Goal: Task Accomplishment & Management: Use online tool/utility

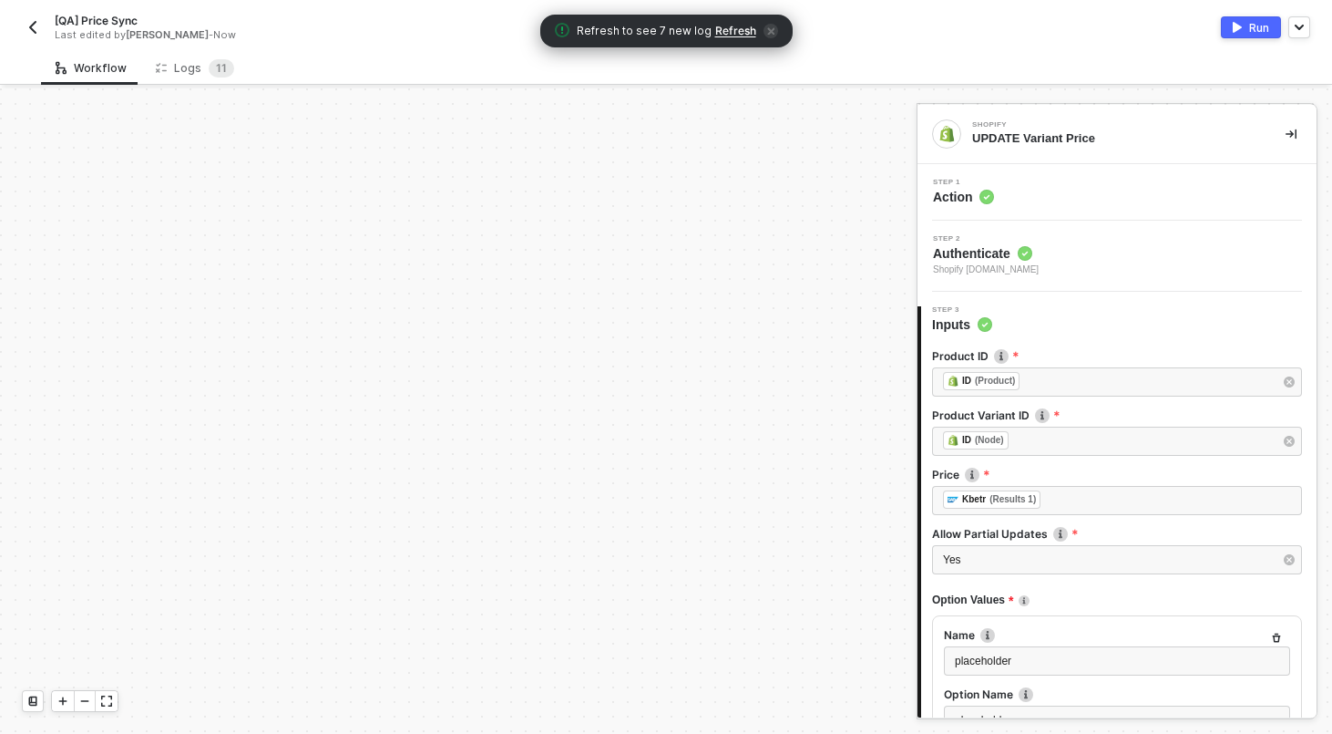
scroll to position [215, 0]
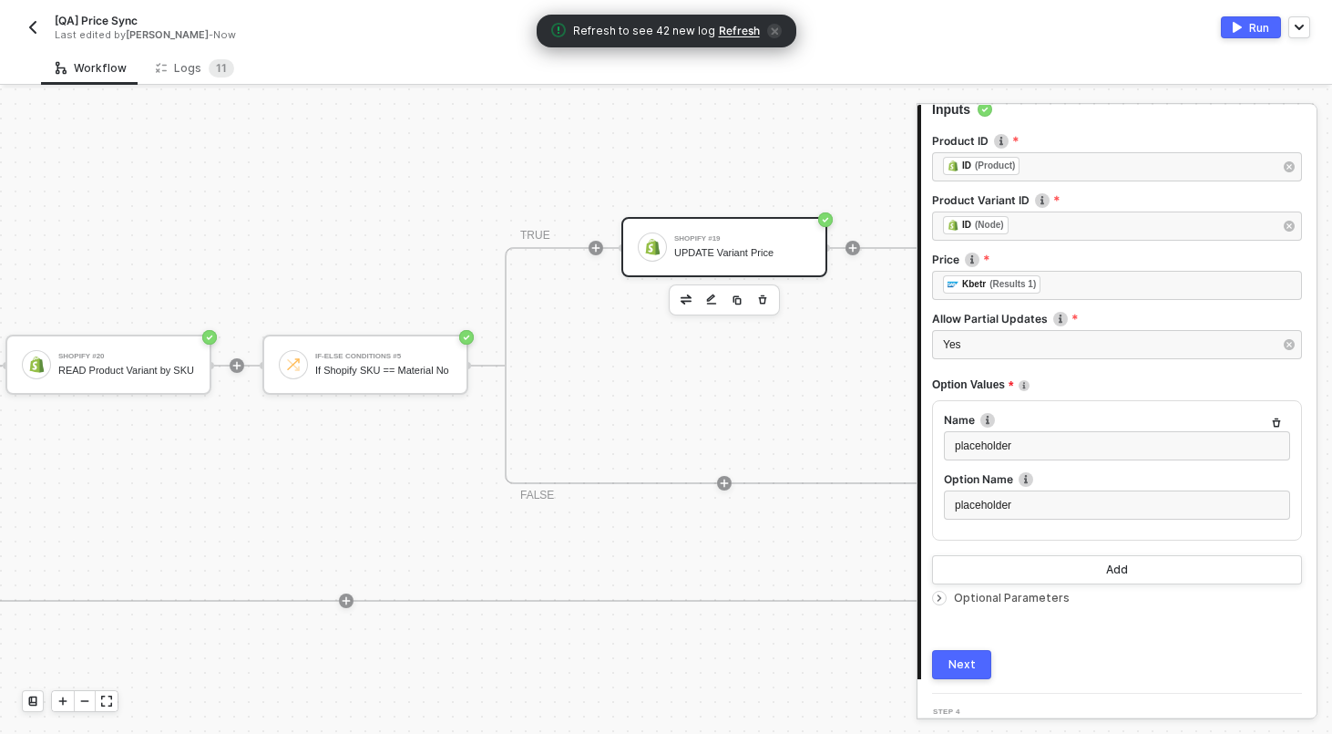
click at [39, 35] on button "button" at bounding box center [33, 27] width 22 height 22
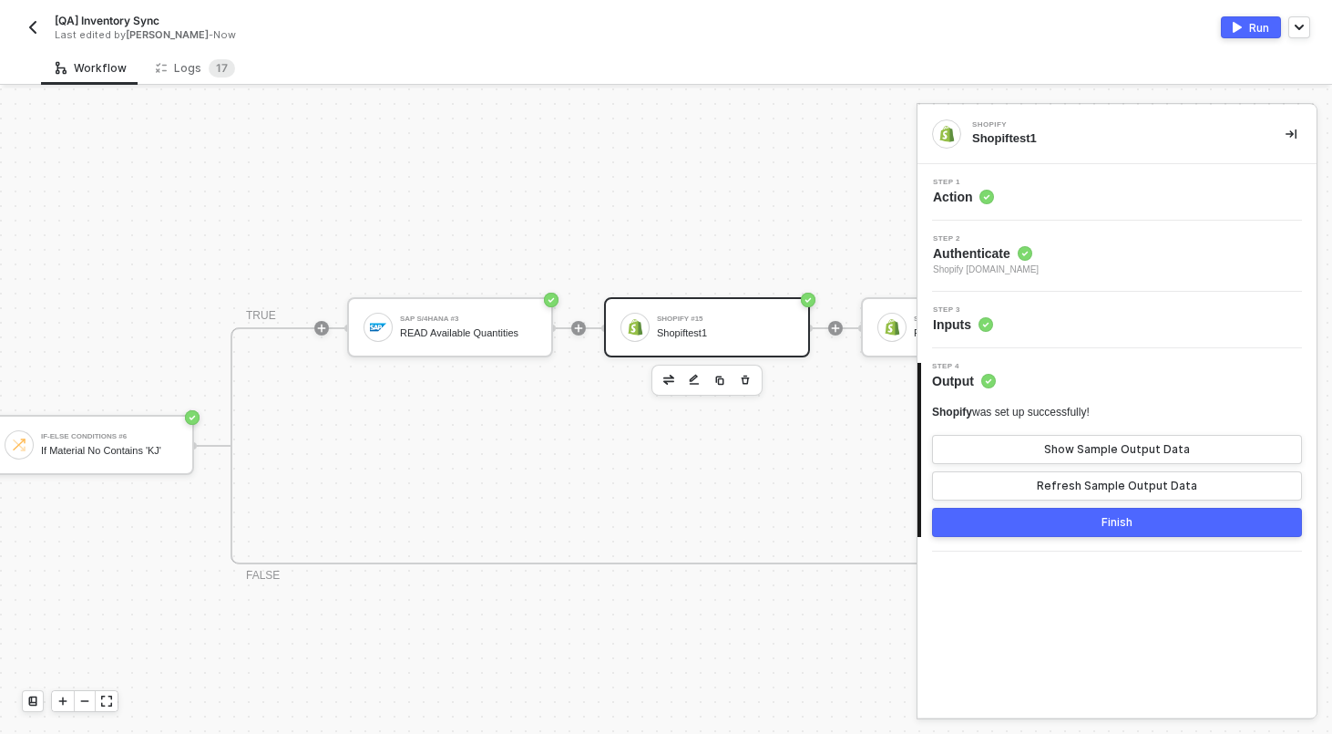
scroll to position [397, 909]
click at [482, 73] on div "Workflow Logs 1 7" at bounding box center [686, 68] width 1291 height 34
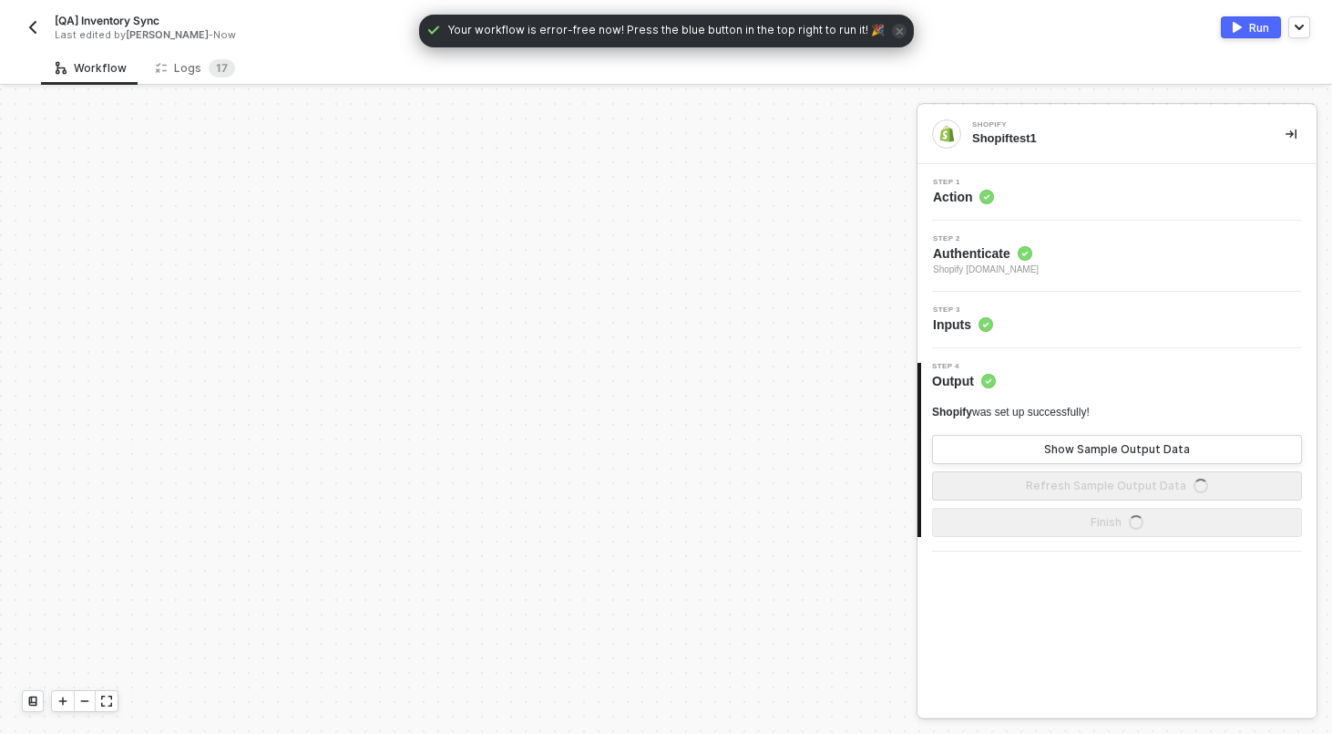
scroll to position [525, 0]
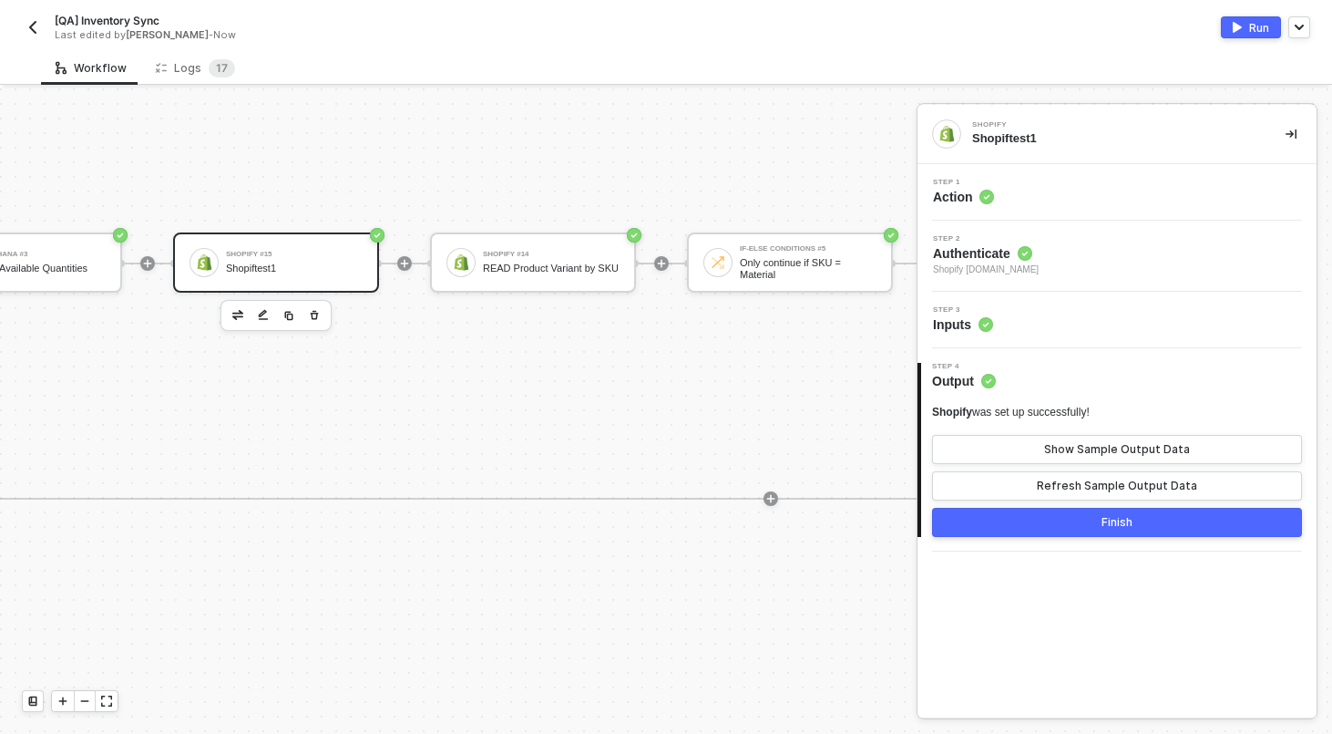
scroll to position [461, 1345]
click at [238, 255] on div "Shopify #15" at bounding box center [294, 255] width 137 height 7
click at [1128, 444] on div "Show Sample Output Data" at bounding box center [1117, 449] width 146 height 15
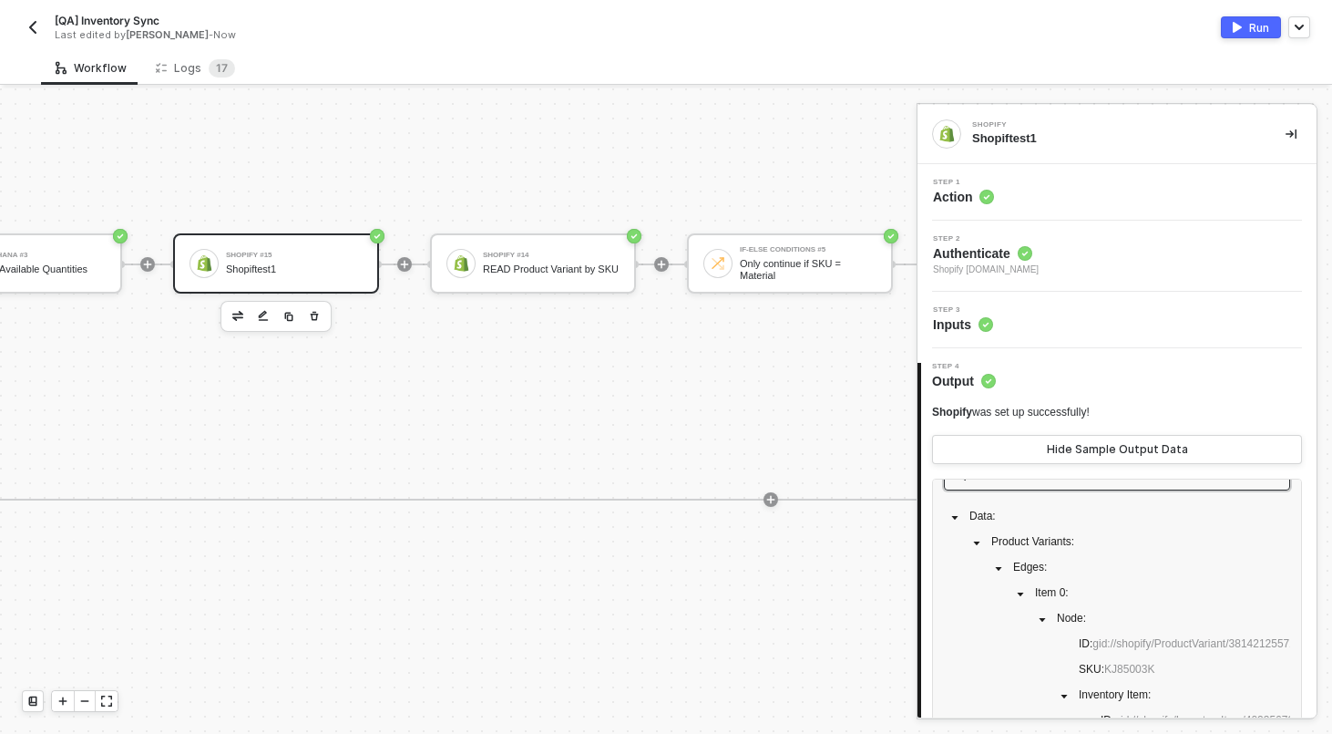
scroll to position [104, 0]
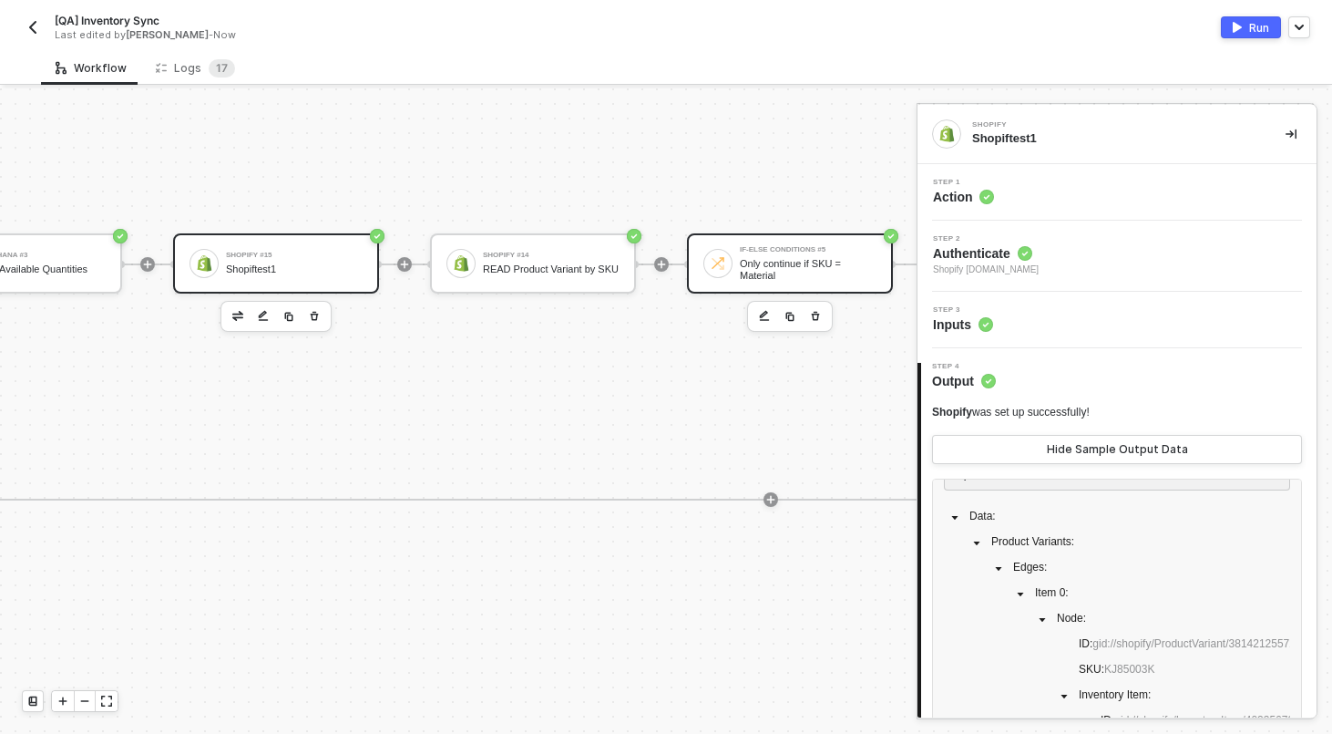
click at [768, 278] on div "Only continue if SKU = Material" at bounding box center [808, 269] width 137 height 23
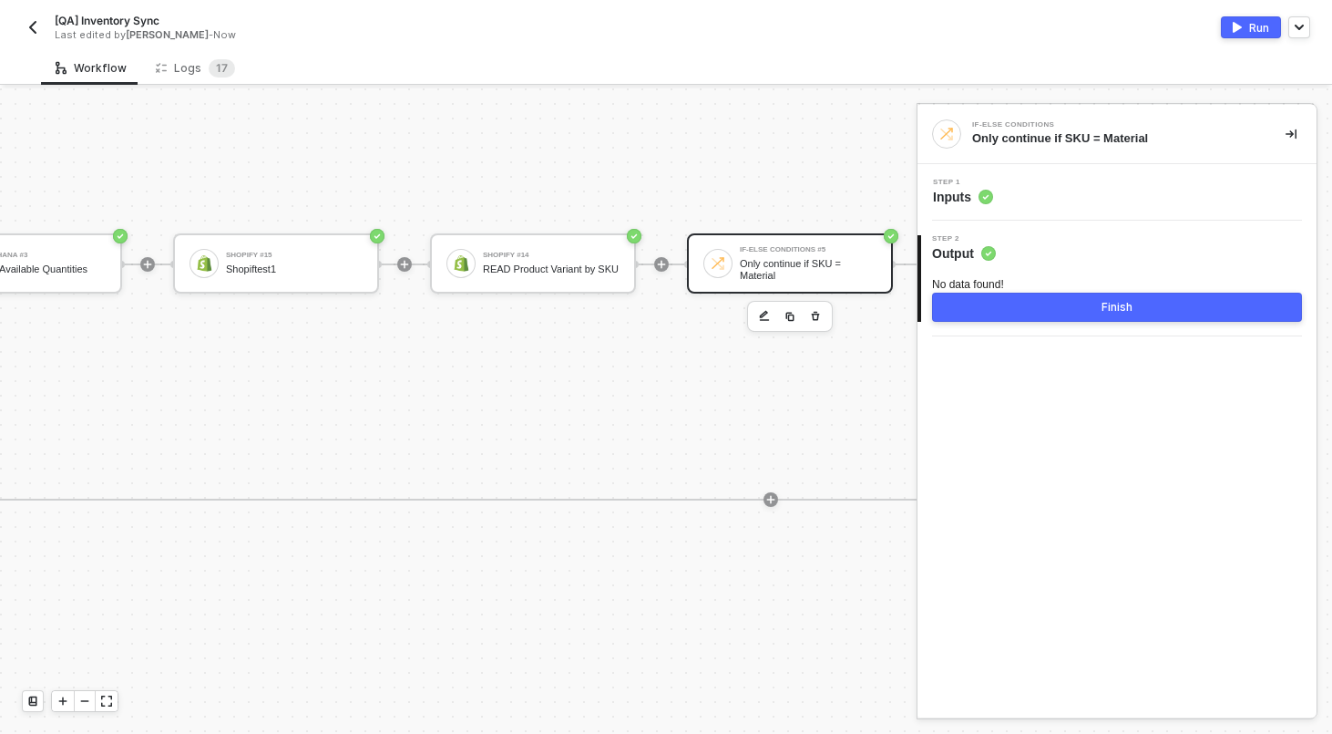
click at [1039, 183] on div "Step 1 Inputs" at bounding box center [1119, 192] width 395 height 27
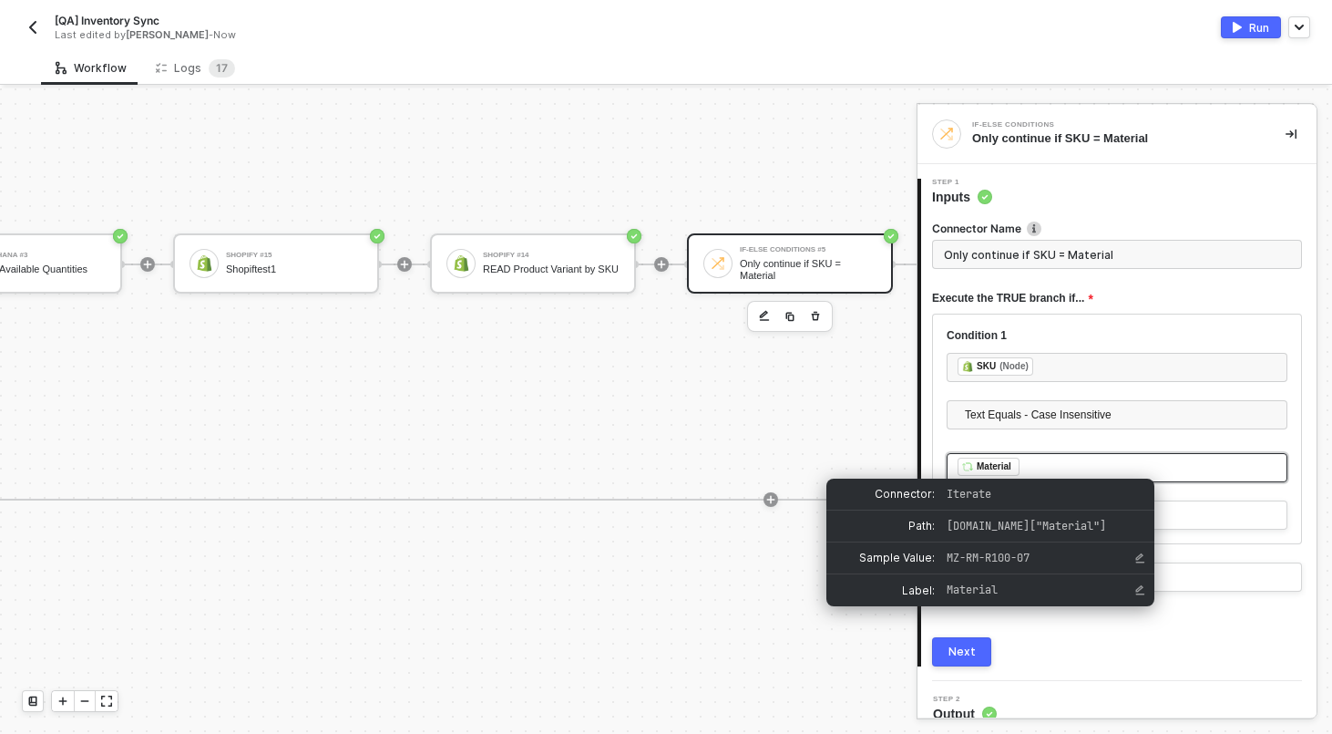
click at [1033, 464] on div "﻿ ﻿ Material ﻿" at bounding box center [1117, 467] width 319 height 20
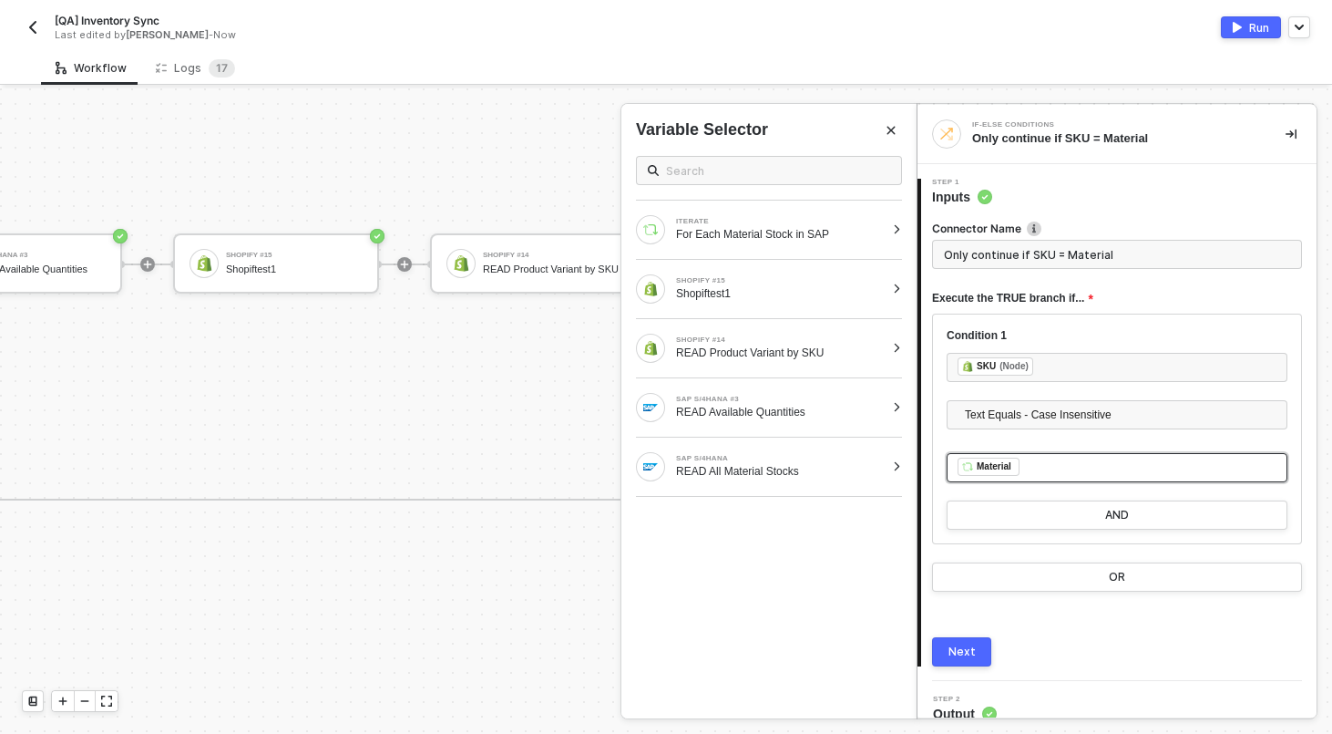
click at [1028, 472] on div "﻿ ﻿ Material ﻿" at bounding box center [1117, 467] width 319 height 20
click at [969, 654] on div "Next" at bounding box center [962, 651] width 27 height 15
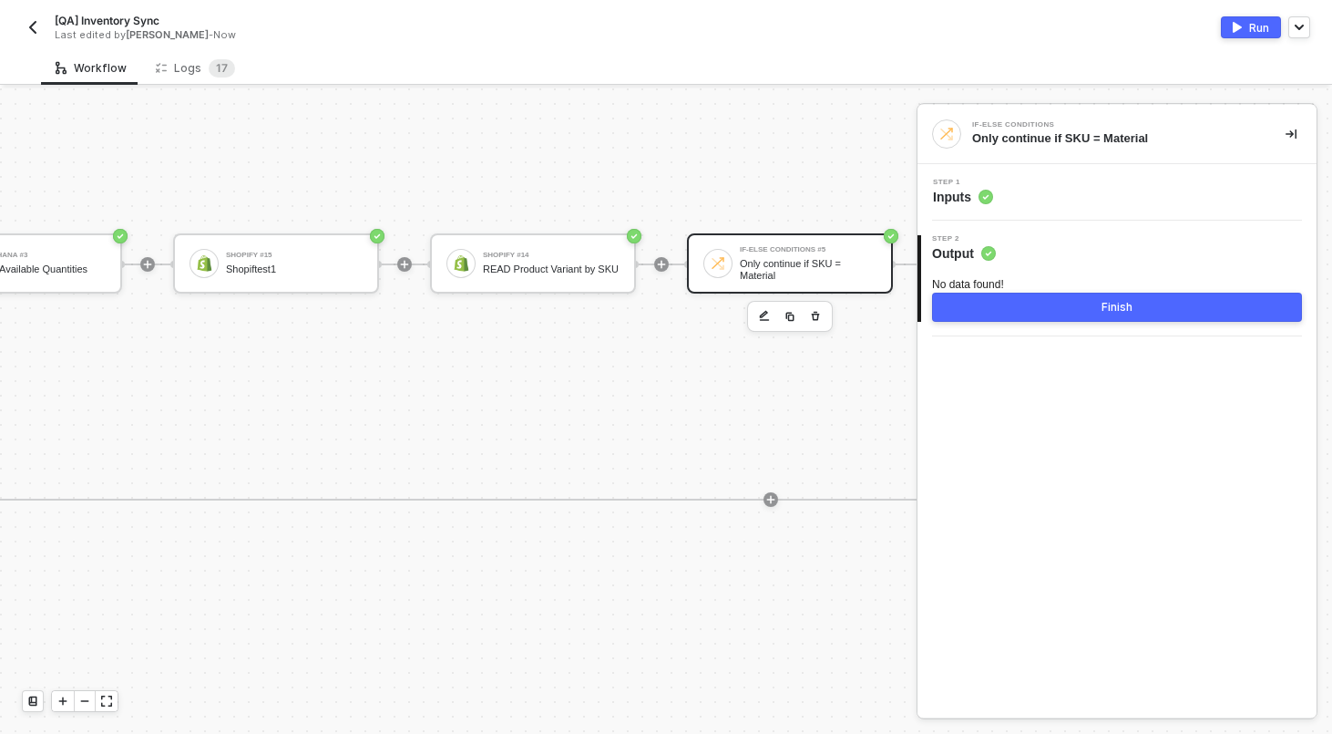
click at [1163, 324] on div "2 Step 2 Output No data found! Finish" at bounding box center [1117, 279] width 399 height 116
click at [1151, 307] on button "Finish" at bounding box center [1117, 307] width 370 height 29
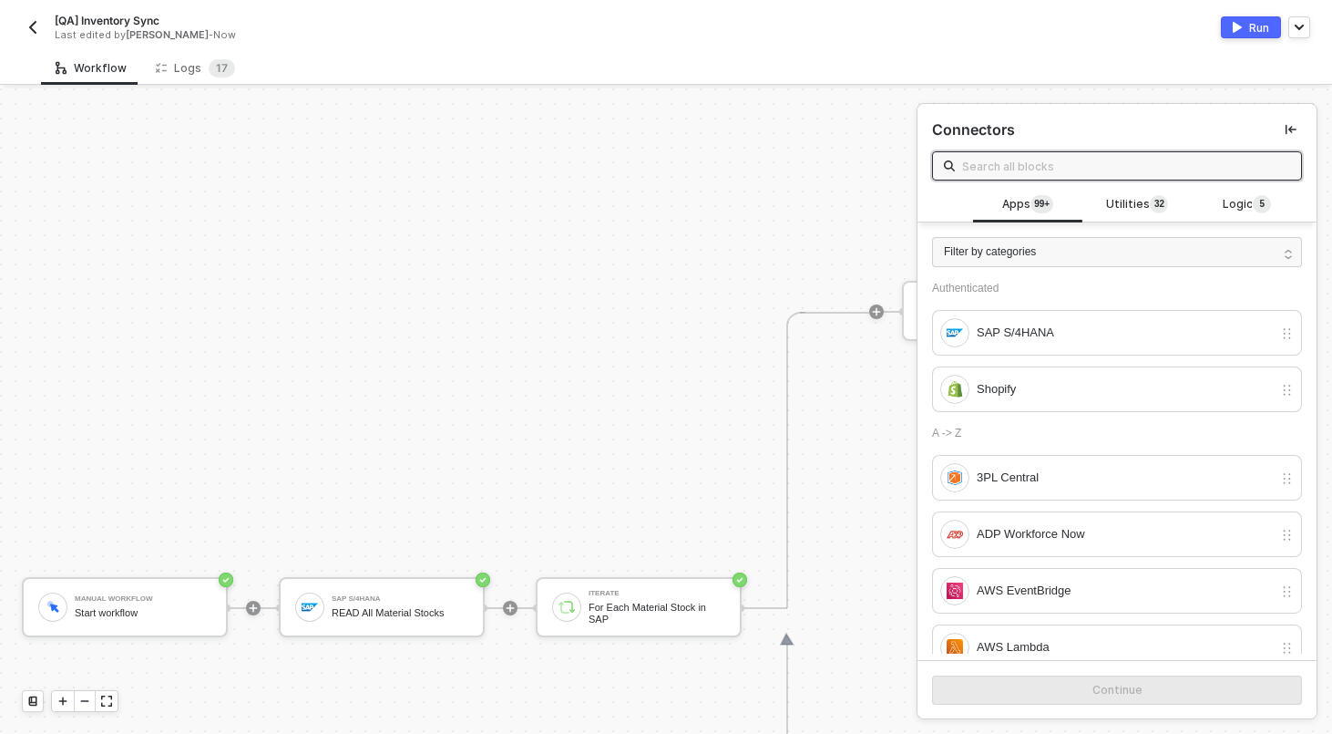
scroll to position [684, 0]
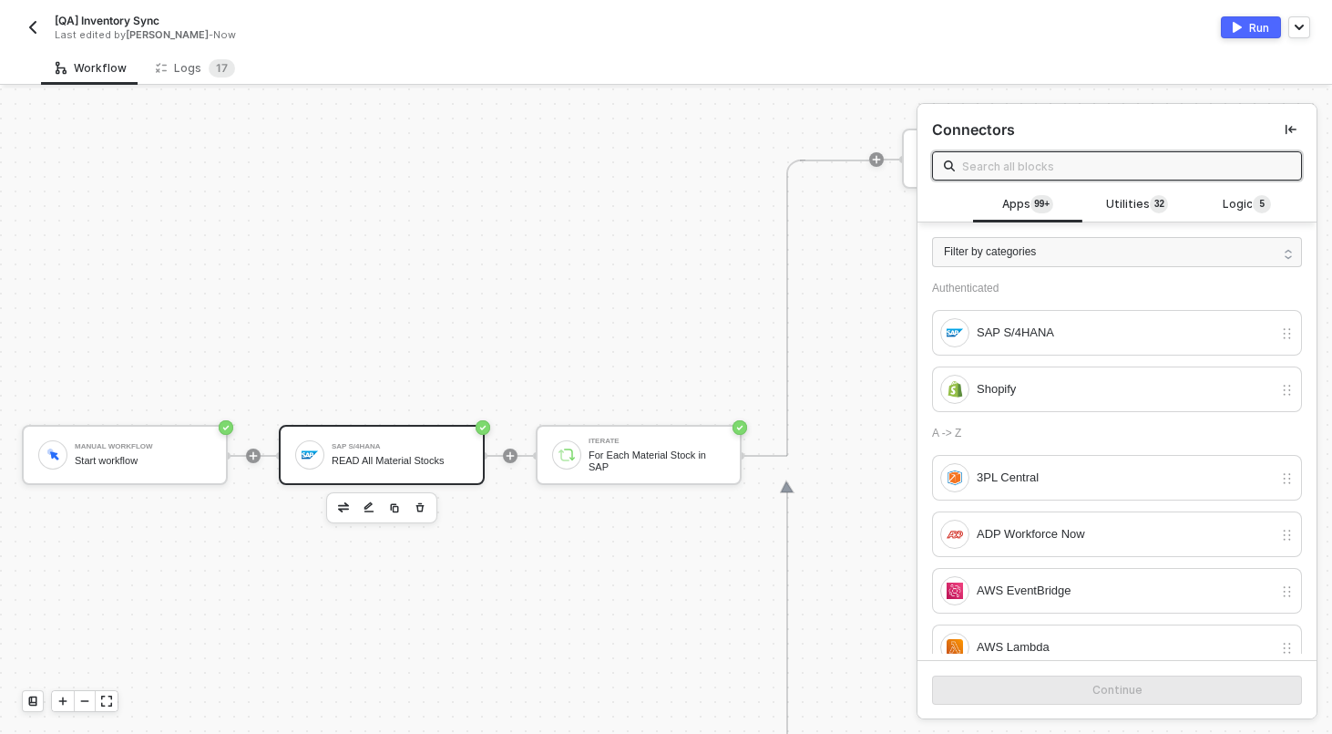
click at [425, 464] on div "READ All Material Stocks" at bounding box center [400, 461] width 137 height 12
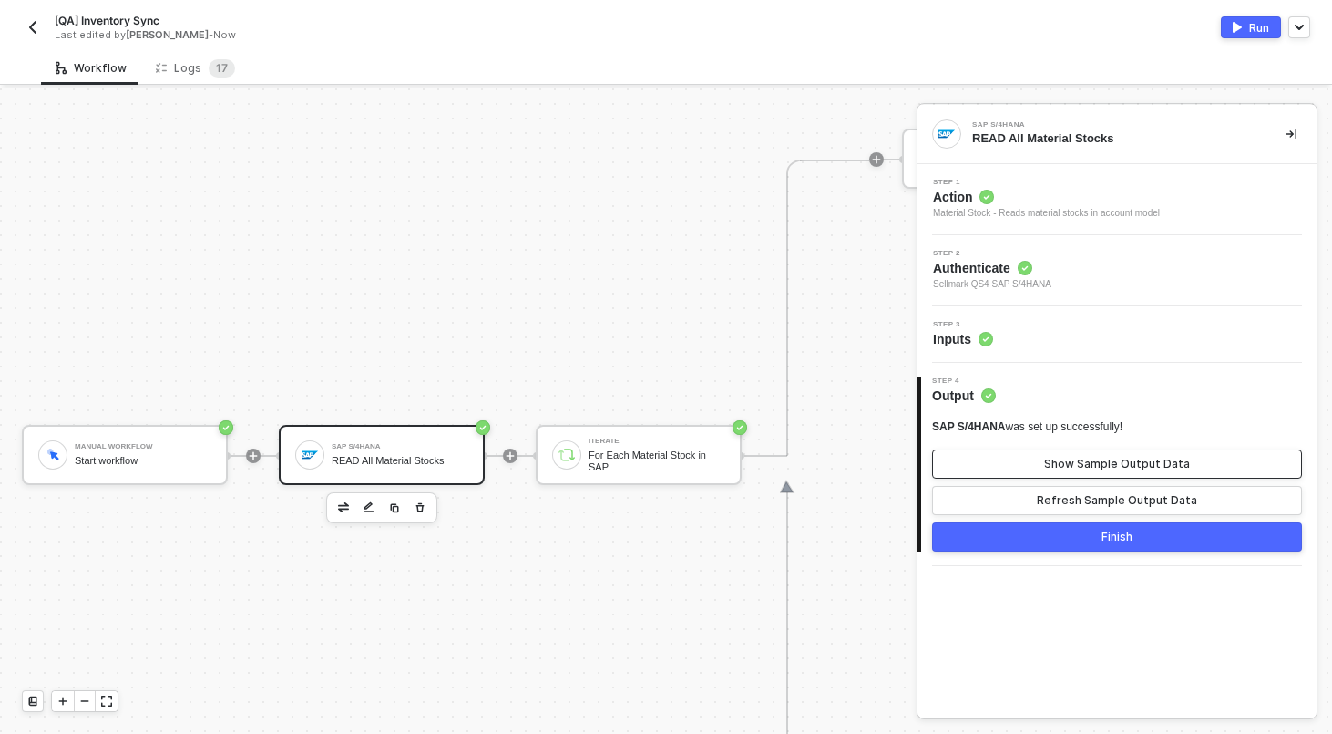
click at [1115, 459] on div "Show Sample Output Data" at bounding box center [1117, 464] width 146 height 15
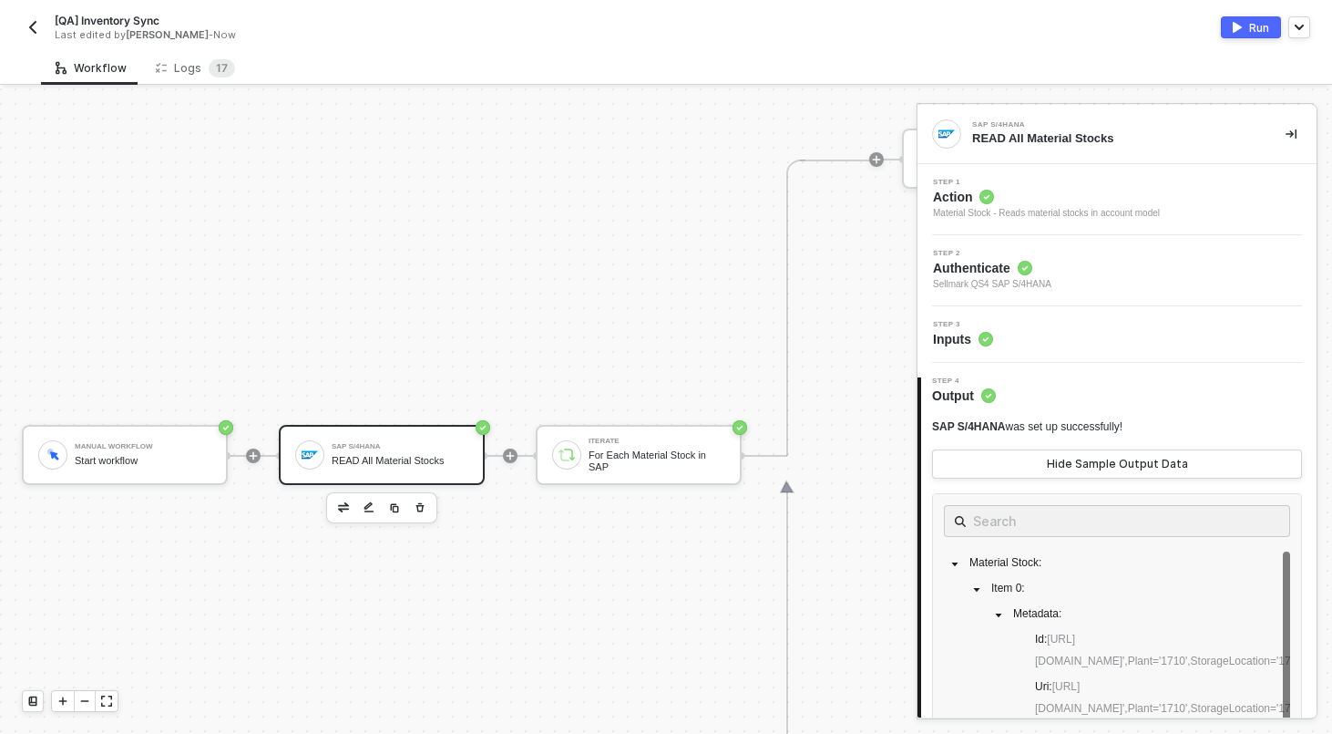
click at [1082, 335] on div "Step 3 Inputs" at bounding box center [1119, 334] width 395 height 27
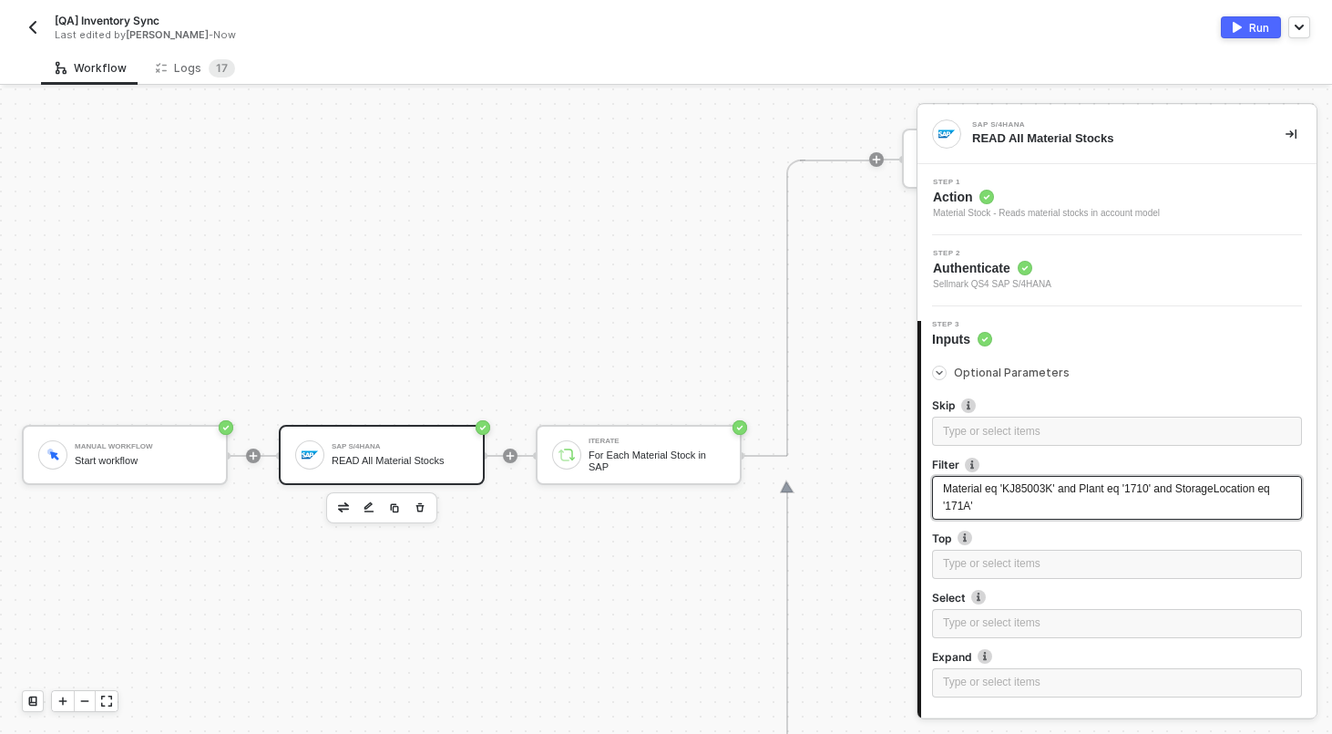
click at [1054, 489] on span "Material eq 'KJ85003K' and Plant eq '1710' and StorageLocation eq '171A'" at bounding box center [1108, 497] width 330 height 30
click at [1257, 26] on div "Run" at bounding box center [1259, 27] width 20 height 15
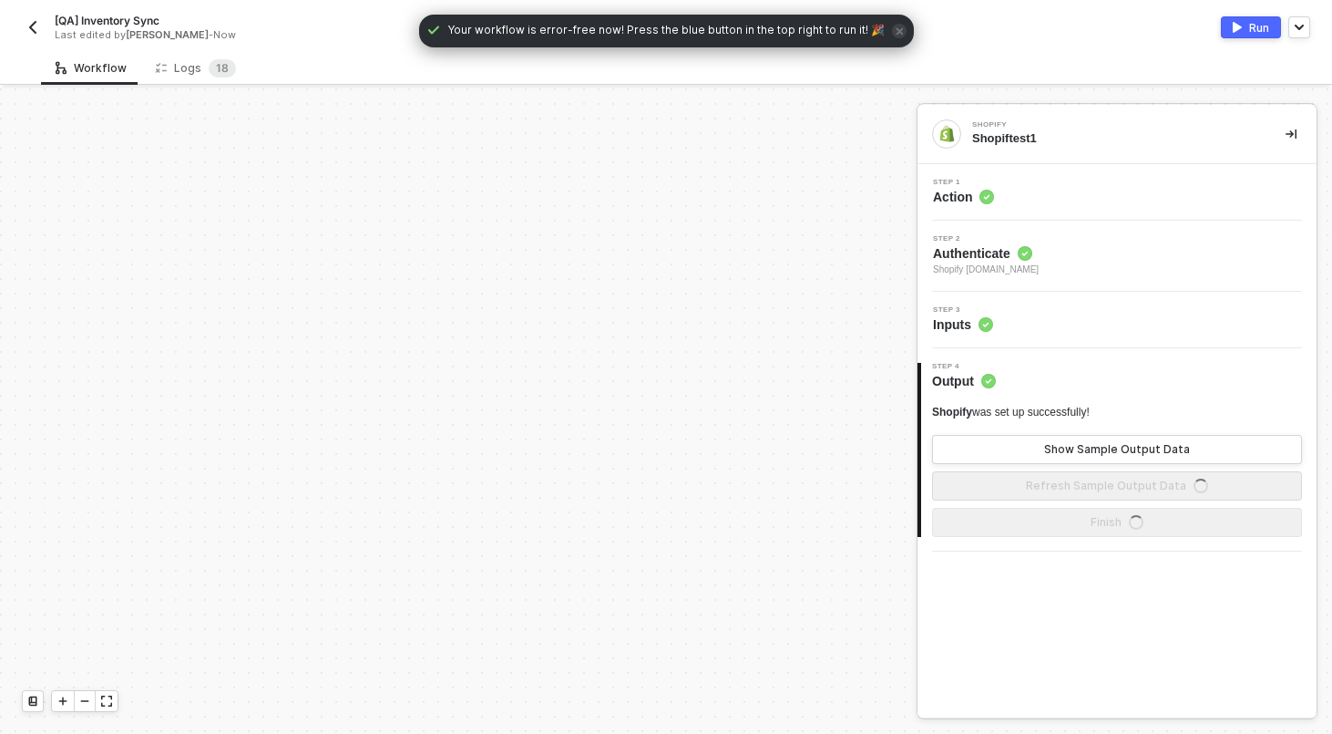
scroll to position [525, 0]
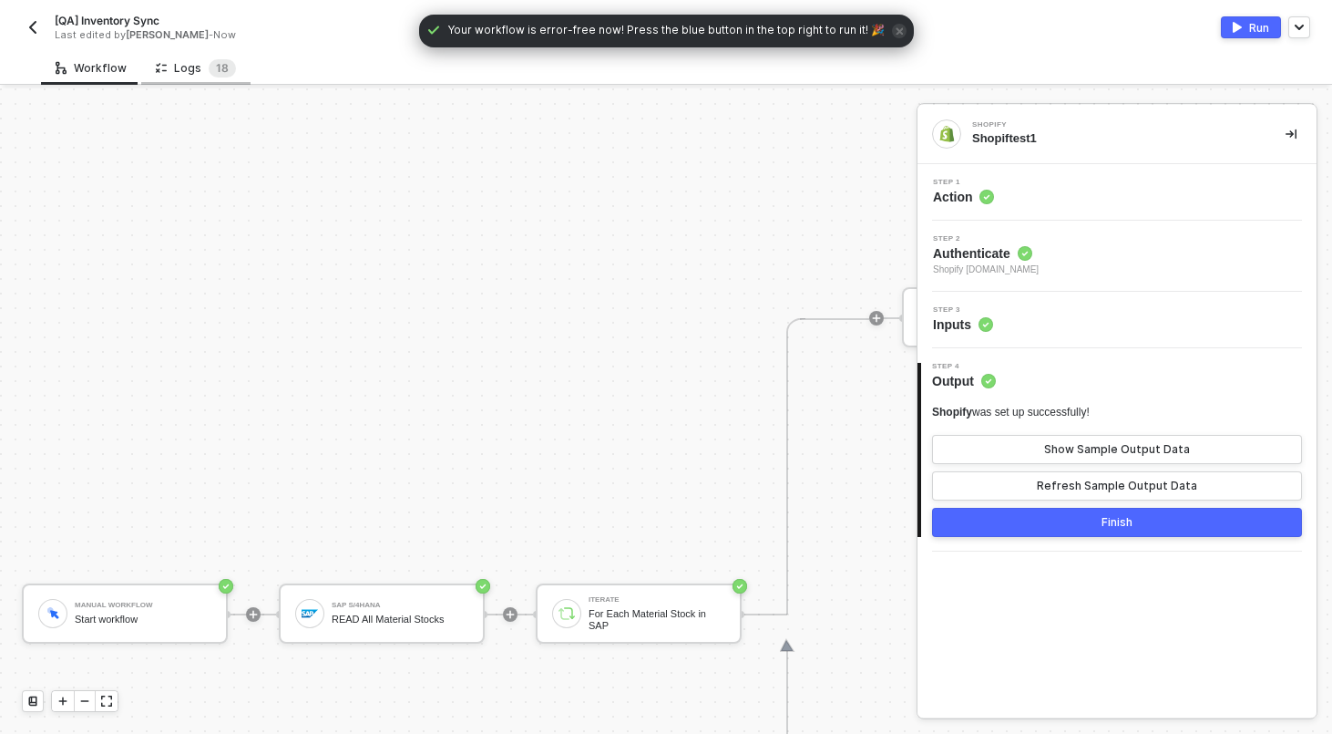
click at [193, 76] on div "Logs 1 8" at bounding box center [196, 68] width 80 height 18
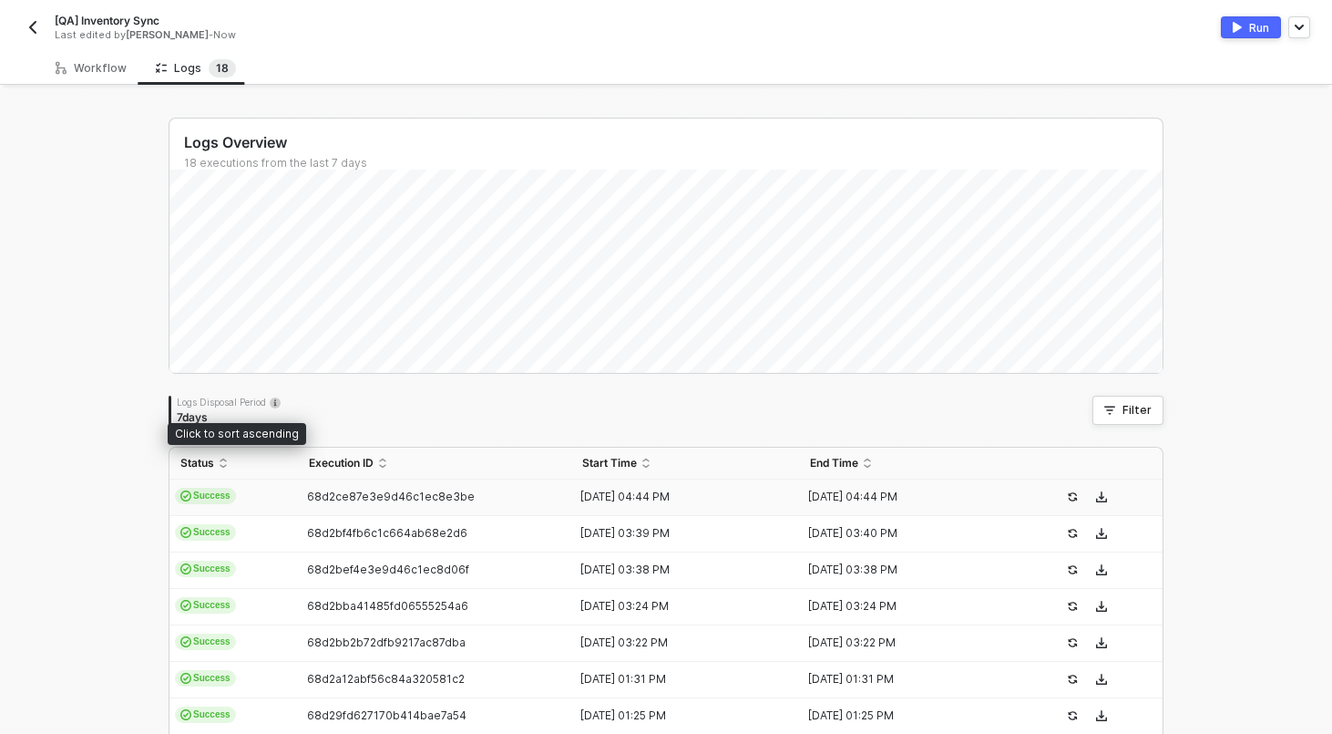
click at [278, 488] on td "Success" at bounding box center [234, 497] width 129 height 36
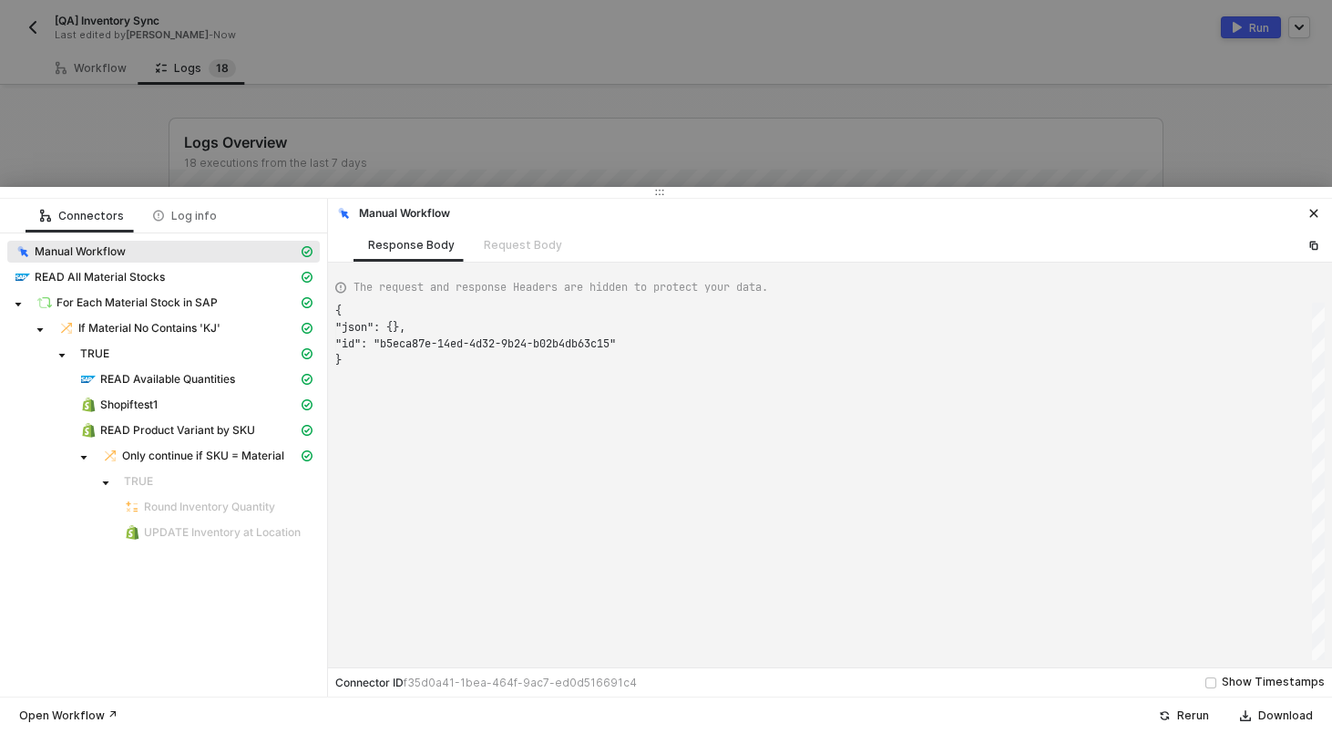
scroll to position [49, 0]
click at [205, 426] on span "READ Product Variant by SKU" at bounding box center [177, 430] width 155 height 15
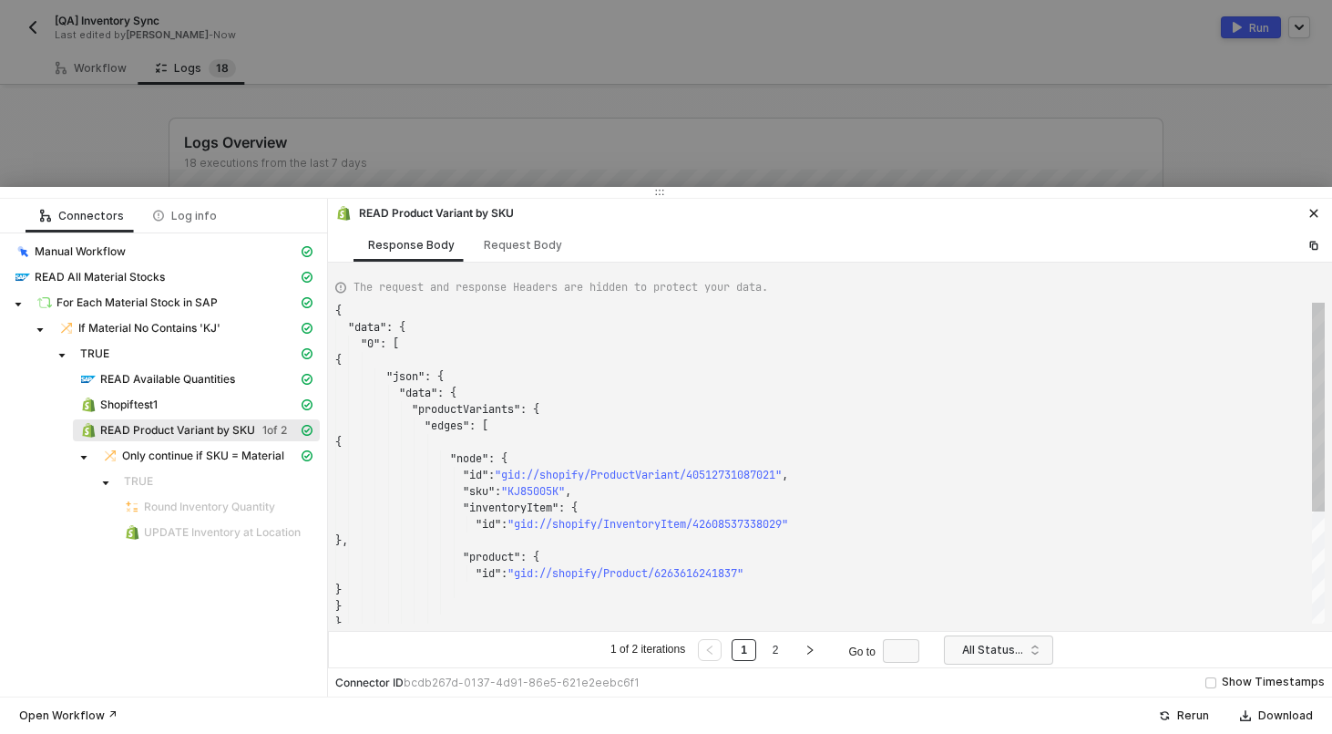
scroll to position [164, 0]
click at [201, 409] on div "Shopiftest1" at bounding box center [189, 404] width 218 height 16
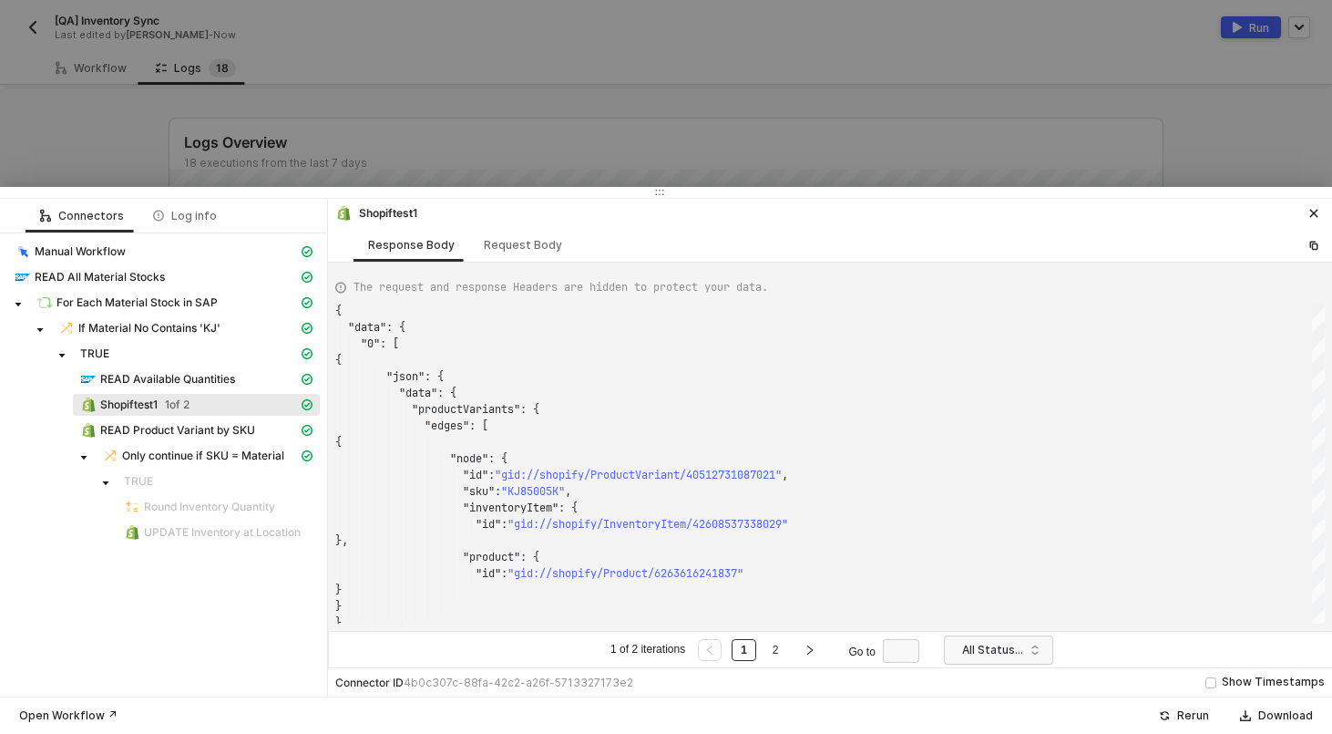
click at [118, 158] on div at bounding box center [666, 367] width 1332 height 734
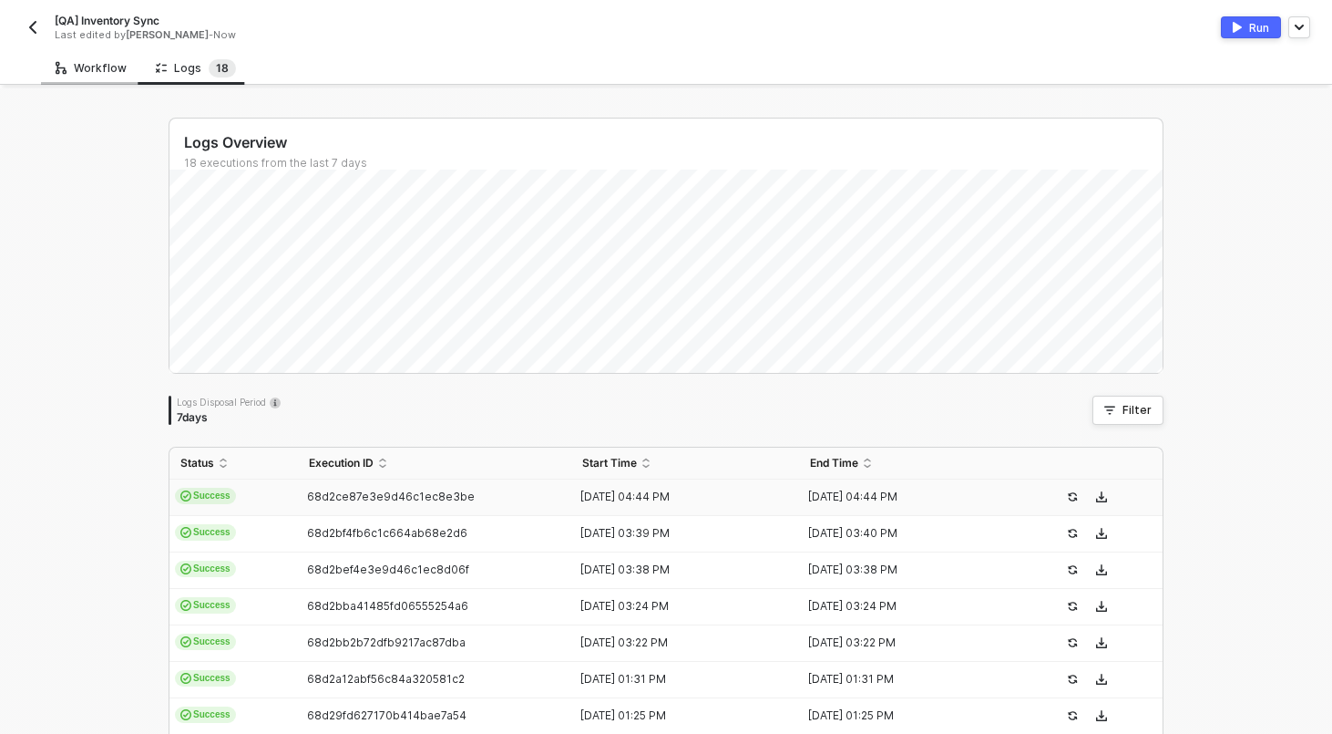
click at [83, 69] on div "Workflow" at bounding box center [91, 68] width 71 height 15
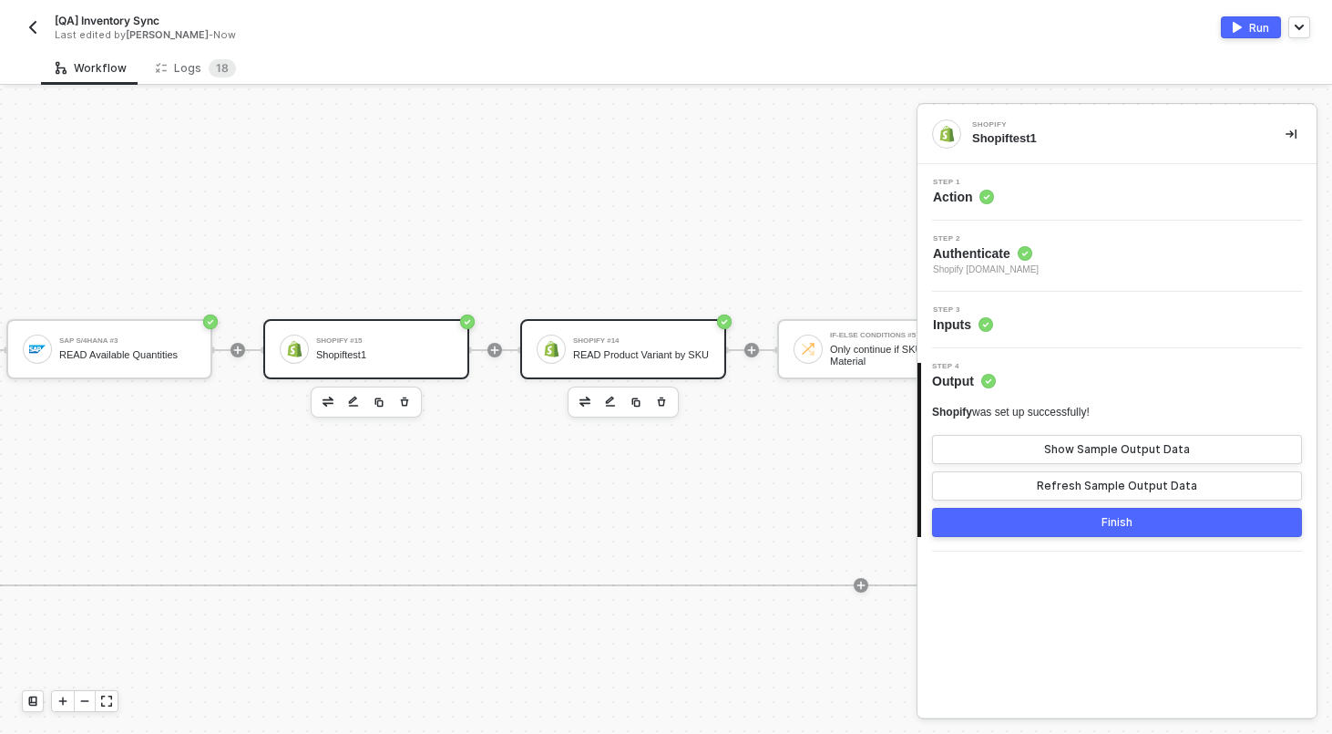
scroll to position [375, 1270]
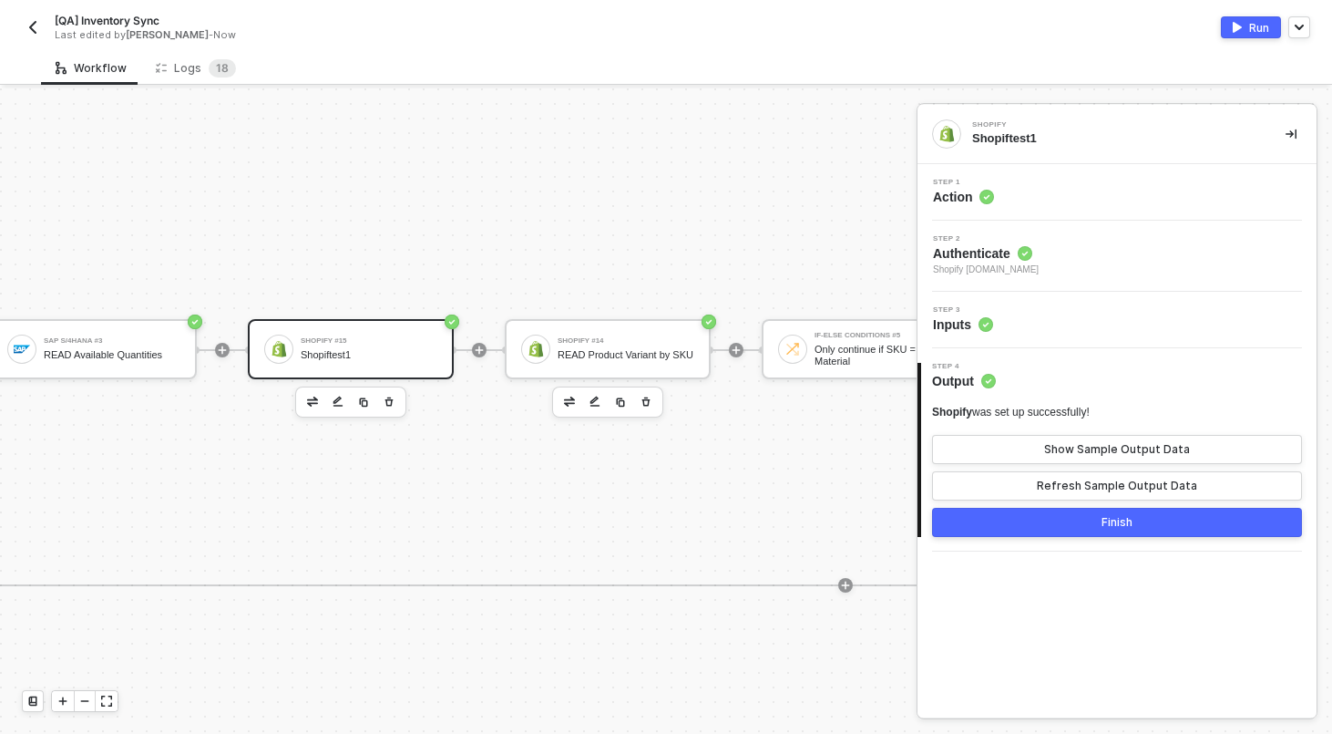
click at [648, 404] on icon "button" at bounding box center [647, 400] width 8 height 9
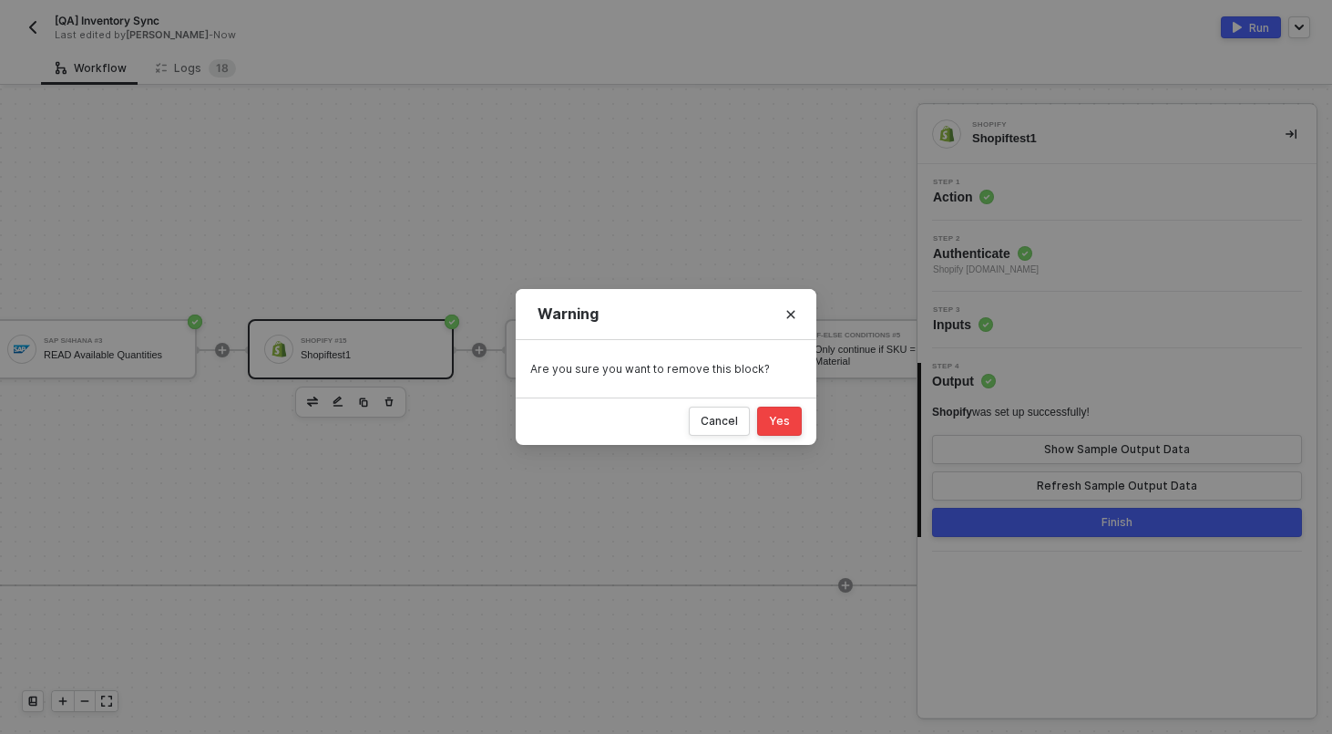
click at [789, 427] on div "Yes" at bounding box center [779, 421] width 21 height 15
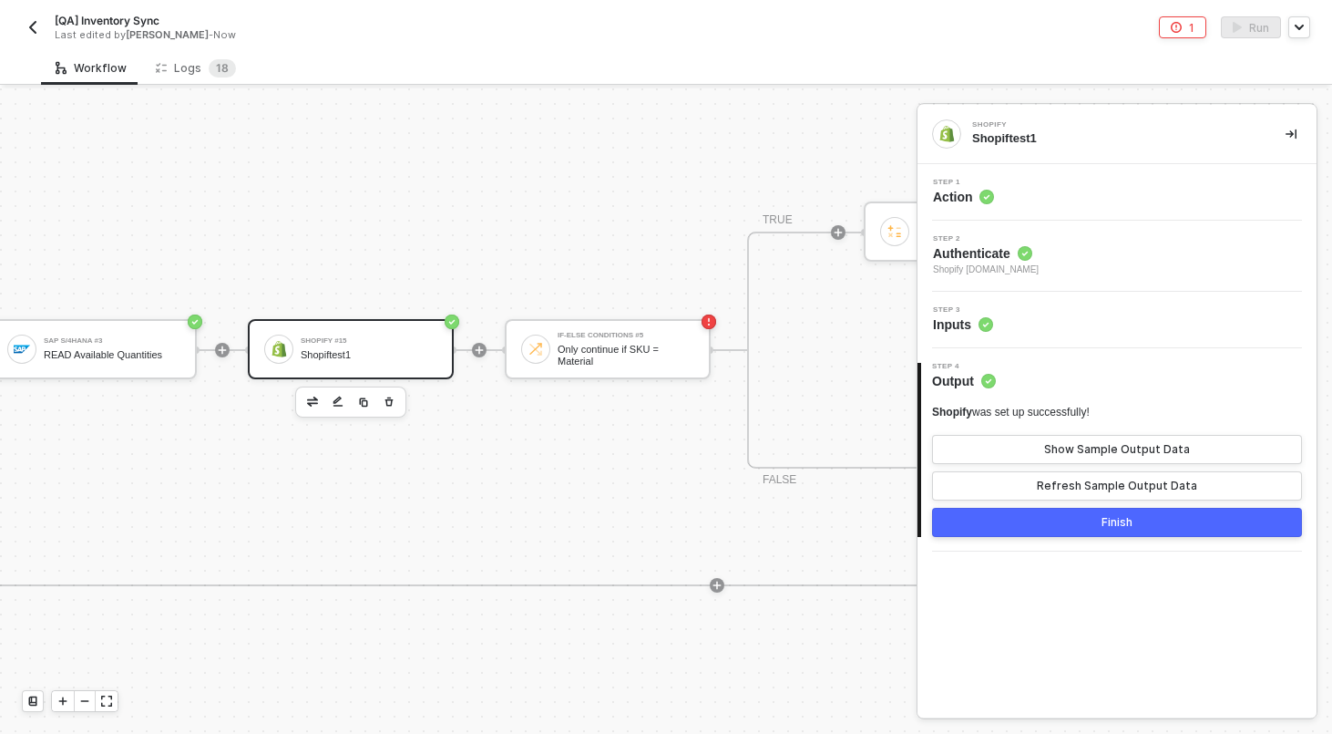
click at [1026, 188] on div "Step 1 Action" at bounding box center [1119, 192] width 395 height 27
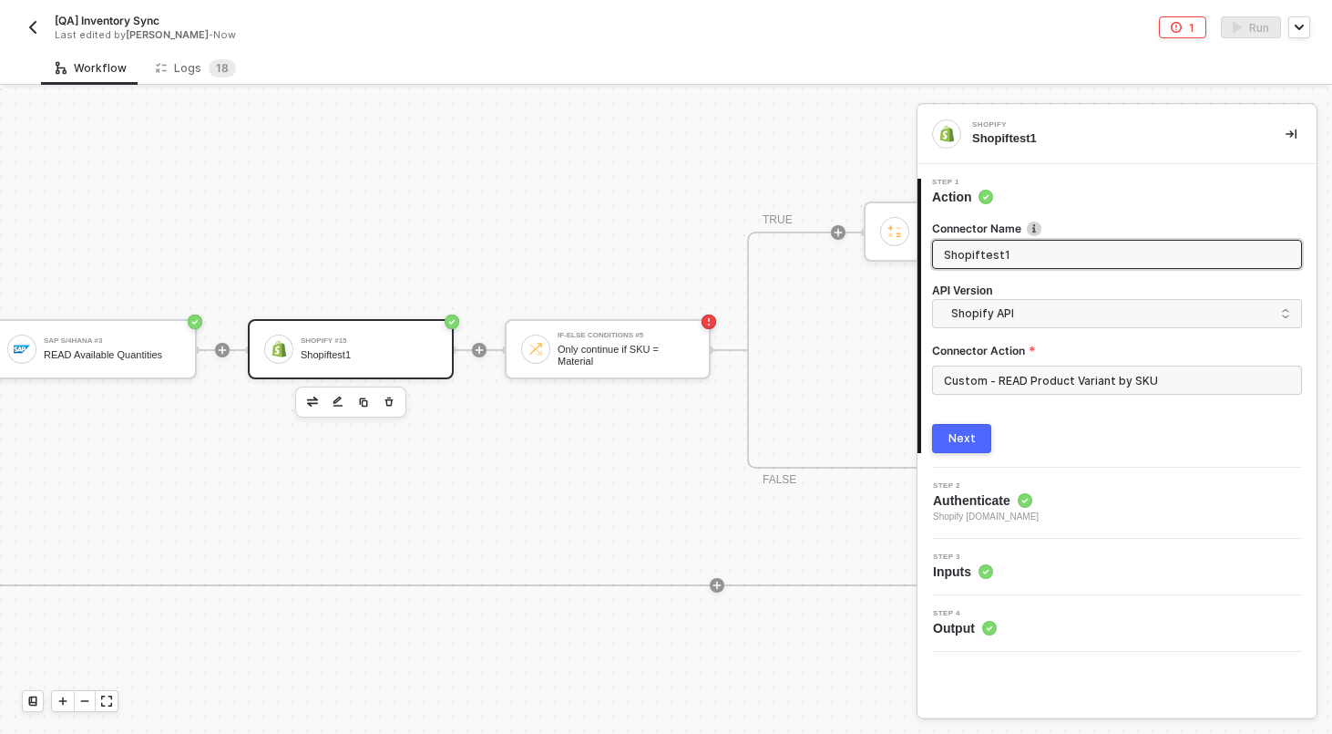
click at [1033, 250] on input "Shopiftest1" at bounding box center [1115, 254] width 343 height 20
type input "READ Product Variant by SKU"
click at [955, 446] on button "Next" at bounding box center [961, 438] width 59 height 29
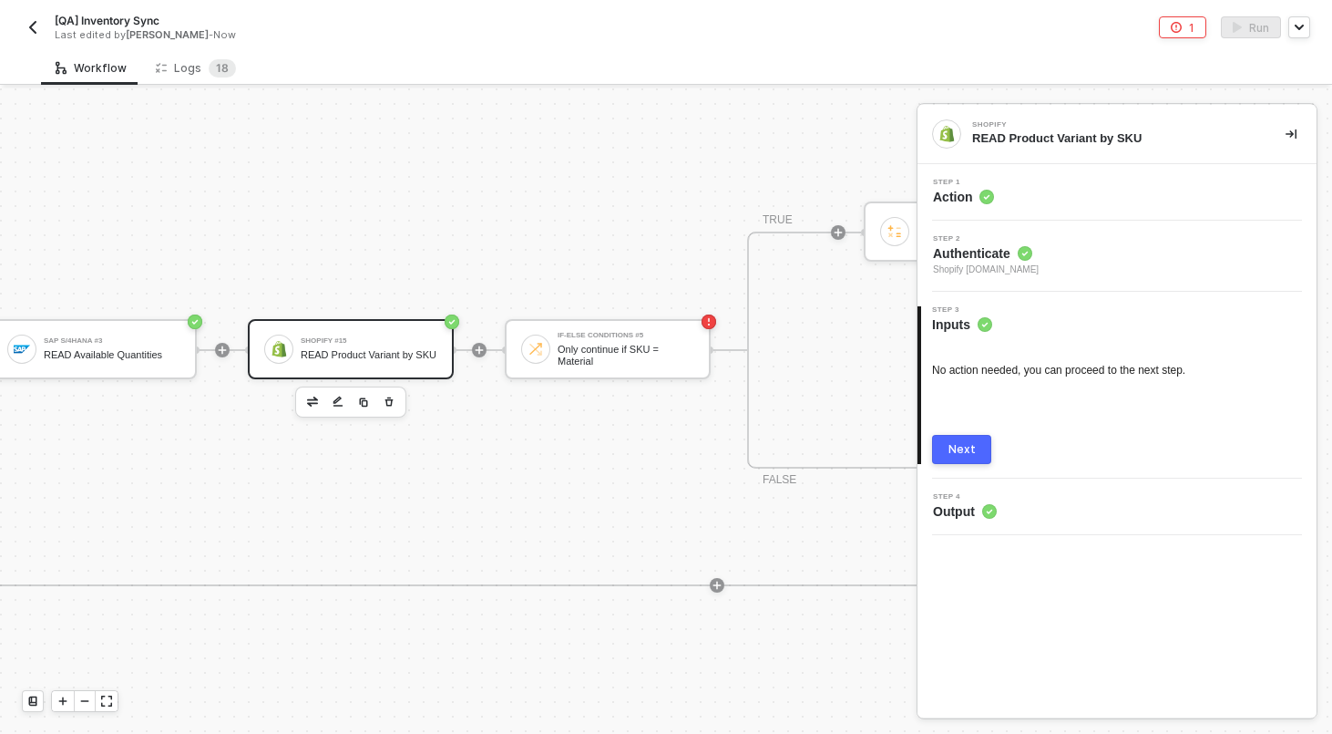
click at [945, 440] on button "Next" at bounding box center [961, 449] width 59 height 29
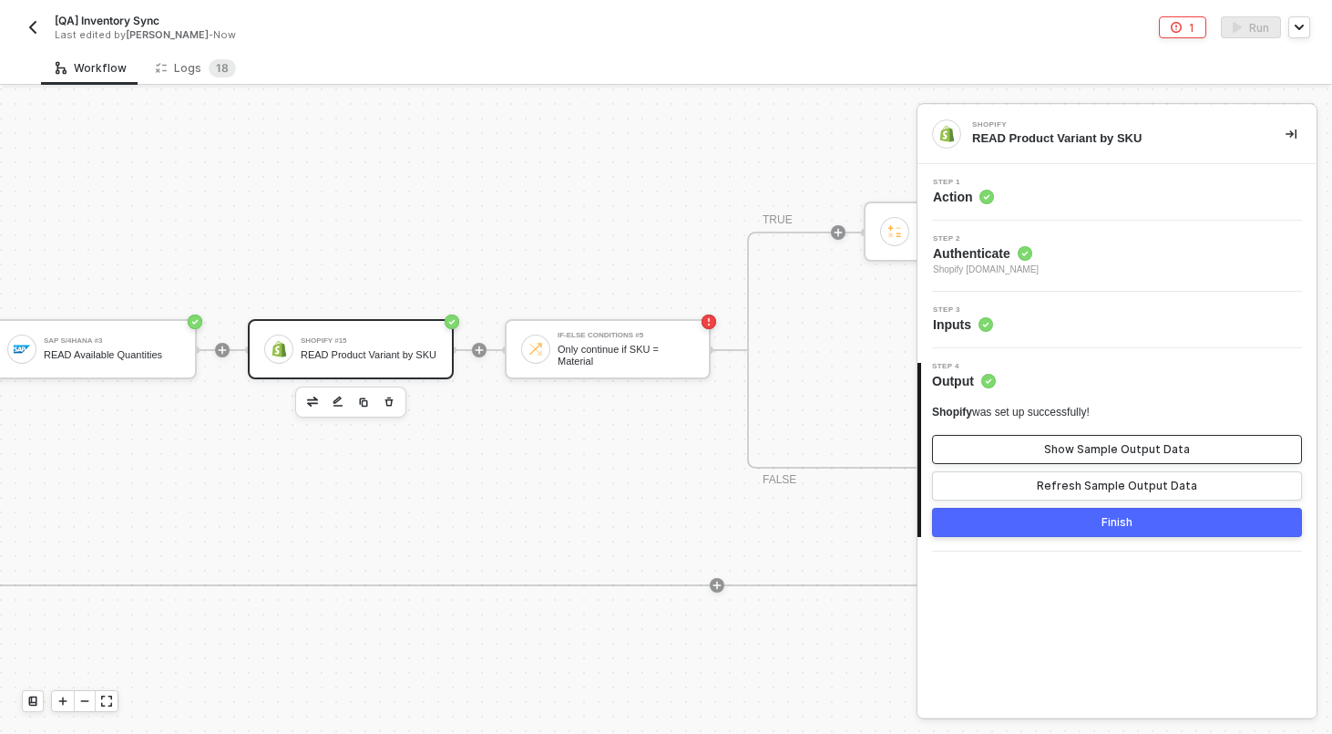
click at [1026, 444] on button "Show Sample Output Data" at bounding box center [1117, 449] width 370 height 29
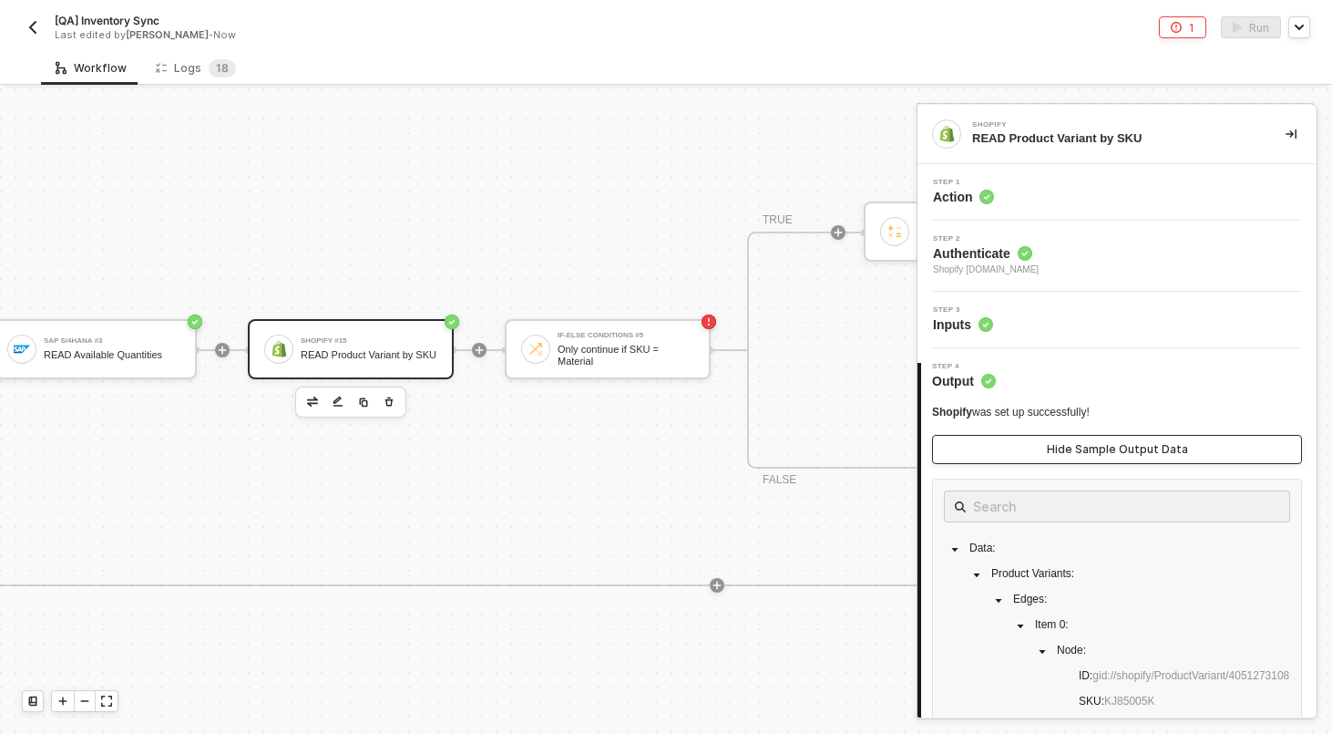
click at [1026, 444] on button "Hide Sample Output Data" at bounding box center [1117, 449] width 370 height 29
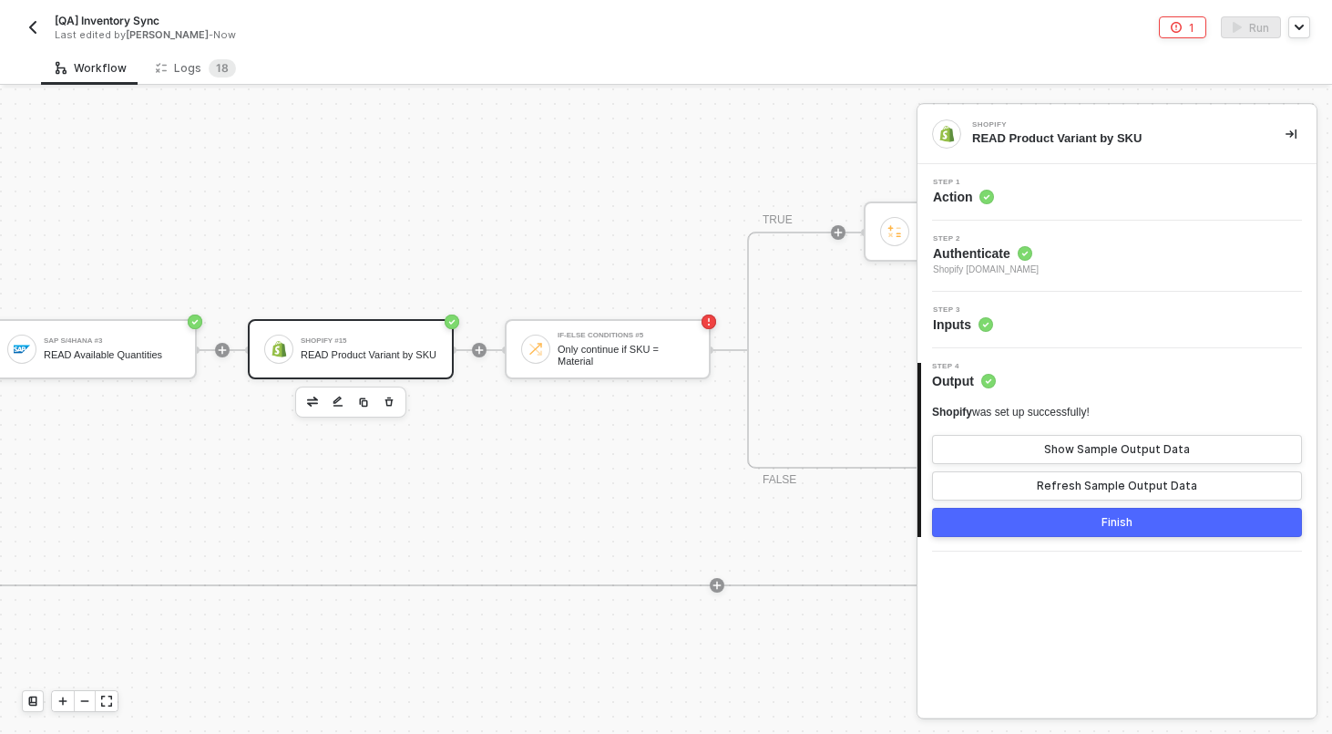
scroll to position [375, 1315]
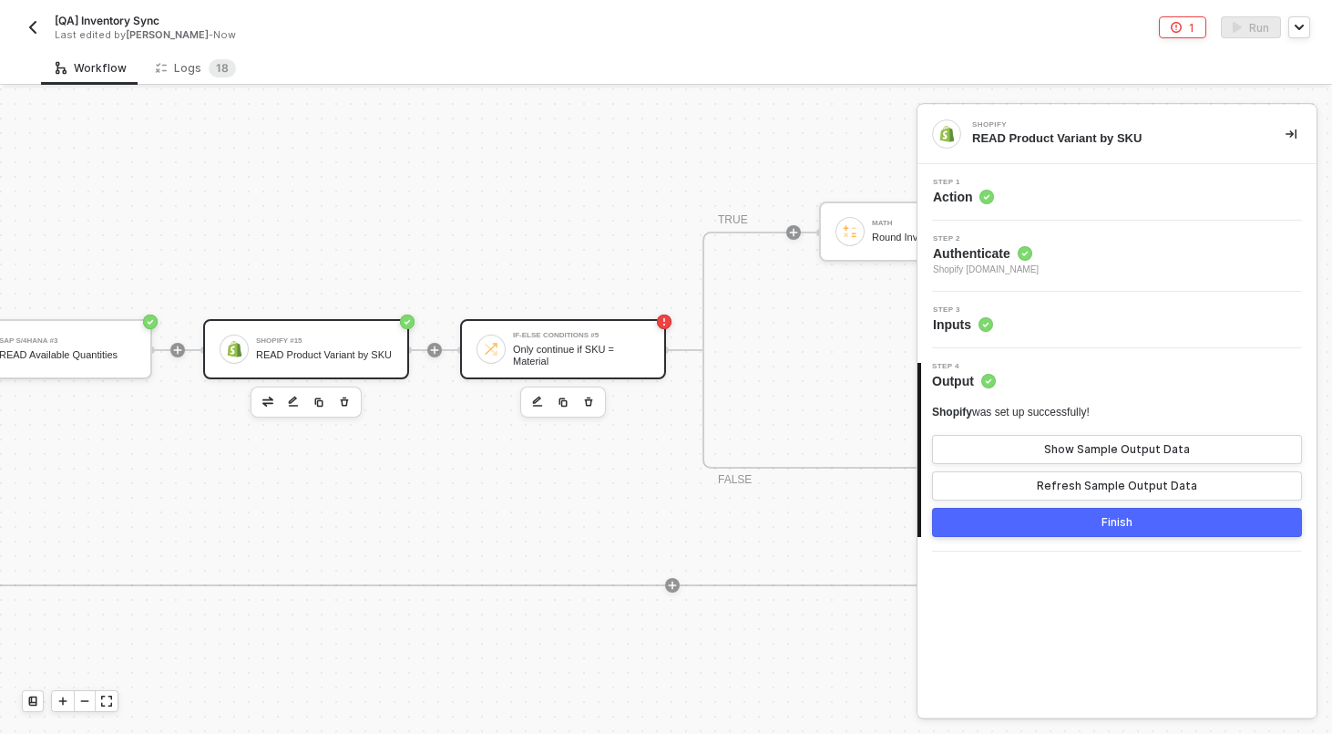
click at [554, 349] on div "Only continue if SKU = Material" at bounding box center [581, 355] width 137 height 23
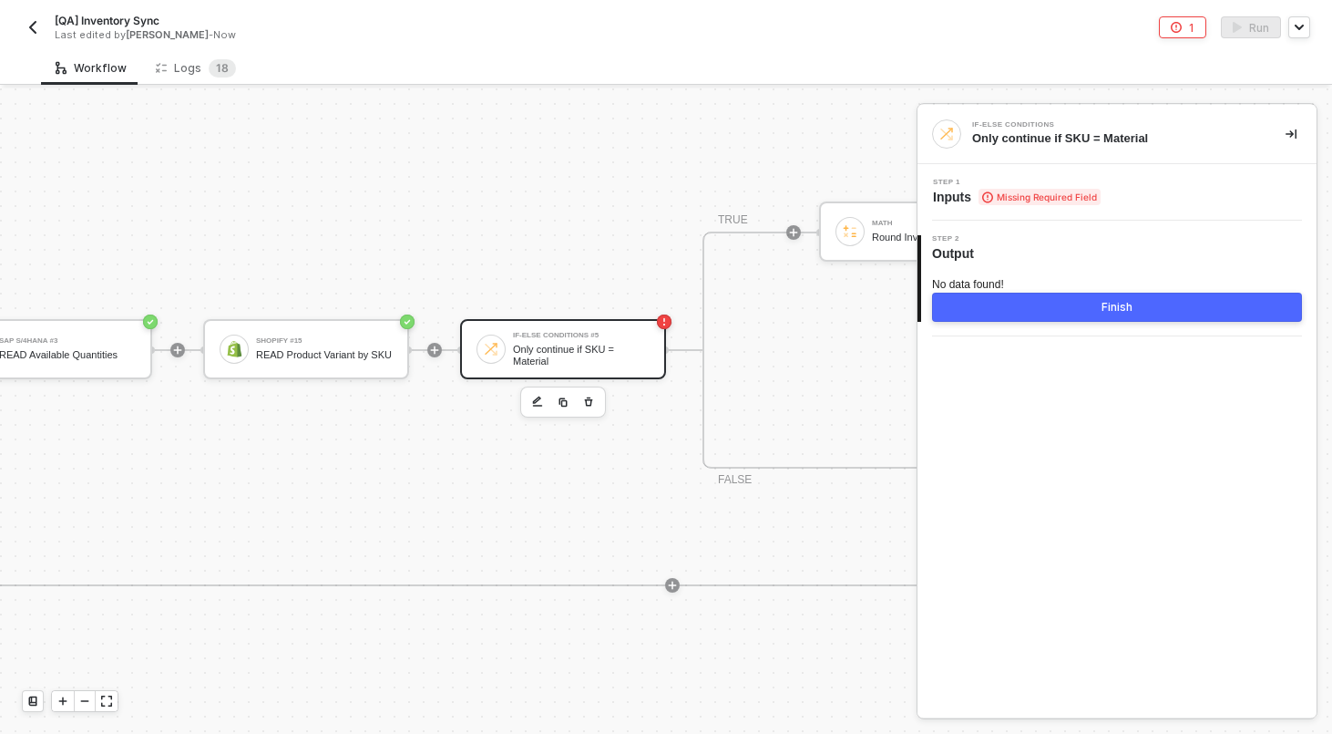
click at [1076, 209] on div "Step 1 Inputs Missing Required Field" at bounding box center [1117, 192] width 399 height 57
click at [1074, 197] on span "Missing Required Field" at bounding box center [1040, 197] width 122 height 16
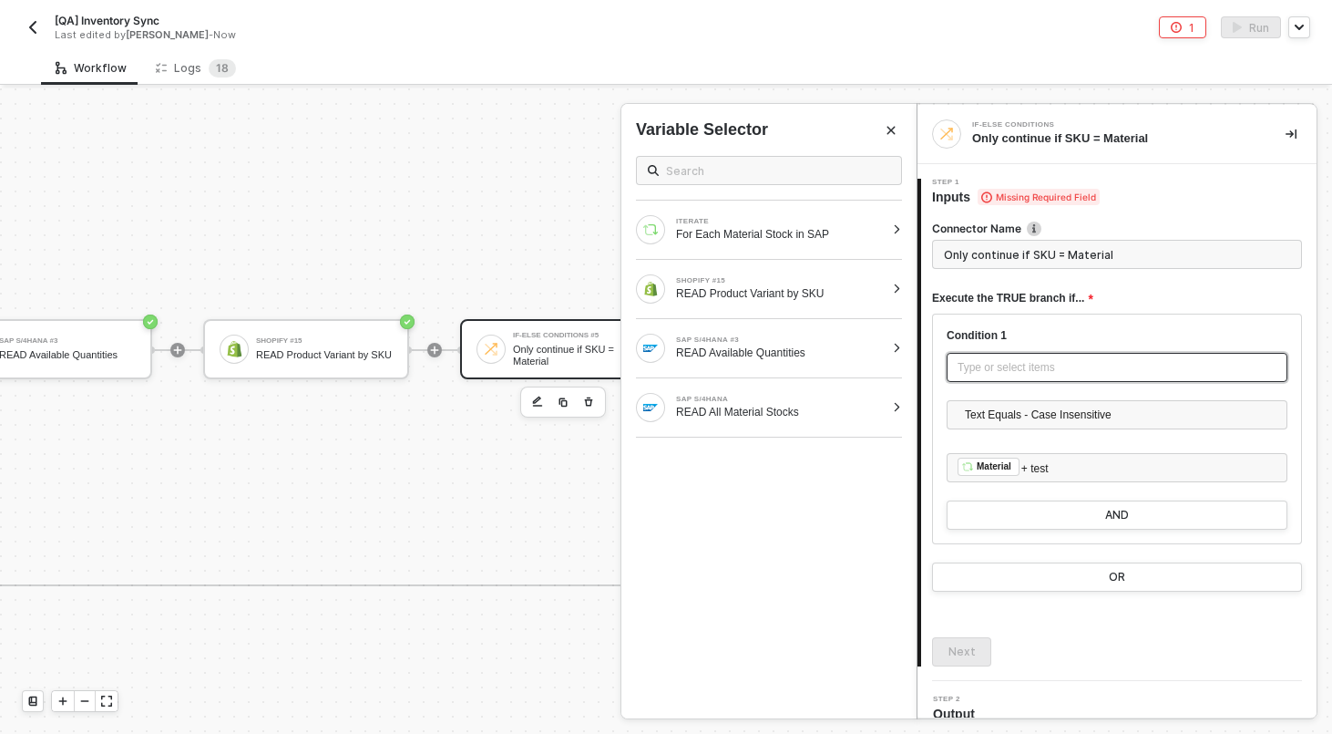
click at [1026, 377] on div "Type or select items ﻿" at bounding box center [1117, 367] width 341 height 29
click at [790, 290] on div "READ Product Variant by SKU" at bounding box center [780, 293] width 209 height 15
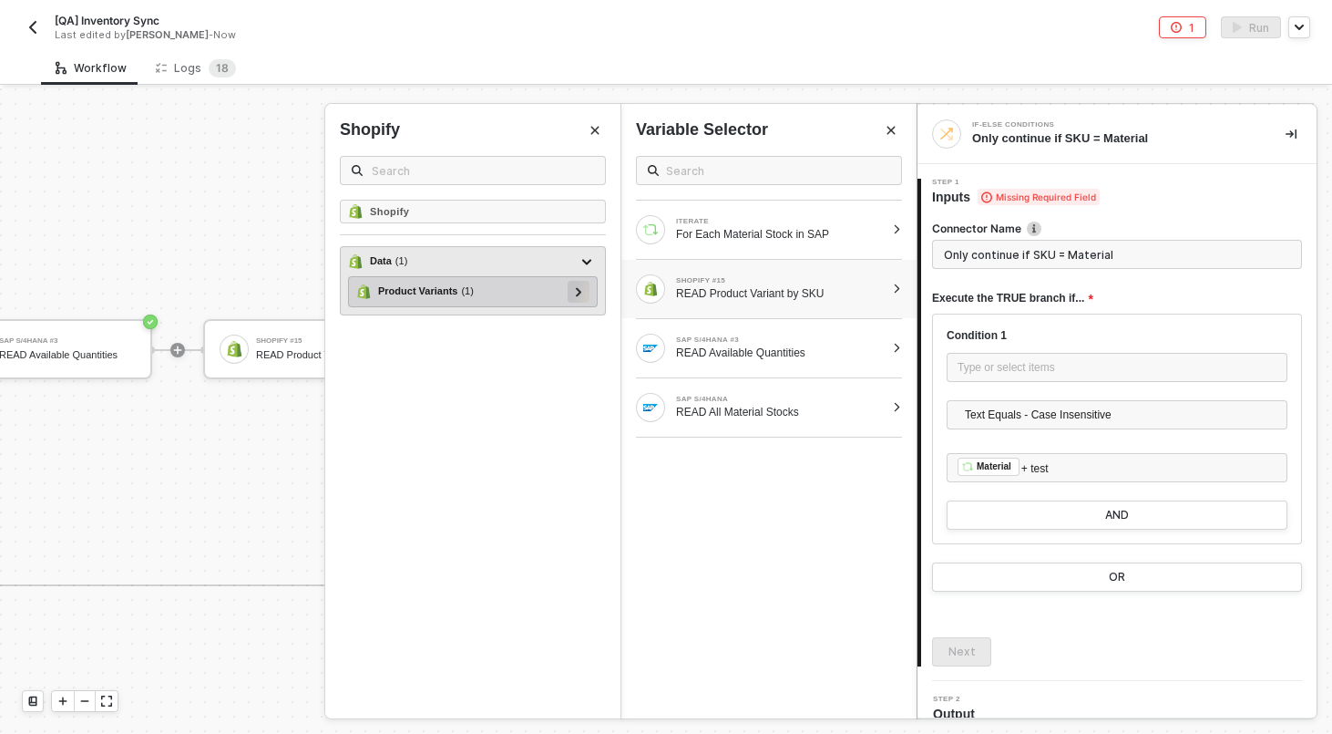
click at [576, 285] on div at bounding box center [578, 291] width 9 height 20
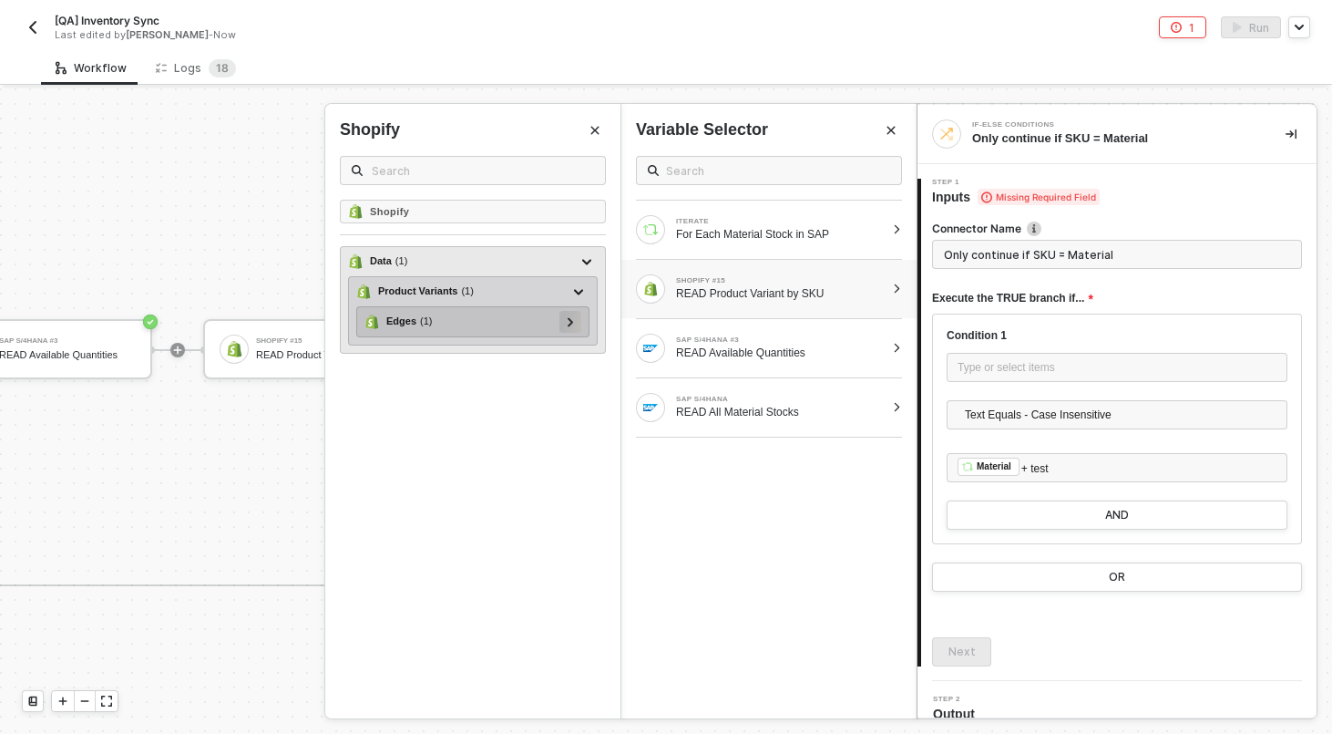
click at [572, 320] on icon at bounding box center [571, 321] width 6 height 9
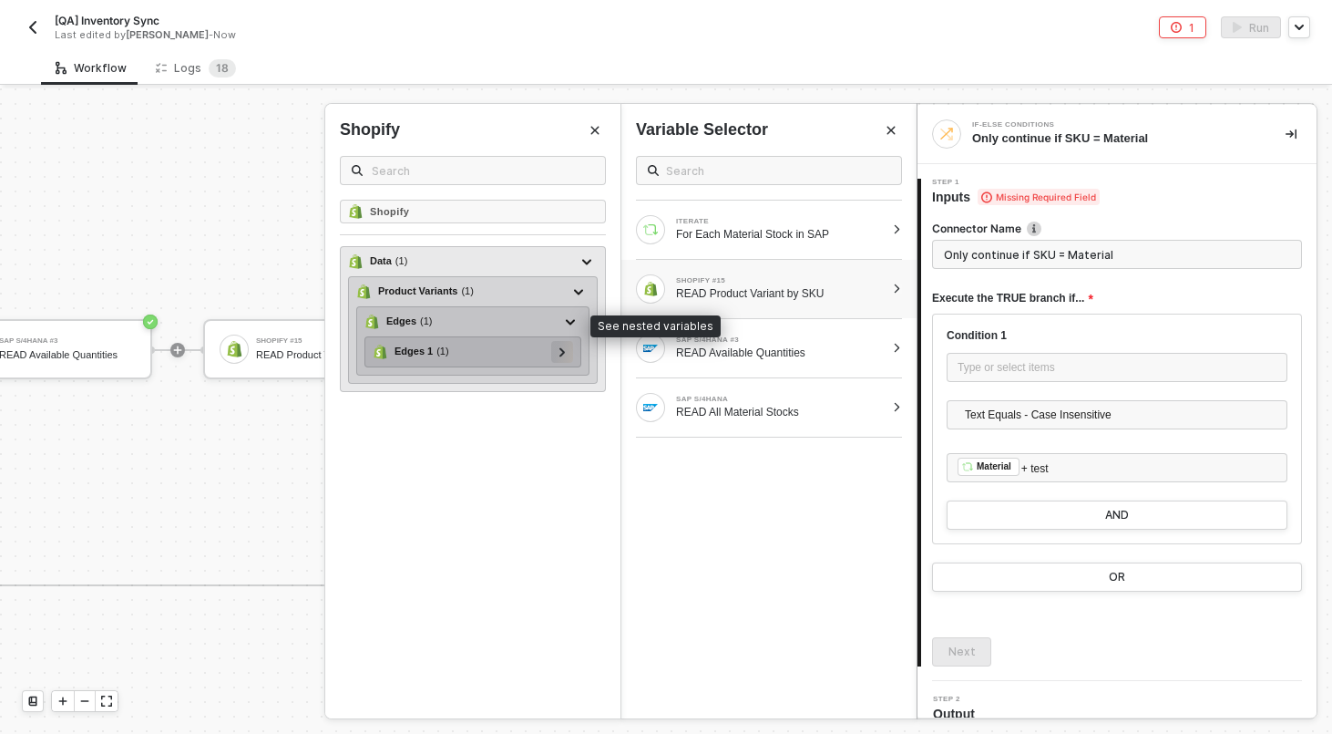
click at [561, 354] on icon at bounding box center [562, 351] width 5 height 9
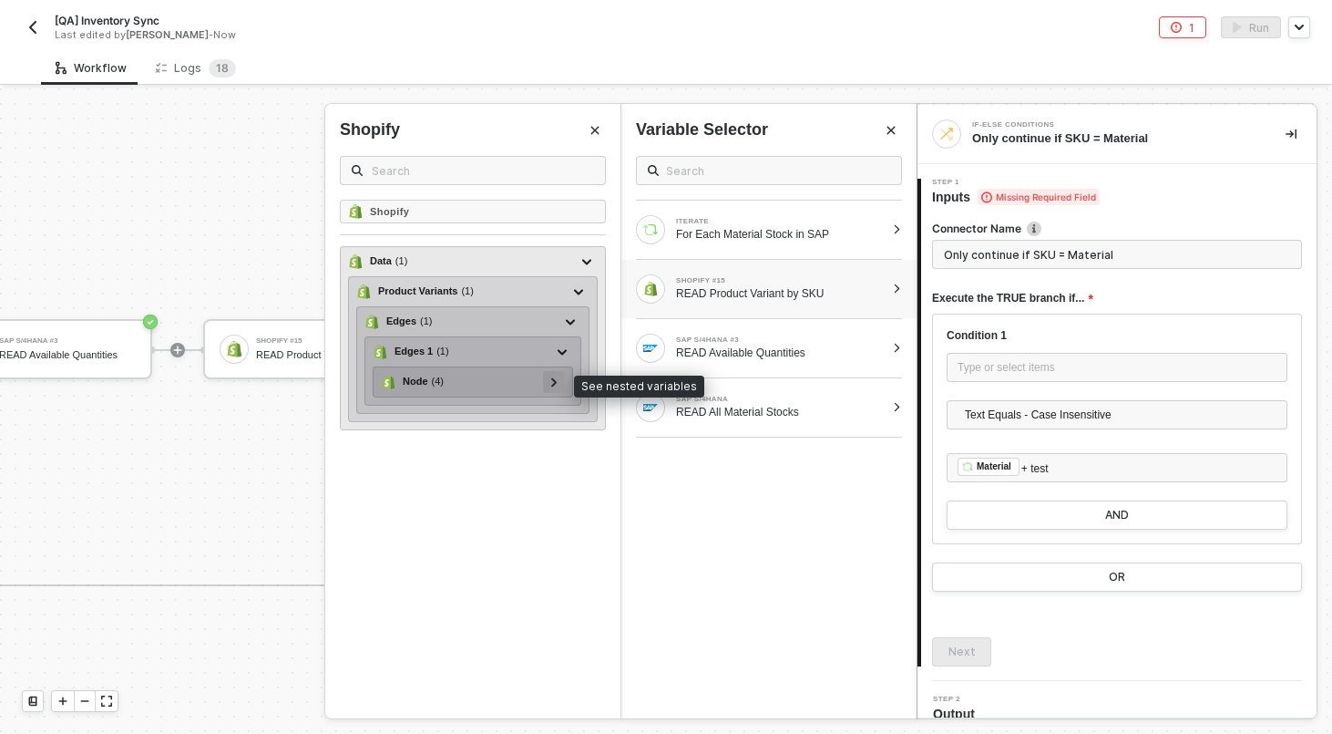
click at [551, 384] on icon at bounding box center [554, 381] width 6 height 9
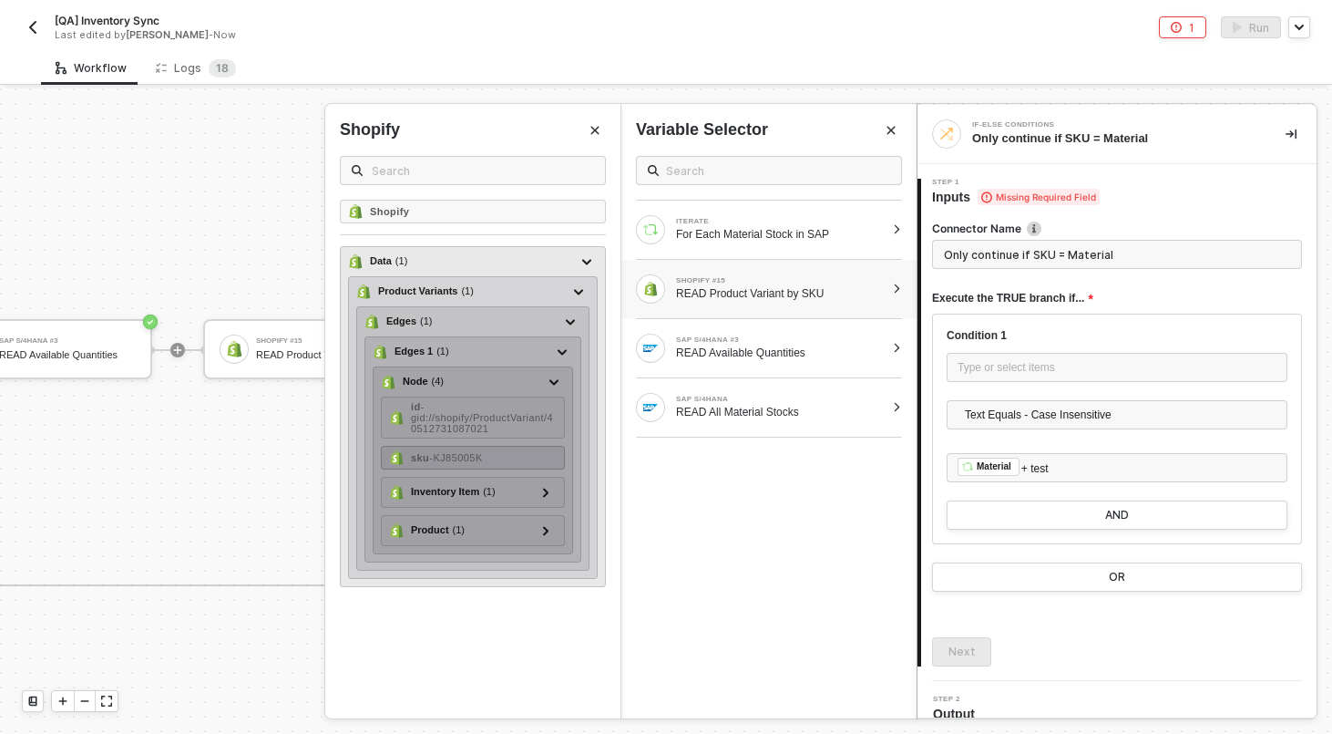
click at [527, 454] on div "sku - KJ85005K" at bounding box center [473, 458] width 184 height 24
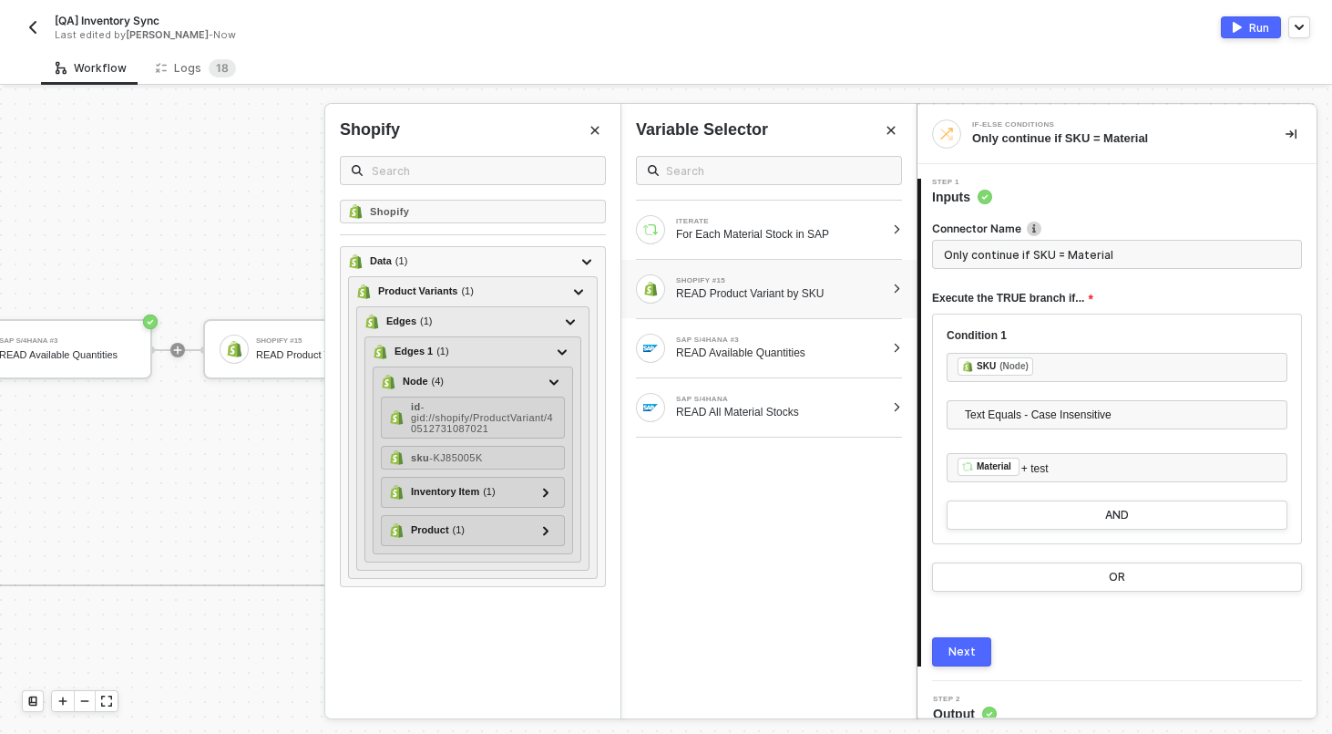
click at [970, 646] on div "Next" at bounding box center [962, 651] width 27 height 15
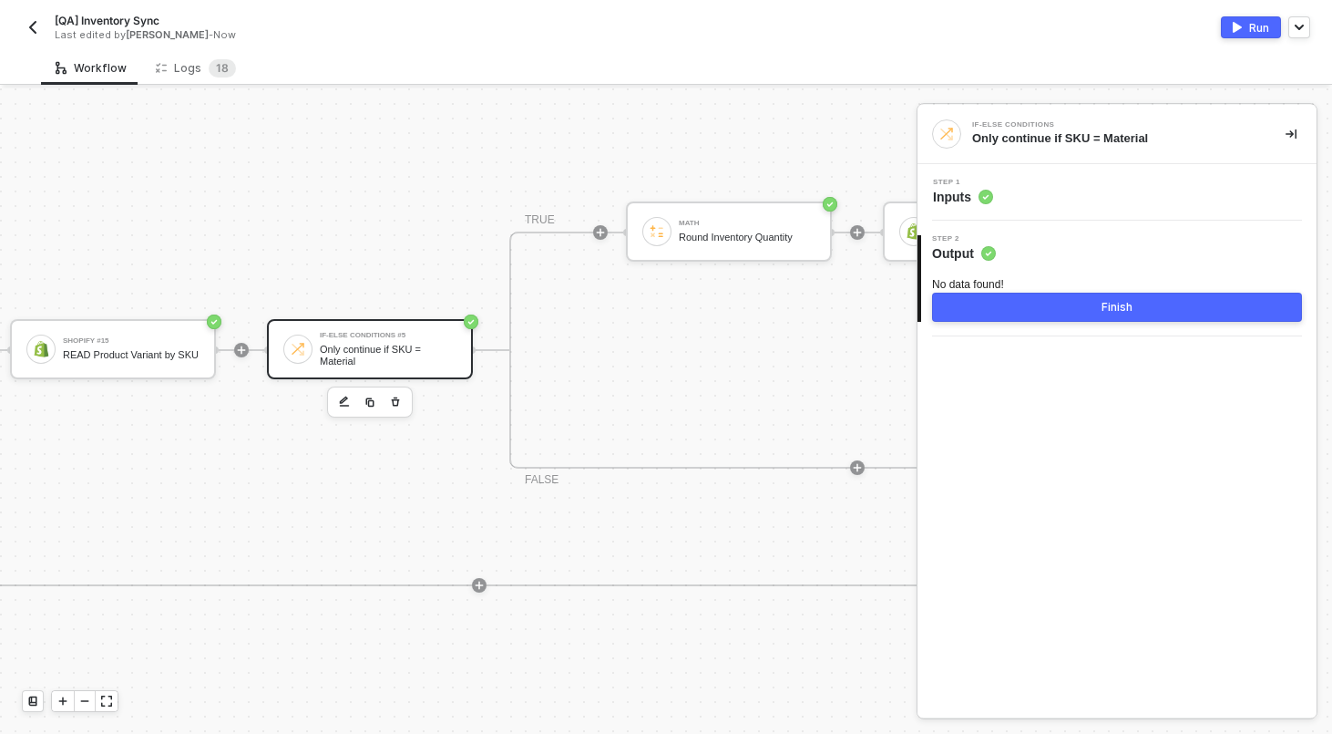
scroll to position [375, 1593]
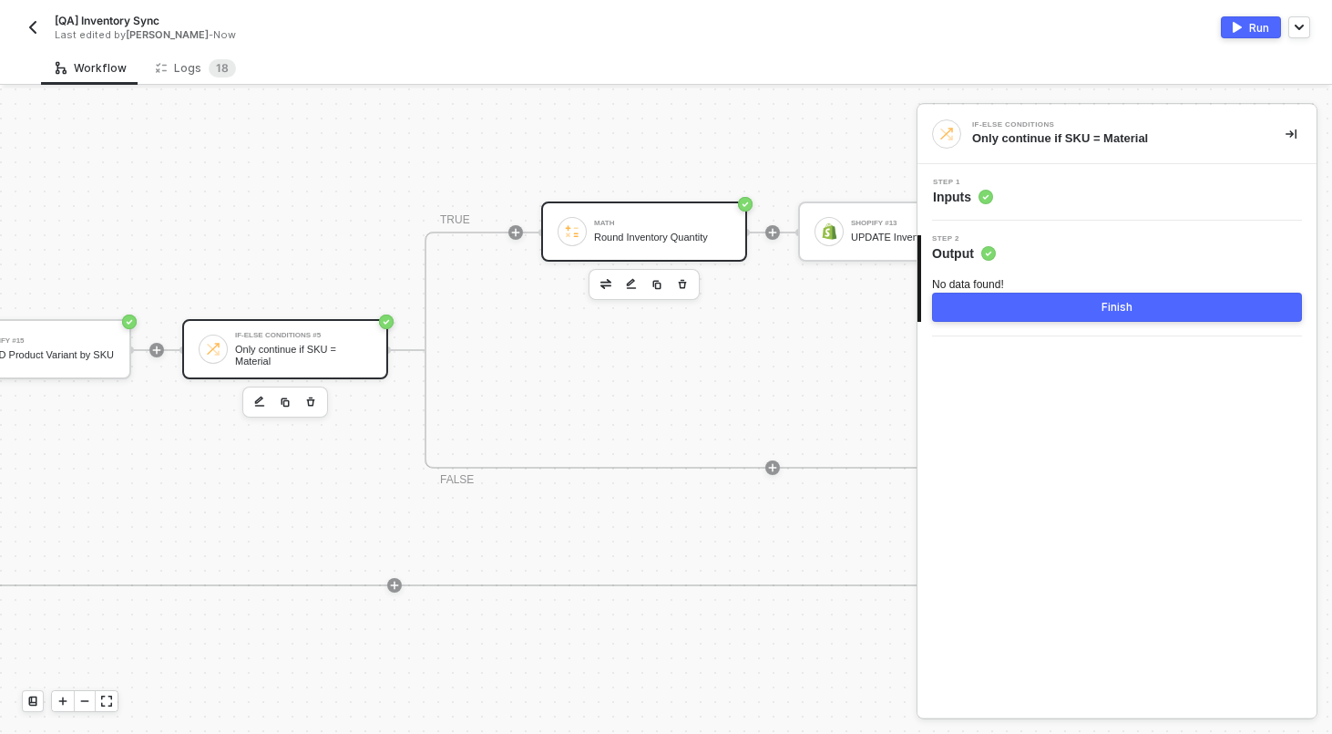
click at [666, 240] on div "Round Inventory Quantity" at bounding box center [662, 237] width 137 height 12
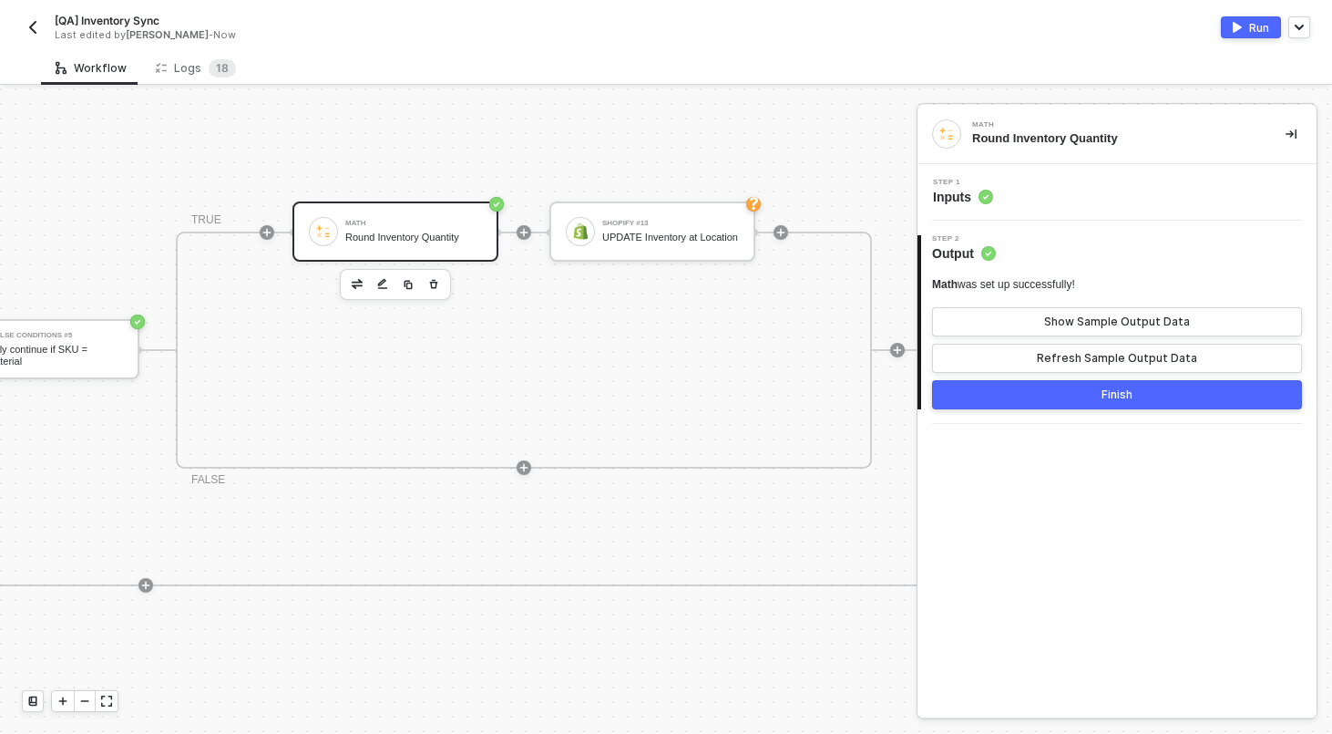
scroll to position [375, 1864]
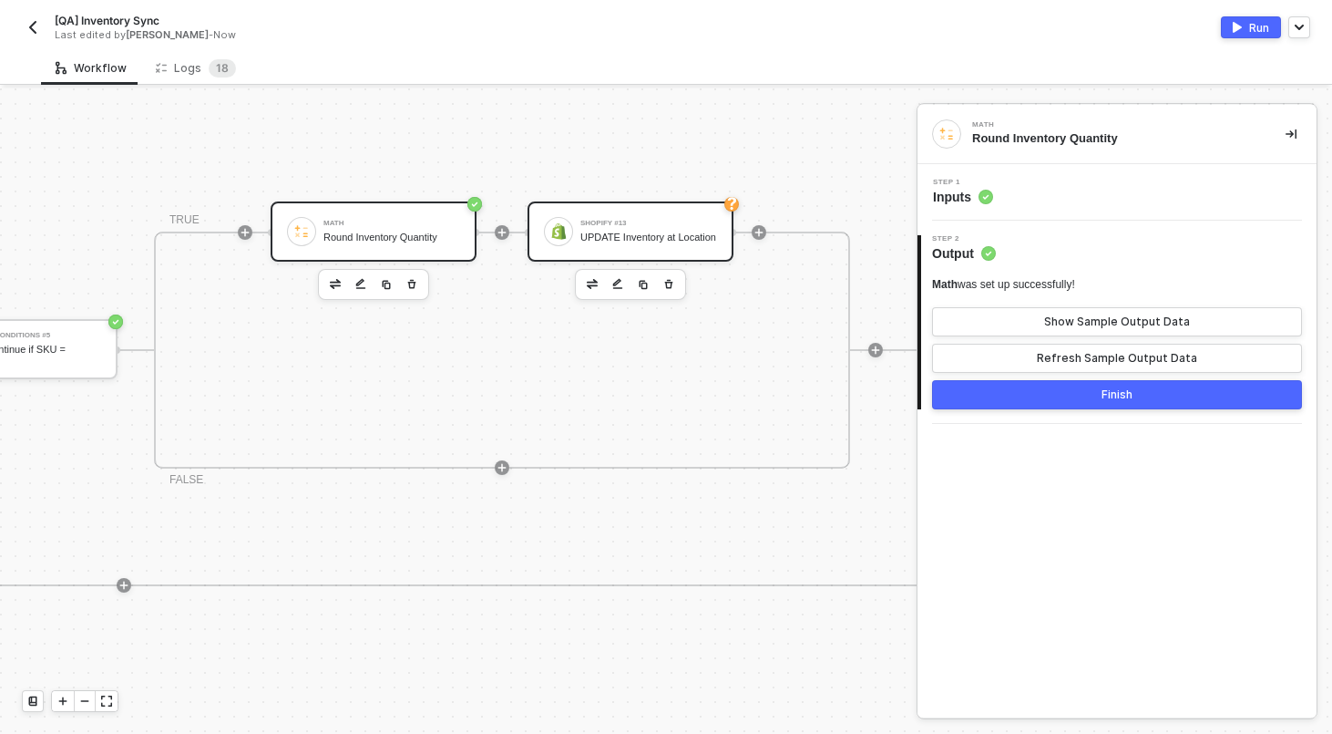
click at [696, 220] on div "Shopify #13" at bounding box center [649, 223] width 137 height 7
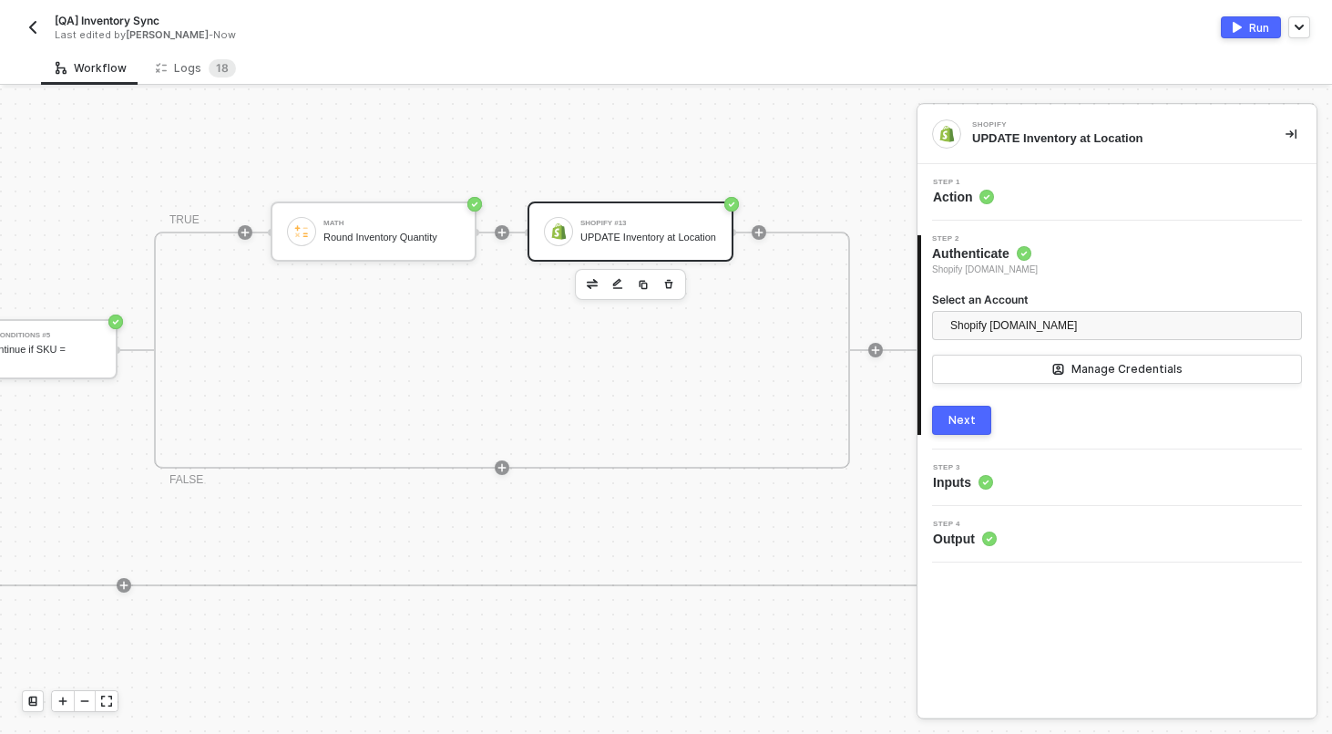
click at [1001, 486] on div "Step 3 Inputs" at bounding box center [1119, 477] width 395 height 27
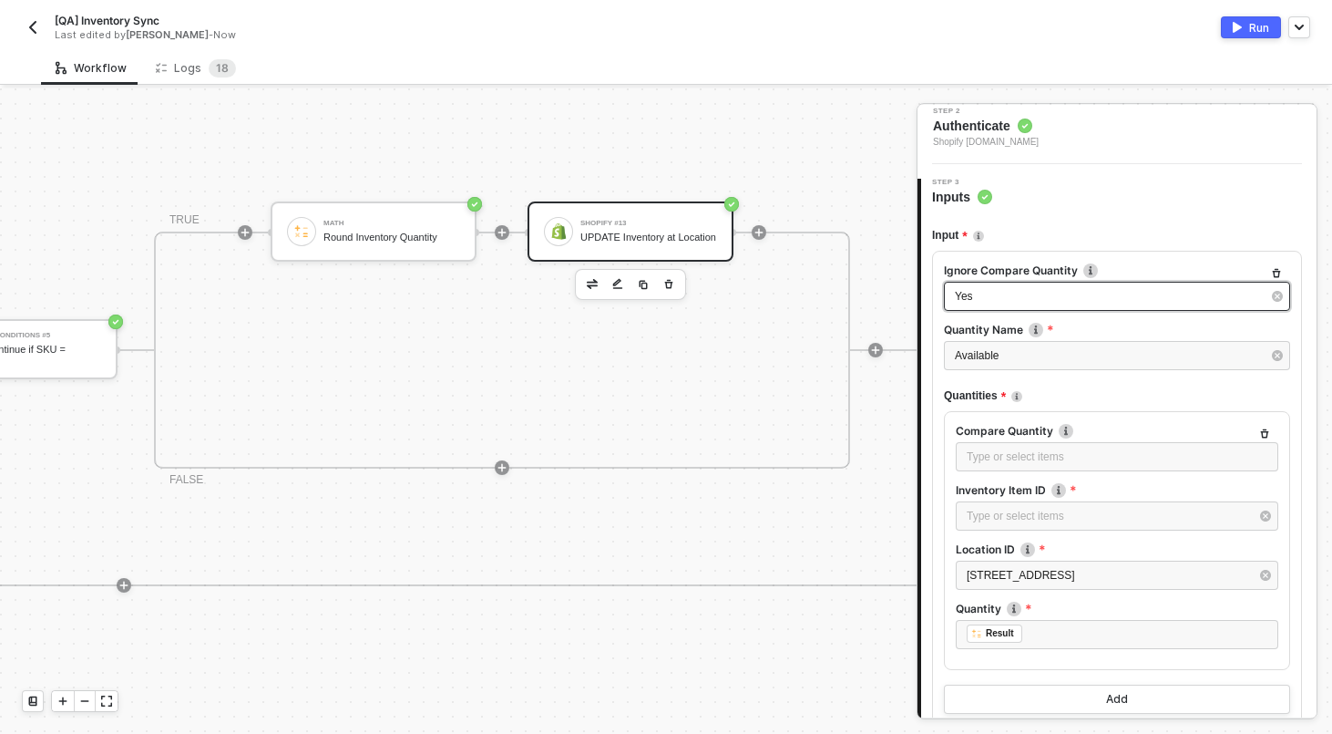
scroll to position [129, 0]
click at [1011, 515] on div "Type or select items ﻿" at bounding box center [1108, 514] width 283 height 17
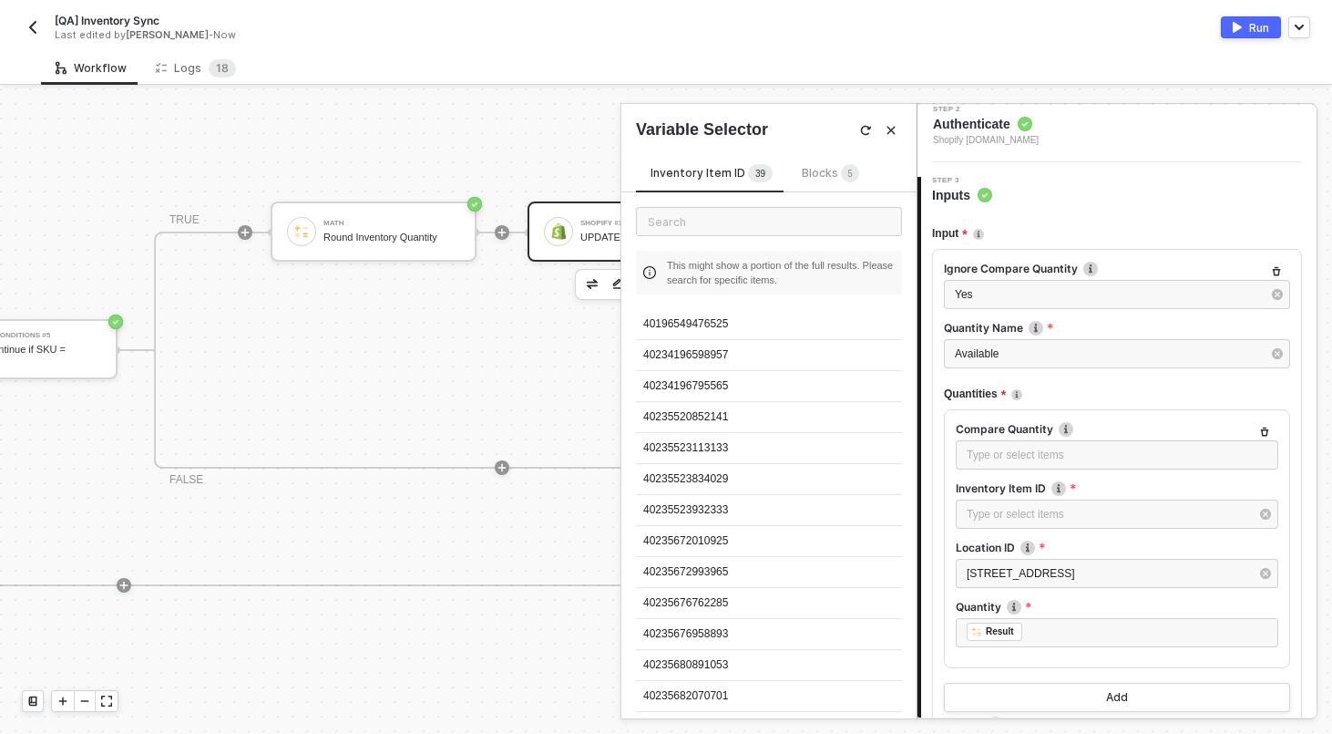
click at [807, 179] on span "Blocks 5" at bounding box center [830, 173] width 57 height 14
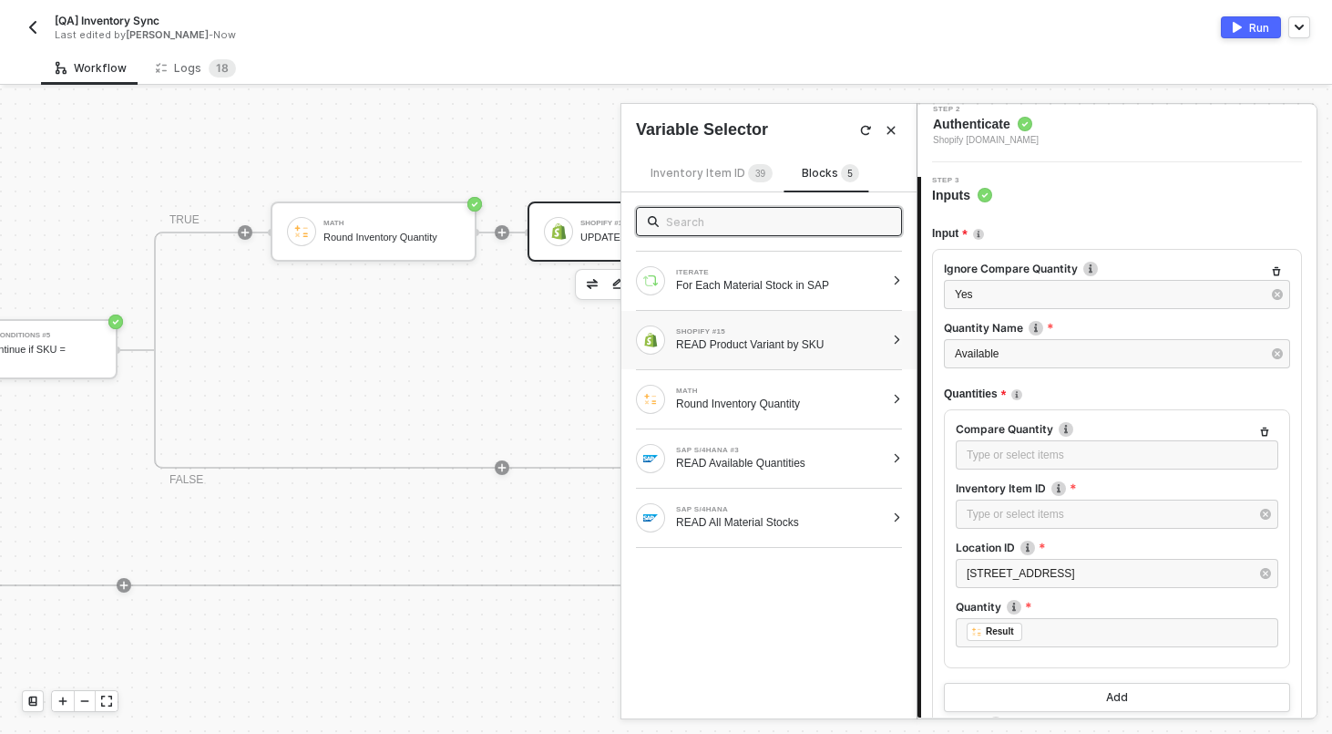
click at [781, 335] on div "SHOPIFY #15 READ Product Variant by SKU" at bounding box center [780, 340] width 209 height 24
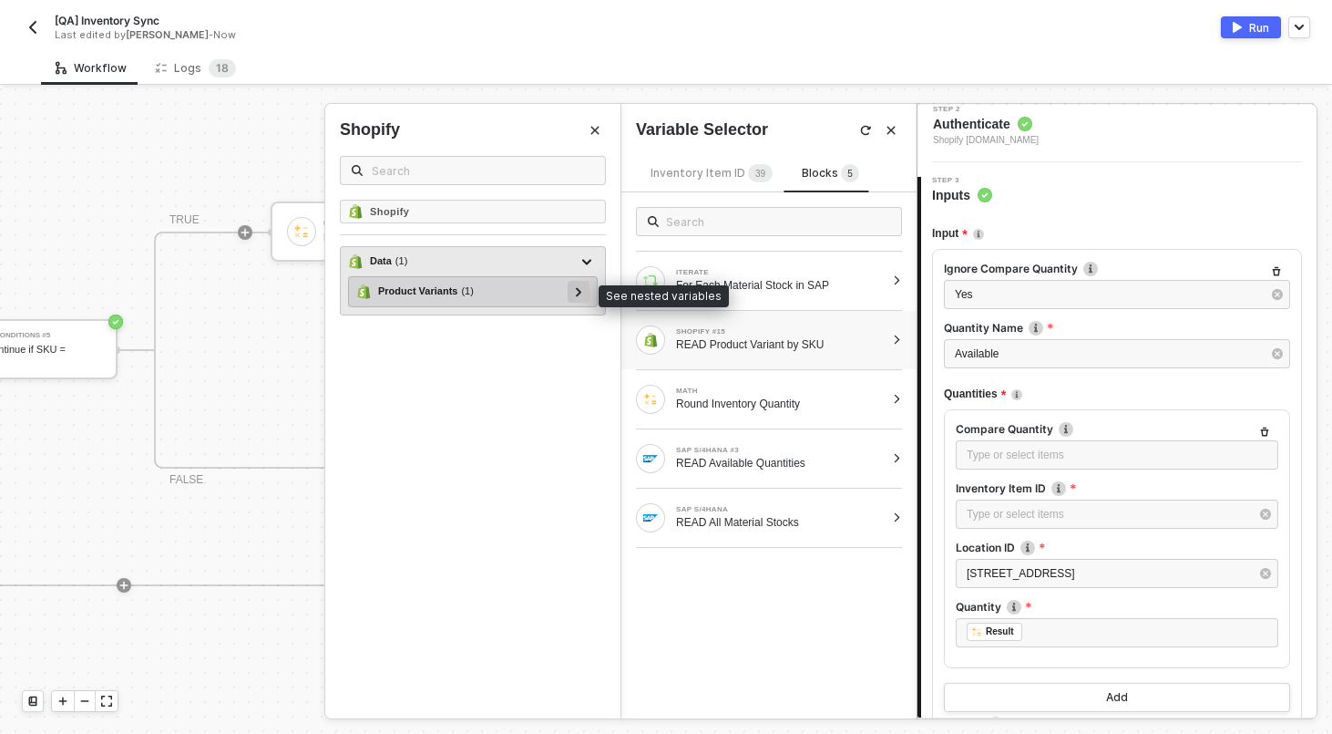
click at [577, 290] on icon at bounding box center [579, 291] width 6 height 9
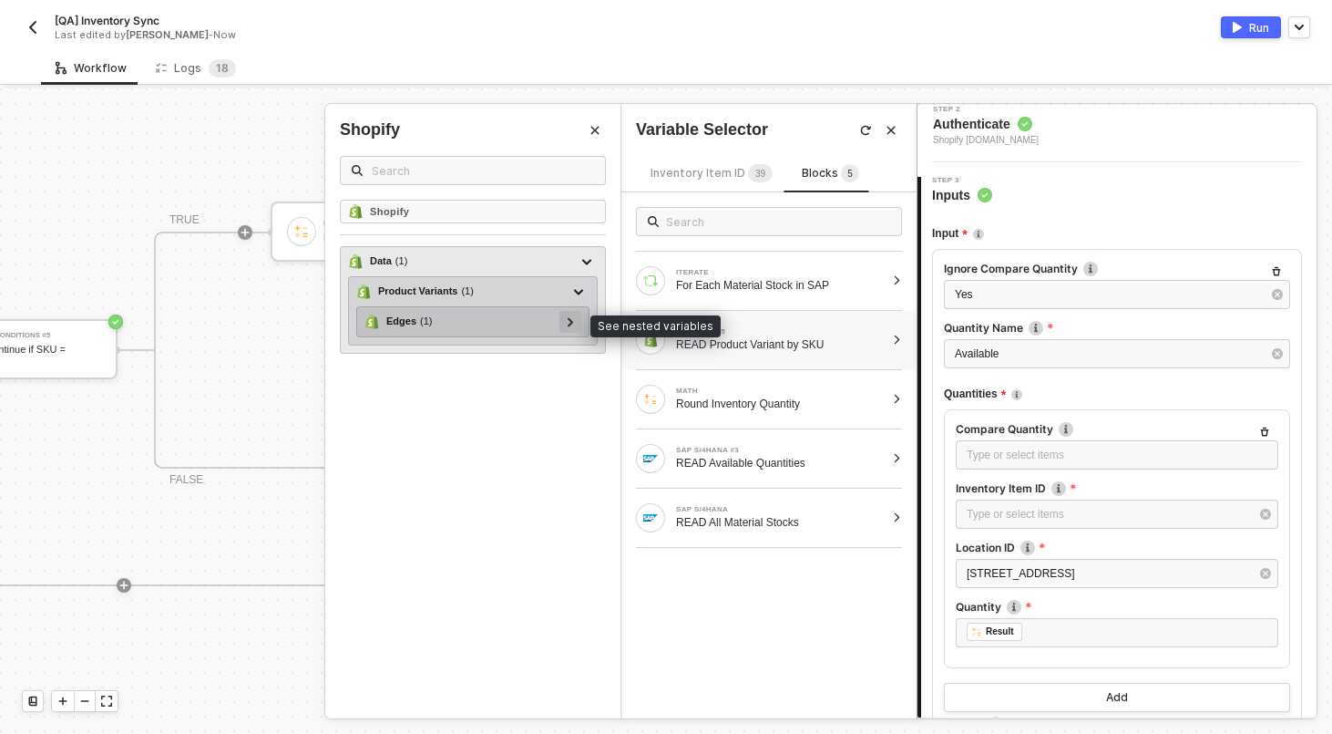
click at [566, 330] on div at bounding box center [570, 321] width 9 height 20
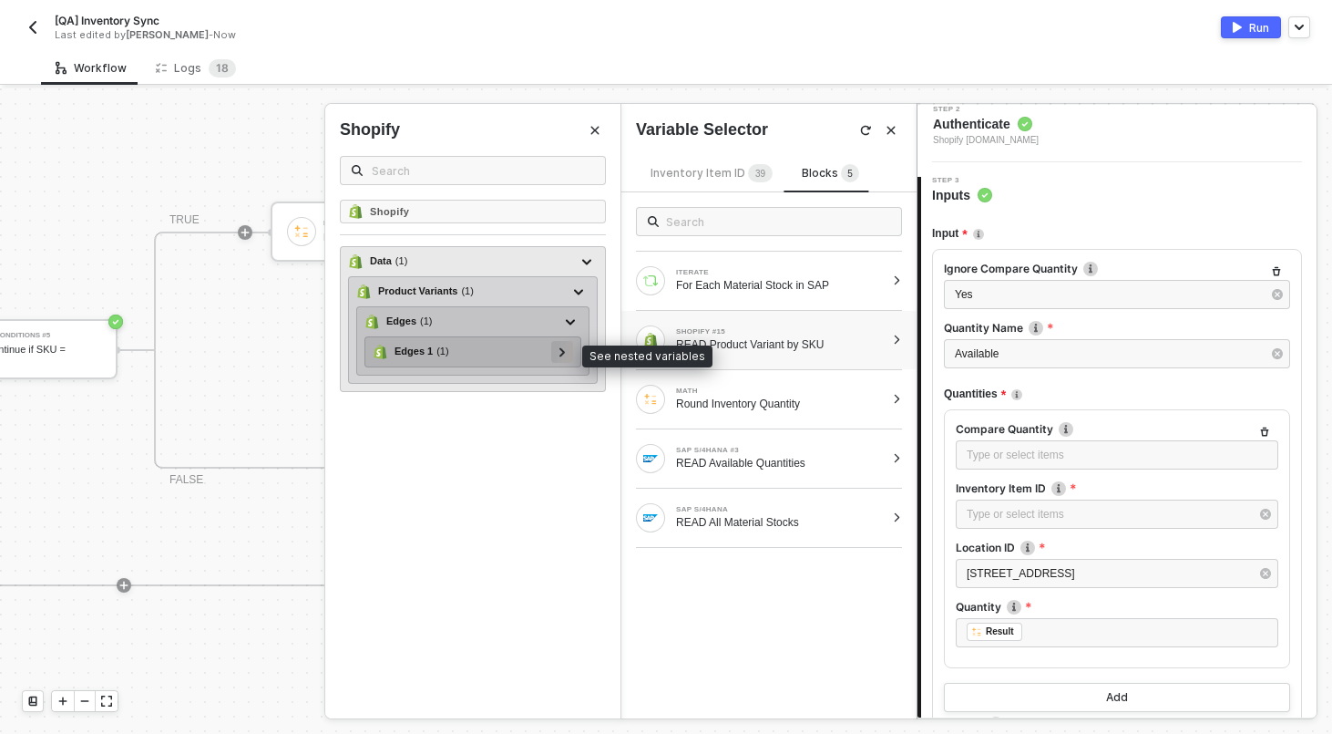
click at [560, 353] on icon at bounding box center [563, 351] width 6 height 9
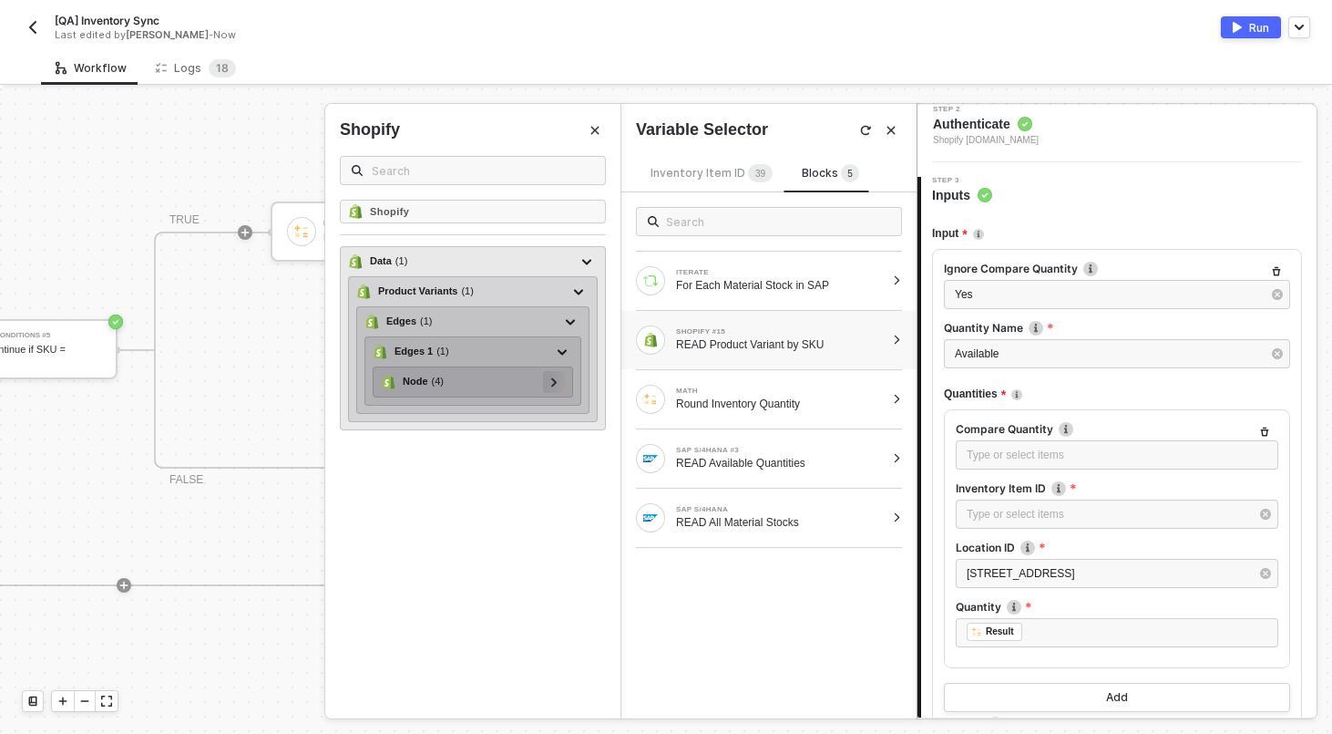
click at [555, 383] on icon at bounding box center [553, 381] width 5 height 9
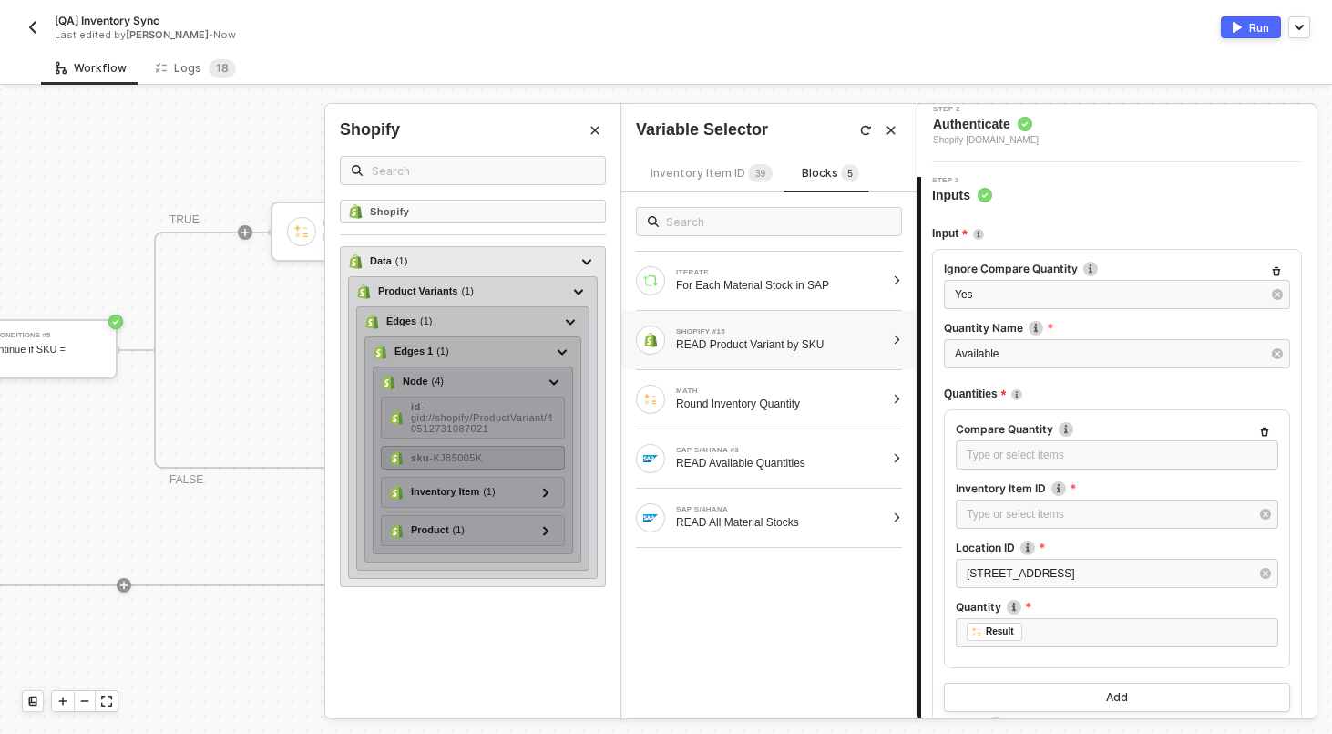
click at [519, 457] on div "sku - KJ85005K" at bounding box center [473, 458] width 184 height 24
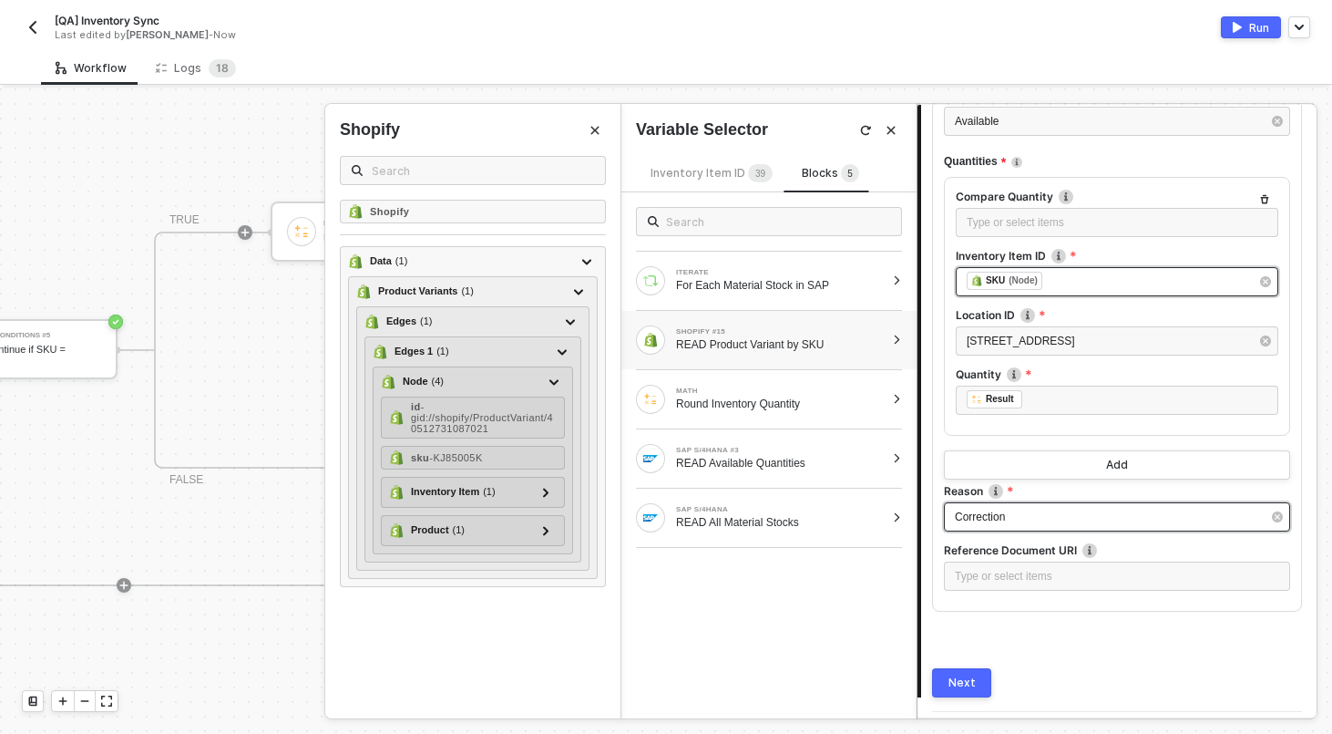
scroll to position [365, 0]
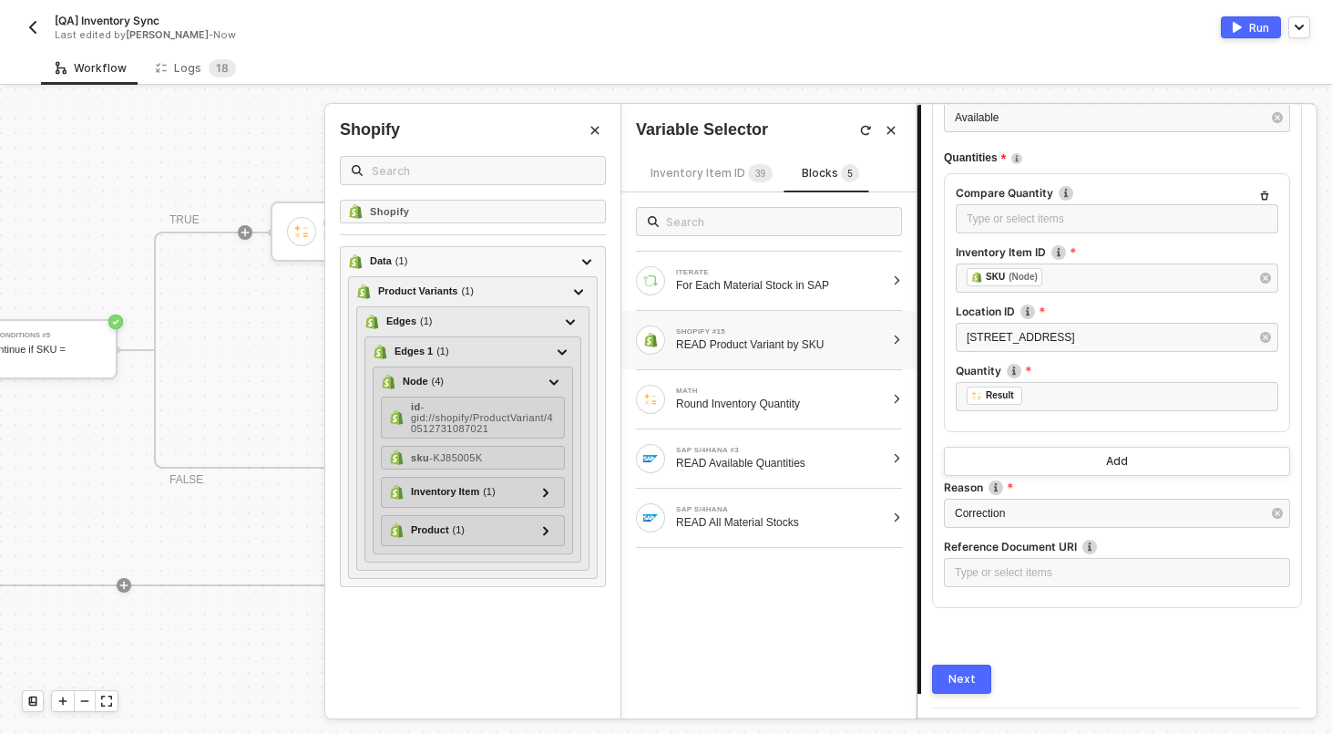
click at [965, 679] on div "Next" at bounding box center [962, 679] width 27 height 15
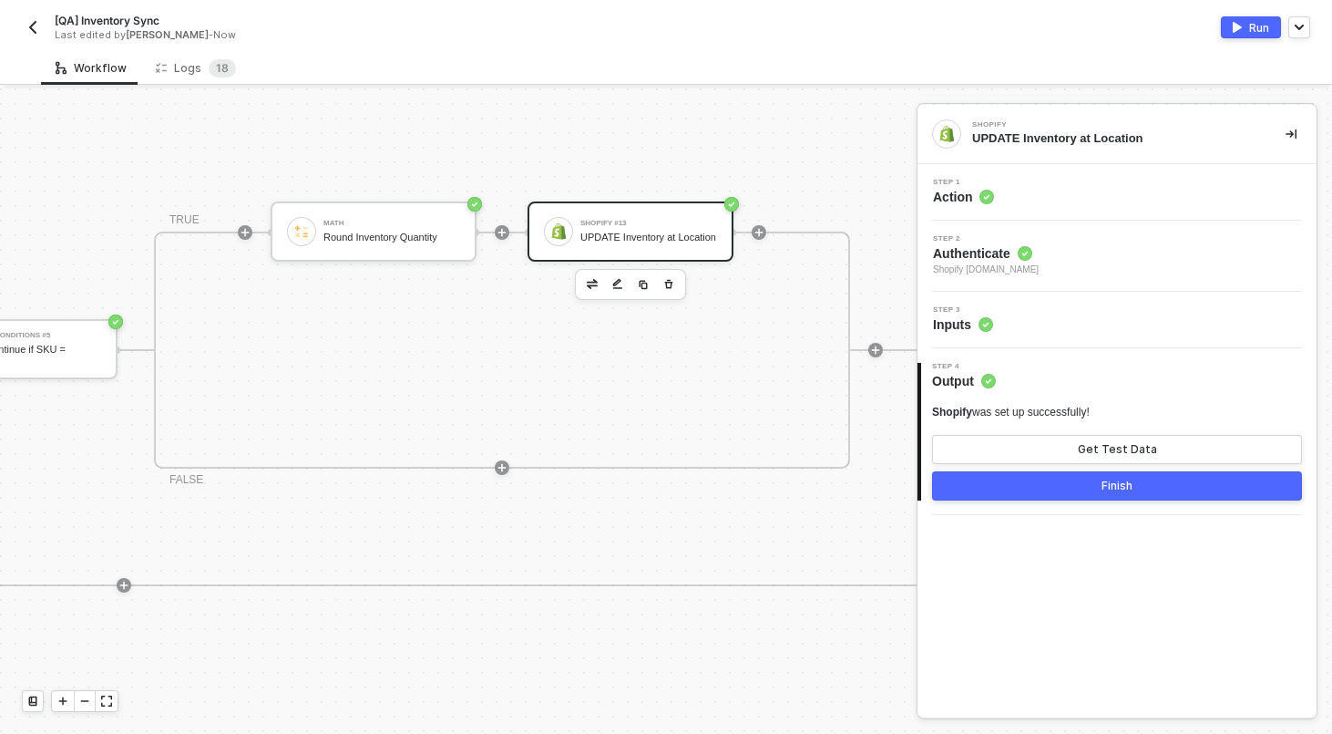
scroll to position [0, 0]
click at [1105, 478] on div "Finish" at bounding box center [1117, 485] width 31 height 15
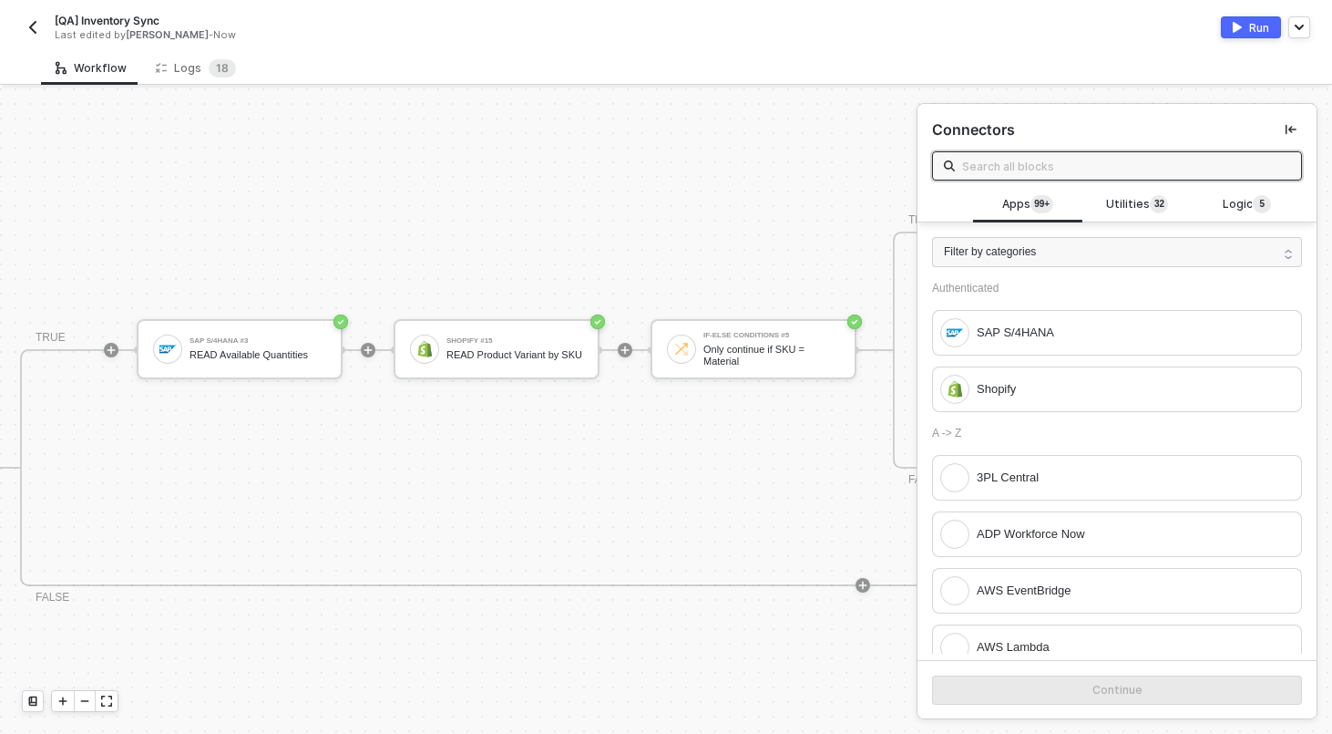
scroll to position [375, 905]
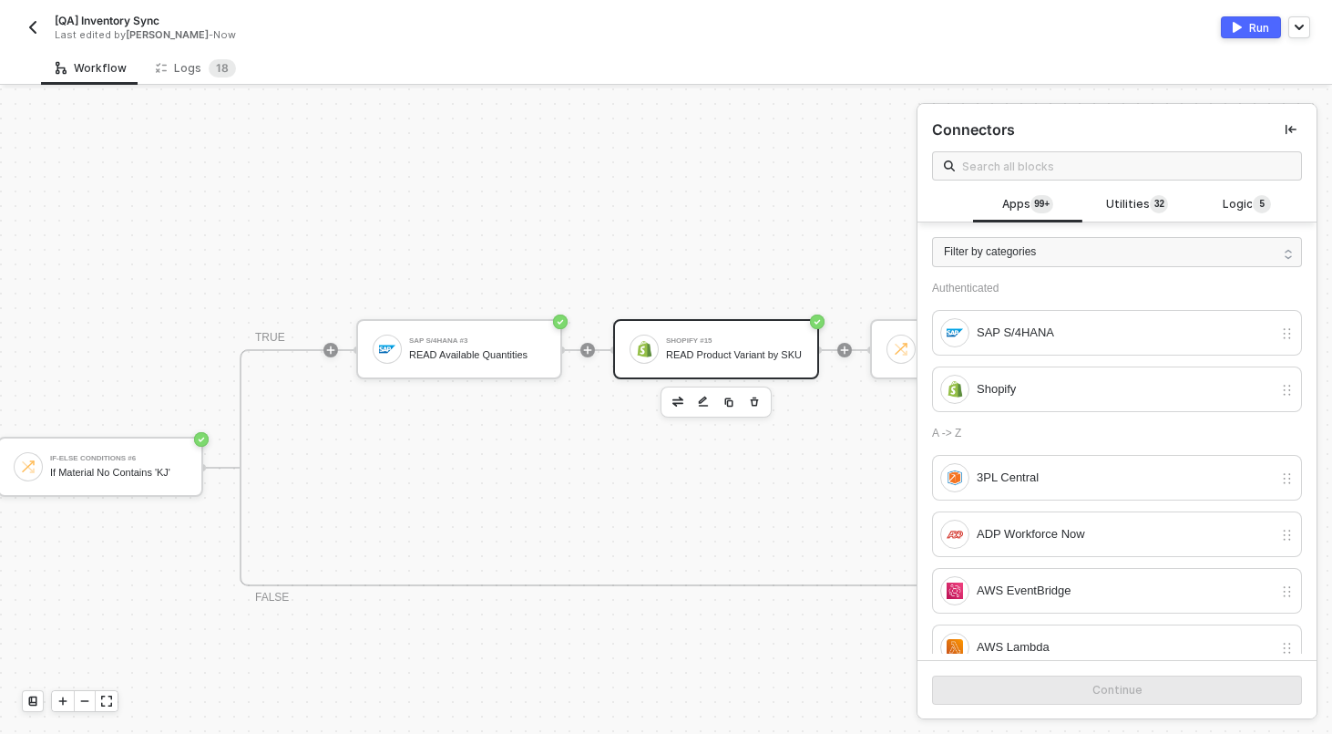
click at [716, 355] on div "READ Product Variant by SKU" at bounding box center [734, 355] width 137 height 12
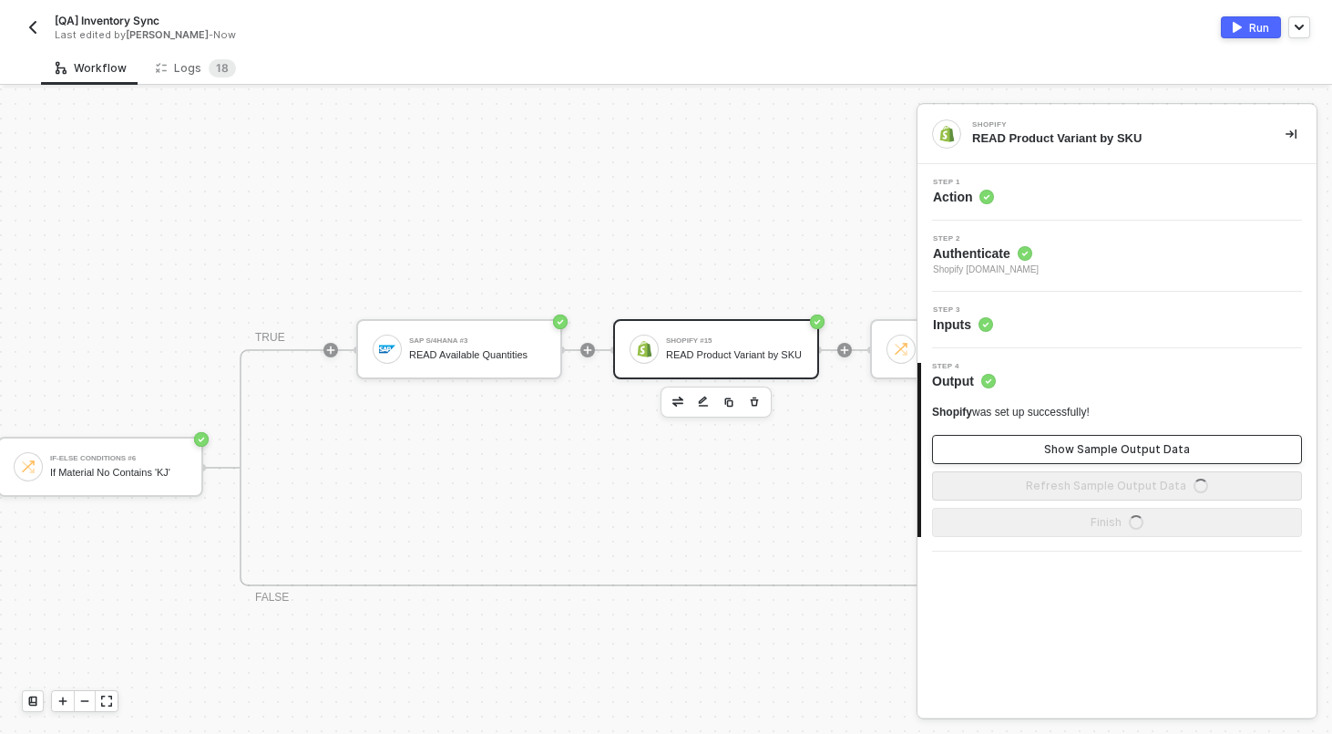
click at [1126, 457] on button "Show Sample Output Data" at bounding box center [1117, 449] width 370 height 29
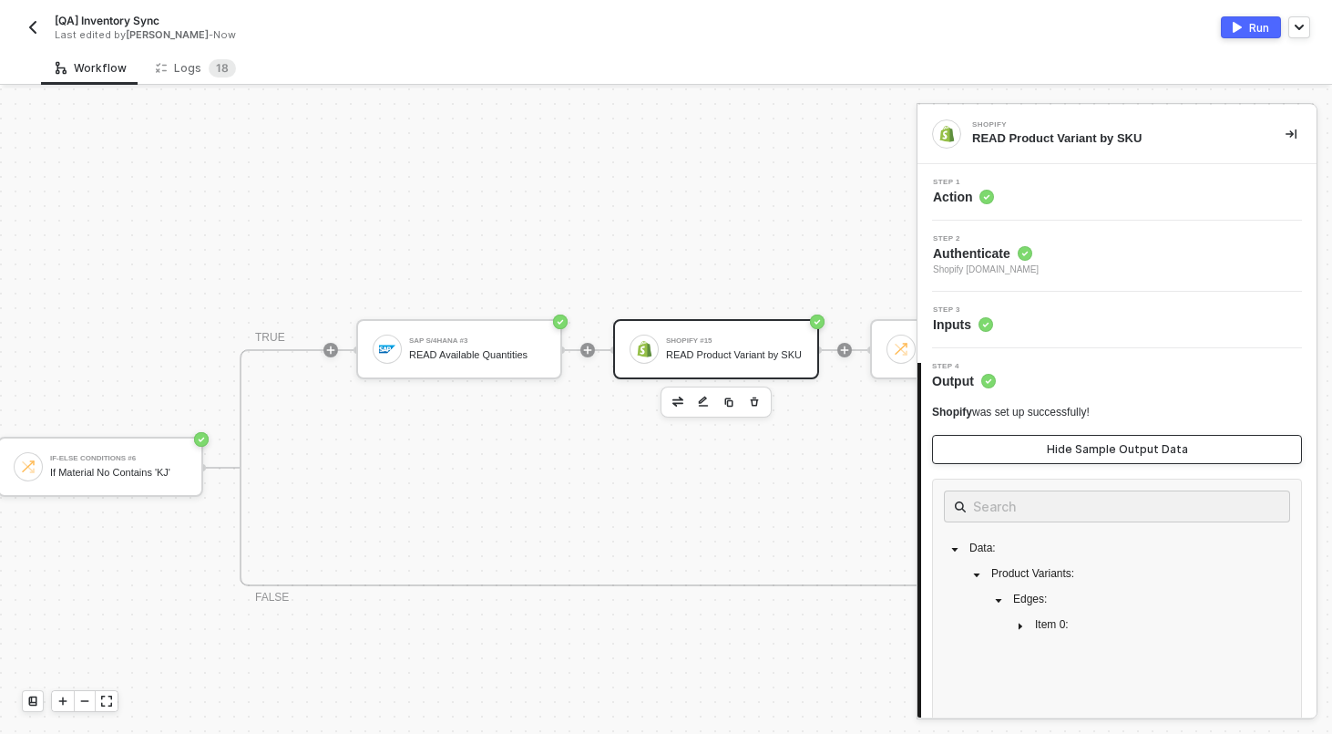
click at [1131, 451] on div "Hide Sample Output Data" at bounding box center [1117, 449] width 141 height 15
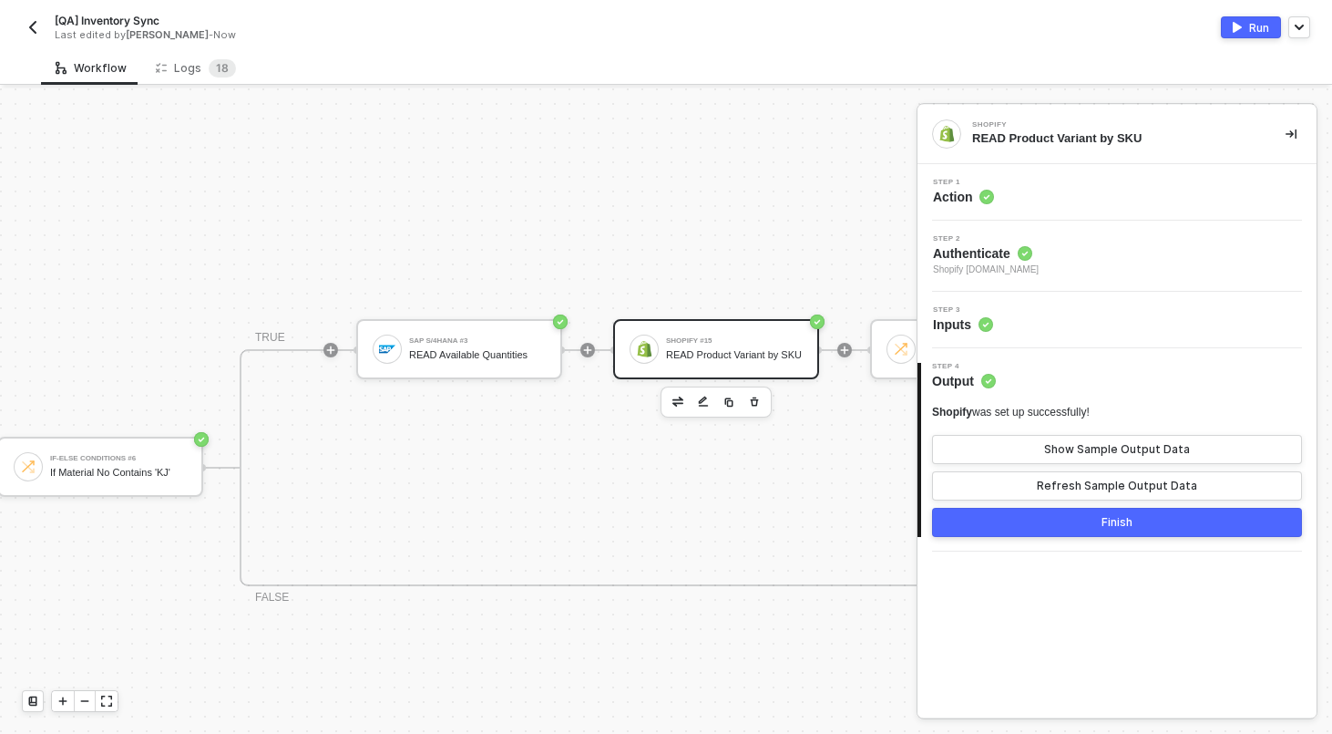
click at [1249, 28] on div "Run" at bounding box center [1259, 27] width 20 height 15
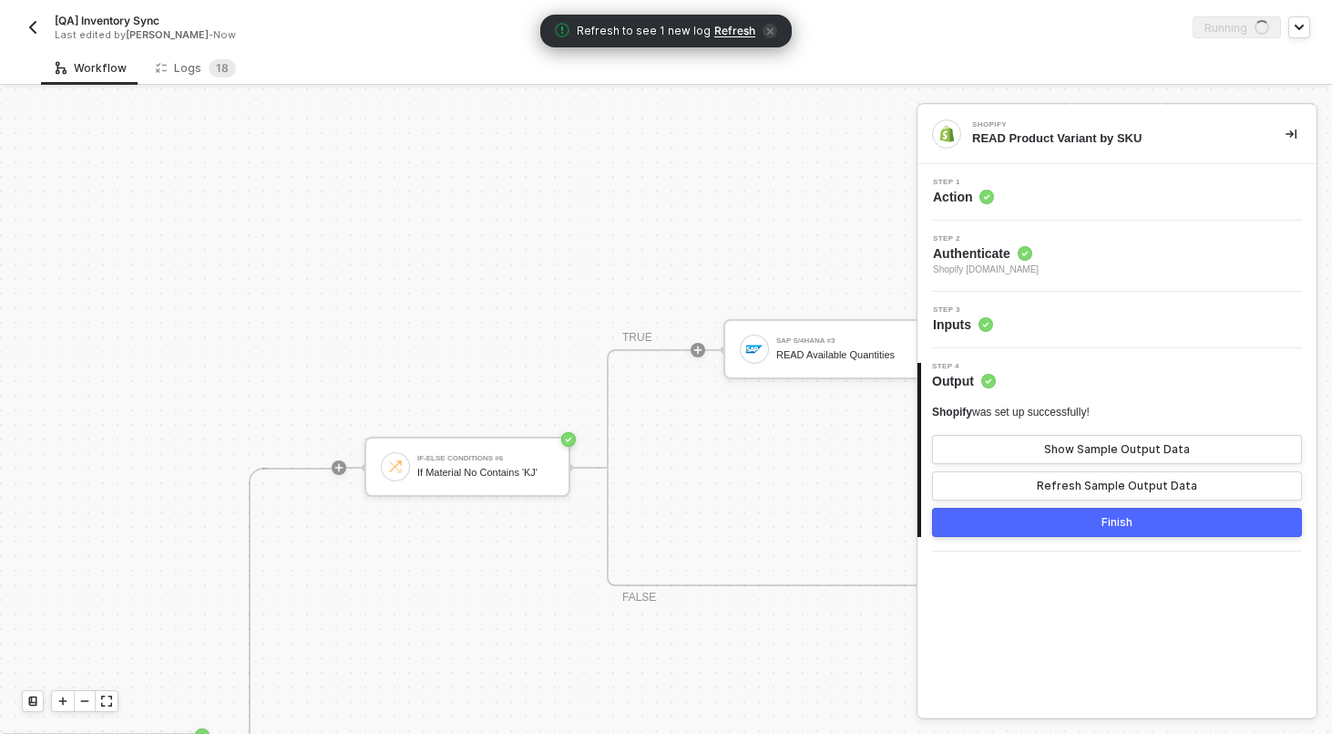
scroll to position [375, 386]
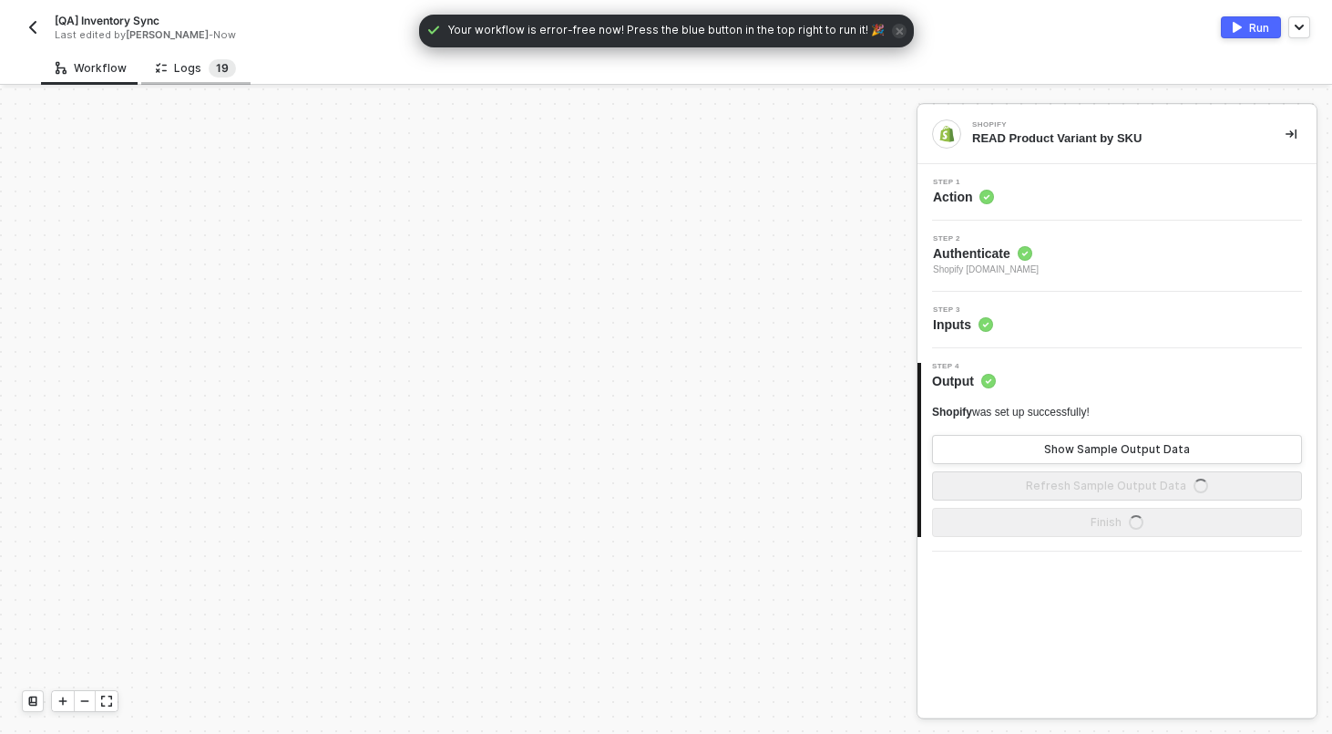
scroll to position [525, 0]
click at [221, 69] on span "9" at bounding box center [224, 68] width 7 height 14
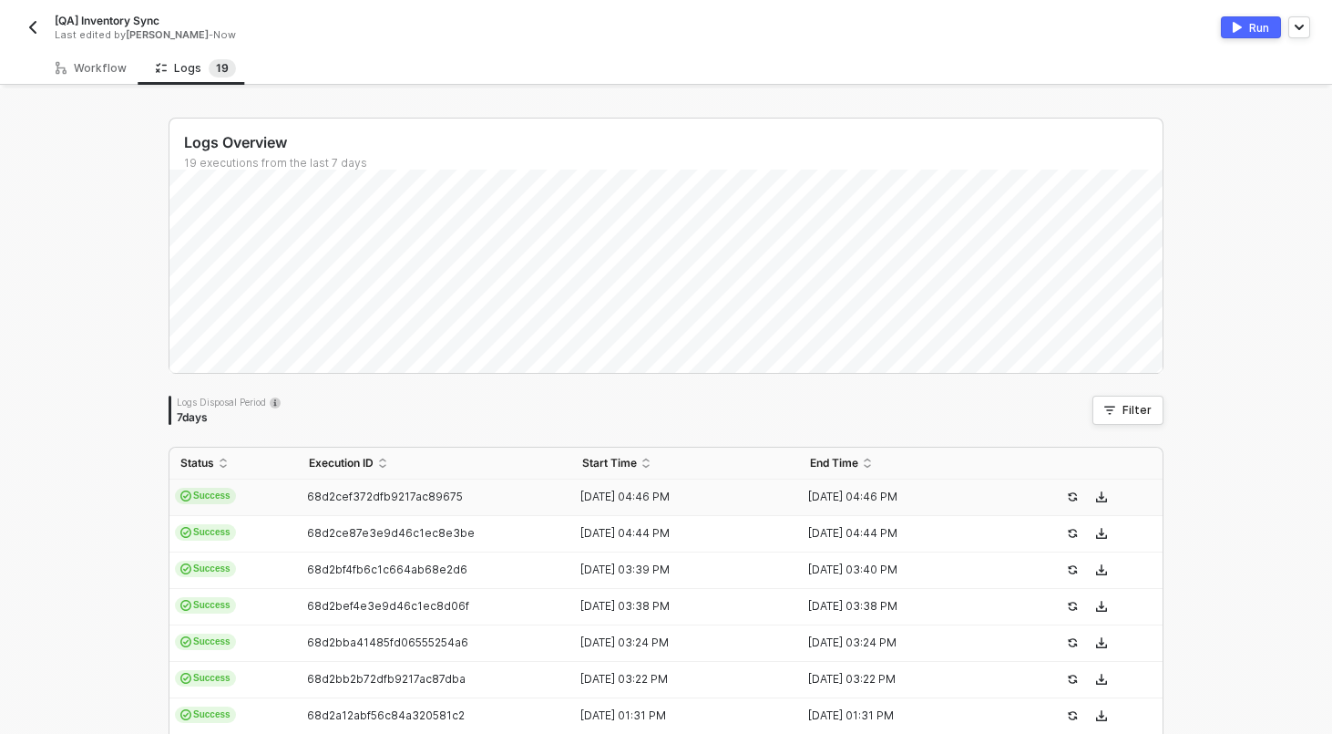
click at [278, 496] on td "Success" at bounding box center [234, 497] width 129 height 36
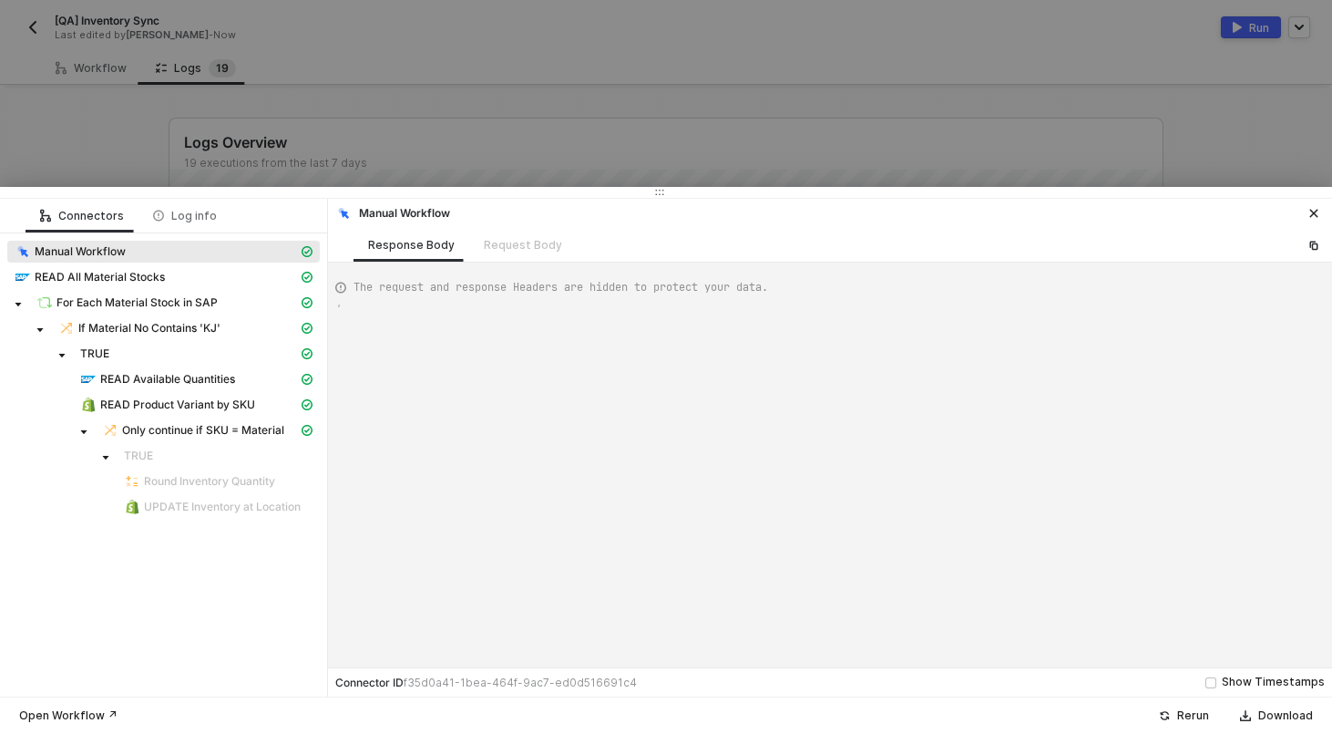
type textarea "{ "json": {}, "id": "482b68a0-31da-4300-bda5-f17b1321fc57" }"
click at [172, 427] on span "Only continue if SKU = Material" at bounding box center [203, 430] width 162 height 15
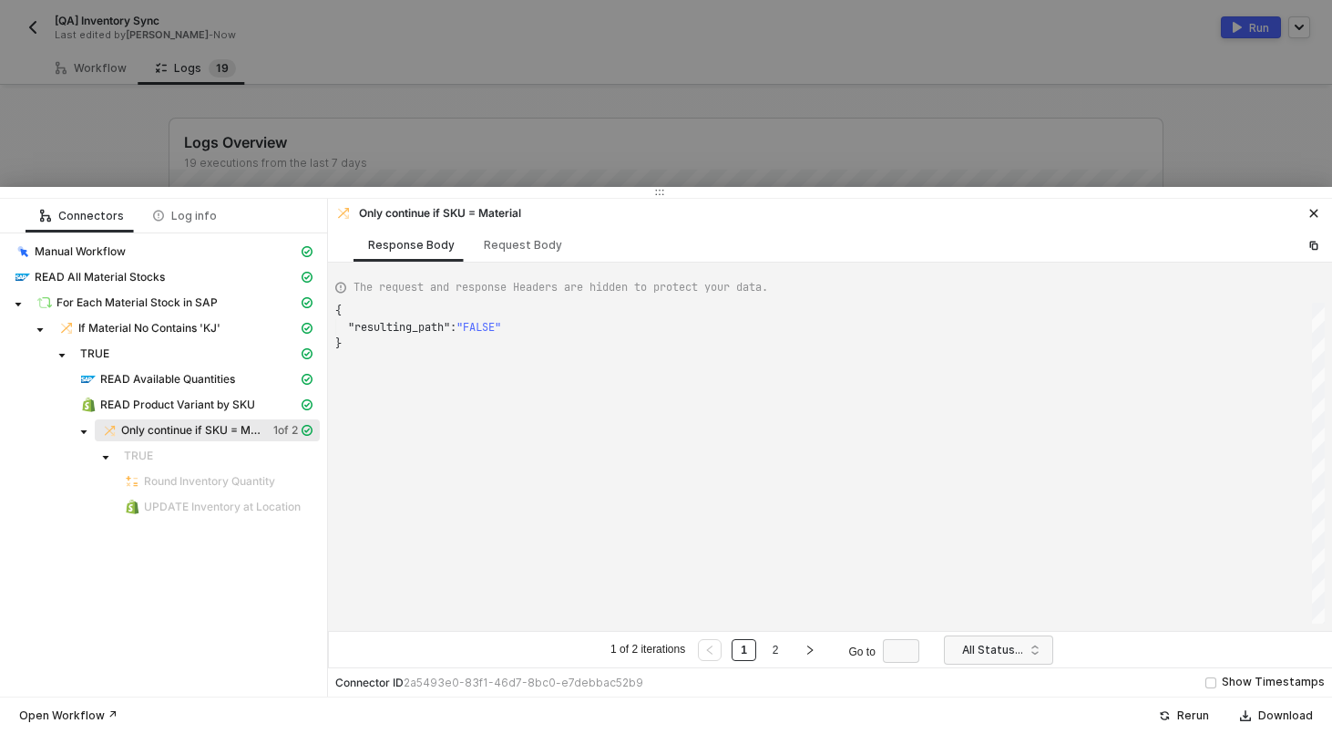
scroll to position [33, 0]
click at [514, 242] on div "Request Body" at bounding box center [523, 245] width 78 height 15
type textarea "[ { "conditionSets": [ { "uuid": "8653811a-f2ea-4dce-ab1e-f7326d859bcb", "condi…"
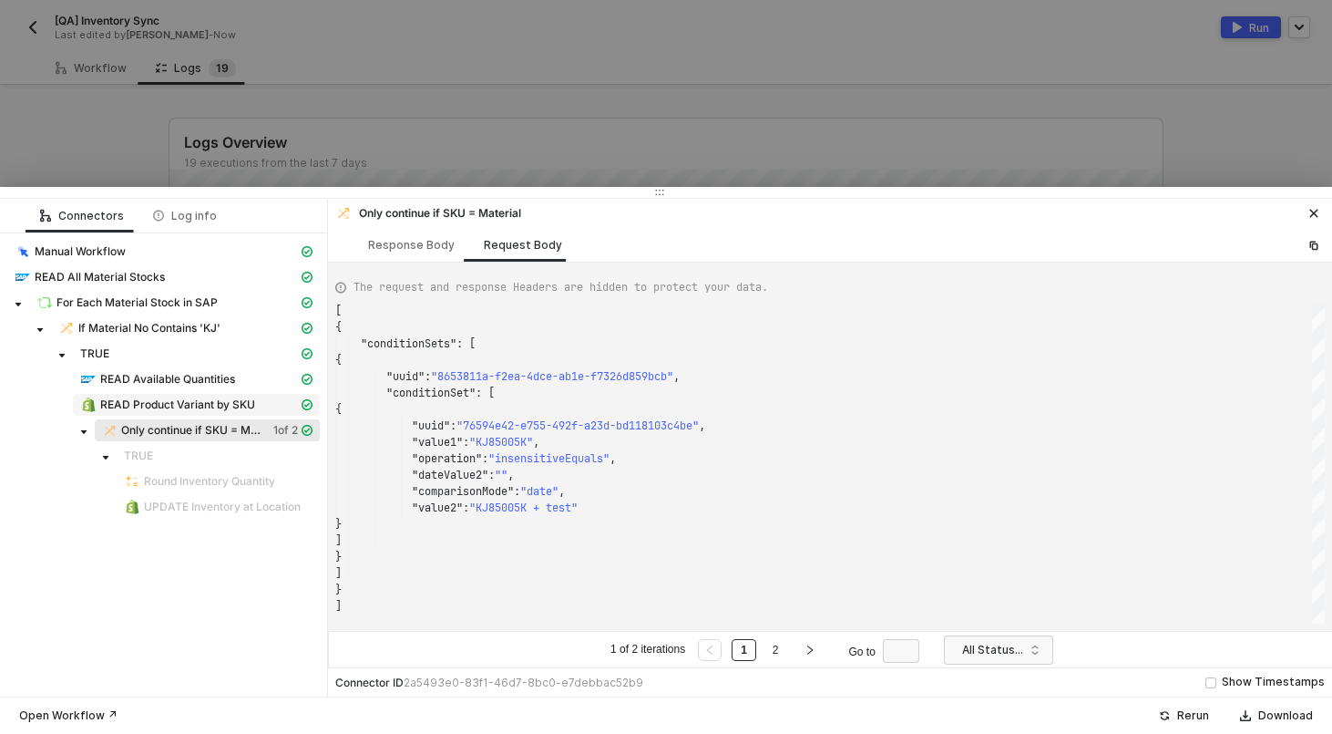
click at [140, 401] on span "READ Product Variant by SKU" at bounding box center [177, 404] width 155 height 15
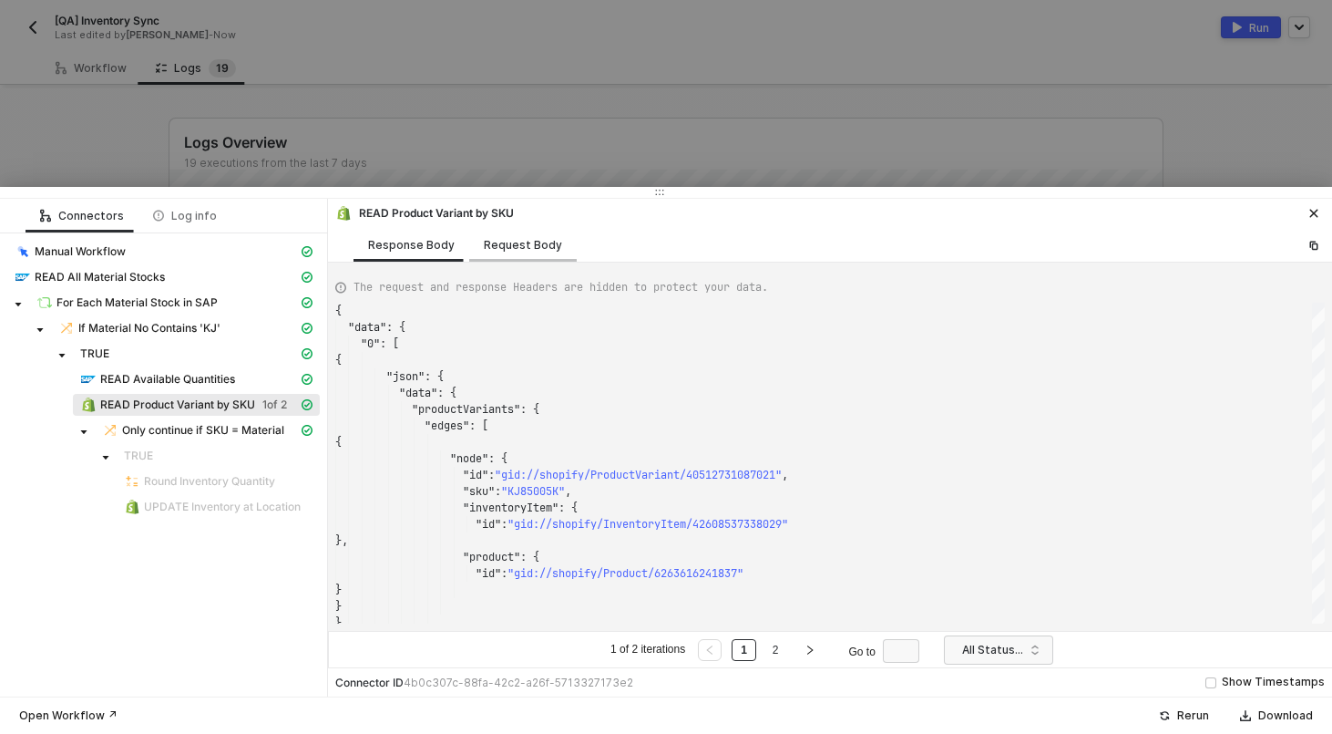
click at [530, 243] on div "Request Body" at bounding box center [523, 245] width 78 height 15
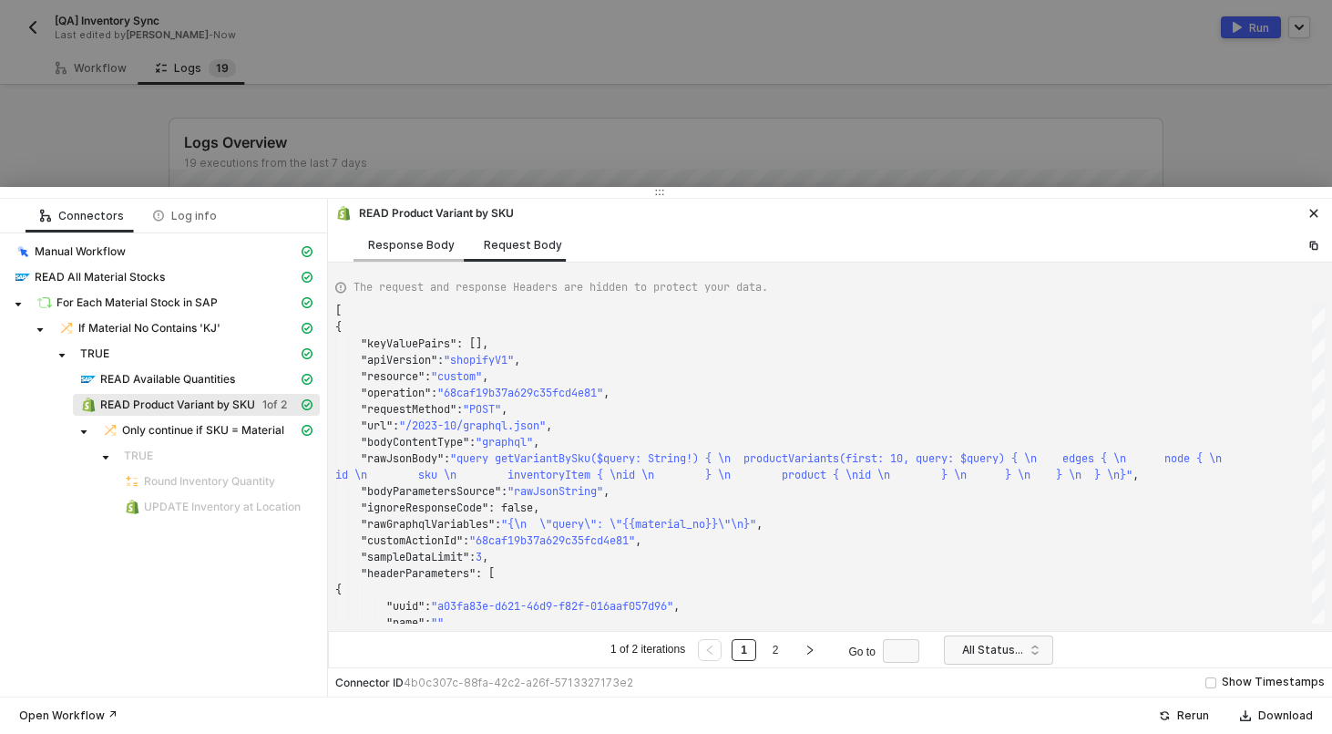
click at [437, 249] on div "Response Body" at bounding box center [411, 245] width 87 height 15
type textarea "{ "data": { "0": [ { "json": { "data": { "productVariants": { "edges": [ { "nod…"
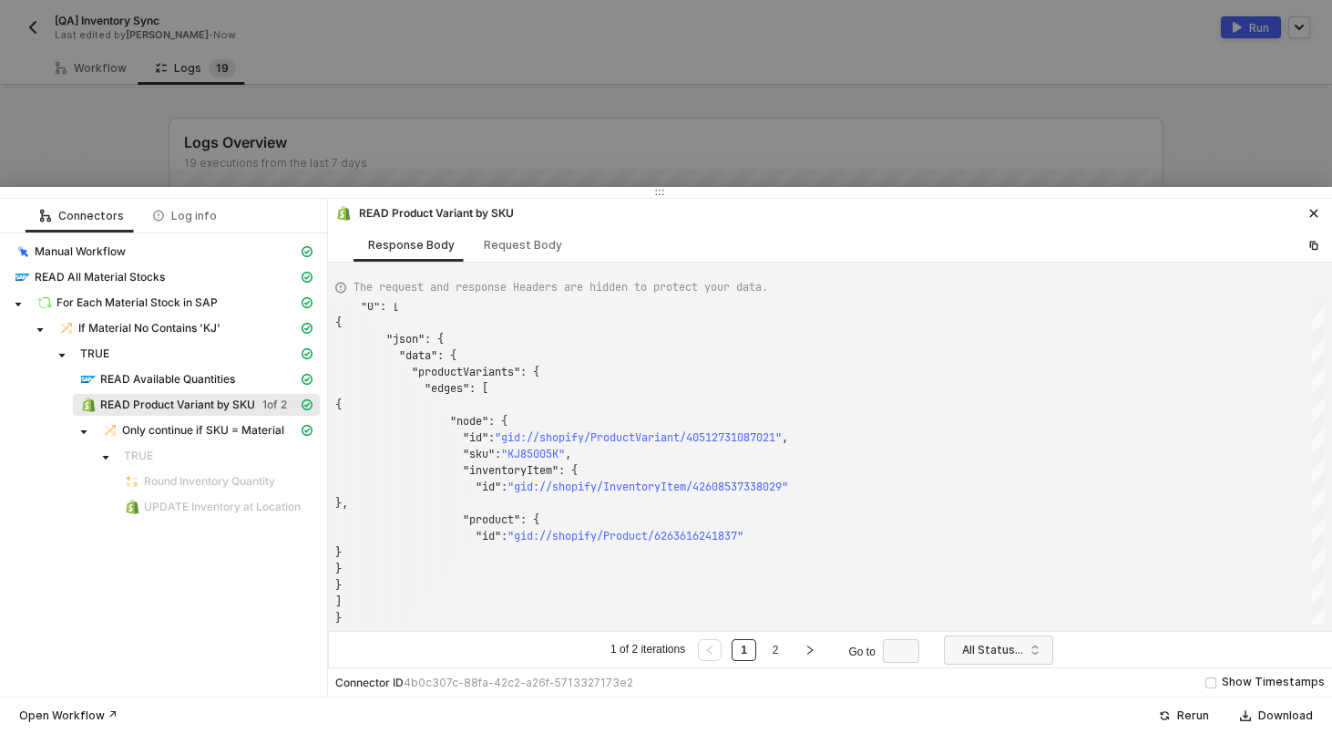
click at [362, 110] on div at bounding box center [666, 367] width 1332 height 734
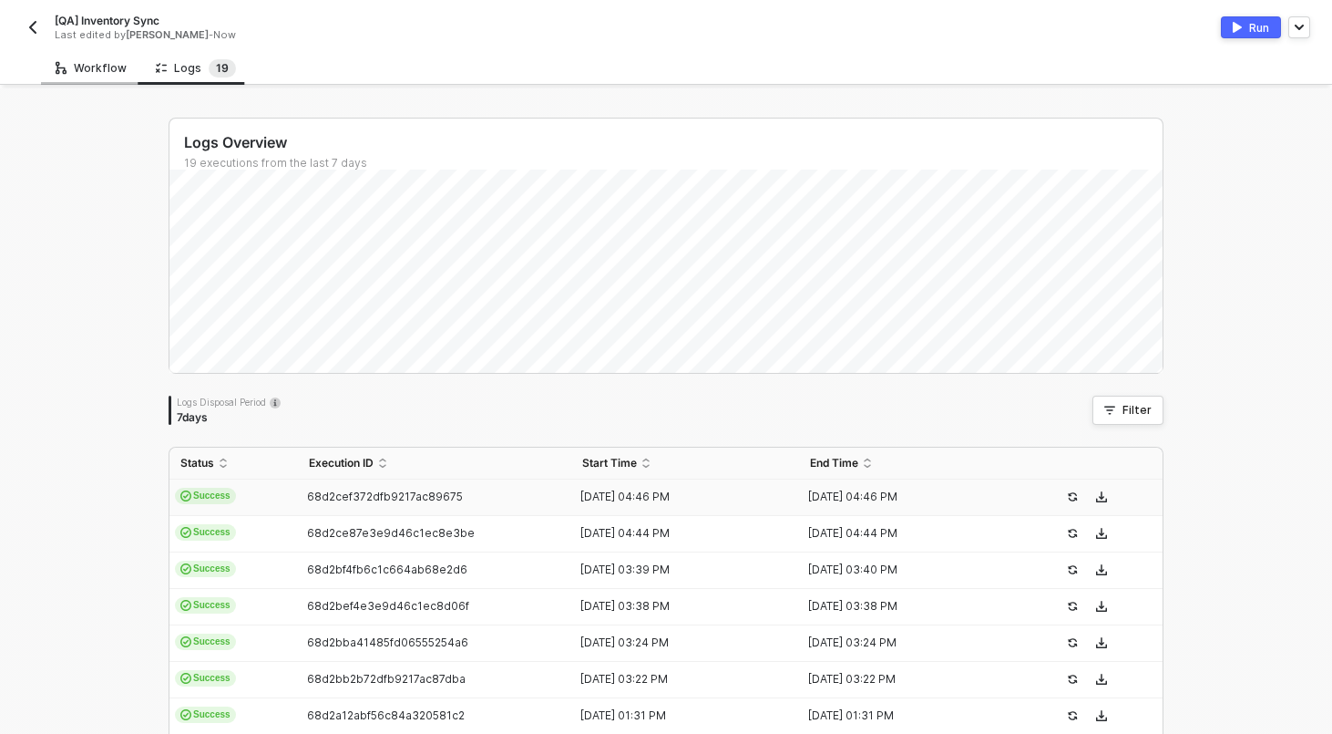
click at [104, 61] on div "Workflow" at bounding box center [91, 68] width 71 height 15
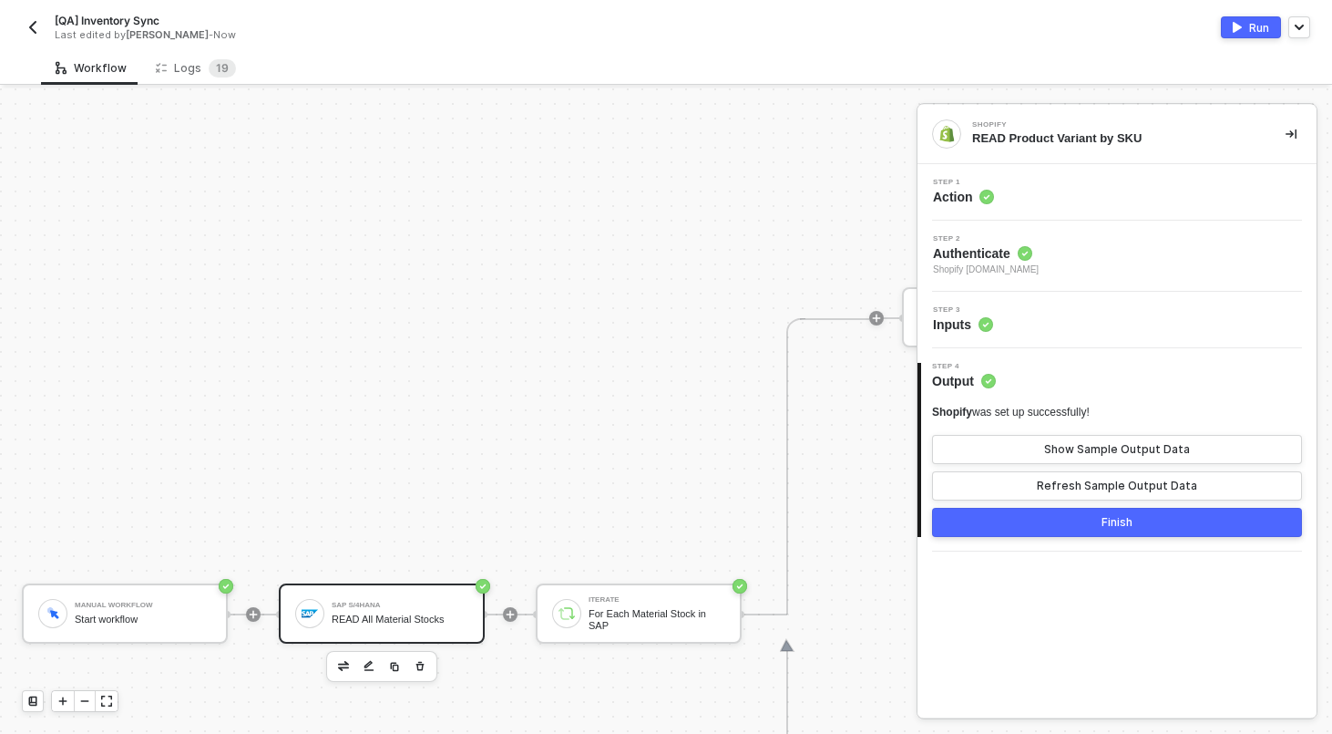
click at [396, 619] on div "READ All Material Stocks" at bounding box center [400, 619] width 137 height 12
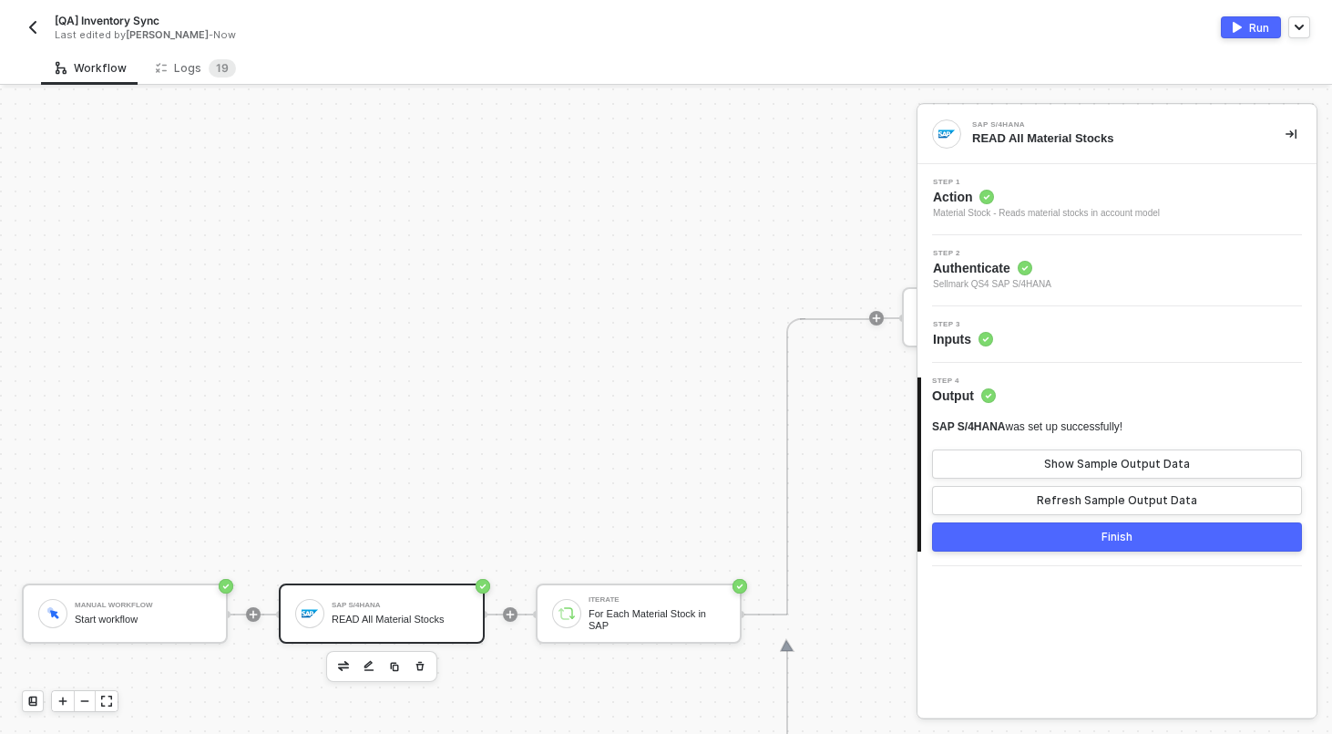
click at [1071, 327] on div "Step 3 Inputs" at bounding box center [1119, 334] width 395 height 27
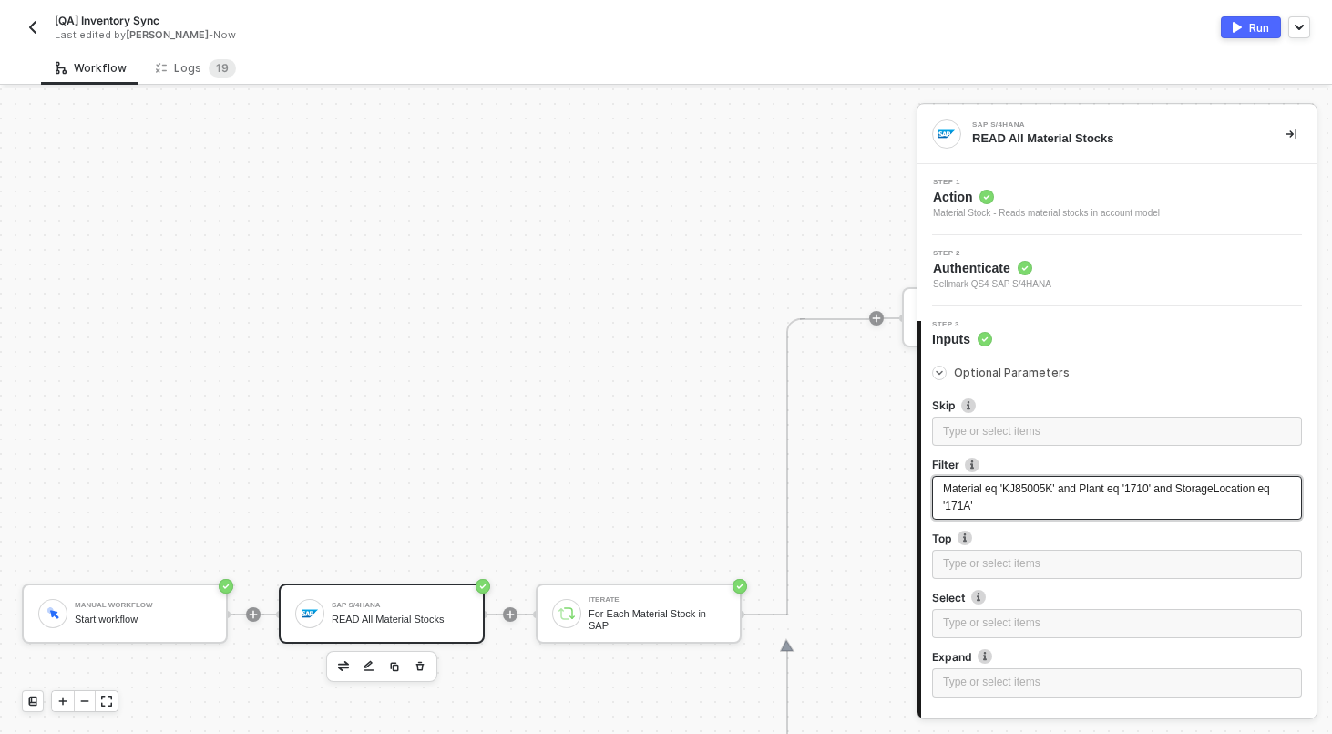
click at [1054, 483] on span "Material eq 'KJ85005K' and Plant eq '1710' and StorageLocation eq '171A'" at bounding box center [1108, 497] width 330 height 30
click at [1251, 28] on div "Run" at bounding box center [1259, 27] width 20 height 15
click at [717, 28] on div "Running" at bounding box center [988, 27] width 644 height 22
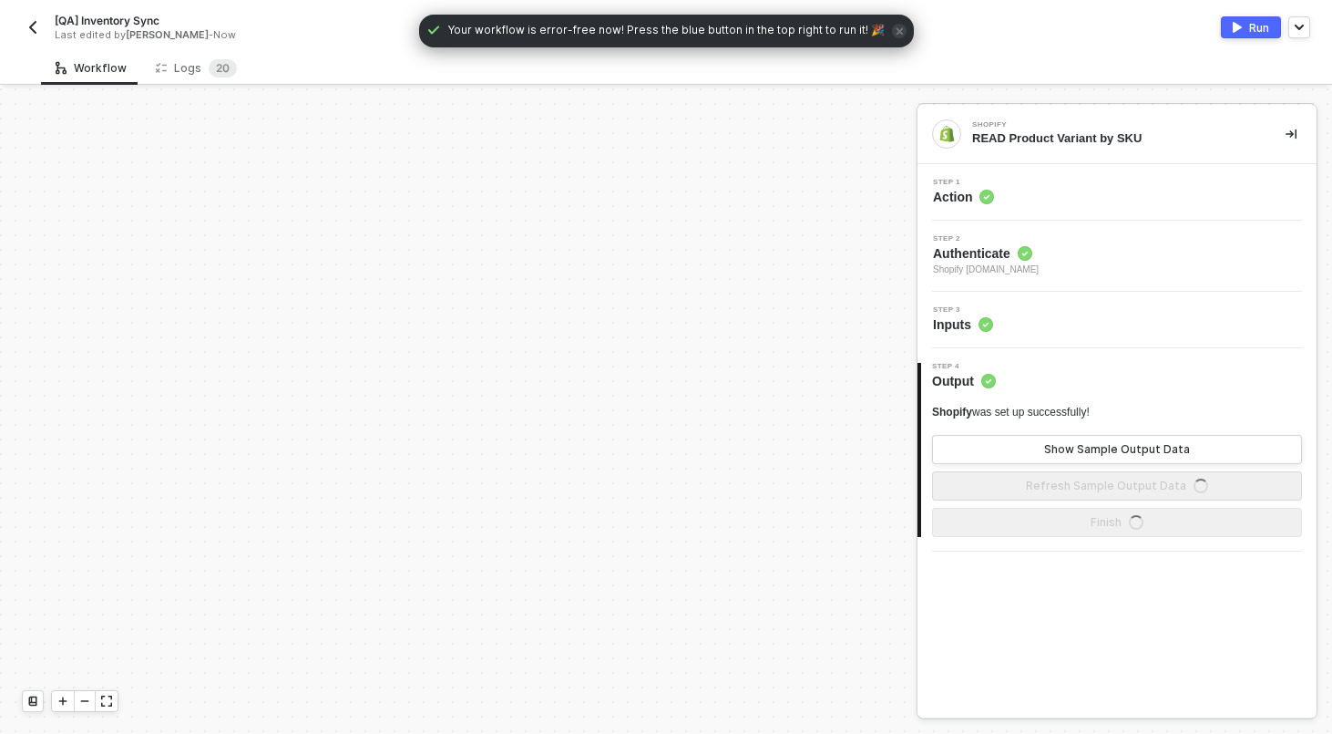
scroll to position [525, 0]
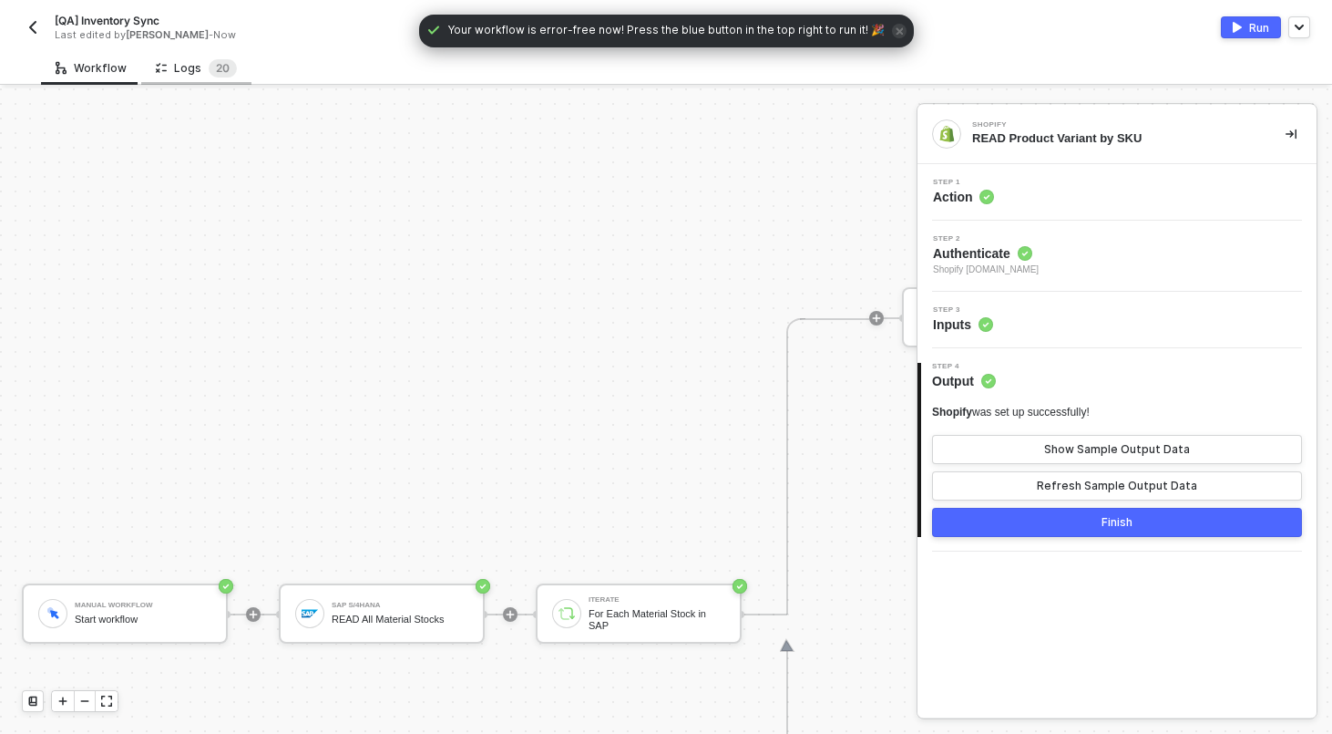
click at [190, 67] on div "Logs 2 0" at bounding box center [196, 68] width 81 height 18
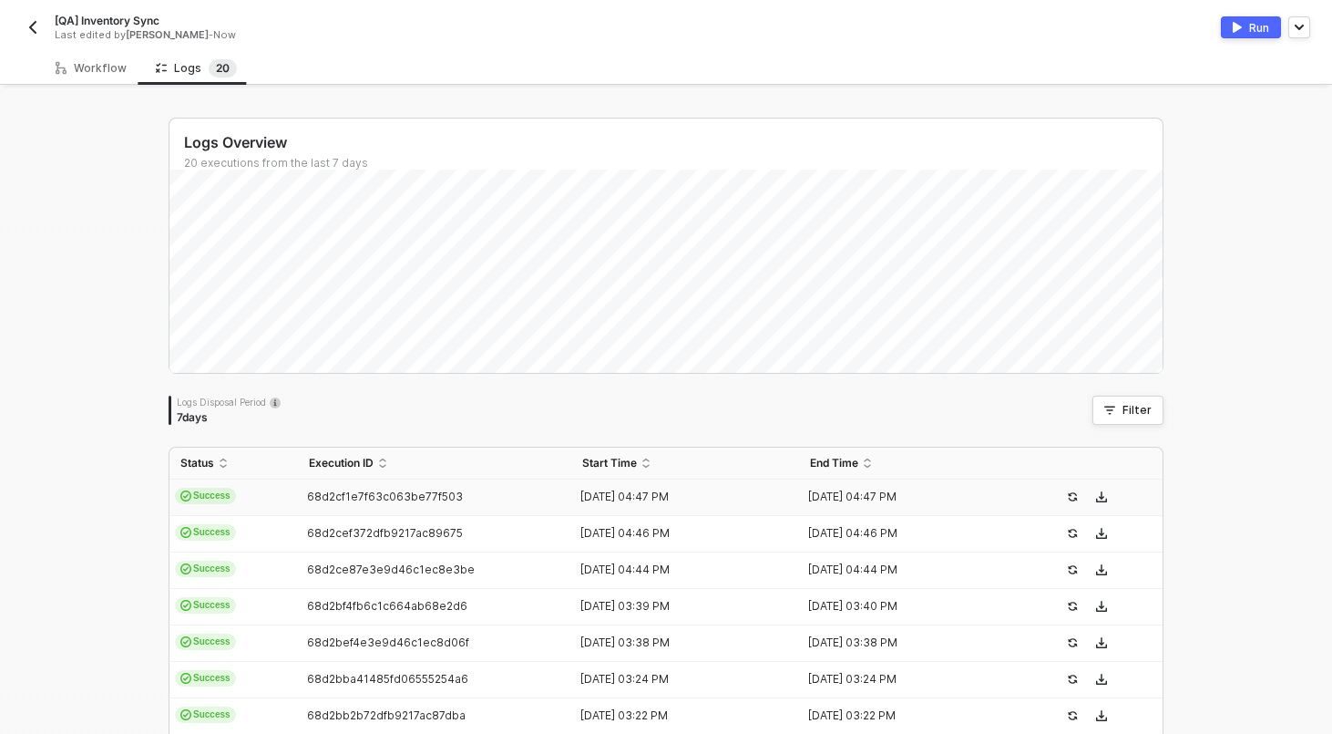
click at [288, 496] on td "Success" at bounding box center [234, 497] width 129 height 36
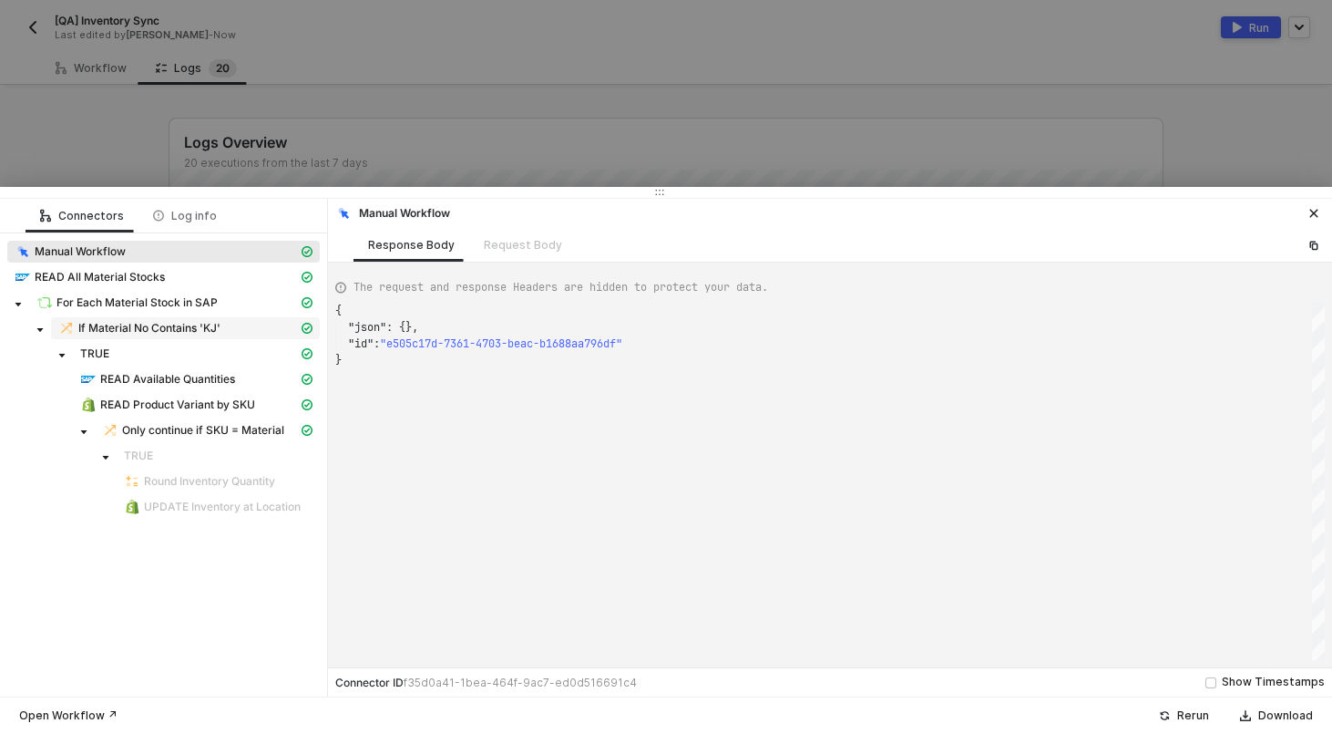
scroll to position [49, 0]
click at [166, 278] on div "READ All Material Stocks" at bounding box center [156, 277] width 283 height 16
type textarea "{ "json": { "materialStock": [ { "__metadata": { "id": "https://sellmarksapqas.…"
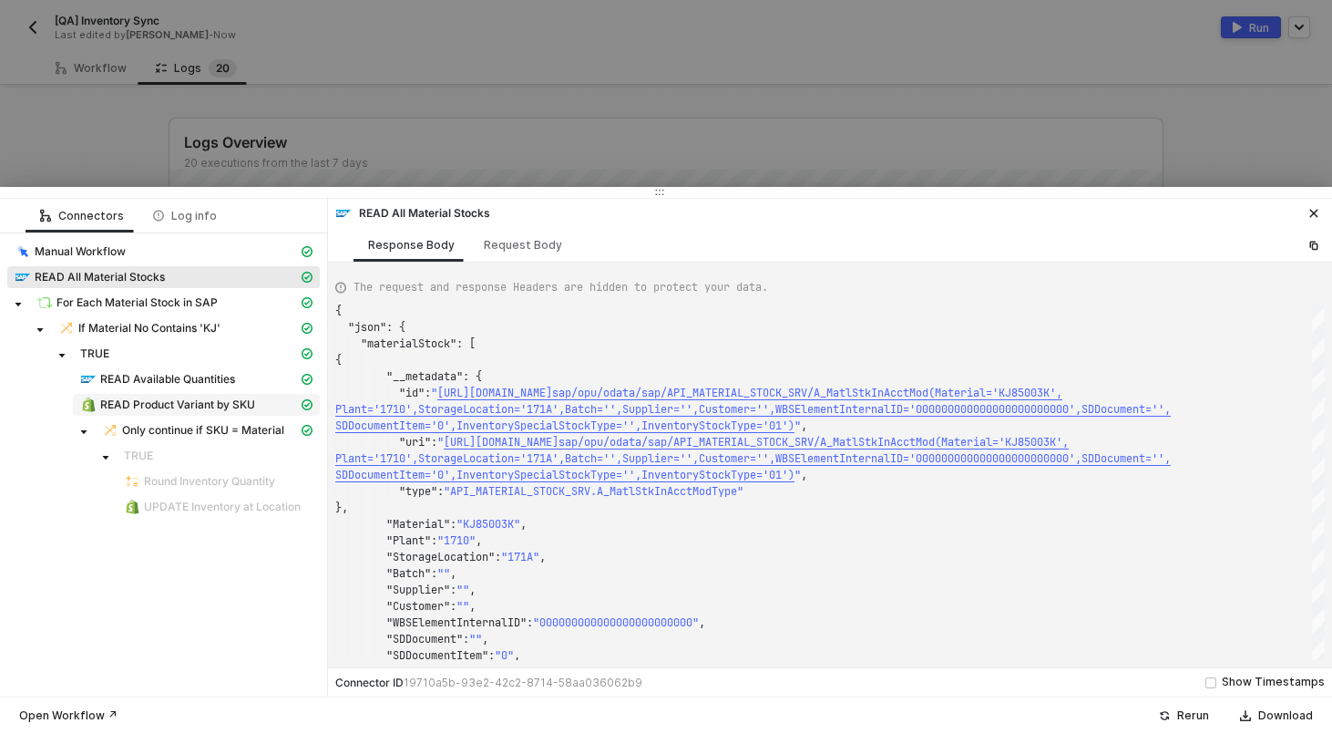
click at [182, 400] on span "READ Product Variant by SKU" at bounding box center [177, 404] width 155 height 15
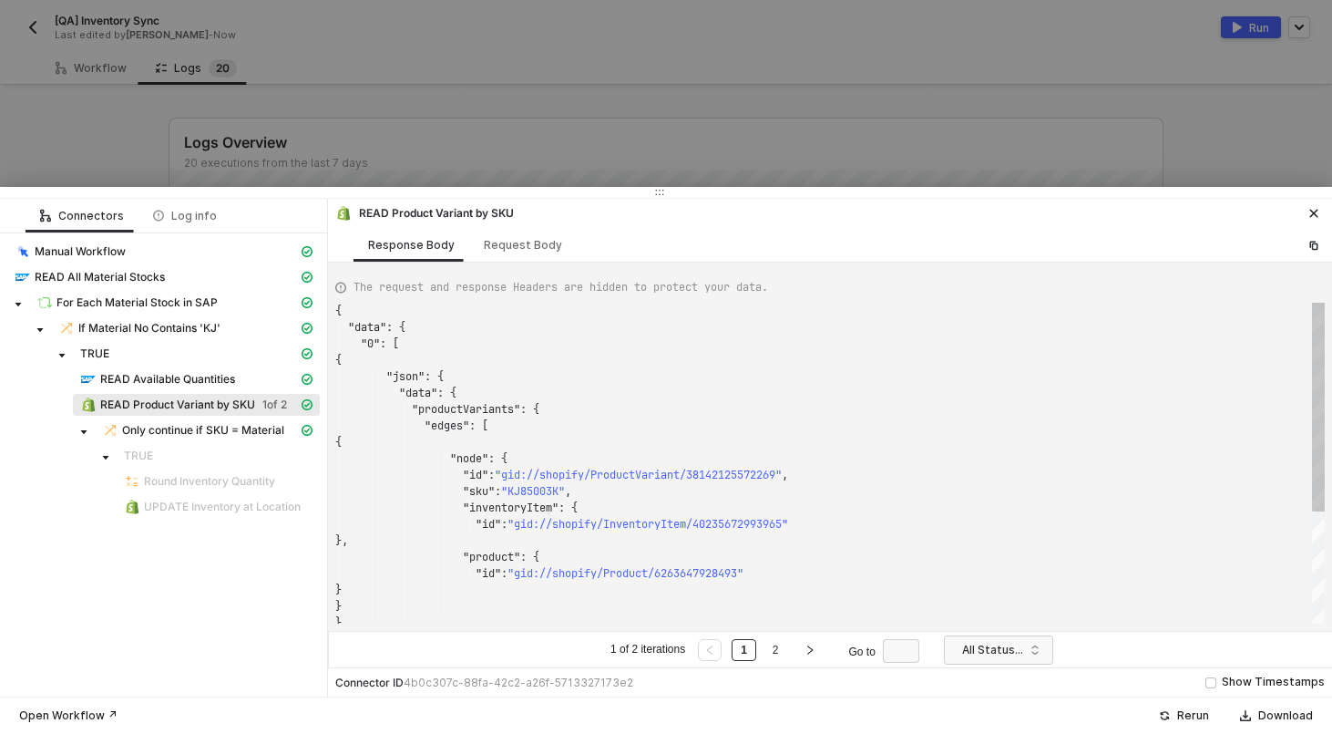
scroll to position [164, 0]
click at [441, 139] on div at bounding box center [666, 367] width 1332 height 734
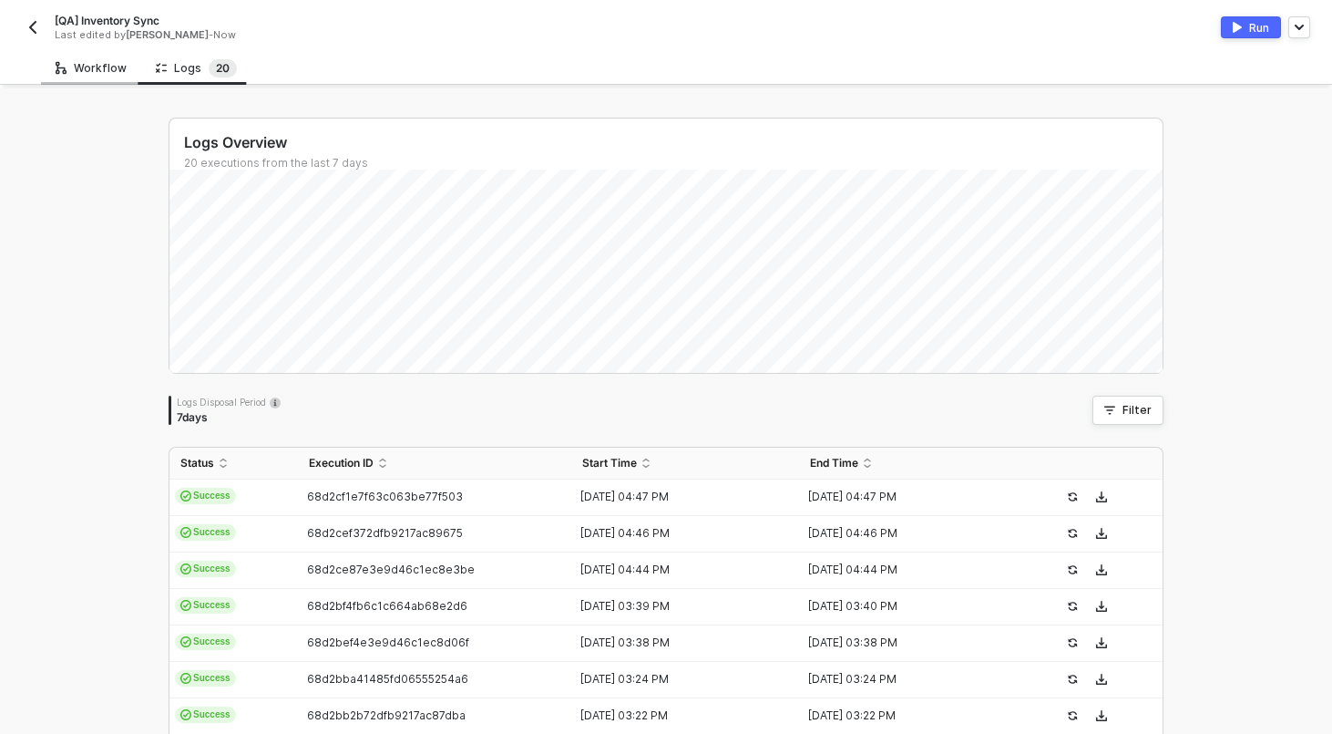
click at [96, 57] on div "Workflow" at bounding box center [91, 68] width 100 height 34
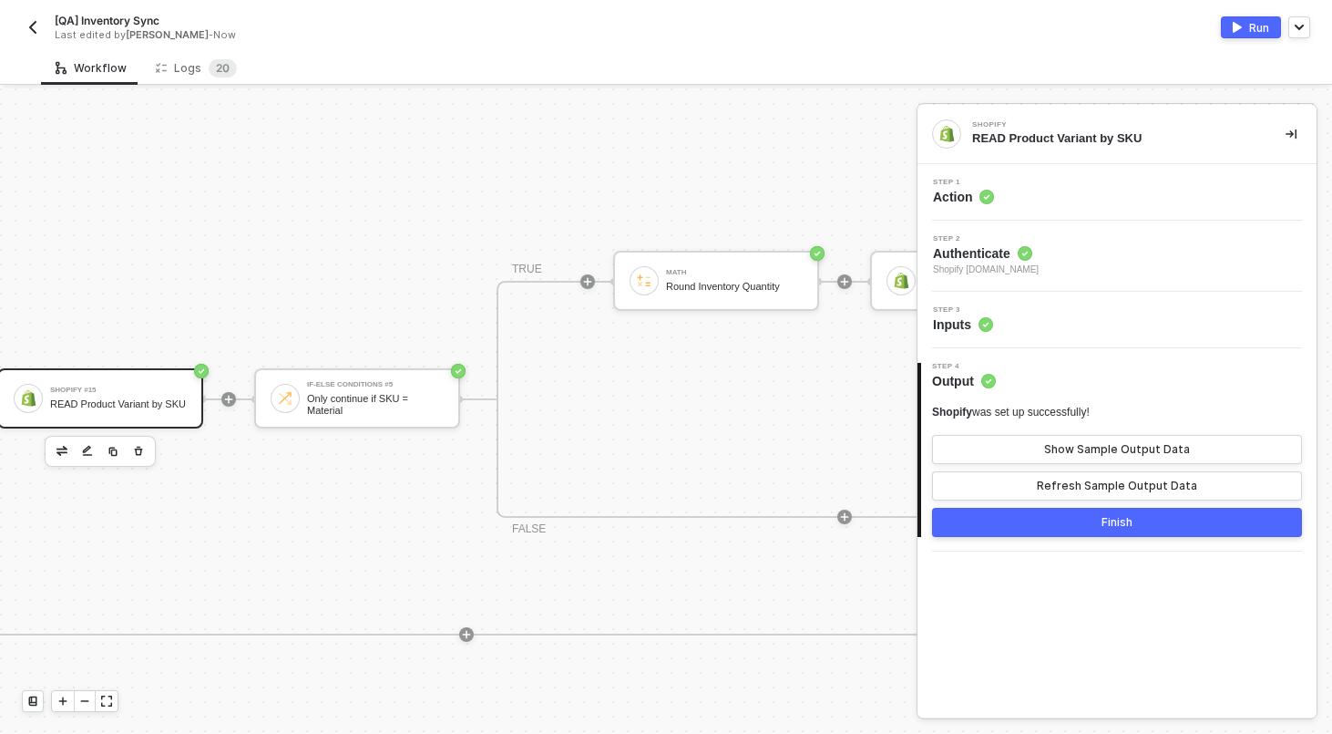
scroll to position [326, 1522]
click at [398, 393] on div "Only continue if SKU = Material" at bounding box center [374, 404] width 137 height 23
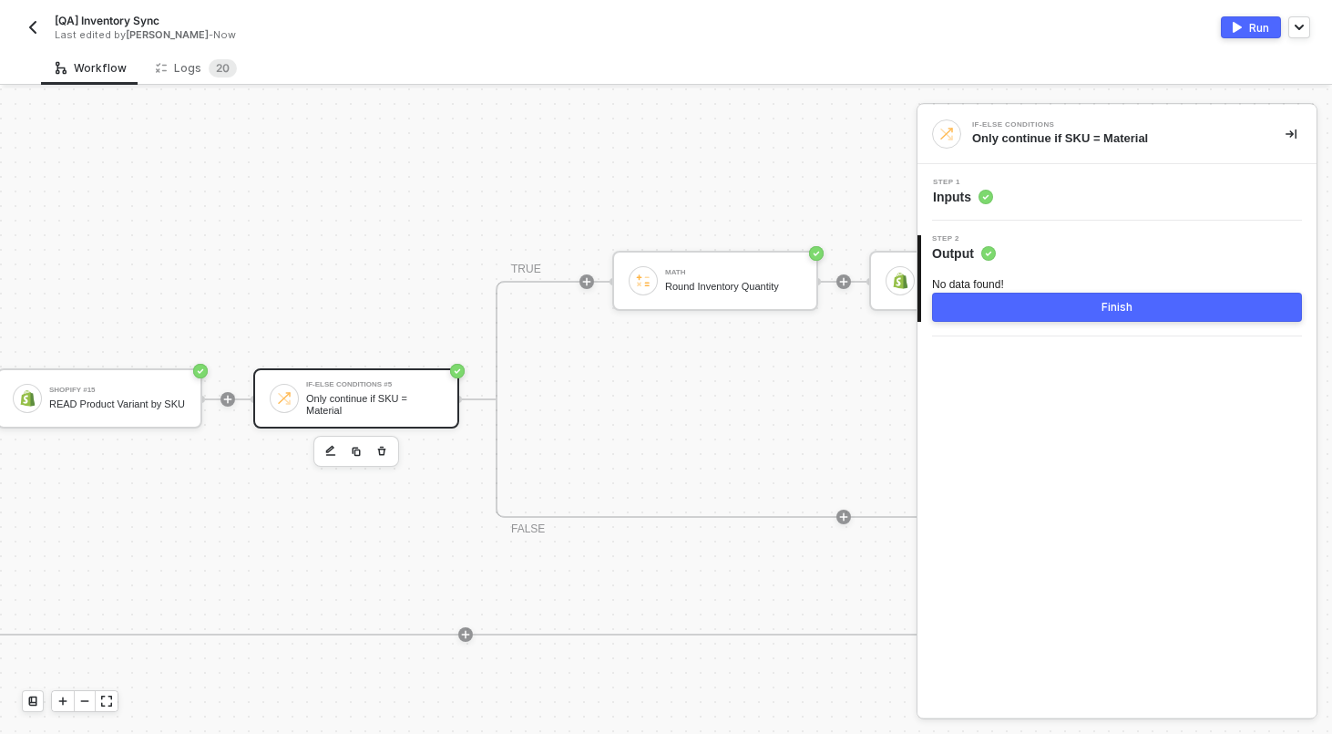
click at [1117, 200] on div "Step 1 Inputs" at bounding box center [1119, 192] width 395 height 27
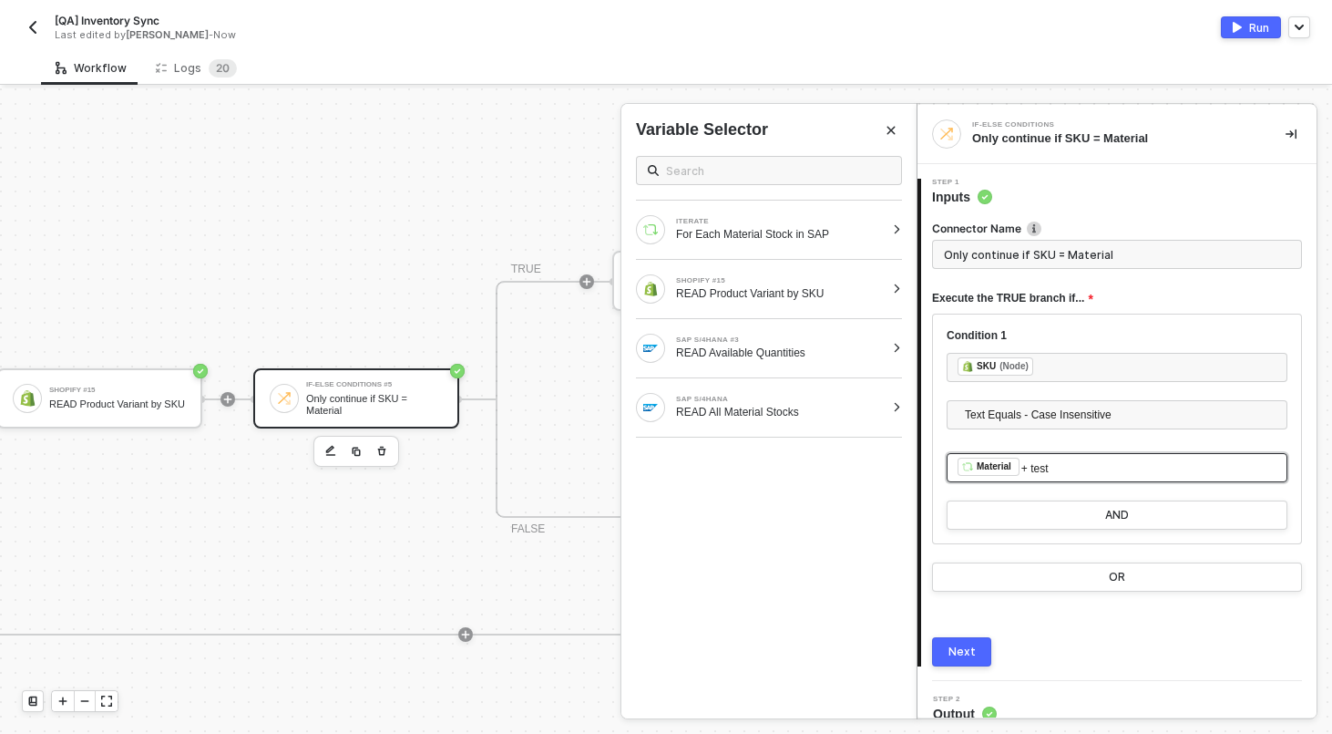
drag, startPoint x: 1087, startPoint y: 460, endPoint x: 1033, endPoint y: 462, distance: 54.7
click at [1033, 462] on div "﻿ ﻿ Material + test" at bounding box center [1117, 467] width 319 height 20
click at [1032, 466] on span "+ test" at bounding box center [1035, 468] width 27 height 13
click at [1034, 257] on input "Only continue if SKU = Material" at bounding box center [1117, 254] width 370 height 29
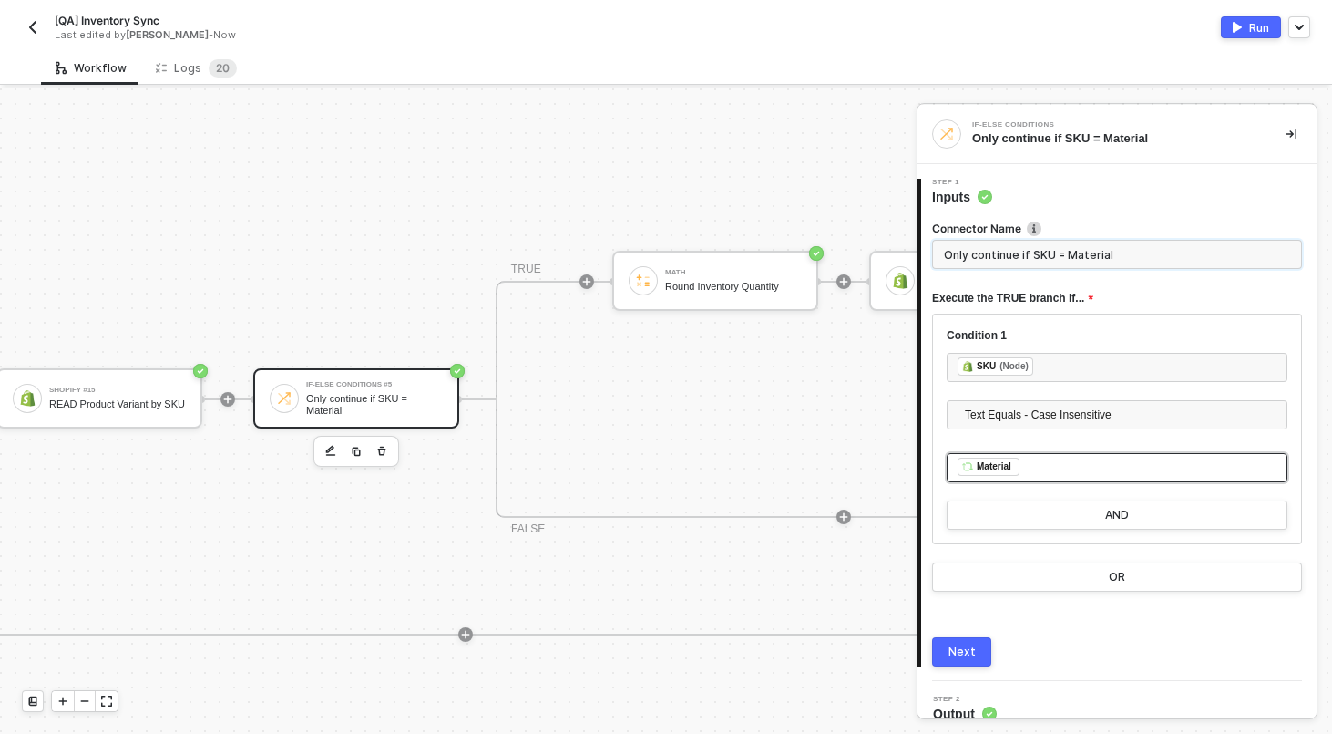
click at [1034, 257] on input "Only continue if SKU = Material" at bounding box center [1117, 254] width 370 height 29
type input "If Shopify SKU == Material No"
click at [966, 665] on button "Next" at bounding box center [961, 651] width 59 height 29
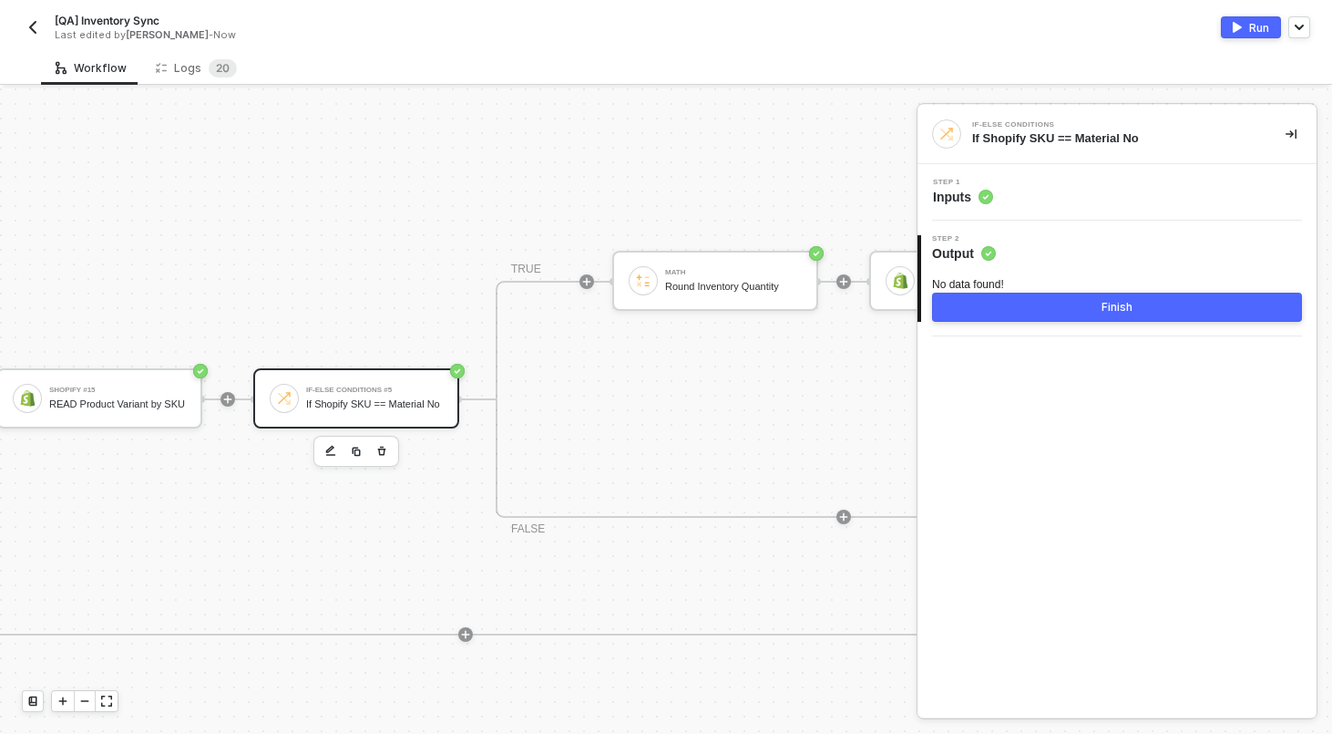
click at [989, 303] on button "Finish" at bounding box center [1117, 307] width 370 height 29
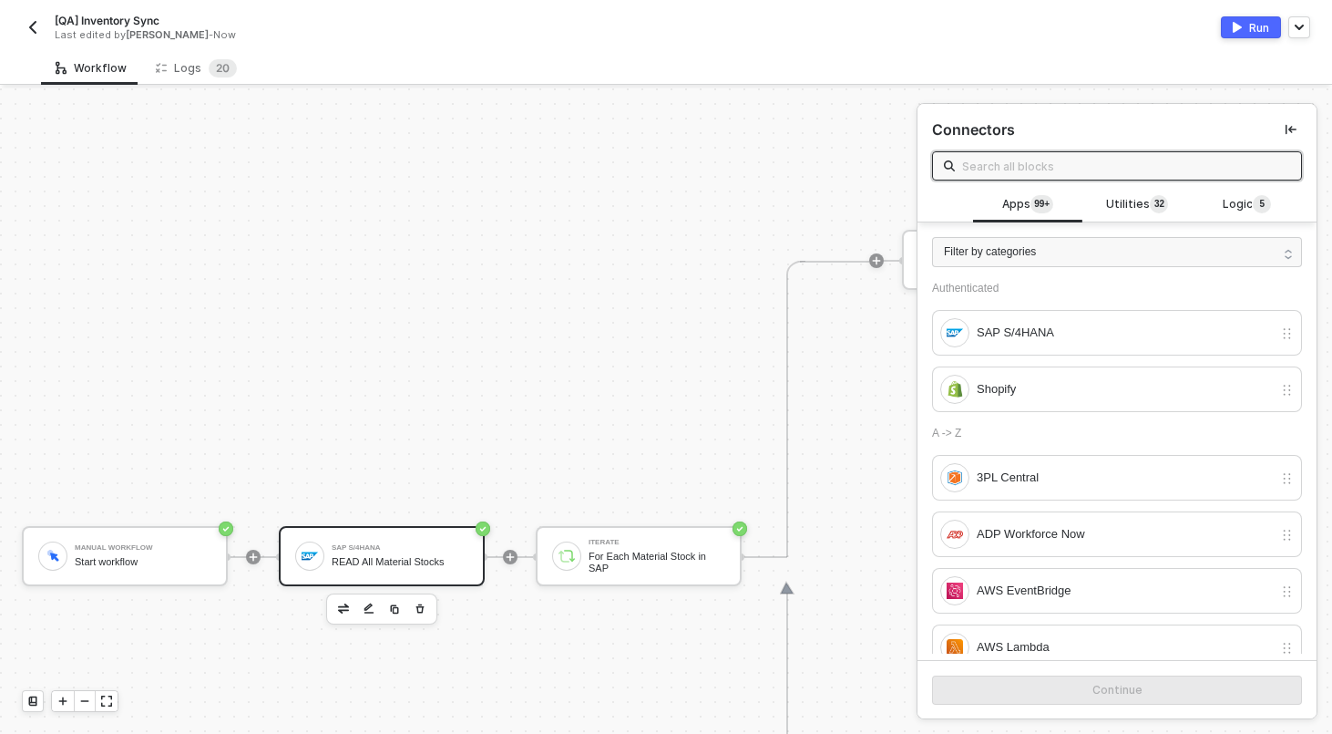
scroll to position [586, 0]
click at [417, 553] on div "READ All Material Stocks" at bounding box center [400, 558] width 137 height 12
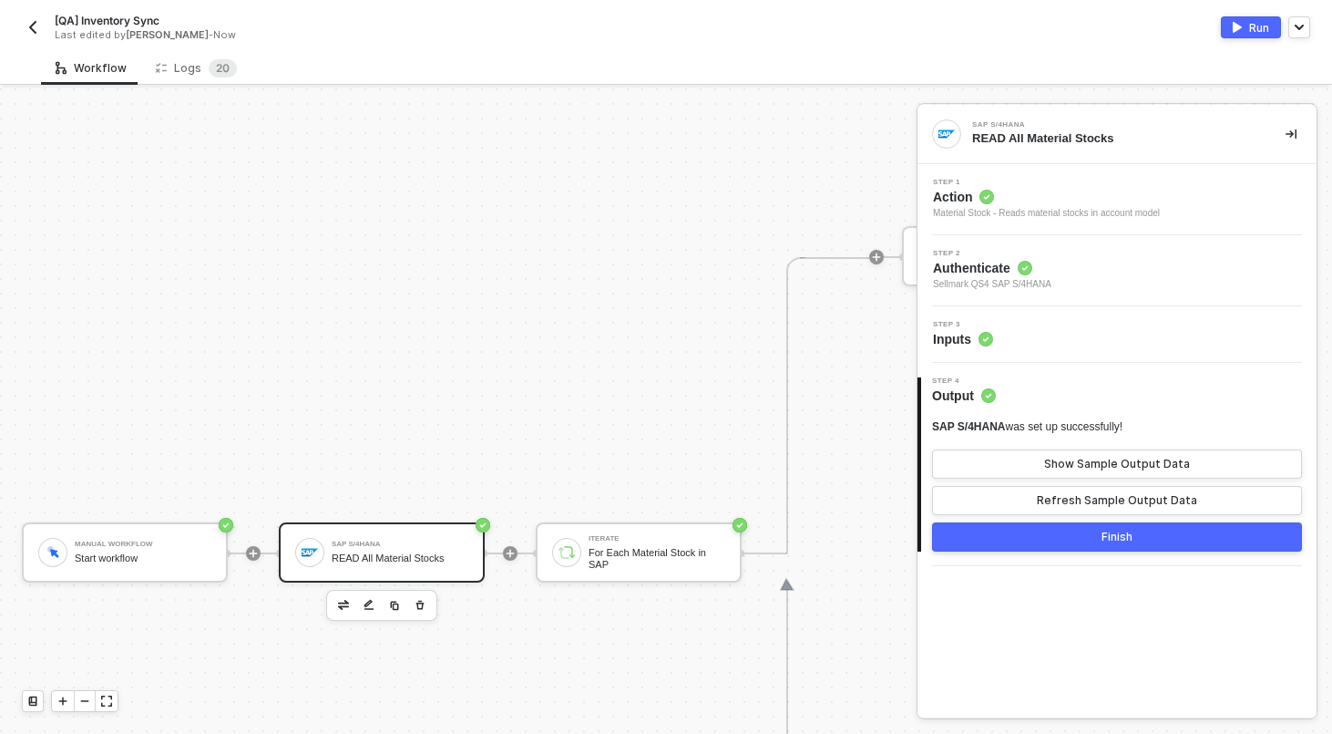
click at [1138, 324] on div "Step 3 Inputs" at bounding box center [1119, 334] width 395 height 27
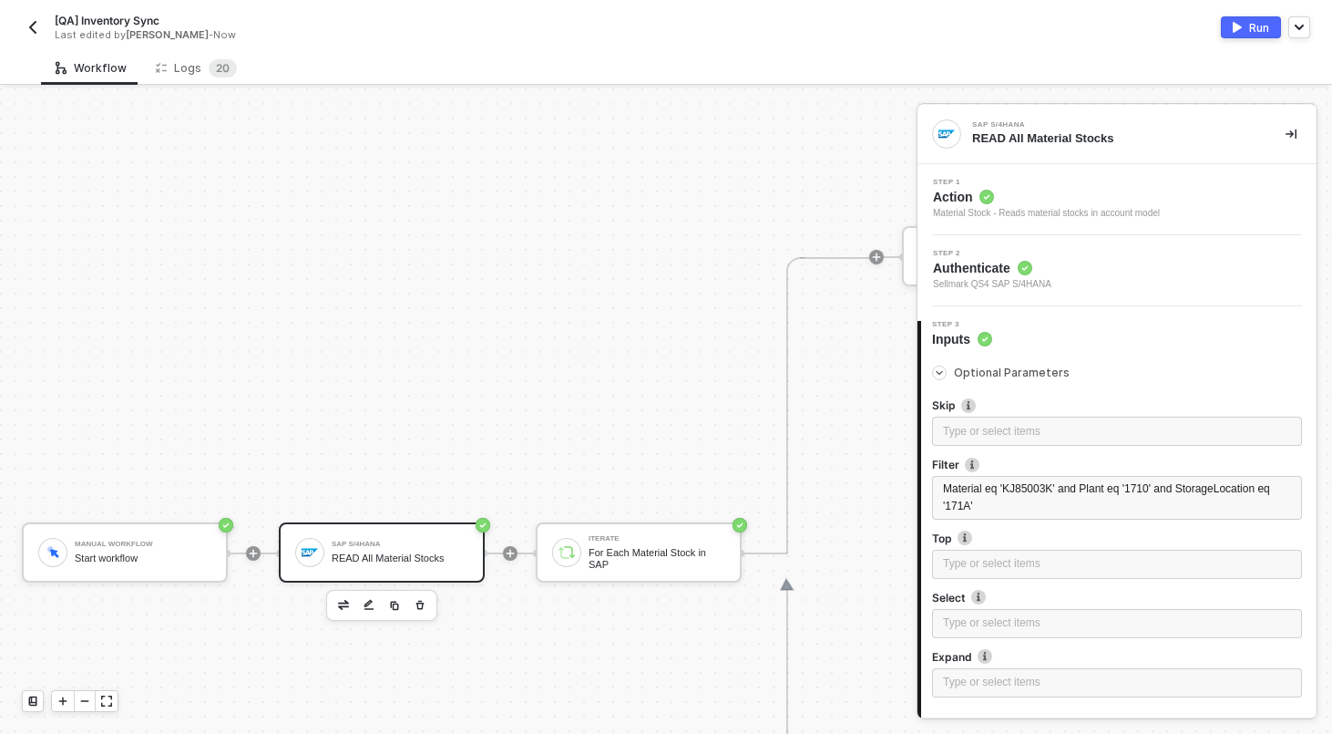
click at [1250, 20] on div "Run" at bounding box center [1259, 27] width 20 height 15
click at [525, 79] on div "Workflow Logs 2 0" at bounding box center [686, 68] width 1291 height 34
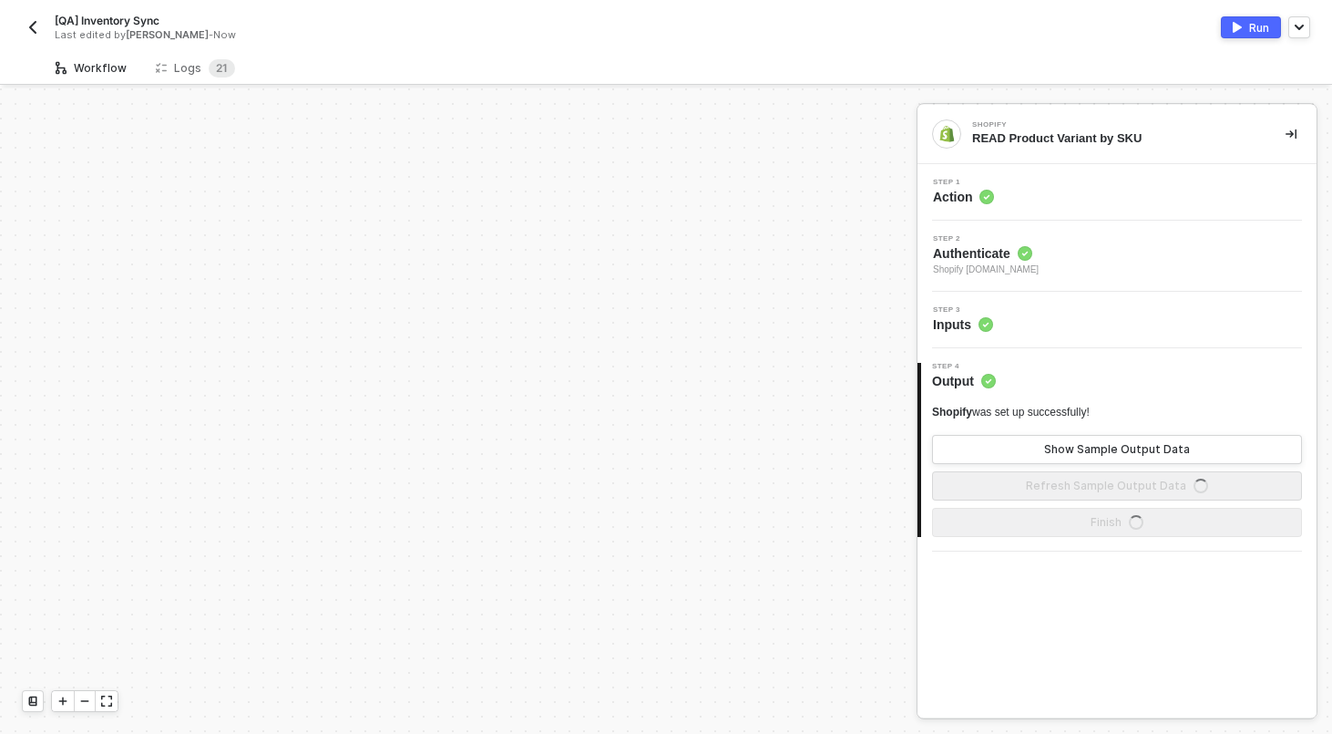
scroll to position [525, 0]
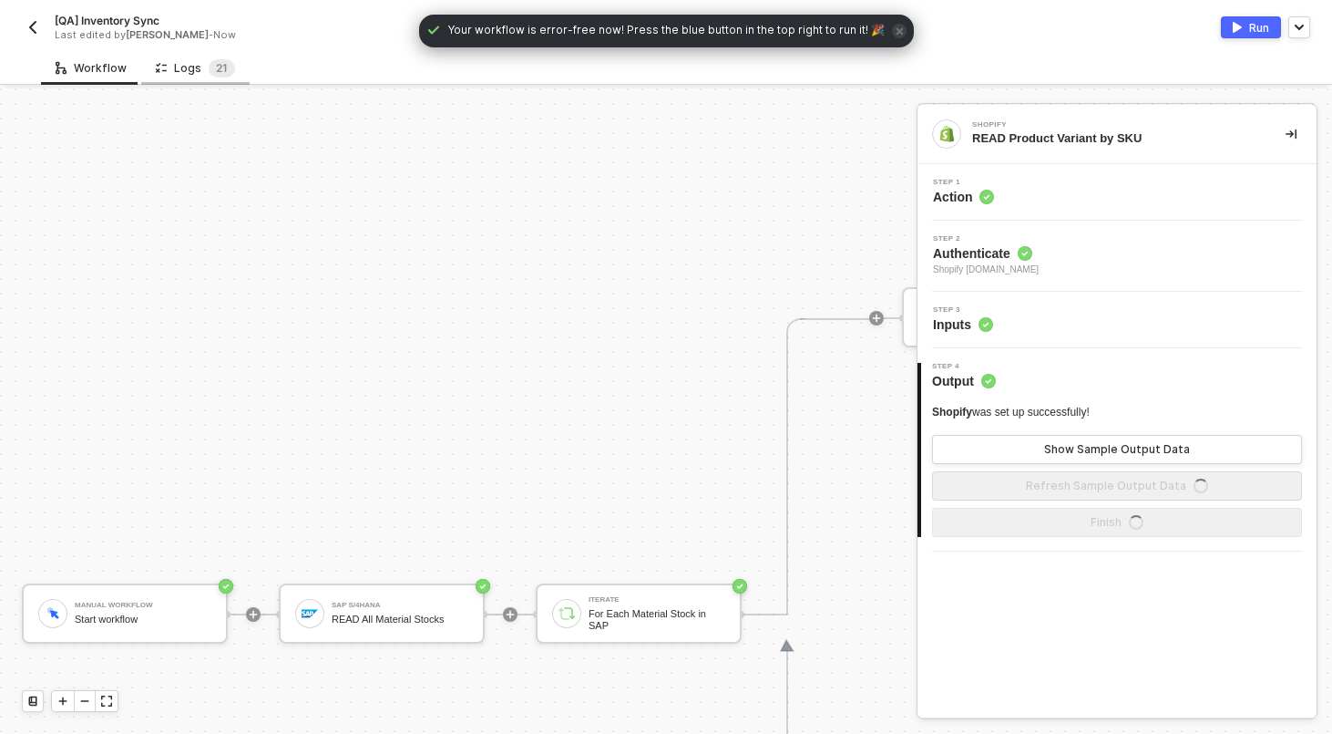
click at [190, 57] on div "Logs 2 1" at bounding box center [195, 68] width 108 height 34
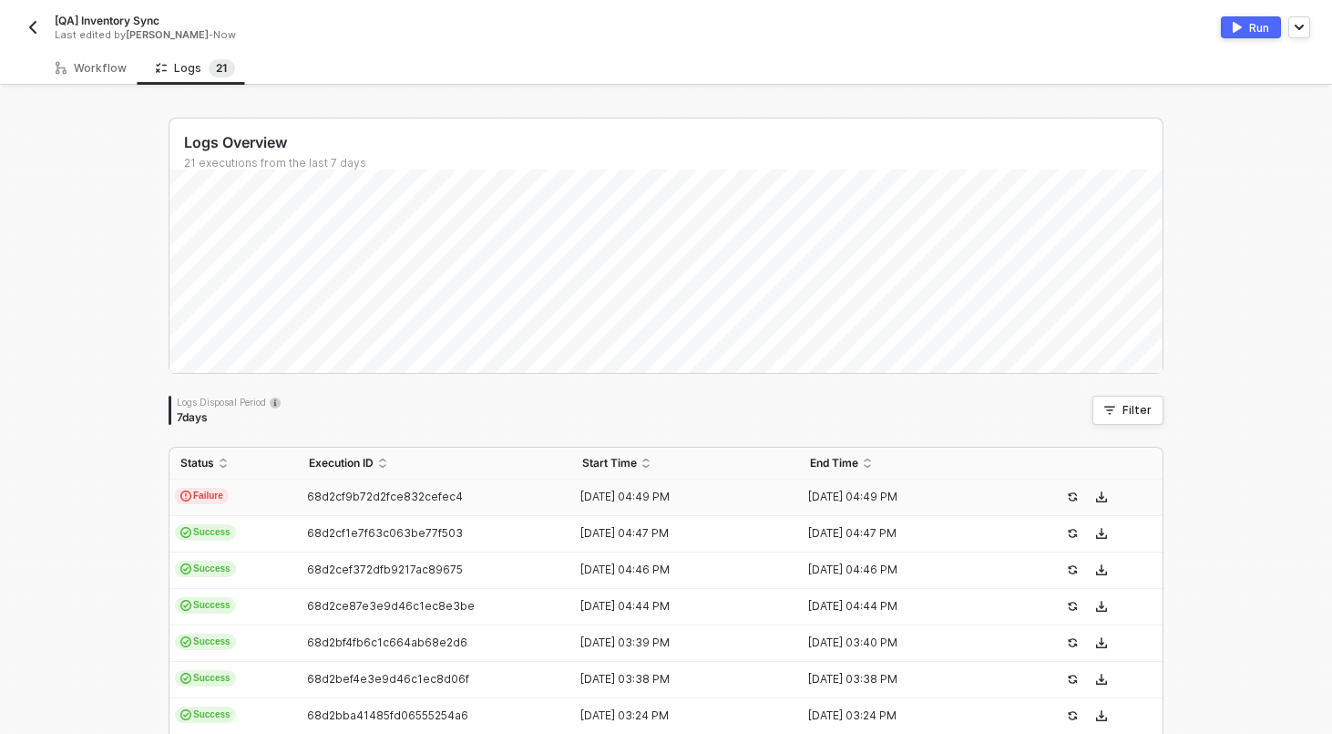
click at [272, 484] on td "Failure" at bounding box center [234, 497] width 129 height 36
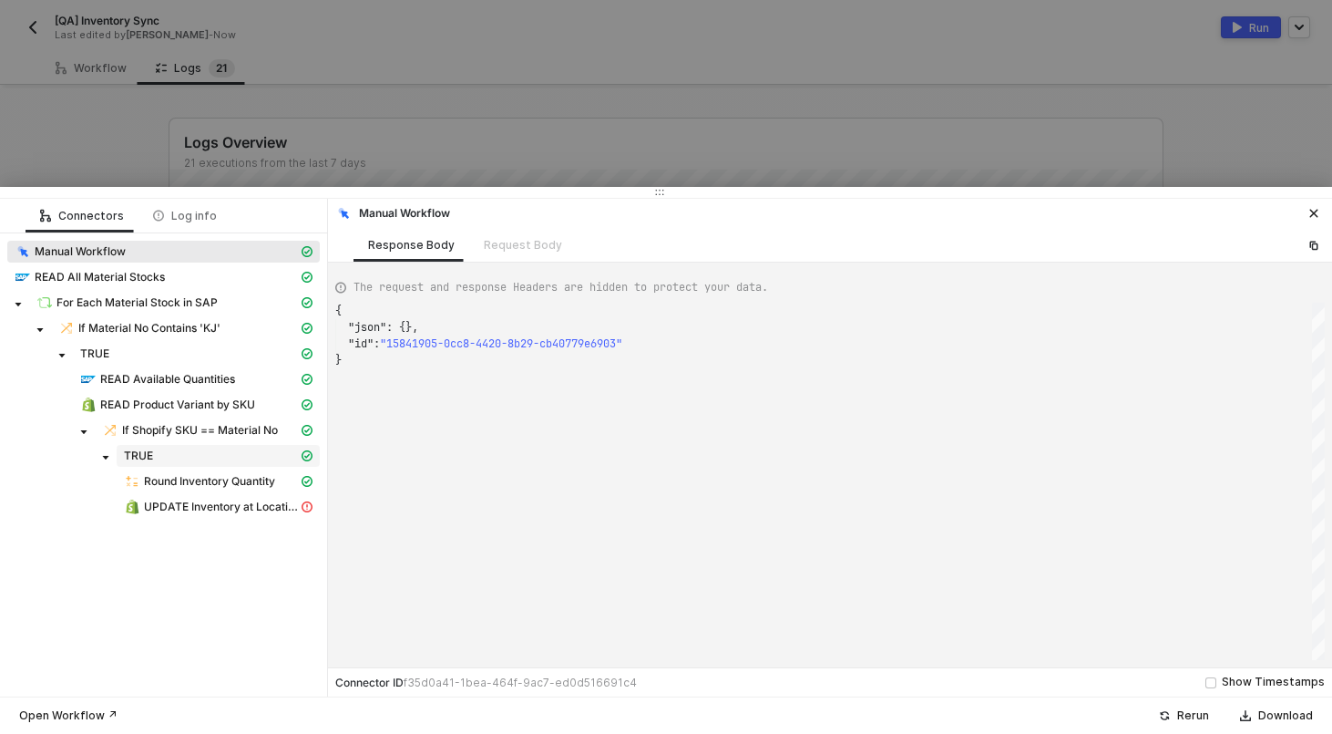
scroll to position [49, 0]
click at [230, 507] on span "UPDATE Inventory at Location" at bounding box center [221, 506] width 154 height 15
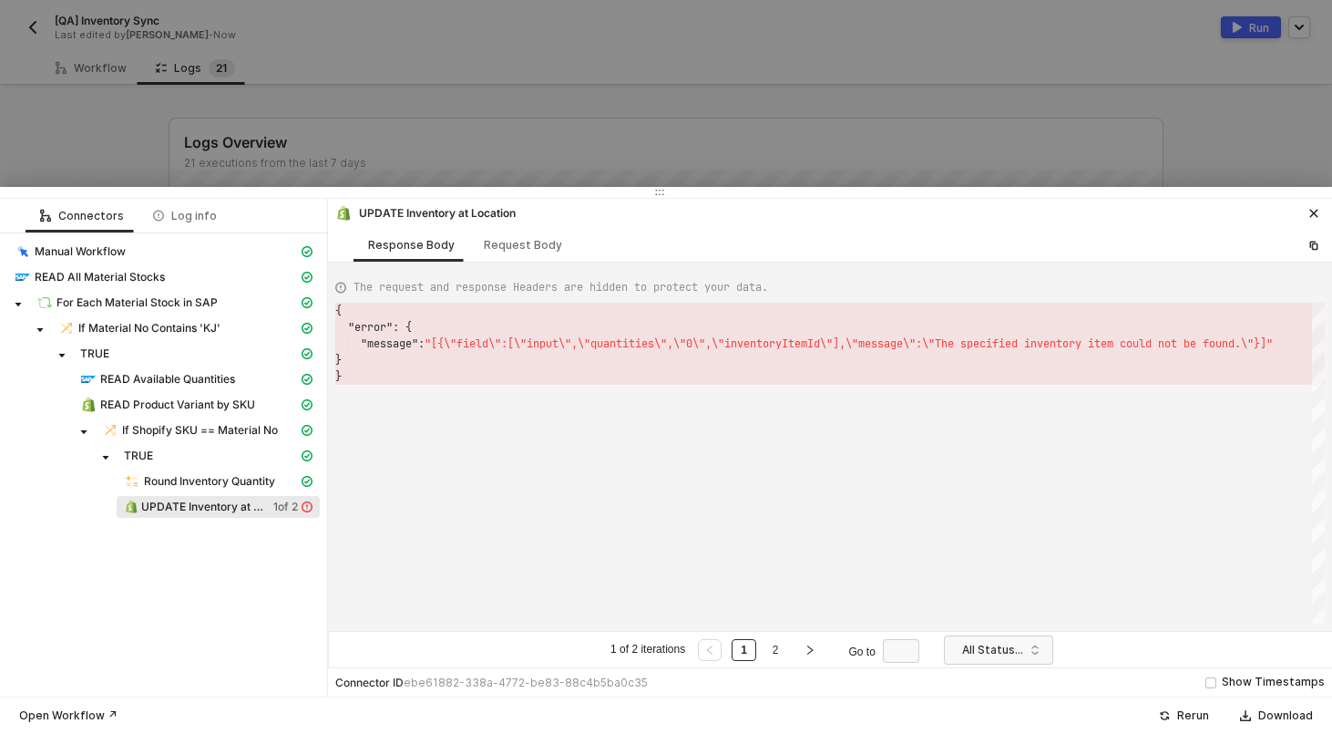
scroll to position [66, 0]
click at [510, 236] on div "Request Body" at bounding box center [523, 245] width 108 height 34
type textarea "[ { "keyValuePairs": [], "apiVersion": "shopifyGraphQL", "resource": "inventory…"
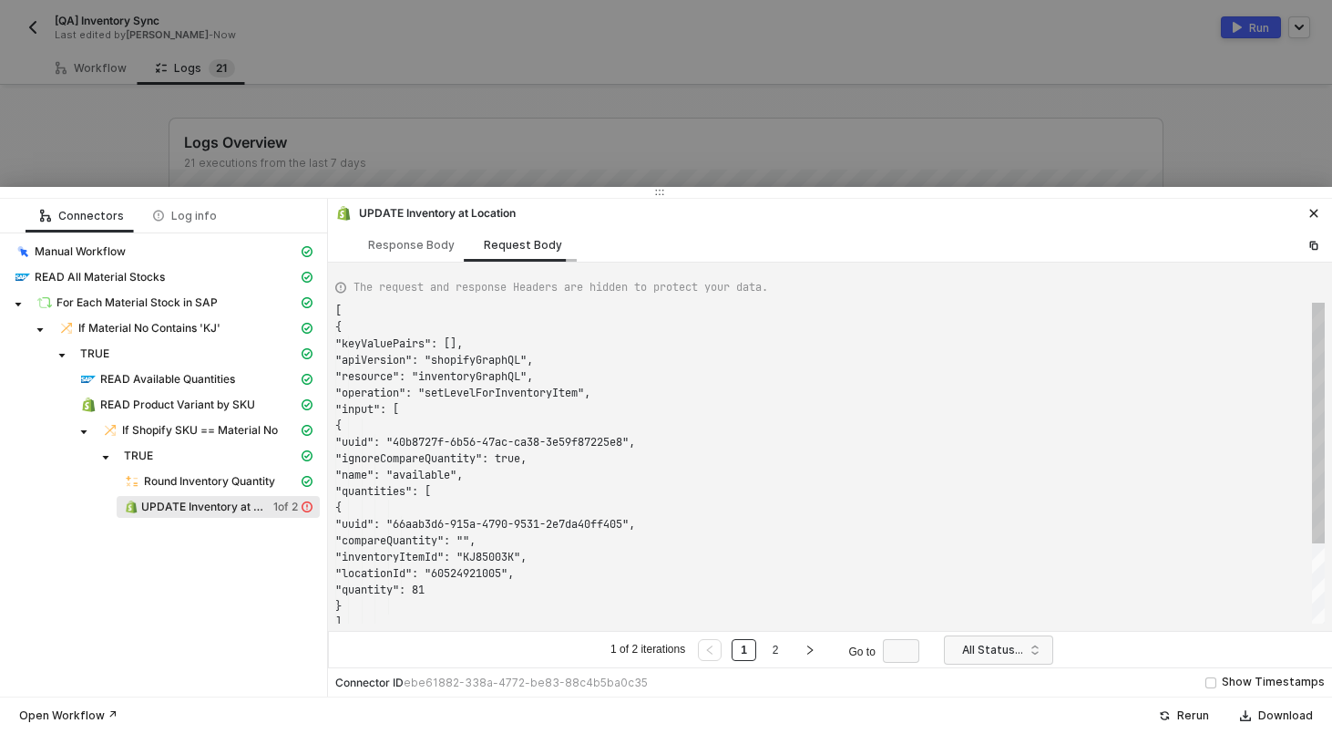
scroll to position [164, 0]
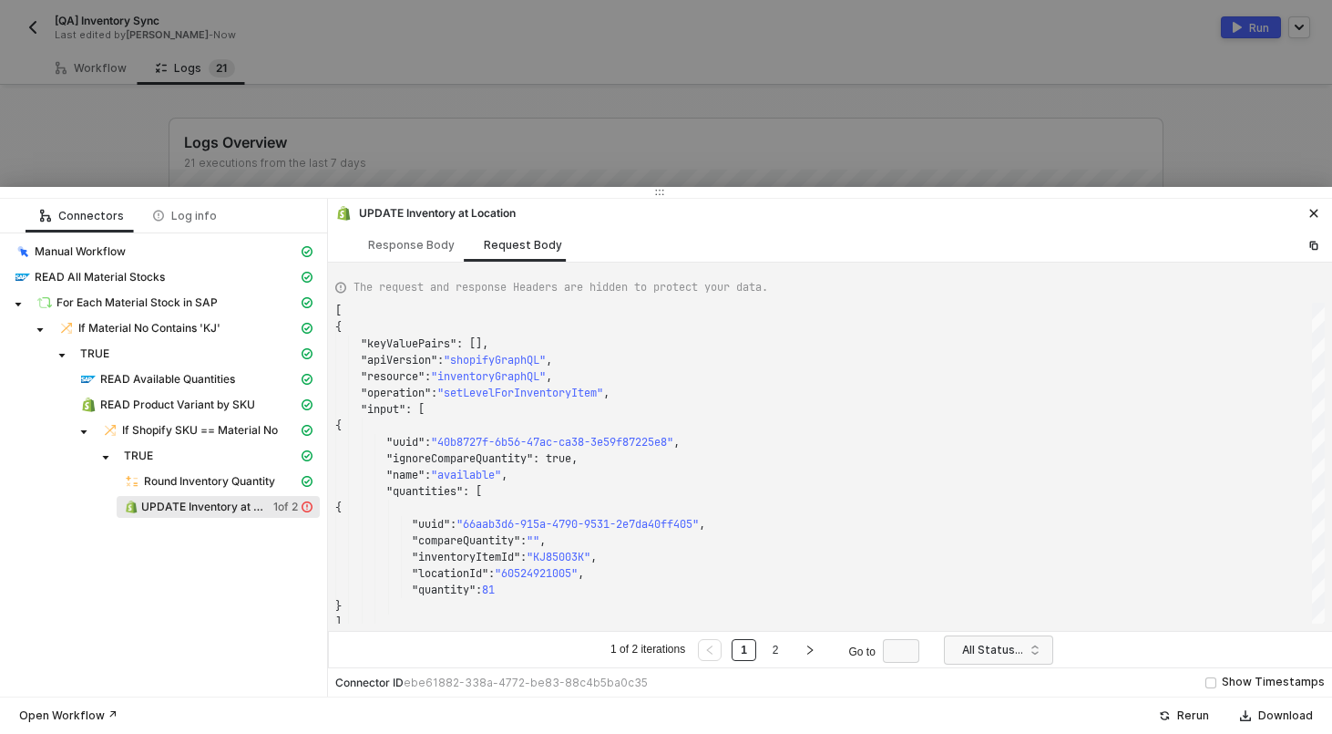
click at [400, 127] on div at bounding box center [666, 367] width 1332 height 734
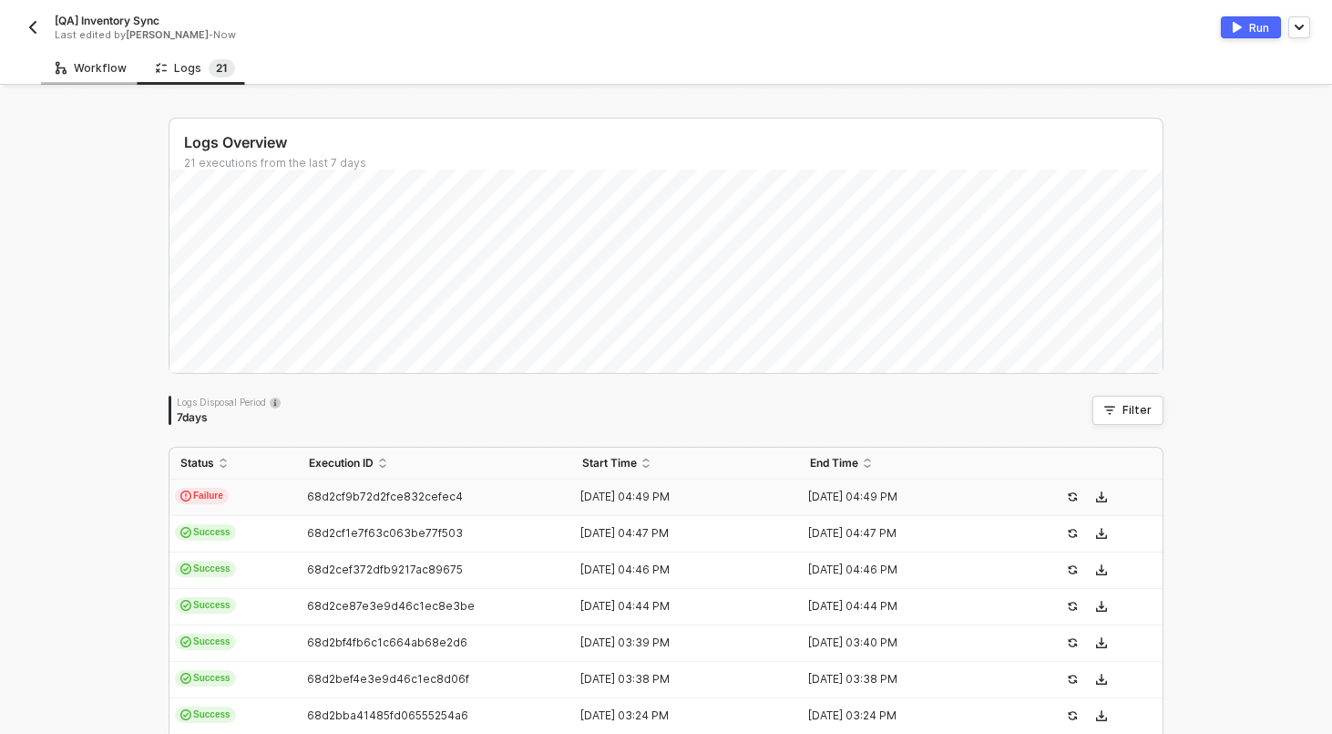
click at [85, 54] on div "Workflow" at bounding box center [91, 68] width 100 height 34
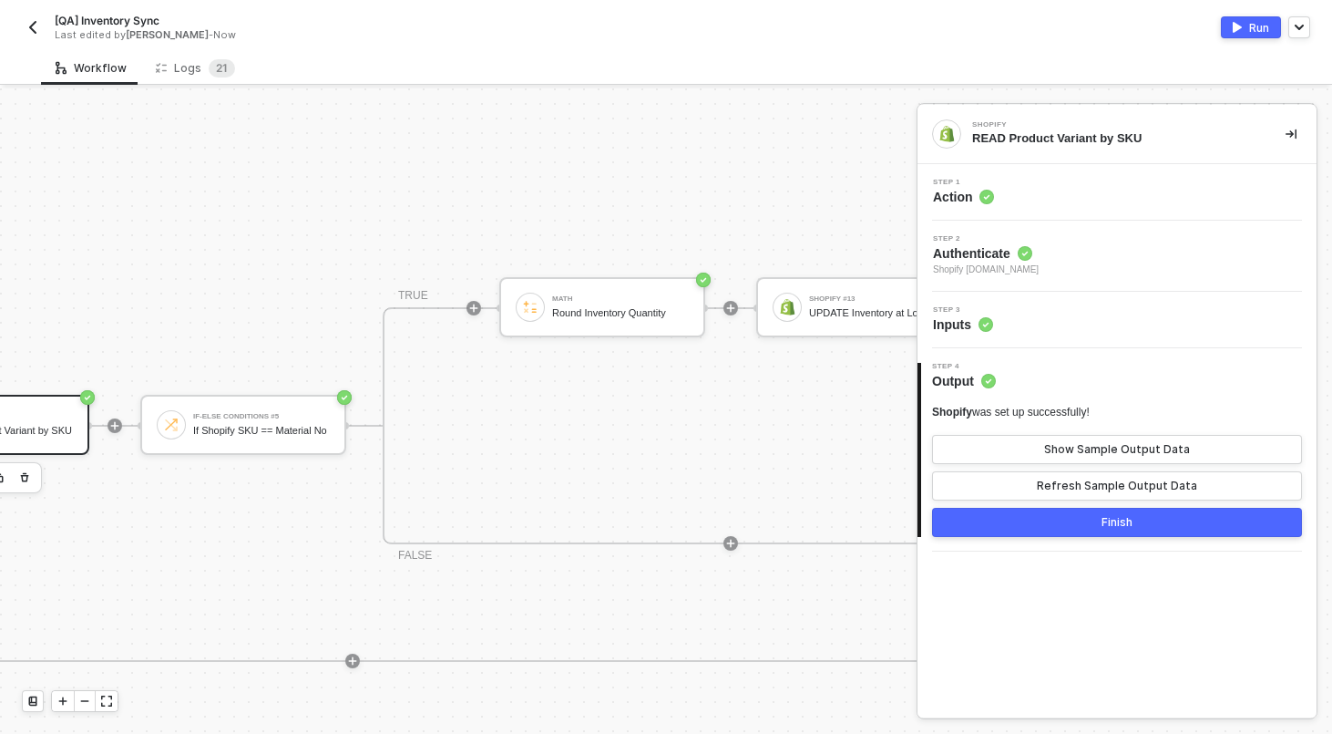
scroll to position [300, 1840]
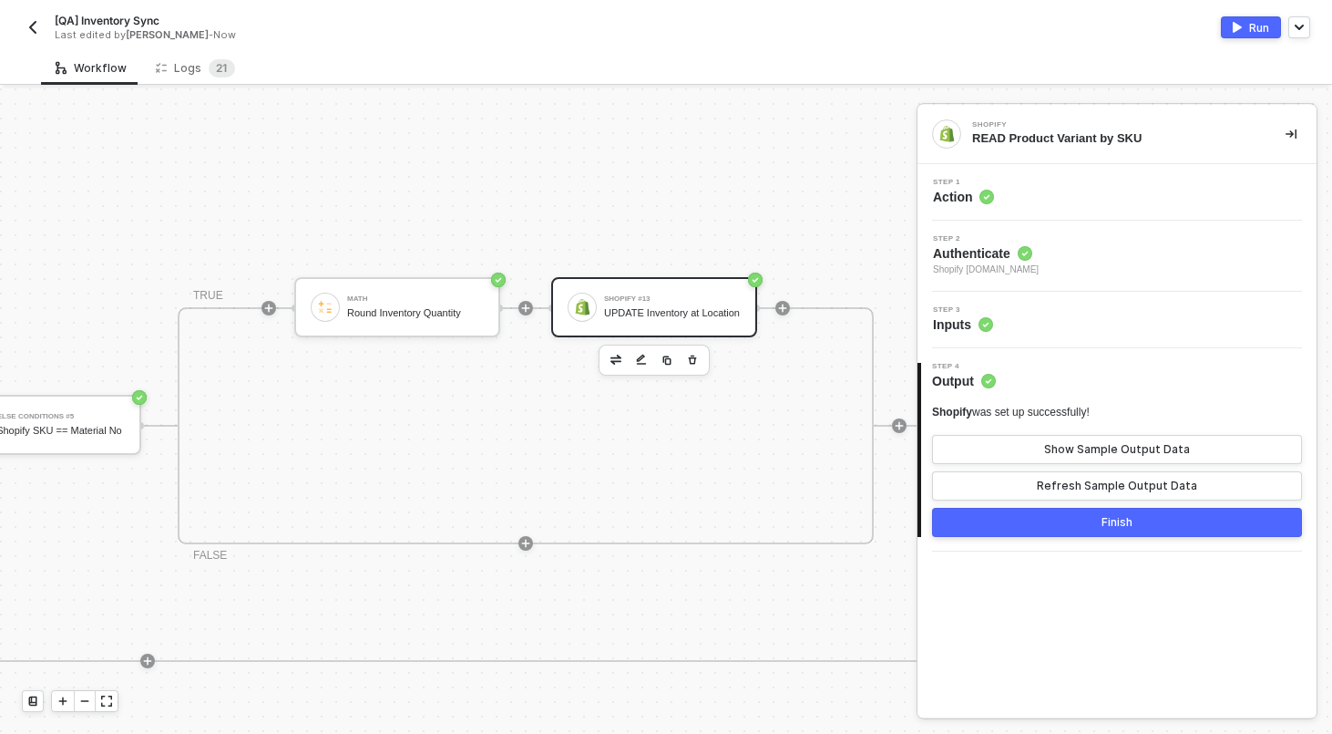
click at [659, 287] on div "Shopify #13 UPDATE Inventory at Location" at bounding box center [654, 307] width 206 height 60
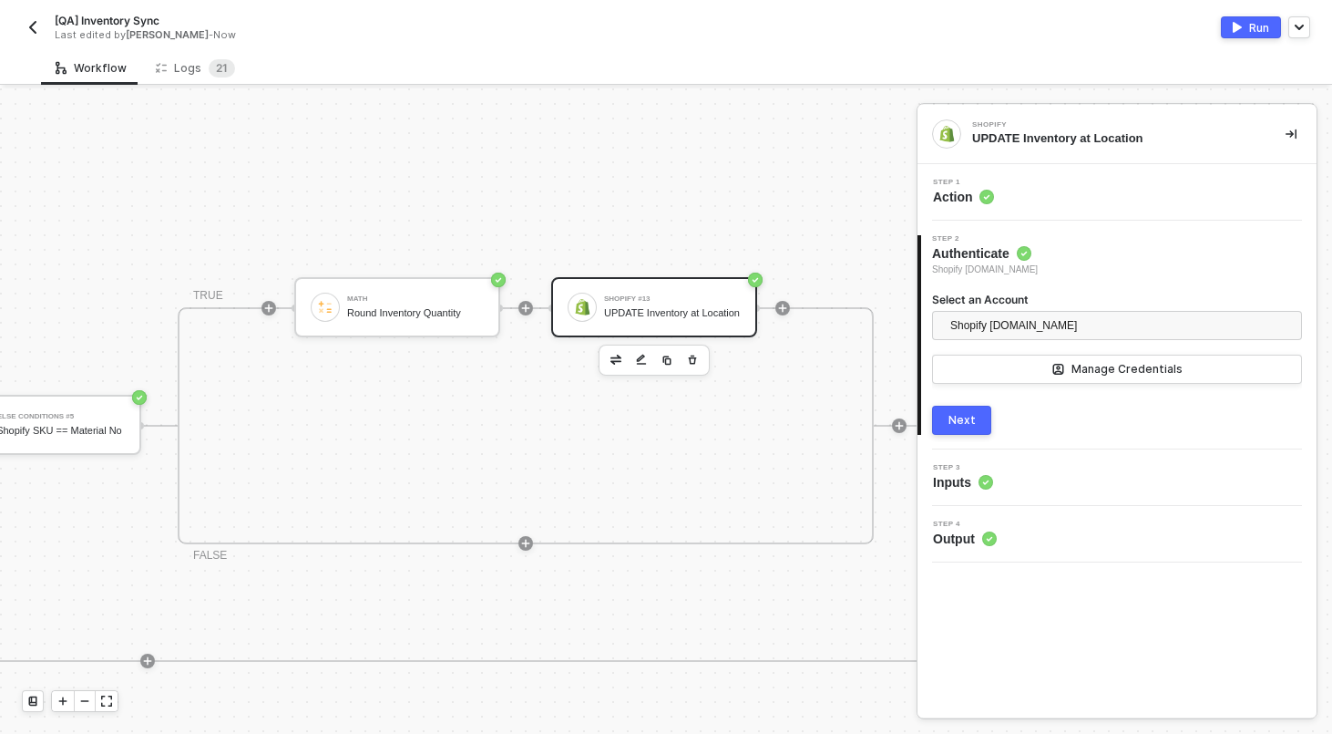
click at [1052, 485] on div "Step 3 Inputs" at bounding box center [1119, 477] width 395 height 27
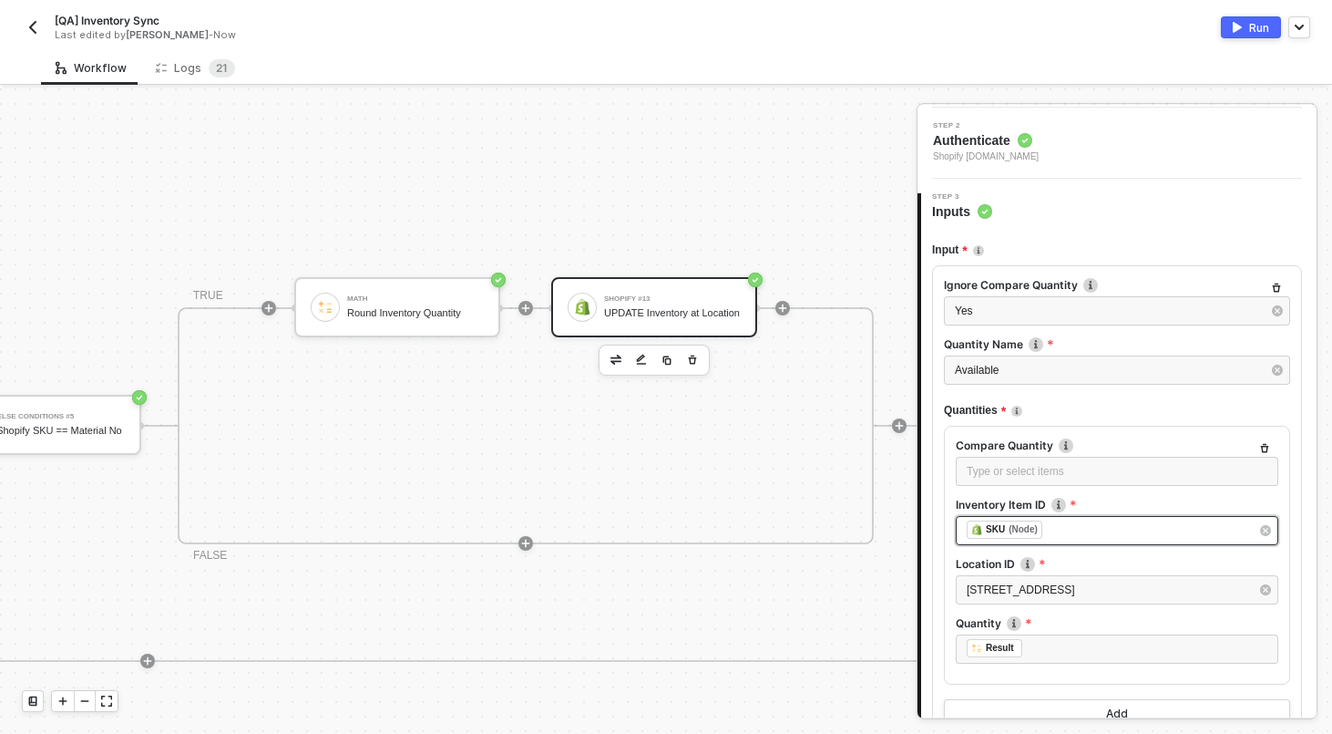
scroll to position [115, 0]
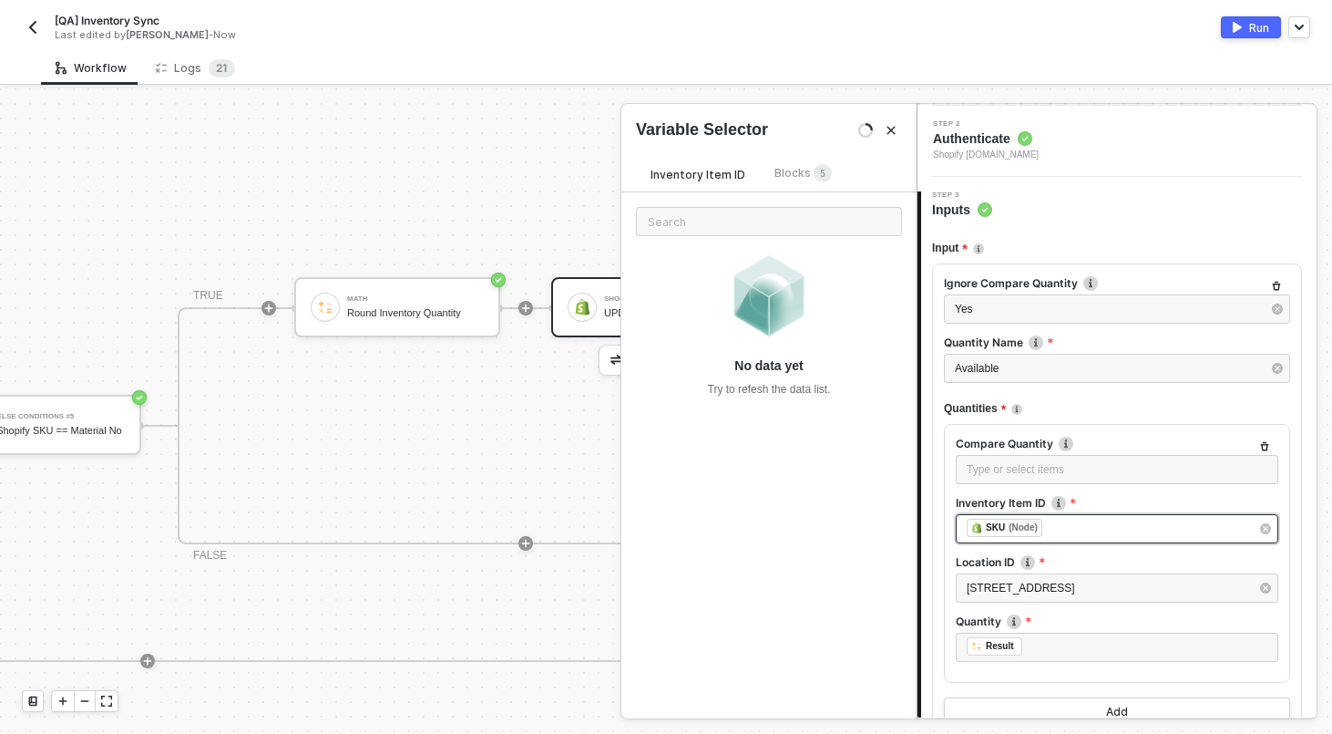
click at [1059, 527] on div "﻿ ﻿ SKU (Node) ﻿" at bounding box center [1108, 529] width 283 height 20
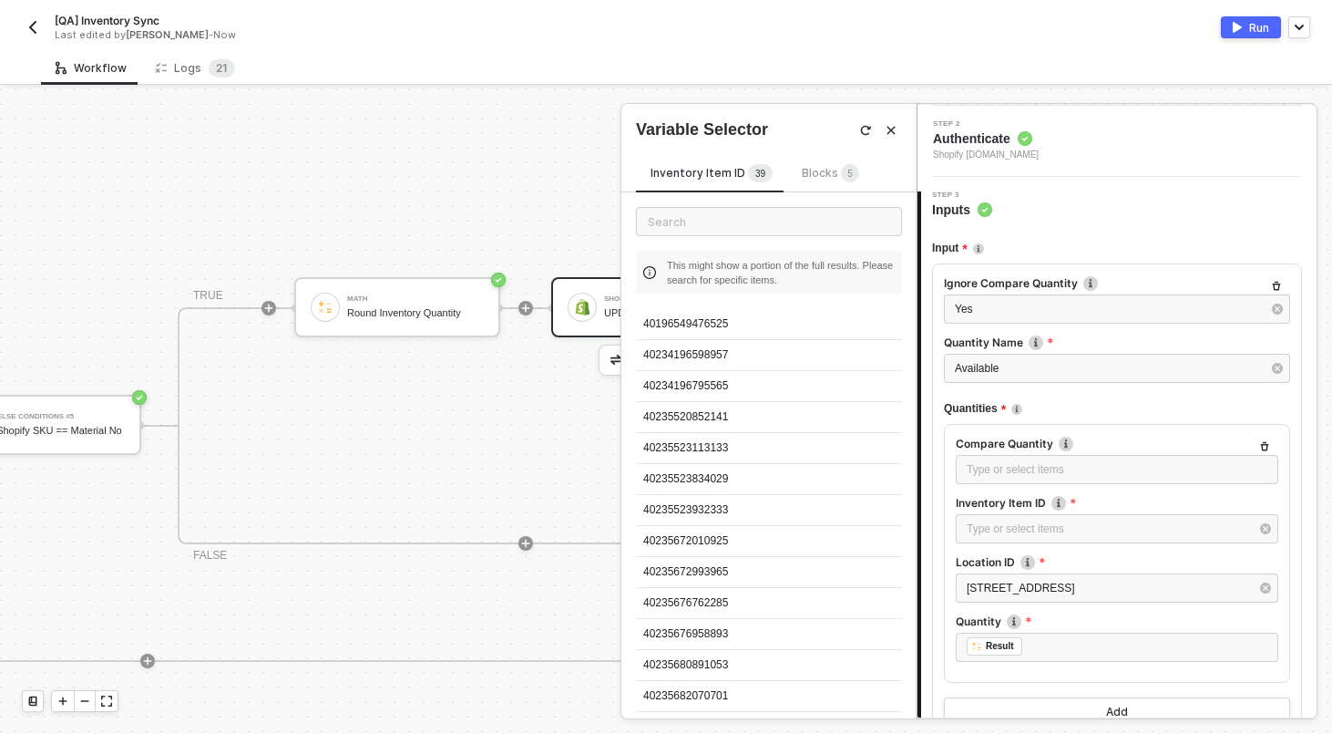
click at [841, 180] on span "5" at bounding box center [850, 174] width 18 height 20
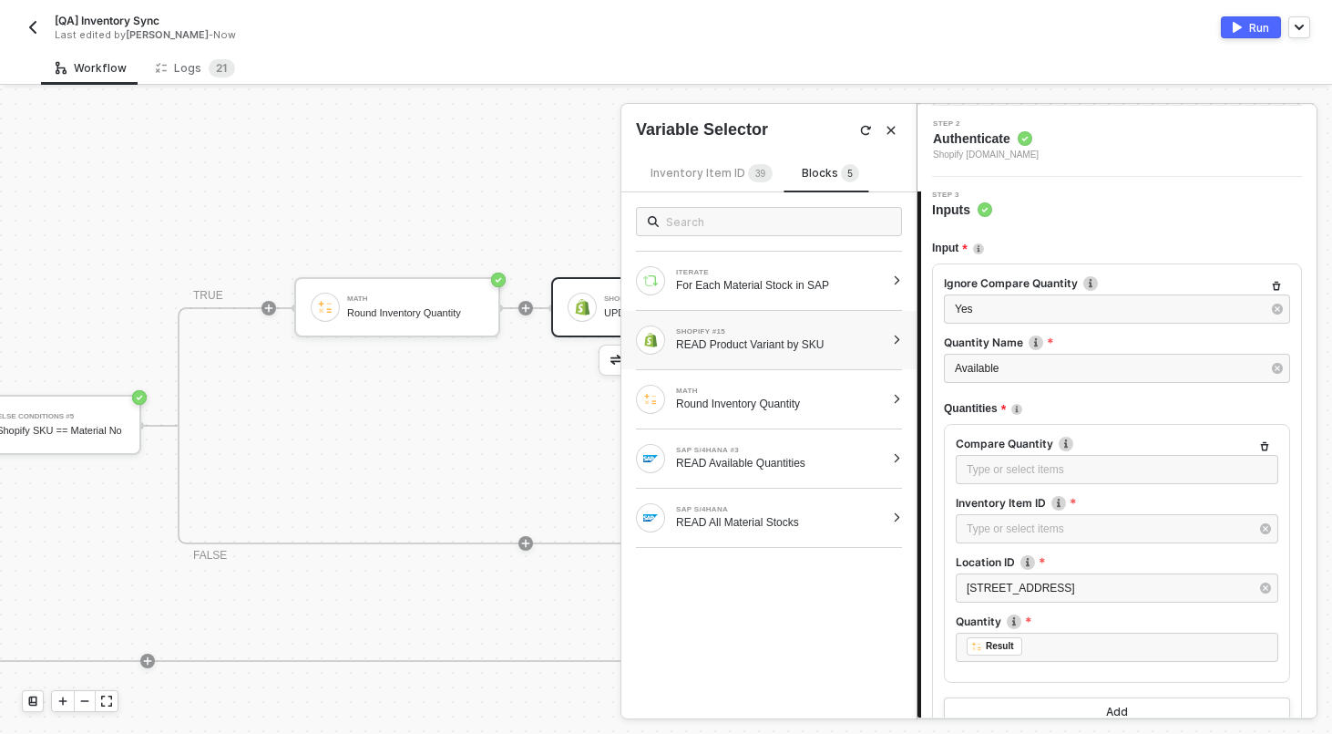
click at [892, 341] on div at bounding box center [897, 339] width 10 height 11
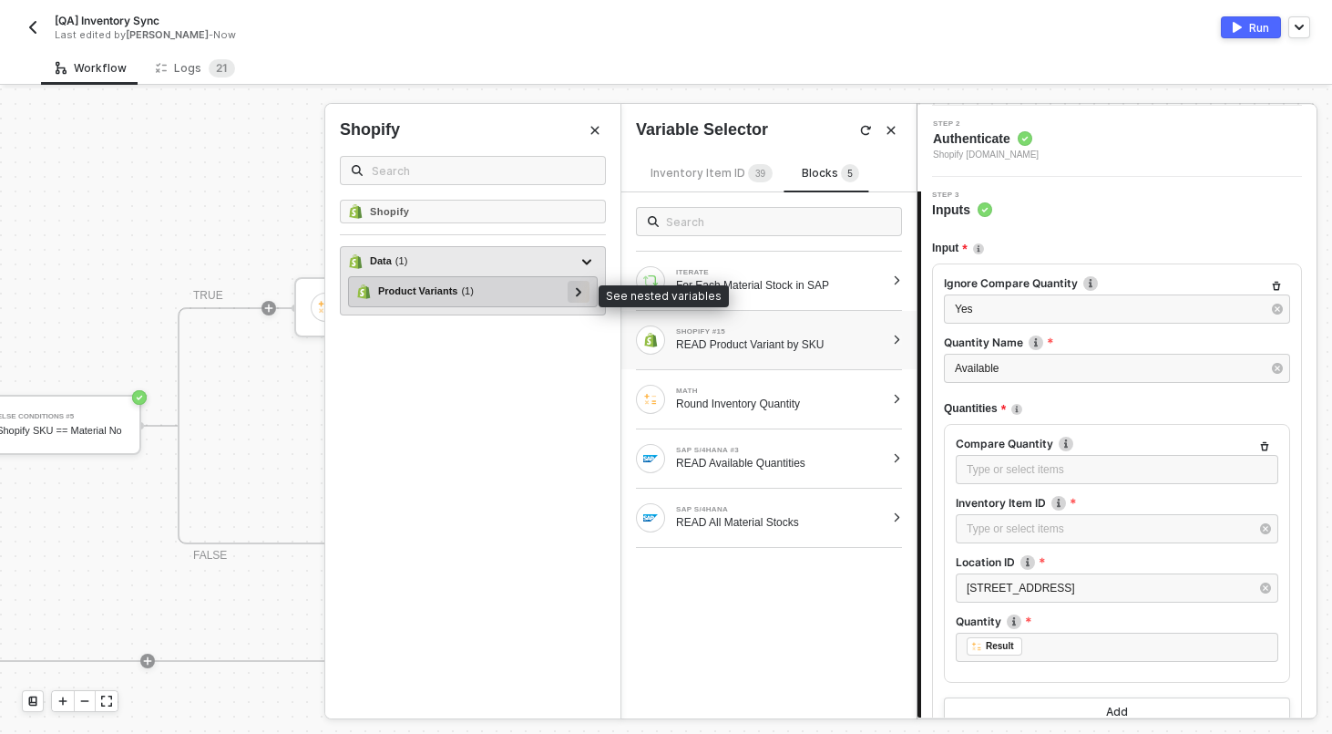
click at [579, 285] on div at bounding box center [578, 291] width 9 height 20
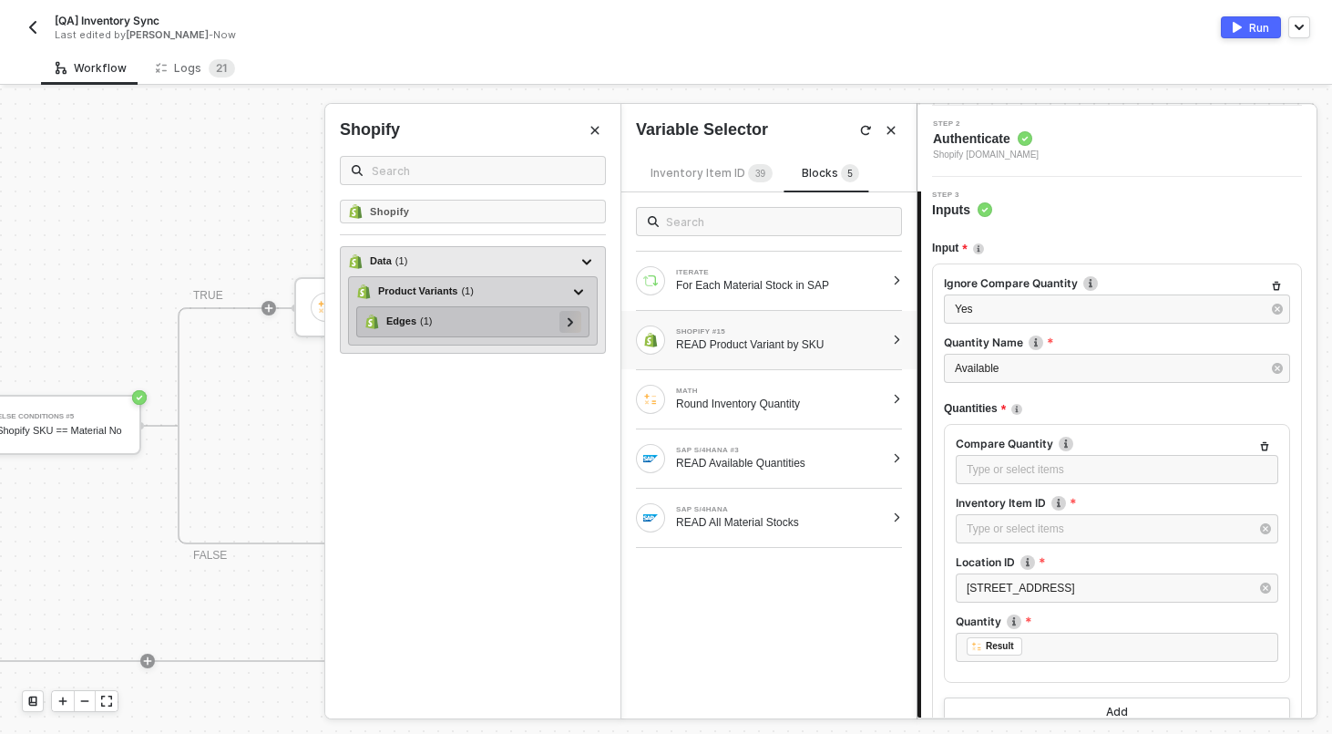
click at [568, 324] on icon at bounding box center [571, 321] width 6 height 9
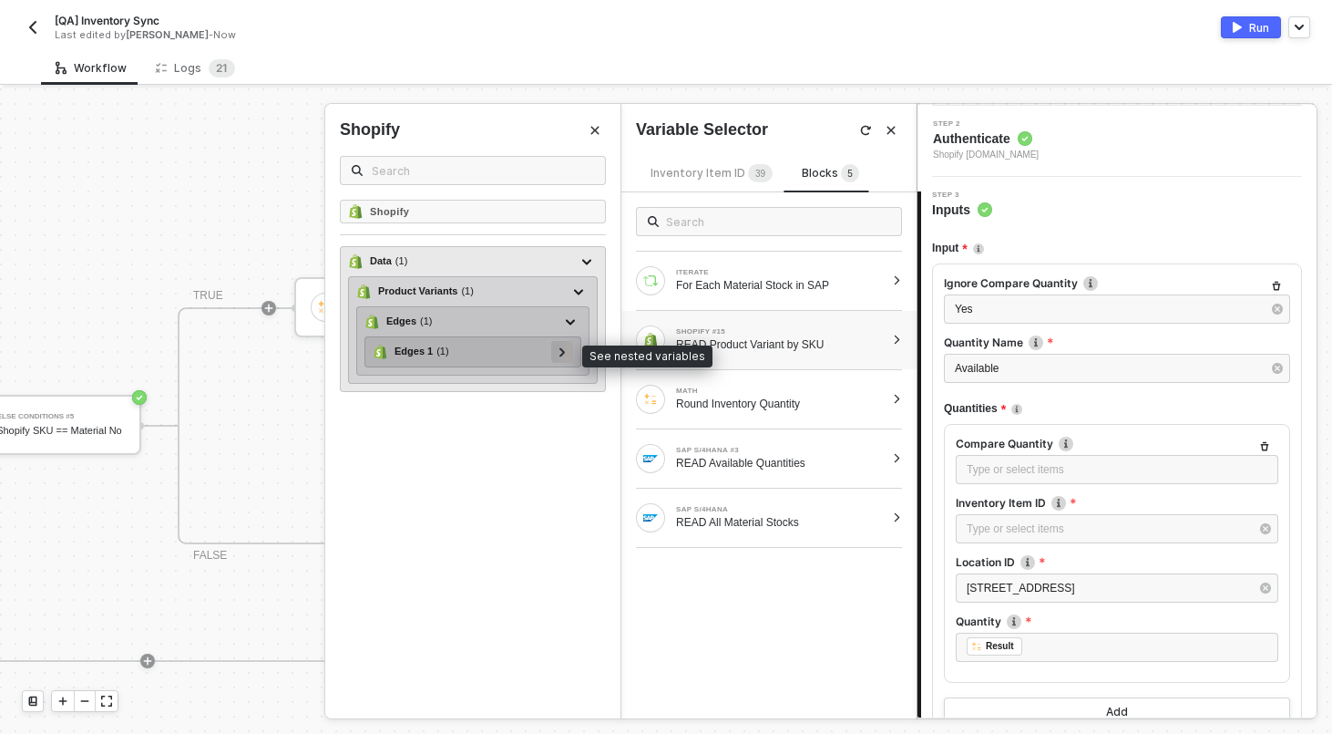
click at [569, 353] on div at bounding box center [562, 352] width 22 height 22
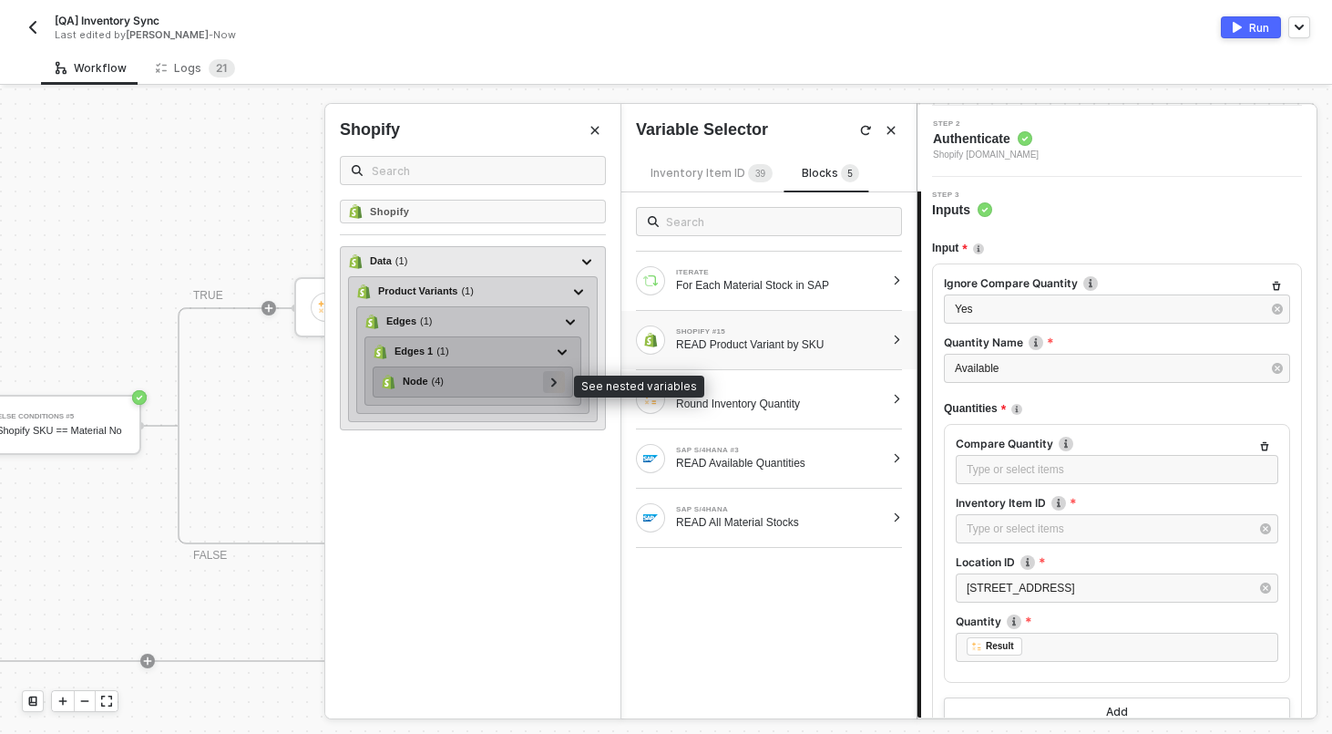
click at [556, 388] on div at bounding box center [554, 381] width 9 height 20
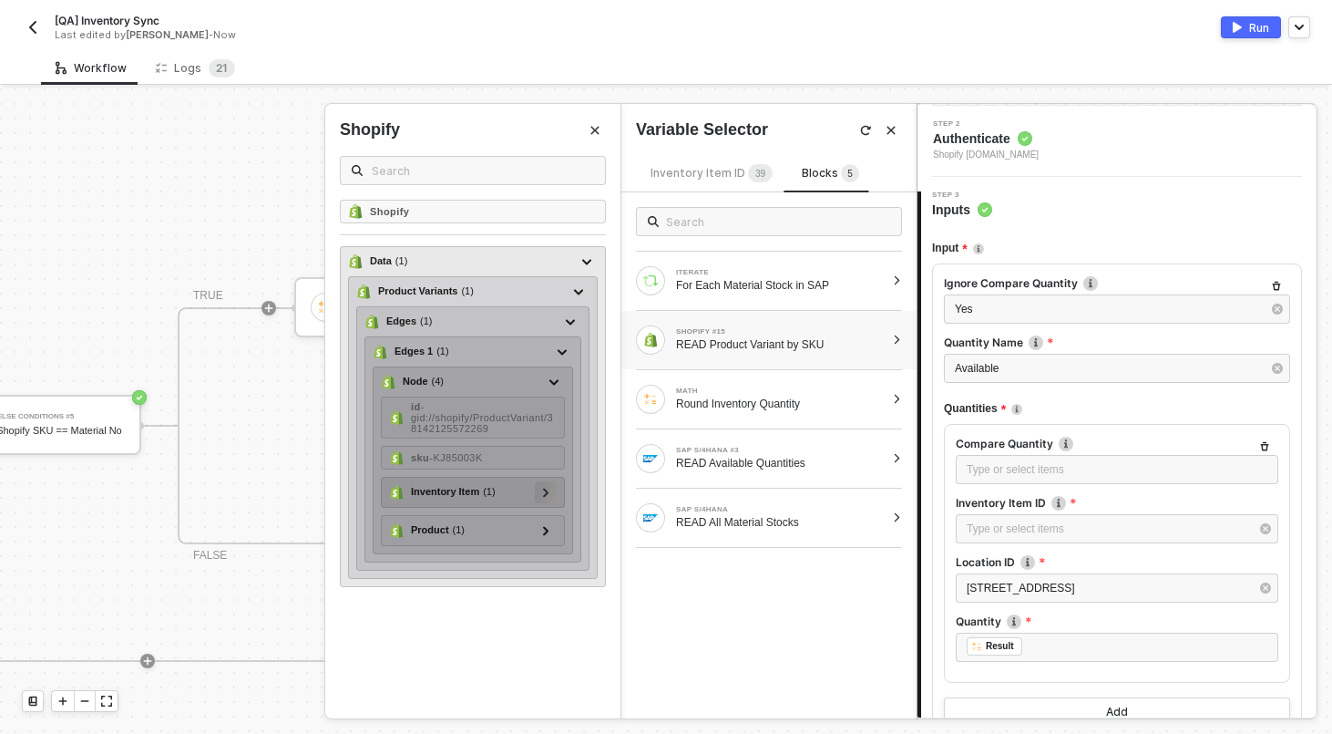
click at [550, 492] on div at bounding box center [545, 491] width 9 height 20
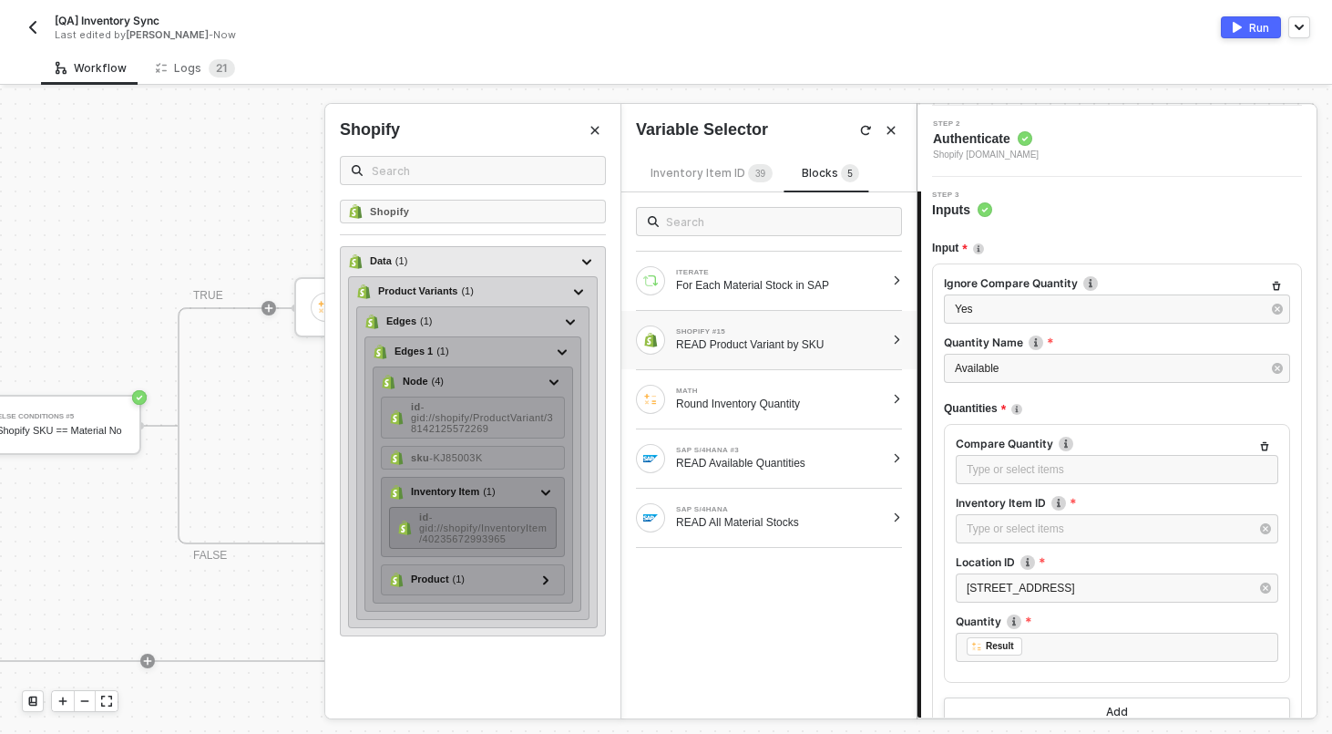
click at [518, 519] on div "id - gid://shopify/InventoryItem/40235672993965" at bounding box center [483, 527] width 129 height 33
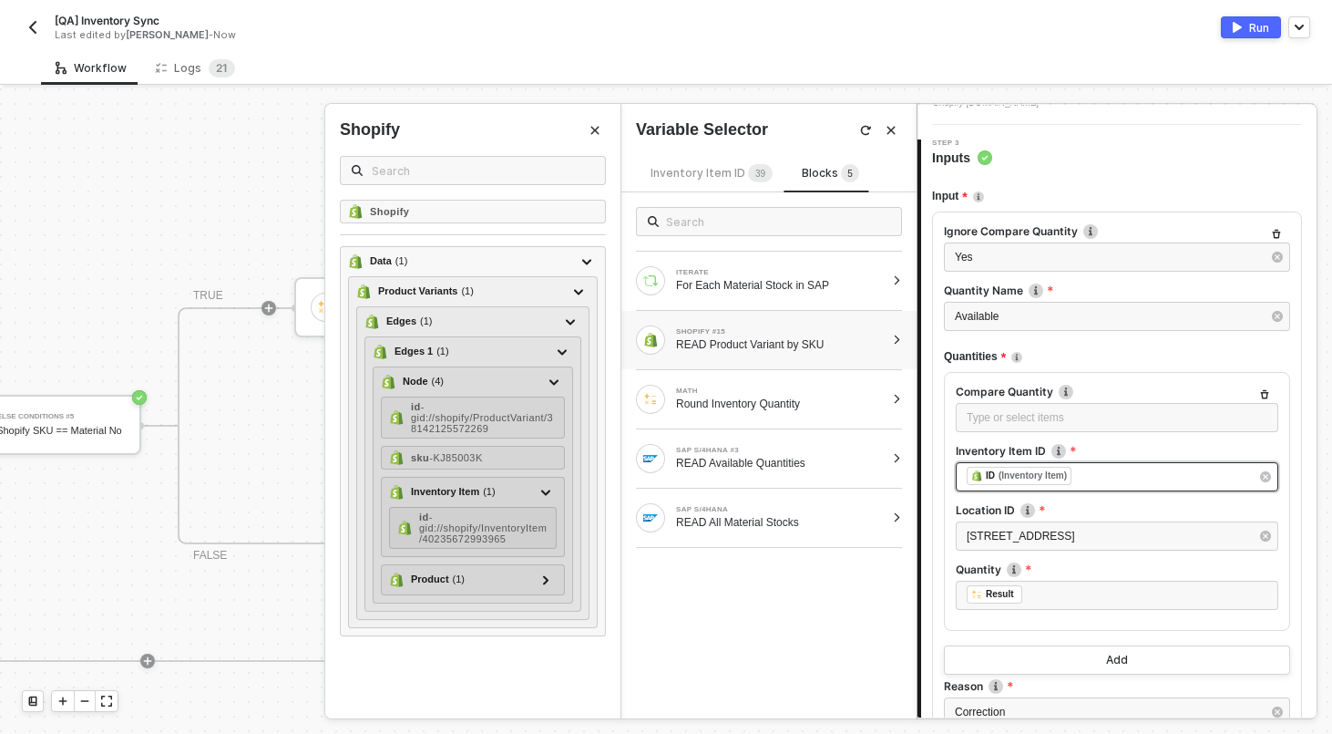
scroll to position [413, 0]
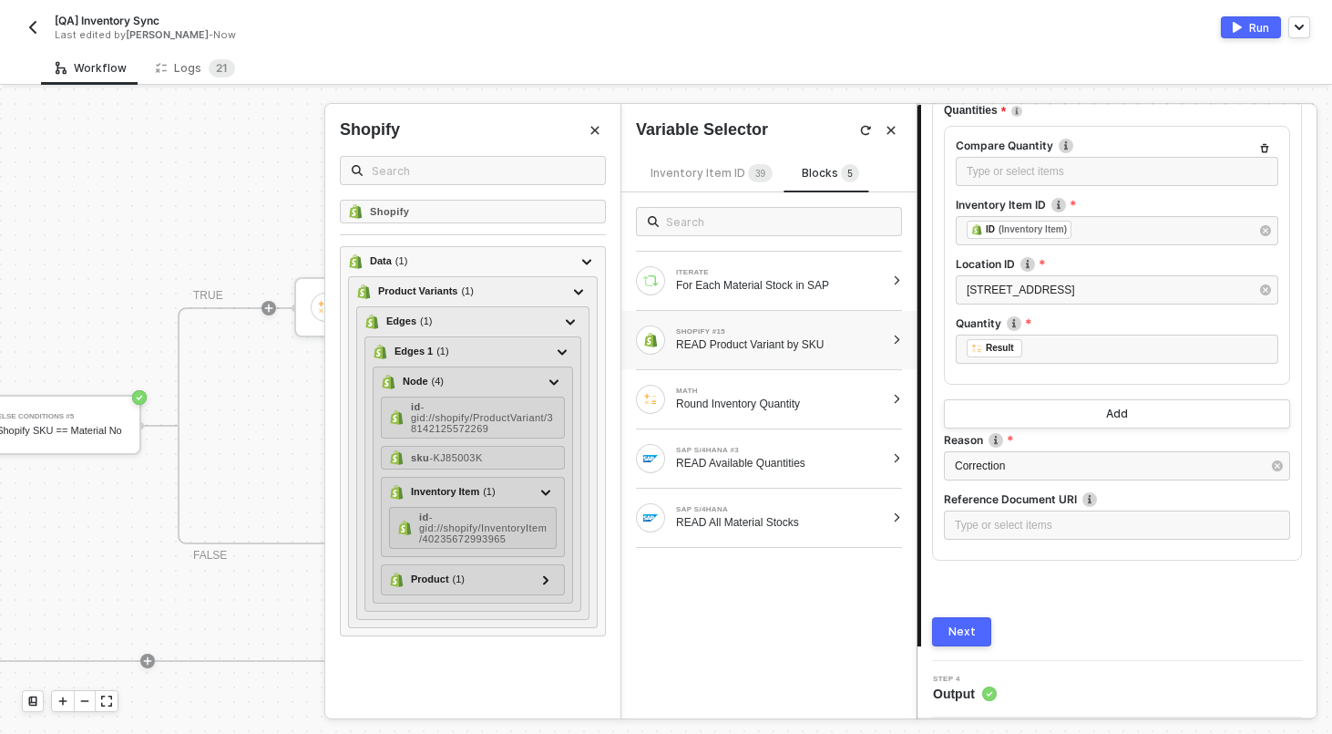
click at [966, 632] on div "Next" at bounding box center [962, 631] width 27 height 15
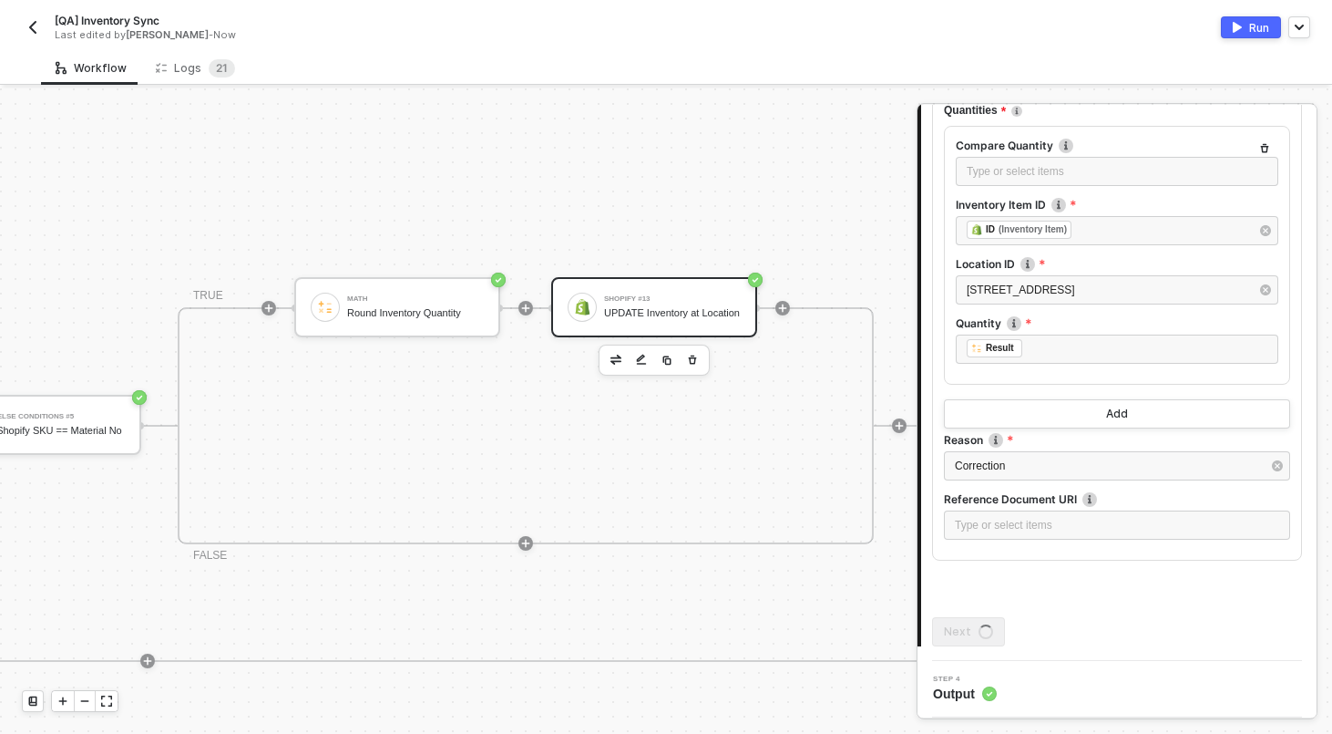
scroll to position [0, 0]
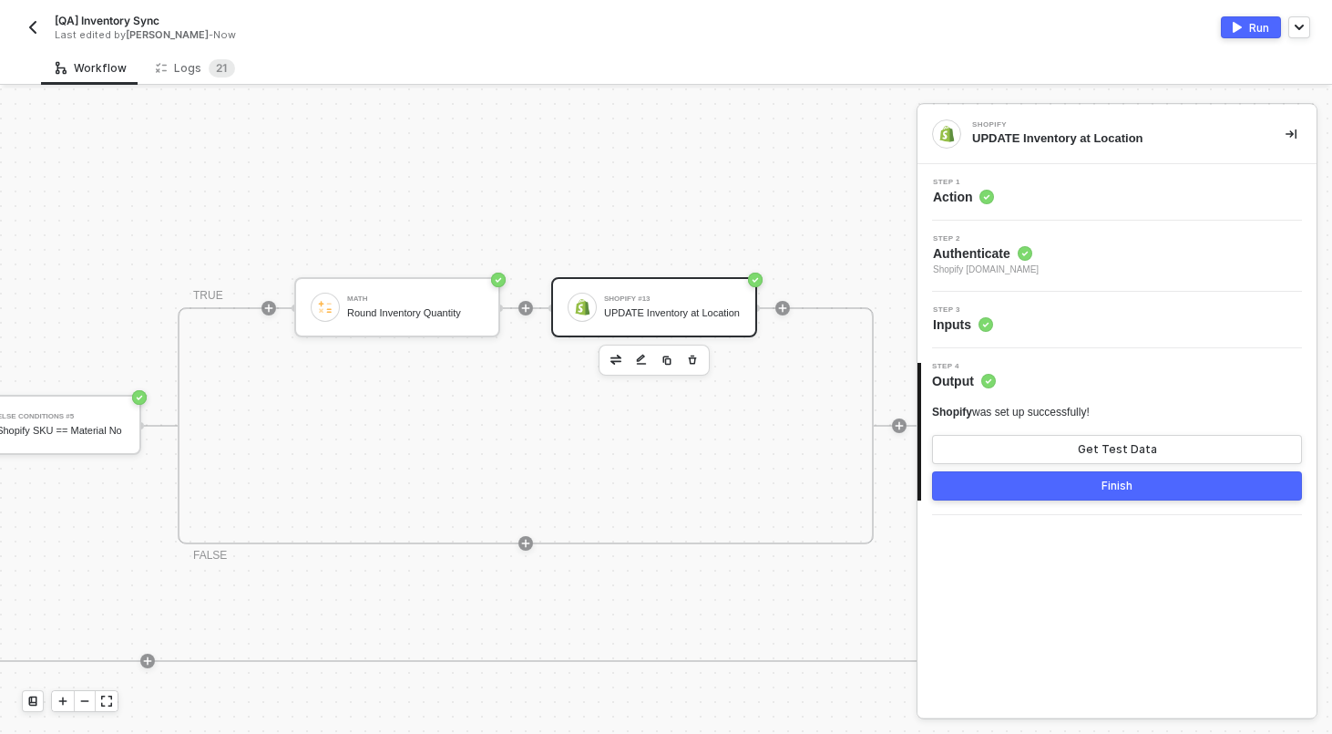
click at [1139, 488] on button "Finish" at bounding box center [1117, 485] width 370 height 29
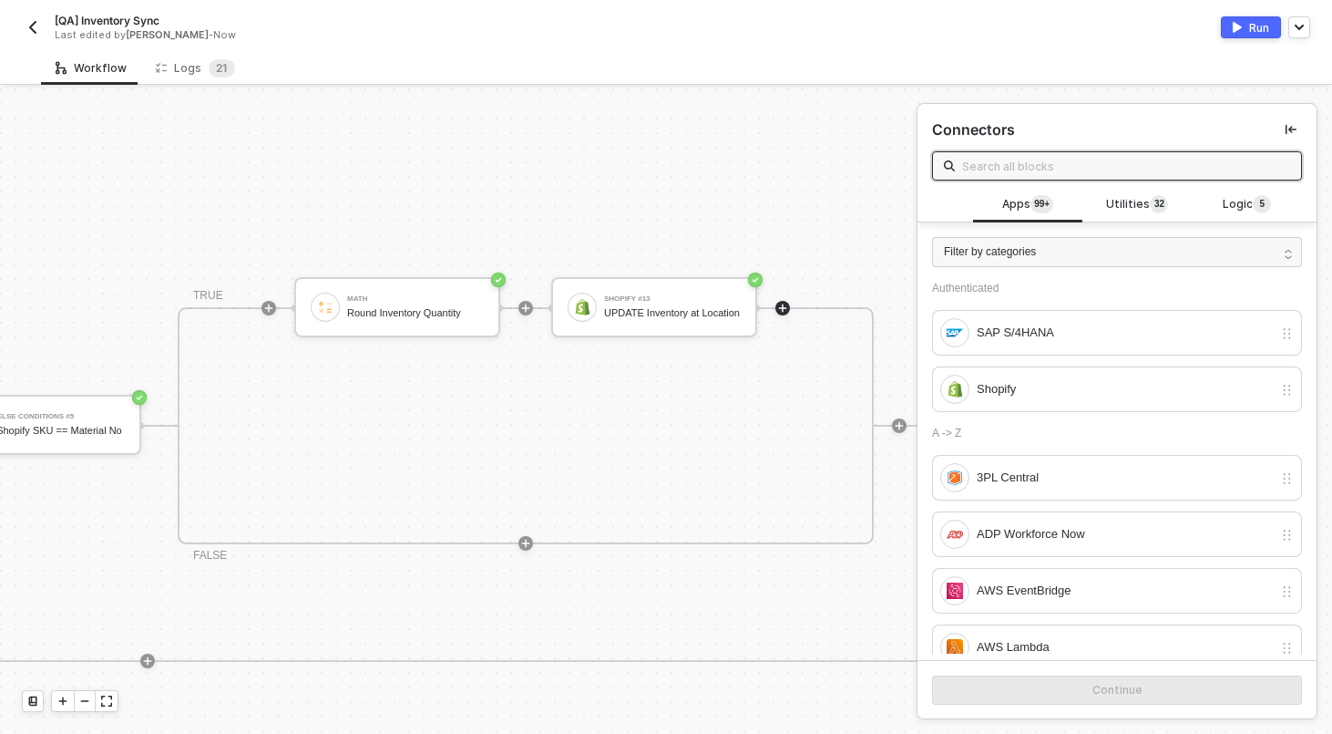
click at [1252, 25] on div "Run" at bounding box center [1259, 27] width 20 height 15
click at [861, 60] on div "Workflow Logs 2 1" at bounding box center [686, 68] width 1291 height 34
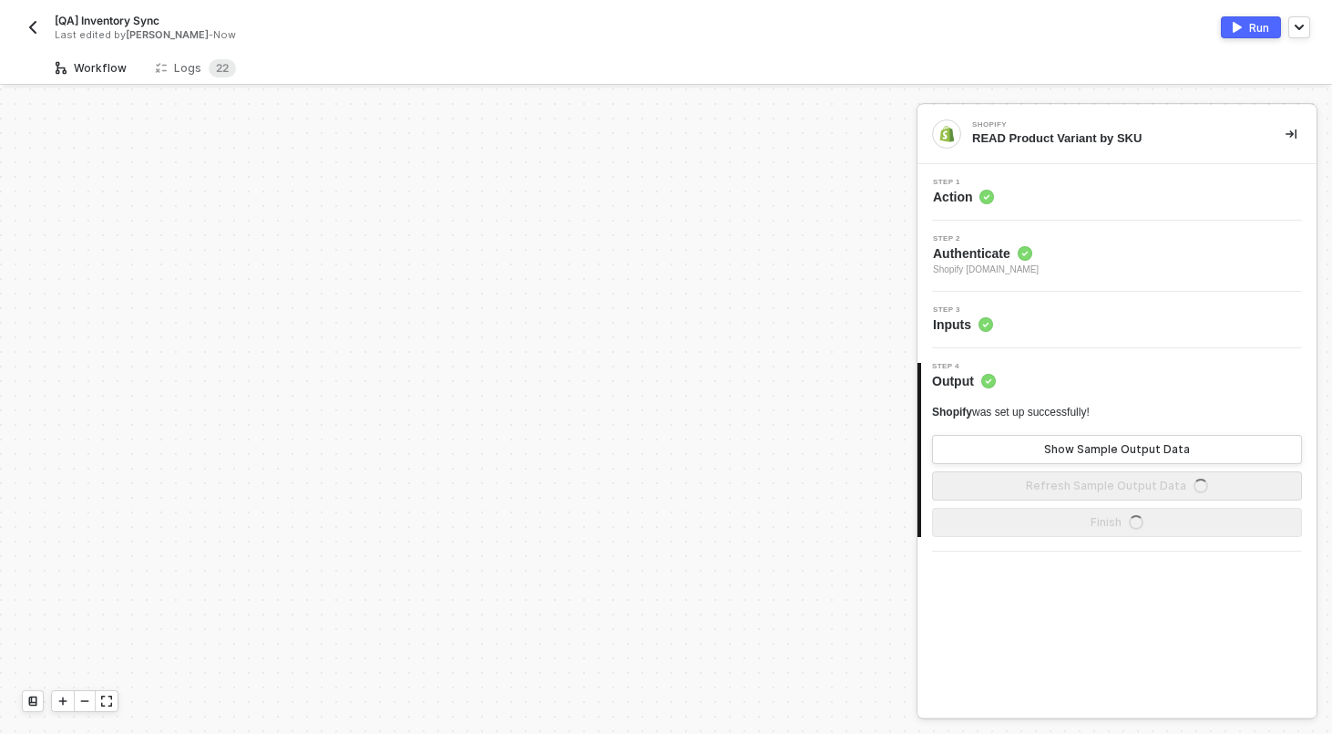
scroll to position [525, 0]
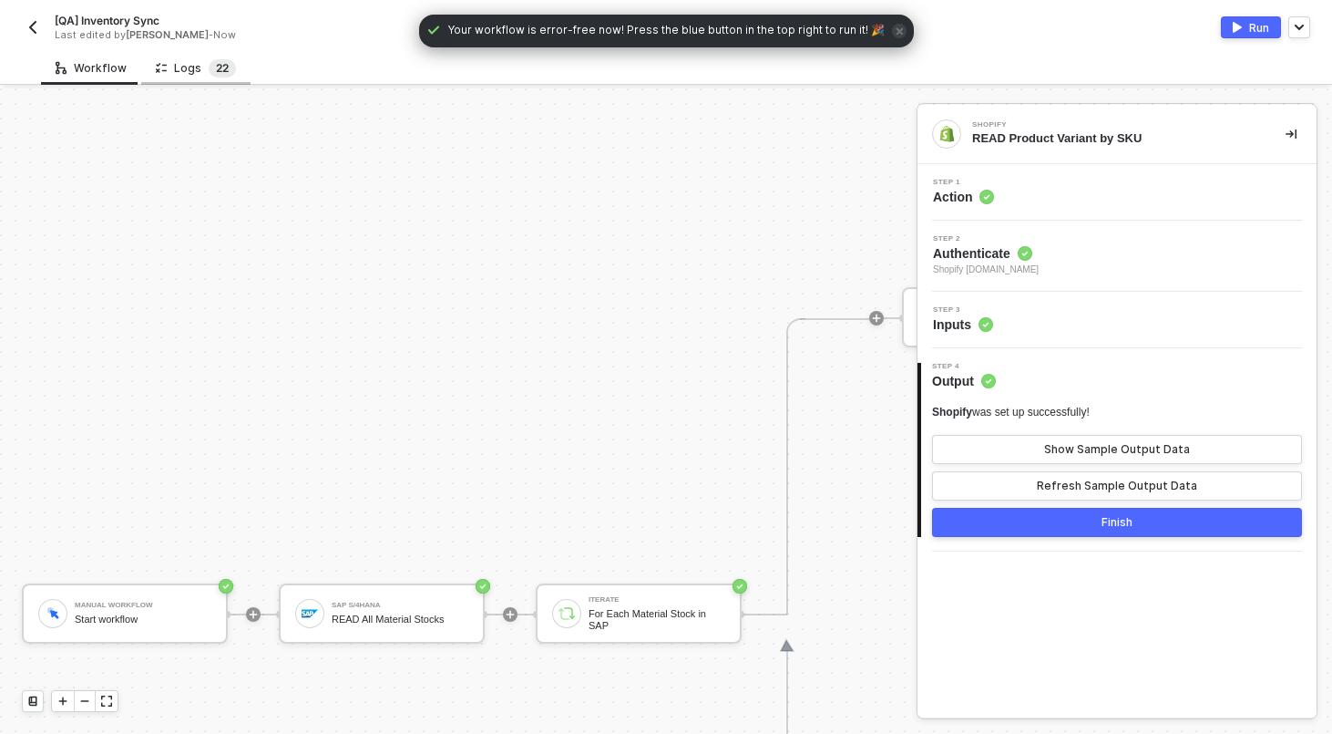
click at [216, 69] on span "2" at bounding box center [219, 68] width 6 height 14
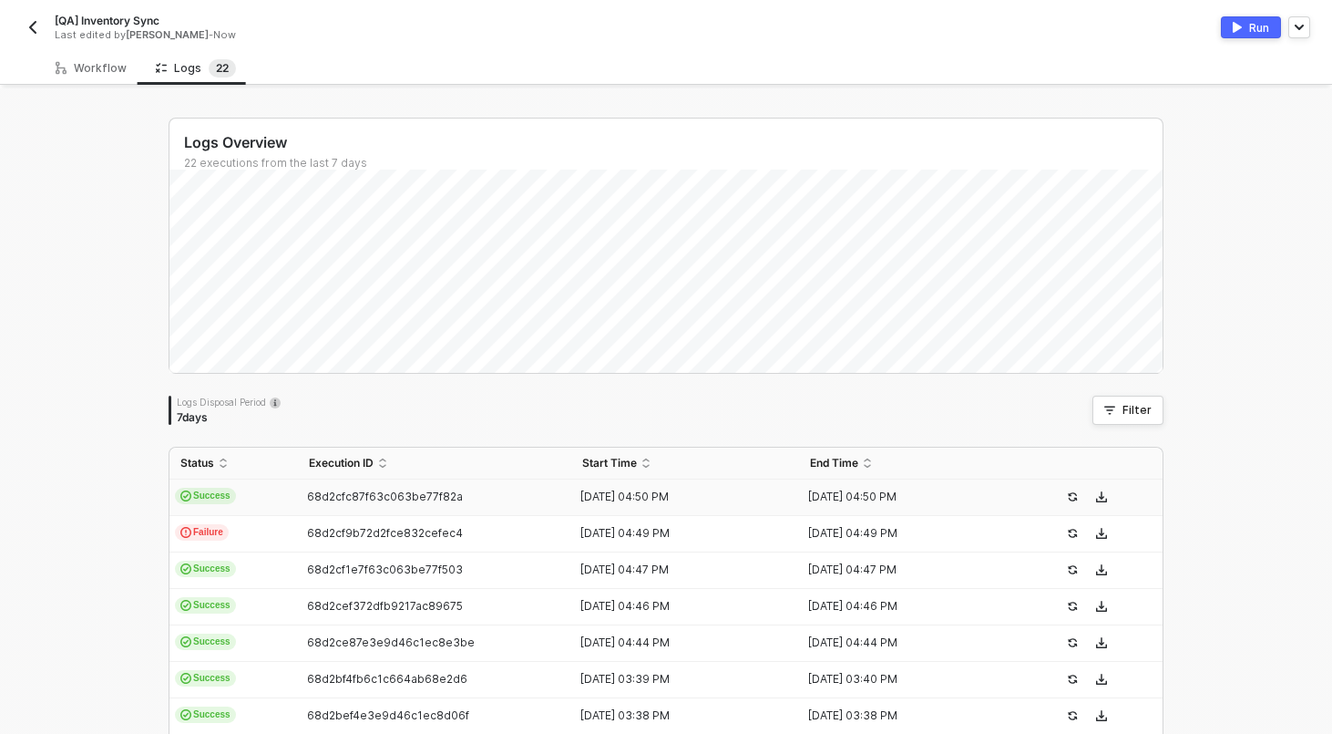
click at [294, 489] on td "Success" at bounding box center [234, 497] width 129 height 36
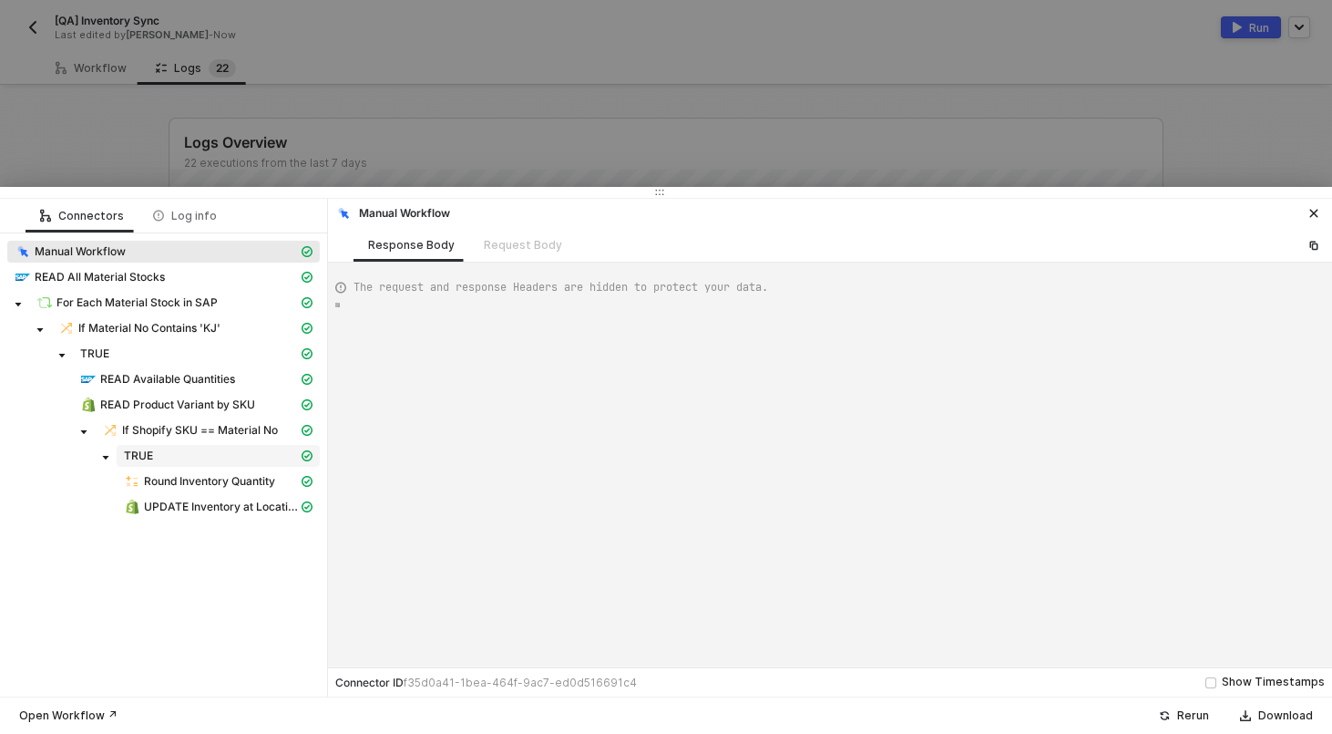
type textarea "{ "json": {}, "id": "b07d8919-164e-4e61-b986-0cd801bc00a4" }"
click at [169, 503] on span "UPDATE Inventory at Location" at bounding box center [221, 506] width 154 height 15
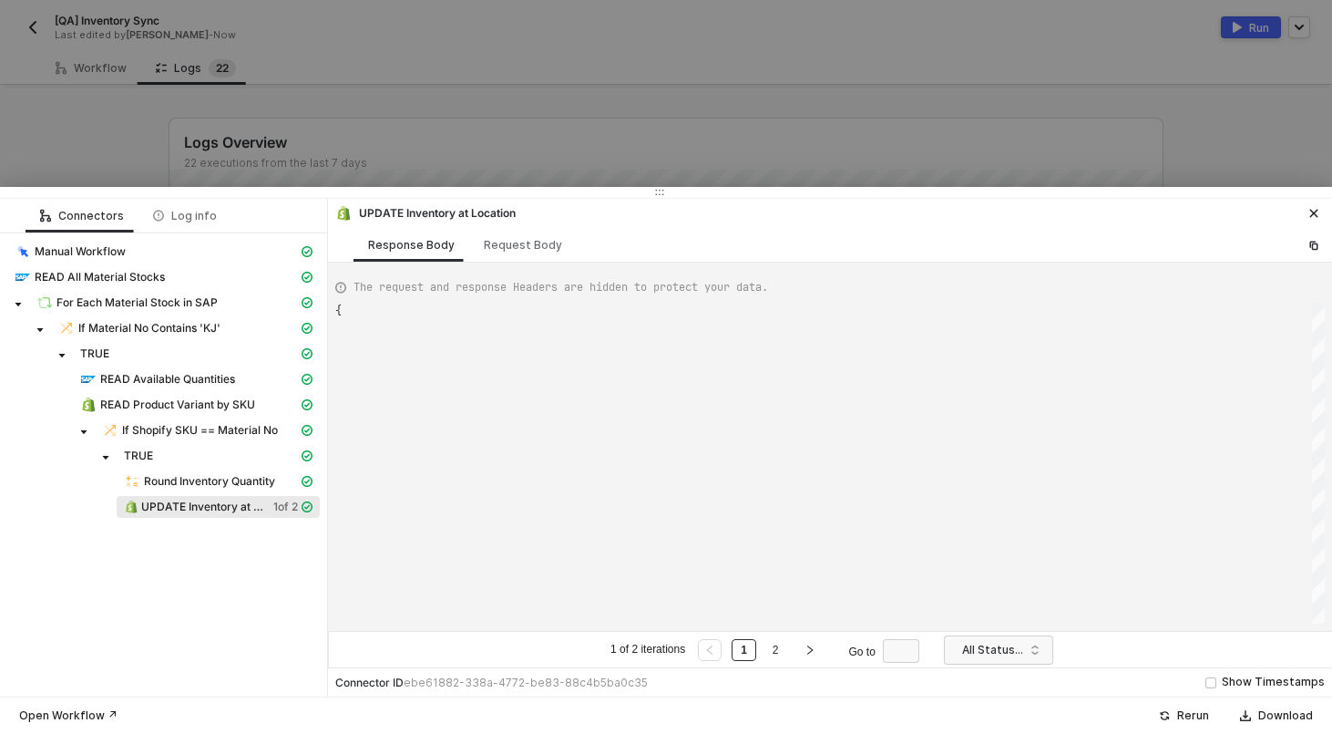
scroll to position [164, 0]
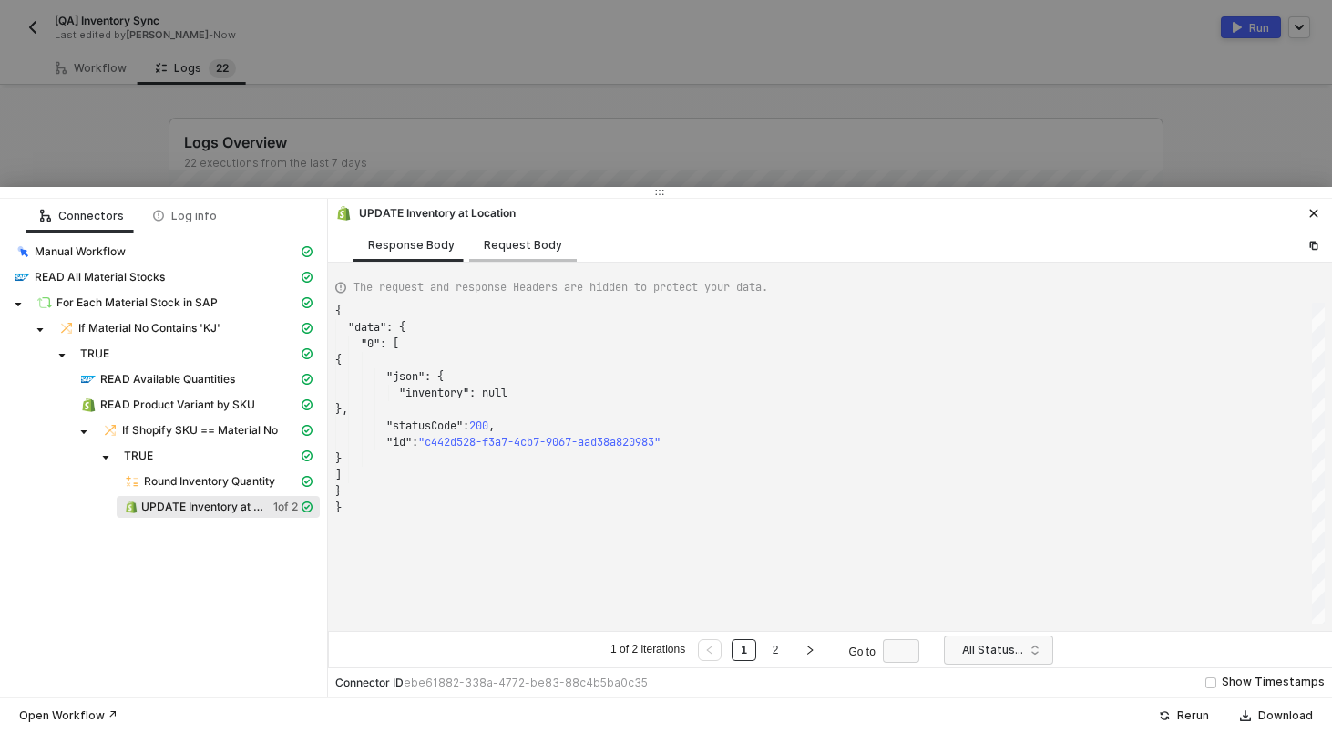
click at [495, 238] on div "Request Body" at bounding box center [523, 245] width 78 height 15
type textarea "[ { "keyValuePairs": [], "apiVersion": "shopifyGraphQL", "resource": "inventory…"
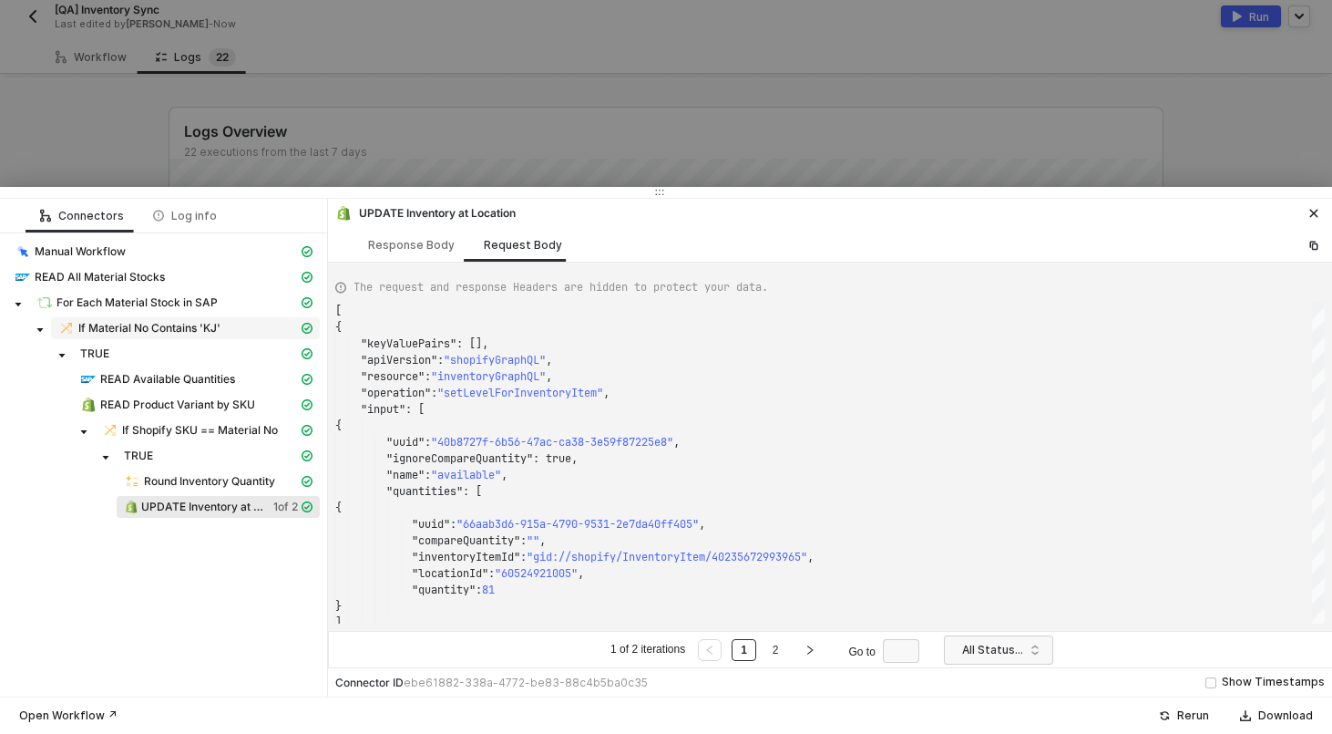
scroll to position [13, 0]
click at [257, 90] on div at bounding box center [666, 367] width 1332 height 734
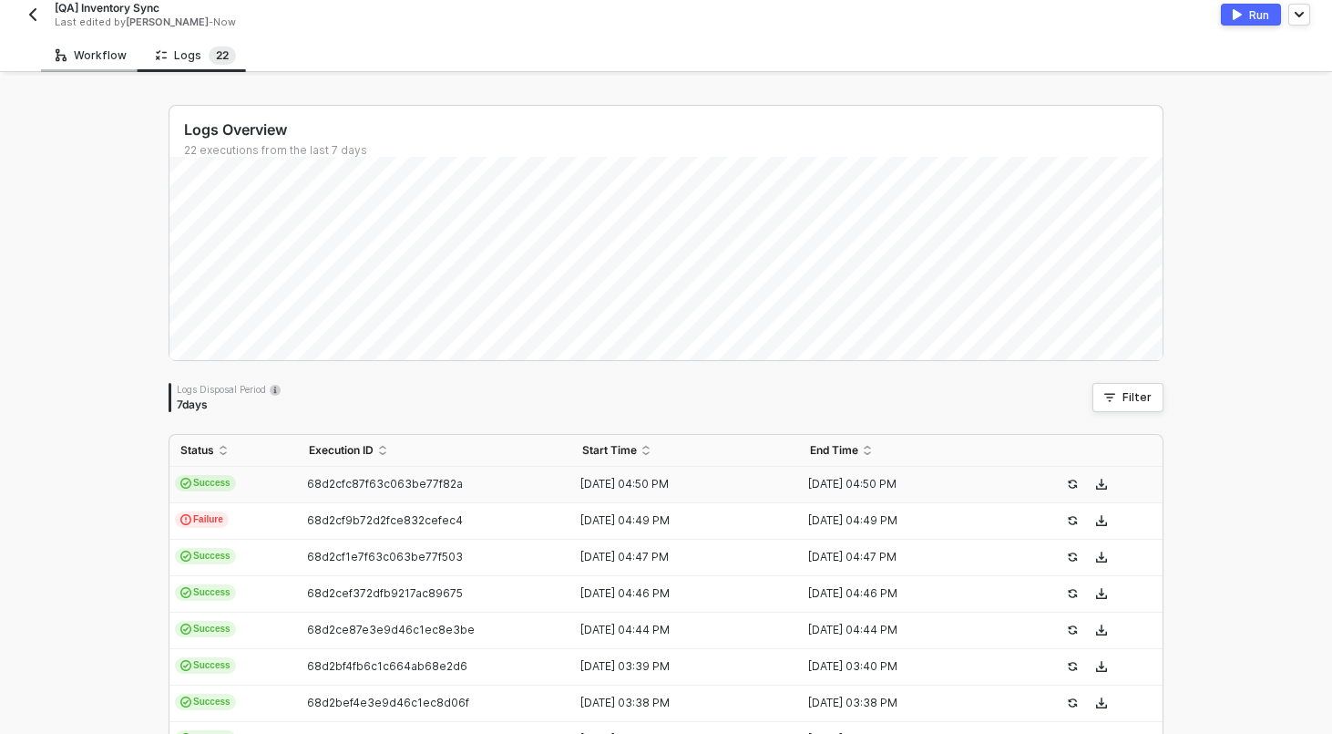
click at [93, 40] on div "Workflow" at bounding box center [91, 55] width 100 height 34
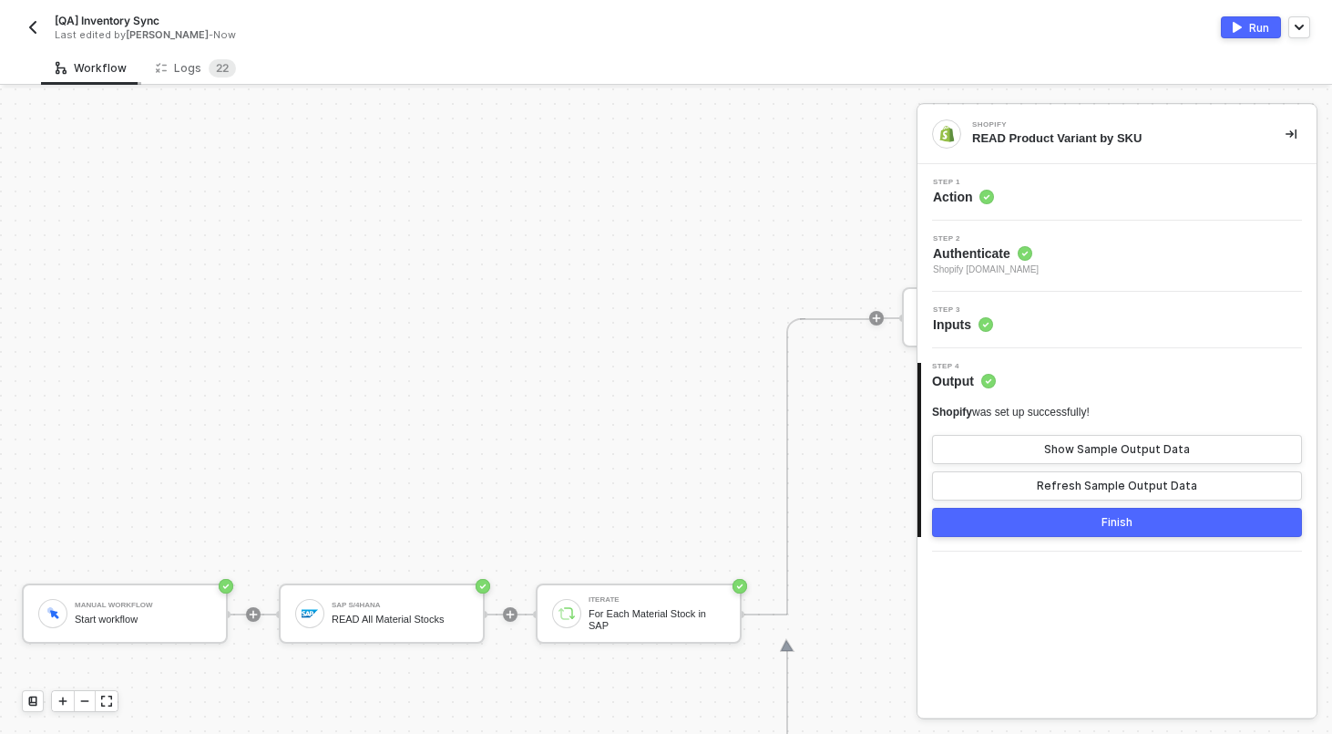
scroll to position [0, 0]
click at [459, 591] on div "SAP S/4HANA READ All Material Stocks" at bounding box center [382, 613] width 206 height 60
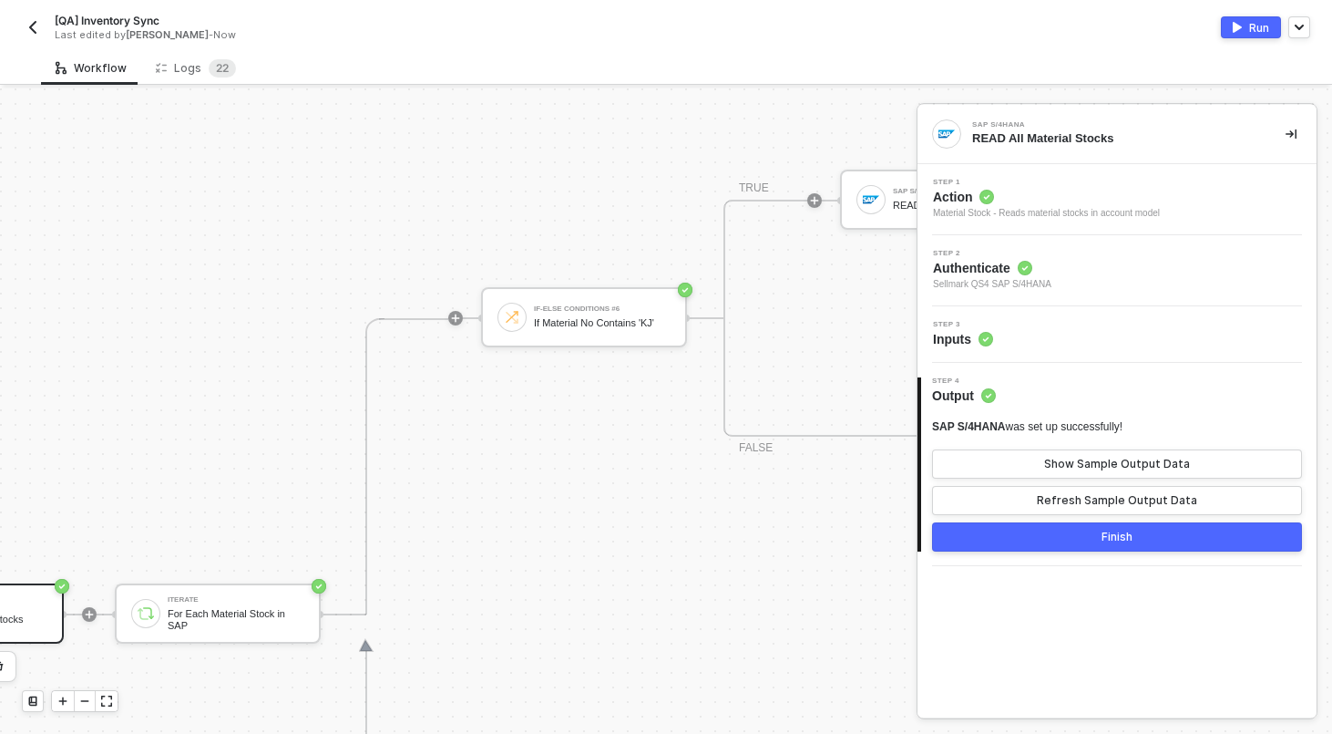
scroll to position [525, 541]
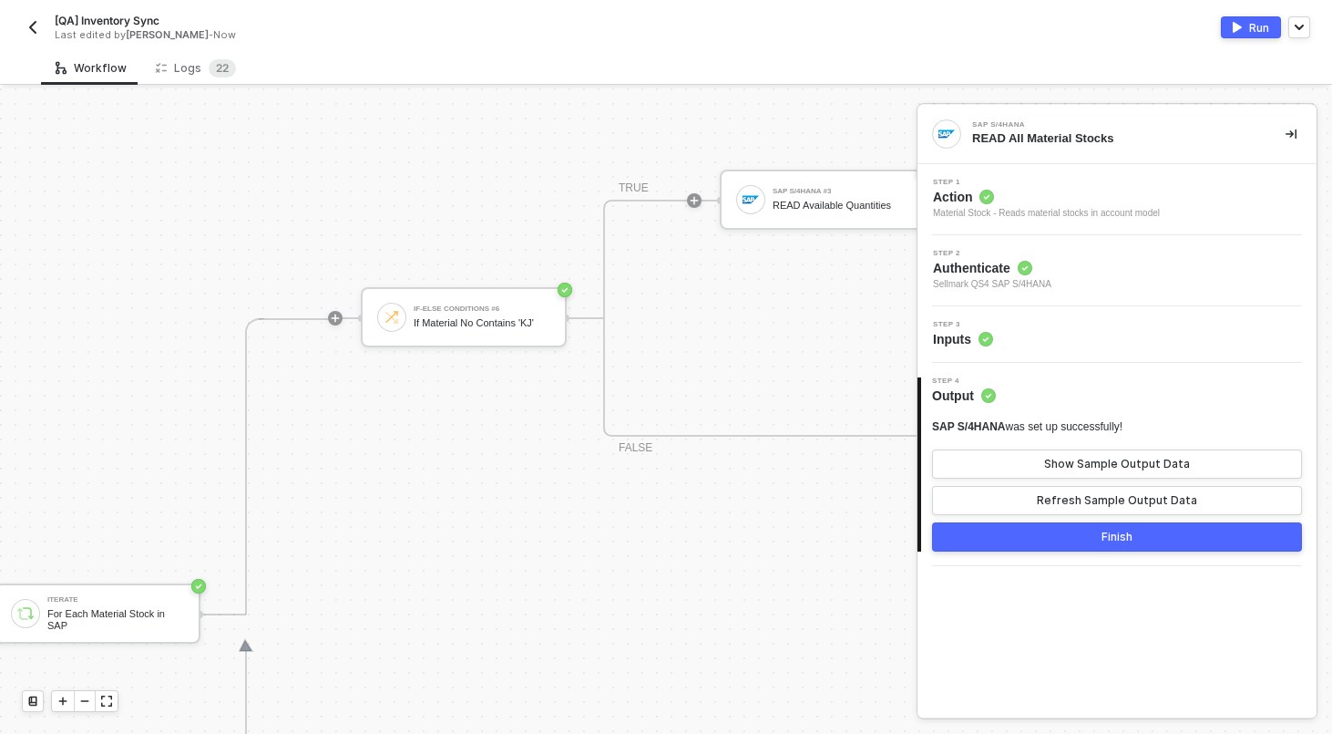
click at [1064, 538] on button "Finish" at bounding box center [1117, 536] width 370 height 29
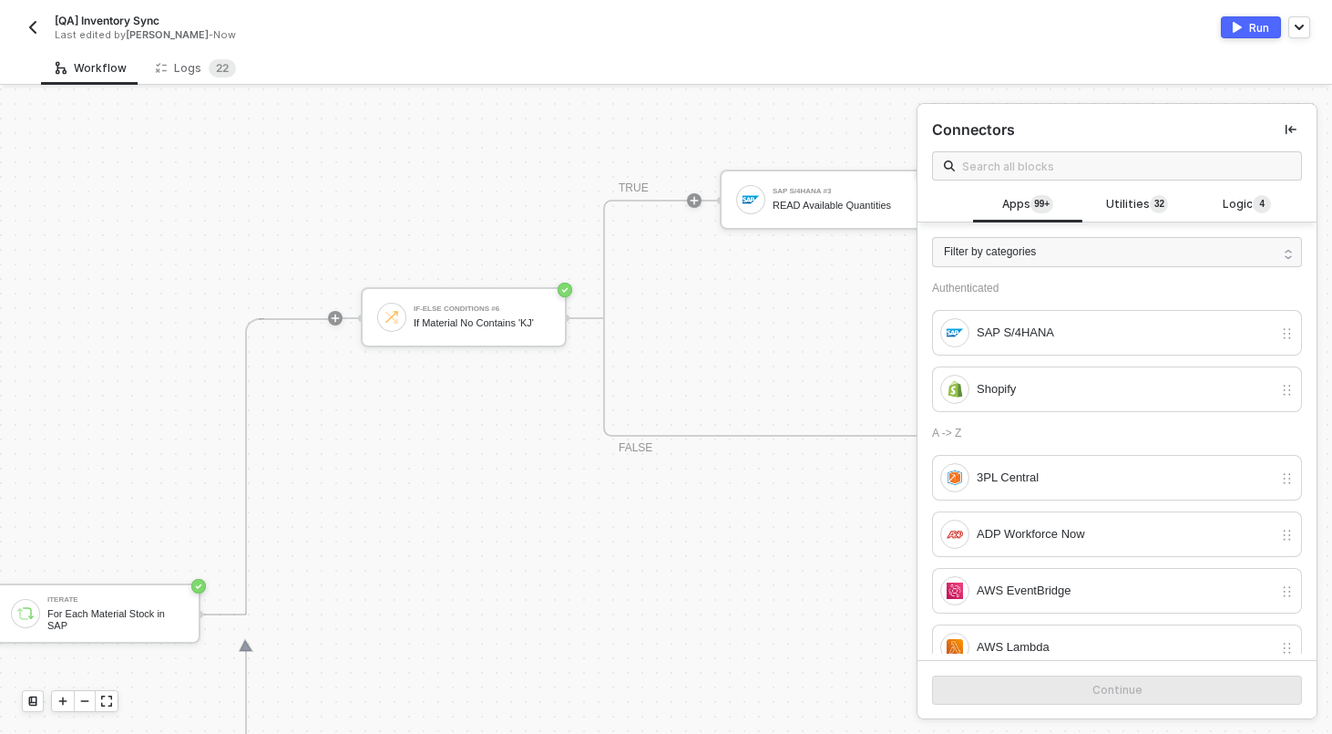
click at [27, 28] on img "button" at bounding box center [33, 27] width 15 height 15
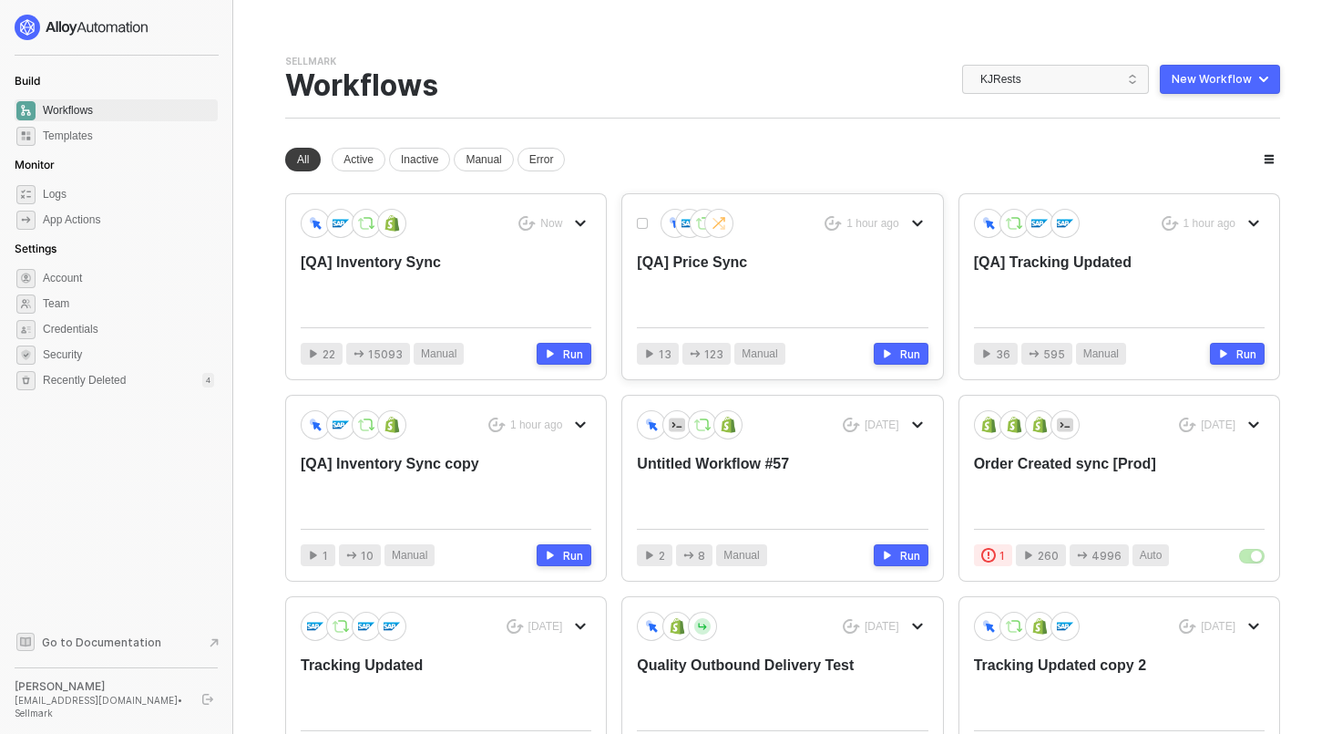
click at [719, 266] on div "[QA] Price Sync" at bounding box center [753, 282] width 232 height 60
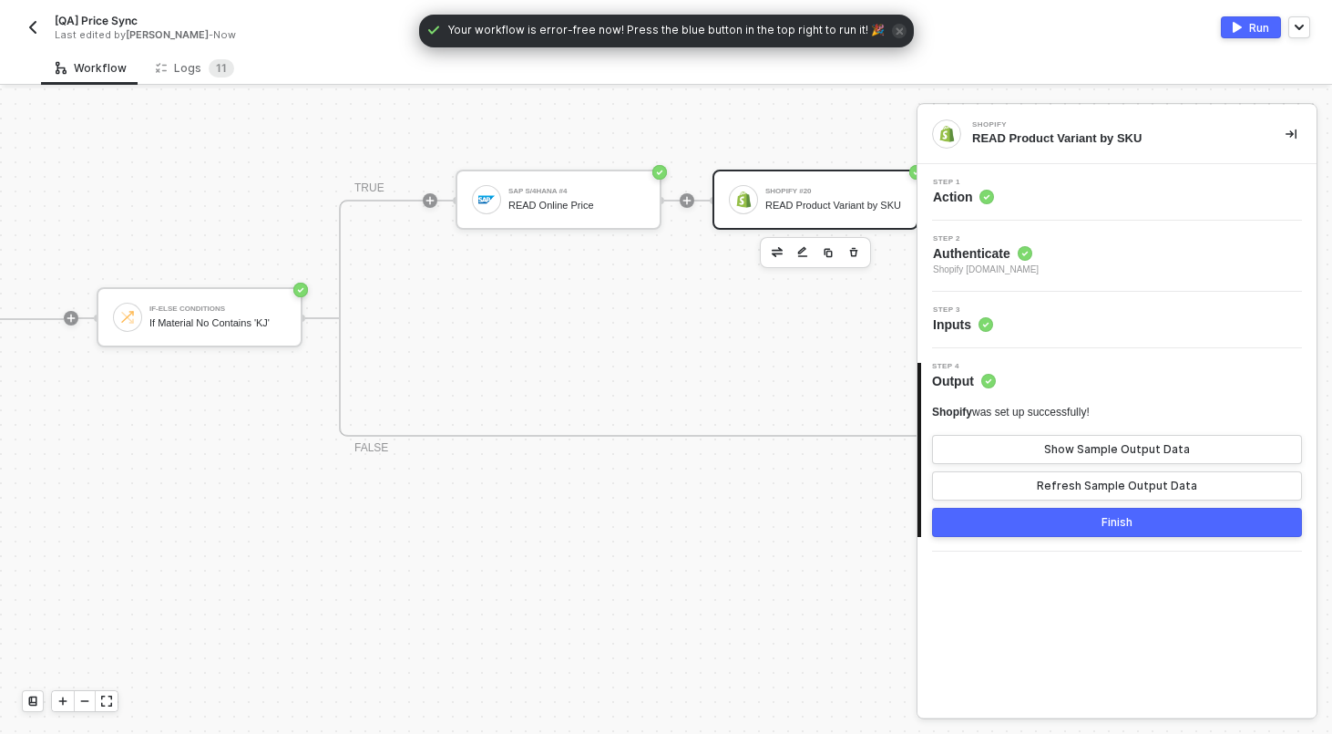
scroll to position [525, 805]
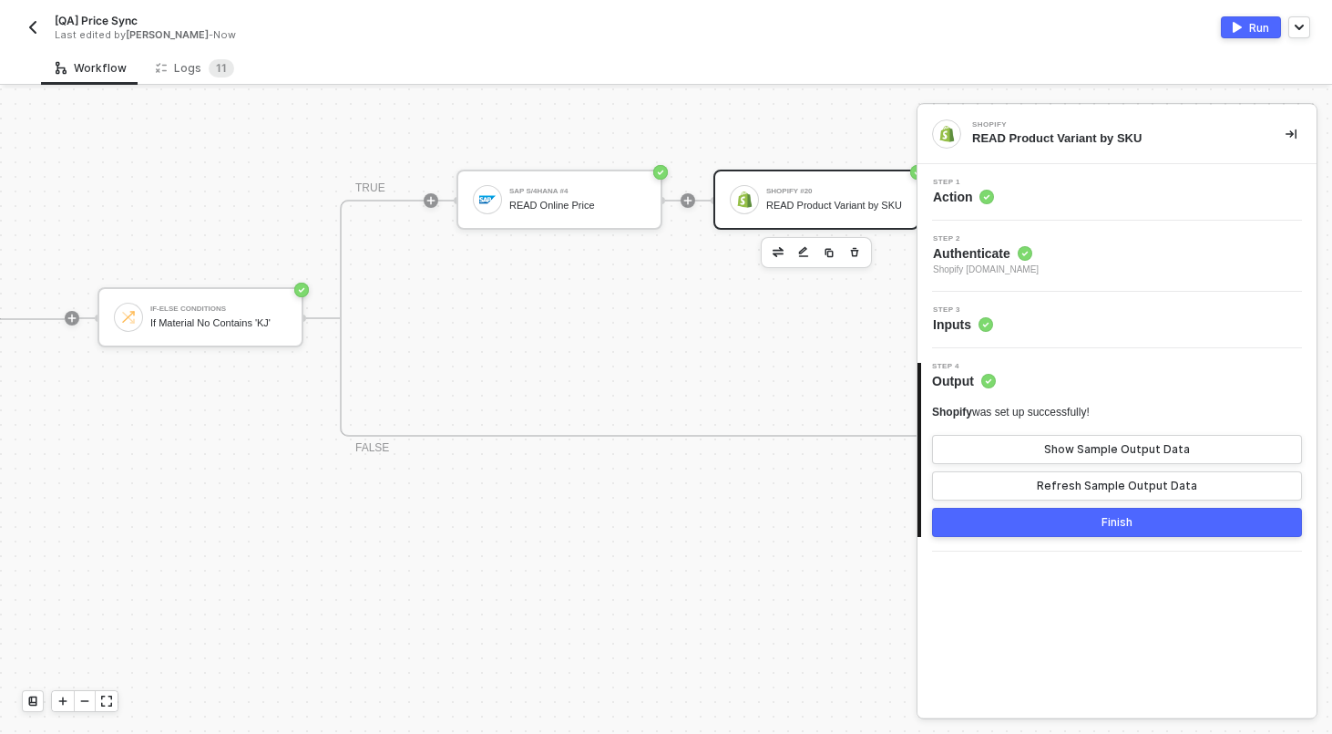
click at [35, 28] on img "button" at bounding box center [33, 27] width 15 height 15
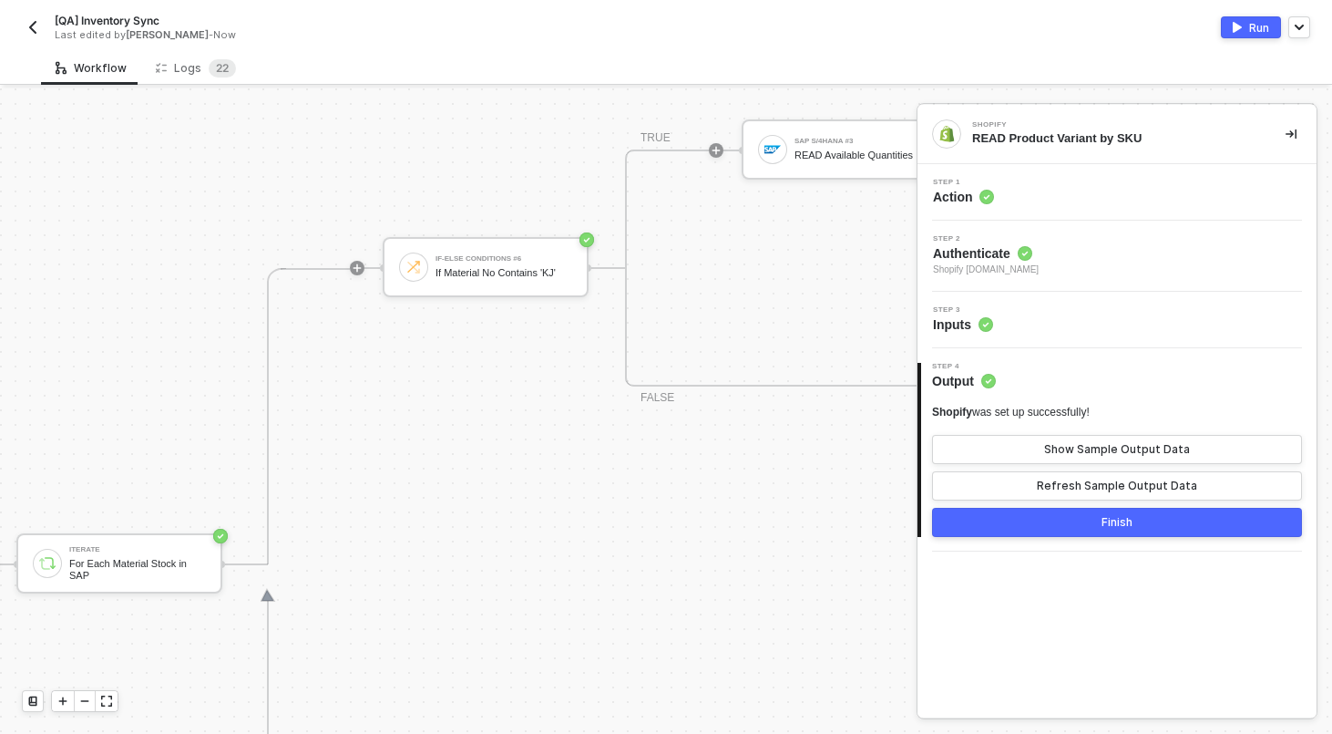
scroll to position [559, 519]
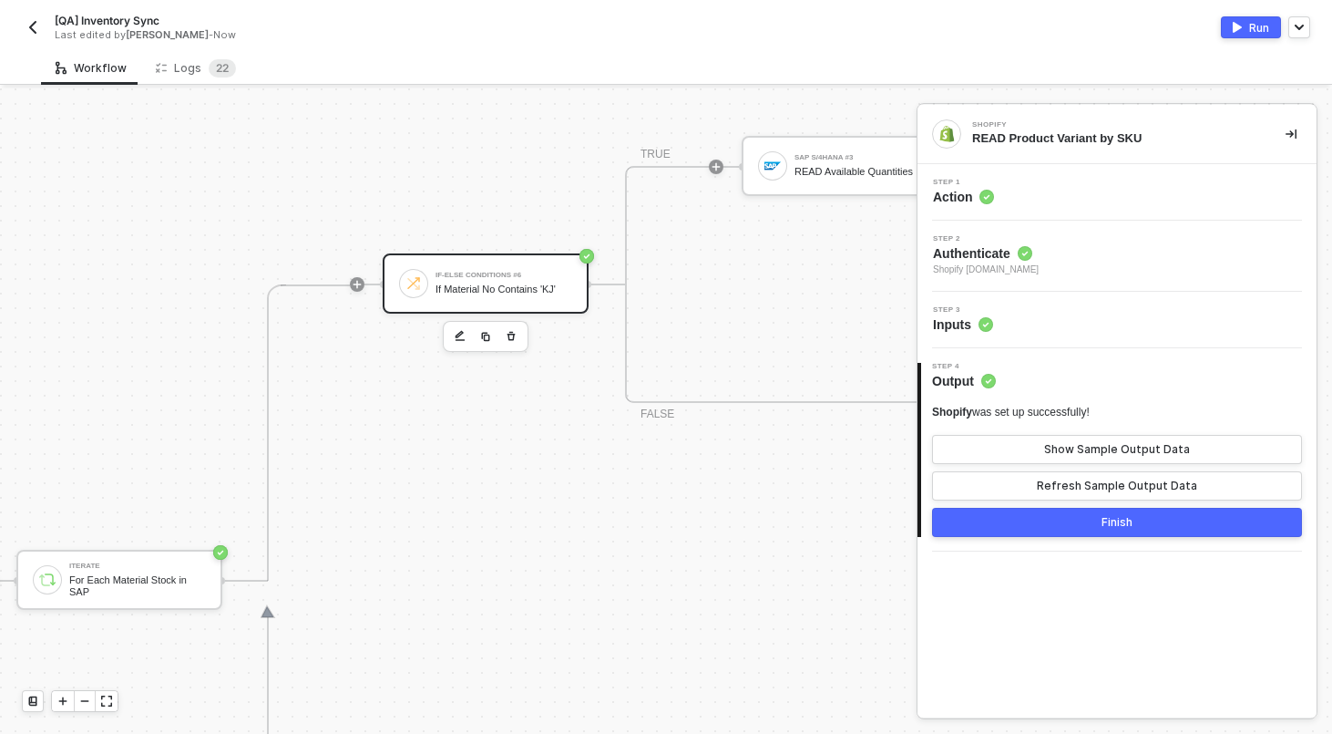
click at [527, 285] on div "If Material No Contains 'KJ'" at bounding box center [504, 289] width 137 height 12
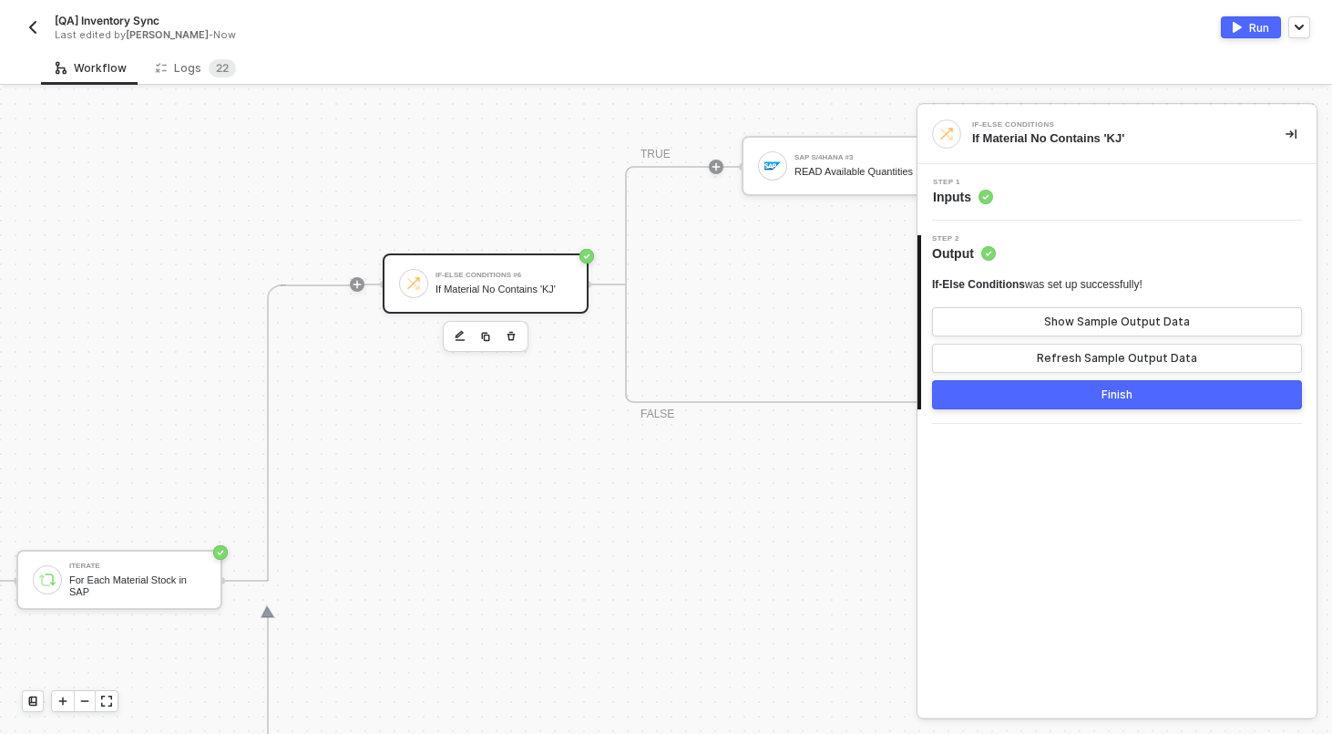
click at [1130, 202] on div "Step 1 Inputs" at bounding box center [1119, 192] width 395 height 27
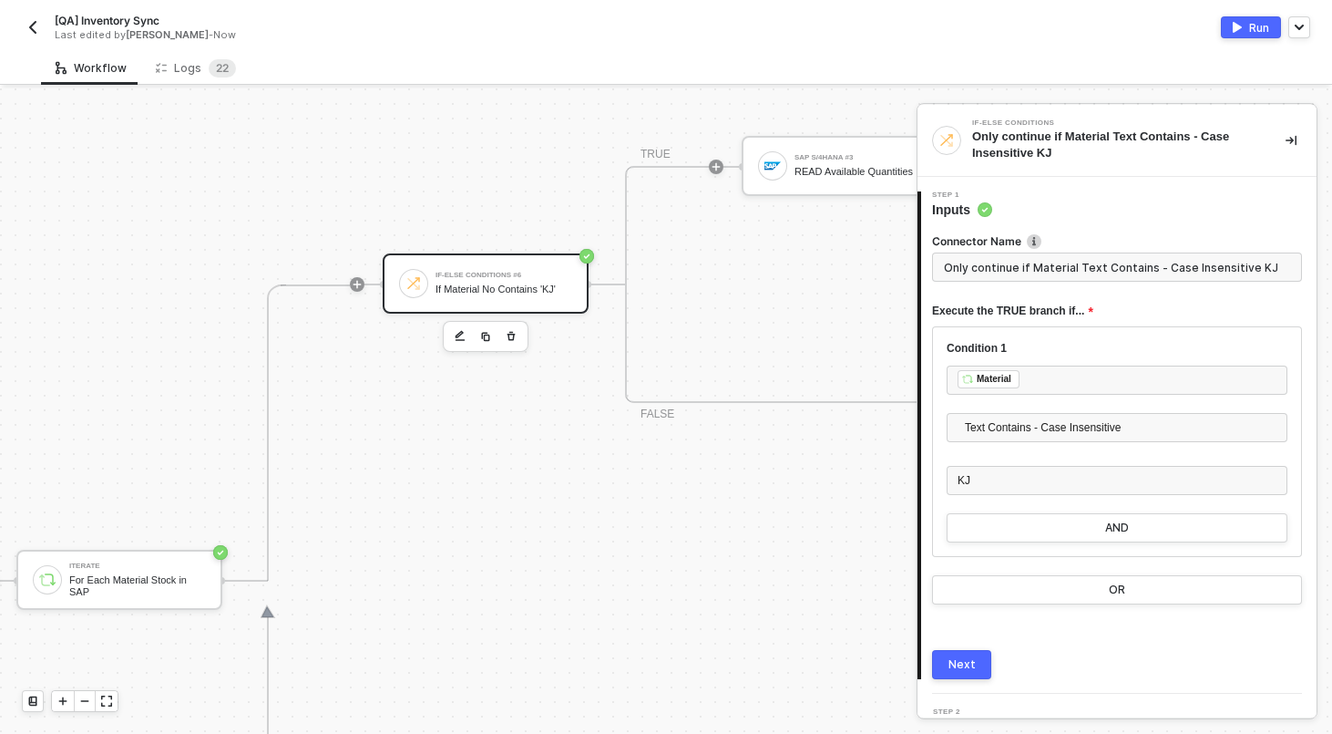
click at [40, 31] on button "button" at bounding box center [33, 27] width 22 height 22
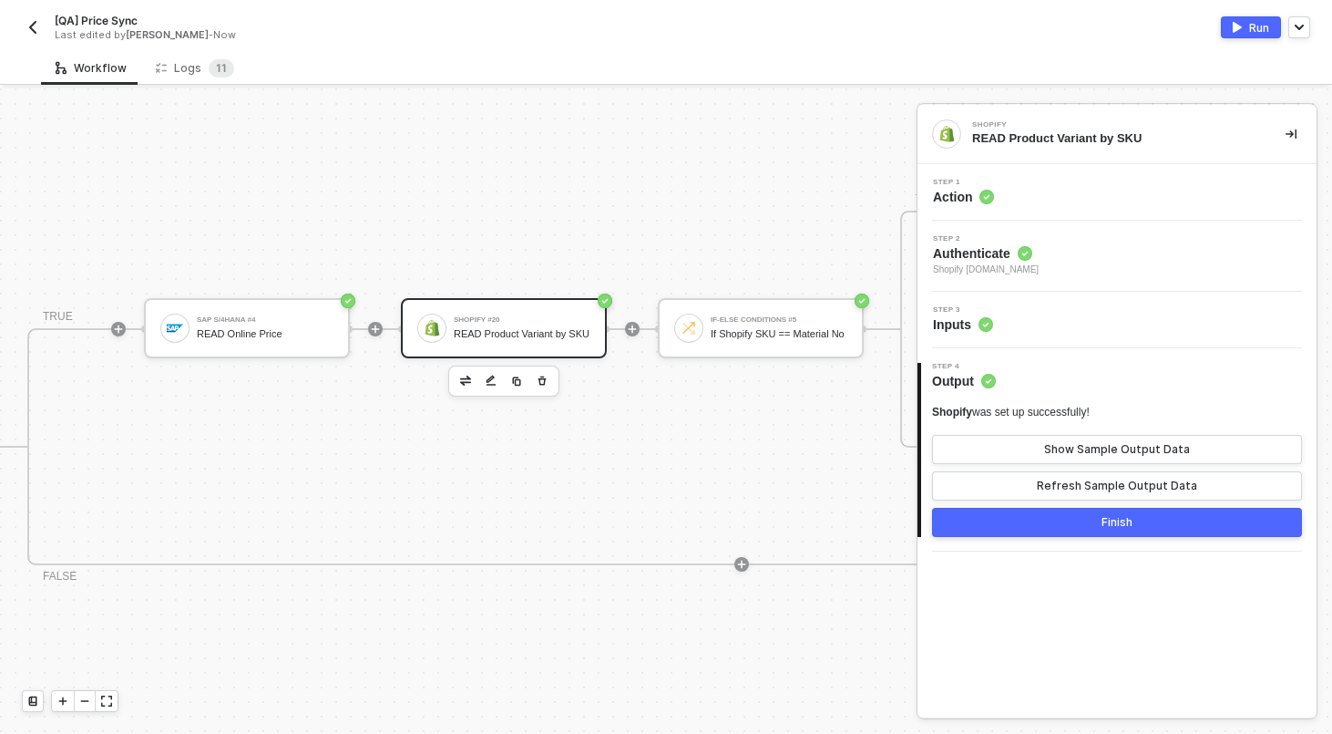
scroll to position [396, 1140]
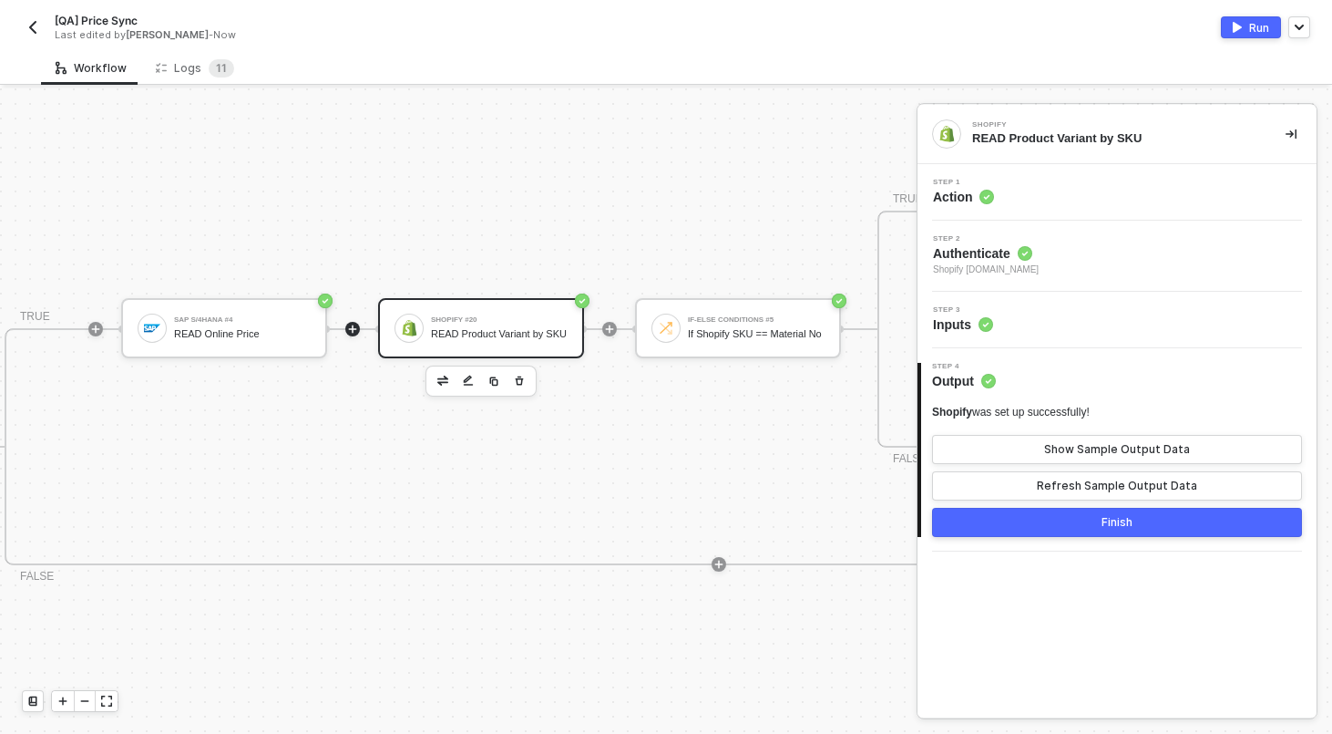
click at [354, 327] on icon "icon-play" at bounding box center [353, 328] width 8 height 8
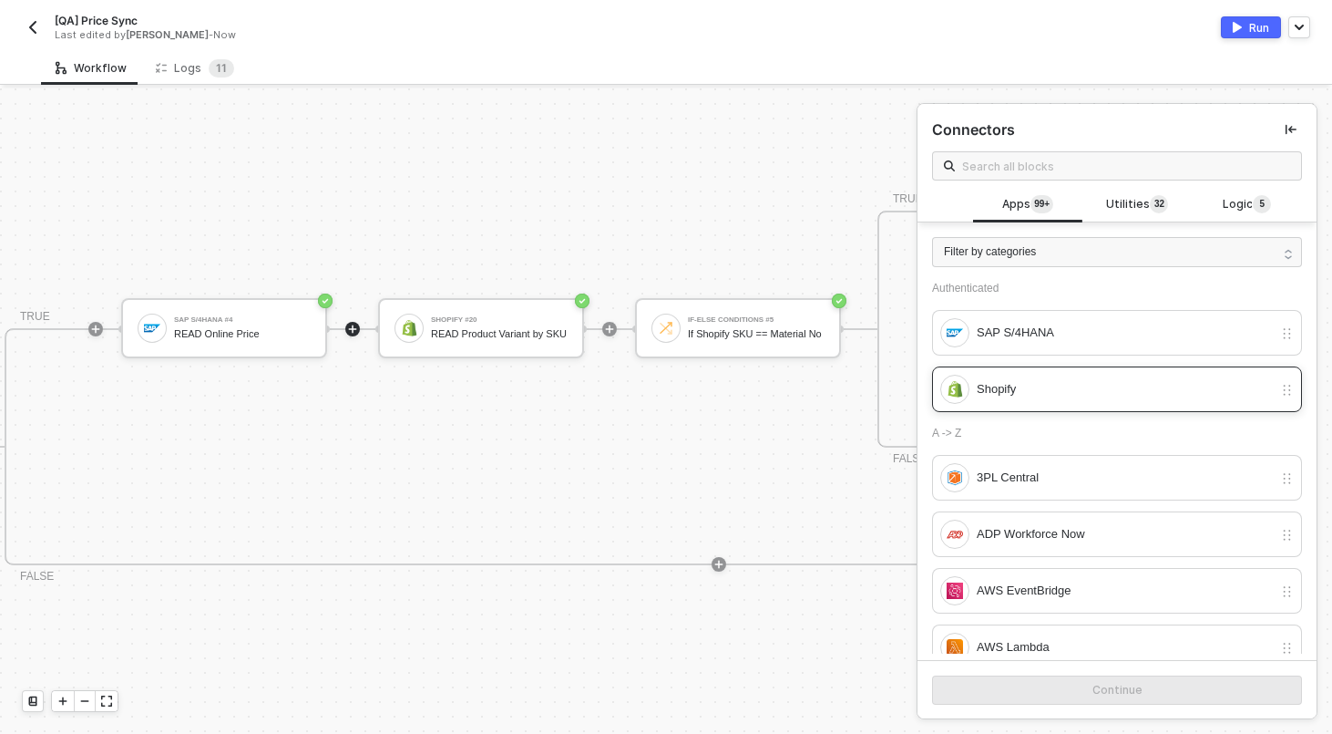
click at [1035, 386] on div "Shopify" at bounding box center [1125, 389] width 296 height 20
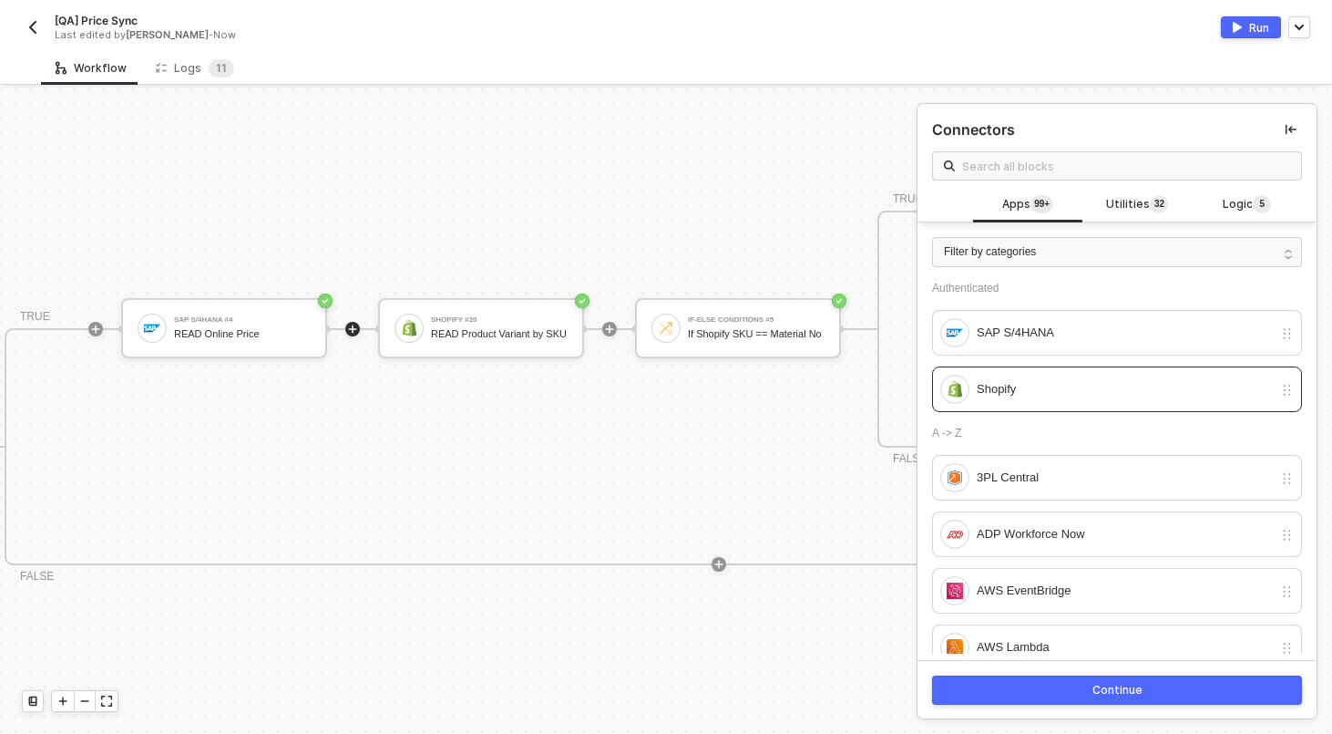
click at [1101, 689] on div "Continue" at bounding box center [1118, 690] width 50 height 15
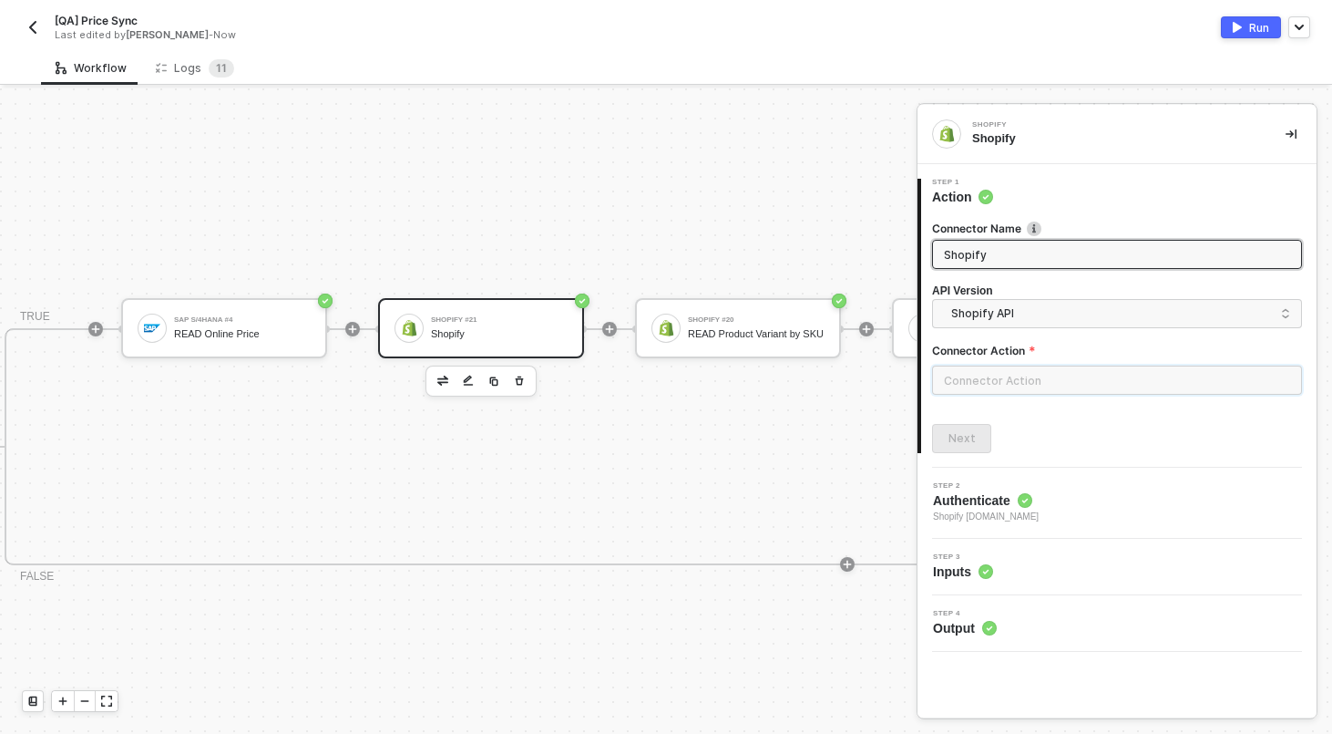
click at [1019, 373] on input "text" at bounding box center [1117, 379] width 370 height 29
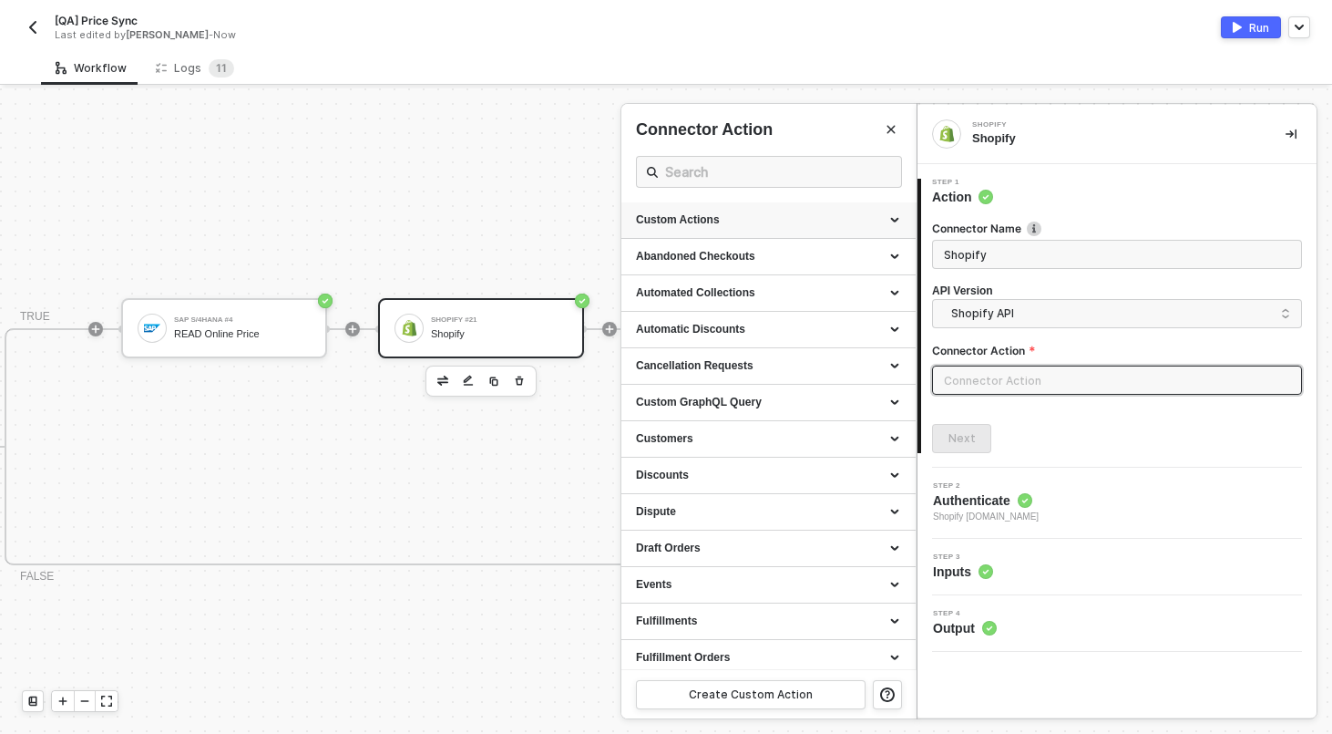
click at [815, 231] on div "Custom Actions" at bounding box center [769, 220] width 294 height 36
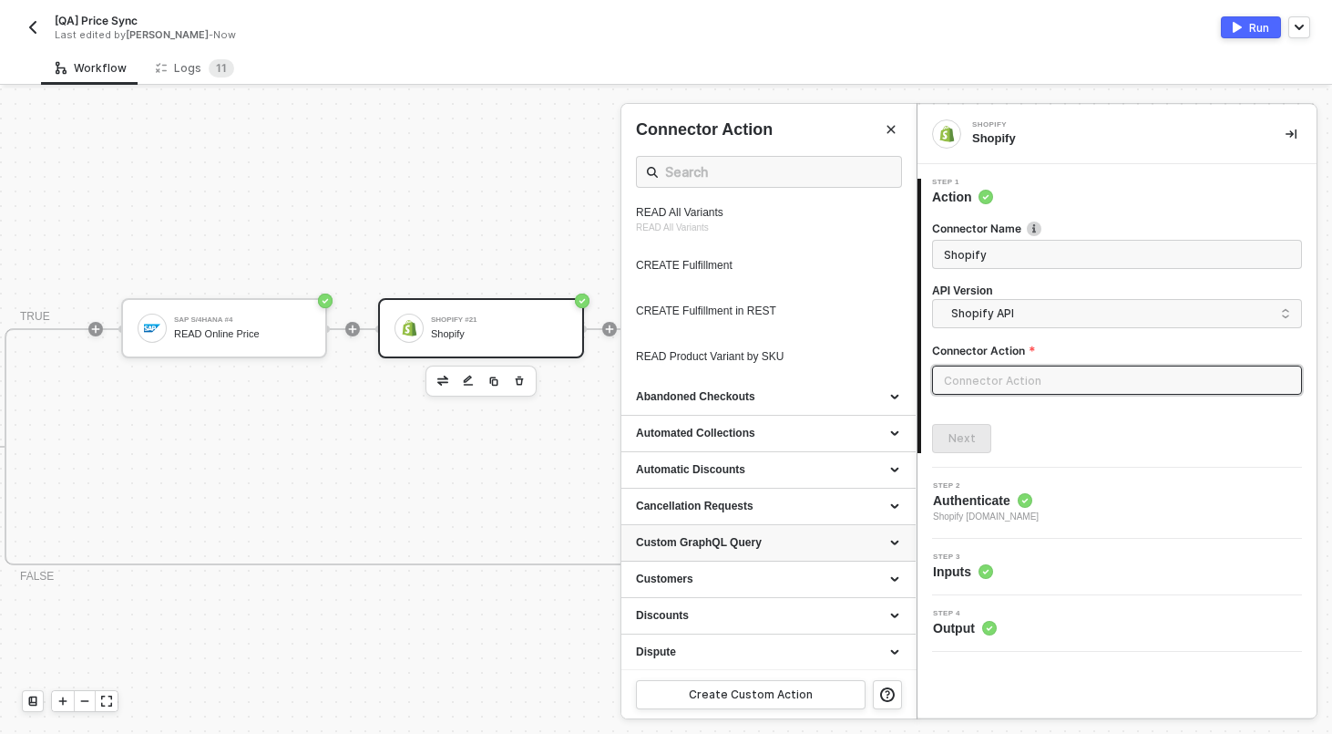
scroll to position [1047, 0]
click at [839, 361] on icon "icon-edit" at bounding box center [842, 355] width 11 height 11
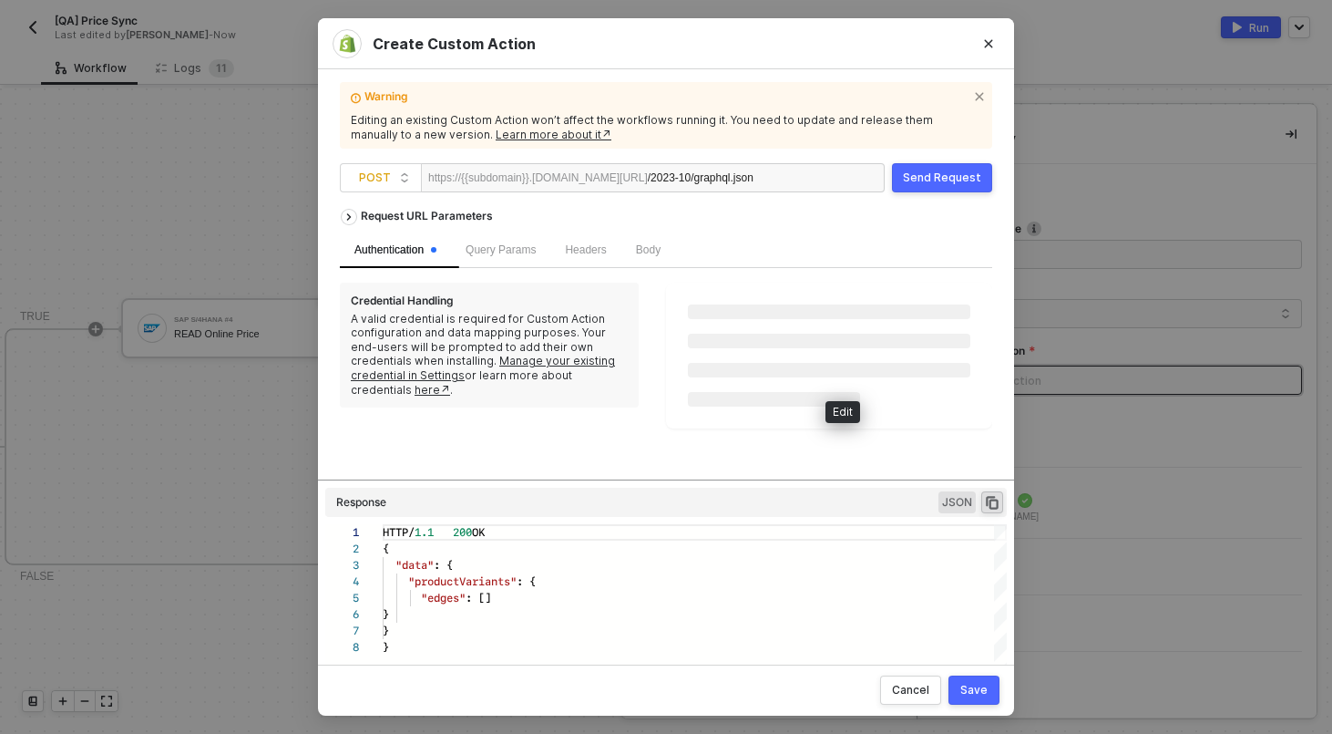
scroll to position [115, 0]
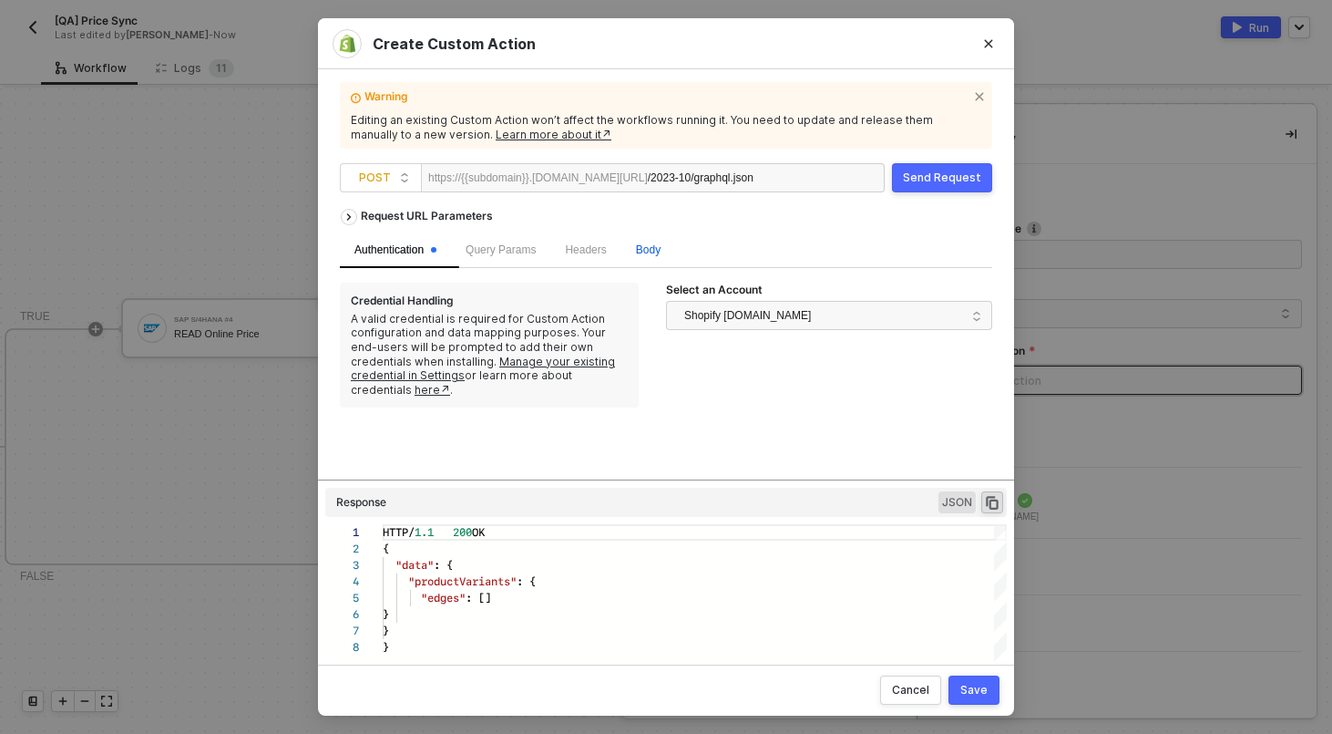
click at [661, 251] on span "Body" at bounding box center [648, 249] width 25 height 13
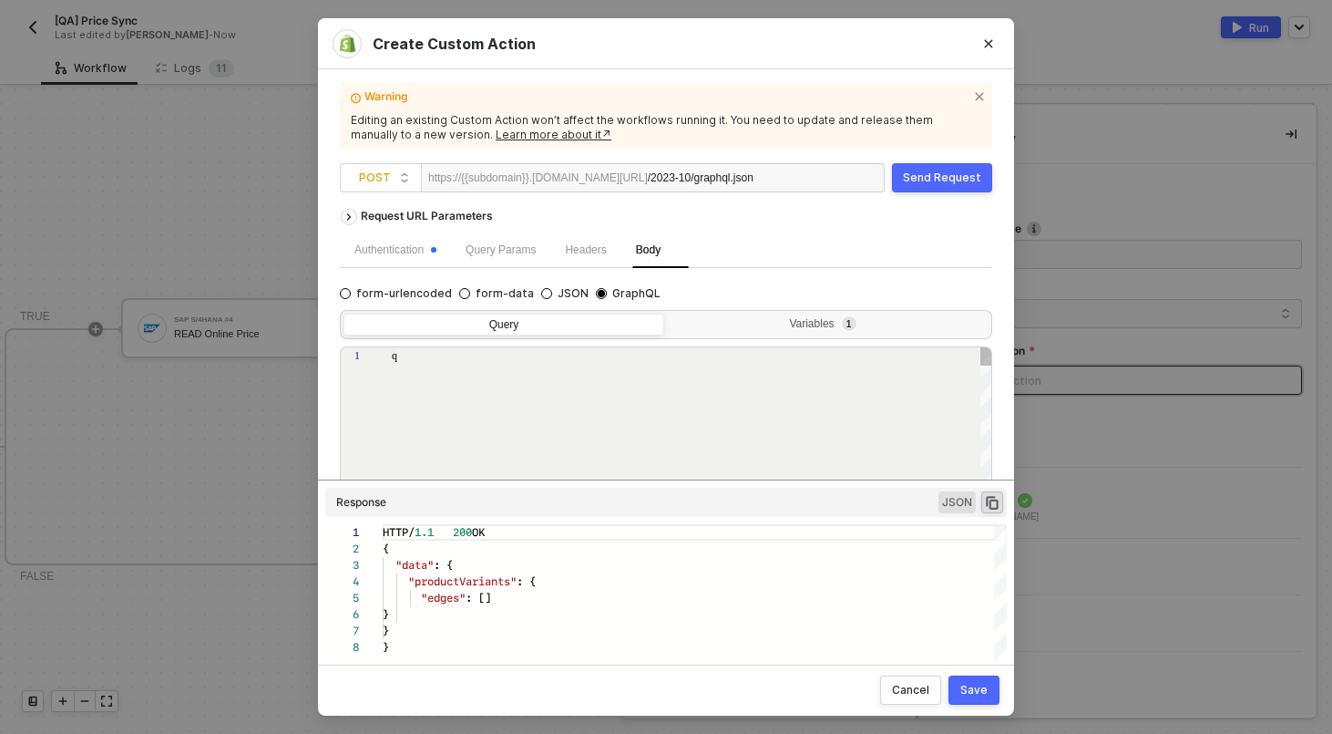
type textarea "query getVariantBySku($query: String!) { productVariants(first: 10, query: $que…"
click at [779, 341] on div "Query Variables 1 1 2 3 4 5 6 7 8 9 10 11 12 13 14 15 16 query getVariantBySku(…" at bounding box center [666, 450] width 653 height 295
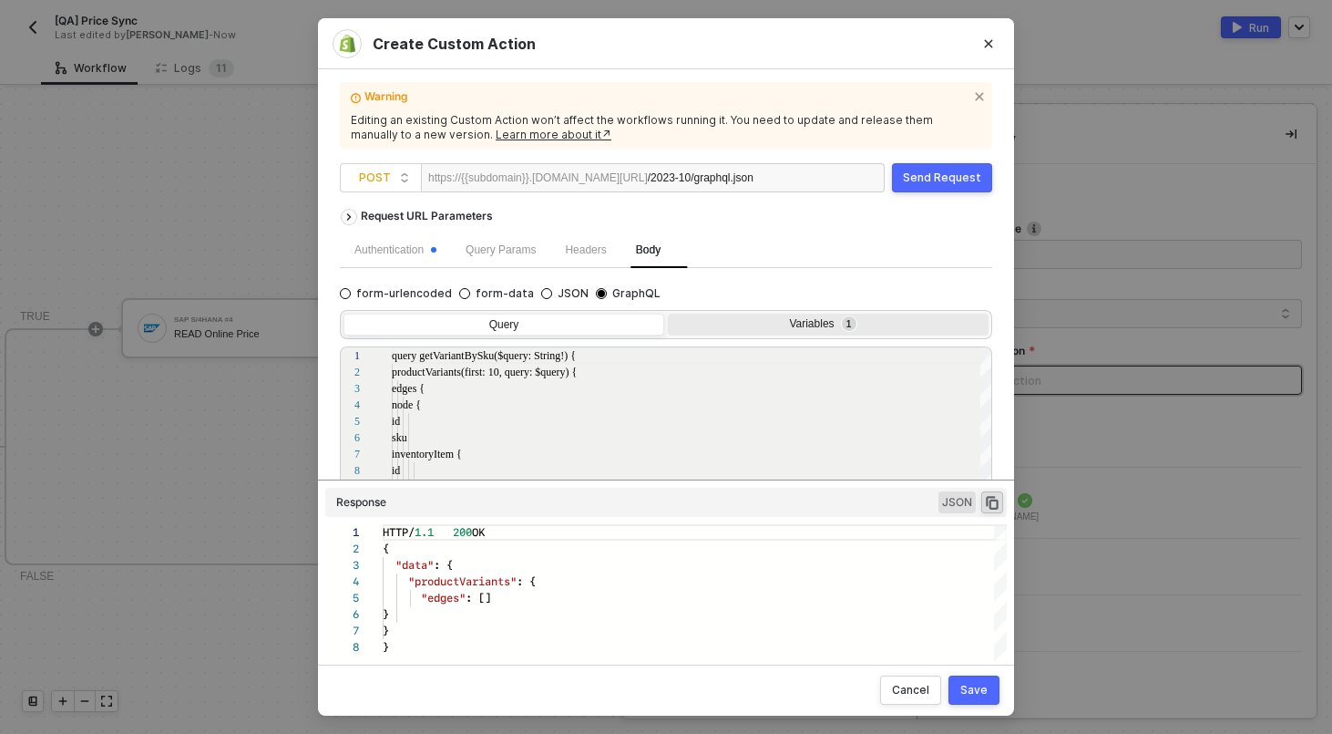
click at [779, 331] on div "Variables 1" at bounding box center [826, 324] width 297 height 15
click at [668, 314] on input "Variables 1" at bounding box center [668, 314] width 0 height 0
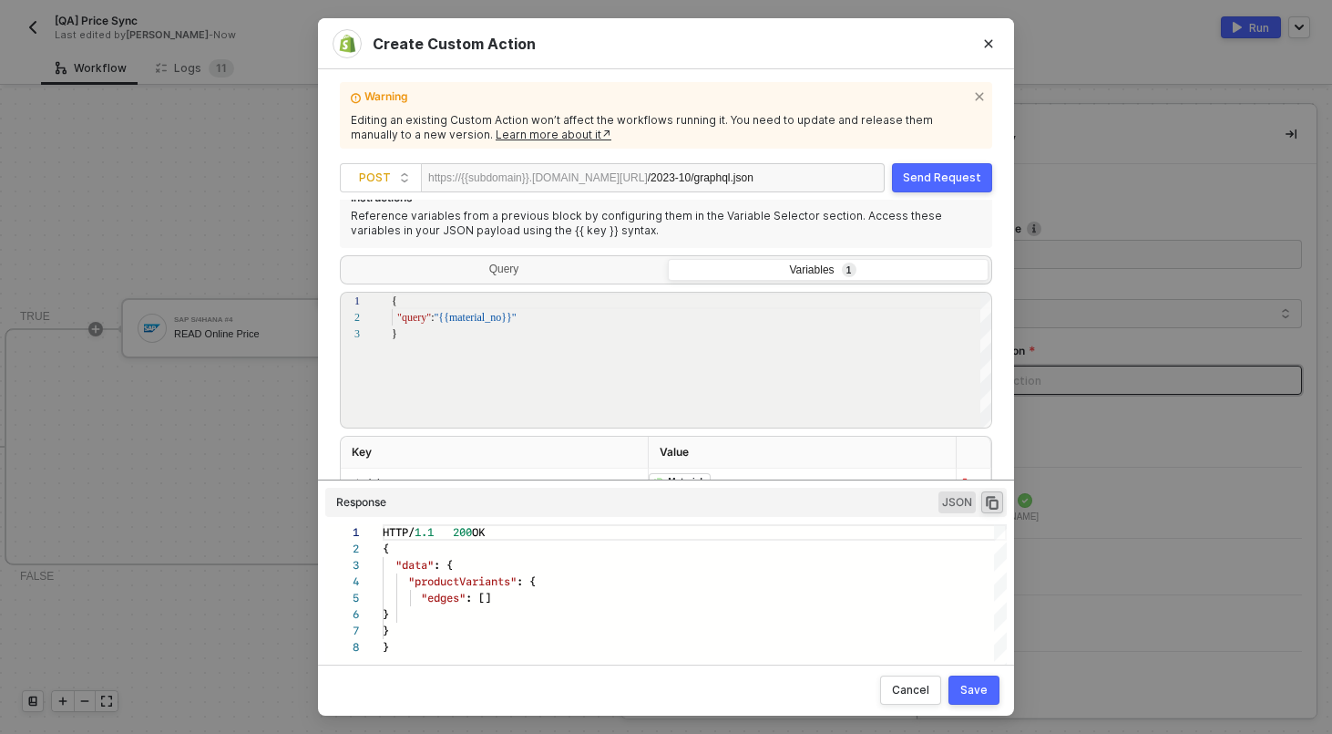
scroll to position [187, 0]
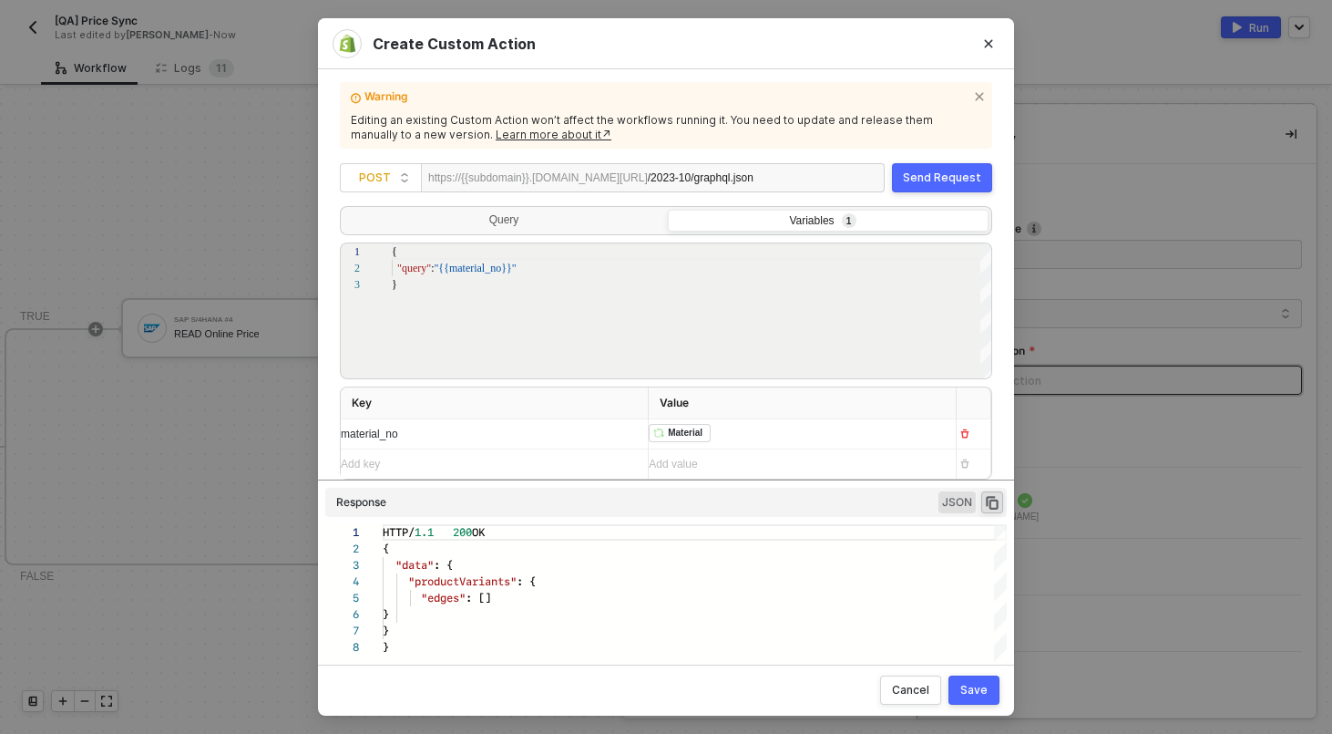
click at [987, 686] on div "Save" at bounding box center [974, 690] width 27 height 15
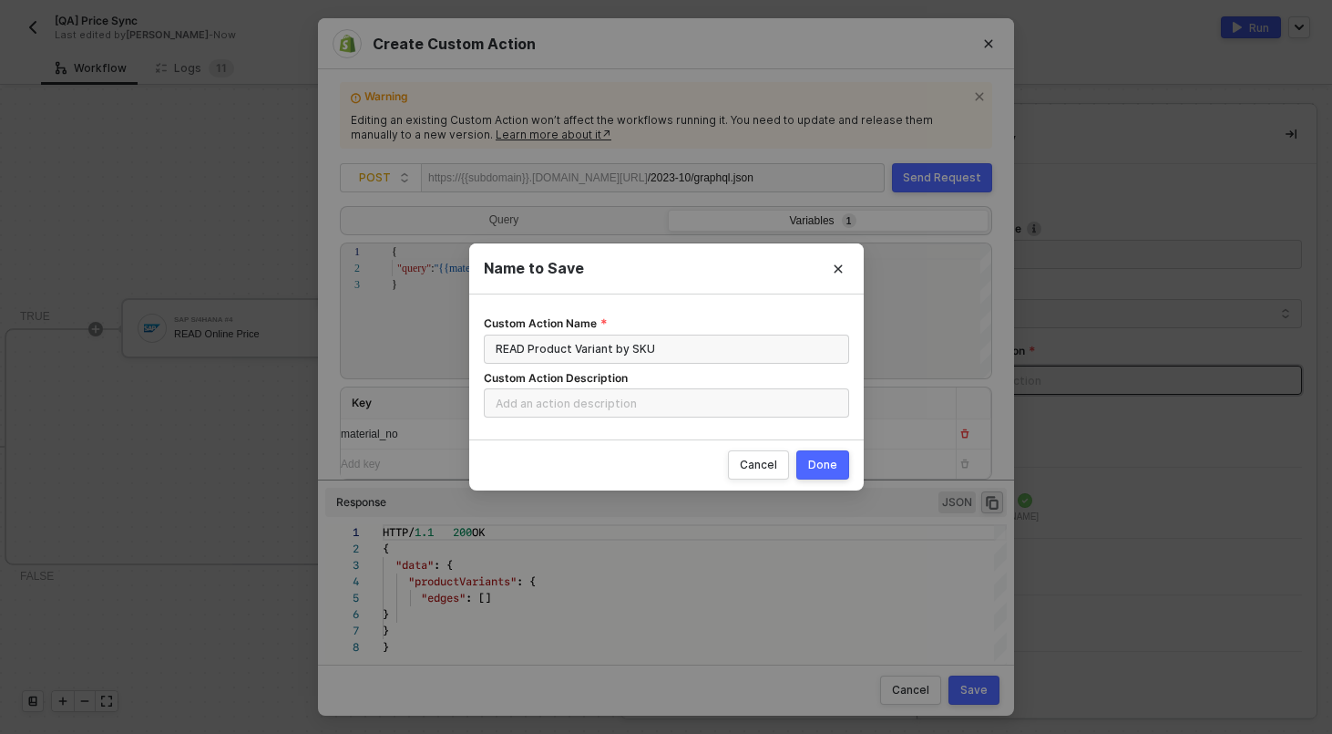
click at [817, 463] on div "Done" at bounding box center [822, 464] width 29 height 15
radio input "true"
radio input "false"
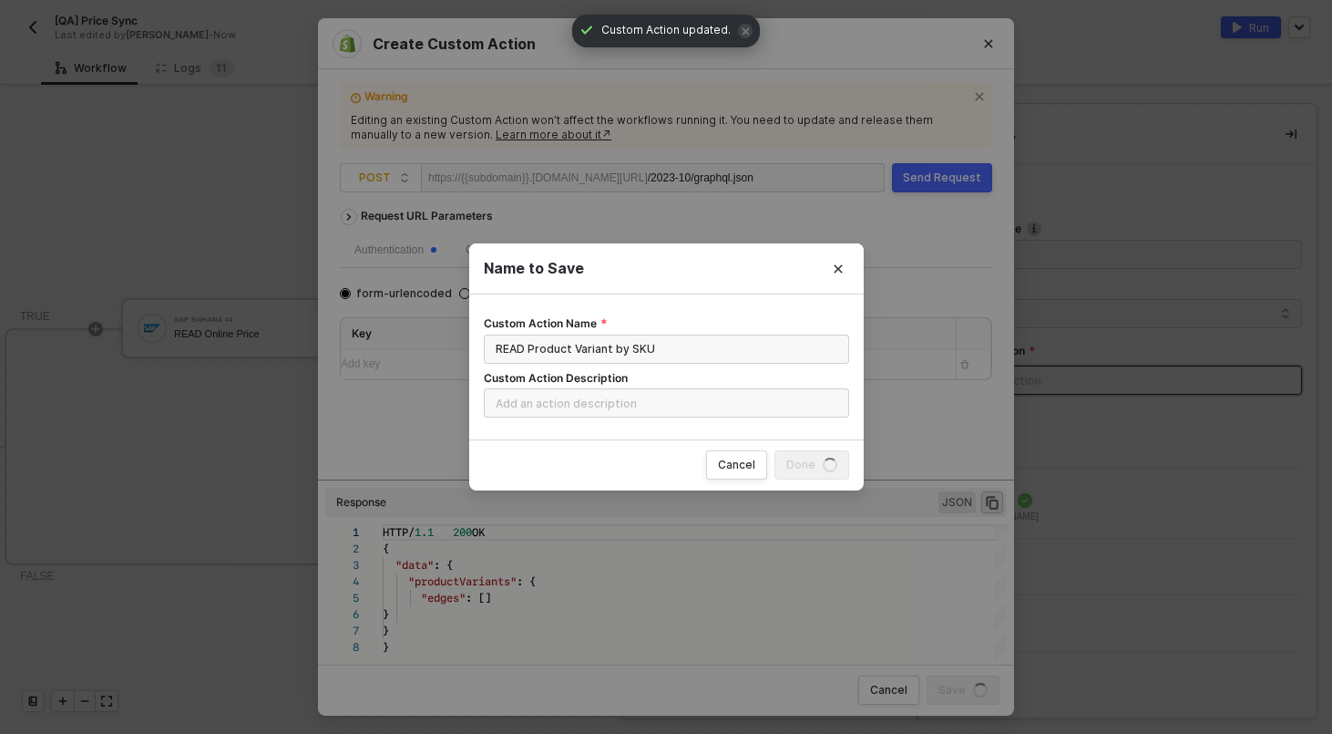
scroll to position [0, 0]
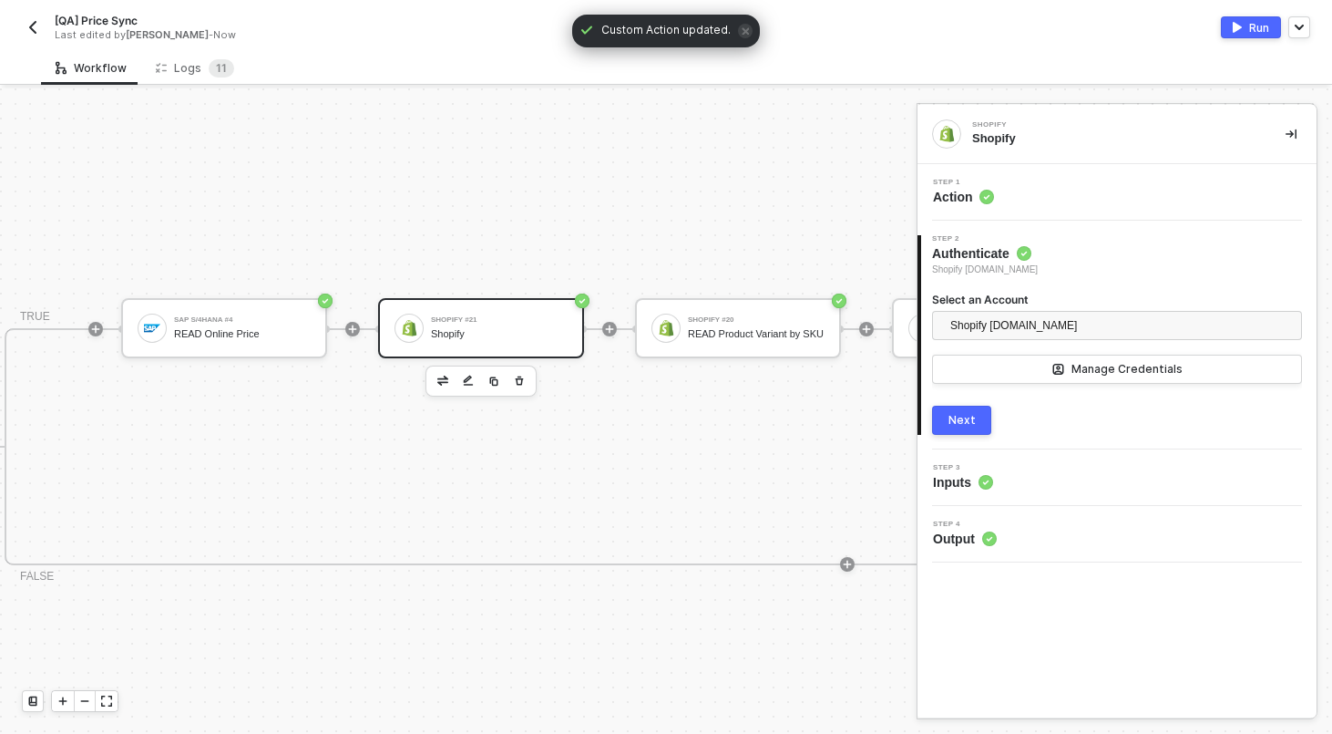
click at [1026, 198] on div "Step 1 Action" at bounding box center [1119, 192] width 395 height 27
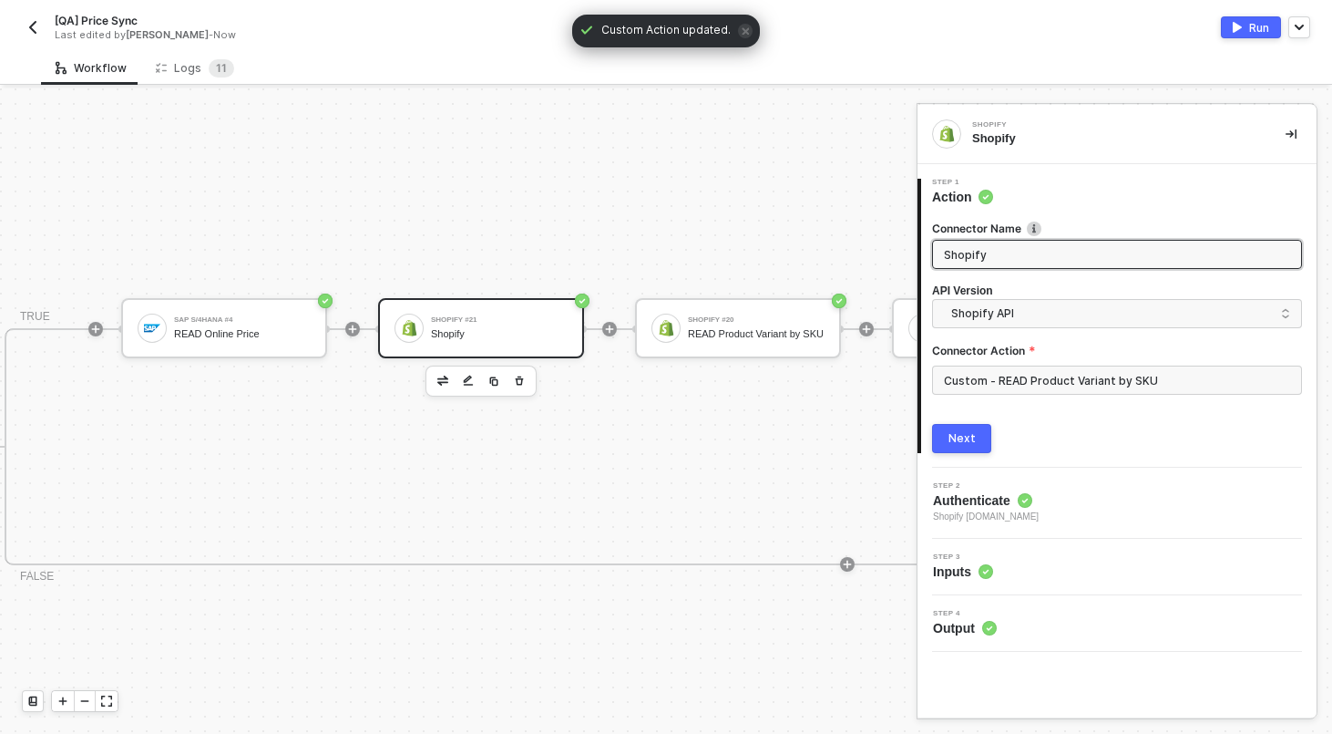
click at [1017, 250] on input "Shopify" at bounding box center [1115, 254] width 343 height 20
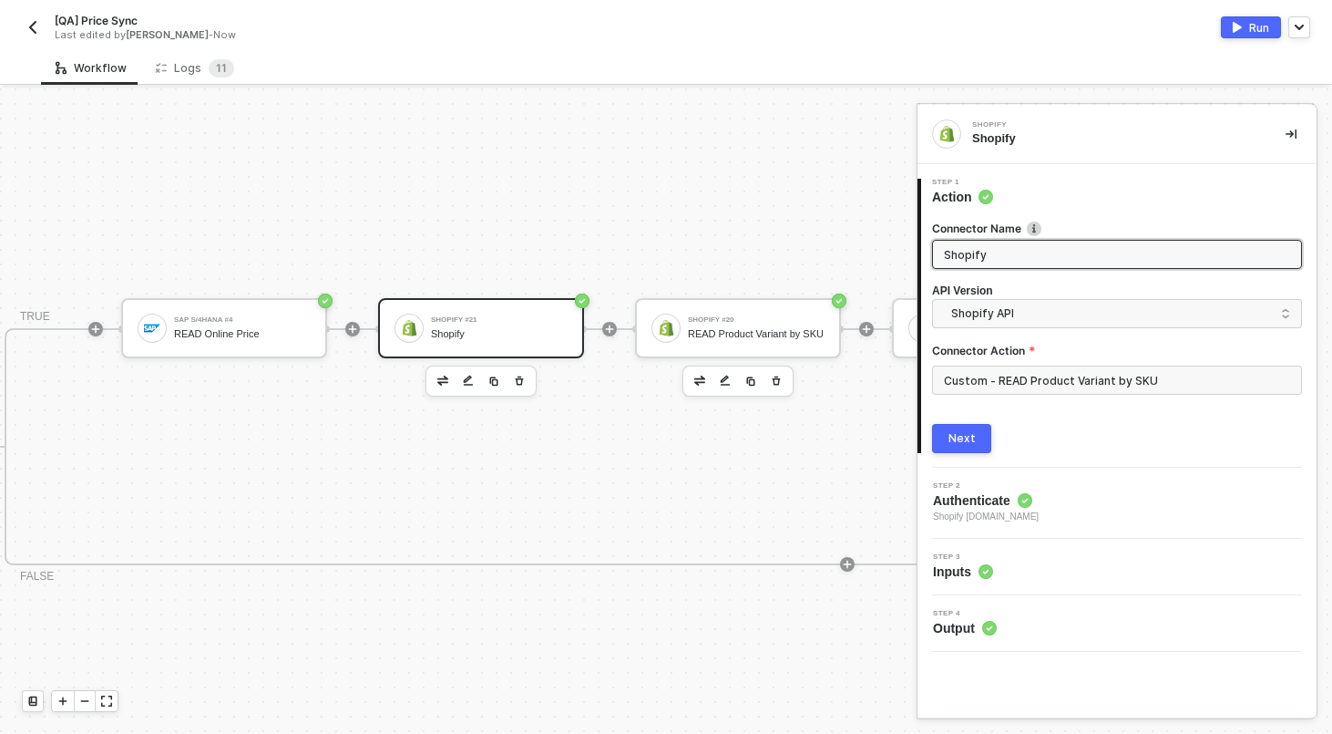
click at [776, 375] on icon "button" at bounding box center [777, 379] width 8 height 9
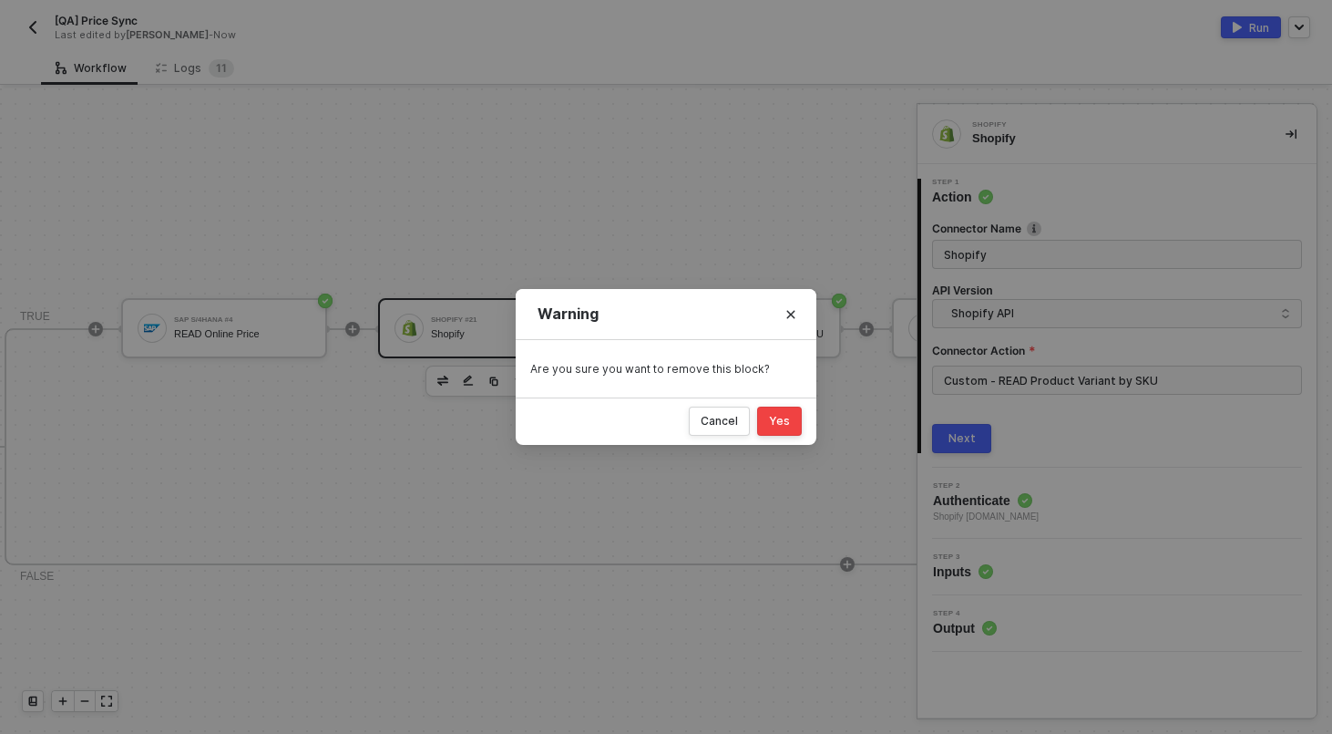
click at [782, 427] on div "Yes" at bounding box center [779, 421] width 21 height 15
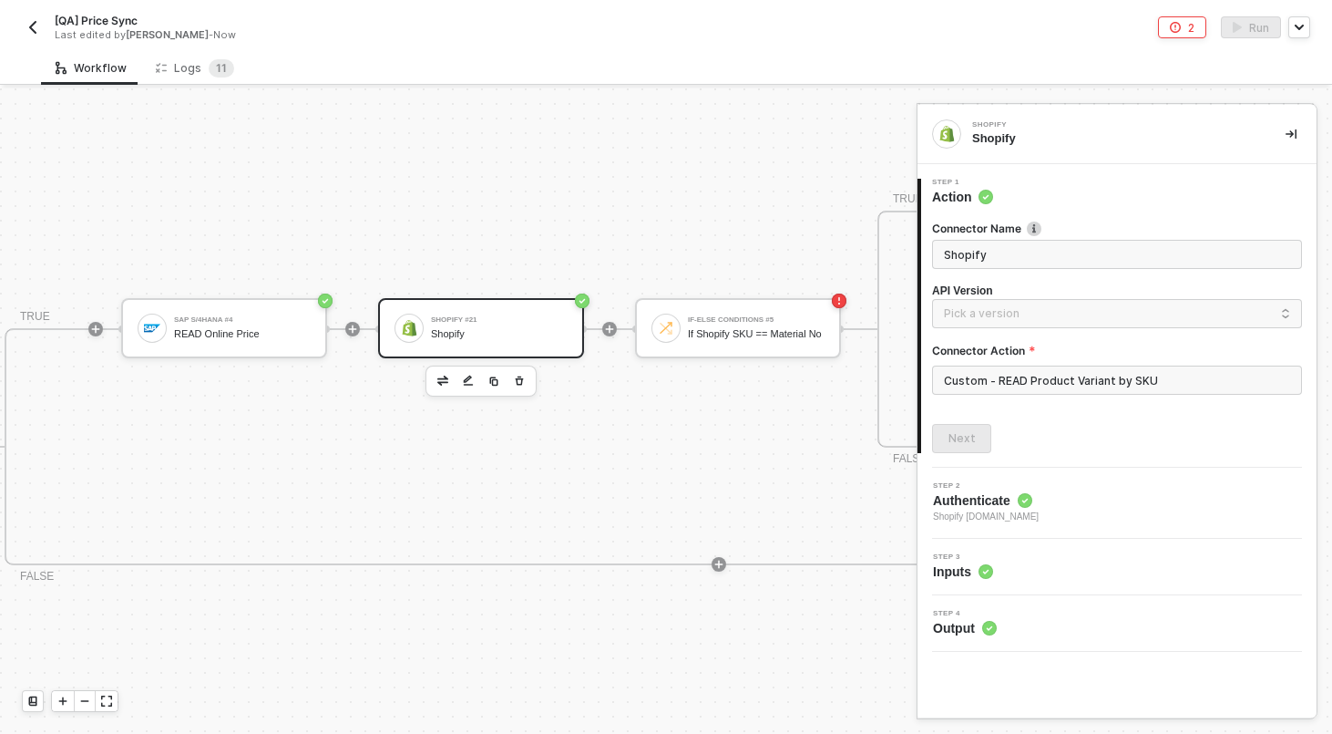
click at [526, 314] on div "Shopify #21 Shopify" at bounding box center [499, 328] width 137 height 35
click at [1046, 253] on input "Shopify" at bounding box center [1115, 254] width 343 height 20
click at [1017, 388] on input "text" at bounding box center [1117, 379] width 370 height 29
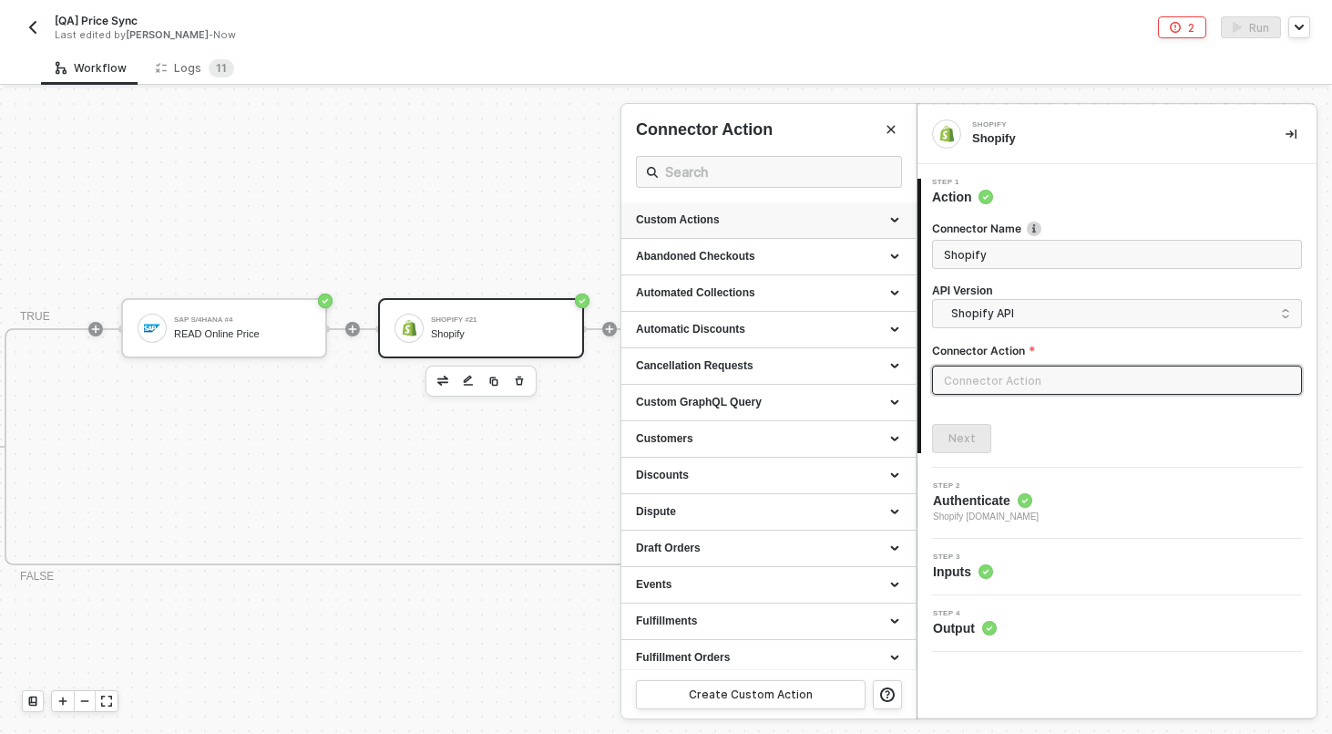
click at [741, 221] on div "Custom Actions" at bounding box center [768, 219] width 265 height 15
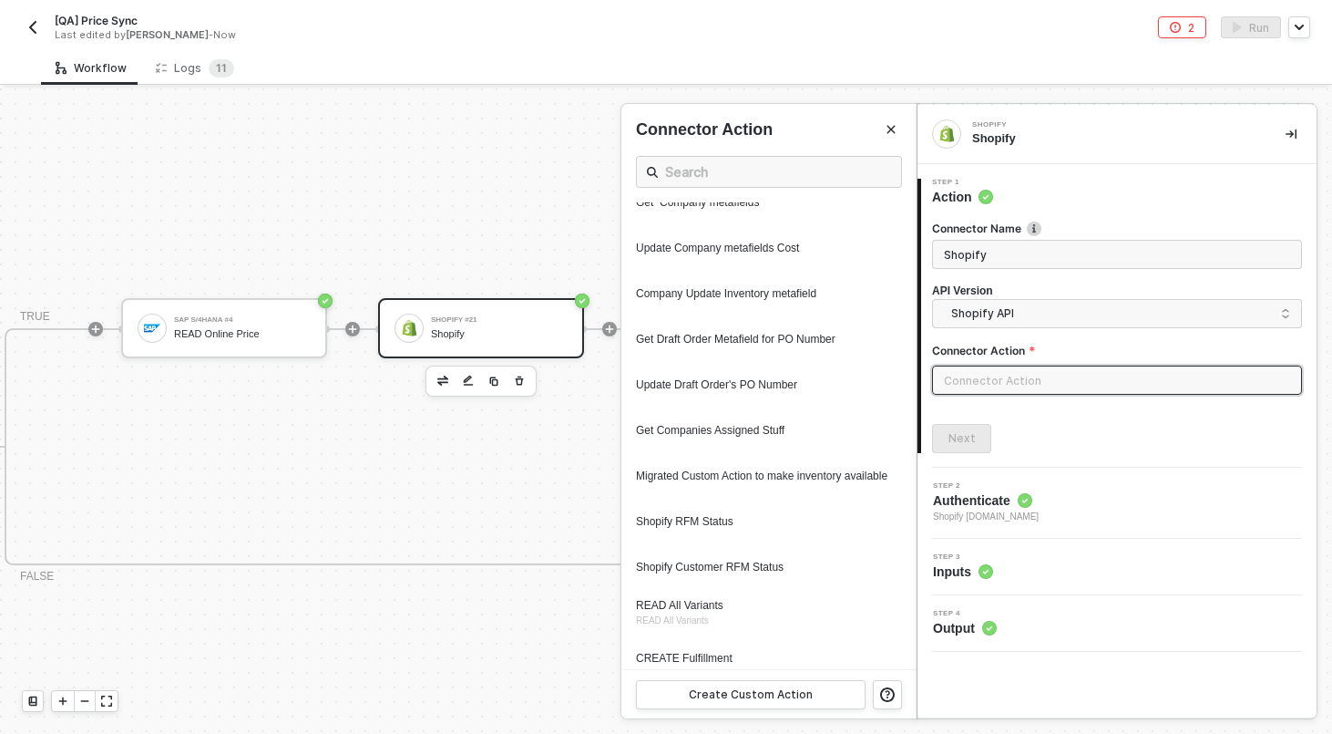
scroll to position [1035, 0]
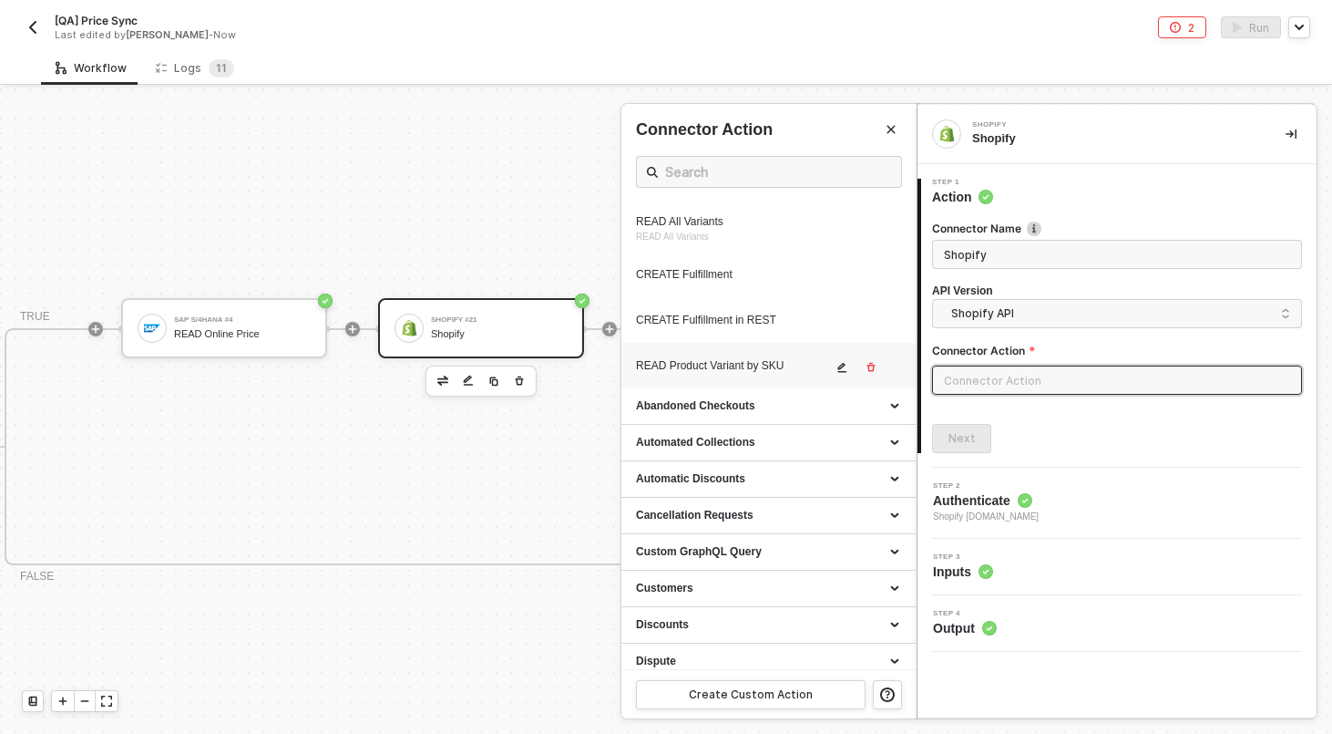
click at [752, 374] on div "READ Product Variant by SKU" at bounding box center [734, 365] width 196 height 15
type input "Custom Action"
type input "Custom - READ Product Variant by SKU"
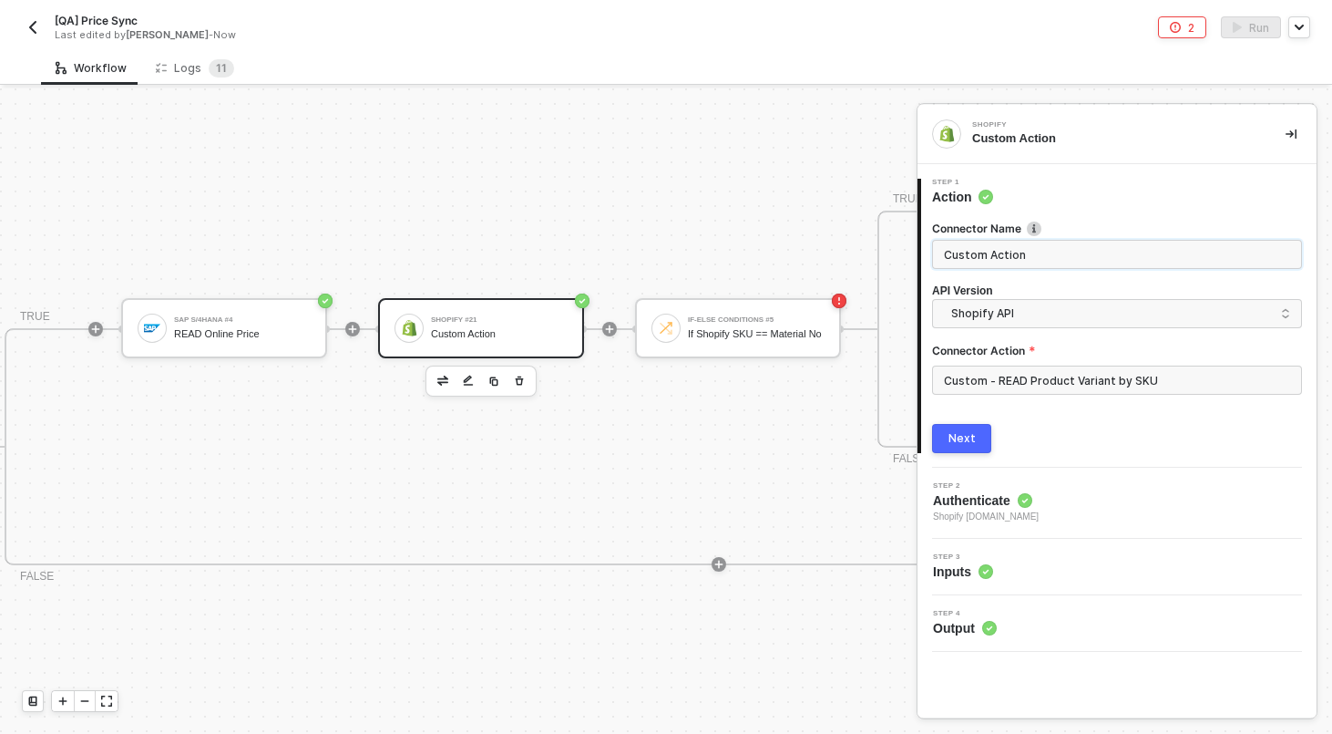
click at [1069, 252] on input "Custom Action" at bounding box center [1115, 254] width 343 height 20
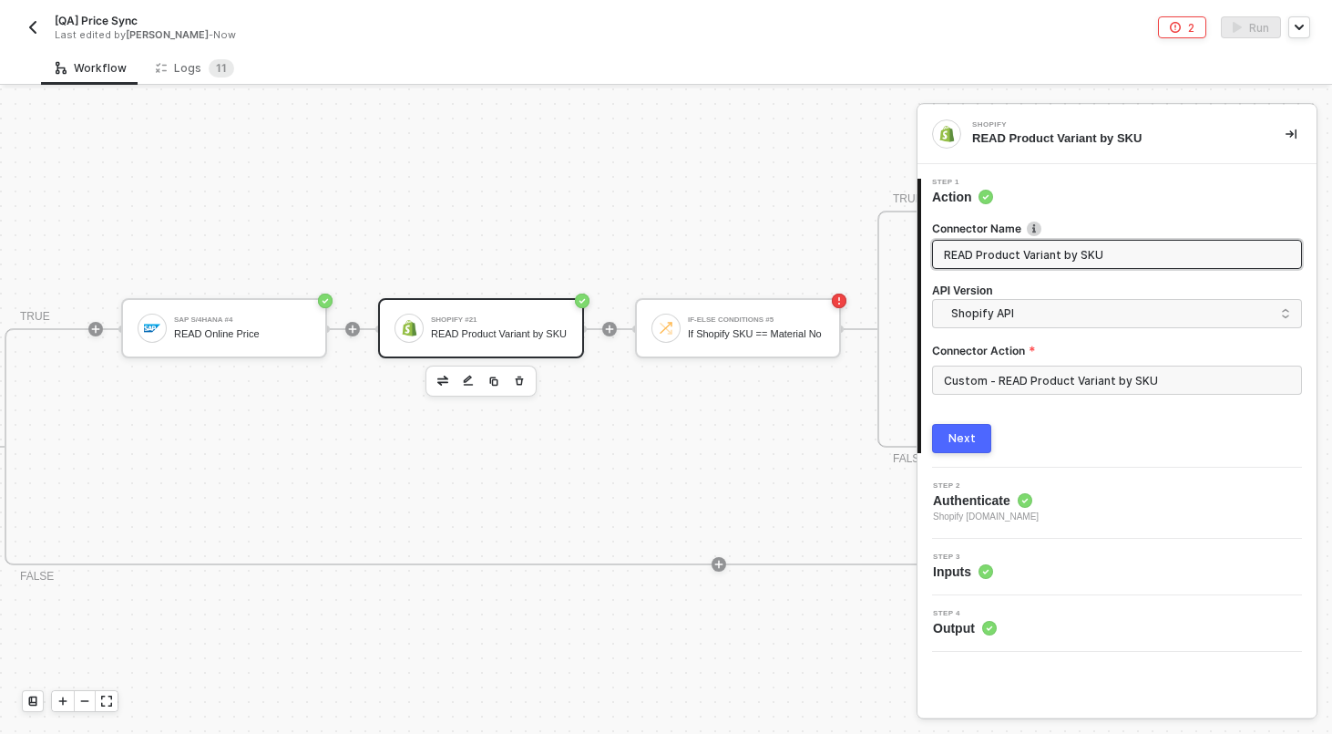
type input "READ Product Variant by SKU"
click at [974, 447] on button "Next" at bounding box center [961, 438] width 59 height 29
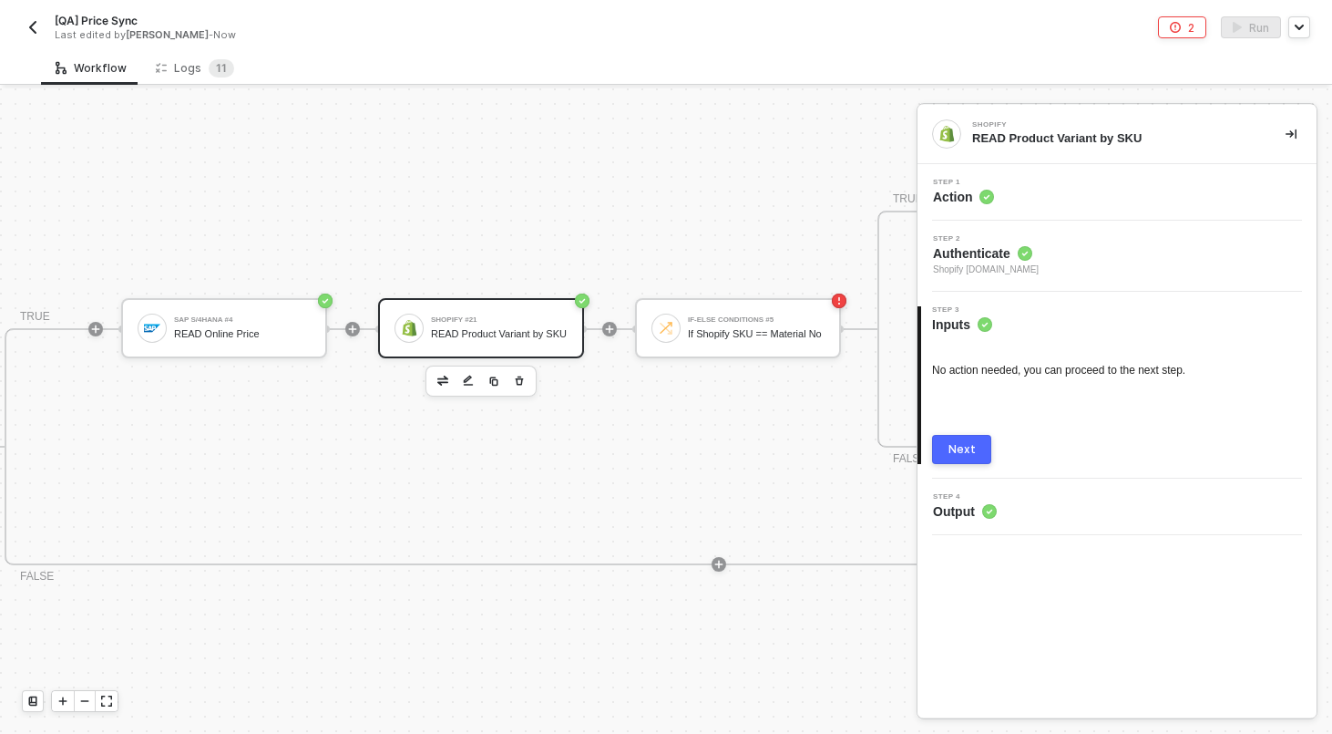
click at [952, 451] on div "Next" at bounding box center [962, 449] width 27 height 15
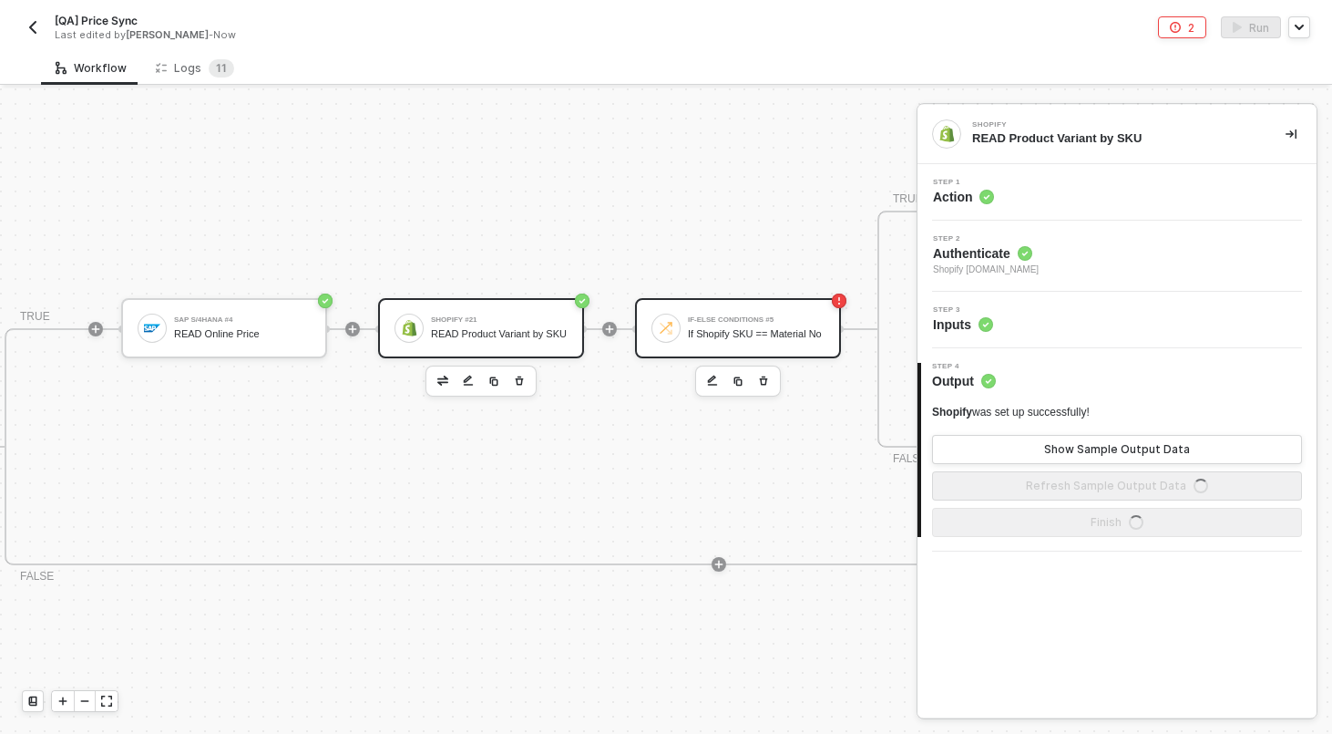
click at [674, 303] on div "If-Else Conditions #5 If Shopify SKU == Material No" at bounding box center [738, 328] width 206 height 60
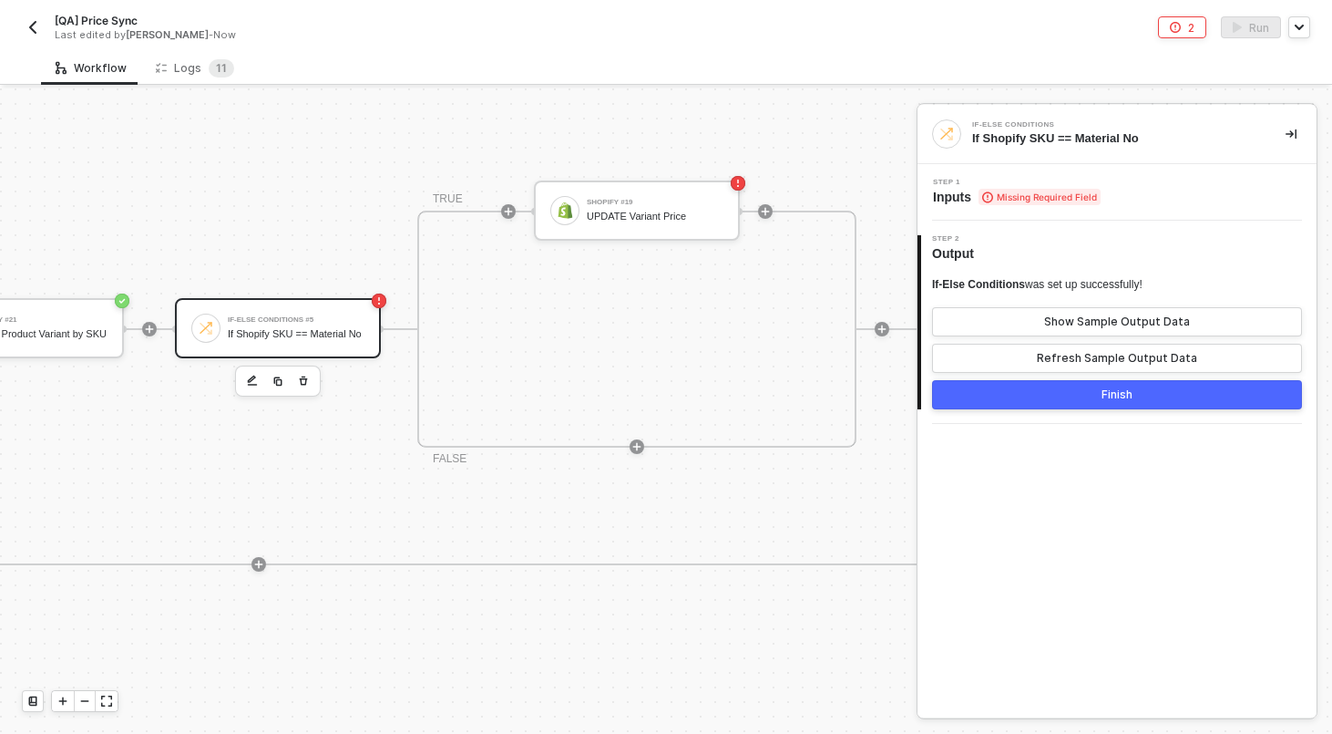
scroll to position [396, 1517]
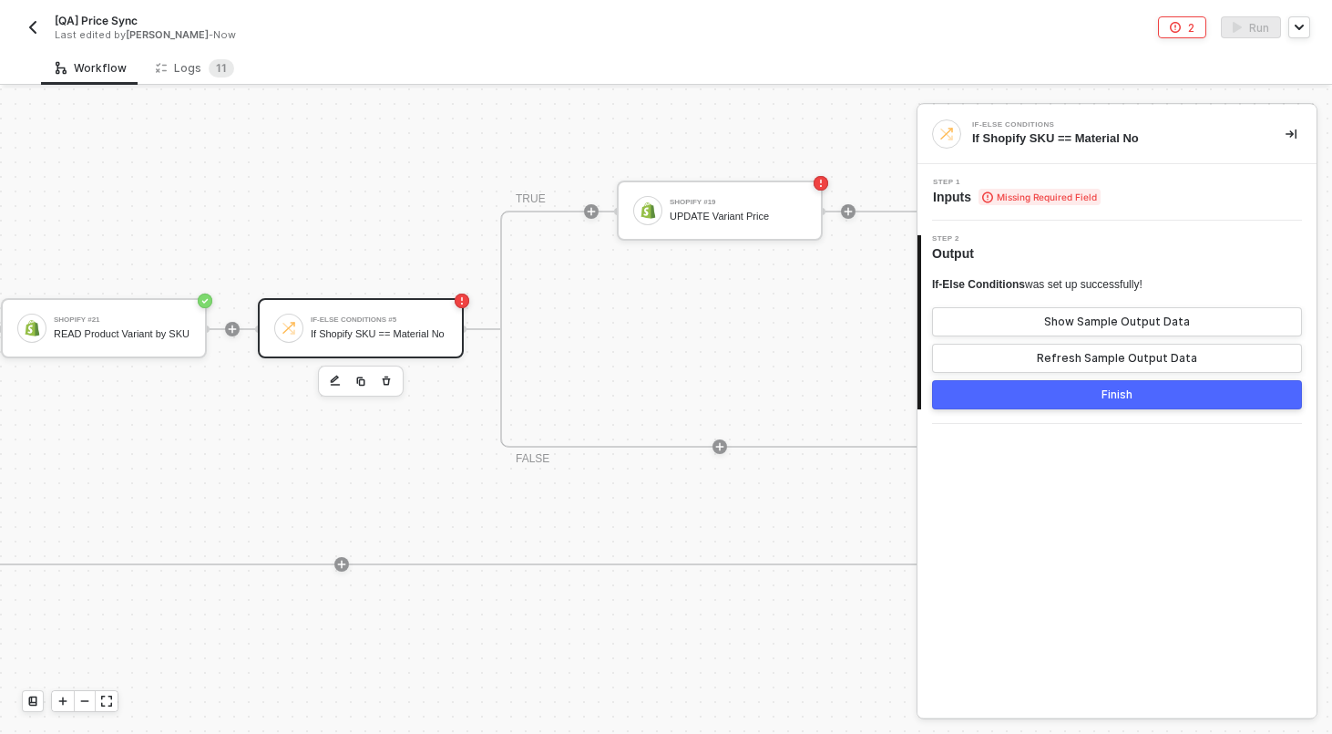
click at [377, 235] on div "If-Else Conditions If Material No Contains 'KJ' TRUE SAP S/4HANA #4 READ Online…" at bounding box center [237, 446] width 1704 height 592
click at [178, 309] on div "Shopify #21 READ Product Variant by SKU" at bounding box center [104, 328] width 206 height 60
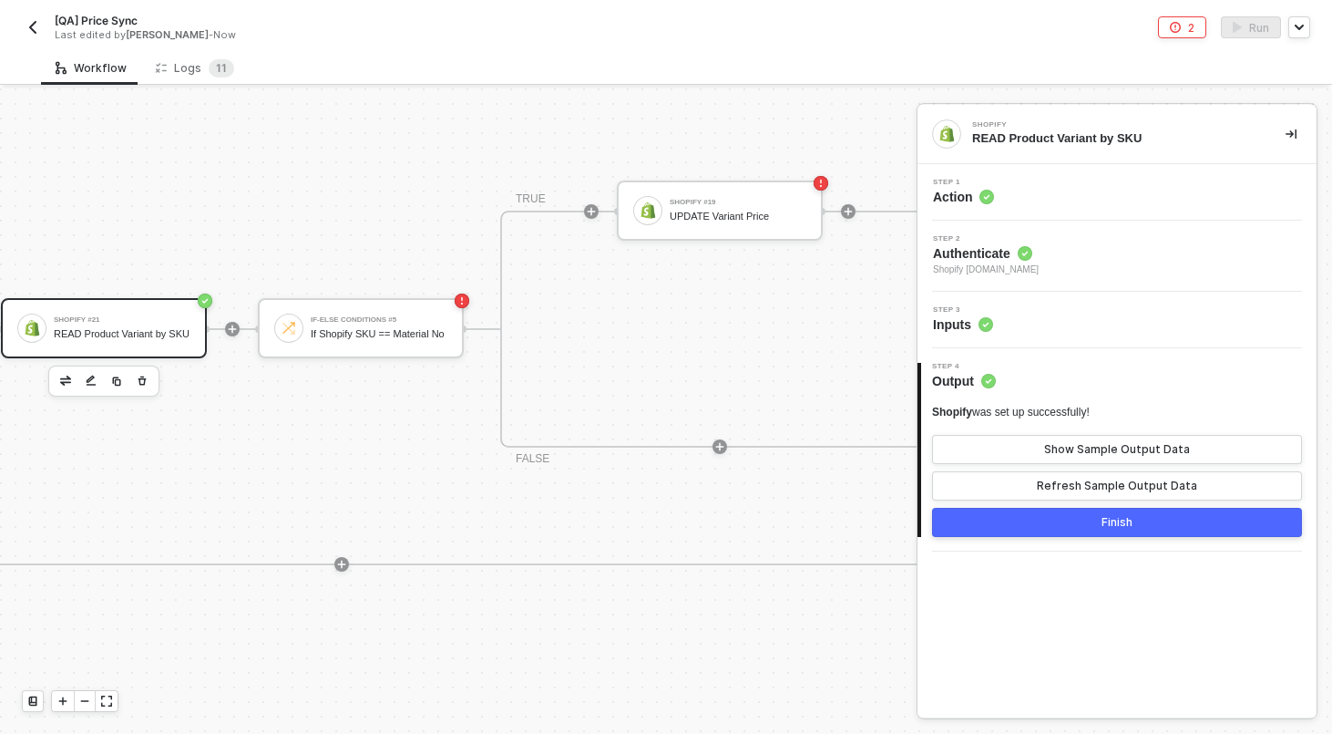
click at [1104, 205] on div "Step 1 Action" at bounding box center [1119, 192] width 395 height 27
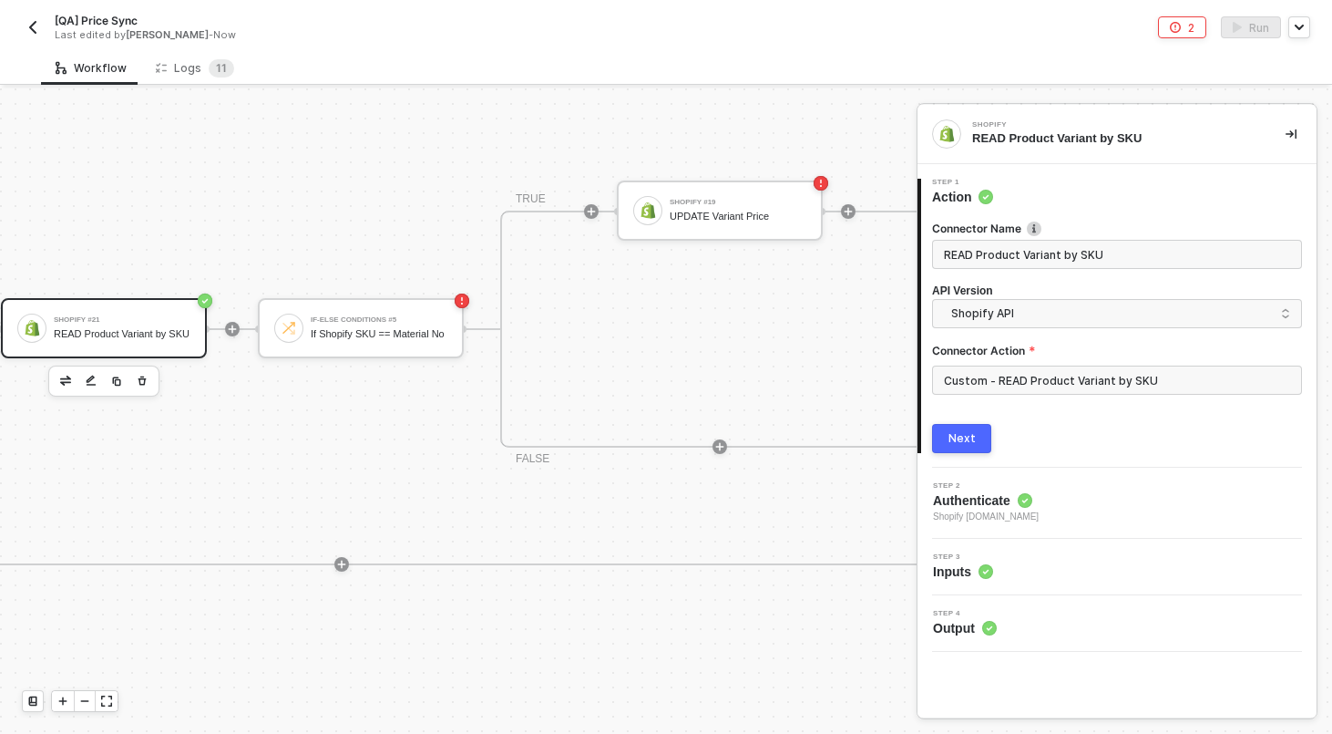
click at [982, 588] on div "3 Step 3 Inputs" at bounding box center [1117, 567] width 399 height 57
click at [979, 576] on icon at bounding box center [986, 571] width 15 height 15
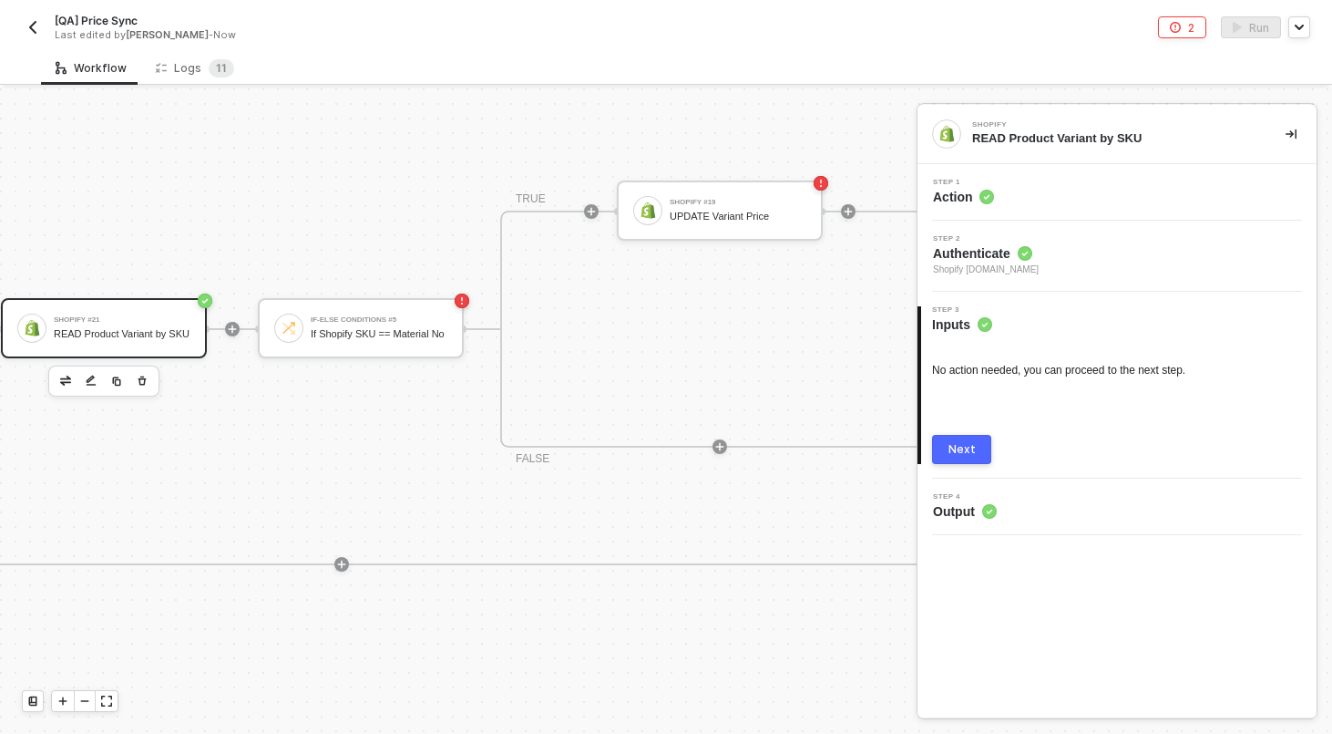
click at [1170, 504] on div "Step 4 Output" at bounding box center [1119, 506] width 395 height 27
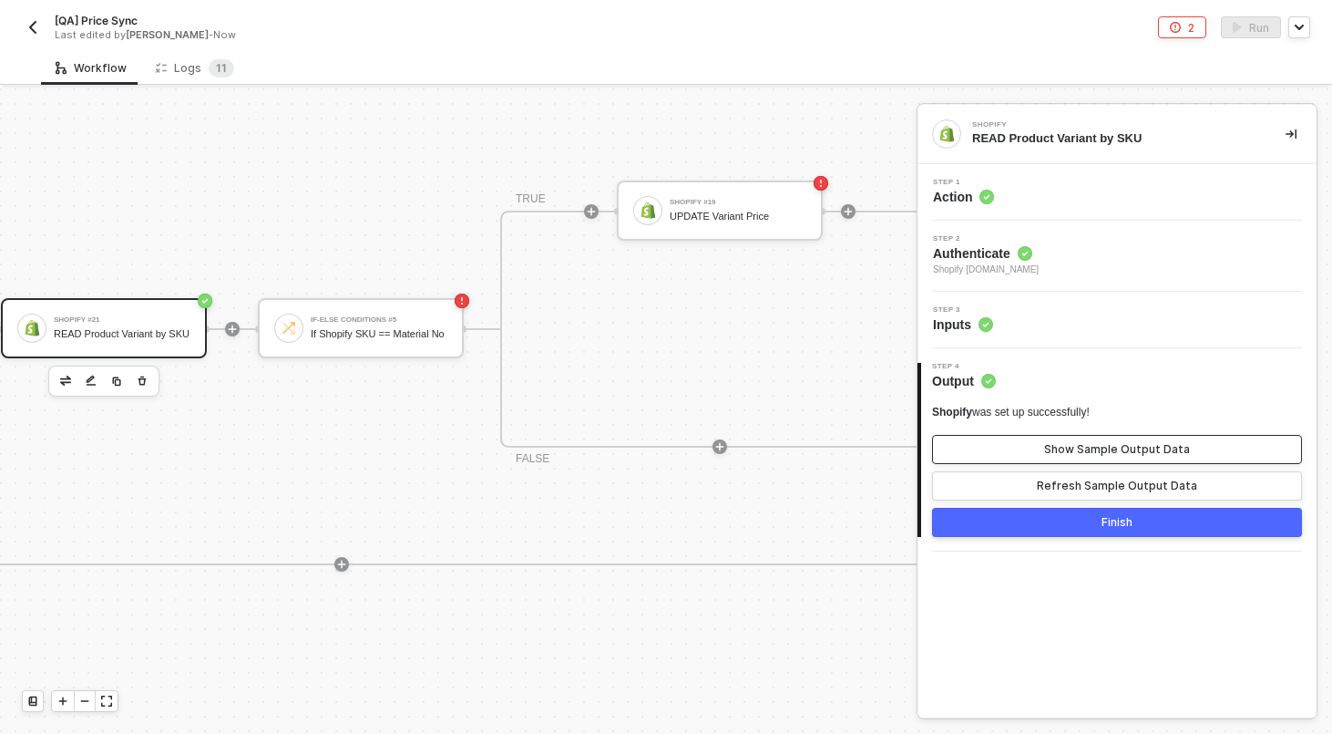
click at [1078, 447] on div "Show Sample Output Data" at bounding box center [1117, 449] width 146 height 15
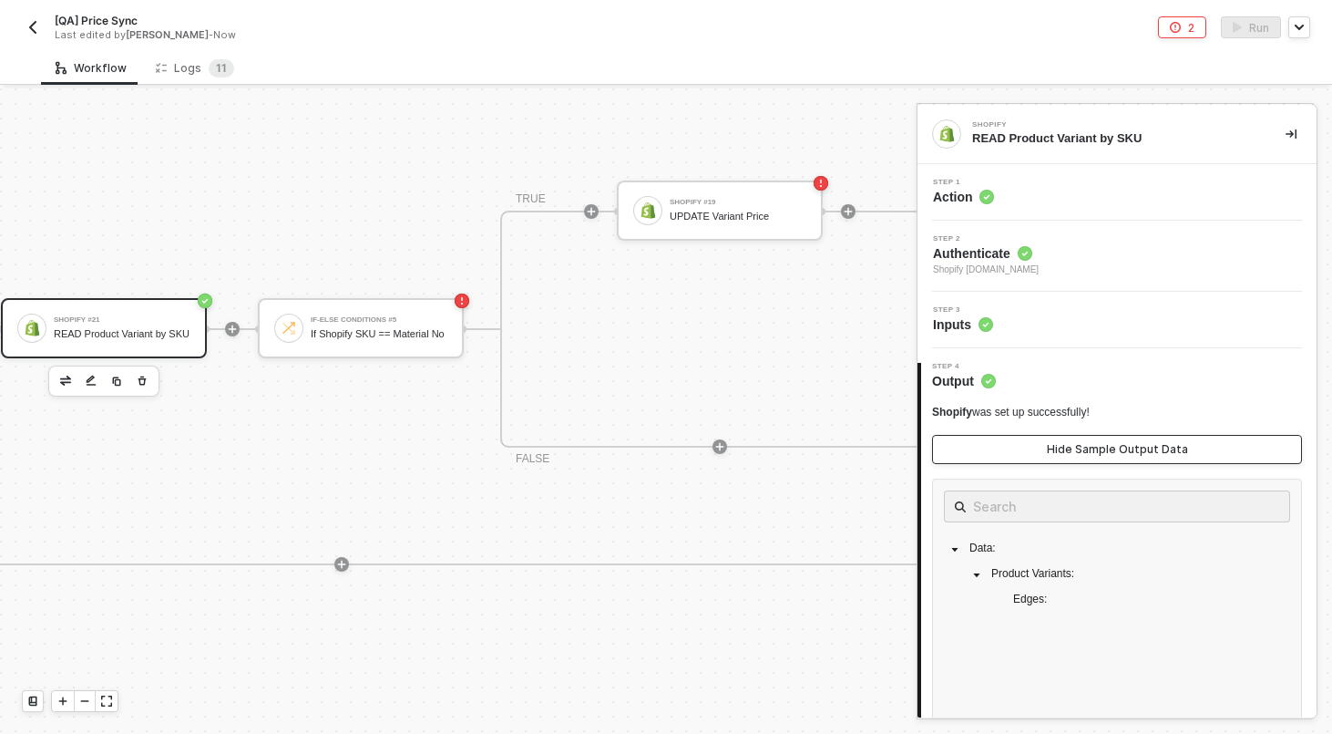
click at [1078, 447] on div "Hide Sample Output Data" at bounding box center [1117, 449] width 141 height 15
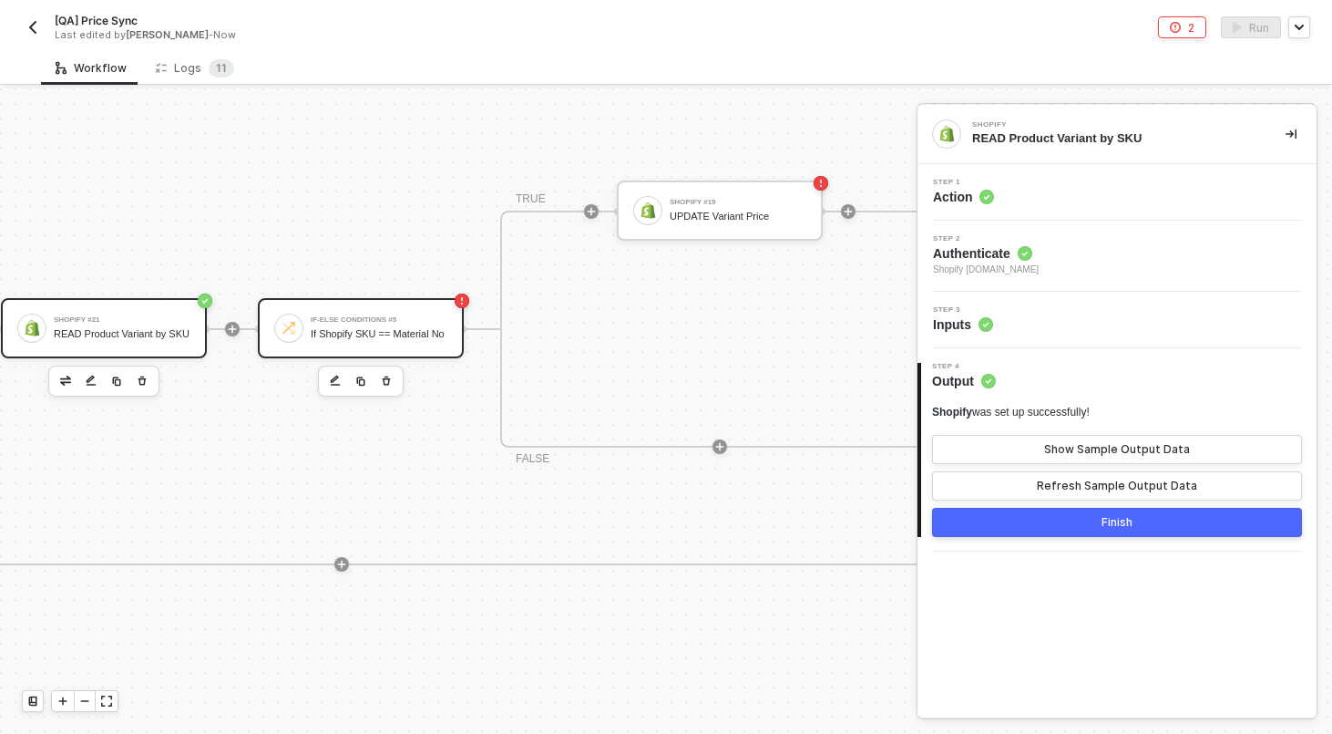
click at [394, 309] on div "If-Else Conditions #5 If Shopify SKU == Material No" at bounding box center [361, 328] width 206 height 60
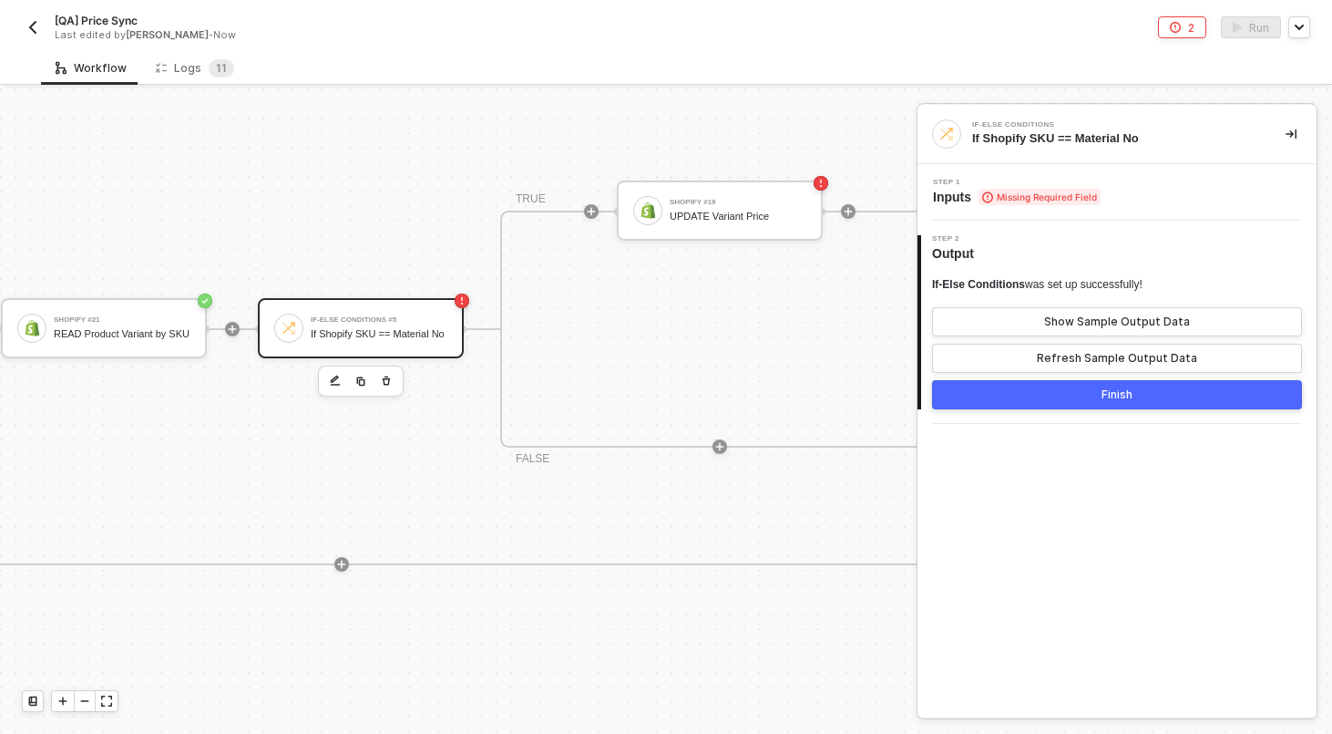
click at [1013, 213] on div "Step 1 Inputs Missing Required Field" at bounding box center [1117, 192] width 399 height 57
click at [1013, 193] on span "Missing Required Field" at bounding box center [1040, 197] width 122 height 16
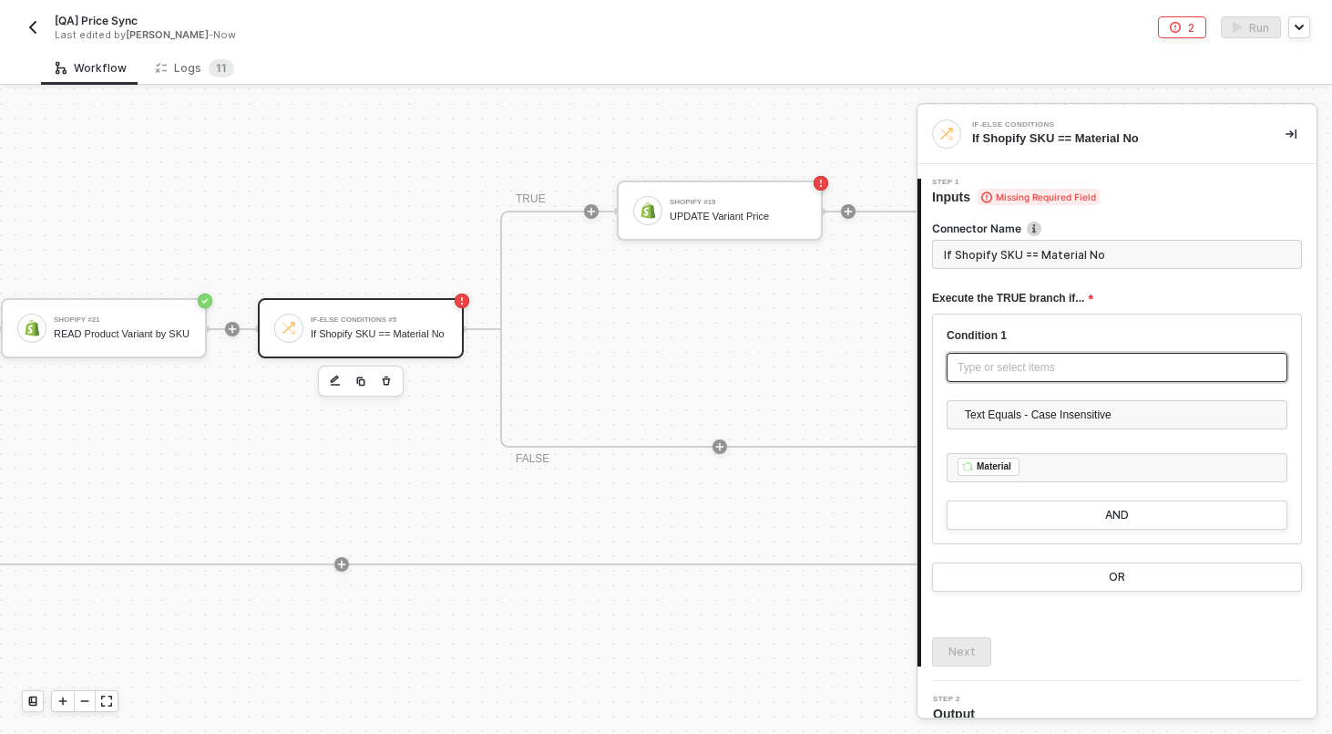
click at [1013, 380] on div "Type or select items ﻿" at bounding box center [1117, 367] width 341 height 29
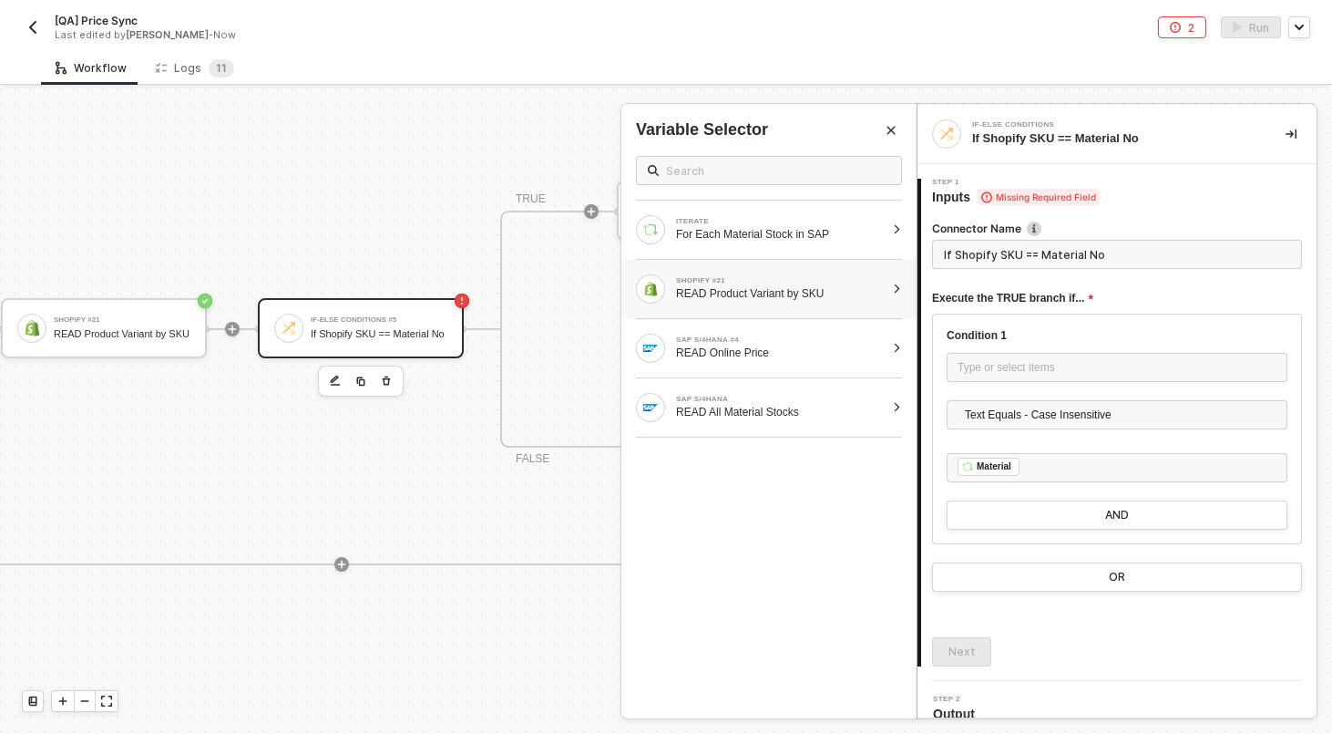
click at [718, 289] on div "READ Product Variant by SKU" at bounding box center [780, 293] width 209 height 15
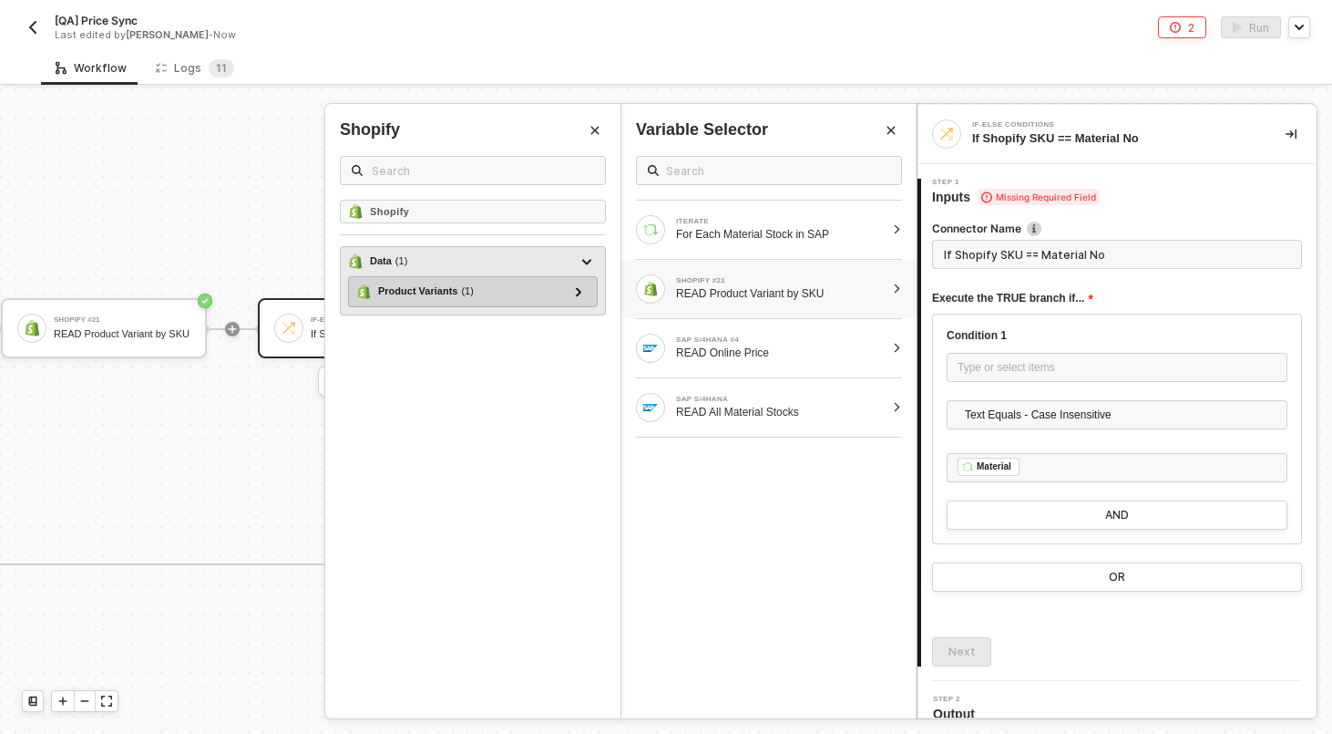
click at [508, 289] on div "Product Variants ( 1 )" at bounding box center [461, 292] width 211 height 22
type input "Only continue if Product Variants = Material"
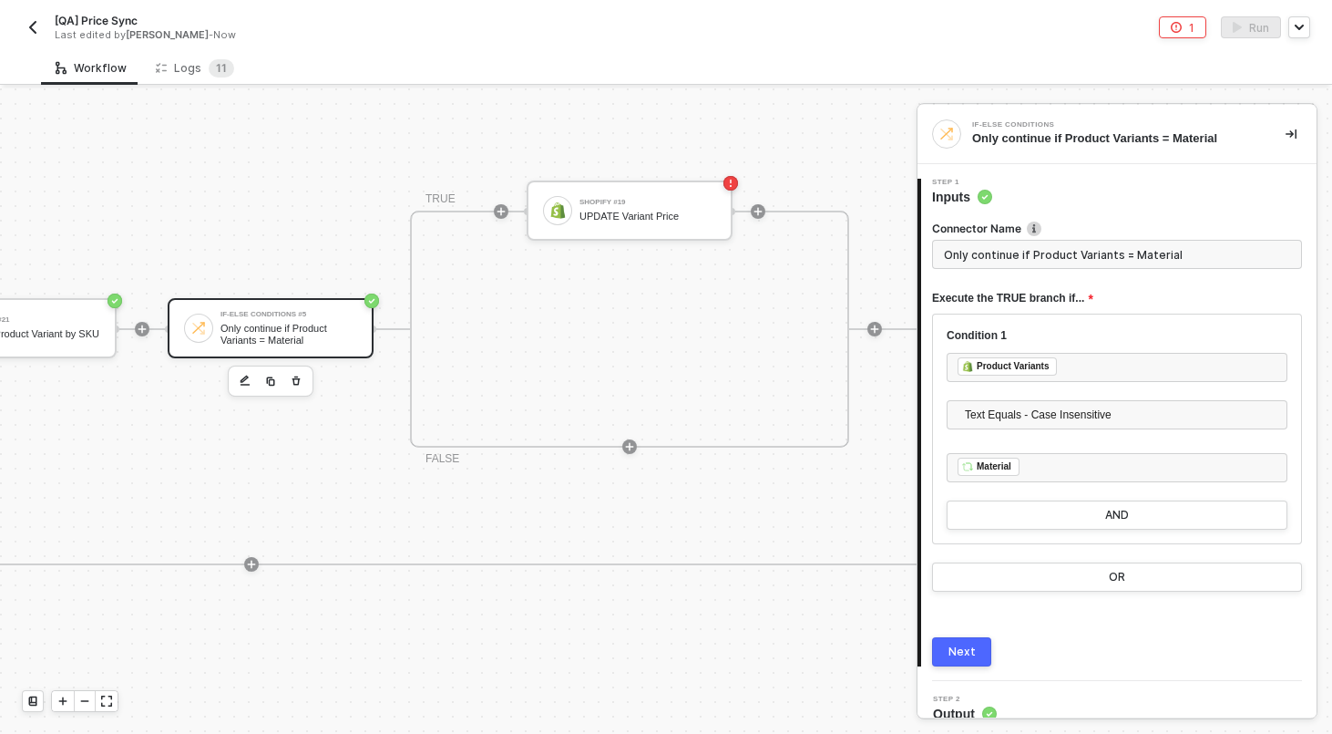
scroll to position [396, 1660]
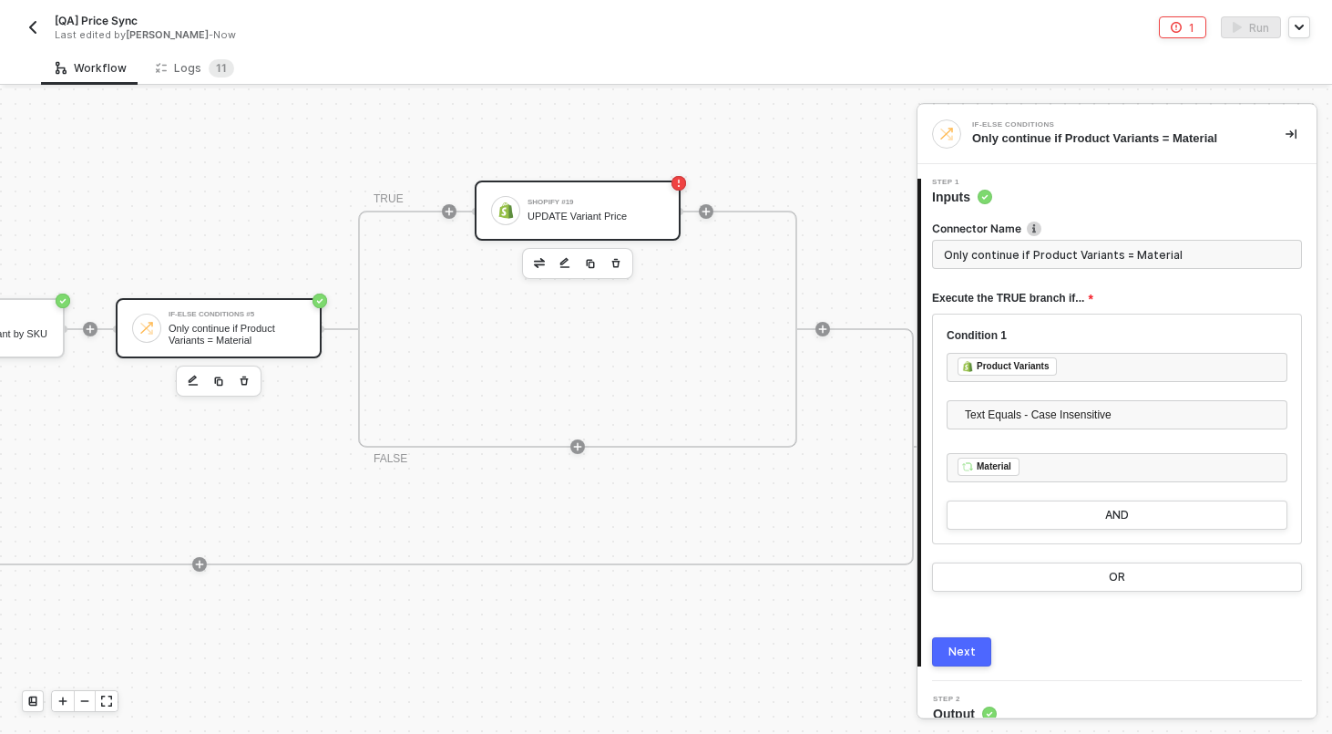
click at [502, 215] on img at bounding box center [506, 210] width 16 height 16
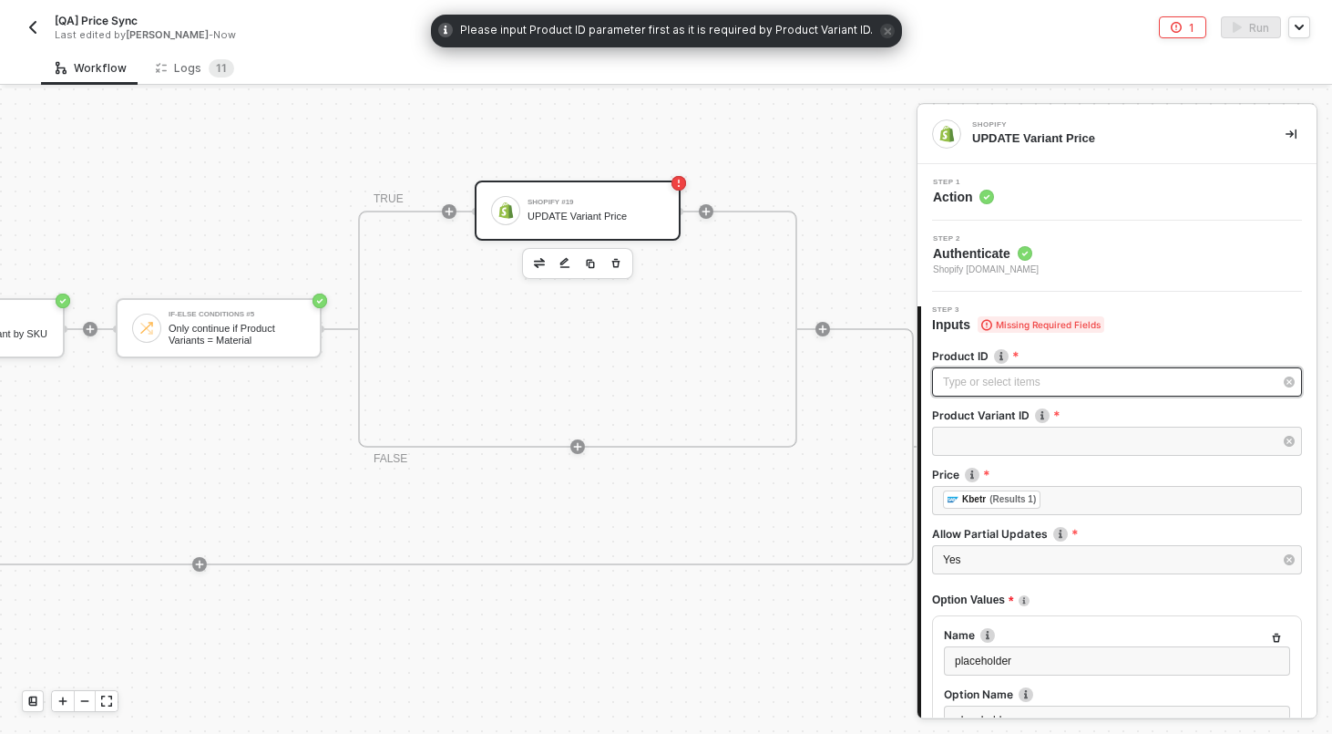
click at [984, 374] on div "Type or select items ﻿" at bounding box center [1108, 382] width 330 height 17
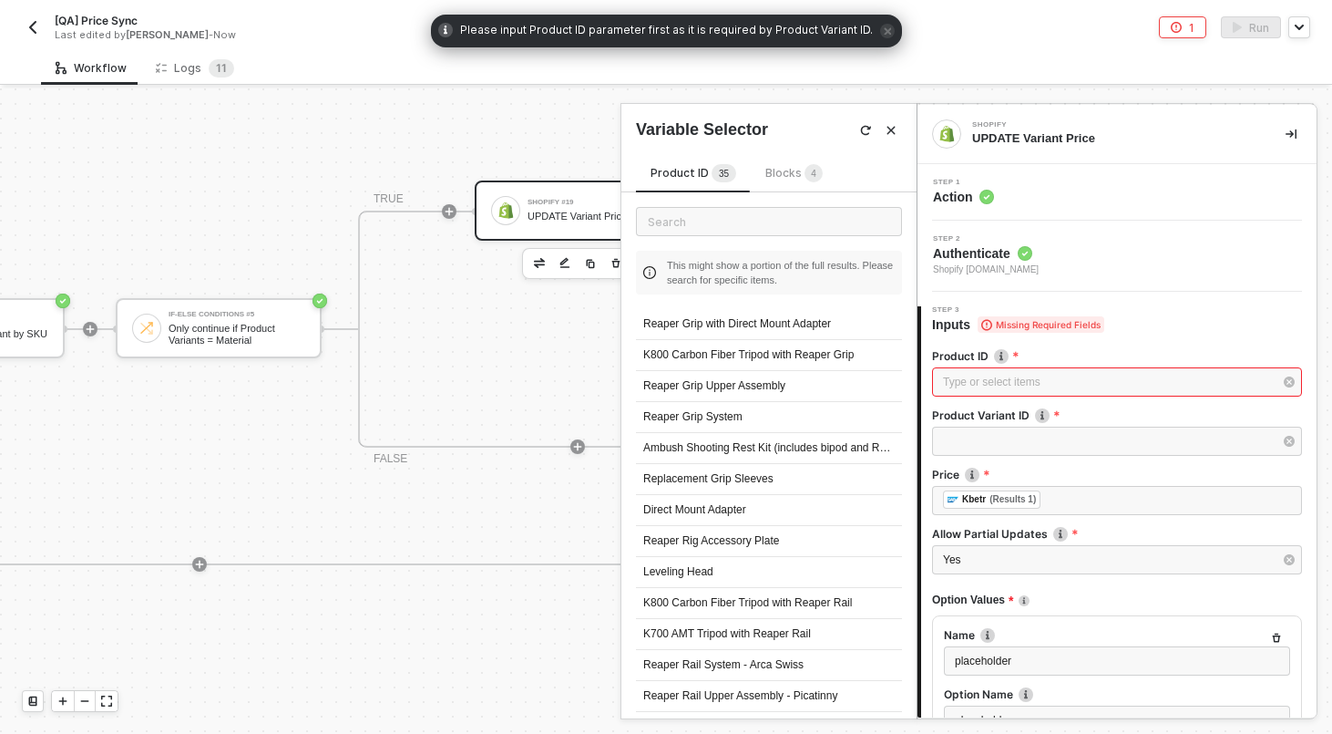
click at [793, 164] on div "Blocks 4" at bounding box center [794, 174] width 57 height 20
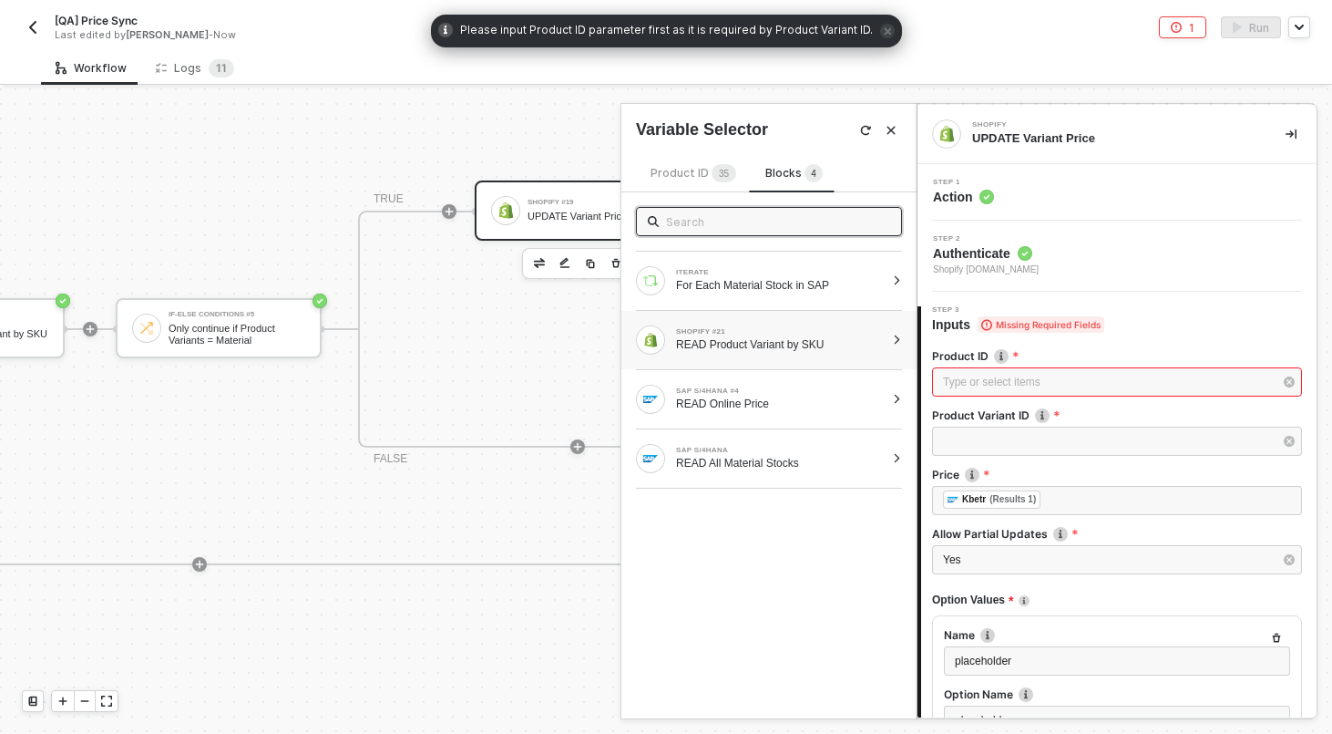
click at [711, 328] on div "SHOPIFY #21" at bounding box center [780, 331] width 209 height 7
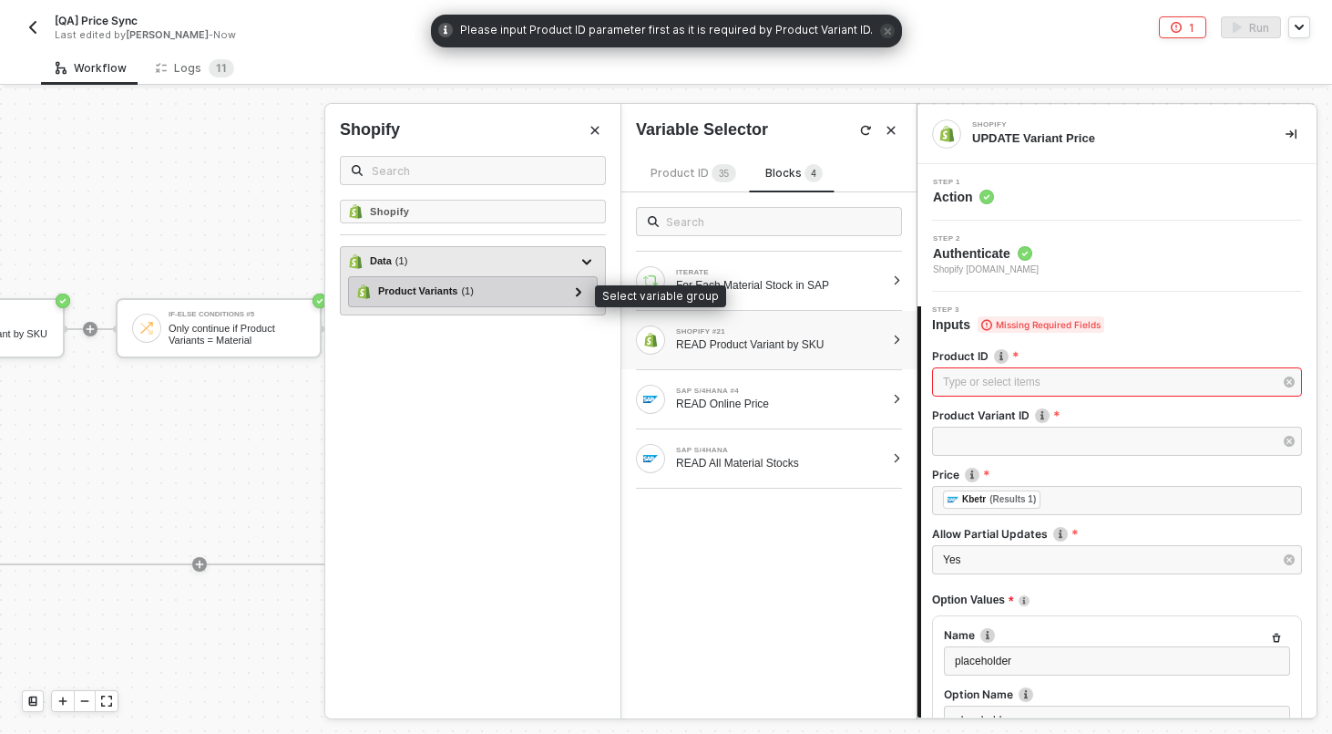
click at [527, 283] on div "Product Variants ( 1 )" at bounding box center [461, 292] width 211 height 22
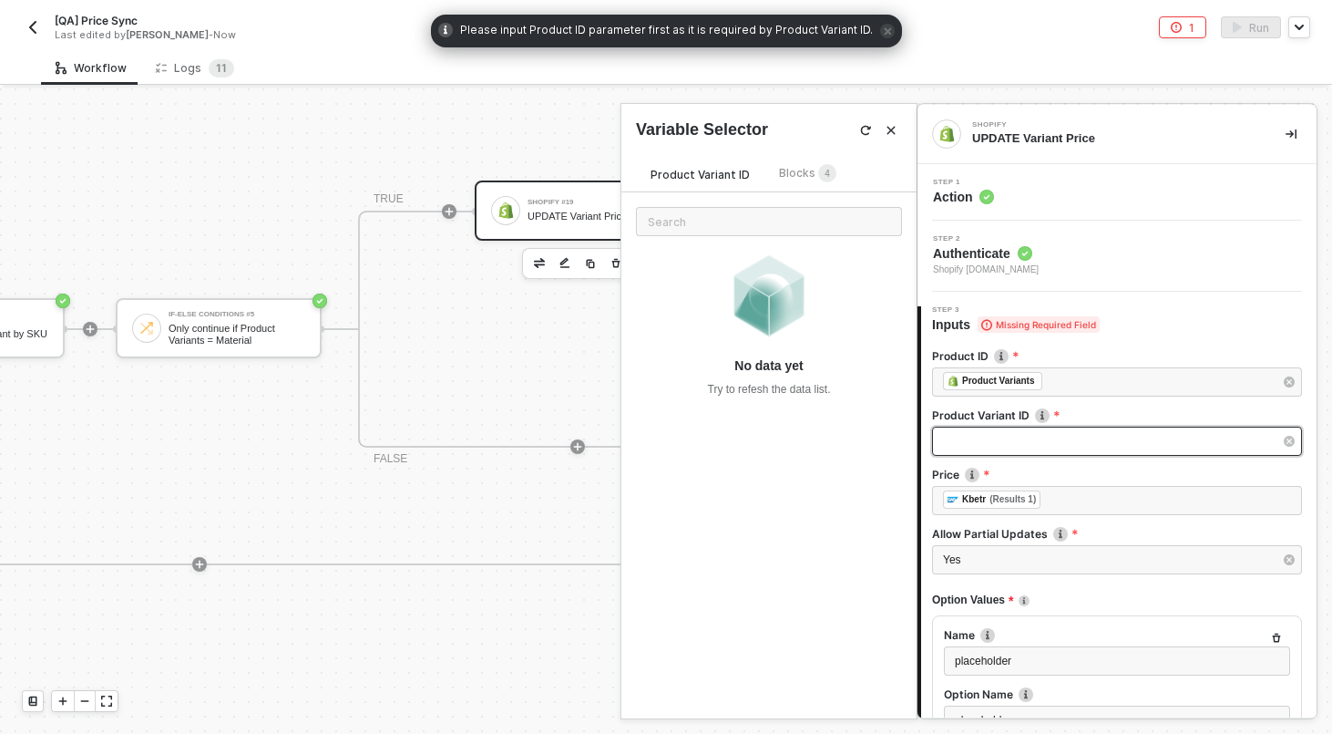
click at [1024, 447] on div "﻿ ﻿" at bounding box center [1108, 441] width 330 height 17
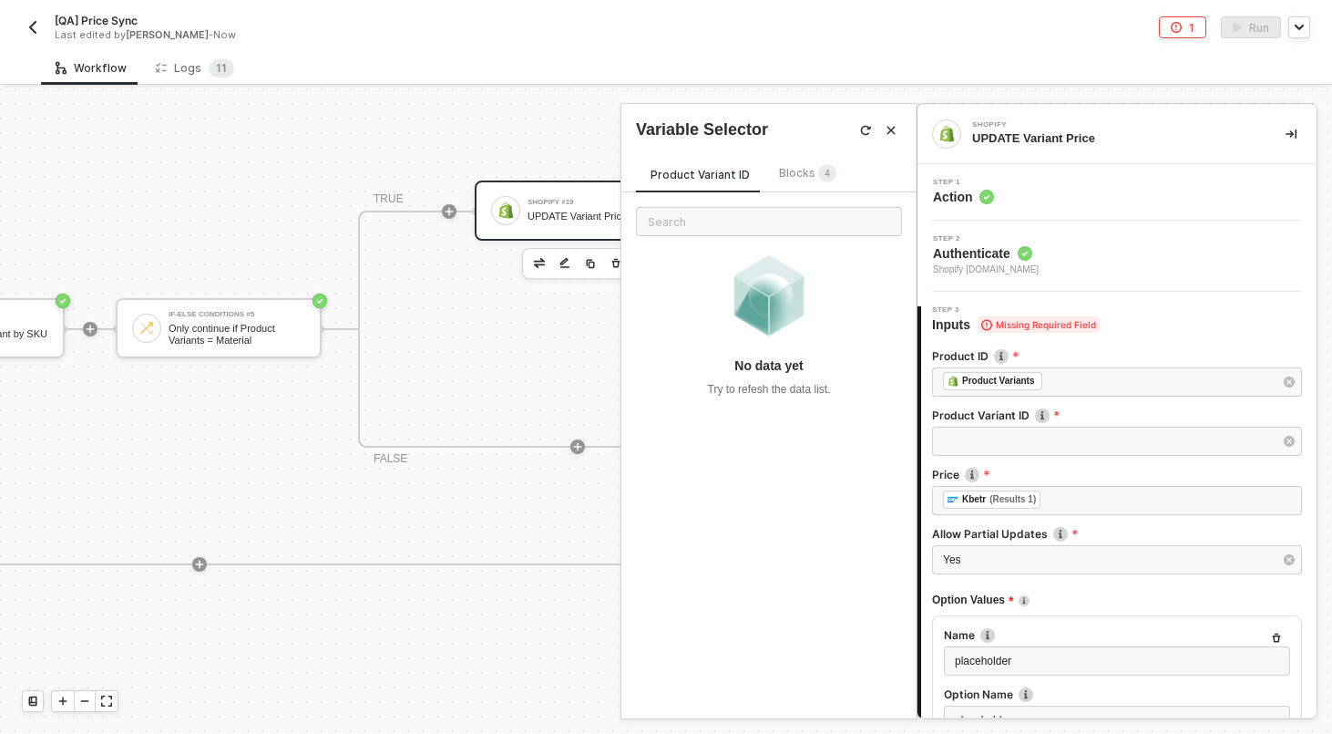
click at [779, 175] on span "Blocks 4" at bounding box center [807, 173] width 57 height 14
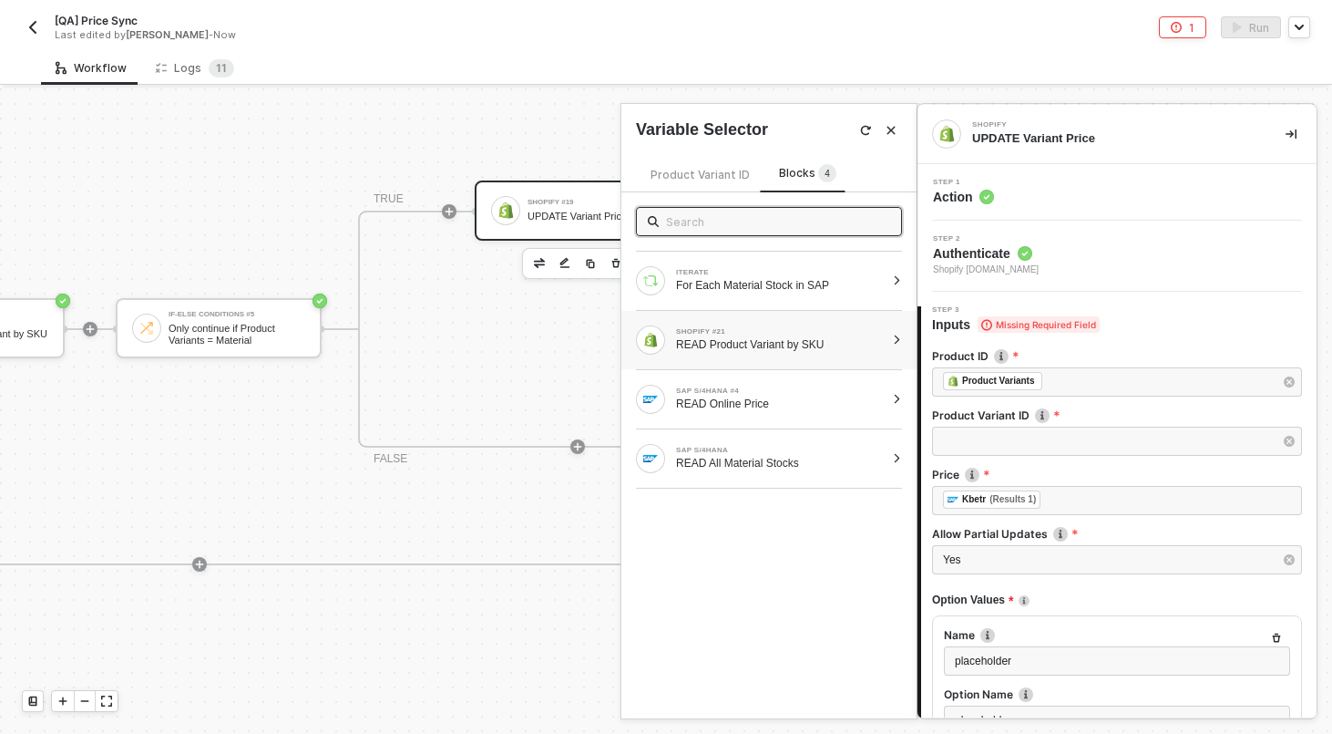
click at [734, 335] on div "SHOPIFY #21 READ Product Variant by SKU" at bounding box center [780, 340] width 209 height 24
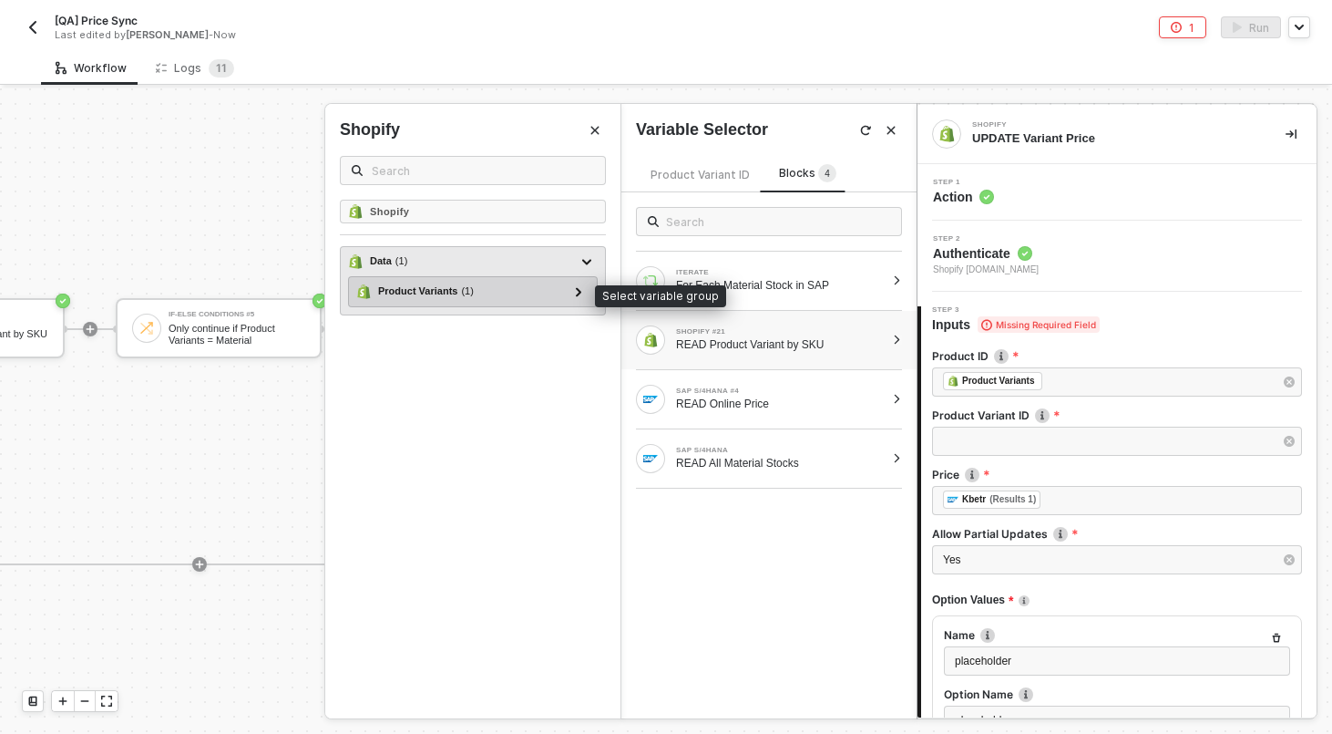
click at [380, 283] on div "Product Variants ( 1 )" at bounding box center [426, 290] width 96 height 15
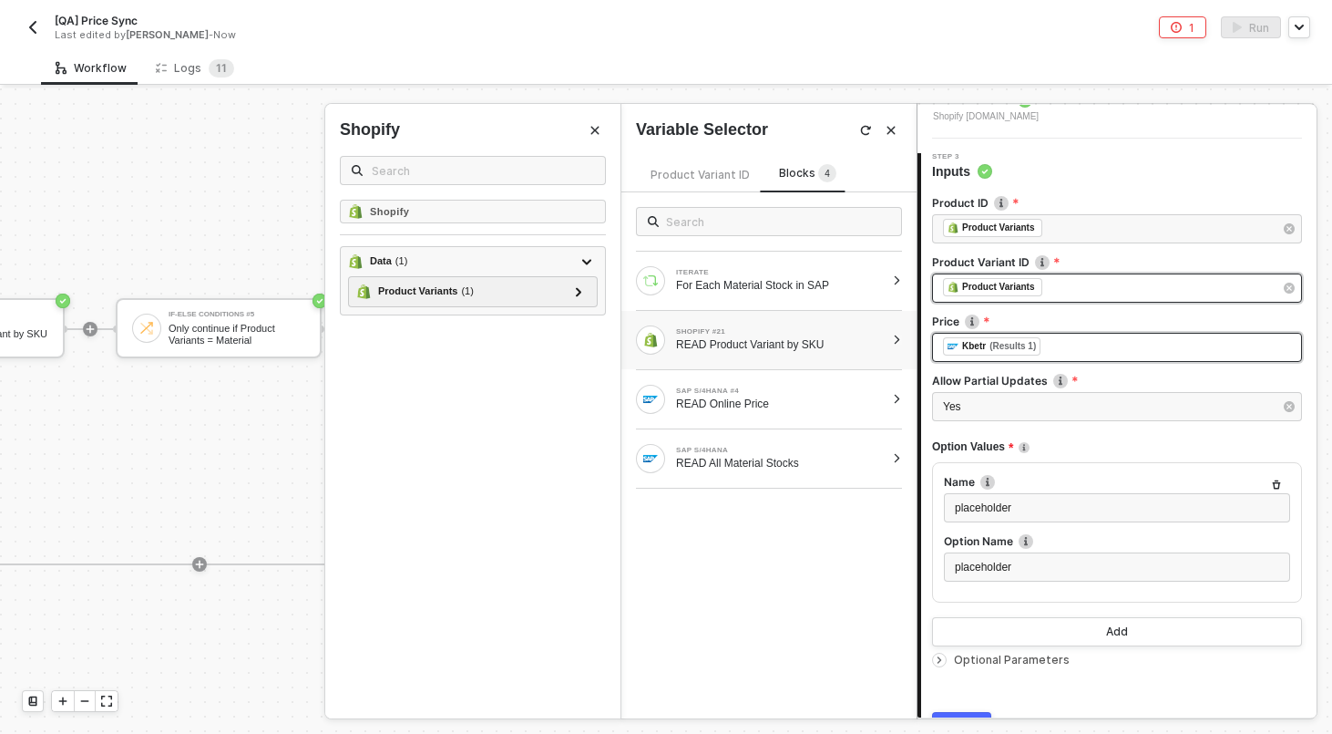
scroll to position [154, 0]
click at [1256, 30] on div "Run" at bounding box center [1259, 27] width 20 height 15
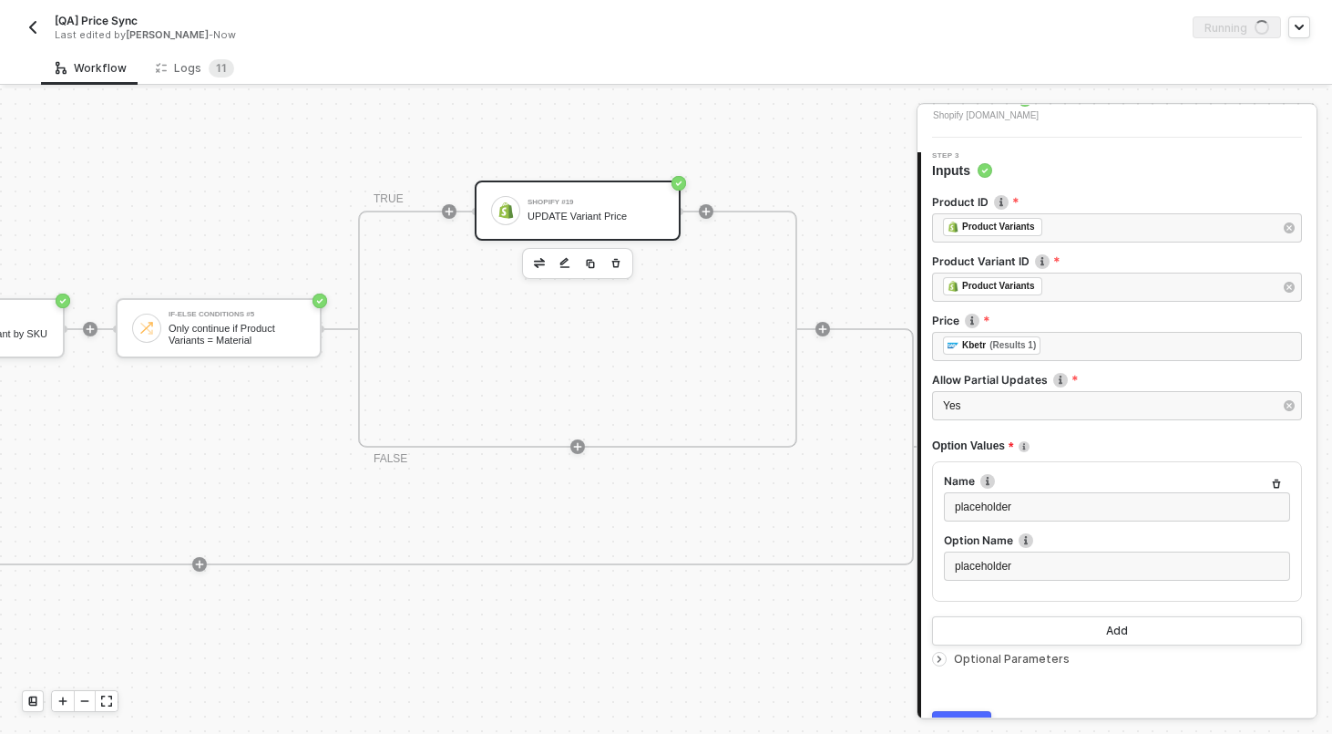
click at [668, 36] on div "Running" at bounding box center [988, 27] width 644 height 22
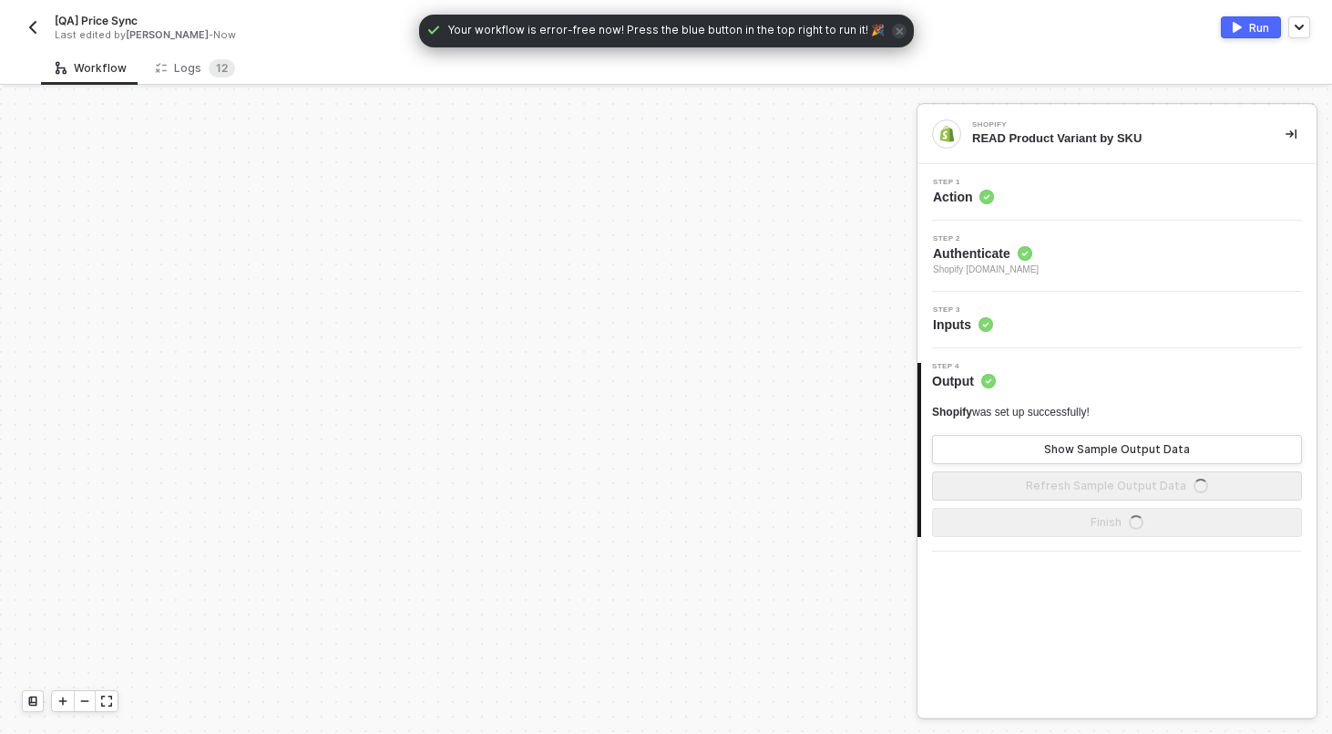
scroll to position [525, 0]
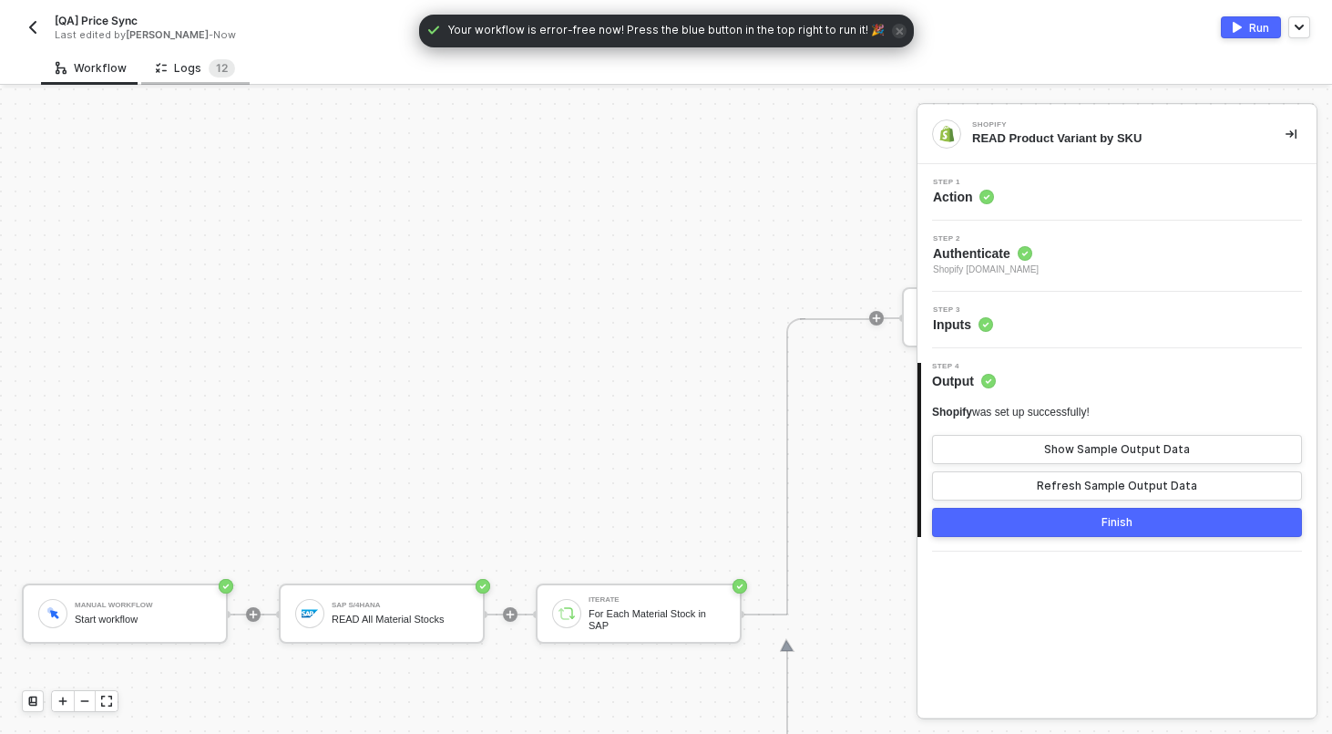
click at [223, 56] on div "Logs 1 2" at bounding box center [195, 68] width 108 height 34
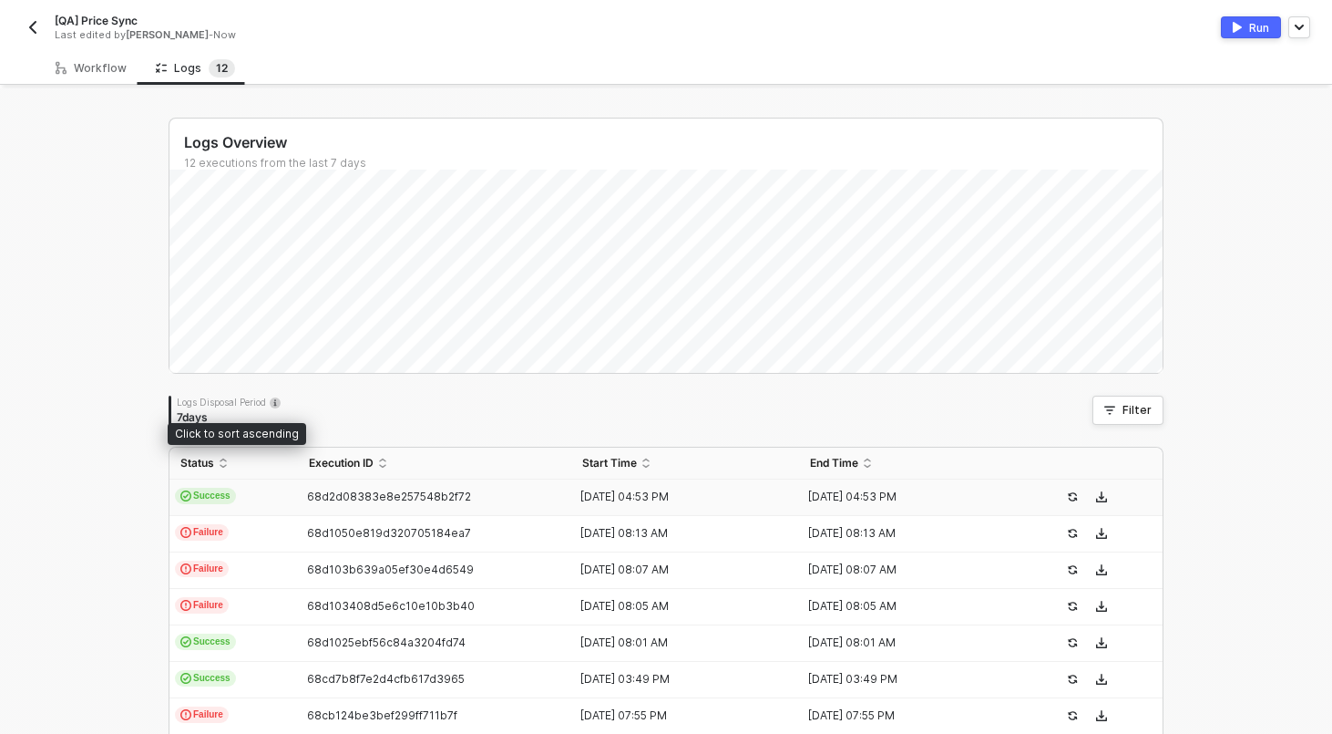
click at [291, 486] on td "Success" at bounding box center [234, 497] width 129 height 36
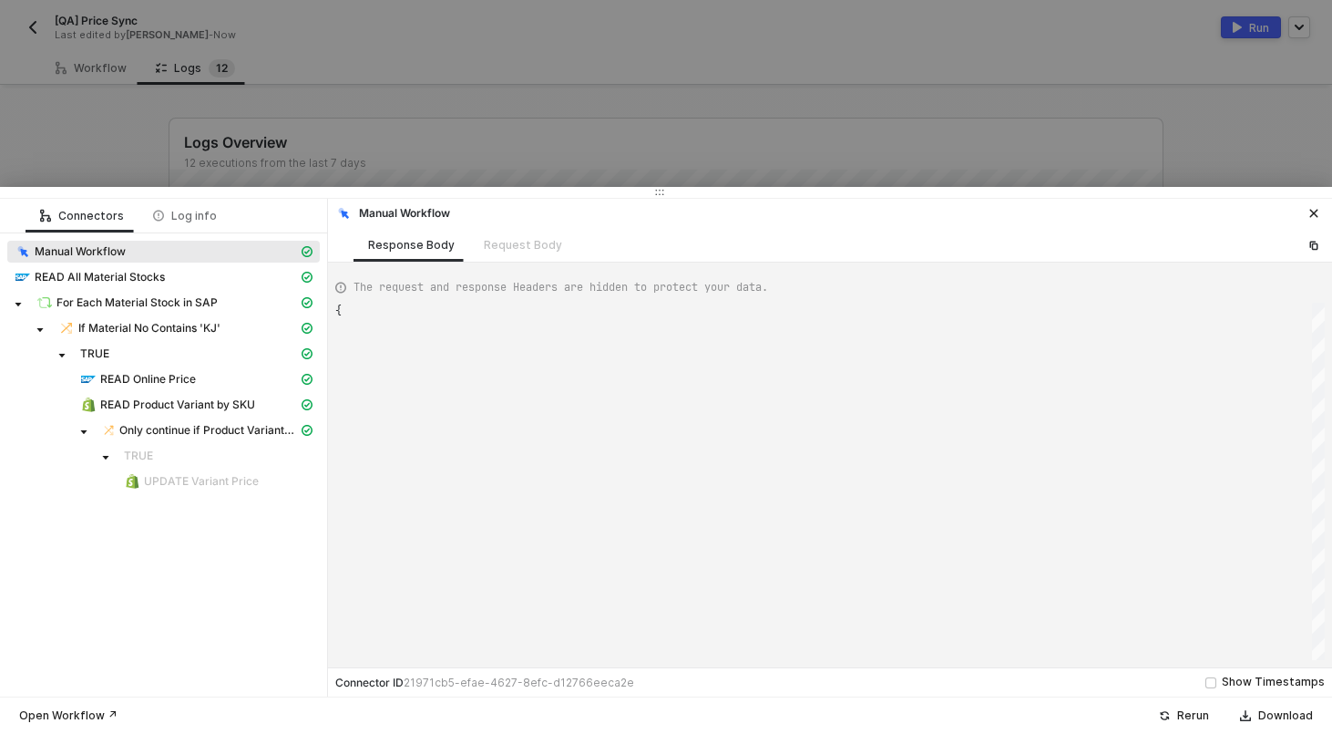
type textarea "{ "json": {}, "id": "b55bfe12-ce53-4668-90bd-c2255777d37f" }"
click at [197, 430] on span "Only continue if Product Variants = Material" at bounding box center [208, 430] width 179 height 15
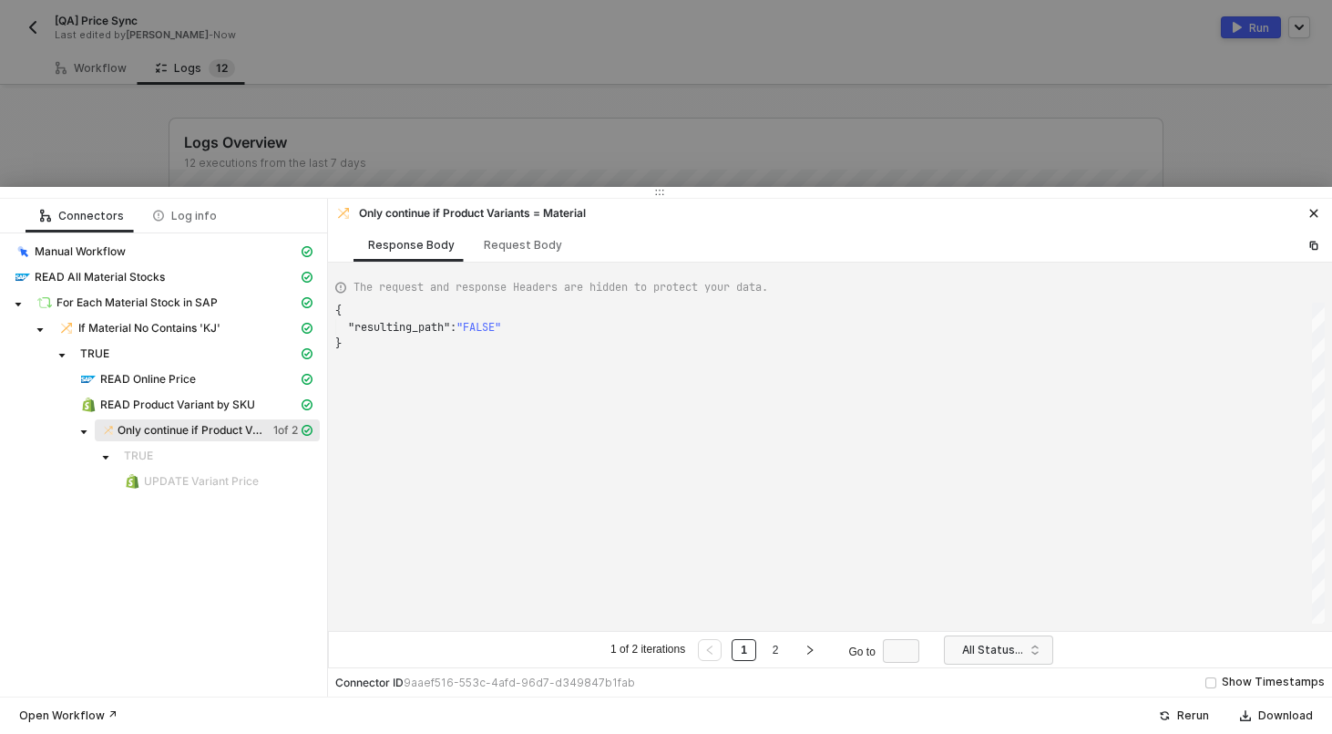
scroll to position [33, 0]
click at [517, 243] on div "Request Body" at bounding box center [523, 245] width 78 height 15
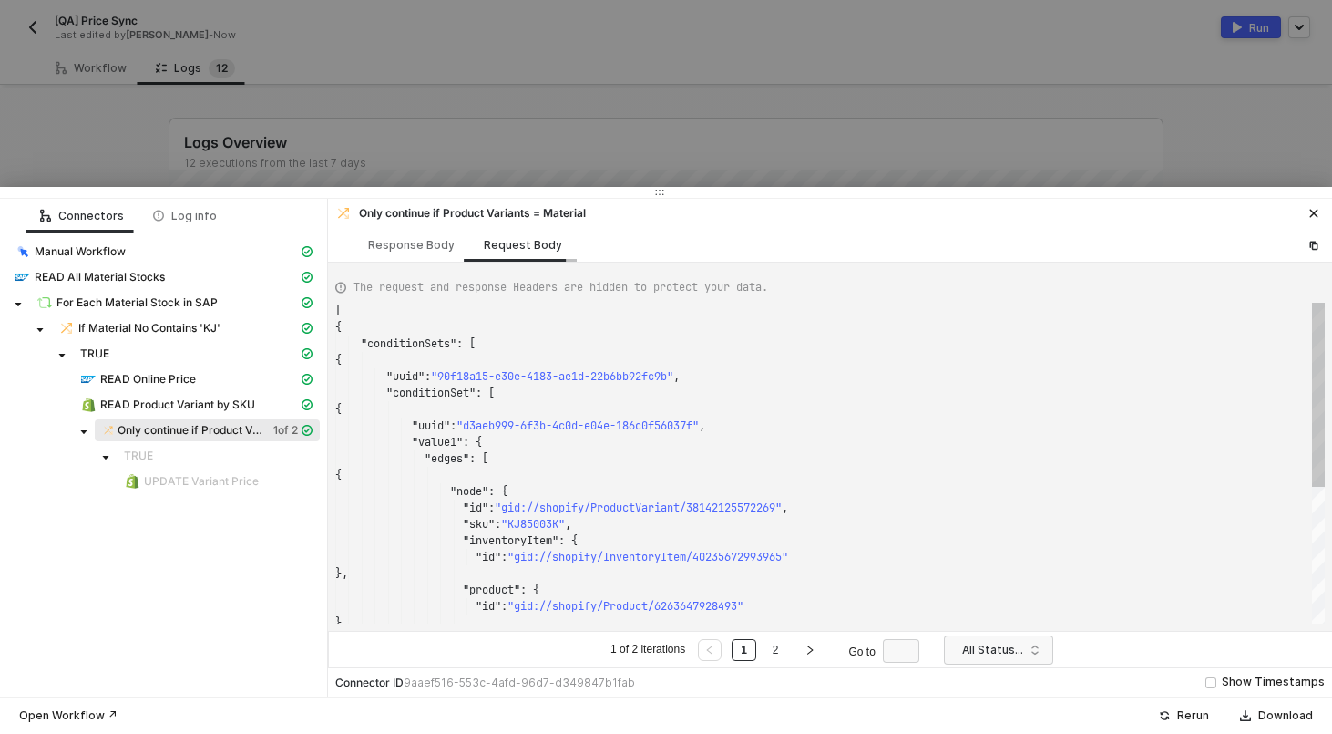
scroll to position [164, 0]
click at [147, 269] on div "READ All Material Stocks" at bounding box center [156, 277] width 283 height 16
type textarea "{ "json": { "materialStock": [ { "__metadata": { "id": "https://sellmarksapqas.…"
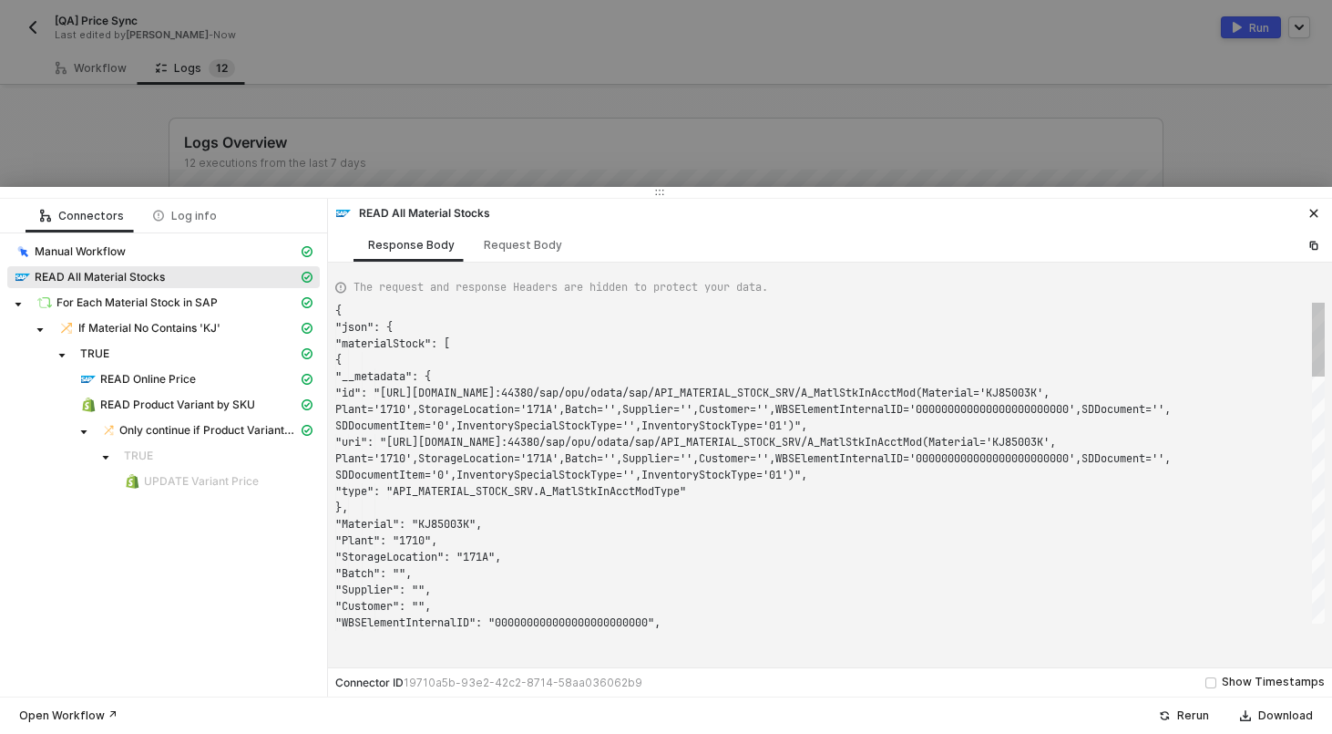
scroll to position [98, 0]
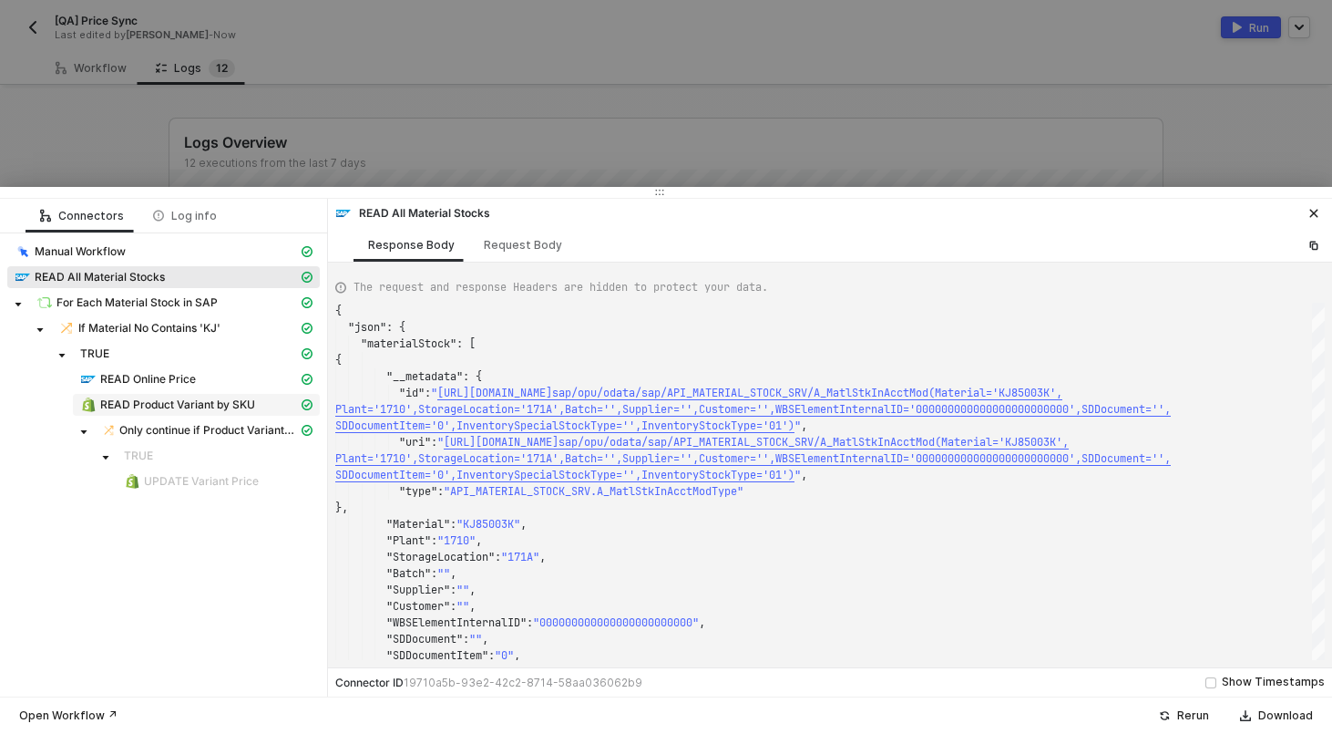
click at [180, 406] on span "READ Product Variant by SKU" at bounding box center [177, 404] width 155 height 15
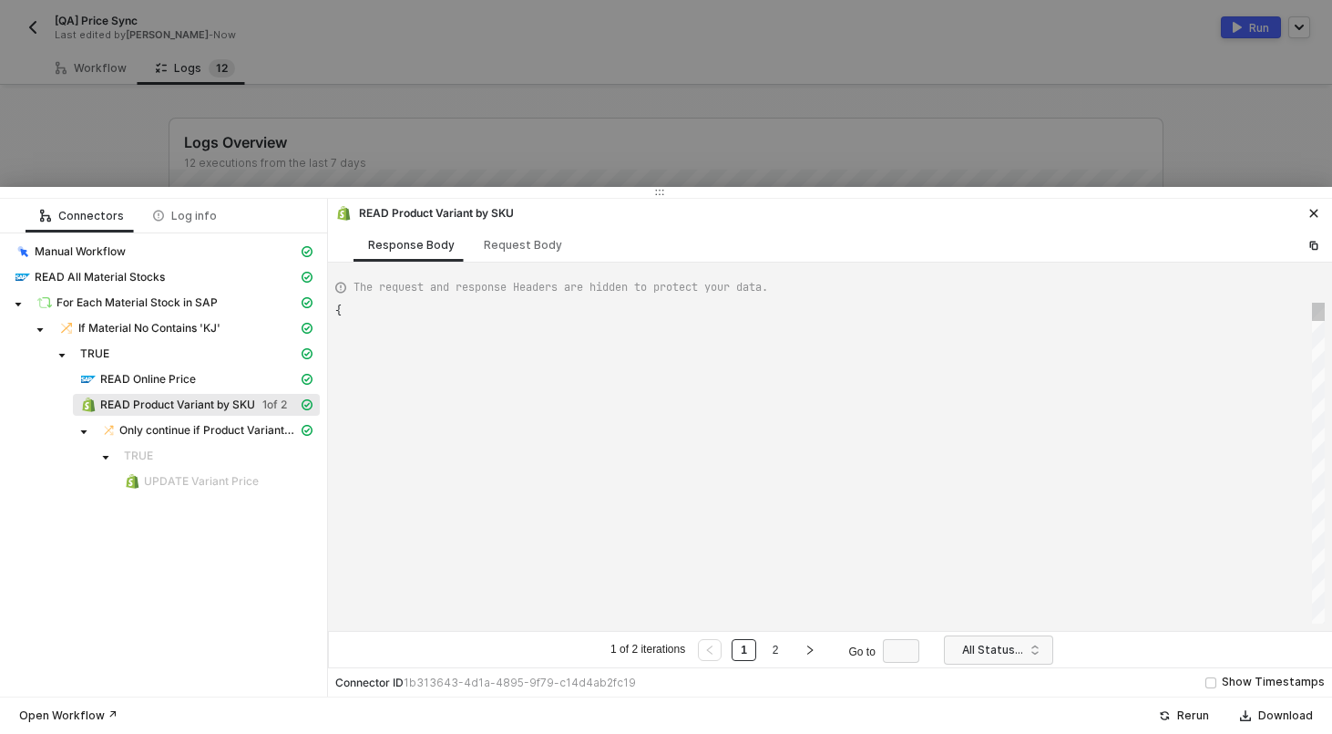
type textarea "{ "data": { "0": [ { "json": { "data": { "productVariants": { "edges": [ { "nod…"
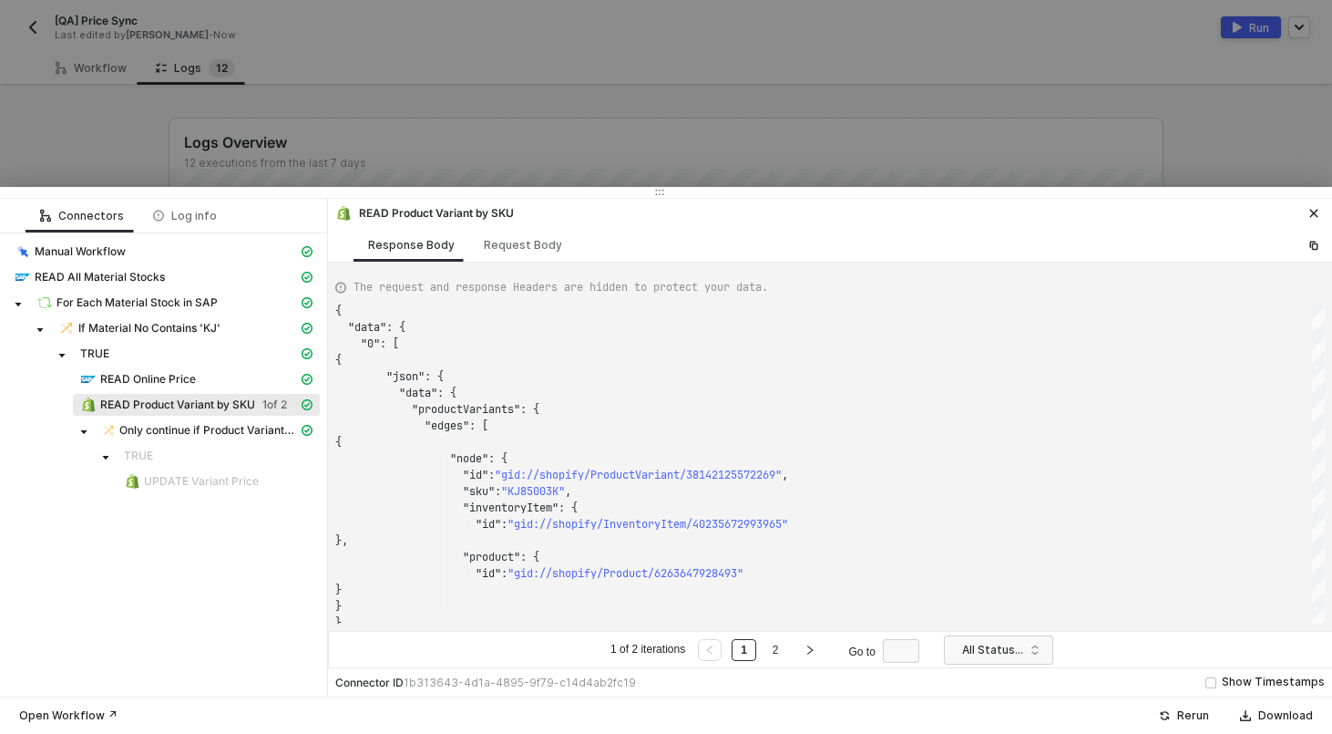
click at [511, 130] on div at bounding box center [666, 367] width 1332 height 734
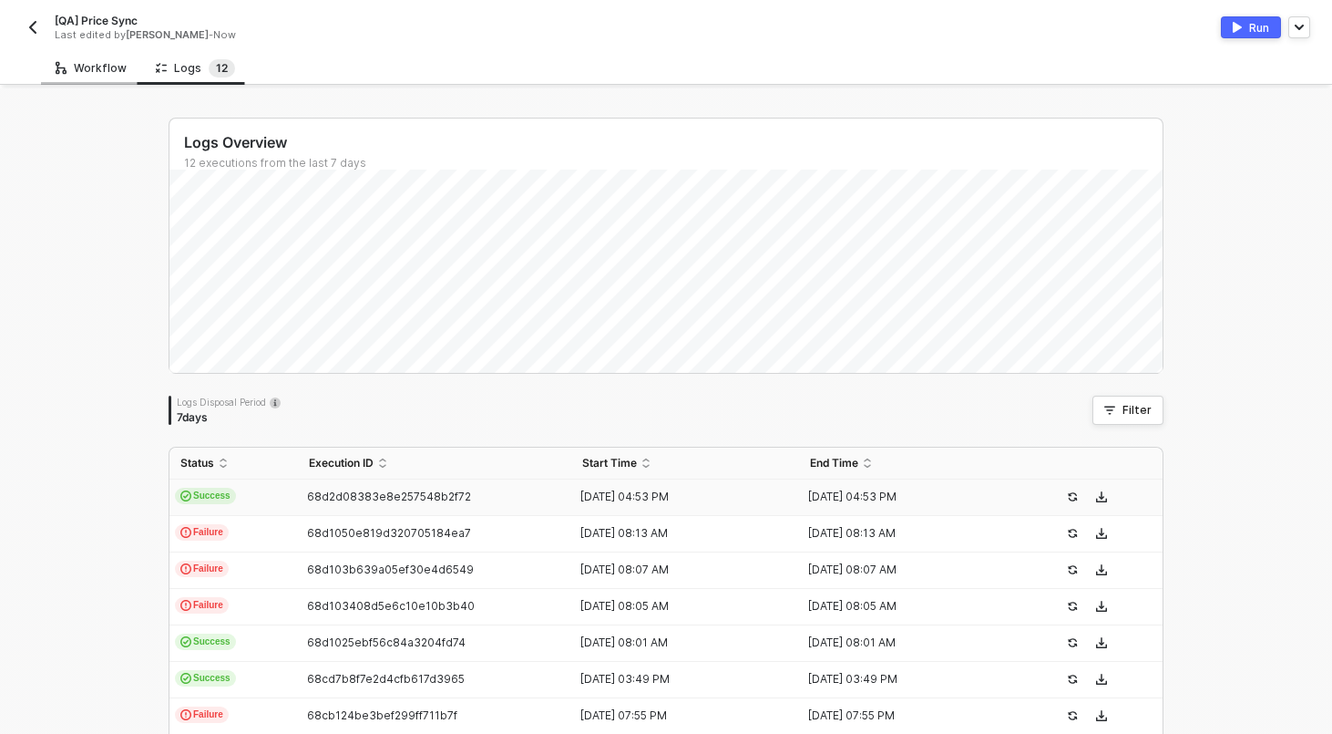
click at [89, 67] on div "Workflow" at bounding box center [91, 68] width 71 height 15
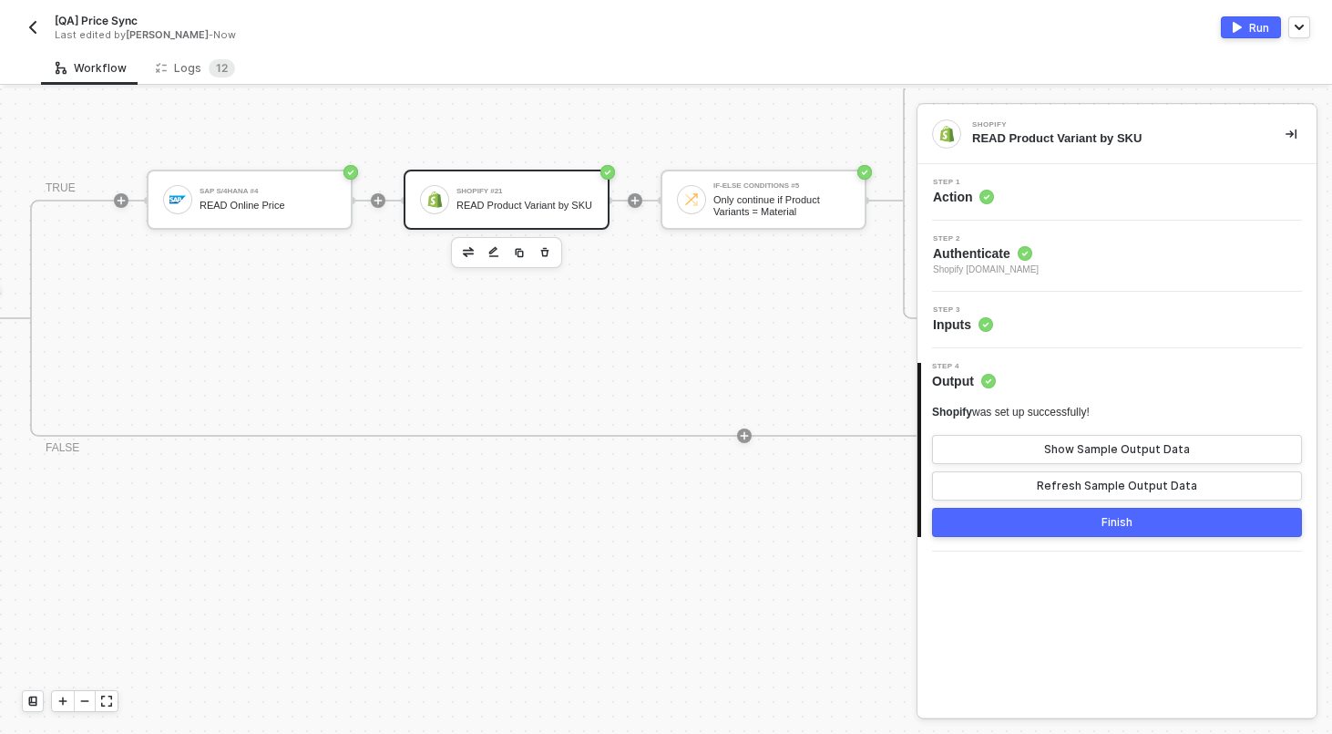
scroll to position [525, 1126]
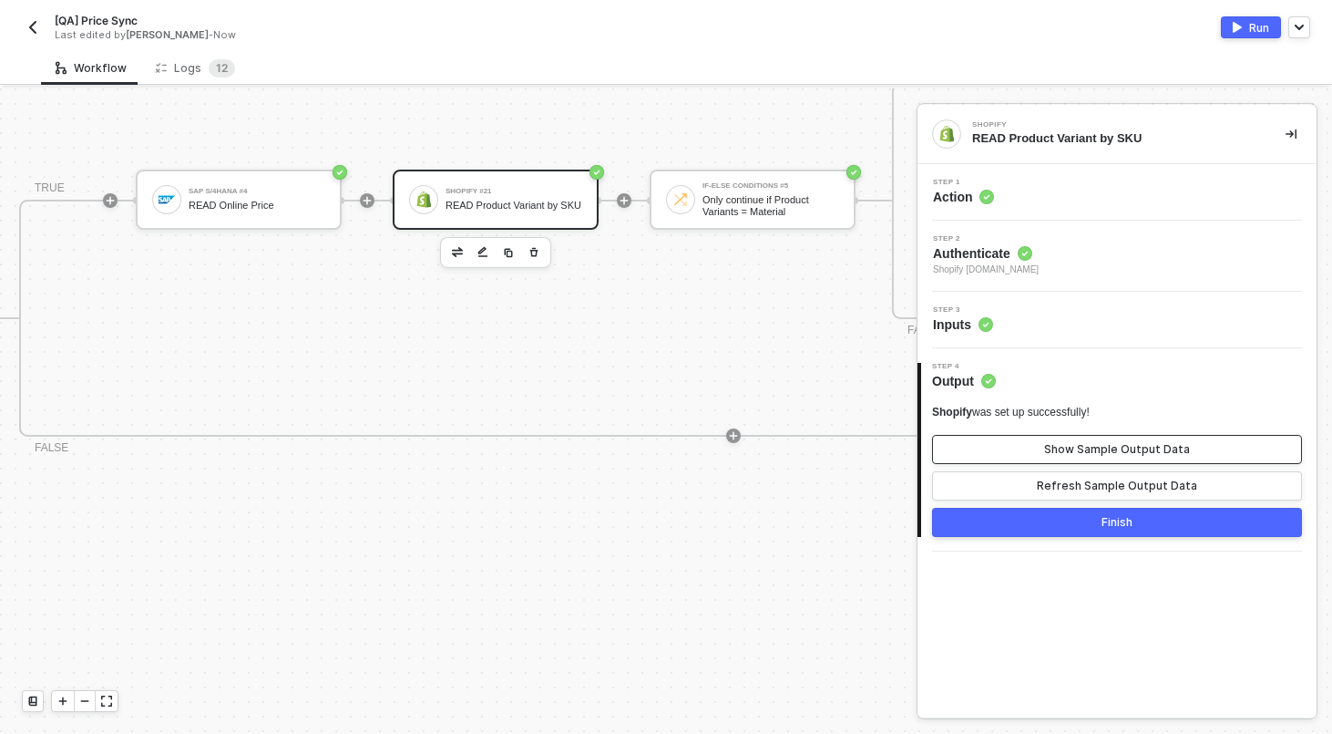
click at [1045, 442] on button "Show Sample Output Data" at bounding box center [1117, 449] width 370 height 29
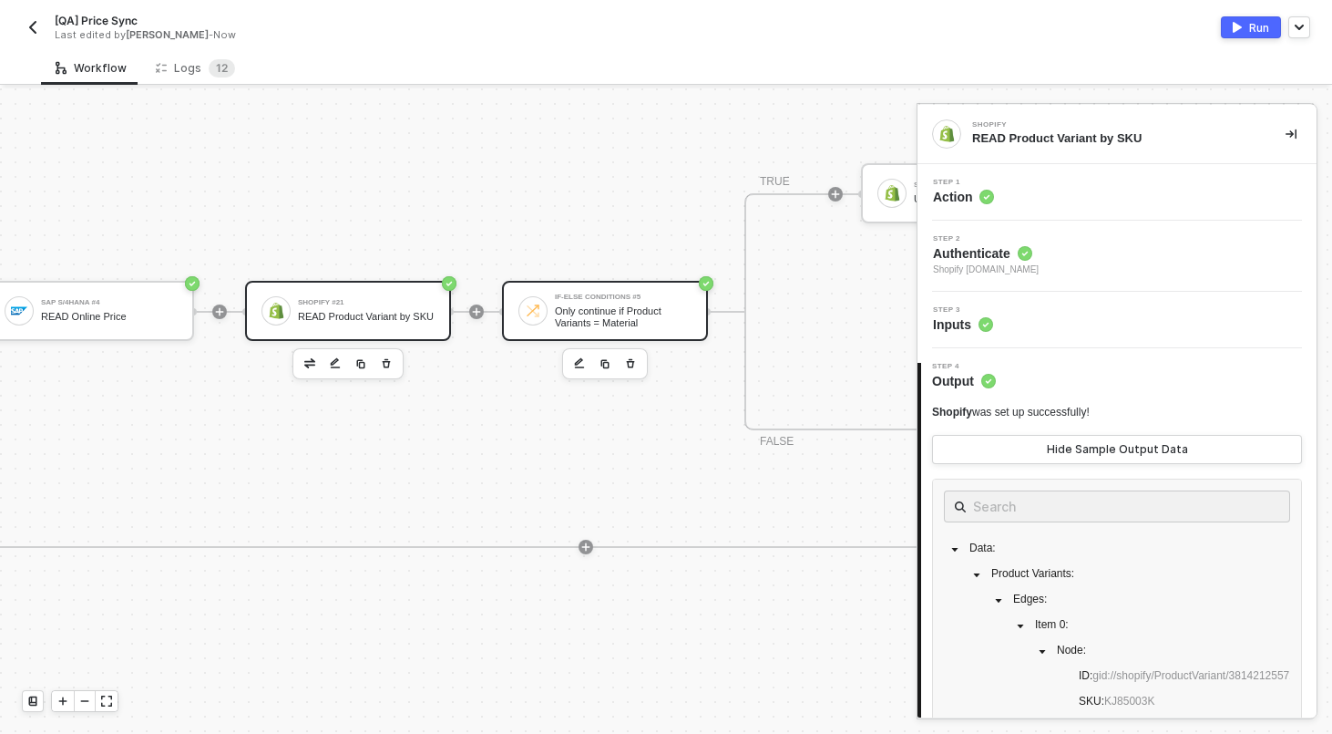
scroll to position [414, 1281]
click at [651, 326] on div "Only continue if Product Variants = Material" at bounding box center [615, 316] width 137 height 23
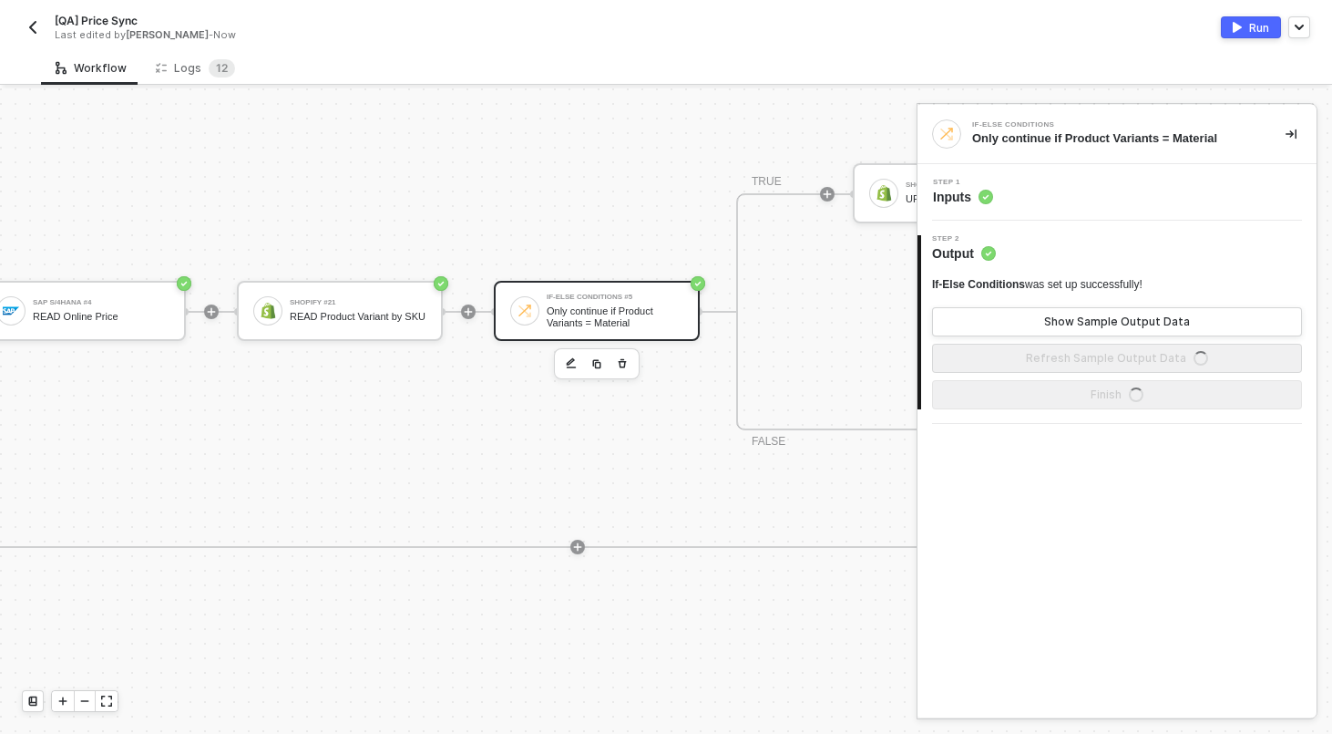
click at [1126, 188] on div "Step 1 Inputs" at bounding box center [1119, 192] width 395 height 27
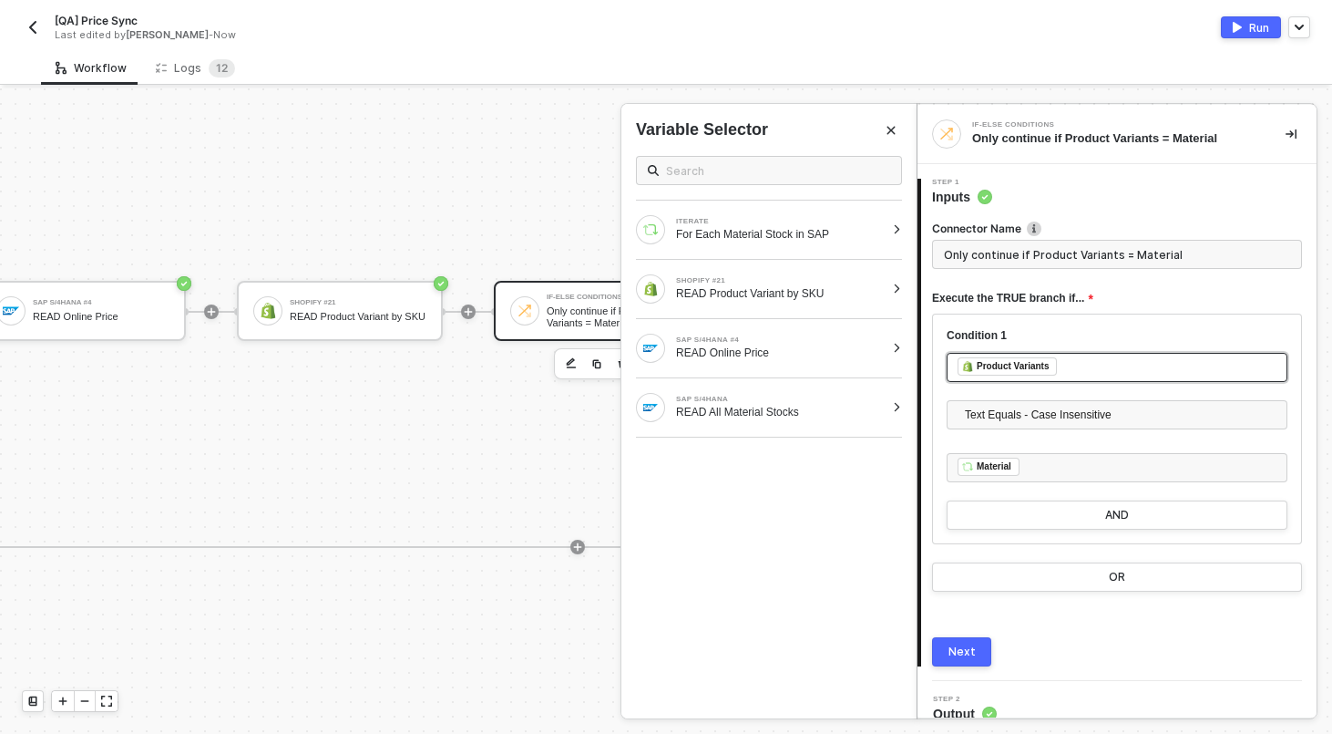
click at [1088, 361] on div "﻿ ﻿ Product Variants ﻿" at bounding box center [1117, 367] width 319 height 20
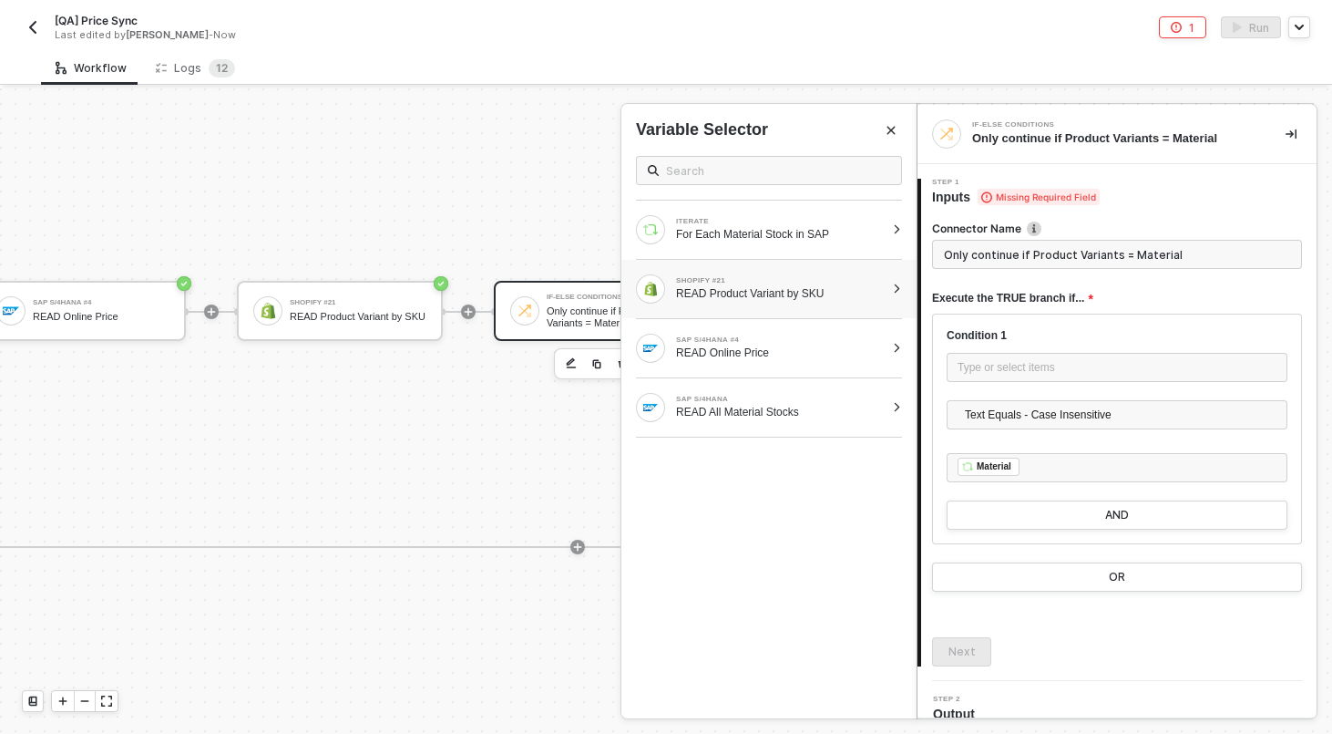
click at [900, 278] on div "SHOPIFY #21 READ Product Variant by SKU" at bounding box center [769, 289] width 295 height 58
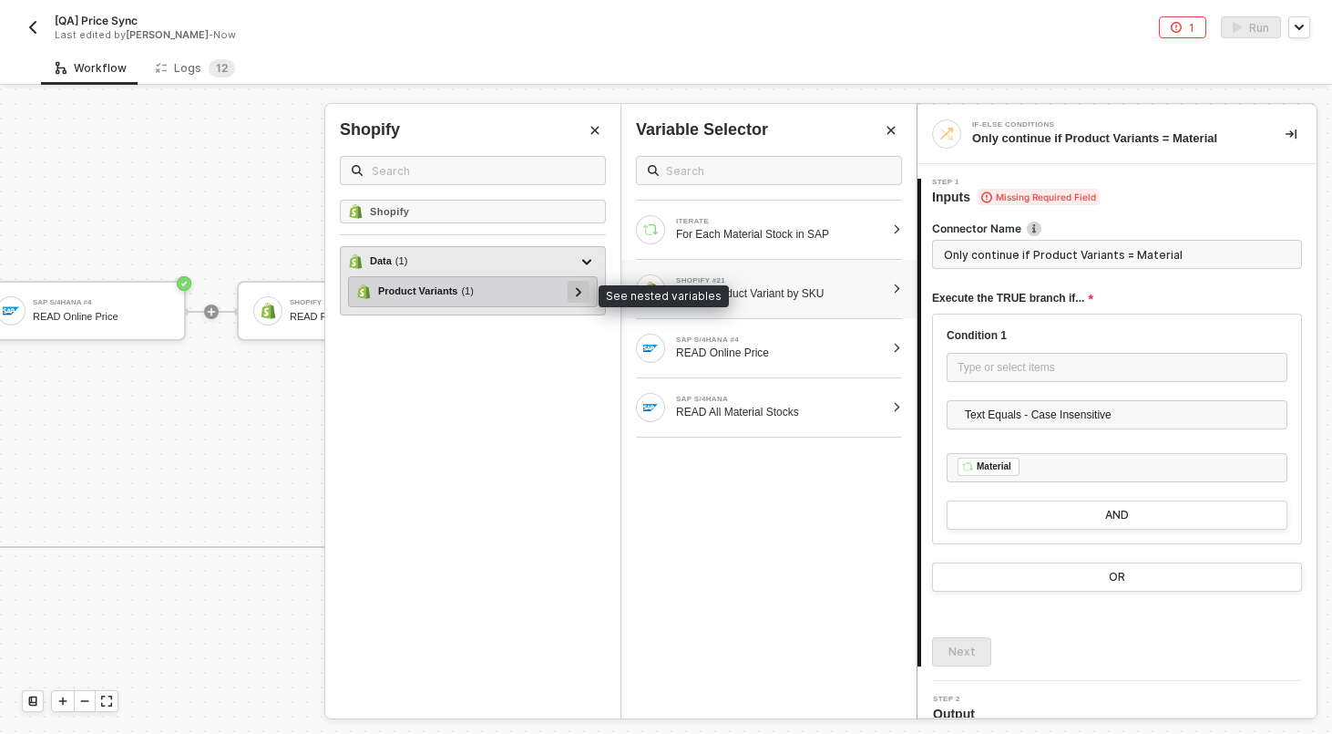
click at [580, 290] on icon at bounding box center [578, 291] width 5 height 9
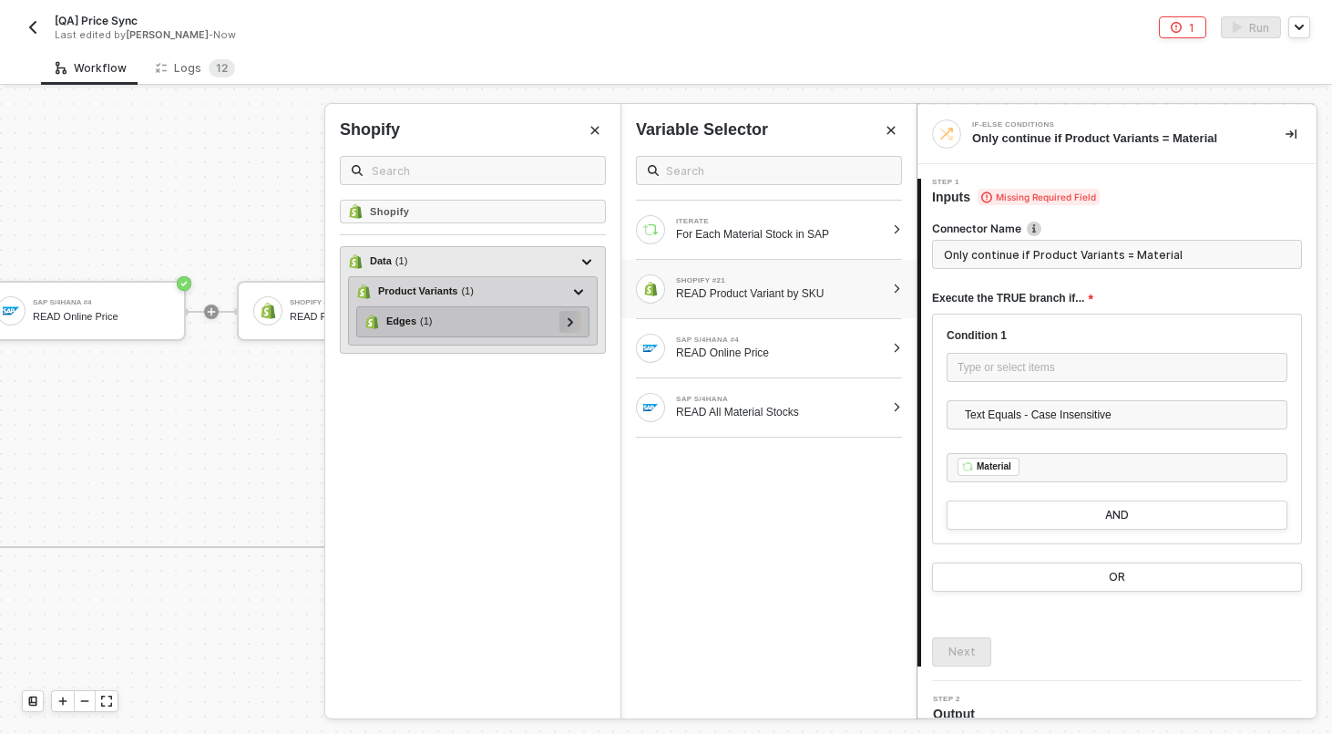
click at [568, 324] on icon at bounding box center [571, 321] width 6 height 9
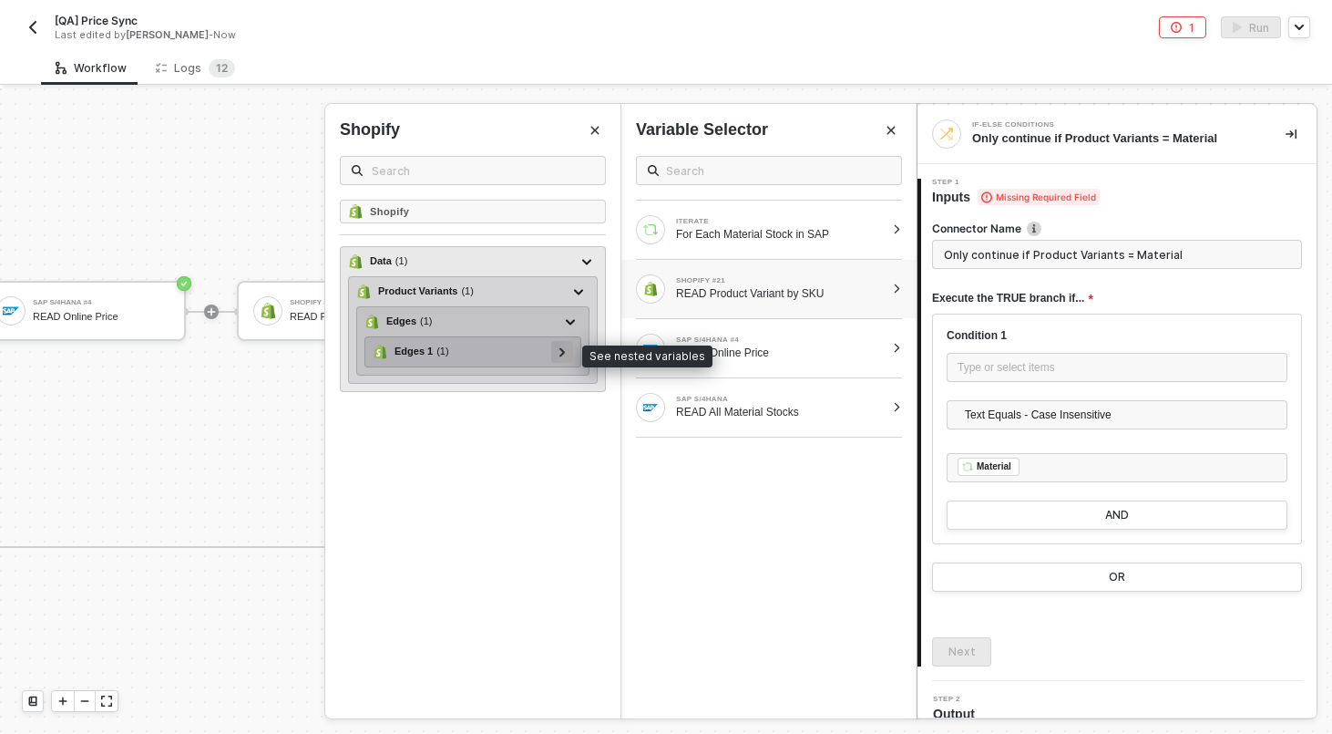
click at [560, 347] on icon at bounding box center [563, 351] width 6 height 9
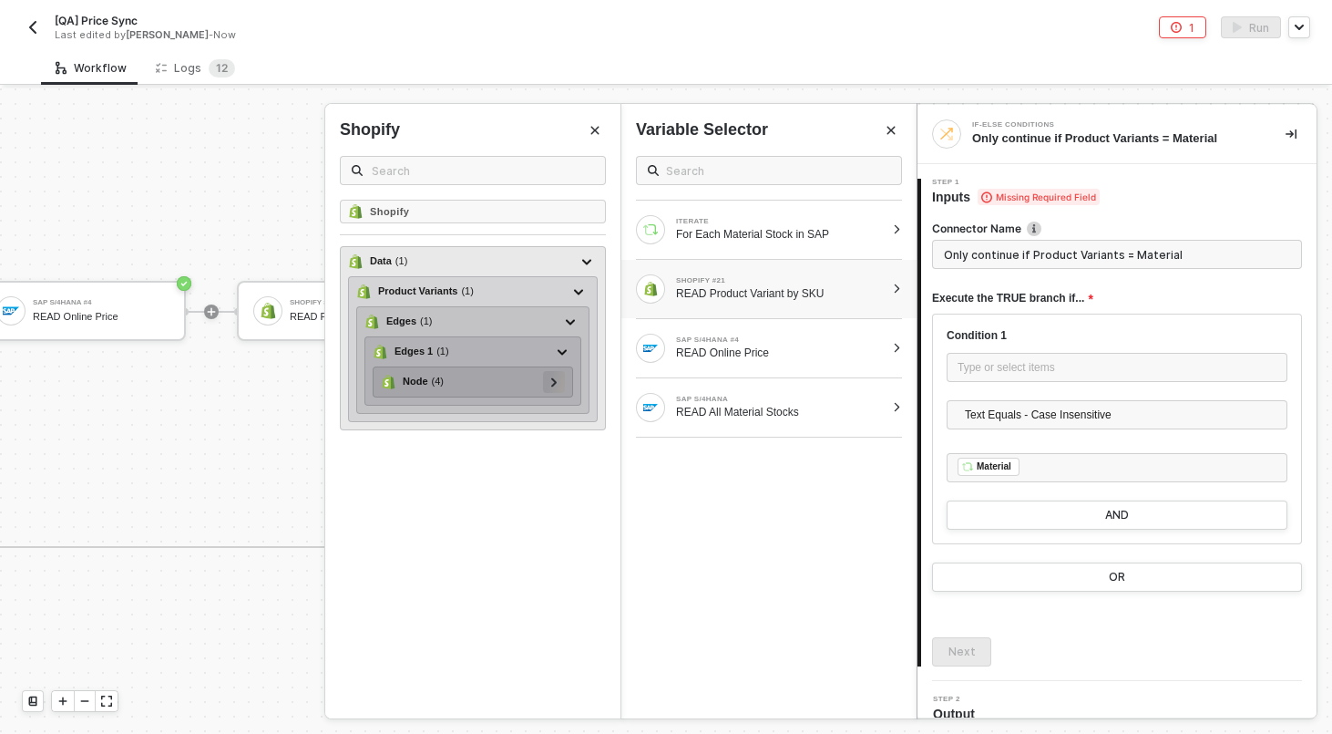
click at [559, 375] on div at bounding box center [554, 382] width 22 height 22
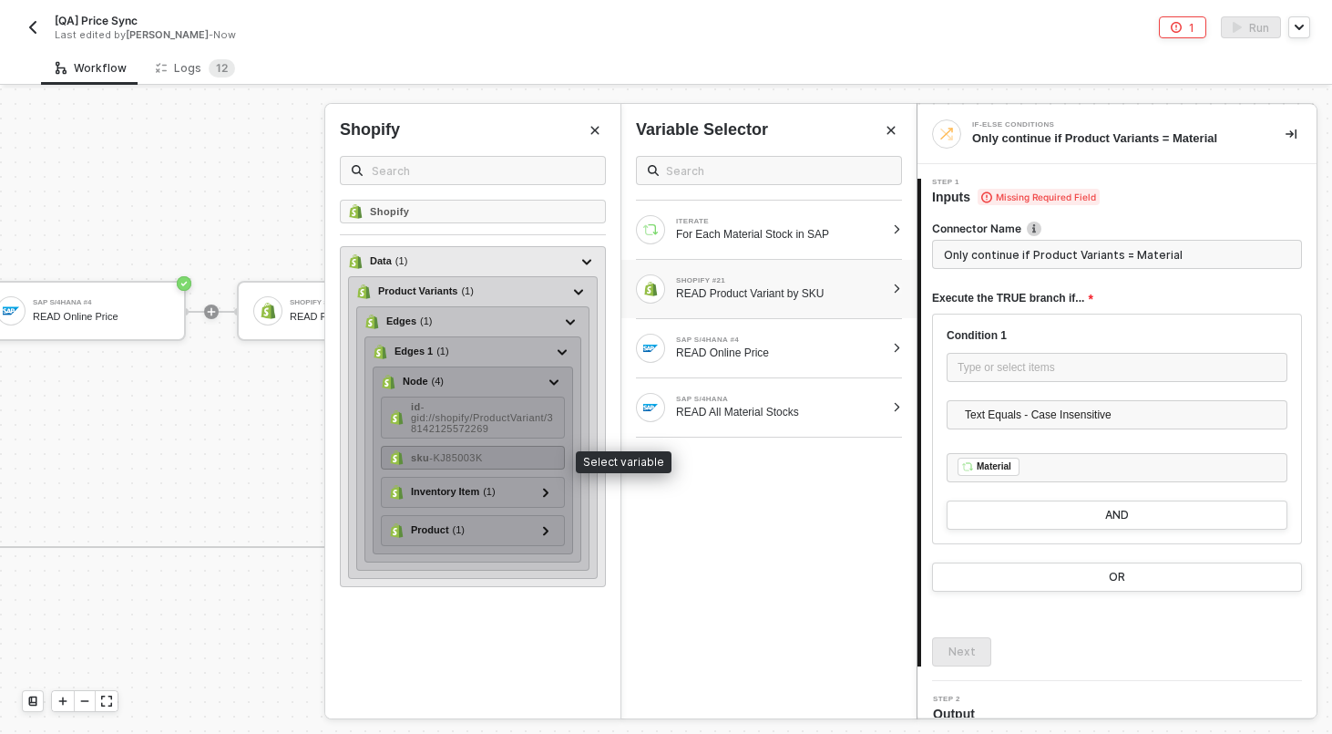
click at [509, 459] on div "sku - KJ85003K" at bounding box center [473, 458] width 184 height 24
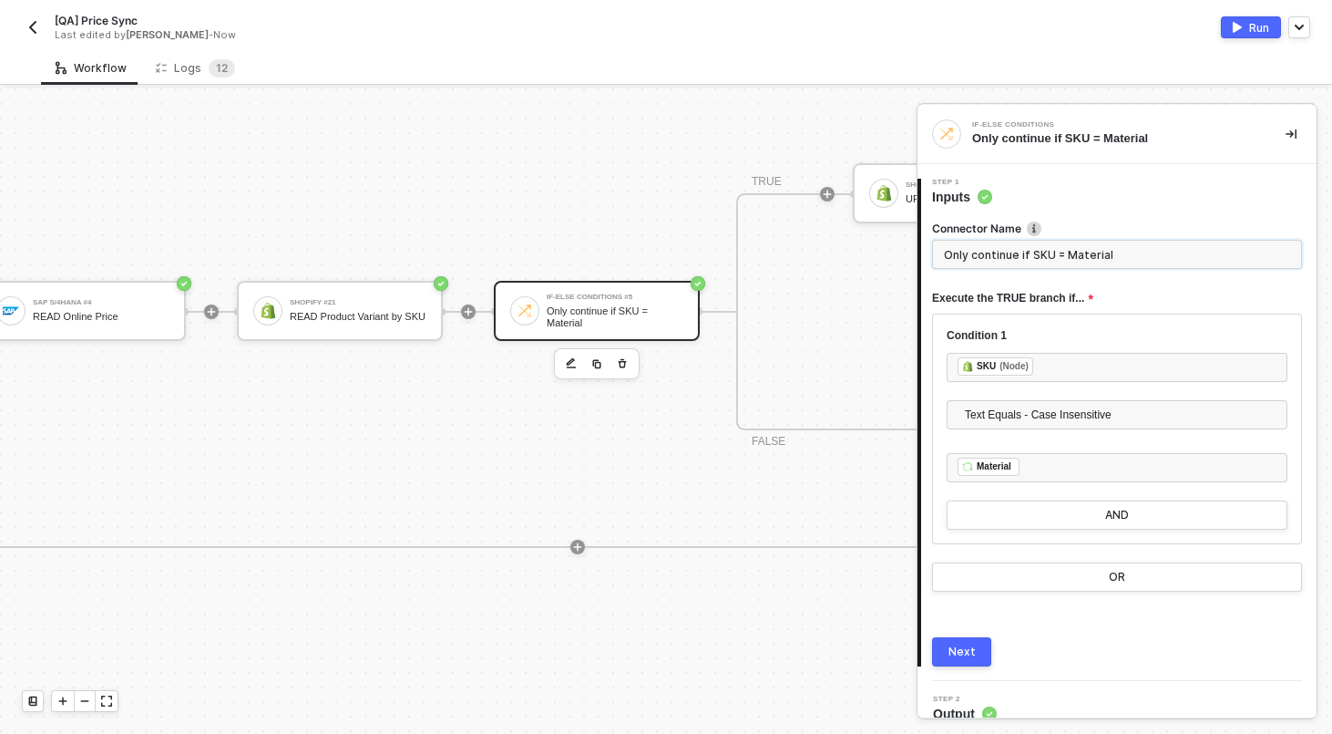
click at [975, 248] on input "Only continue if SKU = Material" at bounding box center [1117, 254] width 370 height 29
type input "If Shopify SKU == Material No"
click at [961, 657] on div "Next" at bounding box center [962, 651] width 27 height 15
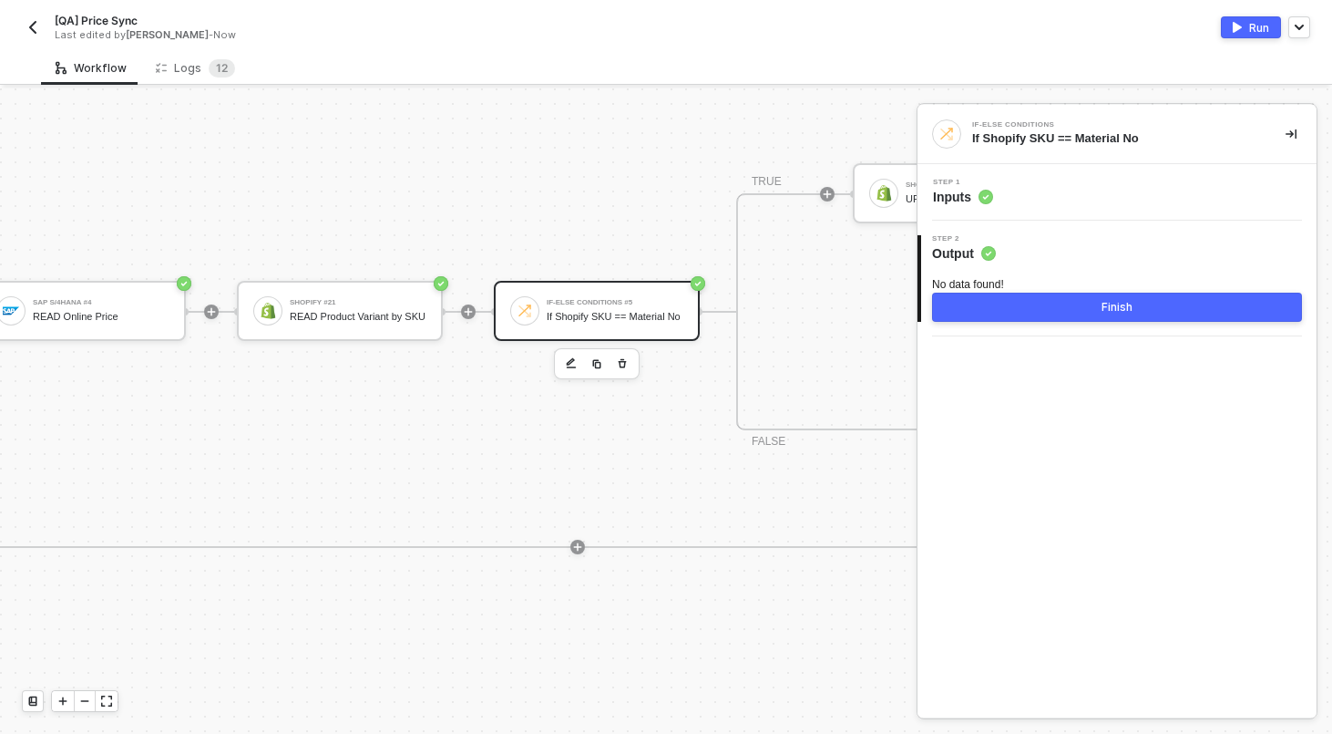
click at [994, 302] on button "Finish" at bounding box center [1117, 307] width 370 height 29
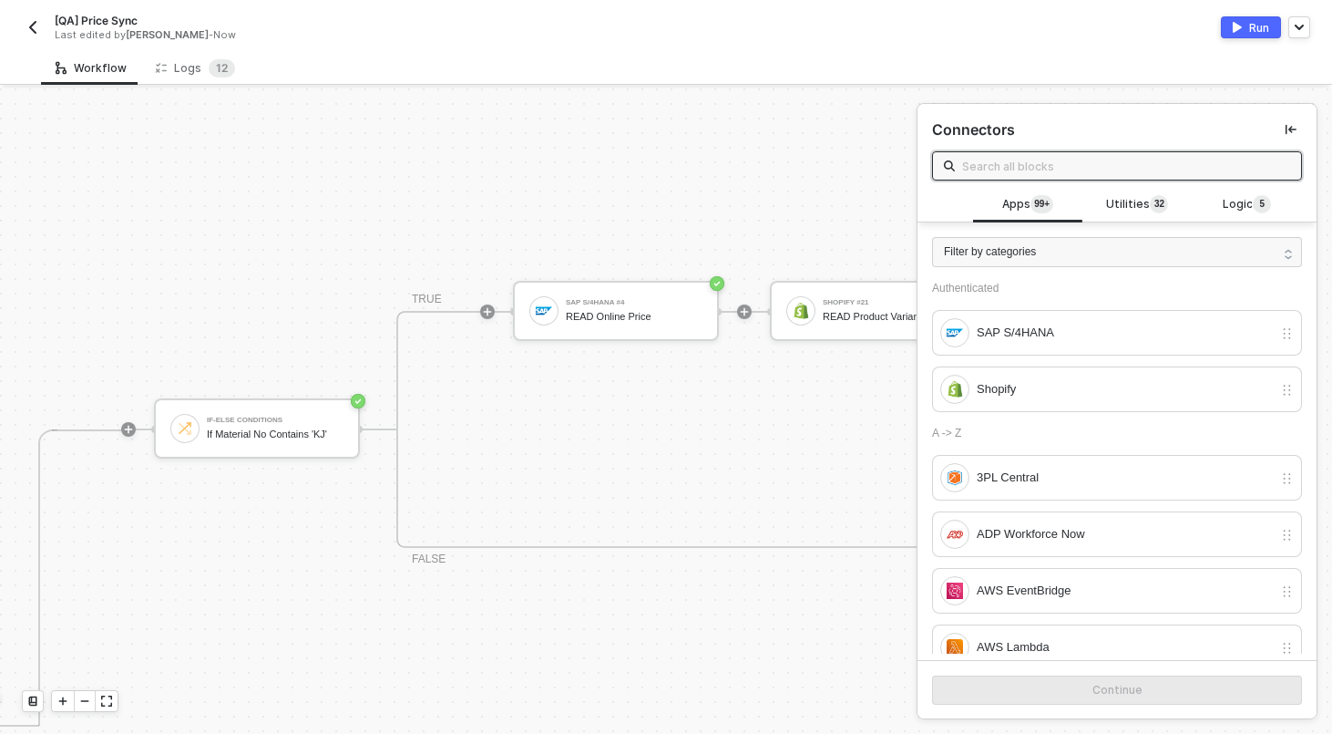
scroll to position [414, 746]
click at [1249, 31] on button "Run" at bounding box center [1251, 27] width 60 height 22
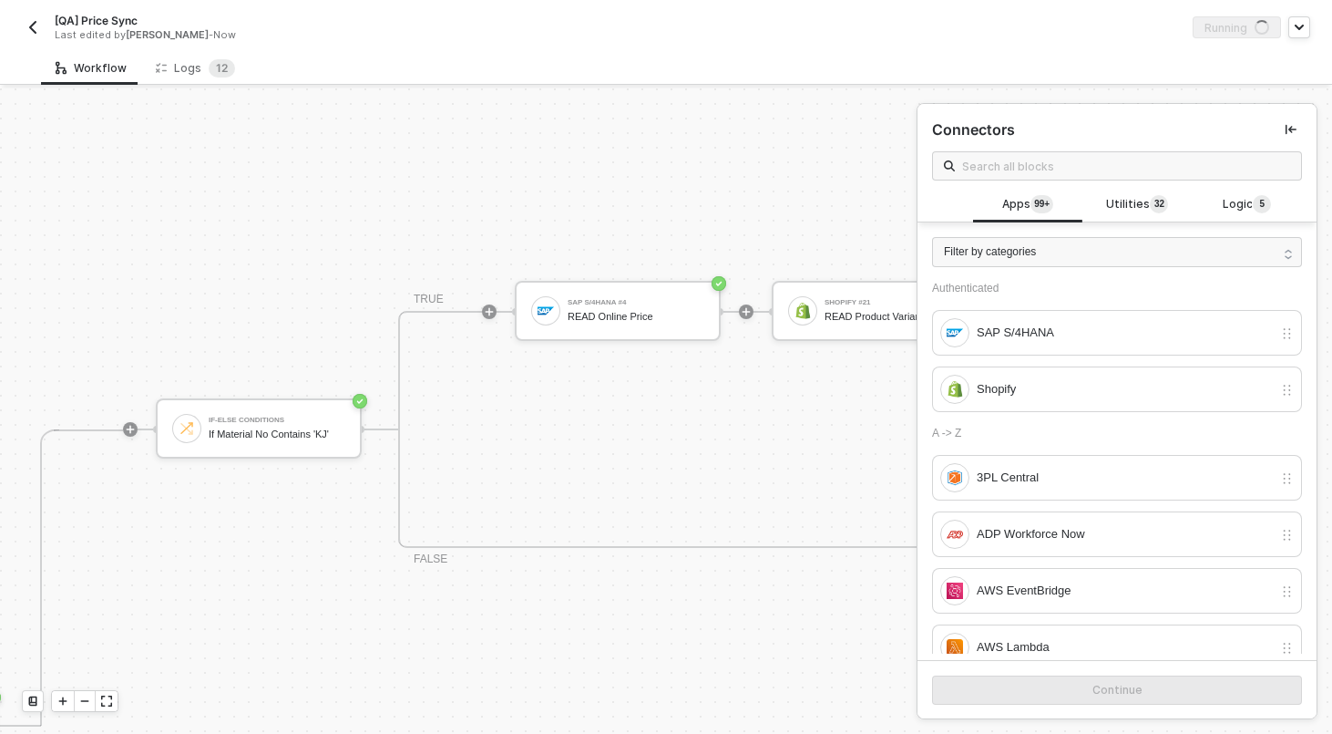
click at [365, 32] on div "Last edited by Scott Cogswell - Now" at bounding box center [340, 35] width 570 height 14
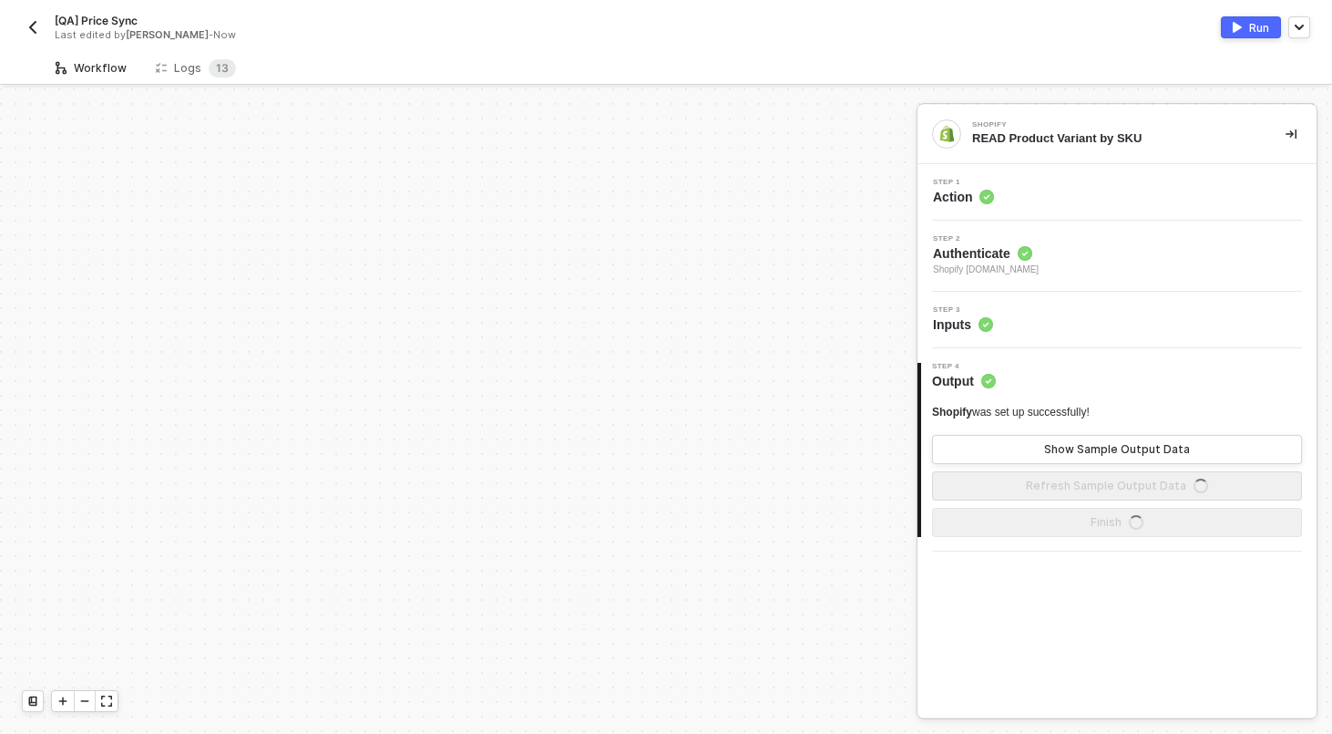
scroll to position [525, 0]
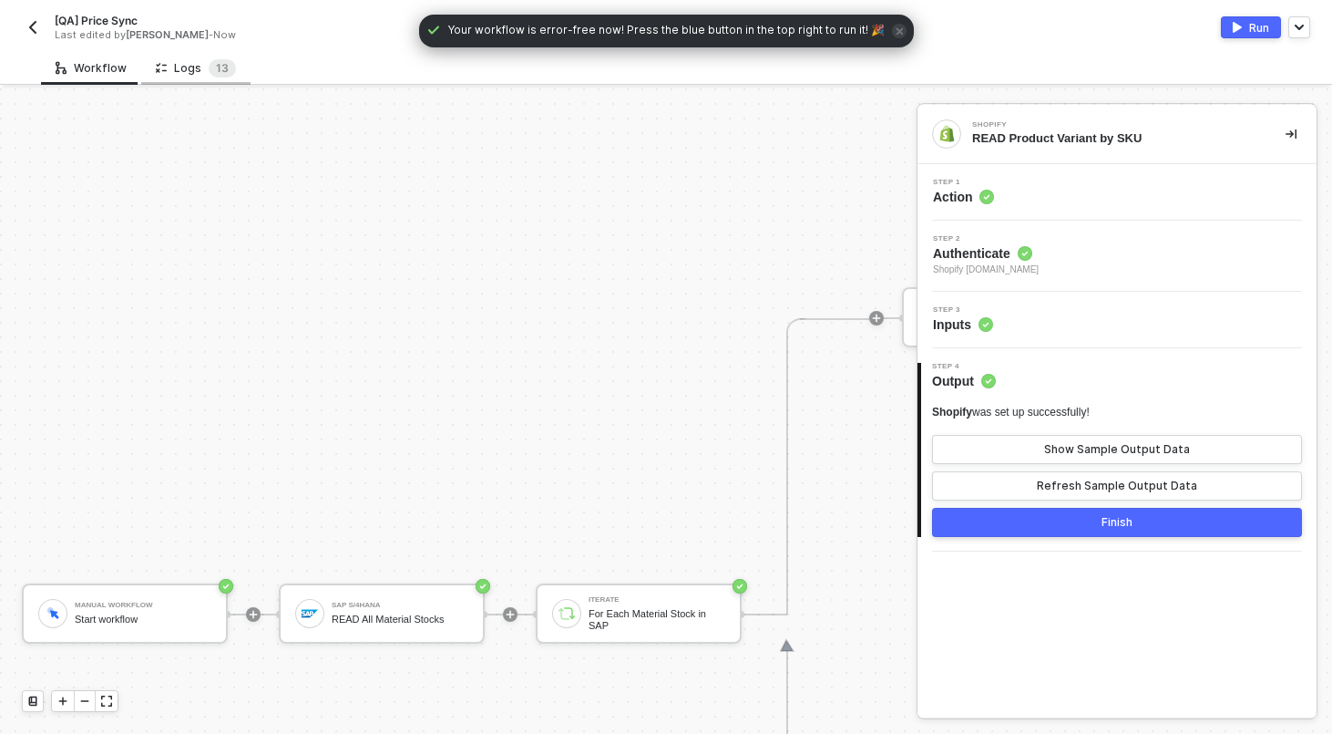
click at [200, 79] on div "Logs 1 3" at bounding box center [195, 68] width 109 height 34
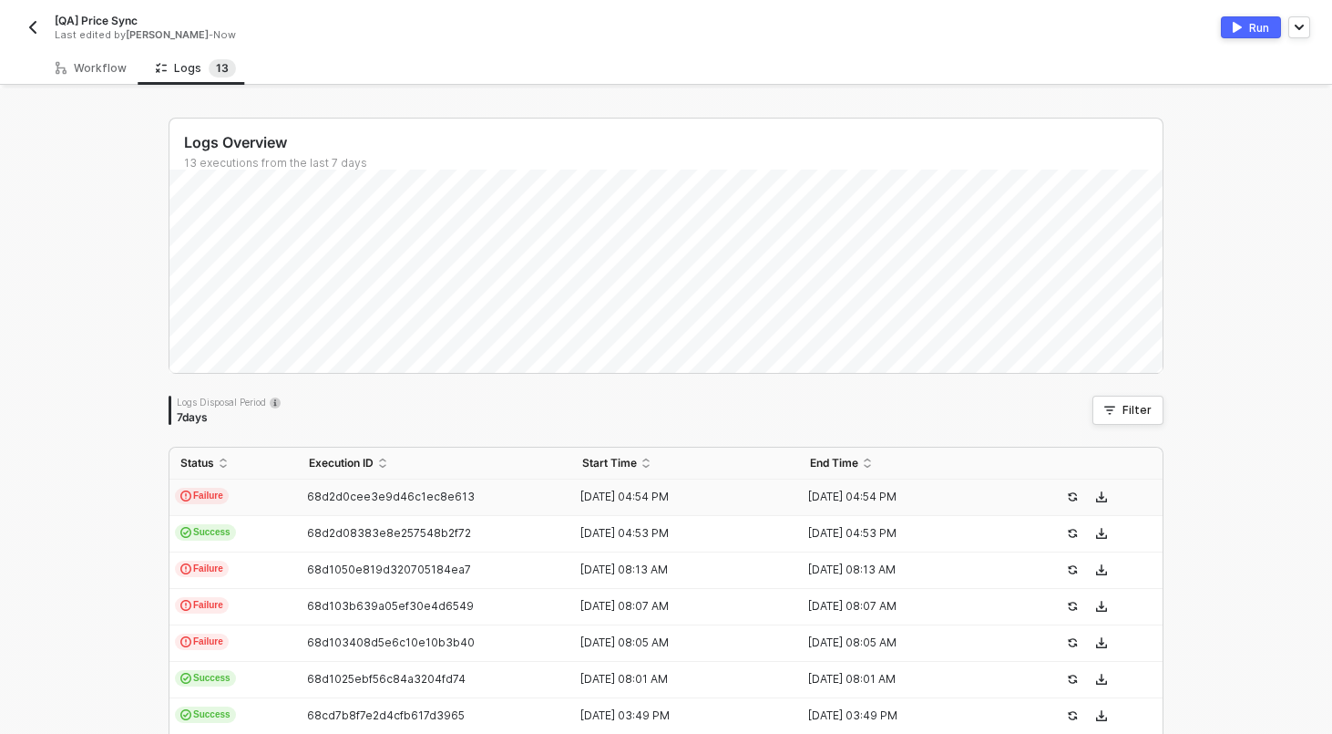
click at [241, 495] on td "Failure" at bounding box center [234, 497] width 129 height 36
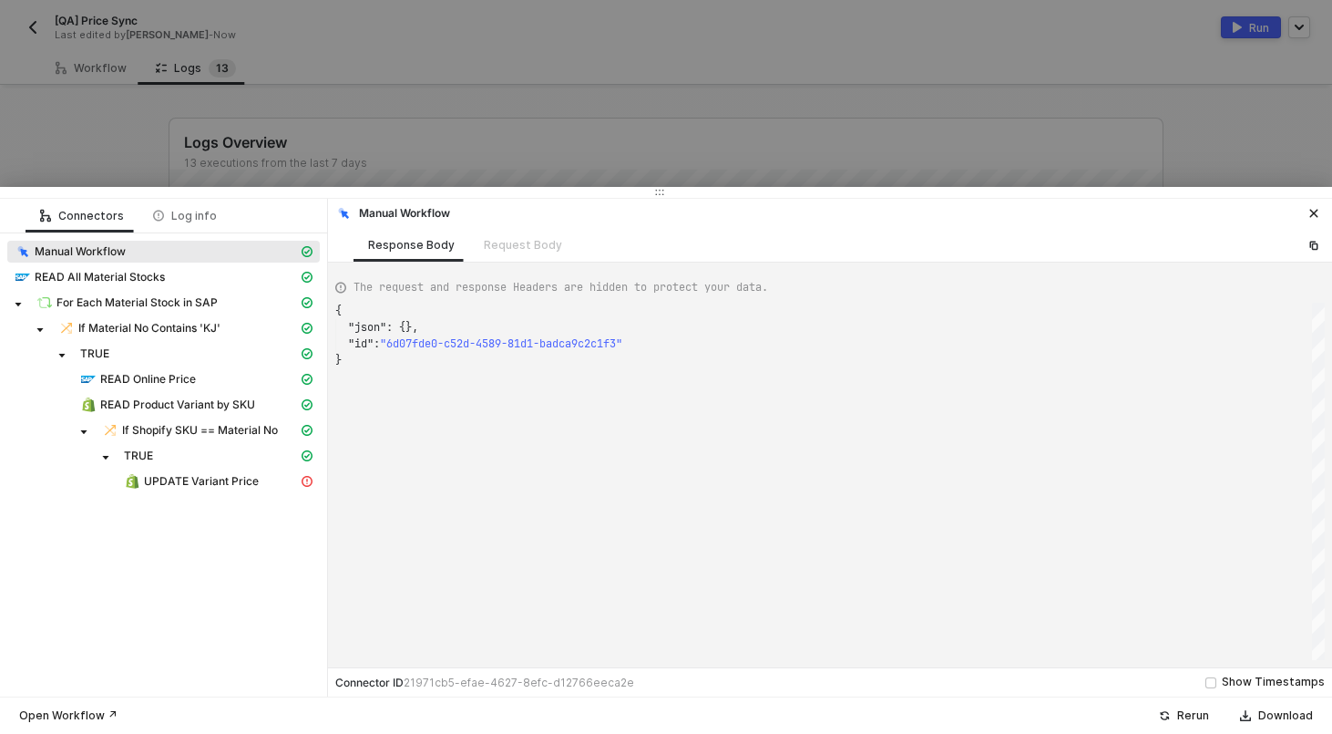
scroll to position [49, 0]
click at [200, 422] on div "If Shopify SKU == Material No" at bounding box center [200, 430] width 196 height 16
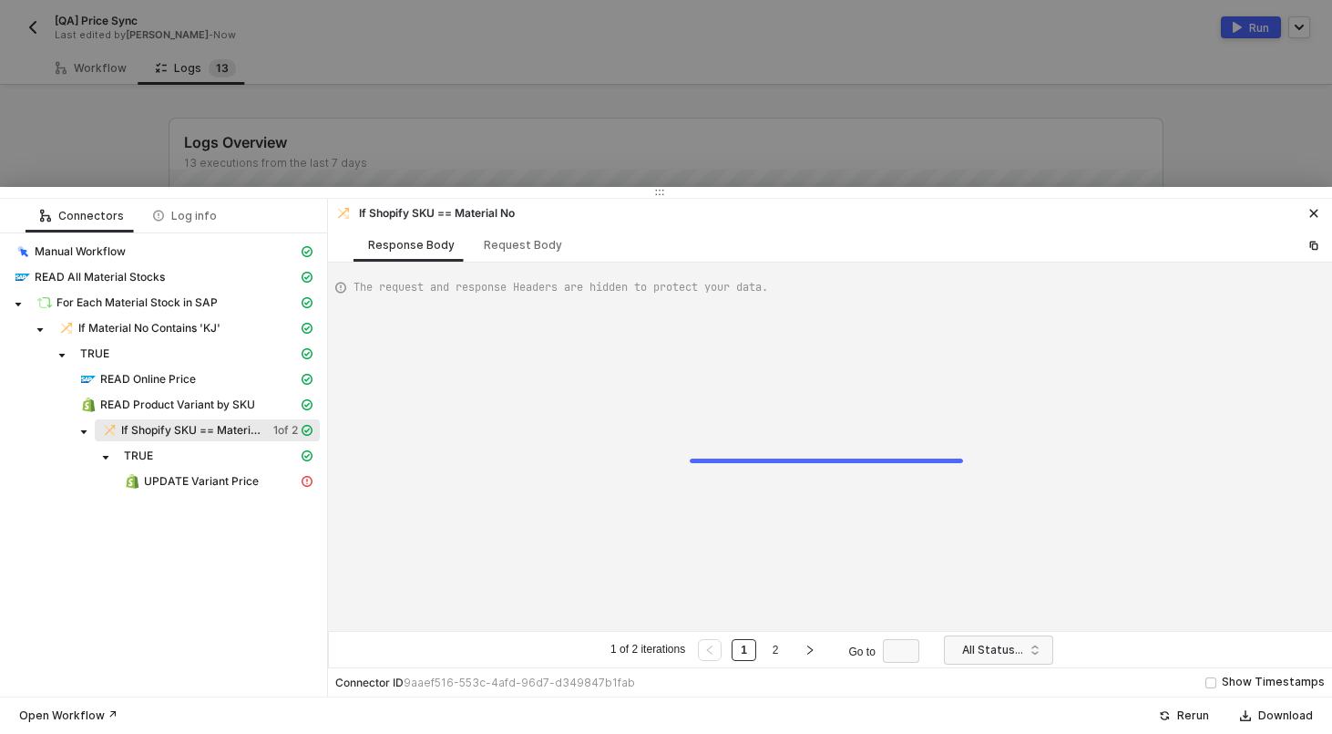
scroll to position [33, 0]
click at [127, 270] on span "READ All Material Stocks" at bounding box center [100, 277] width 130 height 15
type textarea "{ "json": { "materialStock": [ { "__metadata": { "id": "[URL][DOMAIN_NAME]',Pla…"
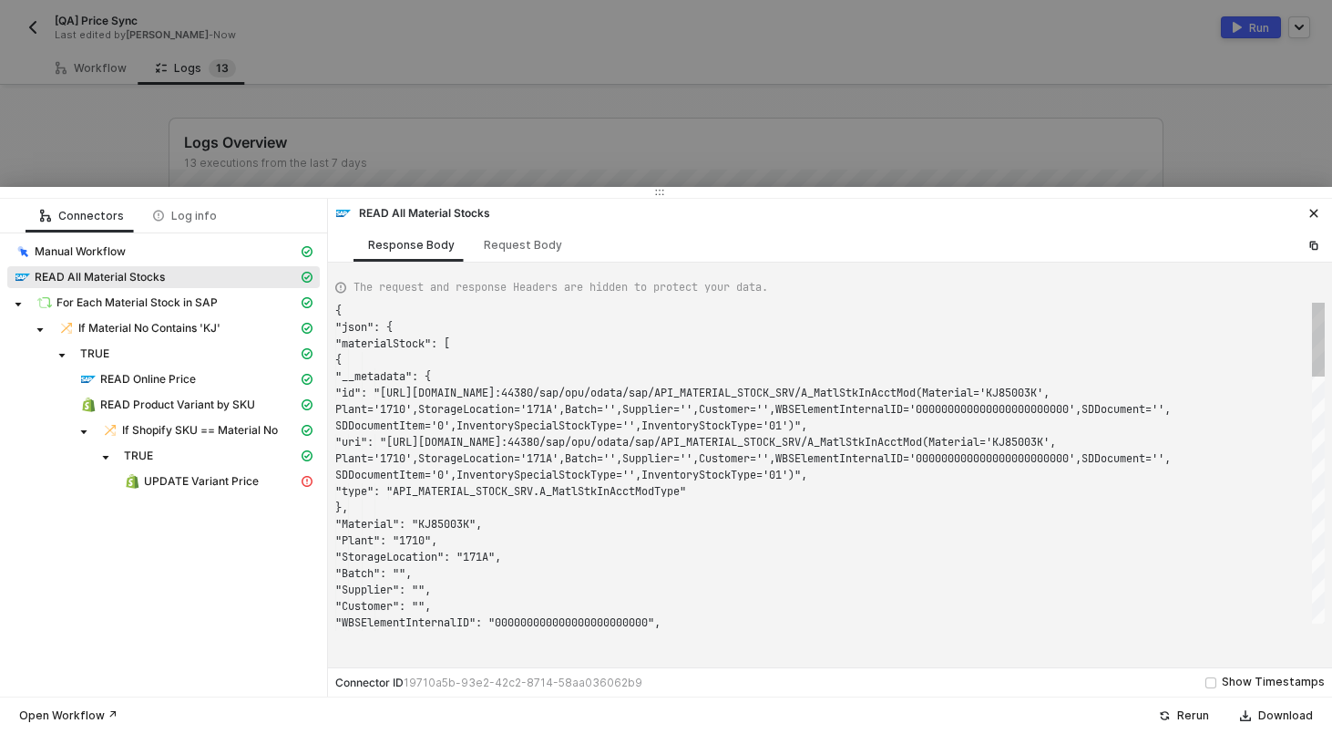
scroll to position [98, 0]
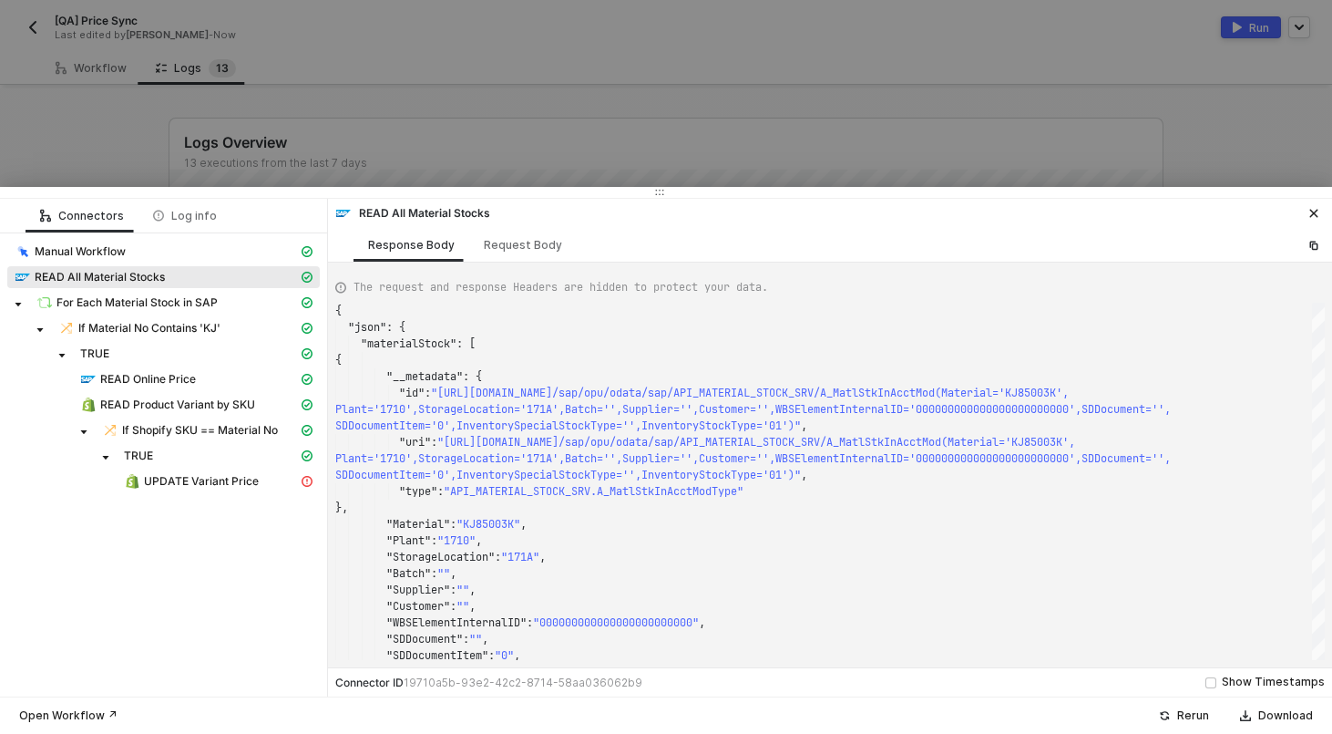
click at [166, 121] on div at bounding box center [666, 367] width 1332 height 734
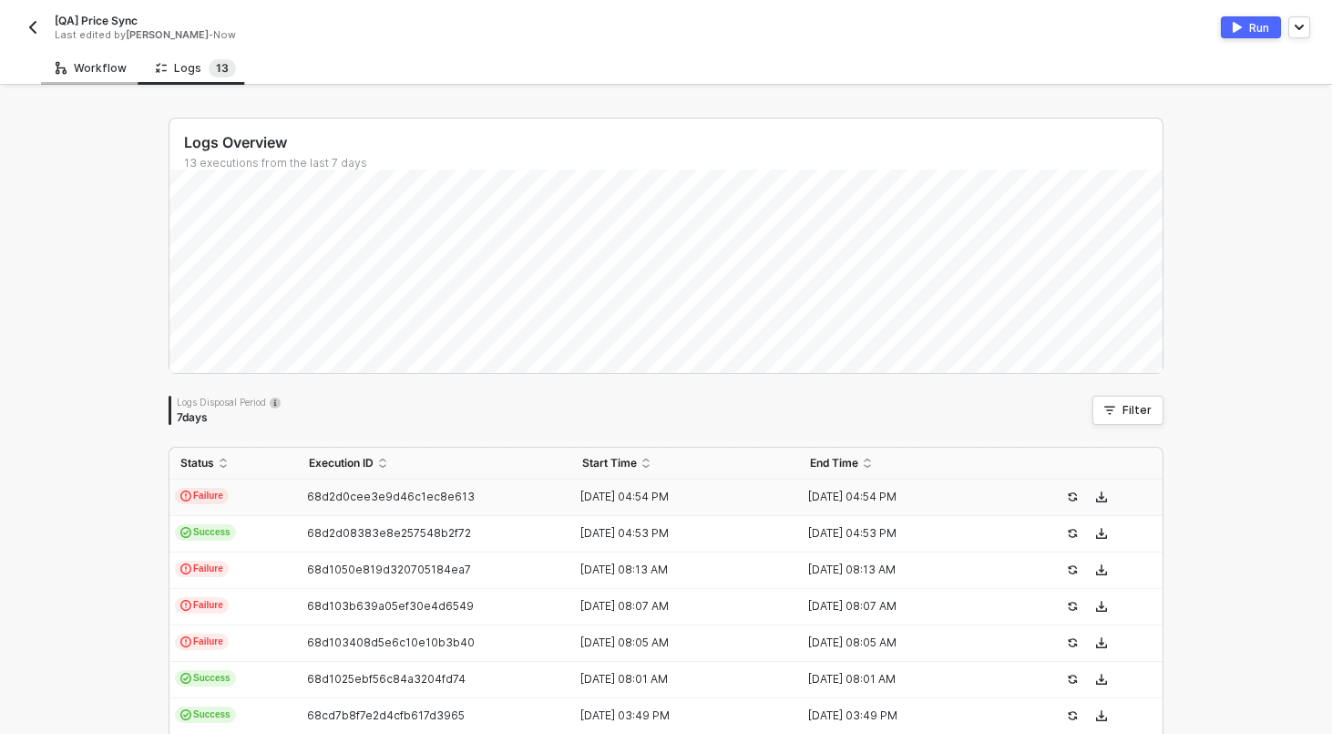
click at [105, 81] on div "Workflow" at bounding box center [91, 68] width 100 height 34
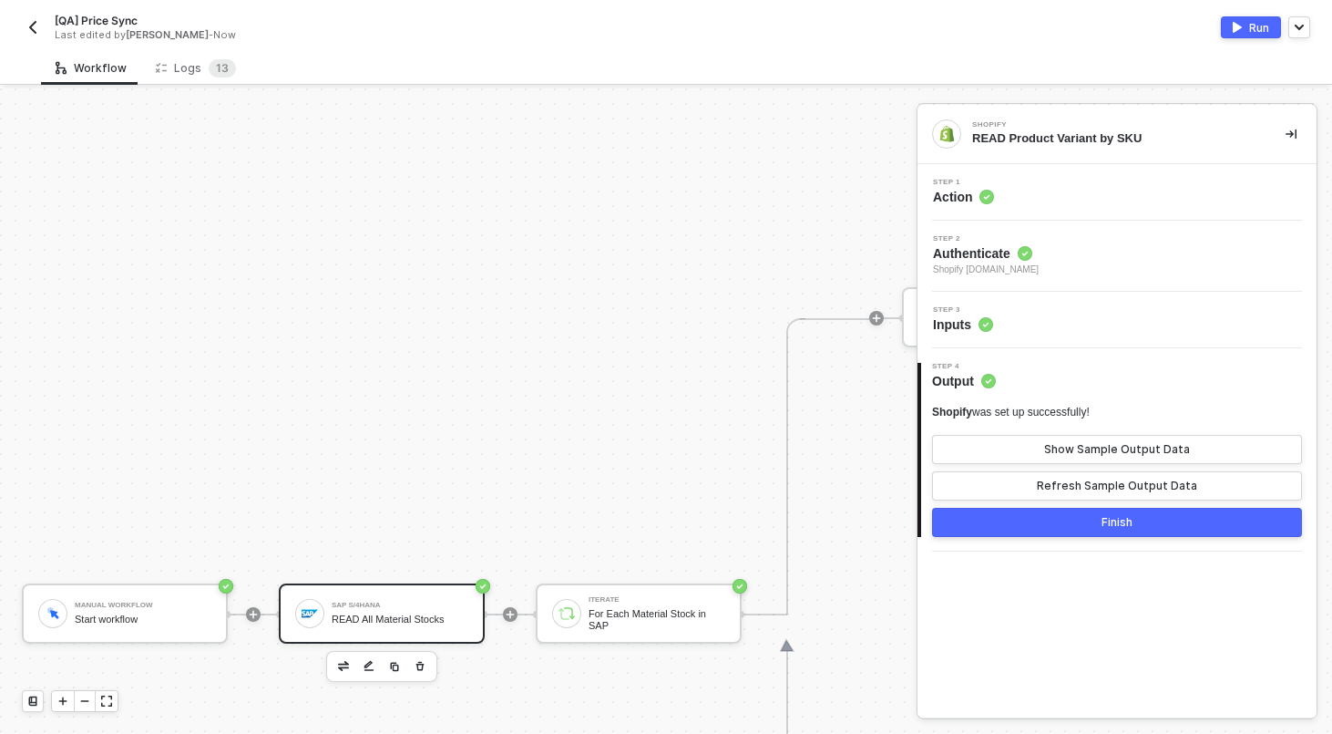
click at [432, 638] on div "SAP S/4HANA READ All Material Stocks" at bounding box center [382, 613] width 206 height 60
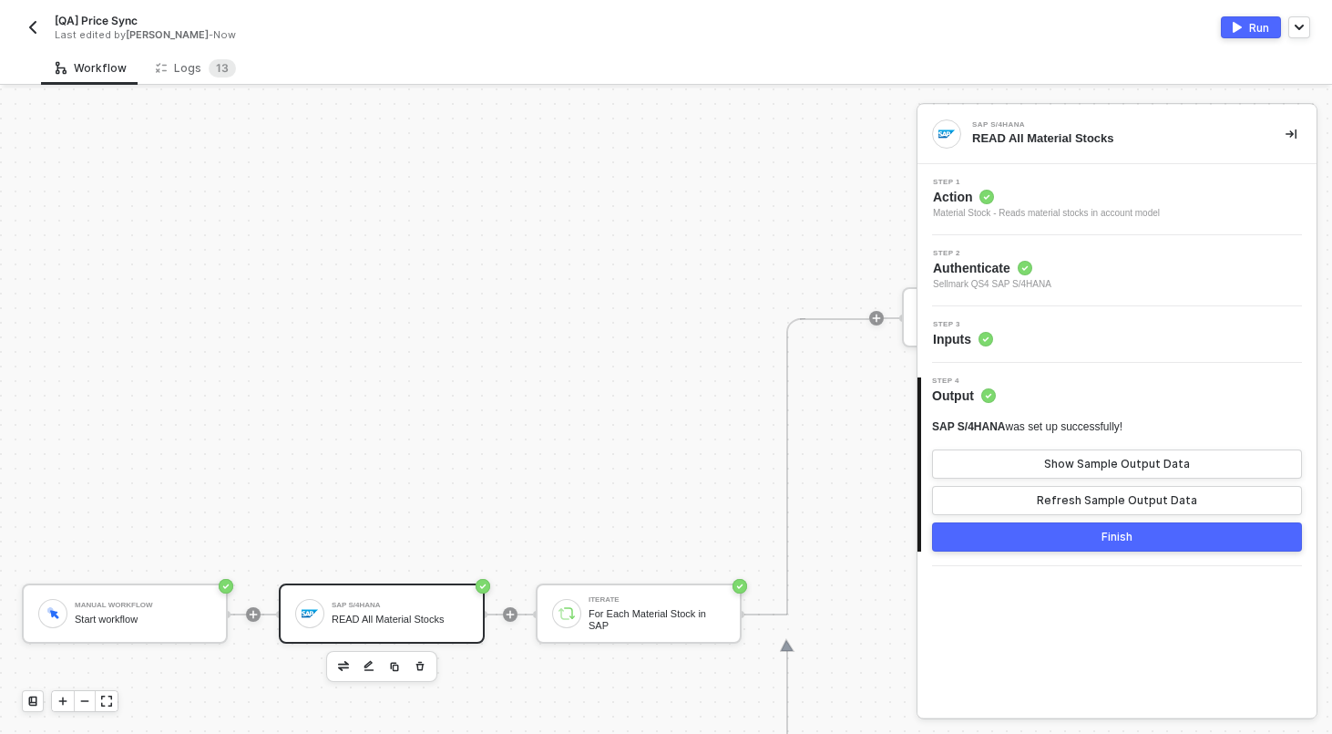
click at [1029, 346] on div "Step 3 Inputs" at bounding box center [1119, 334] width 395 height 27
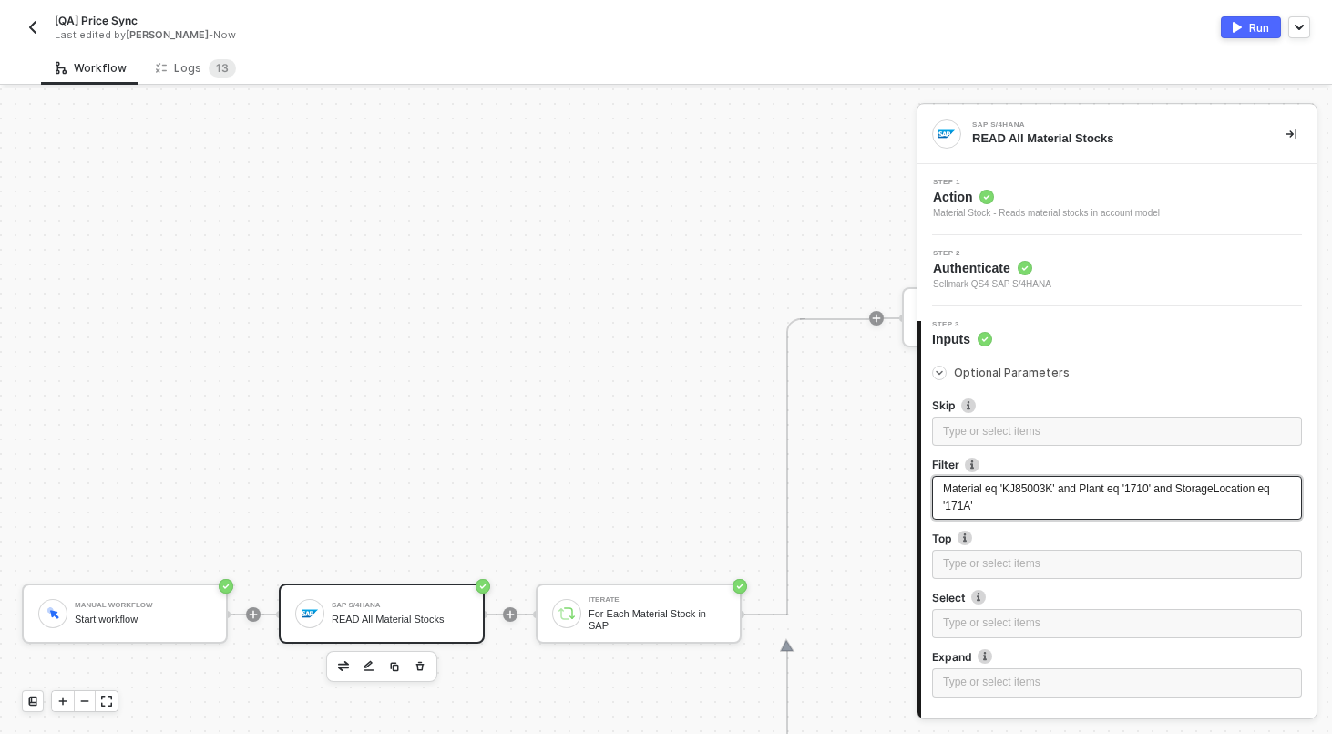
click at [1054, 492] on span "Material eq 'KJ85003K' and Plant eq '1710' and StorageLocation eq '171A'" at bounding box center [1108, 497] width 330 height 30
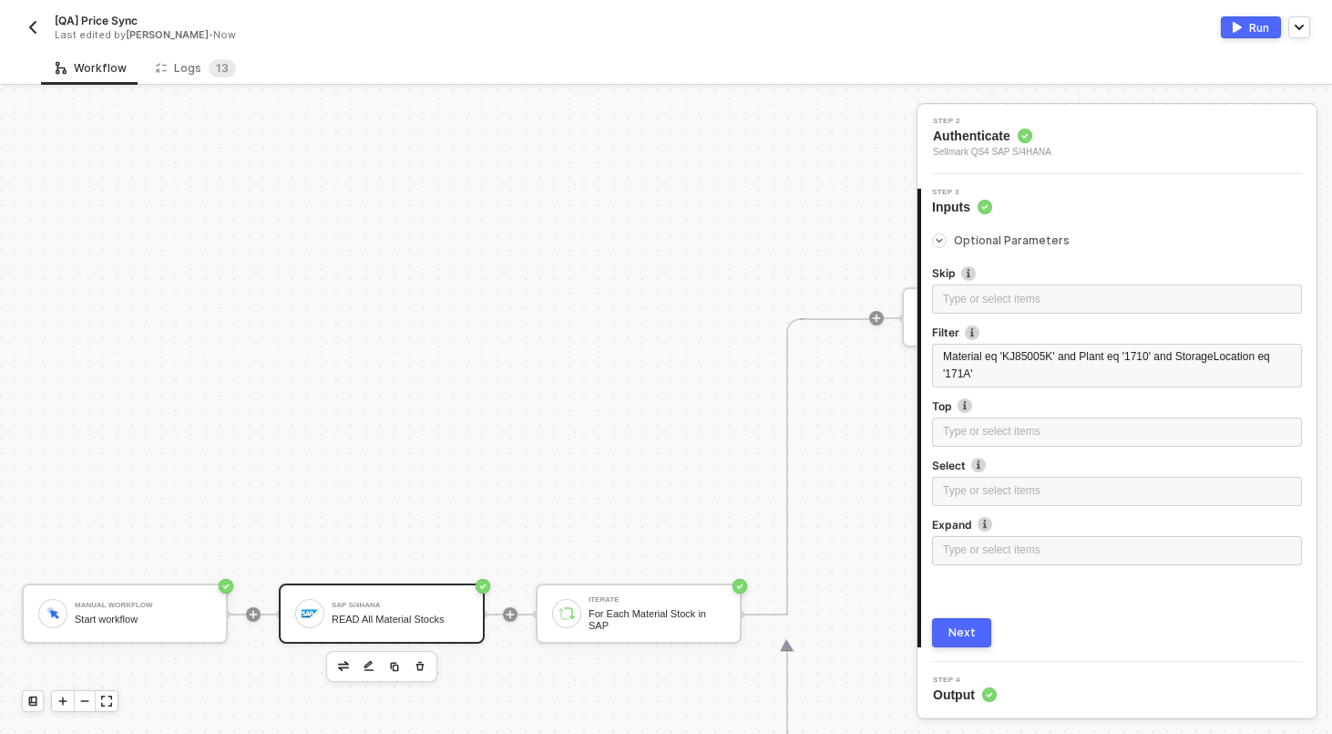
click at [961, 631] on div "Next" at bounding box center [962, 632] width 27 height 15
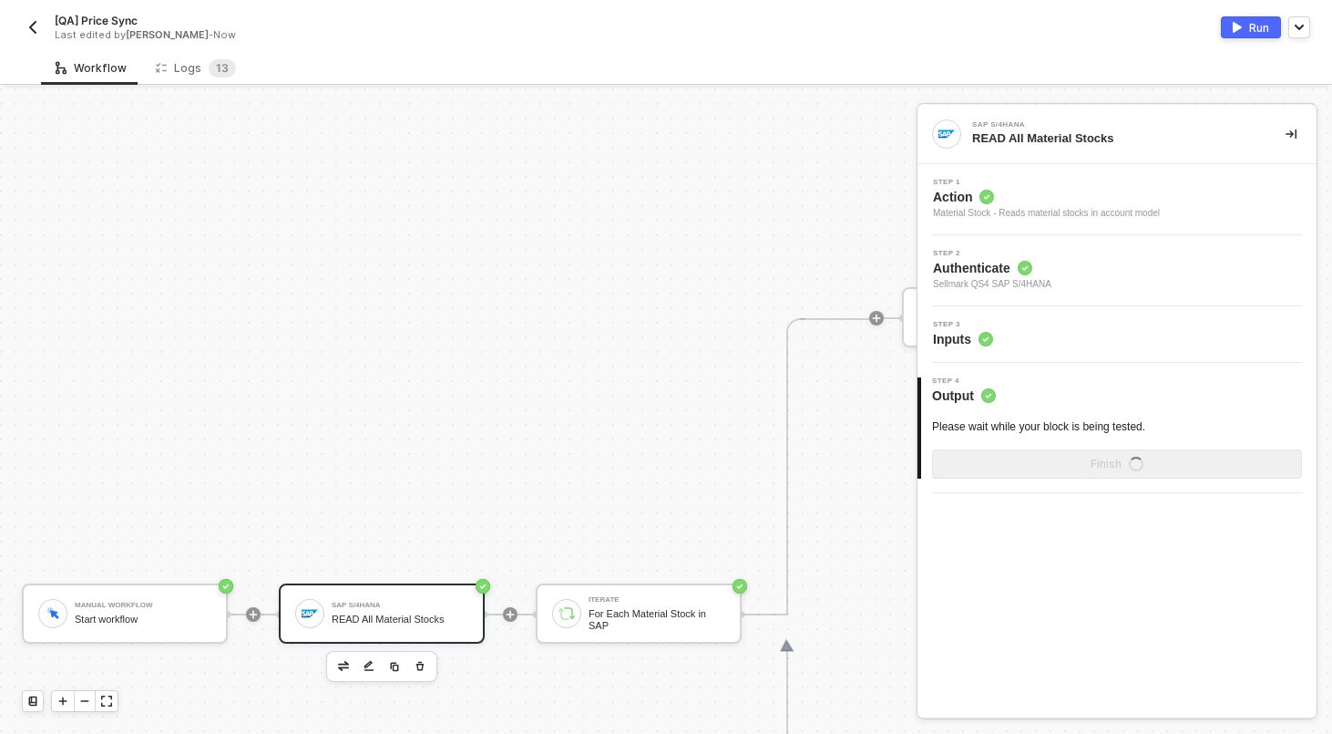
scroll to position [0, 0]
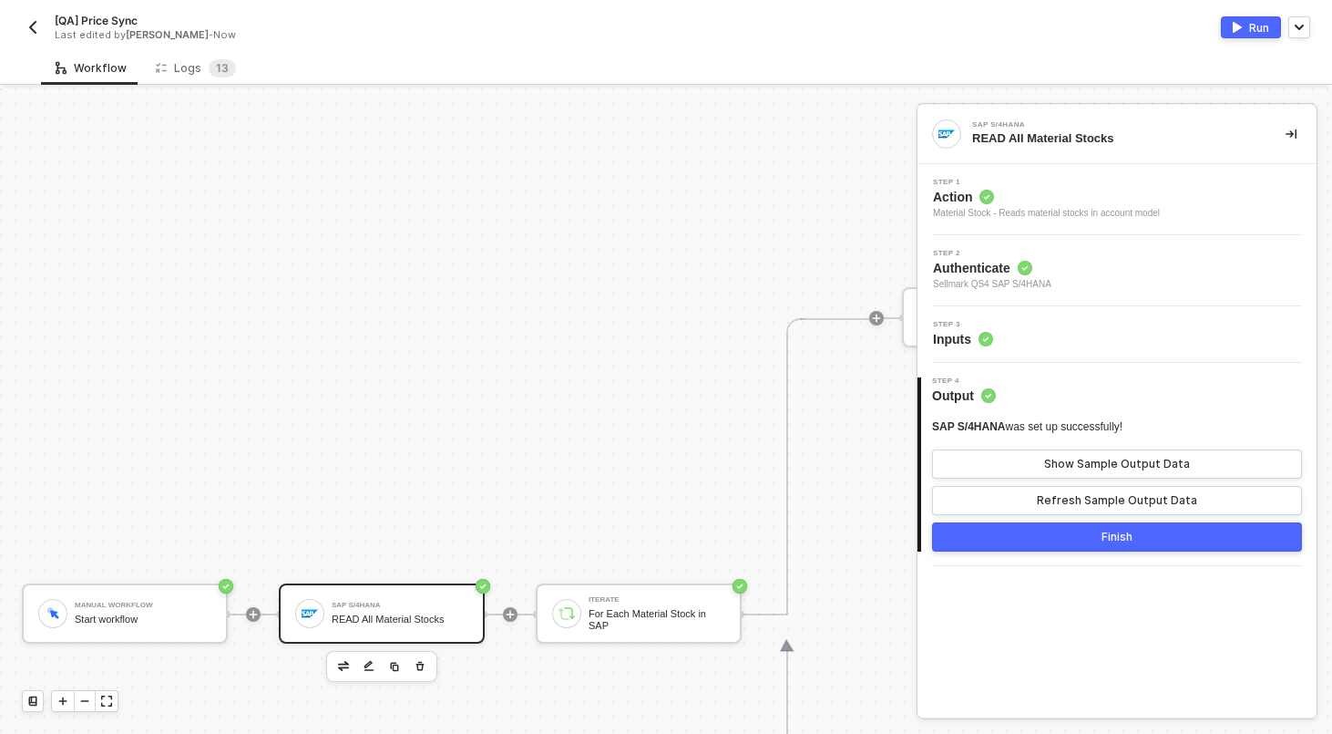
click at [1081, 534] on button "Finish" at bounding box center [1117, 536] width 370 height 29
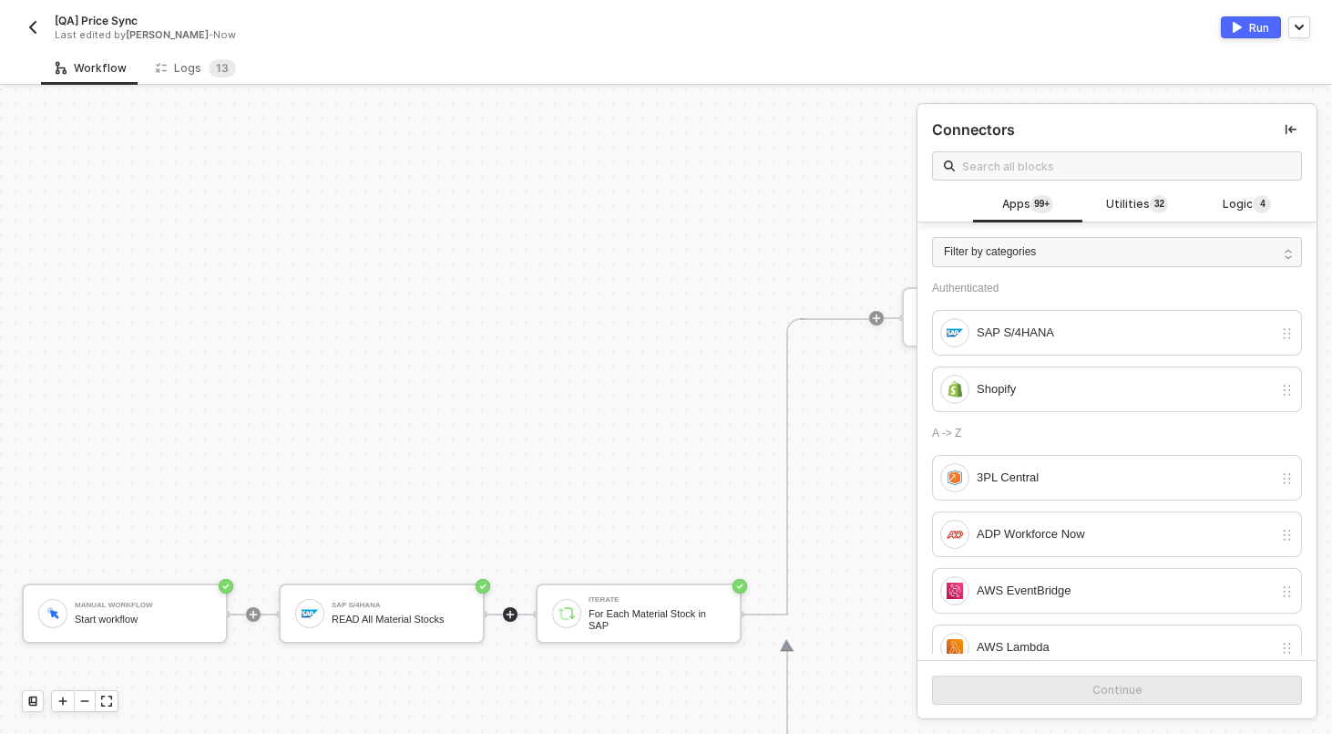
click at [1259, 35] on button "Run" at bounding box center [1251, 27] width 60 height 22
click at [825, 35] on div "Running" at bounding box center [988, 27] width 644 height 22
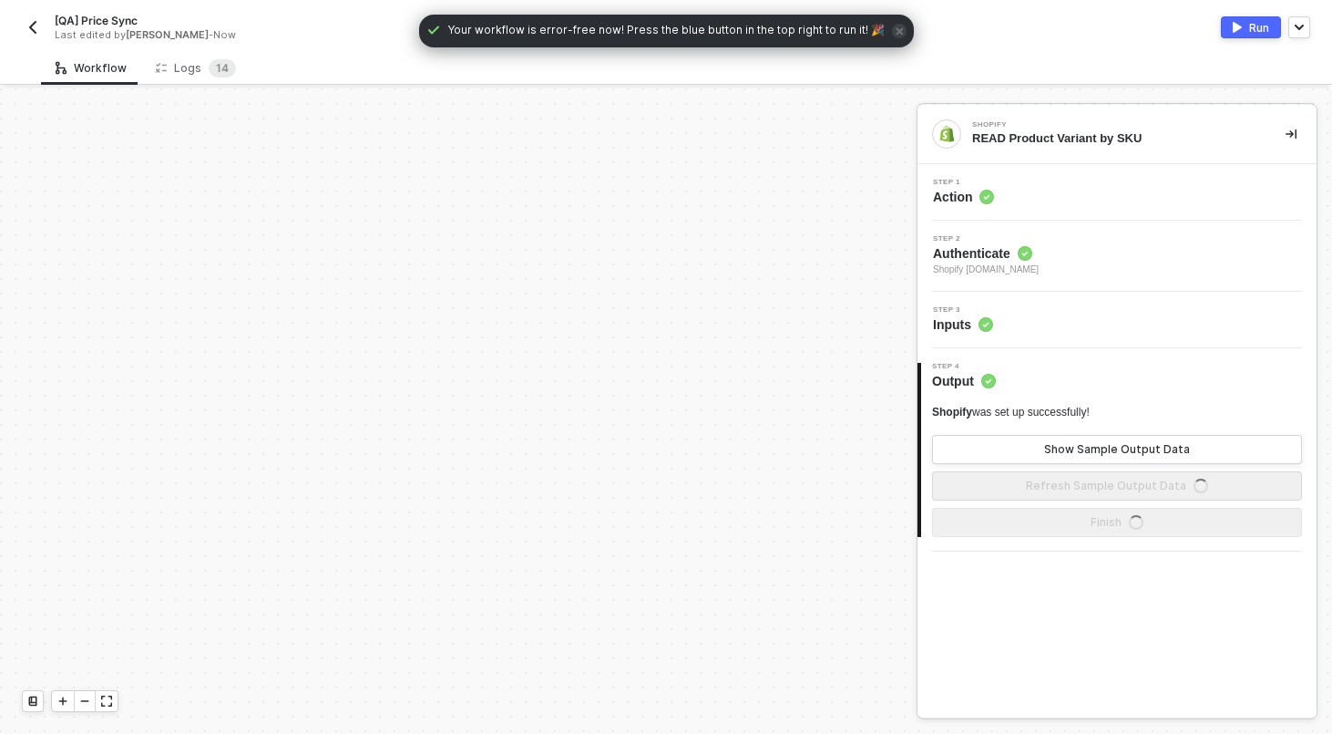
scroll to position [525, 0]
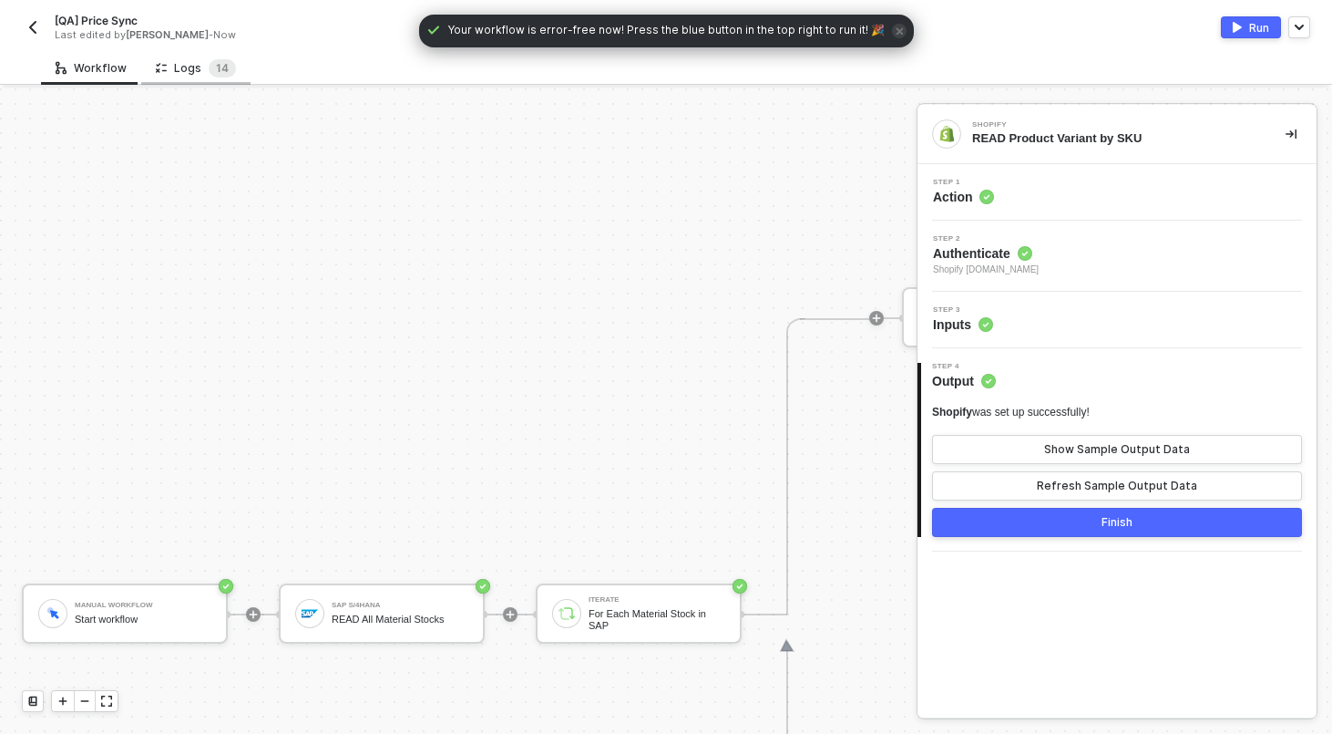
click at [184, 62] on div "Logs 1 4" at bounding box center [196, 68] width 80 height 18
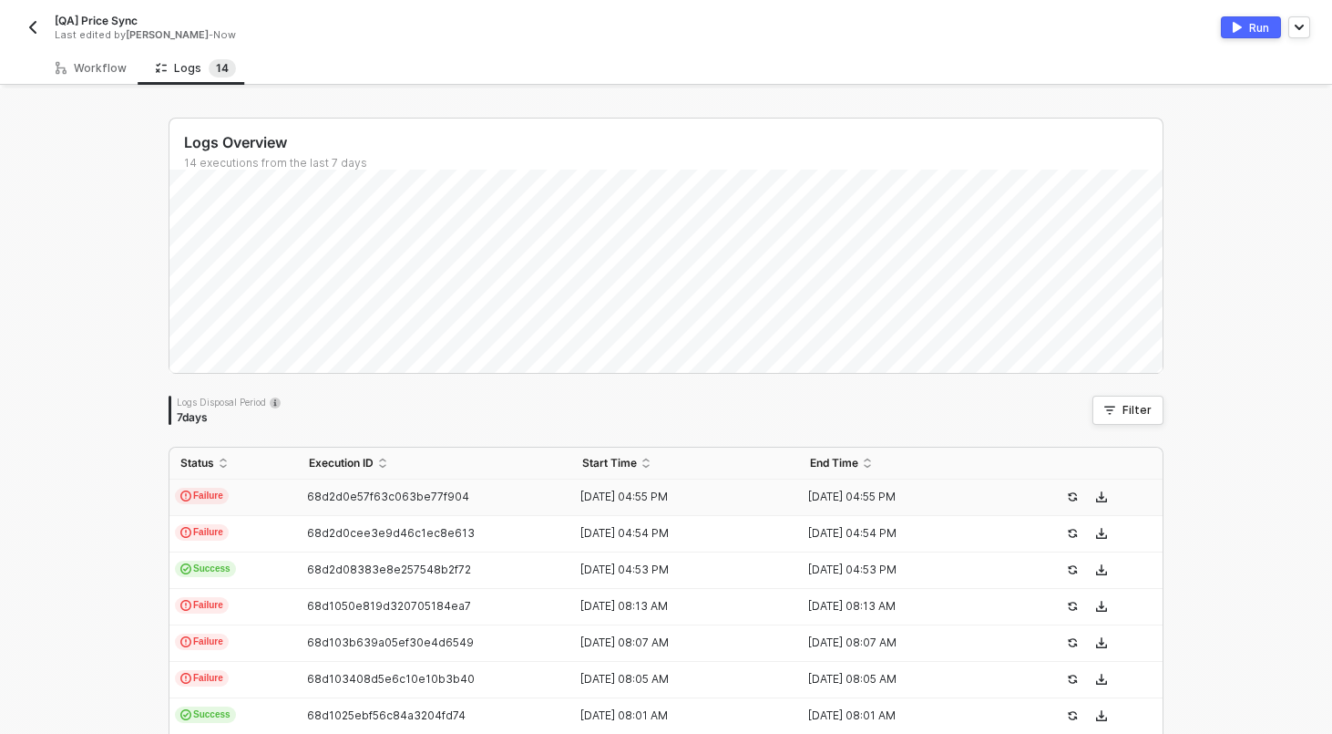
click at [299, 509] on td "68d2d0e57f63c063be77f904" at bounding box center [434, 497] width 273 height 36
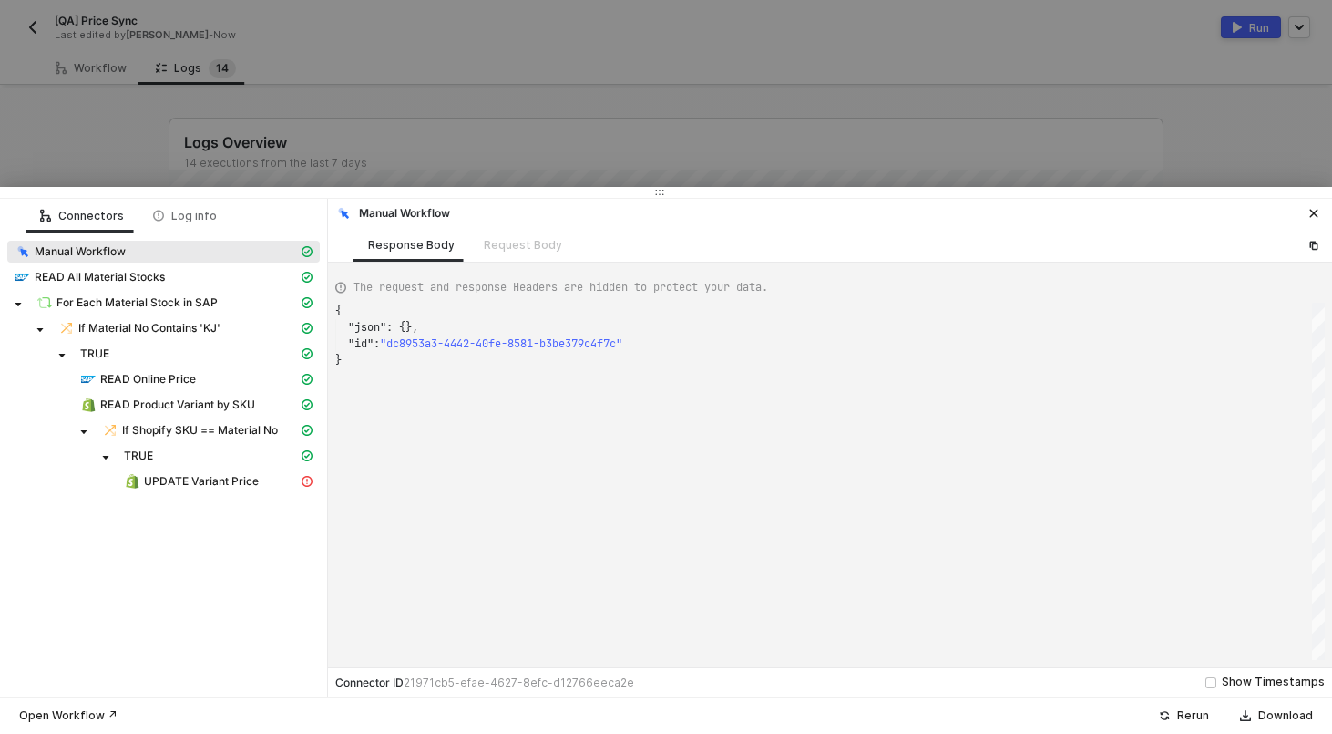
scroll to position [49, 0]
click at [183, 398] on span "READ Product Variant by SKU" at bounding box center [177, 404] width 155 height 15
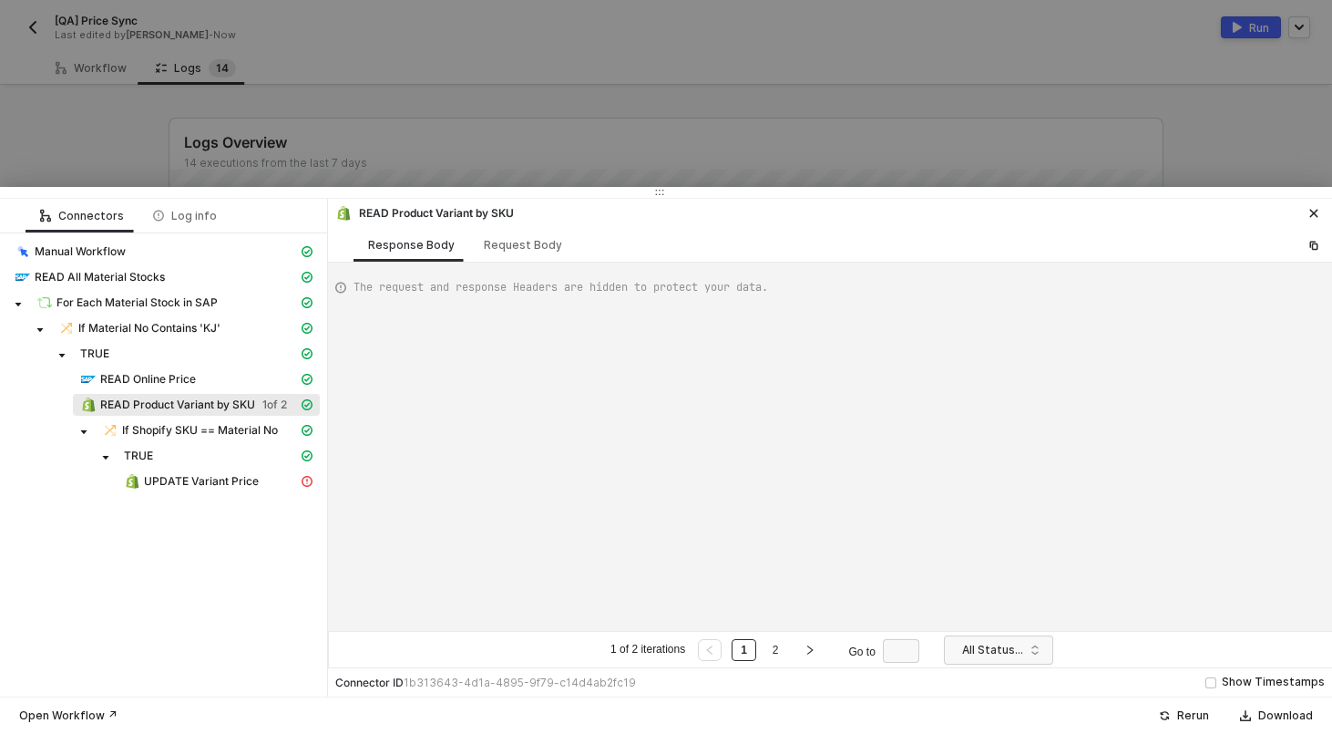
scroll to position [164, 0]
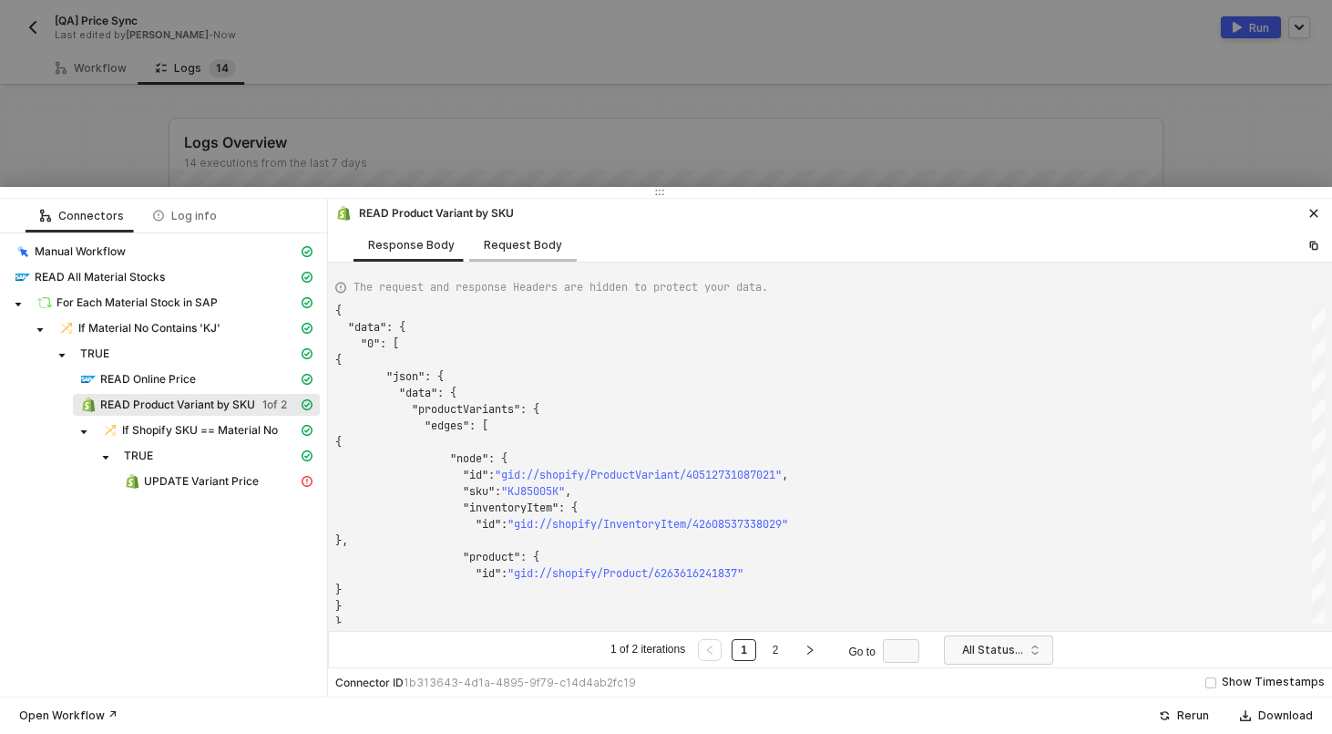
click at [504, 242] on div "Request Body" at bounding box center [523, 245] width 78 height 15
type textarea "[ { "keyValuePairs": [], "apiVersion": "shopifyV1", "resource": "custom", "oper…"
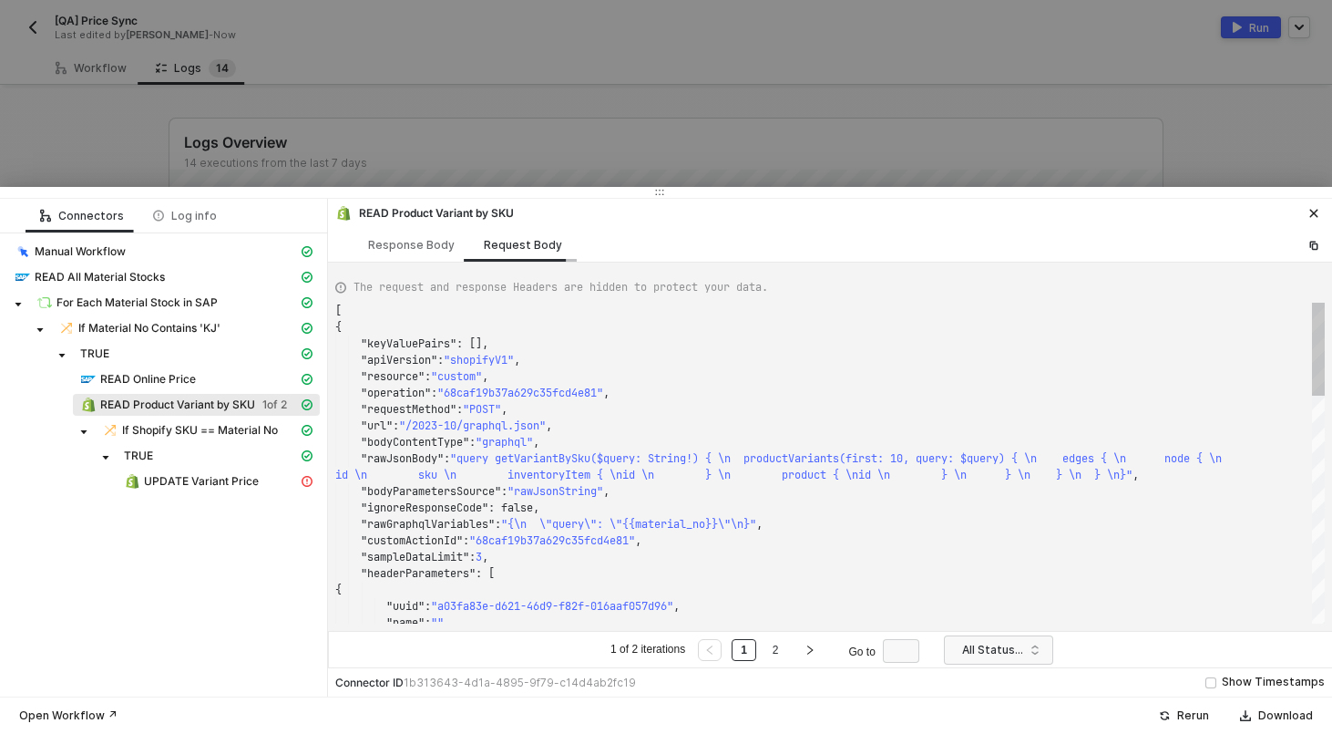
scroll to position [148, 0]
click at [504, 124] on div at bounding box center [666, 367] width 1332 height 734
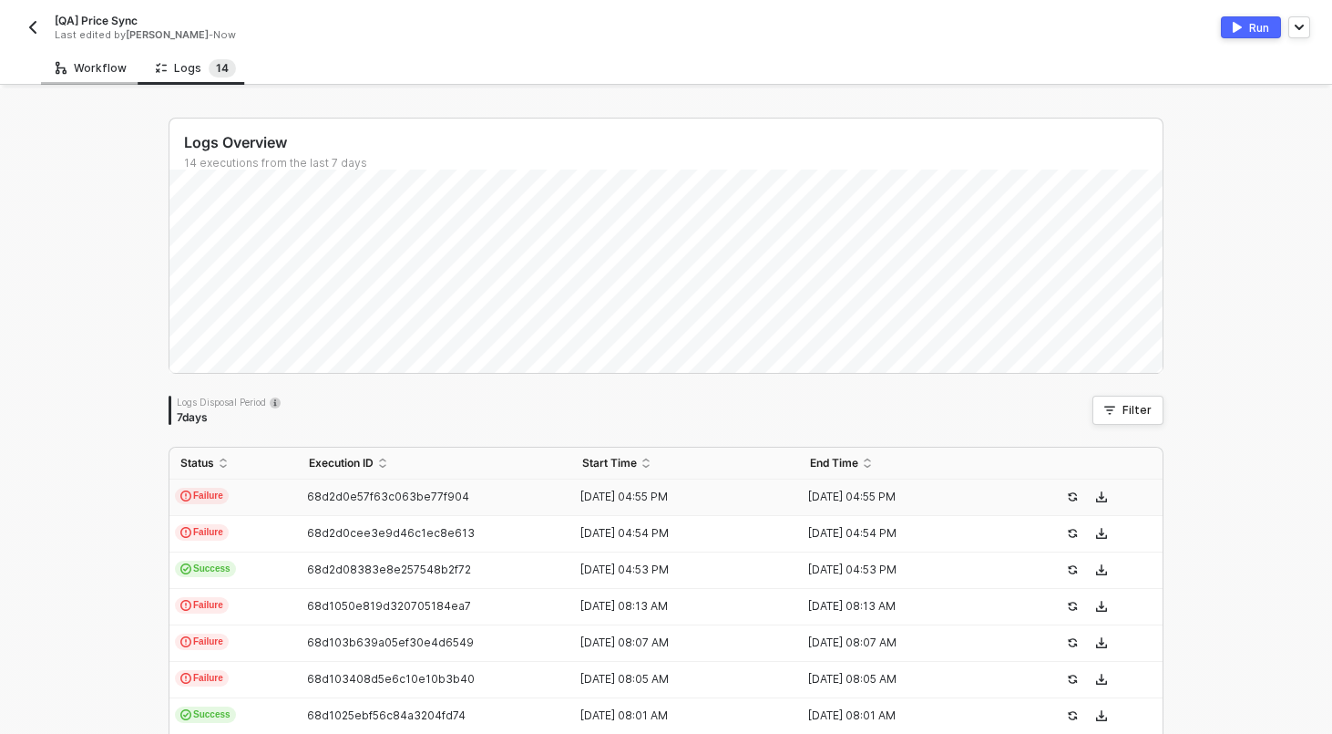
click at [109, 67] on div "Workflow" at bounding box center [91, 68] width 71 height 15
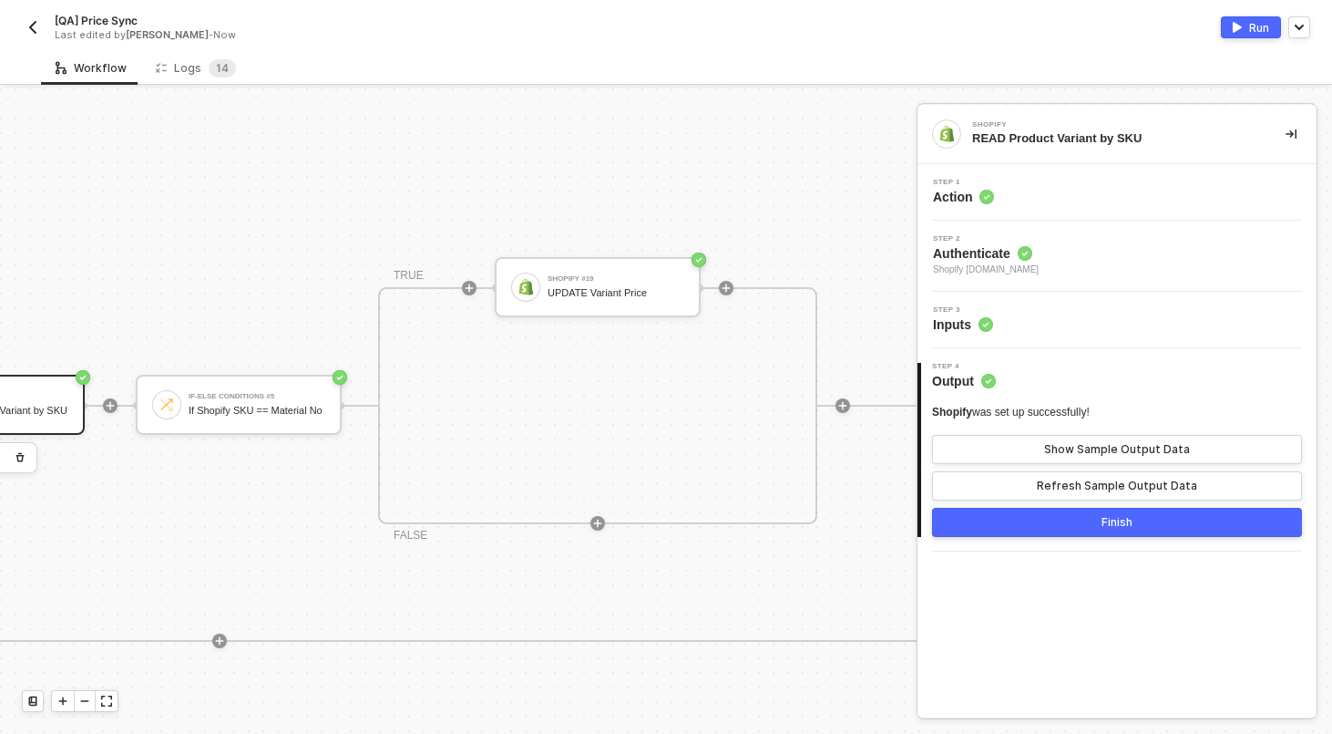
scroll to position [320, 1653]
click at [467, 36] on div "Last edited by [PERSON_NAME] - Now" at bounding box center [340, 35] width 570 height 14
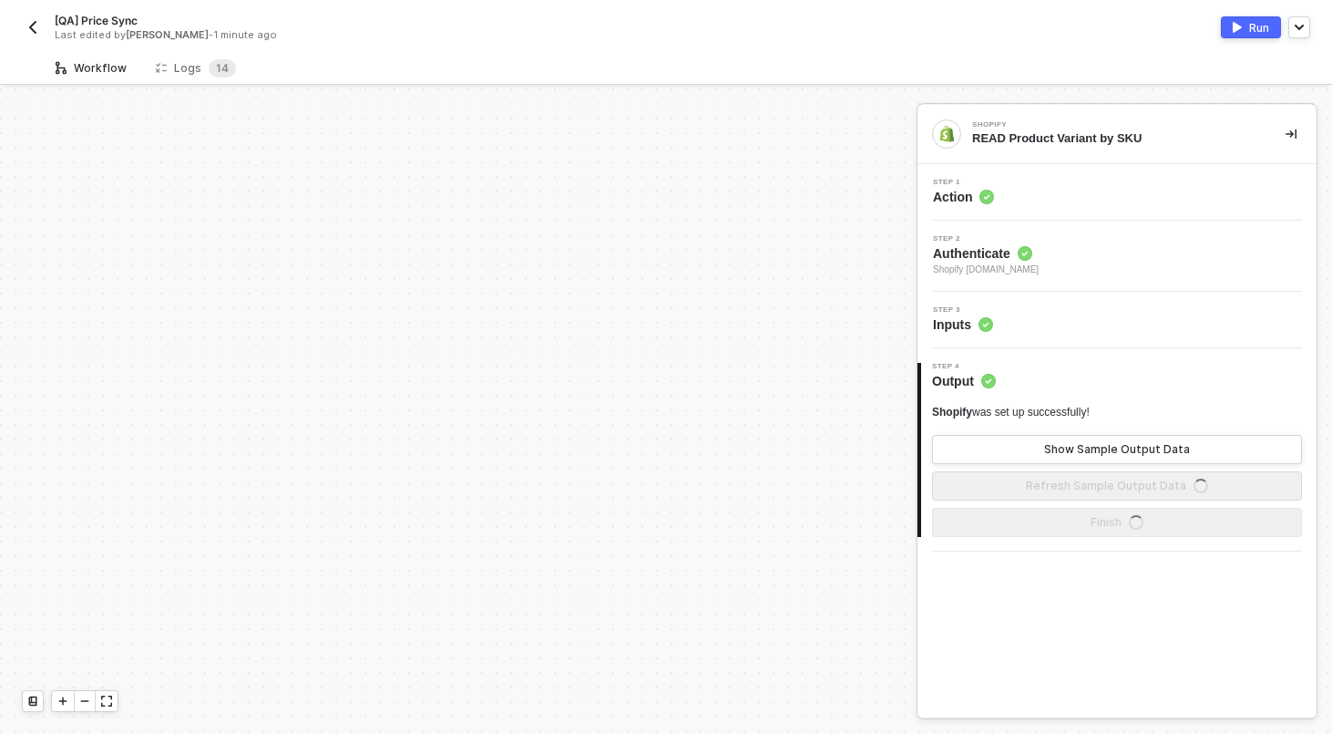
scroll to position [525, 0]
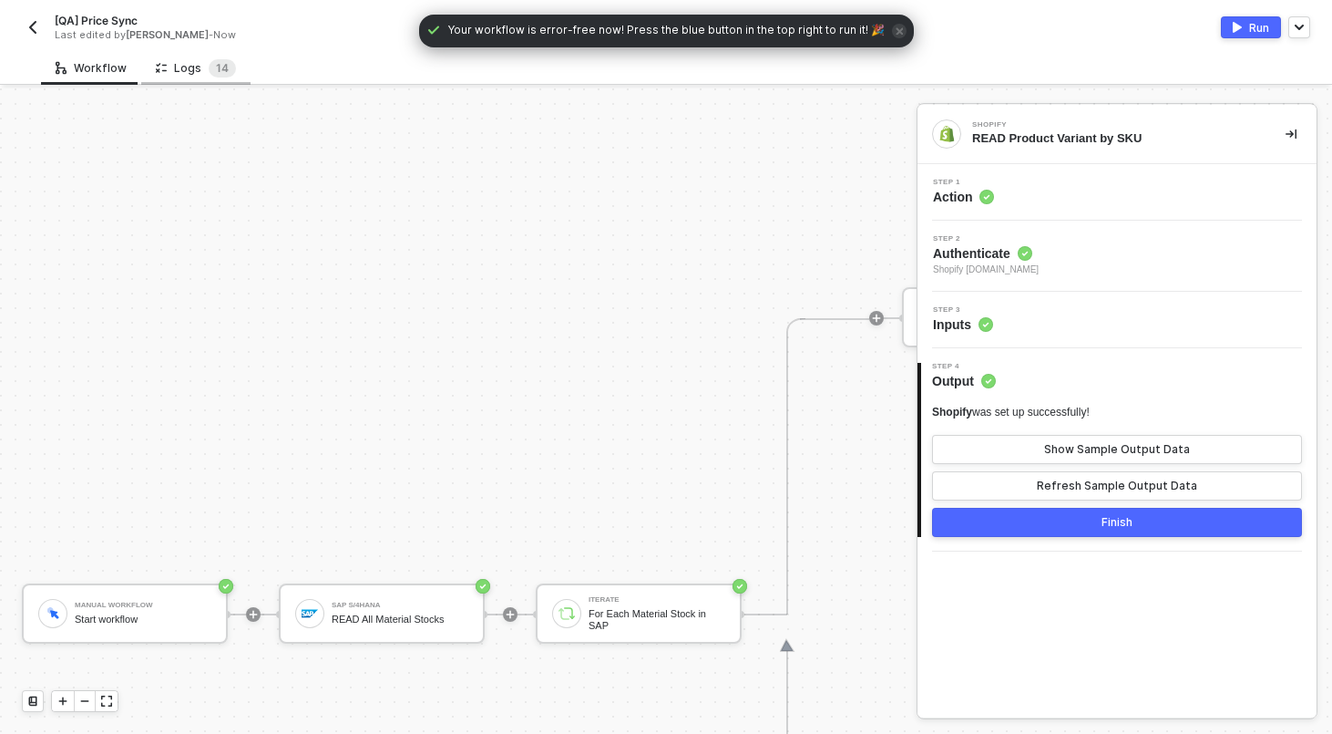
click at [199, 64] on div "Logs 1 4" at bounding box center [196, 68] width 80 height 18
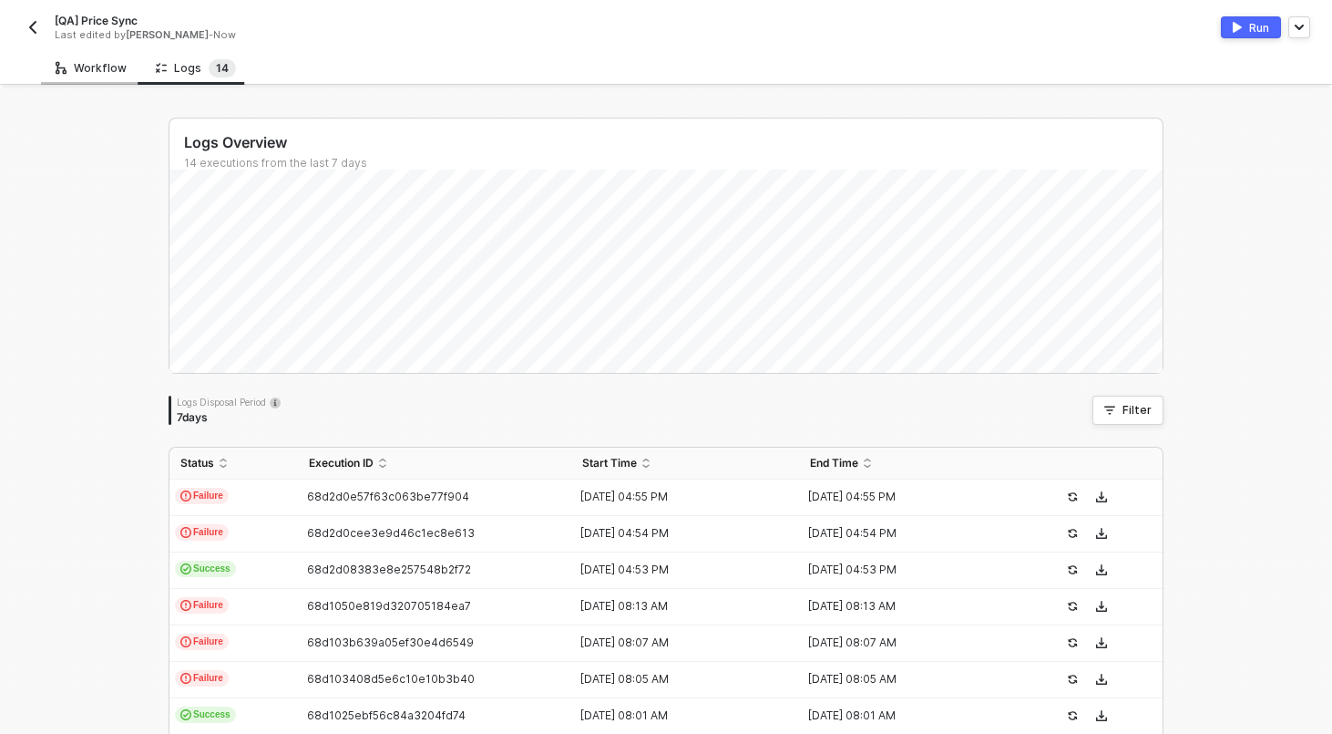
click at [100, 71] on div "Workflow" at bounding box center [91, 68] width 71 height 15
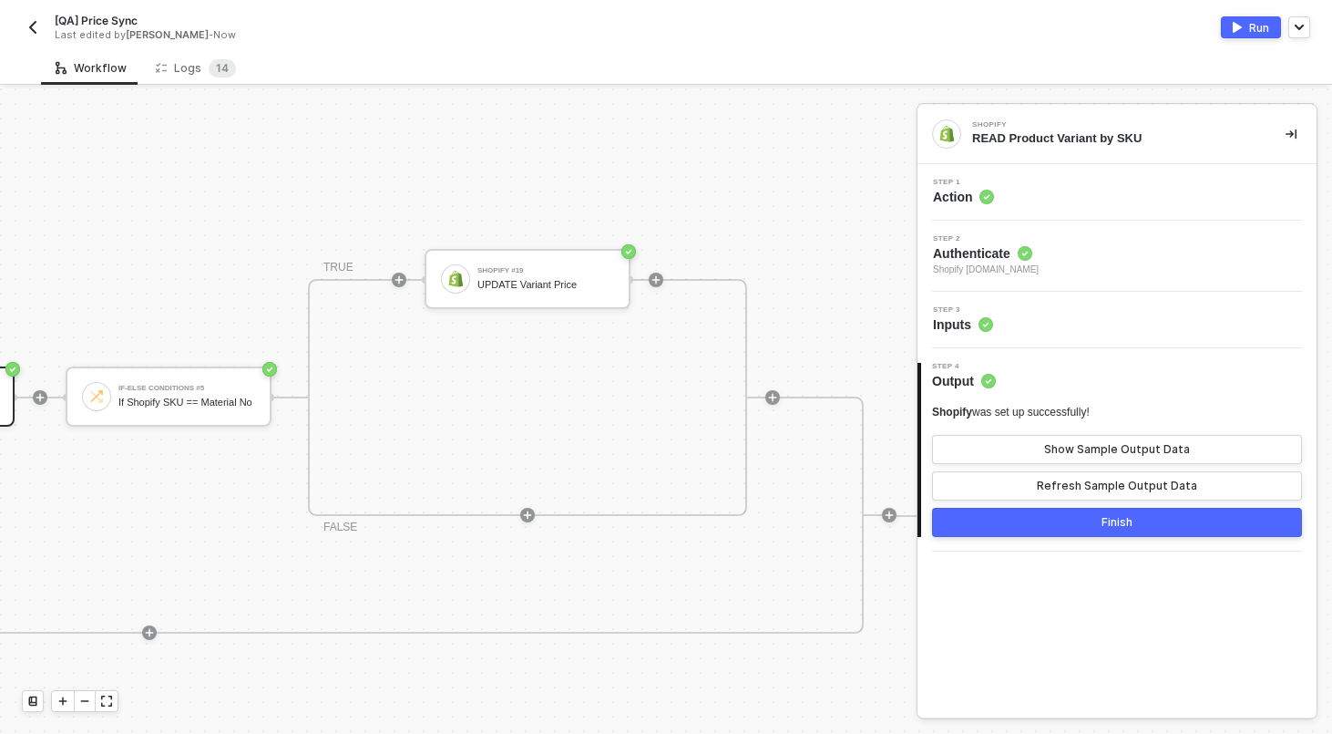
scroll to position [310, 1710]
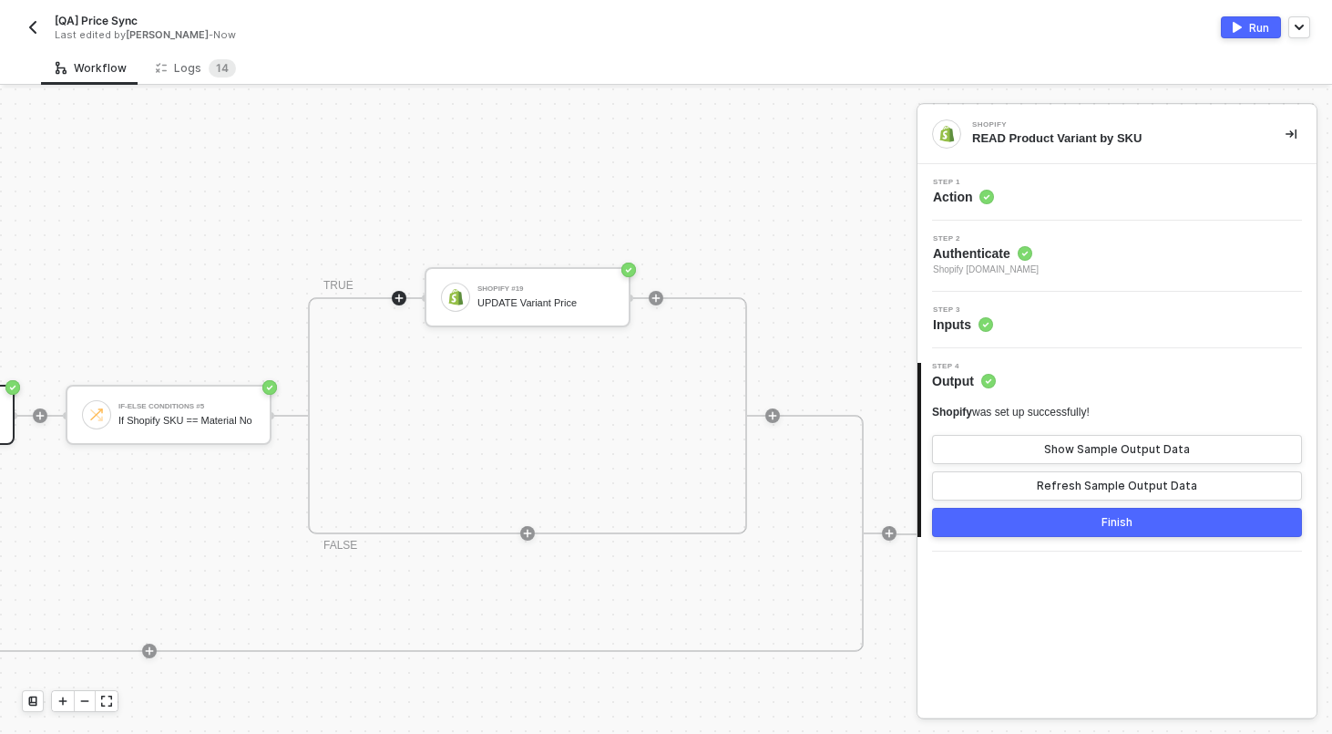
click at [399, 295] on icon "icon-play" at bounding box center [399, 298] width 11 height 11
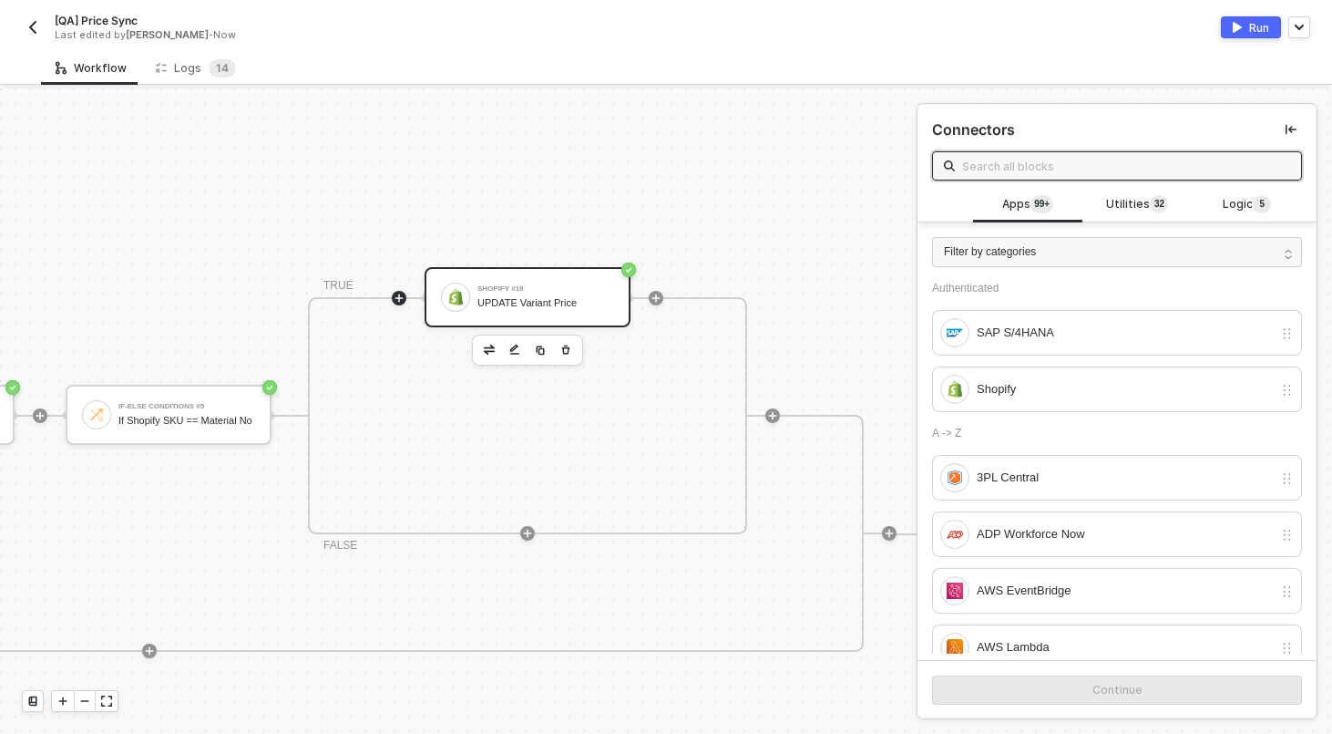
click at [509, 285] on div "Shopify #19" at bounding box center [546, 288] width 137 height 7
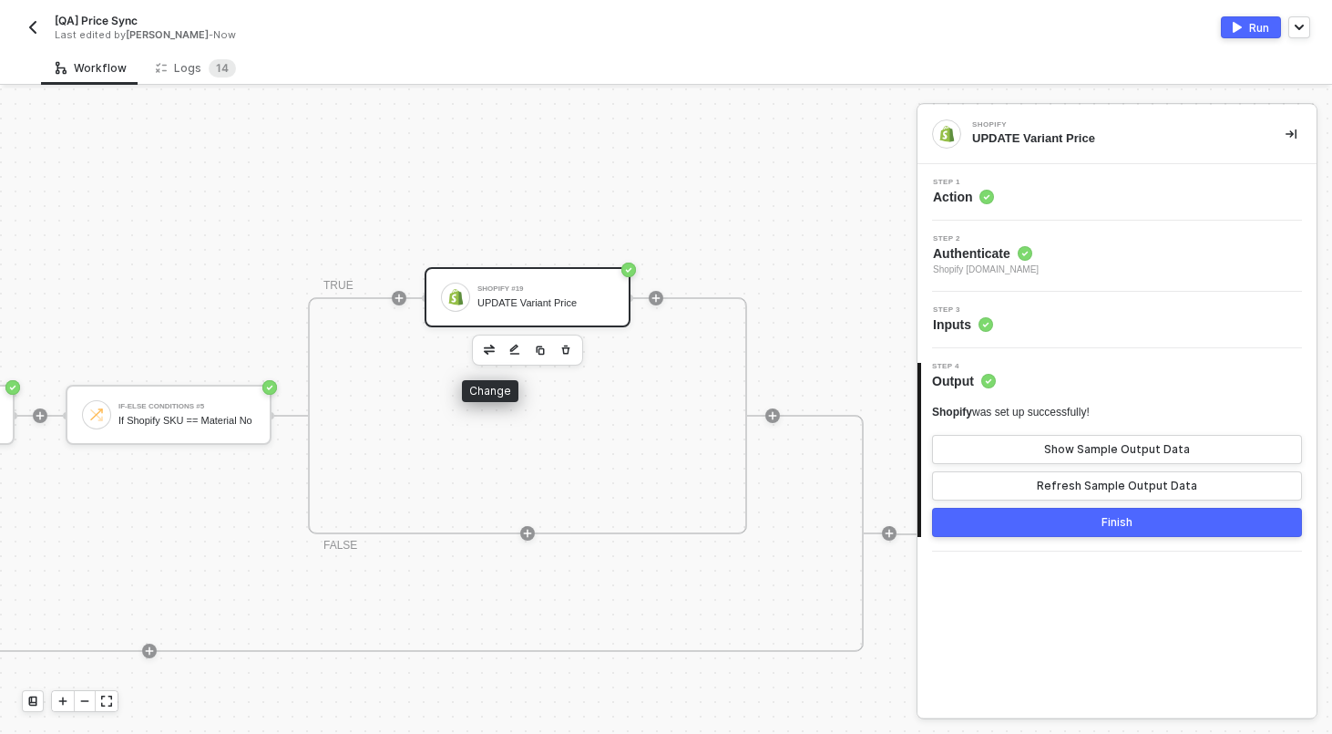
click at [485, 344] on img "button" at bounding box center [489, 348] width 11 height 9
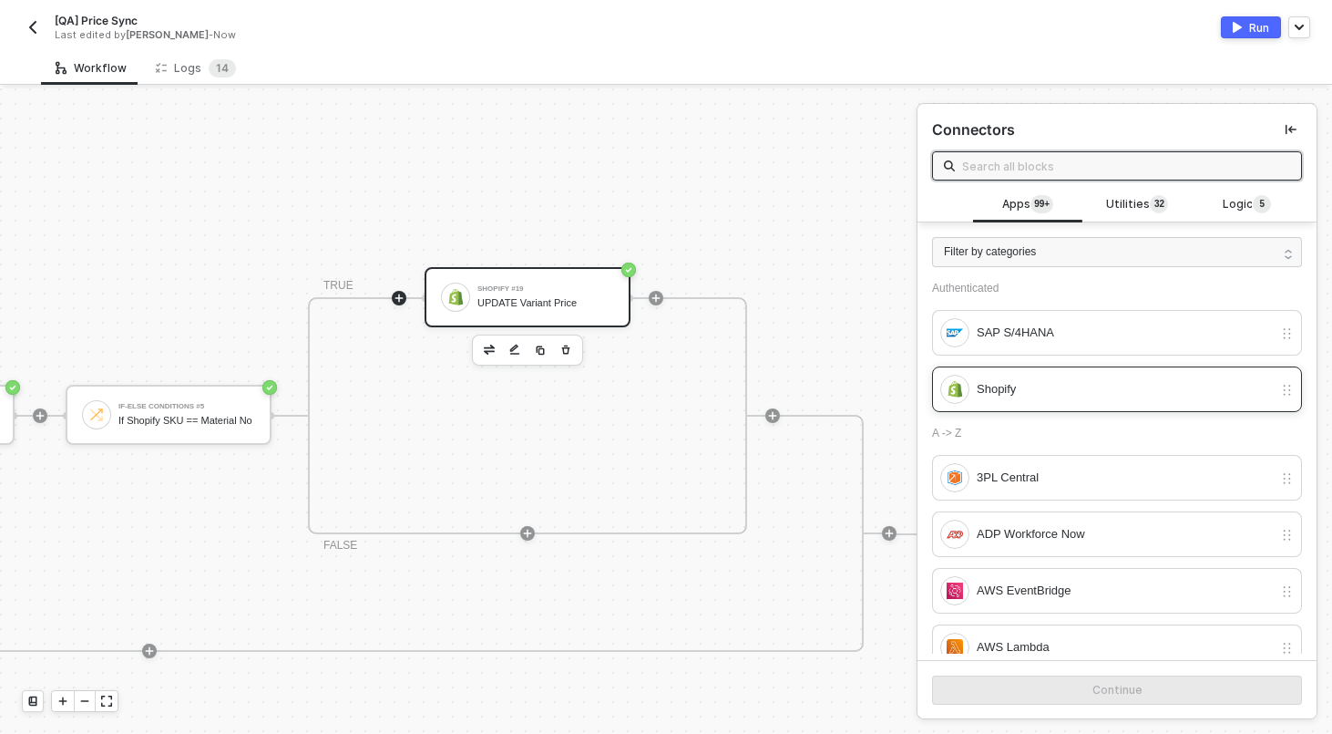
click at [1098, 382] on div "Shopify" at bounding box center [1125, 389] width 296 height 20
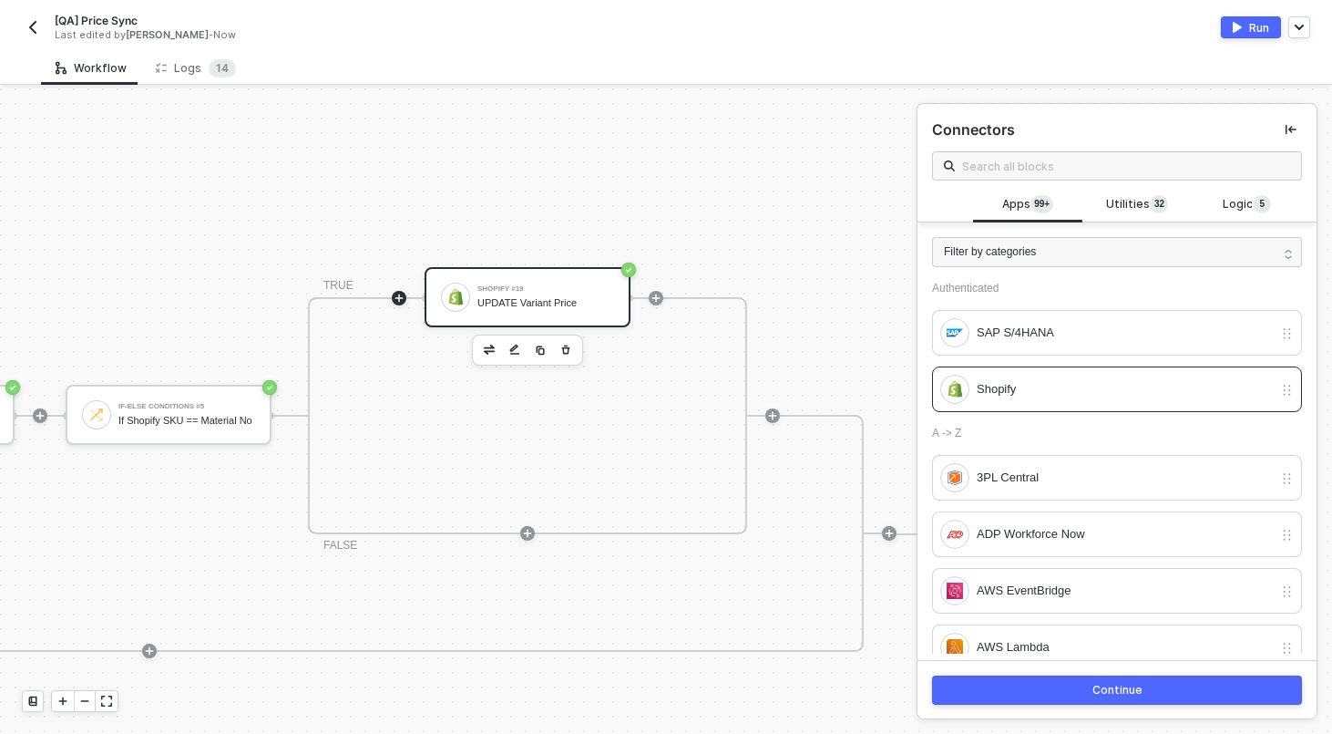
click at [1108, 696] on div "Continue" at bounding box center [1118, 690] width 50 height 15
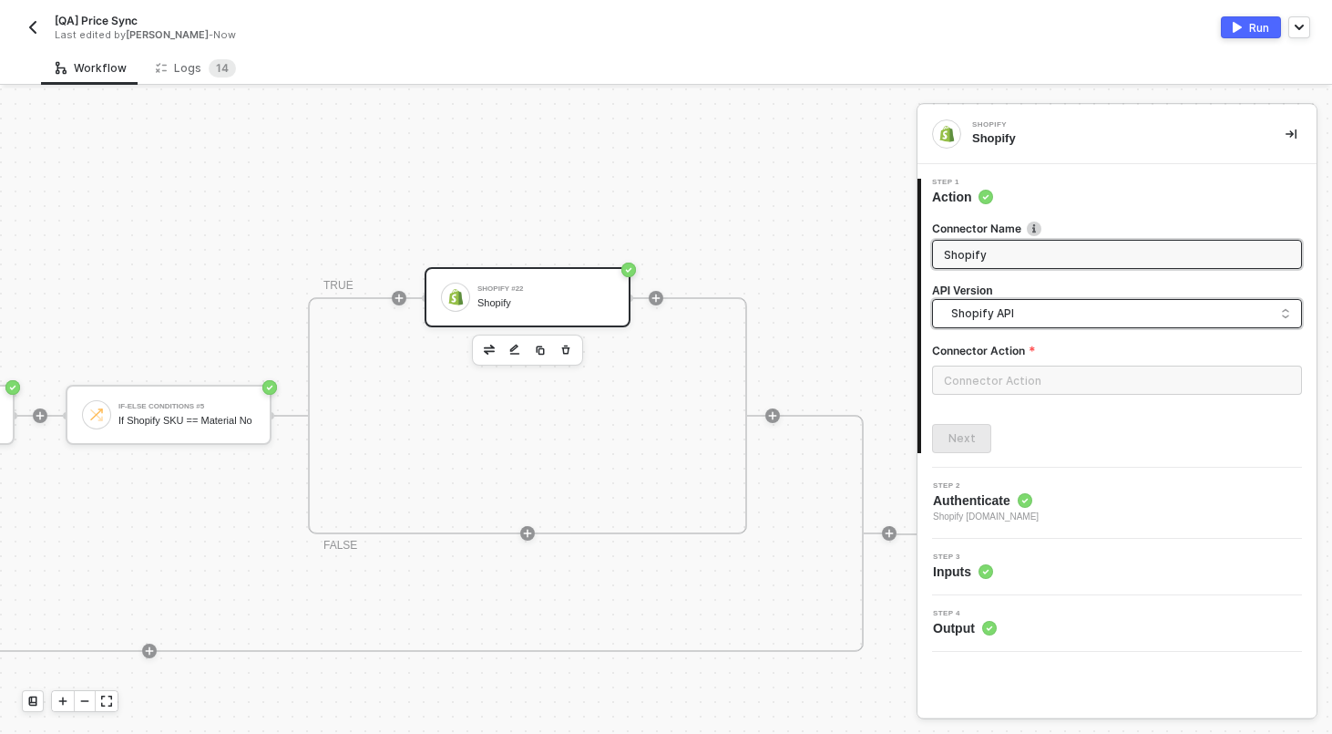
click at [991, 316] on span "Shopify API" at bounding box center [1120, 313] width 339 height 20
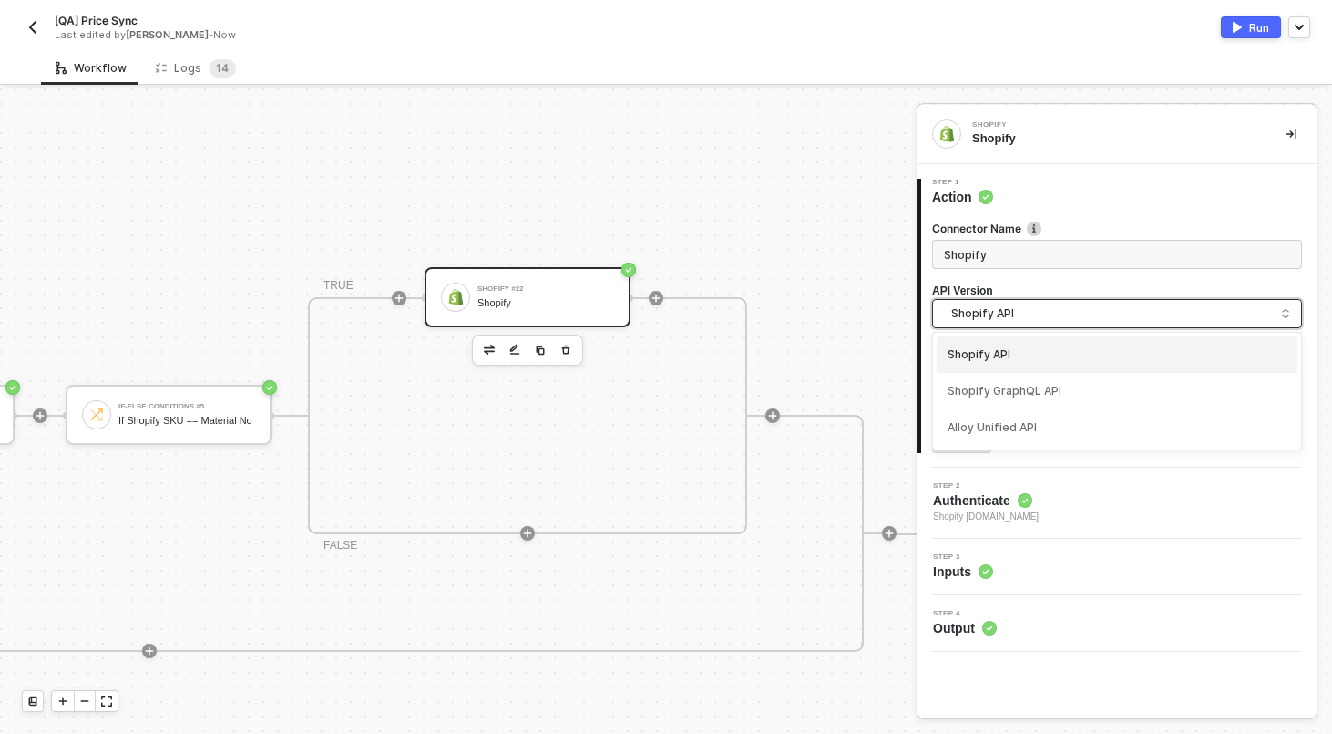
click at [1020, 314] on span "Shopify API" at bounding box center [1120, 313] width 339 height 20
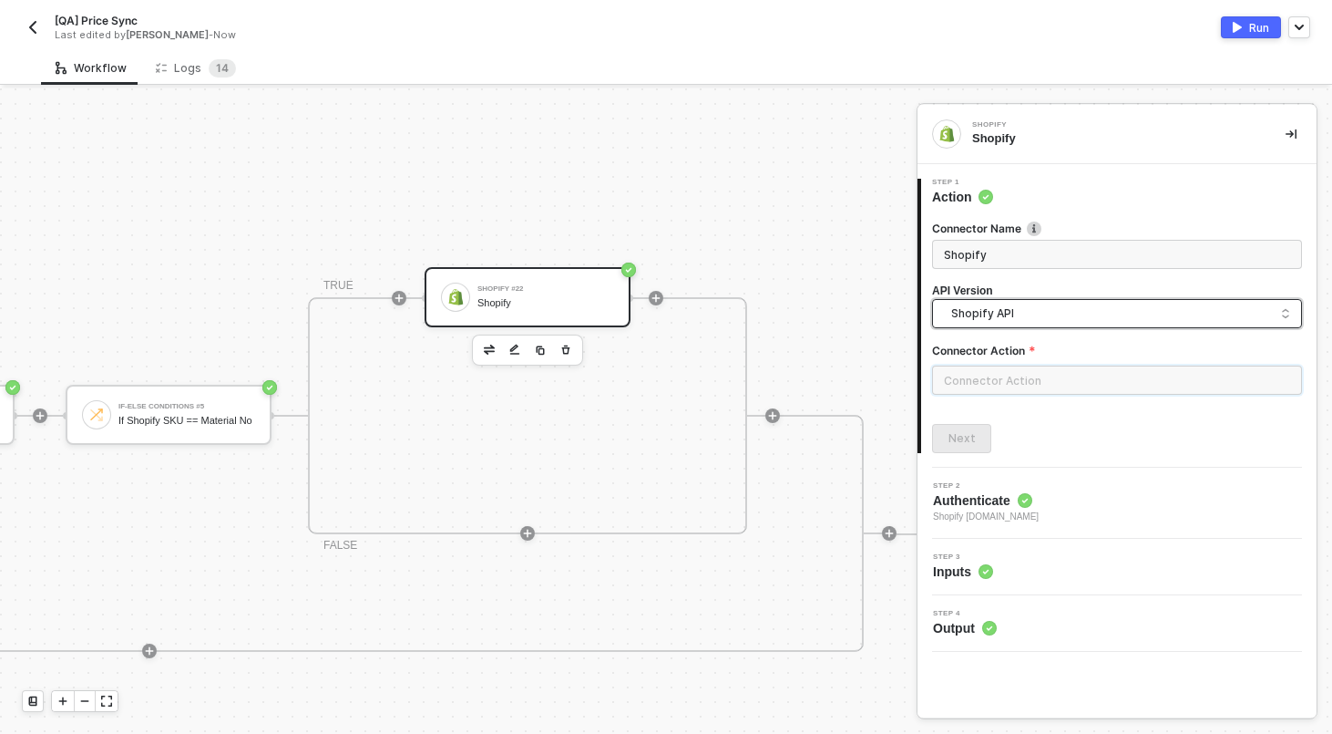
click at [1003, 373] on input "text" at bounding box center [1117, 379] width 370 height 29
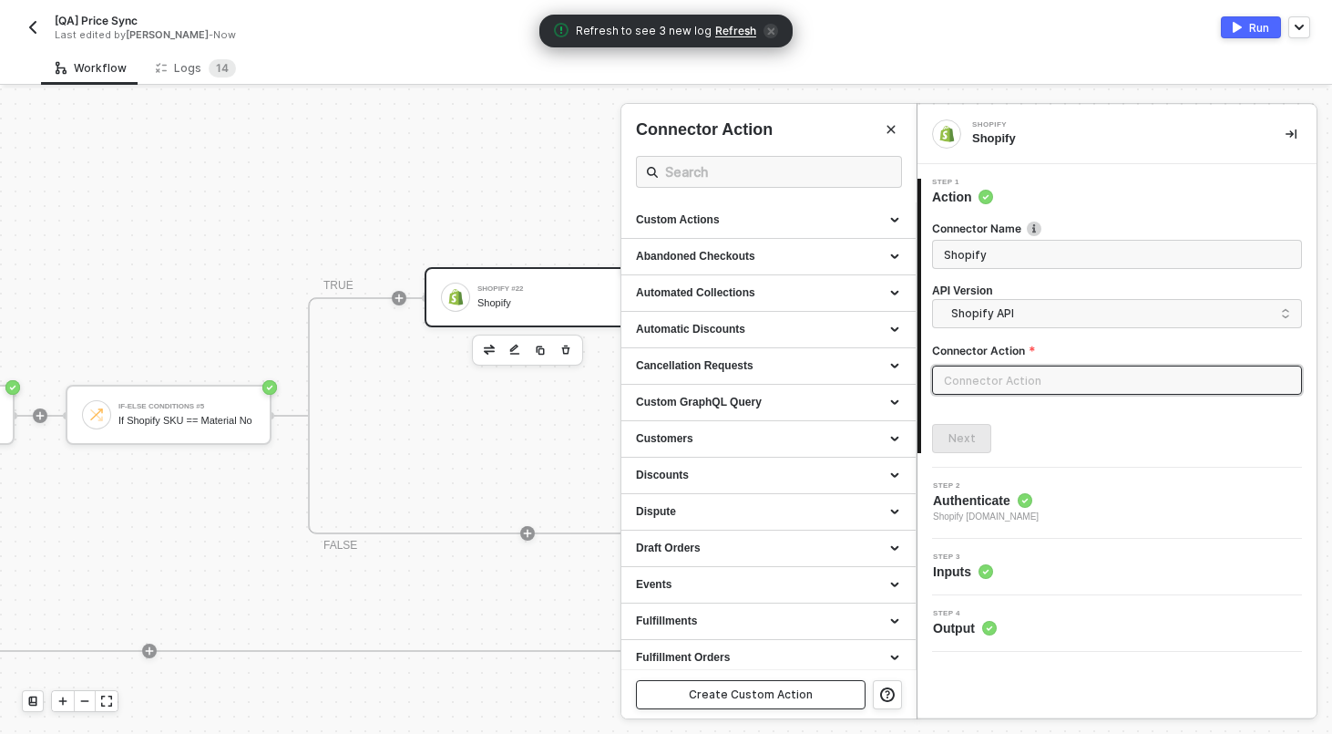
click at [812, 687] on button "Create Custom Action" at bounding box center [751, 694] width 230 height 29
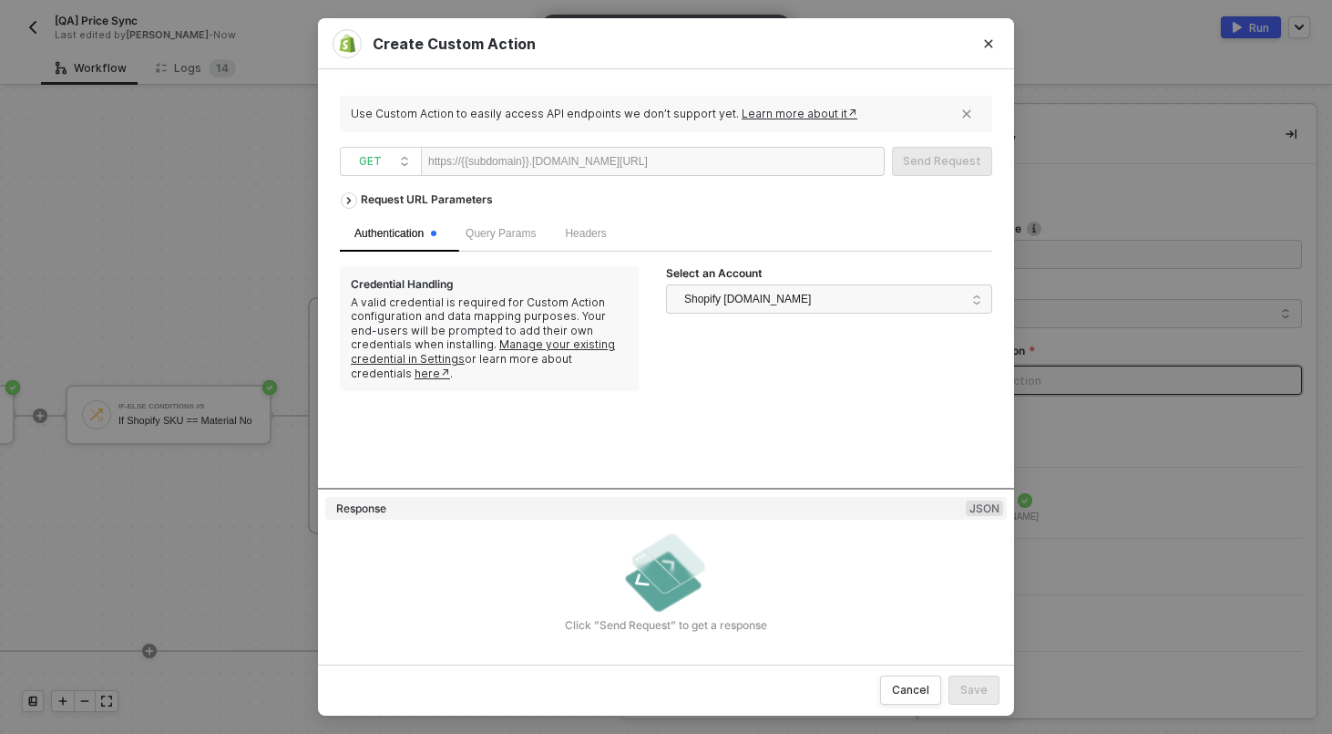
click at [684, 160] on div at bounding box center [704, 162] width 112 height 29
click at [400, 152] on span "GET" at bounding box center [384, 161] width 51 height 27
click at [403, 226] on div "POST" at bounding box center [380, 227] width 67 height 22
click at [734, 151] on div at bounding box center [704, 162] width 112 height 29
paste div
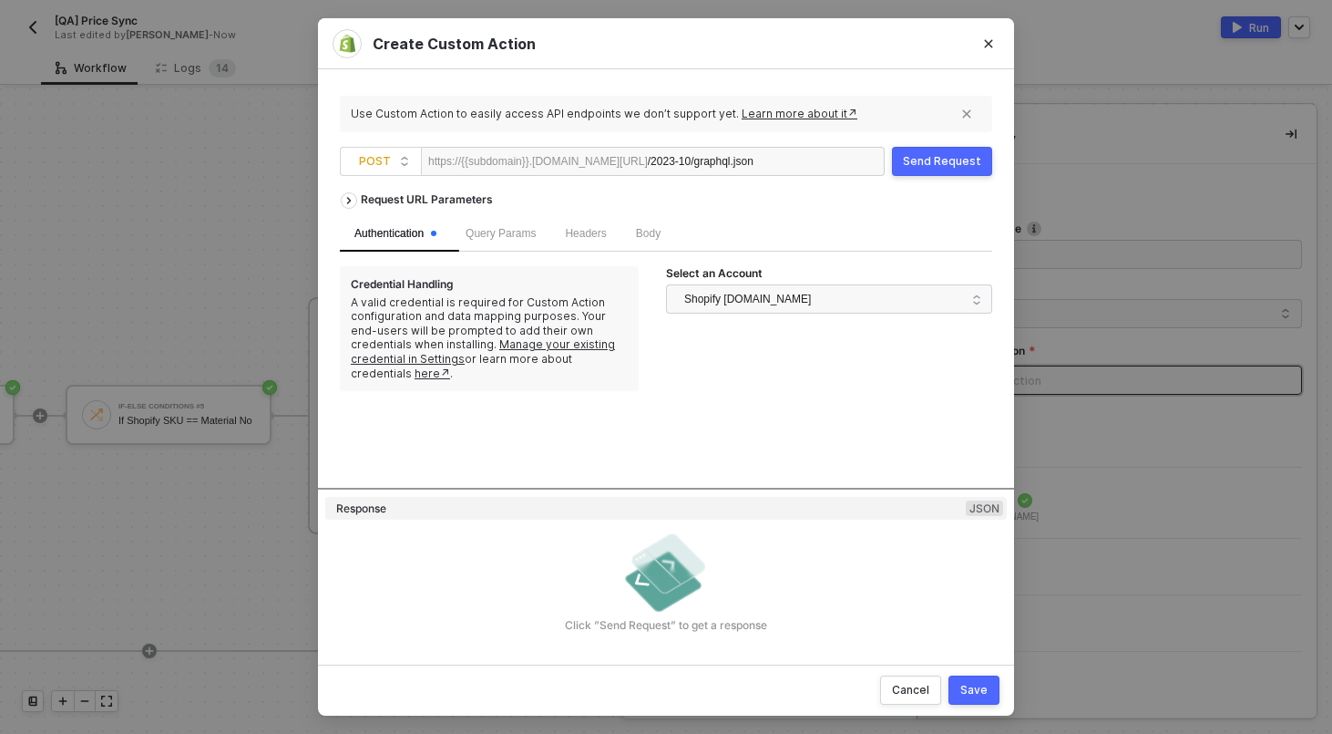
click at [641, 236] on div "Body" at bounding box center [649, 234] width 54 height 36
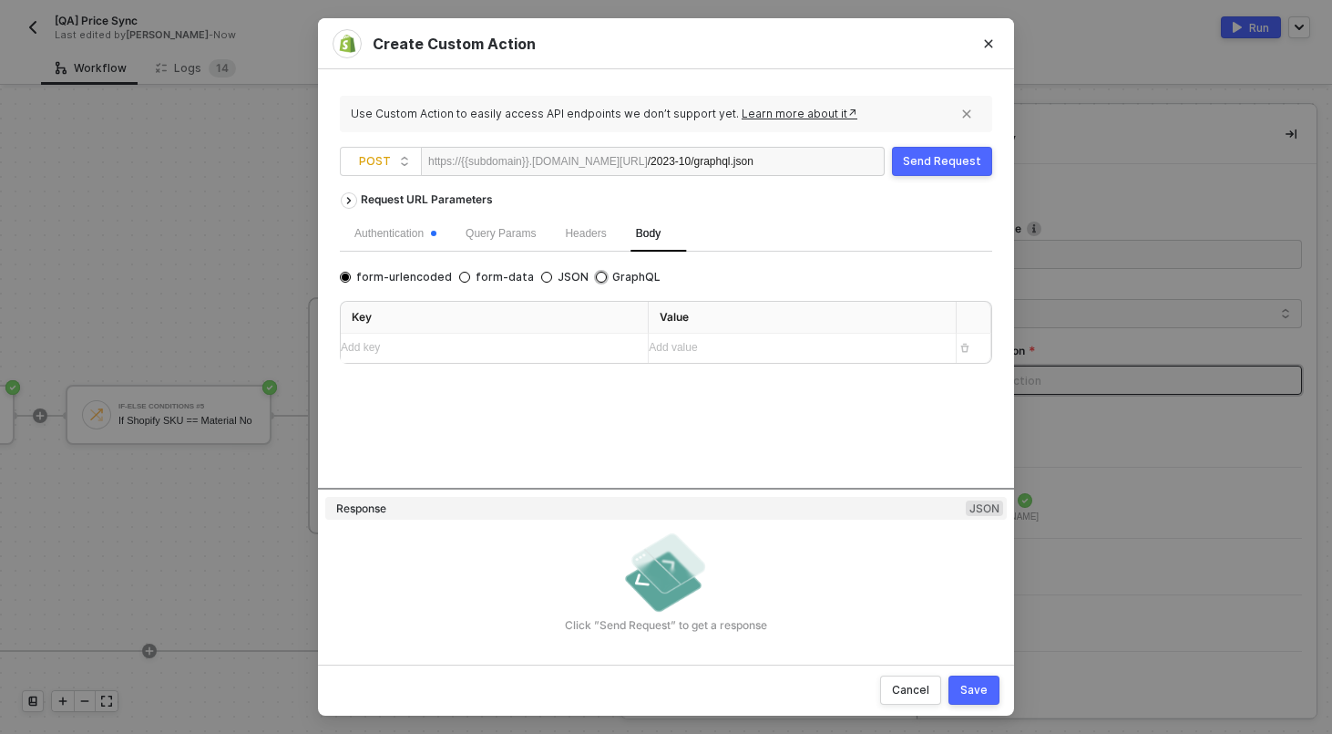
click at [612, 274] on span "GraphQL" at bounding box center [634, 277] width 54 height 15
click at [607, 274] on input "GraphQL" at bounding box center [601, 277] width 11 height 11
radio input "true"
radio input "false"
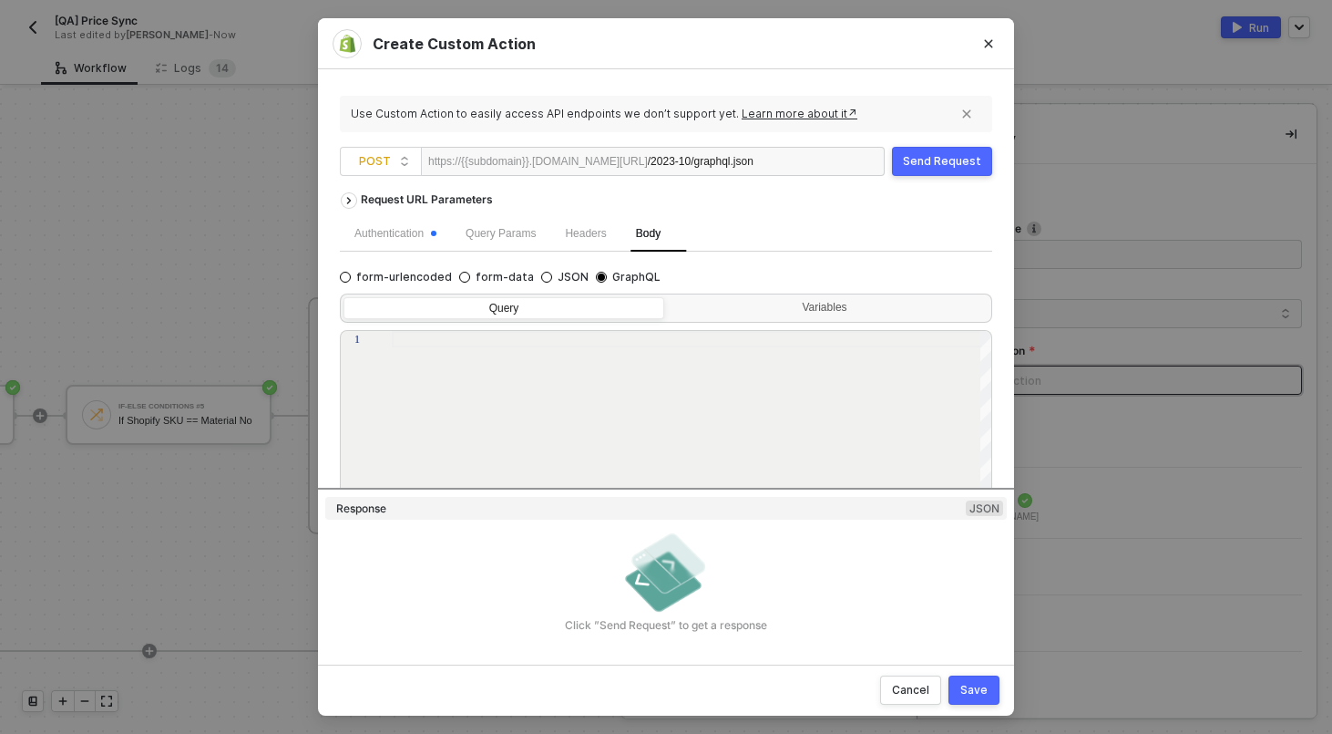
click at [576, 406] on div at bounding box center [692, 457] width 601 height 252
paste textarea "message } } }"
type textarea "message } } }"
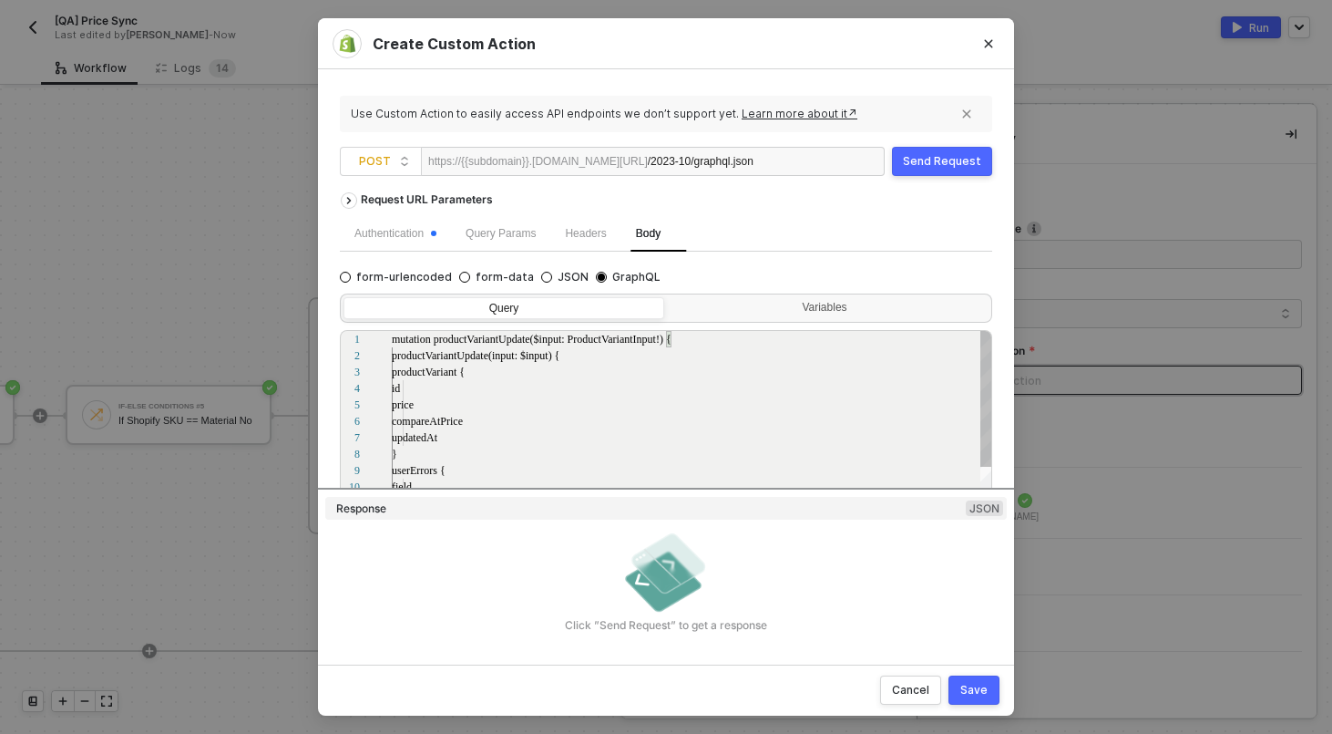
scroll to position [49, 5]
click at [806, 294] on div "Query Variables" at bounding box center [666, 307] width 653 height 29
click at [806, 305] on div "Variables" at bounding box center [826, 308] width 297 height 15
click at [668, 297] on input "Variables" at bounding box center [668, 297] width 0 height 0
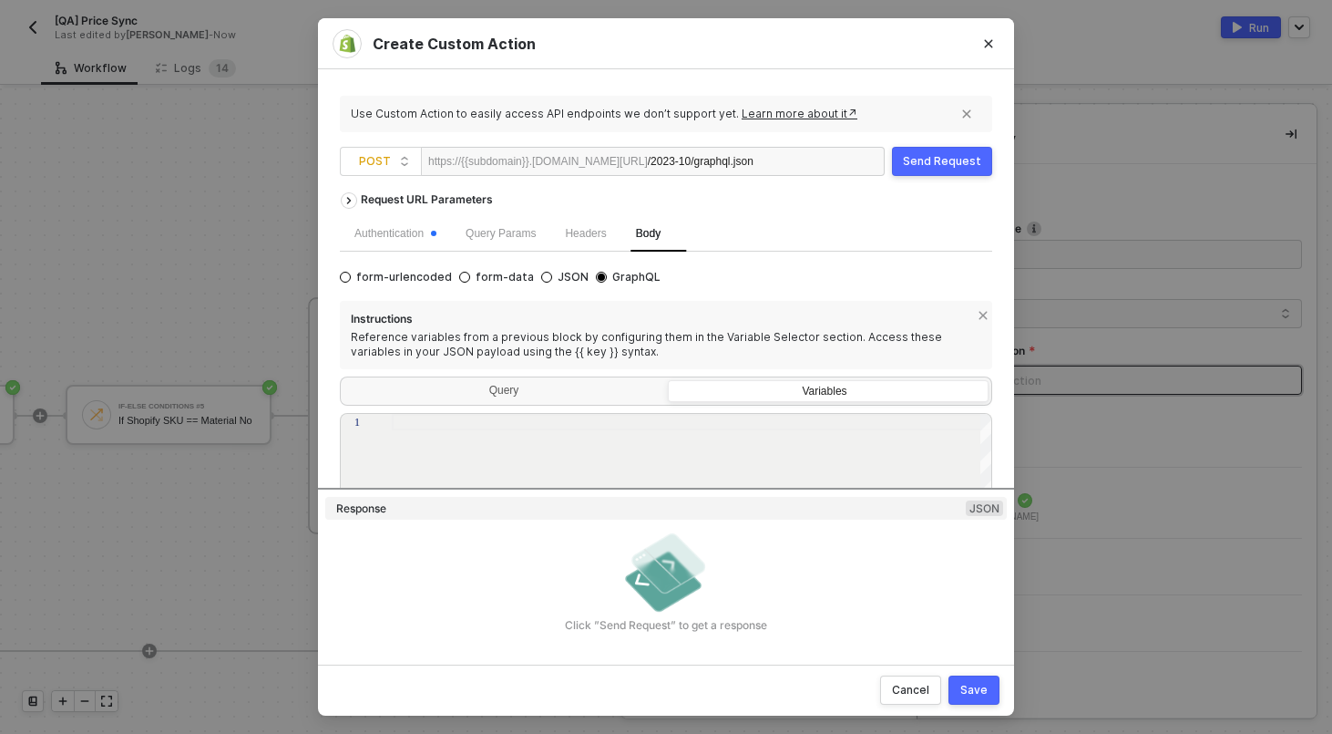
scroll to position [131, 0]
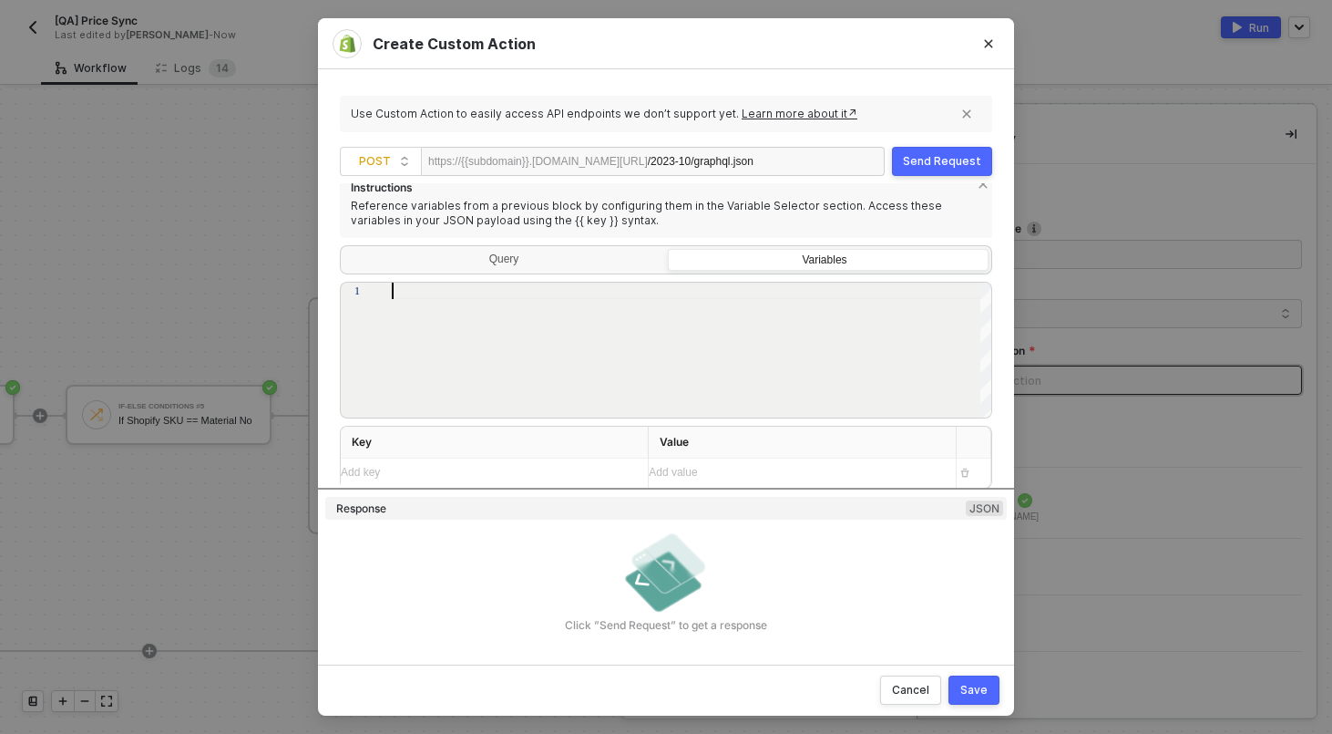
click at [593, 326] on div at bounding box center [692, 351] width 601 height 137
paste textarea "{ "input": { "id": "gid://shopify/ProductVariant/VARIANT_ID_HERE", "price": "29…"
drag, startPoint x: 656, startPoint y: 326, endPoint x: 430, endPoint y: 325, distance: 226.0
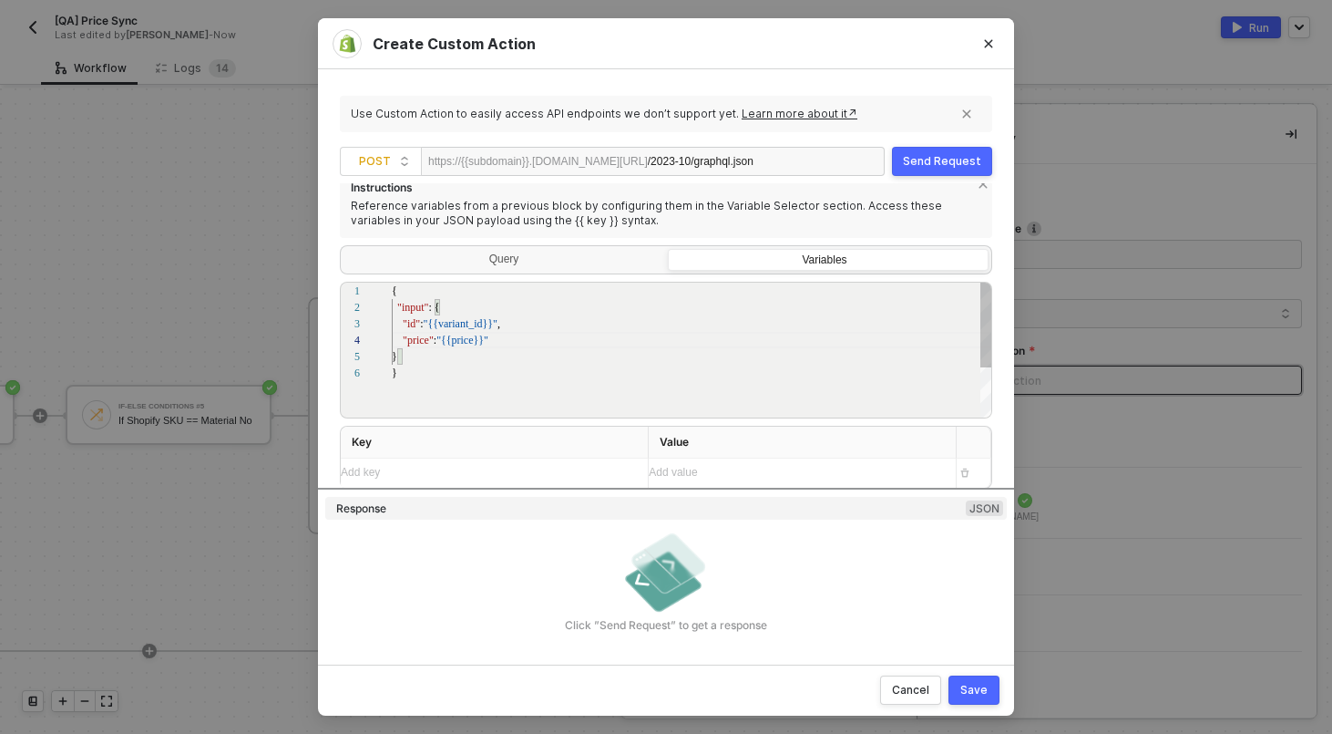
click at [478, 325] on span ""{{variant_id}}"" at bounding box center [460, 323] width 75 height 13
type textarea "{ "input": { "id": "{{variant_id}}", "price": "{{price}}" } }"
click at [429, 474] on div "Add key ﻿" at bounding box center [487, 472] width 293 height 17
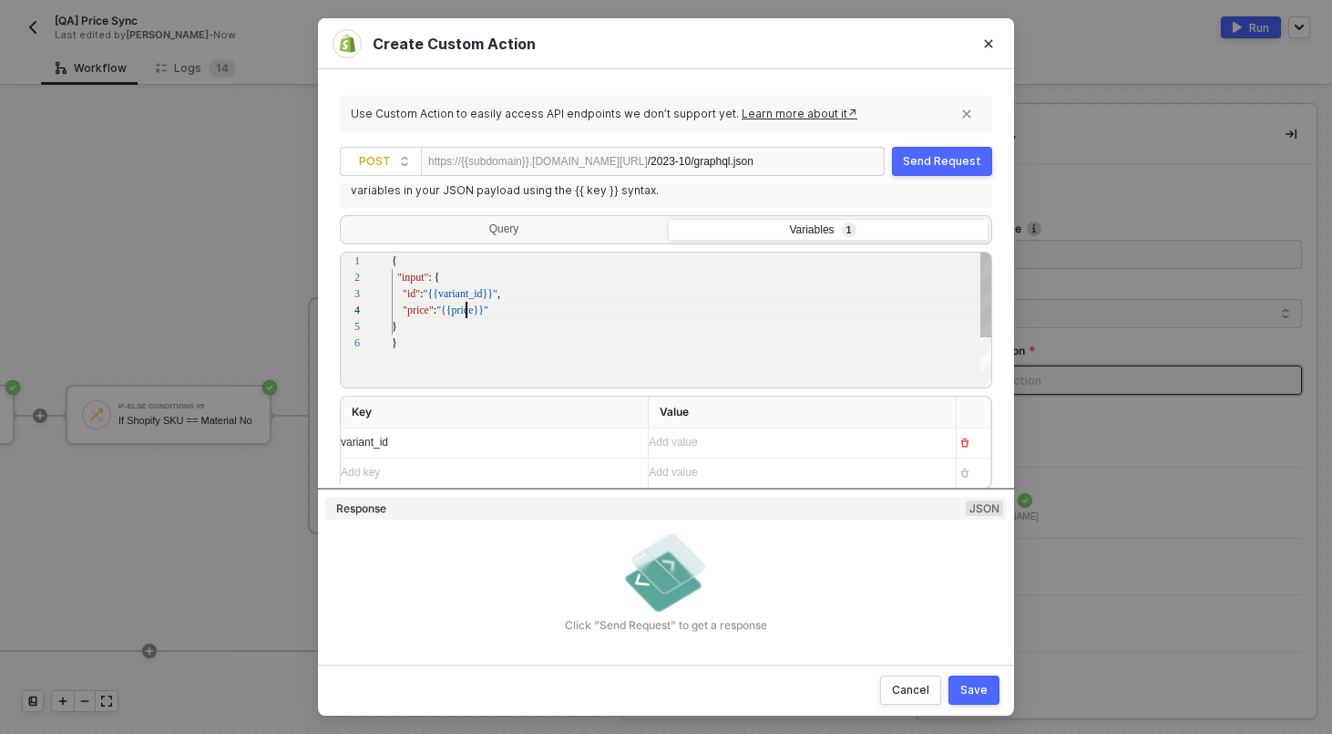
click at [467, 316] on div "1 2 3 4 5 6 { "input" : { "id" : "{{variant_id}}" , "price" : "{{price}}" } } {…" at bounding box center [666, 320] width 653 height 137
click at [467, 316] on textarea "{ "input": { "id": "{{variant_id}}", "price": "{{price}}" } }" at bounding box center [467, 310] width 1 height 16
click at [467, 316] on div "1 2 3 4 5 6 { "input" : { "id" : "{{variant_id}}" , "price" : "{{price}}" } } {…" at bounding box center [666, 320] width 653 height 137
click at [447, 464] on div "Add key ﻿" at bounding box center [487, 472] width 293 height 17
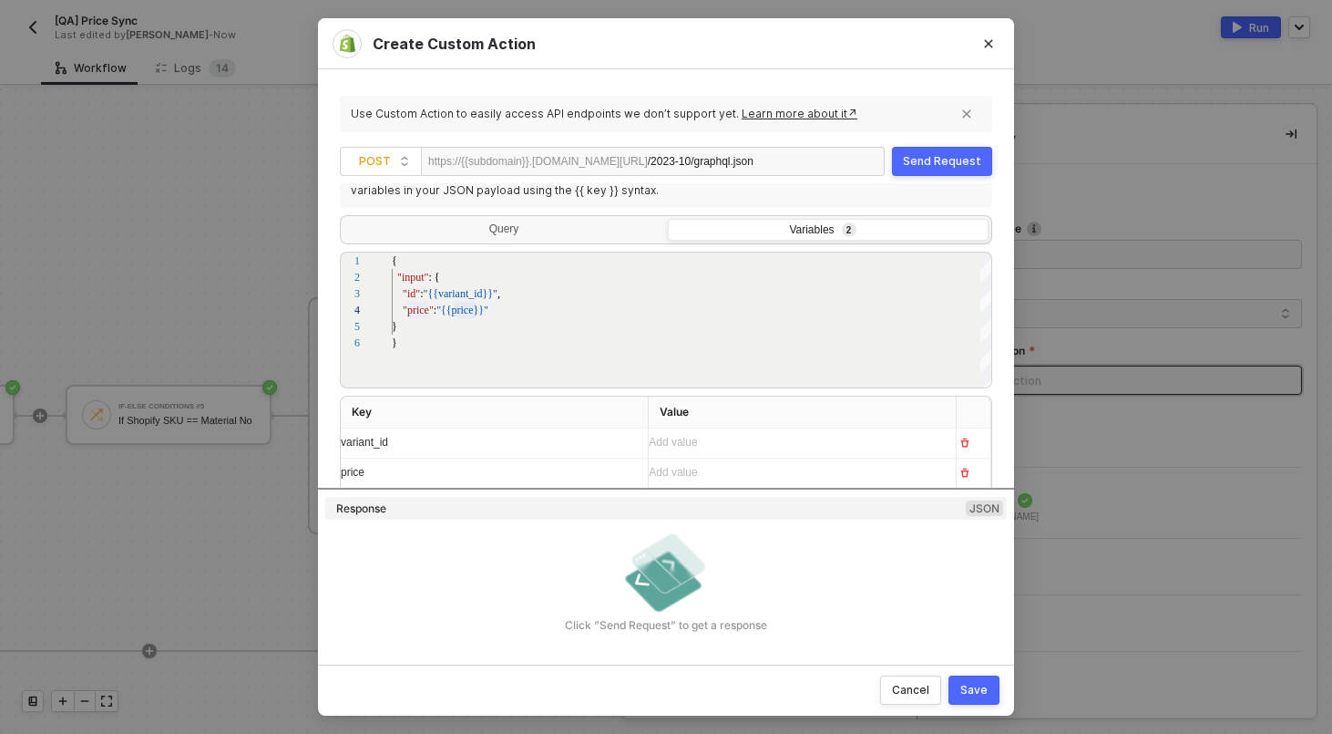
click at [708, 449] on div "Add value ﻿" at bounding box center [786, 442] width 274 height 17
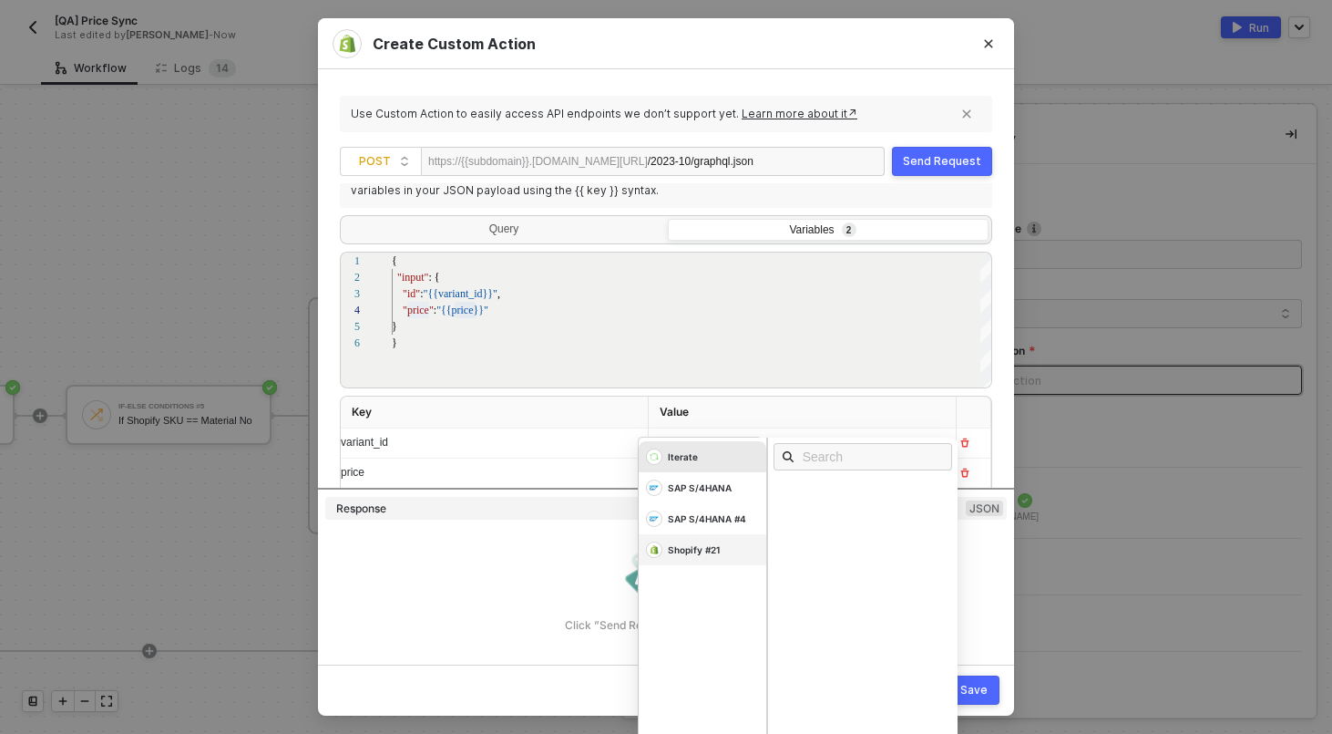
click at [711, 551] on div "Shopify #21" at bounding box center [694, 549] width 52 height 13
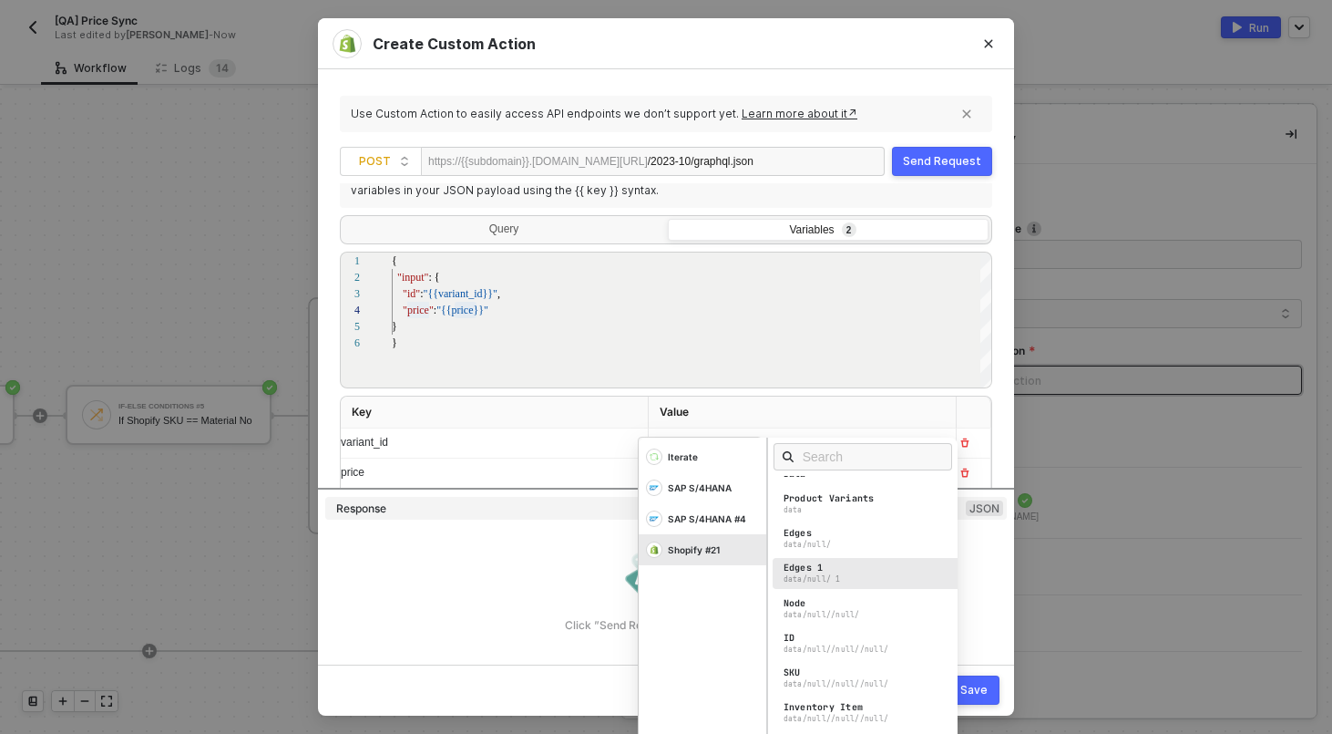
scroll to position [0, 0]
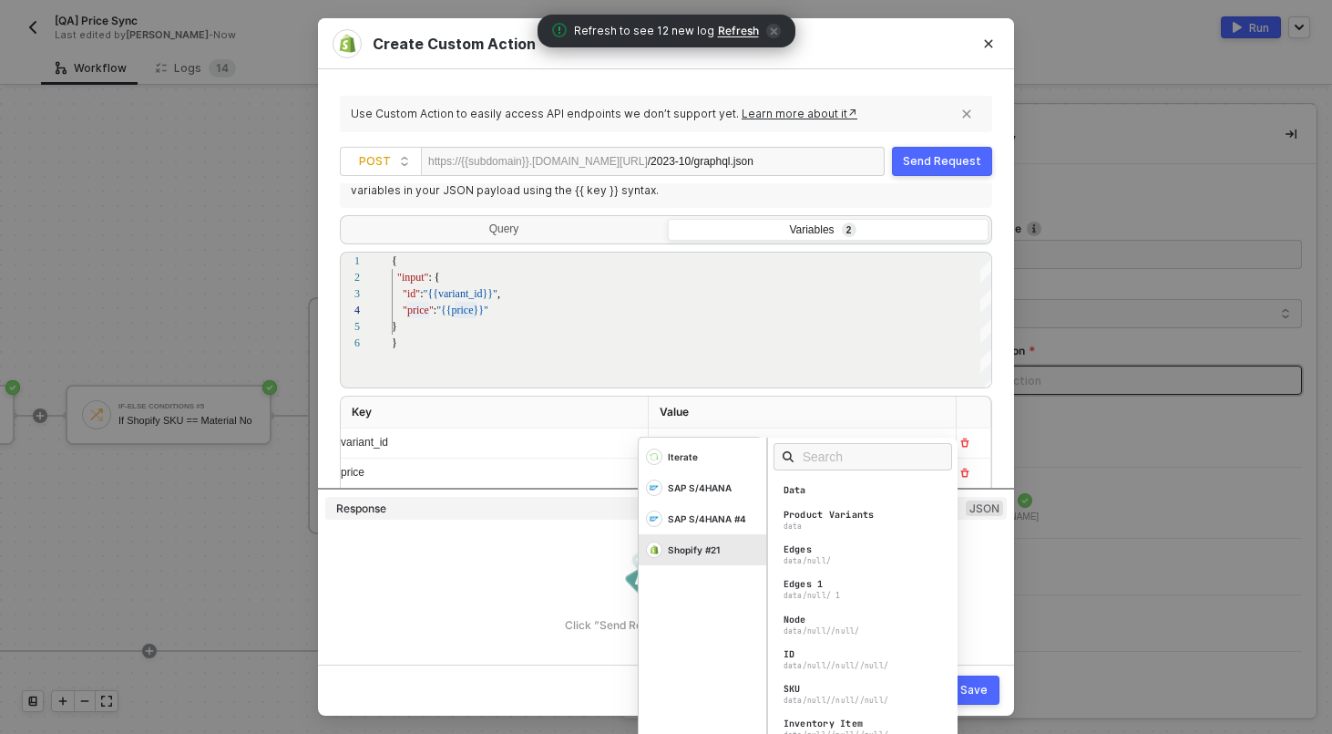
click at [789, 96] on div "Use Custom Action to easily access API endpoints we don’t support yet. Learn mo…" at bounding box center [666, 114] width 653 height 36
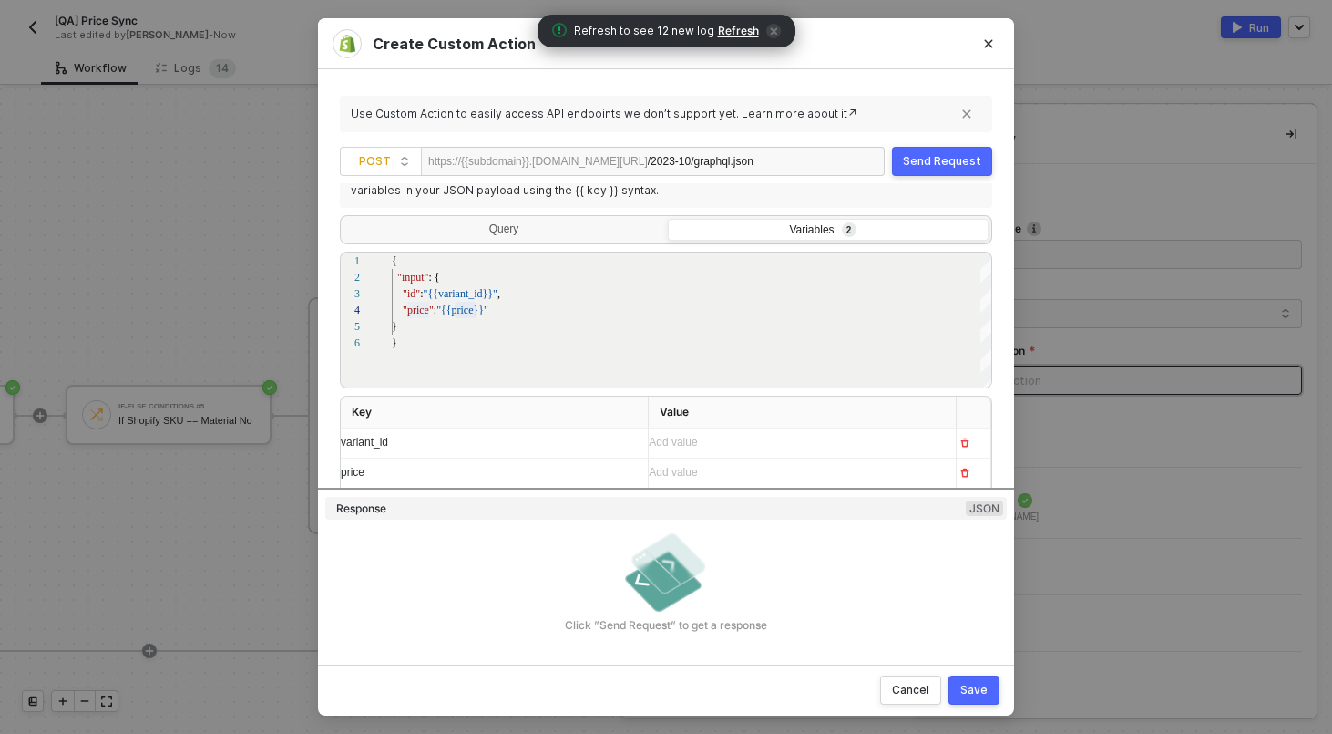
click at [999, 679] on button "Save" at bounding box center [974, 689] width 51 height 29
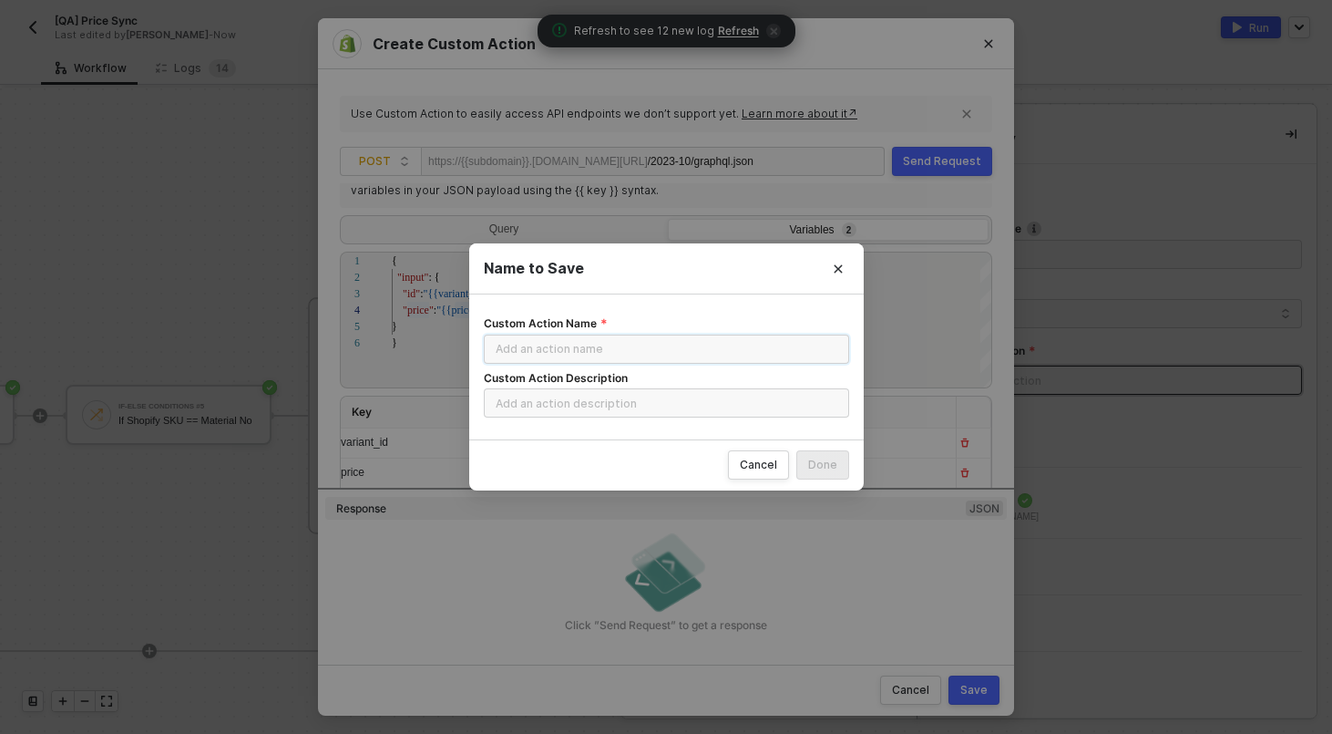
click at [720, 339] on input "Custom Action Name" at bounding box center [666, 348] width 365 height 29
type input "UPDATE Variant Price"
click at [829, 457] on div "Done" at bounding box center [822, 464] width 29 height 15
radio input "true"
radio input "false"
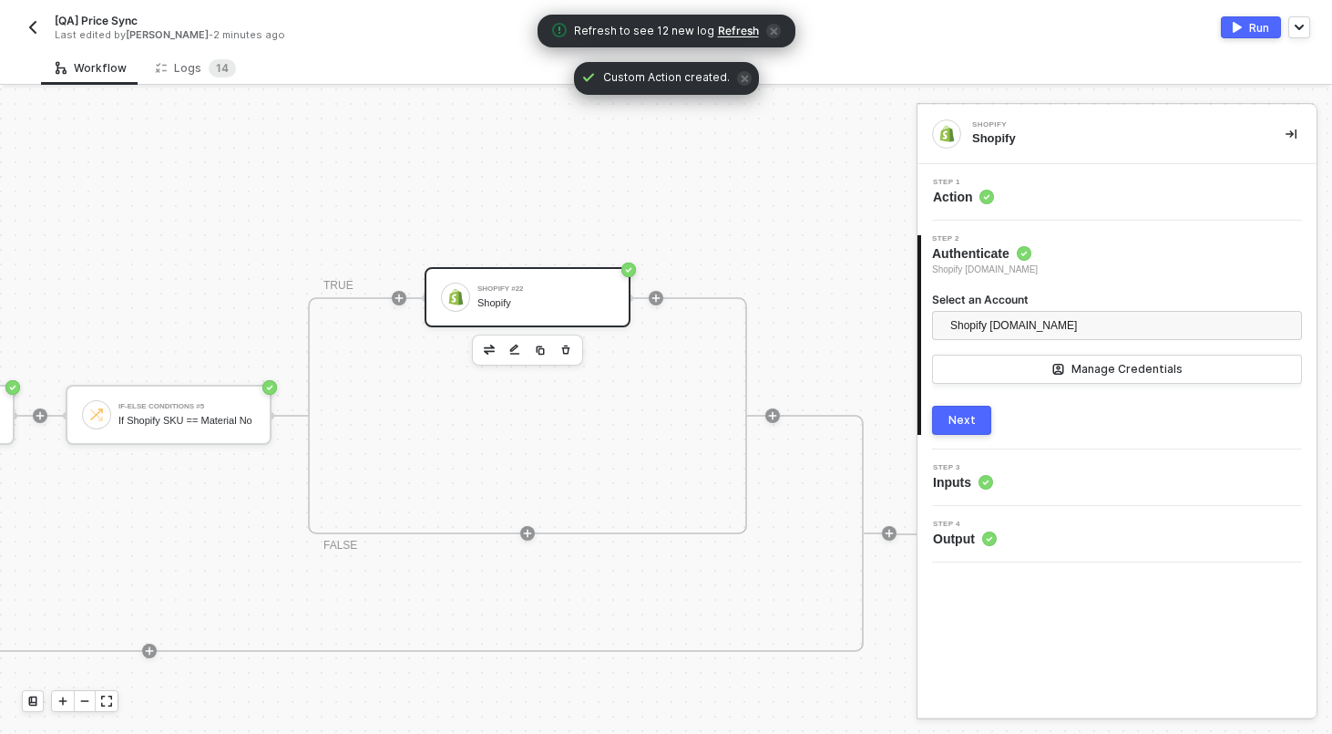
click at [998, 168] on div "Step 1 Action" at bounding box center [1117, 192] width 399 height 57
click at [999, 179] on div "Step 1 Action" at bounding box center [1119, 192] width 395 height 27
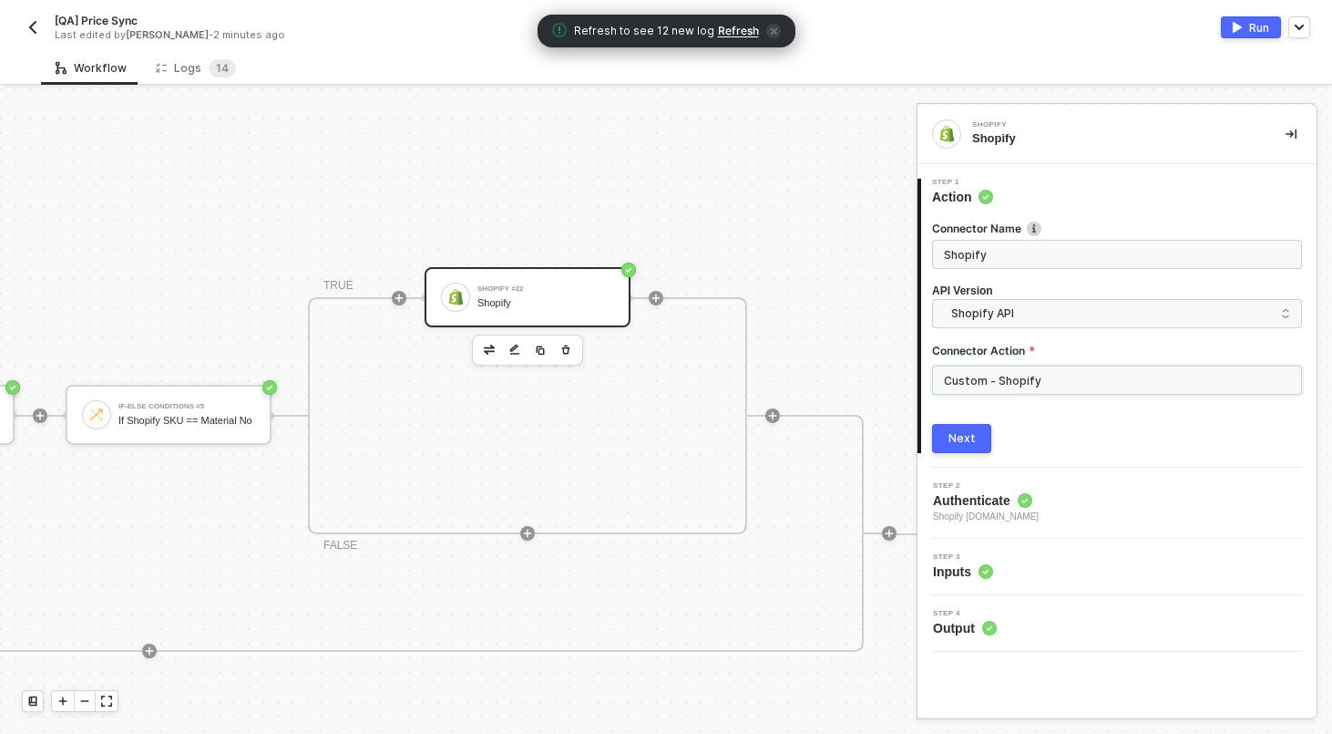
click at [1024, 365] on input "Custom - Shopify" at bounding box center [1117, 379] width 370 height 29
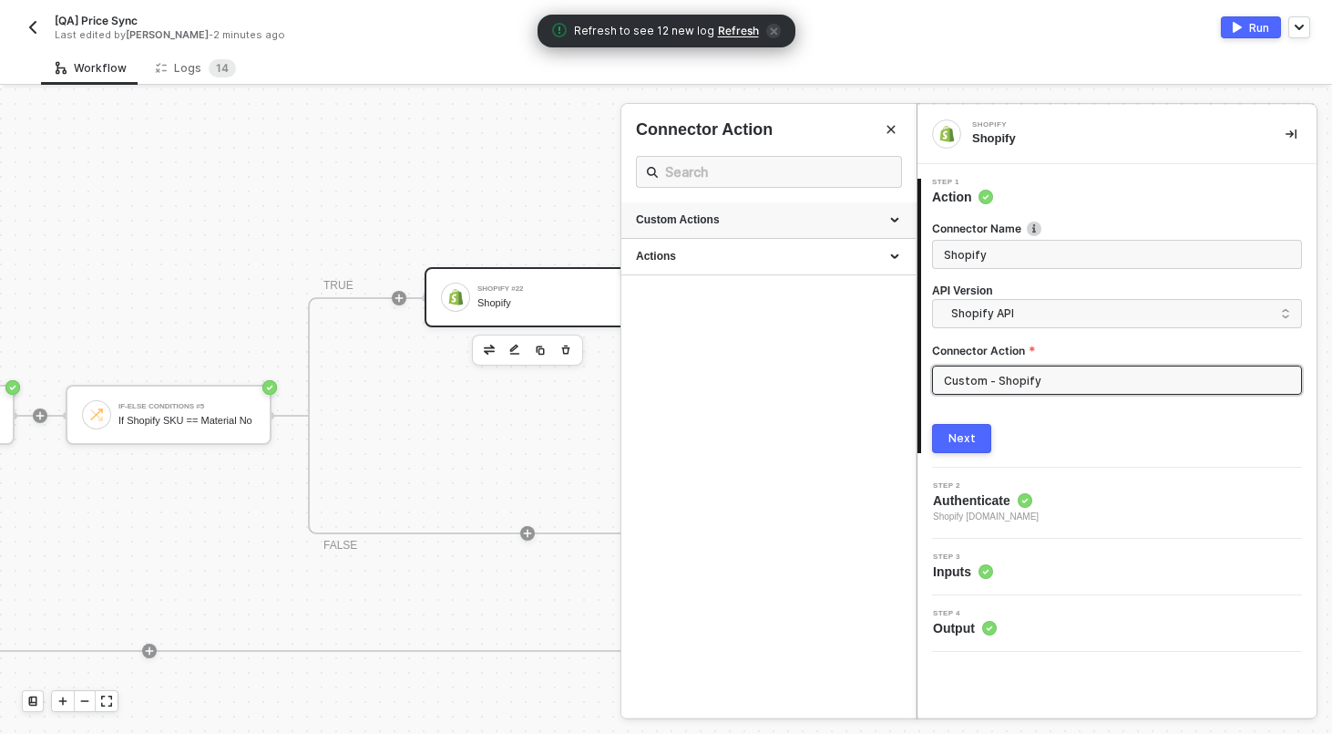
click at [810, 228] on div "Custom Actions" at bounding box center [769, 220] width 294 height 36
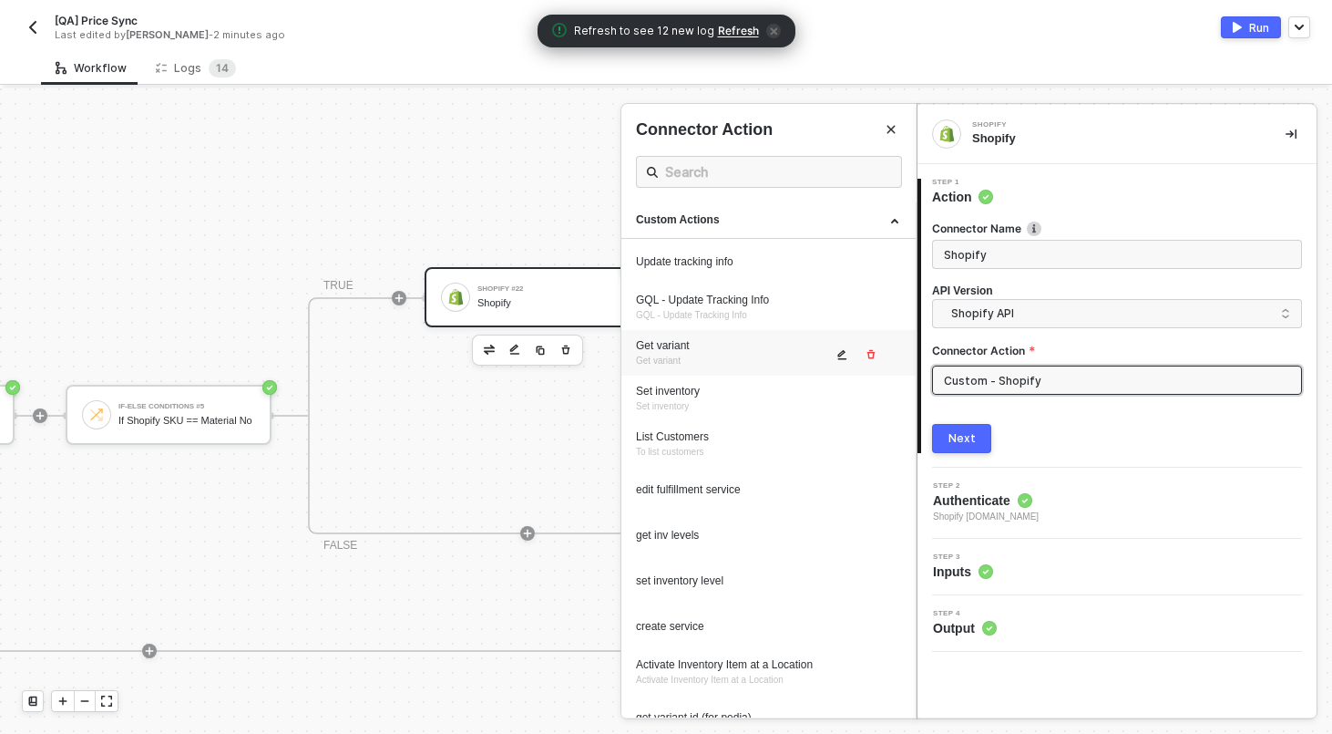
scroll to position [803, 0]
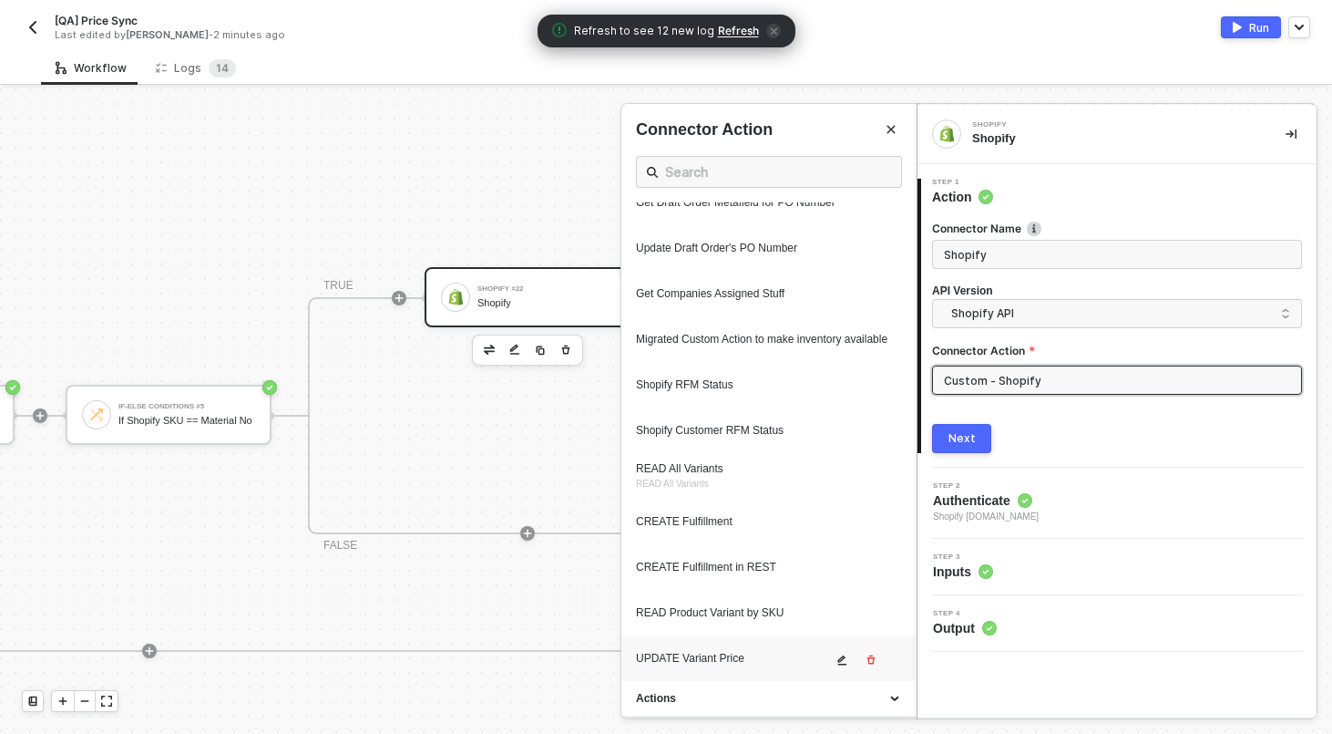
click at [745, 656] on div "UPDATE Variant Price" at bounding box center [734, 658] width 196 height 15
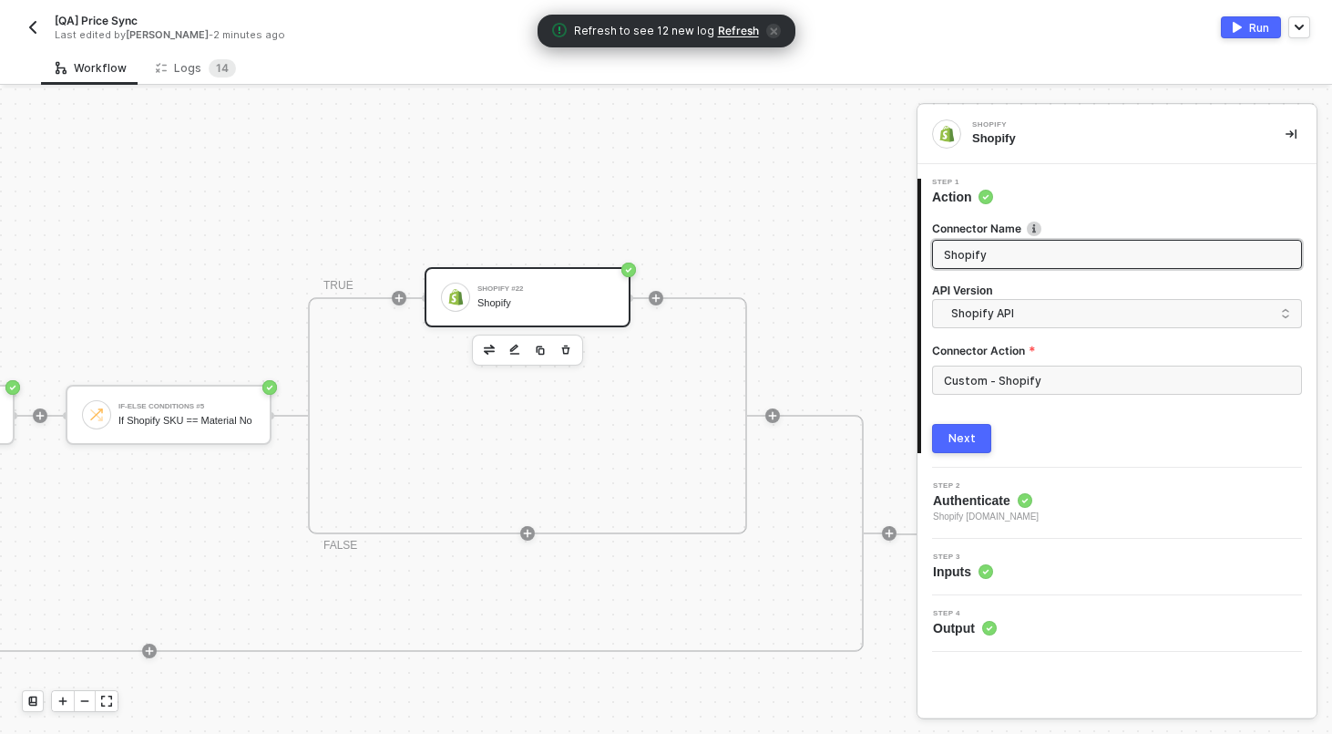
click at [1048, 255] on input "Shopify" at bounding box center [1115, 254] width 343 height 20
click at [1033, 319] on span "Shopify API" at bounding box center [1120, 313] width 339 height 20
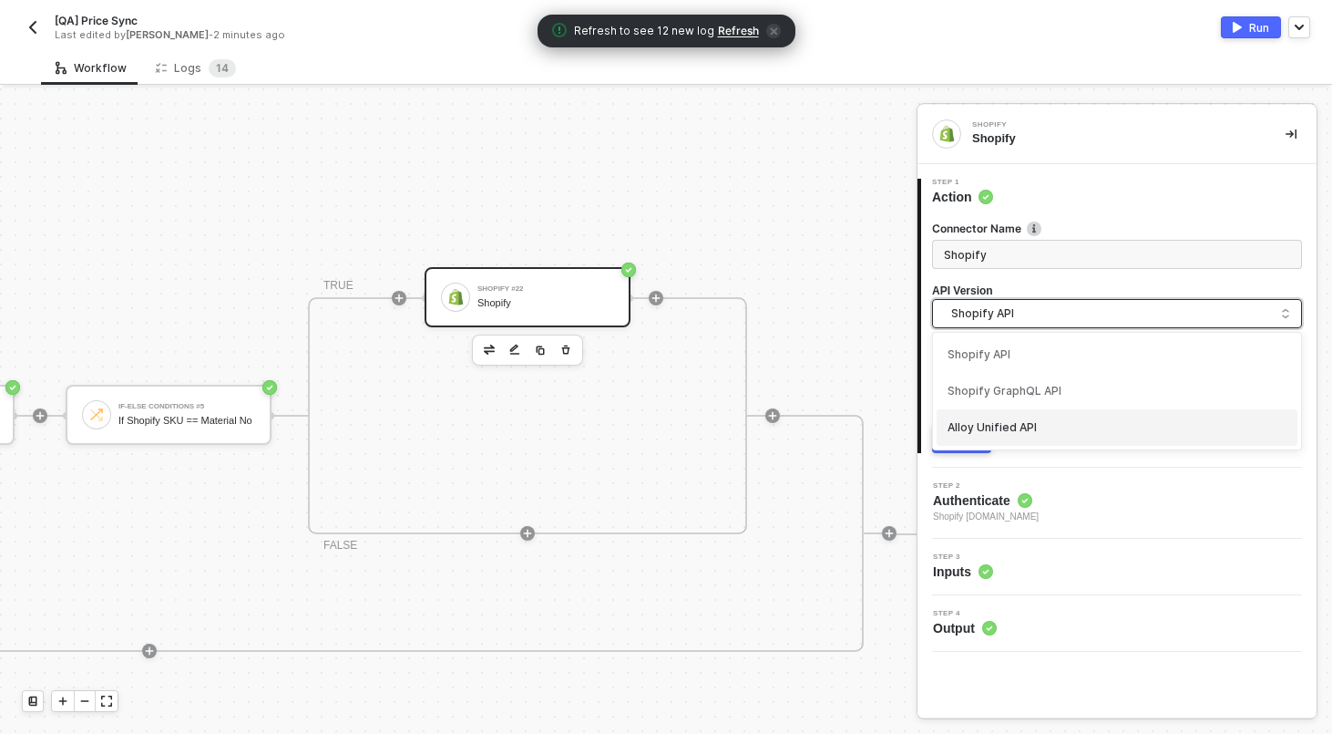
click at [1017, 403] on div "Shopify GraphQL API" at bounding box center [1117, 391] width 361 height 36
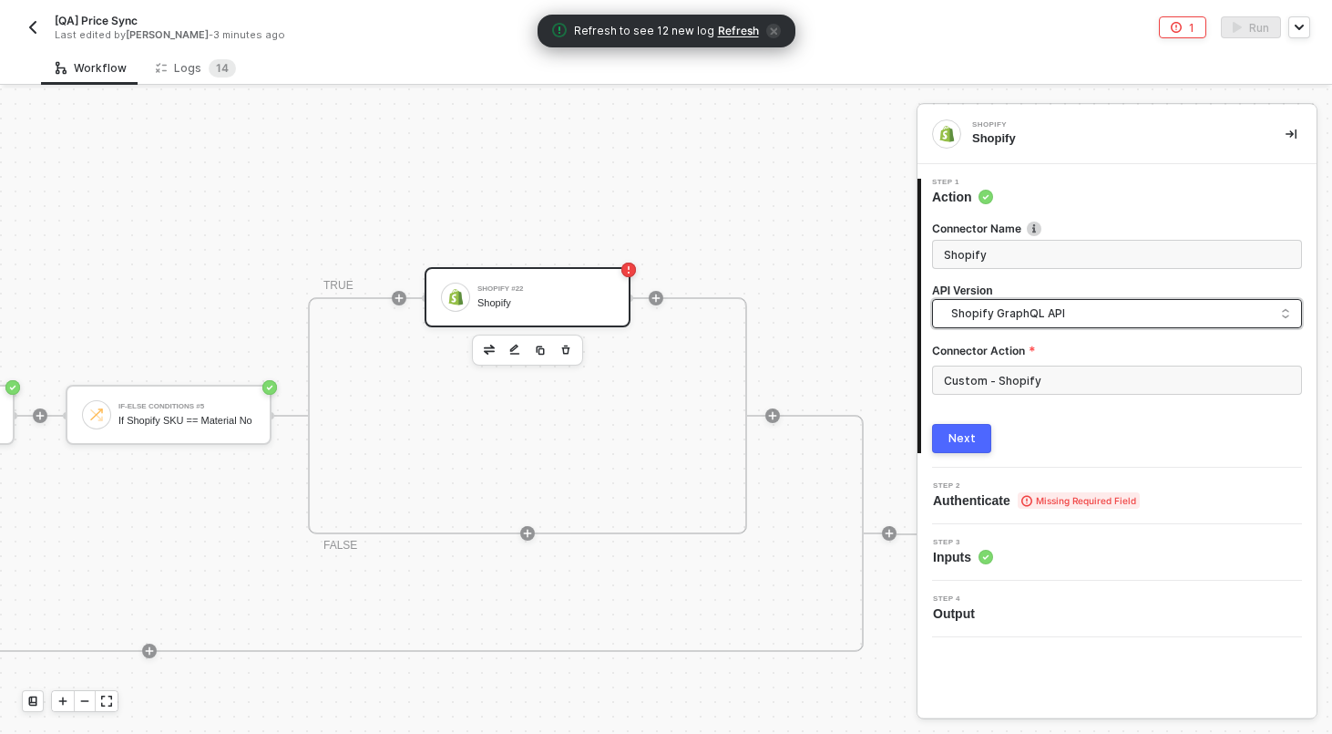
click at [1021, 325] on input "search" at bounding box center [1117, 314] width 346 height 29
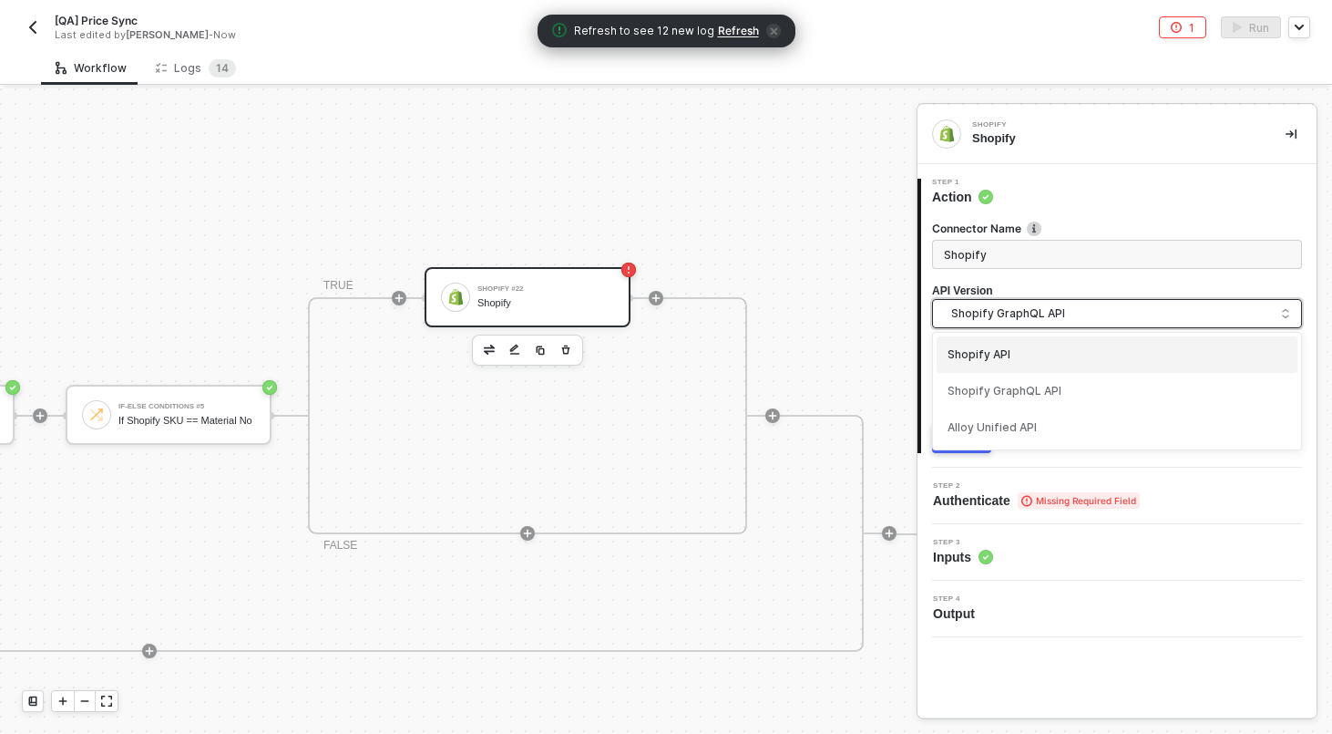
click at [1007, 339] on div "Shopify API" at bounding box center [1117, 354] width 361 height 36
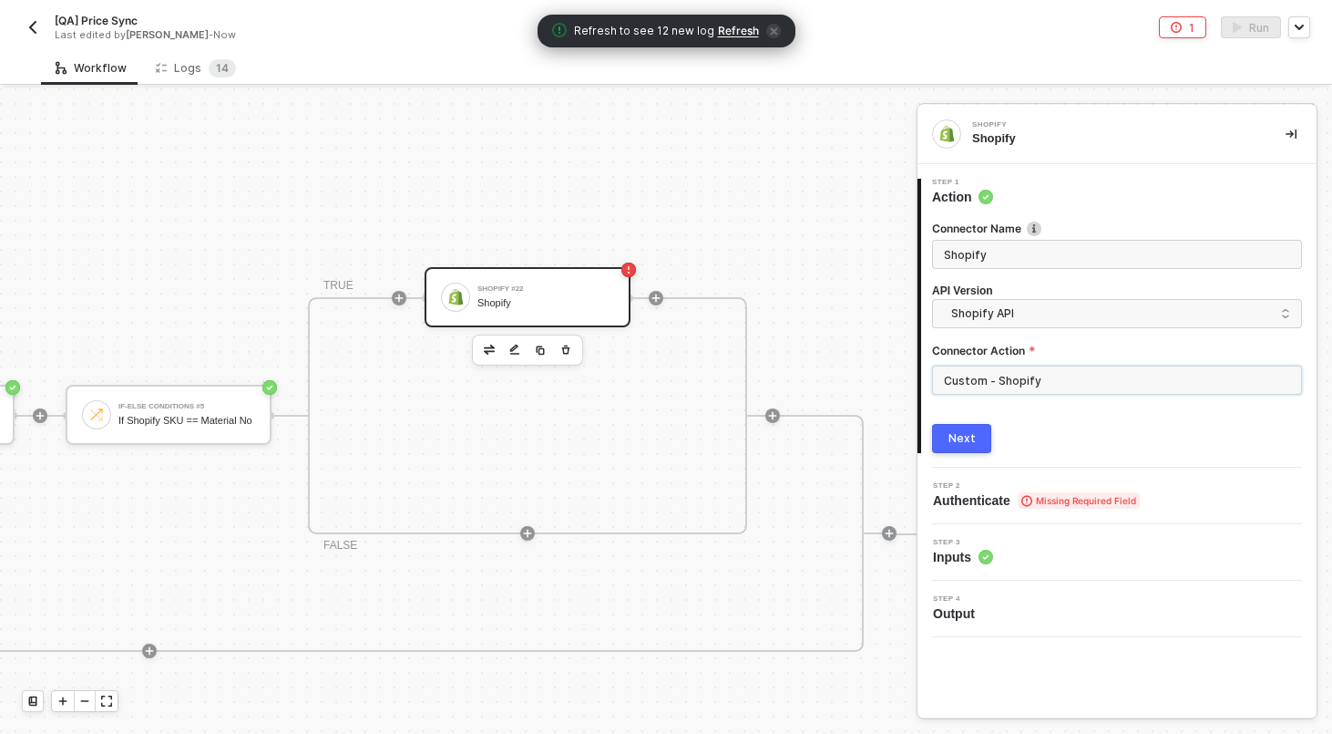
click at [1013, 378] on input "Custom - Shopify" at bounding box center [1117, 379] width 370 height 29
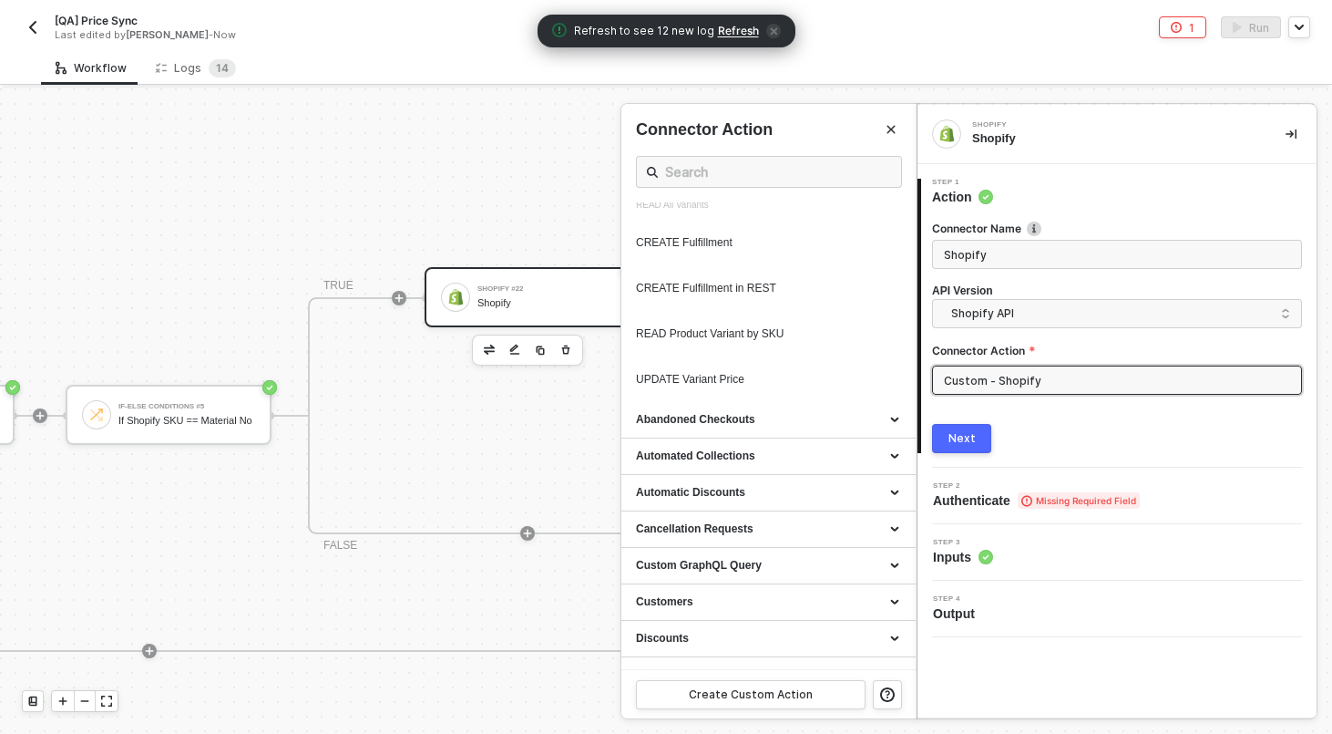
scroll to position [1157, 0]
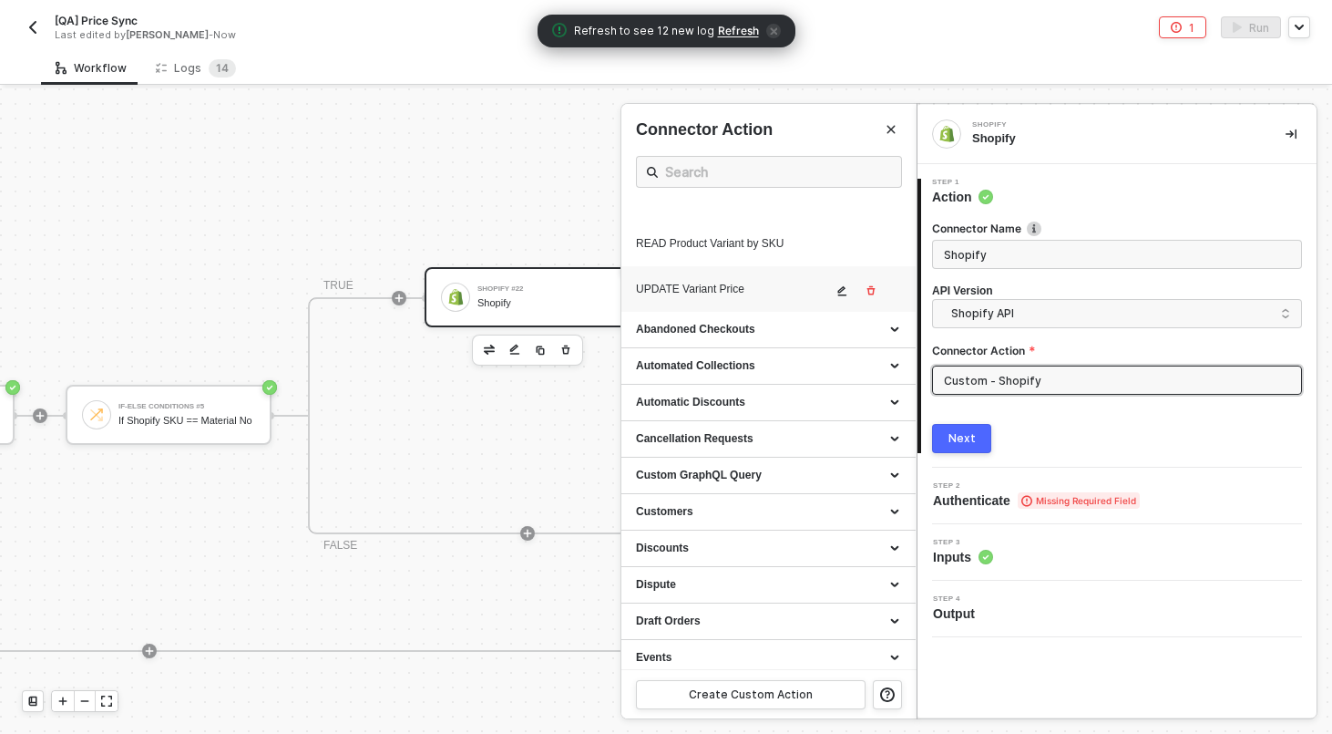
click at [713, 297] on div "UPDATE Variant Price" at bounding box center [734, 289] width 196 height 15
type input "Custom Action"
type input "Custom - UPDATE Variant Price"
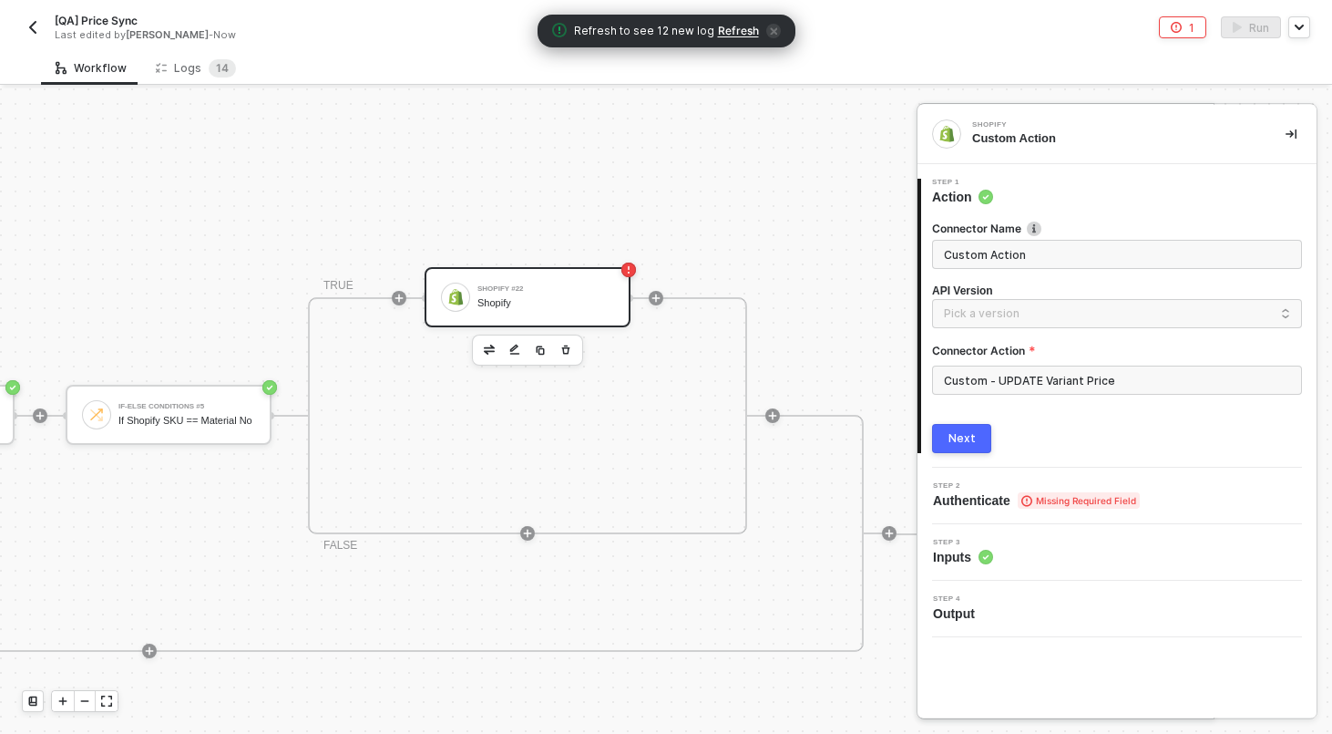
scroll to position [0, 0]
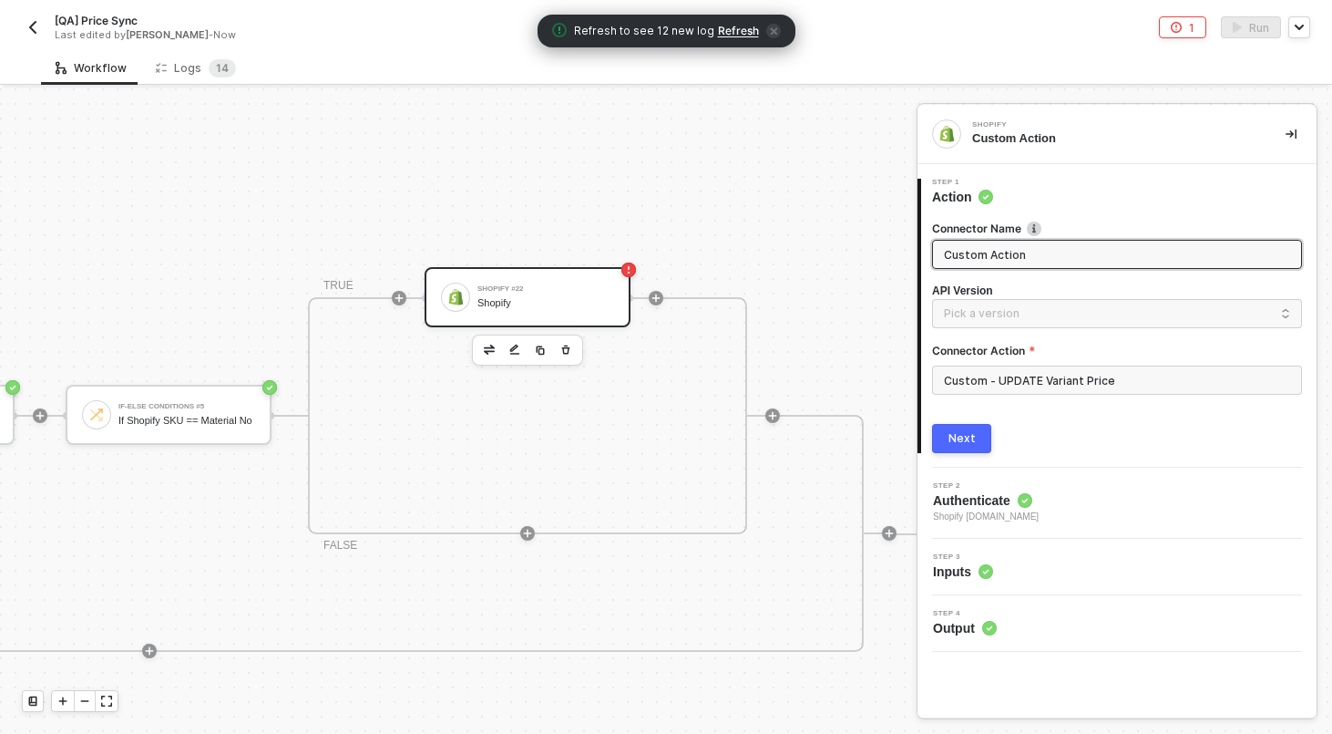
click at [1061, 259] on input "Custom Action" at bounding box center [1115, 254] width 343 height 20
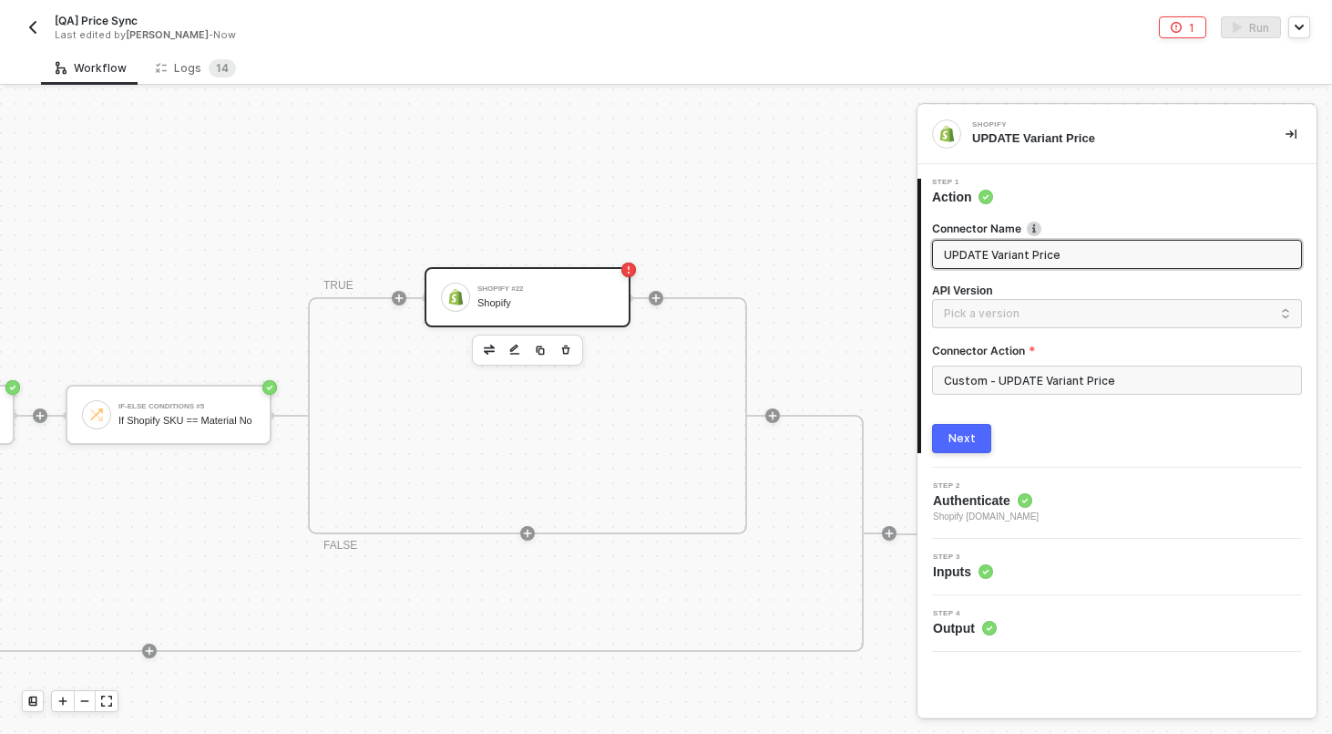
type input "UPDATE Variant Price"
click at [980, 430] on button "Next" at bounding box center [961, 438] width 59 height 29
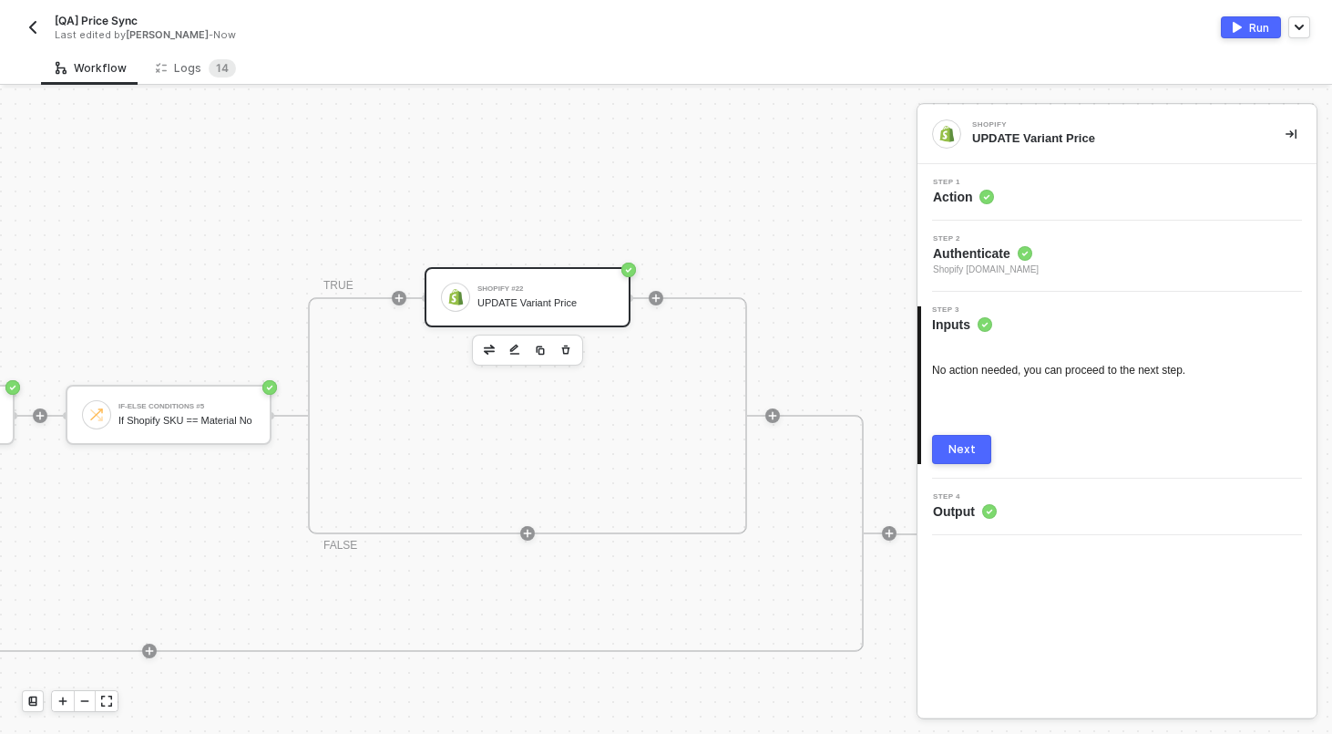
click at [958, 449] on div "Next" at bounding box center [962, 449] width 27 height 15
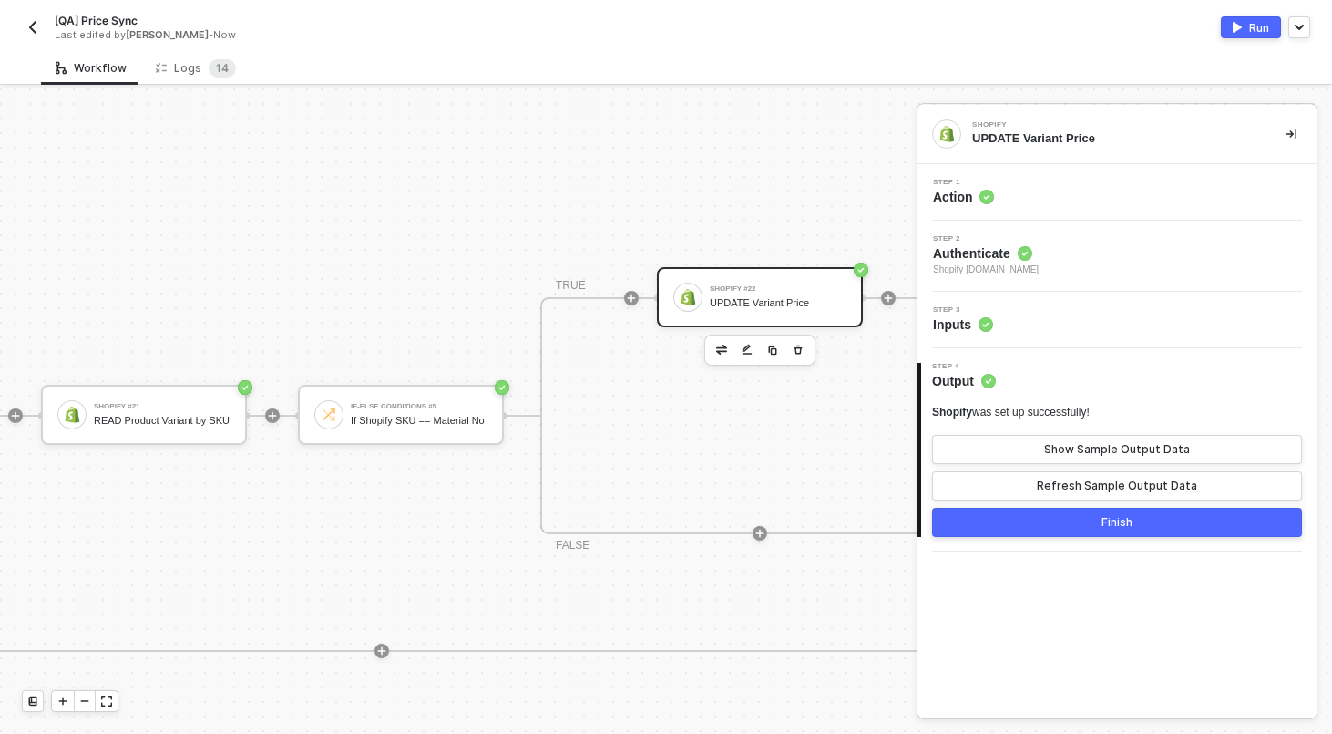
scroll to position [310, 1481]
click at [628, 300] on icon "icon-play" at bounding box center [628, 297] width 8 height 8
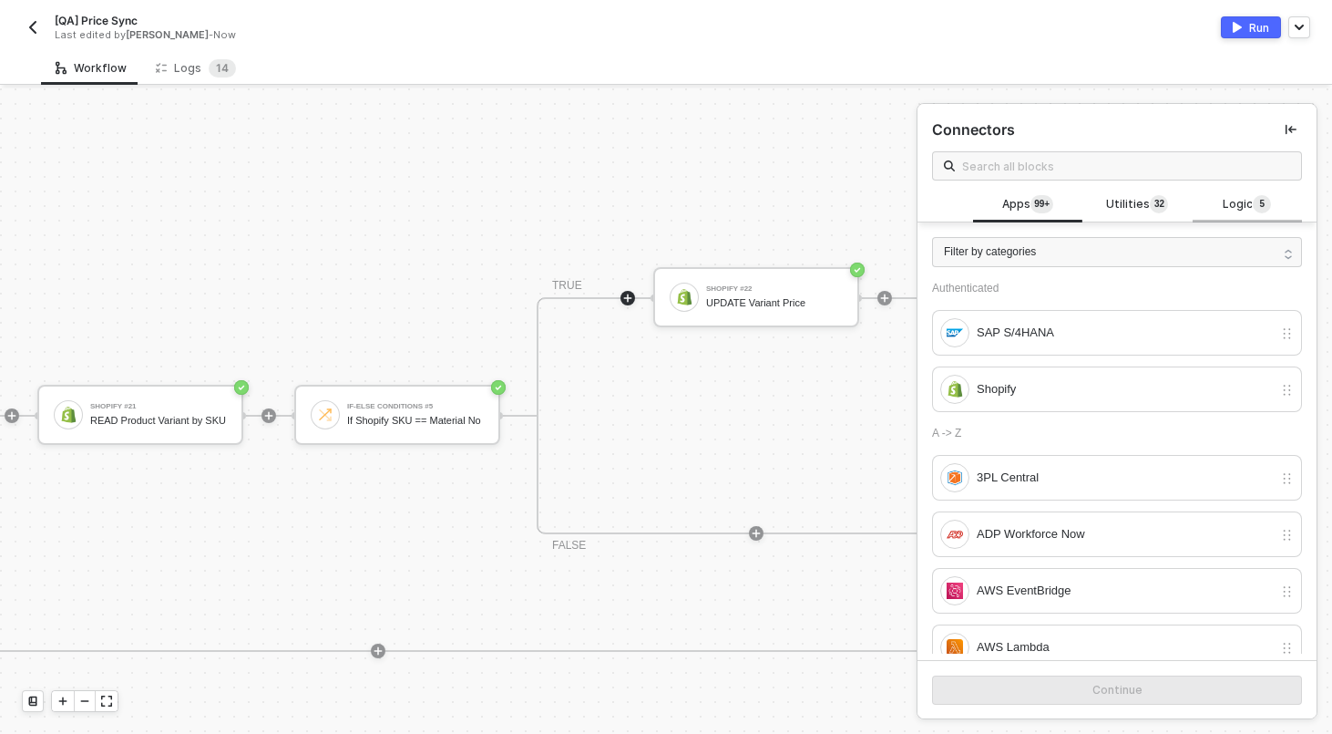
click at [1278, 202] on div "Logic 5" at bounding box center [1248, 205] width 80 height 20
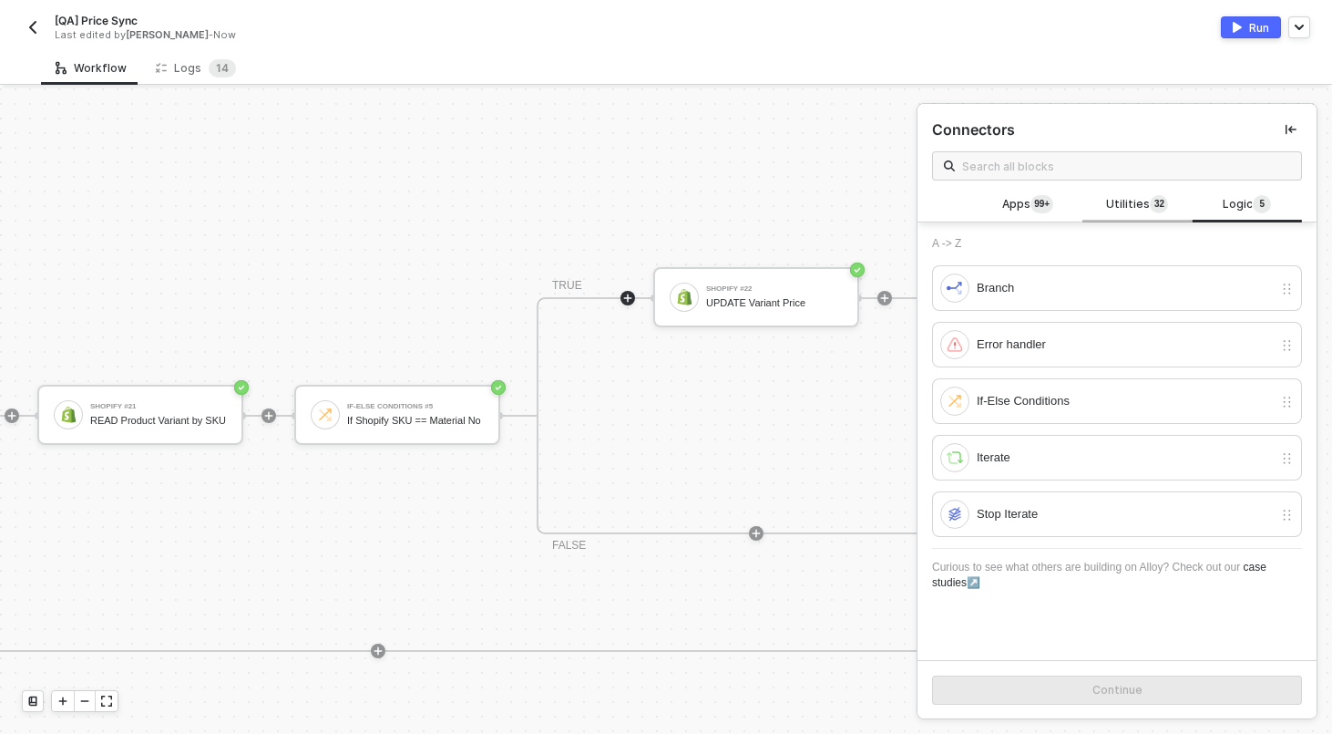
click at [1109, 199] on span "Utilities 3 2" at bounding box center [1137, 205] width 62 height 20
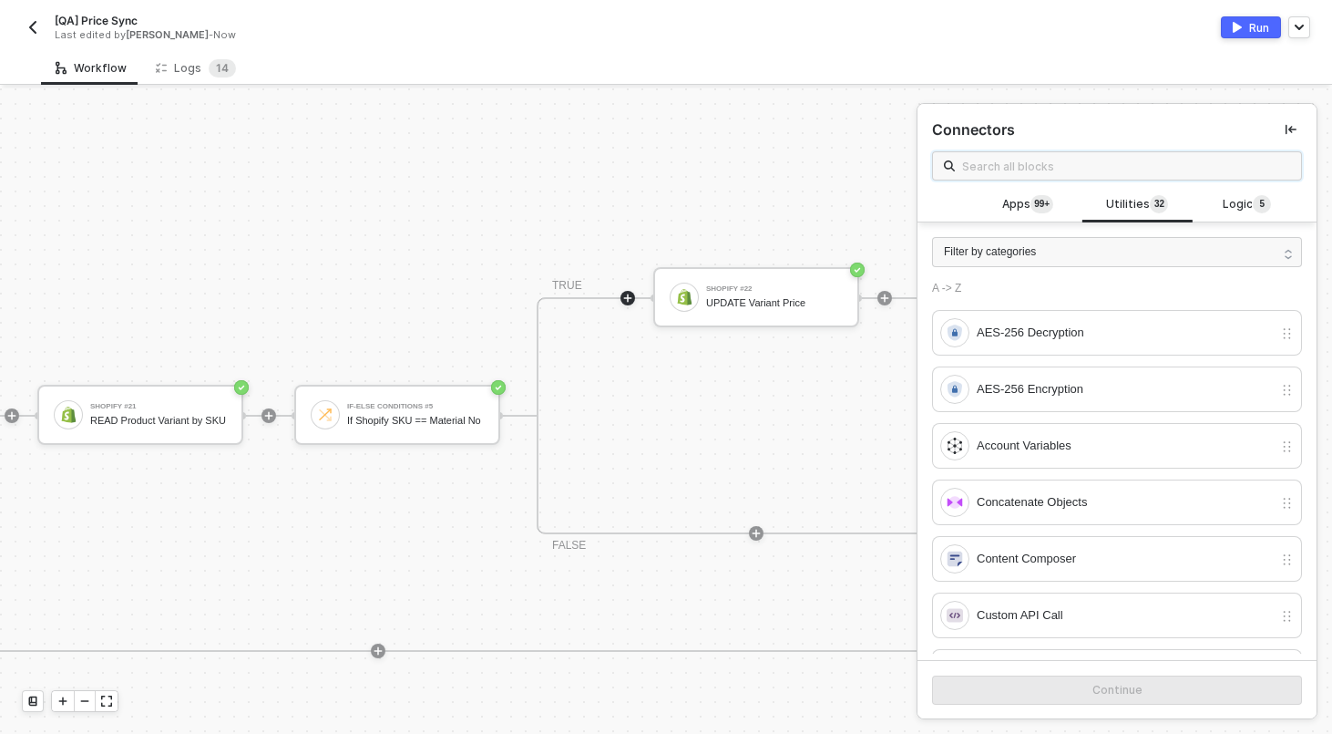
click at [1103, 175] on input "text" at bounding box center [1126, 166] width 328 height 20
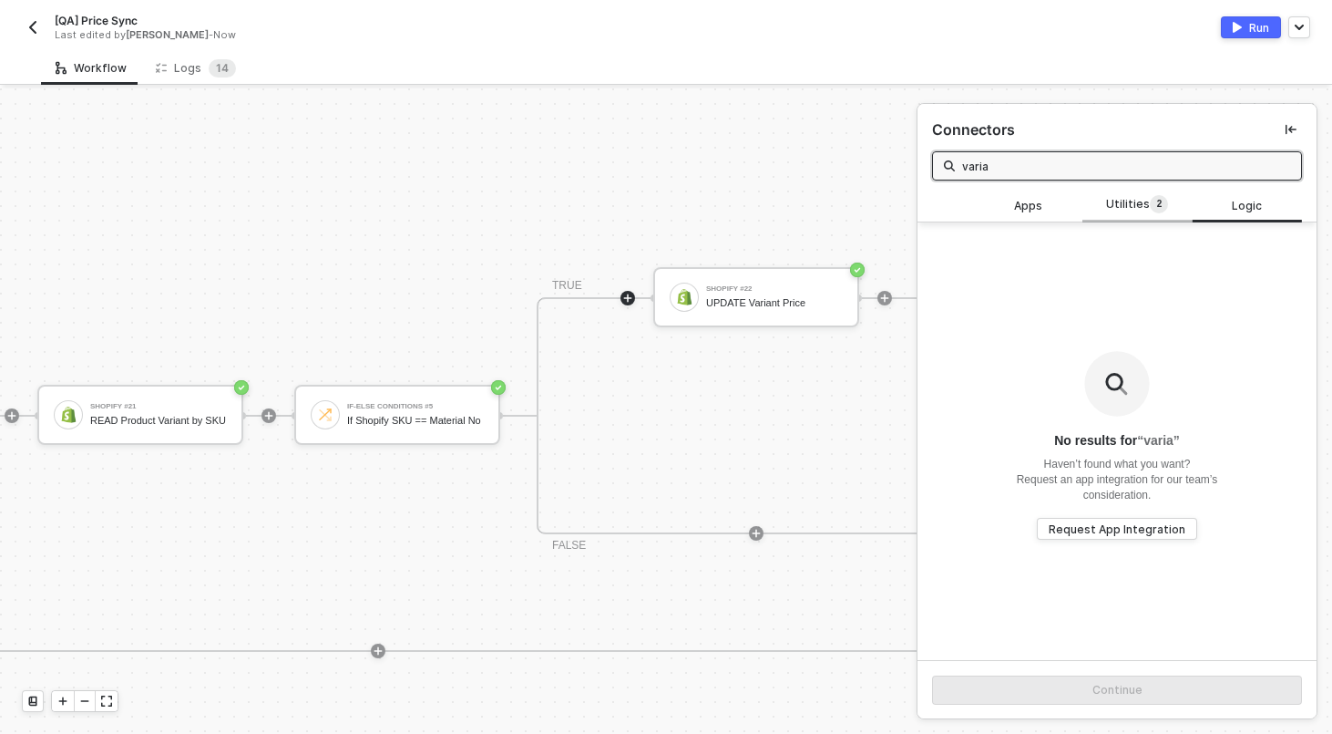
type input "varia"
click at [1110, 197] on span "Utilities 2" at bounding box center [1137, 205] width 62 height 20
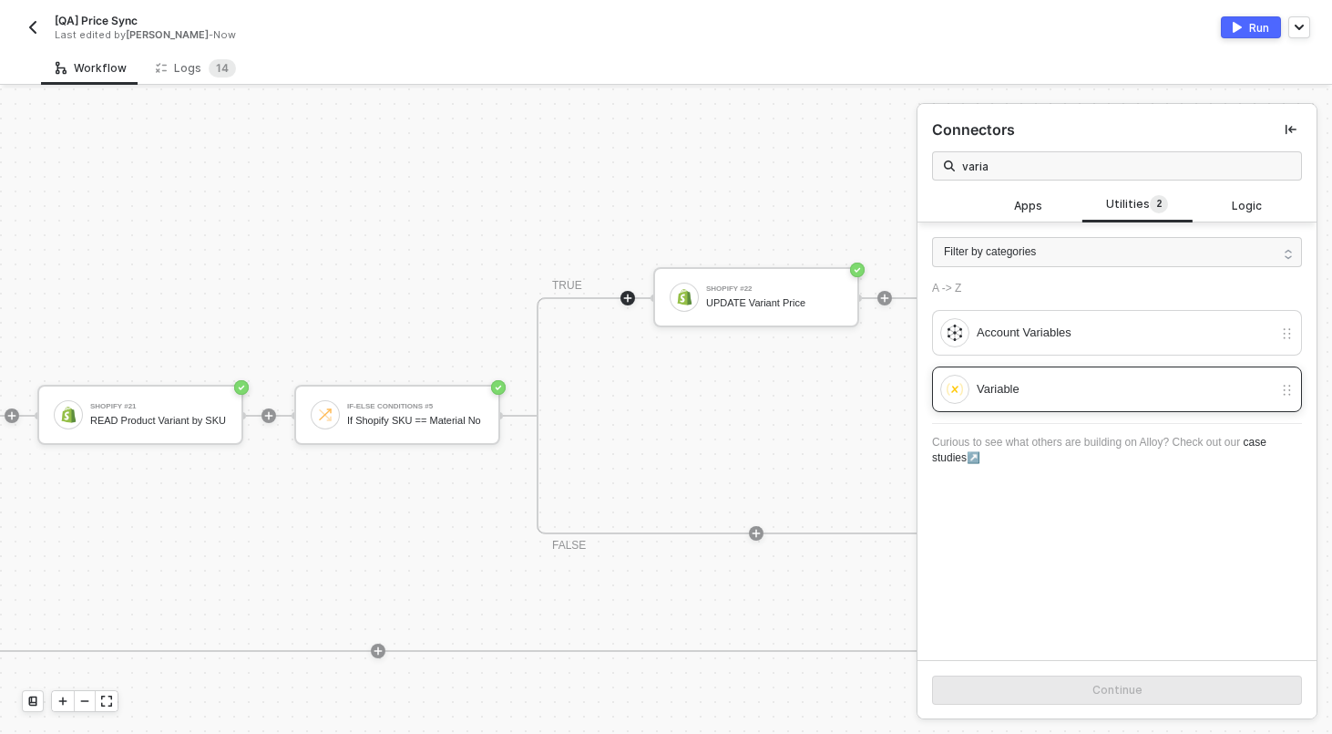
click at [983, 387] on div "Variable" at bounding box center [1125, 389] width 296 height 20
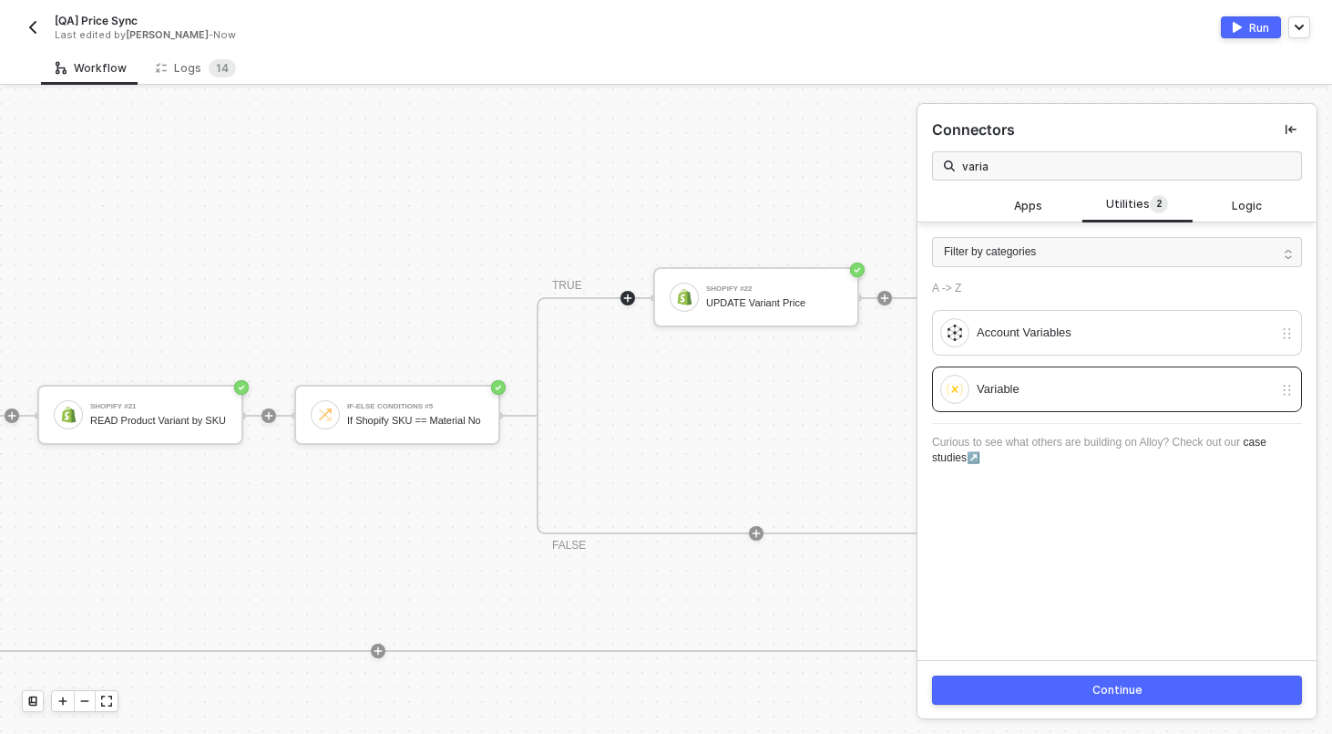
click at [1054, 695] on button "Continue" at bounding box center [1117, 689] width 370 height 29
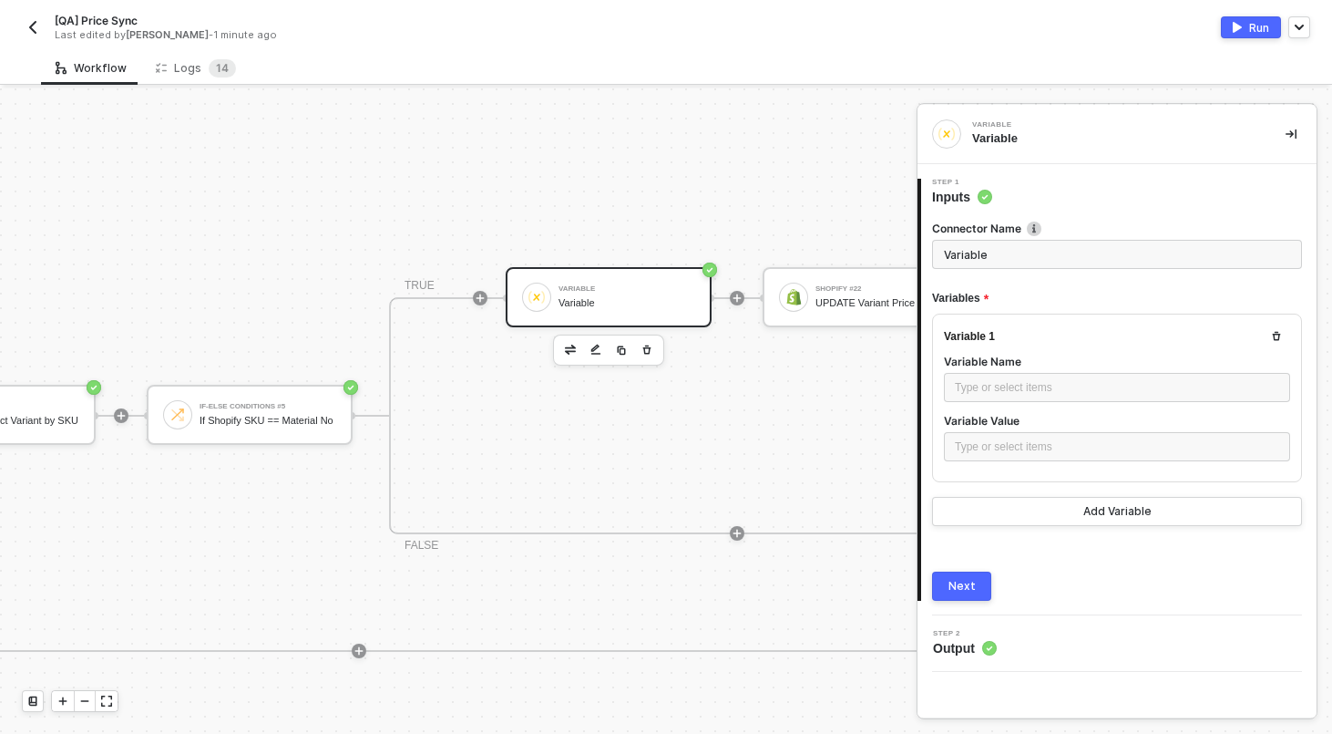
scroll to position [310, 1639]
click at [1079, 253] on input "Variable" at bounding box center [1117, 254] width 370 height 29
type input "S"
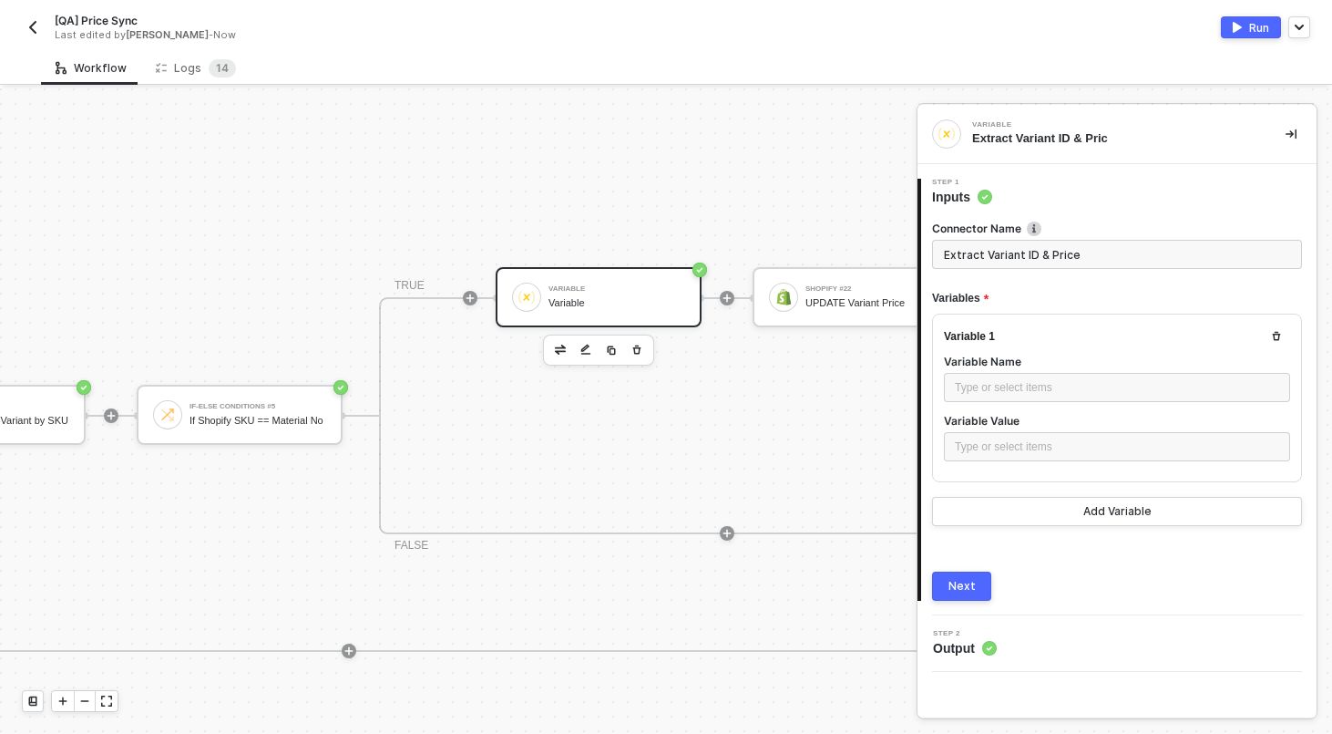
type input "Extract Variant ID & Price"
click at [1052, 395] on div "Type or select items ﻿" at bounding box center [1117, 387] width 324 height 17
click at [1039, 451] on div "Type or select items ﻿" at bounding box center [1117, 446] width 324 height 17
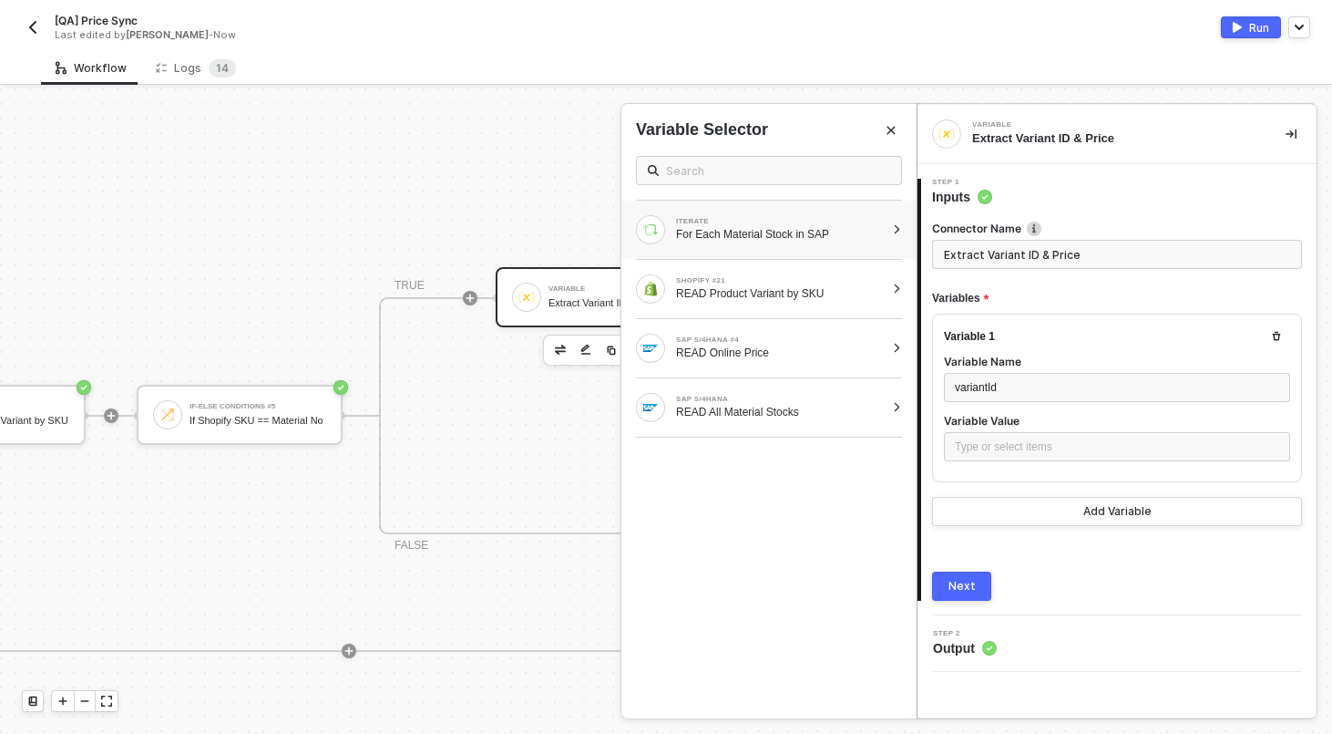
click at [890, 227] on div "ITERATE For Each Material Stock in SAP" at bounding box center [769, 229] width 295 height 58
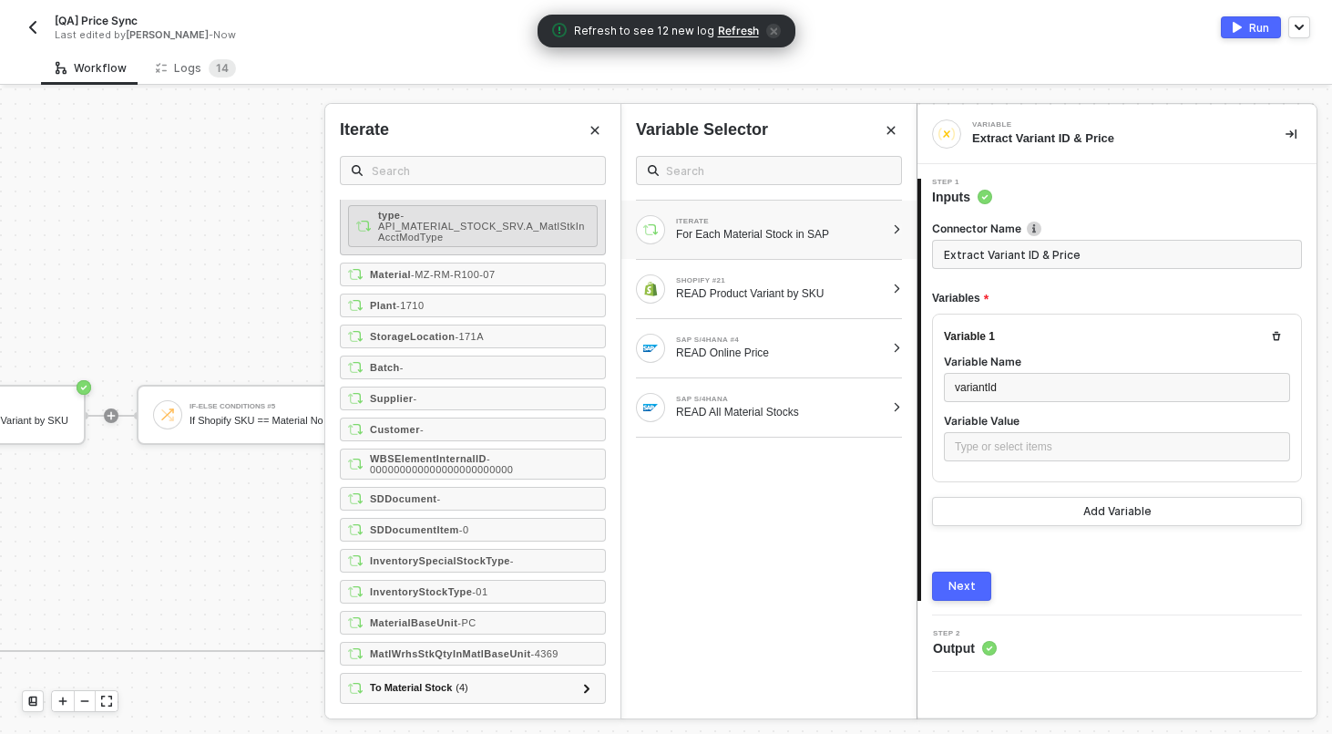
scroll to position [0, 0]
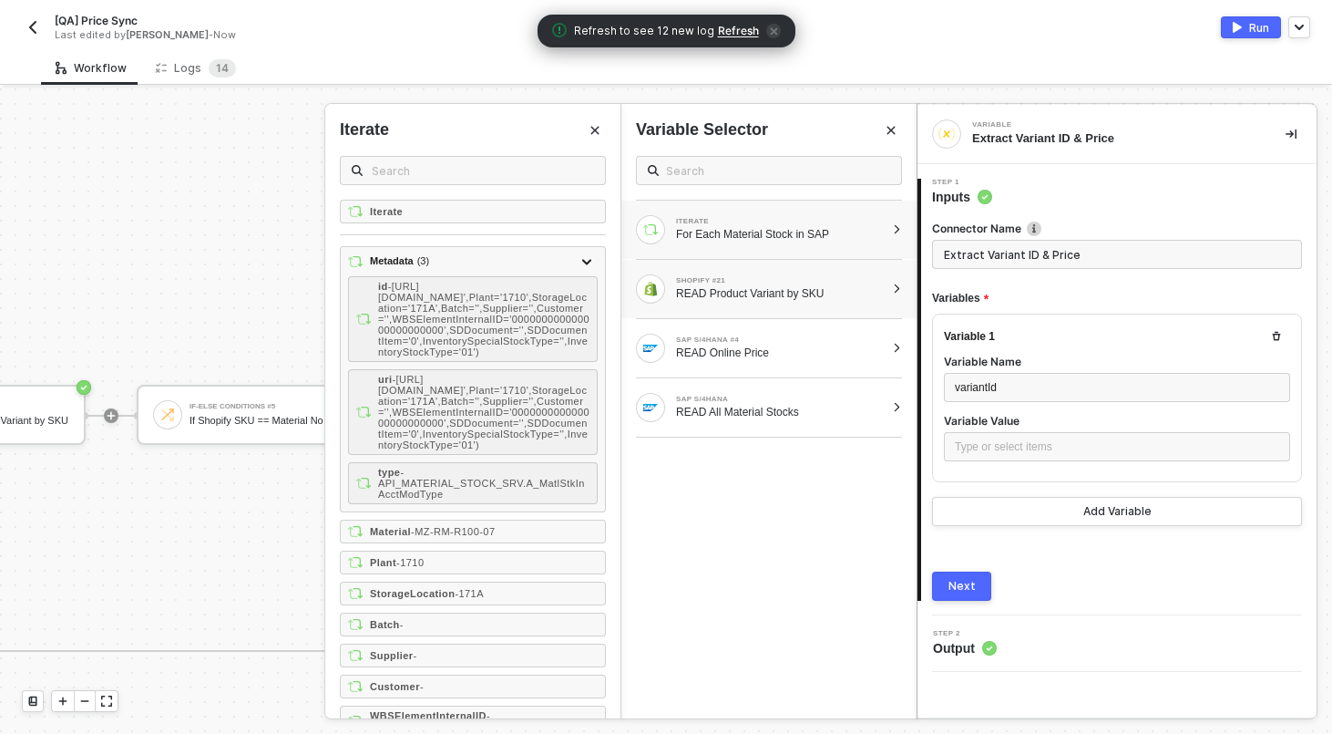
click at [895, 289] on div at bounding box center [897, 288] width 10 height 11
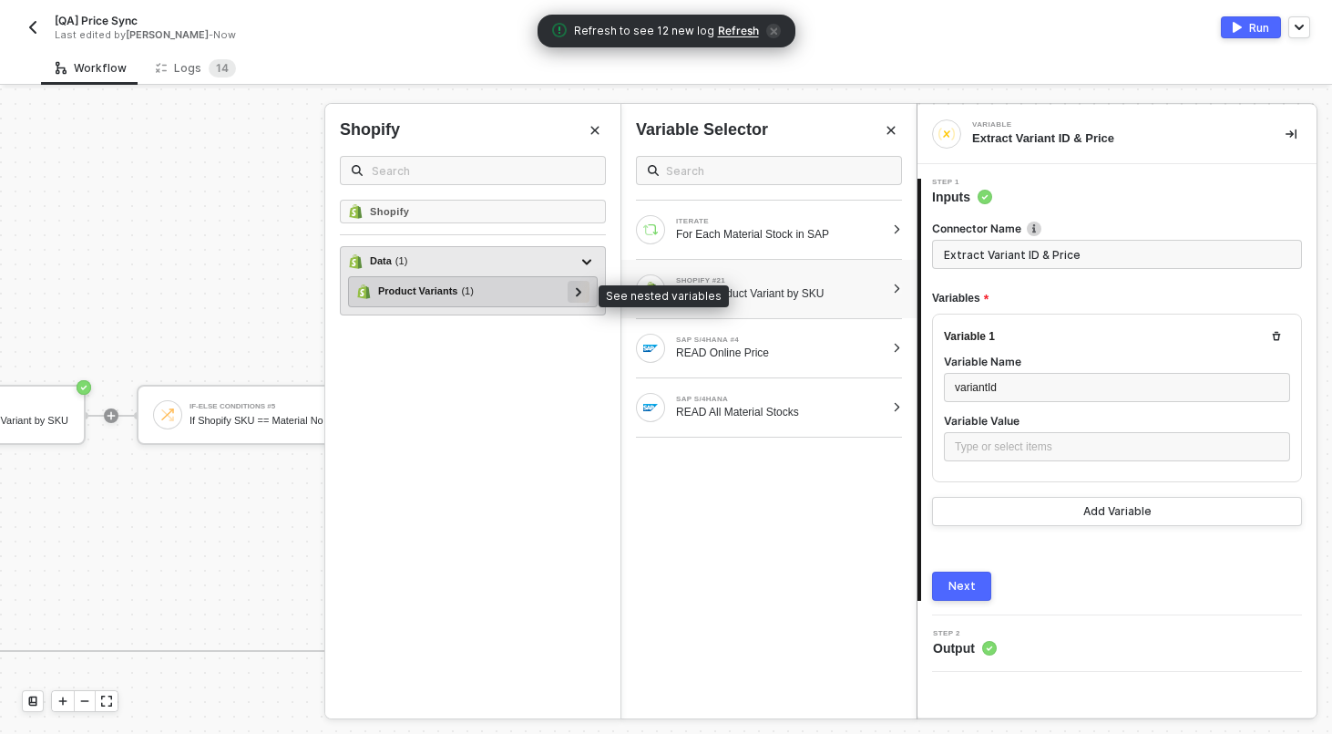
click at [579, 291] on icon at bounding box center [578, 291] width 5 height 9
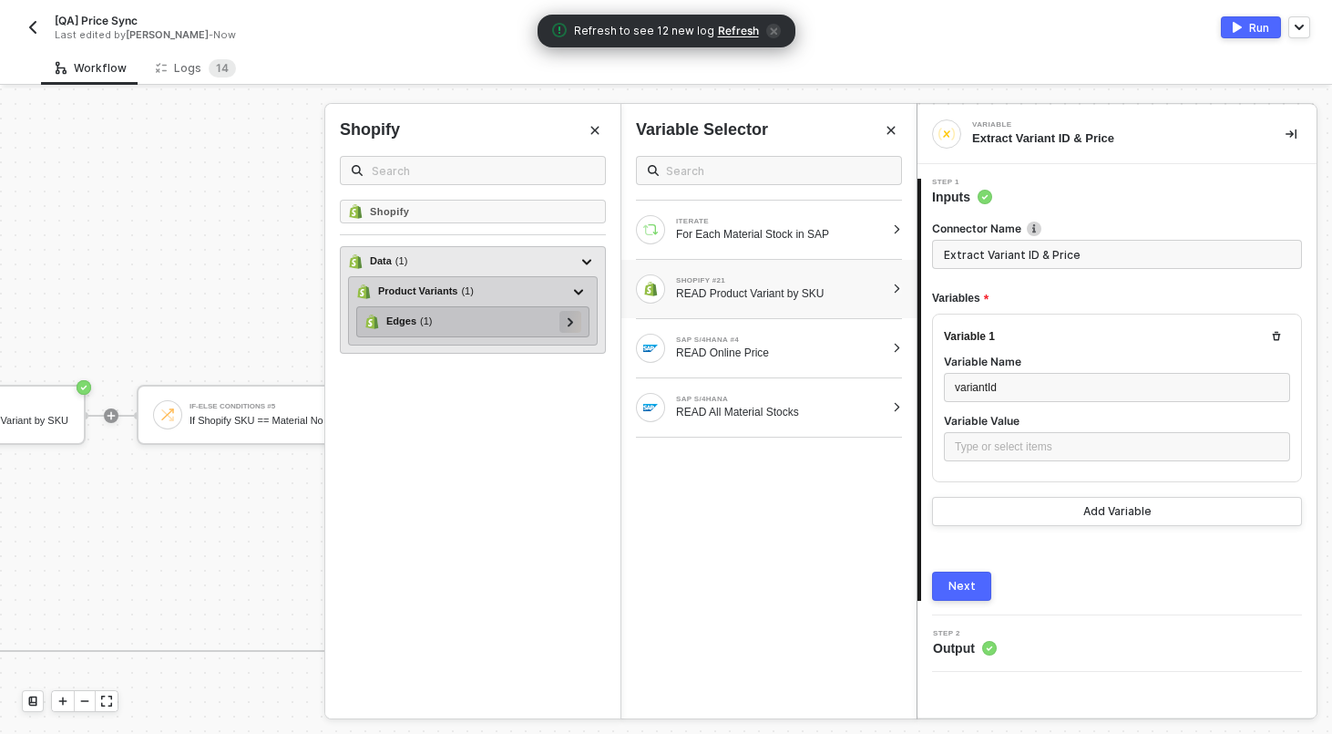
click at [574, 327] on div at bounding box center [570, 321] width 9 height 20
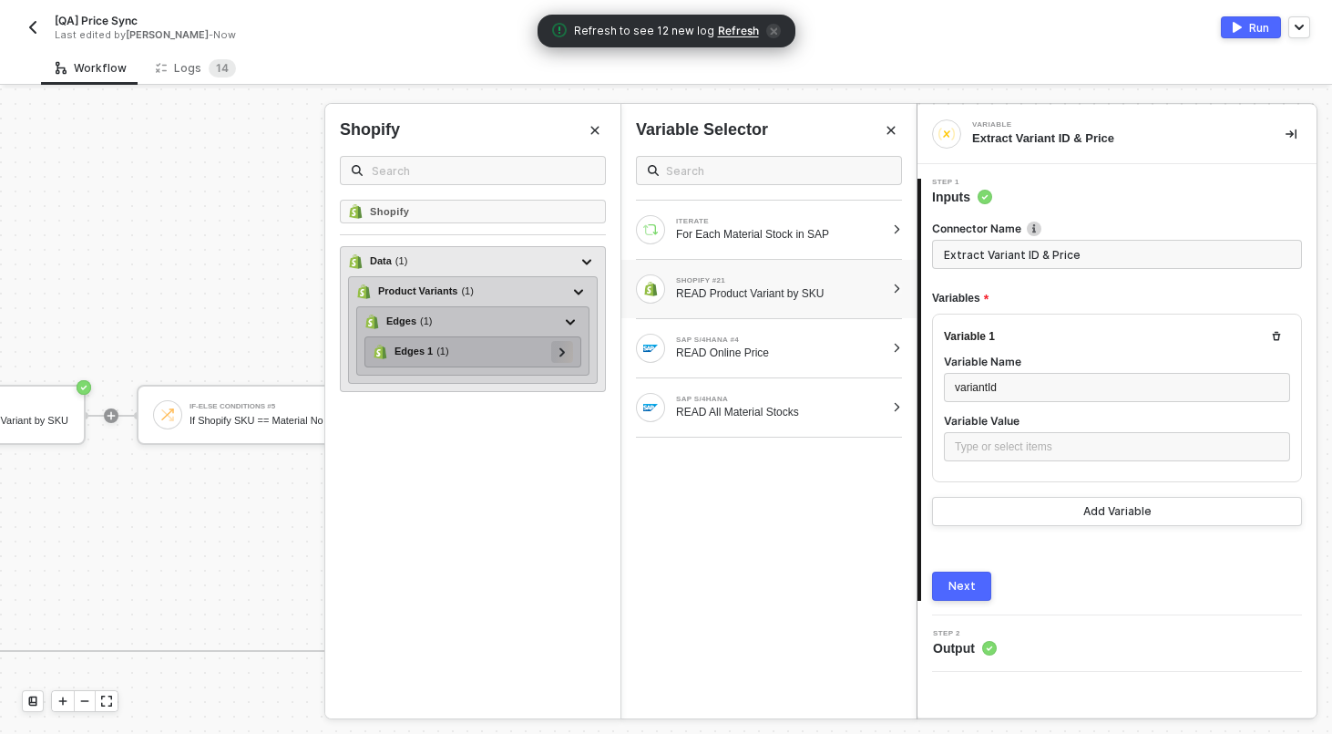
click at [565, 355] on icon at bounding box center [563, 351] width 6 height 9
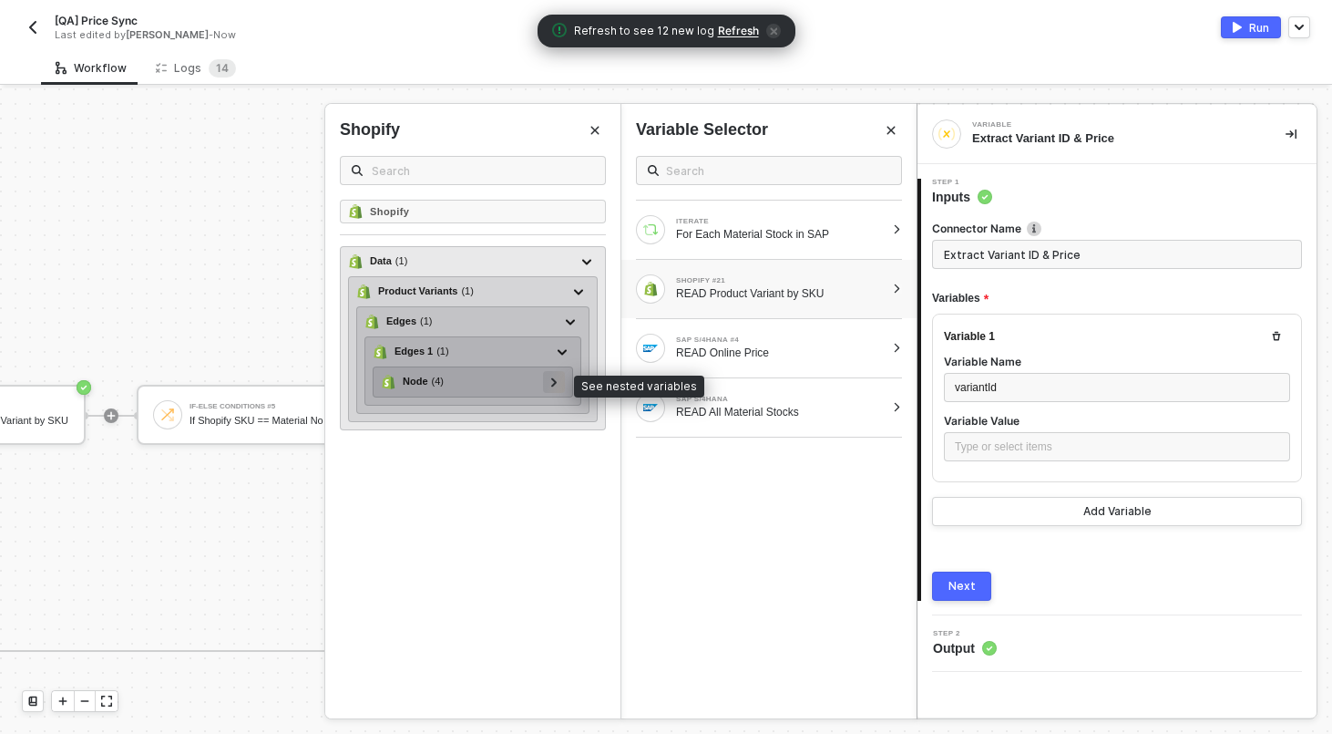
click at [555, 386] on icon at bounding box center [554, 381] width 6 height 9
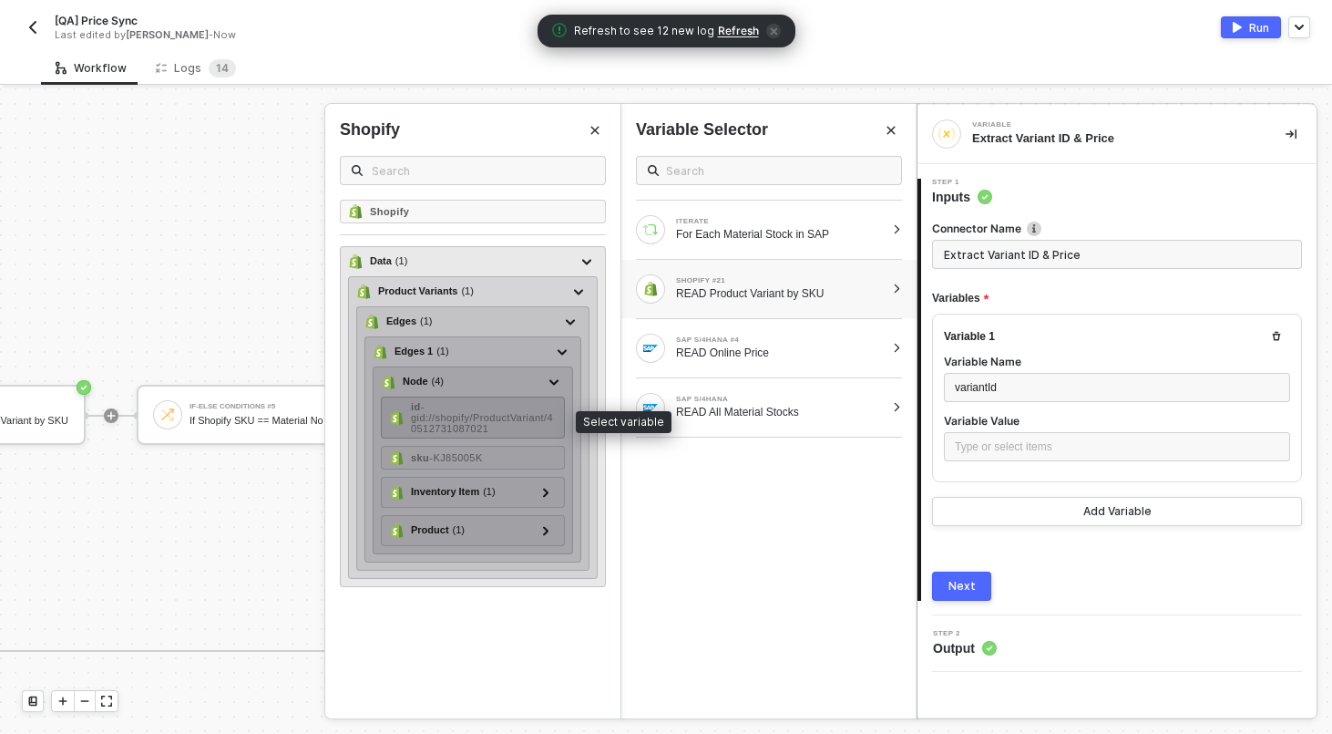
click at [460, 427] on span "- gid://shopify/ProductVariant/40512731087021" at bounding box center [482, 417] width 142 height 33
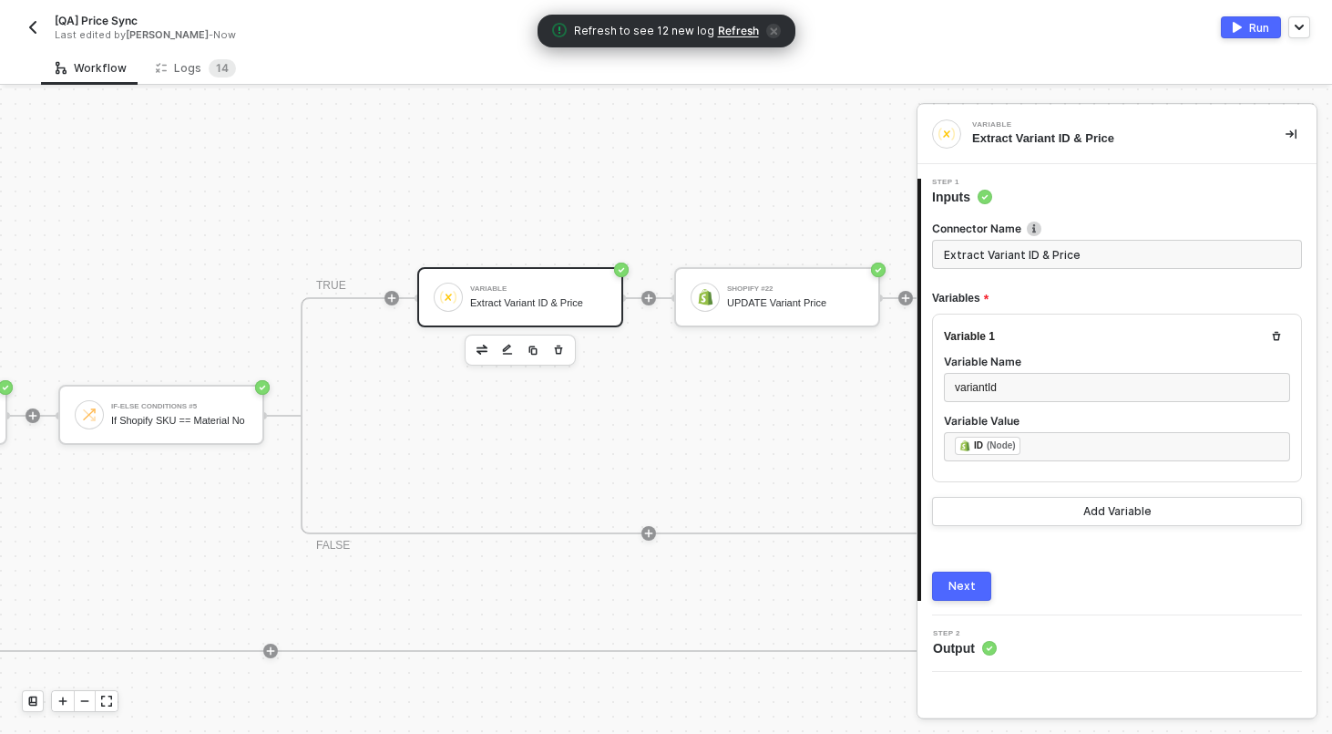
scroll to position [310, 1718]
click at [1074, 514] on button "Add Variable" at bounding box center [1117, 511] width 370 height 29
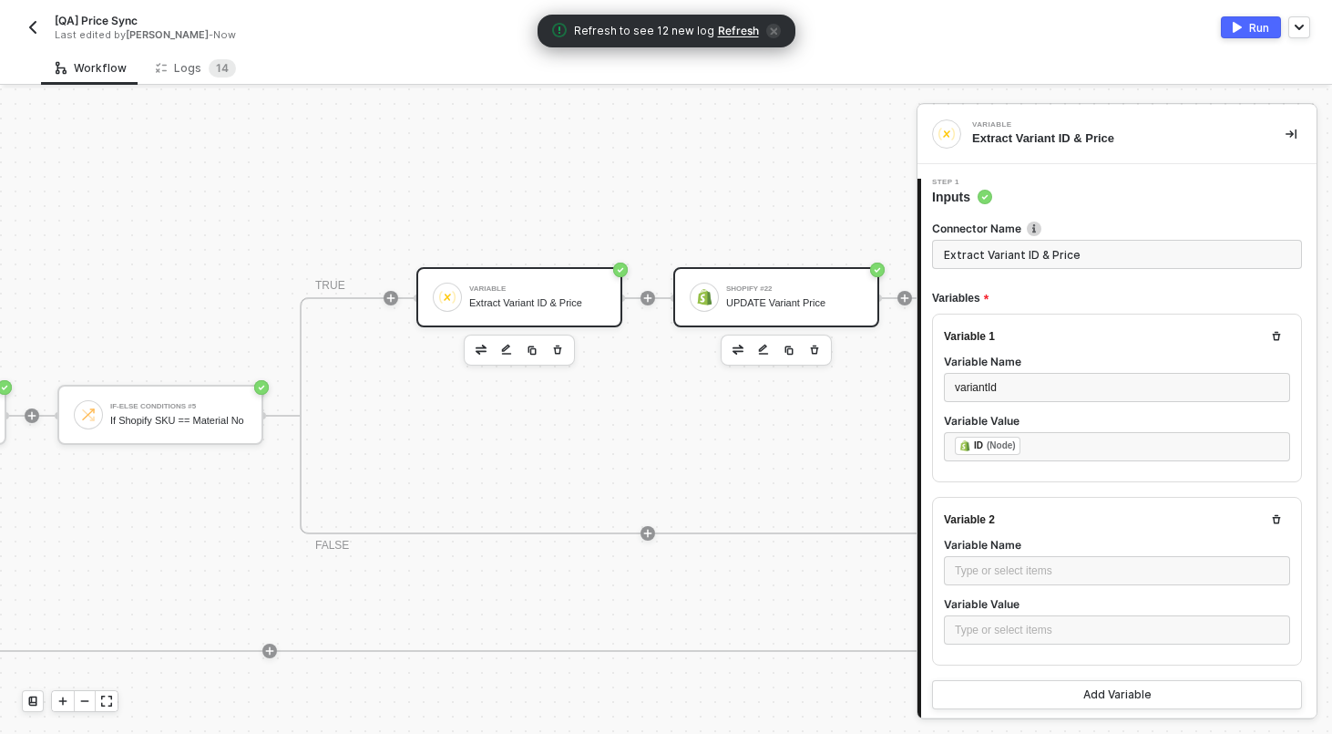
drag, startPoint x: 737, startPoint y: 293, endPoint x: 727, endPoint y: 277, distance: 18.5
click at [737, 293] on div "Shopify #22 UPDATE Variant Price" at bounding box center [794, 297] width 137 height 35
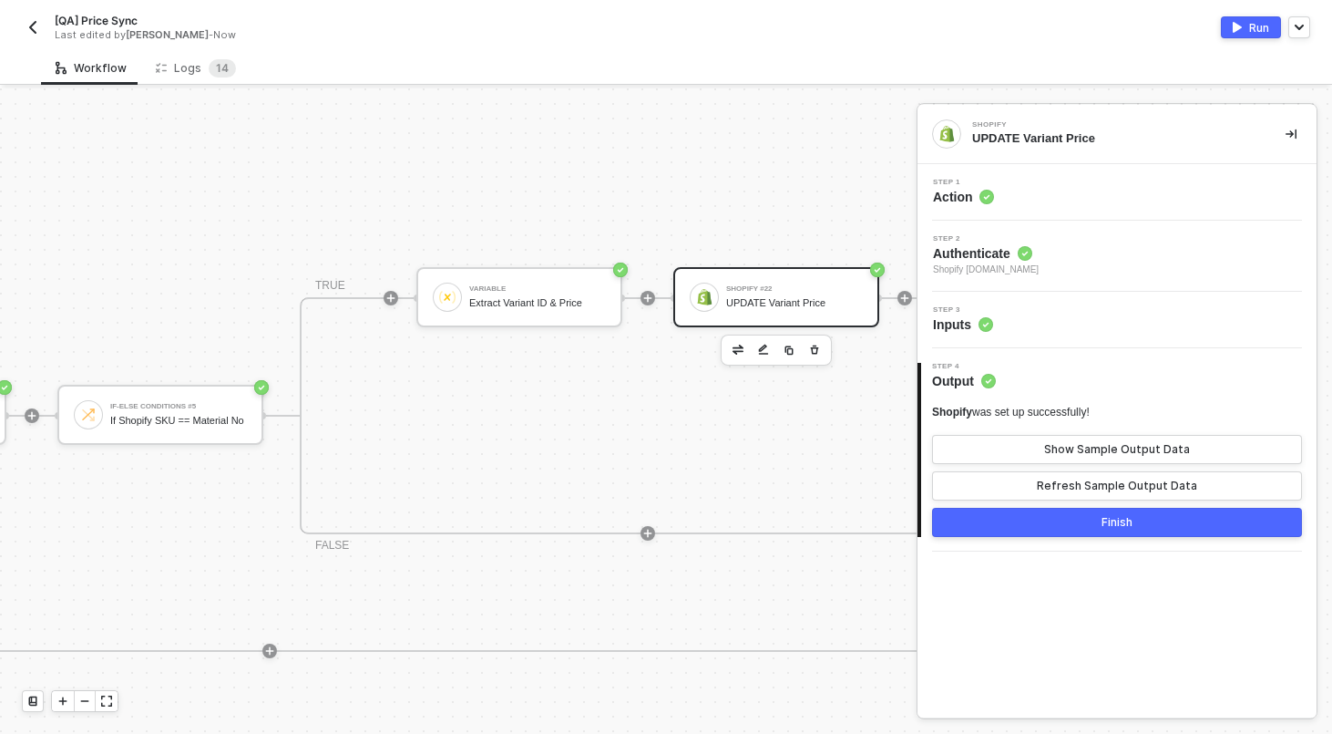
click at [1056, 195] on div "Step 1 Action" at bounding box center [1119, 192] width 395 height 27
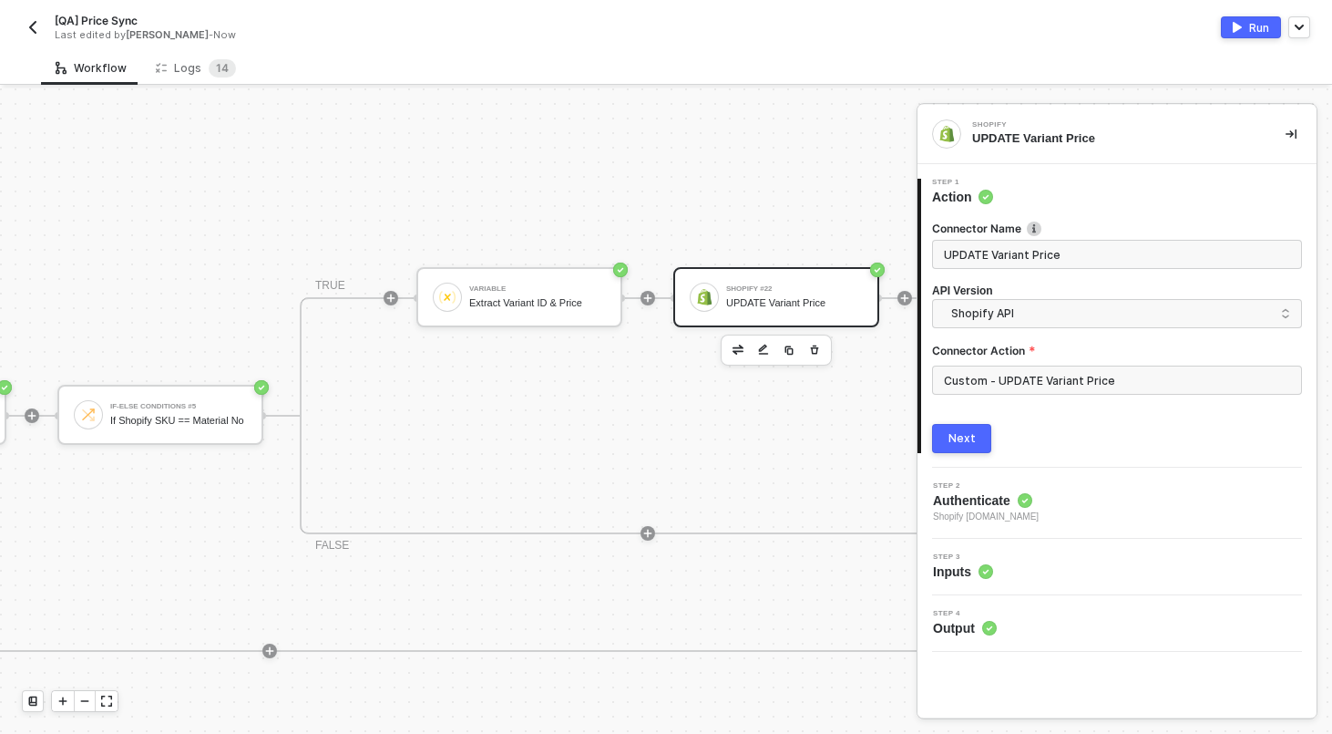
click at [974, 434] on button "Next" at bounding box center [961, 438] width 59 height 29
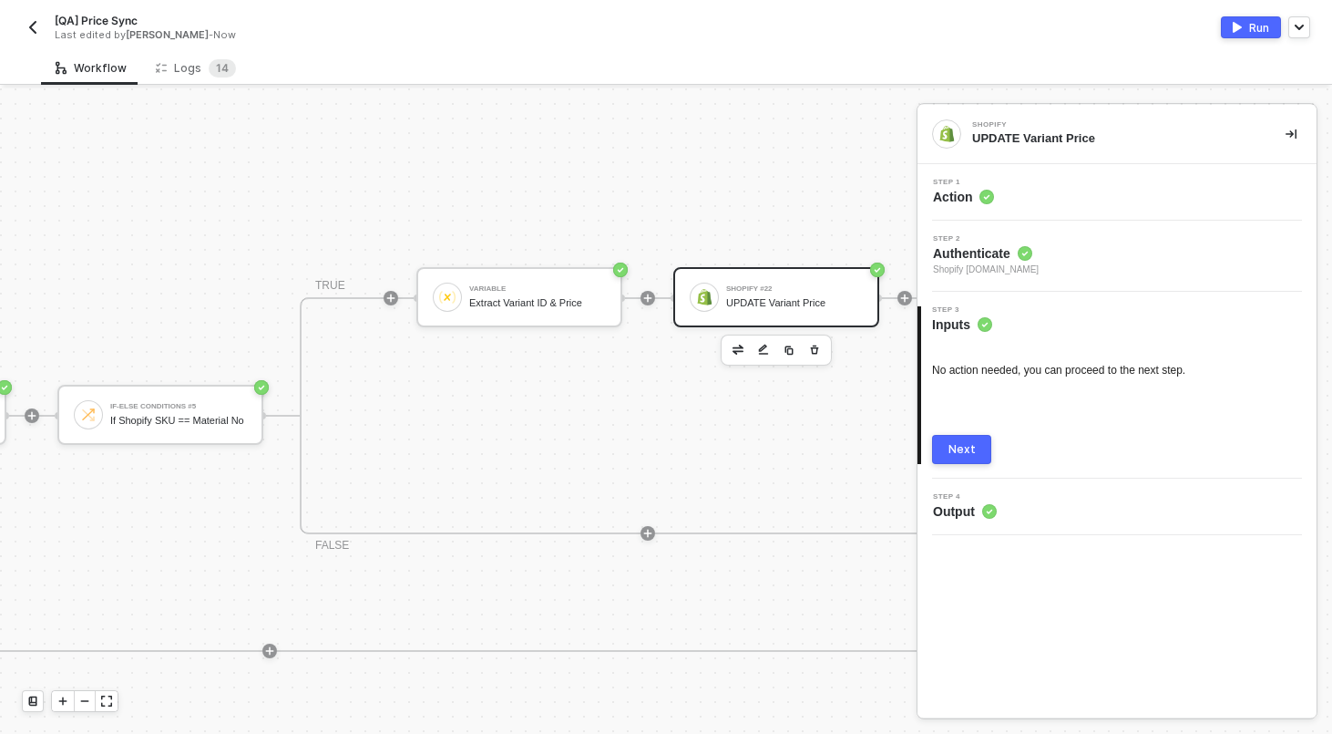
click at [1051, 188] on div "Step 1 Action" at bounding box center [1119, 192] width 395 height 27
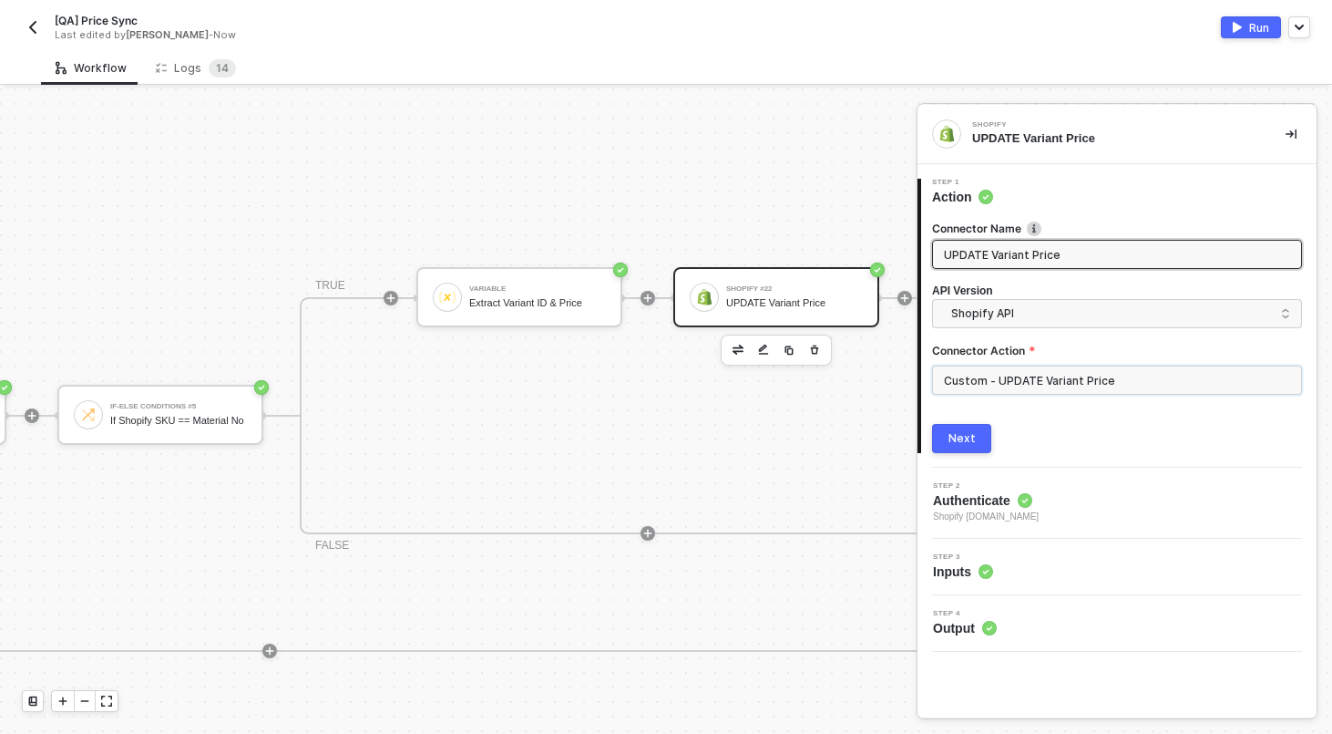
click at [1126, 375] on input "Custom - UPDATE Variant Price" at bounding box center [1117, 379] width 370 height 29
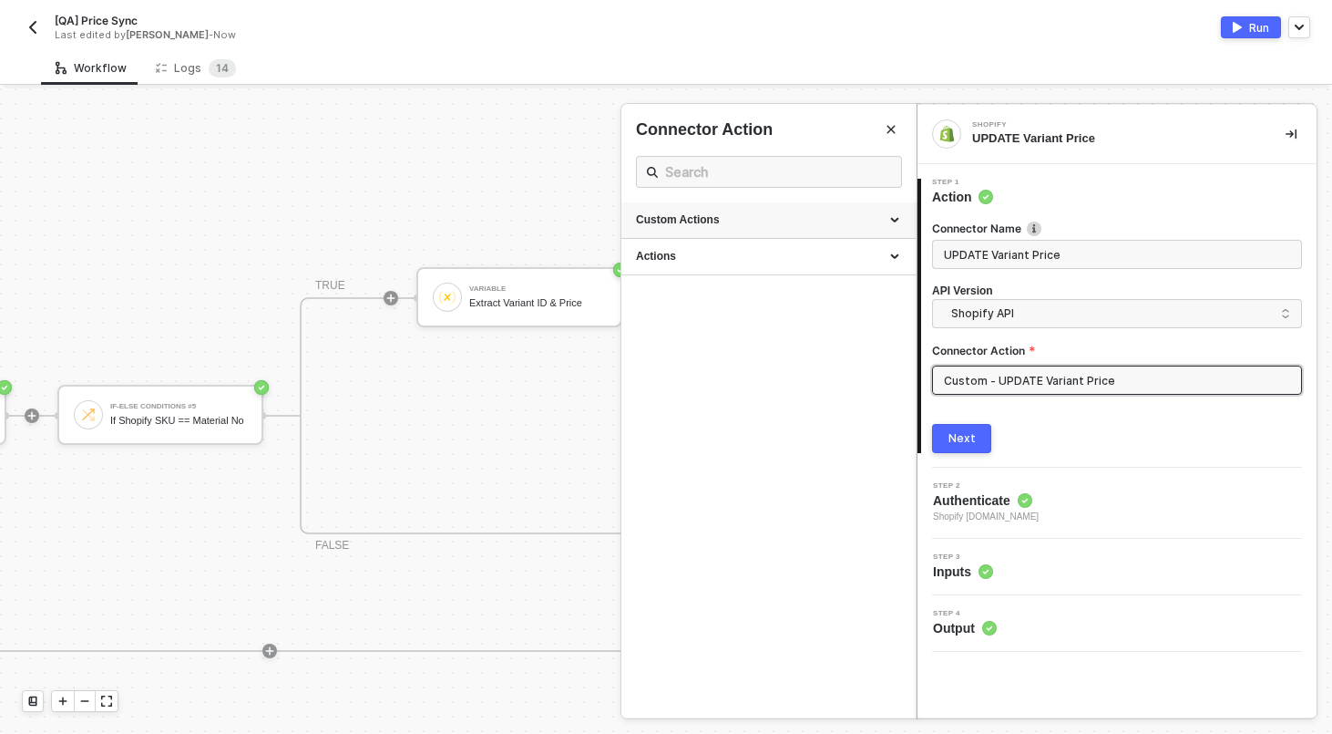
click at [910, 215] on div "Custom Actions" at bounding box center [769, 220] width 294 height 36
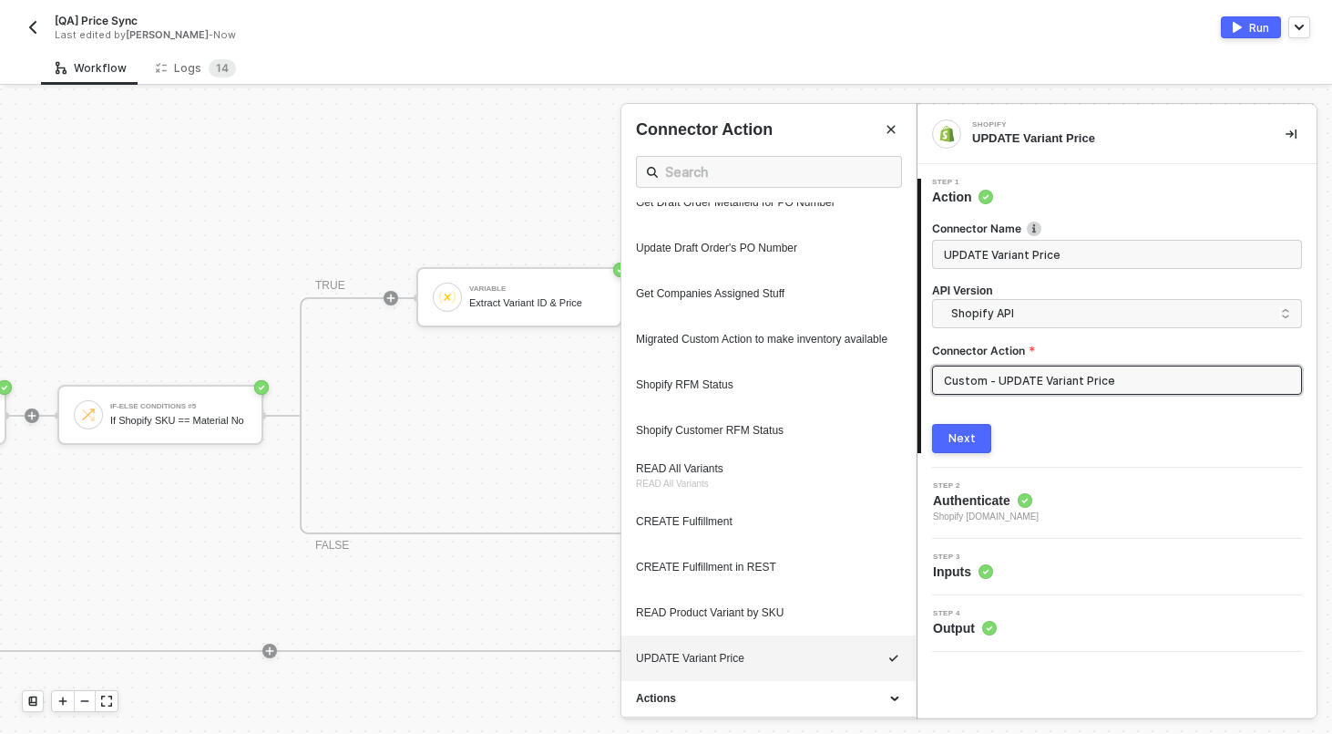
scroll to position [803, 0]
click at [840, 662] on icon "icon-edit" at bounding box center [842, 659] width 11 height 11
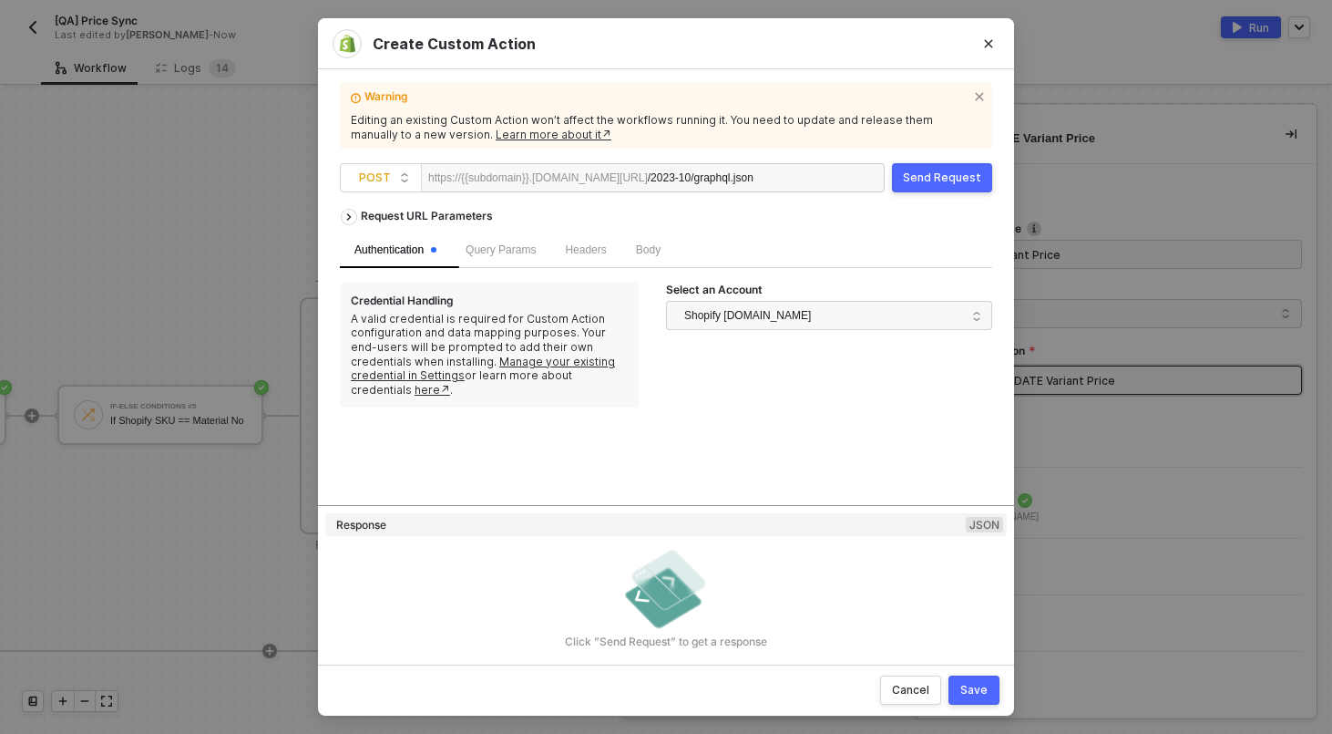
click at [675, 256] on div "Body" at bounding box center [649, 250] width 54 height 36
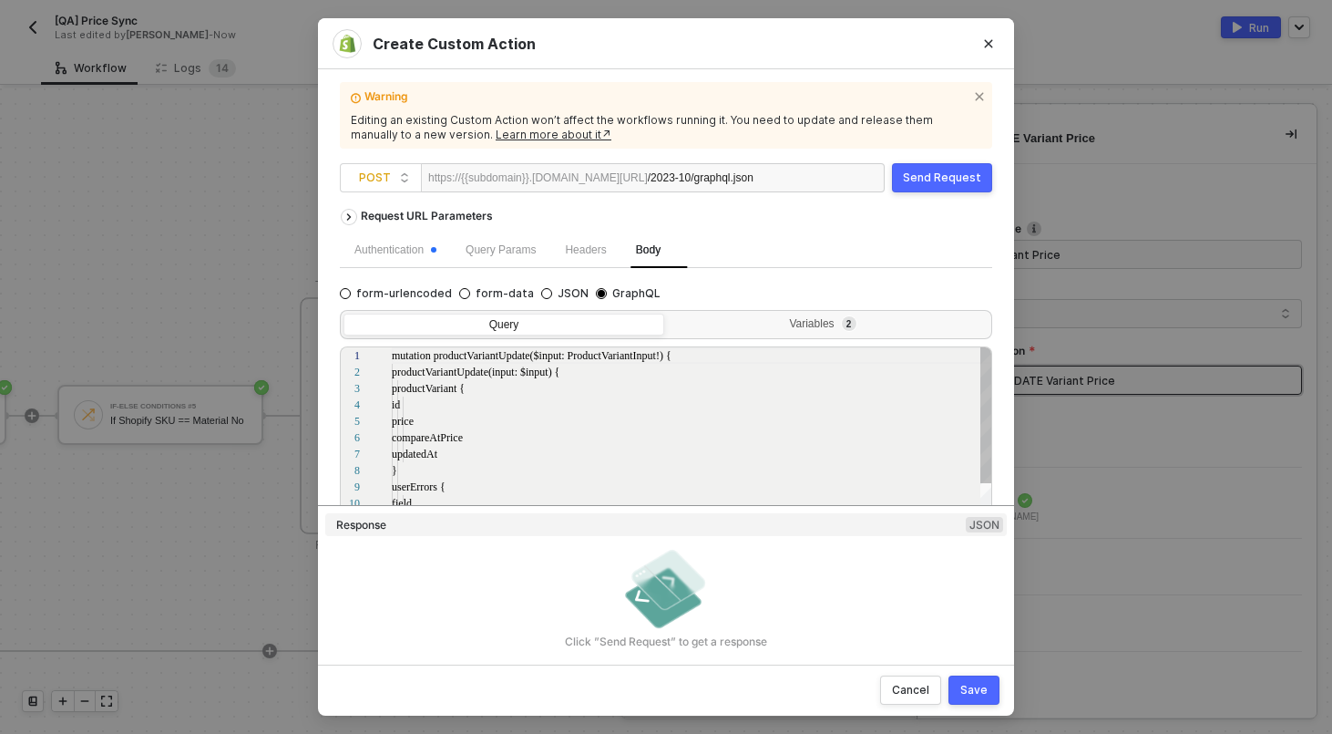
scroll to position [164, 0]
click at [756, 313] on div "Query Variables 2" at bounding box center [666, 324] width 647 height 22
click at [773, 314] on div "Variables 2" at bounding box center [828, 327] width 321 height 26
click at [668, 314] on input "Variables 2" at bounding box center [668, 314] width 0 height 0
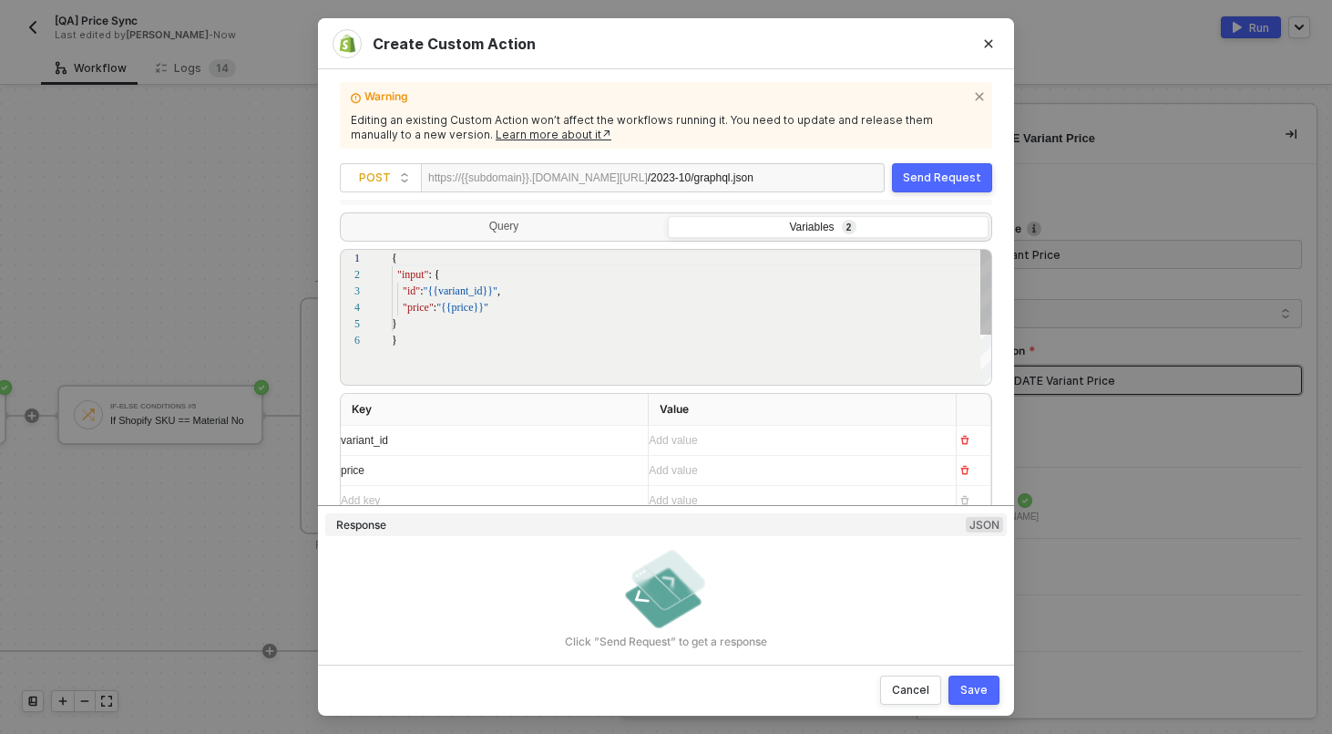
scroll to position [191, 0]
click at [733, 416] on div "Add value ﻿" at bounding box center [795, 429] width 293 height 29
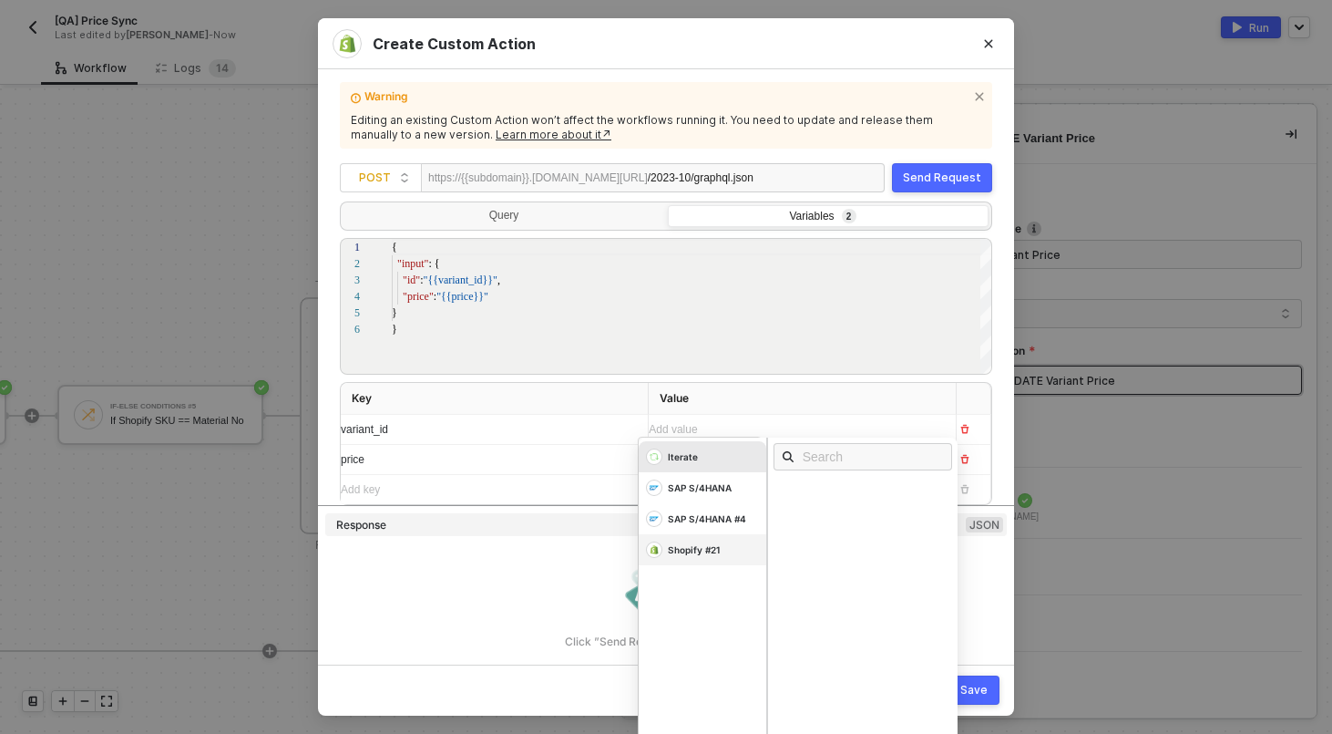
click at [702, 552] on div "Shopify #21" at bounding box center [694, 549] width 52 height 13
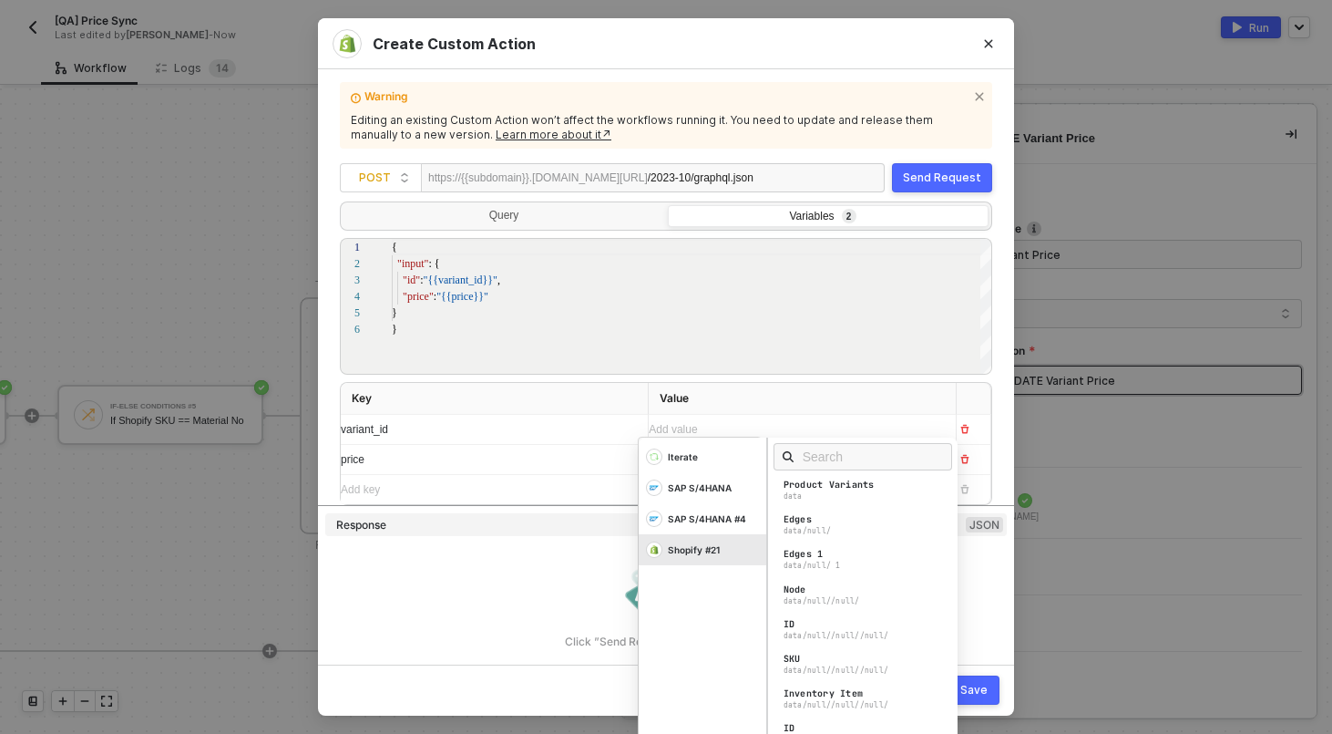
scroll to position [44, 0]
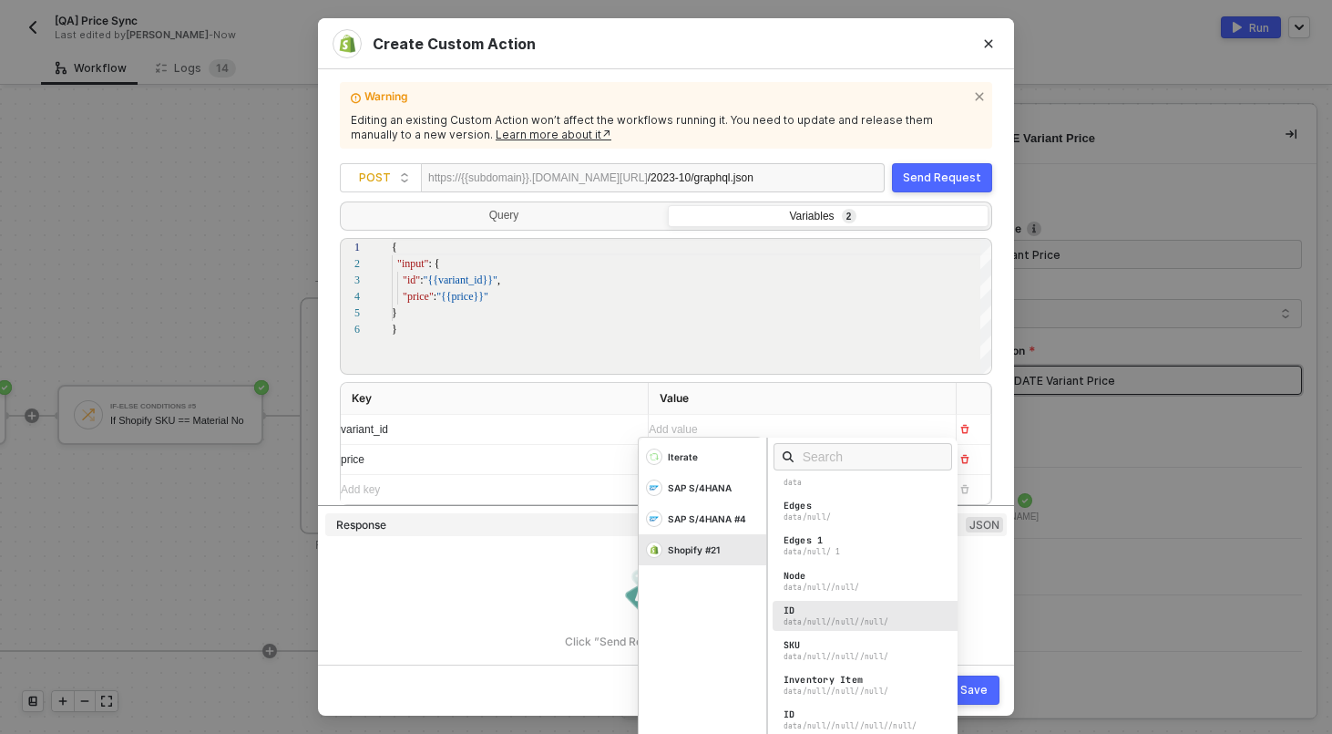
click at [836, 621] on div "data/null//null//null/" at bounding box center [837, 622] width 106 height 10
click at [932, 383] on th "Value" at bounding box center [803, 399] width 308 height 32
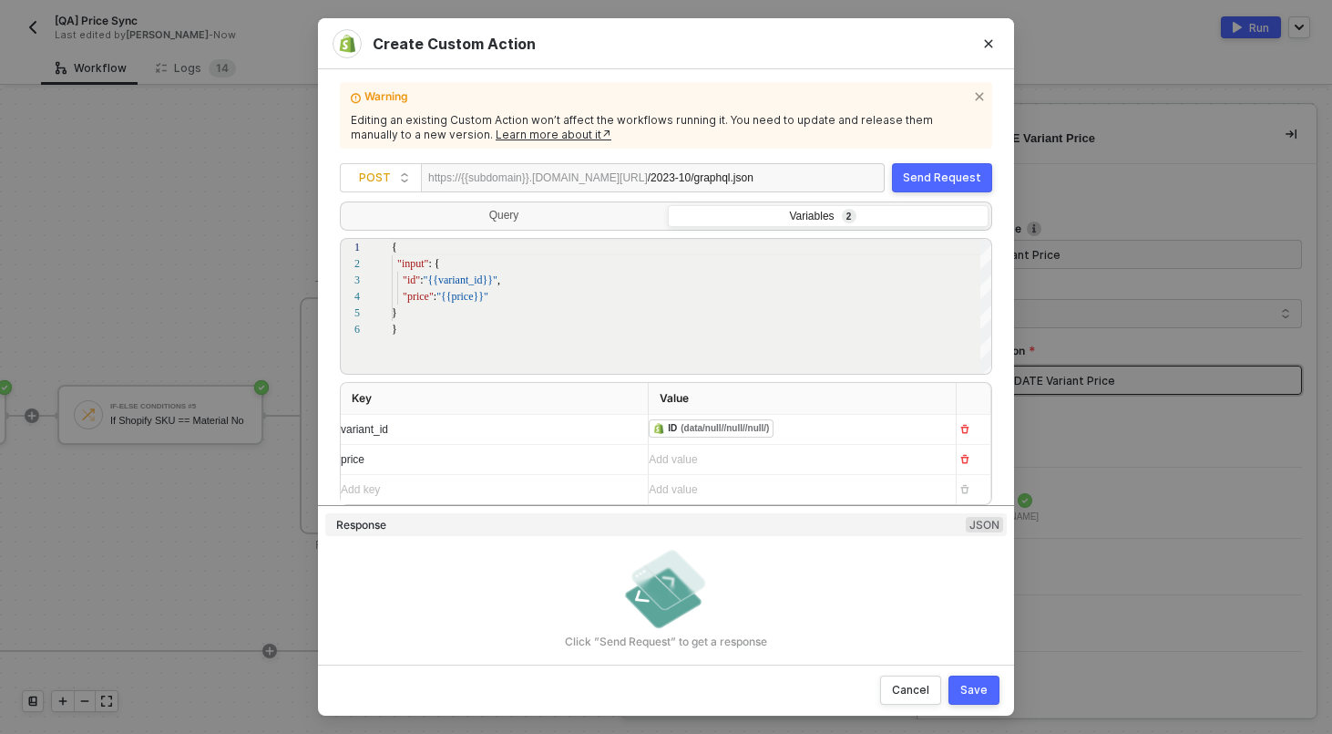
click at [804, 456] on div "Add value ﻿" at bounding box center [786, 459] width 274 height 17
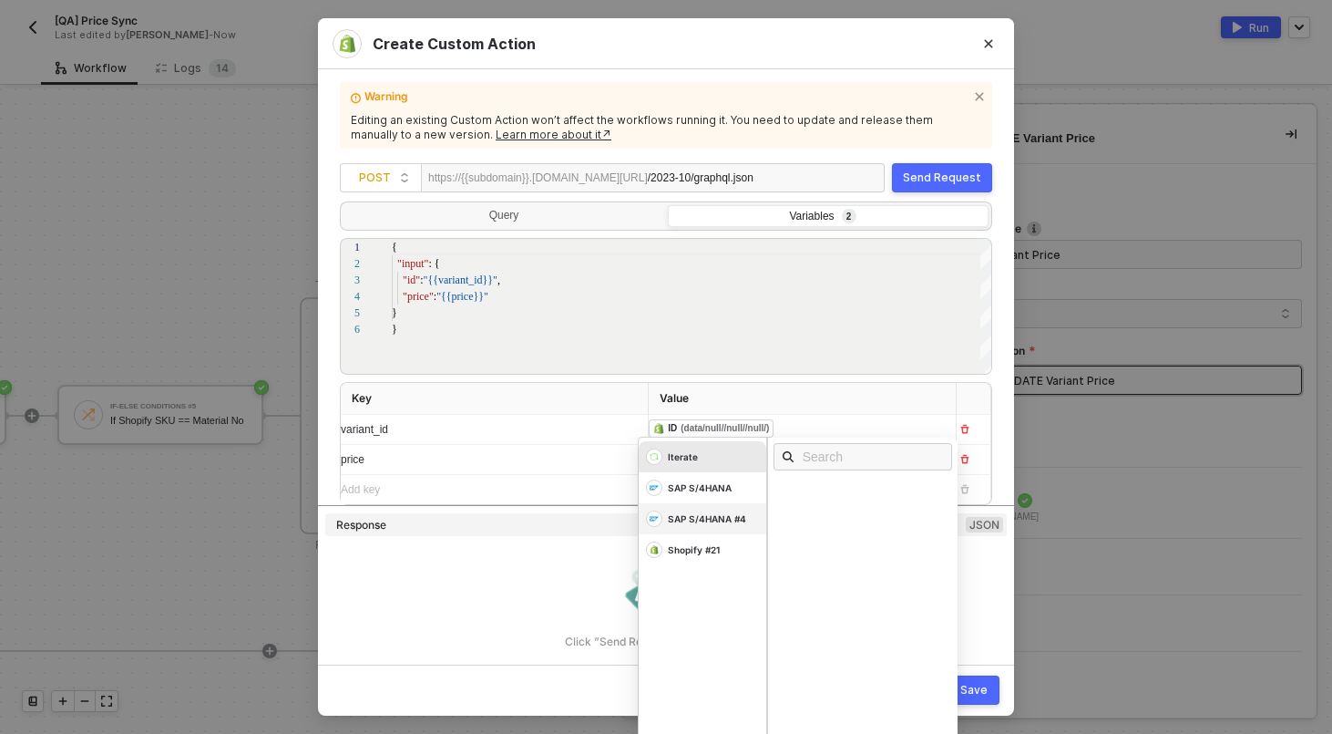
click at [694, 519] on div "SAP S/4HANA #4" at bounding box center [707, 518] width 78 height 13
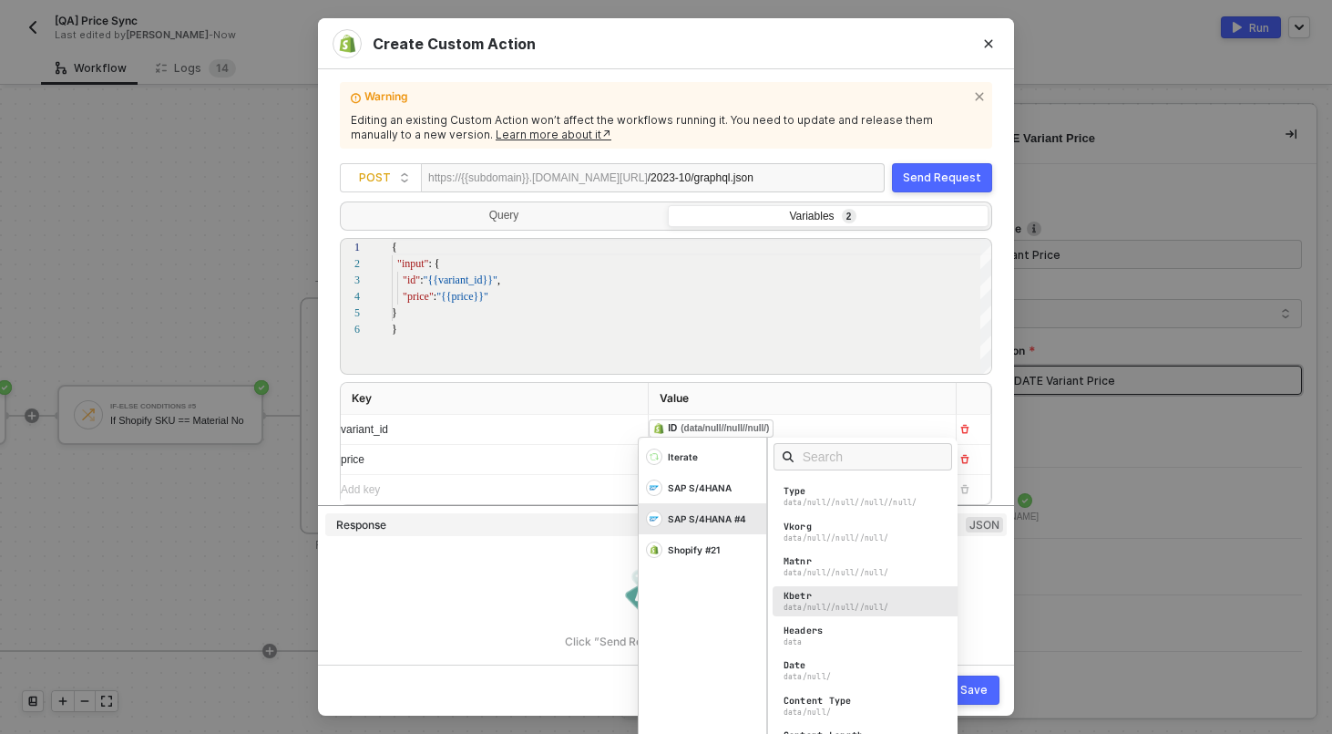
click at [807, 599] on div "Kbetr" at bounding box center [798, 596] width 28 height 13
click at [812, 598] on div "Kbetr data/null//null//null/" at bounding box center [868, 601] width 190 height 30
click at [551, 587] on div "Click ”Send Request” to get a response" at bounding box center [666, 596] width 682 height 106
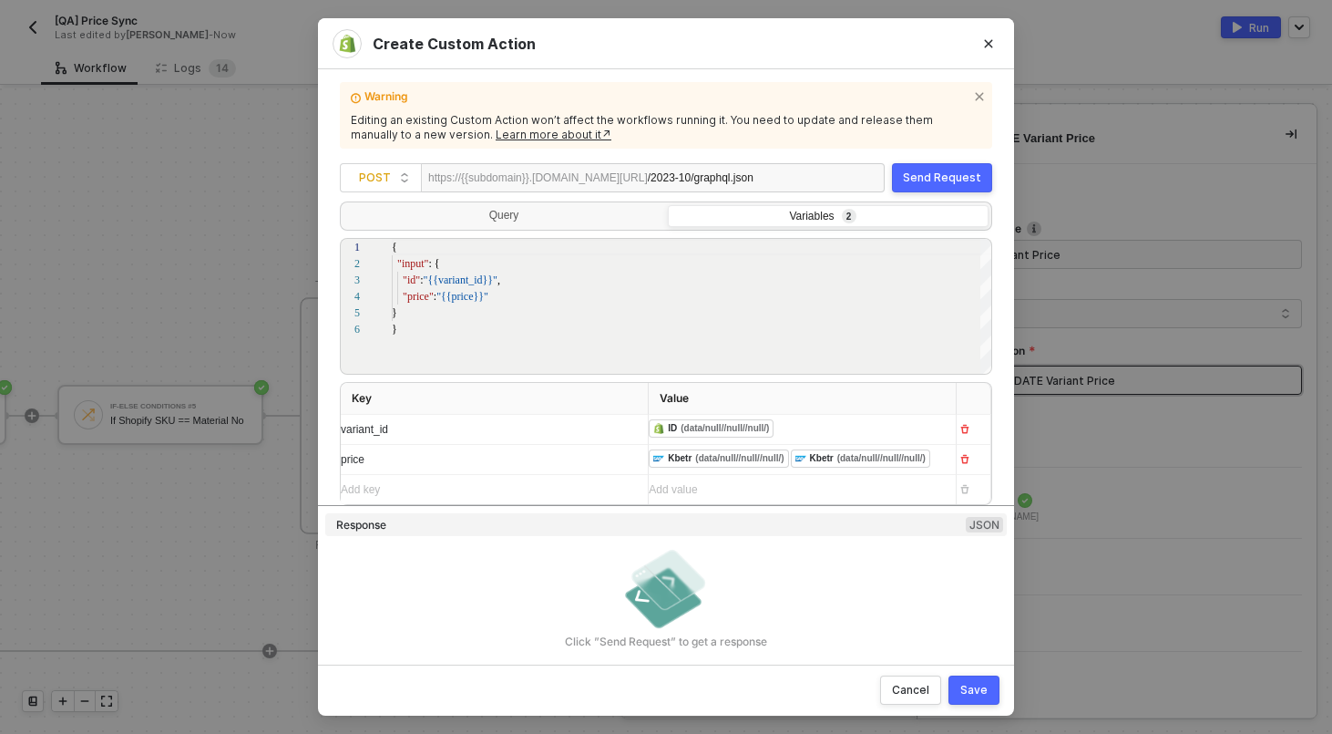
click at [877, 474] on div "﻿ ﻿ Kbetr (data/null//null//null/) ﻿ ﻿ Kbetr (data/null//null//null/) ﻿" at bounding box center [795, 459] width 293 height 29
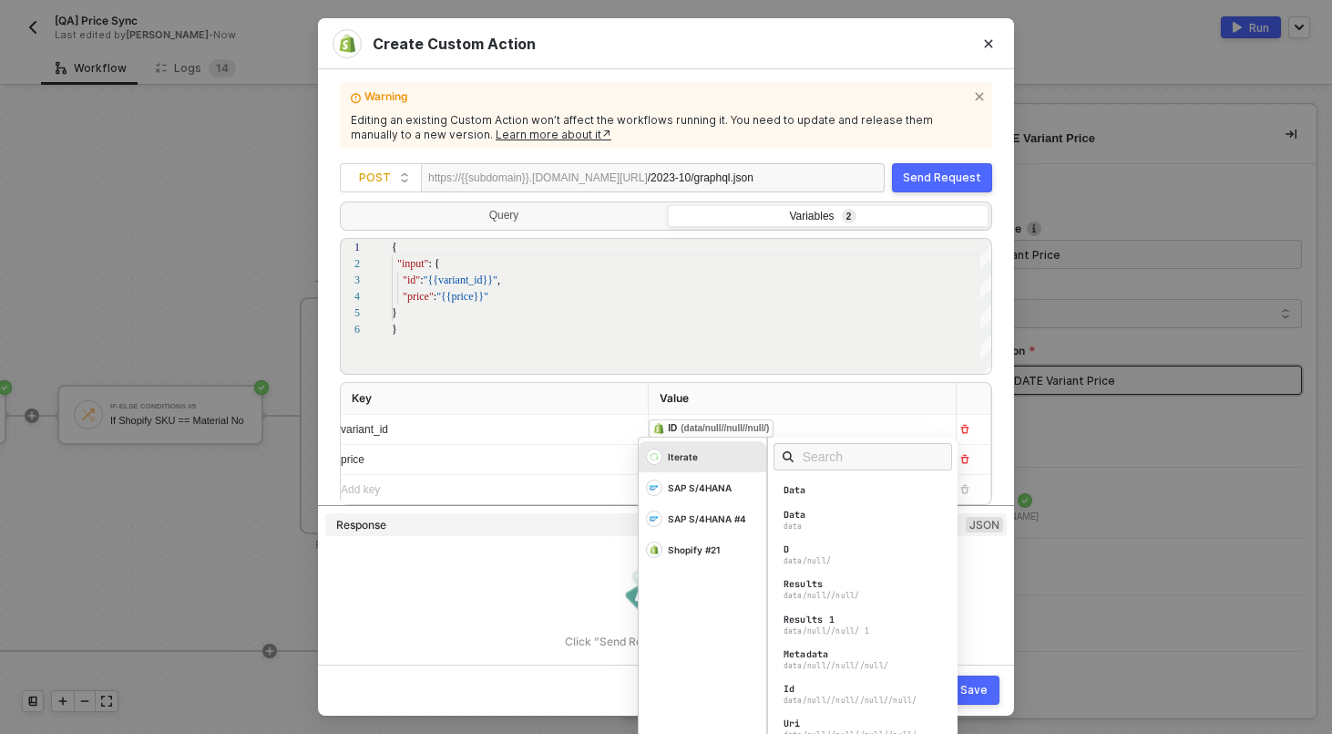
click at [620, 510] on div "Request URL Parameters Authentication Query Params Headers Body form-urlencoded…" at bounding box center [666, 424] width 653 height 449
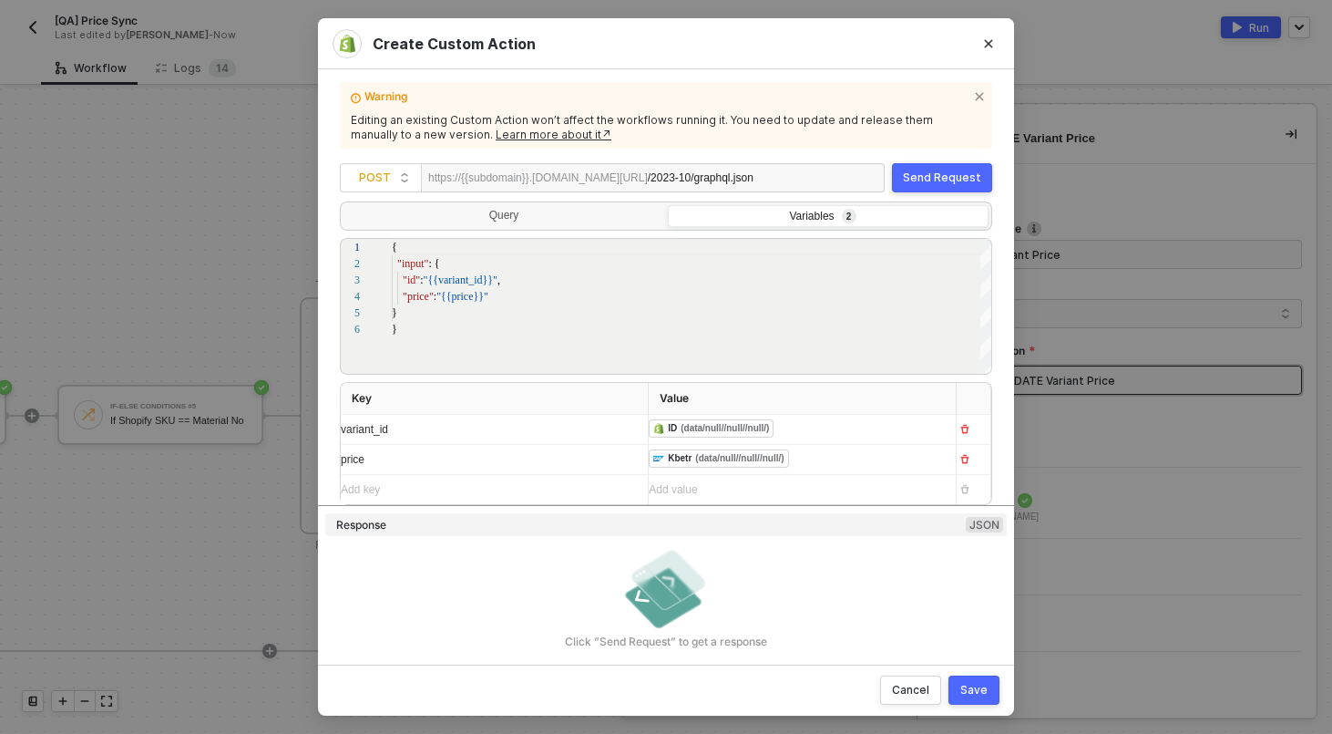
click at [967, 686] on div "Save" at bounding box center [974, 690] width 27 height 15
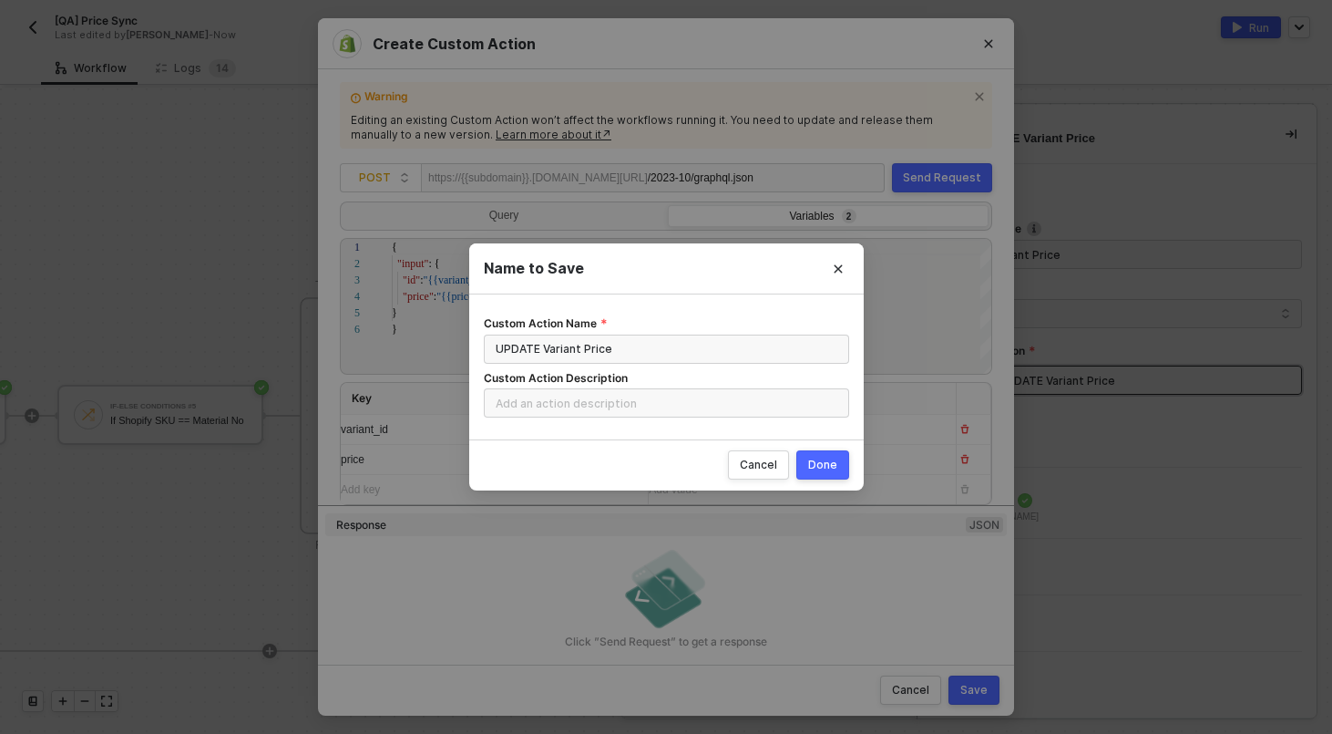
click at [820, 459] on div "Done" at bounding box center [822, 464] width 29 height 15
radio input "true"
radio input "false"
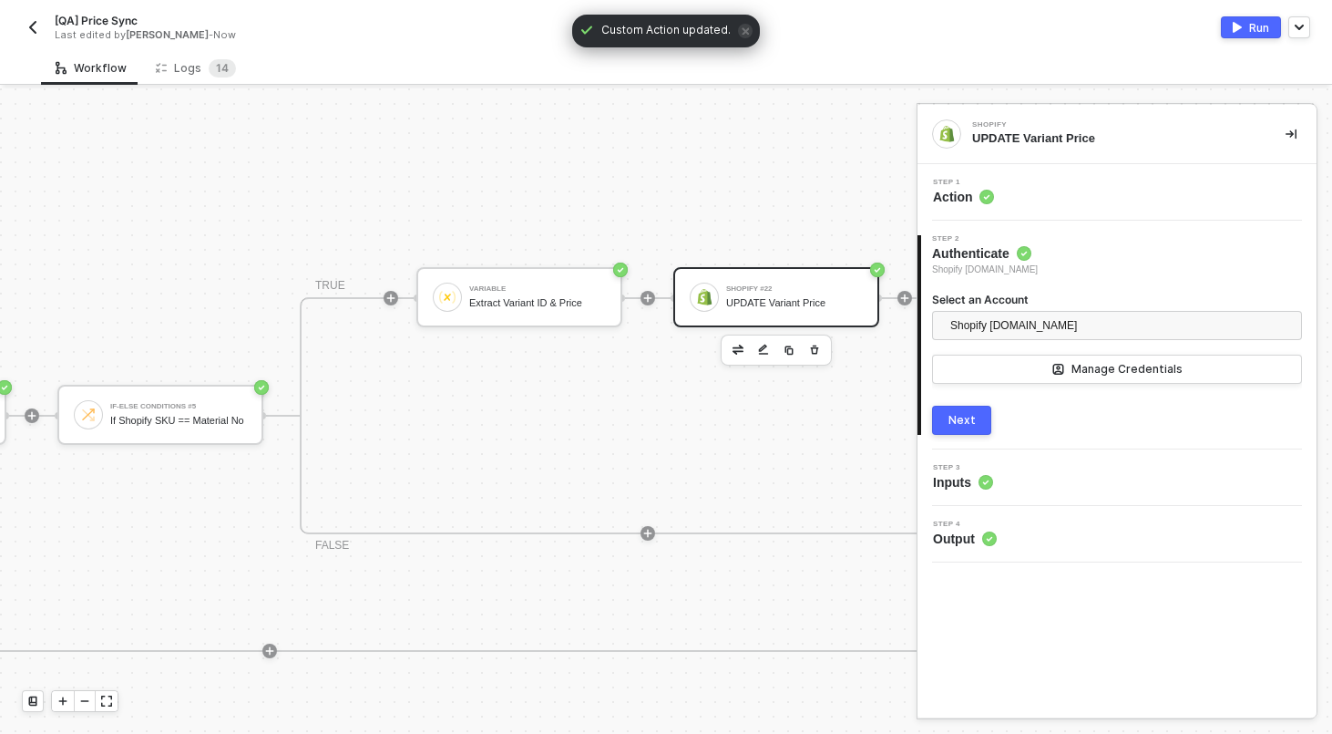
click at [442, 427] on div "TRUE Variable Extract Variant ID & Price Shopify #22 UPDATE Variant Price FALSE" at bounding box center [648, 415] width 696 height 237
click at [560, 344] on icon "button" at bounding box center [557, 350] width 11 height 15
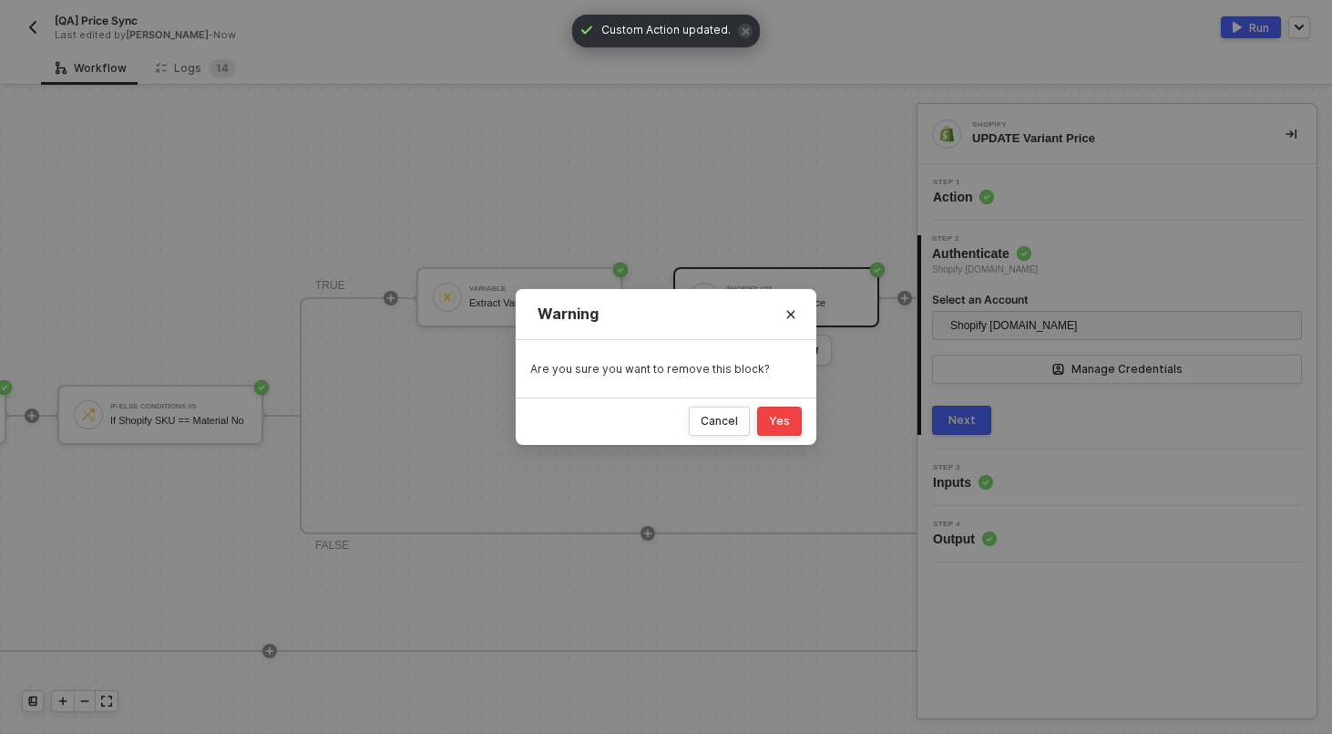
click at [769, 422] on button "Yes" at bounding box center [779, 420] width 45 height 29
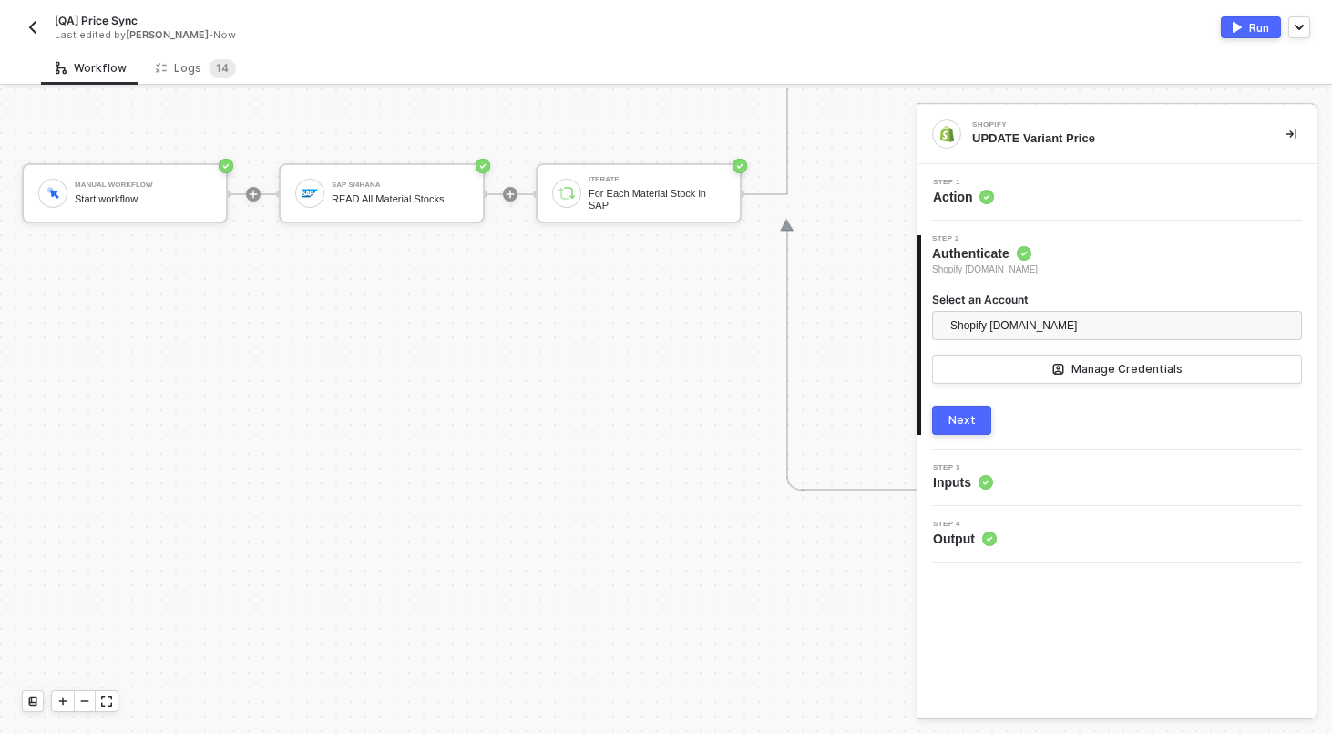
scroll to position [841, 0]
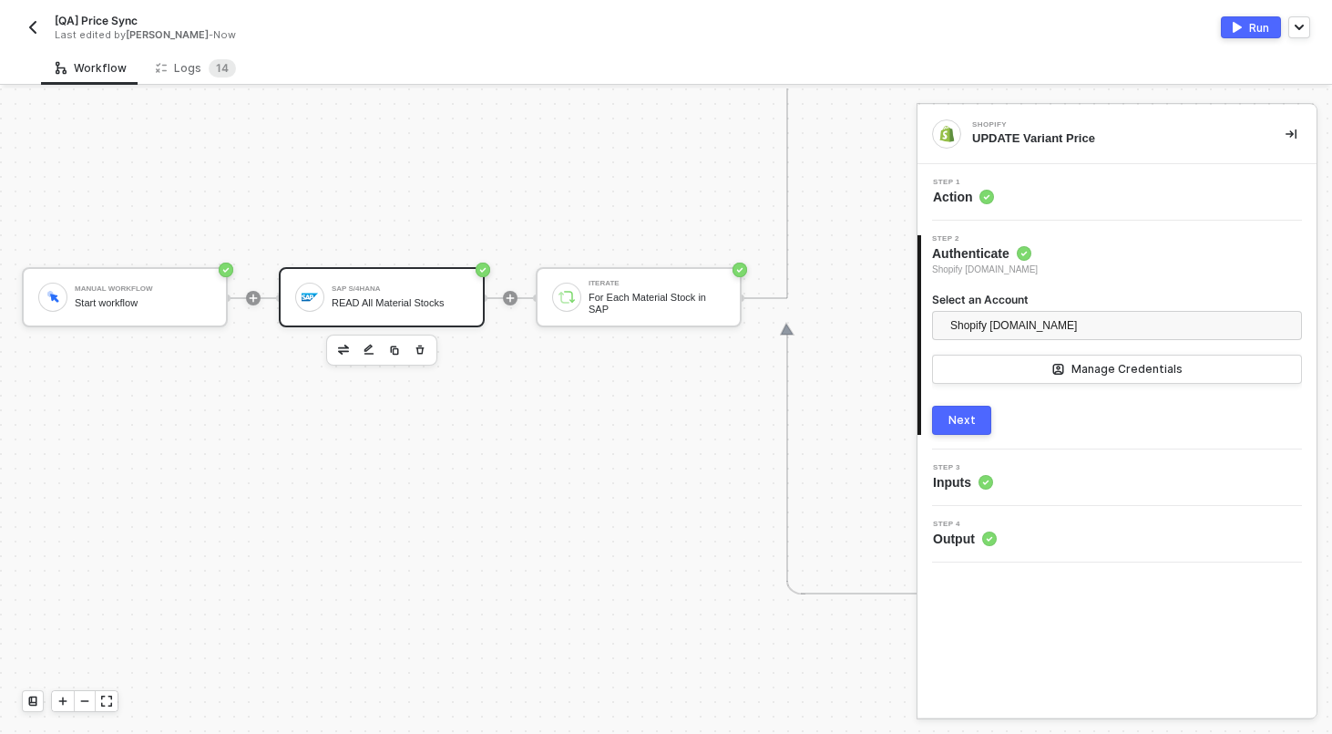
click at [397, 282] on div "SAP S/4HANA READ All Material Stocks" at bounding box center [400, 297] width 137 height 35
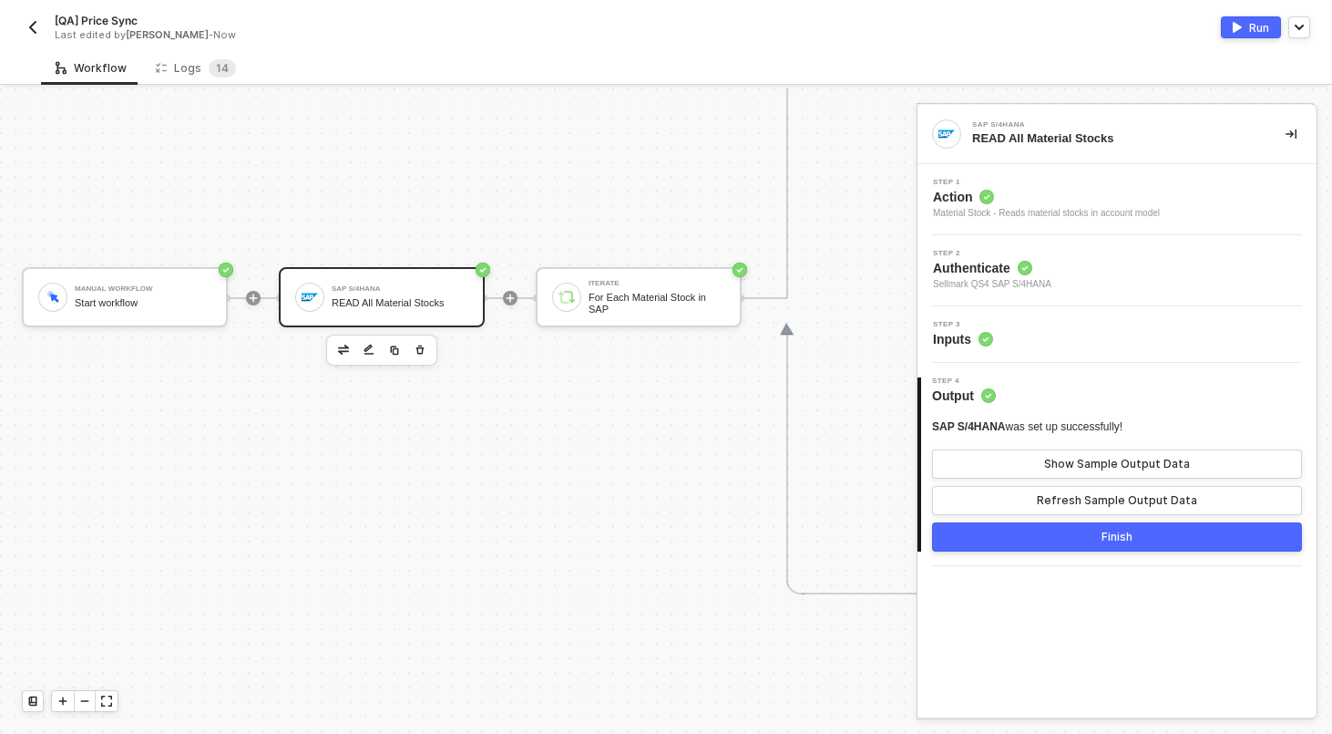
click at [1093, 326] on div "Step 3 Inputs" at bounding box center [1119, 334] width 395 height 27
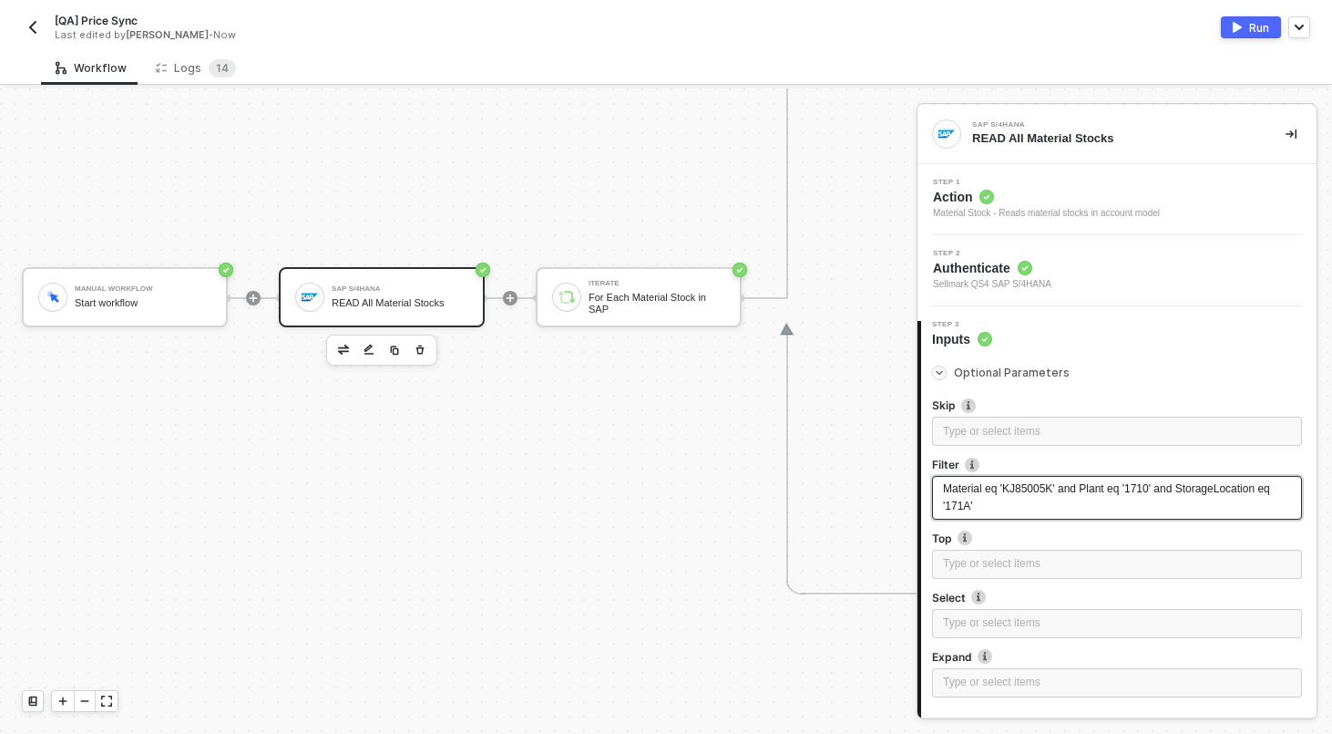
click at [1054, 490] on span "Material eq 'KJ85005K' and Plant eq '1710' and StorageLocation eq '171A'" at bounding box center [1108, 497] width 330 height 30
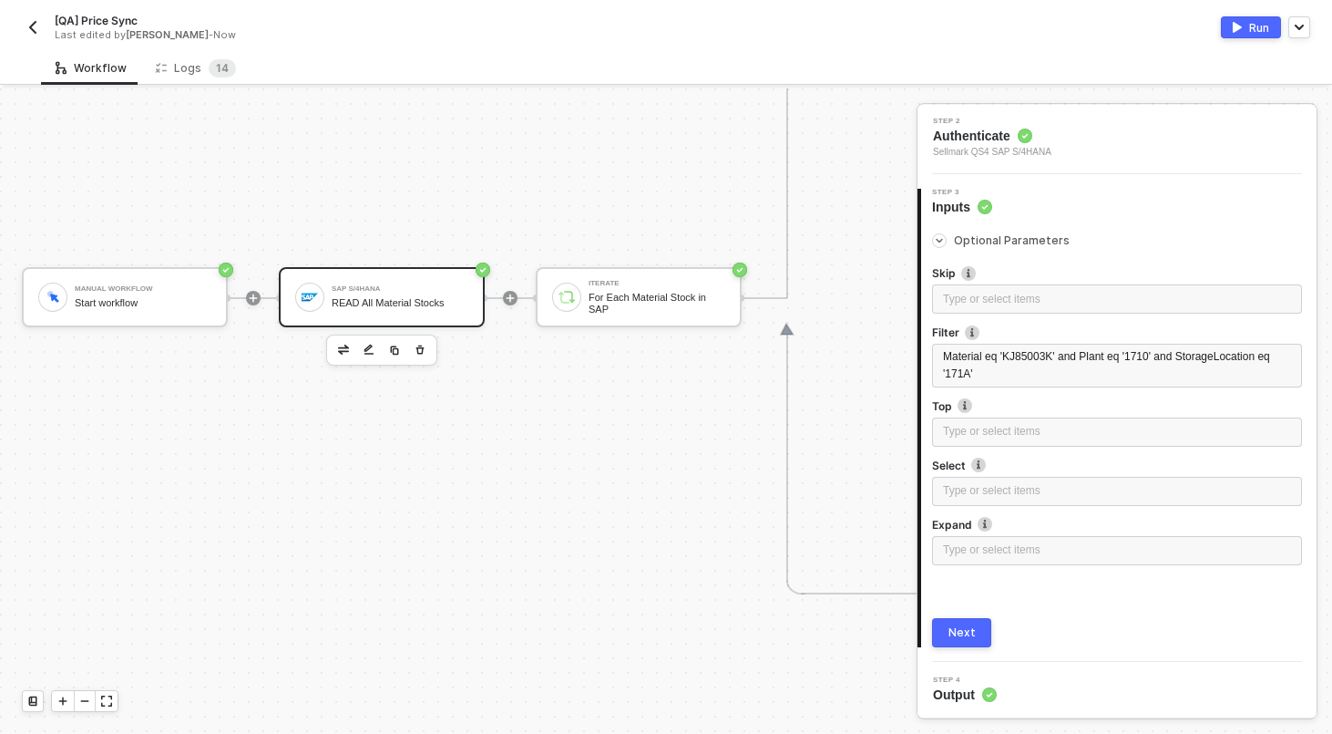
click at [960, 647] on div "3 Step 3 Inputs Optional Parameters Skip Type or select items ﻿ Filter Material…" at bounding box center [1117, 418] width 399 height 488
click at [960, 637] on div "Next" at bounding box center [962, 632] width 27 height 15
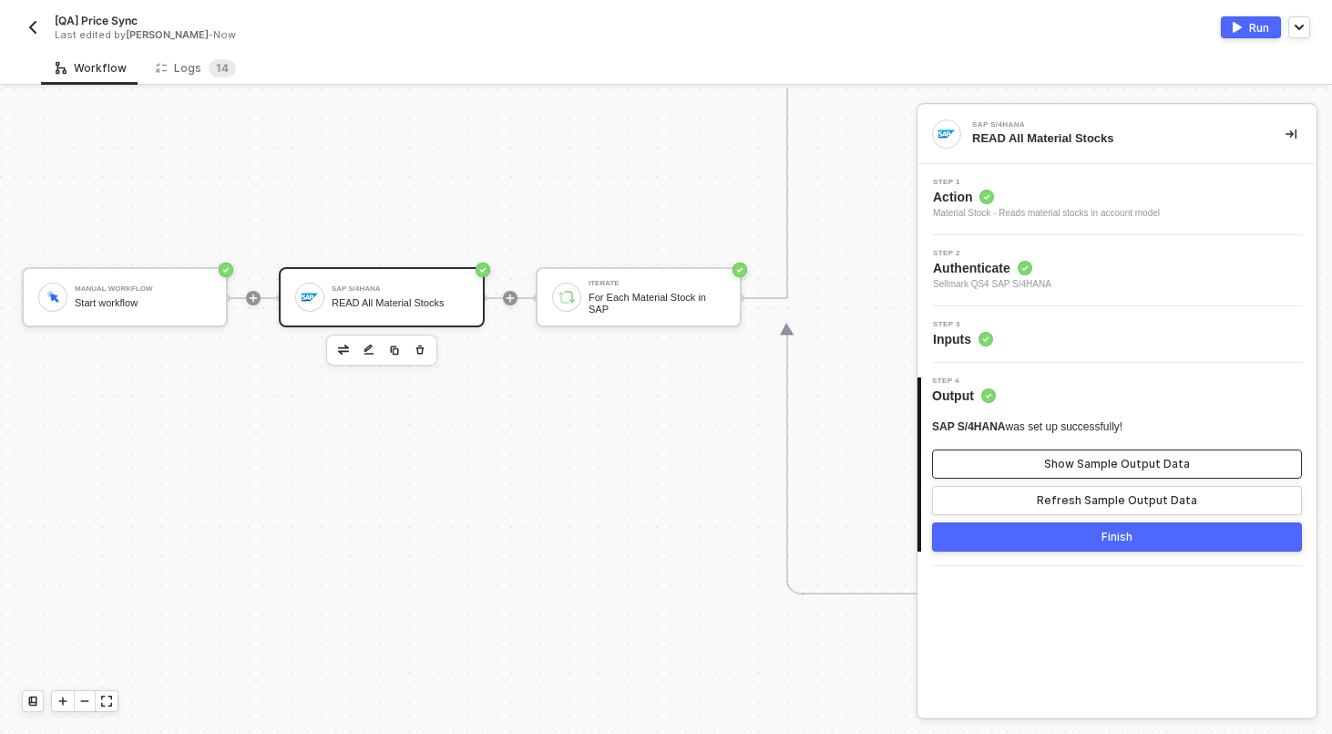
click at [1097, 468] on div "Show Sample Output Data" at bounding box center [1117, 464] width 146 height 15
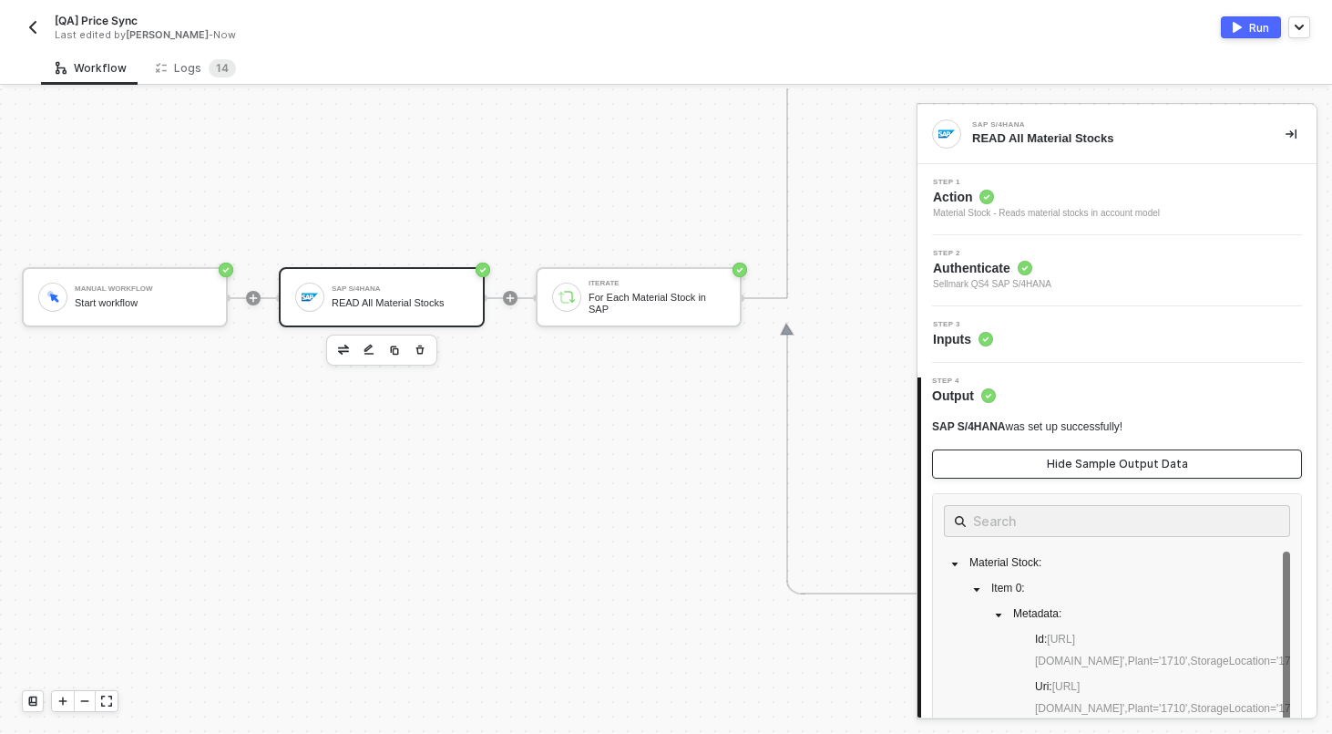
click at [1097, 468] on div "Hide Sample Output Data" at bounding box center [1117, 464] width 141 height 15
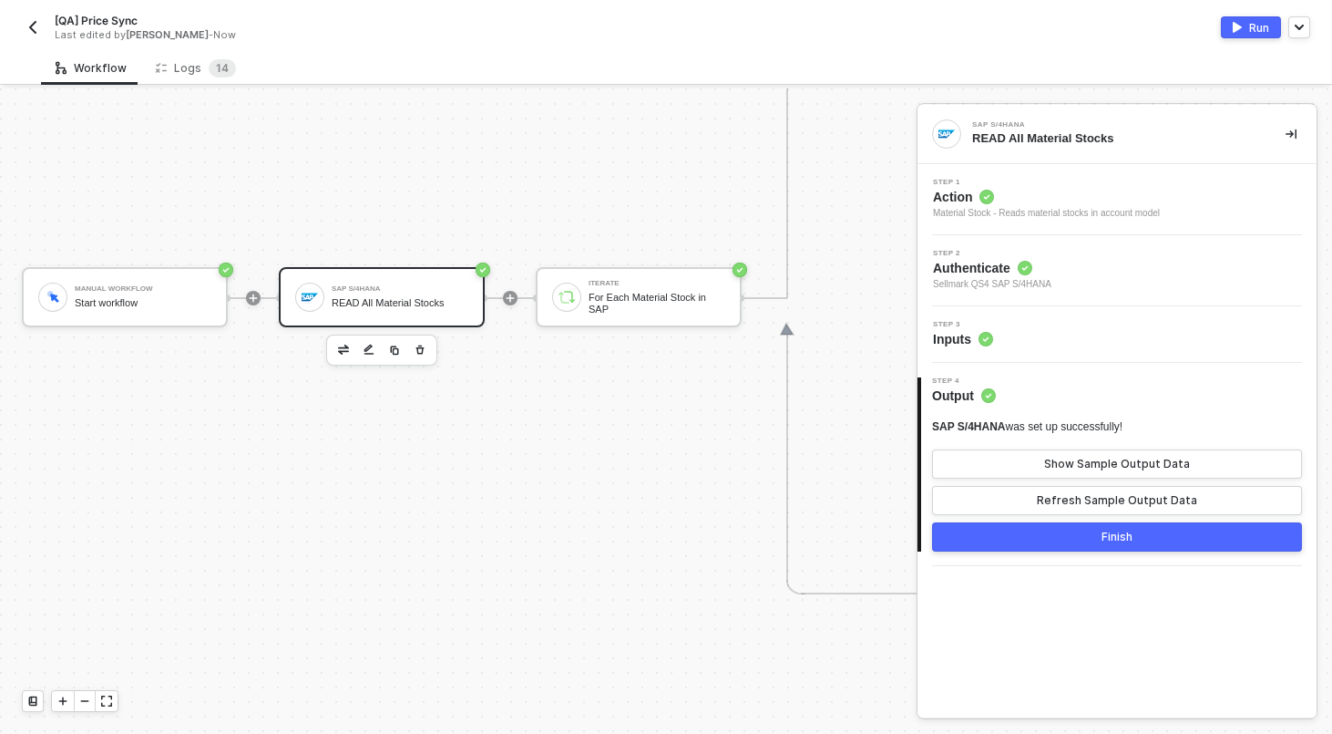
click at [1095, 529] on button "Finish" at bounding box center [1117, 536] width 370 height 29
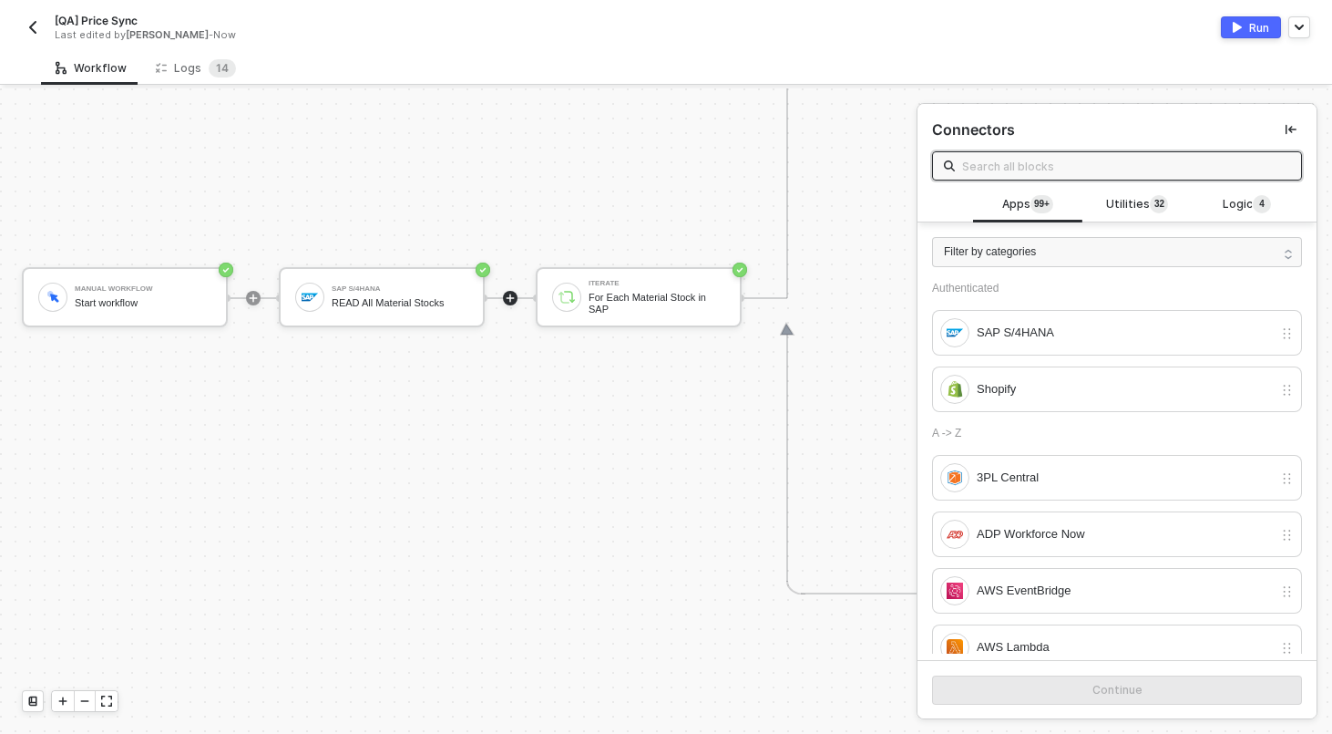
click at [1239, 36] on button "Run" at bounding box center [1251, 27] width 60 height 22
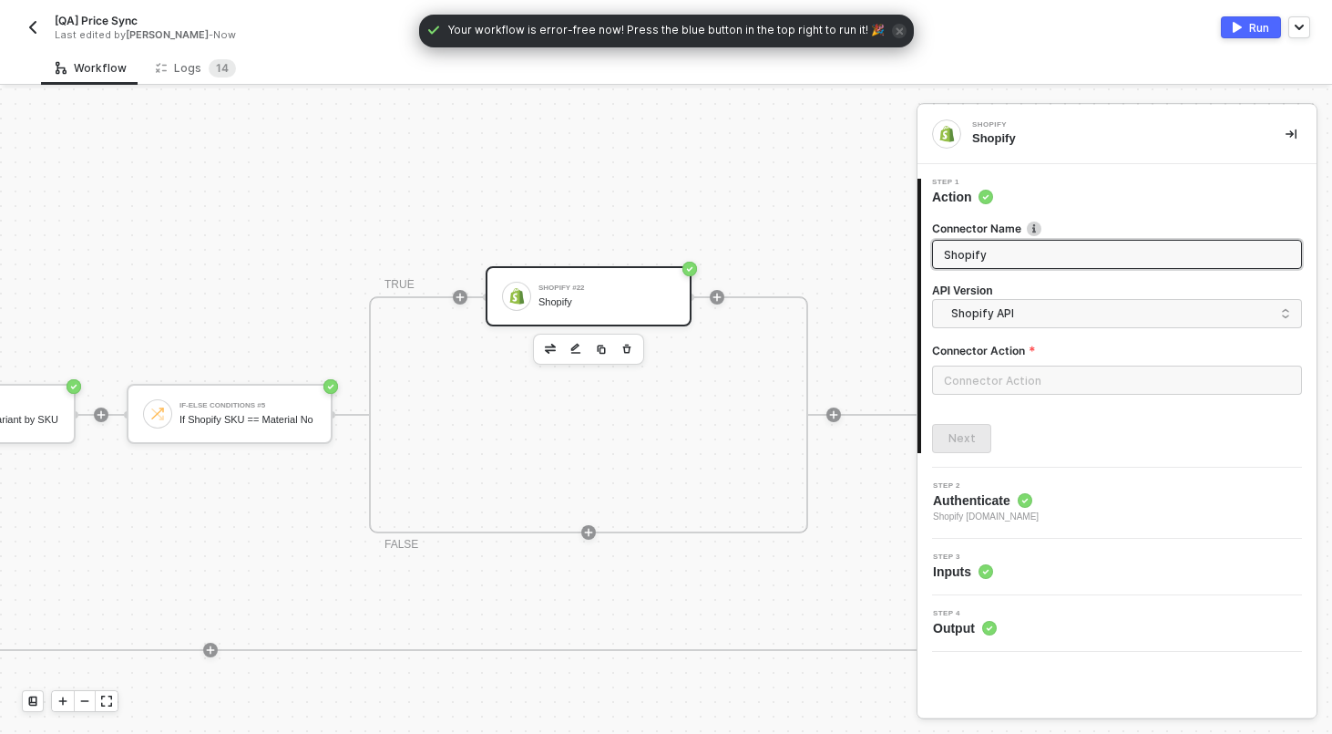
scroll to position [311, 1734]
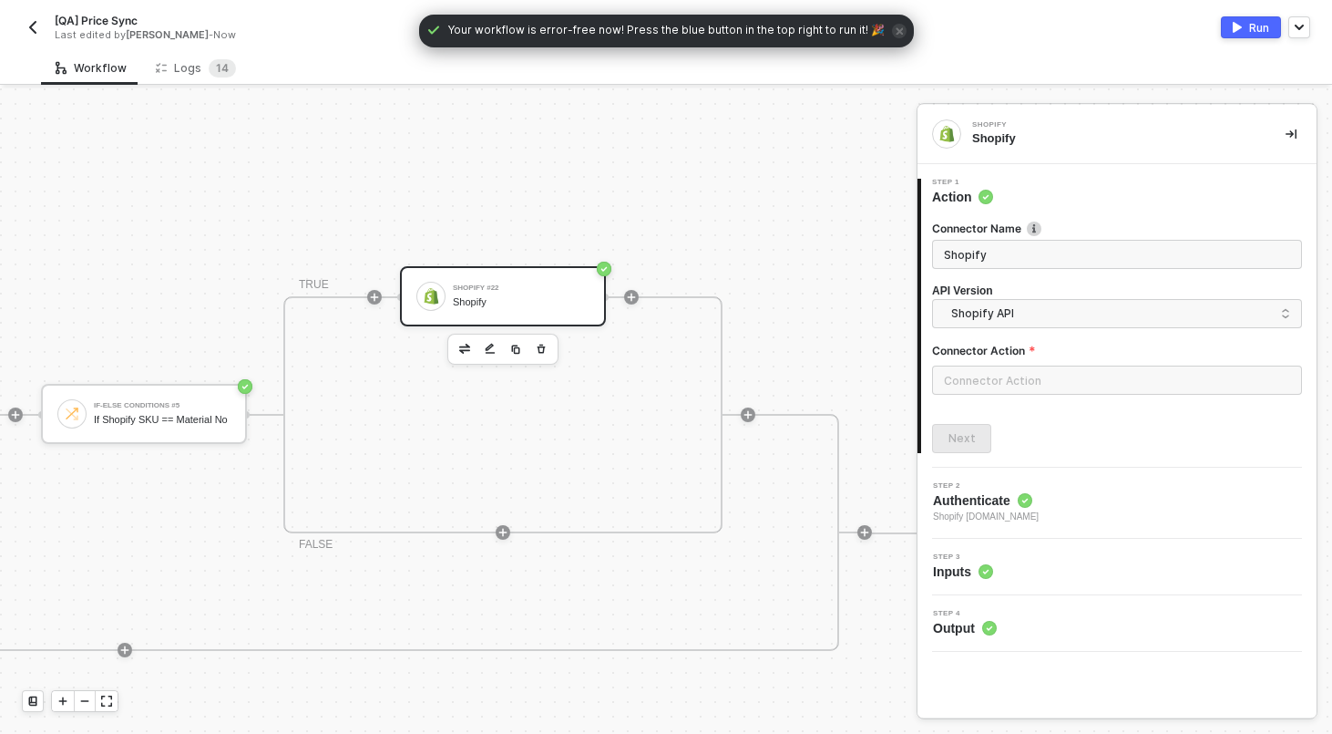
click at [34, 22] on img "button" at bounding box center [33, 27] width 15 height 15
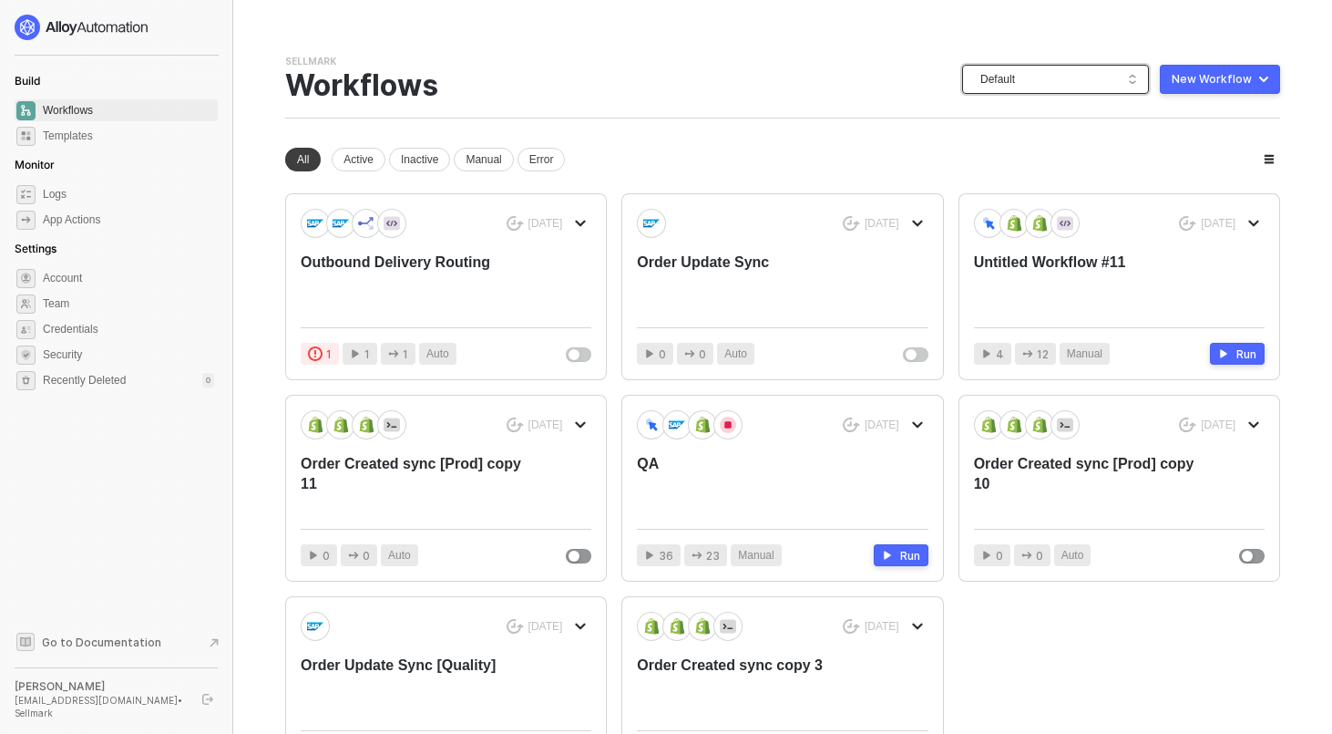
click at [1096, 72] on span "Default" at bounding box center [1060, 79] width 158 height 27
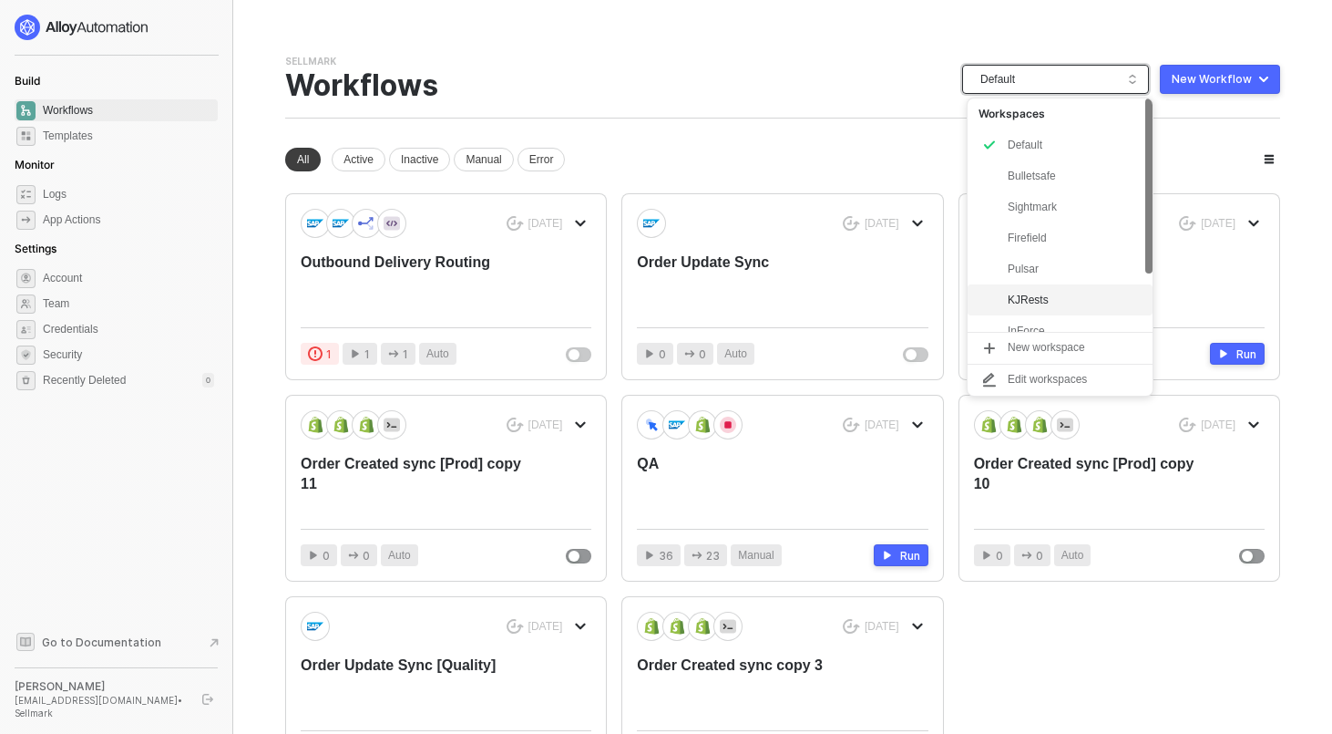
click at [1054, 296] on div "KJRests" at bounding box center [1075, 300] width 134 height 22
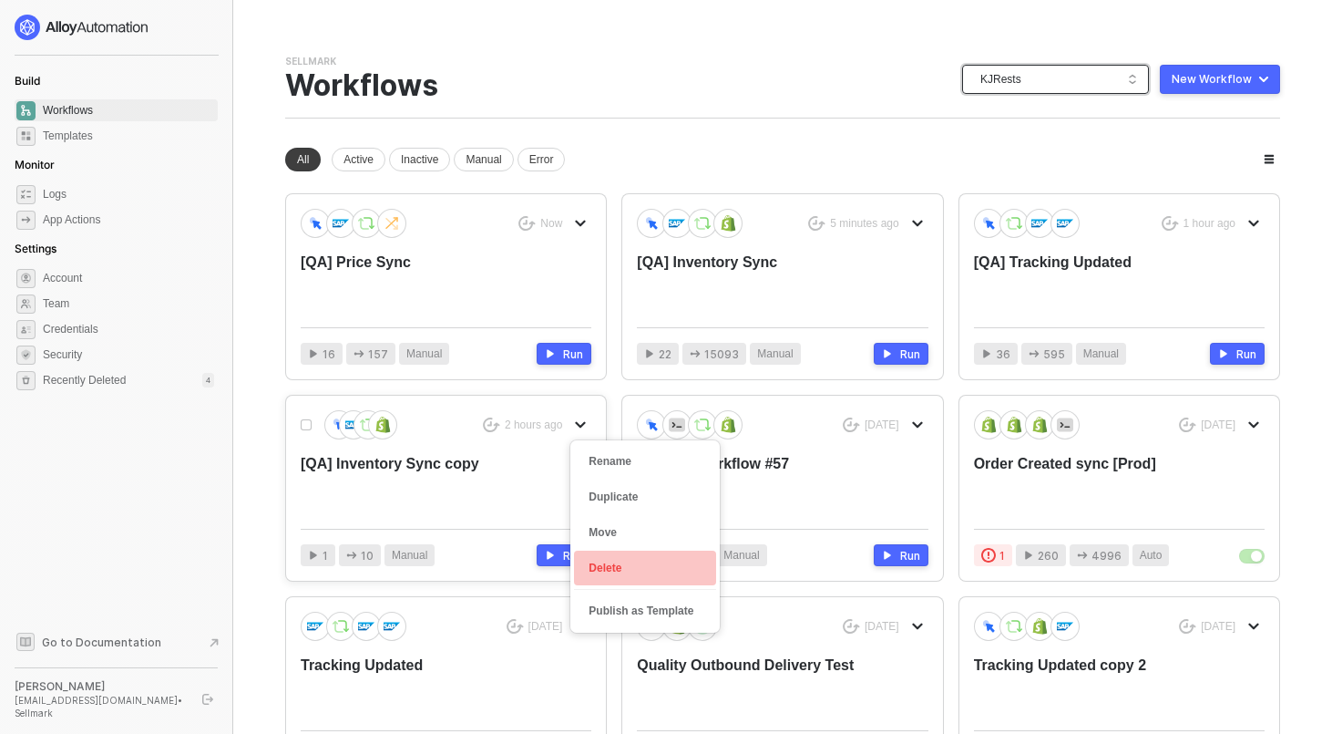
click at [608, 570] on div "Delete" at bounding box center [645, 568] width 113 height 17
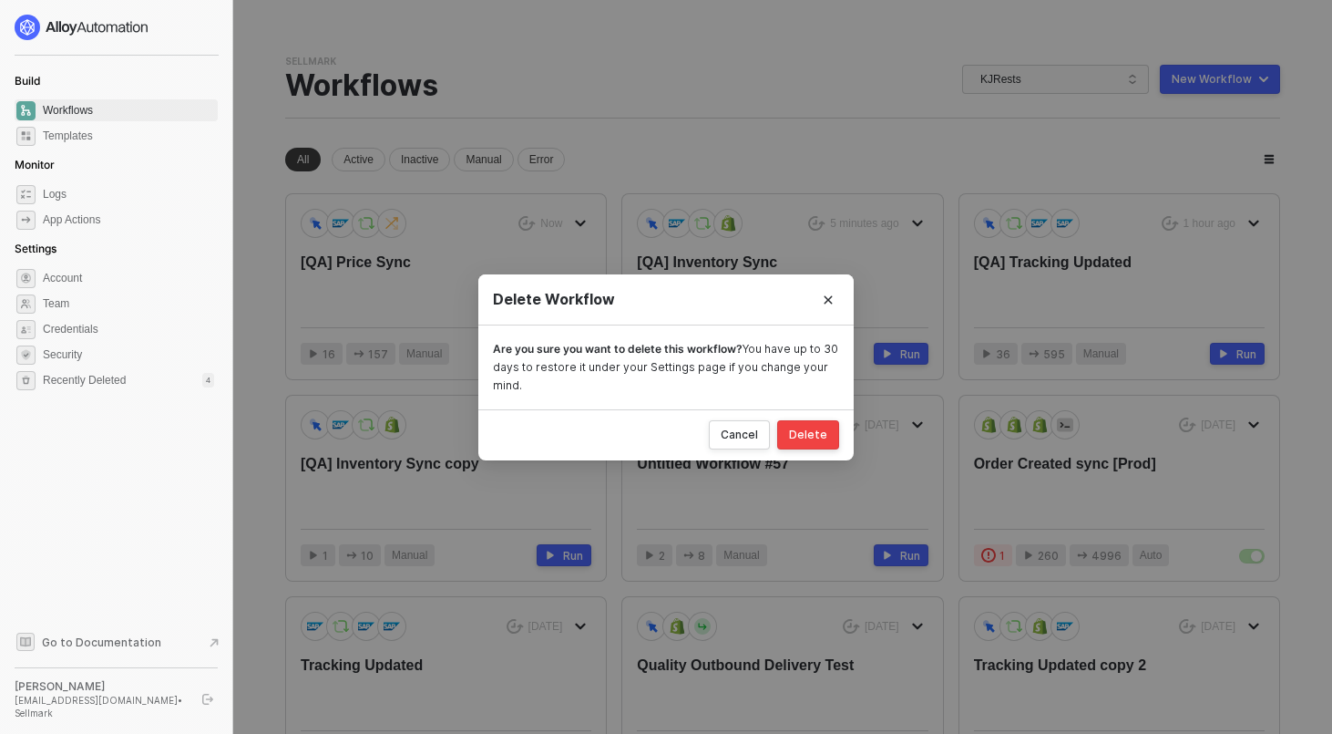
click at [830, 439] on button "Delete" at bounding box center [808, 434] width 62 height 29
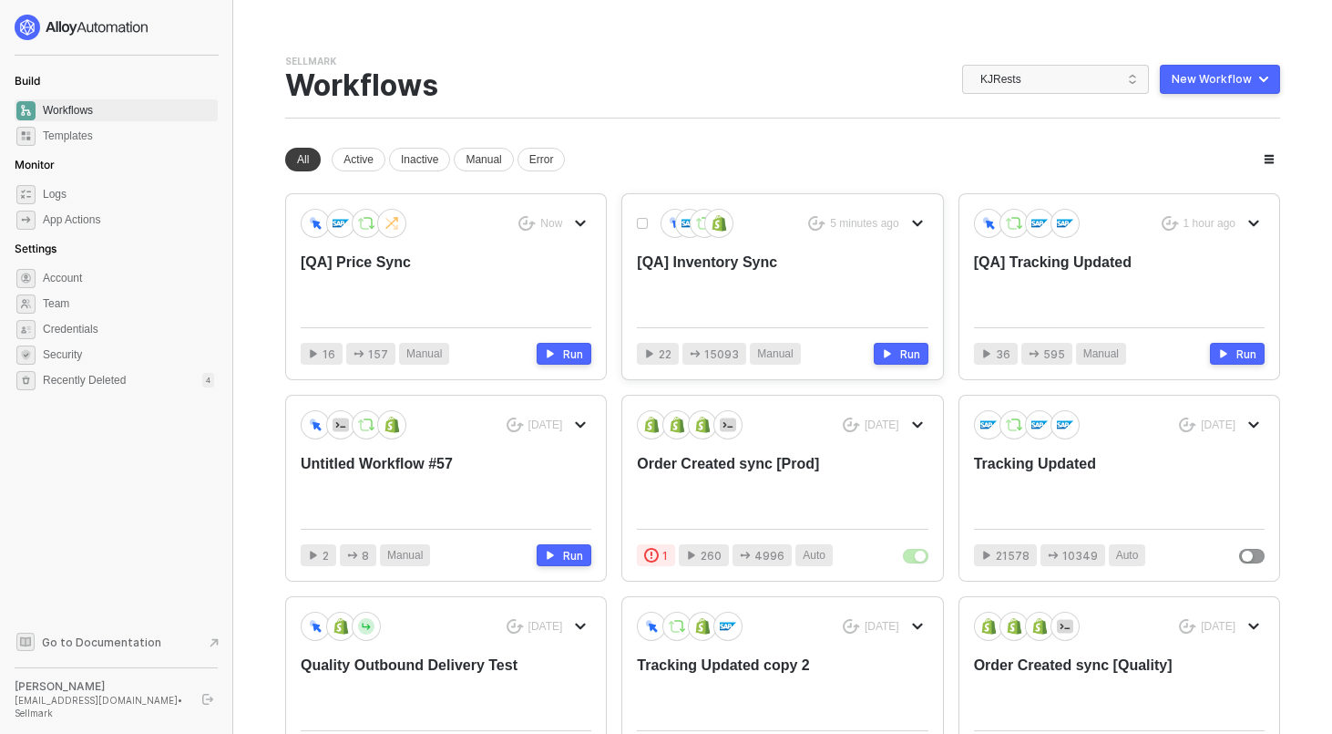
click at [681, 264] on div "[QA] Inventory Sync" at bounding box center [753, 282] width 232 height 60
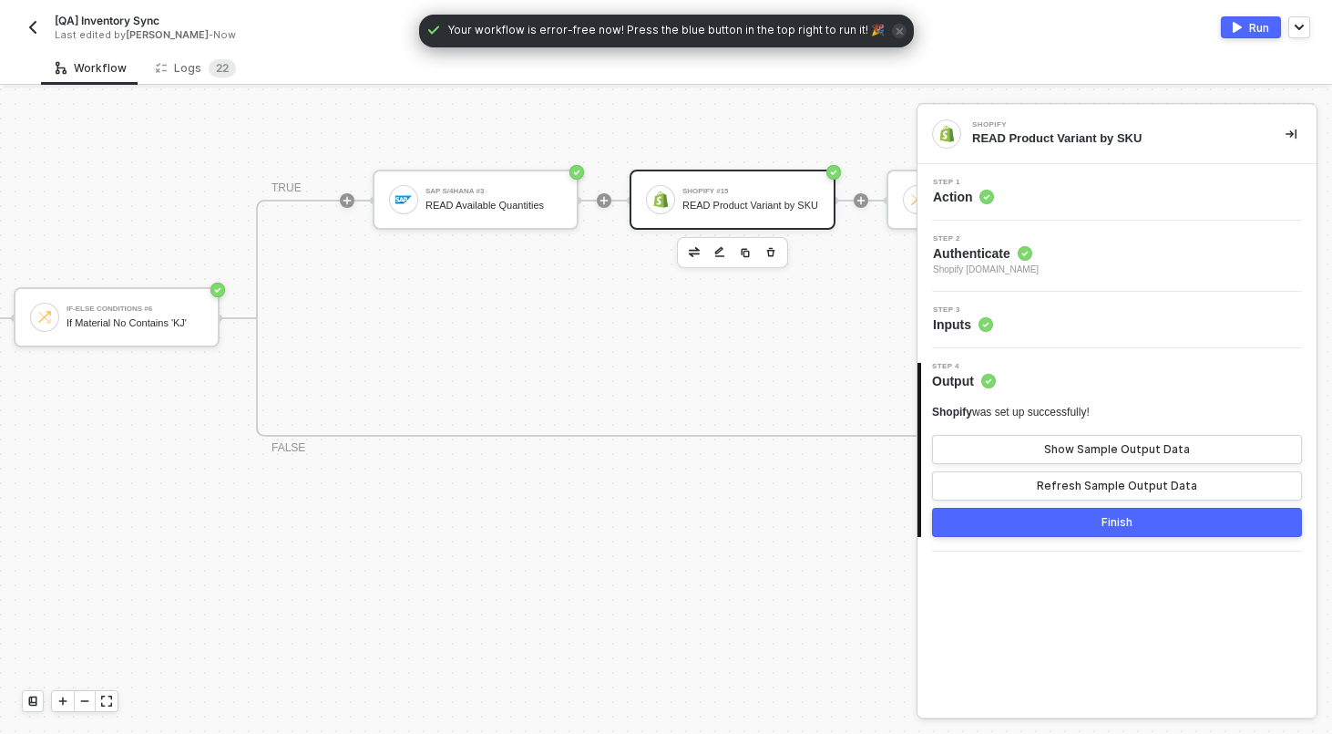
scroll to position [525, 1303]
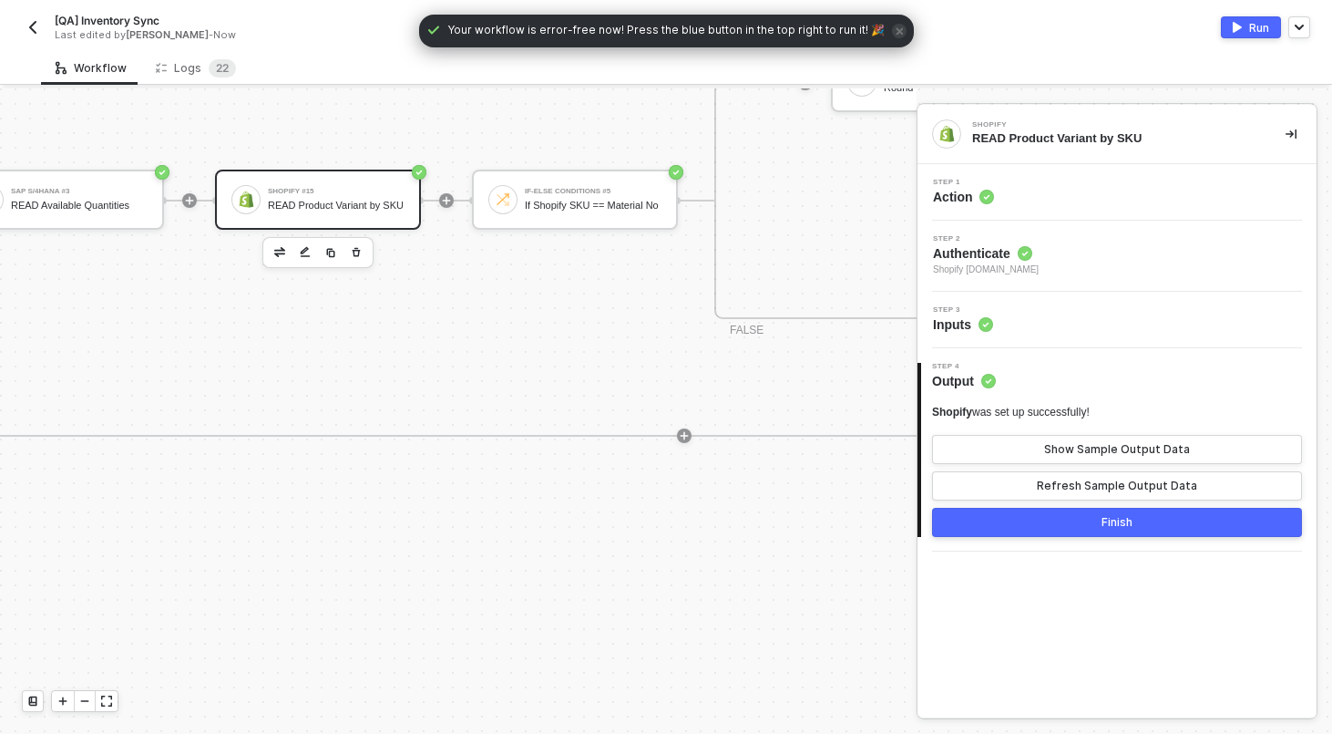
click at [1197, 205] on div "Step 1 Action" at bounding box center [1119, 192] width 395 height 27
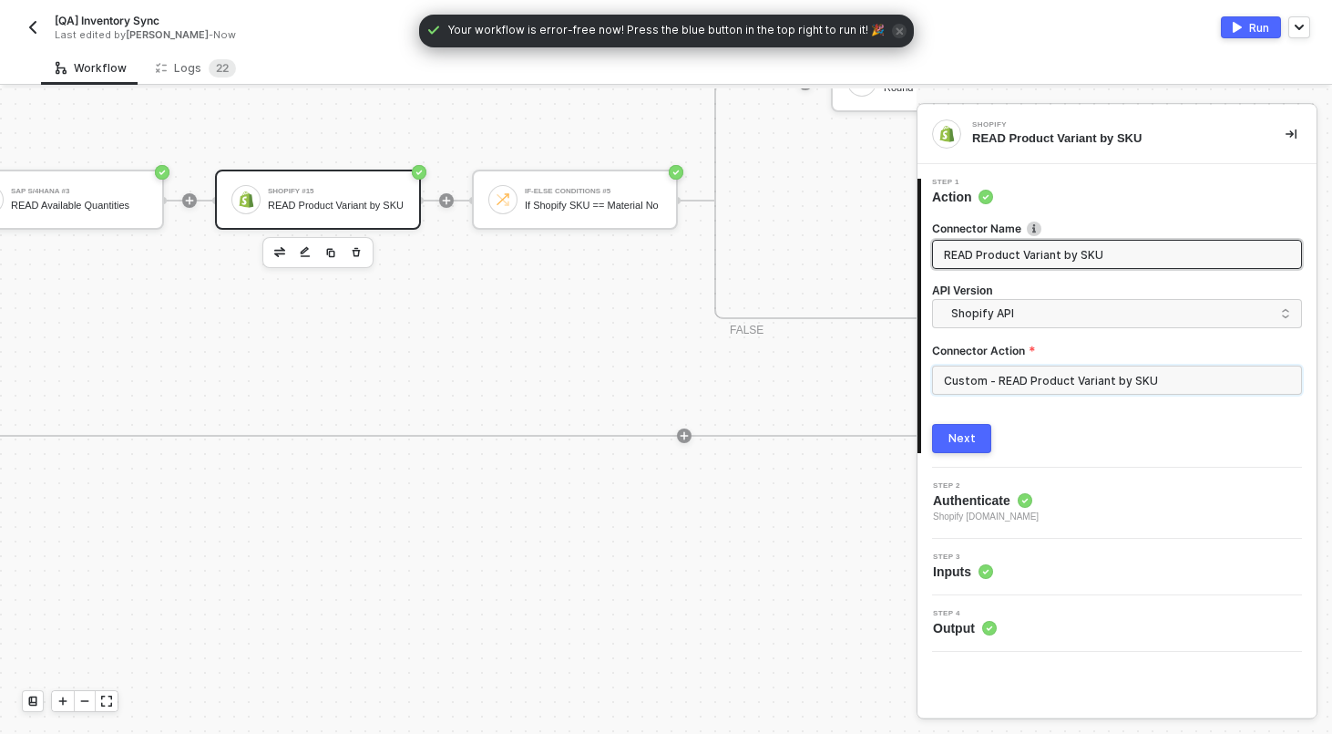
click at [1115, 384] on input "Custom - READ Product Variant by SKU" at bounding box center [1117, 379] width 370 height 29
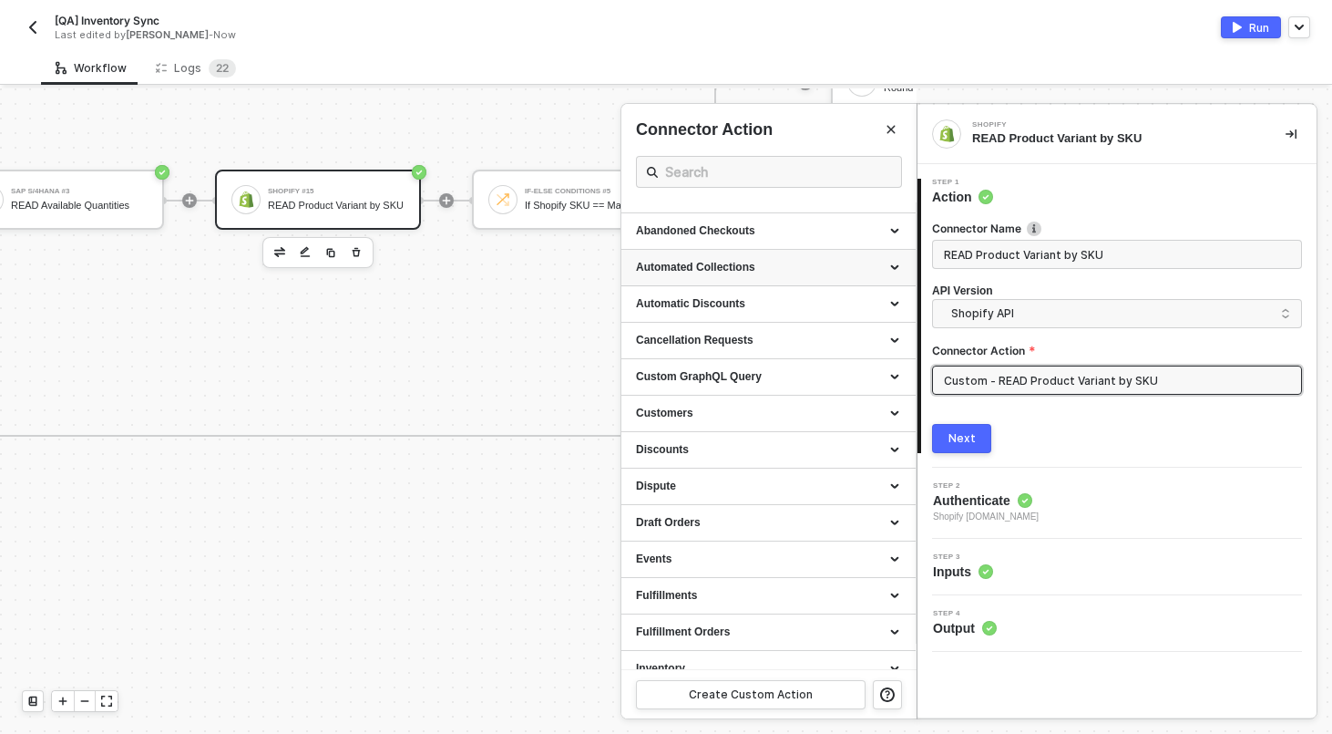
scroll to position [0, 0]
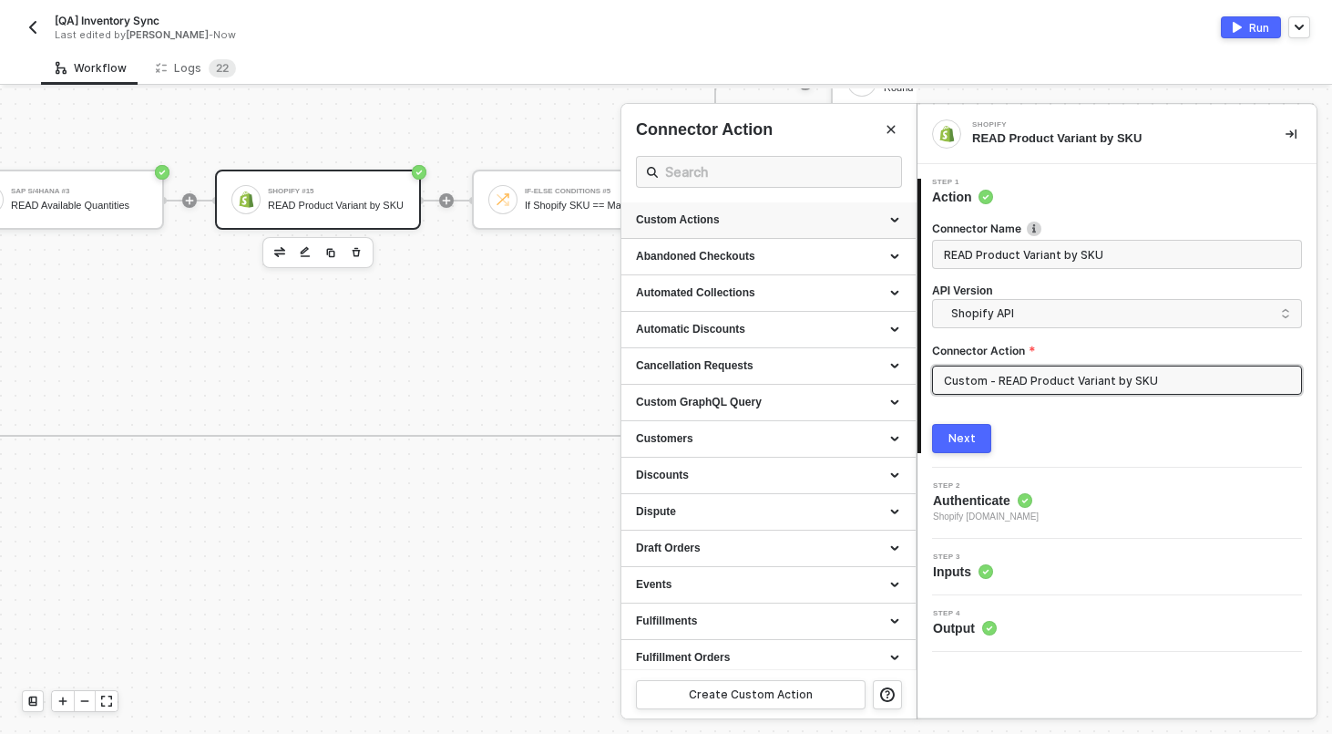
click at [724, 212] on div "Custom Actions" at bounding box center [768, 219] width 265 height 15
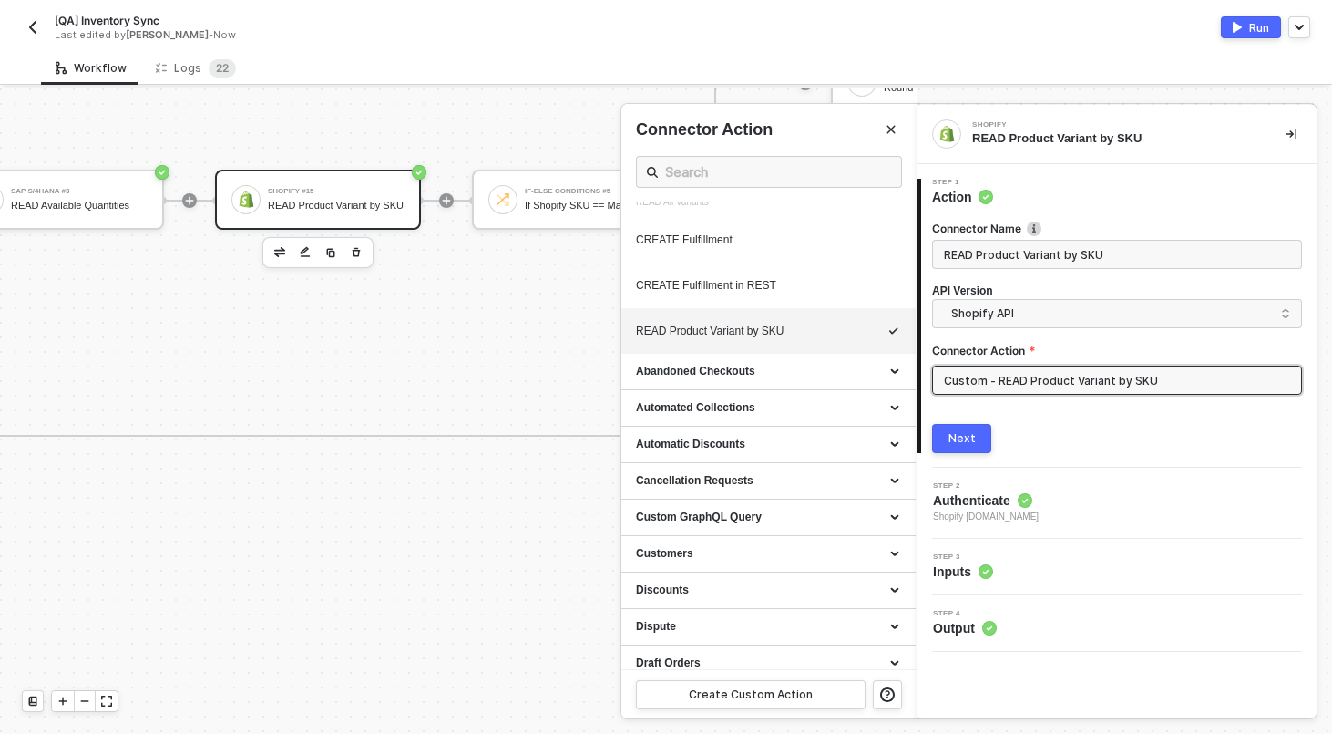
scroll to position [1067, 0]
click at [843, 341] on icon "icon-edit" at bounding box center [842, 335] width 11 height 11
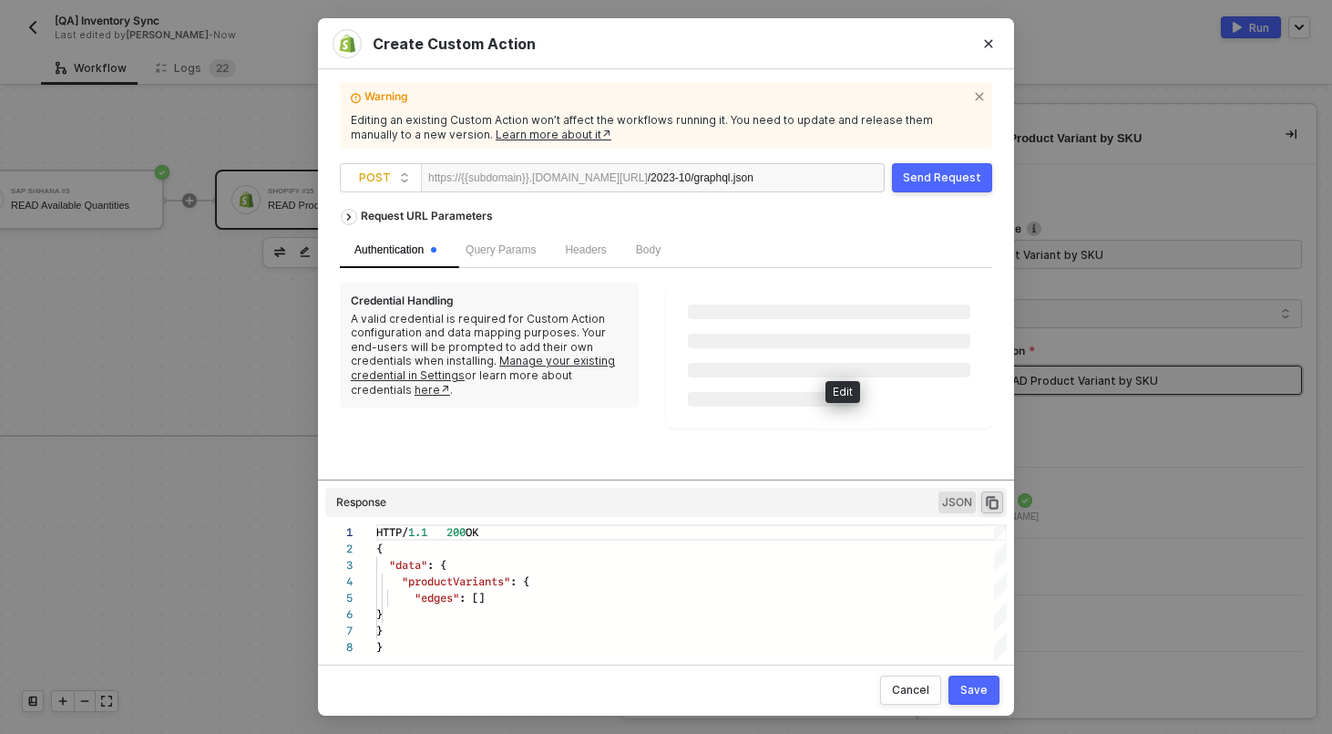
scroll to position [115, 0]
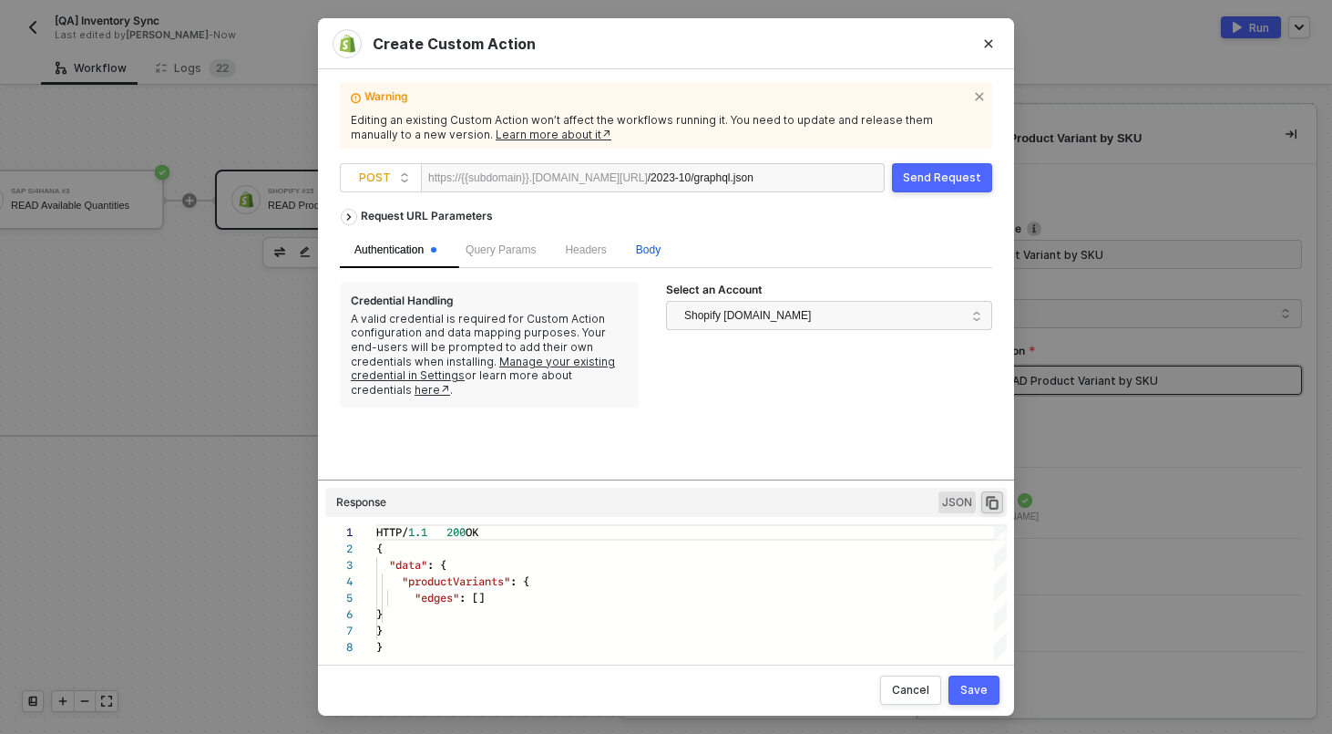
click at [661, 255] on span "Body" at bounding box center [648, 249] width 25 height 13
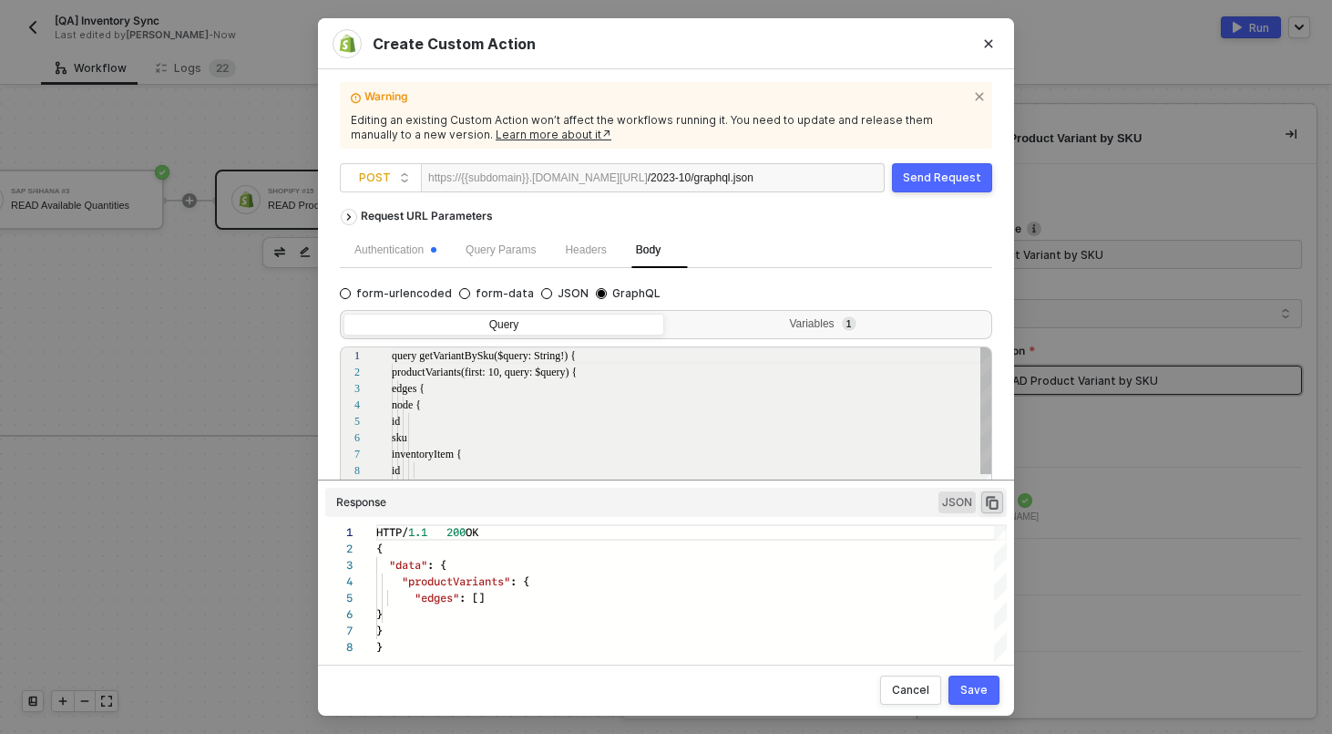
scroll to position [164, 0]
click at [744, 176] on div "/2023-10/graphql.json" at bounding box center [704, 178] width 112 height 29
copy div "/2023-10/graphql.json"
click at [754, 324] on div "Variables 1" at bounding box center [826, 324] width 297 height 15
click at [668, 314] on input "Variables 1" at bounding box center [668, 314] width 0 height 0
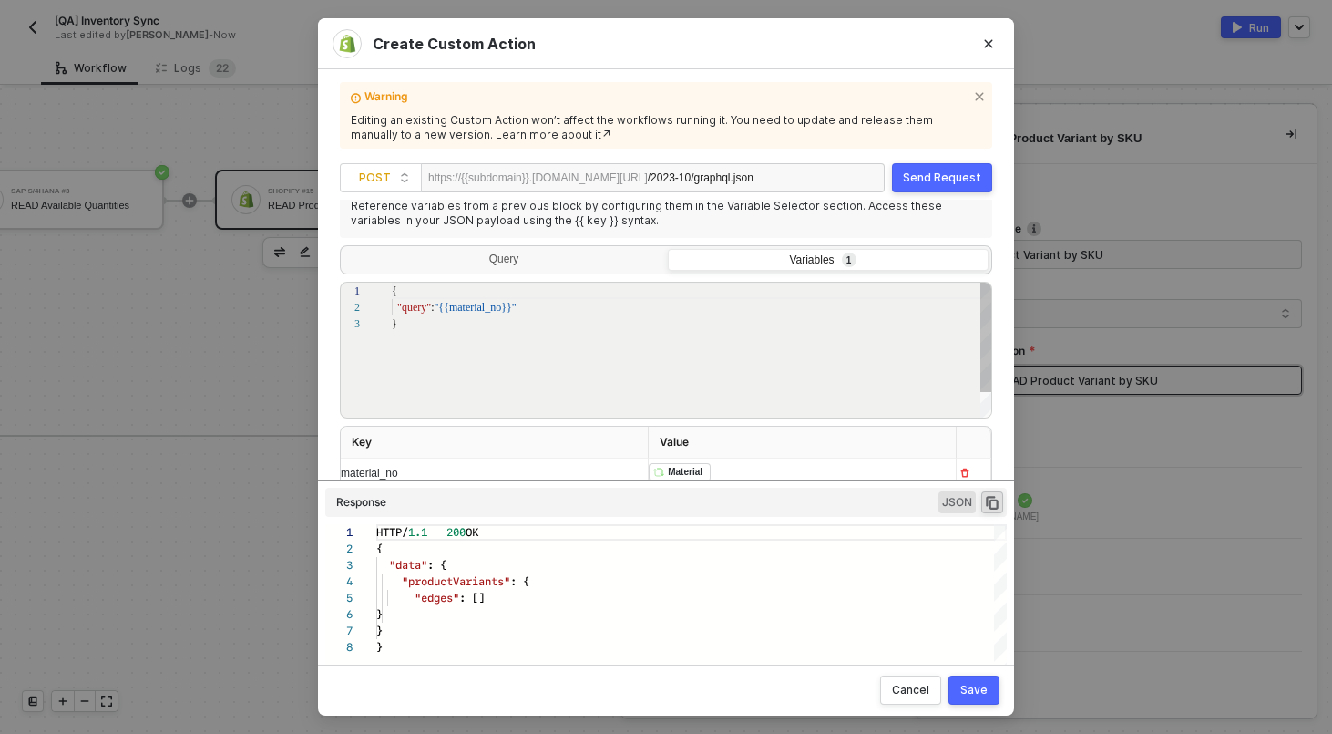
scroll to position [187, 0]
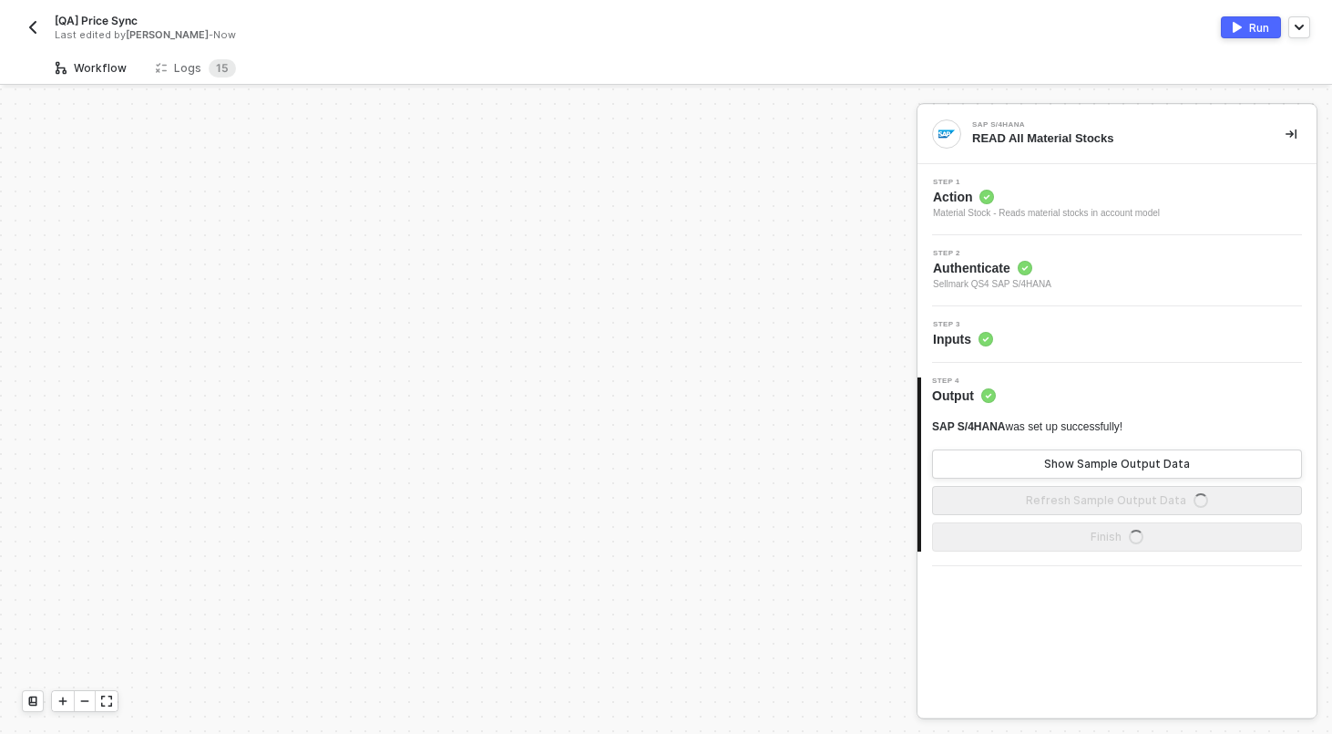
scroll to position [525, 0]
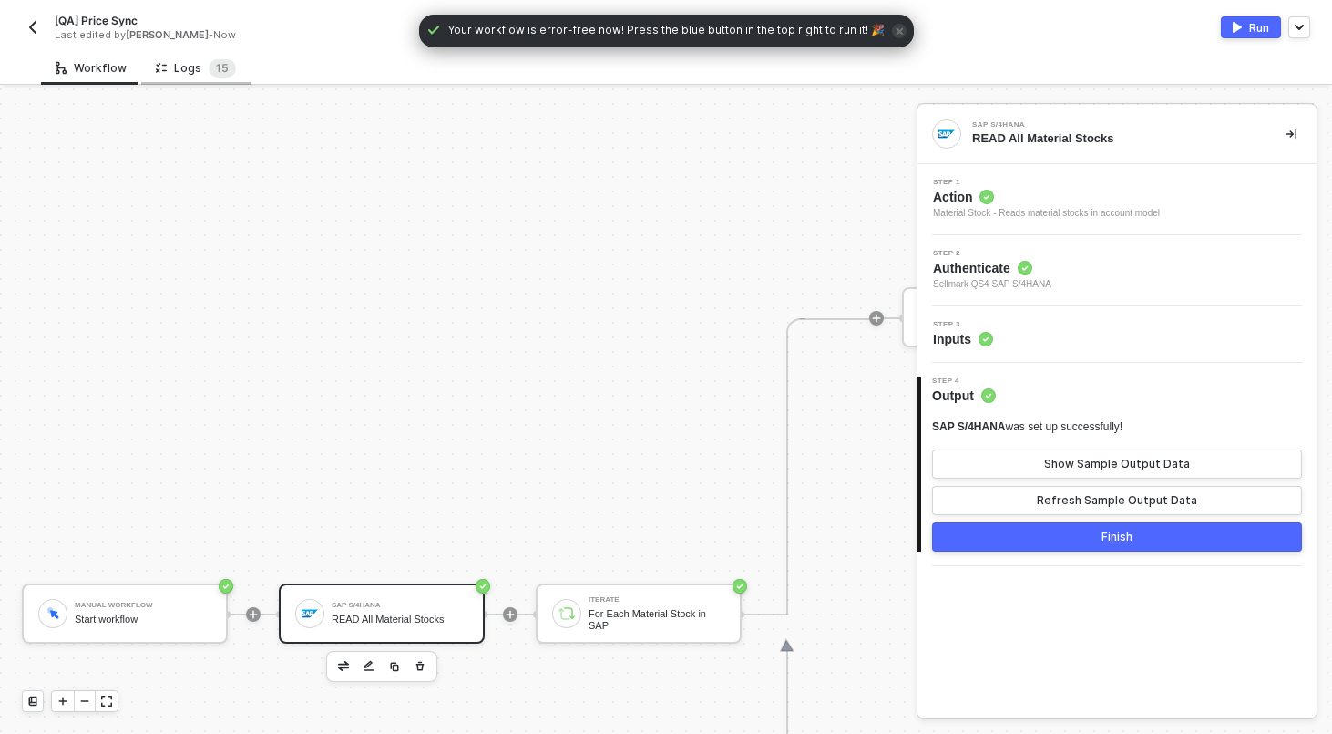
click at [222, 55] on div "Logs 1 5" at bounding box center [195, 68] width 109 height 34
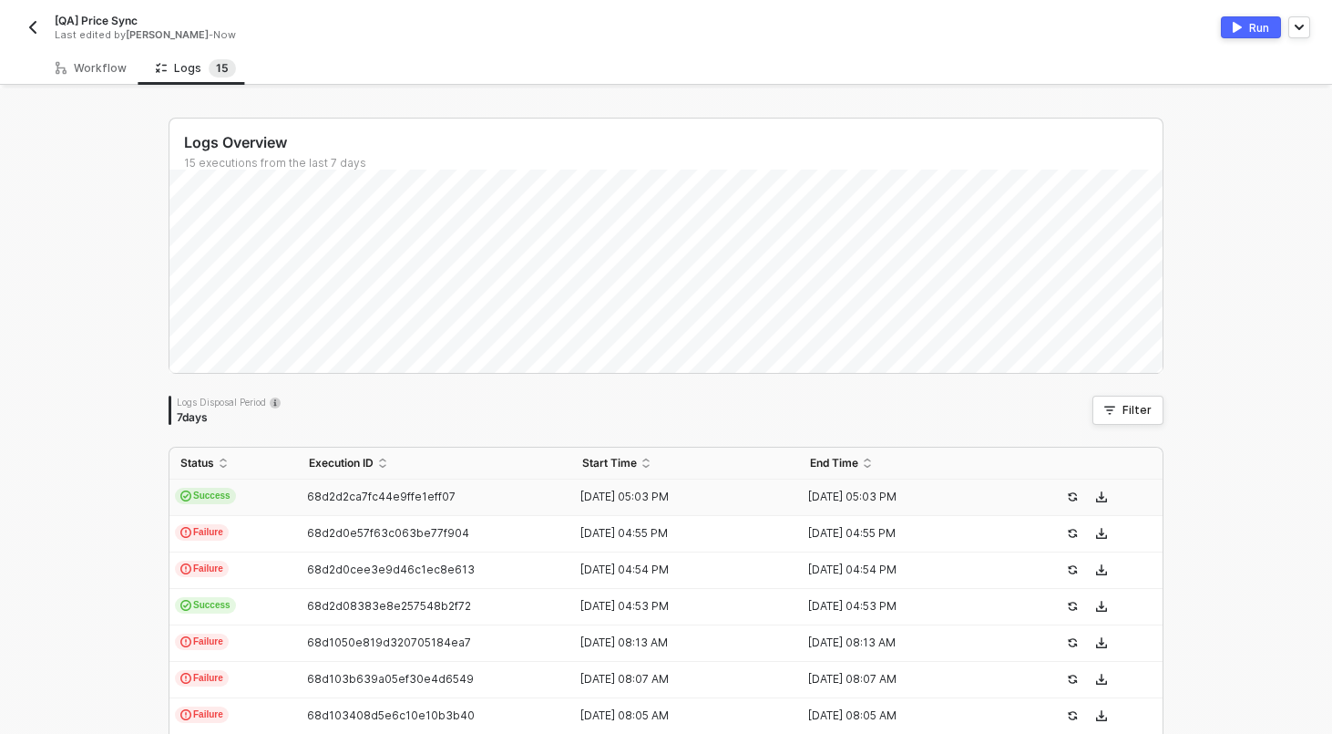
click at [291, 487] on td "Success" at bounding box center [234, 497] width 129 height 36
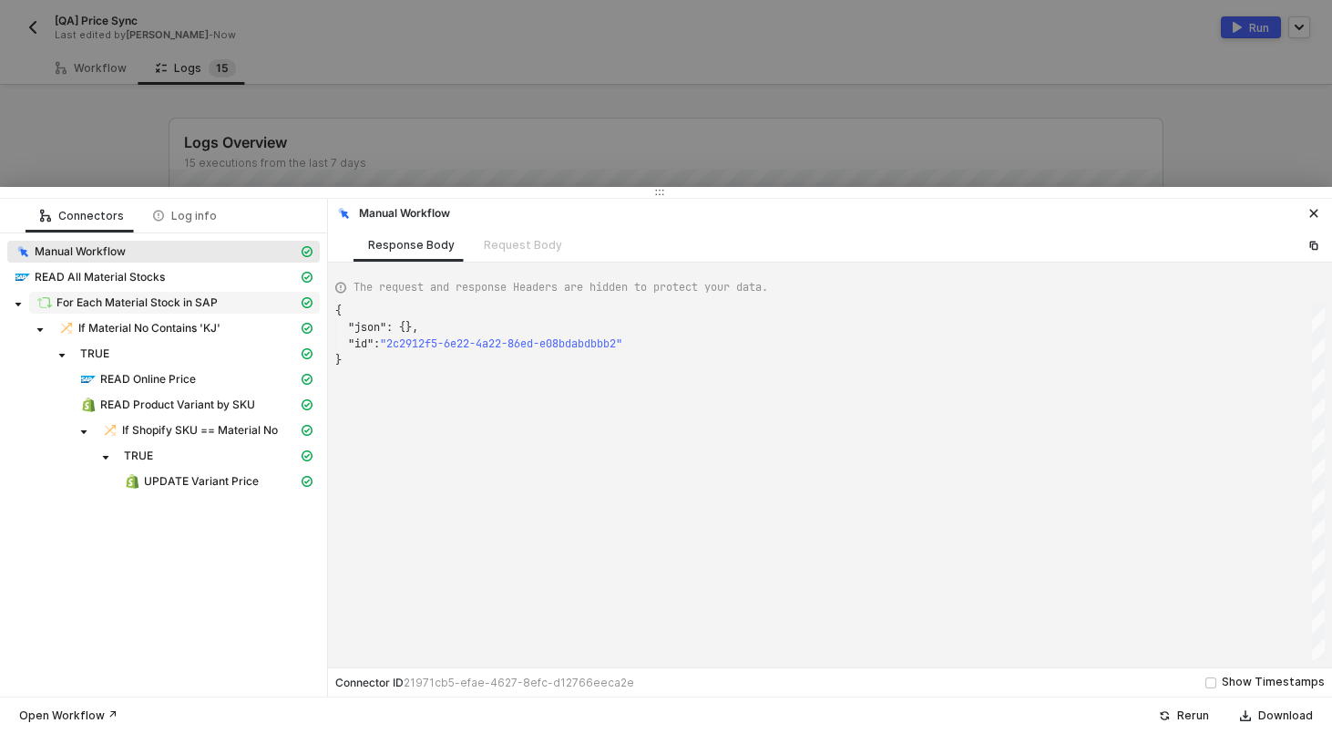
scroll to position [49, 0]
click at [185, 473] on div "UPDATE Variant Price" at bounding box center [211, 481] width 174 height 16
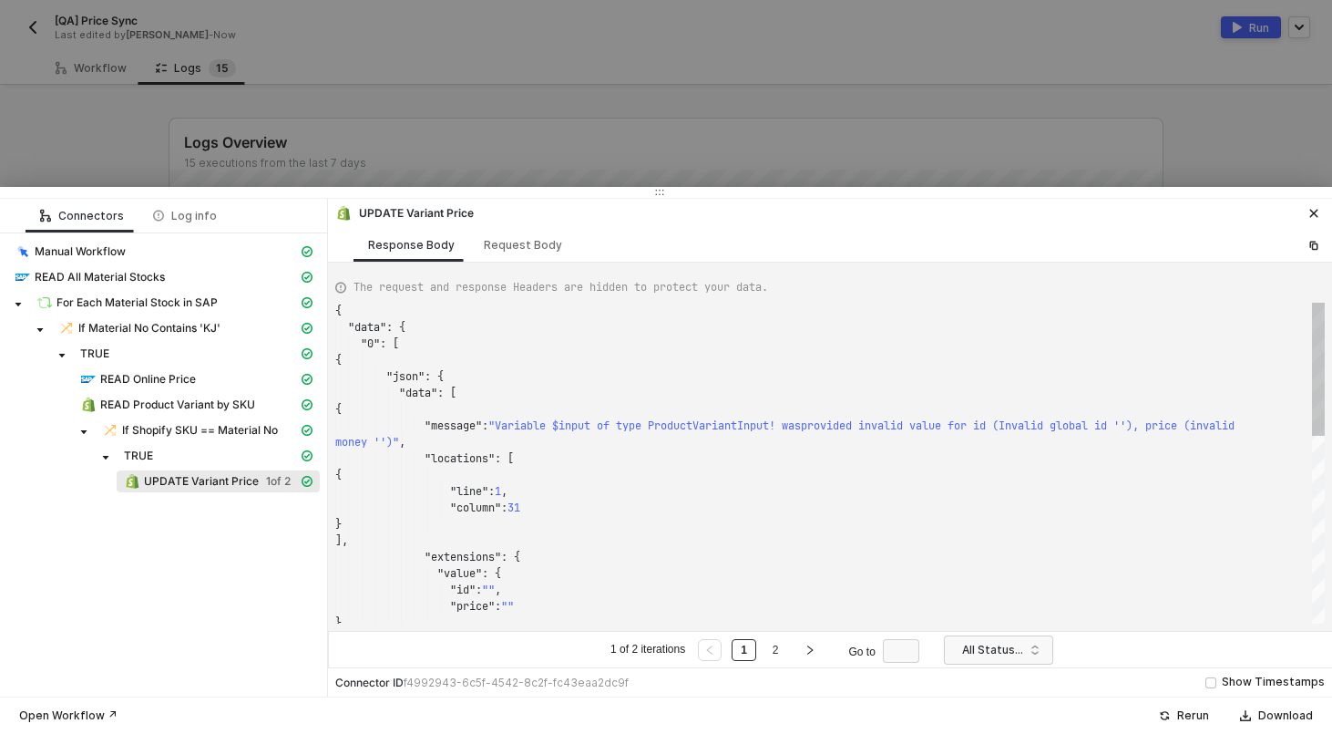
scroll to position [148, 0]
click at [512, 252] on div "Request Body" at bounding box center [523, 245] width 108 height 34
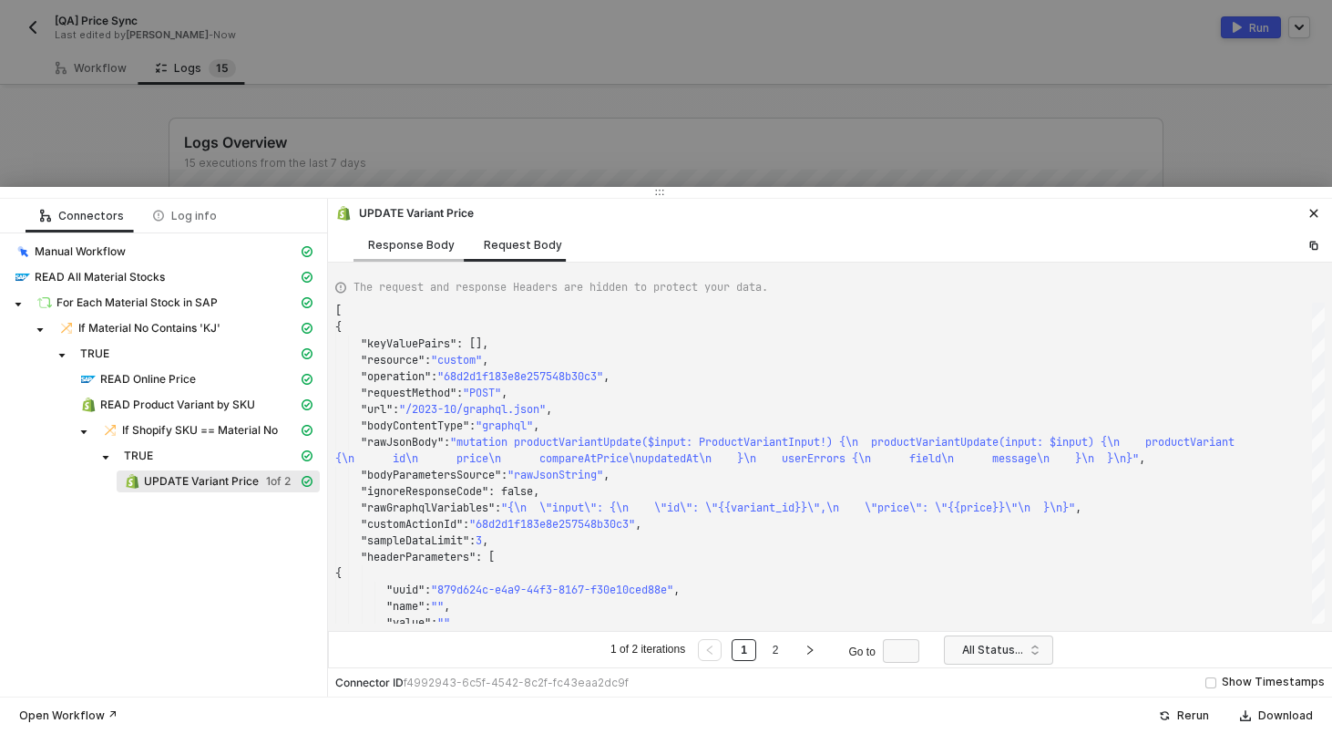
click at [388, 246] on div "Response Body" at bounding box center [411, 245] width 87 height 15
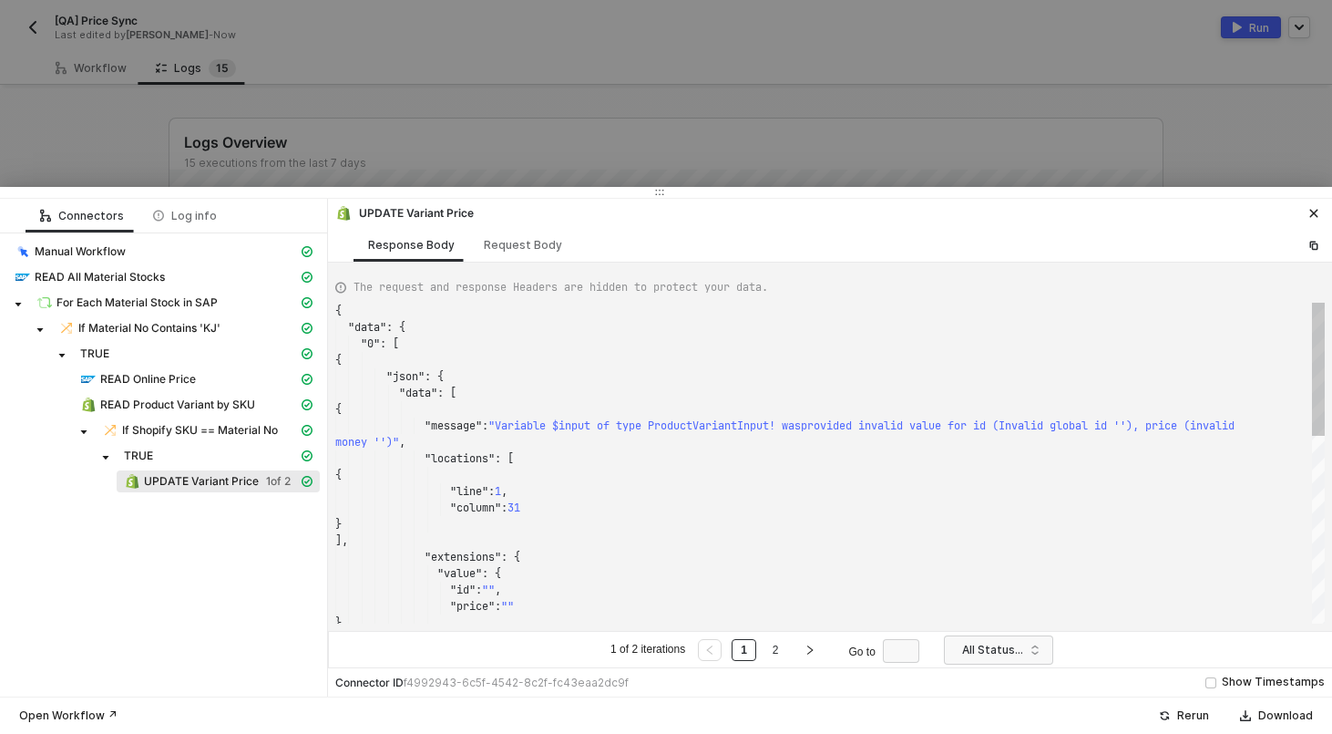
click at [504, 473] on div "{" at bounding box center [830, 475] width 990 height 16
type textarea "{ "data": { "0": [ { "json": { "data": [ { "message": "Variable $input of type …"
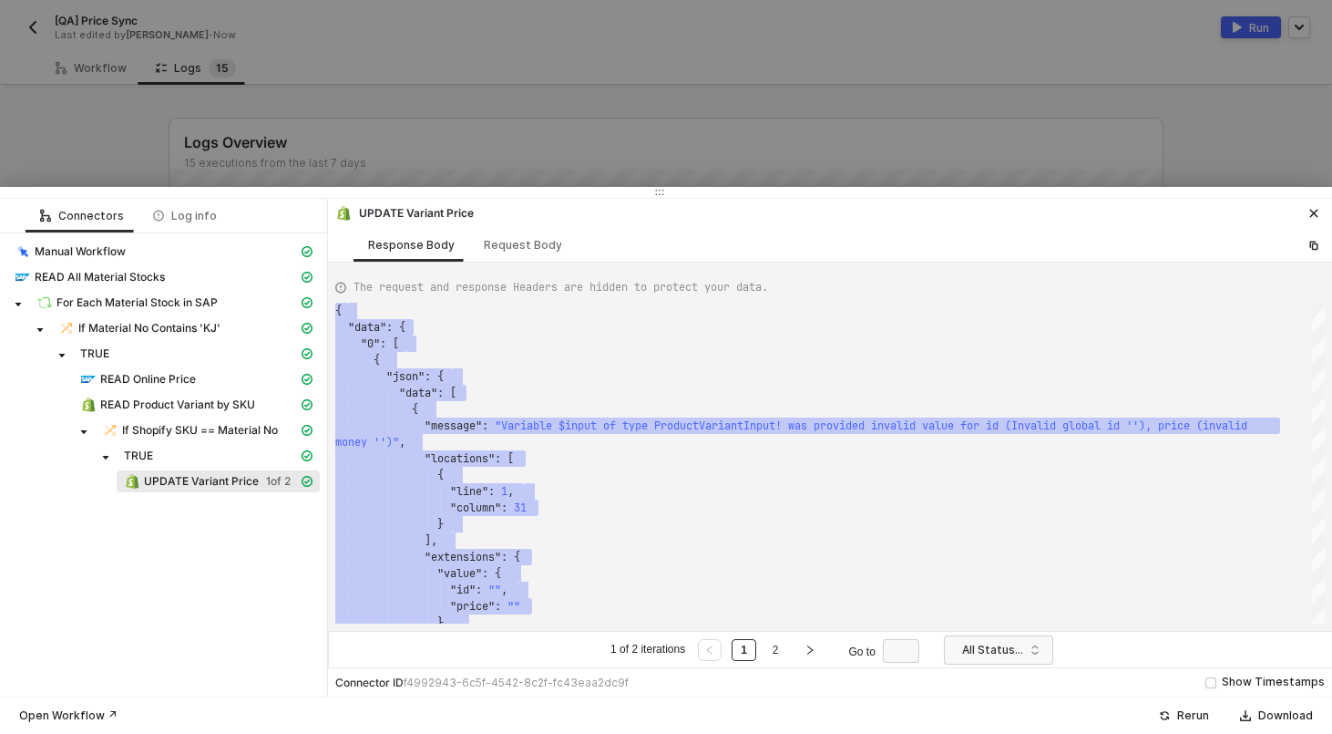
click at [355, 110] on div at bounding box center [666, 367] width 1332 height 734
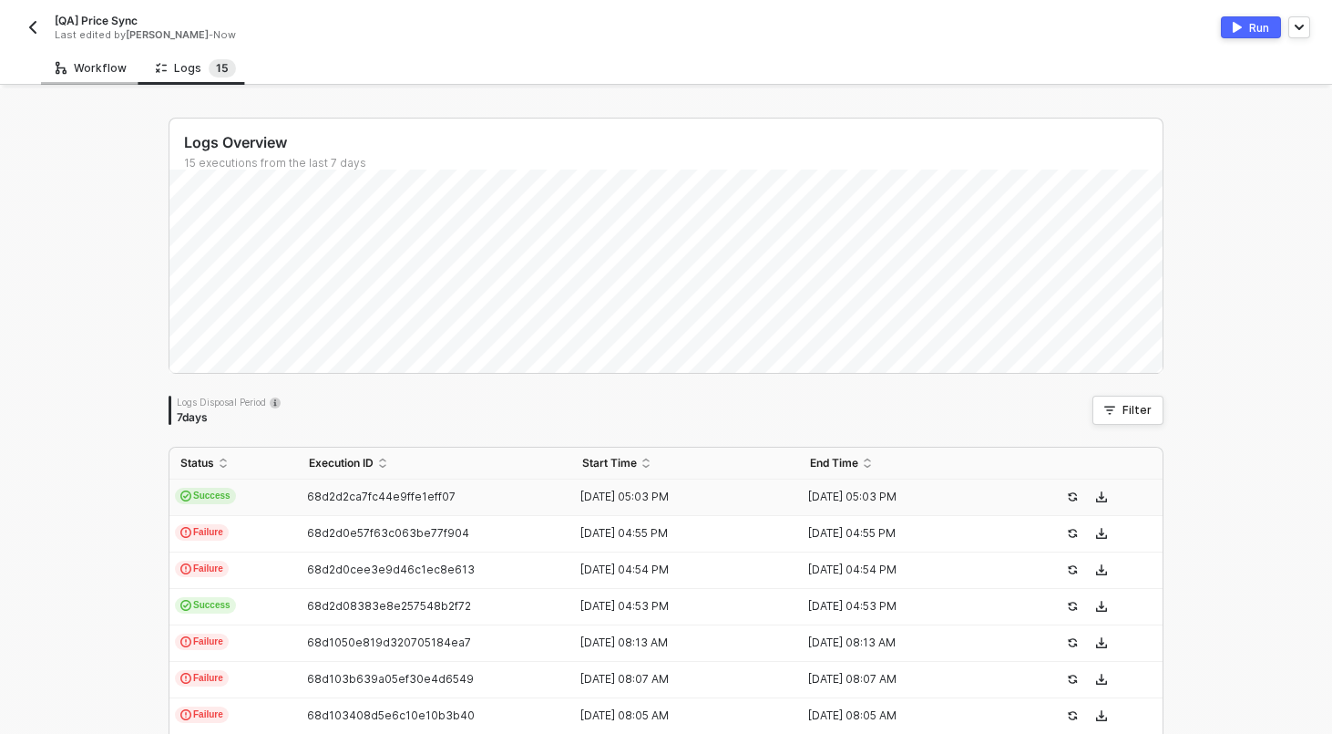
click at [87, 72] on div "Workflow" at bounding box center [91, 68] width 71 height 15
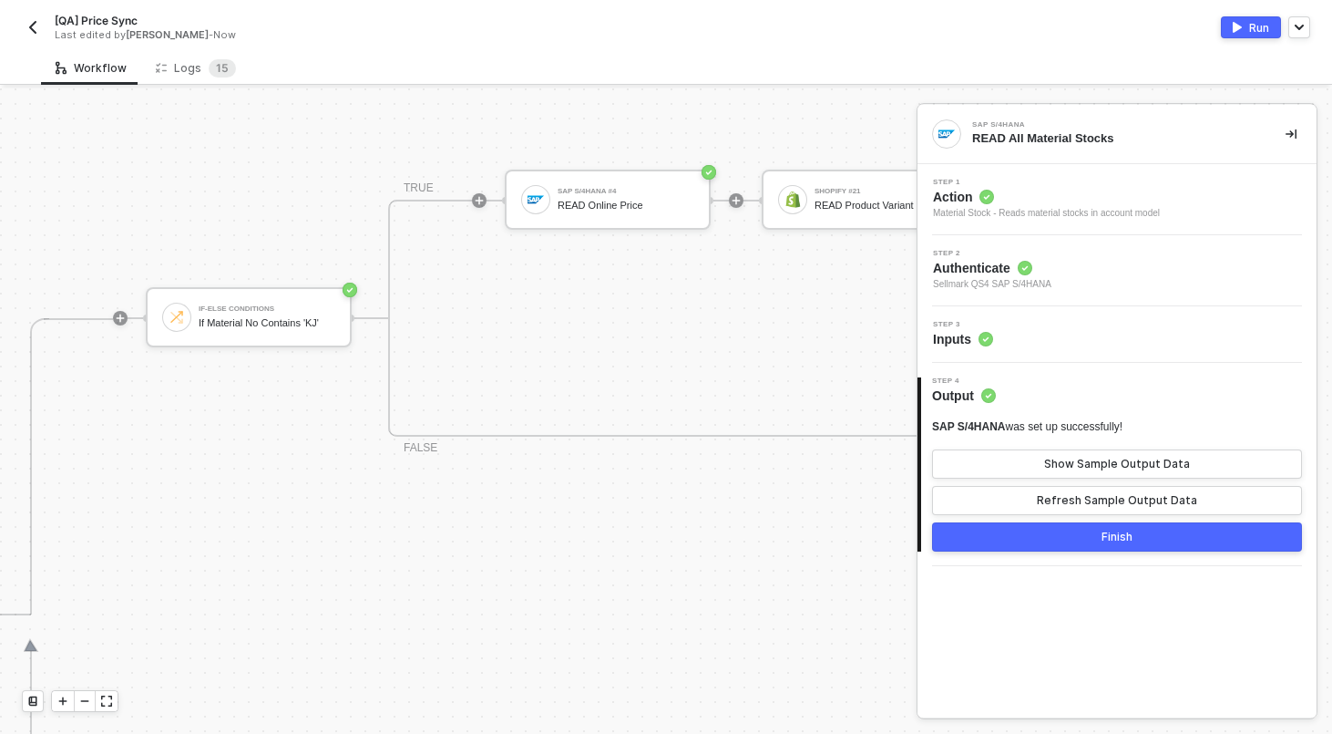
scroll to position [525, 782]
click at [192, 52] on div "Logs 1 5" at bounding box center [195, 68] width 109 height 34
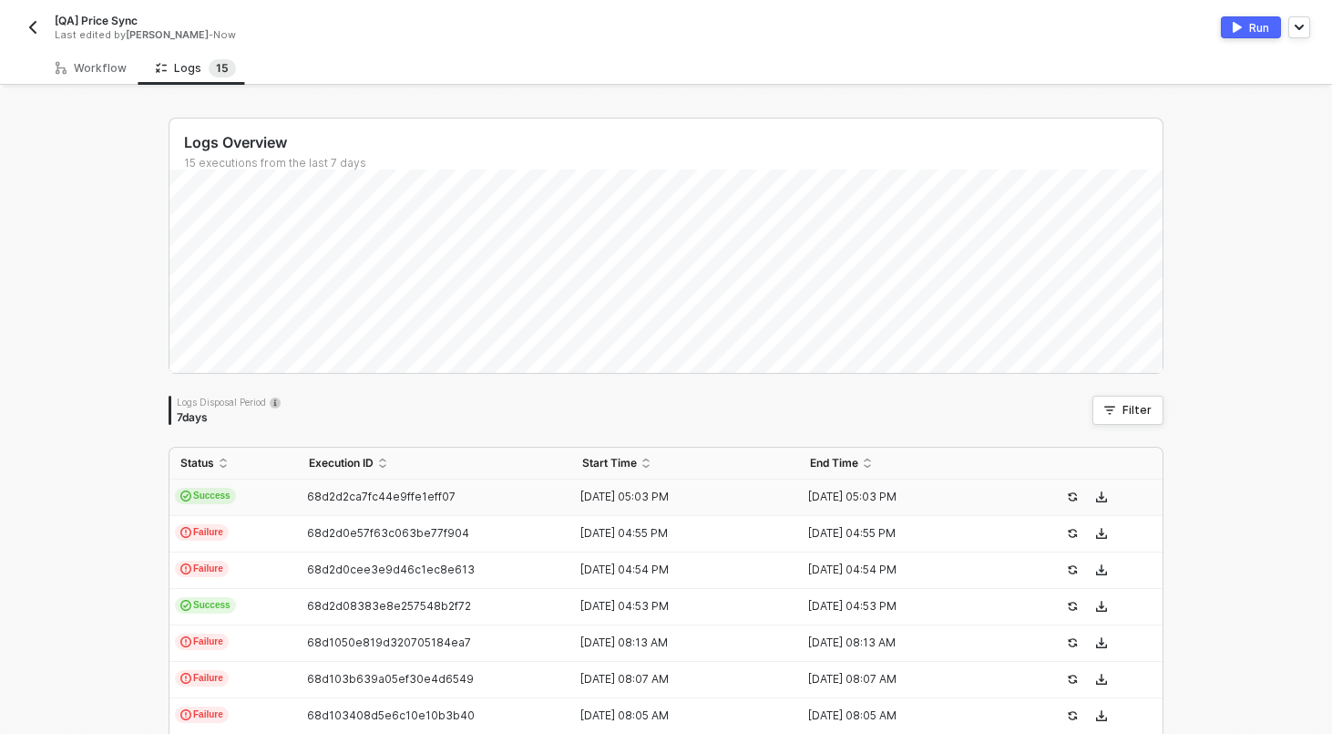
click at [285, 509] on td "Success" at bounding box center [234, 497] width 129 height 36
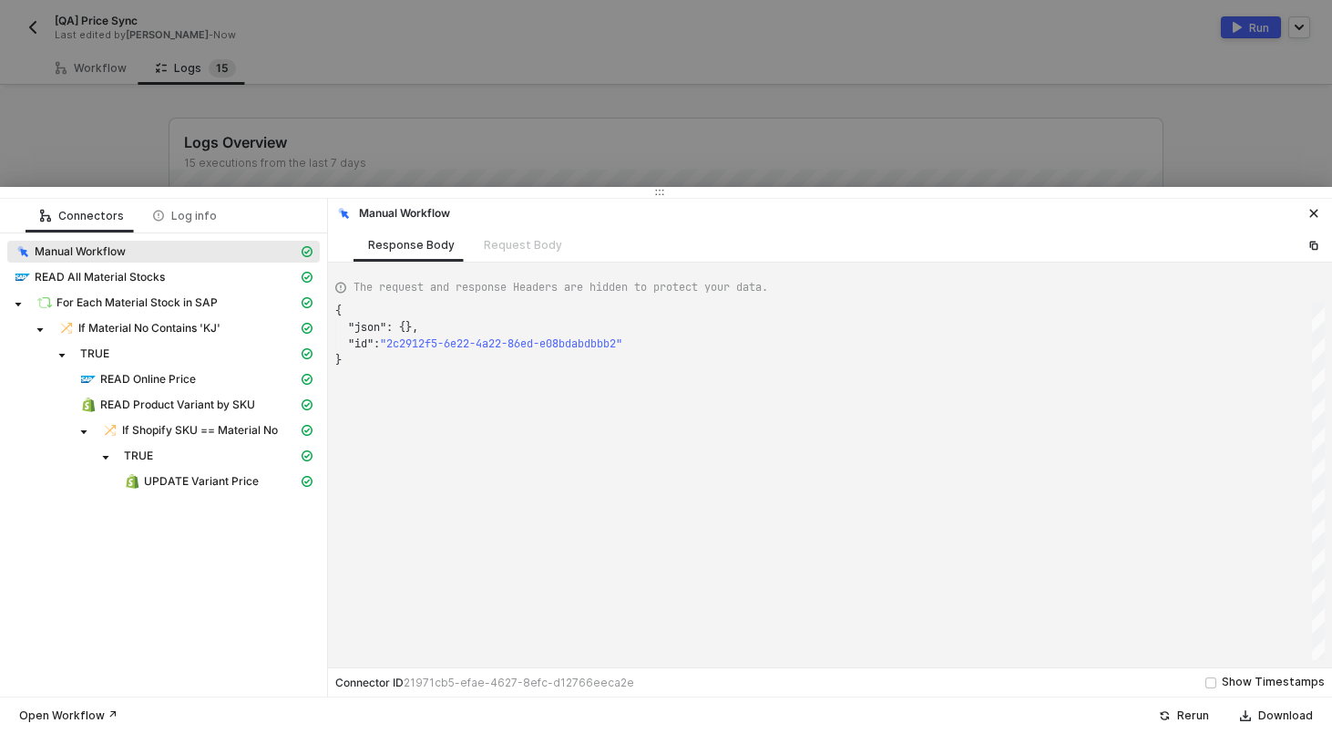
scroll to position [49, 0]
click at [107, 272] on span "READ All Material Stocks" at bounding box center [100, 277] width 130 height 15
type textarea "{ "json": { "materialStock": [ { "__metadata": { "id": "[URL][DOMAIN_NAME]',Pla…"
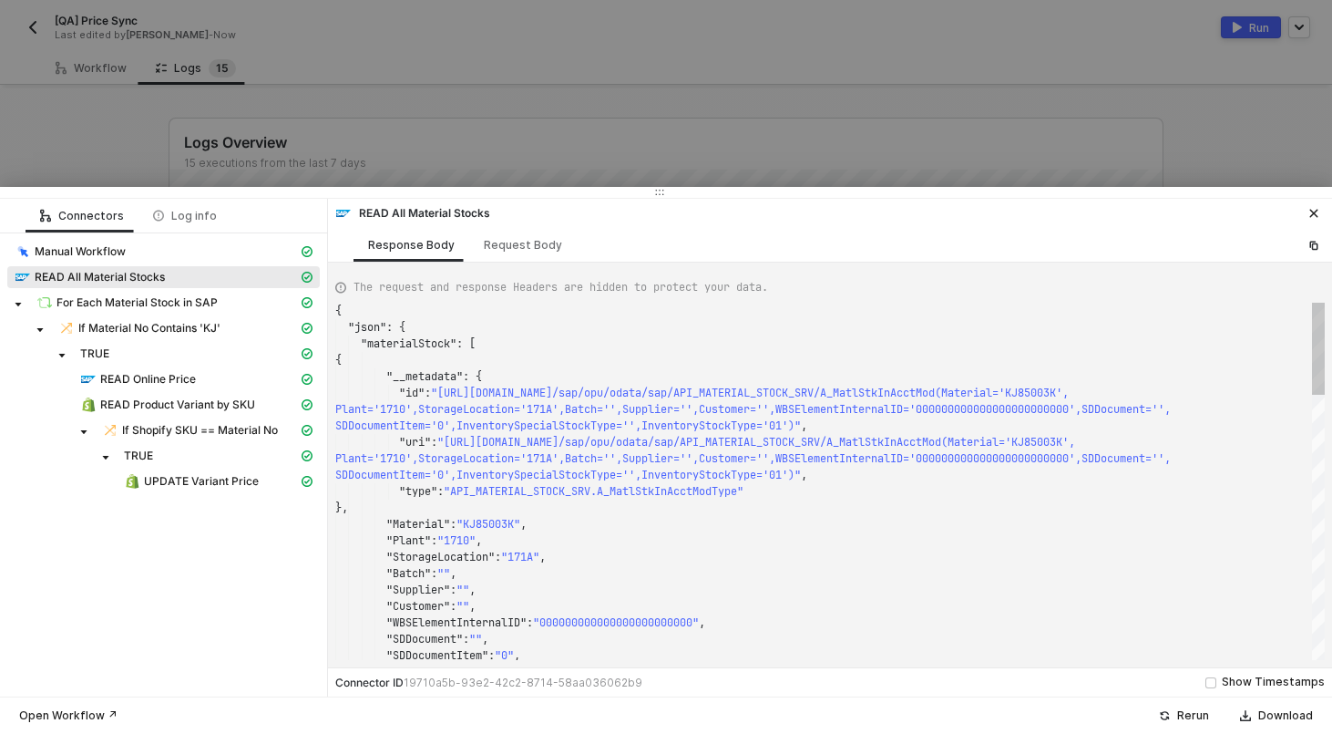
scroll to position [98, 0]
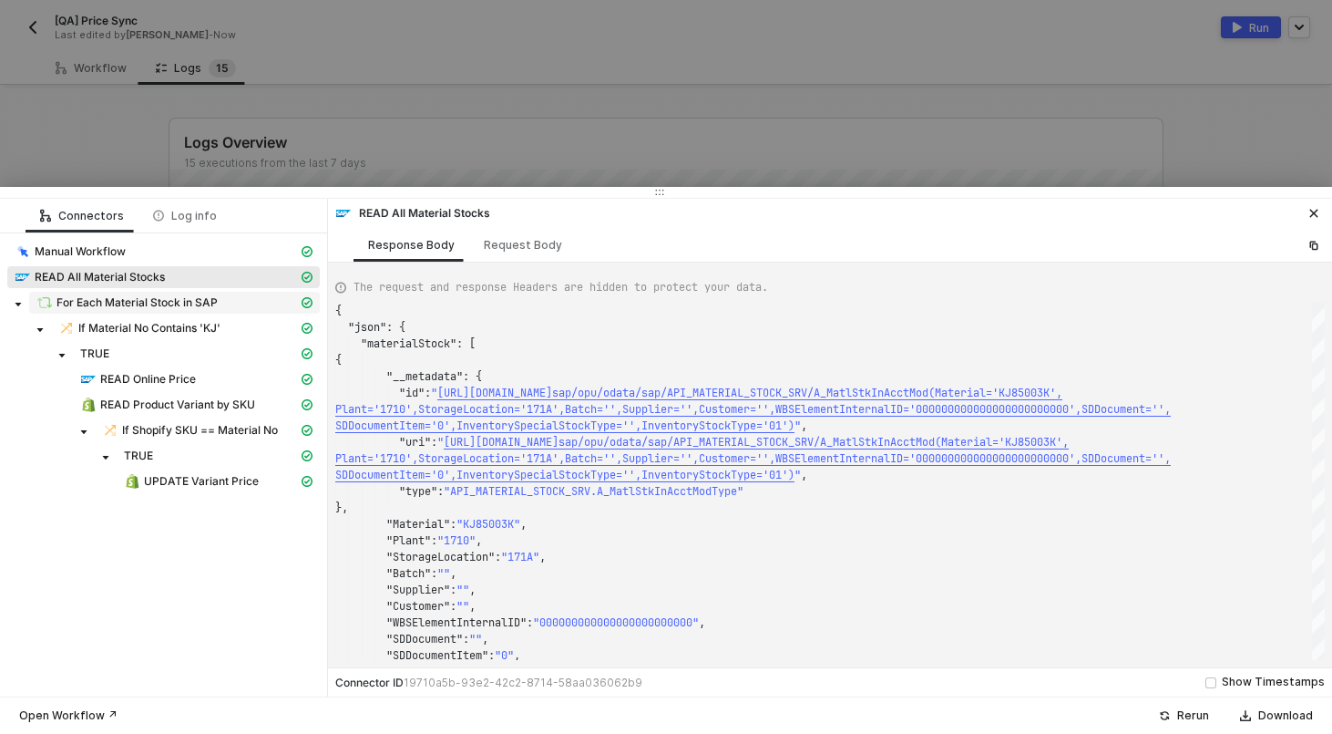
click at [242, 302] on div "For Each Material Stock in SAP" at bounding box center [167, 302] width 262 height 16
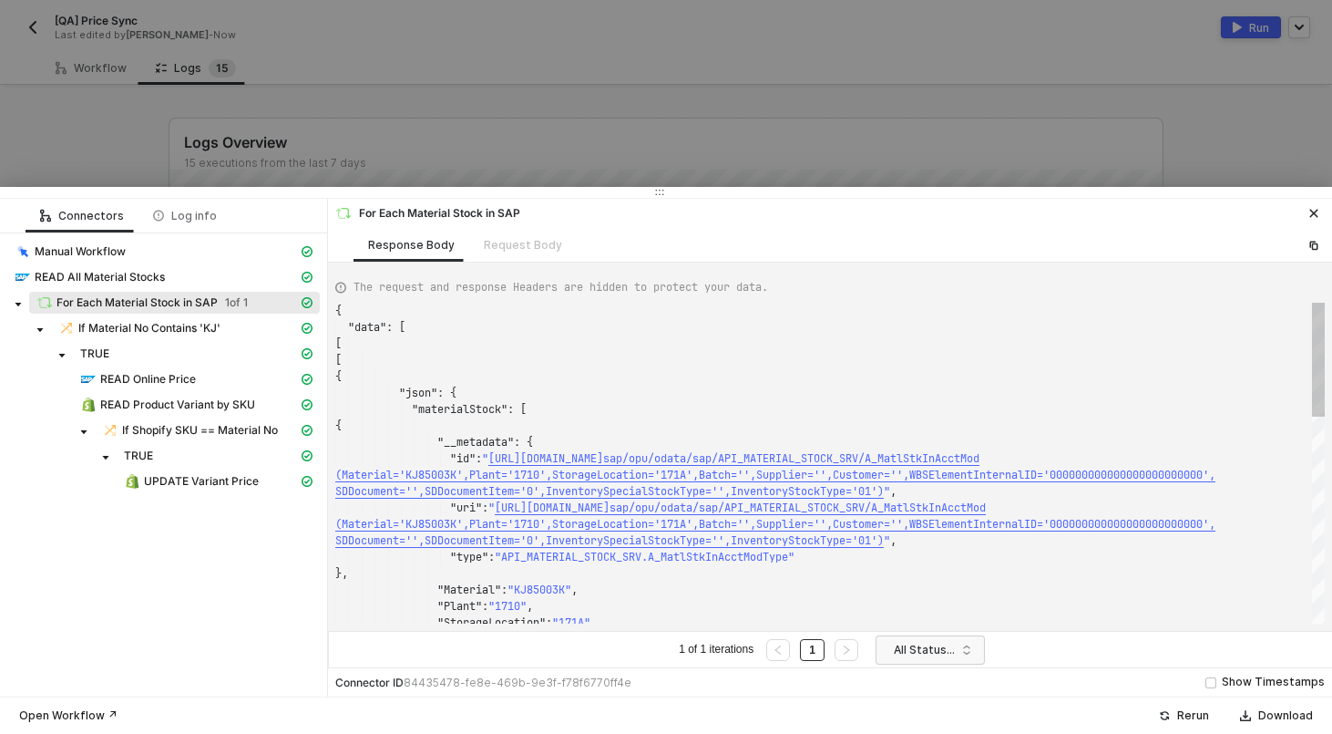
scroll to position [148, 0]
click at [192, 330] on span "If Material No Contains 'KJ'" at bounding box center [149, 328] width 142 height 15
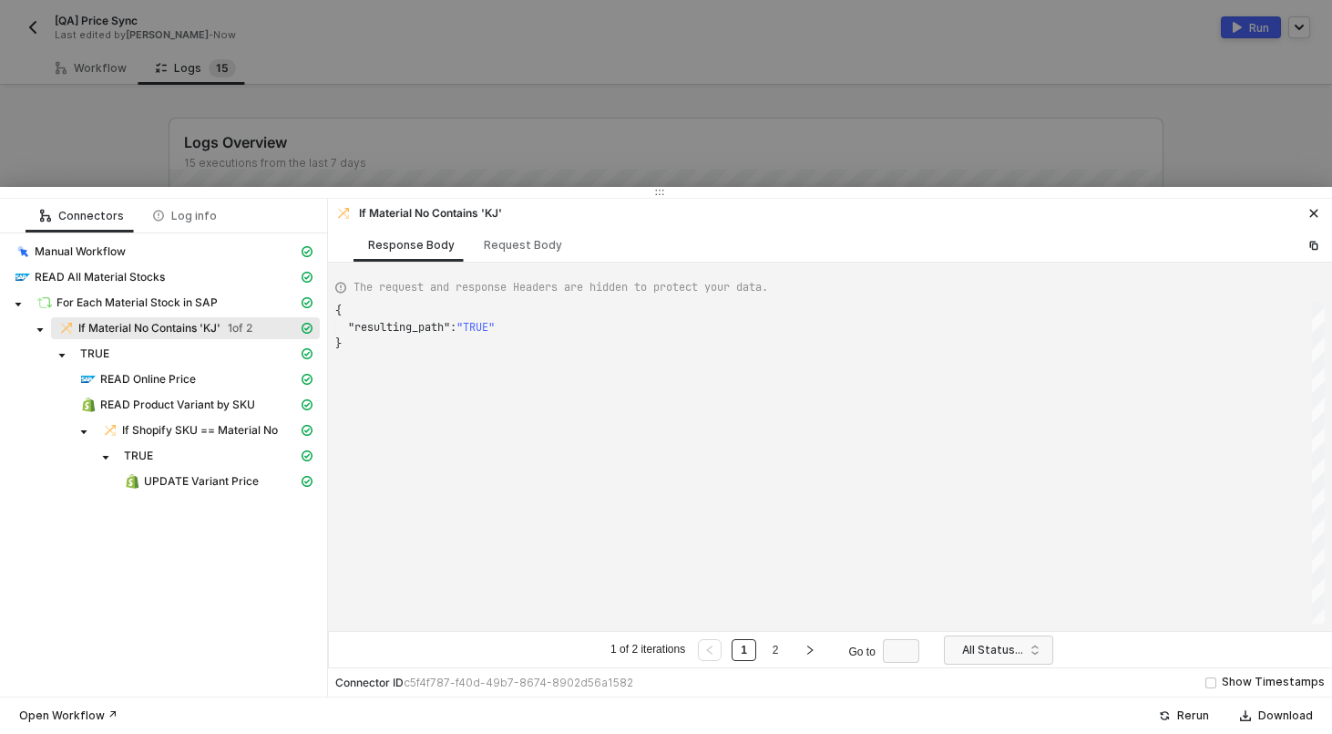
scroll to position [33, 0]
click at [184, 347] on div "TRUE" at bounding box center [189, 353] width 218 height 15
click at [178, 370] on span "READ Online Price" at bounding box center [196, 379] width 247 height 22
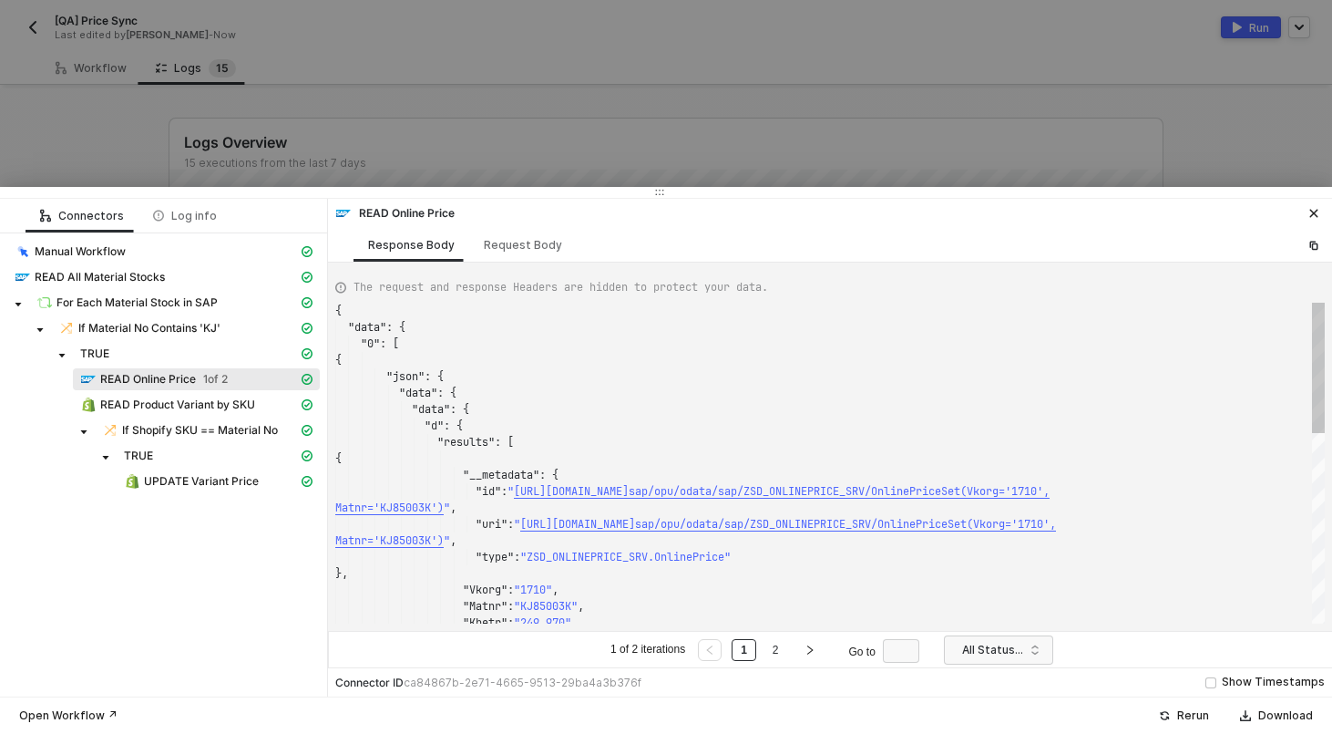
scroll to position [164, 0]
click at [211, 161] on div at bounding box center [666, 367] width 1332 height 734
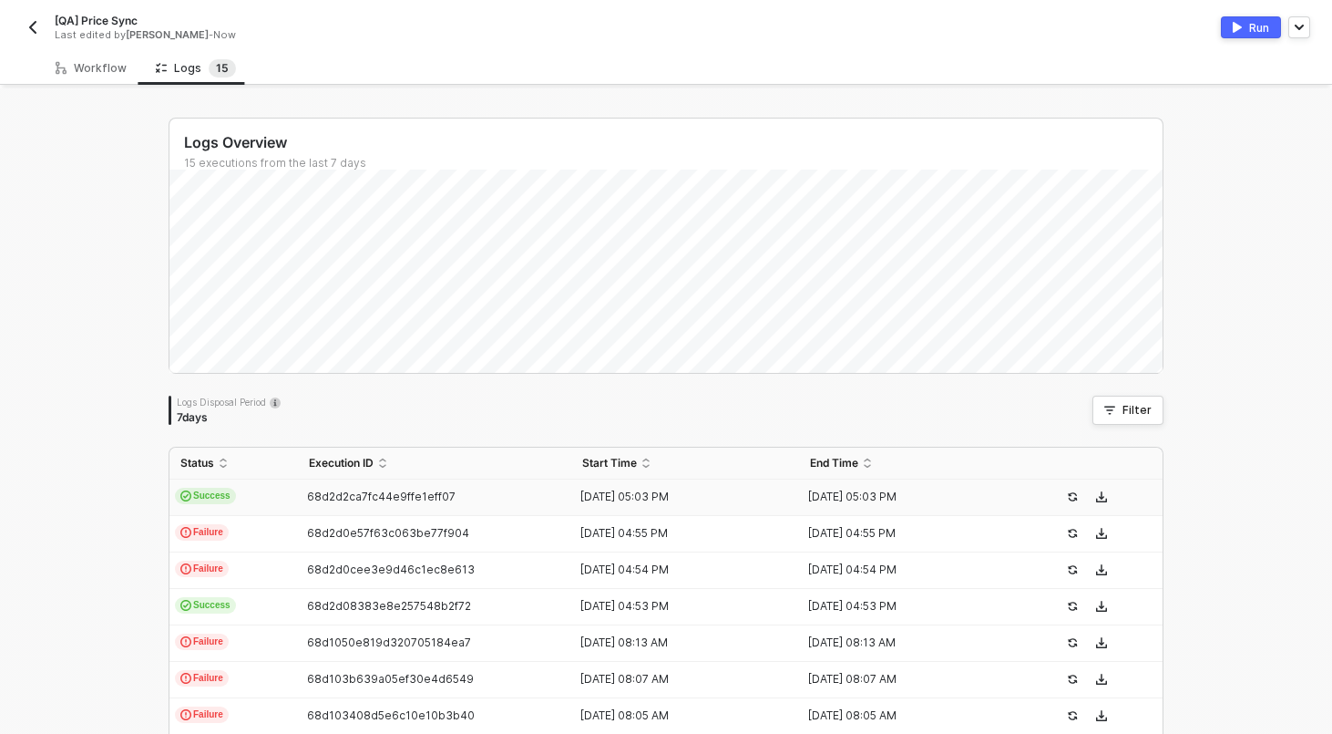
click at [87, 59] on div "Workflow" at bounding box center [91, 68] width 100 height 34
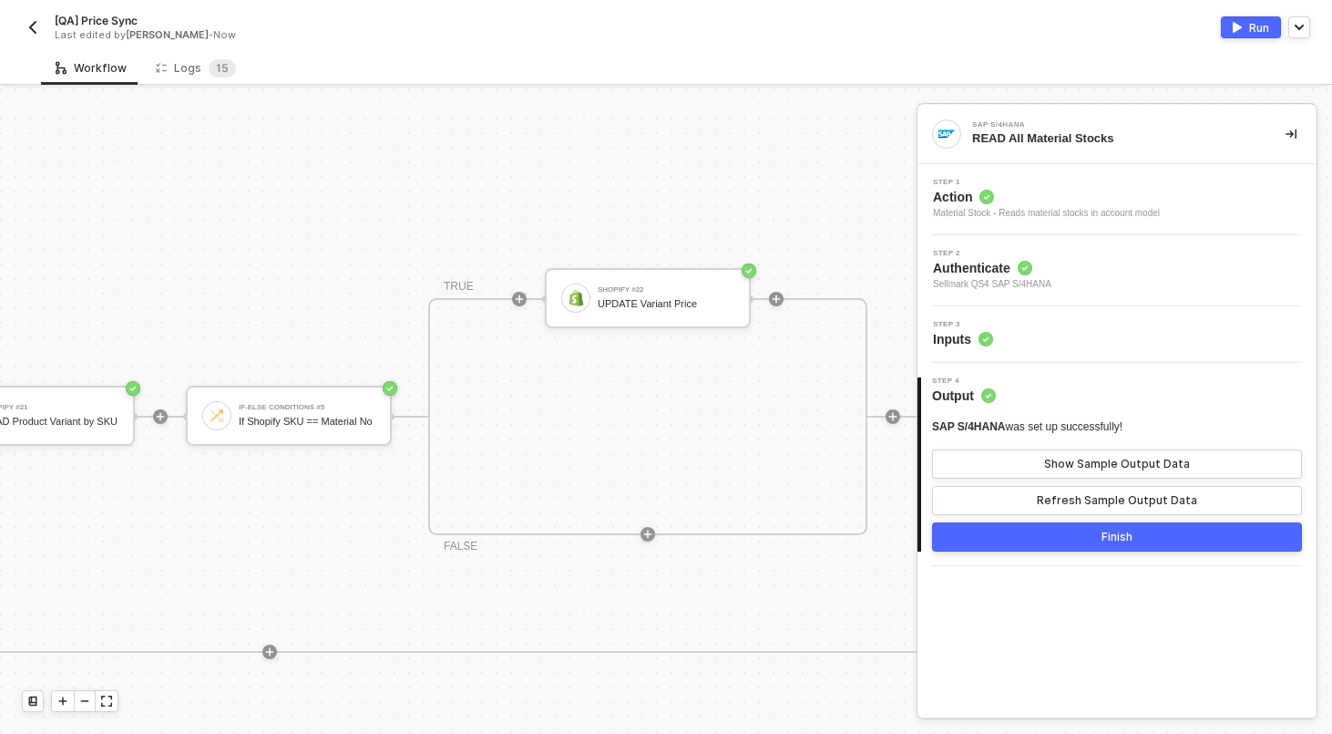
scroll to position [309, 1590]
drag, startPoint x: 663, startPoint y: 357, endPoint x: 670, endPoint y: 376, distance: 20.2
click at [670, 376] on body "Alloy [QA] Price Sync Last edited by [PERSON_NAME] - Now Run Workflow Logs 1 5 …" at bounding box center [666, 367] width 1332 height 734
click at [684, 351] on icon "button" at bounding box center [685, 351] width 11 height 15
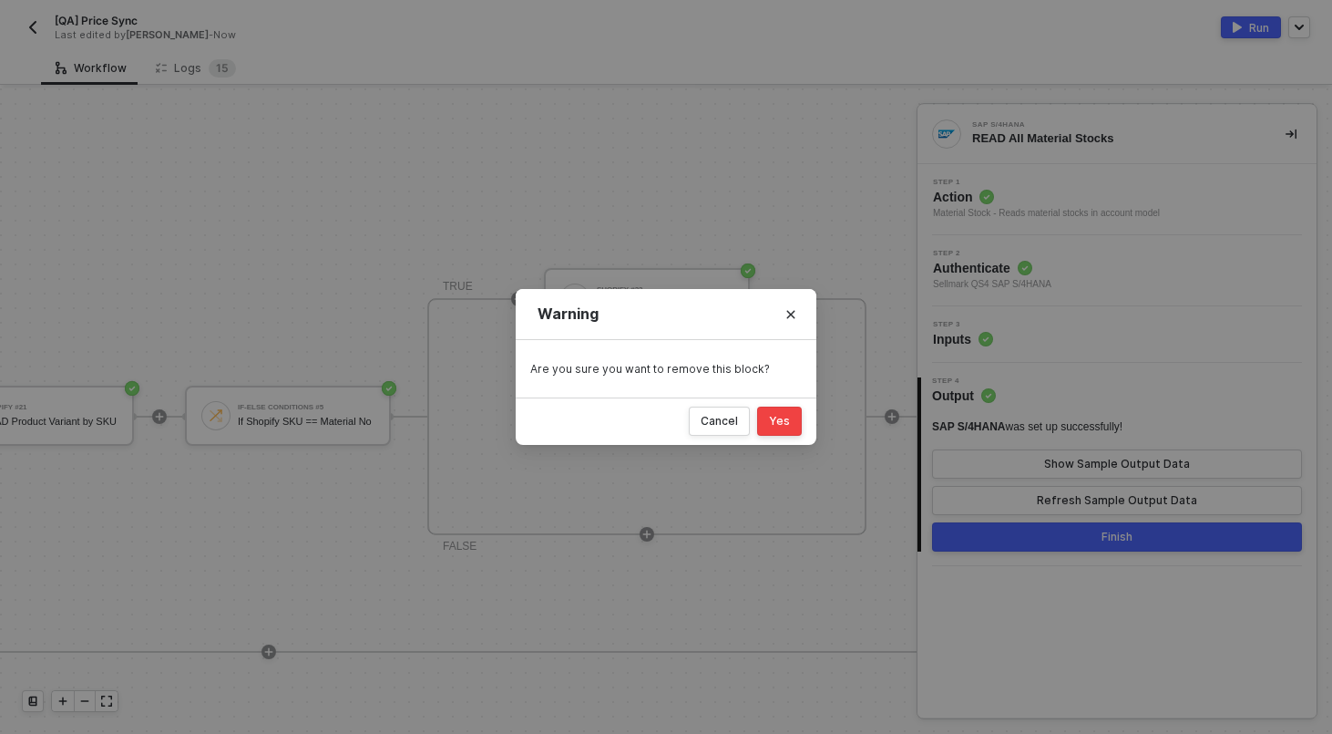
click at [800, 427] on button "Yes" at bounding box center [779, 420] width 45 height 29
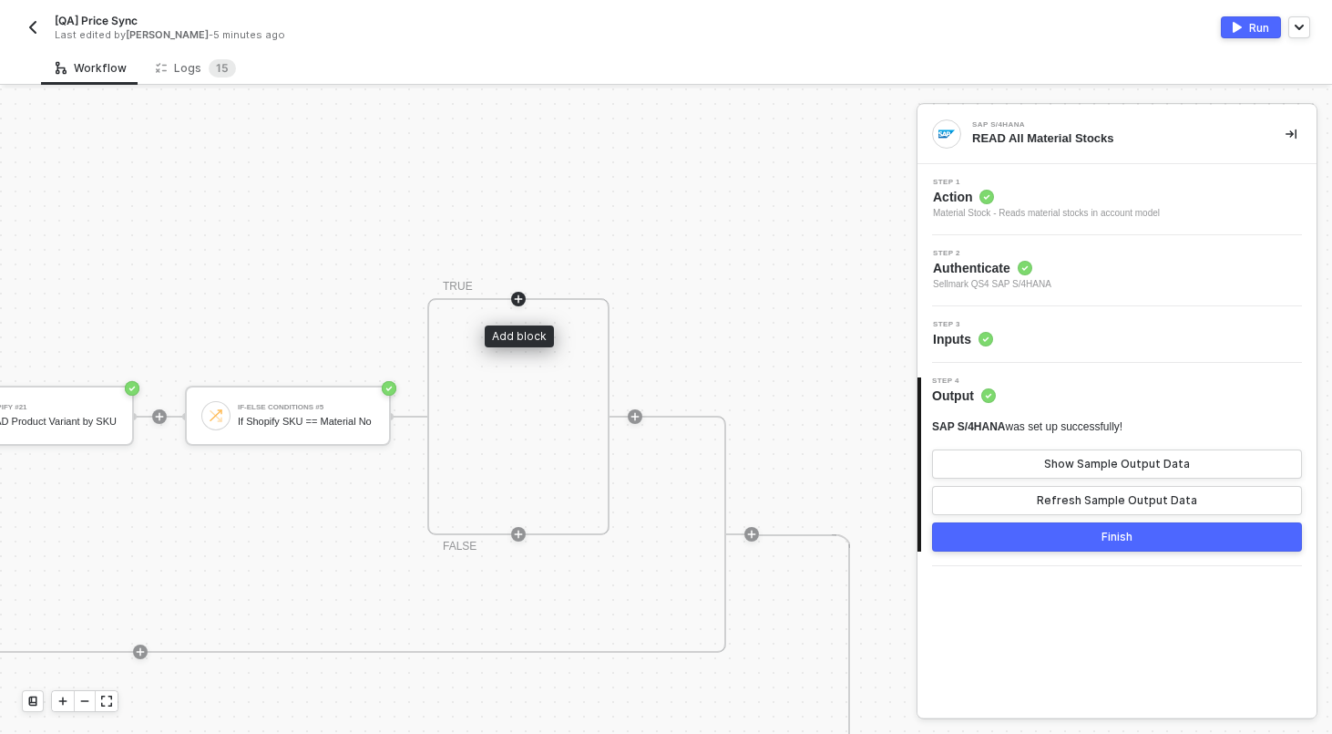
click at [522, 293] on icon "icon-play" at bounding box center [518, 298] width 11 height 11
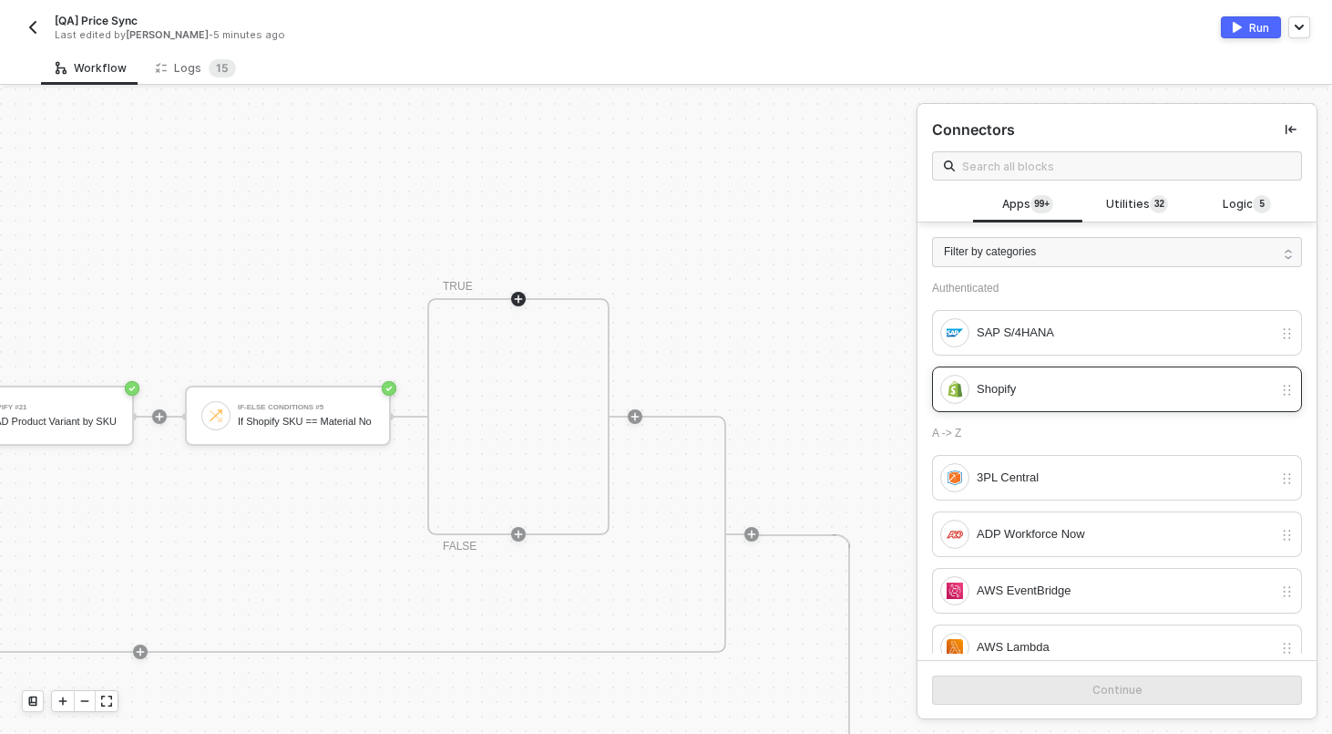
click at [1040, 395] on div "Shopify" at bounding box center [1125, 389] width 296 height 20
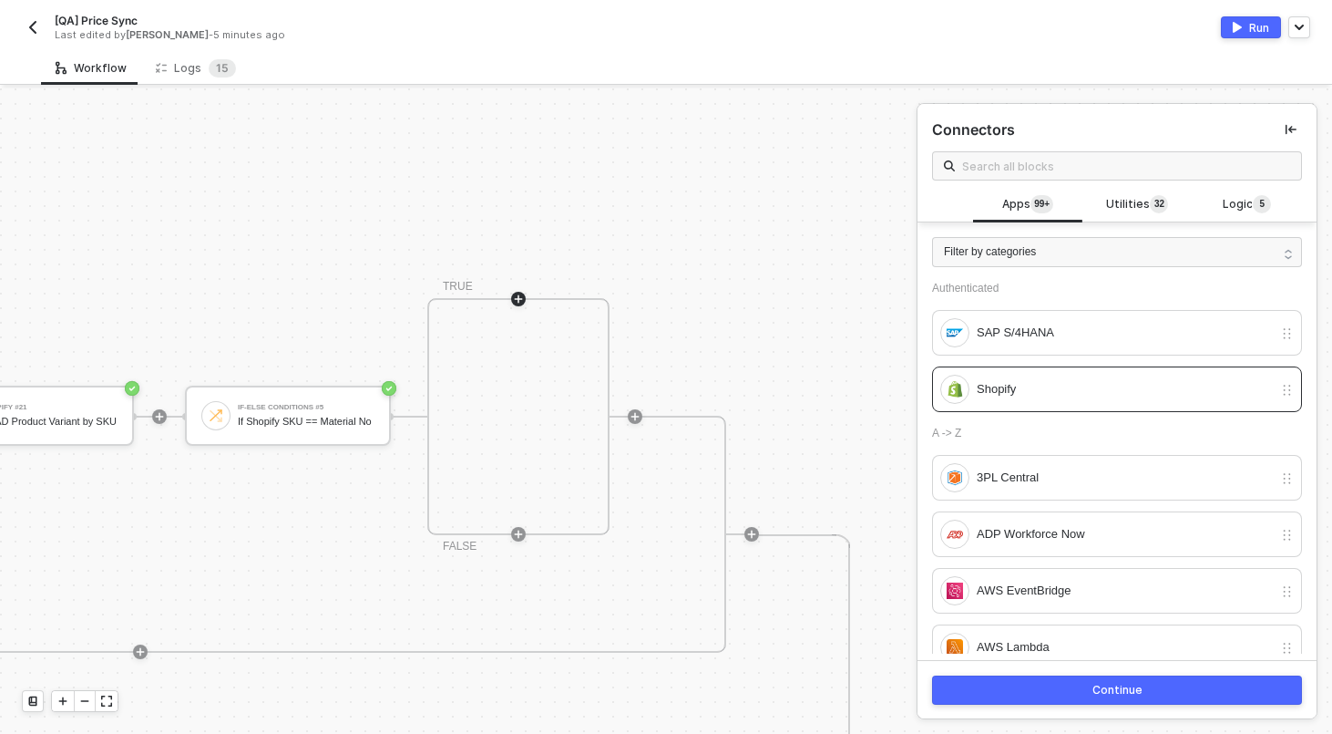
click at [1063, 697] on button "Continue" at bounding box center [1117, 689] width 370 height 29
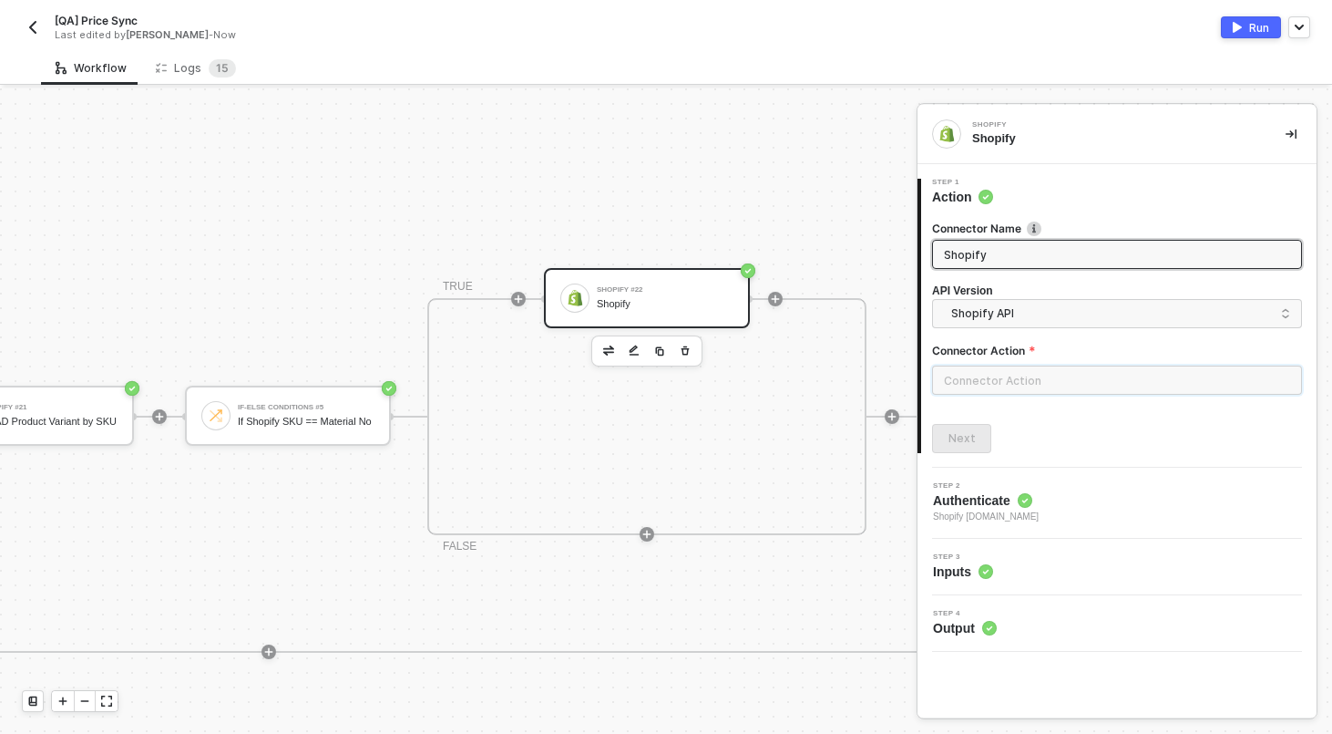
click at [987, 374] on input "text" at bounding box center [1117, 379] width 370 height 29
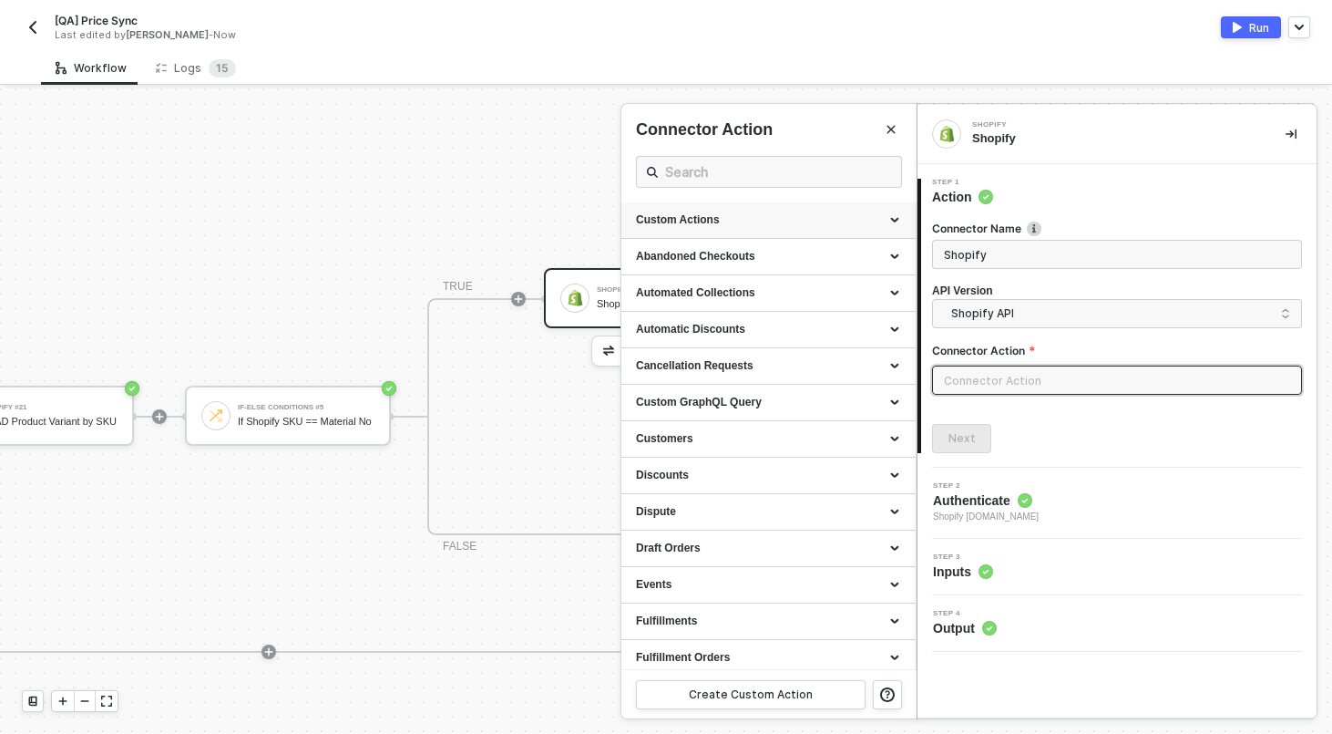
click at [760, 215] on div "Custom Actions" at bounding box center [768, 219] width 265 height 15
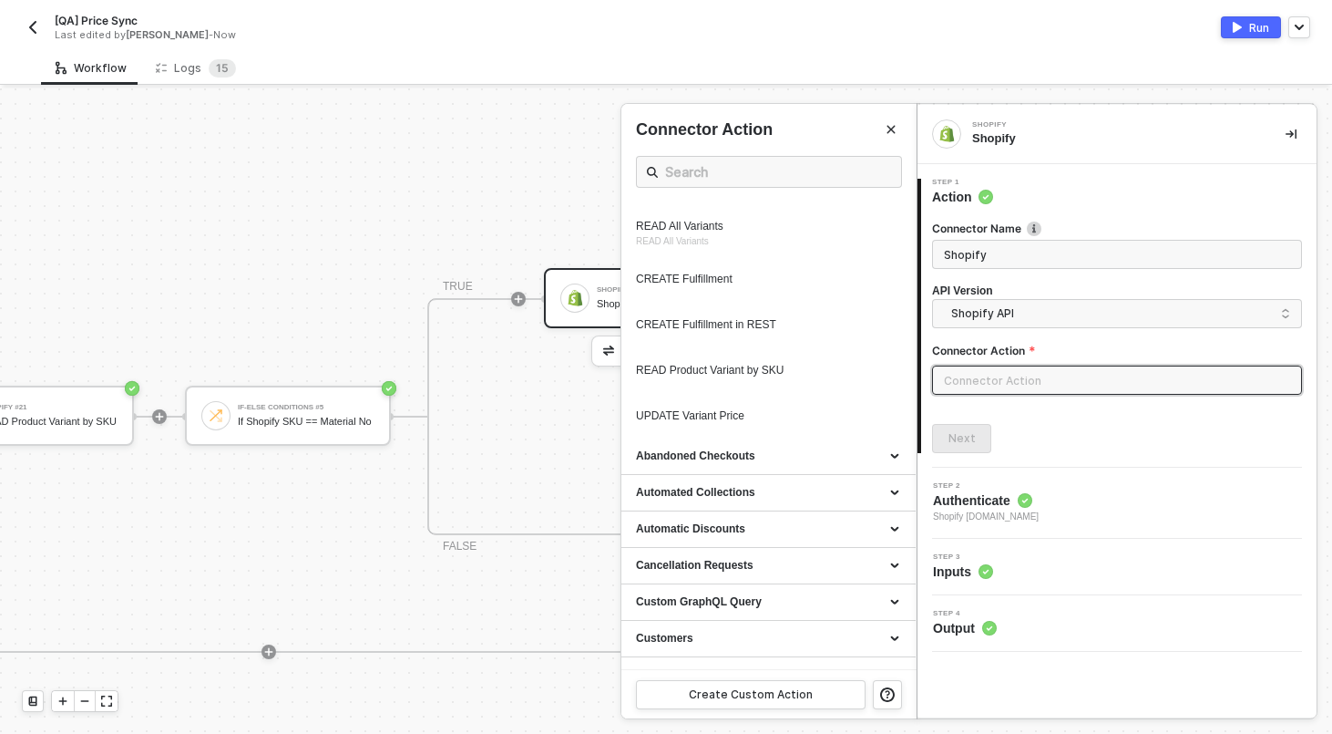
scroll to position [1023, 0]
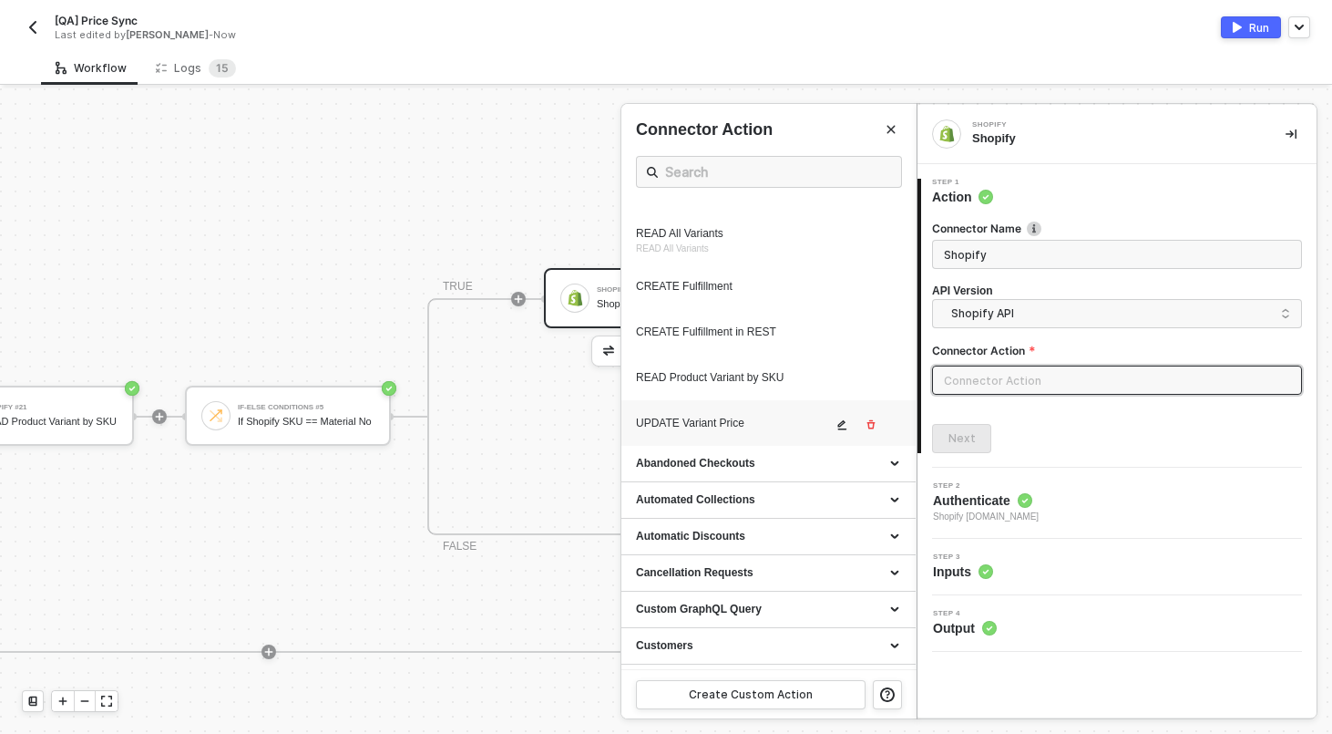
click at [840, 430] on icon "icon-edit" at bounding box center [842, 425] width 9 height 10
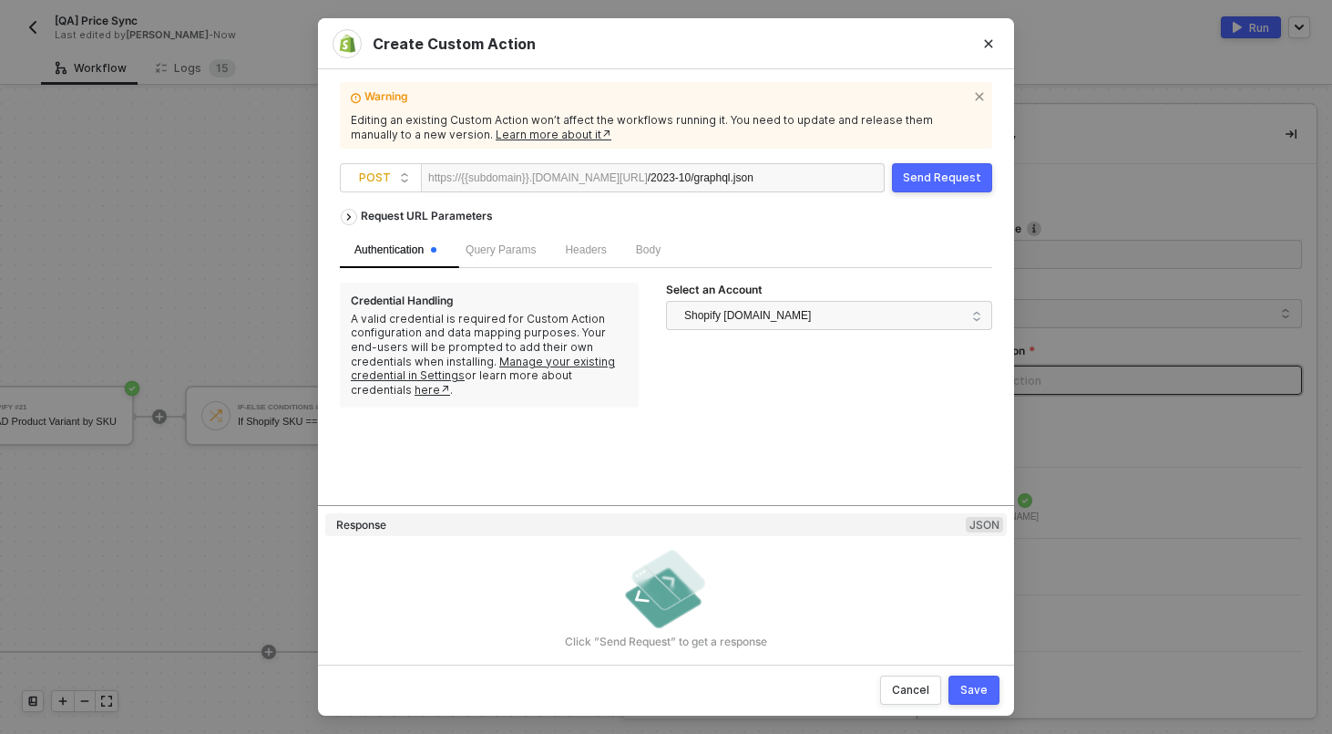
click at [673, 252] on div "Body" at bounding box center [649, 250] width 54 height 36
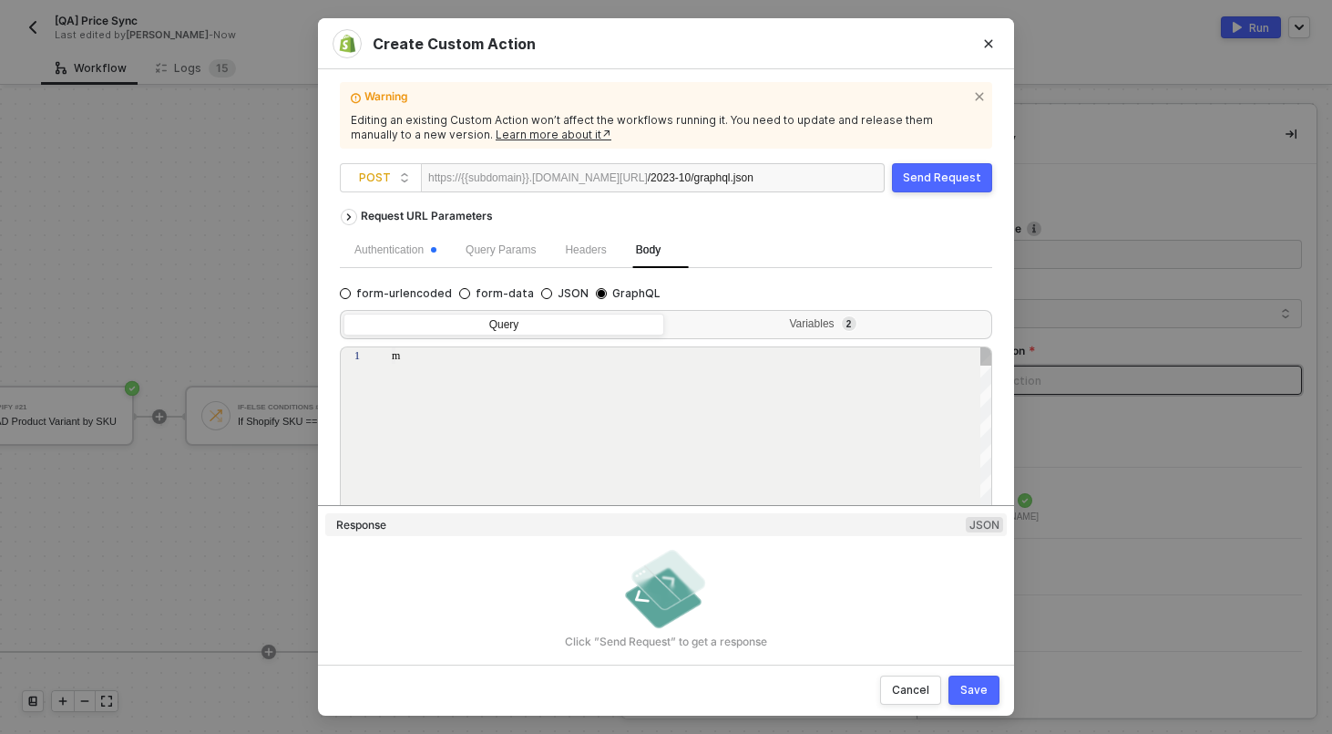
type textarea "mutation productVariantUpdate($input: ProductVariantInput!) { productVariantUpd…"
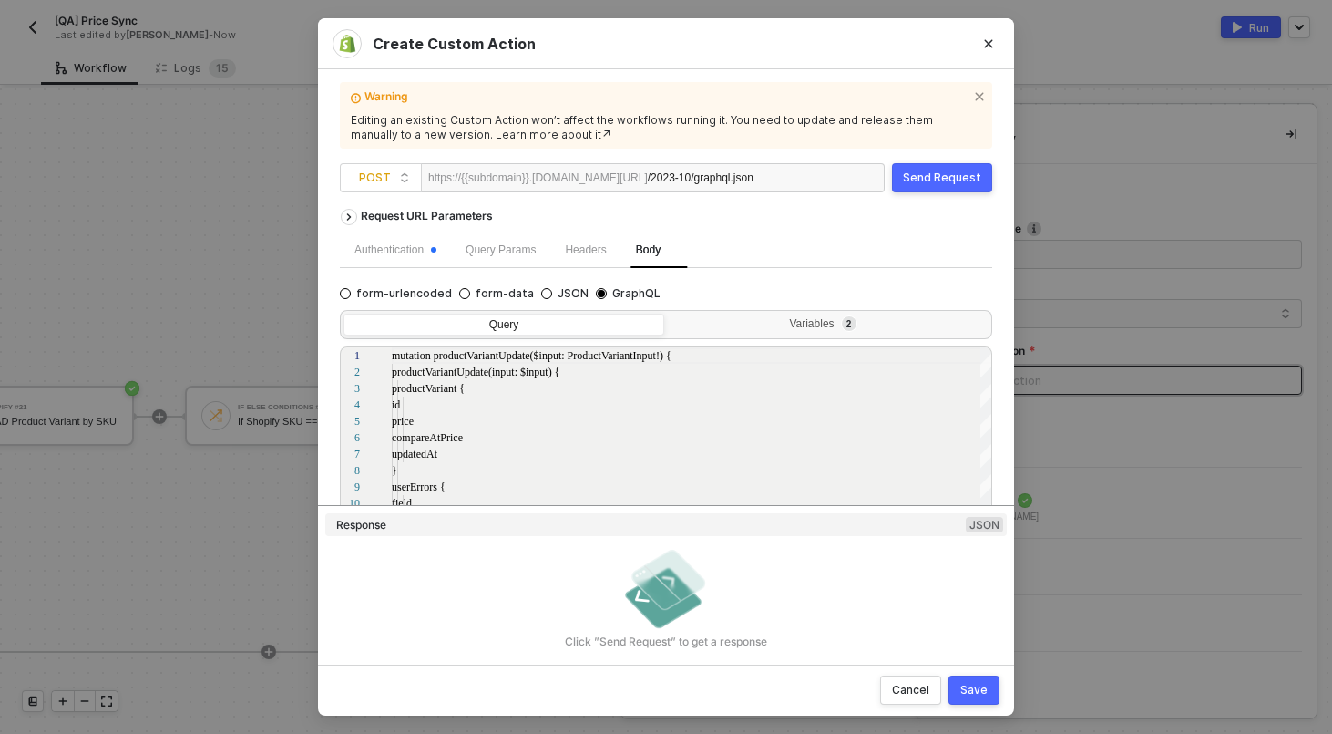
click at [795, 309] on div "Query Variables 2 1 2 3 4 5 6 7 8 9 10 11 12 13 14 mutation productVariantUpdat…" at bounding box center [666, 450] width 653 height 295
click at [795, 324] on div "Variables 2" at bounding box center [826, 324] width 297 height 15
click at [668, 314] on input "Variables 2" at bounding box center [668, 314] width 0 height 0
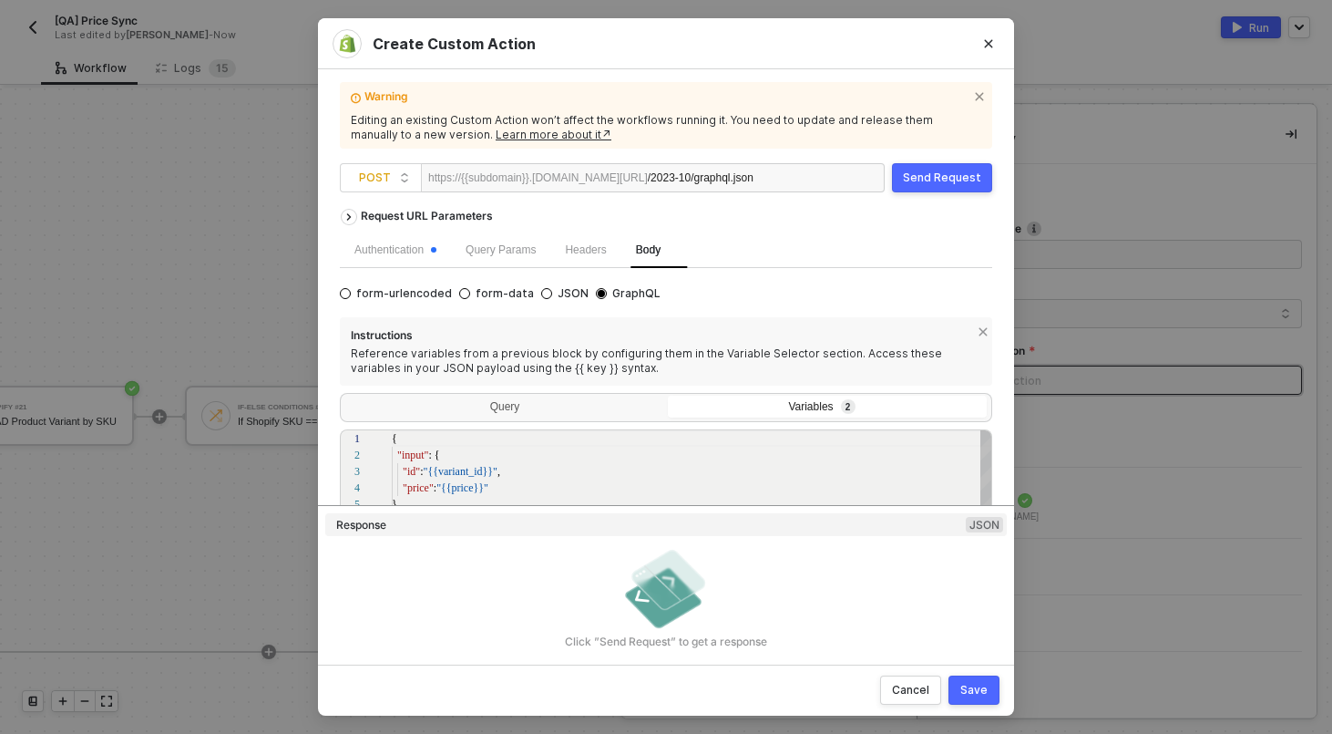
scroll to position [191, 0]
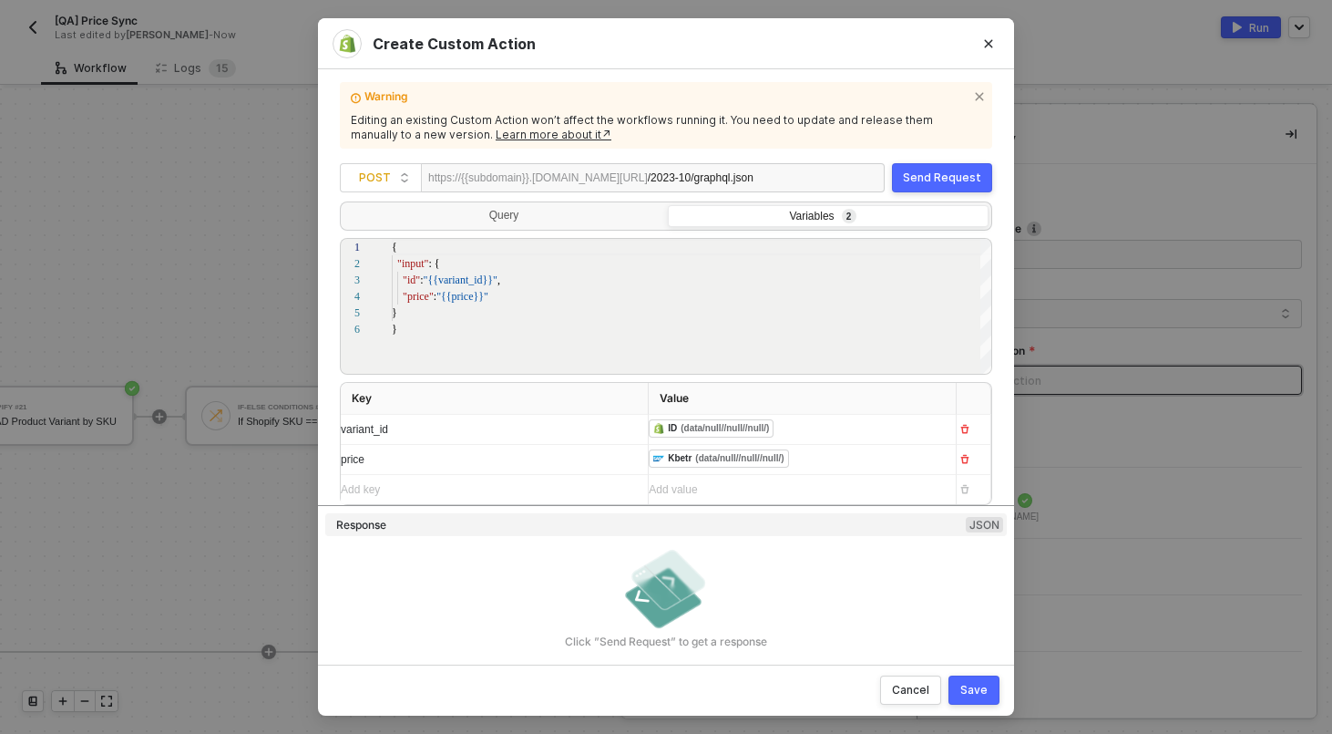
click at [980, 695] on div "Save" at bounding box center [974, 690] width 27 height 15
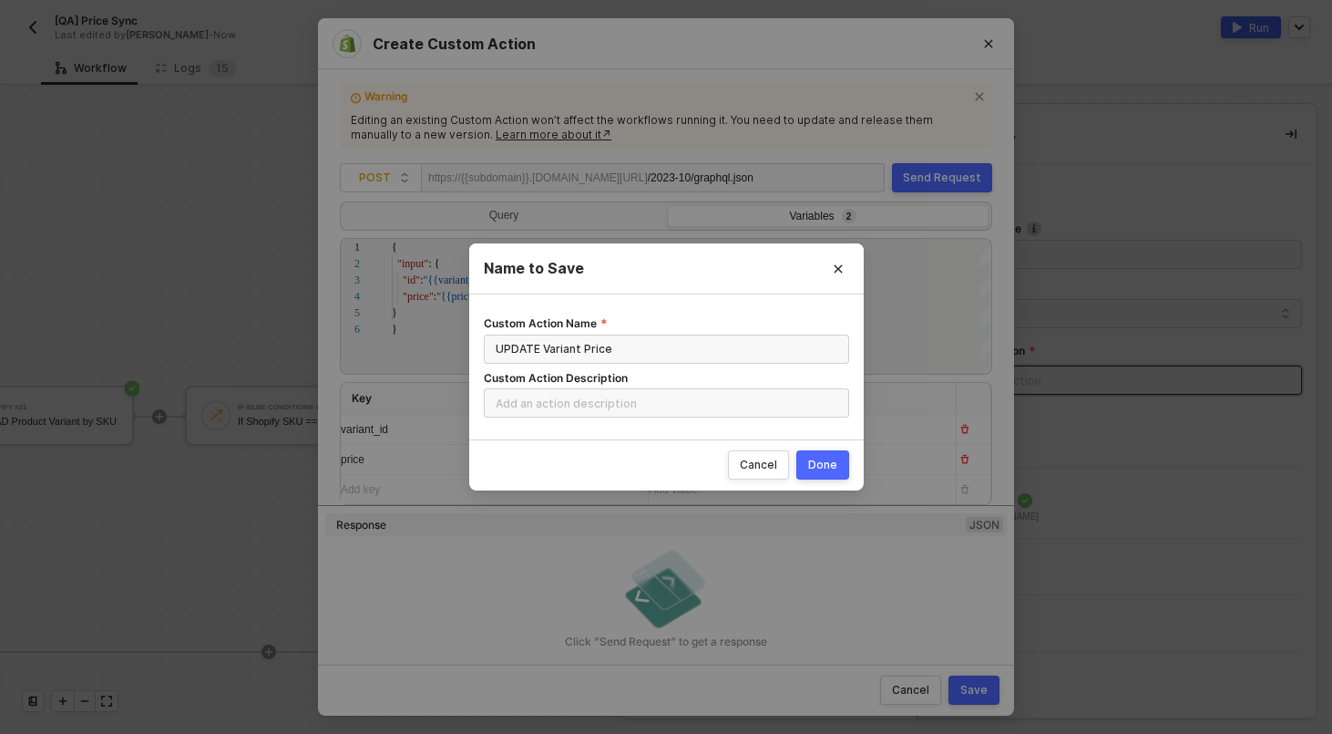
click at [813, 481] on div "Cancel Done" at bounding box center [666, 464] width 395 height 51
click at [810, 466] on div "Done" at bounding box center [822, 464] width 29 height 15
radio input "true"
radio input "false"
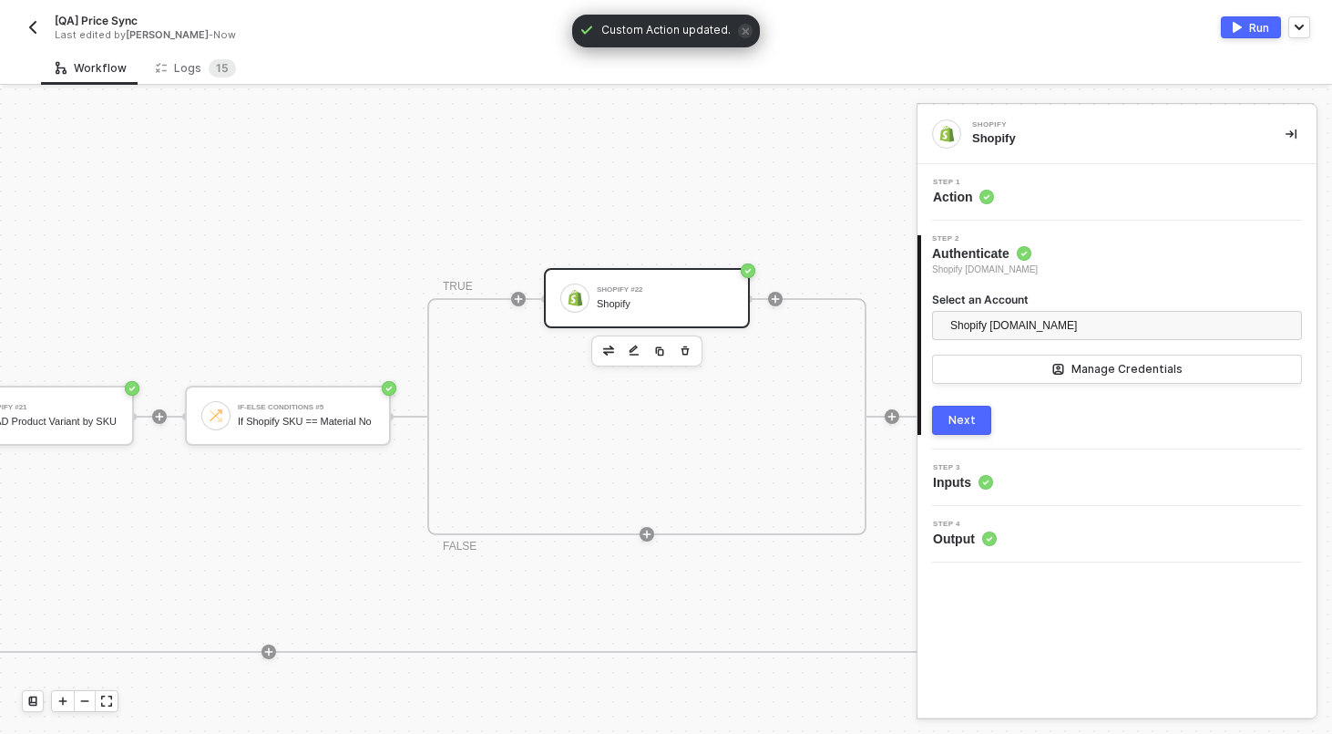
click at [1035, 195] on div "Step 1 Action" at bounding box center [1119, 192] width 395 height 27
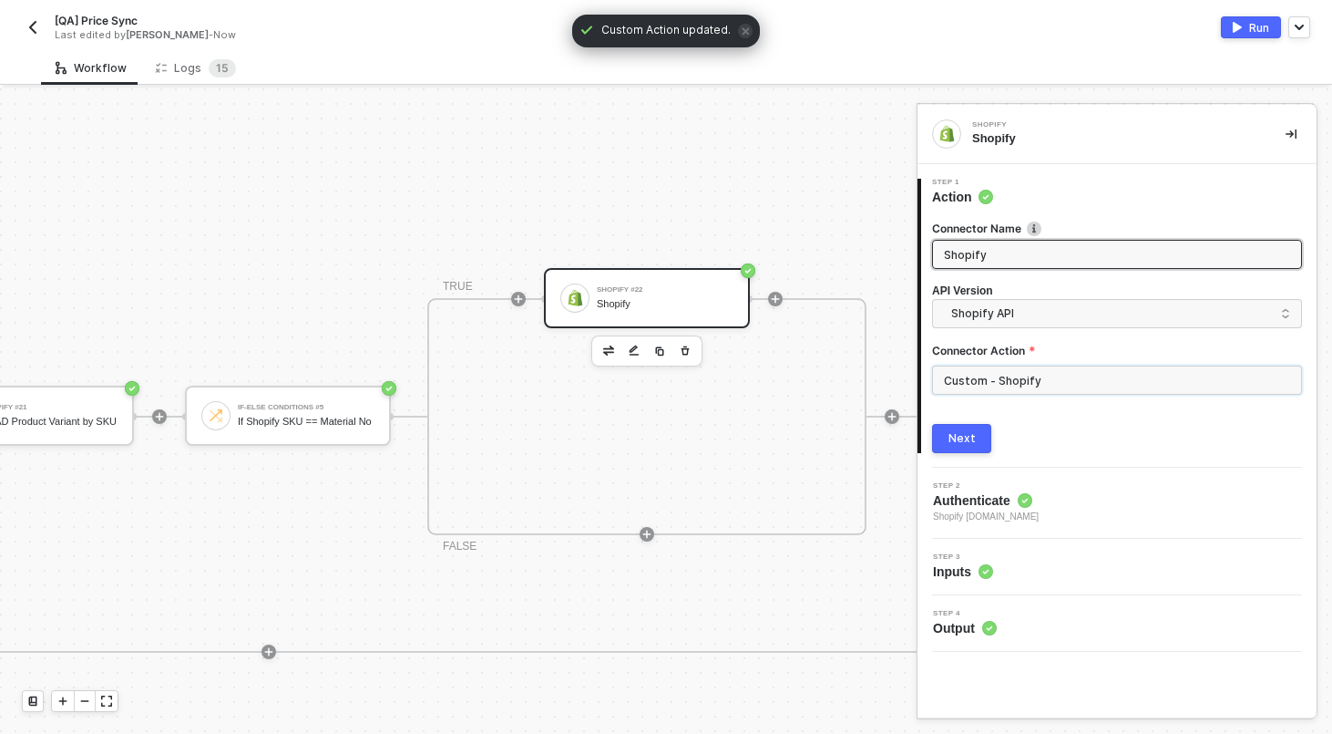
click at [1009, 376] on input "Custom - Shopify" at bounding box center [1117, 379] width 370 height 29
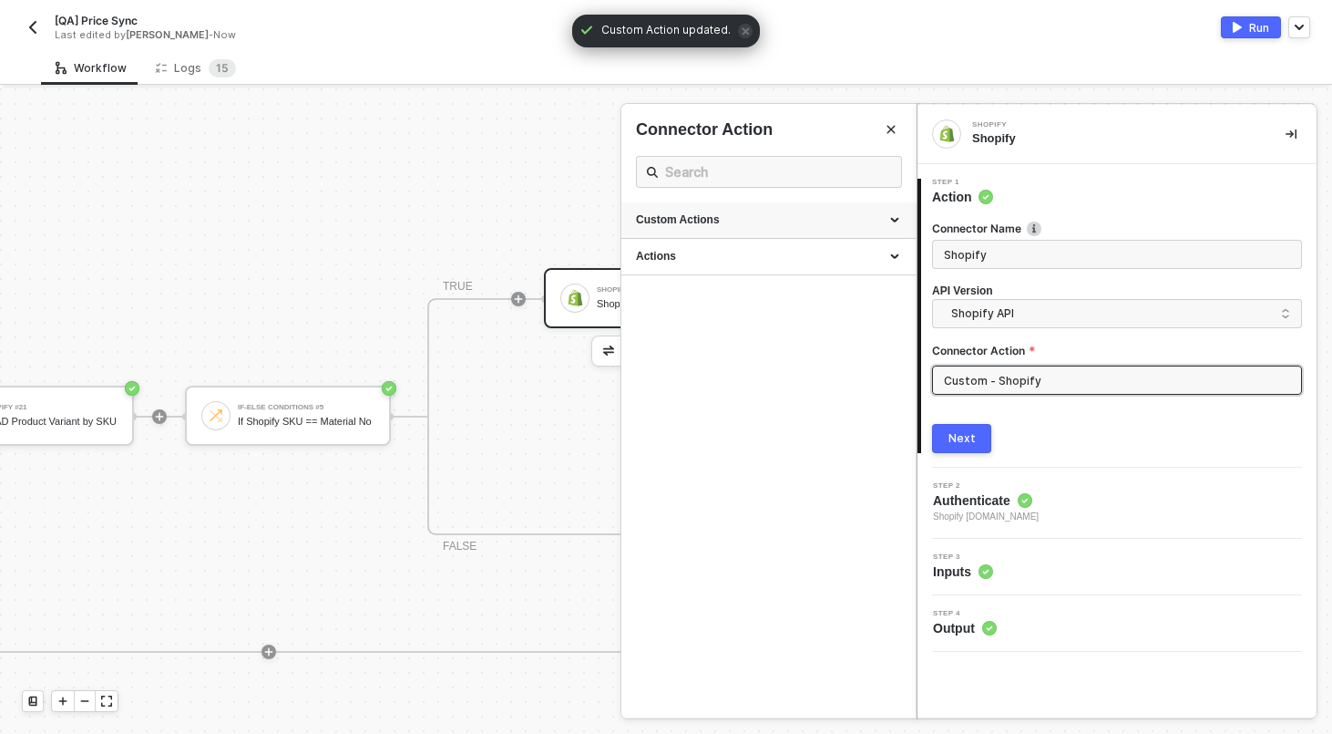
click at [766, 215] on div "Custom Actions" at bounding box center [768, 219] width 265 height 15
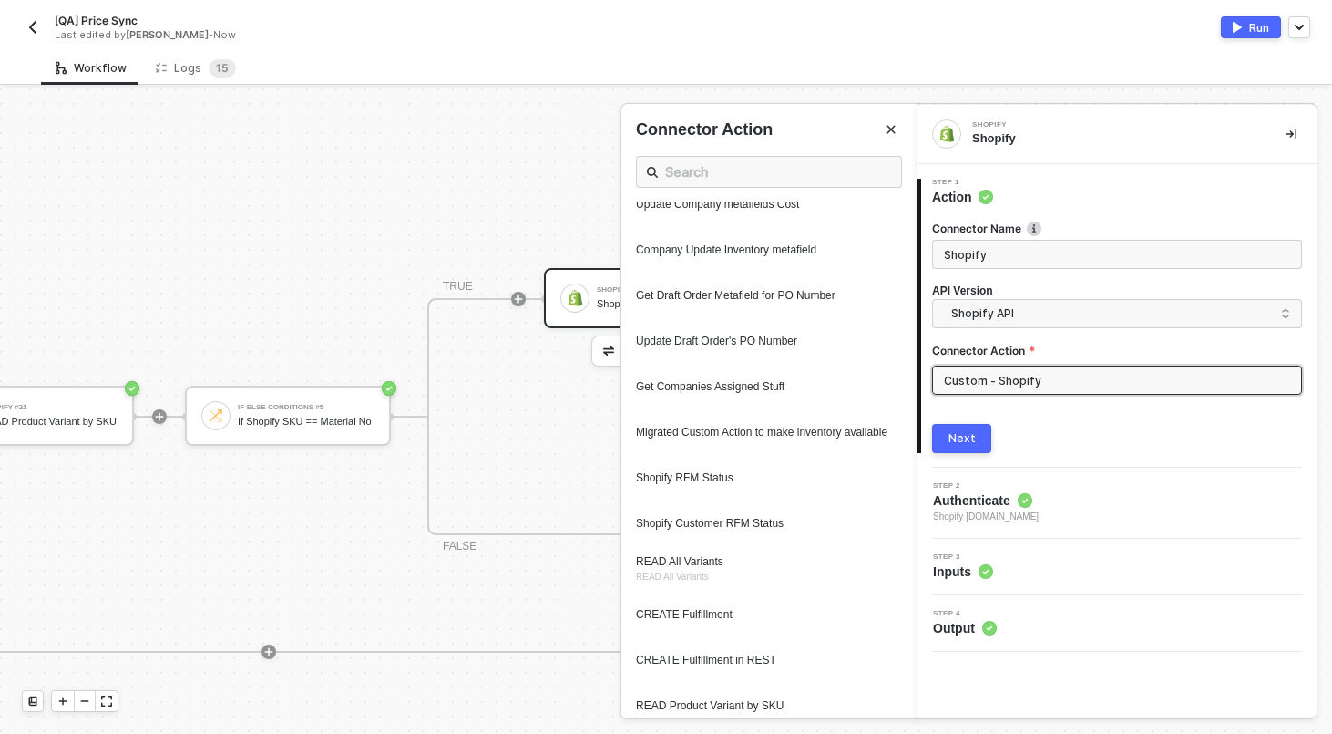
scroll to position [803, 0]
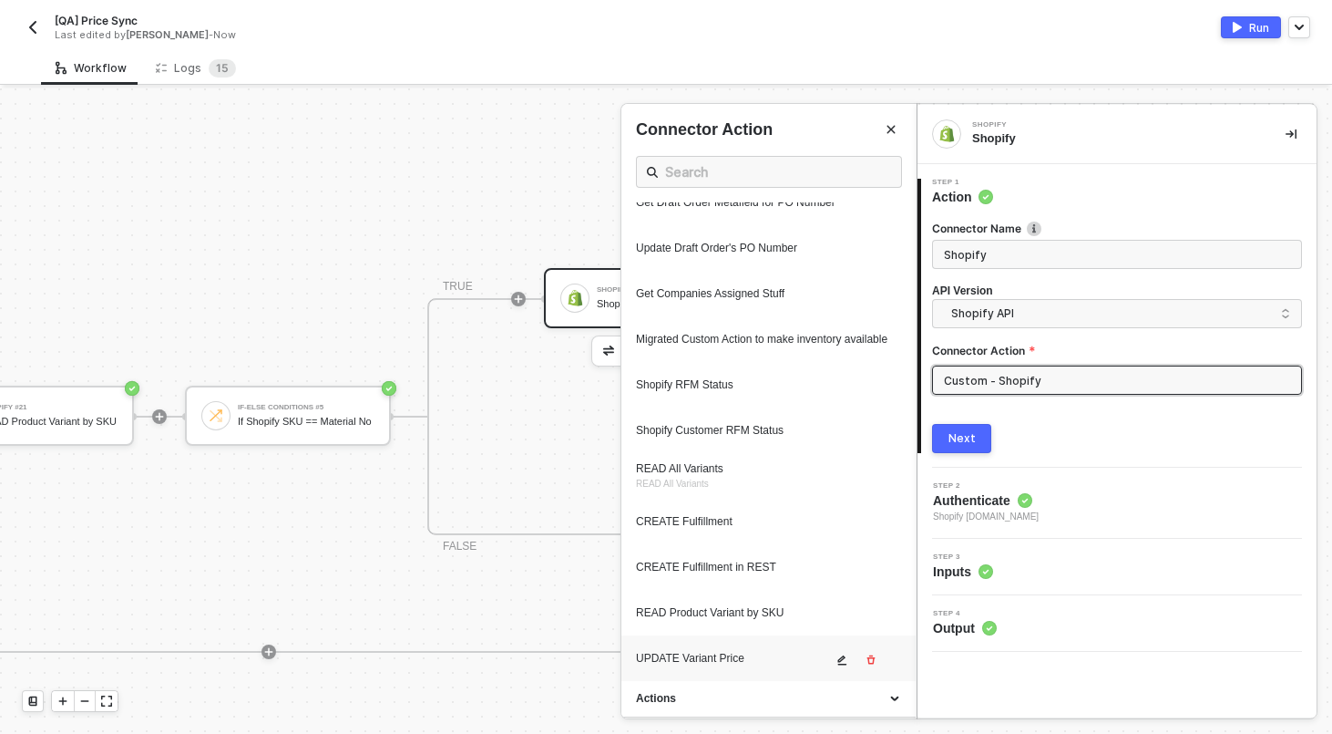
click at [711, 653] on div "UPDATE Variant Price" at bounding box center [734, 658] width 196 height 15
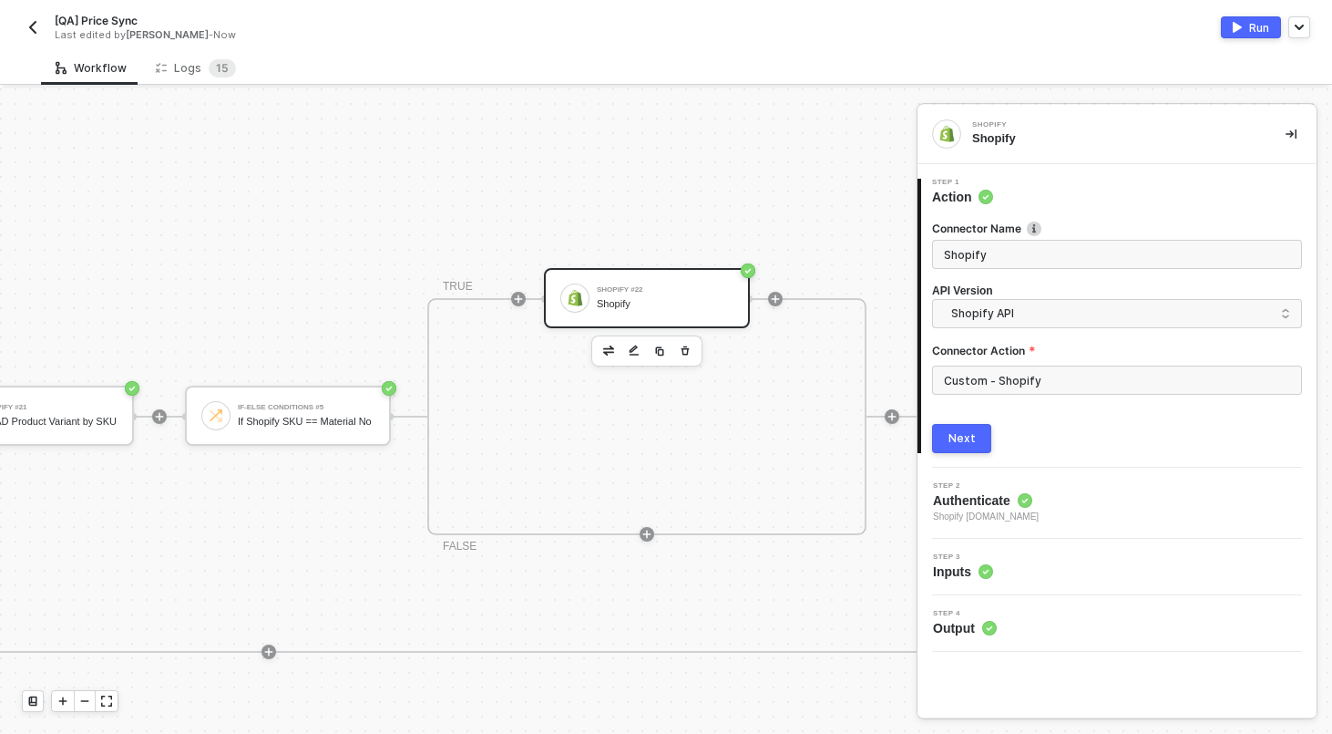
click at [972, 433] on div "Next" at bounding box center [962, 438] width 27 height 15
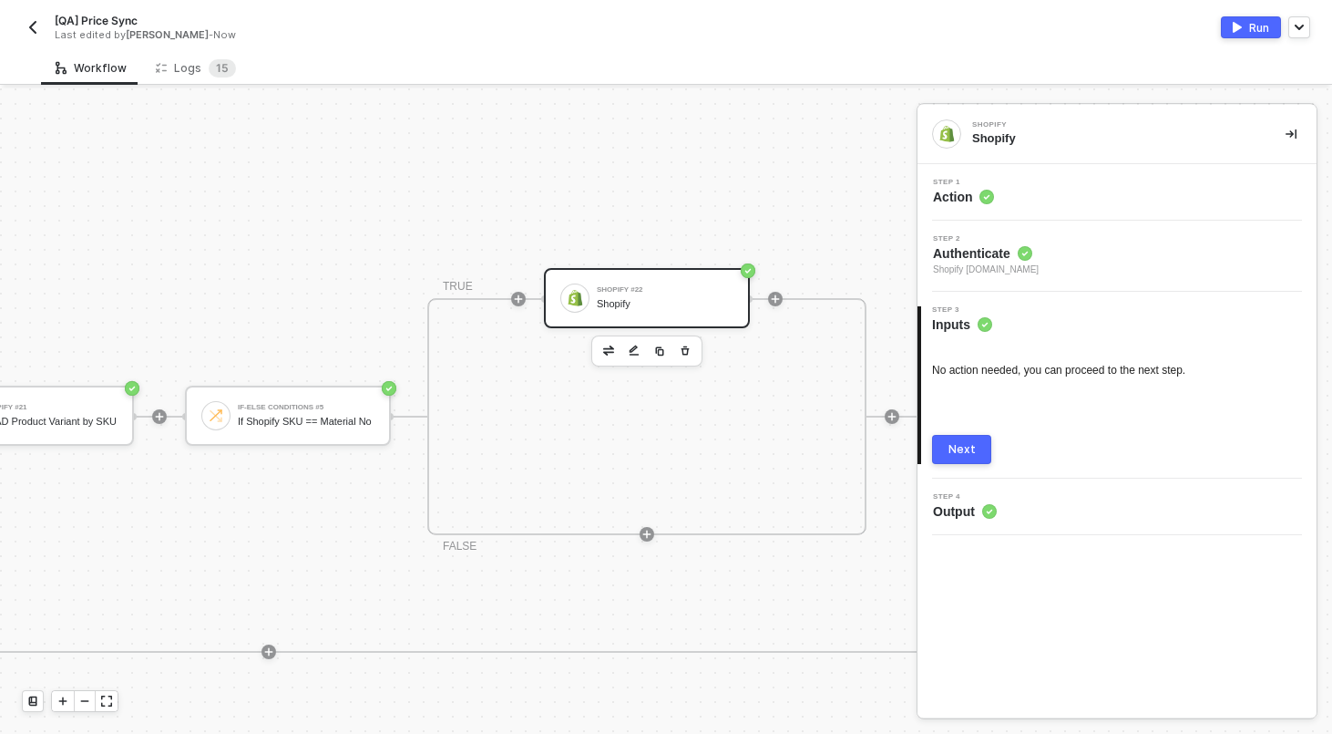
click at [993, 211] on div "Step 1 Action" at bounding box center [1117, 192] width 399 height 57
click at [1011, 197] on div "Step 1 Action" at bounding box center [1119, 192] width 395 height 27
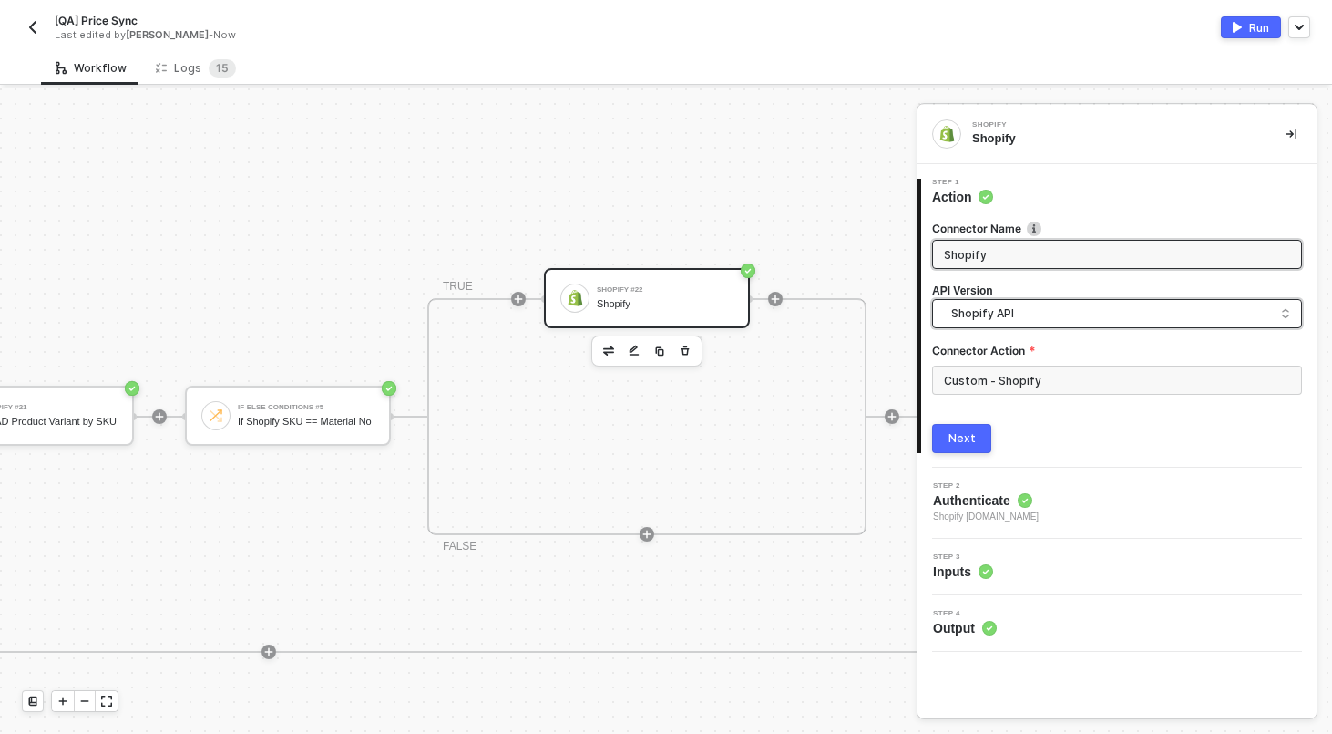
click at [1000, 310] on span "Shopify API" at bounding box center [1120, 313] width 339 height 20
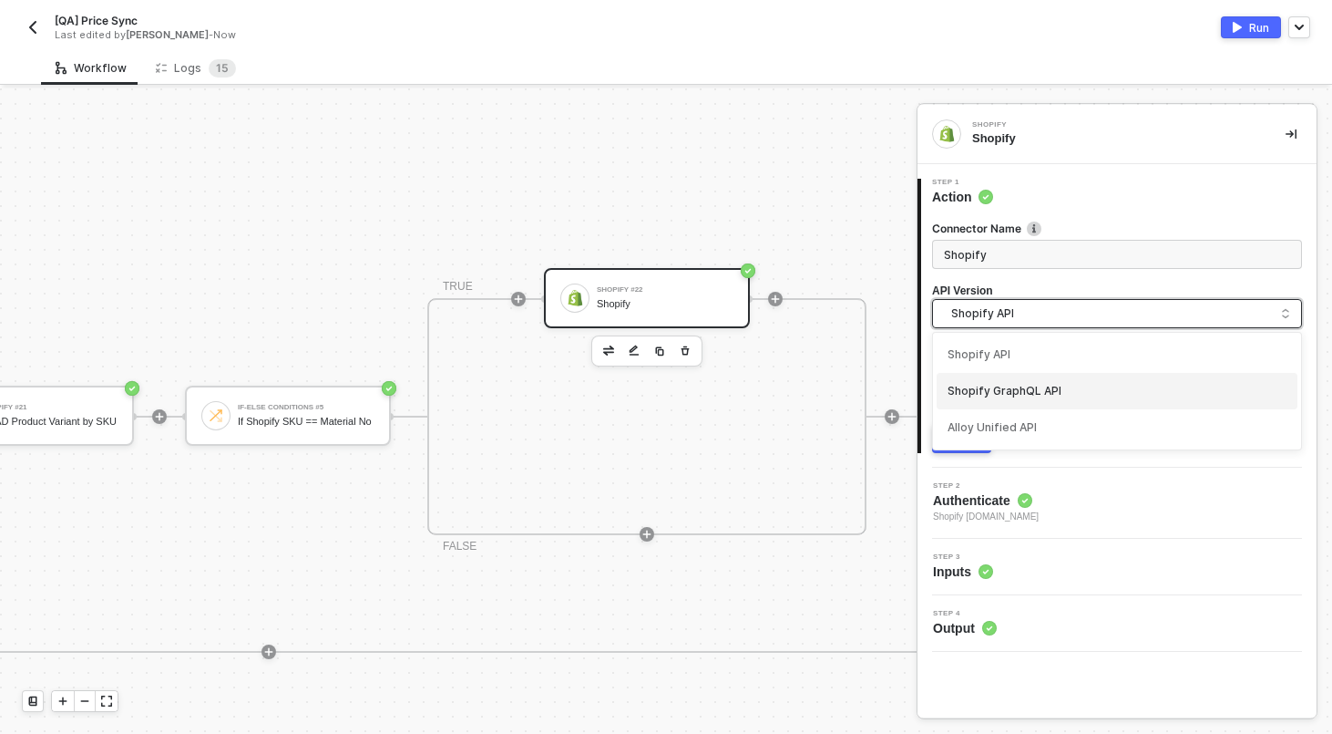
click at [995, 379] on div "Shopify GraphQL API" at bounding box center [1117, 391] width 361 height 36
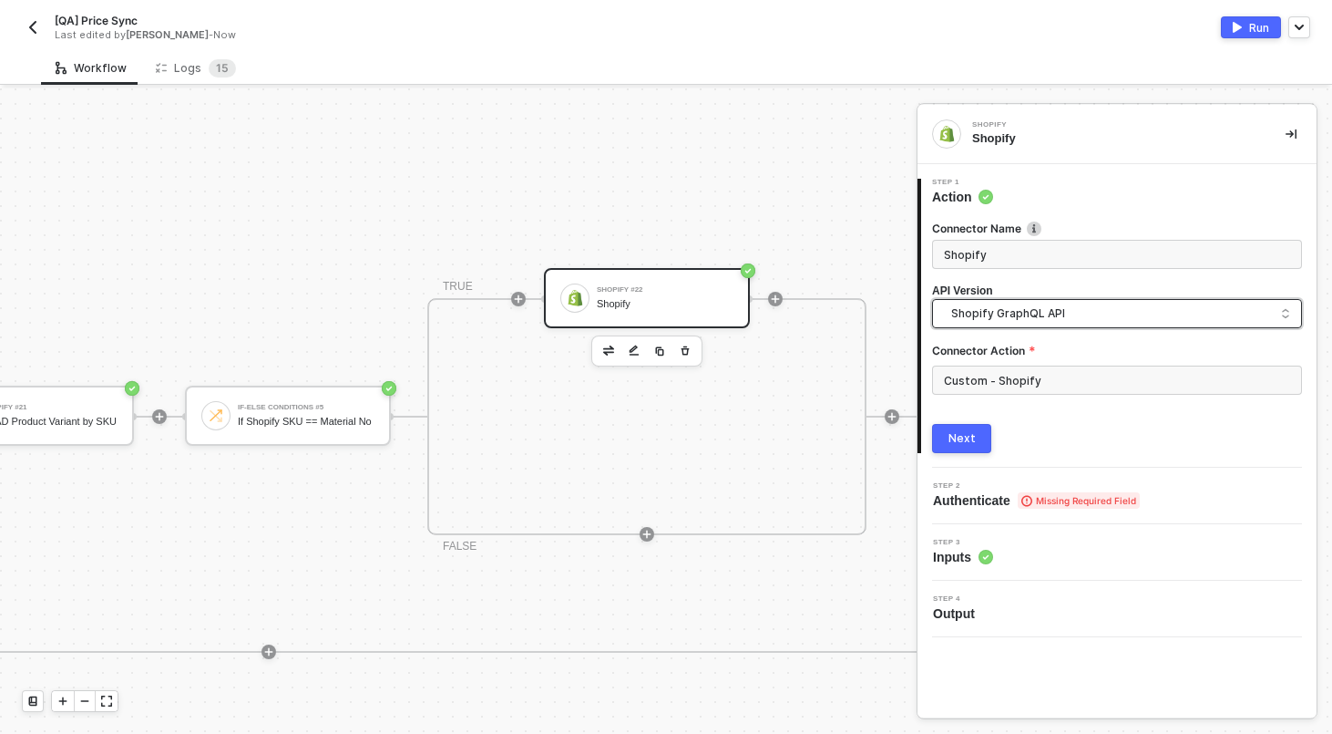
click at [1004, 314] on span "Shopify GraphQL API" at bounding box center [1120, 313] width 339 height 20
click at [1004, 352] on div "Shopify API" at bounding box center [1117, 354] width 339 height 17
click at [1006, 383] on input "Custom - Shopify" at bounding box center [1117, 379] width 370 height 29
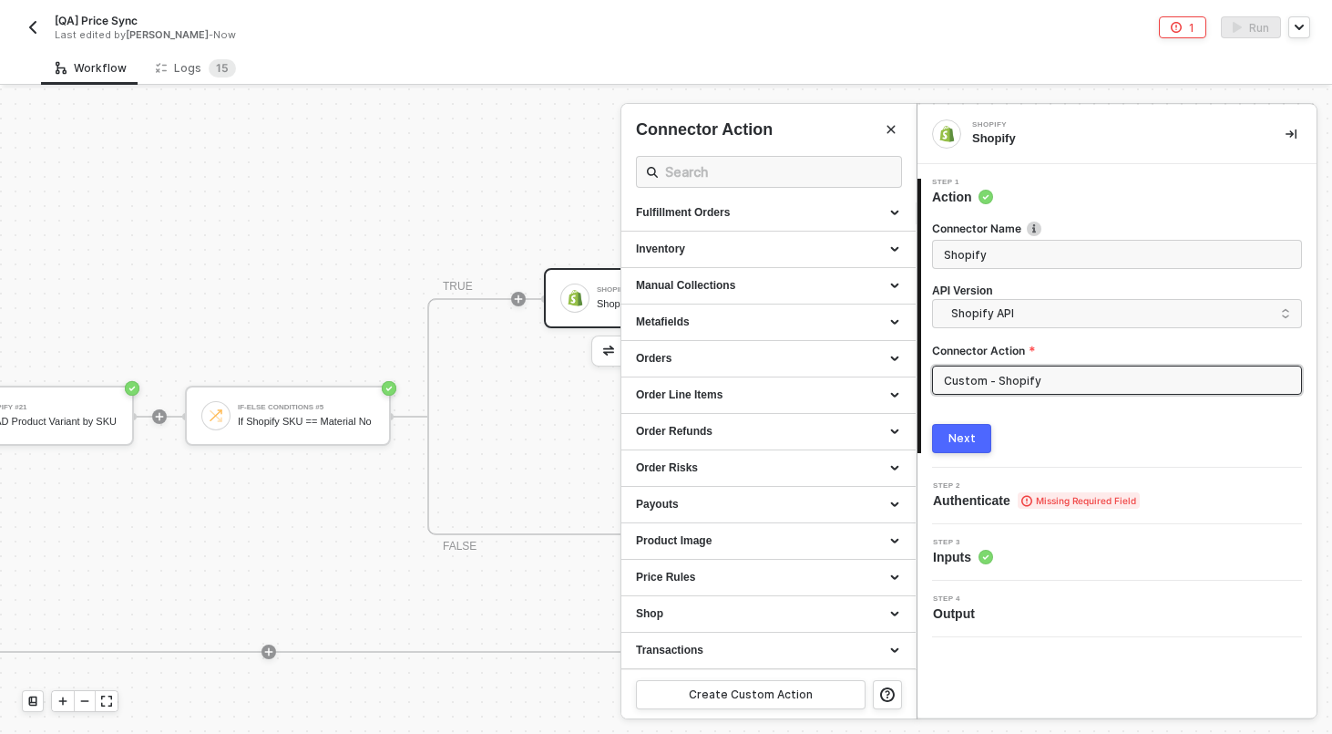
scroll to position [0, 0]
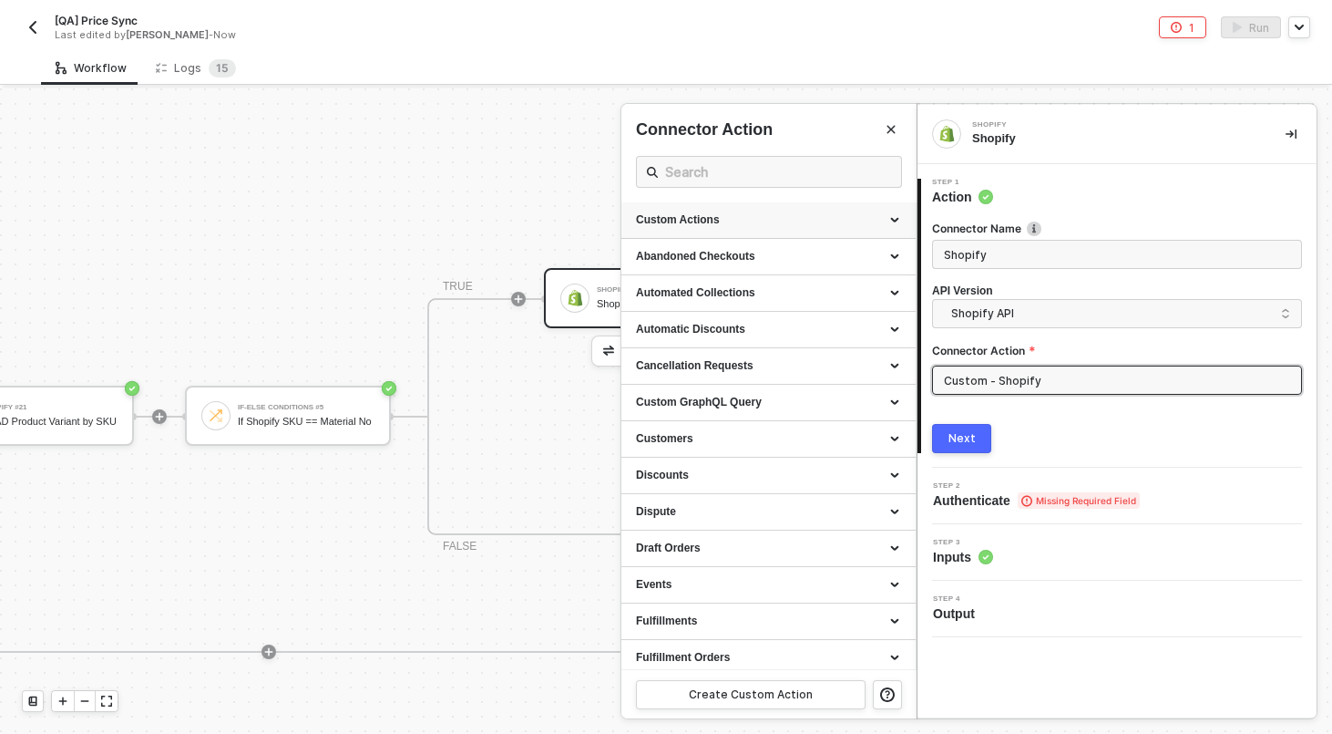
click at [677, 215] on div "Custom Actions" at bounding box center [768, 219] width 265 height 15
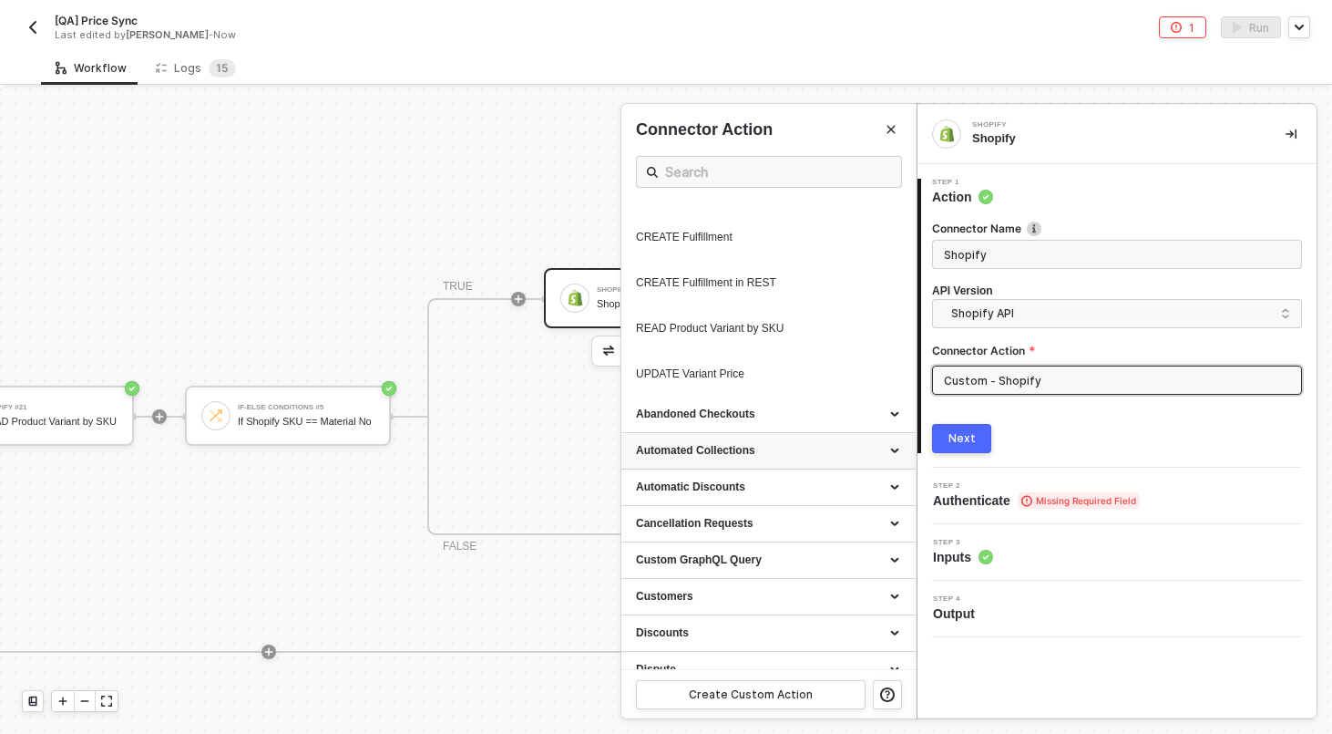
scroll to position [1069, 0]
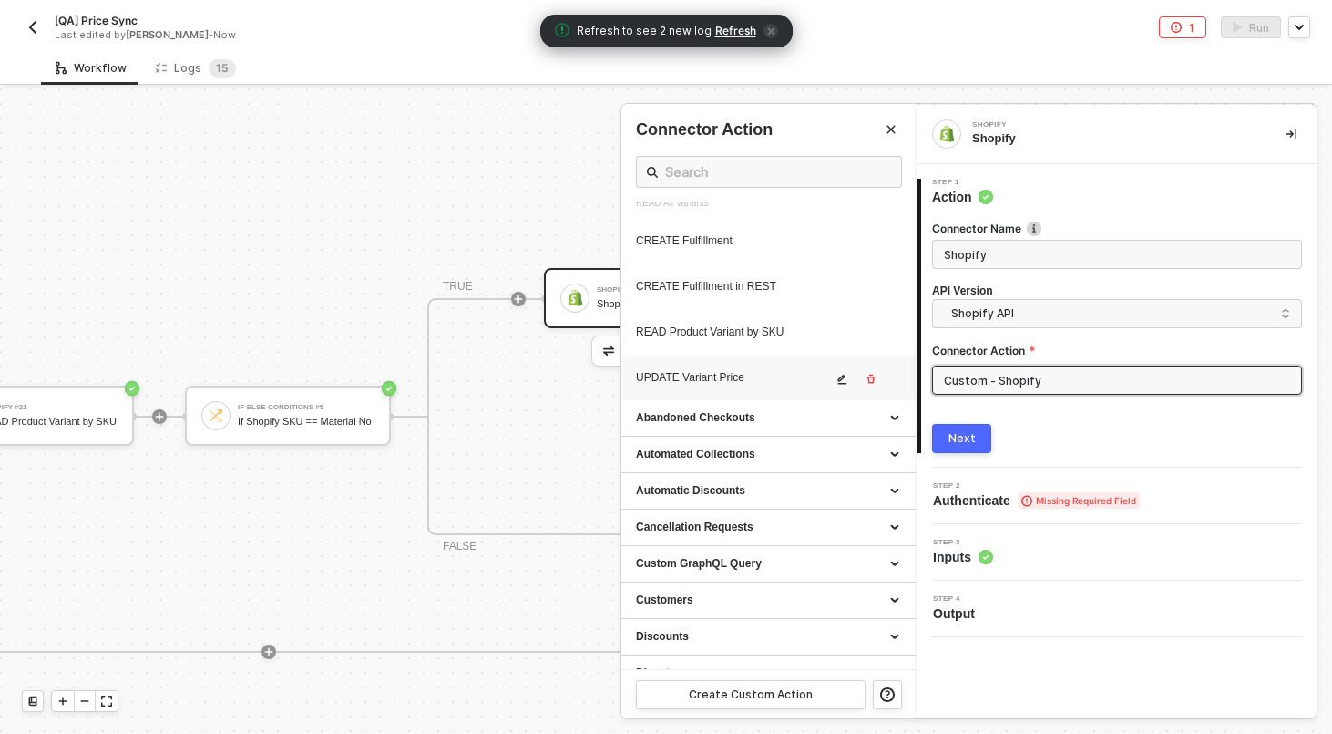
click at [714, 386] on div "UPDATE Variant Price" at bounding box center [734, 377] width 196 height 15
type input "Custom Action"
type input "Custom - UPDATE Variant Price"
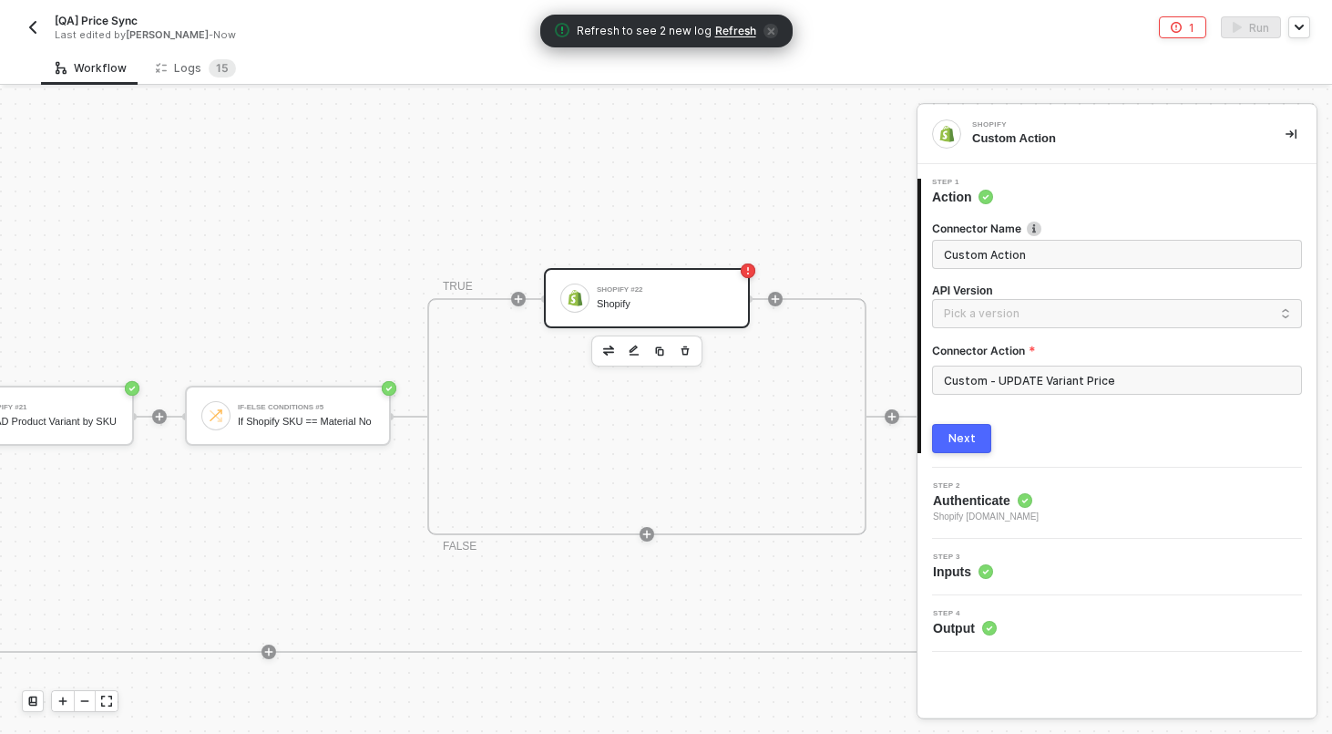
click at [974, 436] on button "Next" at bounding box center [961, 438] width 59 height 29
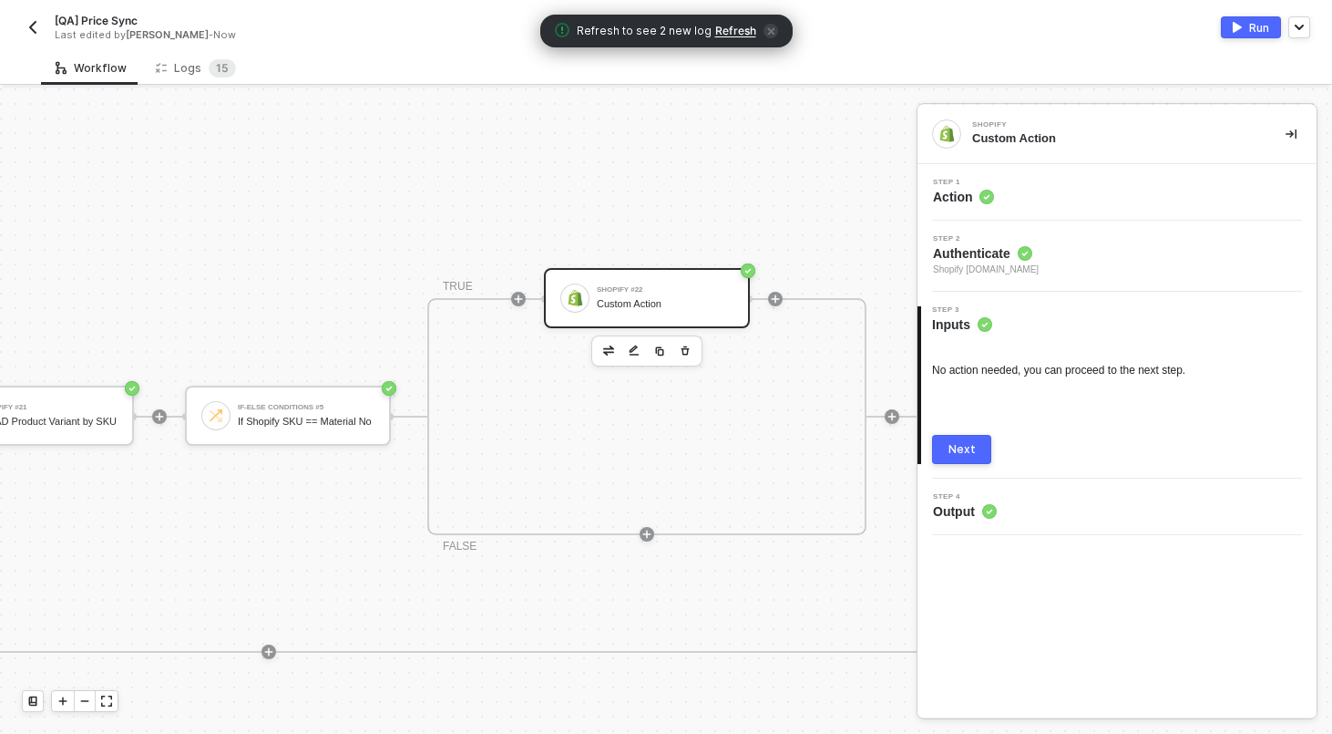
click at [968, 452] on div "Next" at bounding box center [962, 449] width 27 height 15
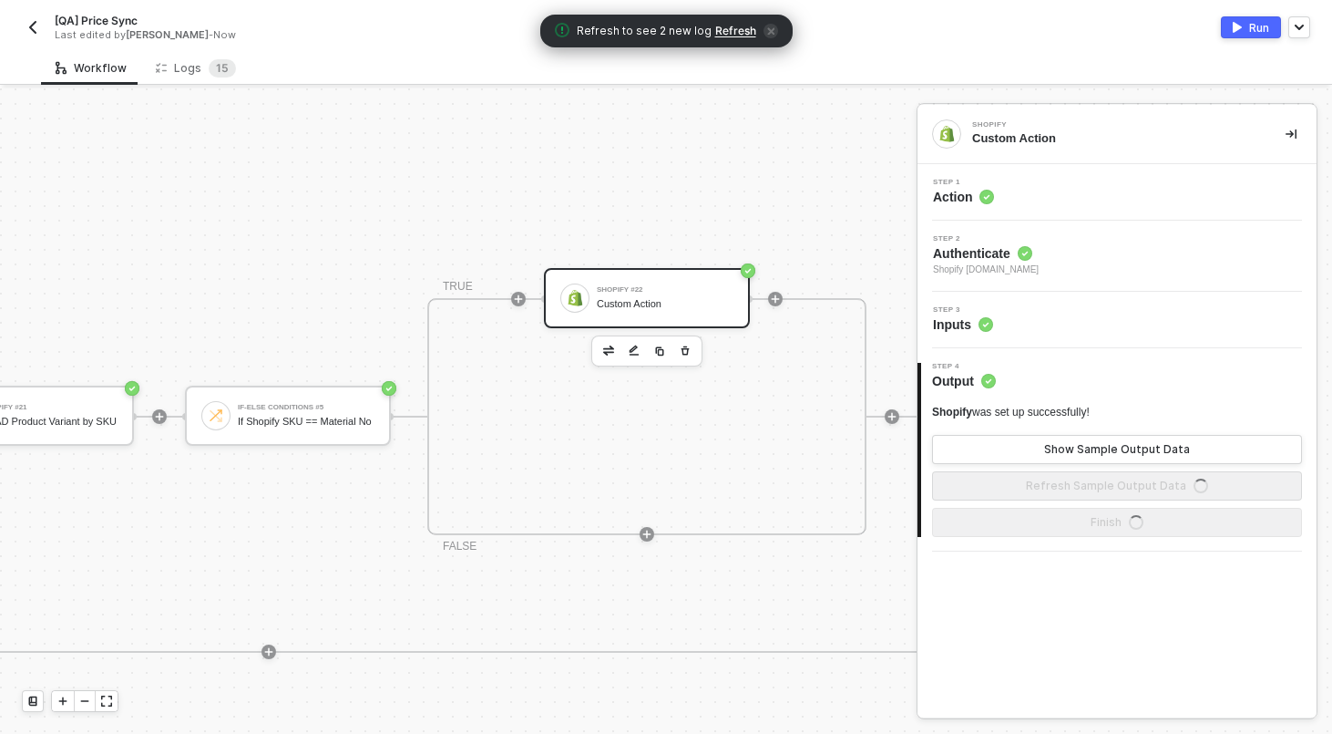
click at [1051, 210] on div "Step 1 Action" at bounding box center [1117, 192] width 399 height 57
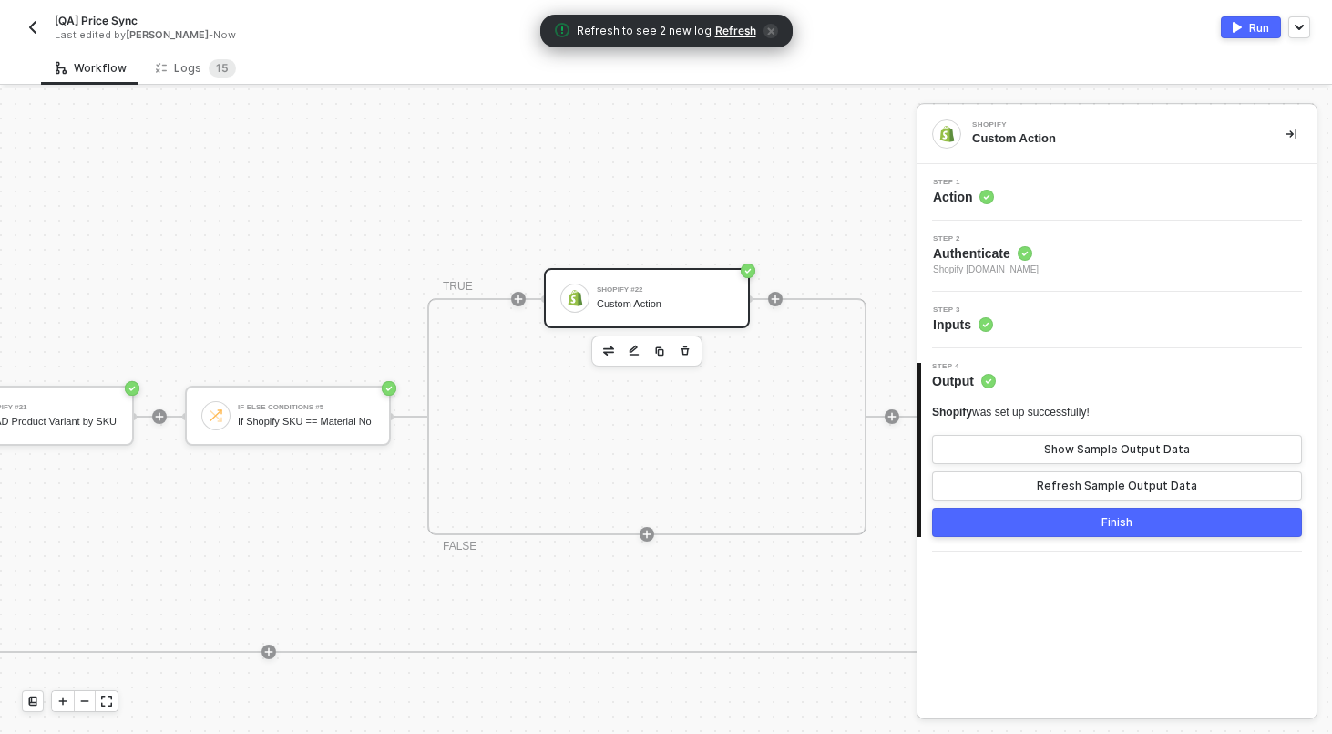
click at [1047, 201] on div "Step 1 Action" at bounding box center [1119, 192] width 395 height 27
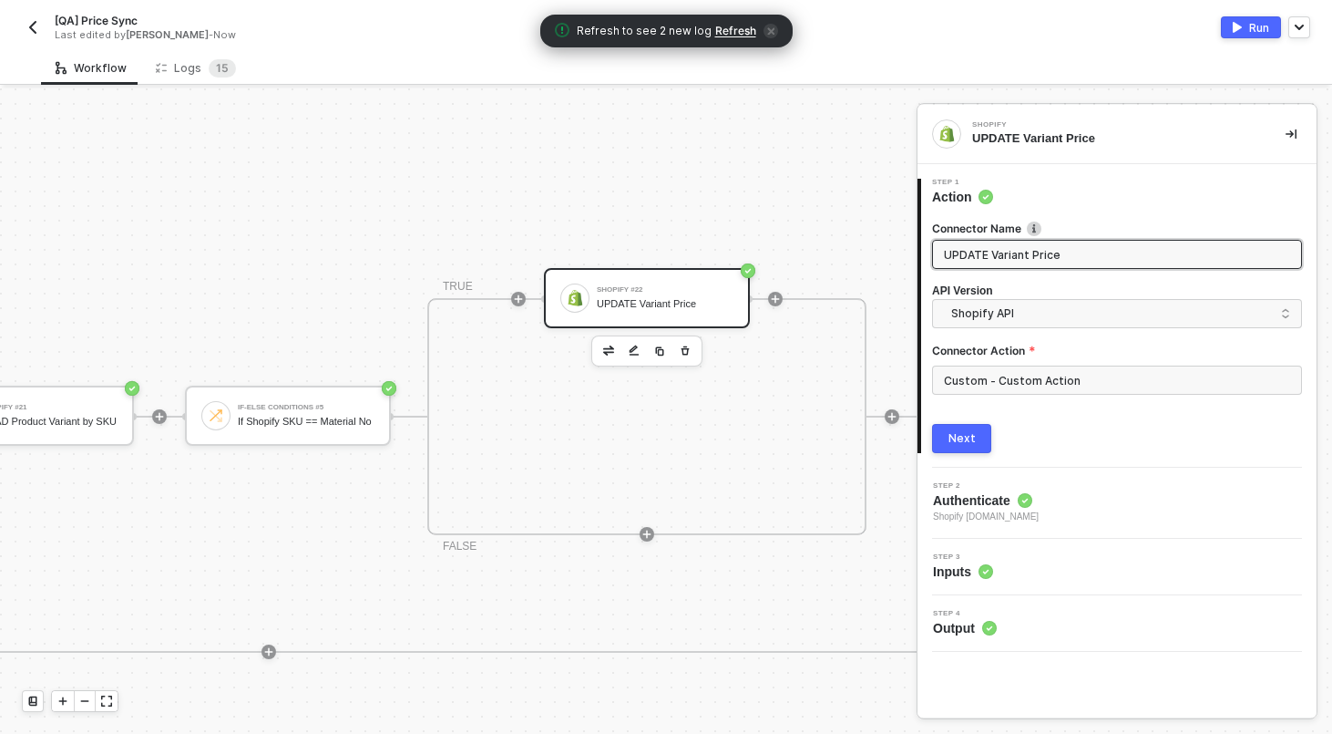
type input "UPDATE Variant Price"
click at [961, 451] on button "Next" at bounding box center [961, 438] width 59 height 29
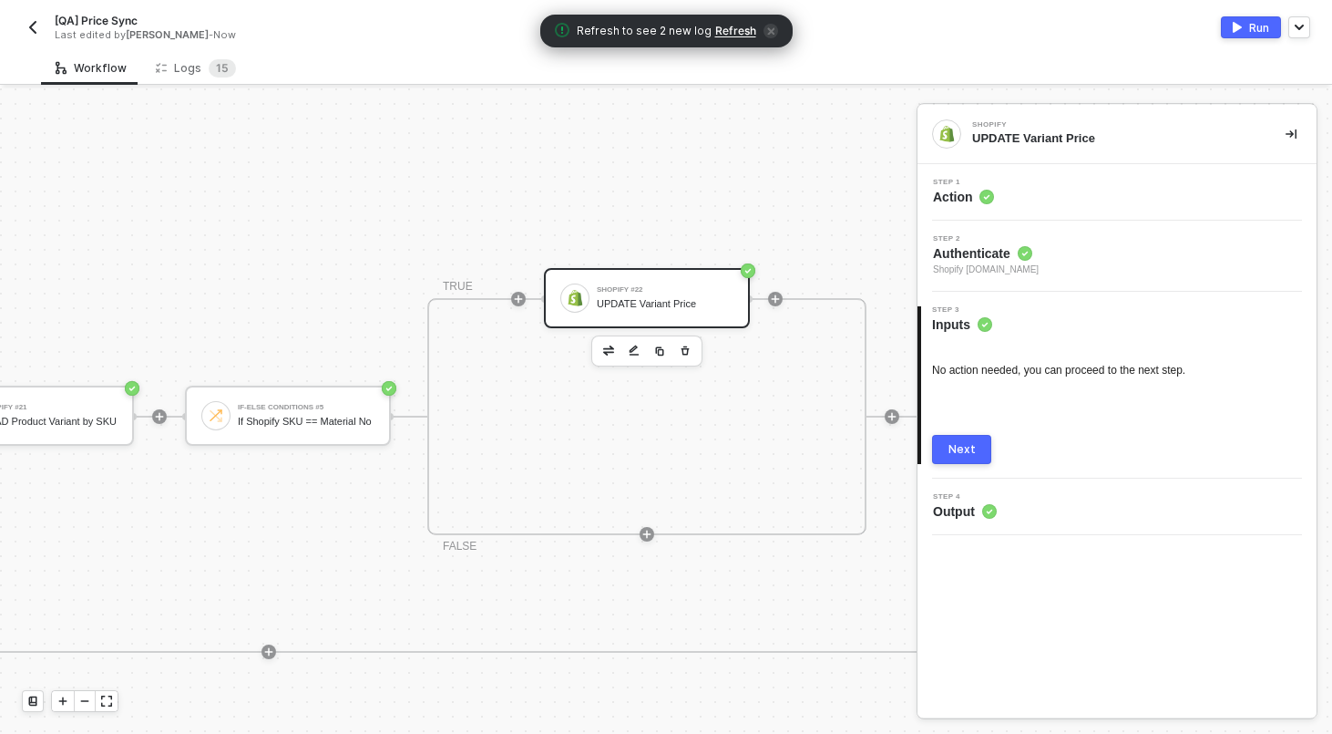
click at [961, 451] on div "Next" at bounding box center [962, 449] width 27 height 15
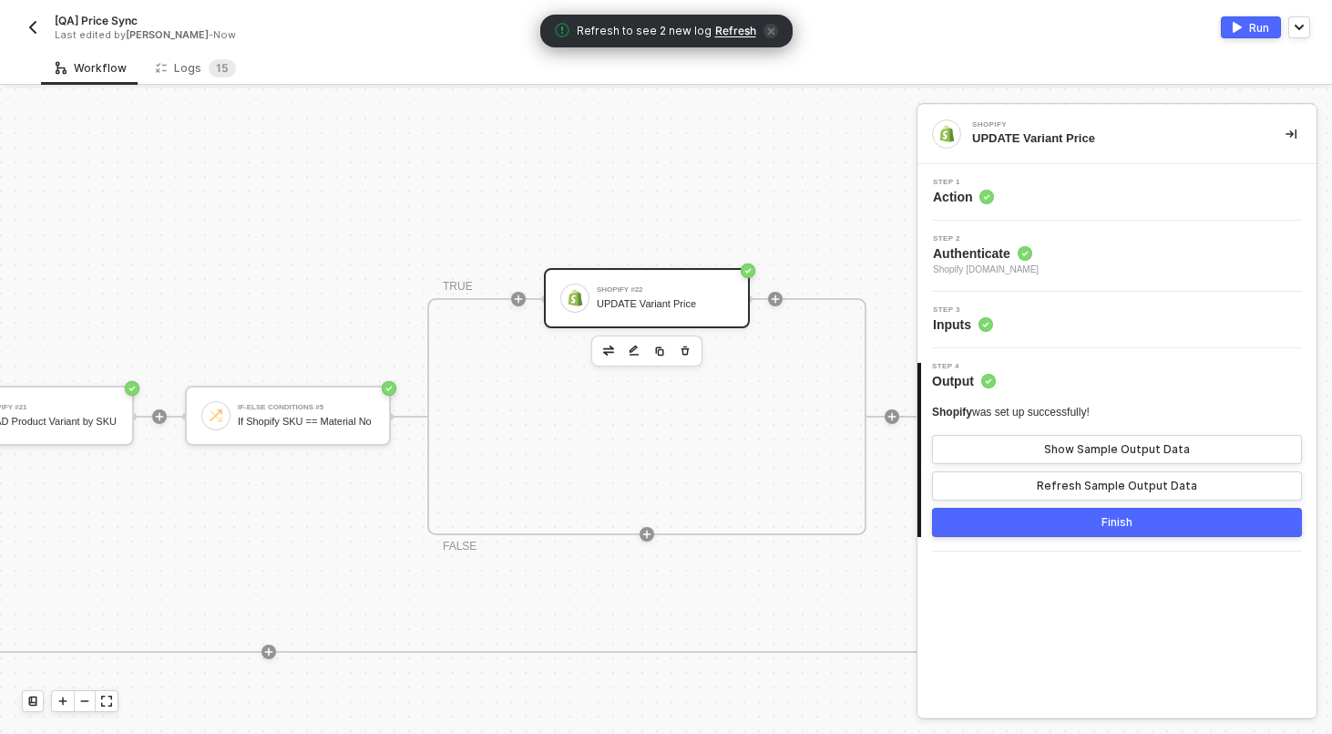
click at [1090, 529] on button "Finish" at bounding box center [1117, 522] width 370 height 29
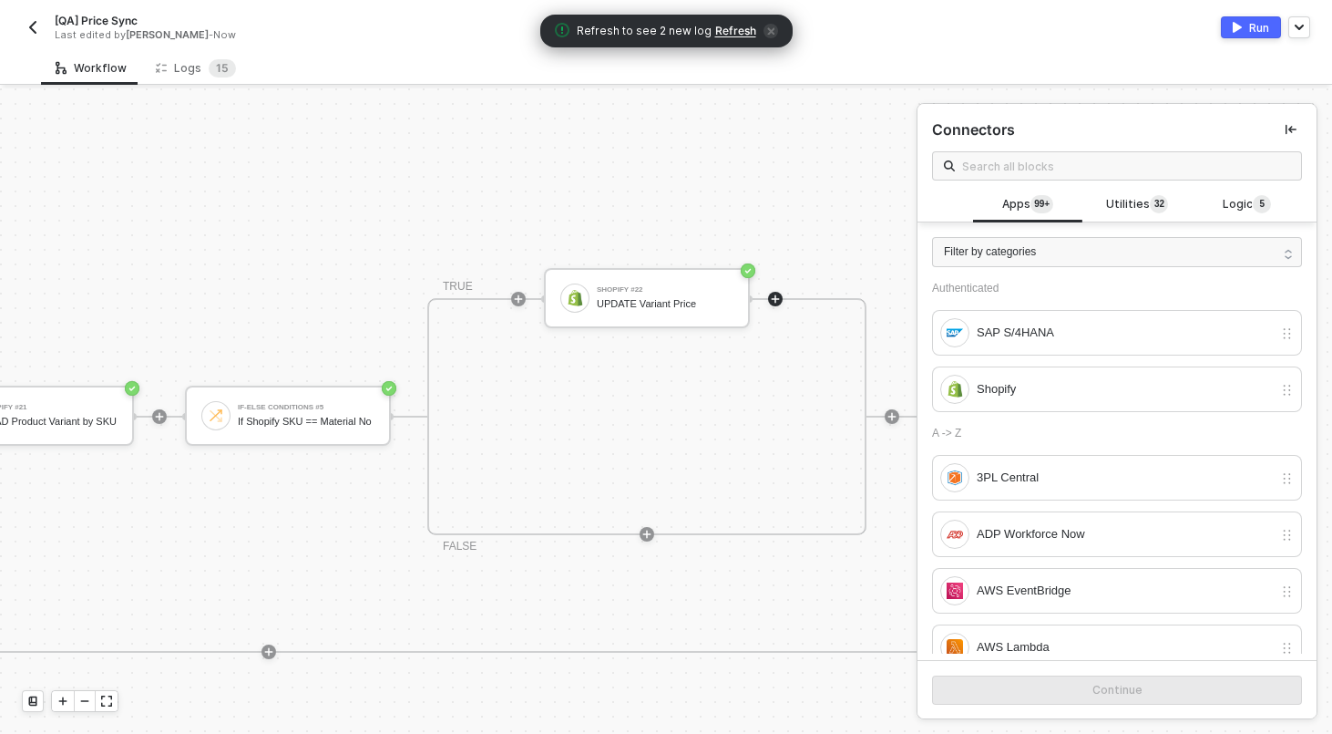
click at [1243, 33] on button "Run" at bounding box center [1251, 27] width 60 height 22
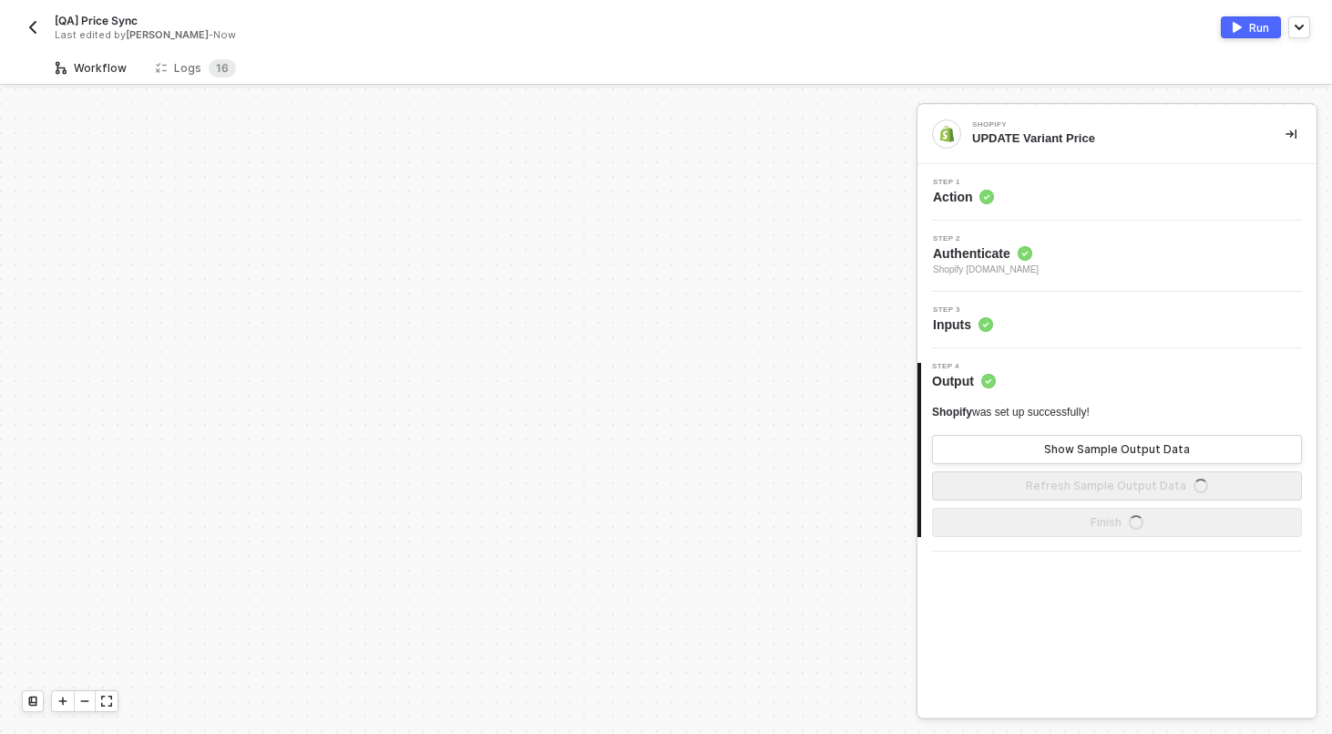
scroll to position [525, 0]
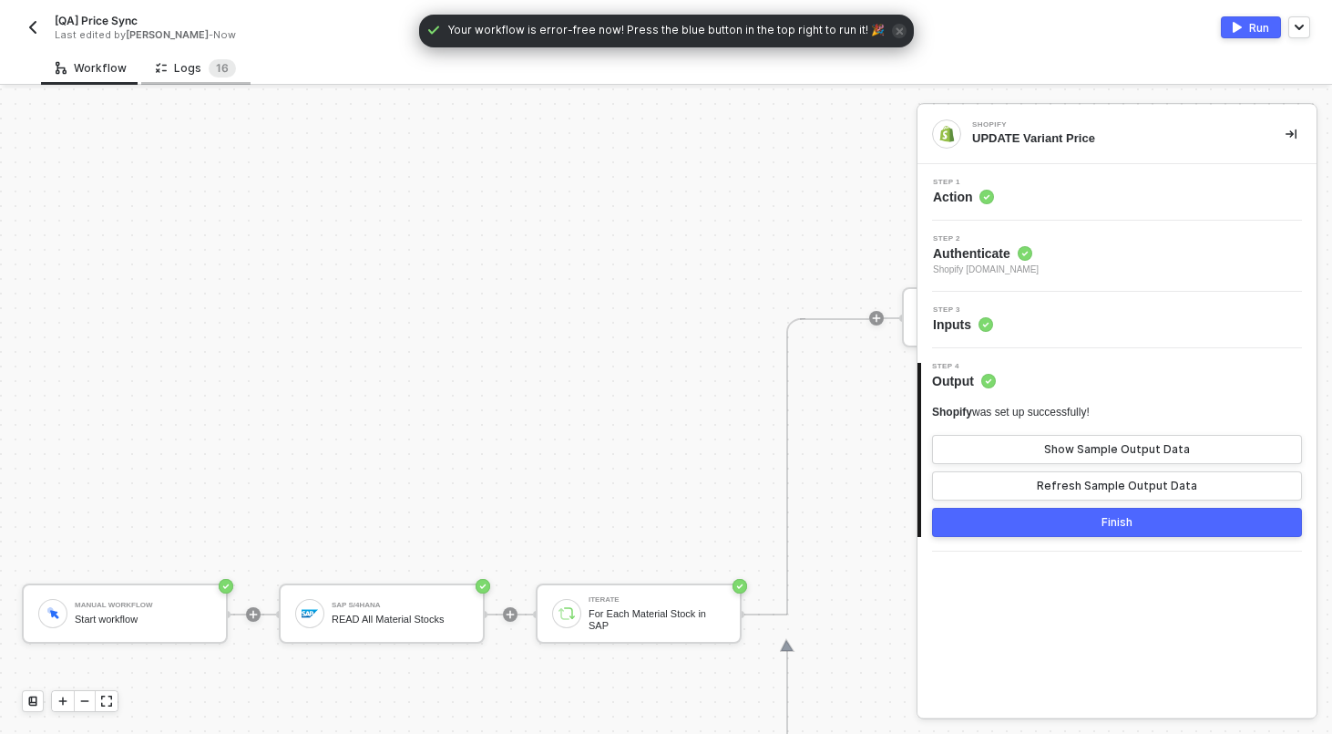
click at [185, 74] on div "Logs 1 6" at bounding box center [196, 68] width 80 height 18
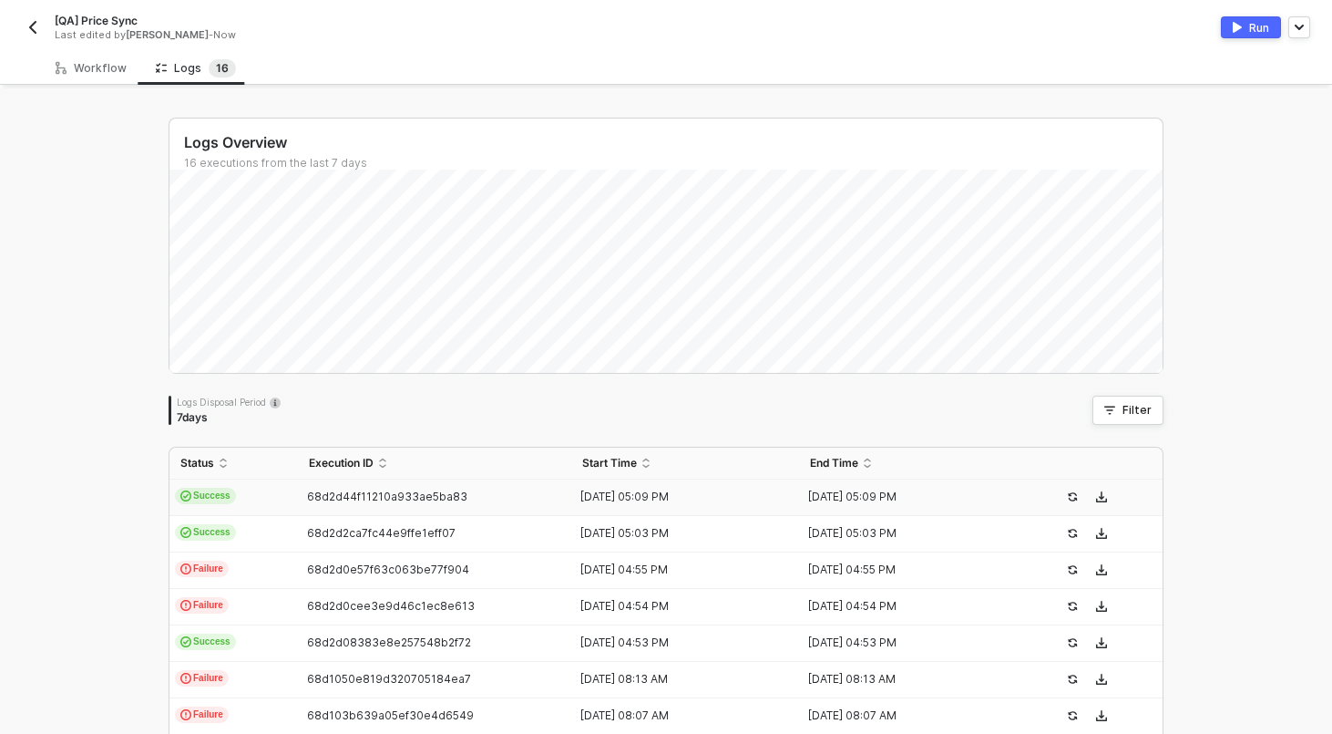
click at [277, 500] on td "Success" at bounding box center [234, 497] width 129 height 36
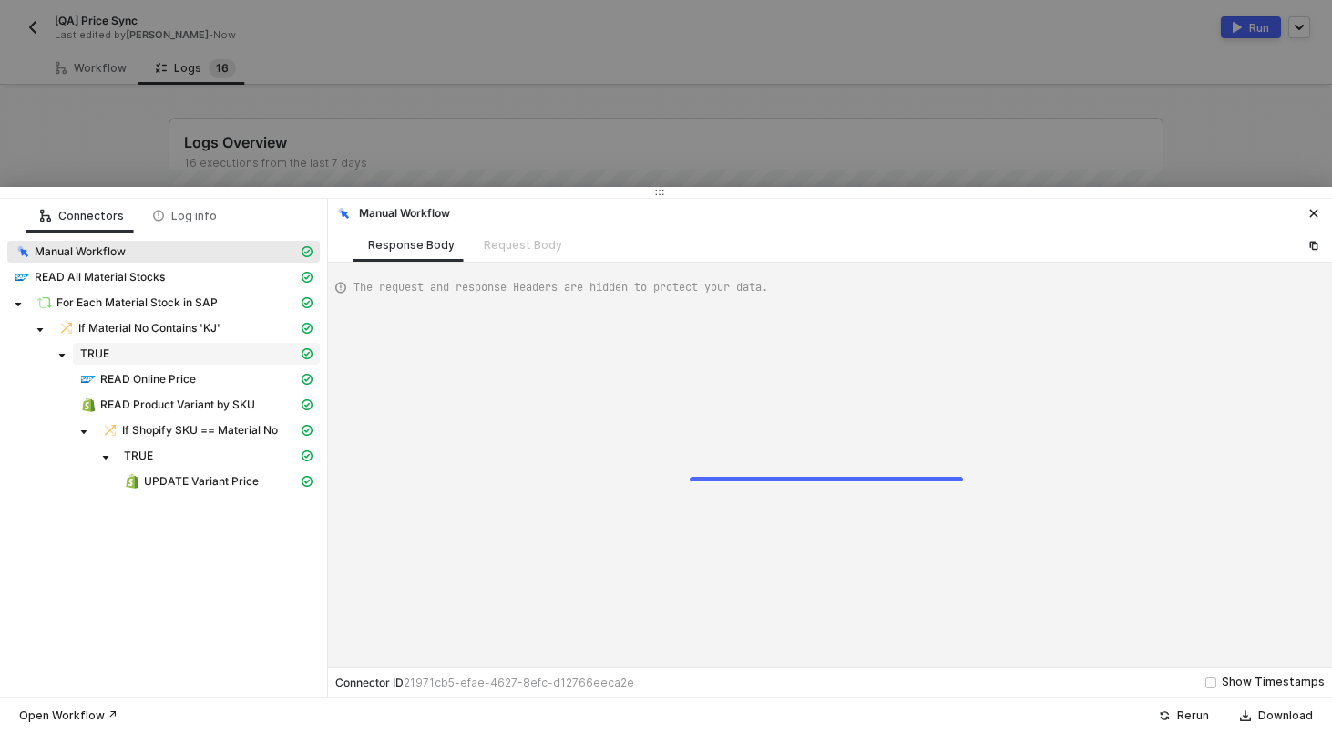
type textarea "{ "json": {}, "id": "481b185b-0243-4327-9d88-e6104ae4fea7" }"
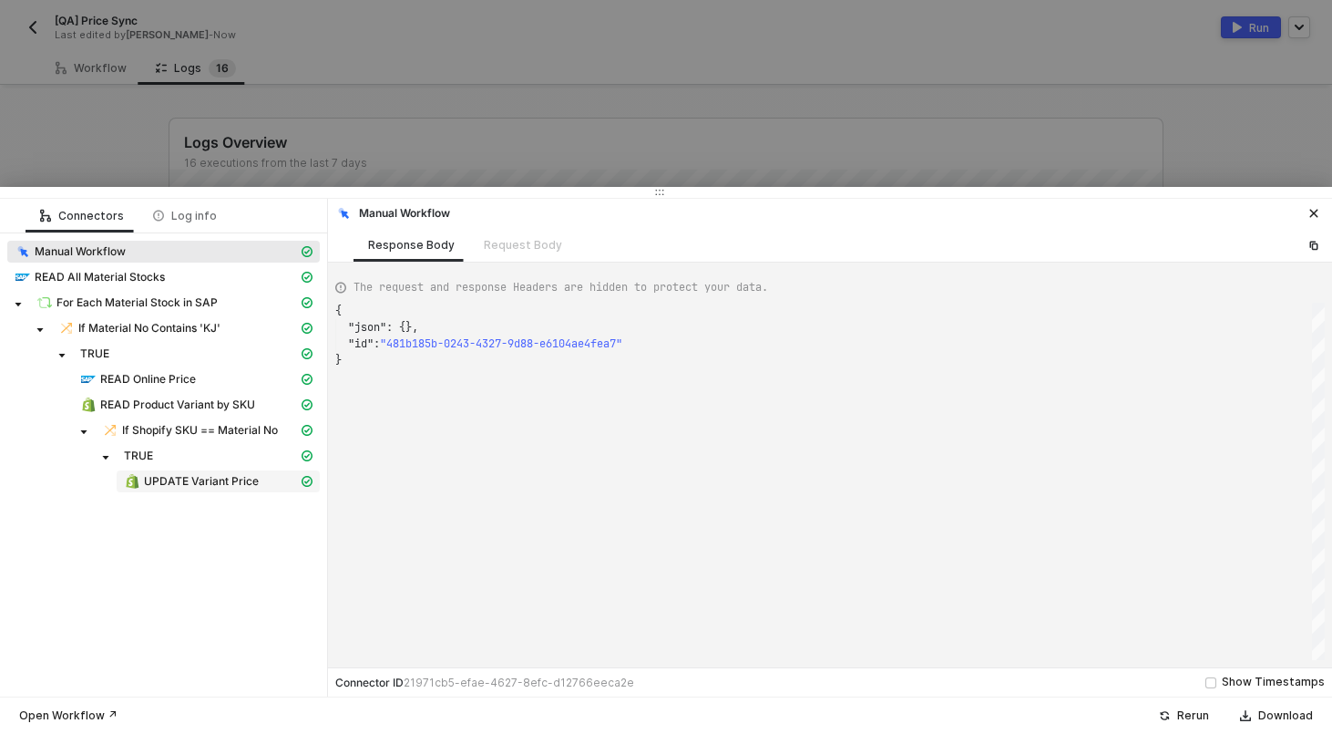
click at [205, 477] on span "UPDATE Variant Price" at bounding box center [201, 481] width 115 height 15
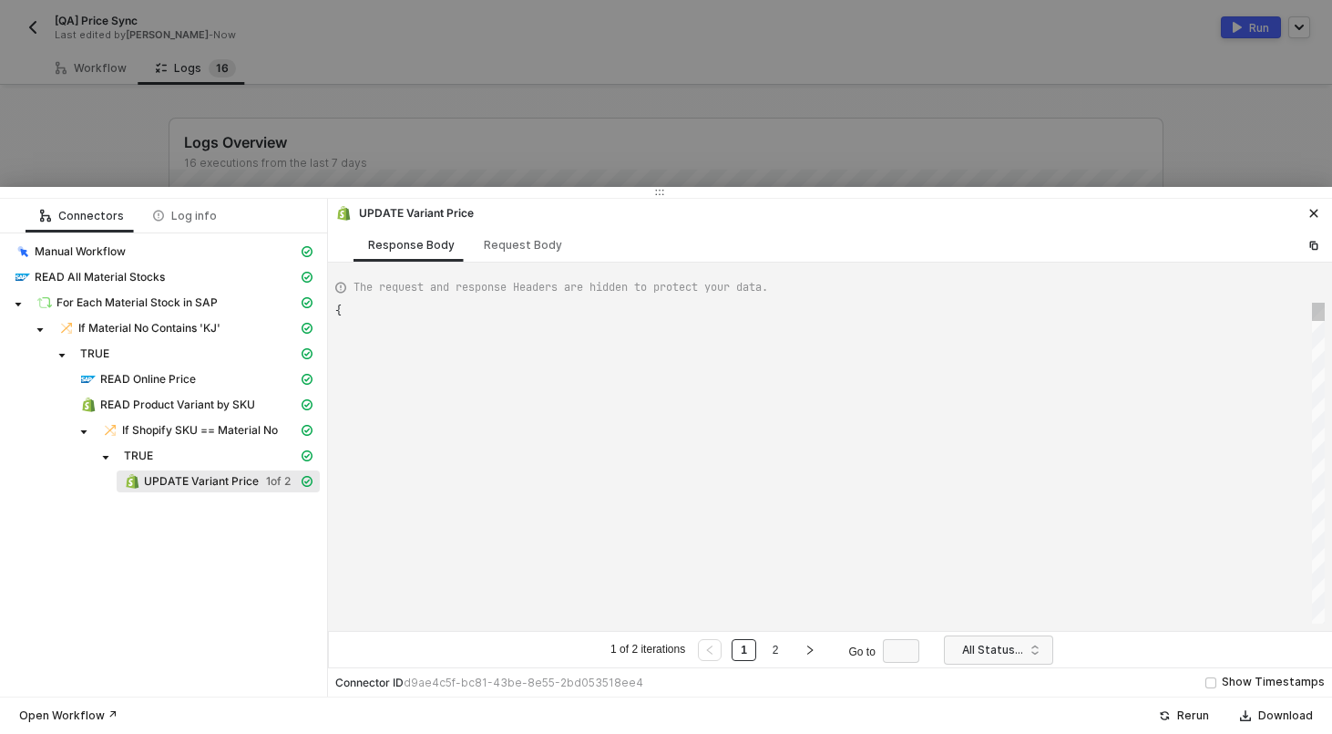
type textarea "{ "data": { "0": [ { "json": { "data": { "productVariantUpdate": { "productVari…"
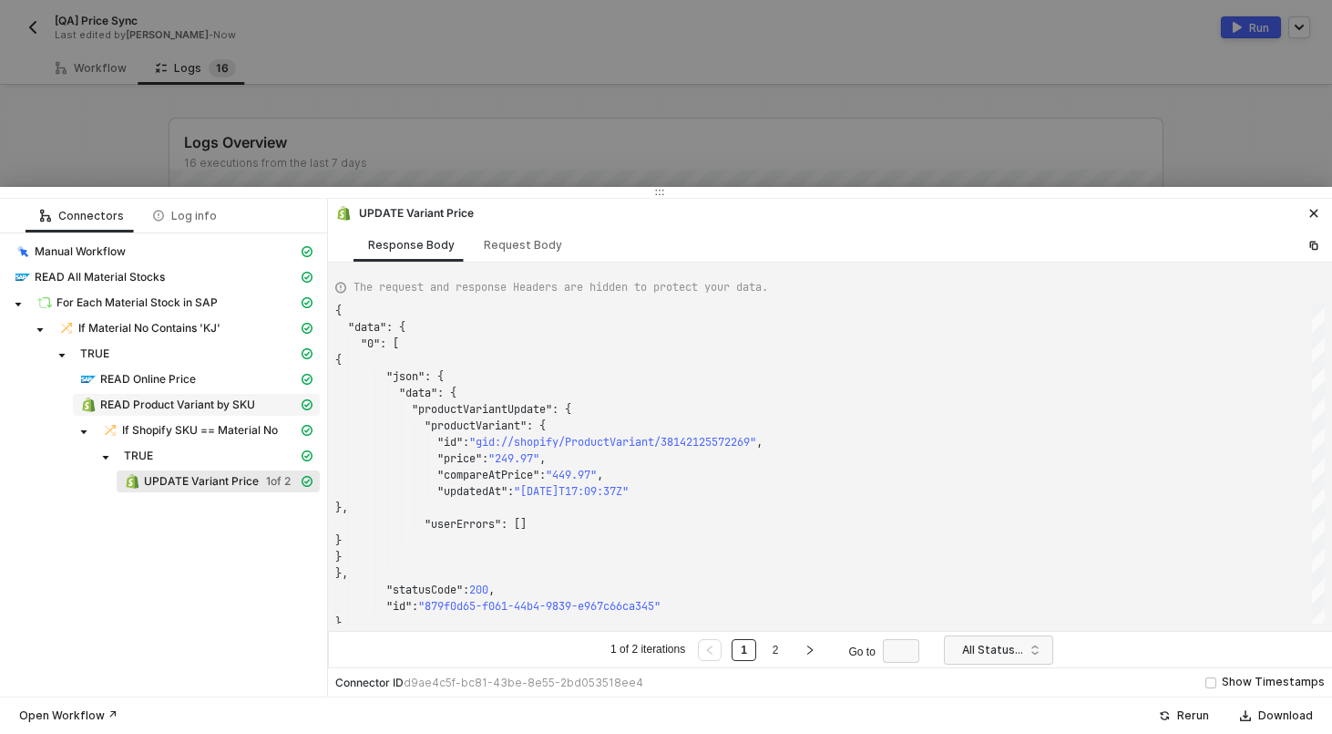
click at [129, 401] on span "READ Product Variant by SKU" at bounding box center [177, 404] width 155 height 15
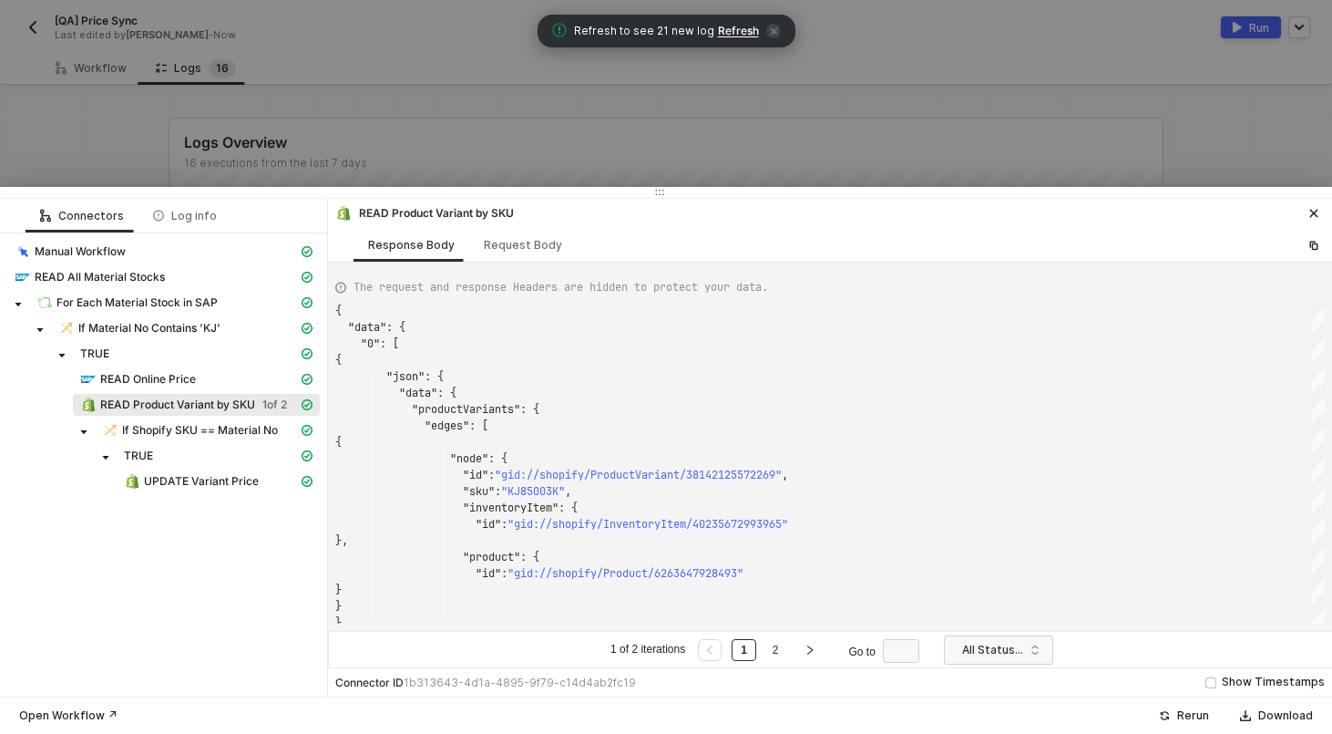
click at [109, 118] on div at bounding box center [666, 367] width 1332 height 734
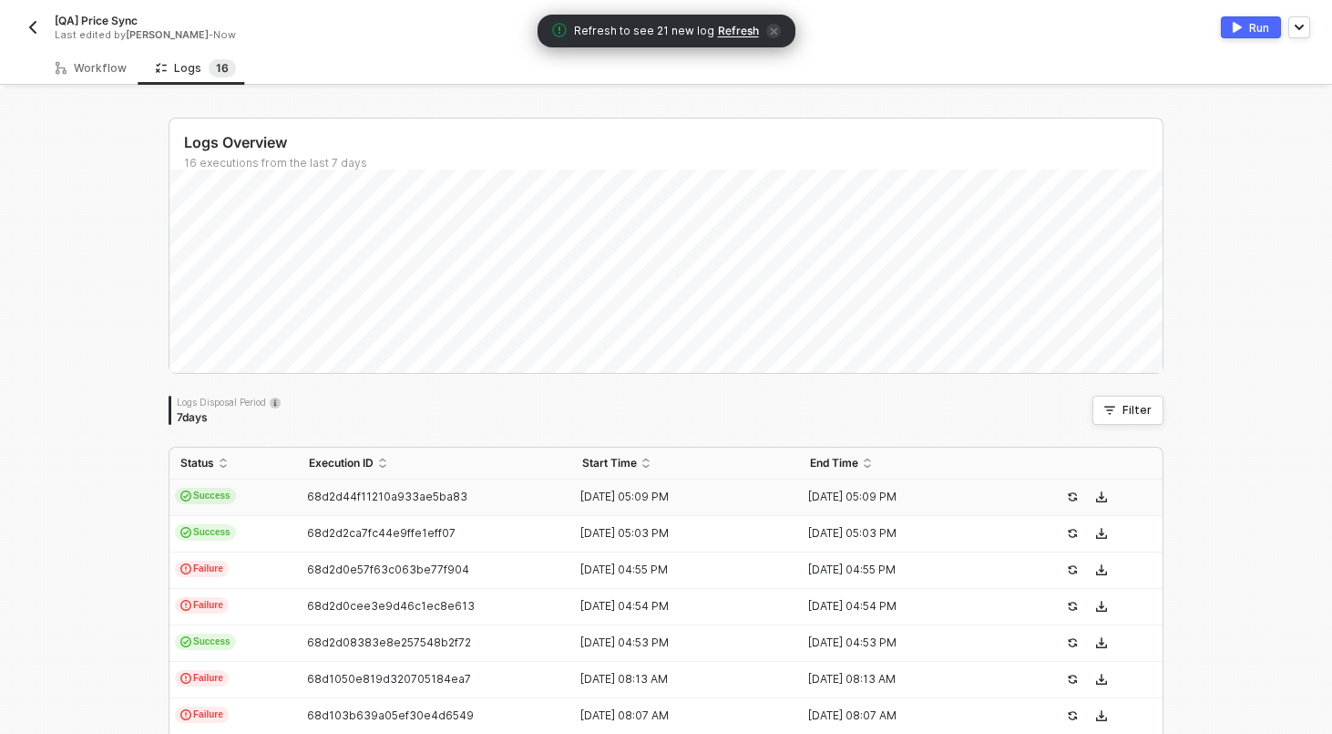
click at [34, 22] on img "button" at bounding box center [33, 27] width 15 height 15
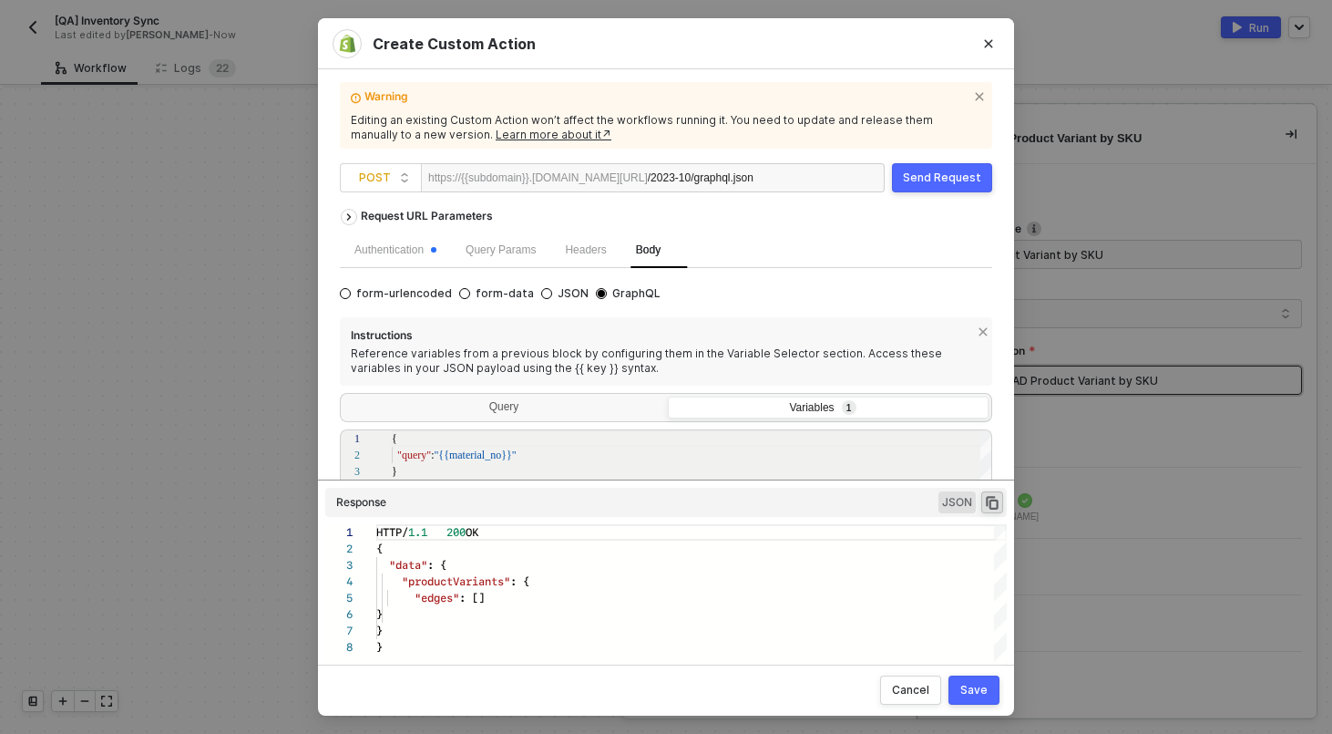
scroll to position [115, 0]
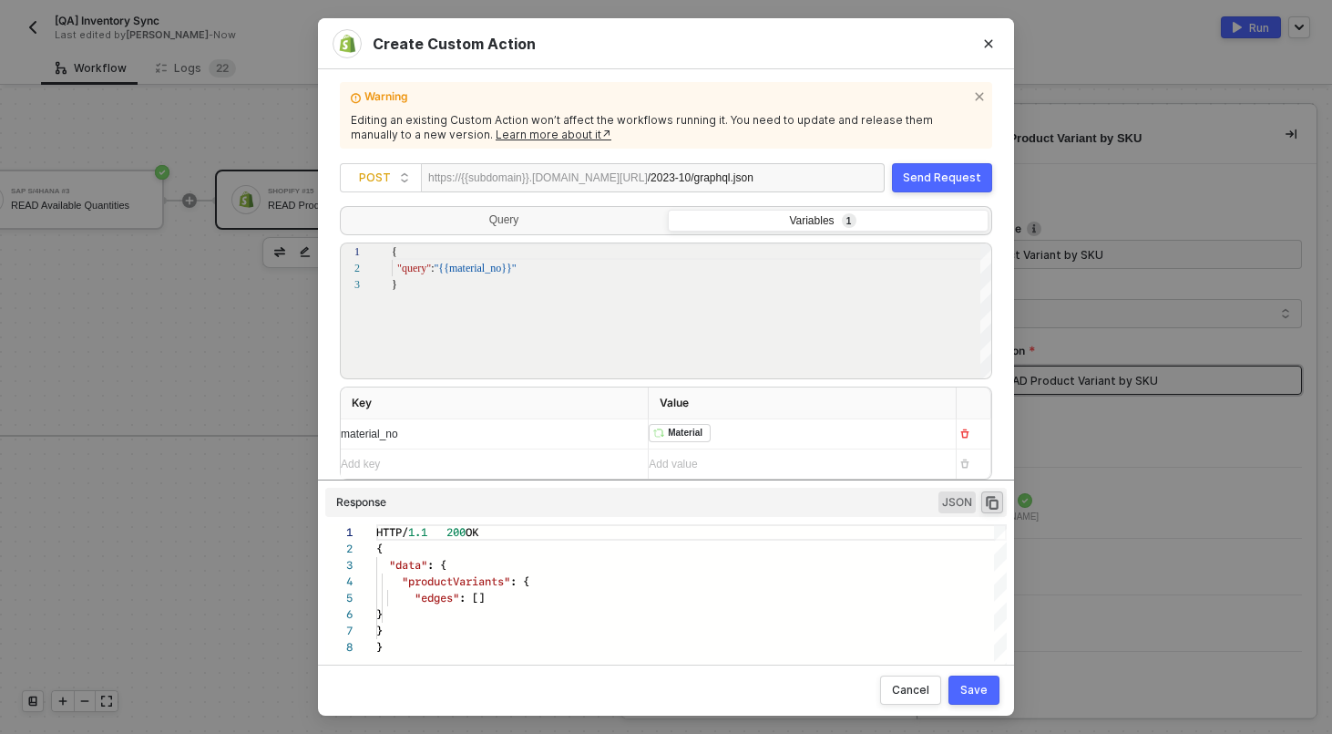
click at [194, 101] on div "Create Custom Action Warning Editing an existing Custom Action won’t affect the…" at bounding box center [666, 367] width 1332 height 734
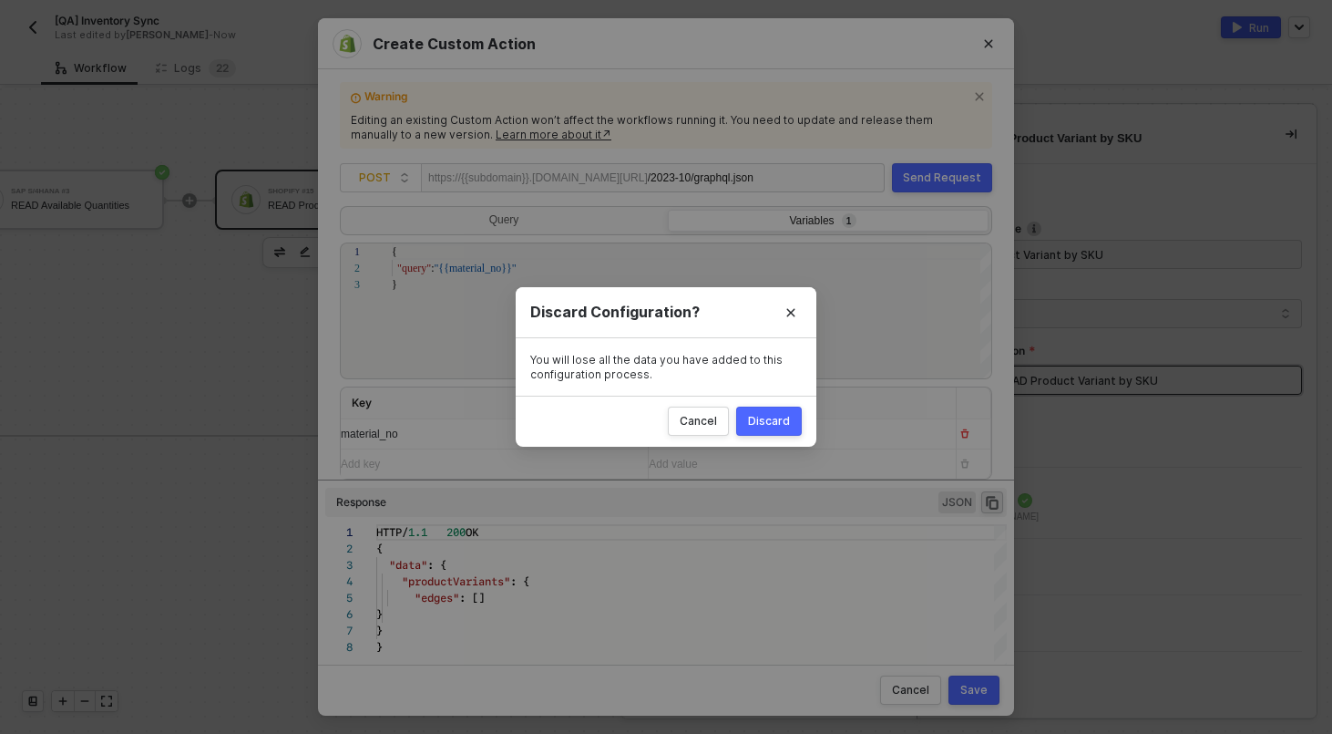
click at [789, 427] on div "Discard" at bounding box center [769, 421] width 42 height 15
radio input "true"
radio input "false"
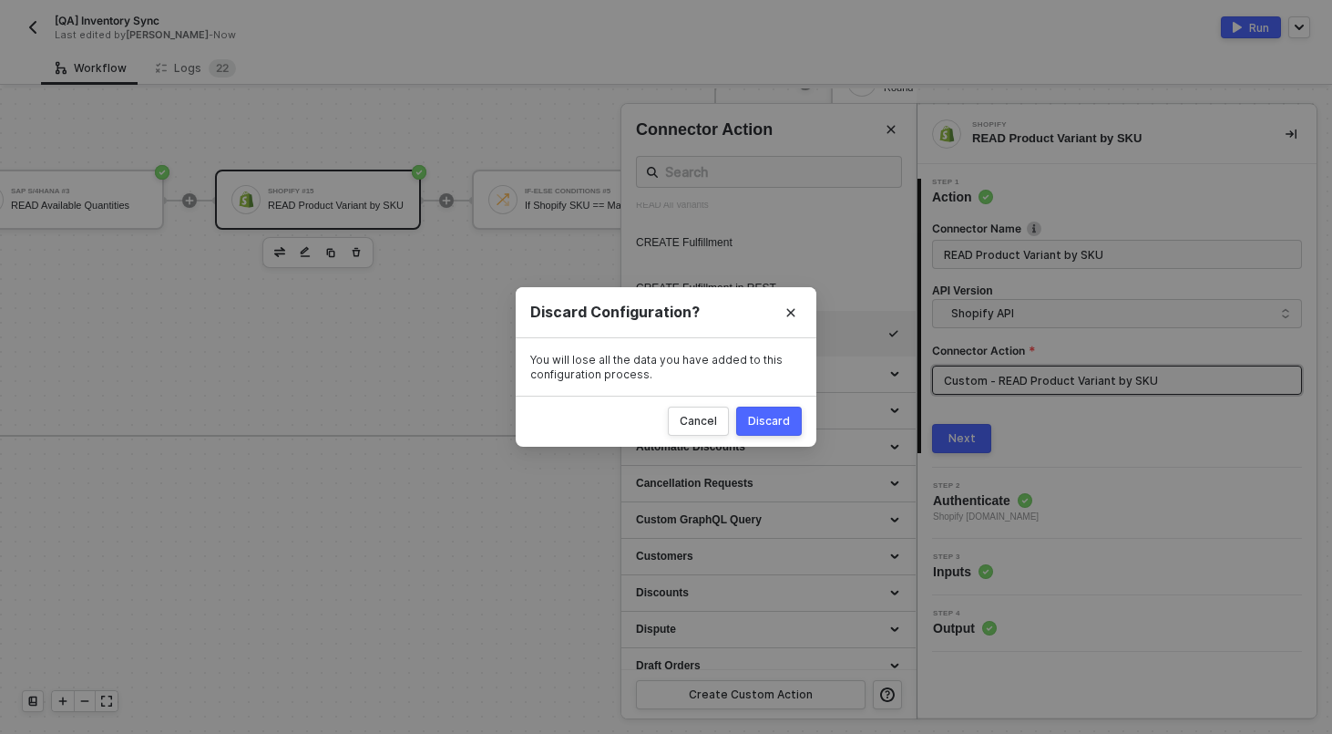
scroll to position [0, 0]
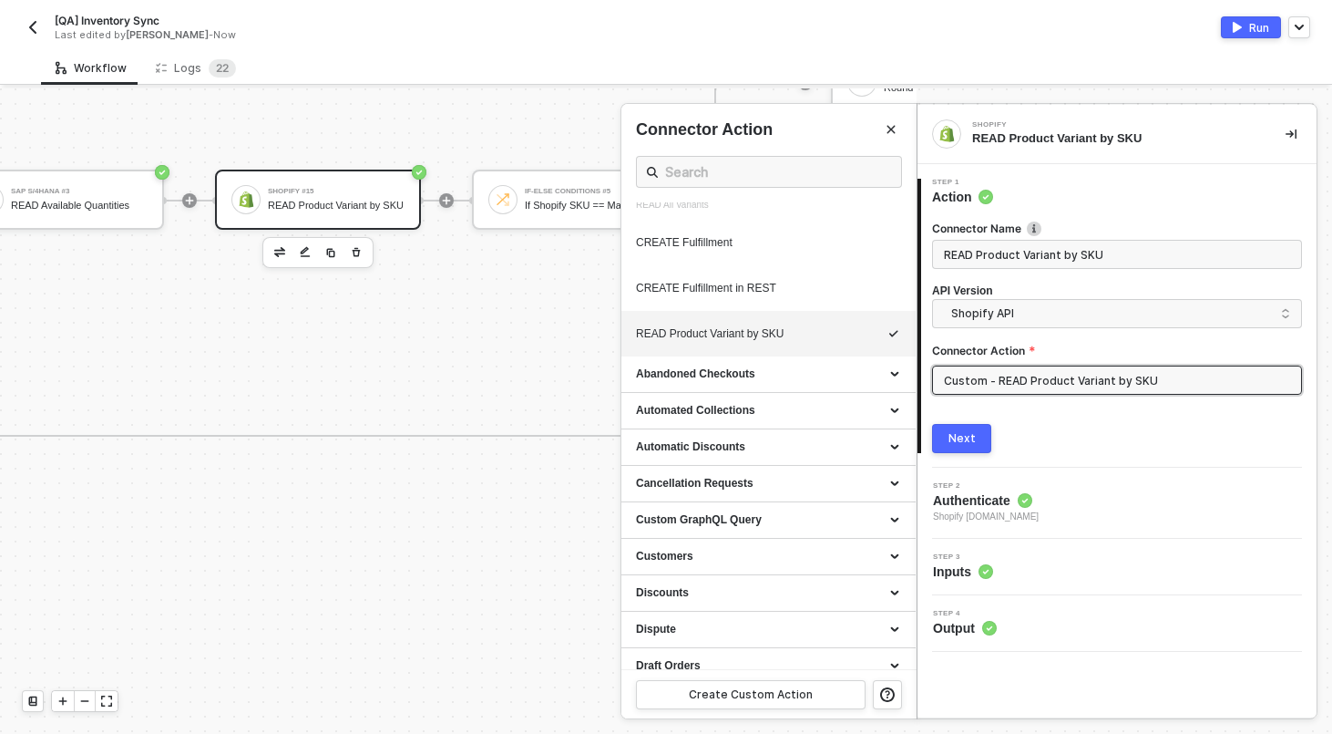
click at [45, 23] on div "[QA] Inventory Sync Last edited by Scott Cogswell - Now" at bounding box center [344, 27] width 644 height 29
click at [36, 23] on img "button" at bounding box center [33, 27] width 15 height 15
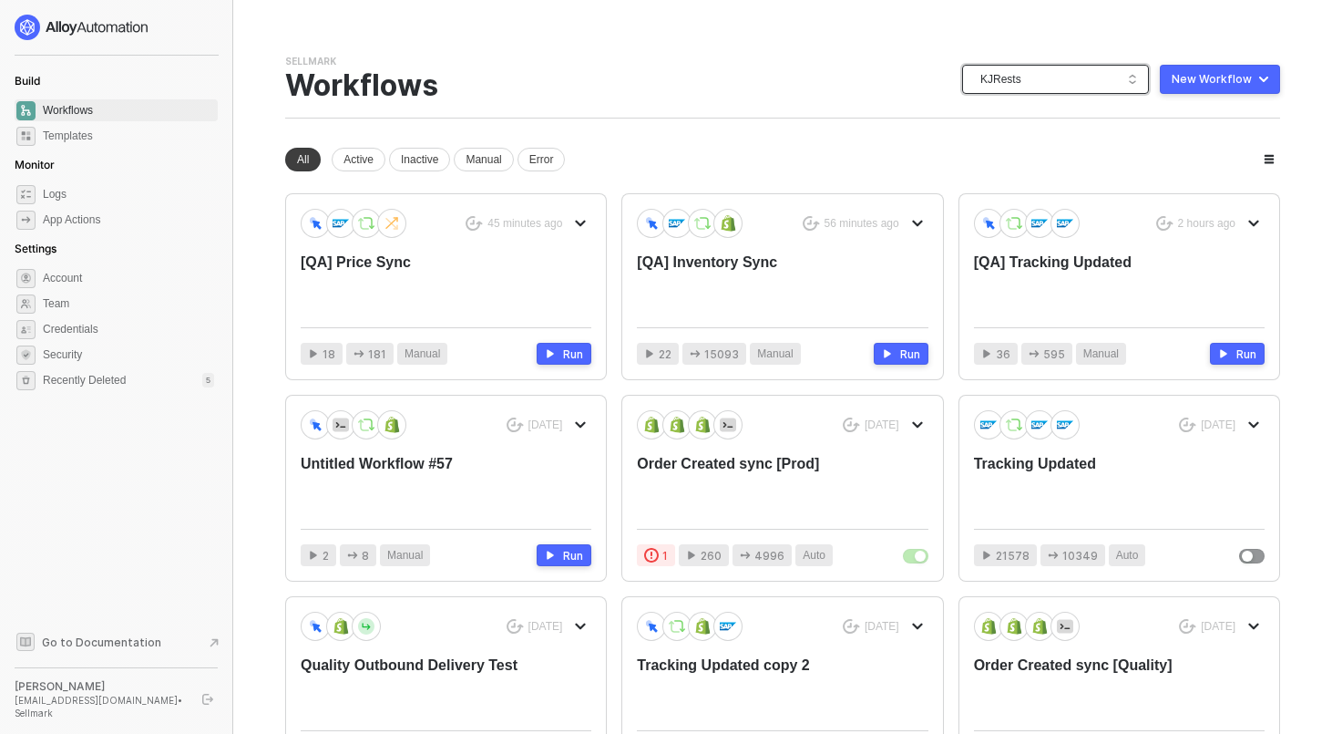
click at [1013, 88] on span "KJRests" at bounding box center [1060, 79] width 158 height 27
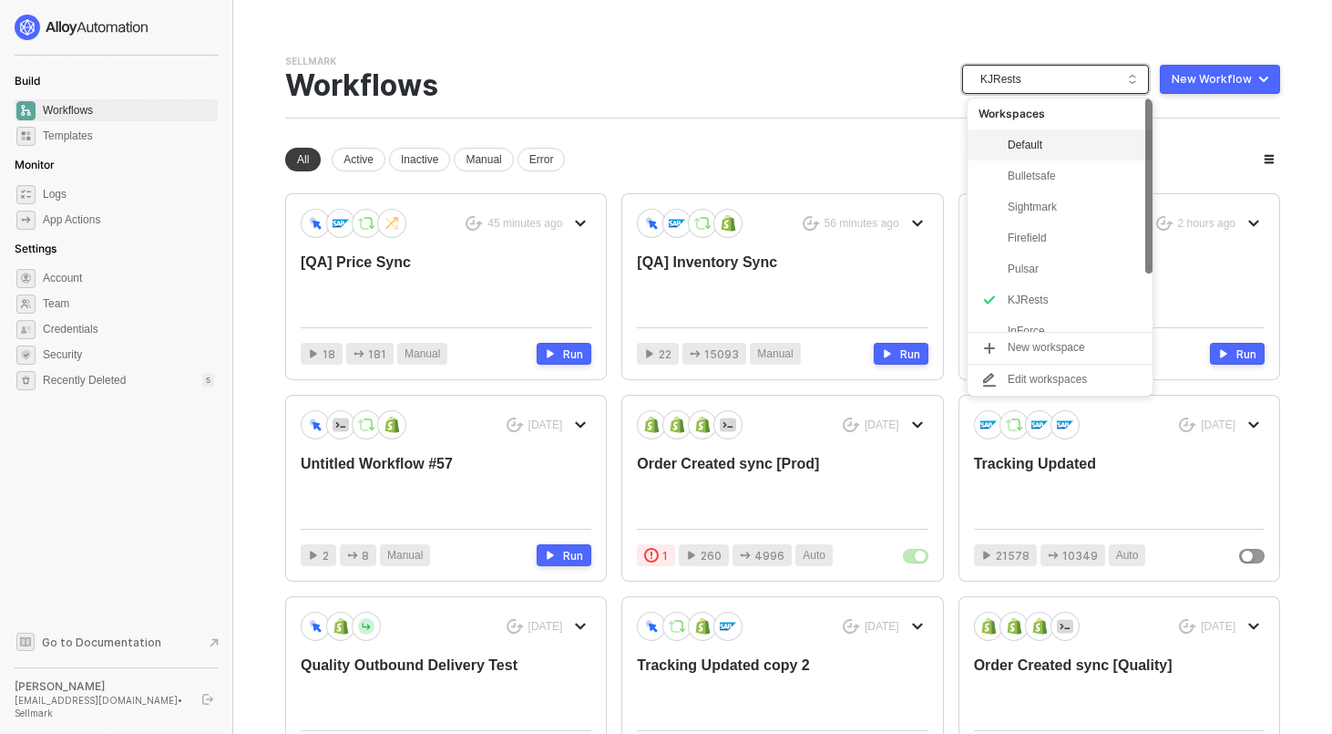
click at [1037, 143] on div "Default" at bounding box center [1075, 145] width 134 height 22
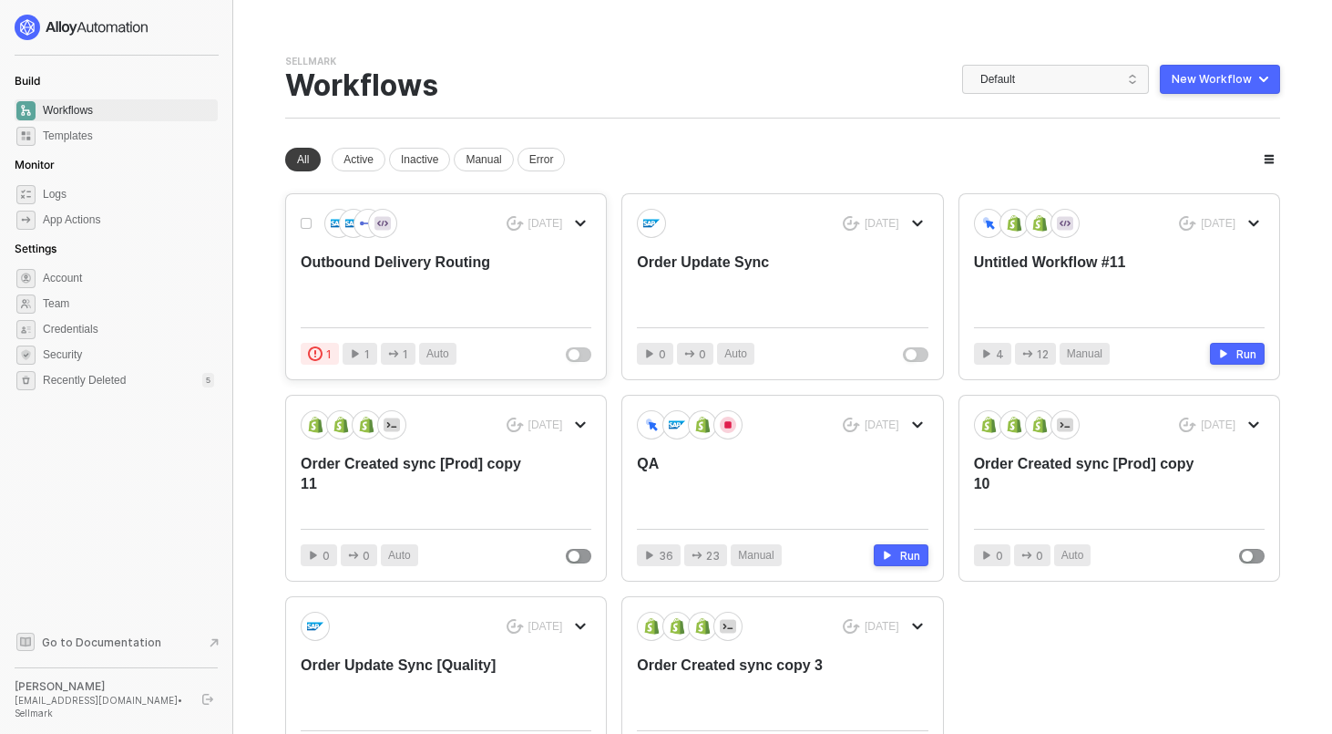
click at [324, 265] on div "Outbound Delivery Routing" at bounding box center [417, 282] width 232 height 60
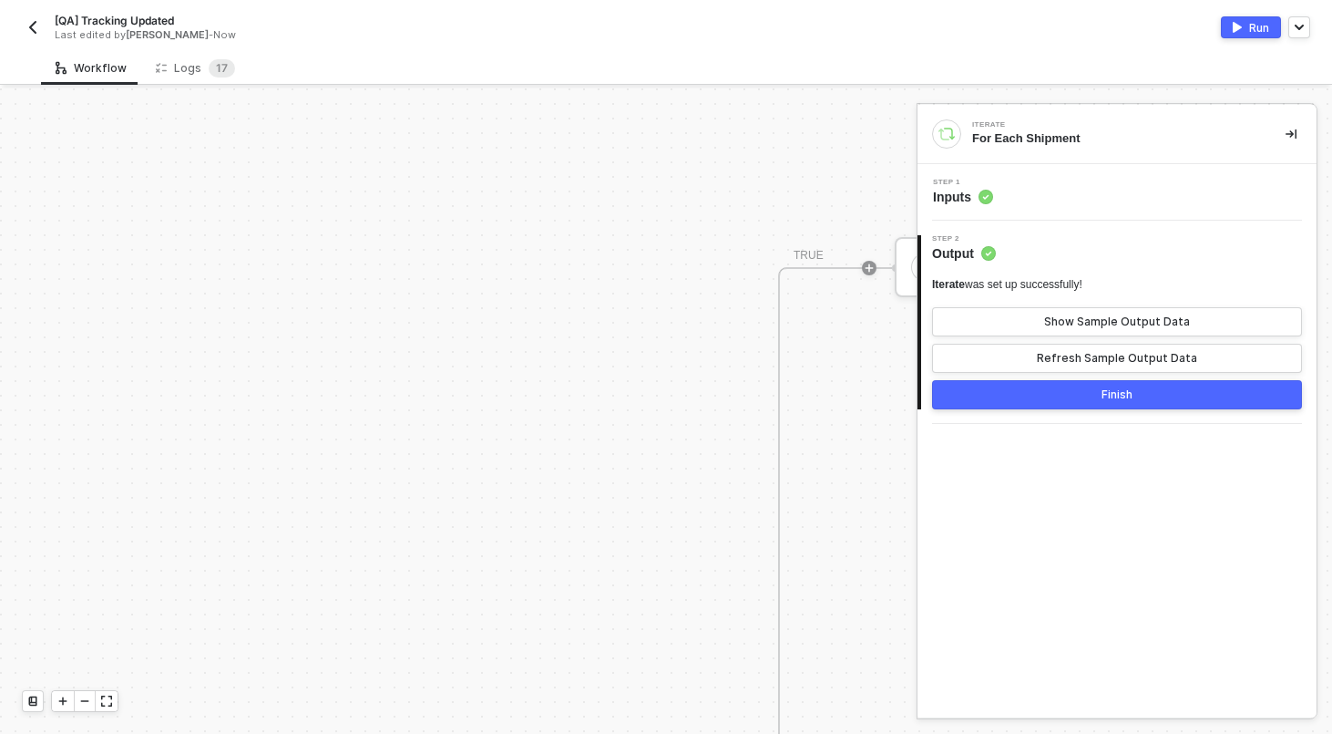
scroll to position [1377, 0]
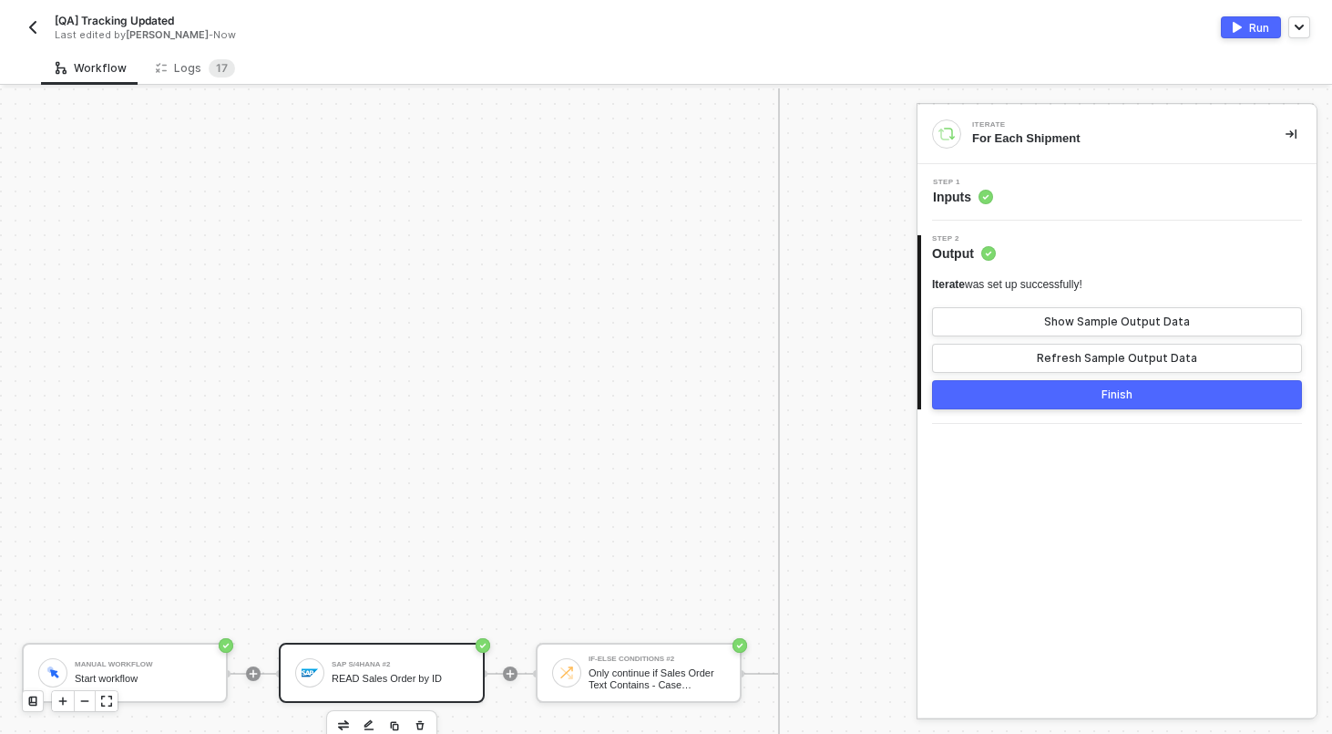
click at [366, 679] on div "READ Sales Order by ID" at bounding box center [400, 679] width 137 height 12
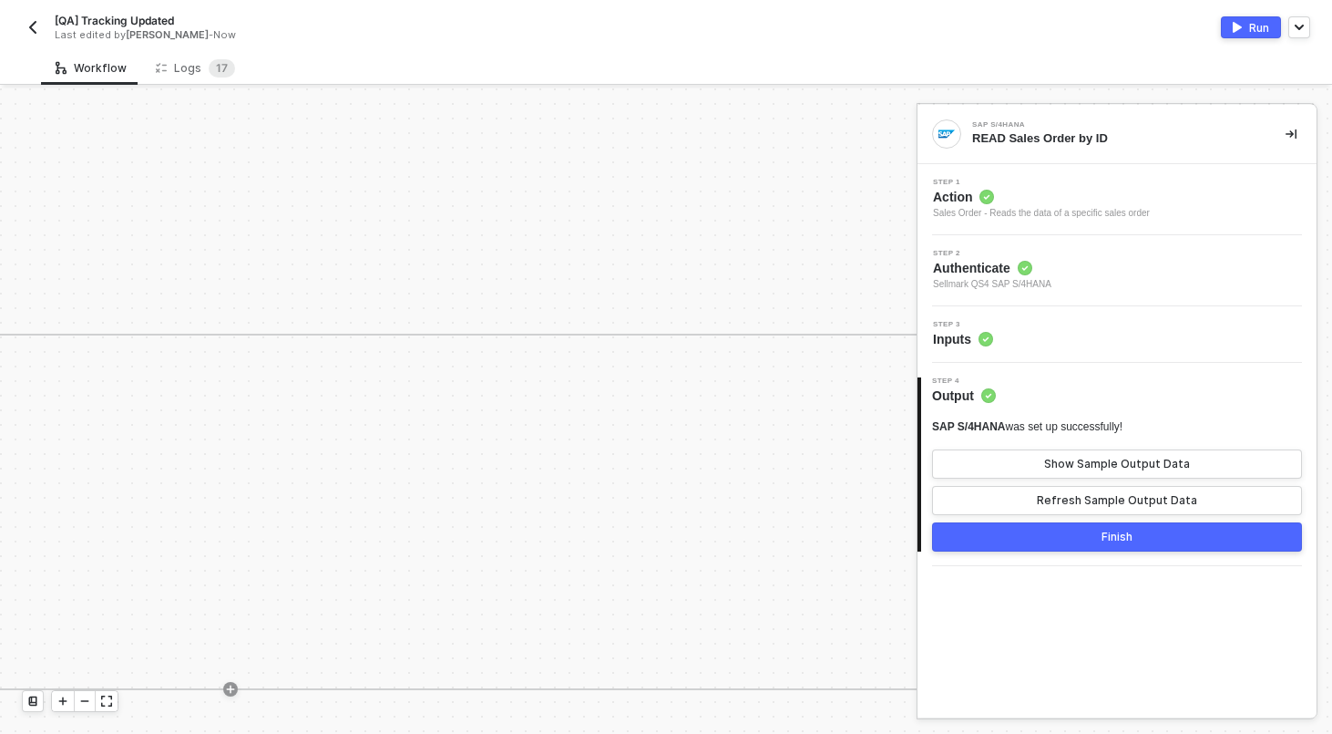
scroll to position [0, 4507]
click at [90, 698] on div at bounding box center [85, 701] width 22 height 20
click at [201, 60] on div "Logs 1 7" at bounding box center [195, 68] width 79 height 18
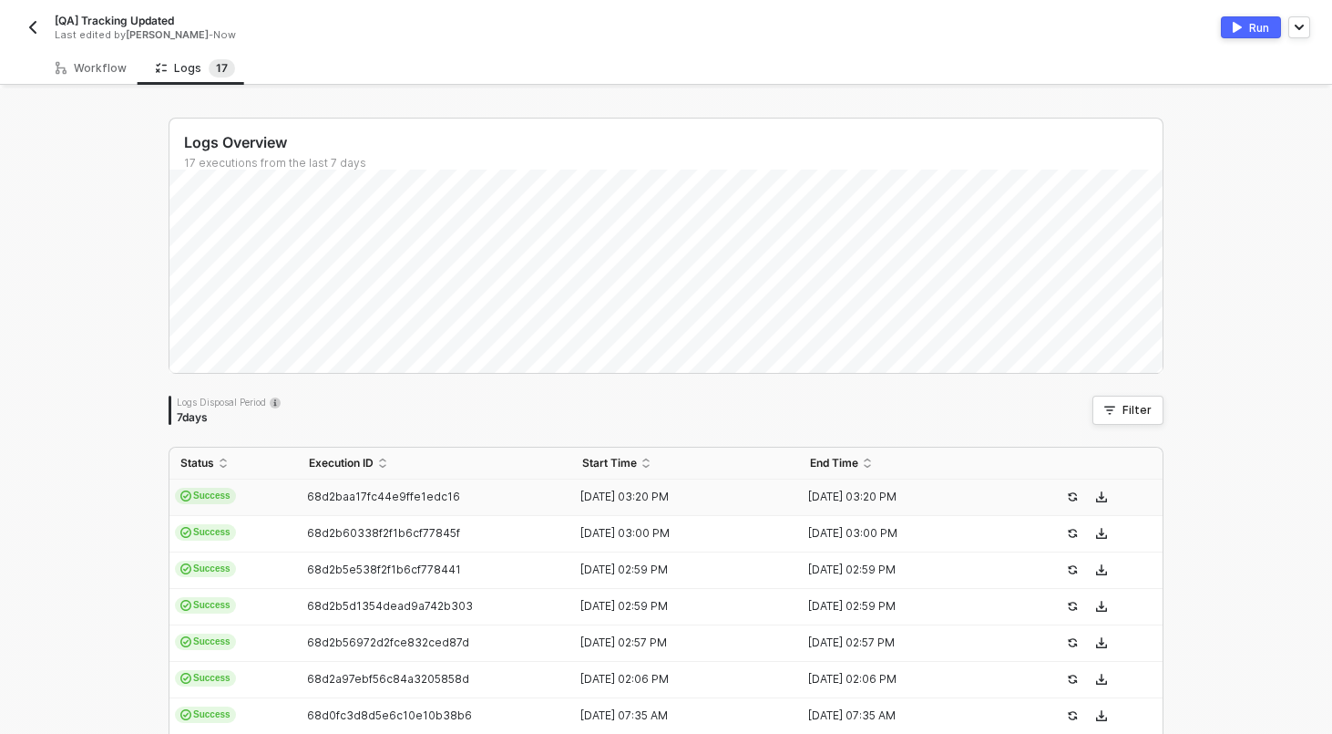
click at [265, 490] on td "Success" at bounding box center [234, 497] width 129 height 36
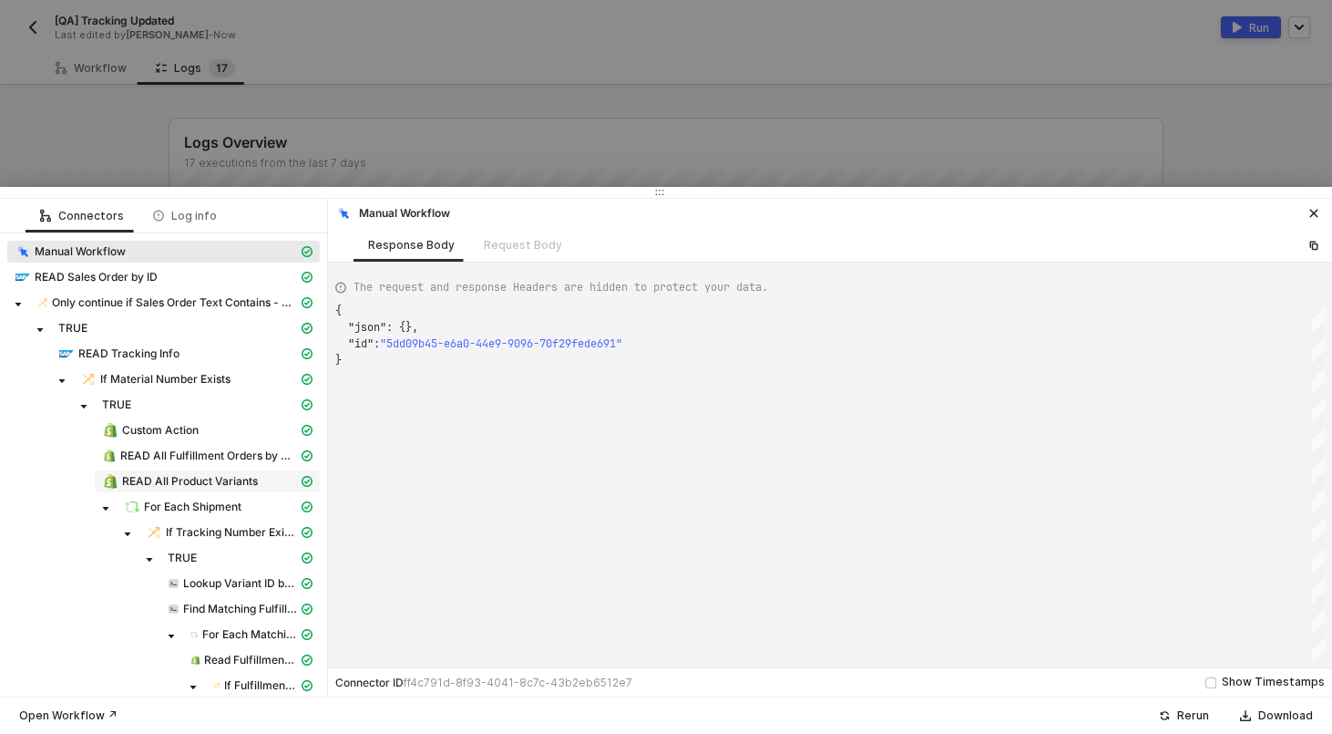
scroll to position [215, 0]
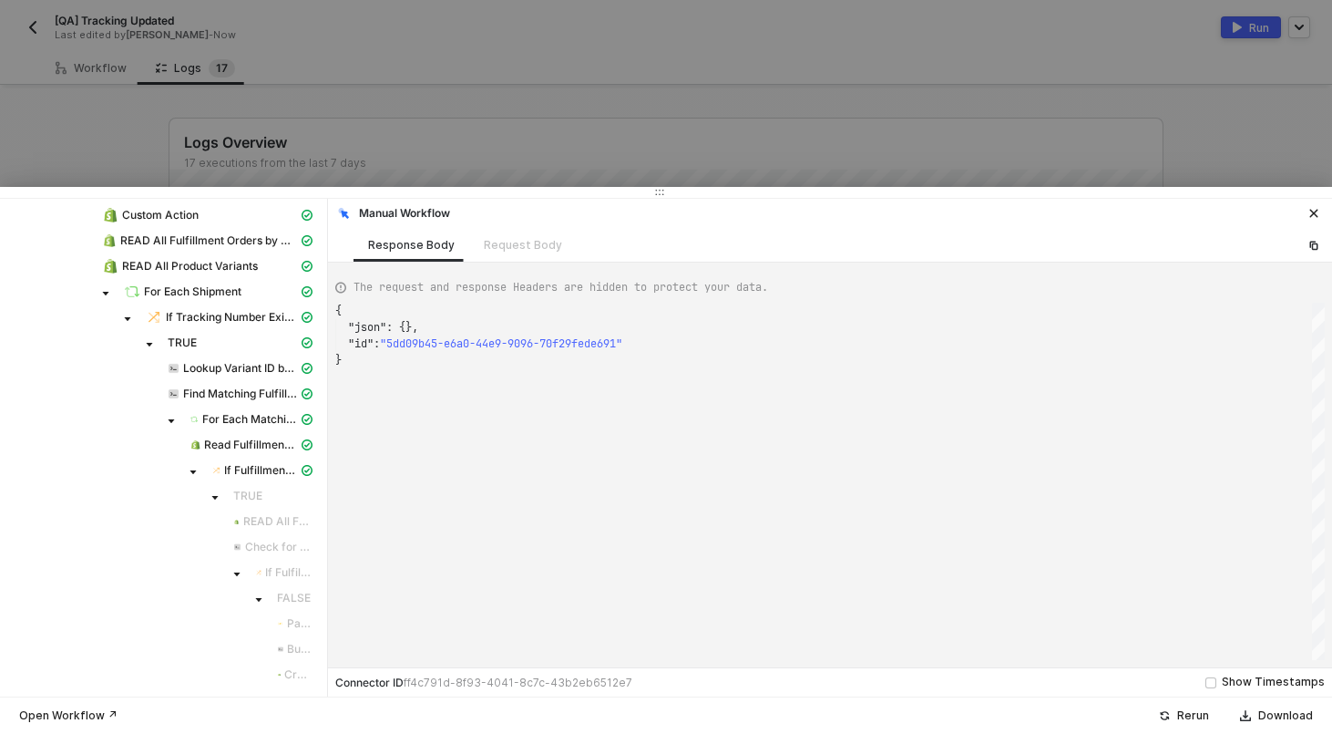
click at [404, 145] on div at bounding box center [666, 367] width 1332 height 734
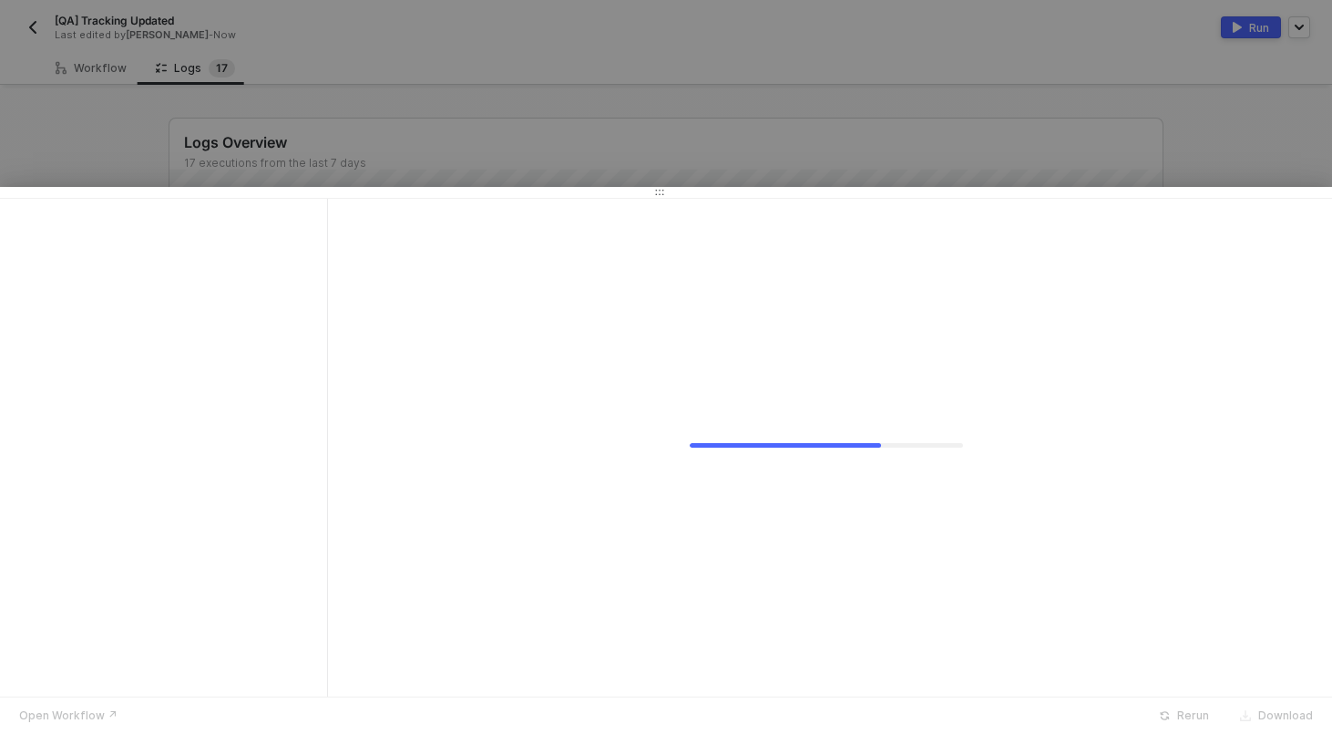
scroll to position [0, 0]
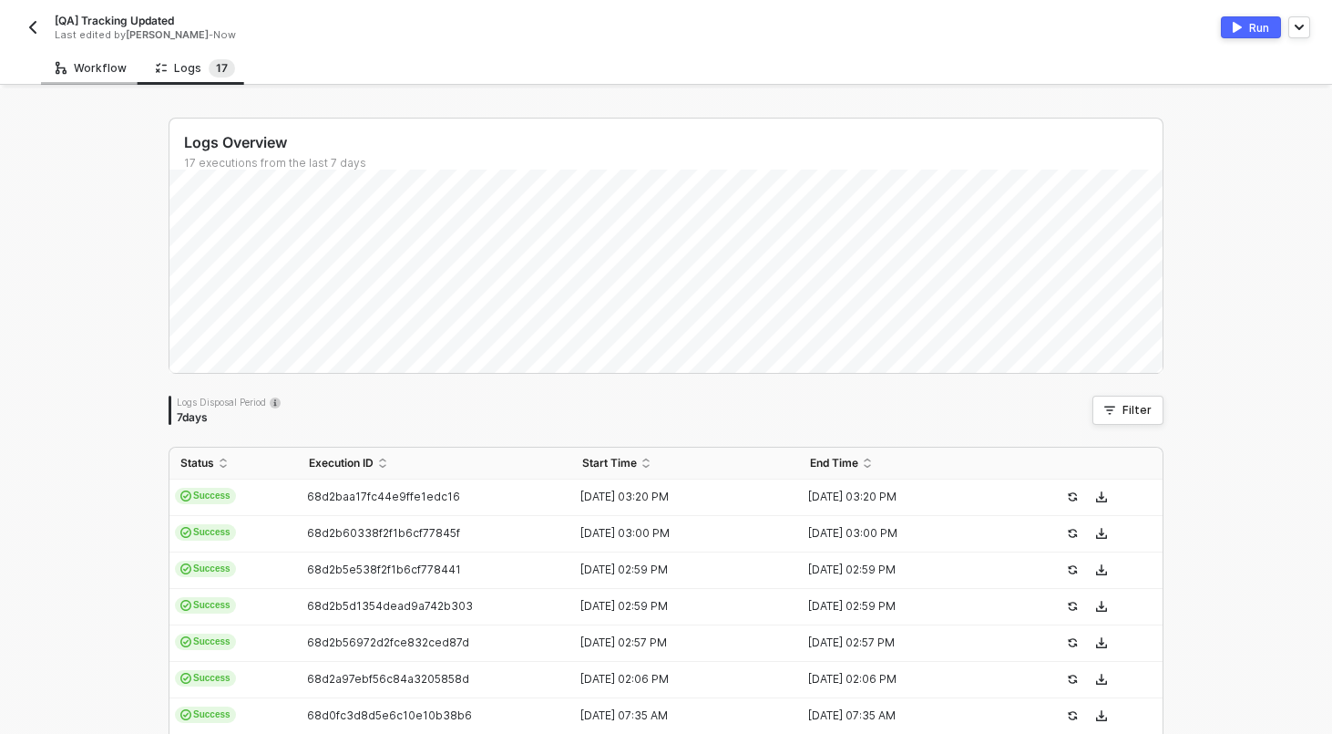
click at [78, 57] on div "Workflow" at bounding box center [91, 68] width 100 height 34
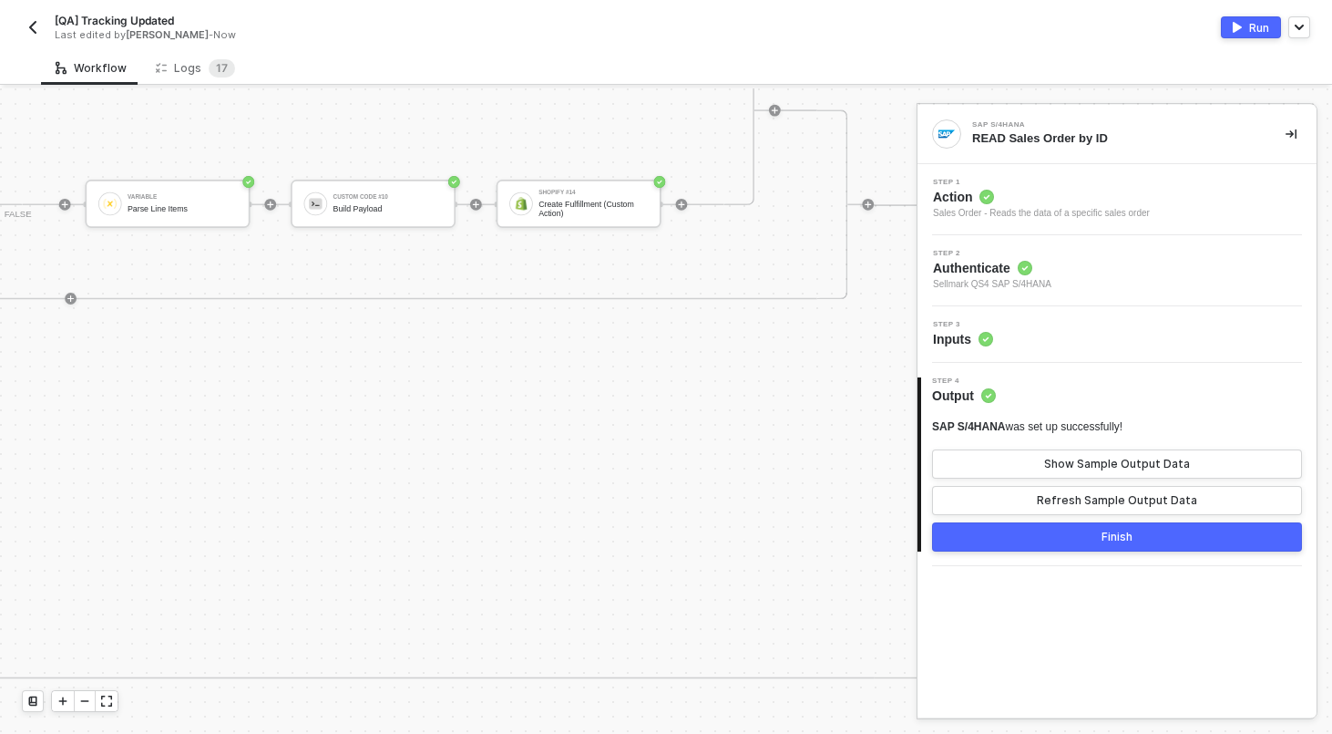
click at [20, 30] on div "[QA] Tracking Updated Last edited by [PERSON_NAME] - Now Run" at bounding box center [666, 25] width 1332 height 51
click at [26, 28] on img "button" at bounding box center [33, 27] width 15 height 15
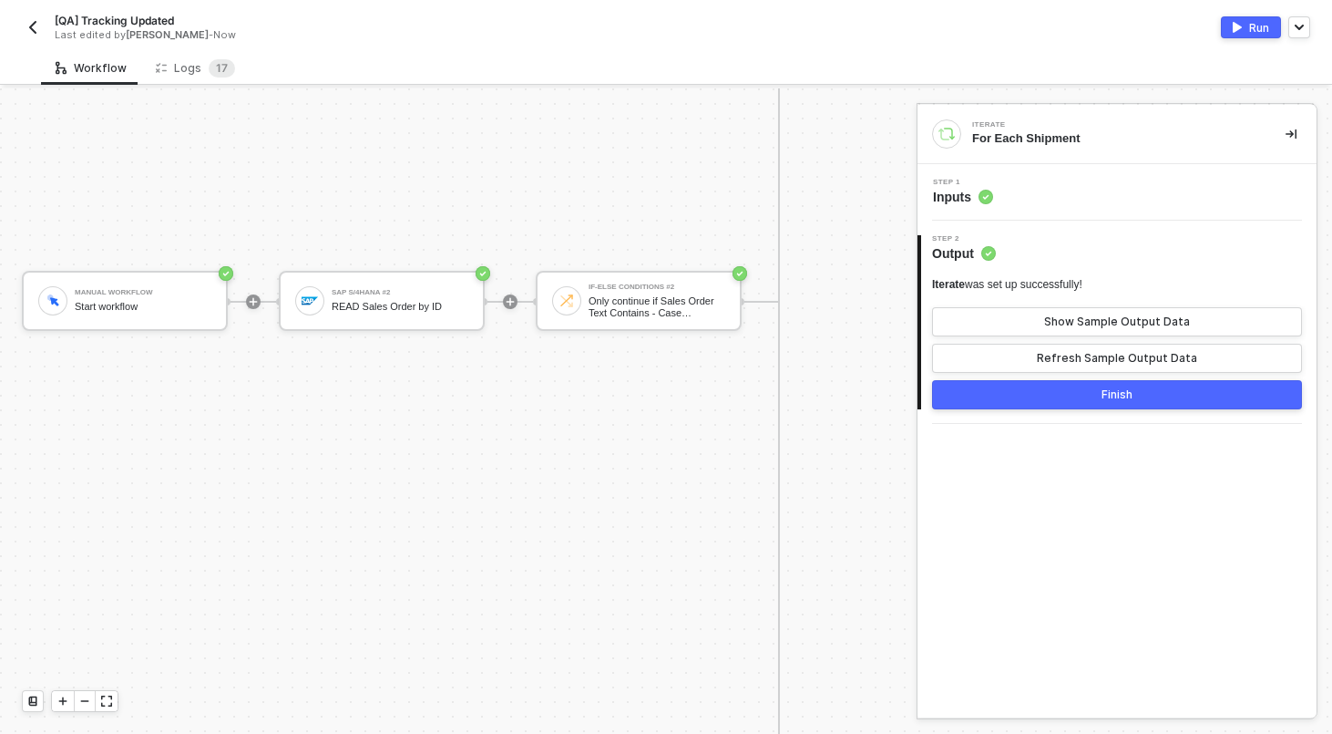
scroll to position [1748, 0]
click at [442, 305] on div "READ Sales Order by ID" at bounding box center [400, 308] width 137 height 12
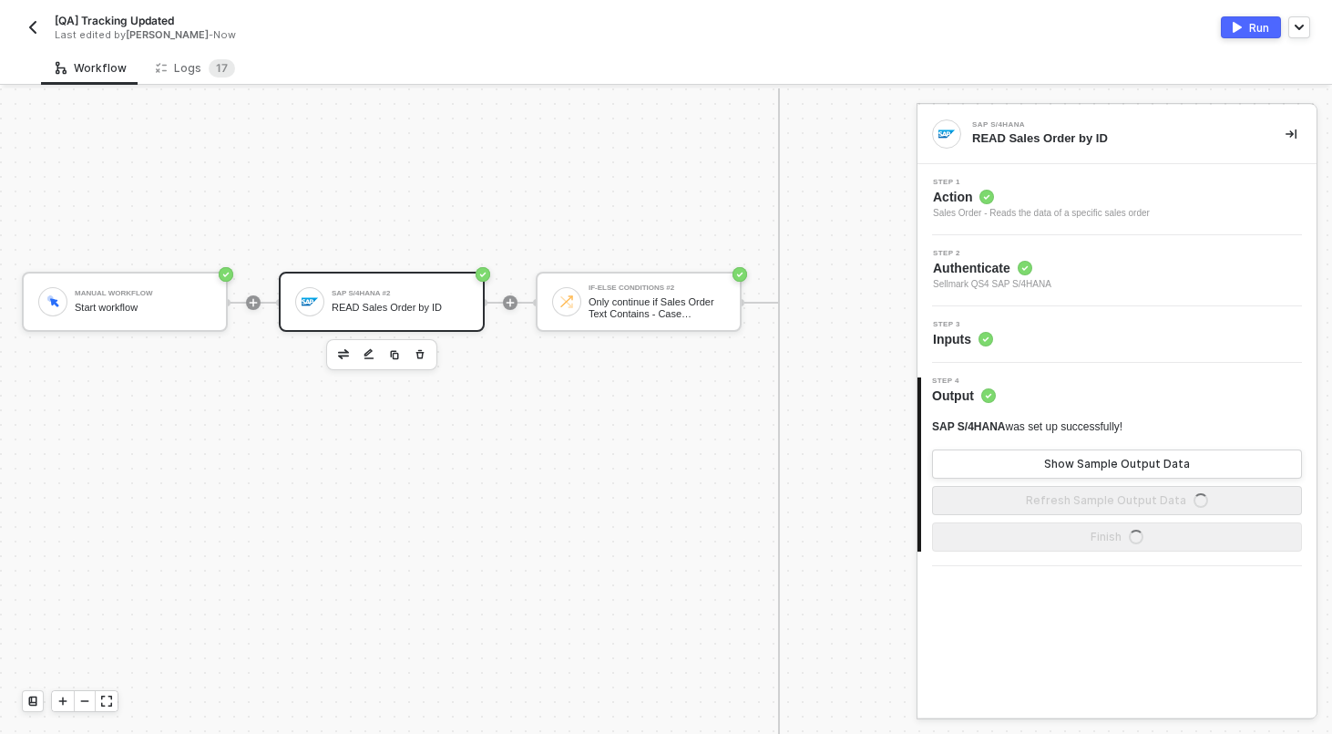
click at [1022, 335] on div "Step 3 Inputs" at bounding box center [1119, 334] width 395 height 27
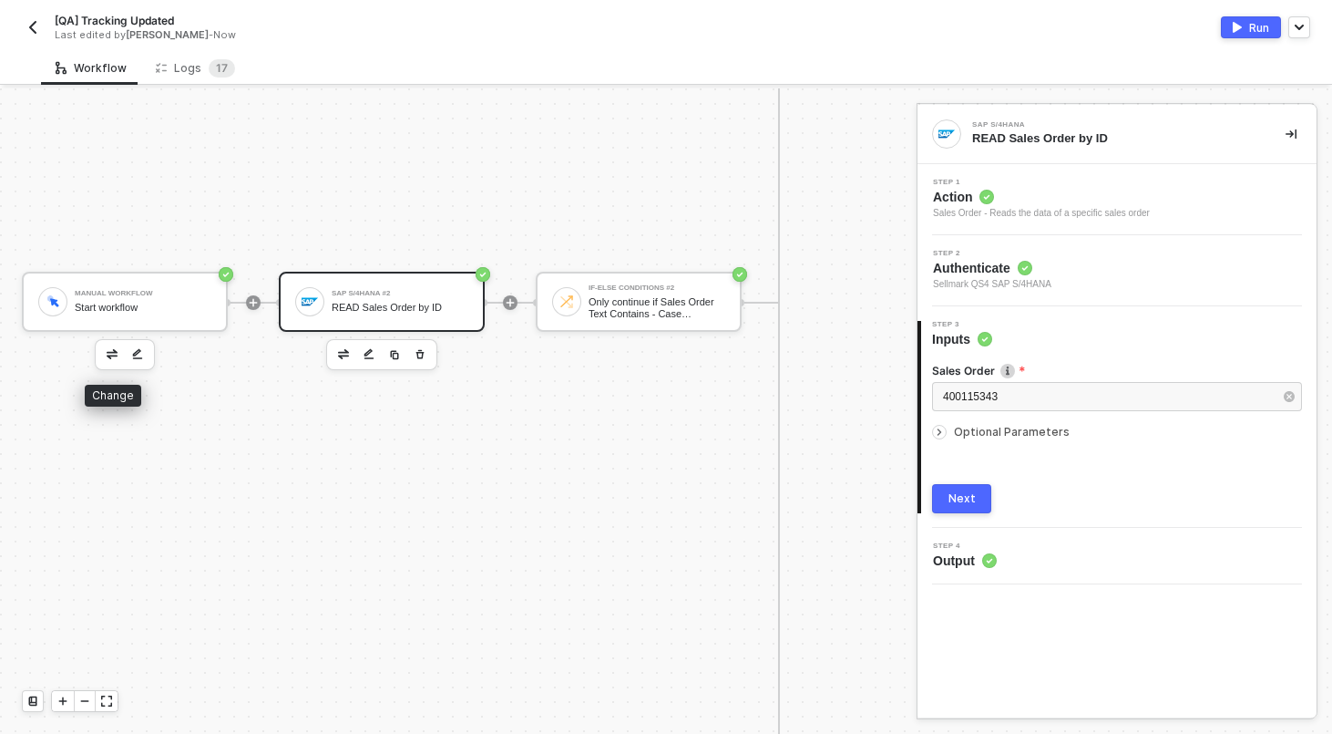
click at [112, 350] on img "button" at bounding box center [112, 353] width 11 height 9
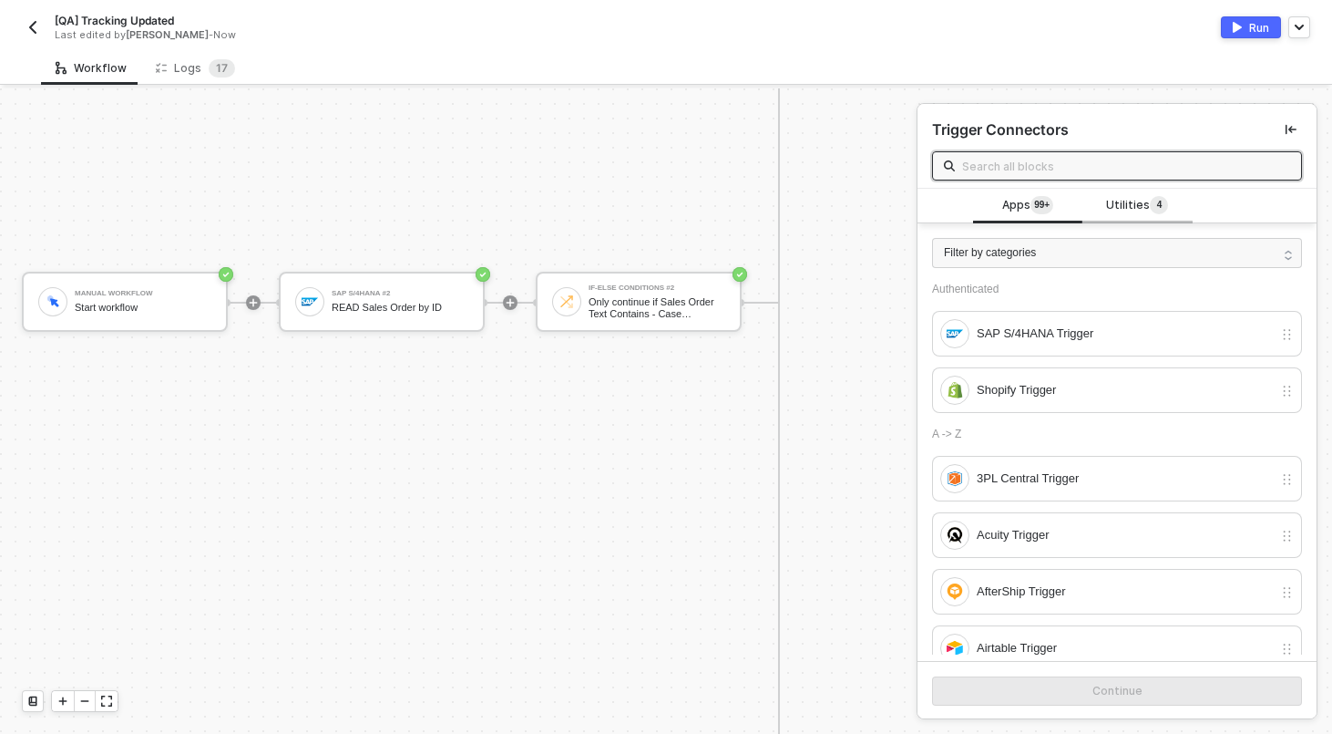
click at [1140, 200] on span "Utilities 4" at bounding box center [1137, 206] width 62 height 20
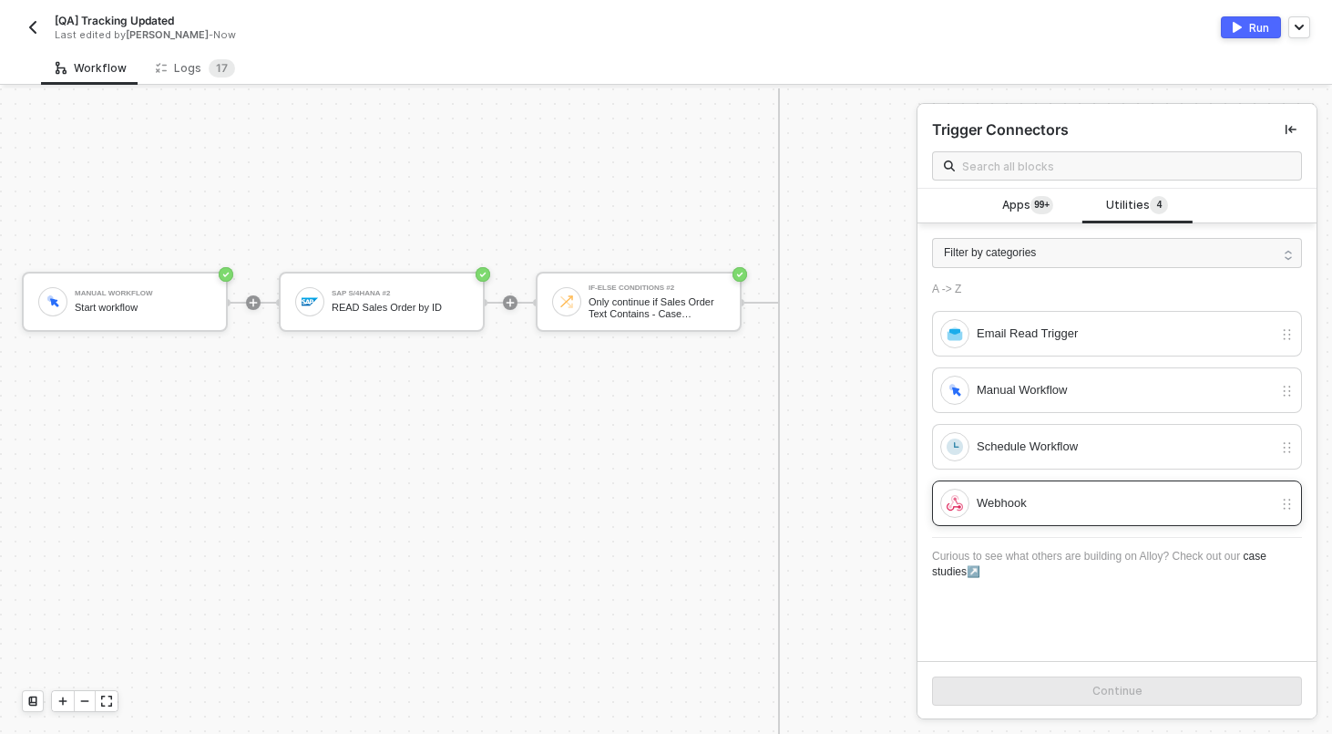
click at [990, 507] on div "Webhook" at bounding box center [1125, 503] width 296 height 20
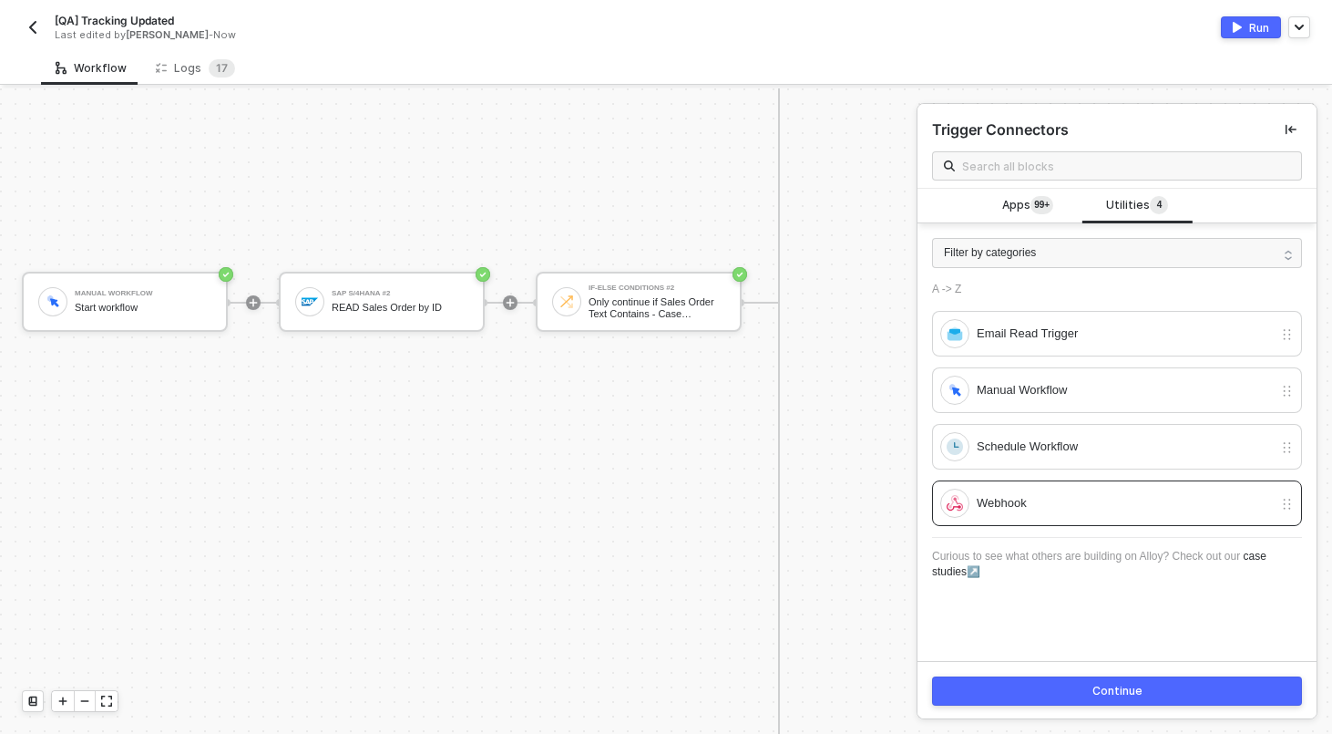
click at [1043, 702] on button "Continue" at bounding box center [1117, 690] width 370 height 29
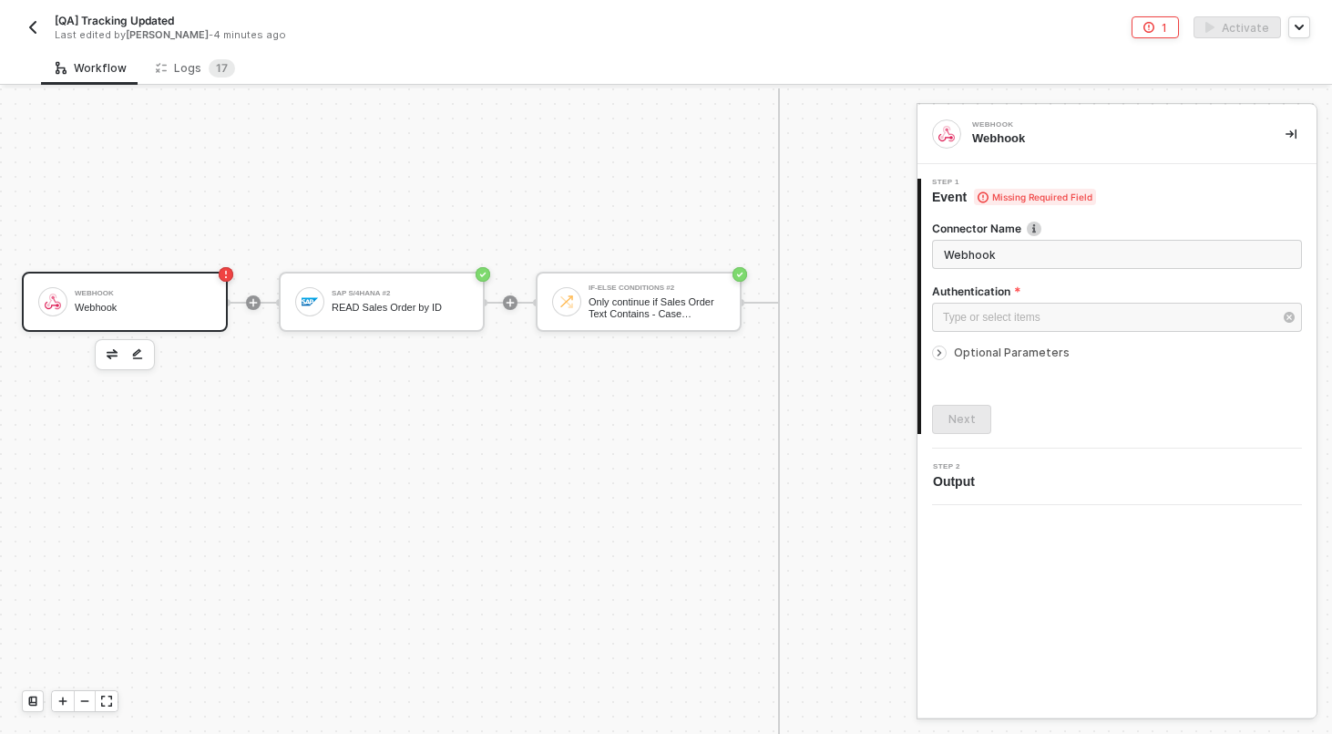
click at [1060, 268] on input "Webhook" at bounding box center [1117, 254] width 370 height 29
type input "Workflow Triggered"
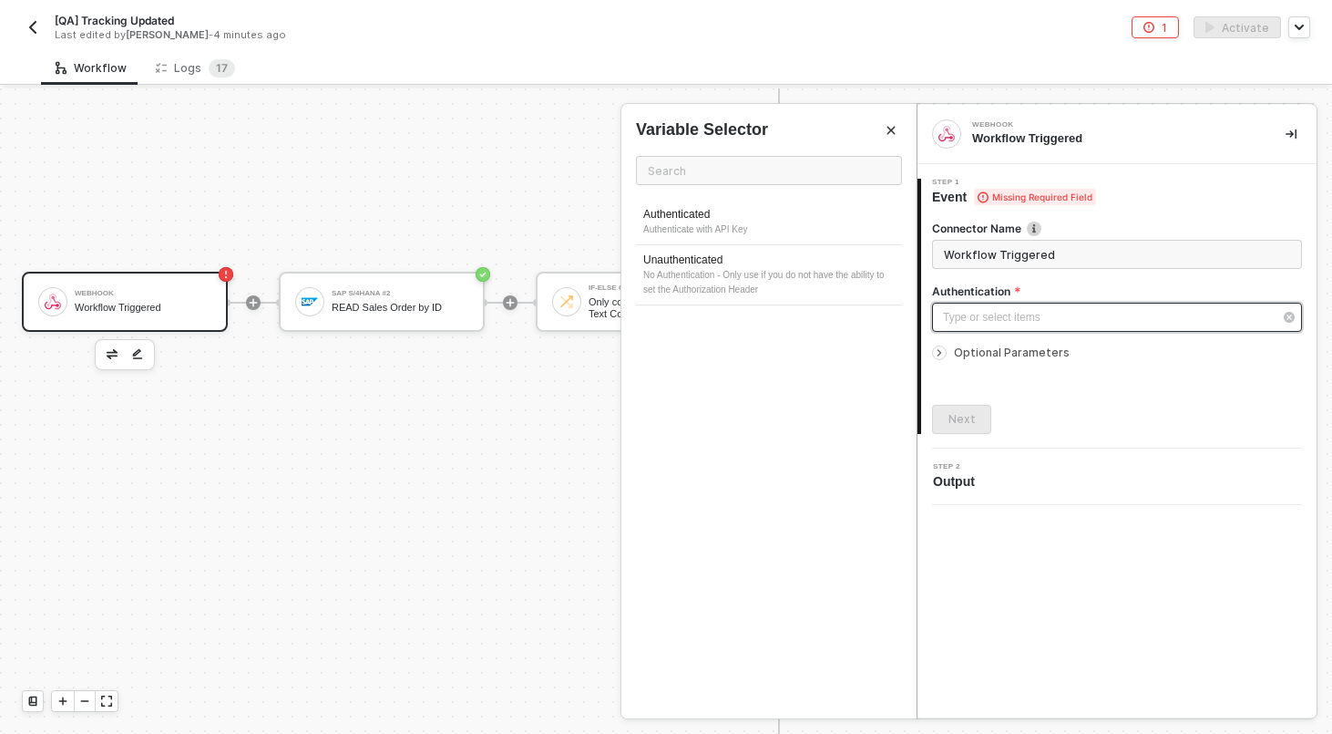
click at [1076, 311] on div "Type or select items ﻿" at bounding box center [1108, 317] width 330 height 17
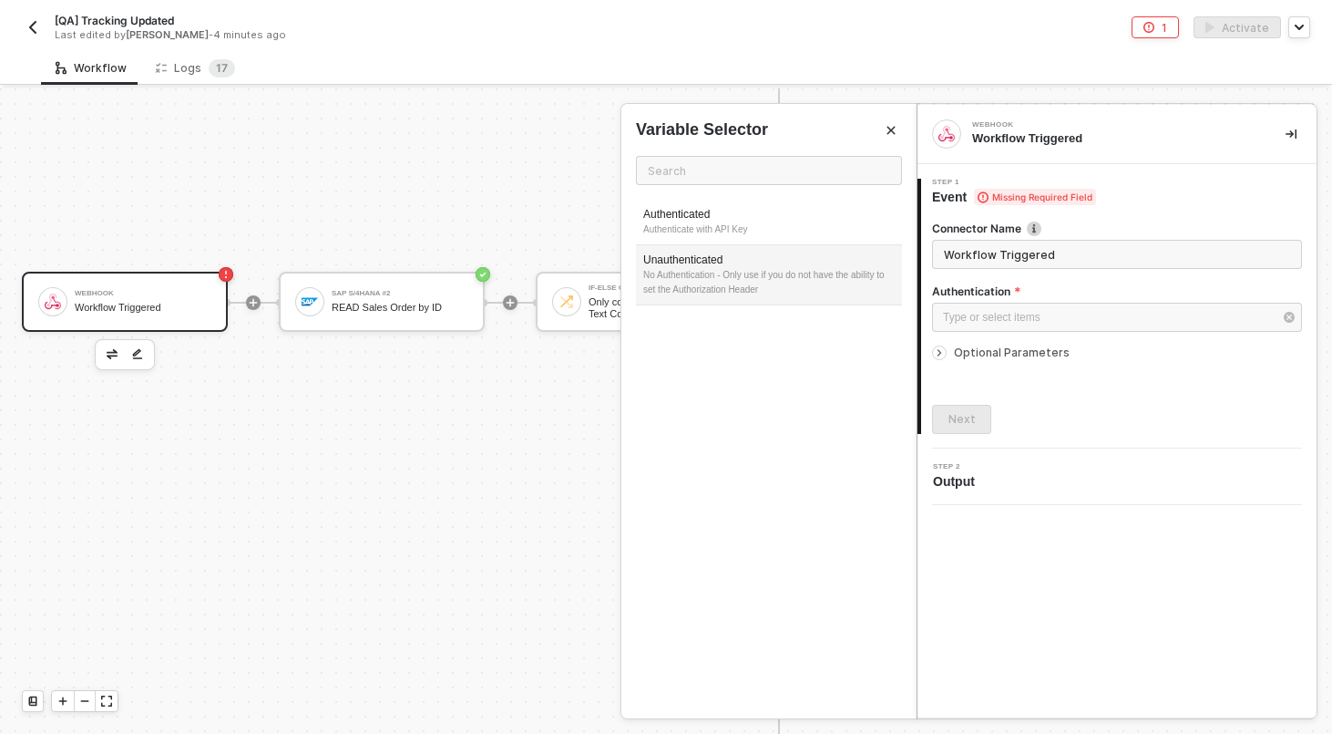
click at [788, 265] on div "Unauthenticated" at bounding box center [769, 259] width 252 height 15
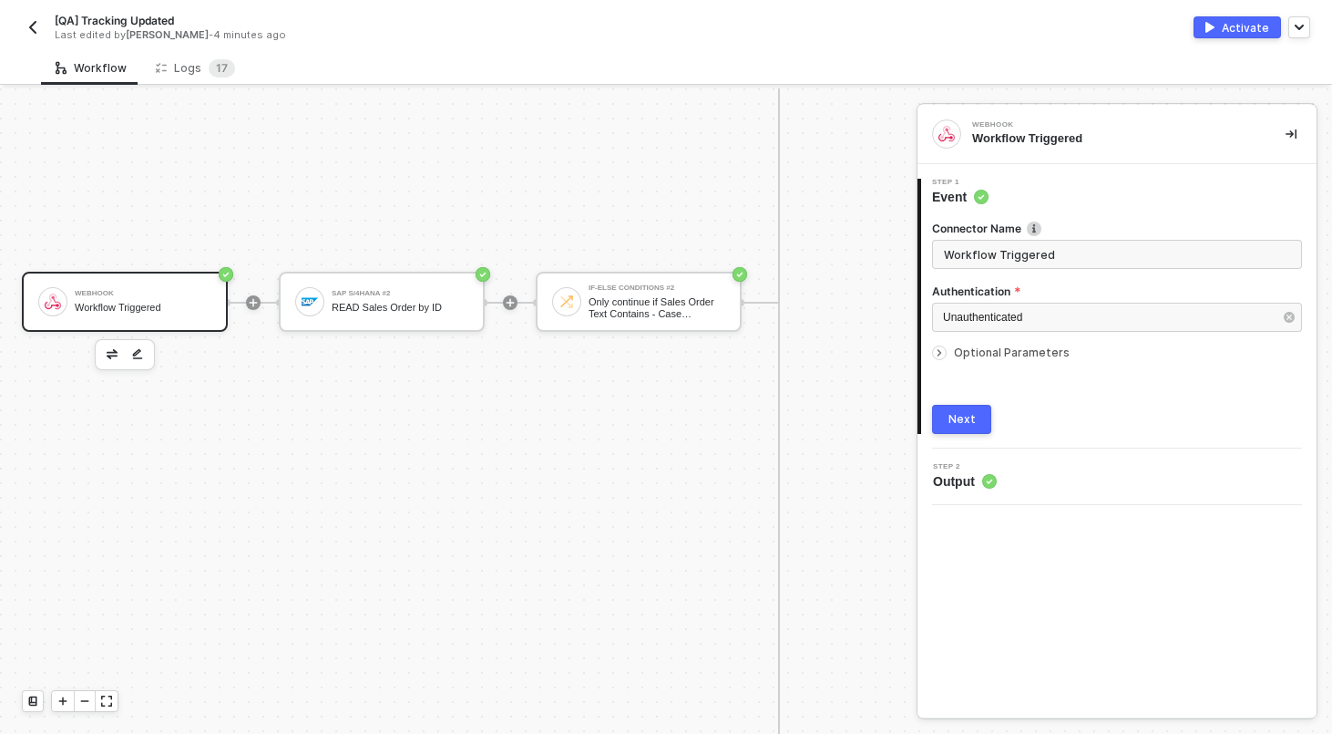
click at [1021, 355] on span "Optional Parameters" at bounding box center [1012, 352] width 116 height 14
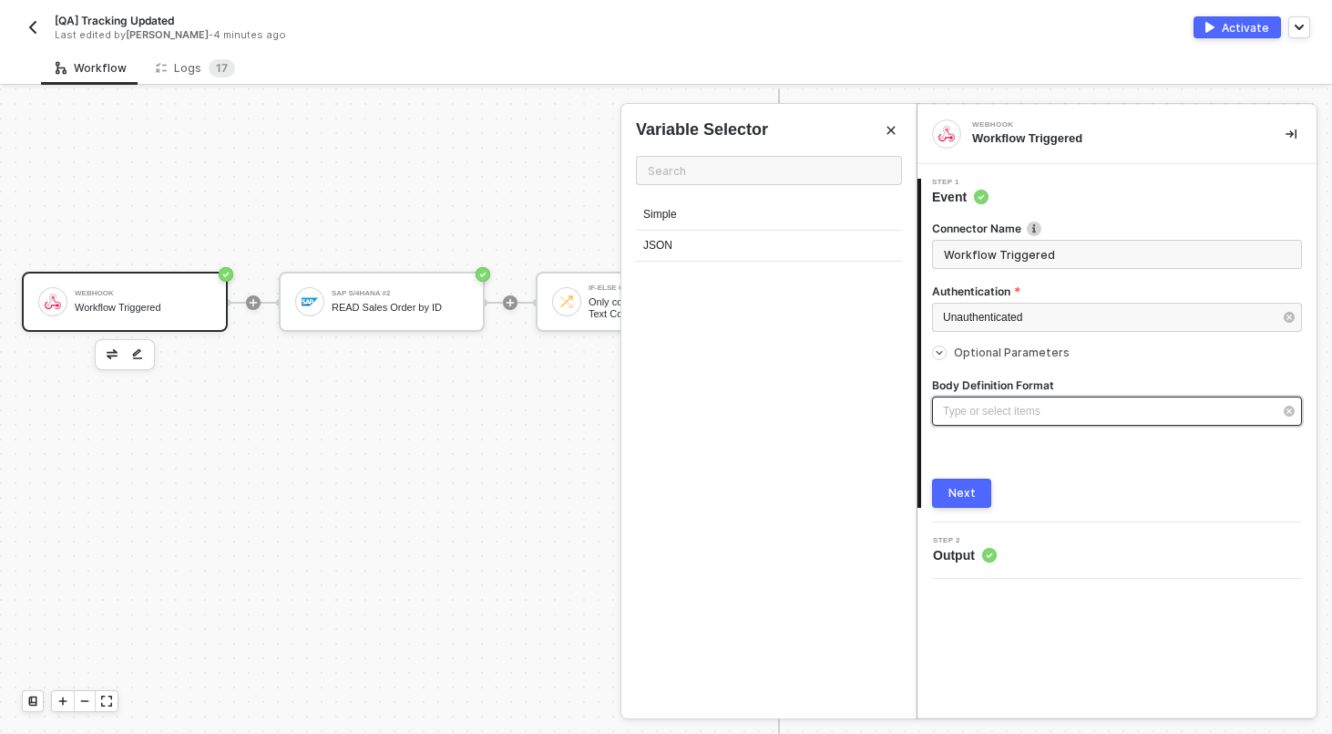
click at [1024, 403] on div "Type or select items ﻿" at bounding box center [1108, 411] width 330 height 17
click at [806, 237] on div "JSON" at bounding box center [769, 246] width 266 height 31
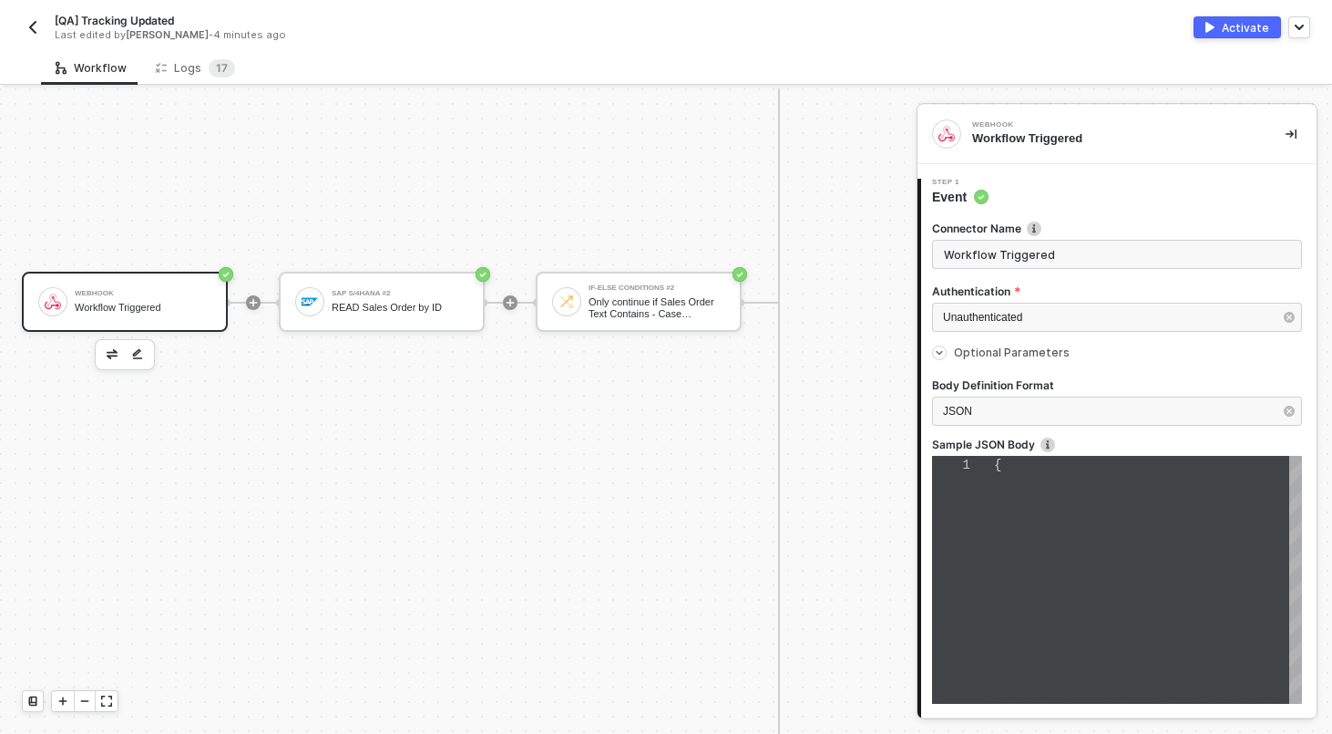
scroll to position [38, 0]
type textarea "{}"
click at [1115, 494] on div "{}" at bounding box center [1148, 580] width 308 height 248
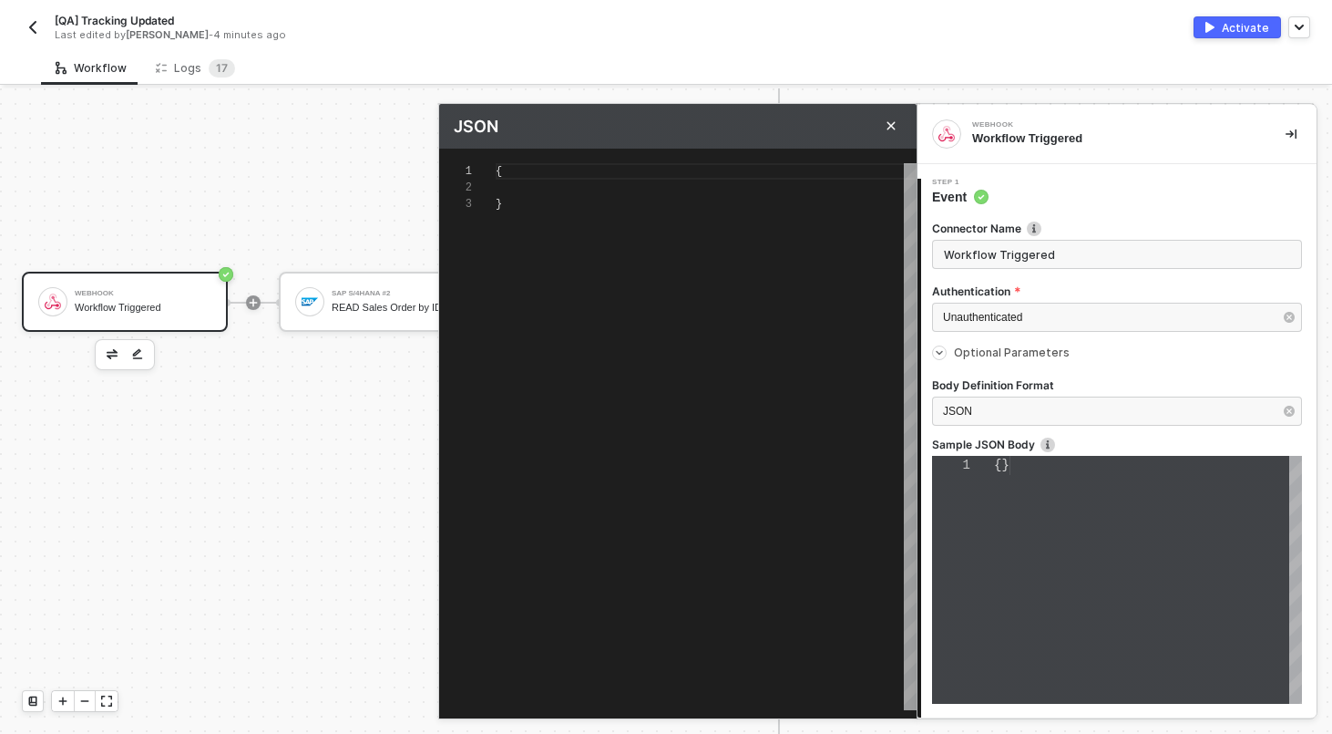
scroll to position [33, 0]
type textarea "{}"
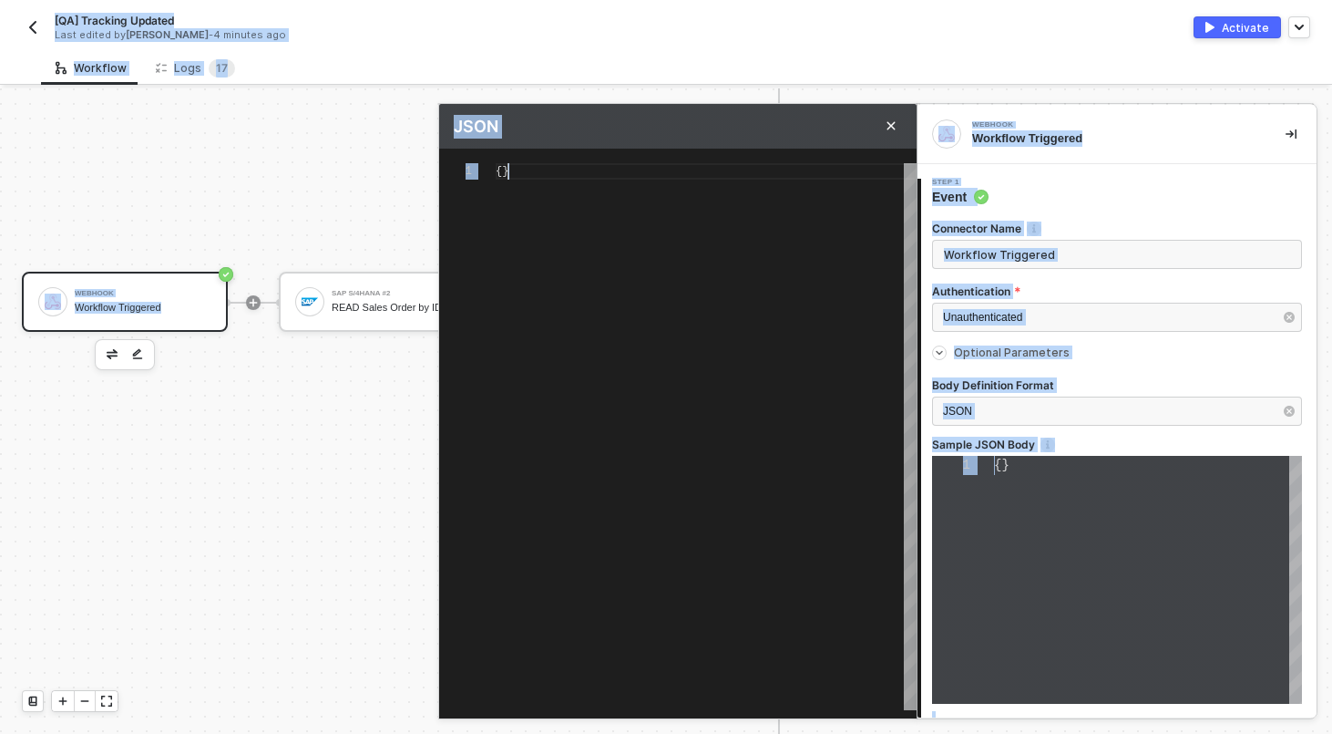
scroll to position [0, 12]
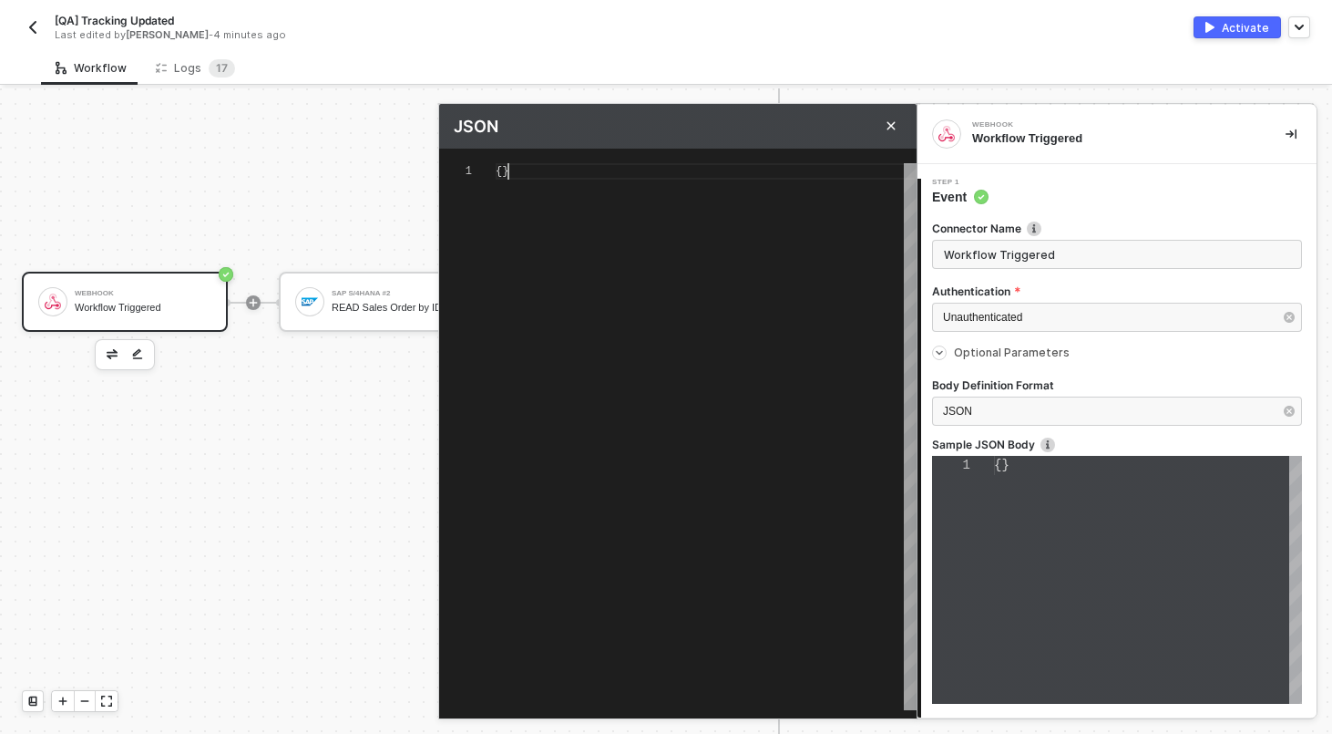
click at [512, 230] on div "{}" at bounding box center [706, 436] width 421 height 547
type textarea "{{}}"
type textarea "{}"
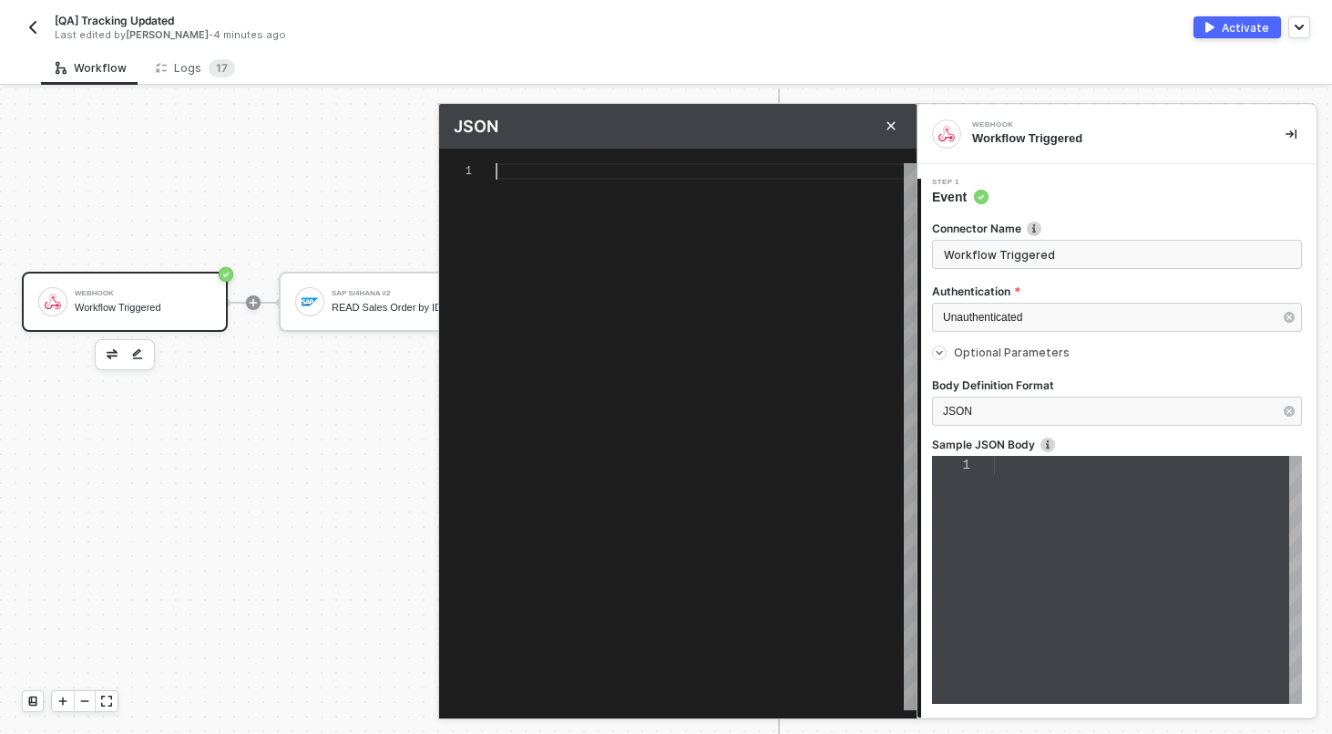
type textarea "{}"
type textarea "{ }"
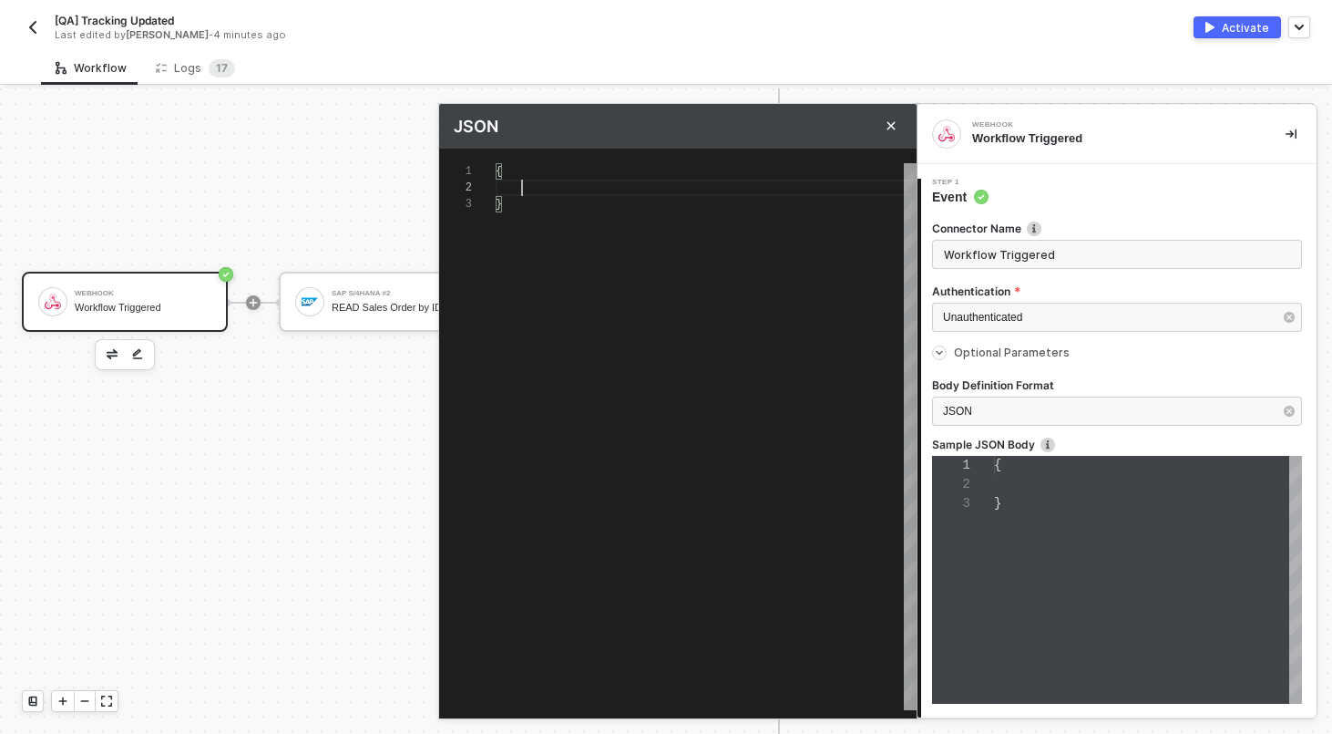
type textarea "{ "" }"
type textarea "{ "or" }"
type textarea "{ "ord" }"
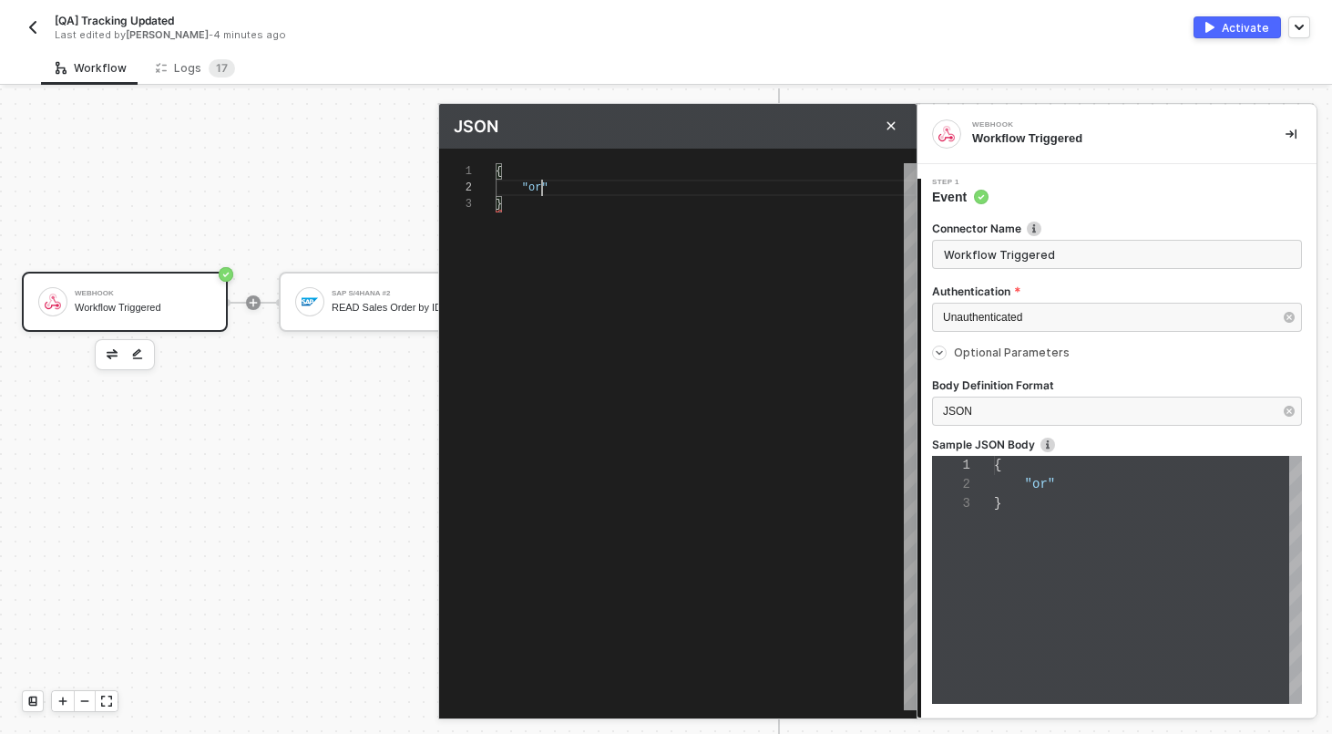
type textarea "{ "orde" }"
type textarea "{ "order" }"
type textarea "{ "order-" }"
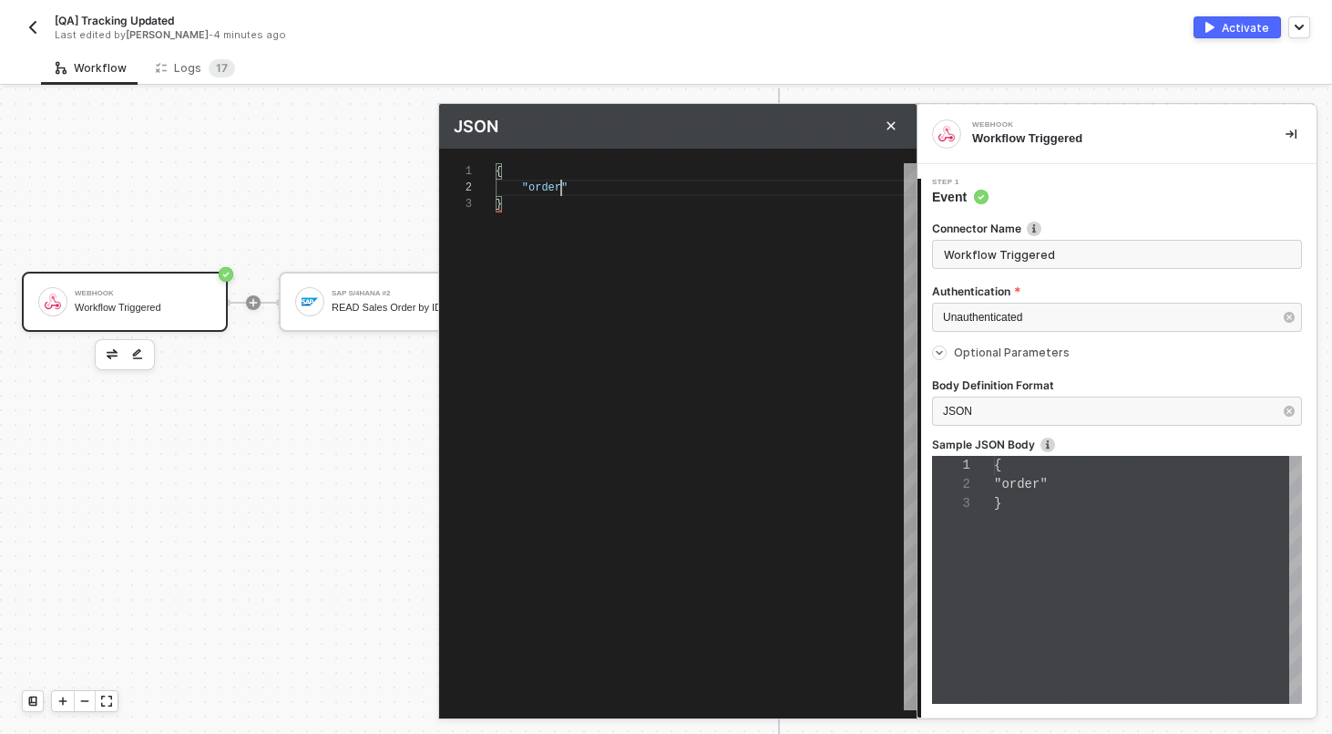
type textarea "{ "order-" }"
type textarea "{ "order" }"
type textarea "{ "orderI" }"
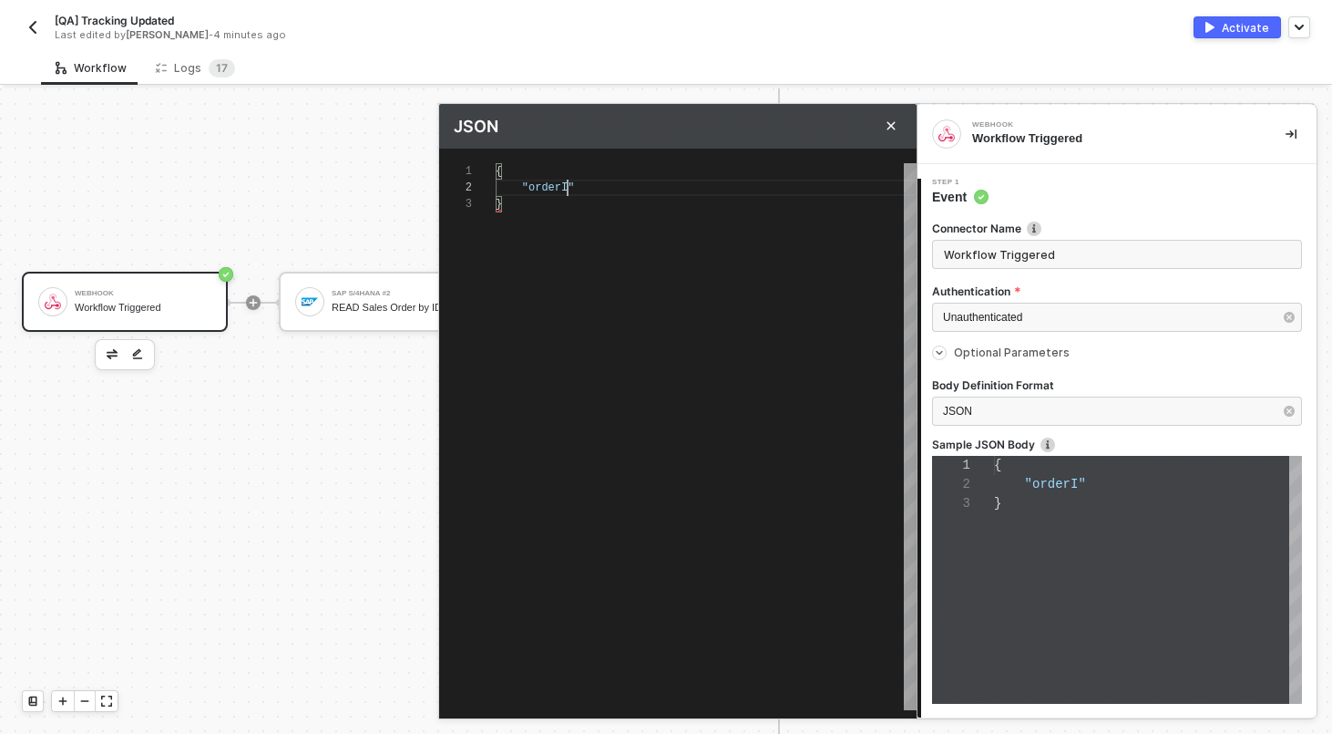
type textarea "{ "orderId" }"
type textarea "{ "orderI" }"
type textarea "{ "order" }"
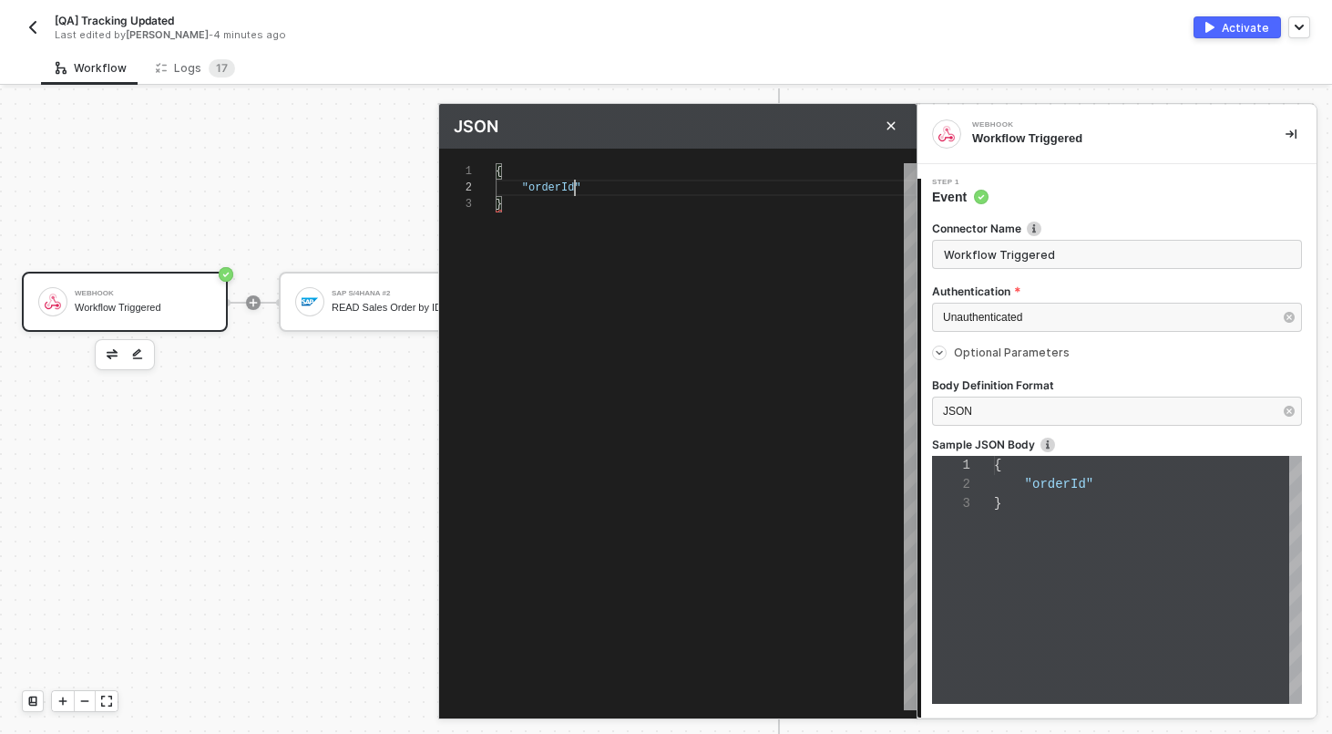
type textarea "{ "order" }"
type textarea "{ "order_" }"
type textarea "{ "order_i" }"
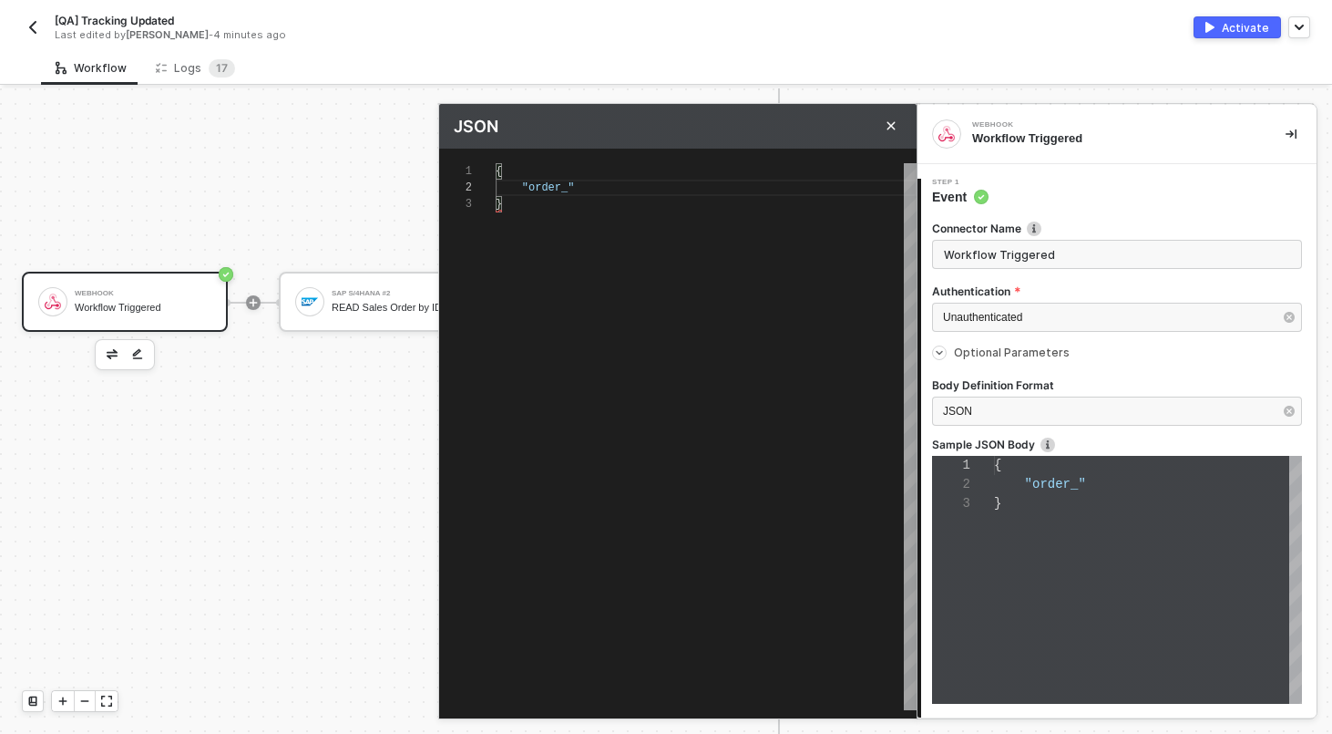
type textarea "{ "order_id" }"
type textarea "{ "order_id": }"
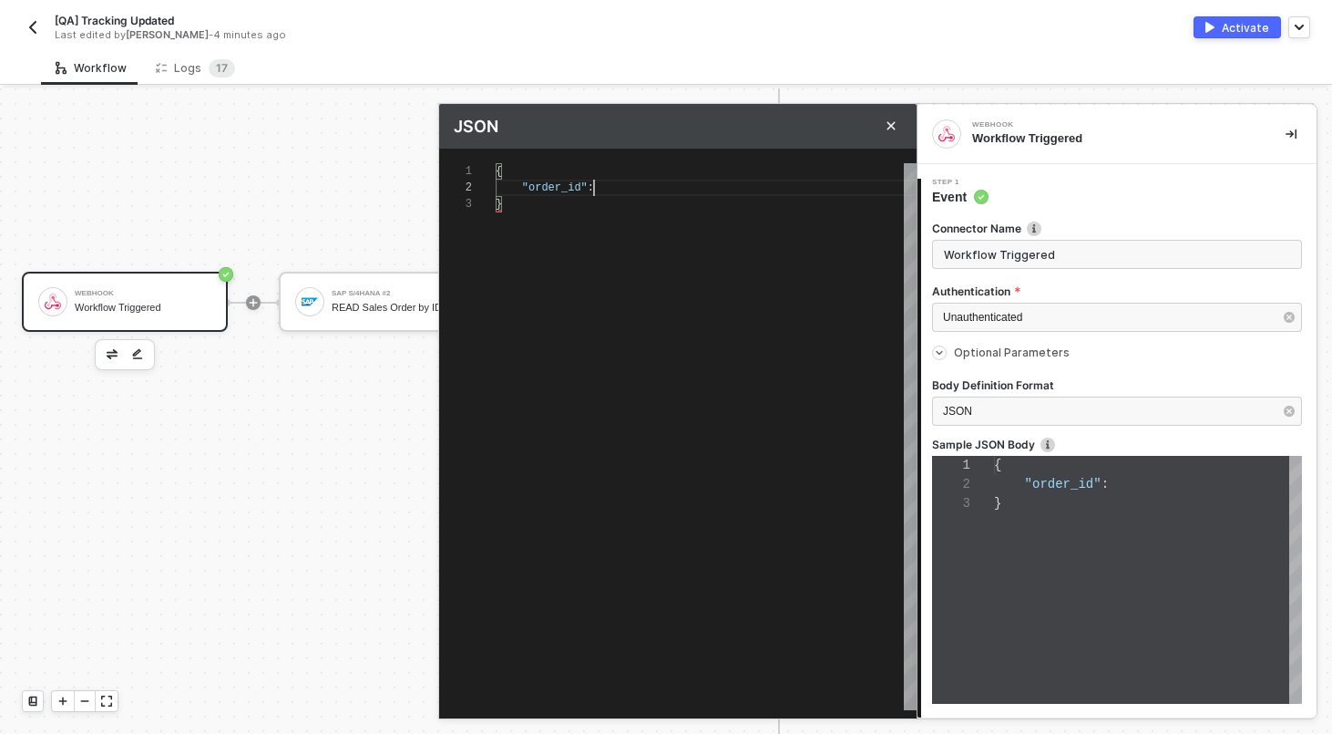
type textarea "{ "order_id": }"
type textarea "{ "order_id": "" }"
type textarea "{ "order_id": }"
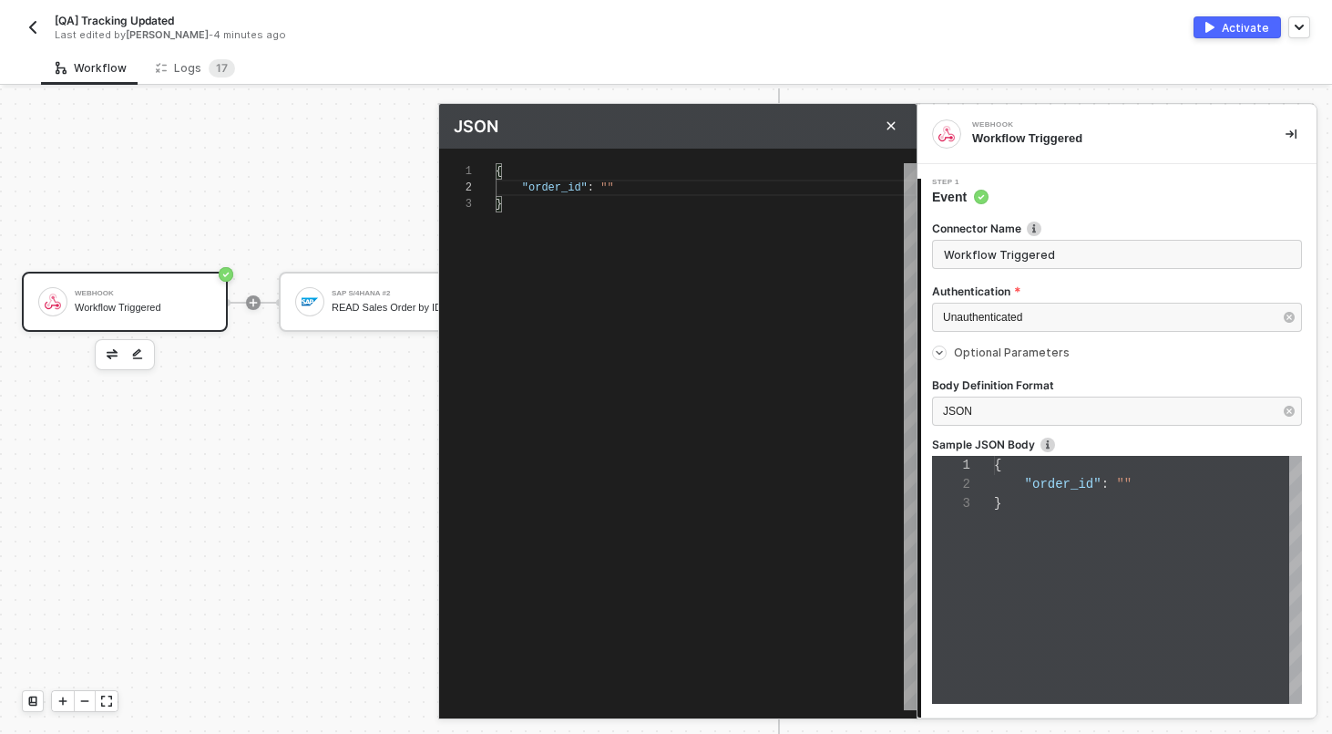
type textarea "{ "order_id": }"
type textarea "{ "order_id" }"
type textarea "{ "order_id }"
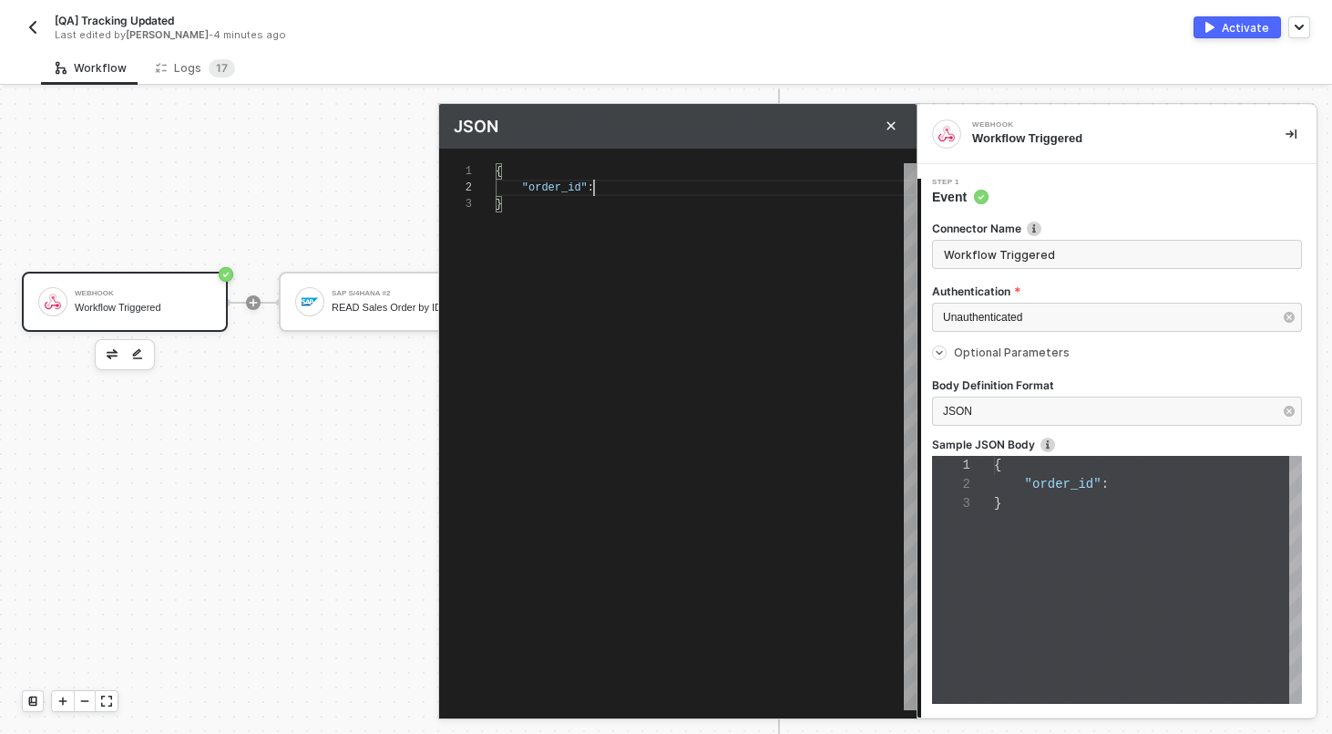
type textarea "{ "order_id }"
type textarea "{ "order_i }"
type textarea "{ "order_ }"
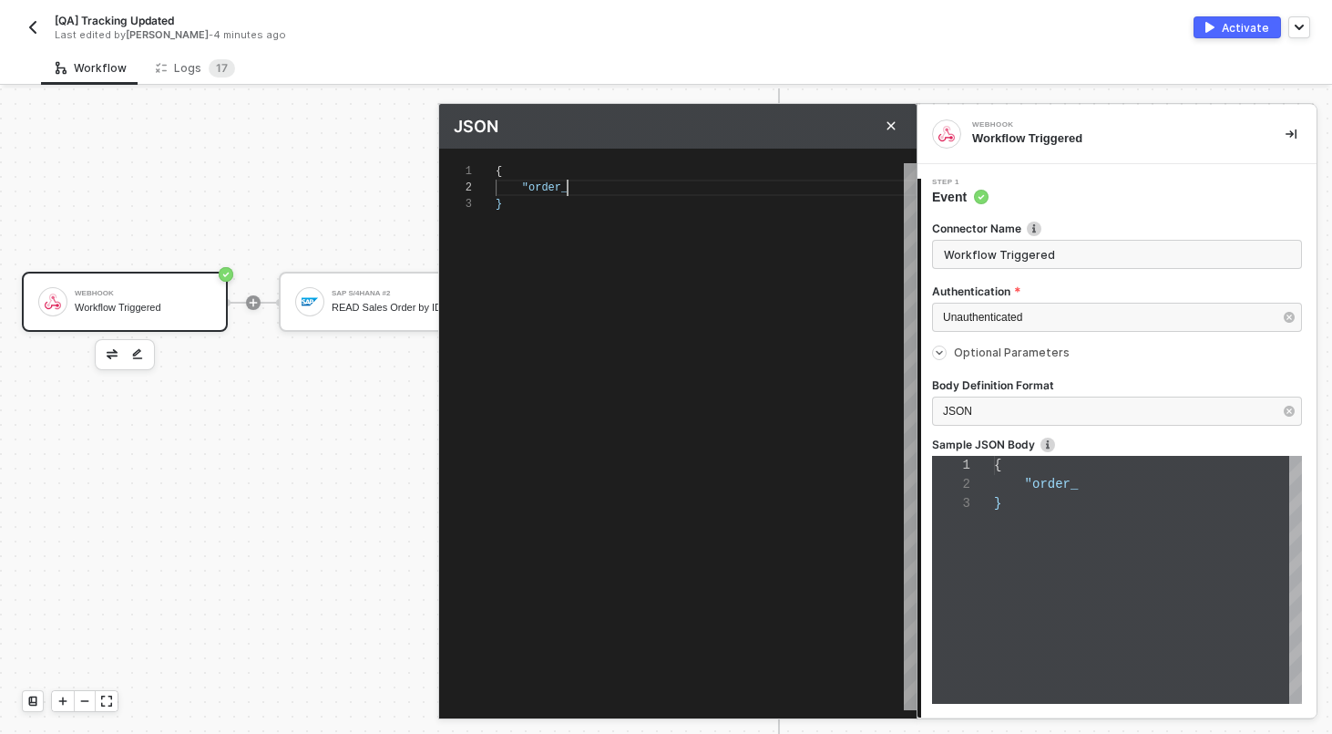
type textarea "{ "order }"
type textarea "{ "orde }"
type textarea "{ "ordeI }"
type textarea "{ "ordeId }"
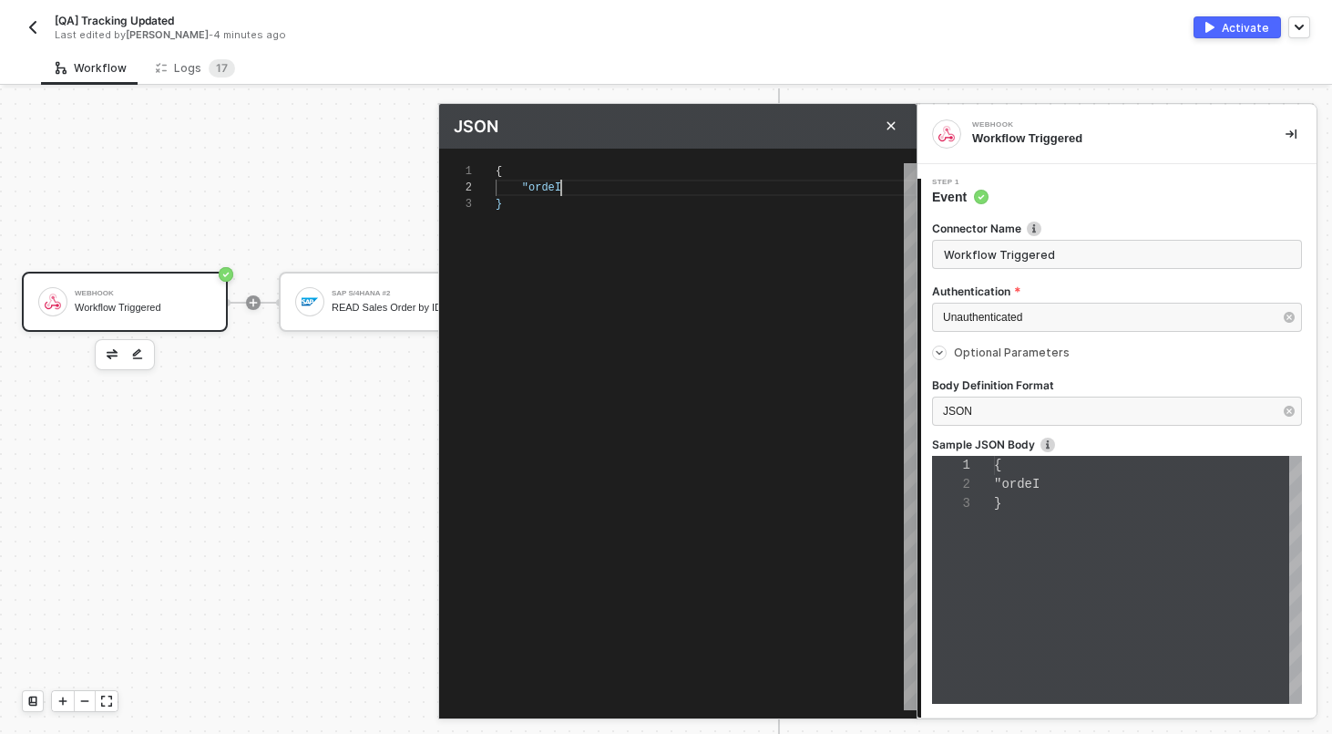
type textarea "{ "ordeId }"
type textarea "{ "ordeId" }"
type textarea "{ "ordeId": }"
type textarea "{ "ordeId" }"
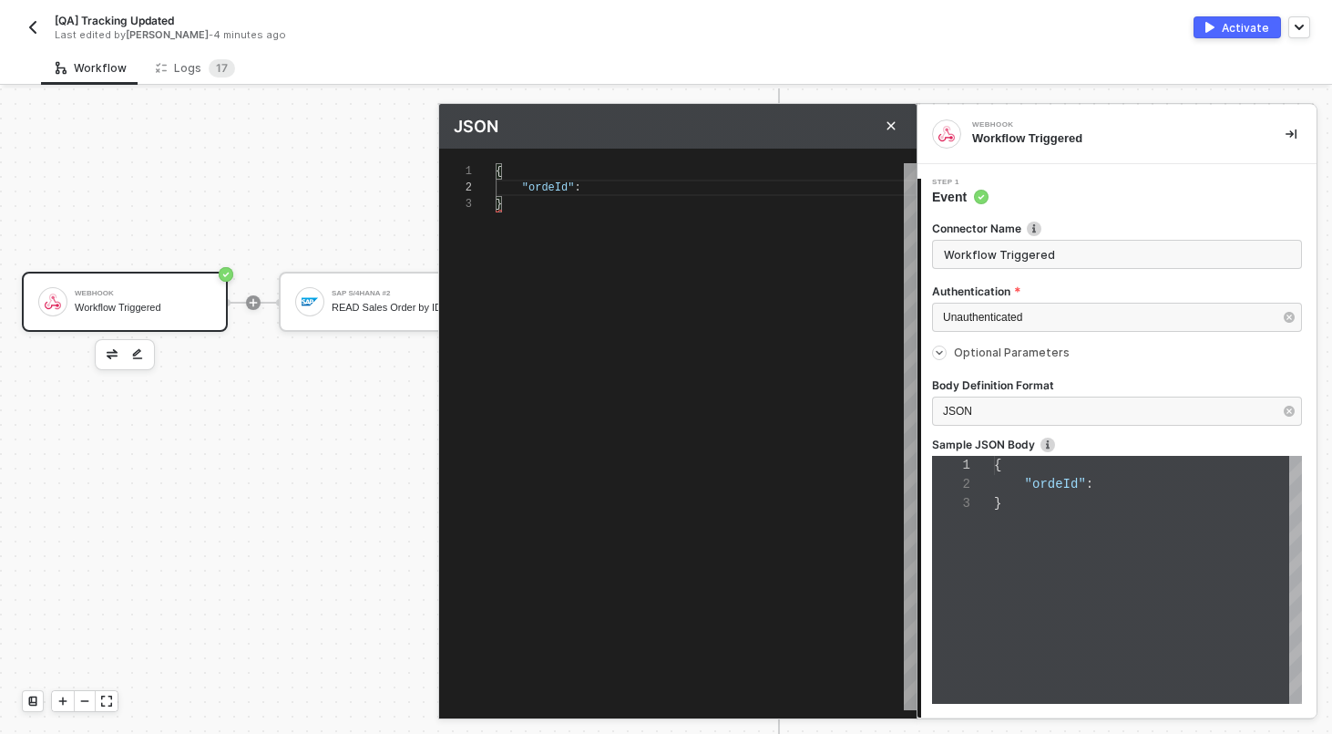
type textarea "{ "ordeId }"
type textarea "{ "ordeI }"
type textarea "{ "orde }"
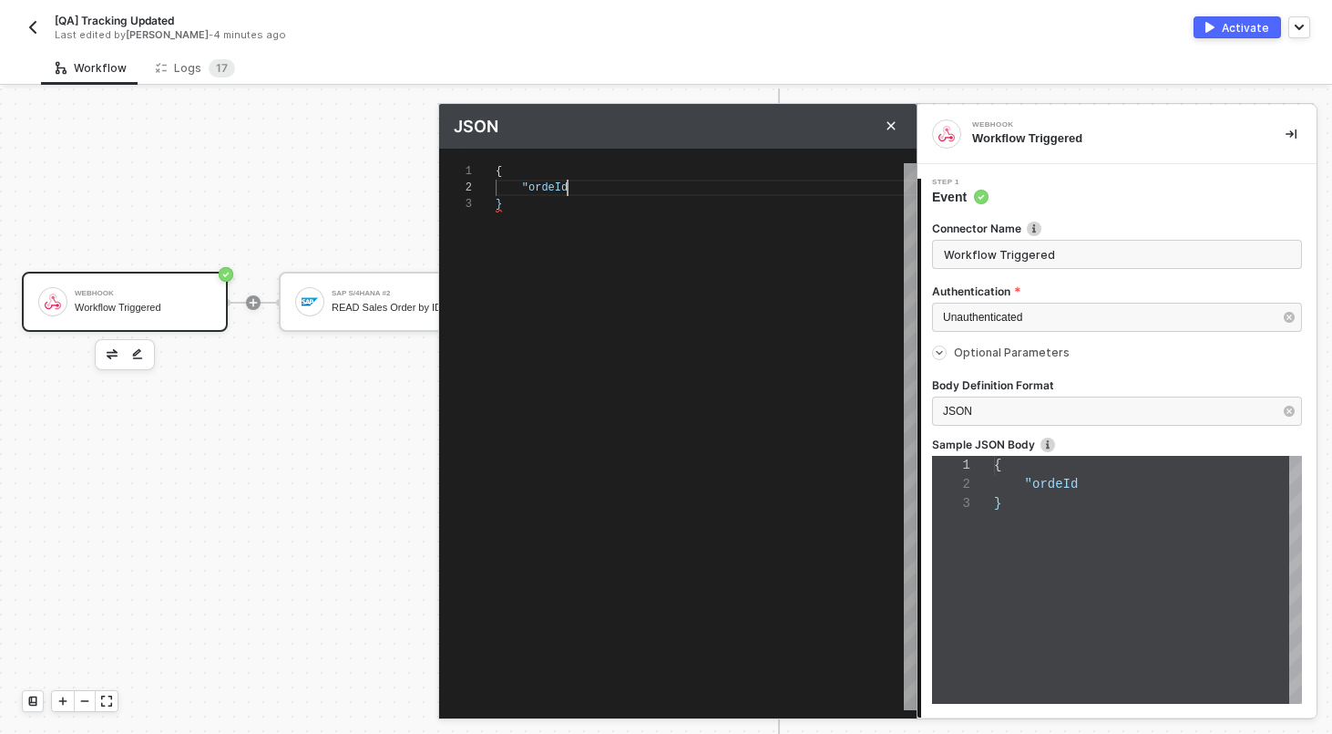
type textarea "{ "orde }"
type textarea "{ "order }"
type textarea "{ "orderI }"
type textarea "{ "orderId }"
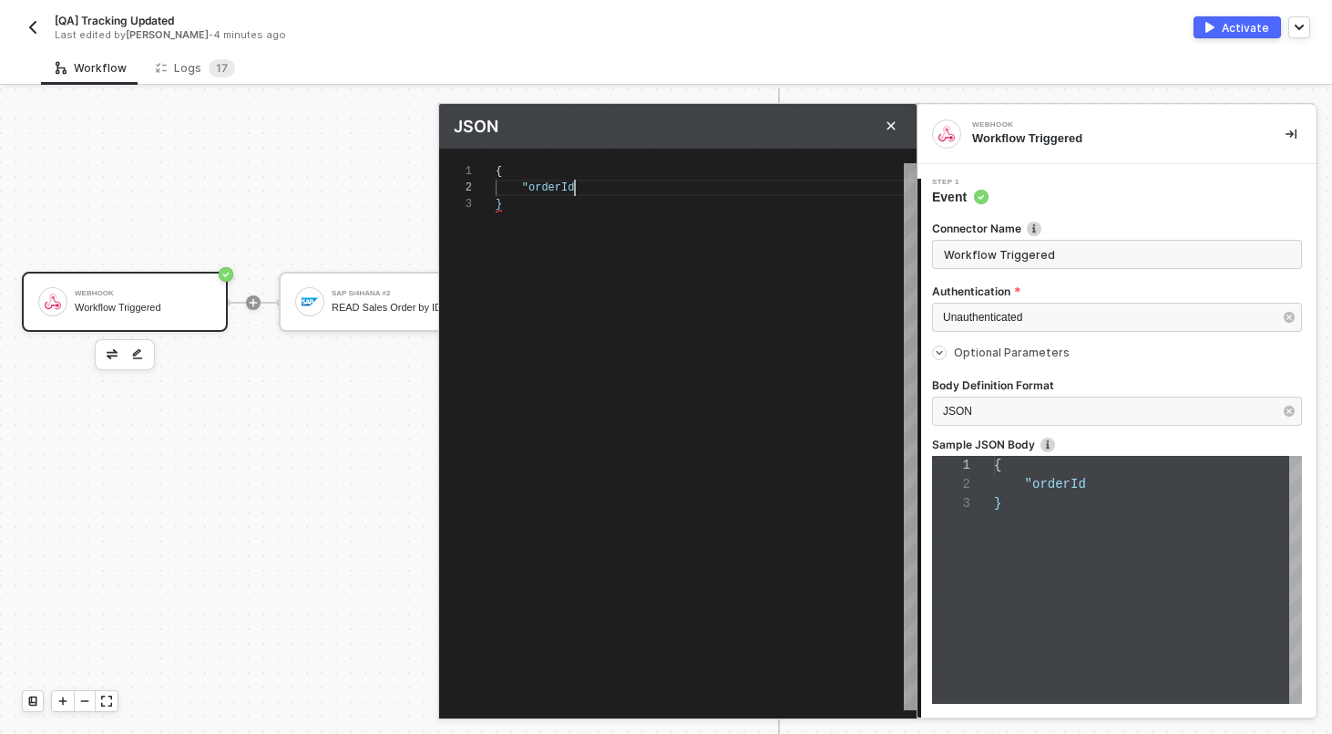
type textarea "{ "orderId" }"
type textarea "{ "orderId": }"
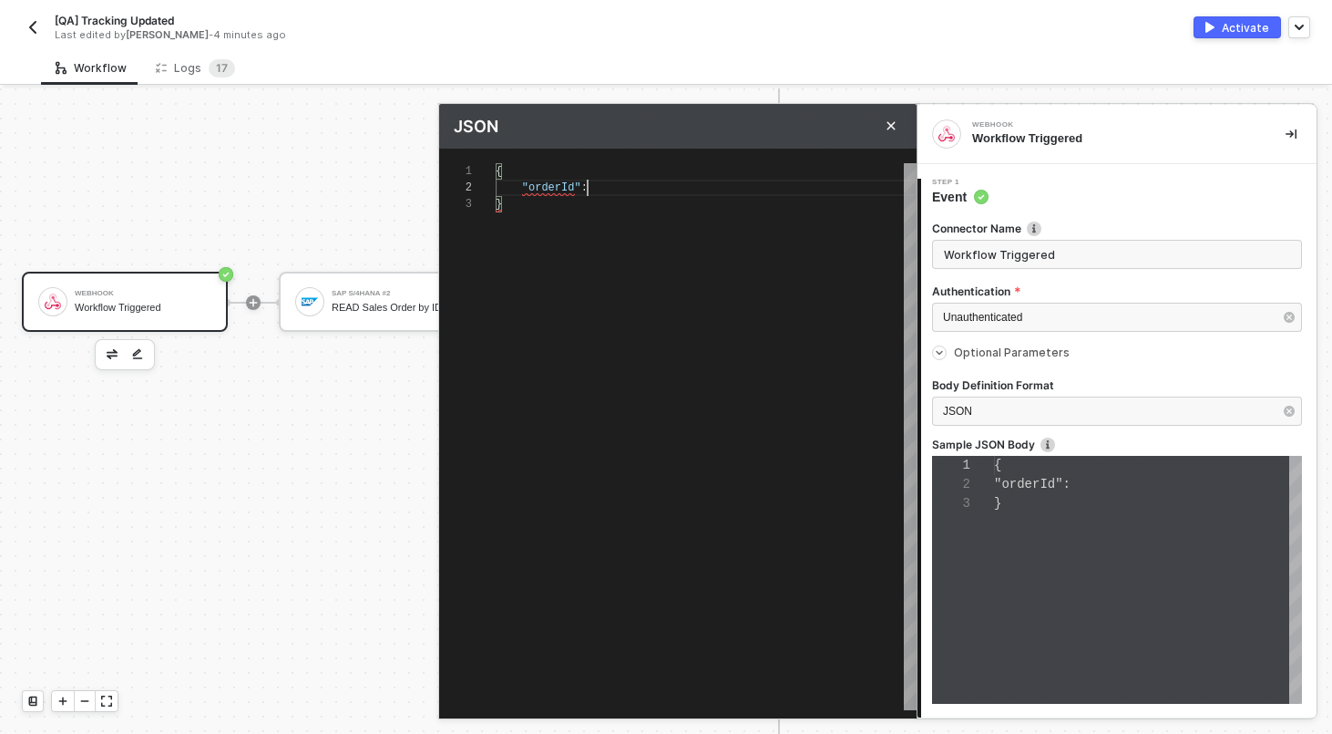
type textarea "{ "orderId": }"
type textarea "{ "orderId": "" }"
type textarea "{ "orderId": "1" }"
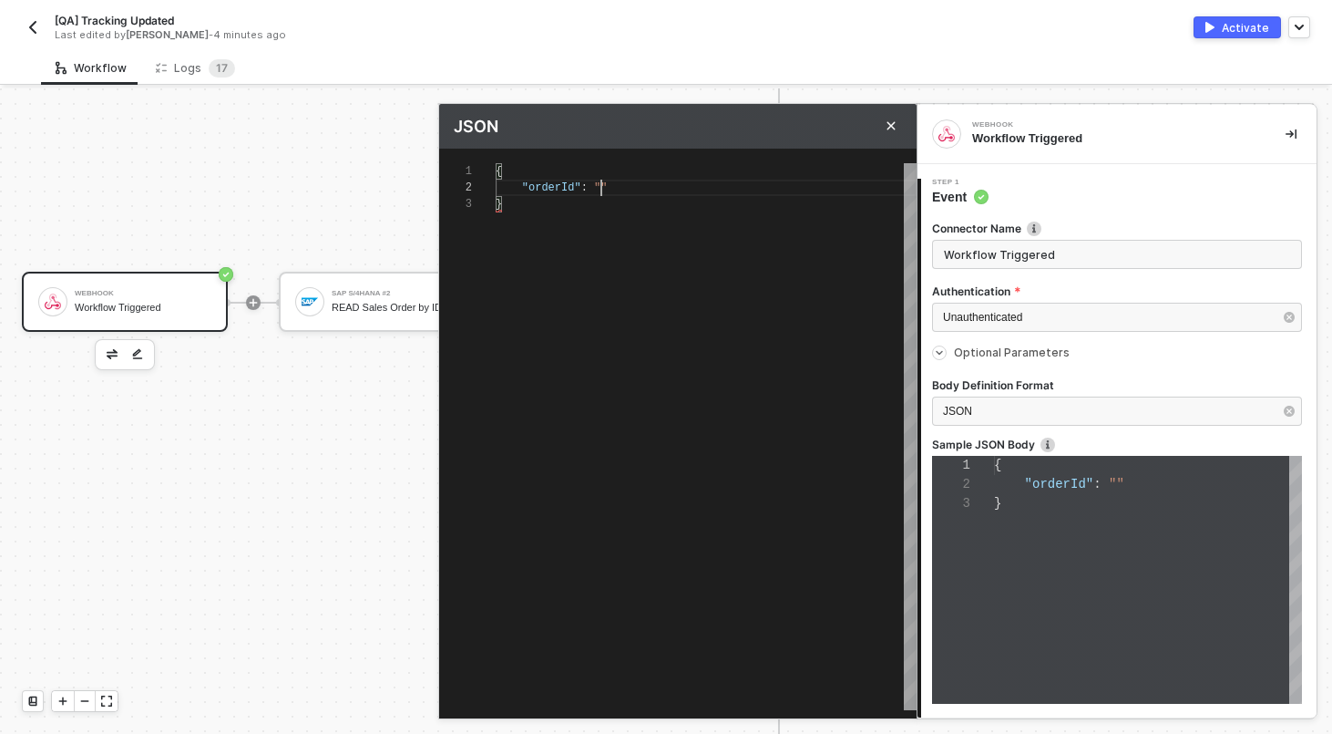
type textarea "{ "orderId": "1" }"
type textarea "{ "orderId": "12" }"
type textarea "{ "orderId": "123" }"
type textarea "{ "orderId": "1234" }"
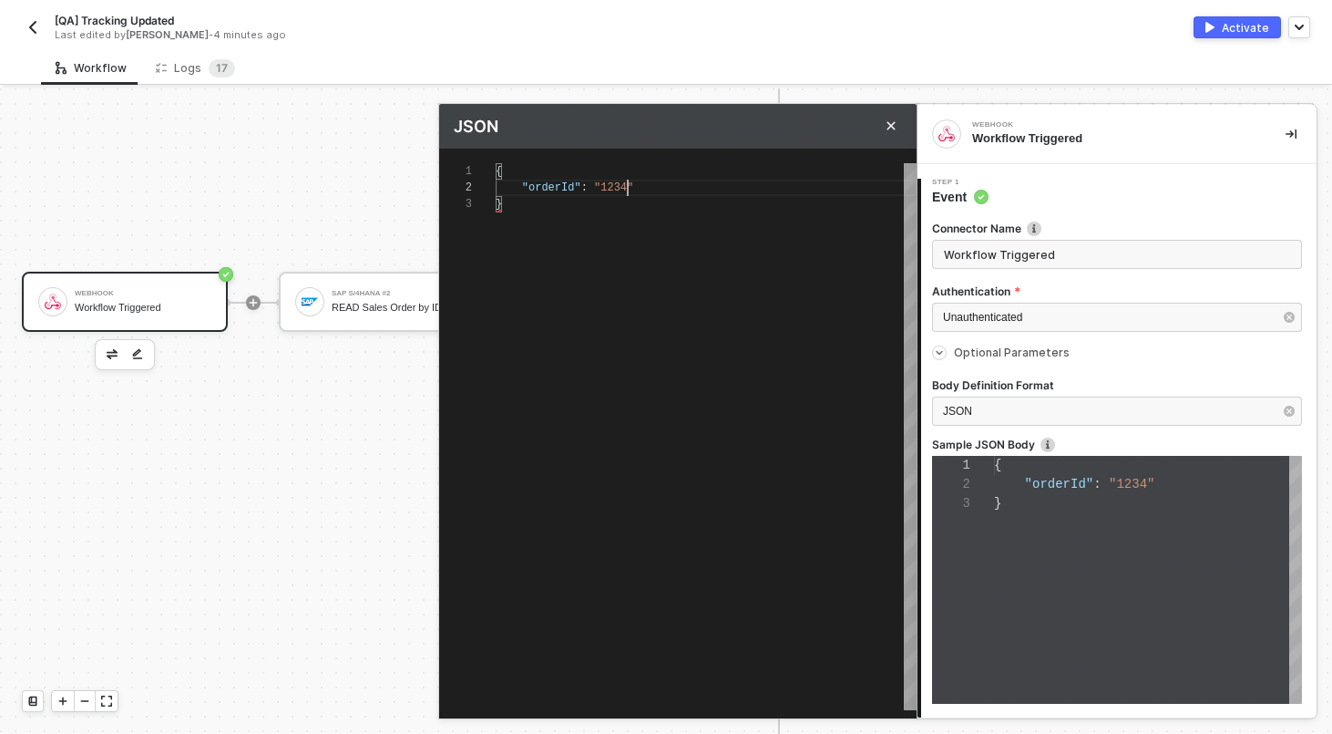
type textarea "{ "orderId": "12345" }"
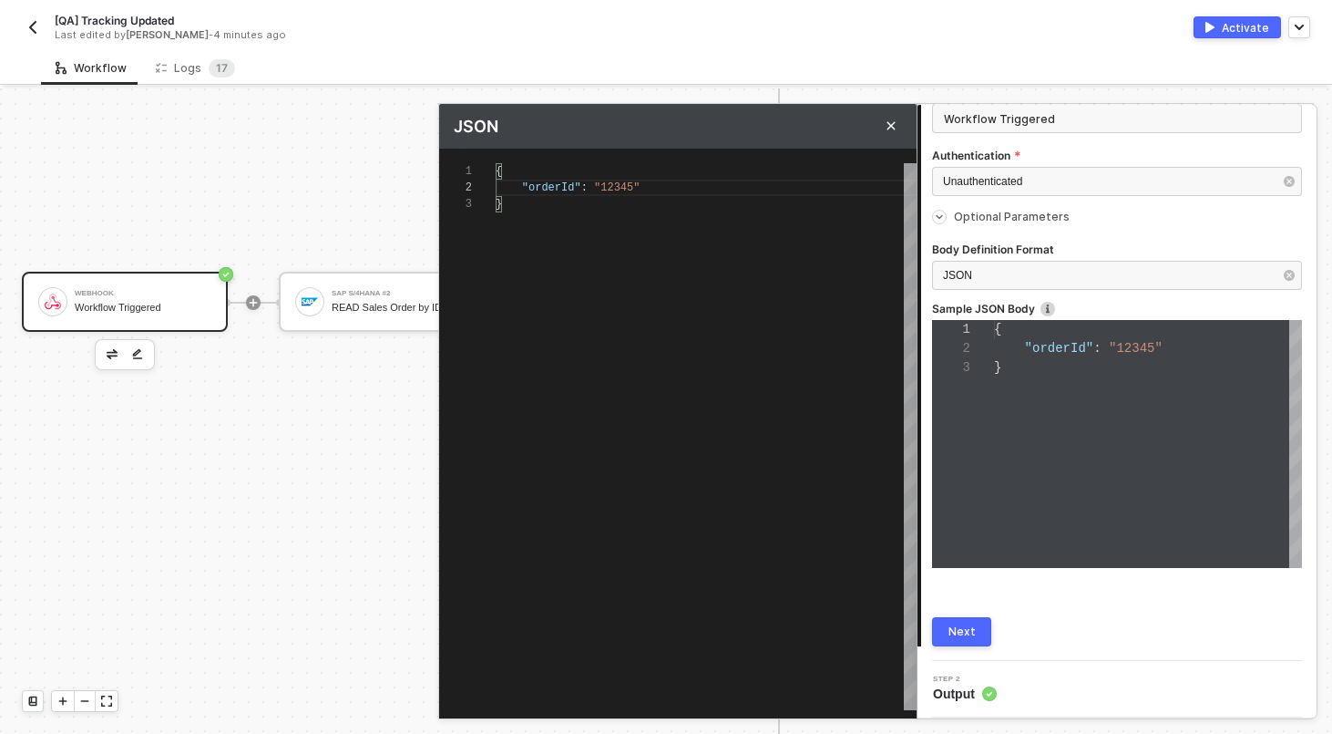
click at [965, 640] on button "Next" at bounding box center [961, 631] width 59 height 29
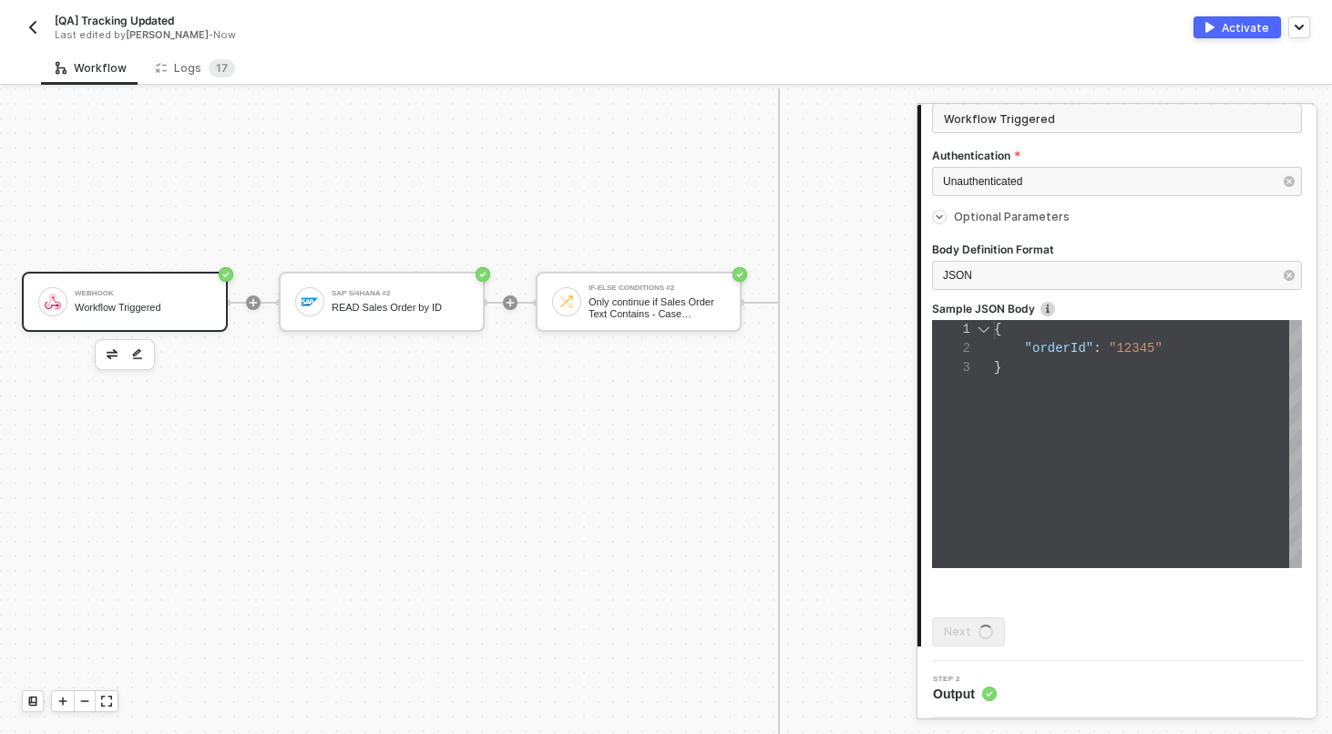
scroll to position [0, 0]
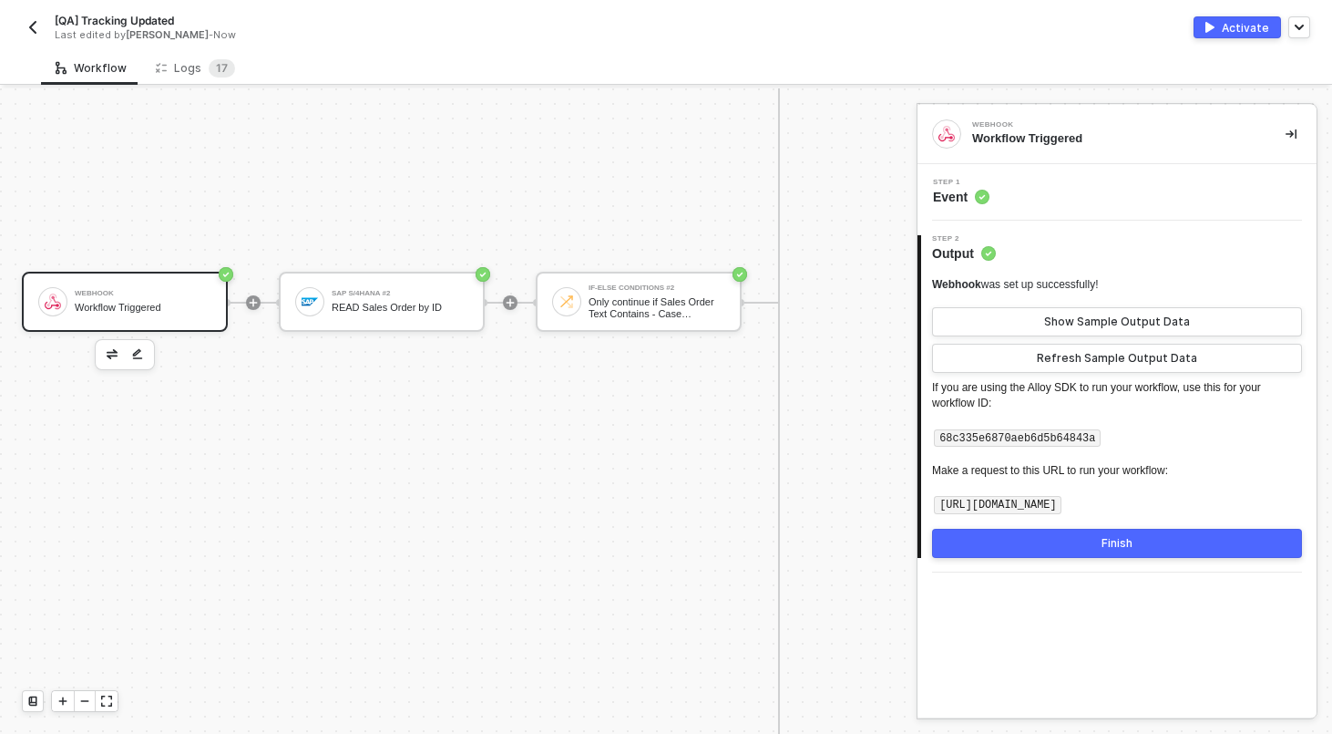
click at [1062, 505] on code "https://webhooks.runalloy.com/68c335e6870aeb6d5b64843a" at bounding box center [998, 505] width 128 height 18
click at [1042, 405] on p "If you are using the Alloy SDK to run your workflow, use this for your workflow…" at bounding box center [1117, 447] width 370 height 134
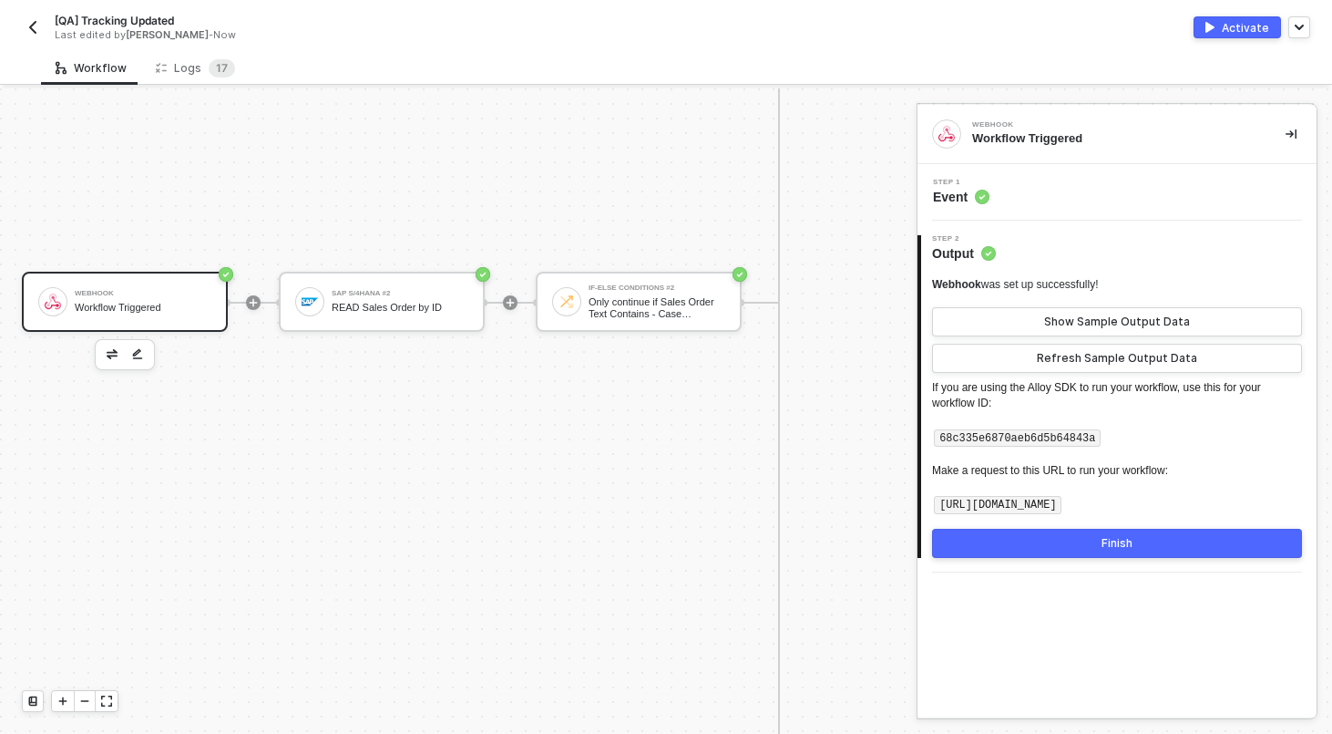
click at [1032, 509] on code "https://webhooks.runalloy.com/68c335e6870aeb6d5b64843a" at bounding box center [998, 505] width 128 height 18
click at [1023, 499] on code "https://webhooks.runalloy.com/68c335e6870aeb6d5b64843a" at bounding box center [998, 505] width 128 height 18
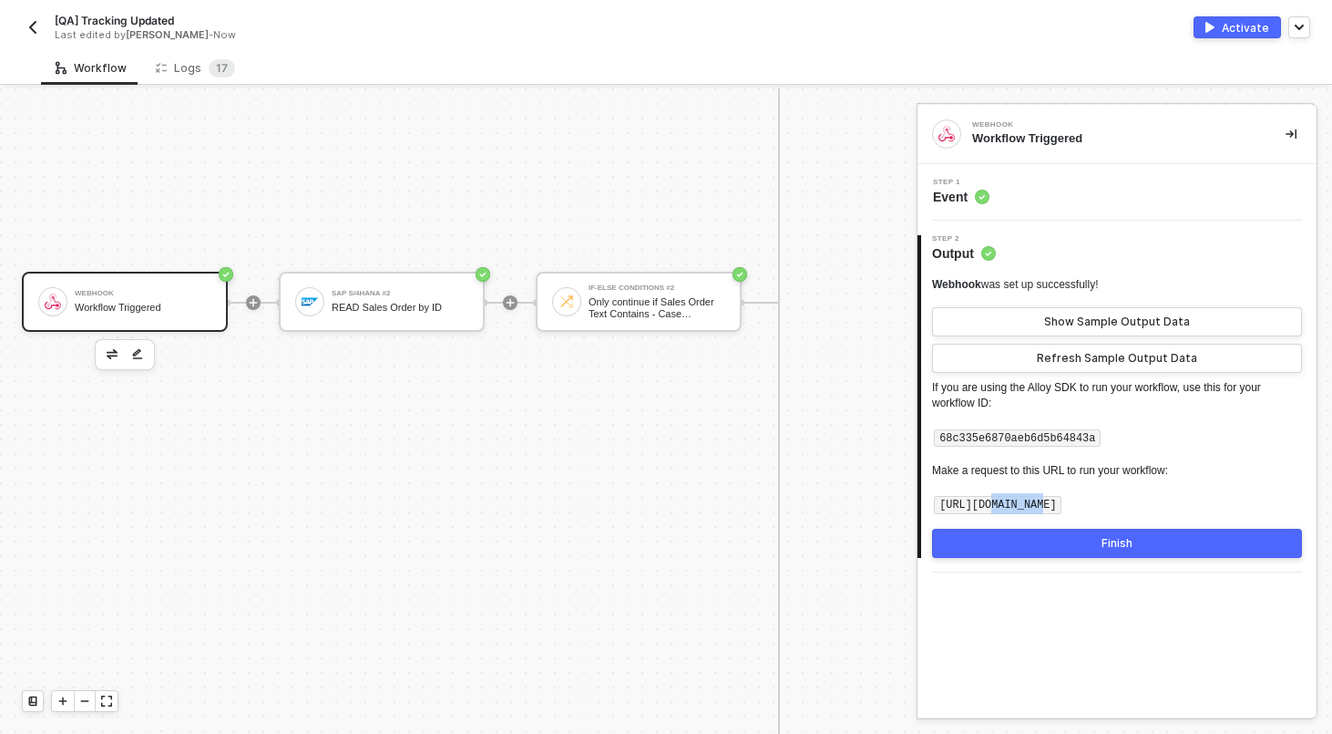
click at [1023, 499] on code "https://webhooks.runalloy.com/68c335e6870aeb6d5b64843a" at bounding box center [998, 505] width 128 height 18
copy code "webhooks"
click at [186, 312] on div "Workflow Triggered" at bounding box center [143, 308] width 137 height 12
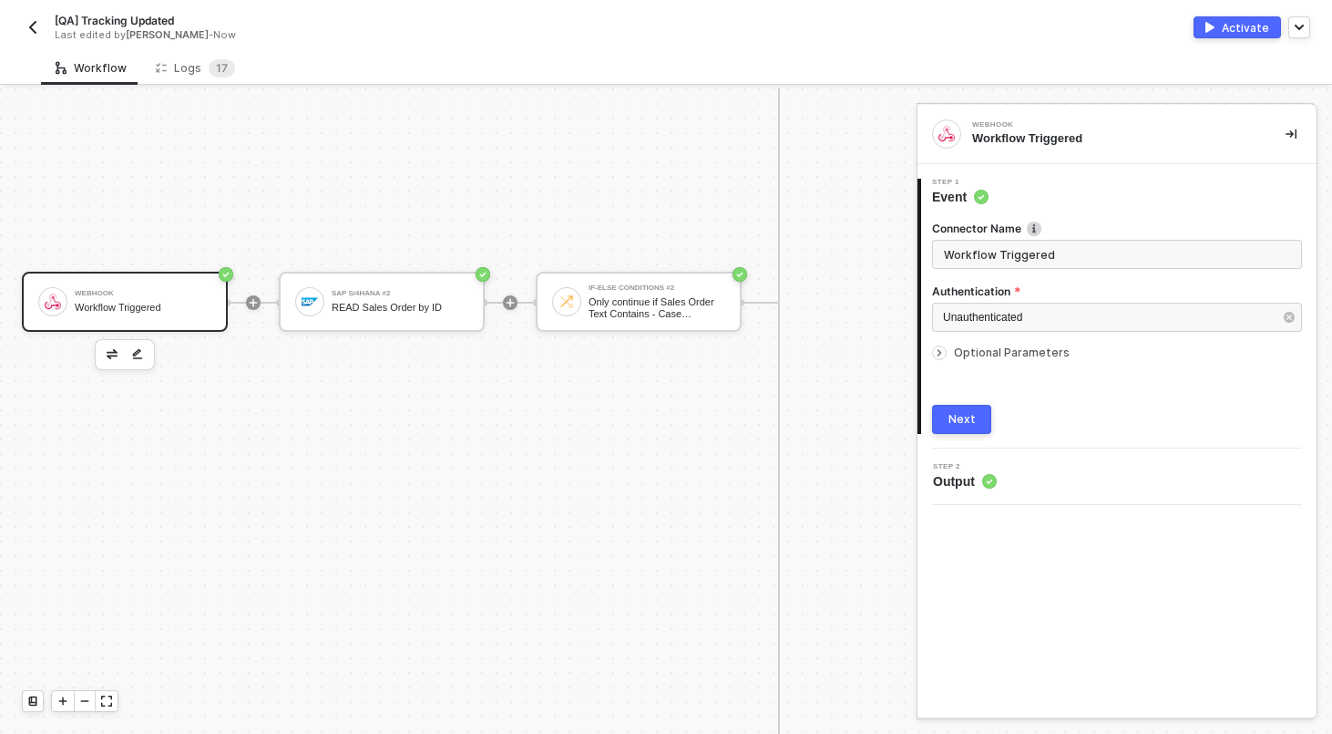
click at [1006, 351] on span "Optional Parameters" at bounding box center [1012, 352] width 116 height 14
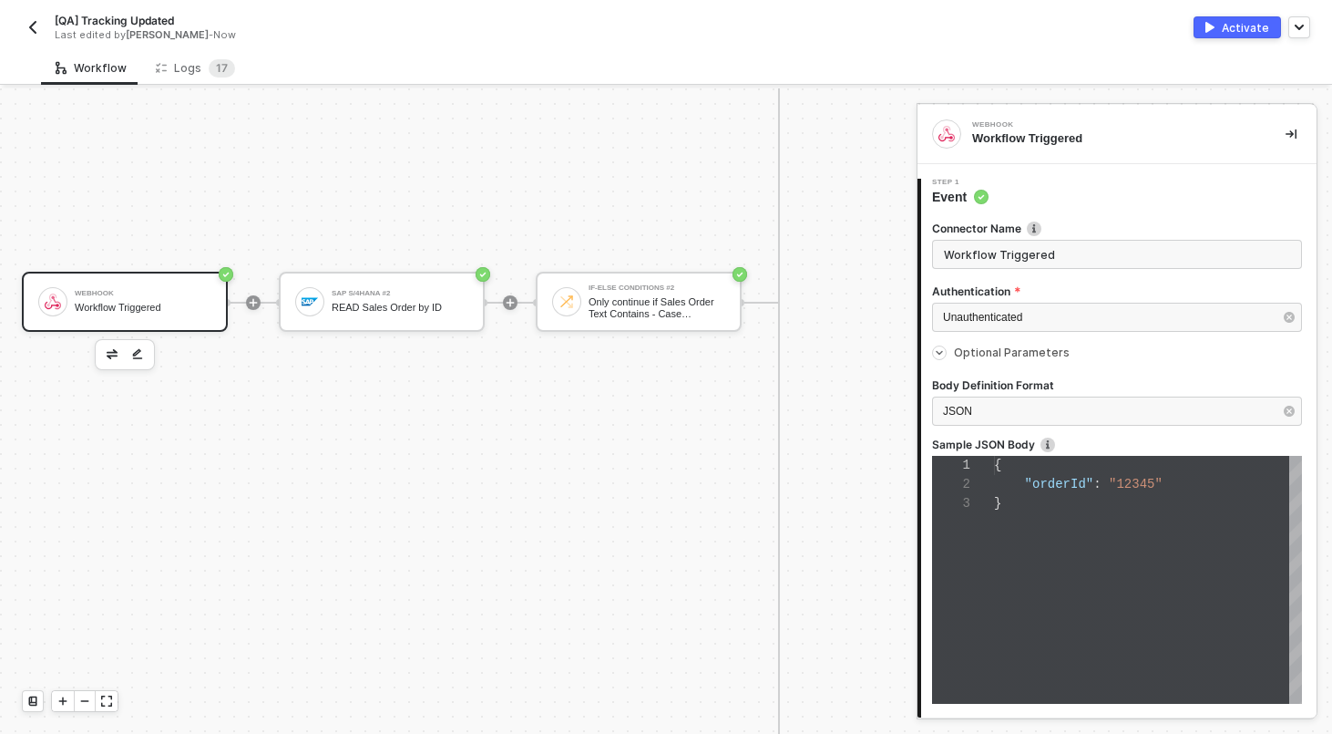
scroll to position [38, 0]
type textarea "{ "orderId": "12345" }"
click at [1052, 548] on div "{ "orderId" : "12345" }" at bounding box center [1148, 580] width 308 height 248
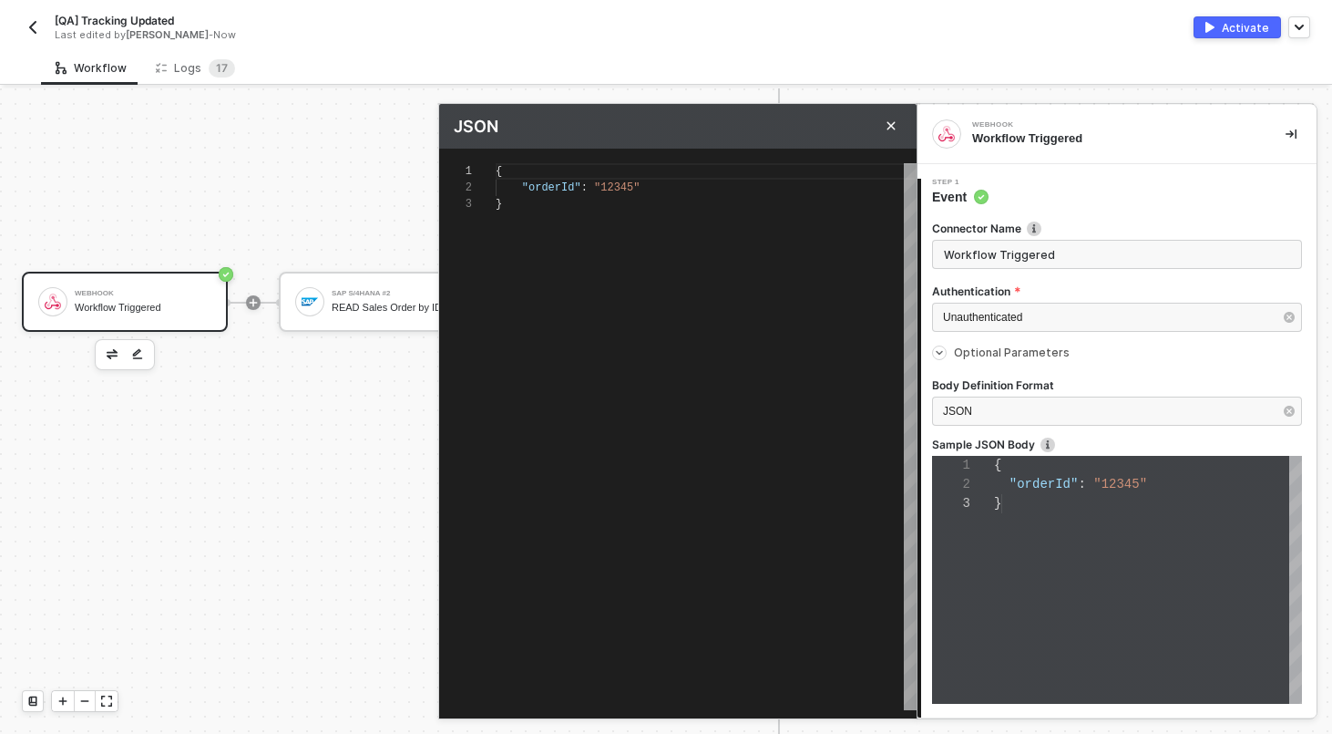
type textarea "{ "orderId": "12345" }"
click at [712, 333] on div "{ "orderId" : "12345" }" at bounding box center [706, 436] width 421 height 547
type textarea "{}"
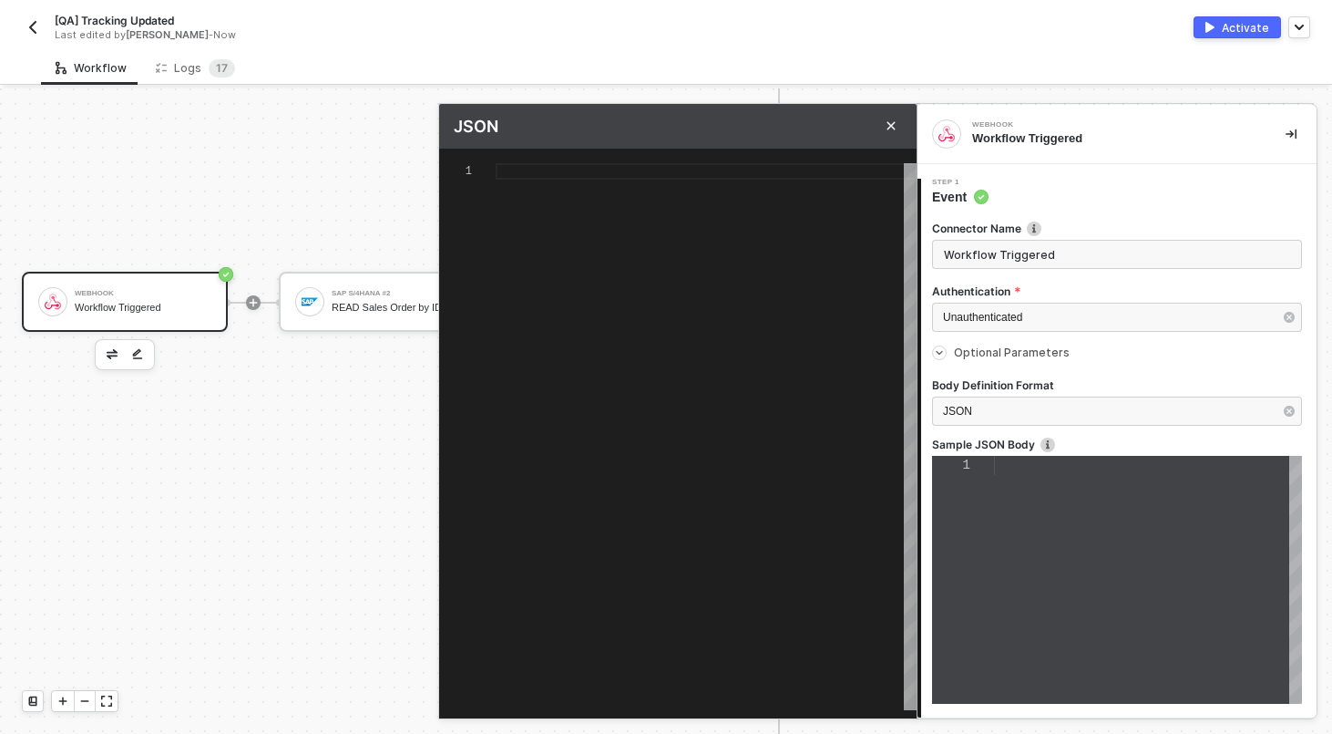
type textarea "{}"
type textarea "{ }"
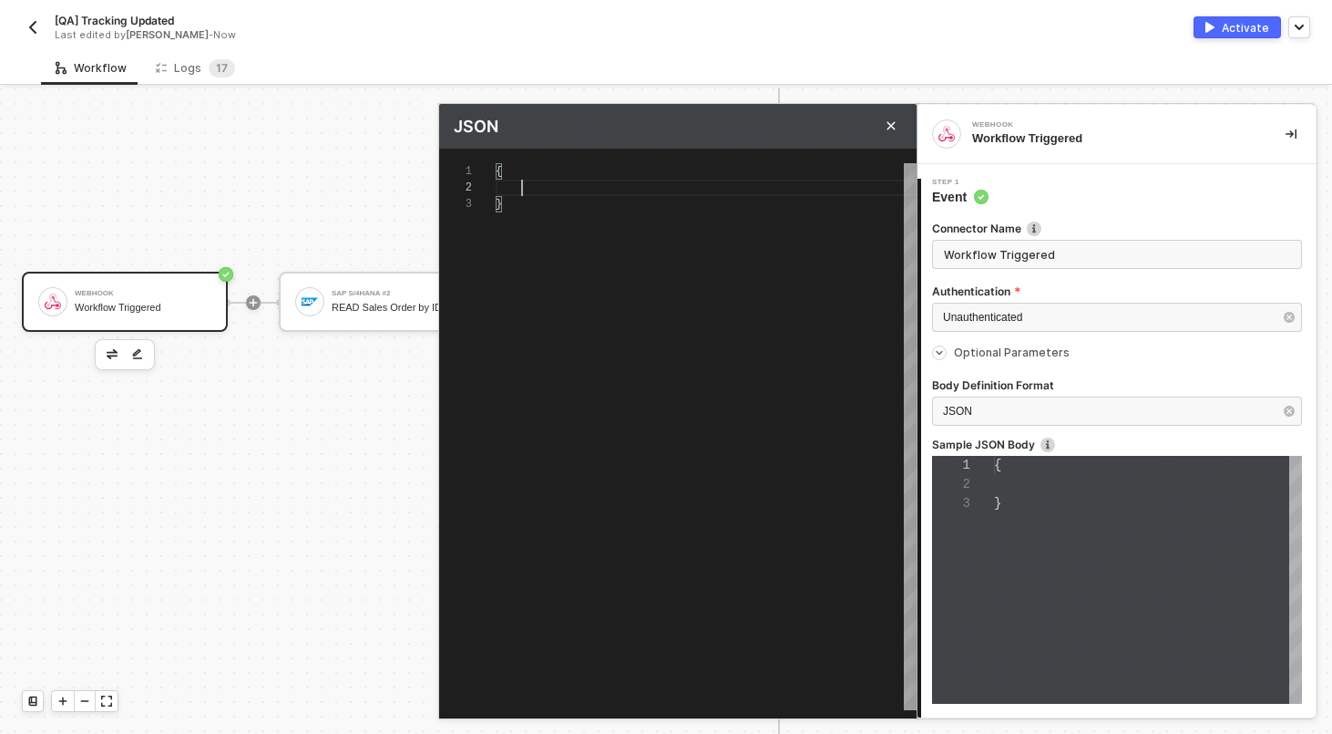
type textarea "{ "" }"
type textarea "{ "v" }"
type textarea "{ "va" }"
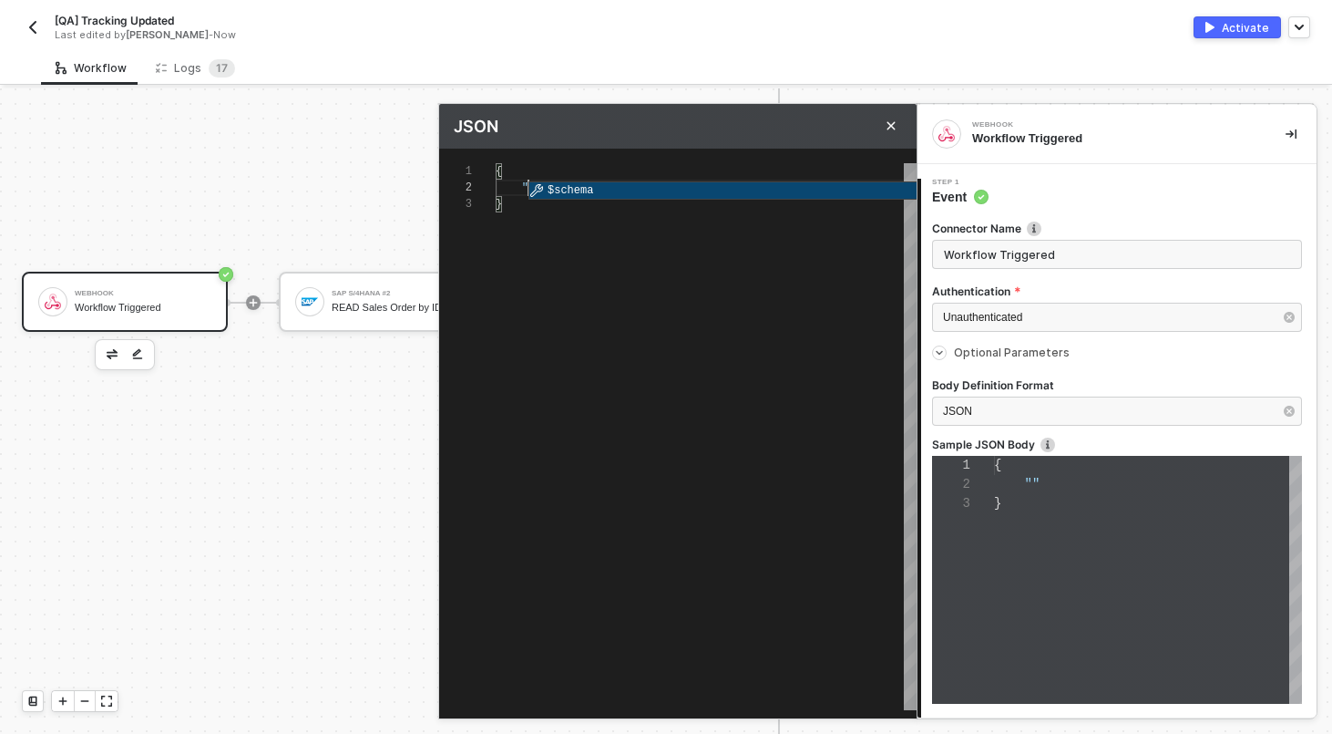
type textarea "{ "va" }"
type textarea "{ "var" }"
type textarea "{ "vari" }"
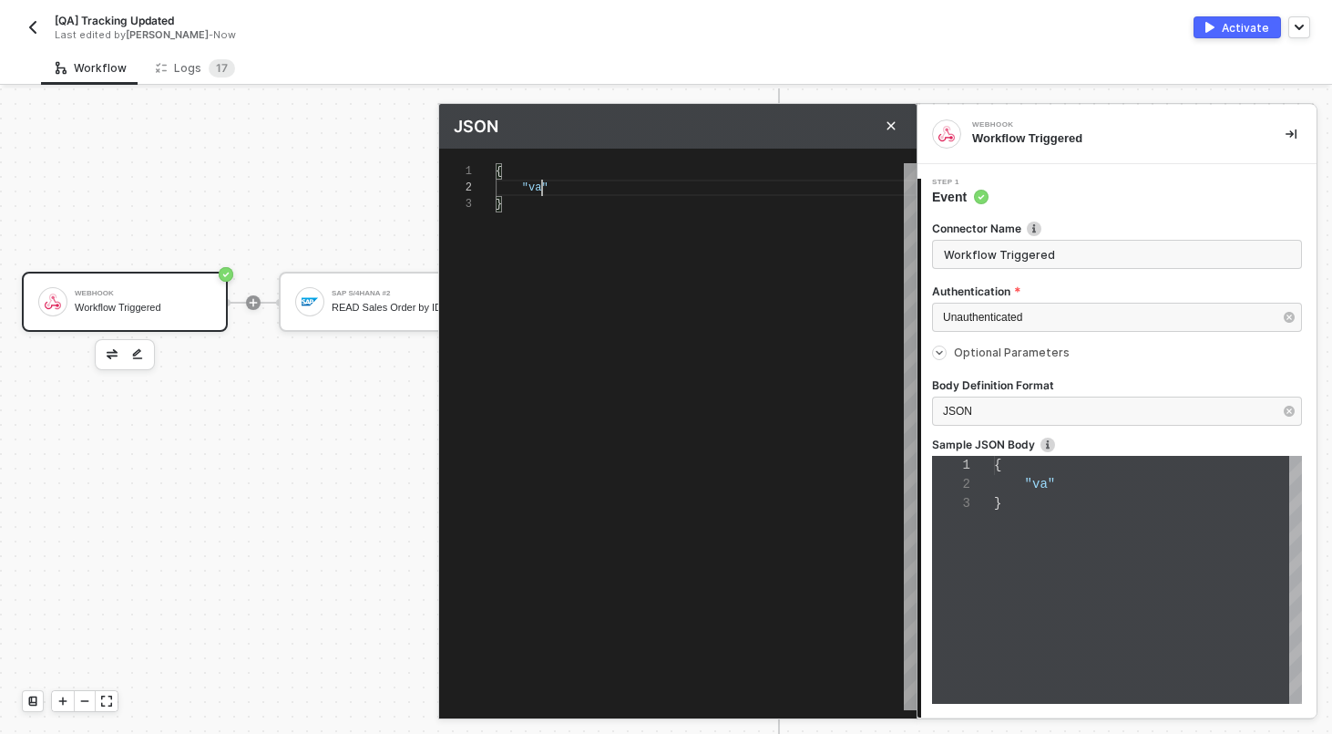
type textarea "{ "varia" }"
type textarea "{ "variab" }"
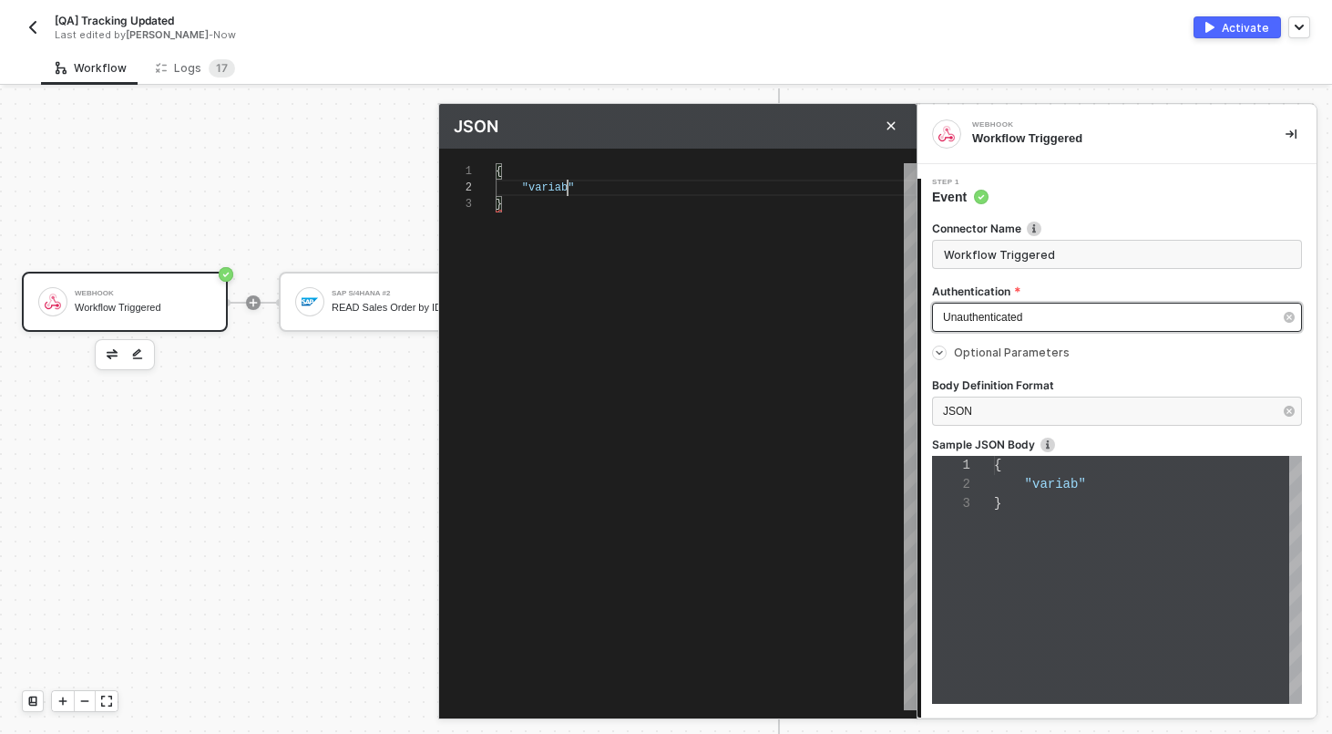
type textarea "{ "variabl" }"
type textarea "{ "variable" }"
type textarea "{ "variables" }"
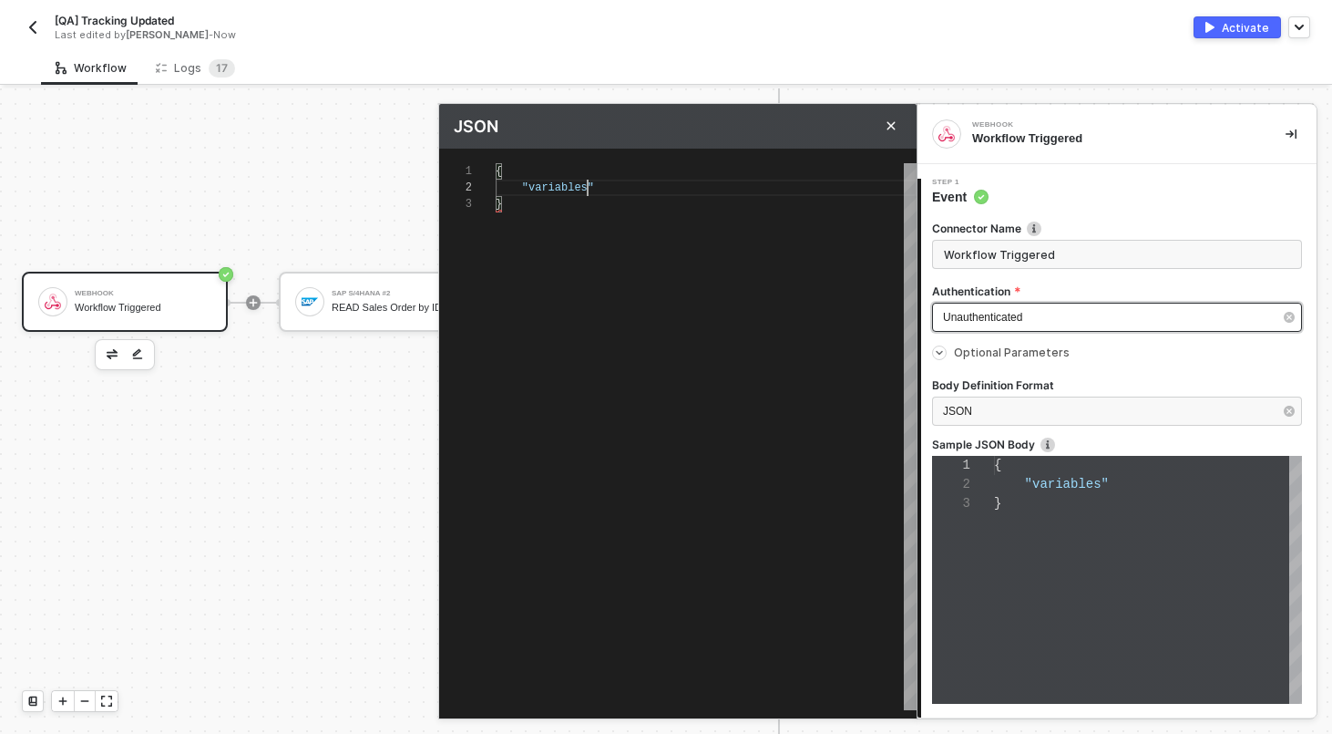
type textarea "{ "variables" }"
type textarea "{ "variables": }"
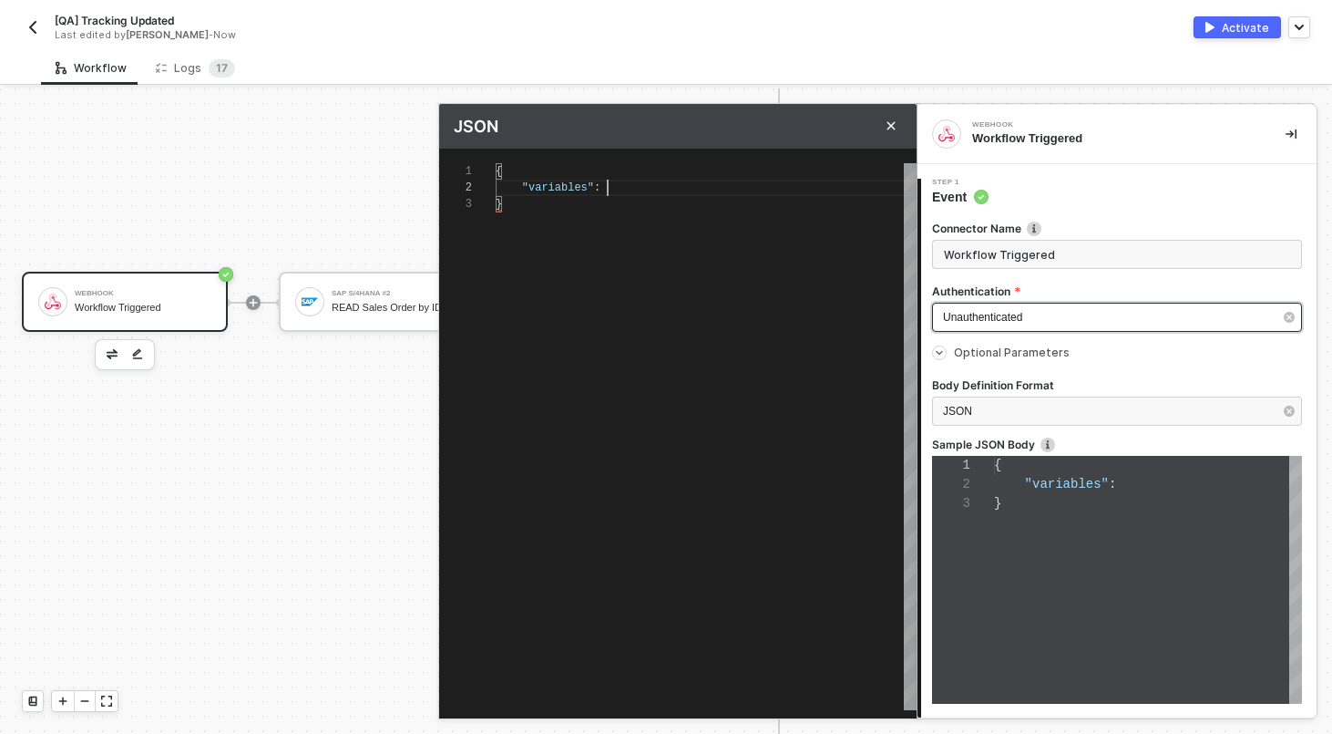
type textarea "{ "variables": {} }"
type textarea "{ "variables": { } }"
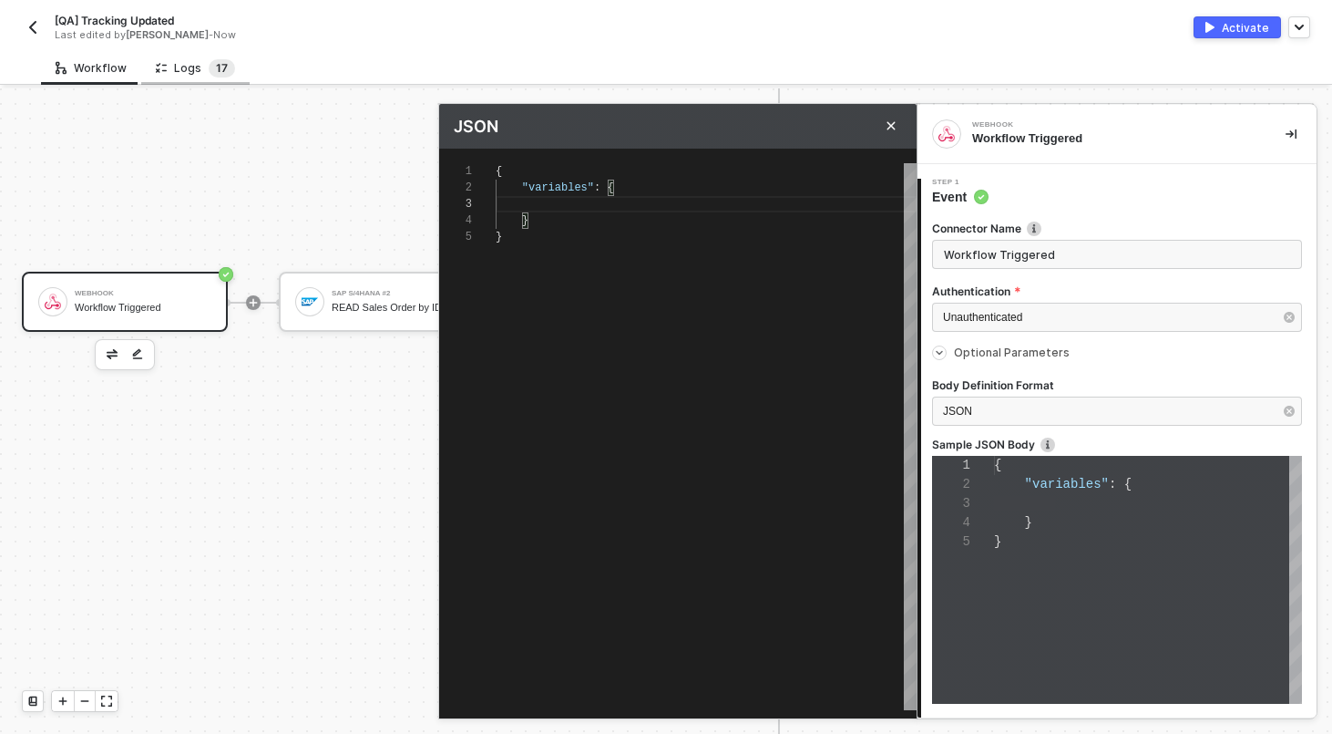
click at [216, 68] on span "1" at bounding box center [218, 68] width 5 height 14
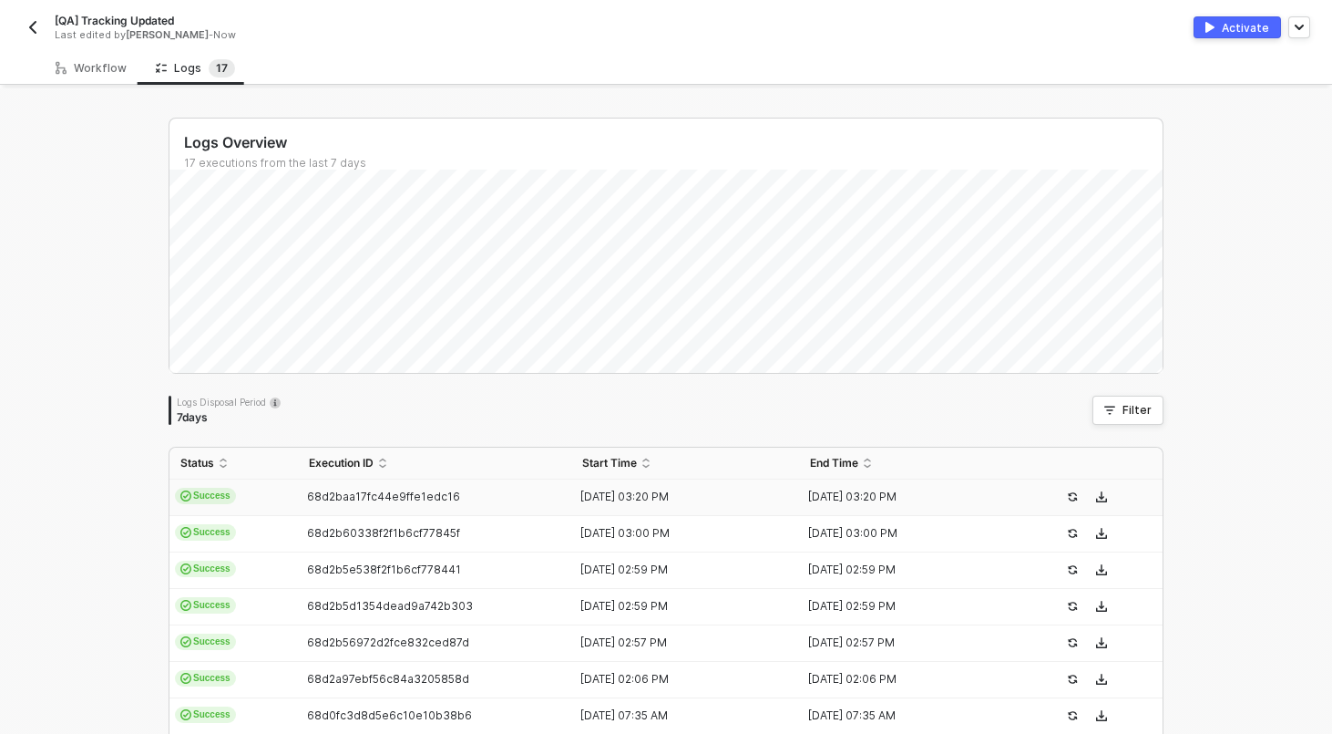
click at [260, 491] on td "Success" at bounding box center [234, 497] width 129 height 36
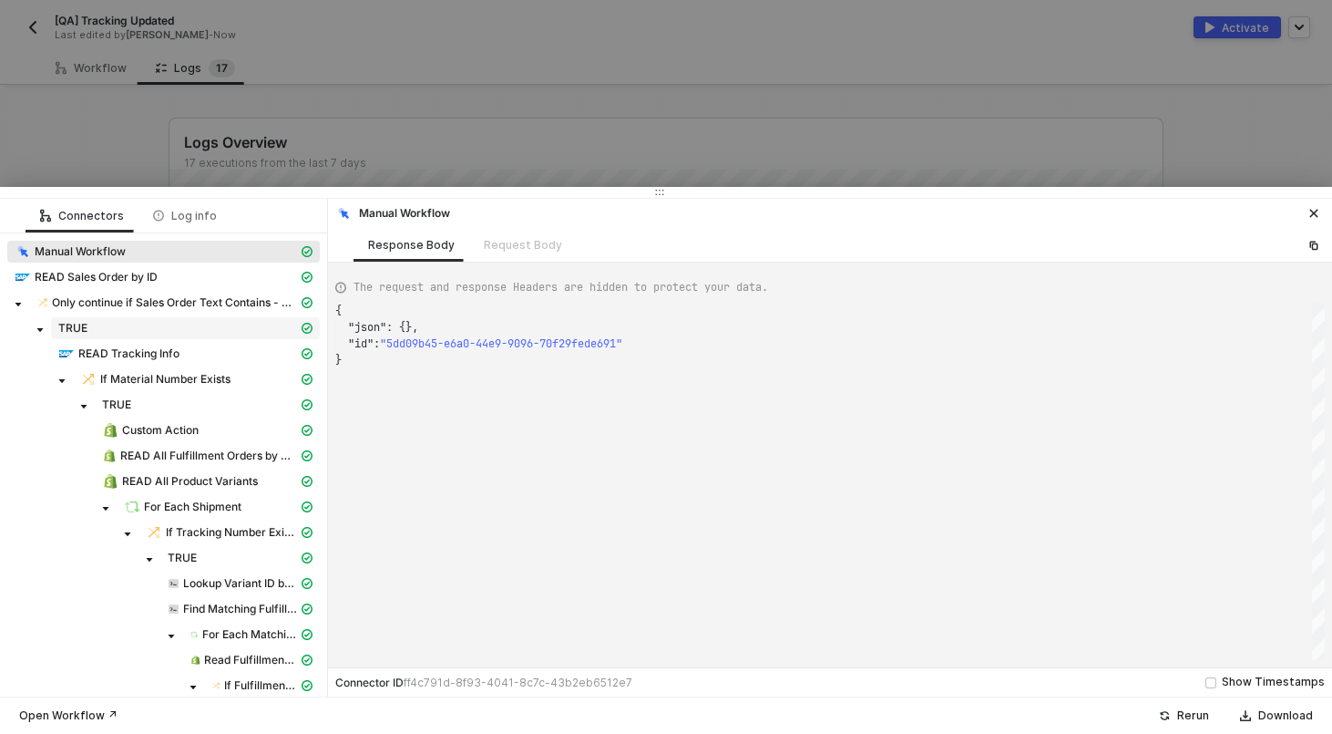
scroll to position [49, 0]
click at [179, 207] on div "Log info" at bounding box center [185, 216] width 93 height 34
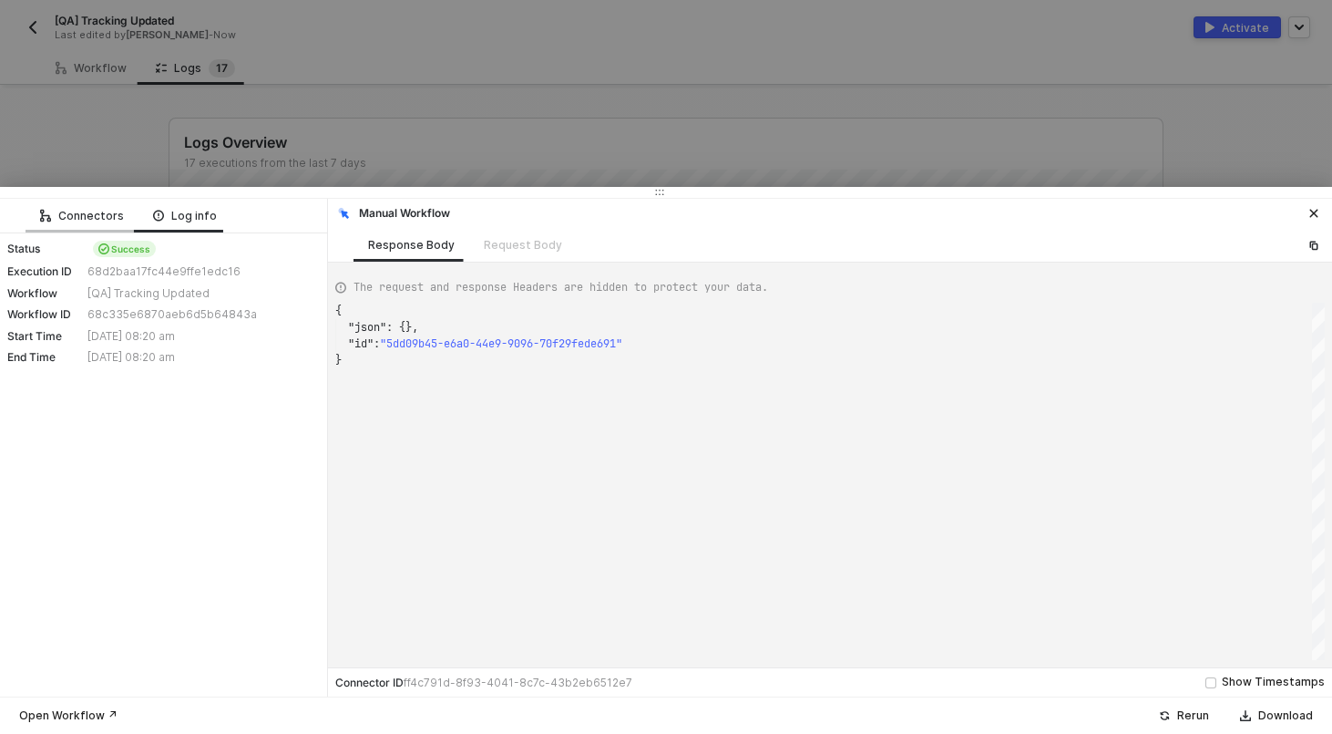
click at [94, 215] on div "Connectors" at bounding box center [82, 216] width 84 height 15
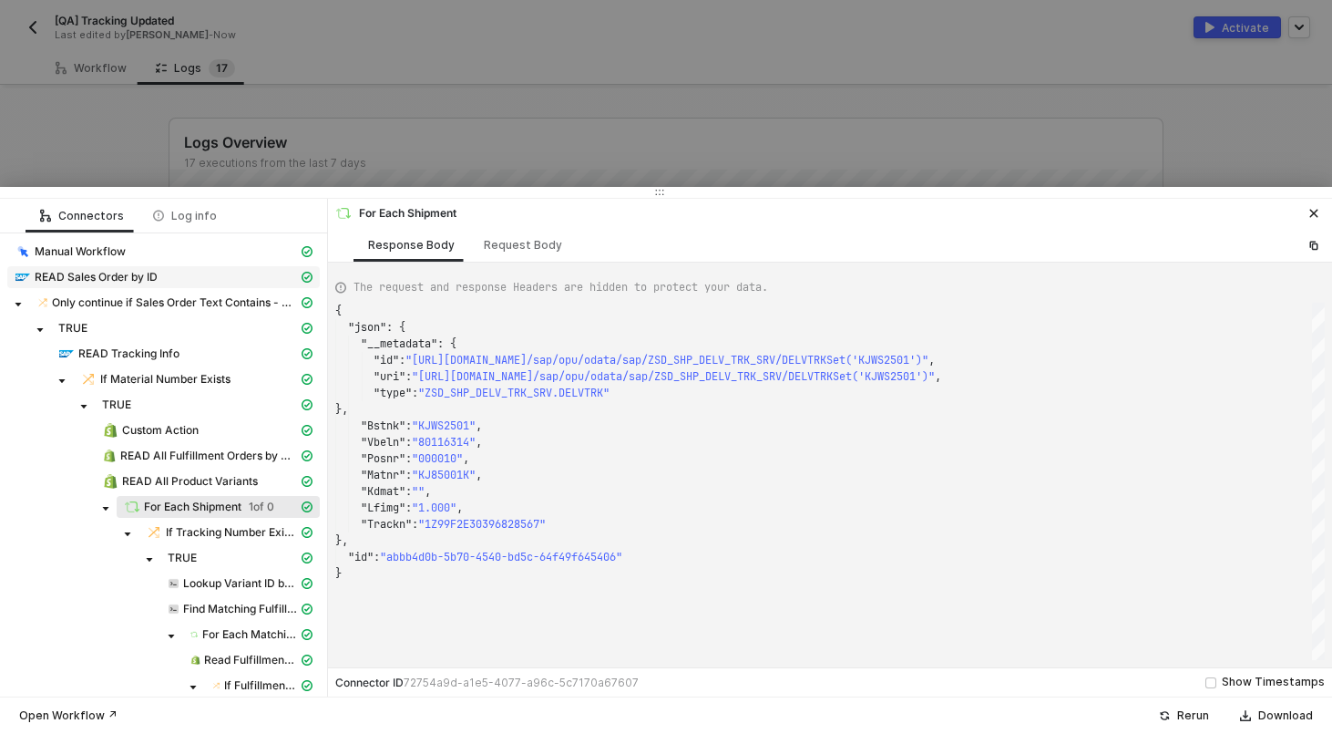
click at [94, 268] on span "READ Sales Order by ID" at bounding box center [163, 277] width 313 height 22
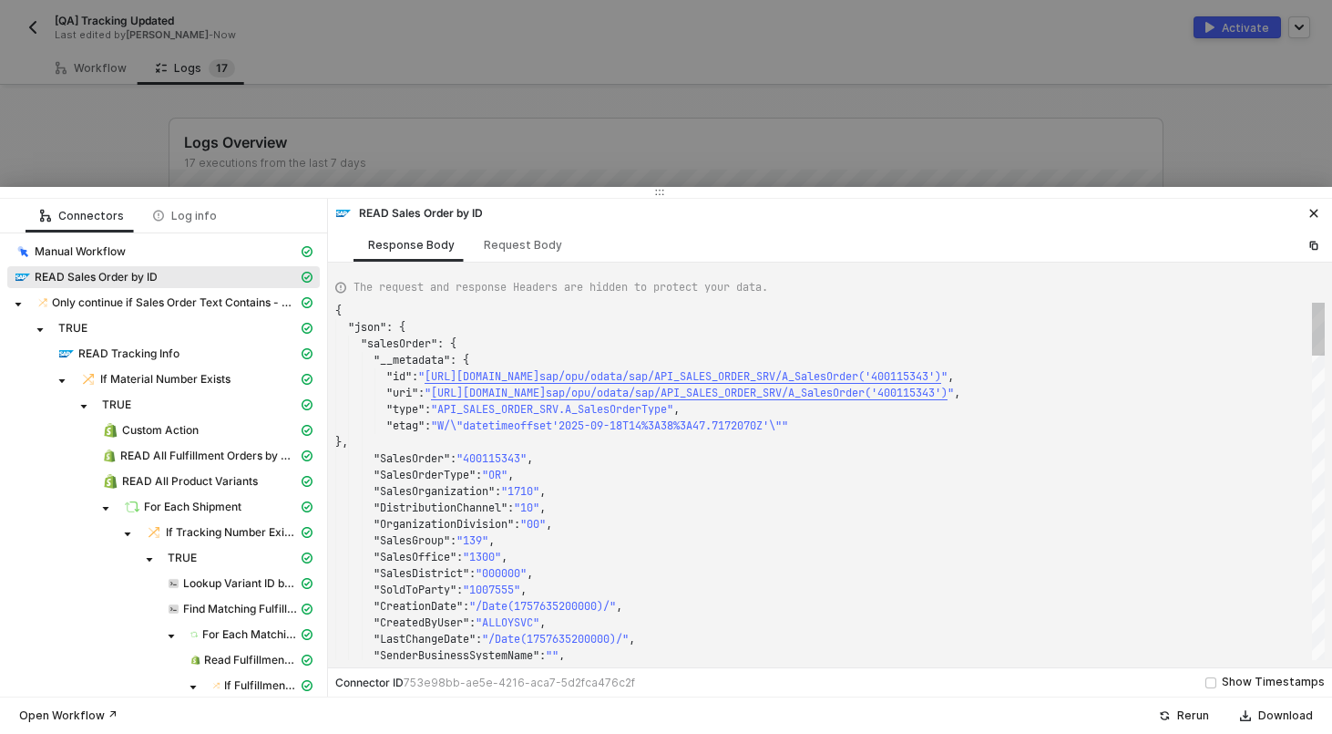
click at [523, 459] on span ""400115343"" at bounding box center [492, 458] width 70 height 15
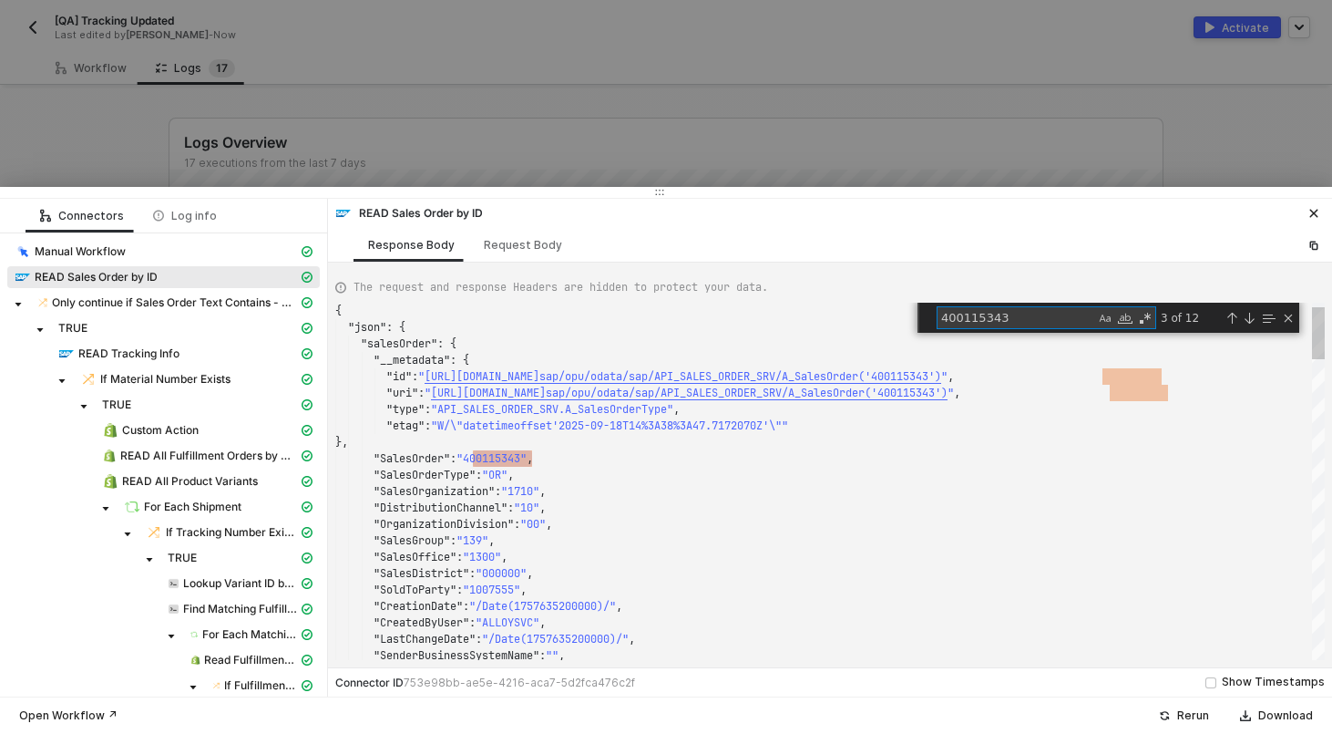
type textarea ""SalesOrderType": "OR", "SalesOrganization": "1710", "DistributionChannel": "10…"
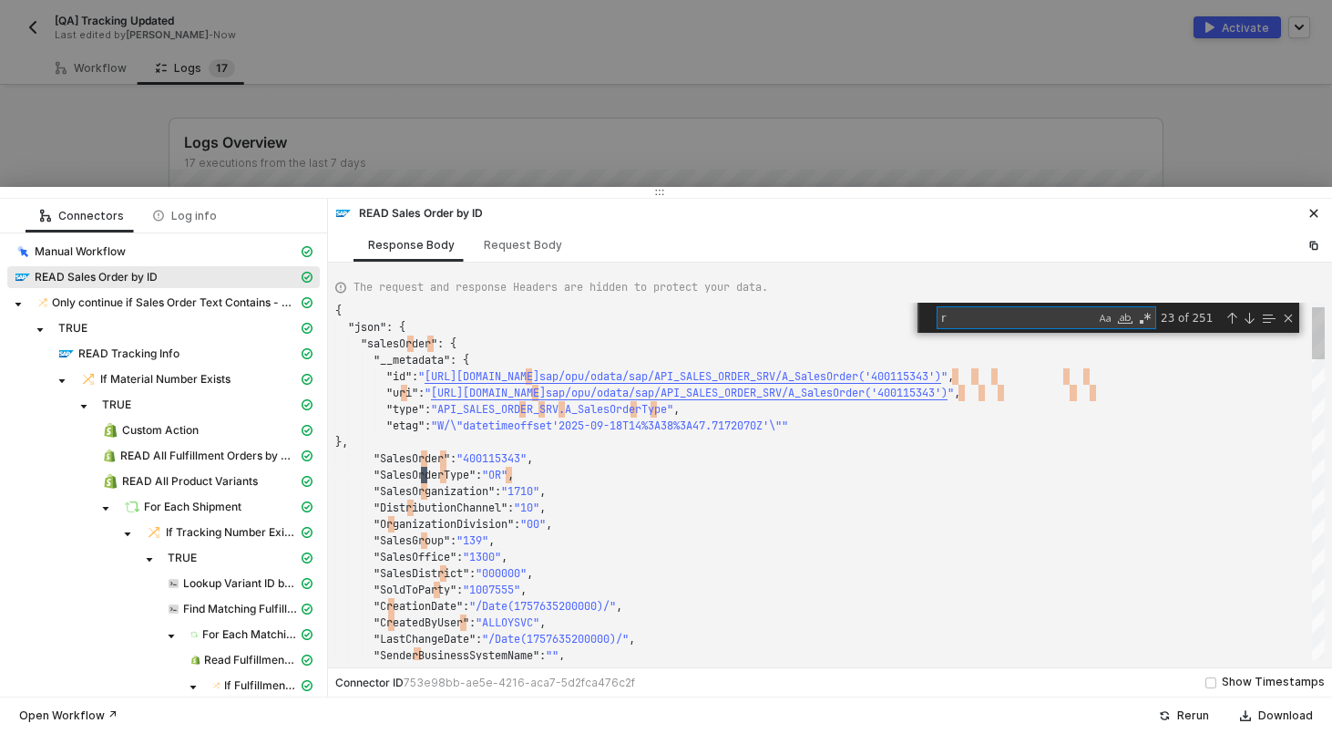
type textarea "re"
type textarea ""TotalNetAmount": "321.13", "OverallDeliveryStatus": "C", "TotalBlockStatus": "…"
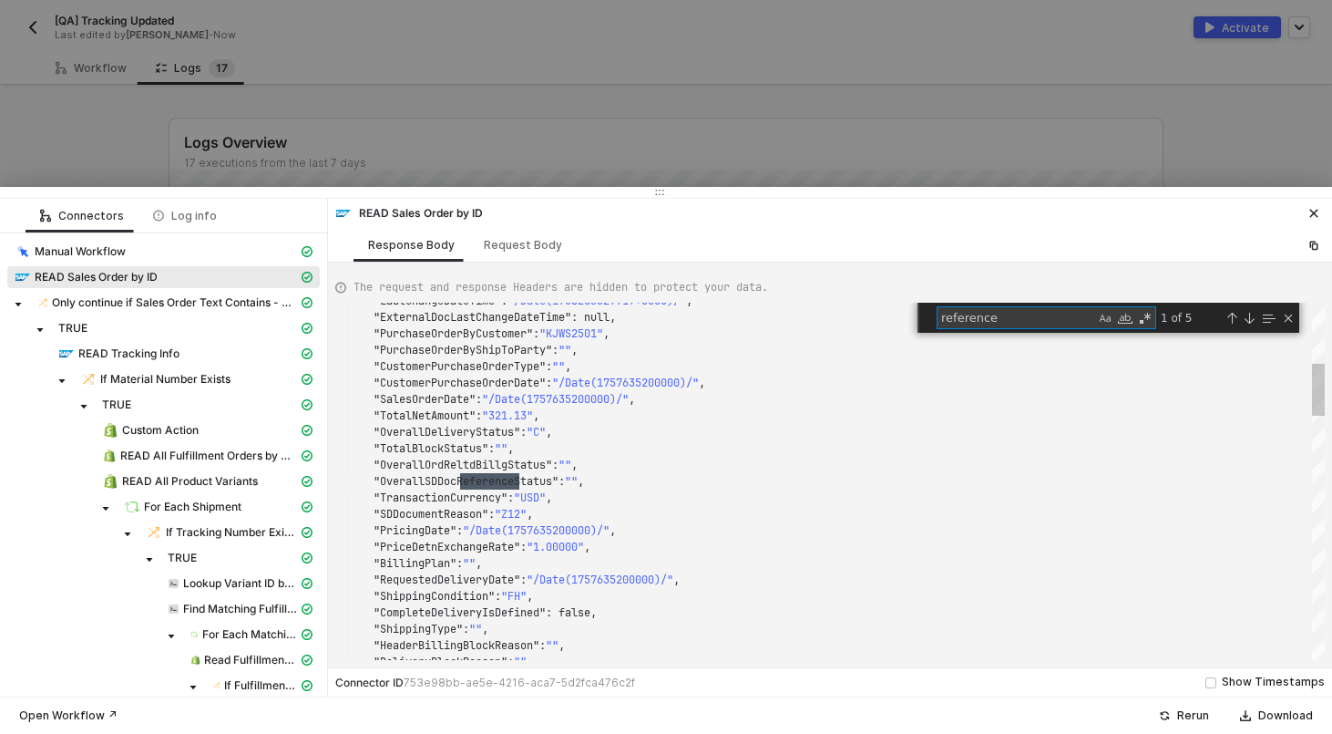
type textarea "references"
type textarea ""IncotermsLocation2": "", "IncotermsVersion": "", "CustomerPriceGroup": "ZB", "…"
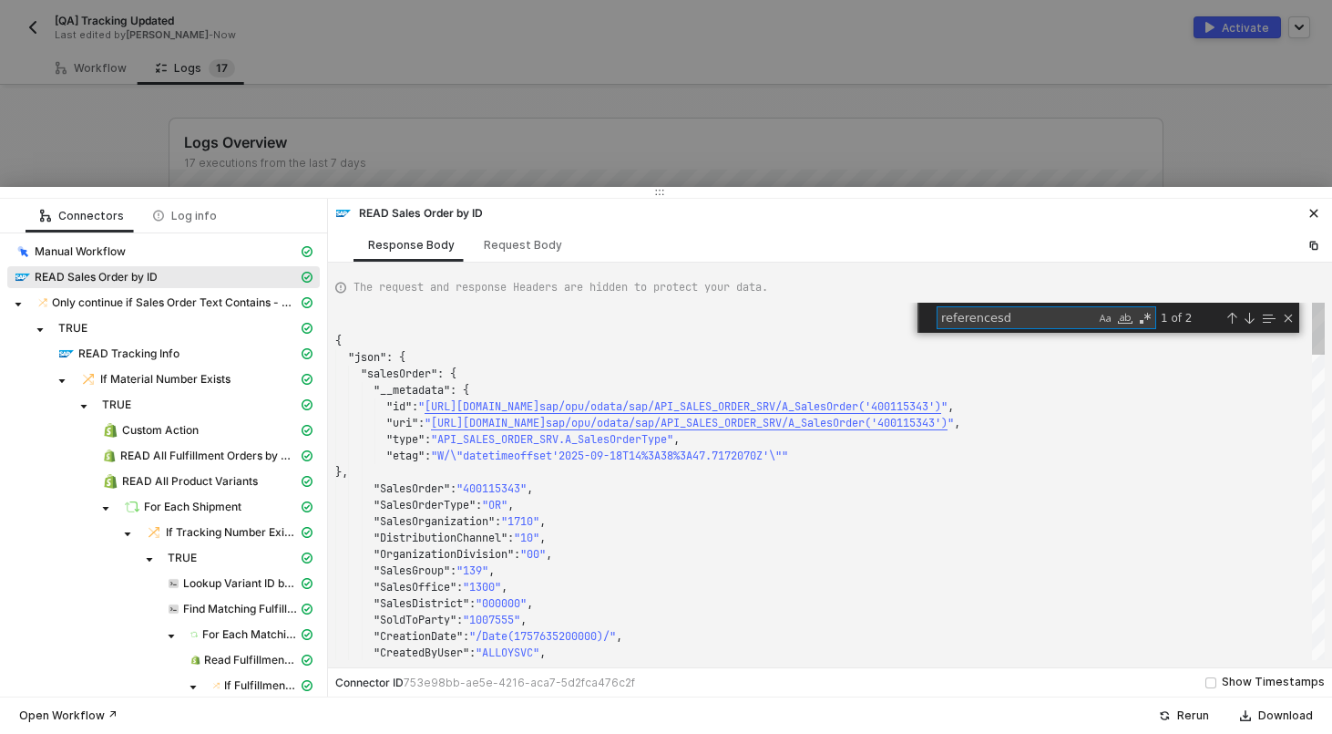
type textarea "referencesd"
type textarea "{ "json": { "salesOrder": { "__metadata": { "id": "https://sellmarksapqas.sc1.h…"
click at [501, 478] on div "}," at bounding box center [830, 472] width 990 height 16
click at [501, 483] on span ""400115343"" at bounding box center [492, 488] width 70 height 15
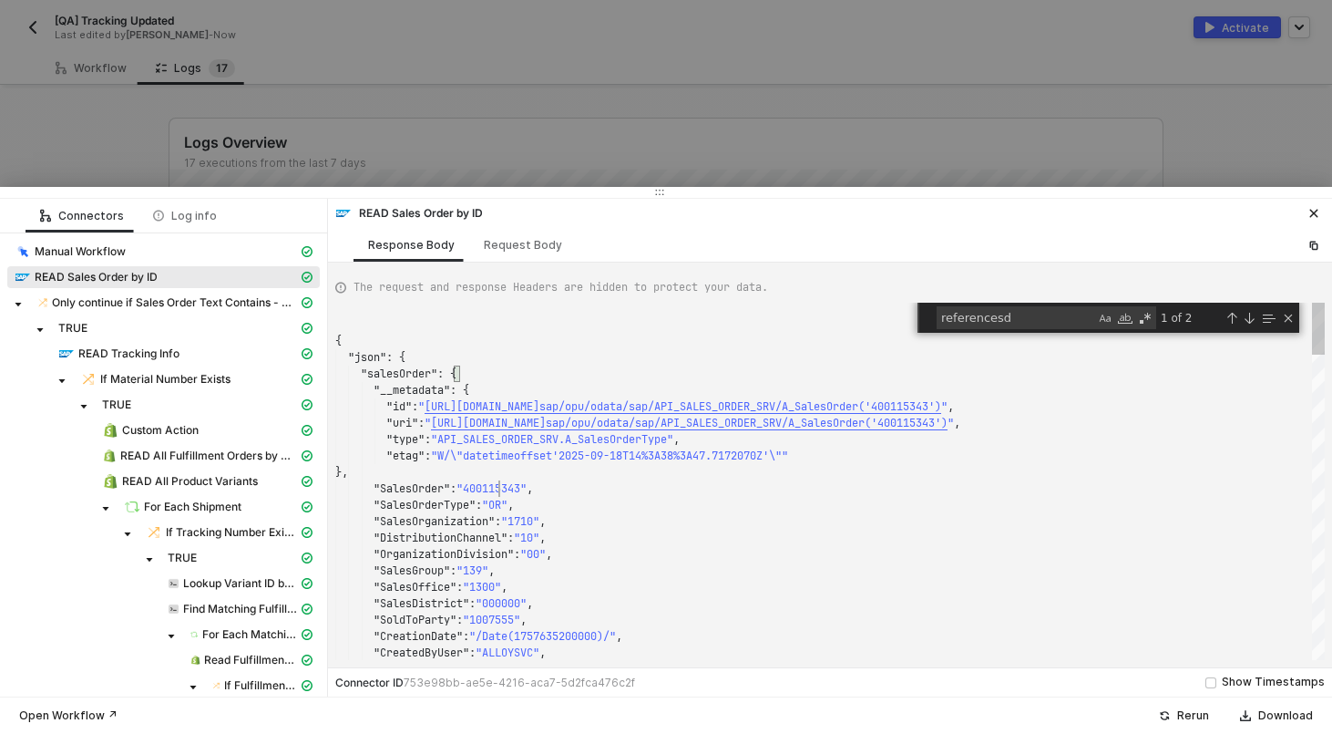
scroll to position [148, 197]
click at [437, 105] on div at bounding box center [666, 367] width 1332 height 734
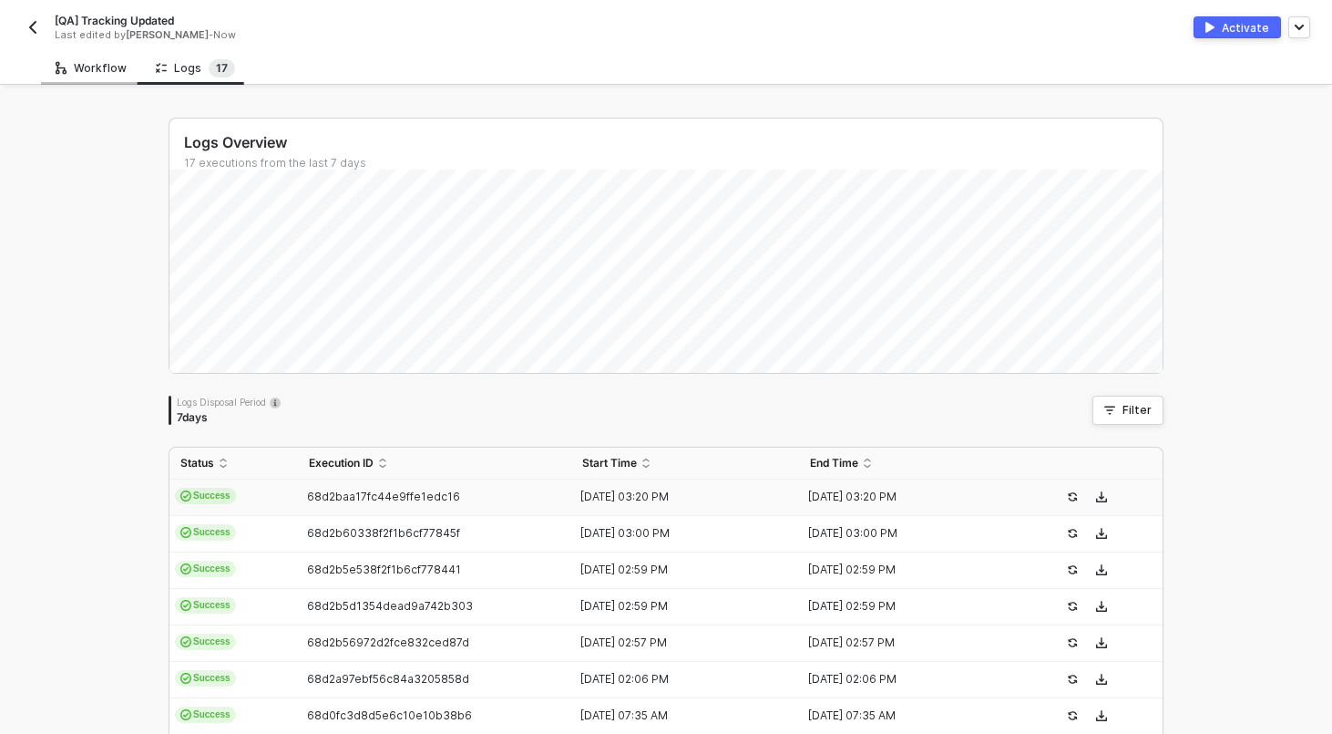
click at [101, 70] on div "Workflow" at bounding box center [91, 68] width 71 height 15
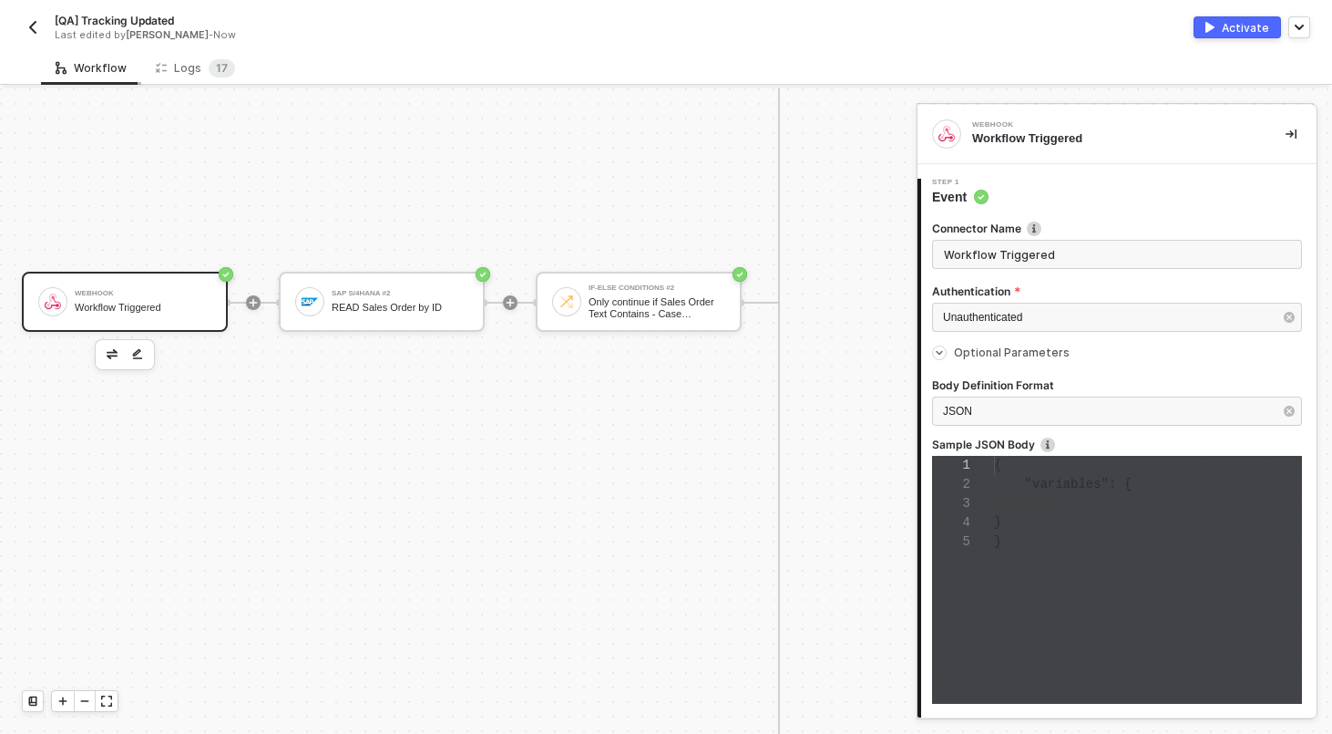
type textarea "{ "variables": { } }"
click at [1028, 475] on div ""variables" : {" at bounding box center [1148, 484] width 308 height 19
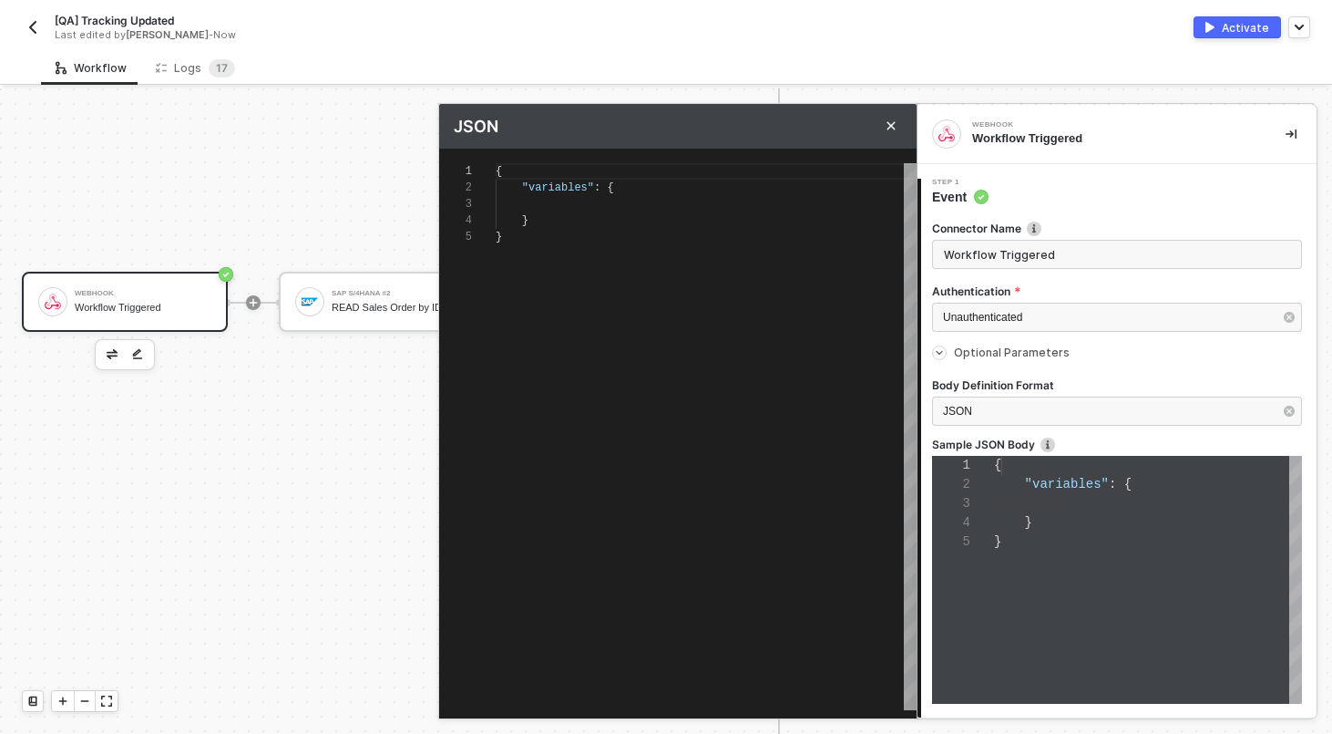
type textarea "{ "variables": {} }"
click at [569, 237] on div "{ "variables" : {} }" at bounding box center [706, 436] width 421 height 547
paste textarea ""salesOrderId": "400115343""
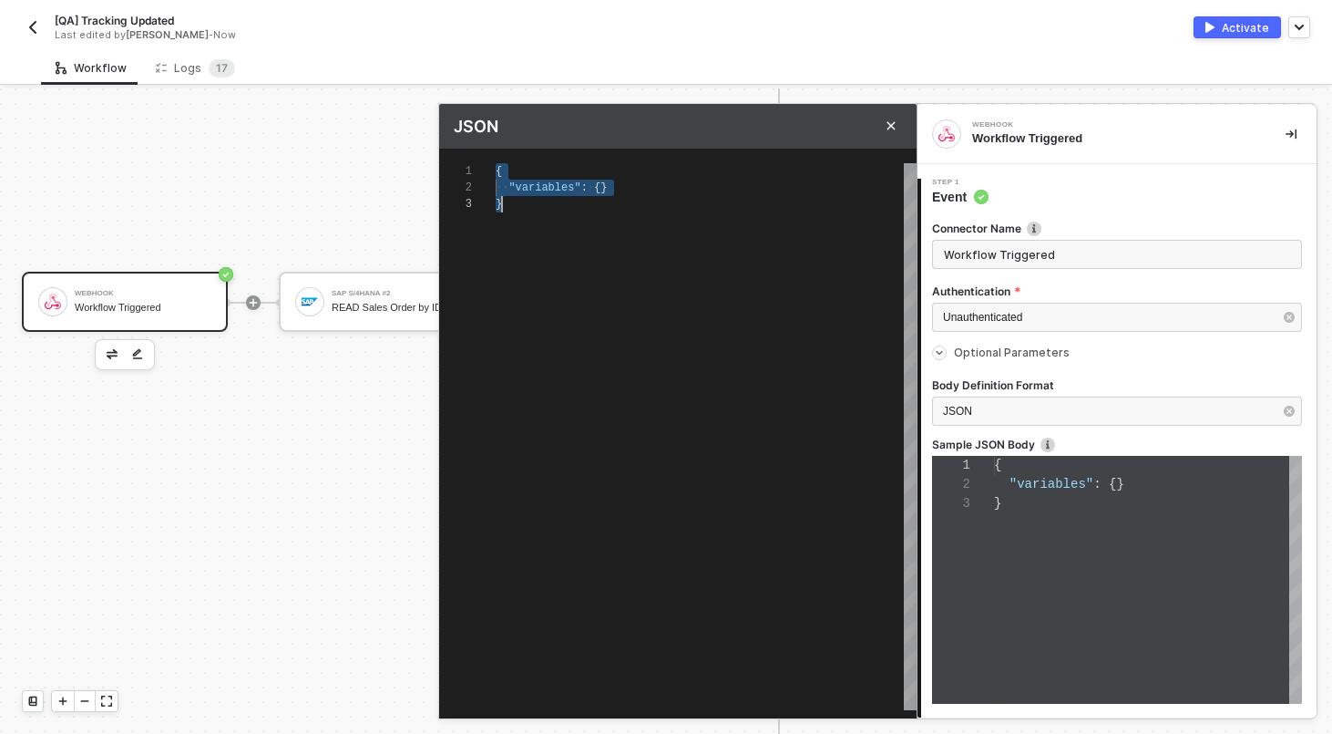
type textarea "{ "variables": { "salesOrderId": "400115343" } }"
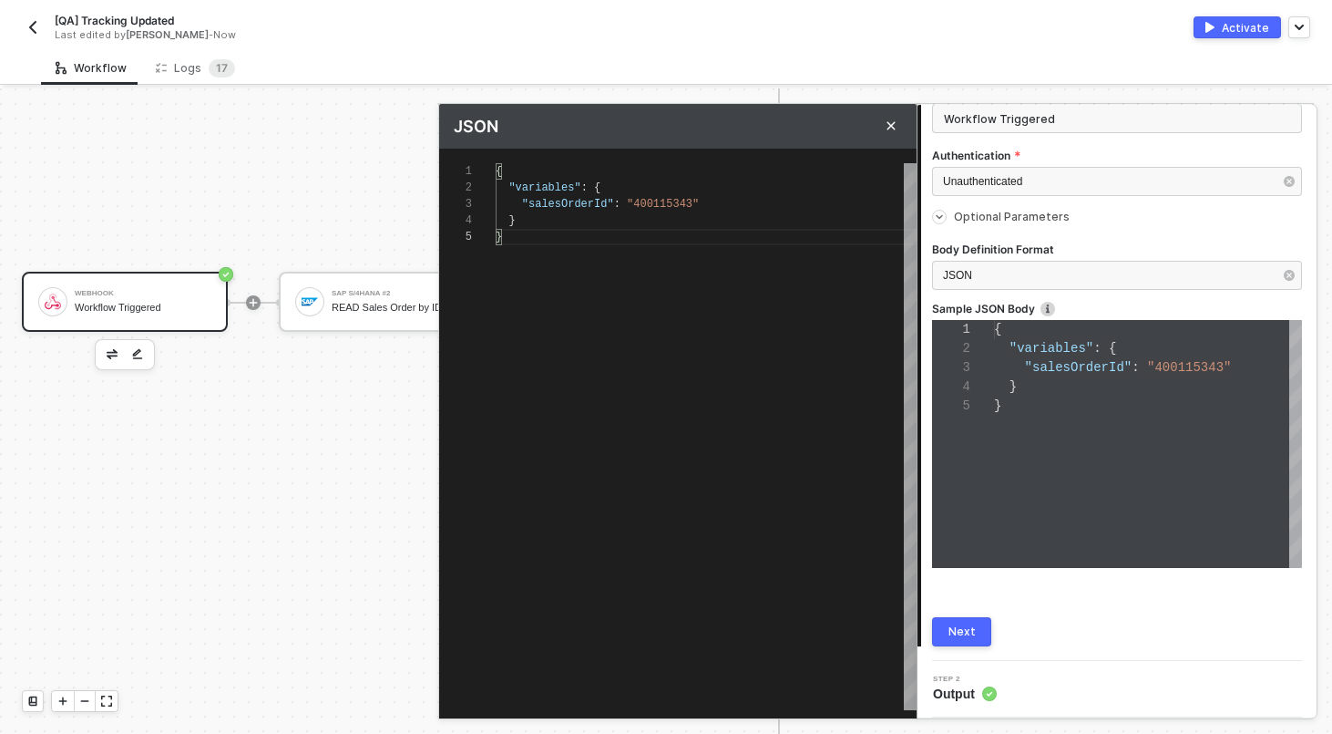
click at [948, 630] on button "Next" at bounding box center [961, 631] width 59 height 29
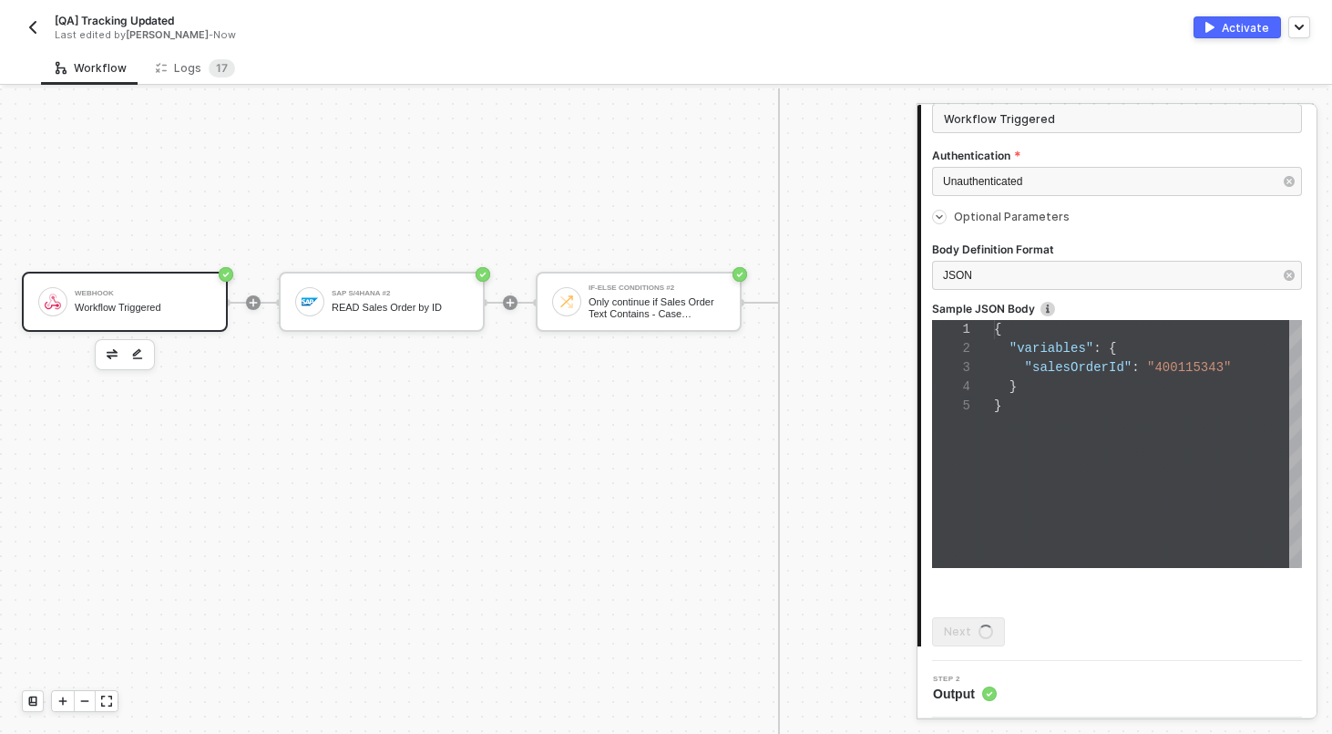
scroll to position [0, 0]
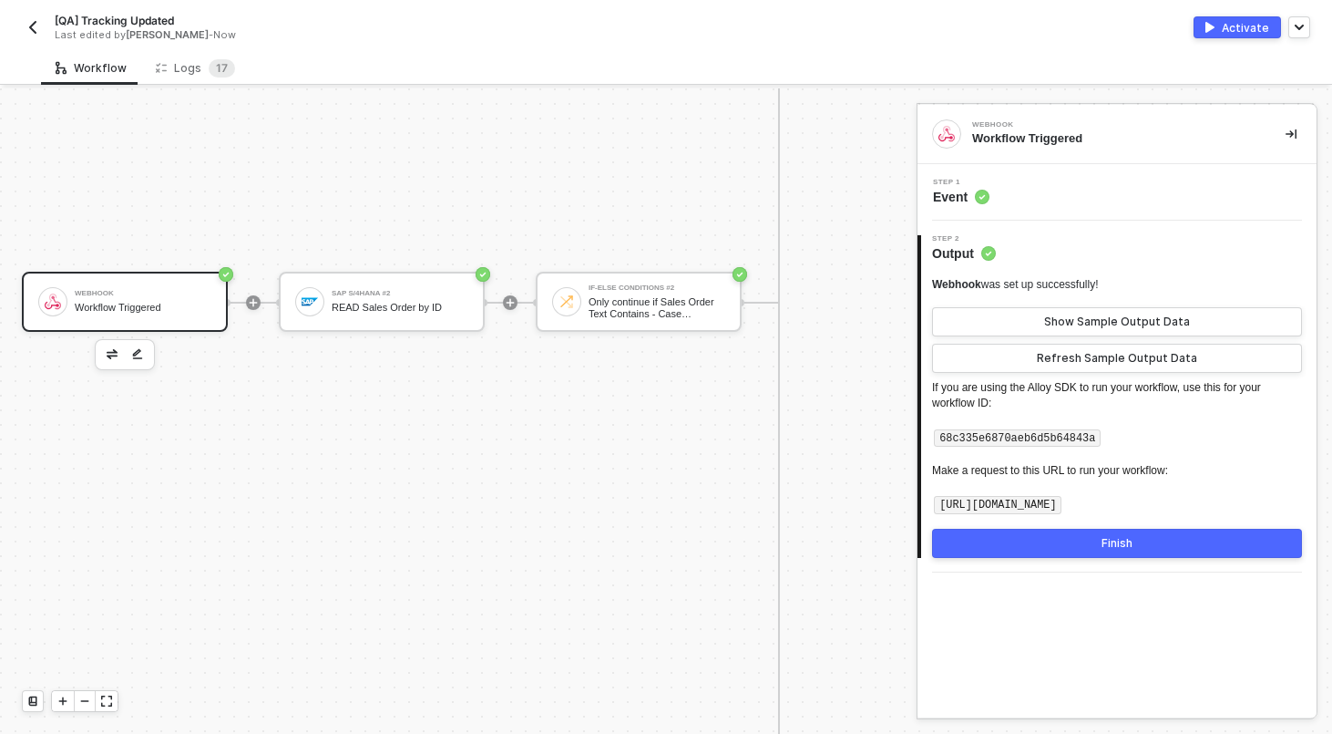
click at [1095, 551] on button "Finish" at bounding box center [1117, 543] width 370 height 29
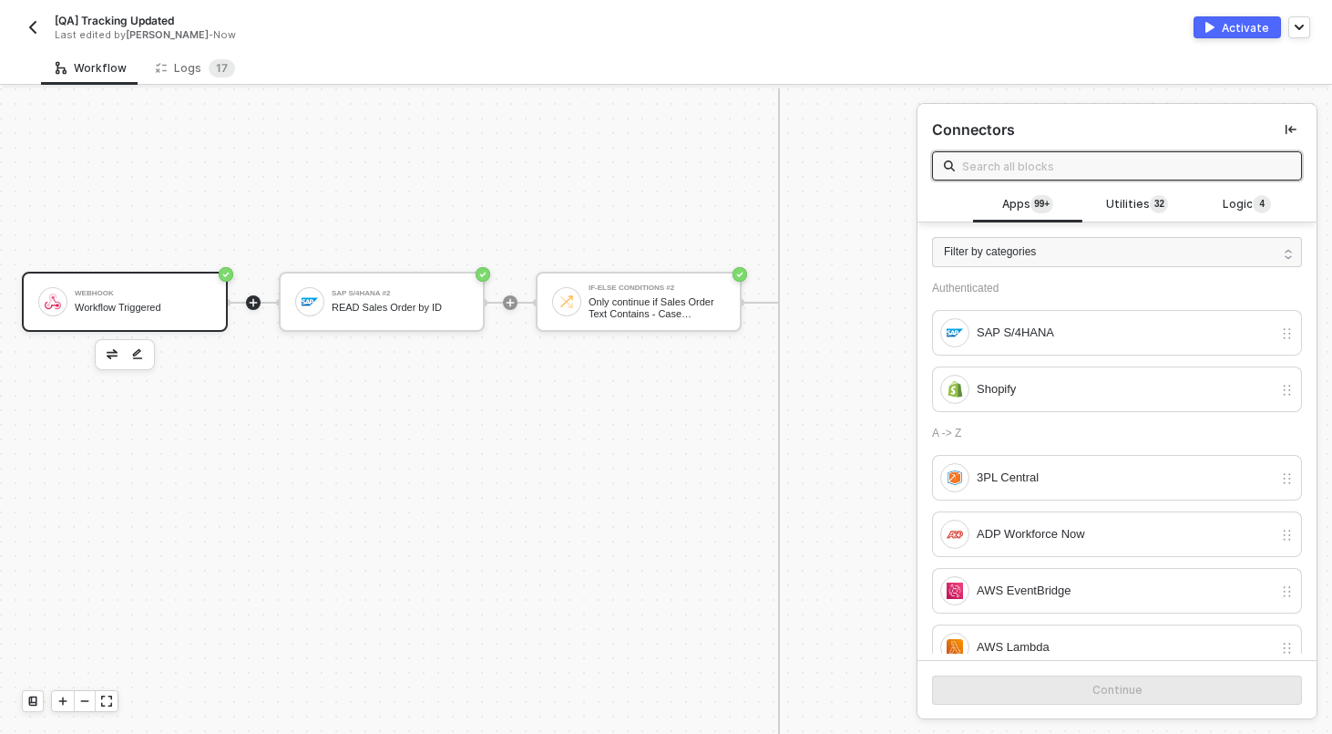
click at [129, 285] on div "Webhook Workflow Triggered" at bounding box center [143, 301] width 137 height 35
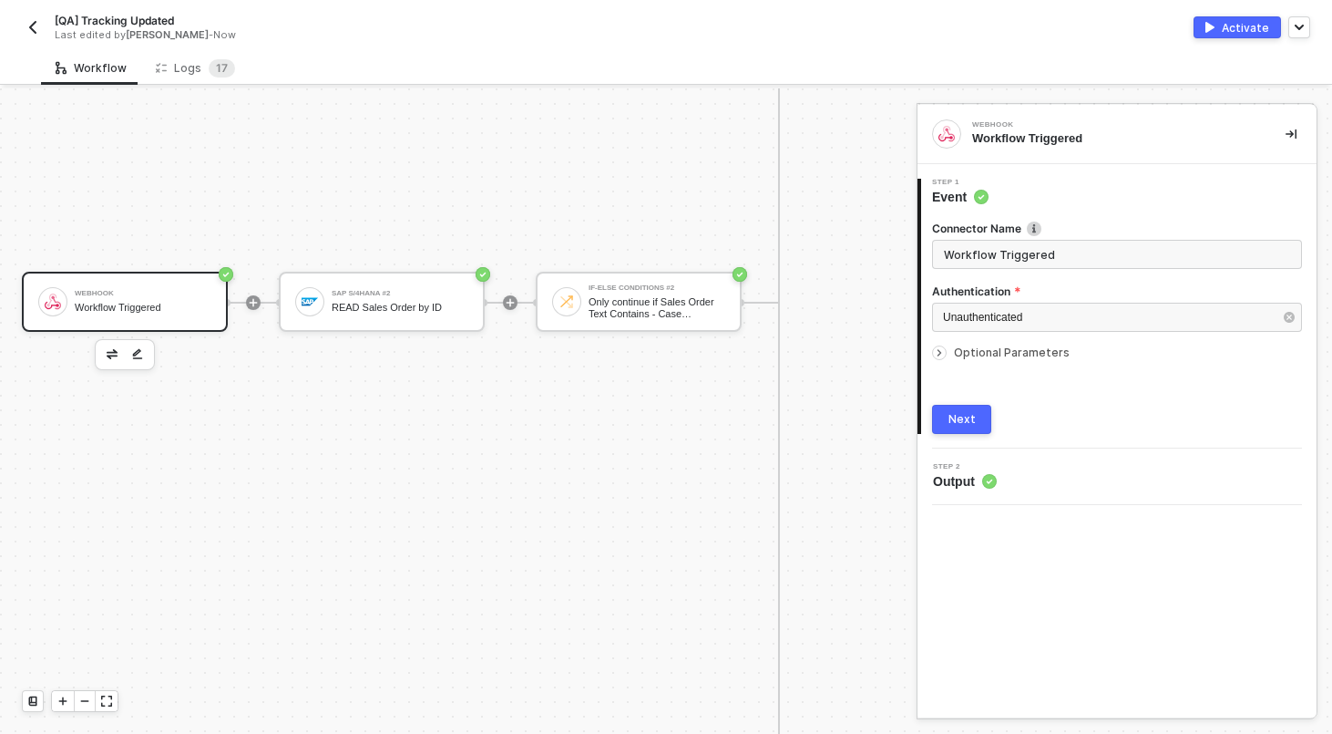
click at [992, 355] on span "Optional Parameters" at bounding box center [1012, 352] width 116 height 14
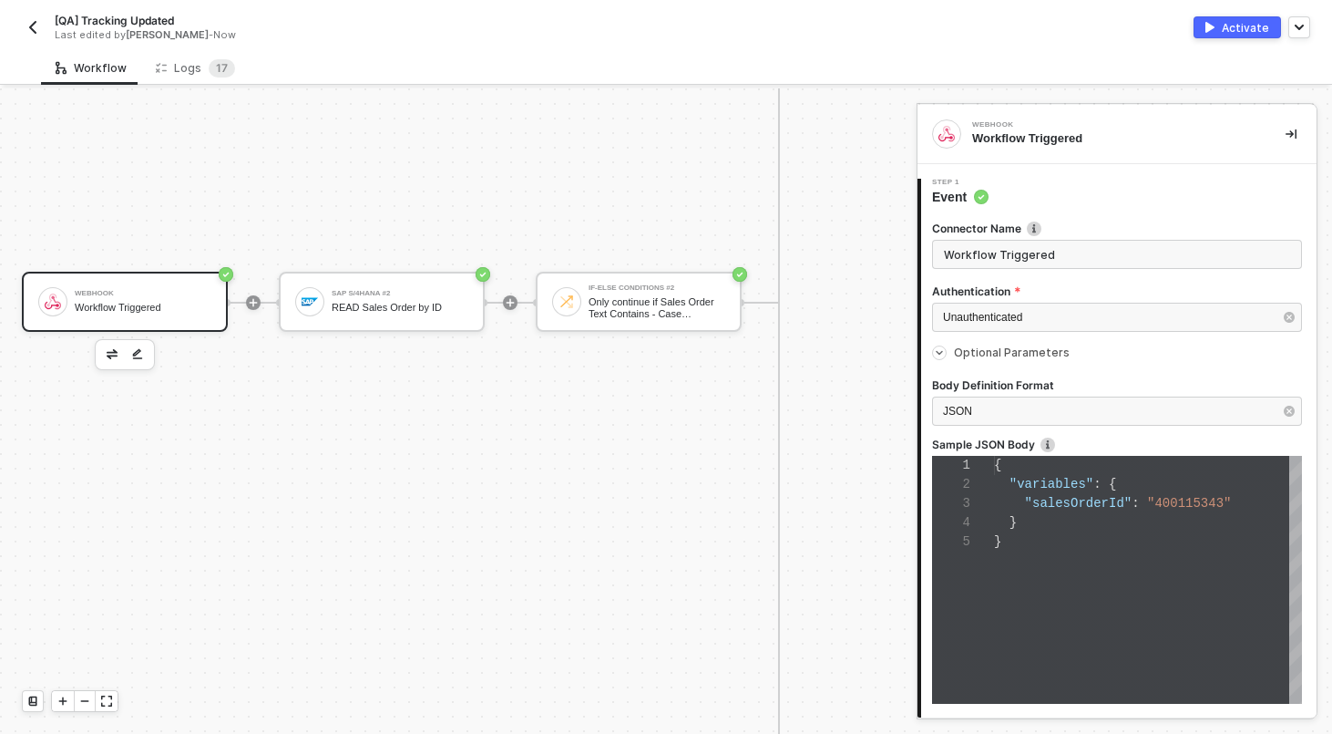
scroll to position [77, 0]
click at [383, 72] on div "Workflow Logs 1 7" at bounding box center [686, 68] width 1291 height 34
click at [421, 298] on div "SAP S/4HANA #2 READ Sales Order by ID" at bounding box center [400, 301] width 137 height 35
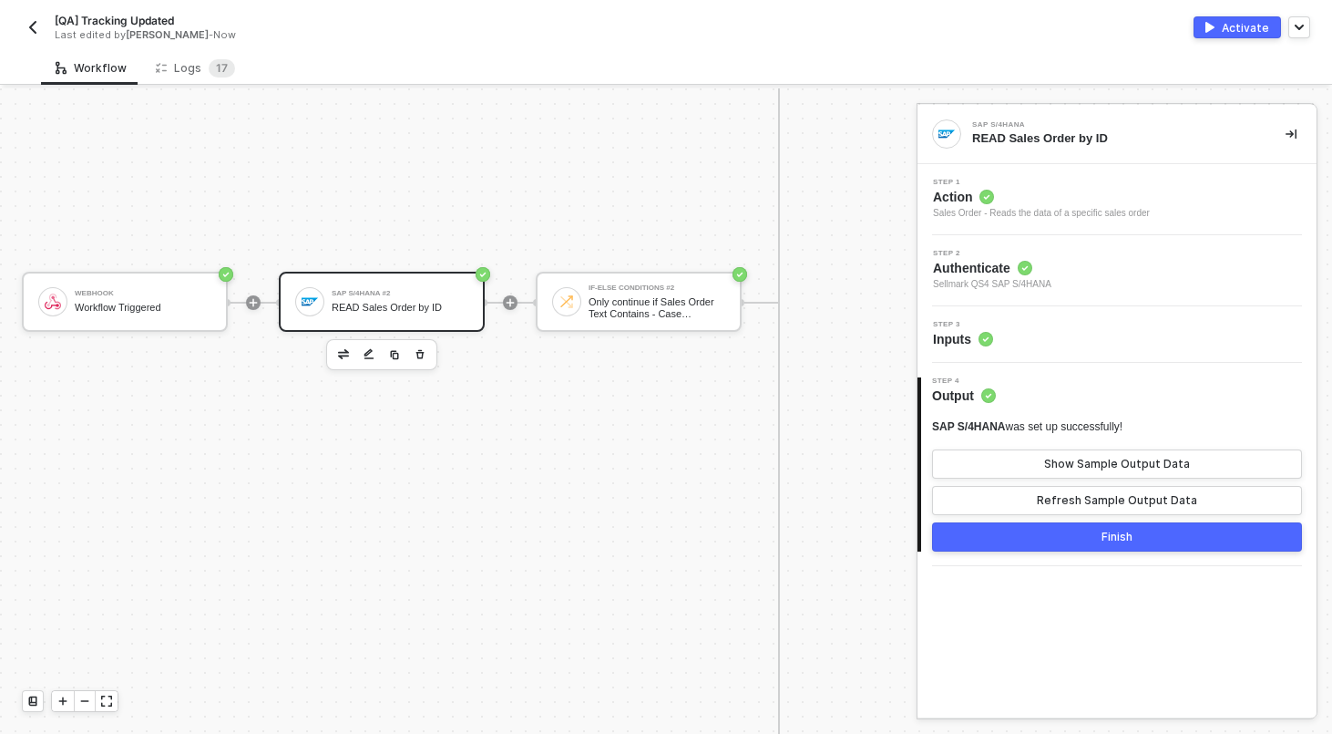
click at [1021, 324] on div "Step 3 Inputs" at bounding box center [1119, 334] width 395 height 27
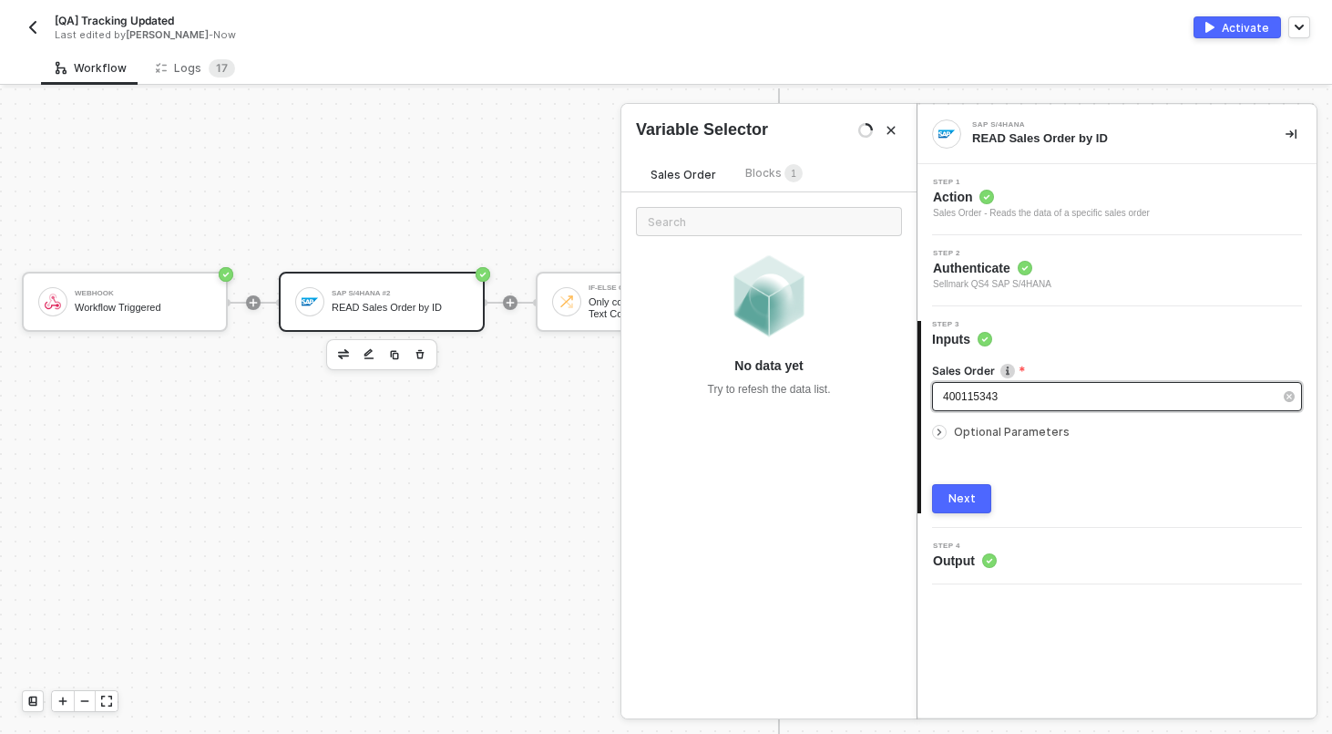
click at [1063, 402] on div "400115343" at bounding box center [1108, 396] width 330 height 17
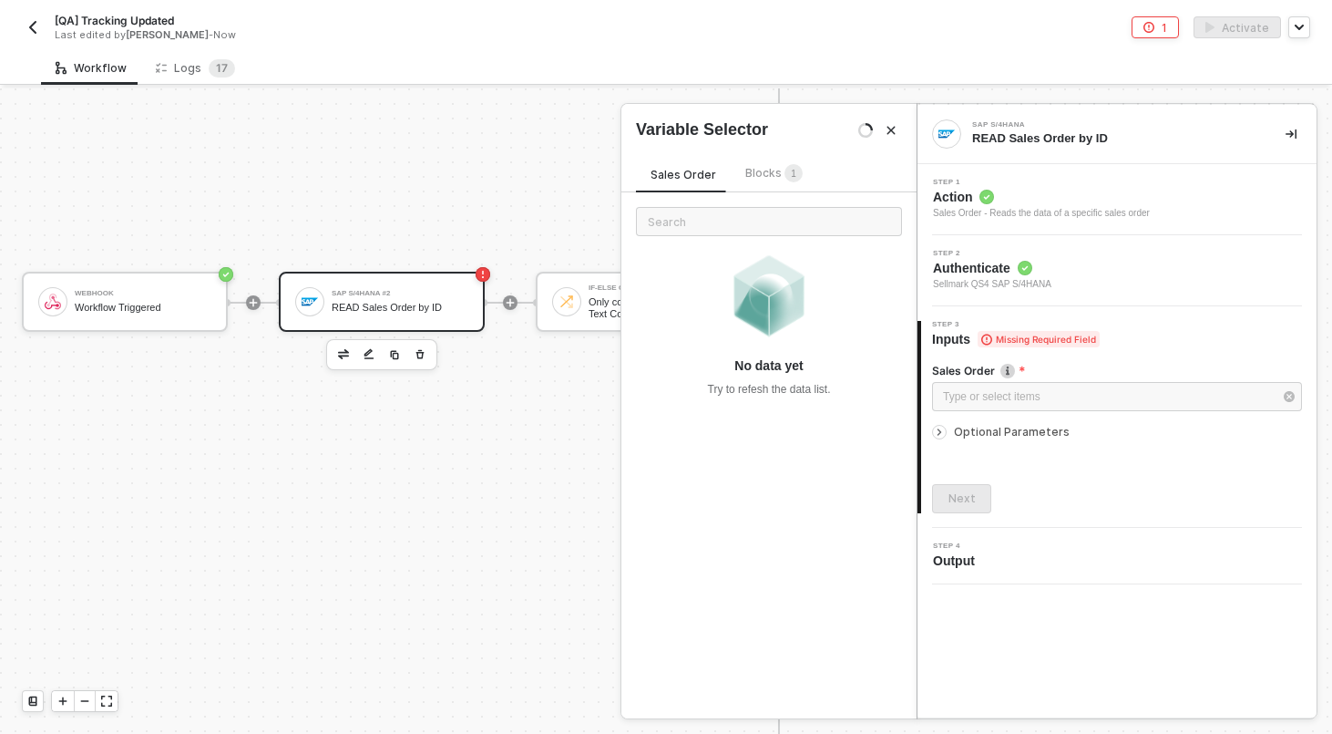
click at [771, 180] on span "Blocks 1" at bounding box center [773, 173] width 57 height 14
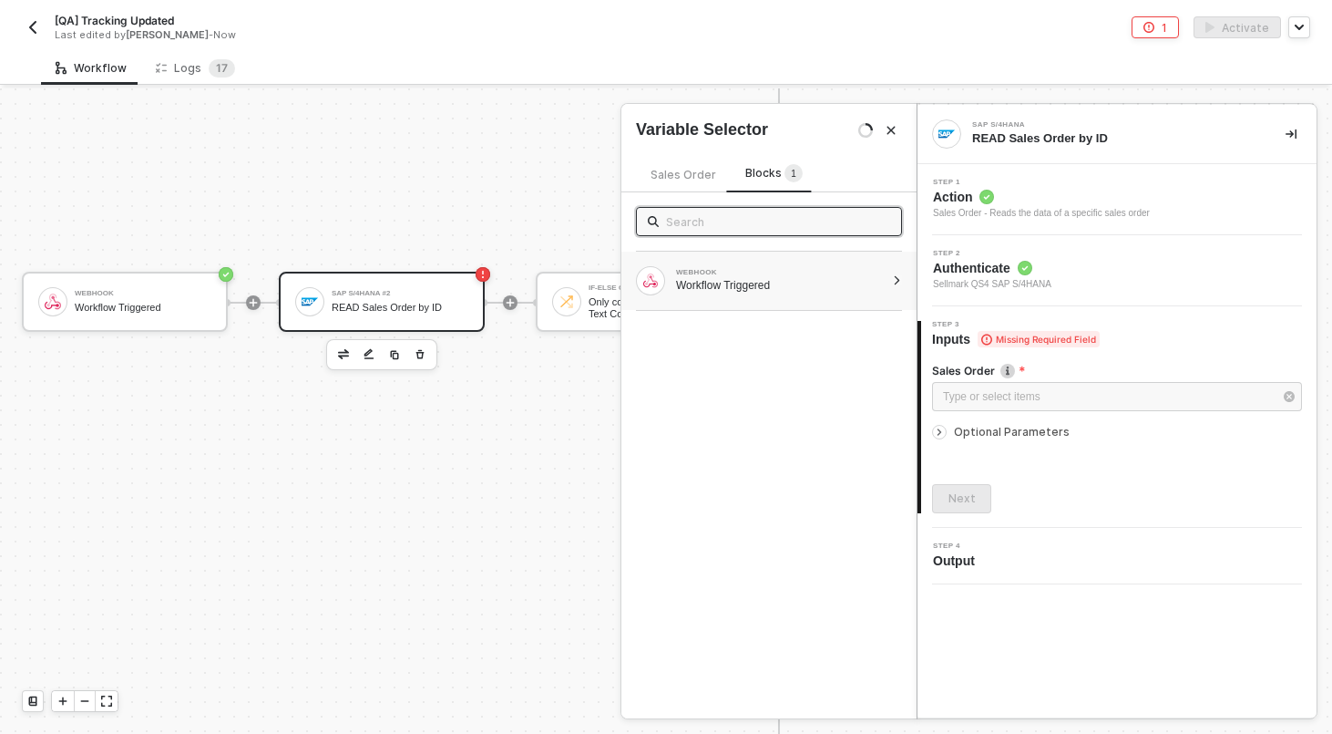
click at [731, 268] on div "WEBHOOK Workflow Triggered" at bounding box center [760, 280] width 249 height 29
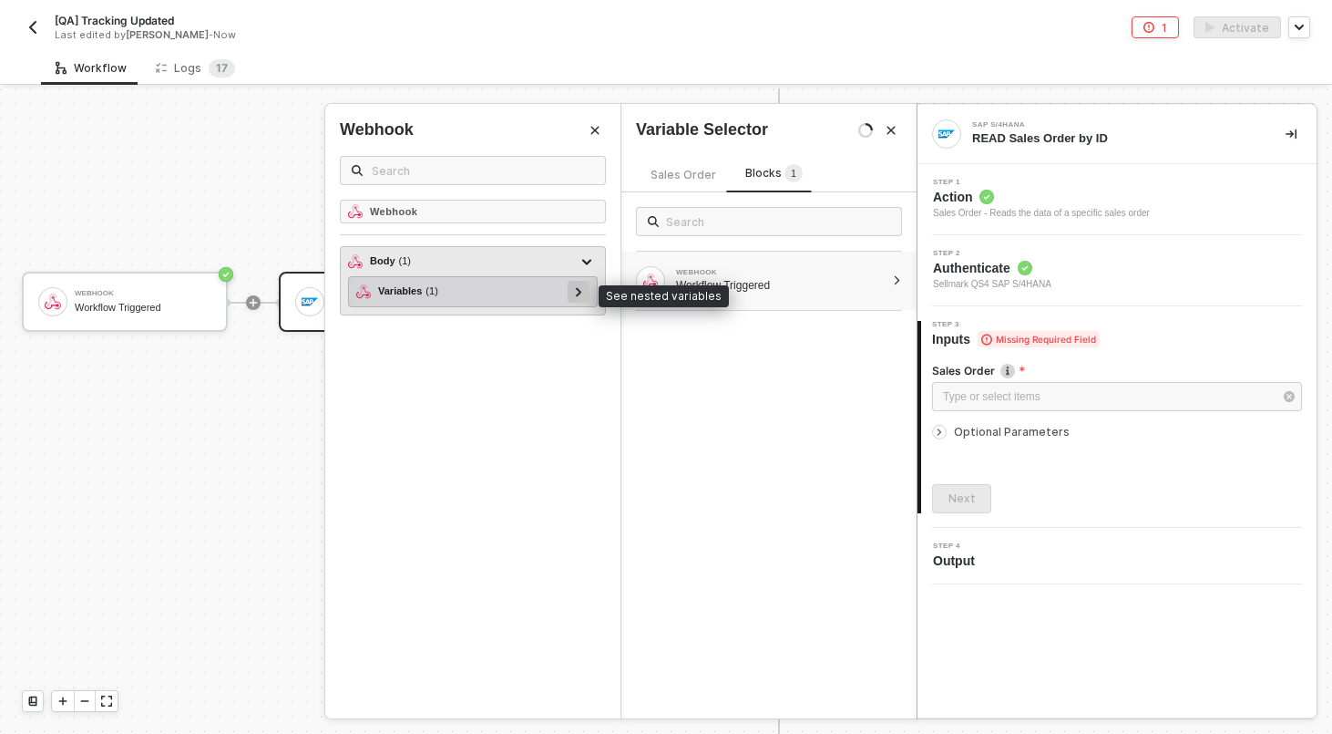
click at [576, 293] on icon at bounding box center [579, 291] width 6 height 9
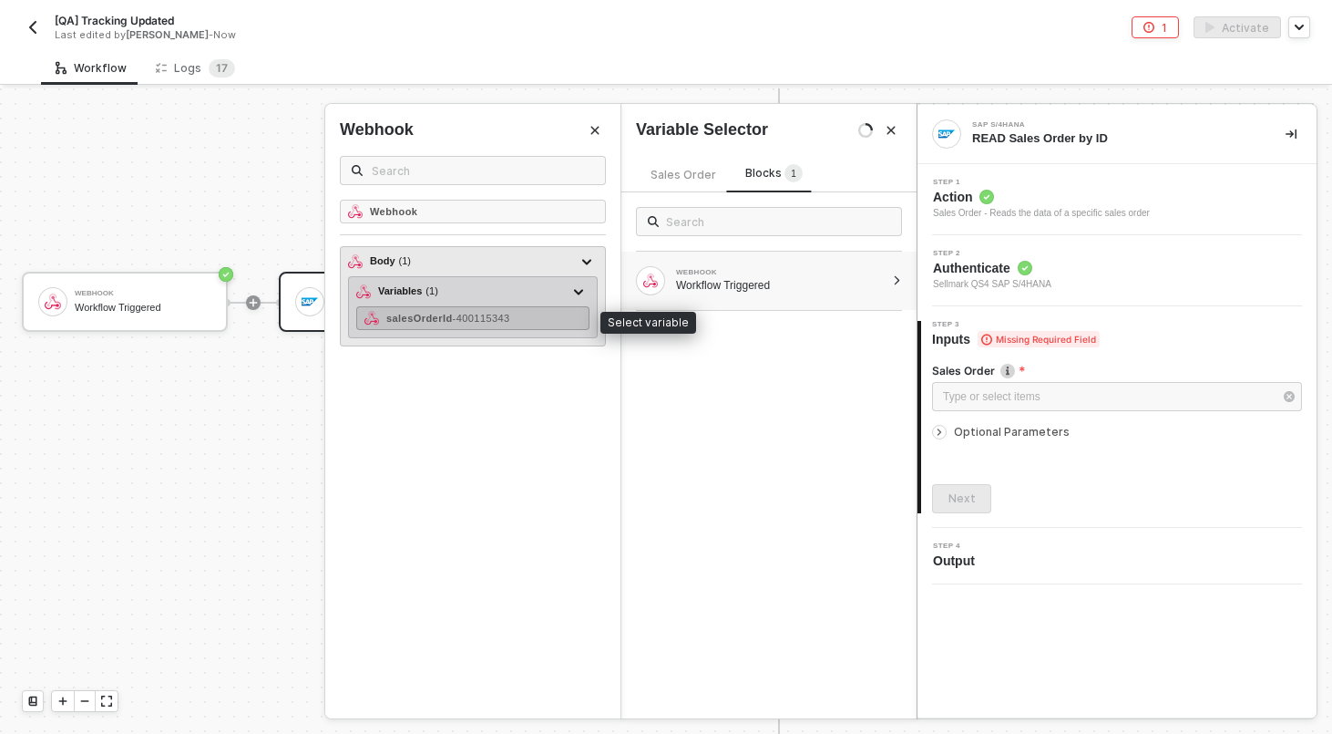
click at [526, 326] on div "salesOrderId - 400115343" at bounding box center [472, 318] width 233 height 24
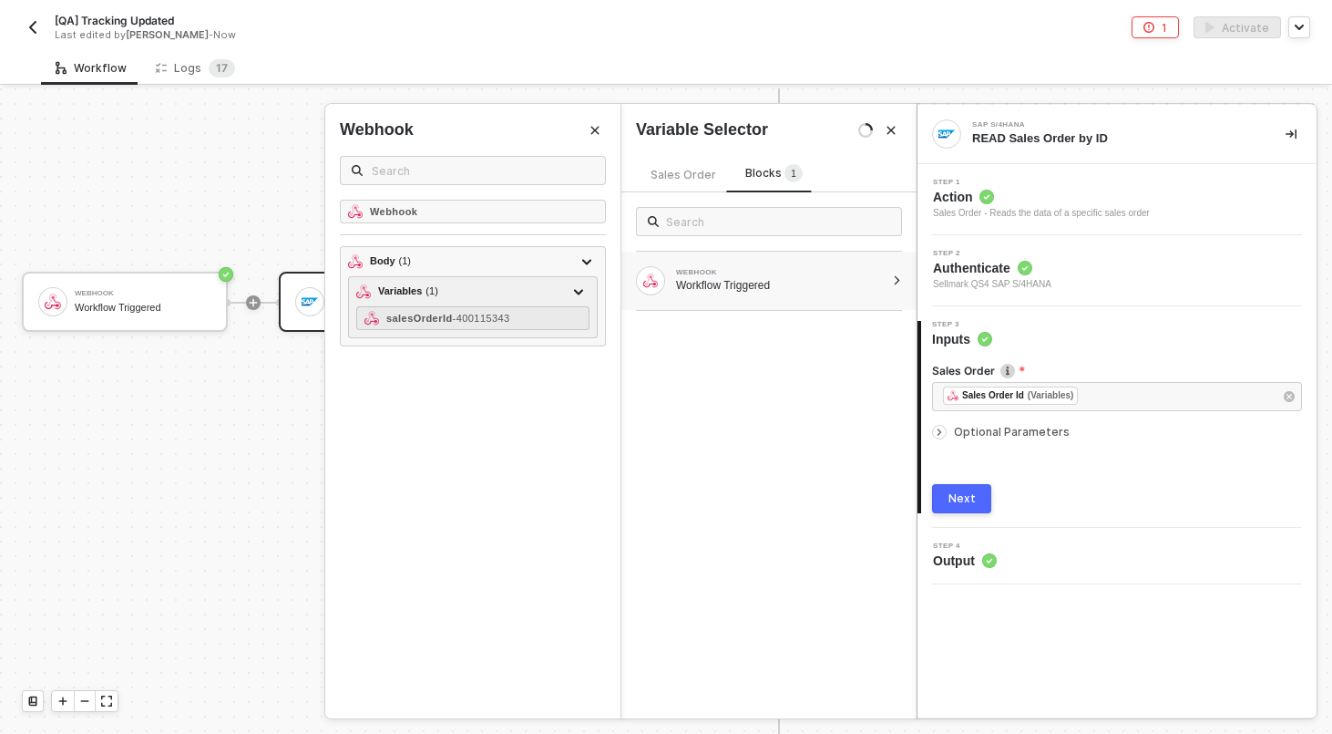
click at [958, 508] on button "Next" at bounding box center [961, 498] width 59 height 29
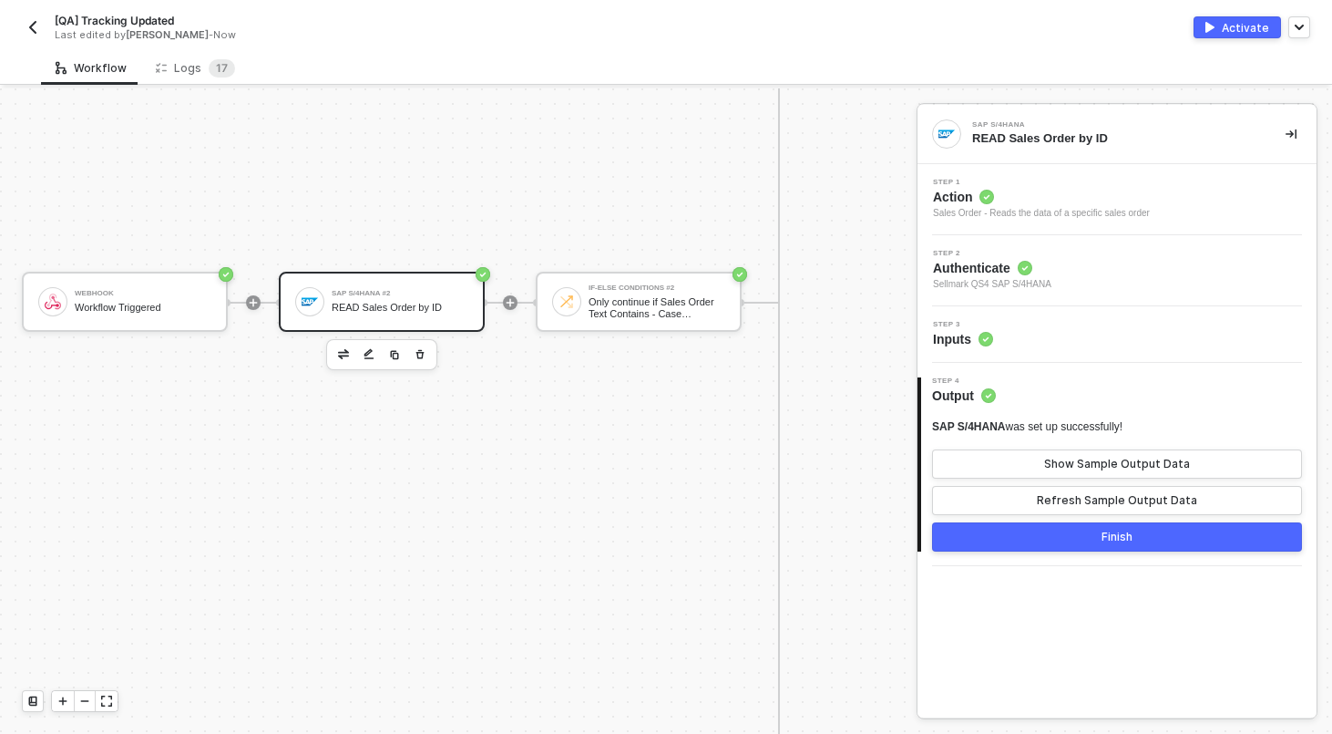
click at [1054, 540] on button "Finish" at bounding box center [1117, 536] width 370 height 29
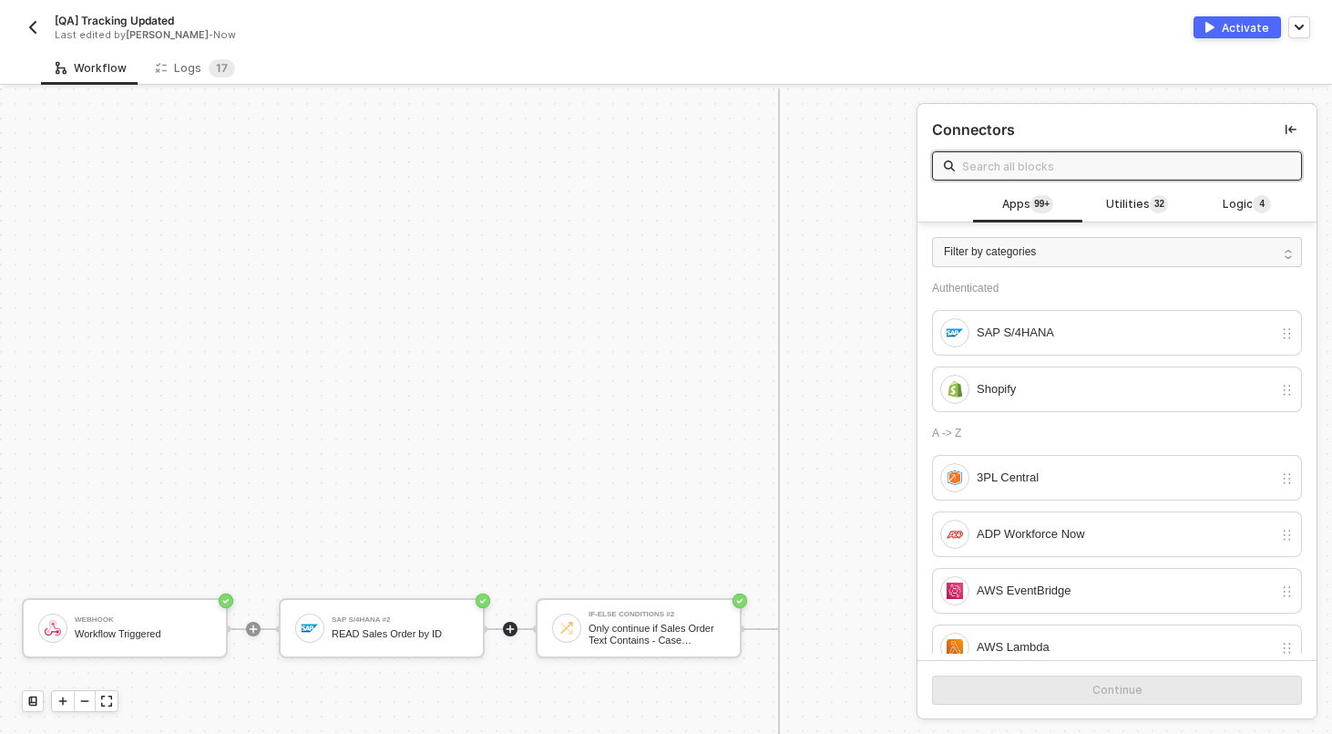
scroll to position [1565, 0]
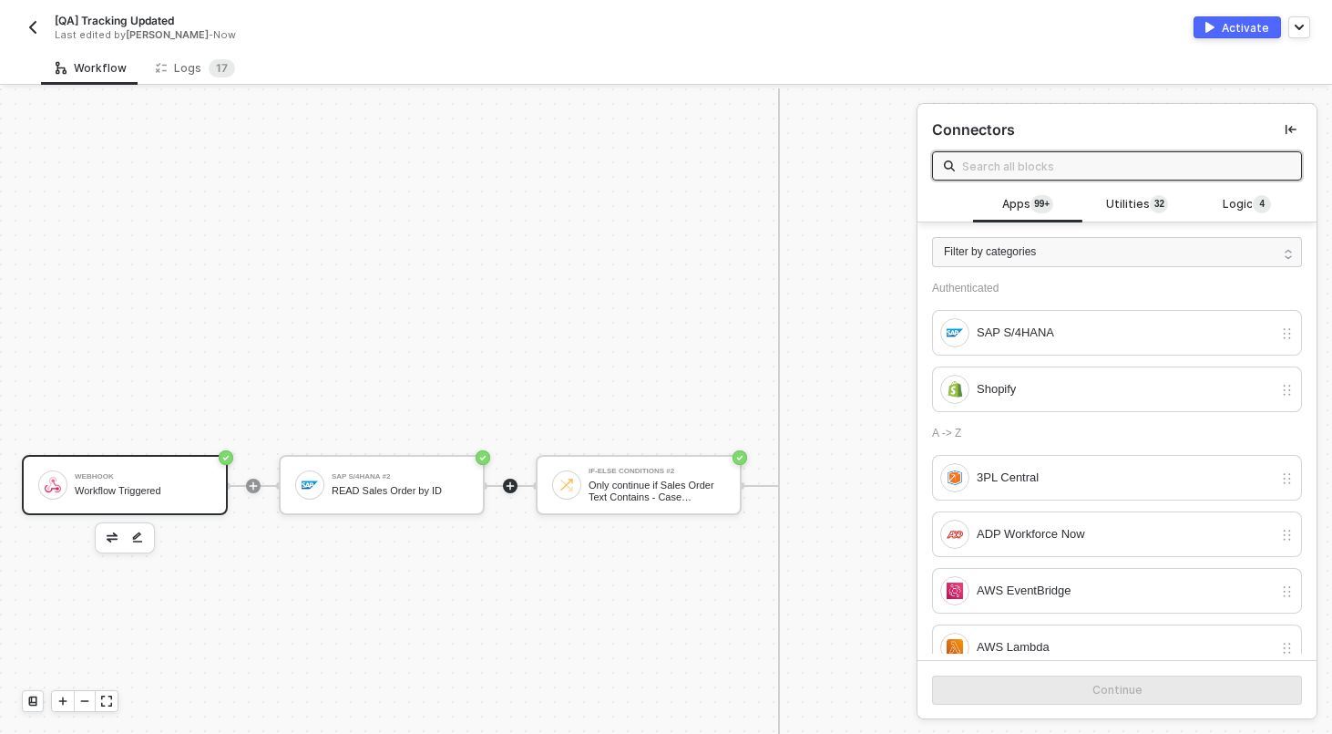
click at [192, 460] on div "Webhook Workflow Triggered" at bounding box center [125, 485] width 206 height 60
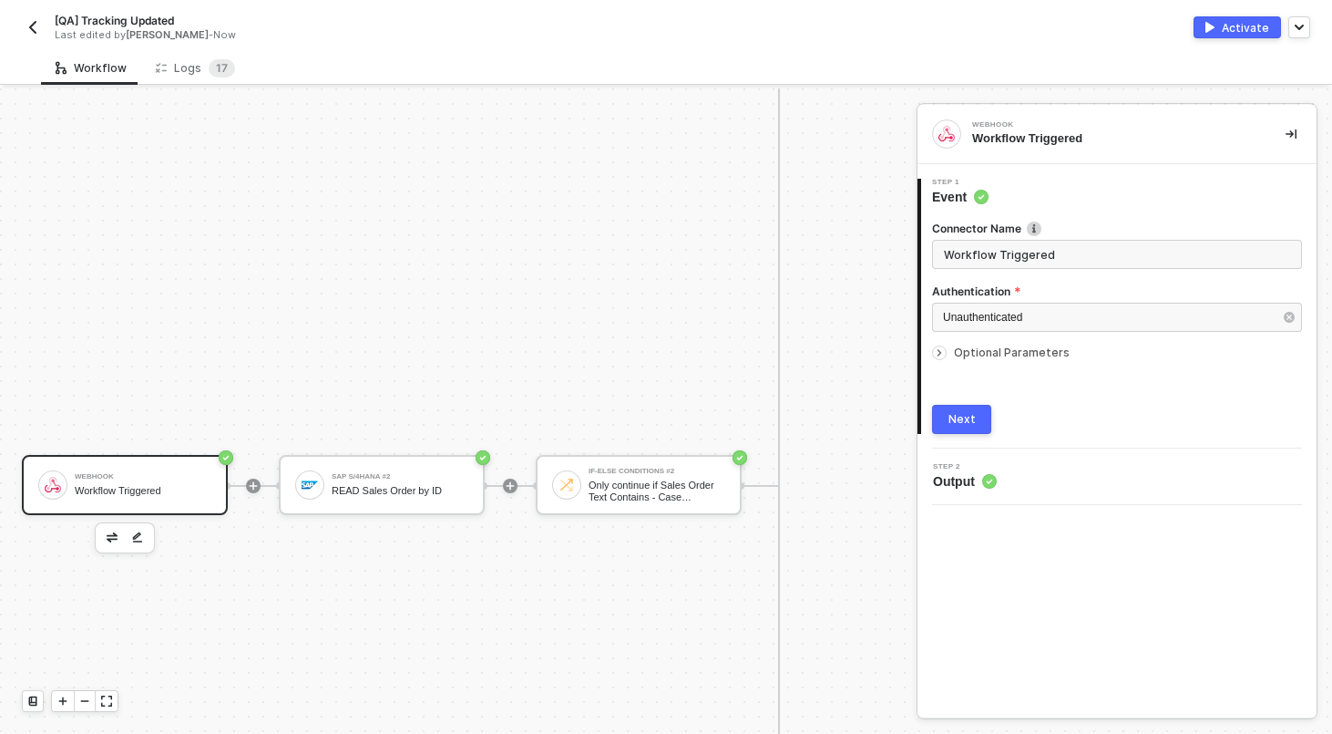
click at [961, 433] on button "Next" at bounding box center [961, 419] width 59 height 29
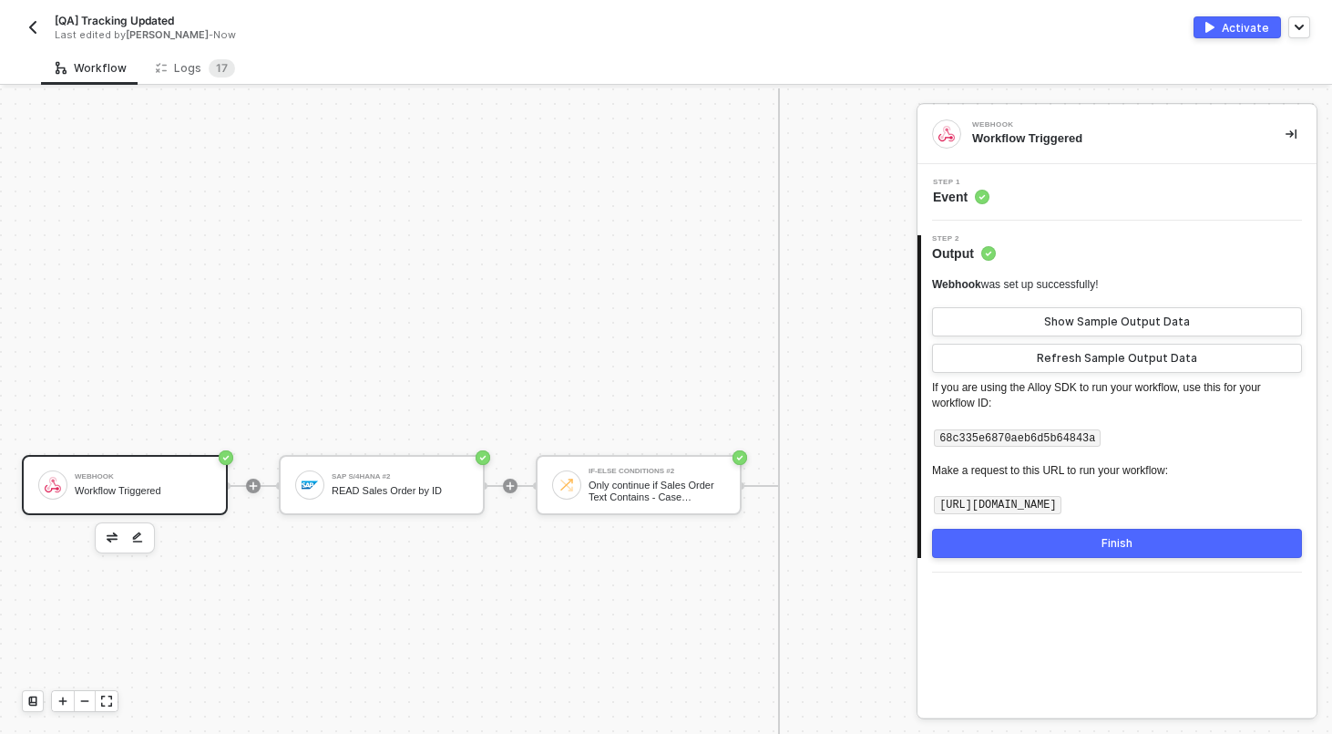
click at [1062, 502] on code "https://webhooks.runalloy.com/68c335e6870aeb6d5b64843a" at bounding box center [998, 505] width 128 height 18
copy code "runalloy"
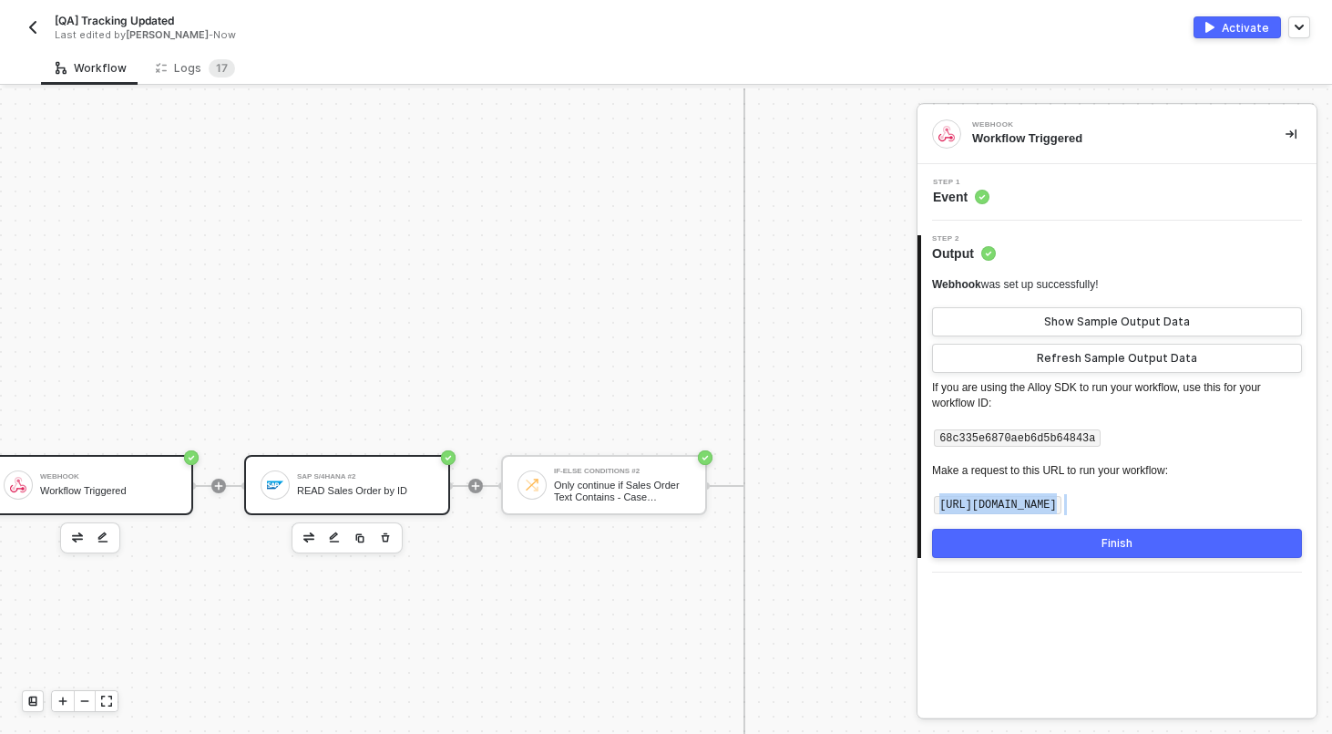
click at [327, 498] on div "SAP S/4HANA #2 READ Sales Order by ID" at bounding box center [365, 485] width 137 height 35
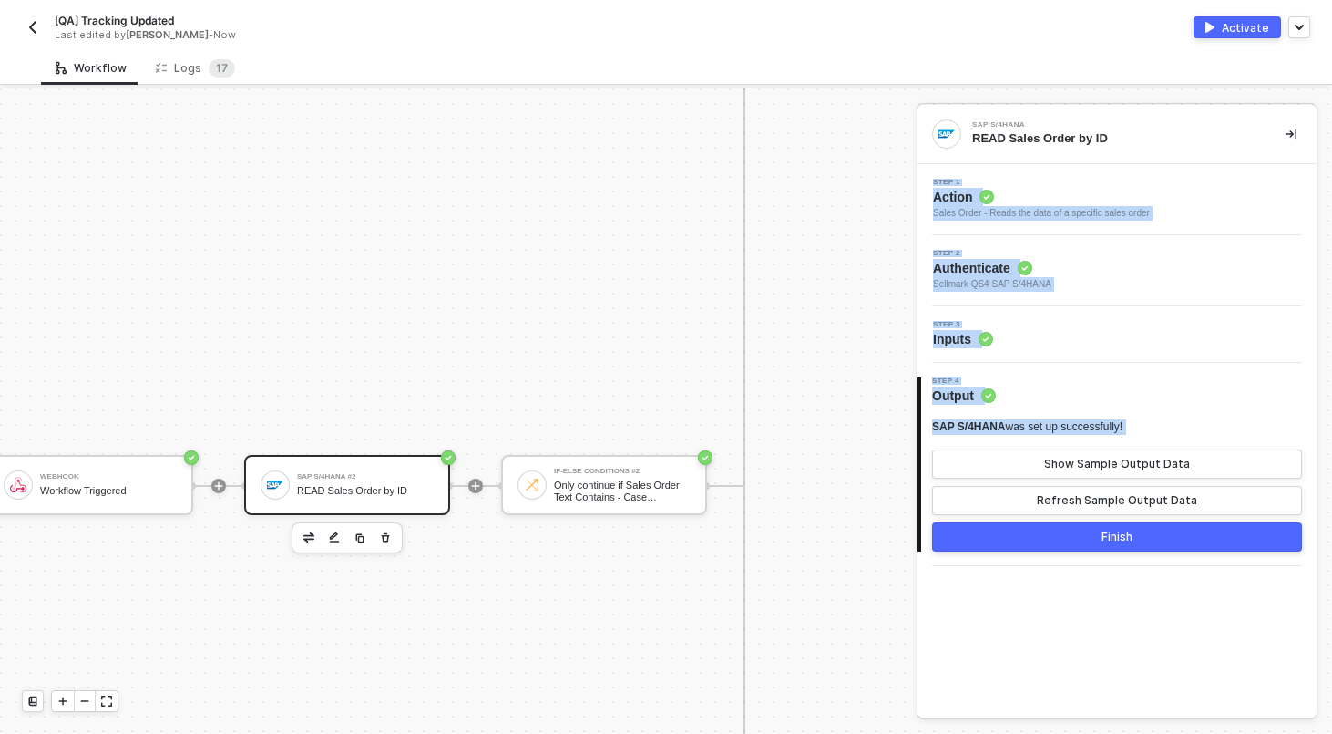
click at [1182, 201] on div "Step 1 Action Sales Order - Reads the data of a specific sales order" at bounding box center [1119, 200] width 395 height 42
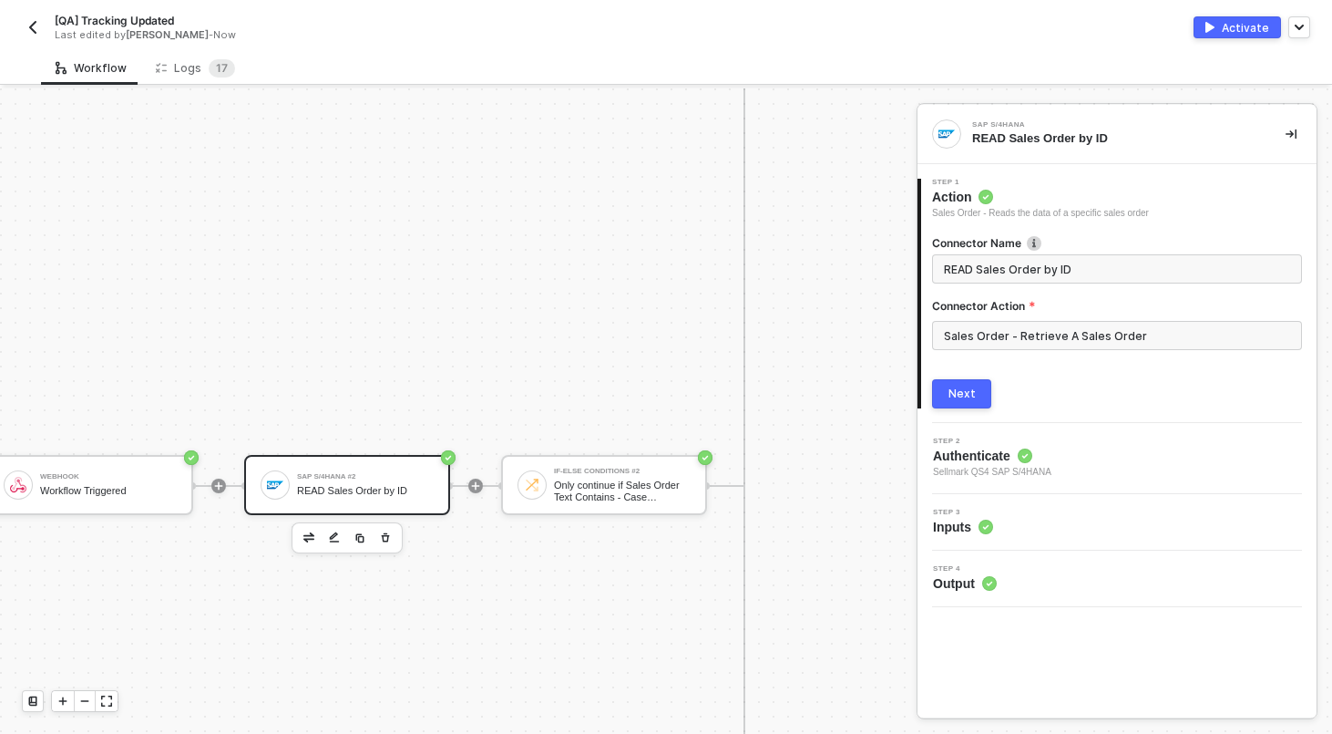
click at [974, 469] on span "Sellmark QS4 SAP S/4HANA" at bounding box center [992, 472] width 118 height 15
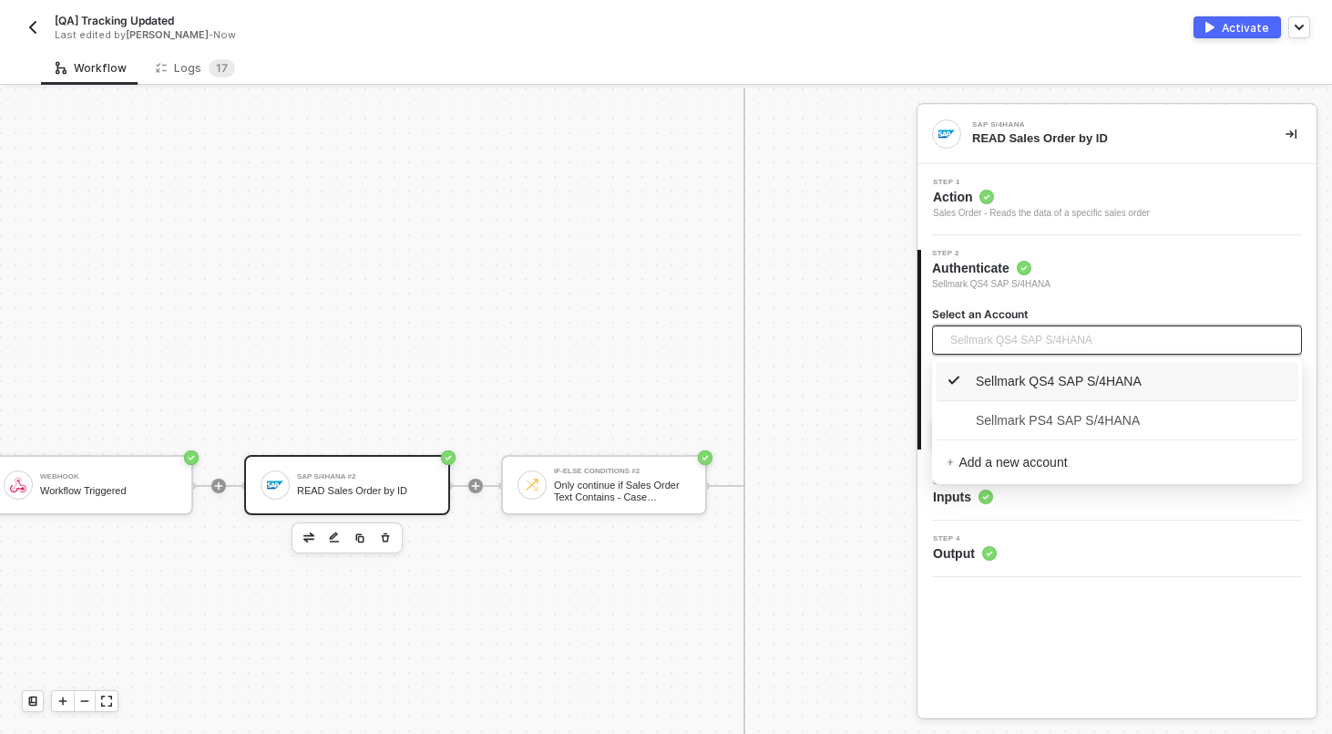
click at [1157, 340] on span "Sellmark QS4 SAP S/4HANA" at bounding box center [1113, 339] width 324 height 29
click at [1094, 423] on span "Sellmark PS4 SAP S/4HANA" at bounding box center [1043, 420] width 193 height 20
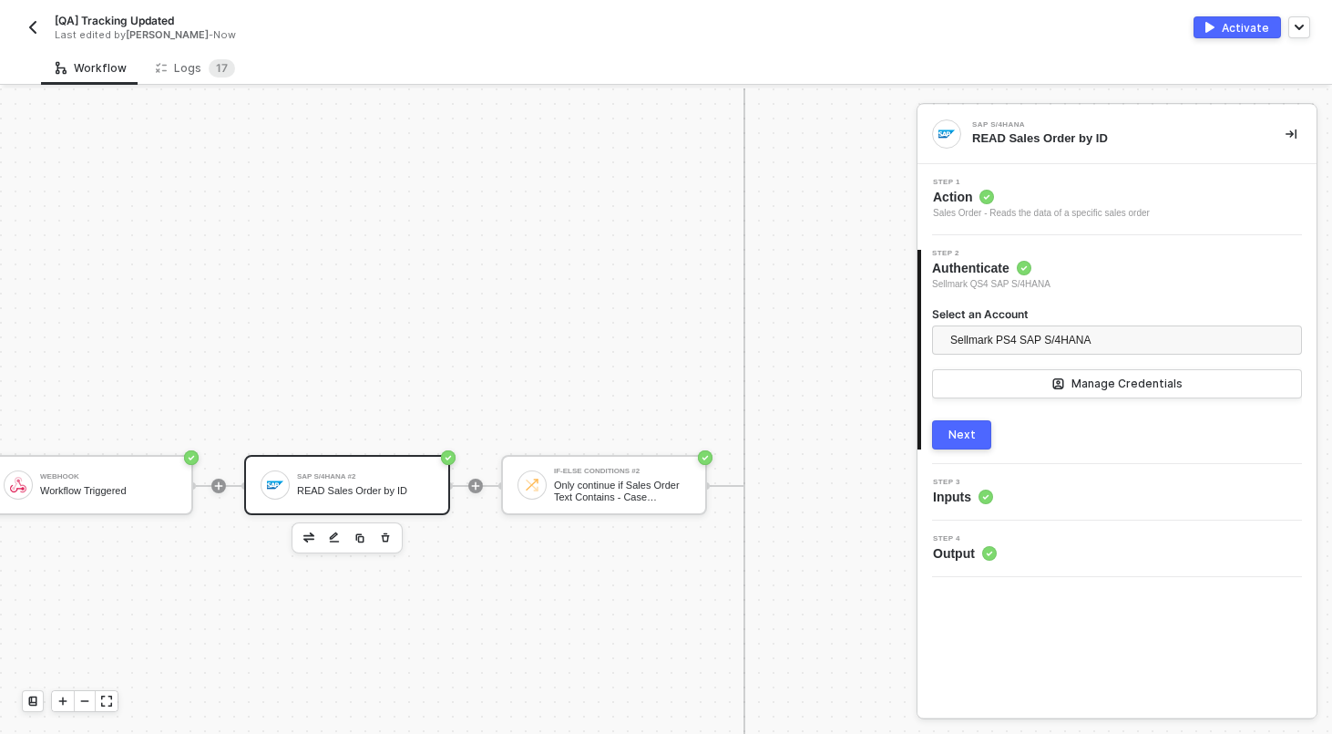
click at [974, 435] on button "Next" at bounding box center [961, 434] width 59 height 29
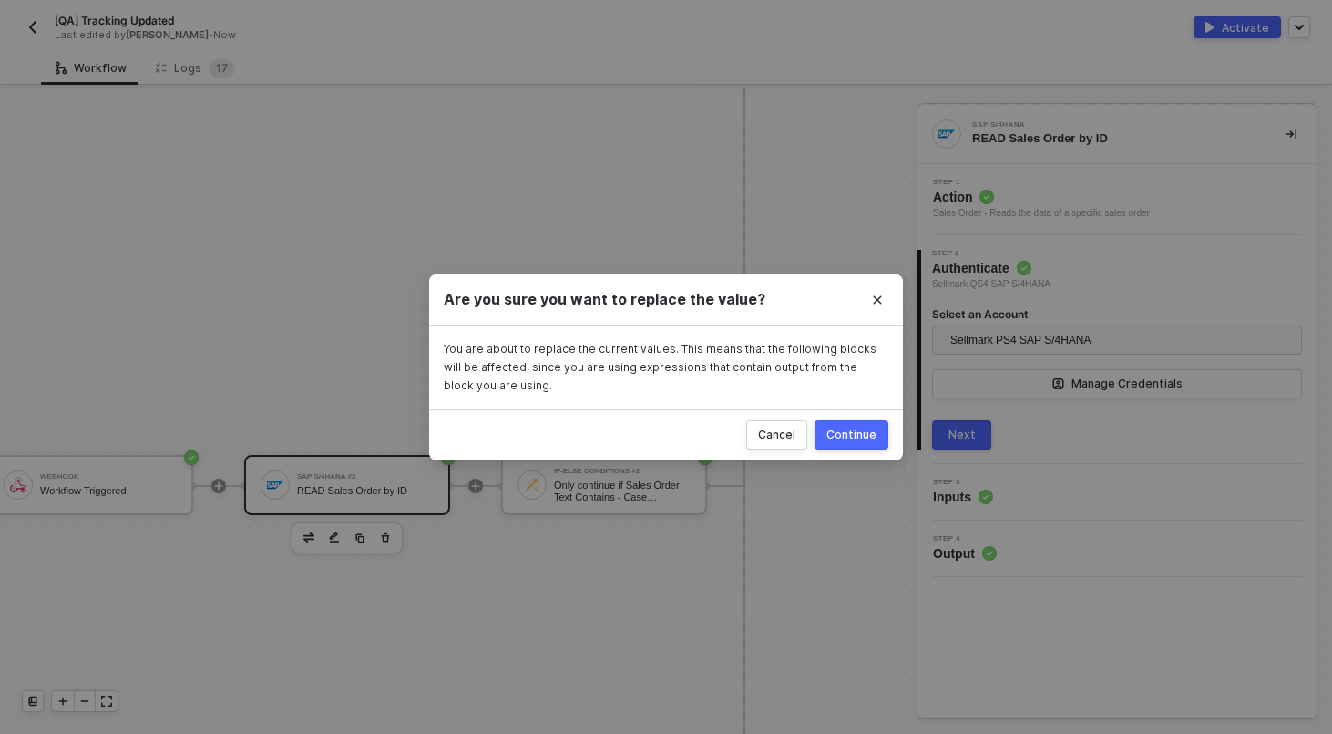
click at [843, 429] on div "Continue" at bounding box center [852, 434] width 50 height 15
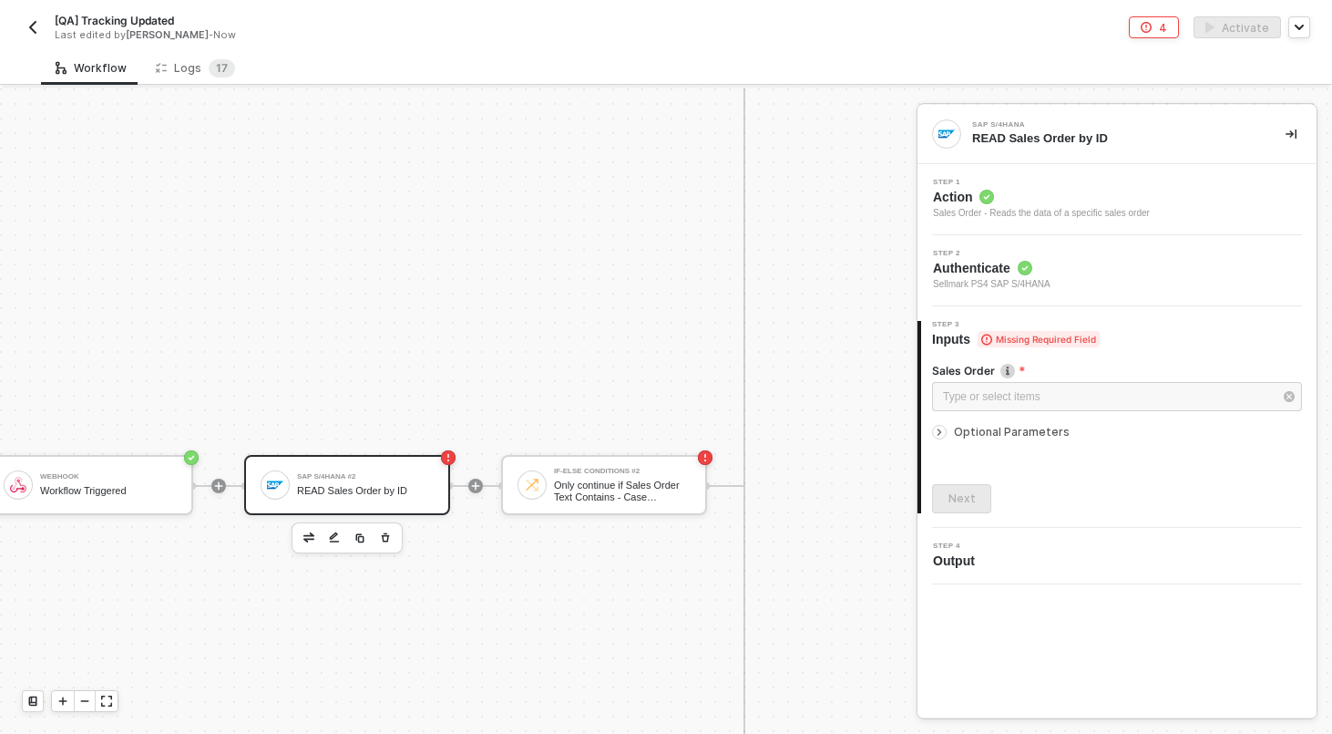
click at [87, 694] on div at bounding box center [85, 701] width 22 height 20
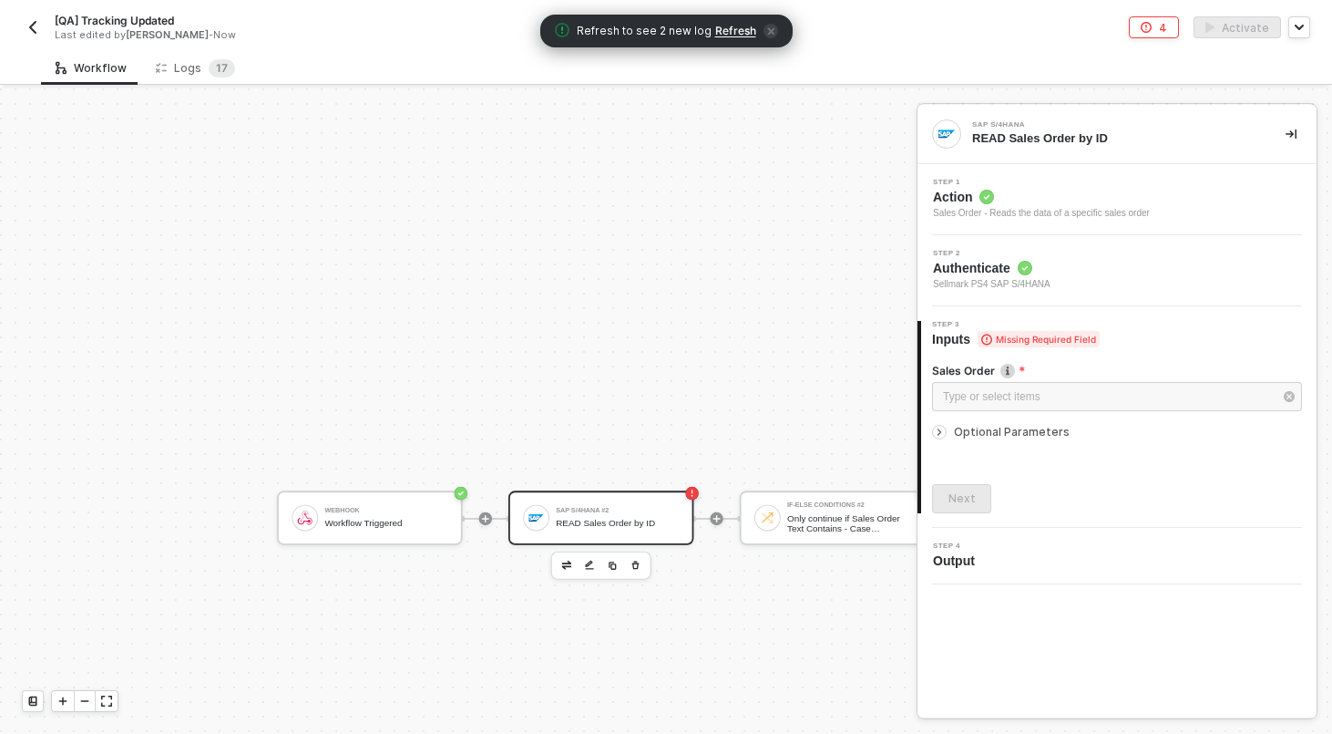
scroll to position [1556, 2497]
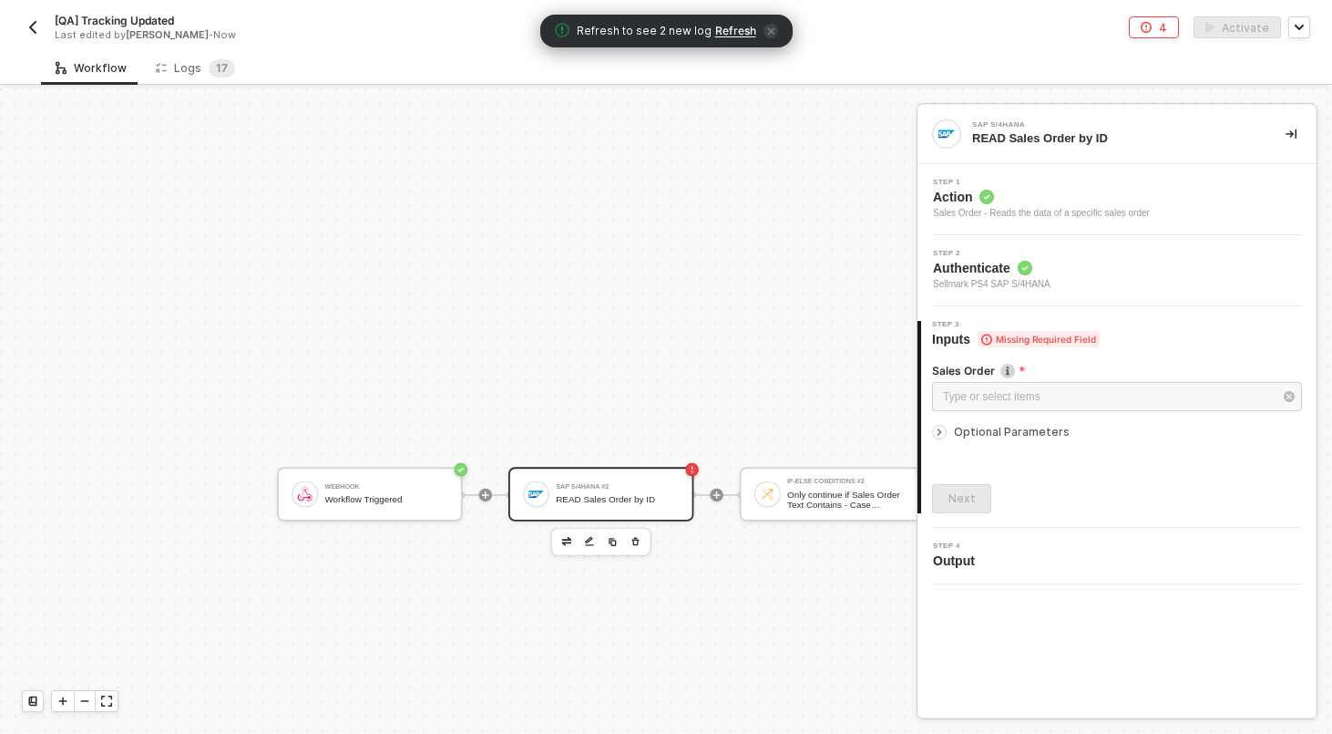
click at [678, 470] on div "SAP S/4HANA #2 READ Sales Order by ID" at bounding box center [601, 494] width 185 height 54
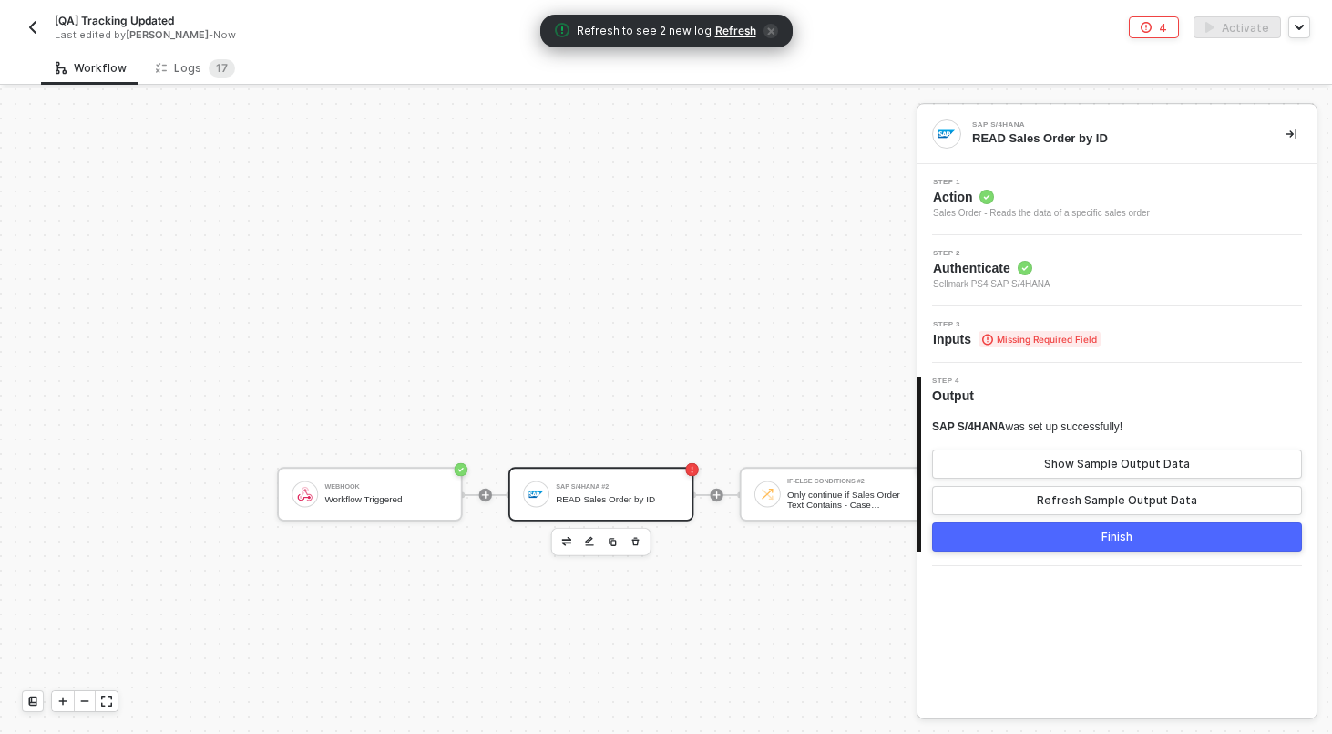
click at [1123, 324] on div "Step 3 Inputs Missing Required Field" at bounding box center [1119, 334] width 395 height 27
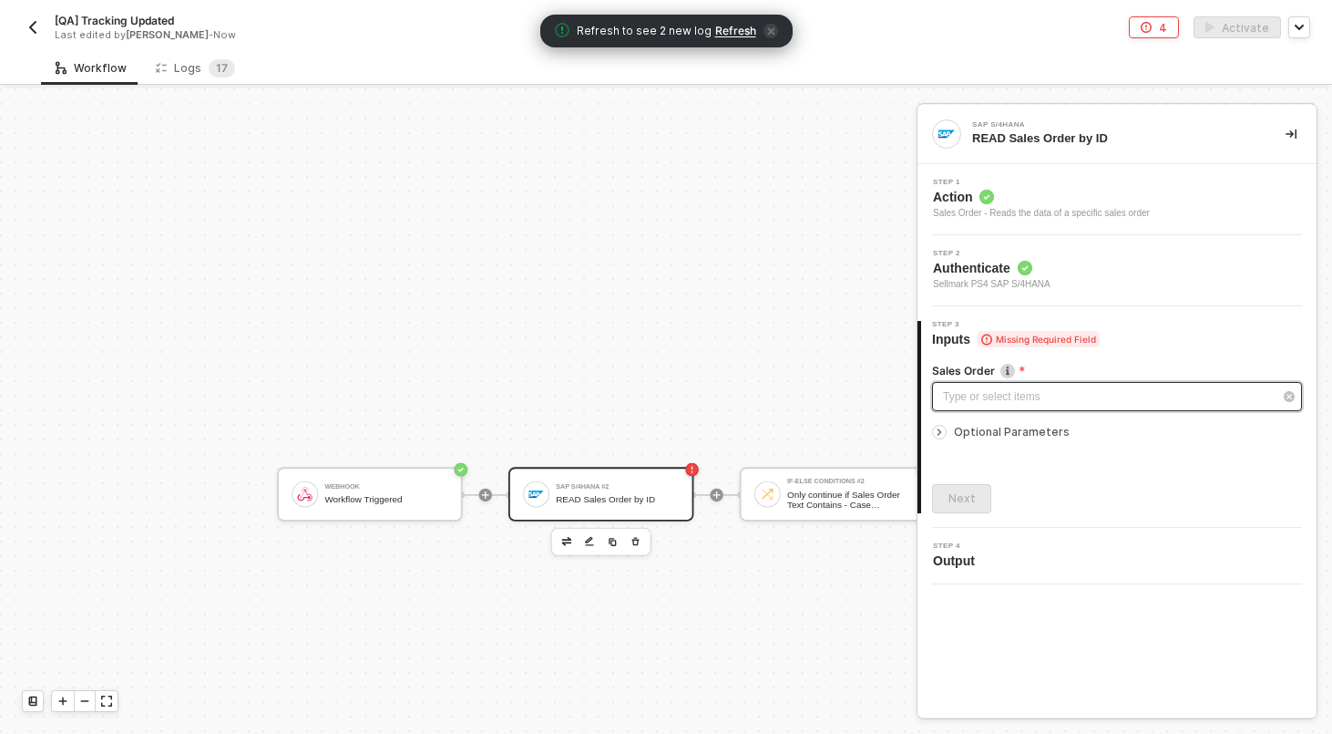
click at [1048, 409] on div "Type or select items ﻿" at bounding box center [1117, 396] width 370 height 29
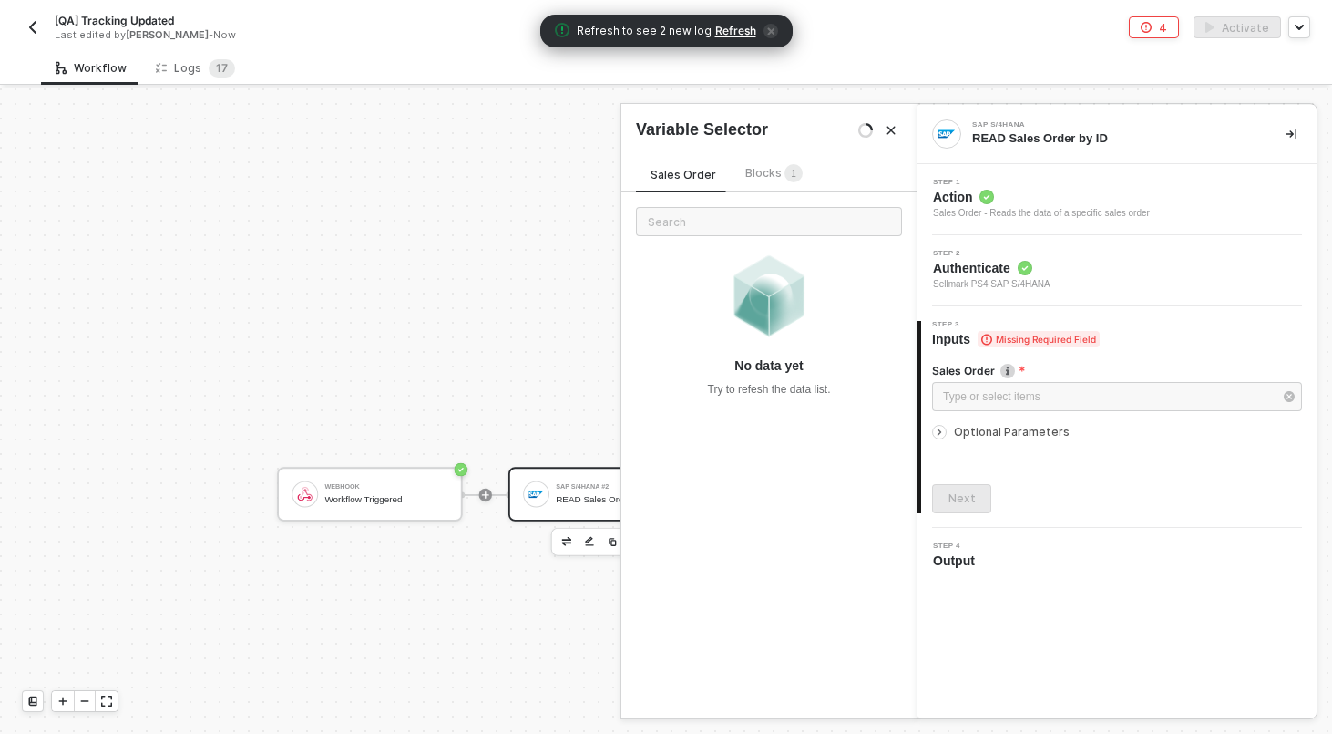
click at [762, 181] on div "Blocks 1" at bounding box center [773, 174] width 57 height 20
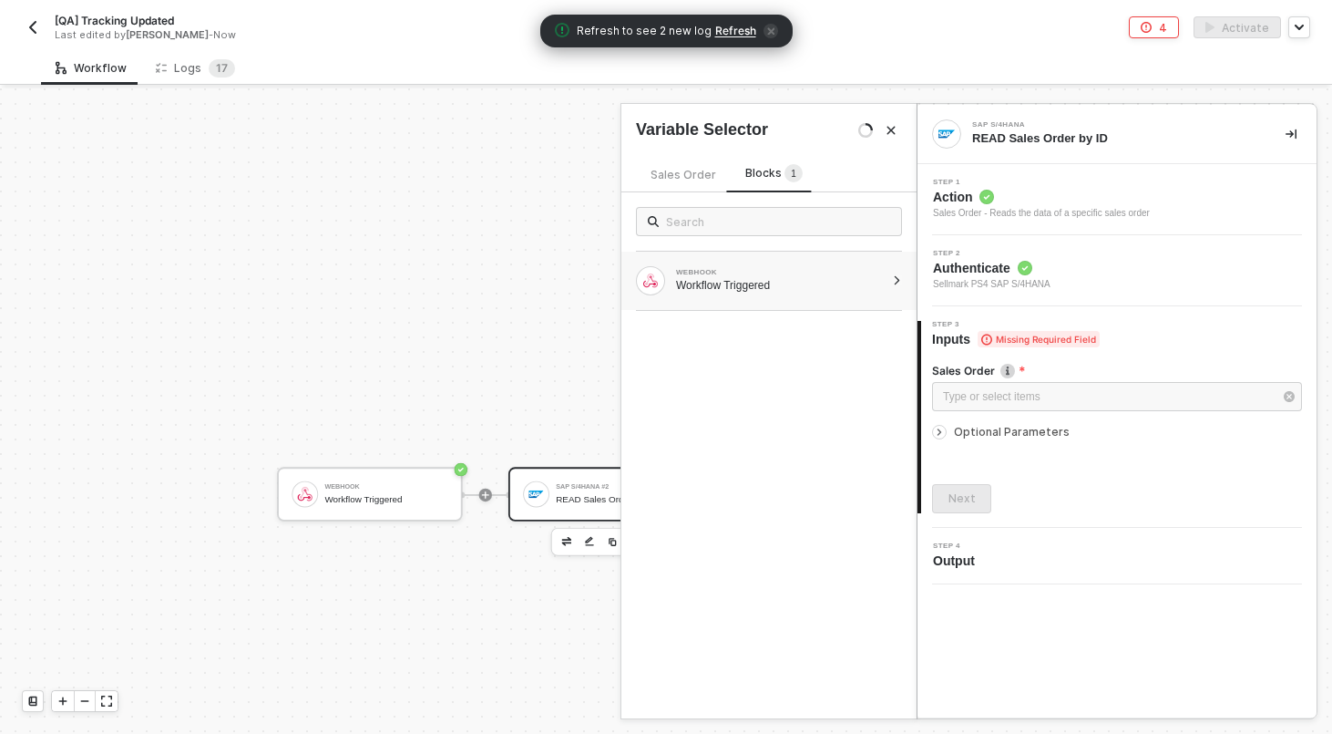
click at [727, 295] on div "WEBHOOK Workflow Triggered" at bounding box center [769, 281] width 295 height 58
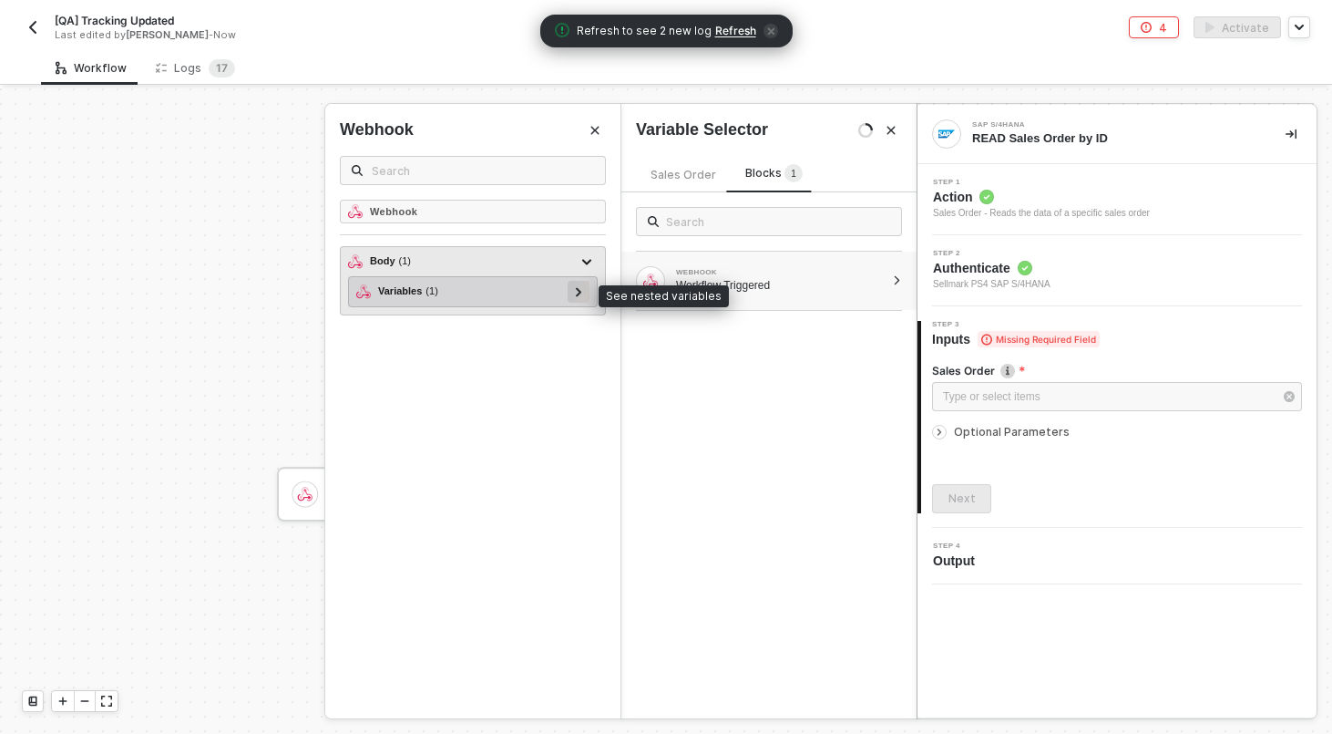
click at [570, 291] on div at bounding box center [579, 292] width 22 height 22
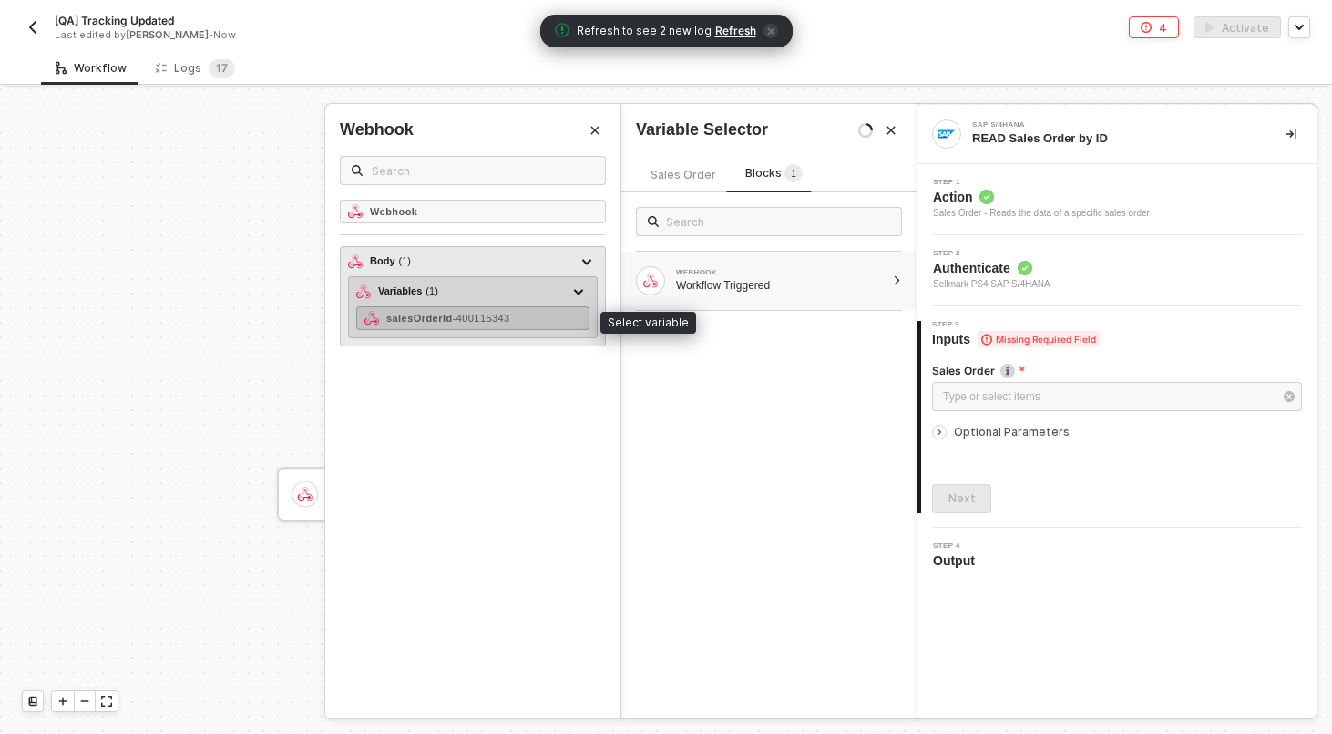
click at [560, 322] on div "salesOrderId - 400115343" at bounding box center [472, 318] width 233 height 24
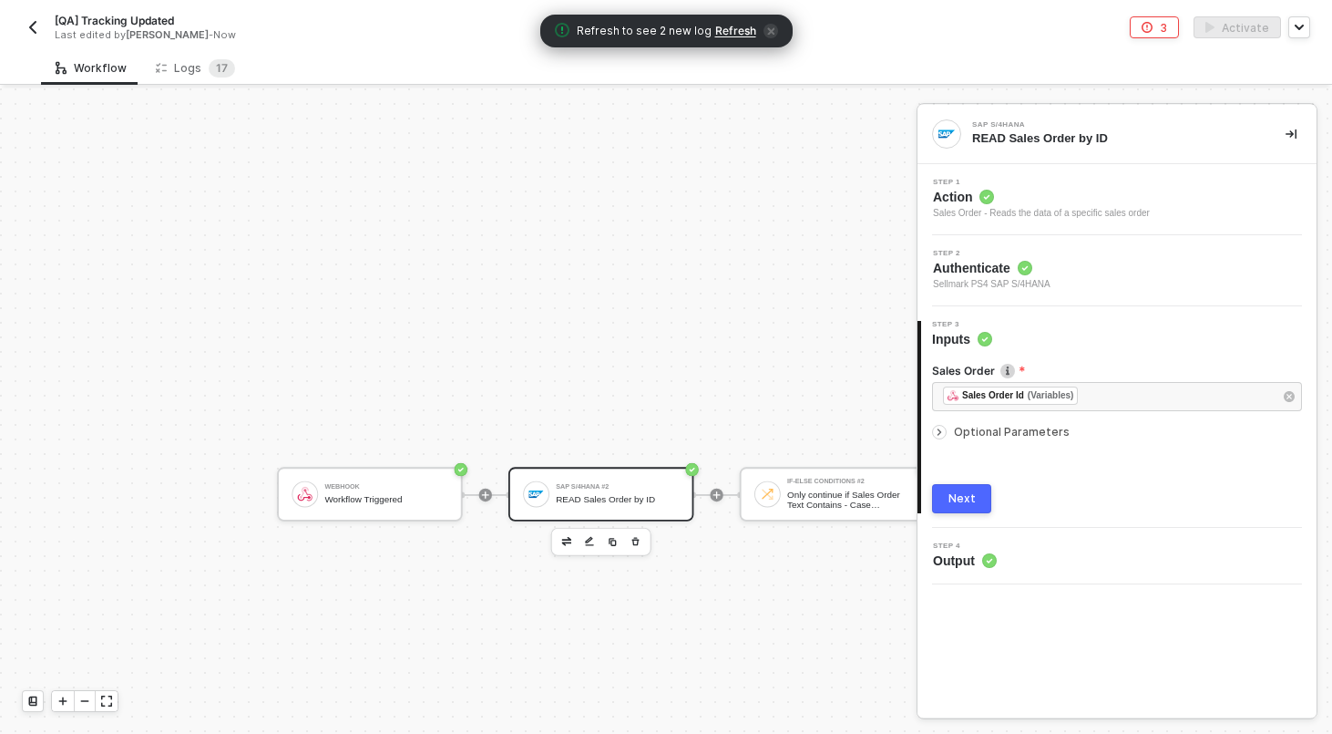
click at [1028, 434] on span "Optional Parameters" at bounding box center [1012, 432] width 116 height 14
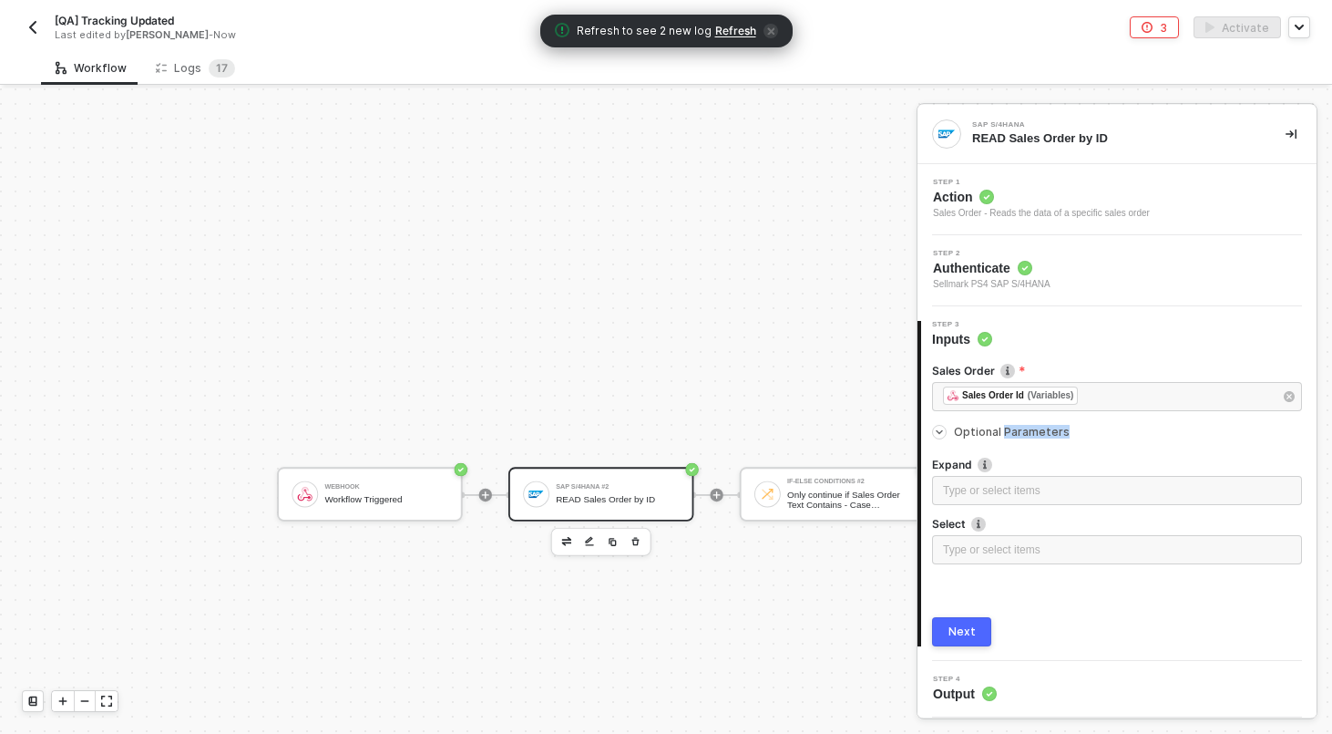
click at [1028, 434] on span "Optional Parameters" at bounding box center [1012, 432] width 116 height 14
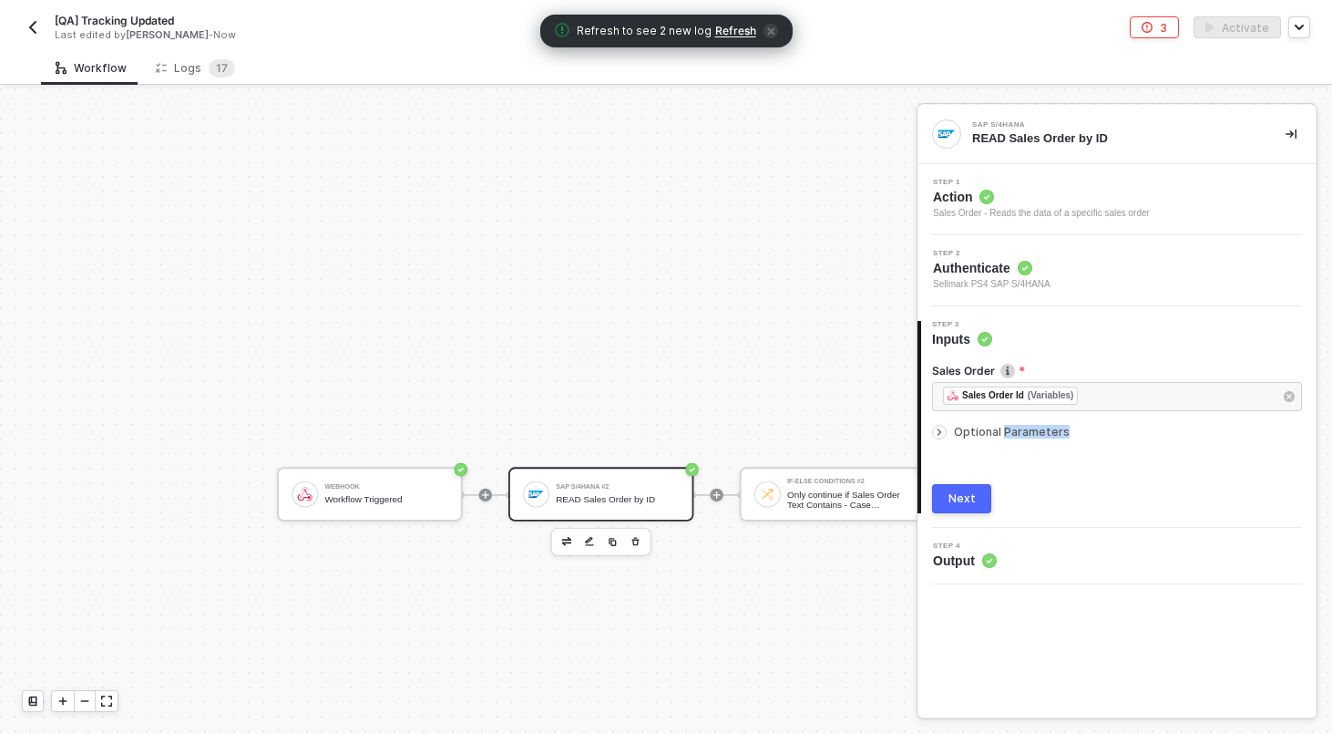
click at [960, 502] on div "Next" at bounding box center [962, 498] width 27 height 15
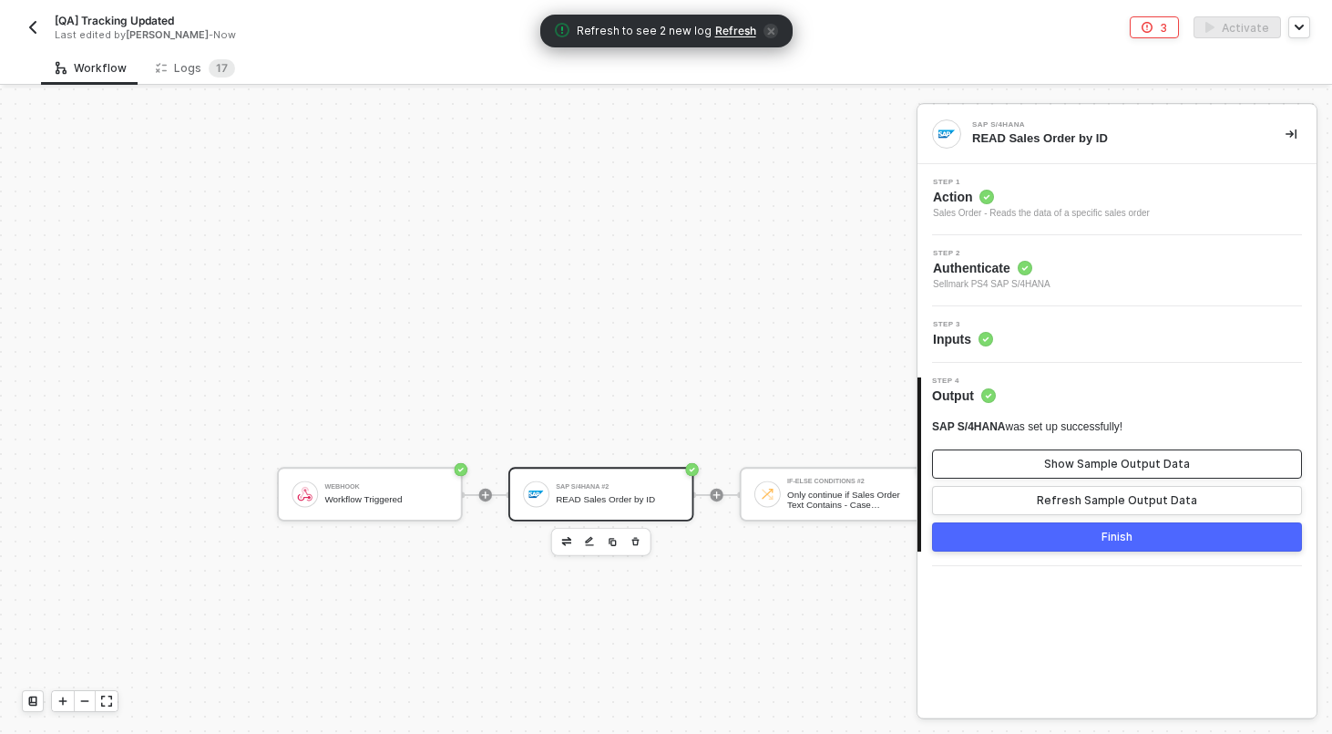
click at [1072, 461] on div "Show Sample Output Data" at bounding box center [1117, 464] width 146 height 15
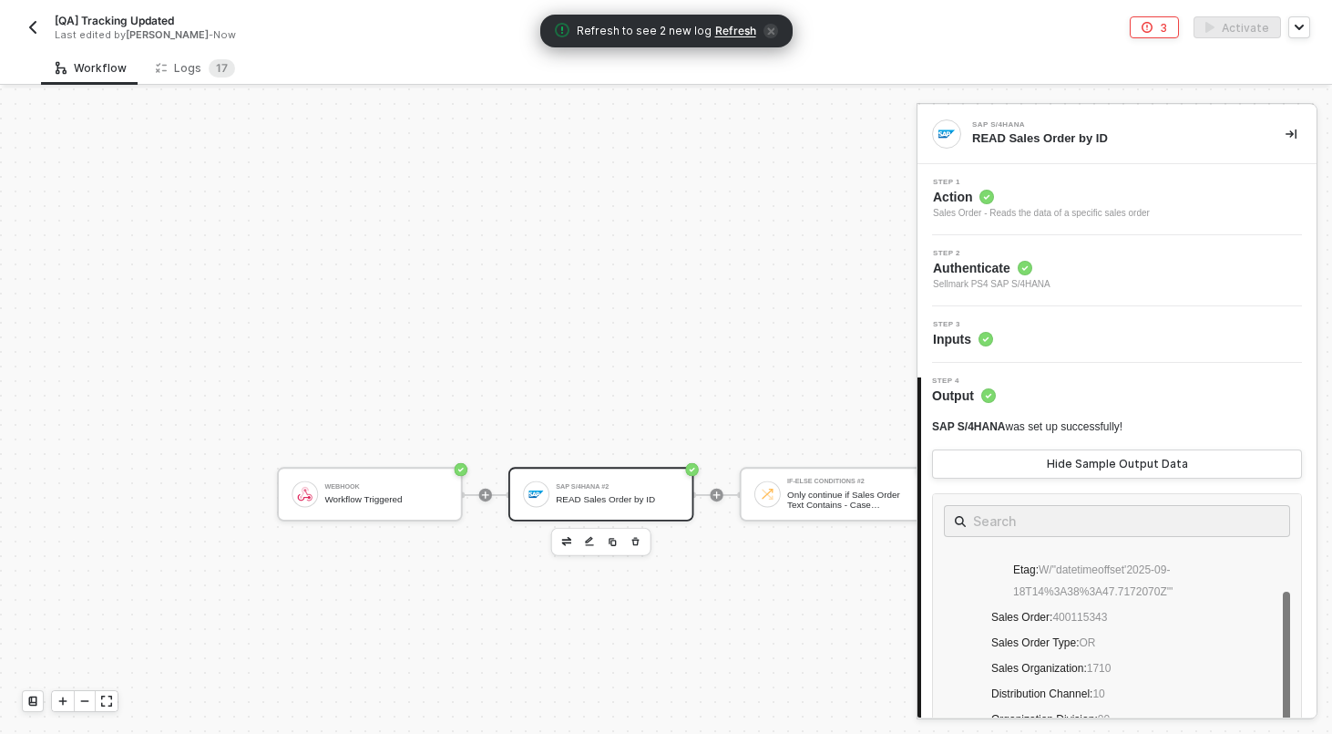
scroll to position [166, 0]
click at [1162, 468] on div "Hide Sample Output Data" at bounding box center [1117, 464] width 141 height 15
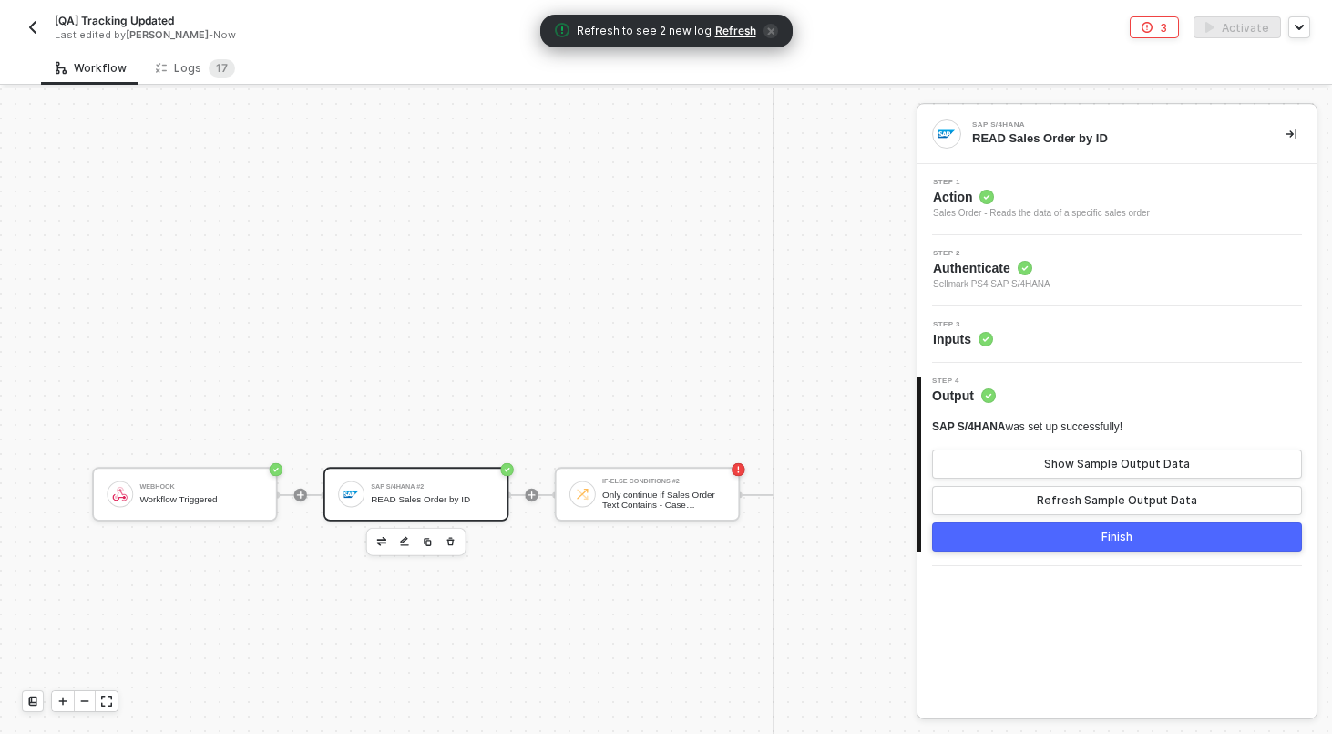
scroll to position [1556, 2722]
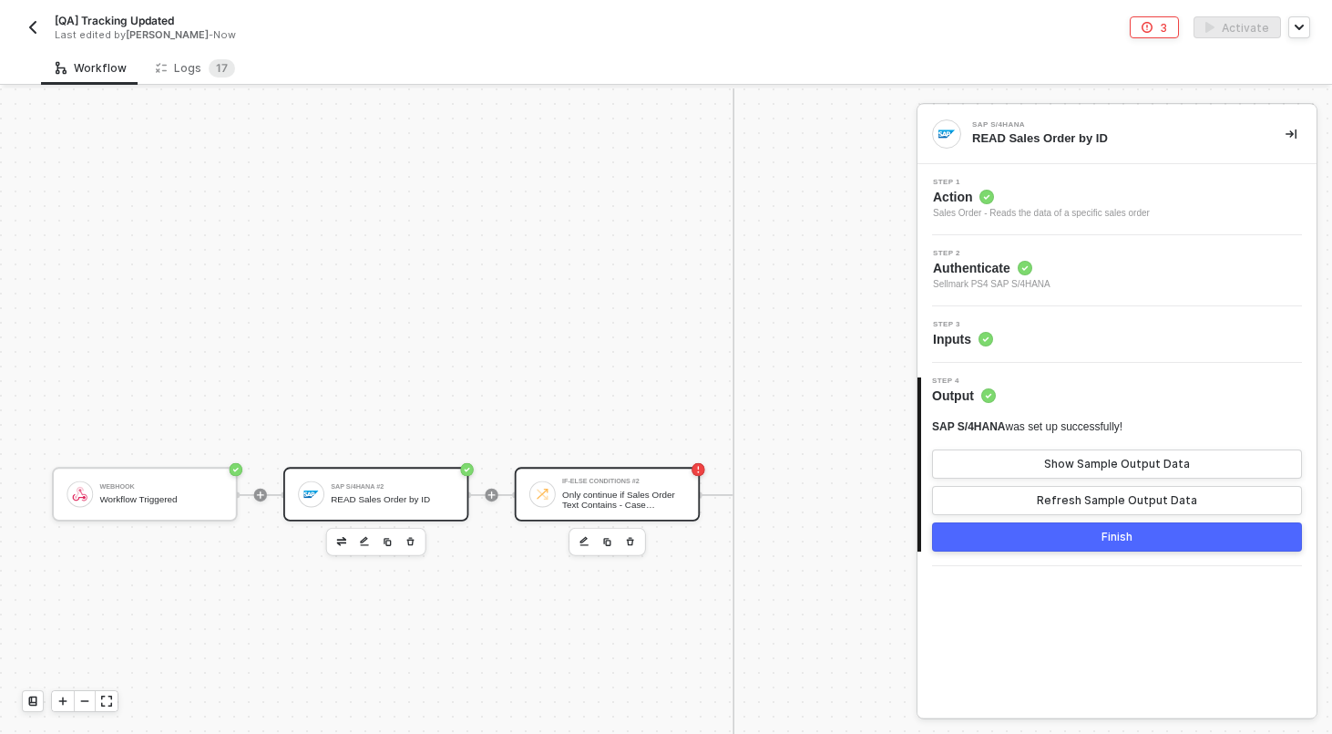
click at [629, 488] on div "If-Else Conditions #2 Only continue if Sales Order Text Contains - Case Insensi…" at bounding box center [623, 493] width 123 height 31
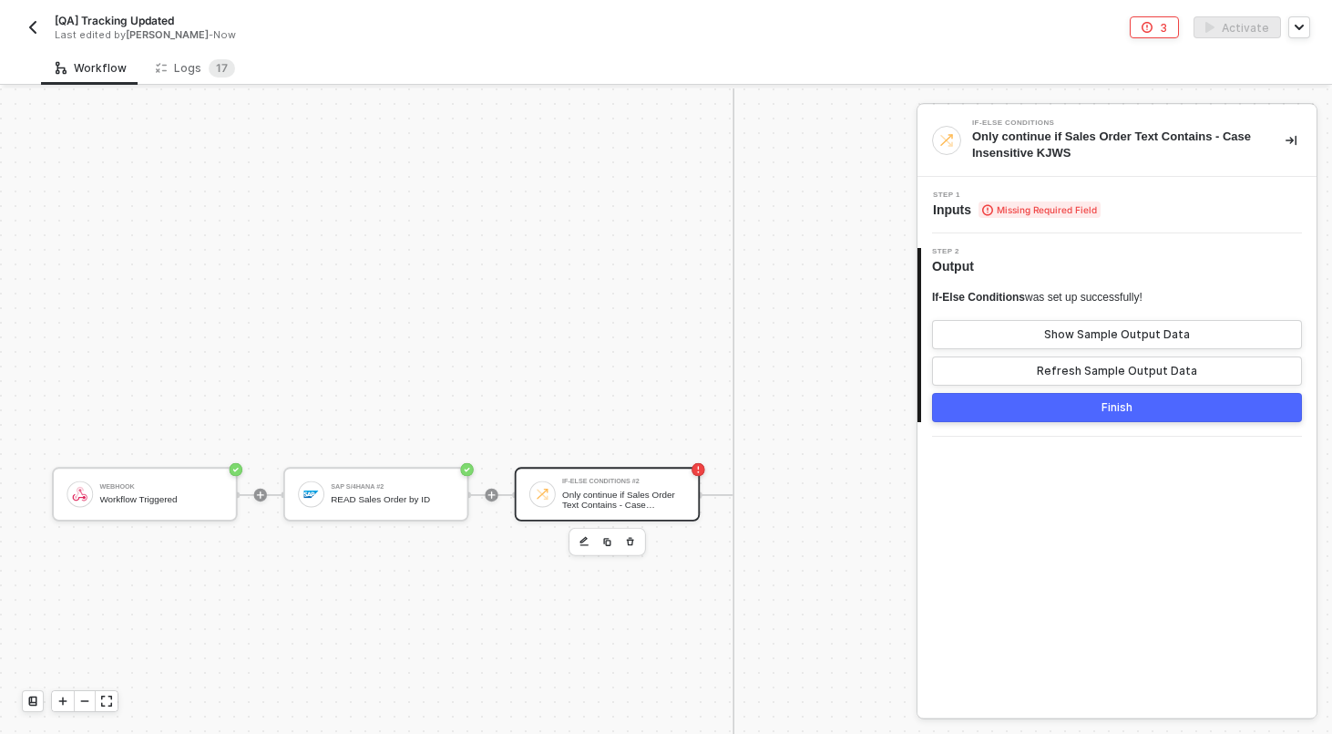
click at [1154, 189] on div "Step 1 Inputs Missing Required Field" at bounding box center [1117, 205] width 399 height 57
click at [1147, 200] on div "Step 1 Inputs Missing Required Field" at bounding box center [1119, 204] width 395 height 27
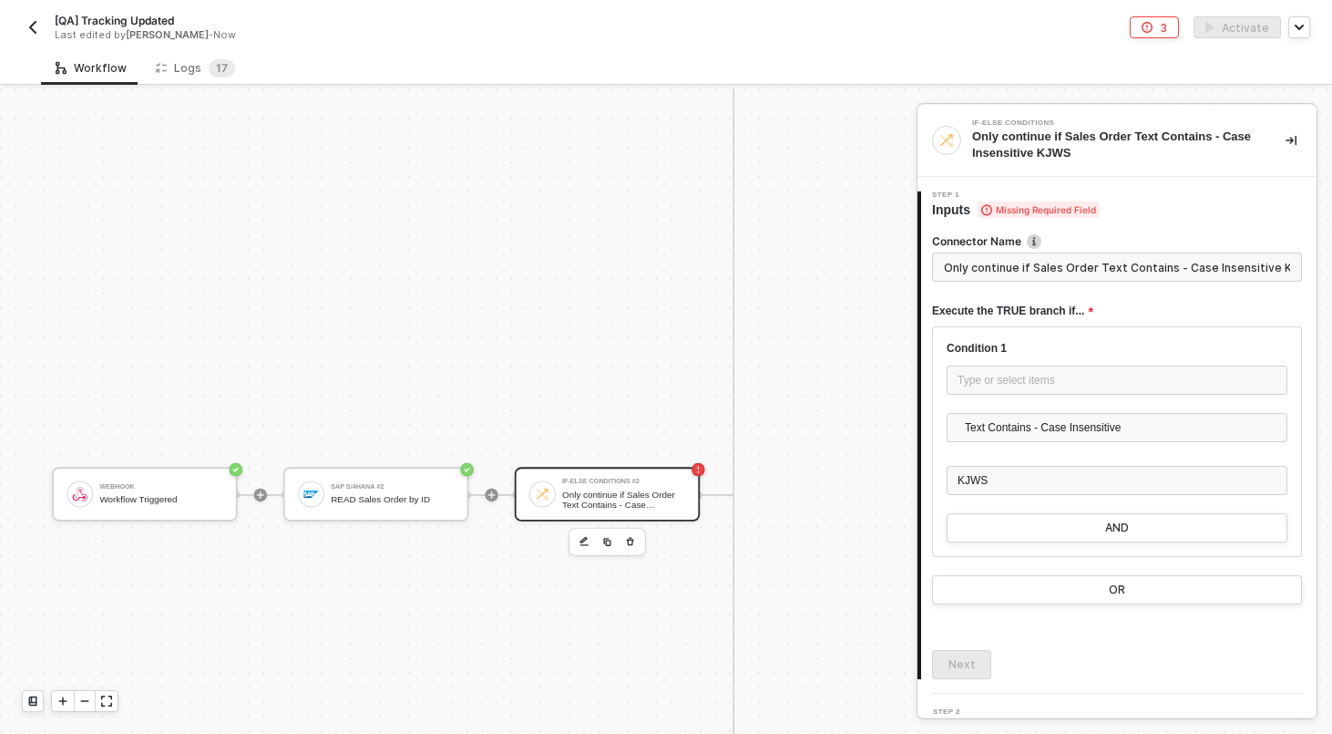
scroll to position [0, 5]
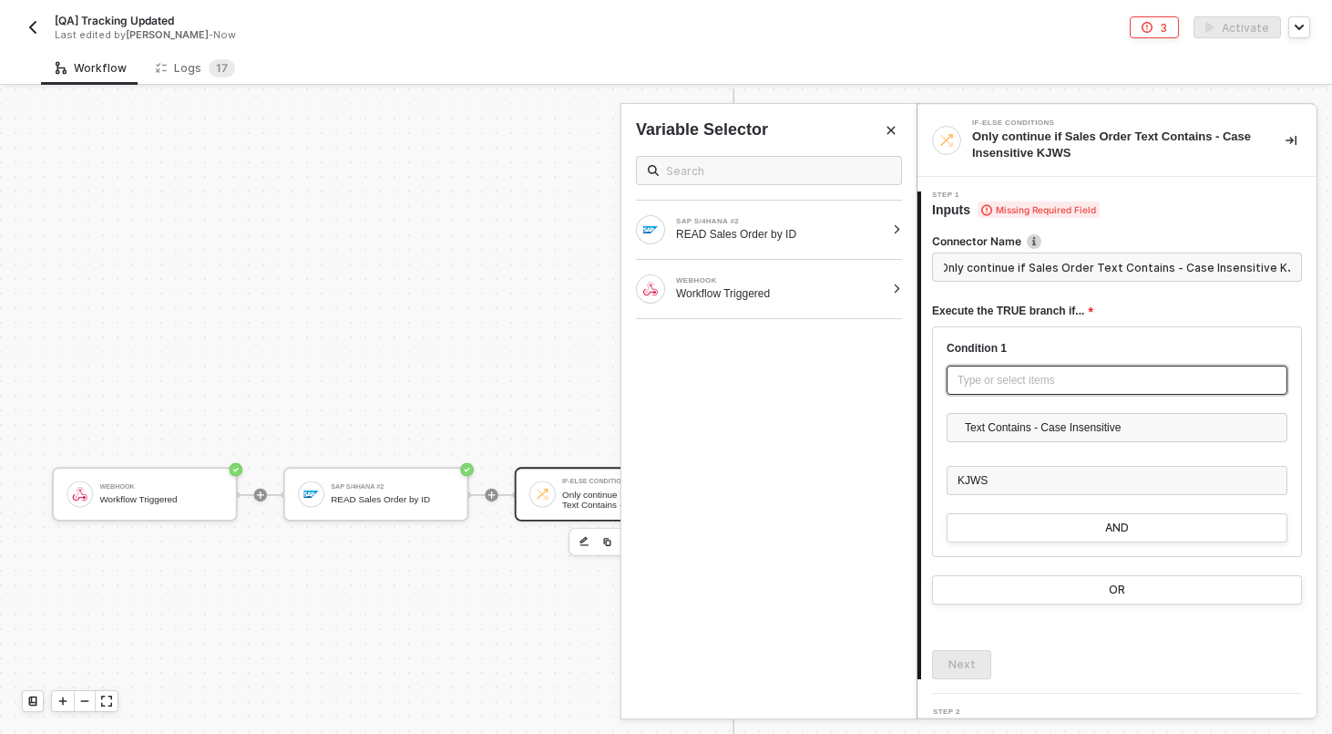
click at [1020, 372] on div "Type or select items ﻿" at bounding box center [1117, 380] width 319 height 17
click at [814, 239] on div "READ Sales Order by ID" at bounding box center [780, 234] width 209 height 15
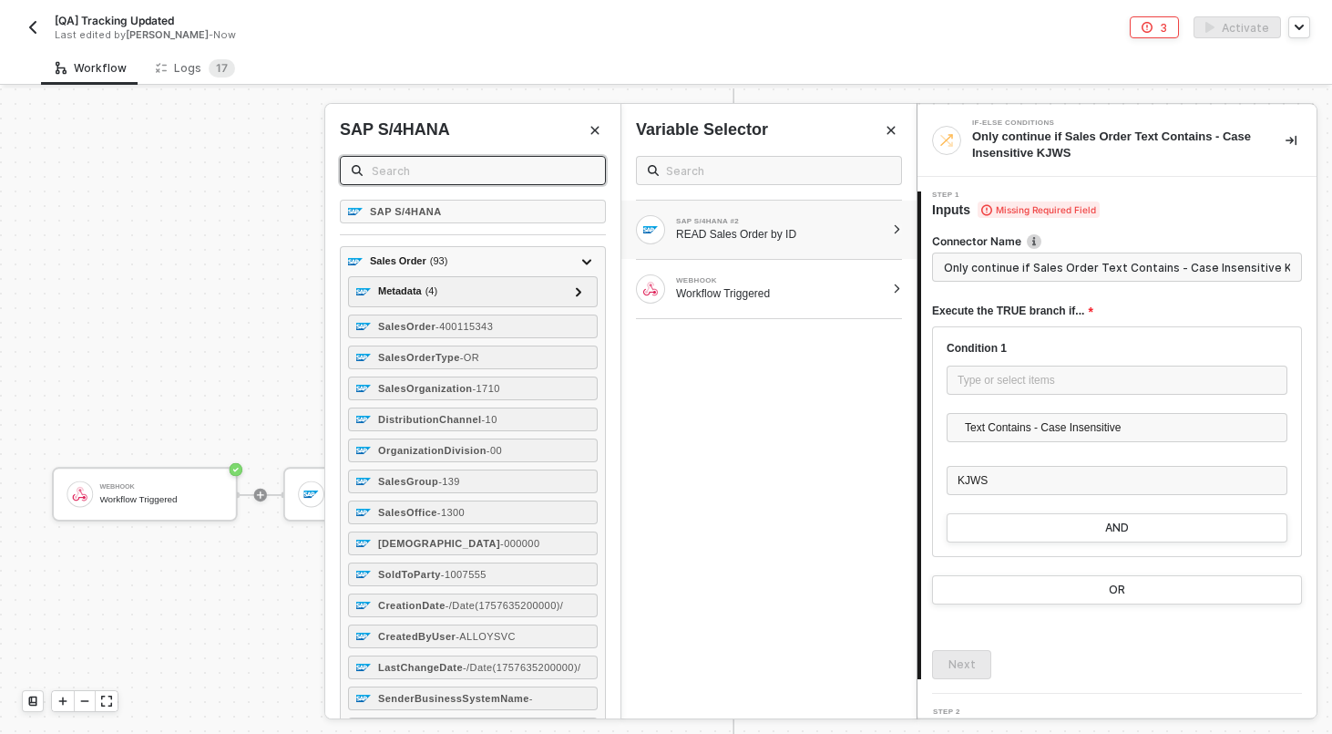
click at [496, 166] on input "text" at bounding box center [483, 170] width 222 height 20
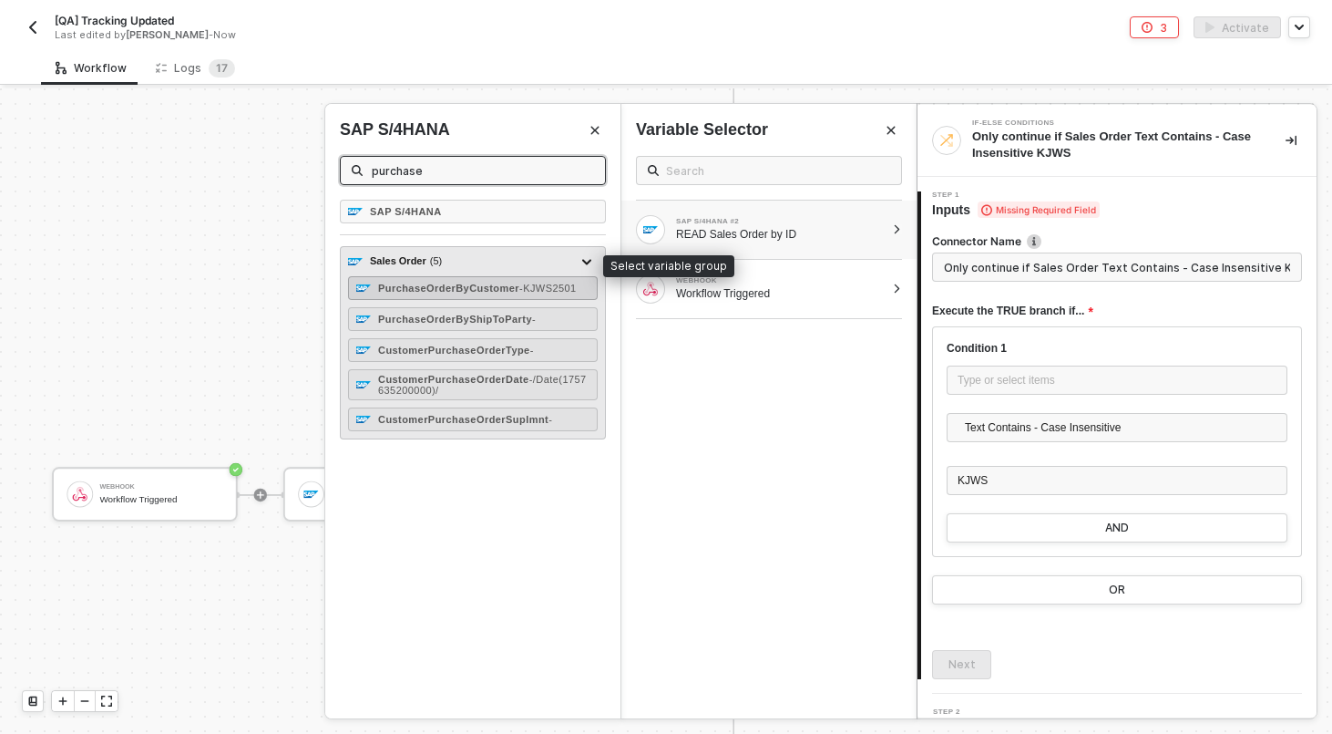
type input "purchase"
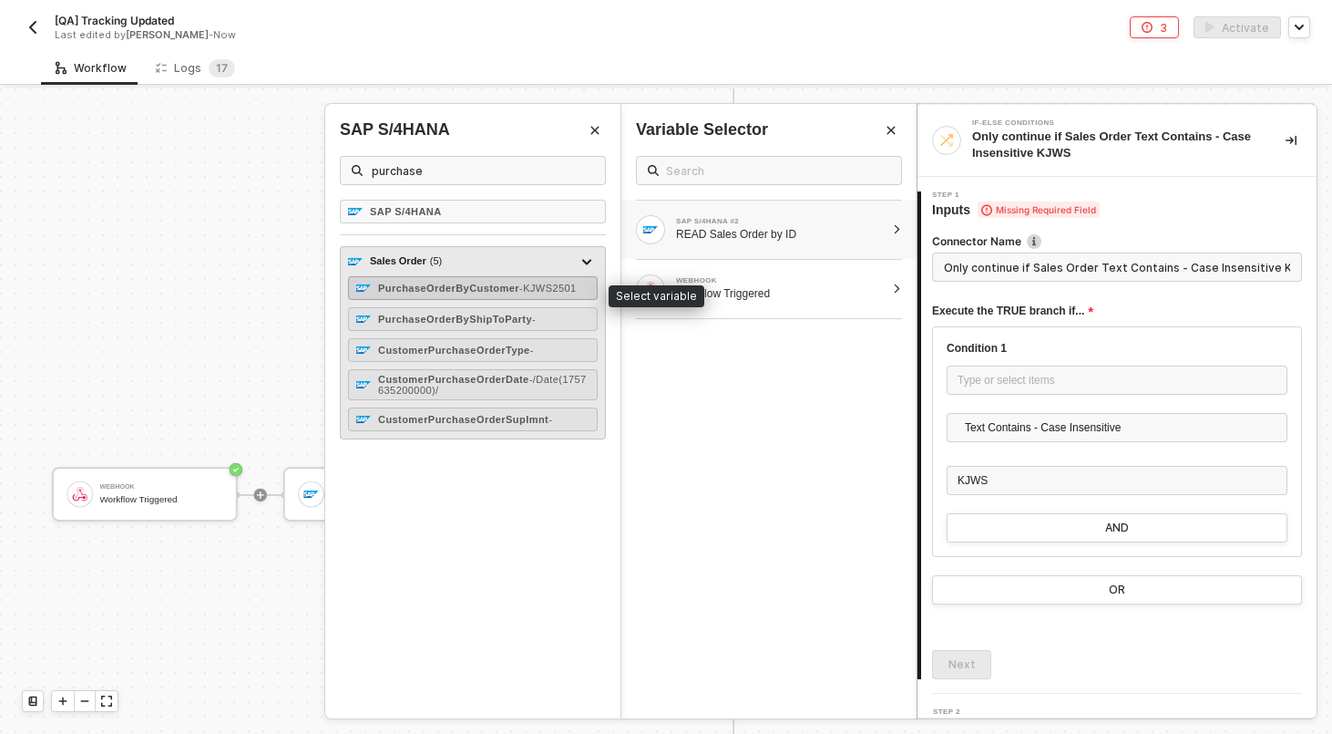
click at [437, 293] on div "PurchaseOrderByCustomer - KJWS2501" at bounding box center [477, 288] width 199 height 11
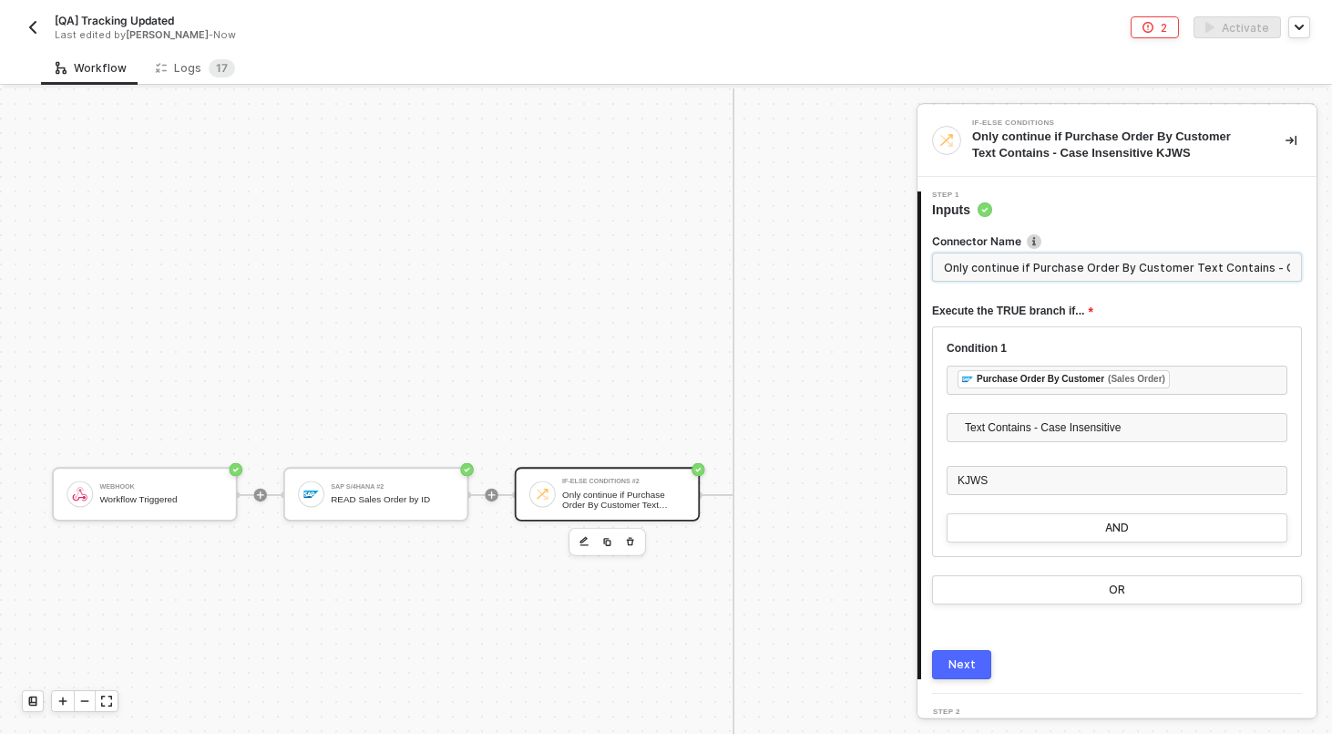
click at [1011, 267] on input "Only continue if Purchase Order By Customer Text Contains - Case Insensitive KJ…" at bounding box center [1117, 266] width 370 height 29
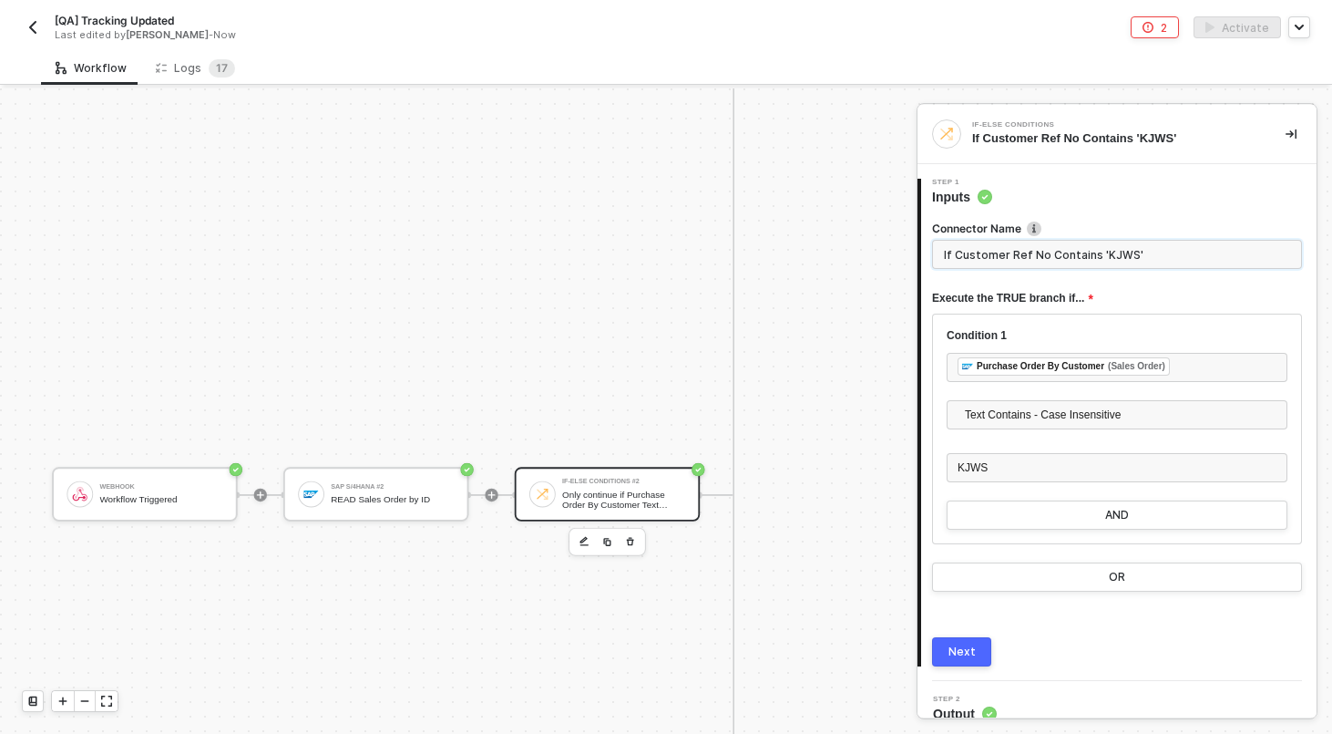
type input "If Customer Ref No Contains 'KJWS'"
click at [965, 641] on button "Next" at bounding box center [961, 651] width 59 height 29
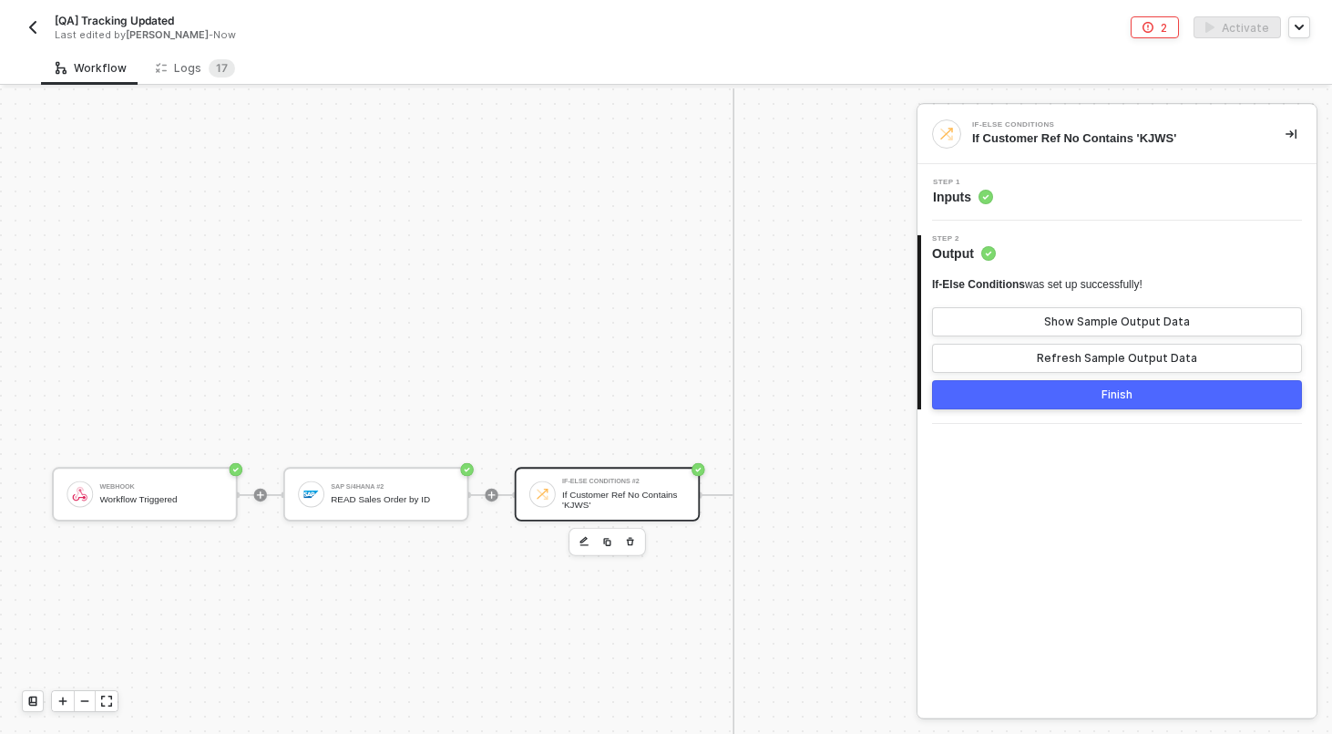
click at [1047, 403] on button "Finish" at bounding box center [1117, 394] width 370 height 29
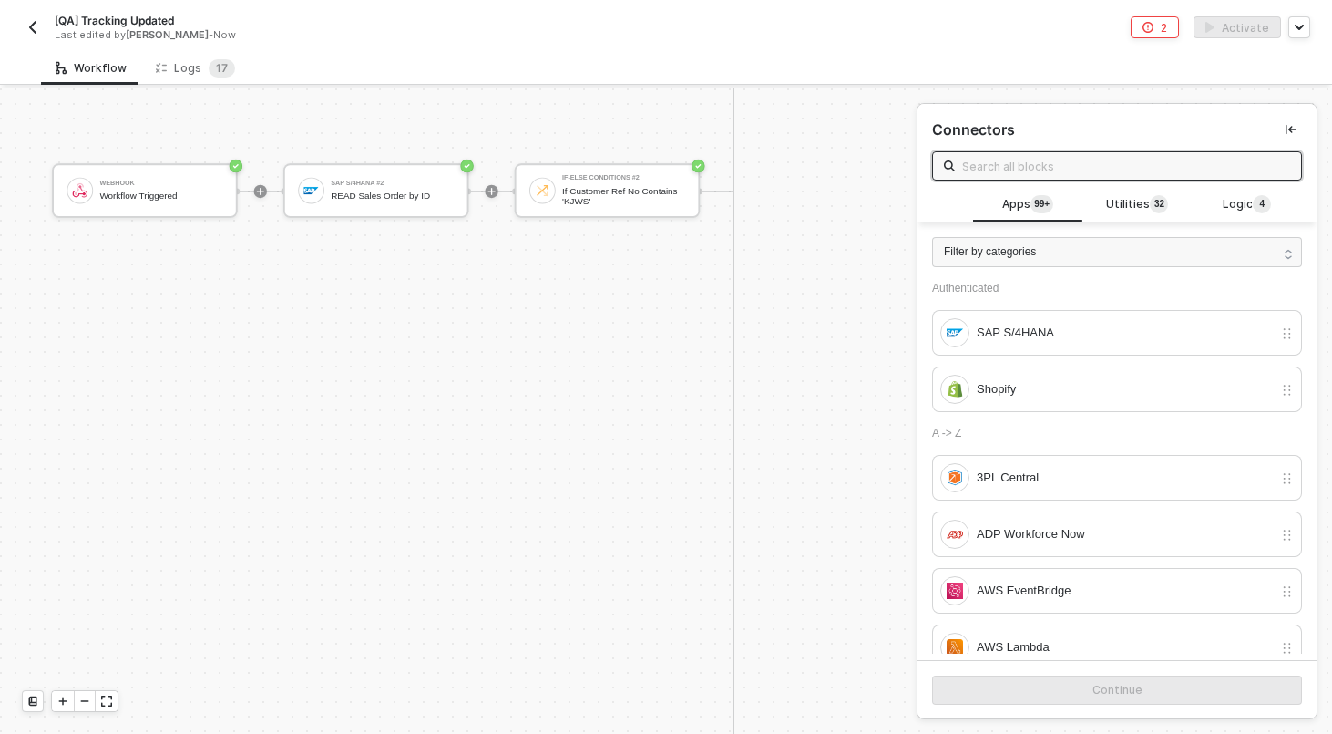
scroll to position [1846, 2722]
click at [86, 703] on icon "icon-minus" at bounding box center [84, 700] width 11 height 11
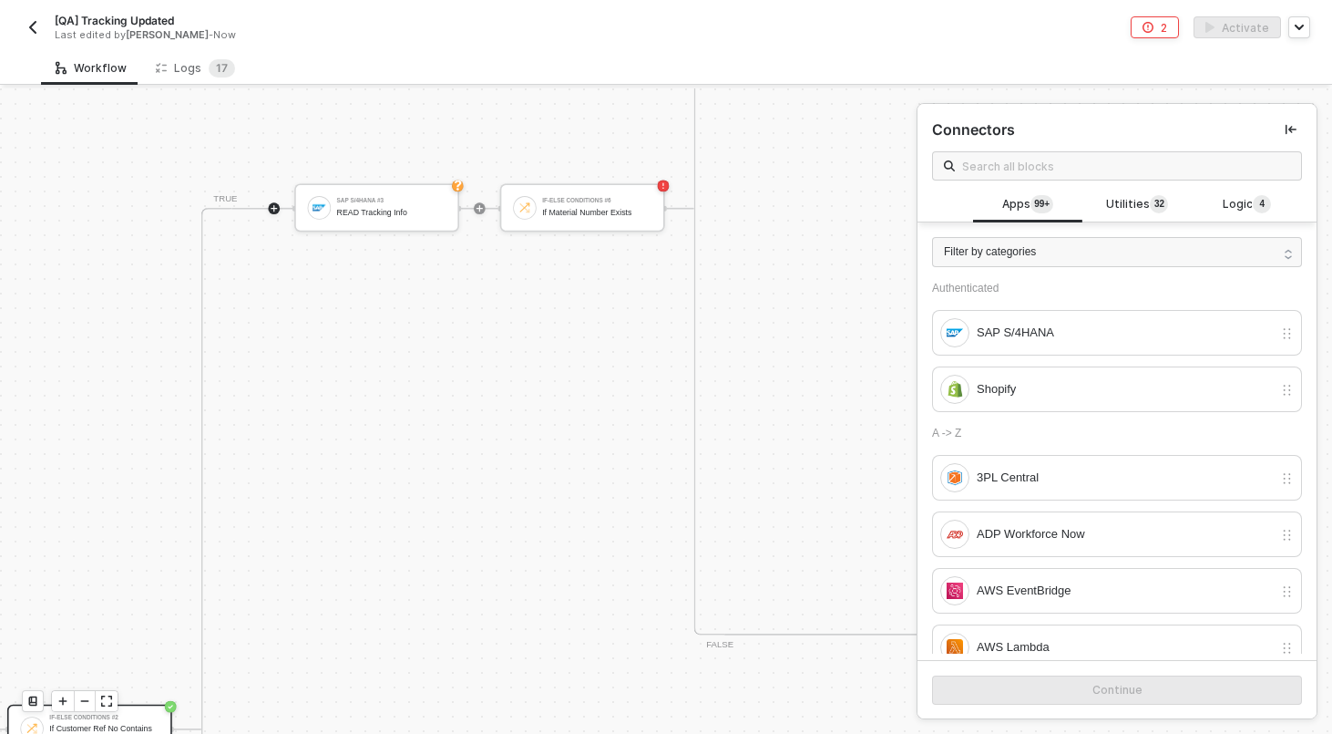
scroll to position [1174, 2978]
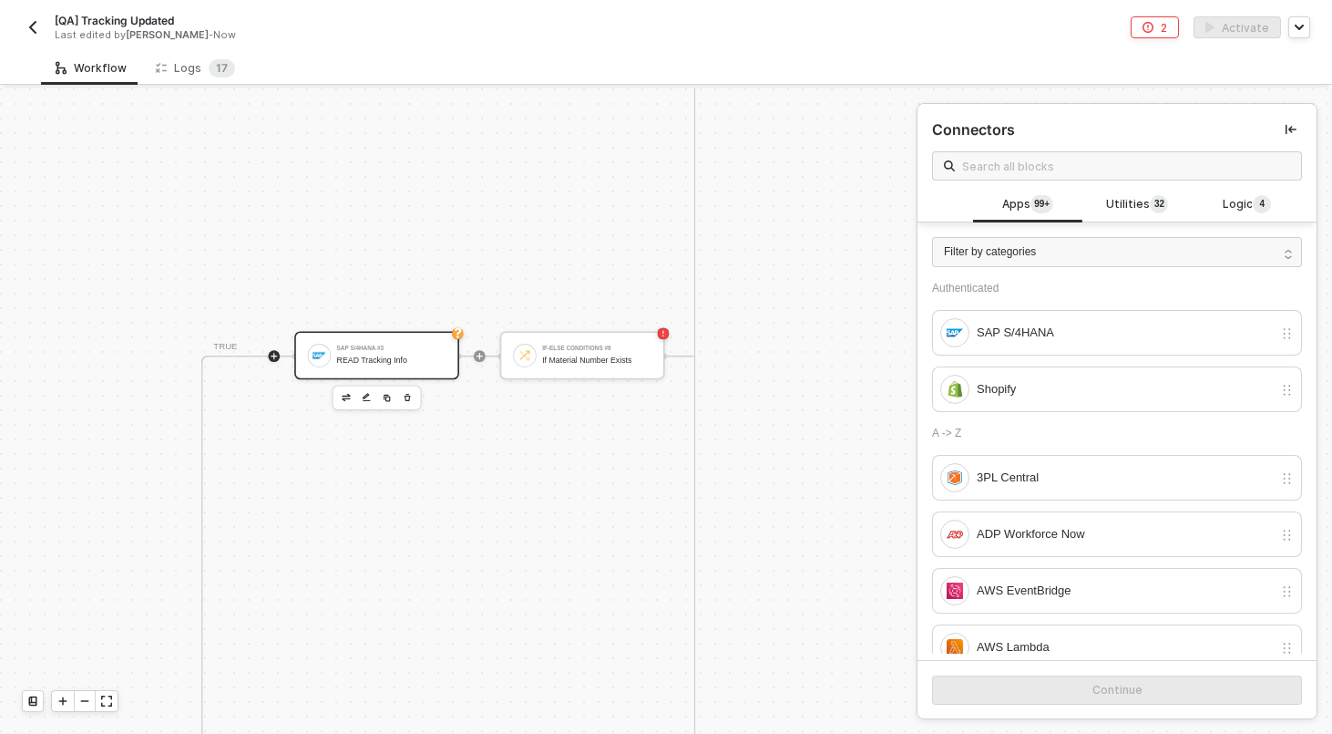
click at [394, 371] on div "SAP S/4HANA #3 READ Tracking Info" at bounding box center [376, 355] width 165 height 48
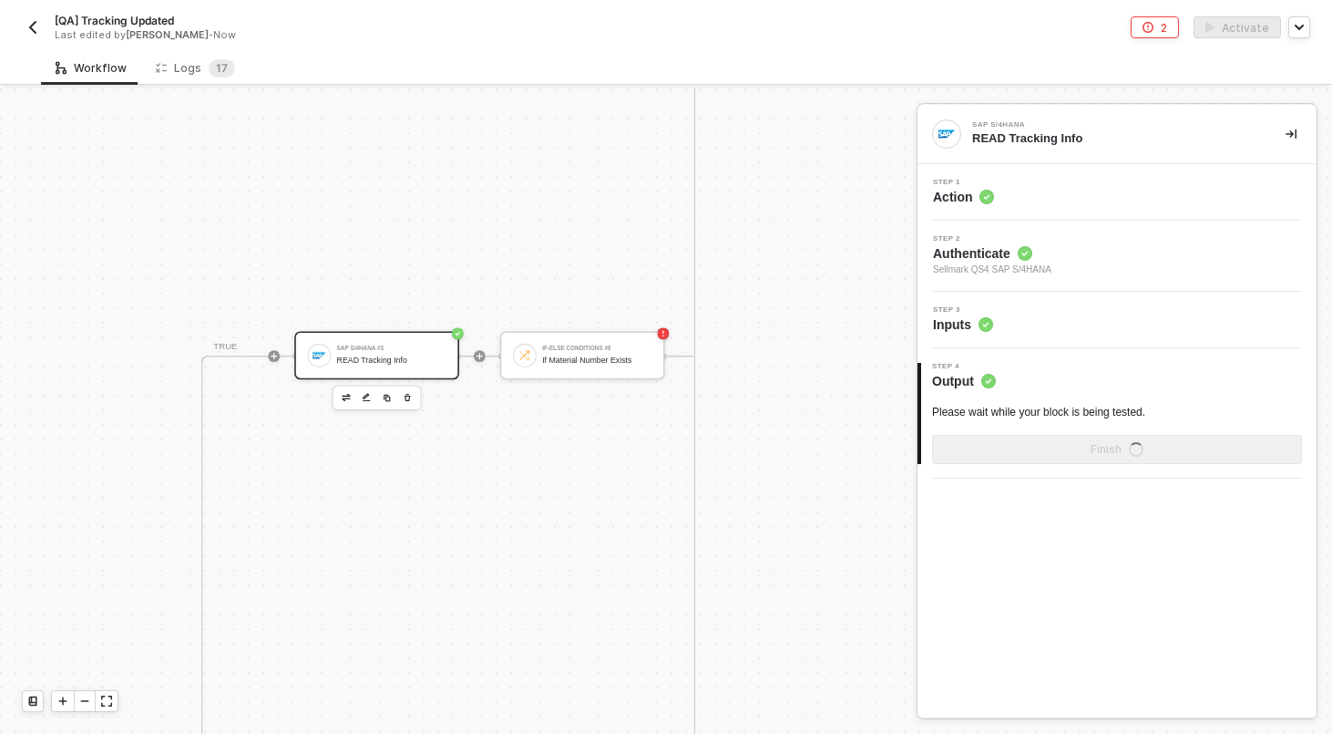
click at [1027, 314] on div "Step 3 Inputs" at bounding box center [1119, 319] width 395 height 27
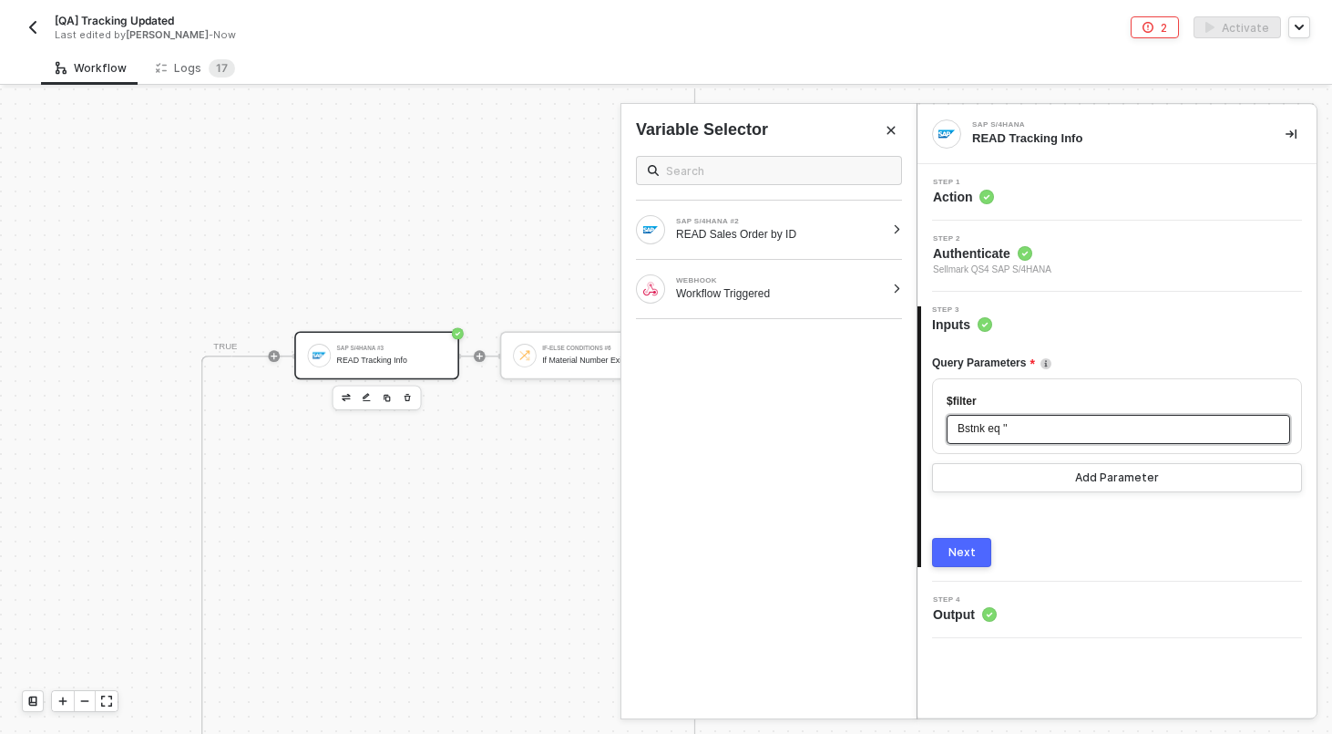
click at [1007, 431] on span "'" at bounding box center [1006, 428] width 2 height 13
click at [813, 231] on div "READ Sales Order by ID" at bounding box center [780, 234] width 209 height 15
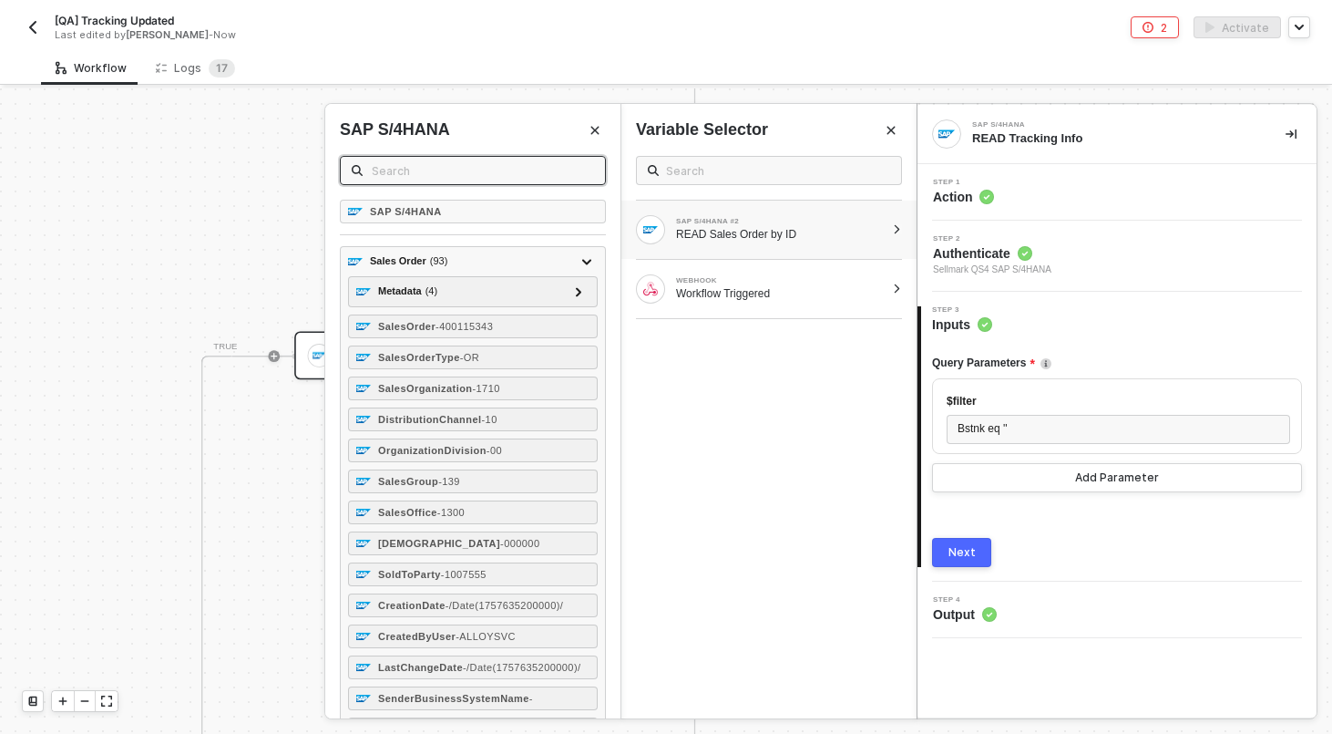
click at [490, 162] on input "text" at bounding box center [483, 170] width 222 height 20
type input "u"
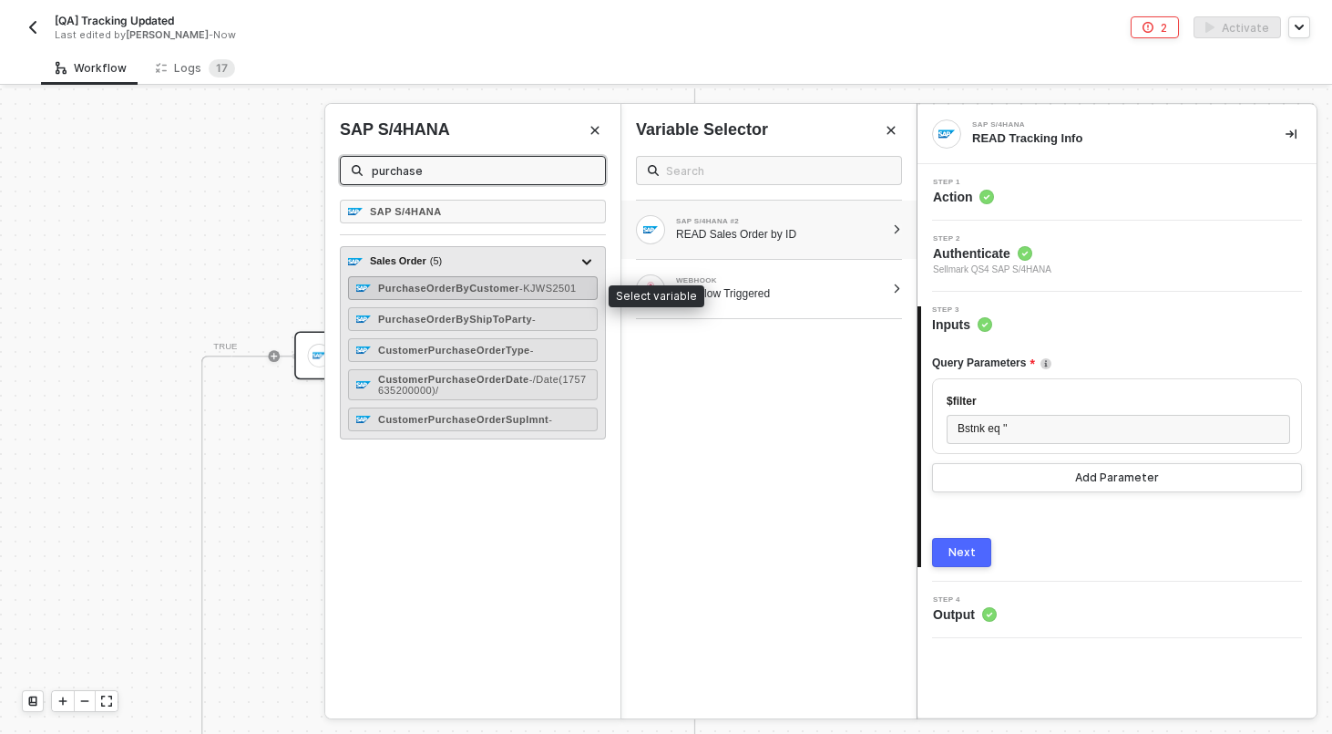
type input "purchase"
click at [506, 293] on div "PurchaseOrderByCustomer - KJWS2501" at bounding box center [477, 288] width 199 height 11
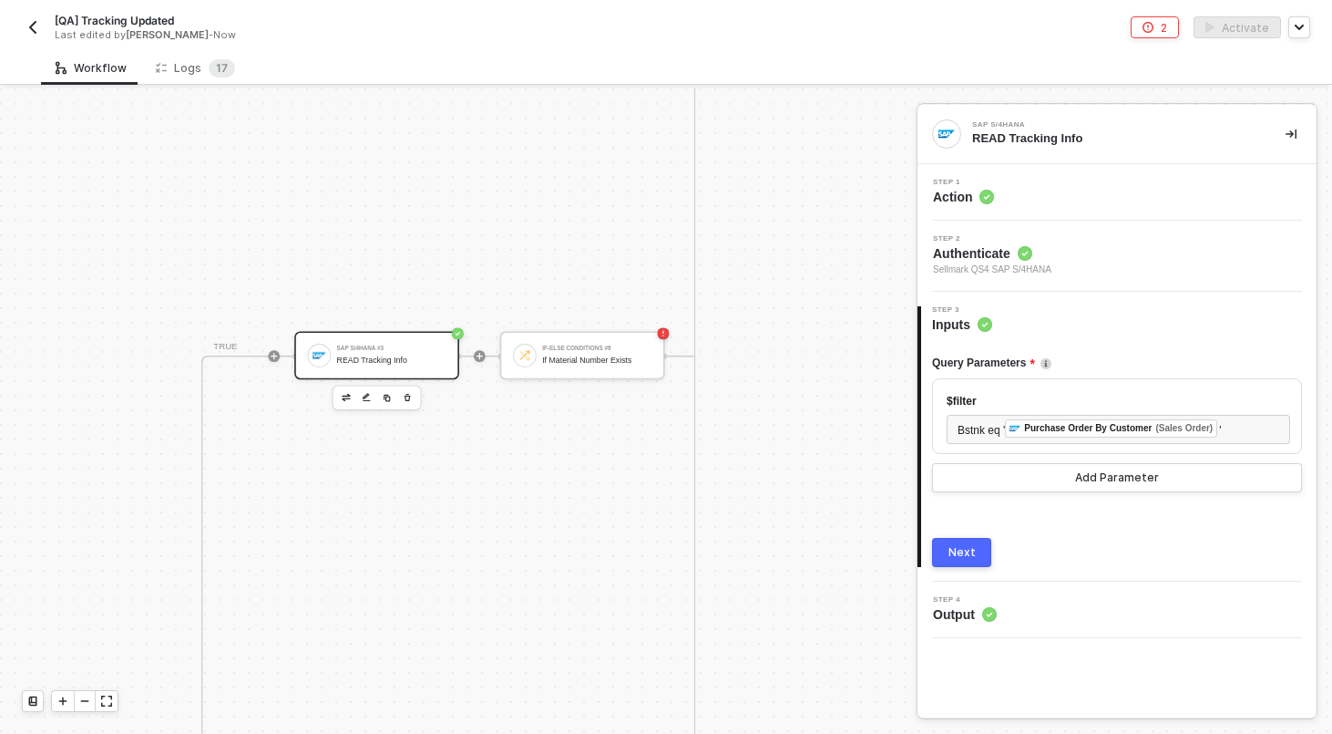
click at [972, 552] on div "Next" at bounding box center [962, 552] width 27 height 15
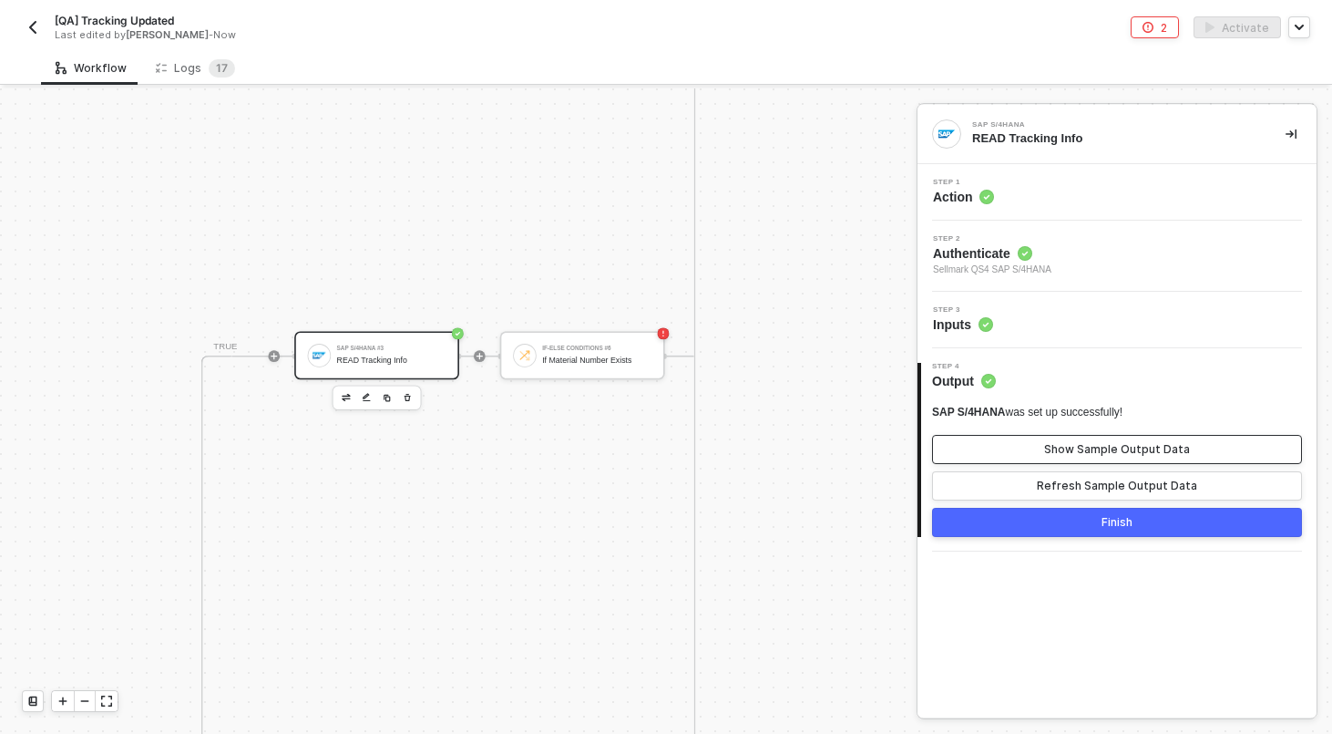
click at [1049, 446] on div "Show Sample Output Data" at bounding box center [1117, 449] width 146 height 15
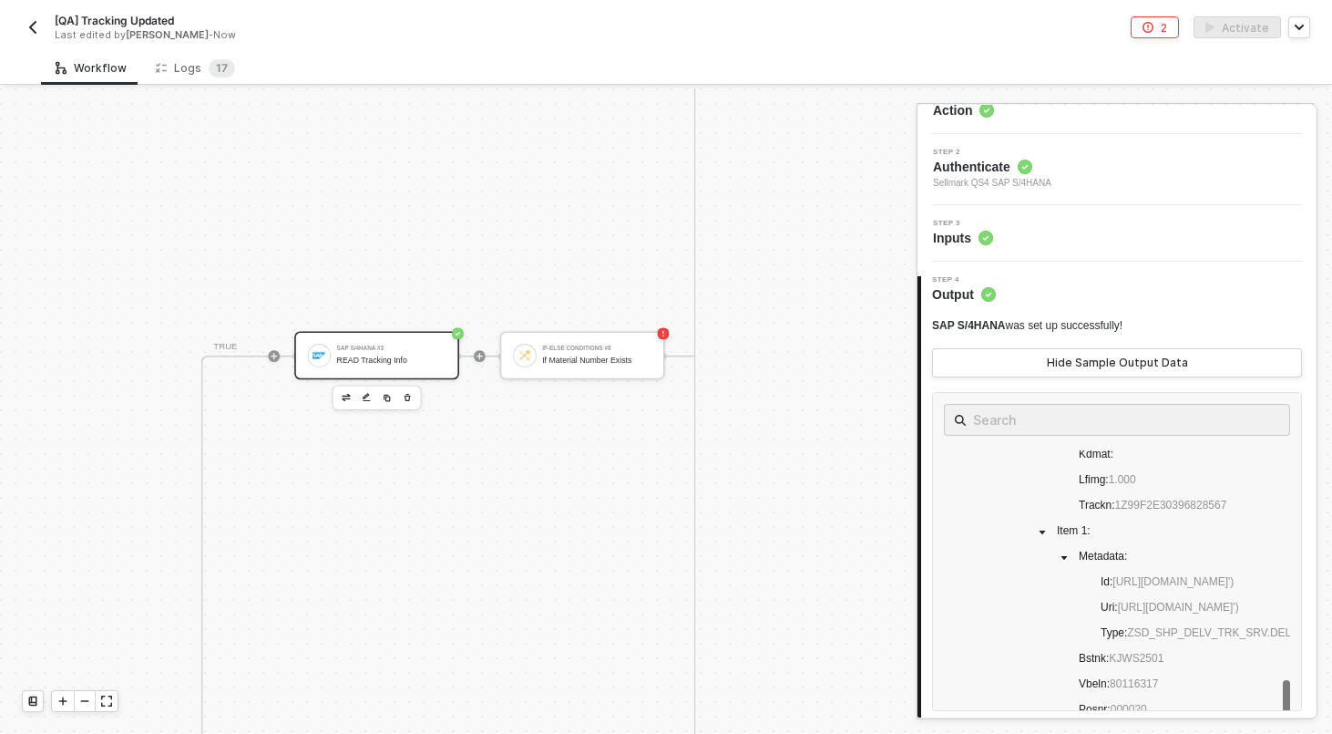
scroll to position [168, 0]
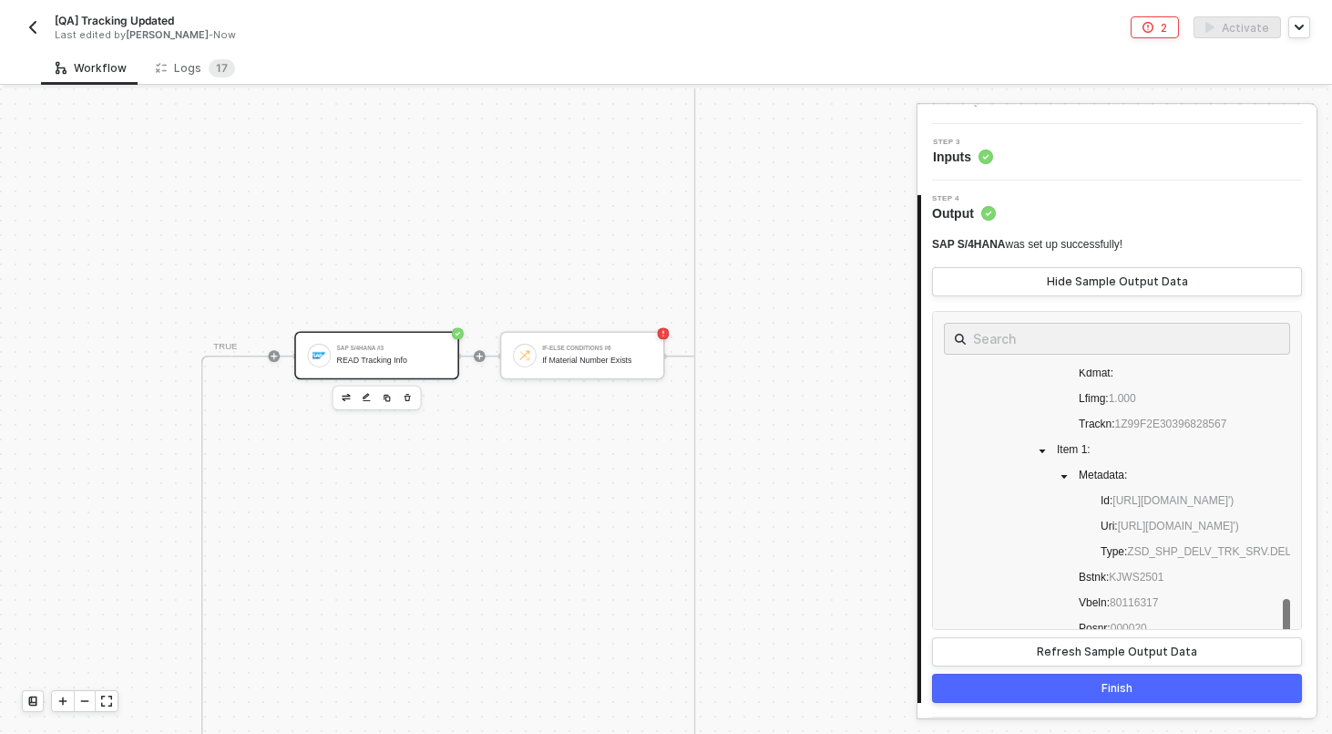
click at [1101, 693] on button "Finish" at bounding box center [1117, 687] width 370 height 29
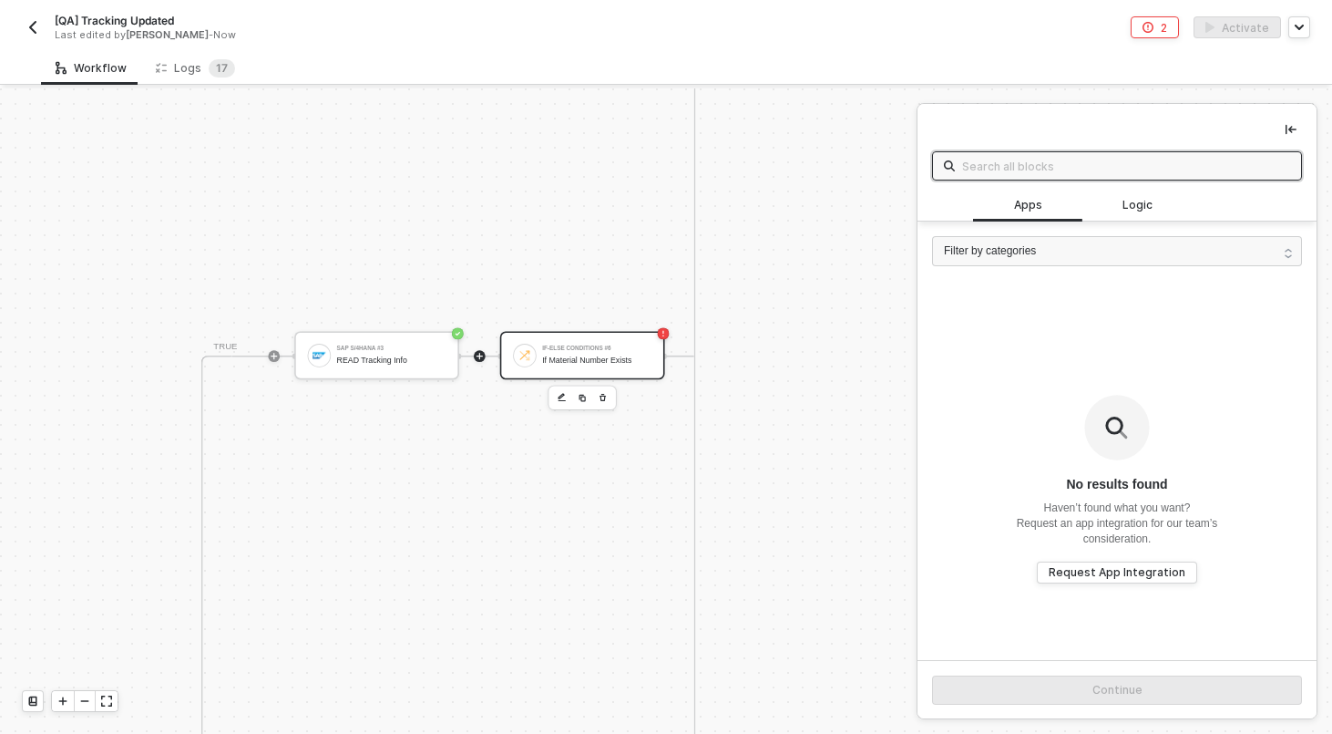
click at [584, 348] on div "If-Else Conditions #6" at bounding box center [596, 347] width 109 height 5
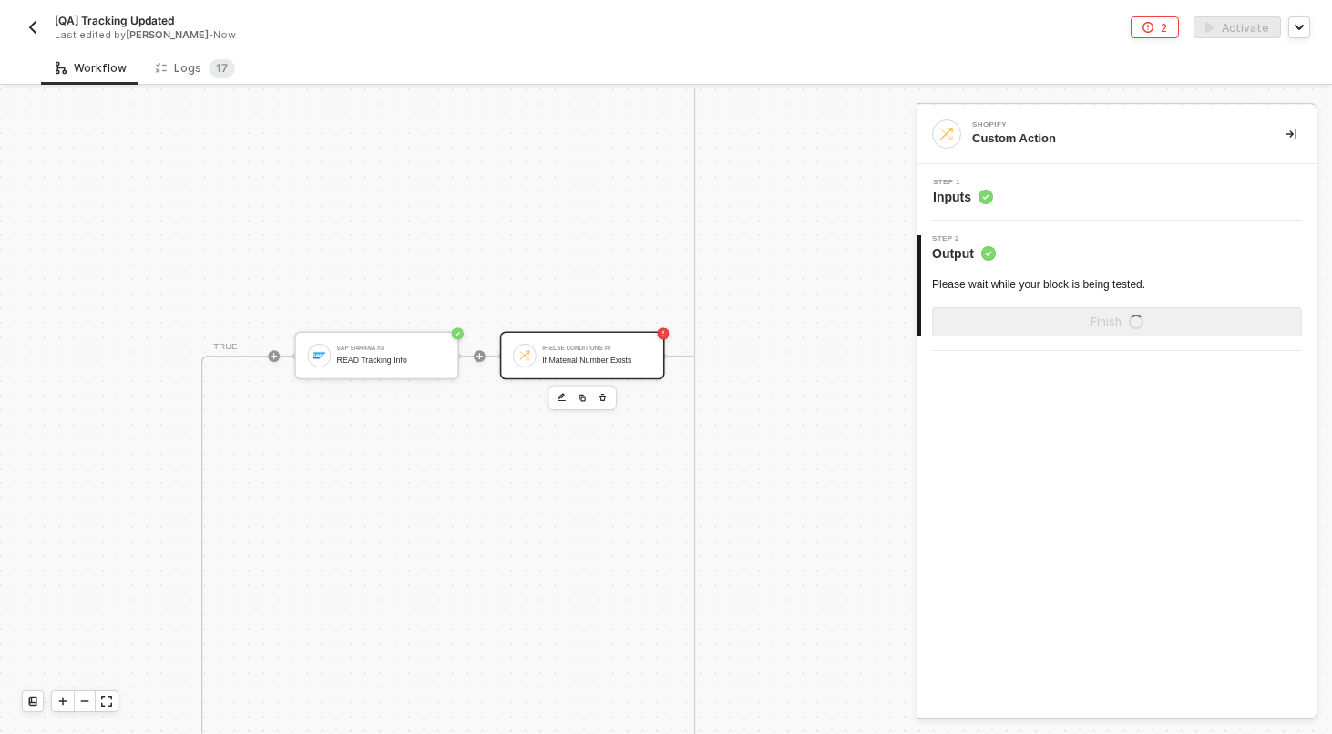
click at [1105, 195] on div "Step 1 Inputs" at bounding box center [1119, 192] width 395 height 27
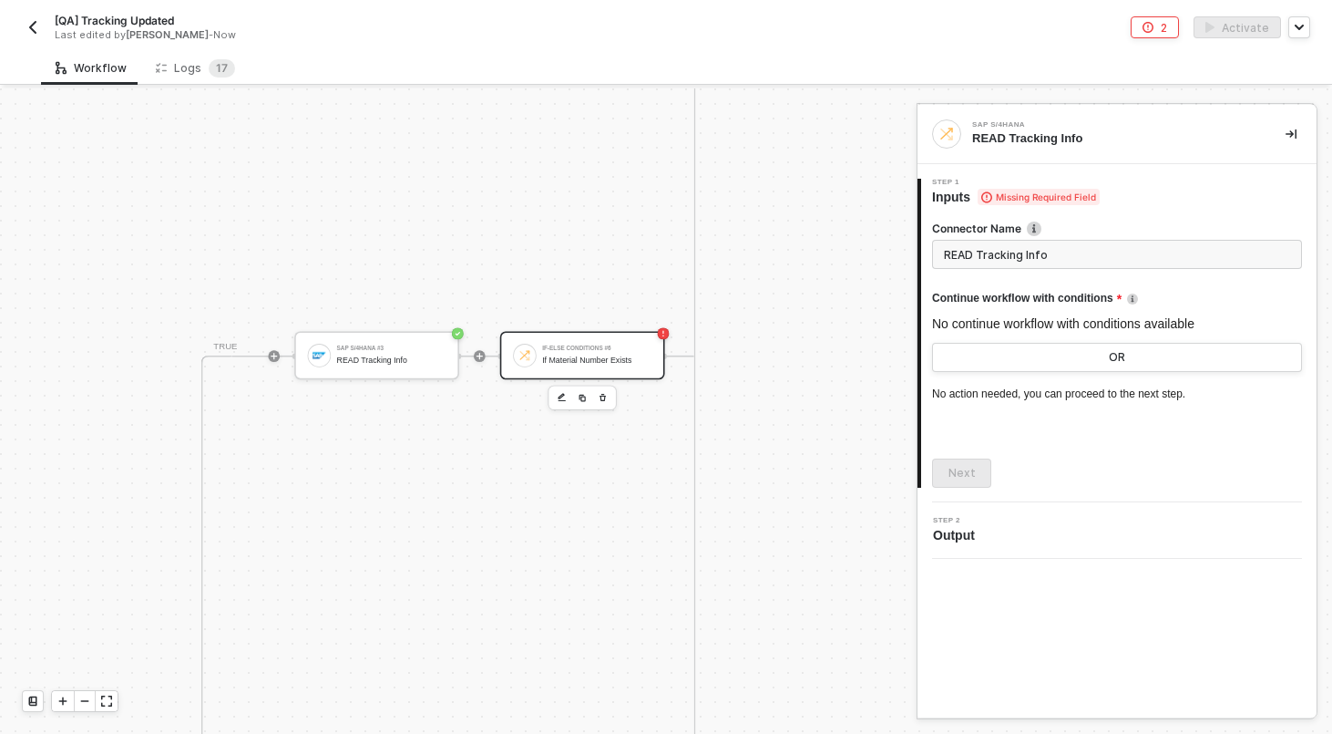
click at [605, 337] on div "If-Else Conditions #6 If Material Number Exists" at bounding box center [582, 355] width 165 height 48
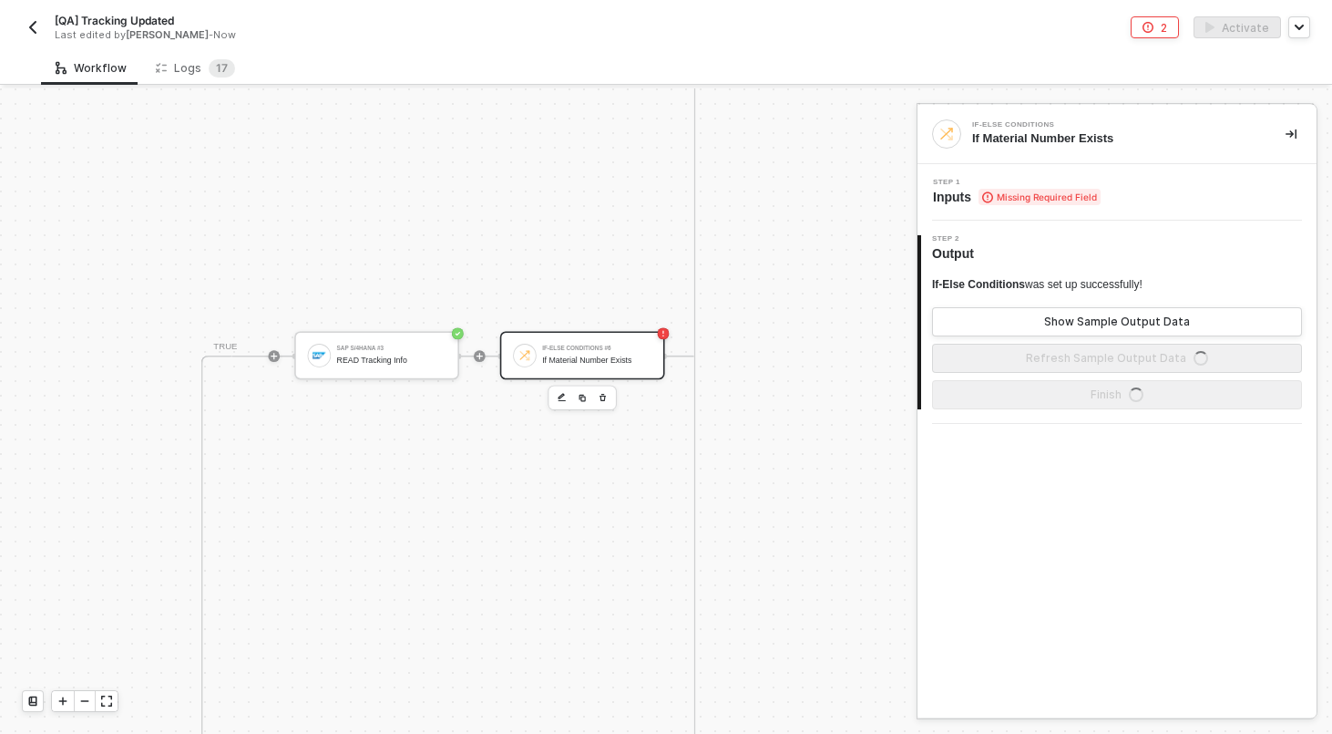
click at [1160, 177] on div "Step 1 Inputs Missing Required Field" at bounding box center [1117, 192] width 399 height 57
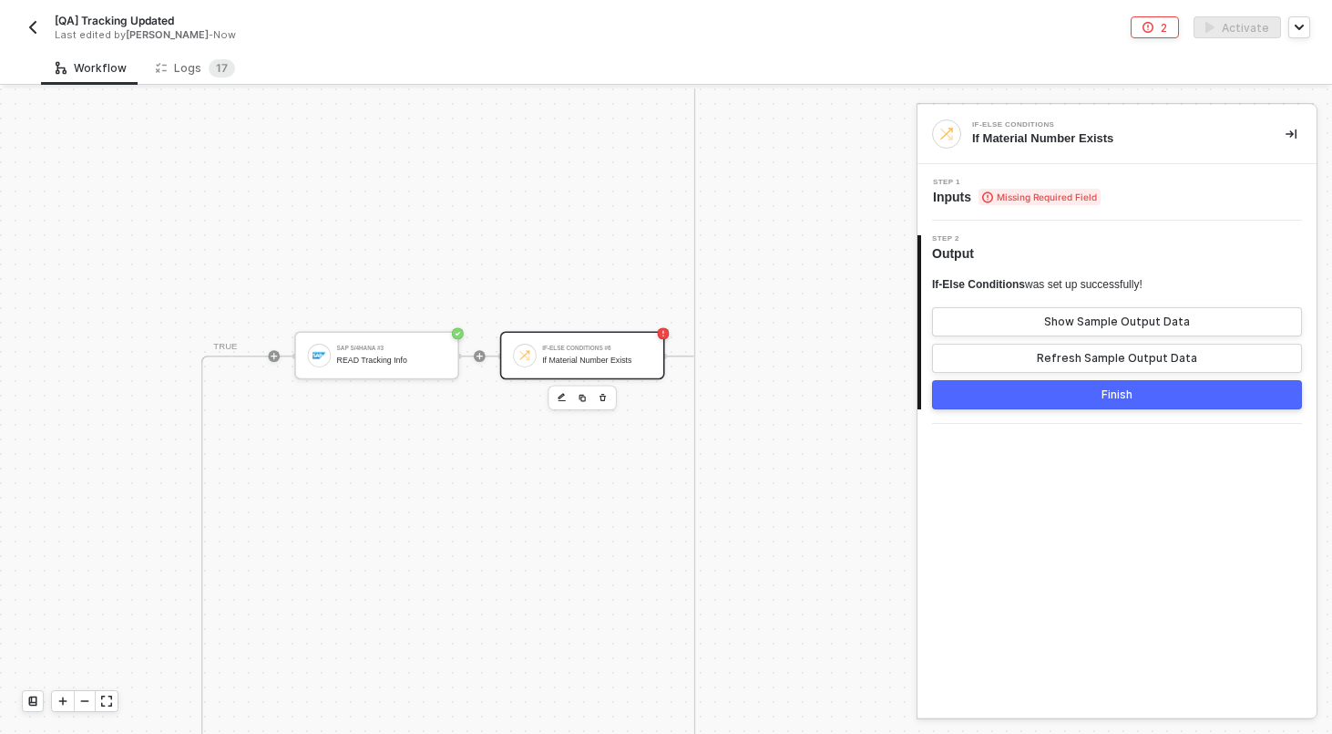
click at [1157, 190] on div "Step 1 Inputs Missing Required Field" at bounding box center [1119, 192] width 395 height 27
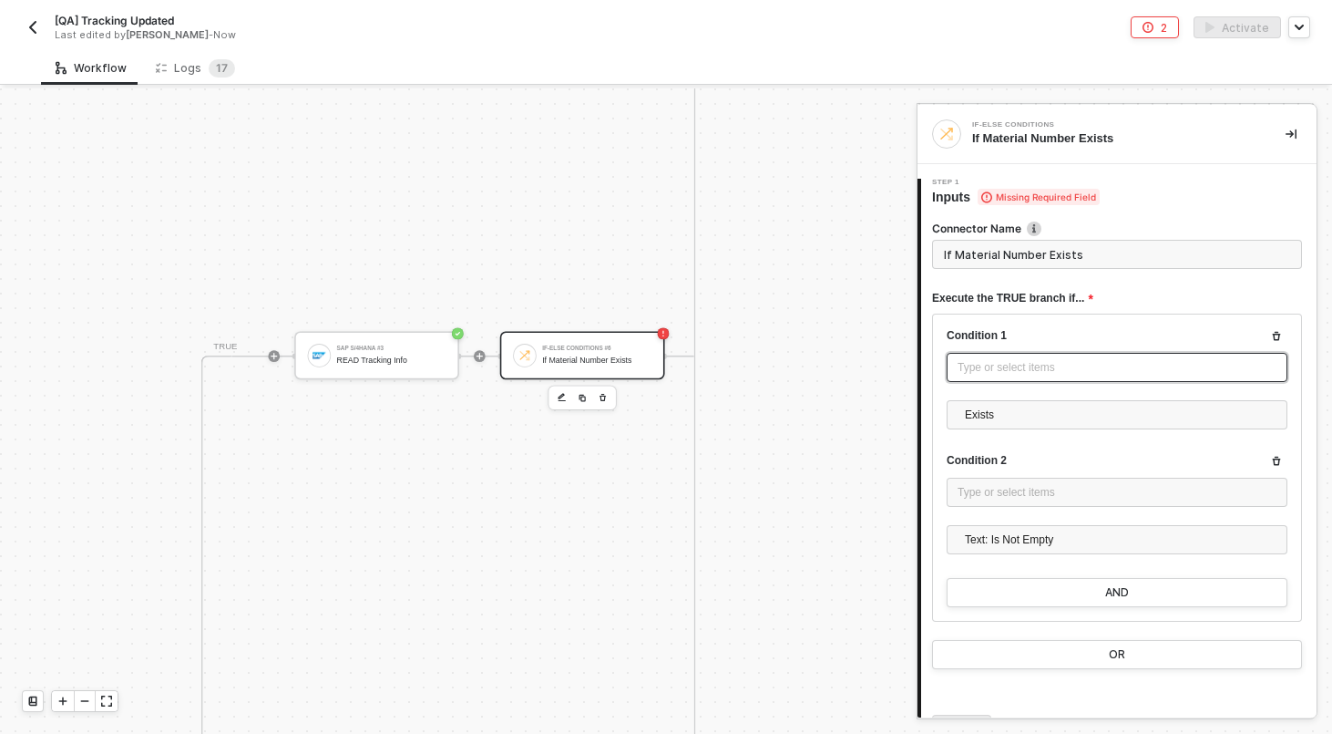
click at [1005, 374] on div "Type or select items ﻿" at bounding box center [1117, 367] width 319 height 17
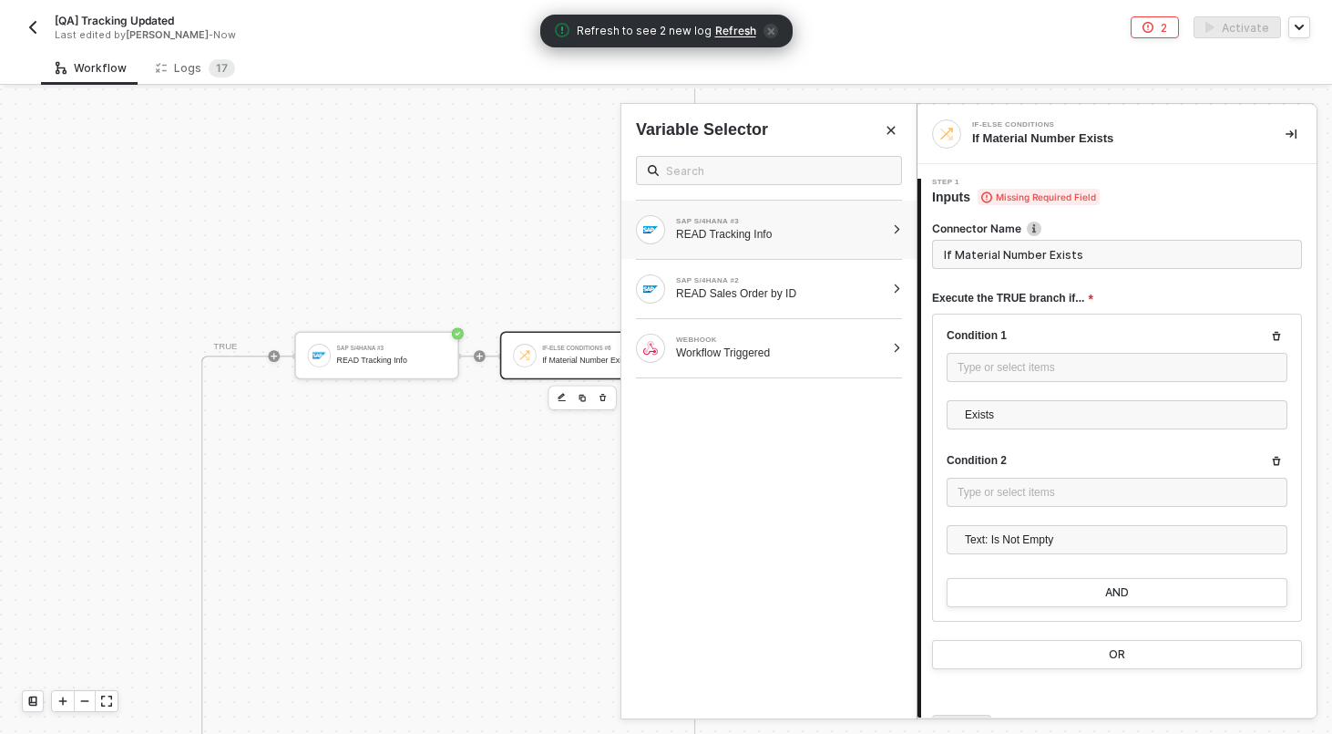
click at [896, 222] on div "SAP S/4HANA #3 READ Tracking Info" at bounding box center [769, 229] width 295 height 58
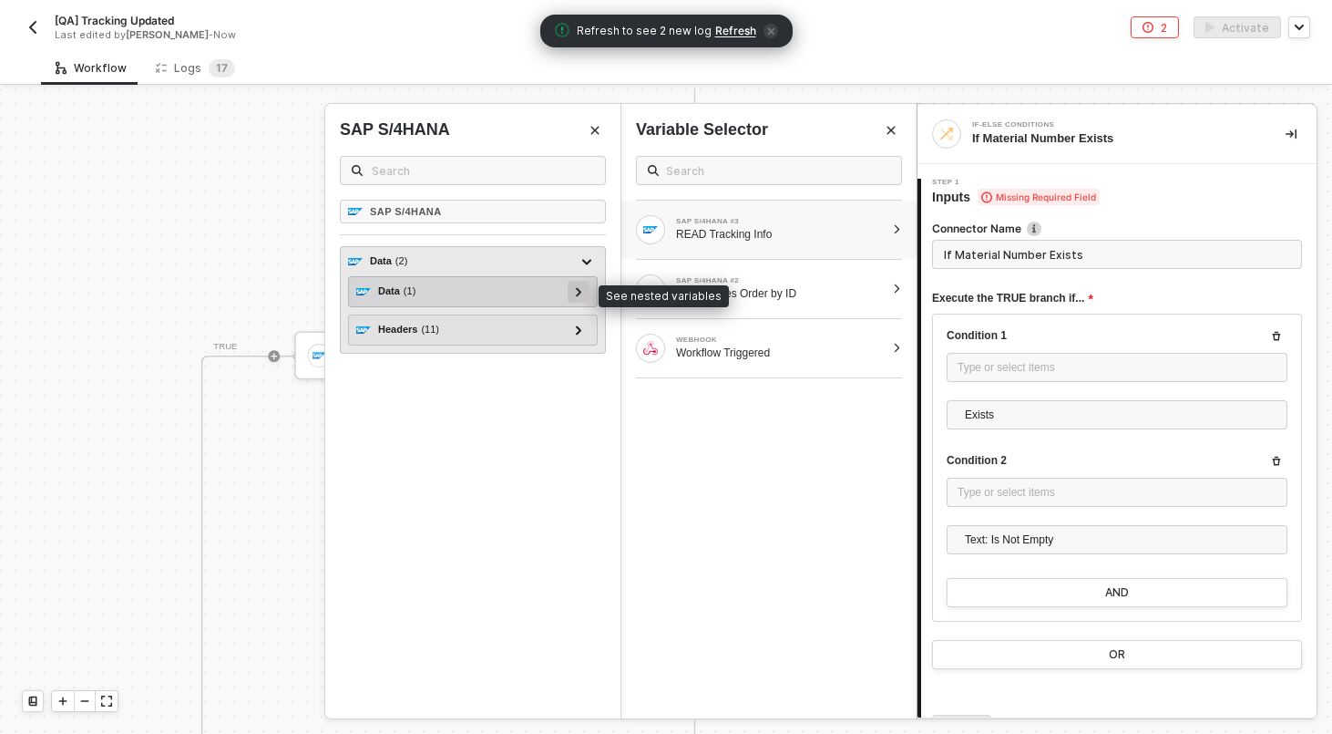
click at [577, 292] on icon at bounding box center [579, 291] width 6 height 9
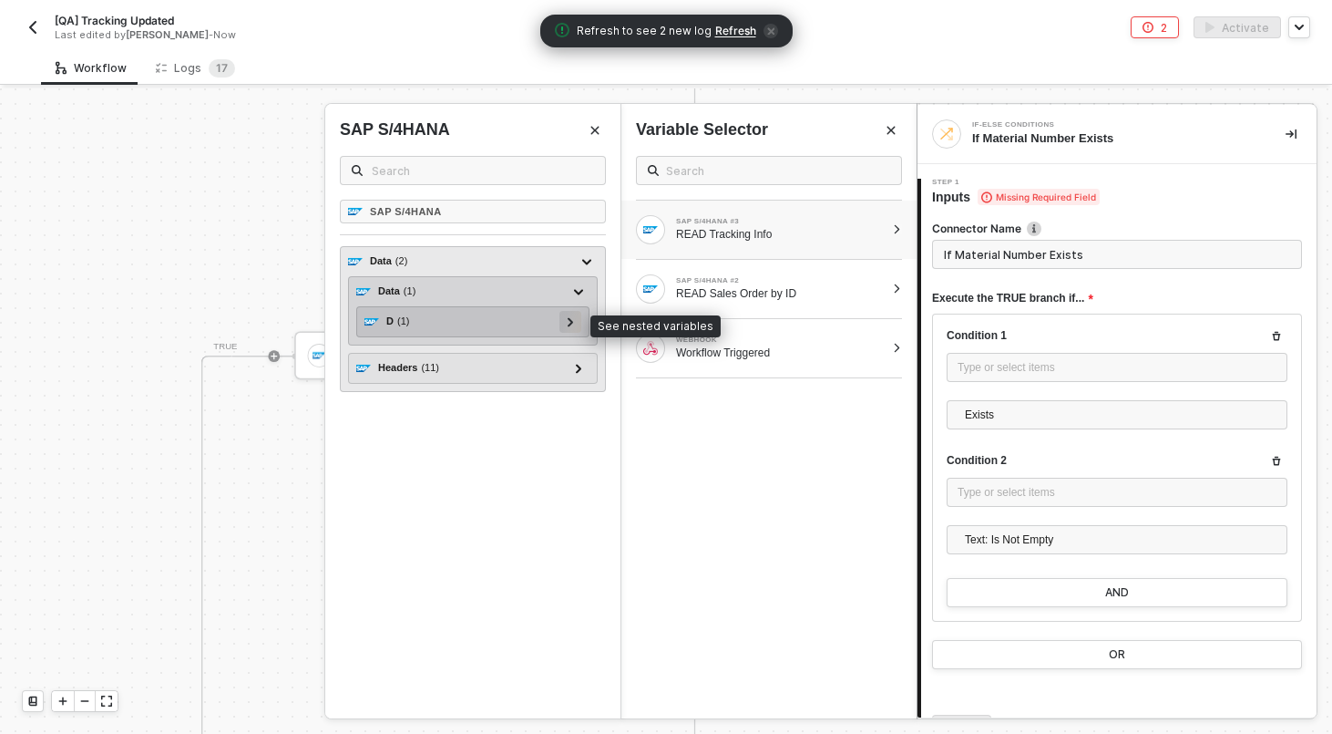
click at [564, 324] on div at bounding box center [571, 322] width 22 height 22
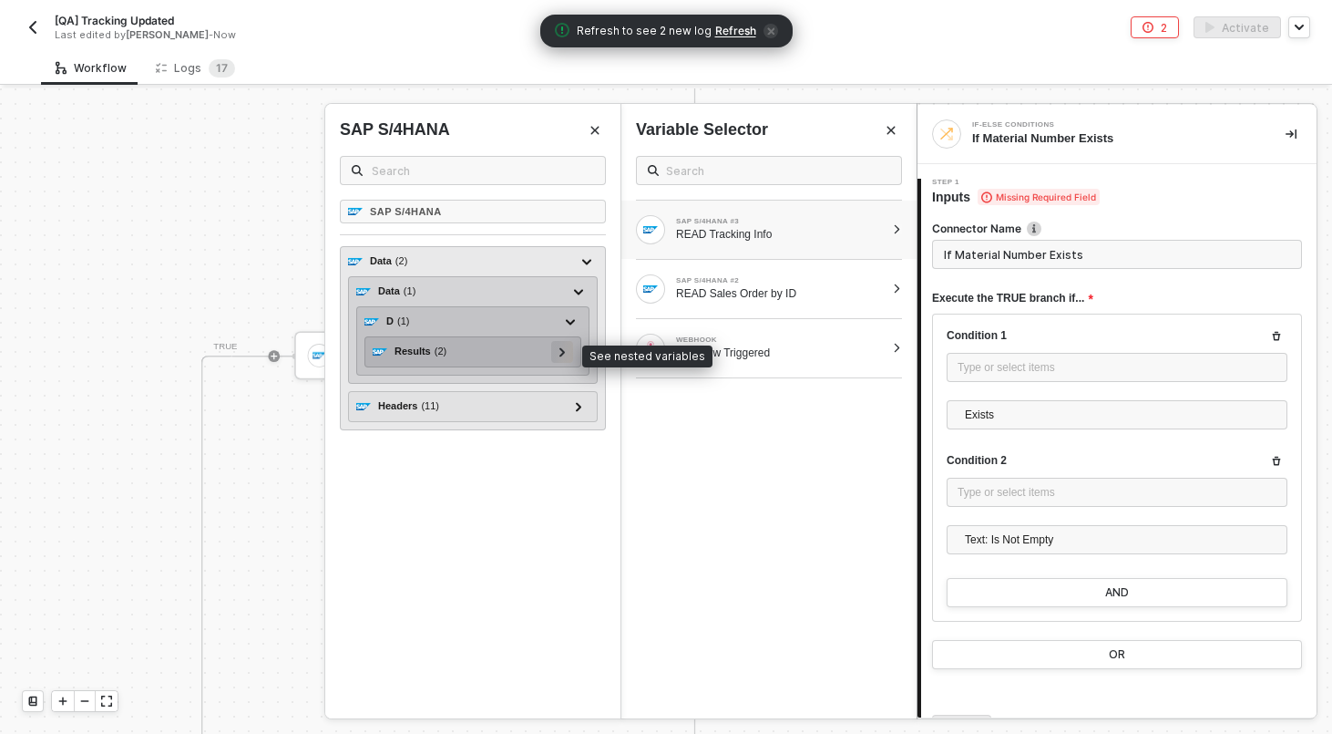
click at [565, 349] on div at bounding box center [562, 351] width 9 height 20
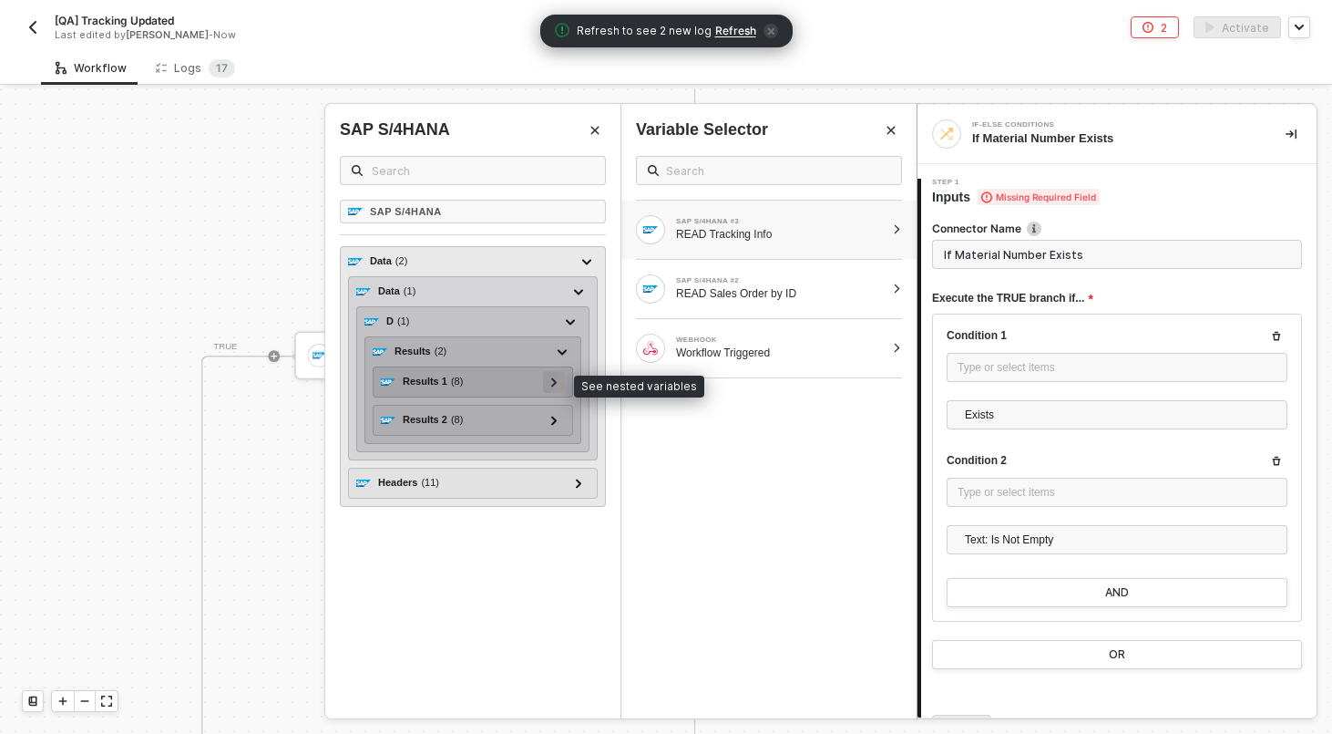
click at [557, 384] on div at bounding box center [554, 381] width 9 height 20
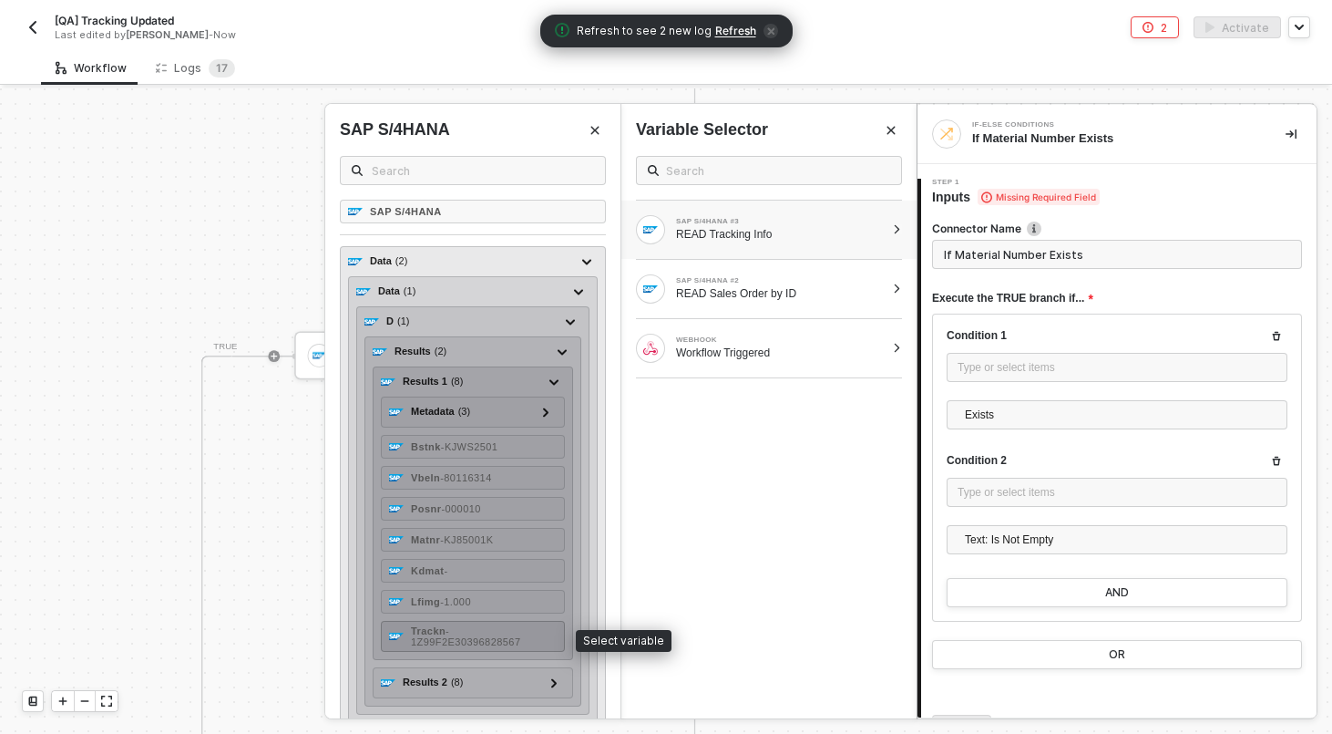
click at [501, 641] on span "- 1Z99F2E30396828567" at bounding box center [465, 636] width 109 height 22
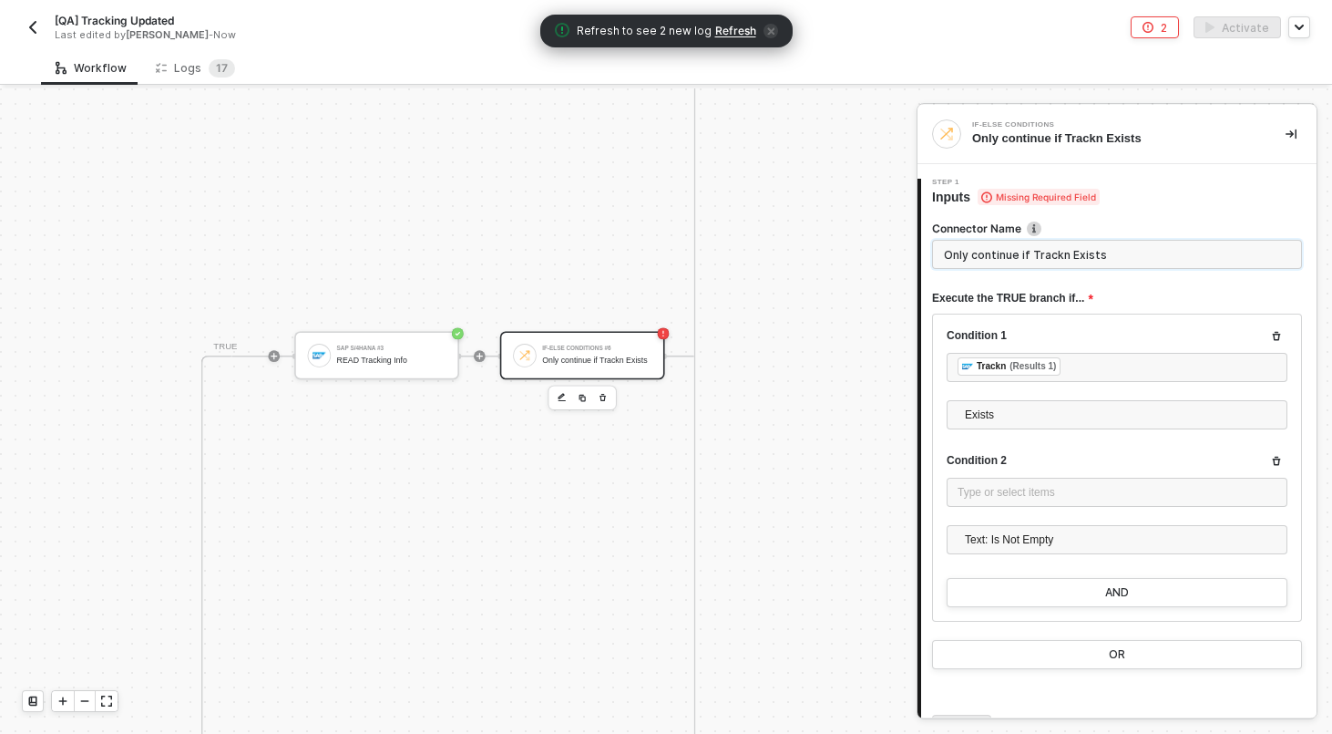
click at [1166, 245] on input "Only continue if Trackn Exists" at bounding box center [1117, 254] width 370 height 29
click at [1056, 482] on div "Type or select items ﻿" at bounding box center [1117, 492] width 341 height 29
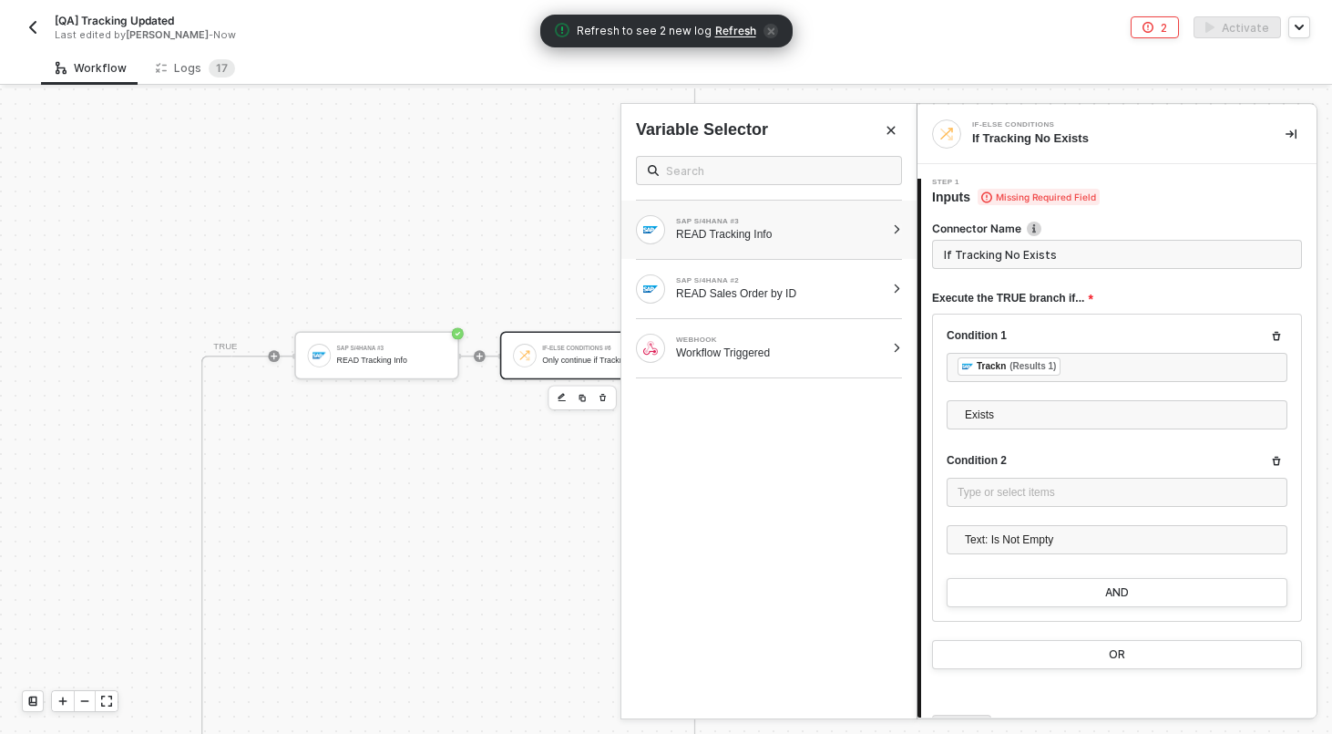
click at [838, 241] on div "READ Tracking Info" at bounding box center [780, 234] width 209 height 15
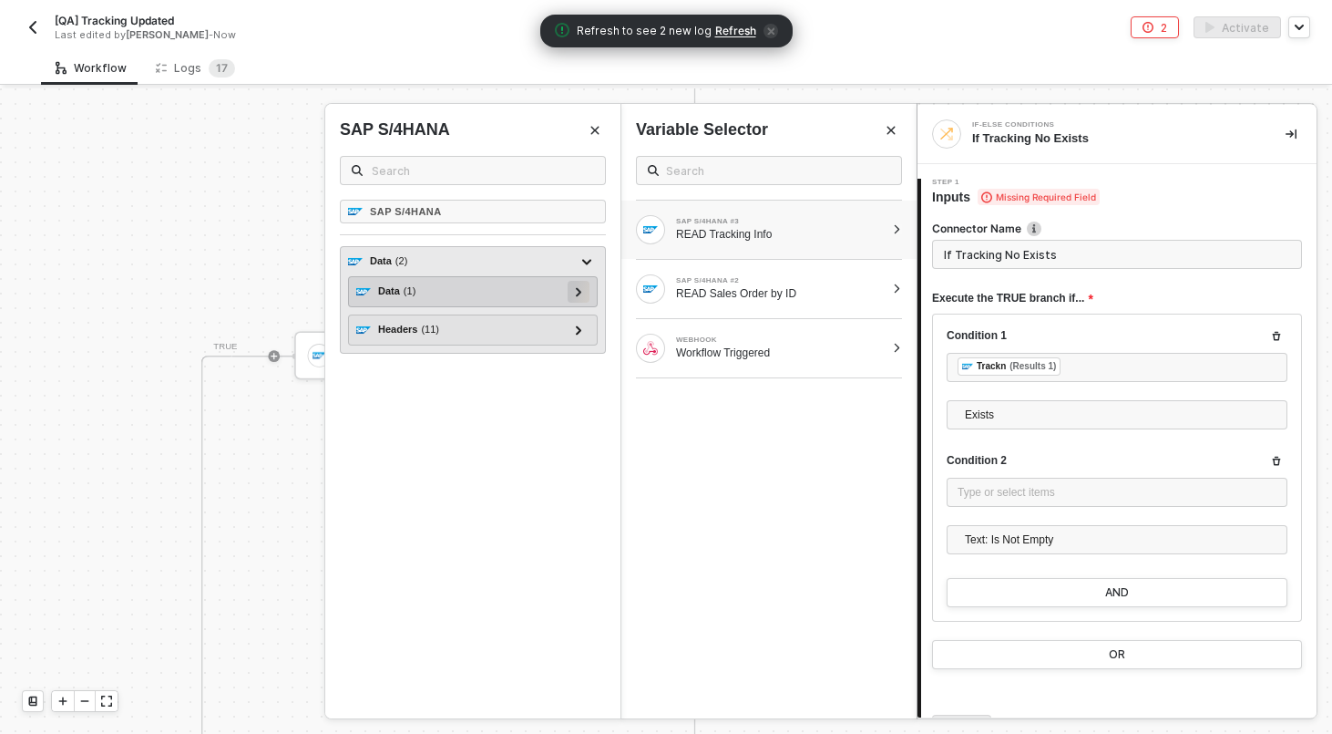
click at [583, 293] on div at bounding box center [579, 292] width 22 height 22
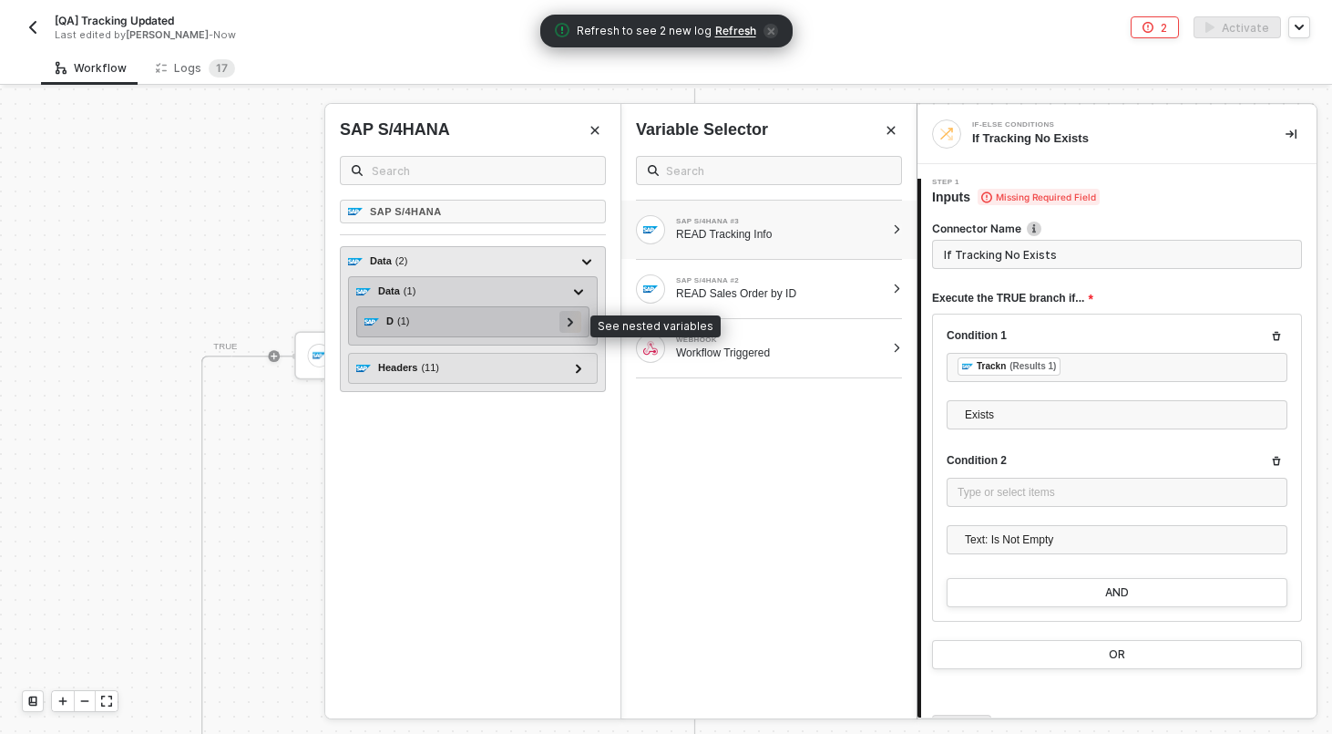
click at [572, 324] on icon at bounding box center [571, 321] width 6 height 9
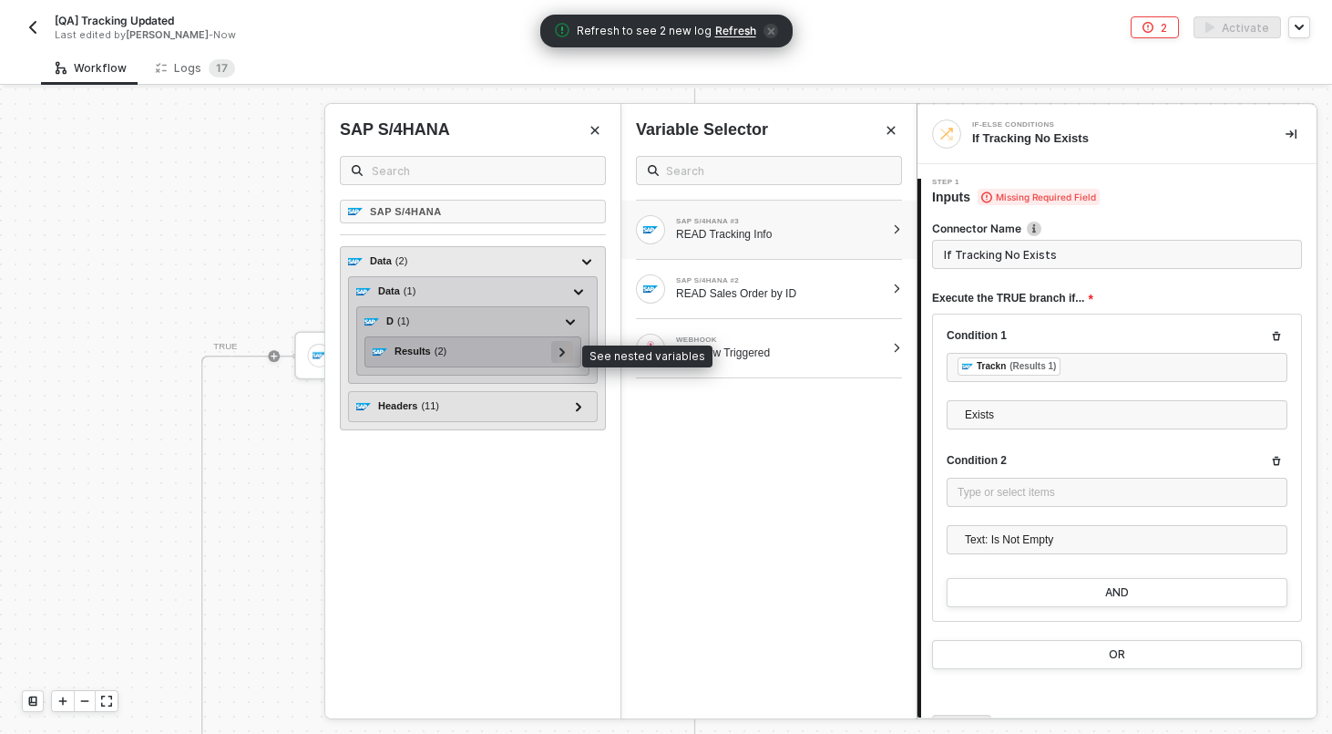
click at [566, 348] on div at bounding box center [562, 351] width 9 height 20
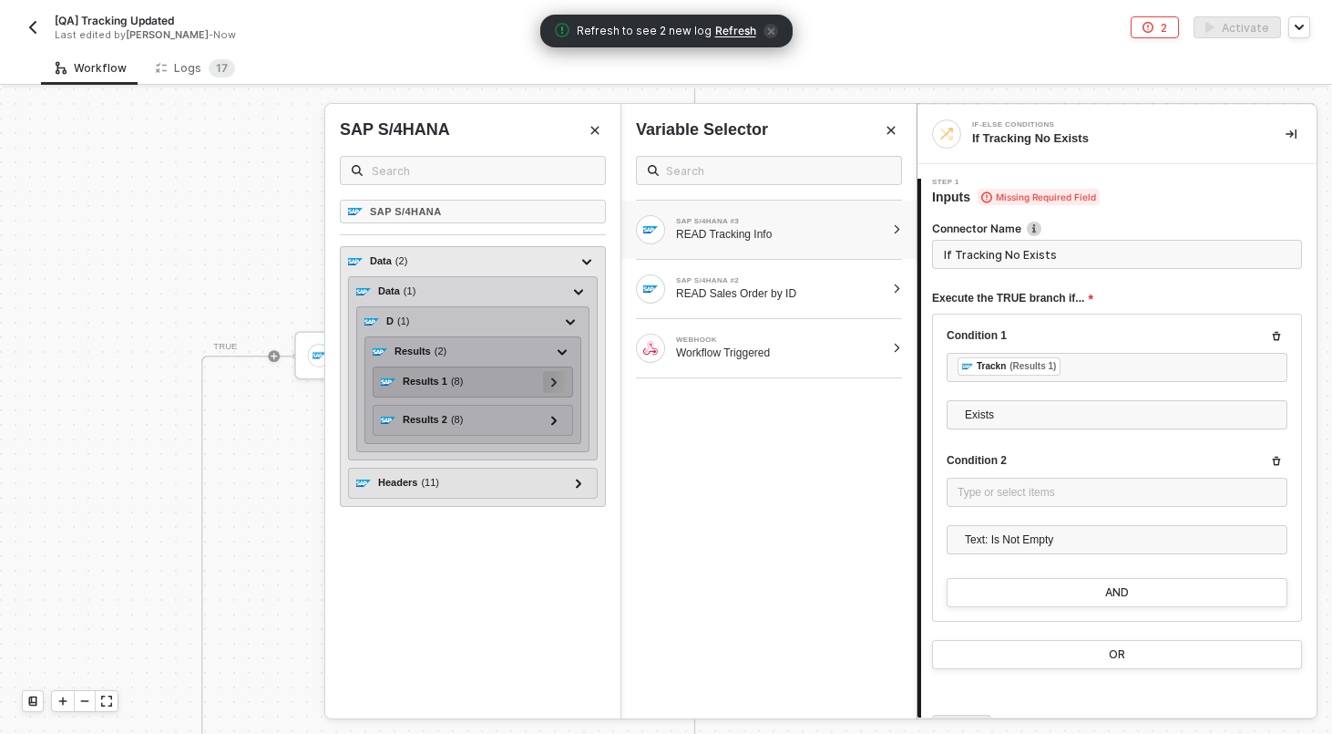
click at [553, 381] on icon at bounding box center [554, 381] width 6 height 9
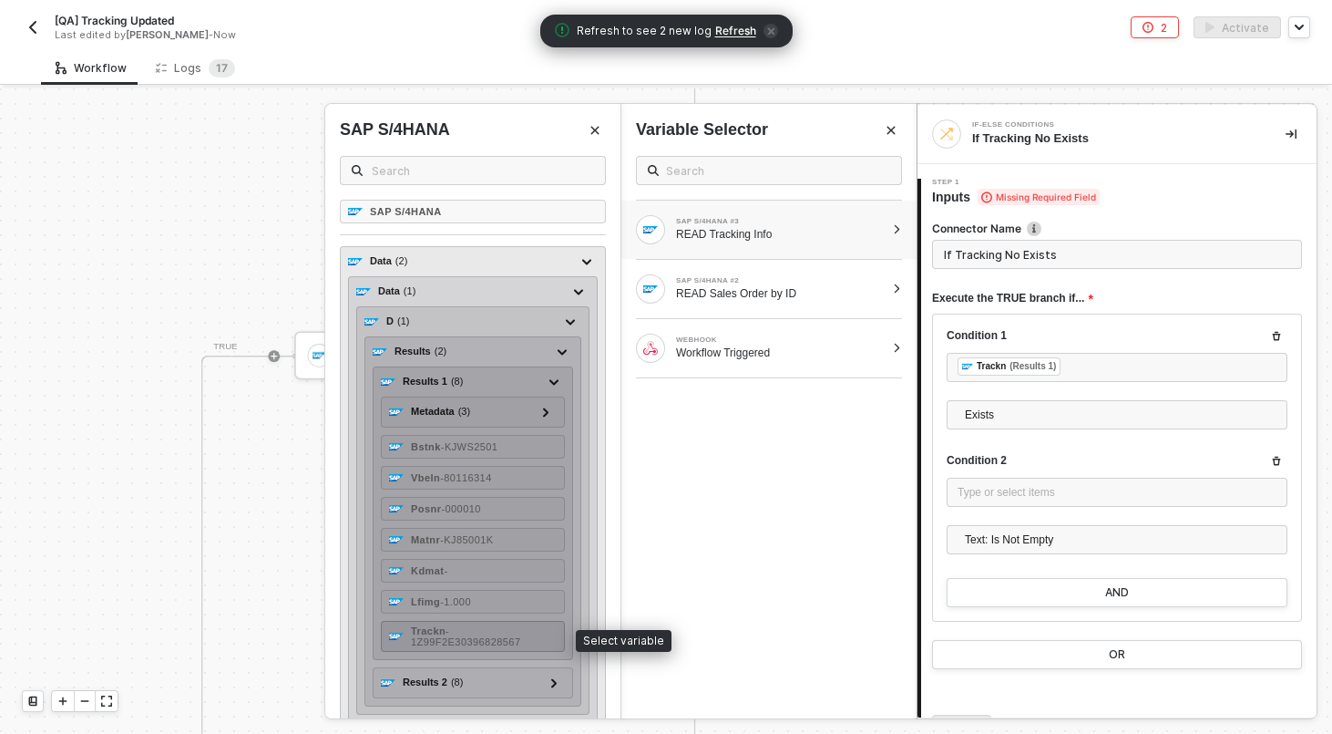
click at [478, 643] on span "- 1Z99F2E30396828567" at bounding box center [465, 636] width 109 height 22
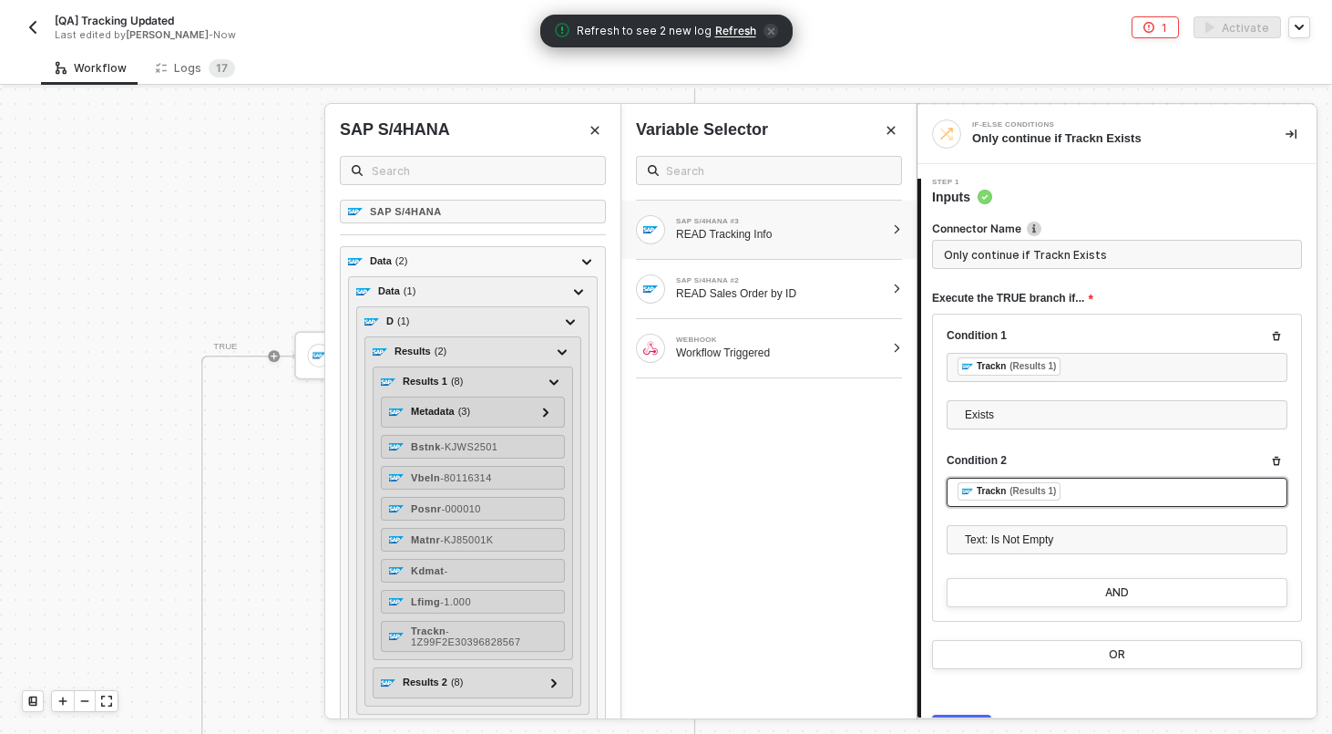
scroll to position [98, 0]
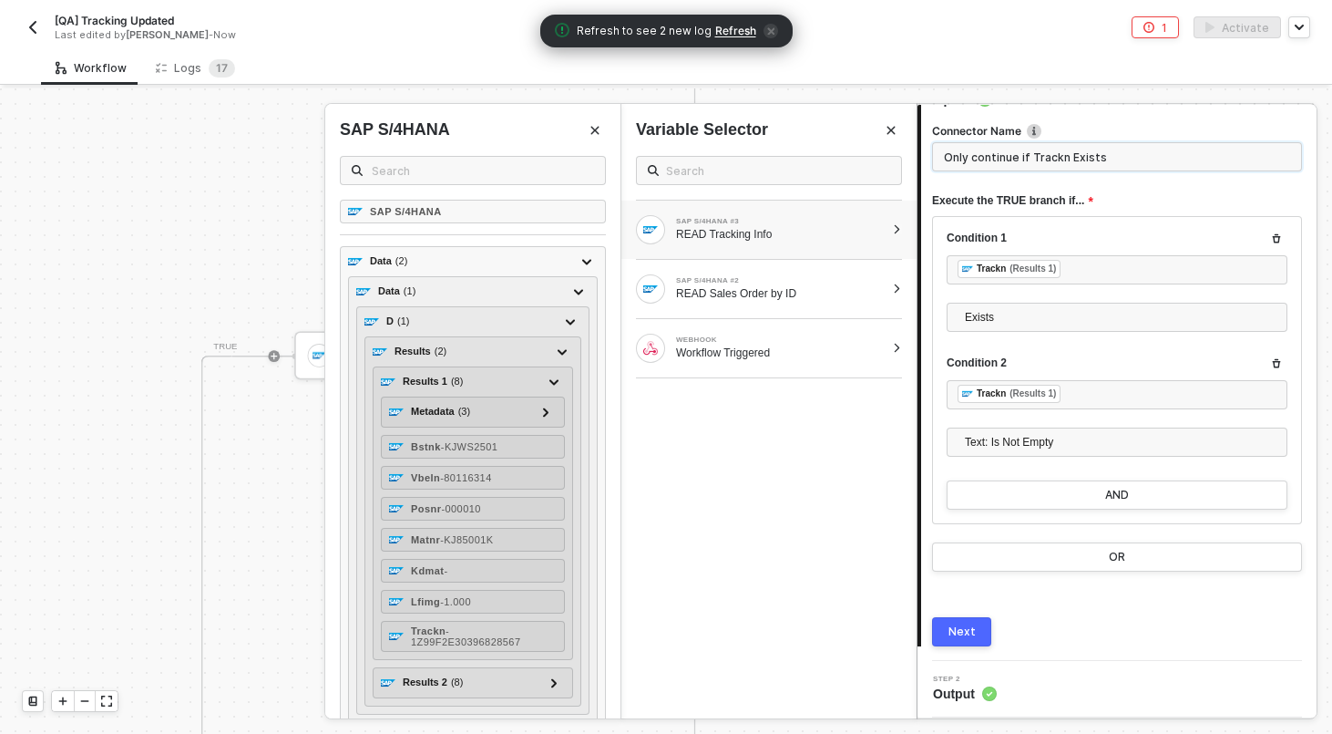
click at [1053, 159] on input "Only continue if Trackn Exists" at bounding box center [1117, 156] width 370 height 29
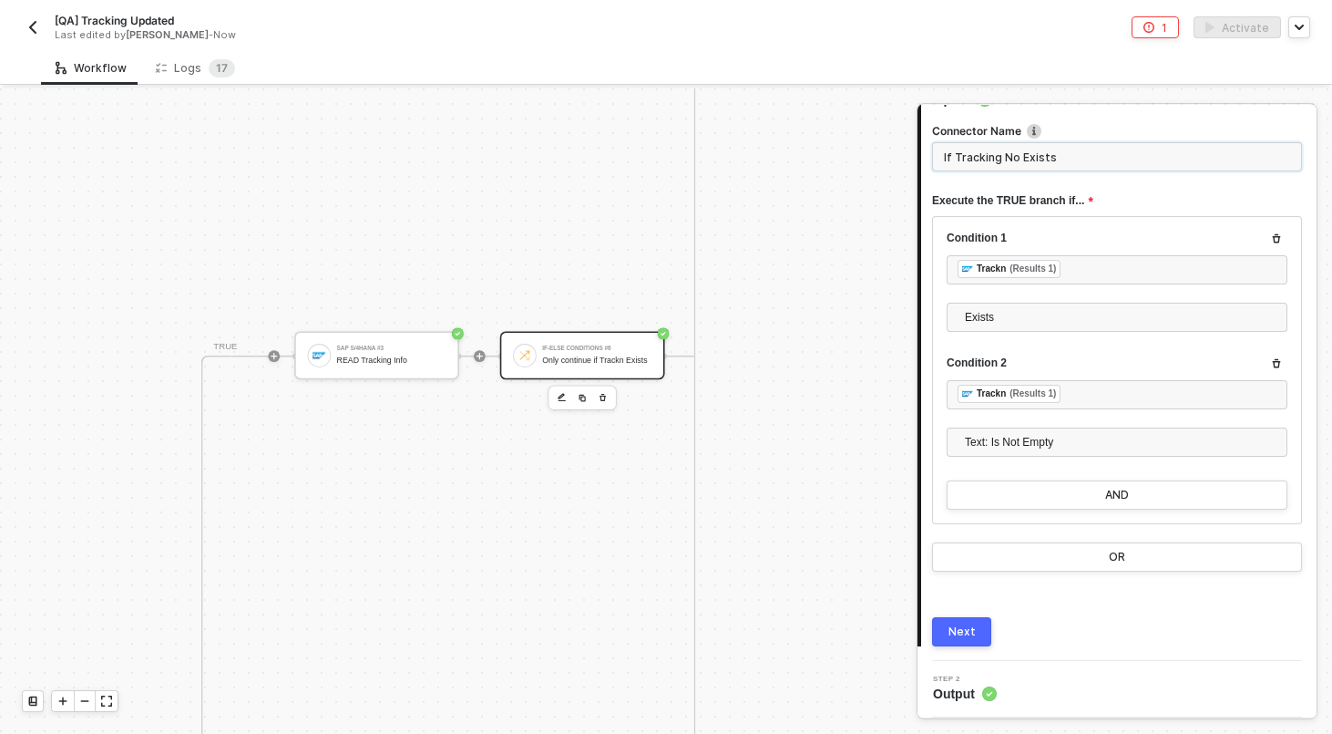
type input "If Tracking No Exists"
click at [968, 626] on div "Next" at bounding box center [962, 631] width 27 height 15
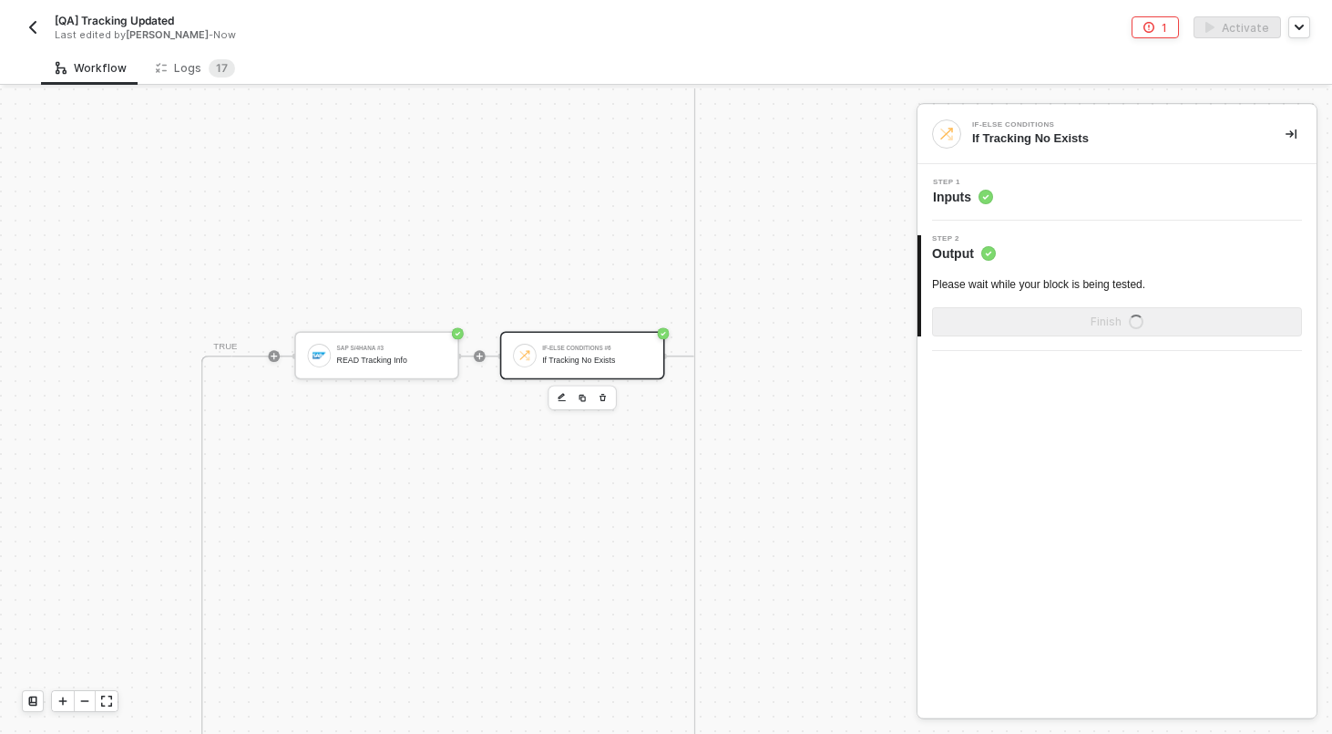
scroll to position [0, 0]
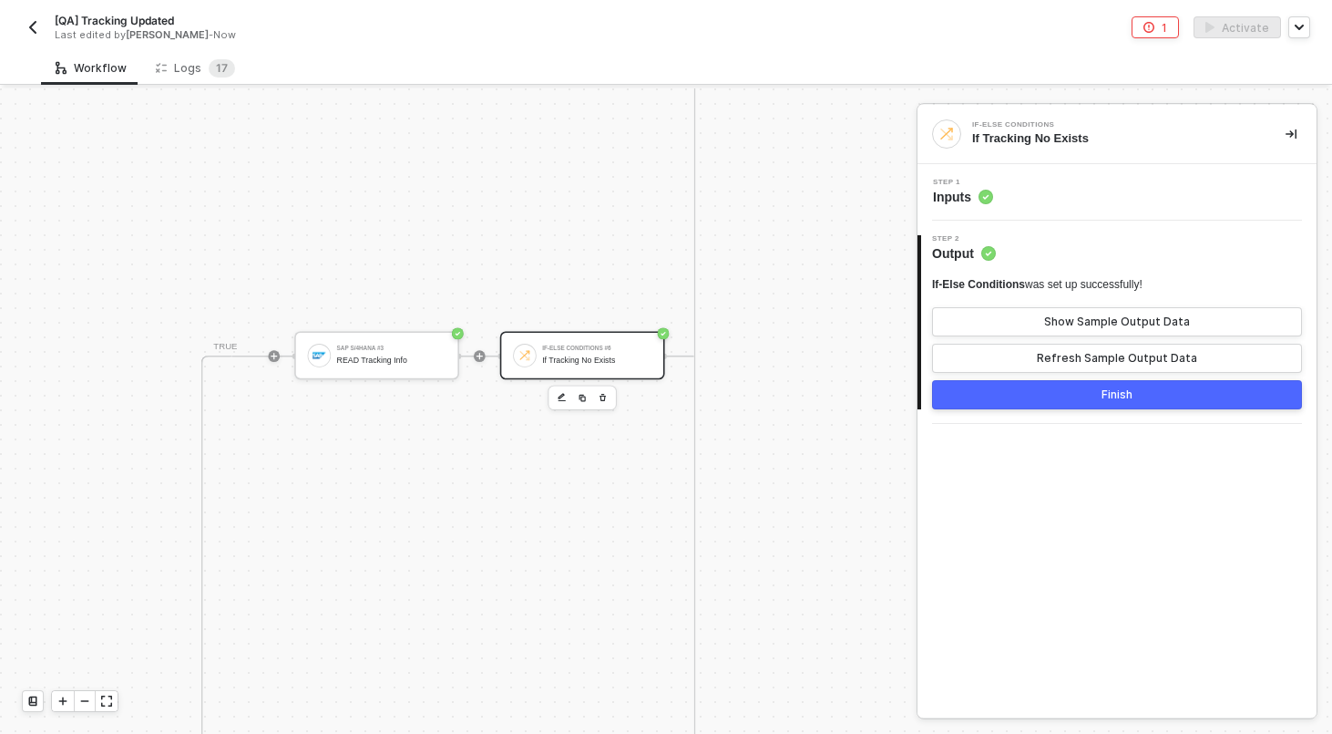
click at [992, 407] on button "Finish" at bounding box center [1117, 394] width 370 height 29
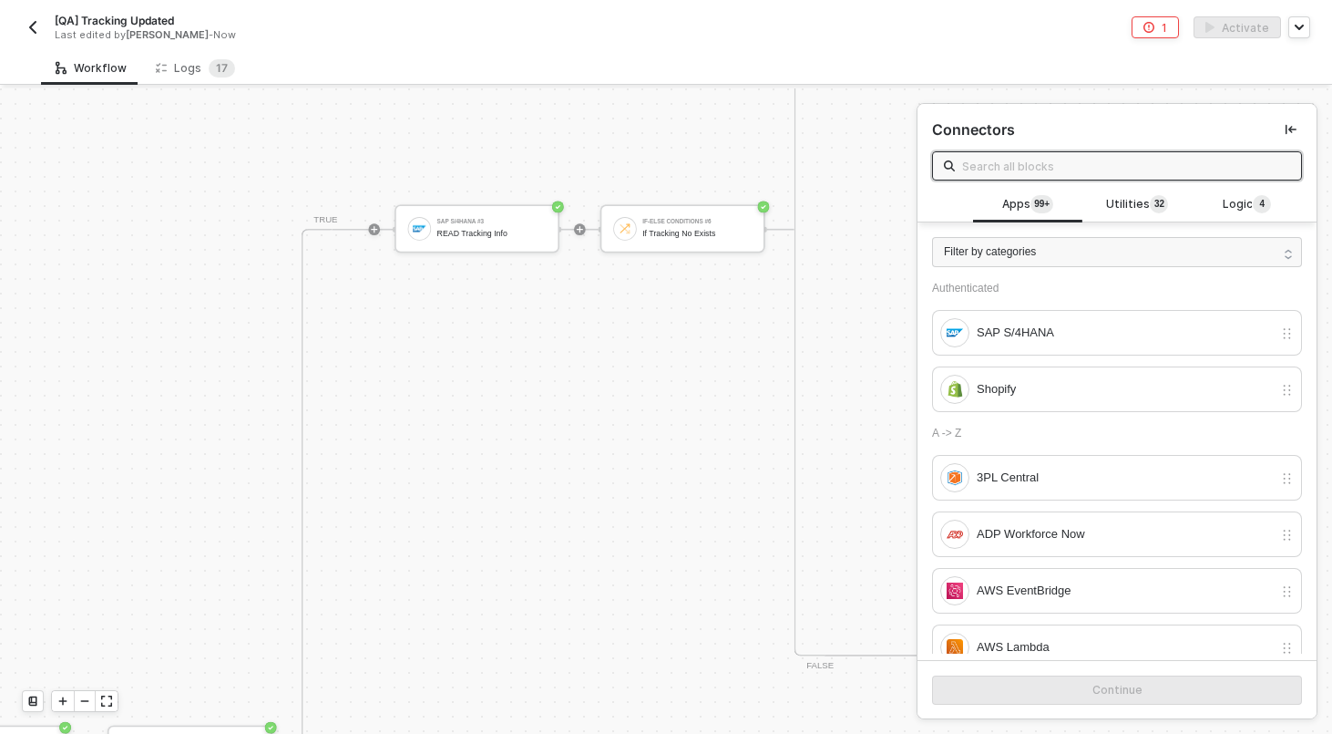
scroll to position [1300, 2755]
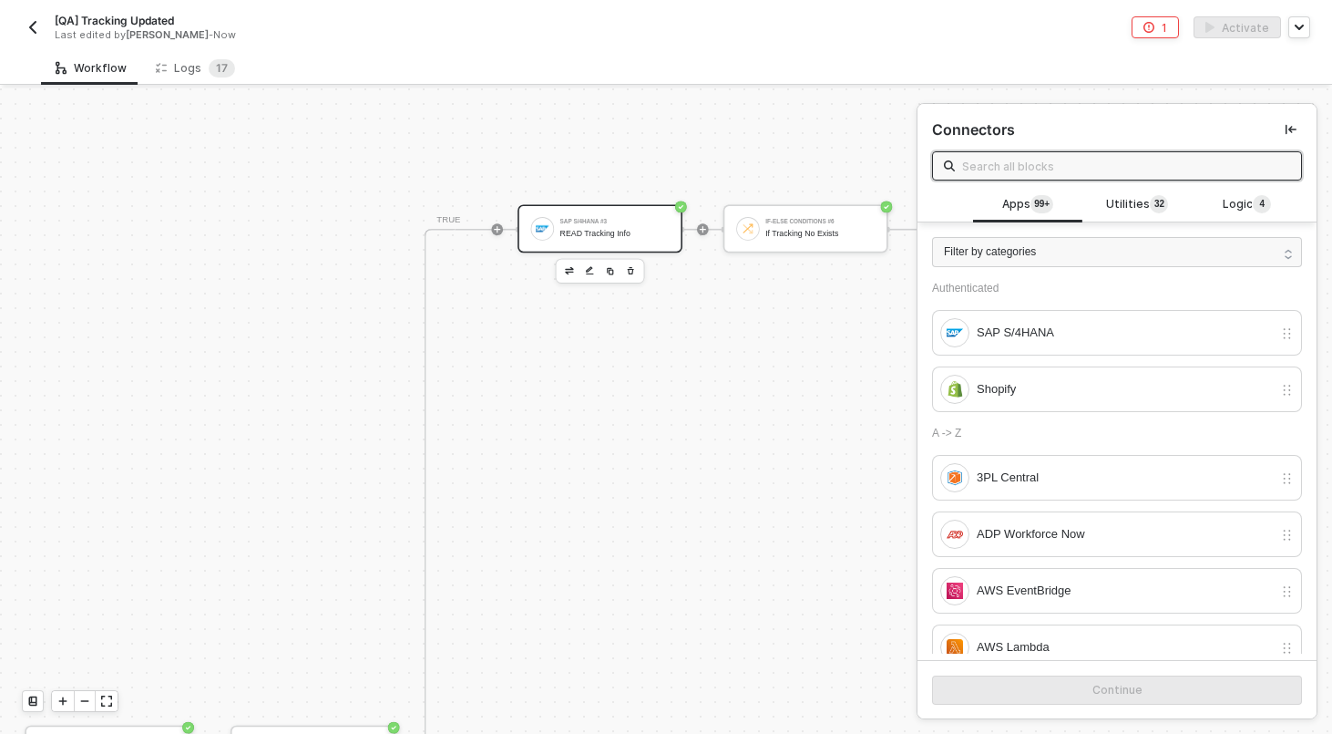
click at [585, 209] on div "SAP S/4HANA #3 READ Tracking Info" at bounding box center [600, 228] width 165 height 48
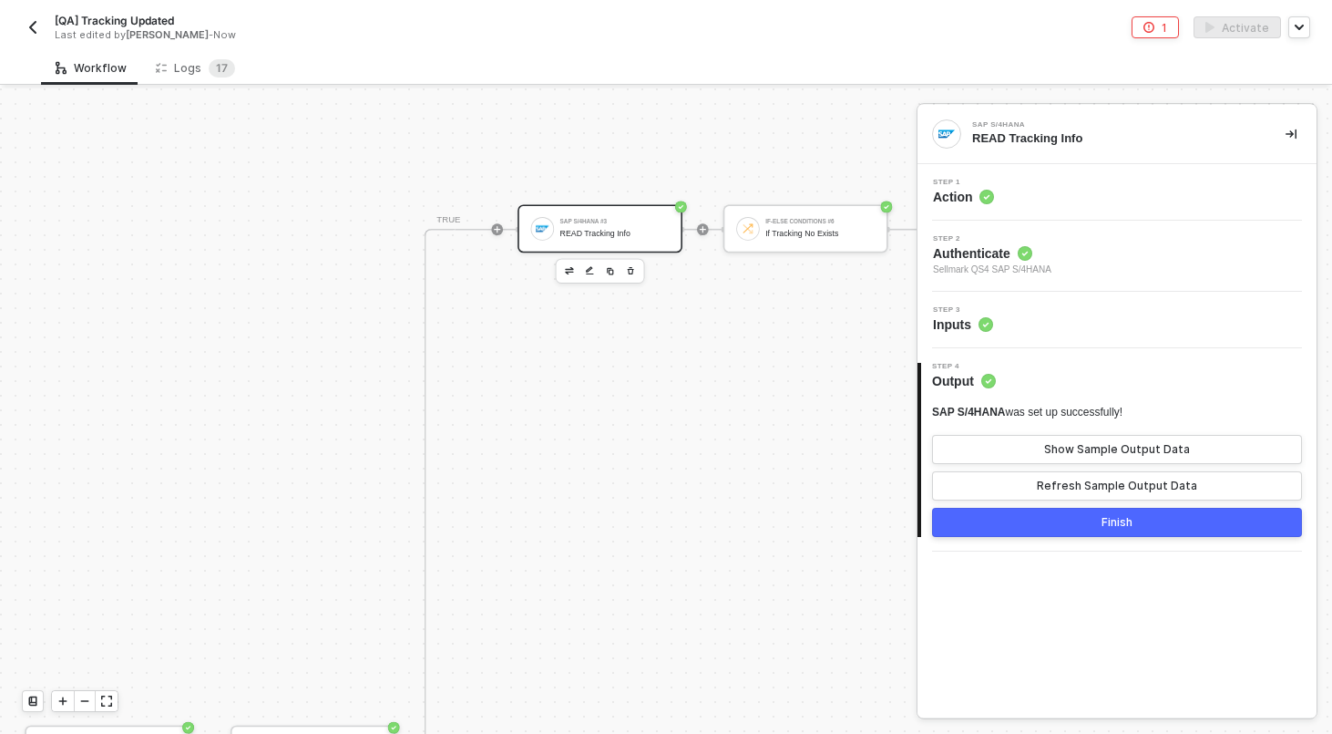
click at [1052, 252] on span "Authenticate" at bounding box center [992, 253] width 118 height 18
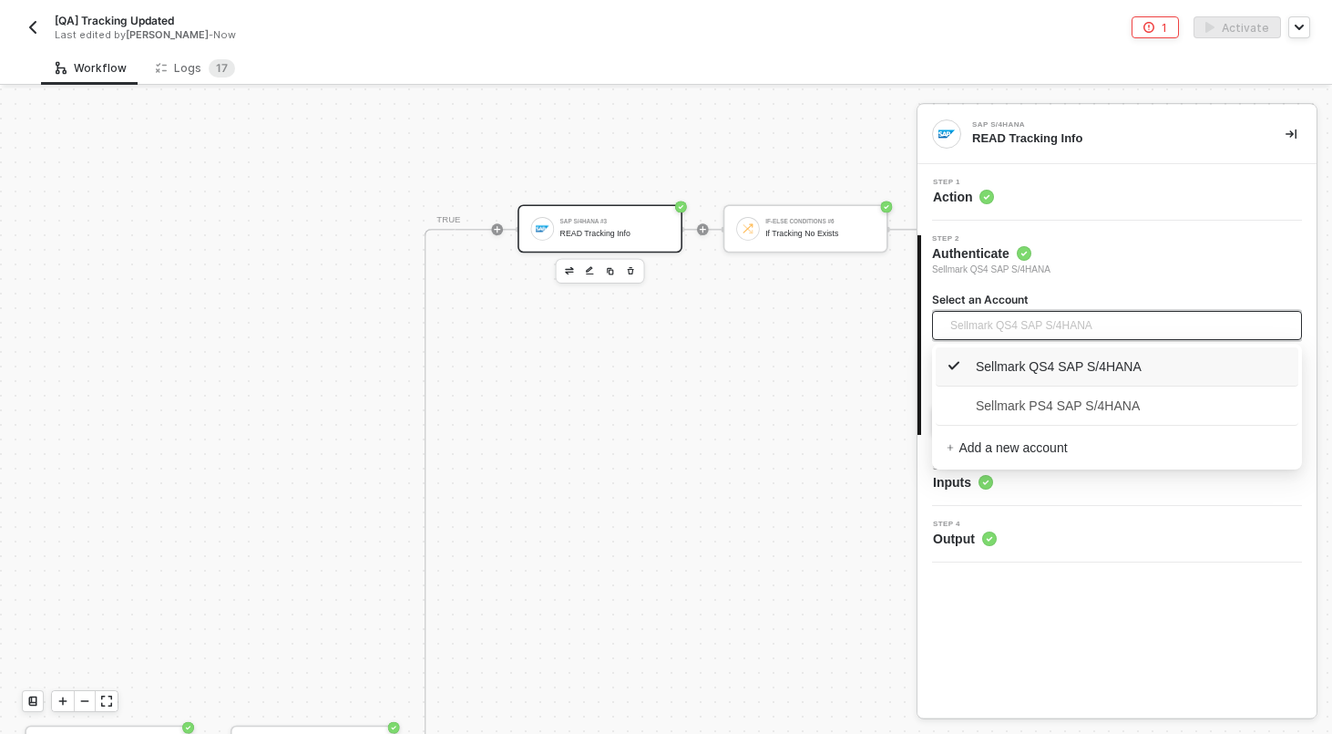
click at [1047, 317] on span "Sellmark QS4 SAP S/4HANA" at bounding box center [1022, 325] width 142 height 27
click at [1048, 405] on span "Sellmark PS4 SAP S/4HANA" at bounding box center [1043, 406] width 193 height 20
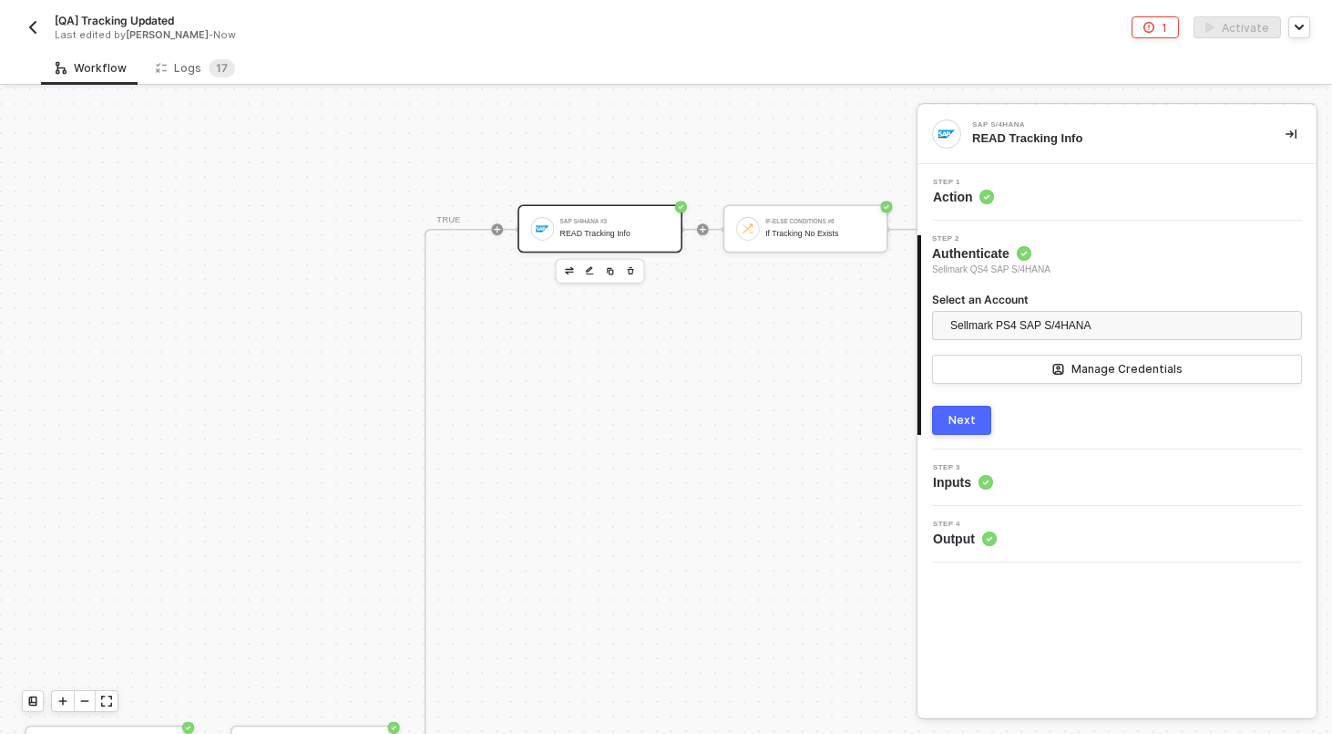
click at [956, 435] on div "2 Step 2 Authenticate Sellmark QS4 SAP S/4HANA Select an Account Sellmark PS4 S…" at bounding box center [1117, 335] width 399 height 229
click at [956, 421] on div "Next" at bounding box center [962, 420] width 27 height 15
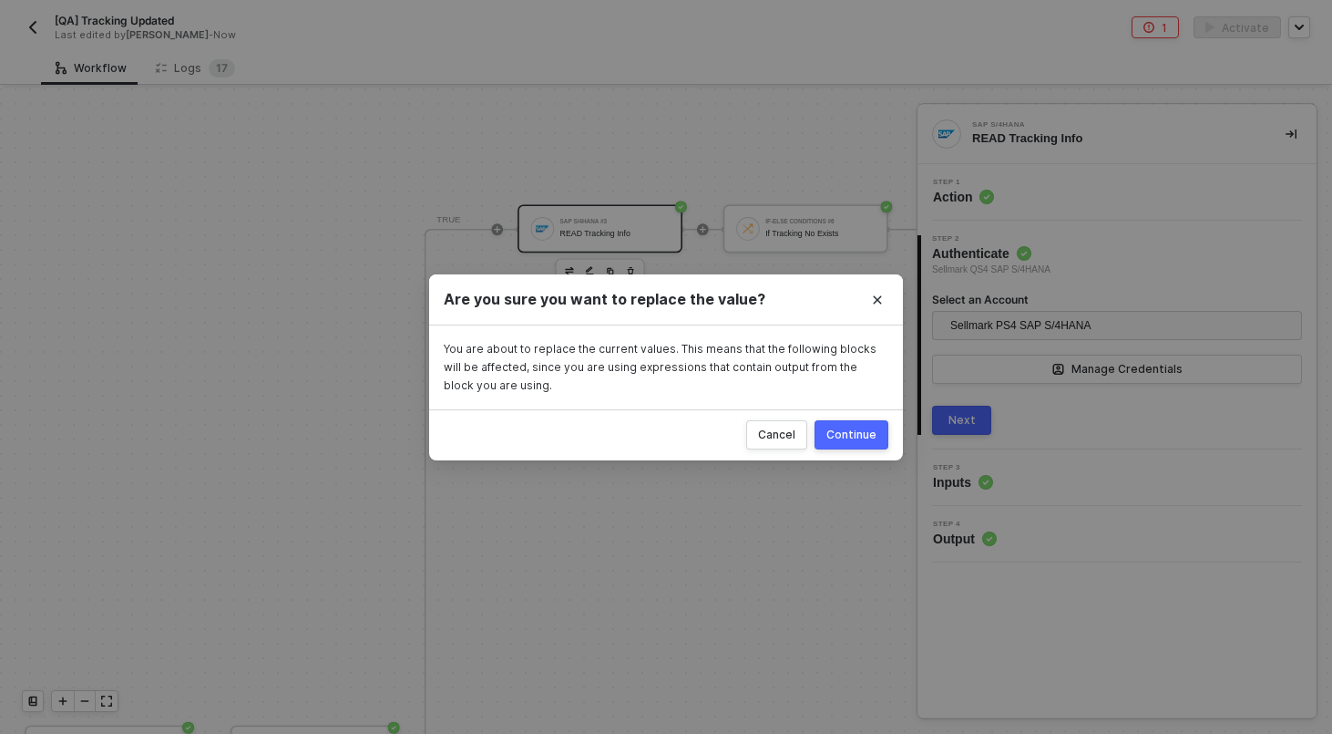
click at [867, 431] on div "Continue" at bounding box center [852, 434] width 50 height 15
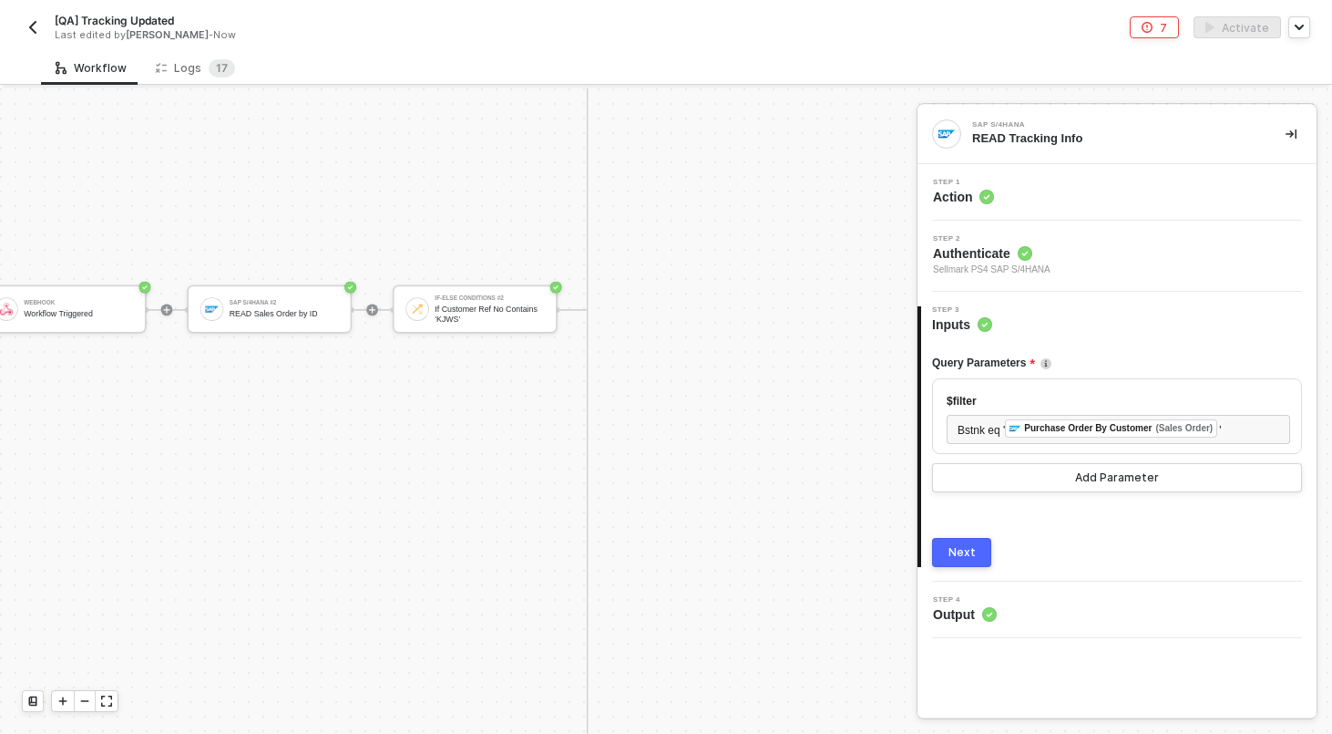
scroll to position [1741, 2392]
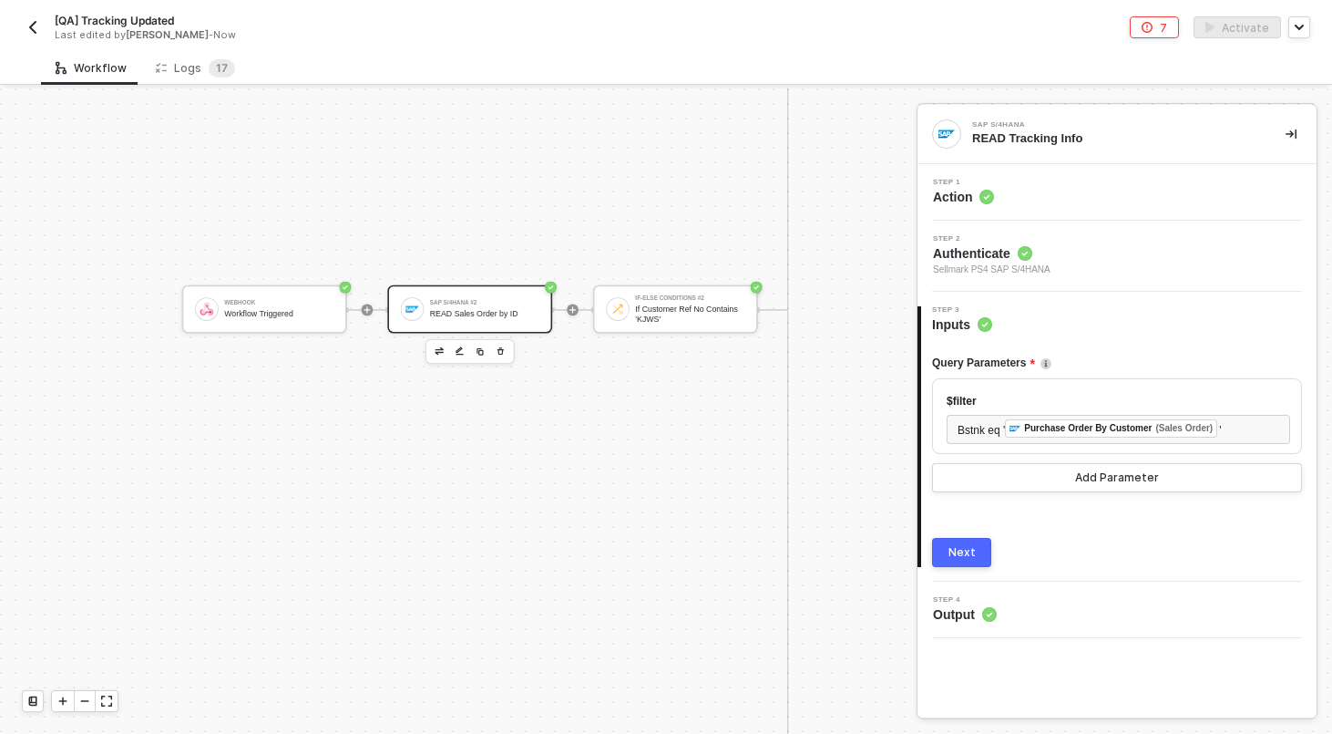
click at [498, 312] on div "READ Sales Order by ID" at bounding box center [484, 313] width 109 height 9
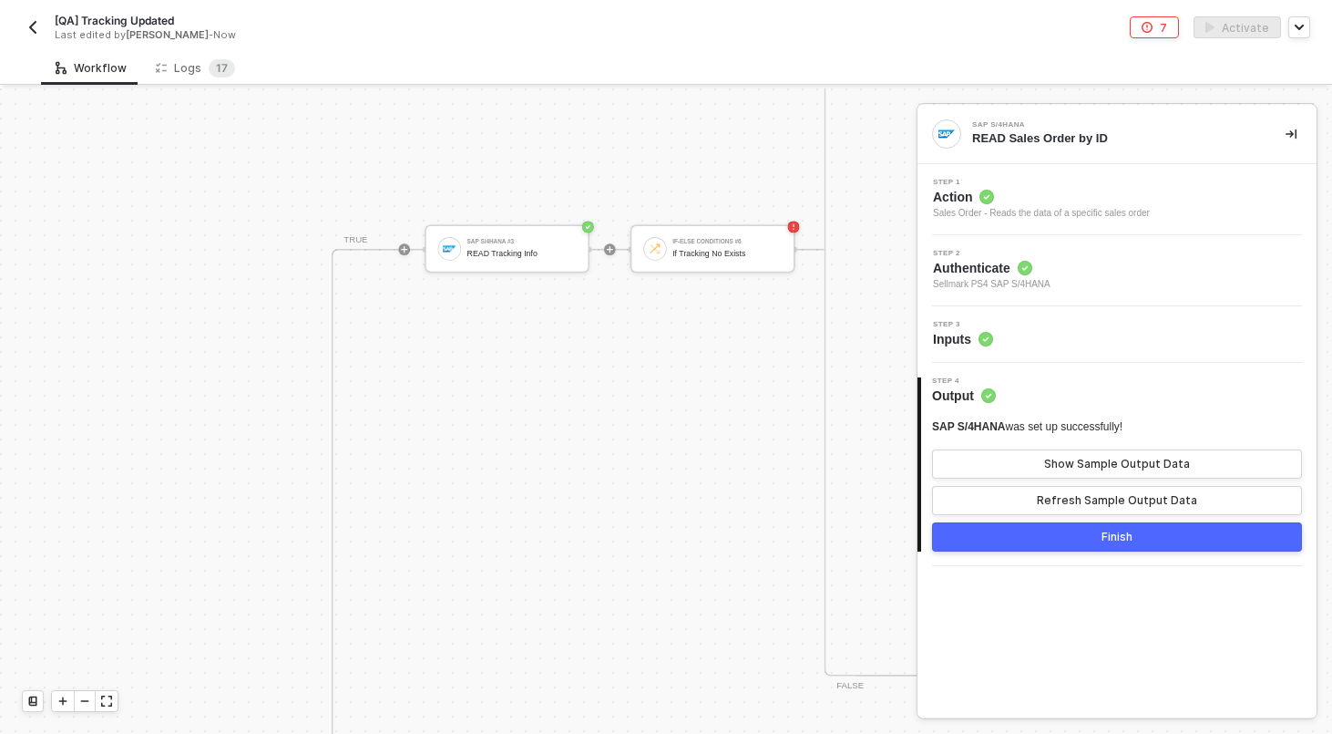
scroll to position [1262, 2848]
click at [513, 255] on div "SAP S/4HANA #3 READ Tracking Info" at bounding box center [522, 265] width 109 height 27
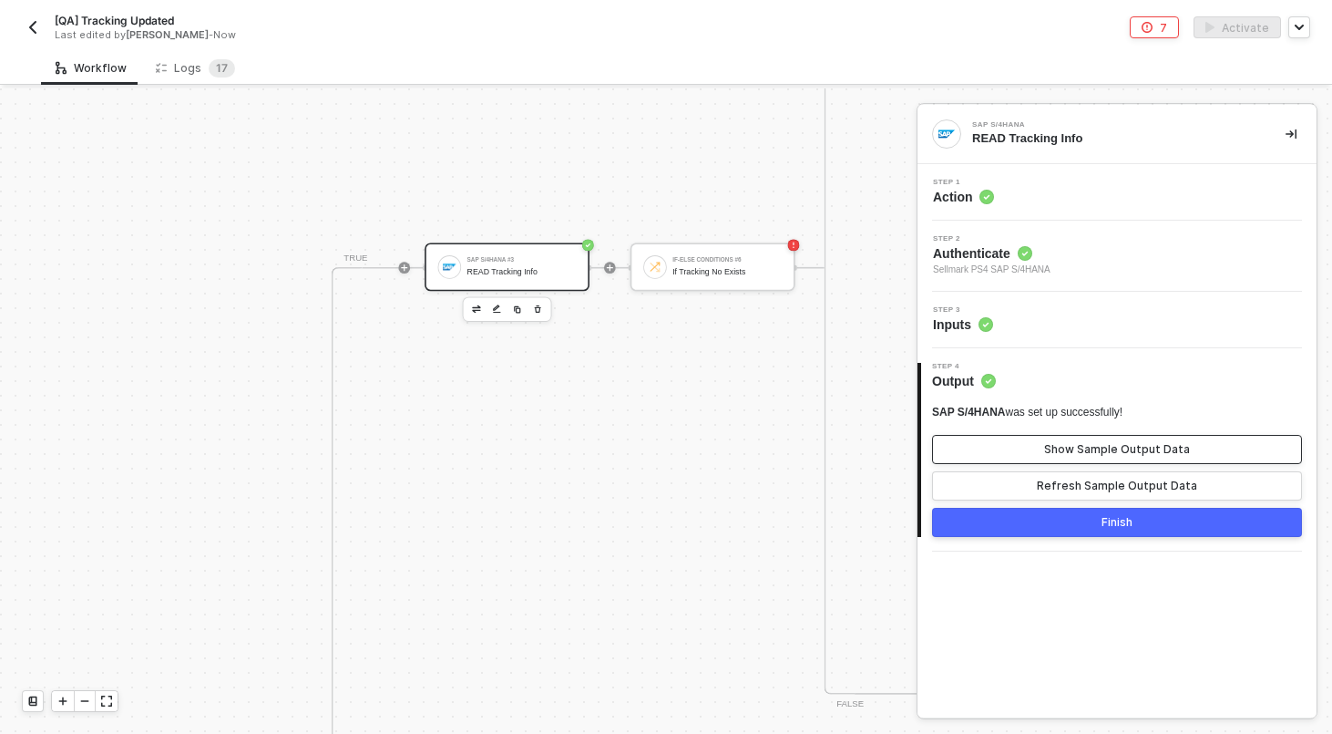
click at [1017, 448] on button "Show Sample Output Data" at bounding box center [1117, 449] width 370 height 29
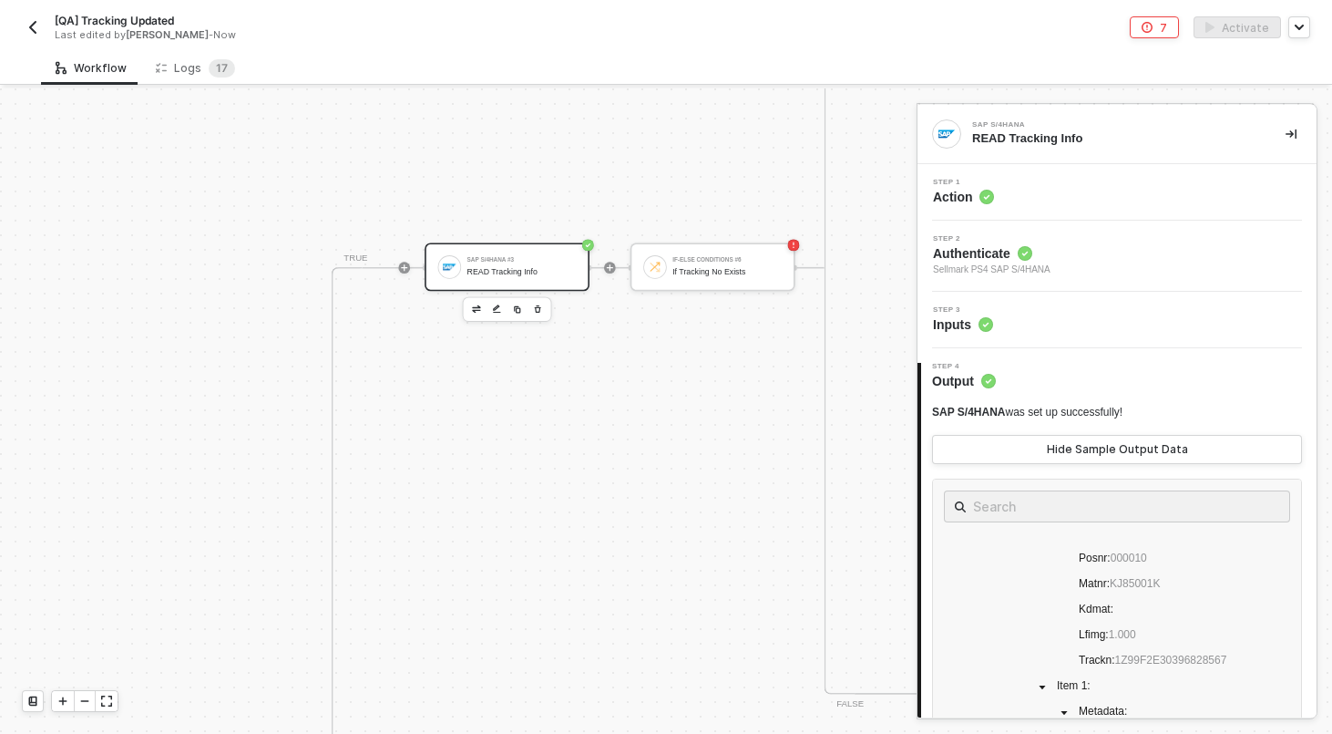
scroll to position [1198, 2848]
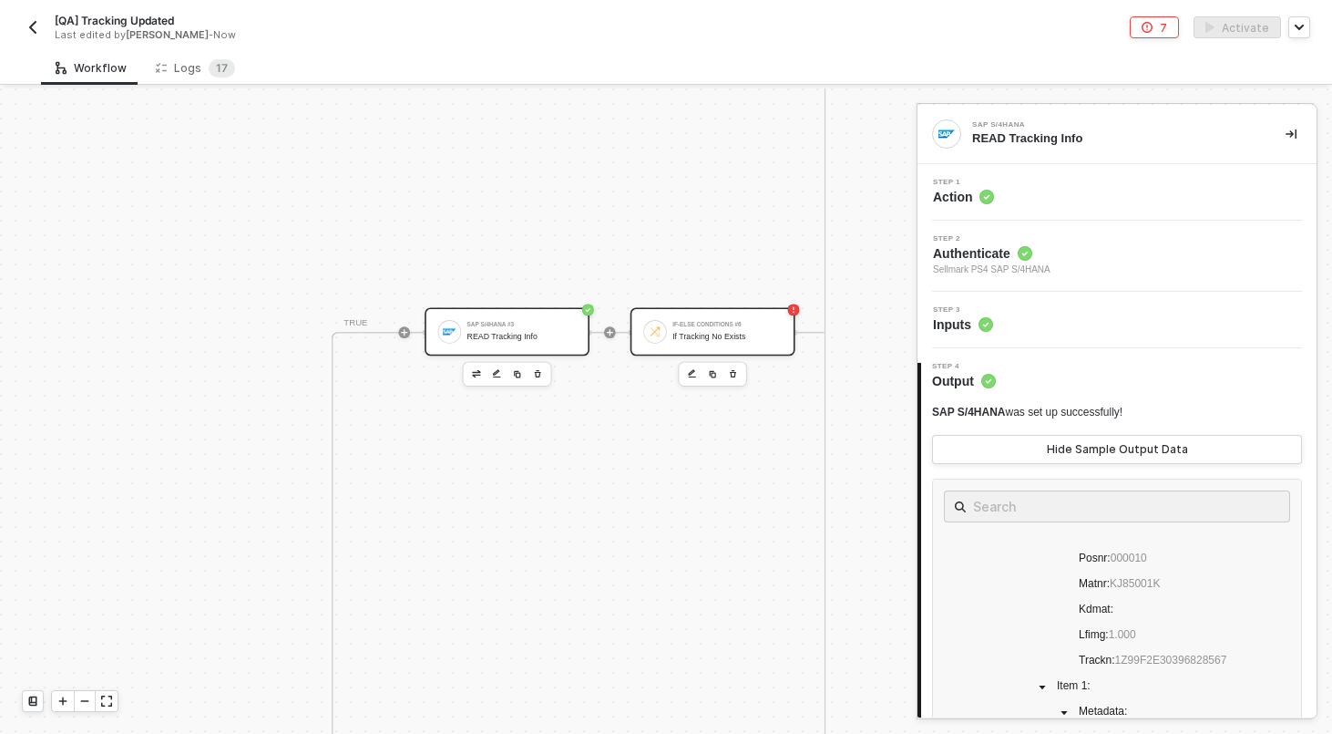
click at [748, 334] on div "If Tracking No Exists" at bounding box center [727, 336] width 109 height 9
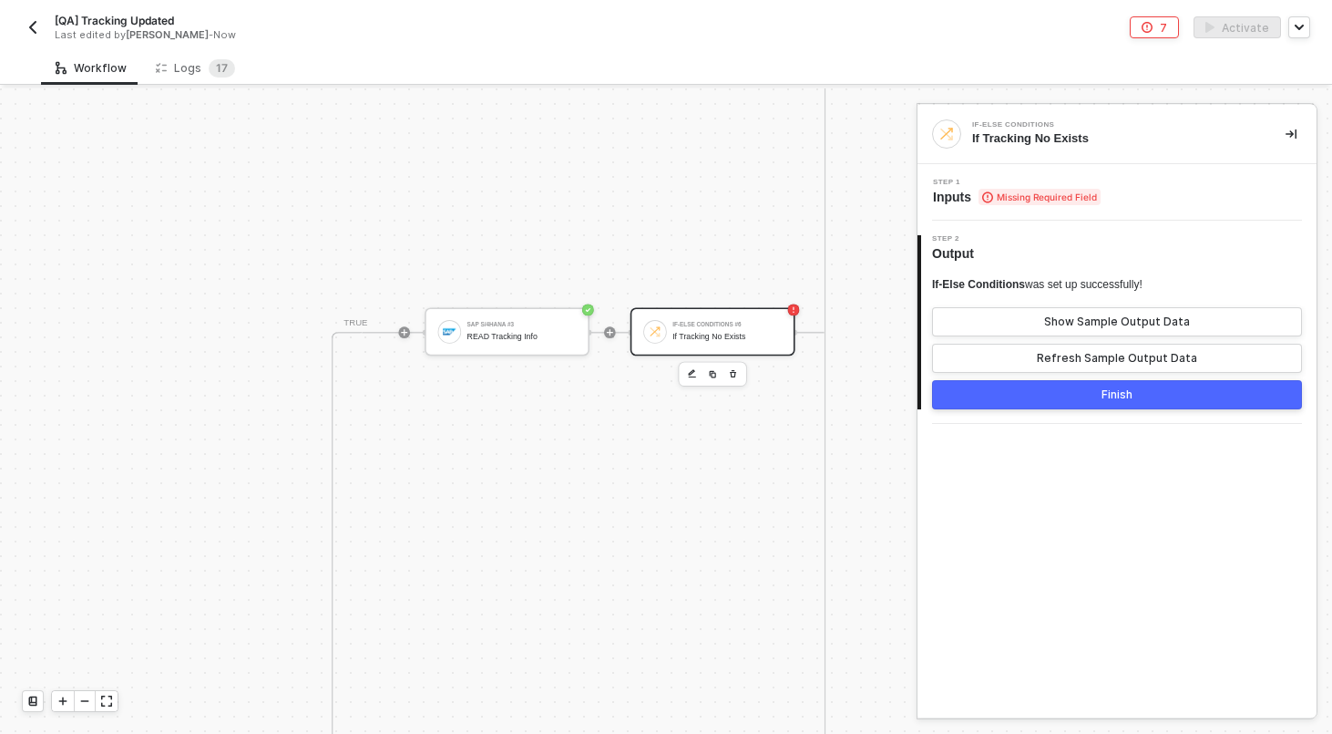
click at [1142, 185] on div "Step 1 Inputs Missing Required Field" at bounding box center [1119, 192] width 395 height 27
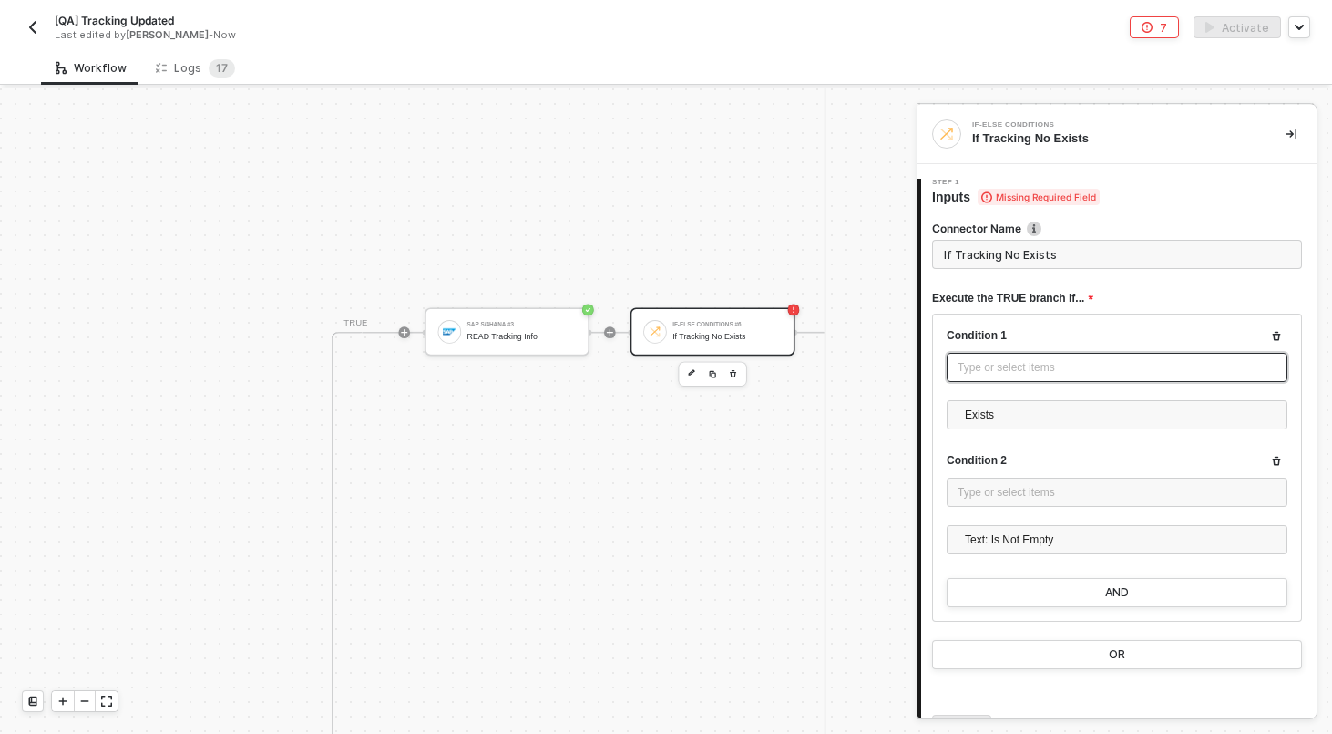
click at [982, 356] on div "Type or select items ﻿" at bounding box center [1117, 367] width 341 height 29
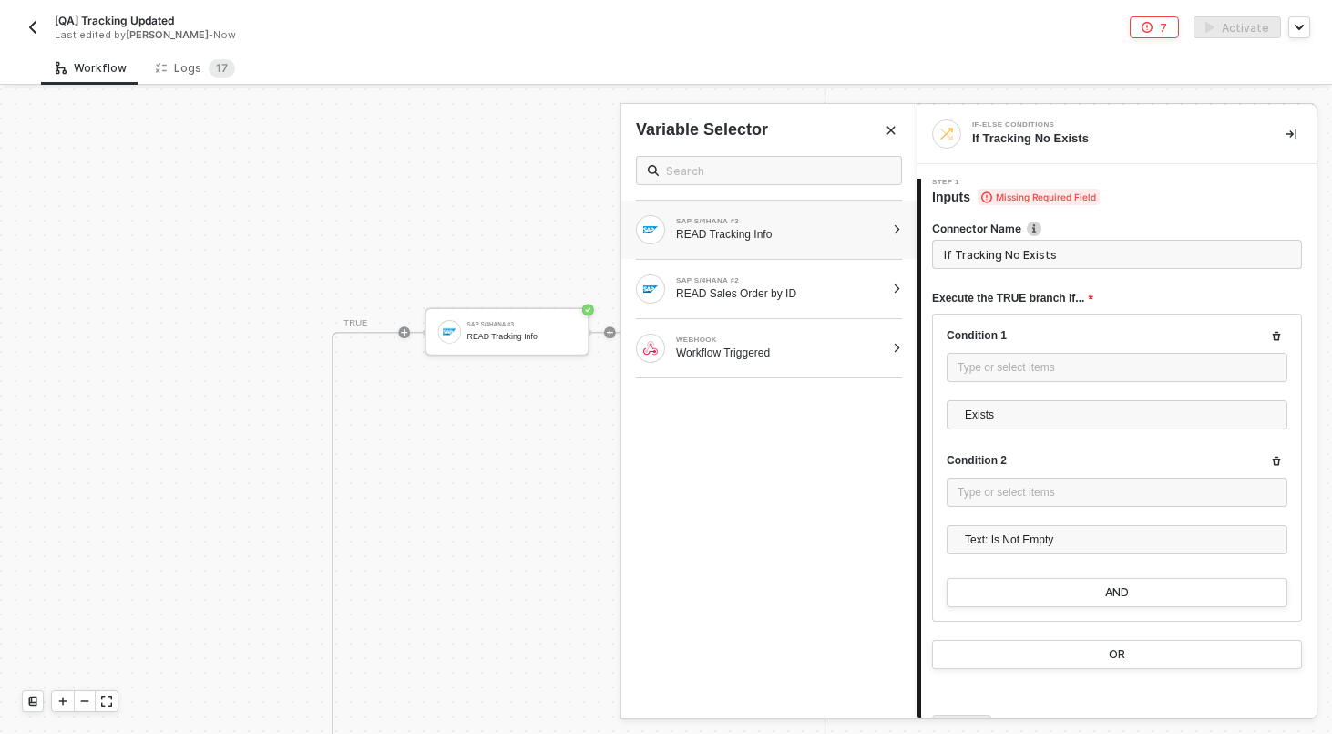
click at [900, 226] on div at bounding box center [897, 229] width 10 height 11
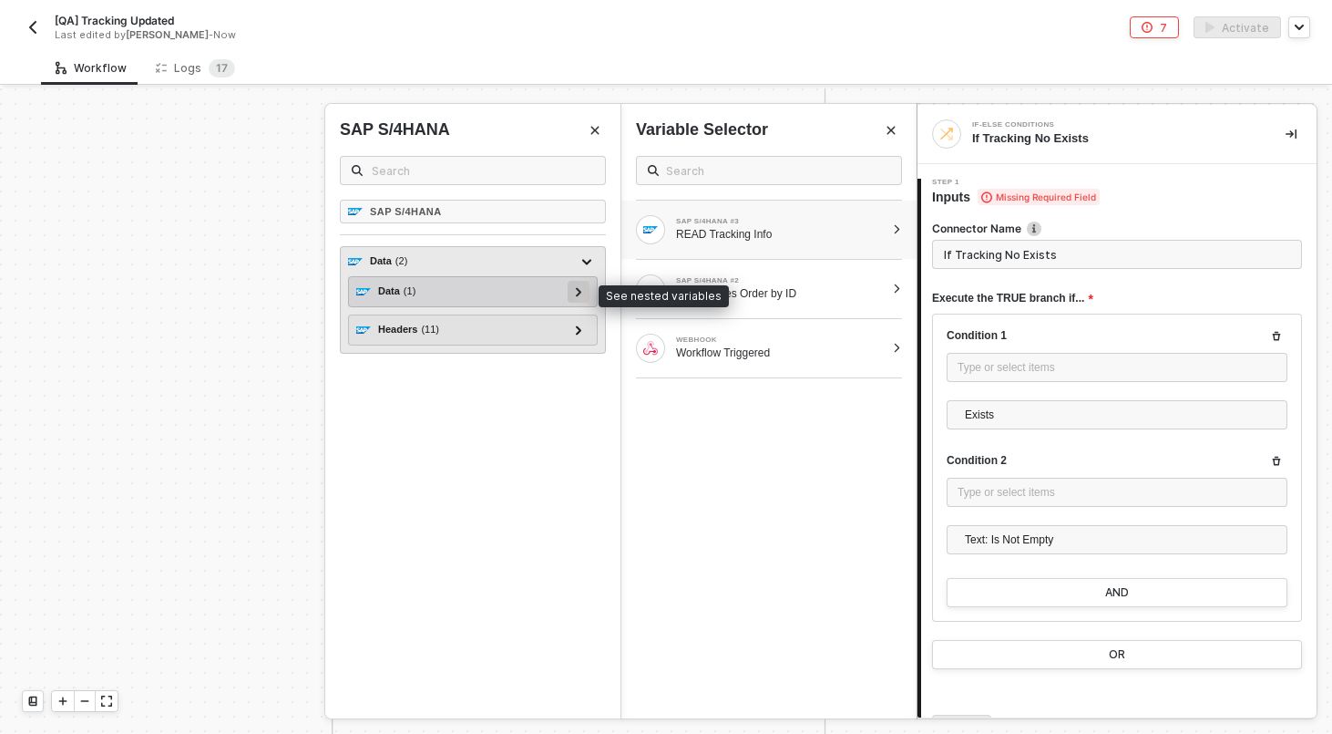
click at [576, 283] on div at bounding box center [578, 291] width 9 height 20
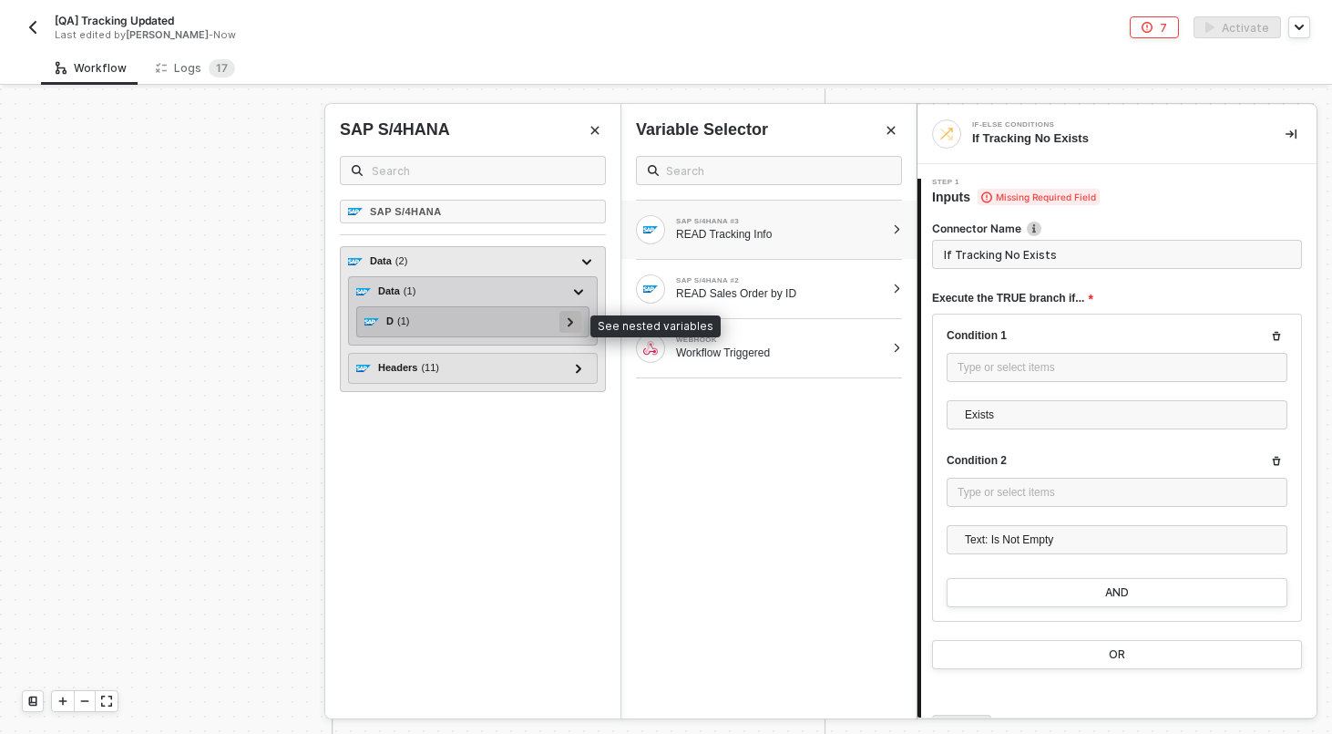
click at [570, 324] on icon at bounding box center [570, 321] width 5 height 9
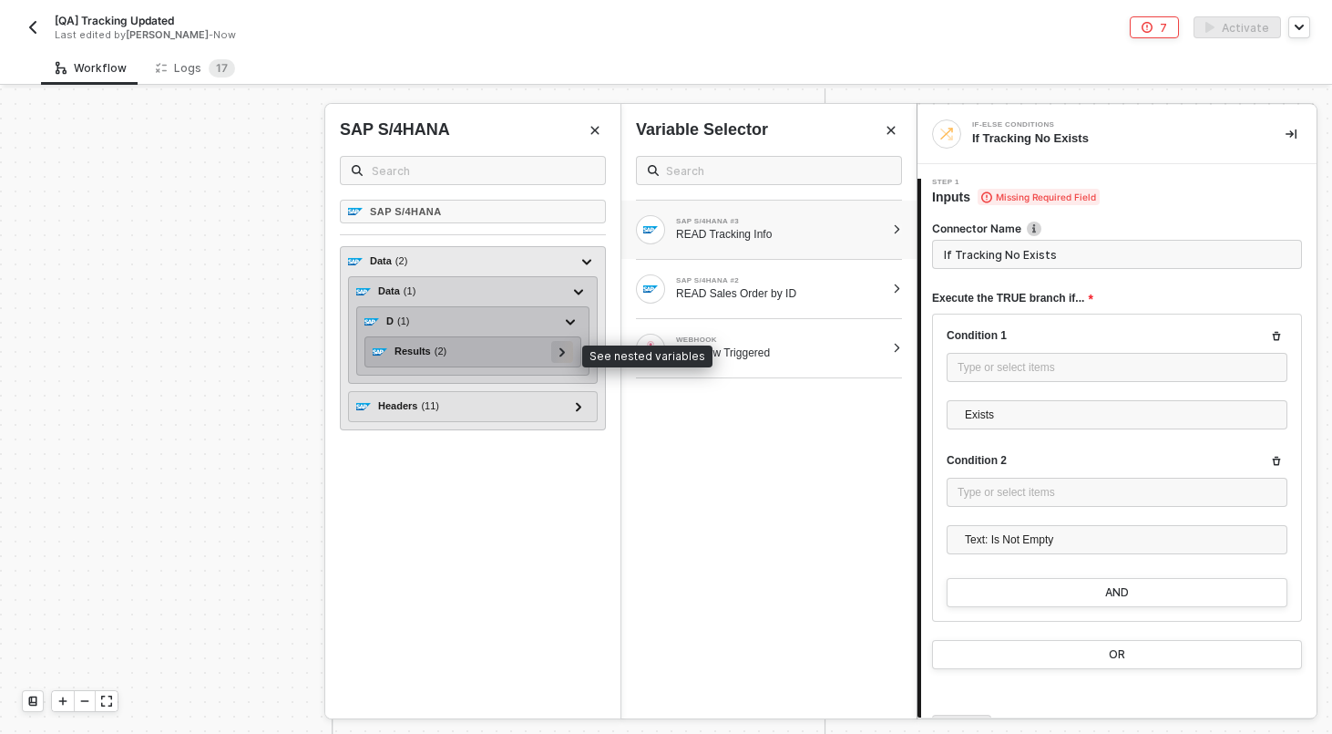
click at [564, 351] on icon at bounding box center [563, 351] width 6 height 9
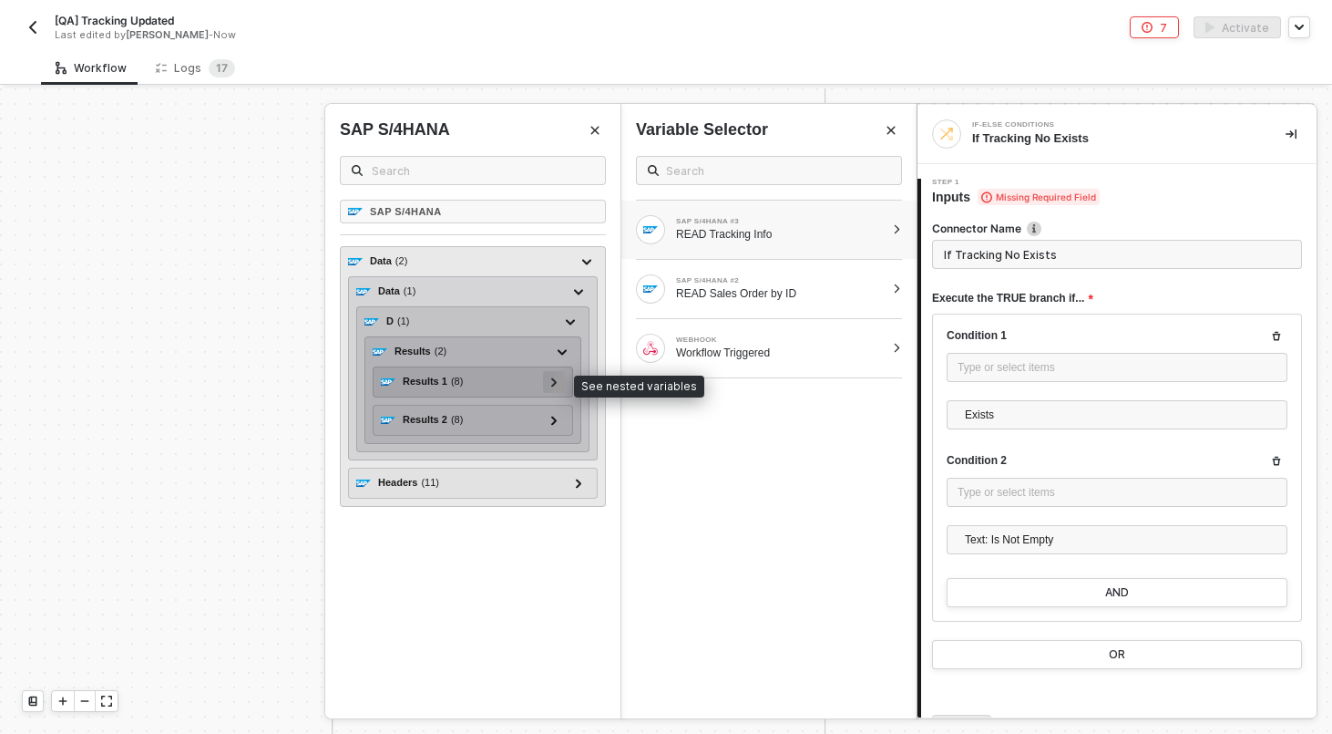
click at [560, 383] on div at bounding box center [554, 382] width 22 height 22
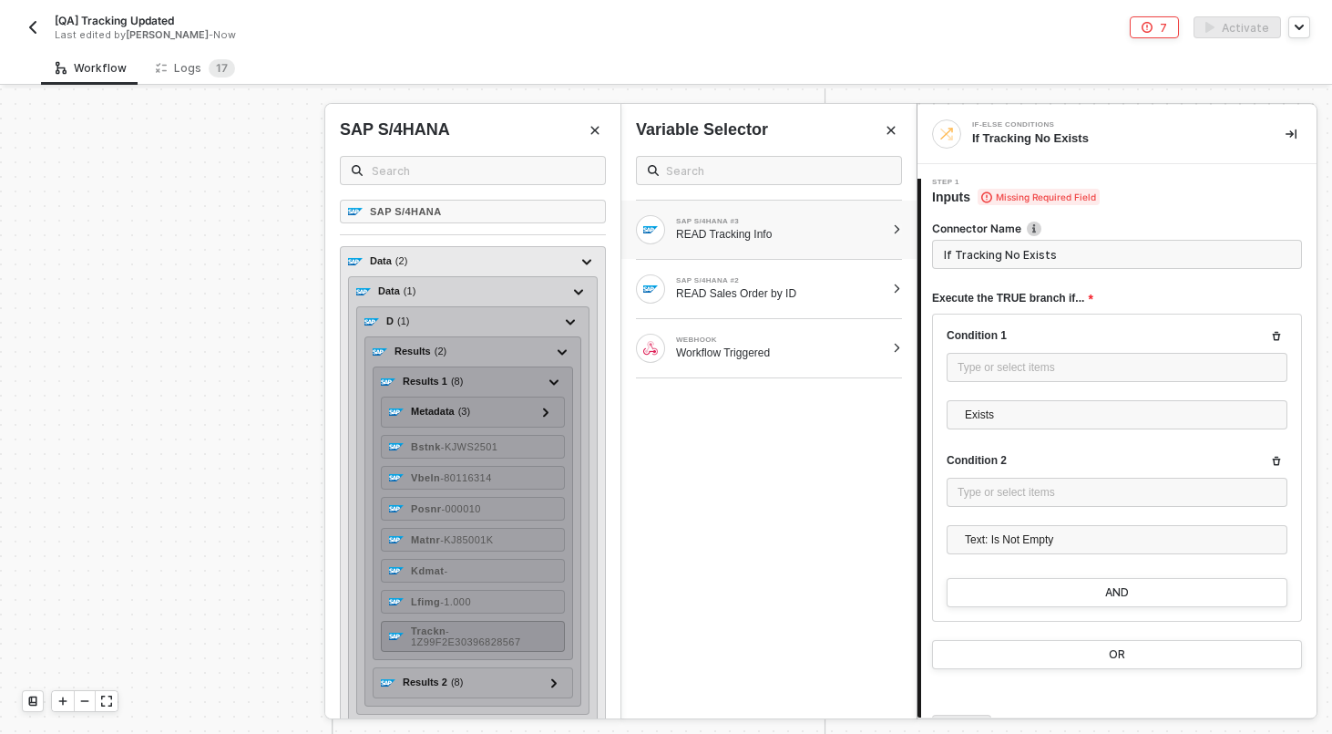
click at [459, 640] on span "- 1Z99F2E30396828567" at bounding box center [465, 636] width 109 height 22
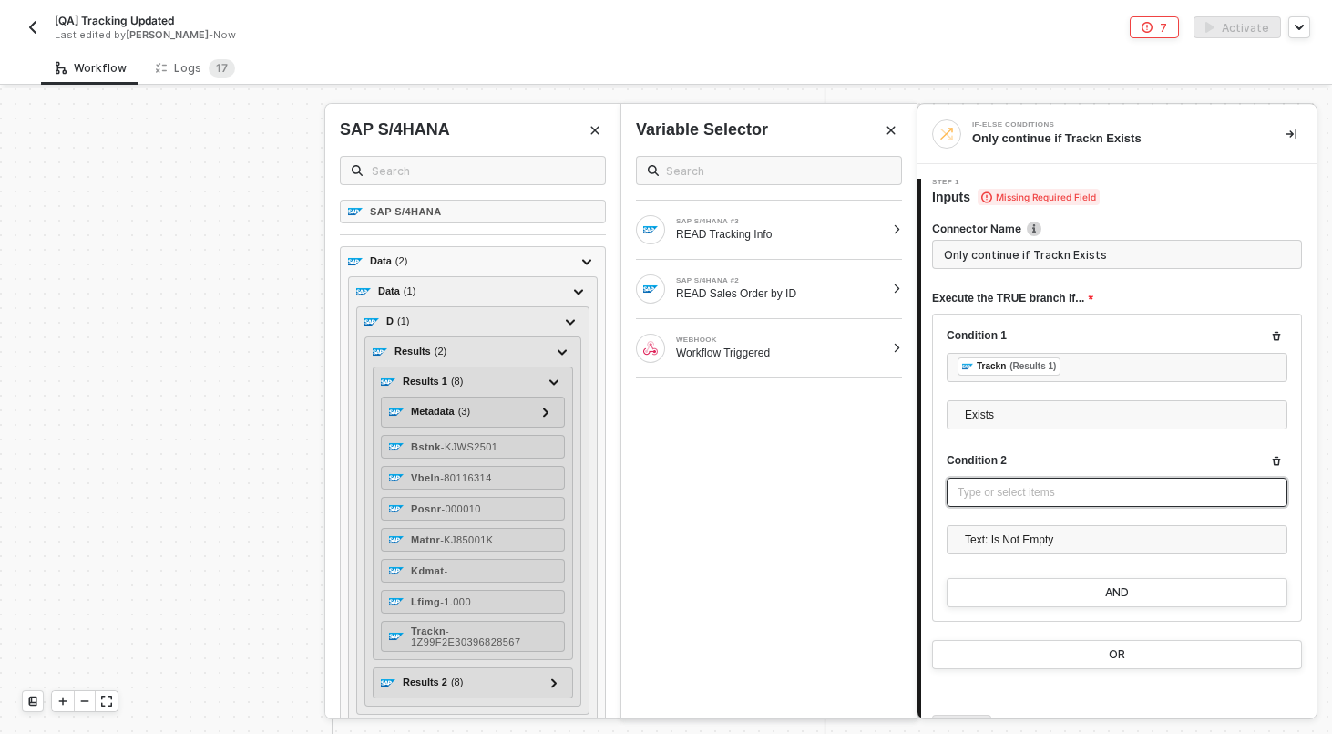
click at [981, 496] on div "Type or select items ﻿" at bounding box center [1117, 492] width 319 height 17
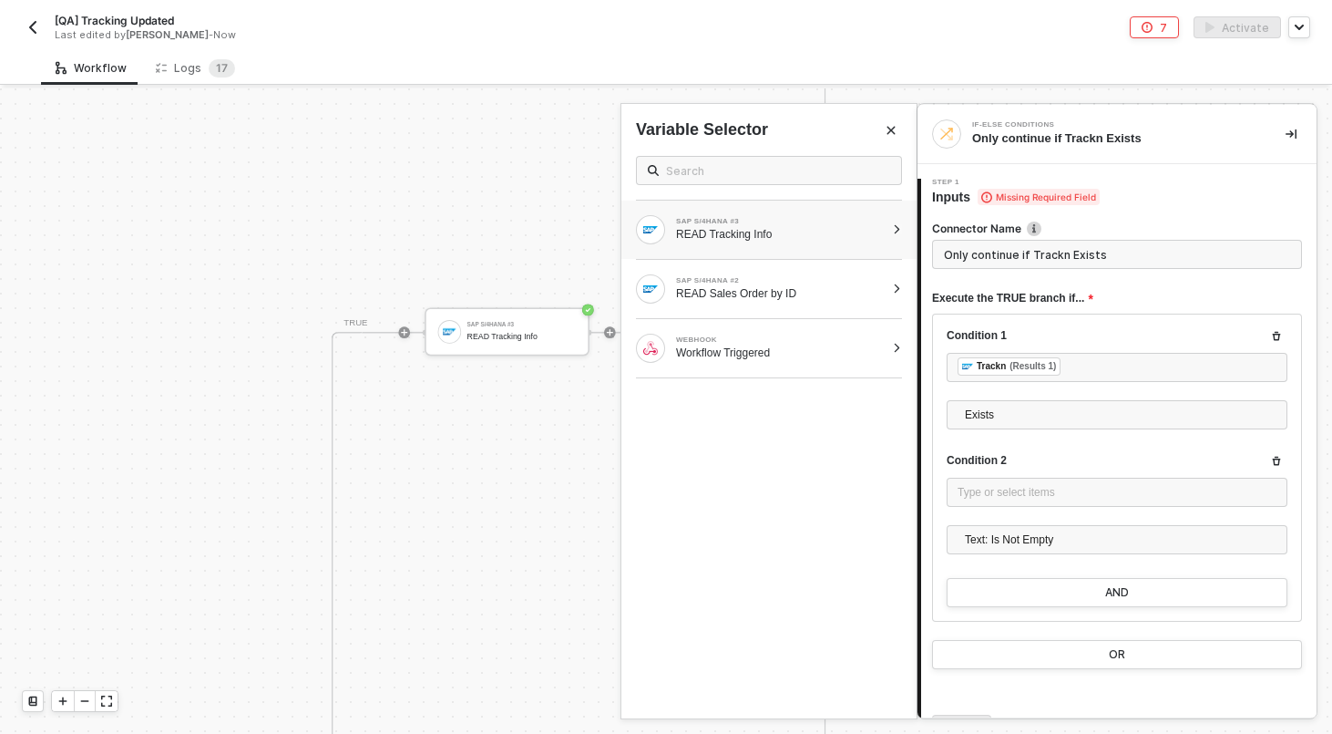
click at [901, 233] on div at bounding box center [897, 229] width 10 height 11
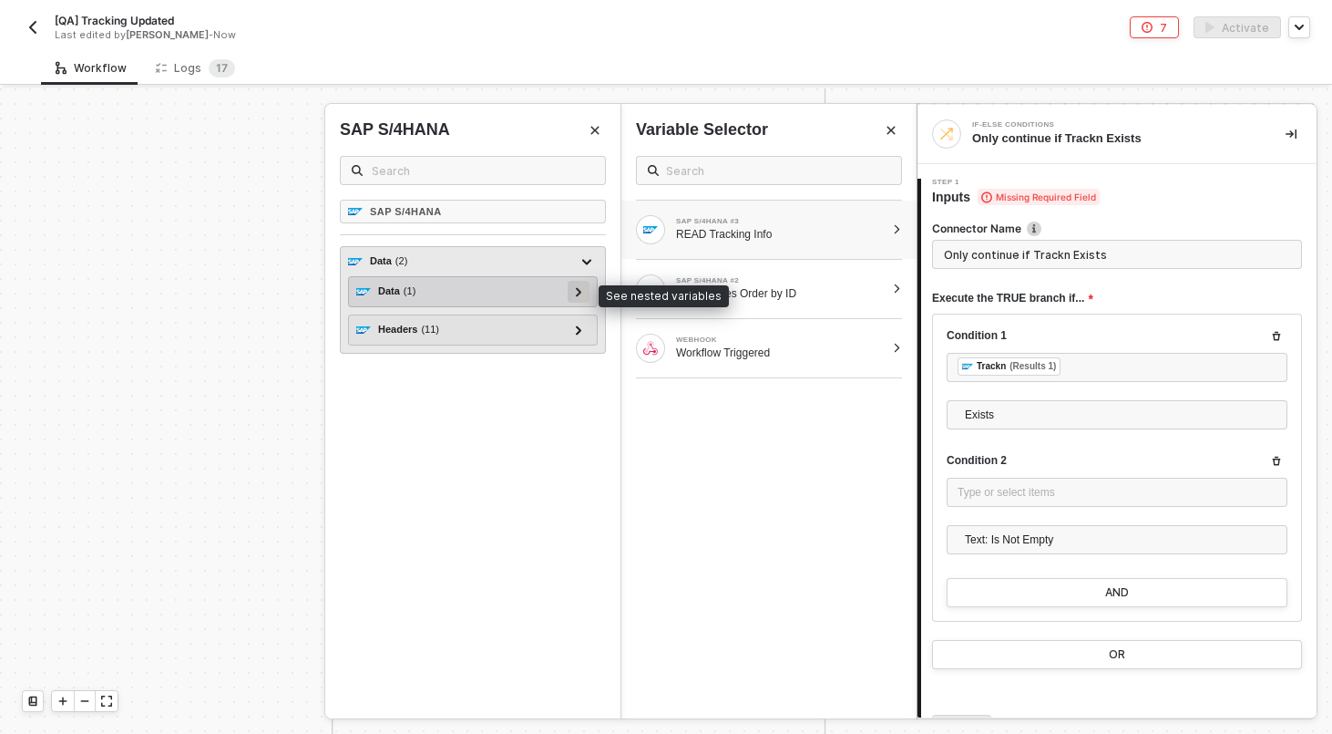
click at [578, 293] on icon at bounding box center [578, 291] width 5 height 9
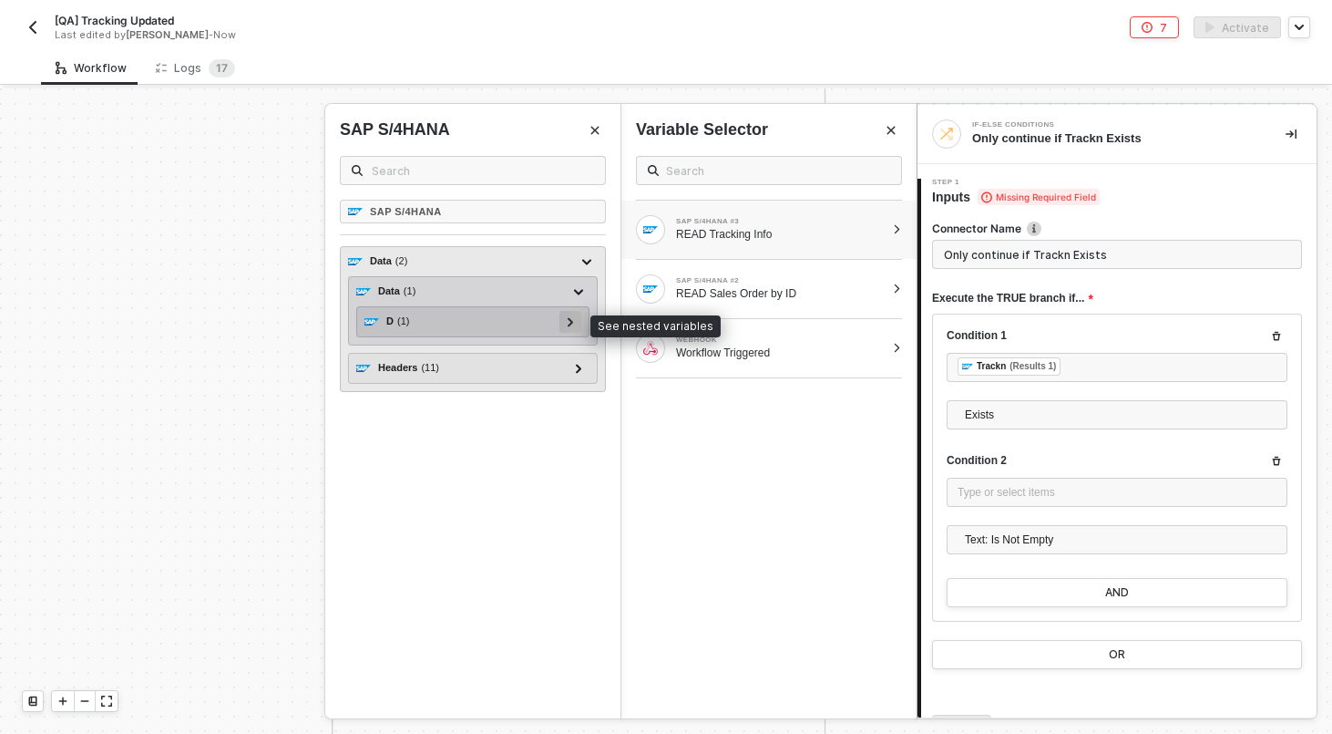
click at [568, 322] on icon at bounding box center [571, 321] width 6 height 9
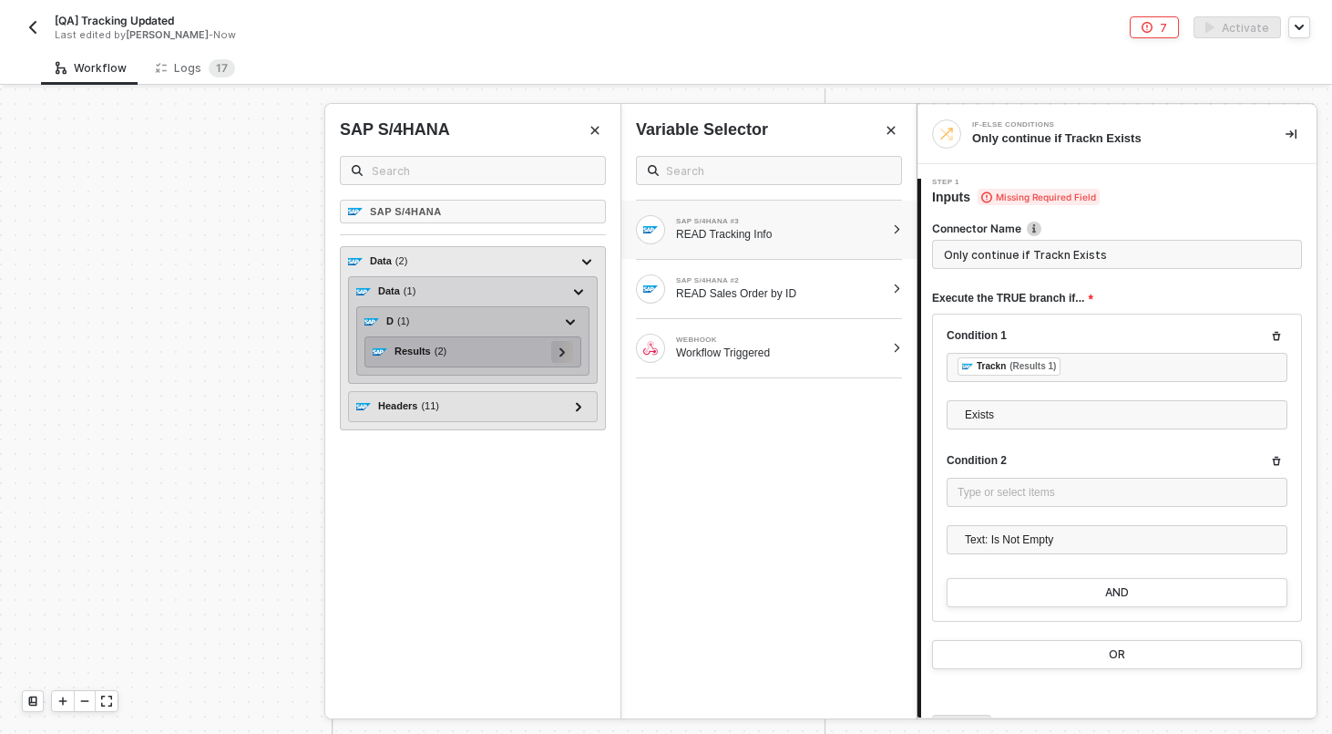
click at [565, 347] on icon at bounding box center [563, 351] width 6 height 9
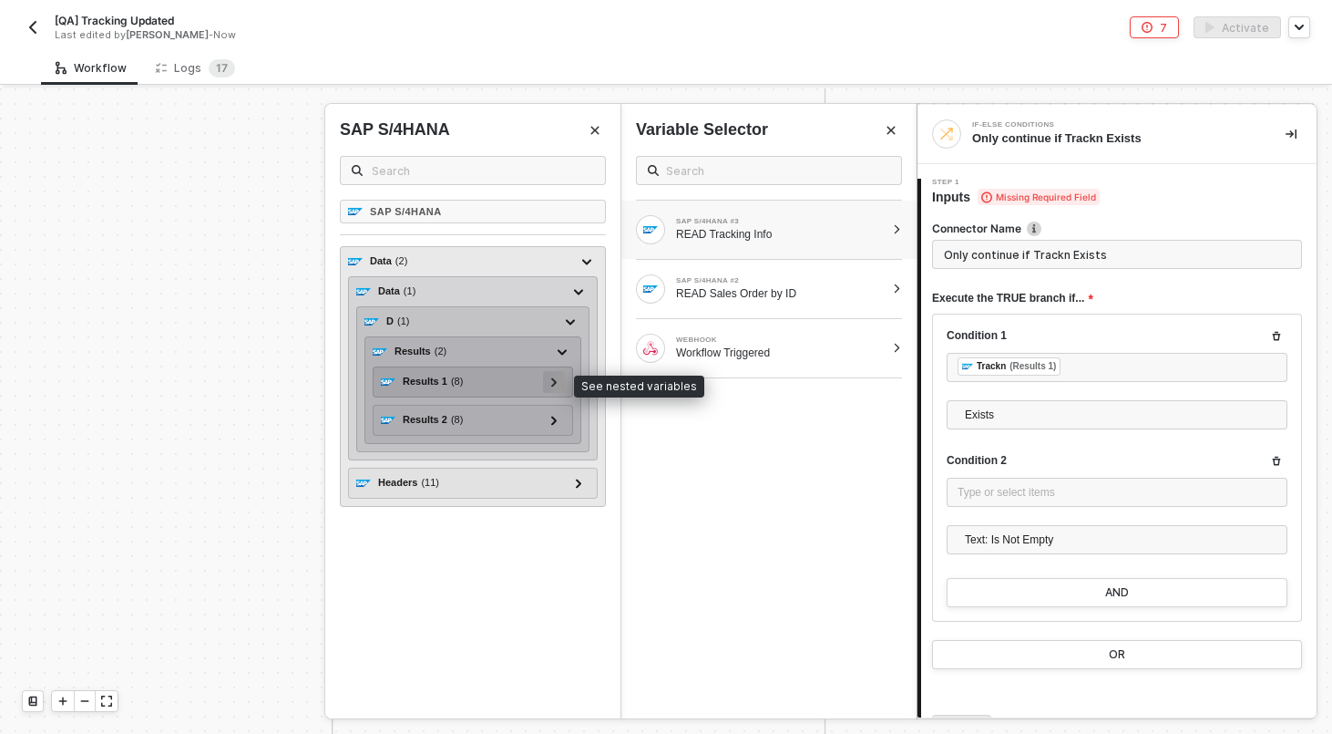
click at [557, 380] on icon at bounding box center [554, 381] width 6 height 9
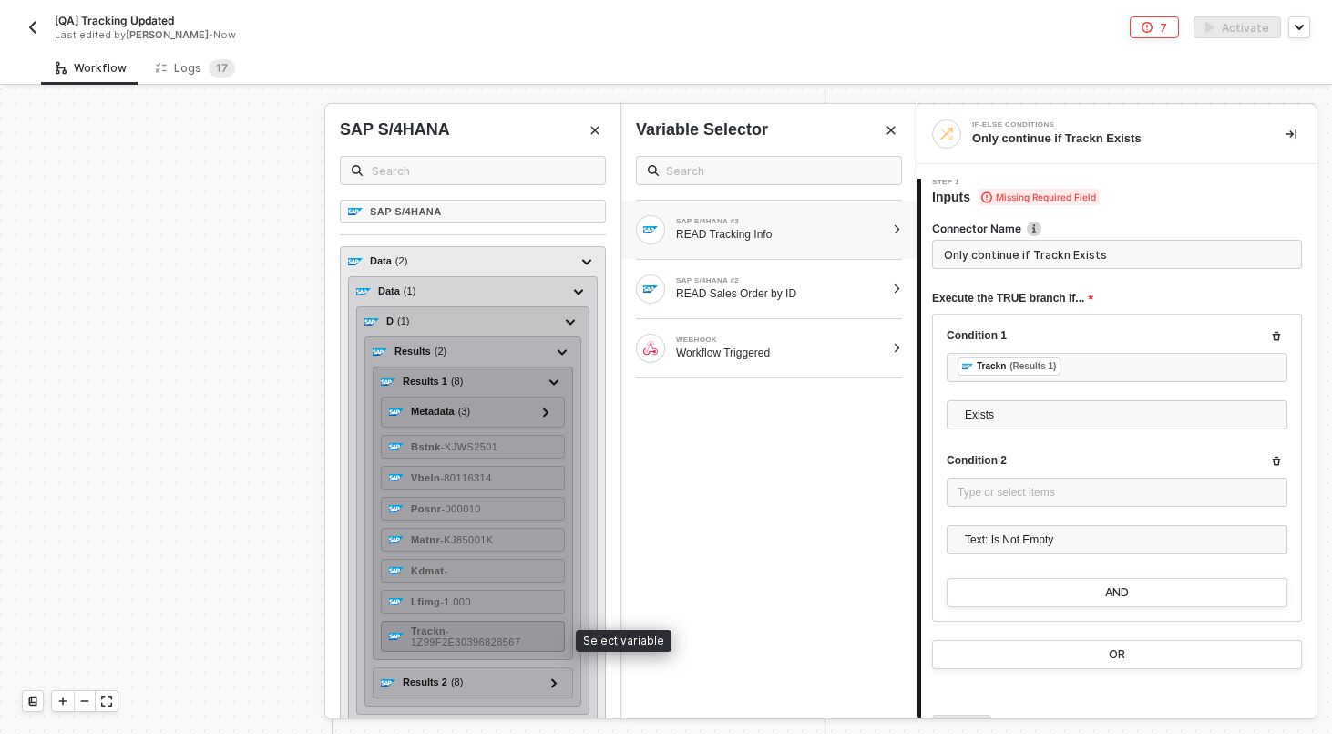
click at [504, 631] on div "Trackn - 1Z99F2E30396828567" at bounding box center [484, 636] width 146 height 22
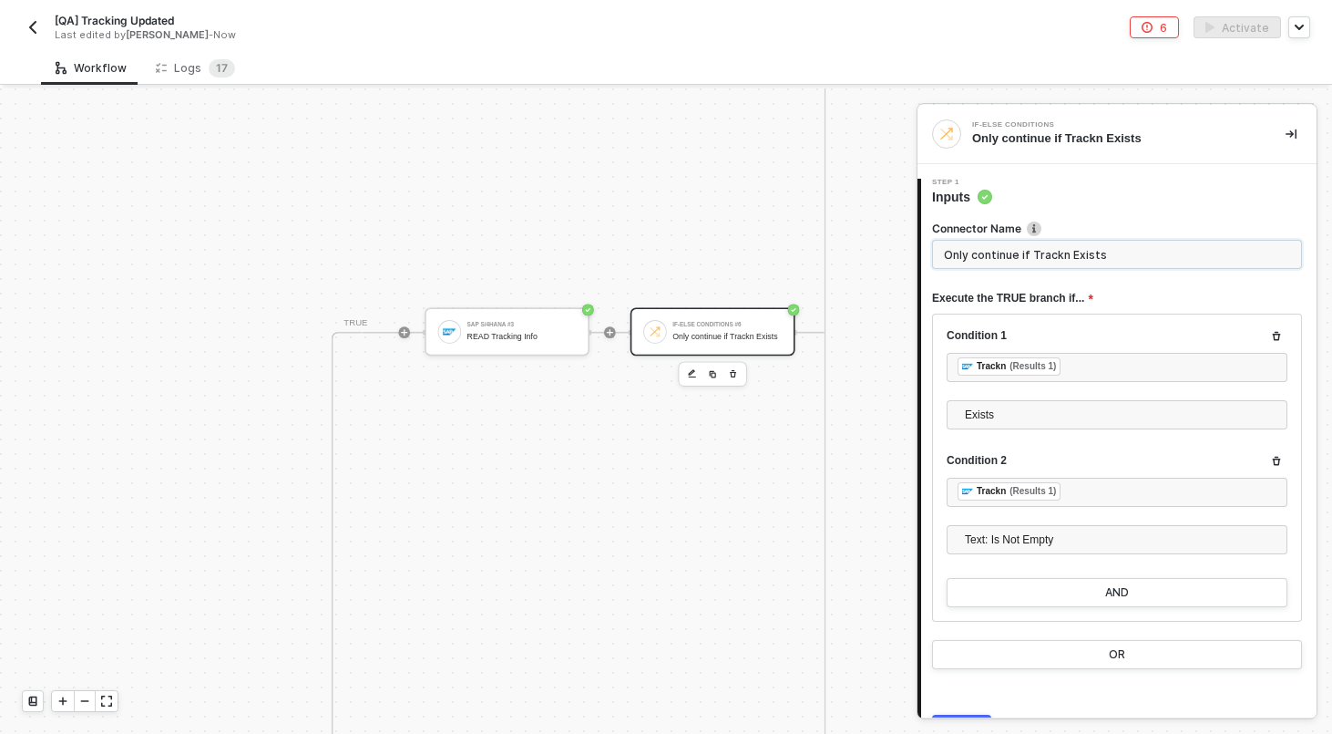
click at [1076, 250] on input "Only continue if Trackn Exists" at bounding box center [1117, 254] width 370 height 29
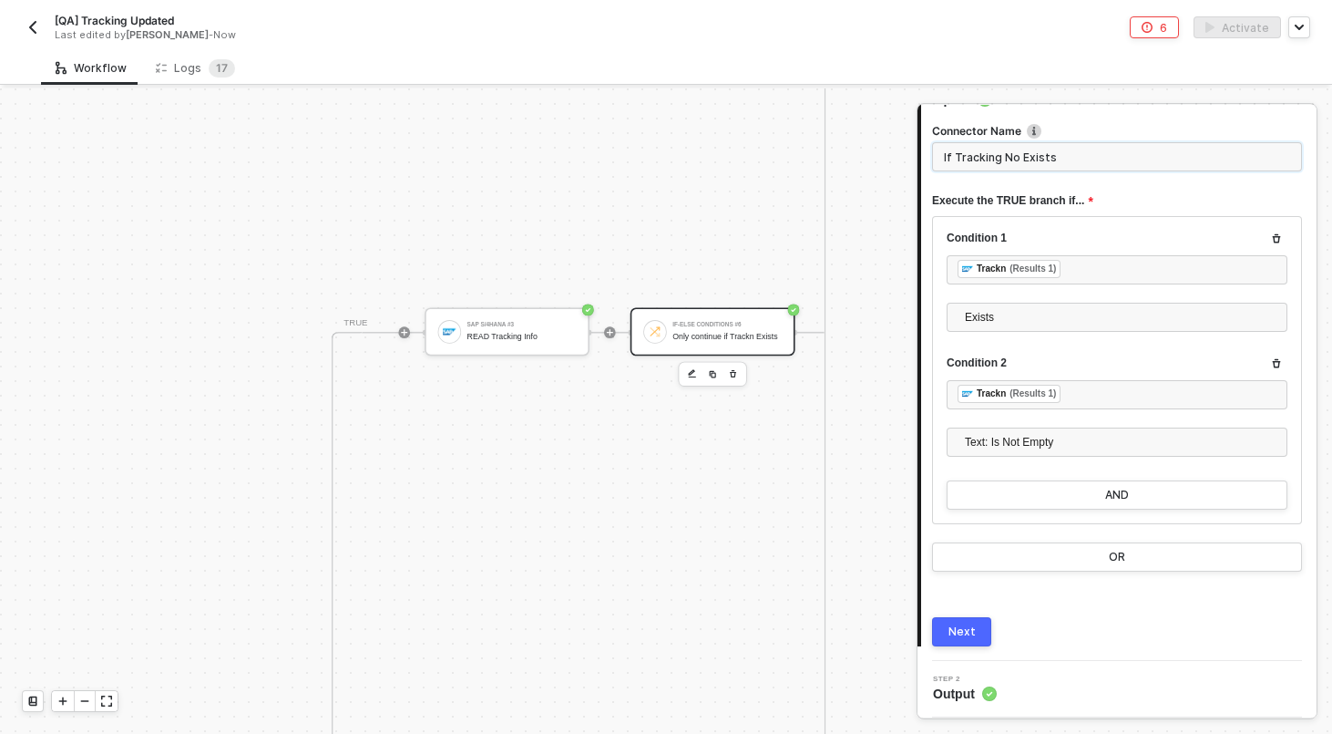
type input "If Tracking No Exists"
click at [969, 632] on div "Next" at bounding box center [962, 631] width 27 height 15
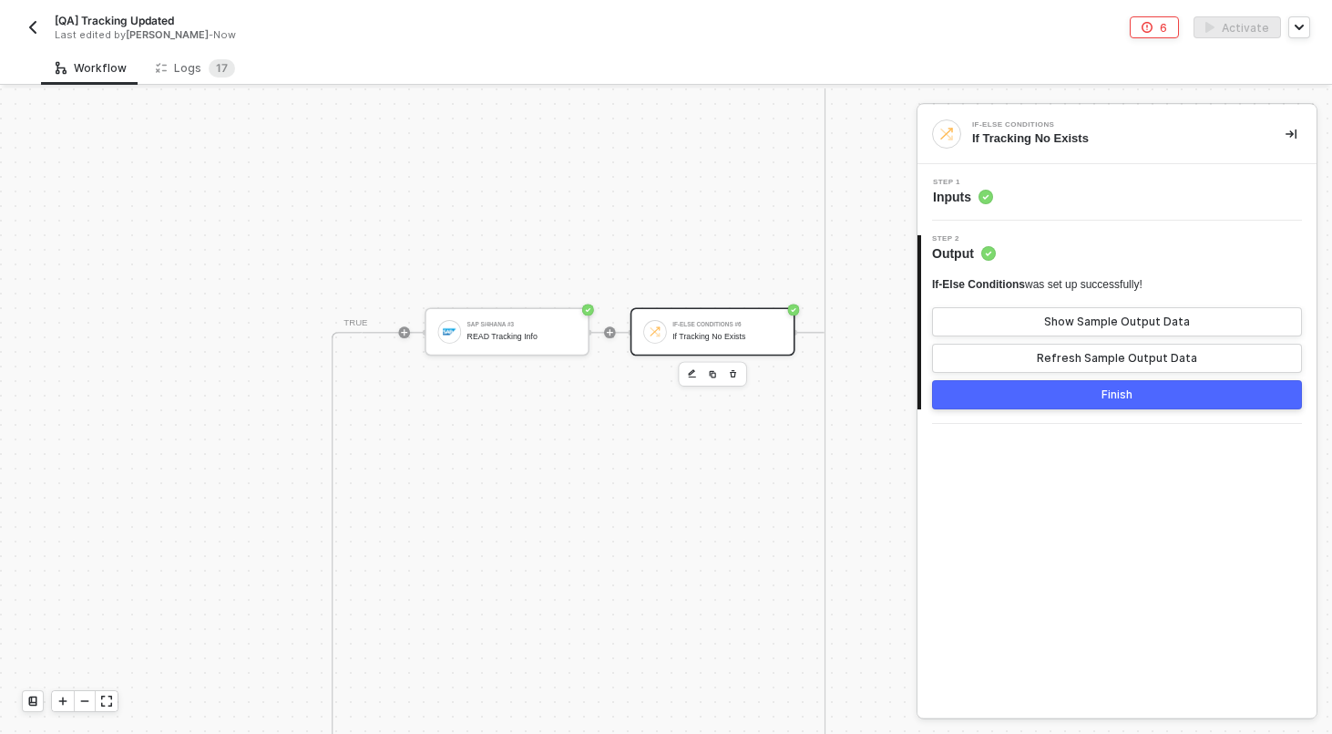
click at [1102, 390] on div "Finish" at bounding box center [1117, 394] width 31 height 15
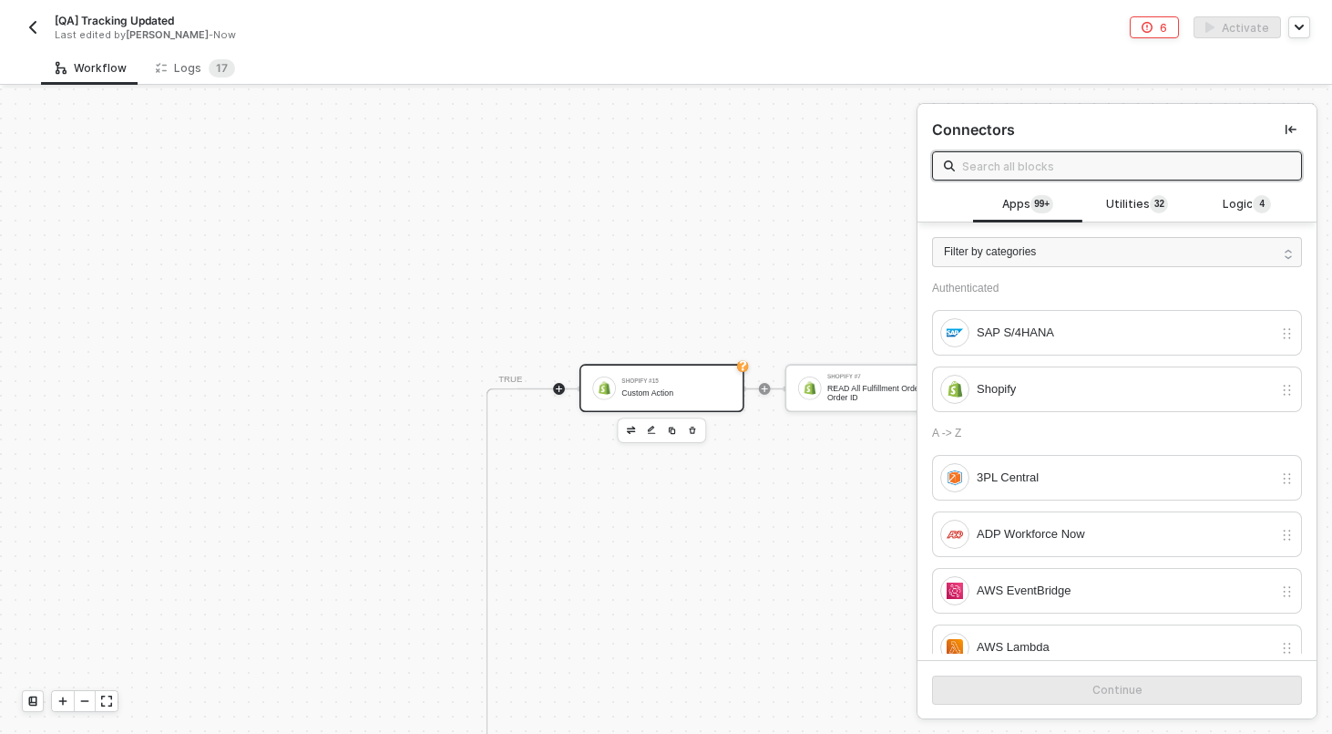
scroll to position [715, 3187]
click at [652, 386] on div "Shopify #15 Custom Action" at bounding box center [675, 387] width 109 height 27
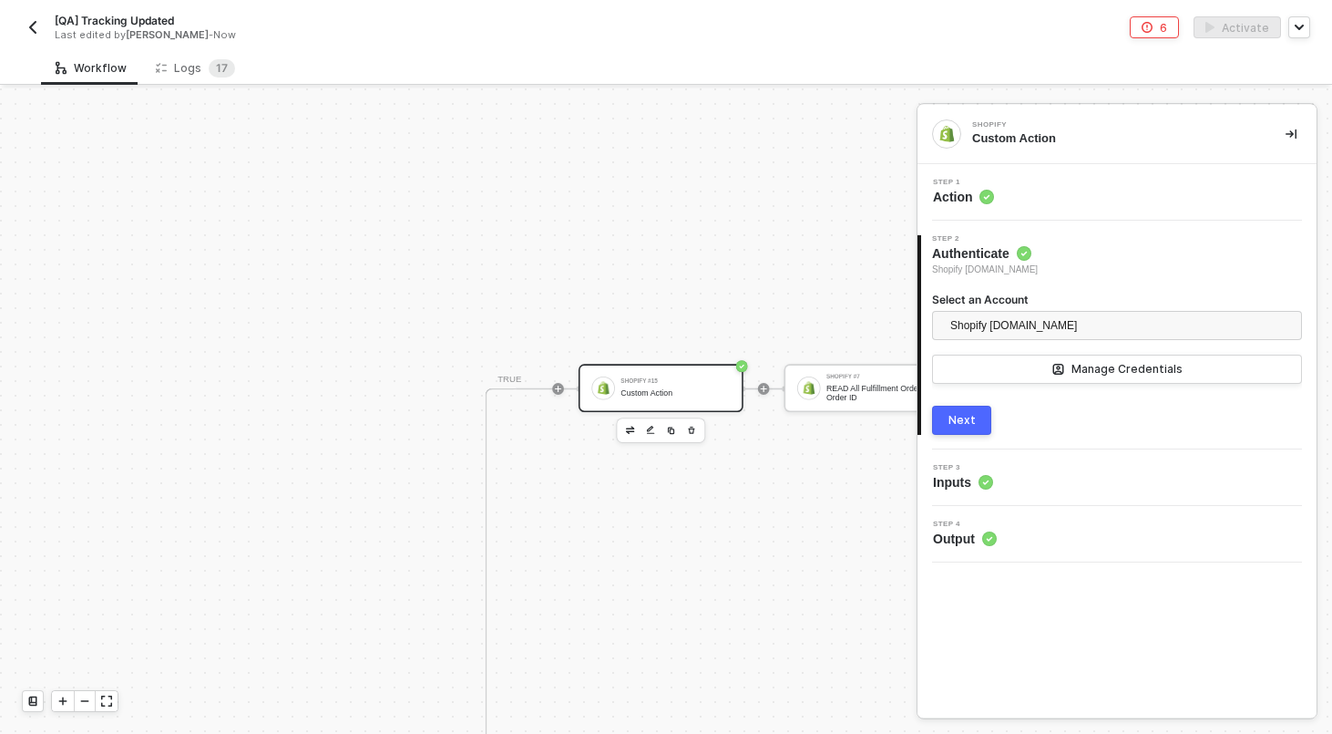
click at [1118, 172] on div "Step 1 Action" at bounding box center [1117, 192] width 399 height 57
click at [1118, 196] on div "Step 1 Action" at bounding box center [1119, 192] width 395 height 27
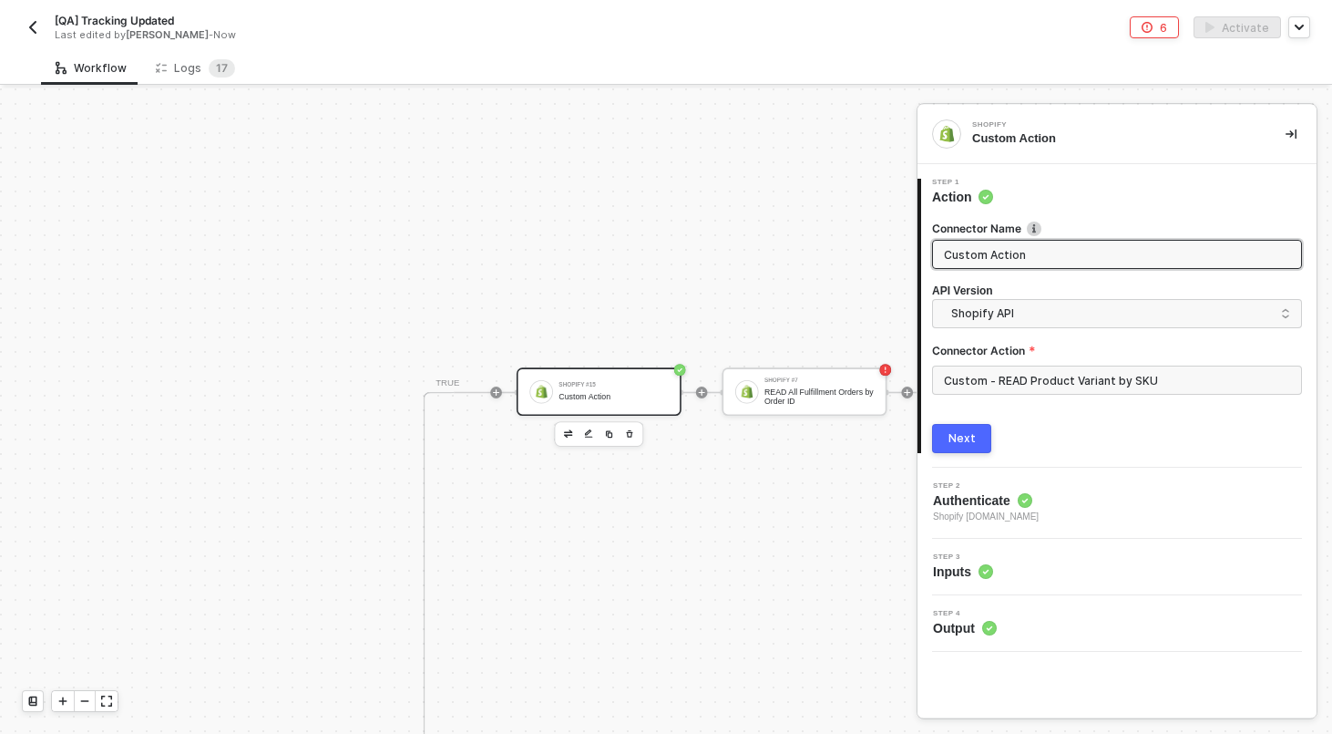
scroll to position [712, 3341]
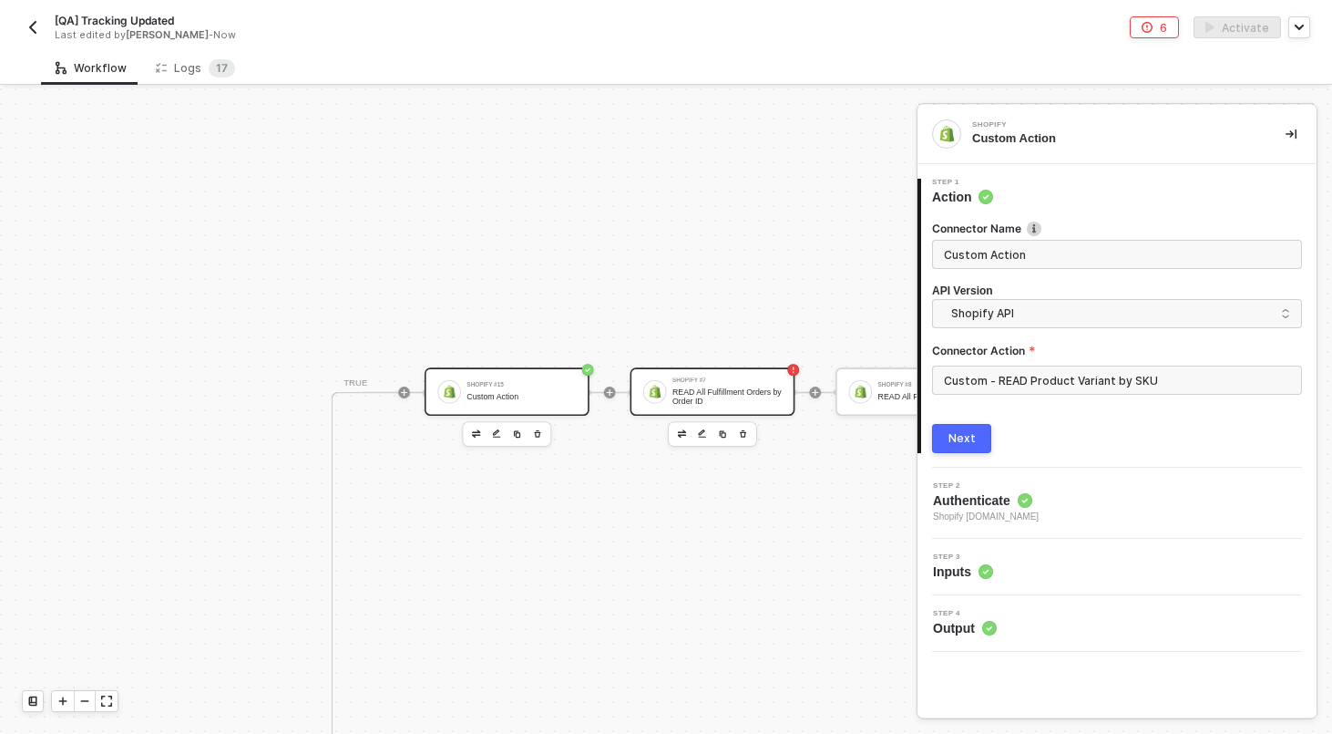
click at [742, 401] on div "READ All Fulfillment Orders by Order ID" at bounding box center [727, 396] width 109 height 18
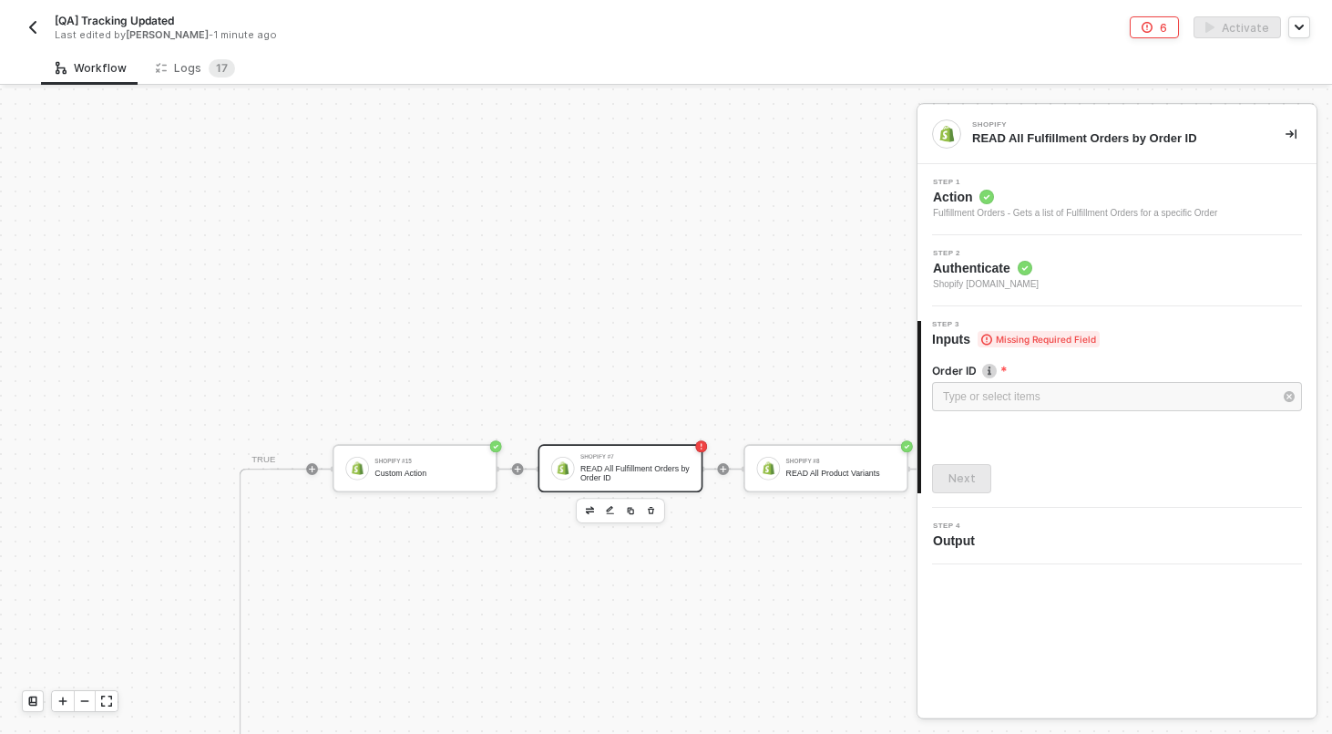
scroll to position [635, 3434]
click at [445, 509] on icon "button" at bounding box center [444, 510] width 6 height 7
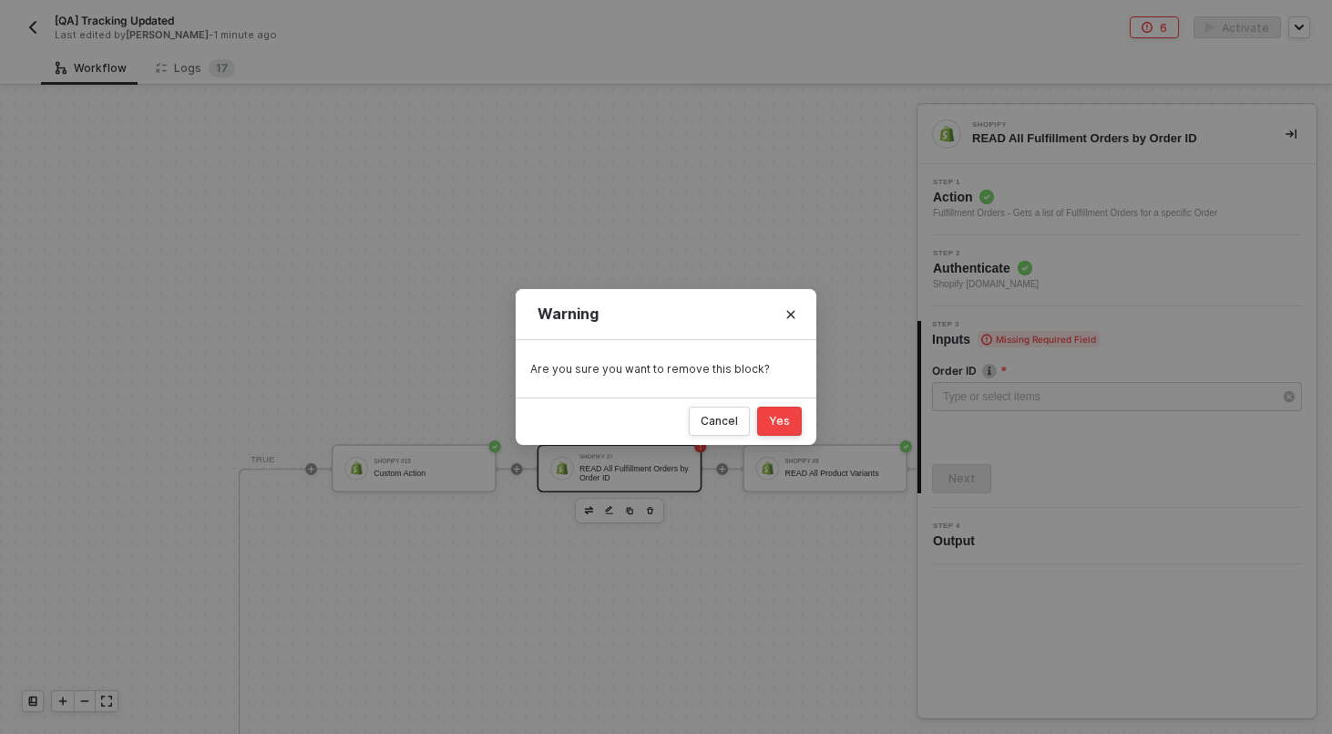
click at [793, 424] on button "Yes" at bounding box center [779, 420] width 45 height 29
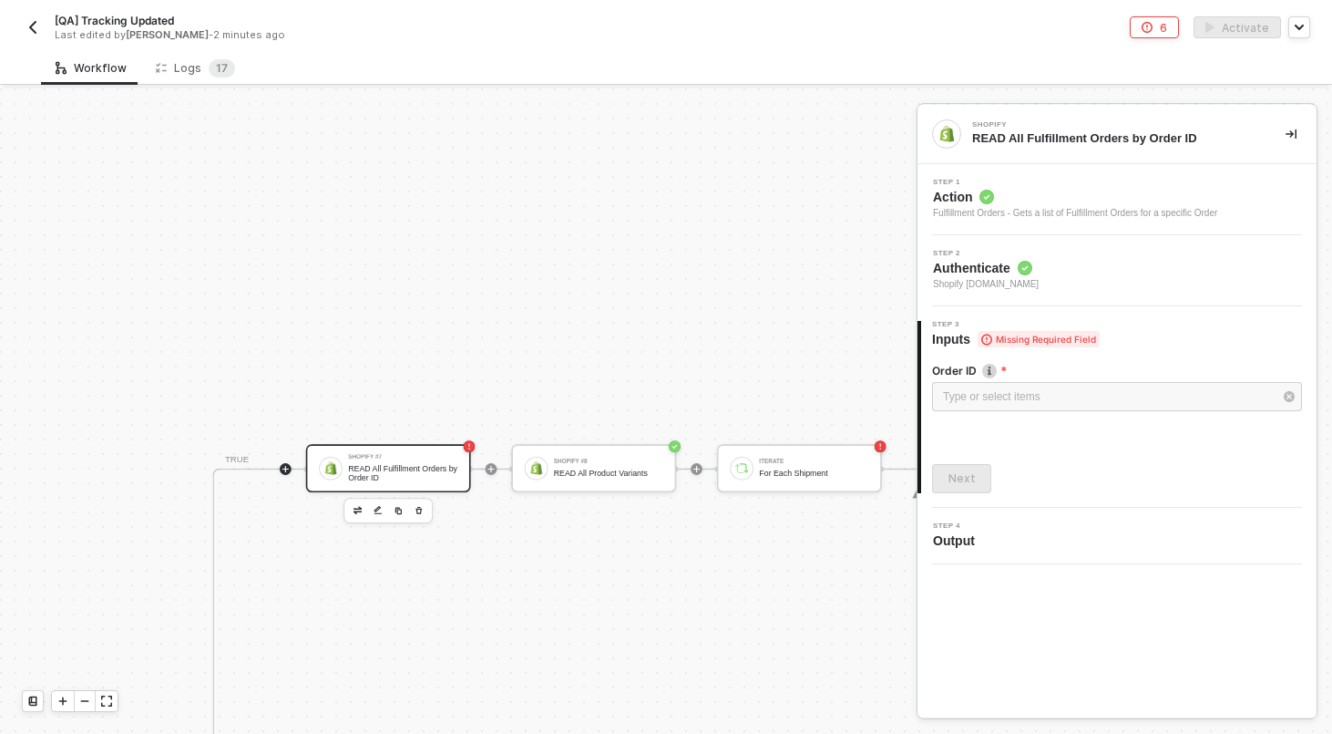
click at [285, 465] on icon "icon-play" at bounding box center [286, 468] width 9 height 9
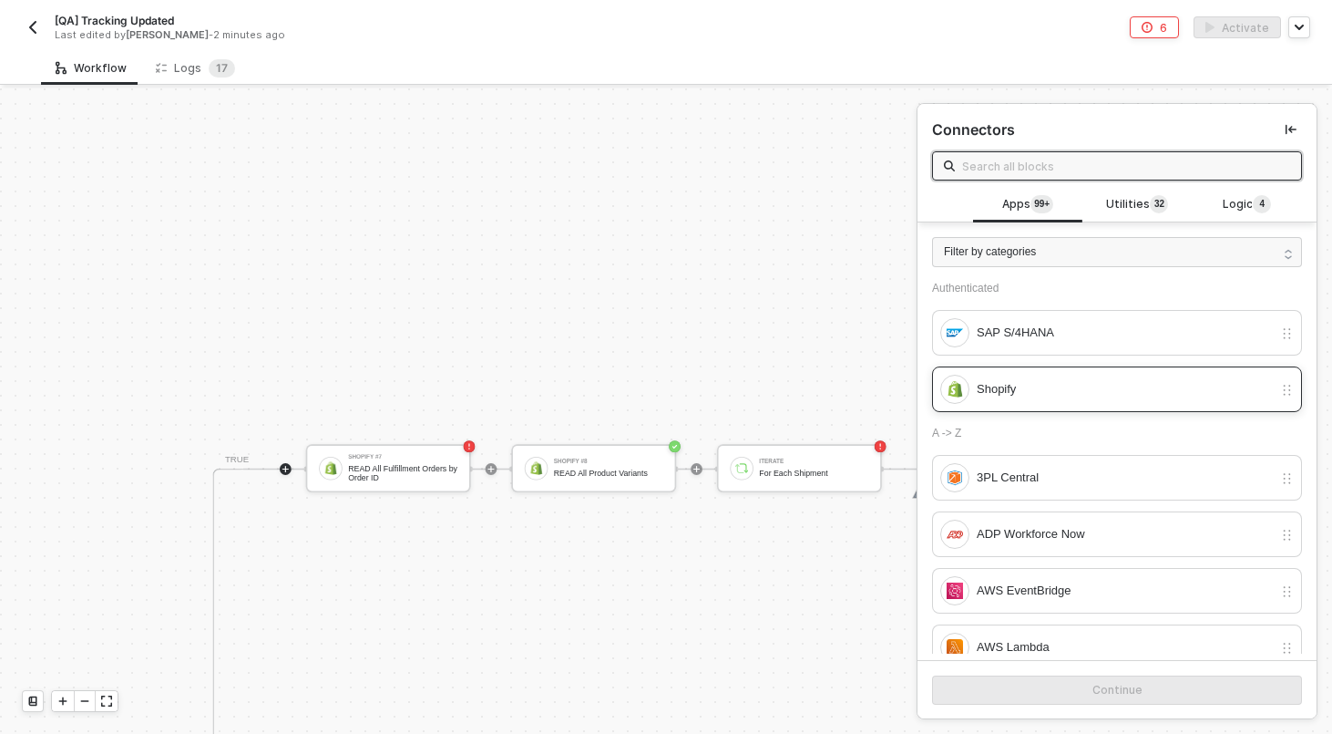
click at [1050, 372] on div "Shopify" at bounding box center [1117, 389] width 370 height 46
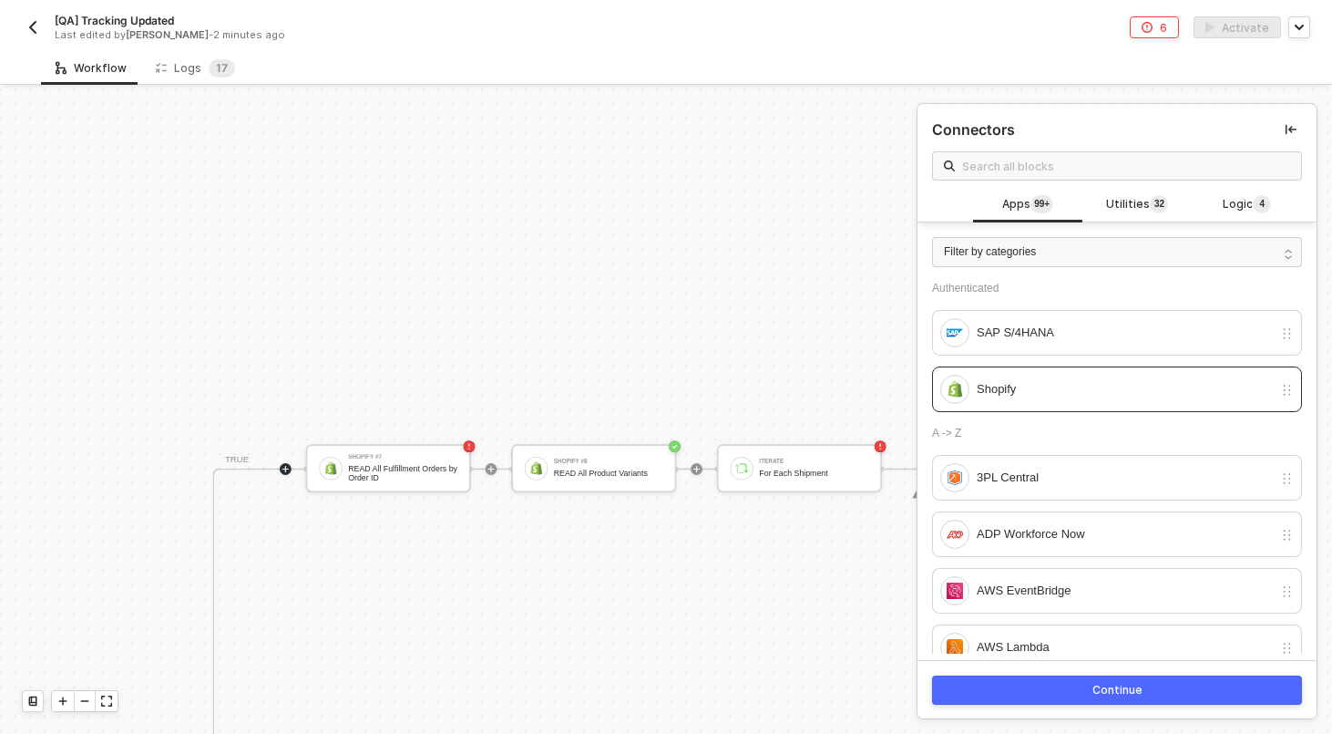
click at [1074, 683] on button "Continue" at bounding box center [1117, 689] width 370 height 29
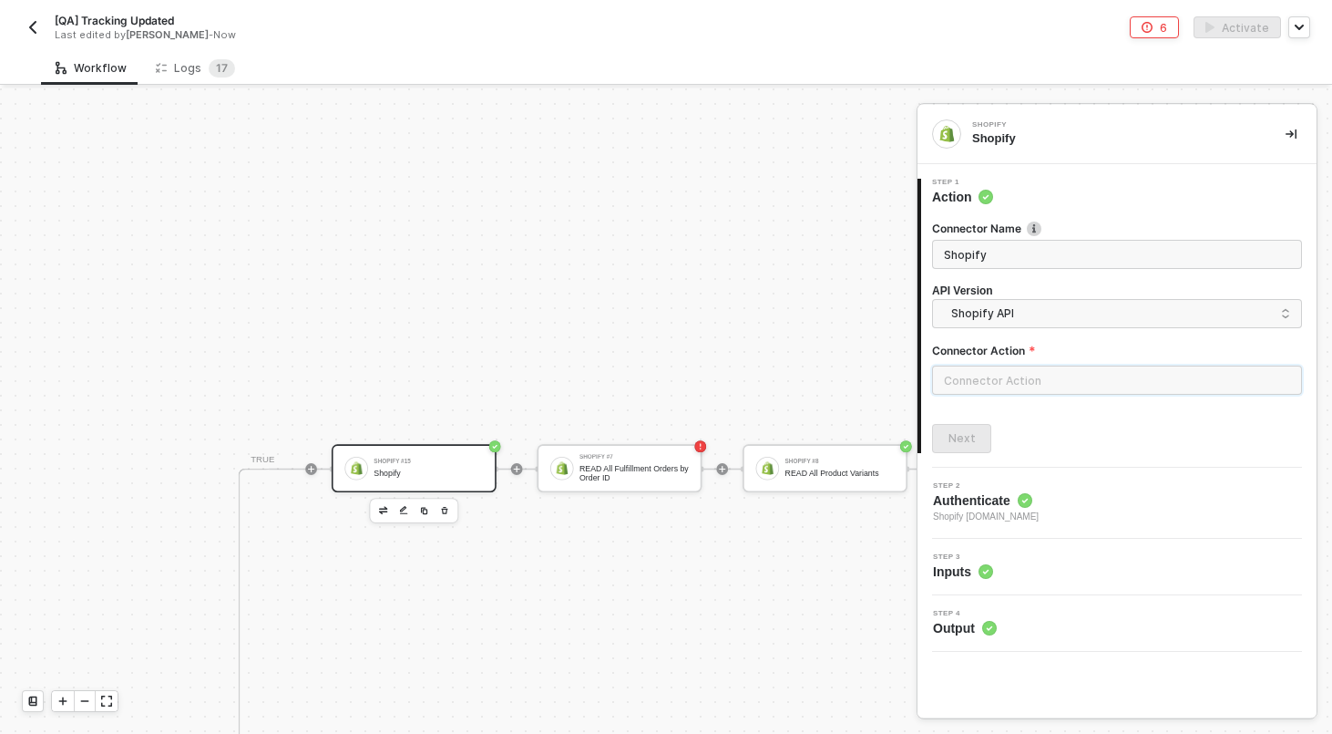
click at [1009, 385] on input "text" at bounding box center [1117, 379] width 370 height 29
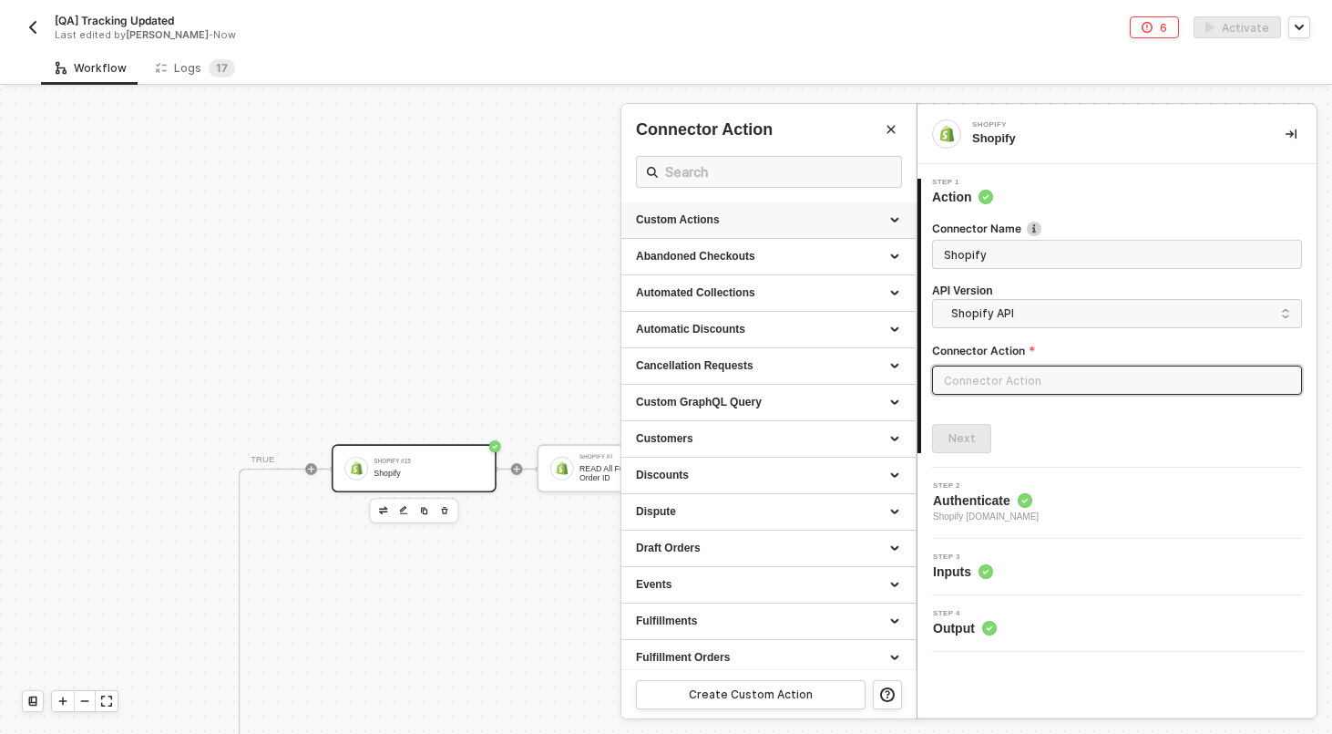
click at [848, 225] on div "Custom Actions" at bounding box center [768, 219] width 265 height 15
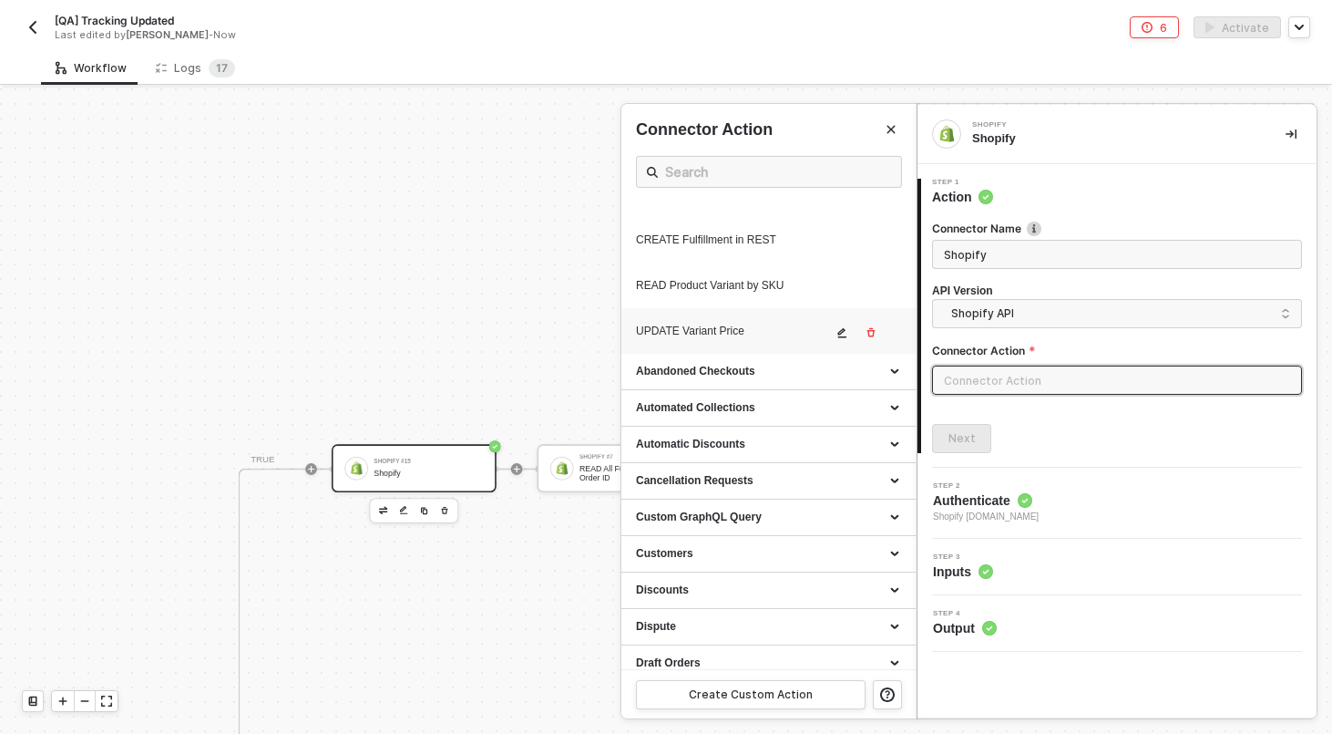
scroll to position [1113, 0]
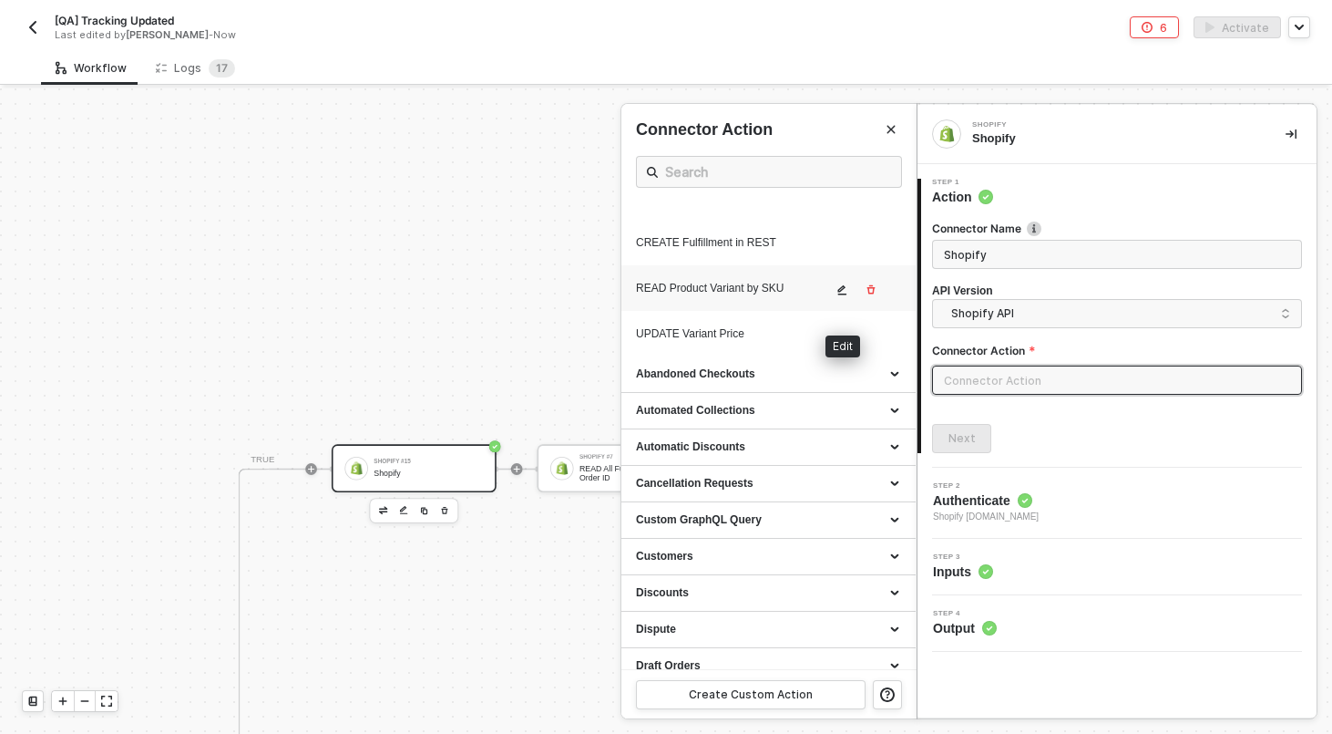
click at [841, 295] on icon "icon-edit" at bounding box center [842, 289] width 11 height 11
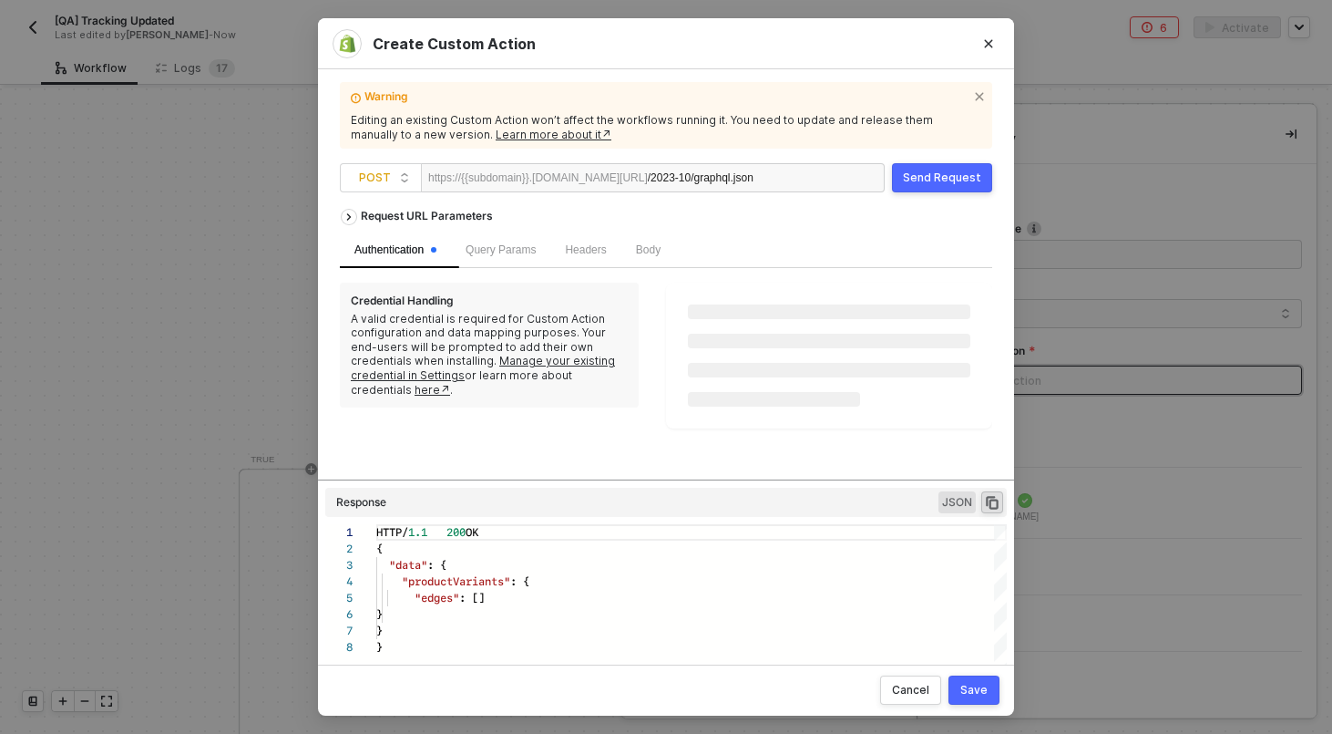
scroll to position [115, 0]
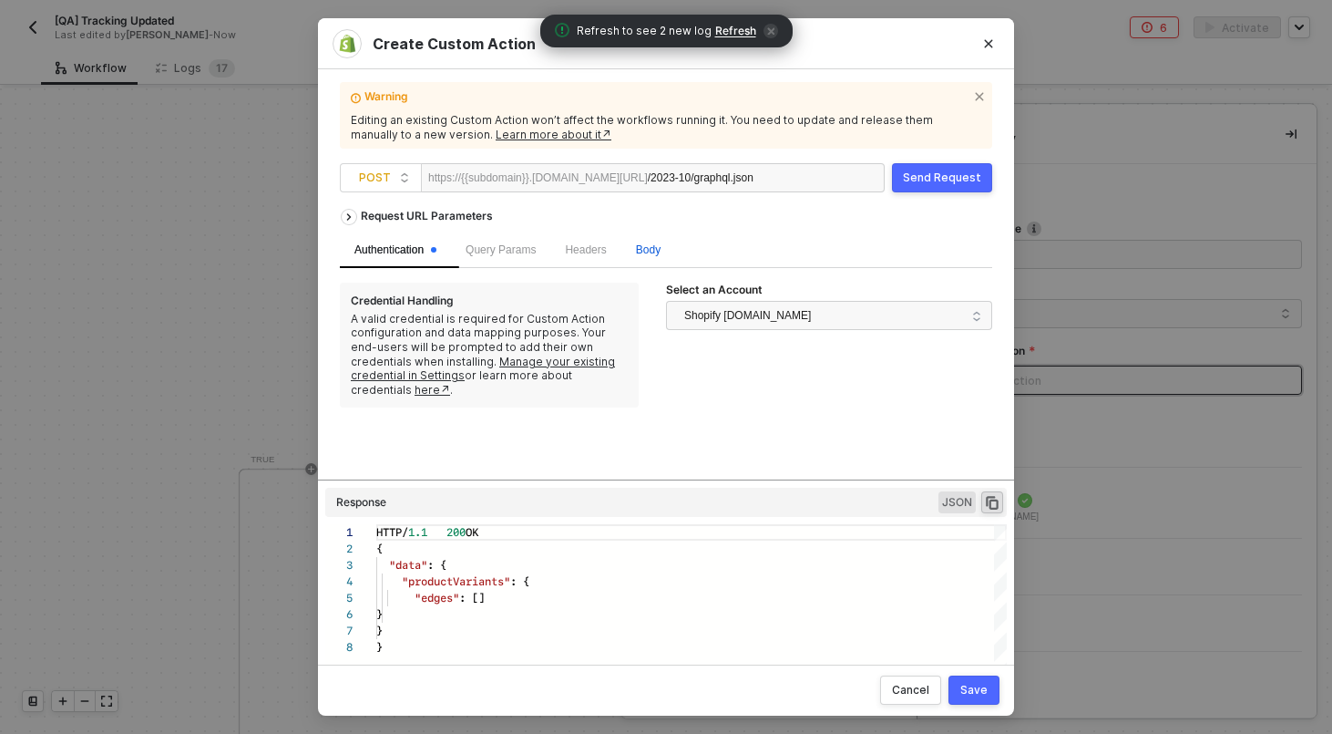
click at [661, 246] on span "Body" at bounding box center [648, 249] width 25 height 13
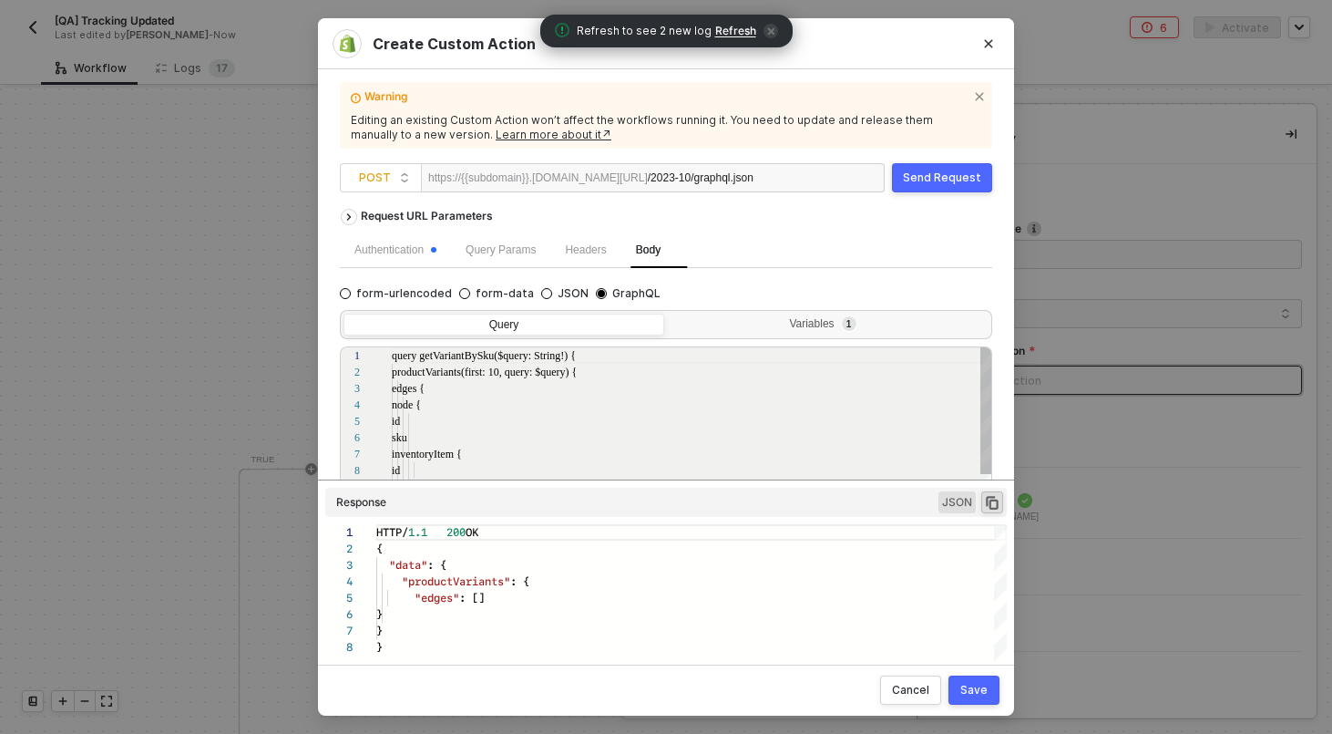
scroll to position [164, 0]
click at [800, 331] on div "Variables 1" at bounding box center [826, 324] width 297 height 15
click at [668, 314] on input "Variables 1" at bounding box center [668, 314] width 0 height 0
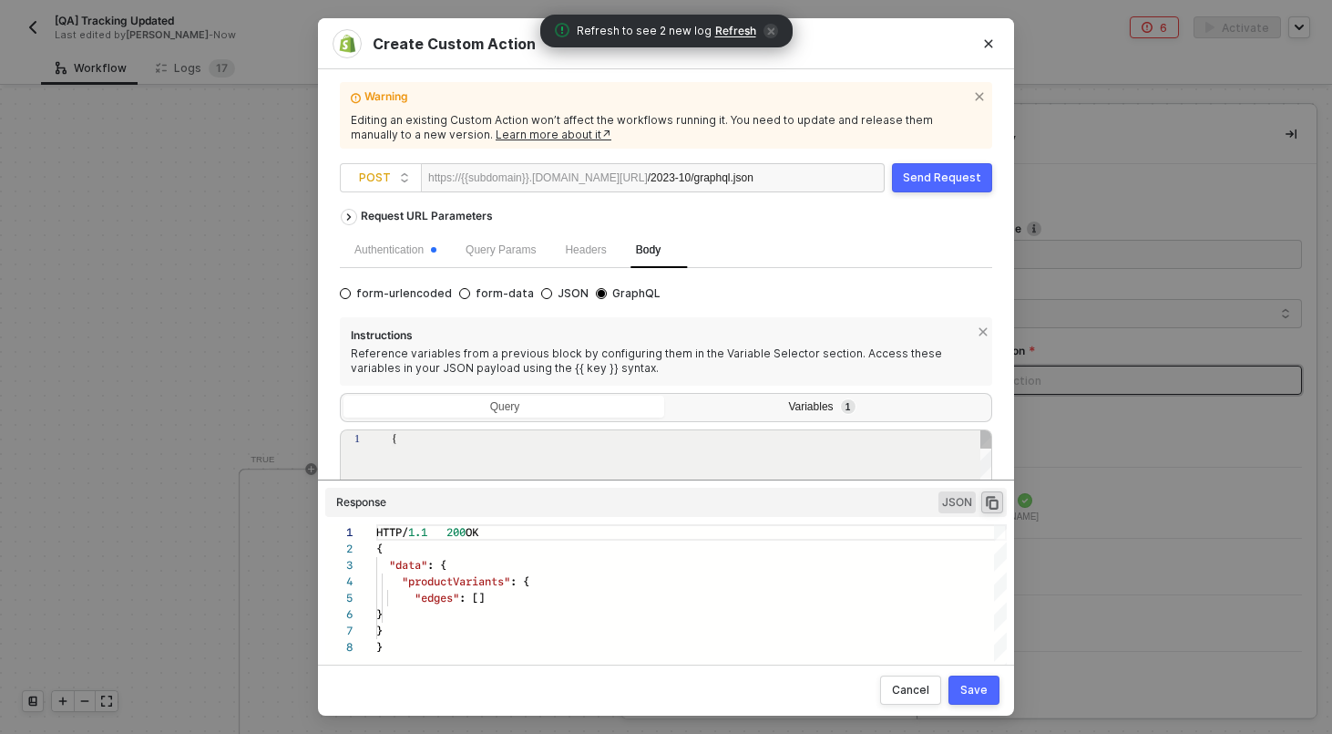
type textarea "{ "query": "{{material_no}}" }"
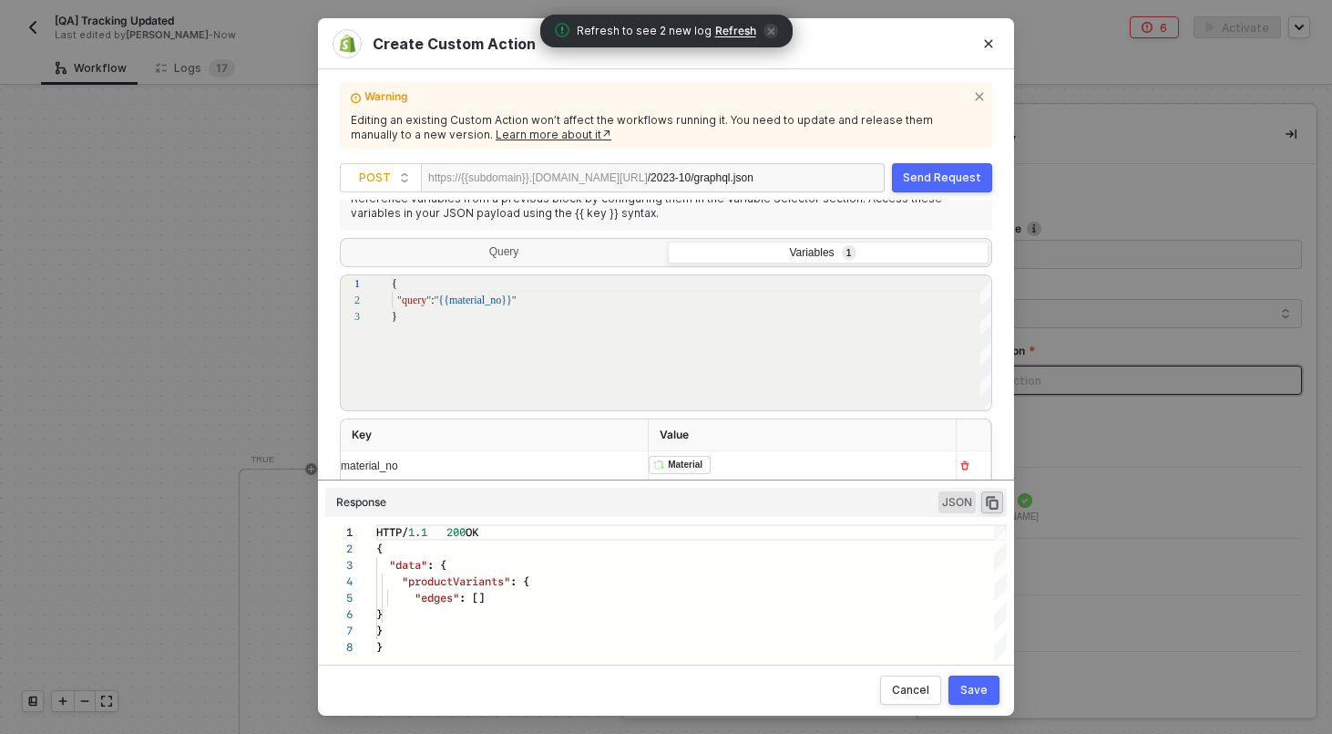
scroll to position [187, 0]
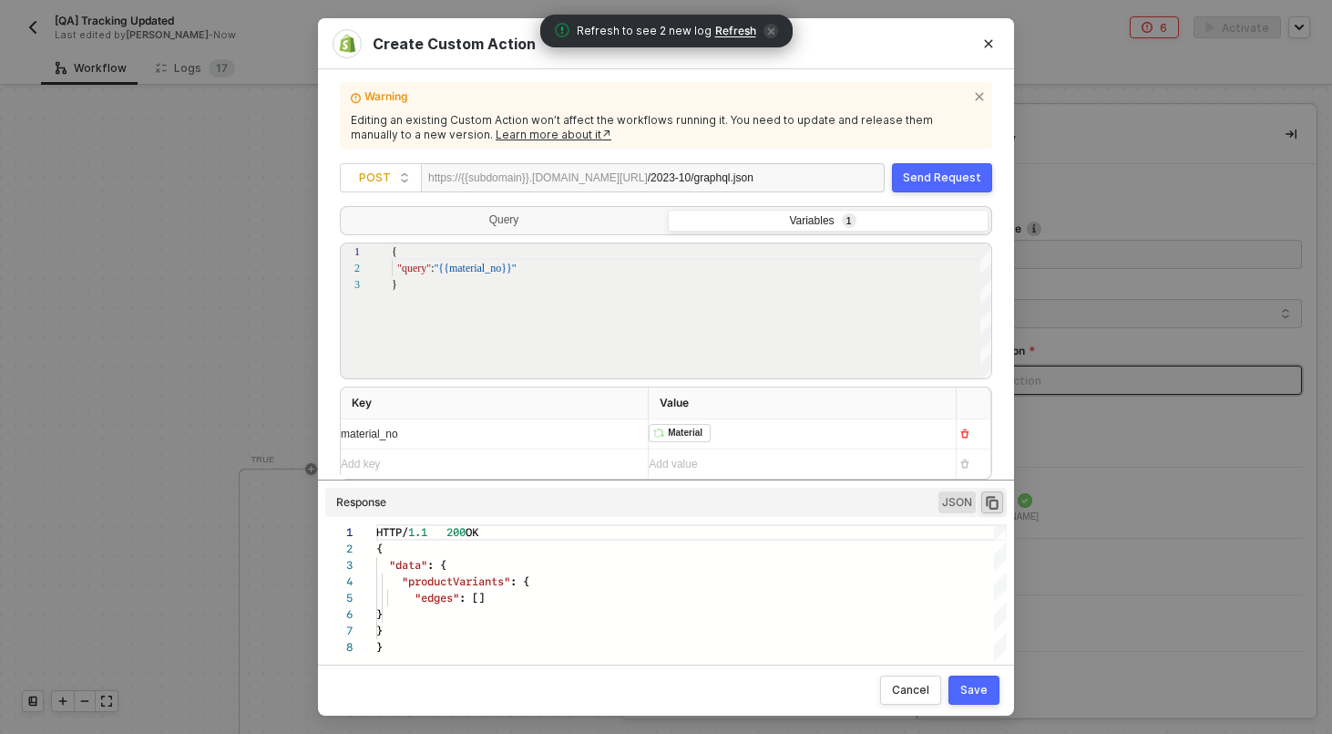
click at [763, 436] on div "﻿ ﻿ Material ﻿" at bounding box center [795, 433] width 293 height 29
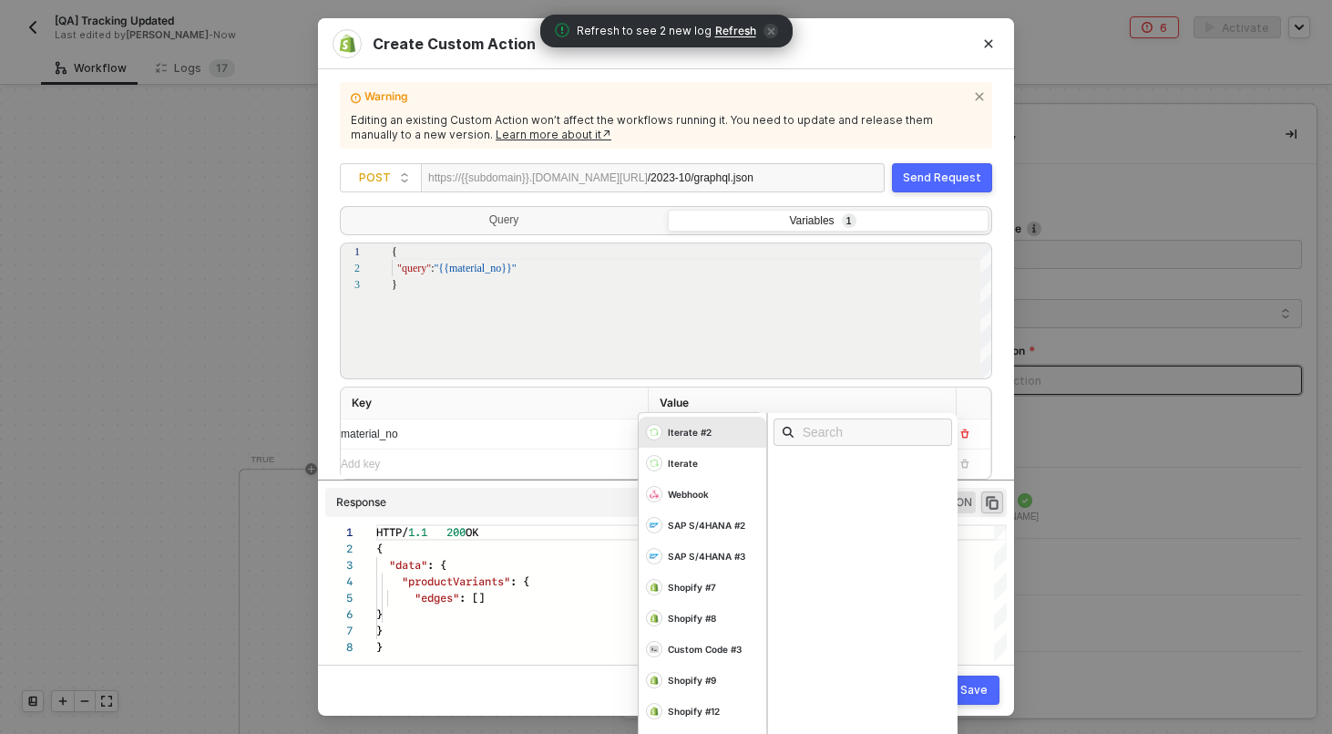
click at [162, 373] on div "Create Custom Action Warning Editing an existing Custom Action won’t affect the…" at bounding box center [666, 367] width 1332 height 734
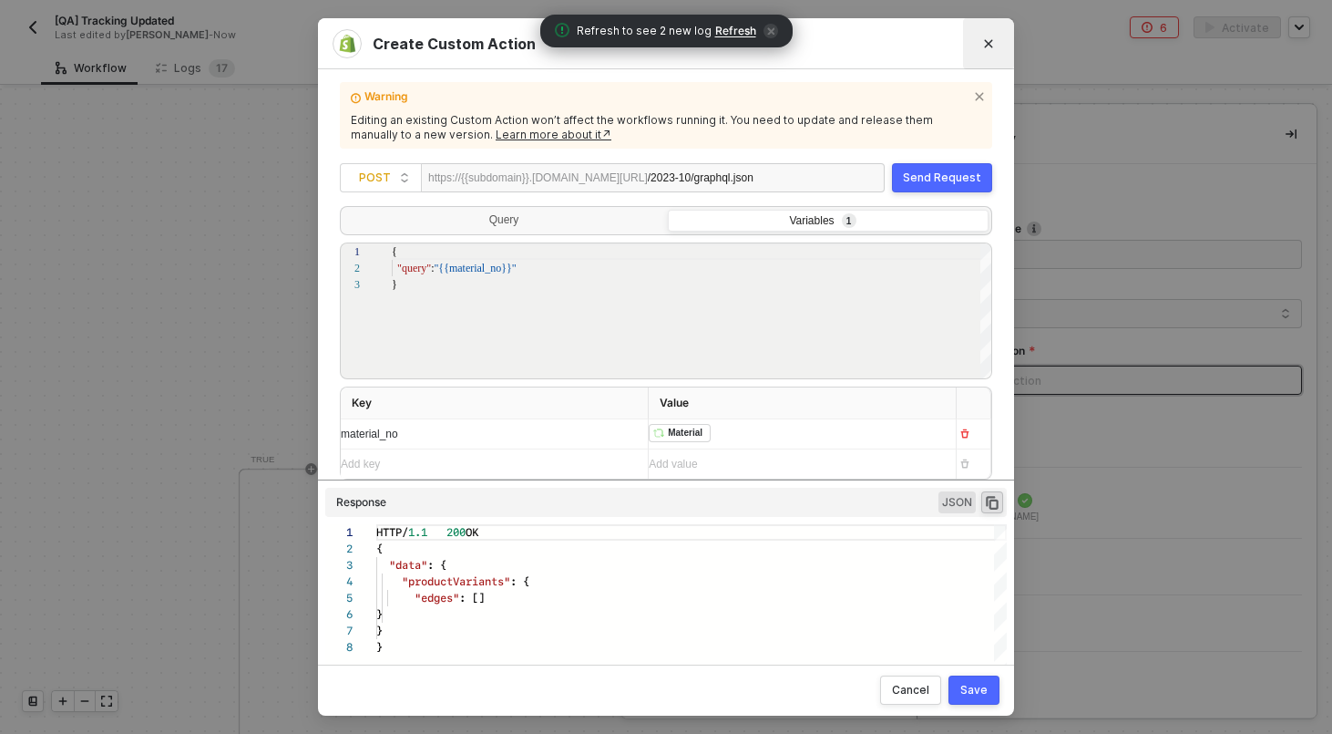
click at [984, 53] on button "Close" at bounding box center [988, 43] width 29 height 29
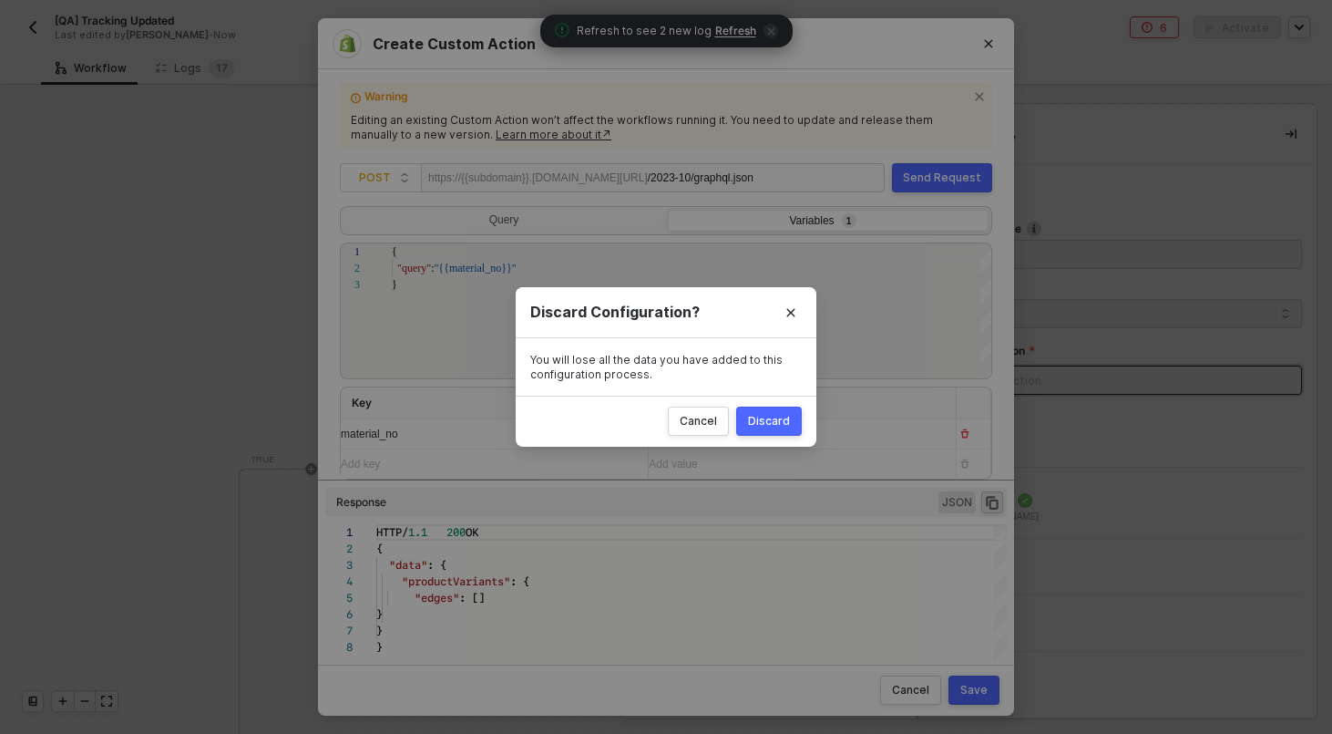
click at [786, 422] on div "Discard" at bounding box center [769, 421] width 42 height 15
radio input "true"
radio input "false"
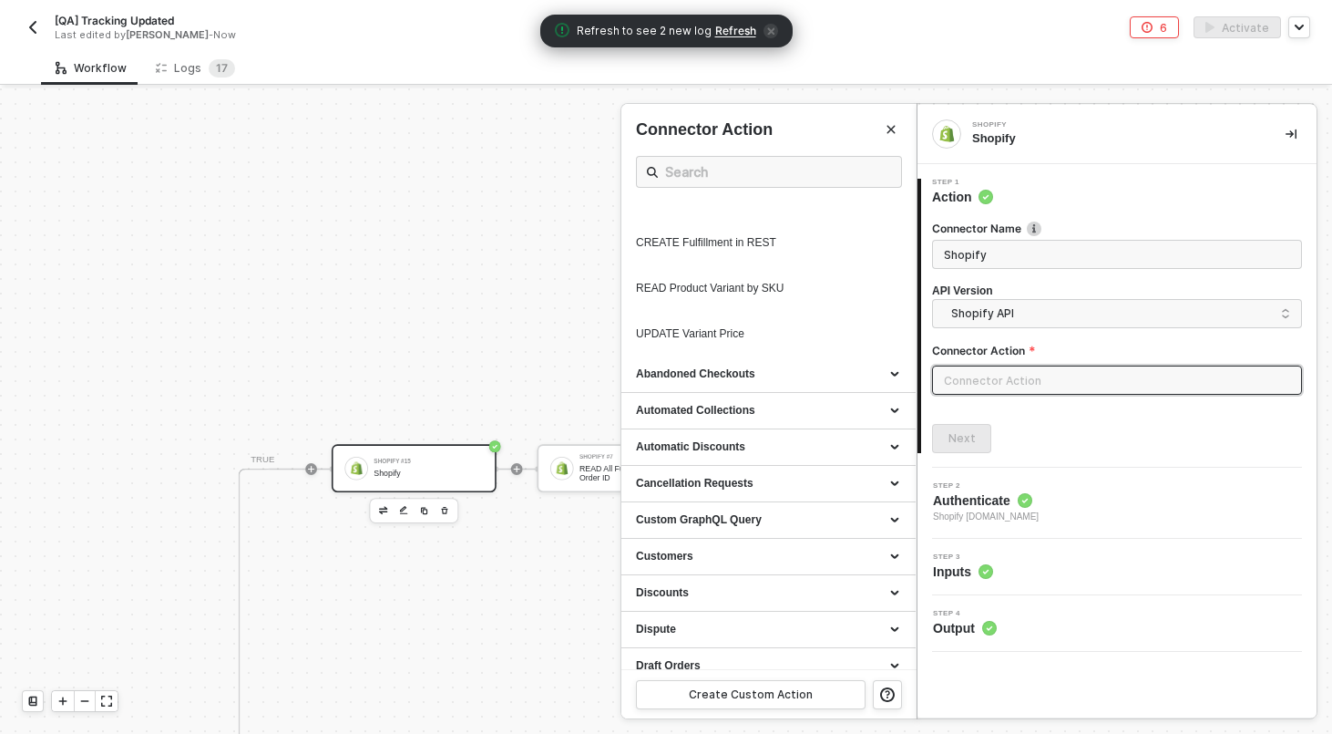
click at [461, 409] on div at bounding box center [666, 410] width 1332 height 645
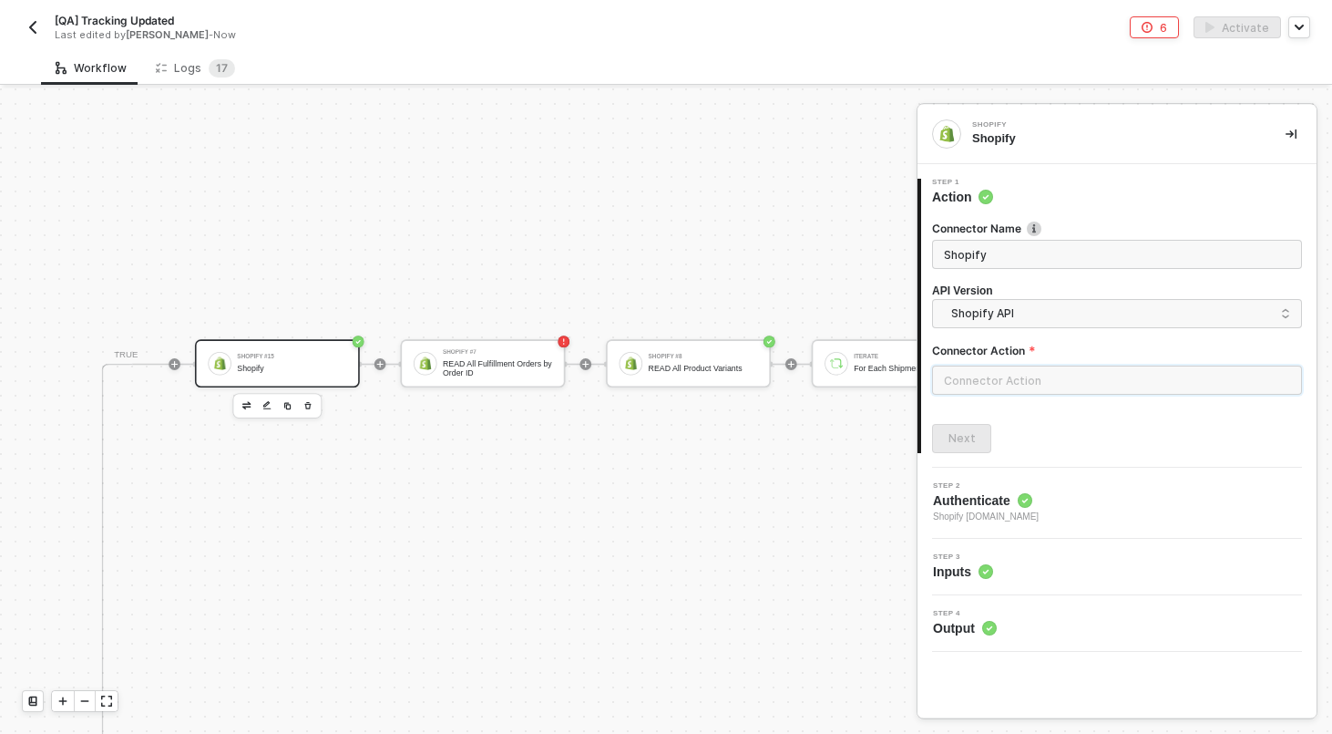
scroll to position [740, 3569]
click at [313, 409] on icon "button" at bounding box center [309, 405] width 9 height 12
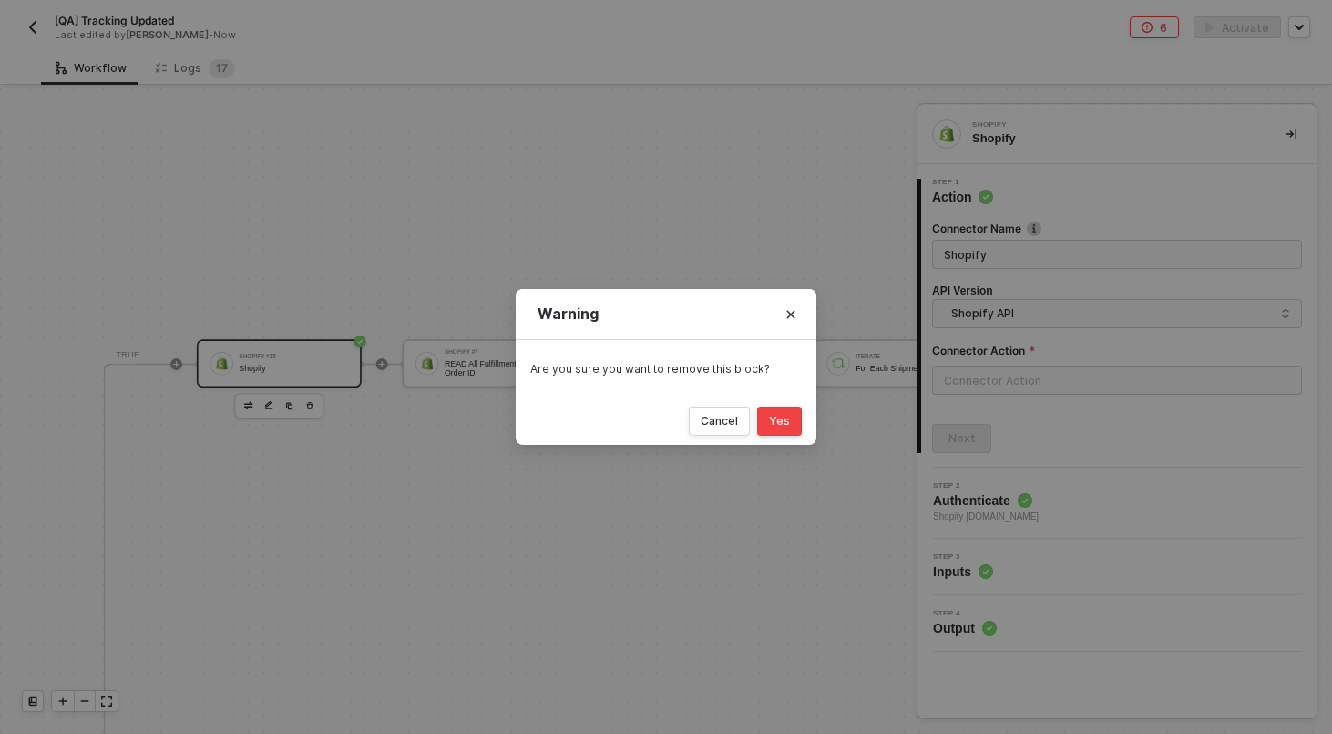
click at [785, 425] on div "Yes" at bounding box center [779, 421] width 21 height 15
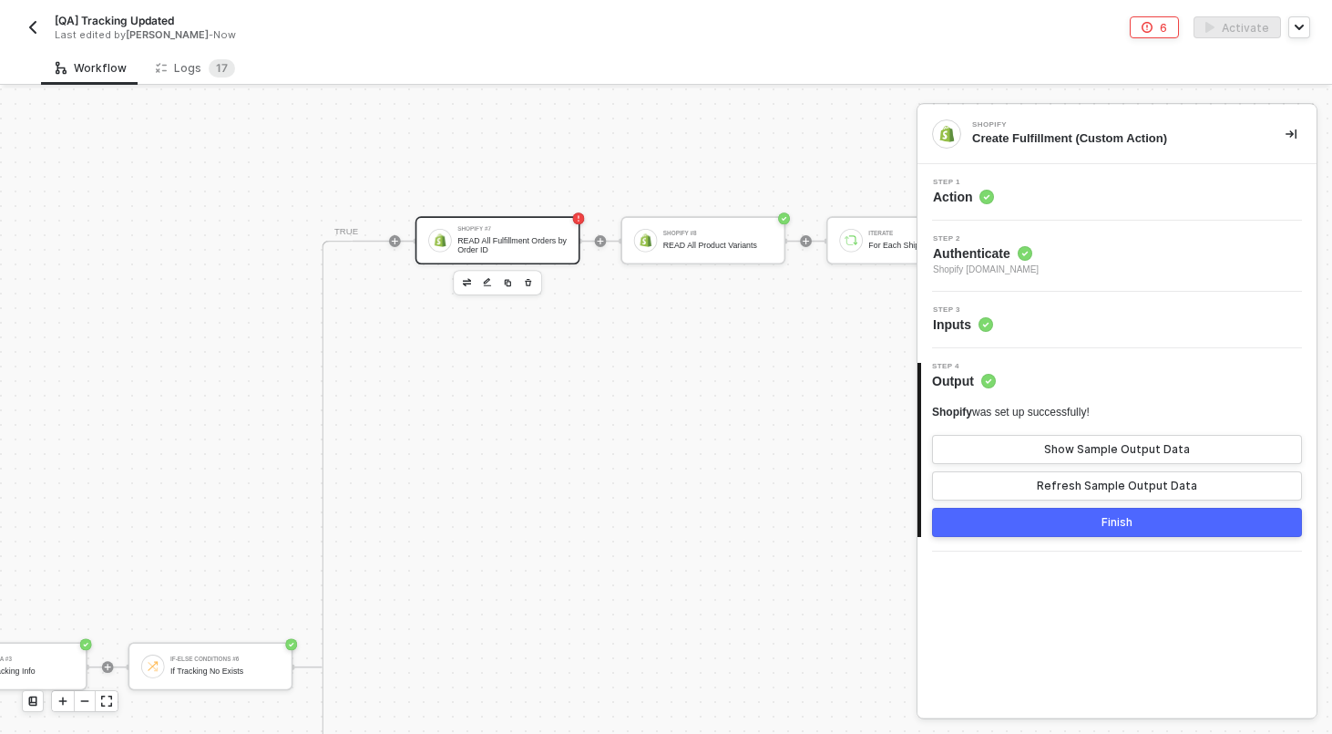
scroll to position [878, 3325]
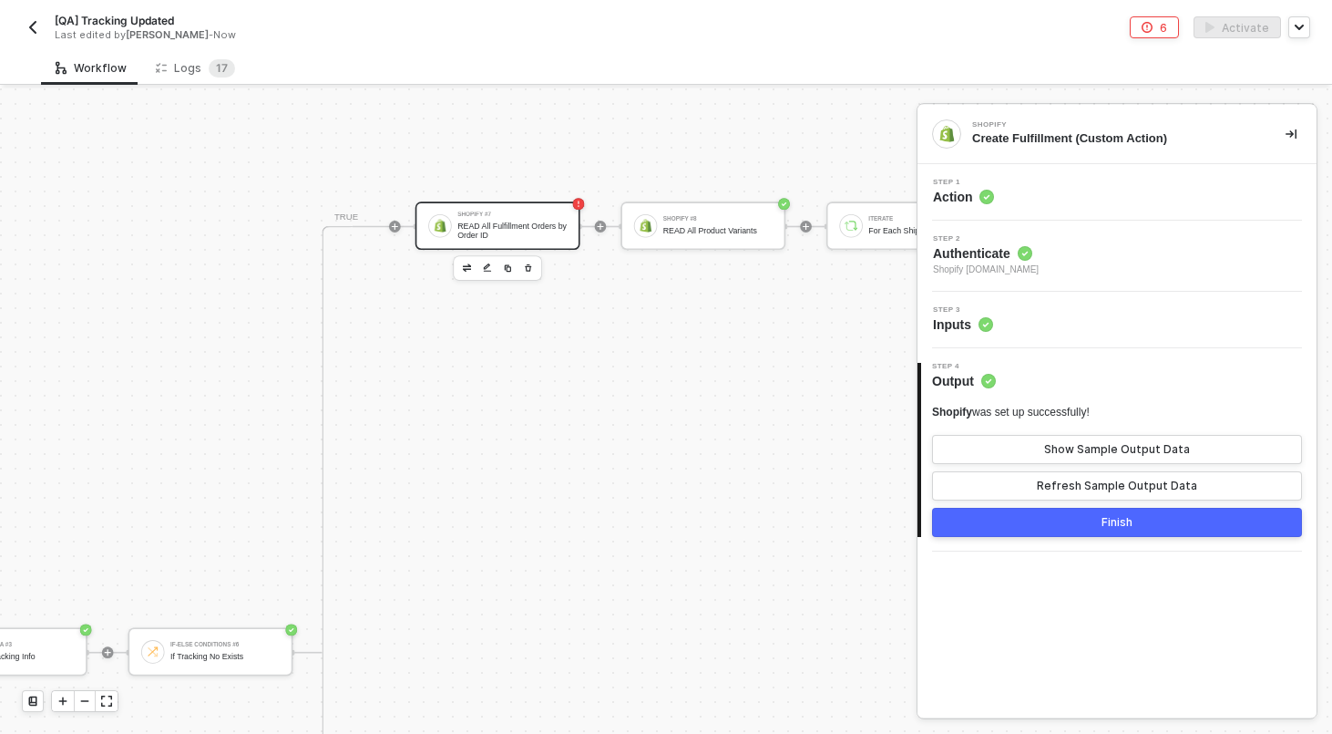
click at [483, 230] on div "READ All Fulfillment Orders by Order ID" at bounding box center [511, 230] width 109 height 18
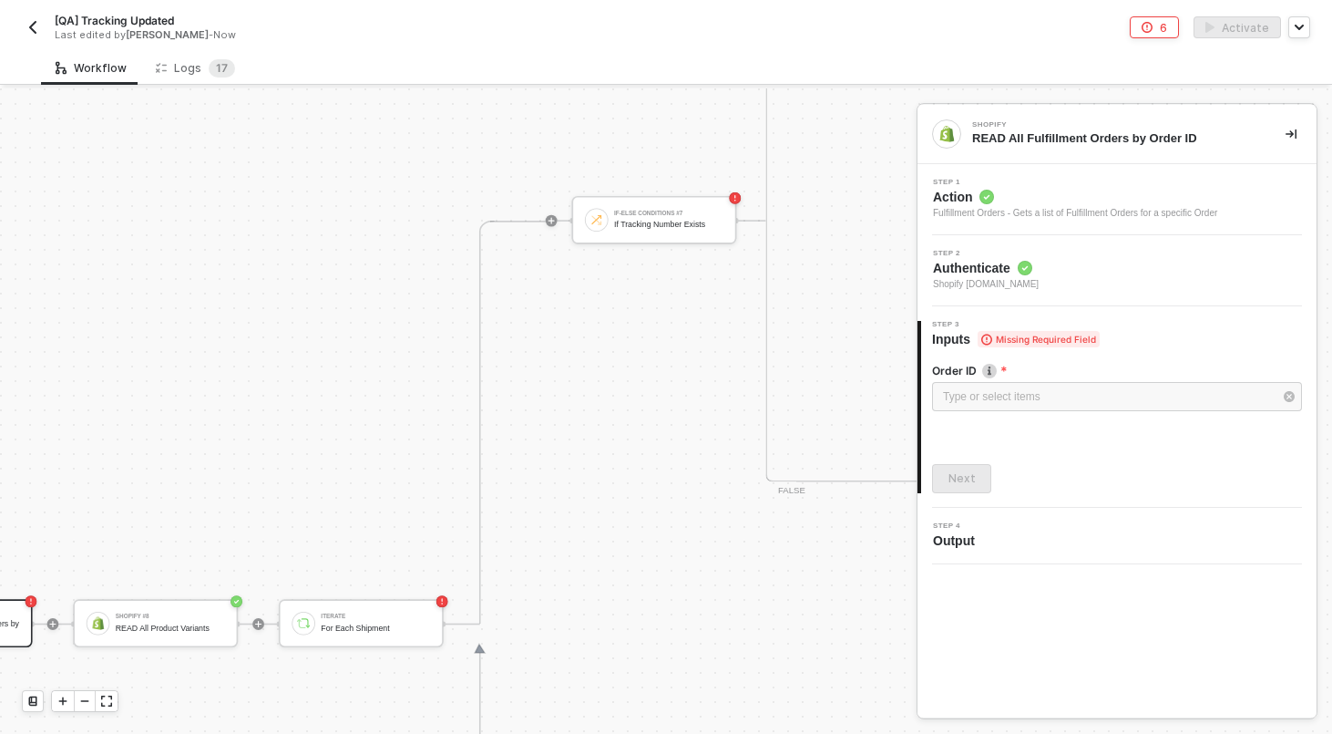
scroll to position [284, 3872]
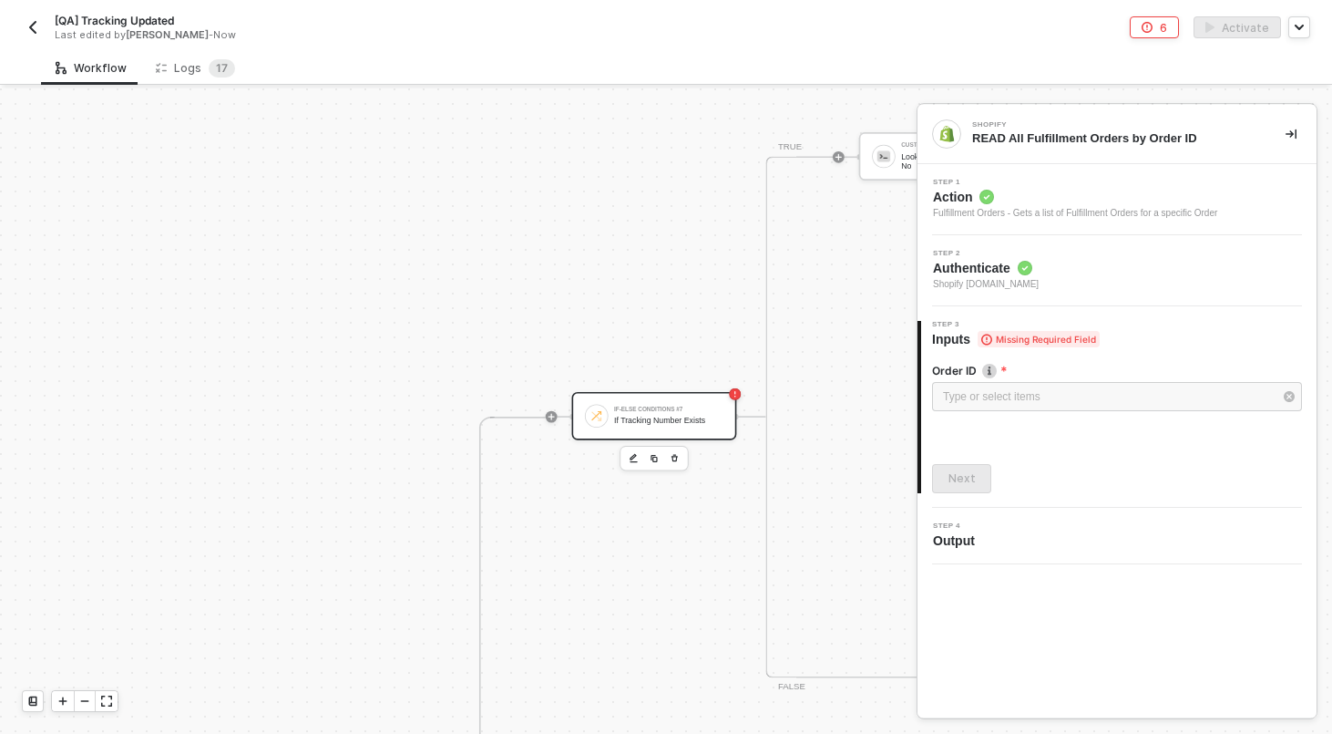
click at [680, 420] on div "If Tracking Number Exists" at bounding box center [668, 420] width 109 height 9
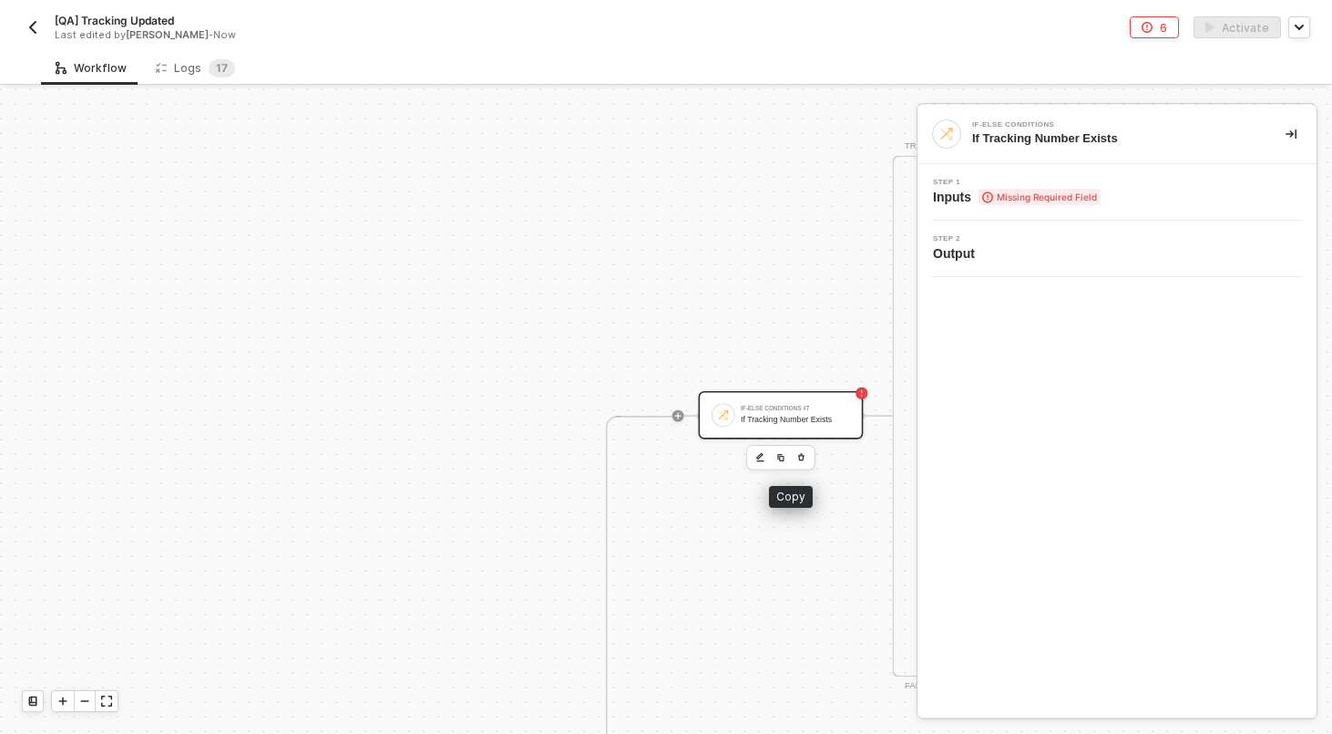
scroll to position [285, 3749]
click at [801, 459] on icon "button" at bounding box center [798, 457] width 9 height 12
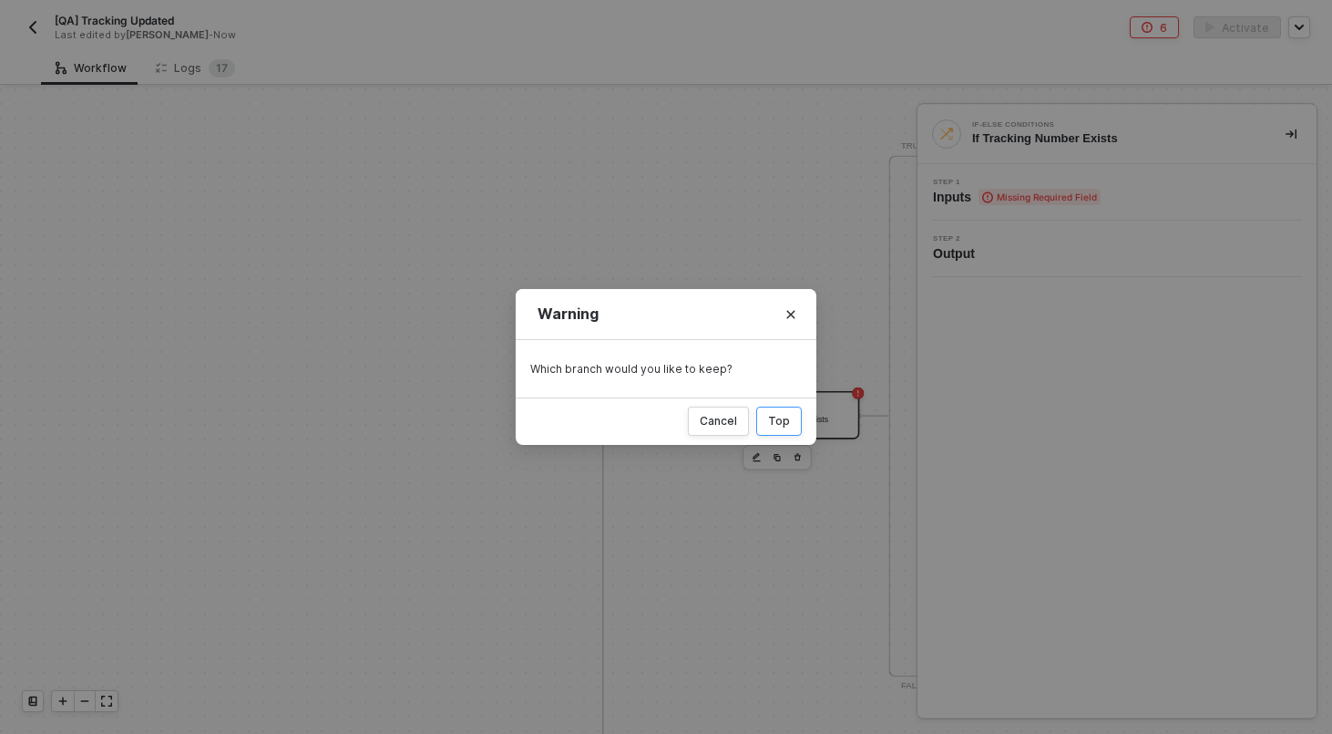
click at [765, 418] on button "Top" at bounding box center [779, 420] width 46 height 29
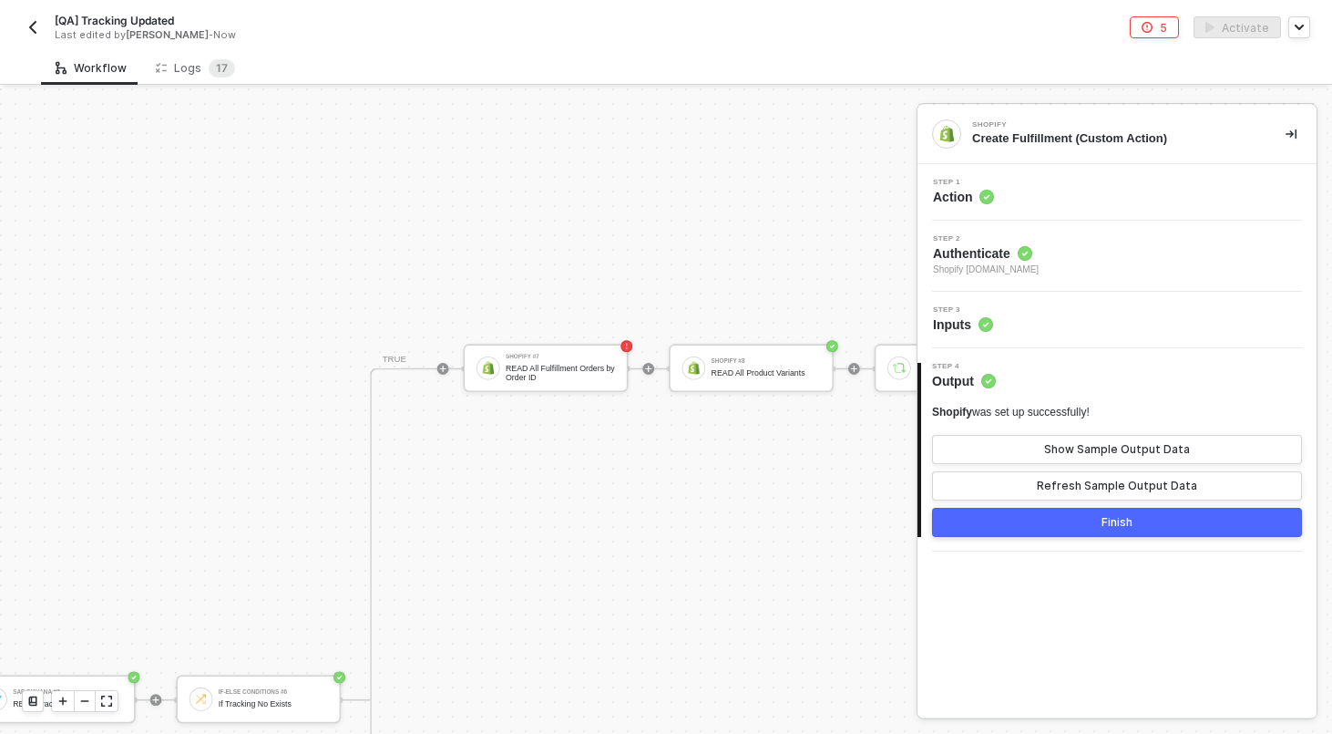
scroll to position [697, 3276]
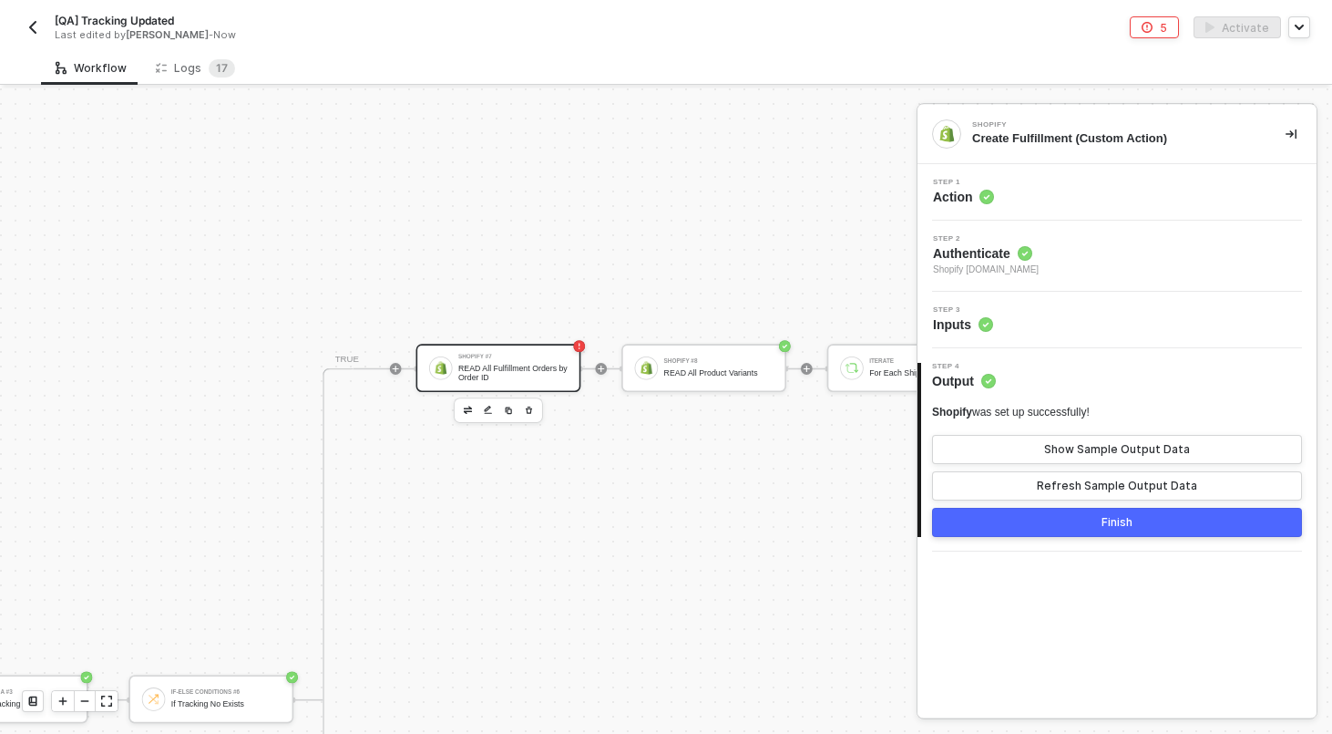
click at [479, 366] on div "READ All Fulfillment Orders by Order ID" at bounding box center [512, 373] width 109 height 18
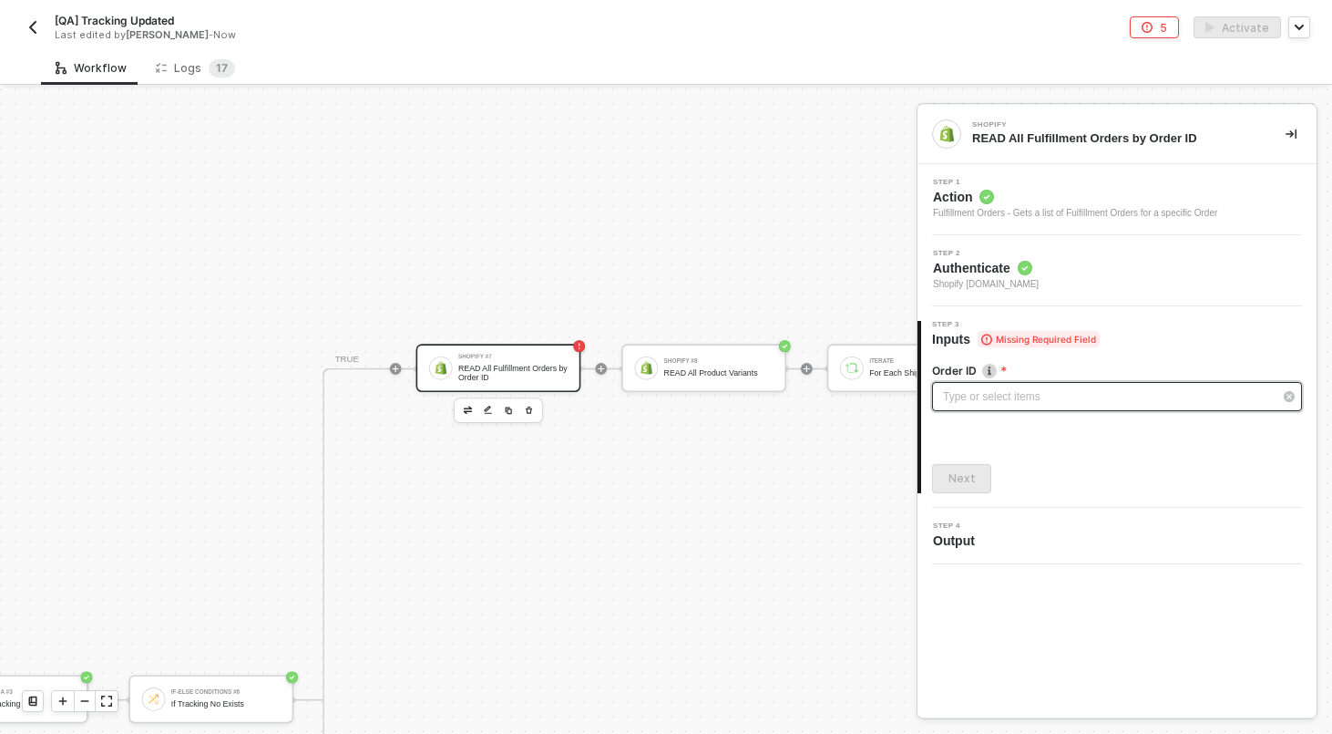
click at [1027, 392] on div "Type or select items ﻿" at bounding box center [1108, 396] width 330 height 17
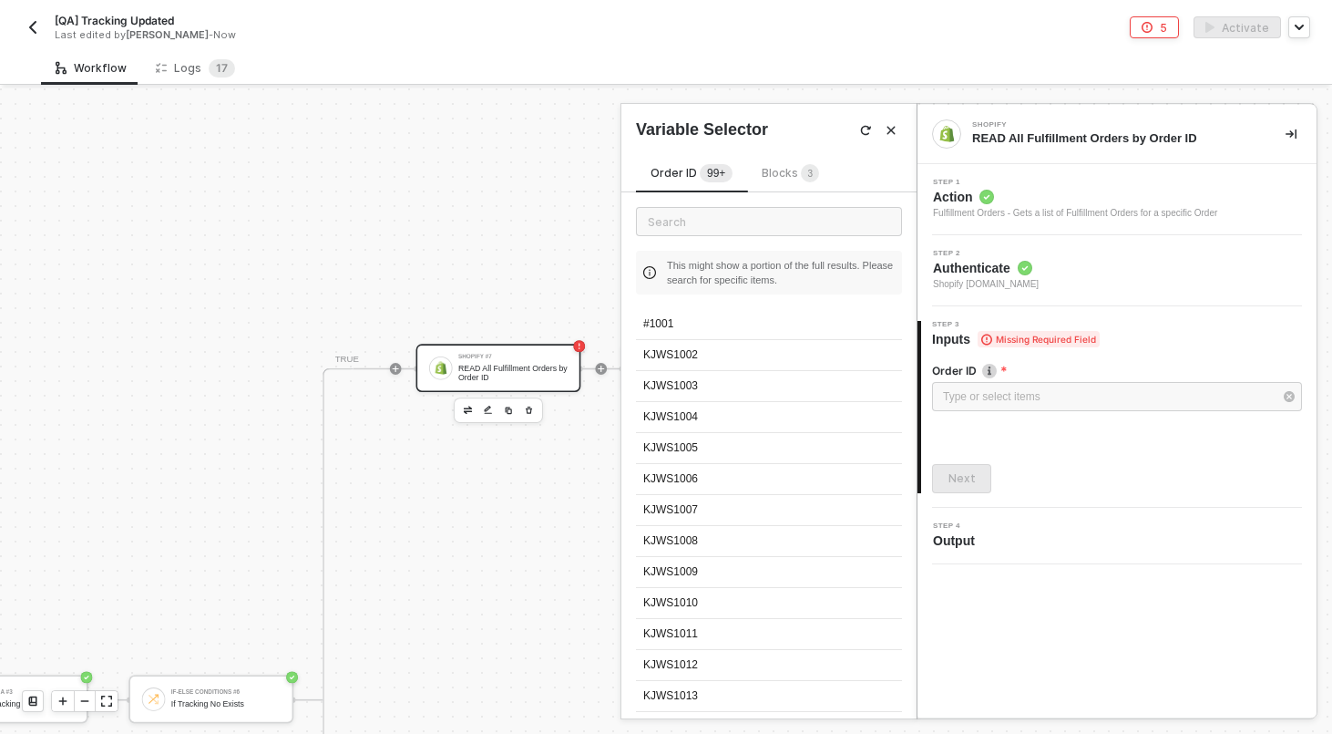
click at [813, 170] on sup "3" at bounding box center [810, 173] width 18 height 18
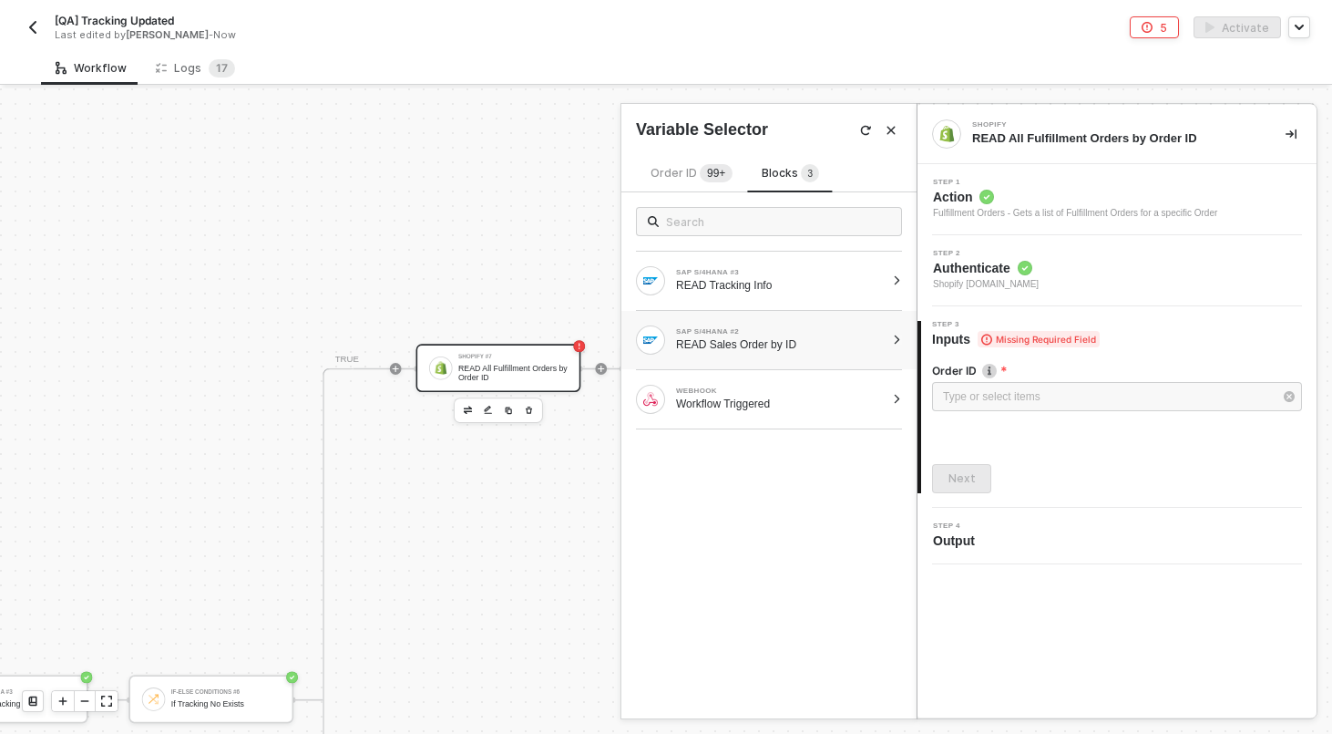
click at [898, 339] on div at bounding box center [897, 339] width 10 height 11
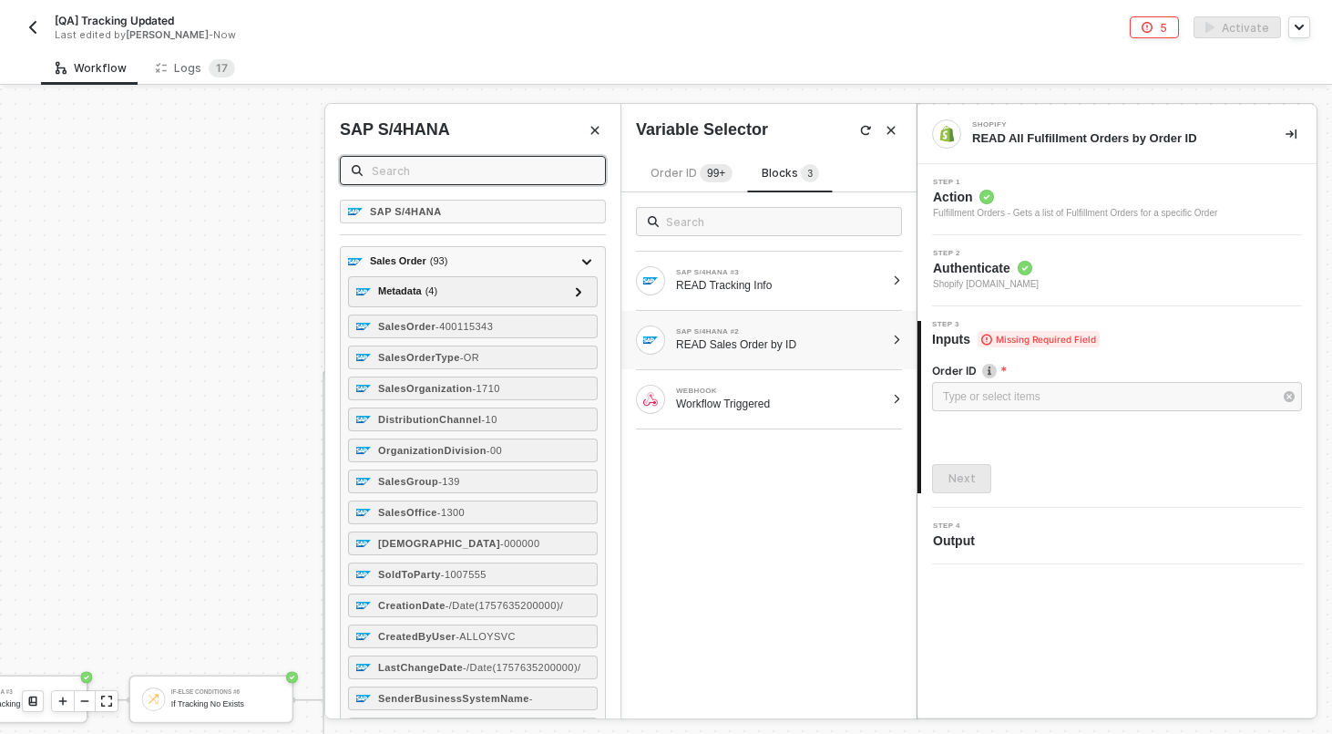
click at [545, 165] on input "text" at bounding box center [483, 170] width 222 height 20
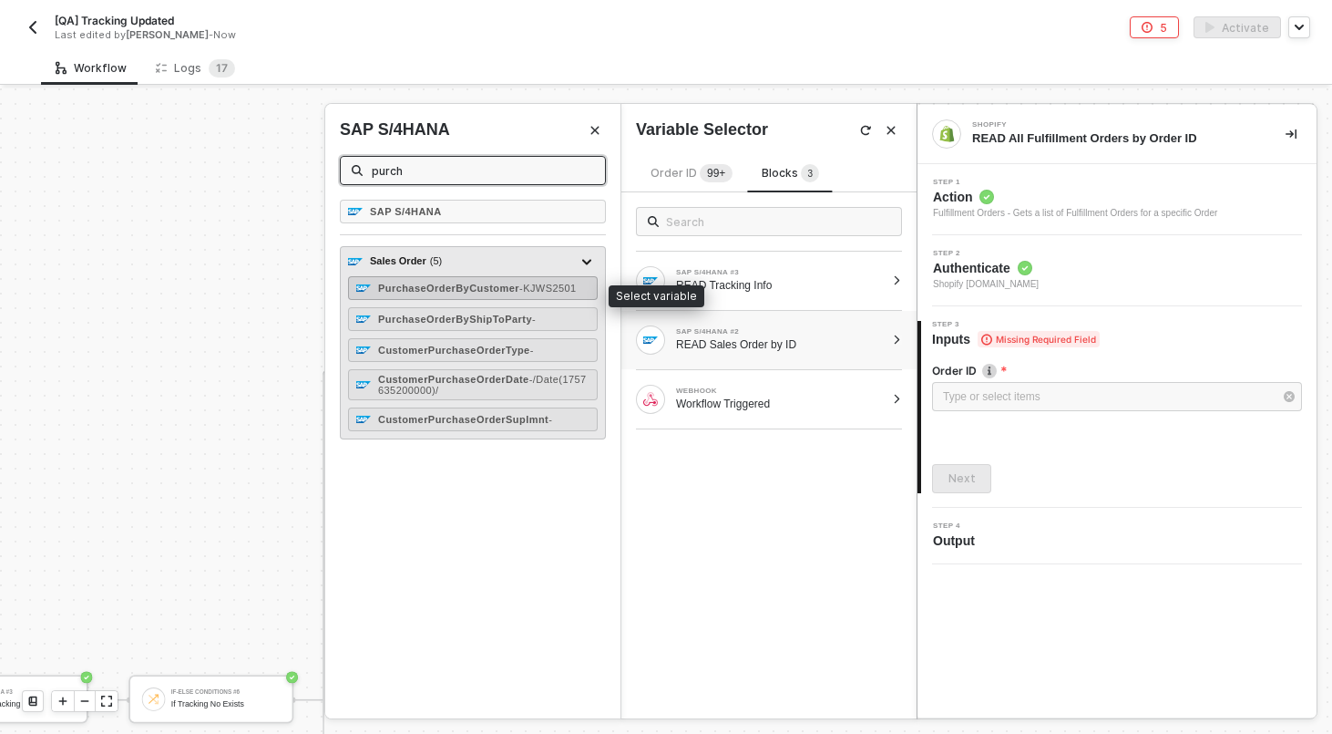
type input "purch"
click at [478, 300] on div "PurchaseOrderByCustomer - KJWS2501" at bounding box center [473, 288] width 250 height 24
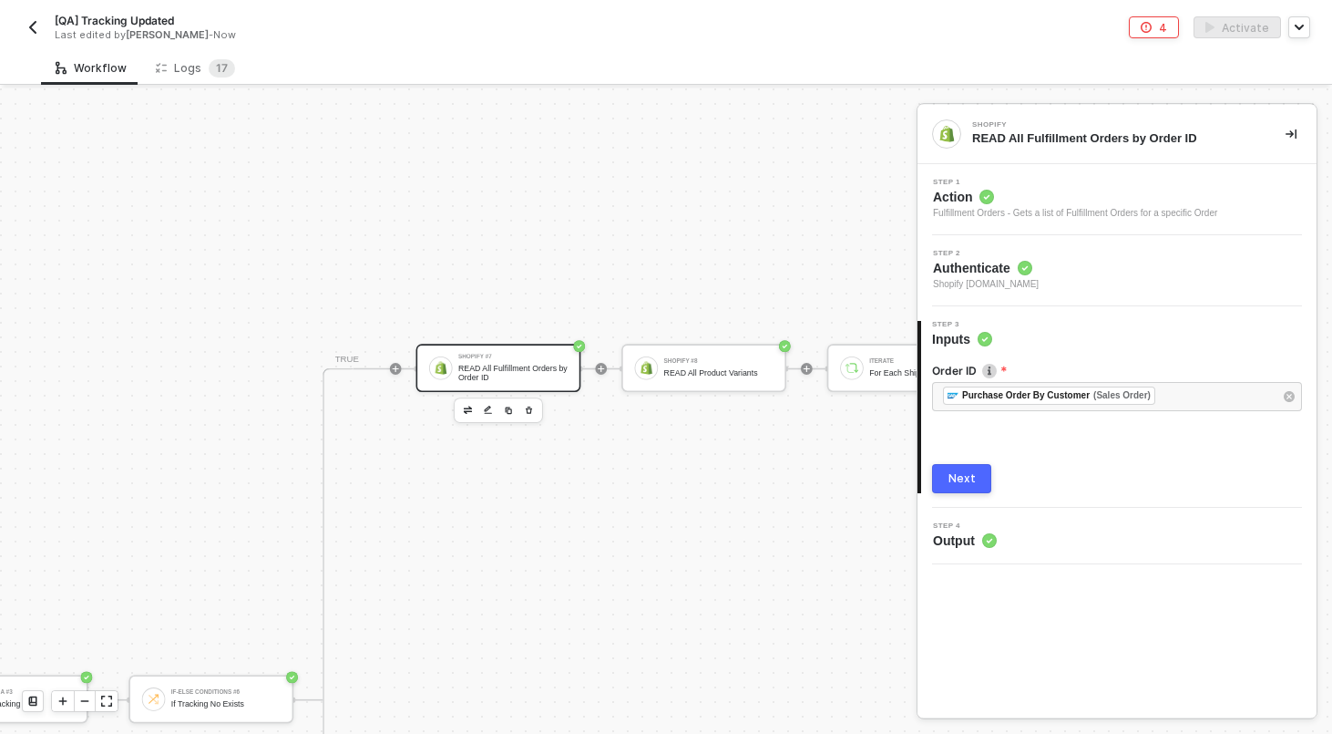
click at [956, 490] on button "Next" at bounding box center [961, 478] width 59 height 29
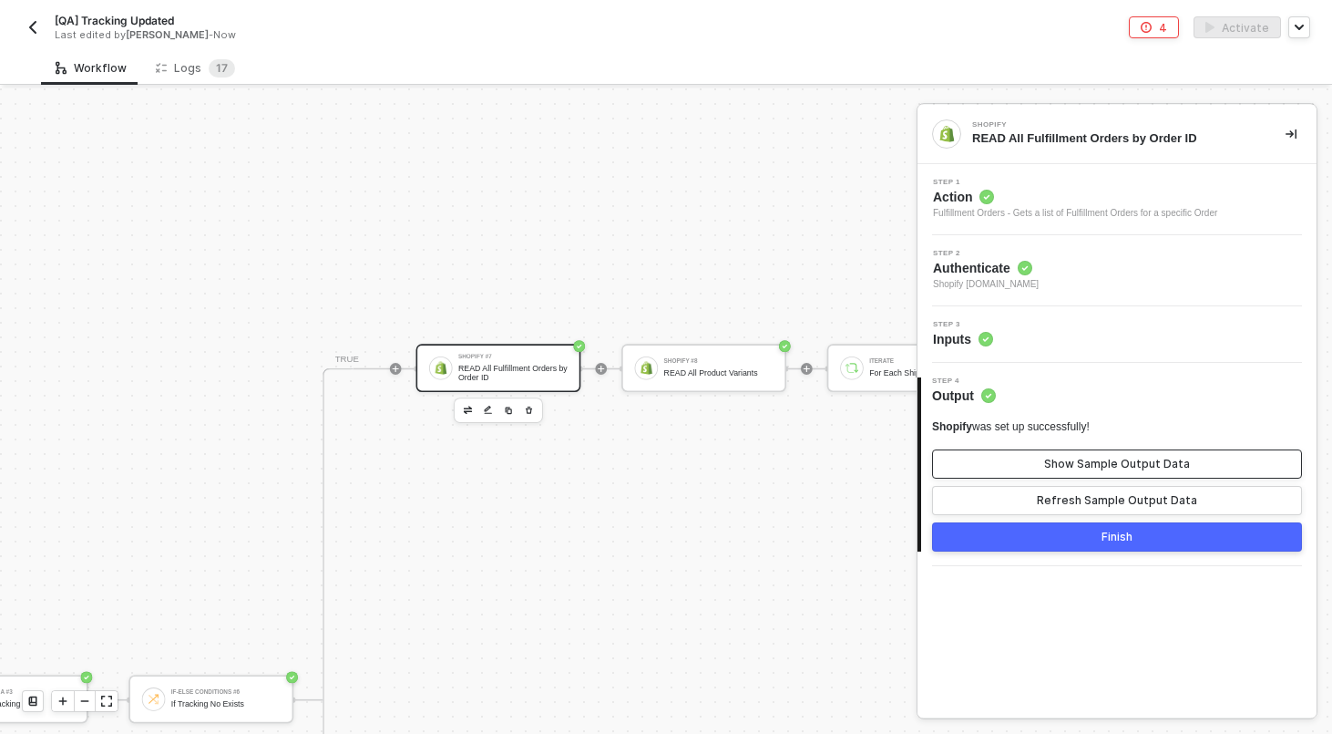
click at [1074, 463] on div "Show Sample Output Data" at bounding box center [1117, 464] width 146 height 15
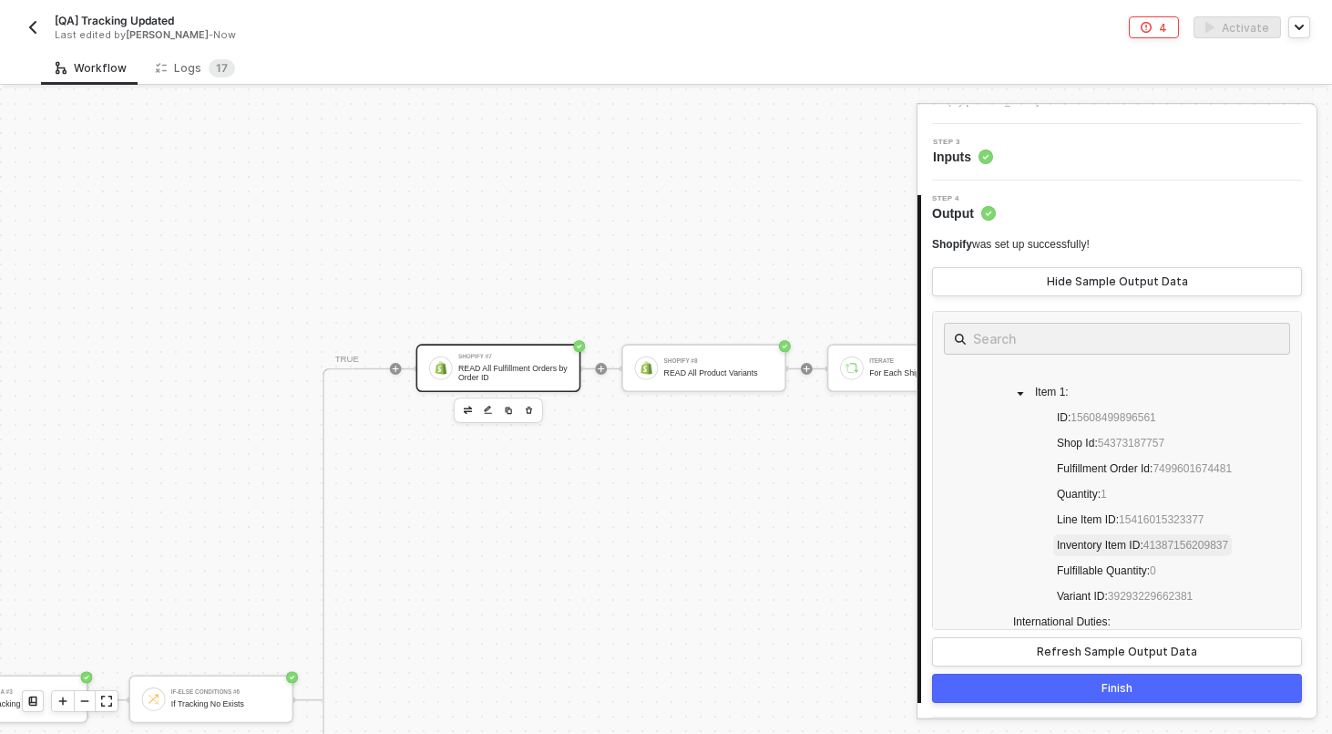
scroll to position [922, 0]
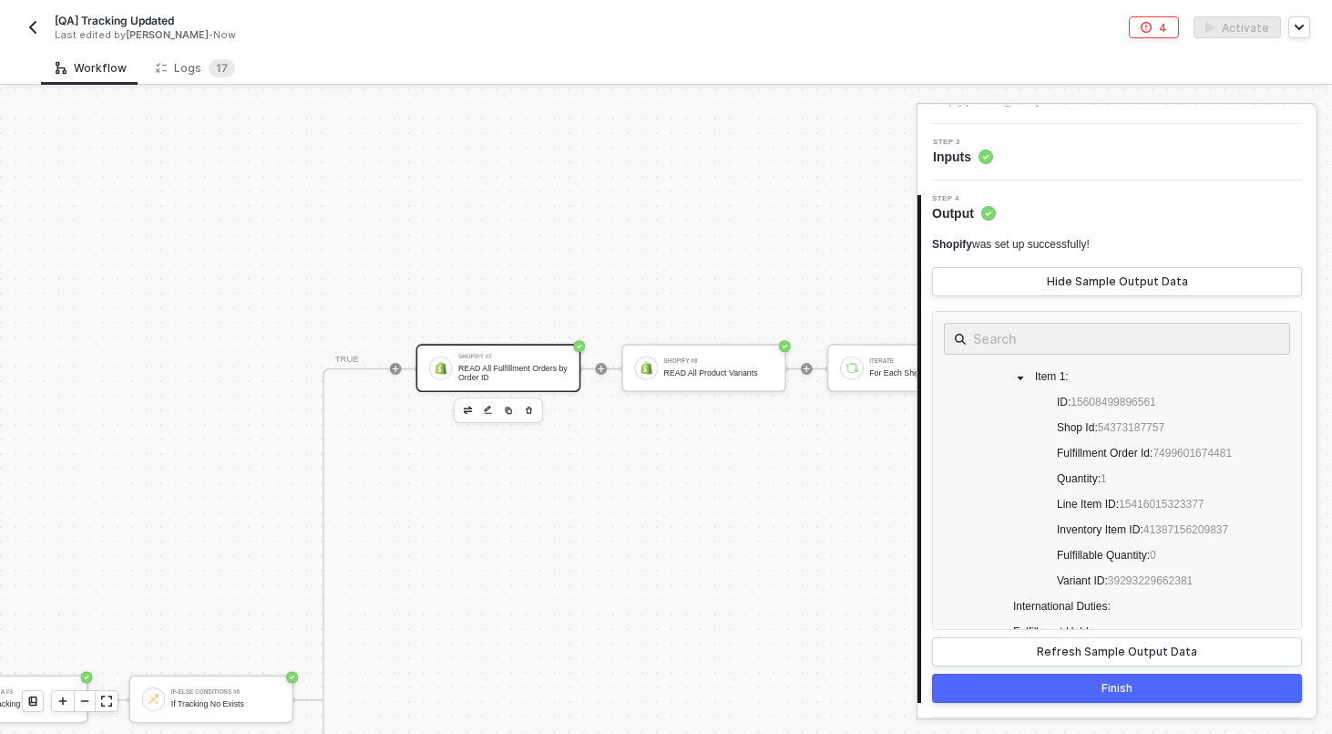
click at [1152, 691] on button "Finish" at bounding box center [1117, 687] width 370 height 29
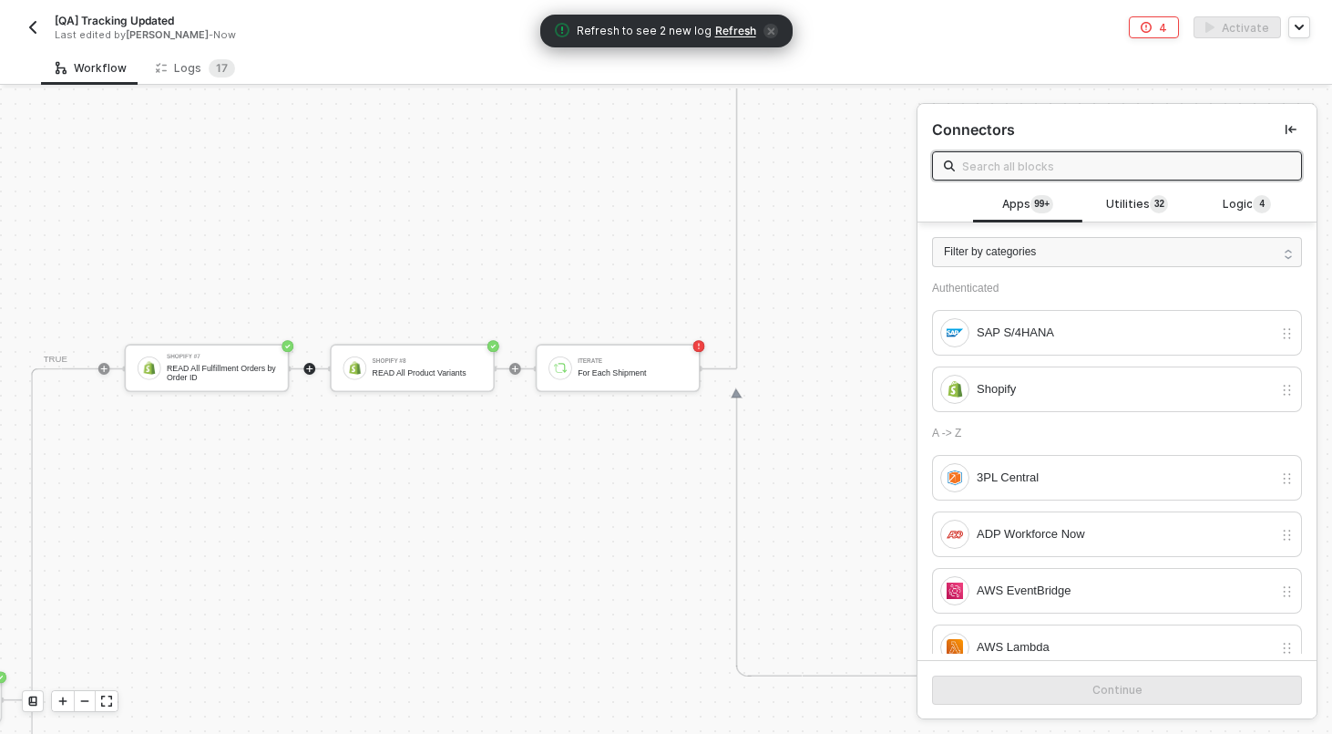
scroll to position [697, 3614]
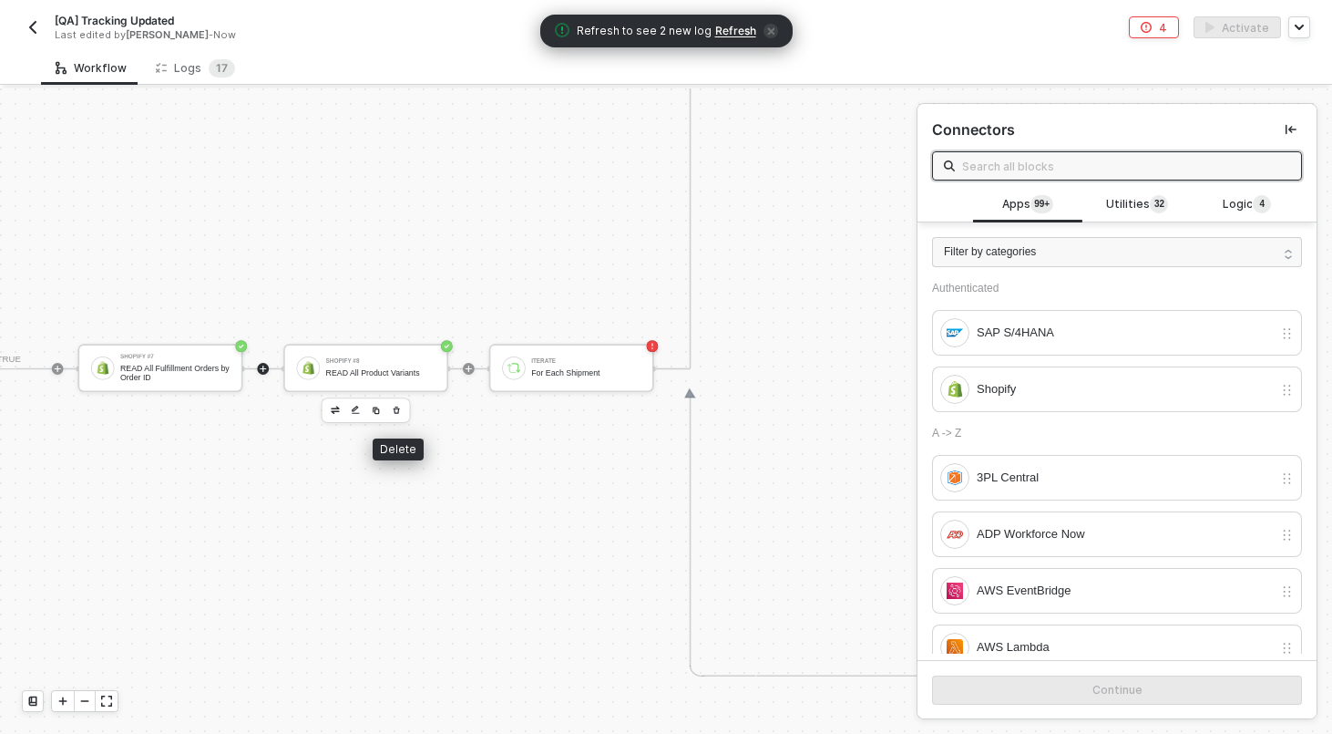
click at [398, 408] on icon "button" at bounding box center [397, 409] width 6 height 7
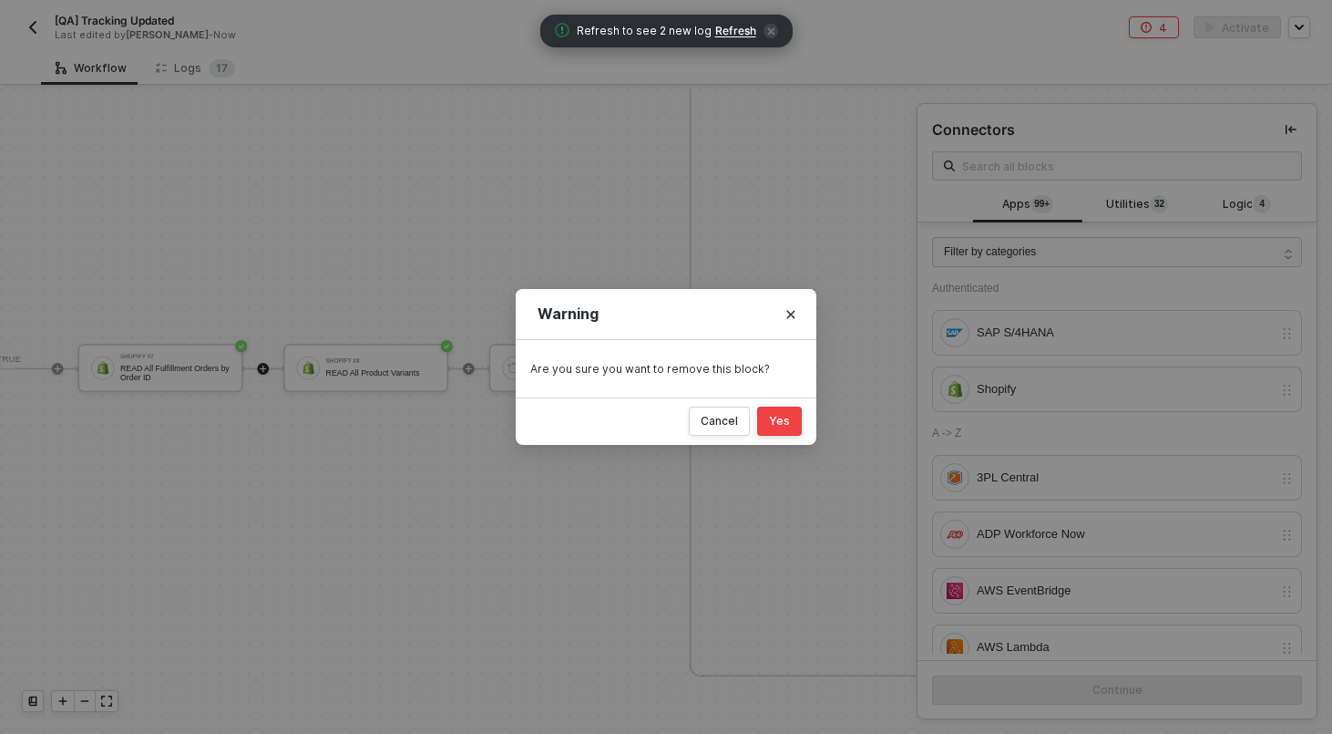
click at [782, 427] on div "Yes" at bounding box center [779, 421] width 21 height 15
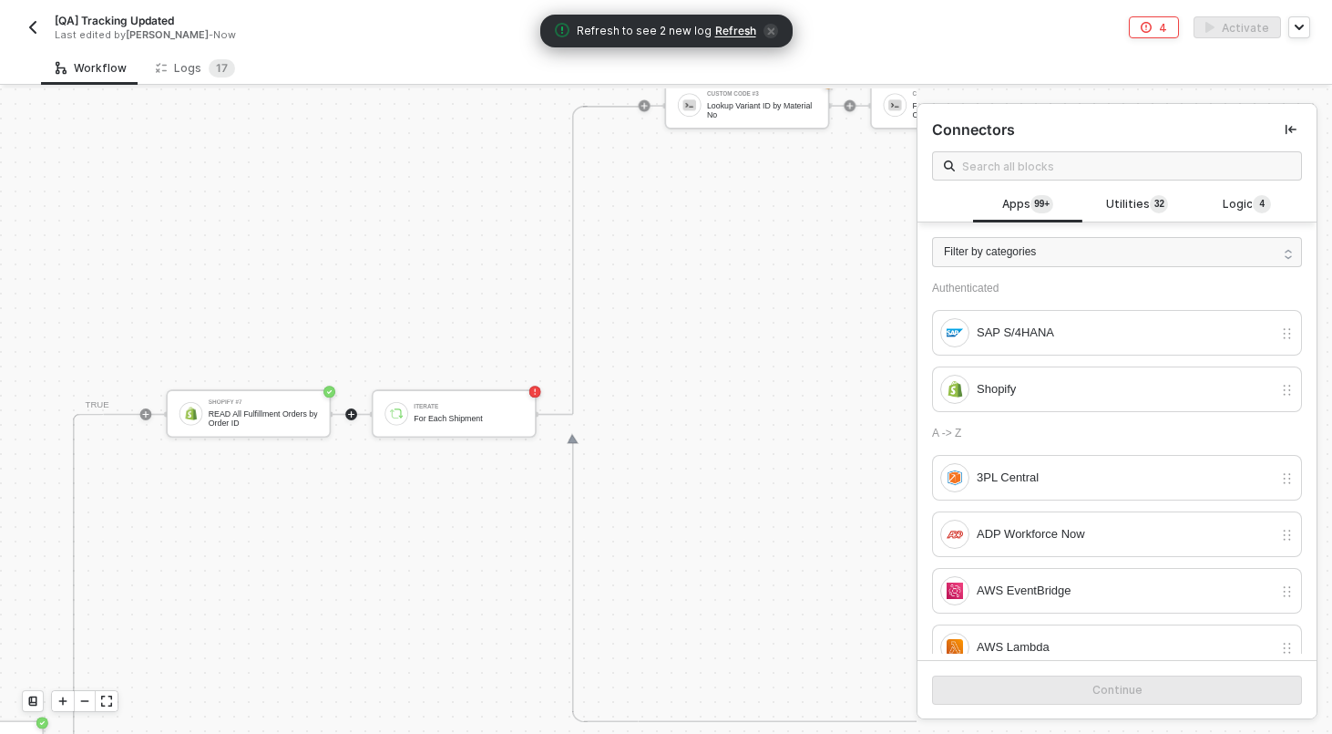
scroll to position [646, 3501]
click at [503, 409] on div "Iterate" at bounding box center [468, 411] width 109 height 5
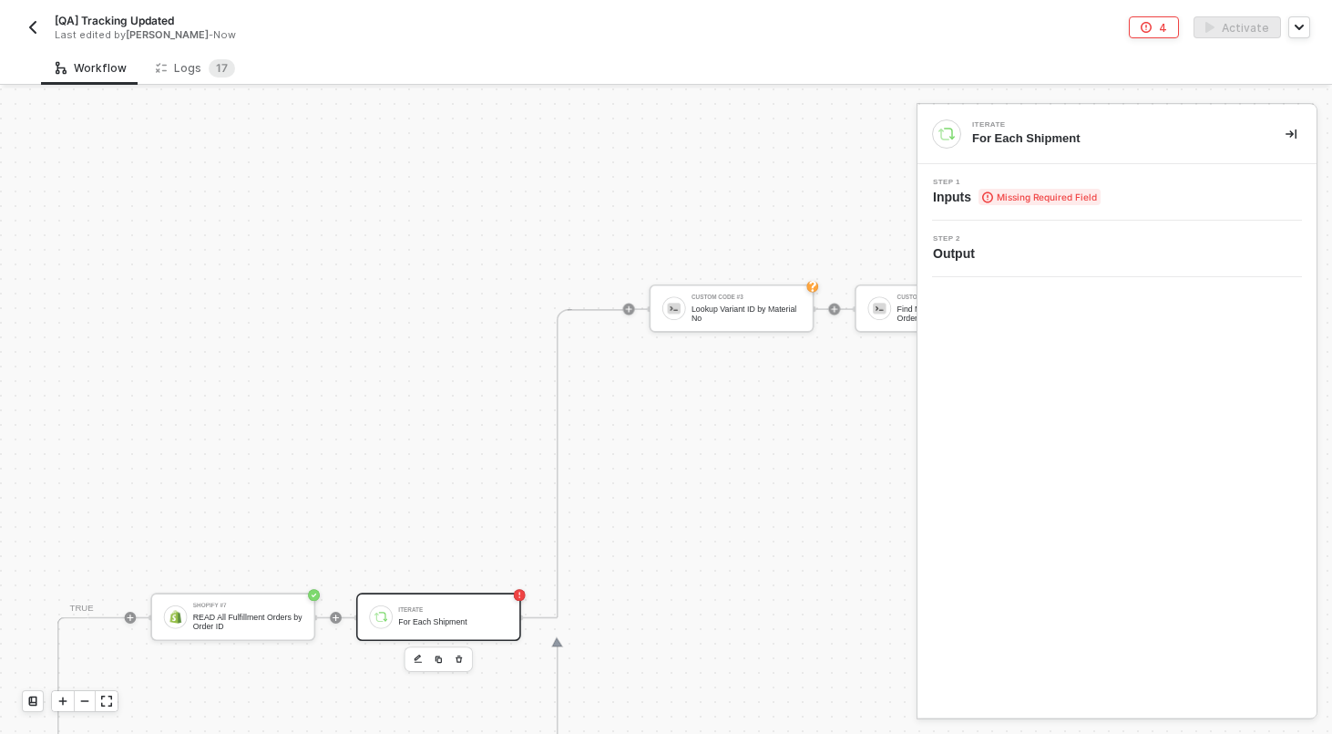
scroll to position [560, 3516]
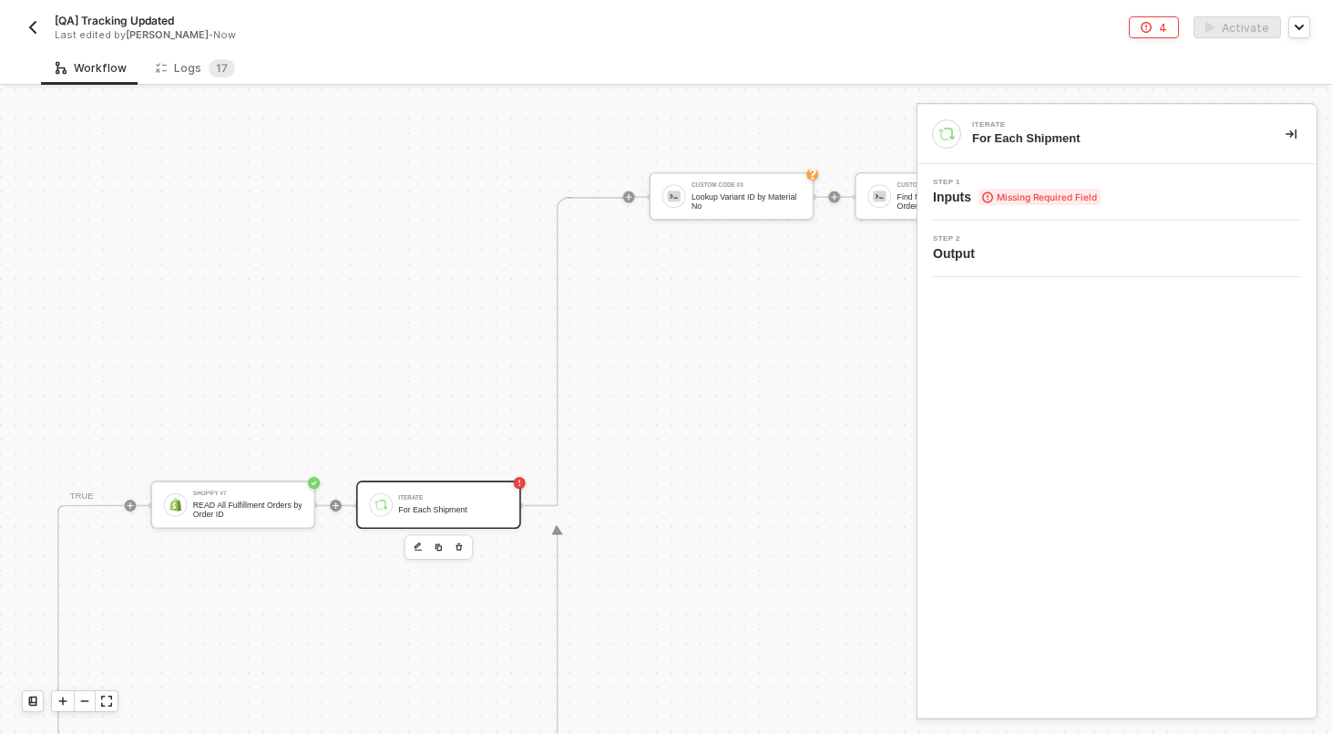
click at [1072, 196] on span "Missing Required Field" at bounding box center [1040, 197] width 122 height 16
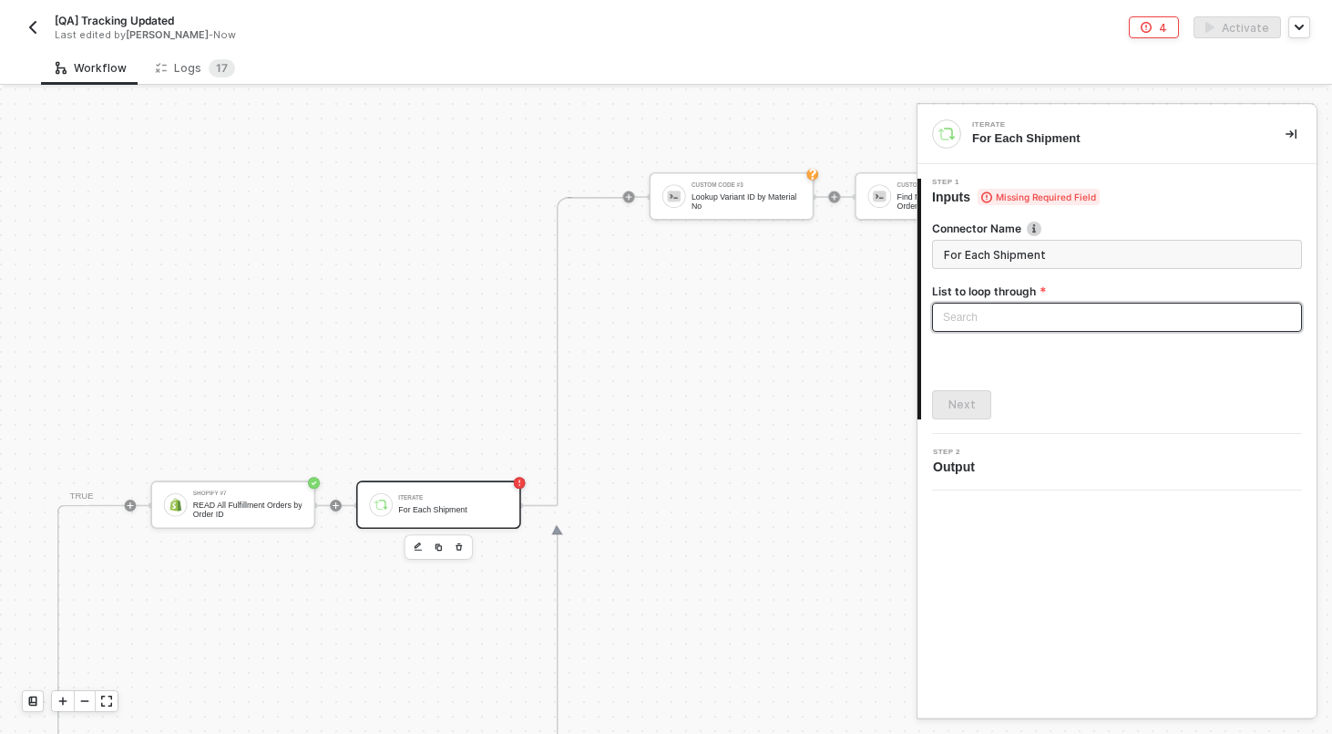
click at [1045, 316] on div "Search" at bounding box center [1117, 317] width 370 height 29
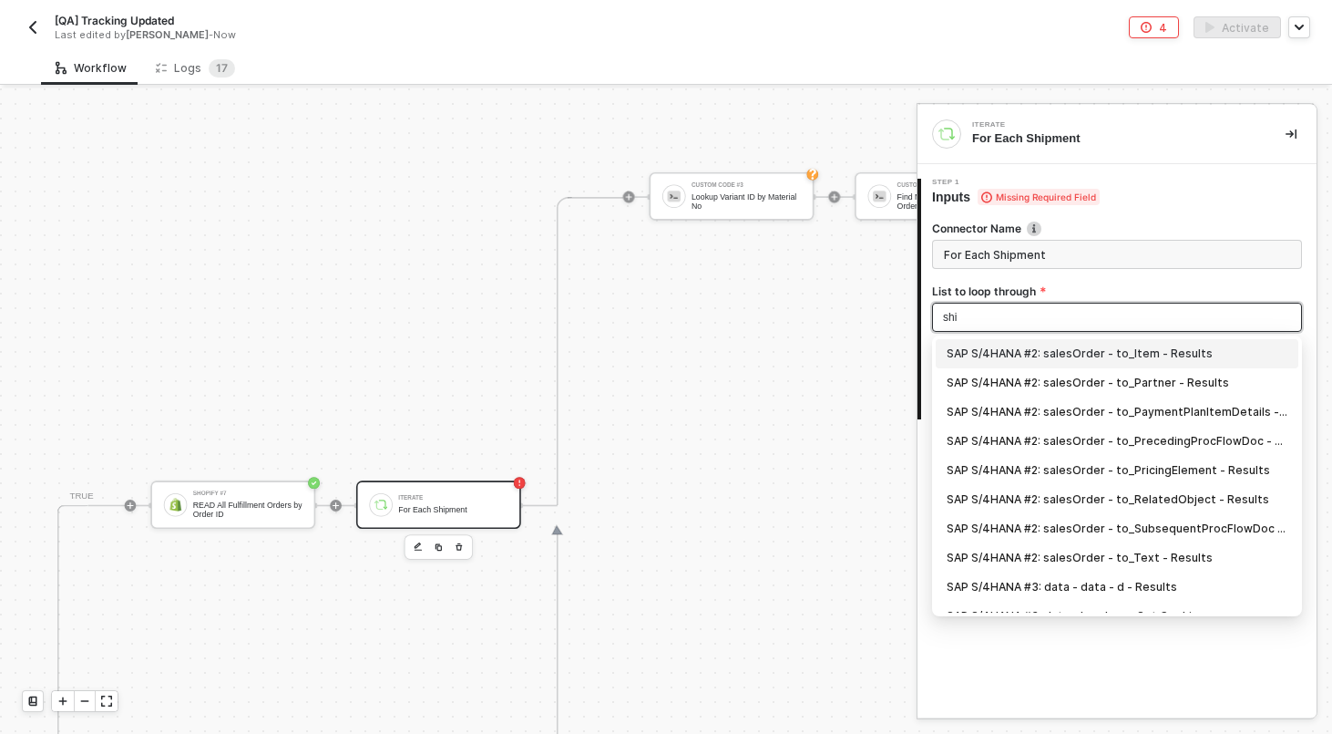
type input "ship"
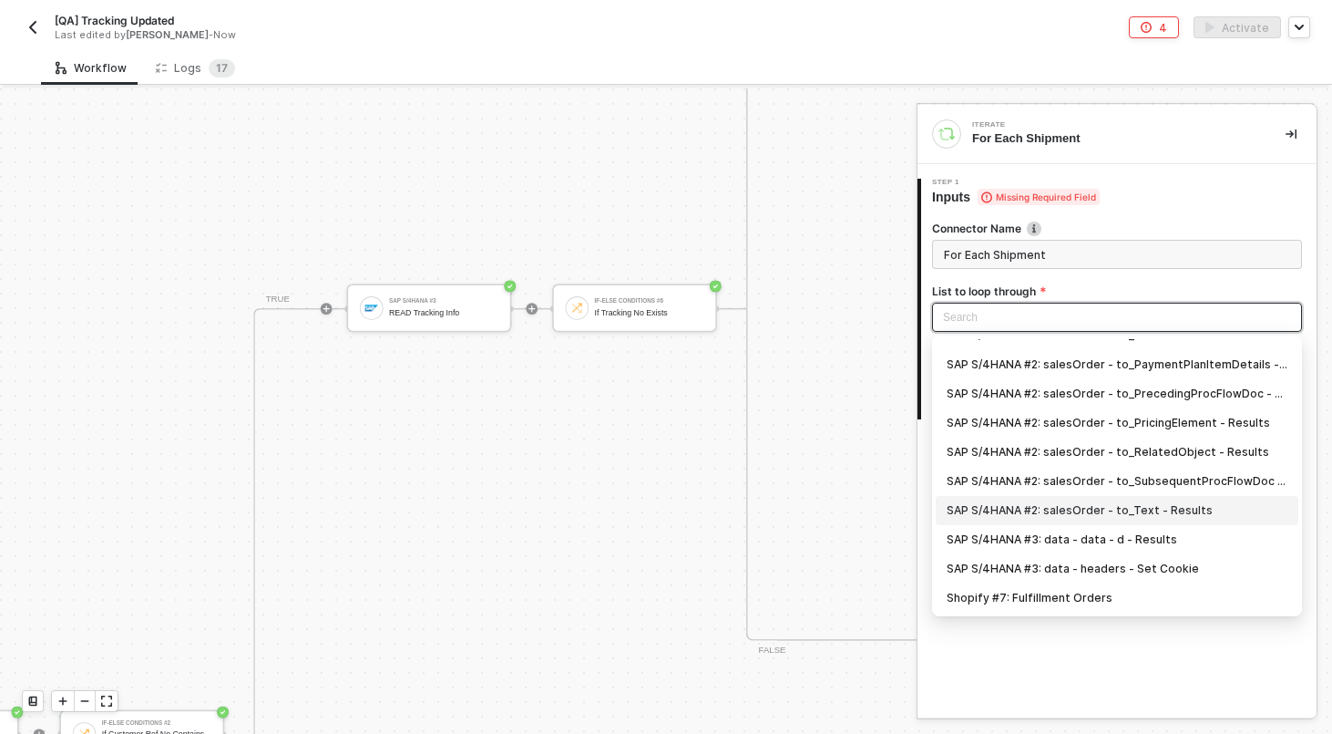
scroll to position [1092, 2827]
click at [1178, 538] on div "SAP S/4HANA #3: data - data - d - Results" at bounding box center [1117, 539] width 341 height 20
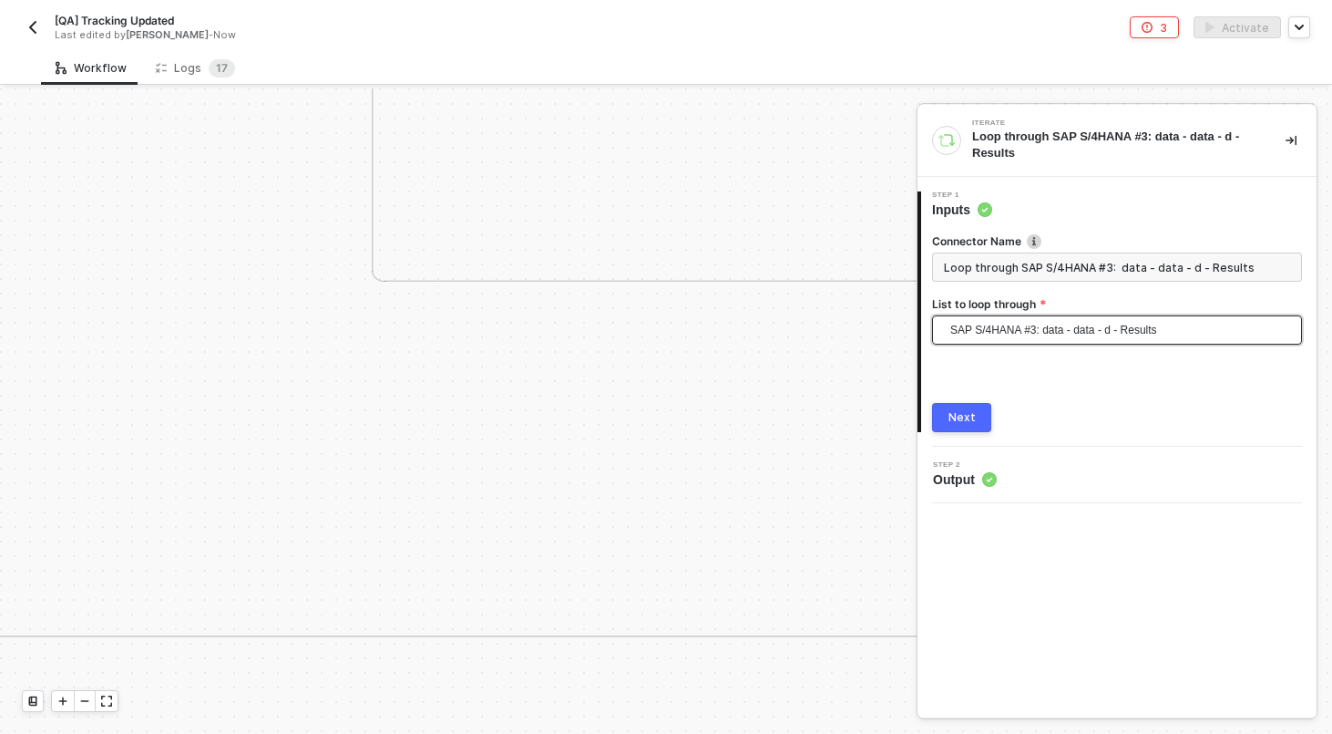
scroll to position [620, 3701]
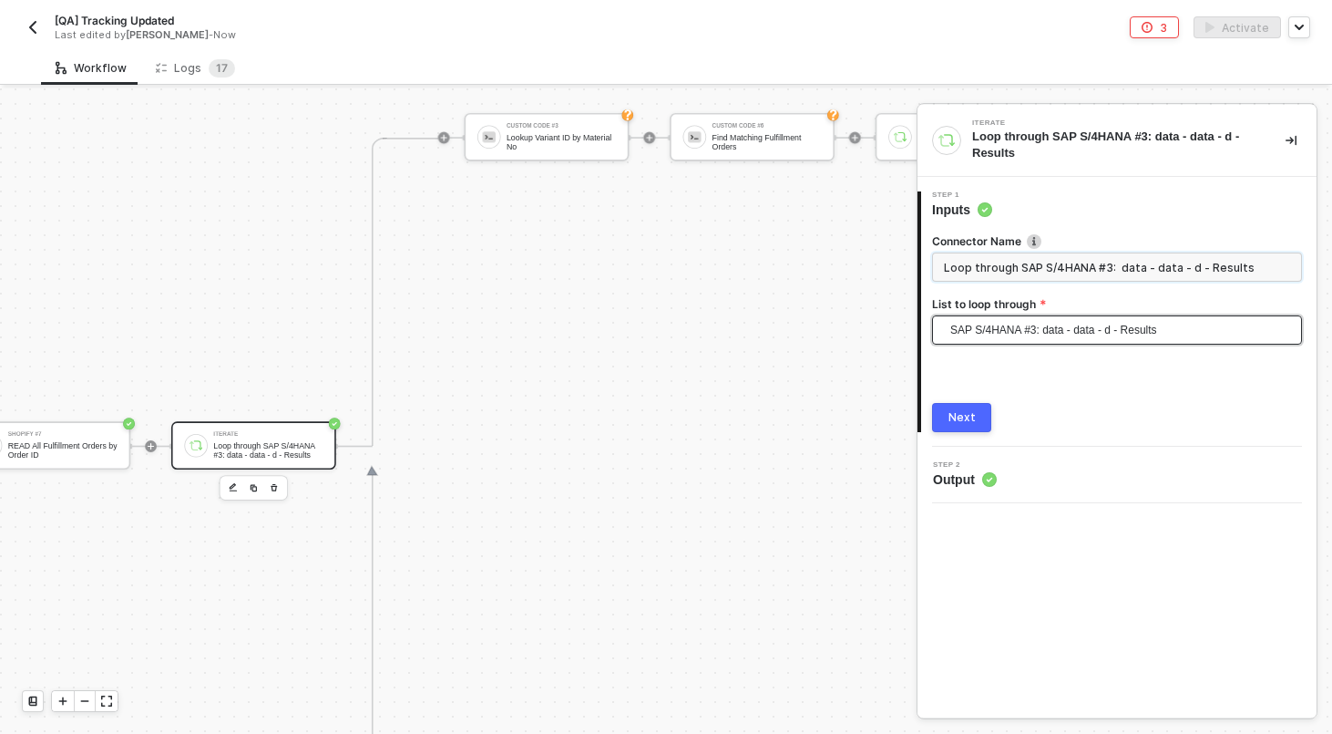
click at [1128, 259] on input "Loop through SAP S/4HANA #3: data - data - d - Results" at bounding box center [1117, 266] width 370 height 29
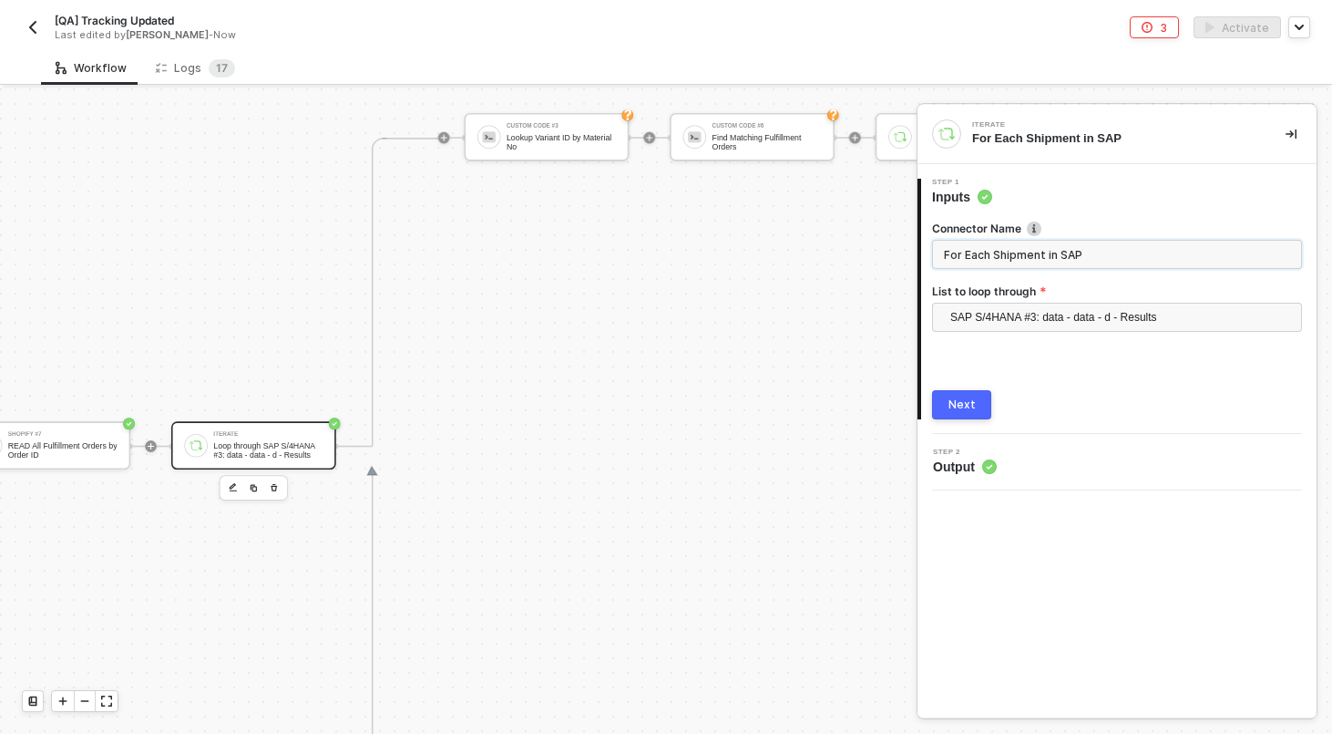
type input "For Each Shipment in SAP"
click at [951, 399] on div "Next" at bounding box center [962, 404] width 27 height 15
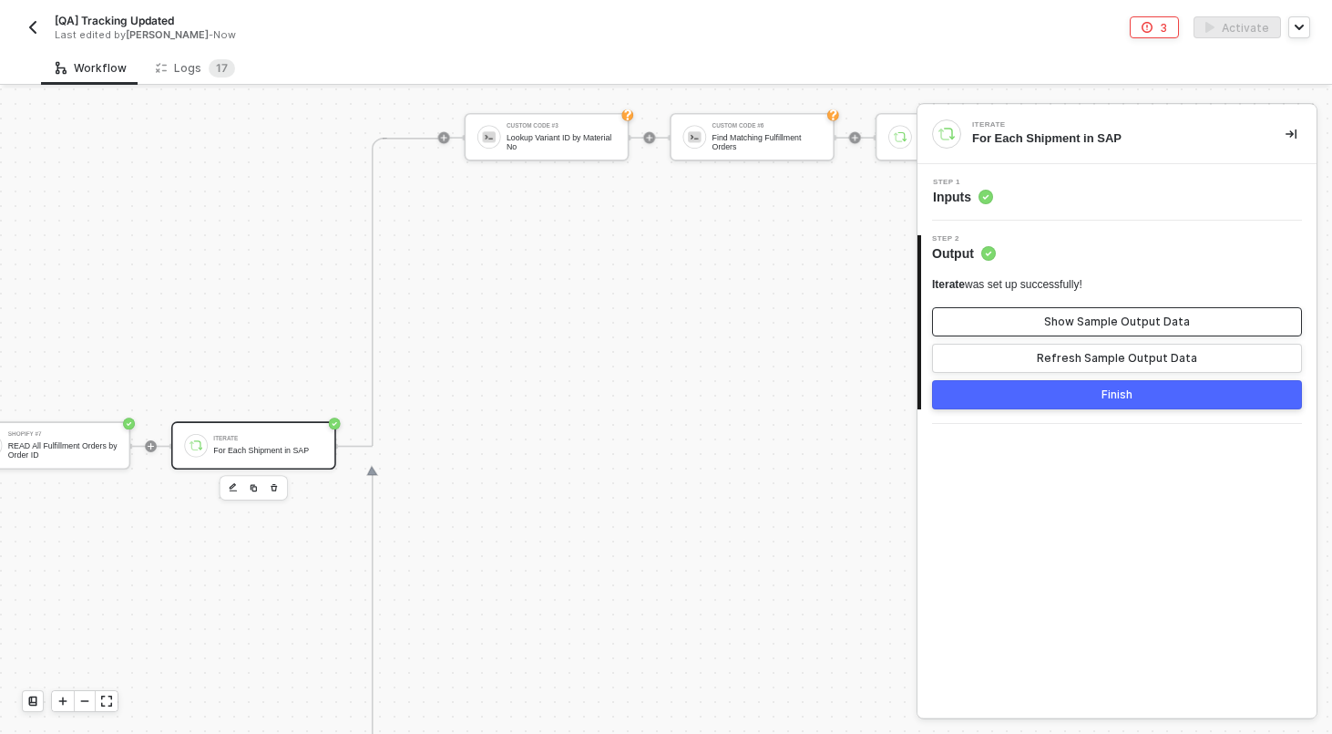
click at [1054, 320] on div "Show Sample Output Data" at bounding box center [1117, 321] width 146 height 15
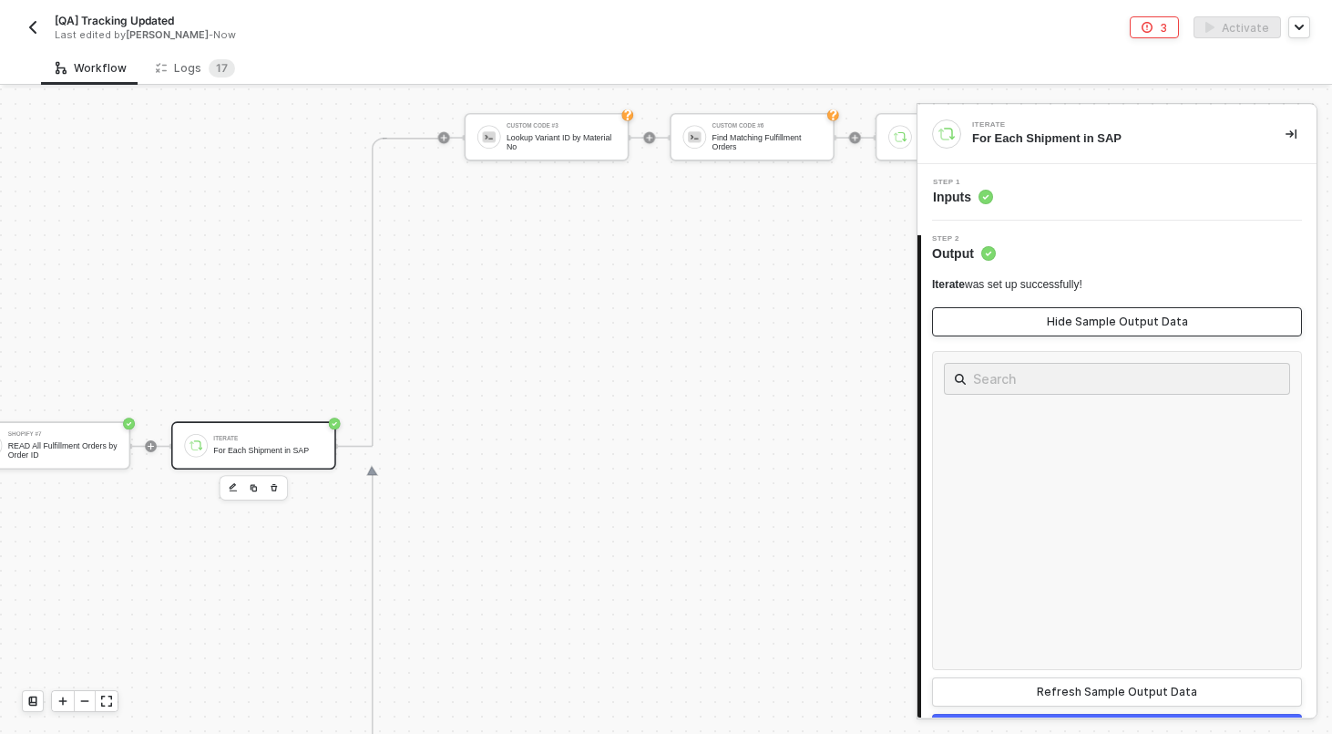
click at [1054, 320] on div "Hide Sample Output Data" at bounding box center [1117, 321] width 141 height 15
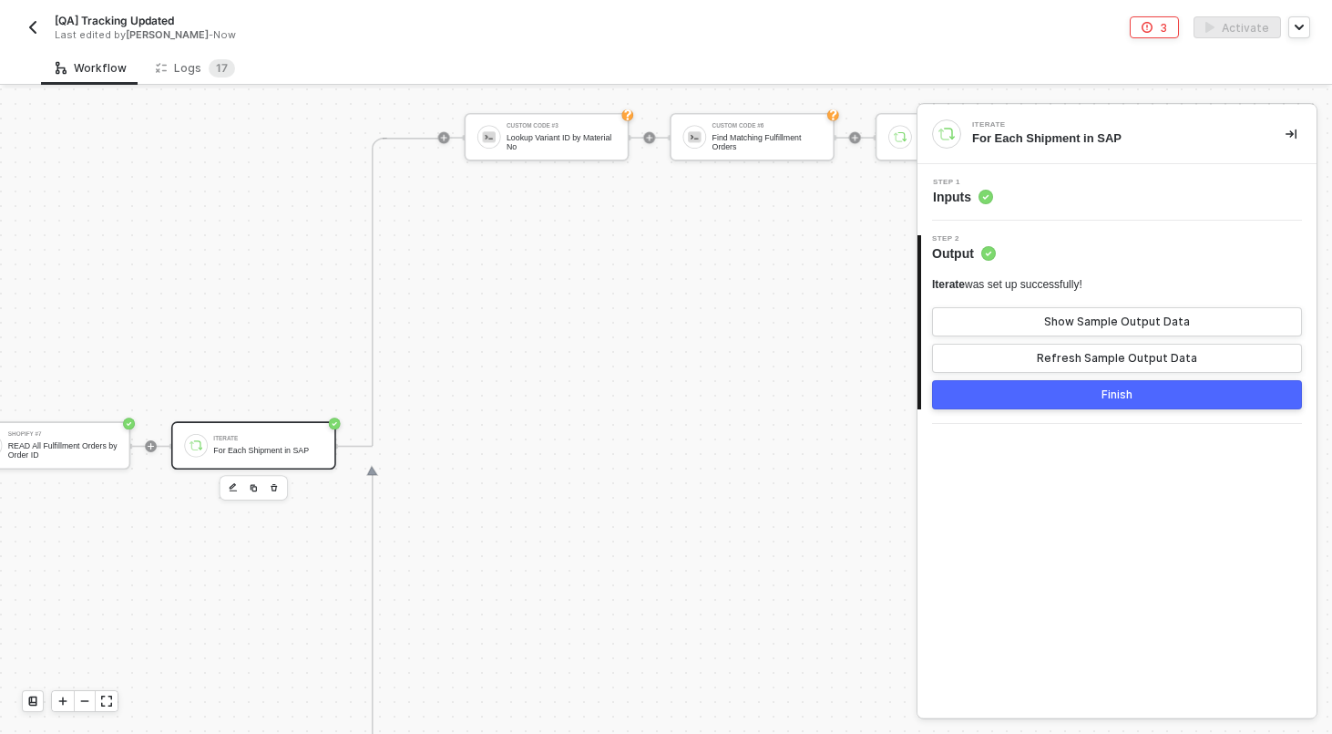
click at [278, 433] on div "Iterate For Each Shipment in SAP" at bounding box center [267, 444] width 109 height 27
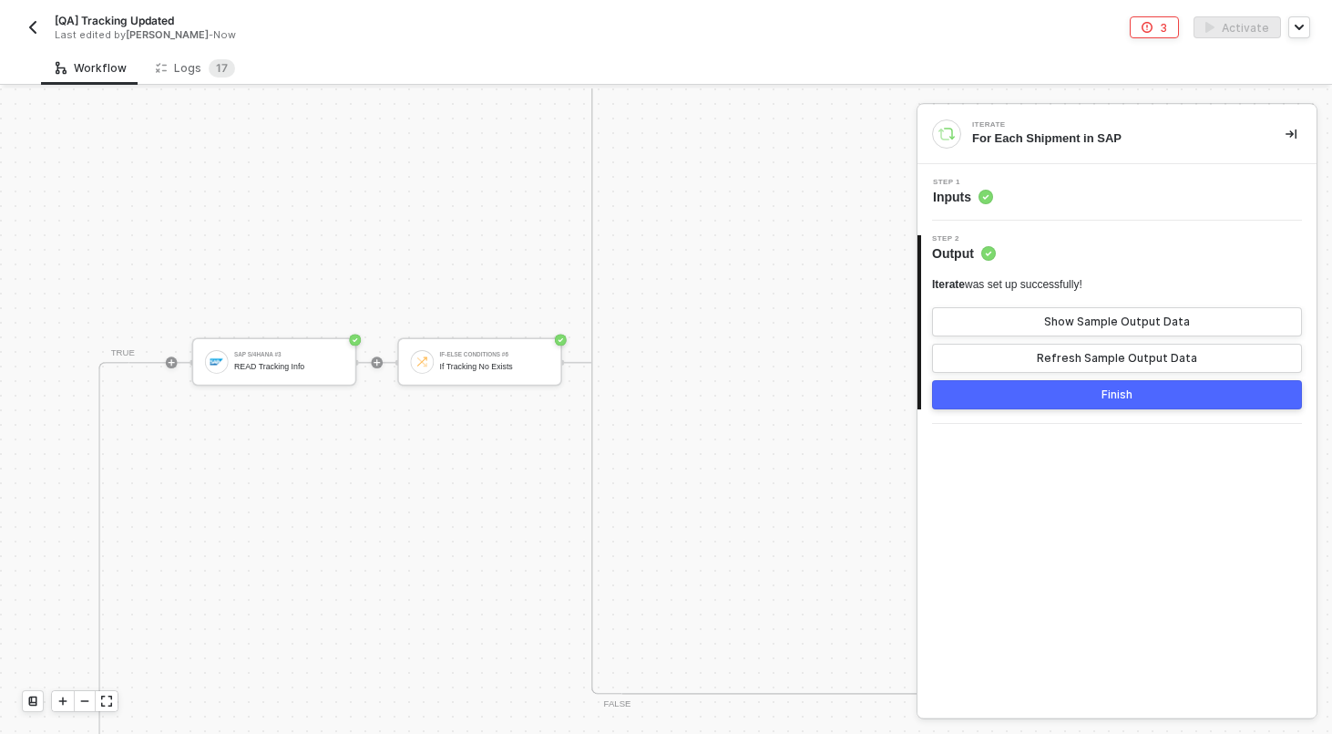
scroll to position [1034, 2812]
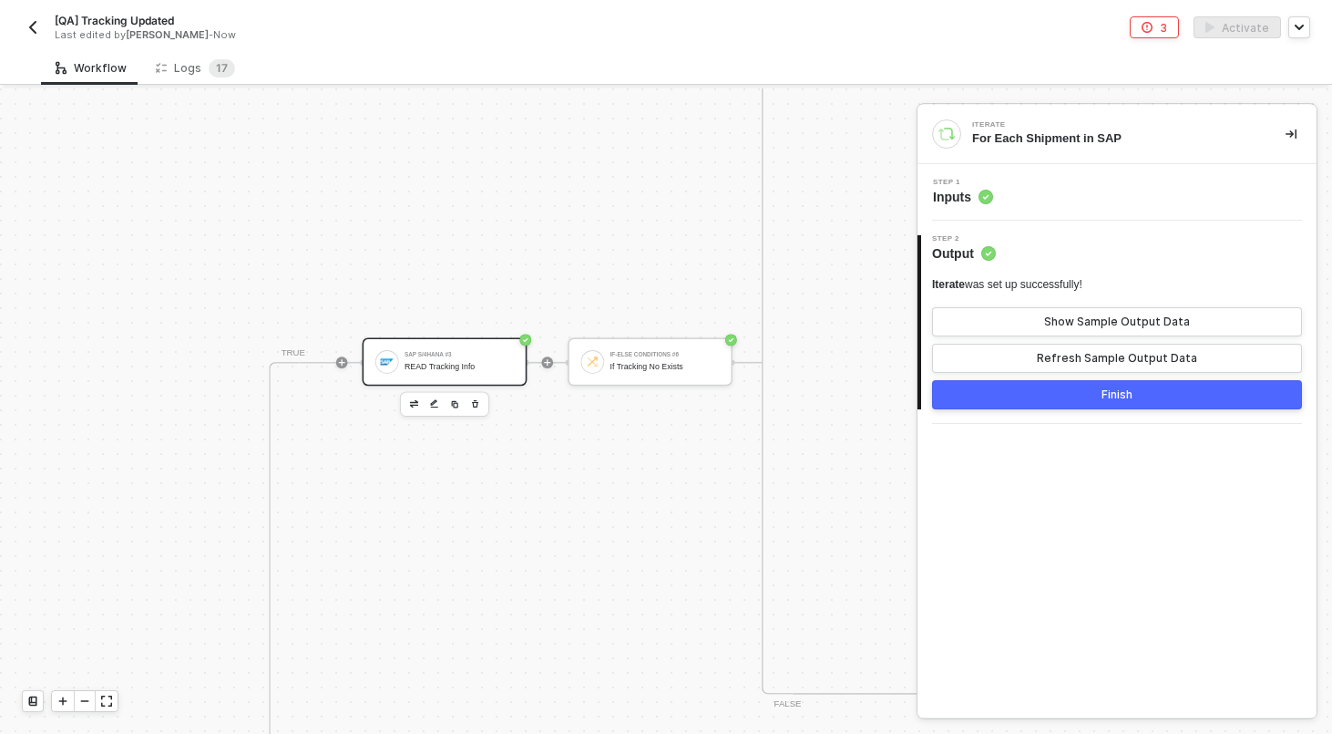
click at [430, 368] on div "READ Tracking Info" at bounding box center [459, 366] width 109 height 9
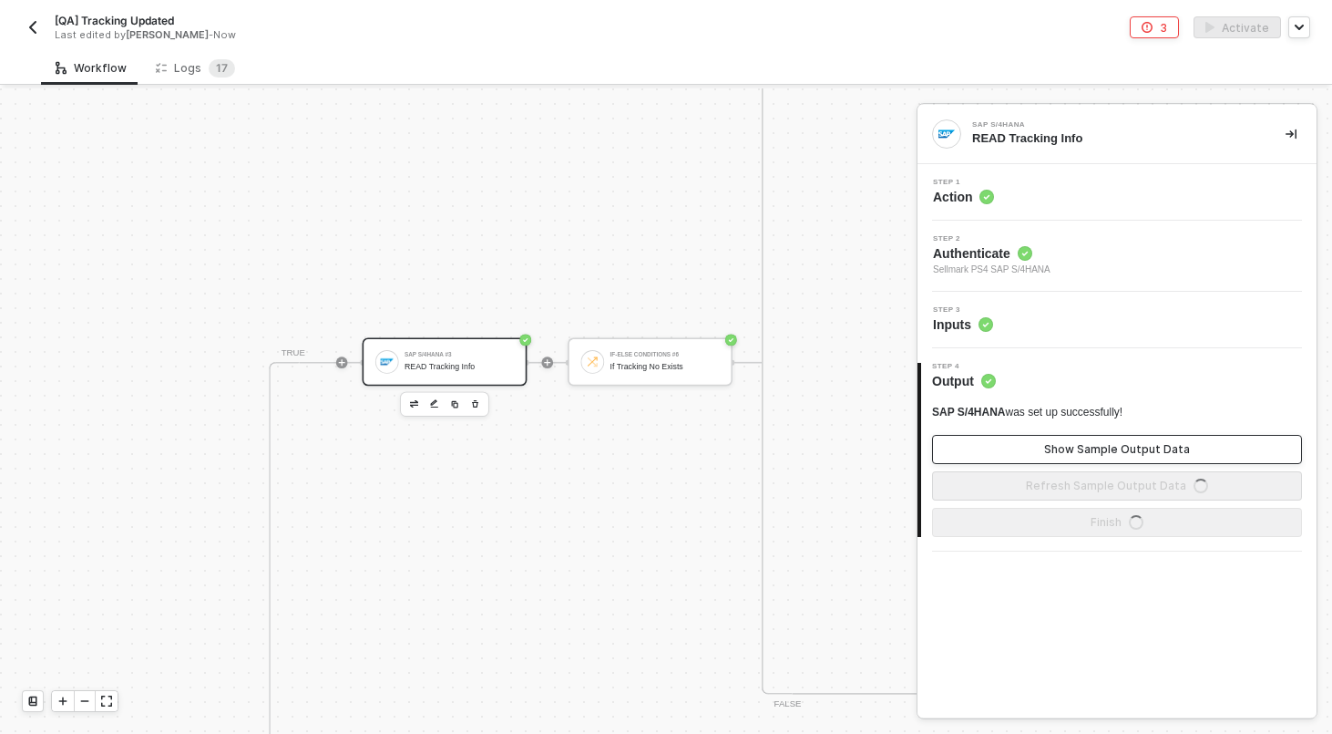
click at [1107, 448] on div "Show Sample Output Data" at bounding box center [1117, 449] width 146 height 15
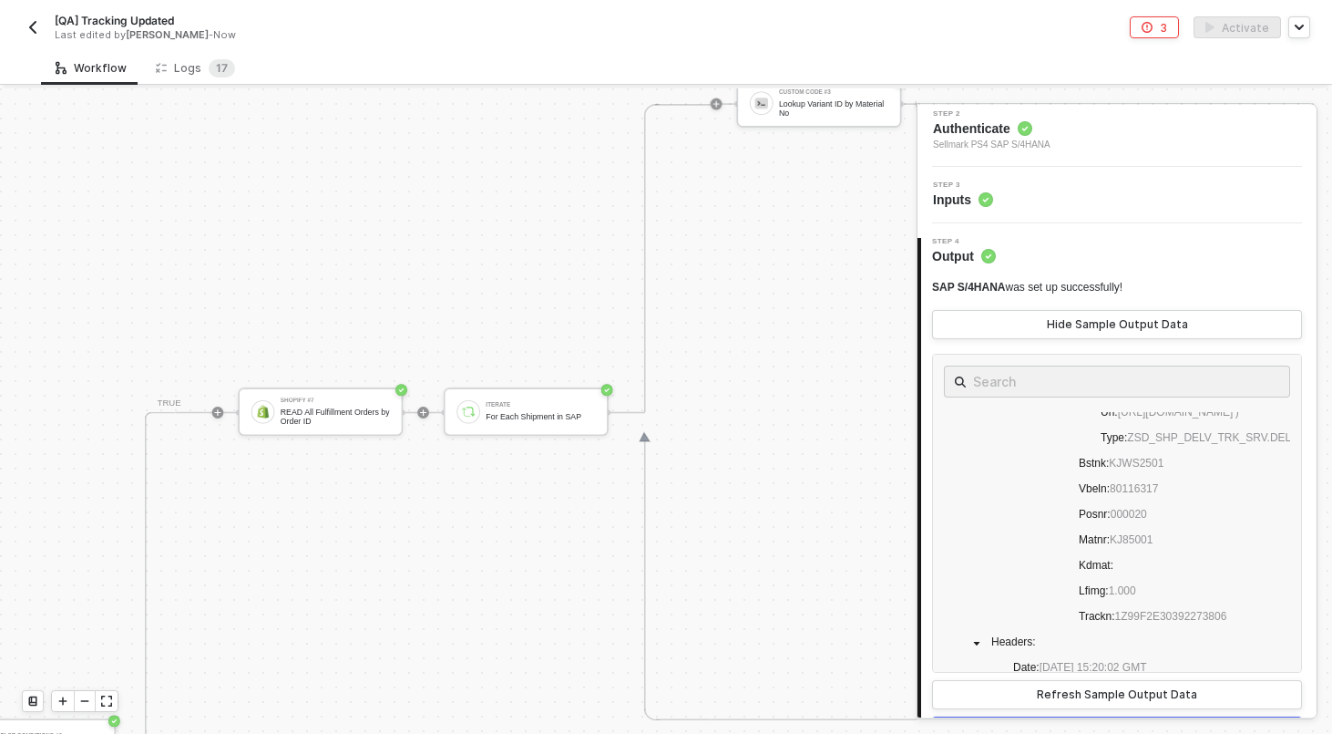
scroll to position [168, 0]
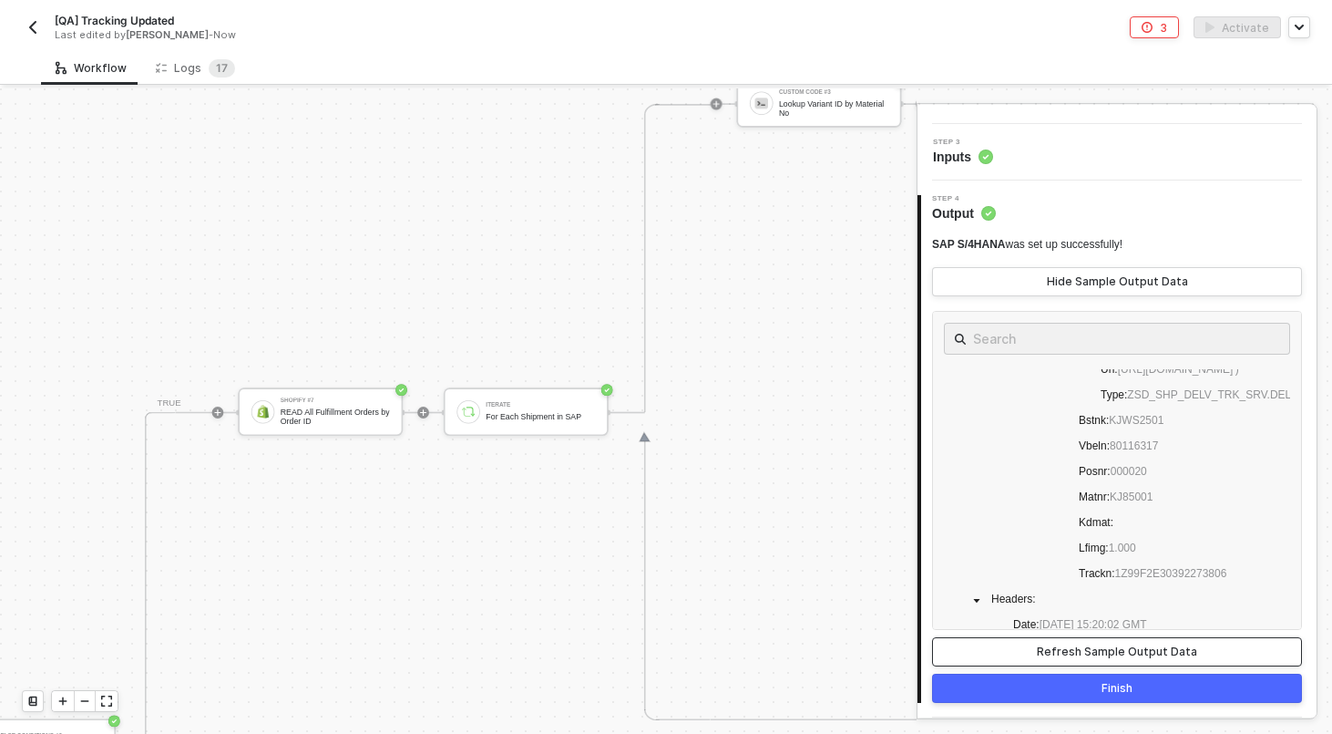
click at [1116, 649] on div "Refresh Sample Output Data" at bounding box center [1117, 651] width 160 height 15
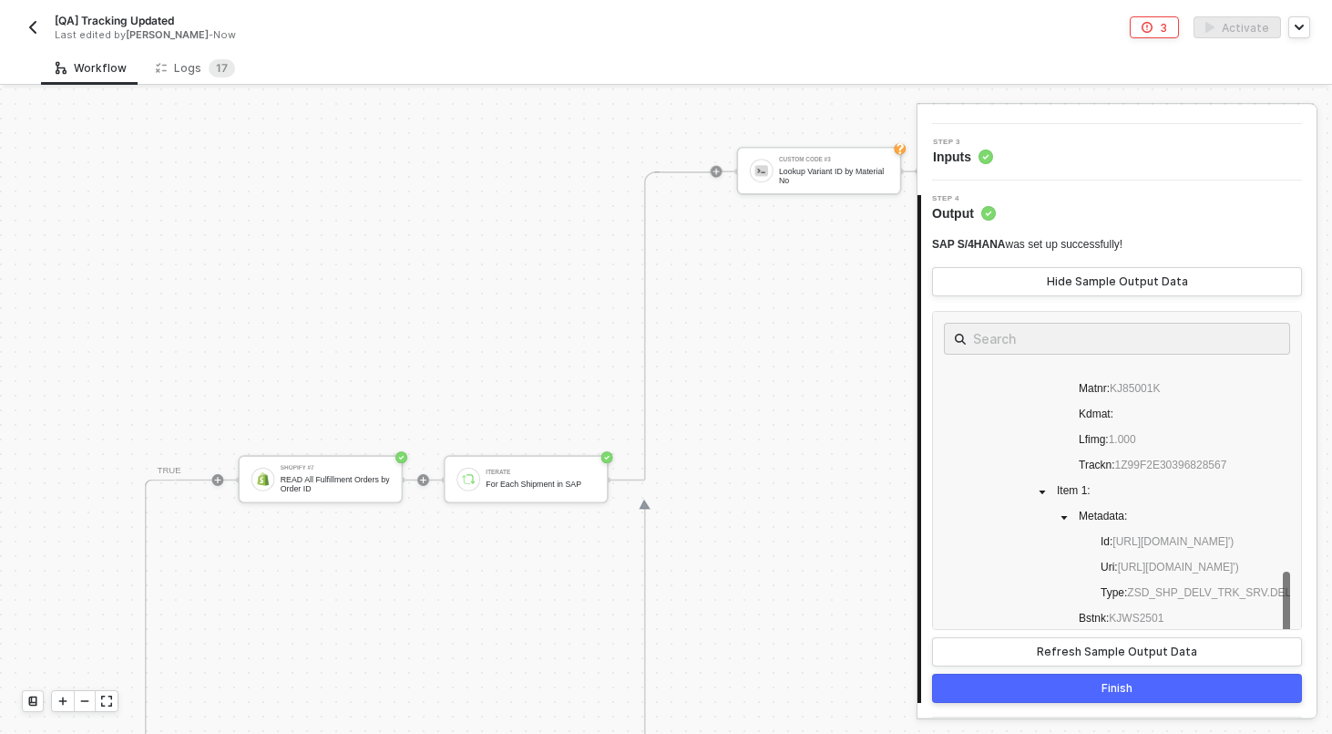
scroll to position [530, 3429]
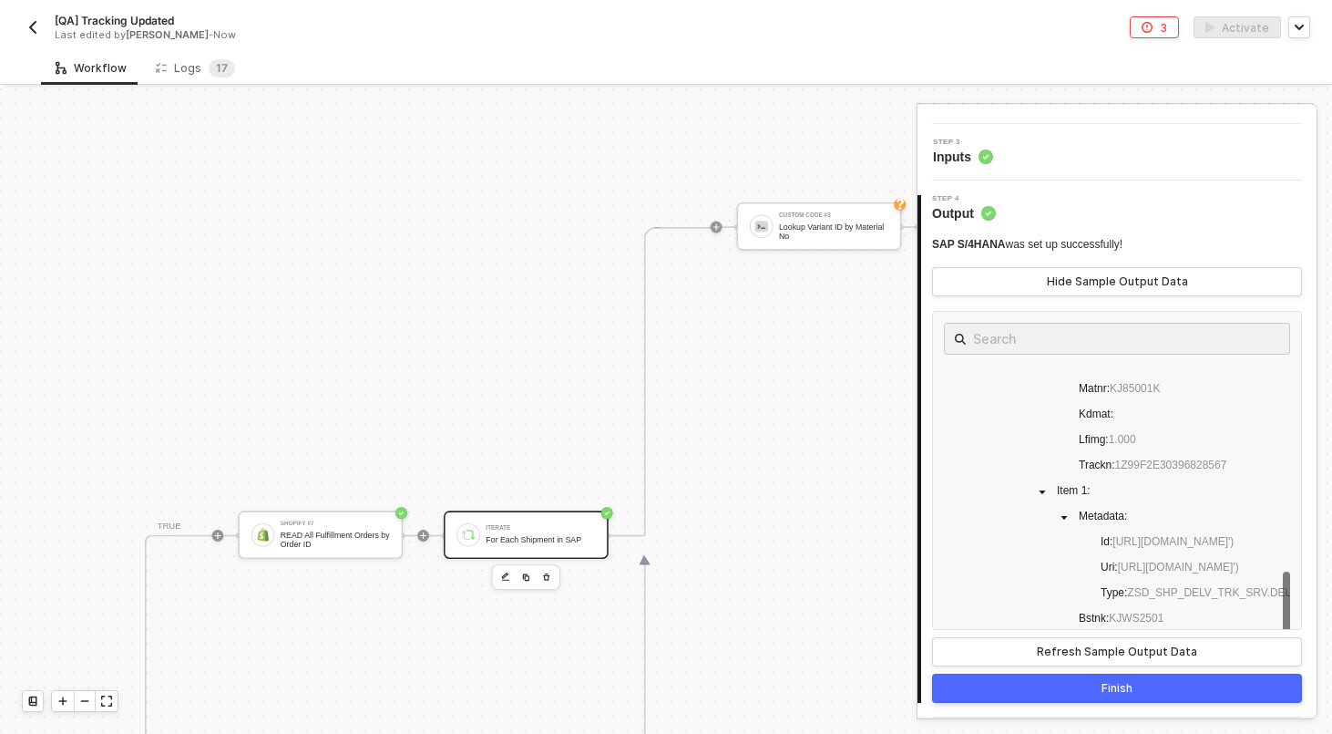
click at [569, 540] on div "For Each Shipment in SAP" at bounding box center [540, 538] width 109 height 9
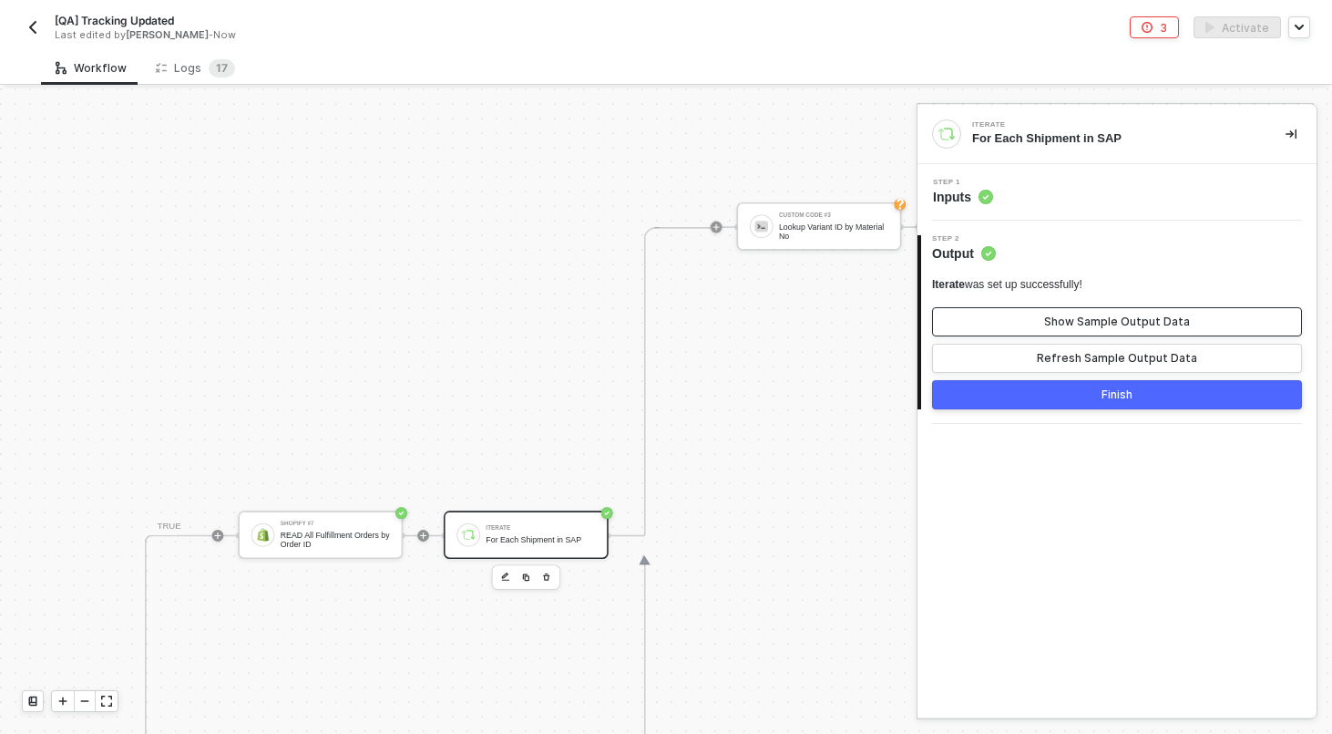
click at [1126, 313] on button "Show Sample Output Data" at bounding box center [1117, 321] width 370 height 29
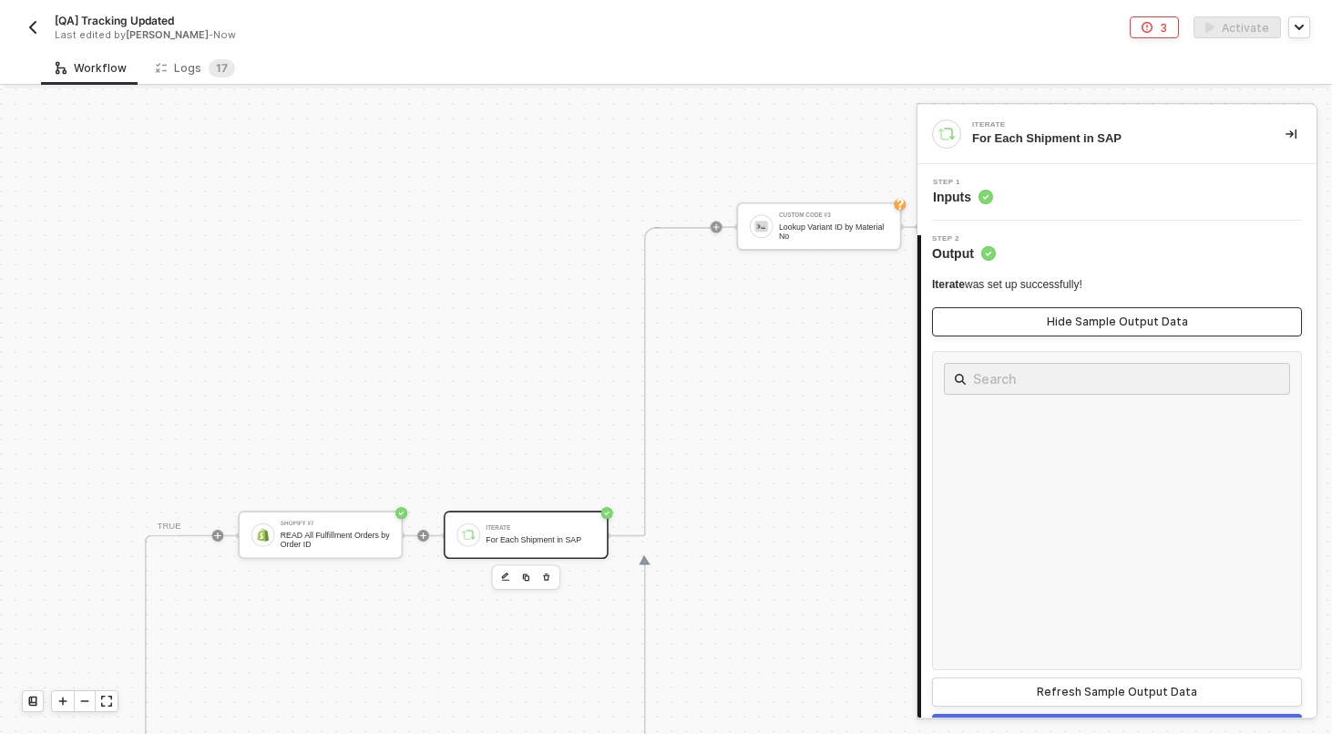
click at [1126, 313] on button "Hide Sample Output Data" at bounding box center [1117, 321] width 370 height 29
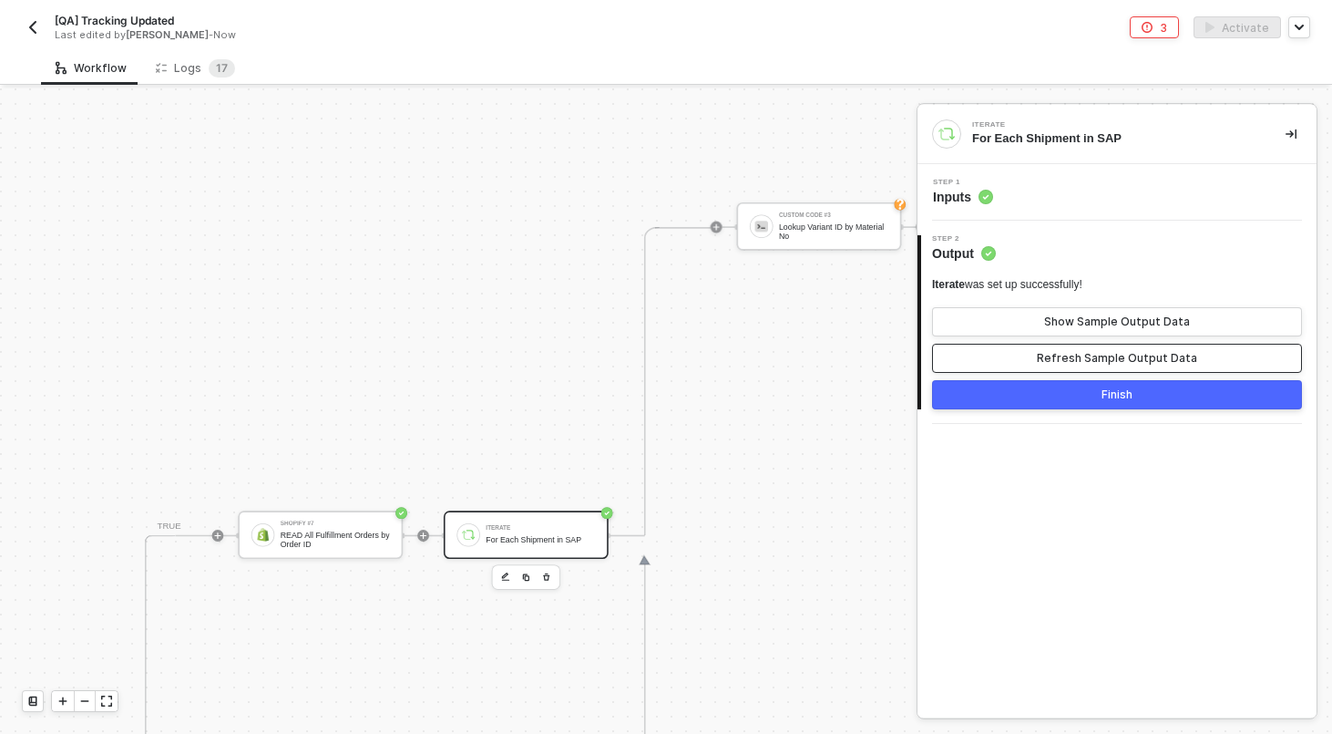
click at [1126, 354] on div "Refresh Sample Output Data" at bounding box center [1117, 358] width 160 height 15
click at [1114, 317] on div "Show Sample Output Data" at bounding box center [1117, 321] width 146 height 15
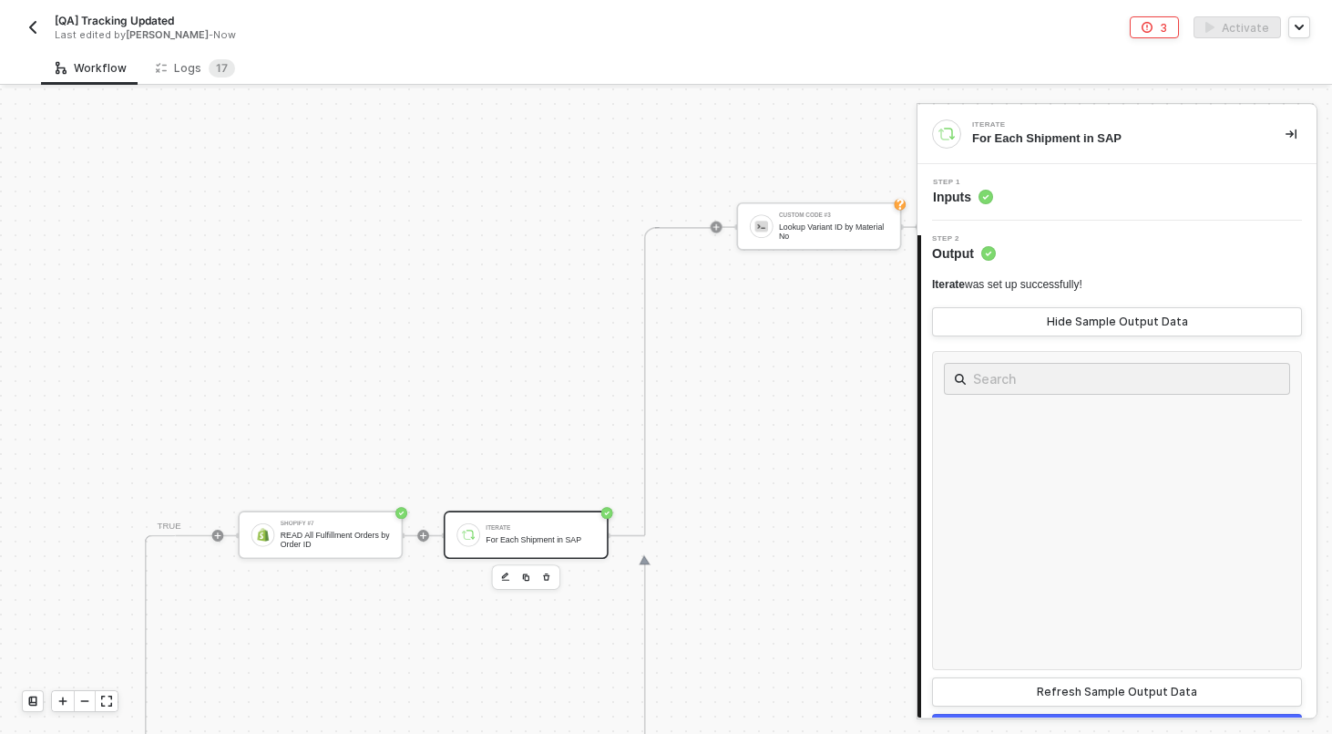
scroll to position [40, 0]
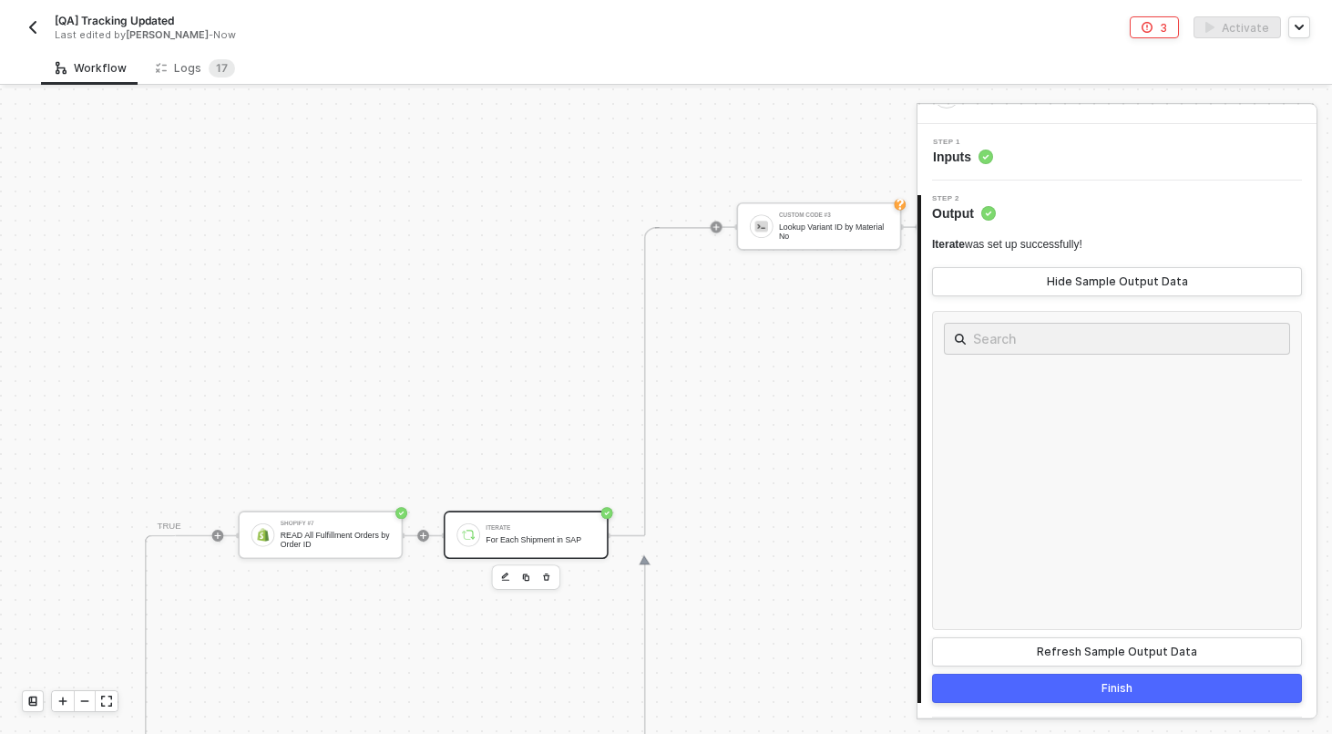
click at [1105, 686] on div "Finish" at bounding box center [1117, 688] width 31 height 15
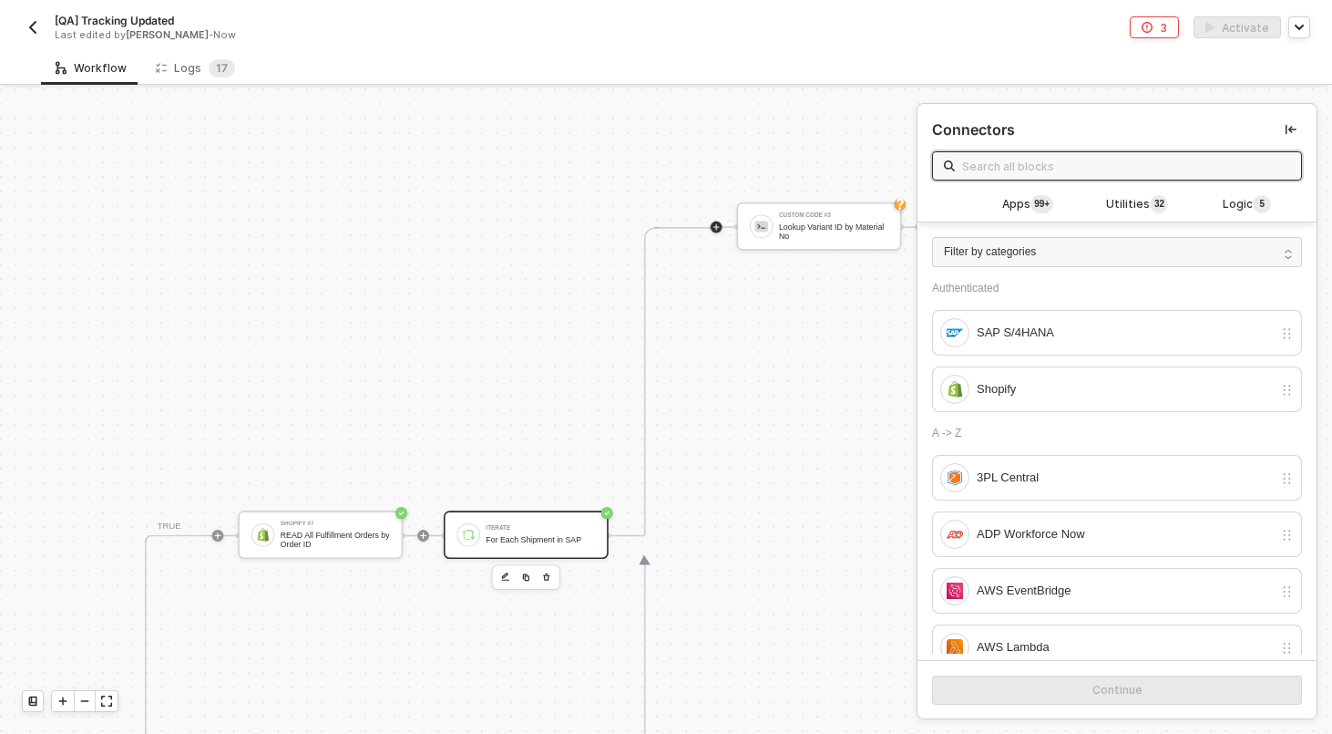
click at [519, 523] on div "Iterate For Each Shipment in SAP" at bounding box center [540, 533] width 109 height 27
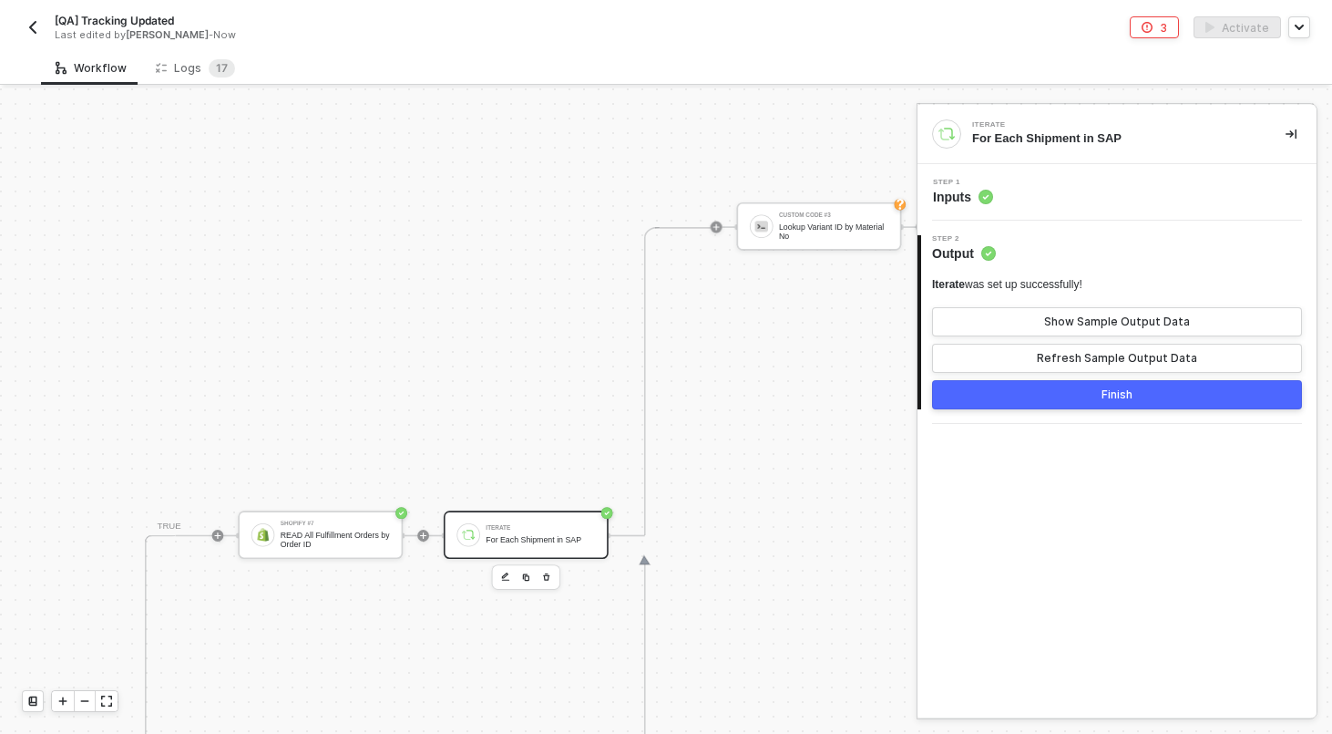
click at [1092, 185] on div "Step 1 Inputs" at bounding box center [1119, 192] width 395 height 27
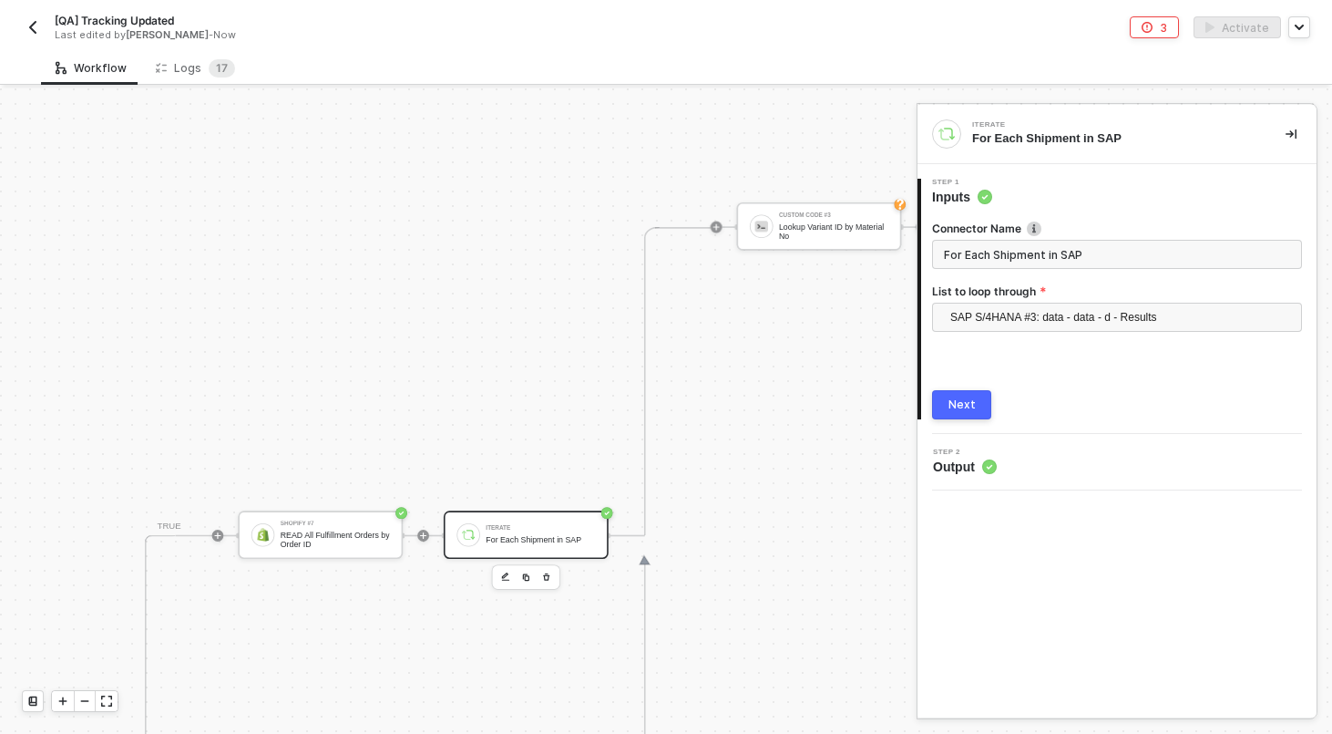
click at [1020, 332] on div "SAP S/4HANA #3: data - data - d - Results" at bounding box center [1117, 322] width 370 height 38
click at [1021, 320] on span "SAP S/4HANA #3: data - data - d - Results" at bounding box center [1121, 316] width 341 height 27
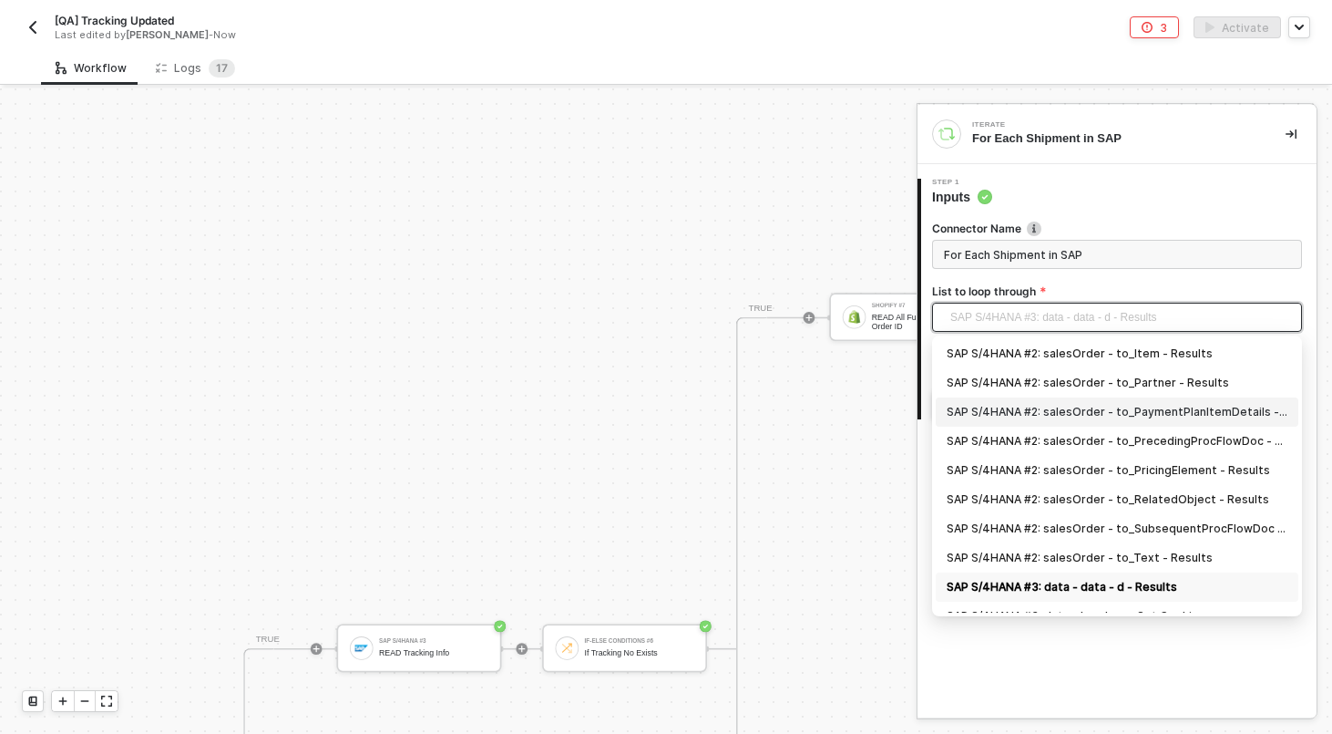
scroll to position [47, 0]
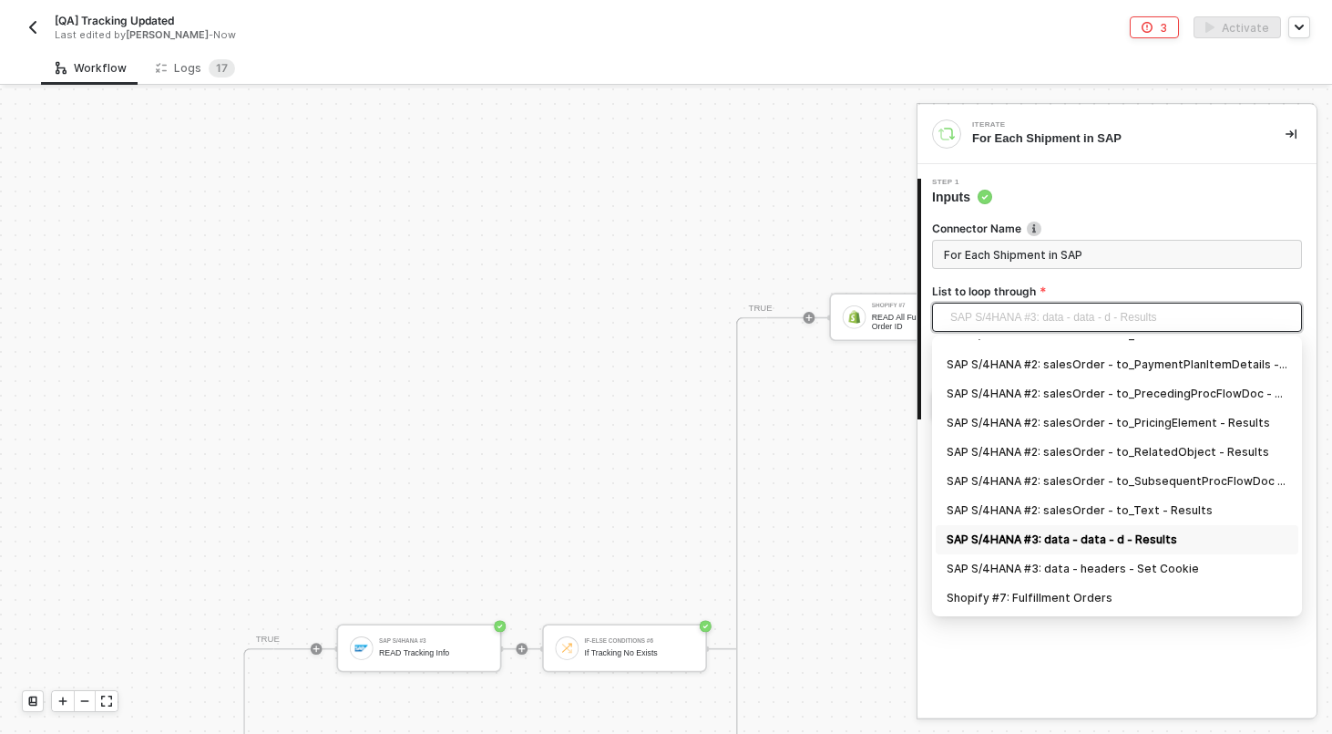
click at [1107, 534] on div "SAP S/4HANA #3: data - data - d - Results" at bounding box center [1117, 539] width 341 height 20
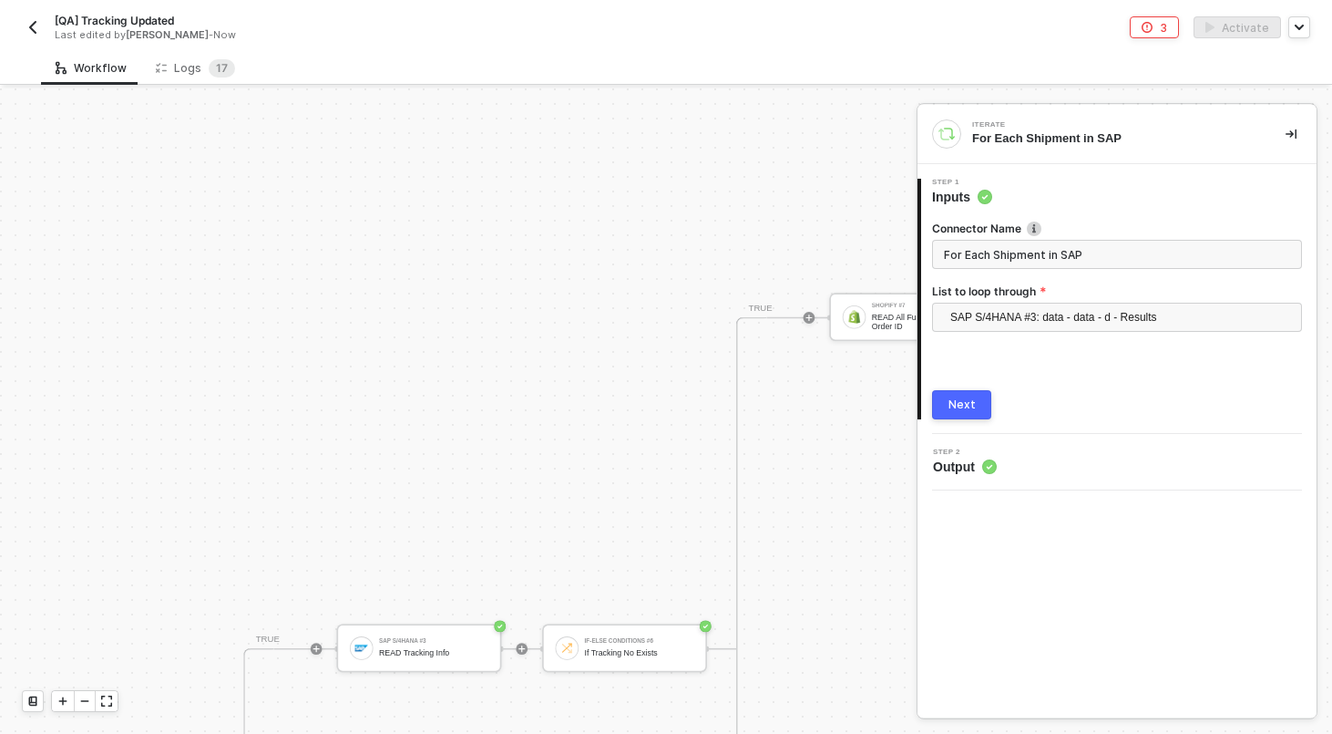
click at [949, 397] on button "Next" at bounding box center [961, 404] width 59 height 29
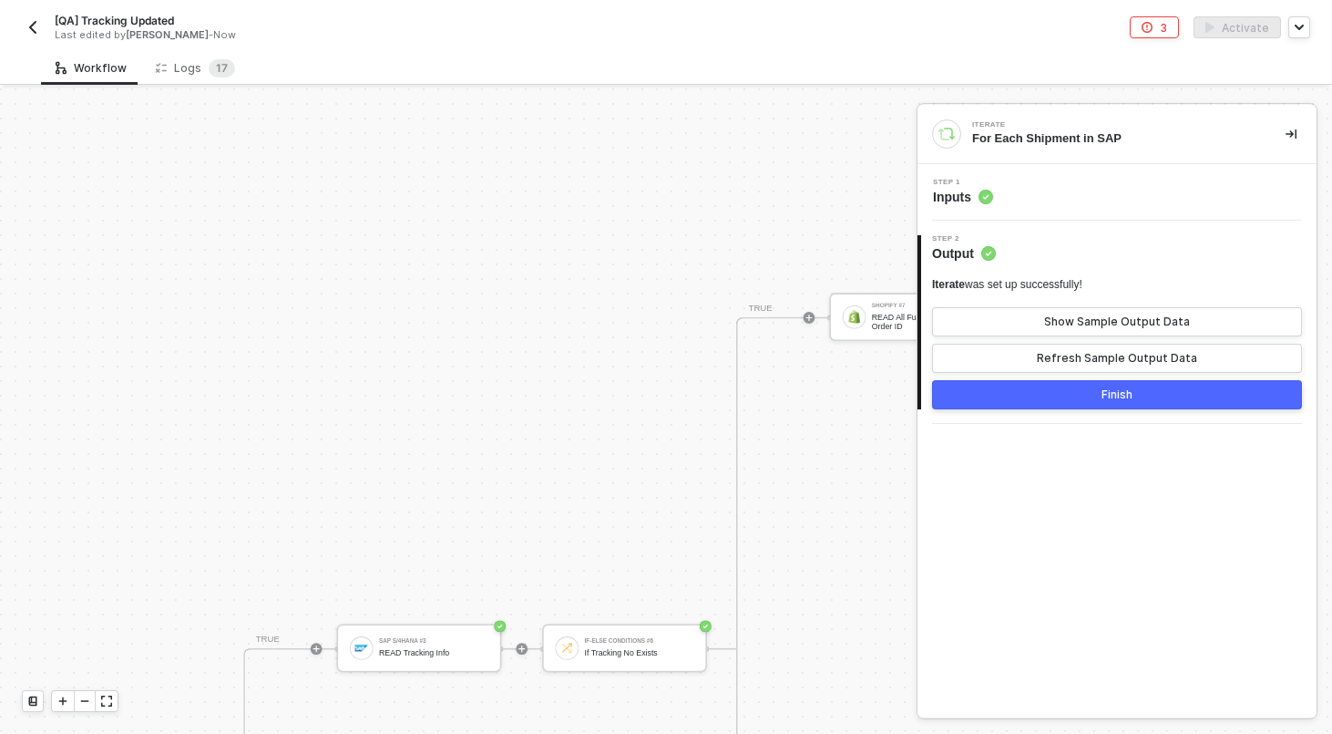
click at [1081, 400] on button "Finish" at bounding box center [1117, 394] width 370 height 29
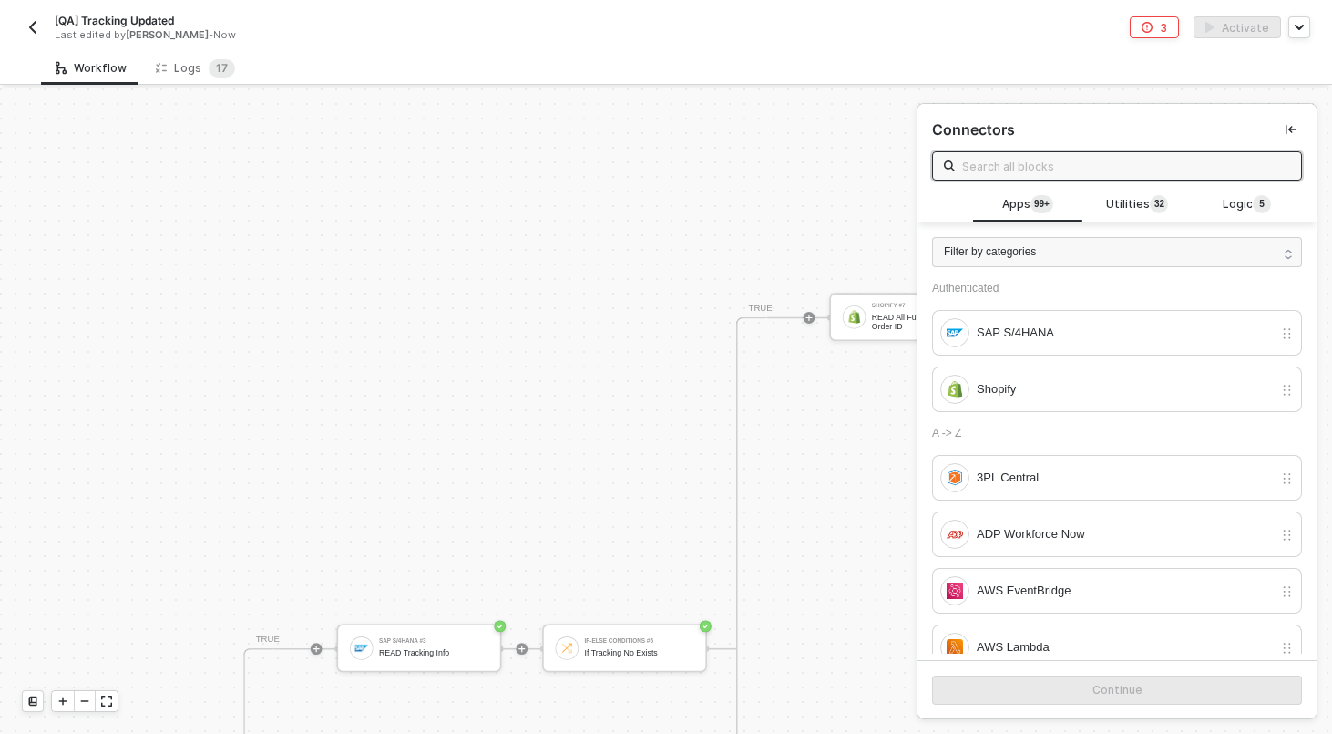
click at [720, 47] on div "[QA] Tracking Updated Last edited by Scott Cogswell - Now 3 Activate" at bounding box center [666, 25] width 1289 height 51
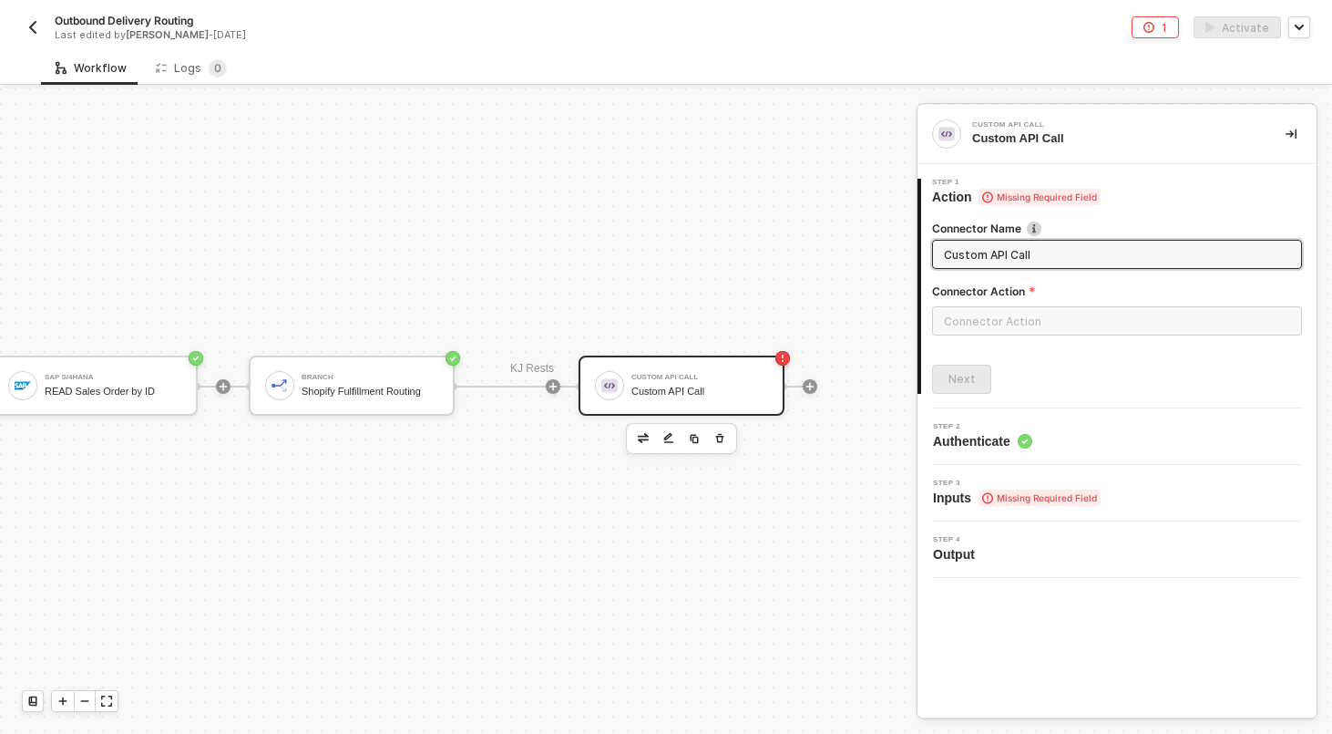
scroll to position [297, 302]
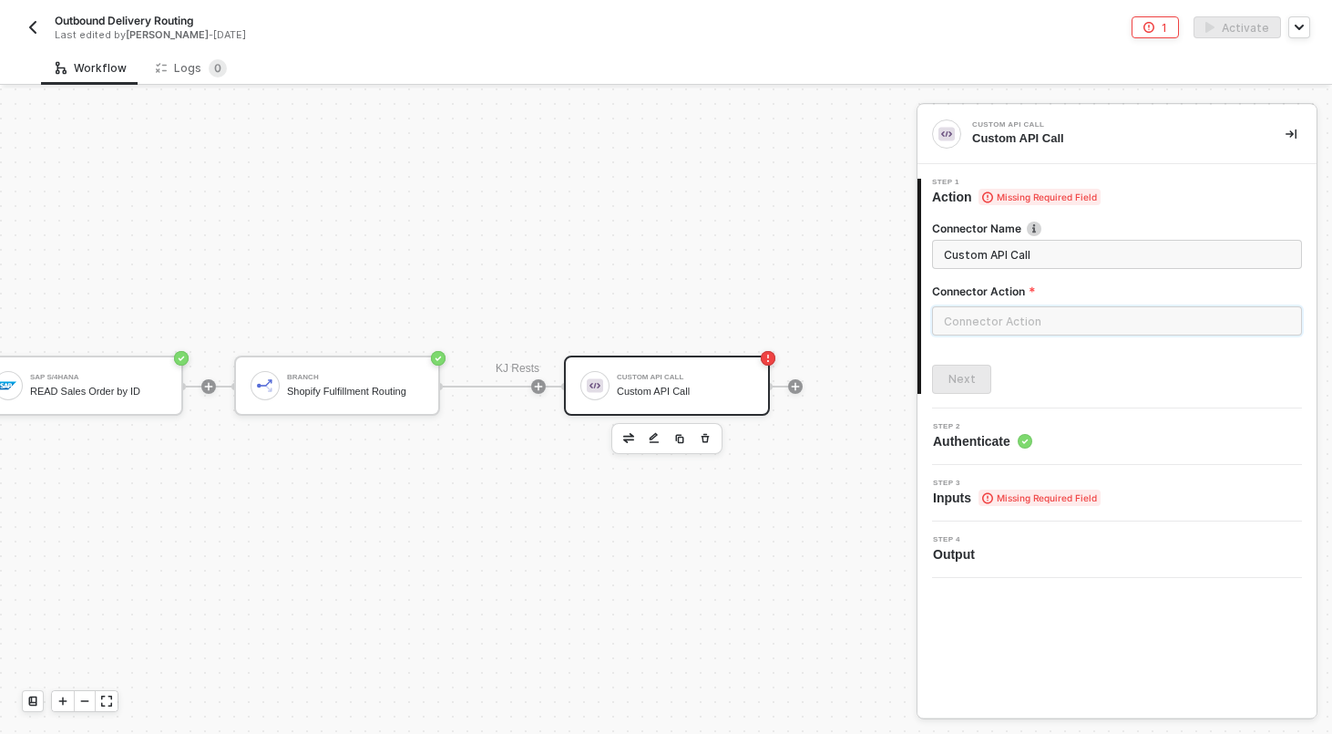
click at [1020, 328] on input "text" at bounding box center [1117, 320] width 370 height 29
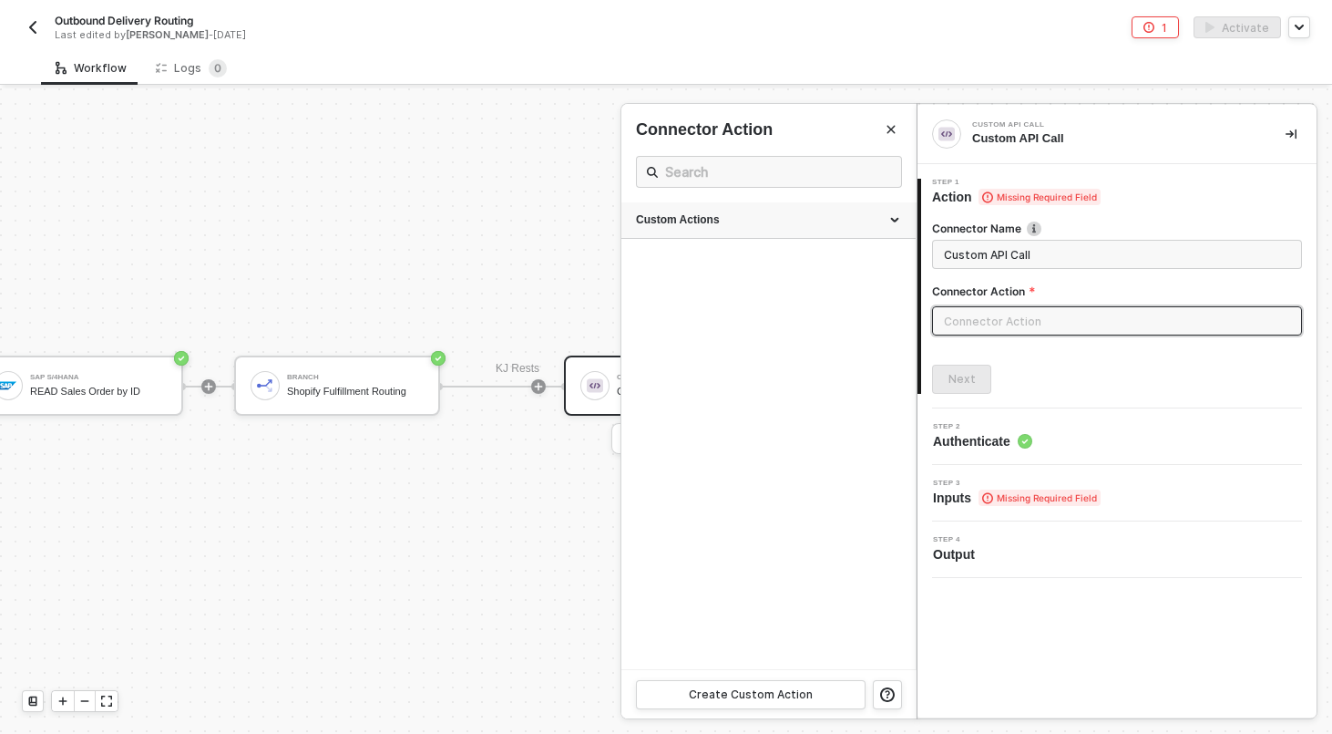
click at [777, 215] on div "Custom Actions" at bounding box center [768, 219] width 265 height 15
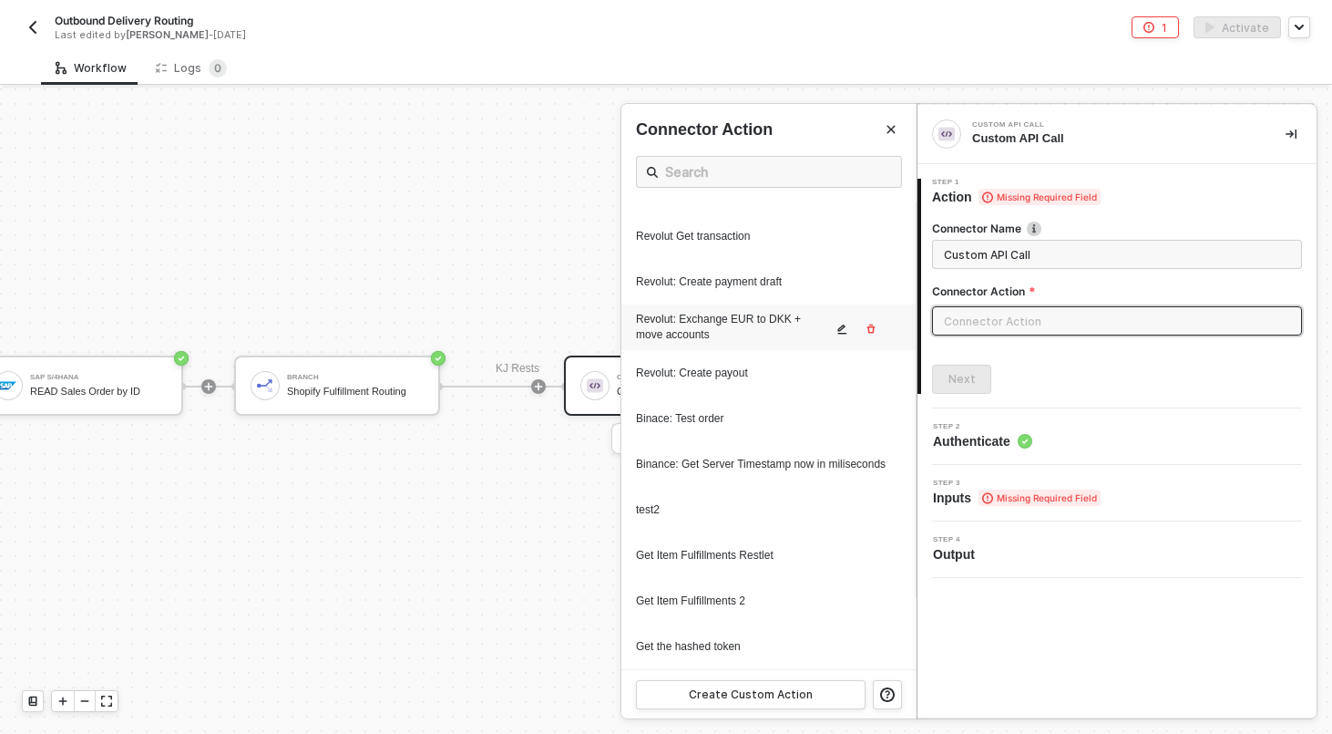
scroll to position [0, 0]
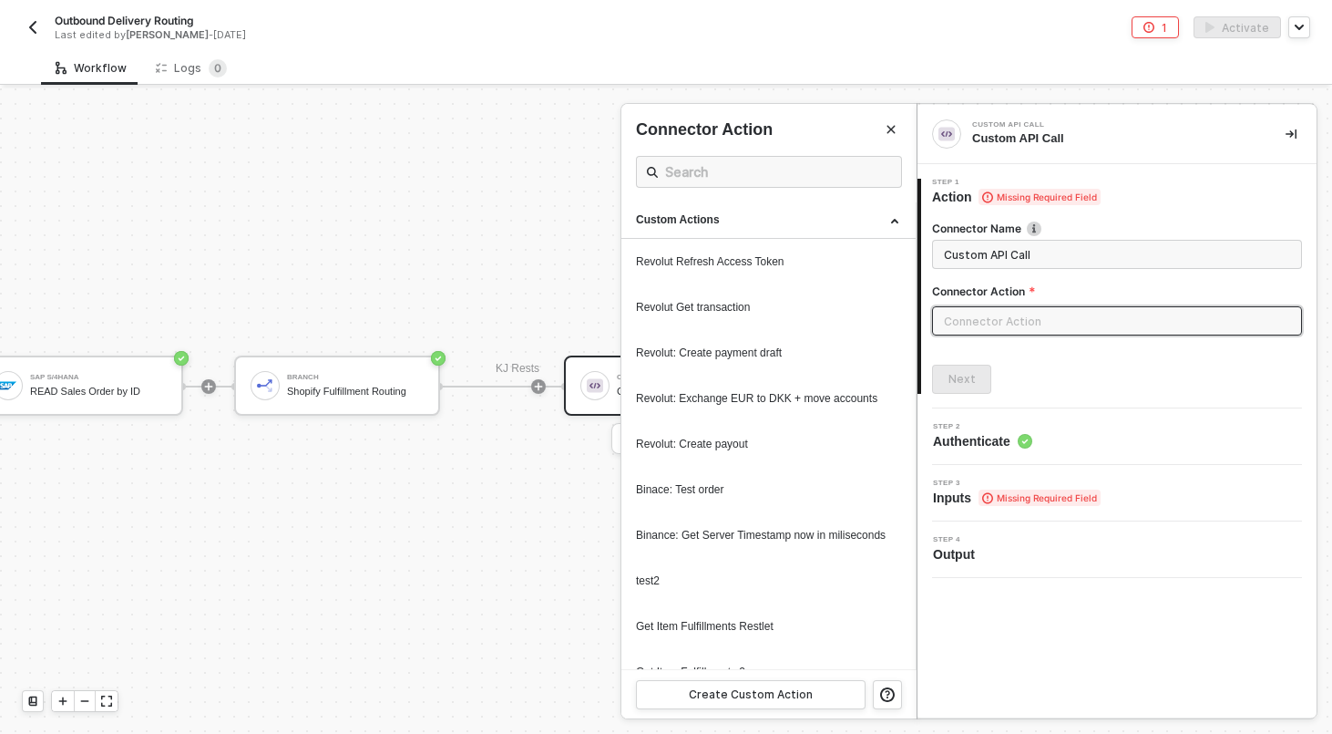
click at [441, 262] on div at bounding box center [666, 410] width 1332 height 645
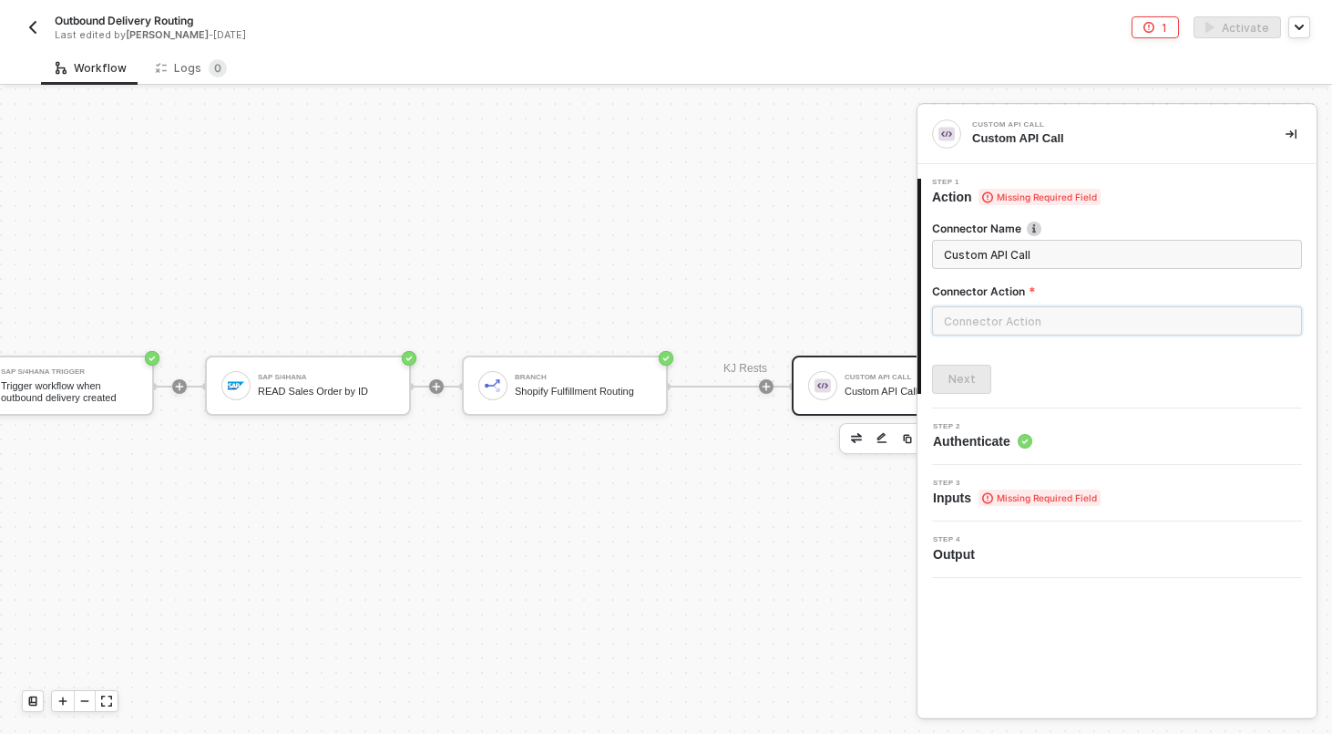
scroll to position [297, 71]
click at [854, 437] on img "button" at bounding box center [859, 437] width 11 height 9
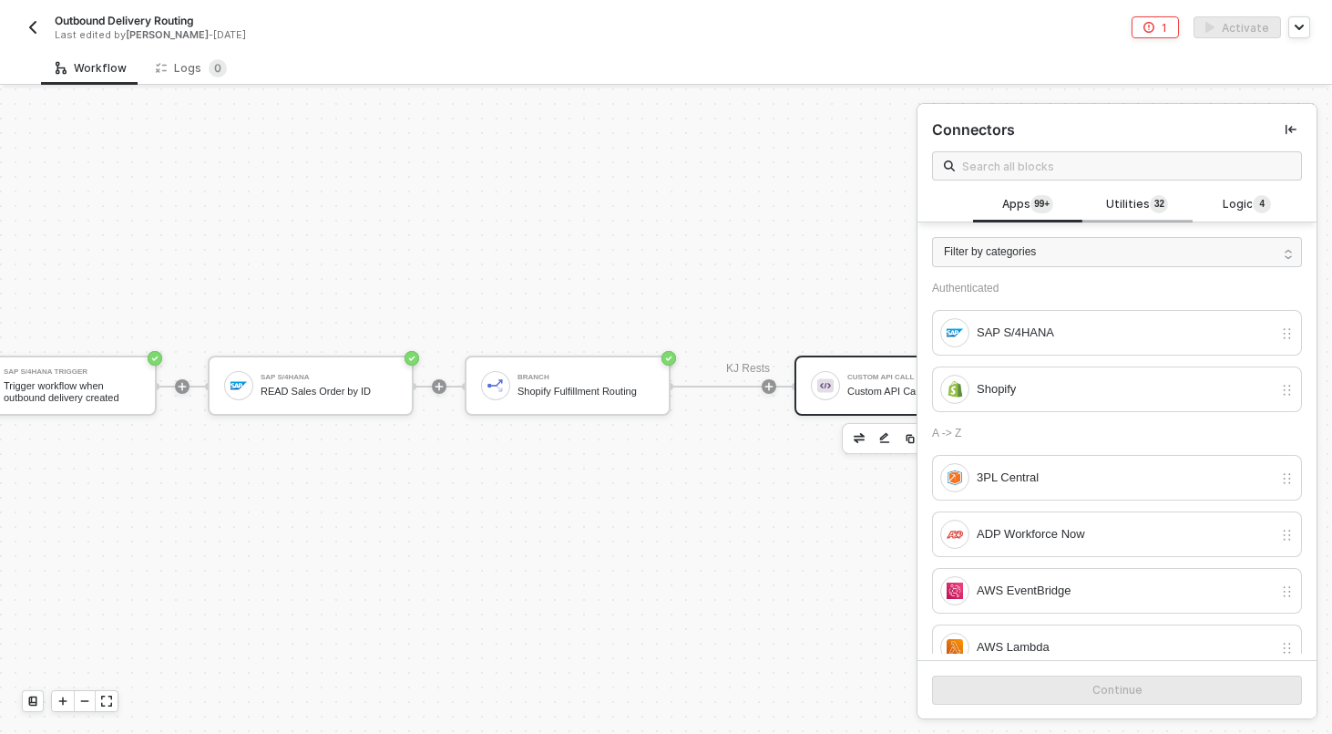
click at [1151, 198] on sup "3 2" at bounding box center [1159, 204] width 18 height 18
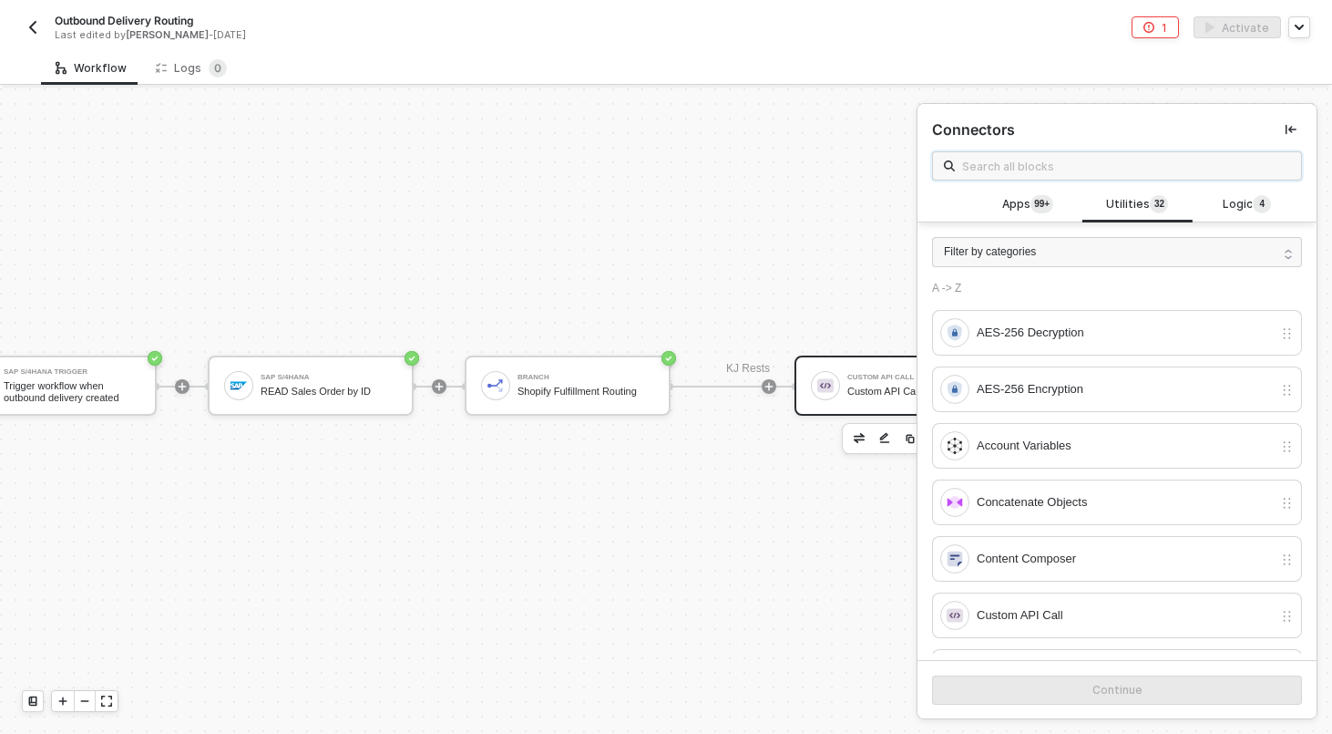
click at [1136, 163] on input "text" at bounding box center [1126, 166] width 328 height 20
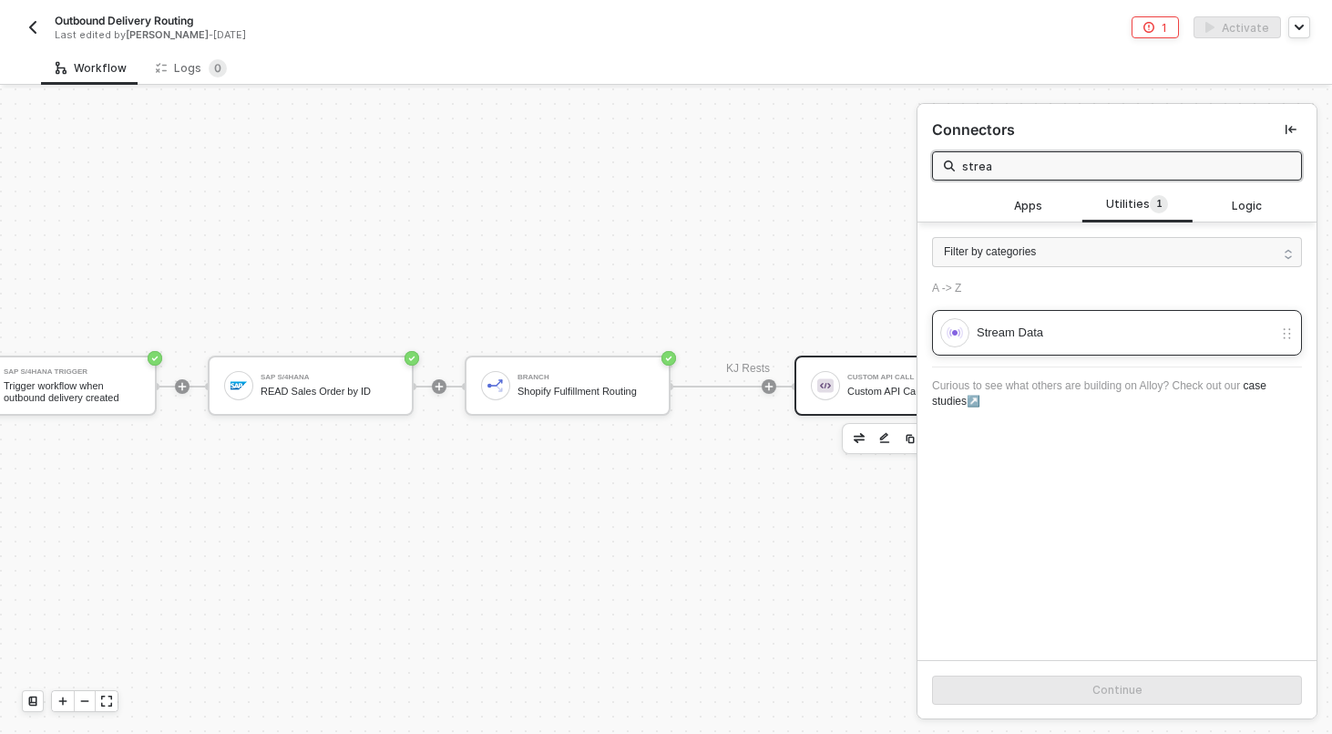
type input "strea"
click at [1080, 340] on div "Stream Data" at bounding box center [1125, 333] width 296 height 20
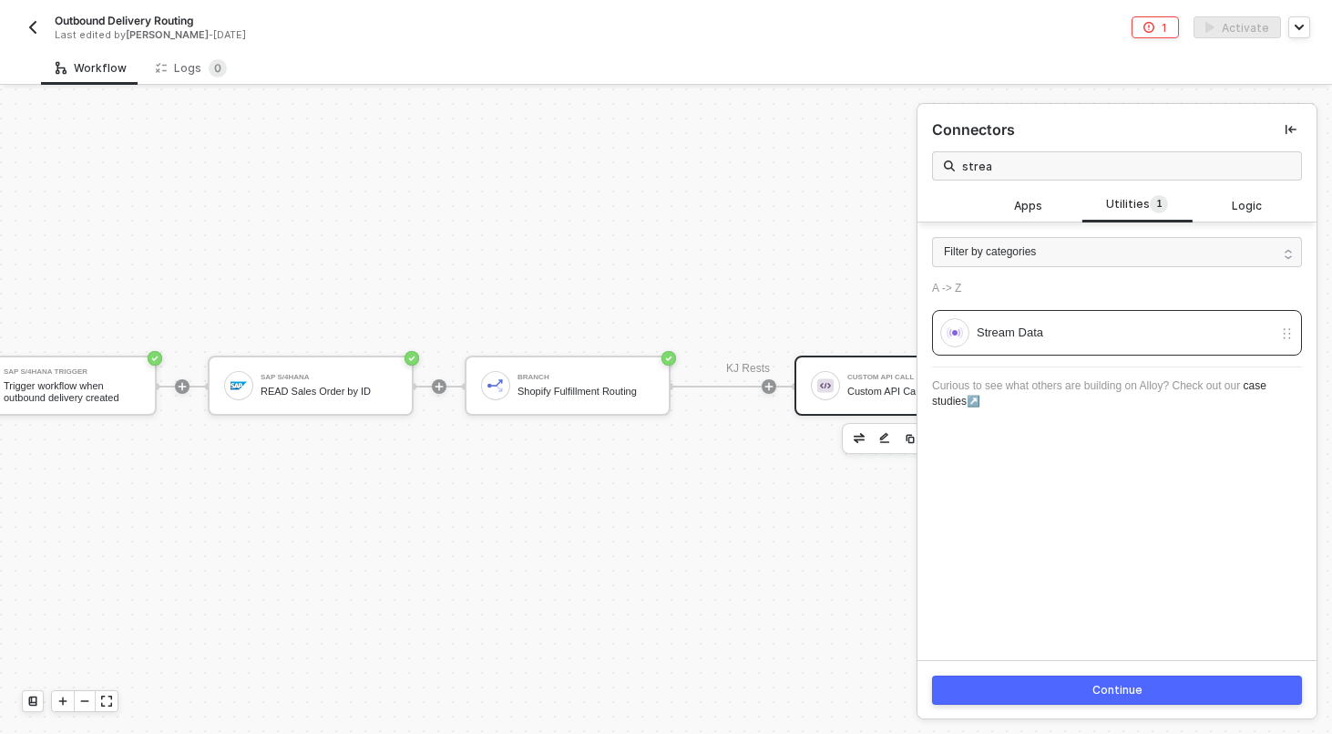
click at [1122, 687] on div "Continue" at bounding box center [1118, 690] width 50 height 15
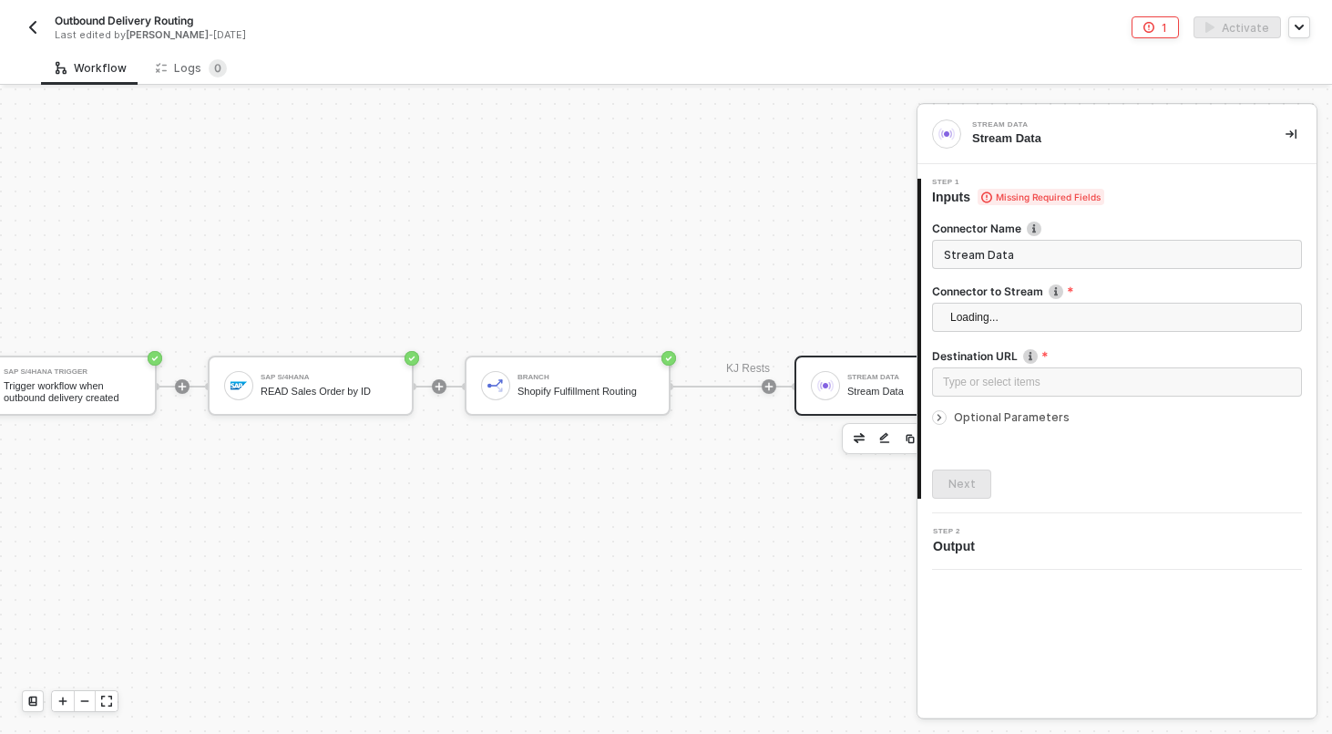
scroll to position [297, 302]
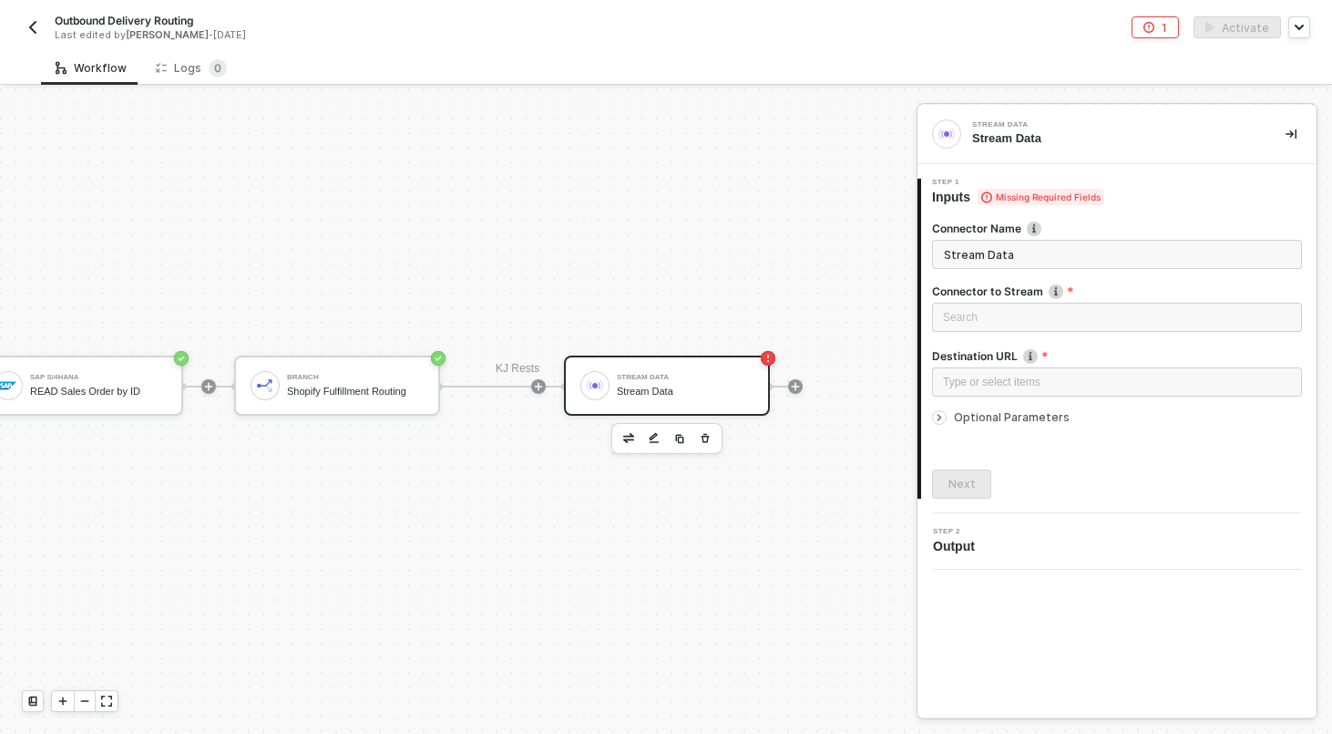
click at [1076, 251] on input "Stream Data" at bounding box center [1117, 254] width 370 height 29
type input "Trigger KJ Rests"
click at [1034, 325] on div "Search" at bounding box center [1117, 317] width 370 height 29
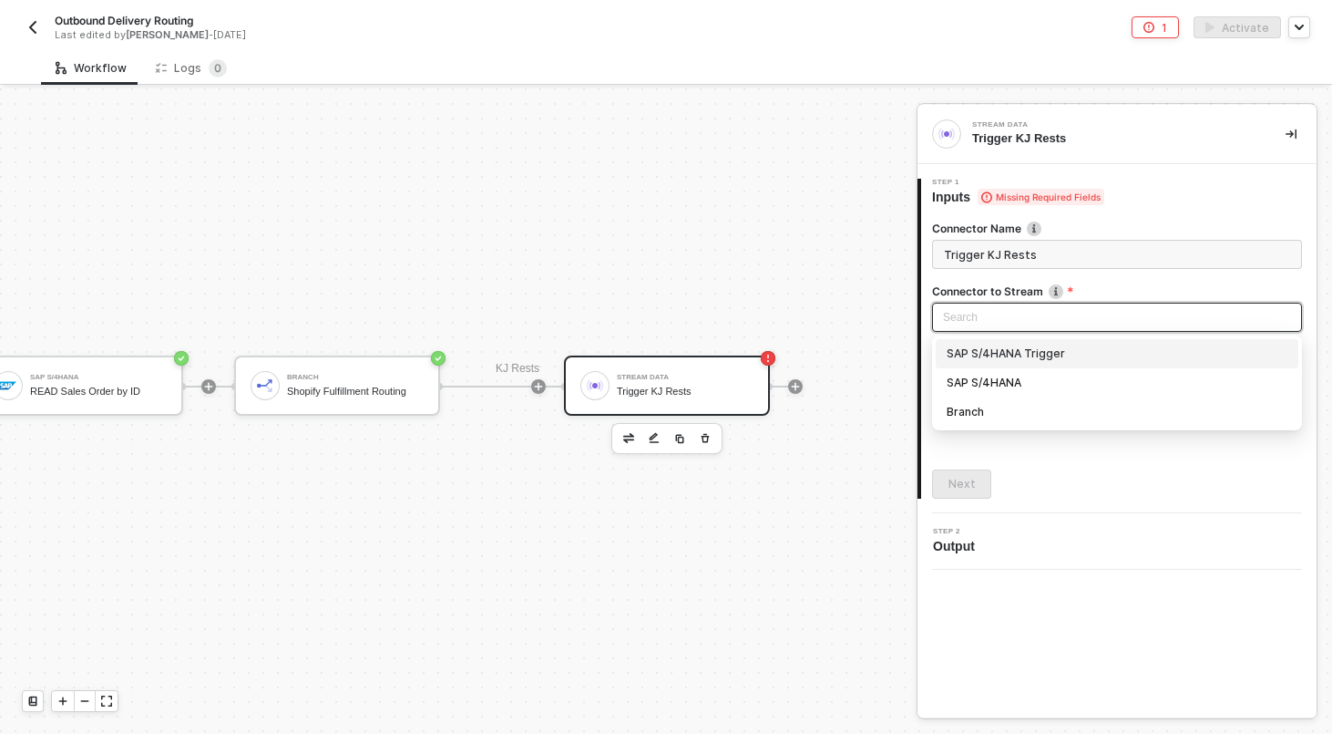
click at [592, 177] on div "SAP S/4HANA Trigger Trigger workflow when outbound delivery created SAP S/4HANA…" at bounding box center [250, 385] width 1105 height 1189
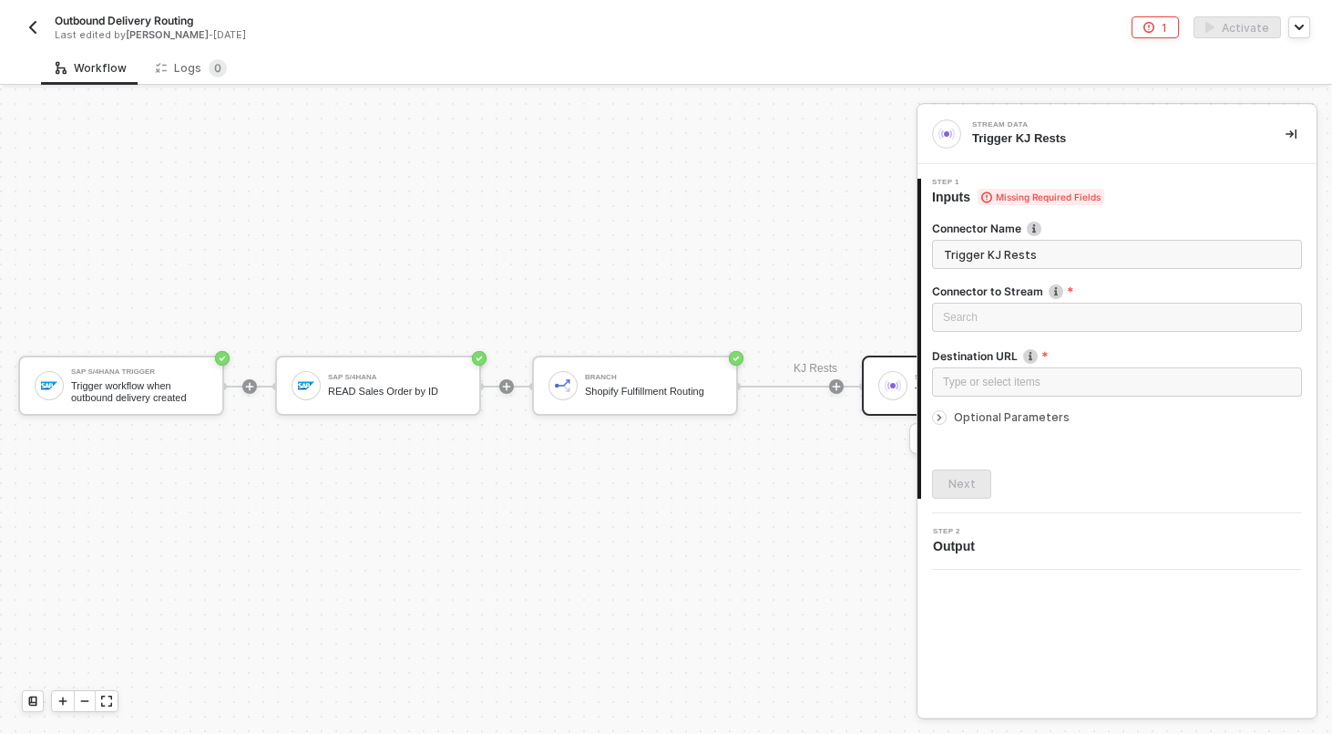
scroll to position [297, 0]
click at [511, 384] on icon "icon-play" at bounding box center [510, 386] width 11 height 11
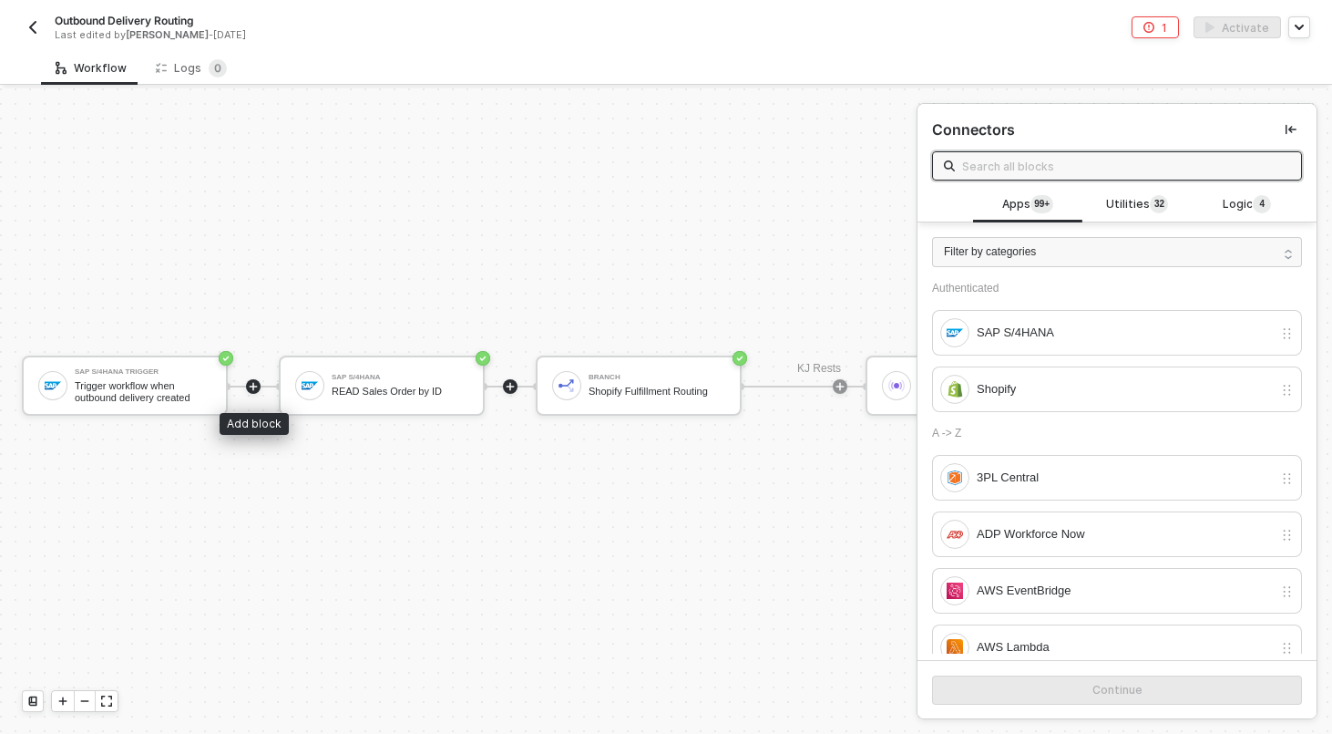
click at [251, 387] on icon "icon-play" at bounding box center [253, 386] width 11 height 11
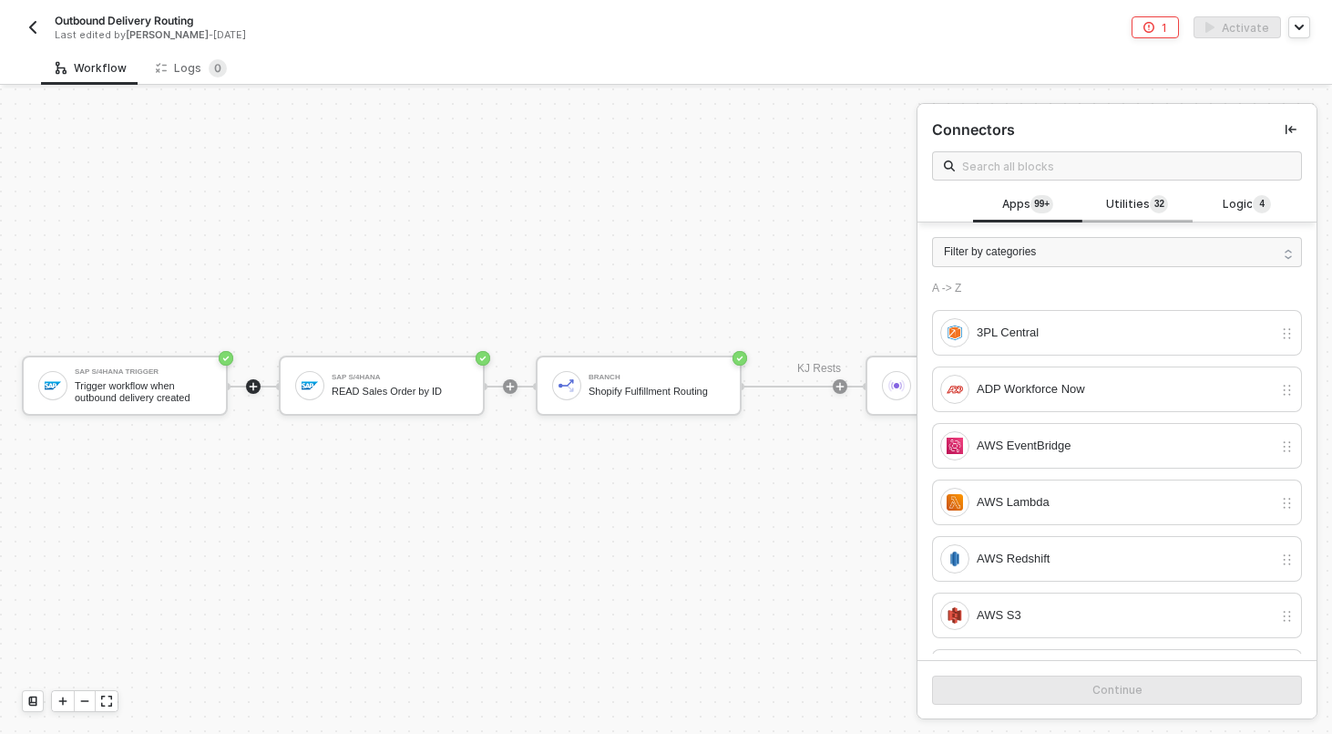
click at [1137, 190] on div "Utilities 3 2" at bounding box center [1137, 205] width 109 height 35
click at [1125, 170] on input "text" at bounding box center [1126, 166] width 328 height 20
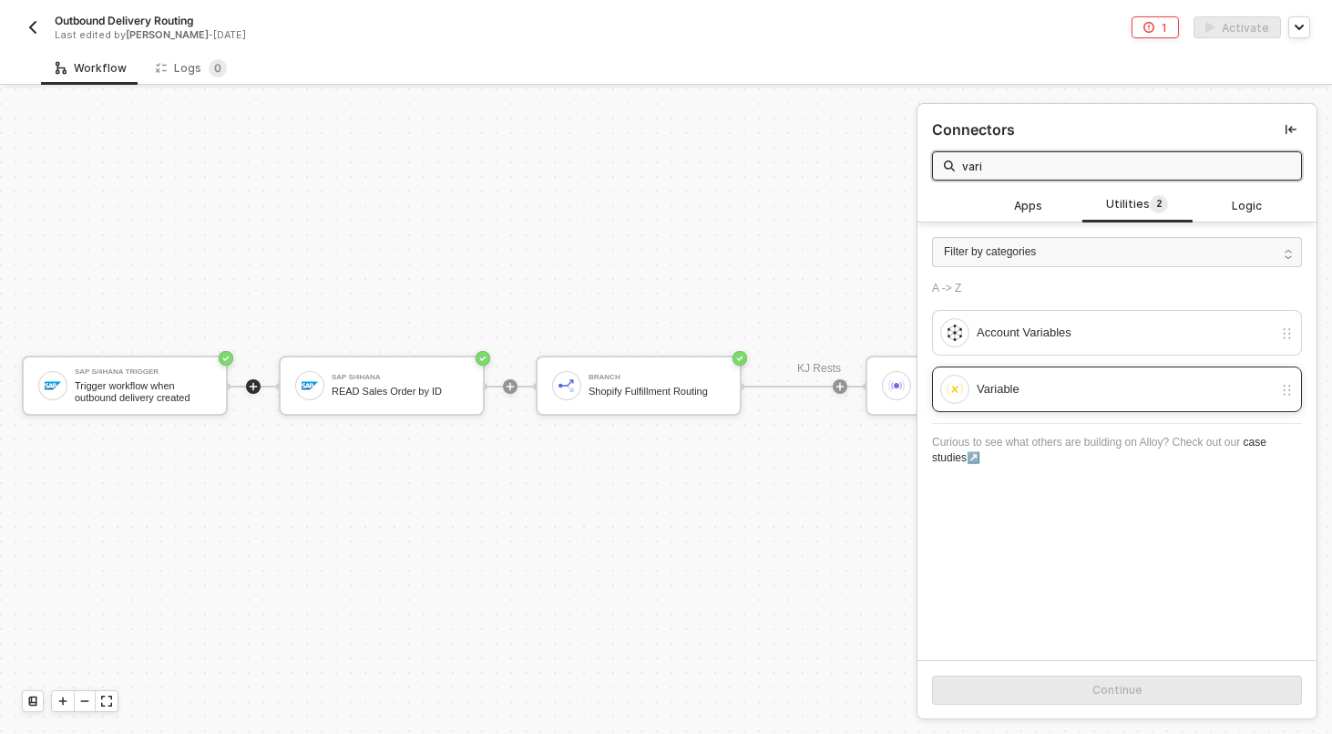
type input "vari"
click at [1105, 396] on div "Variable" at bounding box center [1125, 389] width 296 height 20
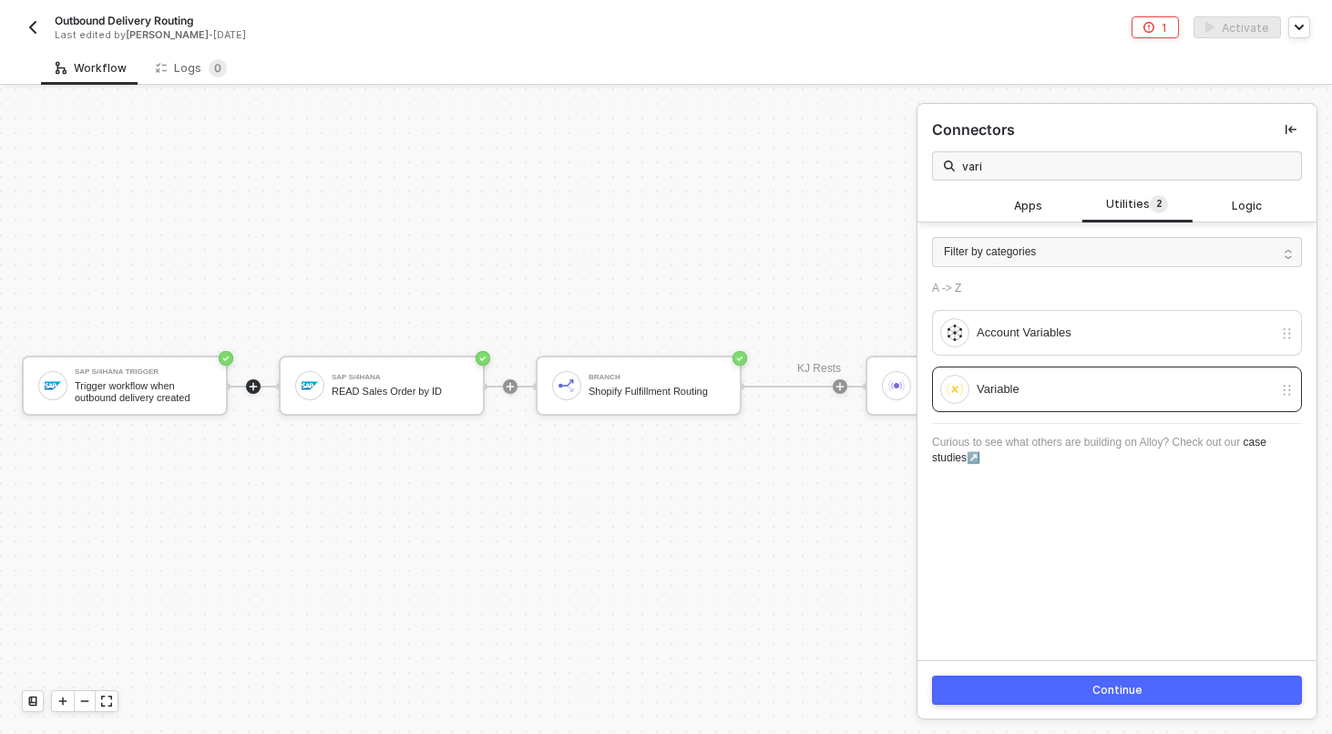
click at [1127, 699] on button "Continue" at bounding box center [1117, 689] width 370 height 29
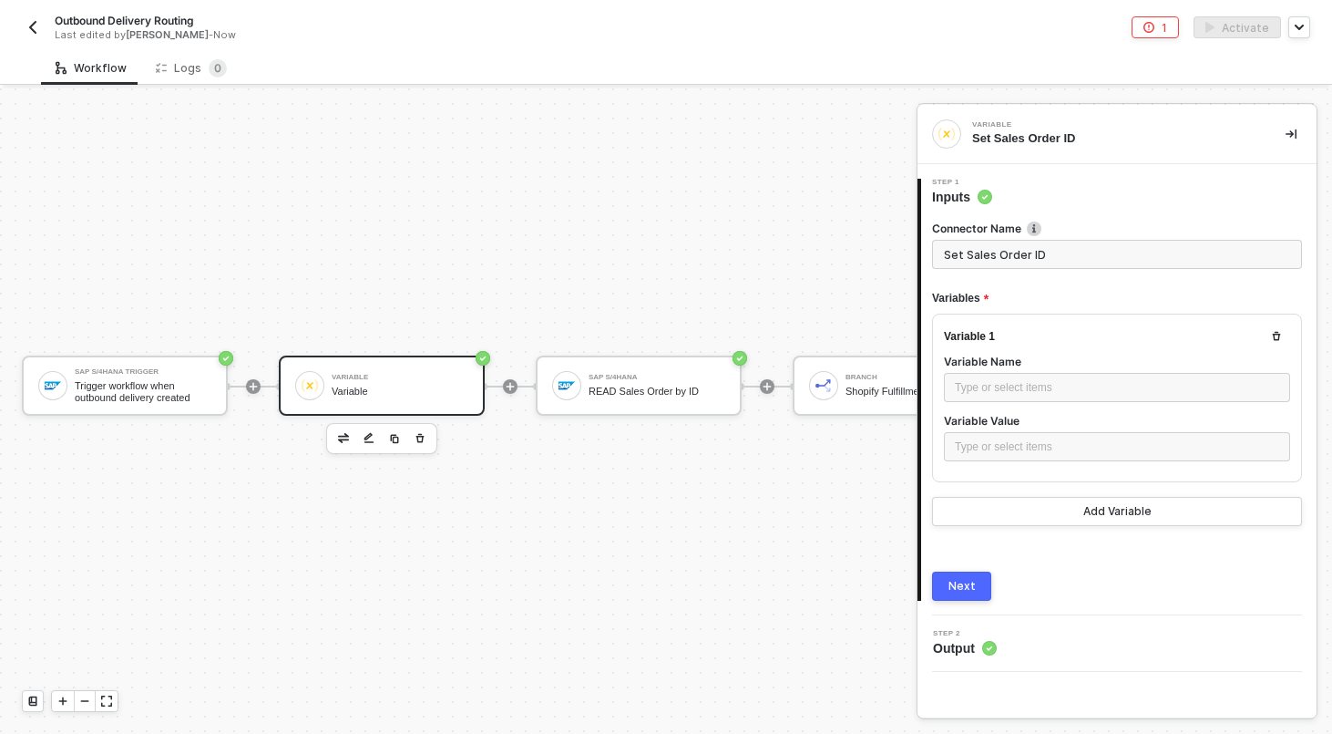
type input "Set Sales Order ID"
click at [1095, 452] on div "Type or select items ﻿" at bounding box center [1117, 446] width 324 height 17
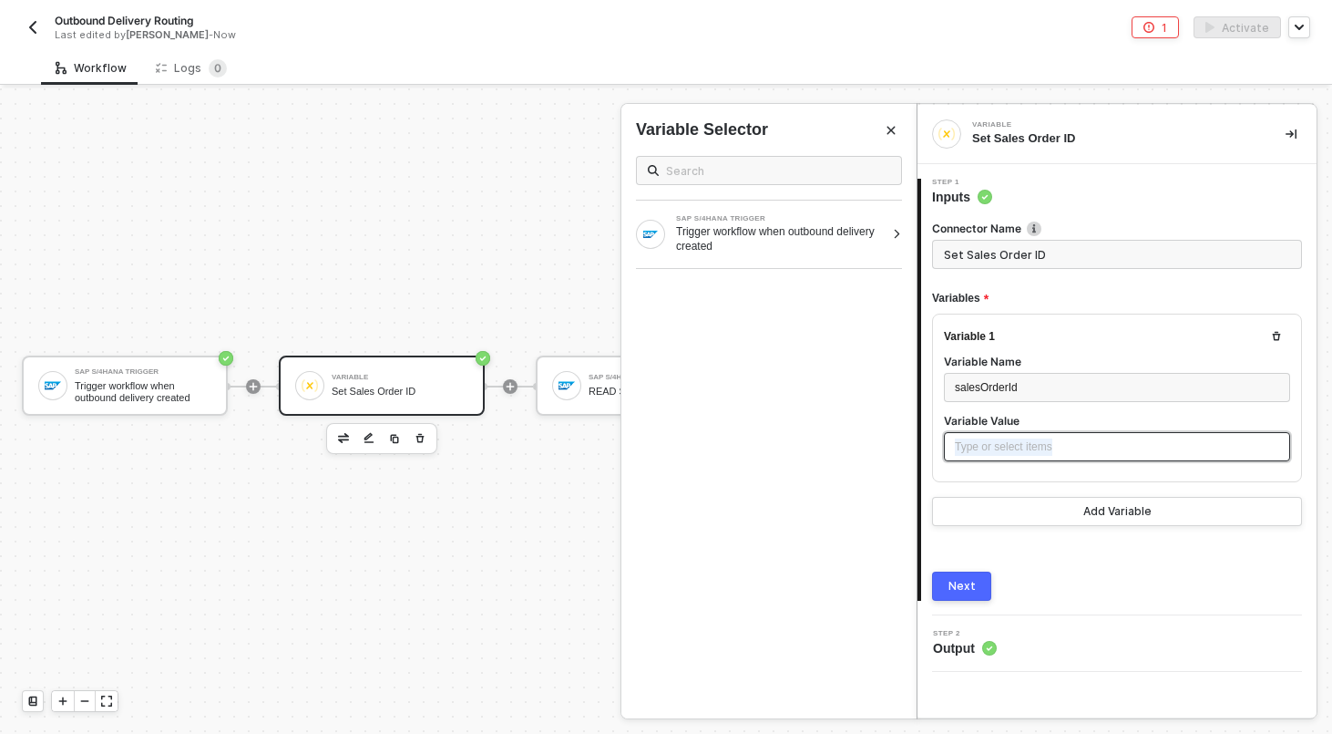
click at [1095, 452] on div "Type or select items ﻿" at bounding box center [1117, 446] width 324 height 17
click at [835, 239] on div "Trigger workflow when outbound delivery created" at bounding box center [780, 238] width 209 height 29
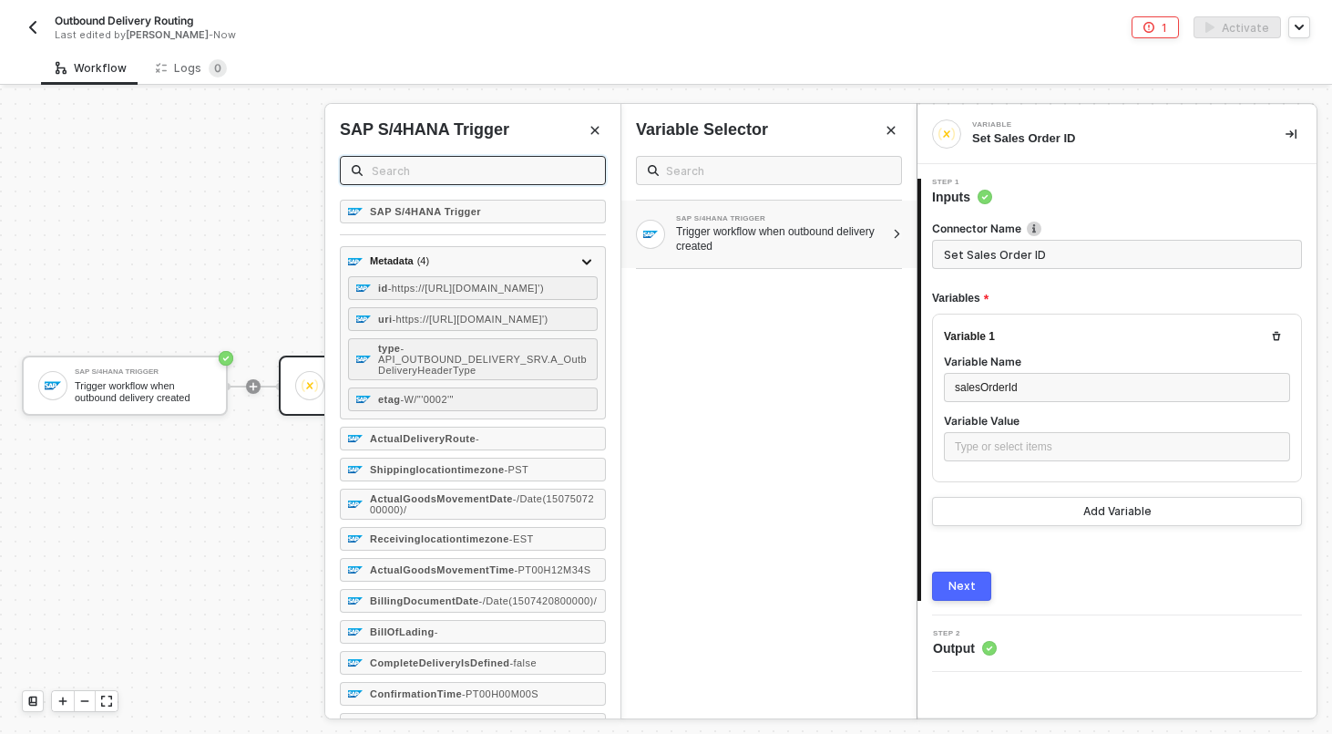
click at [480, 170] on input "text" at bounding box center [483, 170] width 222 height 20
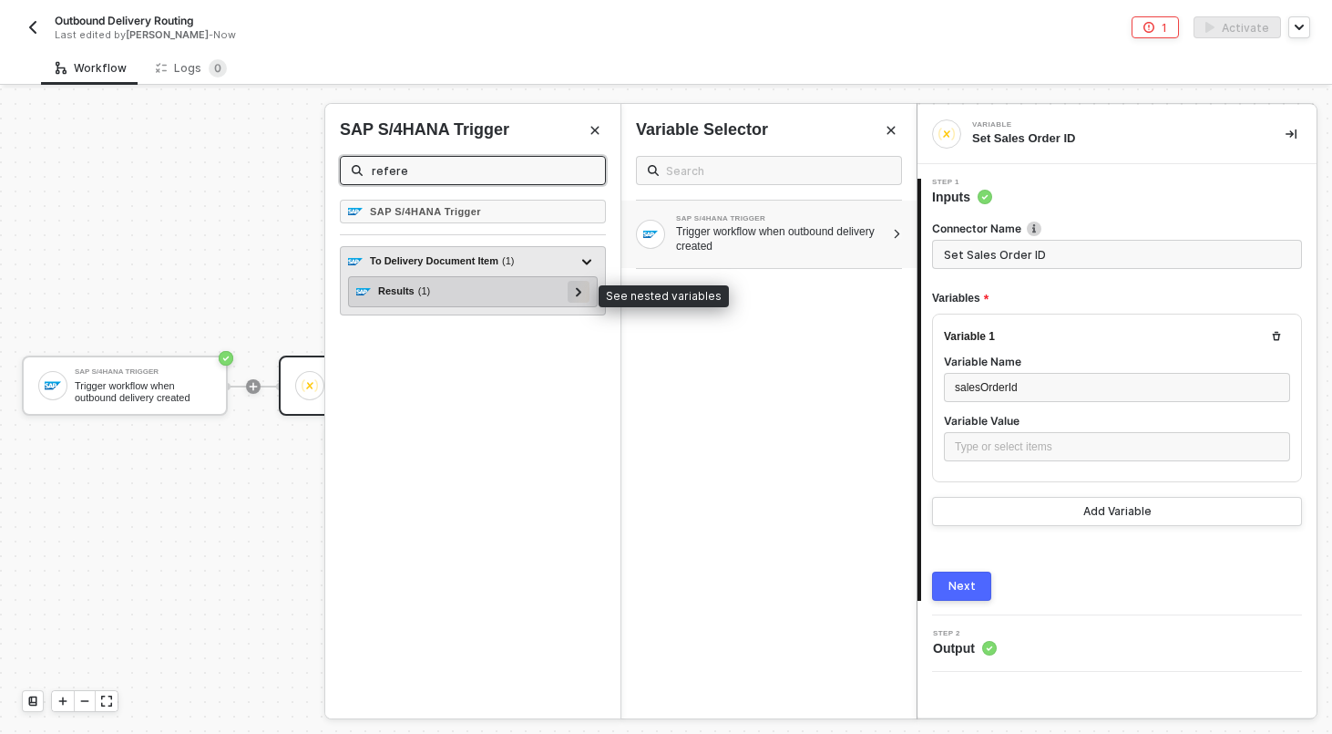
type input "refere"
click at [578, 294] on icon at bounding box center [578, 291] width 5 height 9
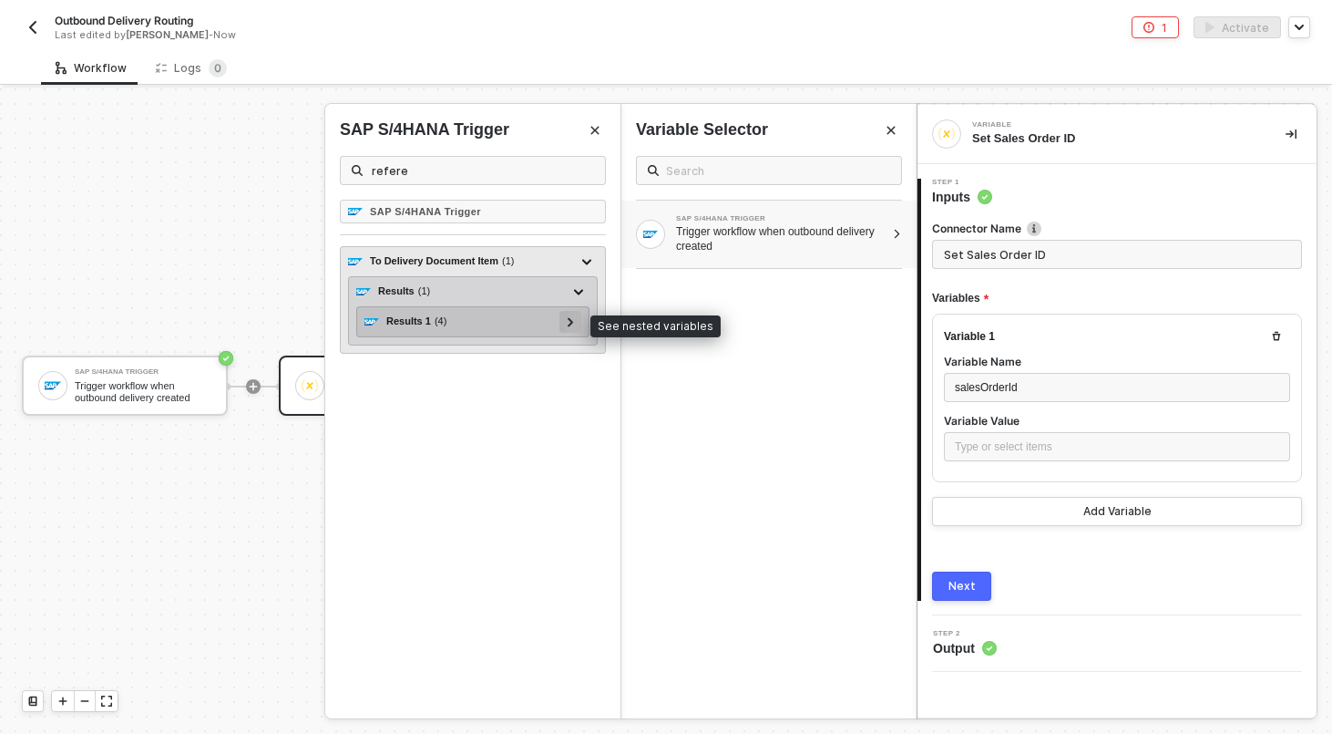
click at [572, 322] on icon at bounding box center [571, 321] width 6 height 9
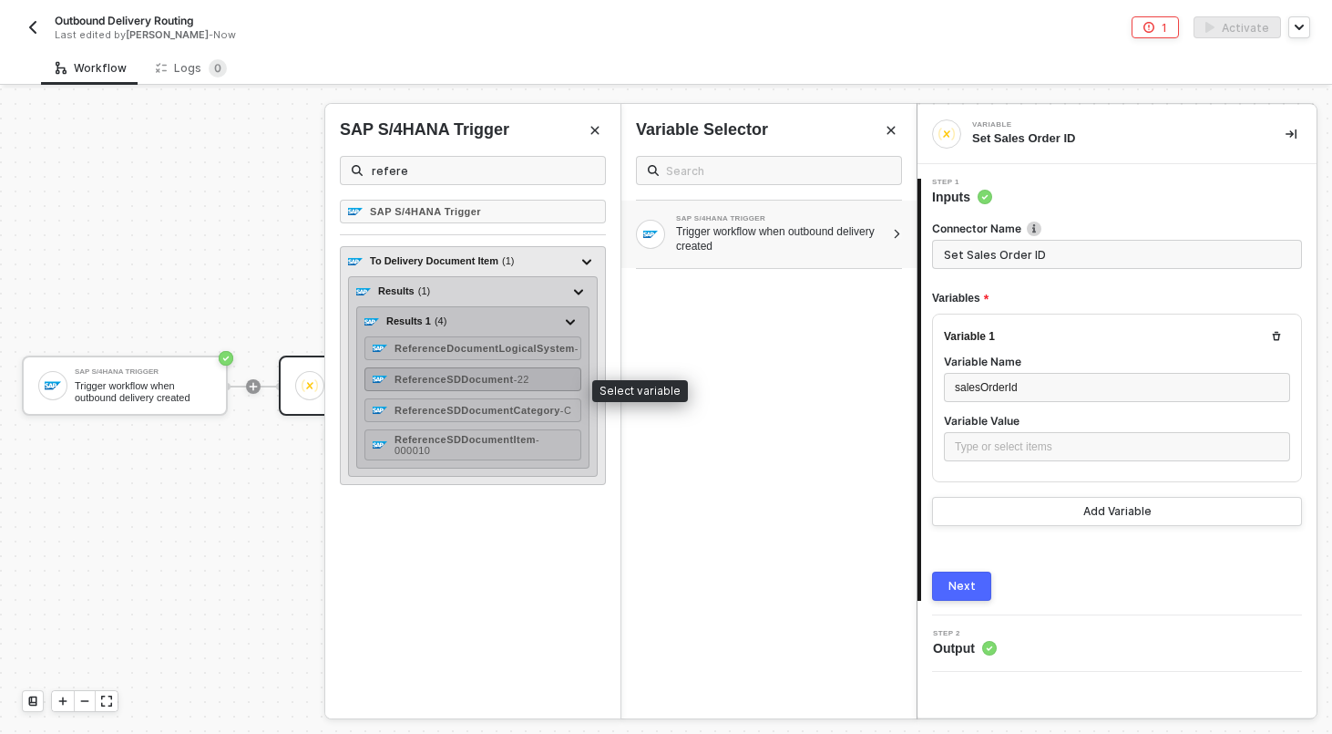
click at [529, 385] on span "- 22" at bounding box center [521, 379] width 15 height 11
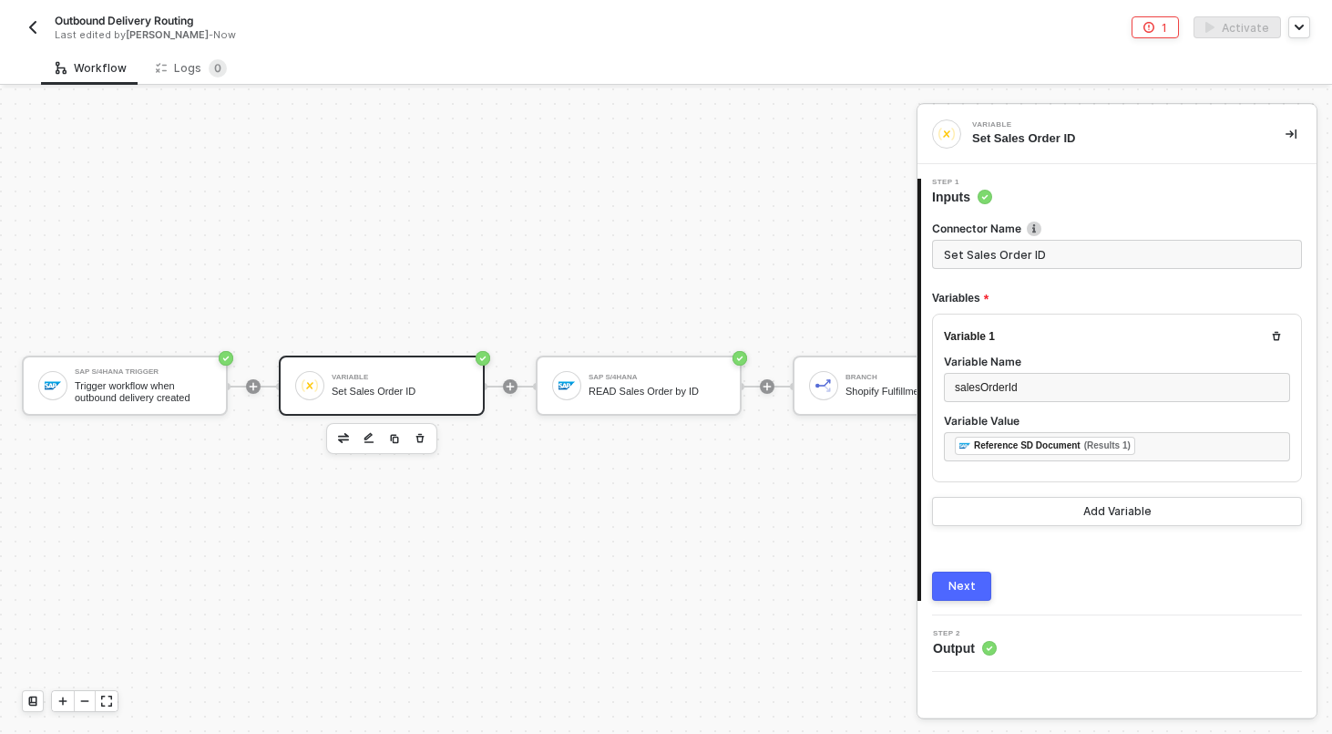
click at [973, 584] on div "Next" at bounding box center [962, 586] width 27 height 15
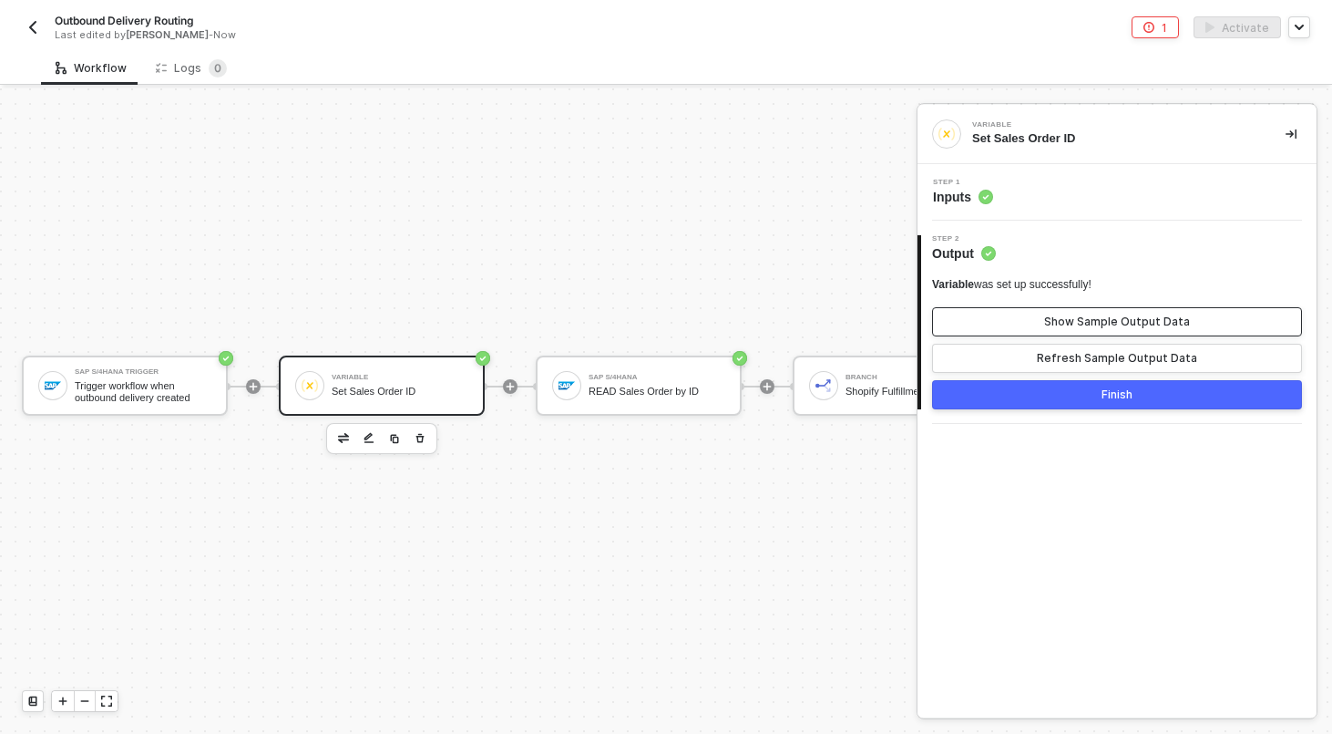
click at [1090, 316] on div "Show Sample Output Data" at bounding box center [1117, 321] width 146 height 15
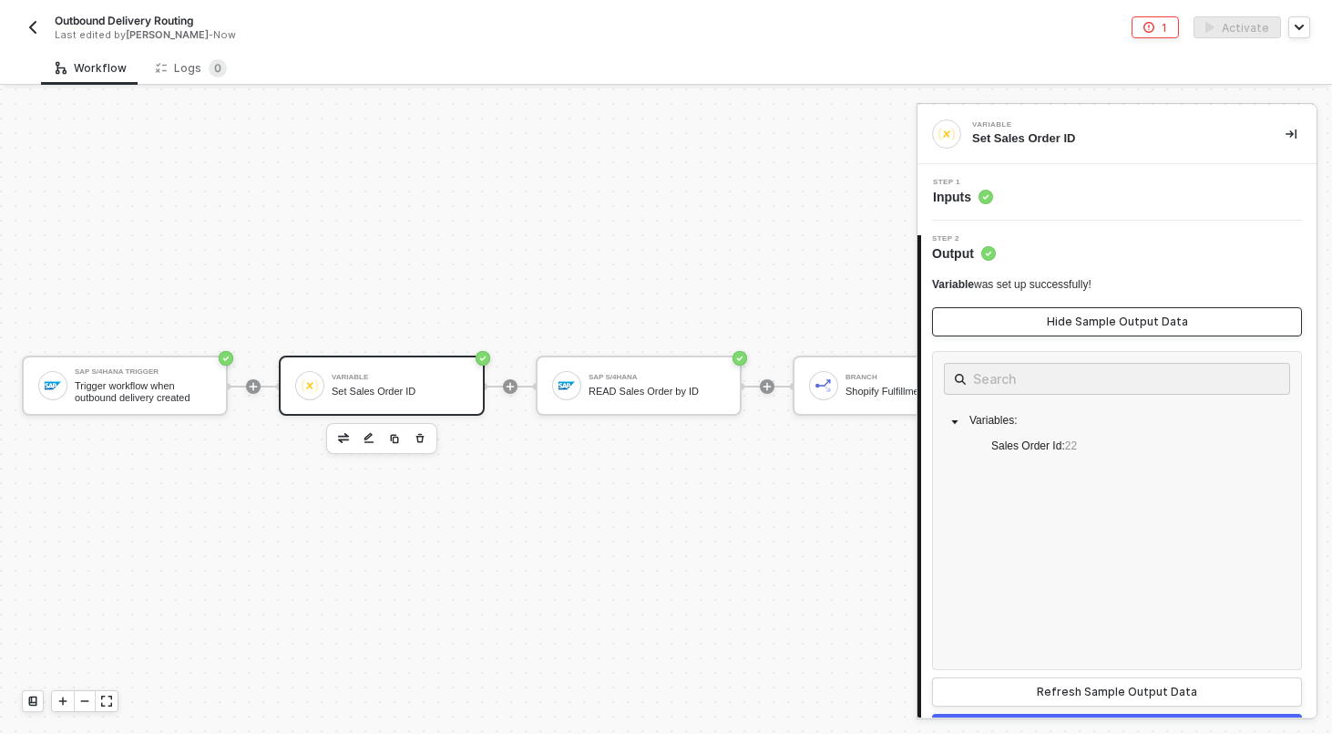
click at [1090, 316] on div "Hide Sample Output Data" at bounding box center [1117, 321] width 141 height 15
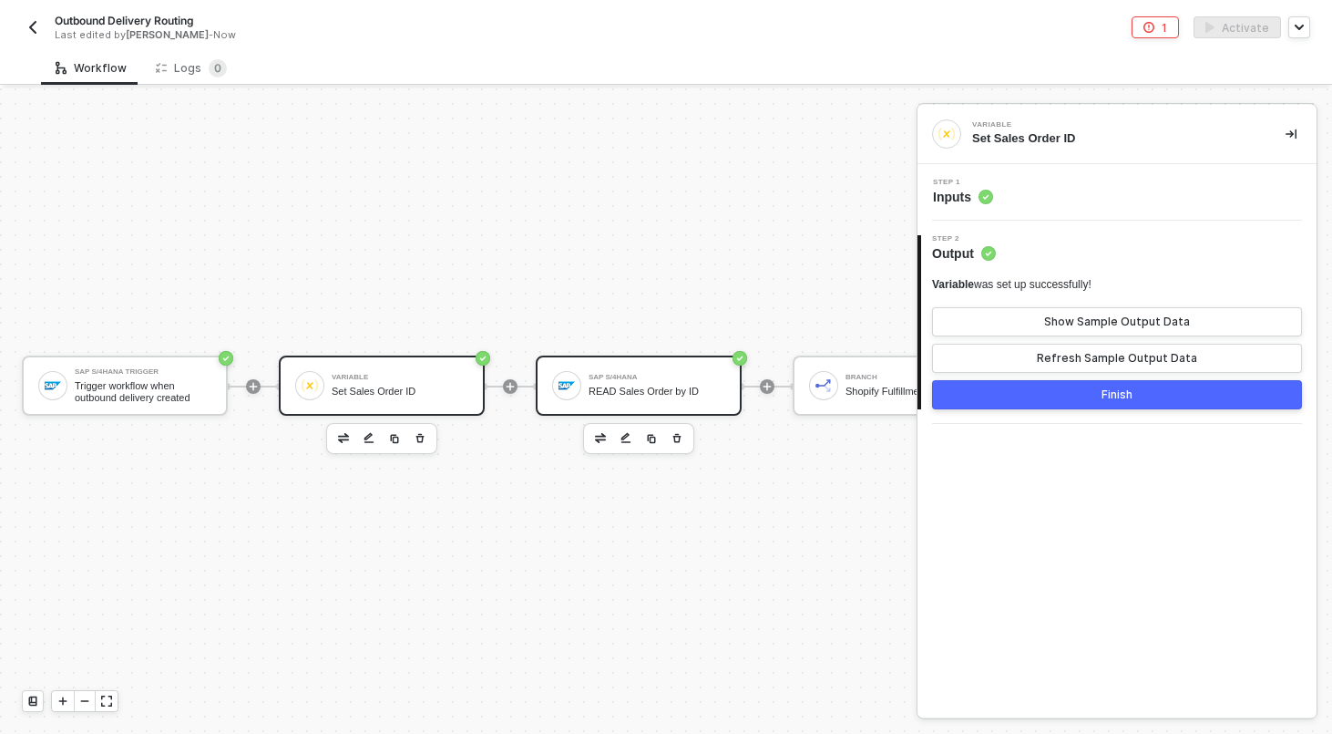
click at [658, 394] on div "READ Sales Order by ID" at bounding box center [657, 392] width 137 height 12
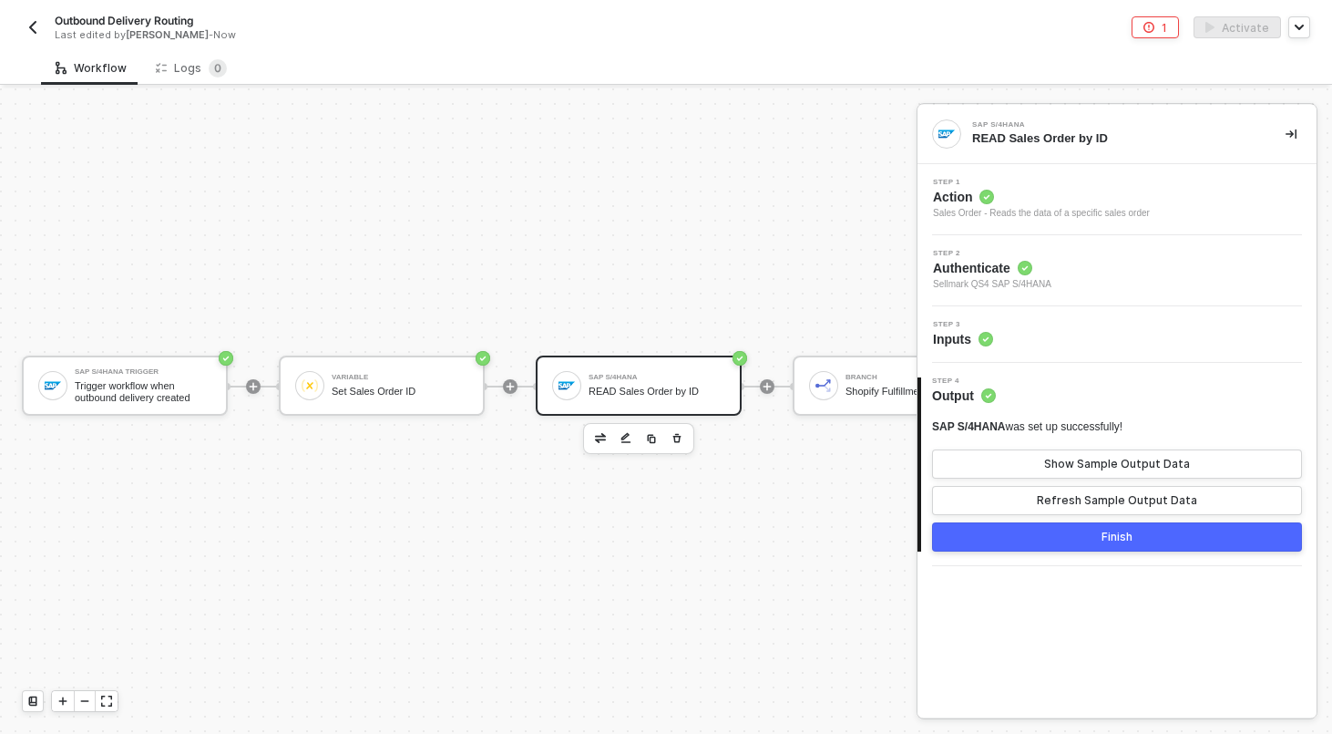
click at [1094, 349] on div "Step 3 Inputs" at bounding box center [1117, 334] width 399 height 57
click at [1071, 350] on div "Step 3 Inputs" at bounding box center [1117, 334] width 399 height 57
click at [1071, 342] on div "Step 3 Inputs" at bounding box center [1119, 334] width 395 height 27
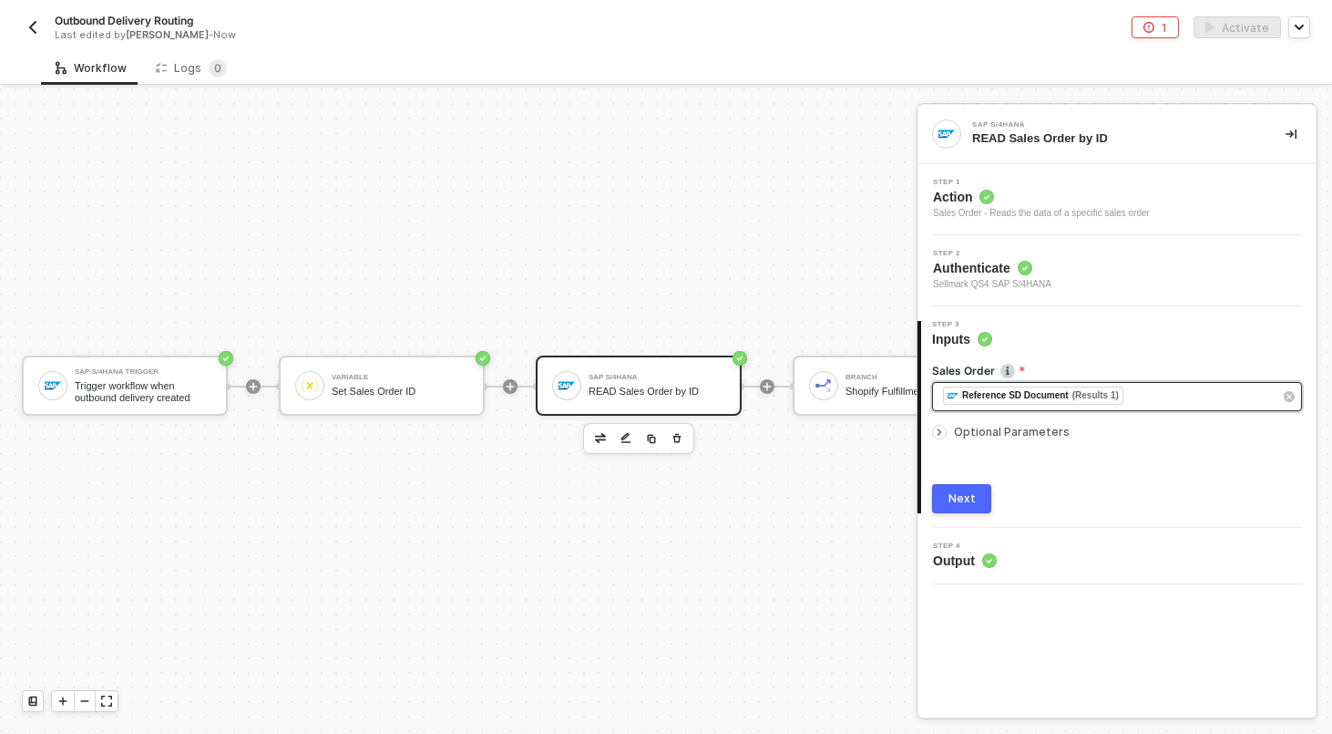
click at [1169, 382] on div "﻿ ﻿ Reference SD Document (Results 1) ﻿" at bounding box center [1117, 396] width 370 height 29
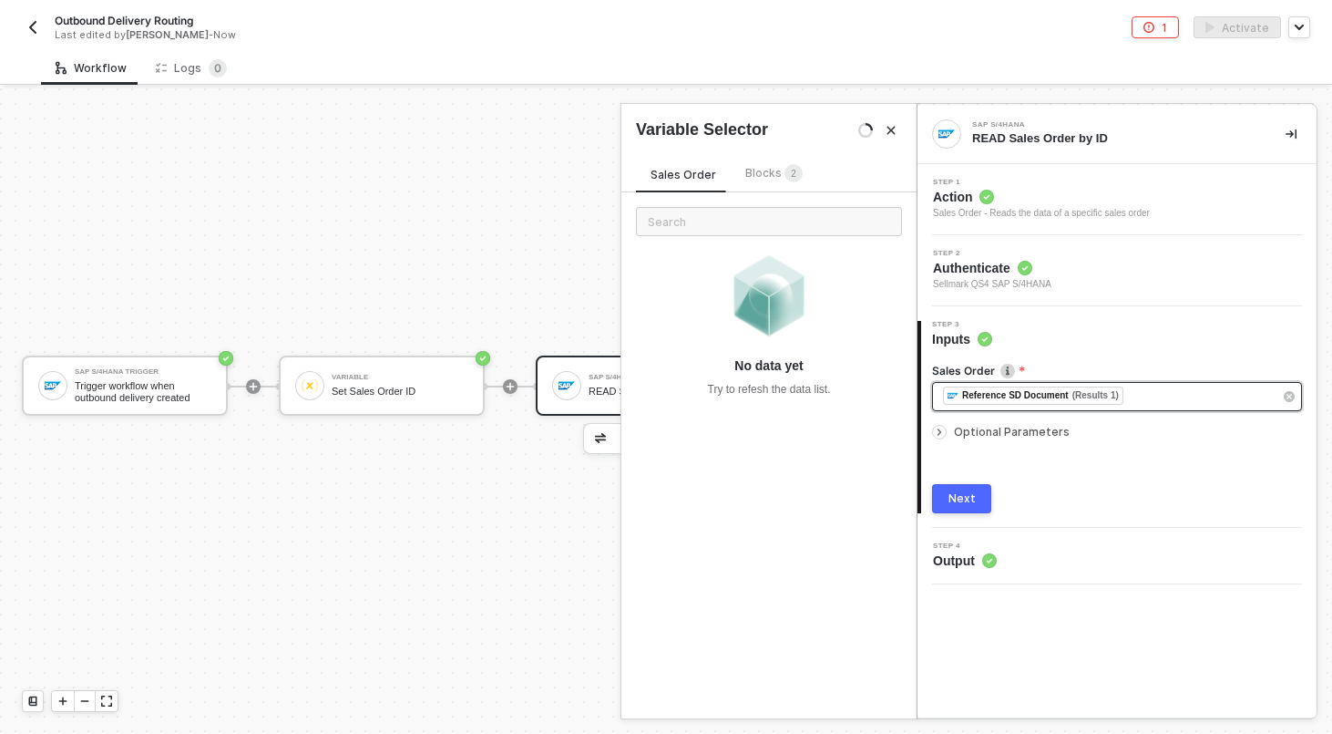
click at [1169, 397] on div "﻿ ﻿ Reference SD Document (Results 1) ﻿" at bounding box center [1108, 396] width 330 height 20
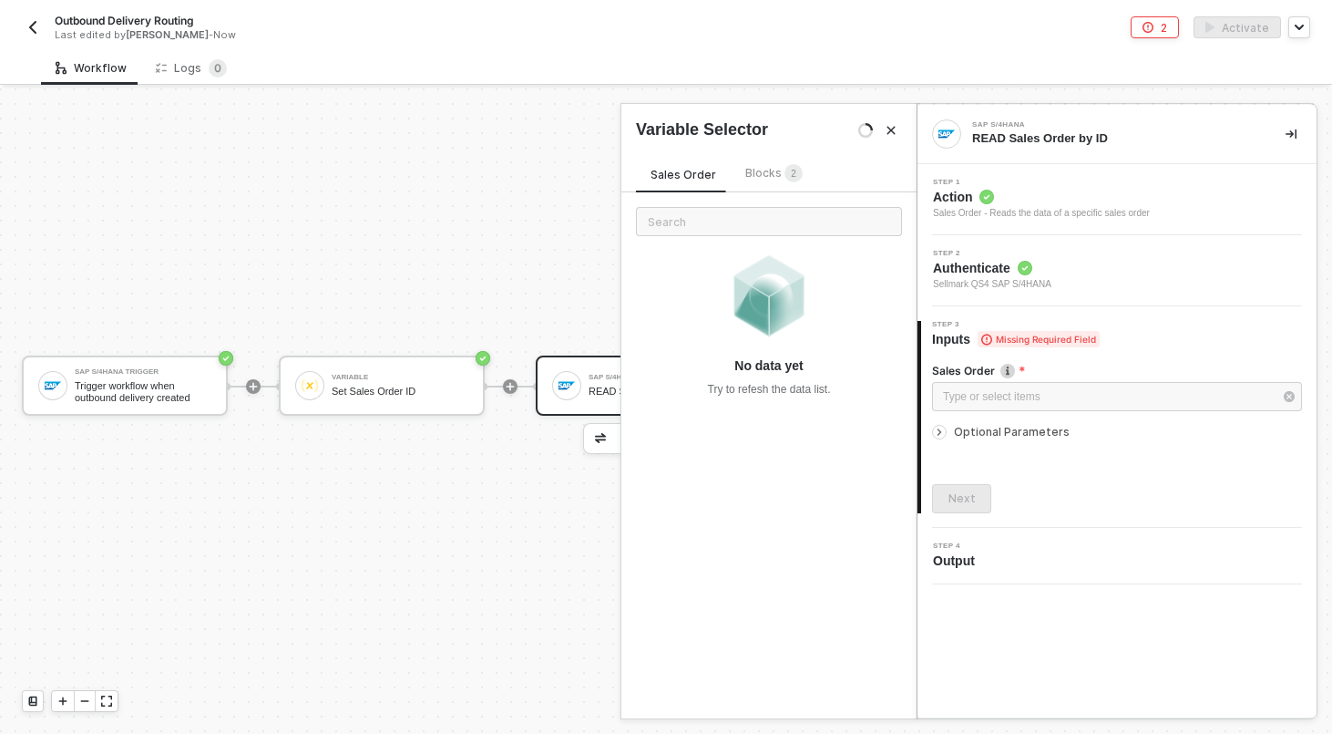
click at [791, 175] on span "2" at bounding box center [793, 174] width 5 height 10
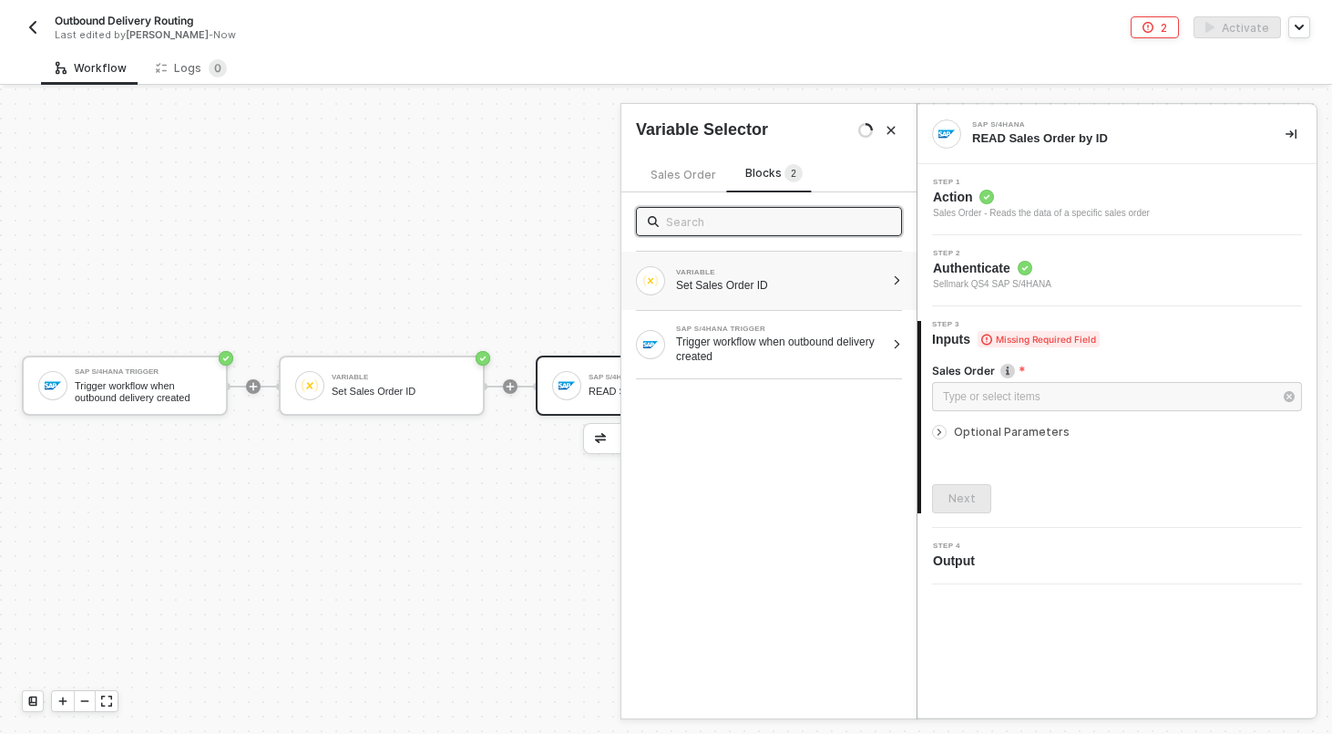
click at [744, 274] on div "VARIABLE" at bounding box center [780, 272] width 209 height 7
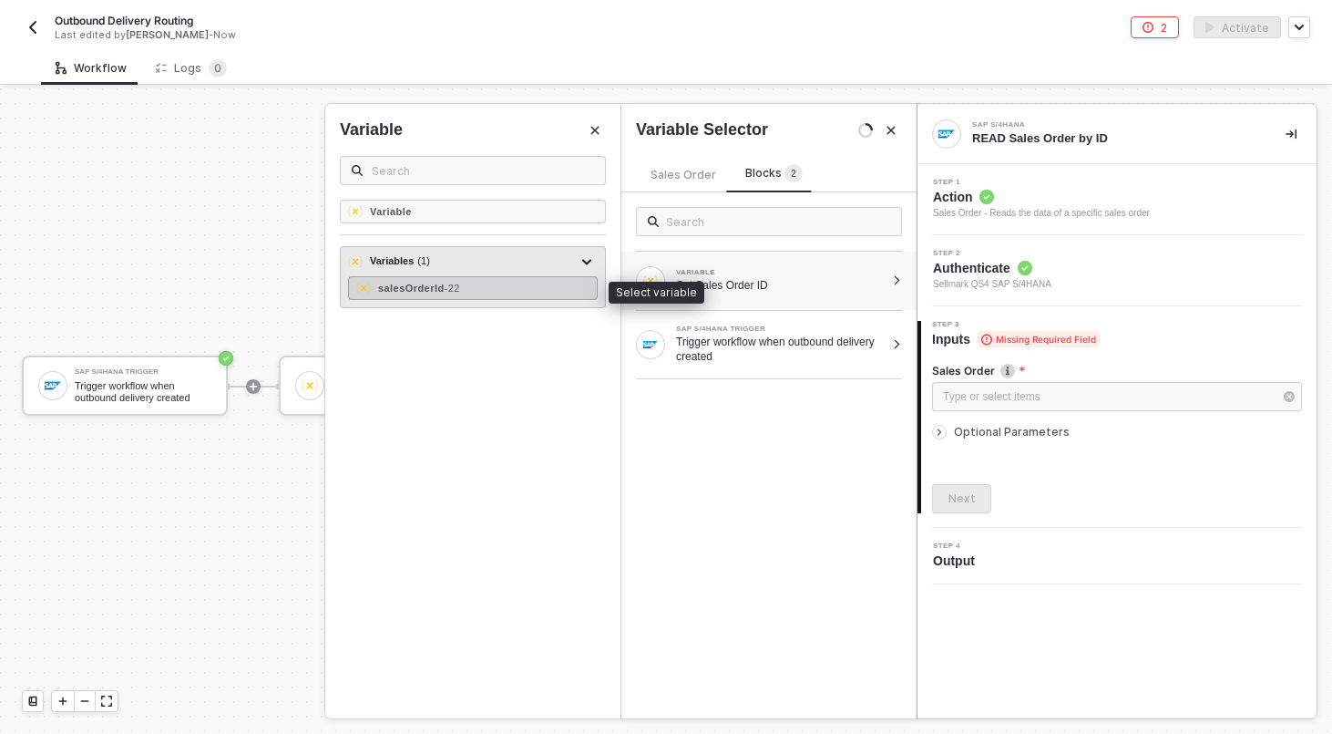
click at [557, 283] on div "salesOrderId - 22" at bounding box center [473, 288] width 250 height 24
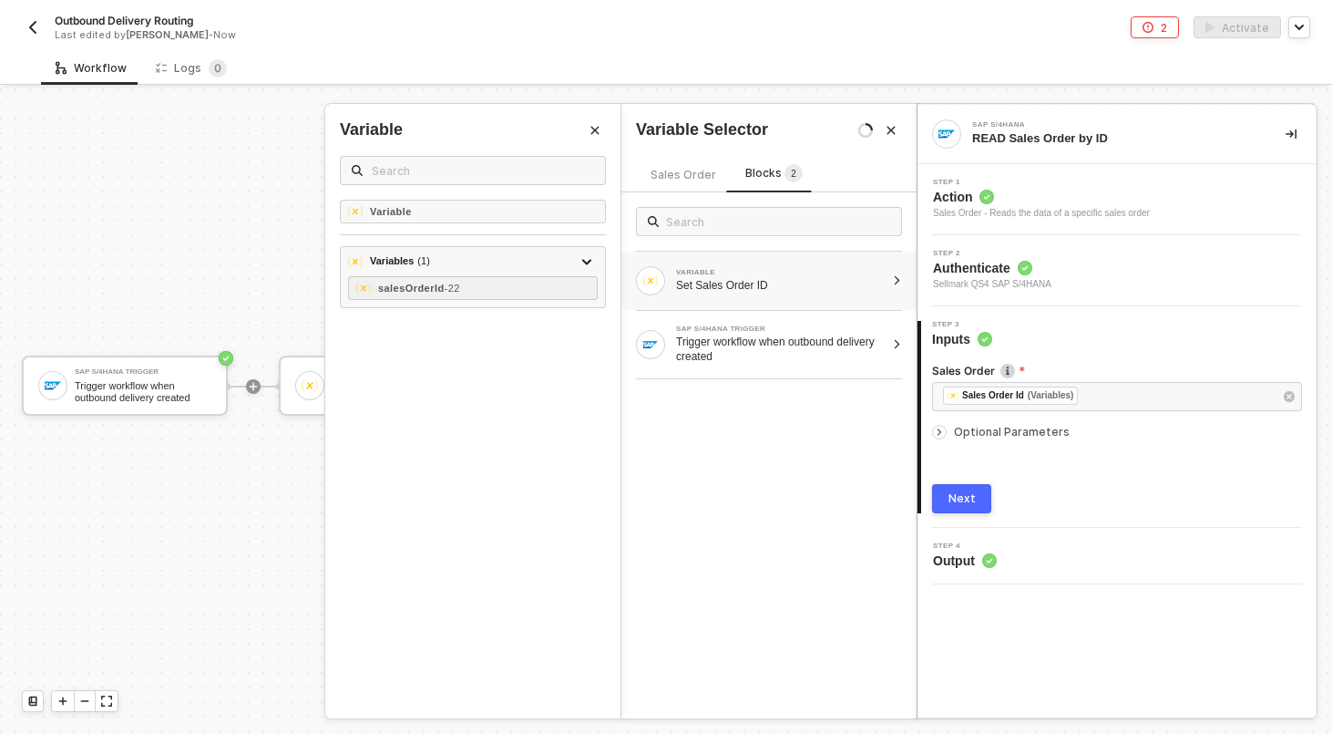
click at [964, 498] on div "Next" at bounding box center [962, 498] width 27 height 15
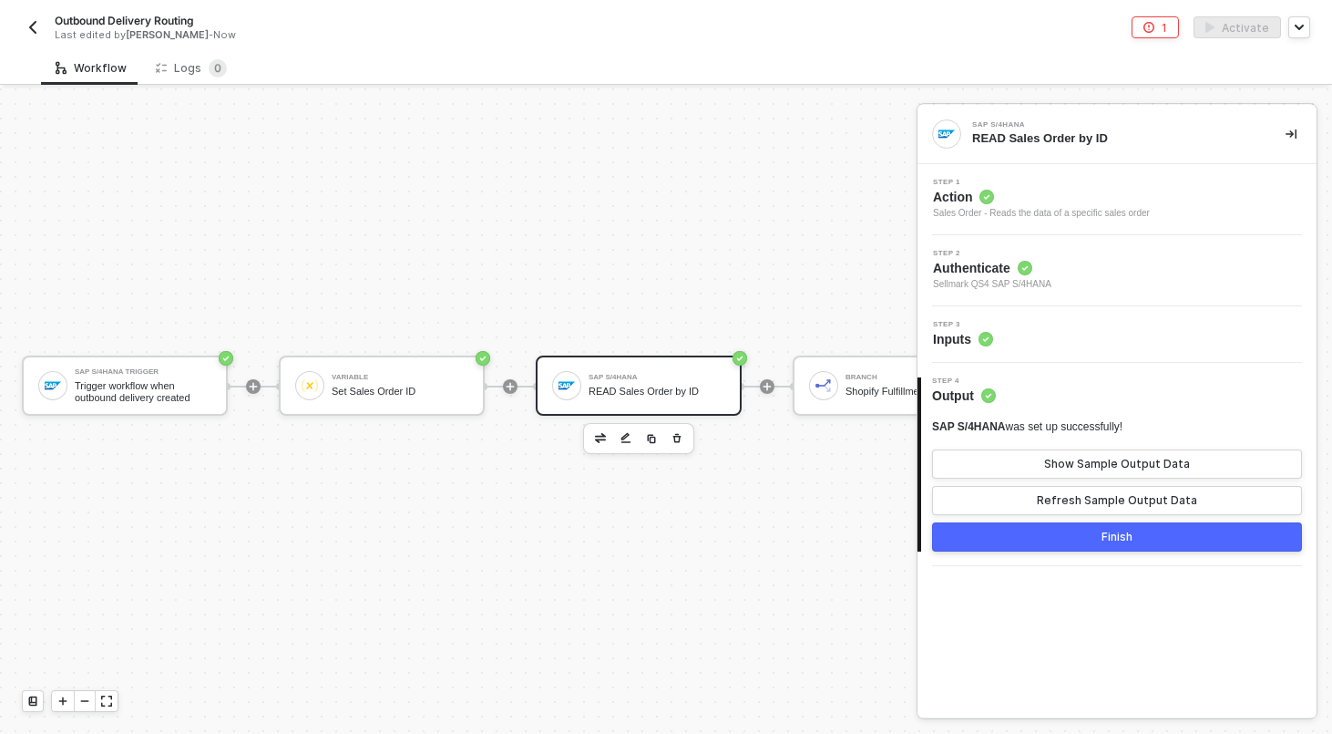
scroll to position [297, 15]
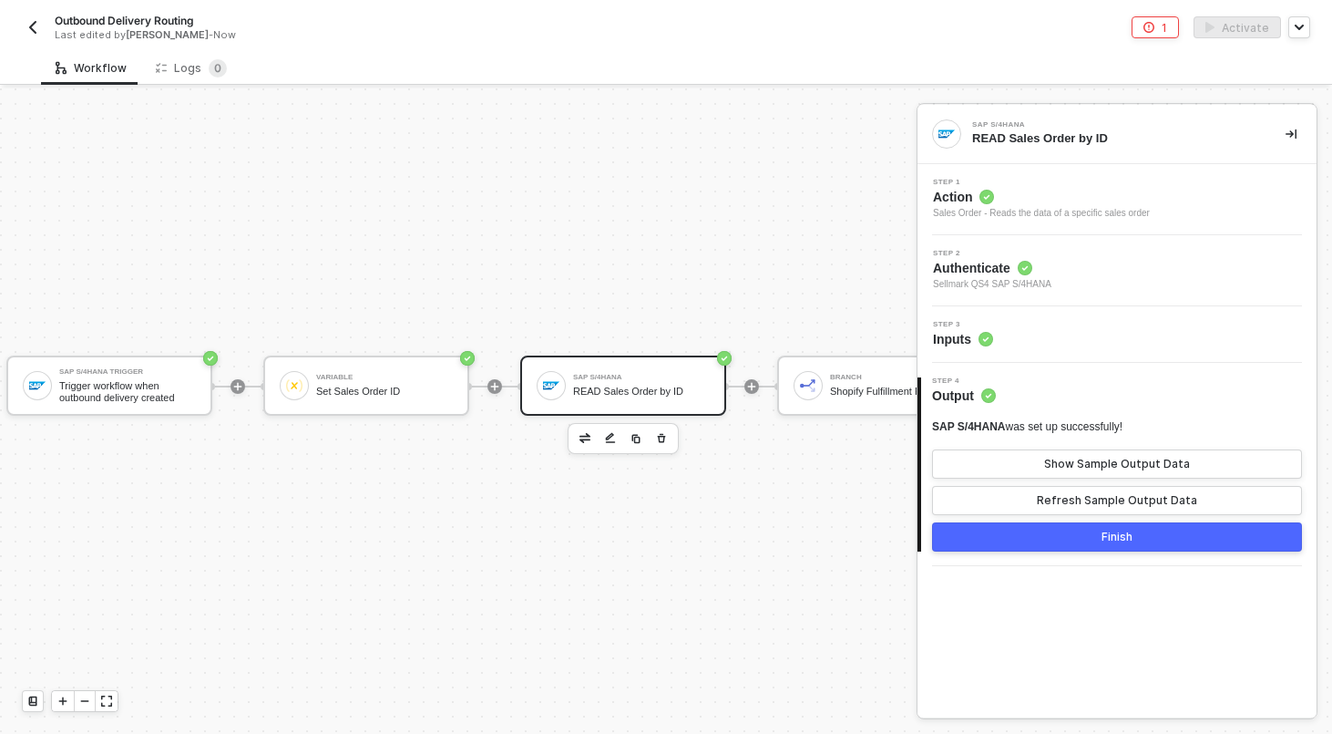
click at [1046, 547] on button "Finish" at bounding box center [1117, 536] width 370 height 29
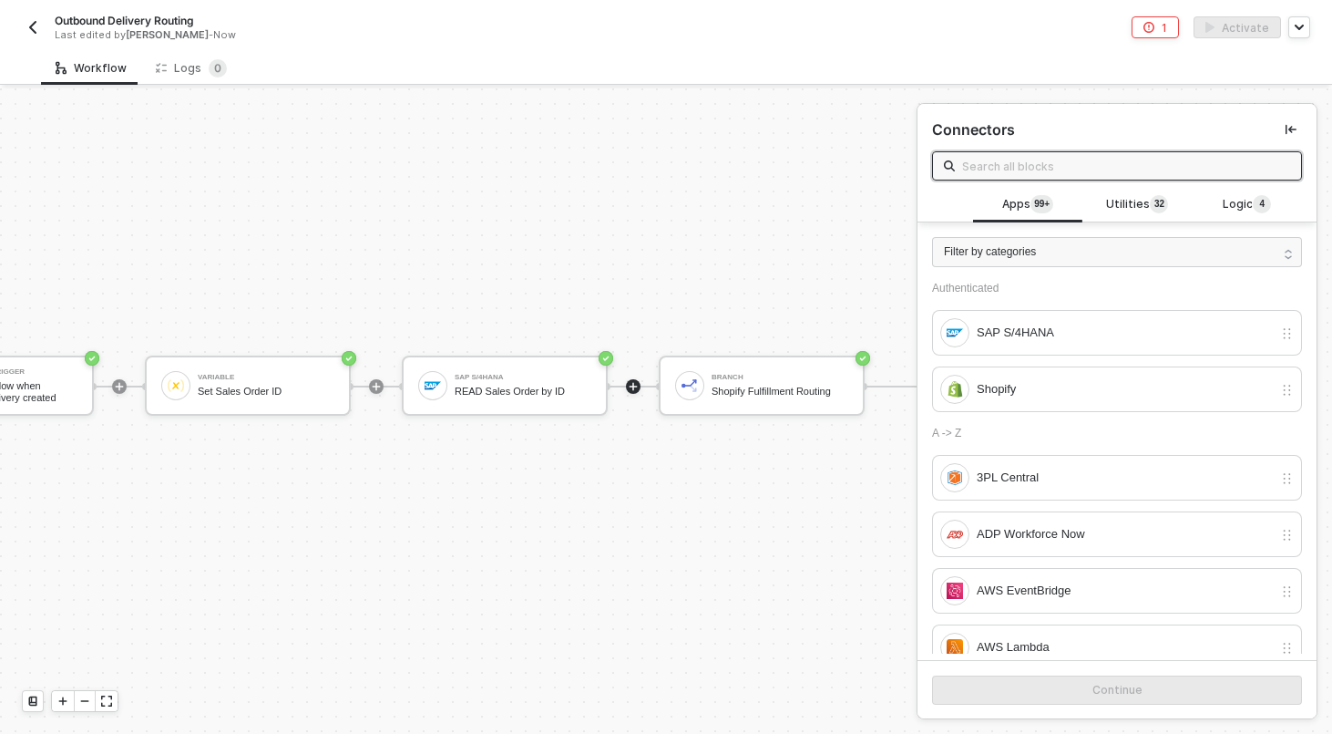
scroll to position [297, 205]
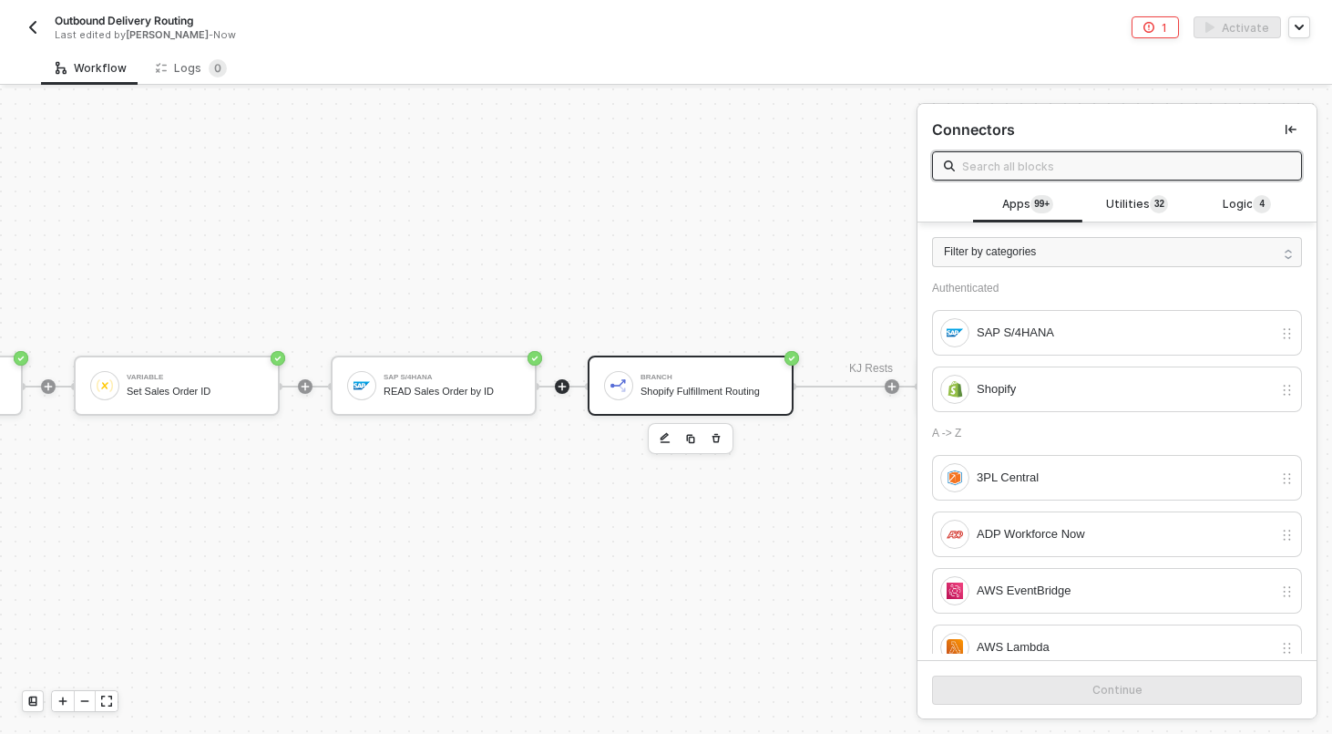
click at [716, 356] on div "Branch Shopify Fulfillment Routing" at bounding box center [691, 385] width 206 height 60
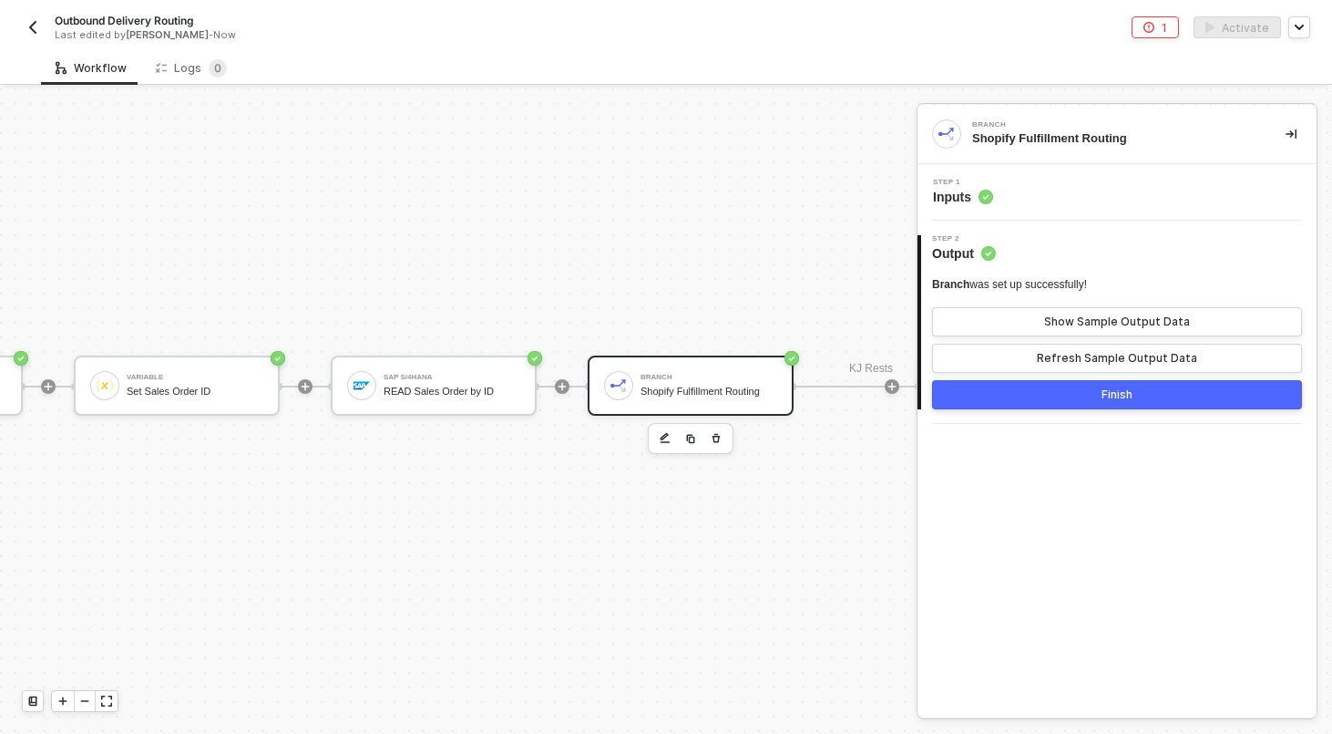
click at [1087, 186] on div "Step 1 Inputs" at bounding box center [1119, 192] width 395 height 27
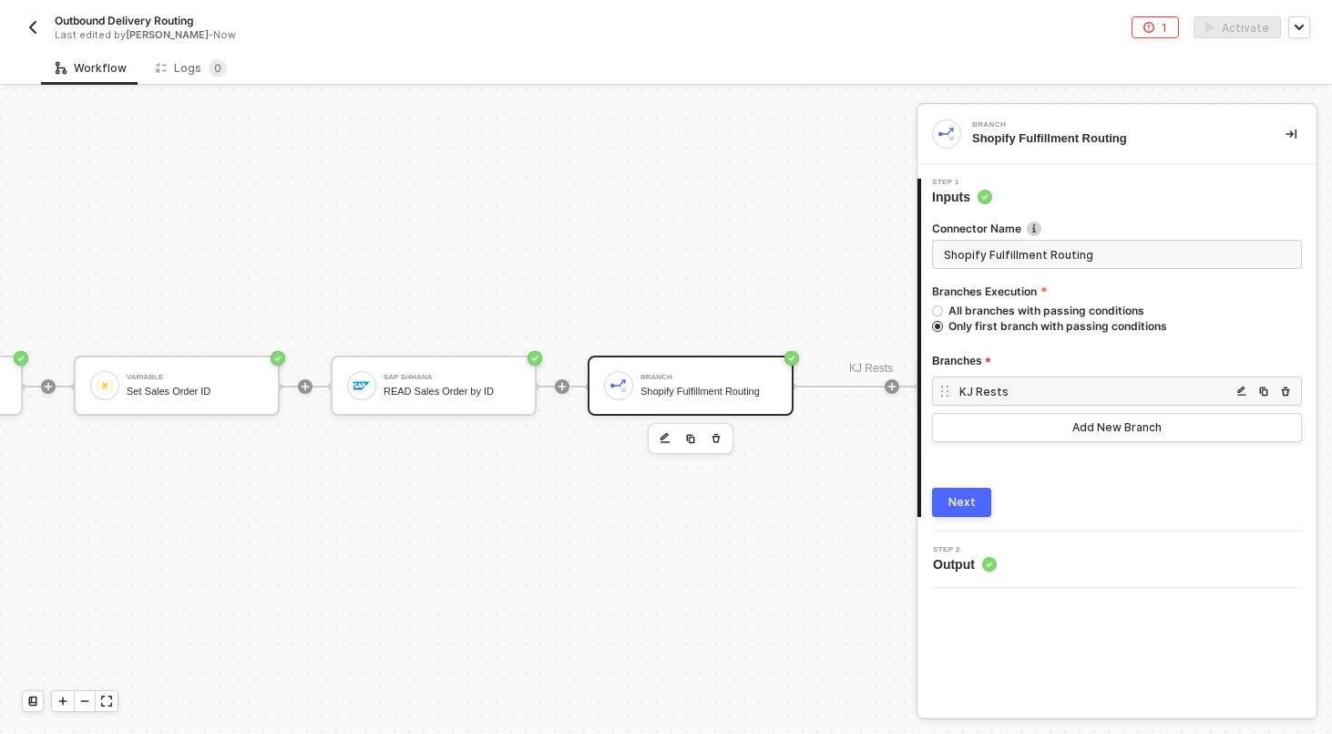
click at [1243, 391] on img "button" at bounding box center [1242, 391] width 11 height 11
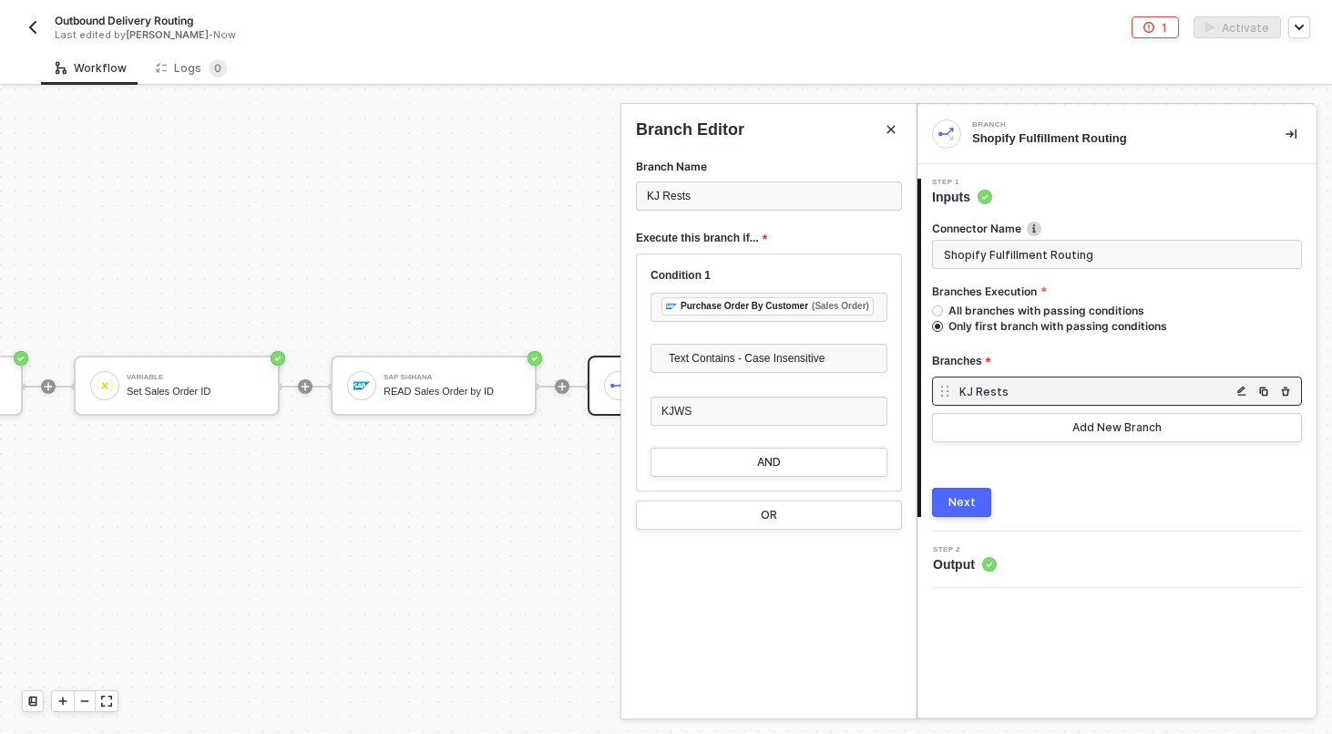
click at [463, 220] on div at bounding box center [666, 410] width 1332 height 645
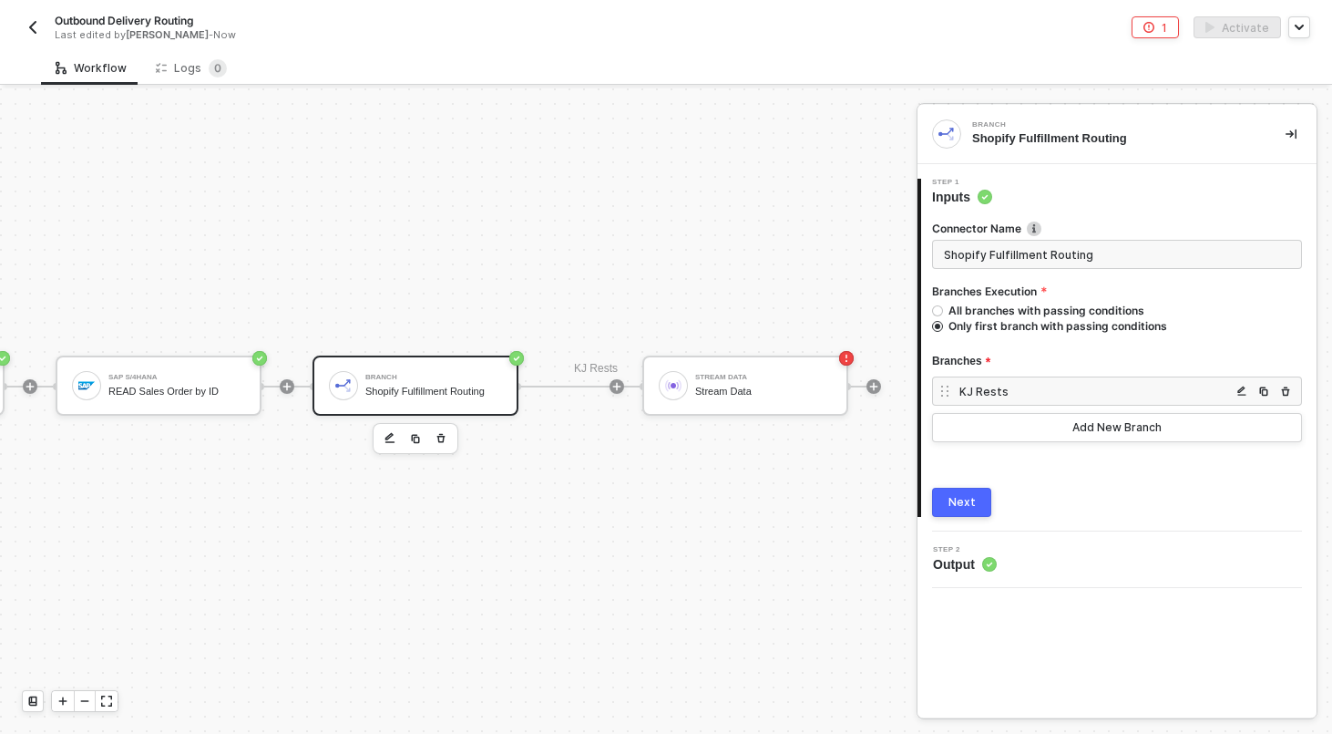
scroll to position [297, 559]
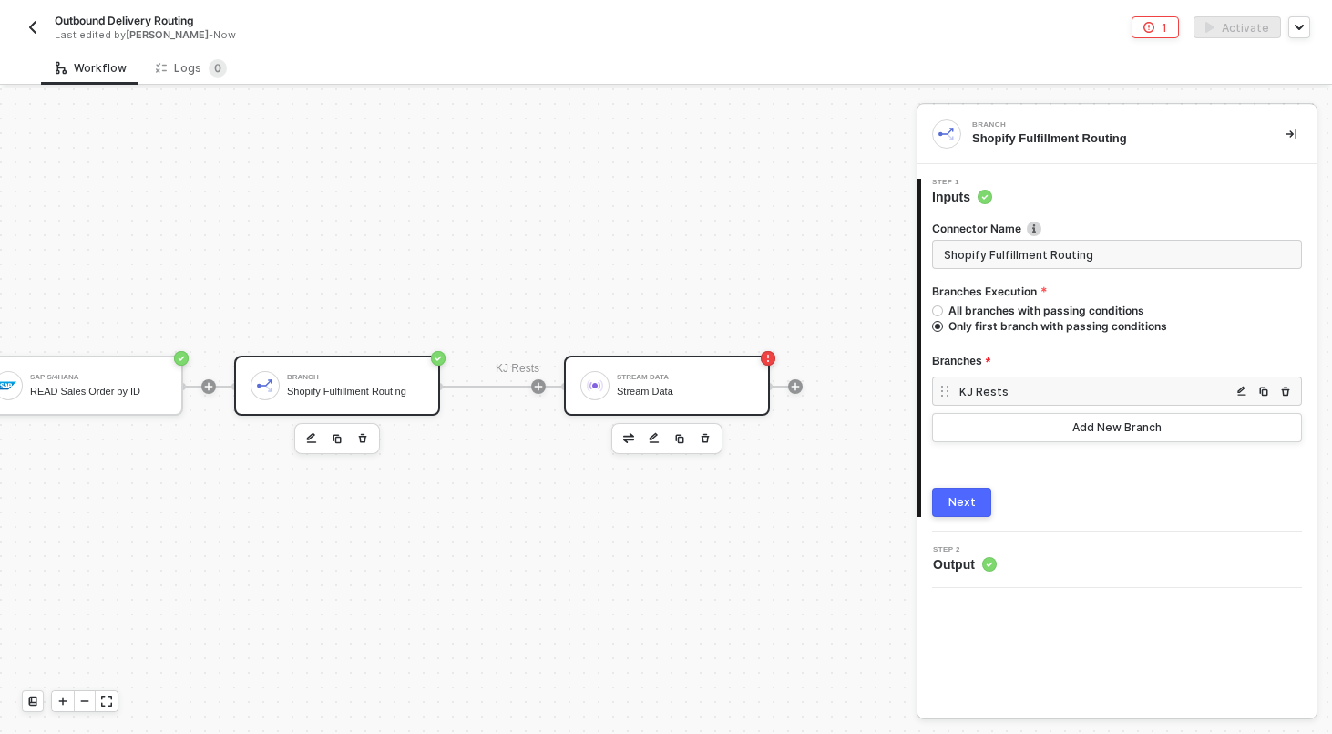
click at [667, 358] on div "Stream Data Stream Data" at bounding box center [667, 385] width 206 height 60
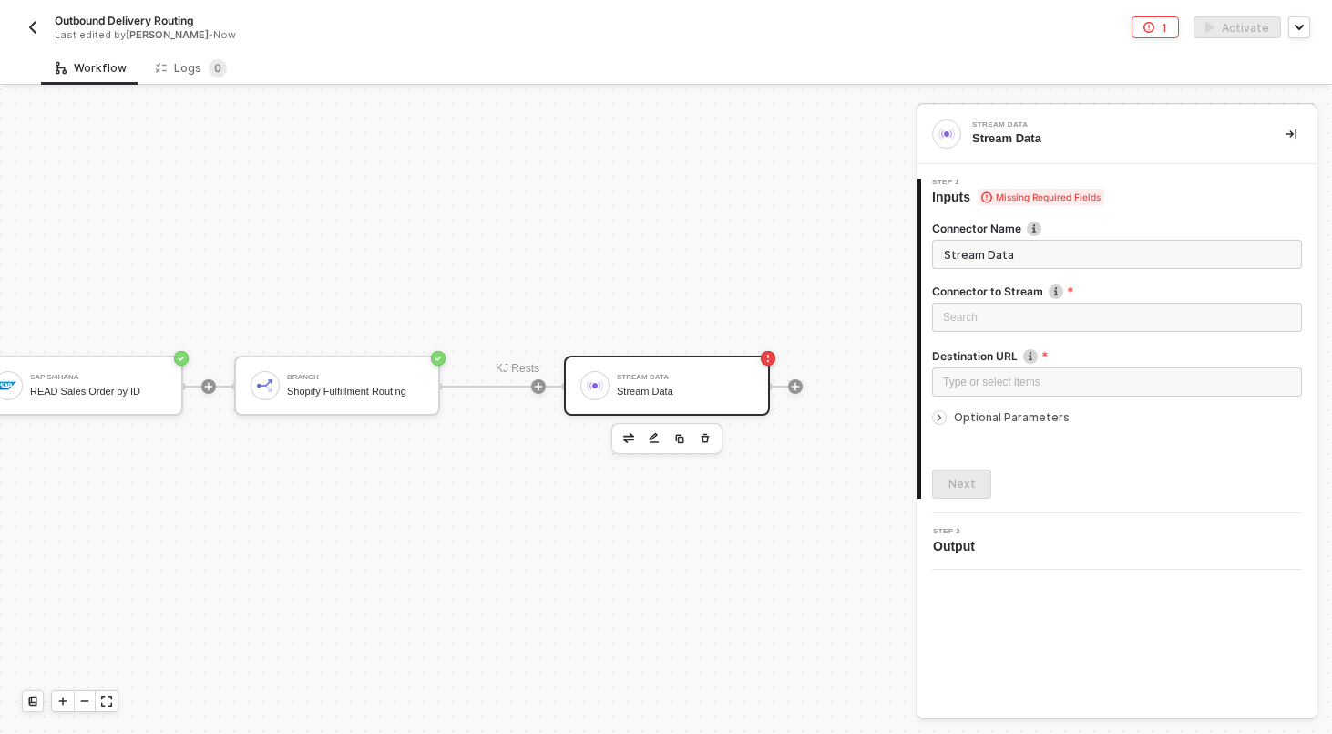
click at [1042, 258] on input "Stream Data" at bounding box center [1117, 254] width 370 height 29
type input "Trigger KJ Rests"
click at [1032, 308] on input "search" at bounding box center [1117, 316] width 348 height 27
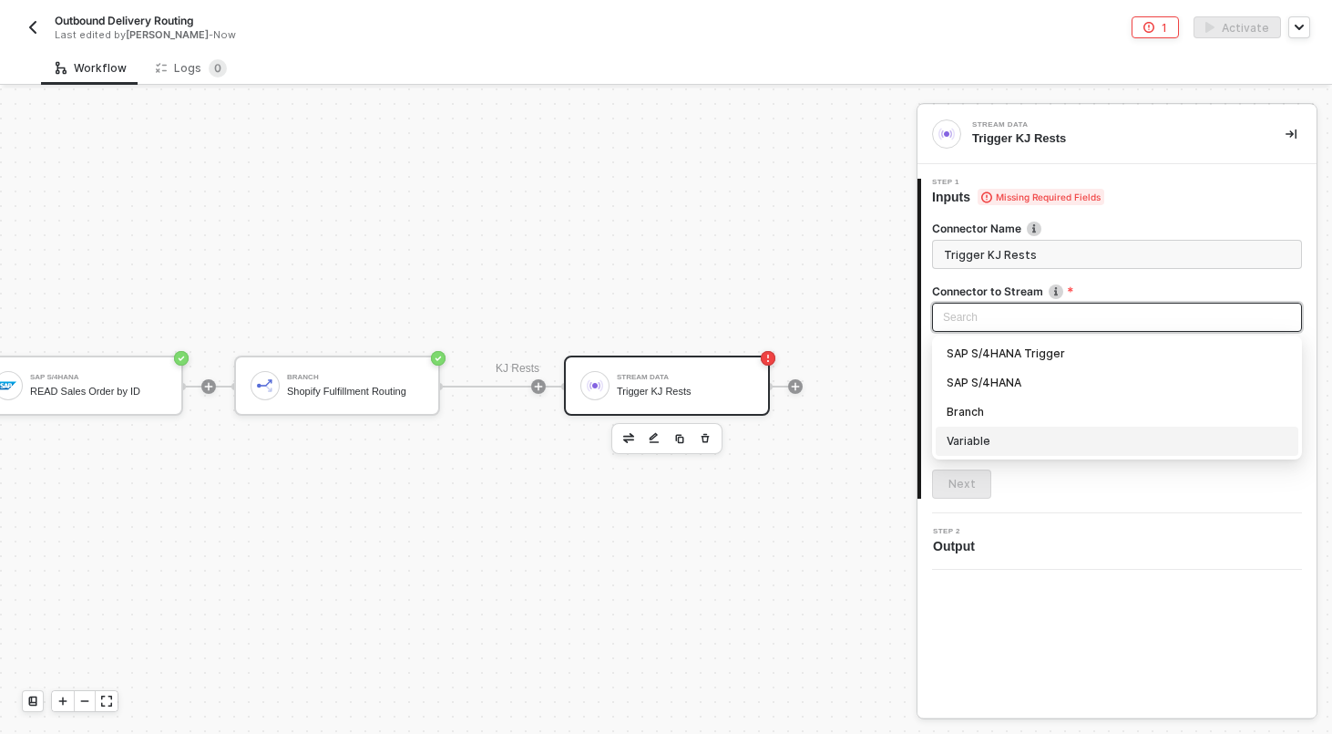
click at [983, 437] on div "Variable" at bounding box center [1117, 441] width 341 height 20
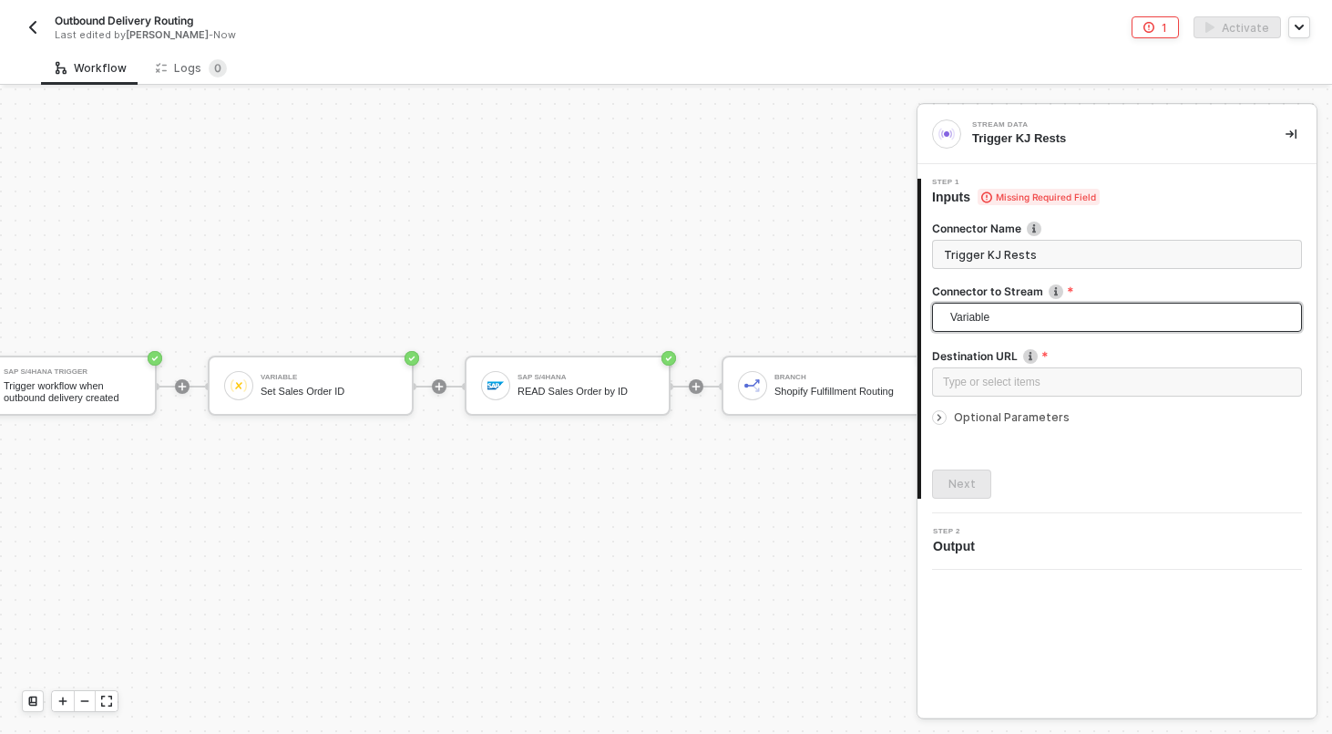
scroll to position [297, 54]
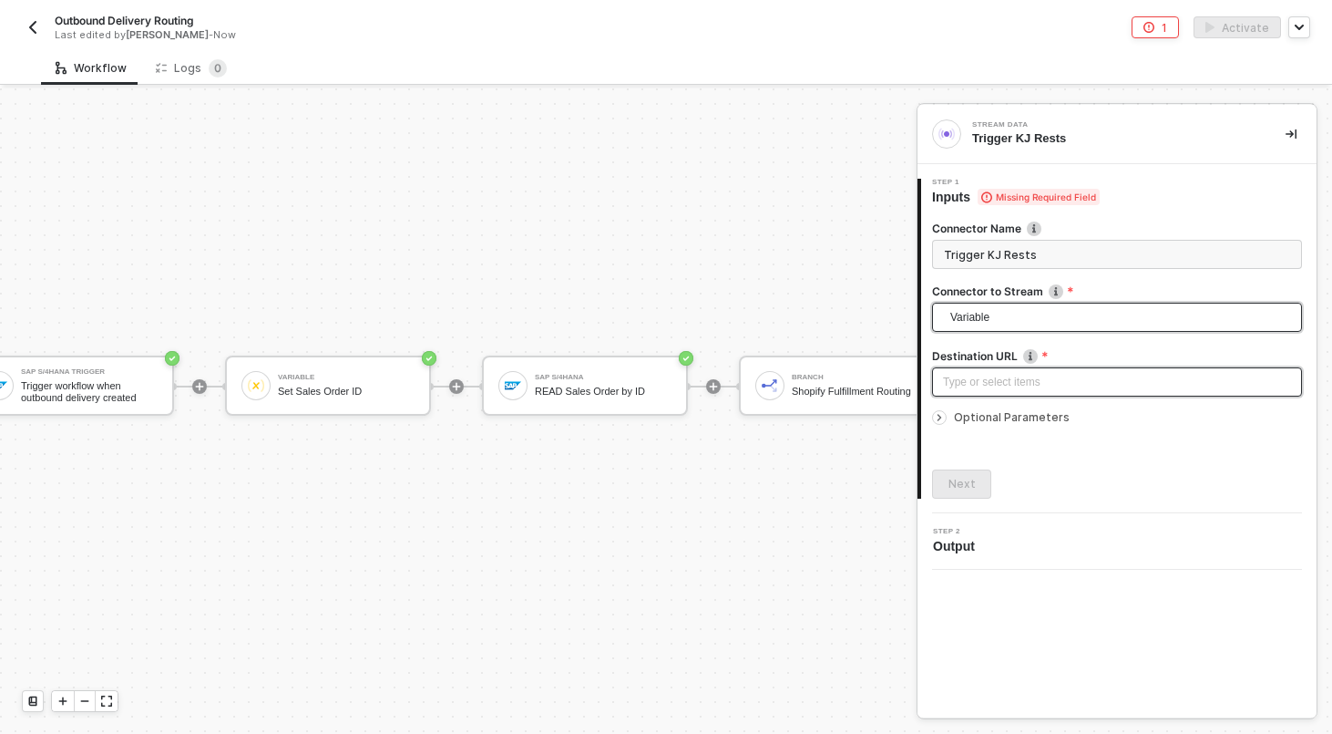
click at [1038, 386] on div "Type or select items ﻿" at bounding box center [1117, 382] width 348 height 17
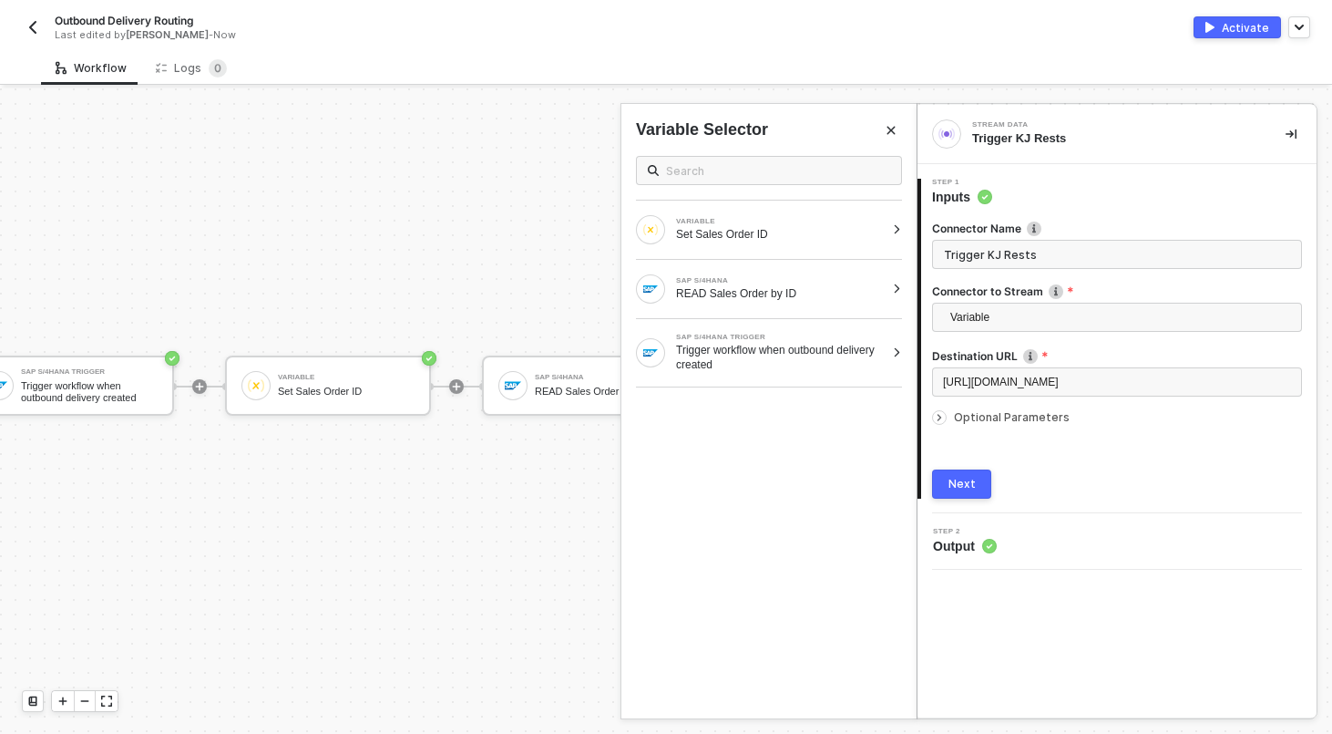
click at [1019, 416] on span "Optional Parameters" at bounding box center [1012, 417] width 116 height 14
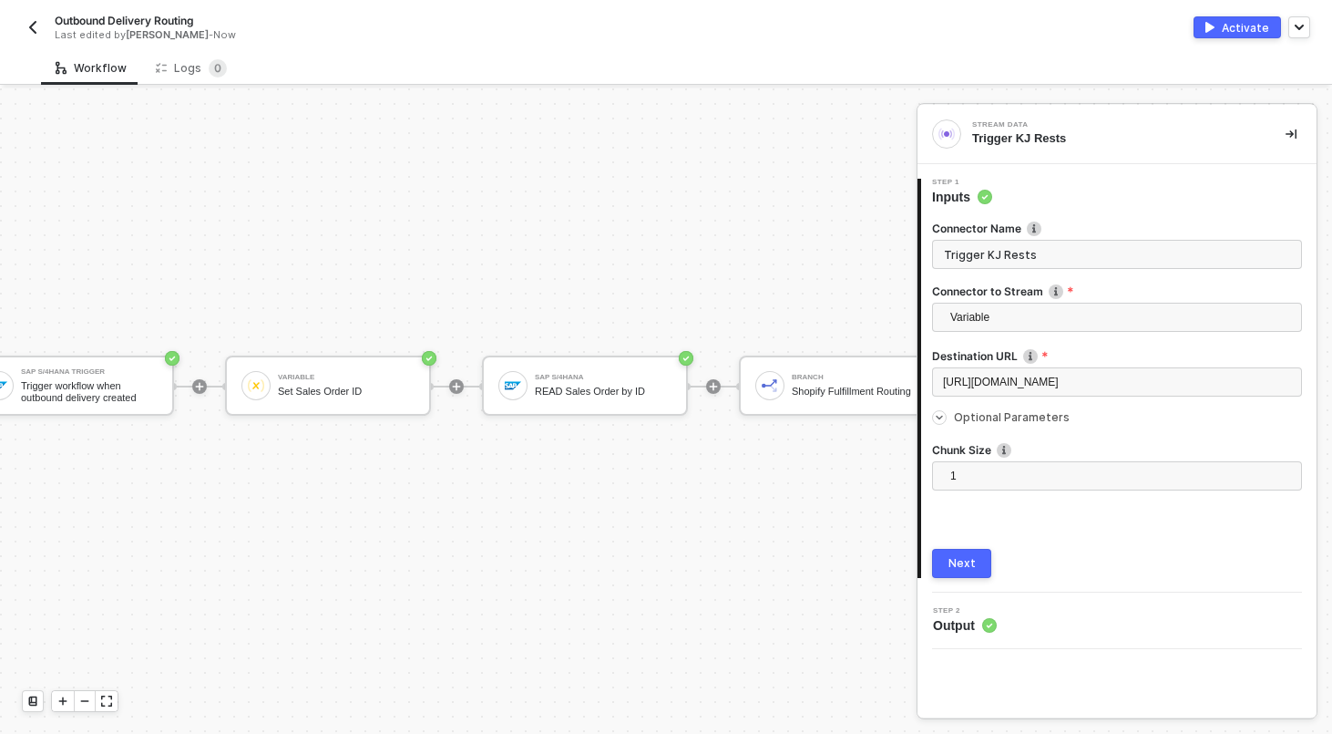
click at [1019, 416] on span "Optional Parameters" at bounding box center [1012, 417] width 116 height 14
click at [962, 491] on button "Next" at bounding box center [961, 483] width 59 height 29
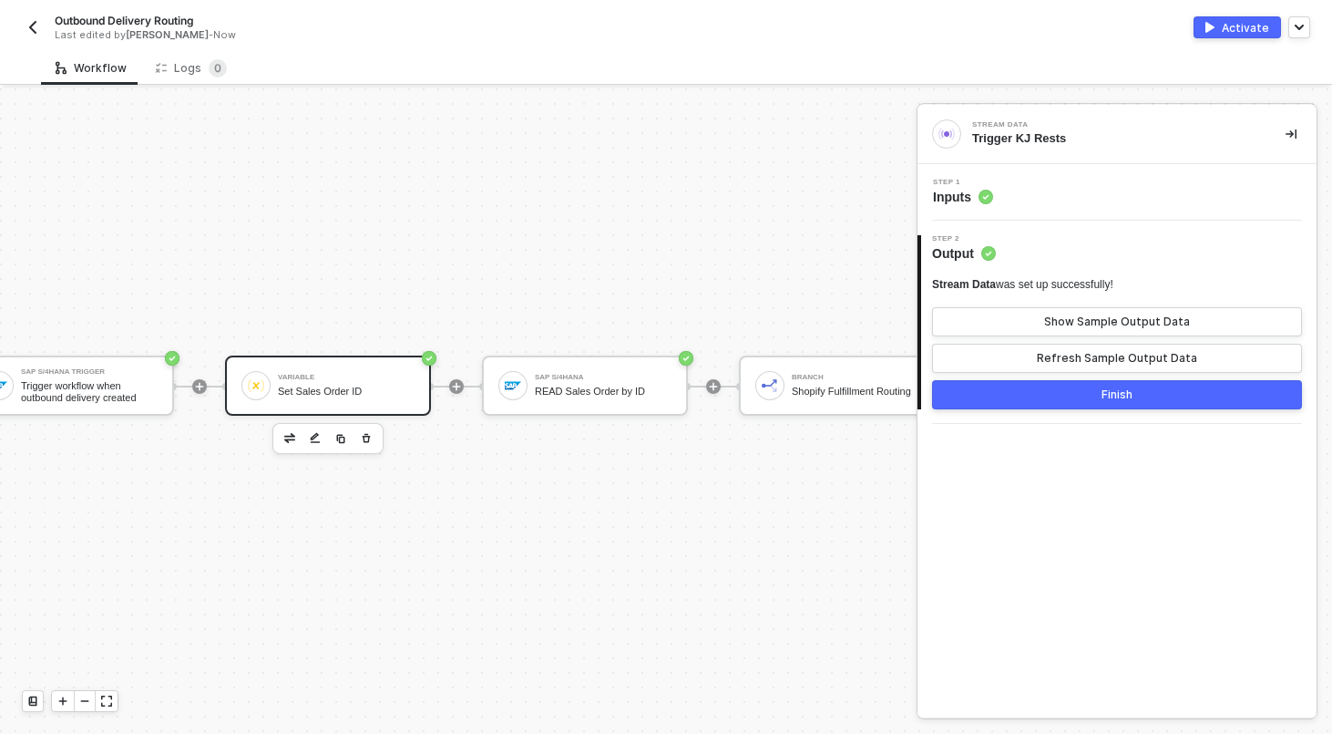
click at [376, 384] on div "Variable Set Sales Order ID" at bounding box center [346, 385] width 137 height 35
click at [1074, 334] on button "Show Sample Output Data" at bounding box center [1117, 321] width 370 height 29
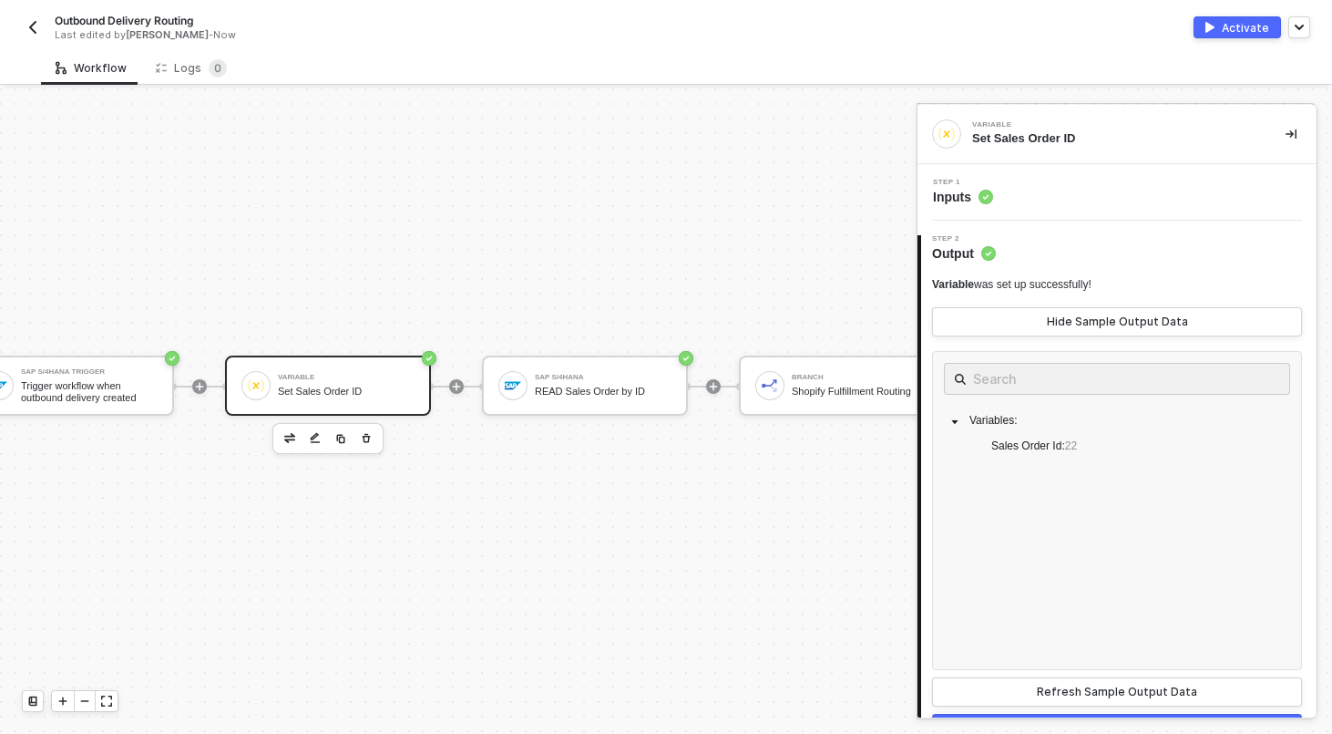
click at [1055, 201] on div "Step 1 Inputs" at bounding box center [1119, 192] width 395 height 27
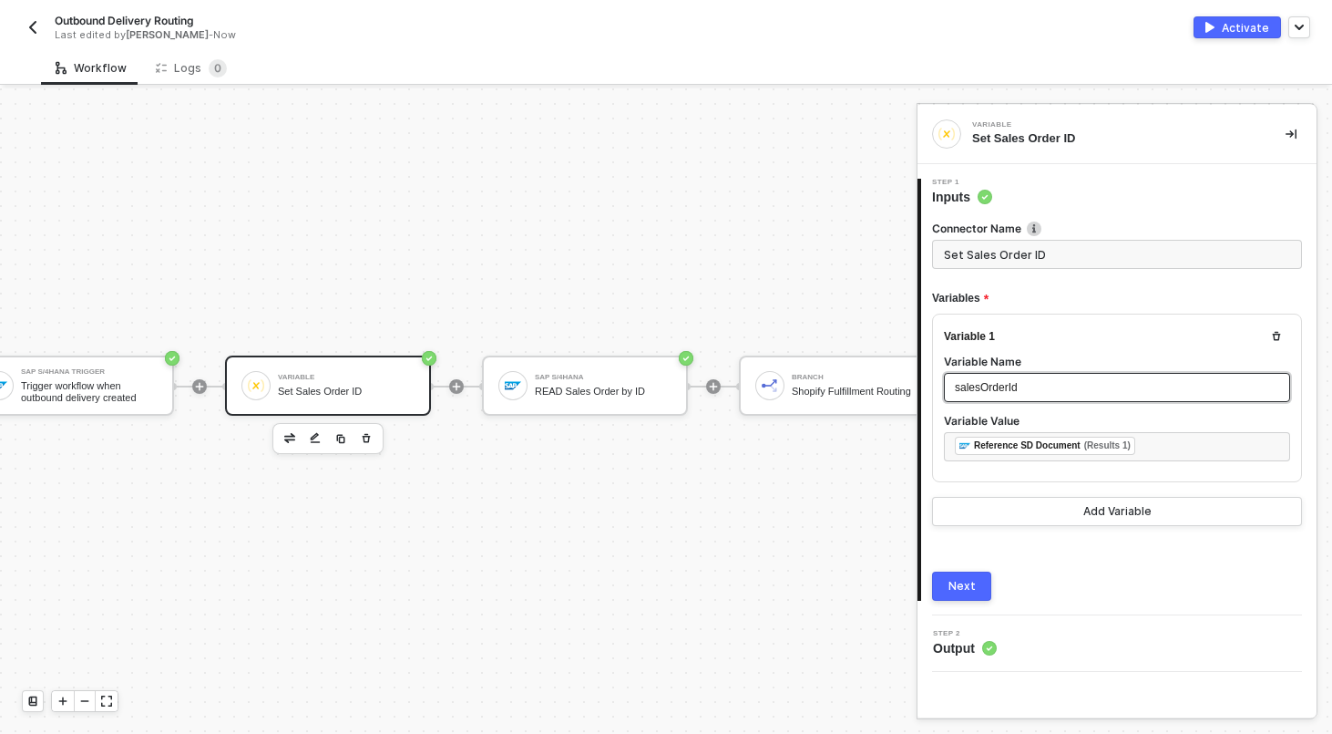
click at [1031, 376] on div "salesOrderId" at bounding box center [1117, 387] width 346 height 29
copy span "salesOrderId"
click at [669, 176] on div "SAP S/4HANA Trigger Trigger workflow when outbound delivery created Variable Se…" at bounding box center [627, 385] width 1362 height 1189
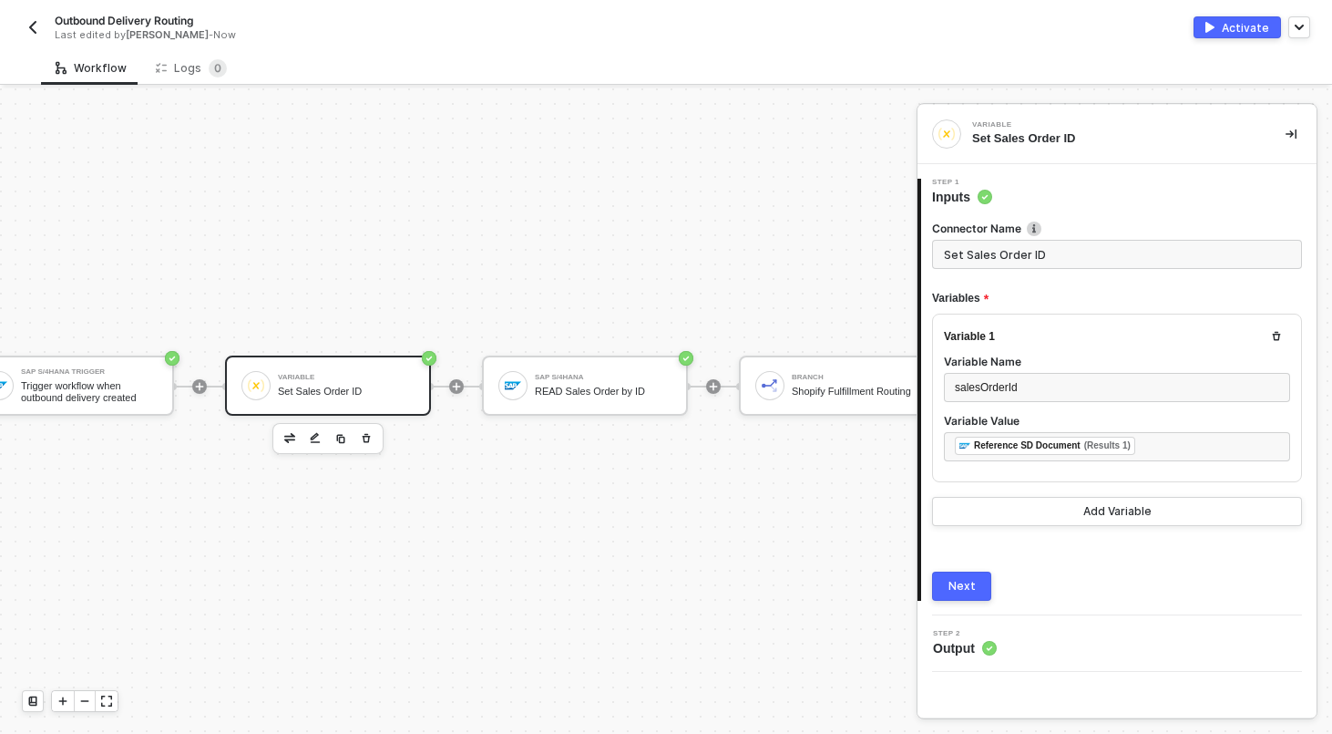
click at [976, 595] on button "Next" at bounding box center [961, 585] width 59 height 29
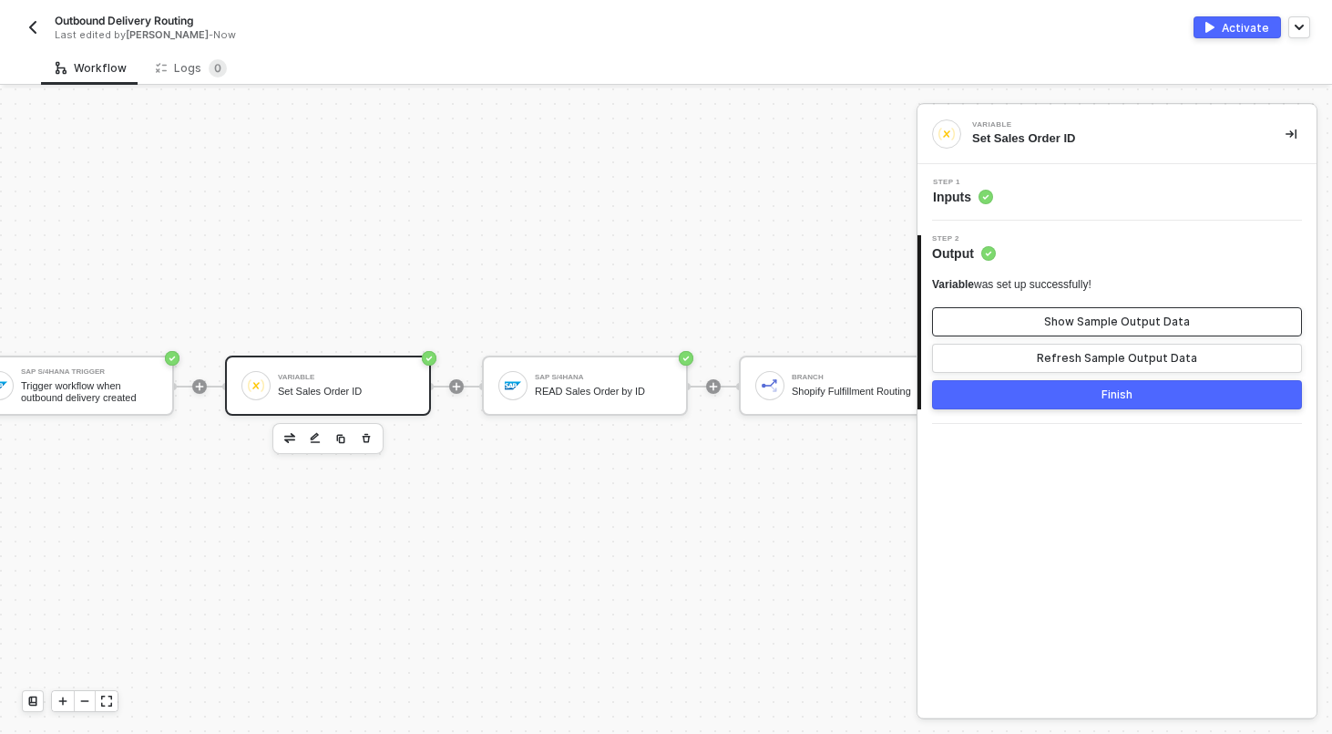
click at [1084, 320] on div "Show Sample Output Data" at bounding box center [1117, 321] width 146 height 15
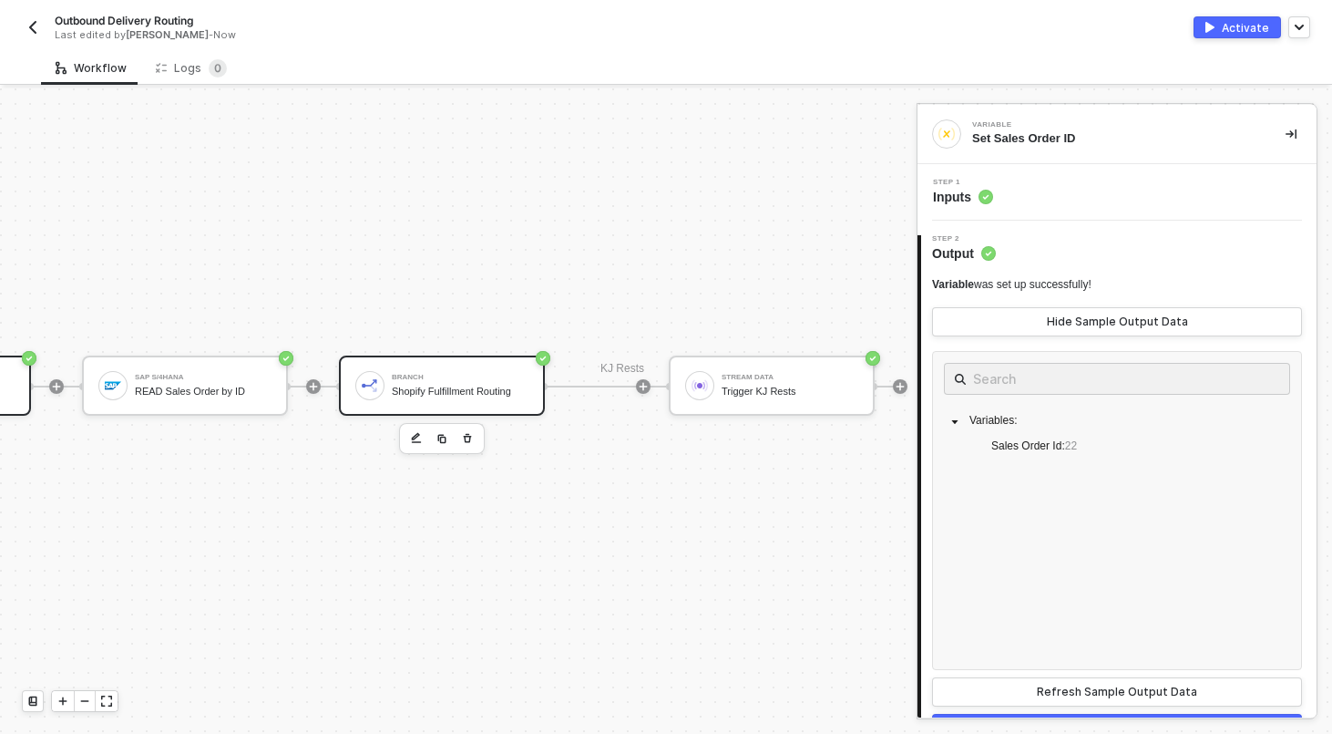
scroll to position [297, 461]
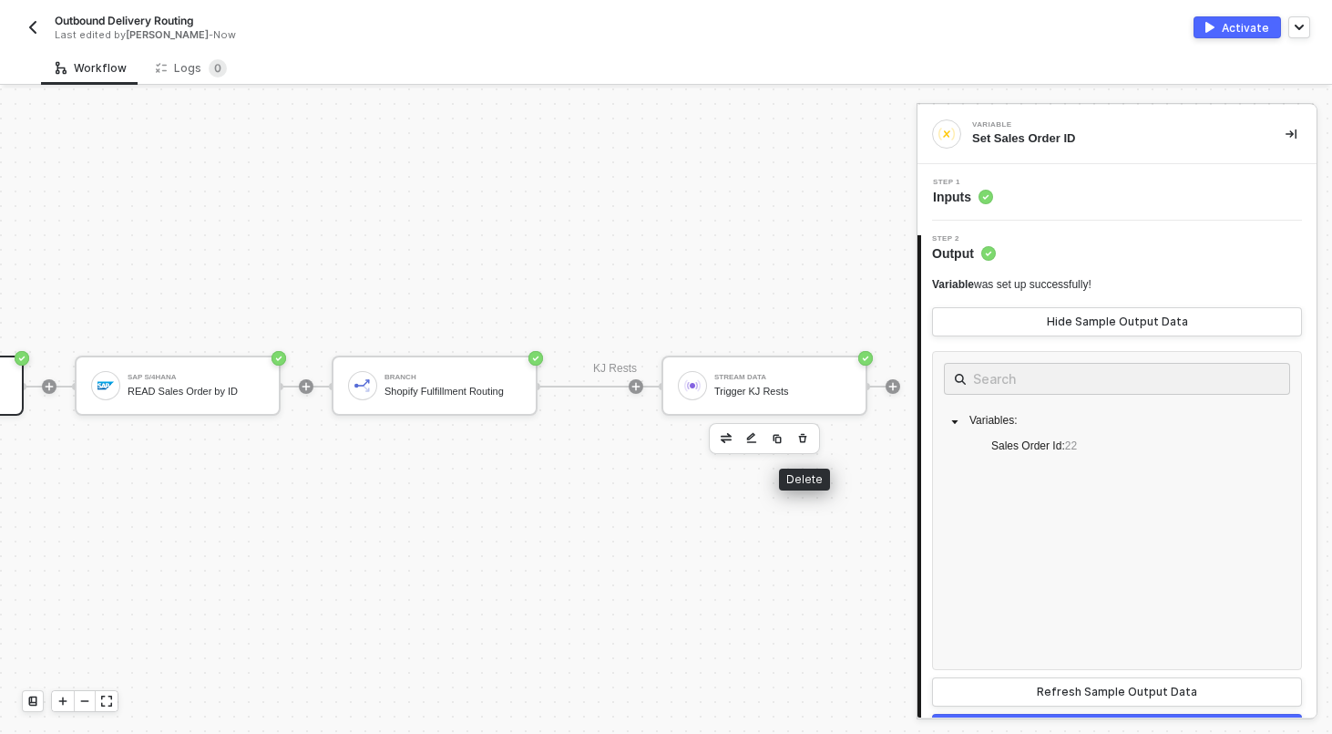
click at [808, 438] on button "button" at bounding box center [803, 438] width 22 height 22
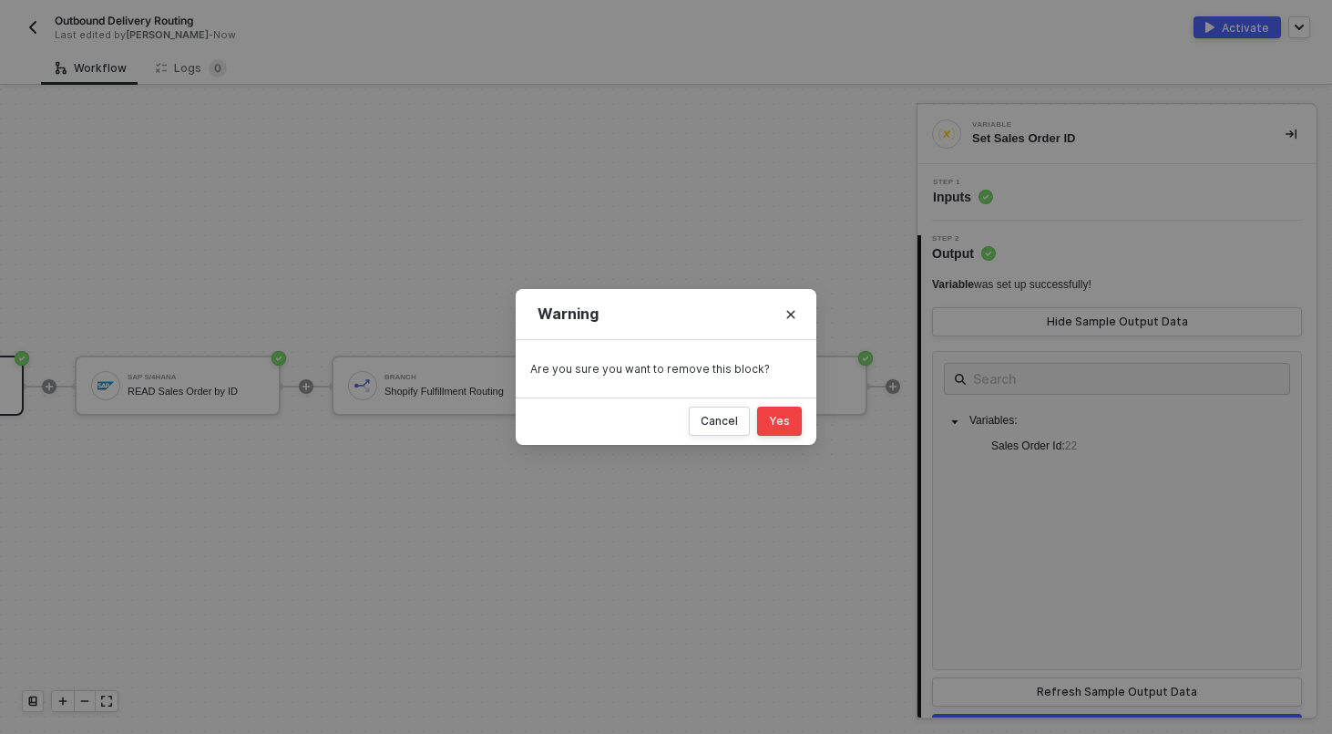
click at [776, 418] on div "Yes" at bounding box center [779, 421] width 21 height 15
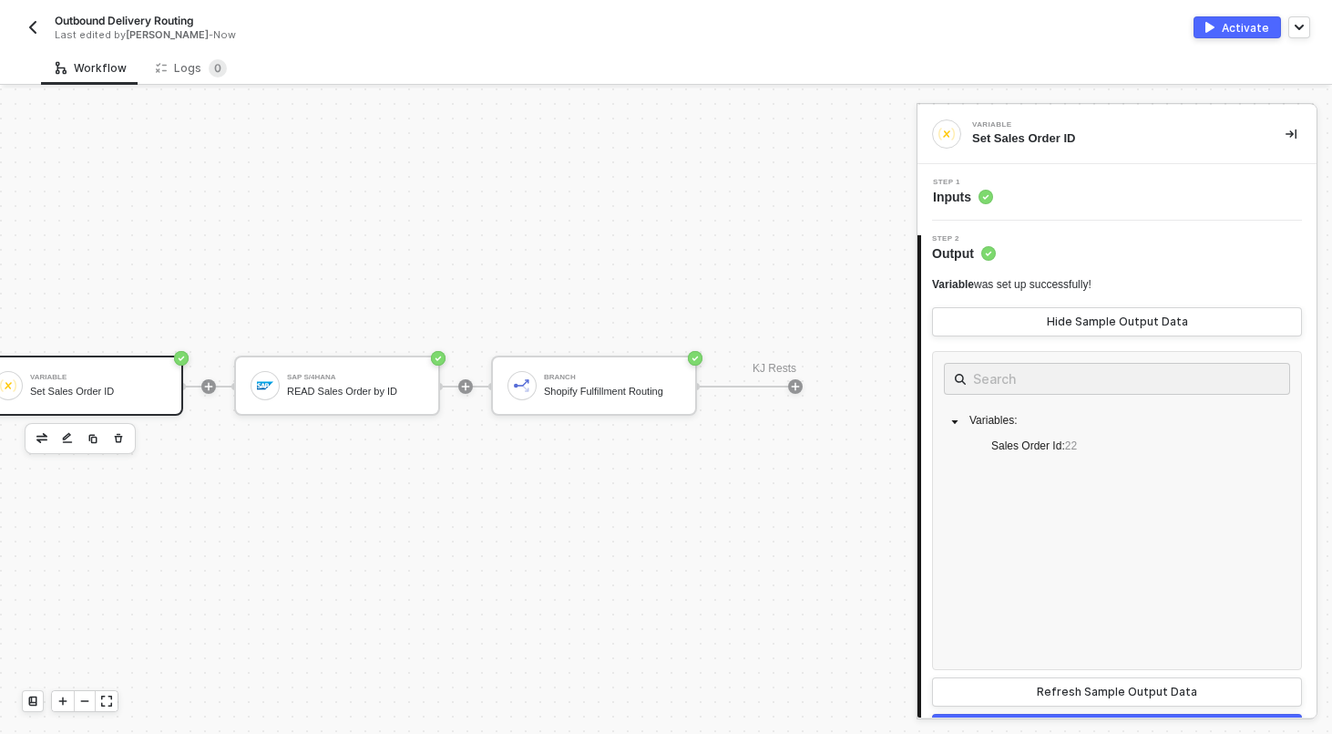
scroll to position [297, 0]
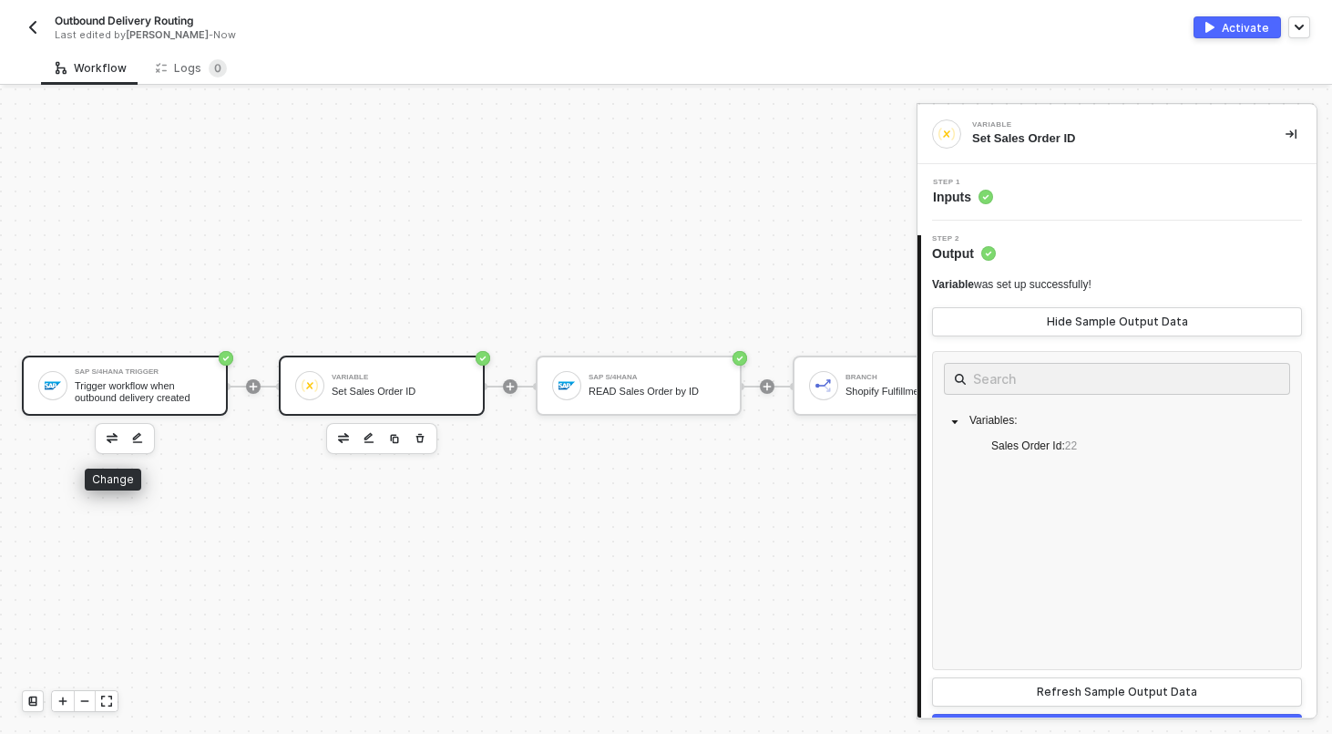
click at [147, 381] on div "Trigger workflow when outbound delivery created" at bounding box center [143, 391] width 137 height 23
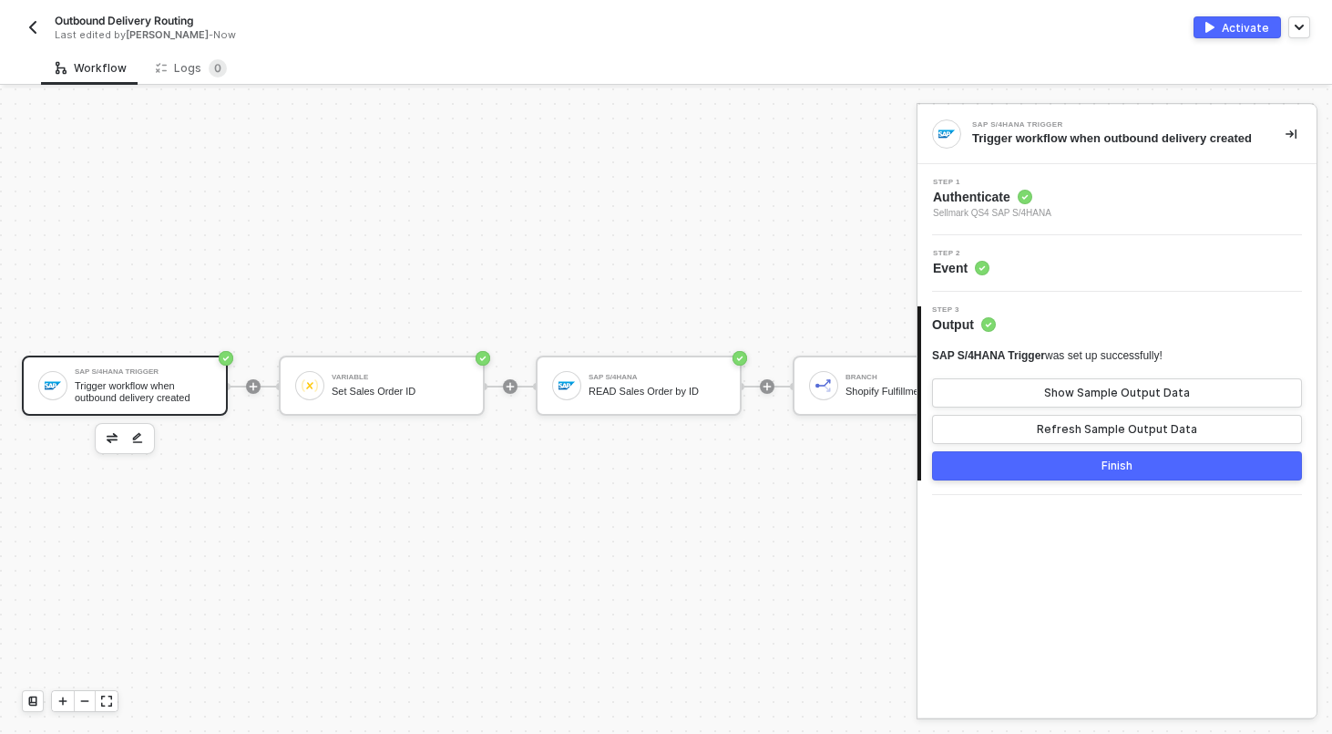
click at [998, 292] on div "Step 2 Event" at bounding box center [1117, 263] width 399 height 57
click at [1041, 277] on div "Step 2 Event" at bounding box center [1119, 263] width 395 height 27
click at [110, 434] on img "button" at bounding box center [112, 437] width 11 height 9
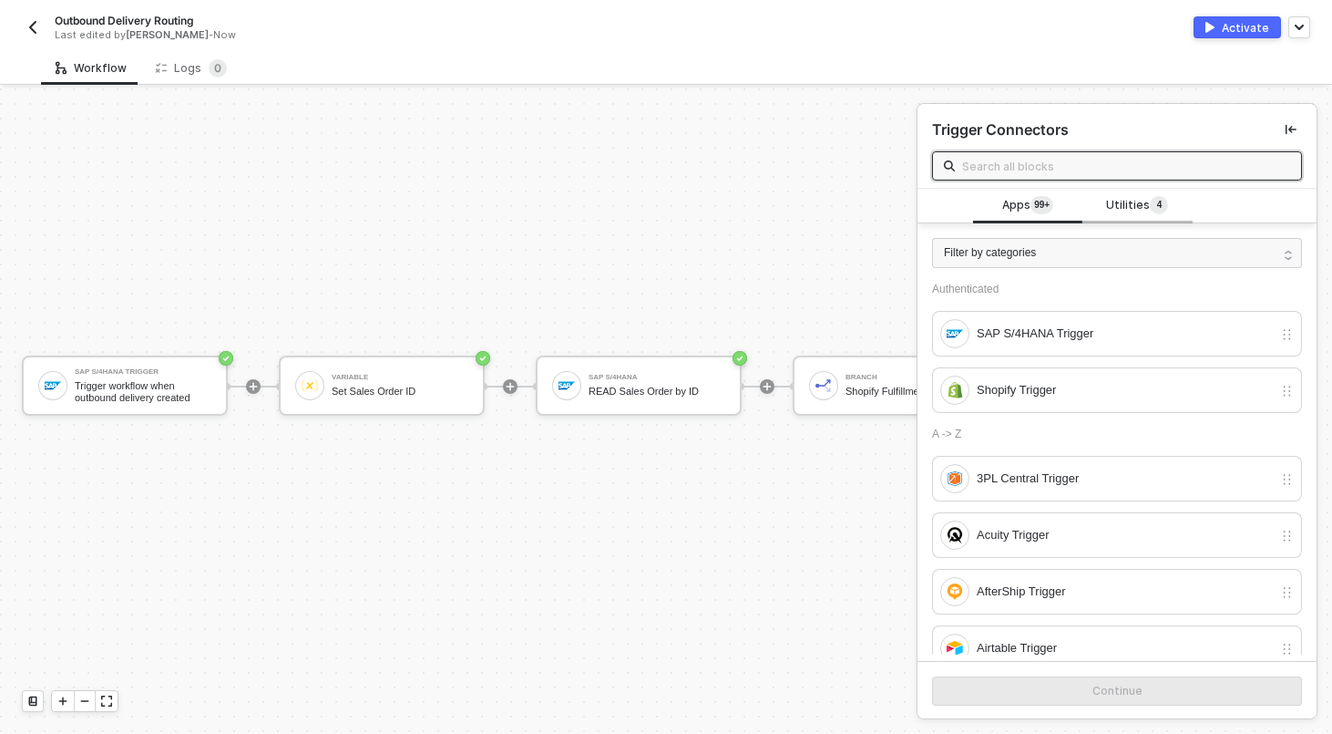
click at [1134, 208] on span "Utilities 4" at bounding box center [1137, 206] width 62 height 20
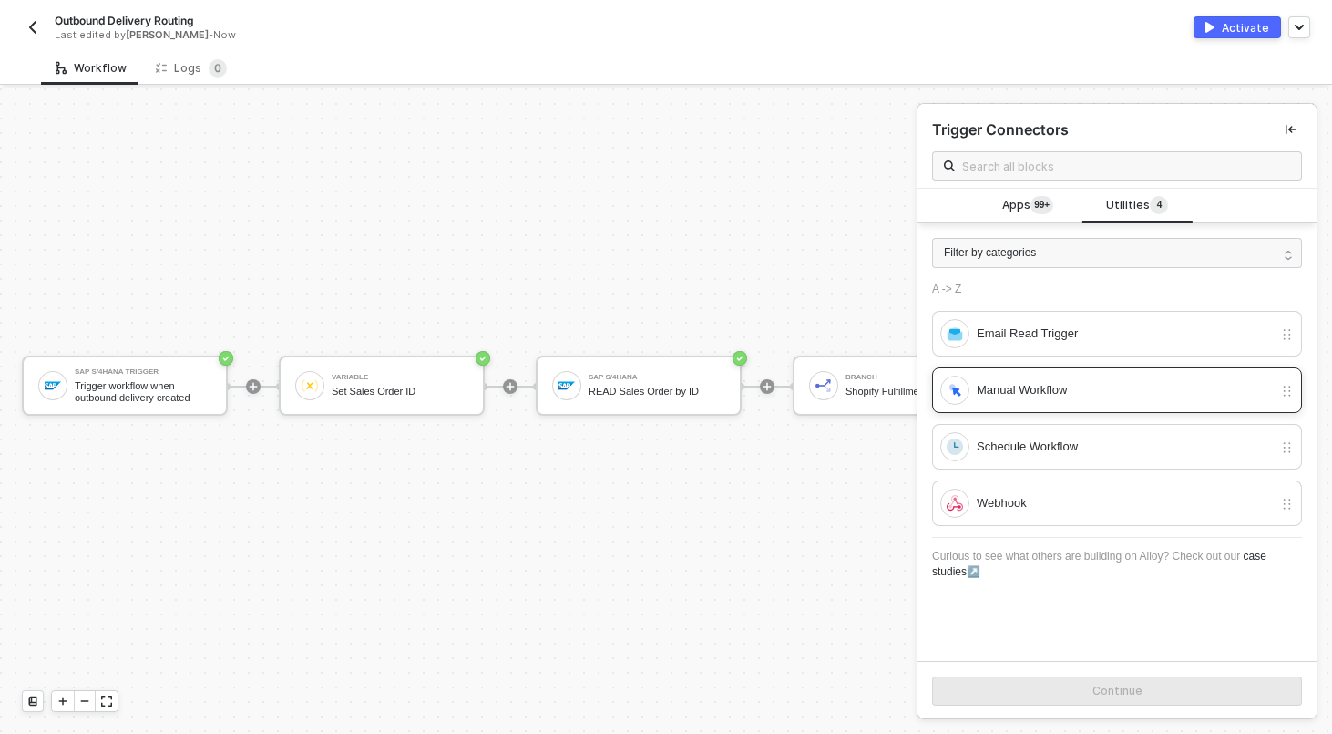
click at [1028, 393] on div "Manual Workflow" at bounding box center [1125, 390] width 296 height 20
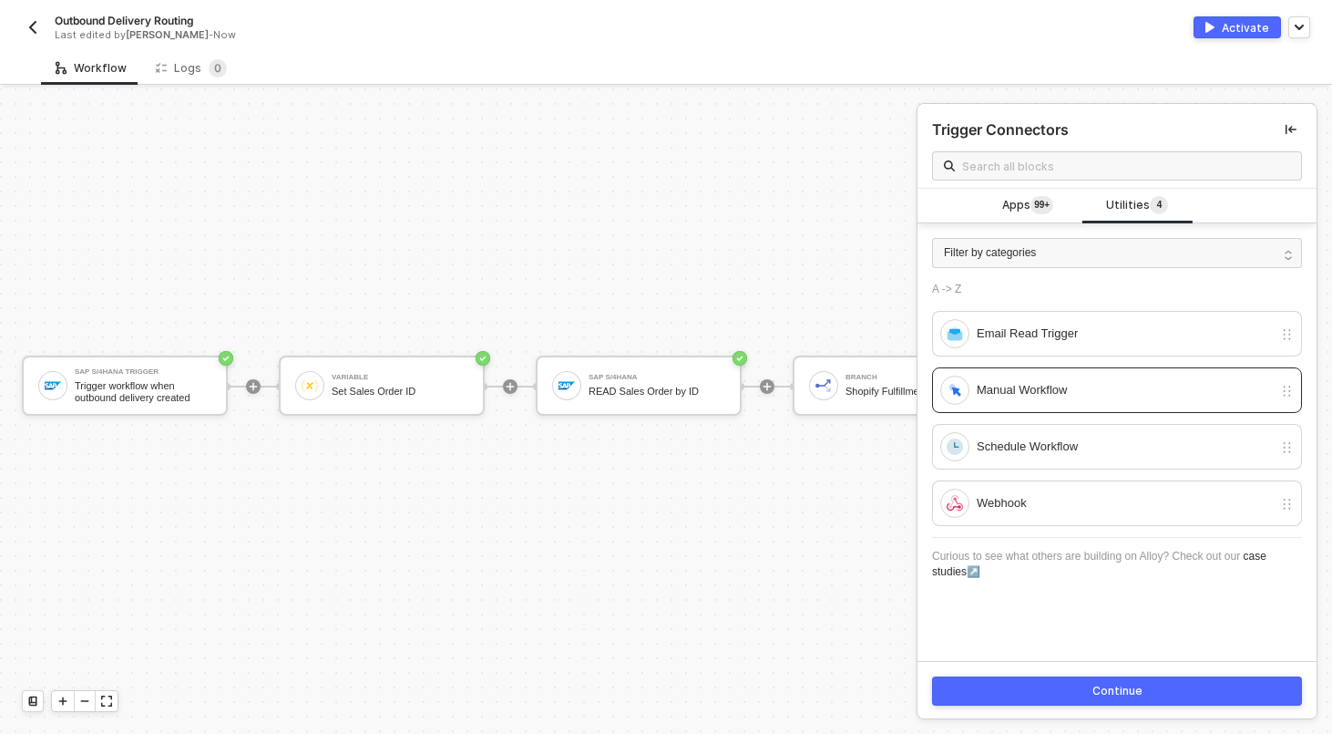
click at [1101, 692] on div "Continue" at bounding box center [1118, 691] width 50 height 15
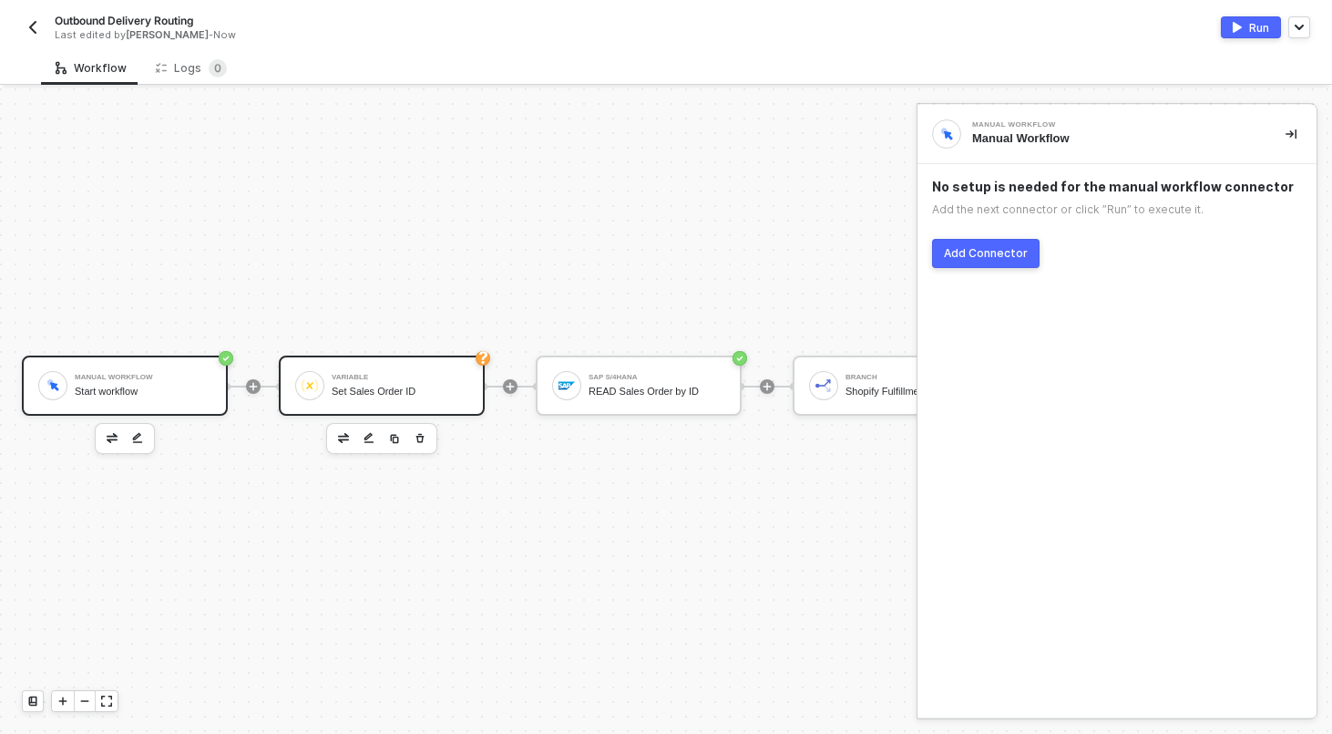
click at [452, 387] on div "Set Sales Order ID" at bounding box center [400, 392] width 137 height 12
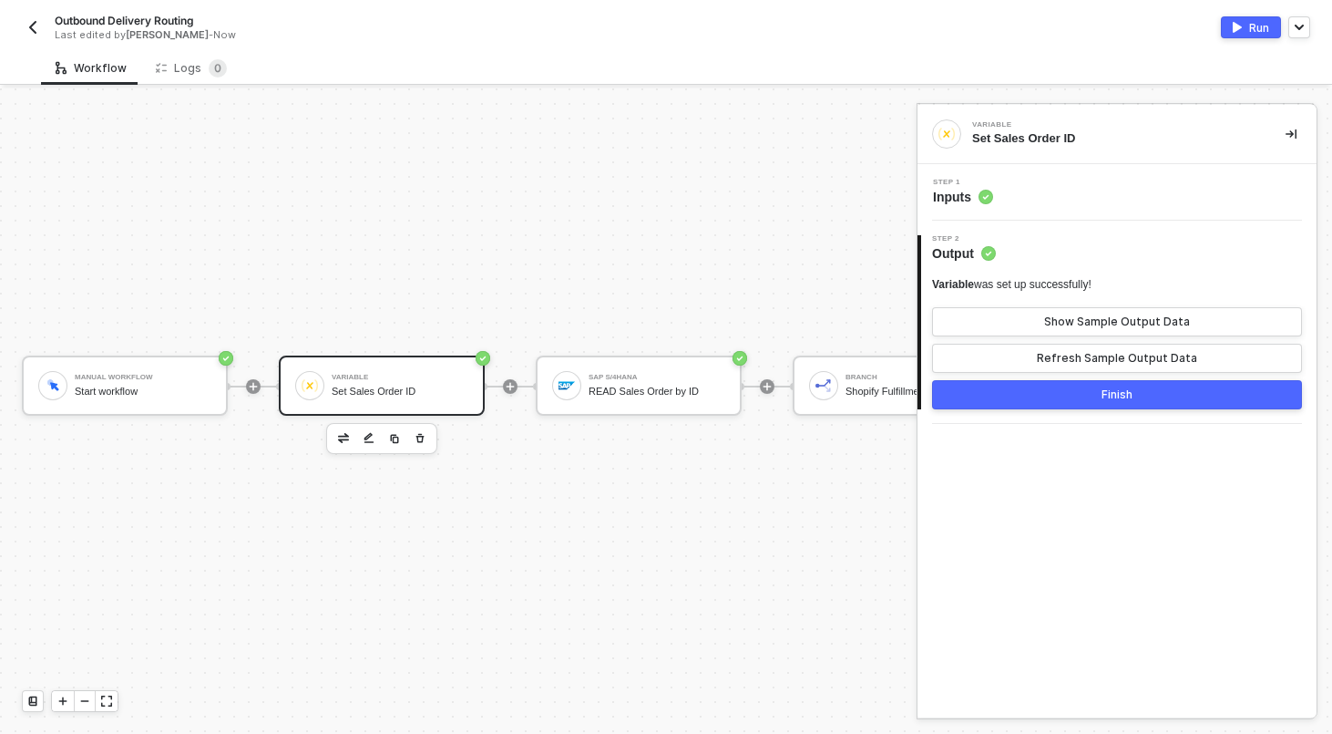
click at [1082, 204] on div "Step 1 Inputs" at bounding box center [1119, 192] width 395 height 27
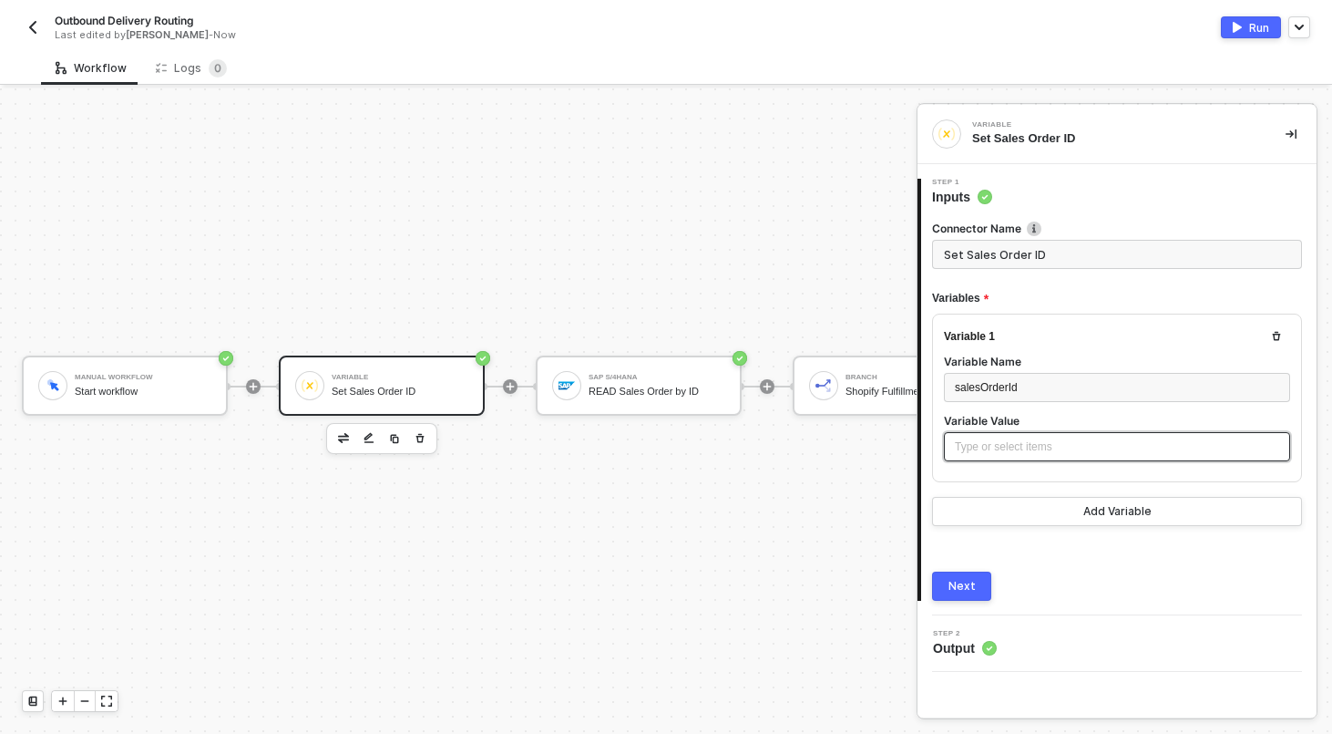
click at [1045, 441] on div "Type or select items ﻿" at bounding box center [1117, 446] width 324 height 17
click at [961, 571] on button "Next" at bounding box center [961, 585] width 59 height 29
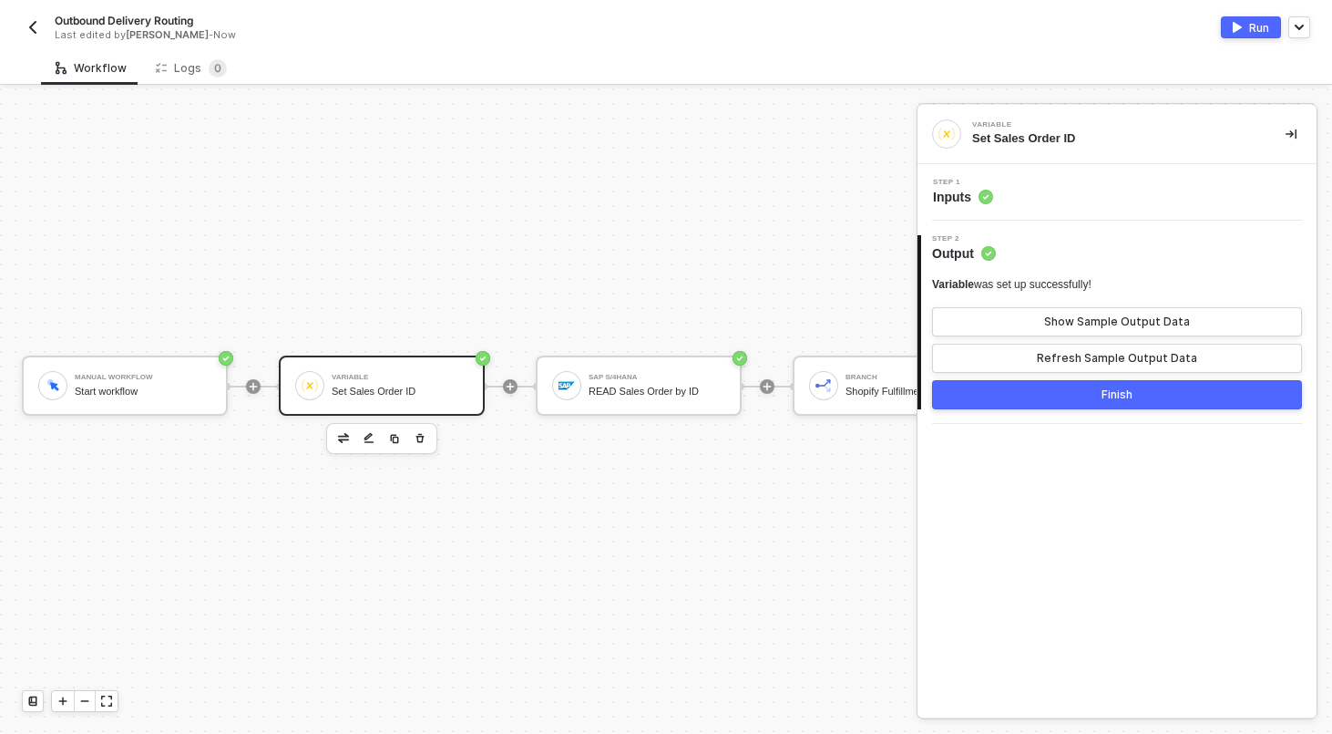
click at [1259, 33] on div "Run" at bounding box center [1259, 27] width 20 height 15
click at [1035, 62] on div "Workflow Logs 0" at bounding box center [686, 68] width 1291 height 34
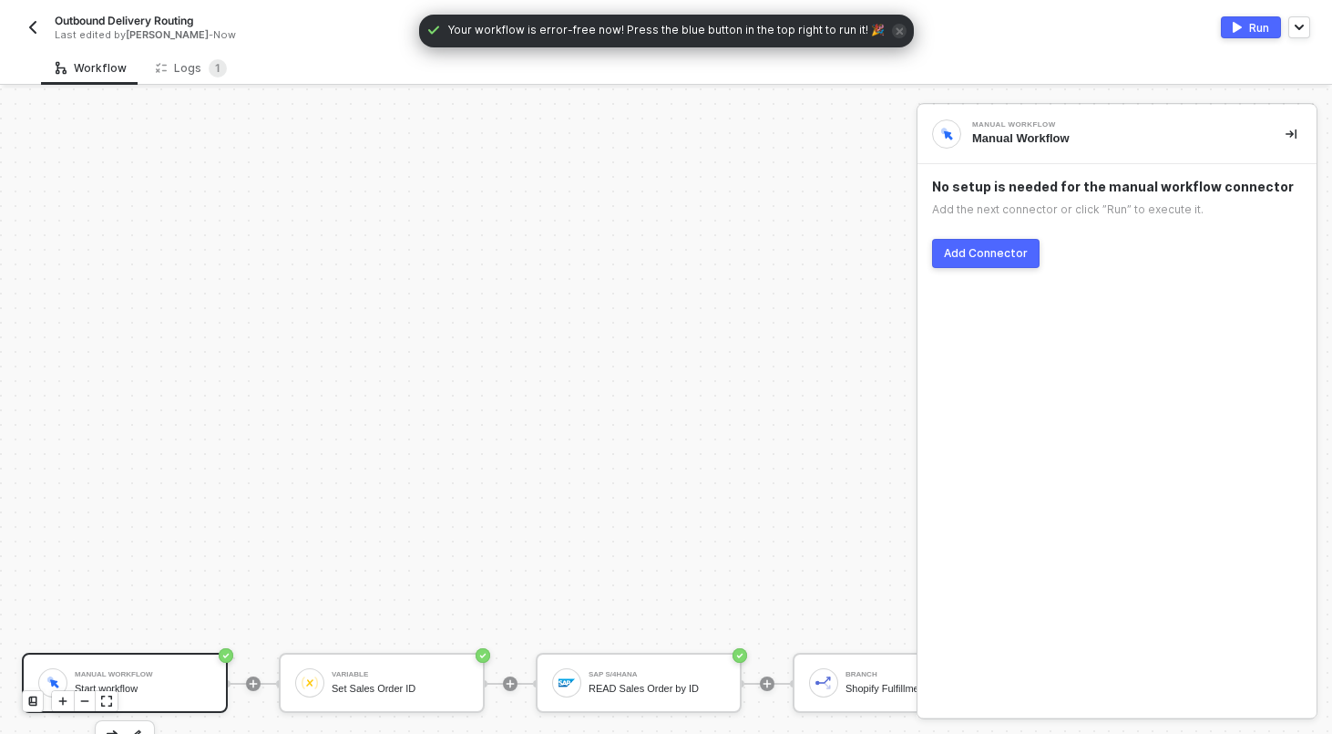
scroll to position [297, 0]
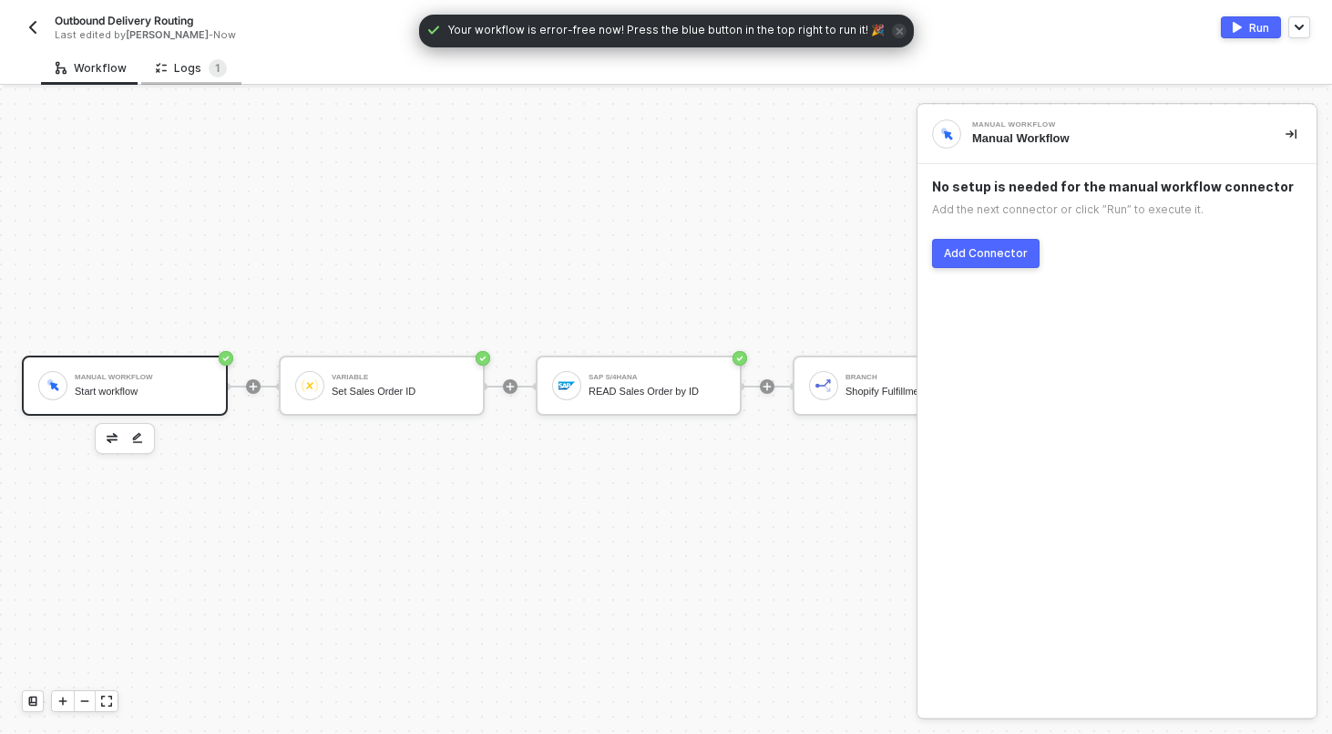
click at [185, 64] on div "Logs 1" at bounding box center [191, 68] width 71 height 18
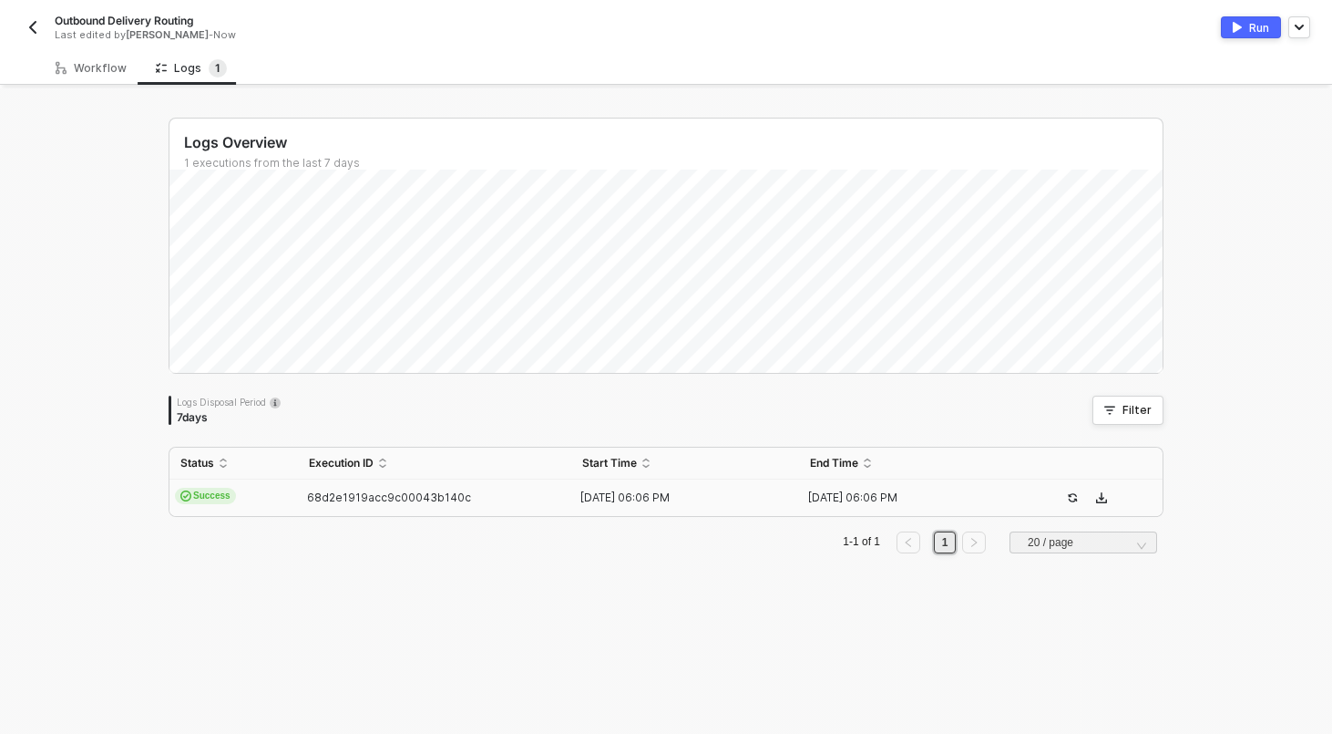
click at [244, 499] on td "Success" at bounding box center [234, 497] width 129 height 36
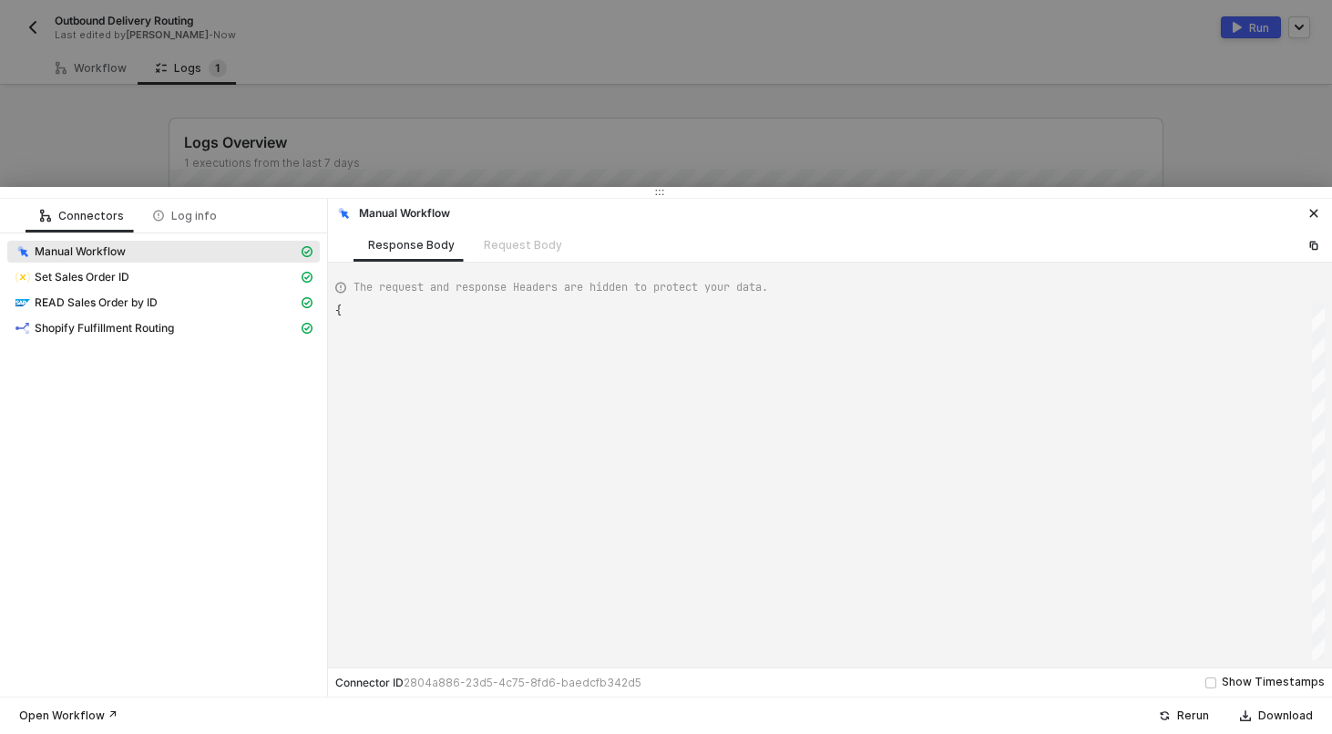
scroll to position [49, 0]
click at [134, 291] on div "Set Sales Order ID" at bounding box center [163, 279] width 313 height 26
click at [134, 278] on div "Set Sales Order ID" at bounding box center [156, 277] width 283 height 16
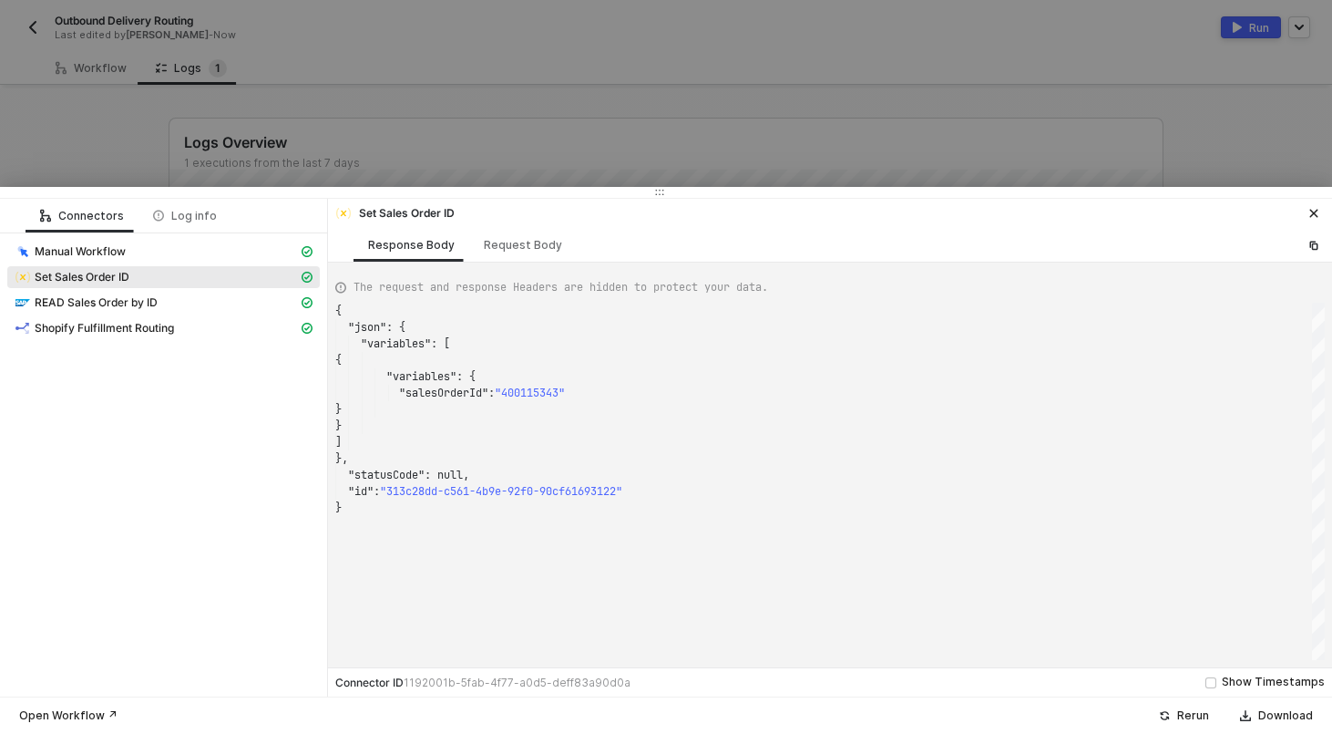
scroll to position [164, 0]
click at [125, 330] on span "Shopify Fulfillment Routing" at bounding box center [104, 328] width 139 height 15
type textarea "[ { "label": "KJ Rests", "value": "TRUE" } ]"
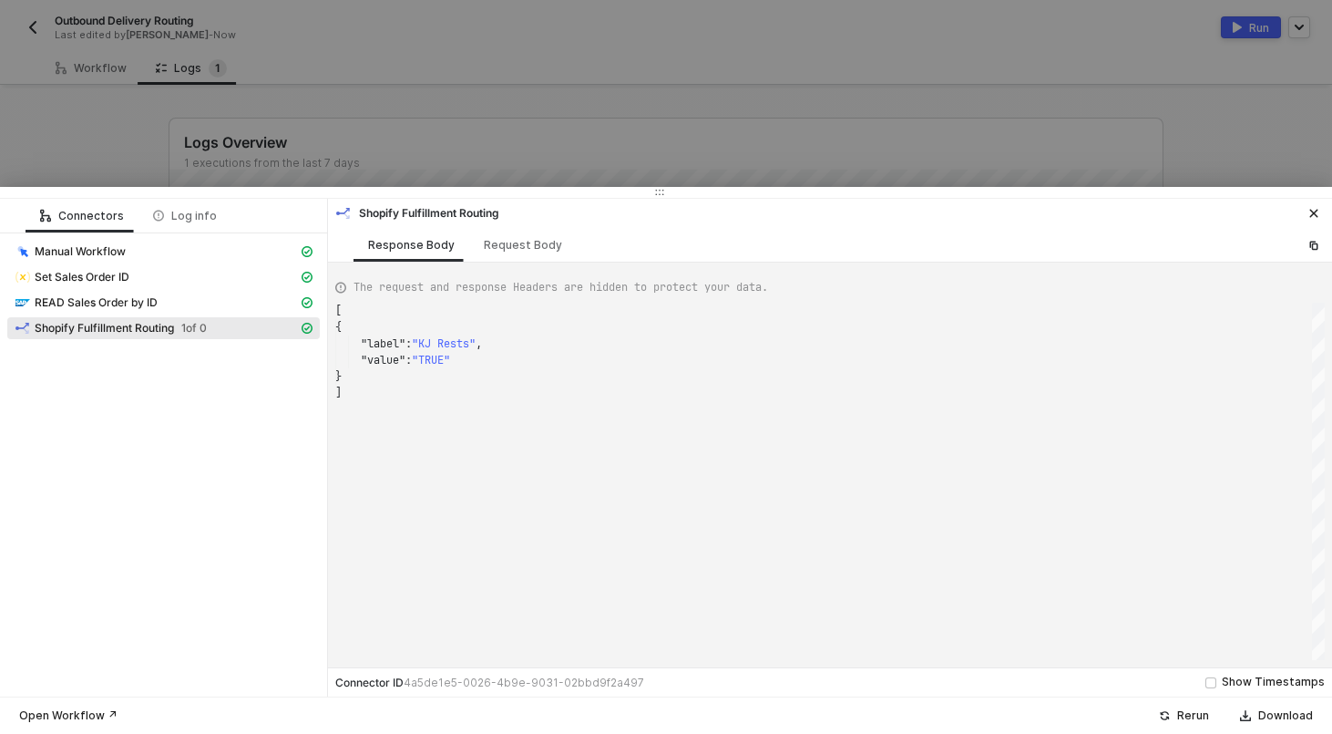
click at [201, 143] on div at bounding box center [666, 367] width 1332 height 734
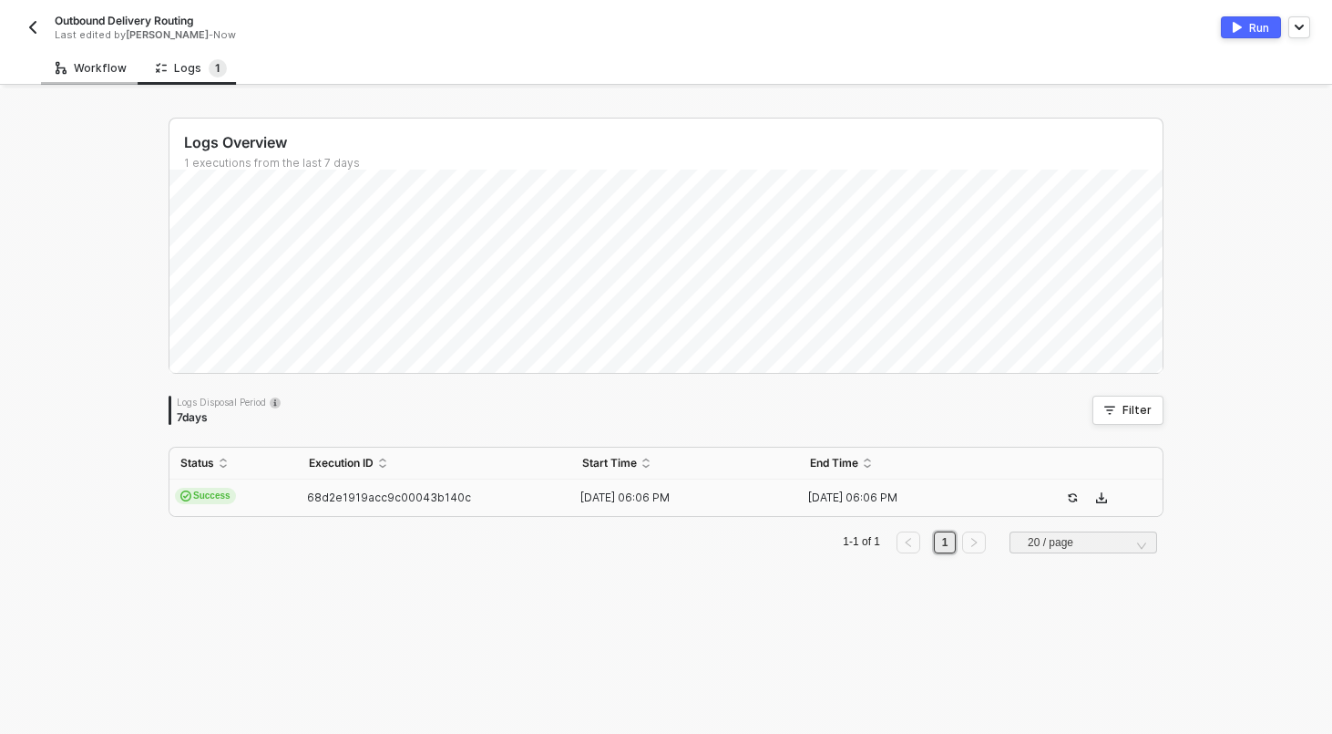
click at [108, 72] on div "Workflow" at bounding box center [91, 68] width 71 height 15
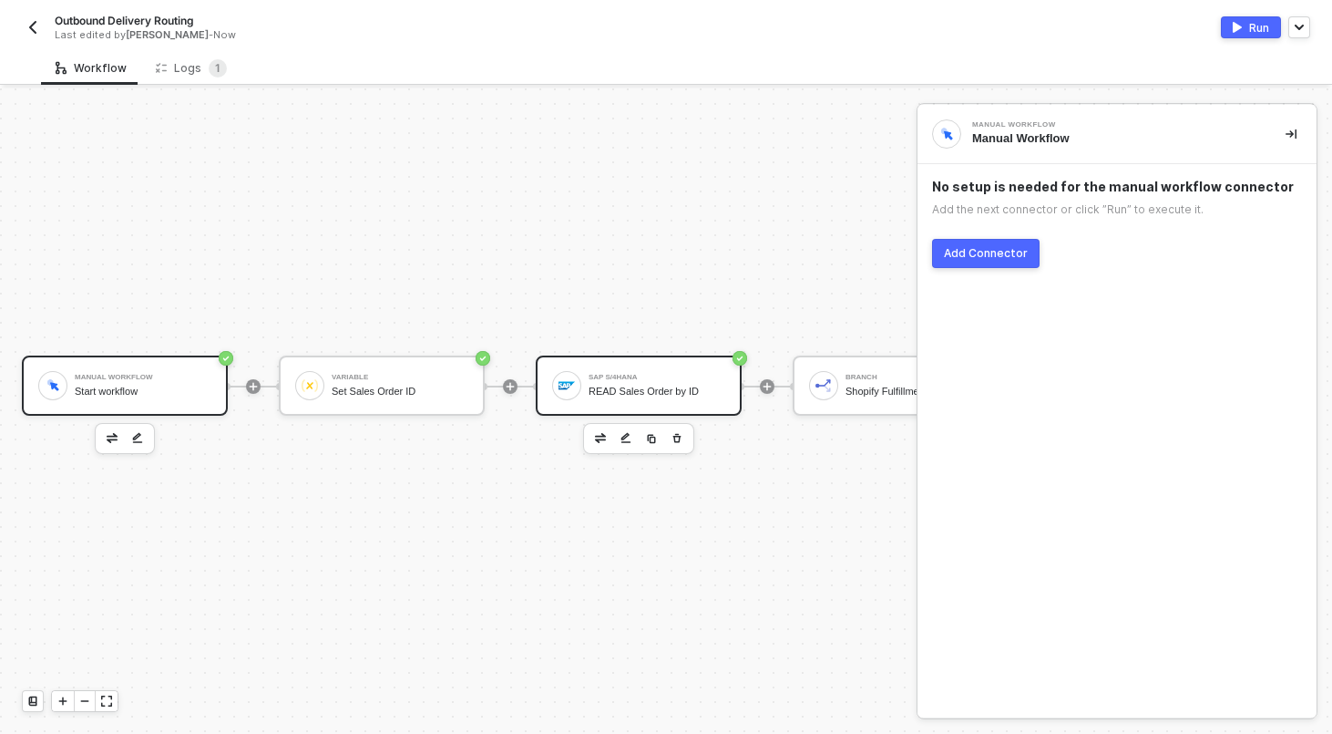
scroll to position [297, 302]
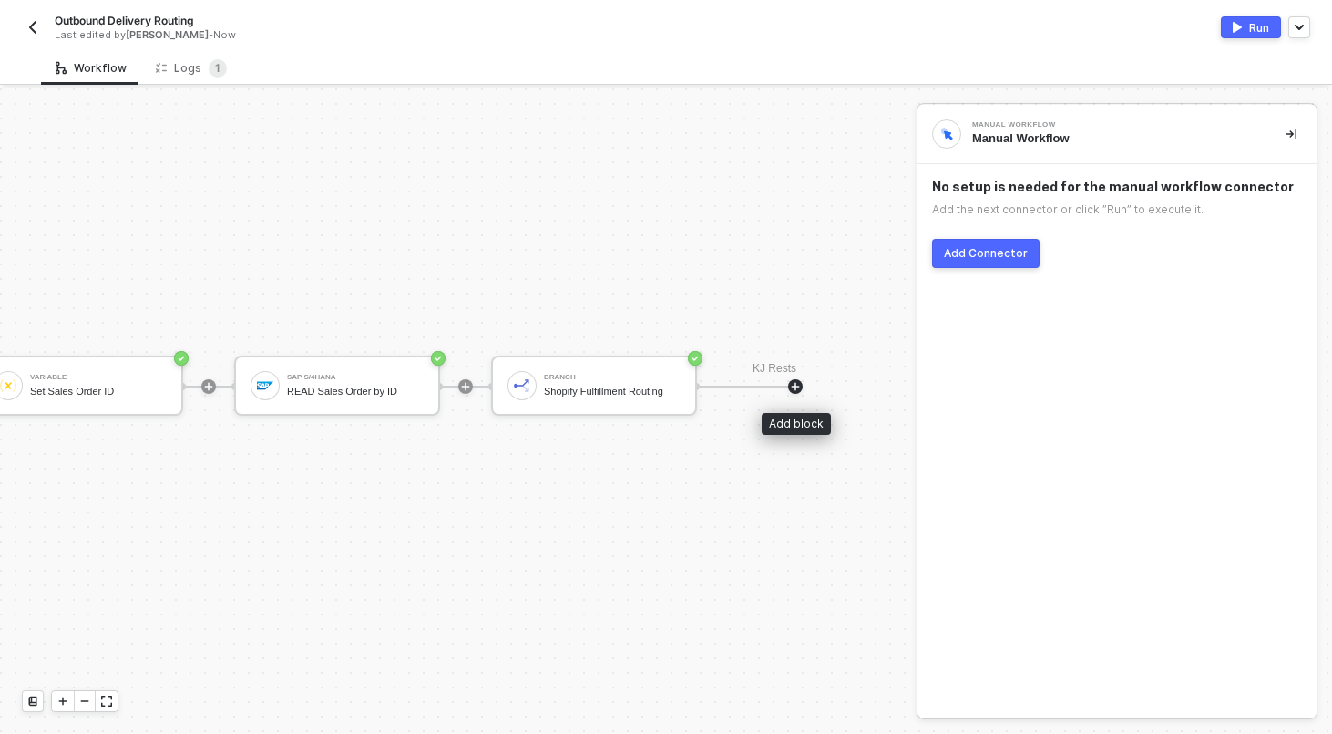
click at [798, 386] on icon "icon-play" at bounding box center [795, 386] width 11 height 11
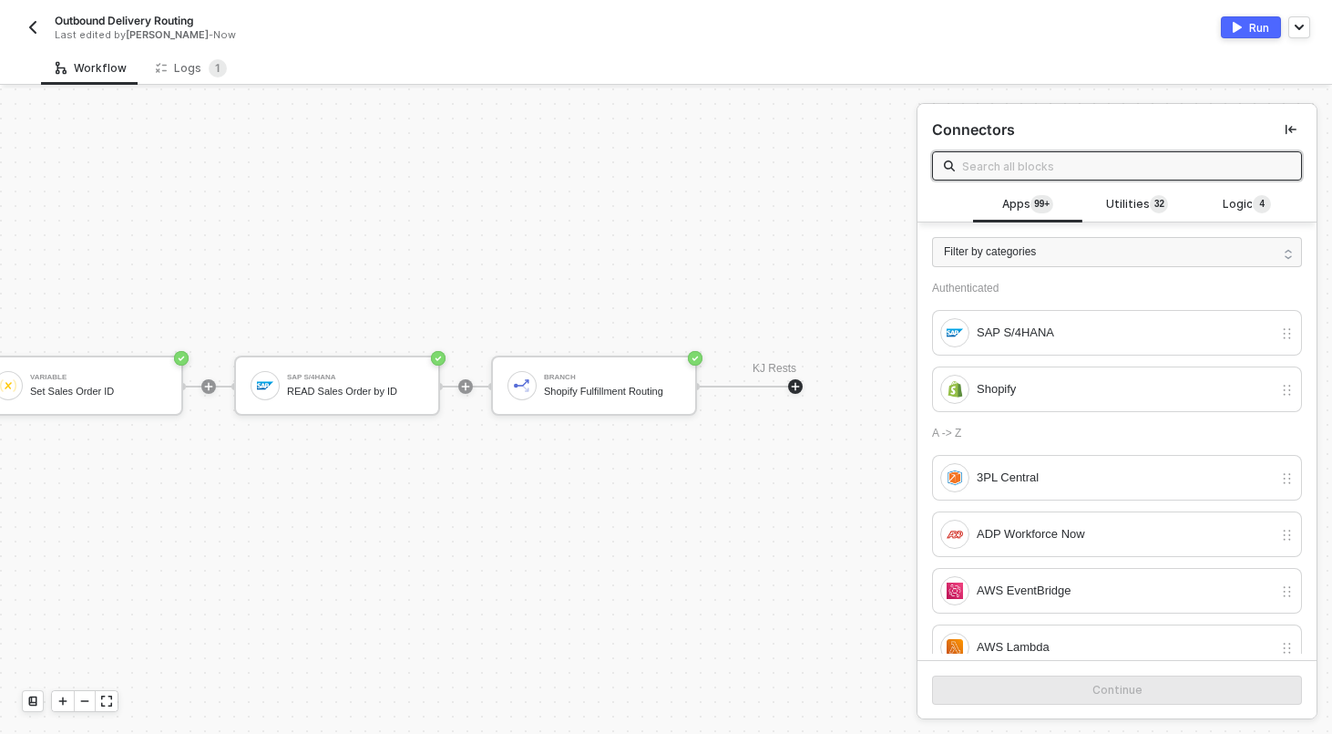
click at [795, 386] on icon "icon-play" at bounding box center [796, 386] width 8 height 8
click at [1120, 195] on span "Utilities 3 2" at bounding box center [1137, 205] width 62 height 20
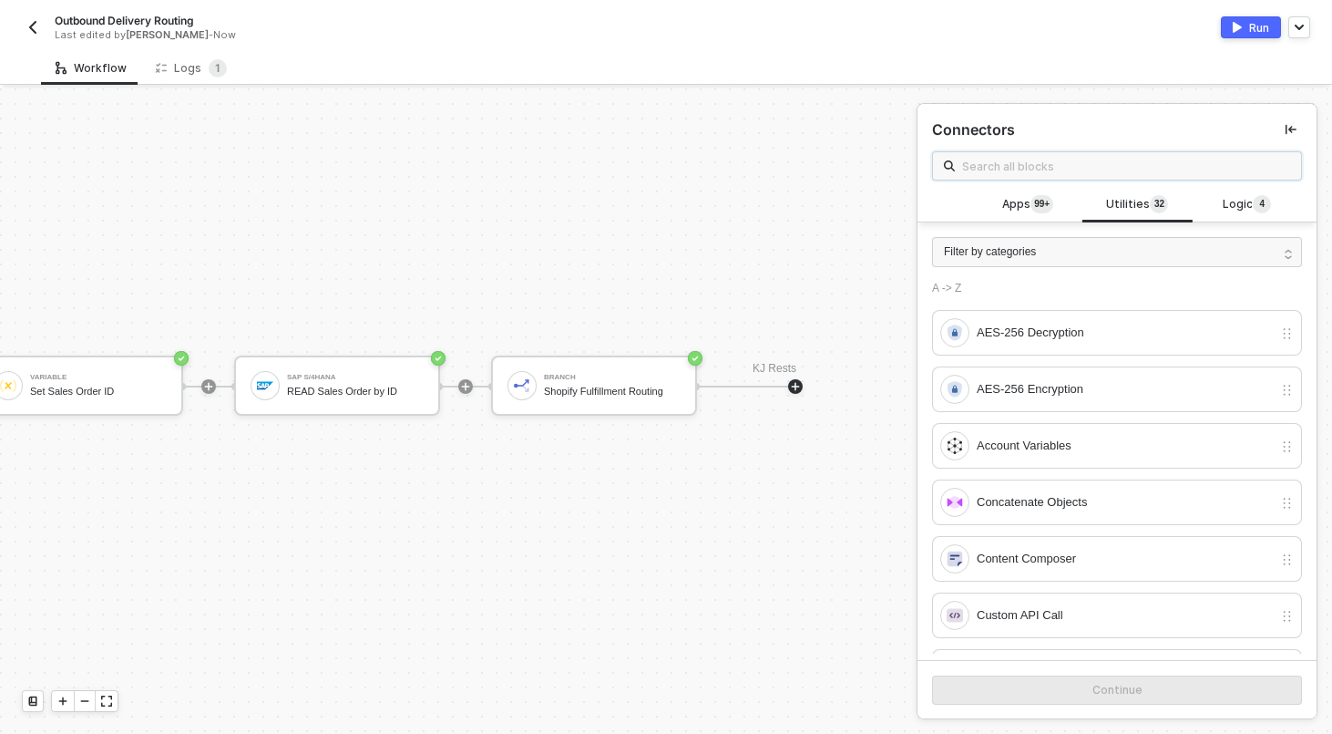
click at [1074, 157] on input "text" at bounding box center [1126, 166] width 328 height 20
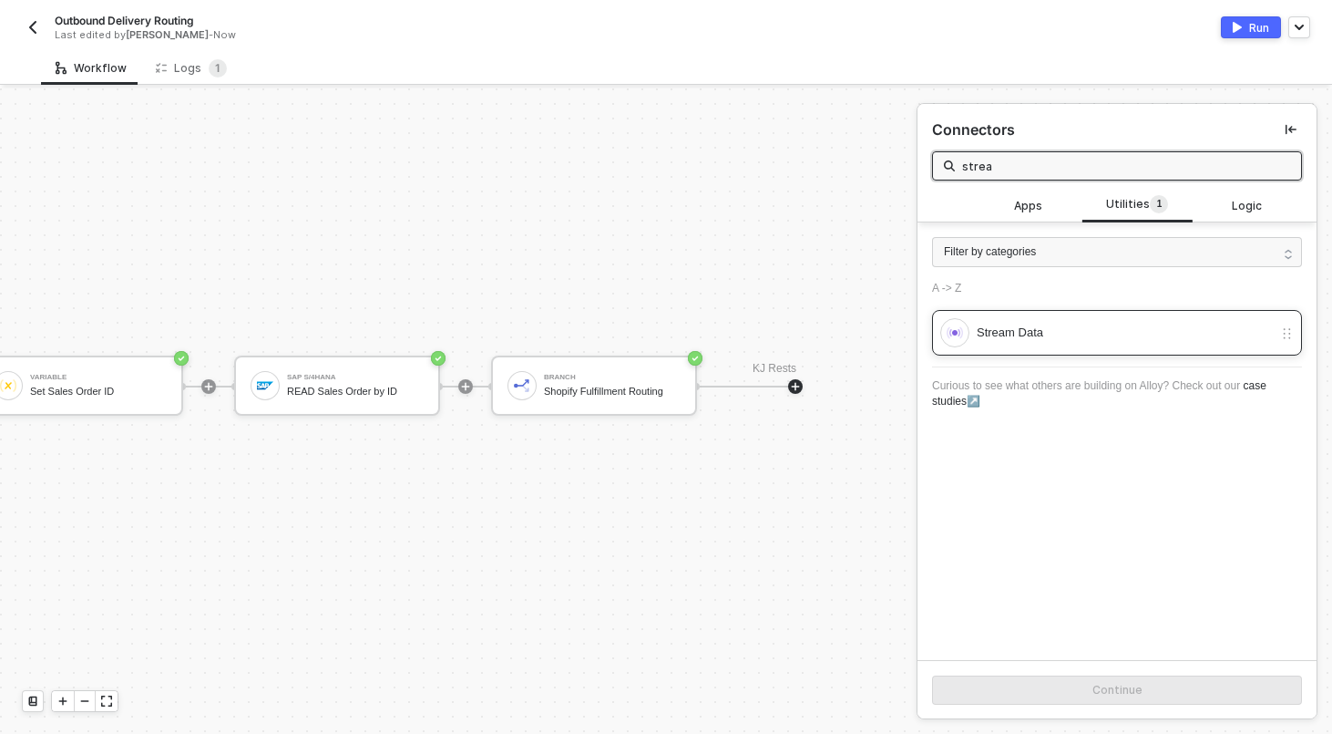
type input "strea"
click at [1008, 330] on div "Stream Data" at bounding box center [1125, 333] width 296 height 20
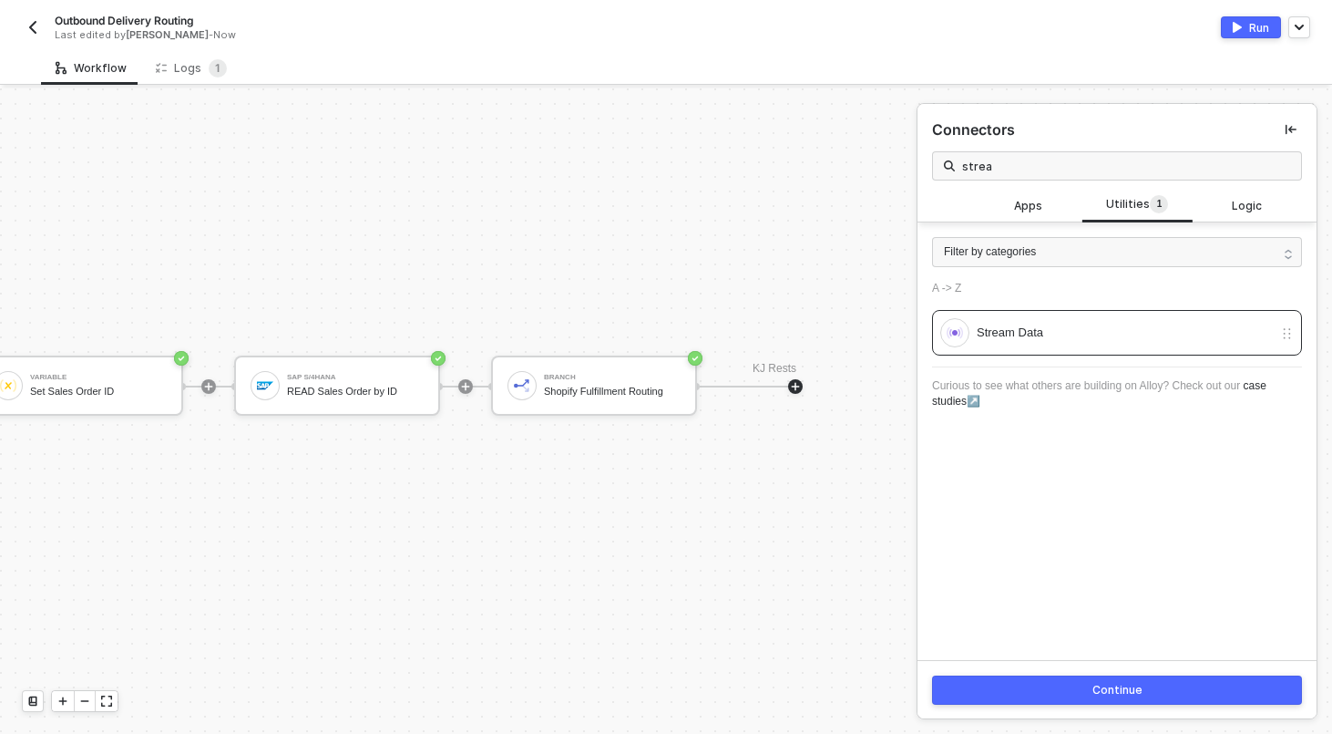
click at [1064, 683] on button "Continue" at bounding box center [1117, 689] width 370 height 29
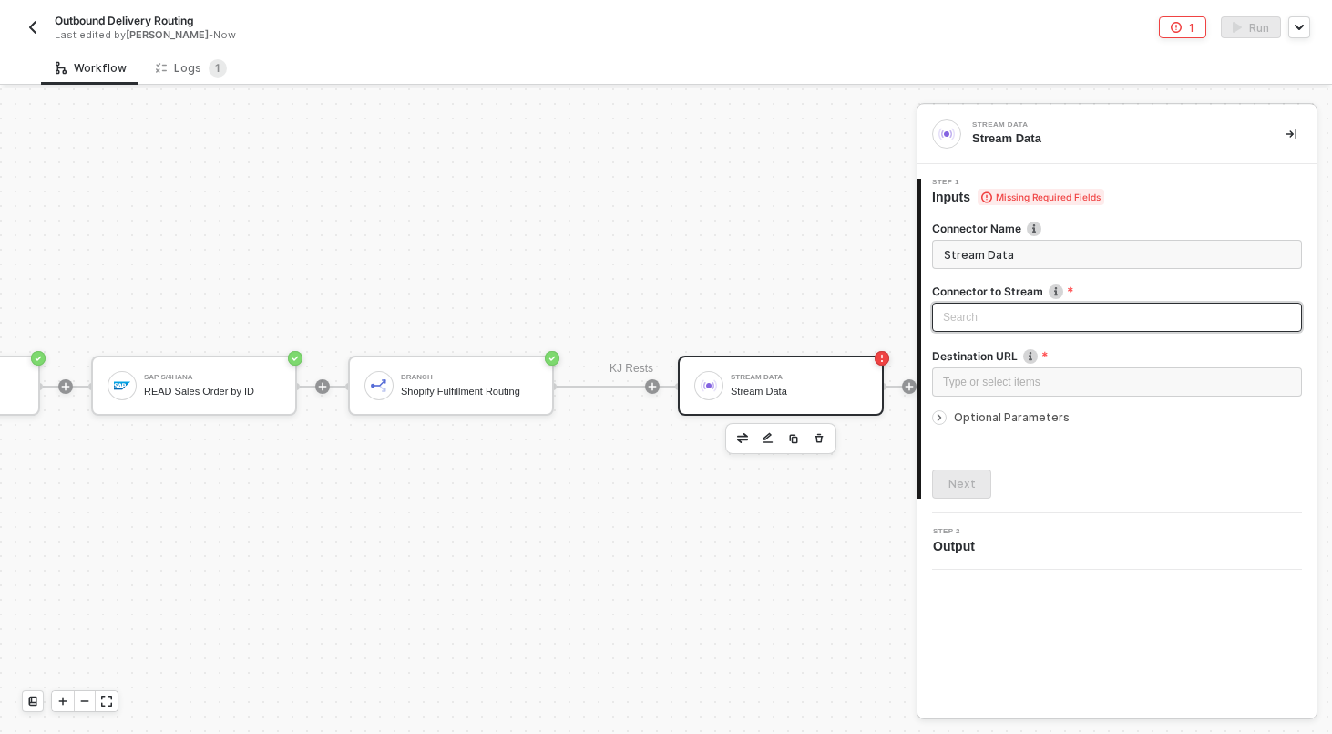
scroll to position [297, 454]
click at [1016, 316] on div "Loading..." at bounding box center [1117, 317] width 370 height 29
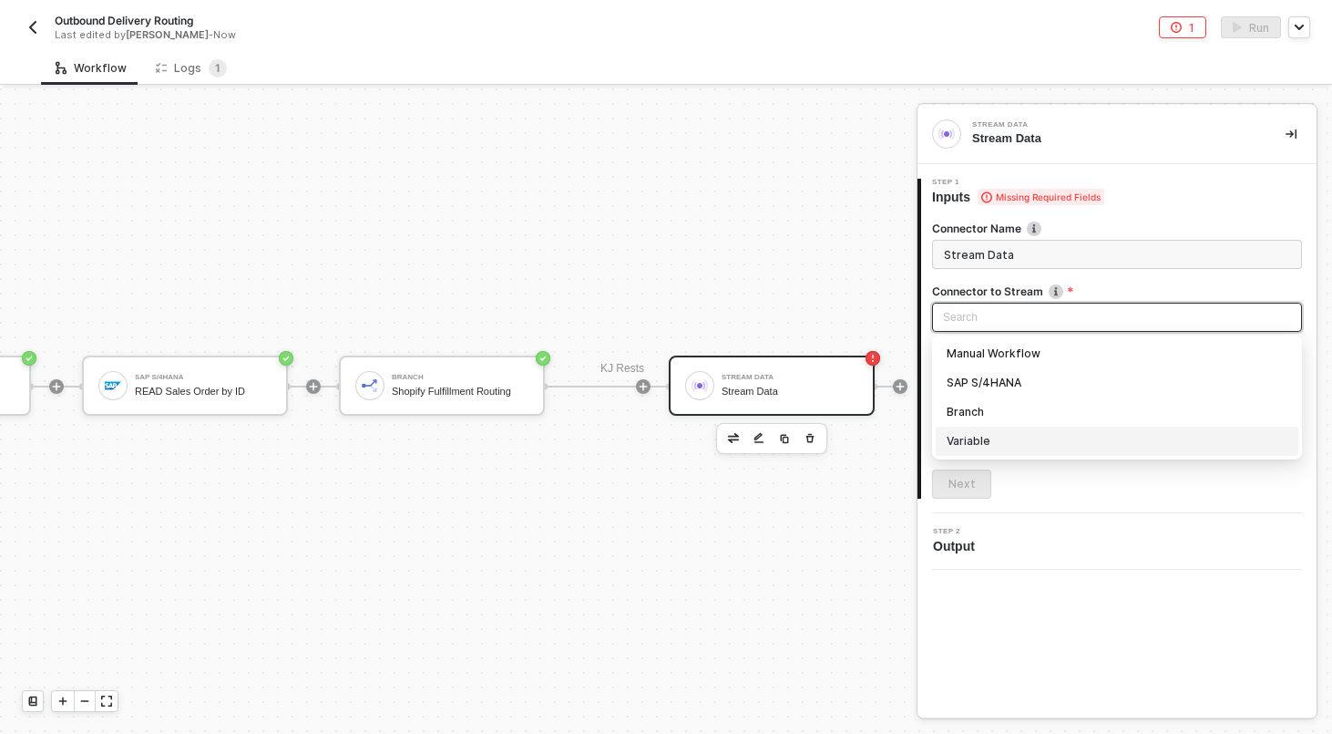
click at [992, 439] on div "Variable" at bounding box center [1117, 441] width 341 height 20
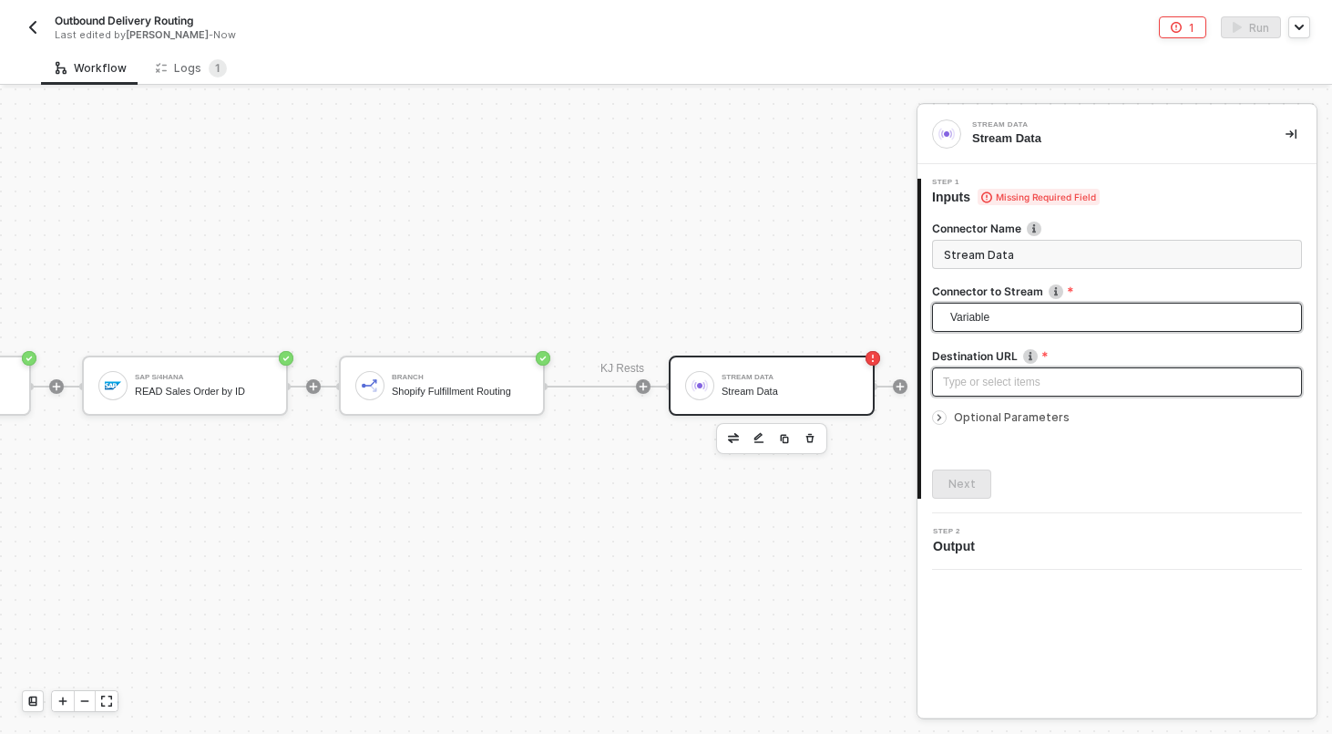
click at [1011, 383] on div "Type or select items ﻿" at bounding box center [1117, 382] width 348 height 17
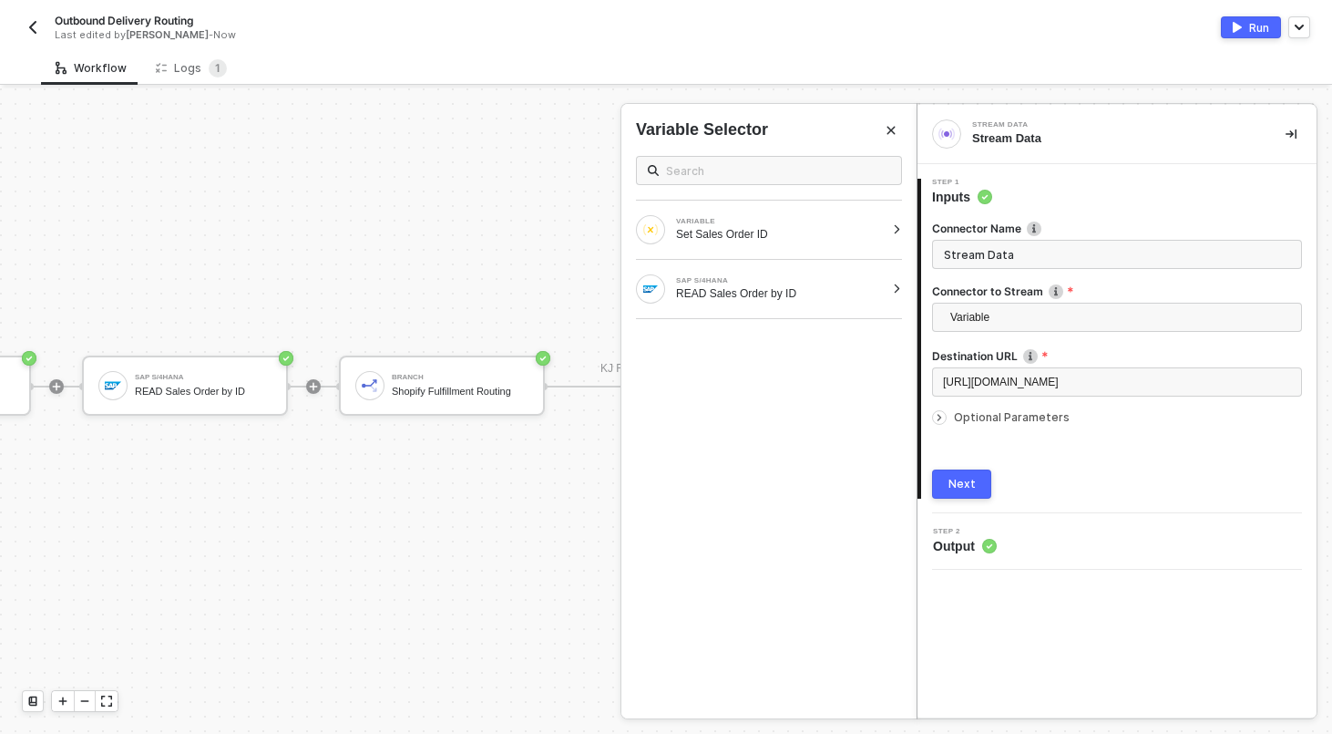
click at [976, 483] on button "Next" at bounding box center [961, 483] width 59 height 29
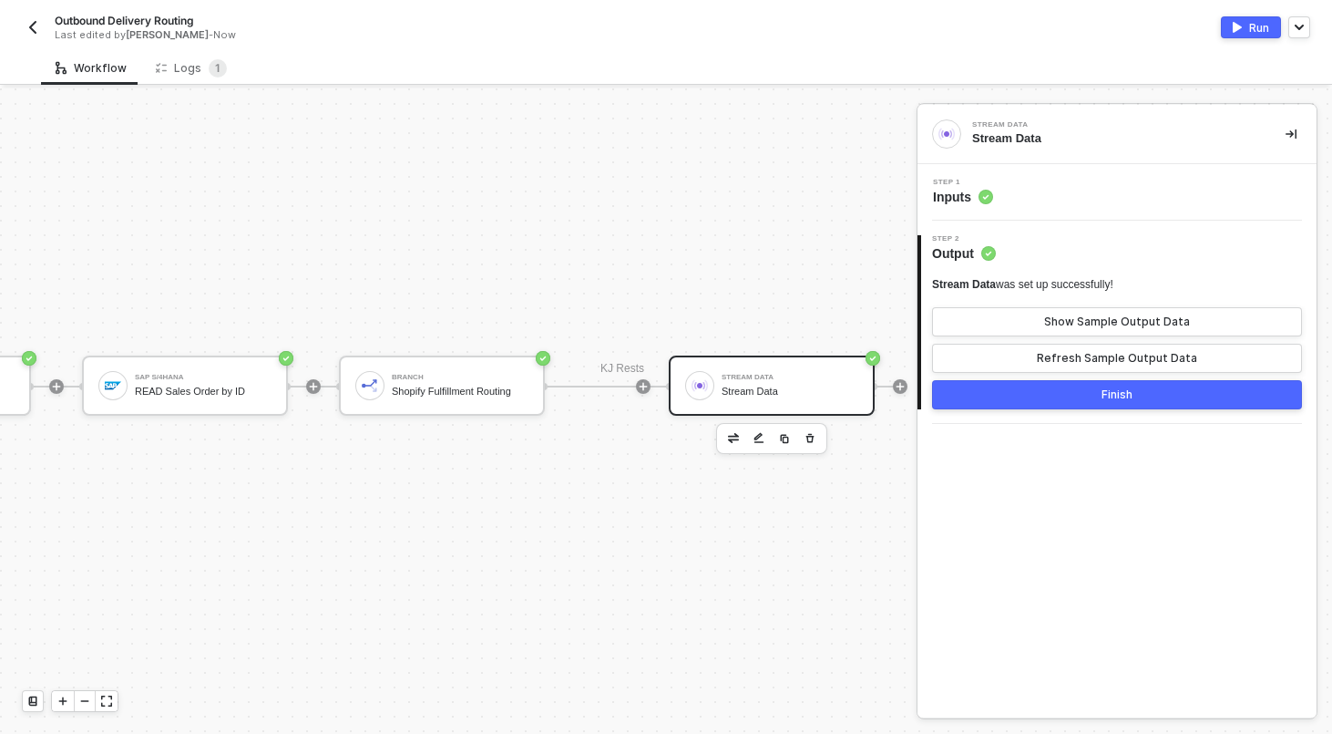
click at [1166, 403] on button "Finish" at bounding box center [1117, 394] width 370 height 29
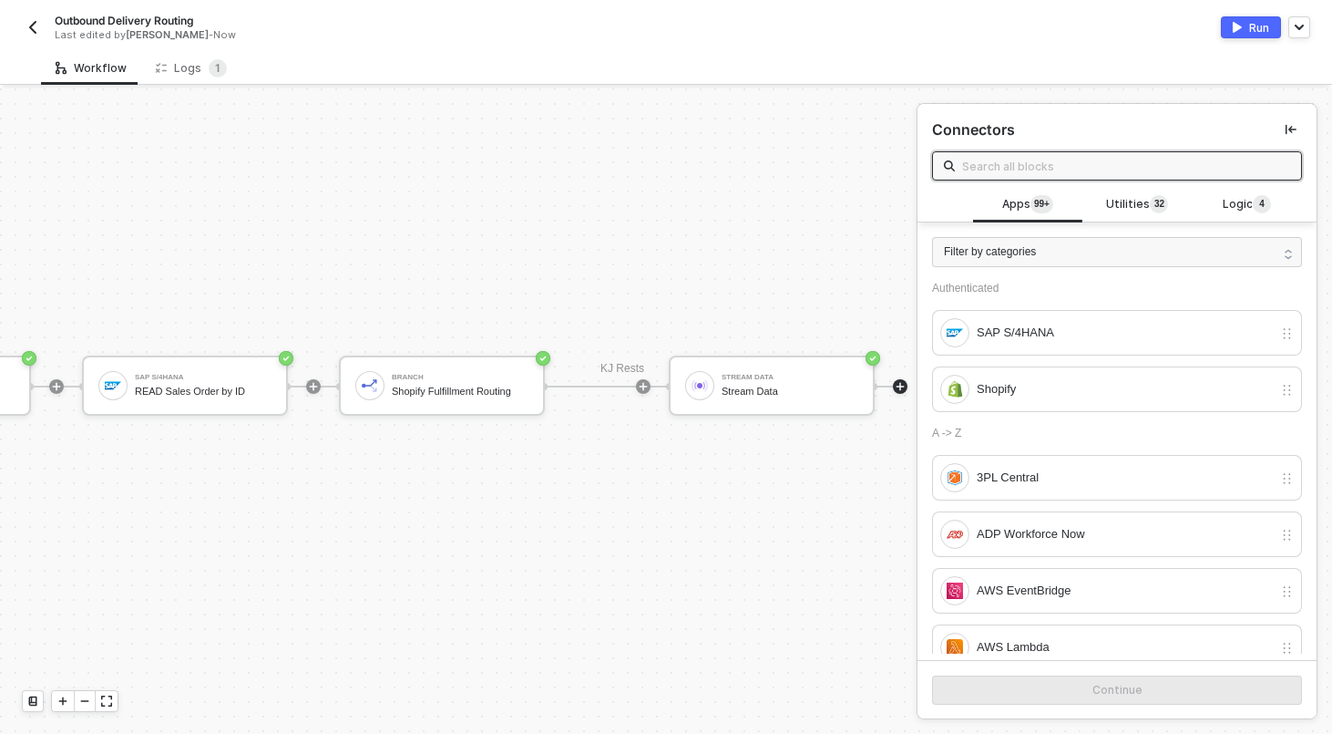
click at [1264, 22] on div "Run" at bounding box center [1259, 27] width 20 height 15
click at [801, 17] on div "Running" at bounding box center [988, 27] width 644 height 22
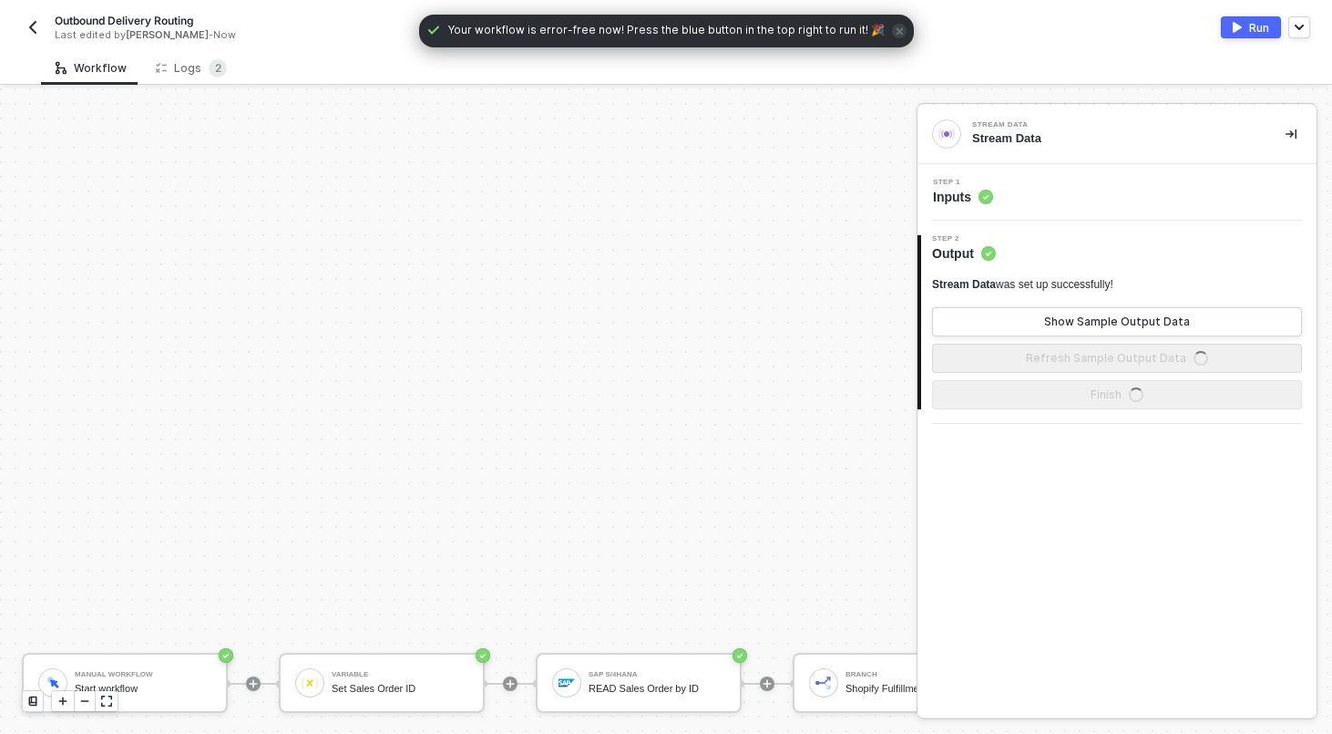
scroll to position [297, 0]
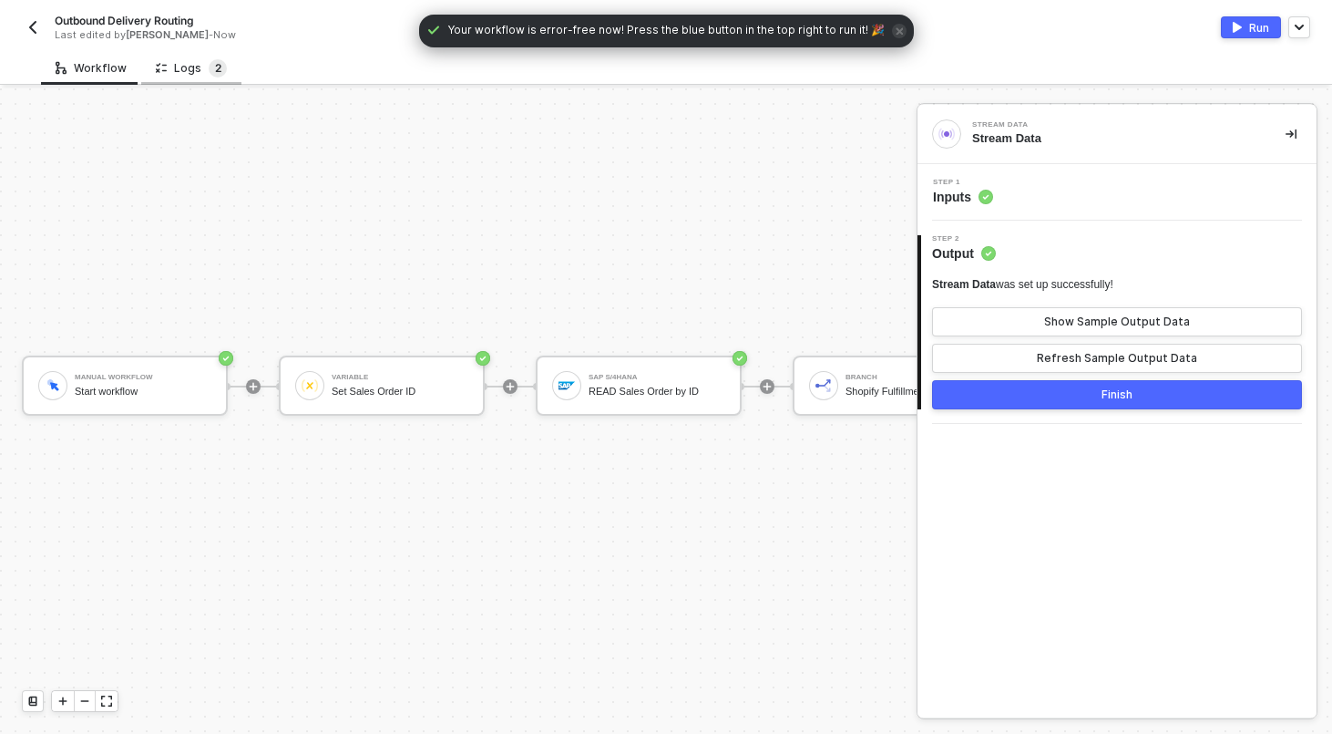
click at [215, 66] on span "2" at bounding box center [218, 68] width 6 height 14
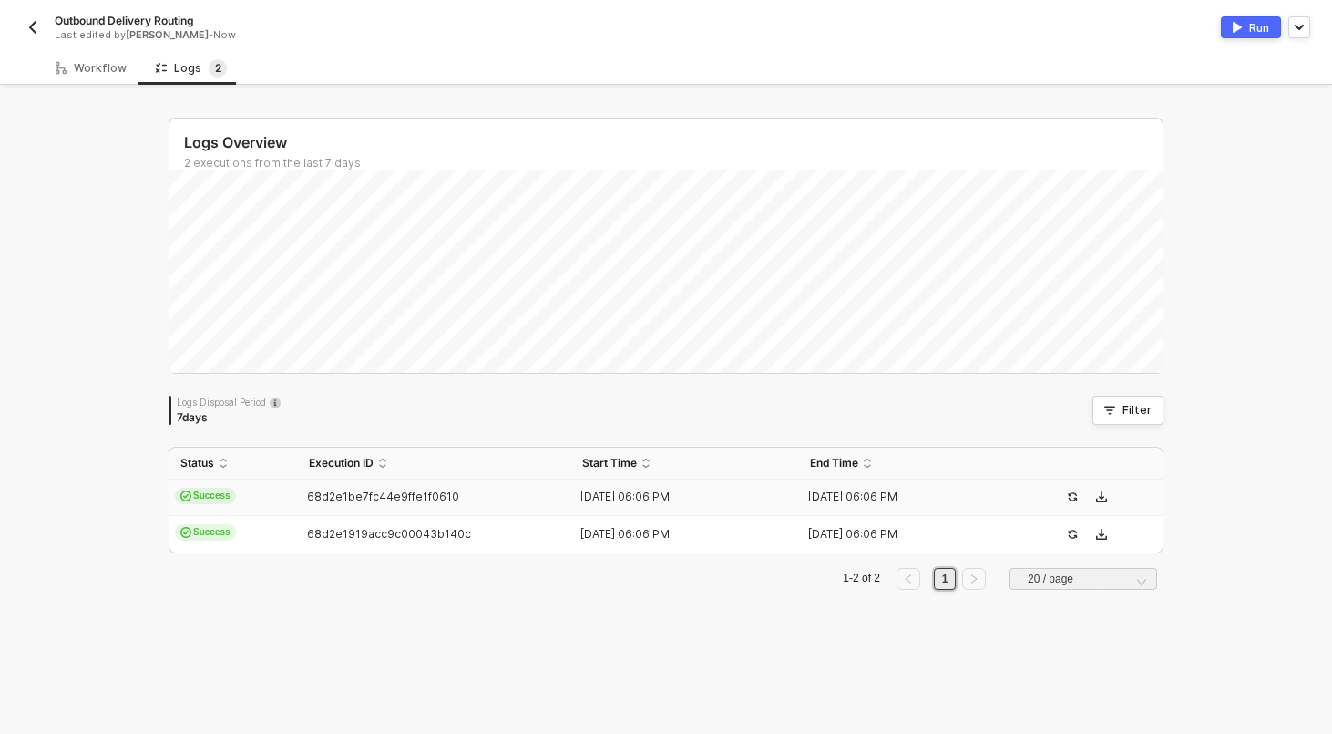
click at [273, 493] on td "Success" at bounding box center [234, 497] width 129 height 36
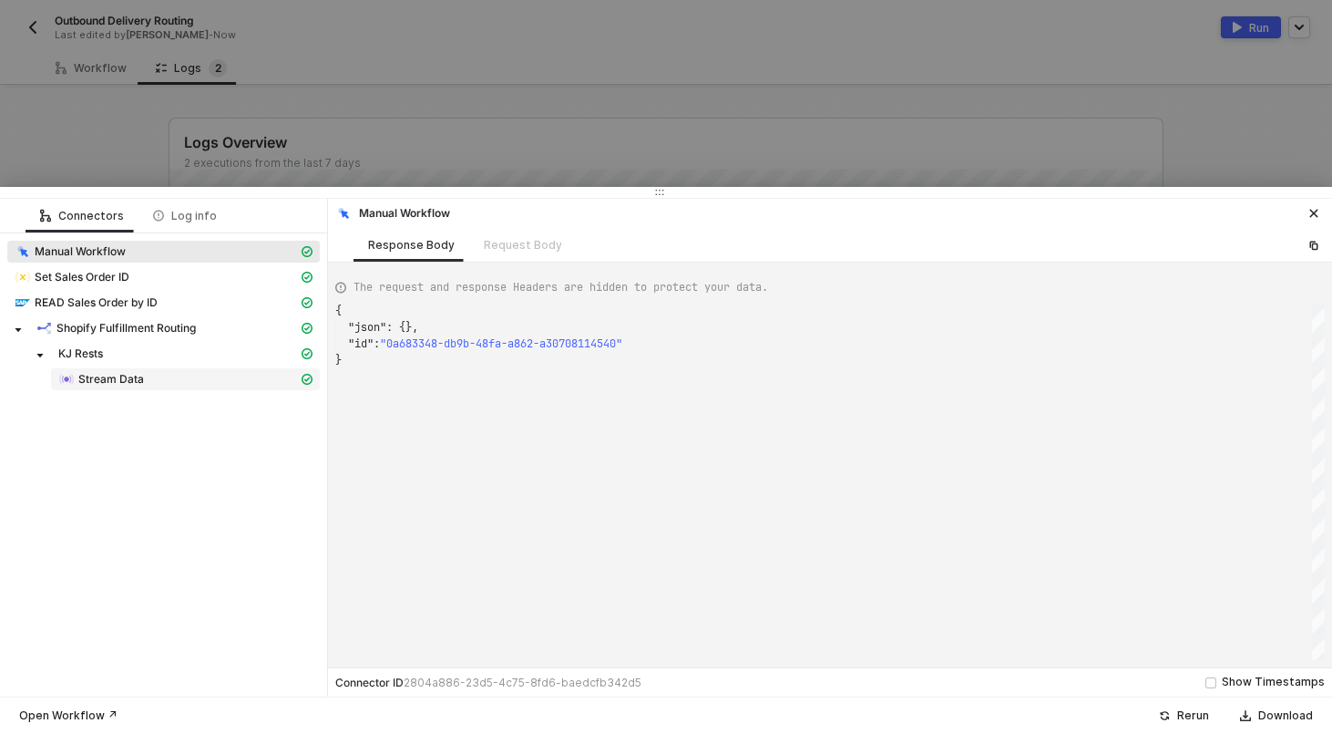
click at [163, 383] on div "Stream Data" at bounding box center [178, 379] width 240 height 16
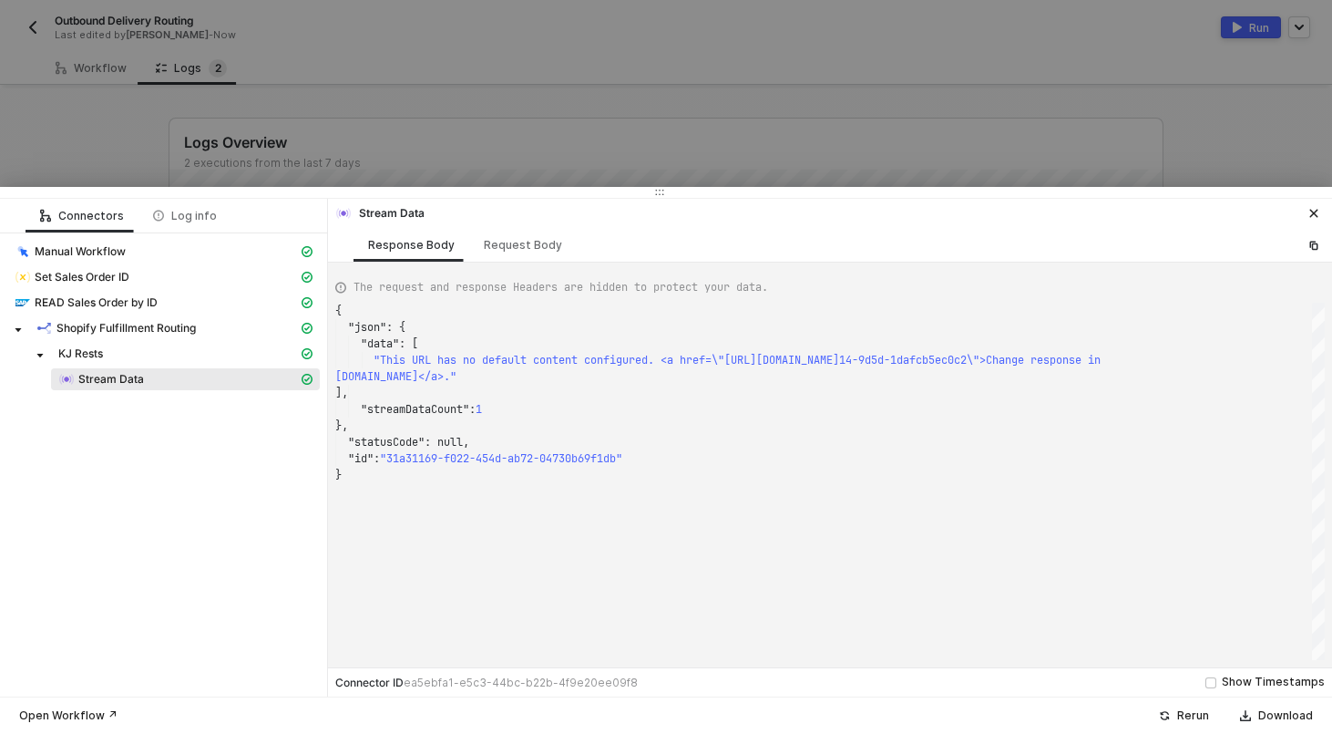
scroll to position [148, 0]
click at [529, 249] on div "Request Body" at bounding box center [523, 245] width 78 height 15
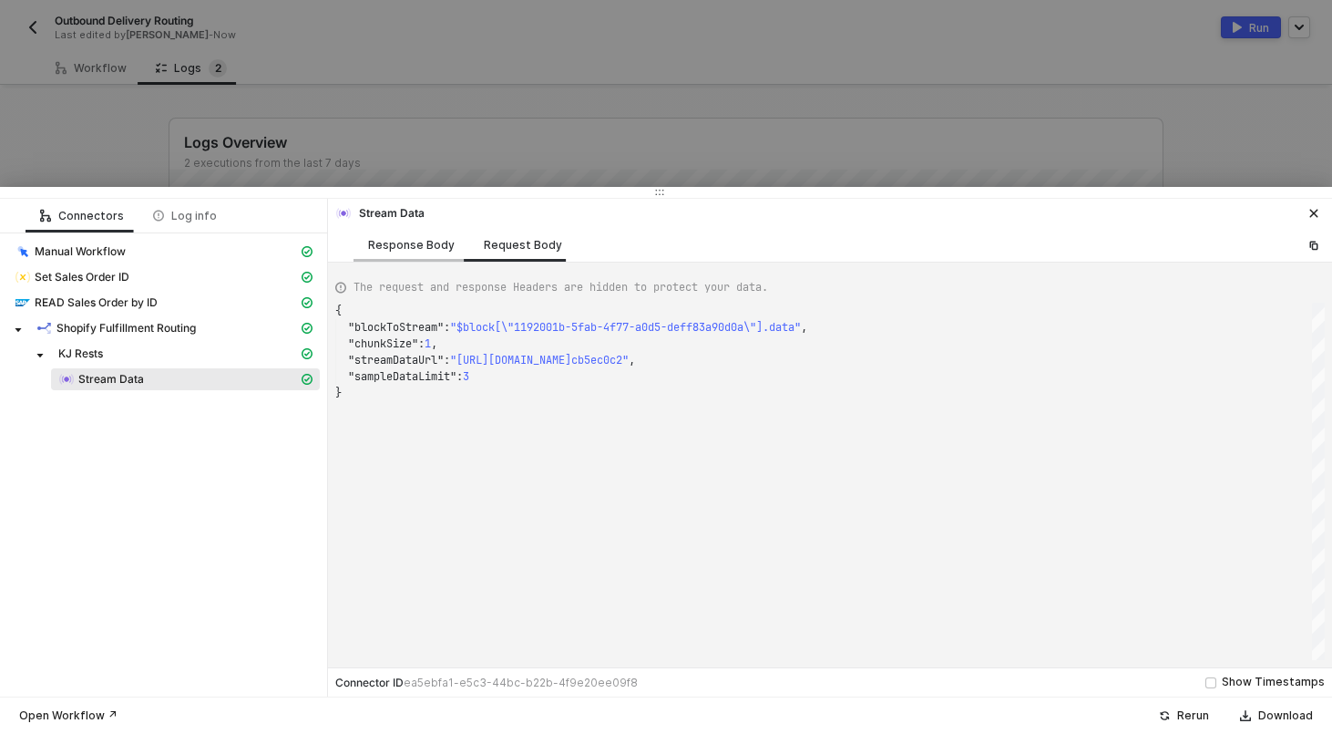
click at [406, 242] on div "Response Body" at bounding box center [411, 245] width 87 height 15
type textarea "{ "json": { "data": [ "This URL has no default content configured. <a href=\"ht…"
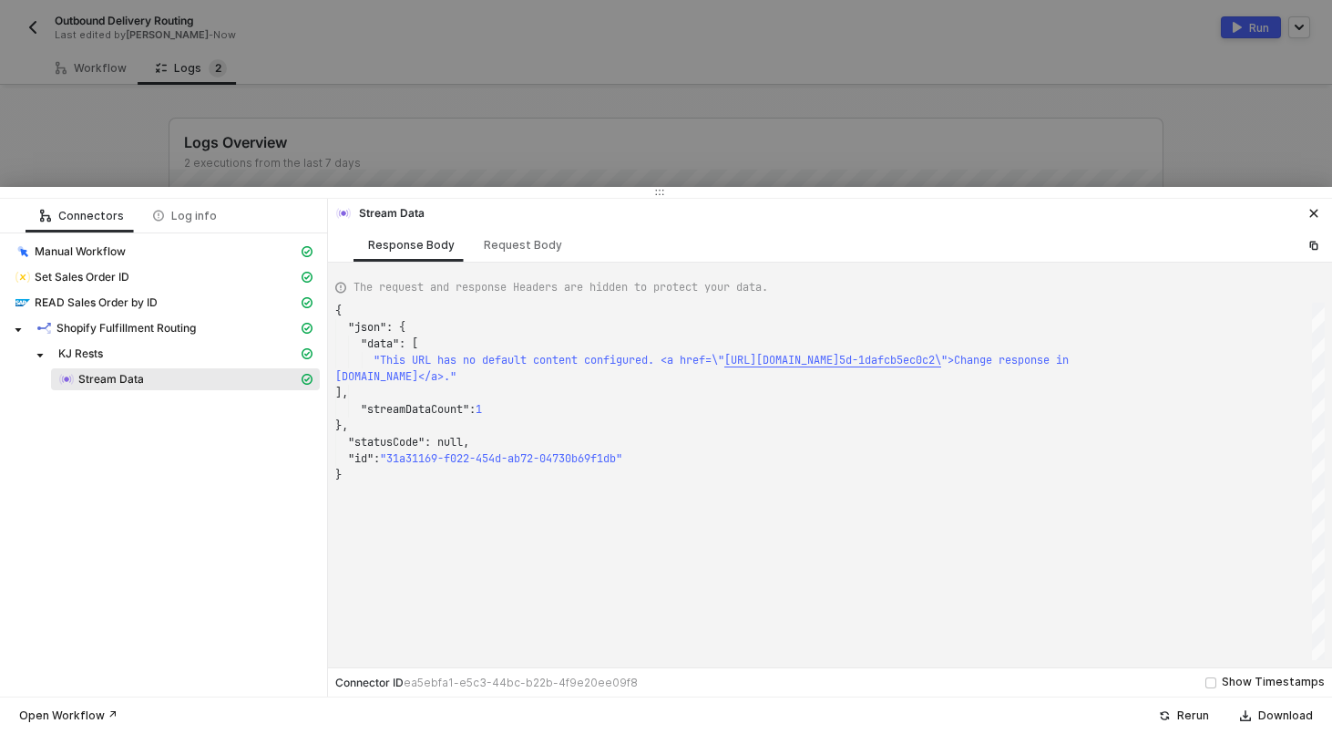
click at [638, 159] on div at bounding box center [666, 367] width 1332 height 734
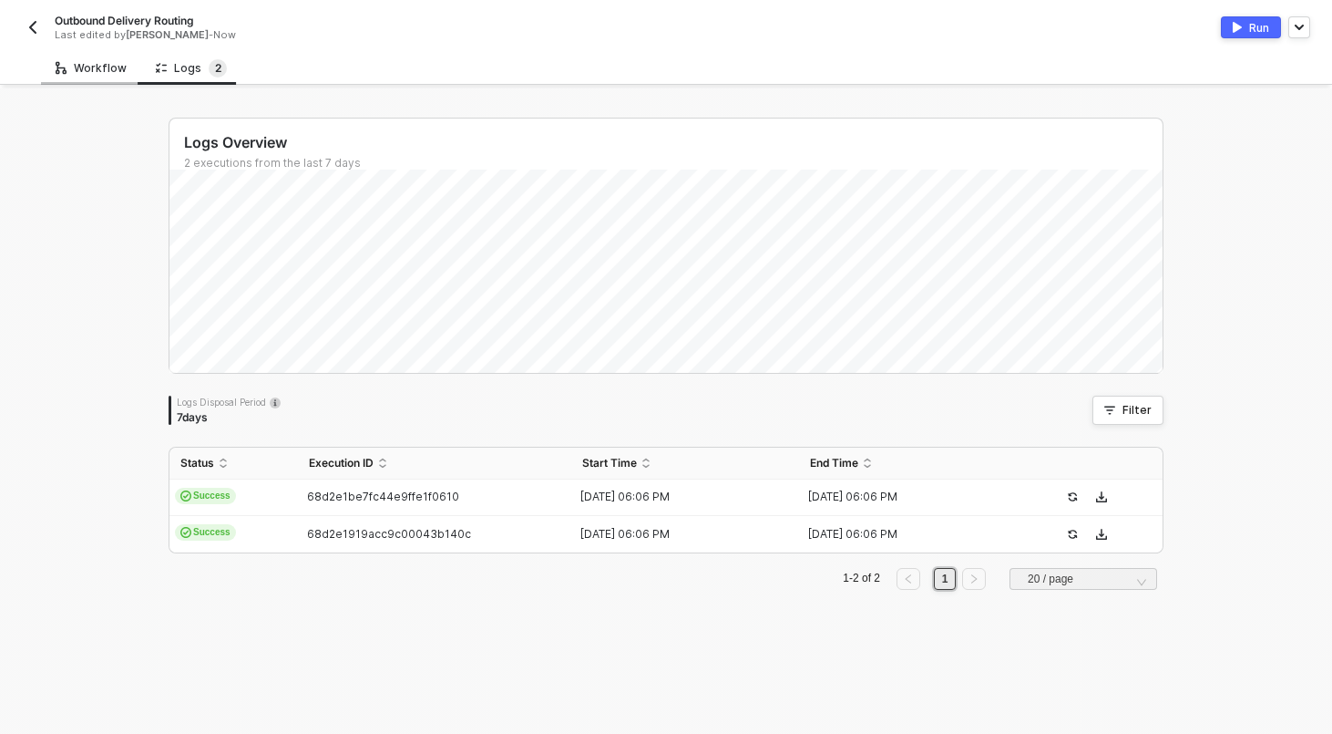
click at [105, 72] on div "Workflow" at bounding box center [91, 68] width 71 height 15
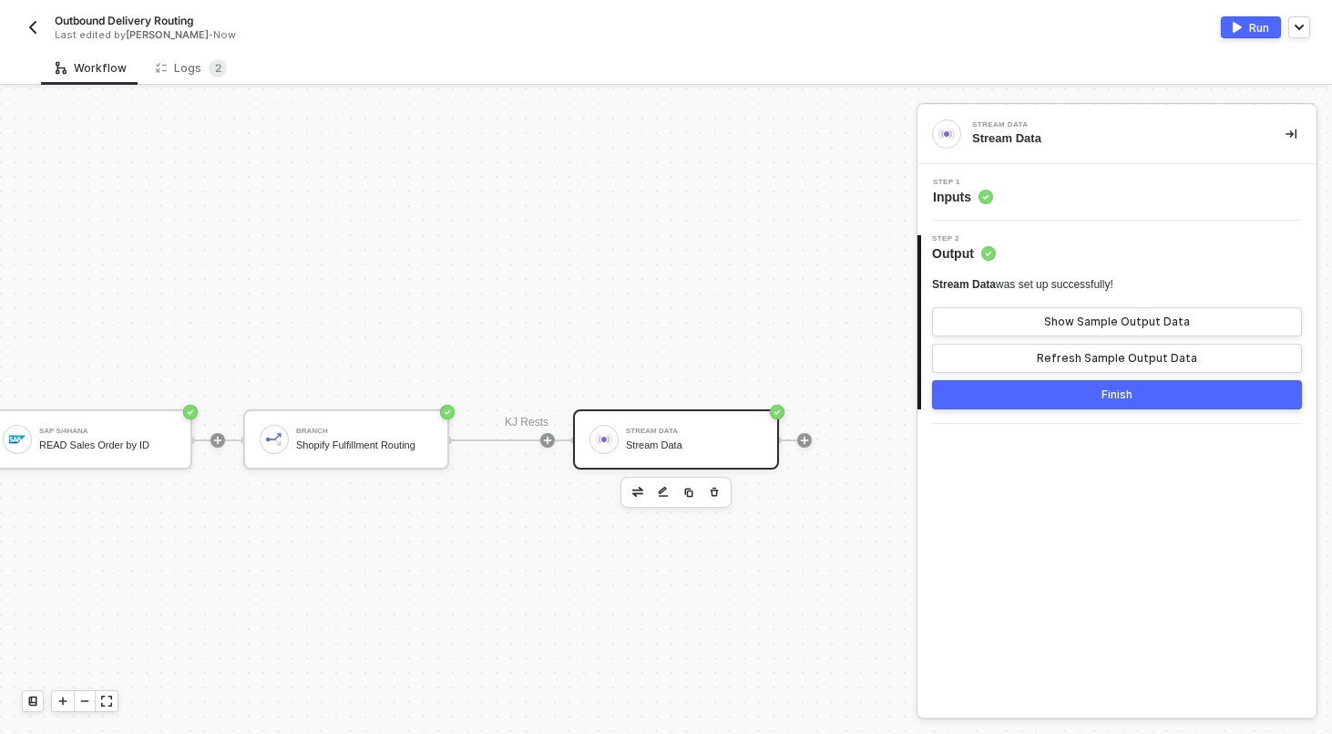
scroll to position [243, 559]
click at [737, 448] on div "Stream Data" at bounding box center [685, 445] width 137 height 12
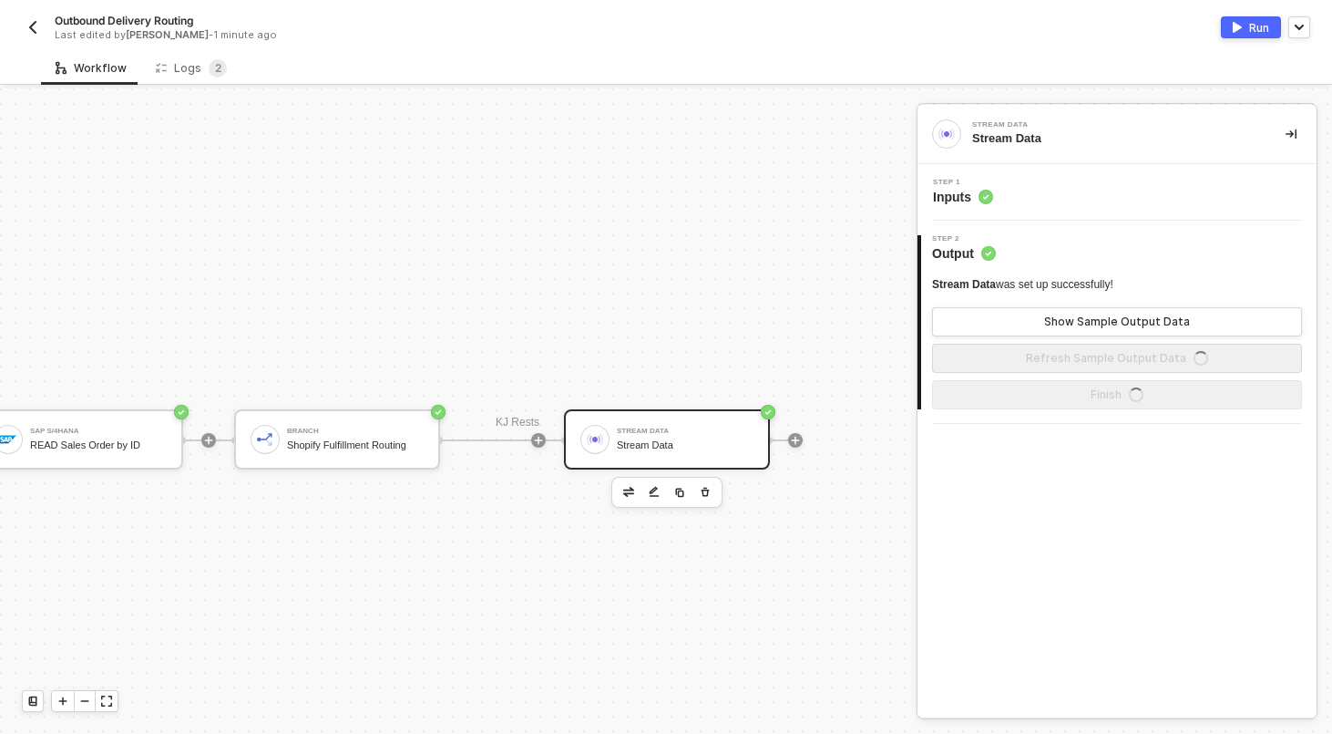
click at [1099, 209] on div "Step 1 Inputs" at bounding box center [1117, 192] width 399 height 57
click at [1093, 180] on div "Step 1 Inputs" at bounding box center [1119, 192] width 395 height 27
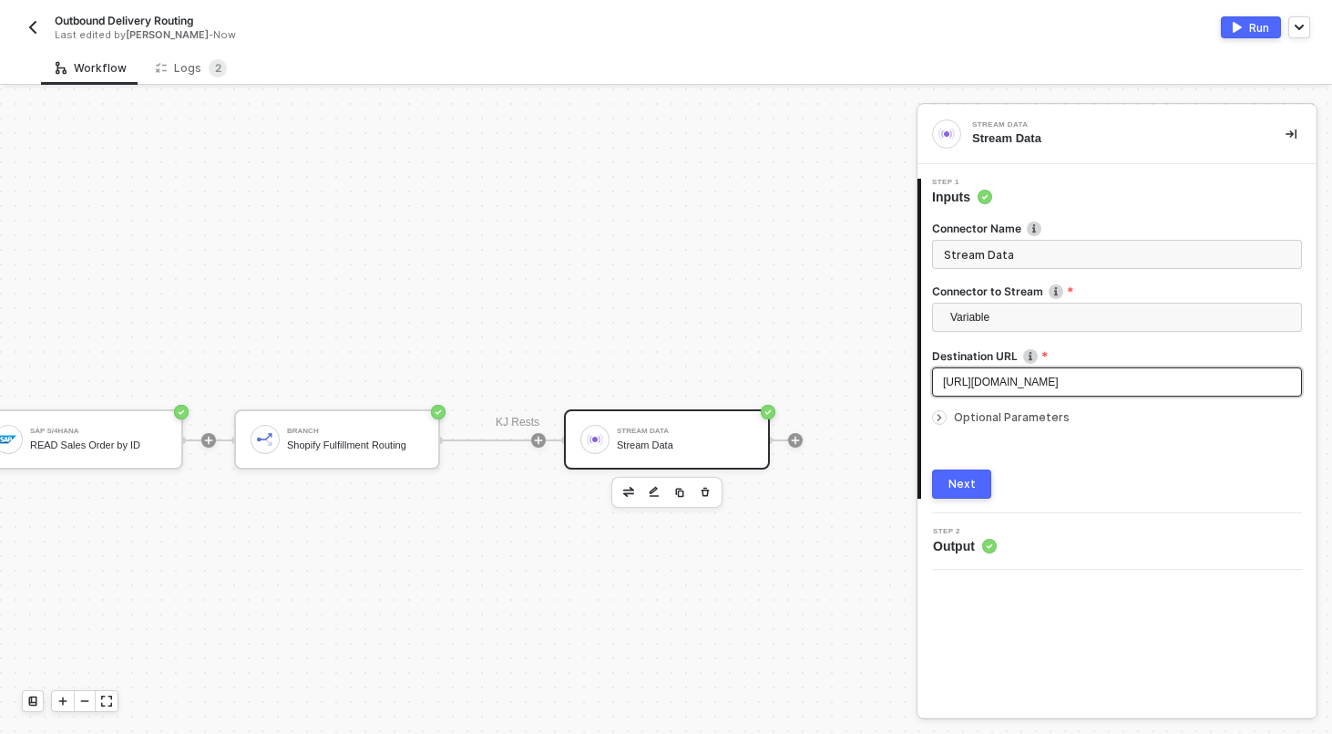
click at [1046, 380] on span "[URL][DOMAIN_NAME]" at bounding box center [1001, 381] width 116 height 13
click at [1043, 252] on input "Stream Data" at bounding box center [1117, 254] width 370 height 29
type input "Trigger KJ Rests"
click at [961, 490] on div "Next" at bounding box center [962, 484] width 27 height 15
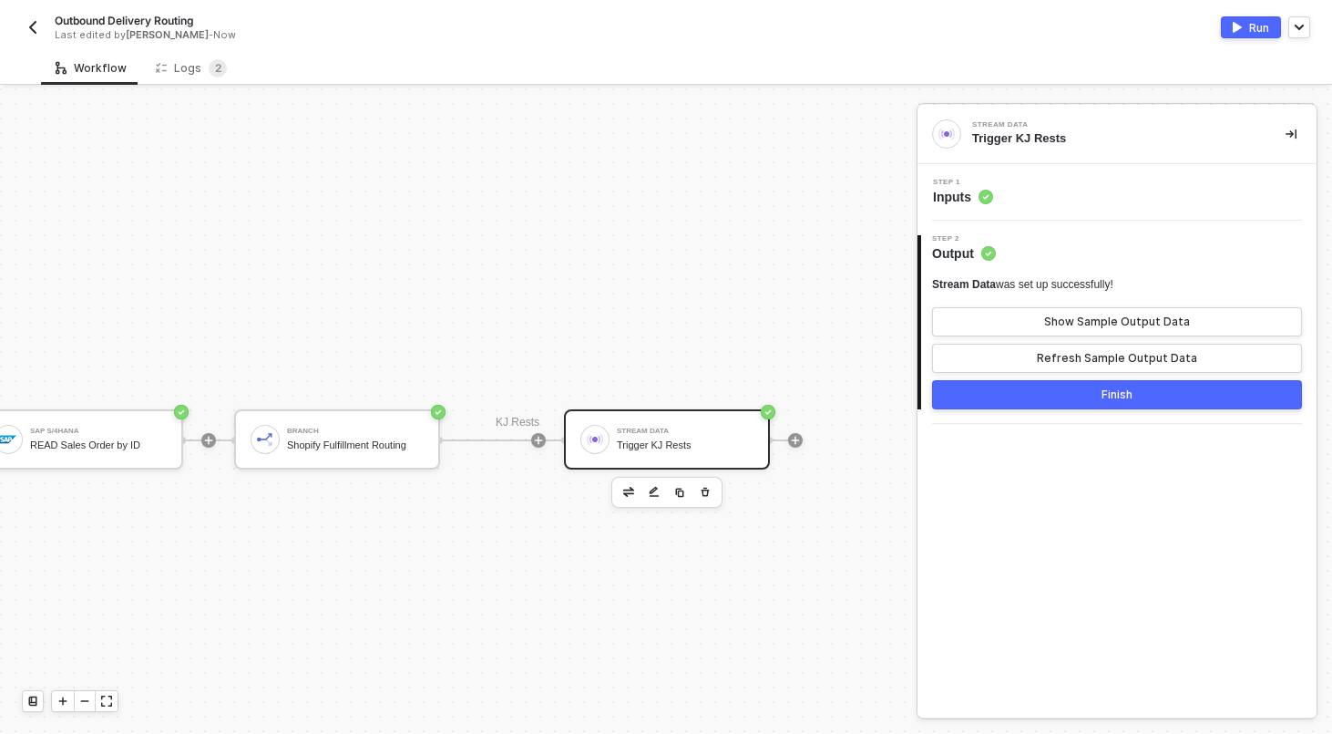
click at [1064, 406] on button "Finish" at bounding box center [1117, 394] width 370 height 29
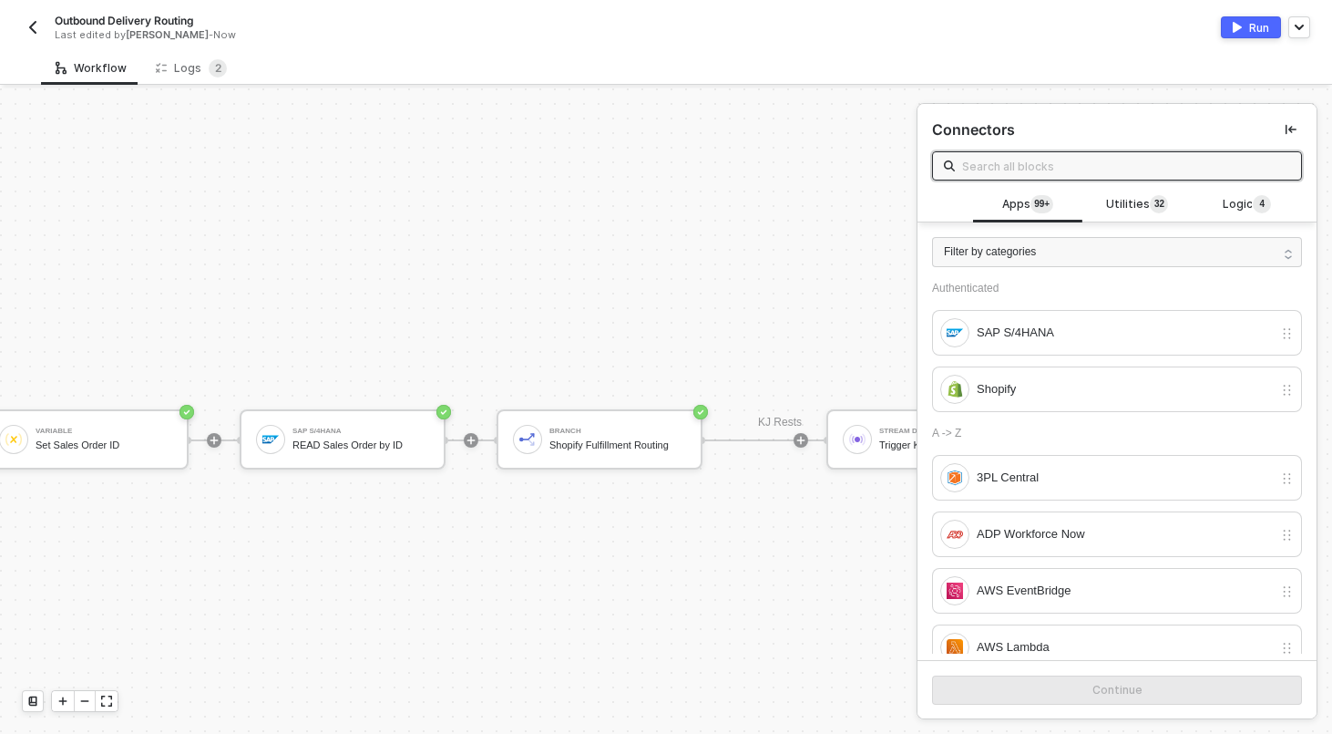
scroll to position [243, 184]
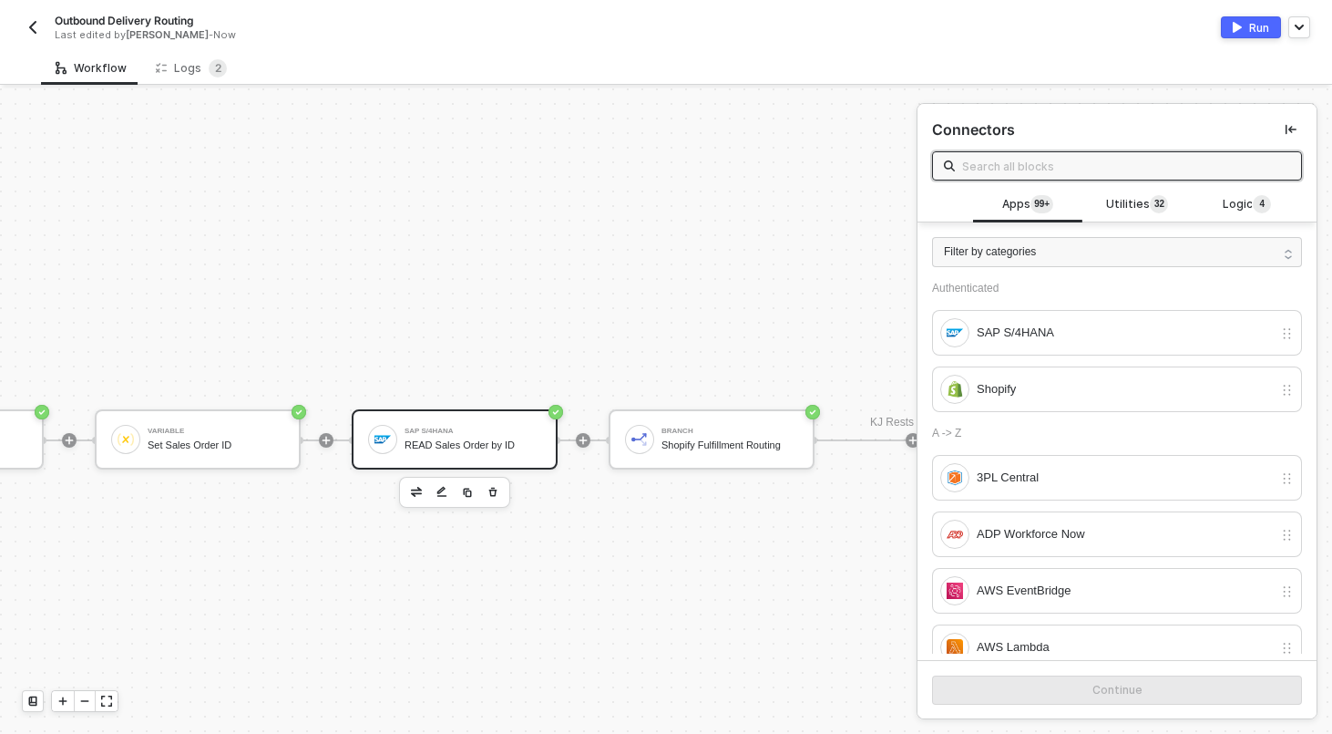
click at [458, 447] on div "READ Sales Order by ID" at bounding box center [473, 445] width 137 height 12
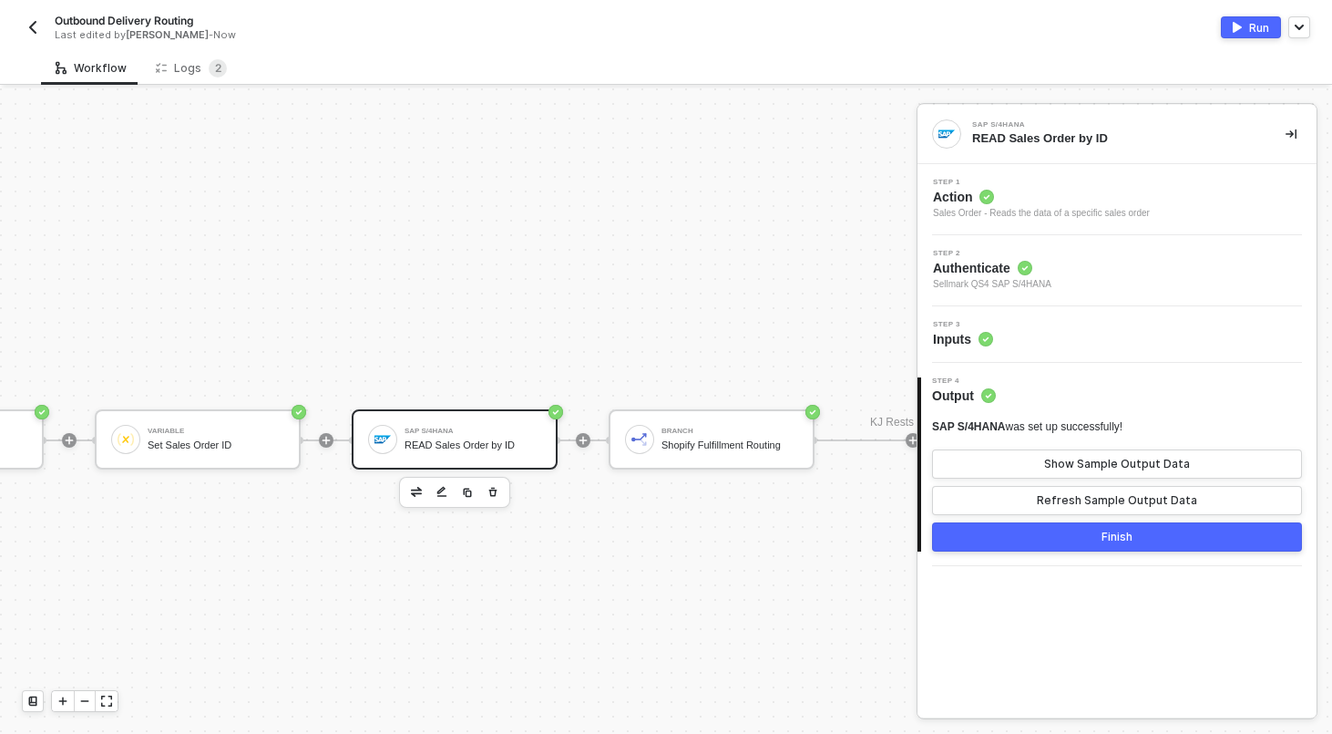
click at [1079, 337] on div "Step 3 Inputs" at bounding box center [1119, 334] width 395 height 27
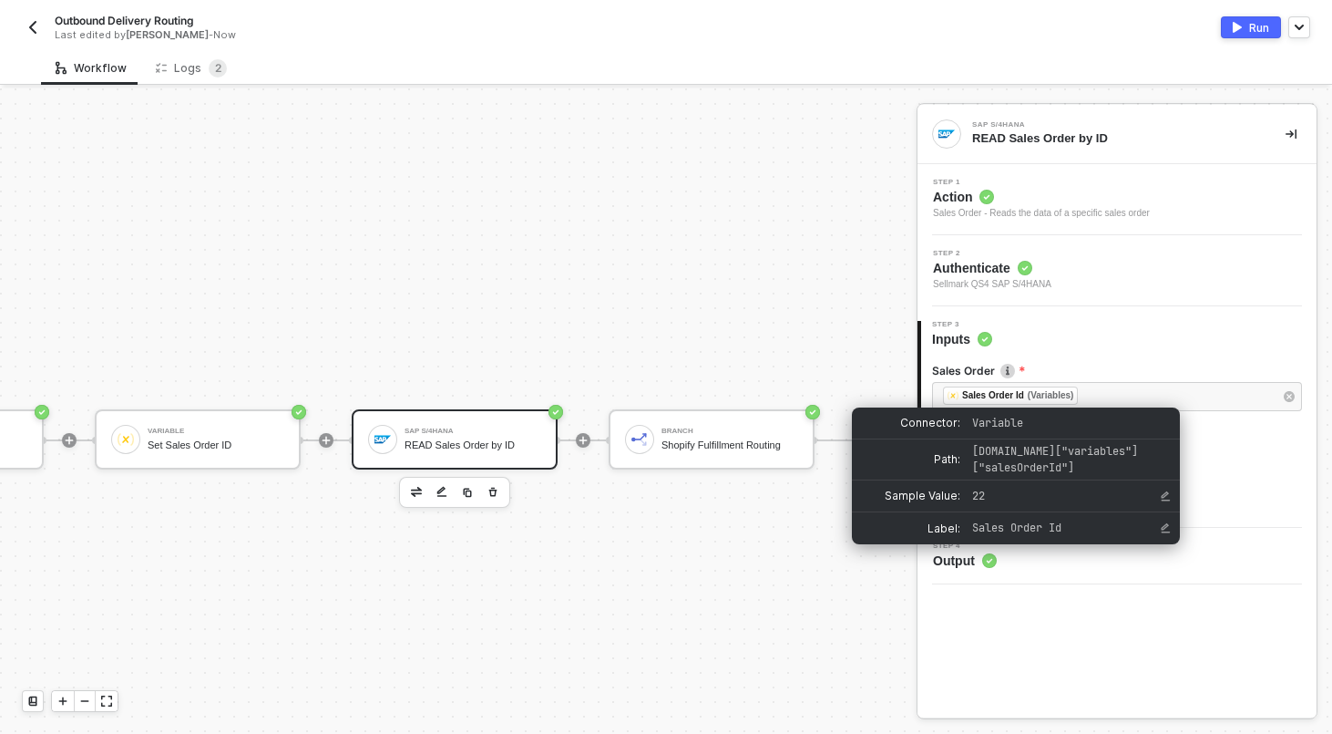
click at [535, 249] on div "Manual Workflow Start workflow Variable Set Sales Order ID SAP S/4HANA READ Sal…" at bounding box center [497, 439] width 1362 height 1189
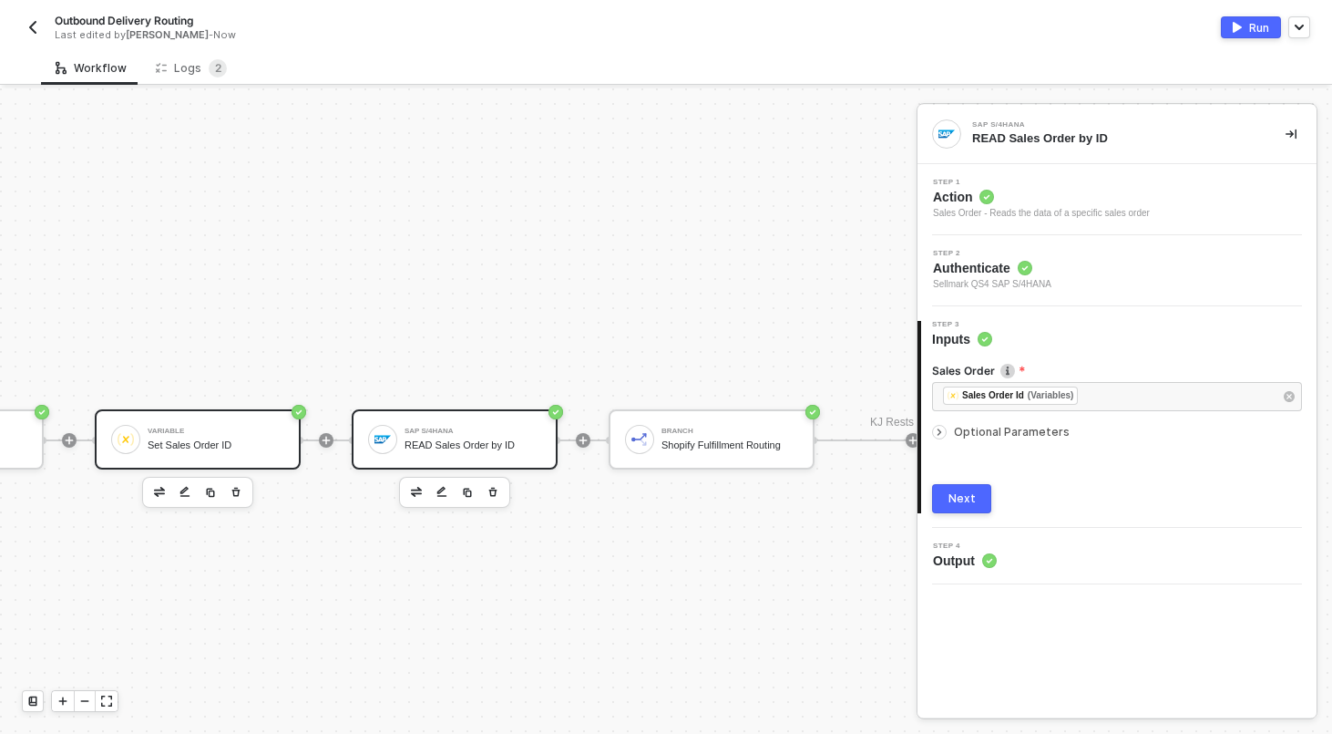
click at [198, 432] on div "Variable" at bounding box center [216, 430] width 137 height 7
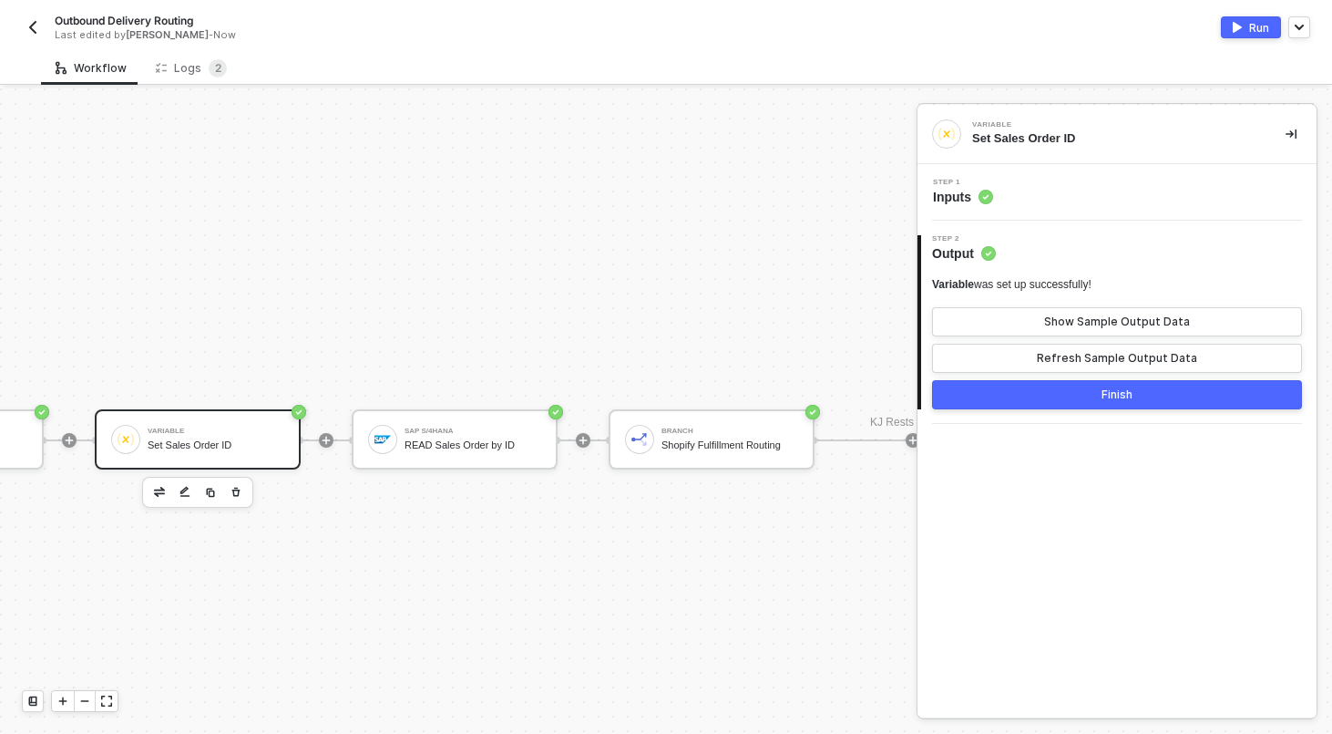
click at [1091, 195] on div "Step 1 Inputs" at bounding box center [1119, 192] width 395 height 27
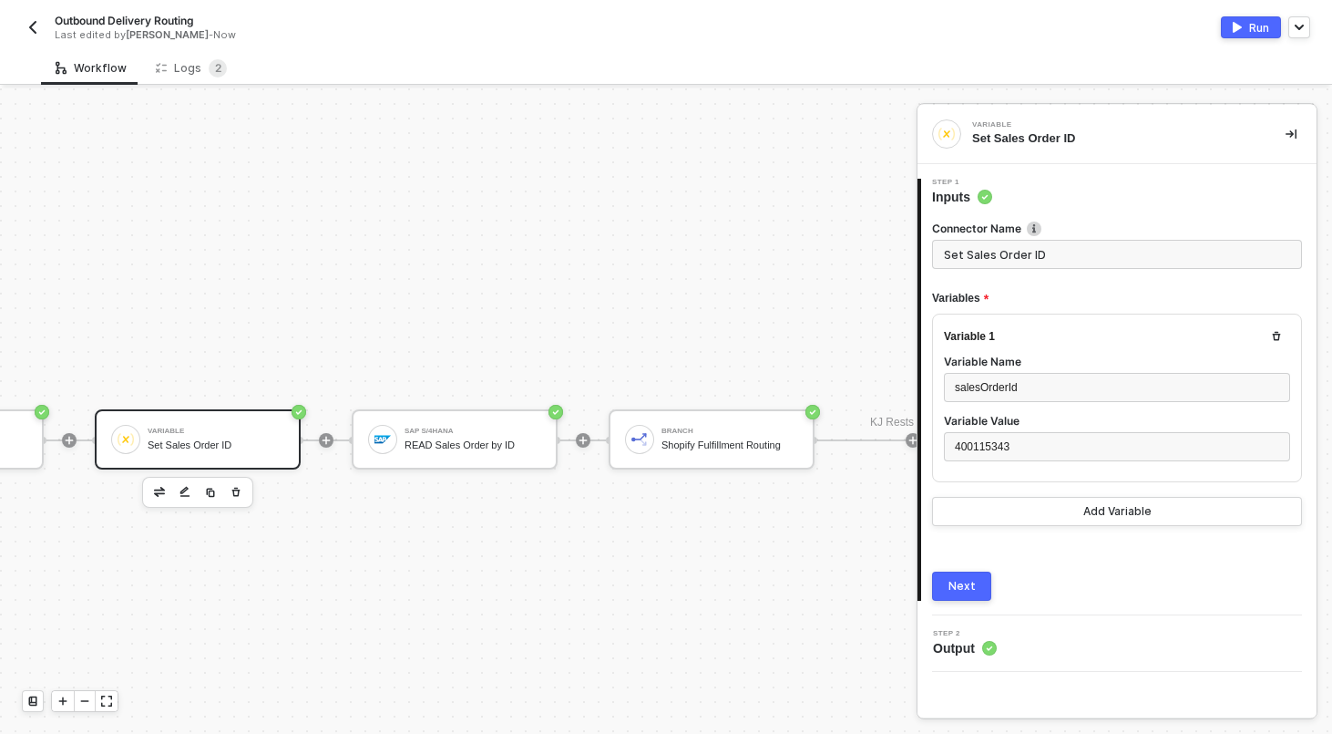
scroll to position [243, 0]
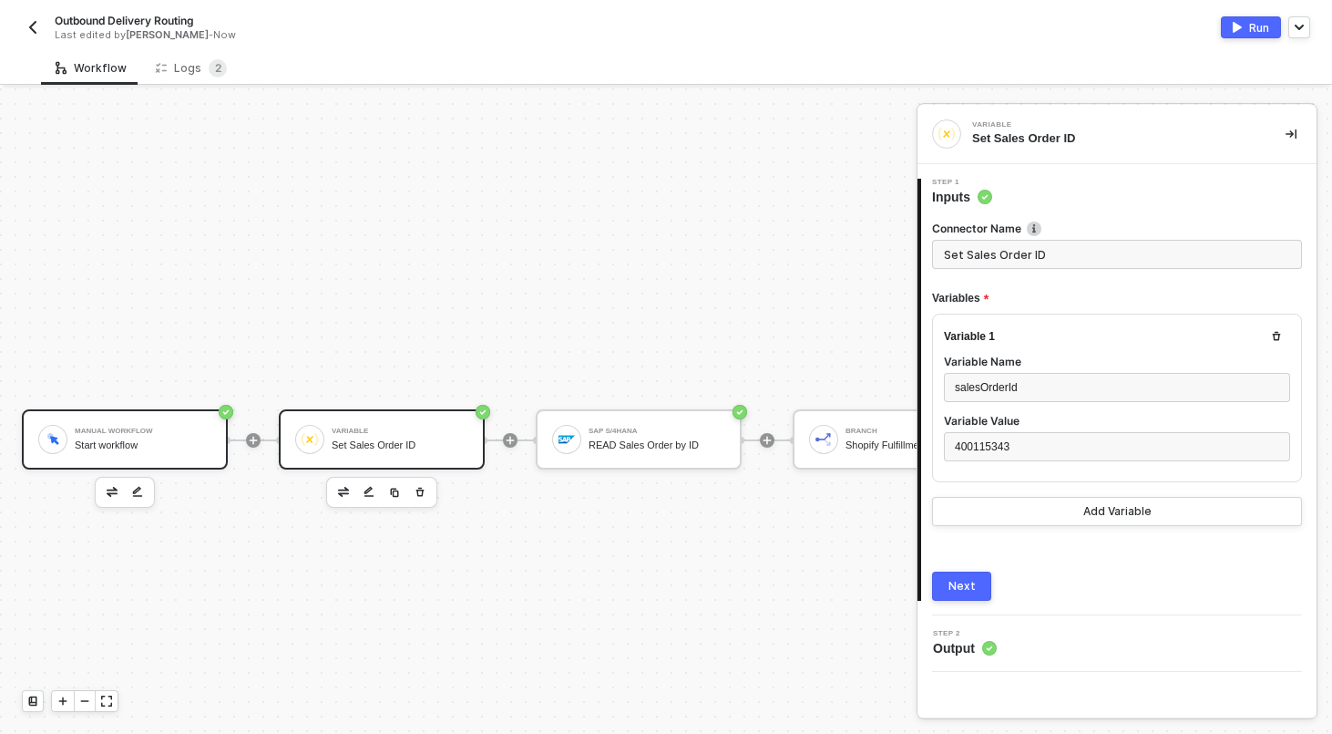
click at [108, 455] on div "Manual Workflow Start workflow" at bounding box center [143, 439] width 137 height 35
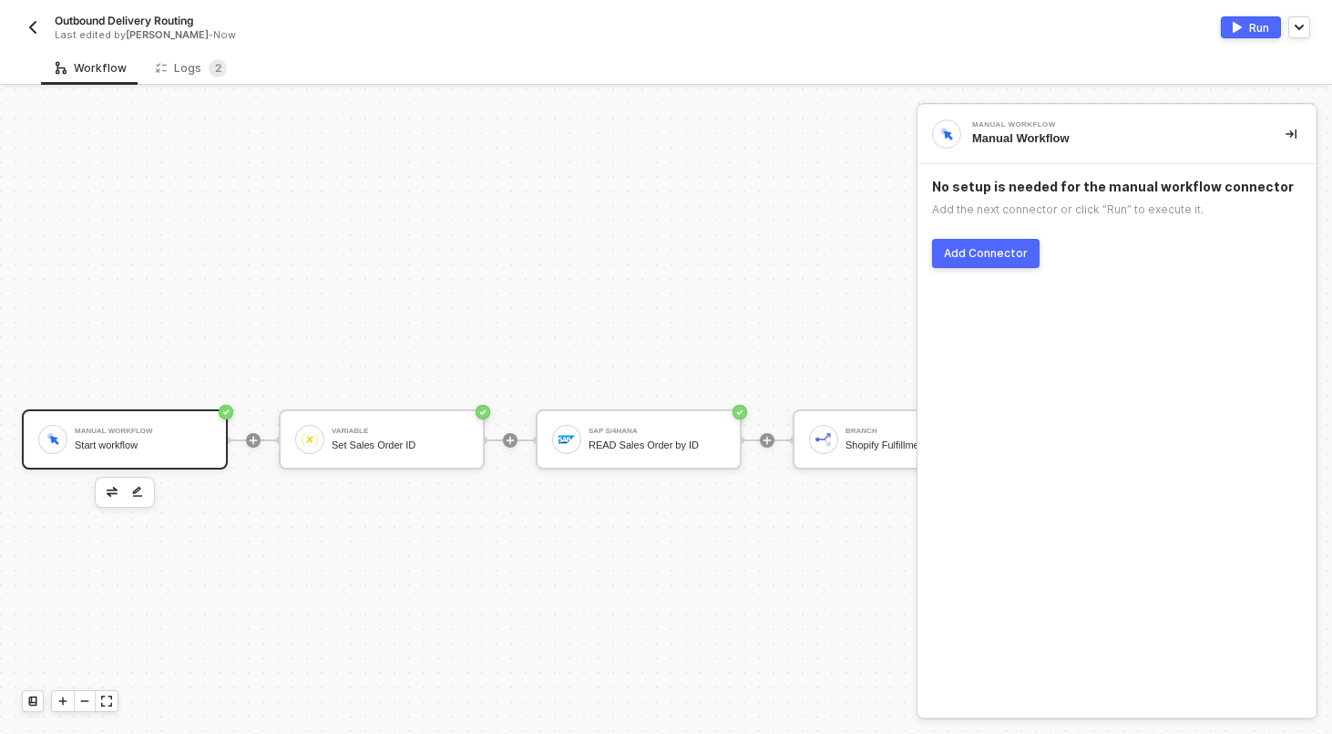
click at [109, 497] on button "button" at bounding box center [112, 492] width 22 height 22
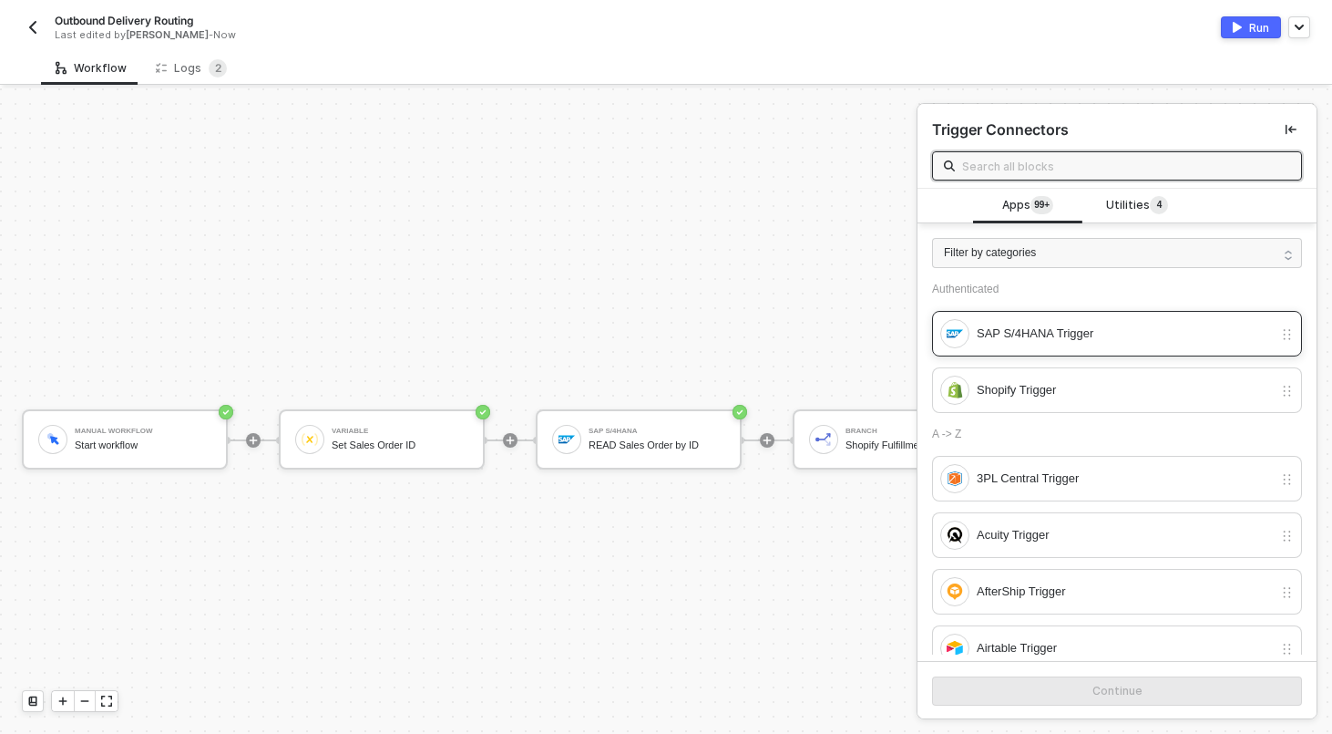
click at [1074, 339] on div "SAP S/4HANA Trigger" at bounding box center [1125, 334] width 296 height 20
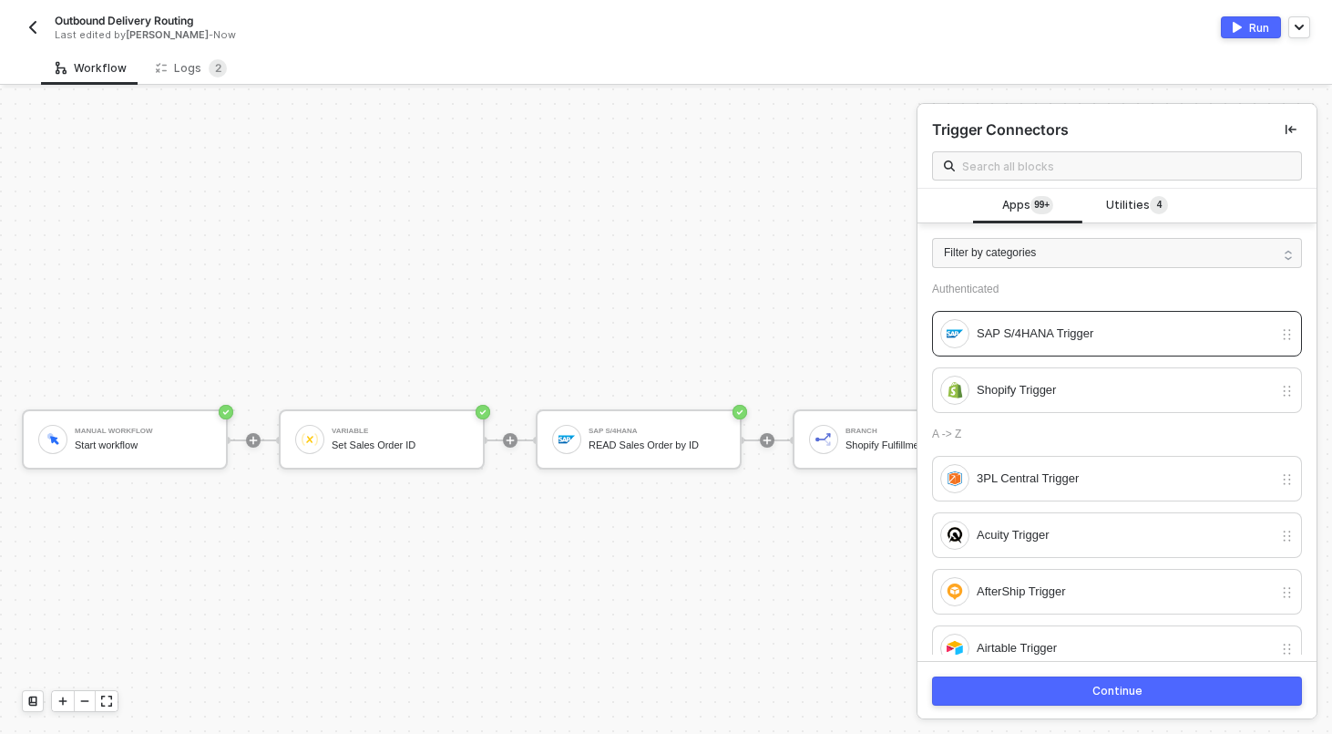
click at [1092, 687] on button "Continue" at bounding box center [1117, 690] width 370 height 29
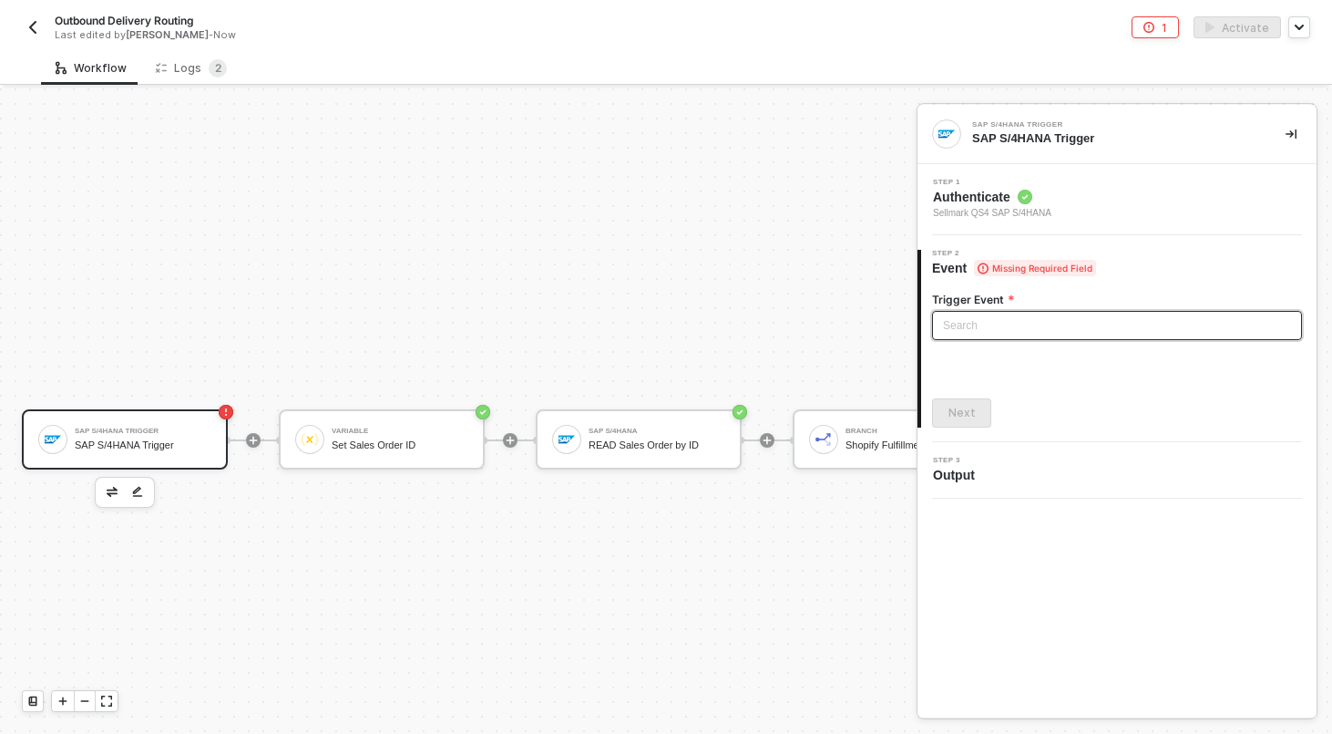
click at [1063, 329] on input "search" at bounding box center [1117, 325] width 348 height 27
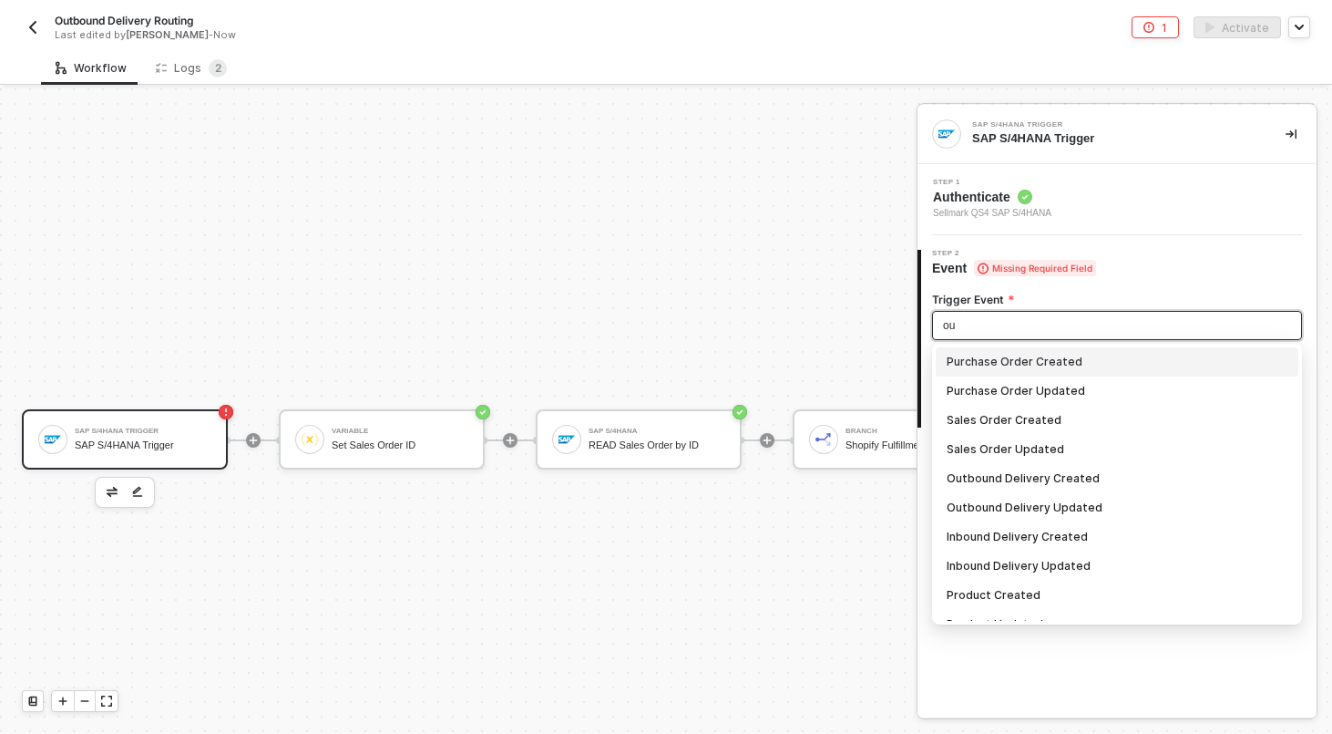
type input "out"
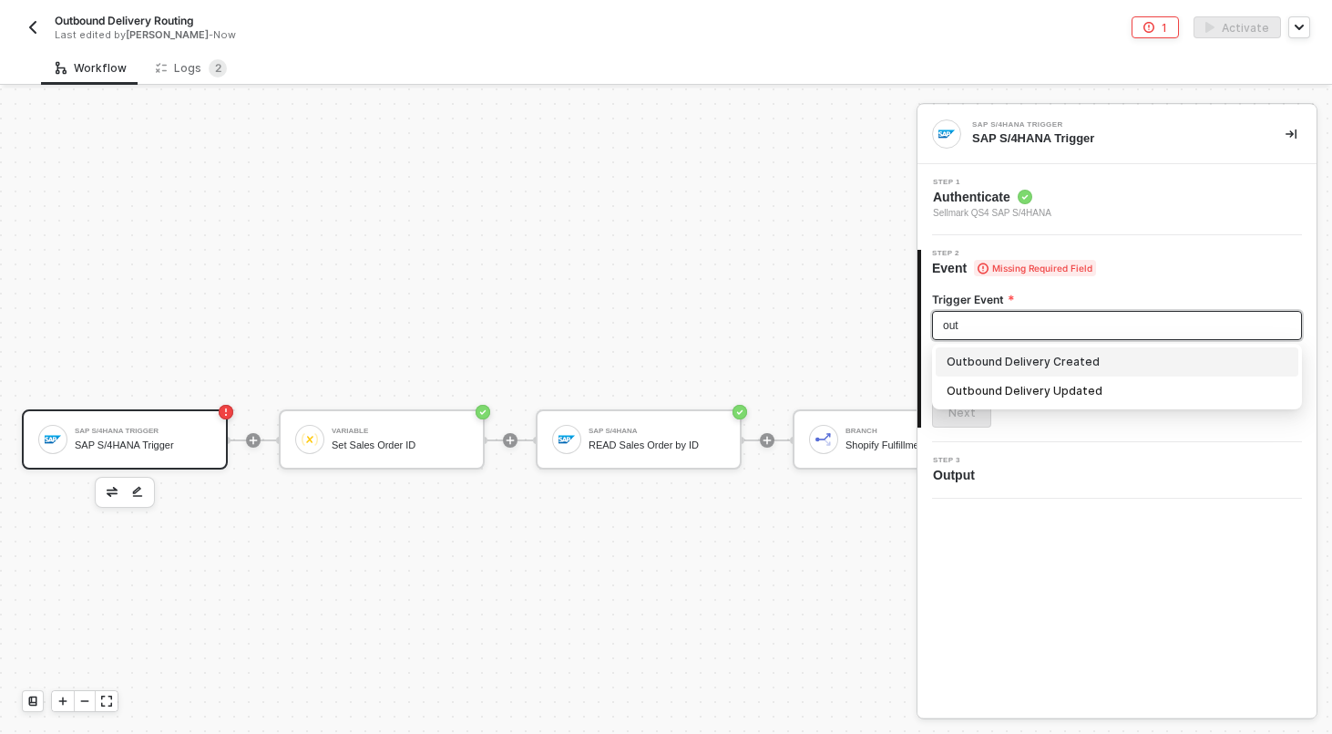
click at [1020, 363] on div "Outbound Delivery Created" at bounding box center [1117, 362] width 341 height 20
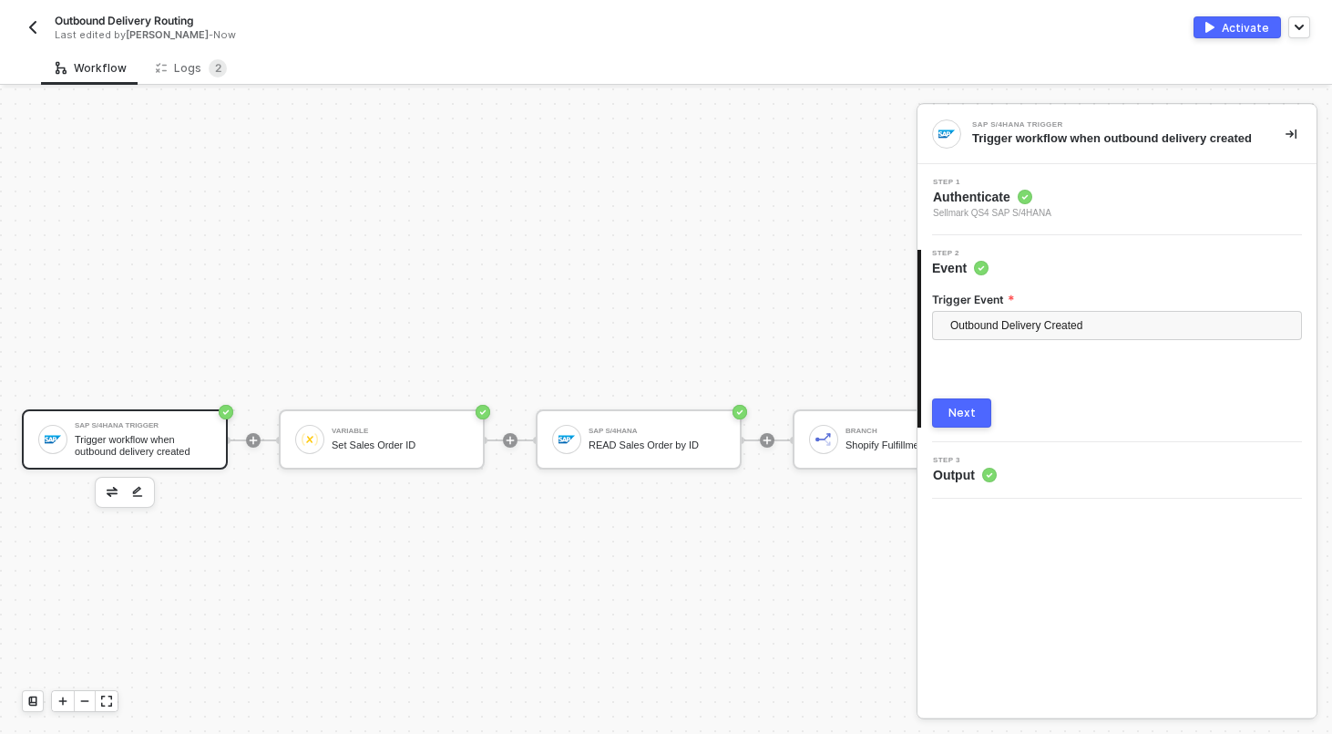
click at [948, 424] on button "Next" at bounding box center [961, 412] width 59 height 29
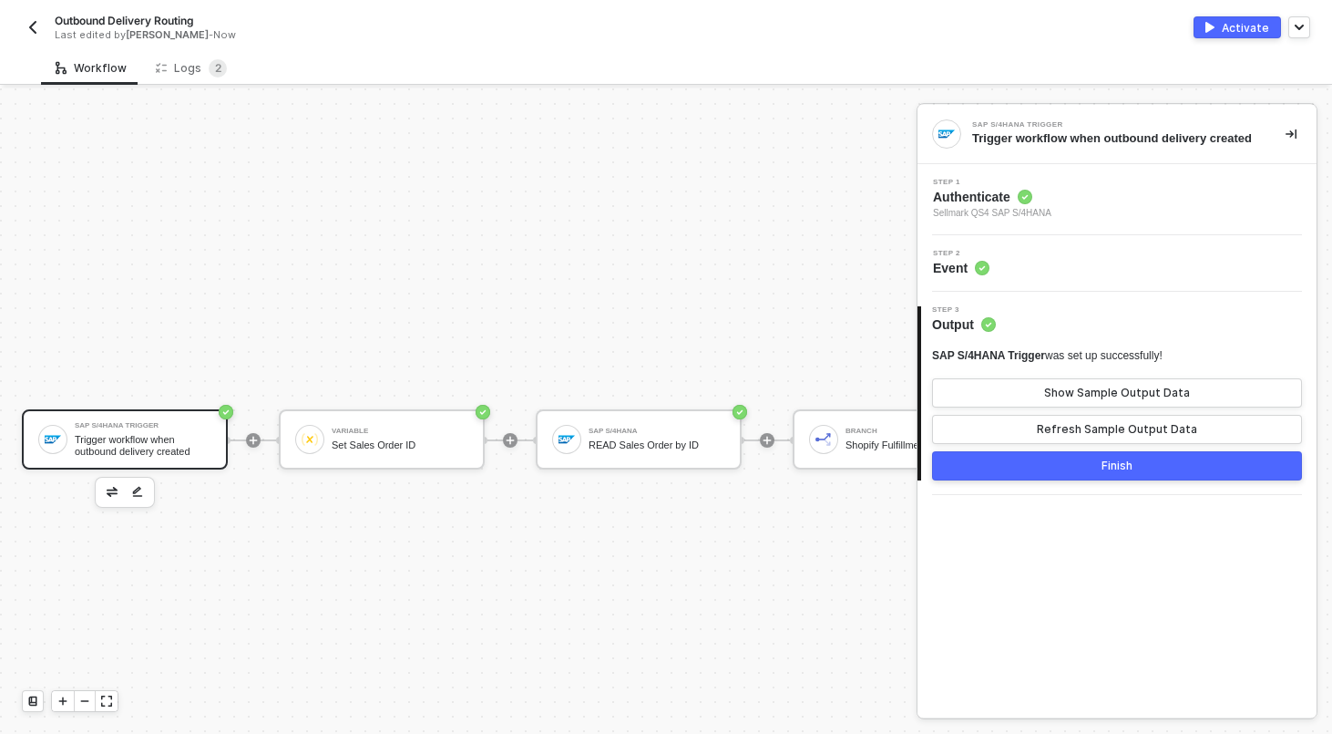
click at [1091, 480] on button "Finish" at bounding box center [1117, 465] width 370 height 29
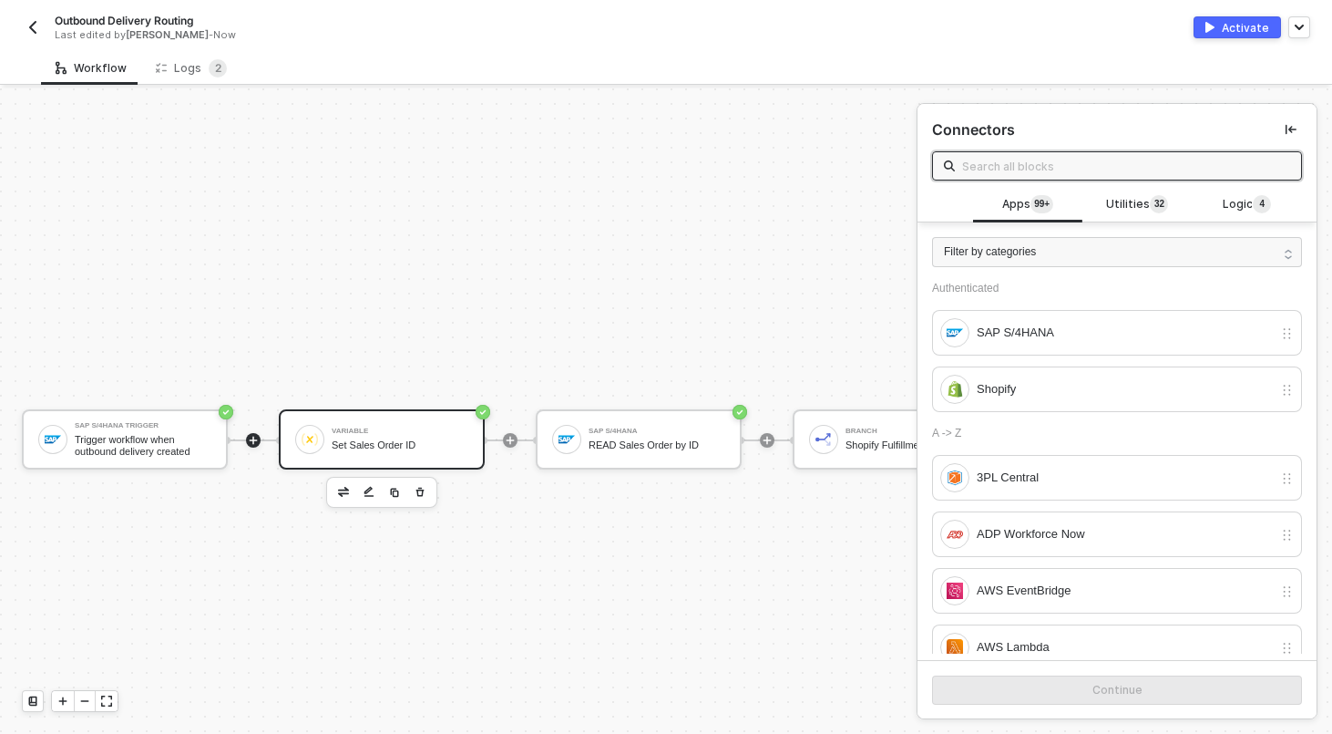
click at [463, 433] on div "Variable" at bounding box center [400, 430] width 137 height 7
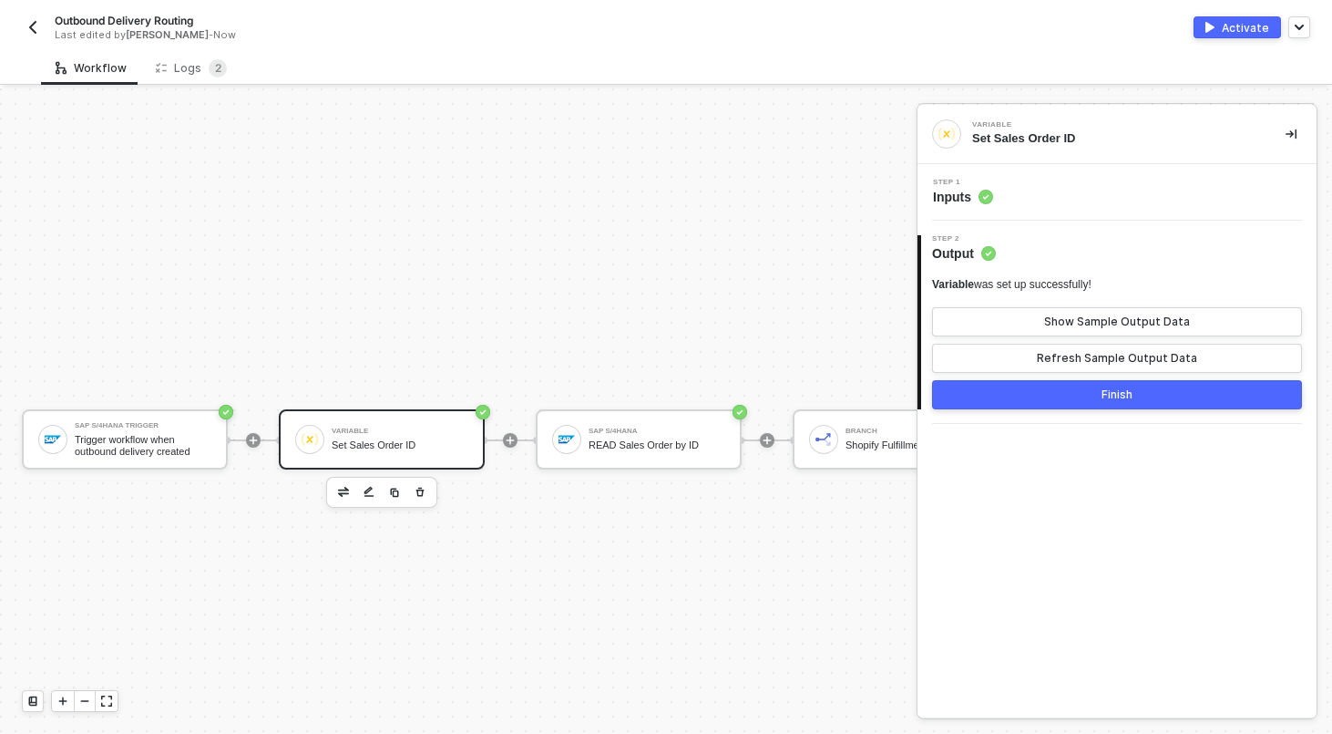
click at [1134, 190] on div "Step 1 Inputs" at bounding box center [1119, 192] width 395 height 27
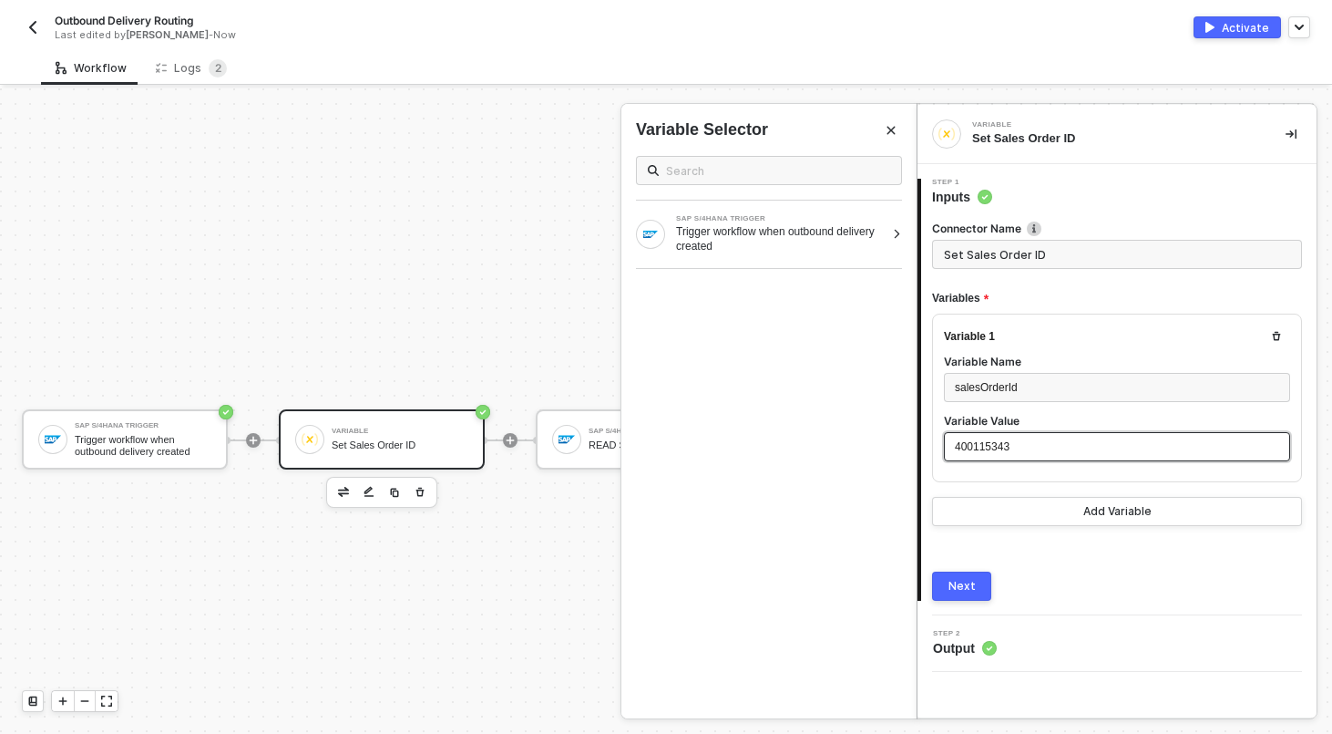
click at [1010, 445] on span "400115343" at bounding box center [982, 446] width 55 height 13
click at [838, 248] on div "Trigger workflow when outbound delivery created" at bounding box center [780, 238] width 209 height 29
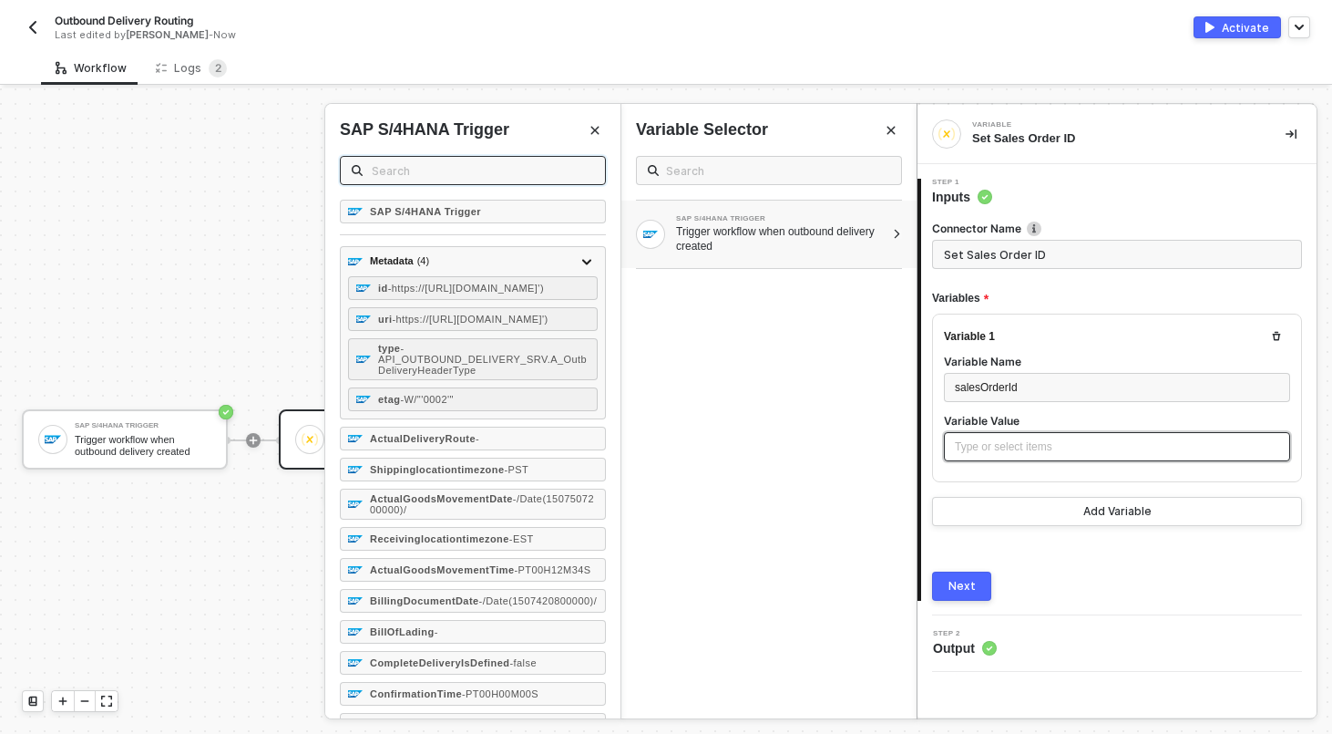
click at [440, 171] on input "text" at bounding box center [483, 170] width 222 height 20
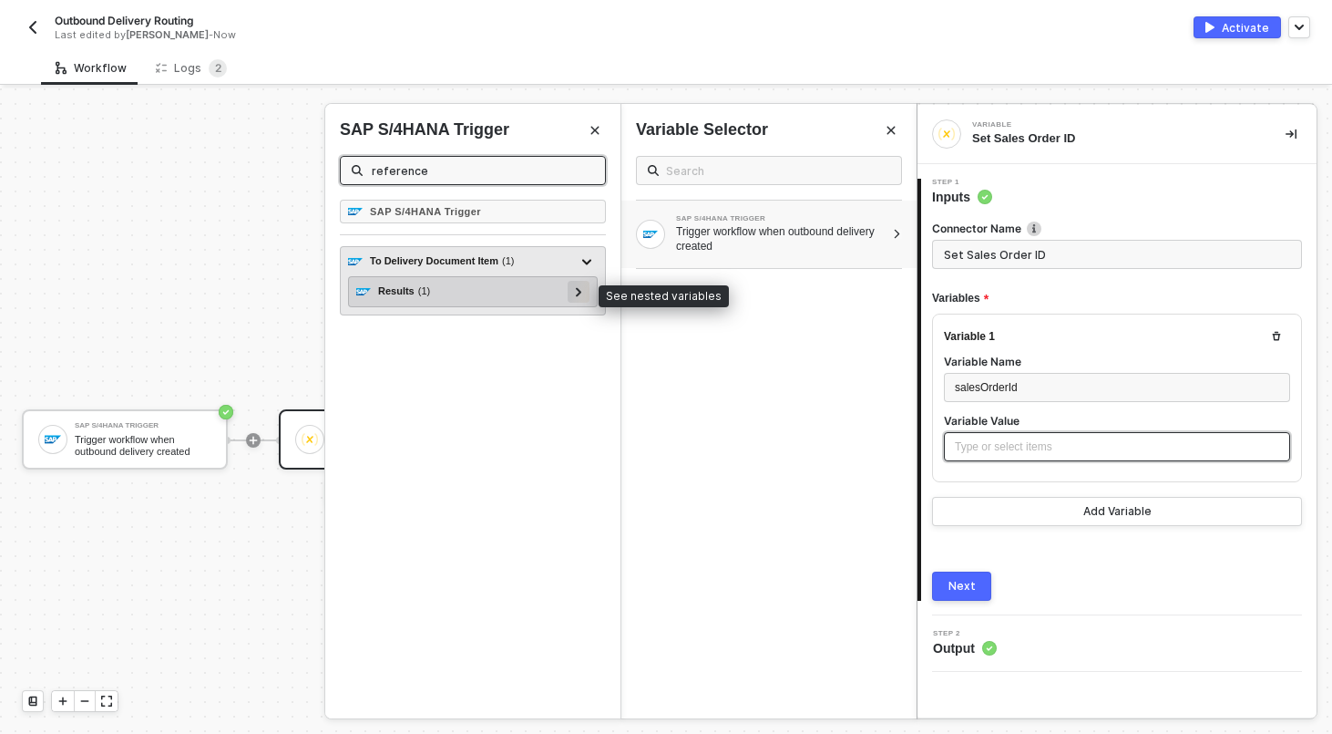
type input "reference"
click at [580, 294] on icon at bounding box center [579, 291] width 6 height 9
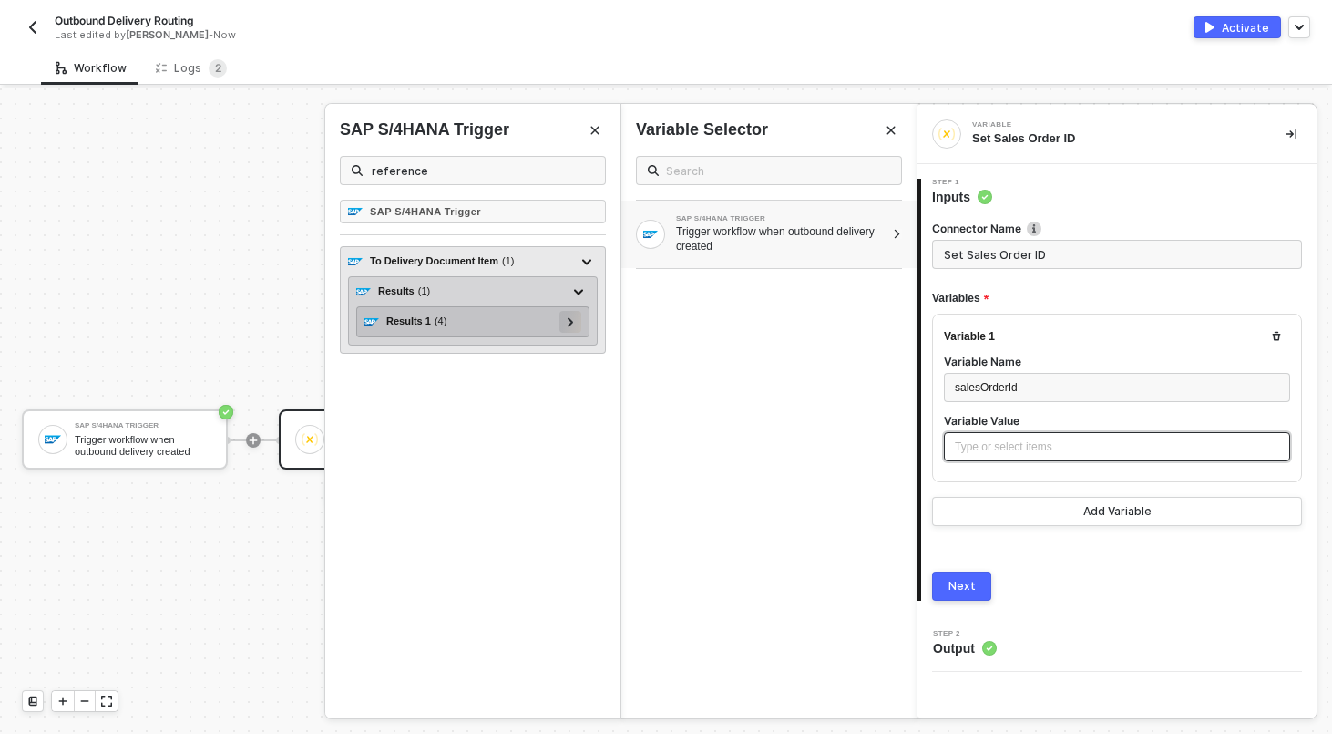
click at [569, 324] on icon at bounding box center [570, 321] width 5 height 9
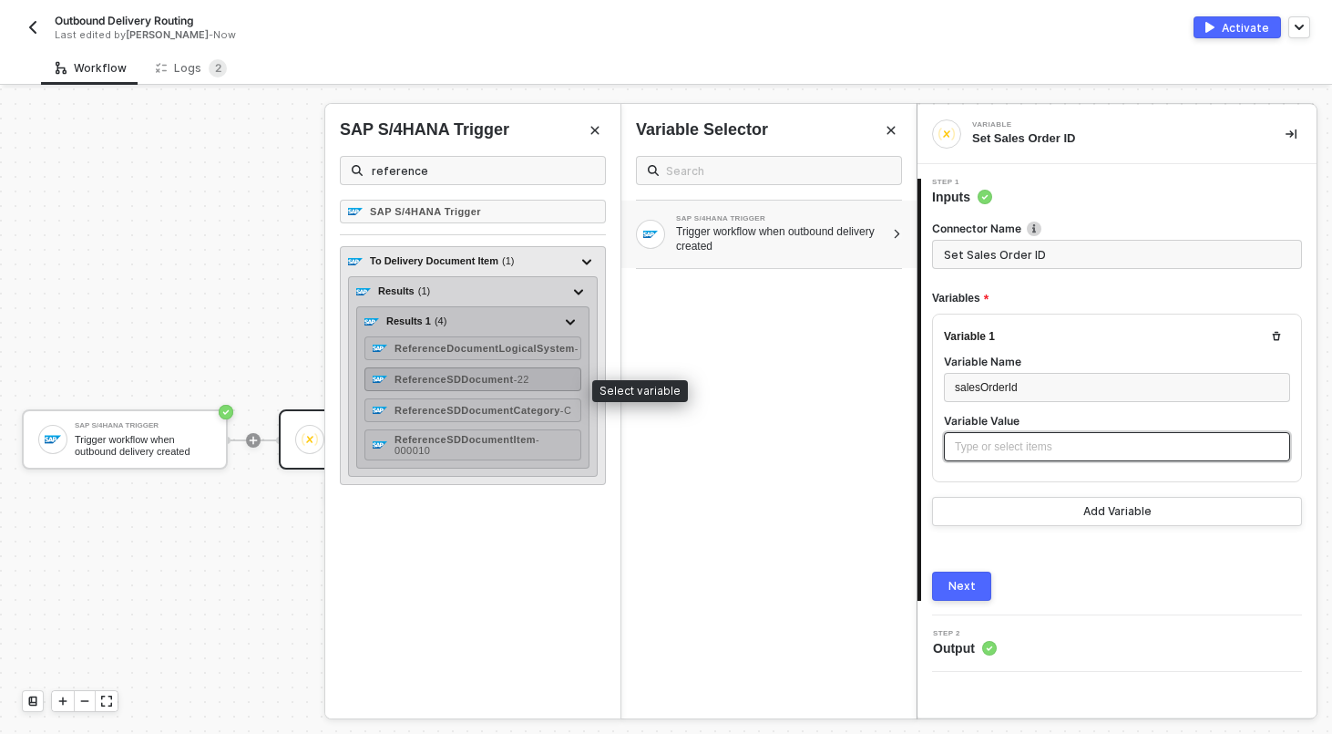
click at [544, 391] on div "ReferenceSDDocument - 22" at bounding box center [473, 379] width 217 height 24
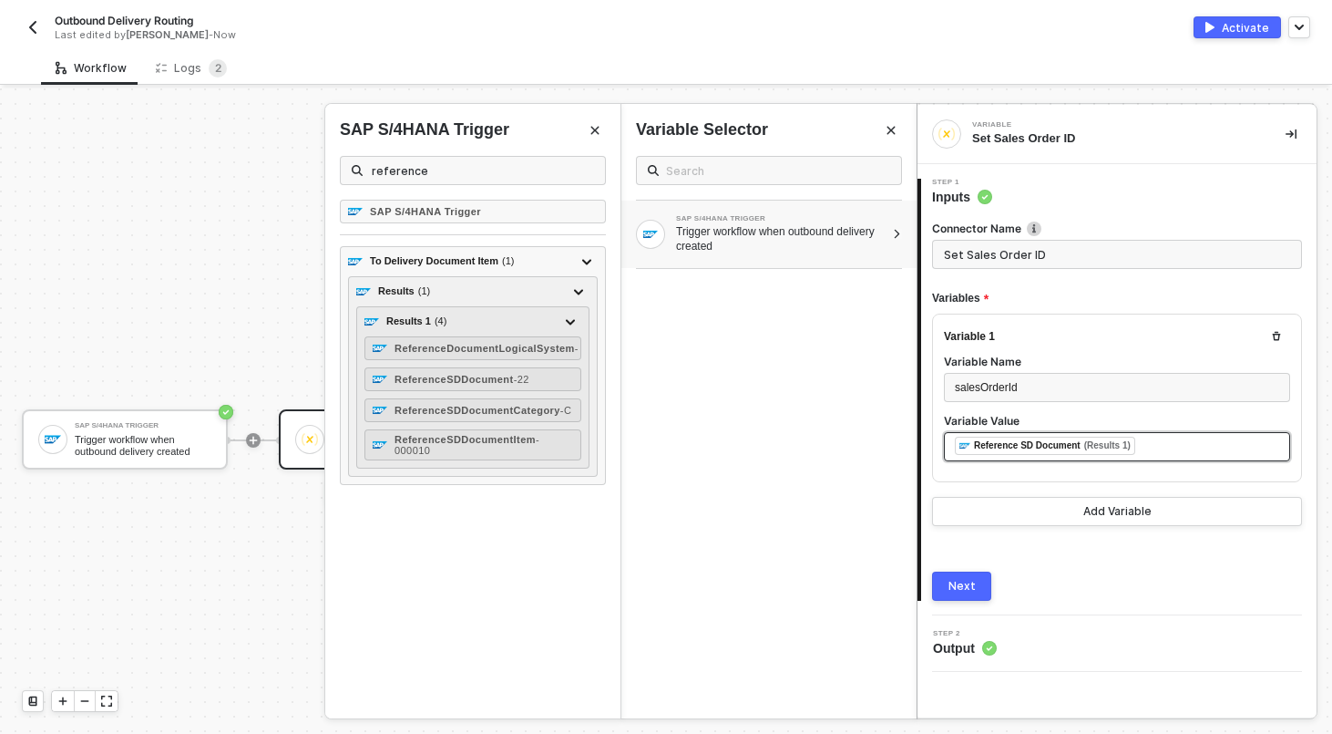
click at [1167, 576] on div "Next" at bounding box center [1117, 585] width 370 height 29
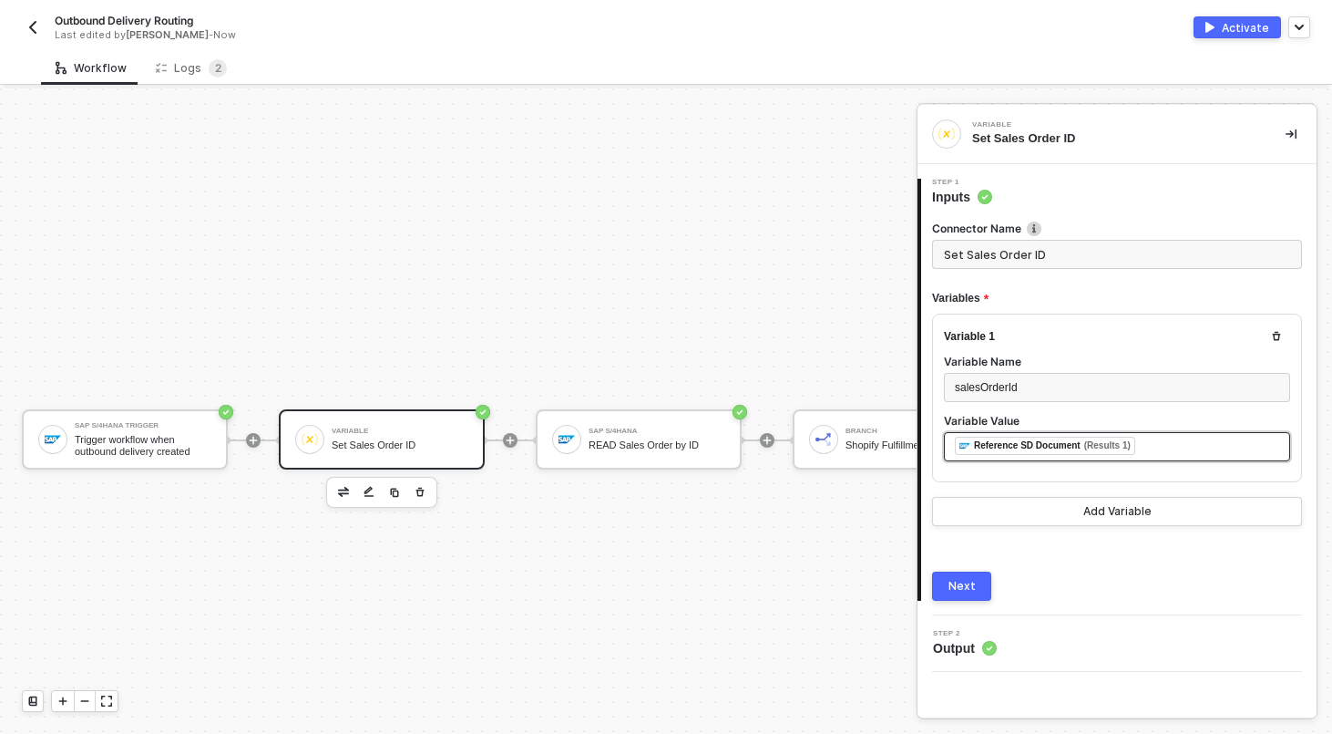
click at [995, 586] on div "Next" at bounding box center [1117, 585] width 370 height 29
click at [968, 595] on button "Next" at bounding box center [961, 585] width 59 height 29
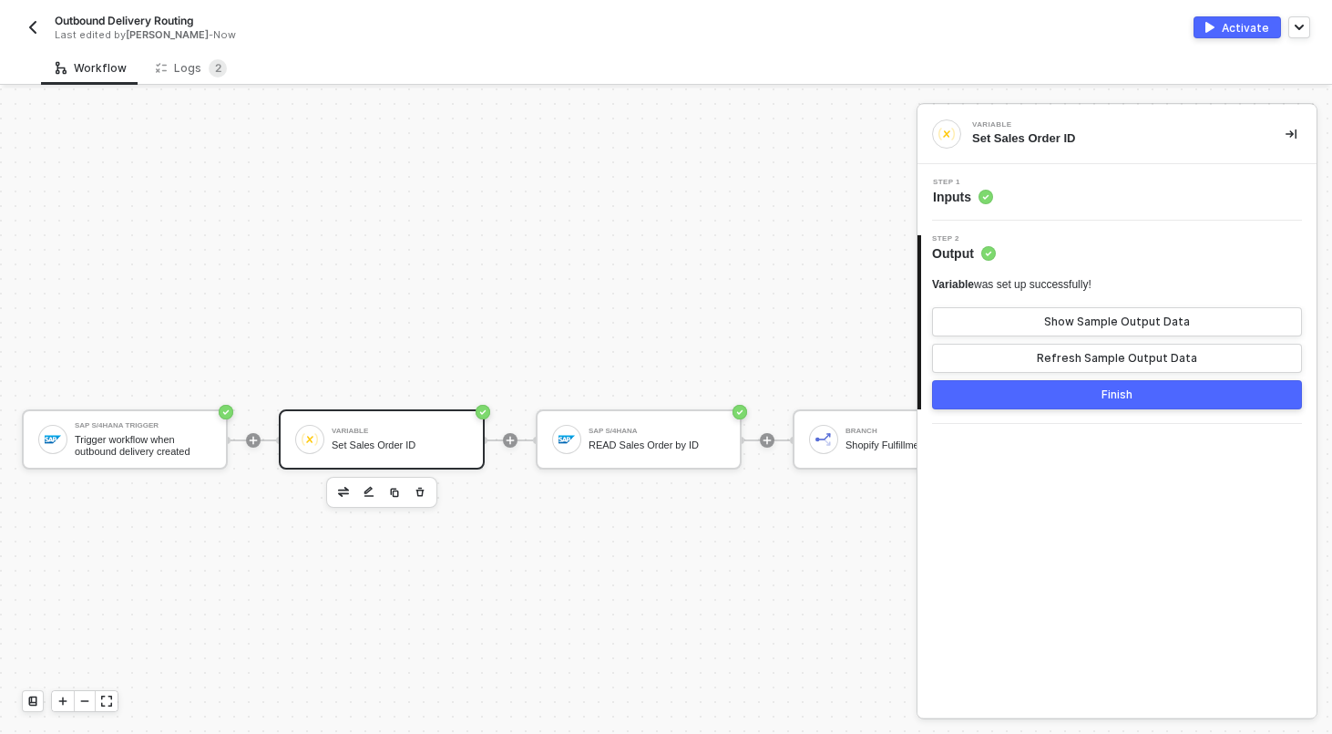
click at [1098, 397] on button "Finish" at bounding box center [1117, 394] width 370 height 29
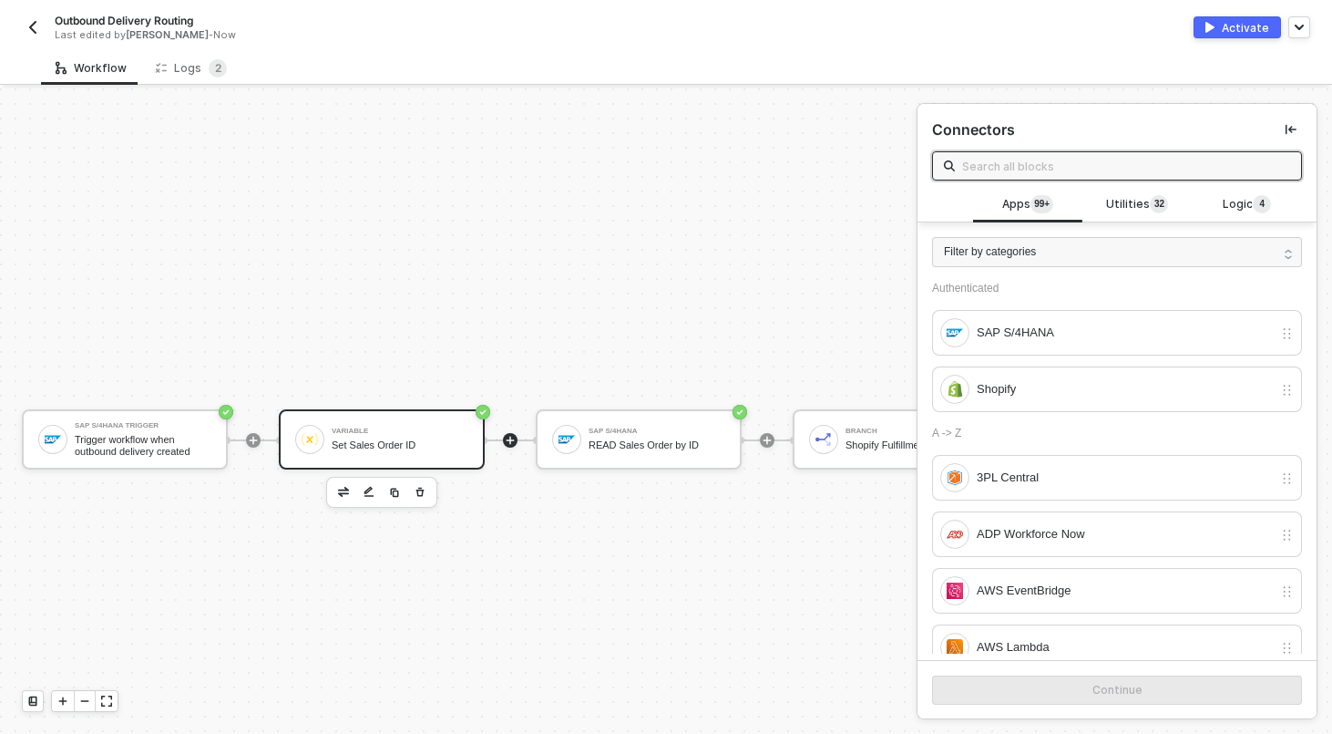
click at [393, 441] on div "Set Sales Order ID" at bounding box center [400, 445] width 137 height 12
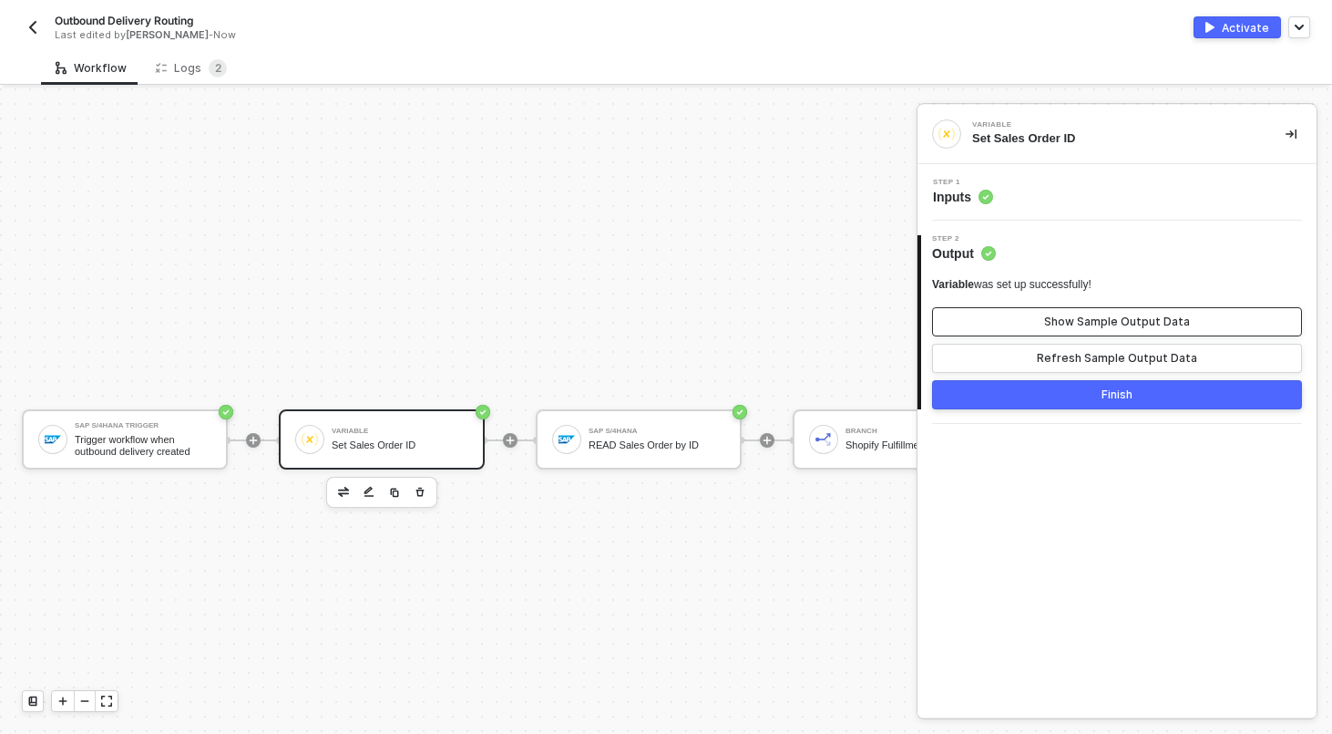
click at [1092, 328] on div "Show Sample Output Data" at bounding box center [1117, 321] width 146 height 15
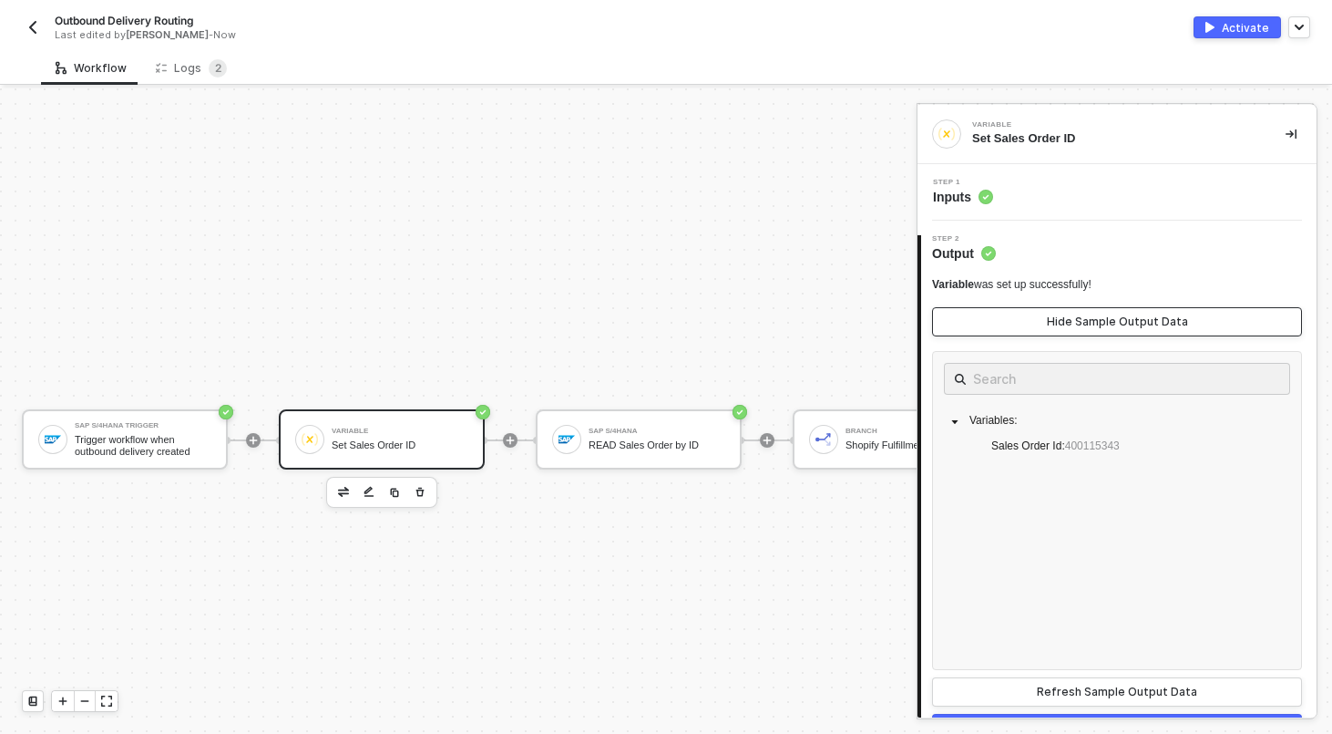
click at [1092, 328] on div "Hide Sample Output Data" at bounding box center [1117, 321] width 141 height 15
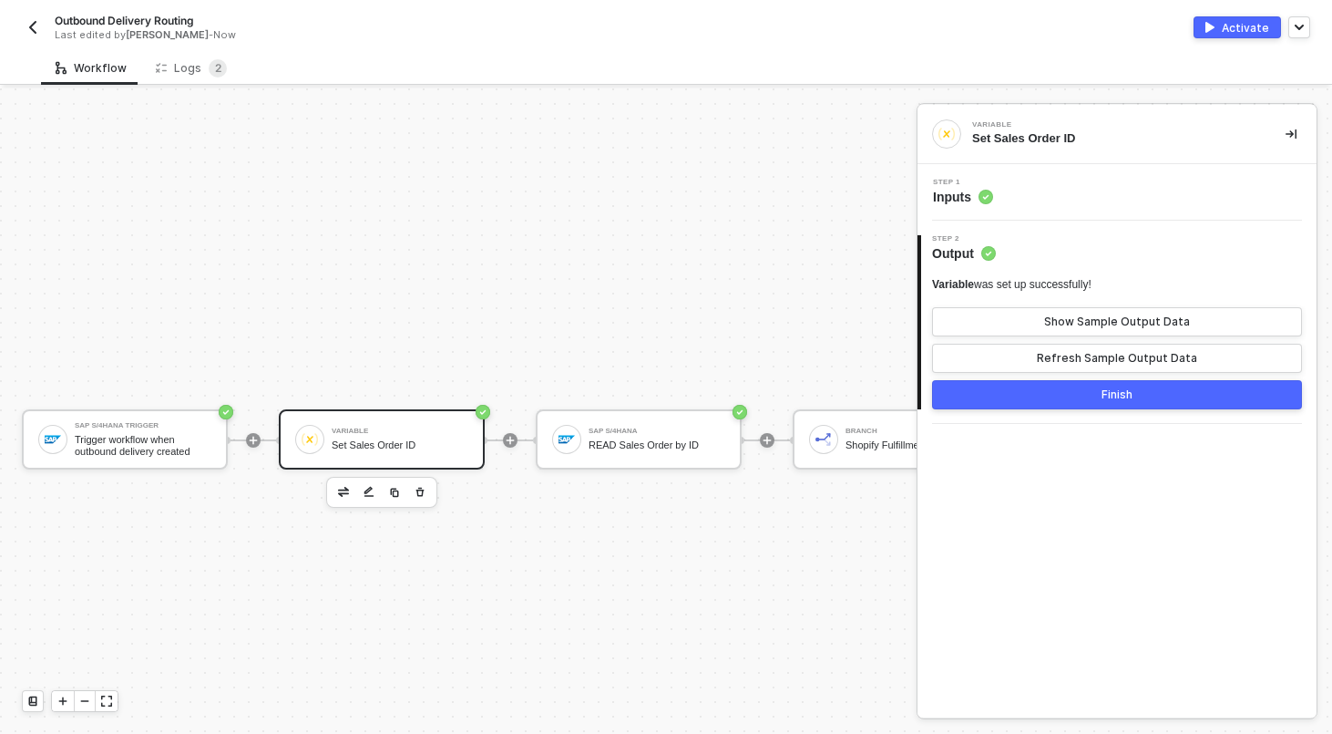
click at [1092, 187] on div "Step 1 Inputs" at bounding box center [1119, 192] width 395 height 27
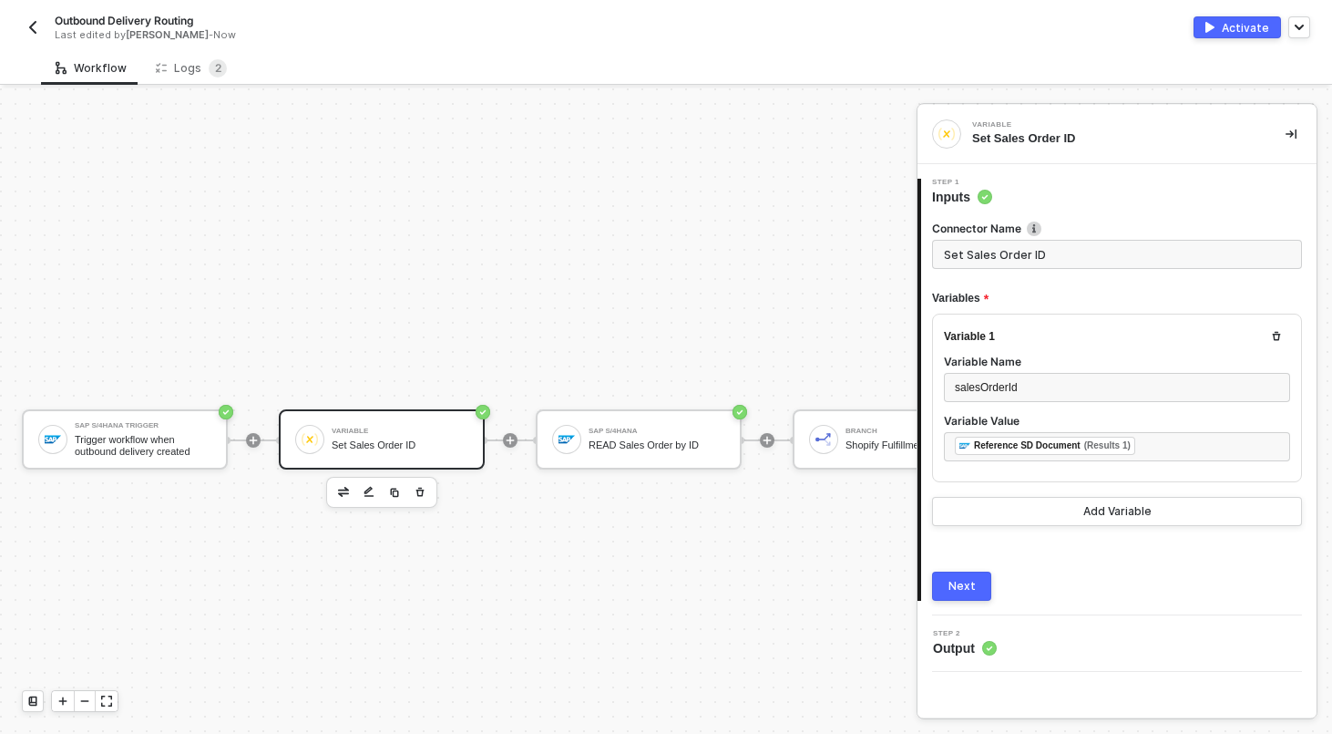
click at [971, 581] on div "Next" at bounding box center [962, 586] width 27 height 15
click at [632, 433] on div "SAP S/4HANA" at bounding box center [657, 430] width 137 height 7
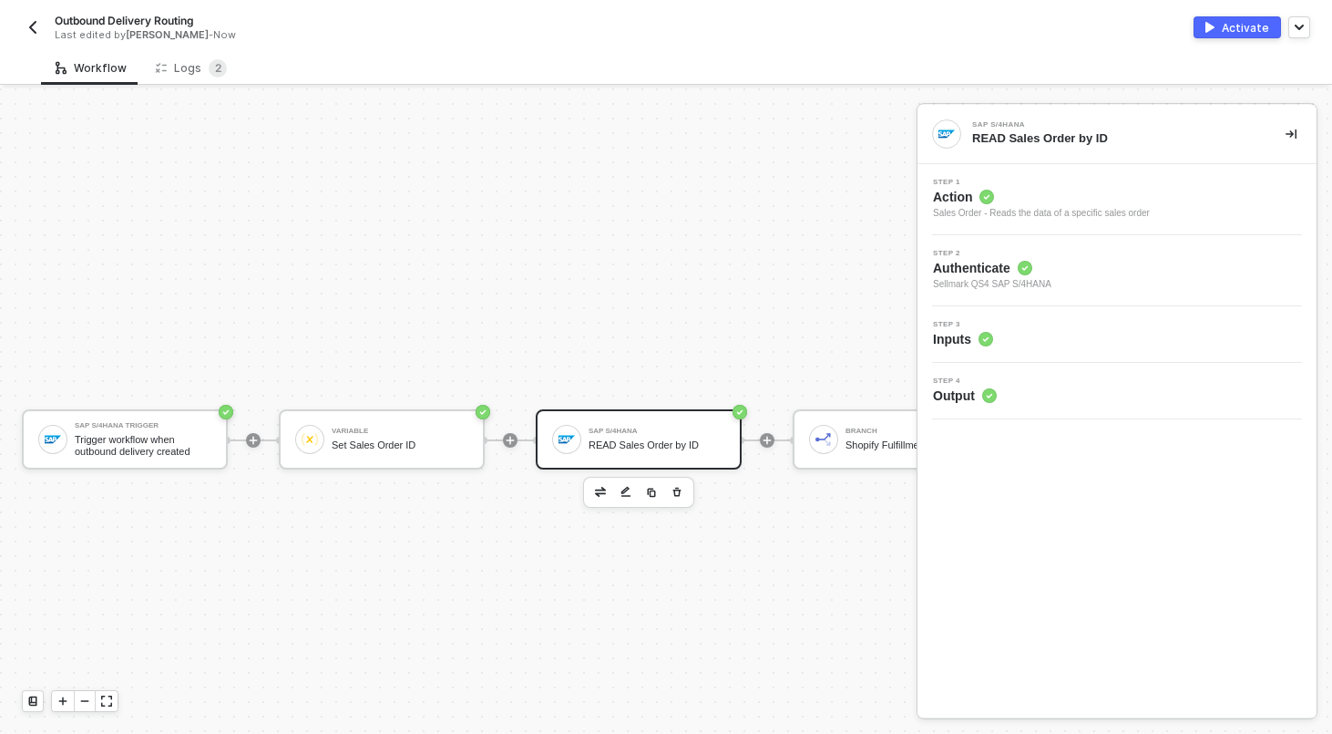
click at [1055, 346] on div "Step 3 Inputs" at bounding box center [1119, 334] width 395 height 27
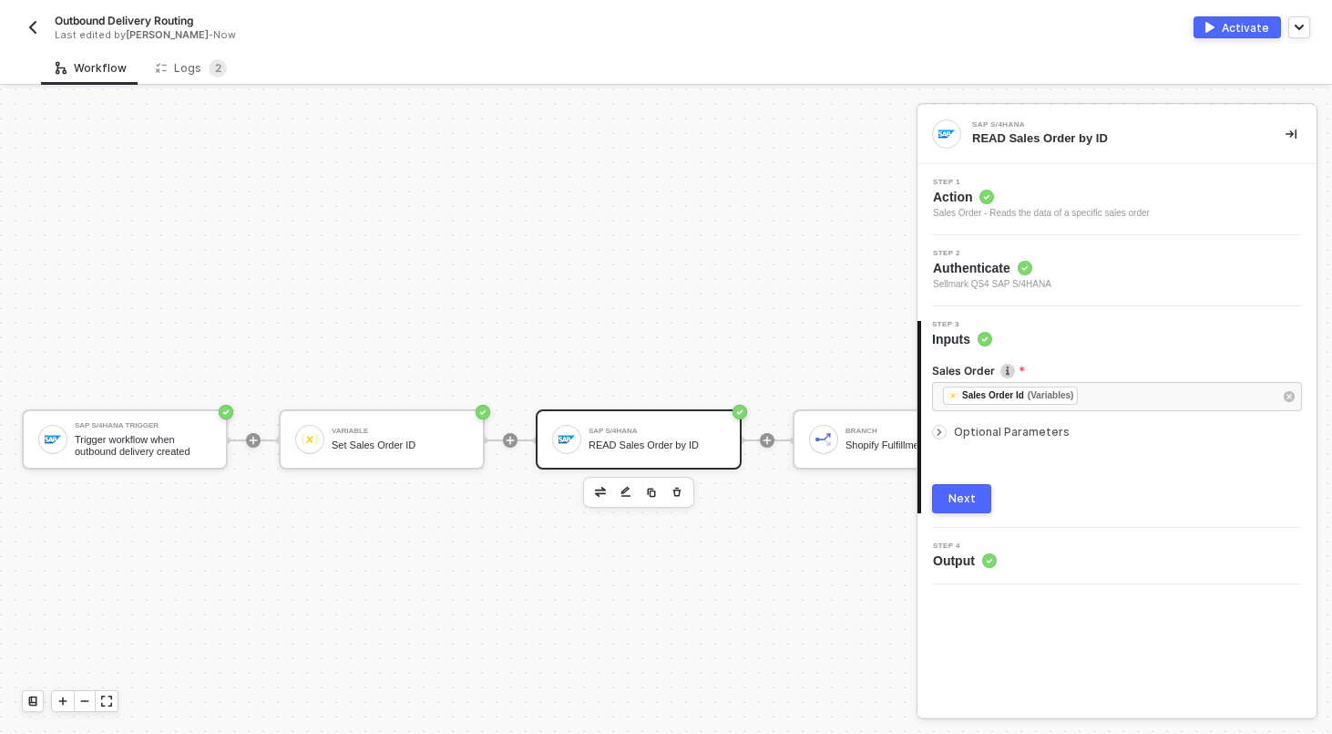
click at [818, 338] on div "SAP S/4HANA Trigger Trigger workflow when outbound delivery created Variable Se…" at bounding box center [681, 439] width 1362 height 1189
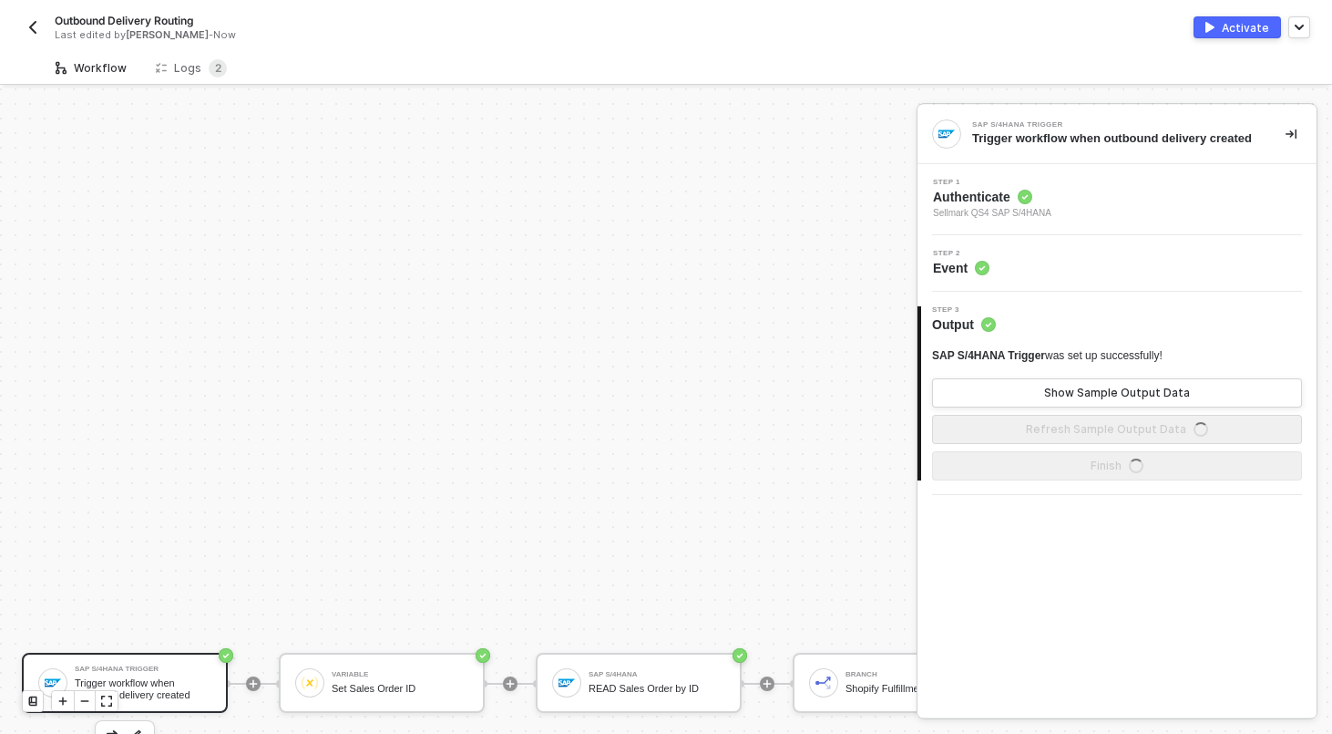
scroll to position [297, 0]
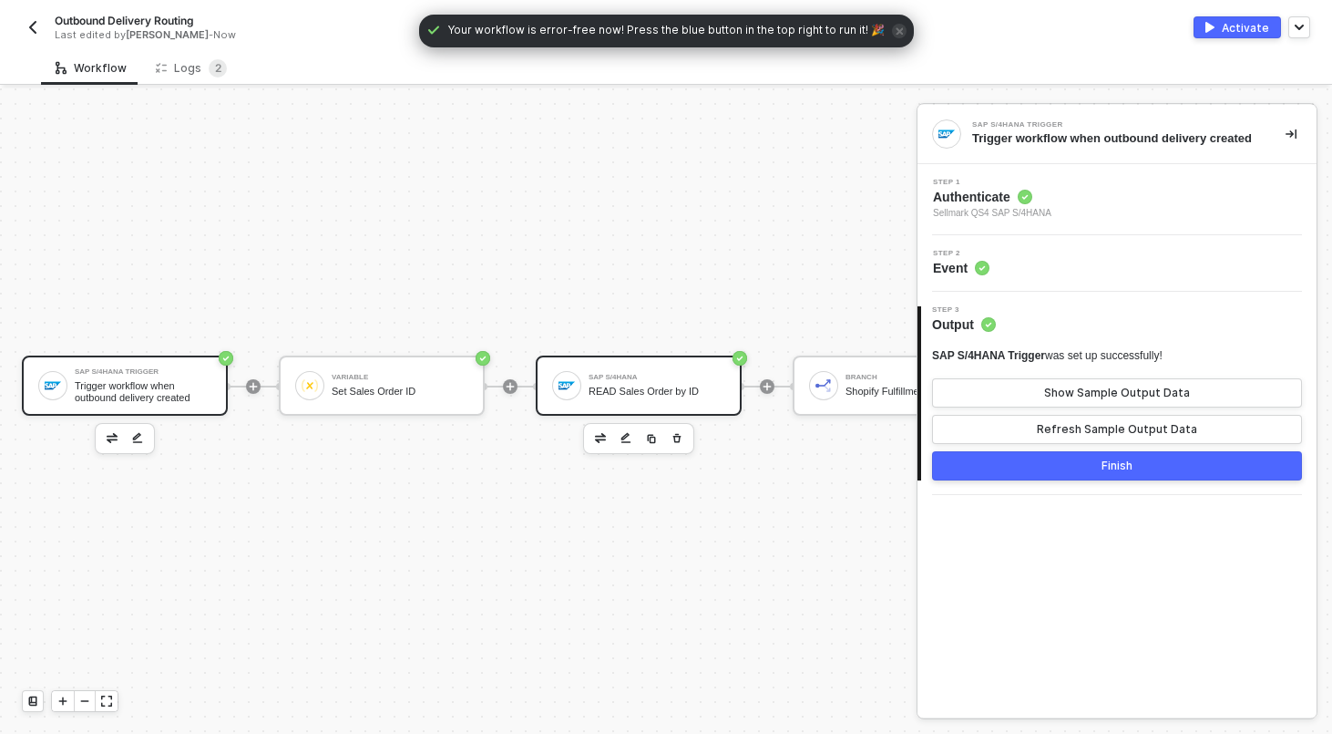
click at [684, 386] on div "READ Sales Order by ID" at bounding box center [657, 392] width 137 height 12
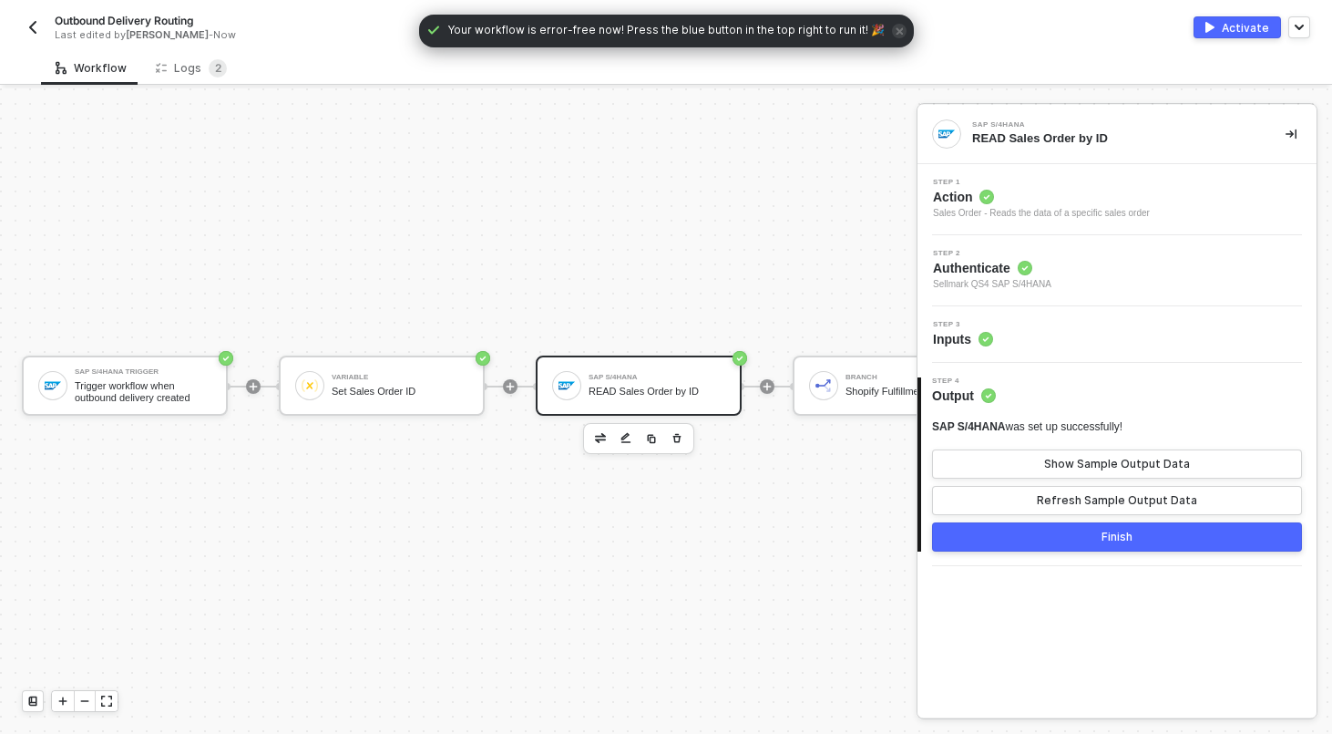
click at [1094, 338] on div "Step 3 Inputs" at bounding box center [1119, 334] width 395 height 27
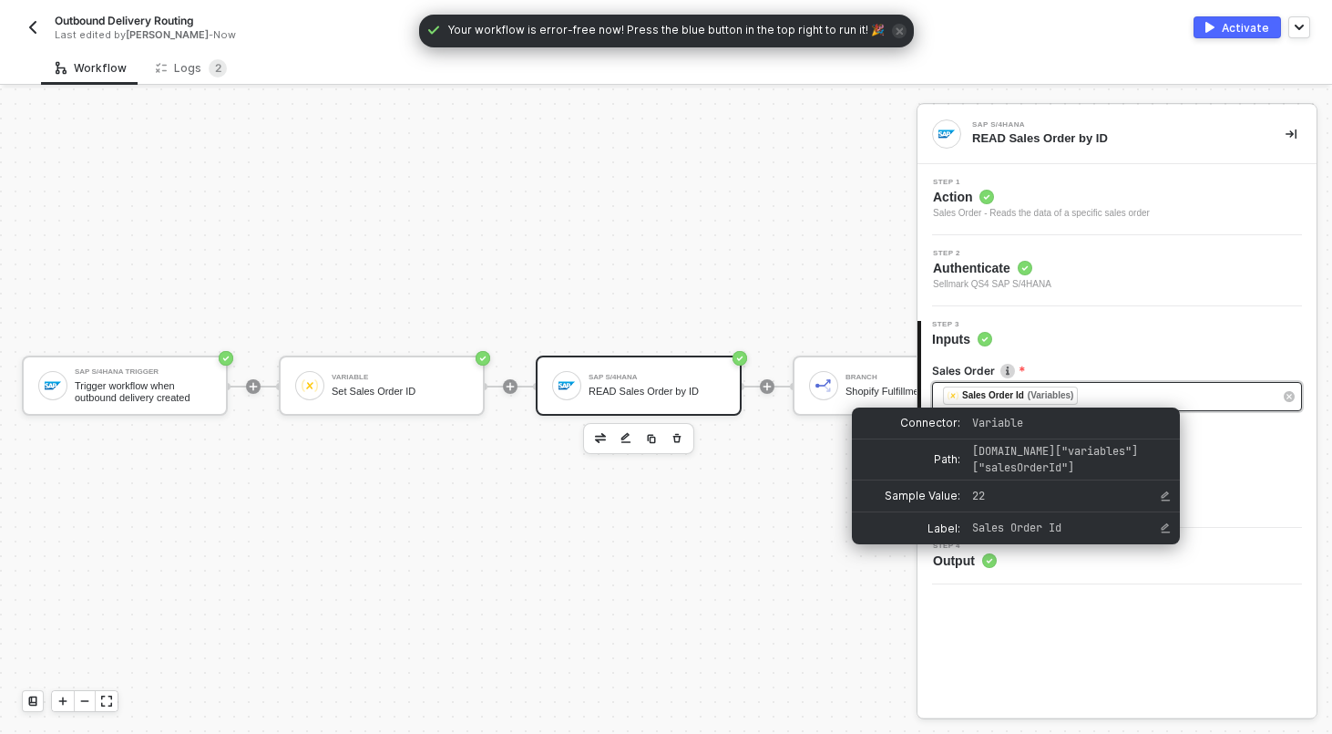
click at [1187, 407] on div "﻿ ﻿ Sales Order Id (Variables) ﻿" at bounding box center [1117, 396] width 370 height 29
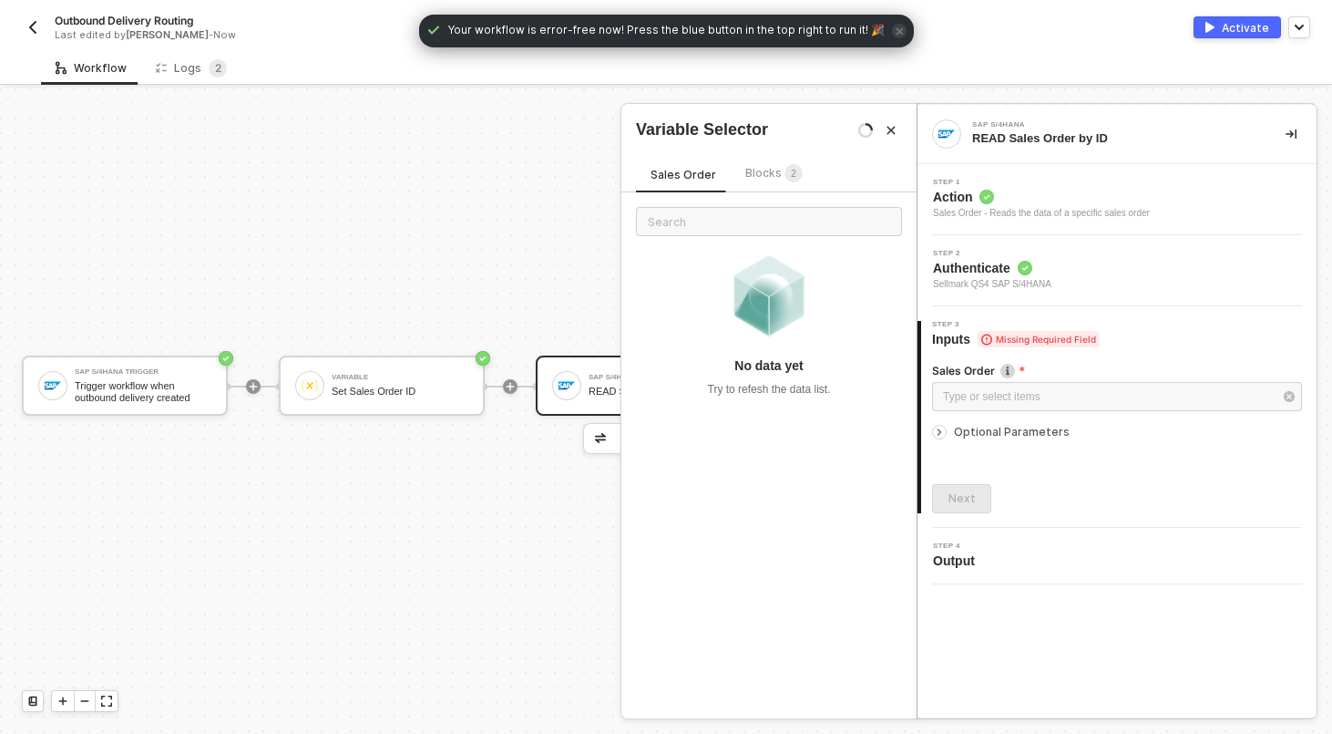
click at [750, 171] on span "Blocks 2" at bounding box center [773, 173] width 57 height 14
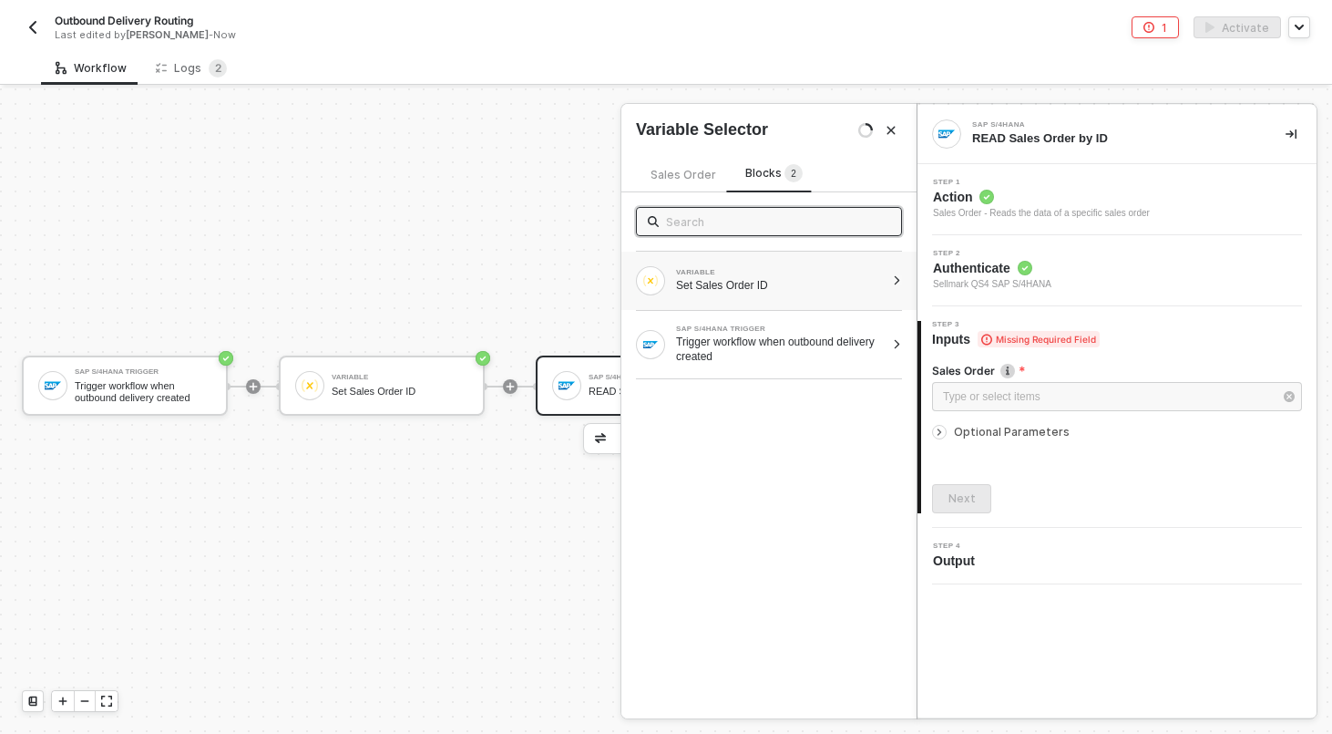
click at [761, 296] on div "VARIABLE Set Sales Order ID" at bounding box center [769, 281] width 295 height 58
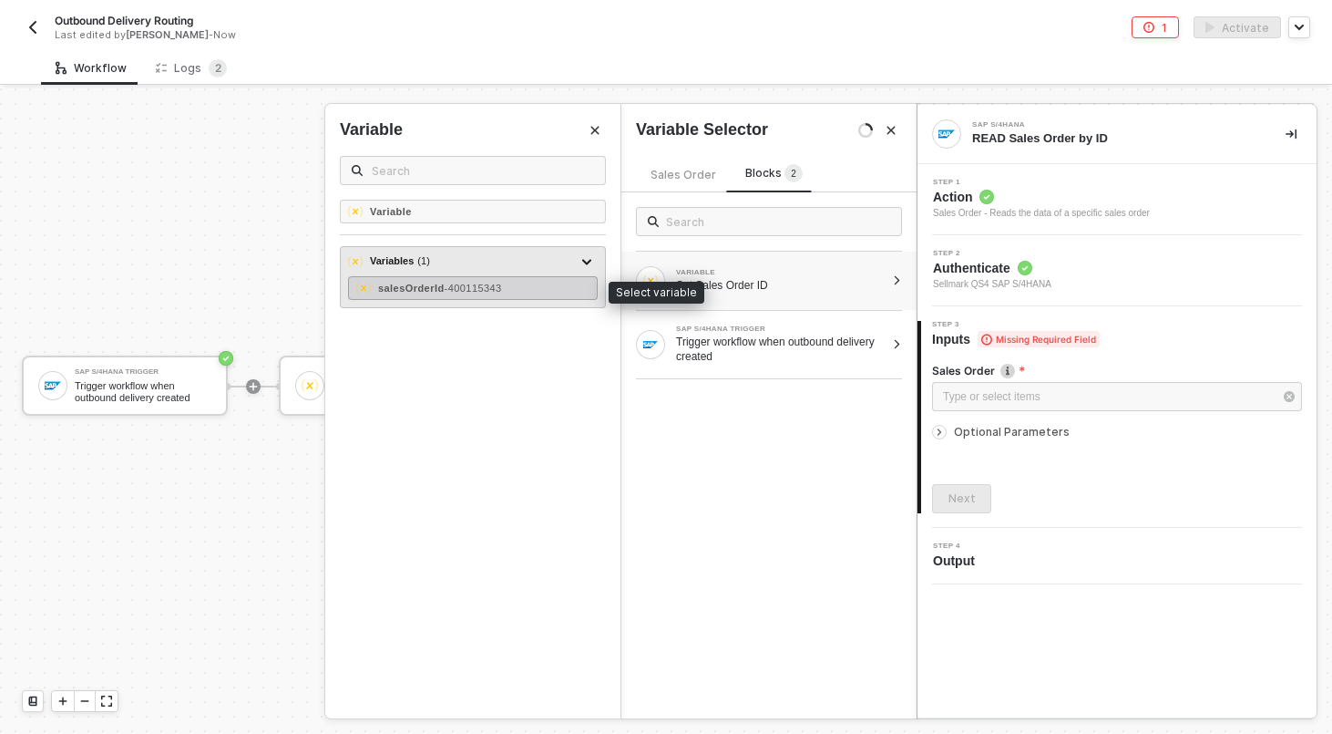
click at [545, 297] on div "salesOrderId - 400115343" at bounding box center [473, 288] width 250 height 24
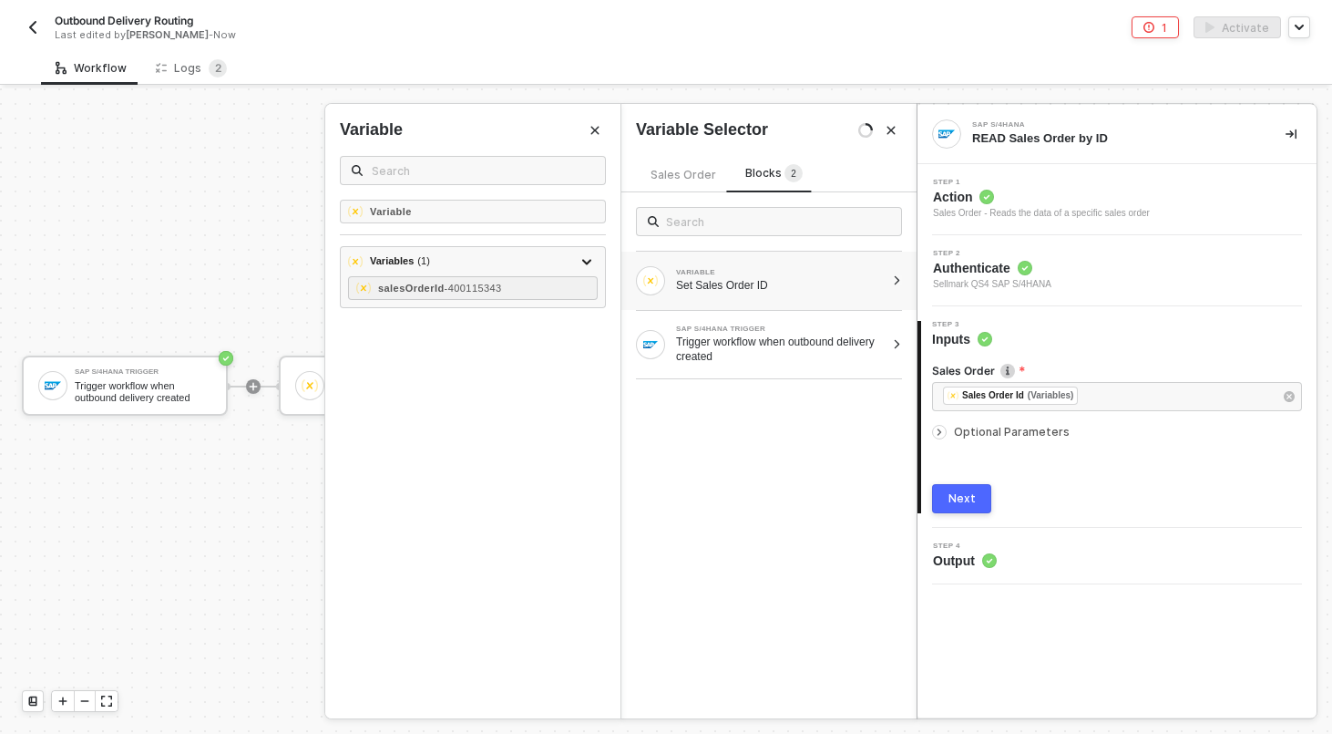
click at [960, 494] on div "Next" at bounding box center [962, 498] width 27 height 15
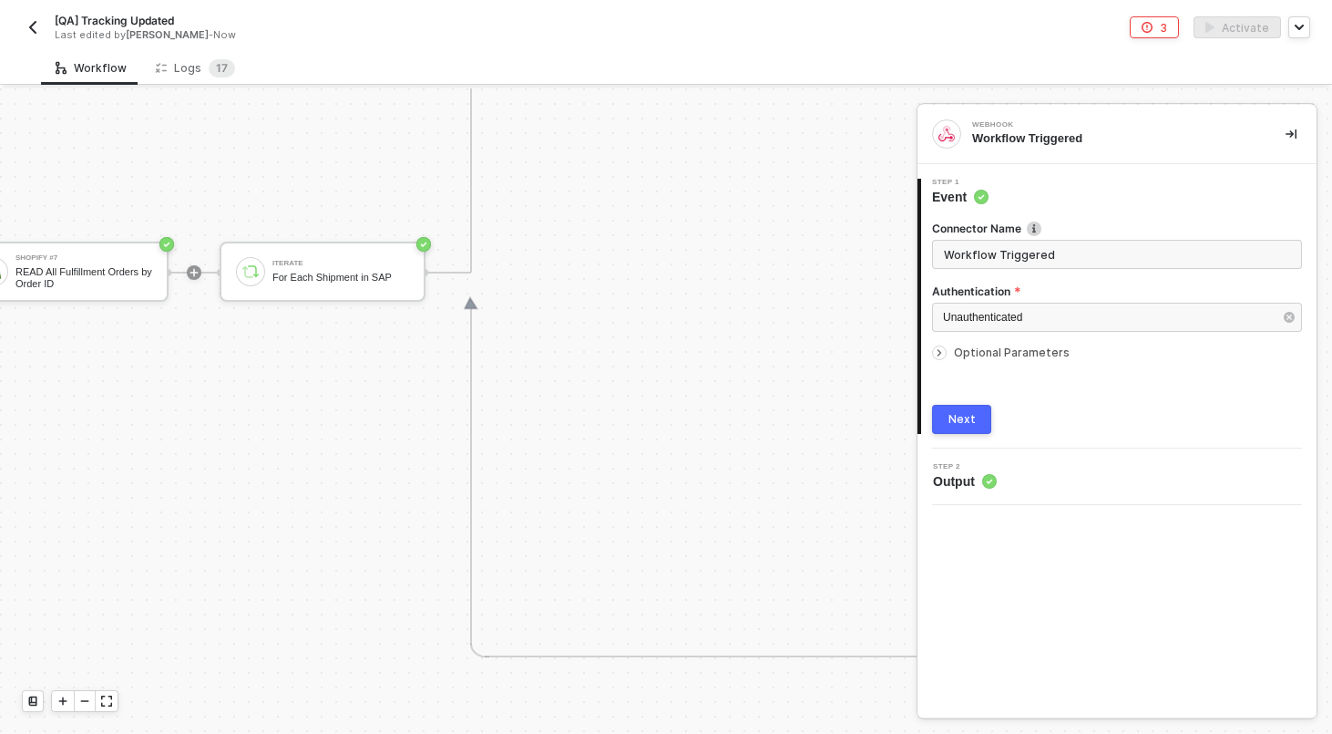
scroll to position [602, 1548]
click at [398, 283] on div "For Each Shipment in SAP" at bounding box center [340, 279] width 137 height 12
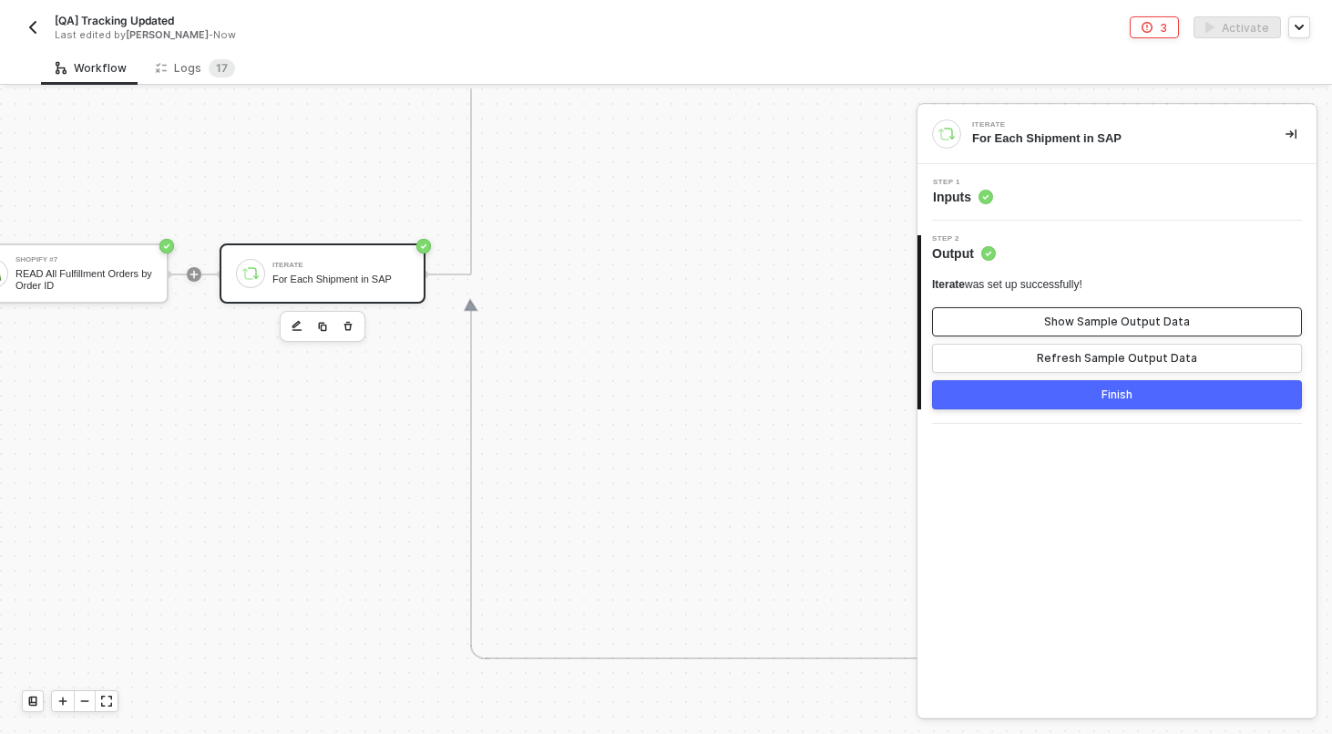
click at [1088, 320] on div "Show Sample Output Data" at bounding box center [1117, 321] width 146 height 15
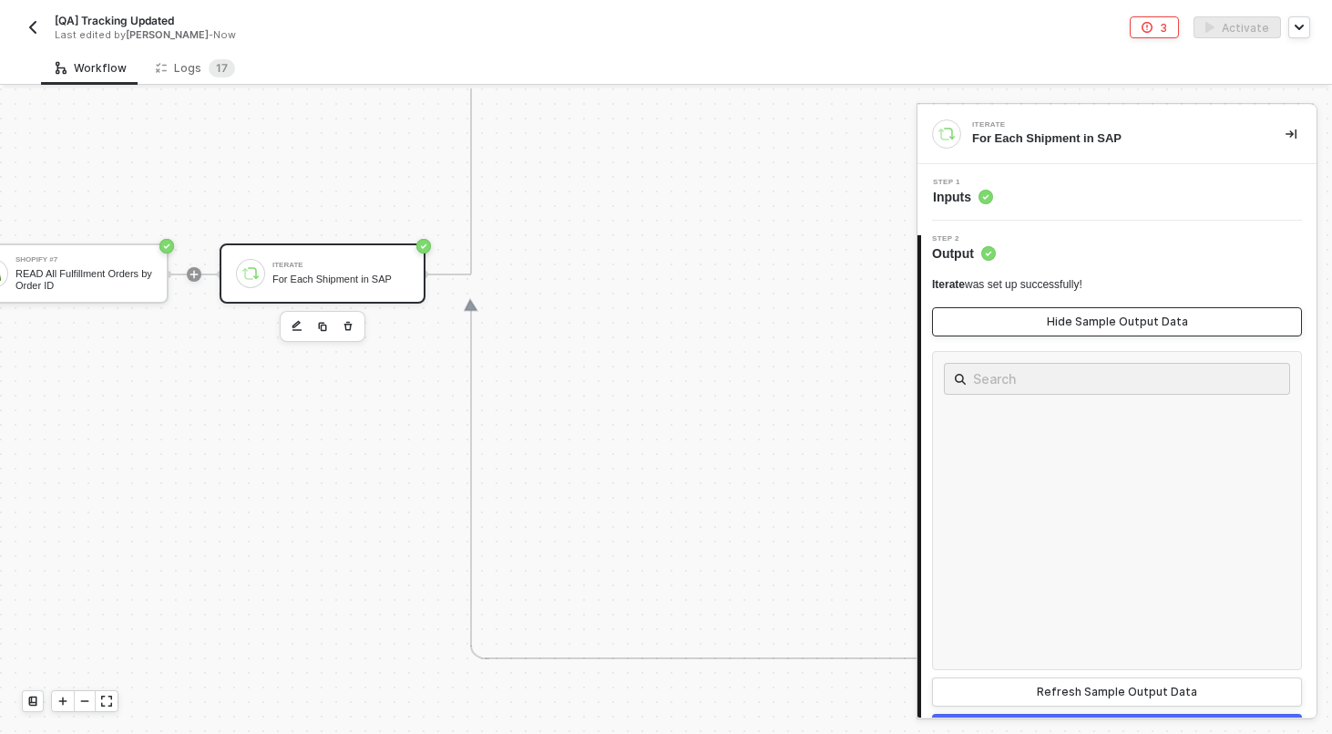
click at [1088, 320] on div "Hide Sample Output Data" at bounding box center [1117, 321] width 141 height 15
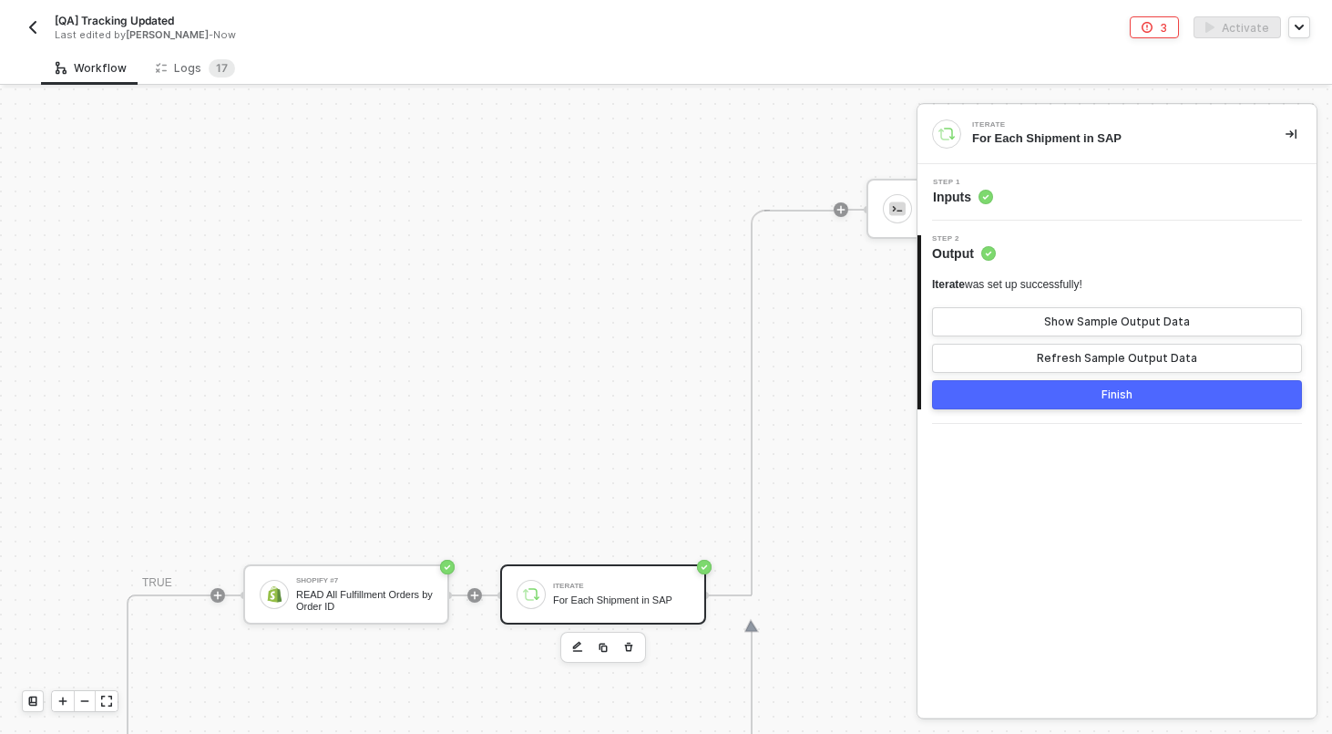
scroll to position [303, 1268]
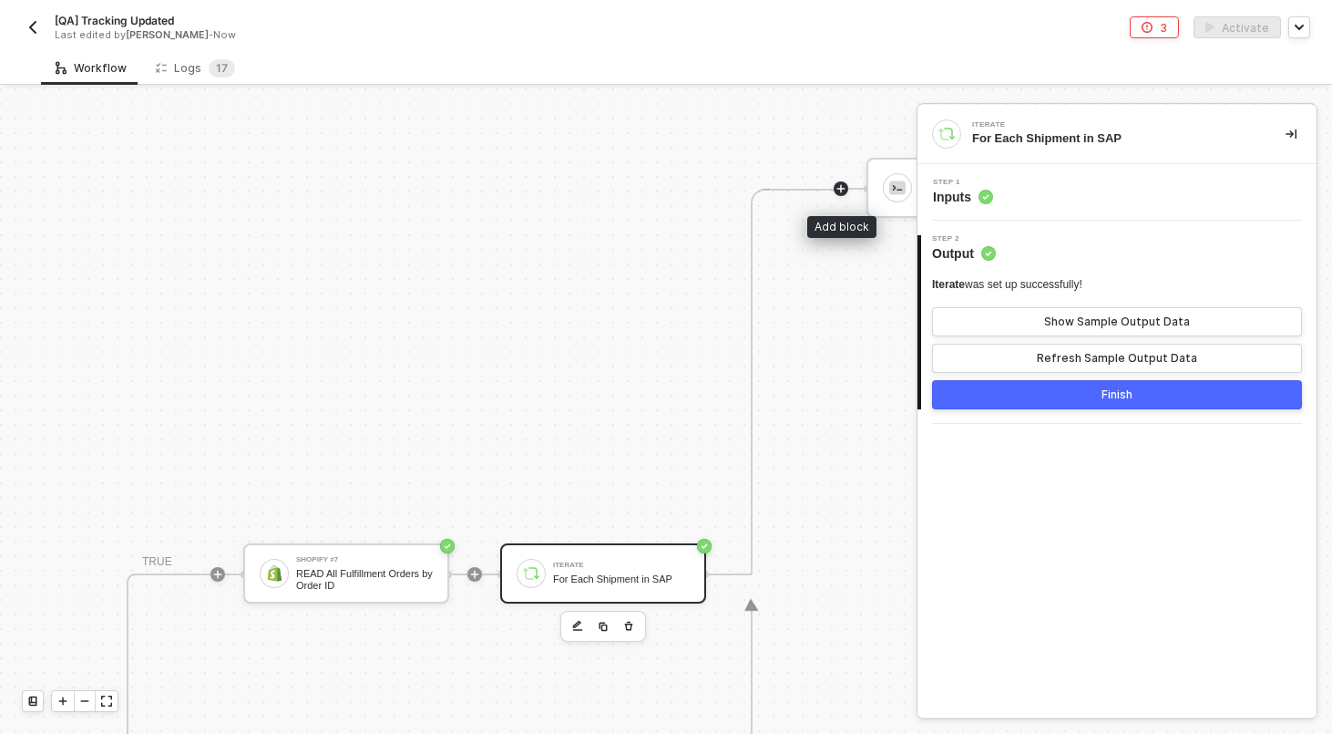
click at [845, 189] on icon "icon-play" at bounding box center [841, 188] width 11 height 11
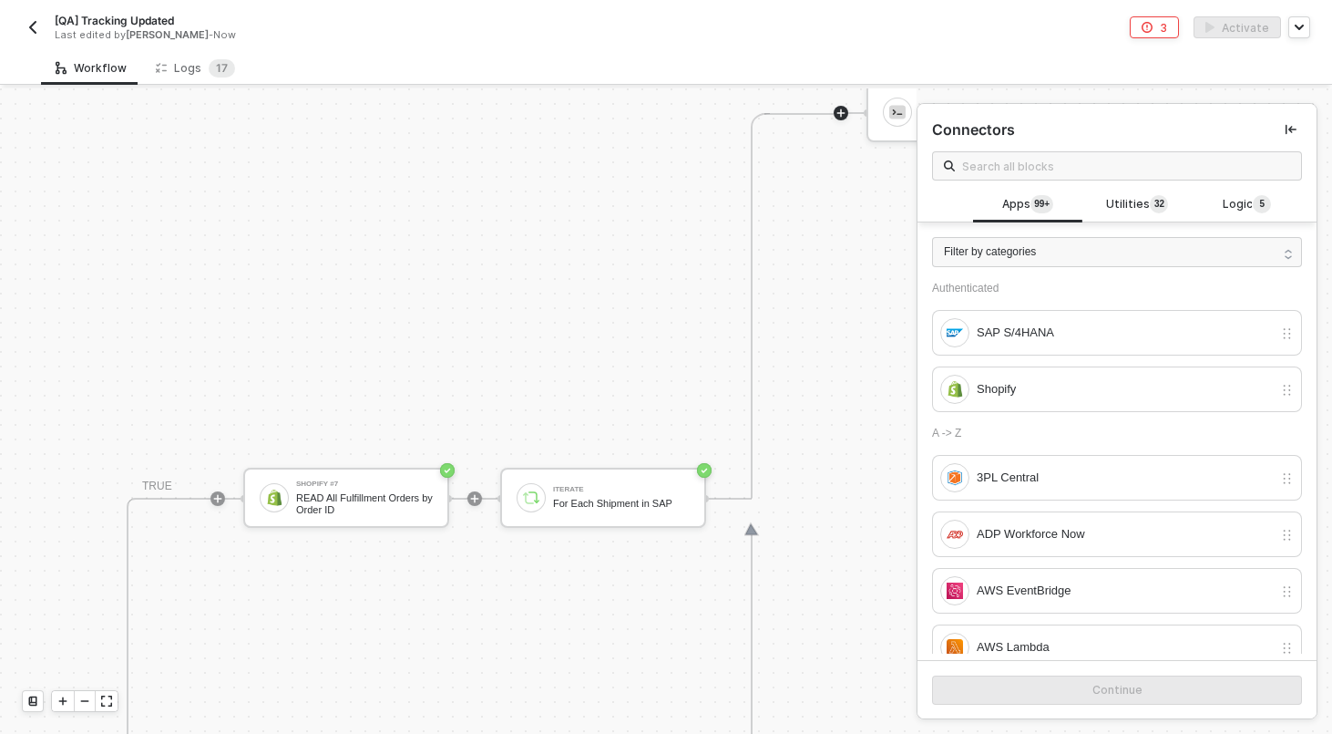
scroll to position [391, 1268]
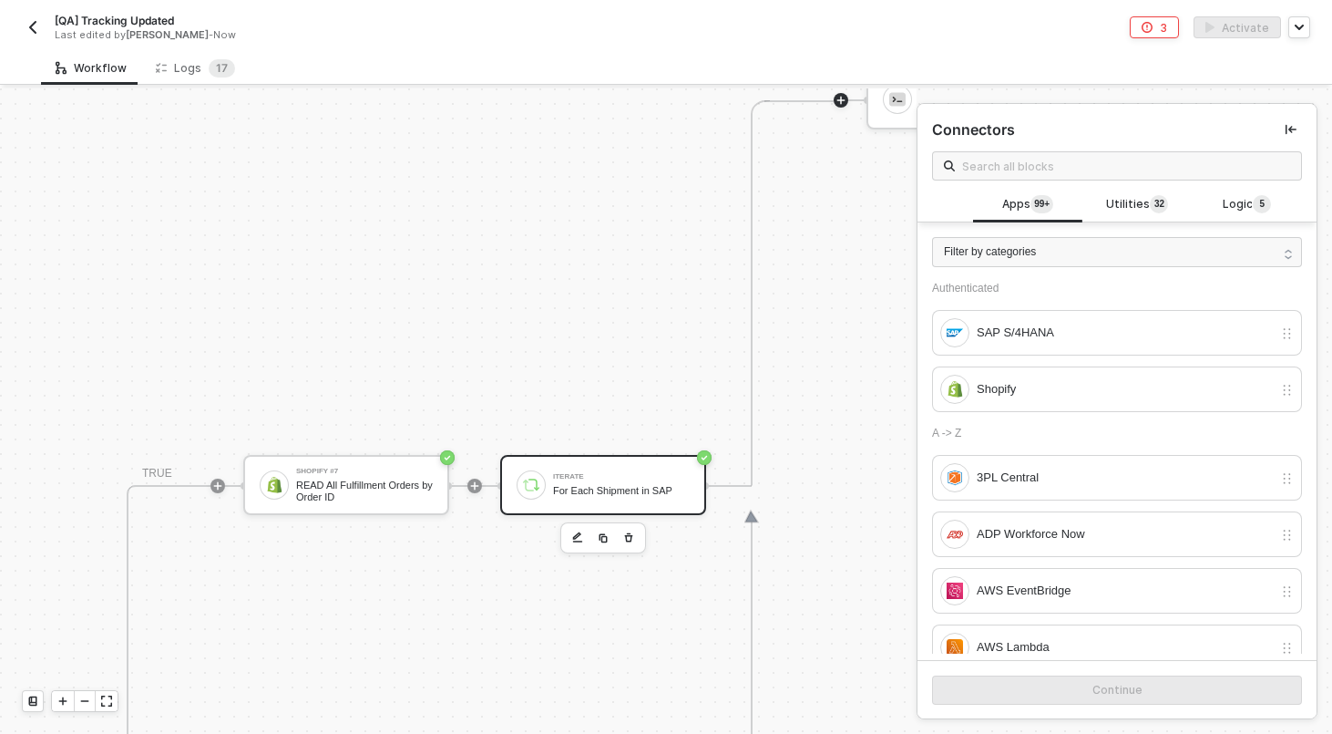
click at [671, 473] on div "Iterate" at bounding box center [621, 476] width 137 height 7
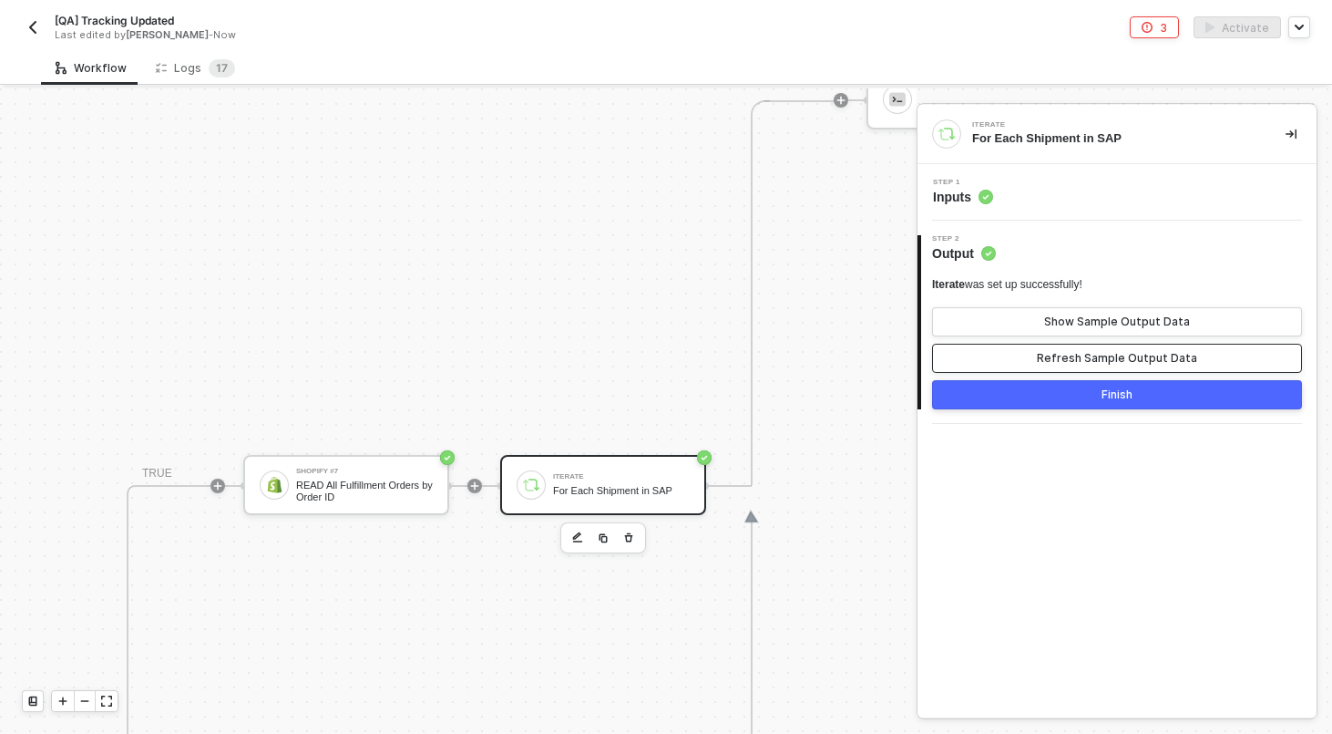
click at [1146, 347] on button "Refresh Sample Output Data" at bounding box center [1117, 358] width 370 height 29
click at [1143, 321] on div "Show Sample Output Data" at bounding box center [1117, 321] width 146 height 15
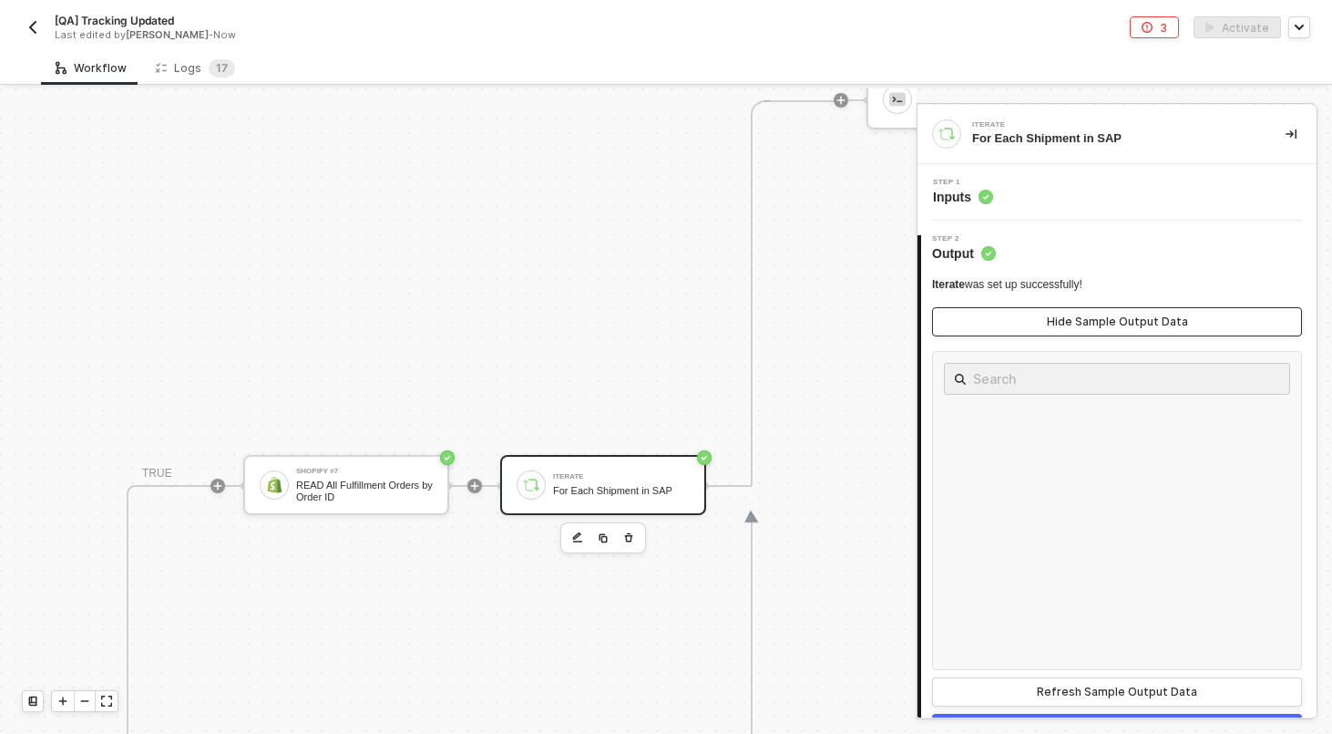
click at [1143, 321] on div "Hide Sample Output Data" at bounding box center [1117, 321] width 141 height 15
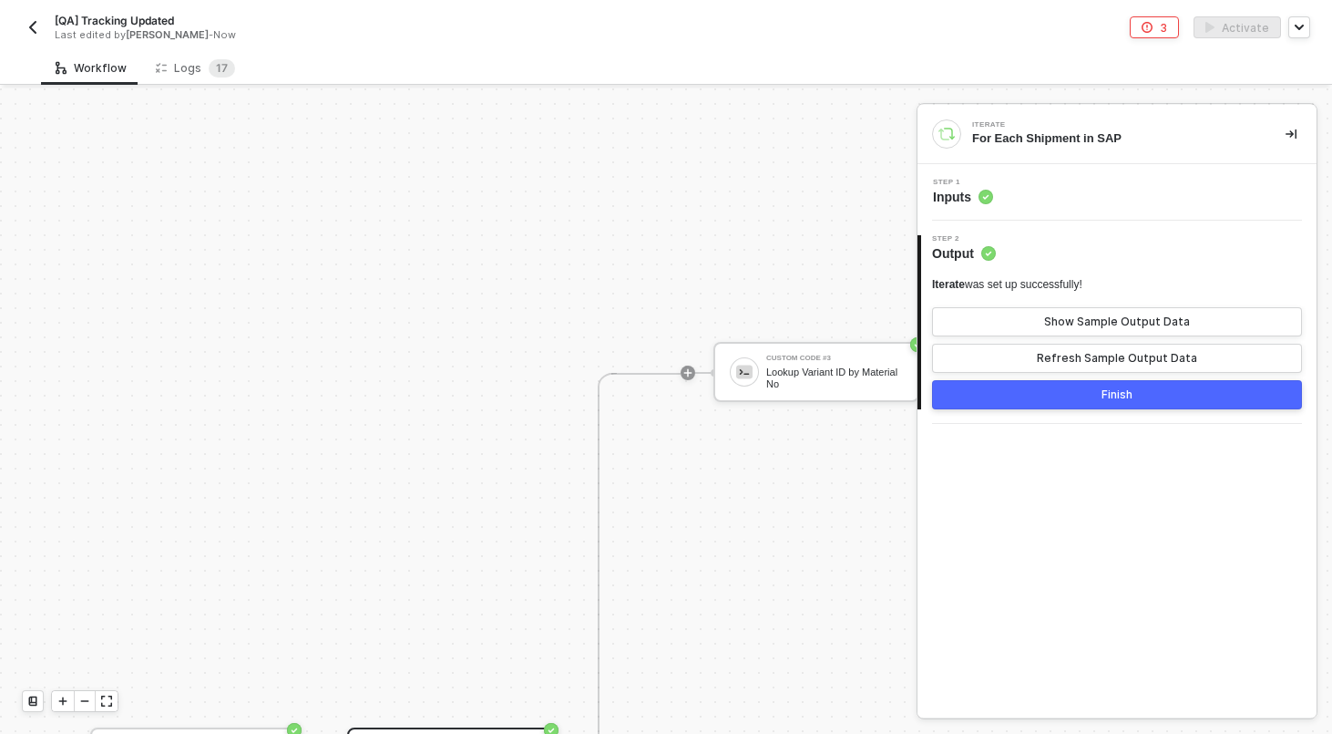
scroll to position [118, 1439]
click at [767, 402] on div "Custom Code #3 Lookup Variant ID by Material No" at bounding box center [798, 373] width 206 height 62
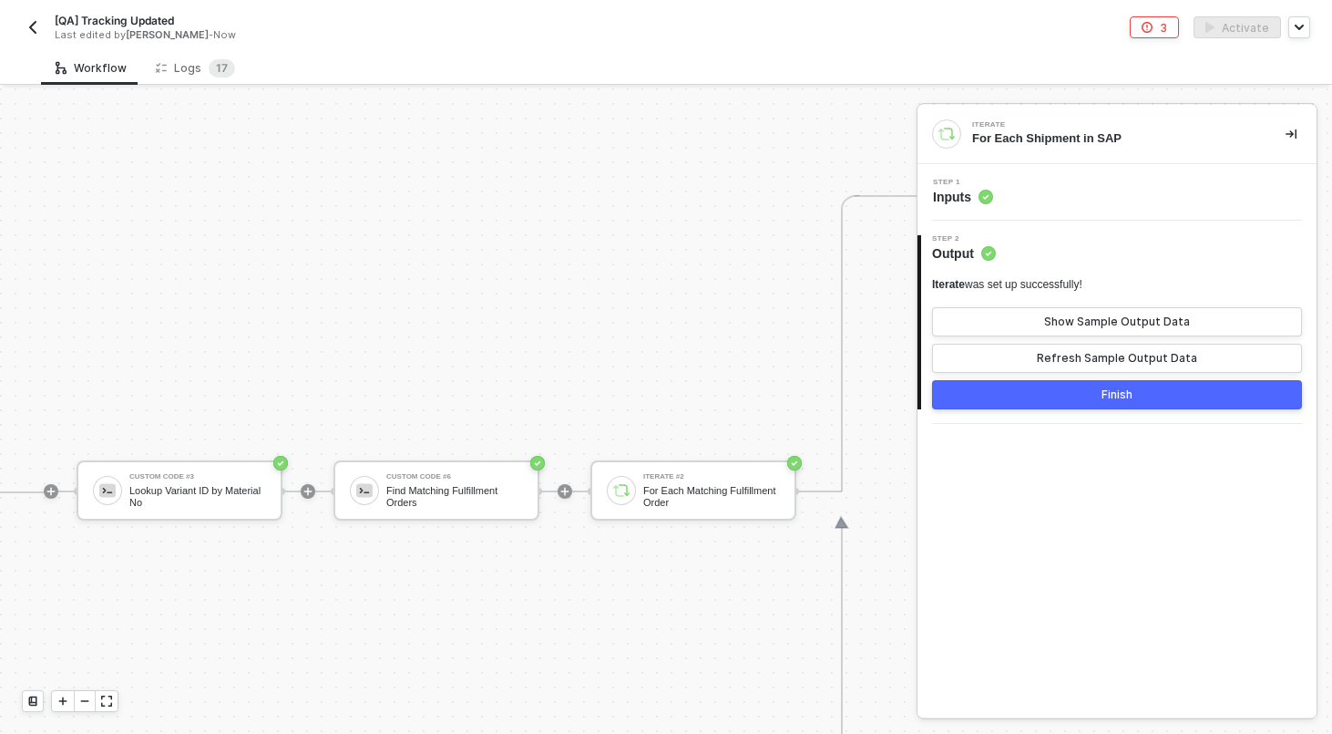
scroll to position [0, 1978]
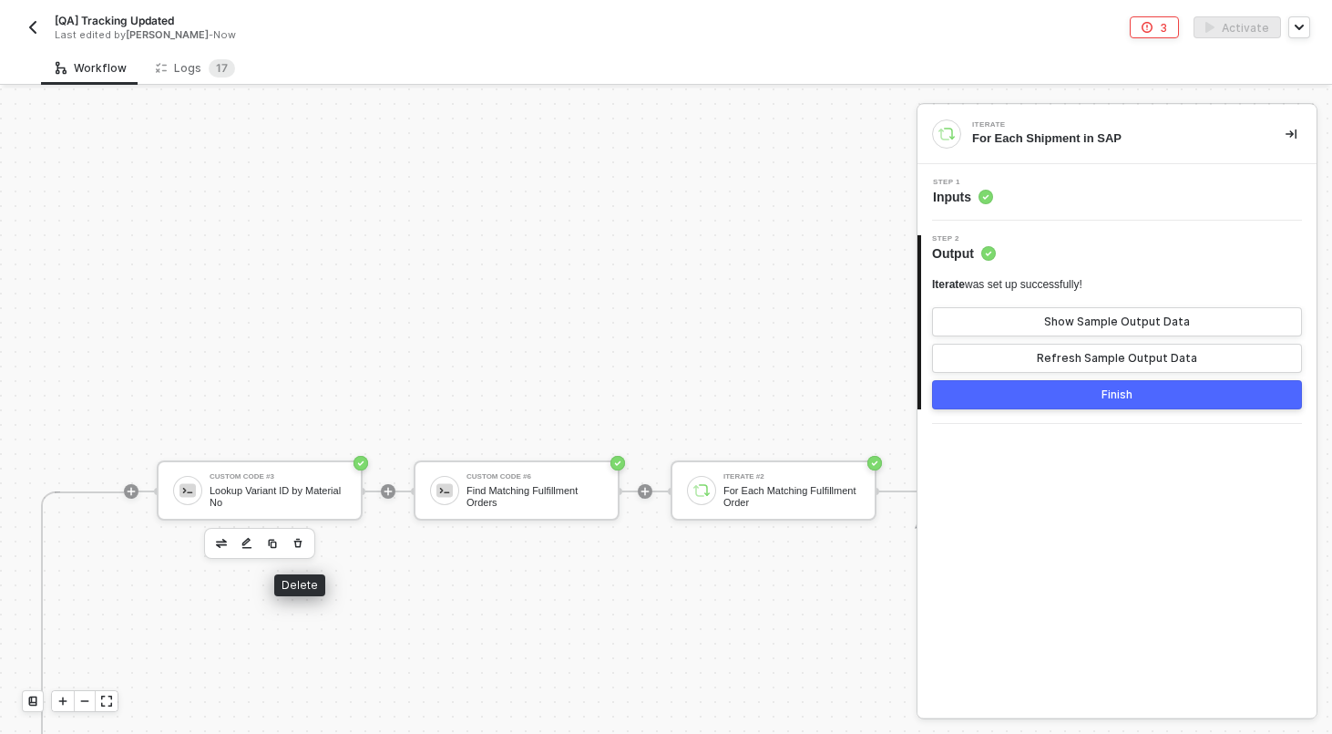
click at [302, 542] on icon "button" at bounding box center [298, 543] width 11 height 15
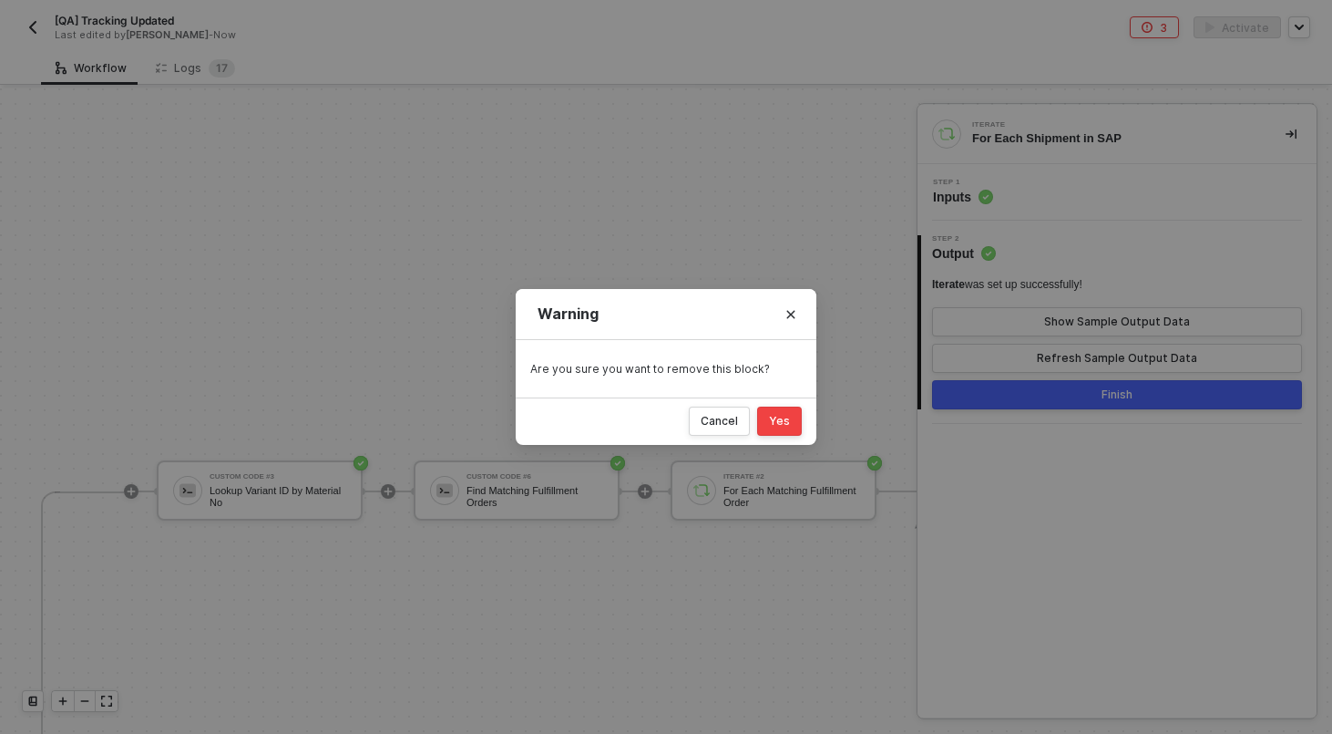
click at [792, 430] on button "Yes" at bounding box center [779, 420] width 45 height 29
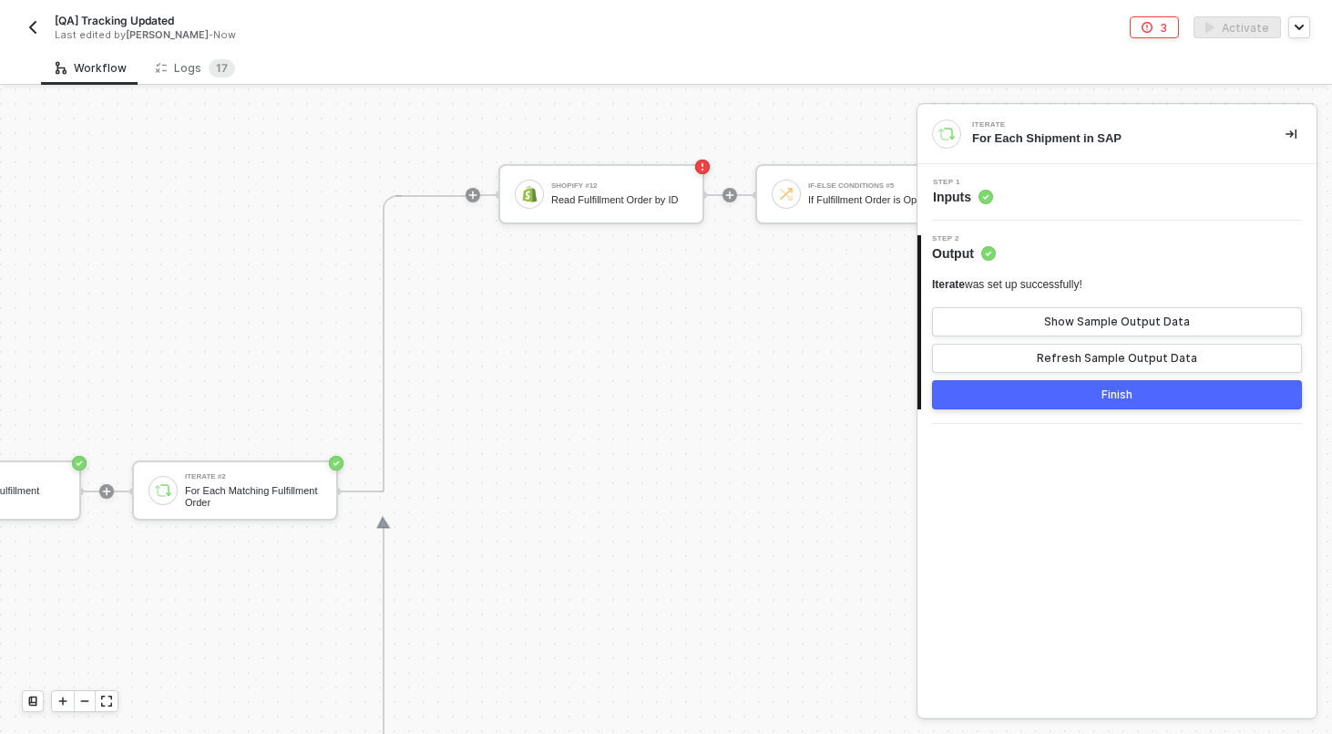
scroll to position [0, 2207]
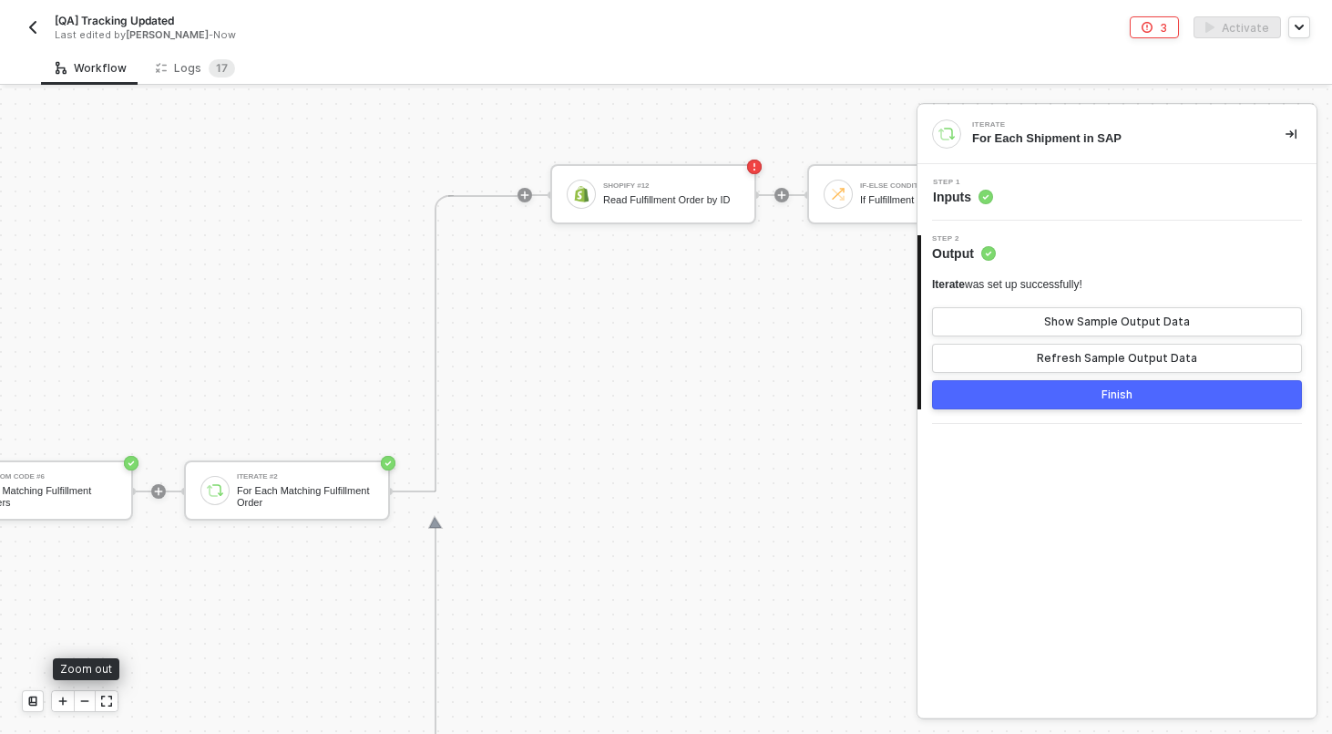
click at [82, 705] on icon "icon-minus" at bounding box center [84, 700] width 11 height 11
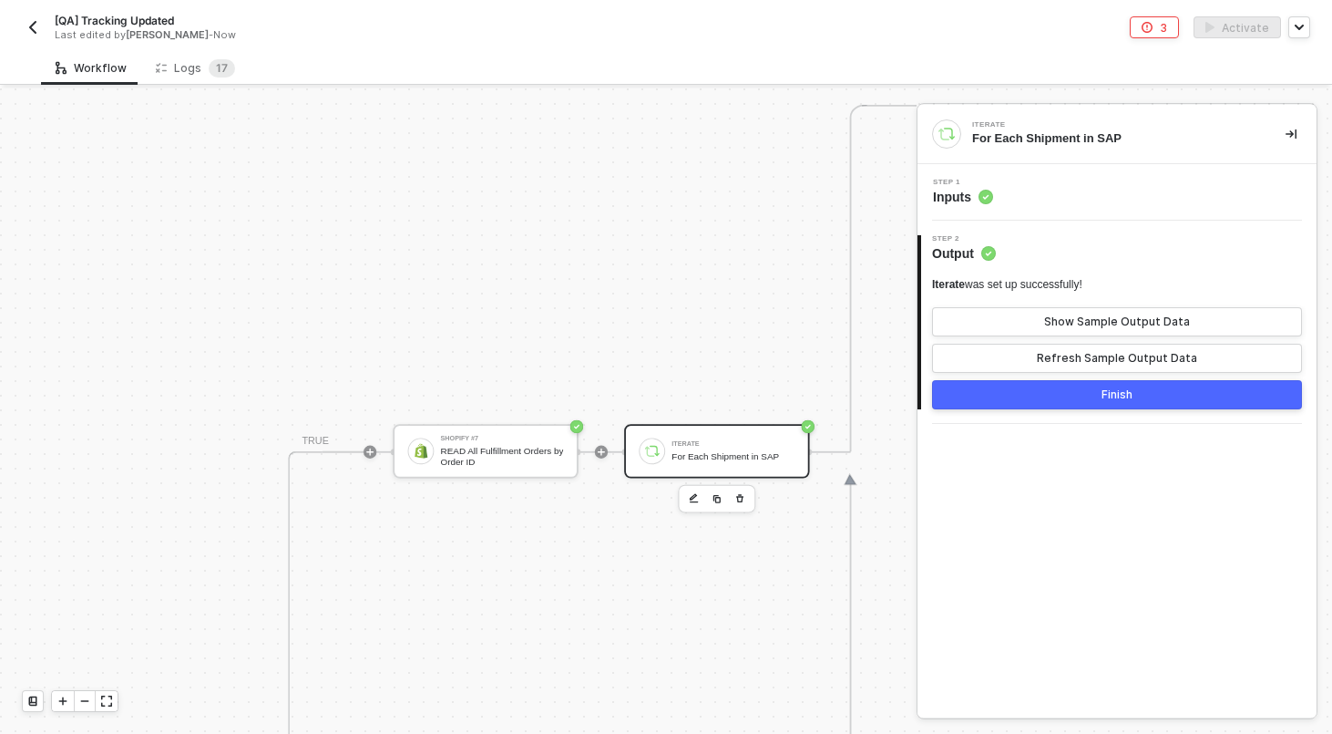
scroll to position [519, 3247]
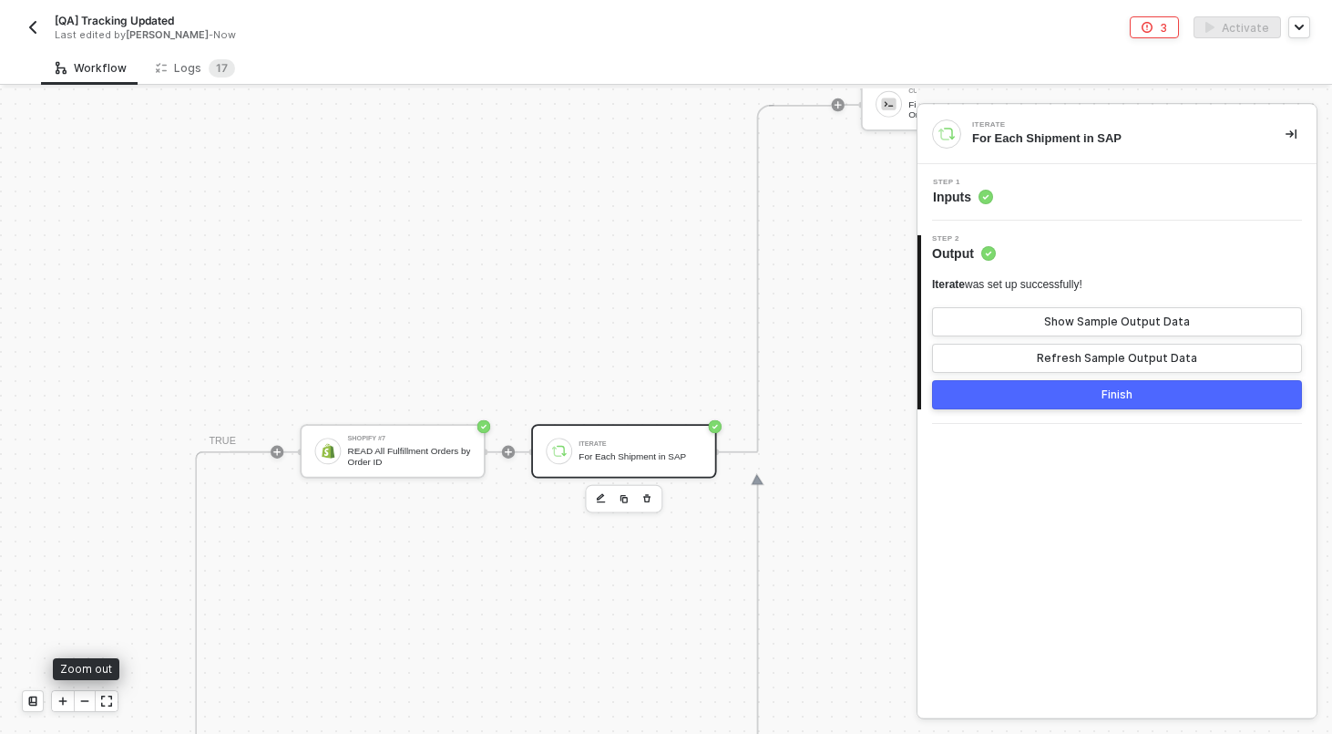
click at [80, 704] on icon "icon-minus" at bounding box center [84, 700] width 11 height 11
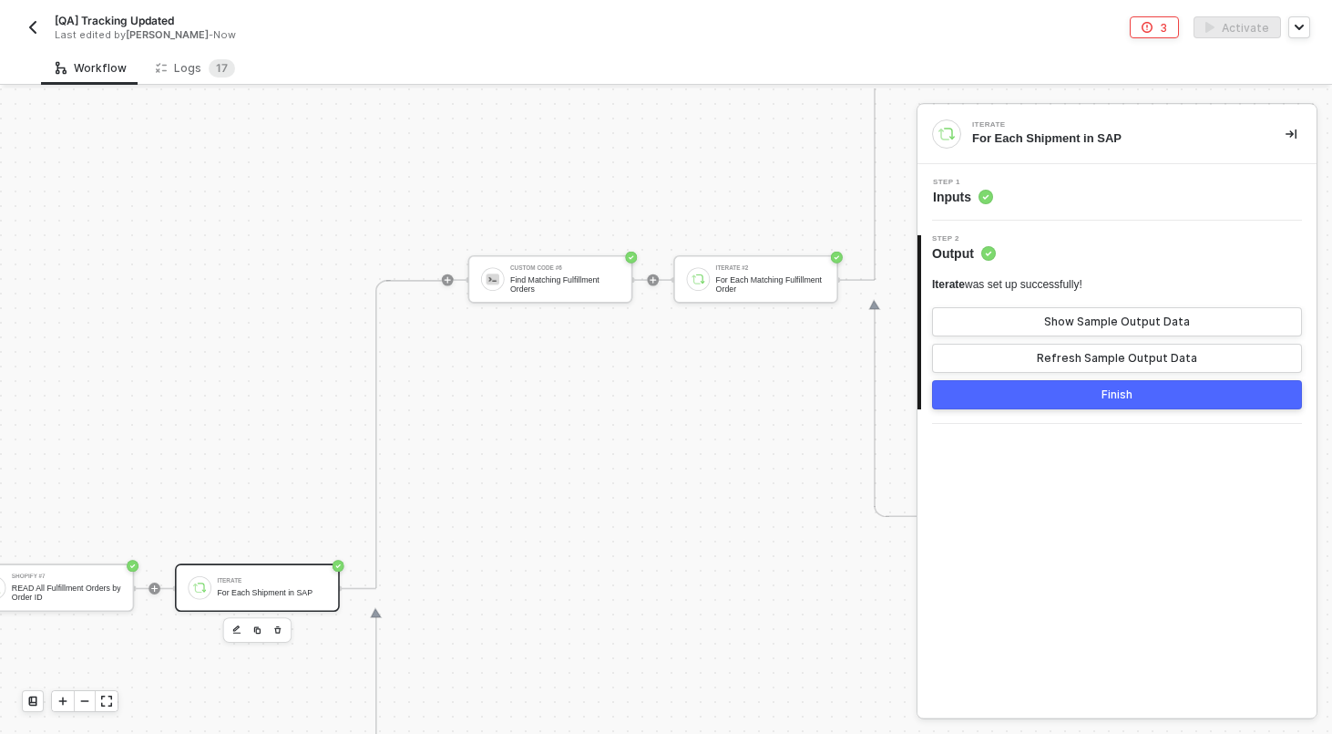
scroll to position [477, 3273]
click at [447, 281] on icon "icon-play" at bounding box center [448, 281] width 6 height 6
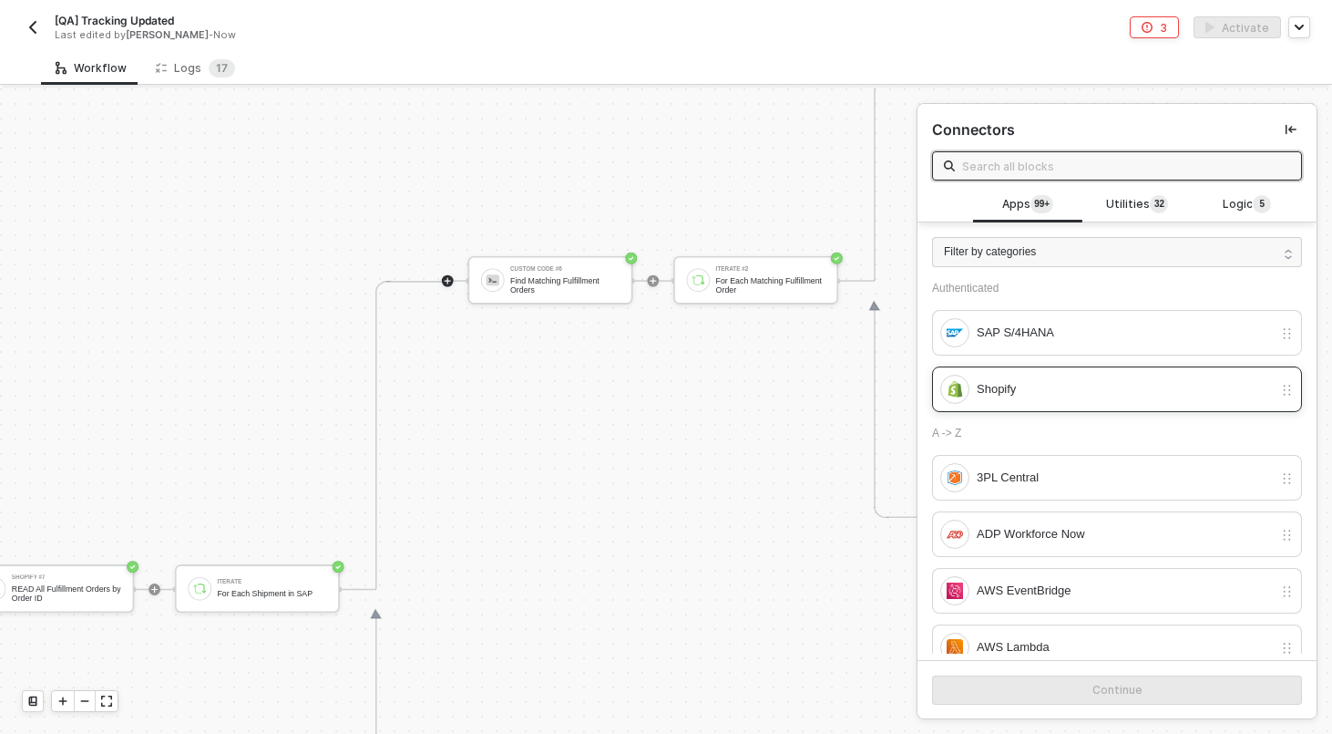
click at [1015, 391] on div "Shopify" at bounding box center [1125, 389] width 296 height 20
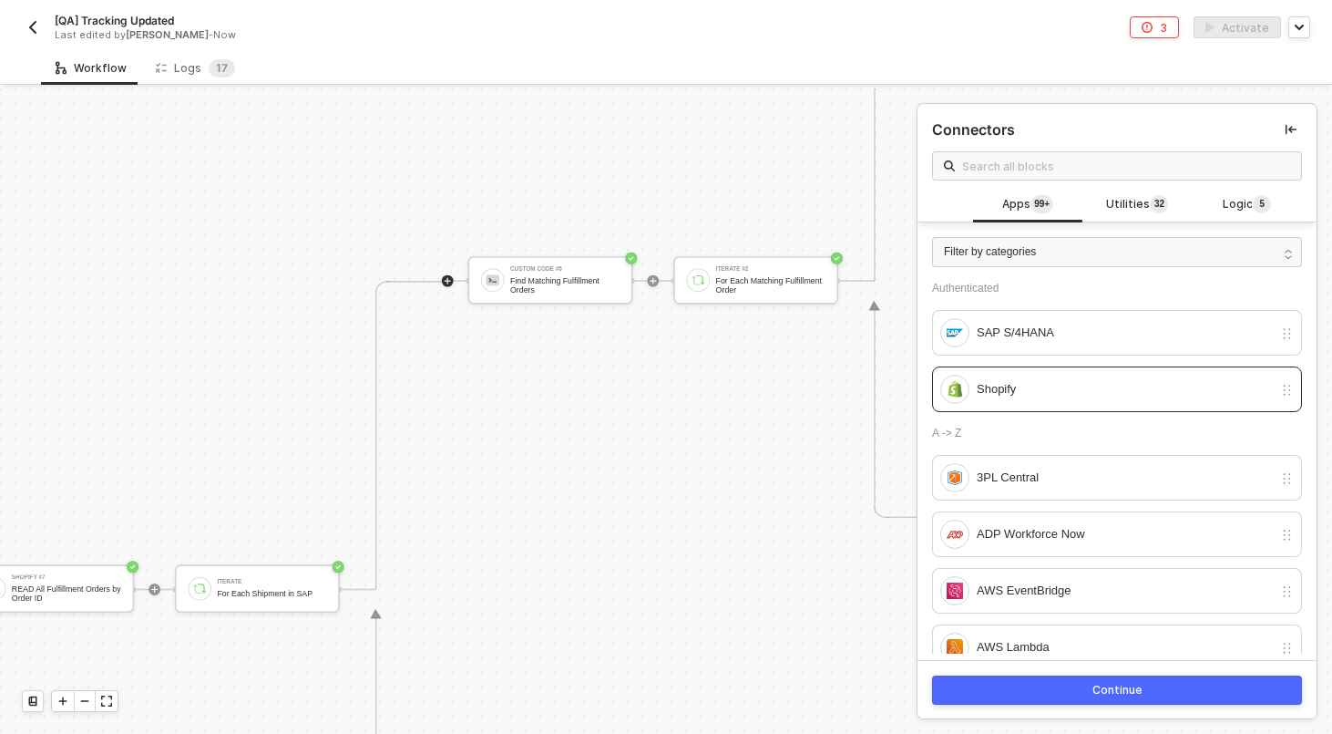
click at [1128, 684] on div "Continue" at bounding box center [1118, 690] width 50 height 15
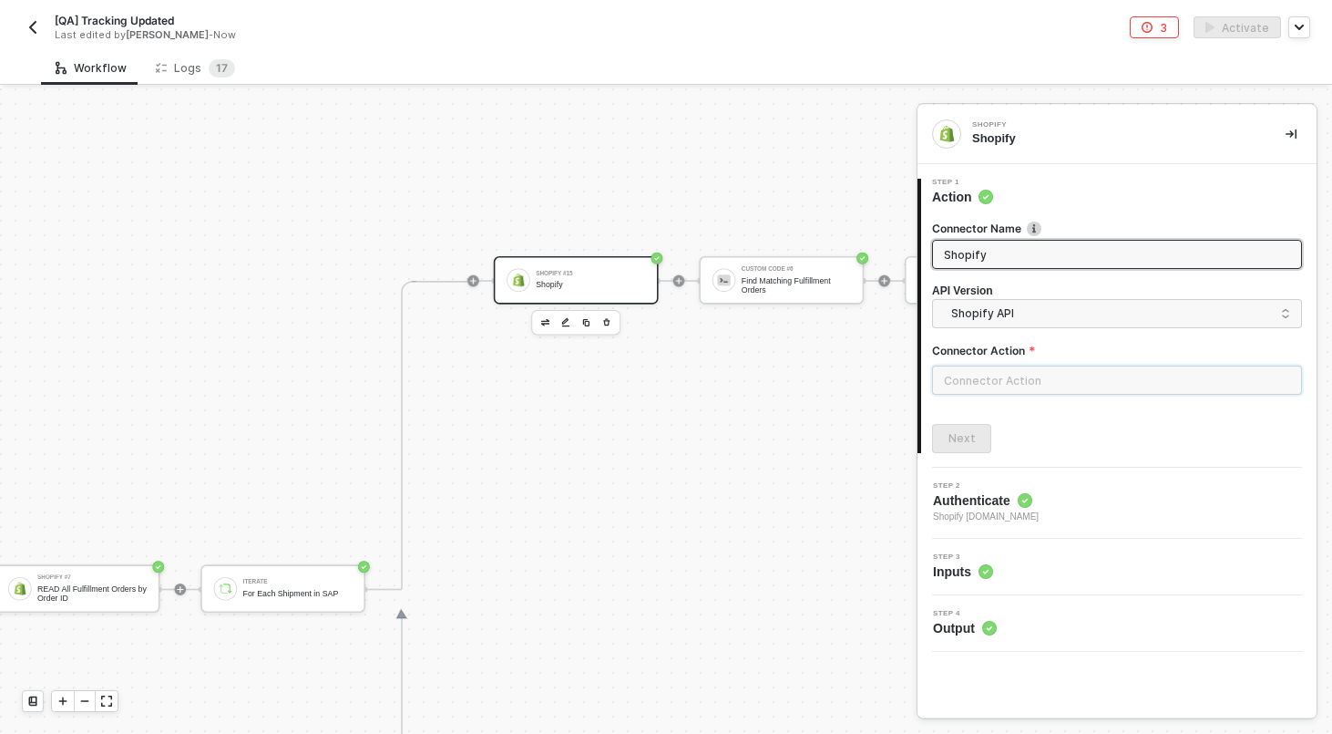
click at [1037, 375] on input "text" at bounding box center [1117, 379] width 370 height 29
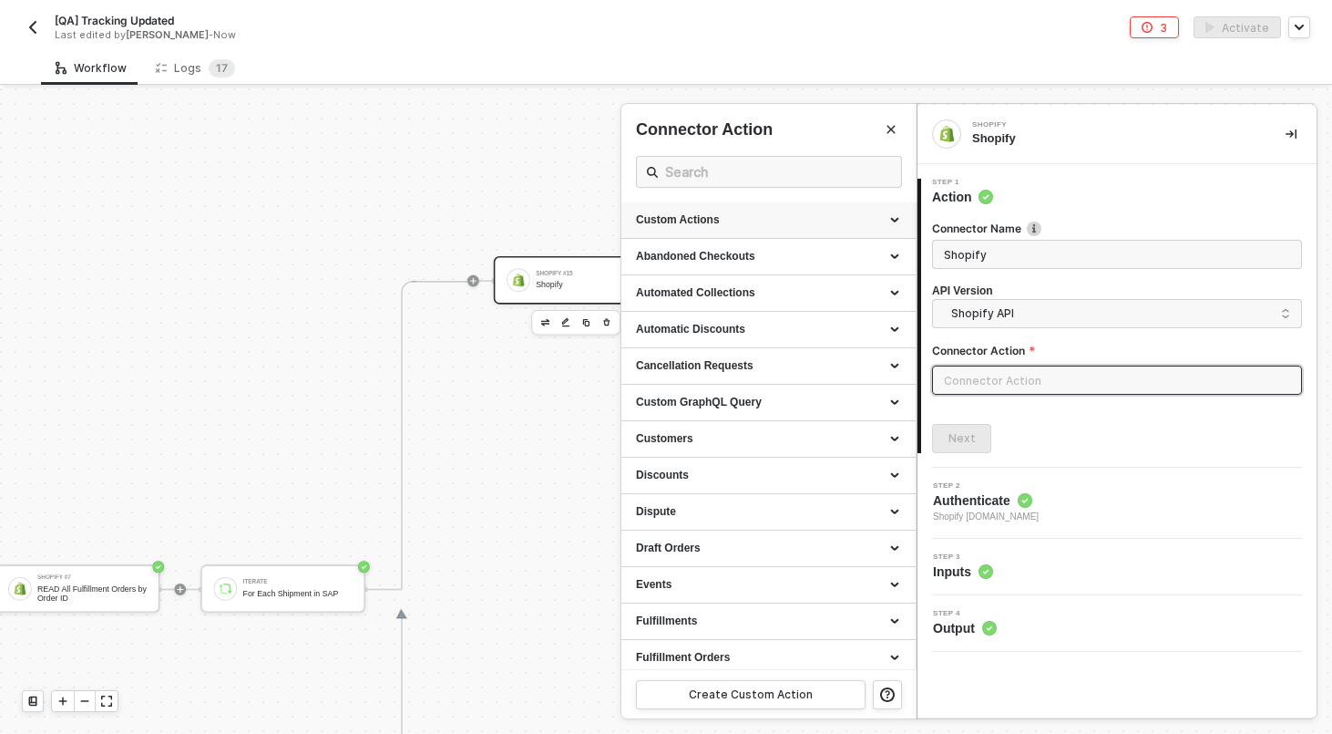
click at [830, 227] on div "Custom Actions" at bounding box center [768, 219] width 265 height 15
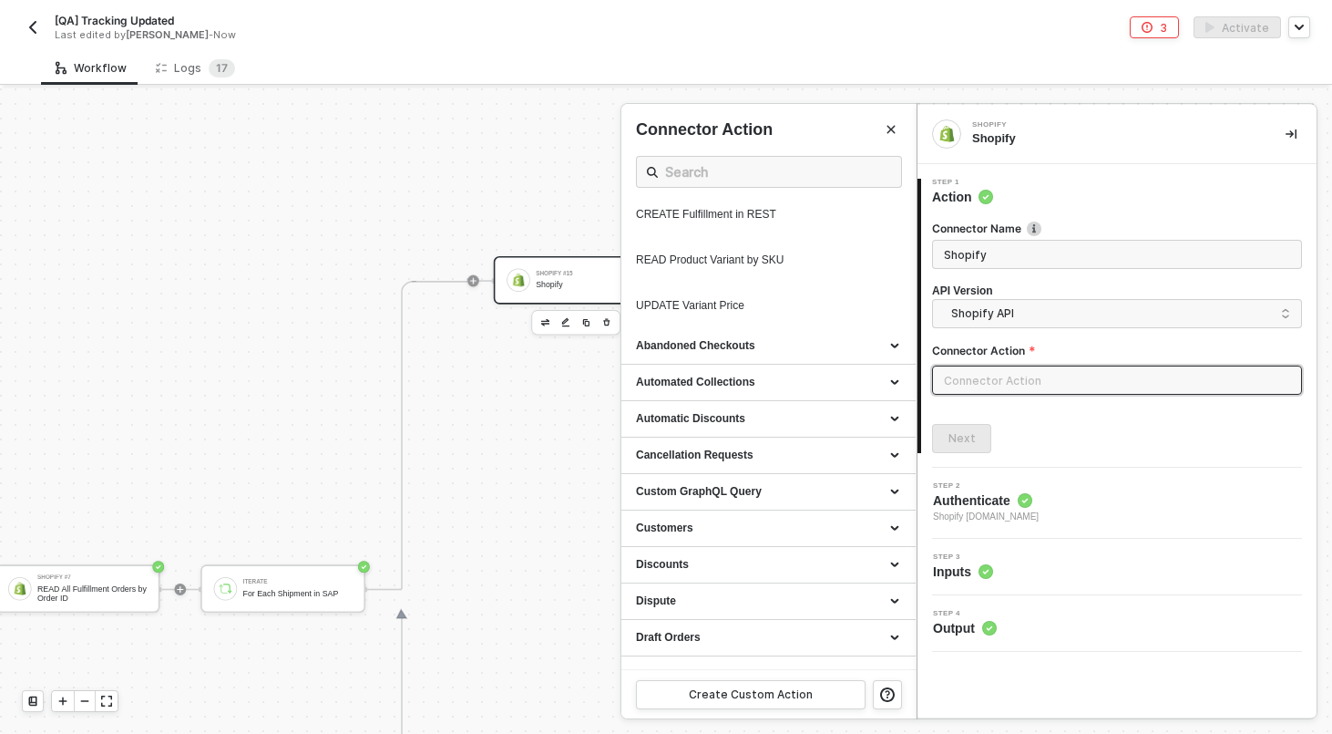
scroll to position [1127, 0]
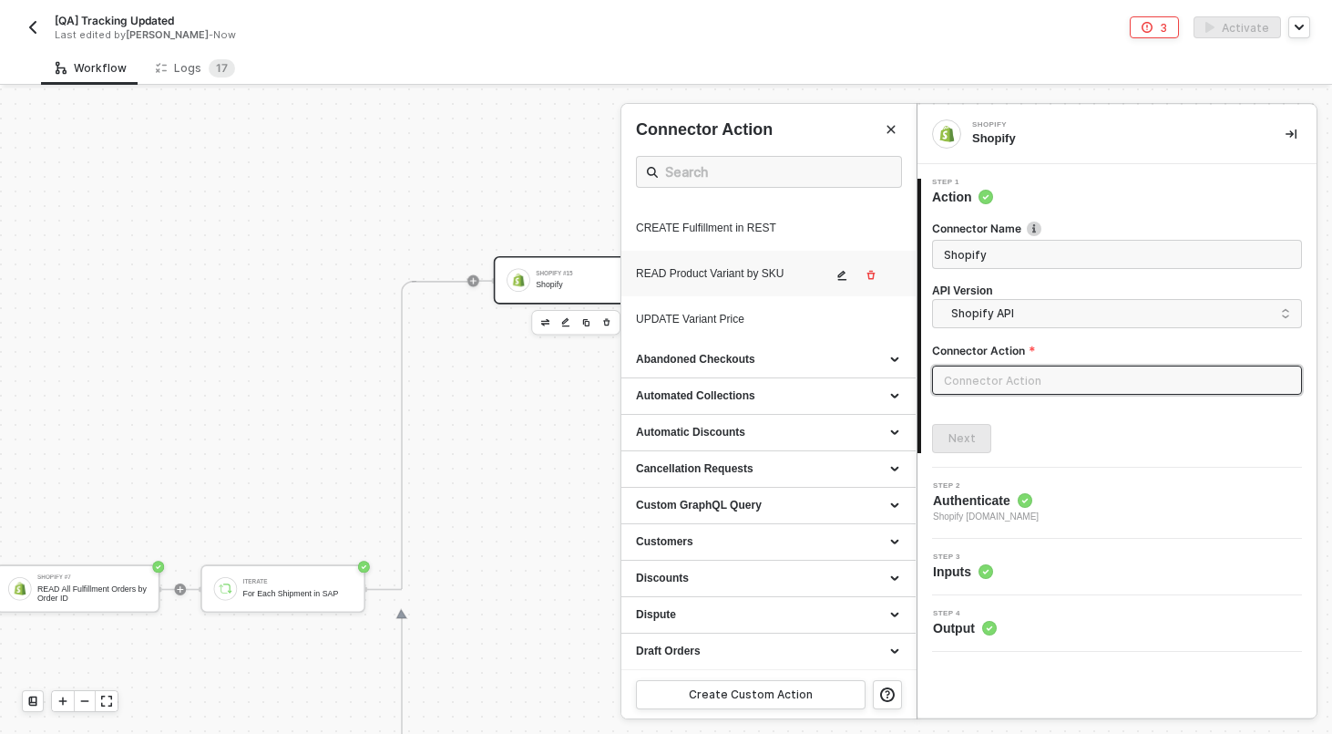
click at [732, 282] on div "READ Product Variant by SKU" at bounding box center [734, 273] width 196 height 15
type input "Custom Action"
type input "Custom - READ Product Variant by SKU"
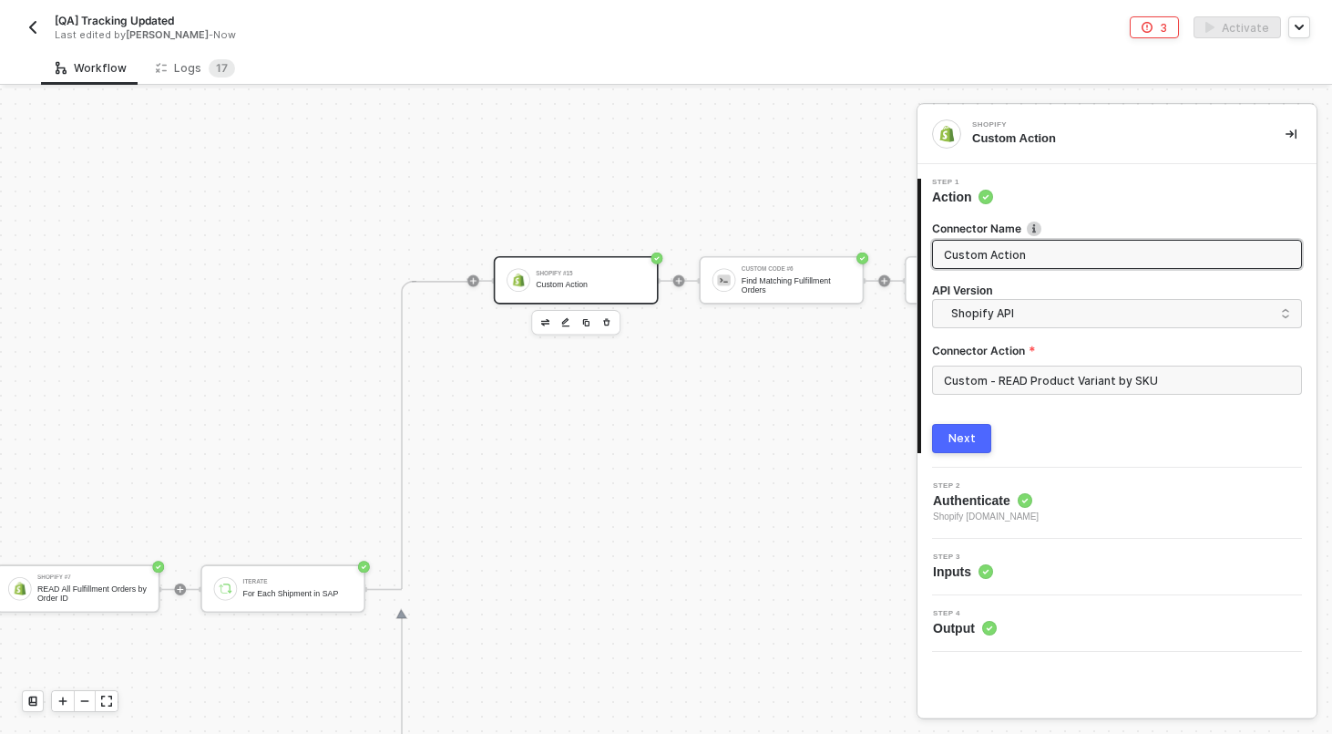
click at [1002, 252] on input "Custom Action" at bounding box center [1115, 254] width 343 height 20
type input "READ Product Variant by SKU"
click at [973, 438] on div "Next" at bounding box center [962, 438] width 27 height 15
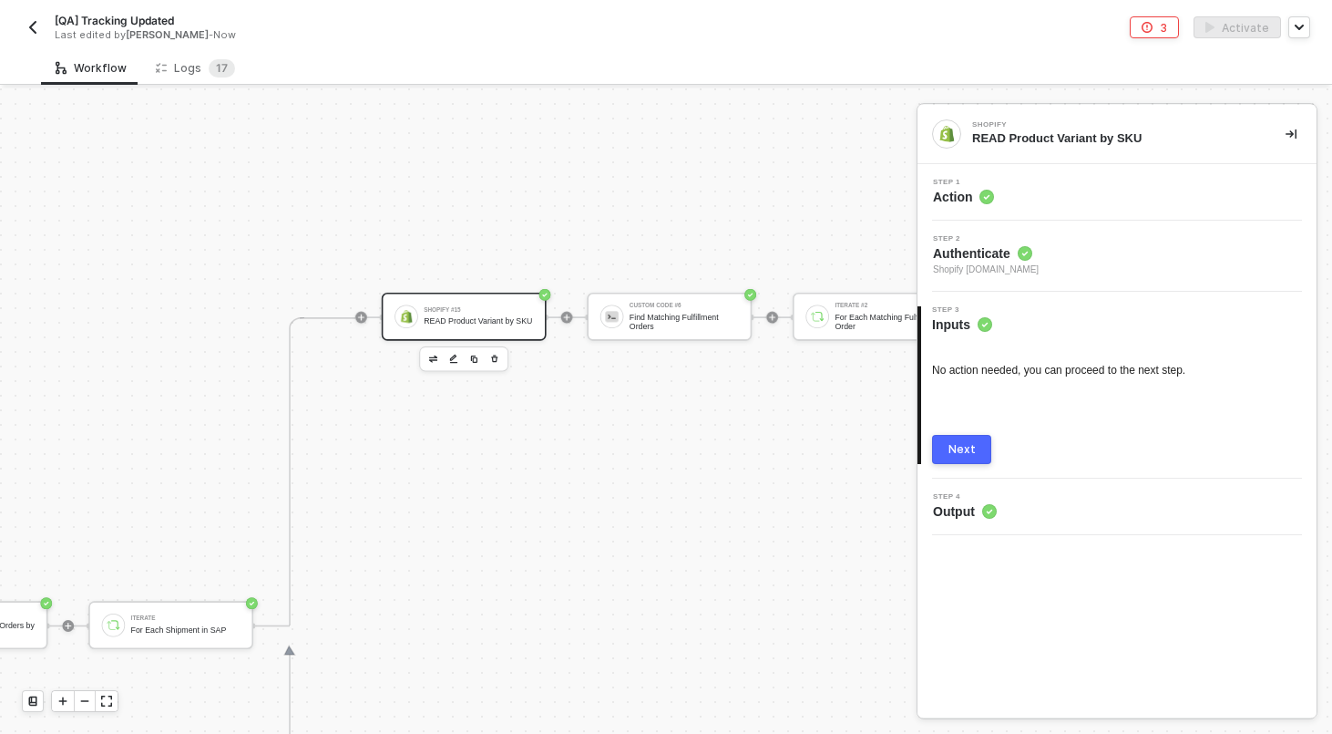
scroll to position [440, 3395]
click at [966, 446] on div "Next" at bounding box center [962, 449] width 27 height 15
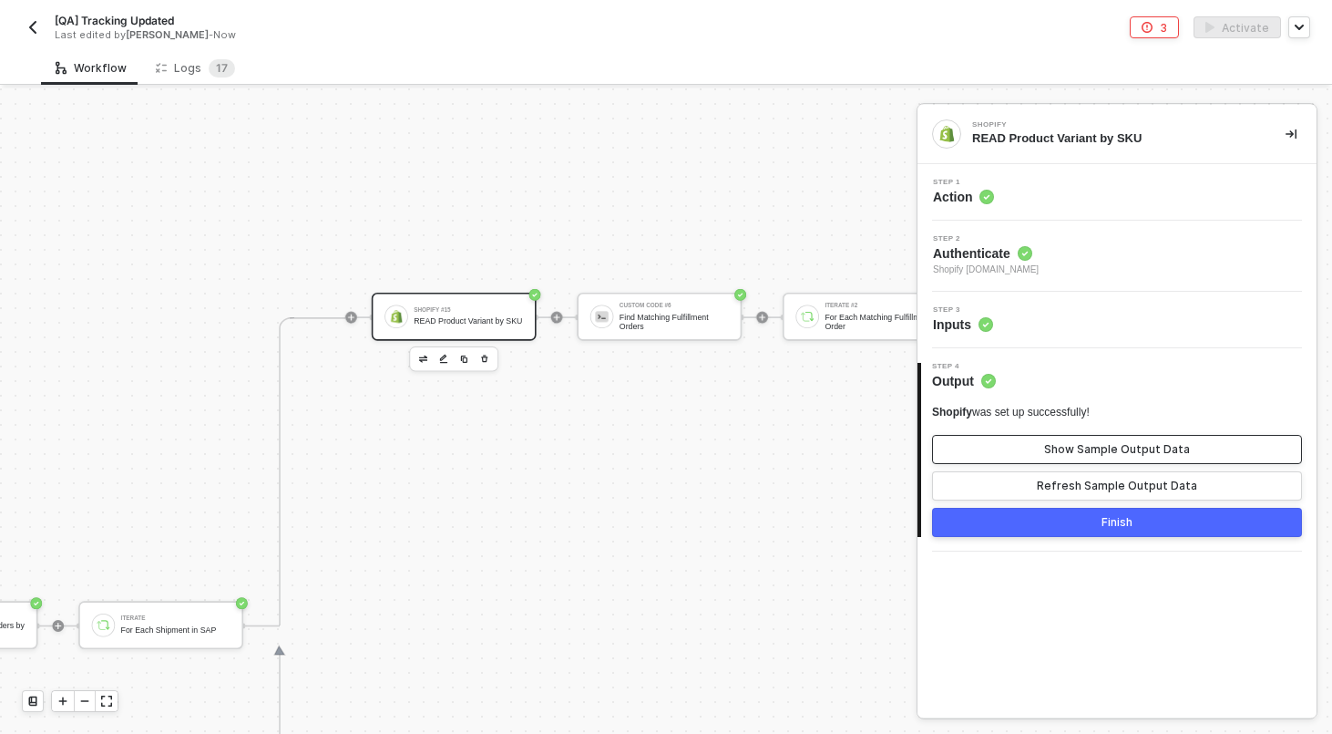
click at [1086, 439] on button "Show Sample Output Data" at bounding box center [1117, 449] width 370 height 29
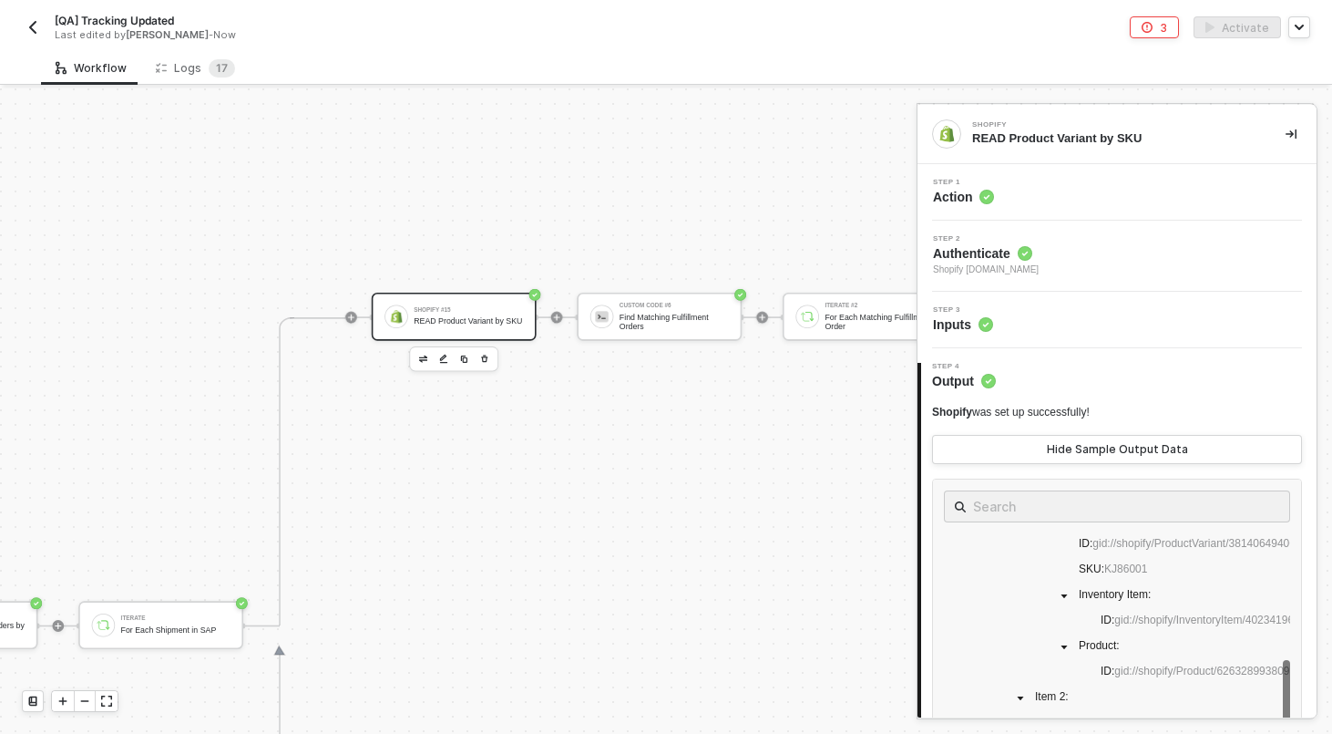
scroll to position [401, 0]
click at [1122, 447] on div "Hide Sample Output Data" at bounding box center [1117, 449] width 141 height 15
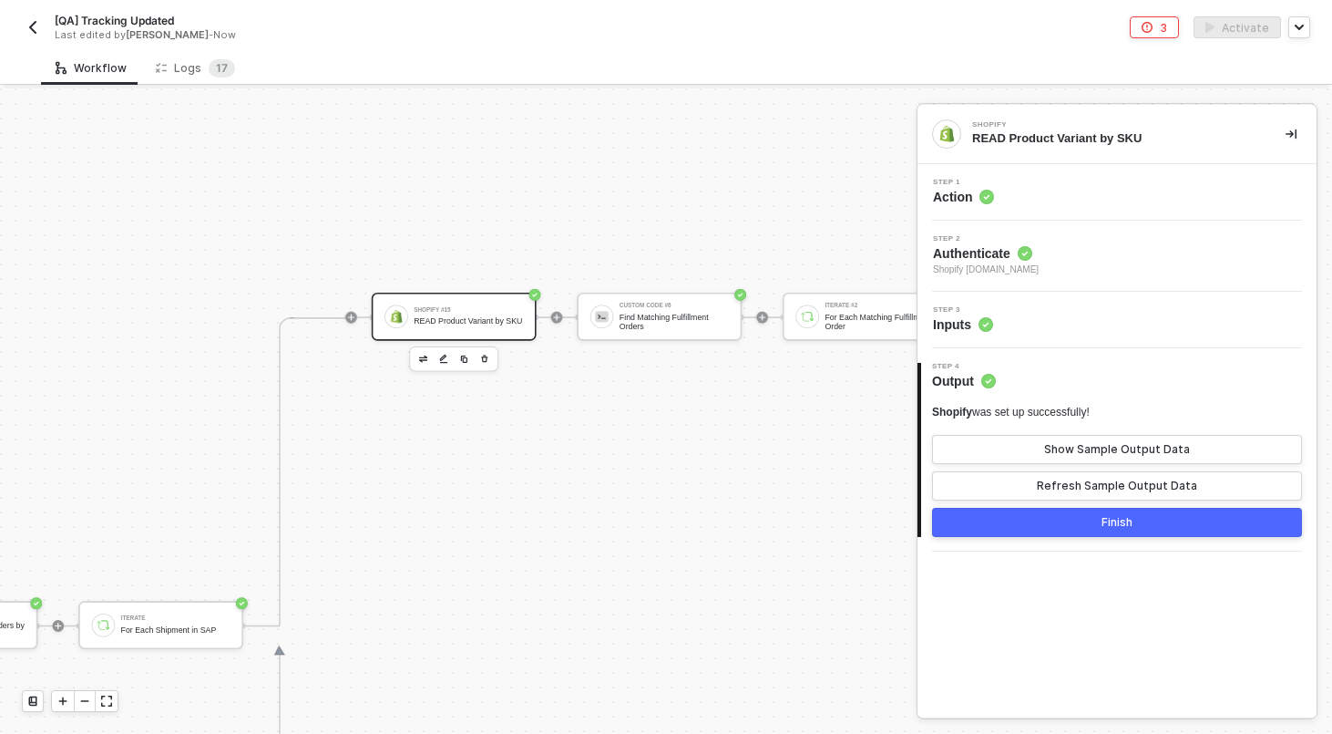
scroll to position [440, 3378]
click at [1066, 323] on div "Step 3 Inputs" at bounding box center [1119, 319] width 395 height 27
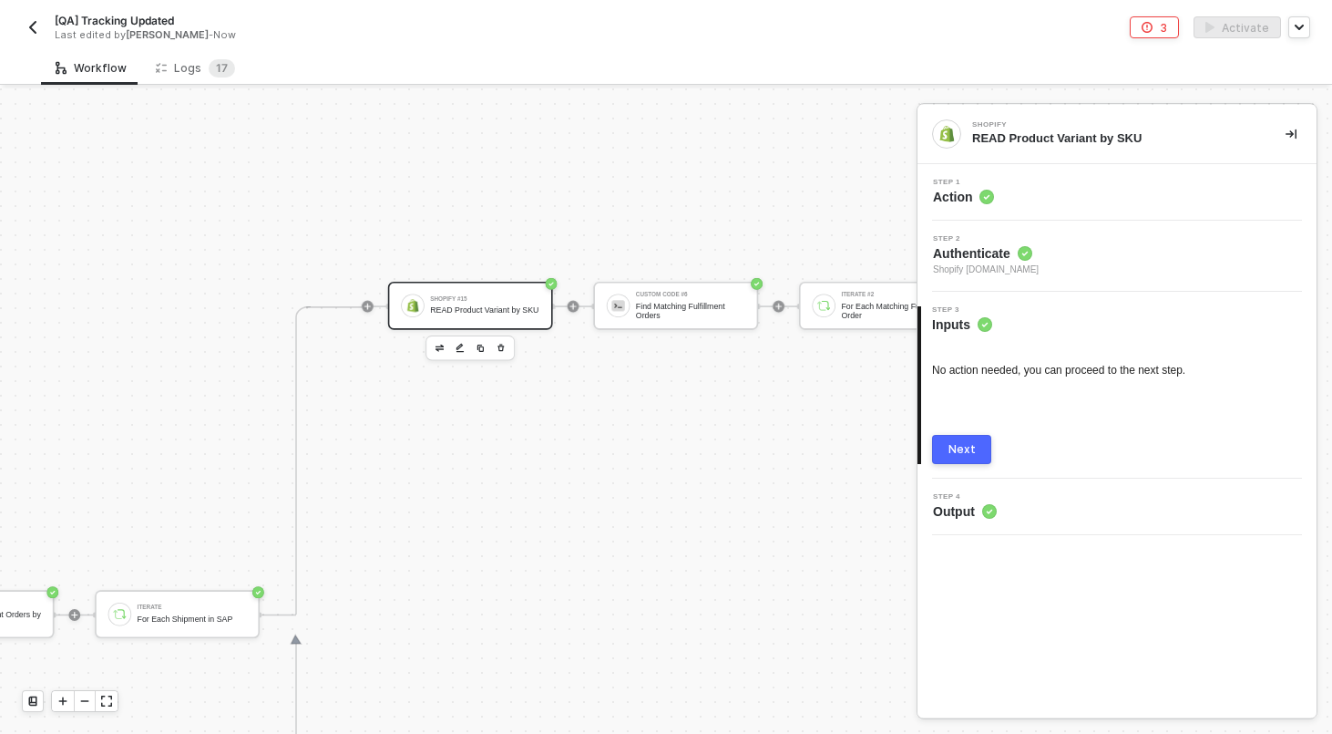
scroll to position [444, 3378]
click at [1065, 195] on div "Step 1 Action" at bounding box center [1119, 192] width 395 height 27
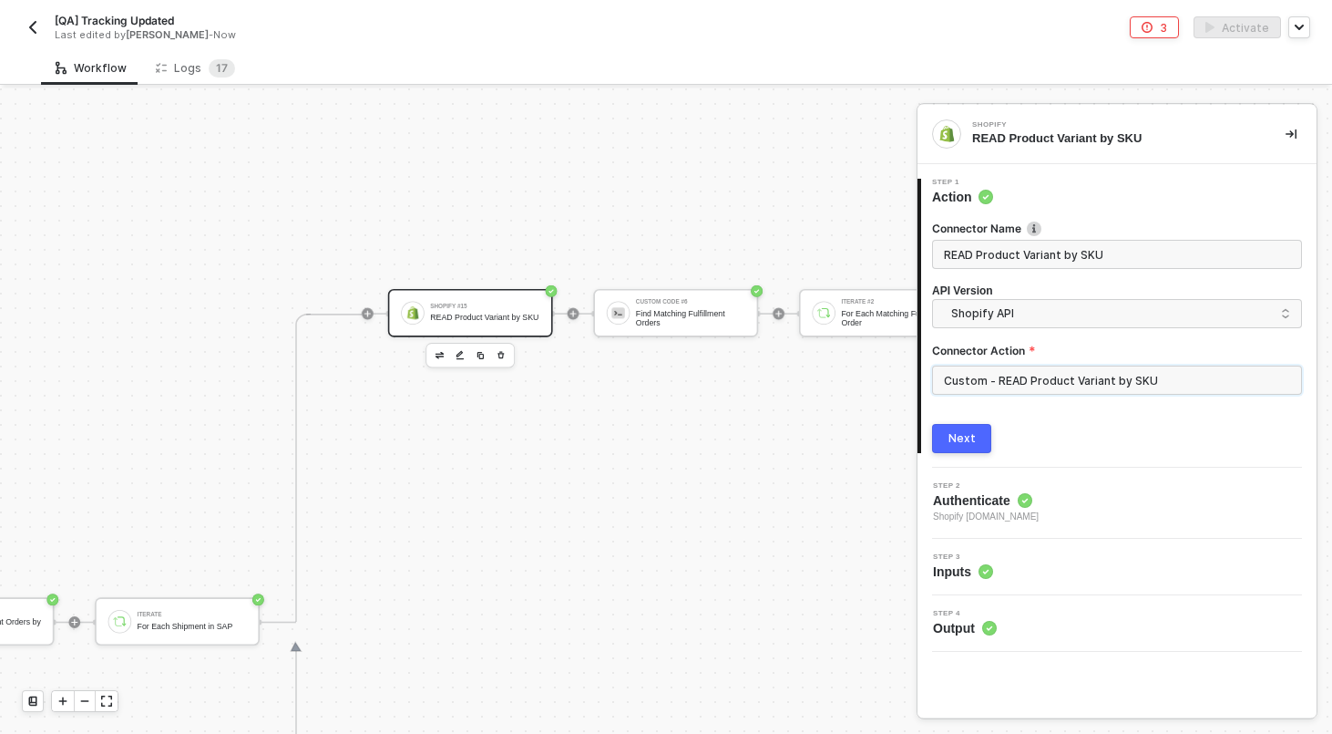
click at [1166, 369] on input "Custom - READ Product Variant by SKU" at bounding box center [1117, 379] width 370 height 29
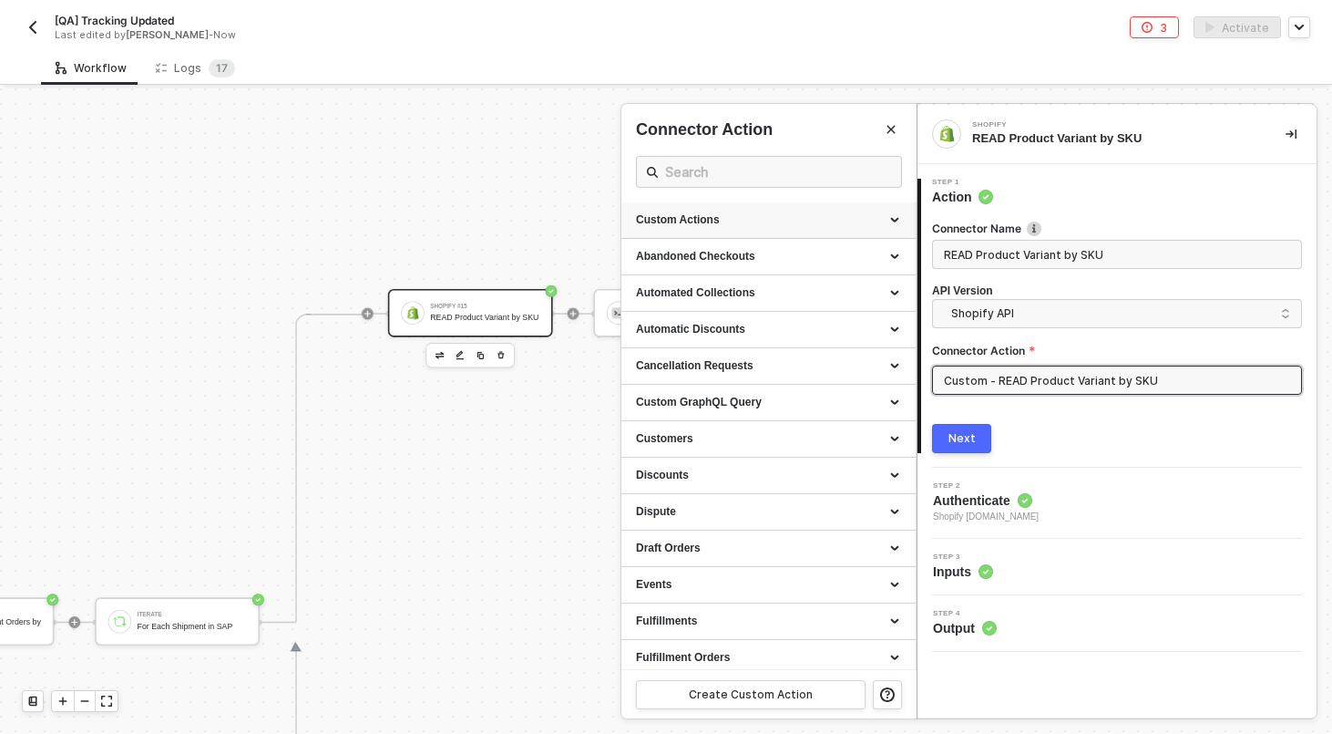
click at [901, 219] on div "Custom Actions" at bounding box center [769, 220] width 294 height 36
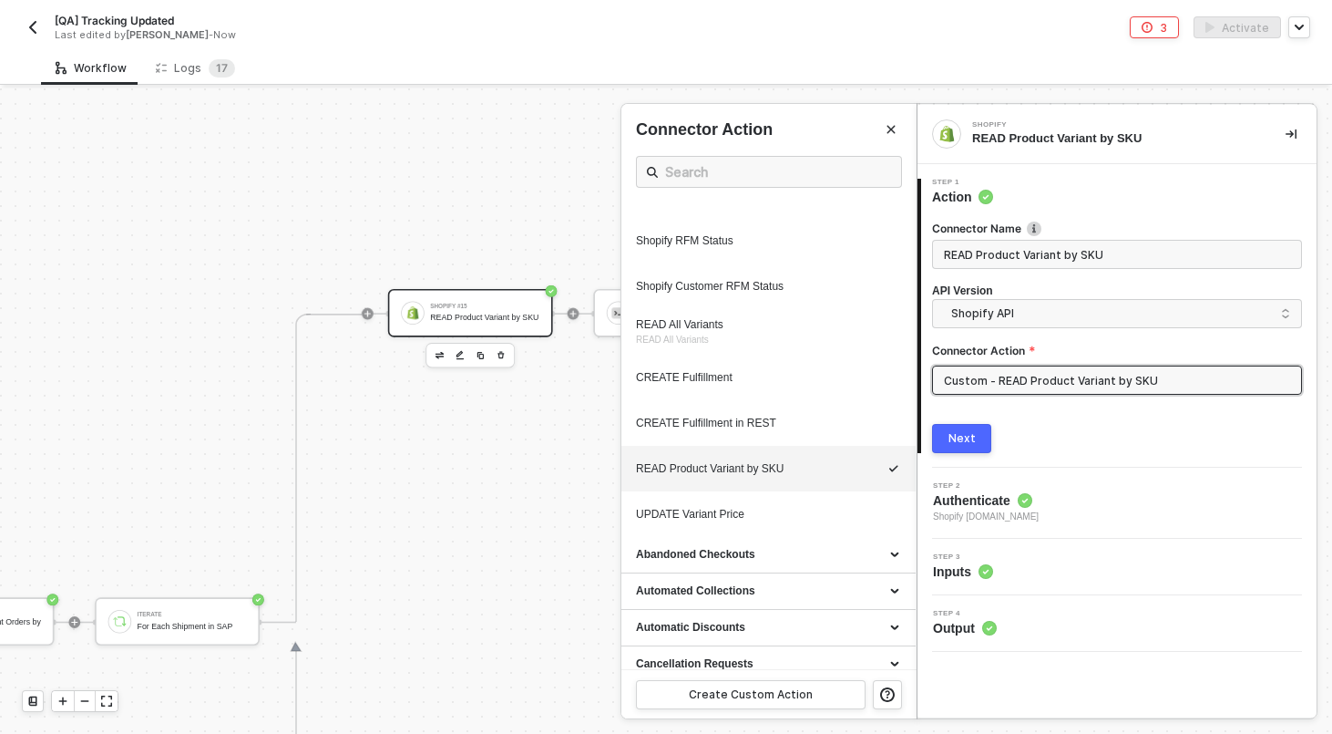
scroll to position [947, 0]
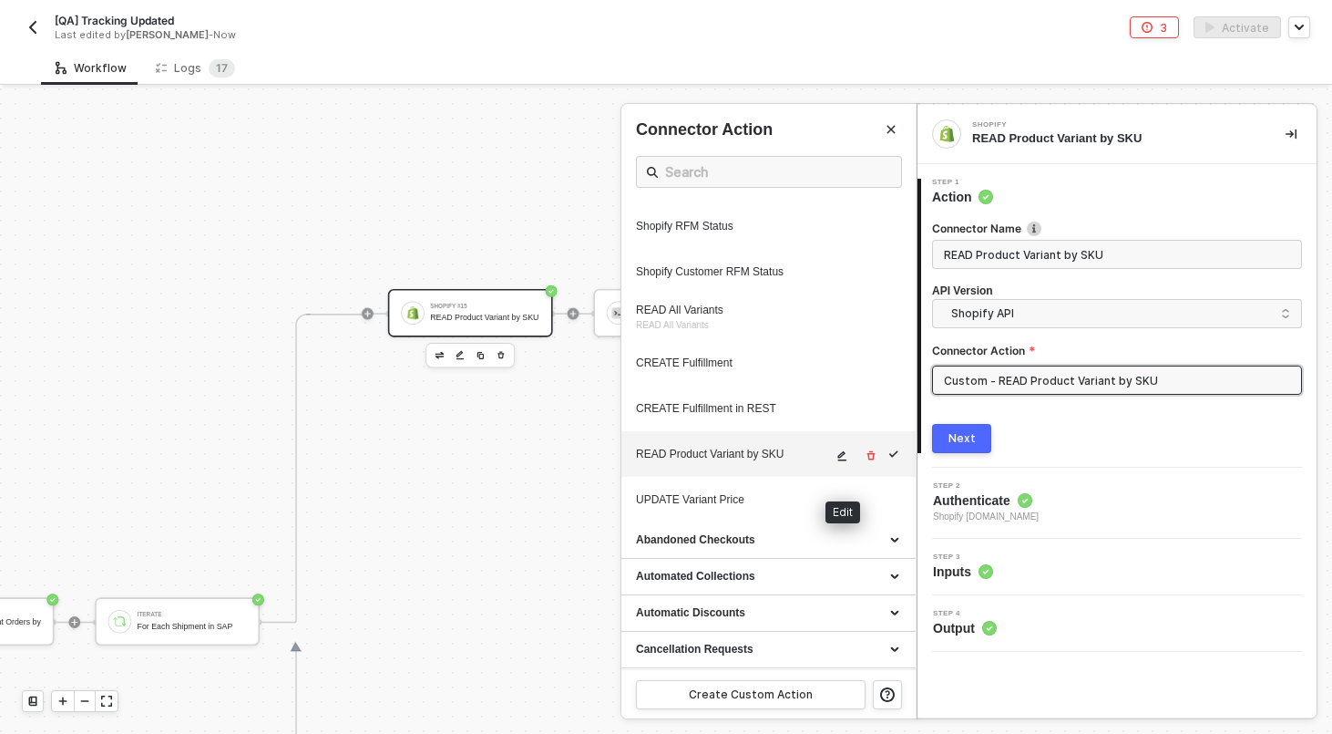
click at [837, 461] on button "button" at bounding box center [843, 456] width 22 height 22
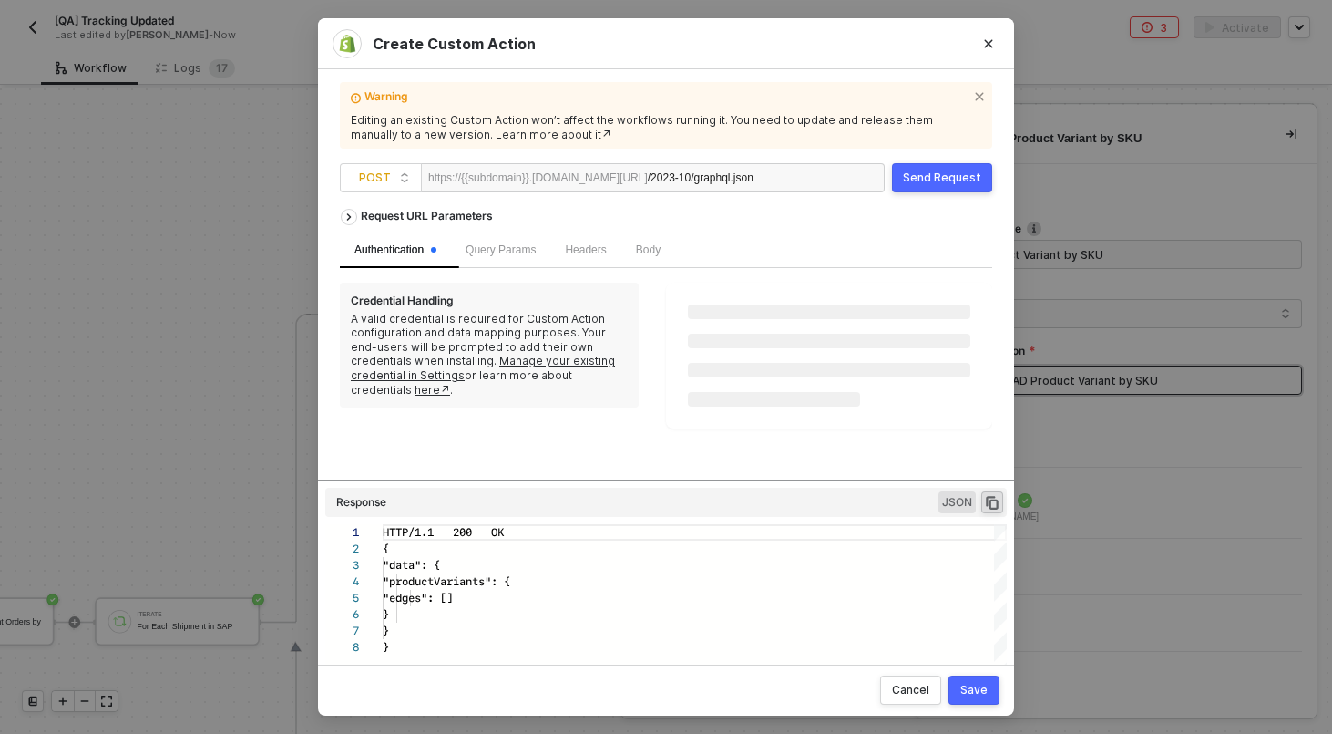
scroll to position [115, 0]
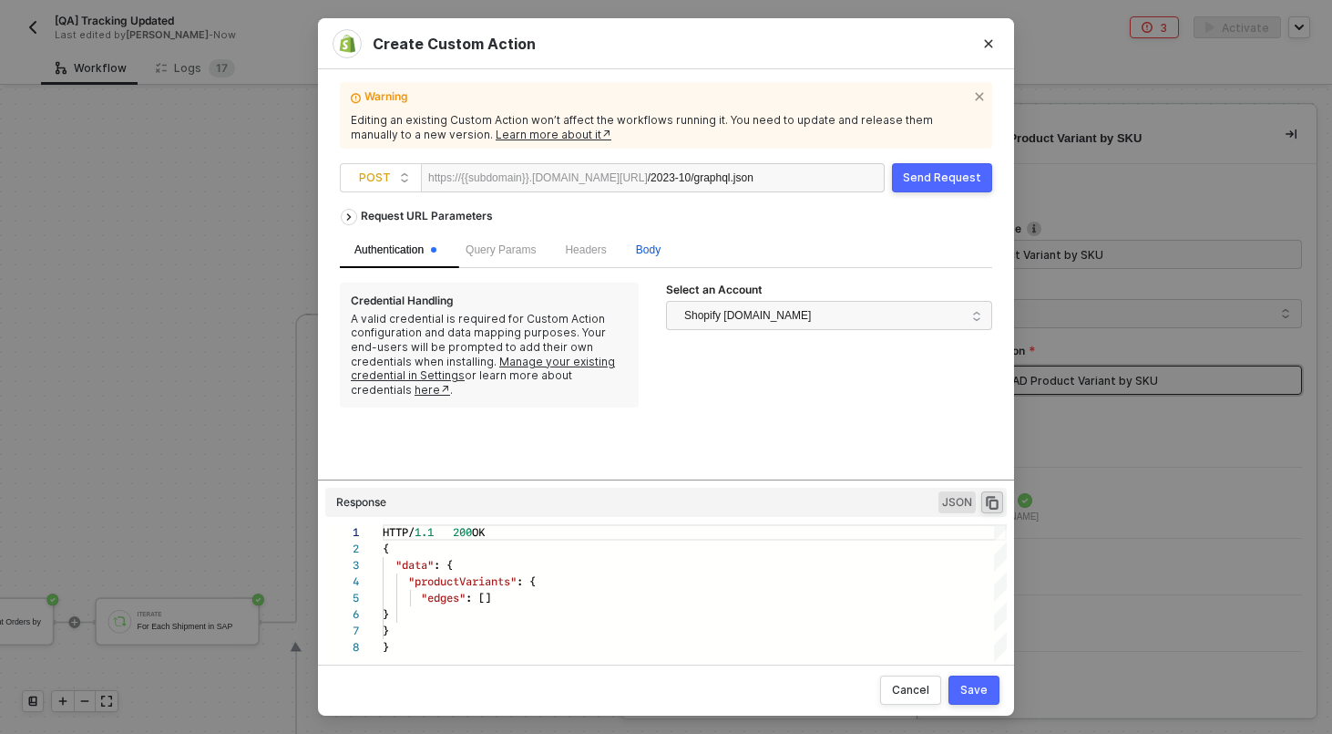
click at [661, 252] on span "Body" at bounding box center [648, 249] width 25 height 13
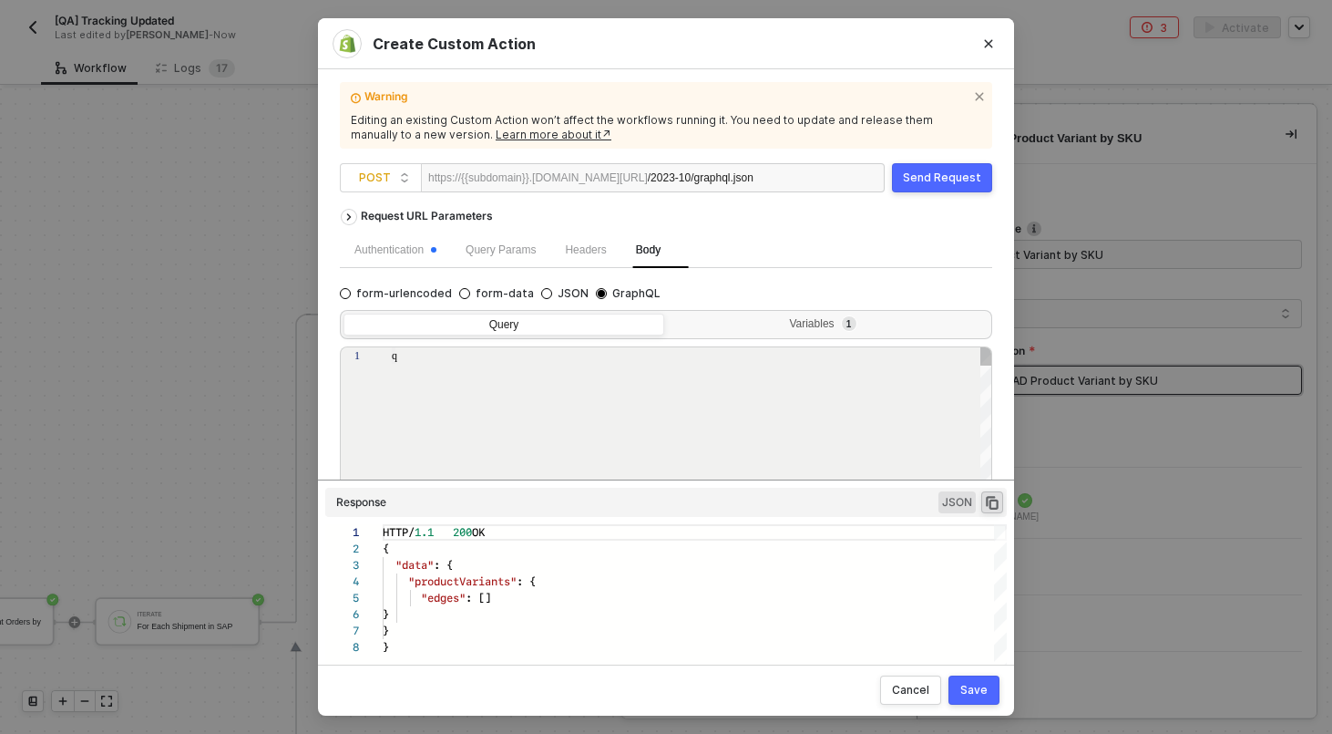
type textarea "query getVariantBySku($query: String!) { productVariants(first: 10, query: $que…"
click at [790, 340] on div "Query Variables 1 1 2 3 4 5 6 7 8 9 10 11 12 13 14 15 16 query getVariantBySku(…" at bounding box center [666, 450] width 653 height 295
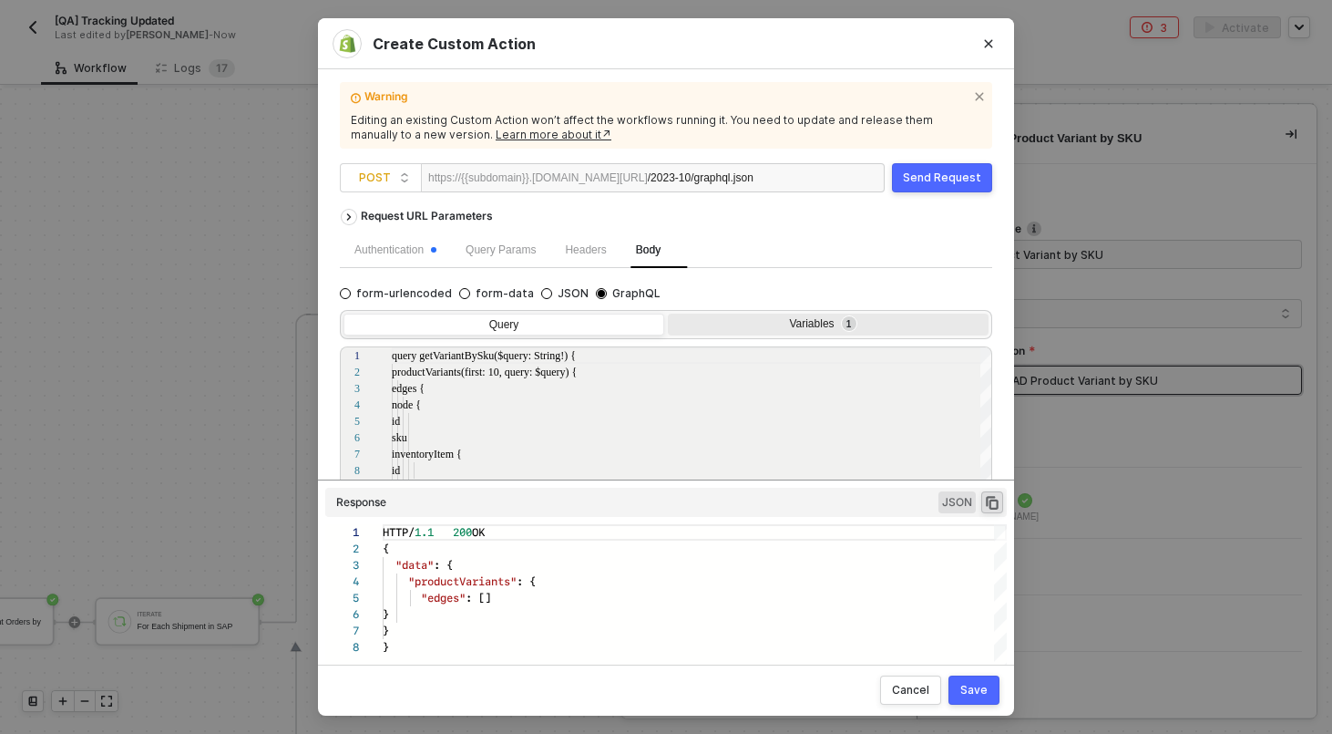
click at [791, 337] on div "Variables 1" at bounding box center [828, 327] width 321 height 26
click at [668, 314] on input "Variables 1" at bounding box center [668, 314] width 0 height 0
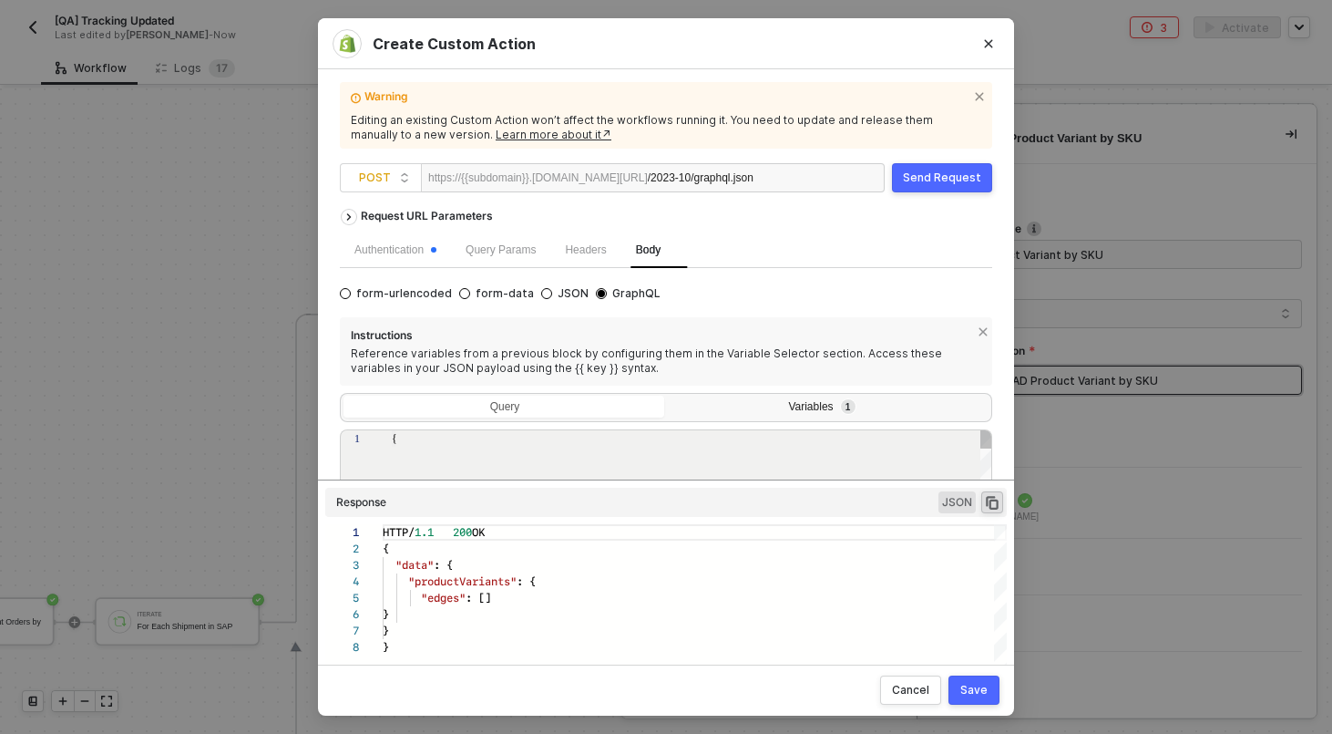
type textarea "{ "query": "{{material_no}}" }"
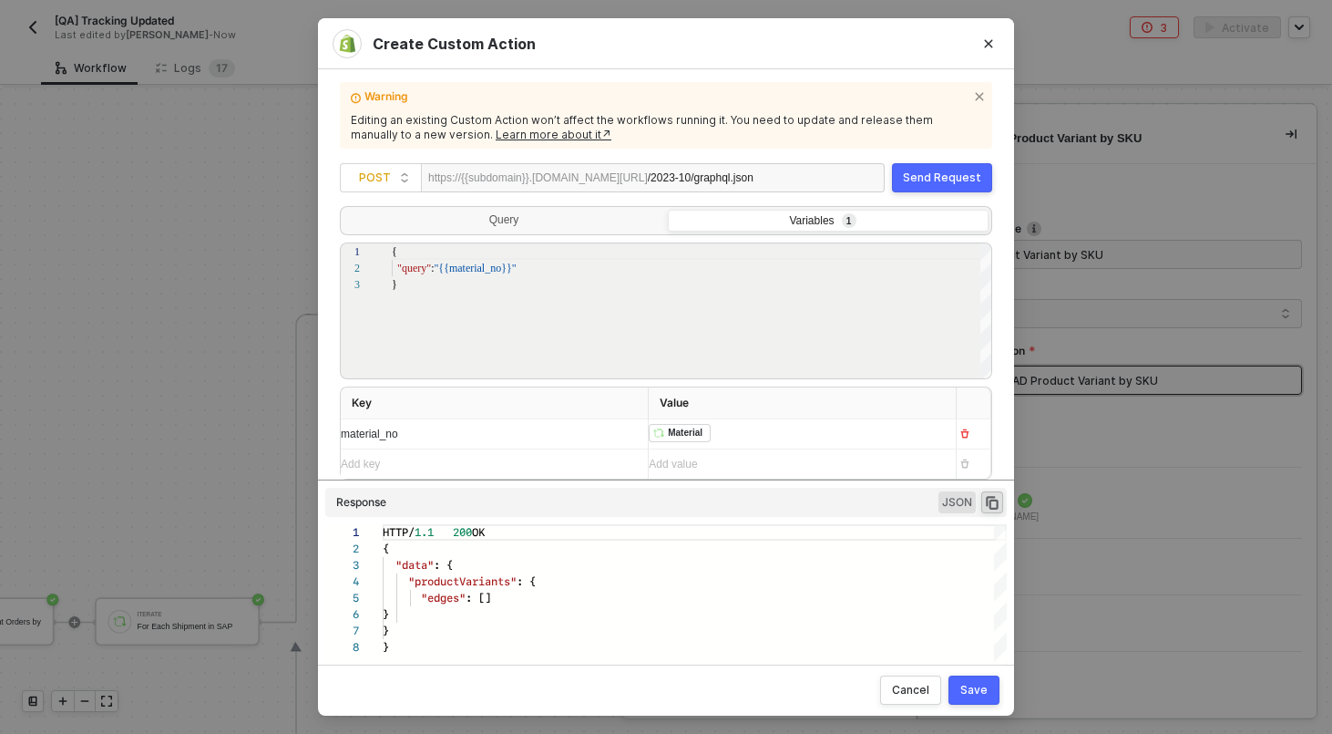
click at [790, 438] on div "﻿ ﻿ Material ﻿" at bounding box center [795, 433] width 293 height 29
click at [996, 56] on button "Close" at bounding box center [988, 43] width 29 height 29
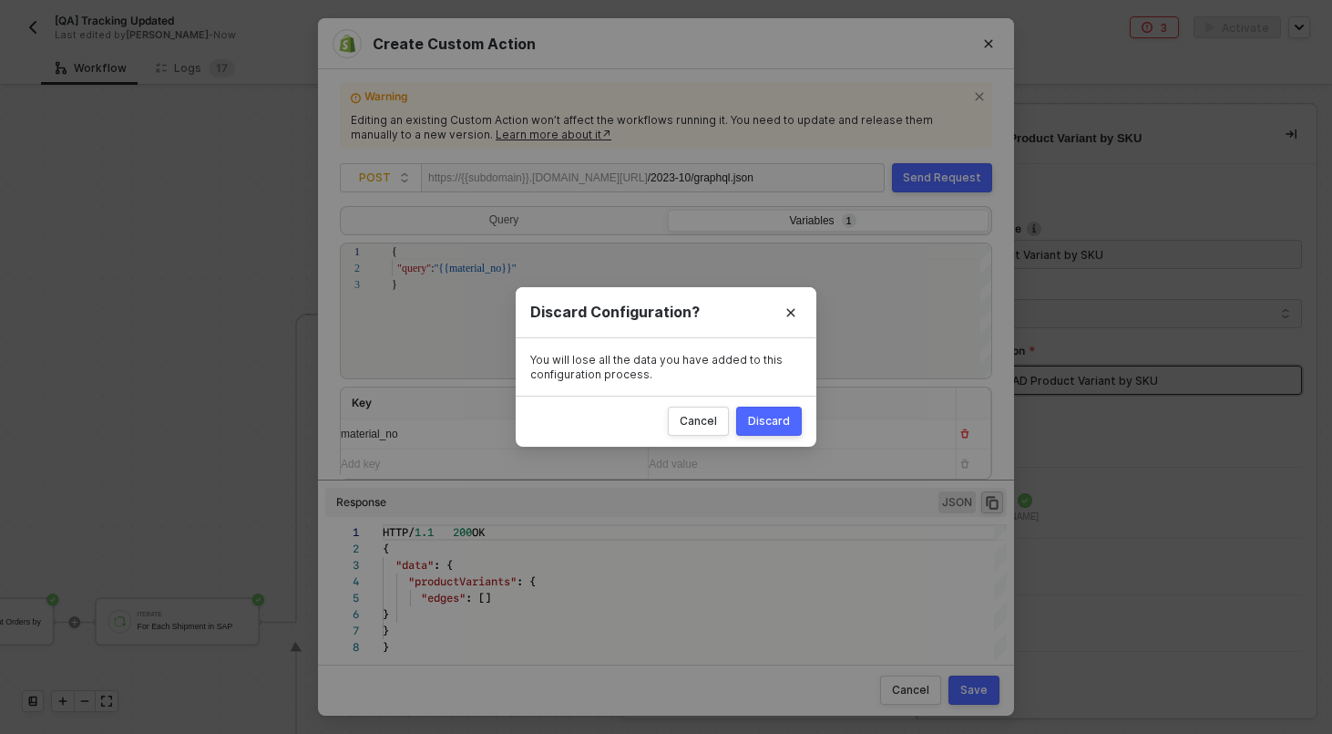
click at [783, 425] on div "Discard" at bounding box center [769, 421] width 42 height 15
radio input "true"
radio input "false"
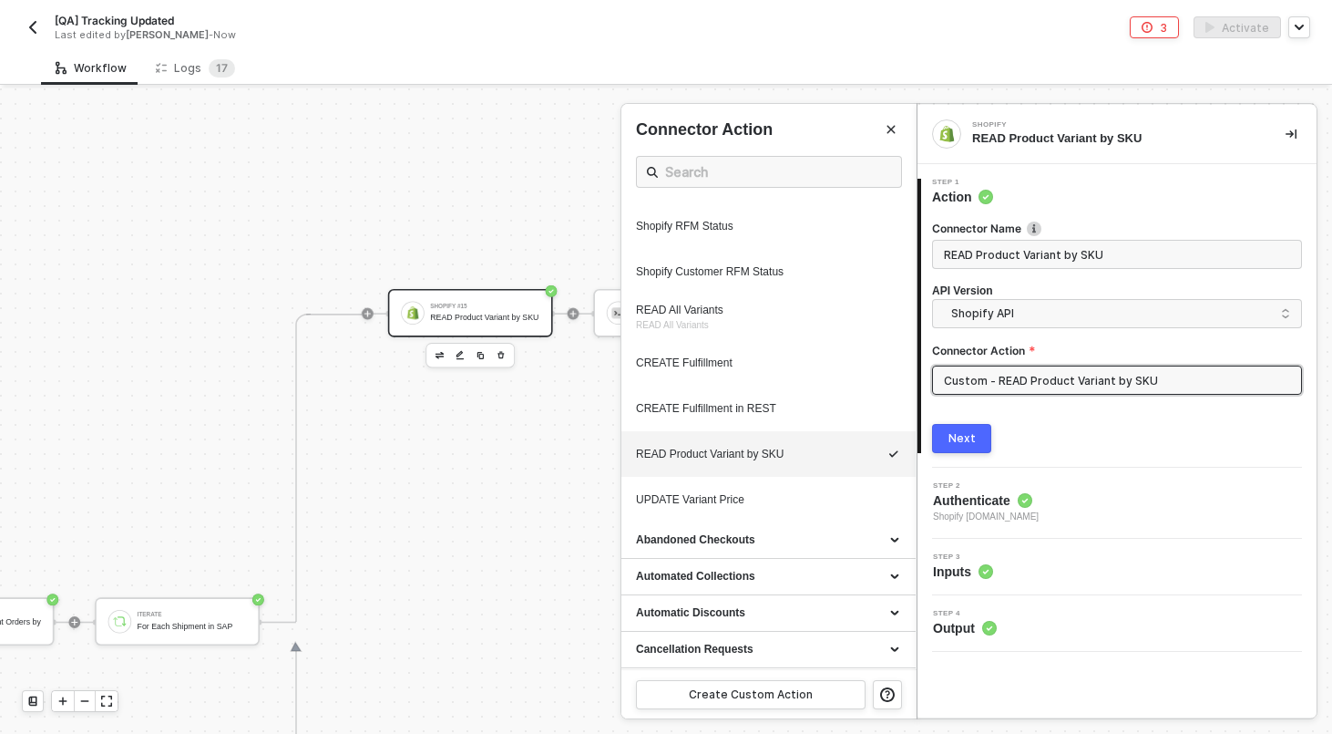
click at [507, 362] on div at bounding box center [666, 410] width 1332 height 645
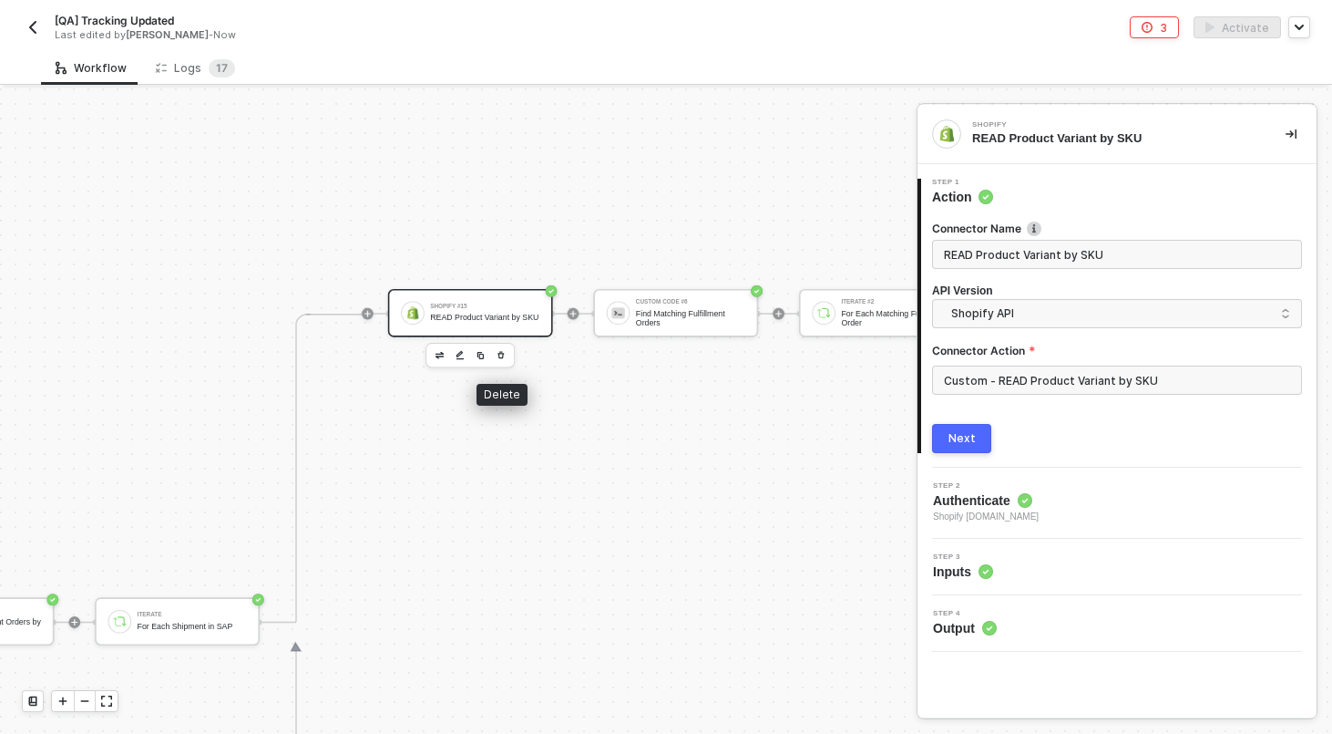
click at [500, 359] on icon "button" at bounding box center [501, 355] width 9 height 12
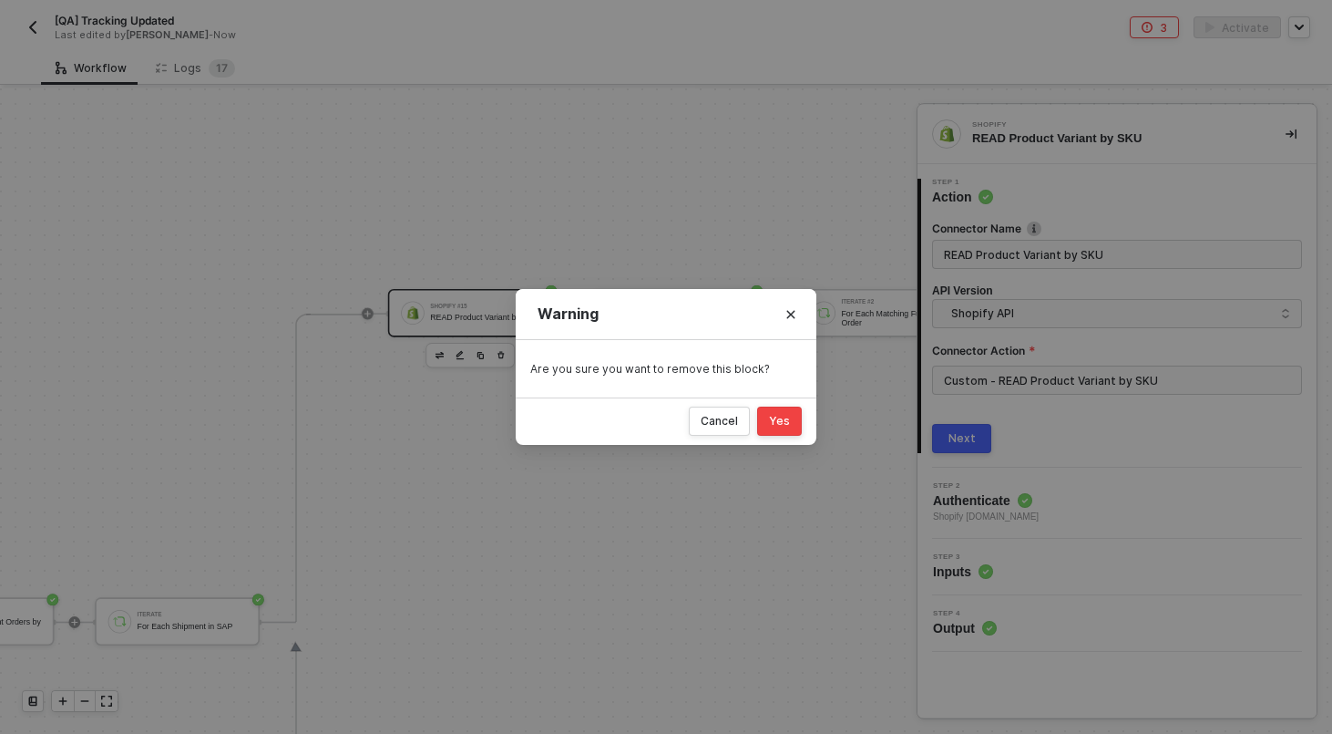
click at [780, 414] on div "Yes" at bounding box center [779, 421] width 21 height 15
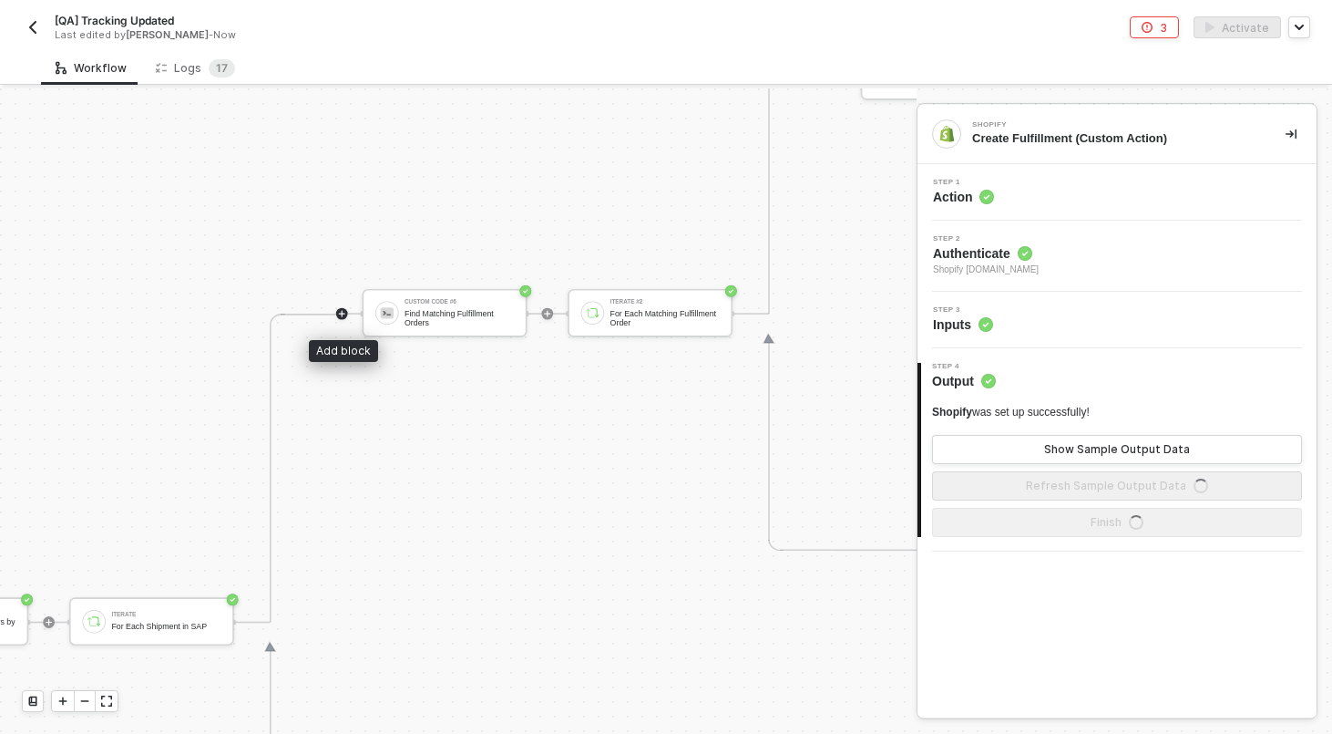
click at [344, 312] on icon "icon-play" at bounding box center [341, 313] width 9 height 9
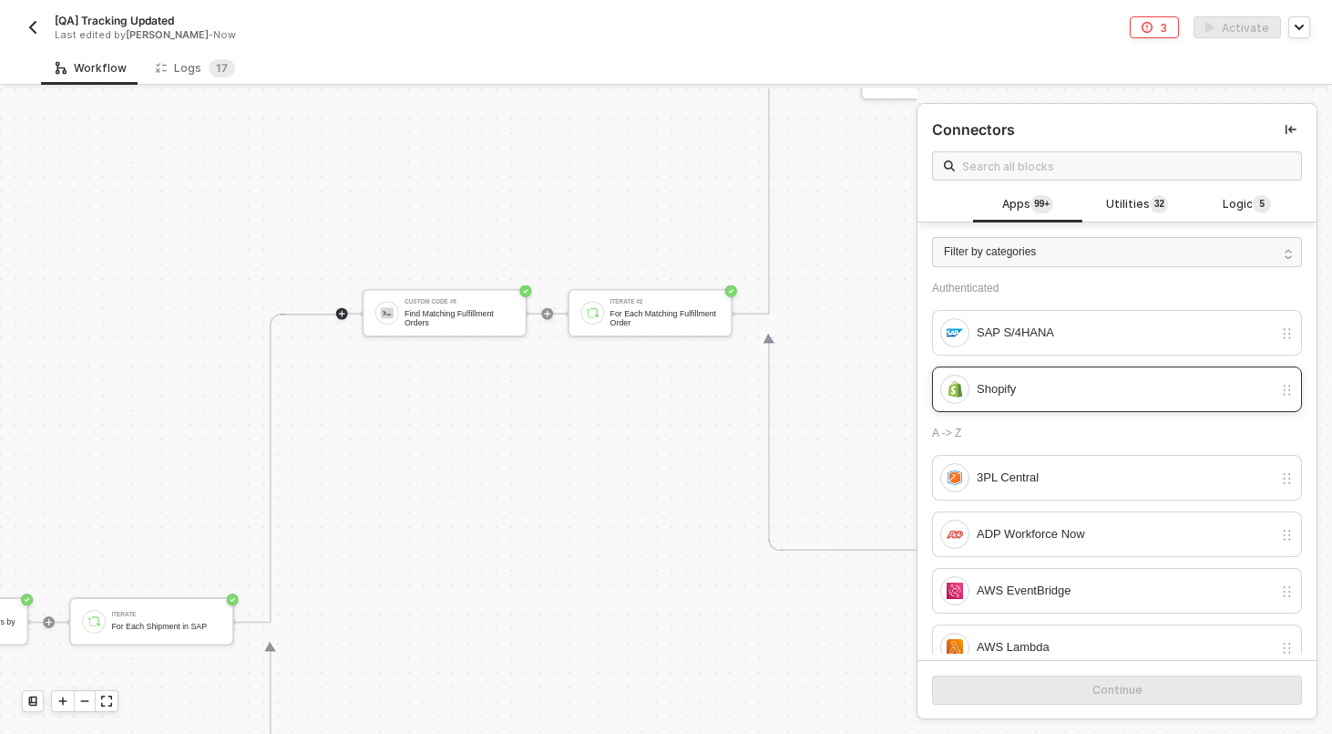
click at [1068, 385] on div "Shopify" at bounding box center [1125, 389] width 296 height 20
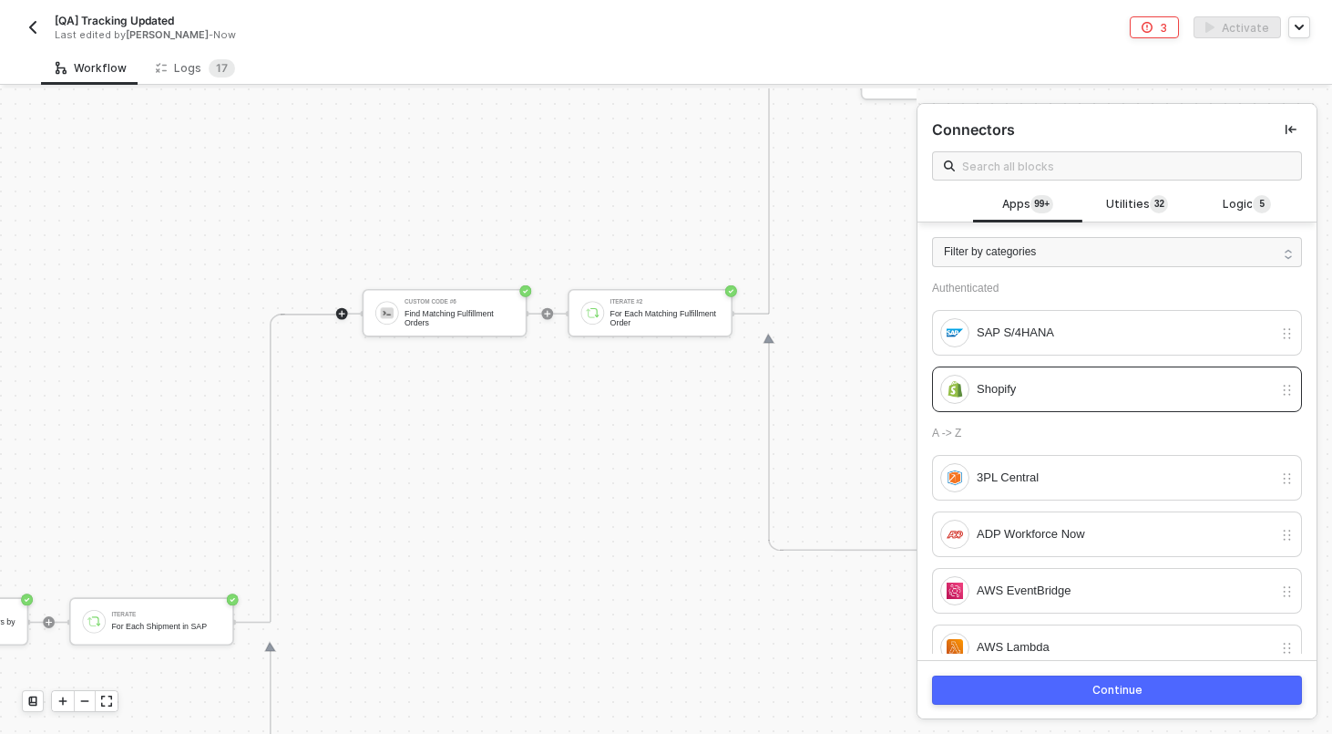
click at [1090, 692] on button "Continue" at bounding box center [1117, 689] width 370 height 29
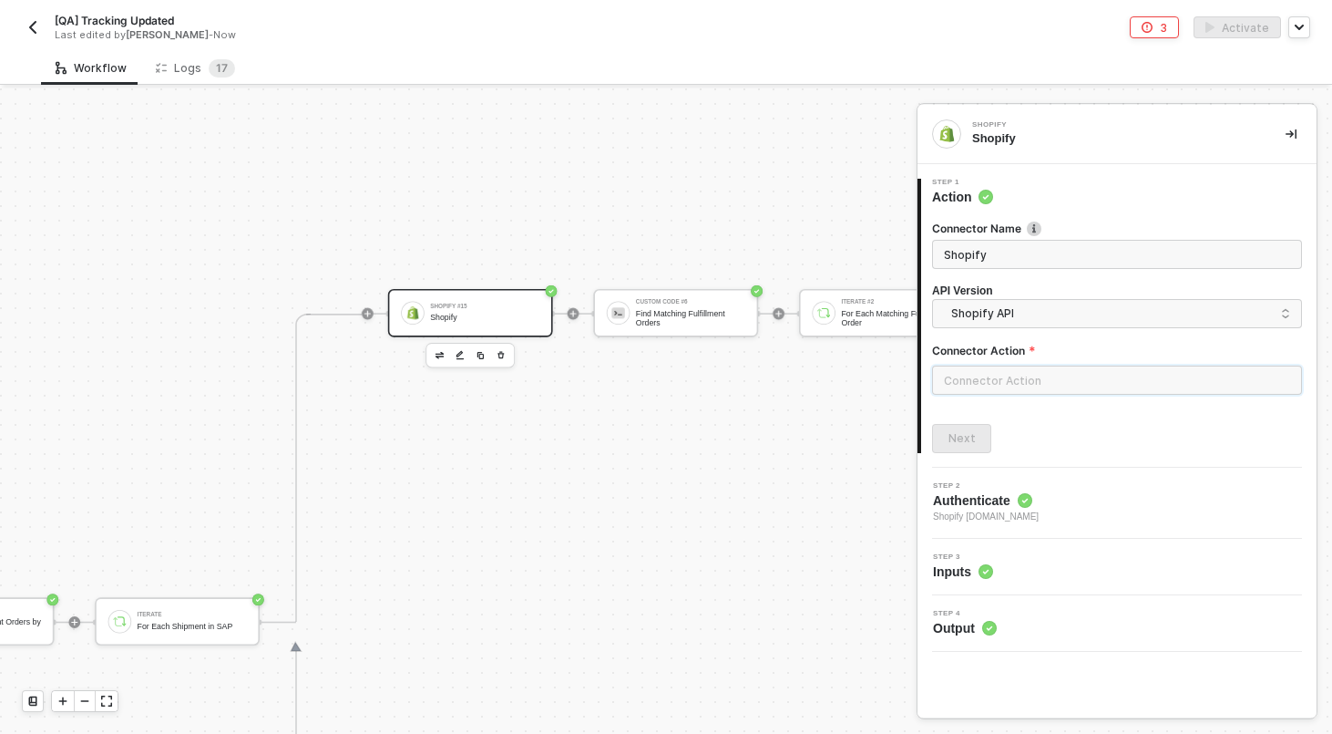
click at [1032, 368] on input "text" at bounding box center [1117, 379] width 370 height 29
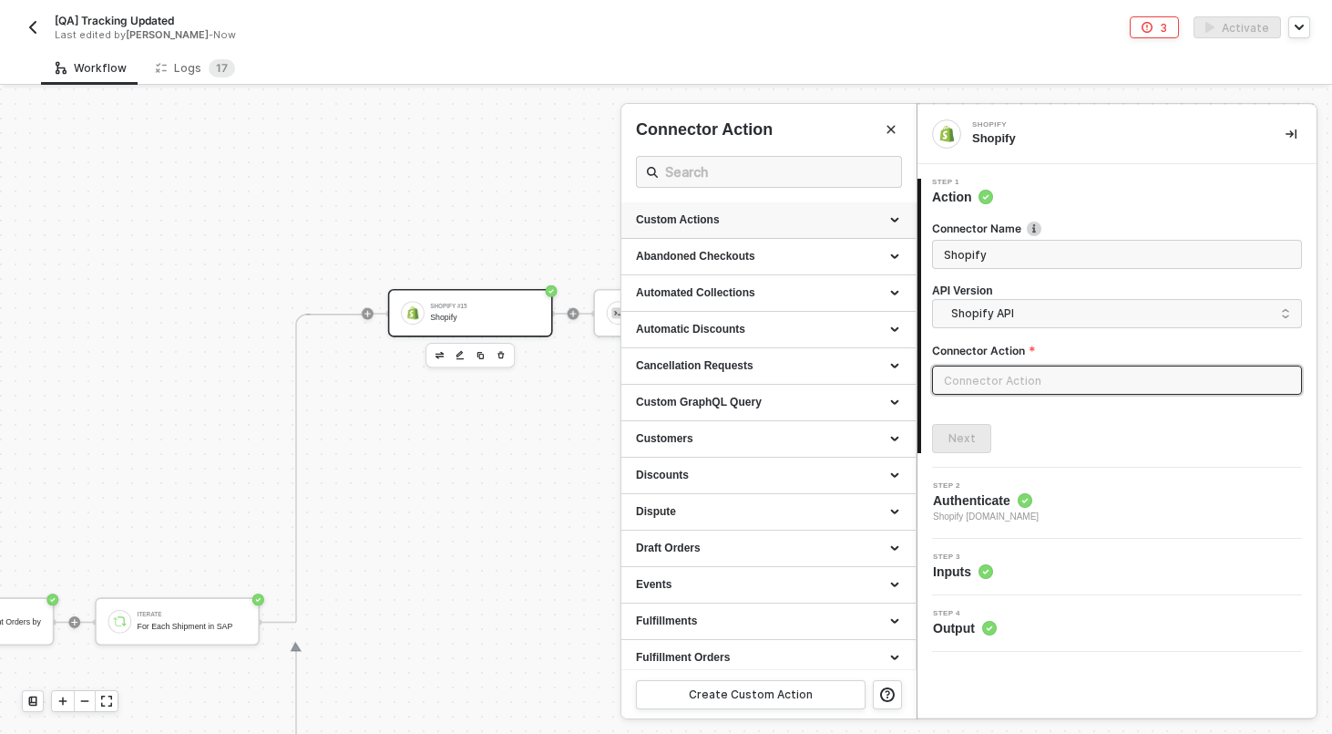
click at [820, 206] on div "Custom Actions" at bounding box center [769, 220] width 294 height 36
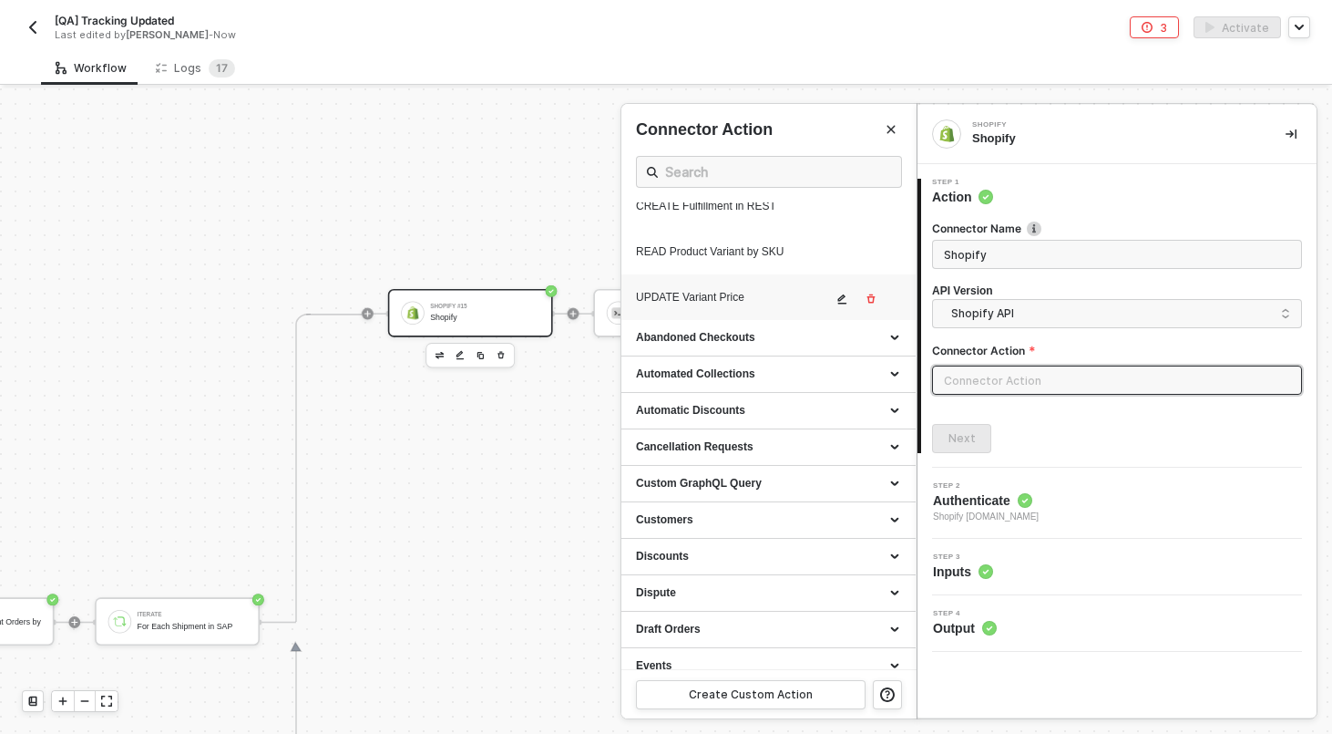
scroll to position [1148, 0]
click at [847, 260] on icon "icon-edit" at bounding box center [842, 254] width 11 height 11
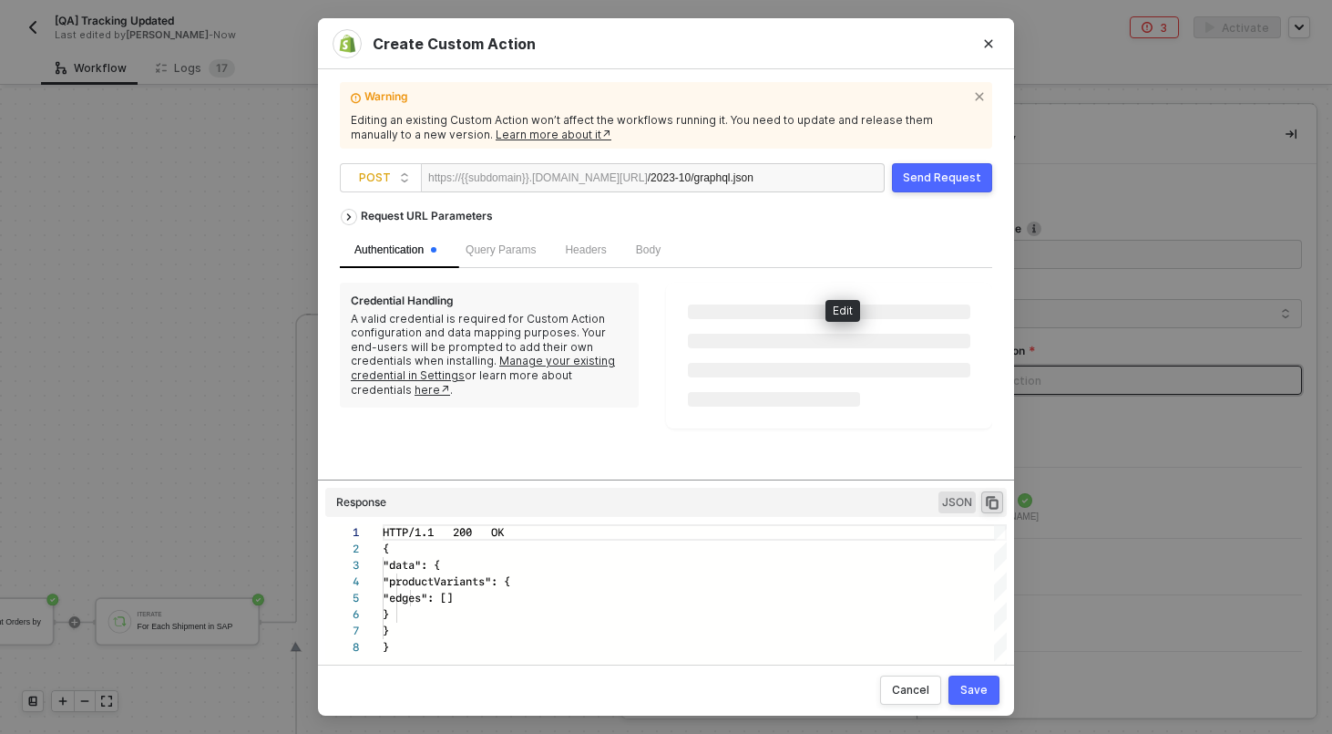
scroll to position [115, 0]
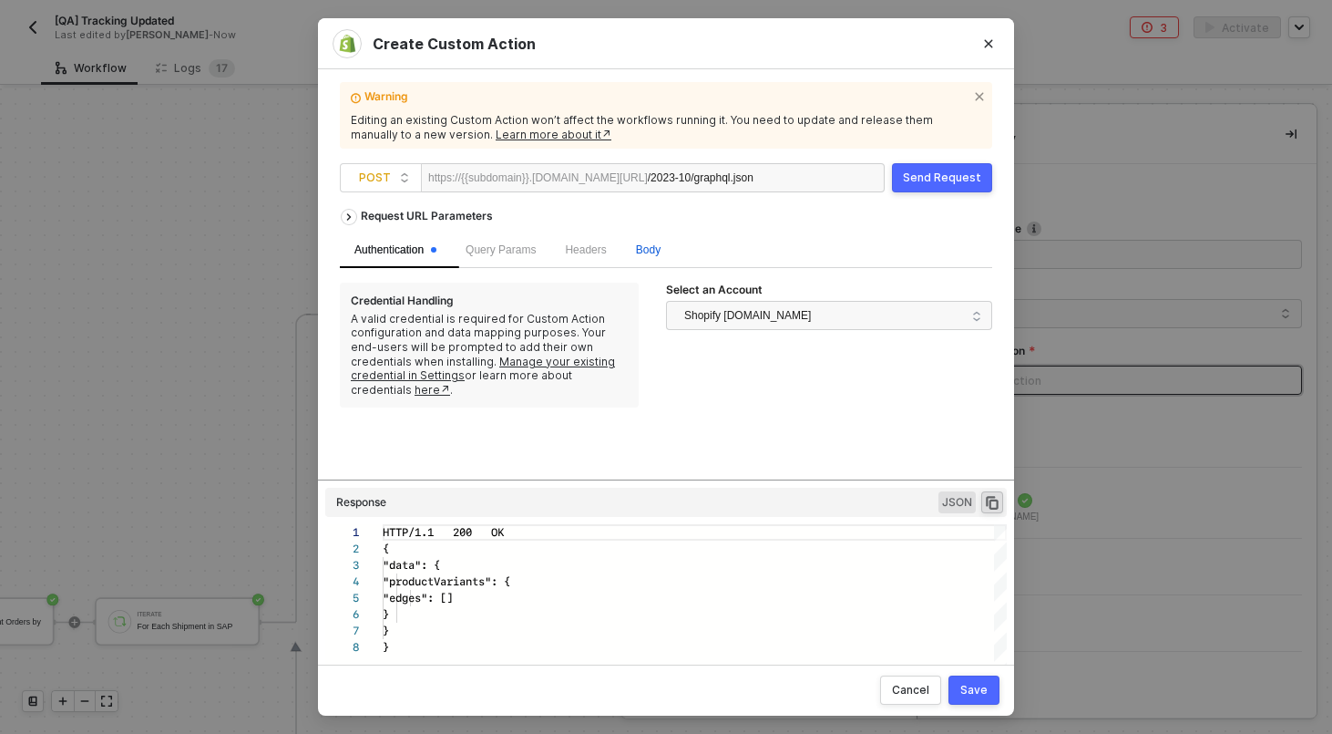
click at [661, 246] on span "Body" at bounding box center [648, 249] width 25 height 13
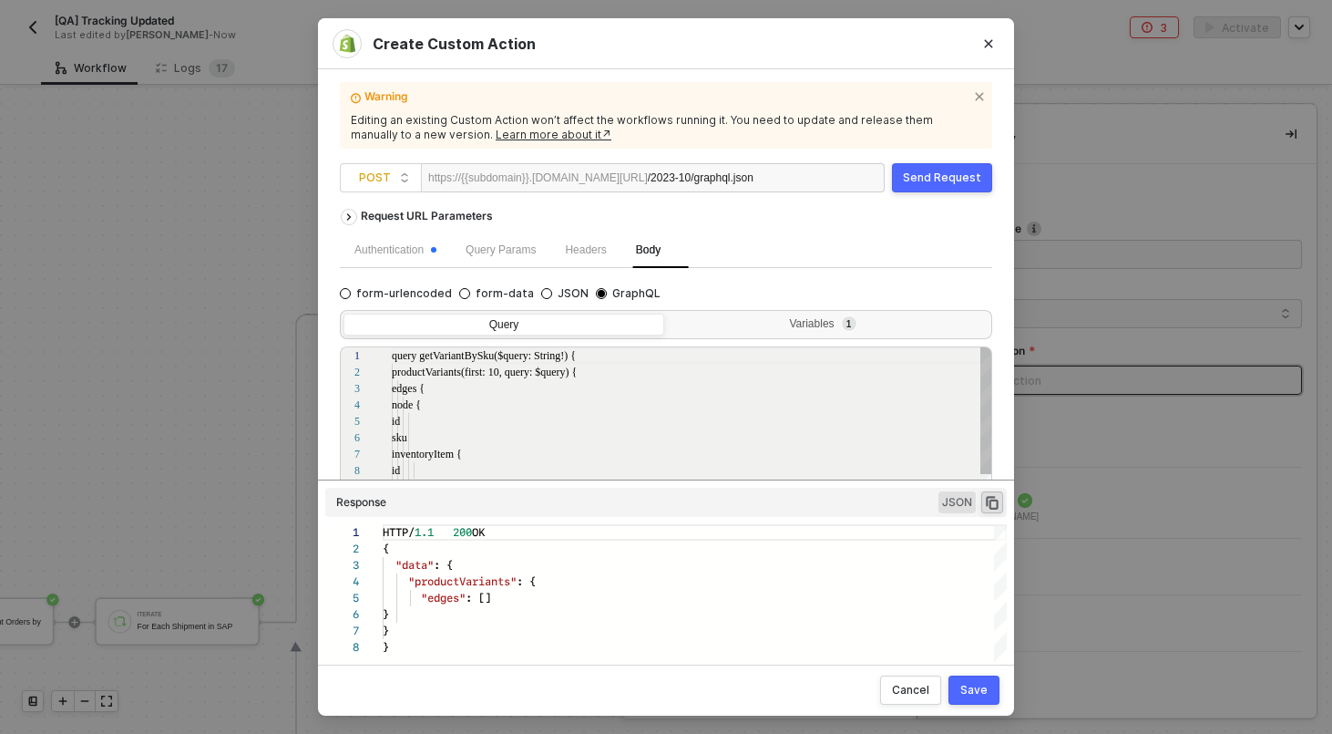
scroll to position [164, 0]
click at [833, 325] on div "Variables 1" at bounding box center [826, 324] width 297 height 15
click at [668, 314] on input "Variables 1" at bounding box center [668, 314] width 0 height 0
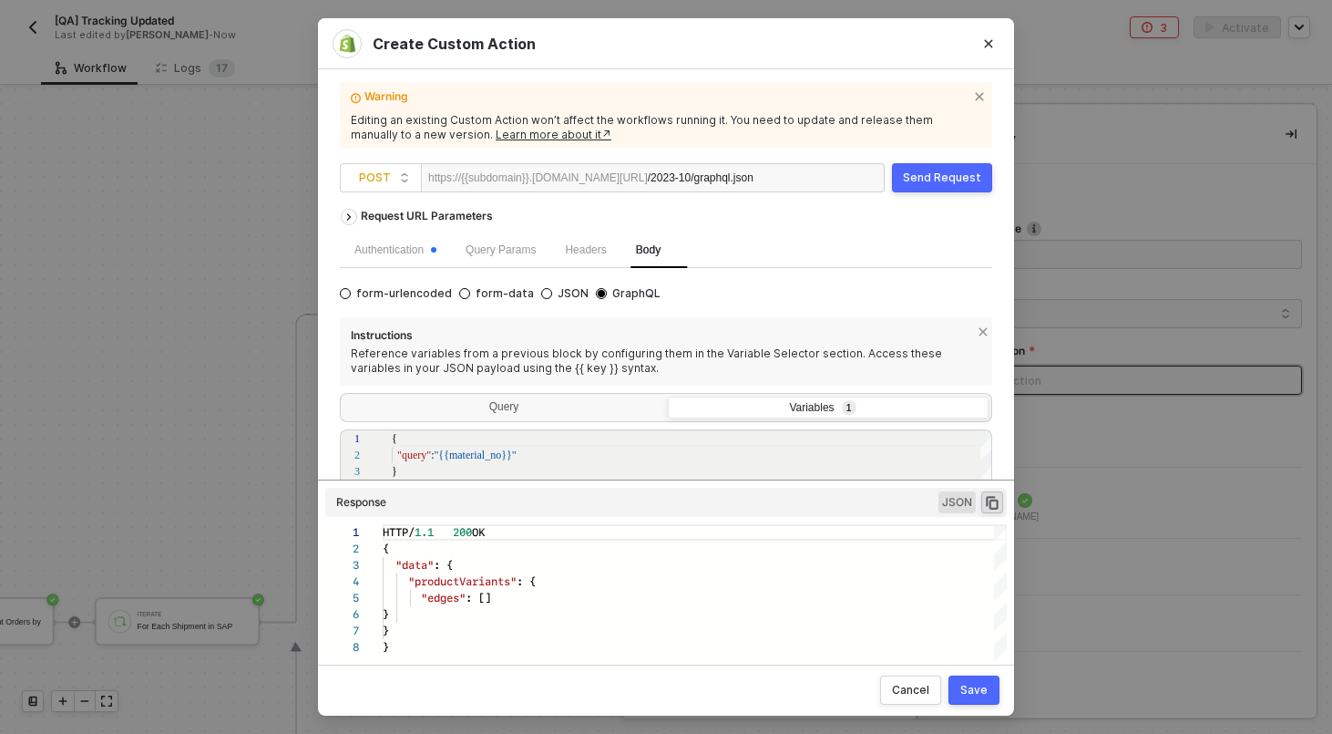
scroll to position [187, 0]
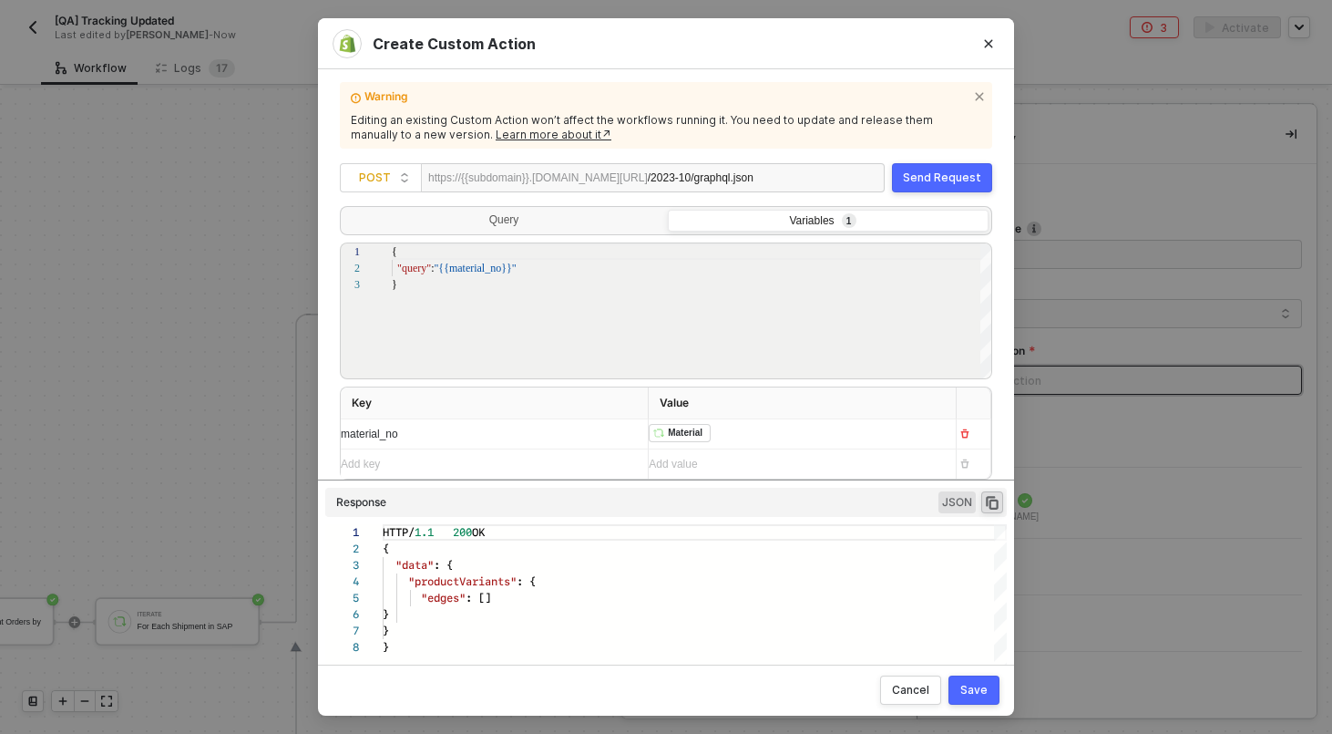
click at [781, 440] on div "﻿ ﻿ Material ﻿" at bounding box center [795, 434] width 293 height 20
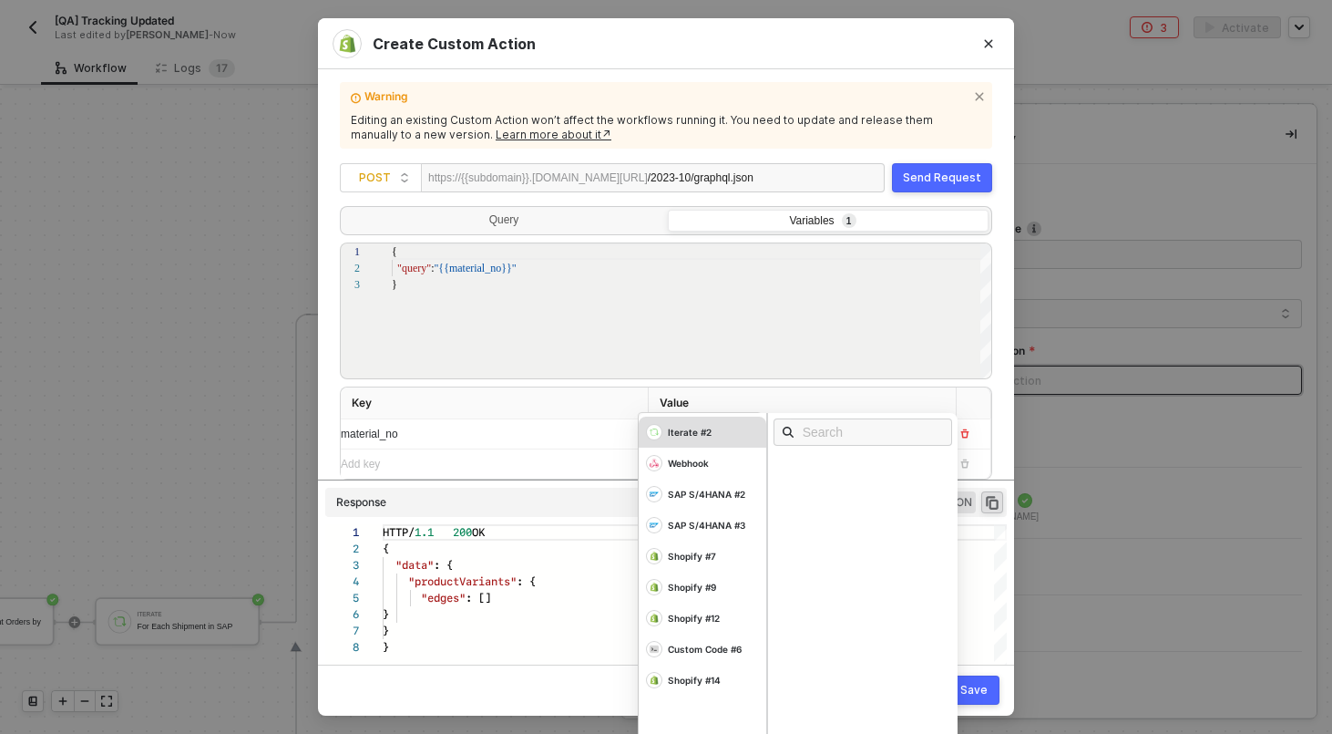
click at [717, 435] on div "Iterate #2" at bounding box center [703, 431] width 128 height 31
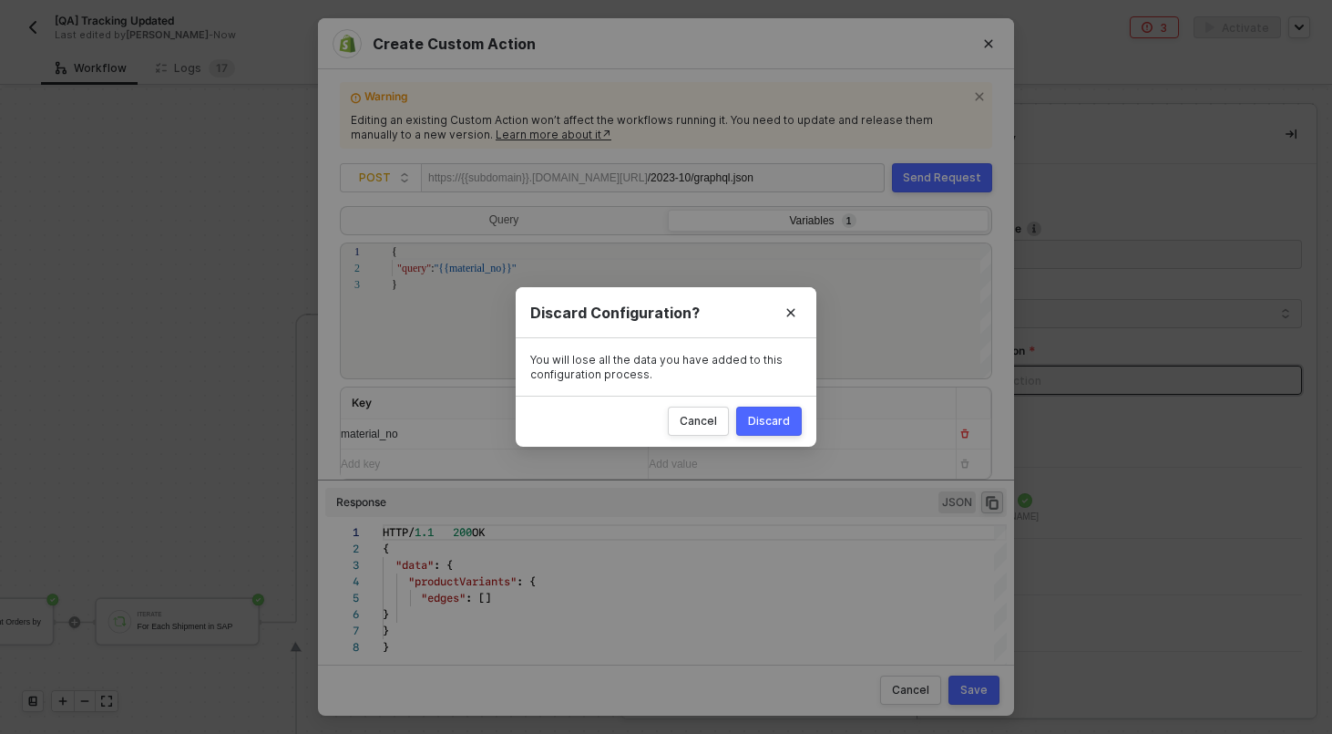
click at [173, 351] on div "Create Custom Action Warning Editing an existing Custom Action won’t affect the…" at bounding box center [666, 367] width 1332 height 734
click at [781, 411] on button "Discard" at bounding box center [769, 420] width 66 height 29
radio input "true"
radio input "false"
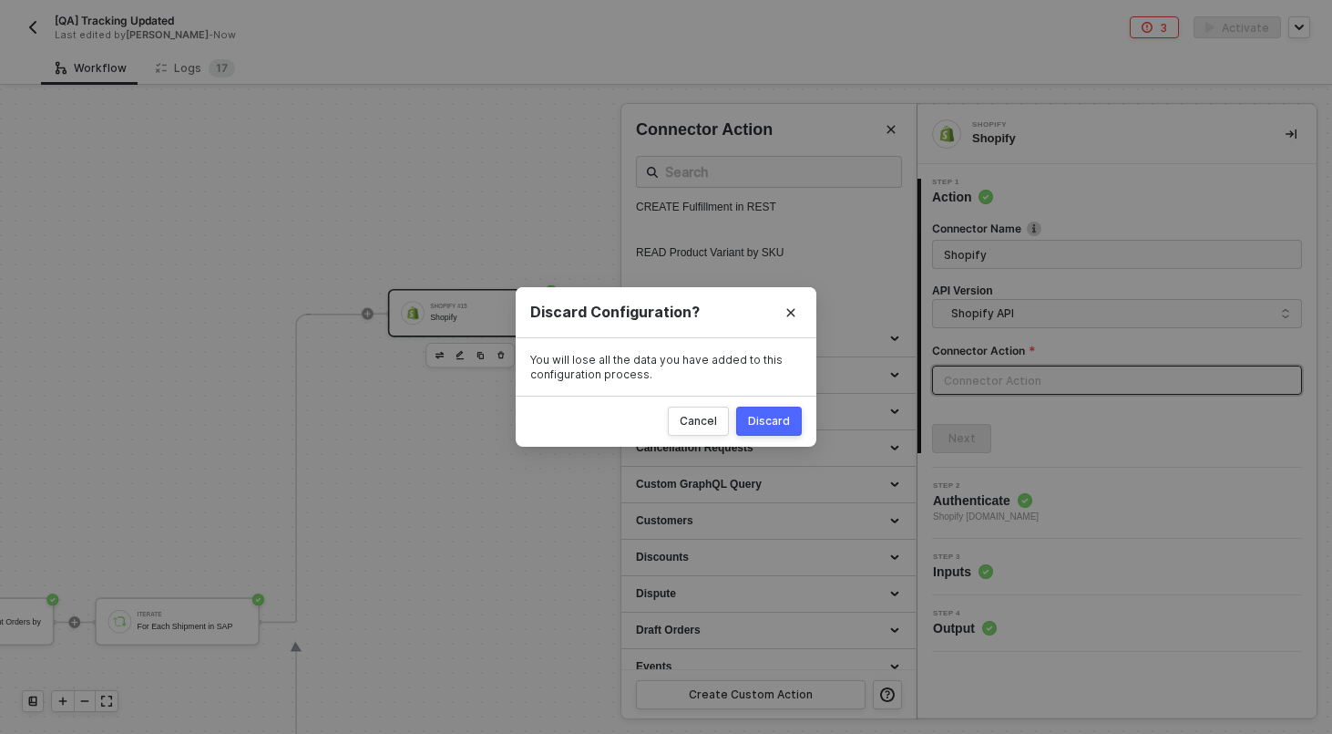
scroll to position [0, 0]
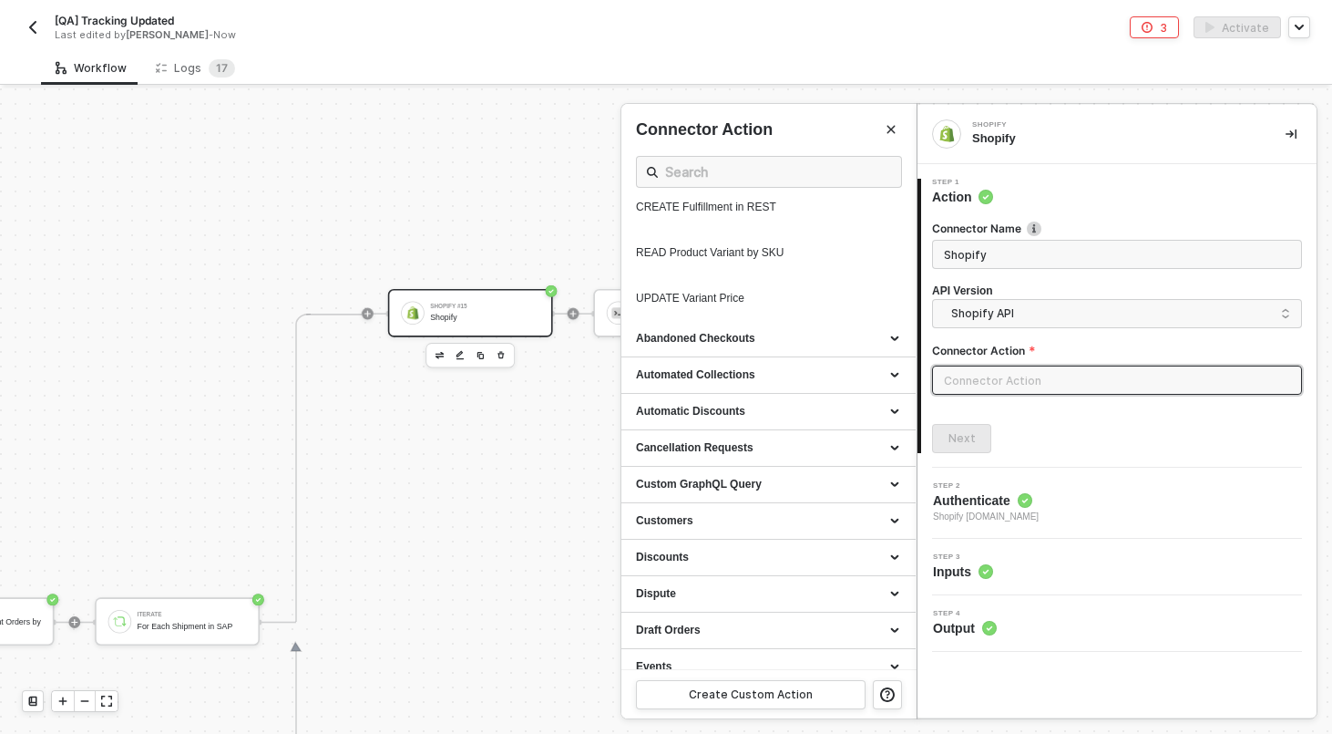
click at [314, 264] on div at bounding box center [666, 410] width 1332 height 645
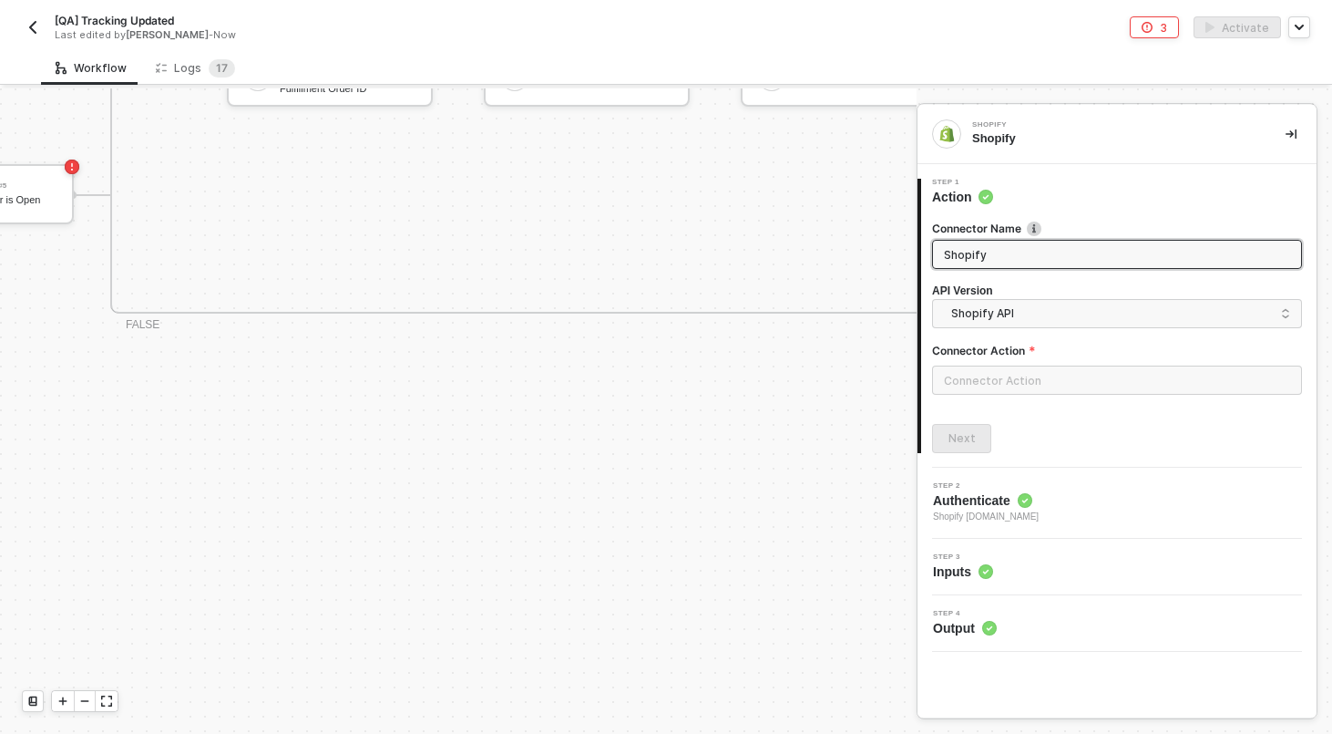
scroll to position [0, 3449]
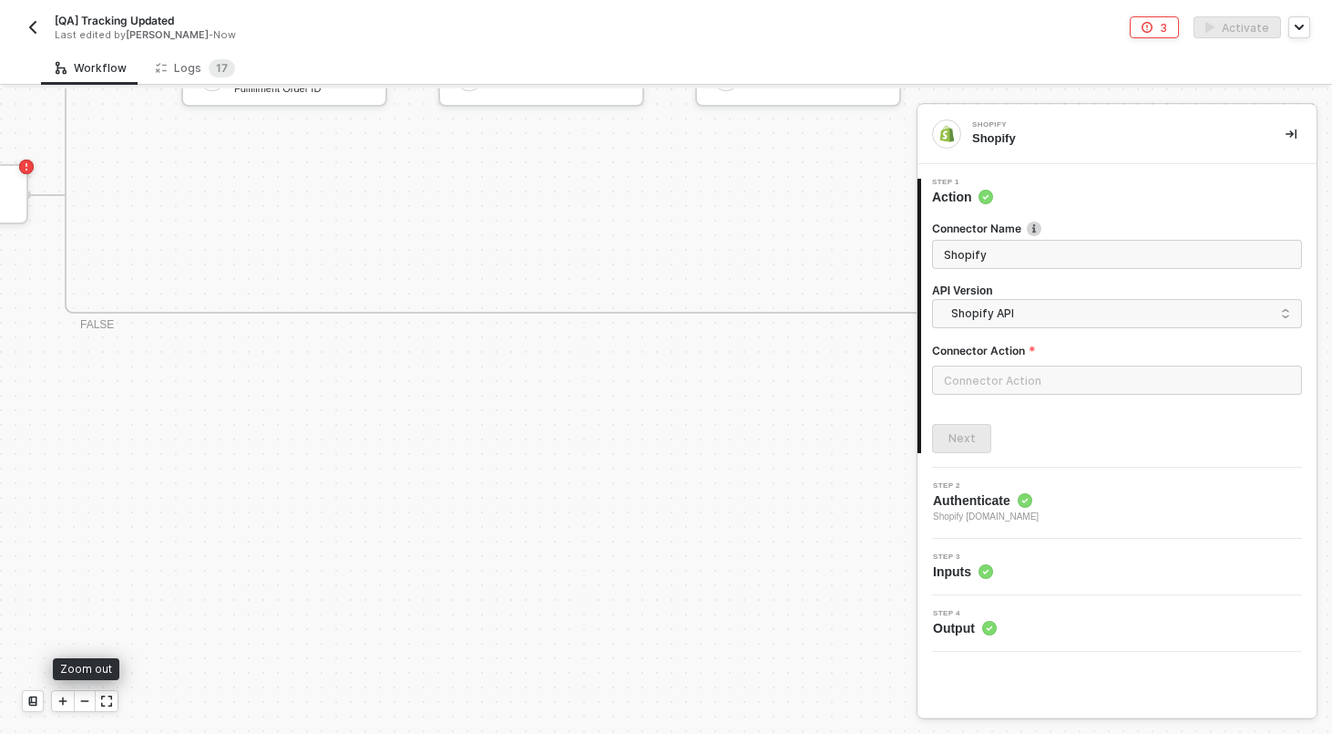
click at [94, 697] on div at bounding box center [85, 701] width 22 height 20
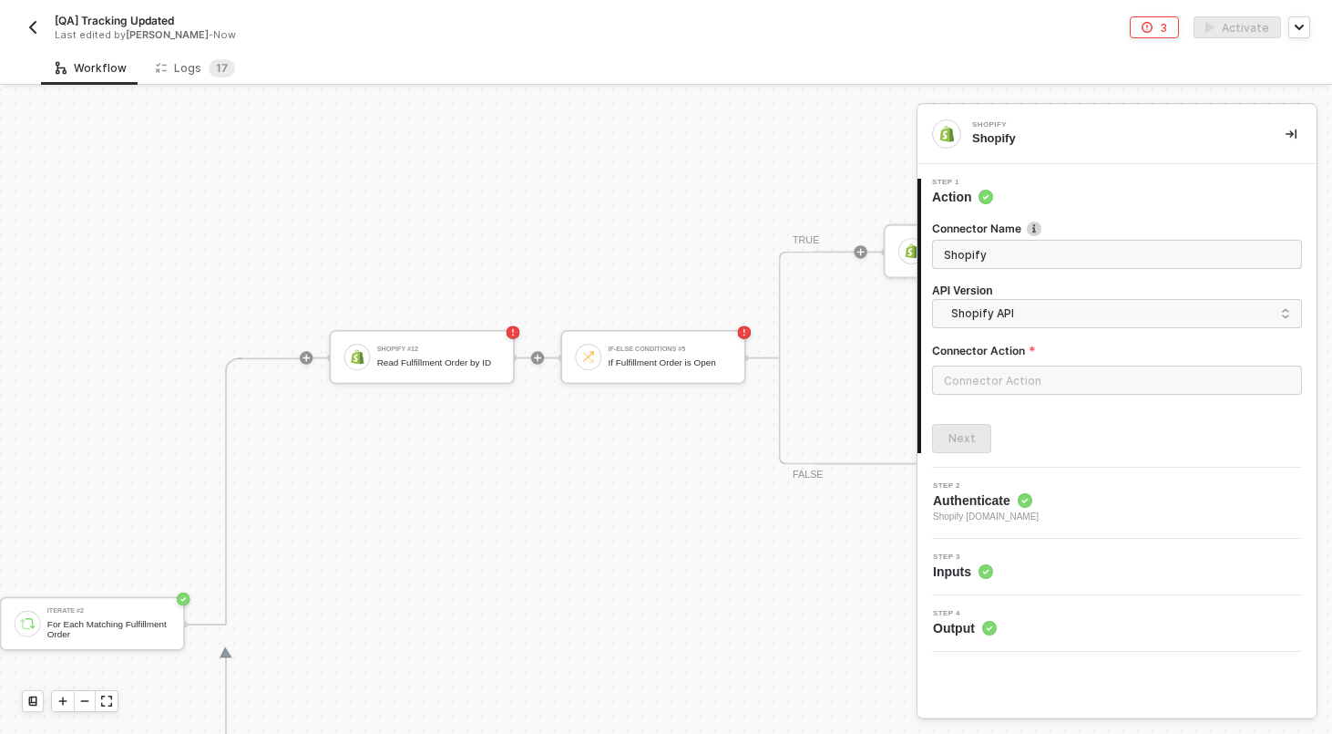
scroll to position [0, 3535]
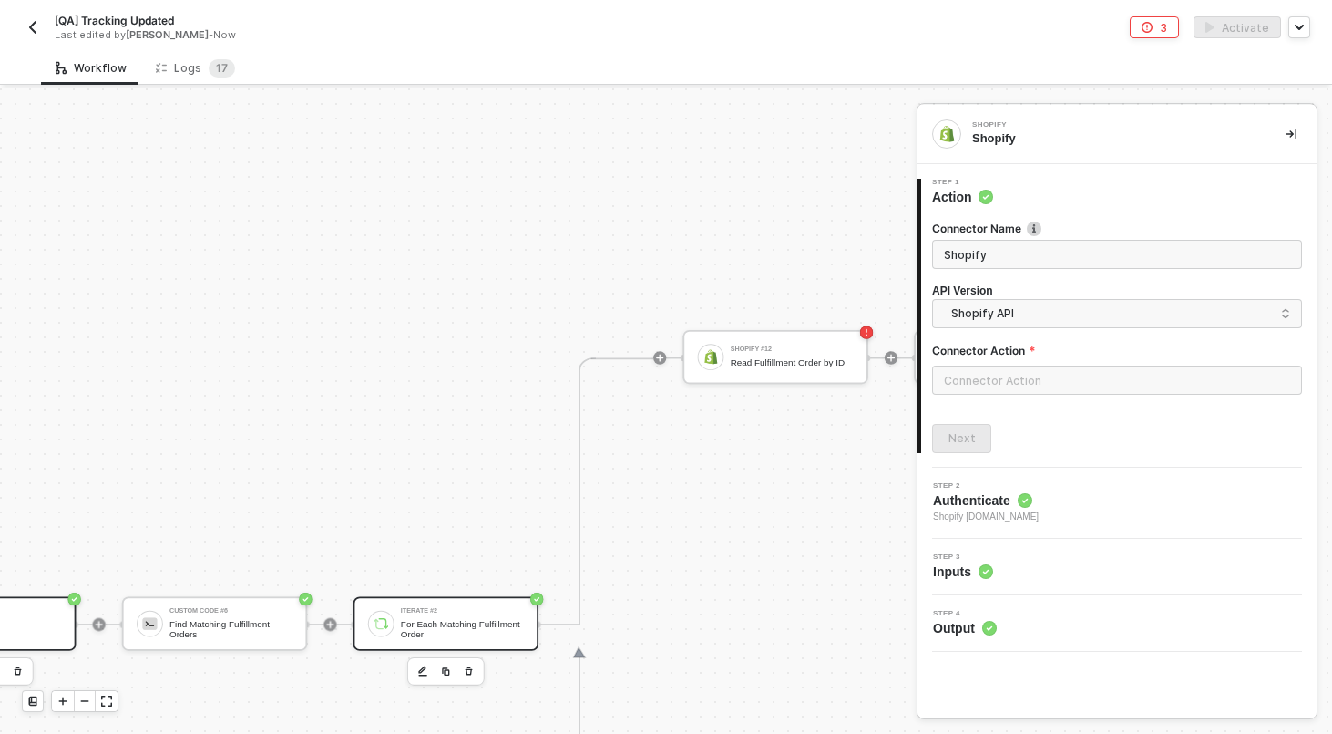
click at [423, 622] on div "For Each Matching Fulfillment Order" at bounding box center [462, 629] width 123 height 21
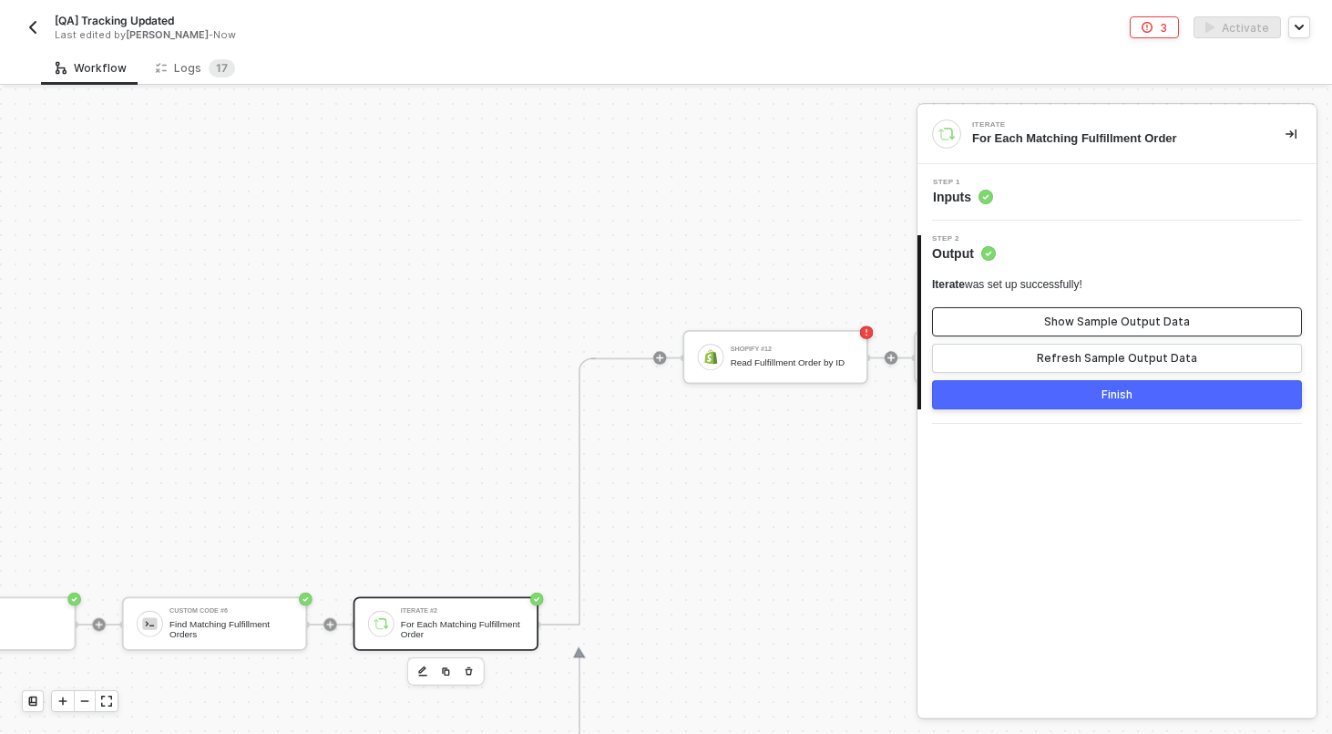
click at [1081, 315] on div "Show Sample Output Data" at bounding box center [1117, 321] width 146 height 15
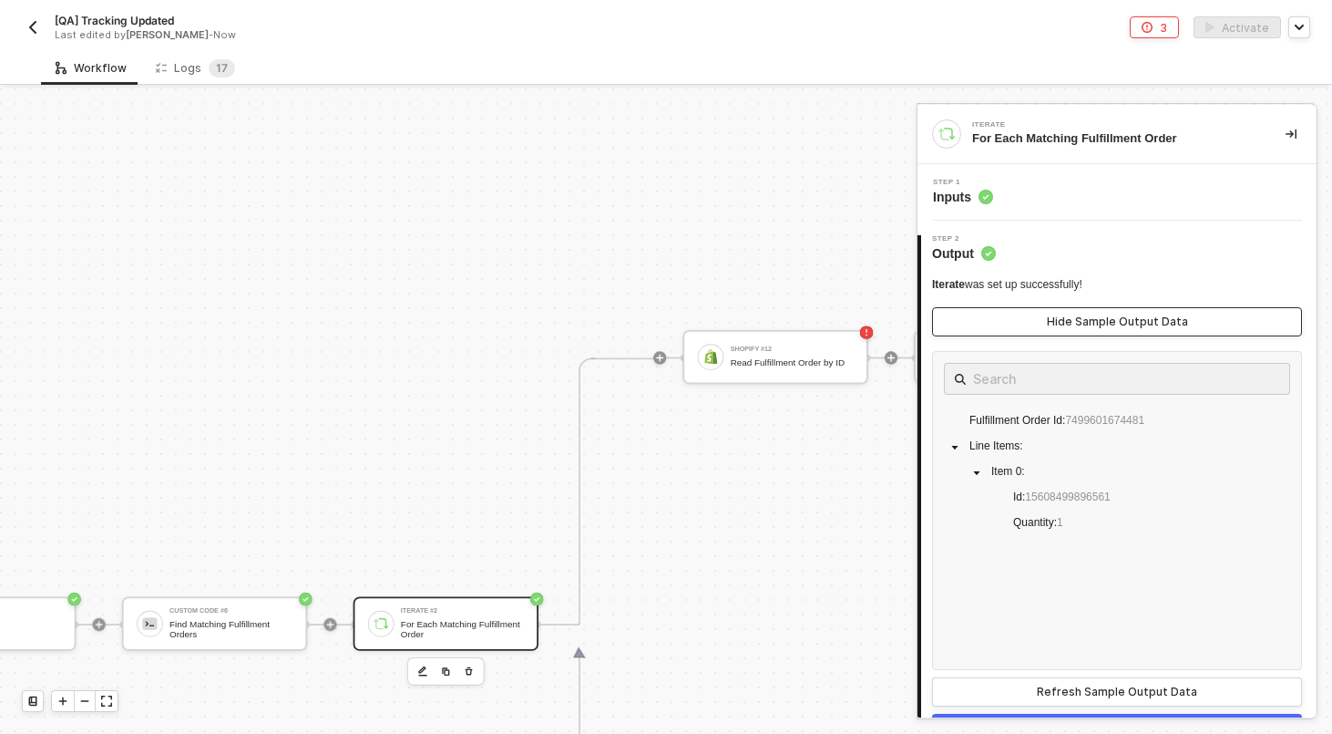
click at [1081, 315] on div "Hide Sample Output Data" at bounding box center [1117, 321] width 141 height 15
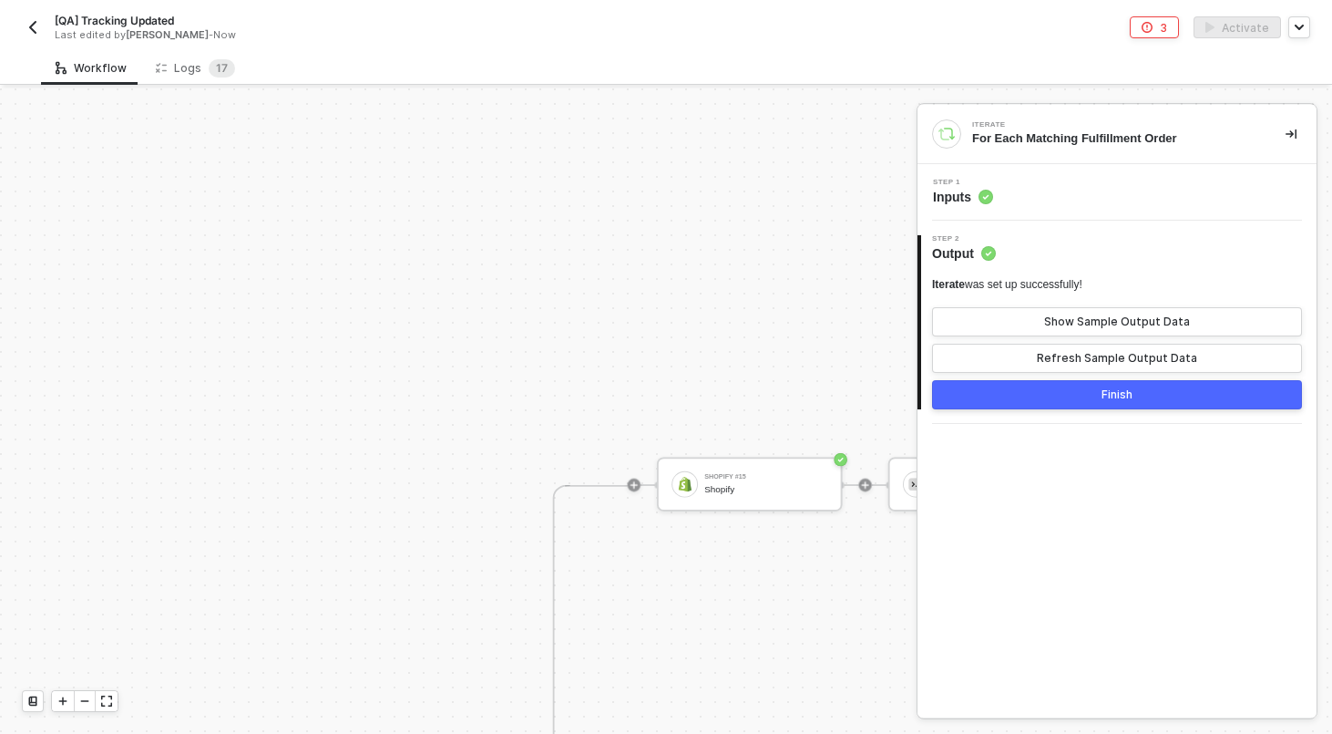
scroll to position [507, 2769]
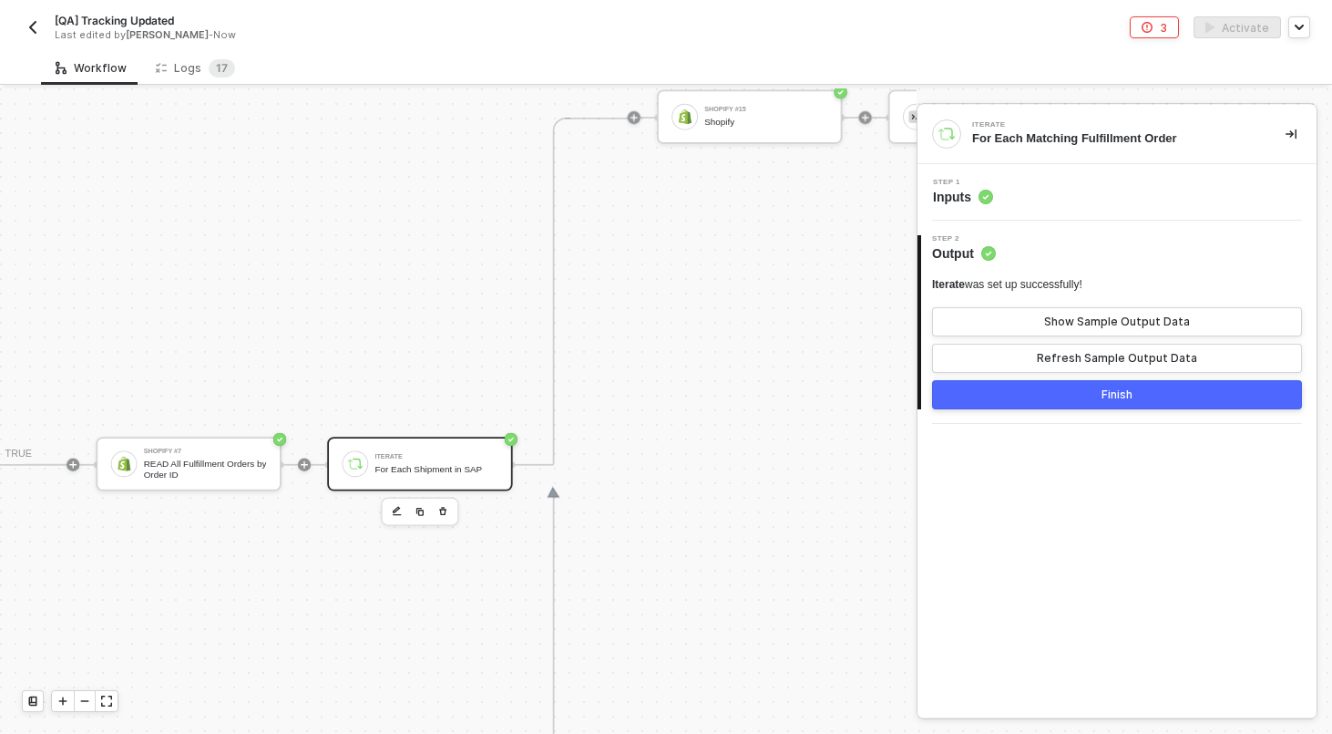
click at [416, 441] on div "Iterate For Each Shipment in SAP" at bounding box center [419, 464] width 185 height 54
click at [1170, 312] on button "Show Sample Output Data" at bounding box center [1117, 321] width 370 height 29
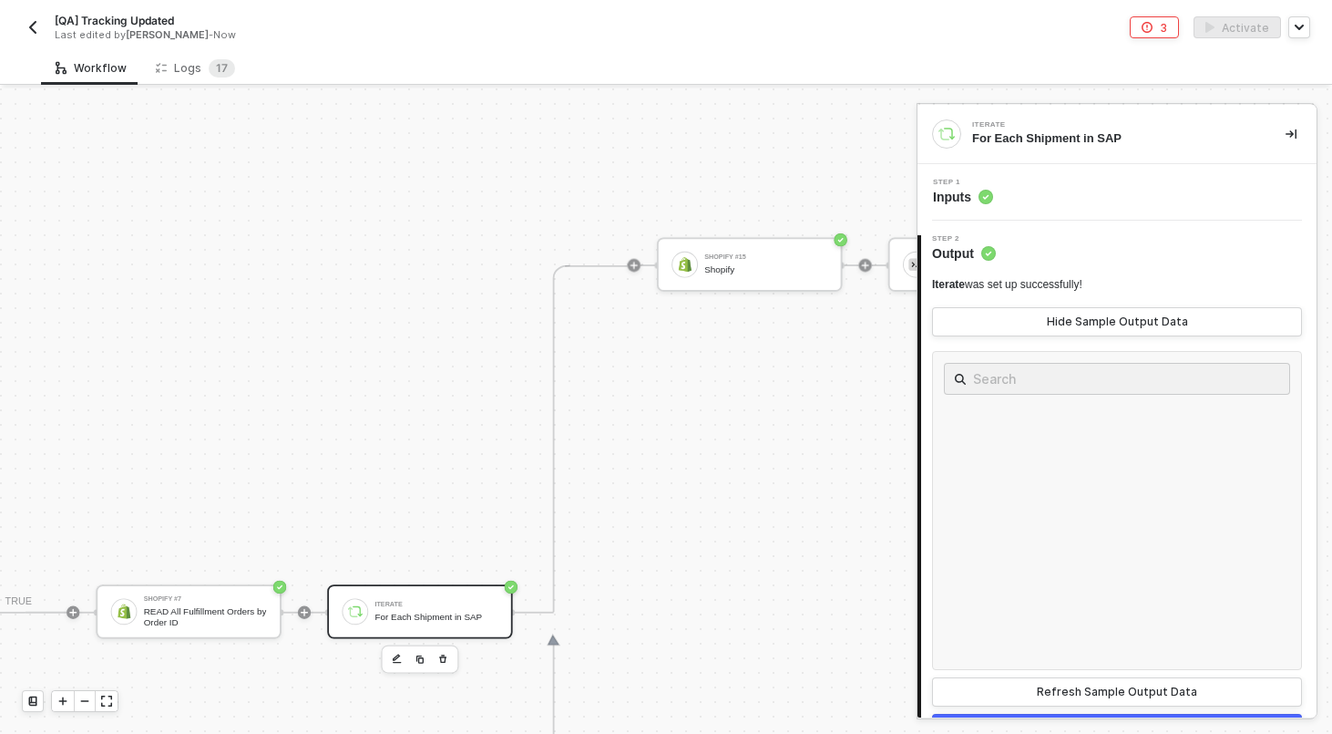
scroll to position [334, 2769]
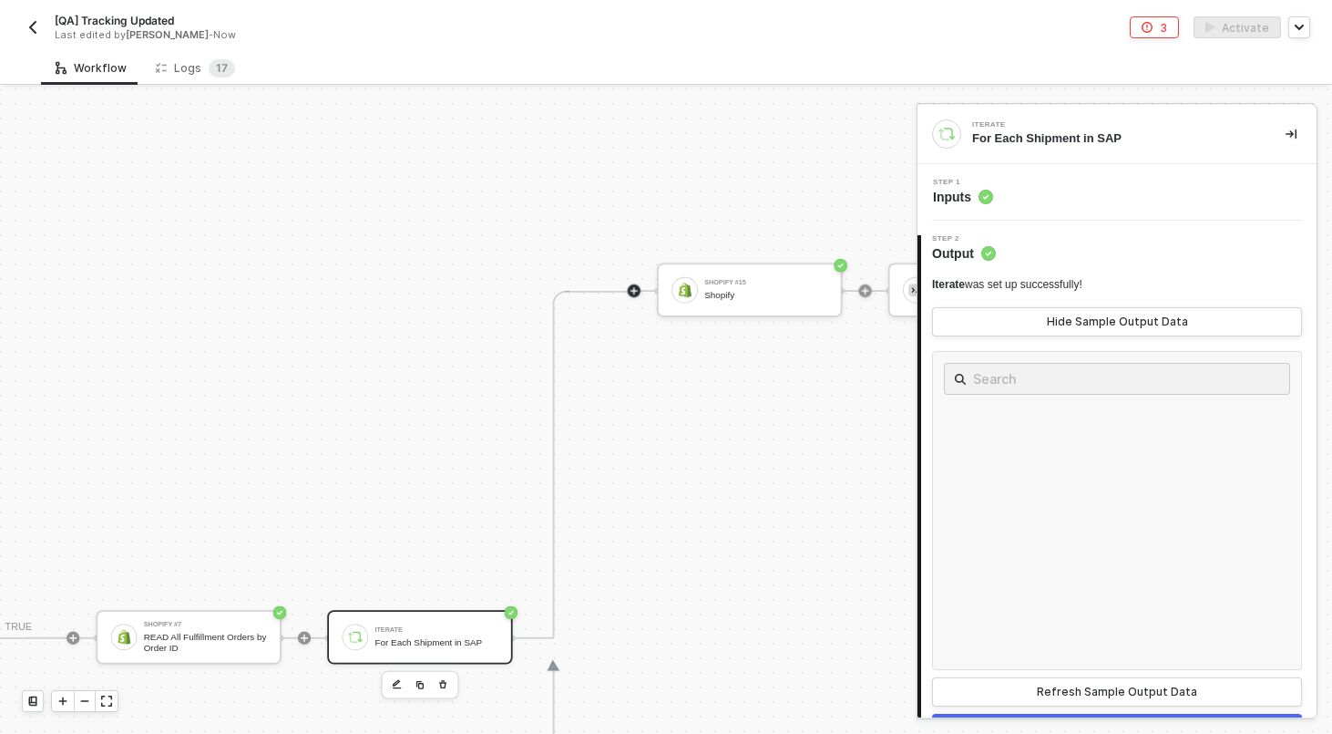
click at [629, 290] on icon "icon-play" at bounding box center [634, 291] width 10 height 10
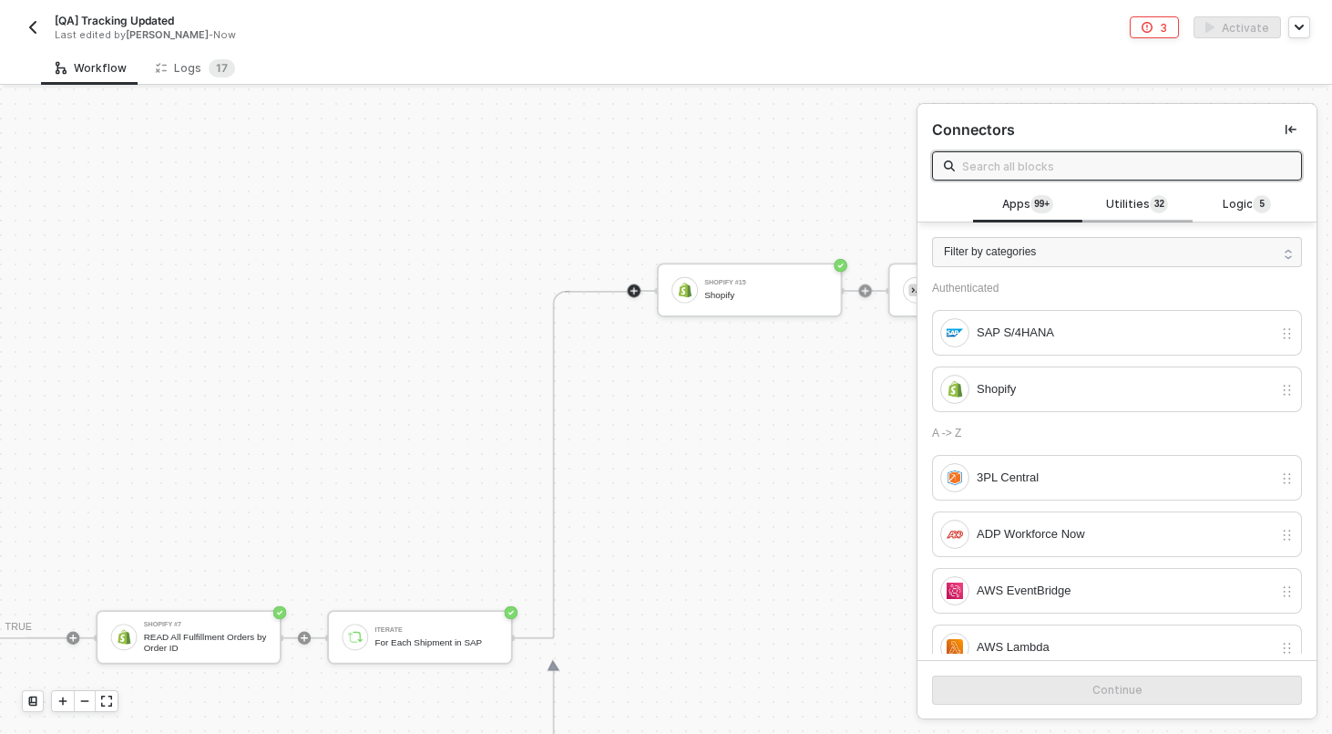
click at [1133, 201] on span "Utilities 3 2" at bounding box center [1137, 205] width 62 height 20
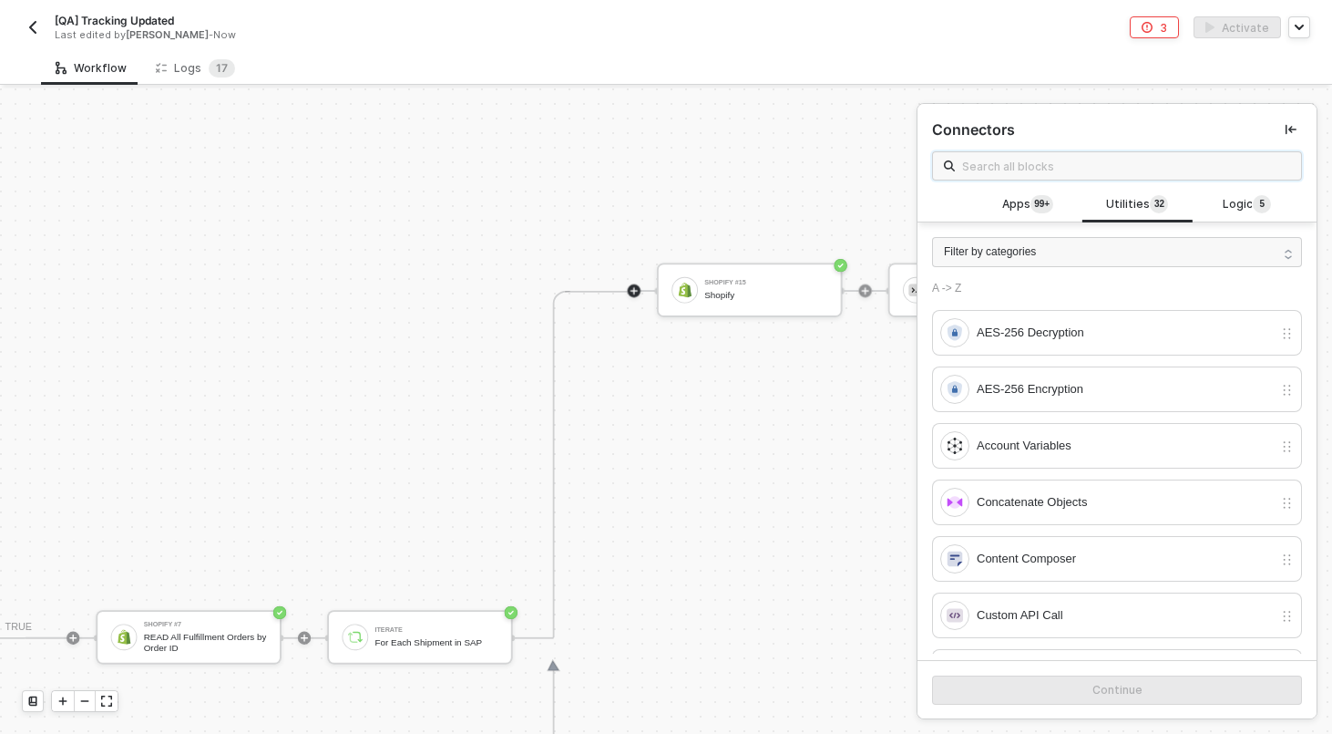
click at [1053, 164] on input "text" at bounding box center [1126, 166] width 328 height 20
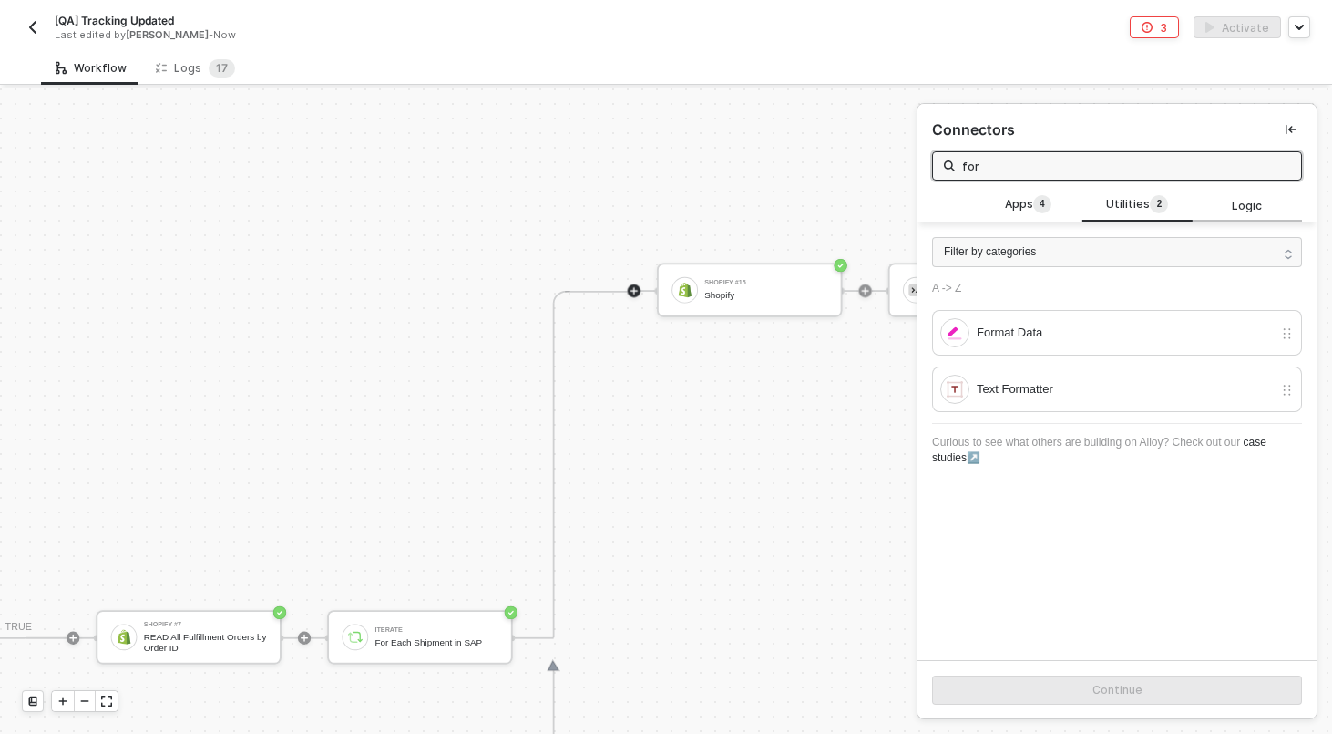
click at [1239, 197] on span "Logic" at bounding box center [1247, 205] width 30 height 17
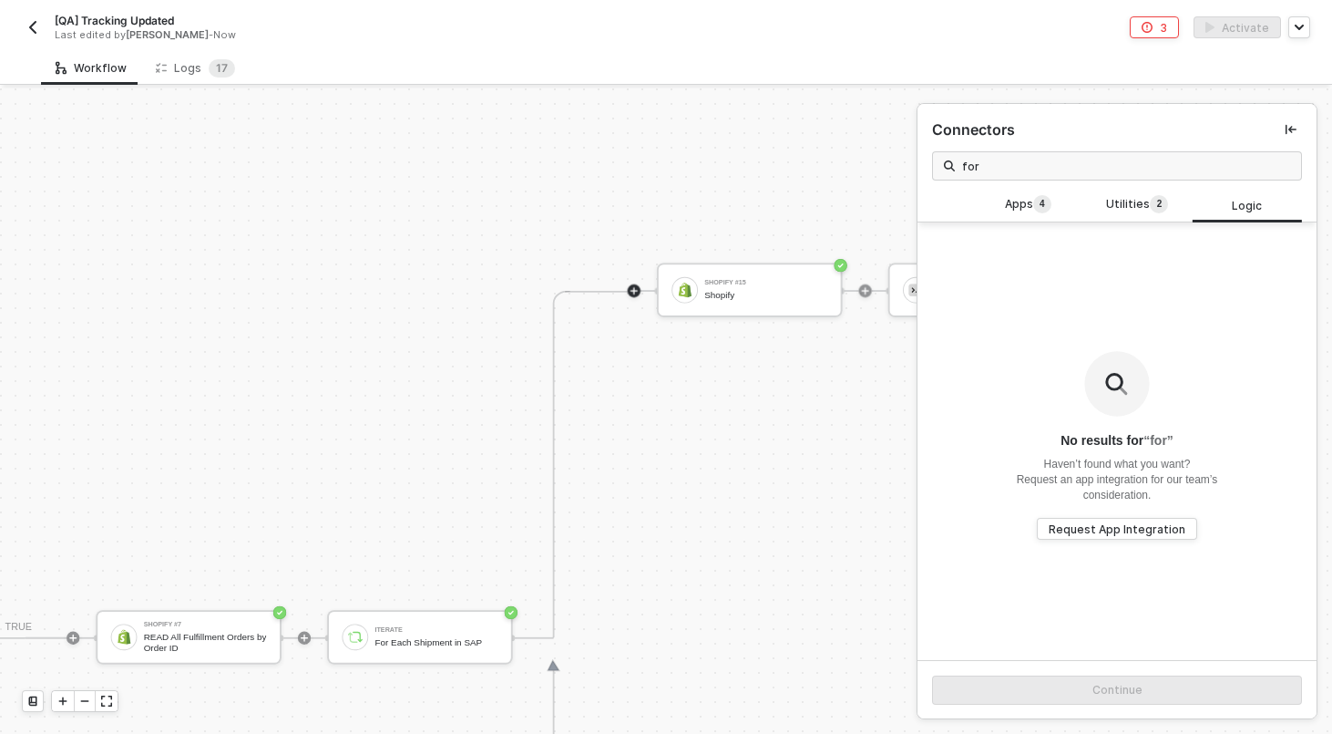
click at [1173, 176] on span "for" at bounding box center [1117, 165] width 370 height 29
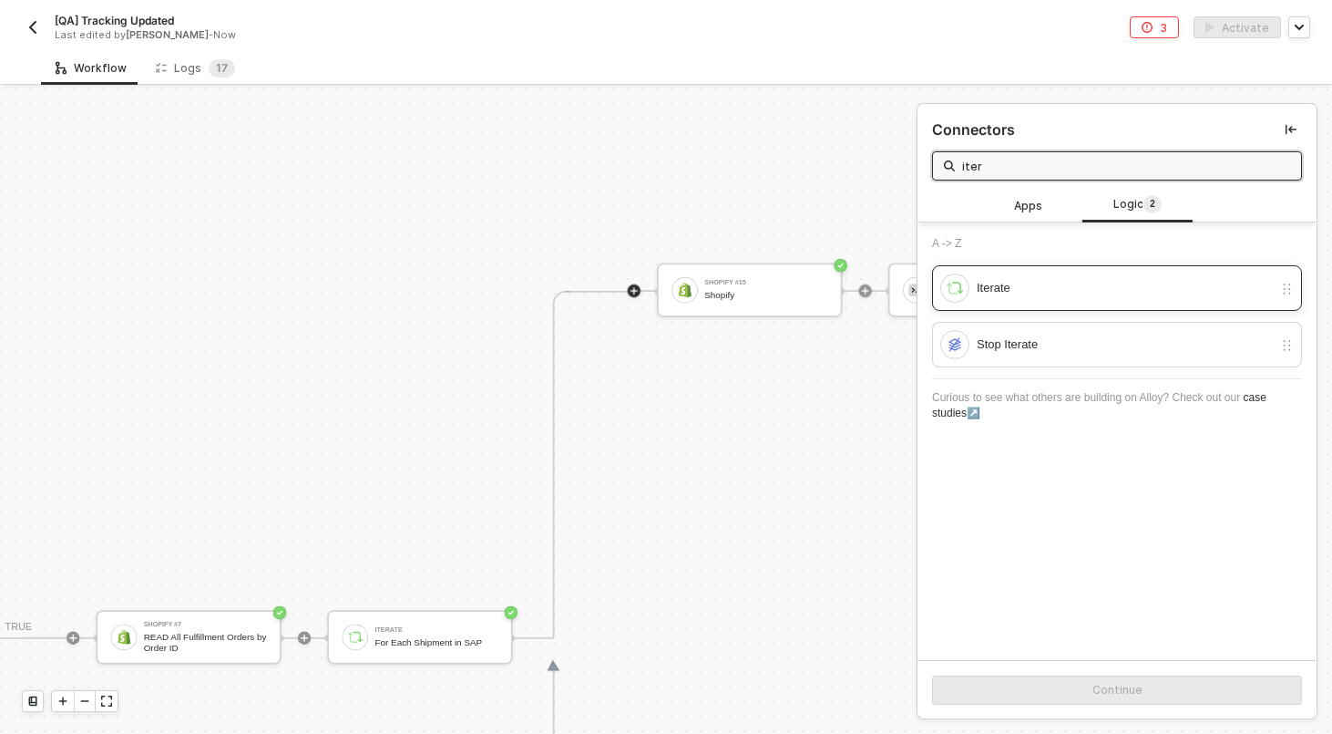
type input "iter"
click at [1069, 285] on div "Iterate" at bounding box center [1125, 288] width 296 height 20
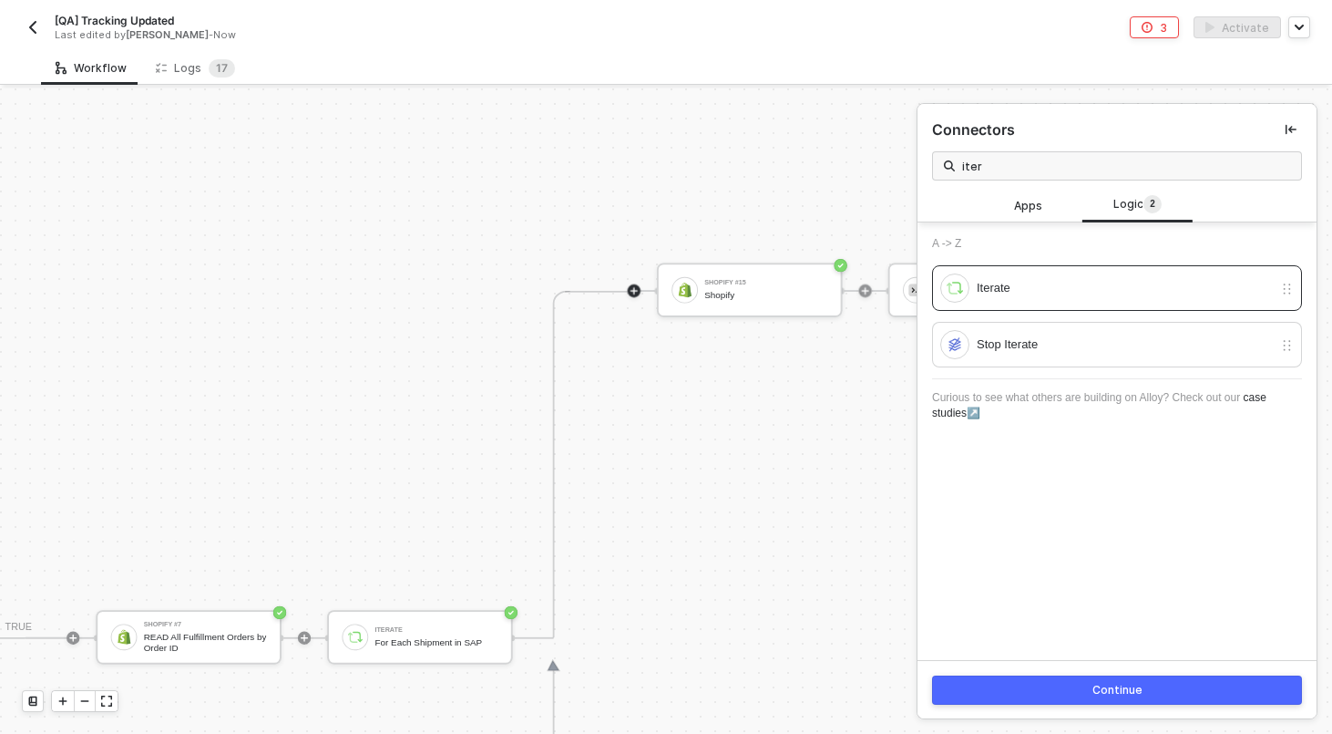
click at [1126, 688] on div "Continue" at bounding box center [1118, 690] width 50 height 15
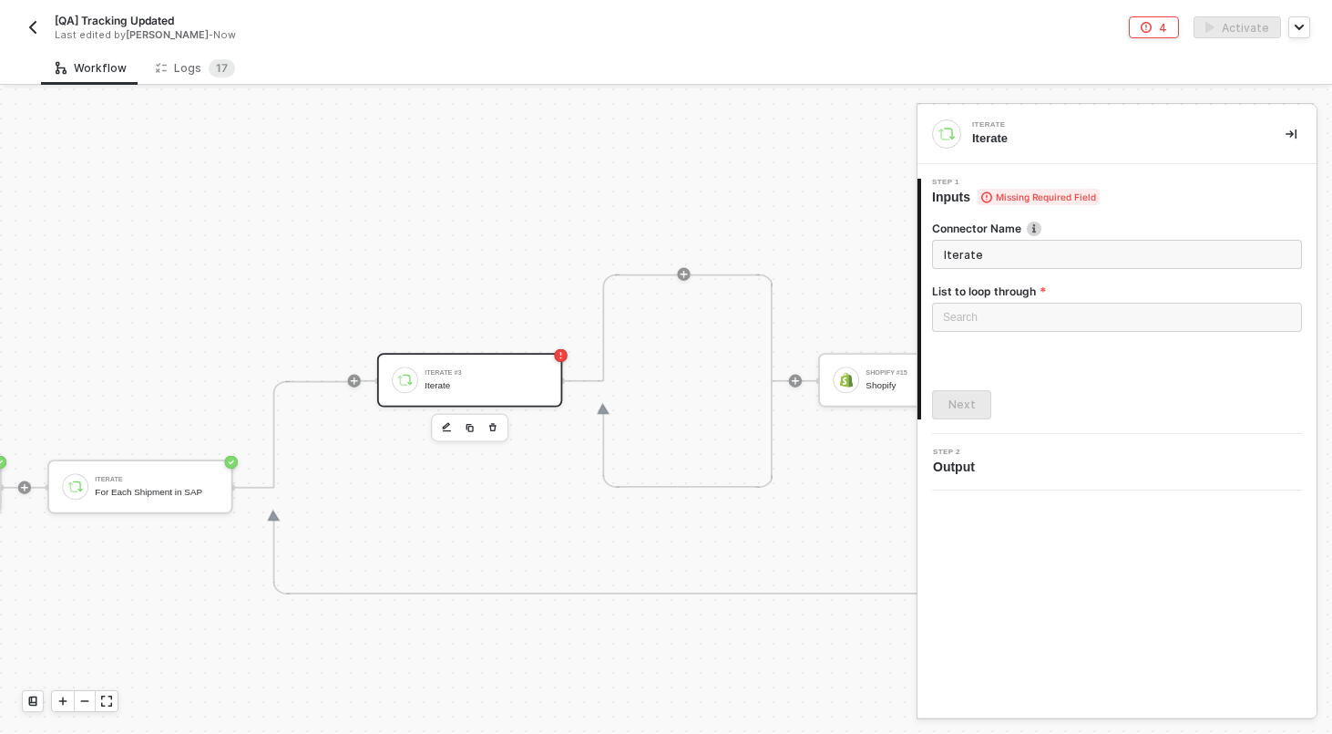
scroll to position [1138, 3070]
click at [1047, 314] on div "Search" at bounding box center [1117, 317] width 370 height 29
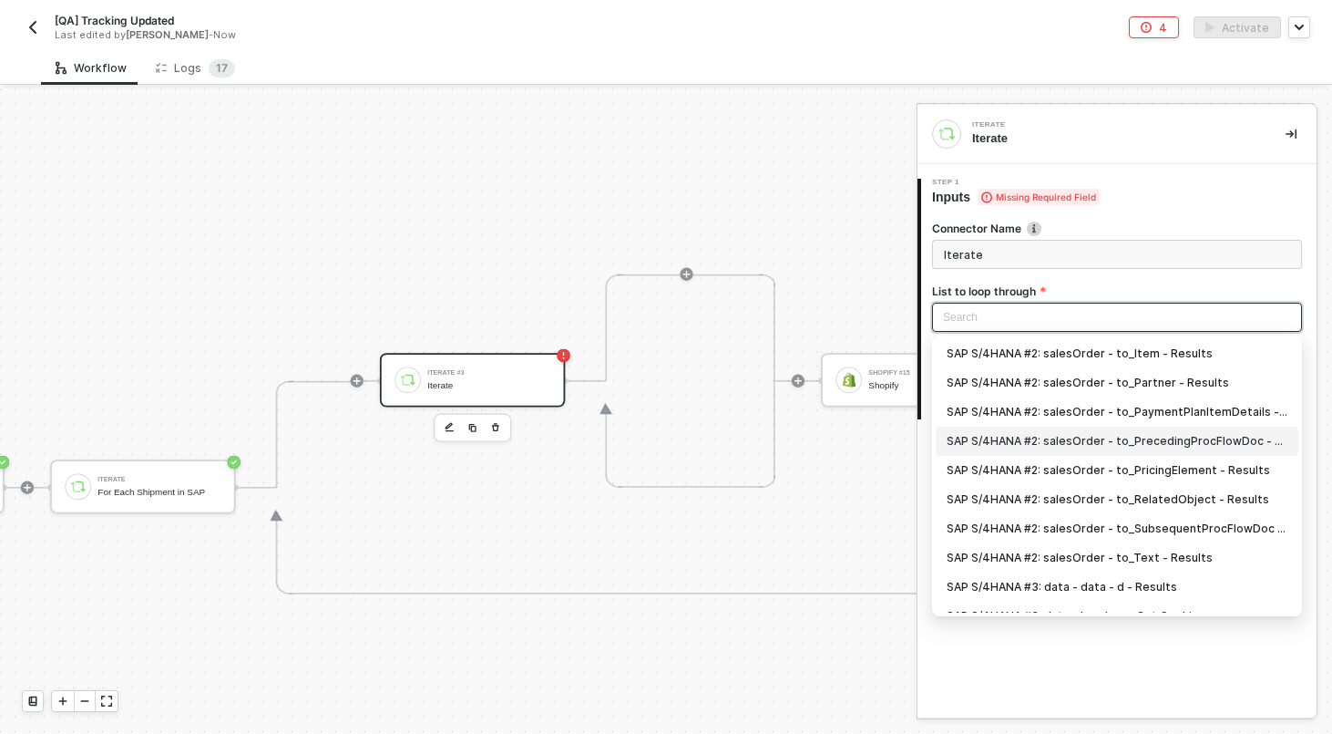
scroll to position [47, 0]
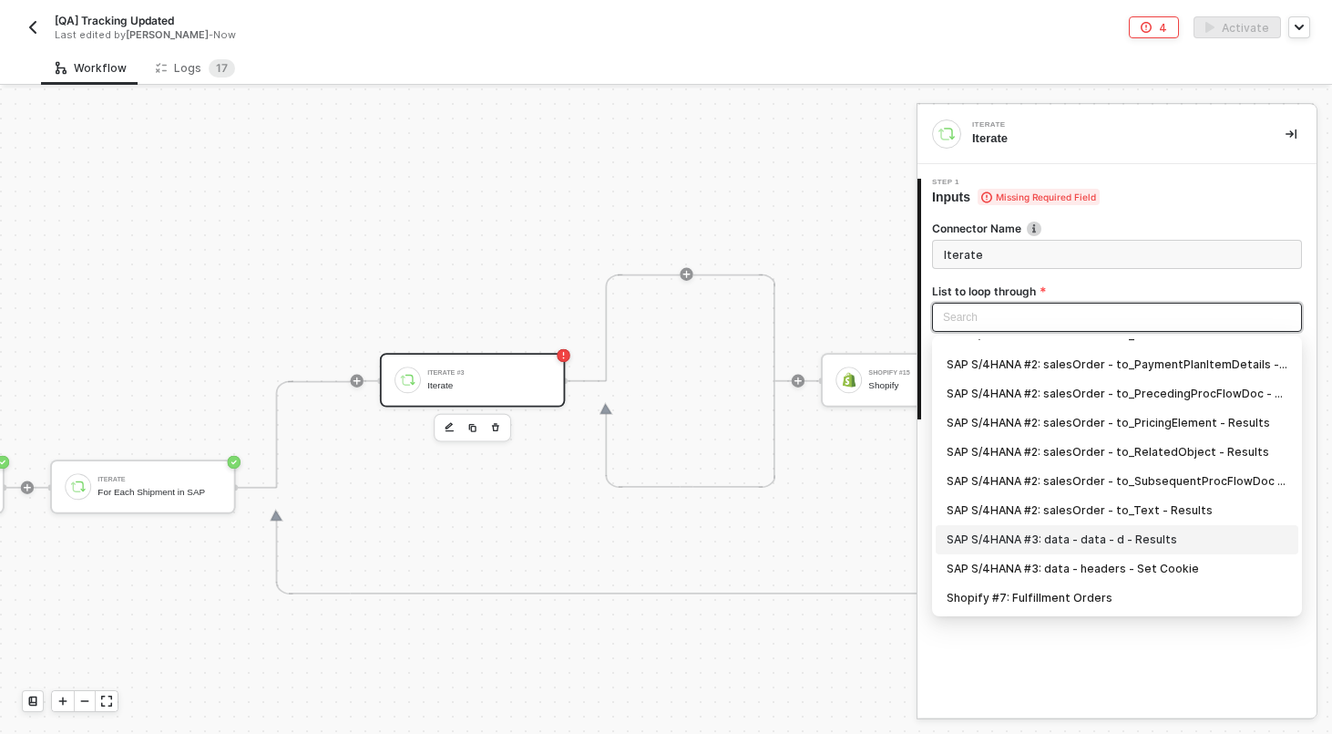
click at [1086, 529] on div "SAP S/4HANA #3: data - data - d - Results" at bounding box center [1117, 539] width 341 height 20
type input "Loop through SAP S/4HANA #3: data - data - d - Results"
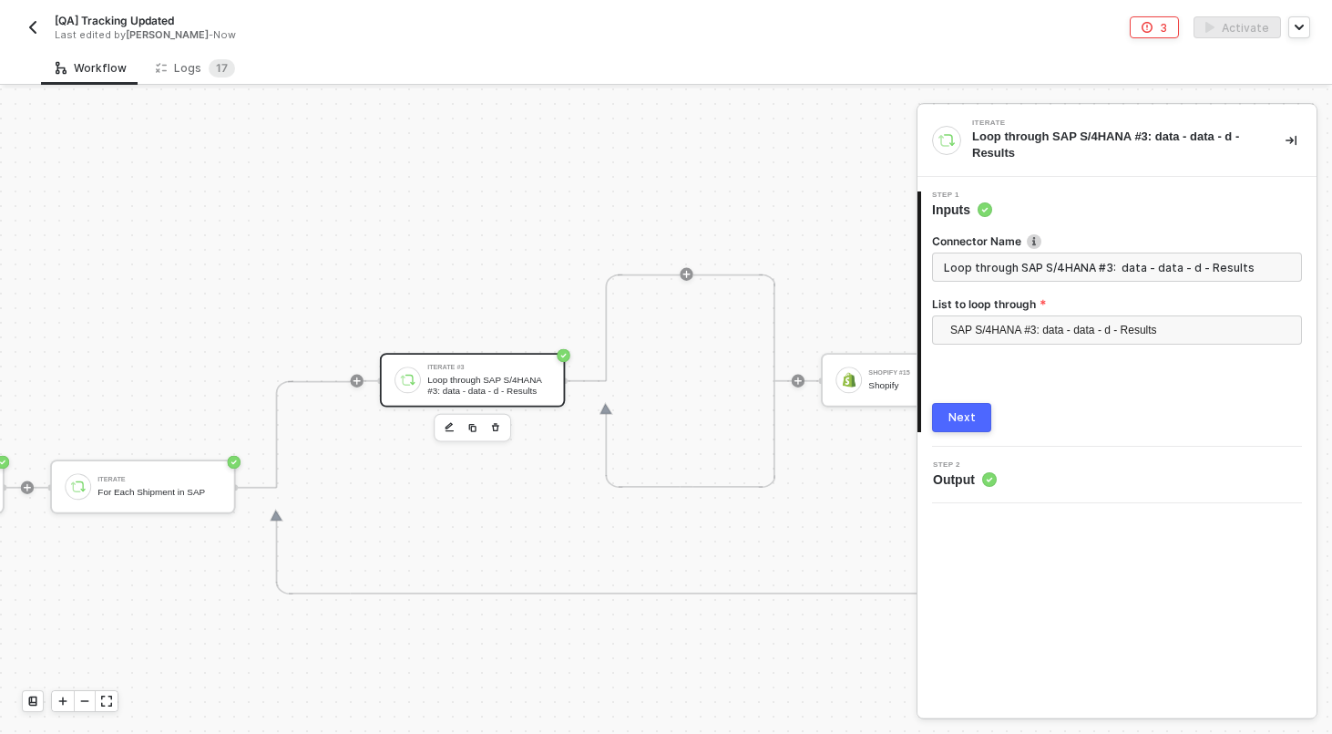
click at [973, 425] on button "Next" at bounding box center [961, 417] width 59 height 29
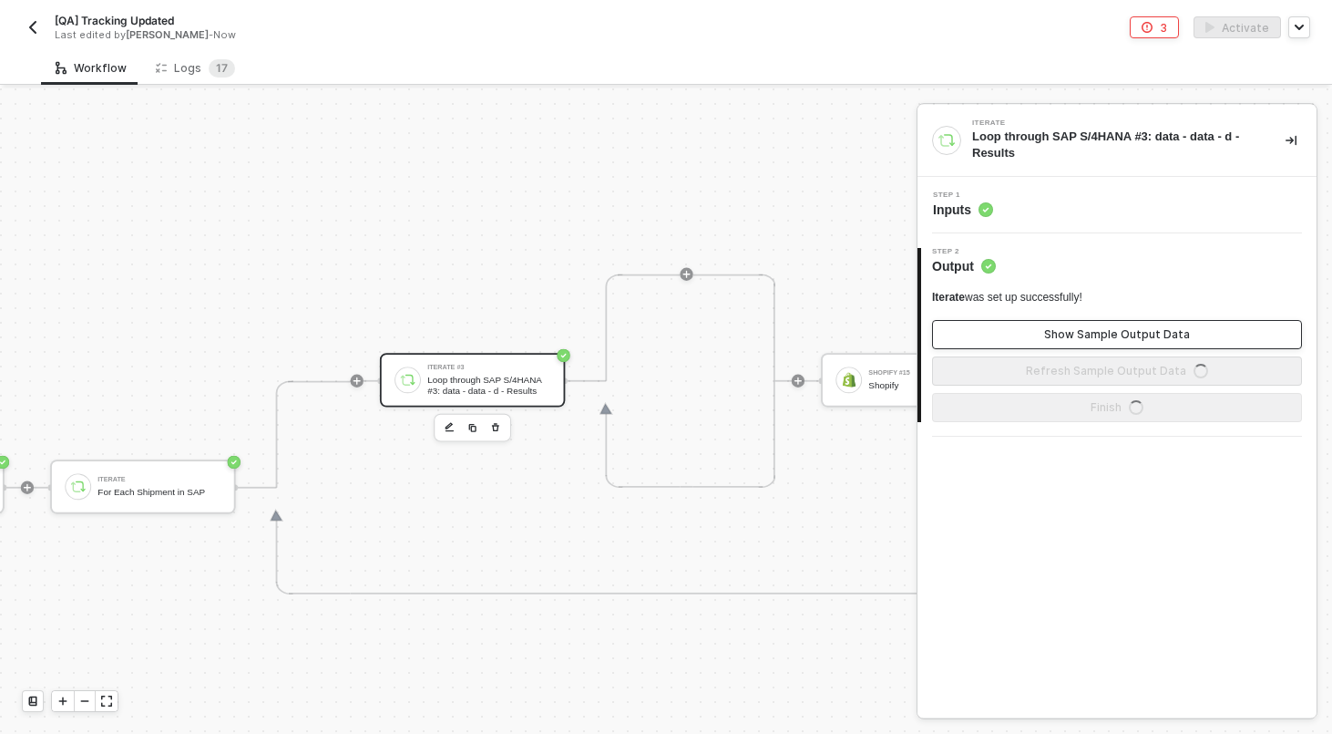
click at [1100, 321] on button "Show Sample Output Data" at bounding box center [1117, 334] width 370 height 29
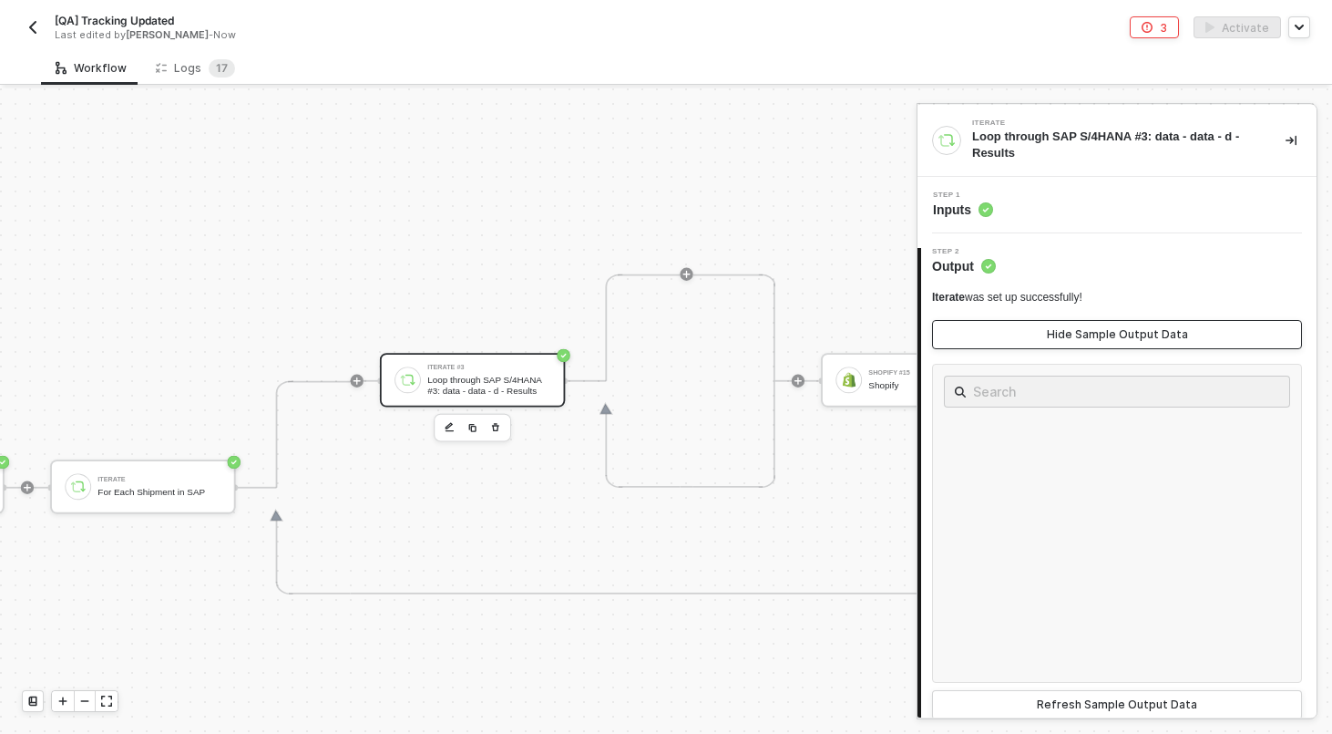
click at [1106, 331] on div "Hide Sample Output Data" at bounding box center [1117, 334] width 141 height 15
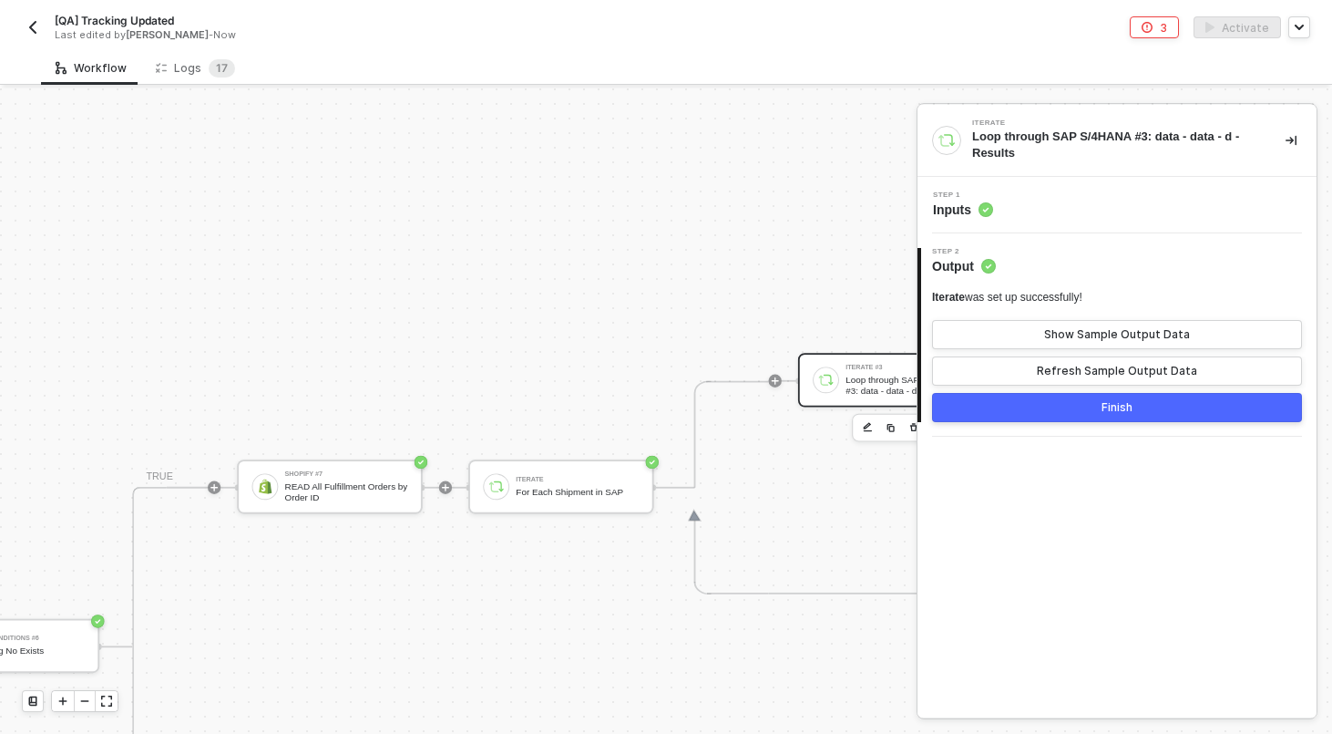
scroll to position [1138, 2804]
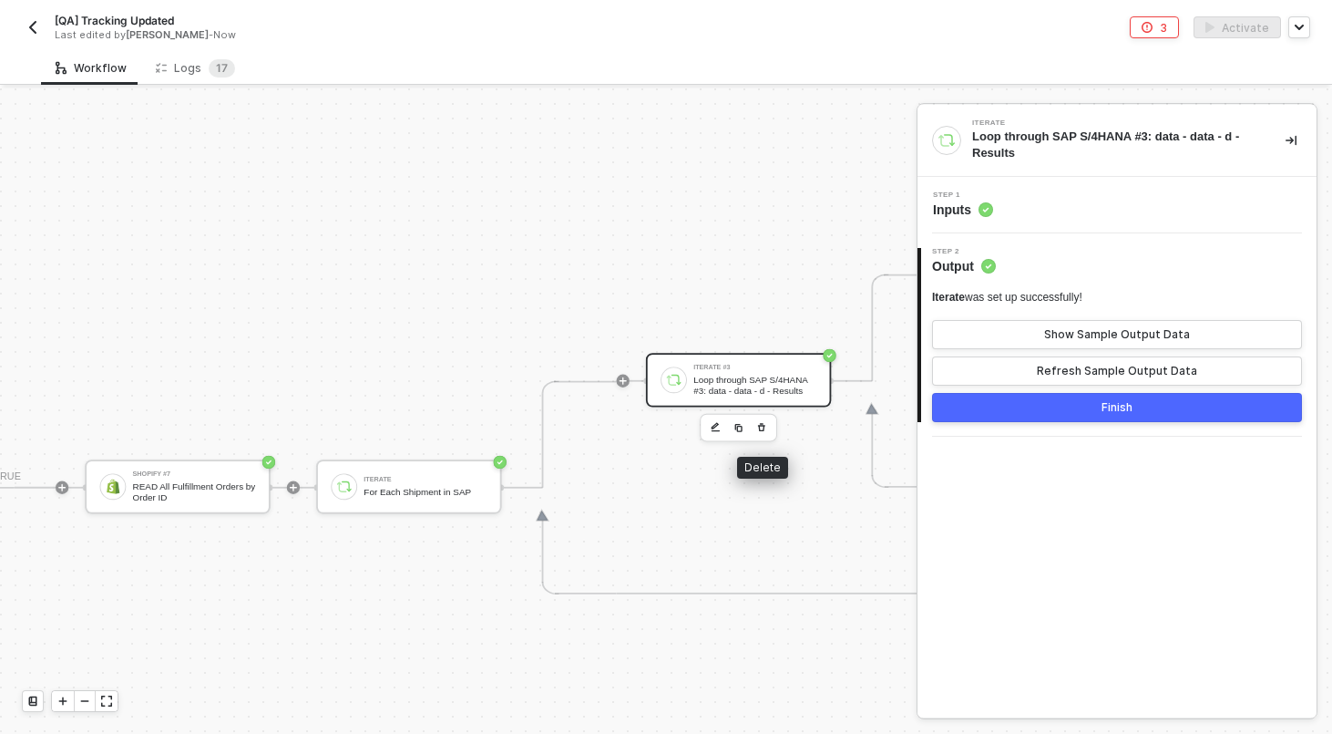
click at [760, 430] on icon "button" at bounding box center [761, 427] width 7 height 8
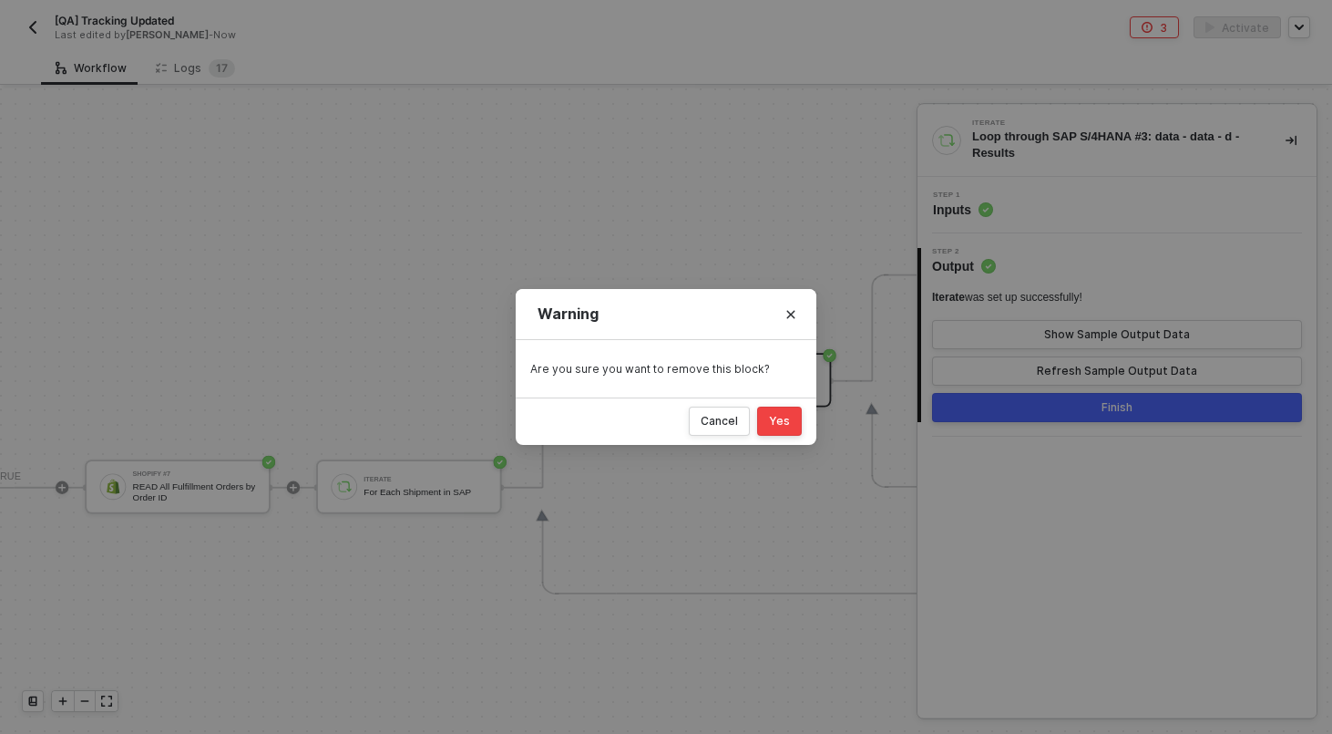
click at [796, 423] on button "Yes" at bounding box center [779, 420] width 45 height 29
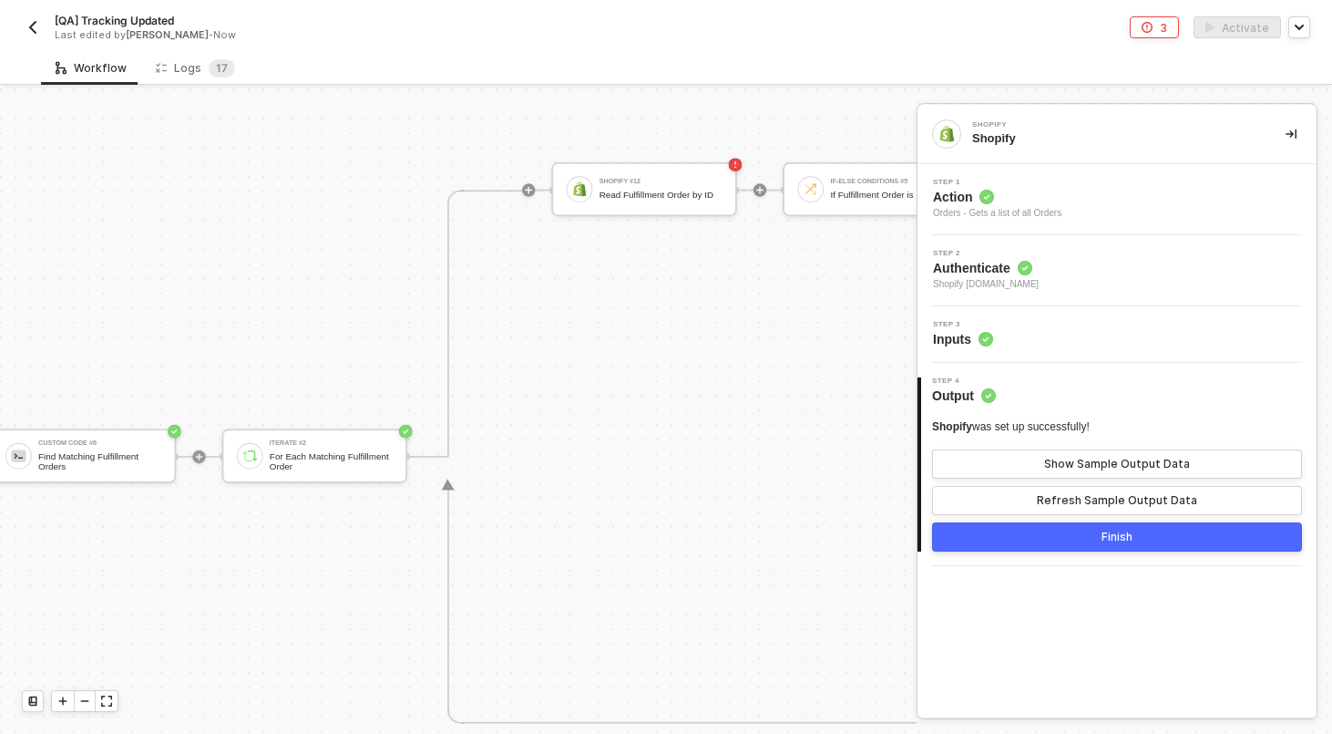
scroll to position [36, 3666]
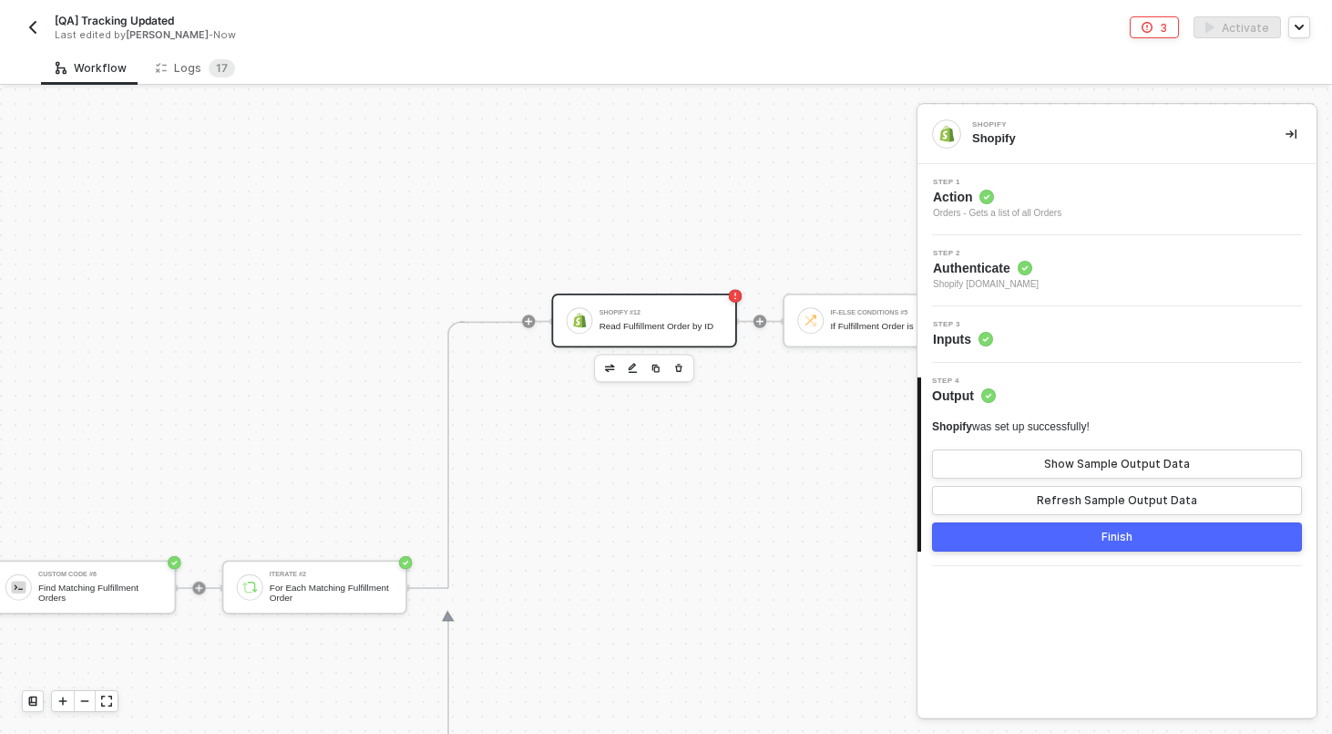
click at [683, 324] on div "Read Fulfillment Order by ID" at bounding box center [661, 326] width 123 height 11
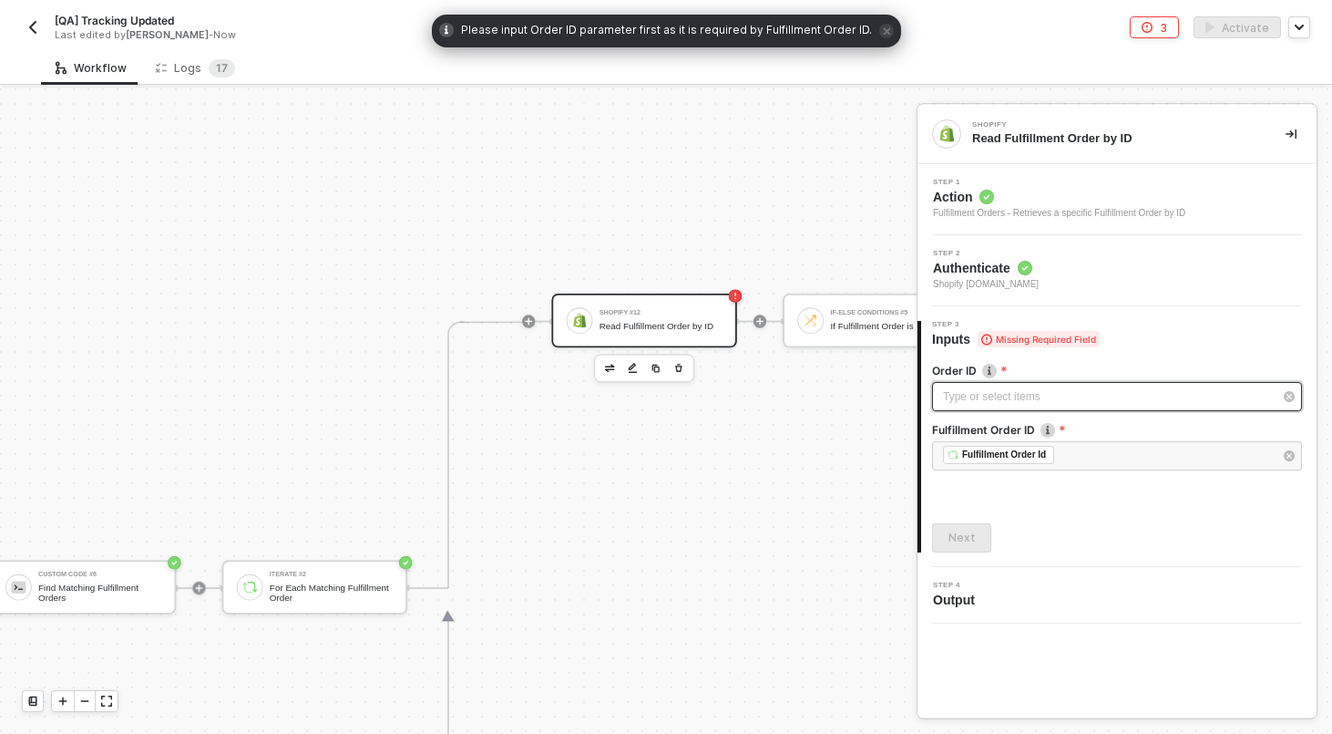
click at [1056, 396] on div "Type or select items ﻿" at bounding box center [1108, 396] width 330 height 17
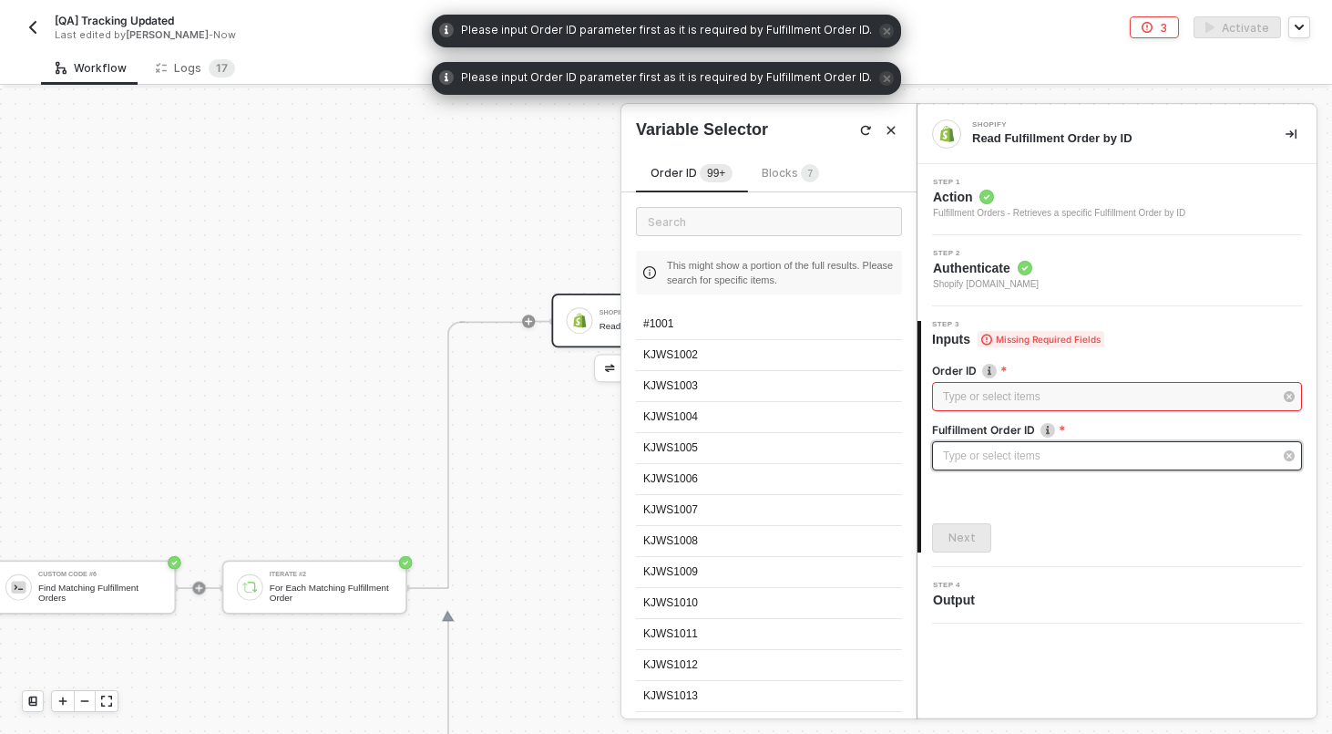
click at [1042, 453] on div "Type or select items ﻿" at bounding box center [1108, 455] width 330 height 17
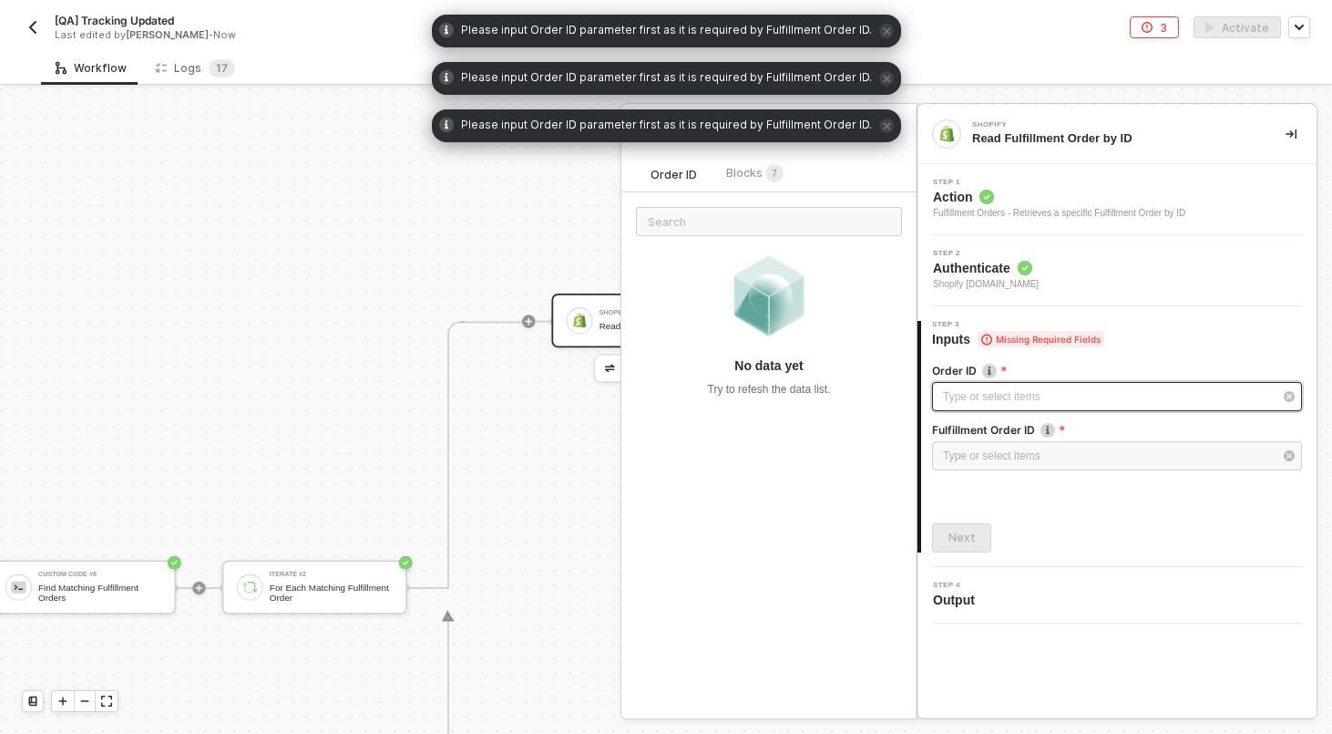
click at [1013, 400] on div "Type or select items ﻿" at bounding box center [1108, 396] width 330 height 17
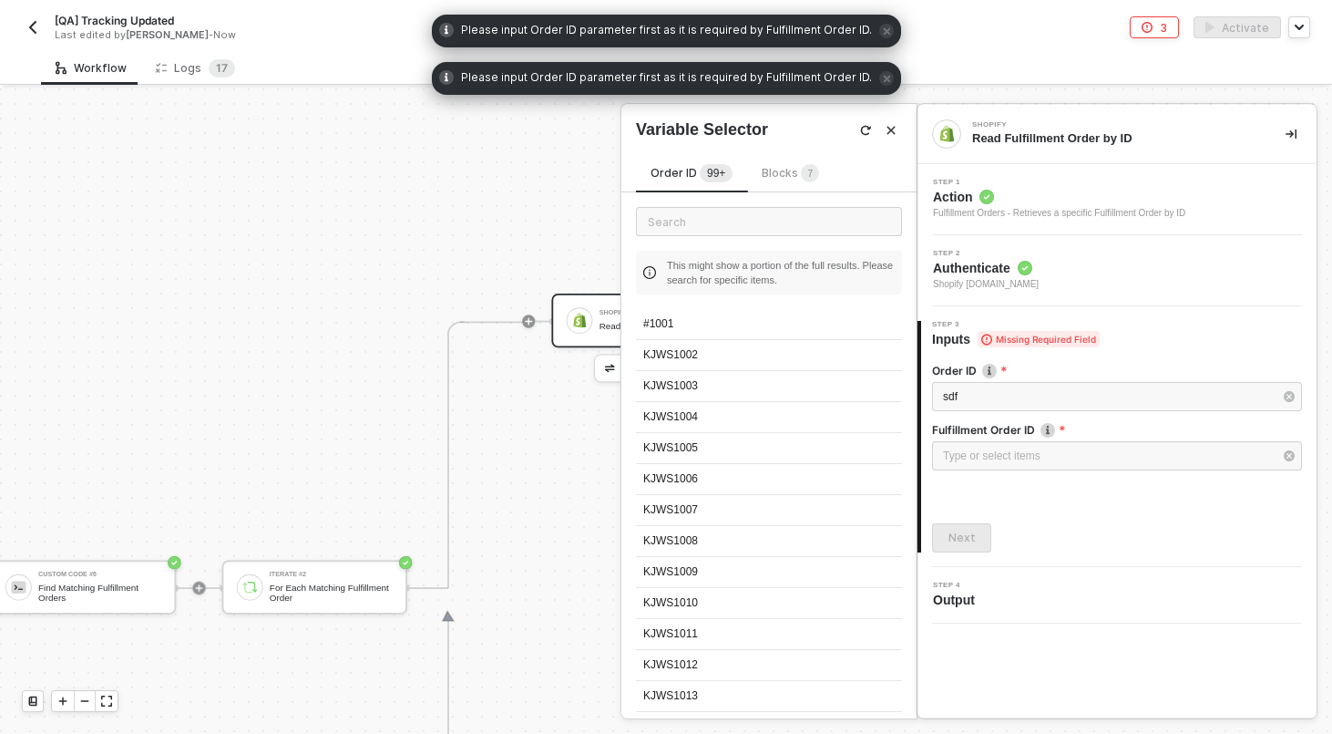
click at [1001, 440] on div "Fulfillment Order ID" at bounding box center [1117, 431] width 370 height 19
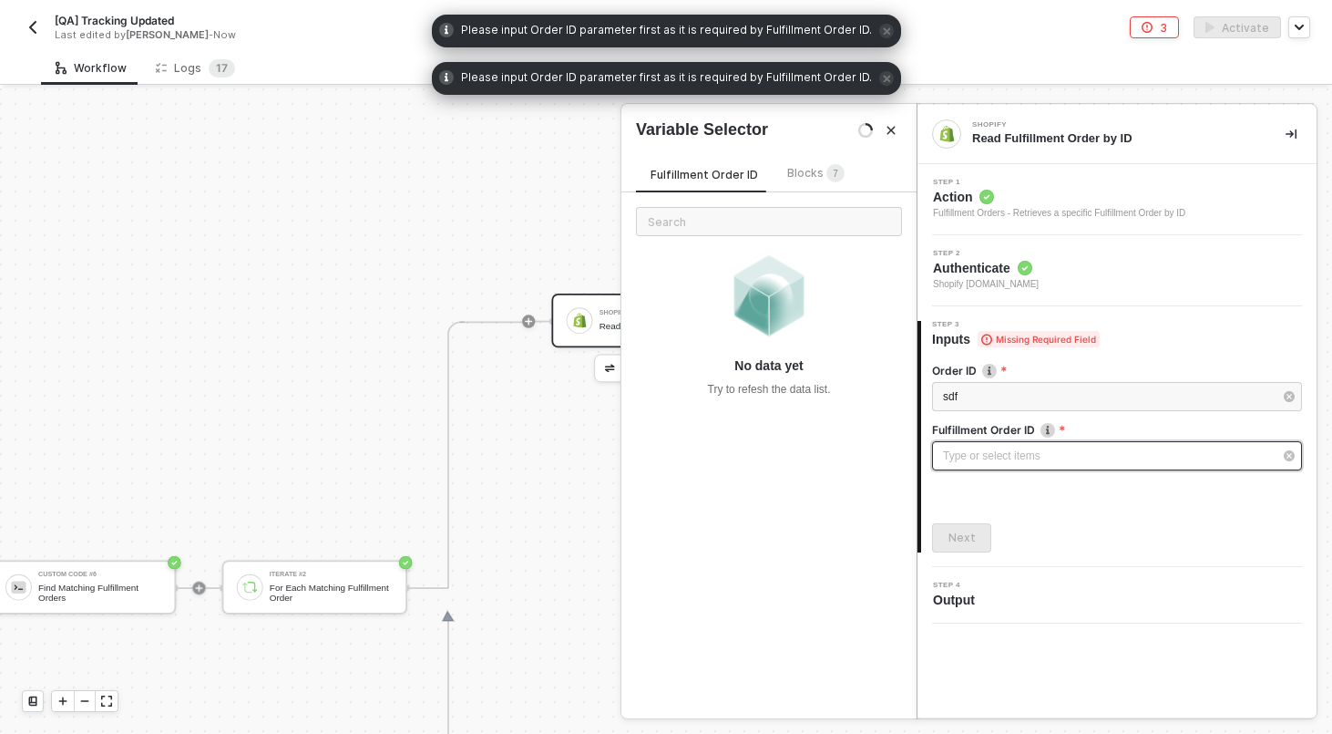
click at [1001, 442] on div "Type or select items ﻿" at bounding box center [1117, 455] width 370 height 29
click at [956, 538] on div "Next" at bounding box center [962, 537] width 27 height 15
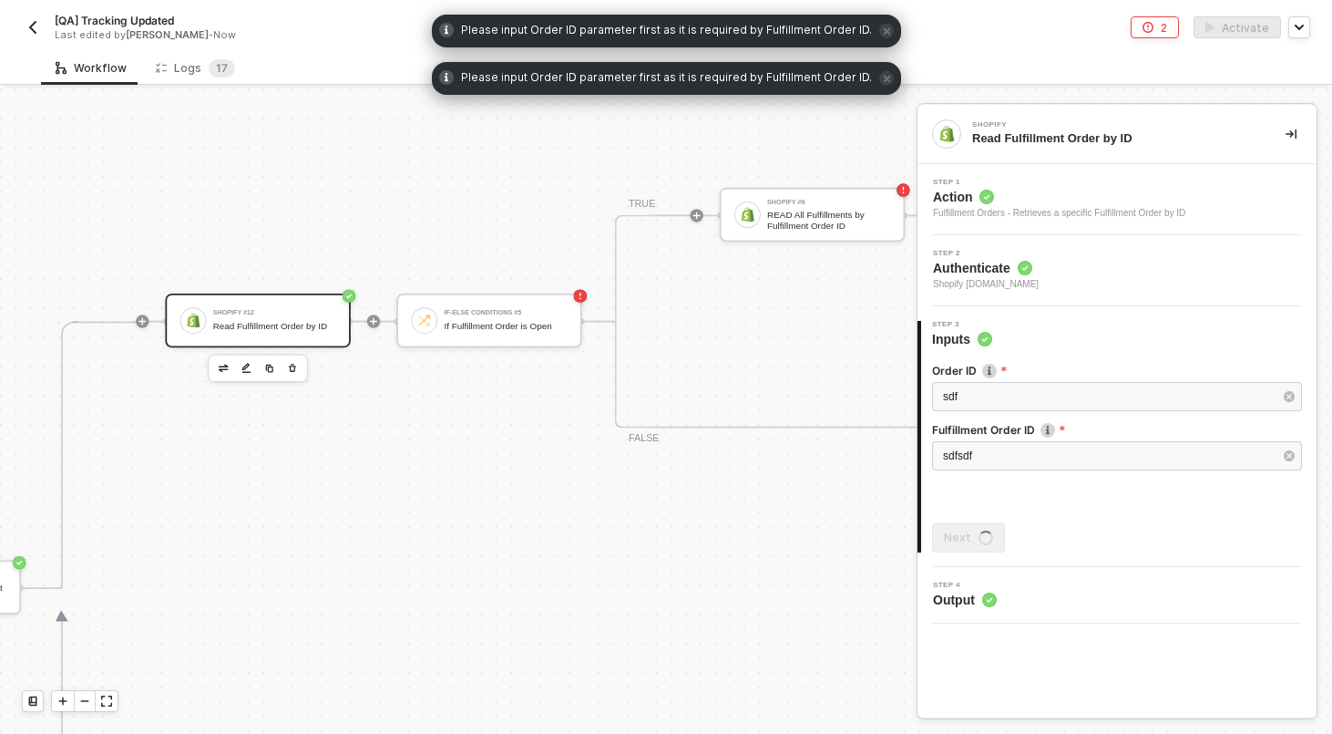
scroll to position [36, 4083]
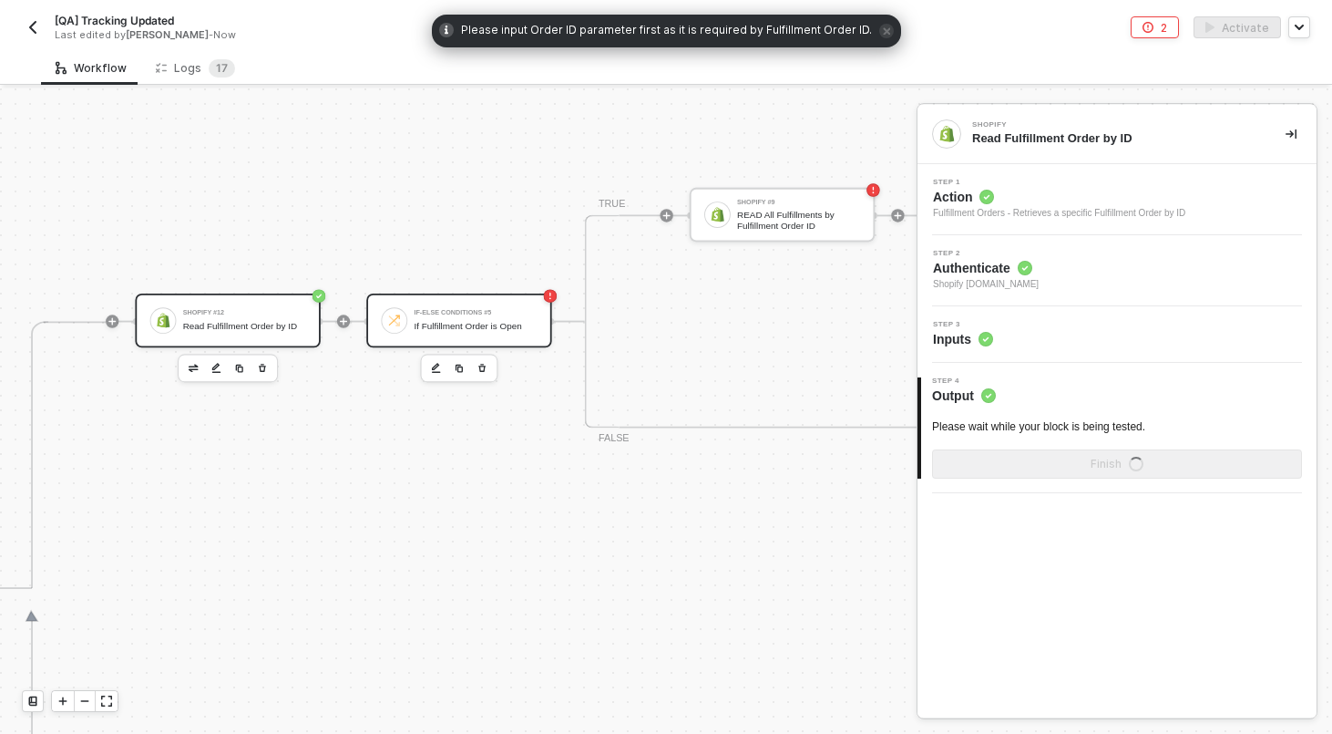
click at [520, 338] on div "If-Else Conditions #5 If Fulfillment Order is Open" at bounding box center [458, 320] width 185 height 54
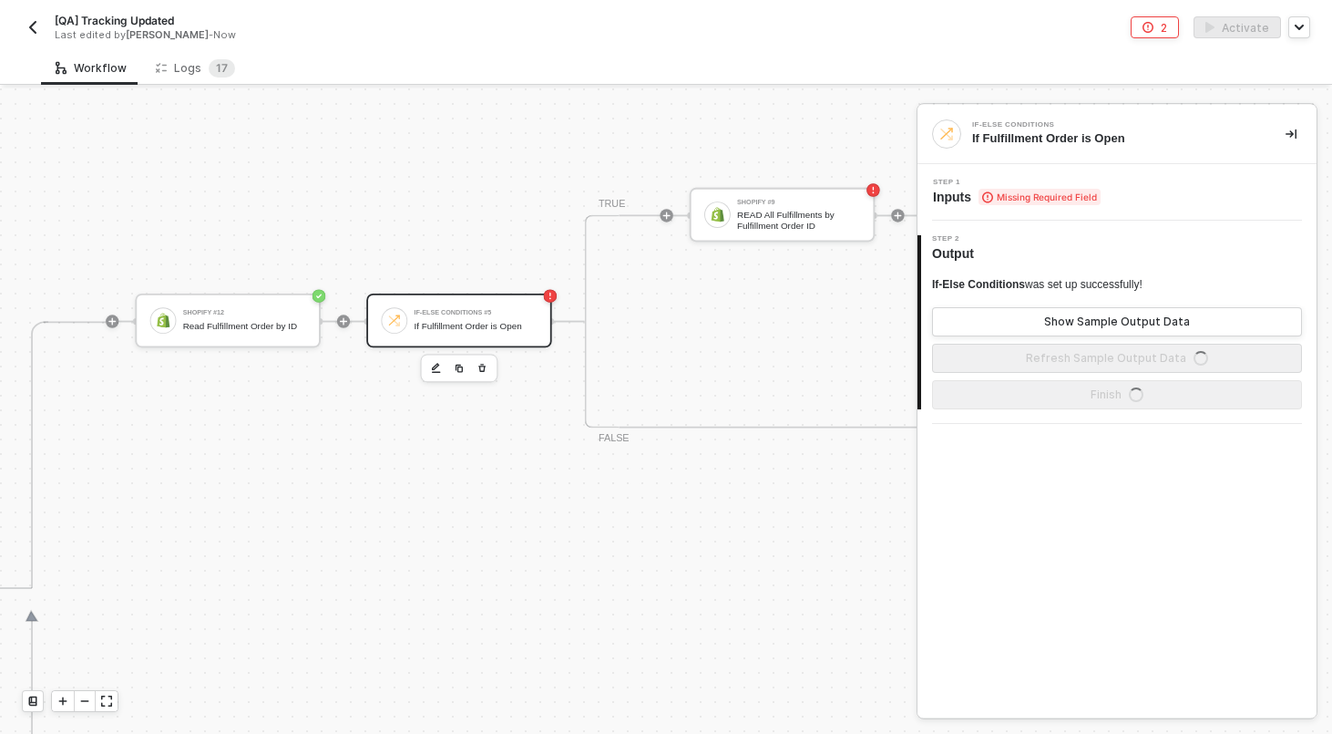
click at [1088, 189] on span "Missing Required Field" at bounding box center [1040, 197] width 122 height 16
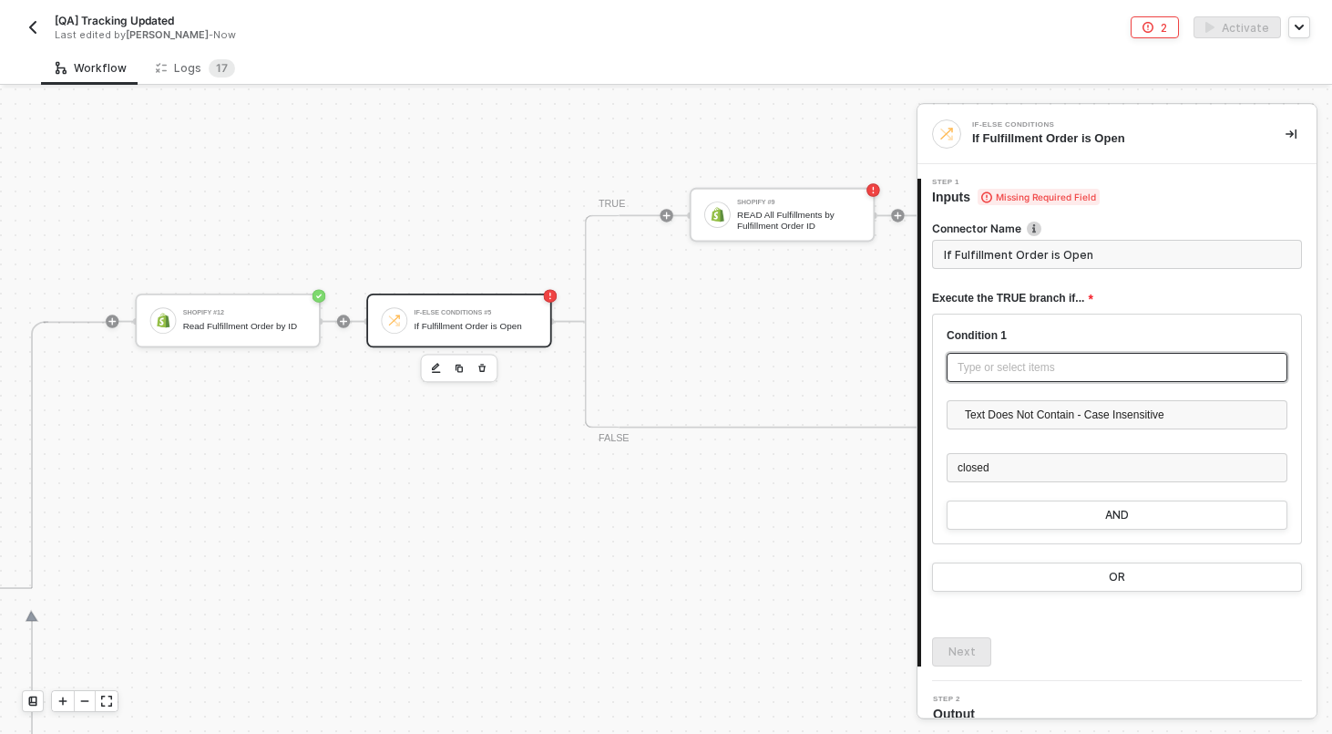
click at [1022, 370] on div "Type or select items ﻿" at bounding box center [1117, 367] width 319 height 17
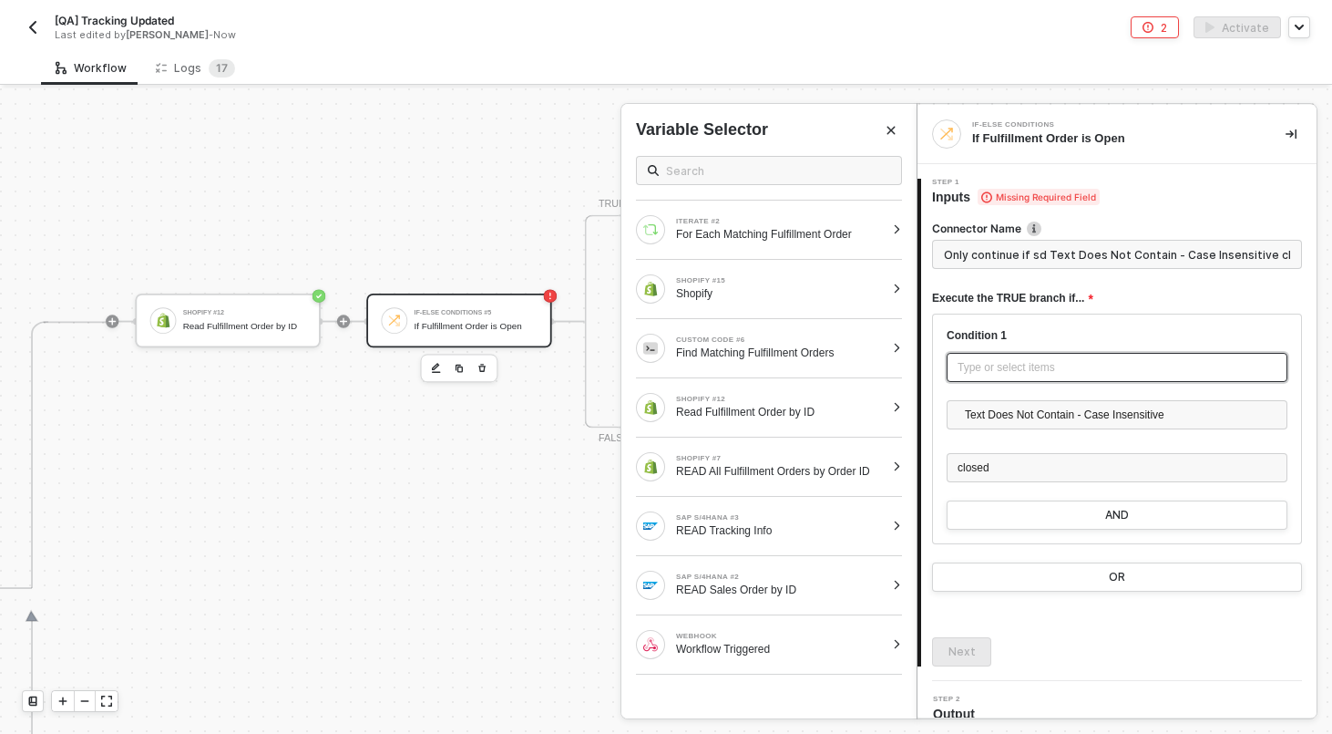
type input "Only continue if sdf Text Does Not Contain - Case Insensitive closed"
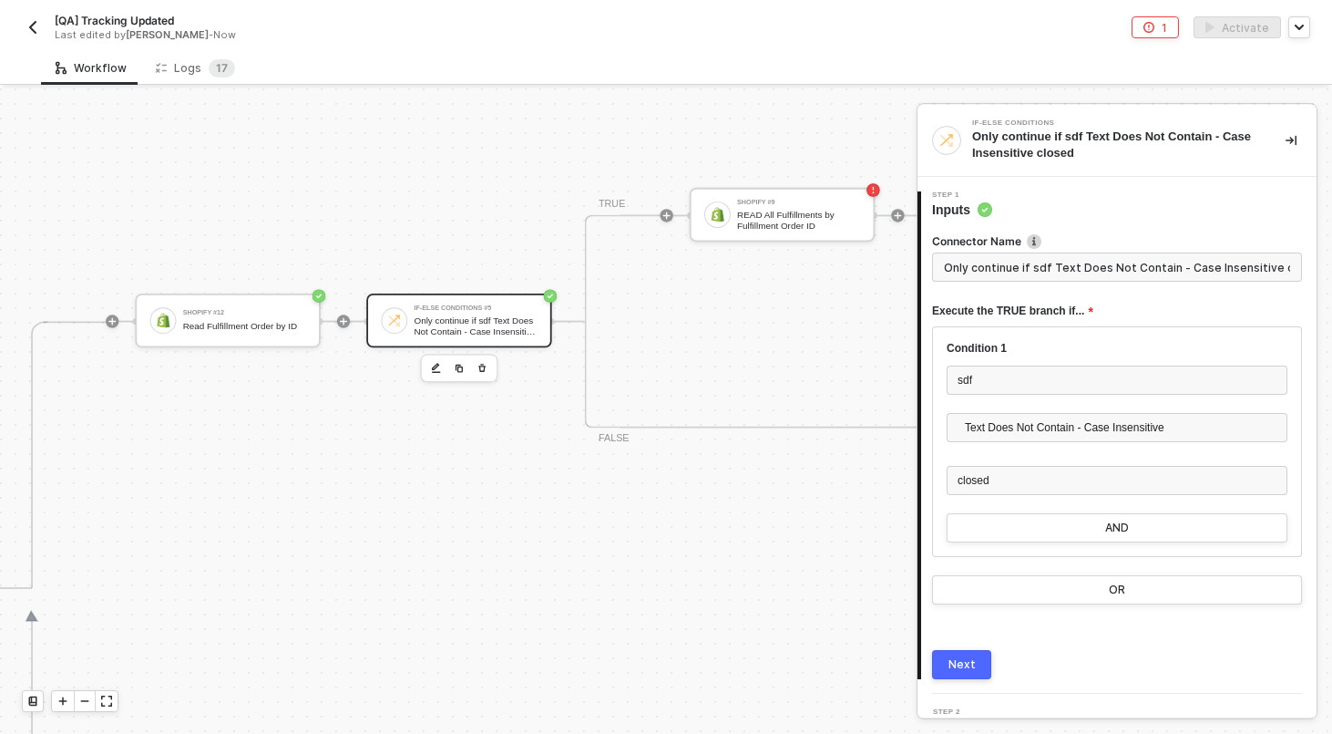
scroll to position [36, 4236]
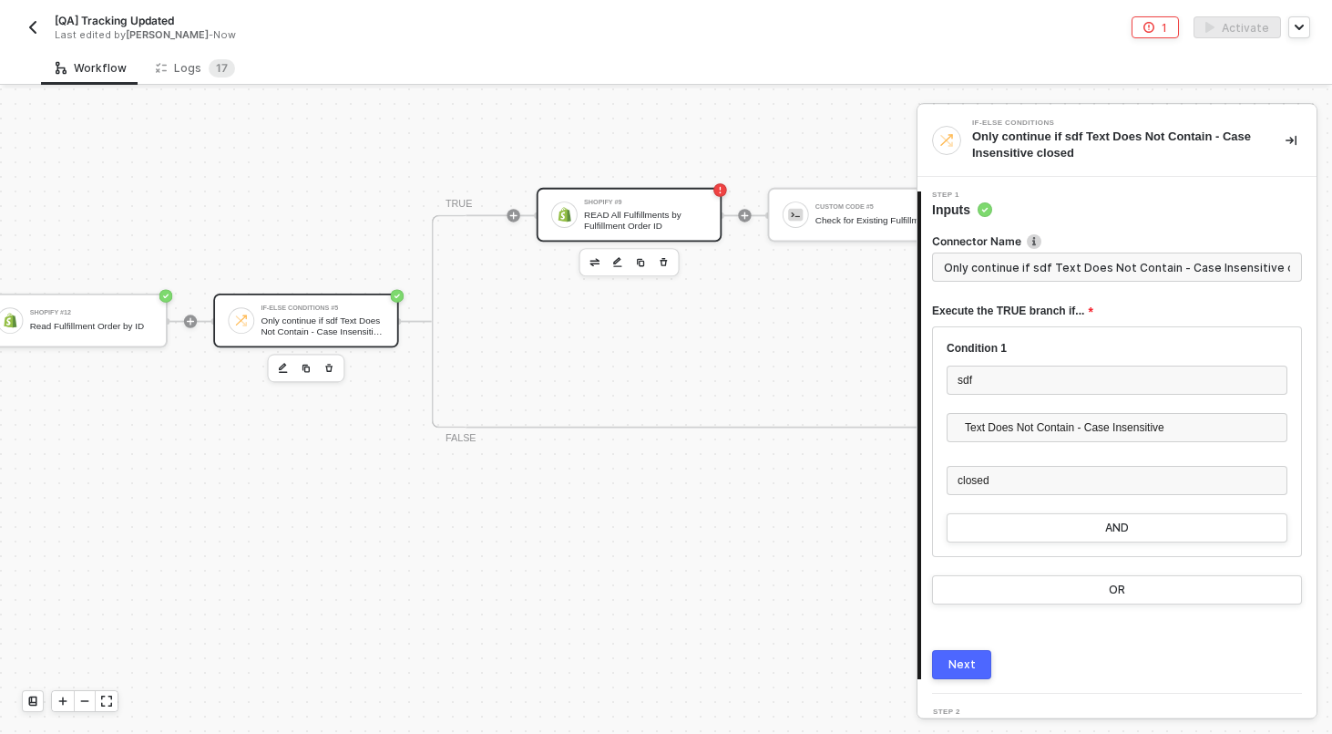
click at [616, 203] on div "Shopify #9" at bounding box center [645, 202] width 123 height 6
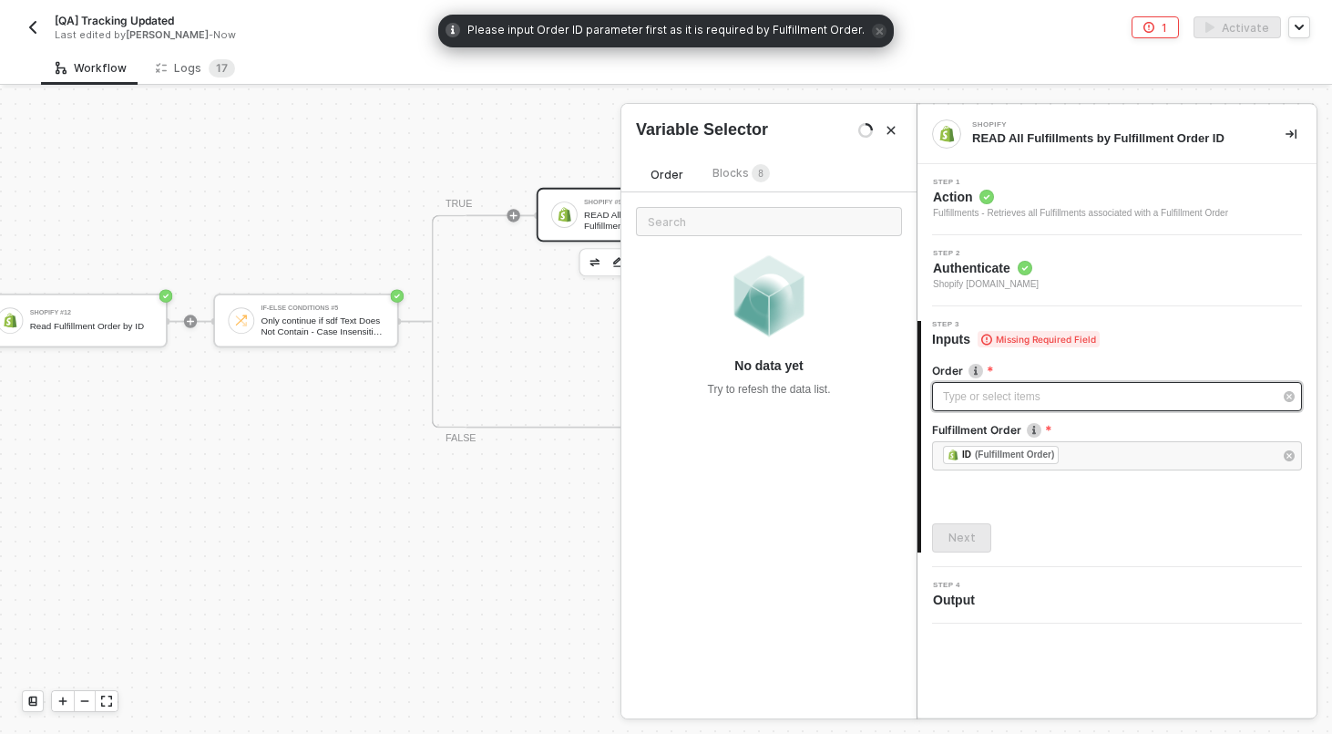
click at [1073, 389] on div "Type or select items ﻿" at bounding box center [1108, 396] width 330 height 17
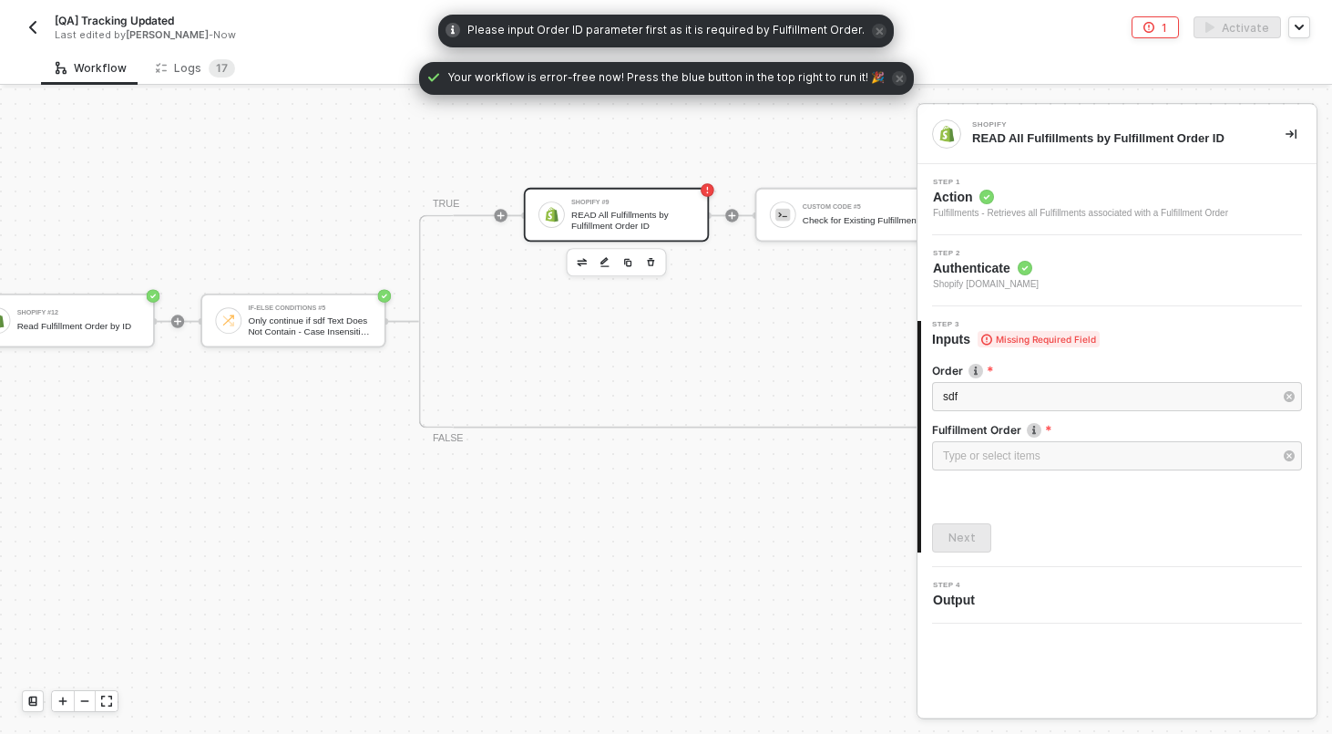
scroll to position [36, 4252]
click at [972, 387] on div "sdf" at bounding box center [1117, 396] width 370 height 29
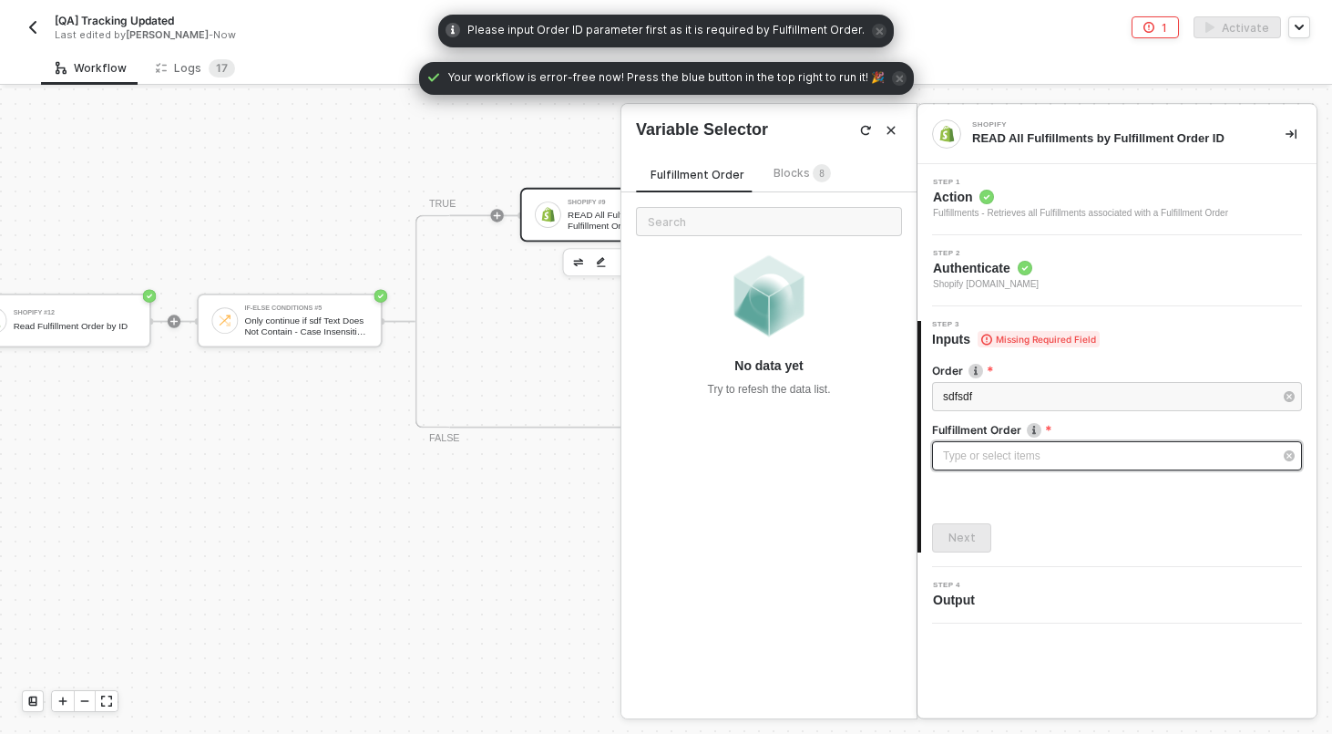
click at [998, 451] on div "Type or select items ﻿" at bounding box center [1108, 455] width 330 height 17
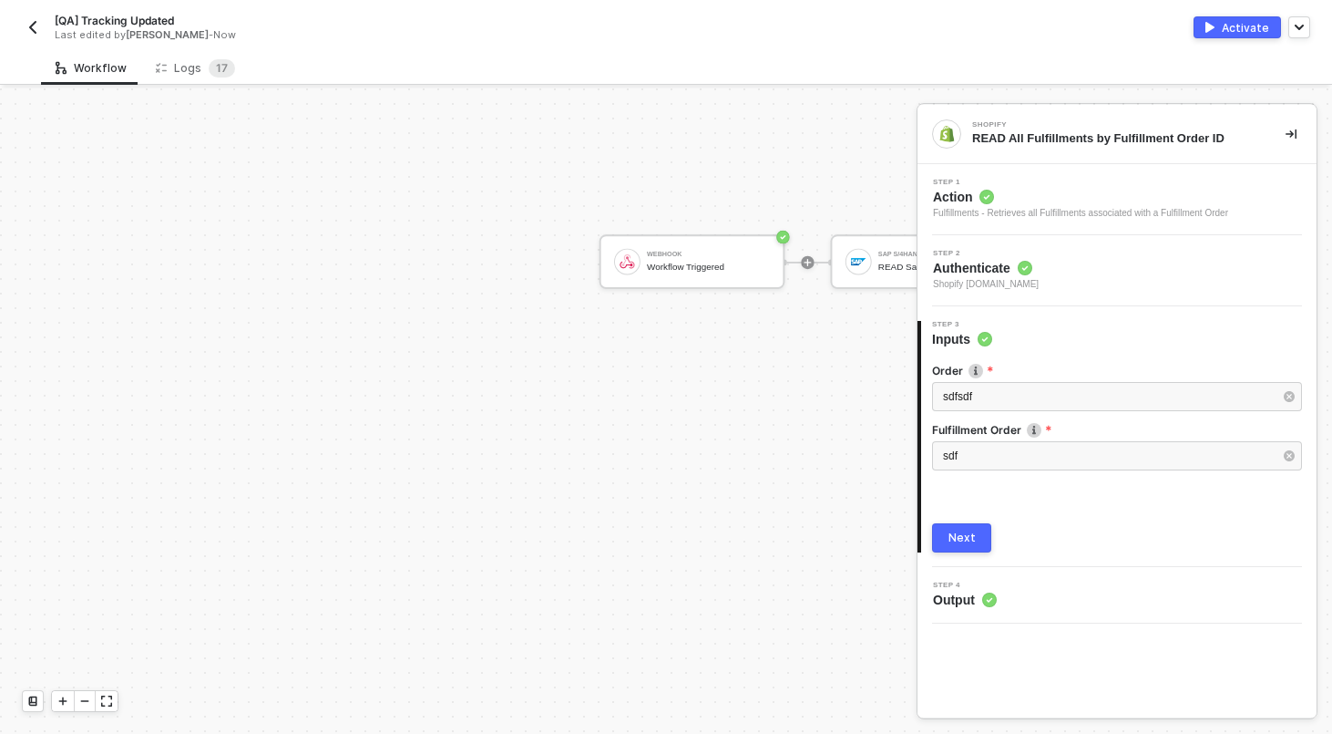
scroll to position [1560, 1113]
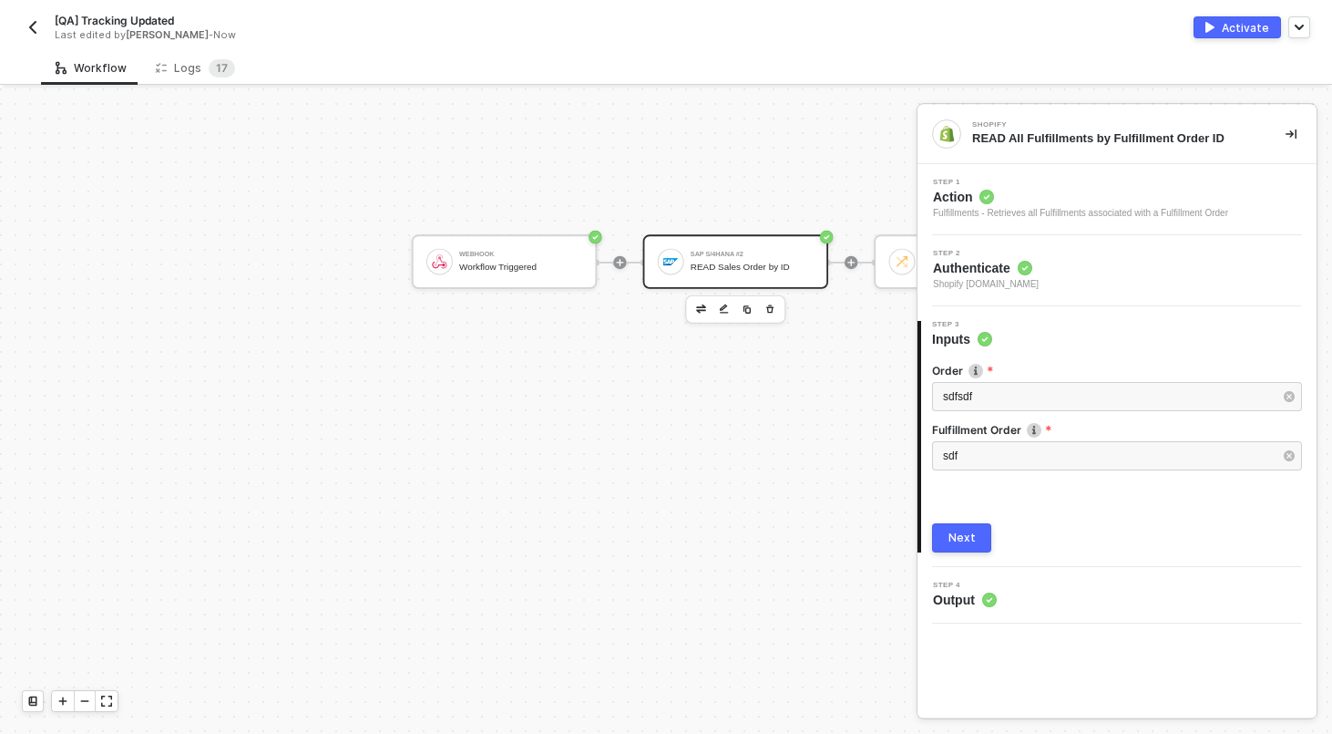
click at [755, 267] on div "READ Sales Order by ID" at bounding box center [752, 267] width 123 height 11
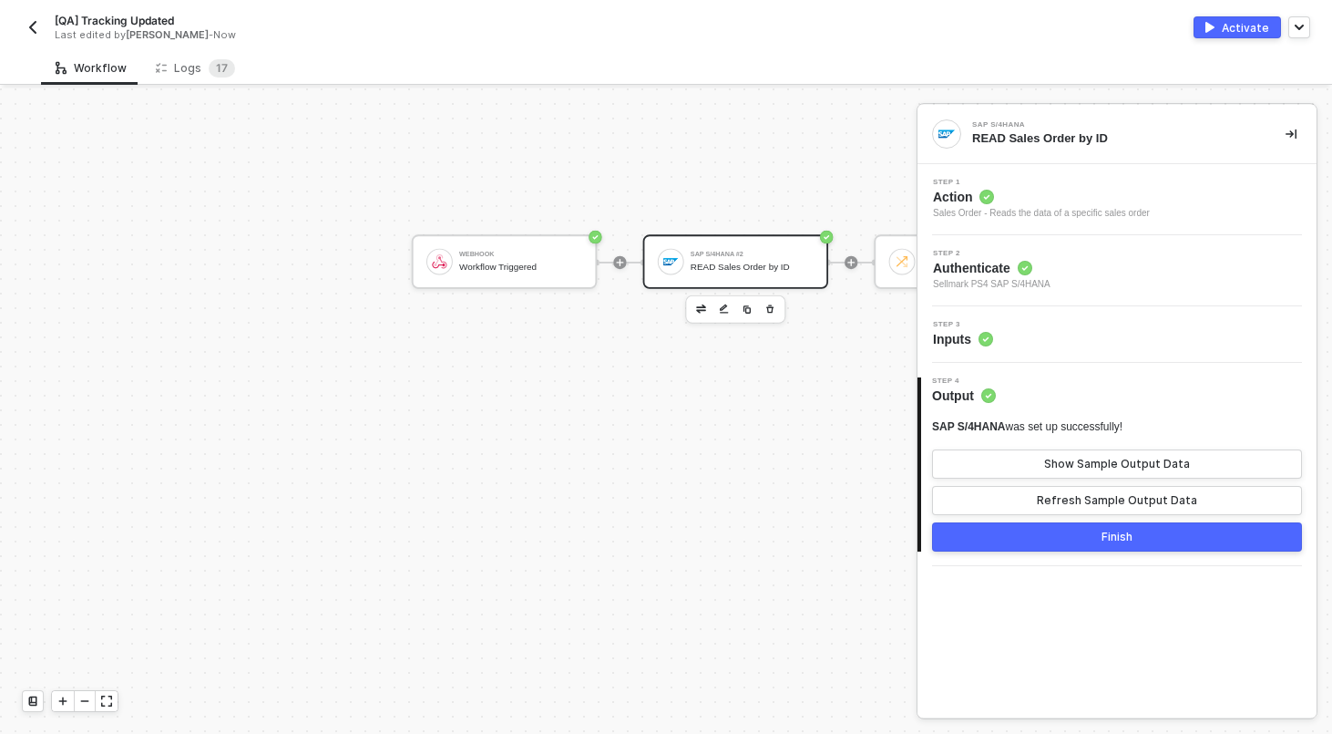
click at [1051, 329] on div "Step 3 Inputs" at bounding box center [1119, 334] width 395 height 27
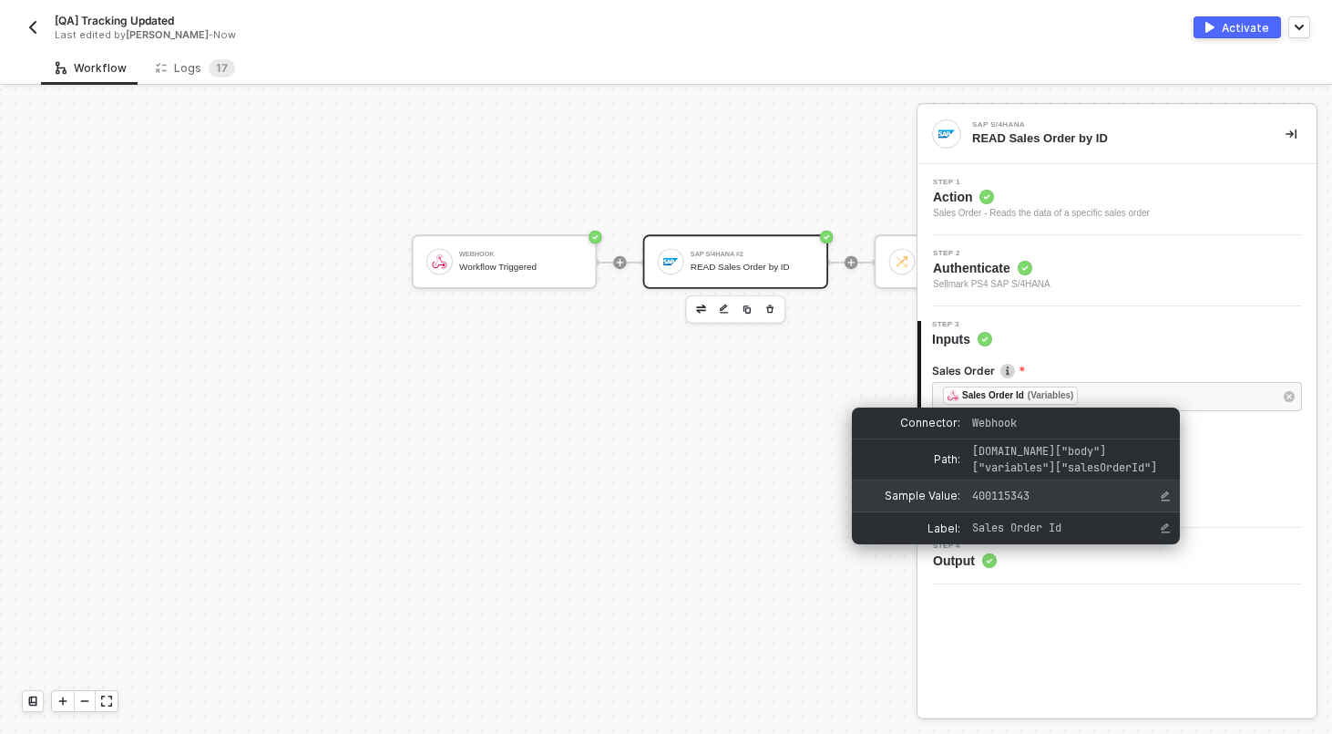
click at [1017, 503] on span "400115343" at bounding box center [1000, 495] width 57 height 15
copy span "400115343"
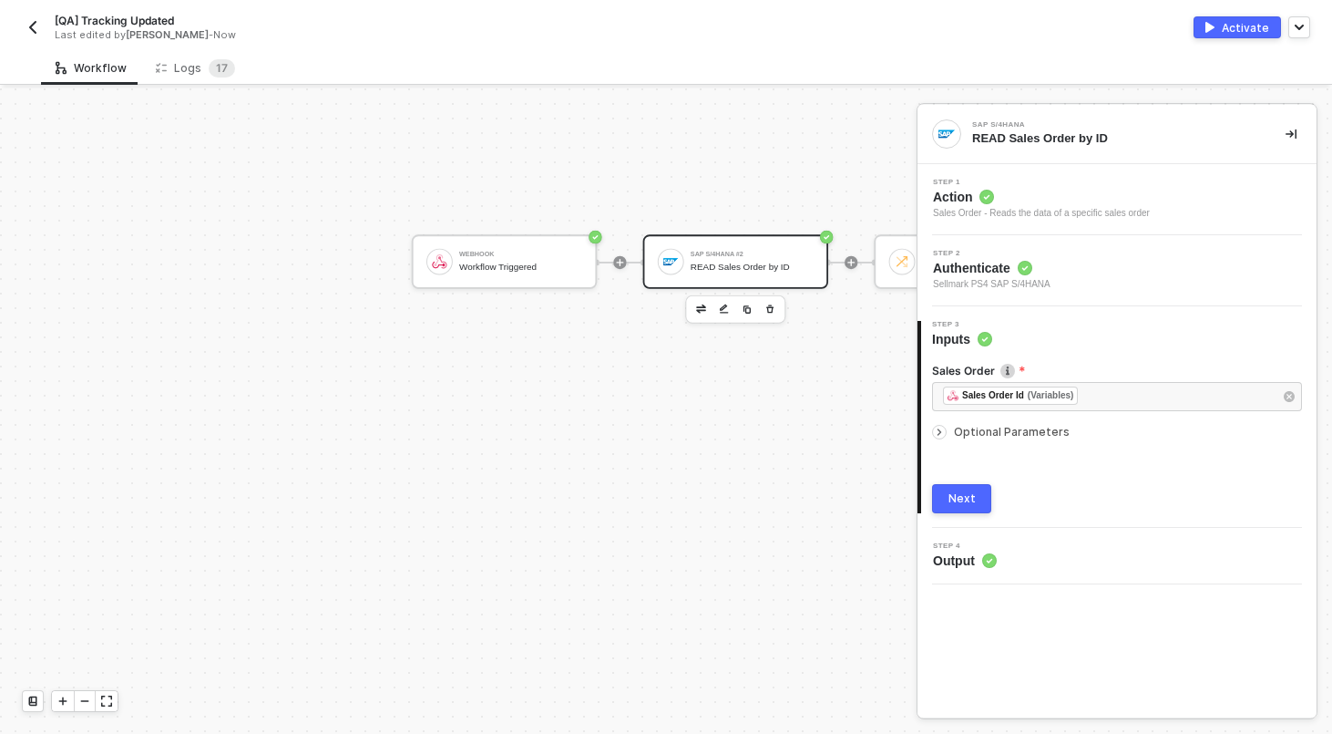
click at [1158, 402] on div "﻿ ﻿ Sales Order Id (Variables) ﻿" at bounding box center [1108, 396] width 330 height 20
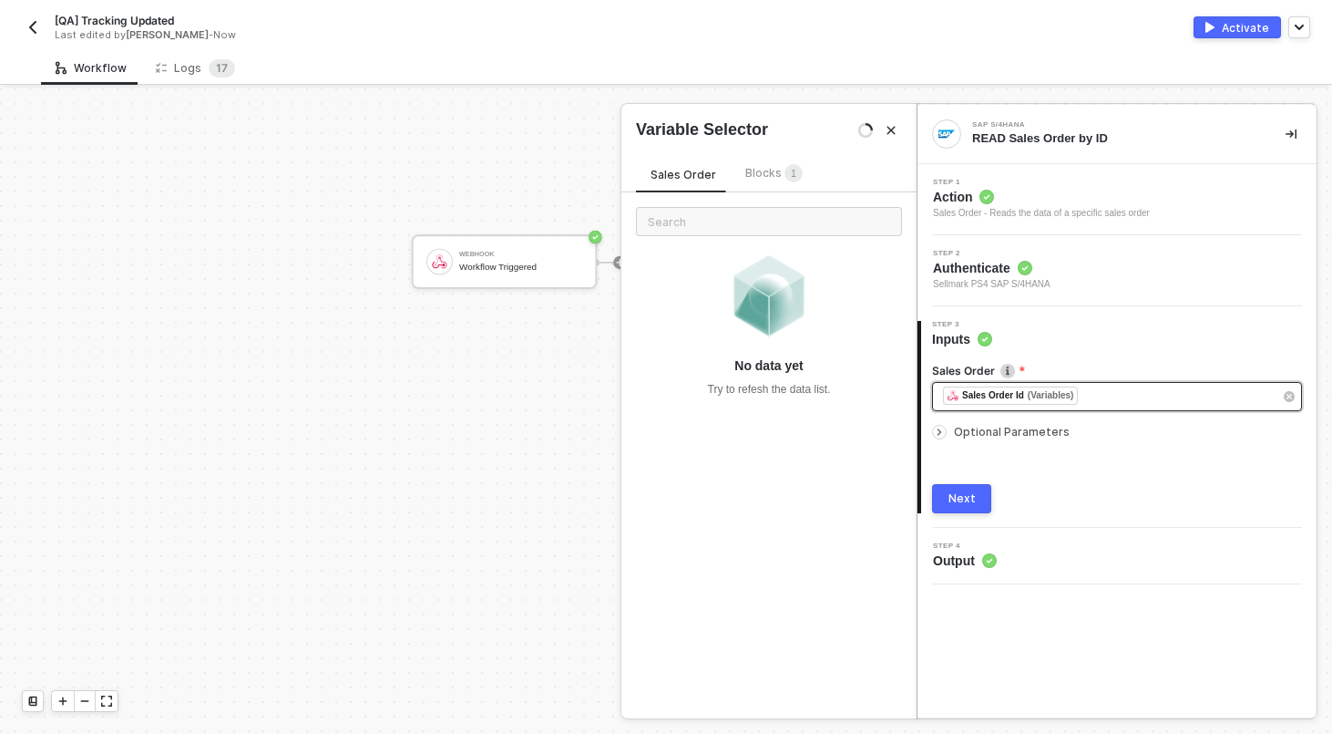
click at [1158, 402] on div "﻿ ﻿ Sales Order Id (Variables) ﻿" at bounding box center [1108, 396] width 330 height 20
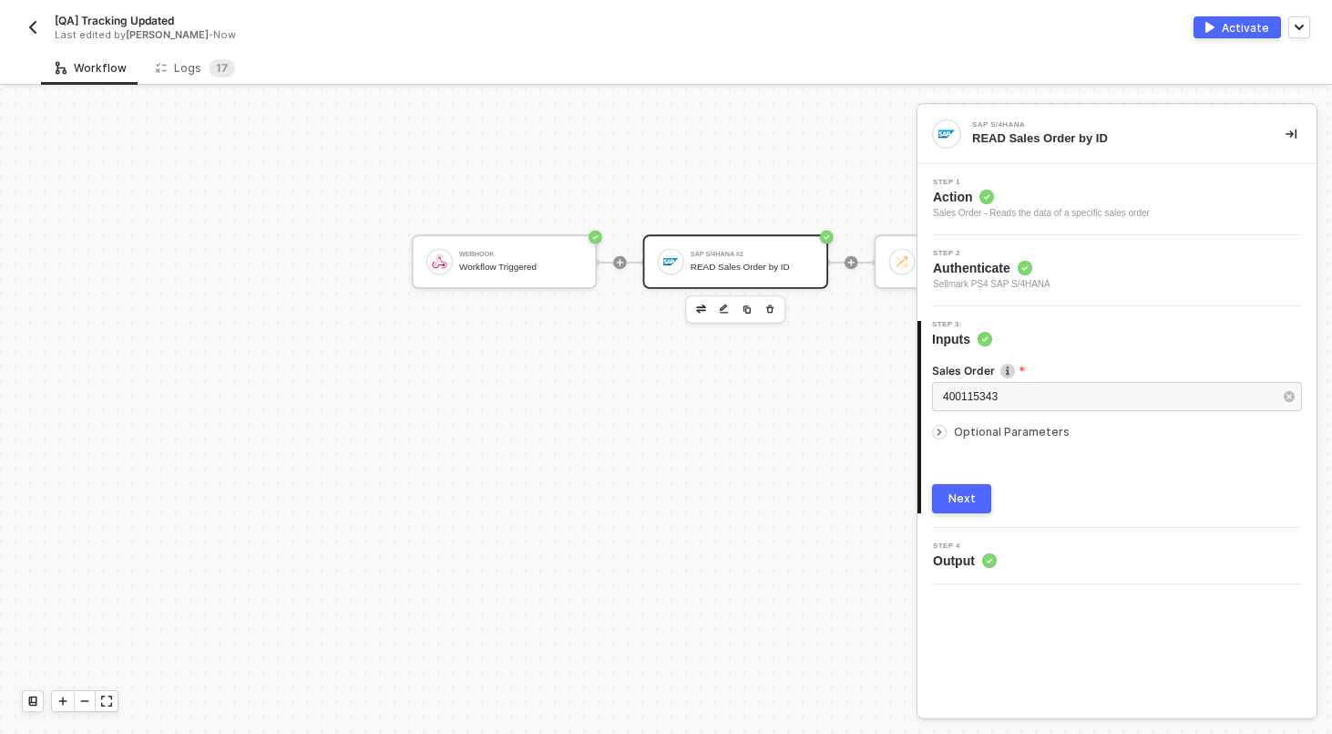
click at [963, 490] on button "Next" at bounding box center [961, 498] width 59 height 29
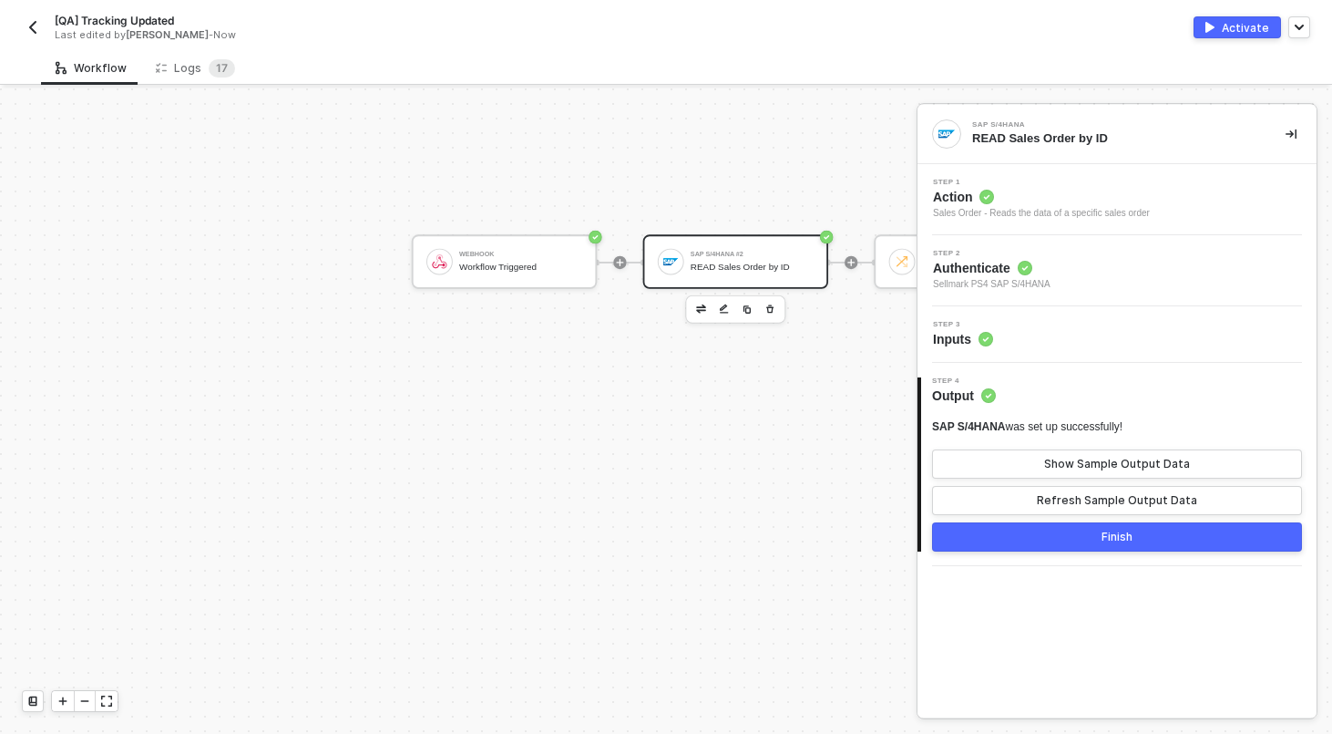
click at [1085, 540] on button "Finish" at bounding box center [1117, 536] width 370 height 29
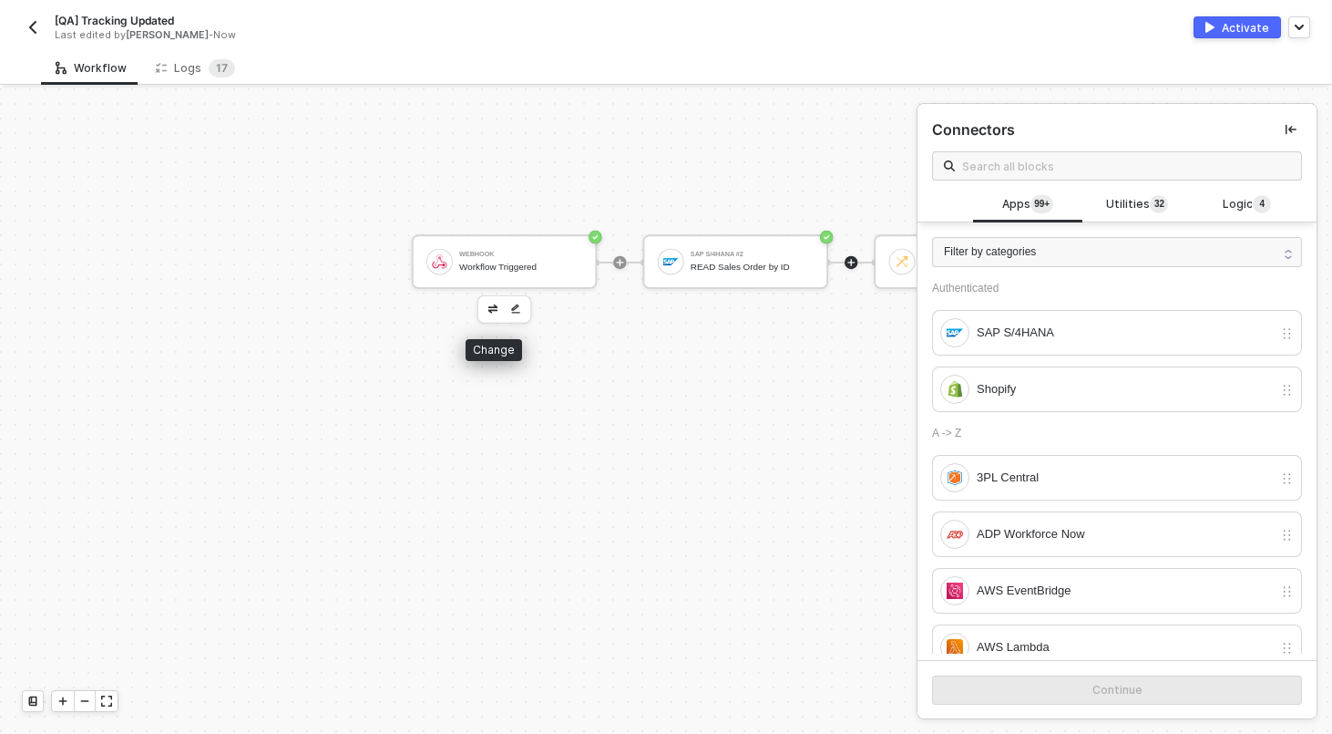
click at [496, 303] on button "button" at bounding box center [493, 309] width 20 height 20
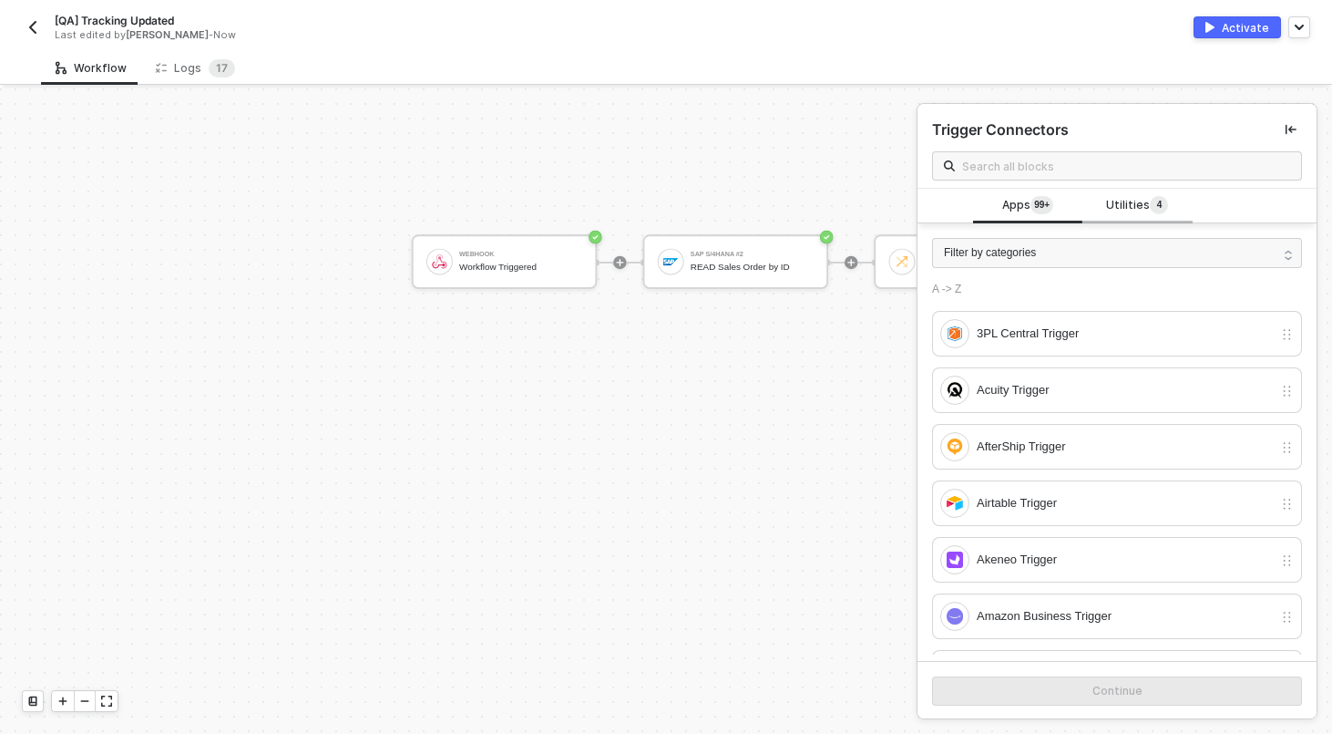
click at [1158, 197] on span "4" at bounding box center [1159, 205] width 5 height 18
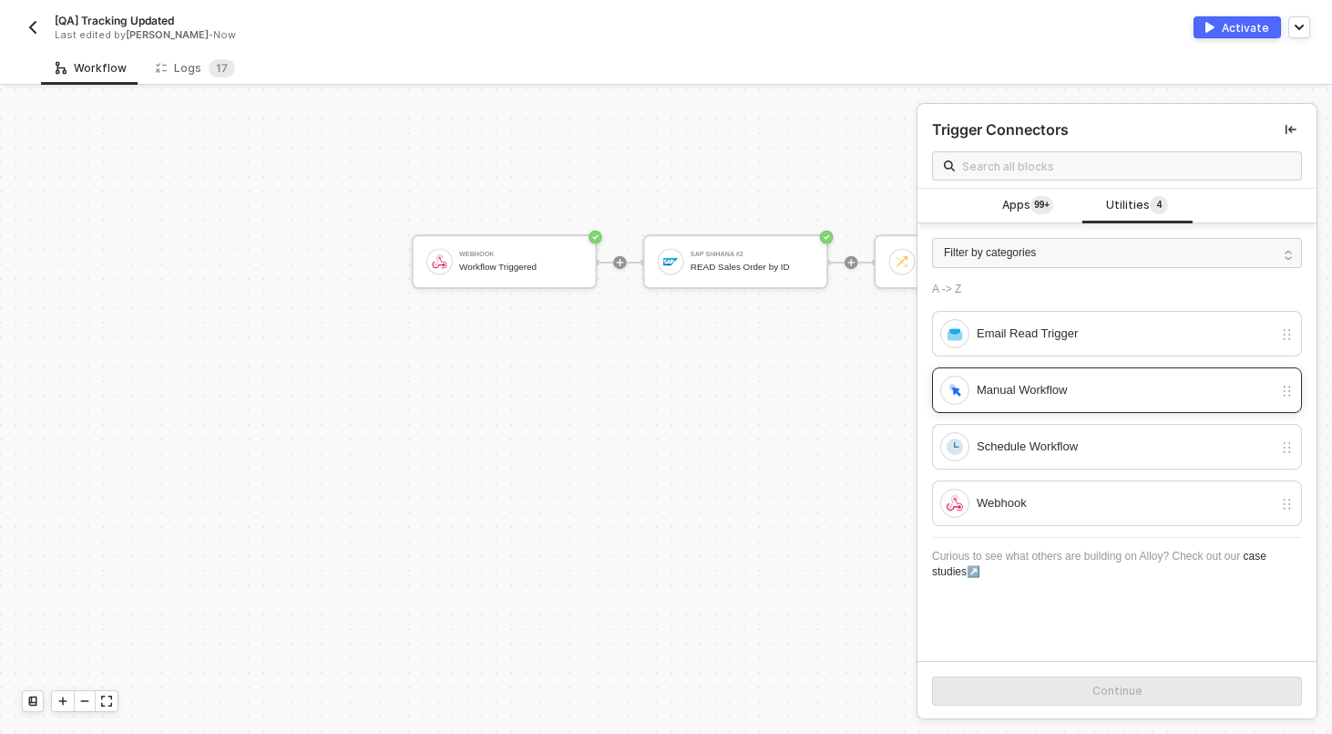
click at [1002, 375] on div "Manual Workflow" at bounding box center [1117, 390] width 370 height 46
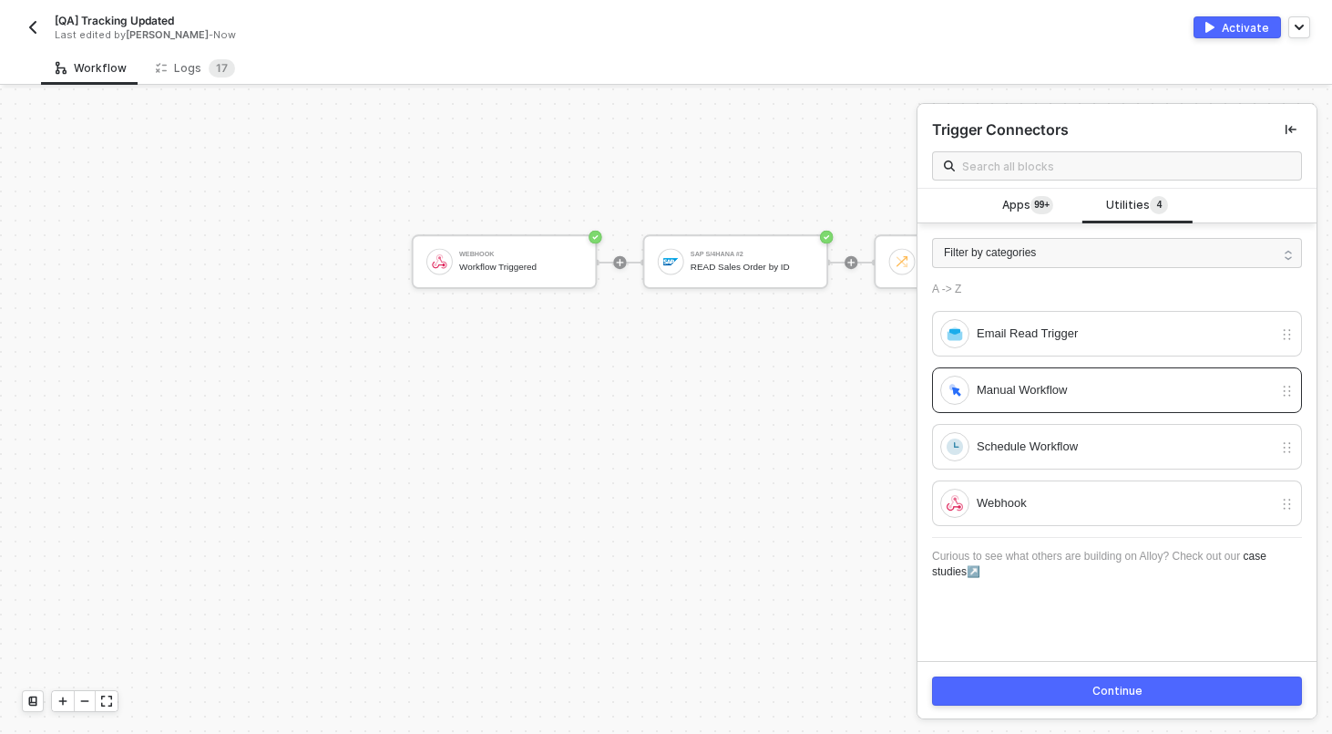
click at [1081, 689] on button "Continue" at bounding box center [1117, 690] width 370 height 29
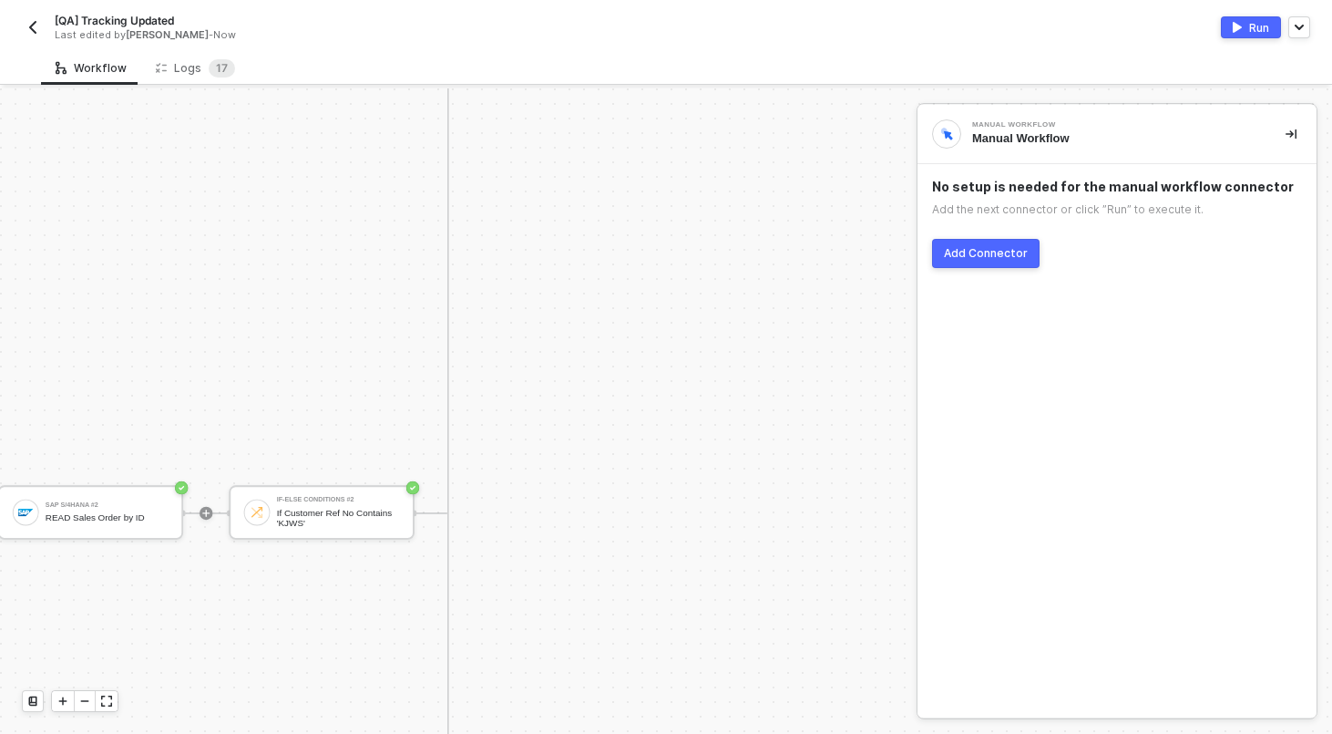
scroll to position [1134, 1758]
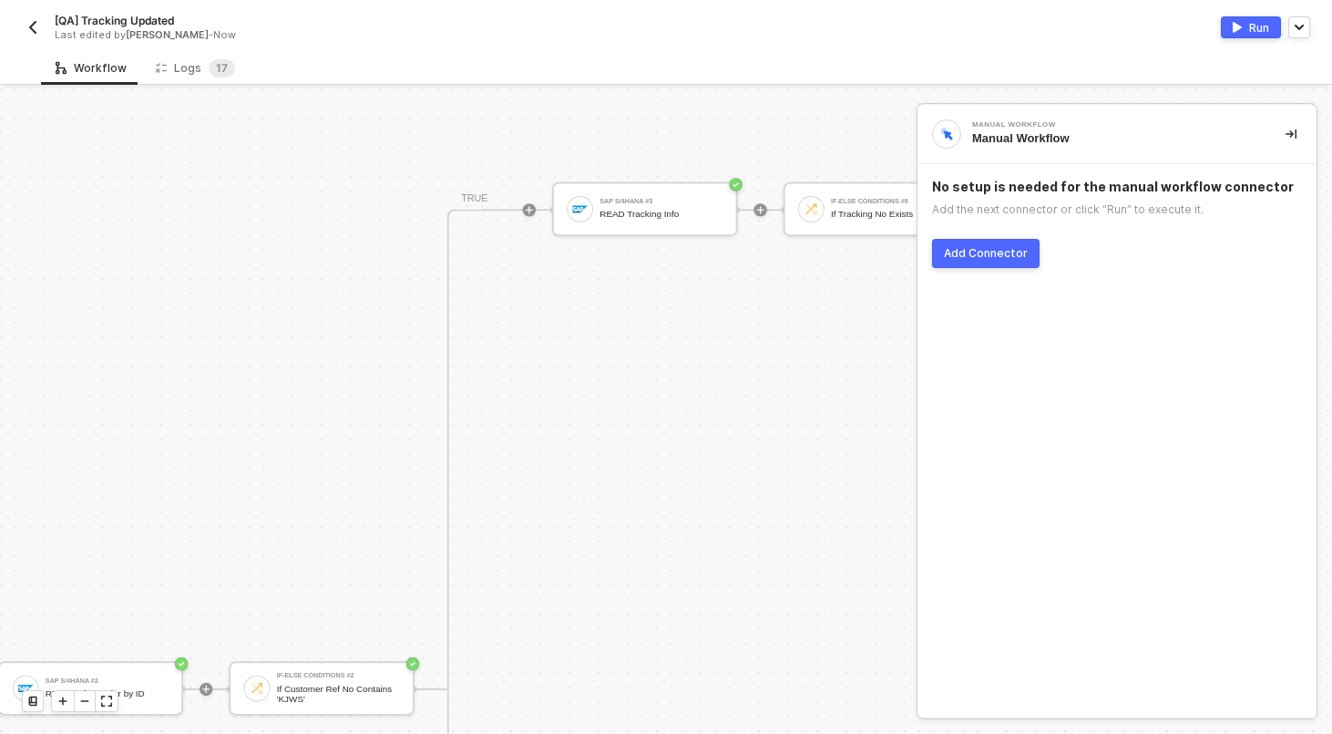
click at [1249, 30] on div "Run" at bounding box center [1259, 27] width 20 height 15
click at [394, 42] on div "[QA] Tracking Updated Last edited by Scott Cogswell - Now Running" at bounding box center [666, 25] width 1289 height 51
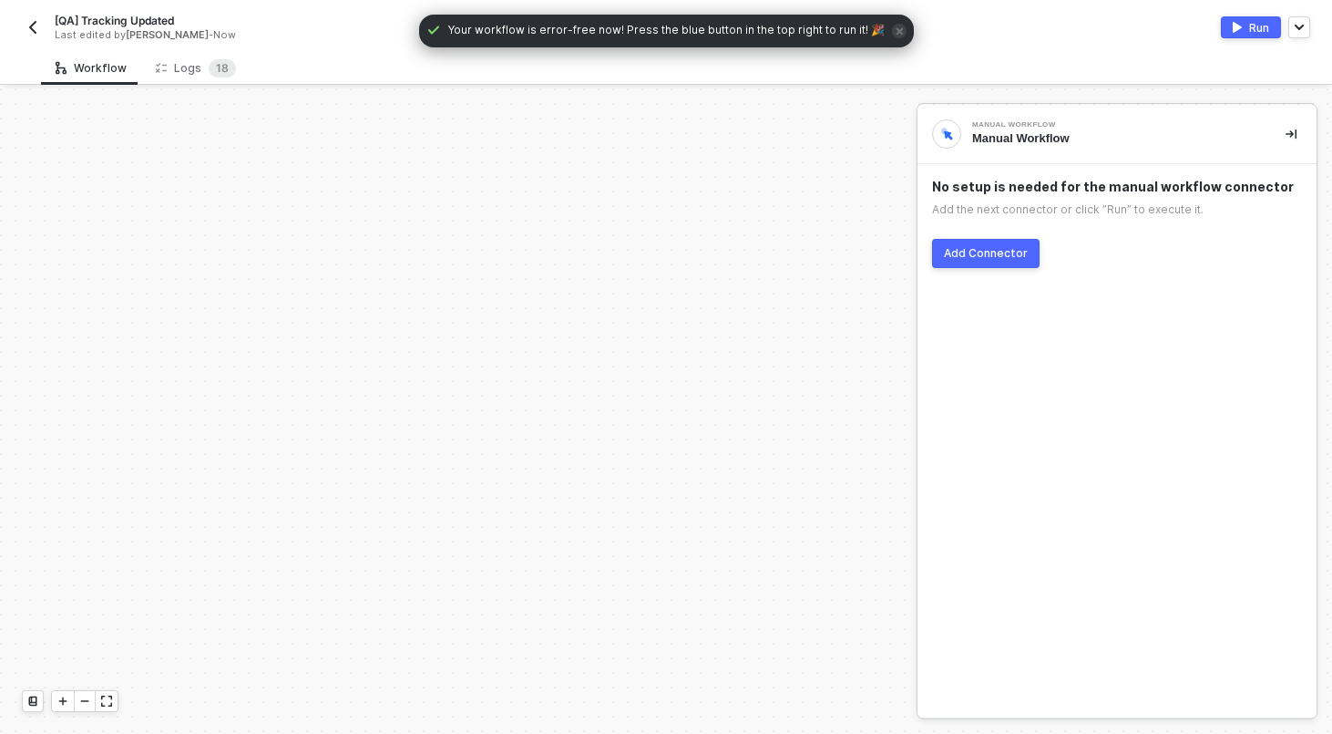
scroll to position [867, 0]
click at [189, 57] on div "Logs 1 8" at bounding box center [195, 68] width 109 height 34
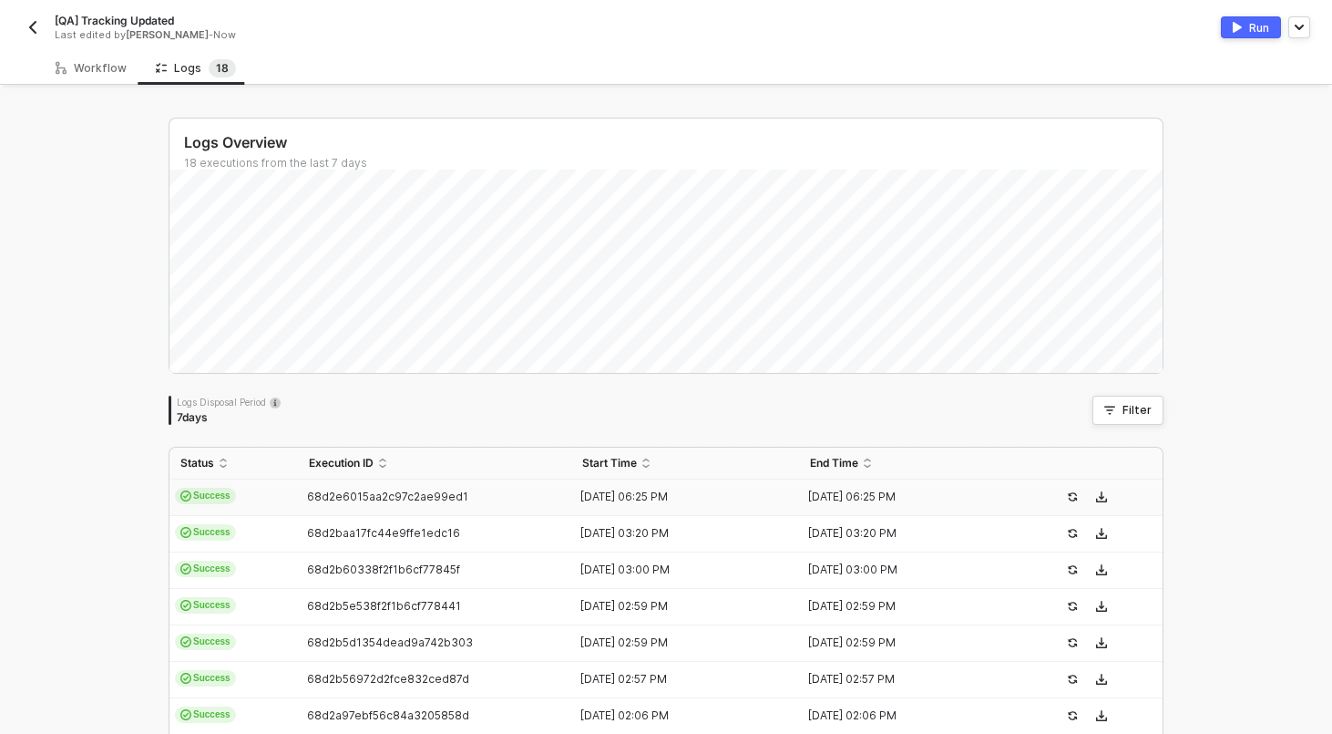
click at [266, 493] on td "Success" at bounding box center [234, 497] width 129 height 36
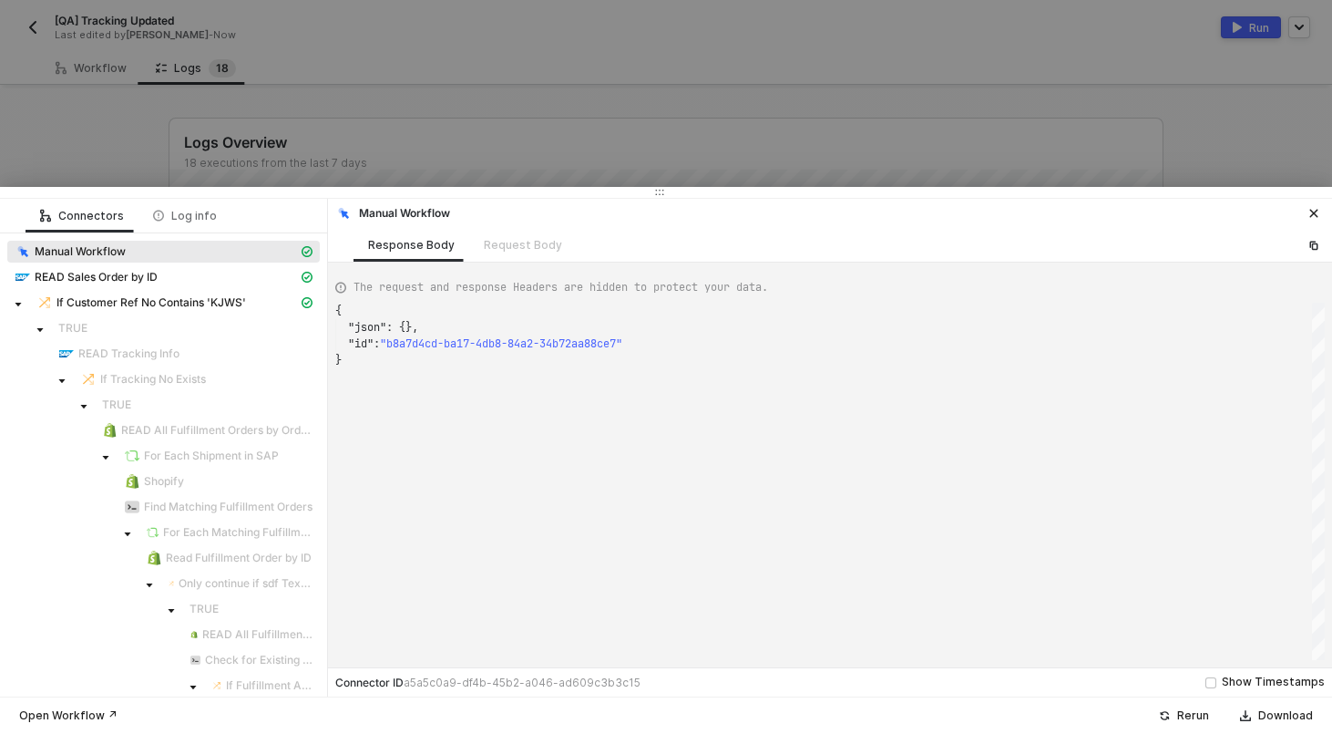
scroll to position [6, 0]
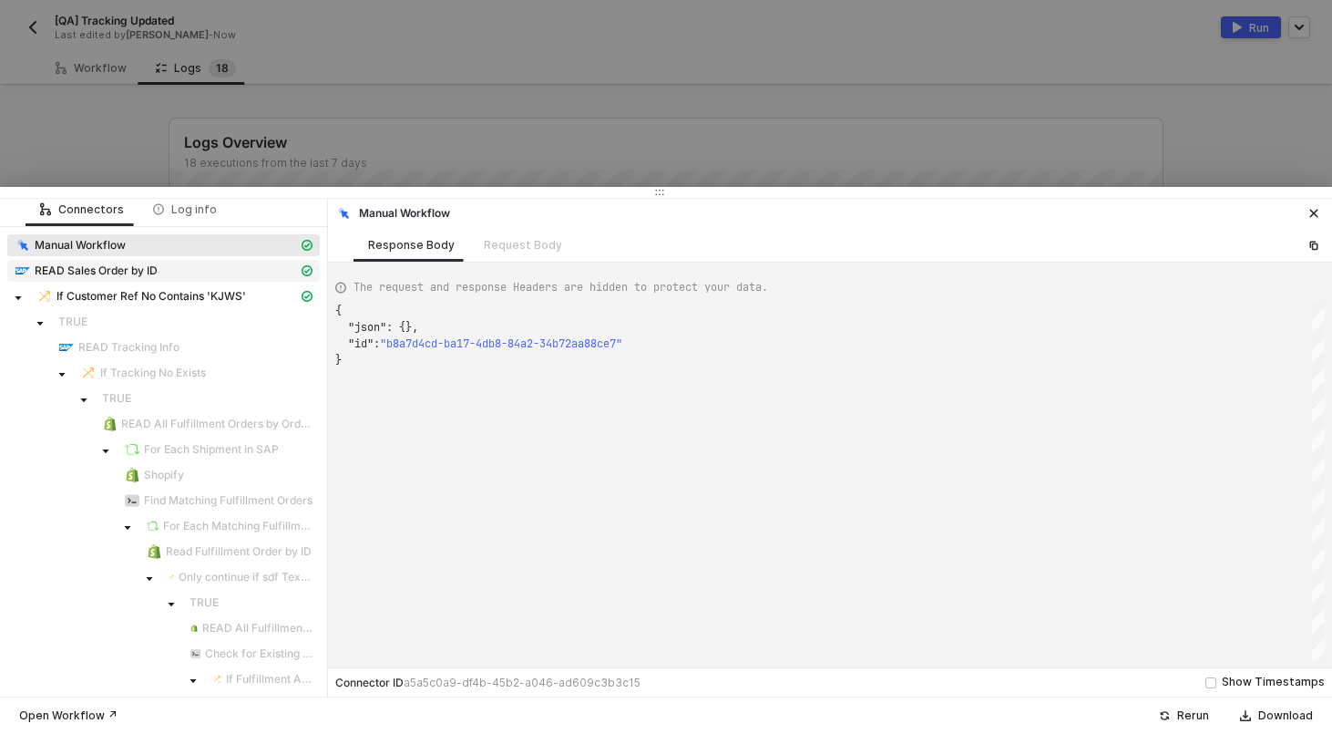
click at [149, 267] on span "READ Sales Order by ID" at bounding box center [96, 270] width 123 height 15
type textarea "{ "json": { "salesOrder": { "__metadata": { "id": "[URL][DOMAIN_NAME]", "uri": …"
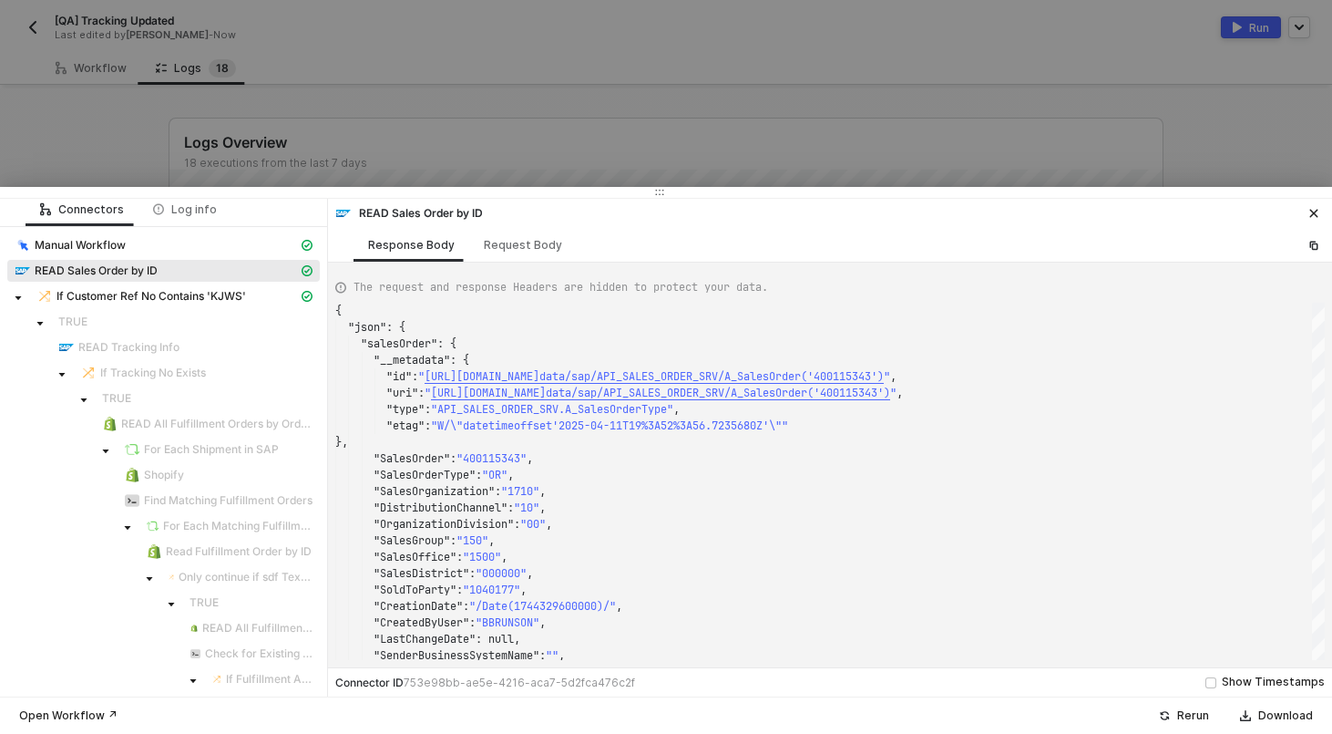
click at [287, 108] on div at bounding box center [666, 367] width 1332 height 734
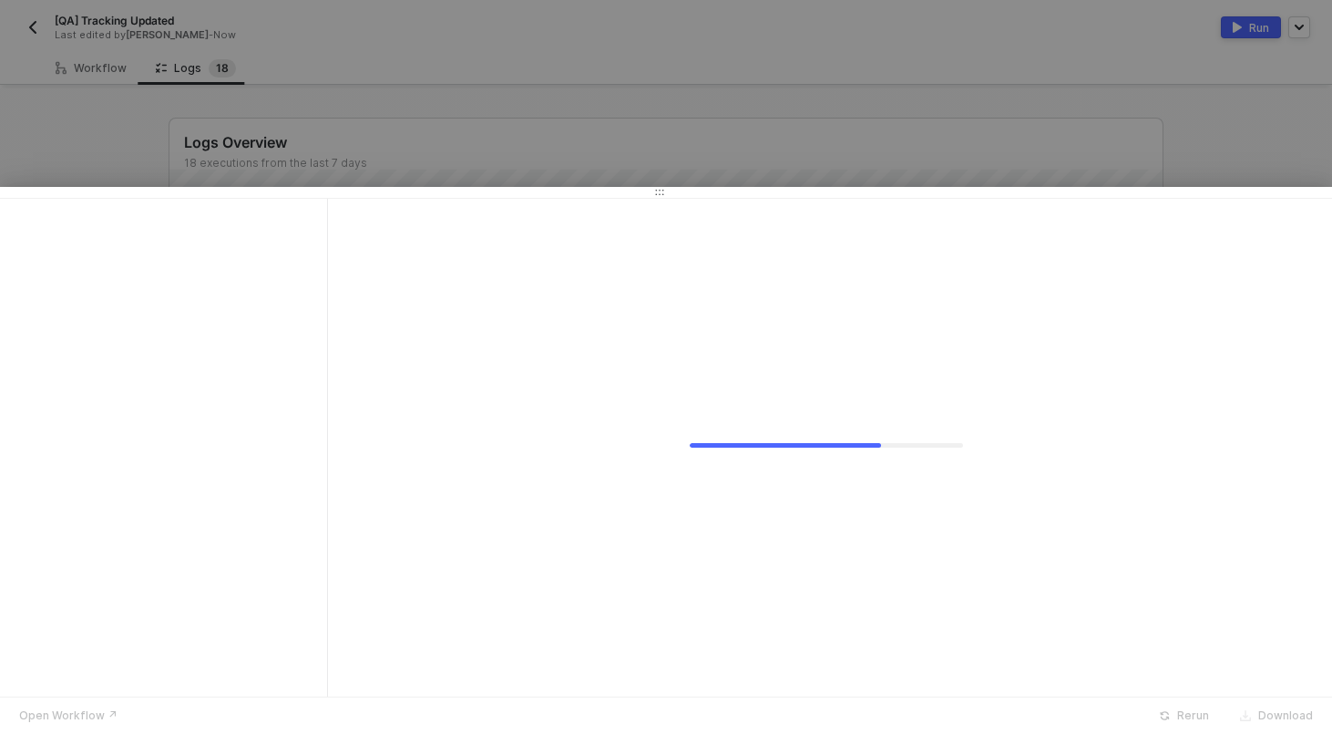
scroll to position [0, 0]
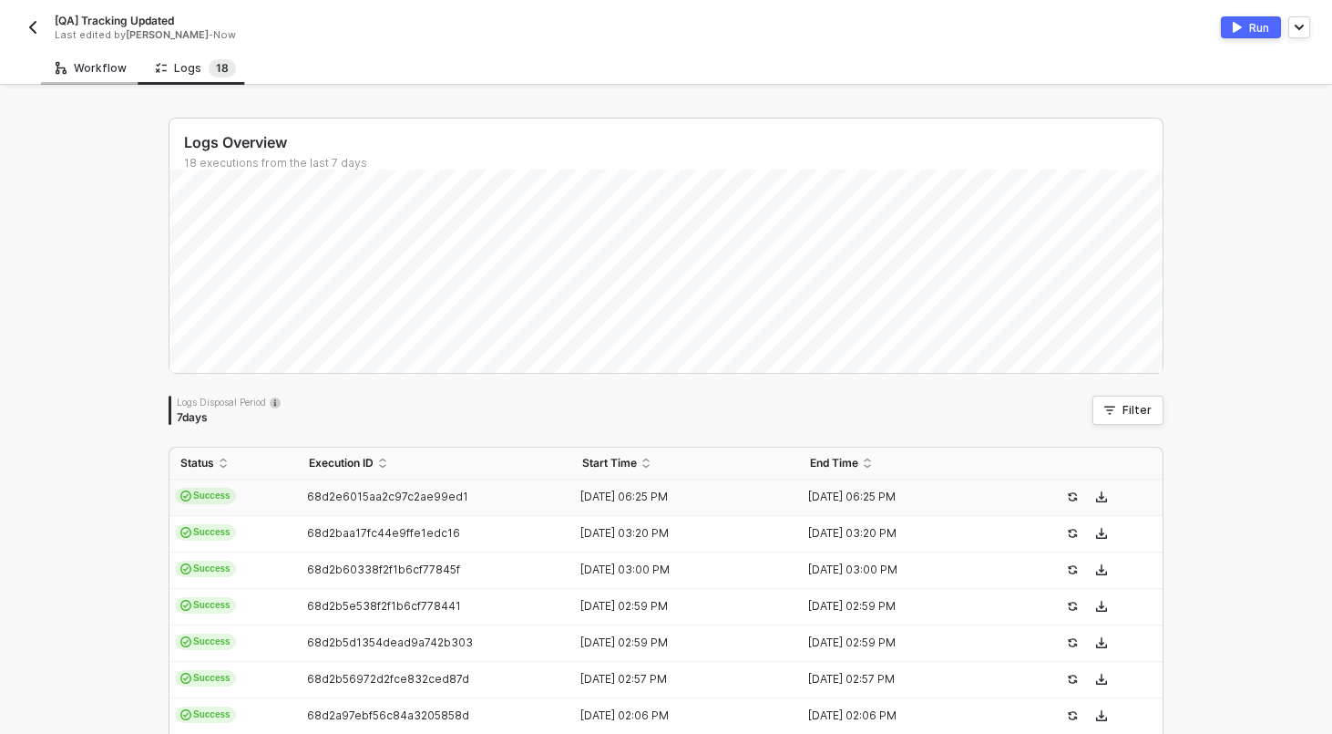
click at [77, 59] on div "Workflow" at bounding box center [91, 68] width 100 height 34
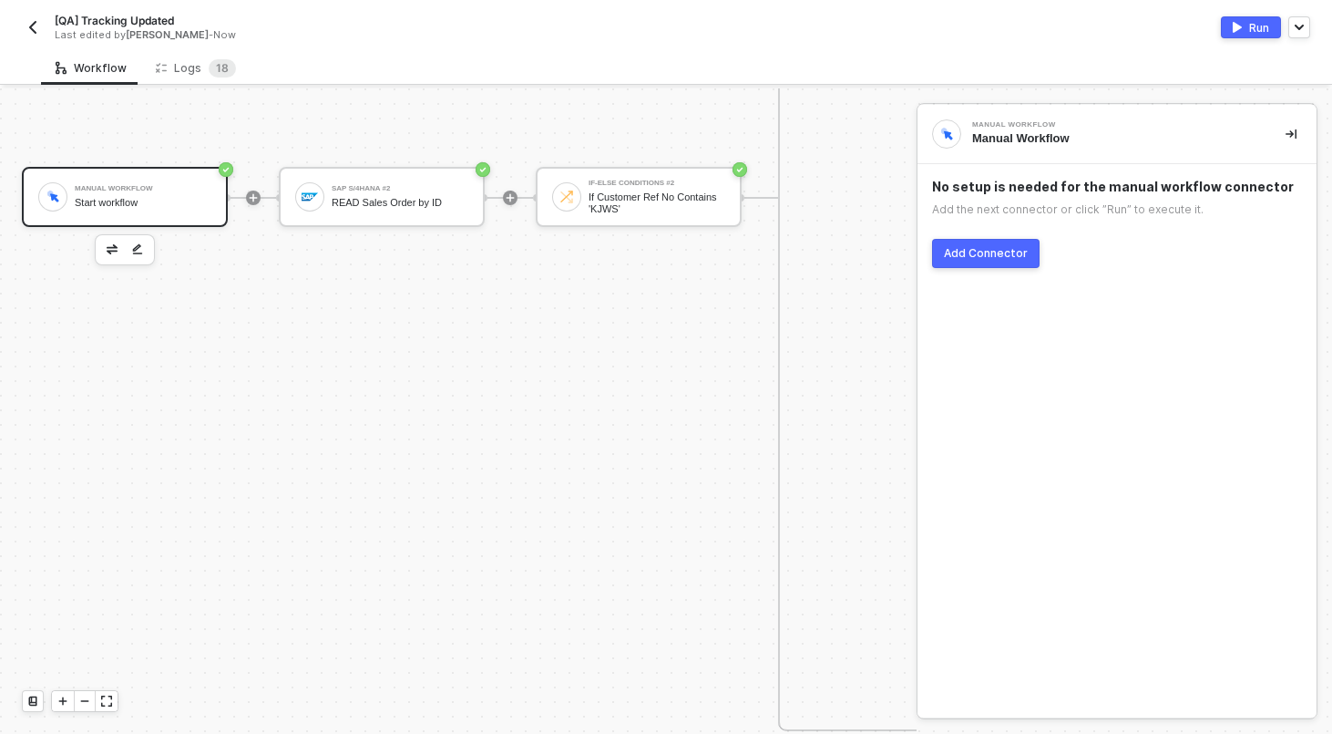
scroll to position [1543, 0]
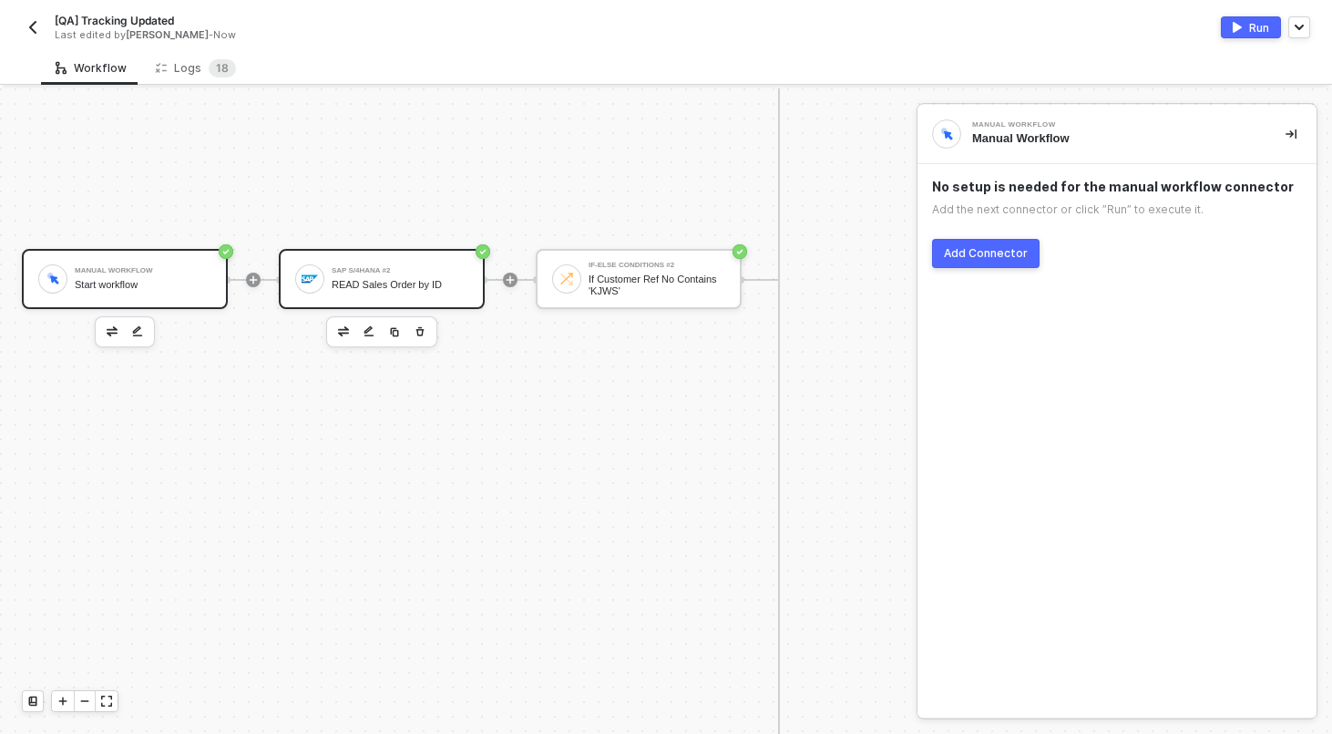
click at [410, 257] on div "SAP S/4HANA #2 READ Sales Order by ID" at bounding box center [382, 279] width 206 height 60
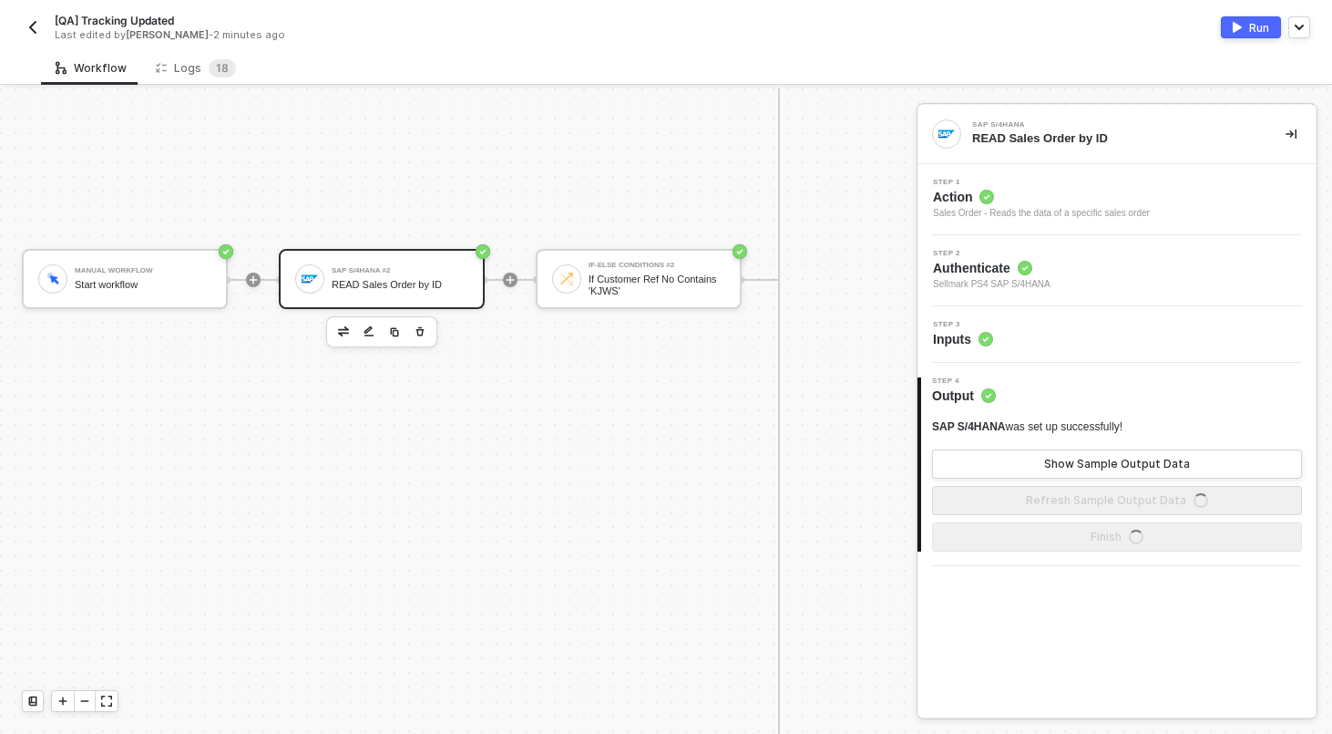
click at [1125, 334] on div "Step 3 Inputs" at bounding box center [1119, 334] width 395 height 27
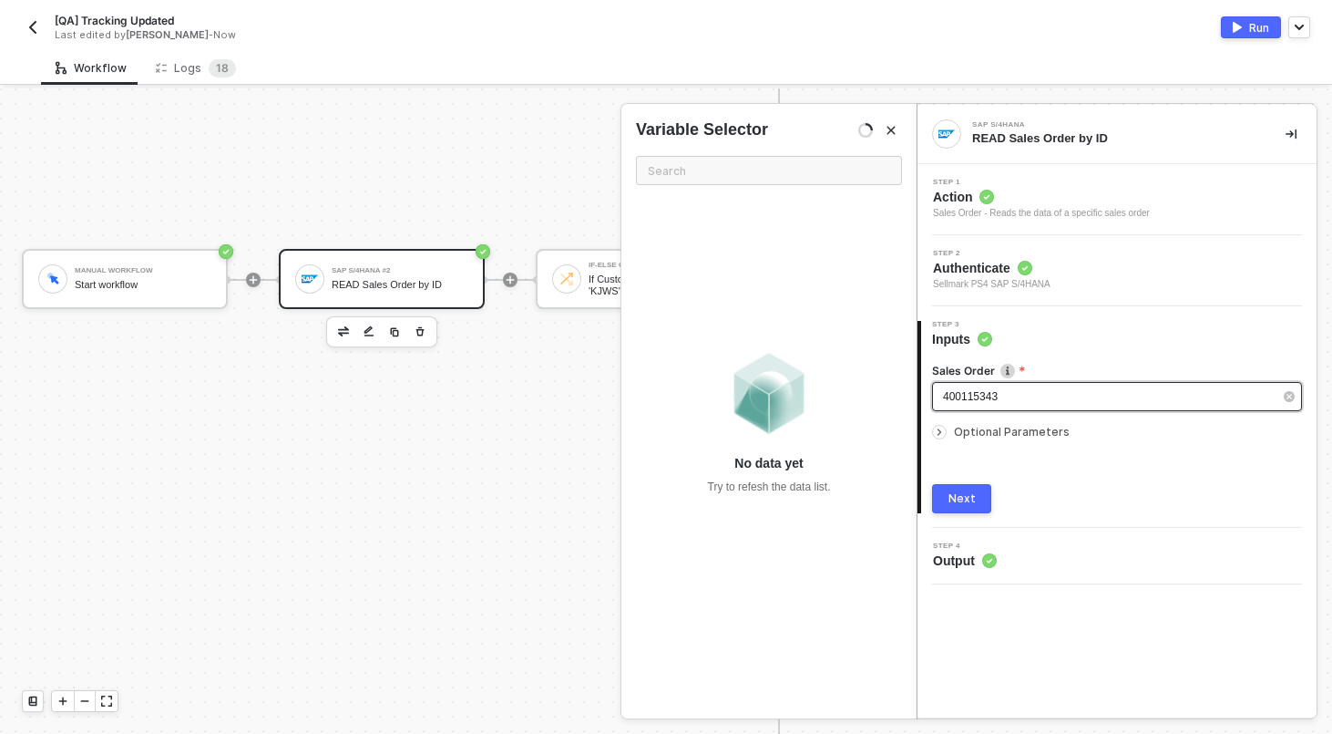
click at [1059, 399] on div "400115343" at bounding box center [1108, 396] width 330 height 17
click at [1260, 20] on div "Run" at bounding box center [1259, 27] width 20 height 15
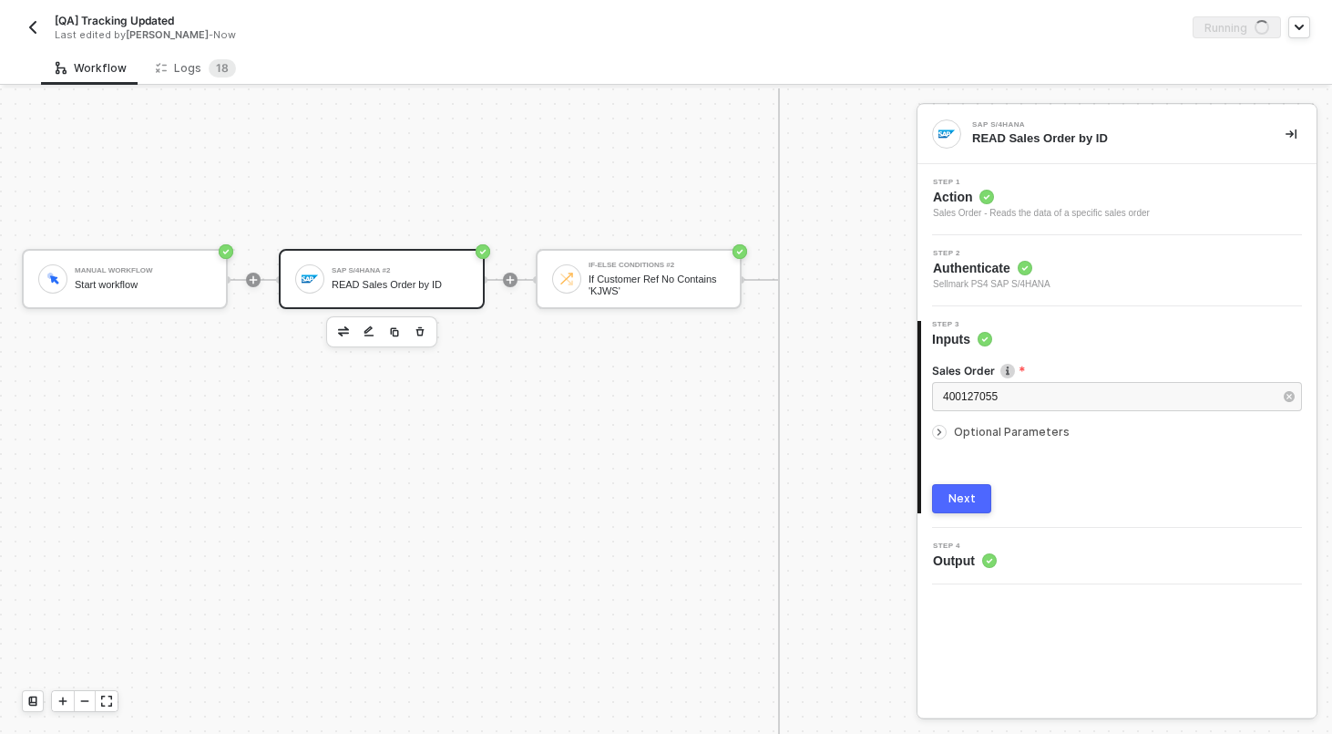
click at [767, 51] on div "Workflow Logs 1 8" at bounding box center [686, 68] width 1291 height 34
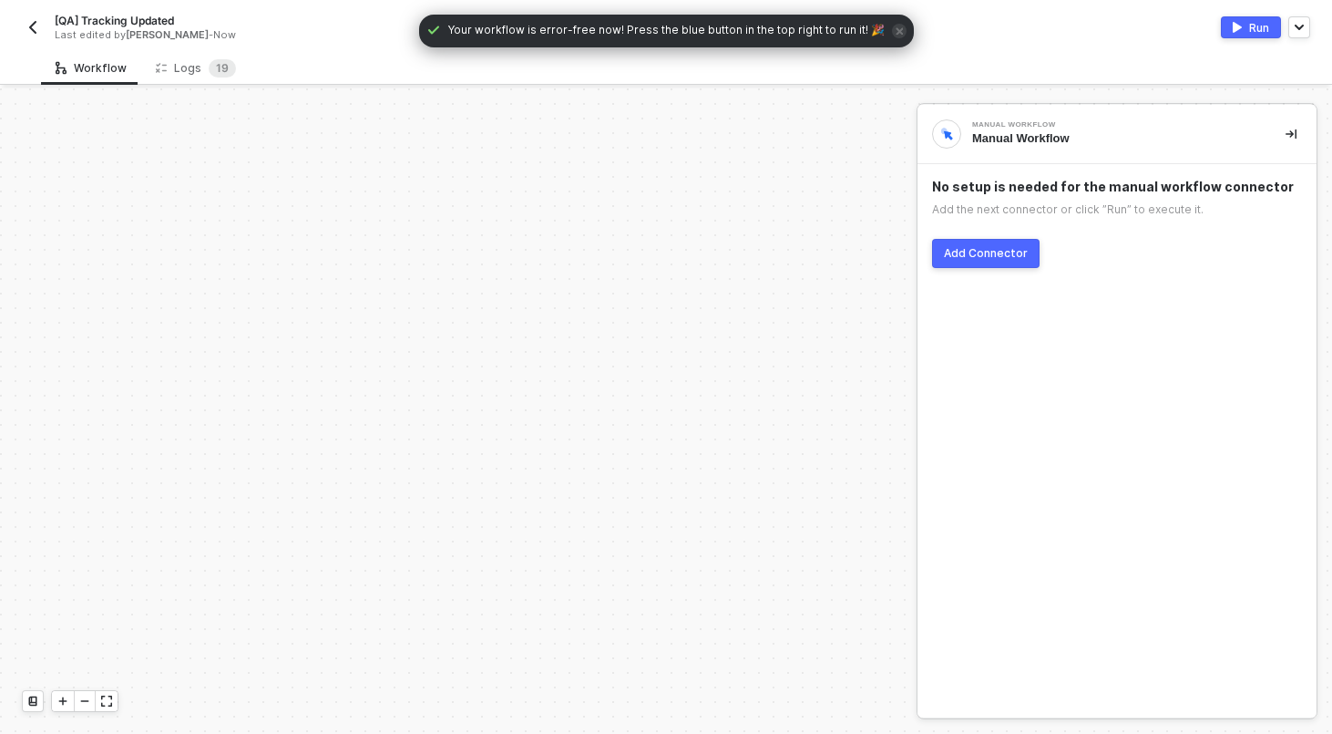
scroll to position [867, 0]
click at [216, 67] on span "1" at bounding box center [218, 68] width 5 height 14
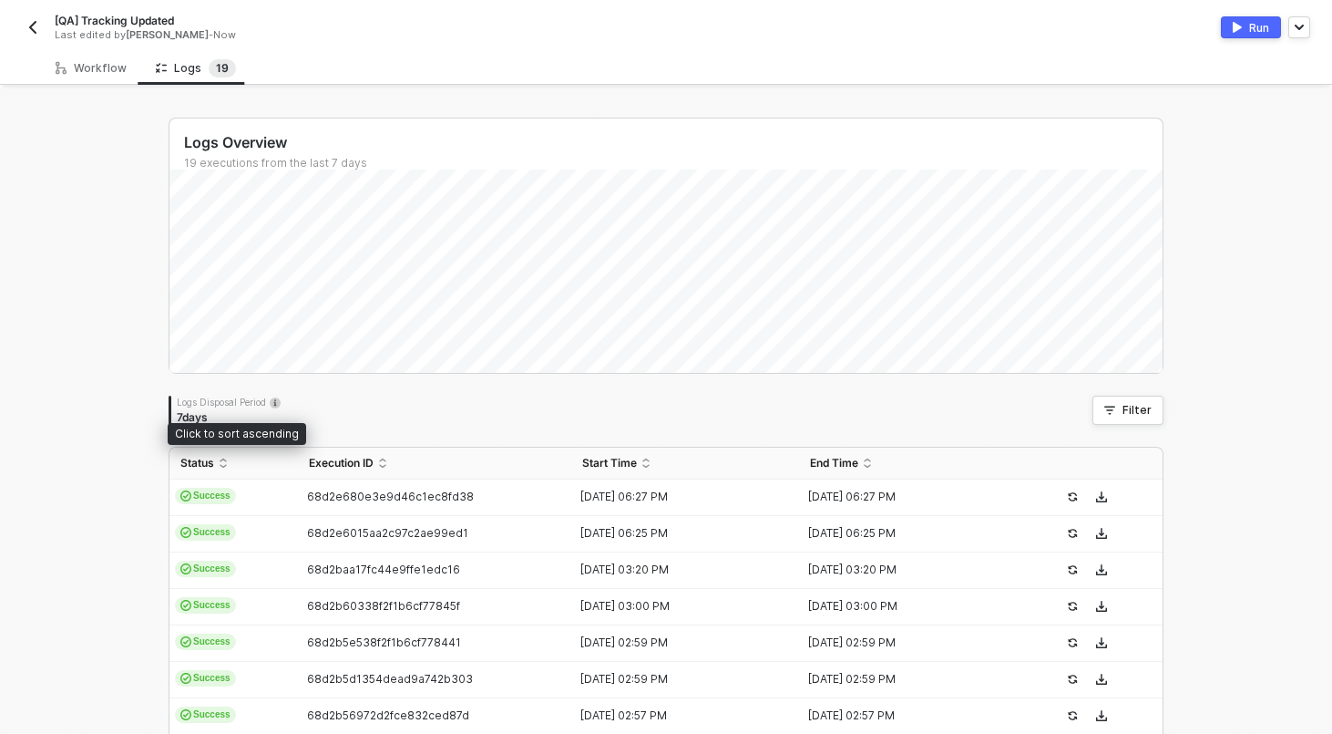
click at [281, 491] on td "Success" at bounding box center [234, 497] width 129 height 36
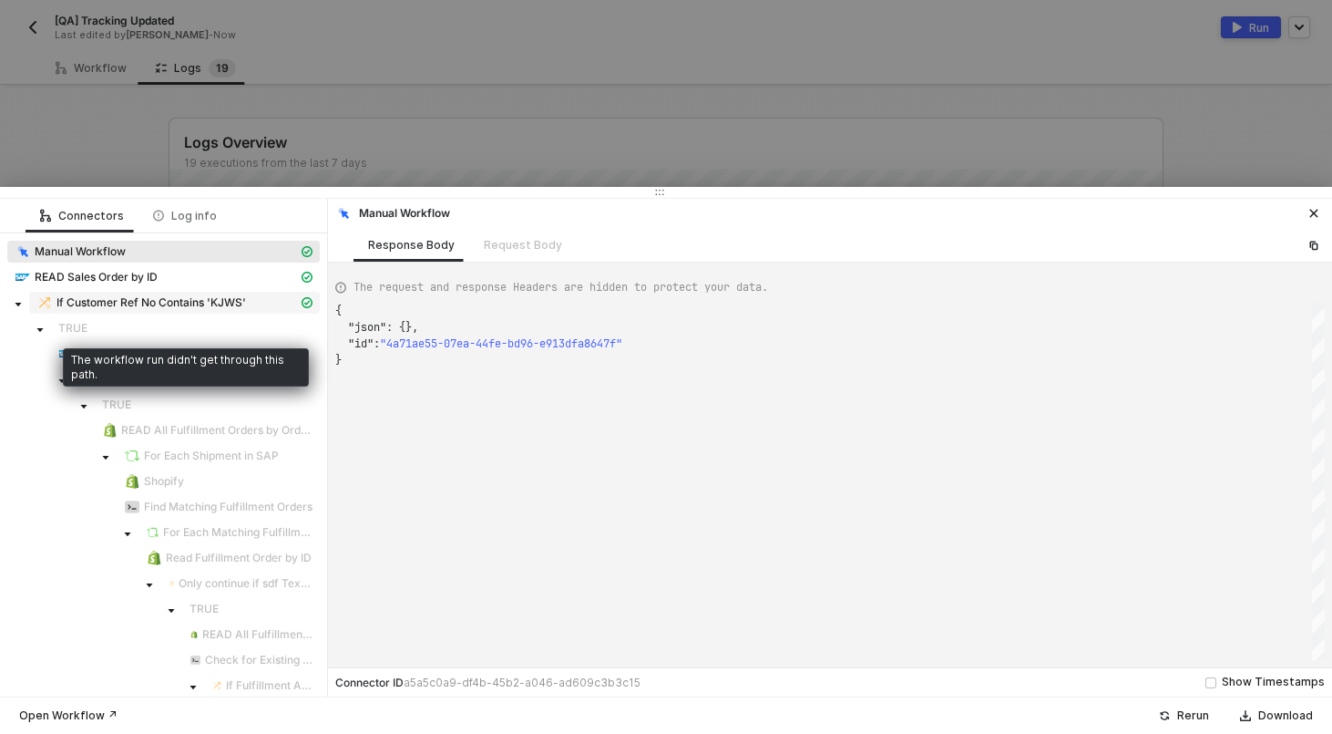
click at [151, 299] on span "If Customer Ref No Contains 'KJWS'" at bounding box center [152, 302] width 190 height 15
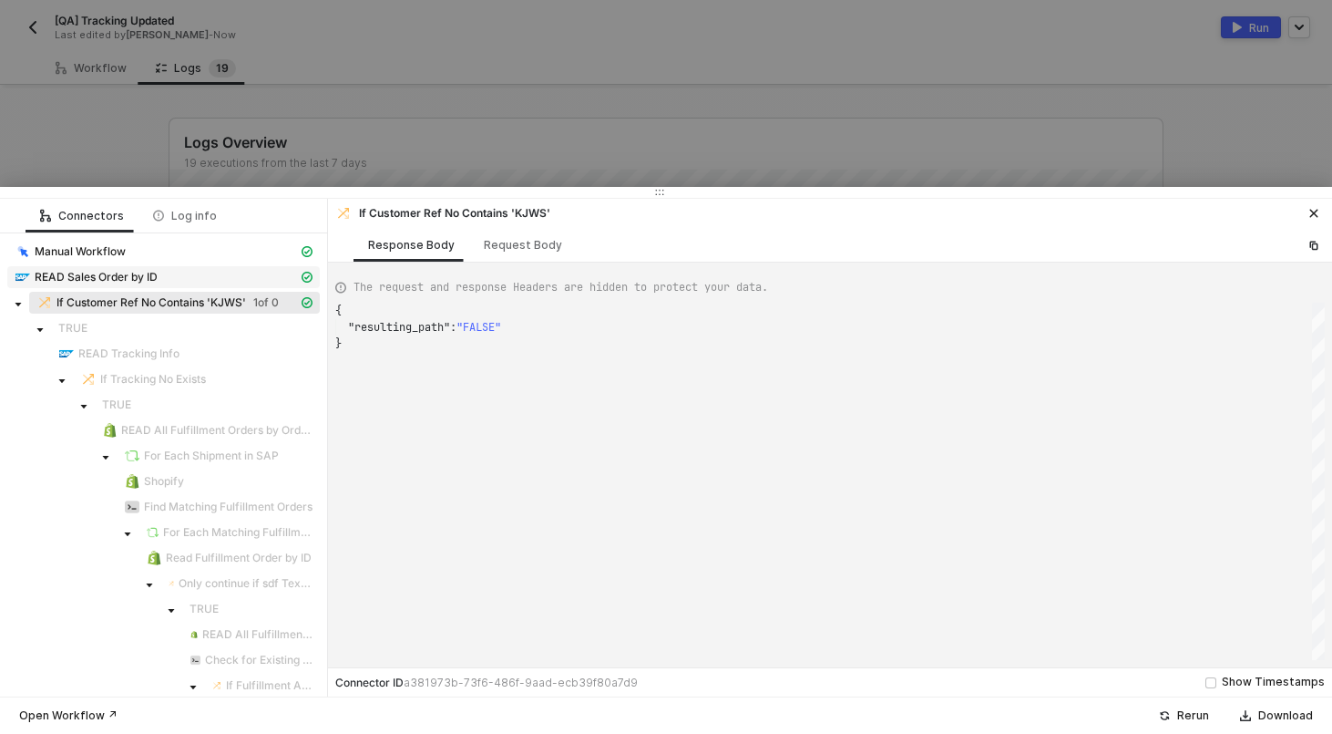
click at [130, 280] on span "READ Sales Order by ID" at bounding box center [96, 277] width 123 height 15
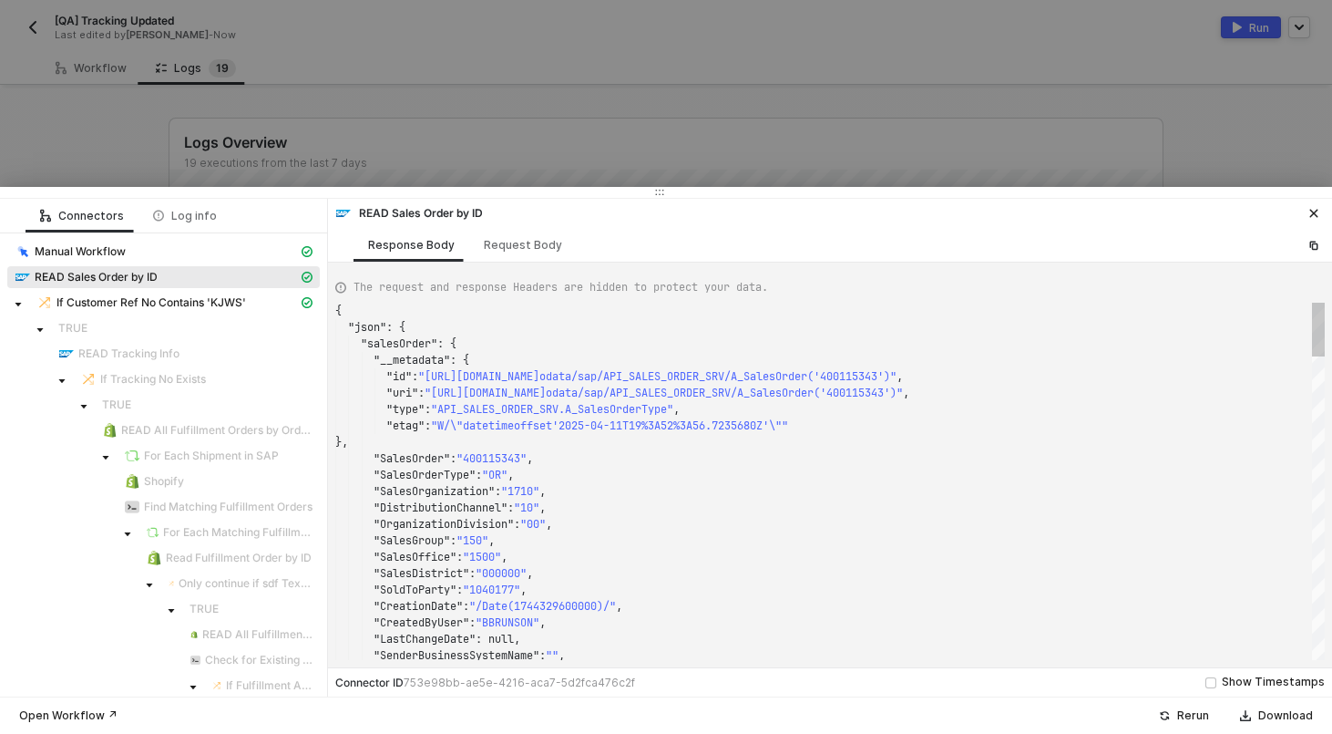
scroll to position [164, 0]
click at [224, 305] on span "If Customer Ref No Contains 'KJWS'" at bounding box center [152, 302] width 190 height 15
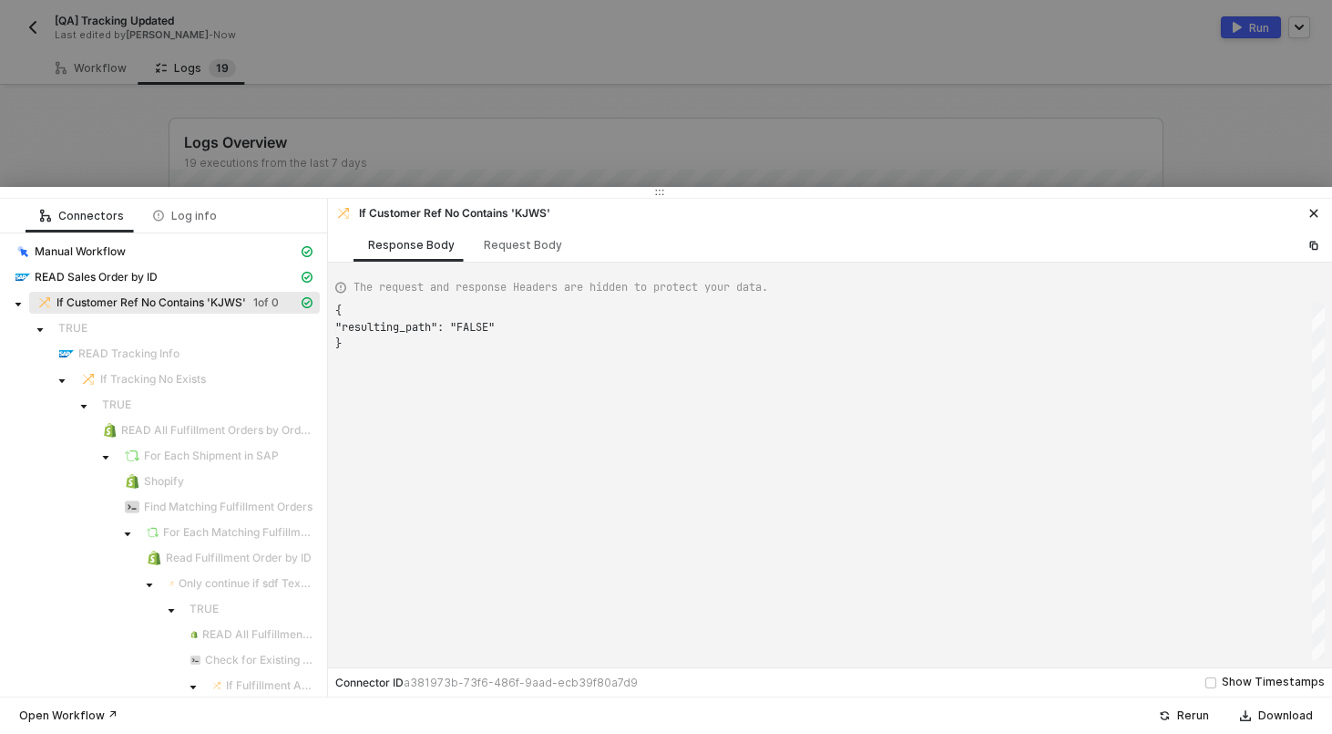
scroll to position [33, 0]
click at [526, 231] on div "Request Body" at bounding box center [523, 245] width 108 height 34
type textarea "{ "conditionSets": [ { "uuid": "d60b4b43-54bd-4c2b-d358-542edac743c7", "conditi…"
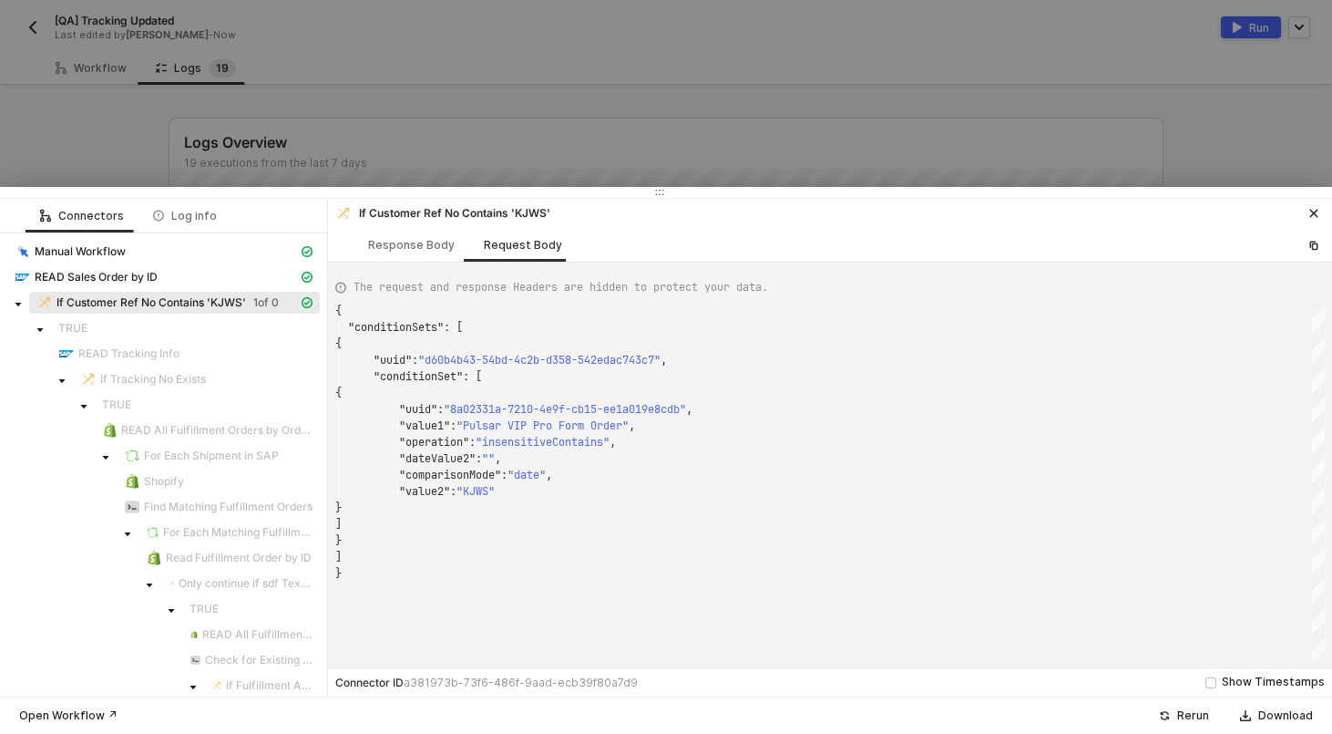
click at [422, 112] on div at bounding box center [666, 367] width 1332 height 734
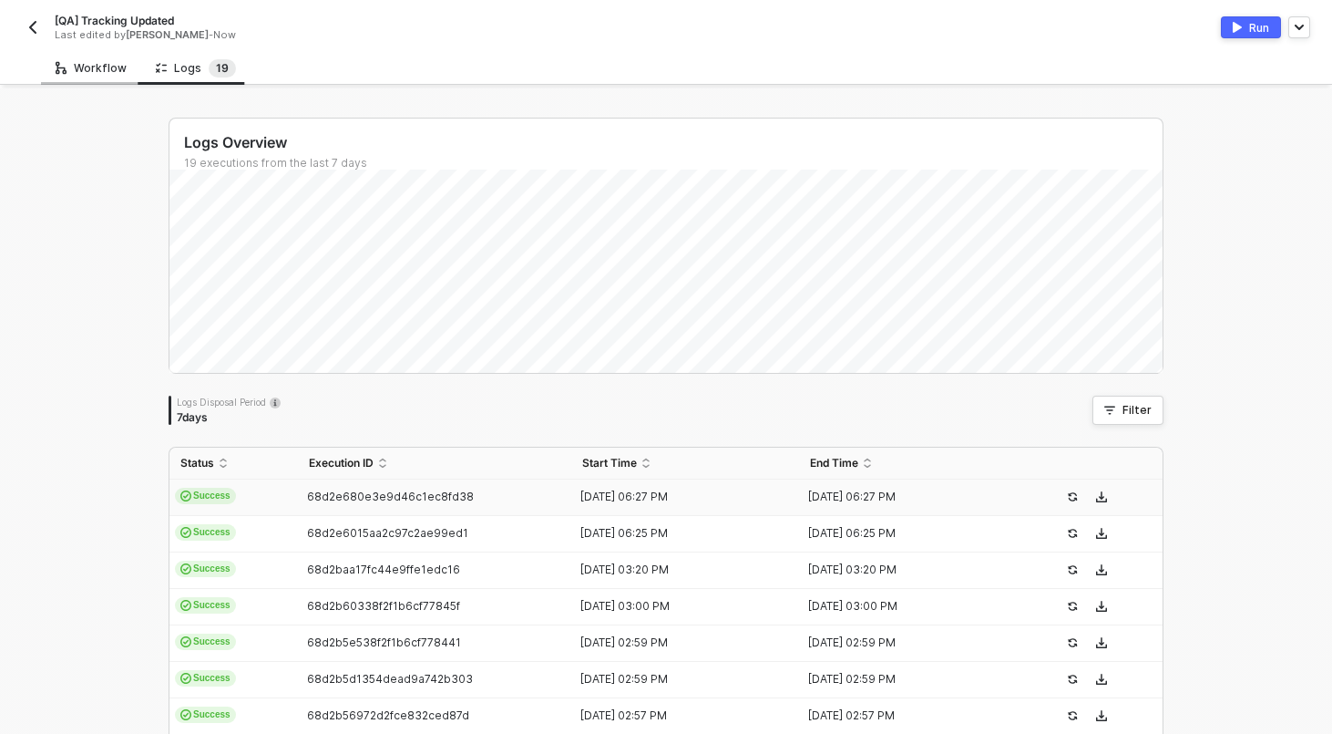
click at [91, 57] on div "Workflow" at bounding box center [91, 68] width 100 height 34
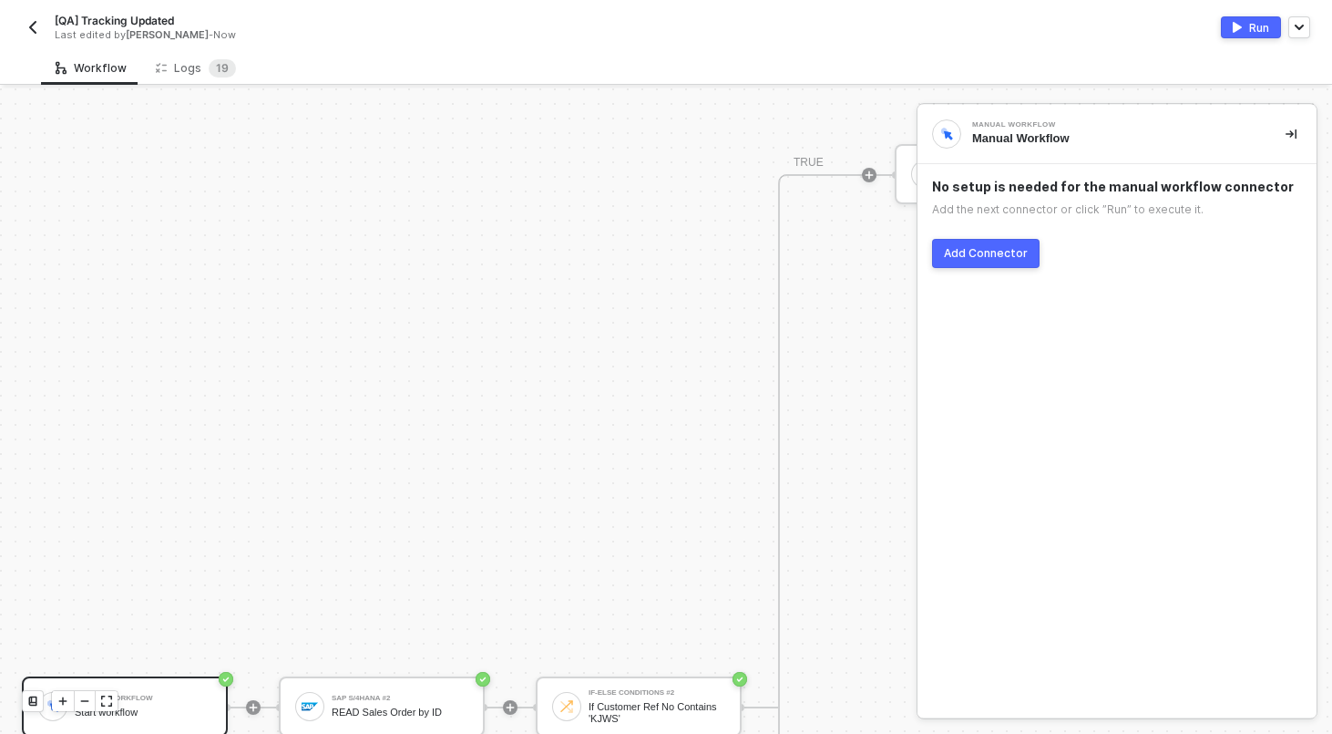
scroll to position [1237, 0]
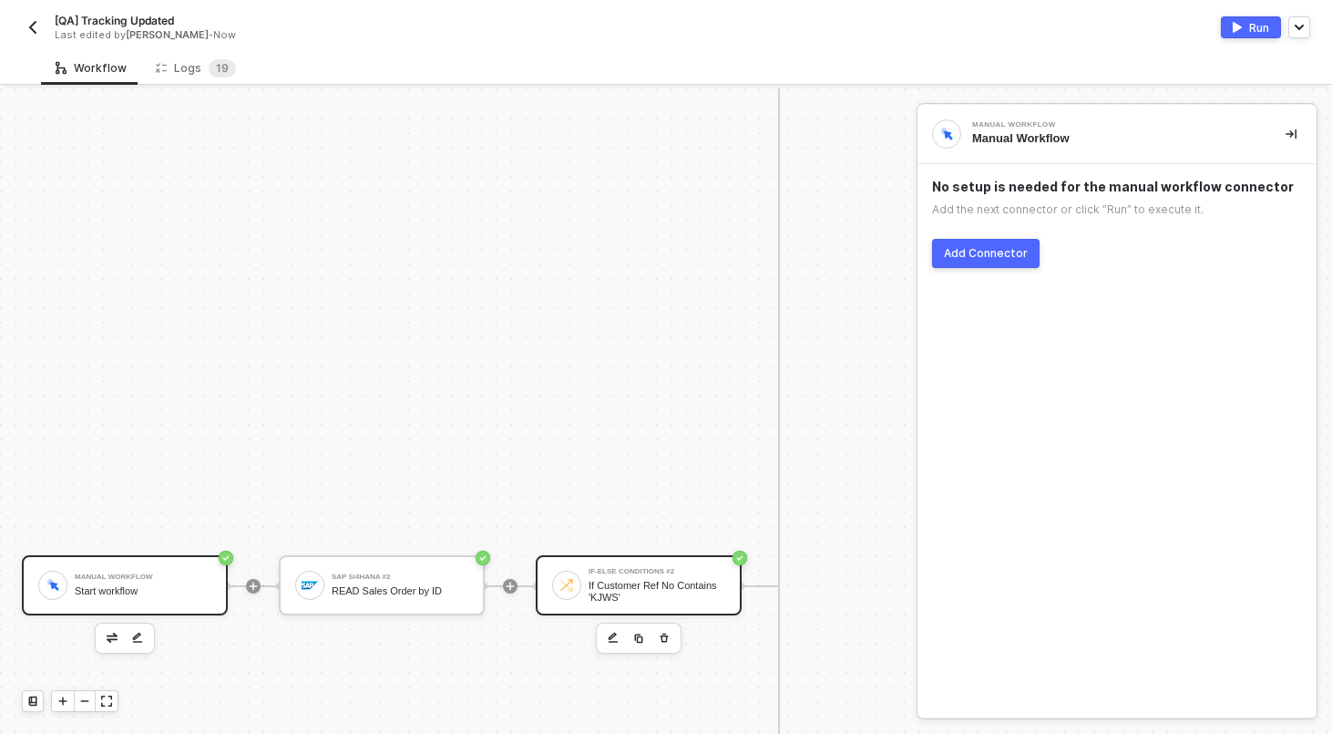
click at [636, 595] on div "If Customer Ref No Contains 'KJWS'" at bounding box center [657, 591] width 137 height 23
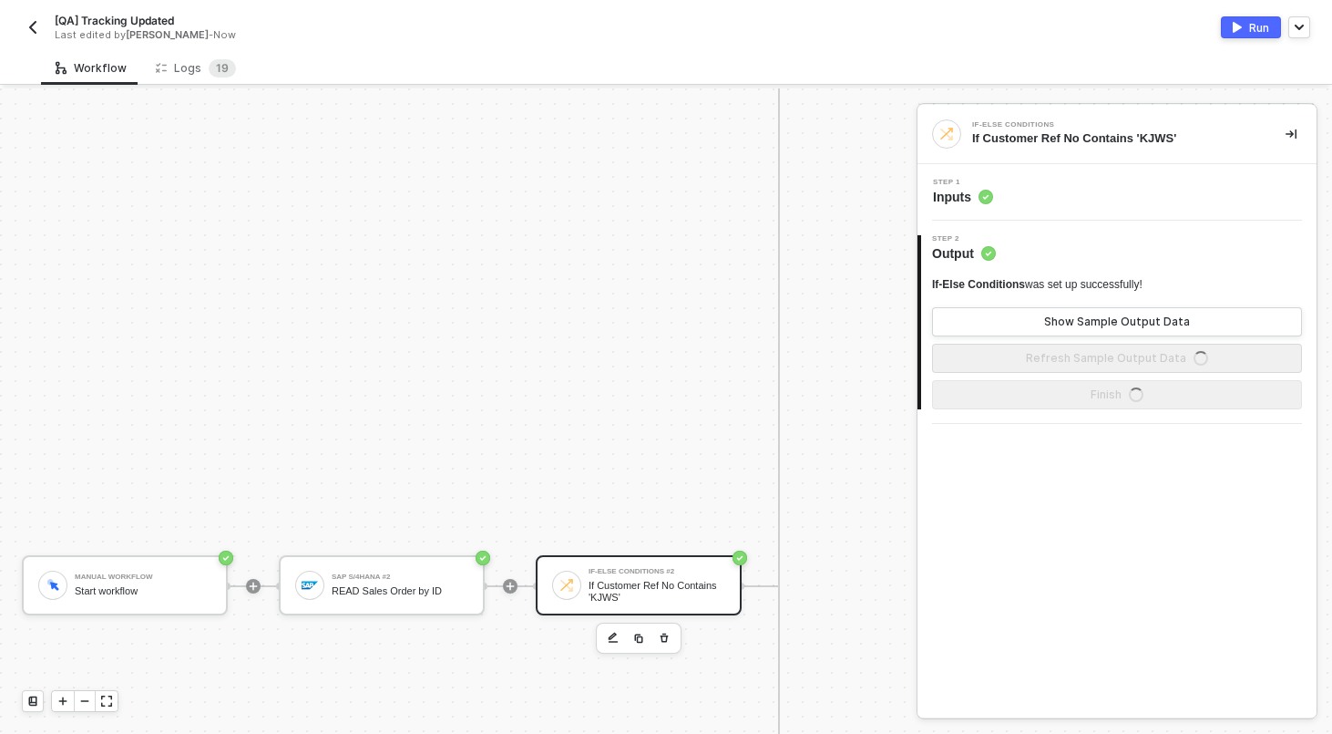
click at [1089, 210] on div "Step 1 Inputs" at bounding box center [1117, 192] width 399 height 57
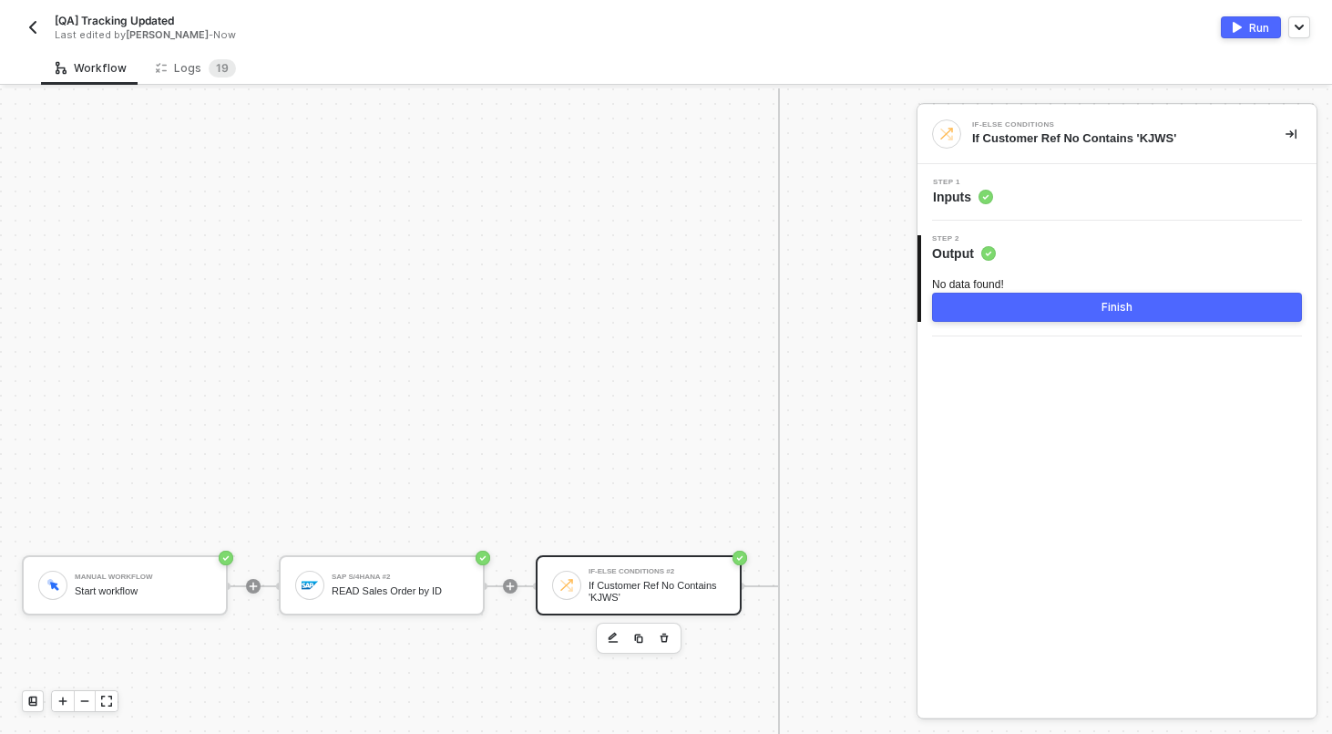
click at [1089, 202] on div "Step 1 Inputs" at bounding box center [1119, 192] width 395 height 27
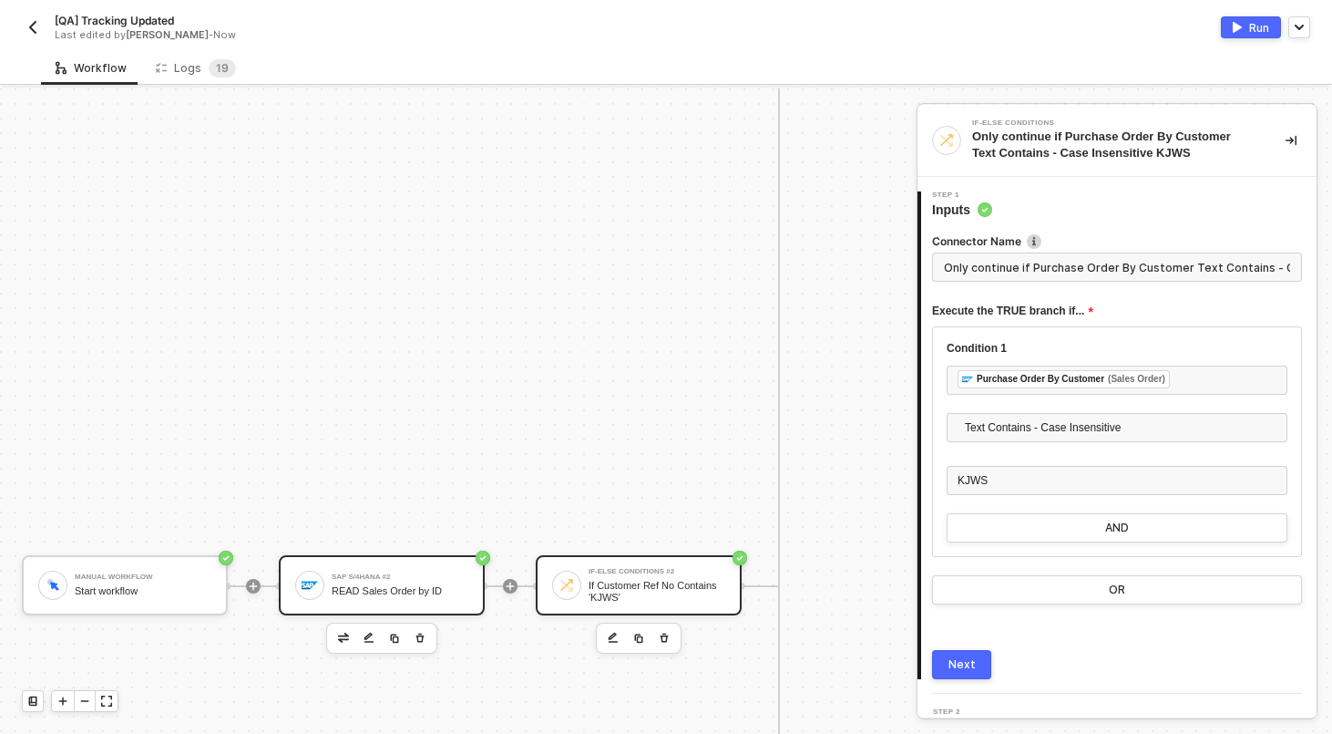
click at [415, 585] on div "READ Sales Order by ID" at bounding box center [400, 591] width 137 height 12
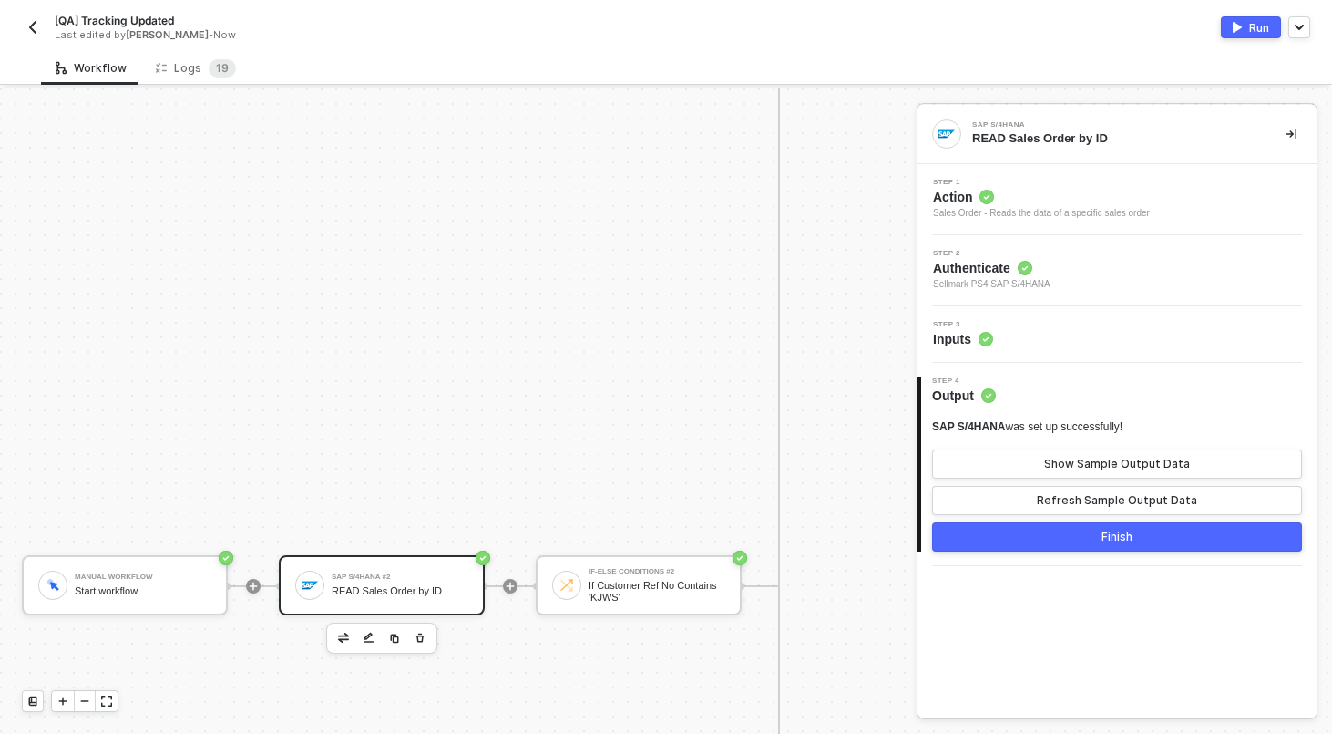
click at [1083, 342] on div "Step 3 Inputs" at bounding box center [1119, 334] width 395 height 27
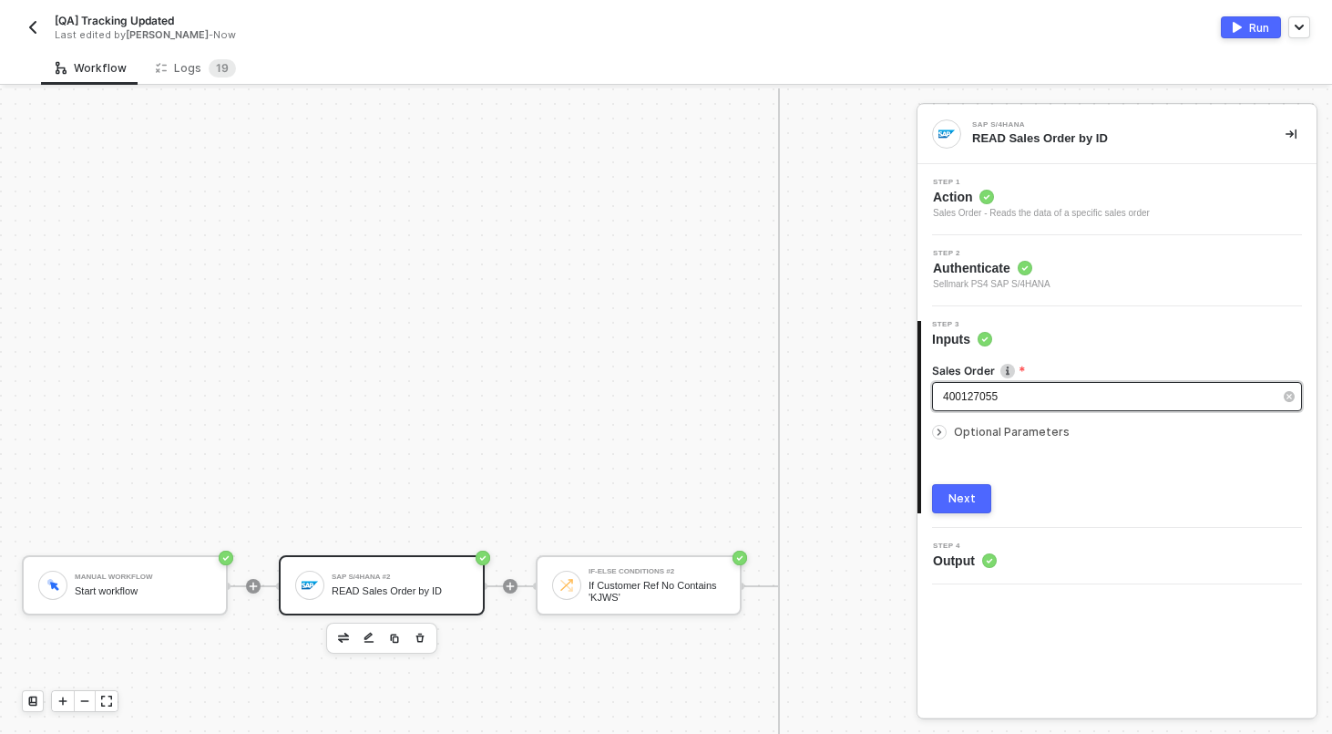
click at [1044, 406] on div "400127055" at bounding box center [1117, 396] width 370 height 29
click at [969, 498] on div "Next" at bounding box center [962, 498] width 27 height 15
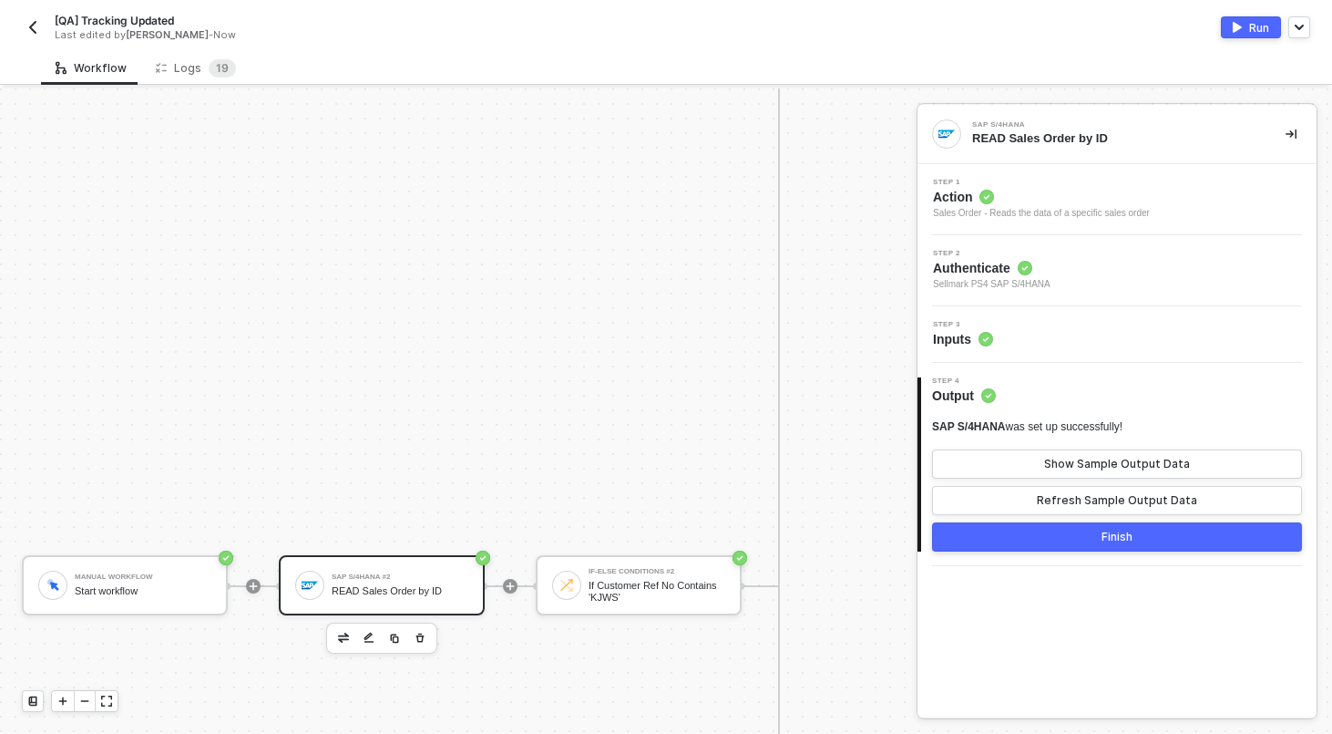
click at [1132, 534] on div "Finish" at bounding box center [1117, 536] width 31 height 15
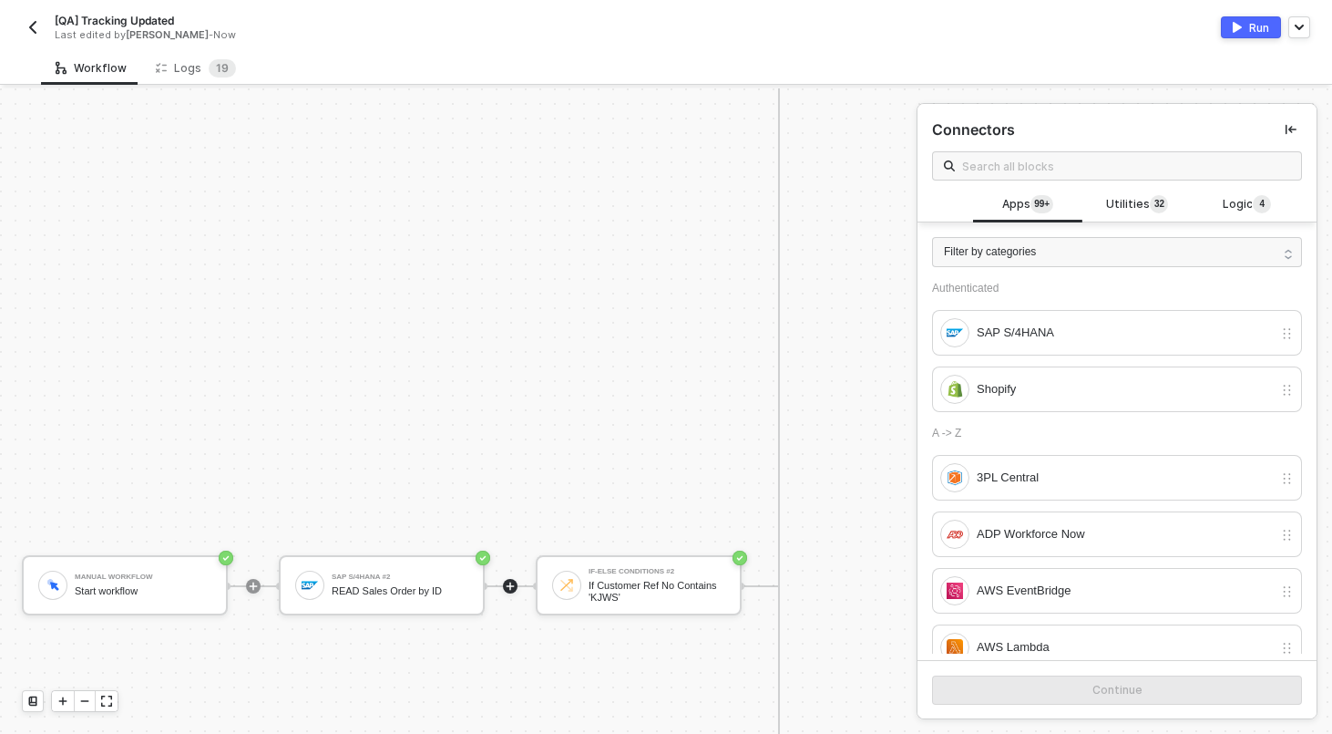
click at [1254, 26] on div "Run" at bounding box center [1259, 27] width 20 height 15
click at [692, 39] on div "[QA] Tracking Updated Last edited by [PERSON_NAME] - Now Running" at bounding box center [666, 25] width 1289 height 51
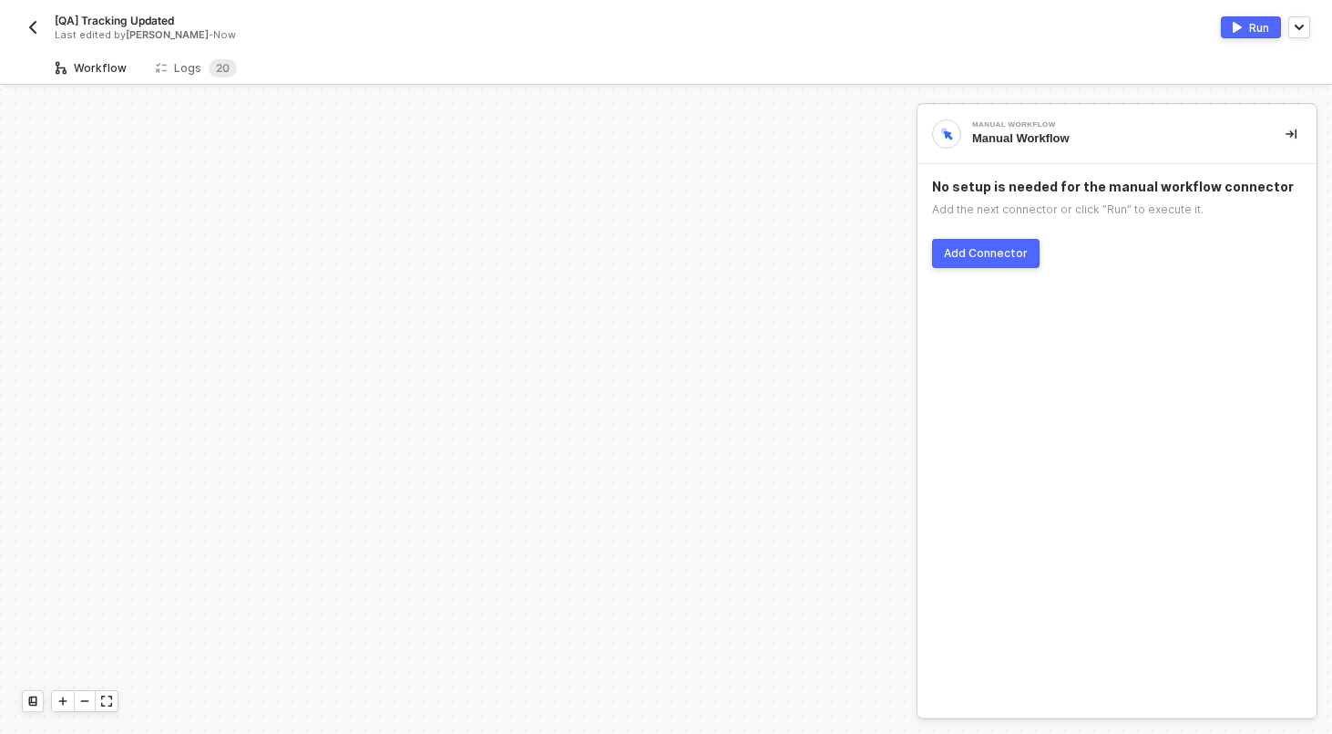
scroll to position [867, 0]
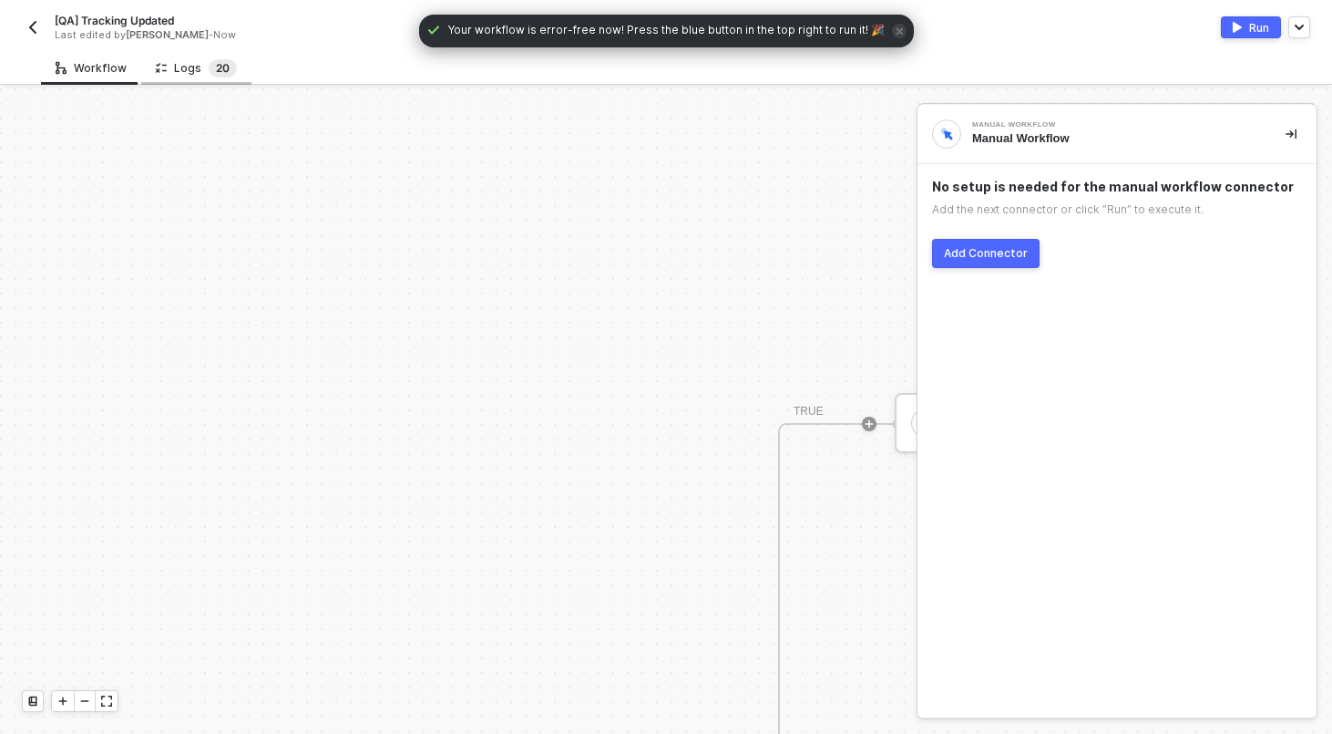
click at [216, 73] on span "2" at bounding box center [219, 68] width 6 height 14
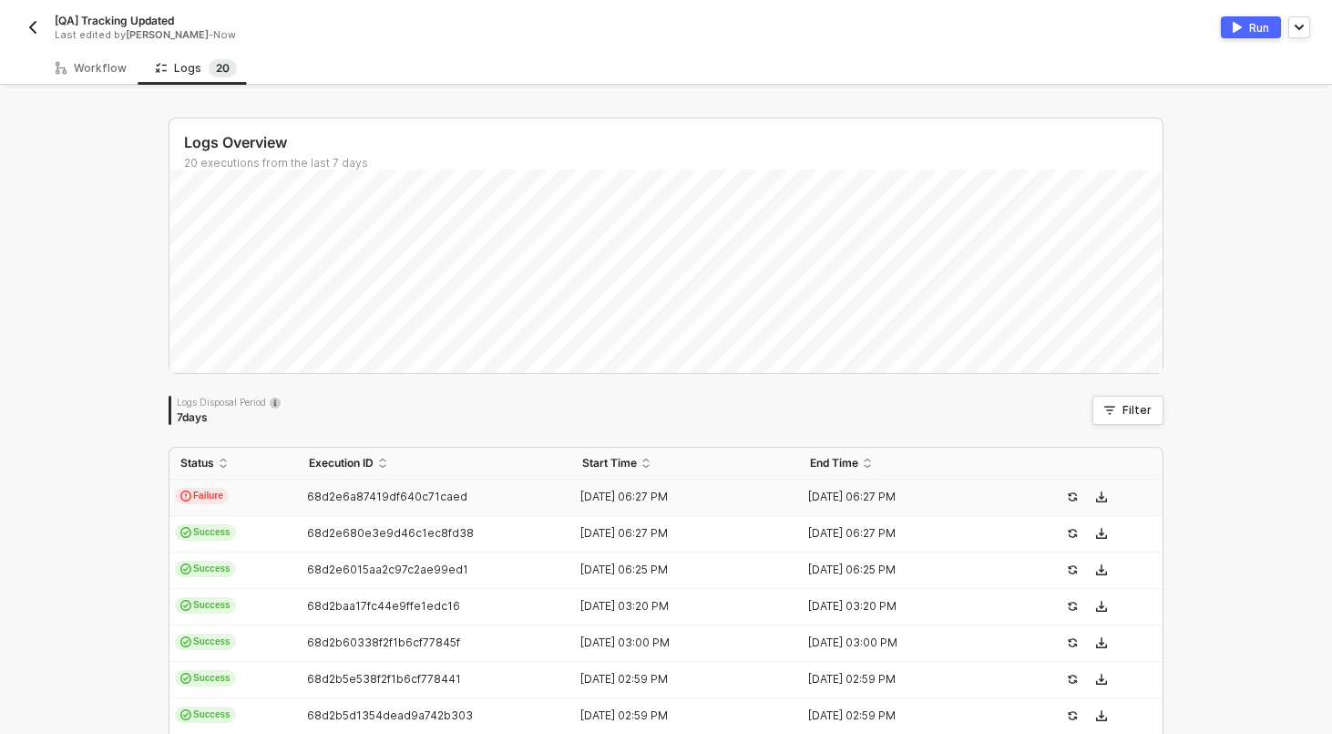
click at [262, 504] on td "Failure" at bounding box center [234, 497] width 129 height 36
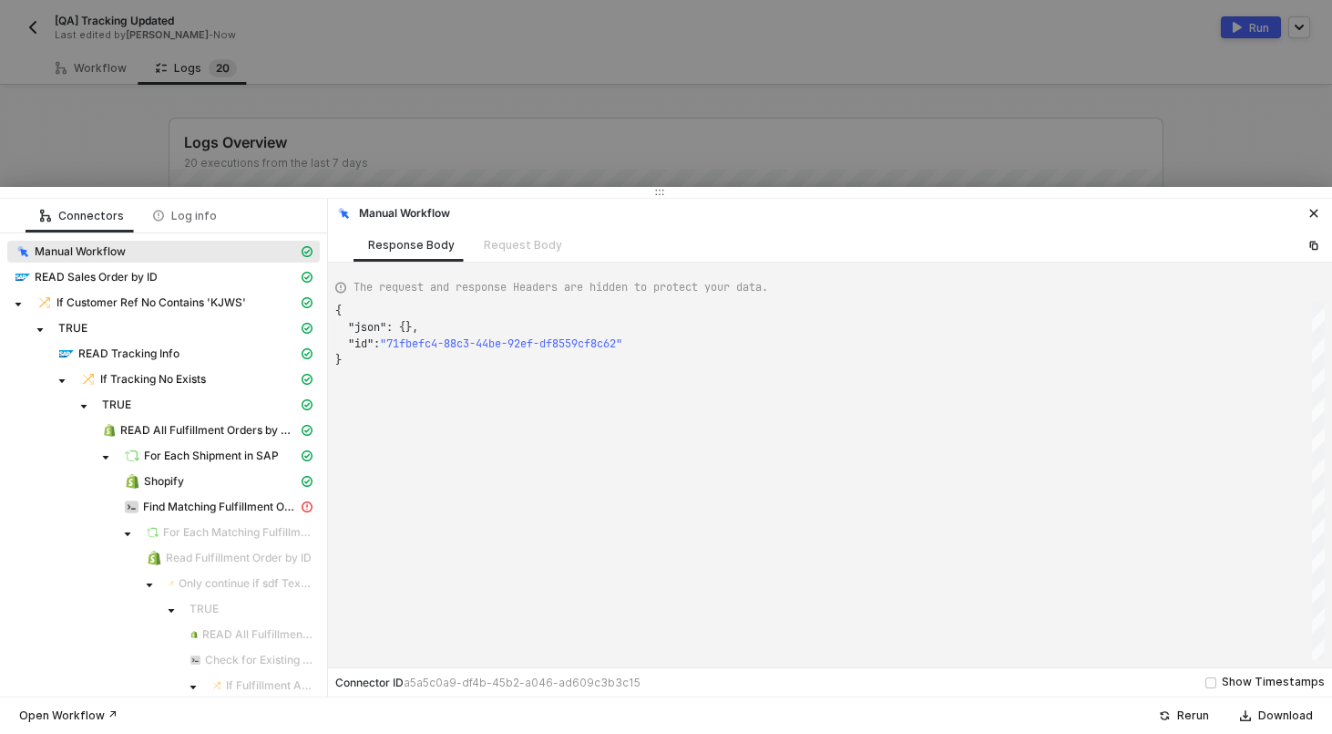
scroll to position [49, 0]
click at [157, 345] on div "READ Tracking Info" at bounding box center [178, 353] width 240 height 16
type textarea "{ "json": { "data": { "data": { "d": { "results": [ { "__metadata": { "id": "[U…"
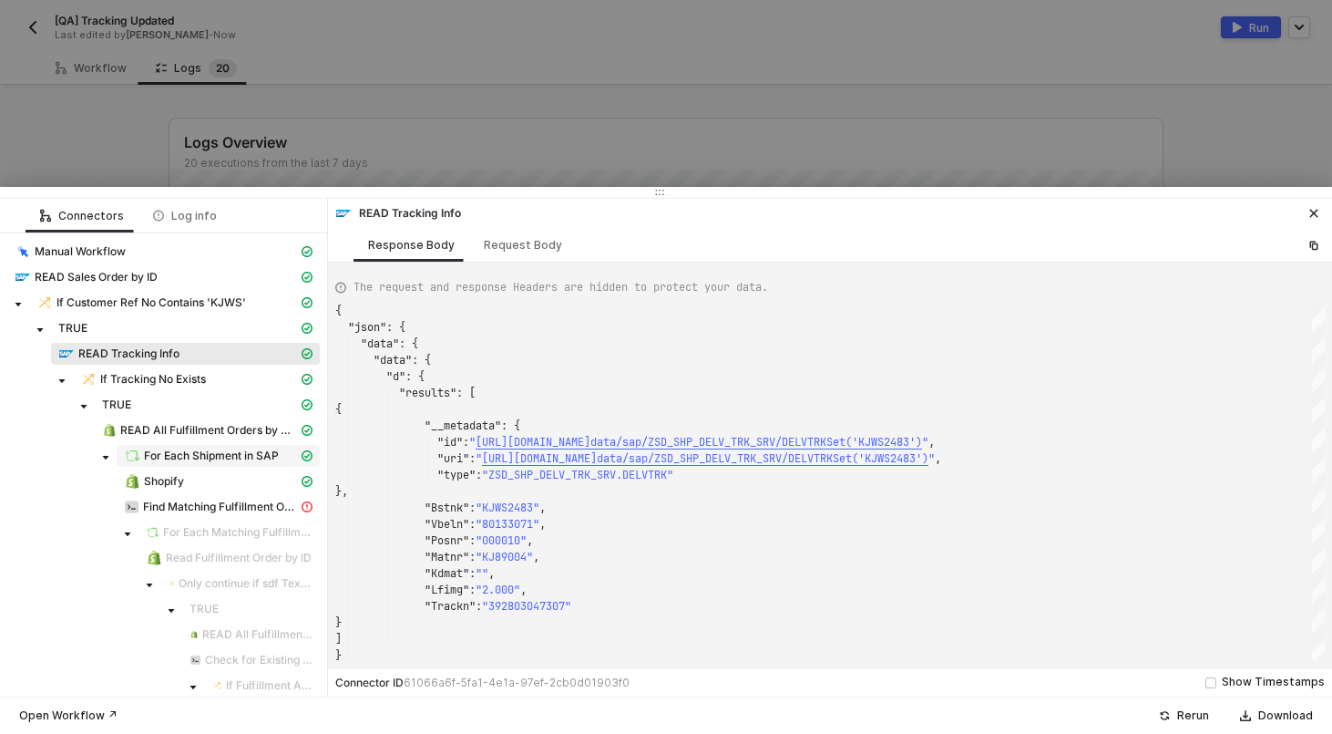
click at [226, 456] on span "For Each Shipment in SAP" at bounding box center [211, 455] width 135 height 15
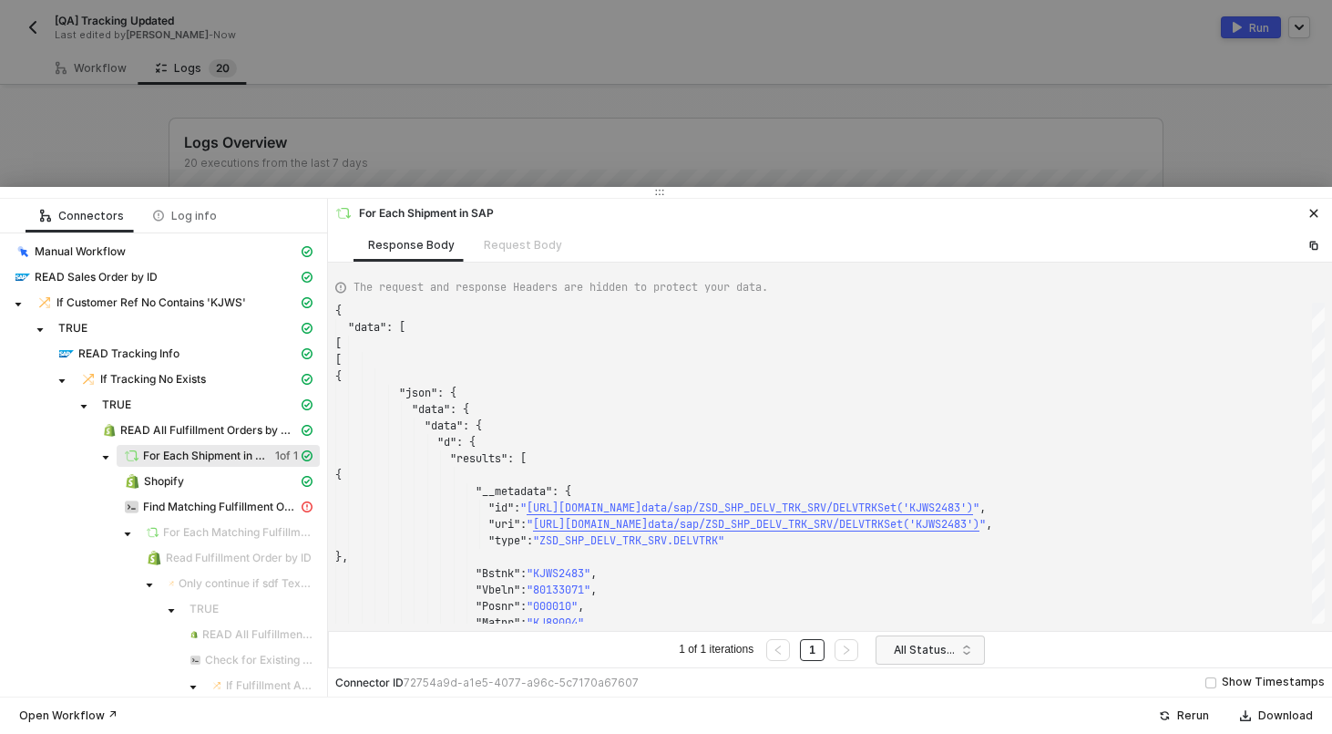
click at [457, 146] on div at bounding box center [666, 367] width 1332 height 734
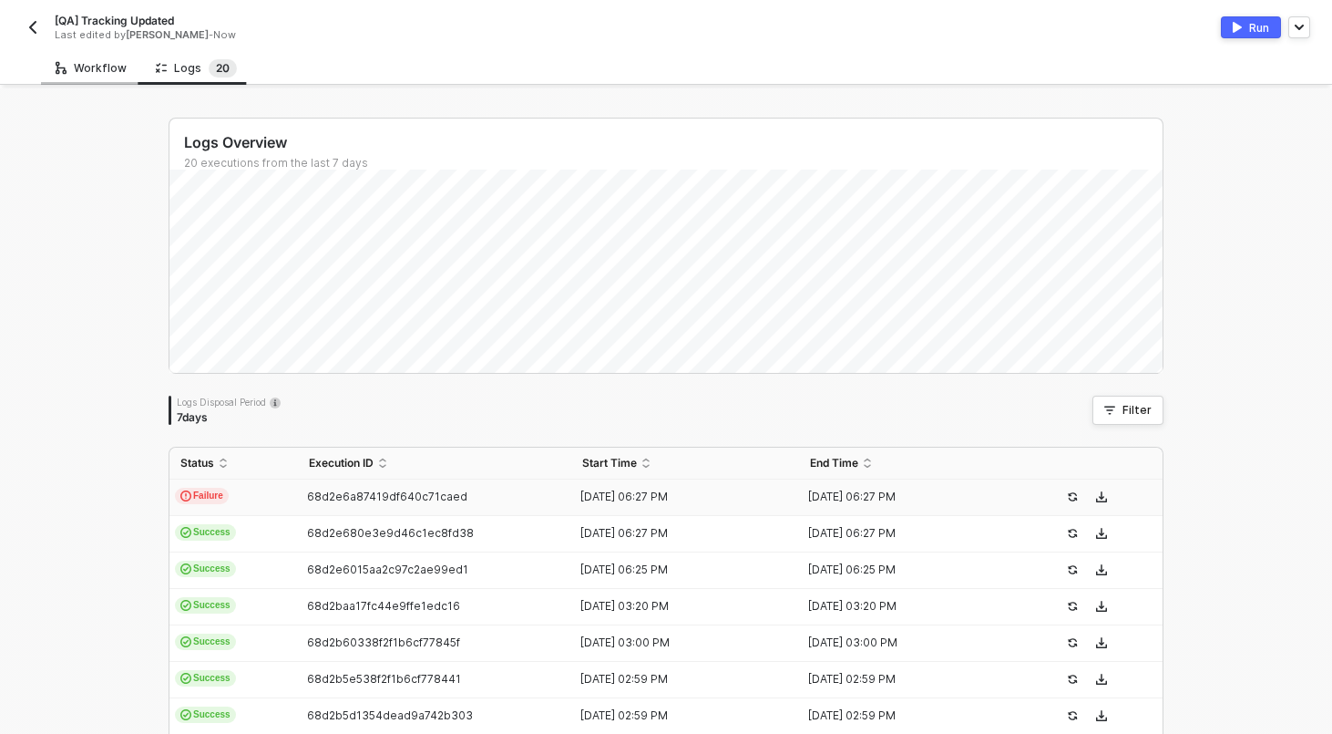
click at [79, 76] on div "Workflow" at bounding box center [91, 68] width 100 height 34
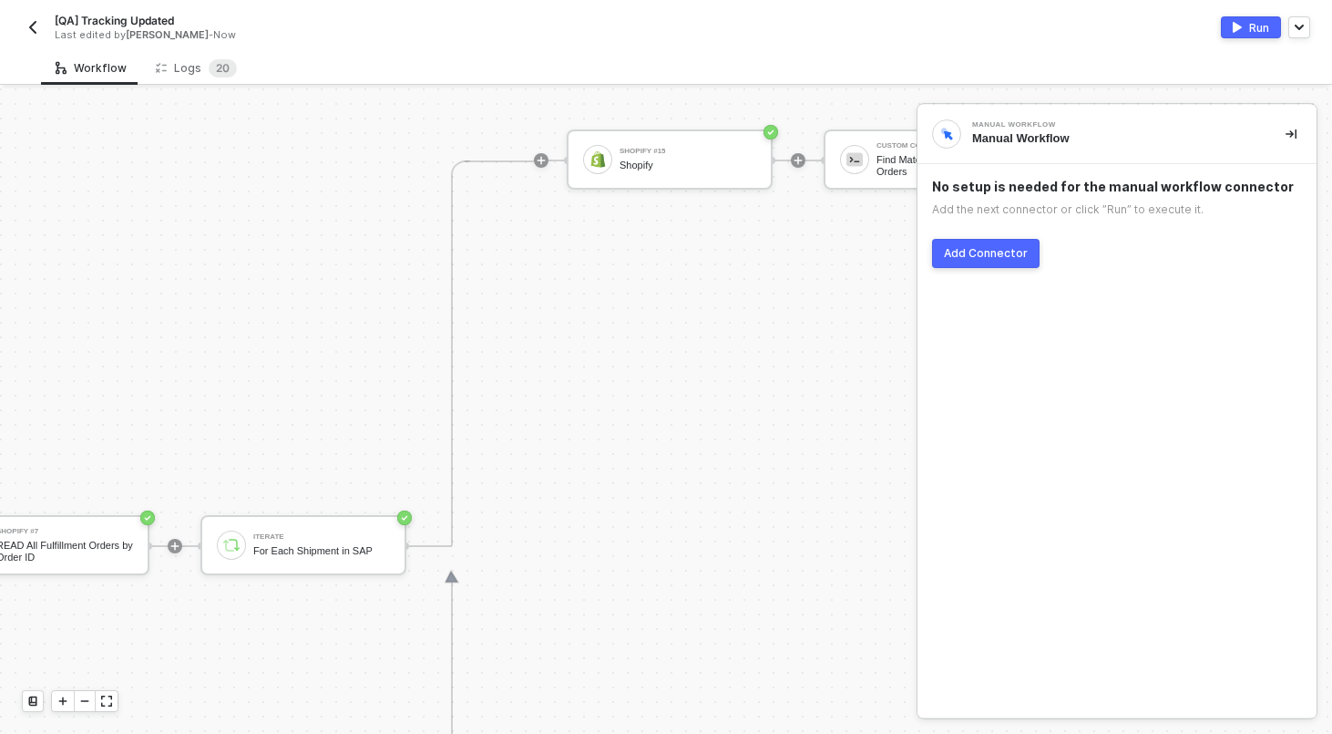
scroll to position [331, 1365]
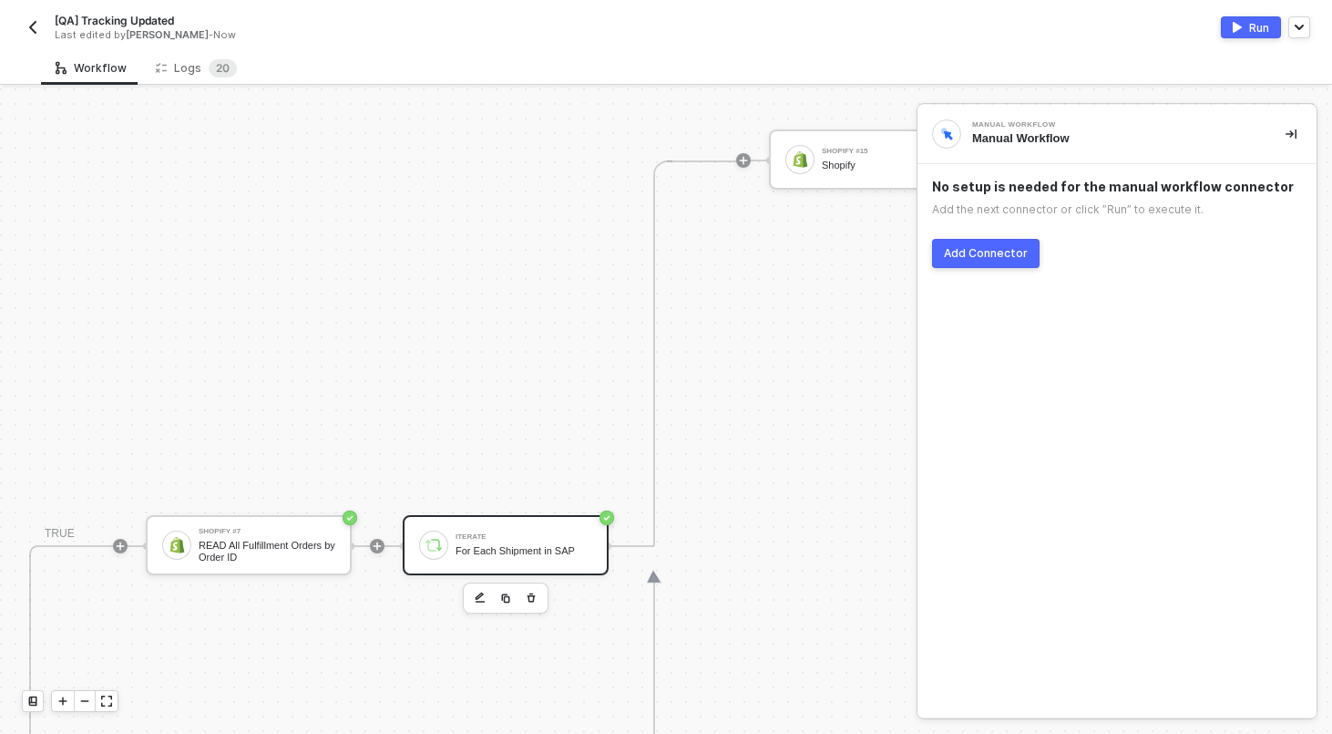
click at [489, 550] on div "For Each Shipment in SAP" at bounding box center [524, 551] width 137 height 12
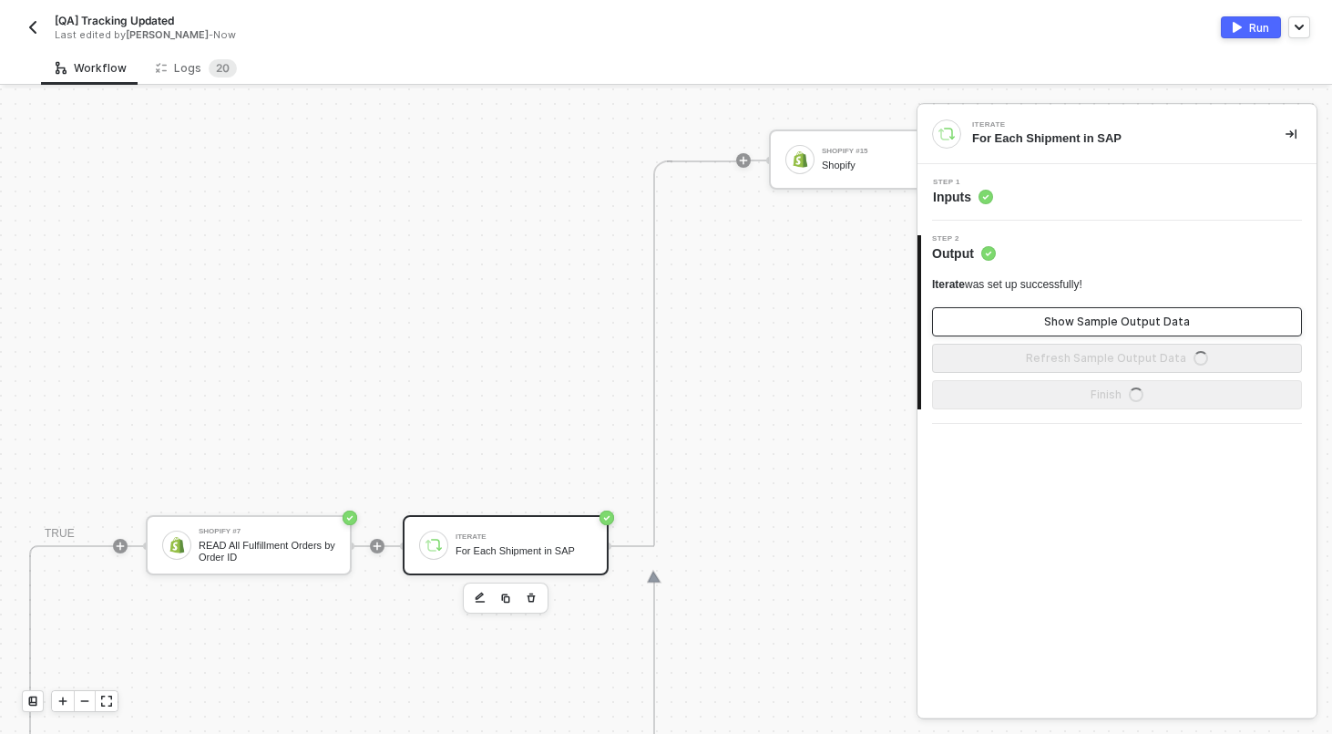
click at [1117, 321] on div "Show Sample Output Data" at bounding box center [1117, 321] width 146 height 15
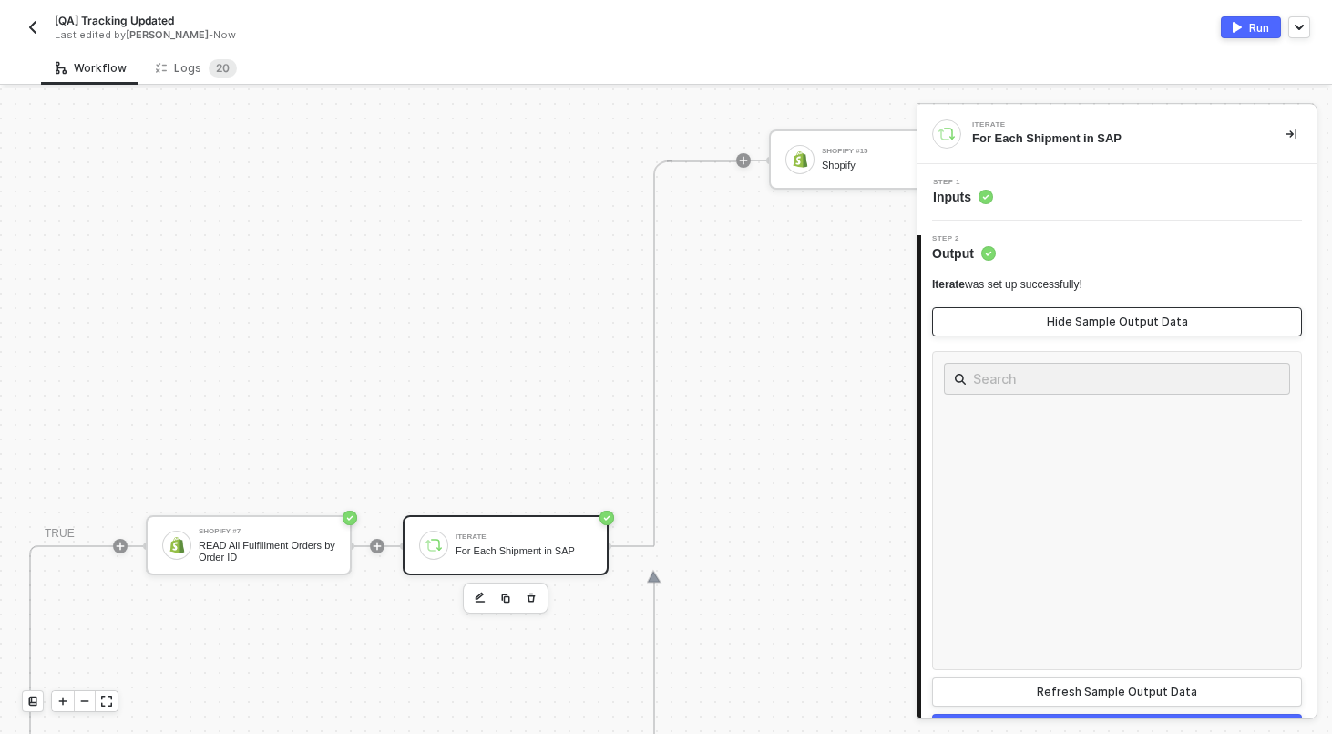
click at [1117, 321] on div "Hide Sample Output Data" at bounding box center [1117, 321] width 141 height 15
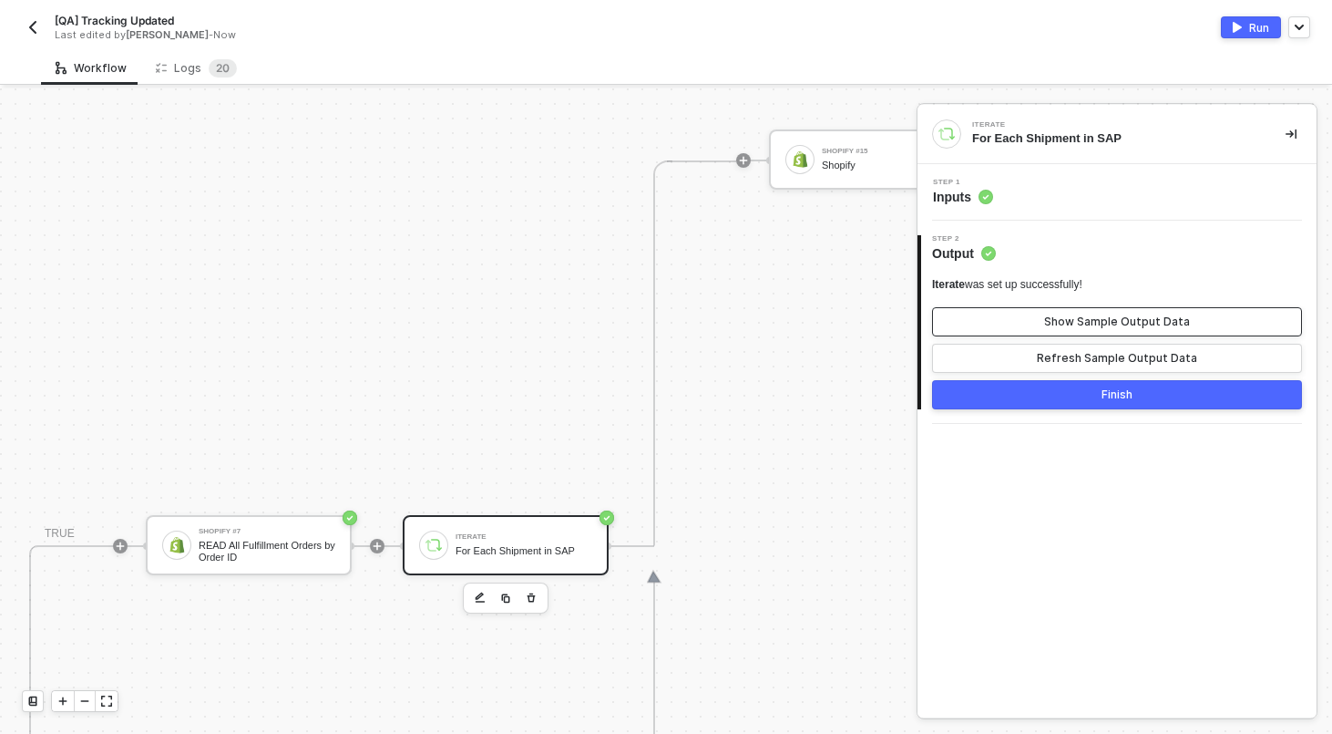
click at [1117, 321] on div "Show Sample Output Data" at bounding box center [1117, 321] width 146 height 15
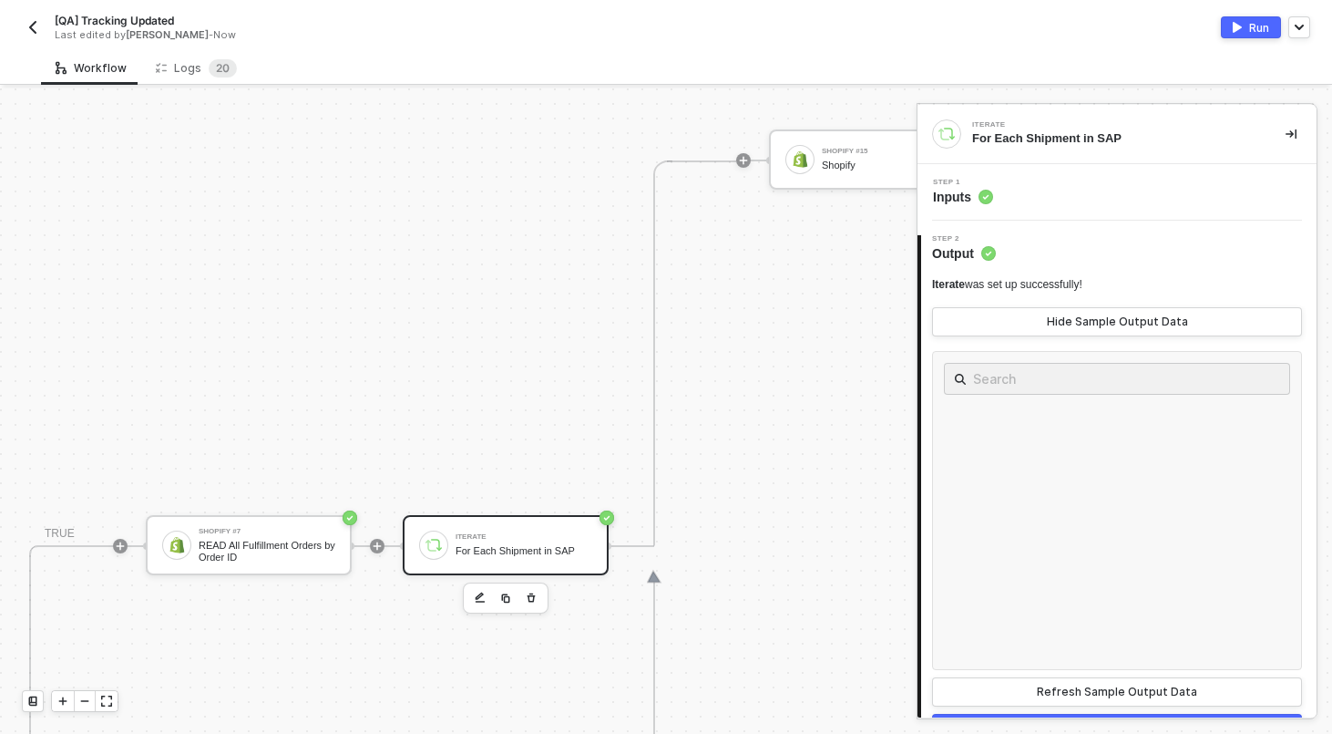
scroll to position [40, 0]
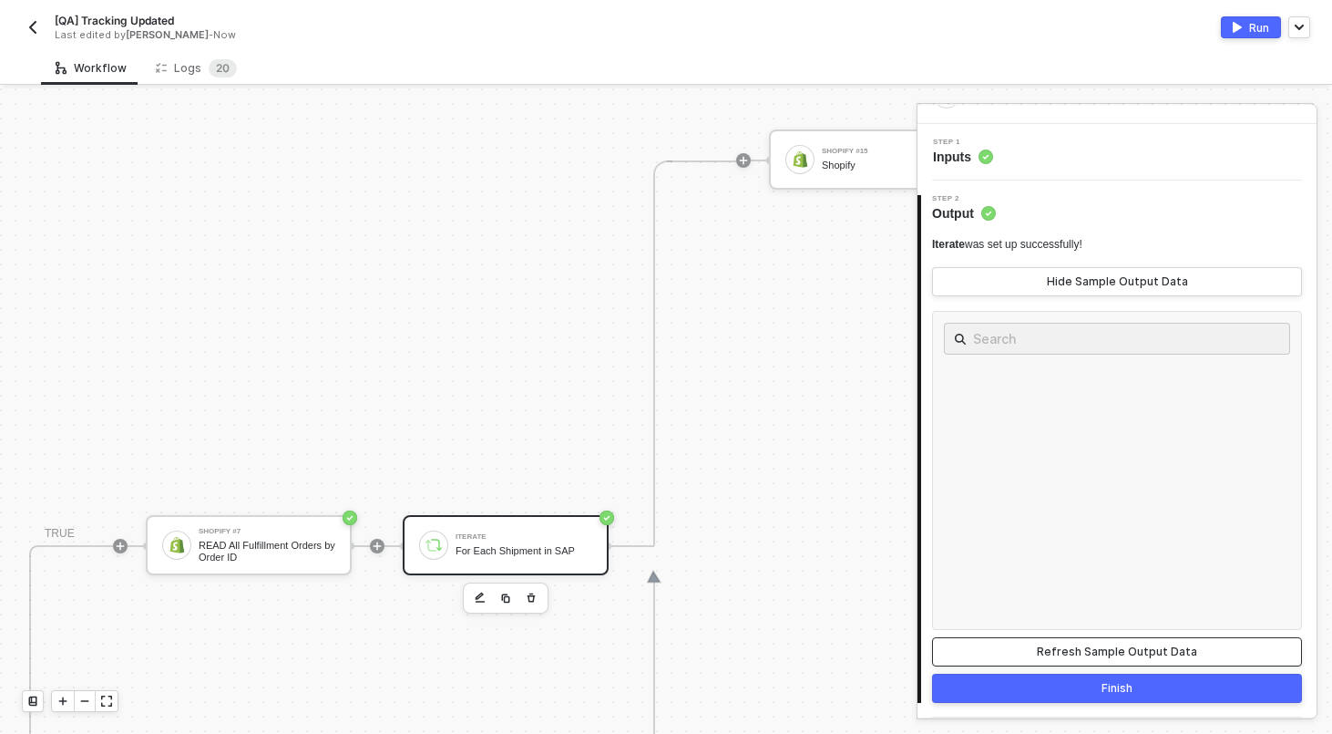
click at [1087, 655] on div "Refresh Sample Output Data" at bounding box center [1117, 651] width 160 height 15
click at [175, 67] on div "Logs 2 0" at bounding box center [196, 68] width 81 height 18
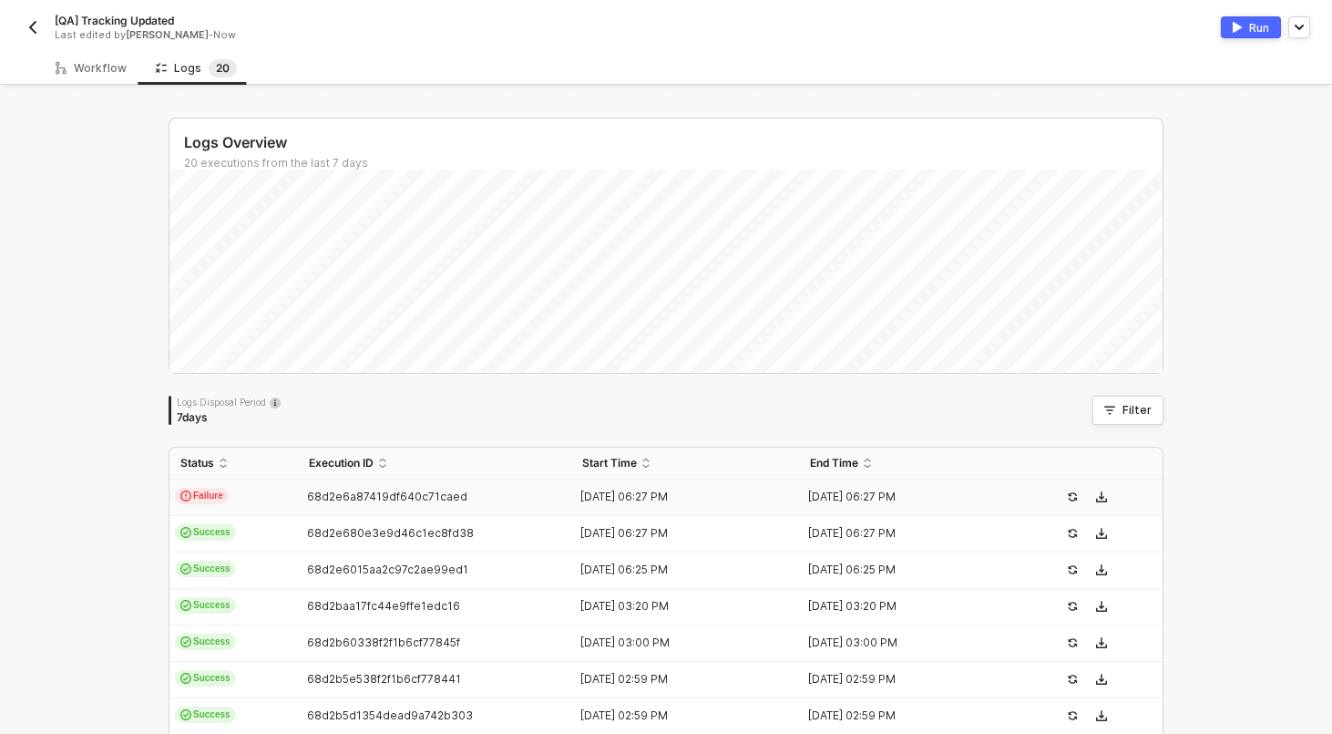
click at [306, 492] on div "68d2e6a87419df640c71caed" at bounding box center [427, 496] width 259 height 15
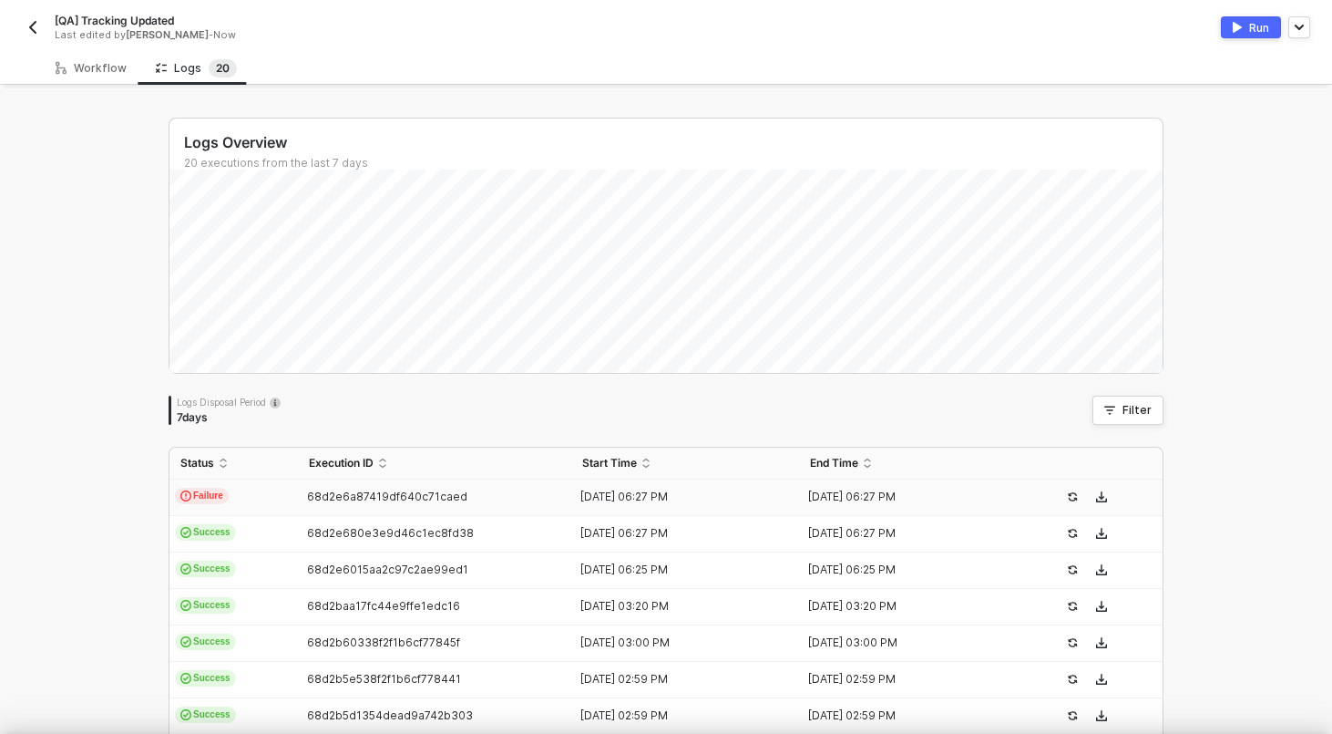
scroll to position [49, 0]
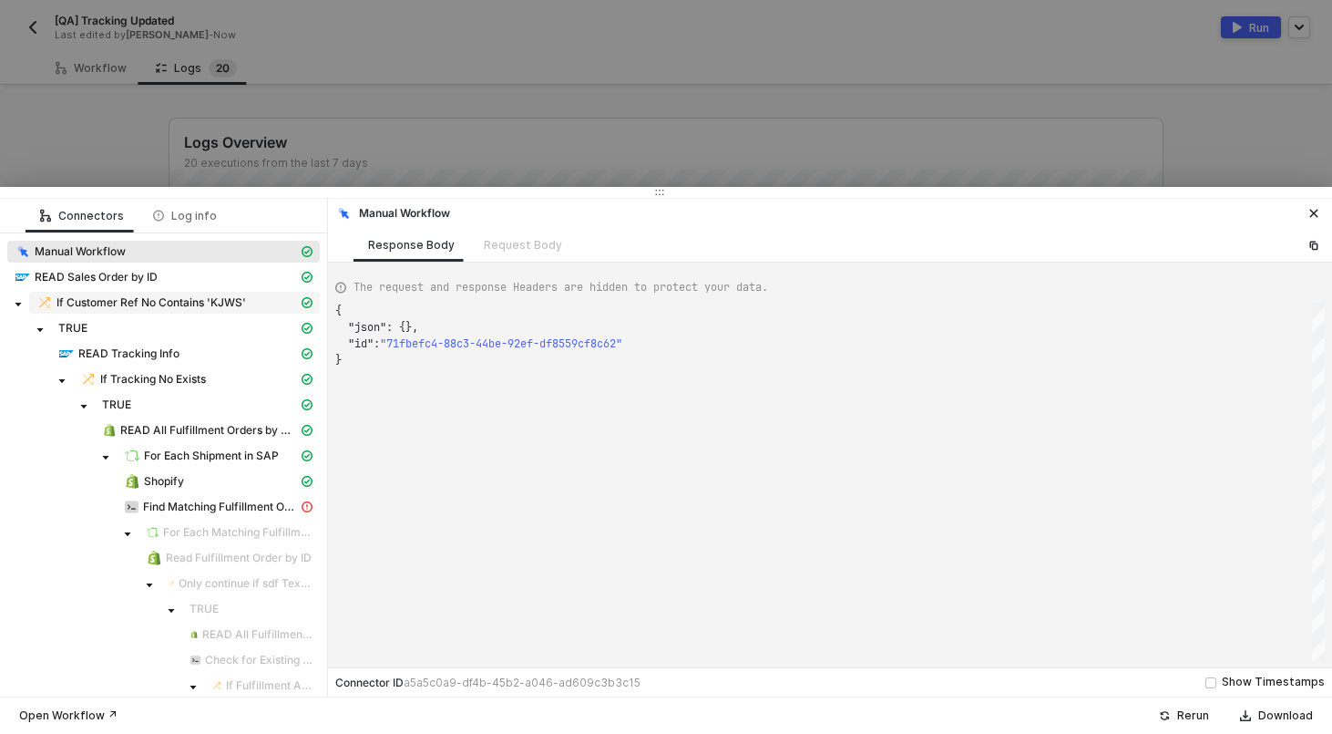
click at [160, 297] on span "If Customer Ref No Contains 'KJWS'" at bounding box center [152, 302] width 190 height 15
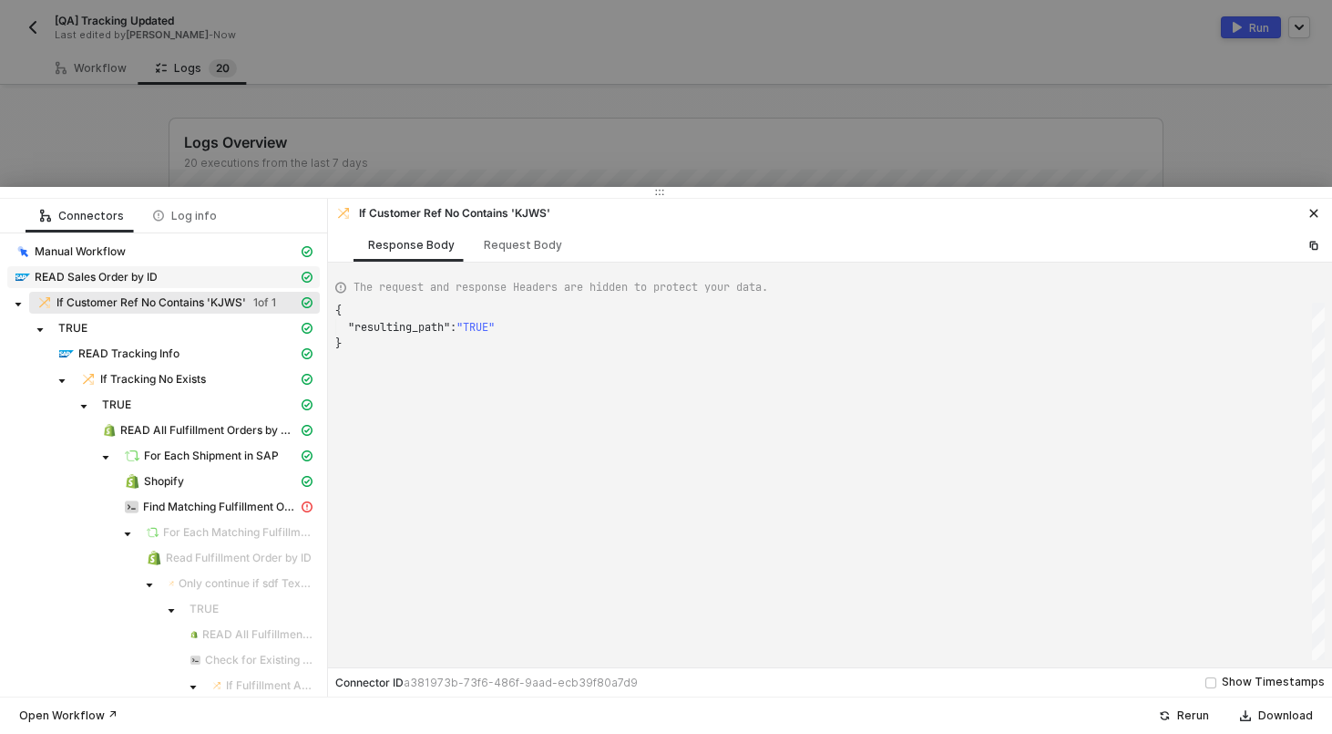
click at [62, 282] on span "READ Sales Order by ID" at bounding box center [96, 277] width 123 height 15
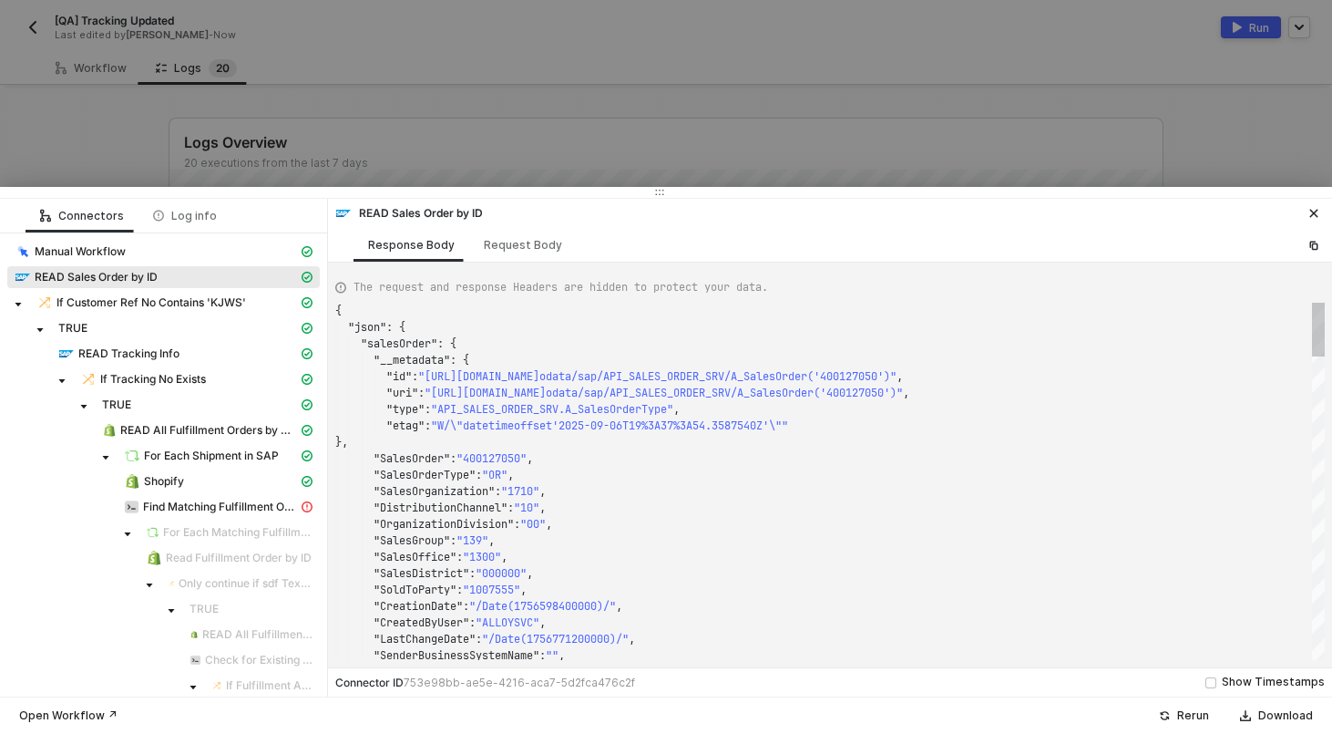
scroll to position [164, 0]
click at [142, 349] on span "READ Tracking Info" at bounding box center [128, 353] width 101 height 15
type textarea "{ "json": { "data": { "data": { "d": { "results": [ { "__metadata": { "id": "[U…"
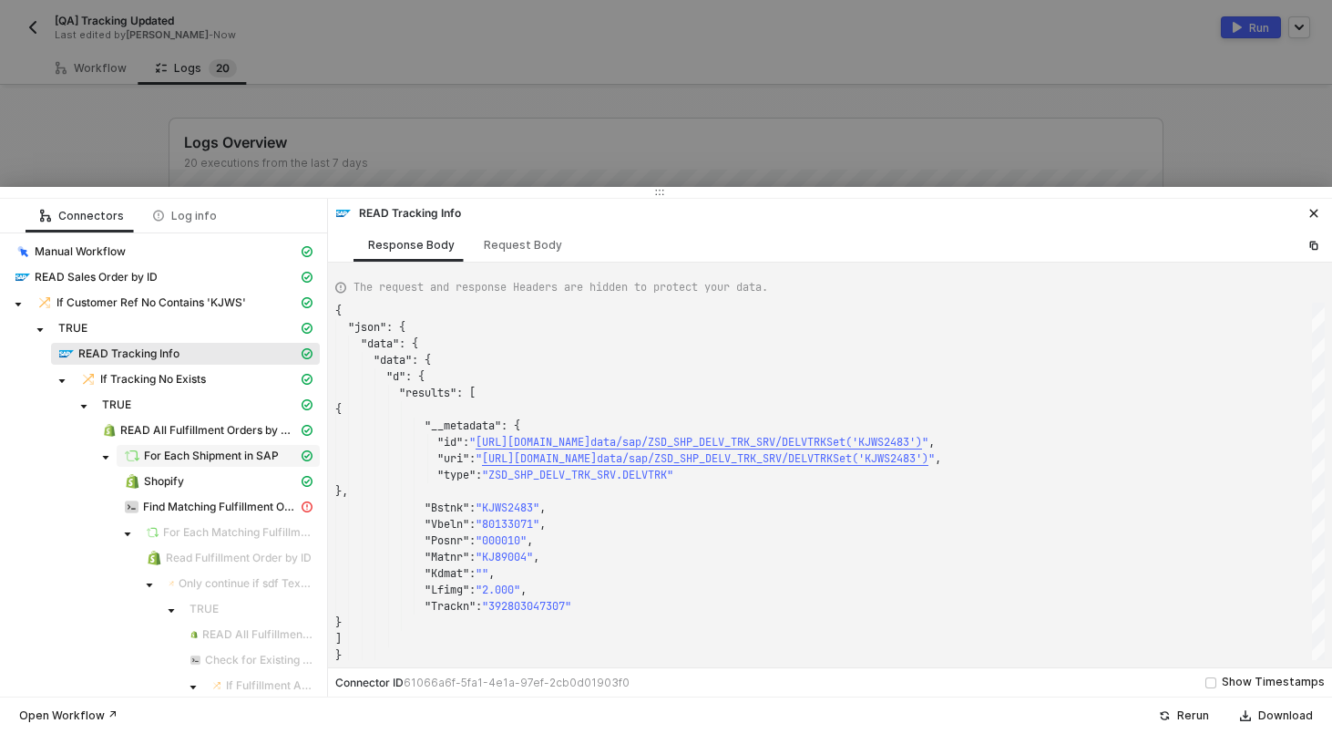
click at [237, 447] on div "For Each Shipment in SAP" at bounding box center [211, 455] width 174 height 16
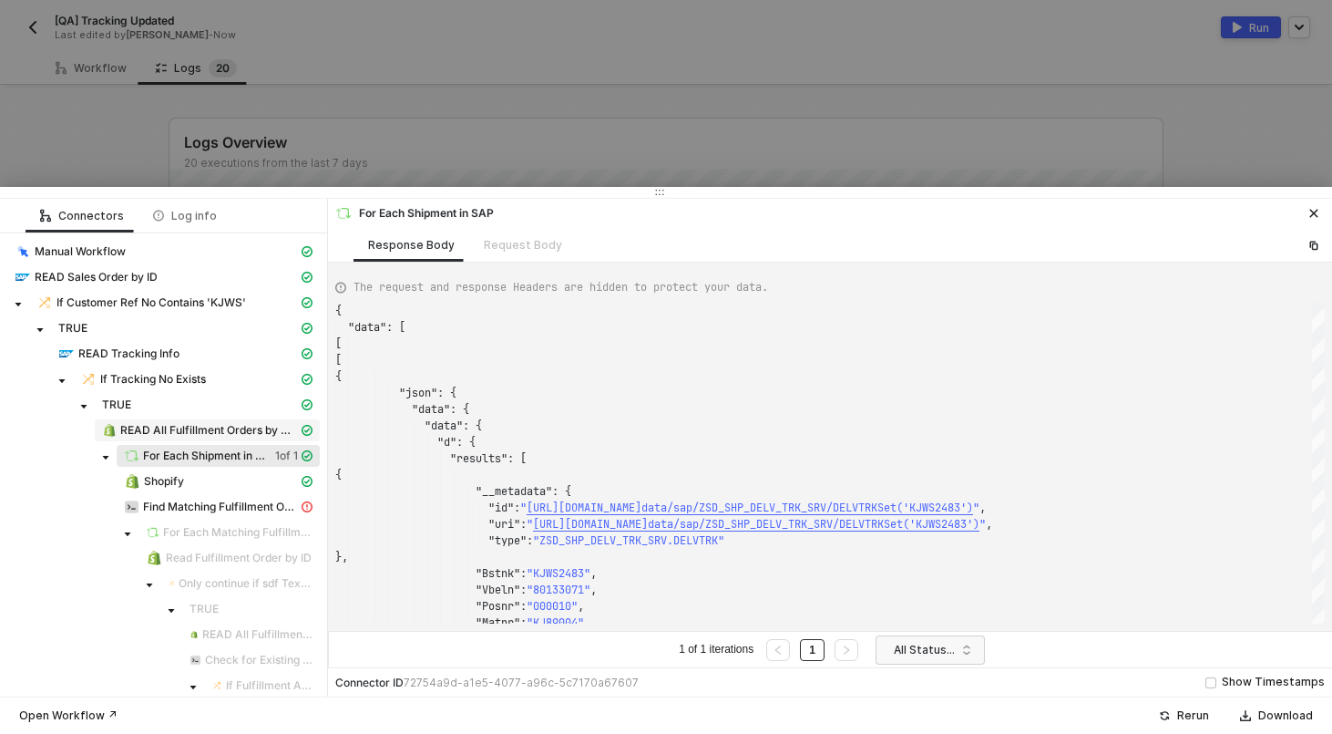
click at [194, 440] on span "READ All Fulfillment Orders by Order ID" at bounding box center [207, 430] width 225 height 22
type textarea "{ "json": { "fulfillment_orders": [ { "id": 7475949011185, "created_at": "[DATE…"
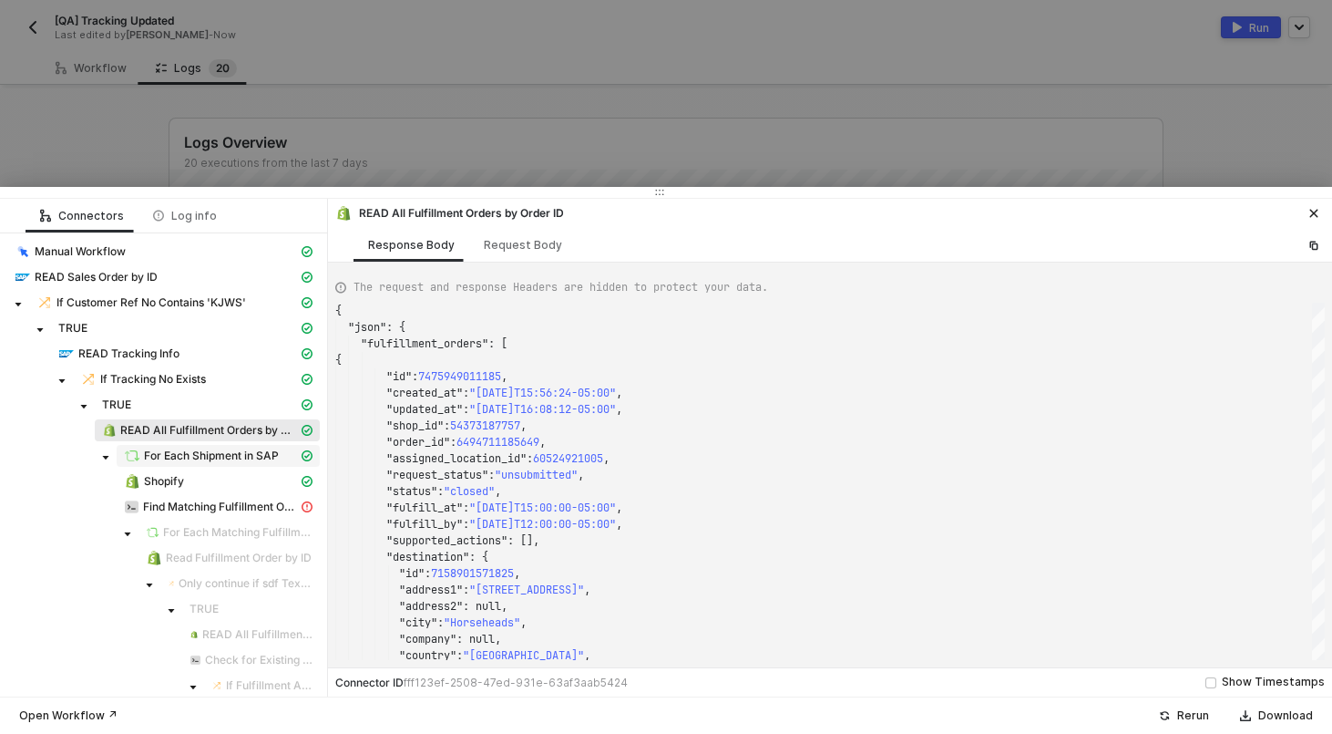
click at [190, 462] on div "For Each Shipment in SAP" at bounding box center [211, 455] width 174 height 16
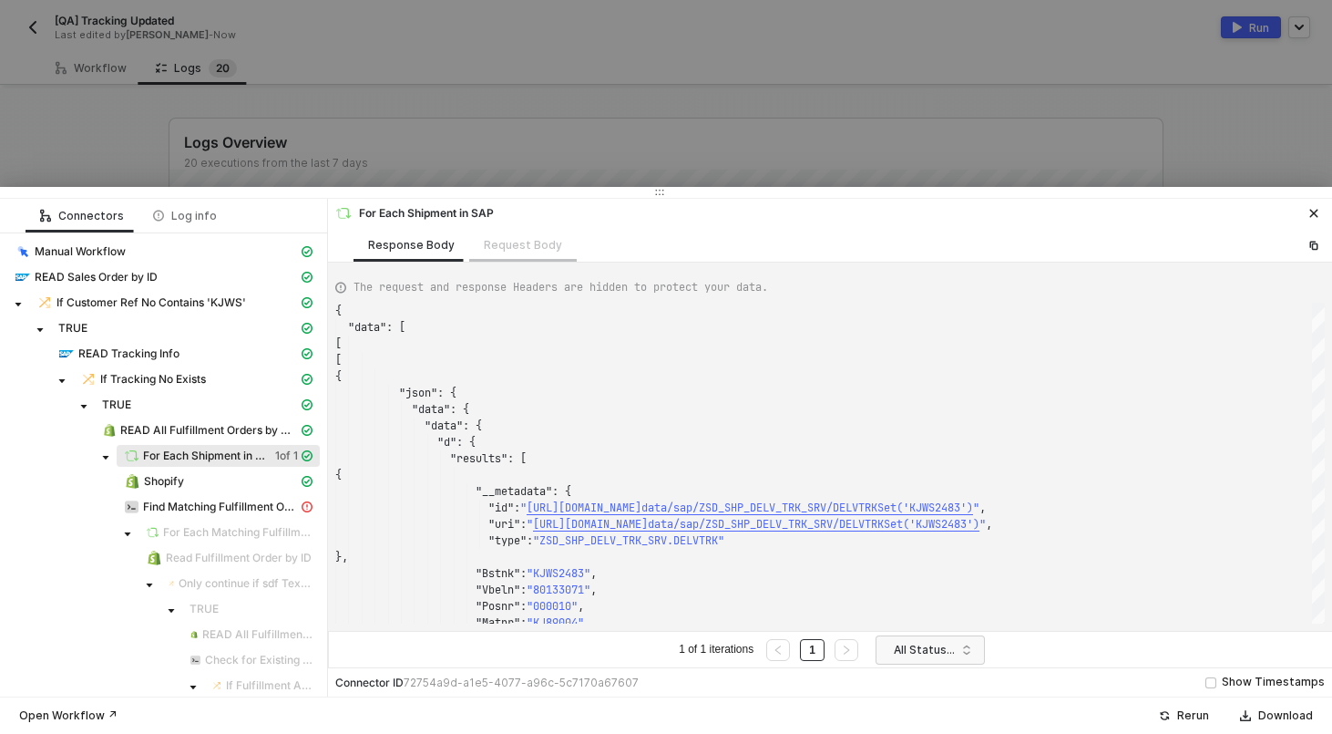
click at [544, 252] on div "Request Body" at bounding box center [523, 245] width 108 height 34
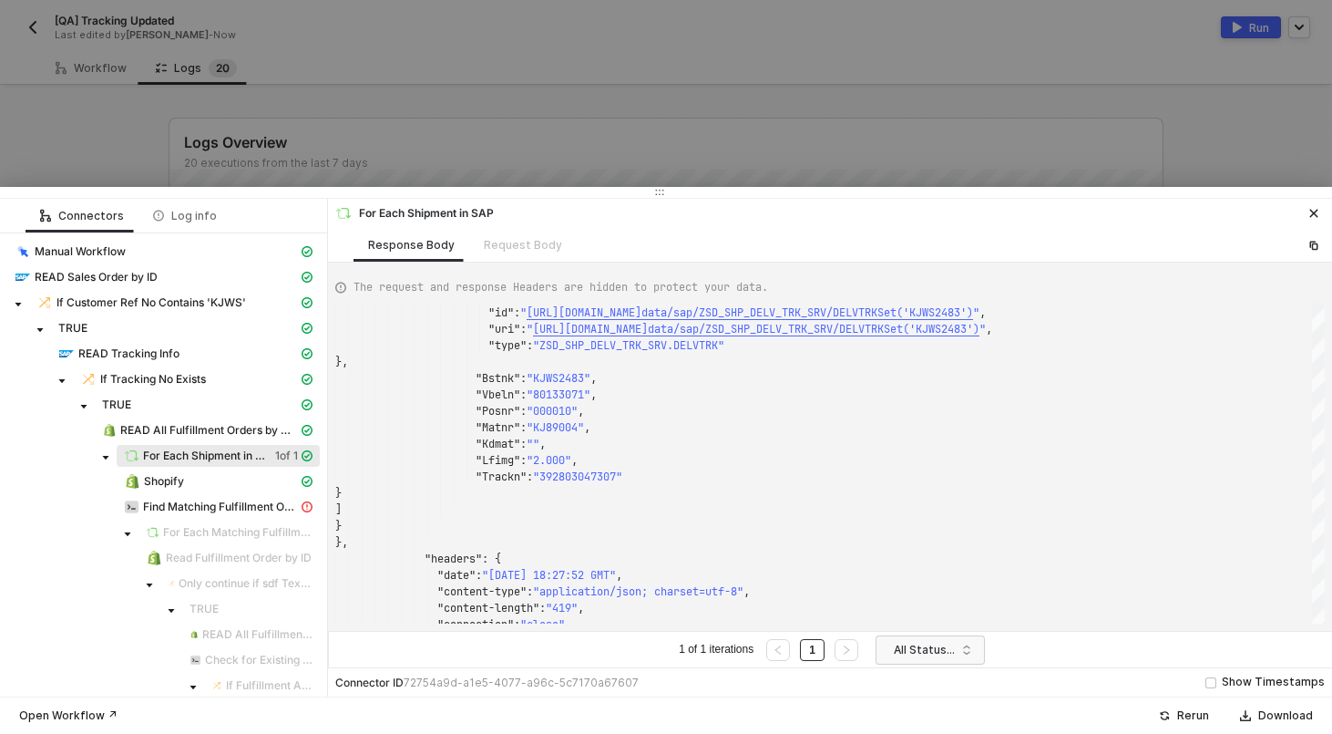
click at [372, 162] on div at bounding box center [666, 367] width 1332 height 734
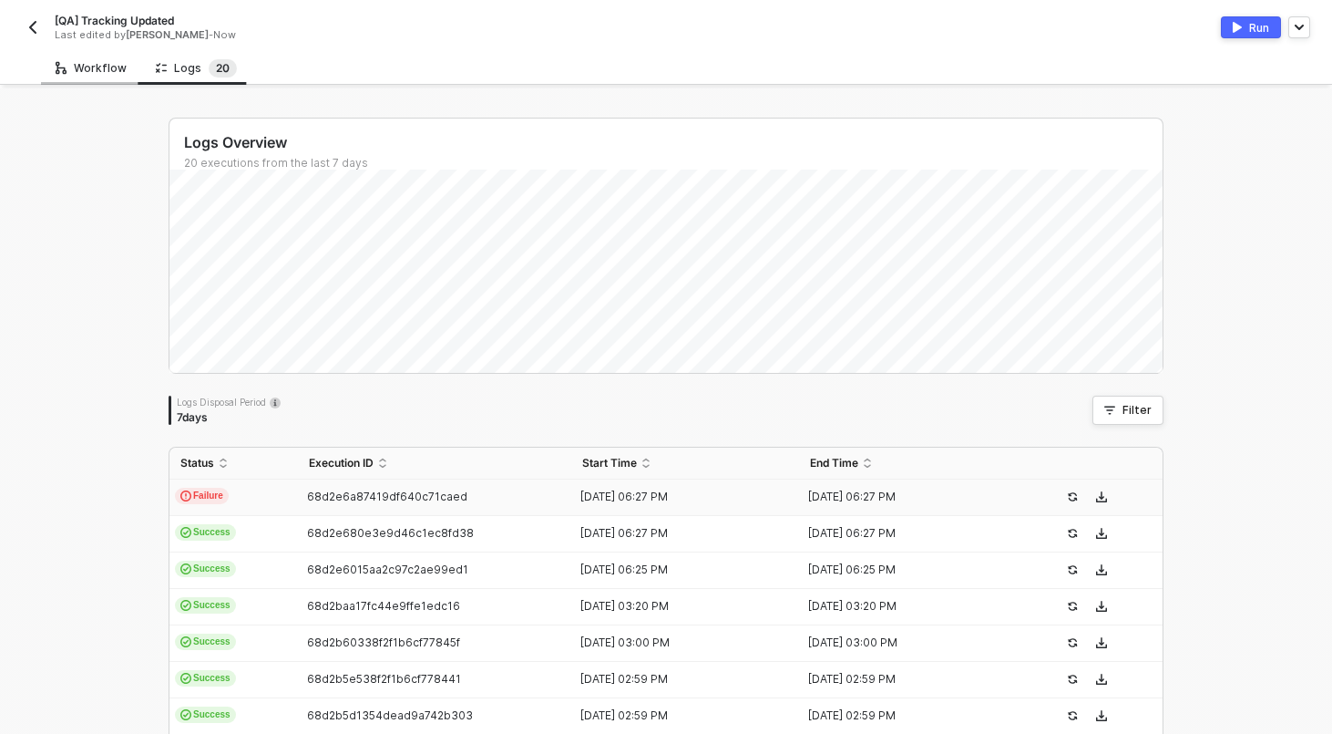
click at [108, 67] on div "Workflow" at bounding box center [91, 68] width 71 height 15
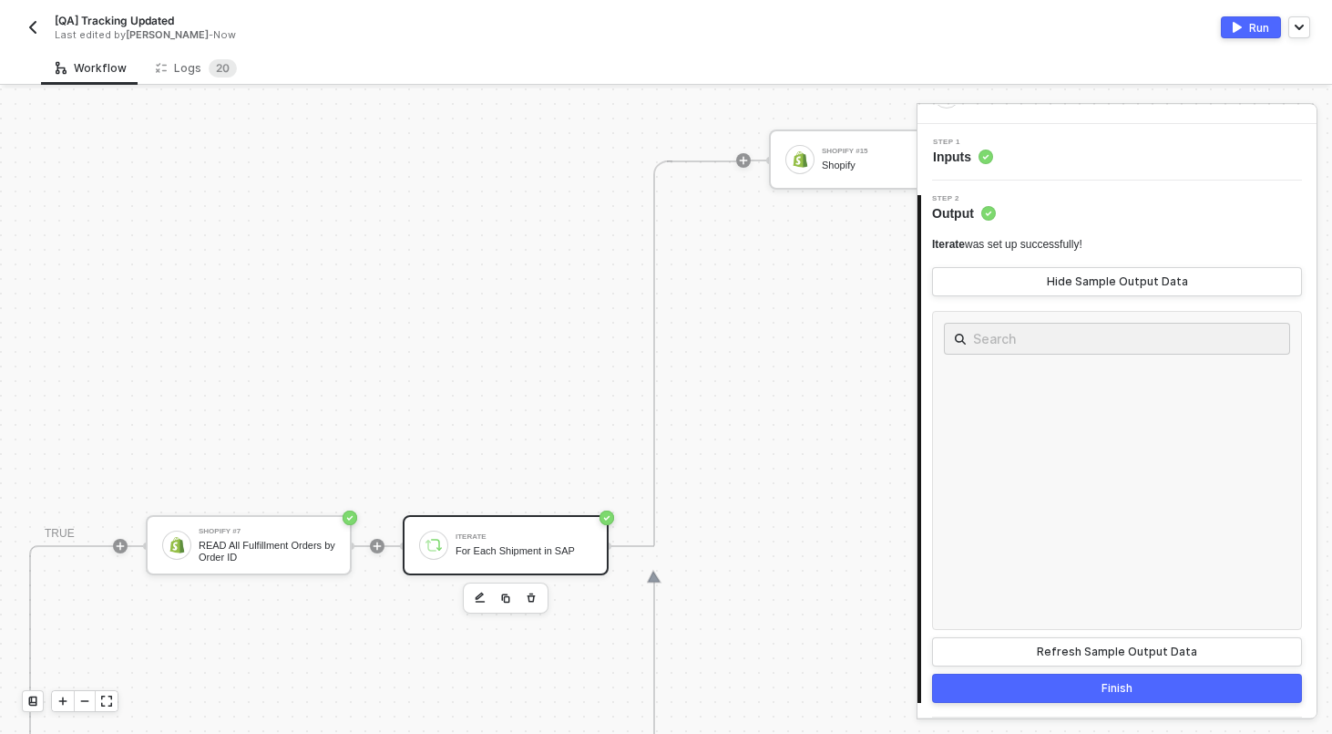
click at [36, 26] on img "button" at bounding box center [33, 27] width 15 height 15
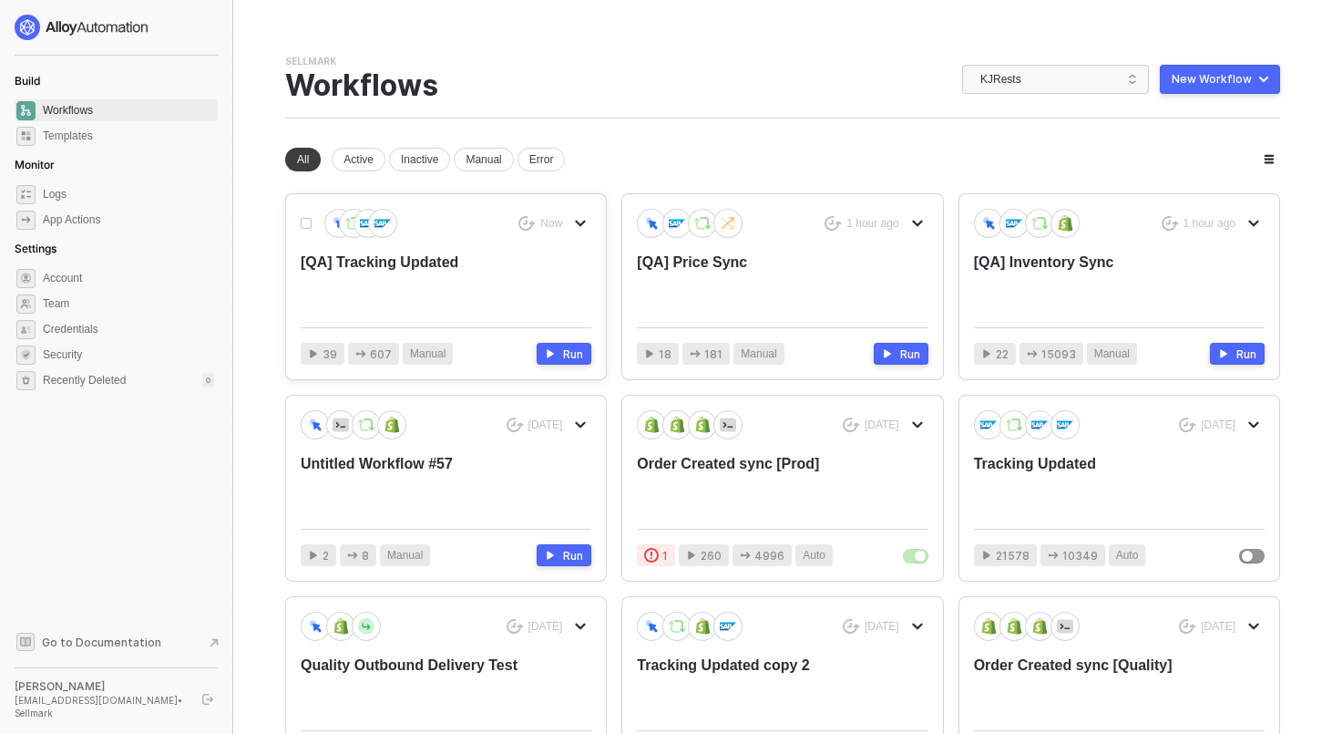
click at [418, 266] on div "[QA] Tracking Updated" at bounding box center [417, 282] width 232 height 60
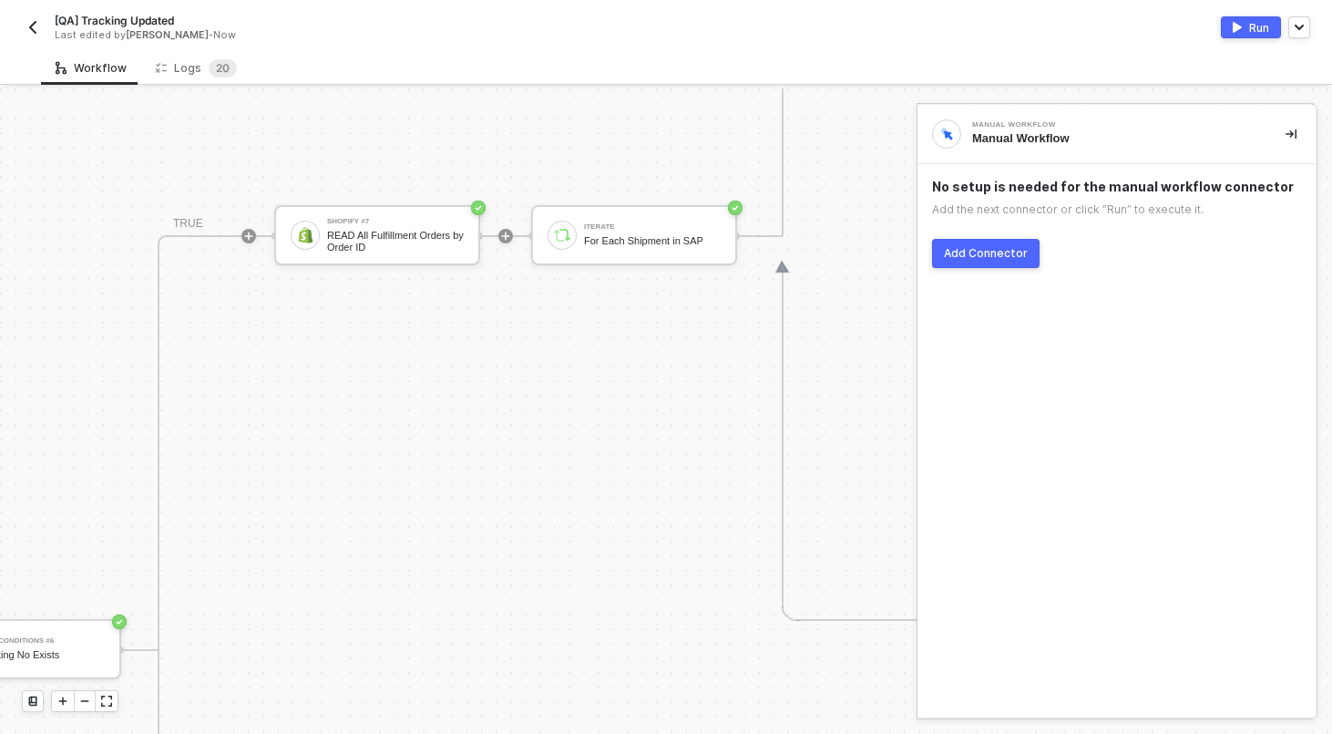
scroll to position [641, 1274]
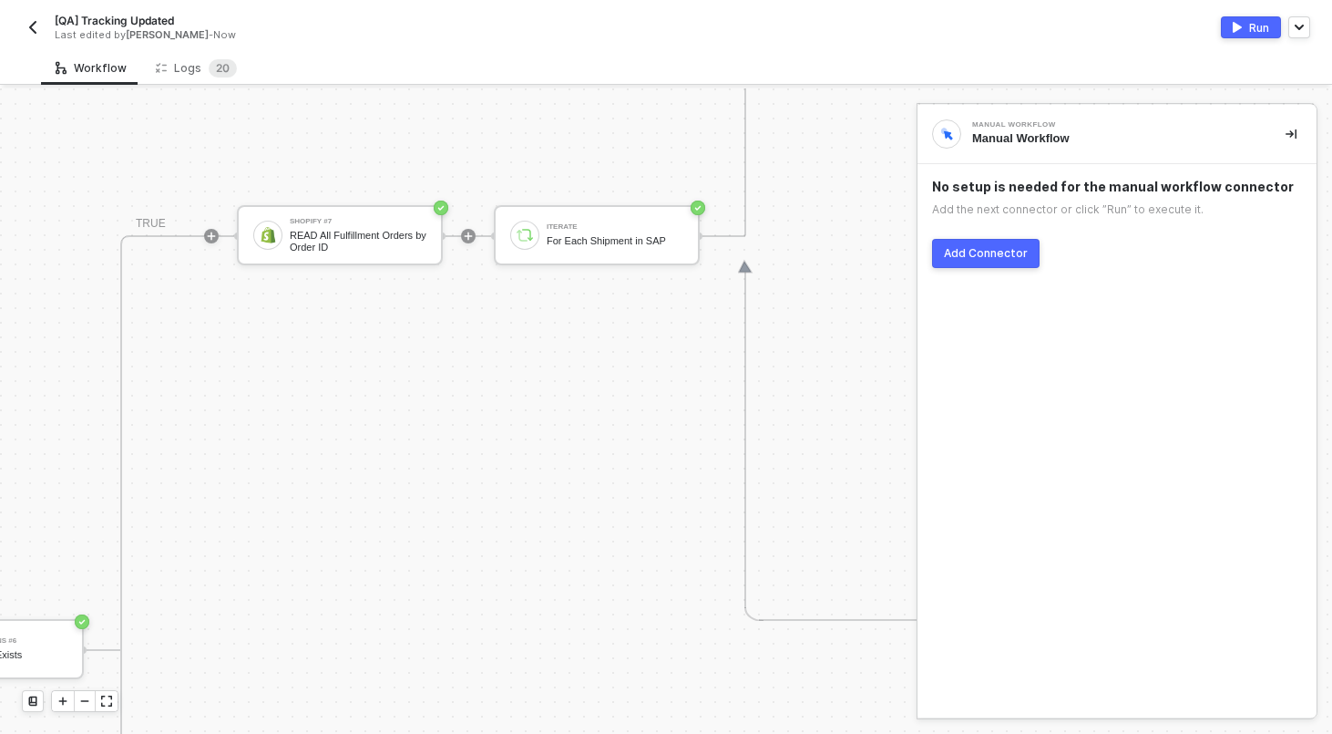
click at [644, 219] on div "Iterate For Each Shipment in SAP" at bounding box center [615, 235] width 137 height 35
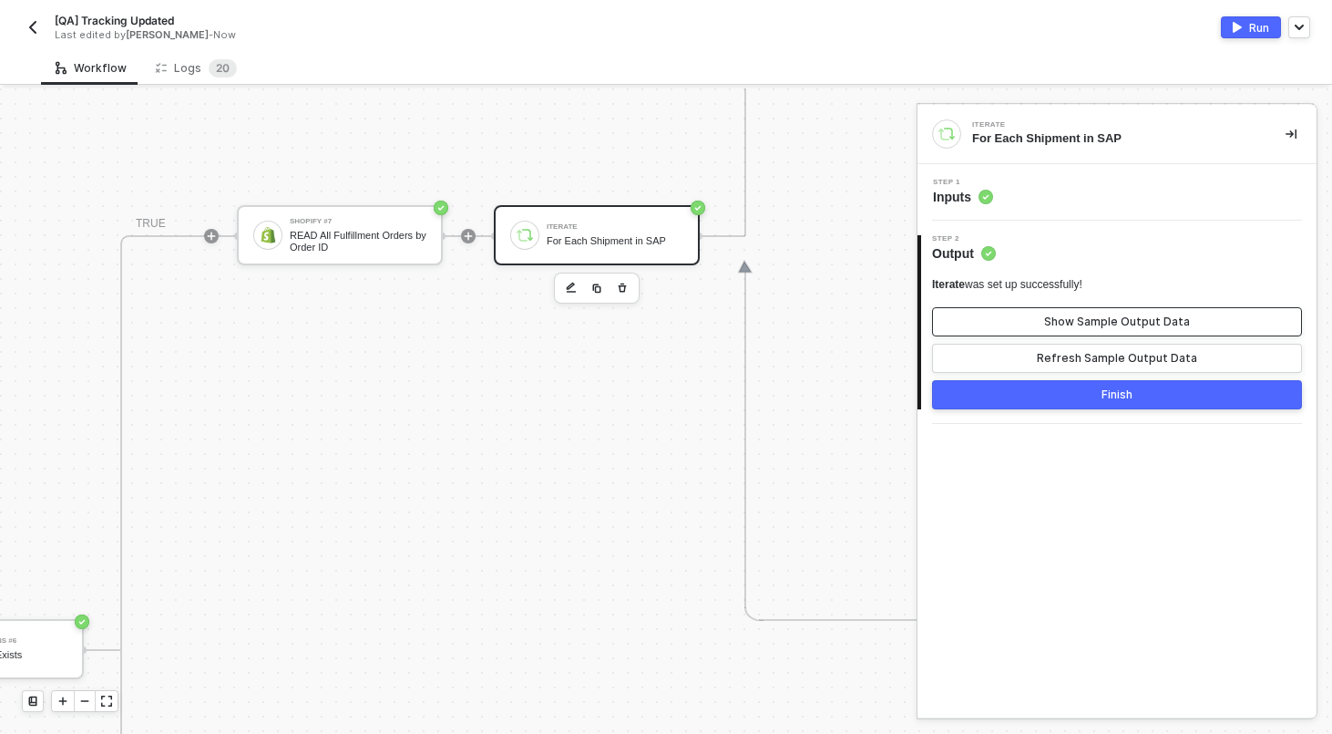
click at [1083, 321] on div "Show Sample Output Data" at bounding box center [1117, 321] width 146 height 15
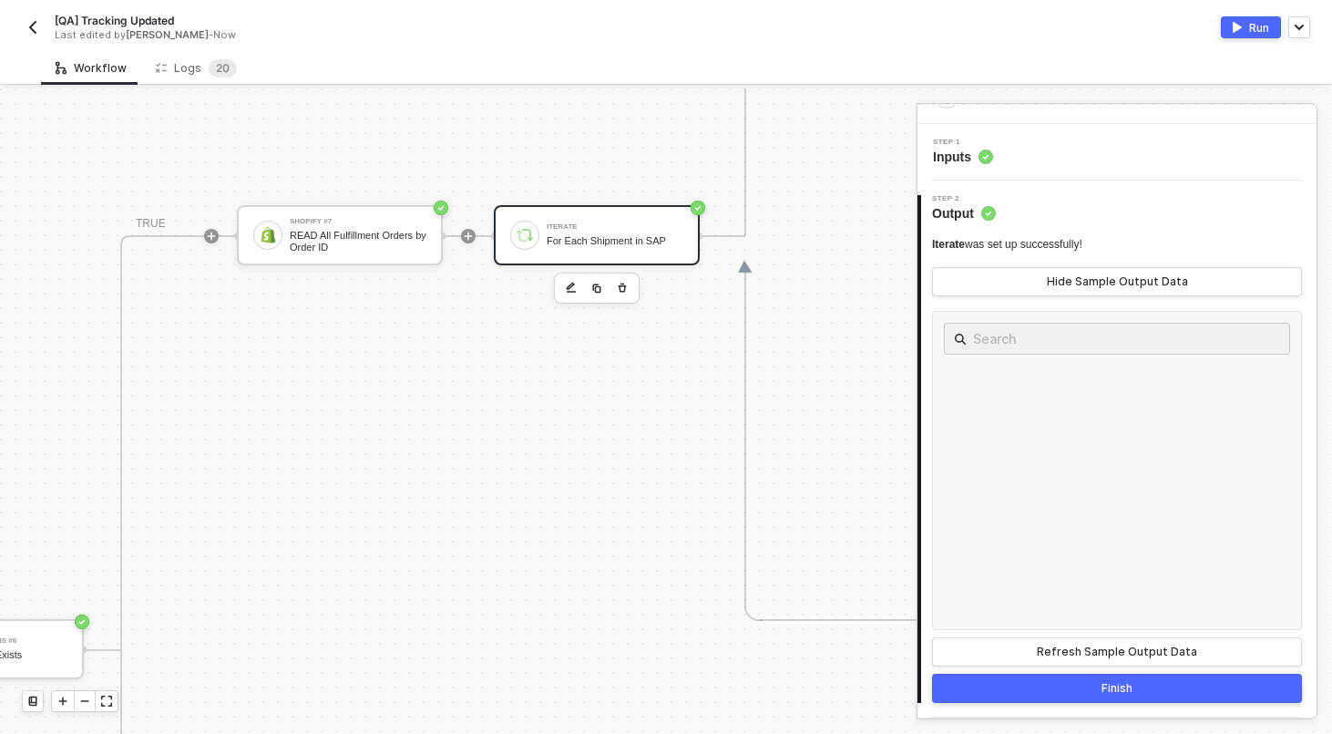
scroll to position [0, 0]
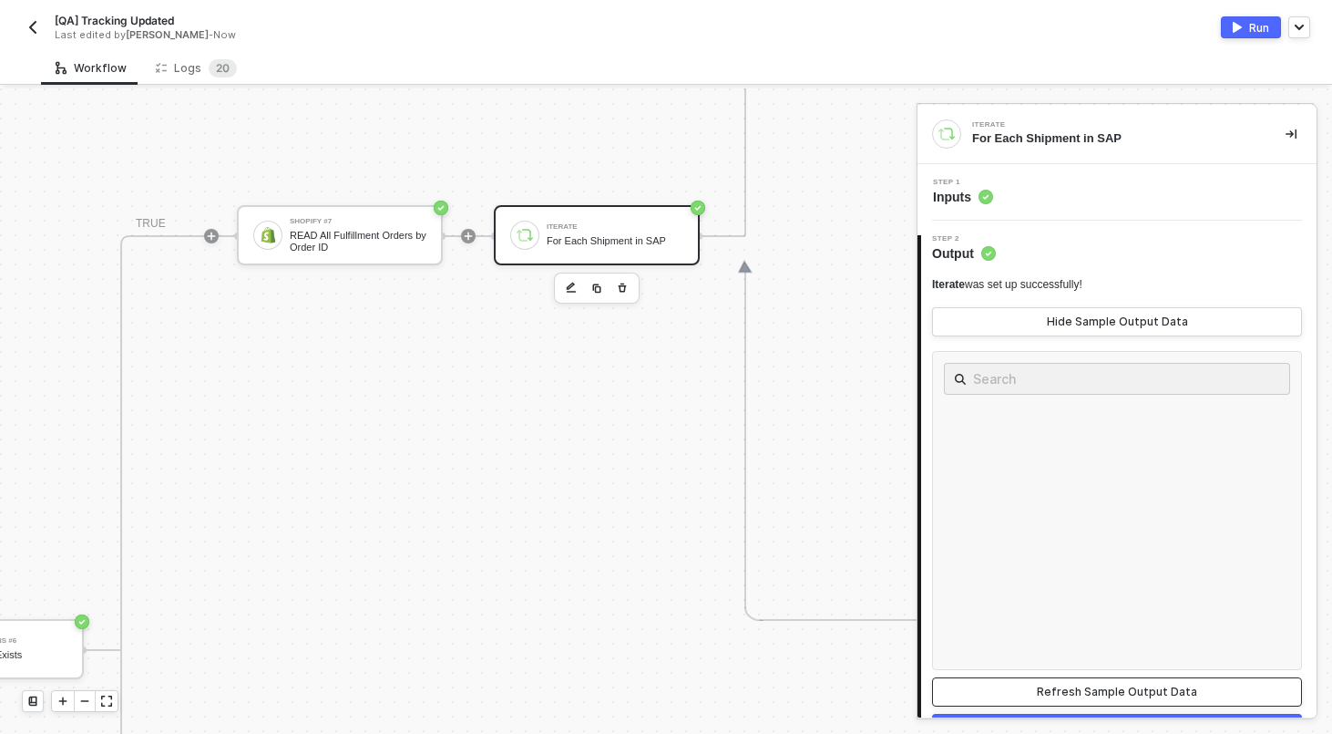
click at [1146, 677] on button "Refresh Sample Output Data" at bounding box center [1117, 691] width 370 height 29
click at [1096, 323] on div "Hide Sample Output Data" at bounding box center [1117, 321] width 141 height 15
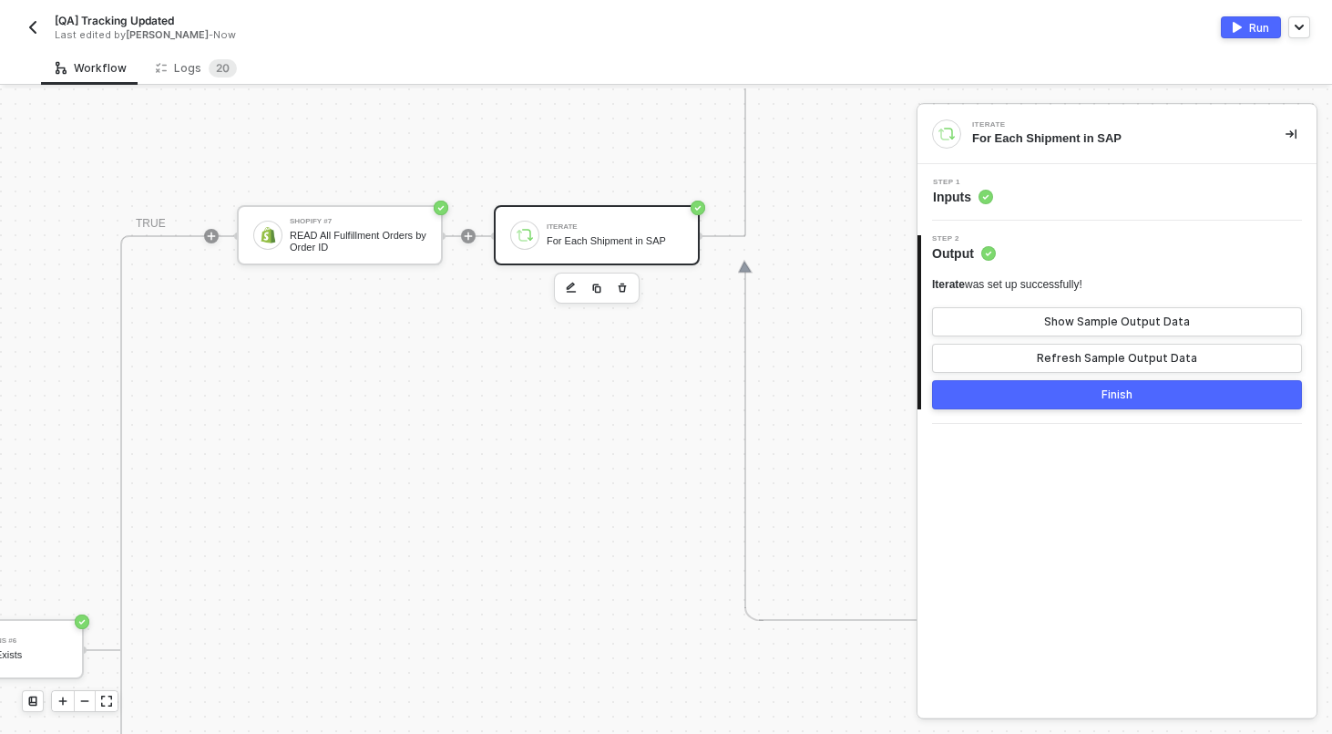
click at [1026, 173] on div "Step 1 Inputs" at bounding box center [1117, 192] width 399 height 57
click at [1026, 203] on div "Step 1 Inputs" at bounding box center [1119, 192] width 395 height 27
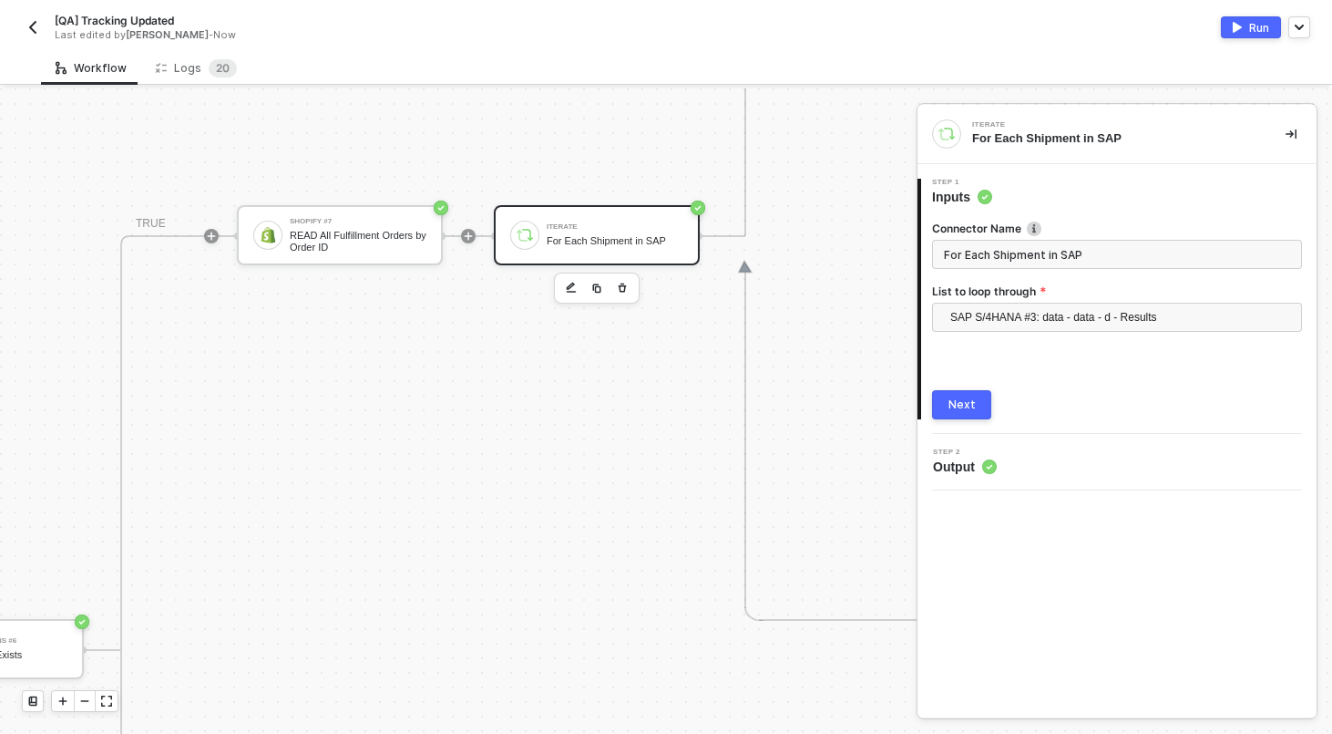
scroll to position [614, 1274]
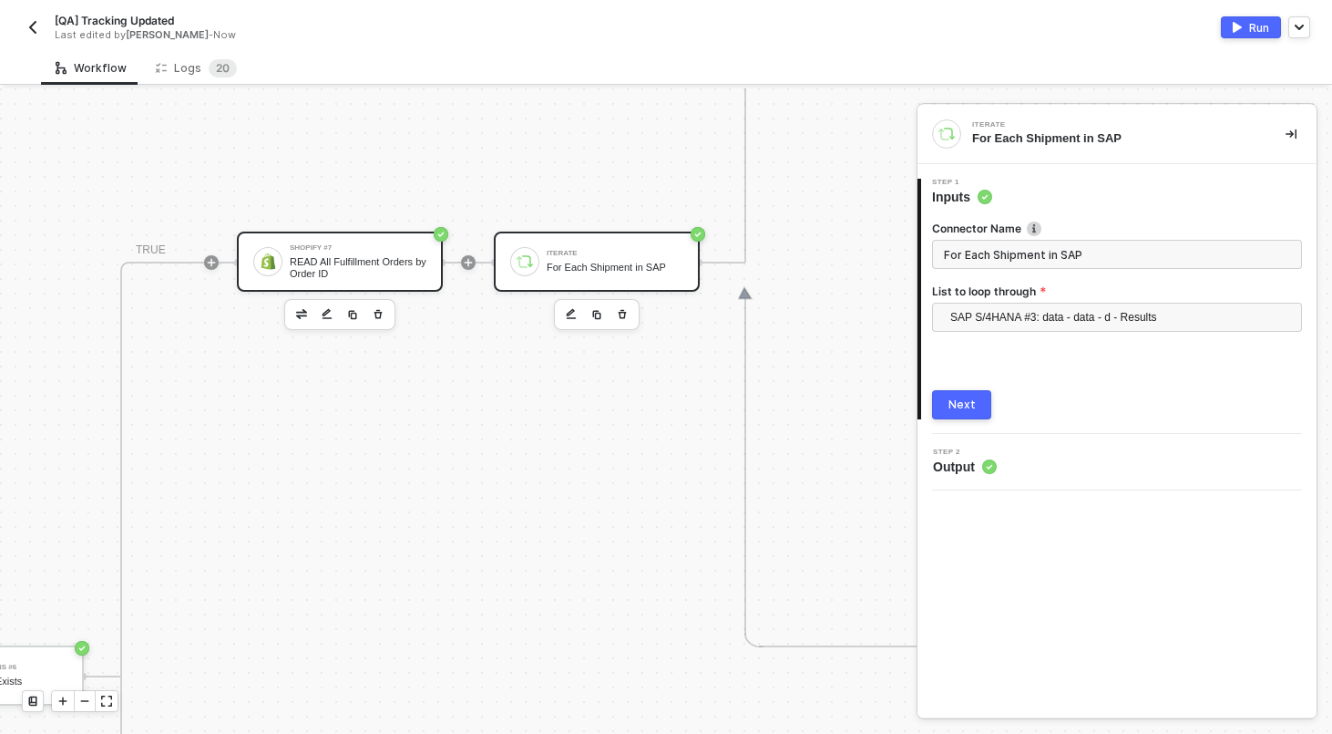
click at [304, 269] on div "READ All Fulfillment Orders by Order ID" at bounding box center [358, 267] width 137 height 23
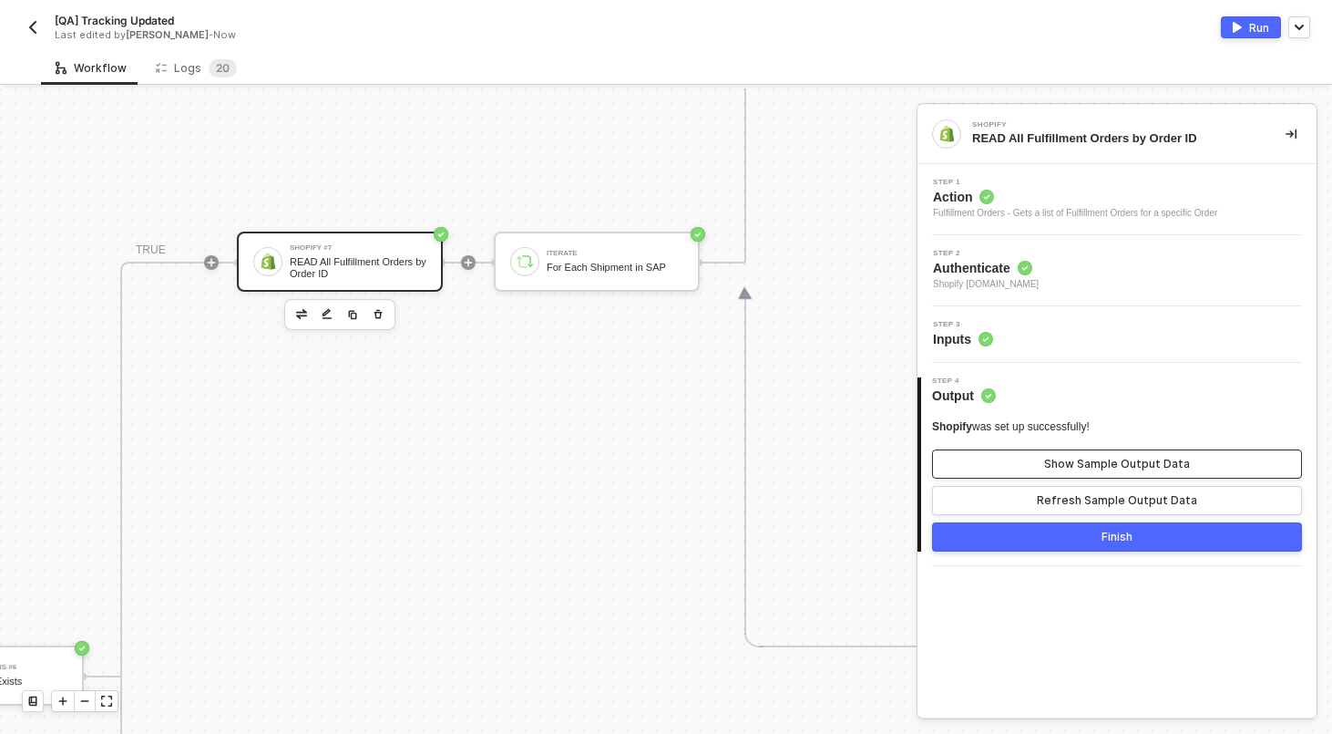
click at [1115, 461] on div "Show Sample Output Data" at bounding box center [1117, 464] width 146 height 15
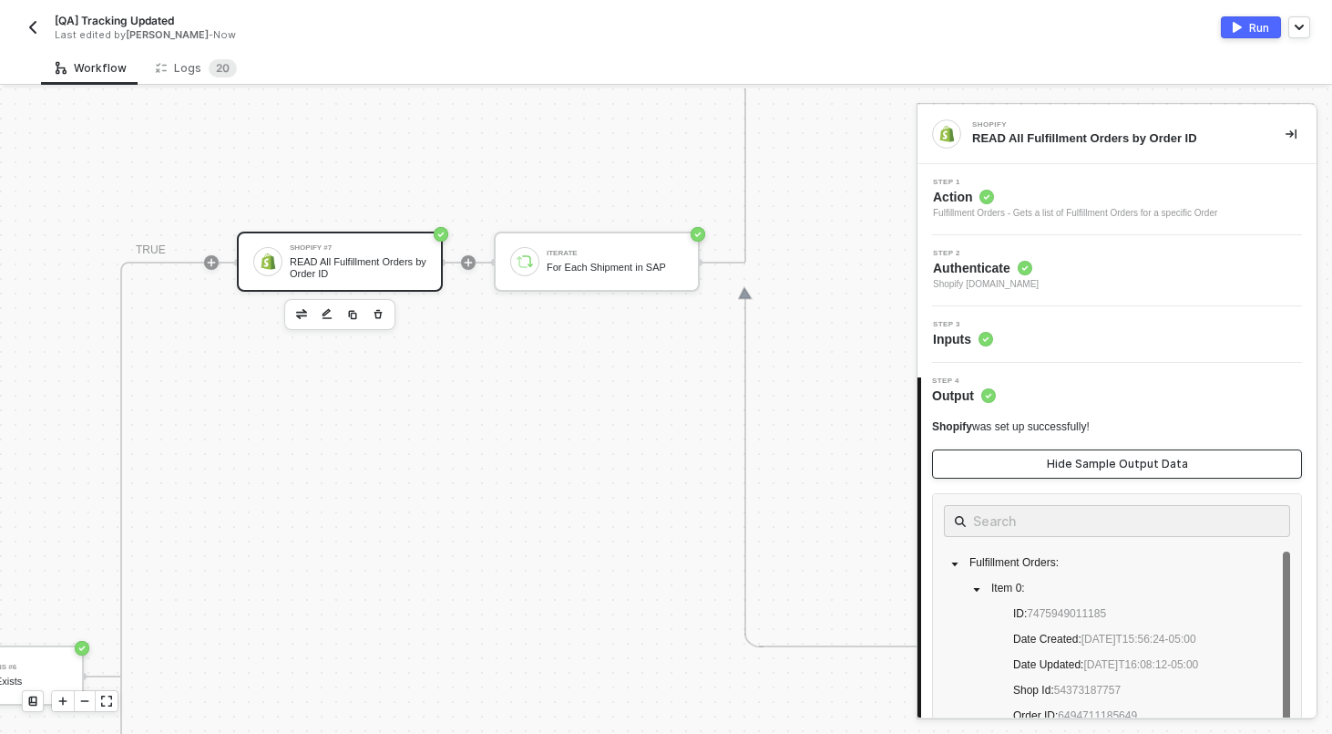
click at [1115, 461] on div "Hide Sample Output Data" at bounding box center [1117, 464] width 141 height 15
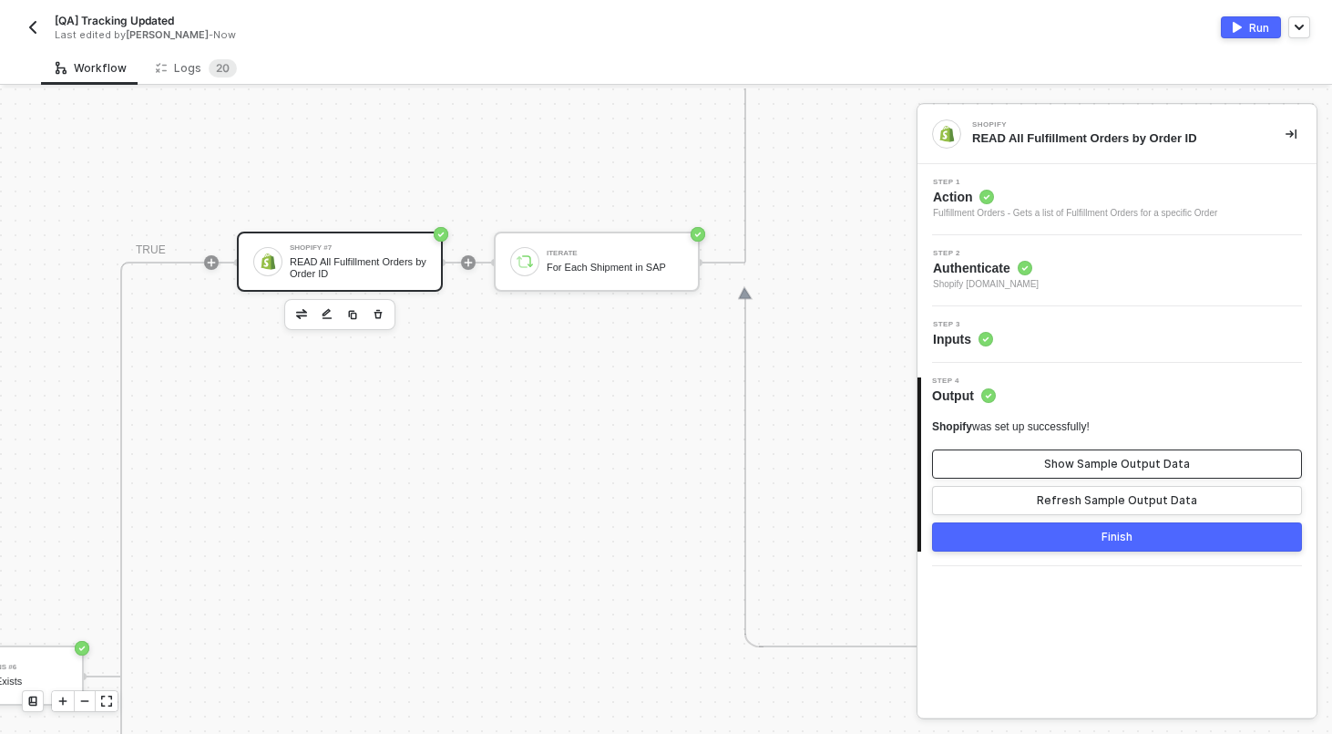
click at [1095, 459] on div "Show Sample Output Data" at bounding box center [1117, 464] width 146 height 15
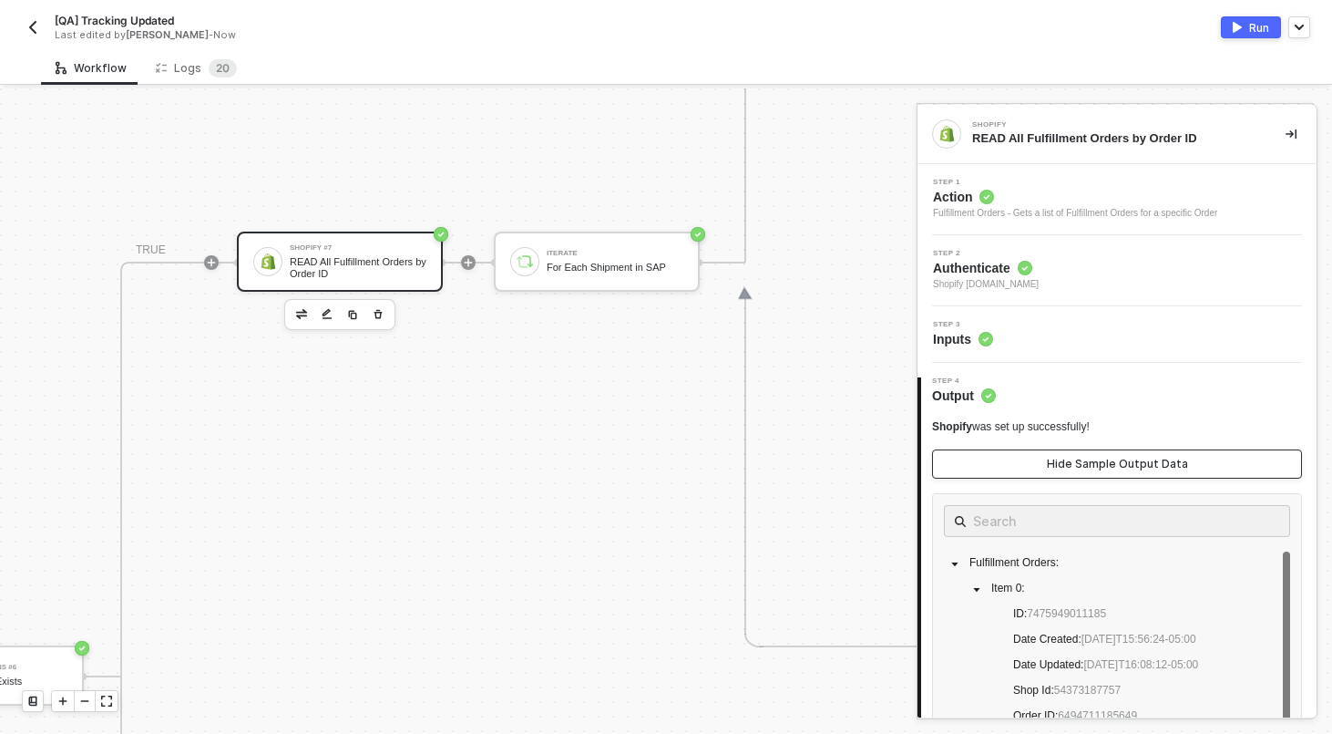
click at [1095, 459] on div "Hide Sample Output Data" at bounding box center [1117, 464] width 141 height 15
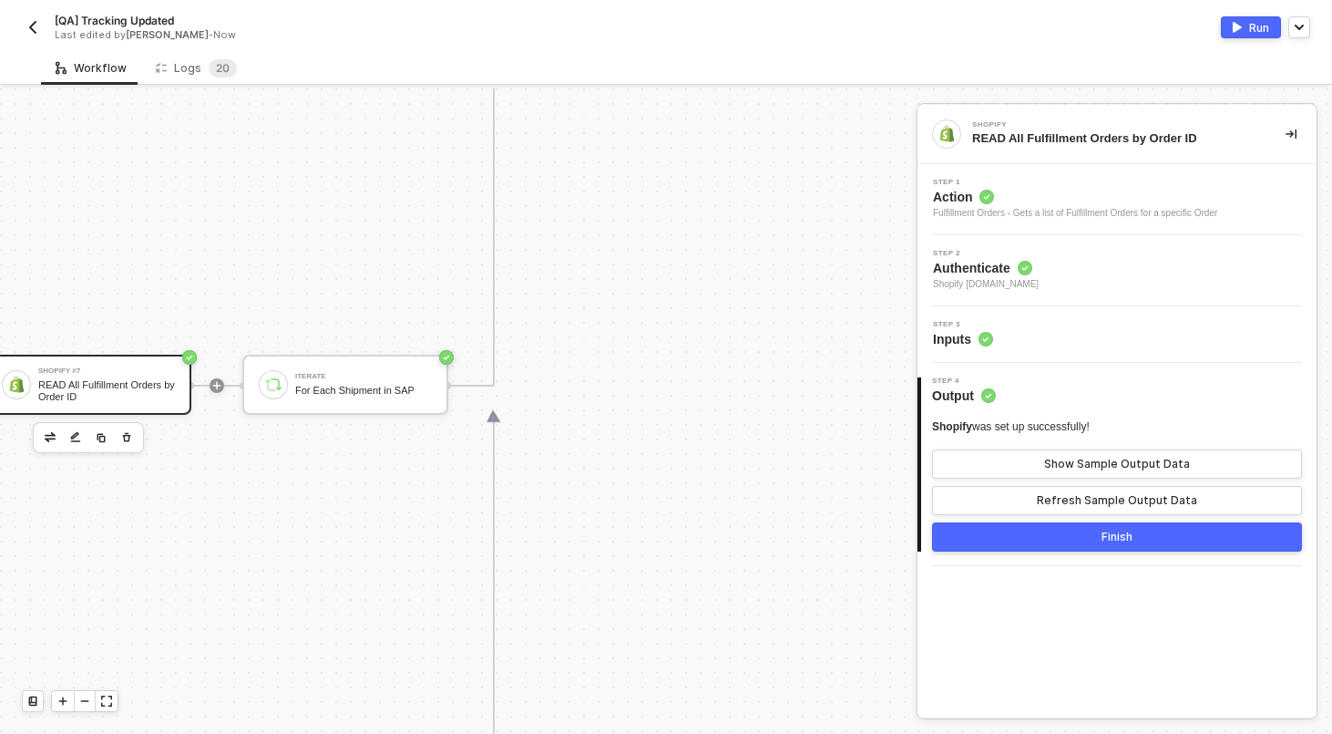
scroll to position [488, 1526]
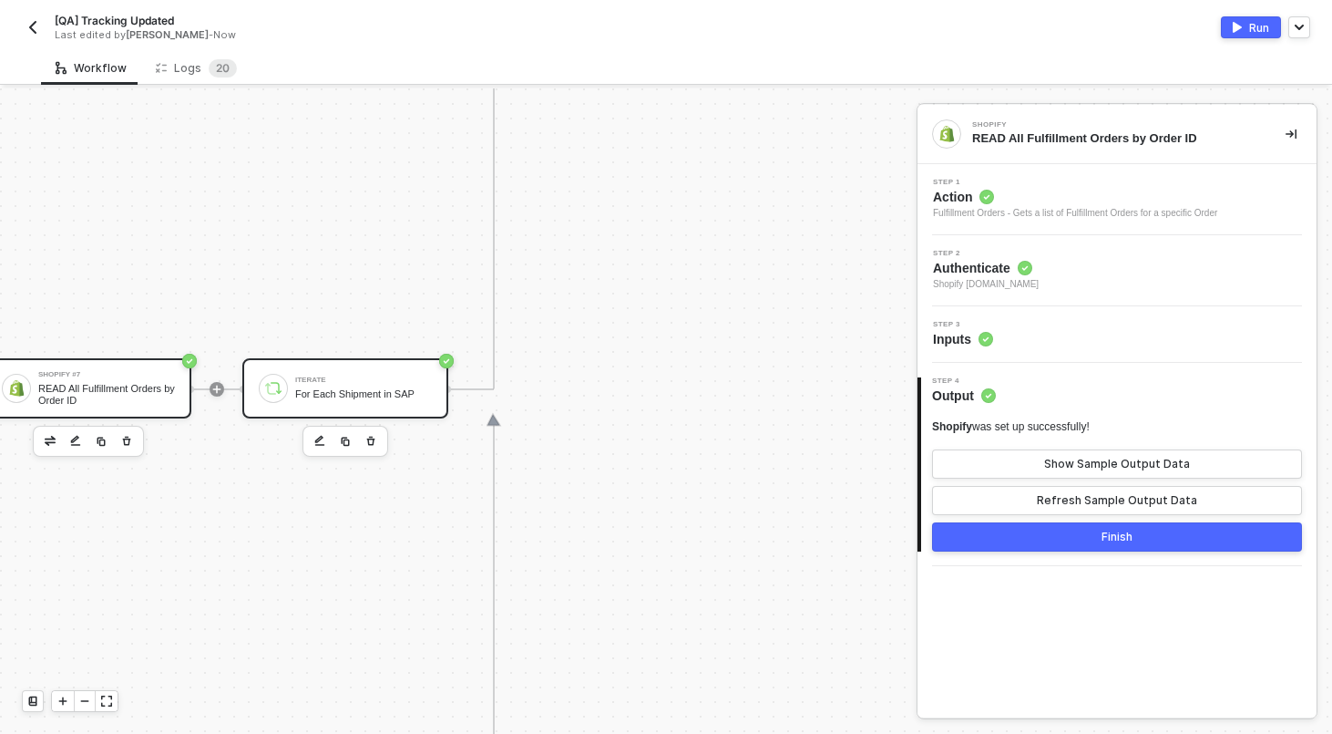
click at [339, 378] on div "Iterate" at bounding box center [363, 379] width 137 height 7
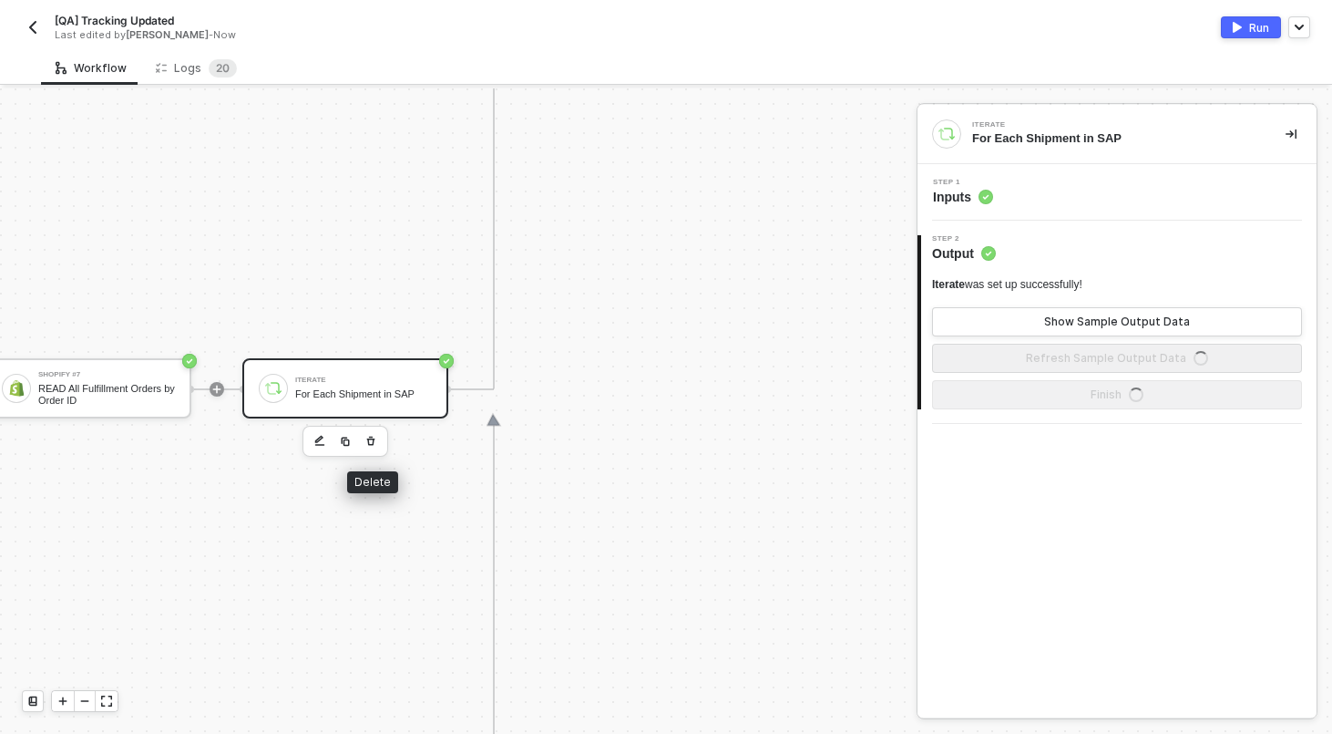
click at [372, 436] on icon "button" at bounding box center [371, 440] width 8 height 9
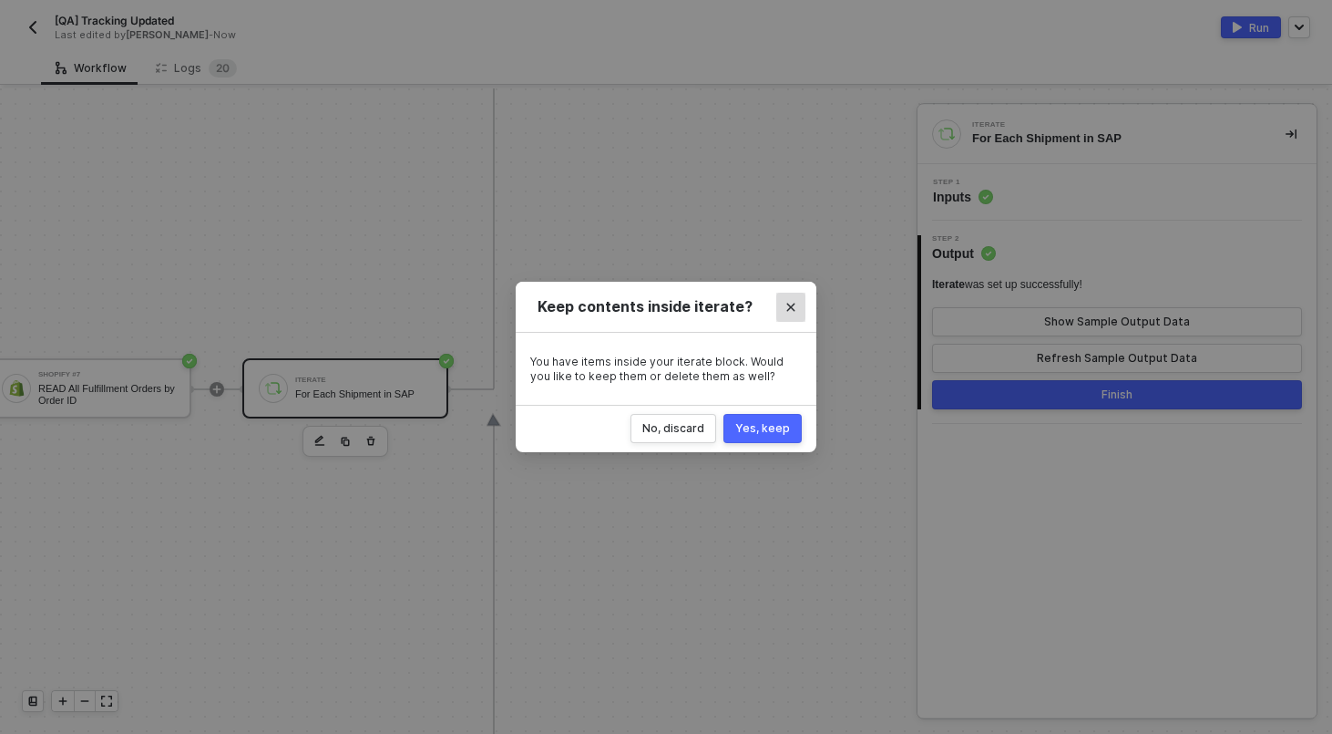
click at [789, 296] on button "Close" at bounding box center [790, 307] width 29 height 29
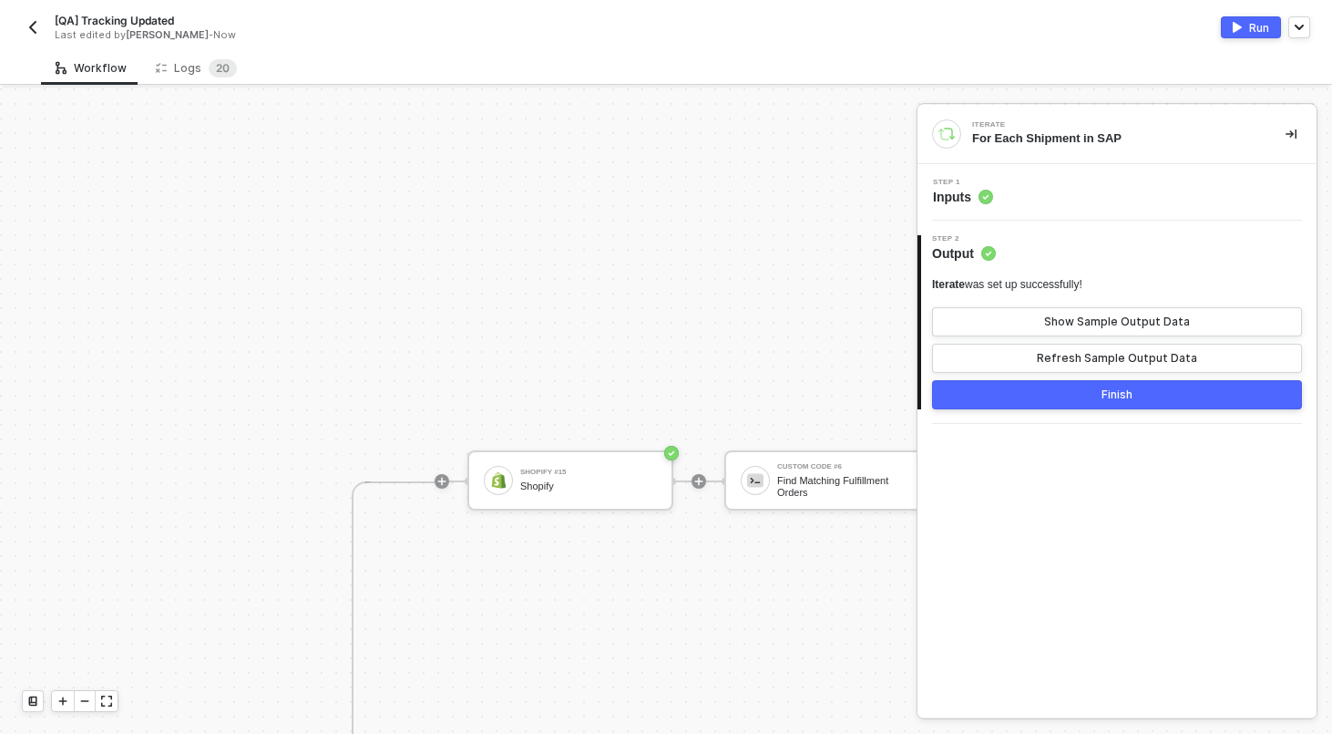
scroll to position [10, 1668]
click at [441, 482] on icon "icon-play" at bounding box center [441, 482] width 8 height 8
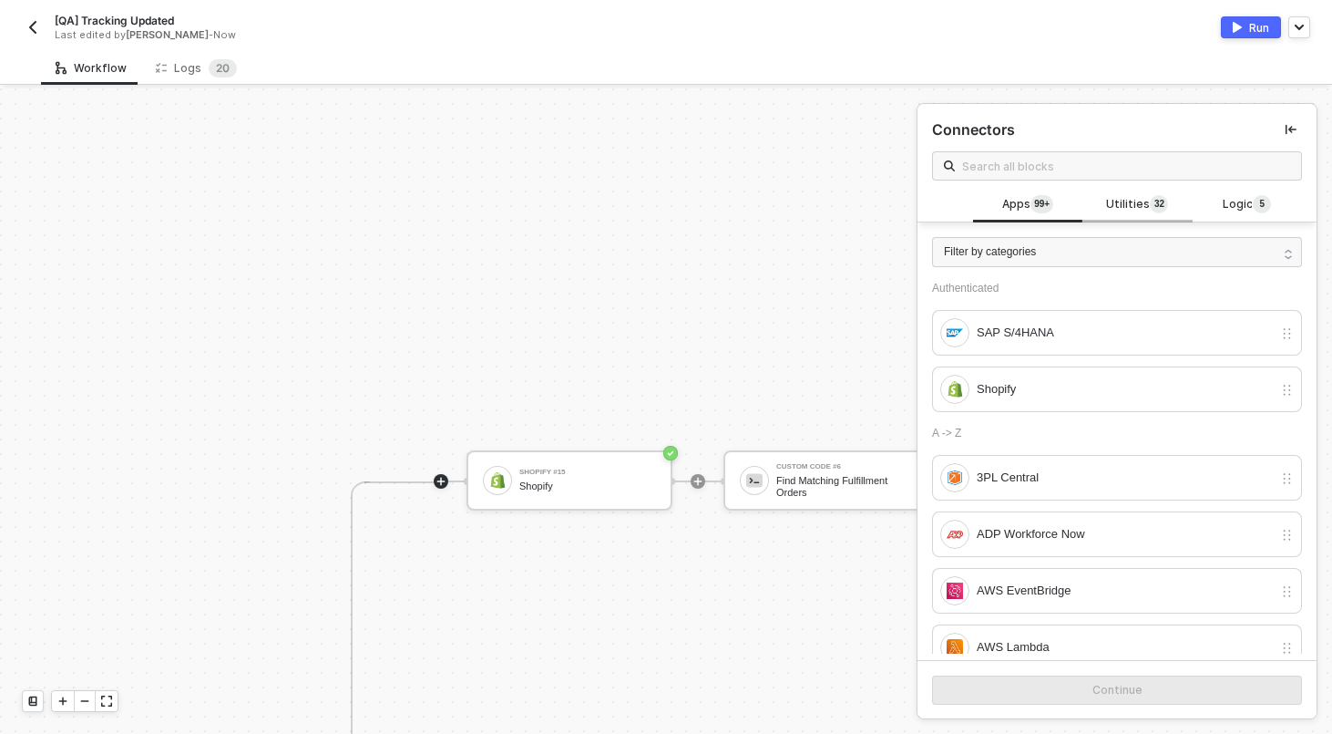
click at [1122, 214] on span "Utilities 3 2" at bounding box center [1137, 205] width 62 height 20
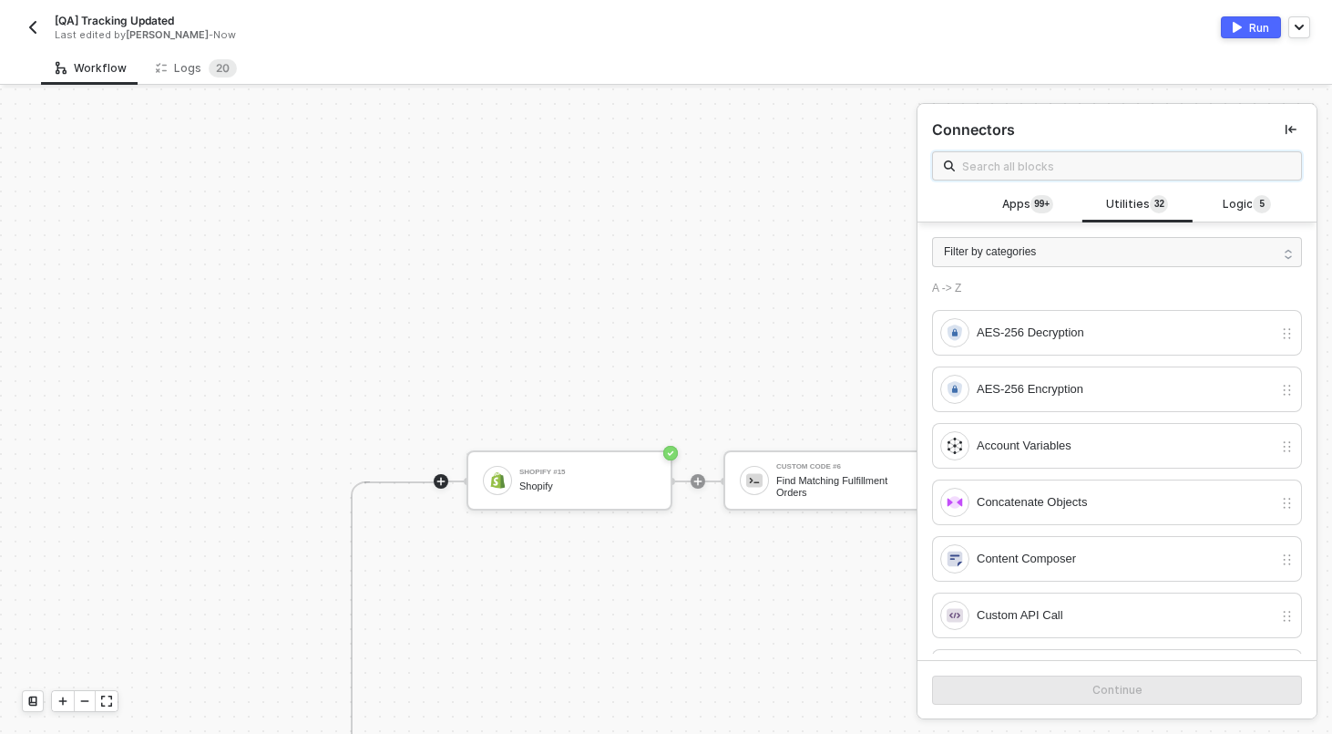
click at [1085, 167] on input "text" at bounding box center [1126, 166] width 328 height 20
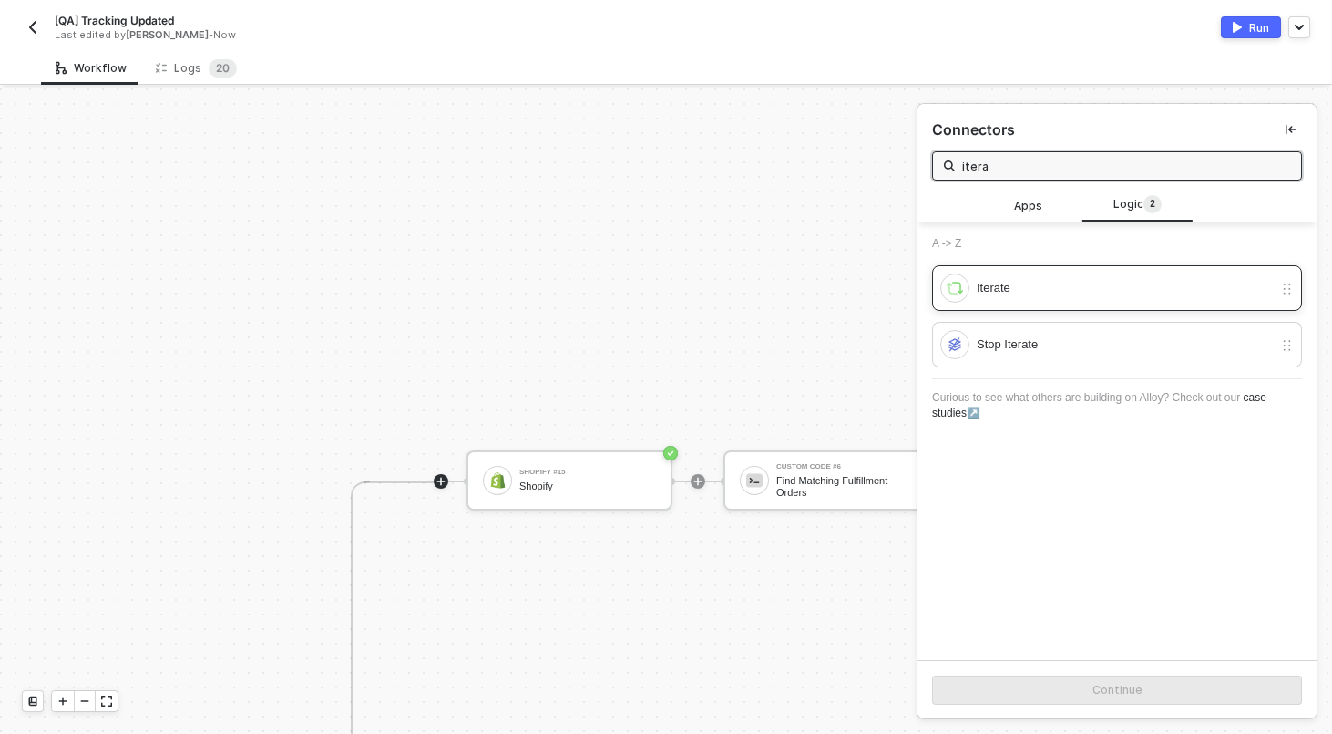
type input "itera"
click at [1050, 281] on div "Iterate" at bounding box center [1125, 288] width 296 height 20
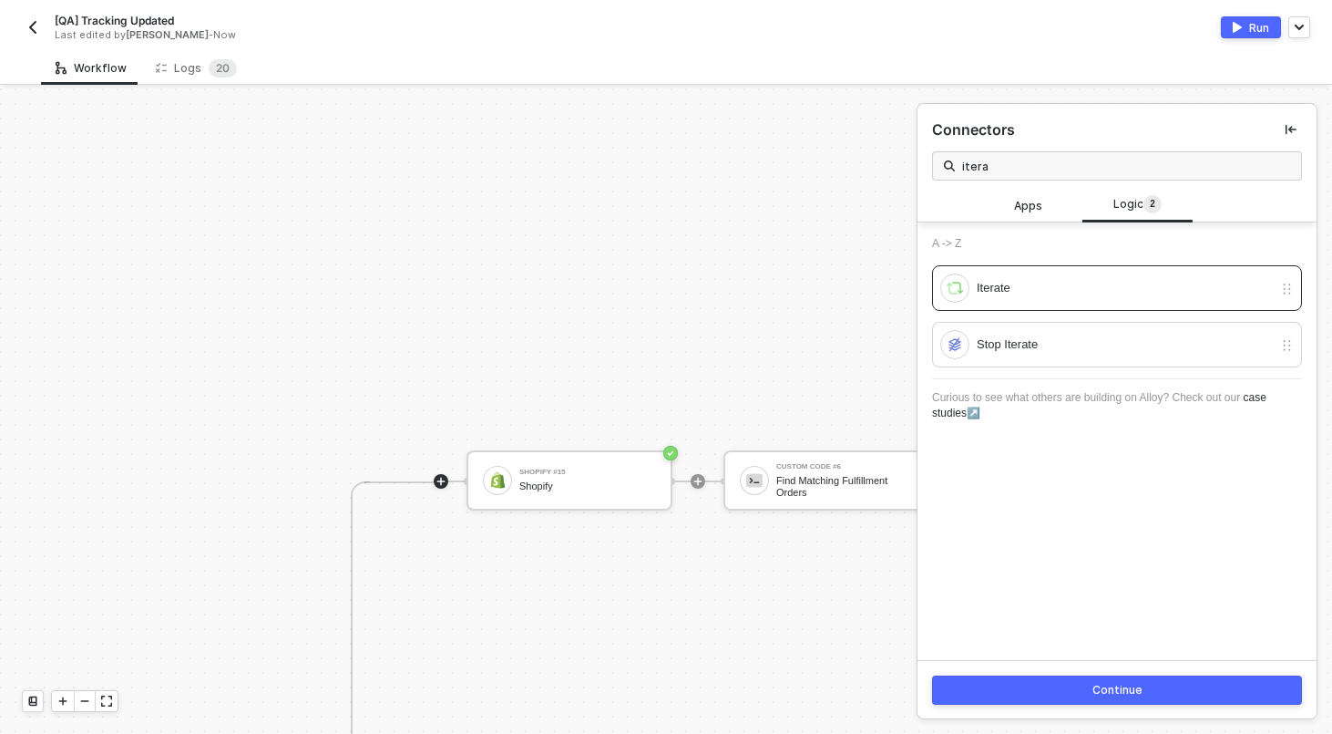
click at [1086, 688] on button "Continue" at bounding box center [1117, 689] width 370 height 29
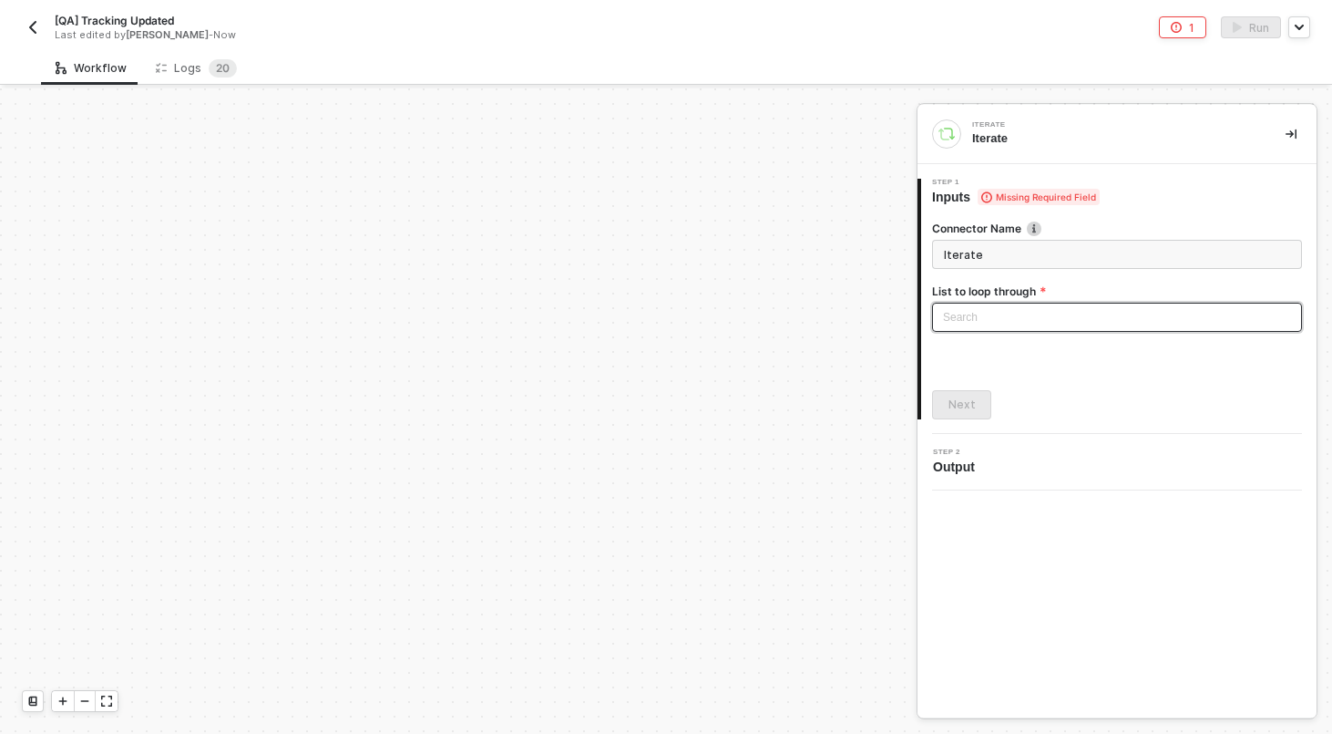
click at [1029, 303] on div "Search" at bounding box center [1117, 317] width 370 height 29
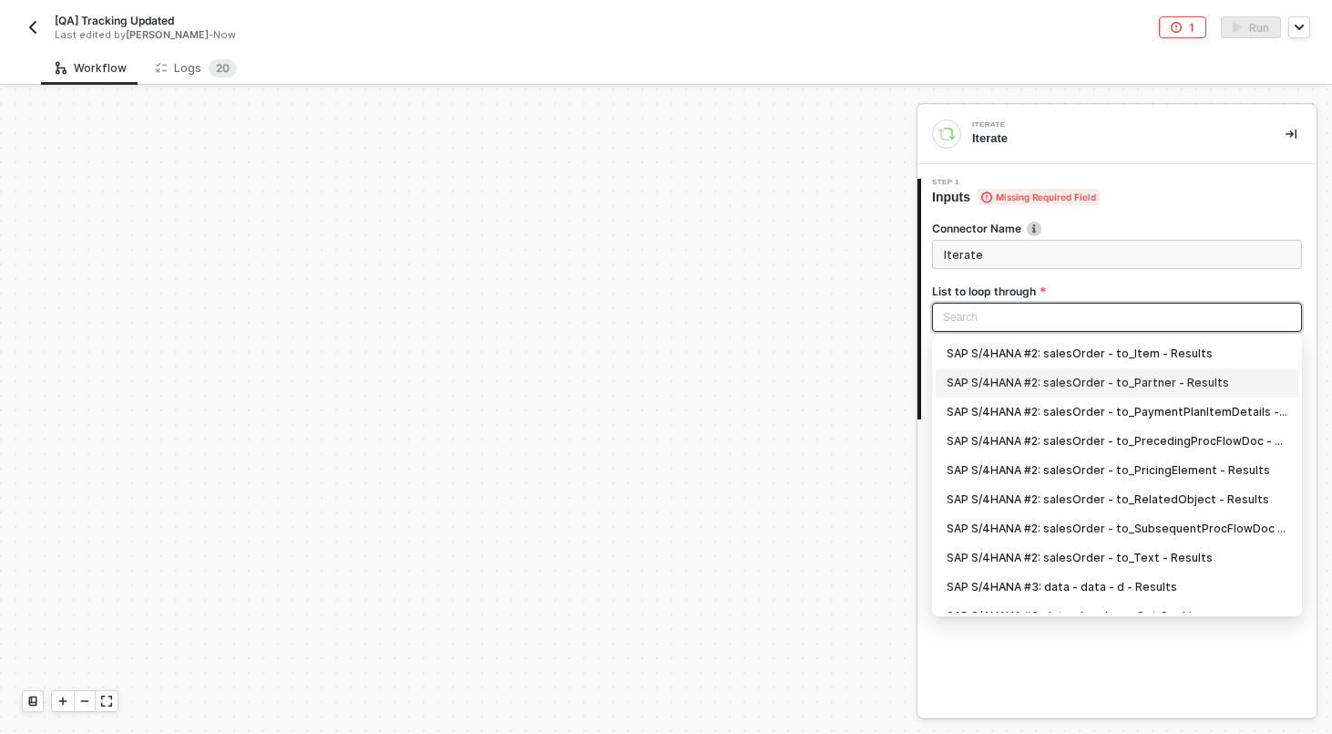
scroll to position [47, 0]
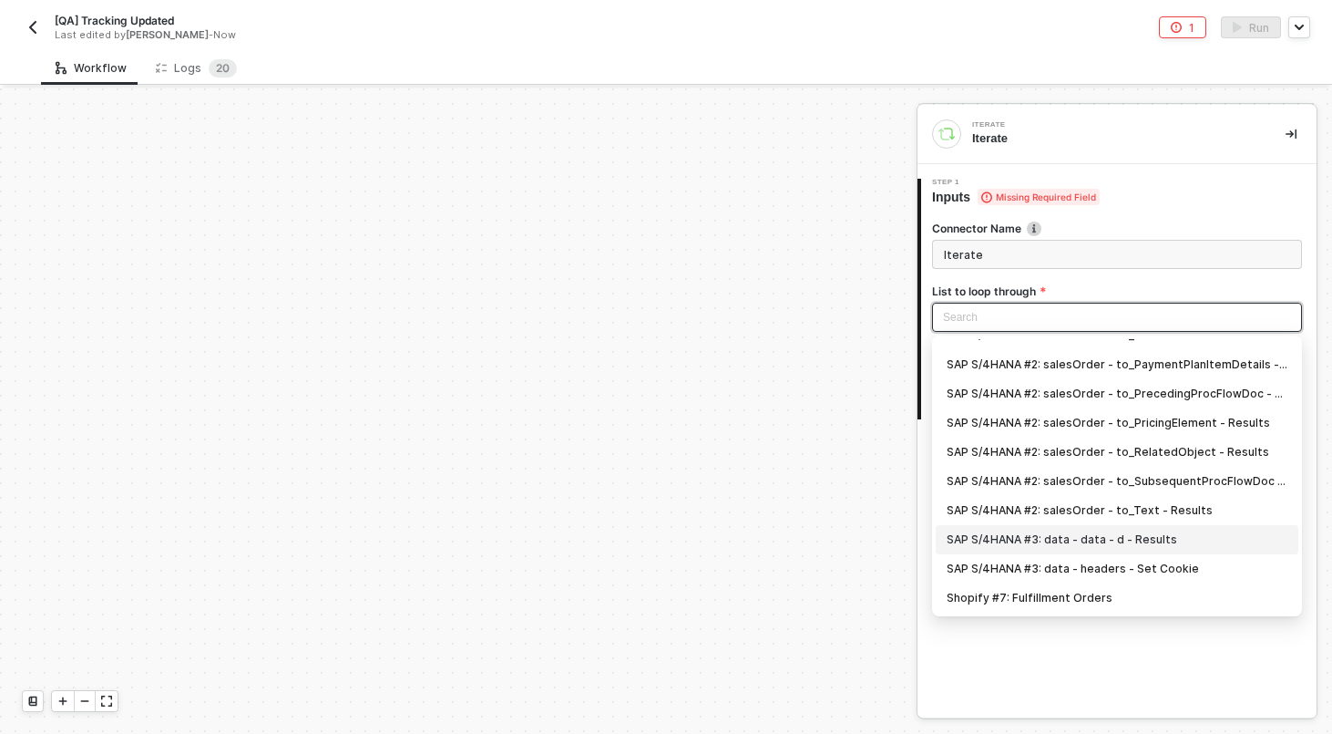
click at [1089, 537] on div "SAP S/4HANA #3: data - data - d - Results" at bounding box center [1117, 539] width 341 height 20
type input "Loop through SAP S/4HANA #3: data - data - d - Results"
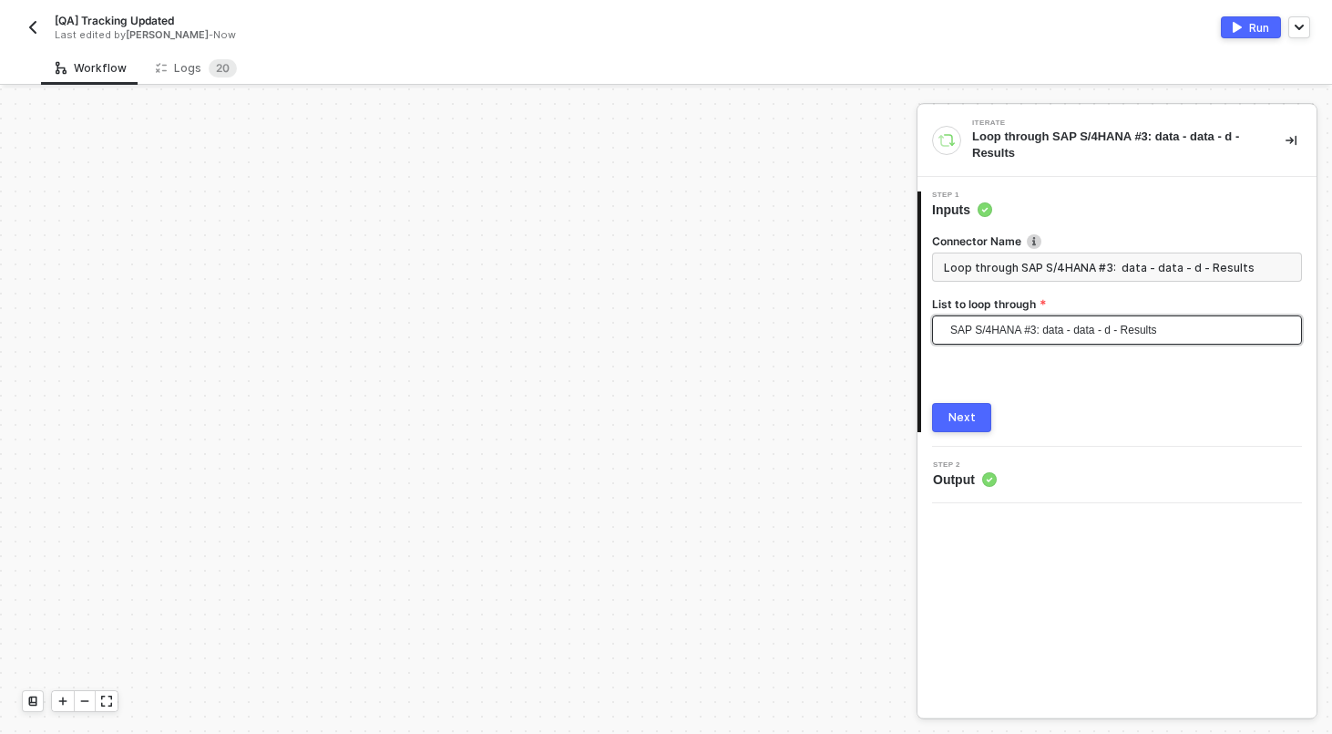
click at [967, 413] on div "Next" at bounding box center [962, 417] width 27 height 15
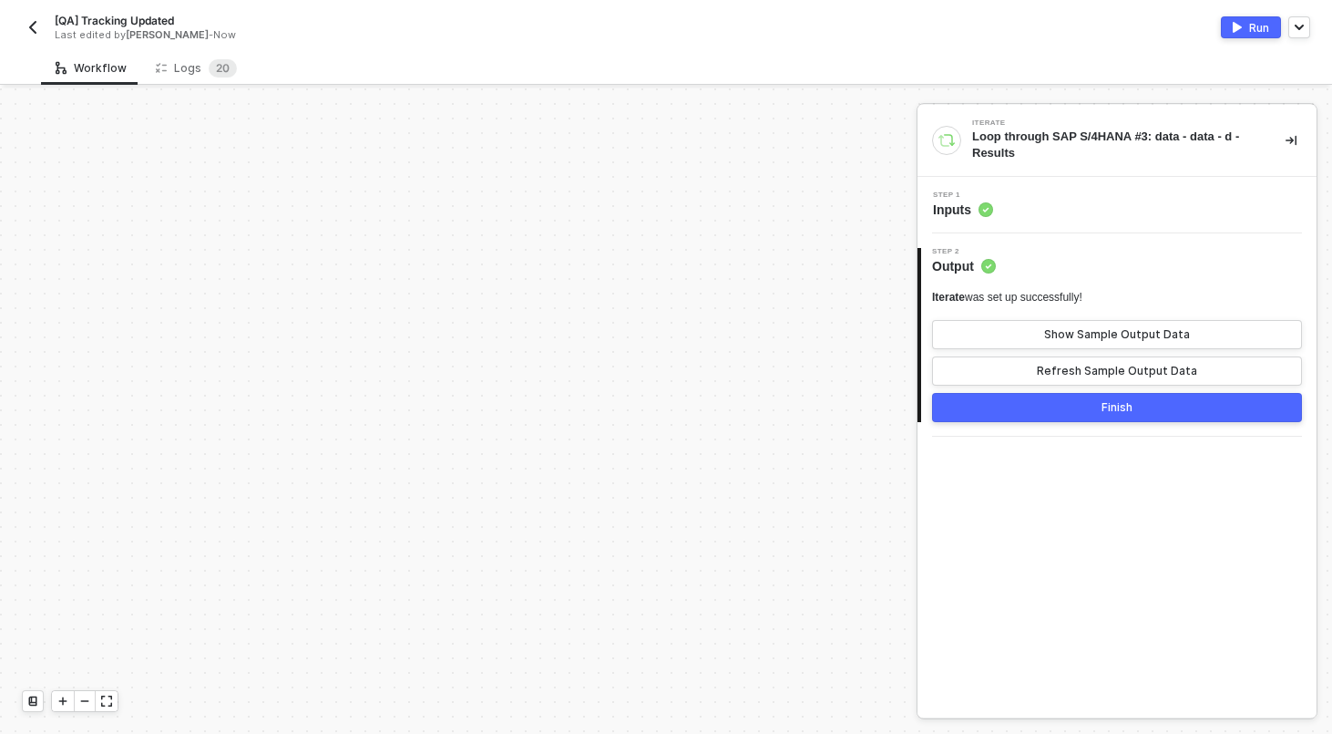
scroll to position [627, 1668]
click at [1062, 335] on div "Show Sample Output Data" at bounding box center [1117, 334] width 146 height 15
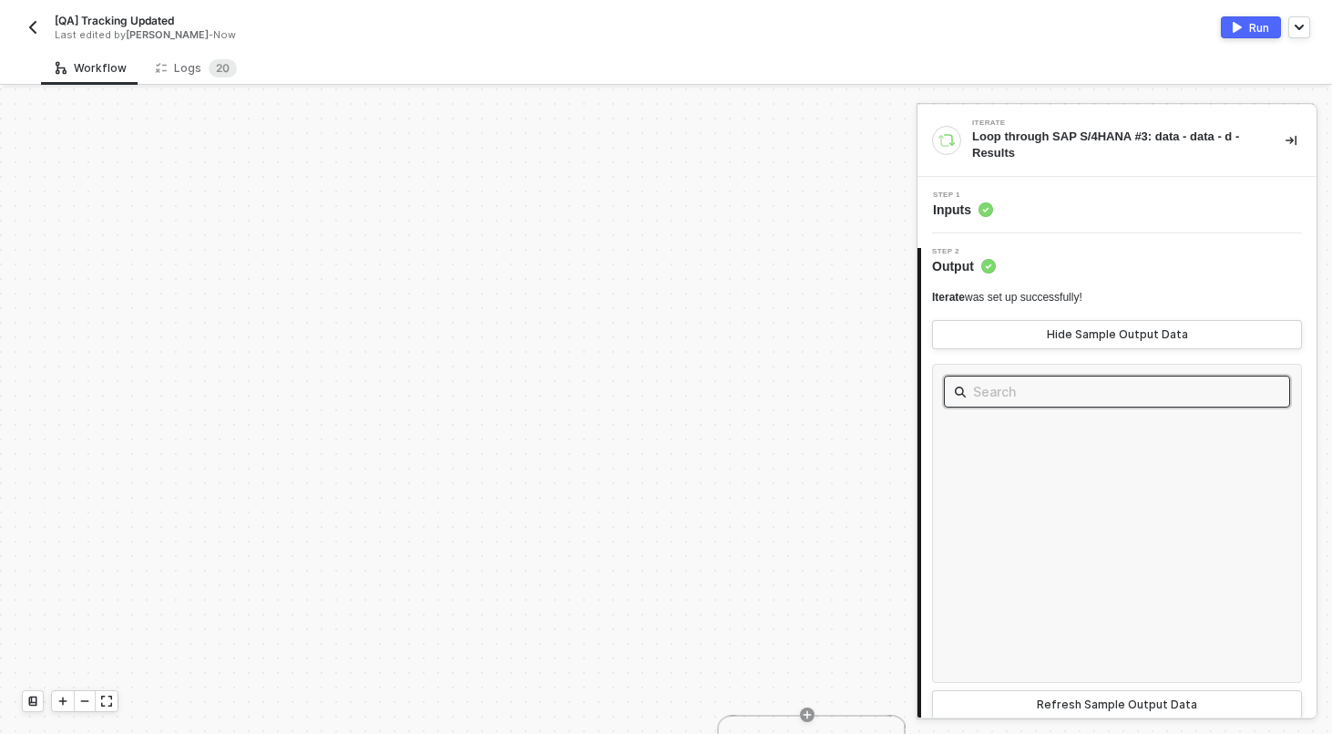
click at [1033, 393] on input "text" at bounding box center [1117, 391] width 288 height 23
type input "sdfsd"
click at [1024, 714] on button "Refresh Sample Output Data" at bounding box center [1117, 704] width 370 height 29
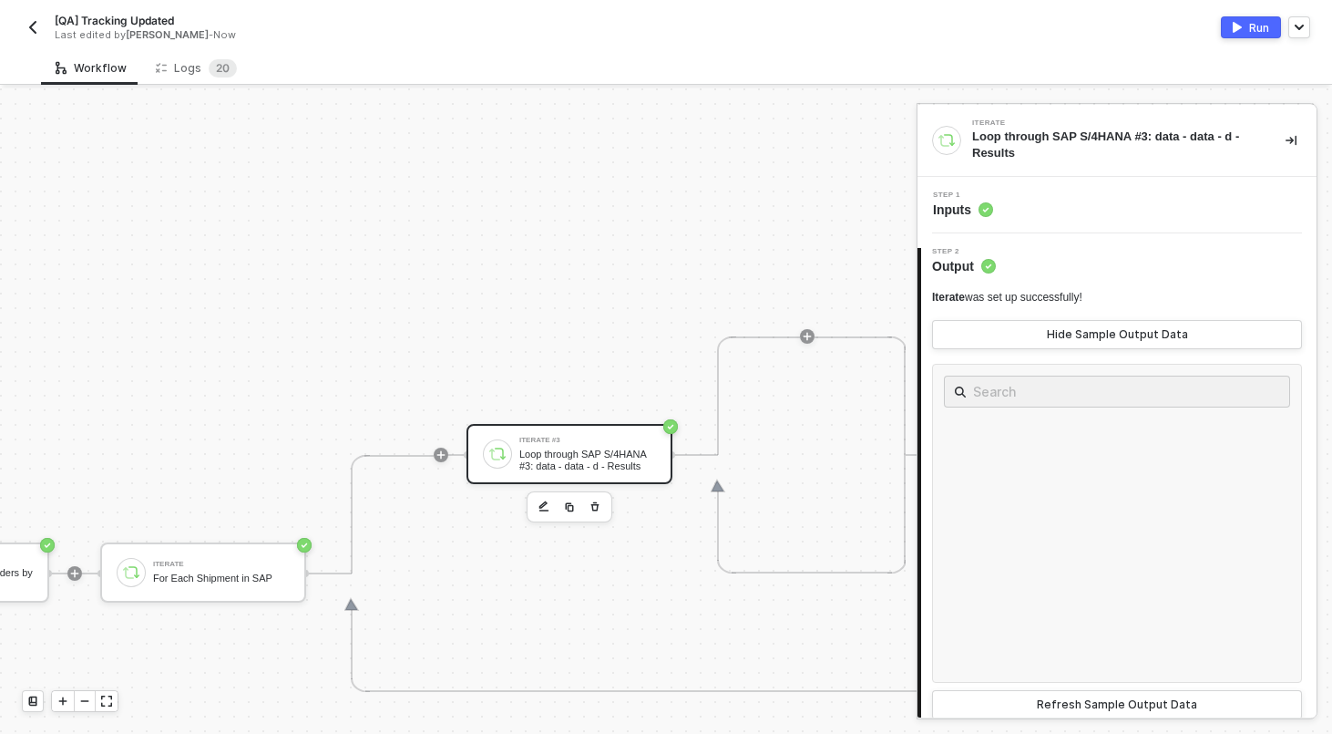
scroll to position [1078, 1668]
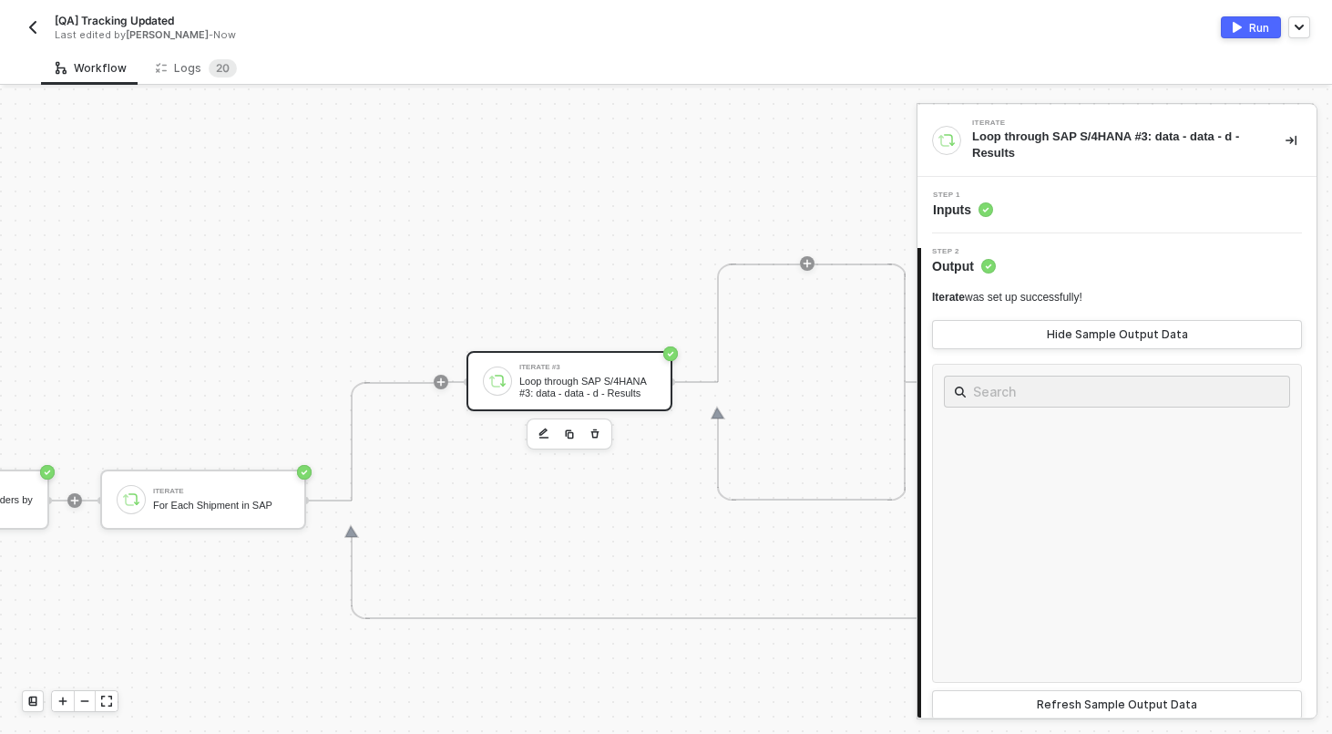
click at [601, 428] on button "button" at bounding box center [595, 434] width 22 height 22
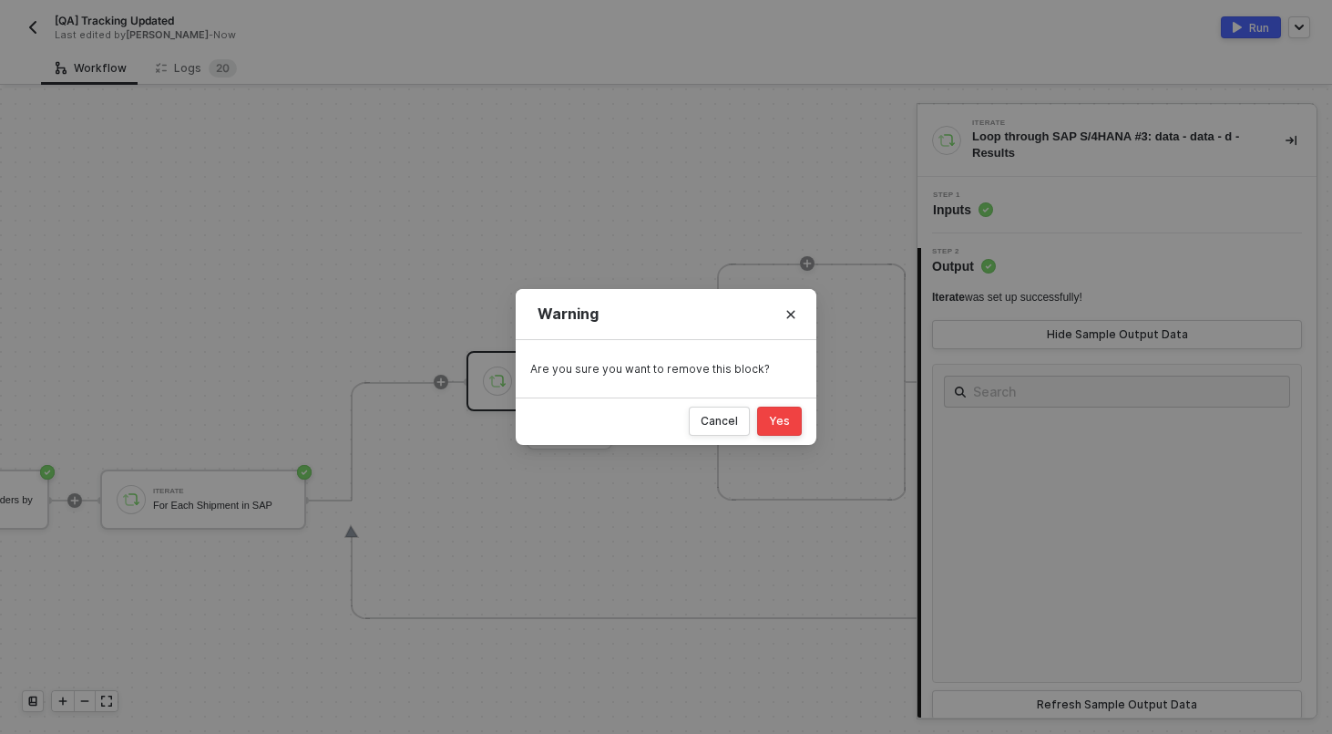
click at [768, 430] on button "Yes" at bounding box center [779, 420] width 45 height 29
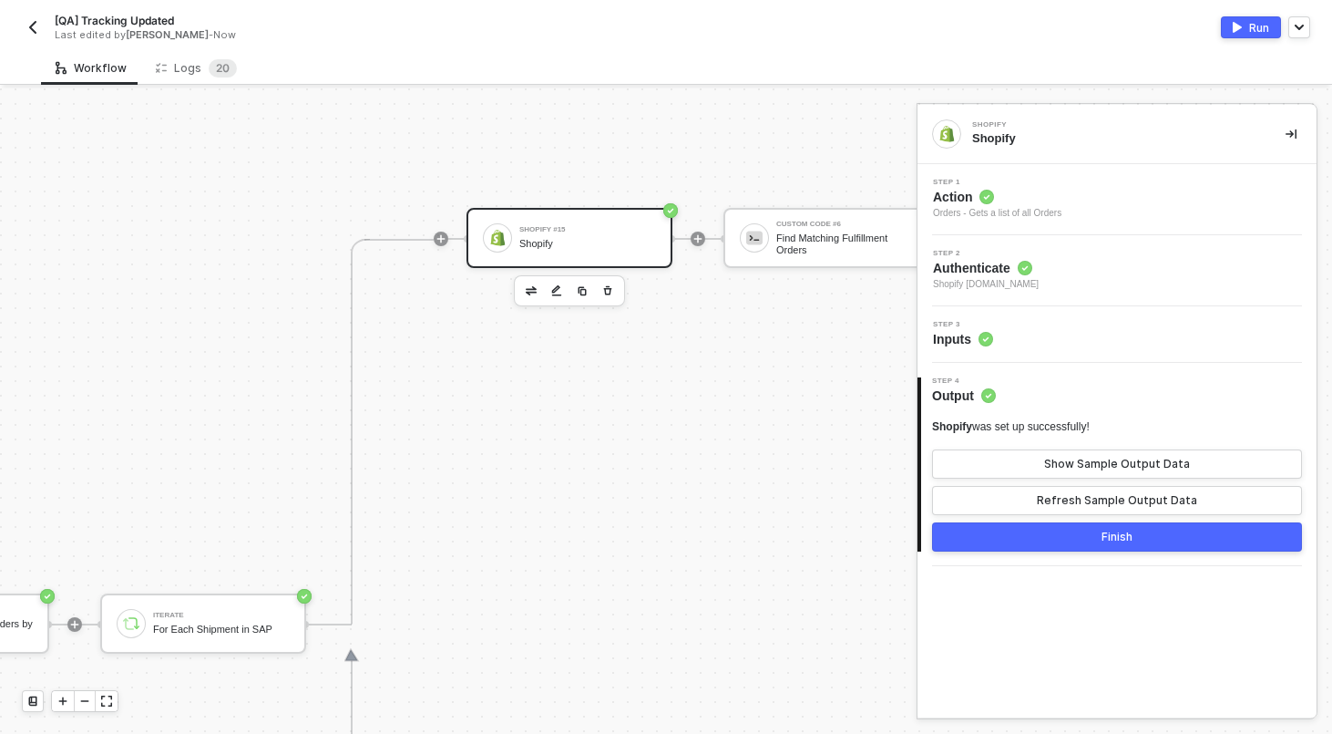
scroll to position [249, 1668]
click at [613, 228] on div "Shopify #15 Shopify" at bounding box center [587, 241] width 137 height 35
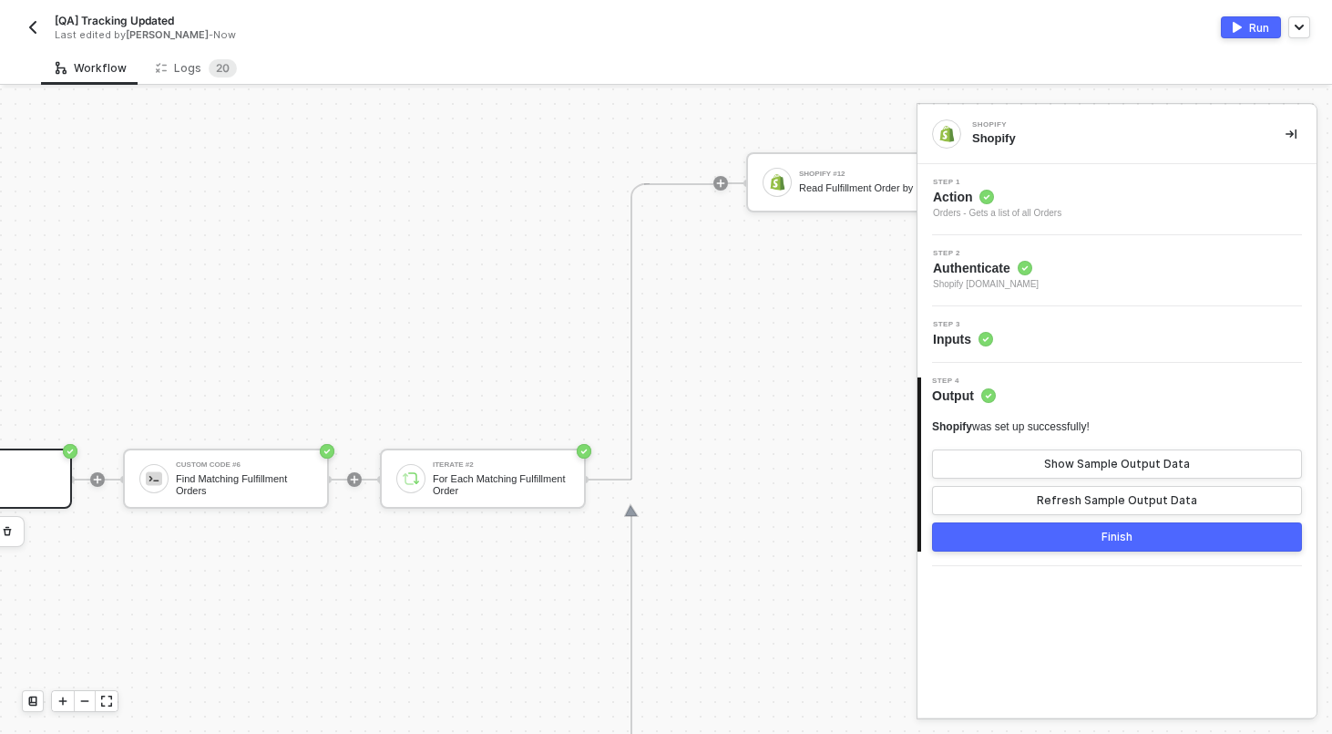
scroll to position [13, 2268]
click at [191, 65] on div "Logs 2 0" at bounding box center [196, 68] width 81 height 18
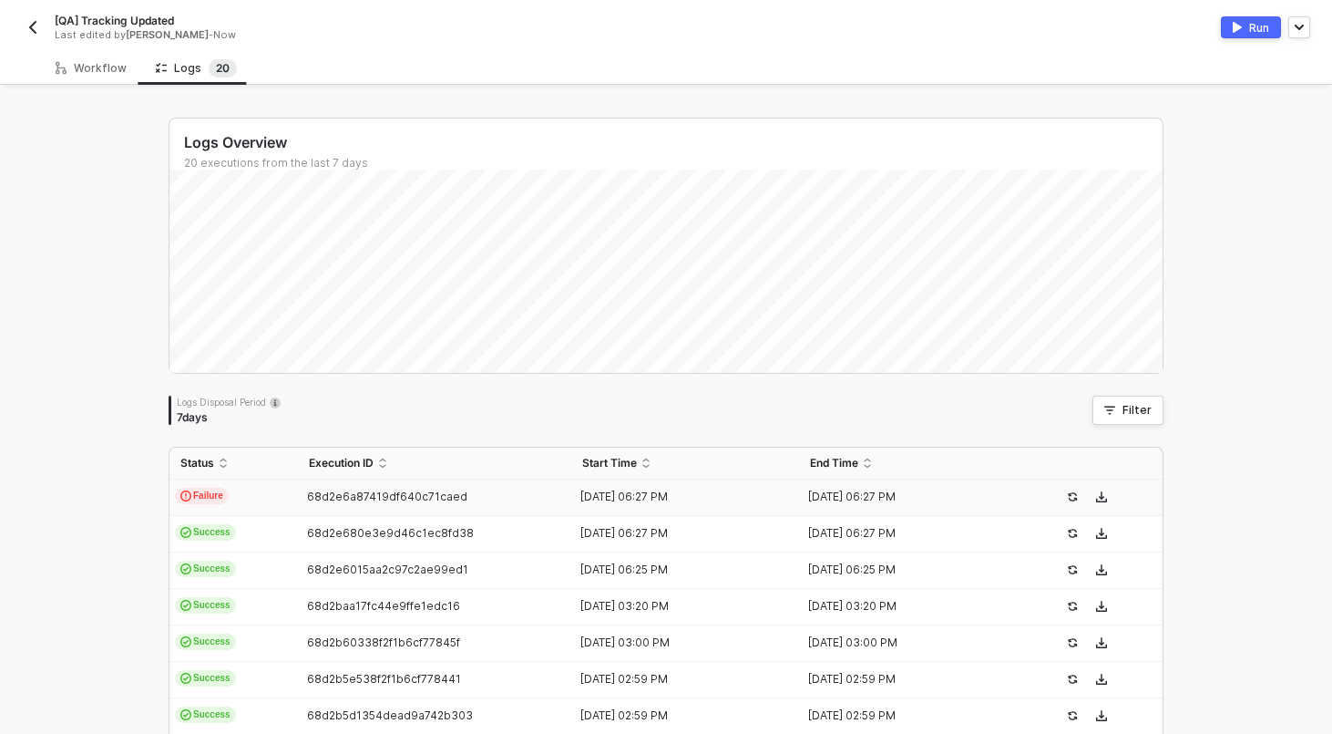
click at [262, 491] on td "Failure" at bounding box center [234, 497] width 129 height 36
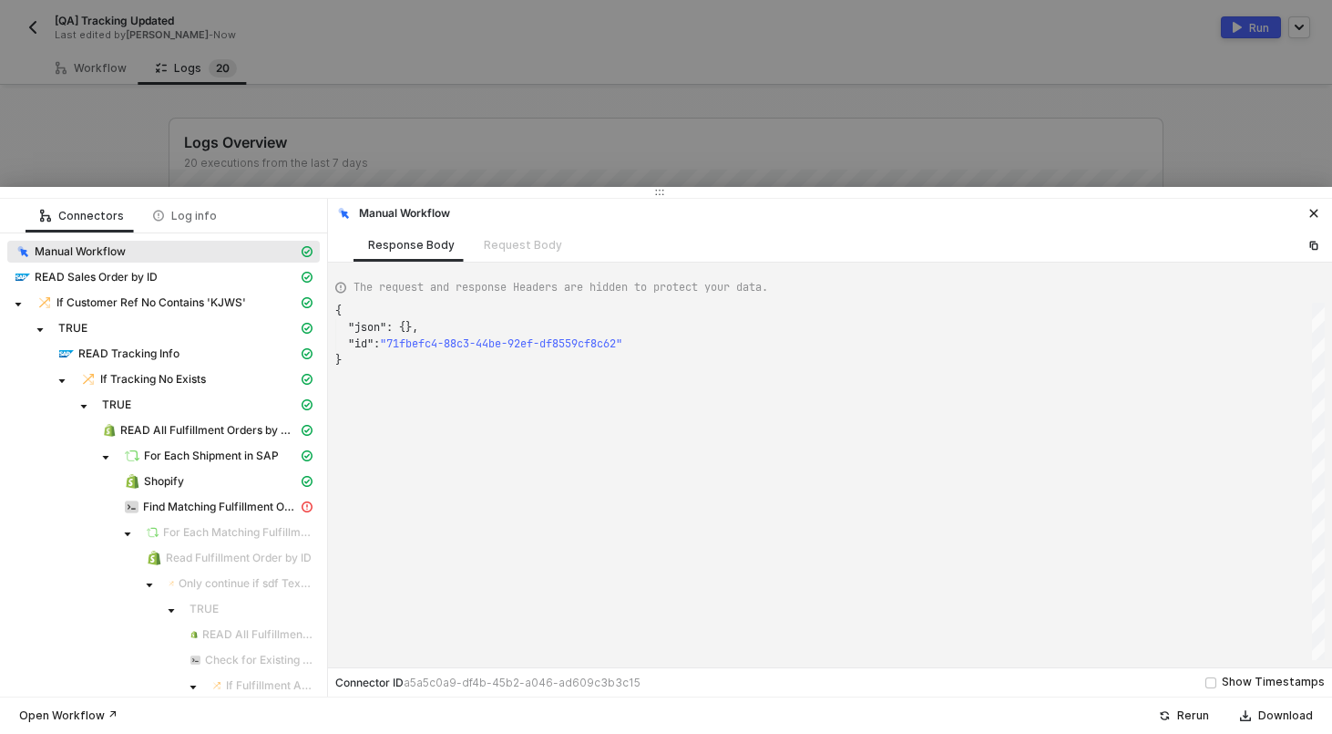
scroll to position [49, 0]
click at [200, 483] on div "Shopify" at bounding box center [211, 481] width 174 height 16
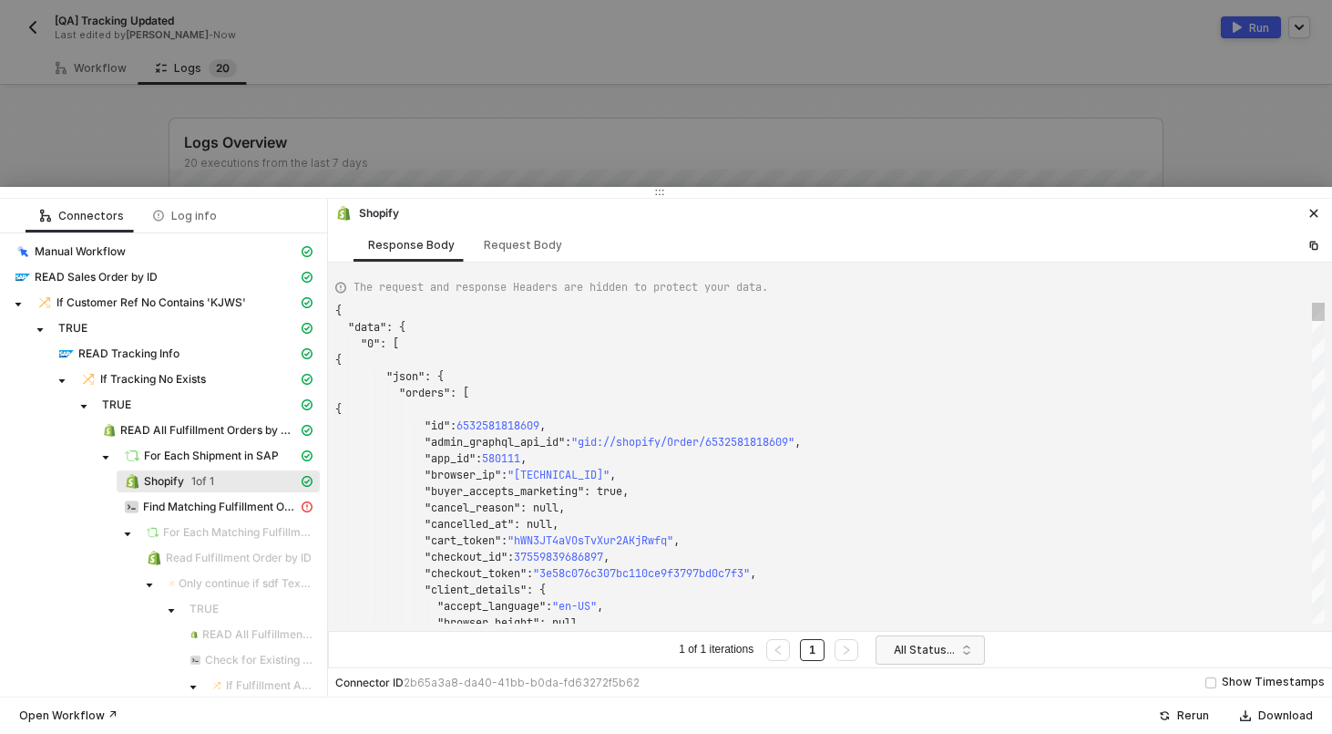
scroll to position [164, 0]
click at [552, 256] on div "Request Body" at bounding box center [523, 245] width 108 height 34
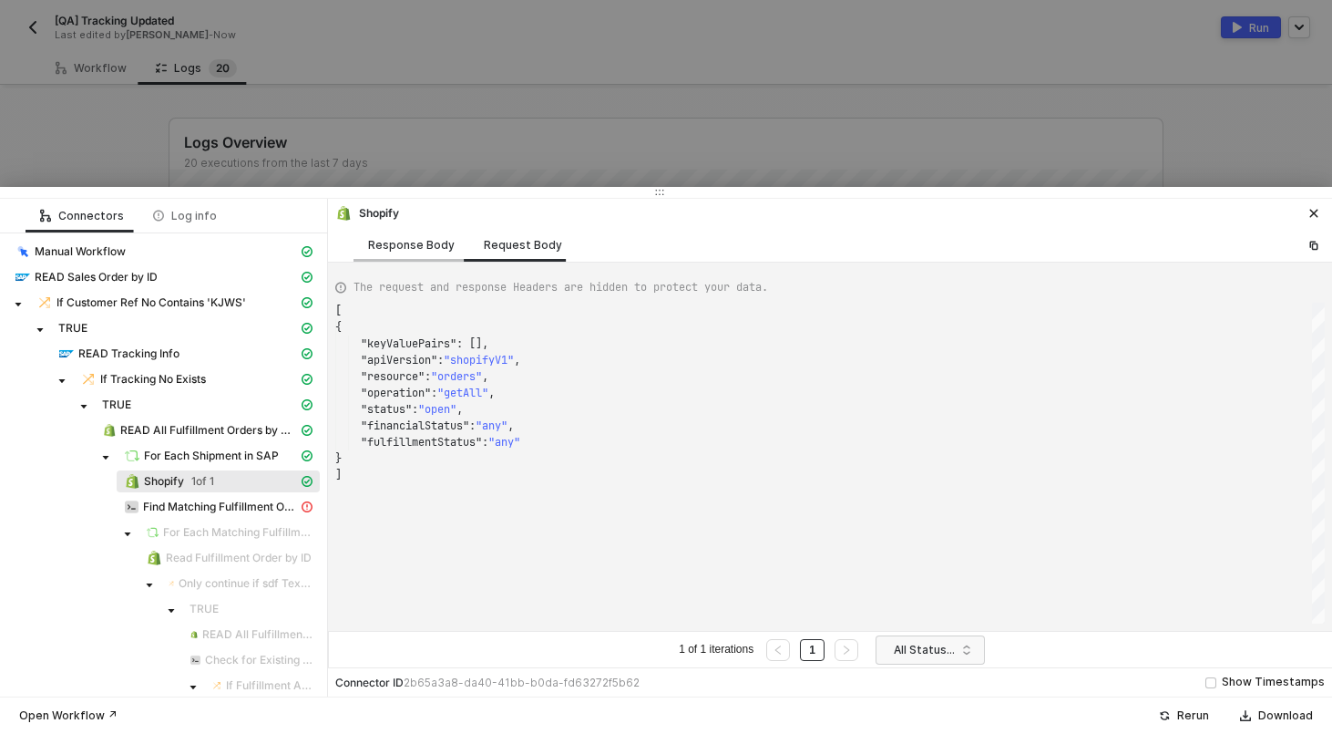
click at [405, 244] on div "Response Body" at bounding box center [411, 245] width 87 height 15
type textarea "{ "data": { "0": [ { "json": { "orders": [ { "id": 6532581818609, "admin_graphq…"
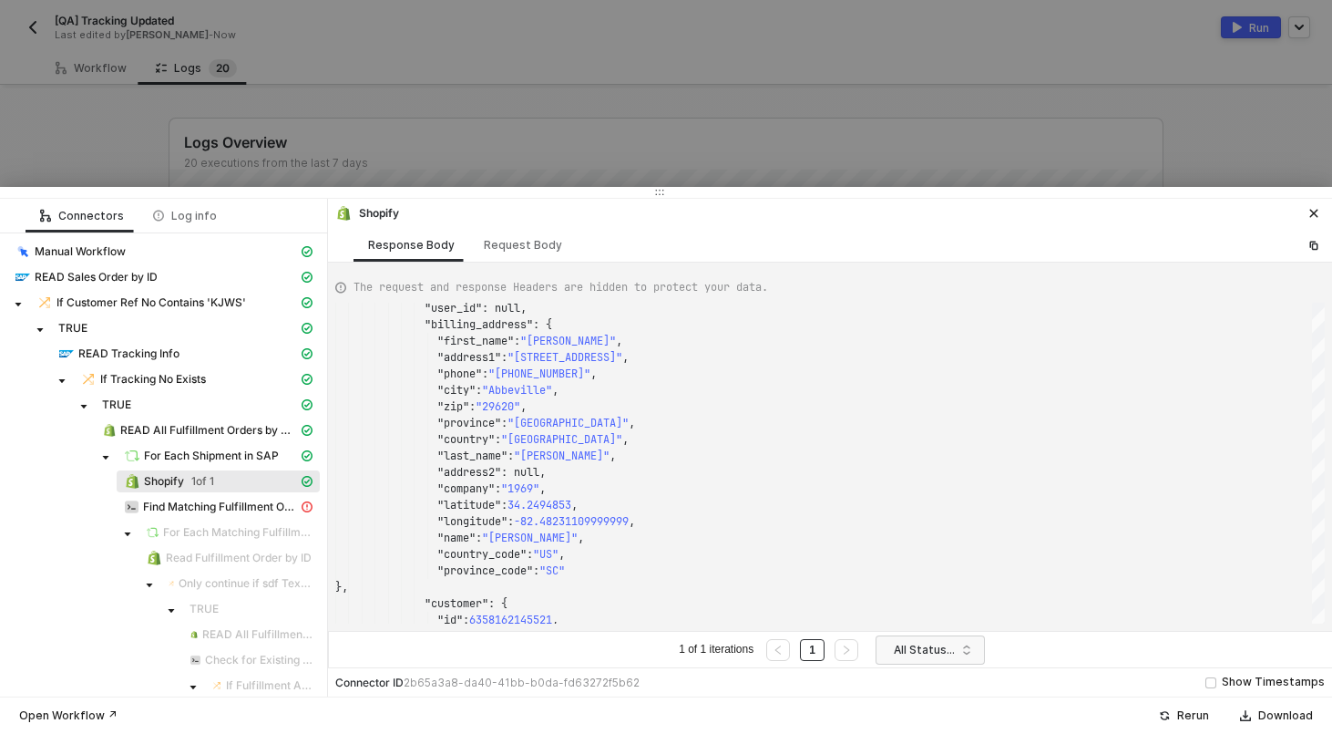
click at [571, 135] on div at bounding box center [666, 367] width 1332 height 734
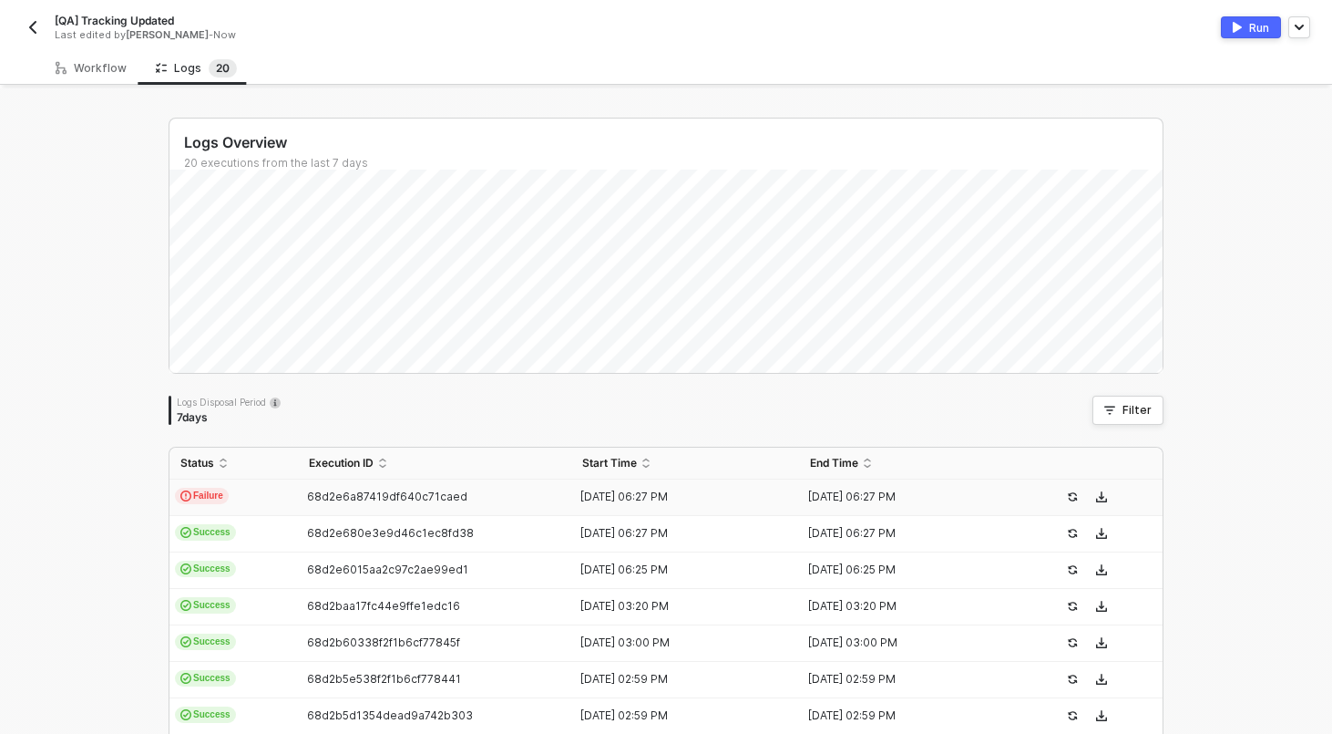
click at [139, 104] on div "Logs Overview 20 executions from the last 7 days Logs Disposal Period 7 days Fi…" at bounding box center [666, 688] width 1332 height 1201
click at [79, 57] on div "Workflow" at bounding box center [91, 68] width 100 height 34
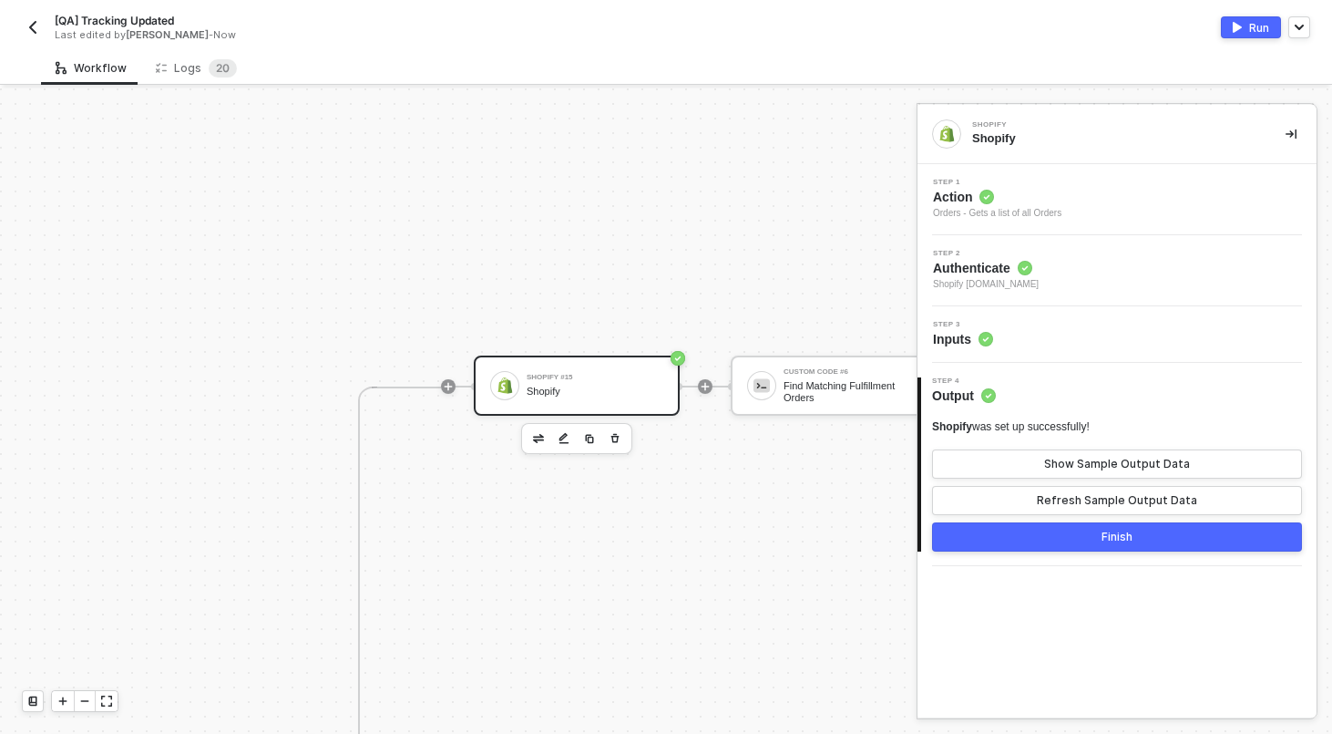
scroll to position [297, 1660]
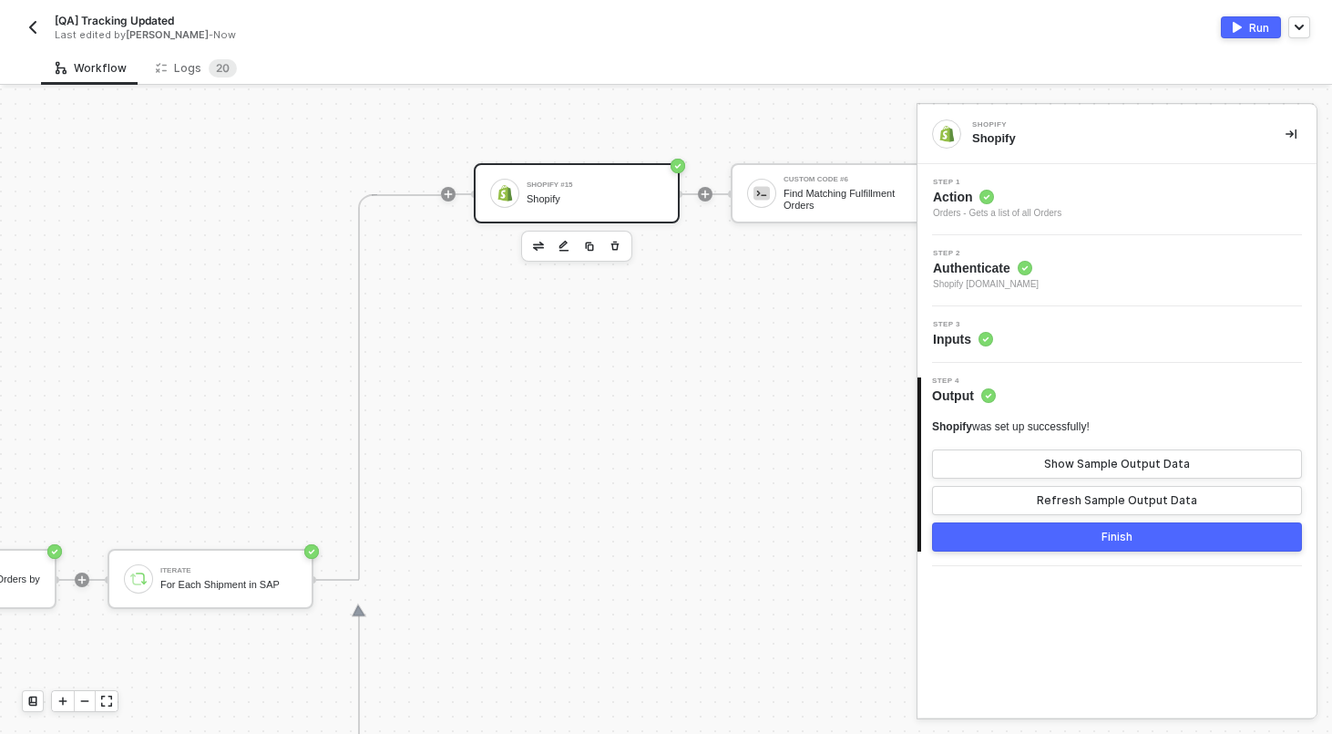
click at [1120, 205] on div "Step 1 Action Orders - Gets a list of all Orders" at bounding box center [1119, 200] width 395 height 42
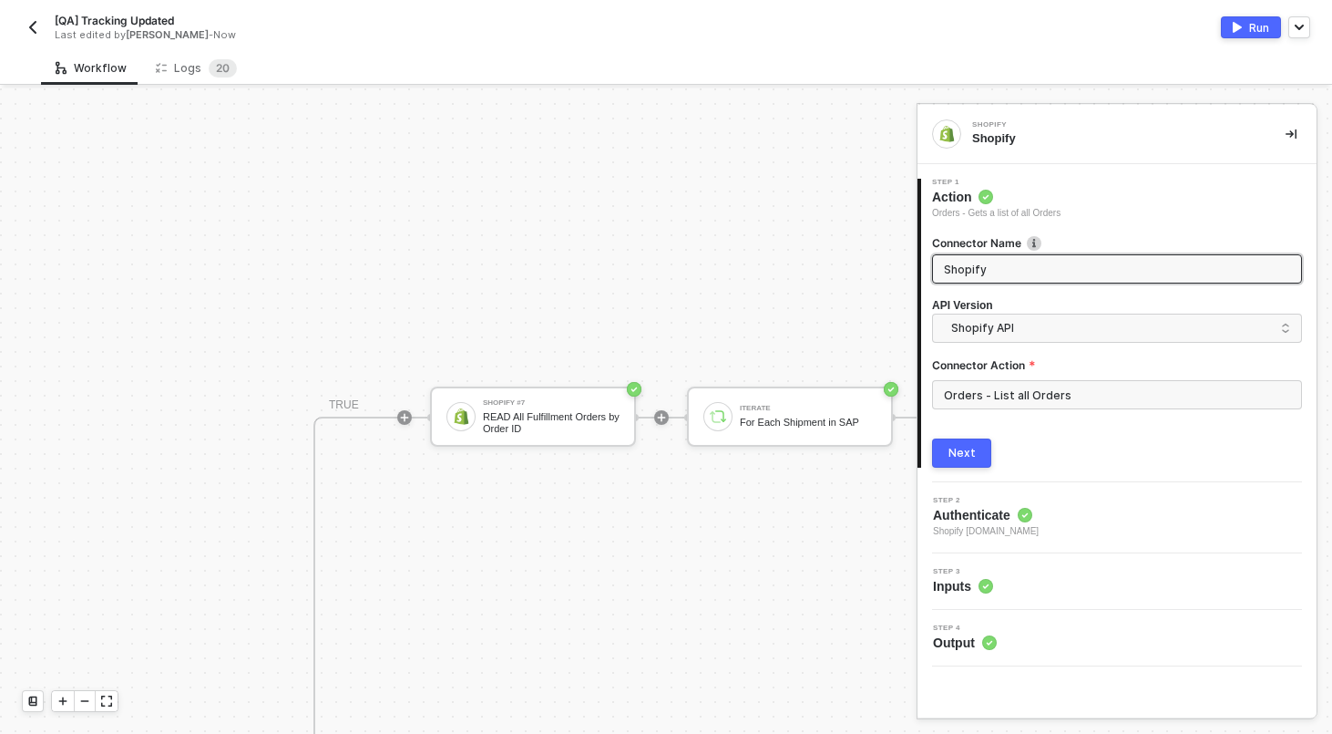
scroll to position [474, 1081]
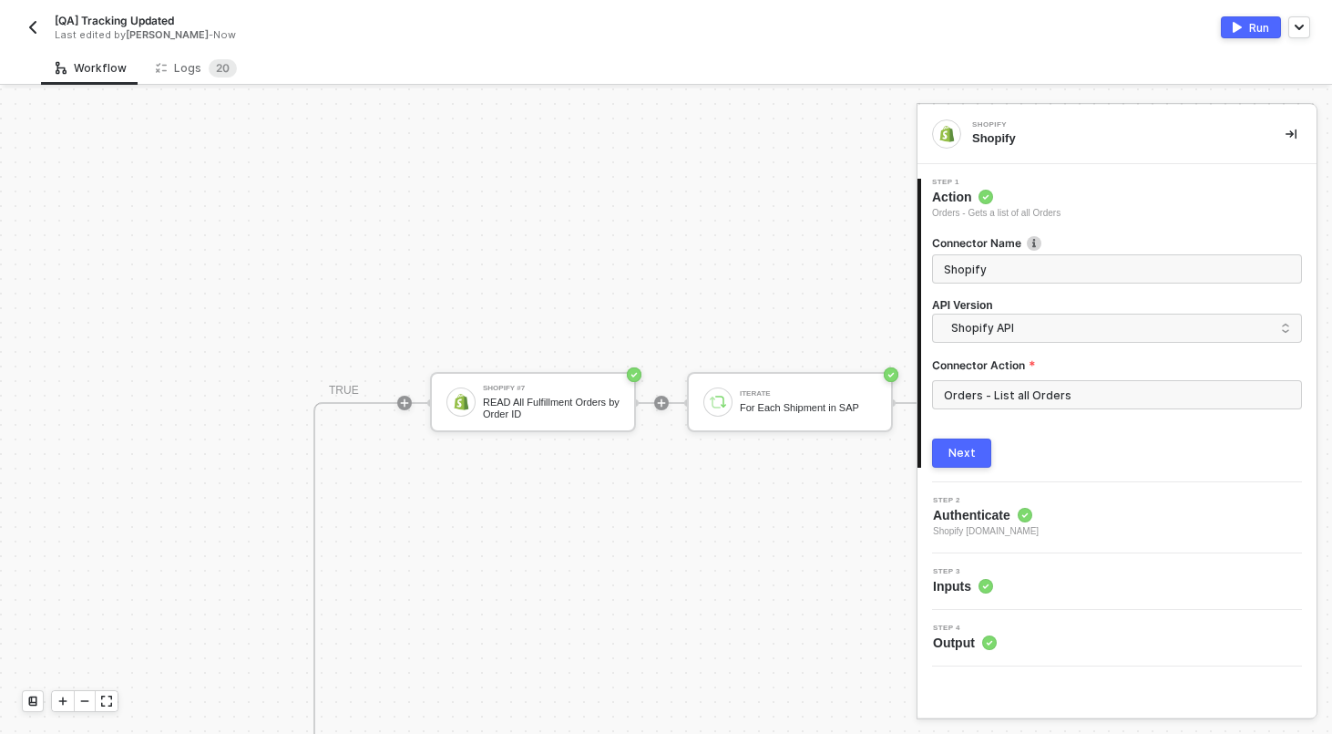
click at [1087, 256] on span "Shopify" at bounding box center [1117, 268] width 370 height 29
click at [1002, 408] on input "Orders - List all Orders" at bounding box center [1117, 394] width 370 height 29
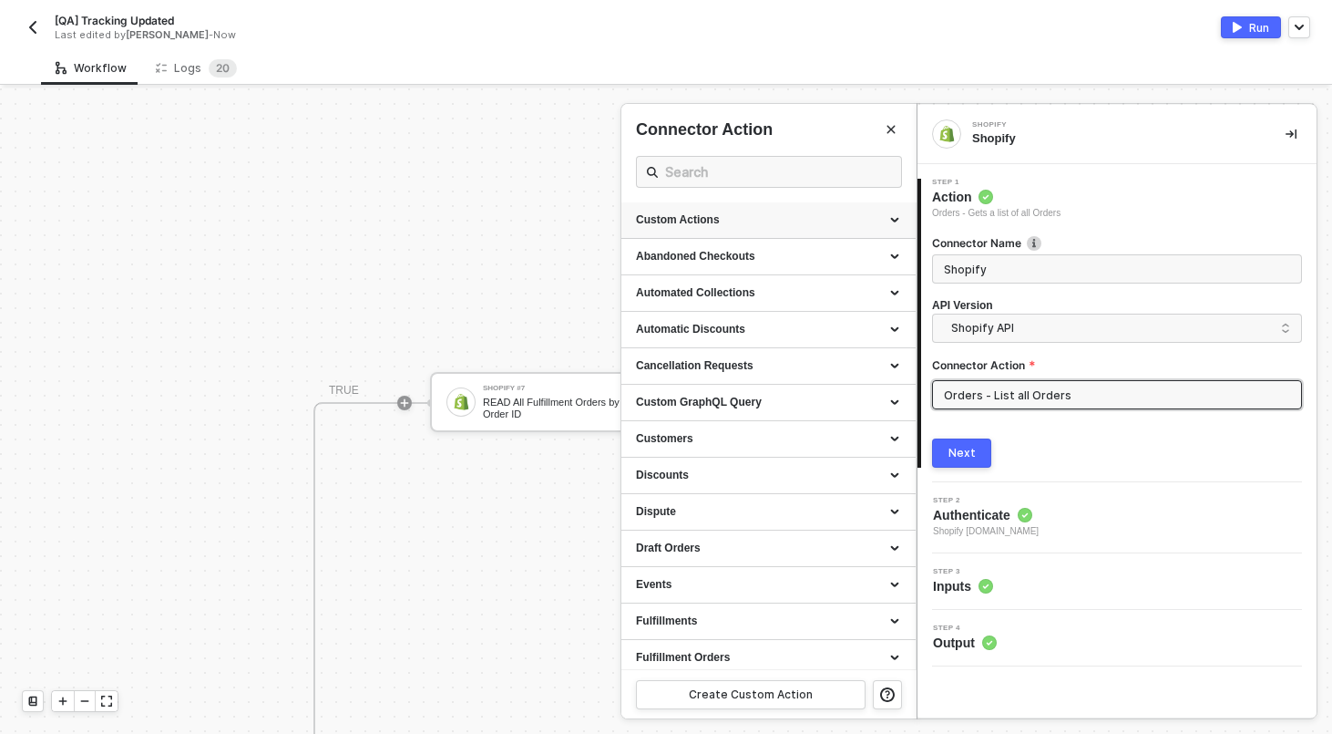
click at [786, 227] on div "Custom Actions" at bounding box center [768, 219] width 265 height 15
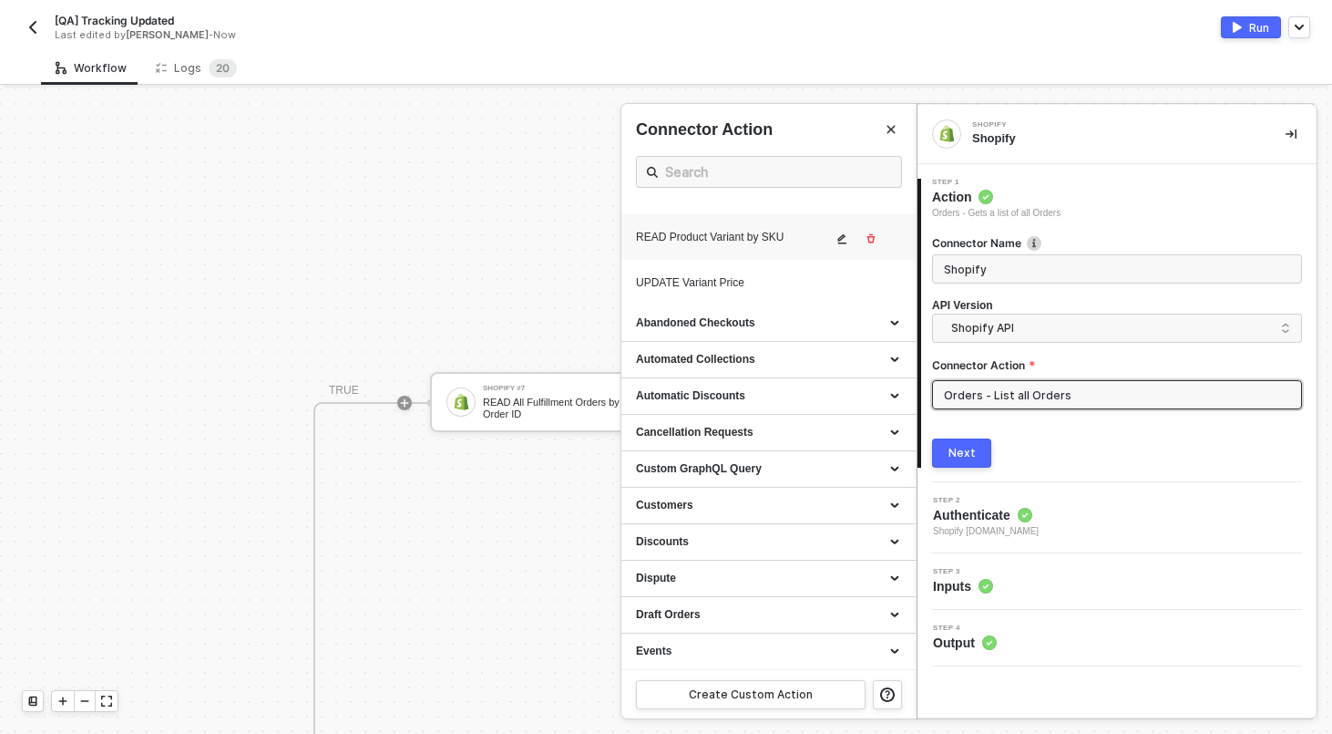
click at [757, 245] on div "READ Product Variant by SKU" at bounding box center [734, 237] width 196 height 15
type input "Custom Action"
type input "Custom - READ Product Variant by SKU"
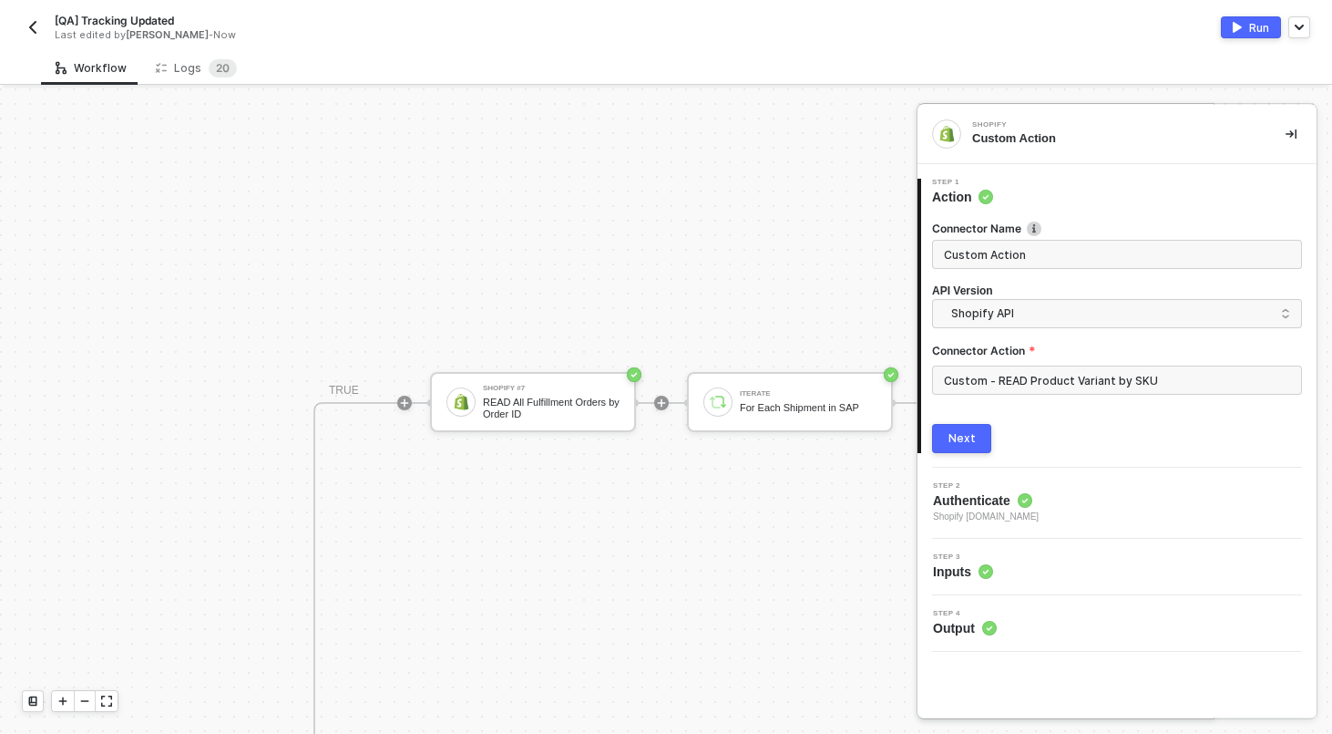
scroll to position [1164, 0]
click at [1054, 242] on span "Custom Action" at bounding box center [1117, 254] width 370 height 29
click at [1054, 250] on input "Custom Action" at bounding box center [1115, 254] width 343 height 20
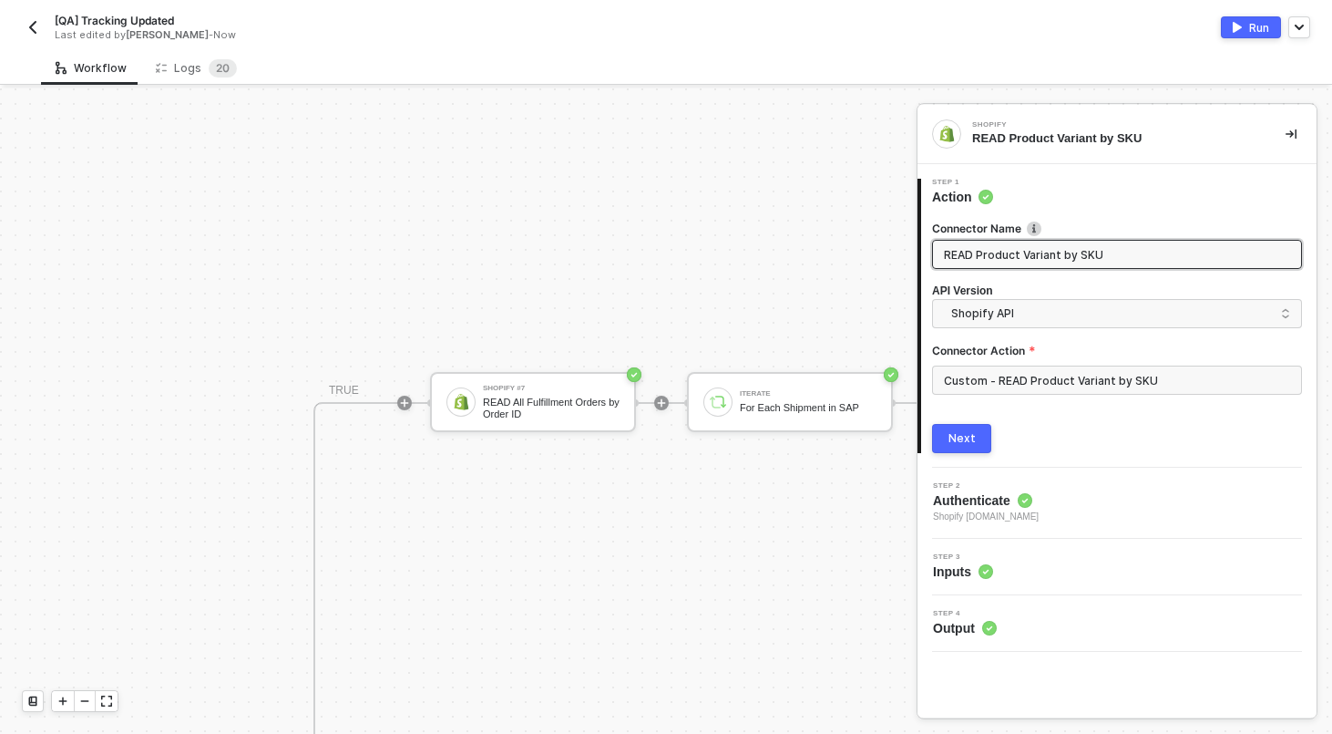
type input "READ Product Variant by SKU"
click at [969, 446] on button "Next" at bounding box center [961, 438] width 59 height 29
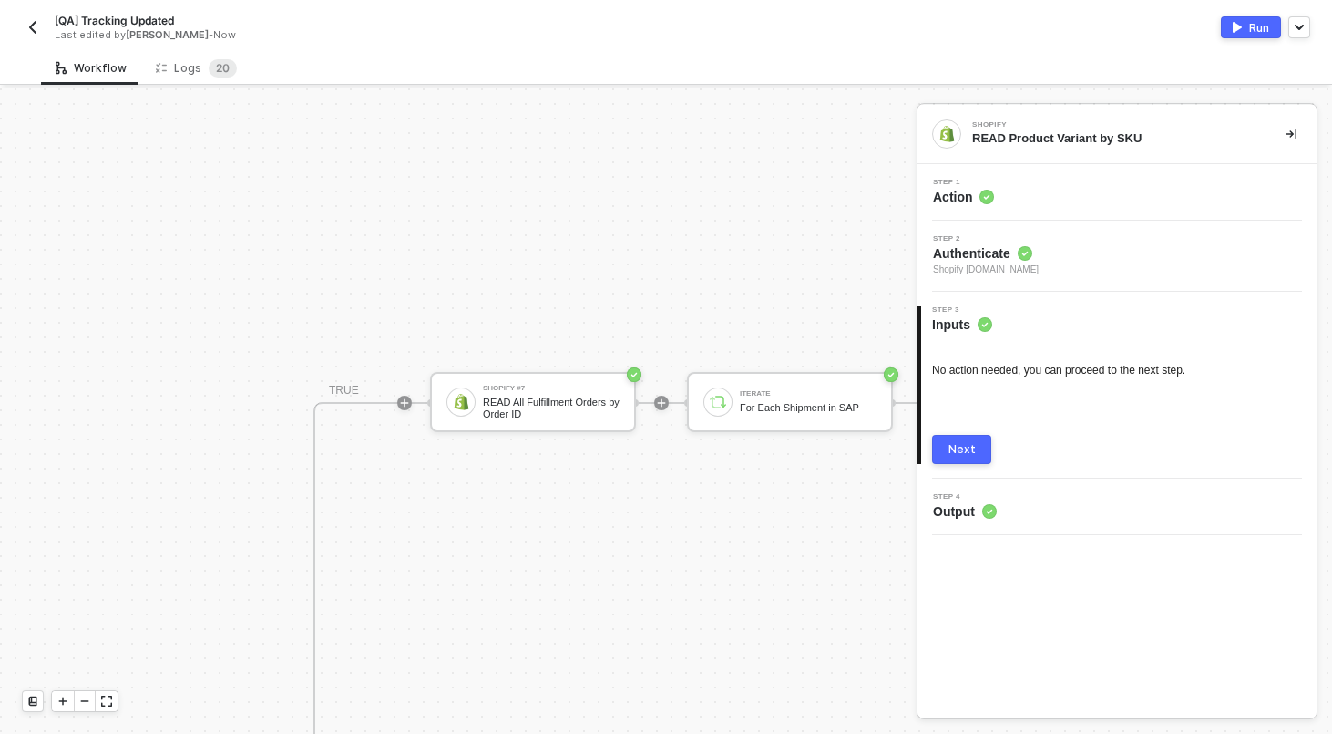
click at [984, 440] on button "Next" at bounding box center [961, 449] width 59 height 29
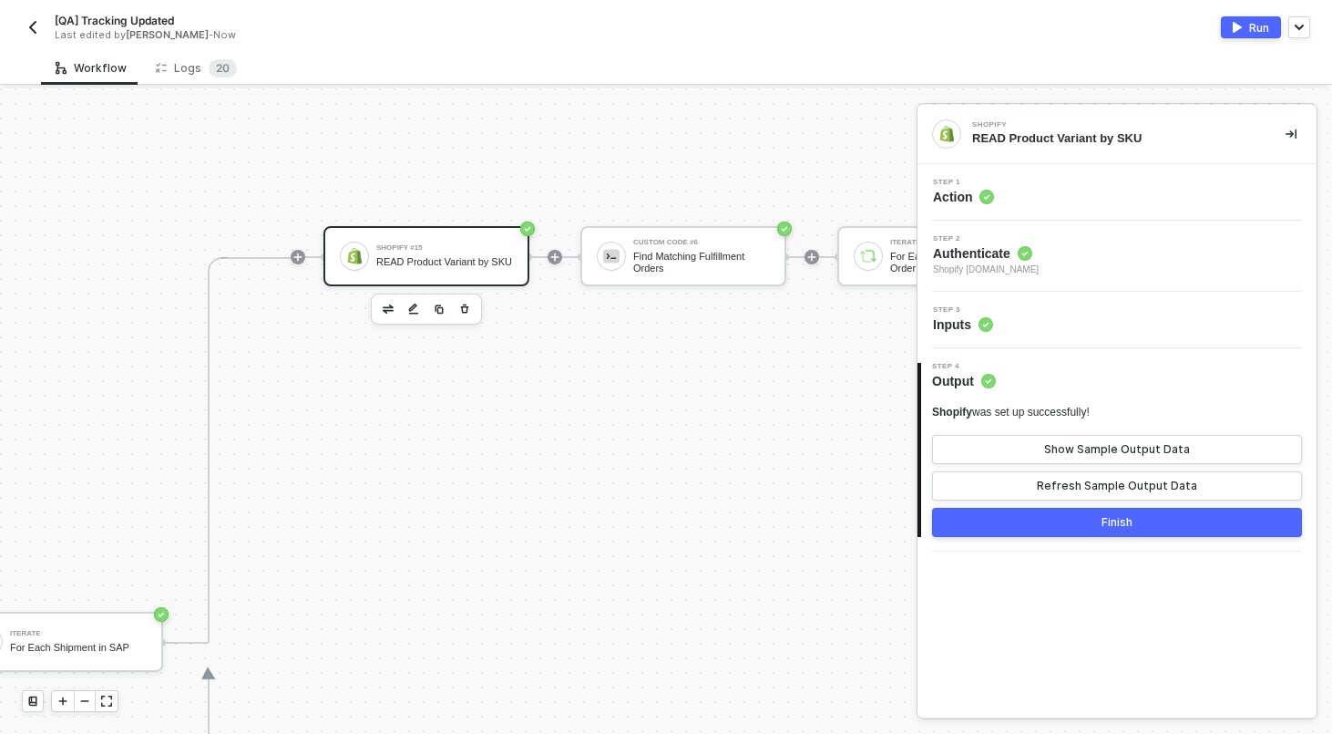
scroll to position [232, 1811]
click at [1085, 444] on div "Show Sample Output Data" at bounding box center [1117, 449] width 146 height 15
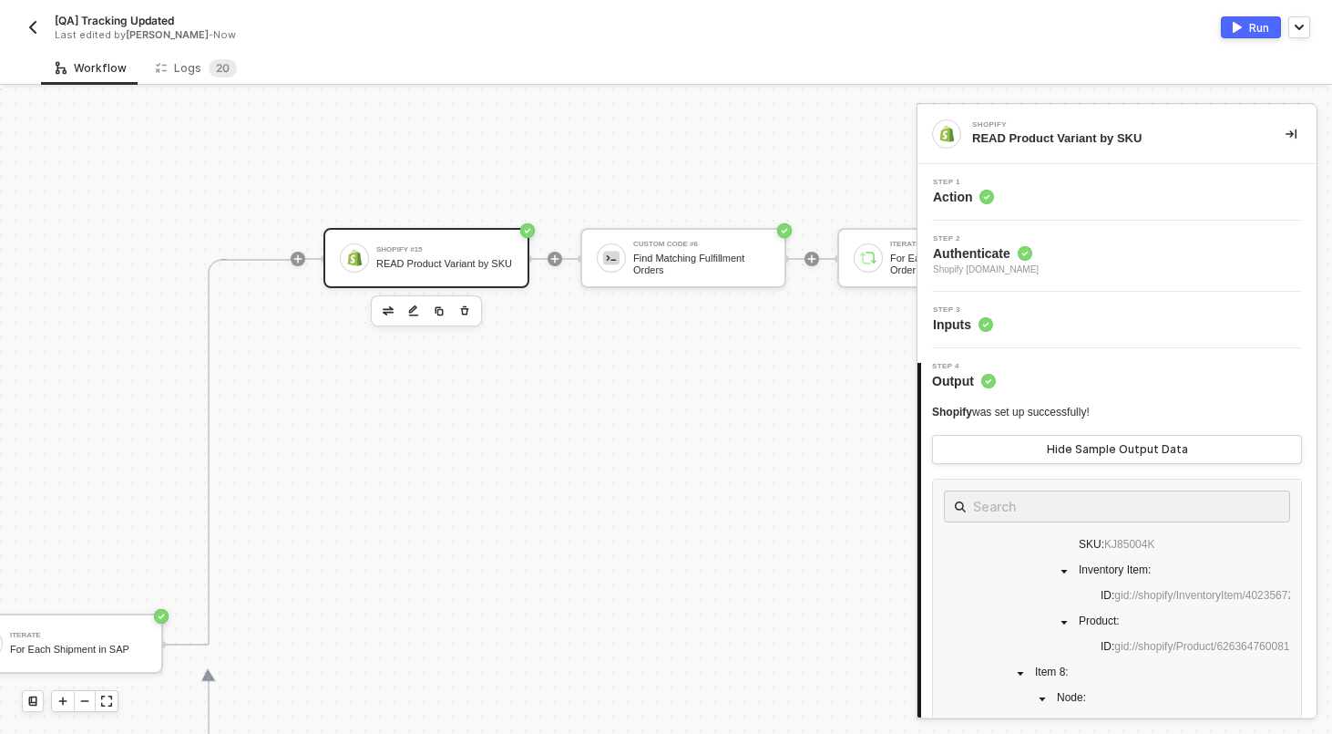
scroll to position [168, 0]
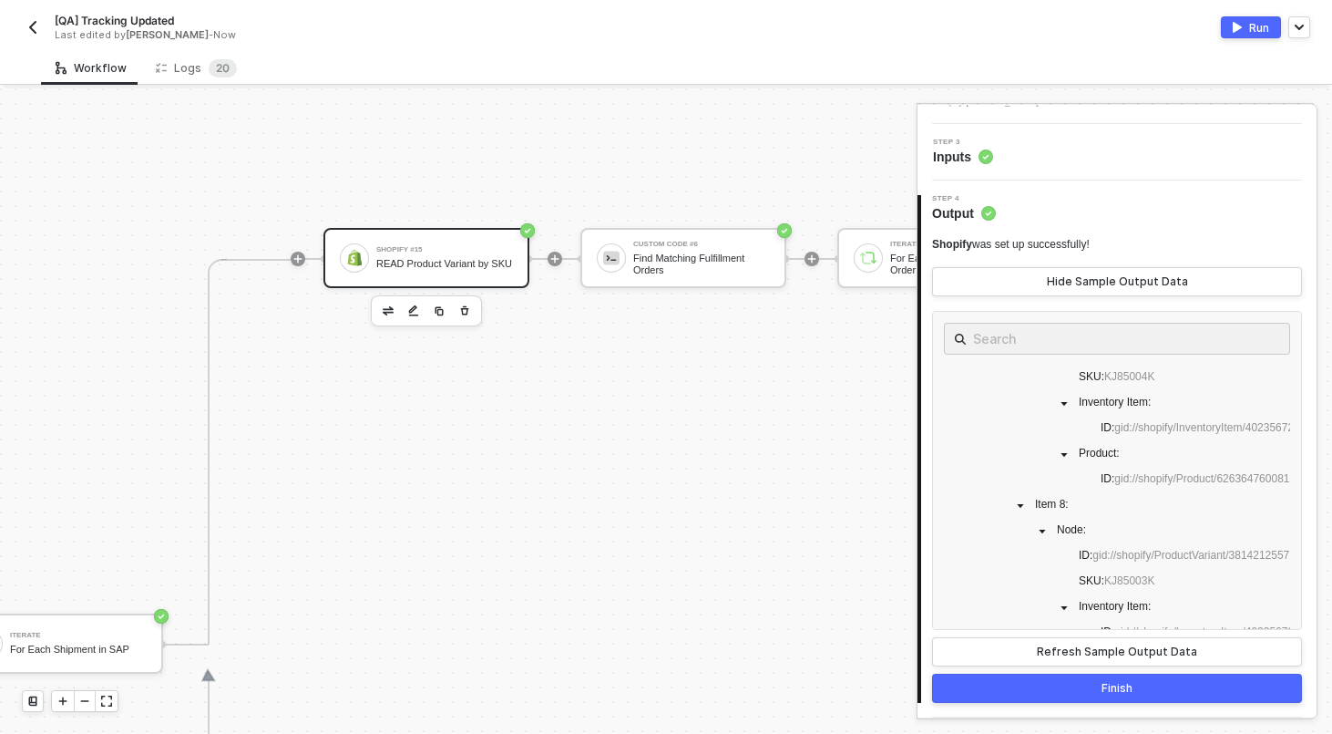
click at [1168, 687] on button "Finish" at bounding box center [1117, 687] width 370 height 29
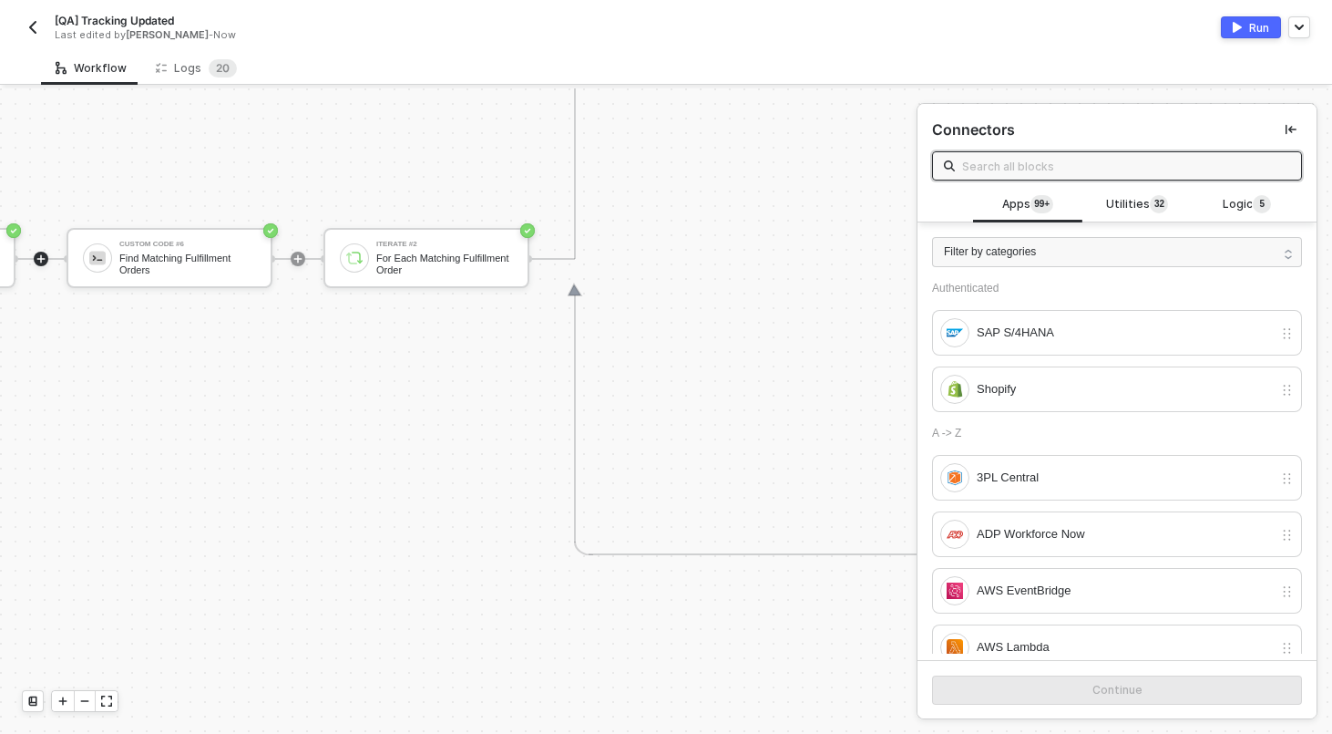
scroll to position [0, 2325]
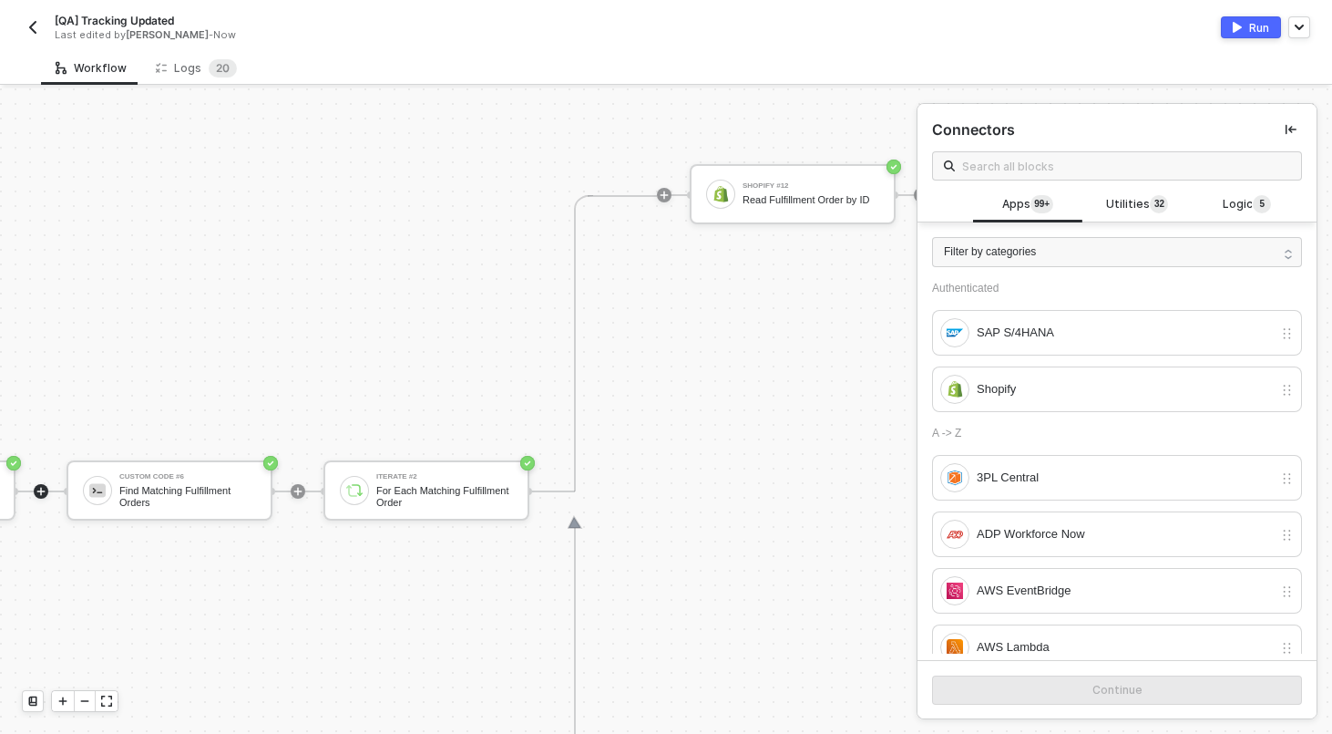
click at [1254, 16] on button "Run" at bounding box center [1251, 27] width 60 height 22
click at [541, 67] on div "Workflow Logs 2 0" at bounding box center [686, 68] width 1291 height 34
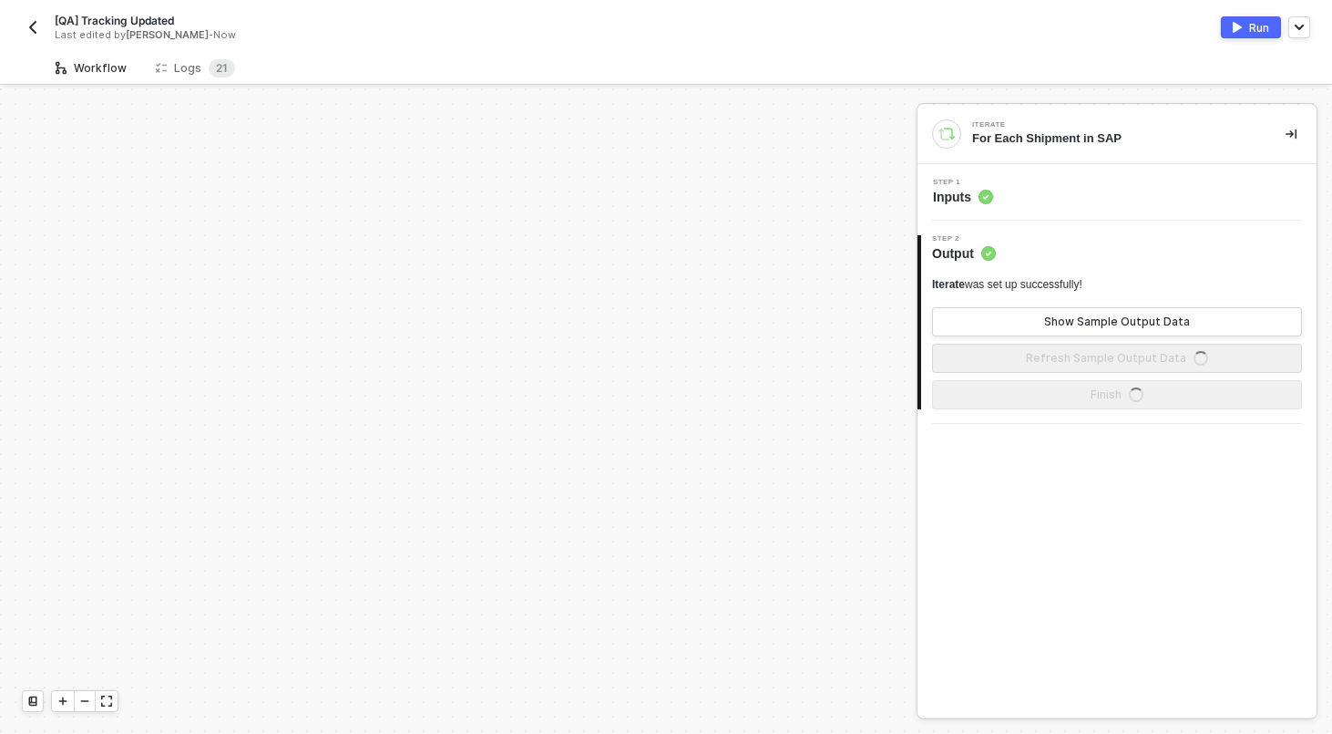
scroll to position [867, 0]
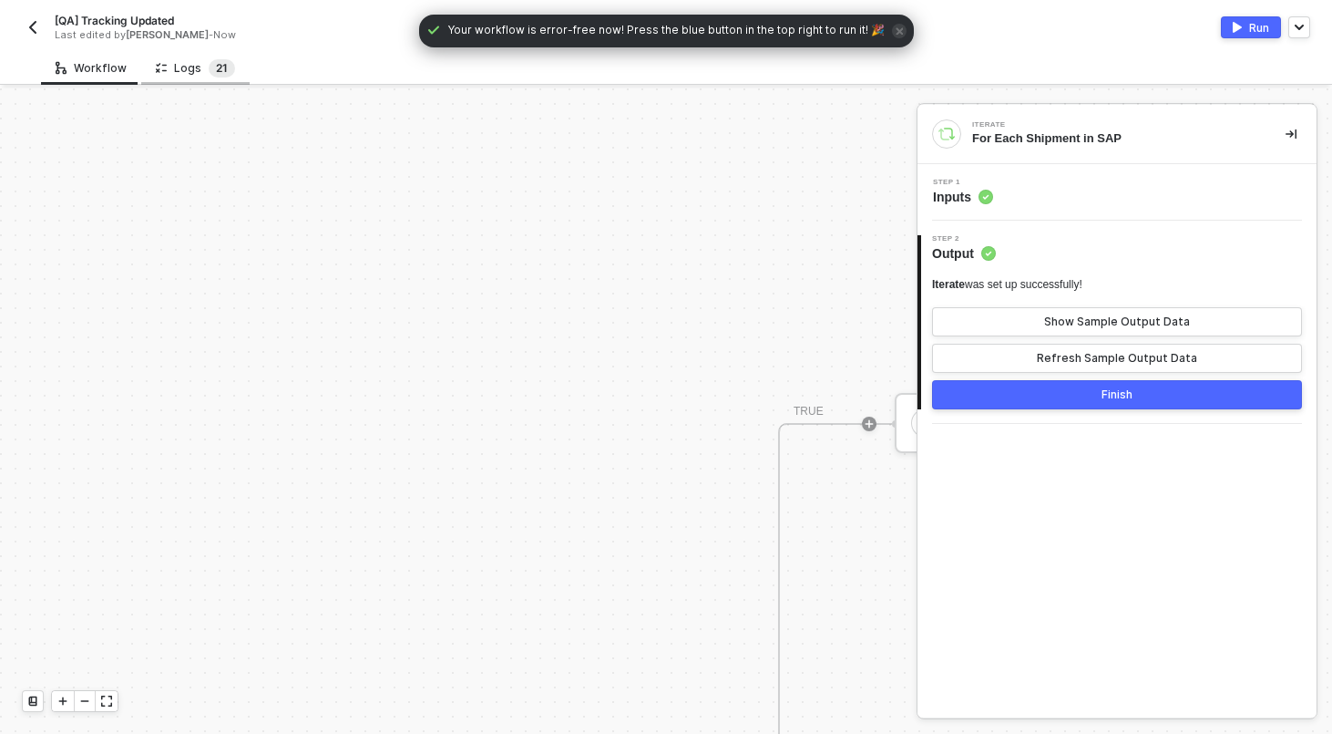
click at [209, 67] on sup "2 1" at bounding box center [222, 68] width 26 height 18
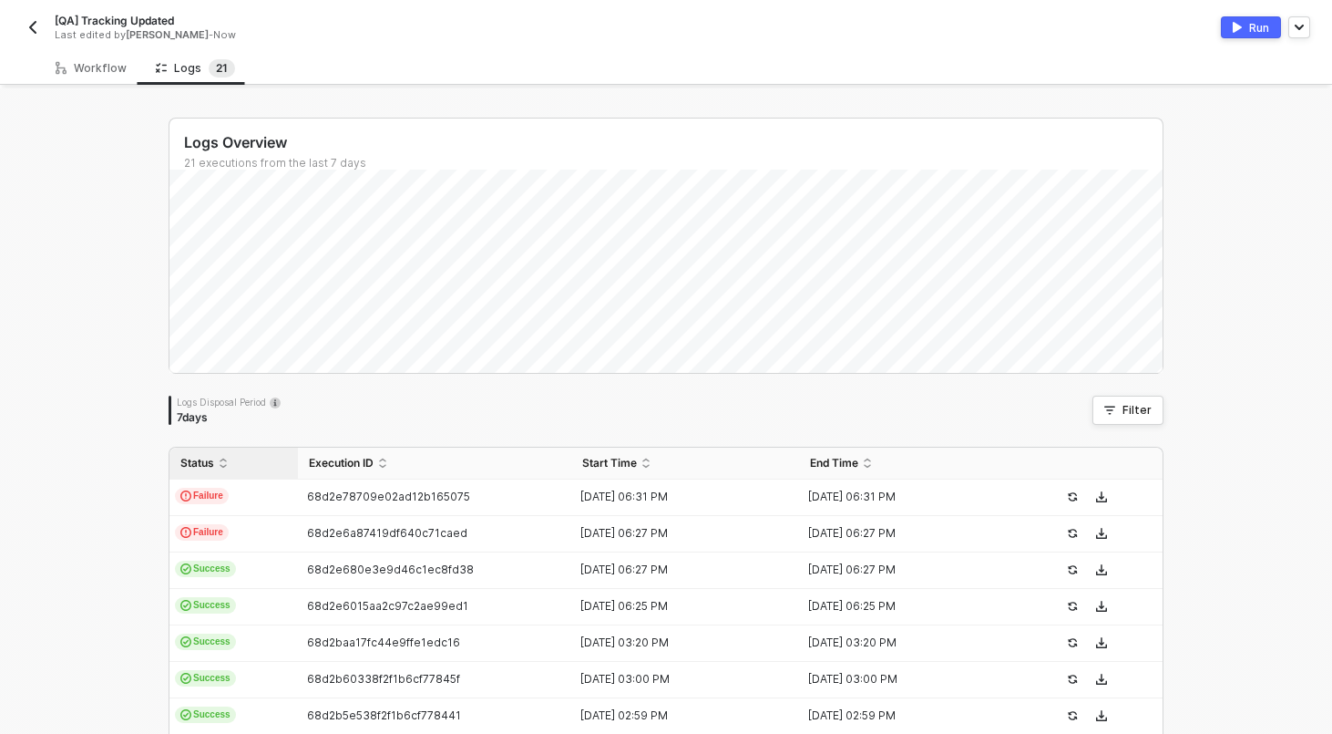
click at [272, 470] on div "Status" at bounding box center [233, 463] width 107 height 15
click at [275, 457] on div "Status" at bounding box center [233, 463] width 107 height 15
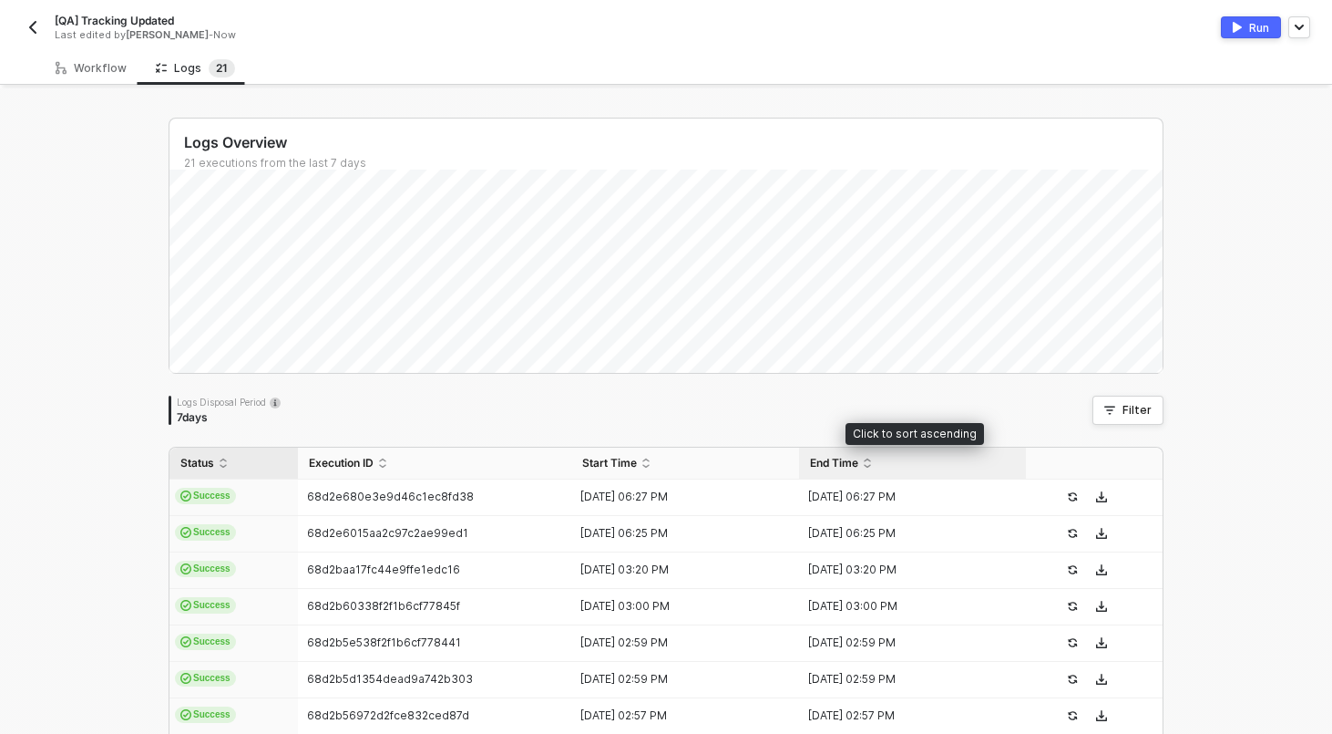
click at [925, 463] on div "End Time" at bounding box center [913, 463] width 206 height 15
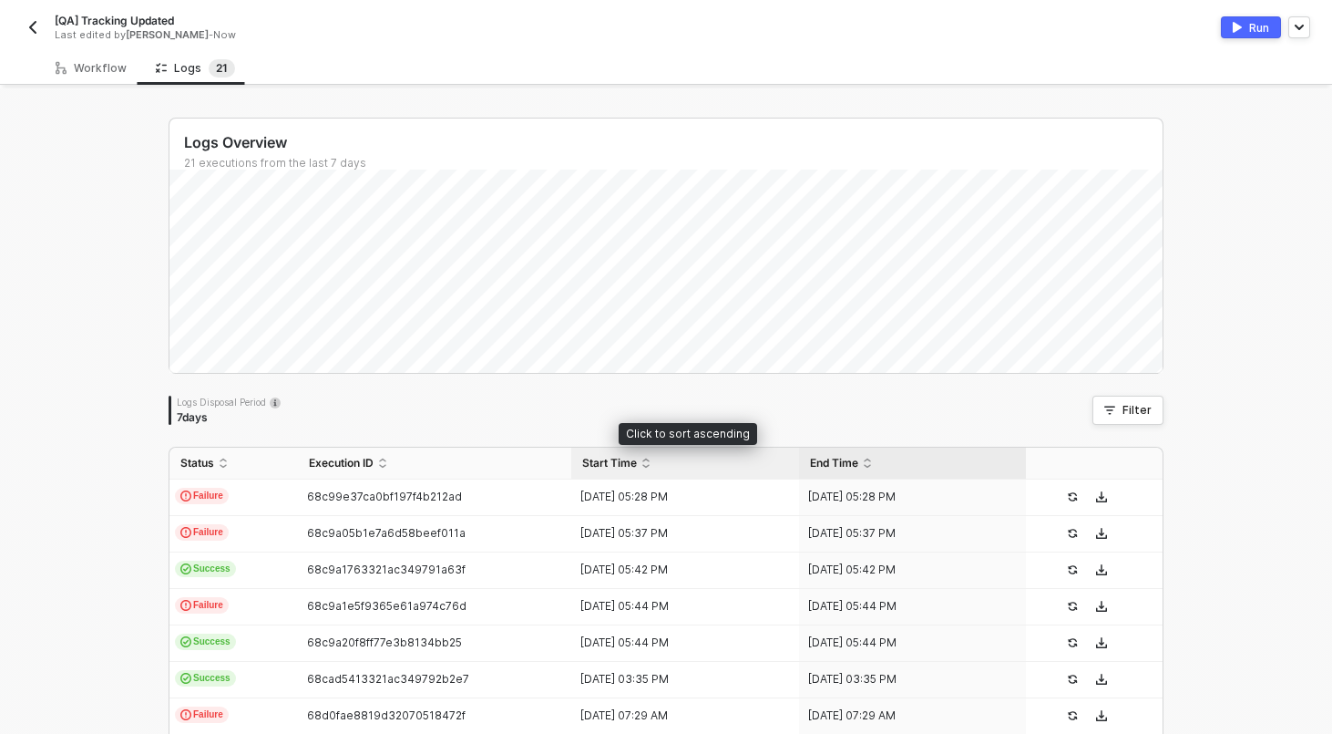
click at [712, 466] on div "Start Time" at bounding box center [685, 463] width 206 height 15
click at [713, 466] on div "Start Time" at bounding box center [685, 463] width 206 height 15
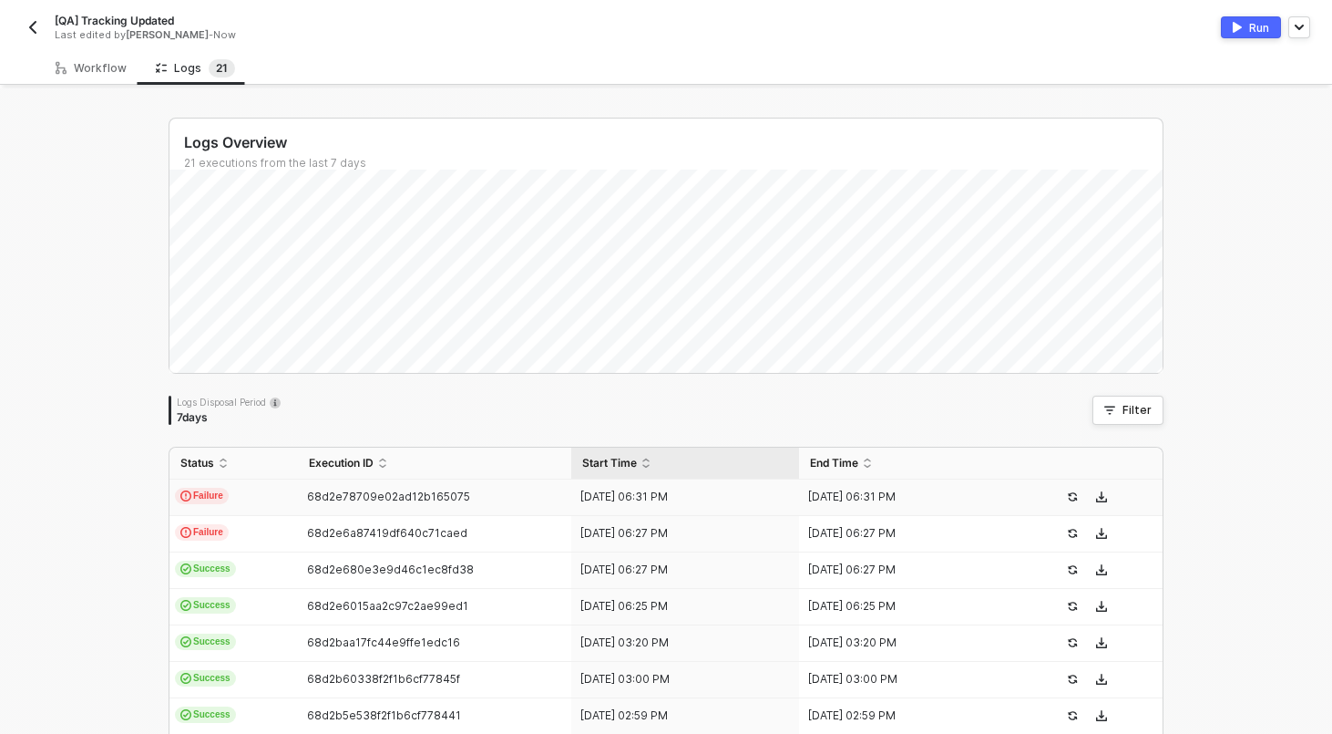
click at [269, 498] on td "Failure" at bounding box center [234, 497] width 129 height 36
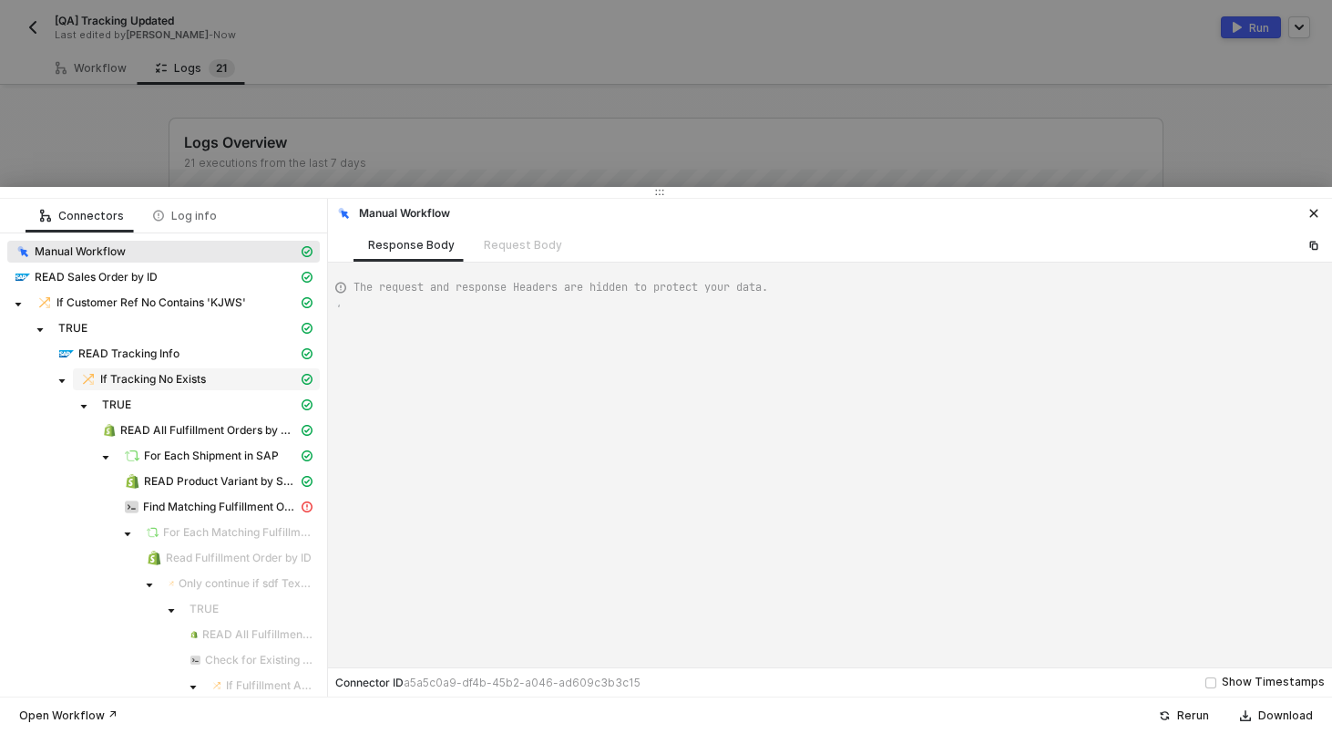
scroll to position [49, 0]
click at [187, 435] on span "READ All Fulfillment Orders by Order ID" at bounding box center [209, 430] width 178 height 15
type textarea "{ "json": { "fulfillment_orders": [ { "id": 7475949011185, "created_at": "2025-…"
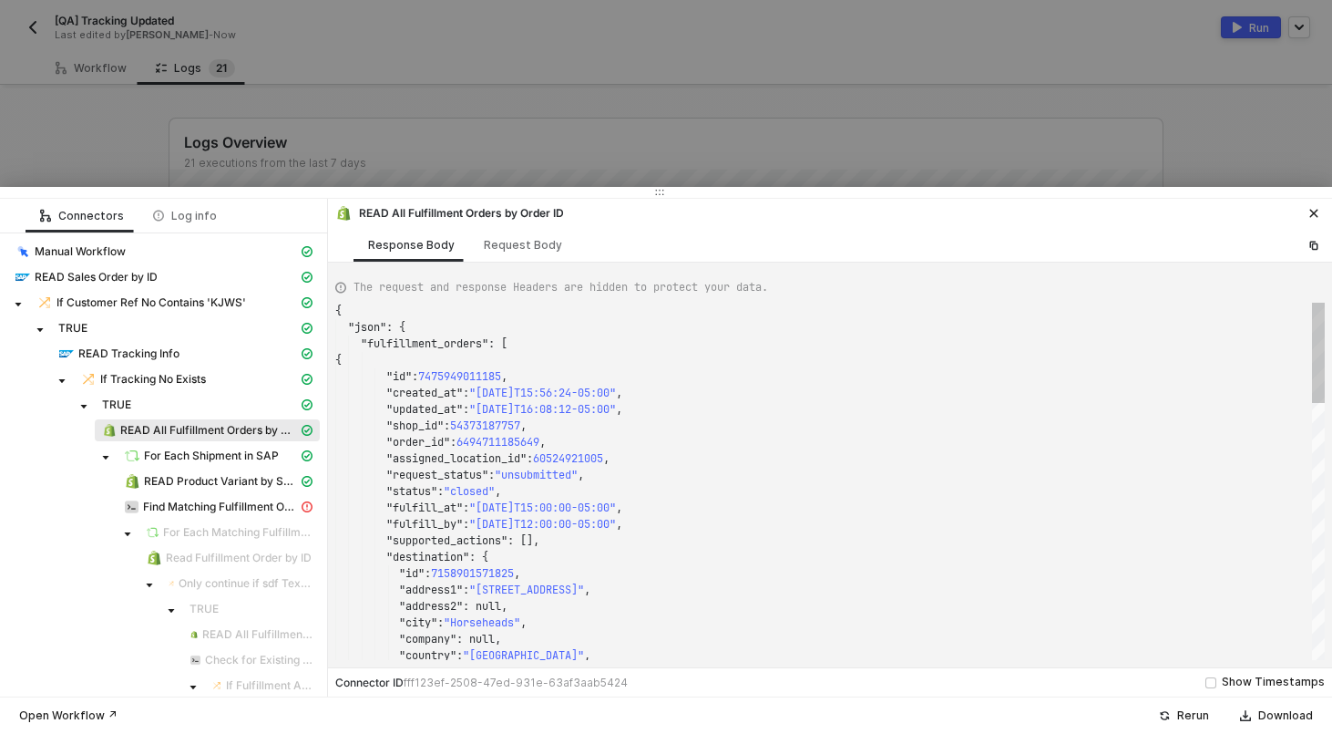
scroll to position [164, 0]
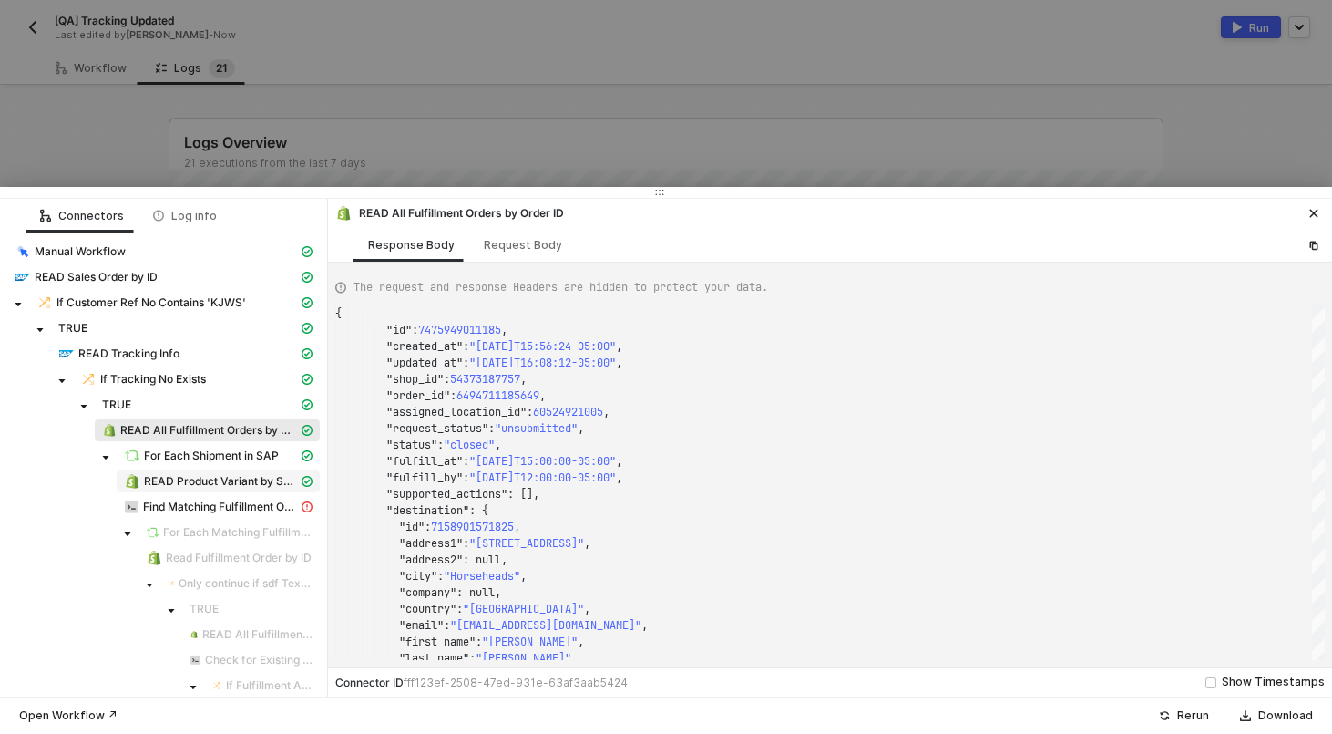
click at [217, 478] on span "READ Product Variant by SKU" at bounding box center [221, 481] width 154 height 15
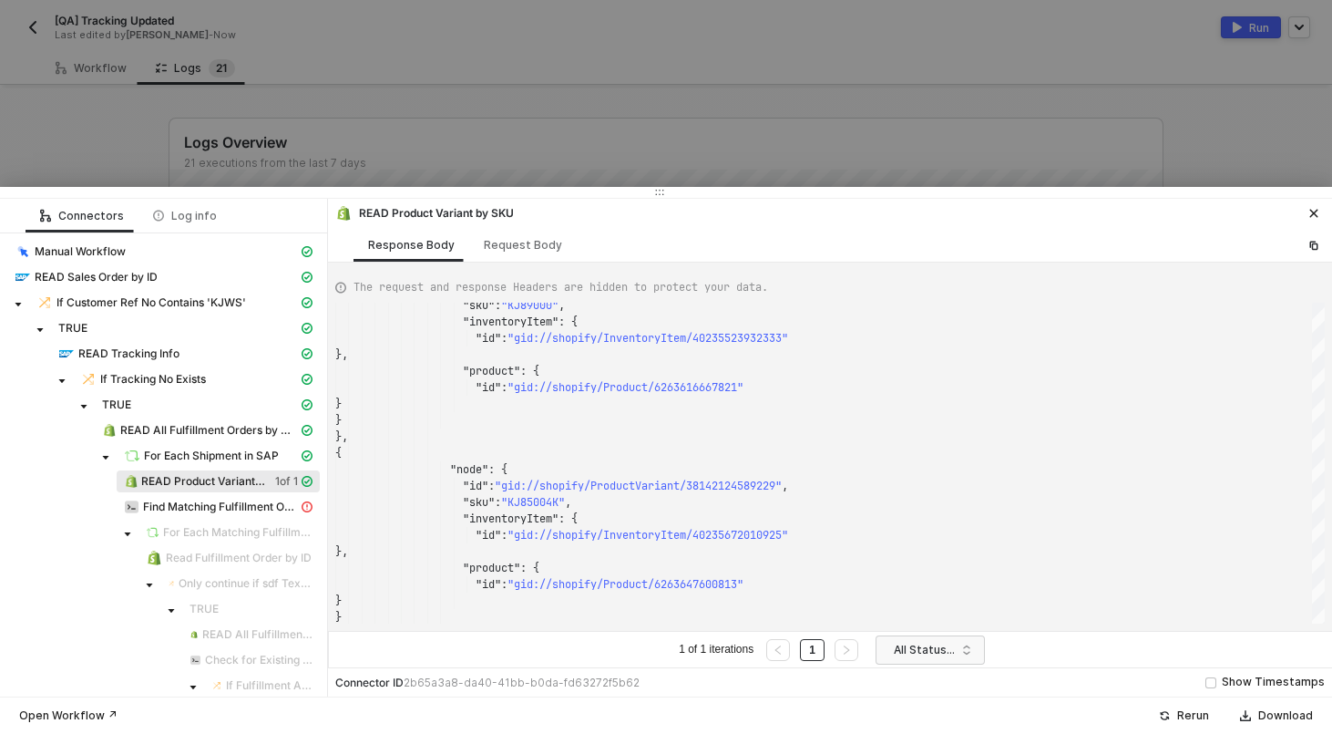
click at [541, 151] on div at bounding box center [666, 367] width 1332 height 734
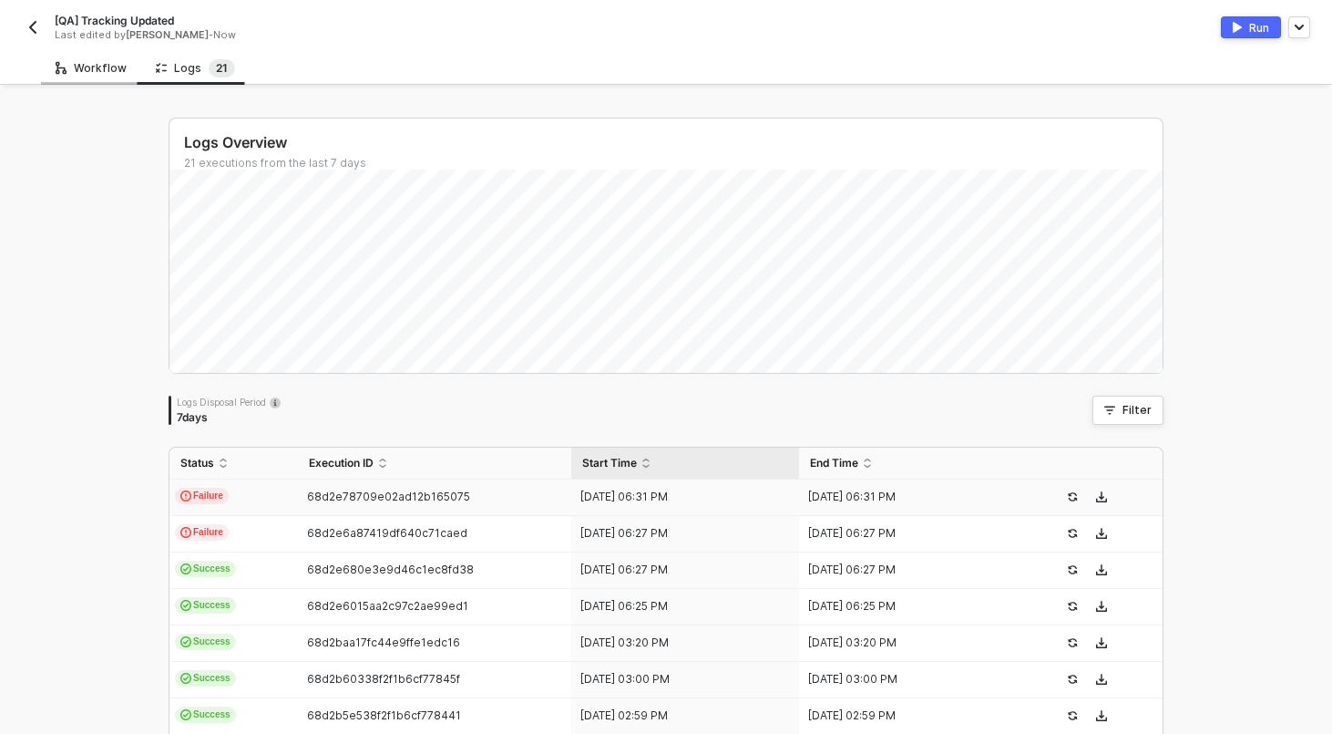
click at [110, 74] on div "Workflow" at bounding box center [91, 68] width 71 height 15
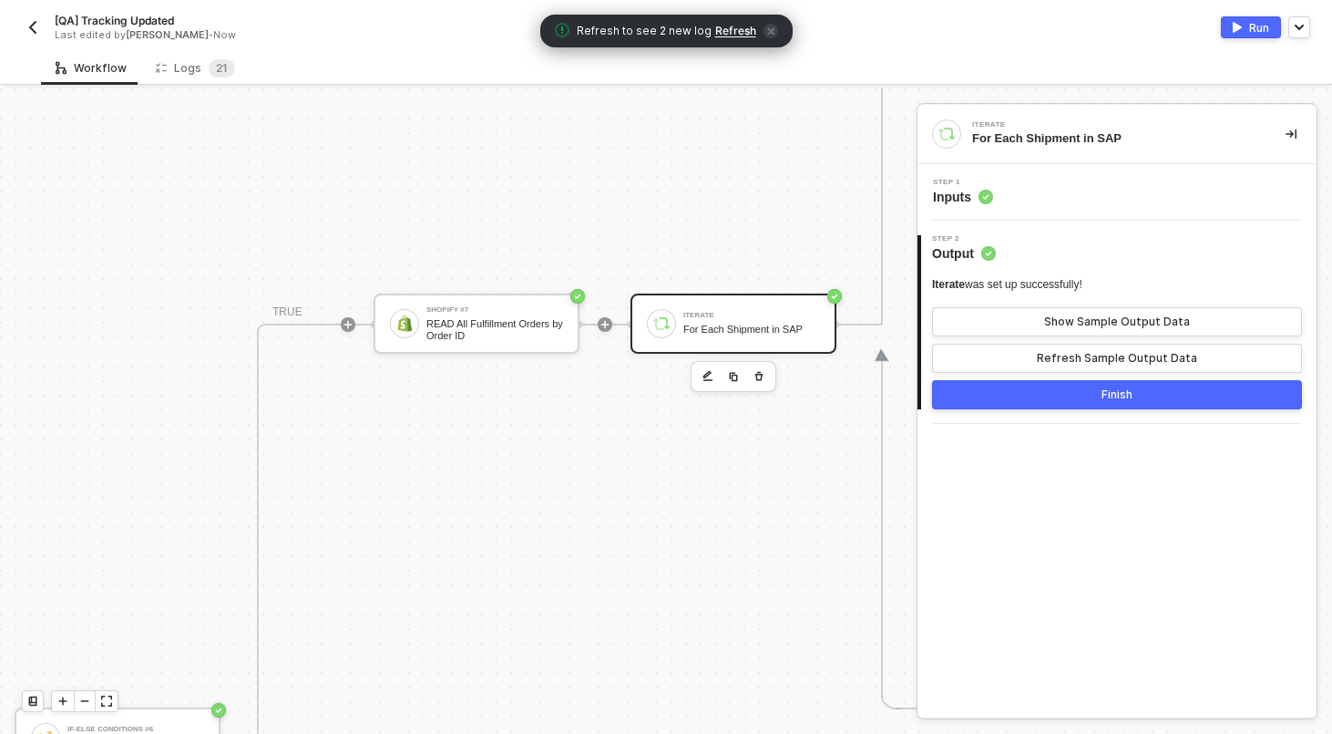
scroll to position [548, 1137]
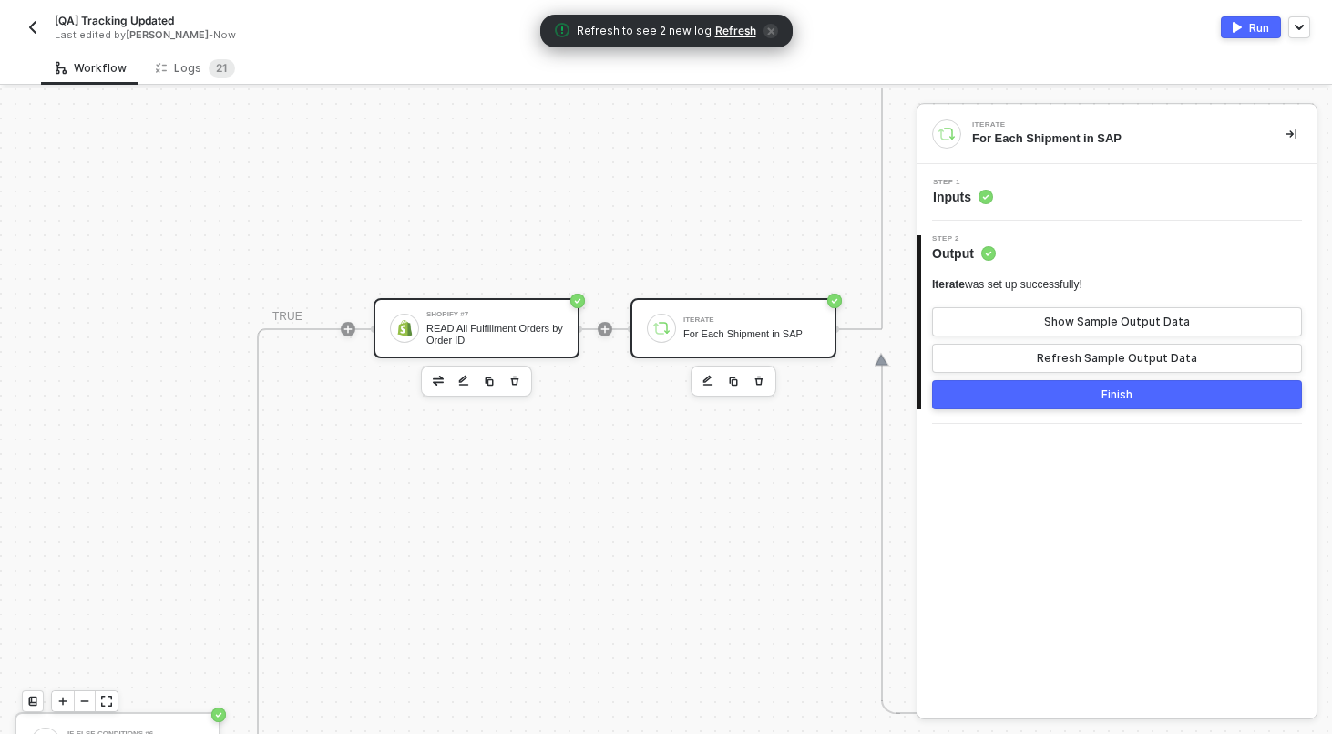
click at [524, 306] on div "Shopify #7 READ All Fulfillment Orders by Order ID" at bounding box center [477, 328] width 206 height 60
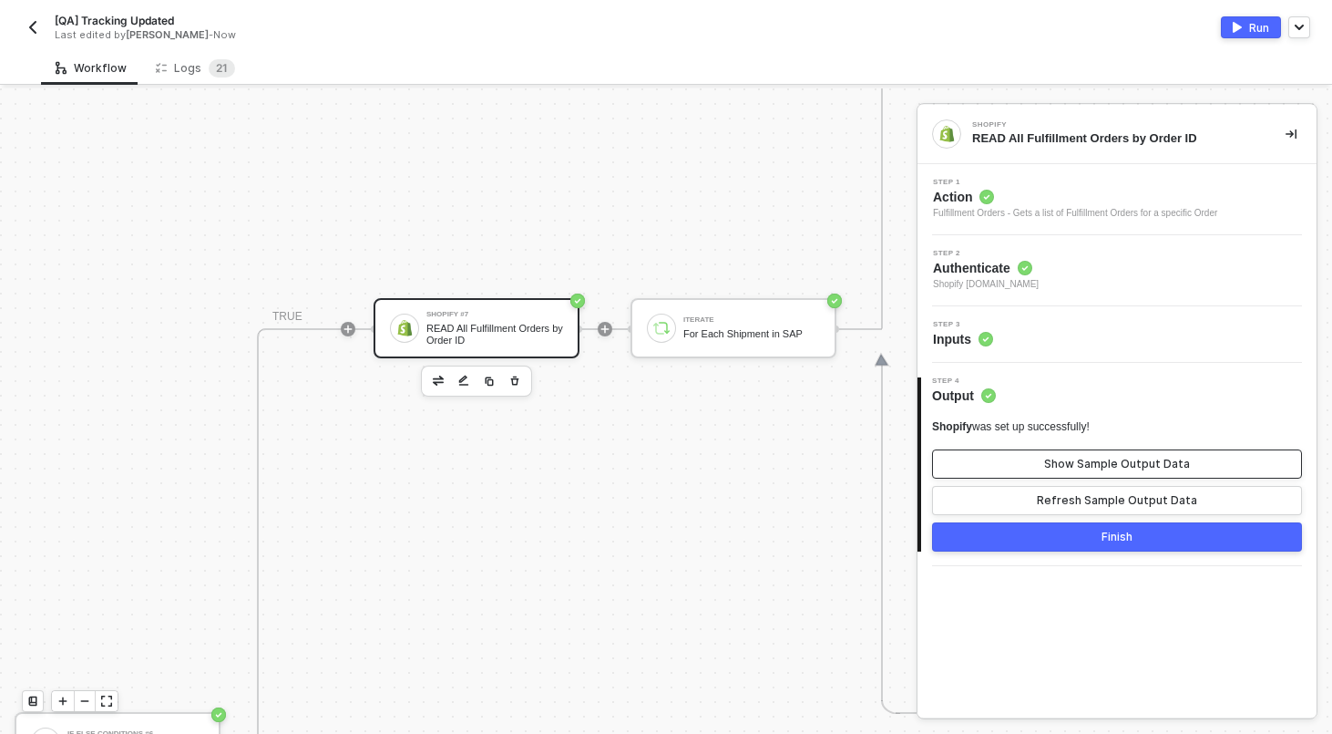
click at [1077, 463] on div "Show Sample Output Data" at bounding box center [1117, 464] width 146 height 15
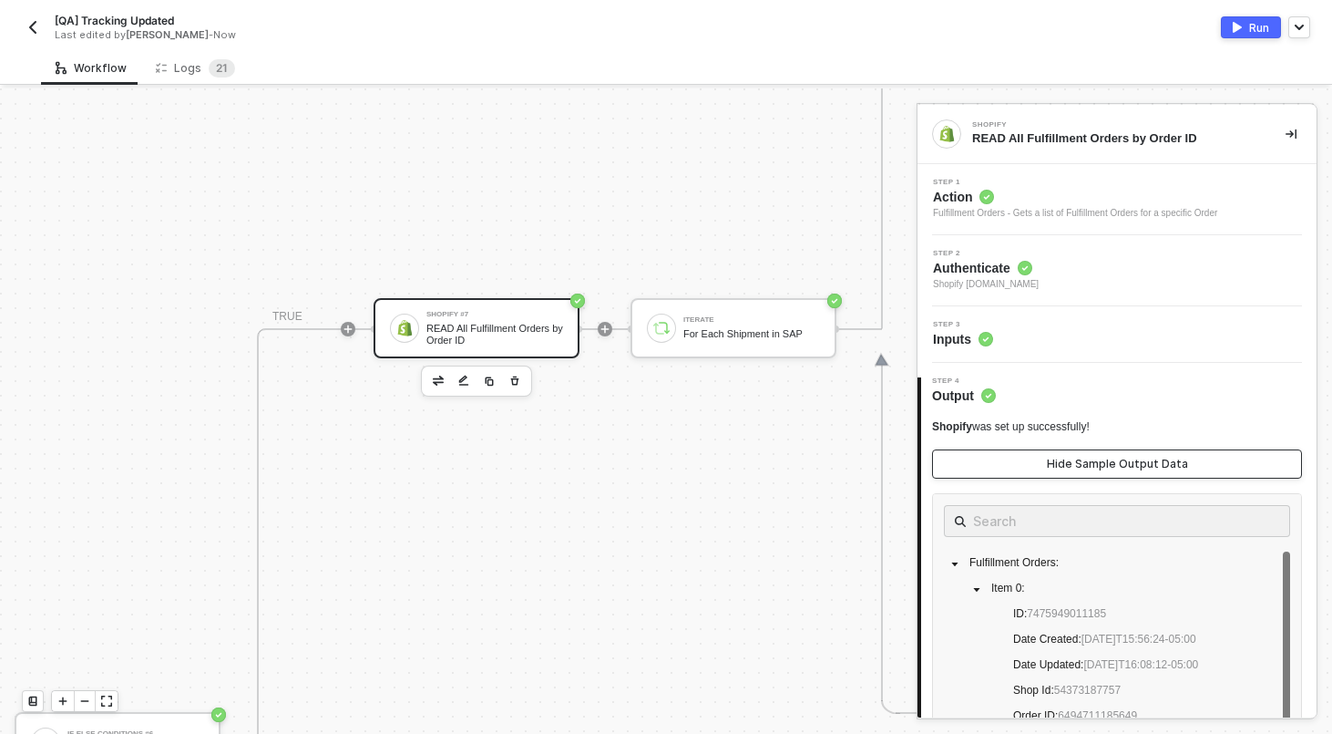
click at [1077, 463] on div "Hide Sample Output Data" at bounding box center [1117, 464] width 141 height 15
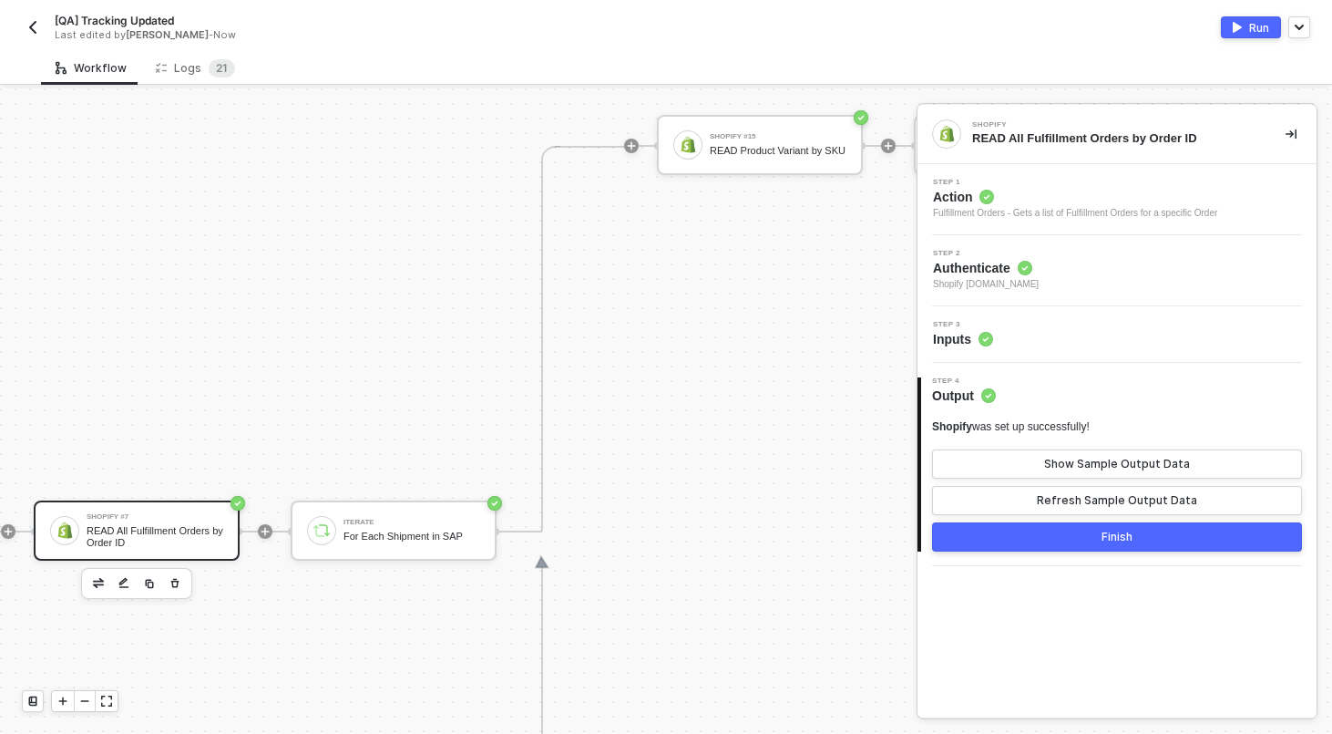
scroll to position [316, 1477]
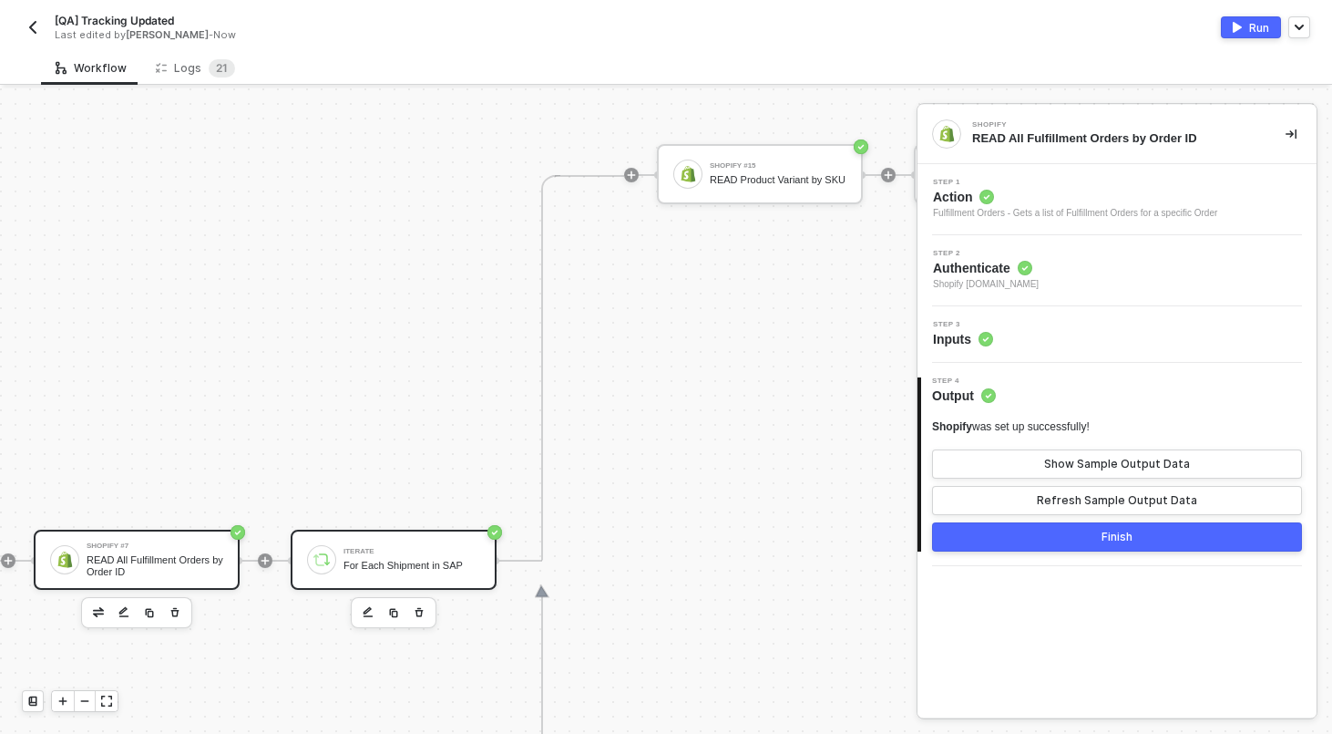
click at [454, 576] on div "Iterate For Each Shipment in SAP" at bounding box center [394, 559] width 206 height 60
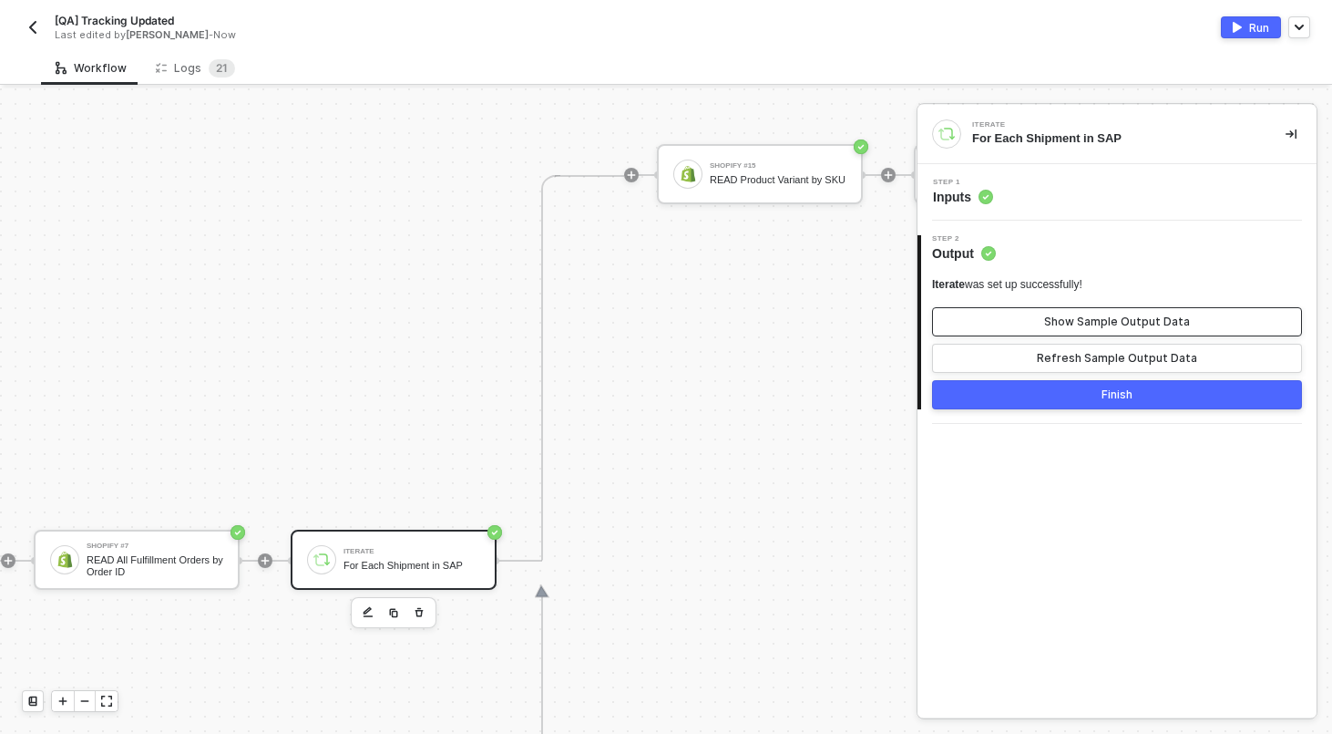
click at [1104, 318] on div "Show Sample Output Data" at bounding box center [1117, 321] width 146 height 15
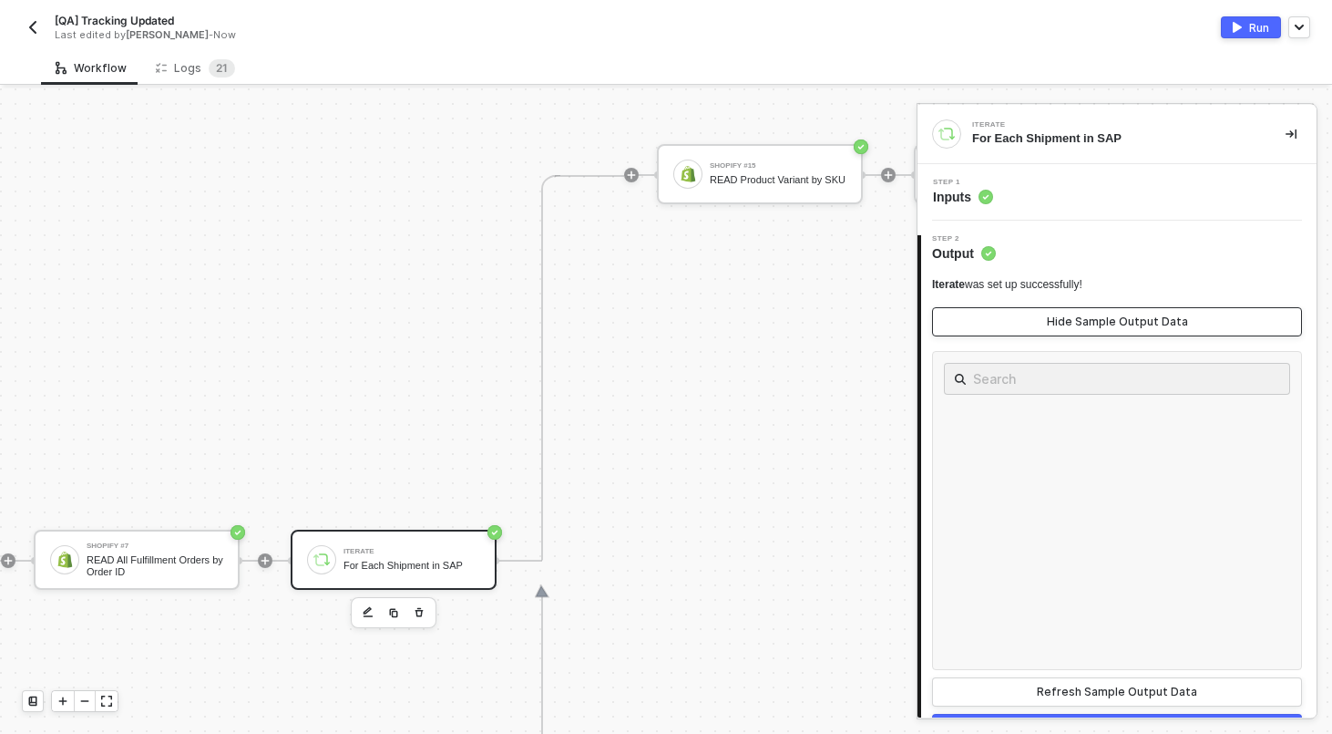
click at [1104, 318] on div "Hide Sample Output Data" at bounding box center [1117, 321] width 141 height 15
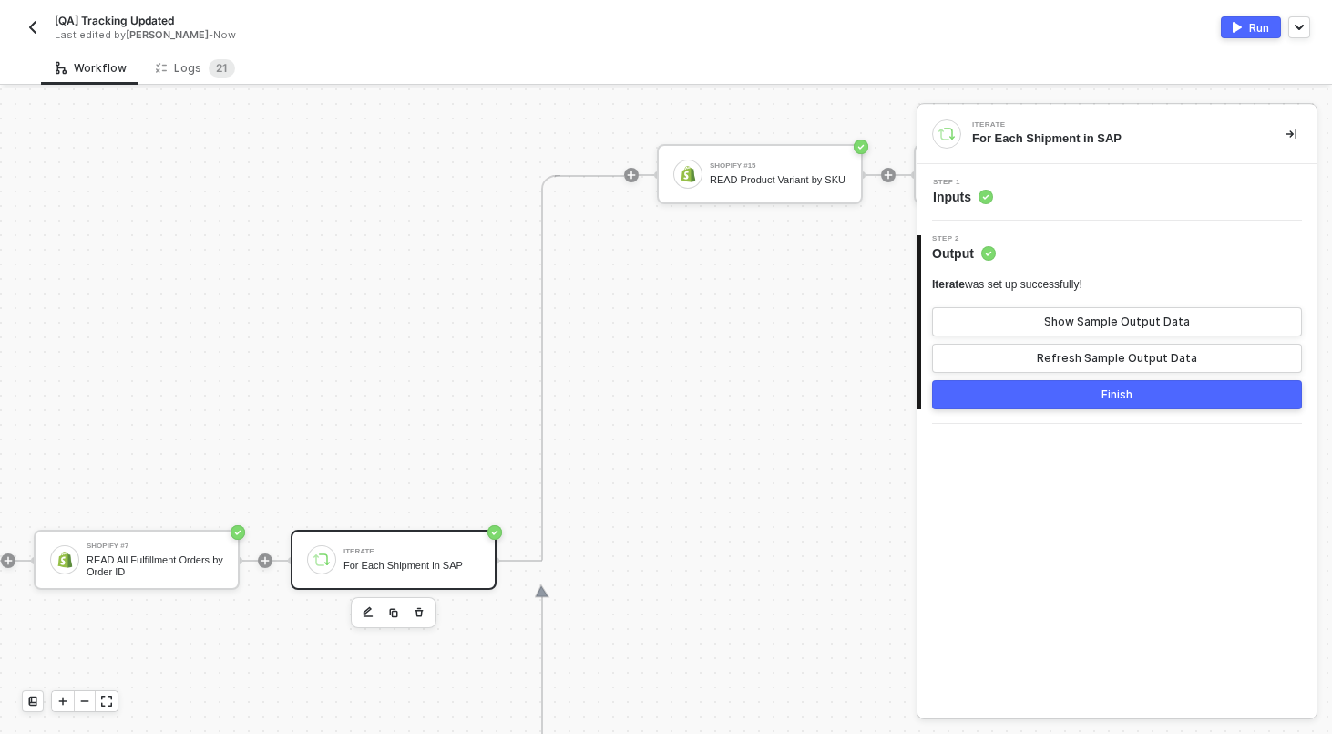
click at [1152, 180] on div "Step 1 Inputs" at bounding box center [1119, 192] width 395 height 27
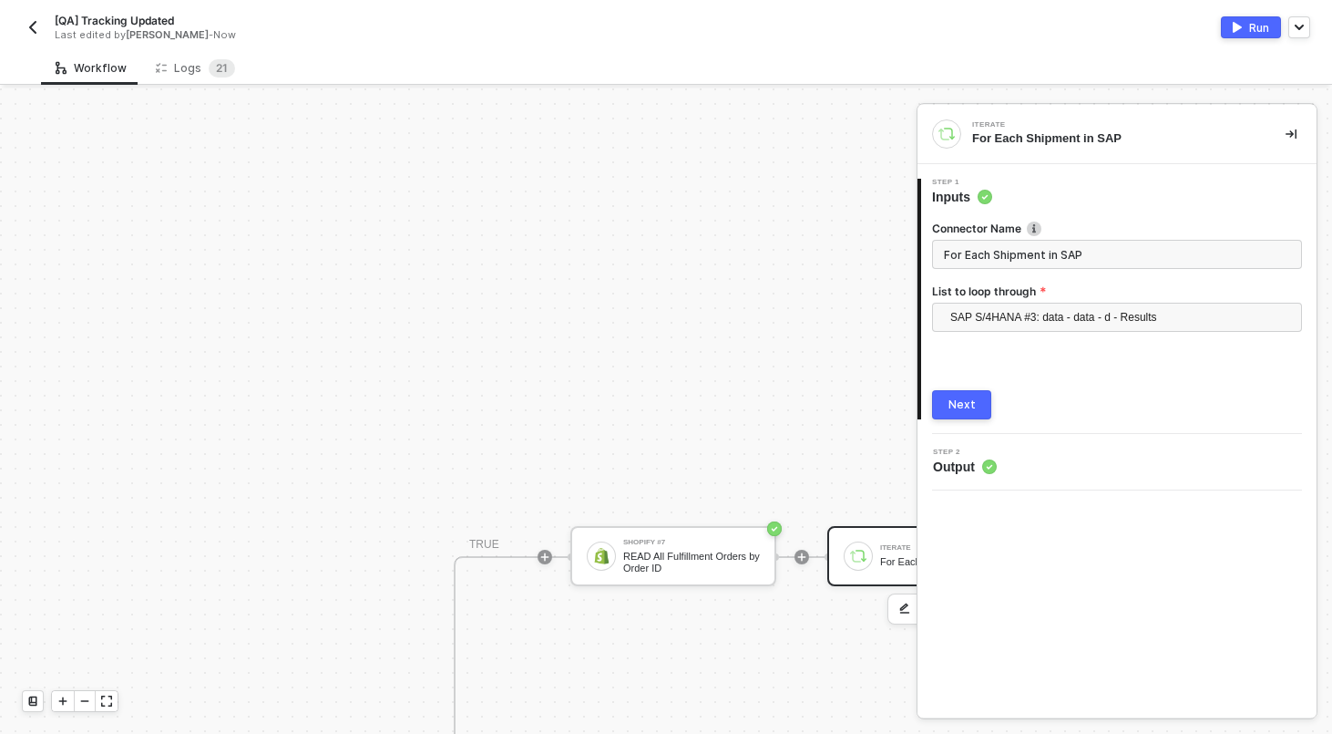
scroll to position [322, 941]
click at [693, 561] on div "READ All Fulfillment Orders by Order ID" at bounding box center [691, 560] width 137 height 23
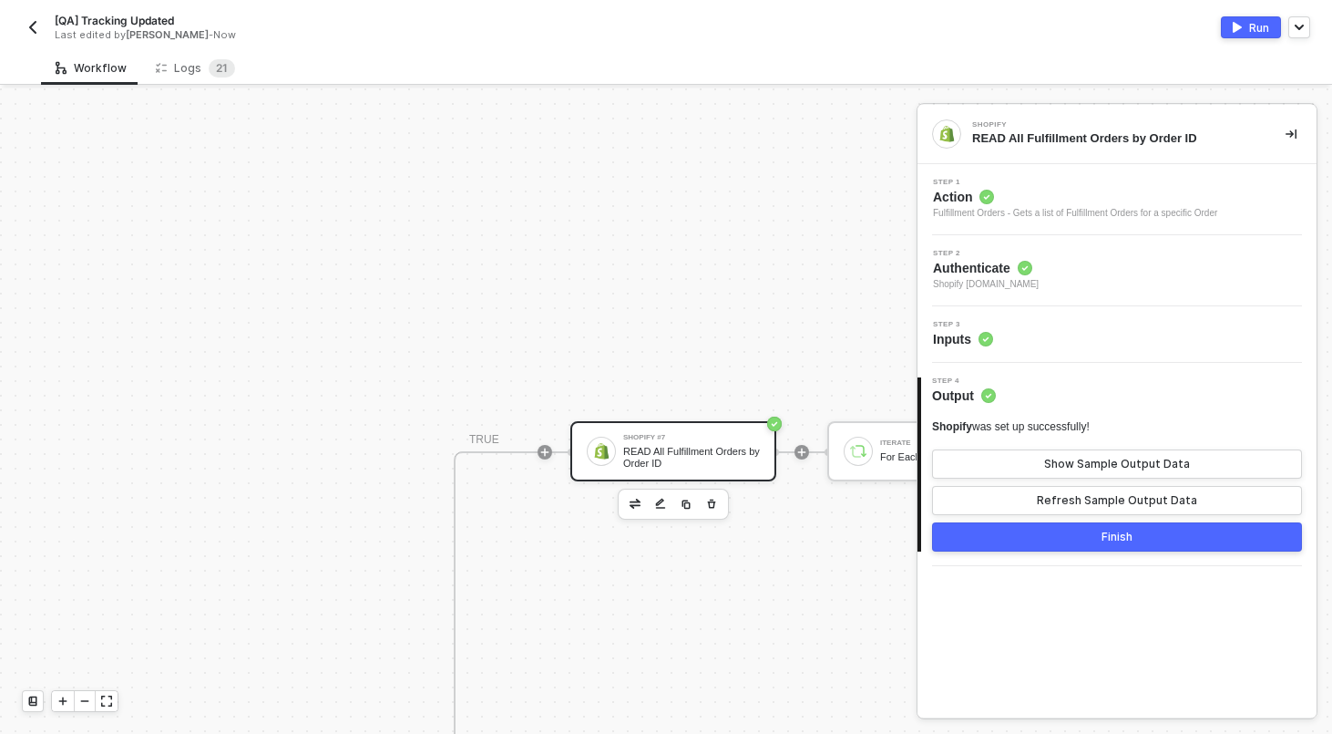
scroll to position [431, 941]
click at [715, 504] on button "button" at bounding box center [712, 498] width 22 height 22
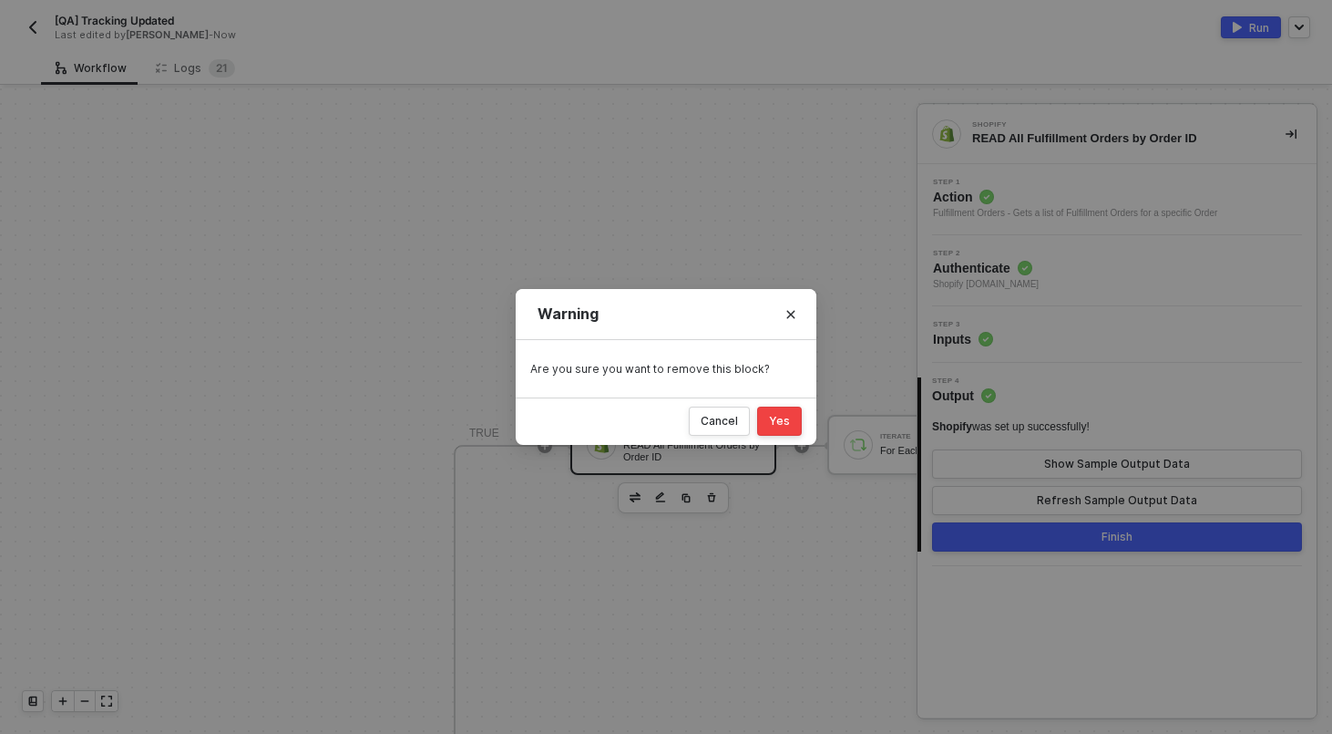
click at [786, 414] on div "Yes" at bounding box center [779, 421] width 21 height 15
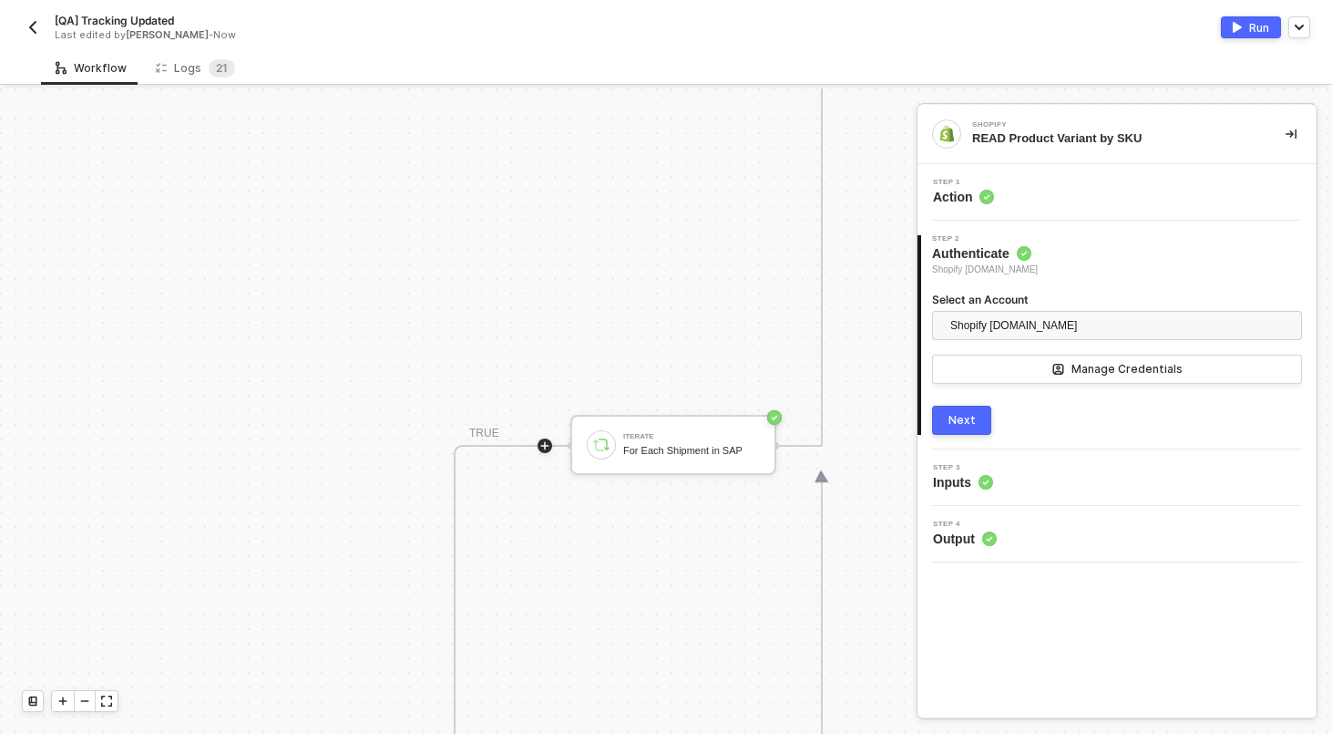
click at [550, 444] on icon "icon-play" at bounding box center [545, 445] width 11 height 11
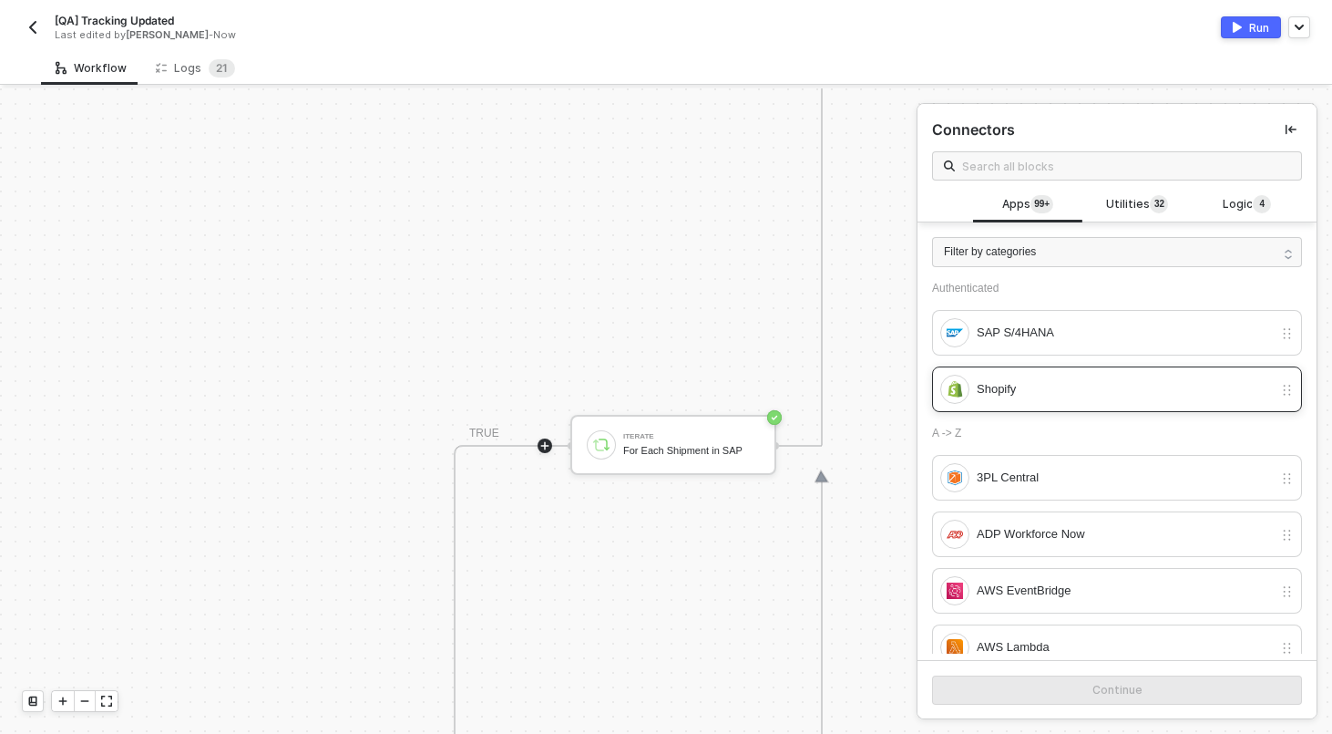
click at [1054, 393] on div "Shopify" at bounding box center [1125, 389] width 296 height 20
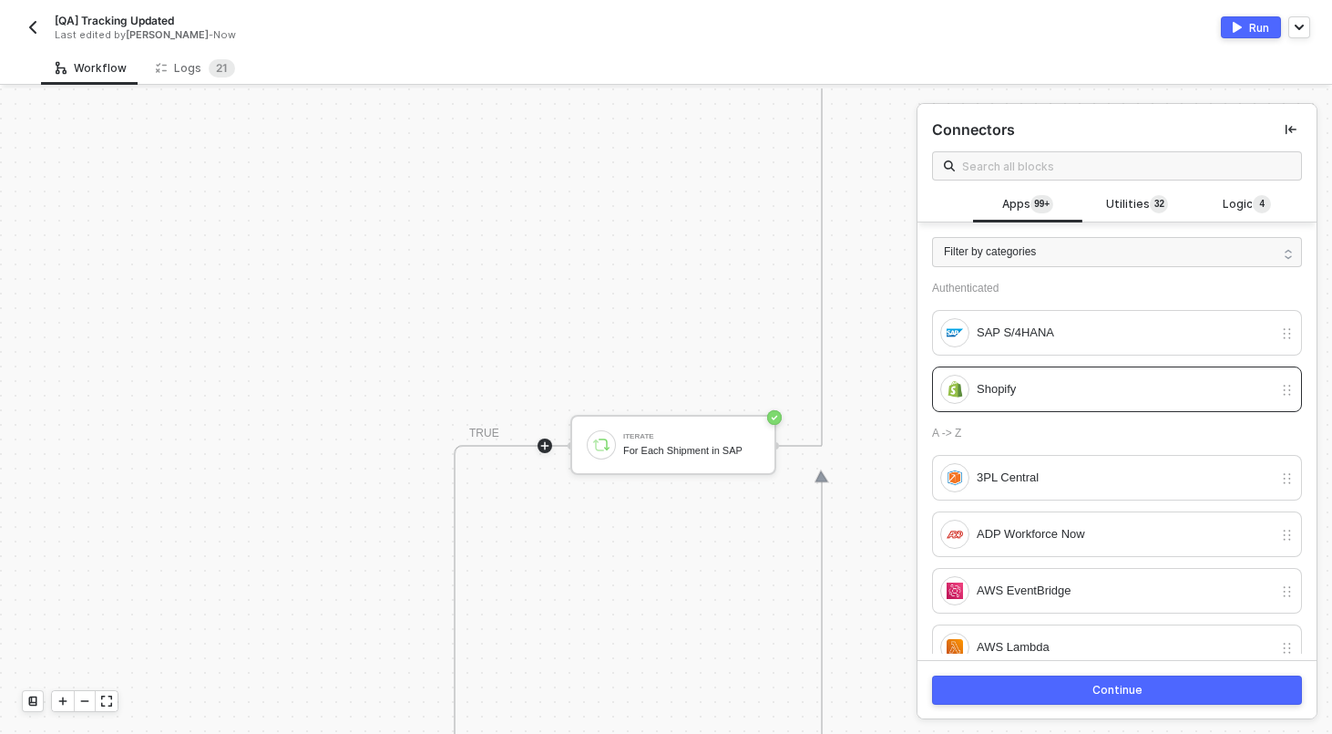
click at [1135, 682] on button "Continue" at bounding box center [1117, 689] width 370 height 29
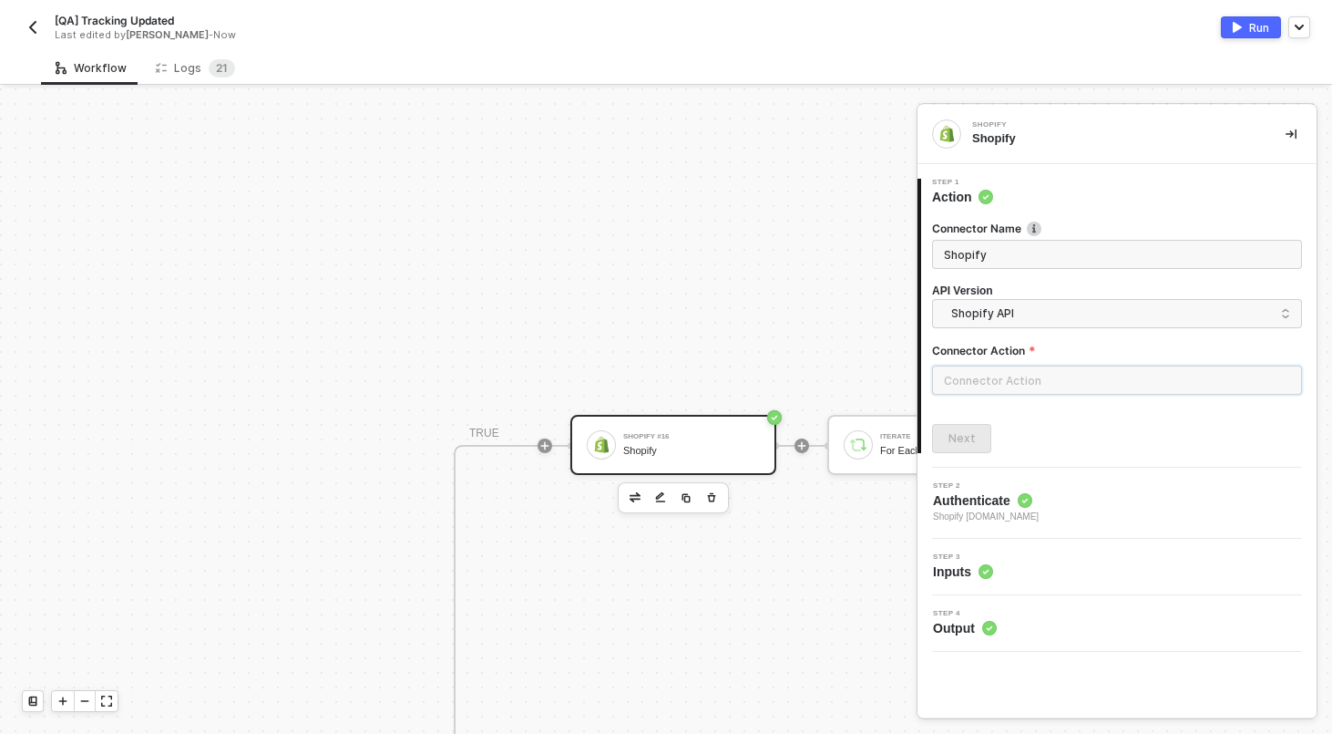
click at [1063, 373] on input "text" at bounding box center [1117, 379] width 370 height 29
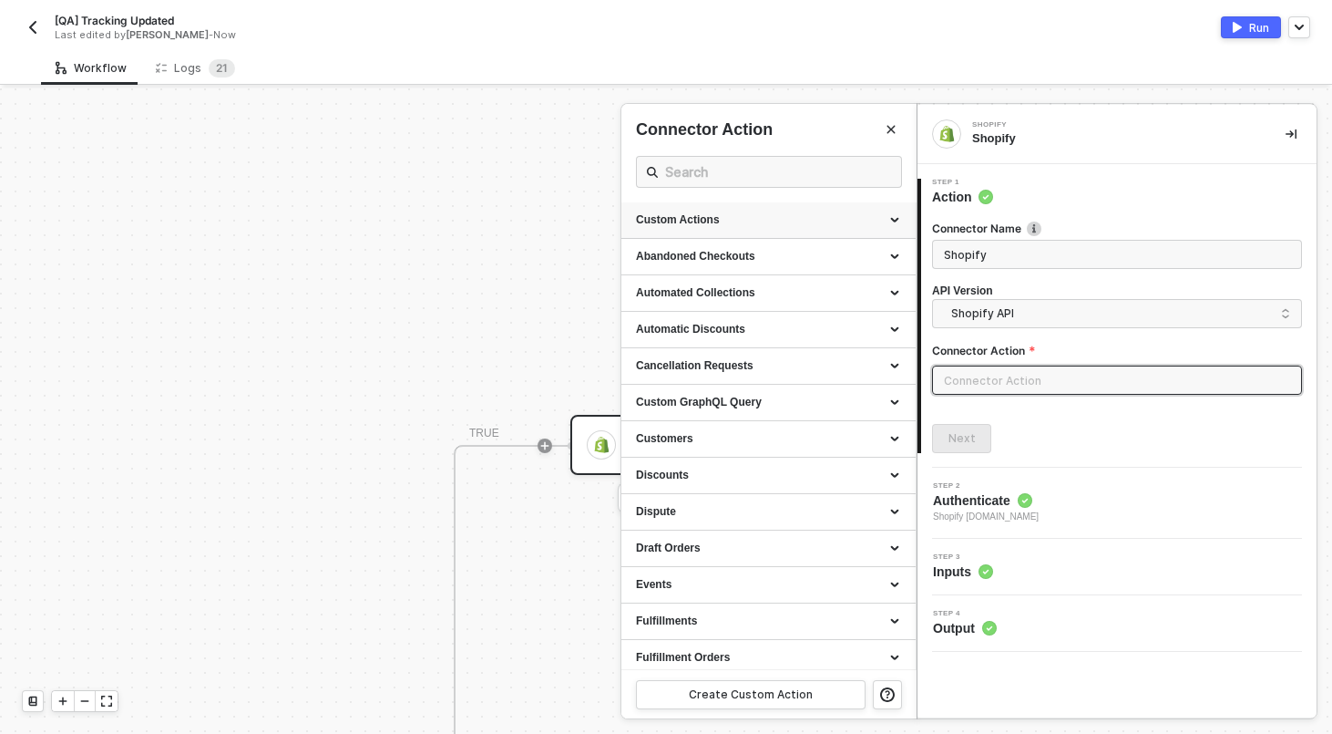
click at [817, 220] on div "Custom Actions" at bounding box center [768, 219] width 265 height 15
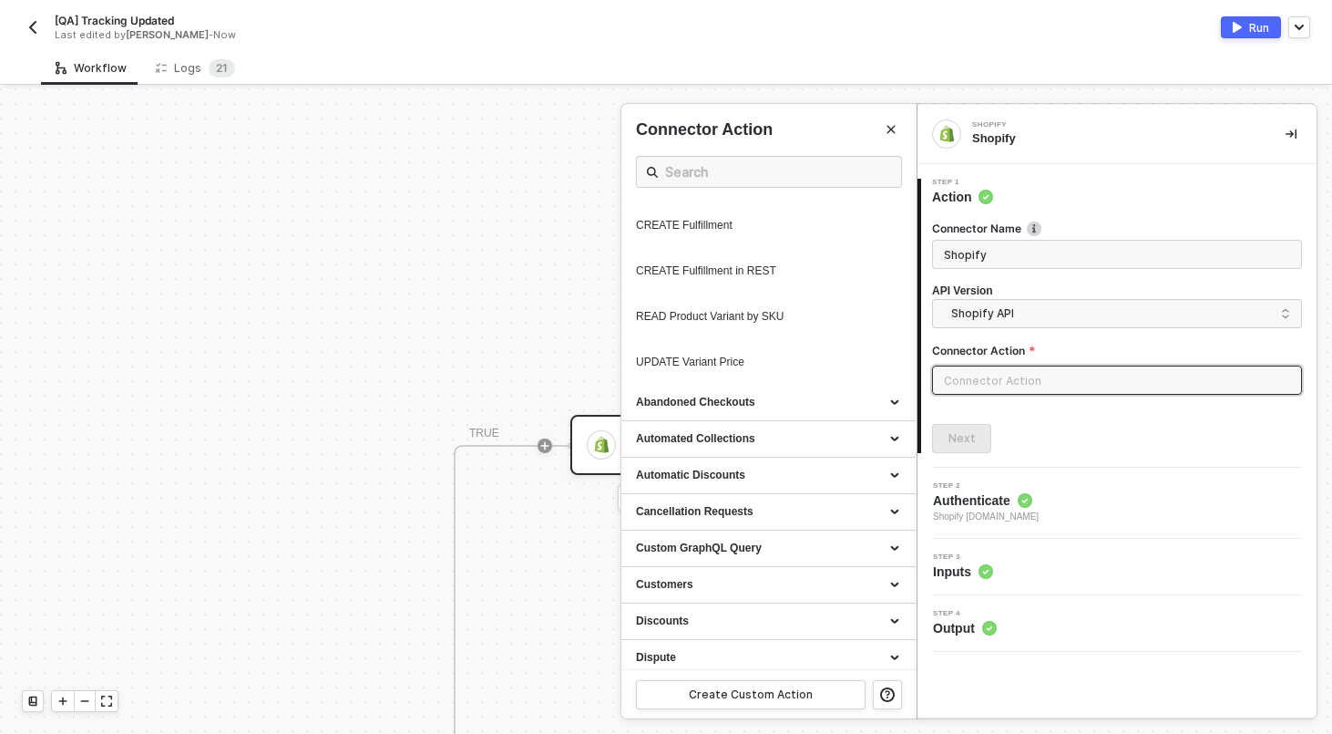
scroll to position [1083, 0]
click at [844, 325] on icon "icon-edit" at bounding box center [842, 320] width 9 height 10
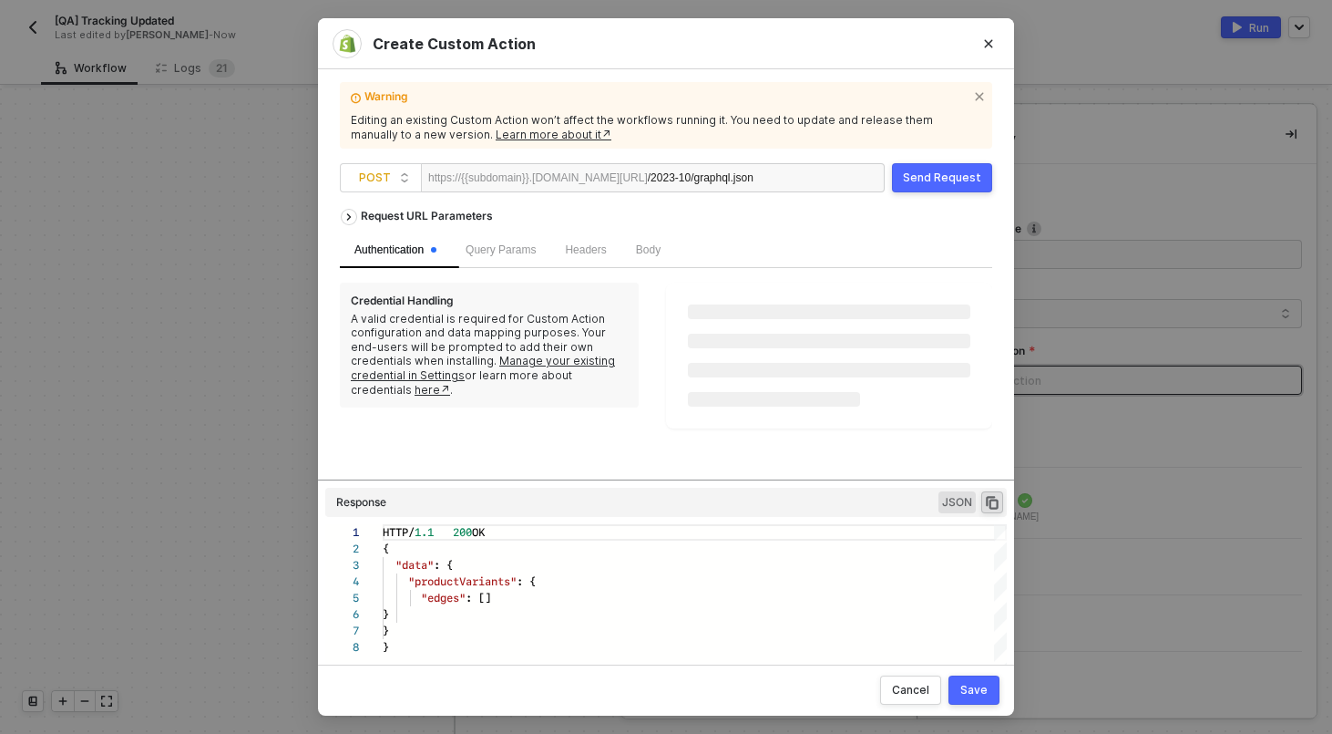
scroll to position [115, 0]
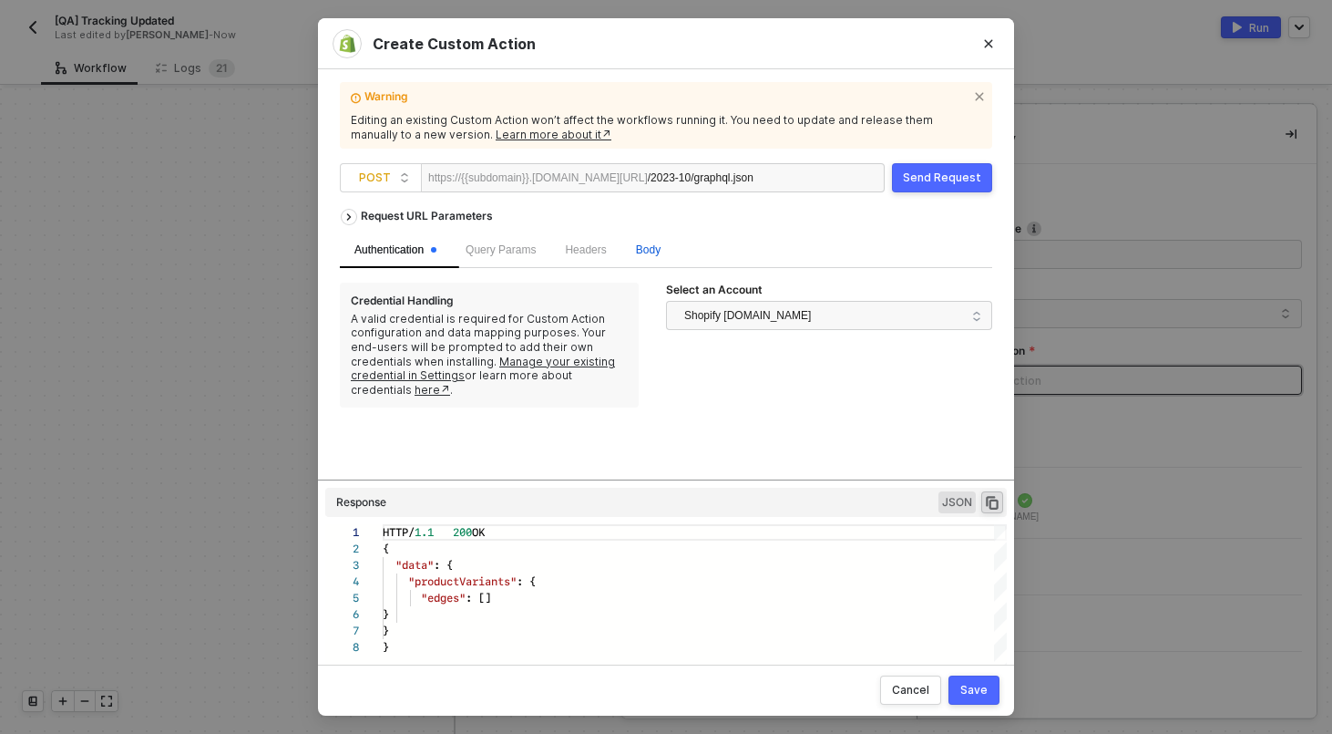
click at [656, 252] on span "Body" at bounding box center [648, 249] width 25 height 13
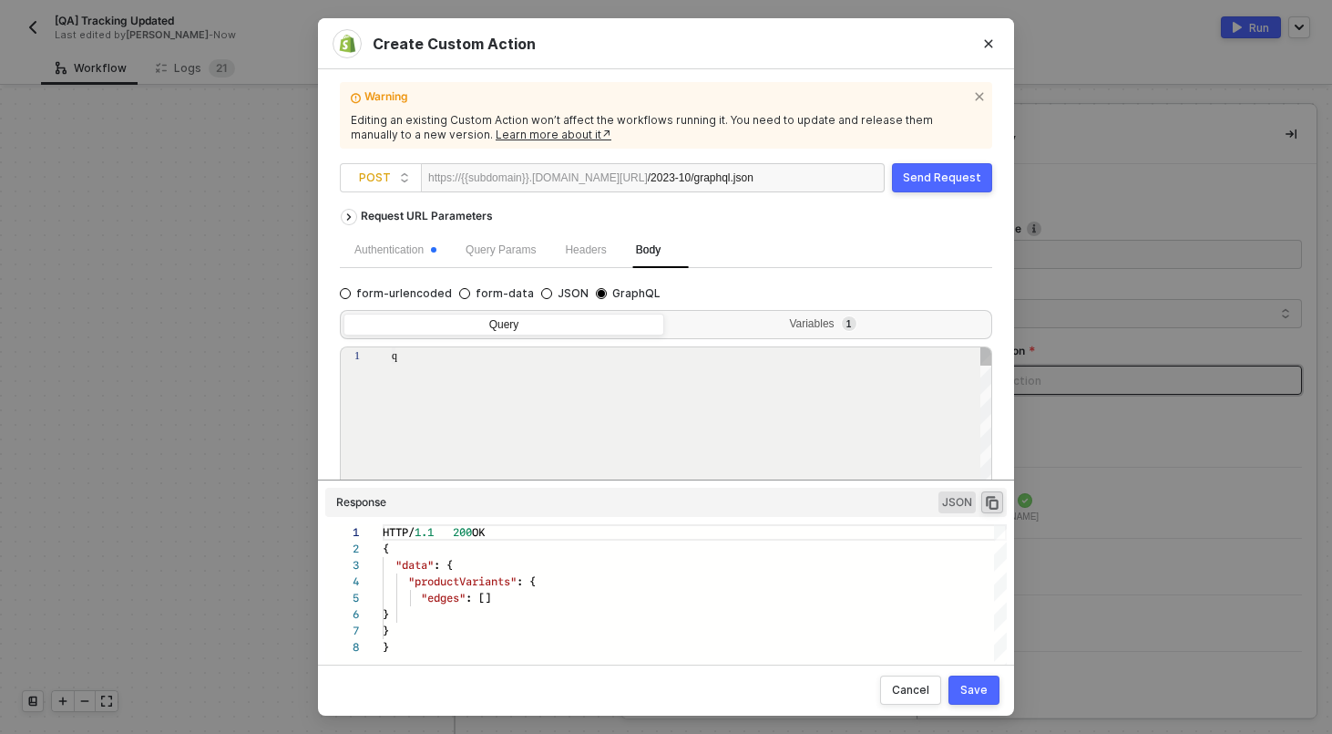
type textarea "query getVariantBySku($query: String!) { productVariants(first: 10, query: $que…"
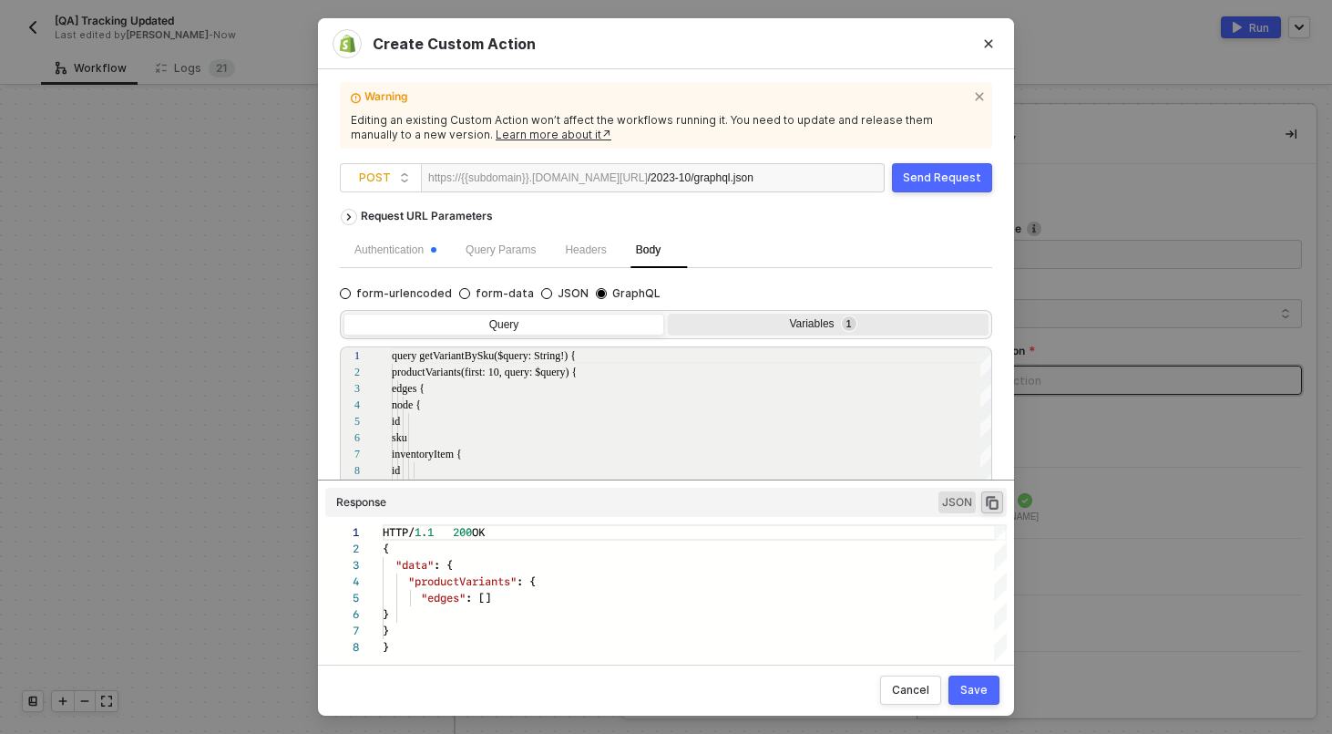
click at [783, 326] on div "Variables 1" at bounding box center [826, 324] width 297 height 15
click at [668, 314] on input "Variables 1" at bounding box center [668, 314] width 0 height 0
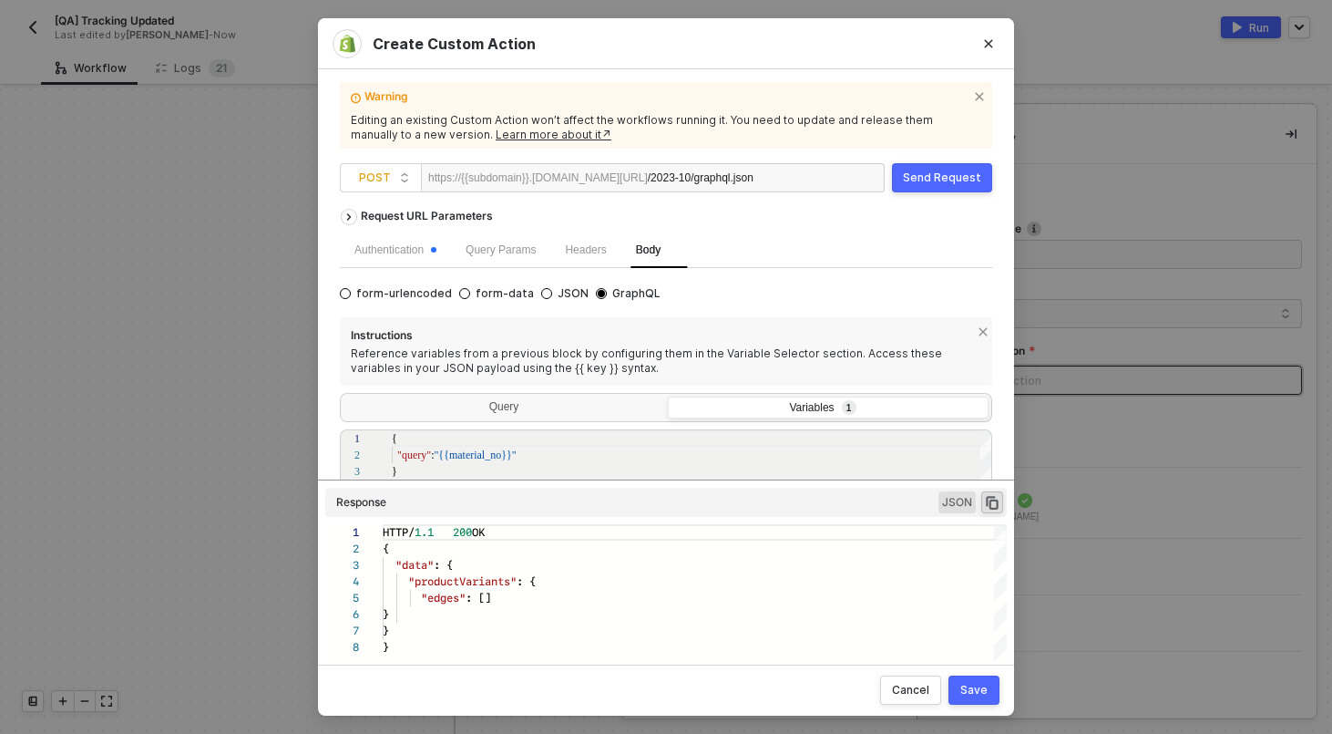
scroll to position [187, 0]
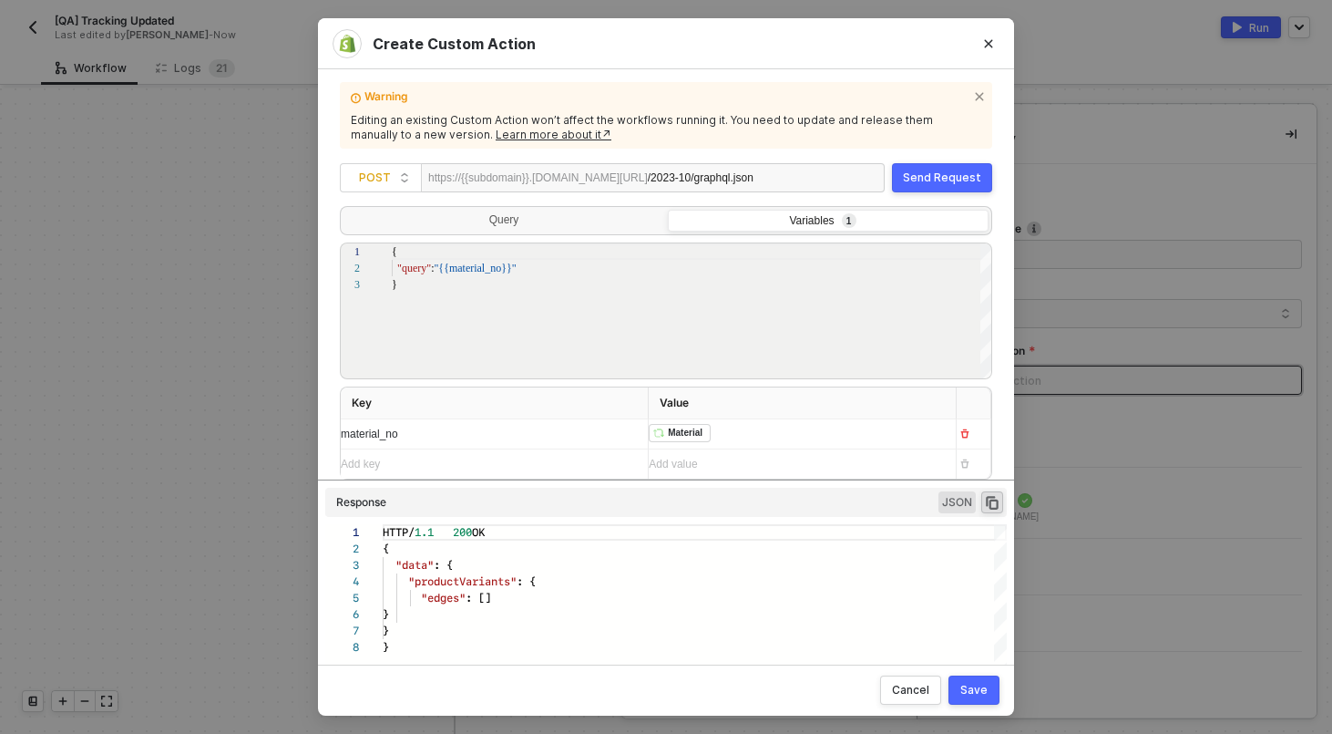
click at [909, 433] on div "﻿ ﻿ Material ﻿" at bounding box center [795, 433] width 293 height 29
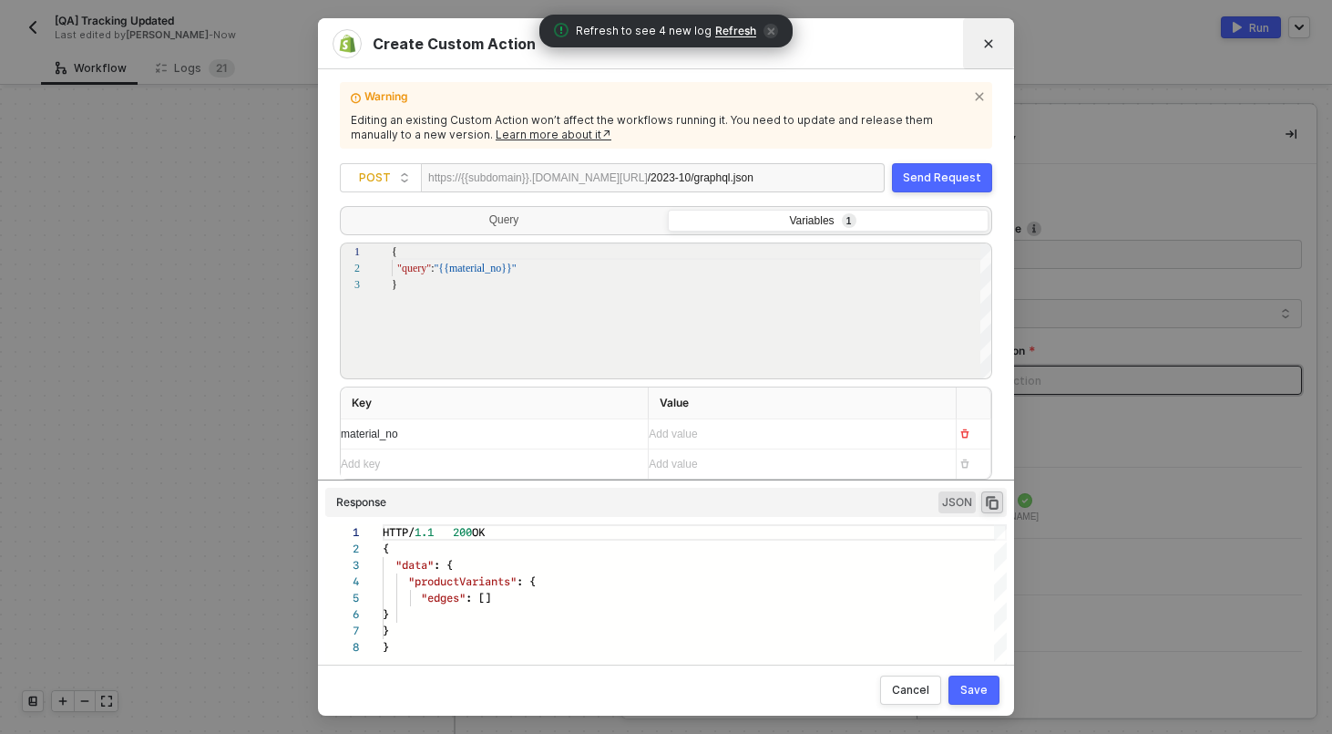
click at [992, 48] on icon "Close" at bounding box center [988, 43] width 11 height 11
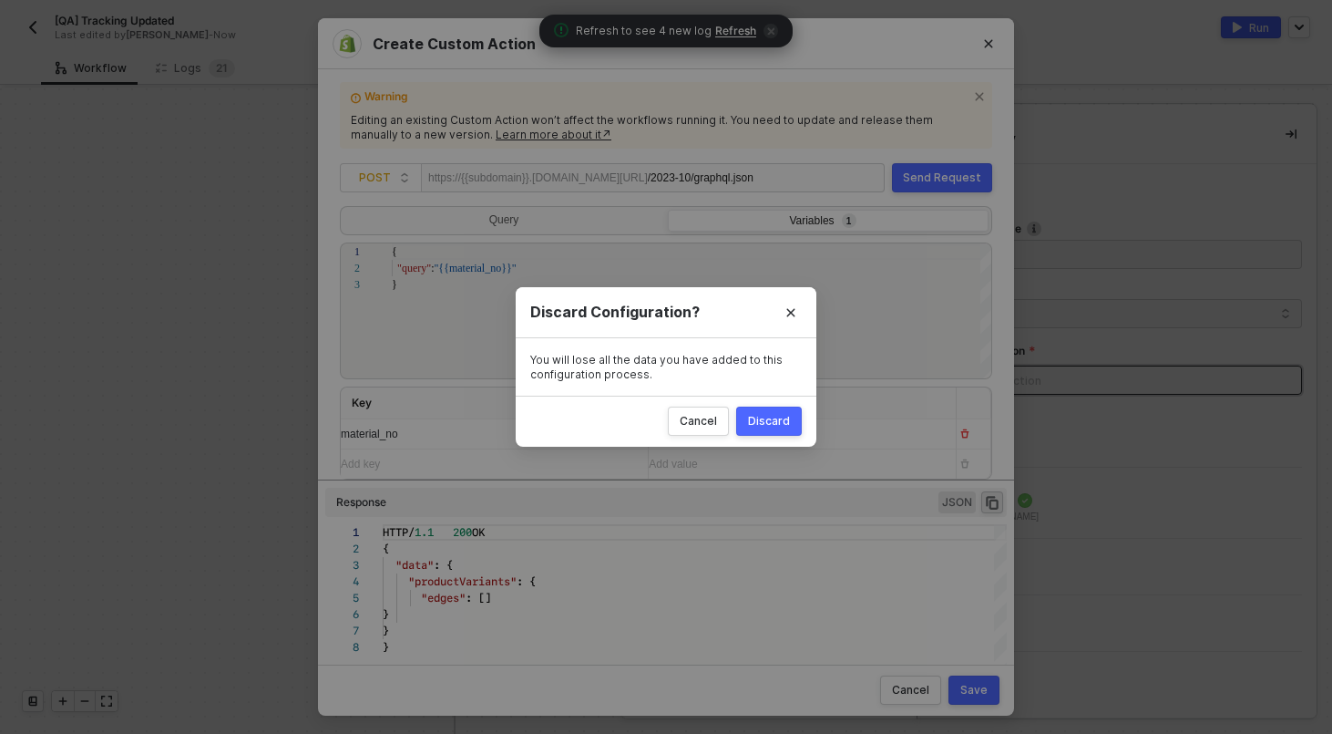
click at [774, 428] on div "Discard" at bounding box center [769, 421] width 42 height 15
radio input "true"
radio input "false"
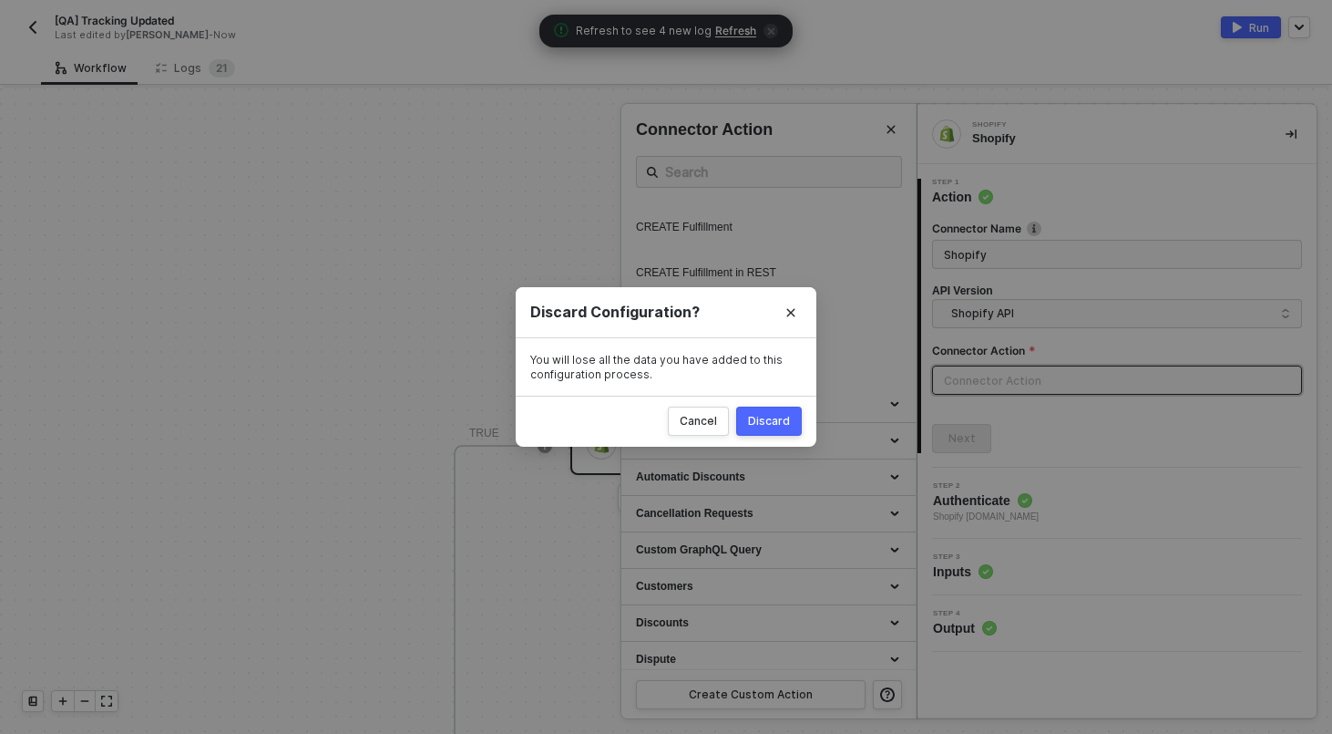
scroll to position [0, 0]
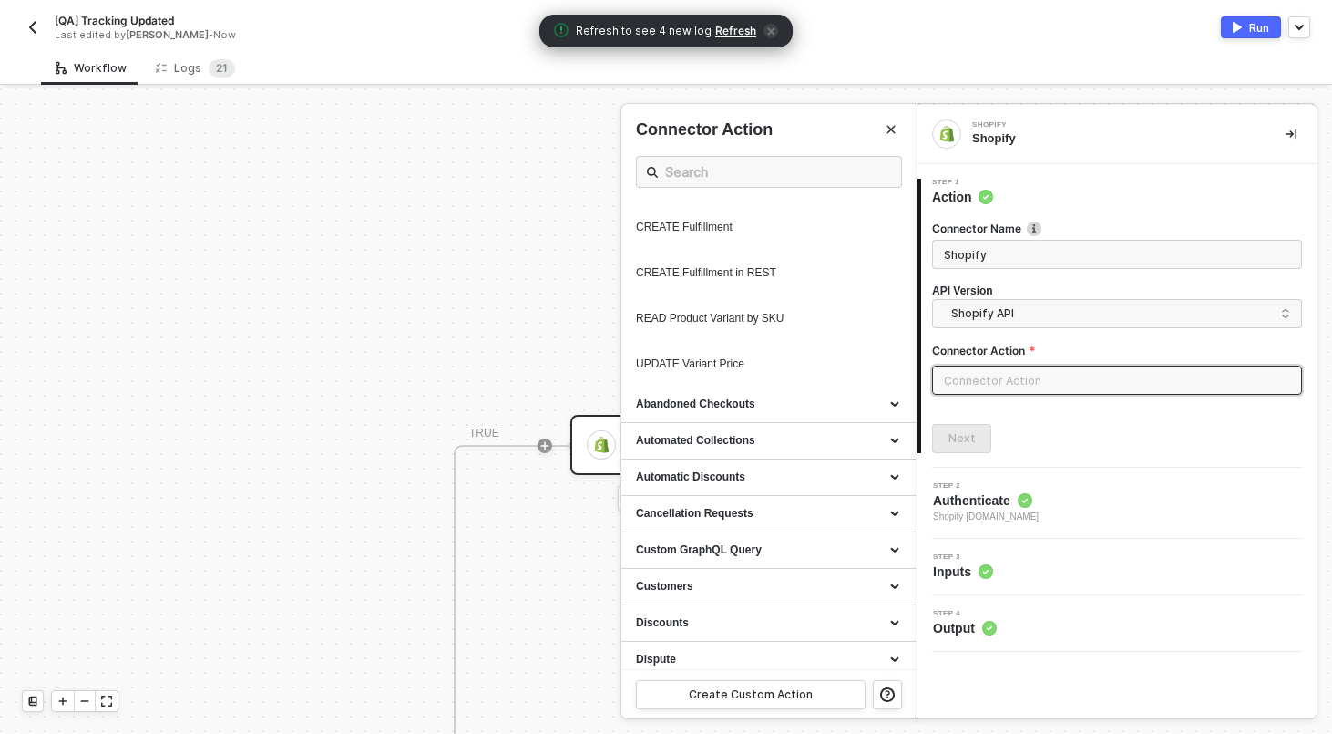
click at [35, 30] on img "button" at bounding box center [33, 27] width 15 height 15
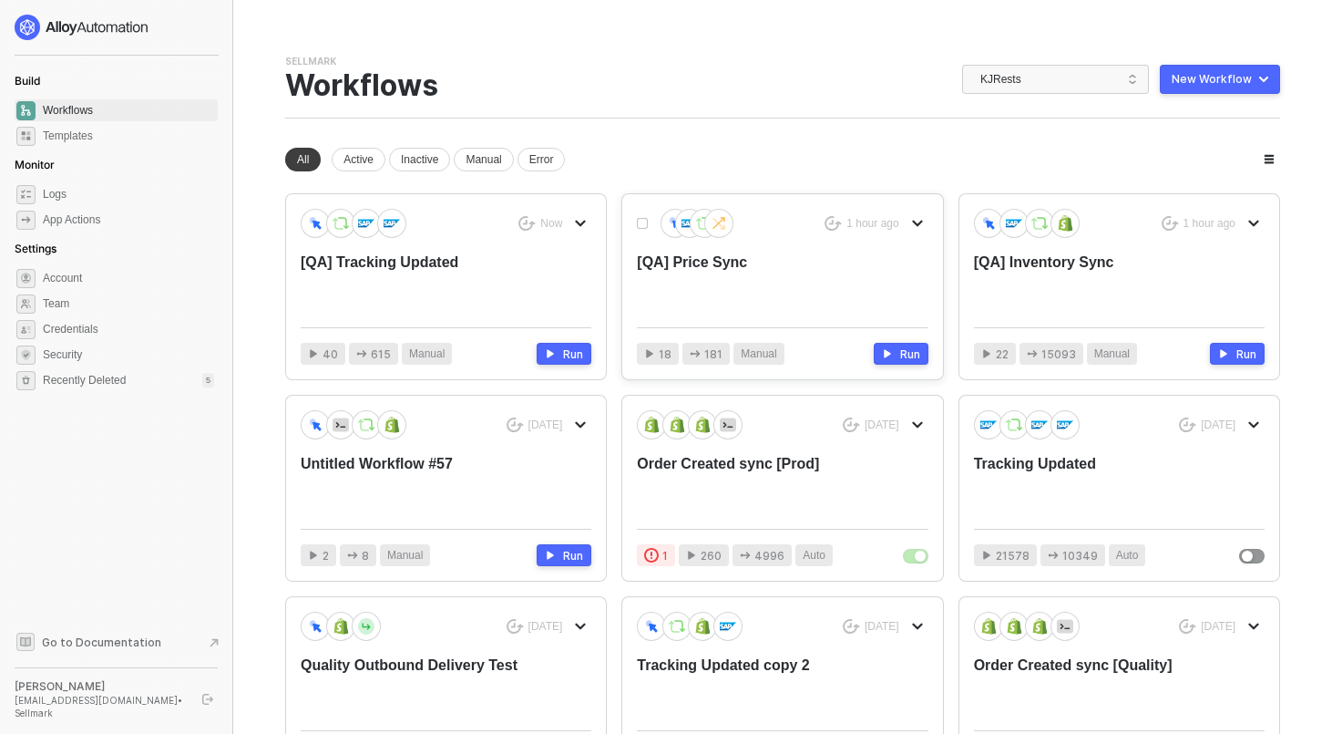
click at [716, 261] on div "[QA] Price Sync" at bounding box center [753, 282] width 232 height 60
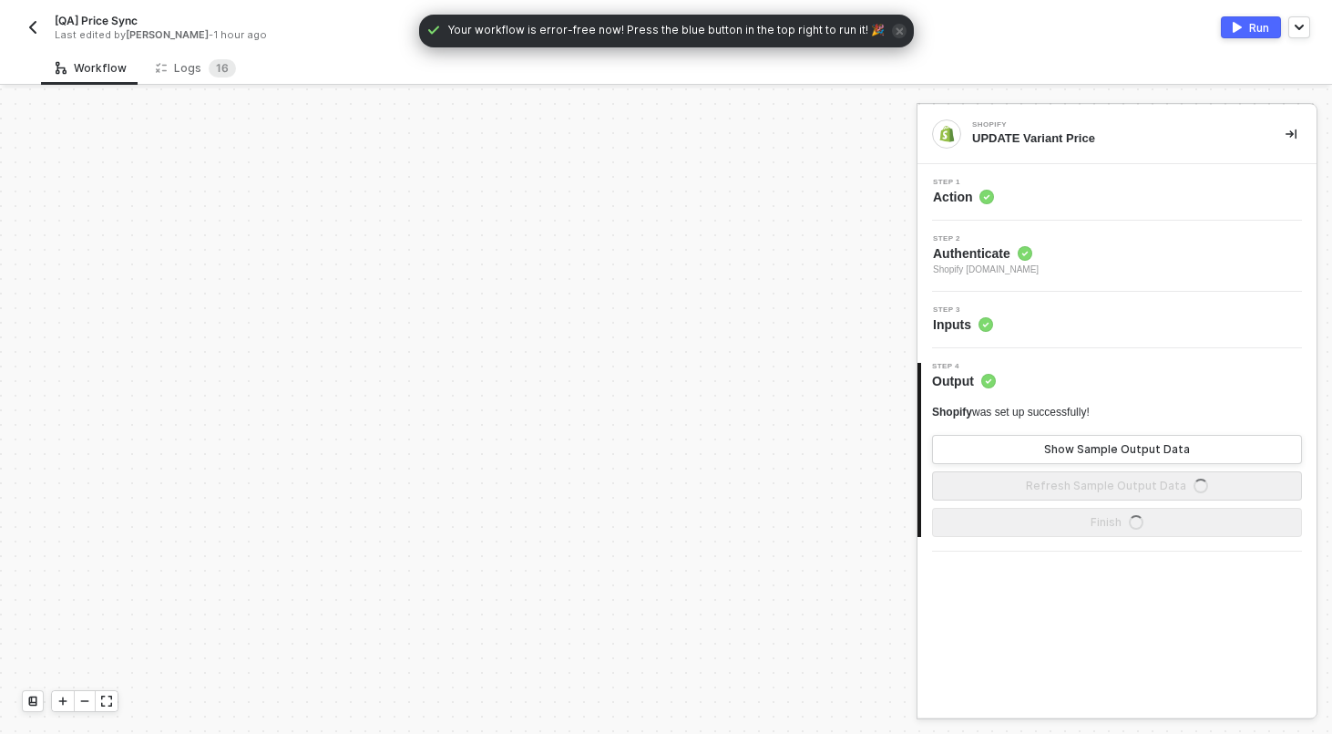
scroll to position [525, 0]
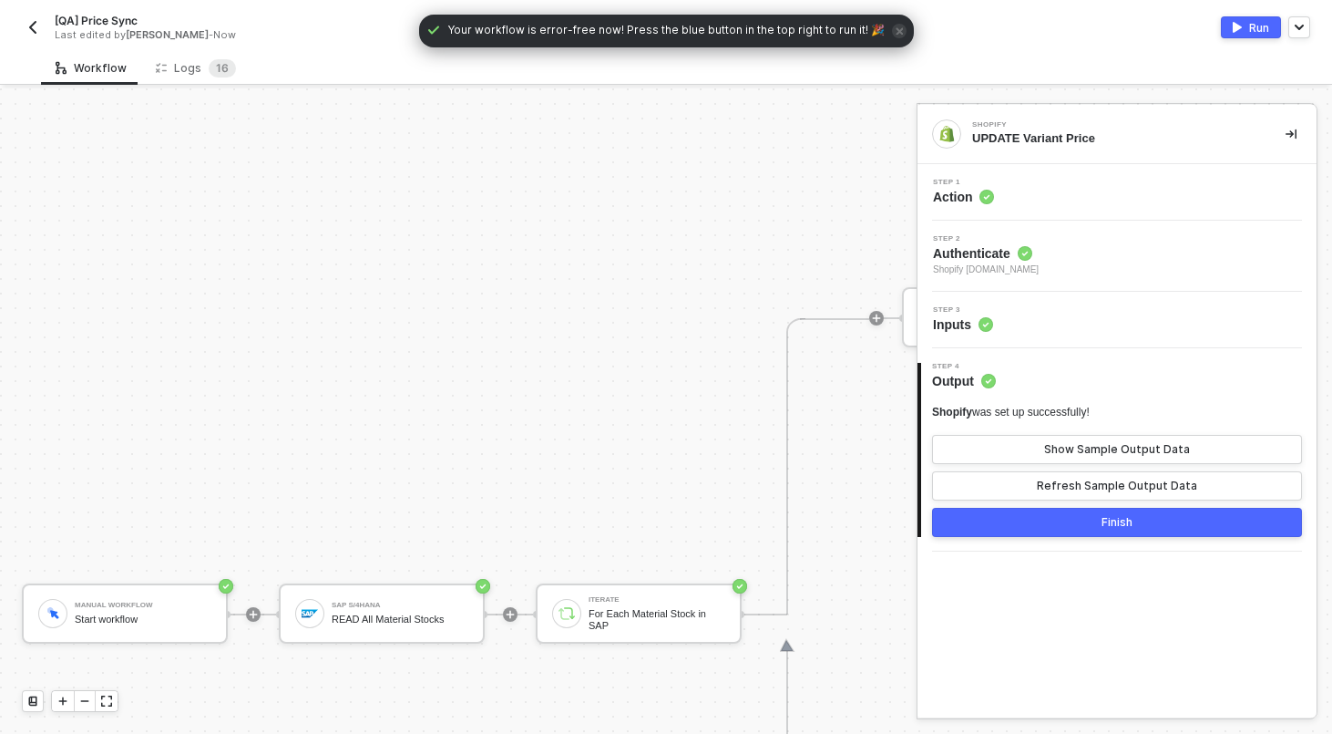
click at [1111, 528] on div "Finish" at bounding box center [1117, 522] width 31 height 15
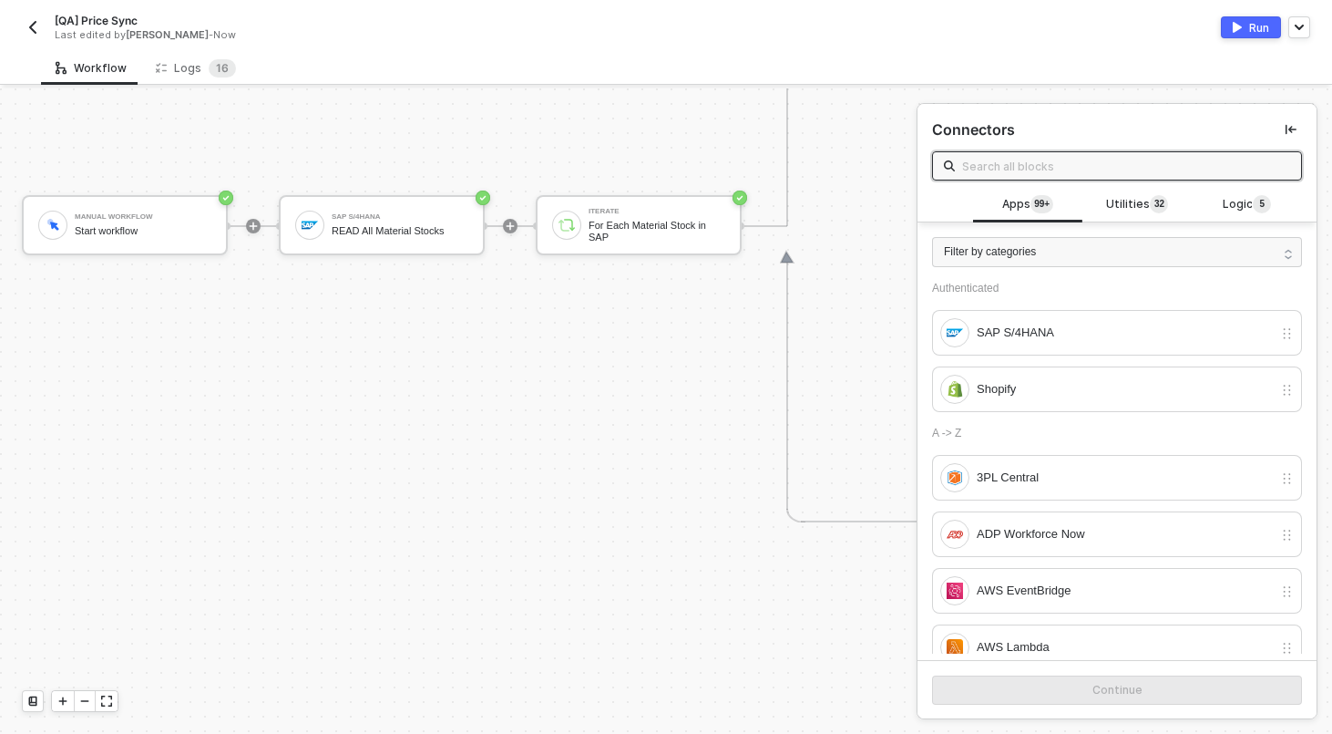
scroll to position [811, 0]
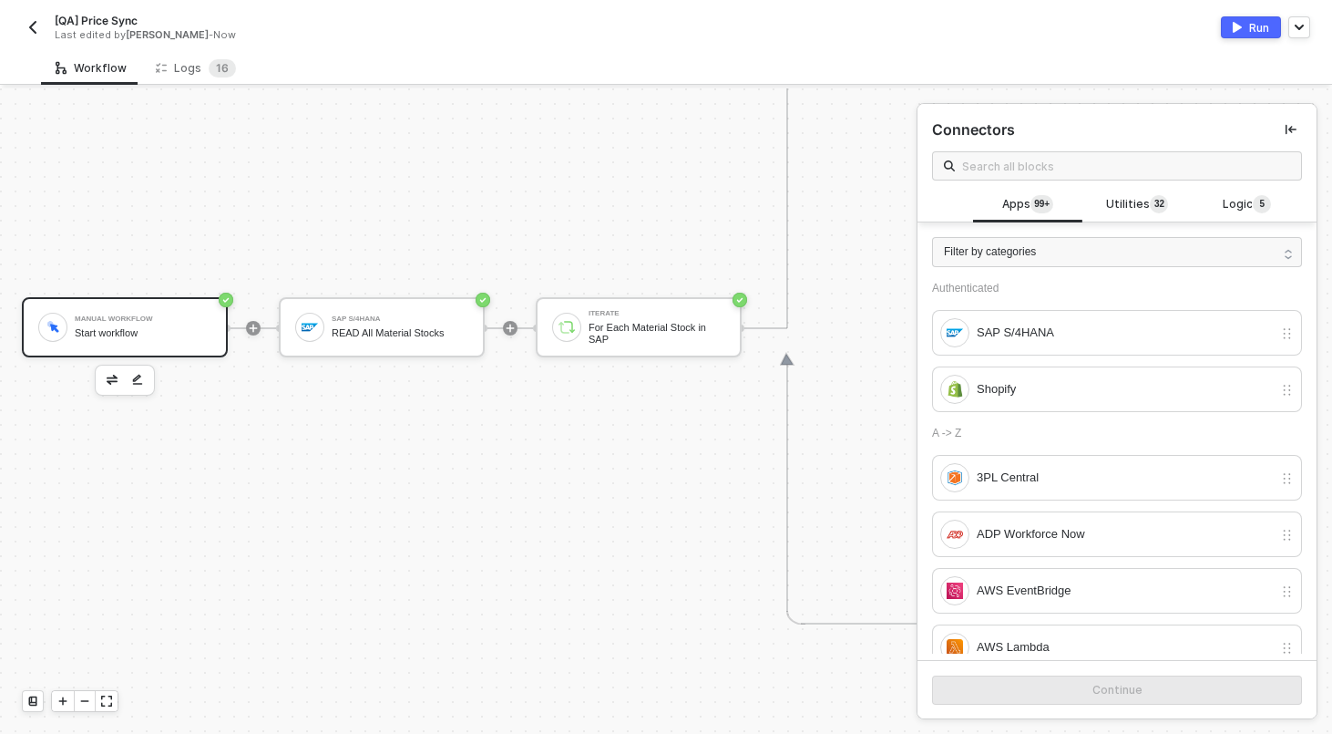
click at [101, 317] on div "Manual Workflow" at bounding box center [143, 318] width 137 height 7
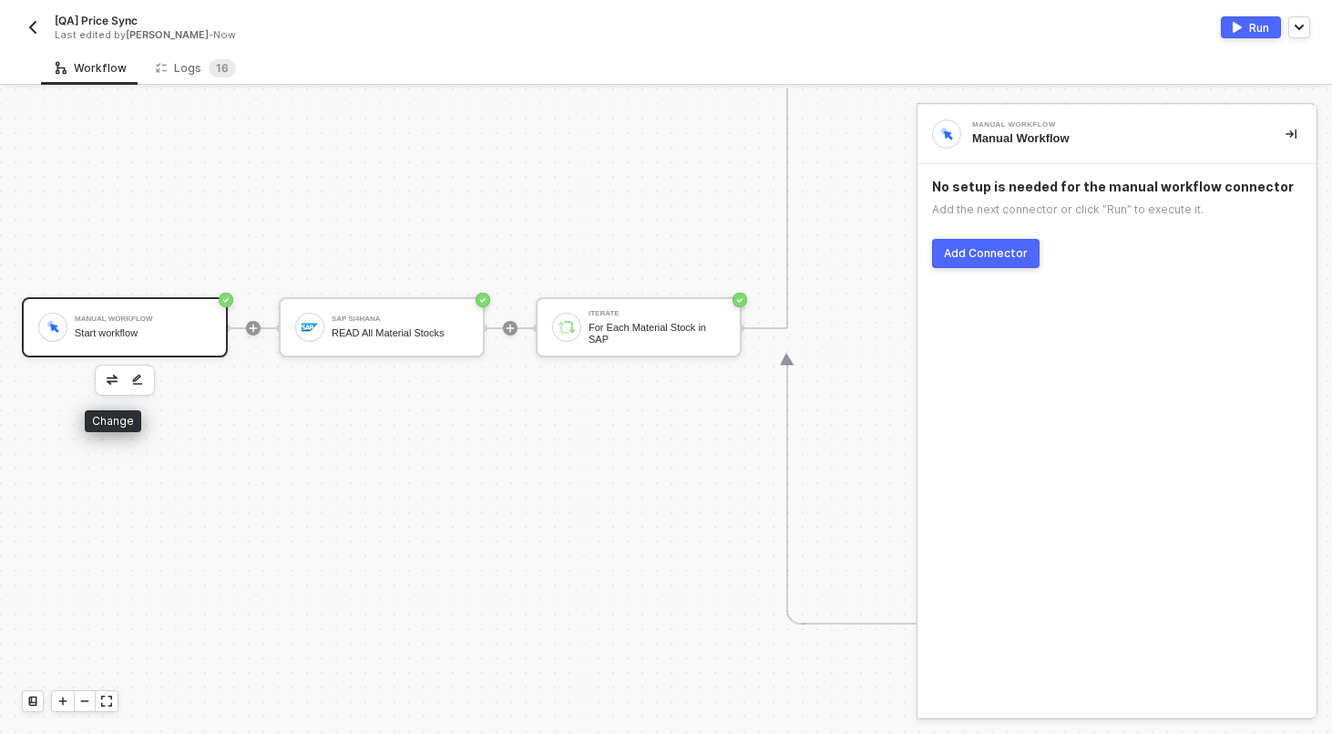
click at [109, 375] on img "button" at bounding box center [112, 379] width 11 height 9
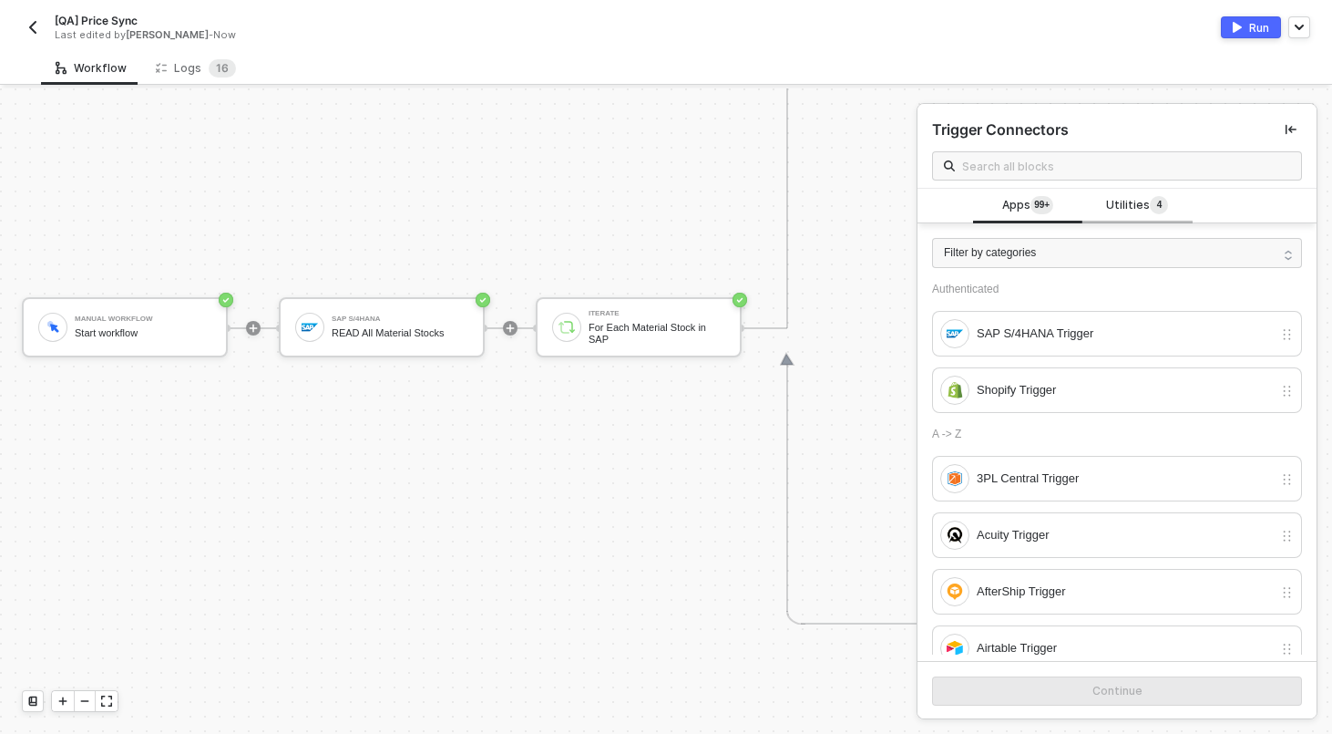
click at [1130, 211] on span "Utilities 4" at bounding box center [1137, 206] width 62 height 20
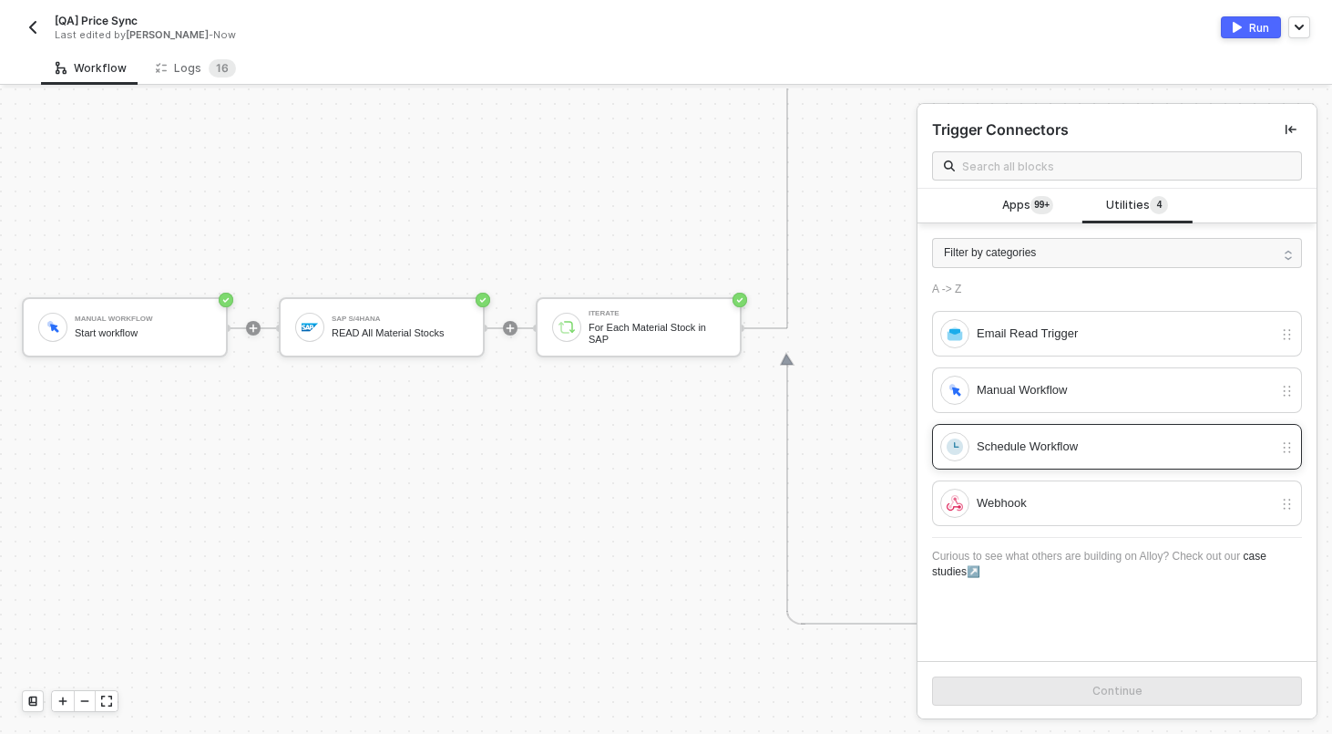
click at [1033, 447] on div "Schedule Workflow" at bounding box center [1125, 447] width 296 height 20
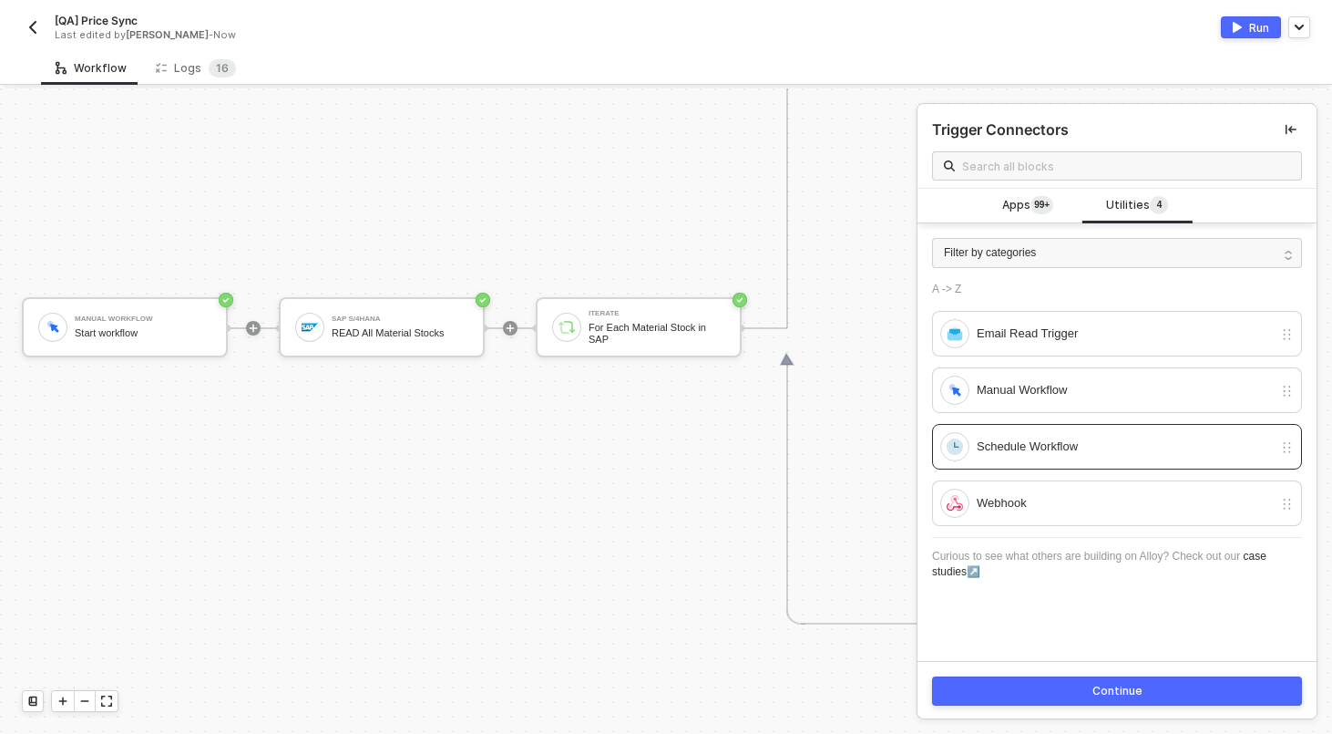
click at [1099, 697] on div "Continue" at bounding box center [1118, 691] width 50 height 15
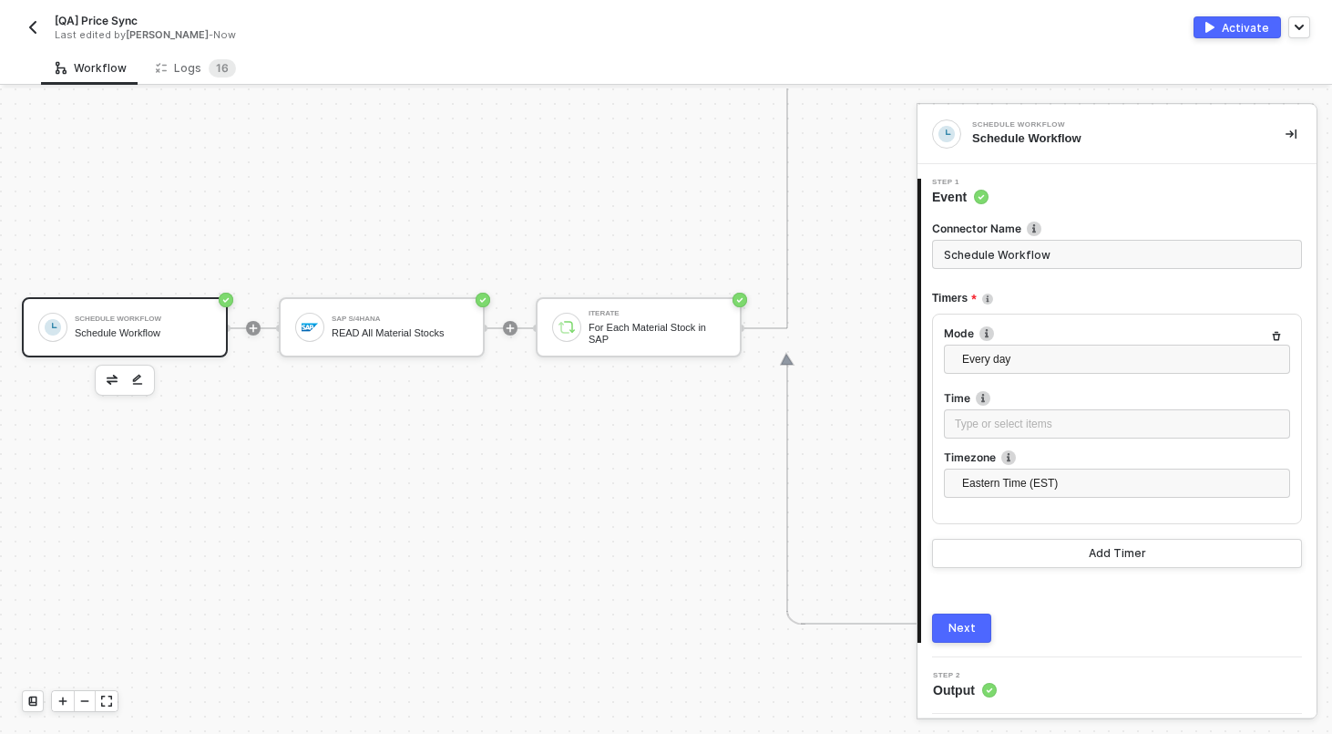
click at [1090, 258] on input "Schedule Workflow" at bounding box center [1117, 254] width 370 height 29
click at [1081, 429] on div "Type or select items ﻿" at bounding box center [1117, 424] width 324 height 17
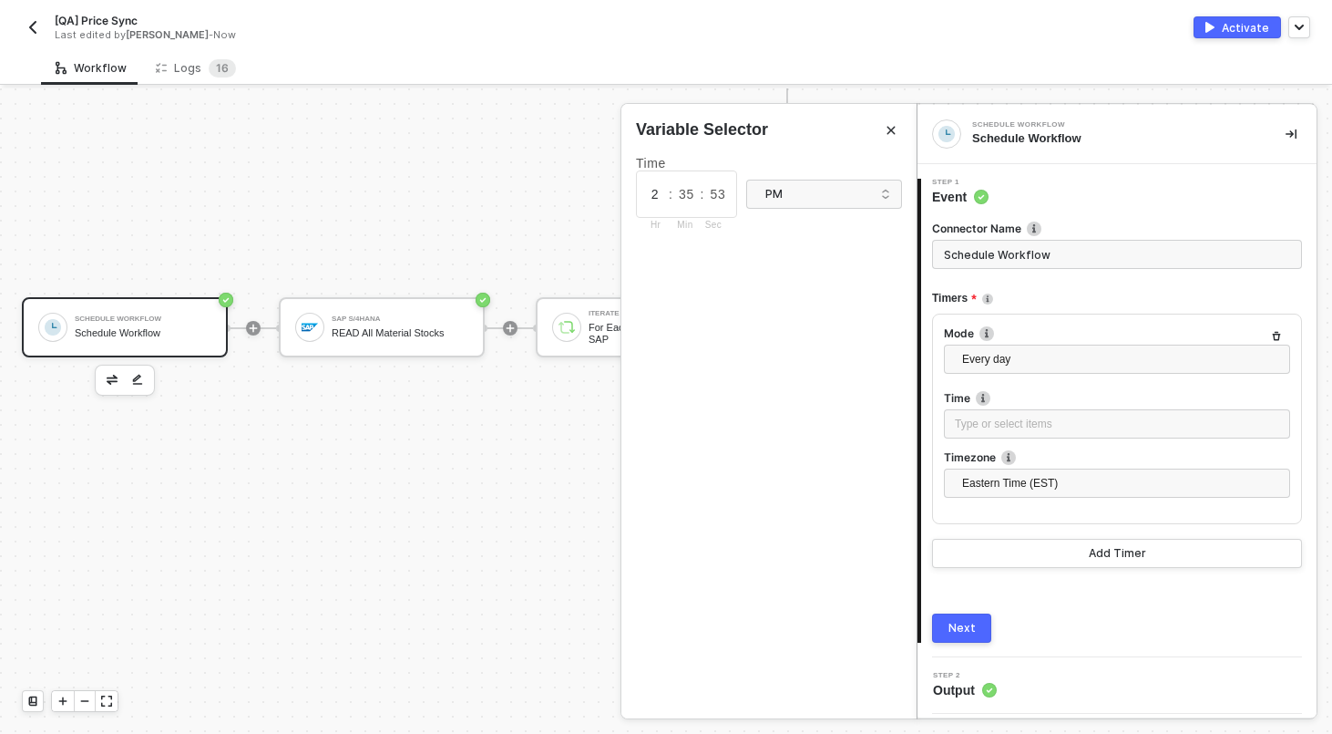
click at [657, 200] on input "2" at bounding box center [655, 194] width 27 height 20
type input "12"
type input "00"
type input "01"
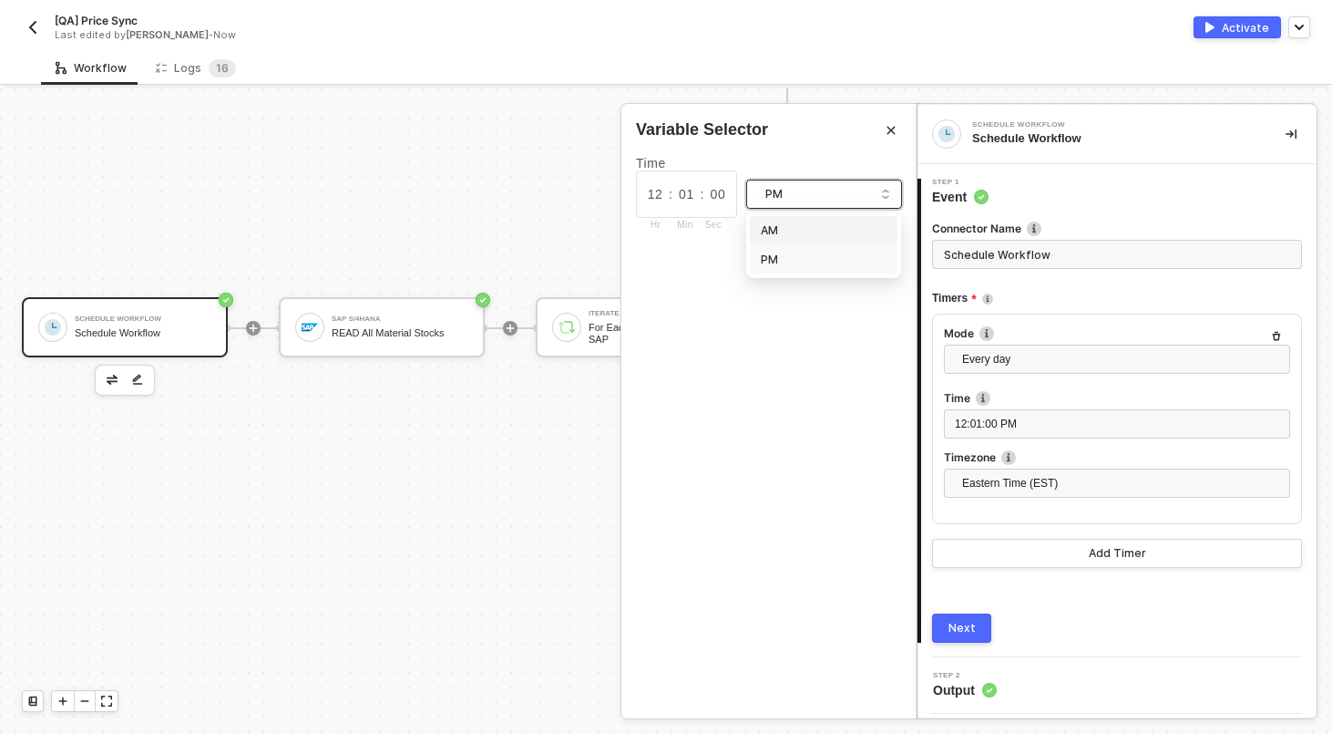
click at [859, 240] on div "AM" at bounding box center [824, 231] width 126 height 20
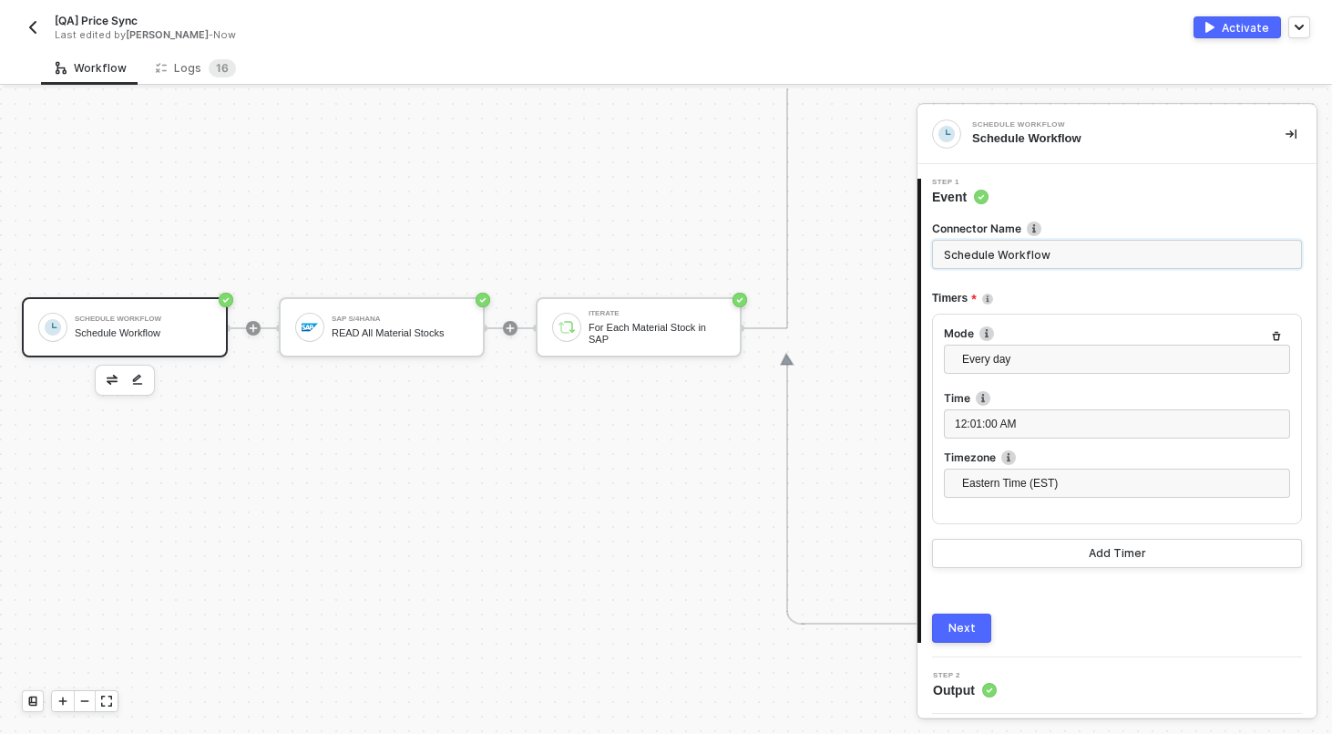
click at [1000, 252] on input "Schedule Workflow" at bounding box center [1117, 254] width 370 height 29
type input "Run at 12:01 AM Everyday"
click at [968, 632] on div "Next" at bounding box center [962, 628] width 27 height 15
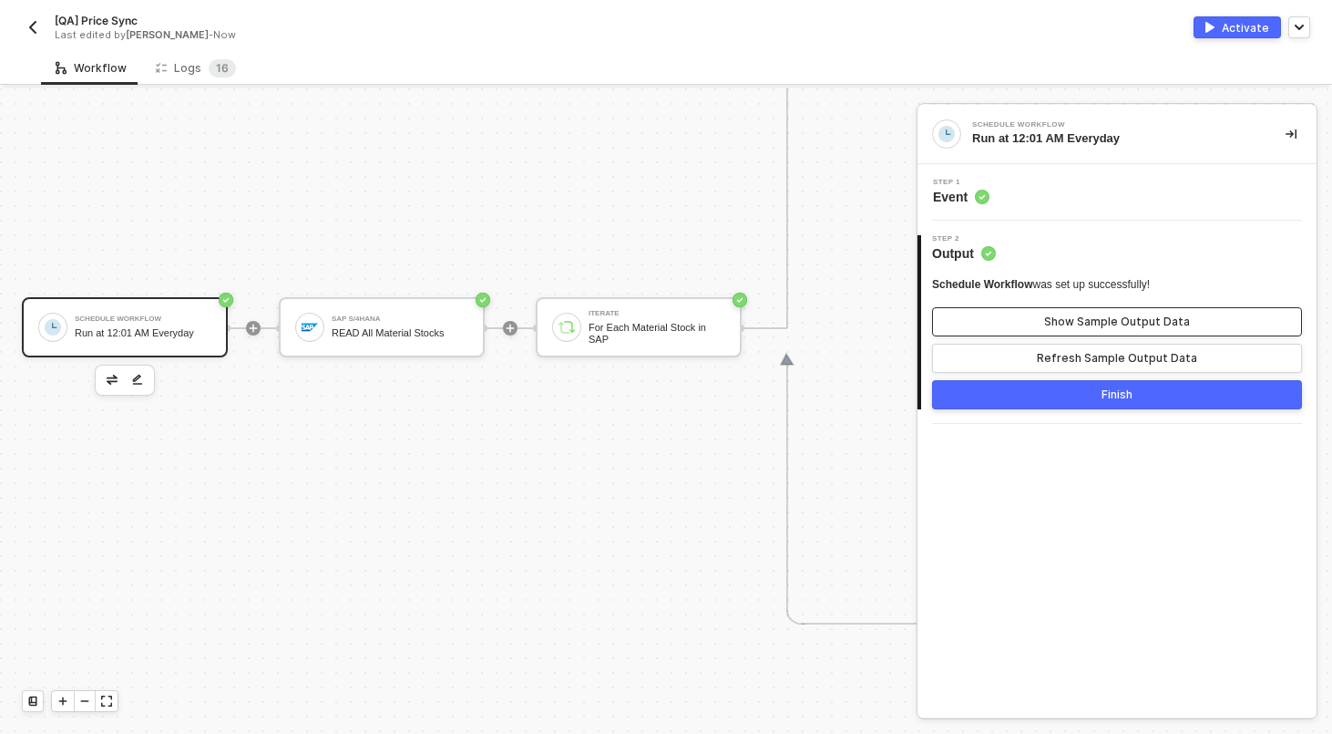
click at [1058, 323] on div "Show Sample Output Data" at bounding box center [1117, 321] width 146 height 15
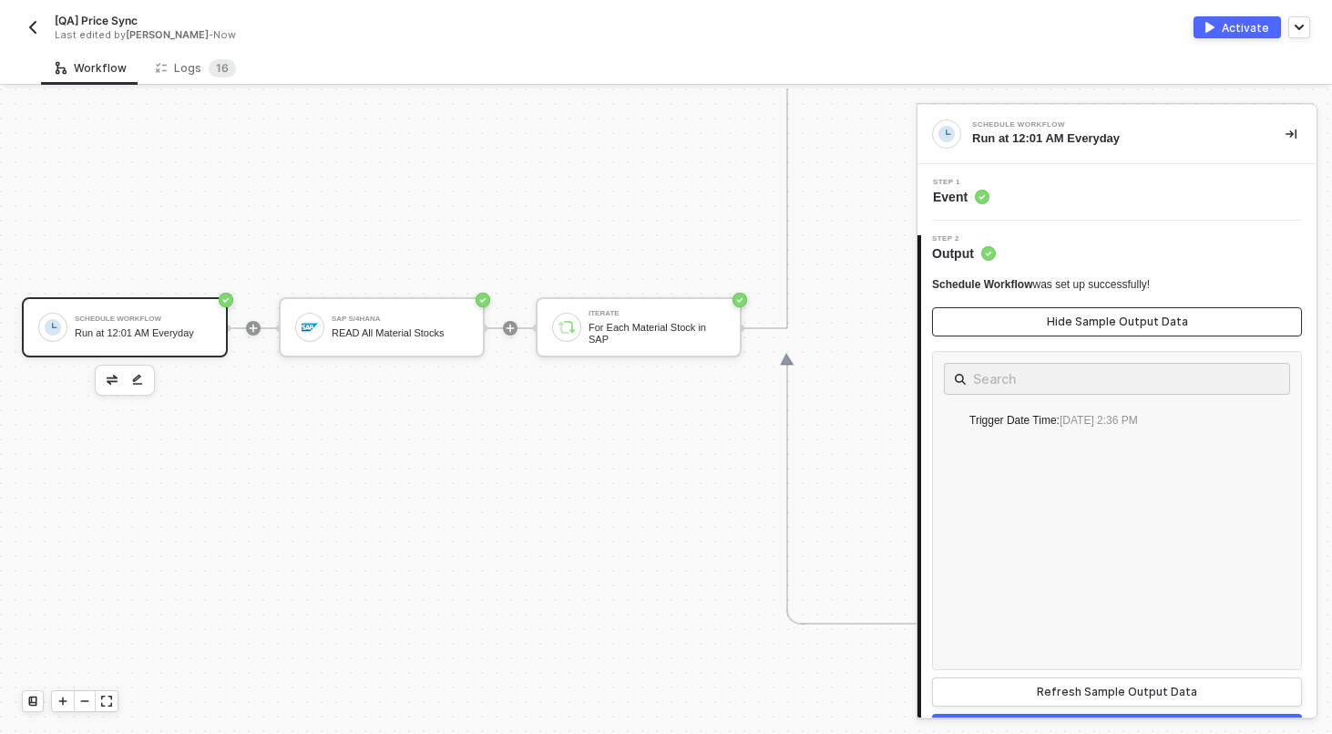
click at [1057, 322] on div "Hide Sample Output Data" at bounding box center [1117, 321] width 141 height 15
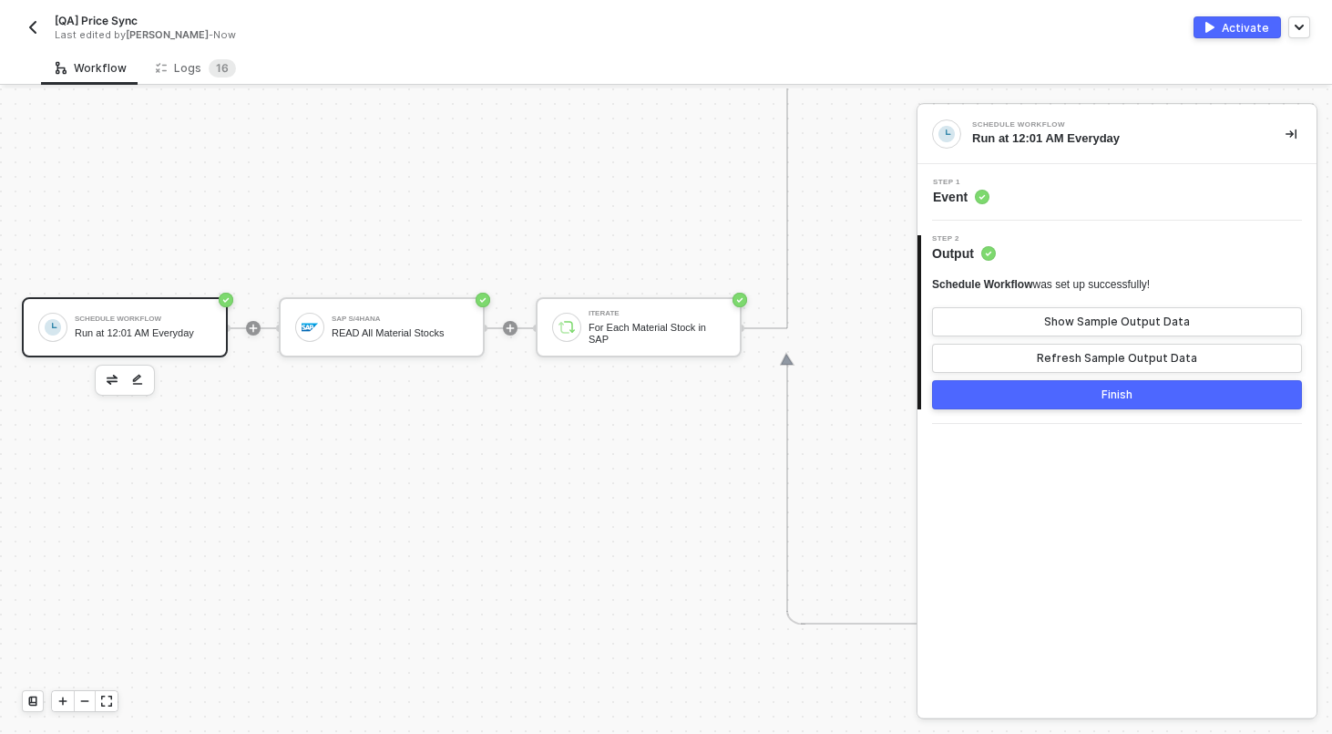
click at [1066, 390] on button "Finish" at bounding box center [1117, 394] width 370 height 29
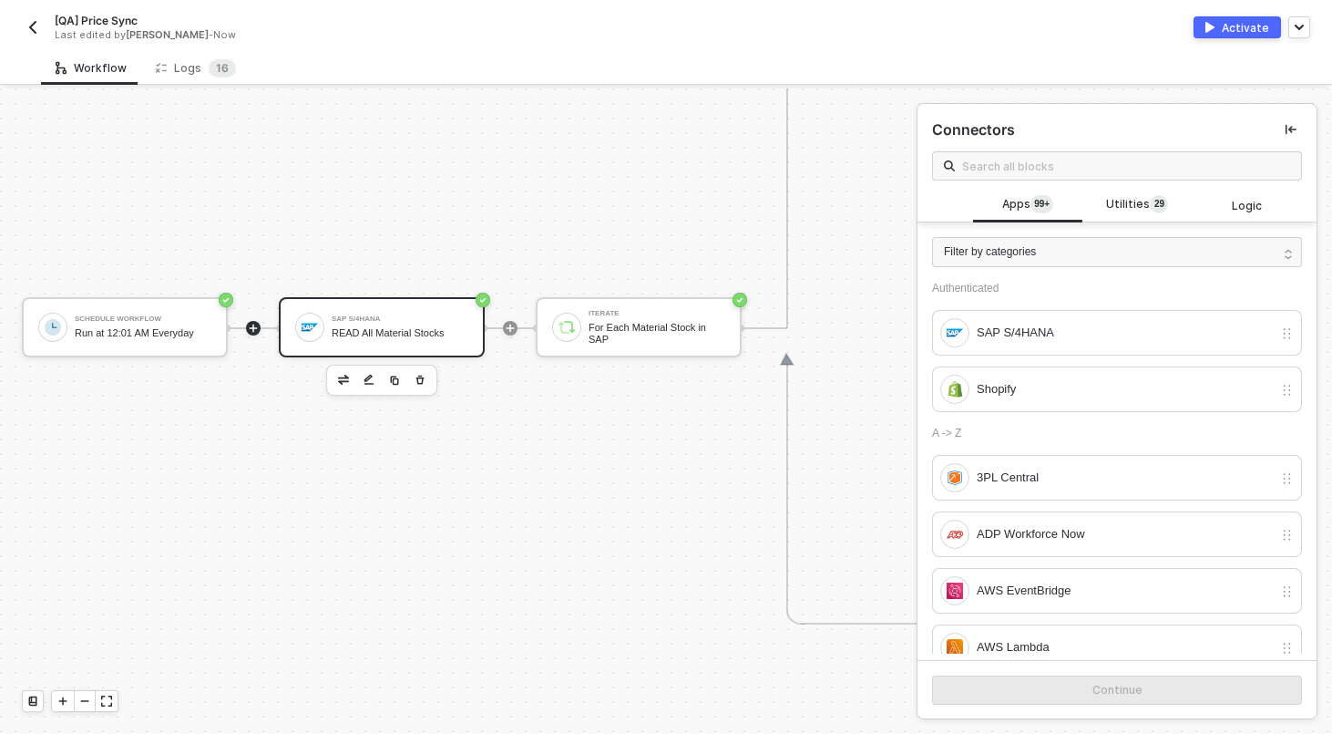
click at [367, 315] on div "SAP S/4HANA" at bounding box center [400, 318] width 137 height 7
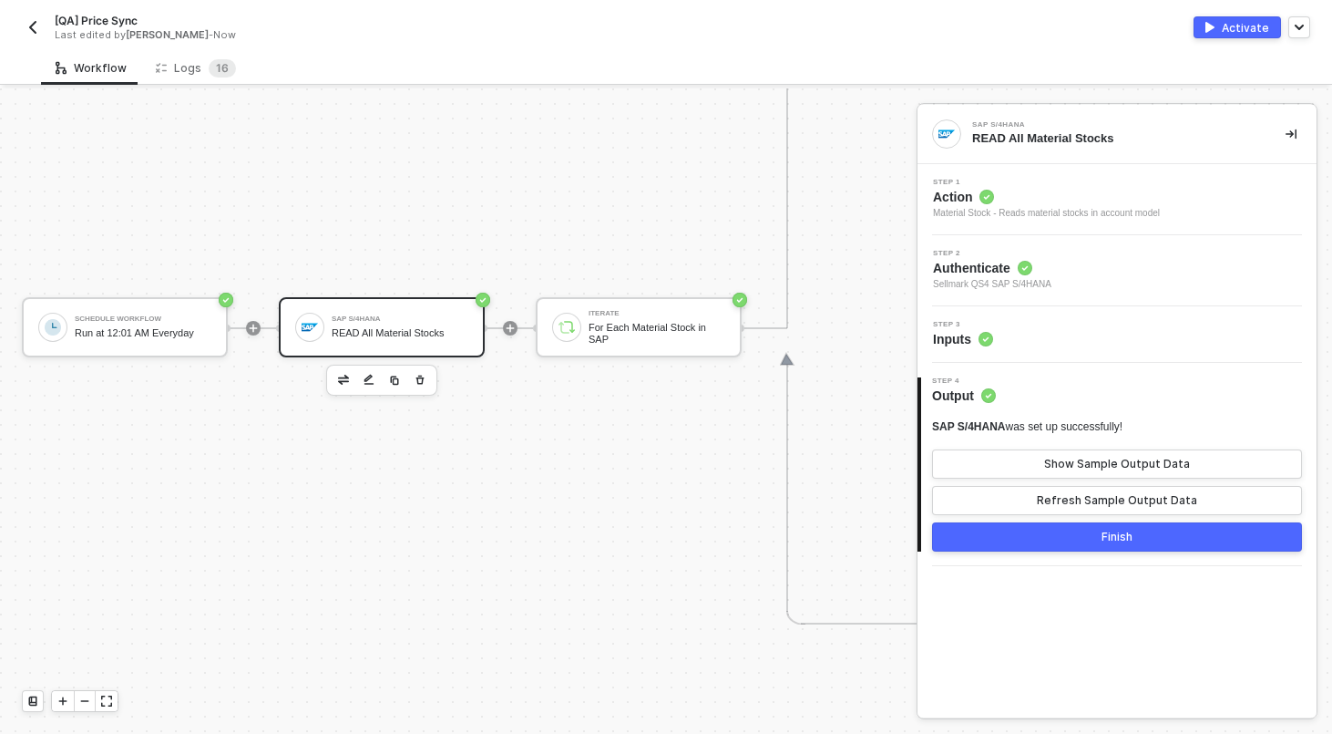
click at [1103, 272] on div "Step 2 Authenticate Sellmark QS4 SAP S/4HANA" at bounding box center [1119, 271] width 395 height 42
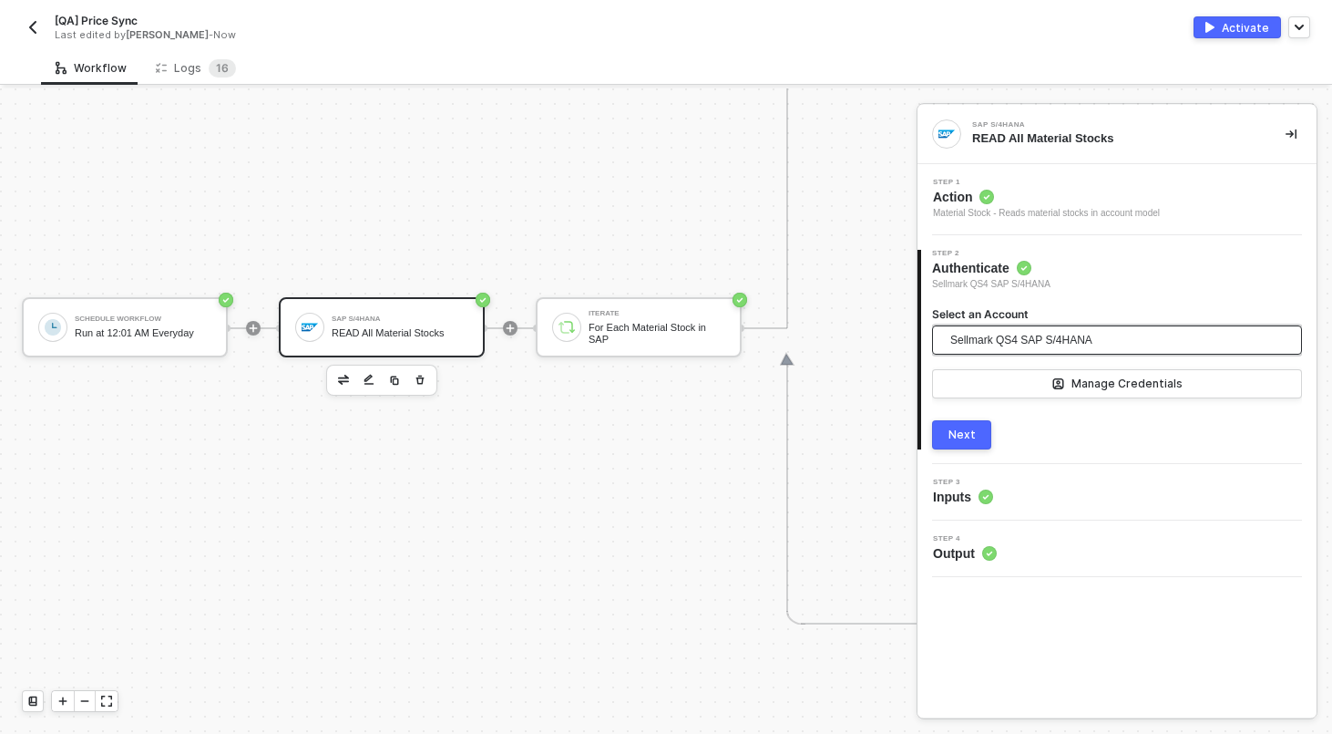
click at [1041, 343] on span "Sellmark QS4 SAP S/4HANA" at bounding box center [1022, 339] width 142 height 27
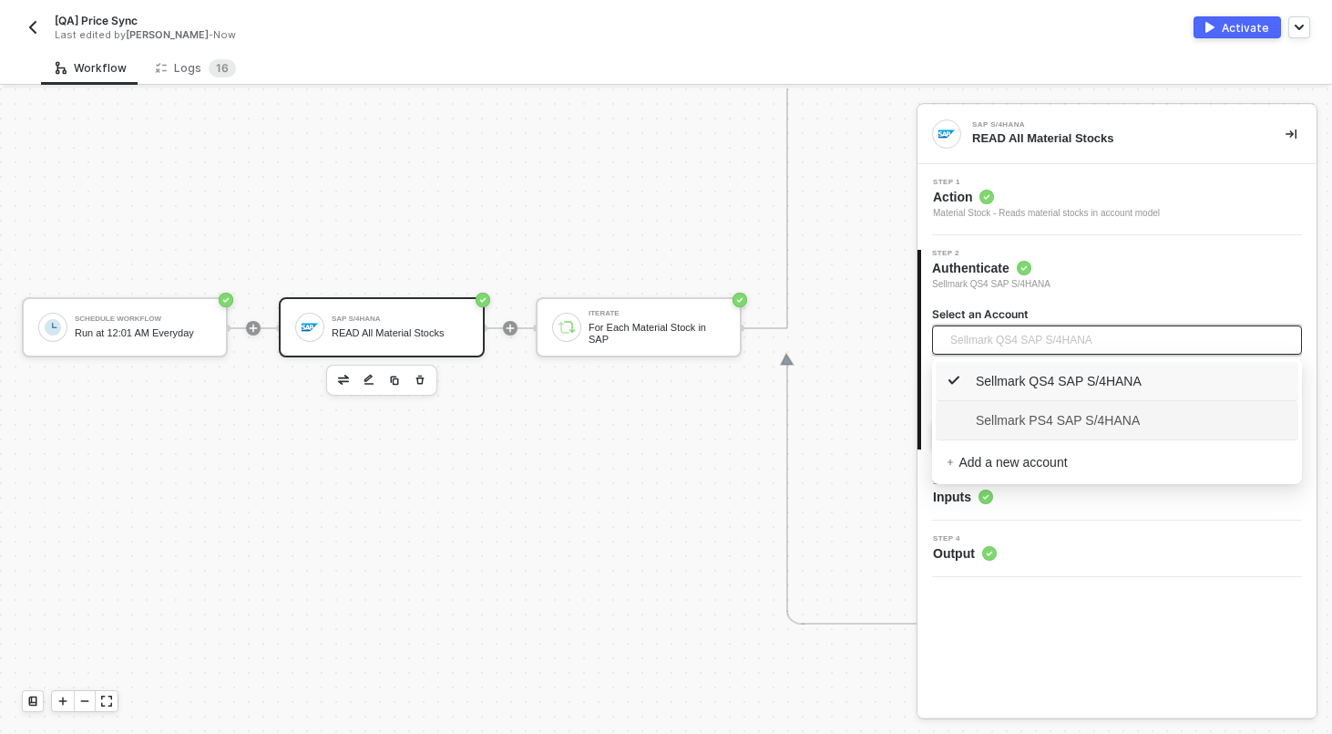
click at [1032, 424] on span "Sellmark PS4 SAP S/4HANA" at bounding box center [1043, 420] width 193 height 20
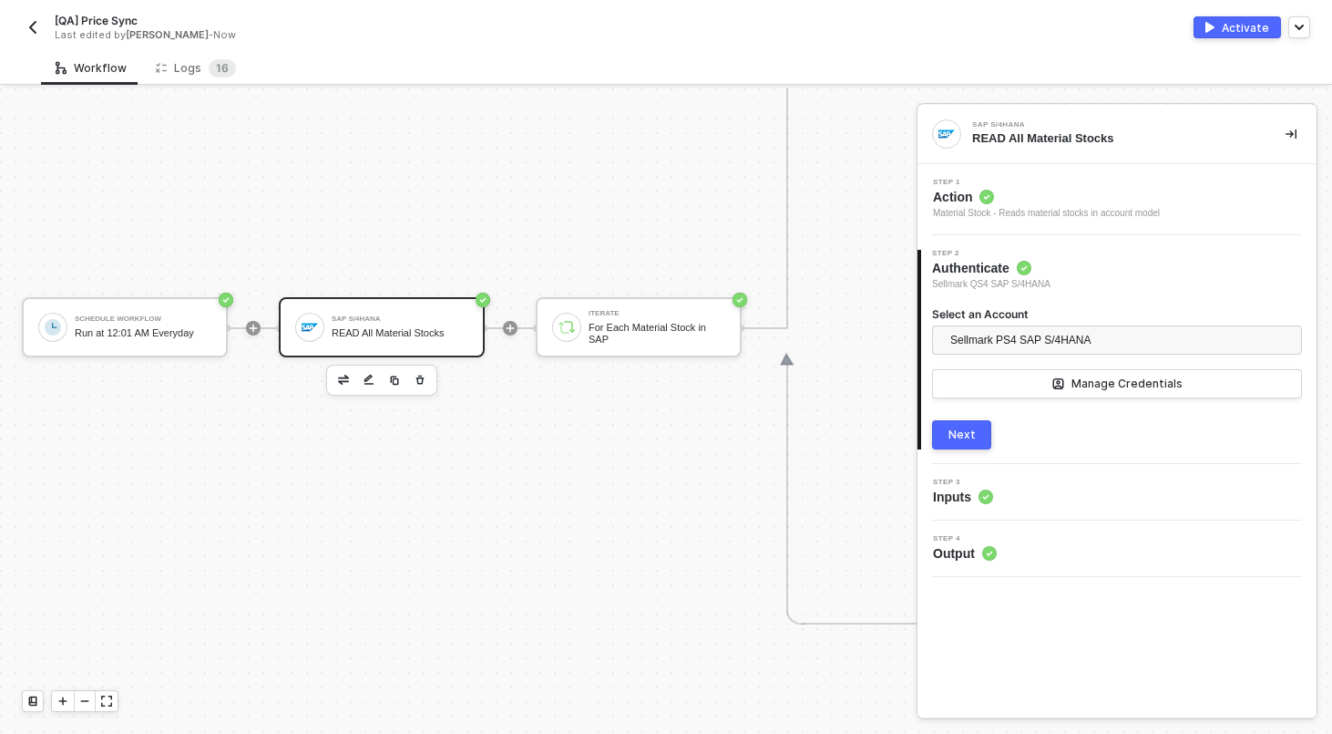
click at [976, 427] on button "Next" at bounding box center [961, 434] width 59 height 29
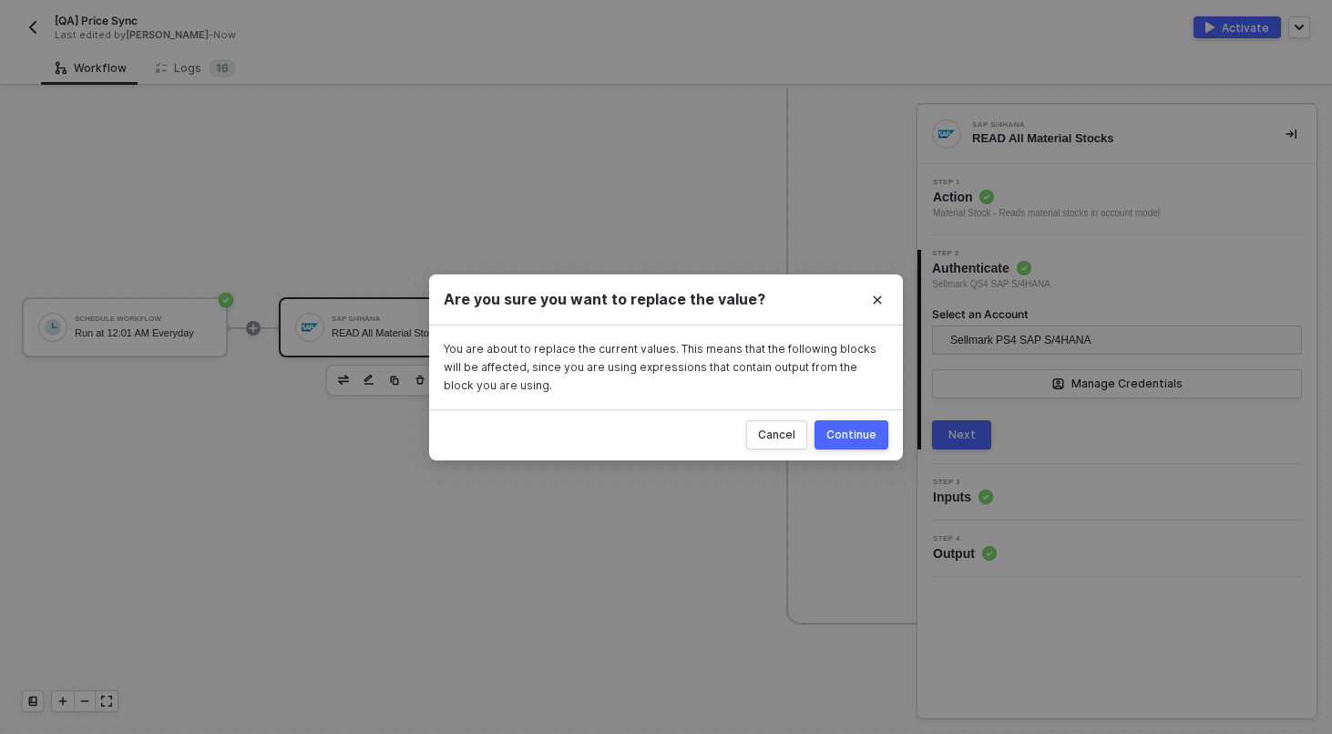
click at [862, 433] on div "Continue" at bounding box center [852, 434] width 50 height 15
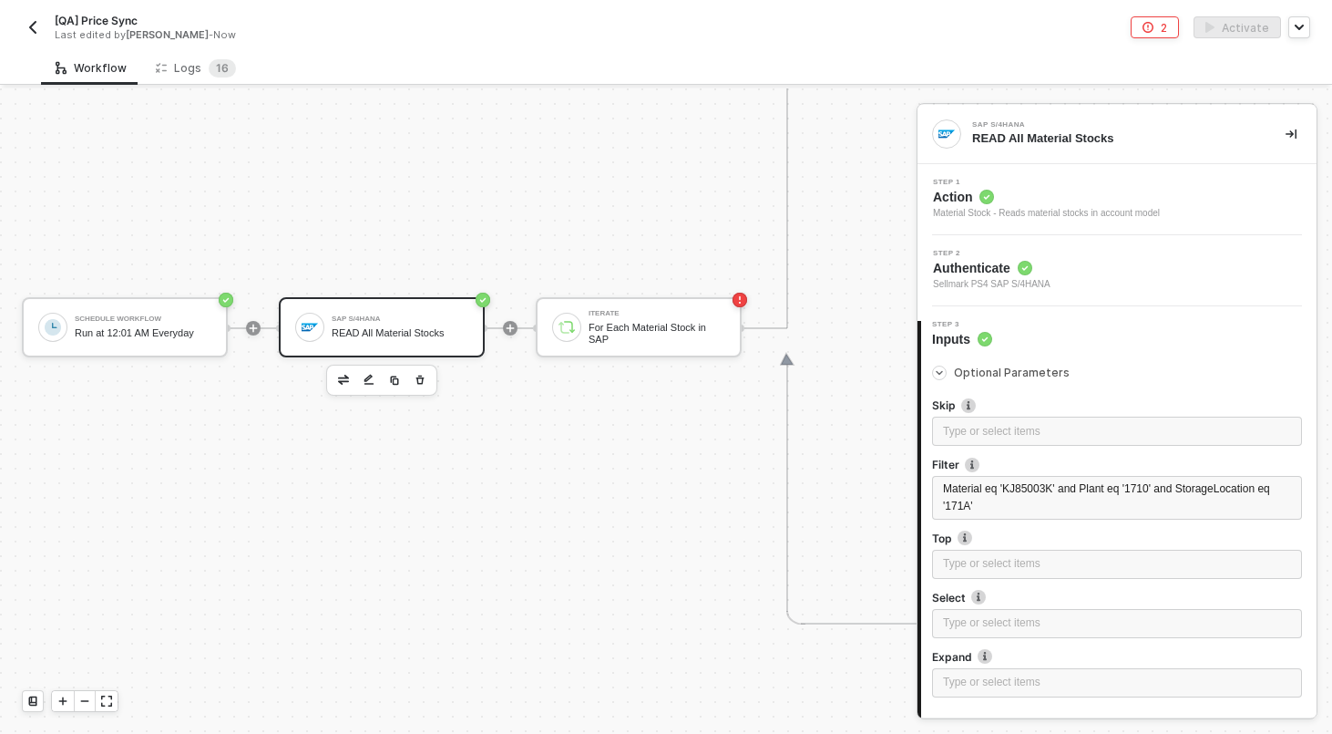
scroll to position [132, 0]
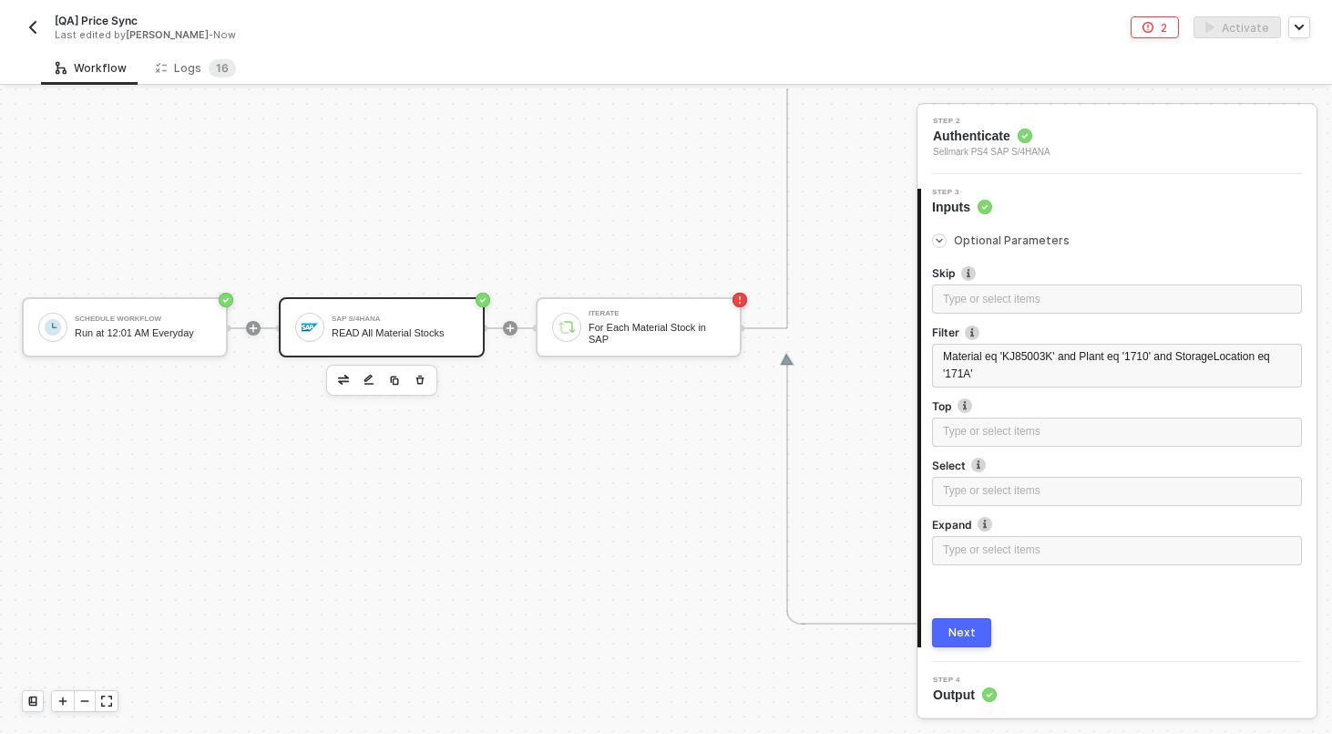
click at [972, 622] on button "Next" at bounding box center [961, 632] width 59 height 29
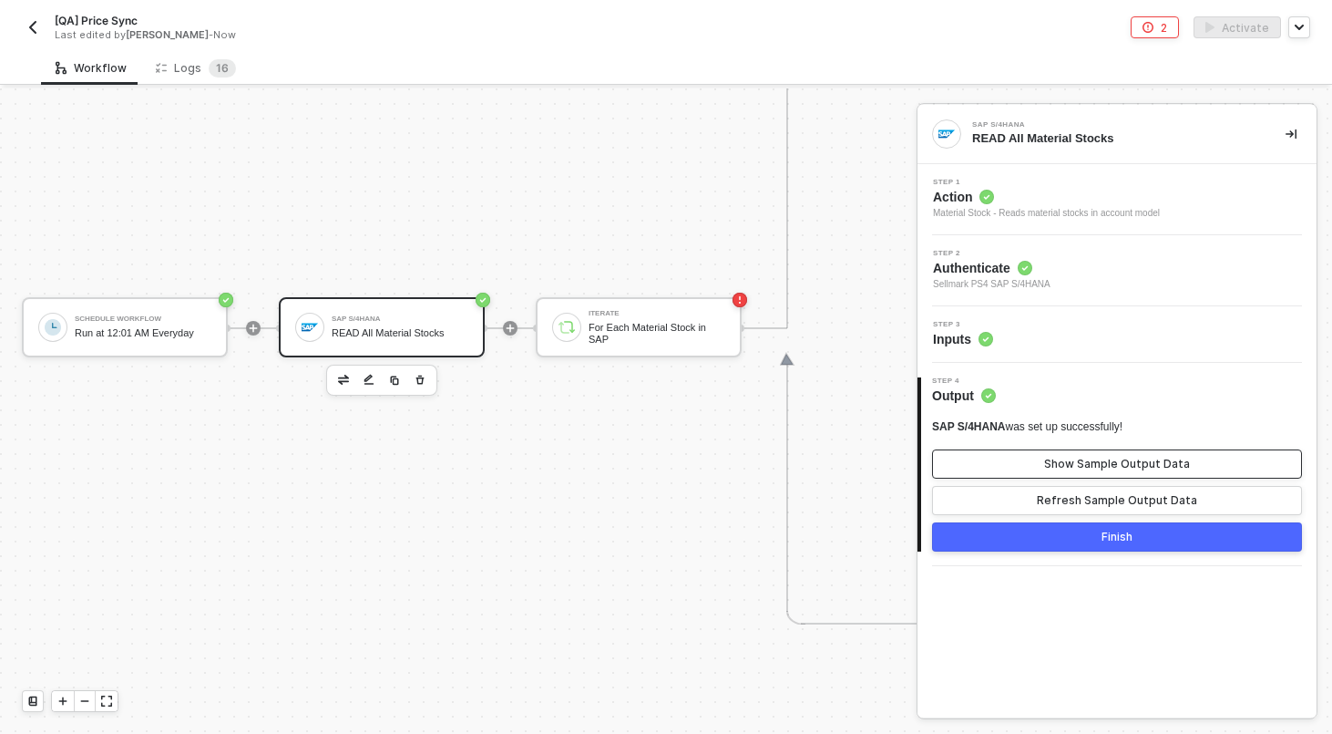
click at [1055, 462] on div "Show Sample Output Data" at bounding box center [1117, 464] width 146 height 15
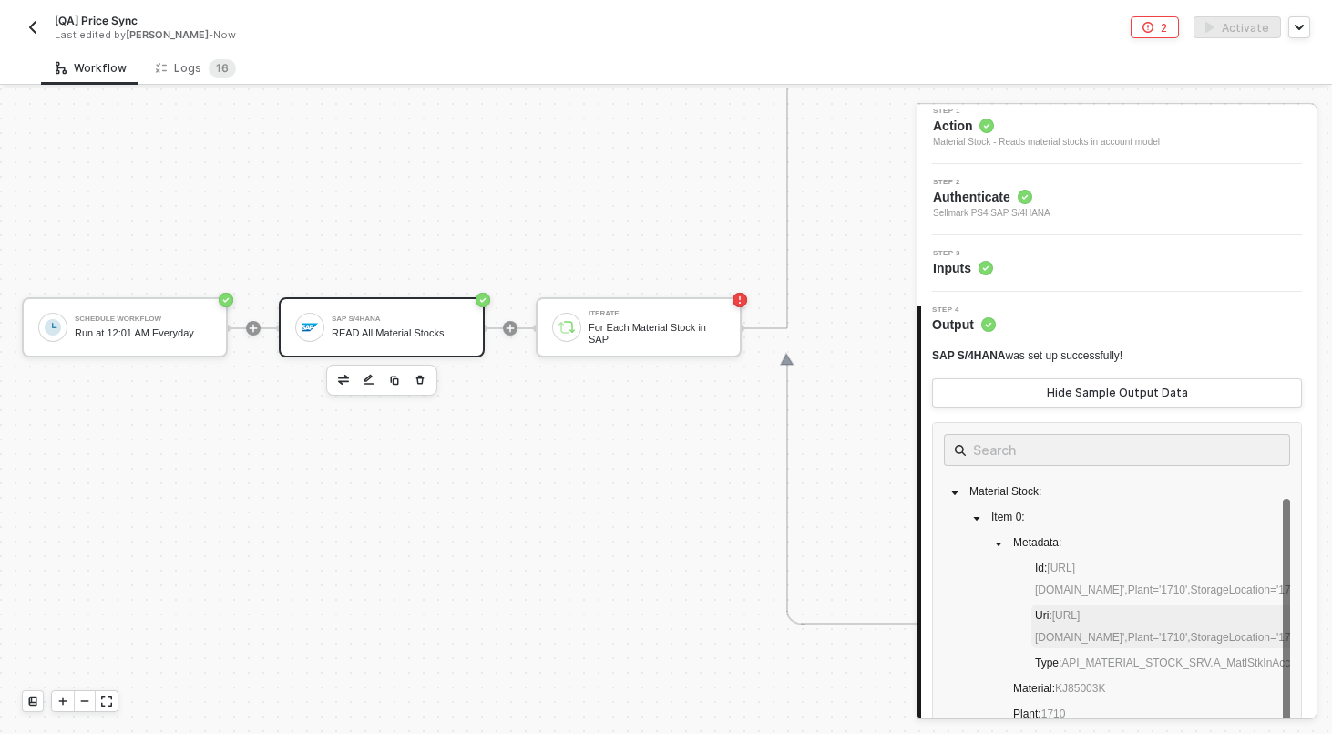
scroll to position [66, 0]
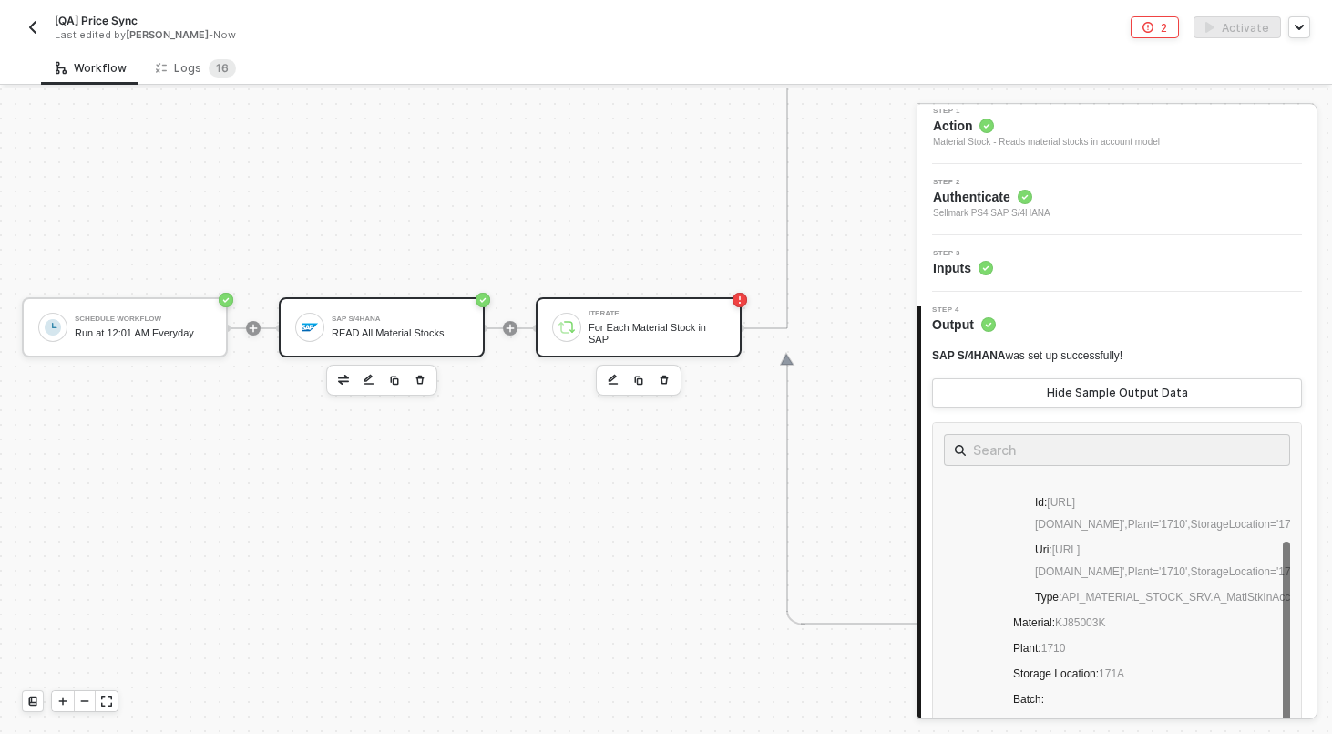
click at [607, 322] on div "For Each Material Stock in SAP" at bounding box center [657, 333] width 137 height 23
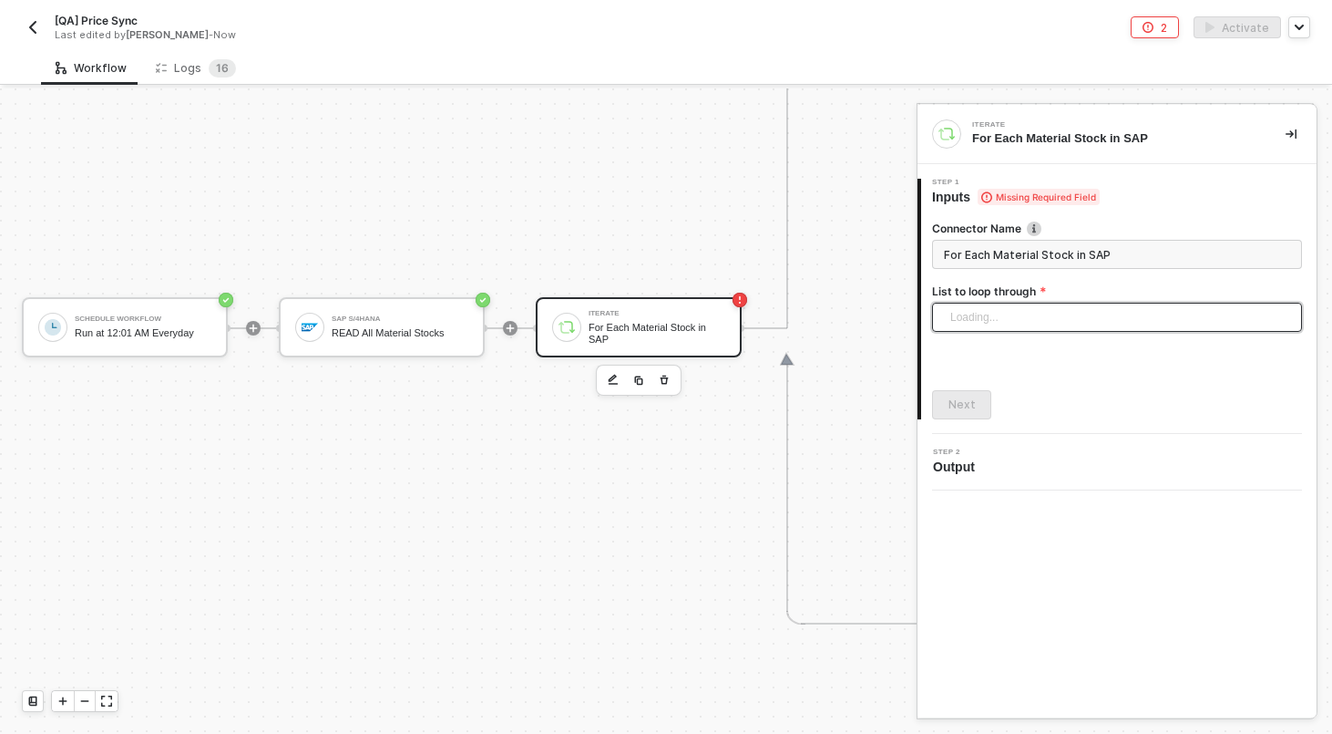
click at [1033, 307] on div "Loading..." at bounding box center [1117, 317] width 370 height 29
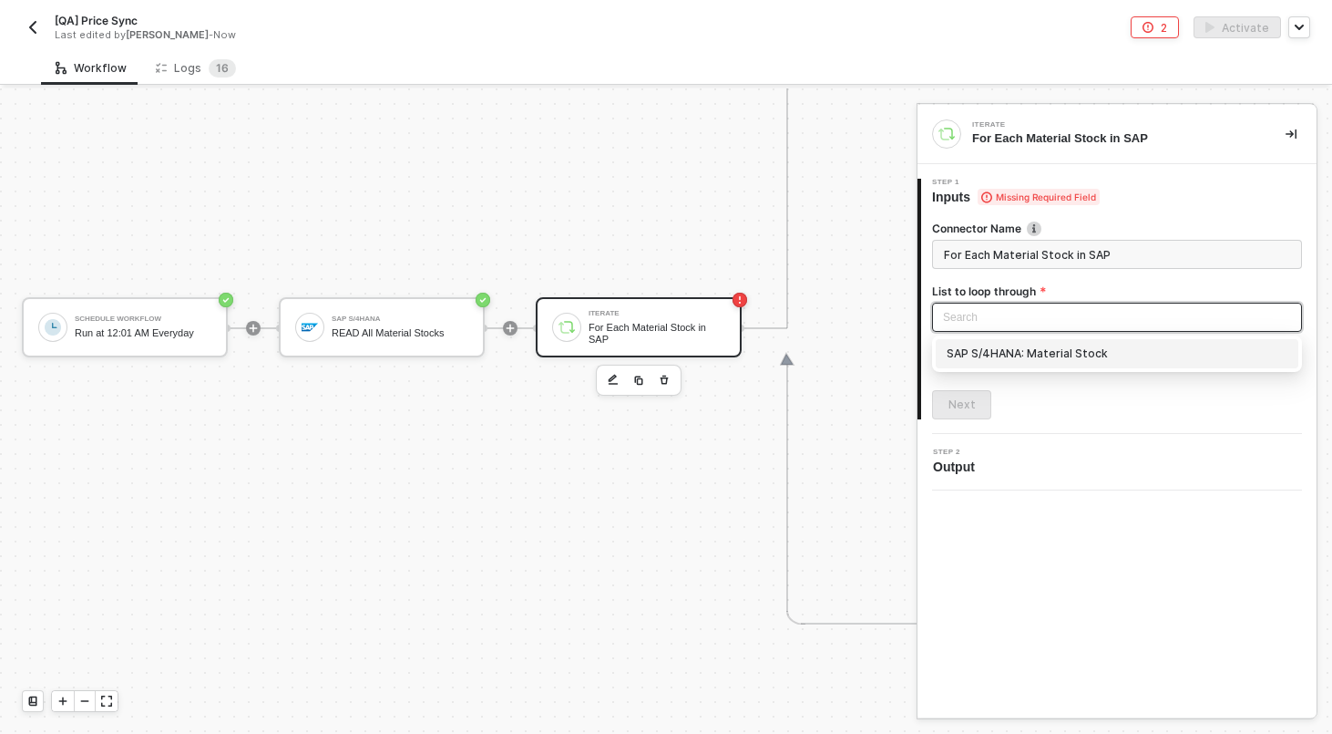
click at [1024, 355] on div "SAP S/4HANA: Material Stock" at bounding box center [1117, 354] width 341 height 20
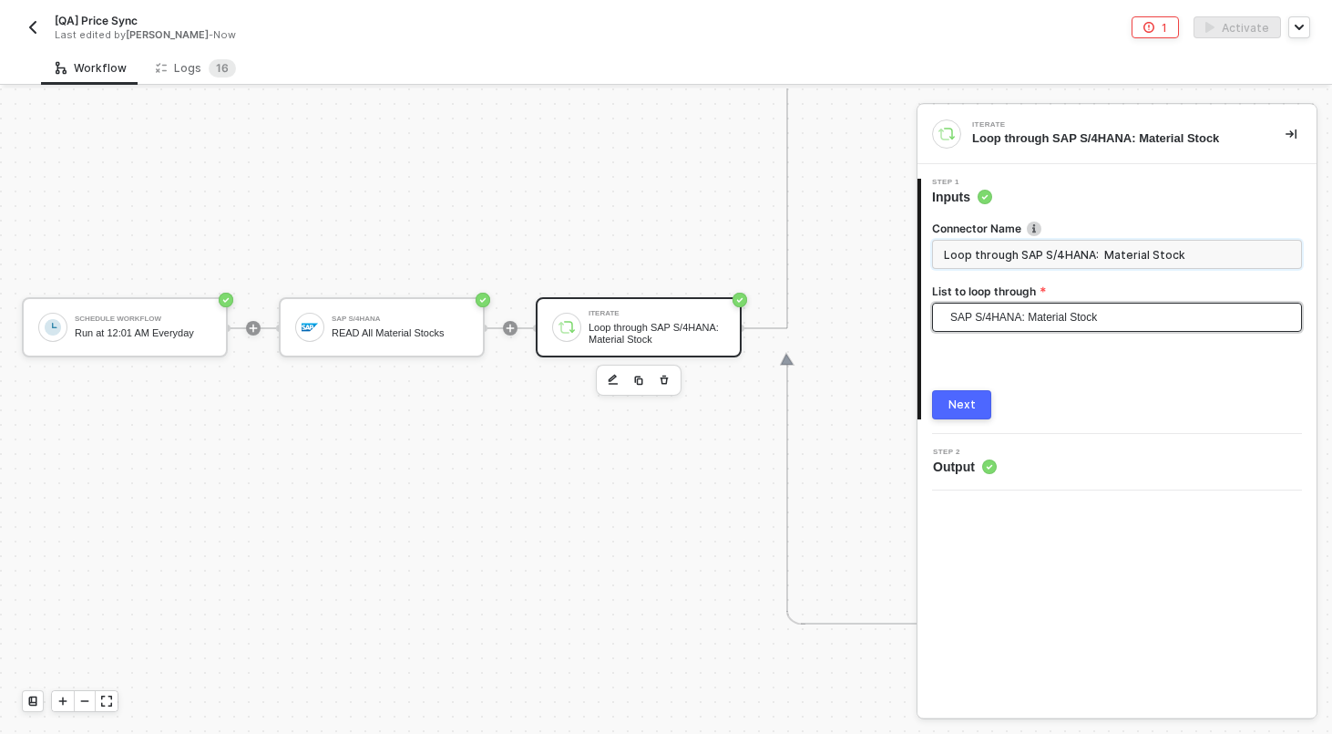
click at [1041, 246] on input "Loop through SAP S/4HANA: Material Stock" at bounding box center [1117, 254] width 370 height 29
type input "For Each Material Stock in SAP"
click at [968, 406] on div "Next" at bounding box center [962, 404] width 27 height 15
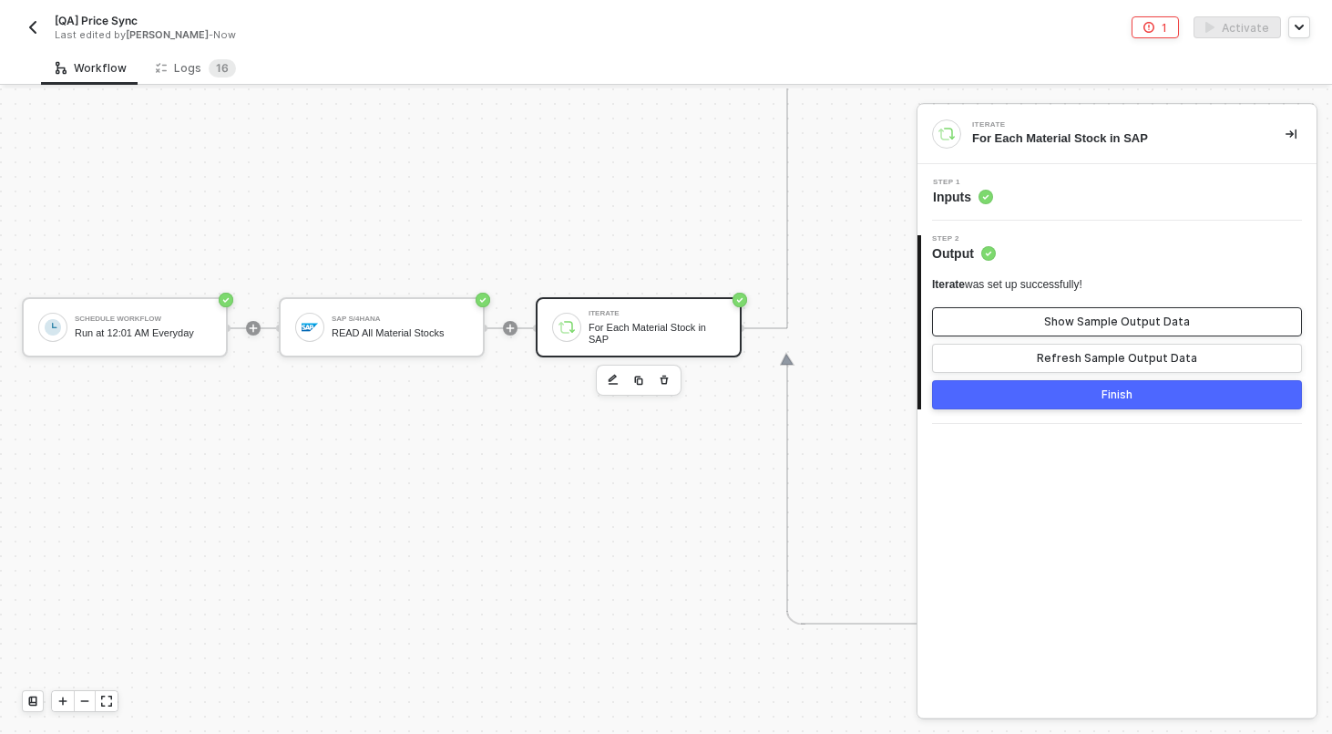
click at [1064, 316] on div "Show Sample Output Data" at bounding box center [1117, 321] width 146 height 15
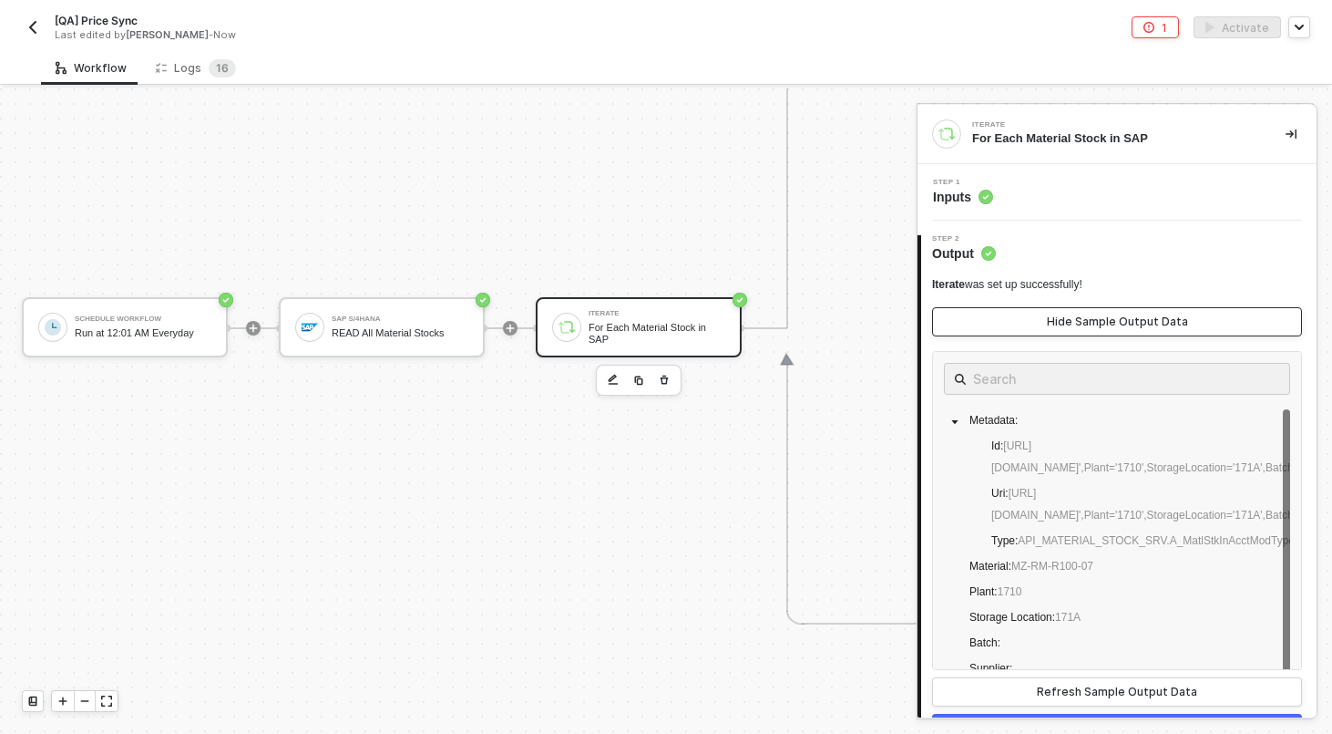
click at [1064, 316] on div "Hide Sample Output Data" at bounding box center [1117, 321] width 141 height 15
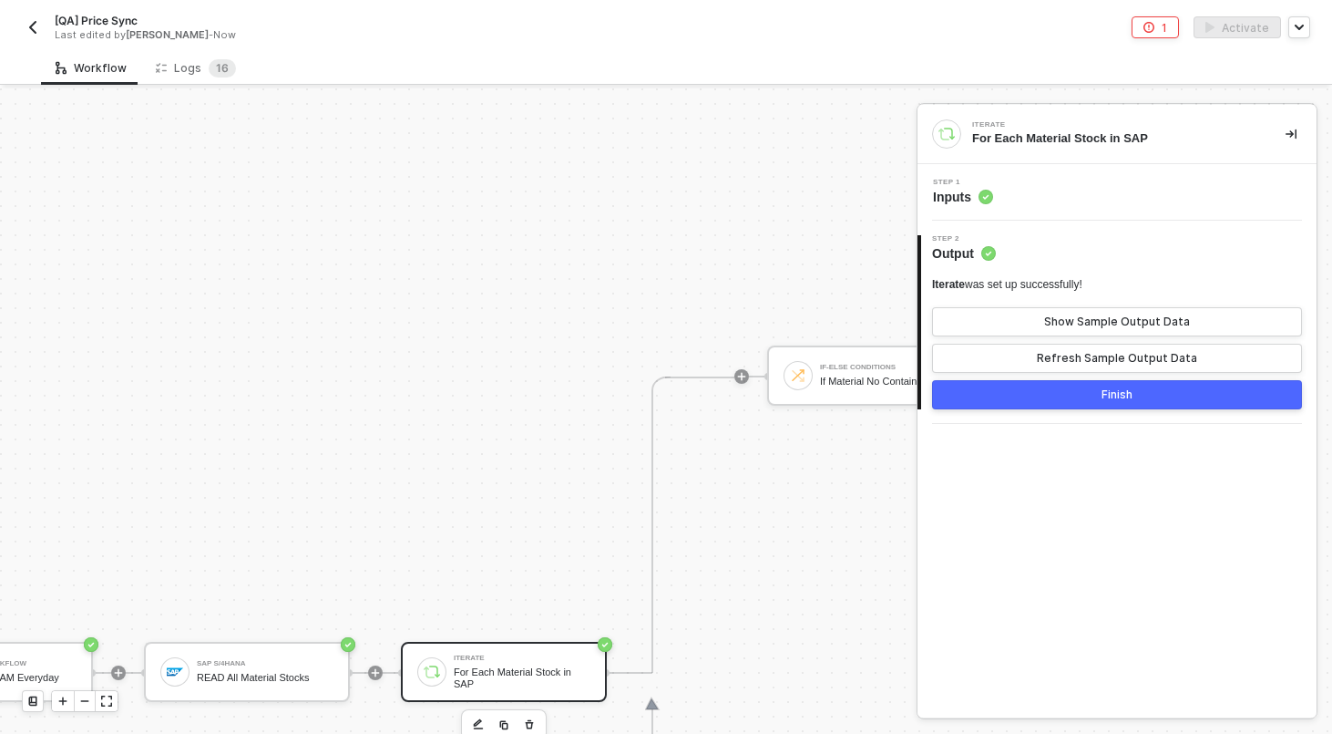
scroll to position [467, 386]
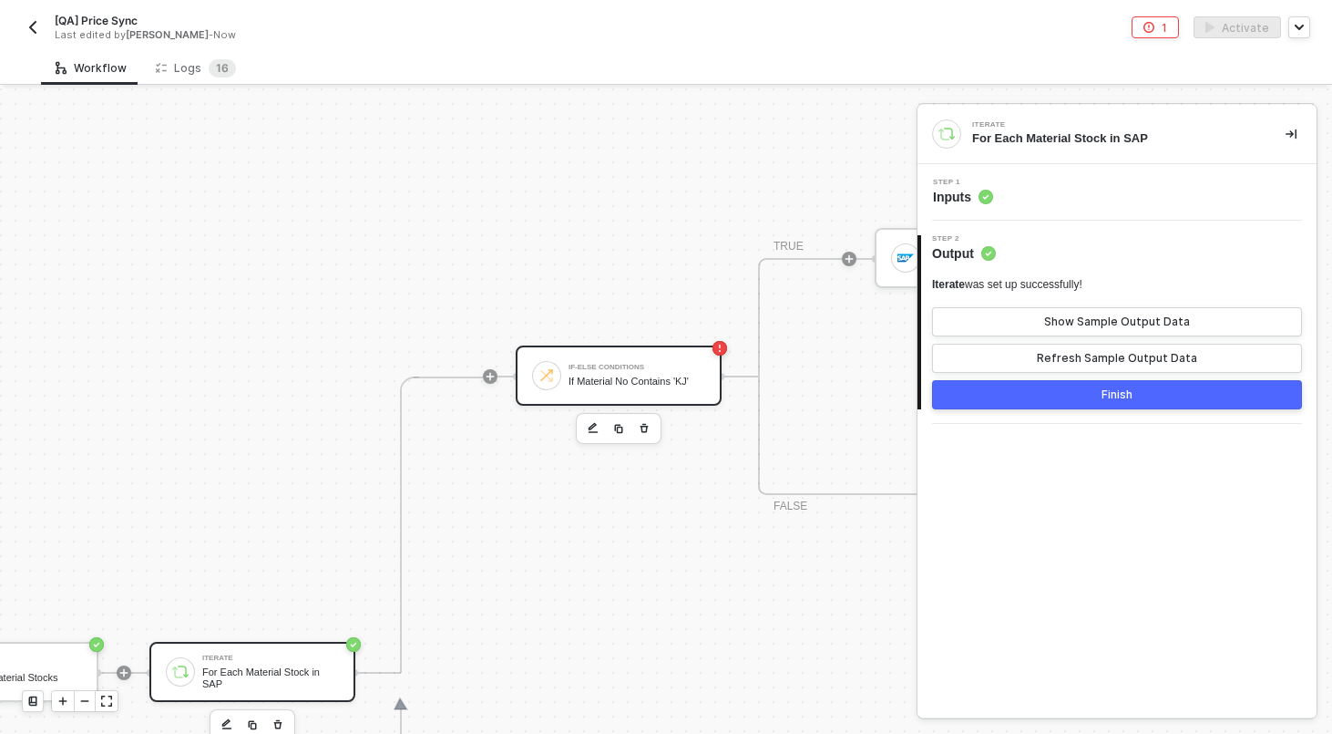
click at [637, 370] on div "If-Else Conditions If Material No Contains 'KJ'" at bounding box center [637, 375] width 137 height 35
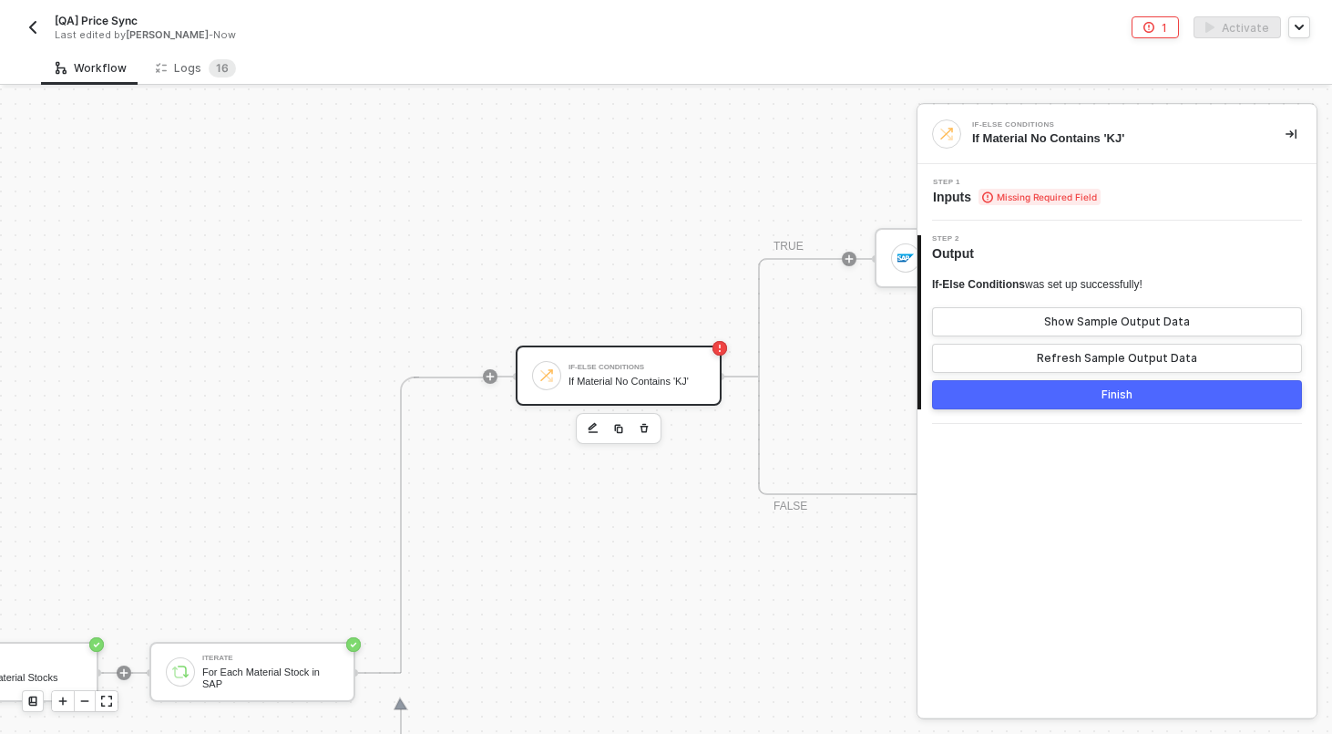
click at [1134, 193] on div "Step 1 Inputs Missing Required Field" at bounding box center [1119, 192] width 395 height 27
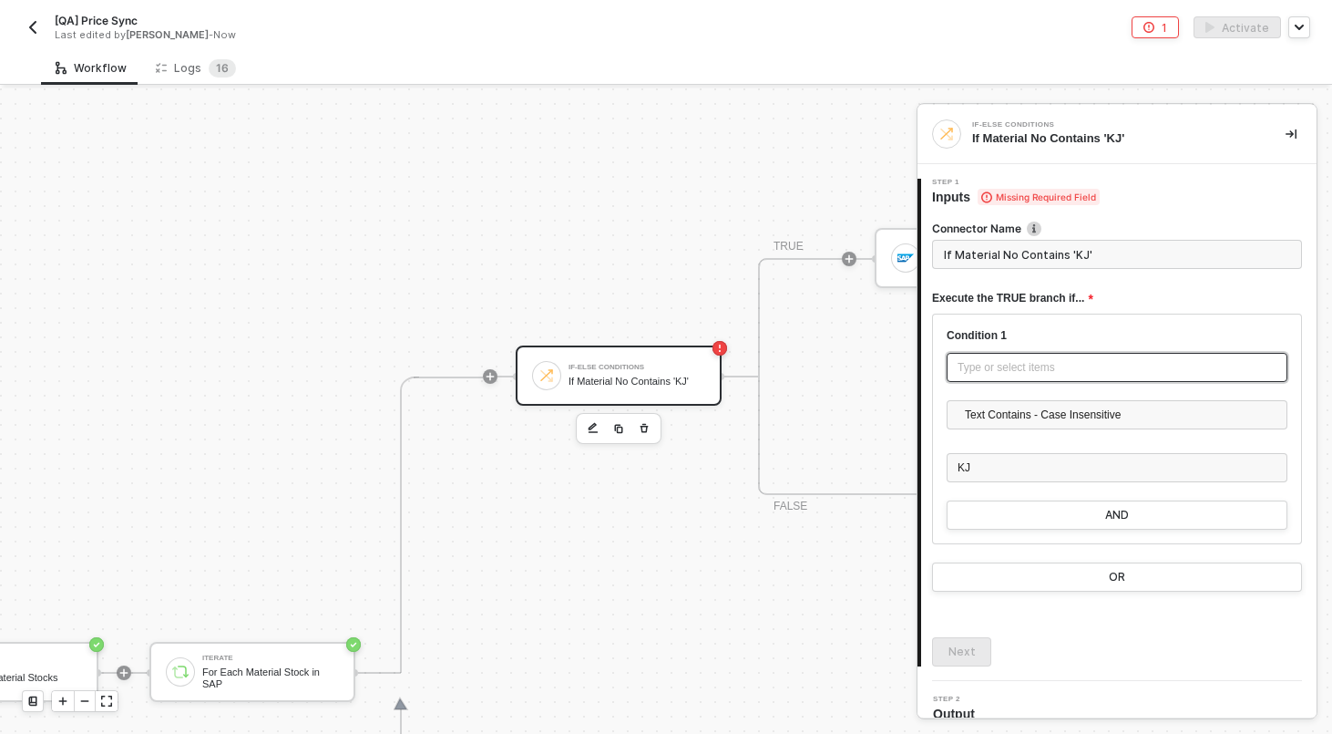
click at [994, 375] on div "Type or select items ﻿" at bounding box center [1117, 367] width 341 height 29
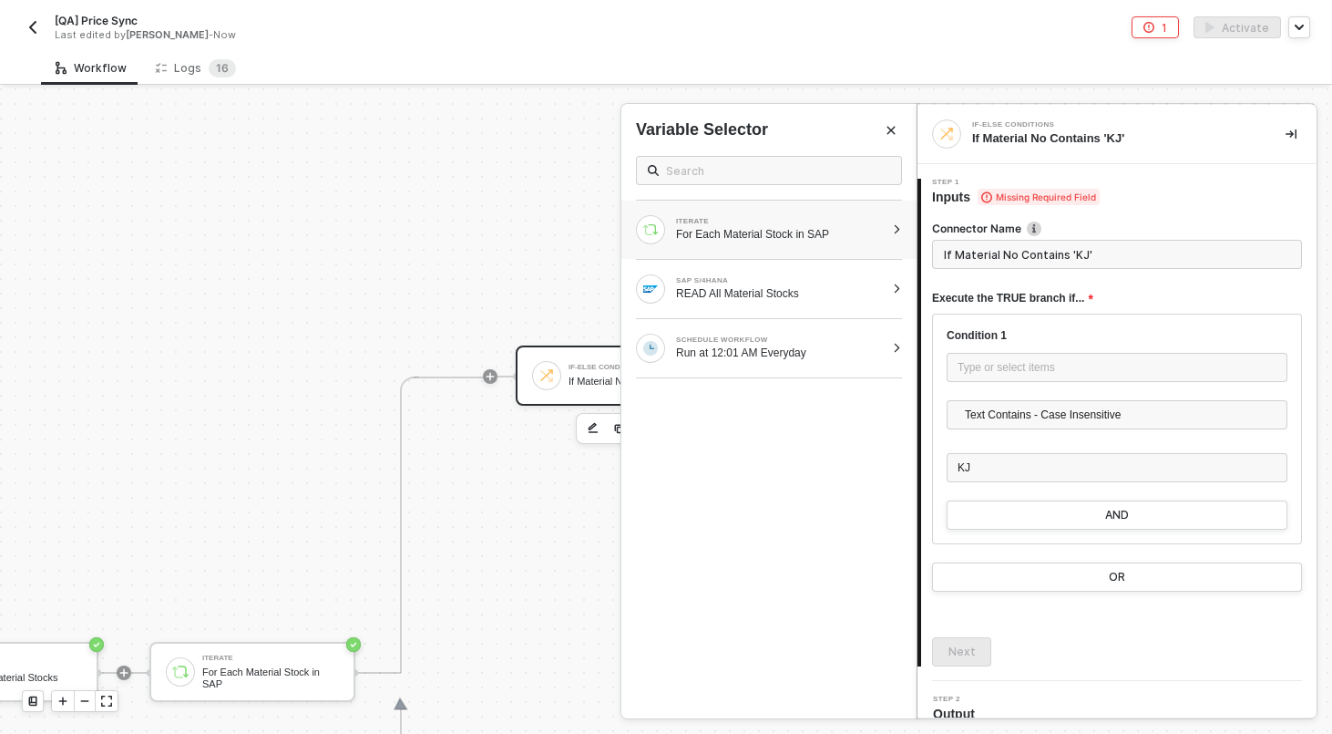
click at [902, 228] on div "ITERATE For Each Material Stock in SAP" at bounding box center [769, 229] width 295 height 58
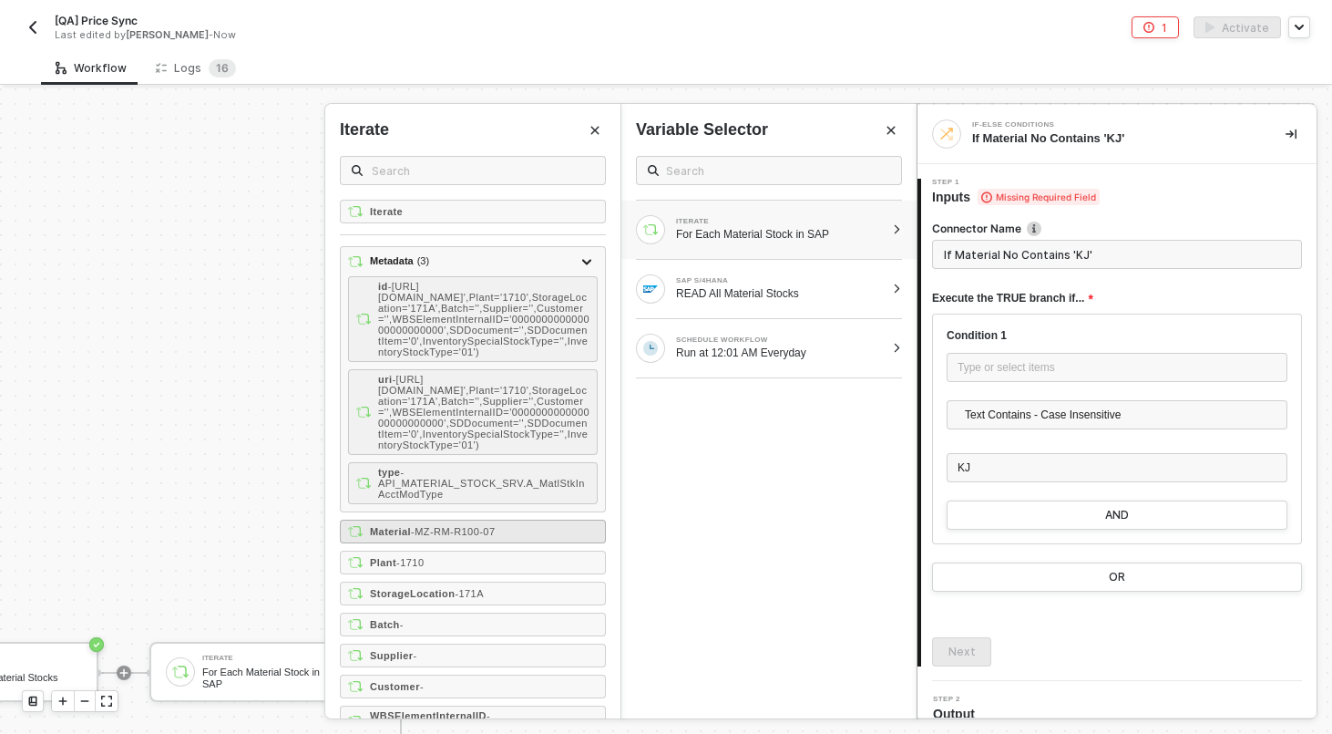
click at [495, 537] on span "- MZ-RM-R100-07" at bounding box center [453, 531] width 84 height 11
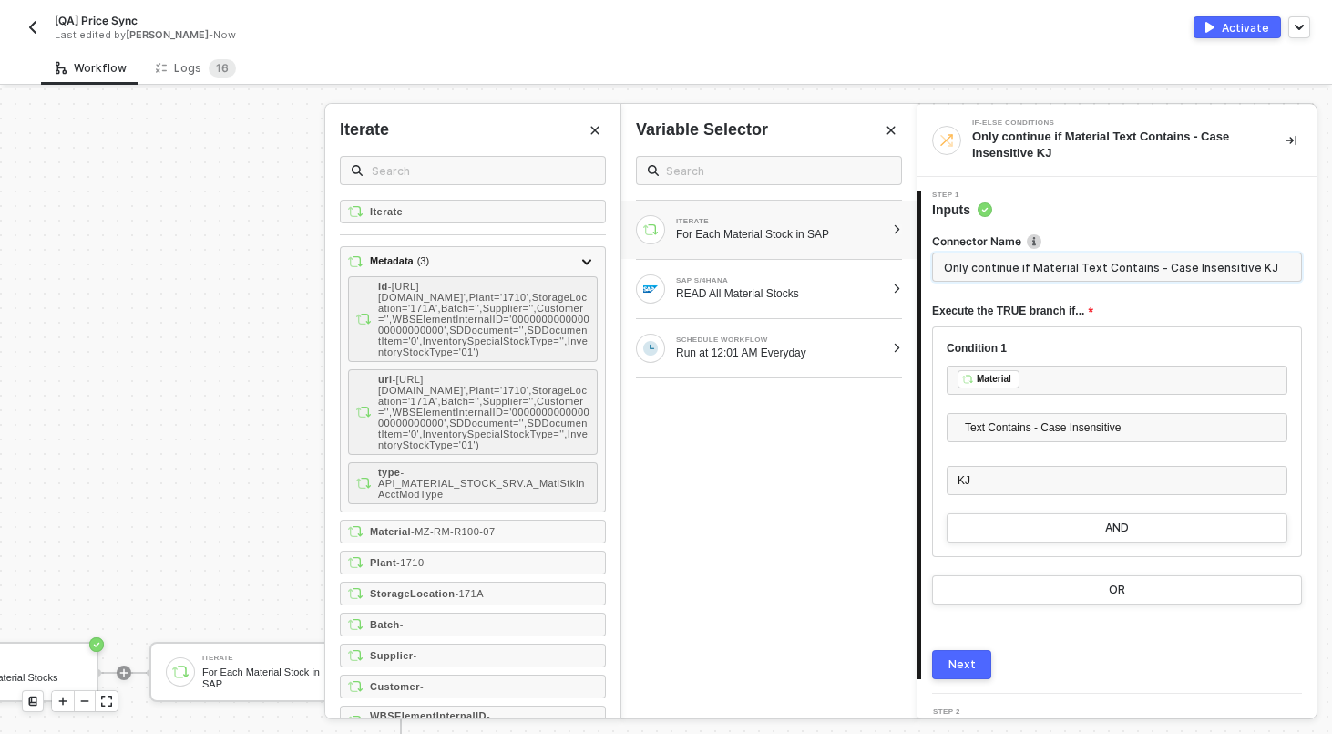
click at [1137, 270] on input "Only continue if Material Text Contains - Case Insensitive KJ" at bounding box center [1117, 266] width 370 height 29
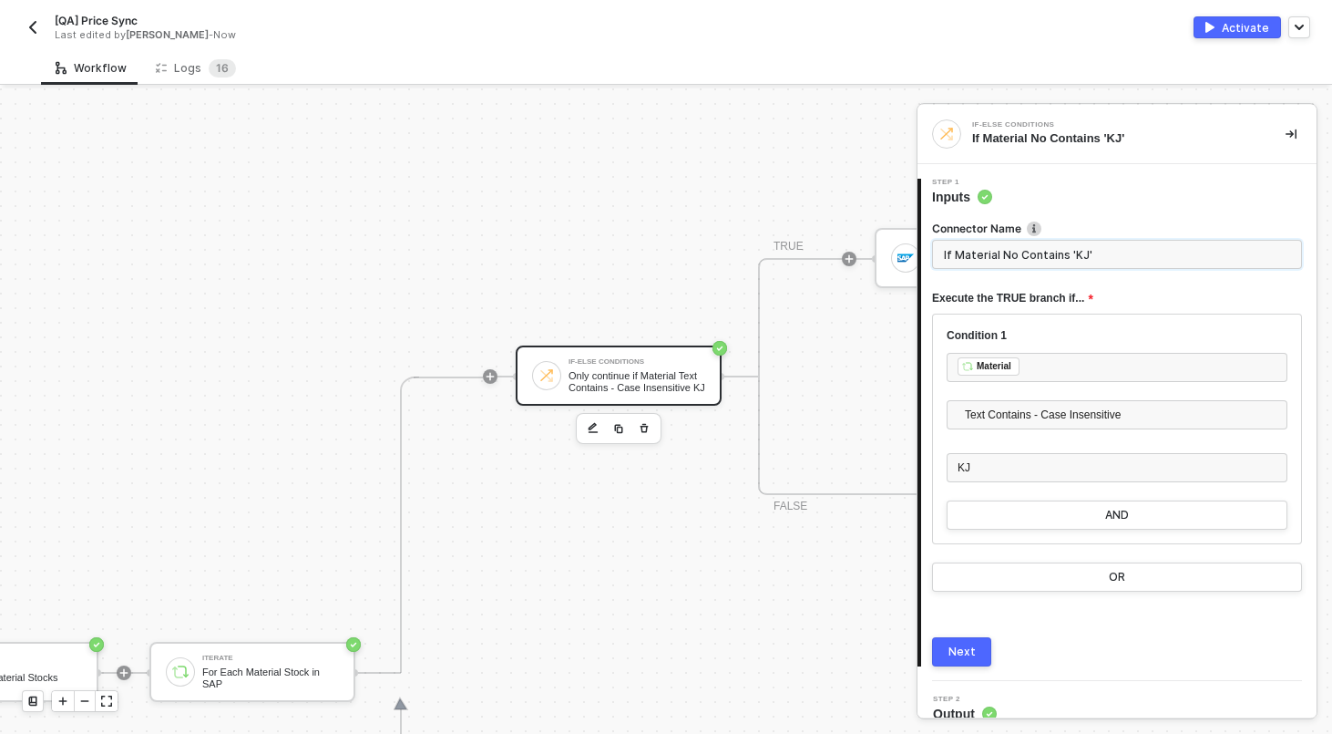
type input "If Material No Contains 'KJ'"
click at [972, 648] on div "Next" at bounding box center [962, 651] width 27 height 15
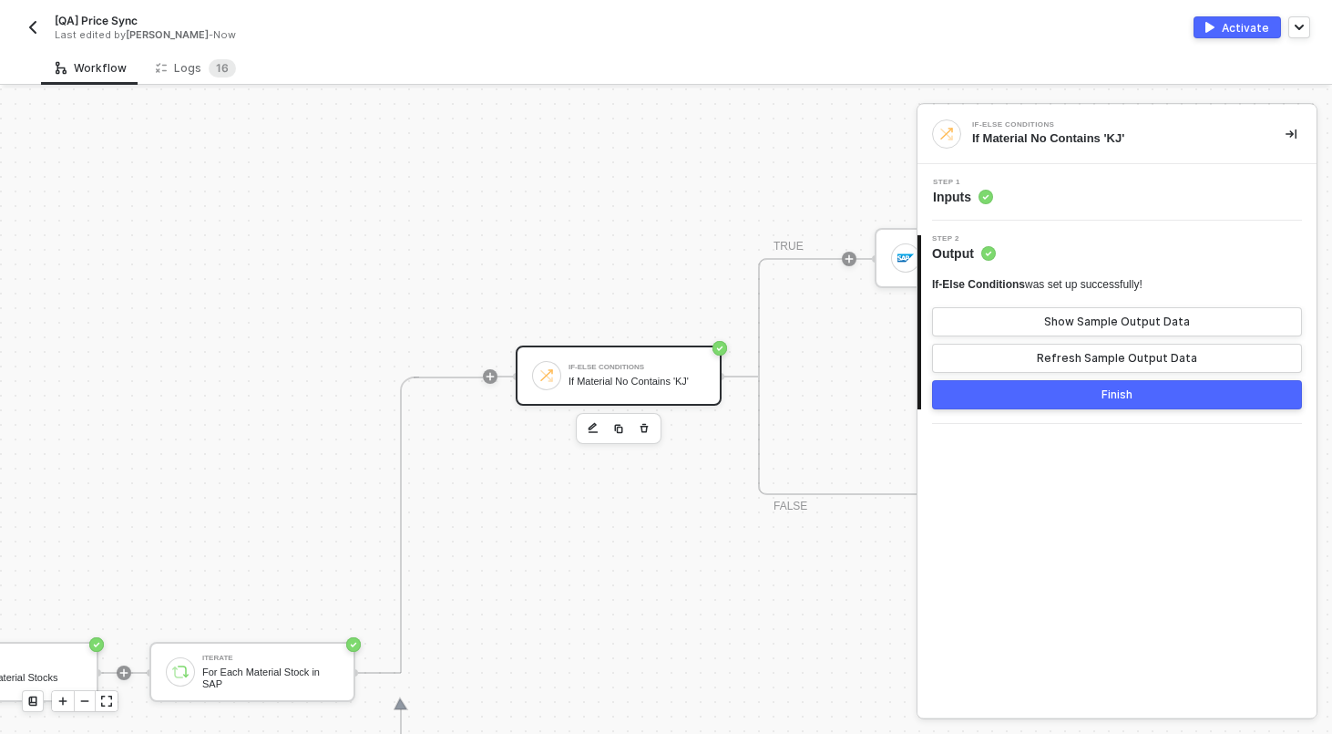
click at [1020, 397] on button "Finish" at bounding box center [1117, 394] width 370 height 29
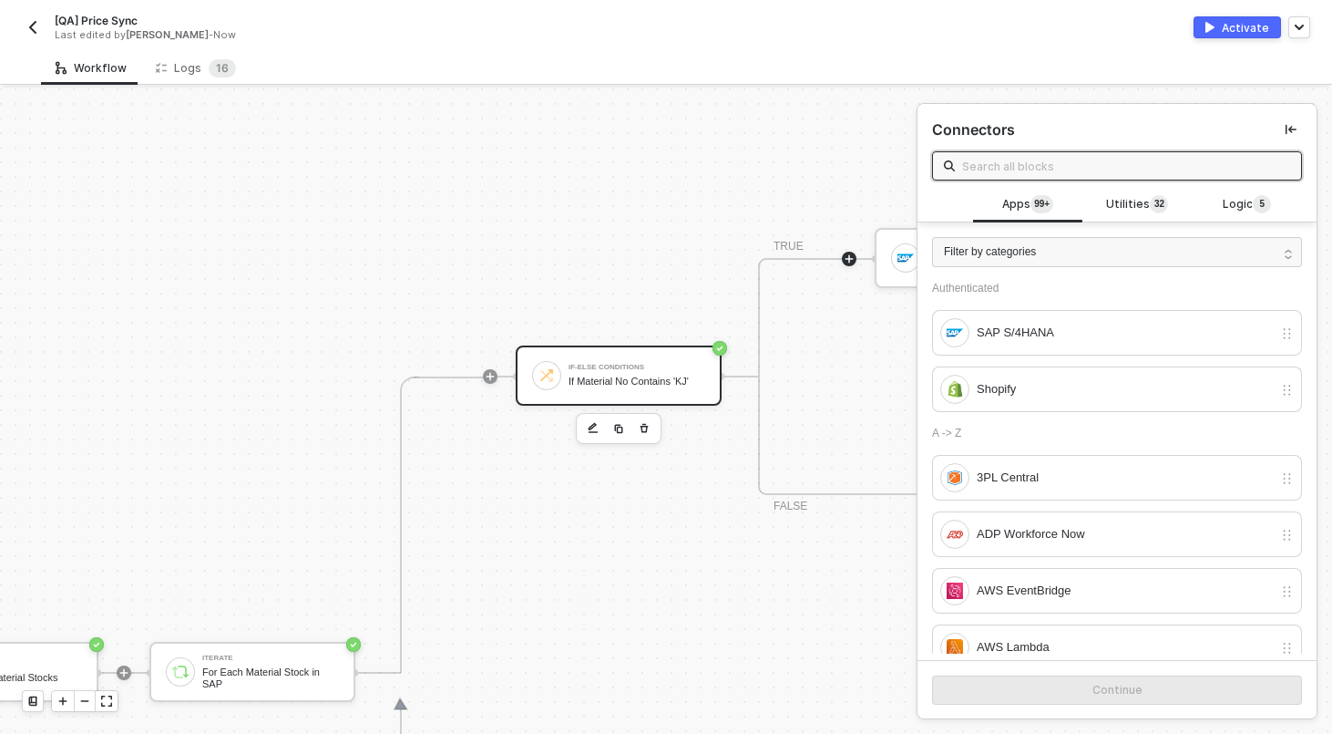
scroll to position [592, 386]
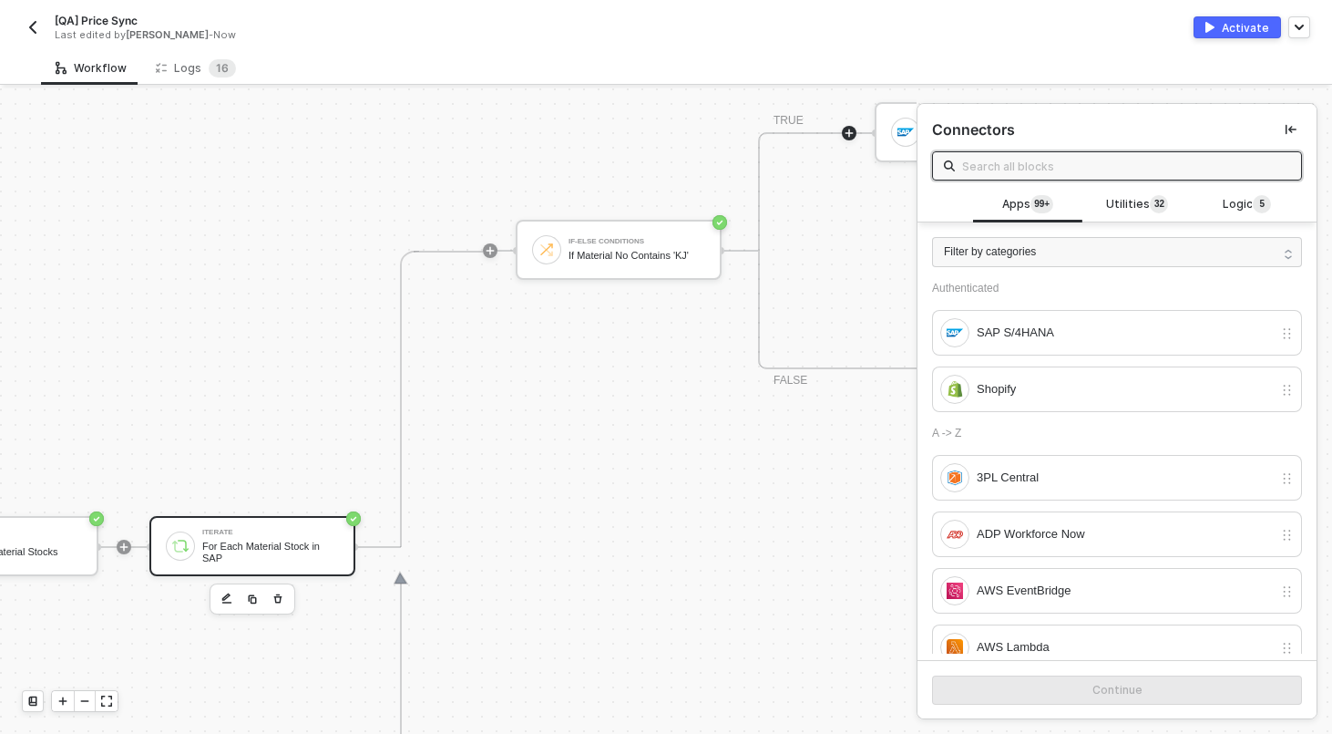
click at [234, 546] on div "For Each Material Stock in SAP" at bounding box center [270, 551] width 137 height 23
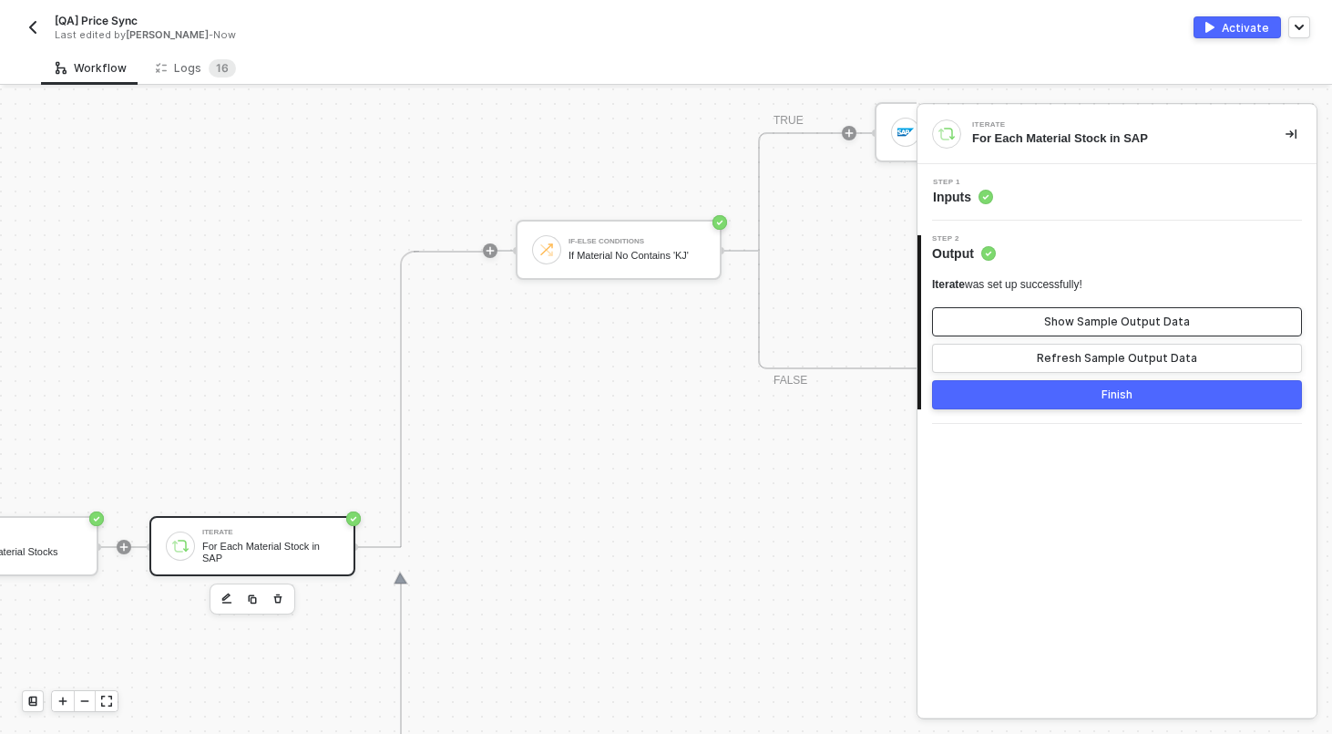
click at [1047, 318] on button "Show Sample Output Data" at bounding box center [1117, 321] width 370 height 29
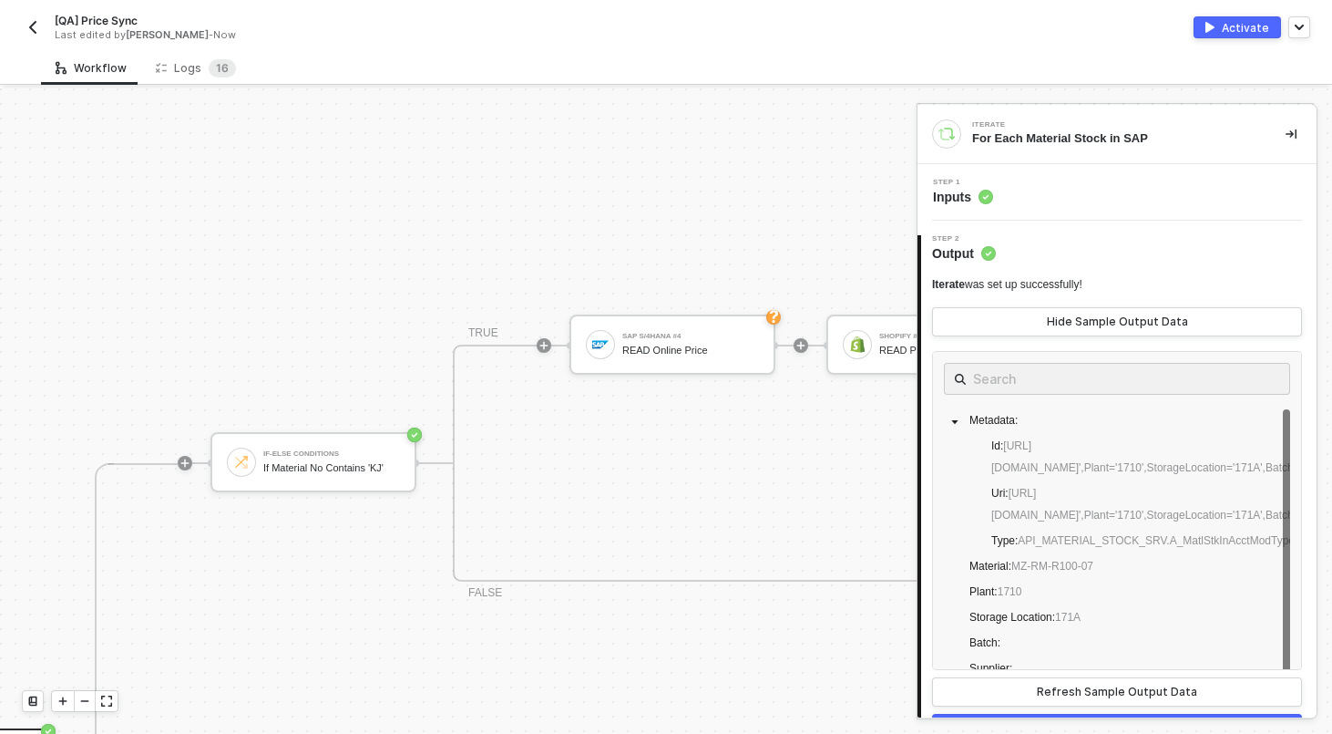
scroll to position [380, 824]
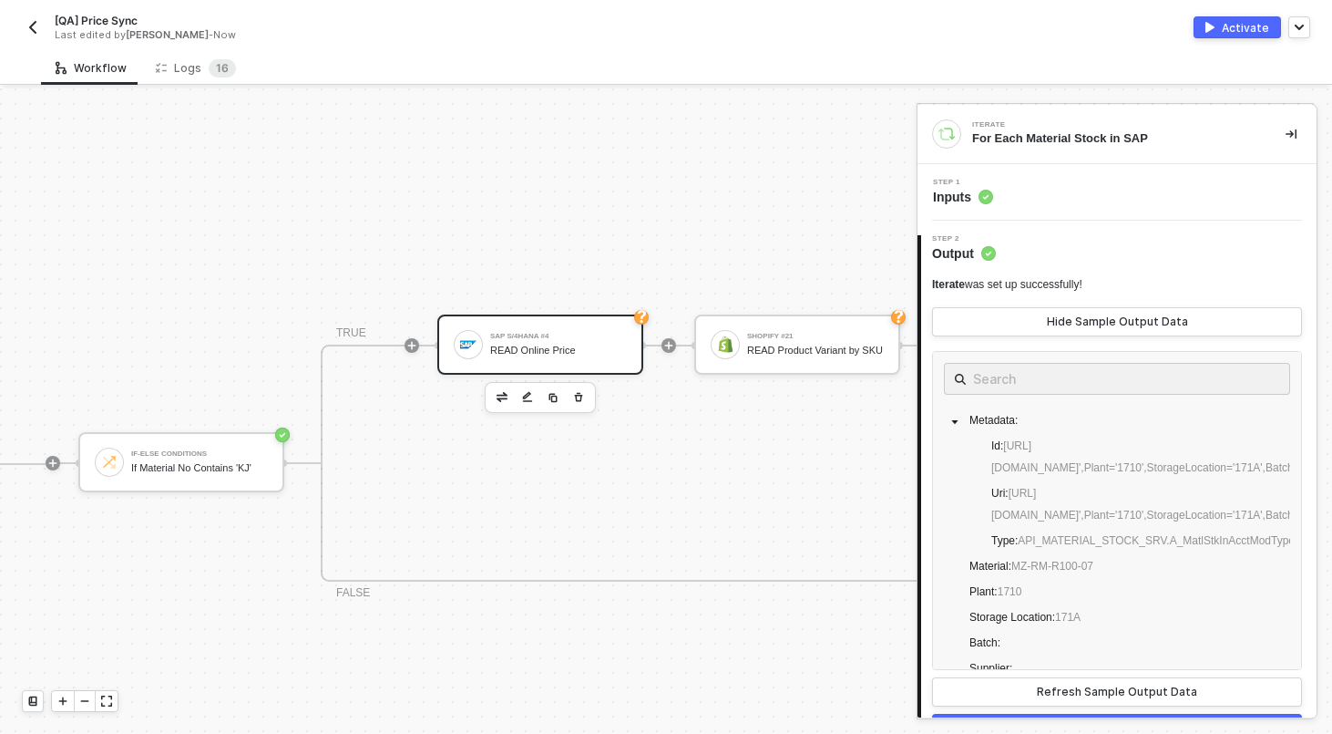
click at [567, 346] on div "READ Online Price" at bounding box center [558, 350] width 137 height 12
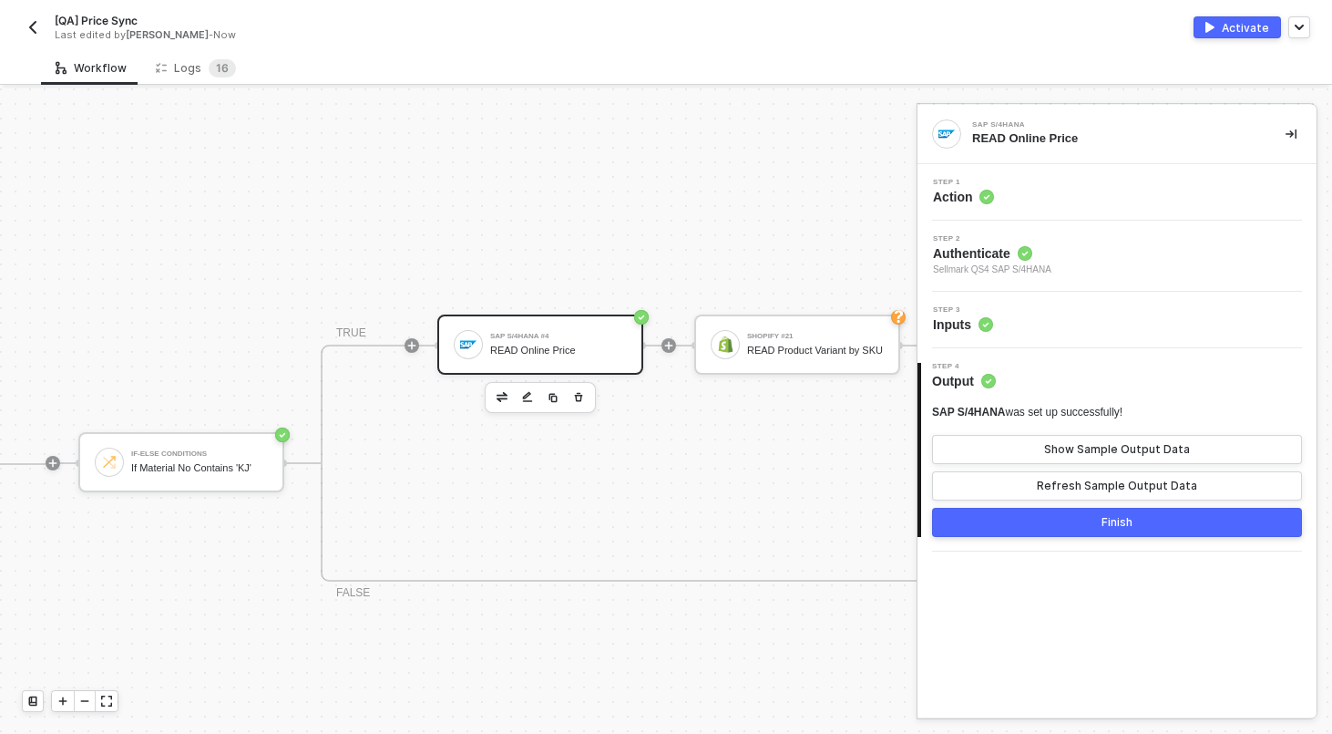
click at [1033, 333] on div "Step 3 Inputs" at bounding box center [1119, 319] width 395 height 27
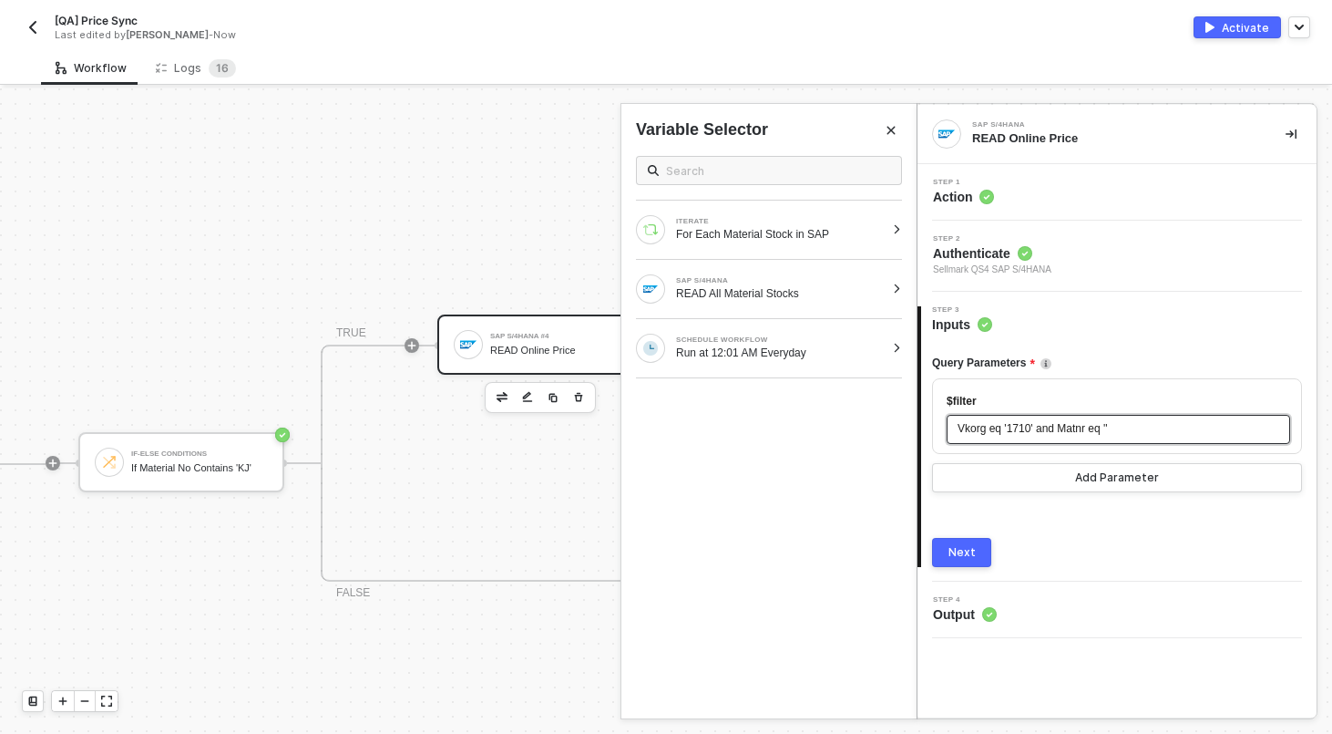
click at [1107, 427] on span "'" at bounding box center [1106, 428] width 2 height 13
click at [1132, 426] on div "Vkorg eq '1710' and Matnr eq ' '" at bounding box center [1119, 428] width 322 height 17
click at [1129, 427] on div "Vkorg eq '1710' and Matnr eq ' '" at bounding box center [1119, 428] width 322 height 17
click at [896, 229] on div at bounding box center [897, 229] width 10 height 11
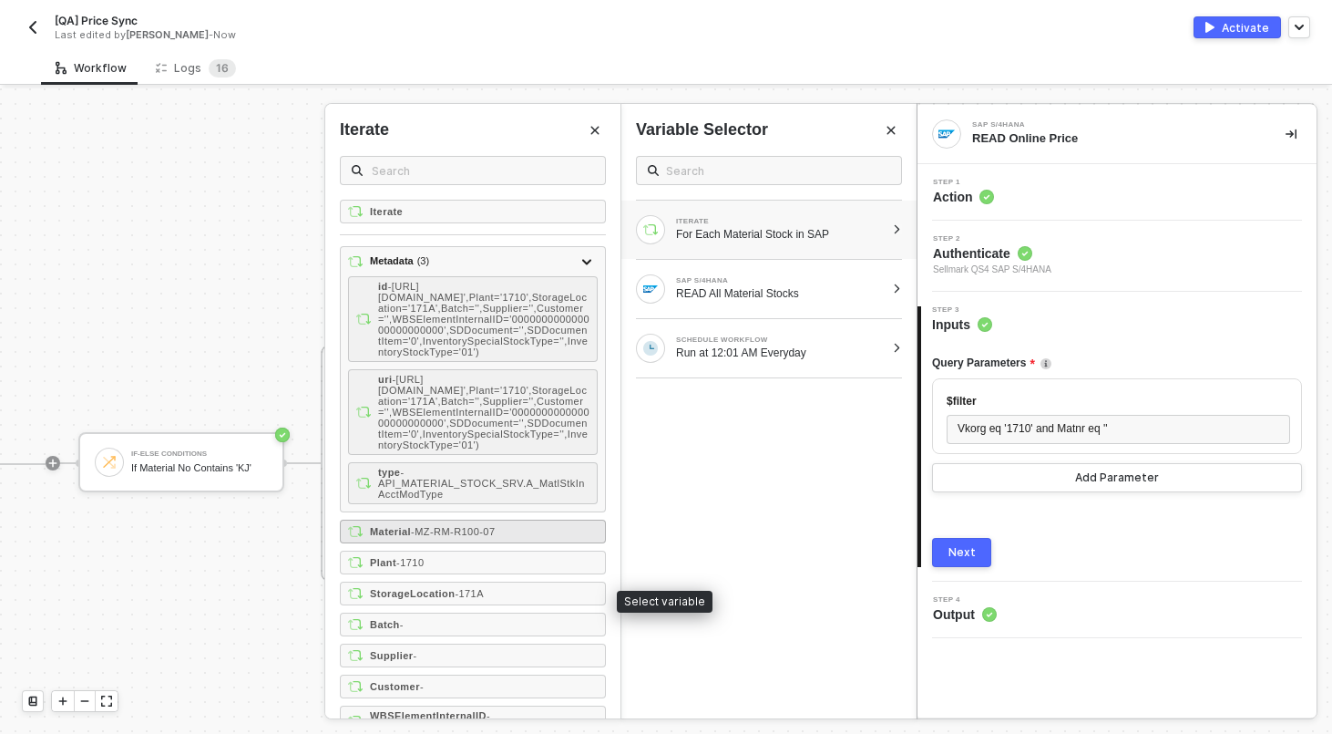
click at [489, 537] on span "- MZ-RM-R100-07" at bounding box center [453, 531] width 84 height 11
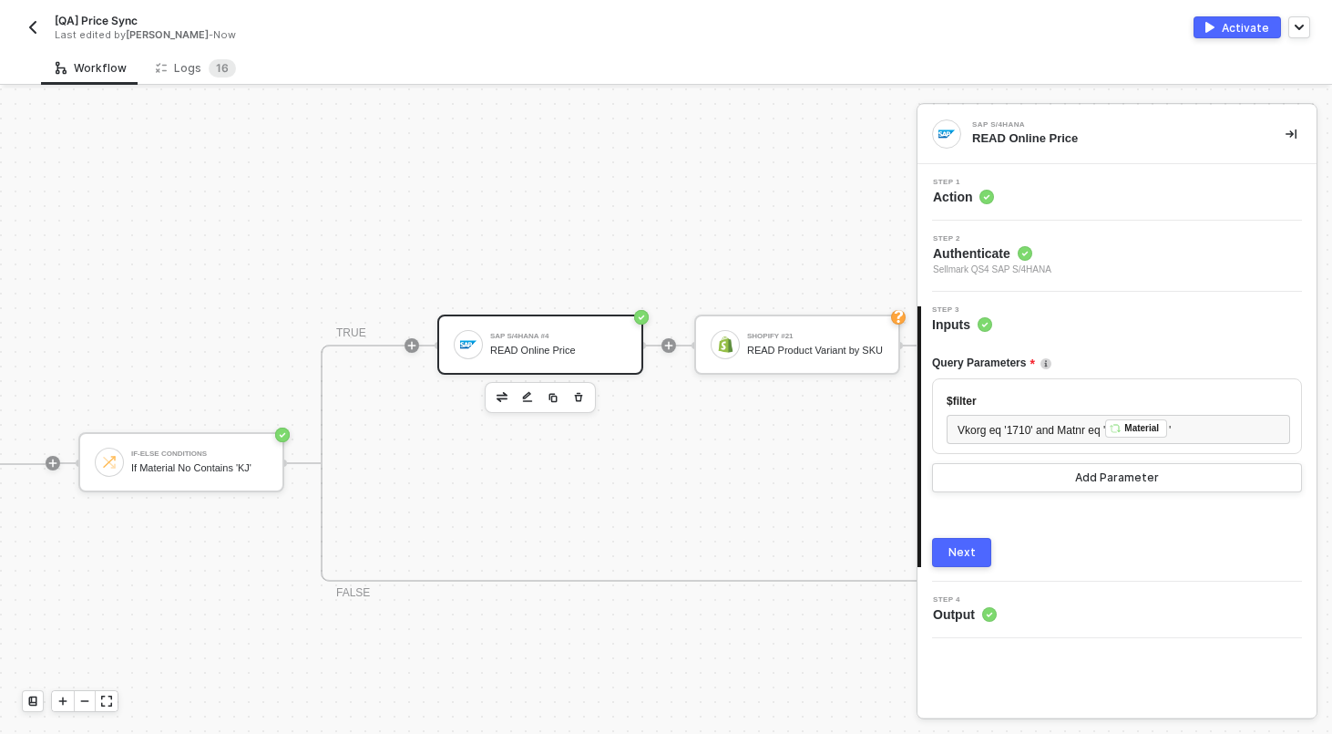
click at [979, 550] on button "Next" at bounding box center [961, 552] width 59 height 29
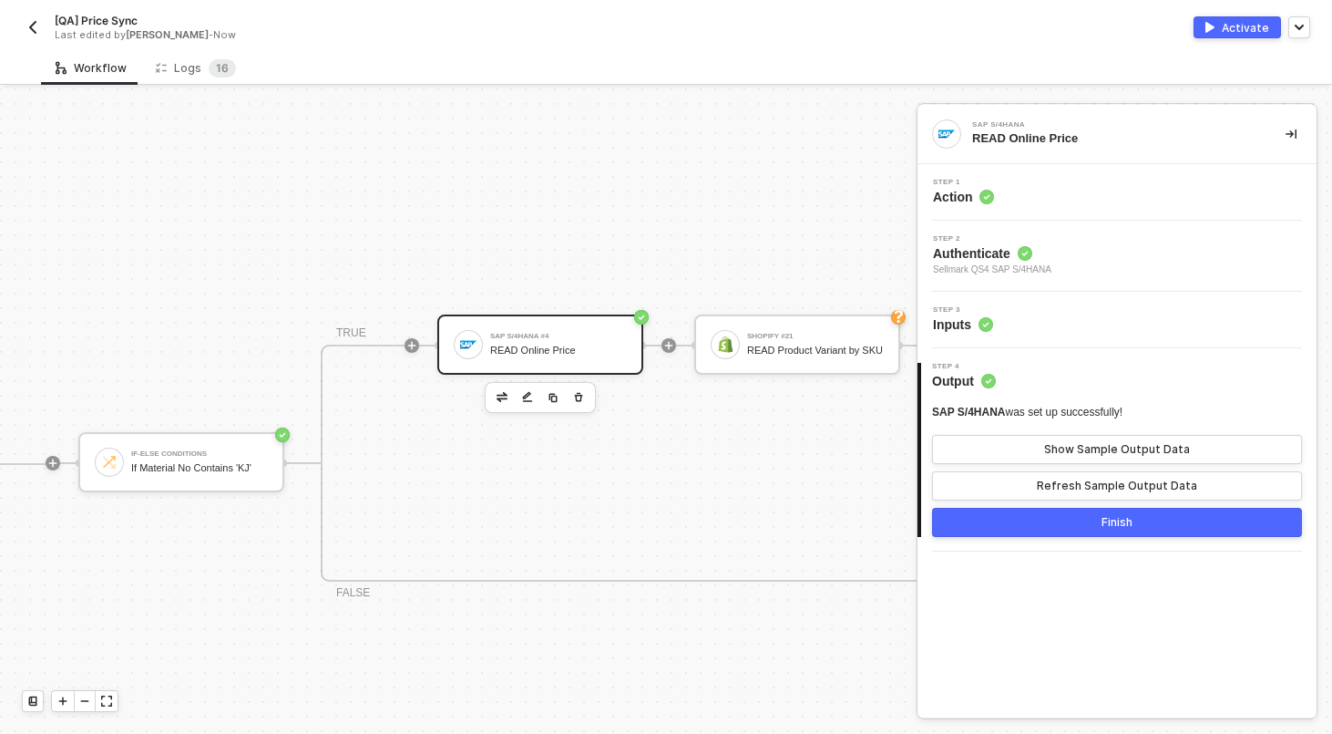
click at [1029, 533] on button "Finish" at bounding box center [1117, 522] width 370 height 29
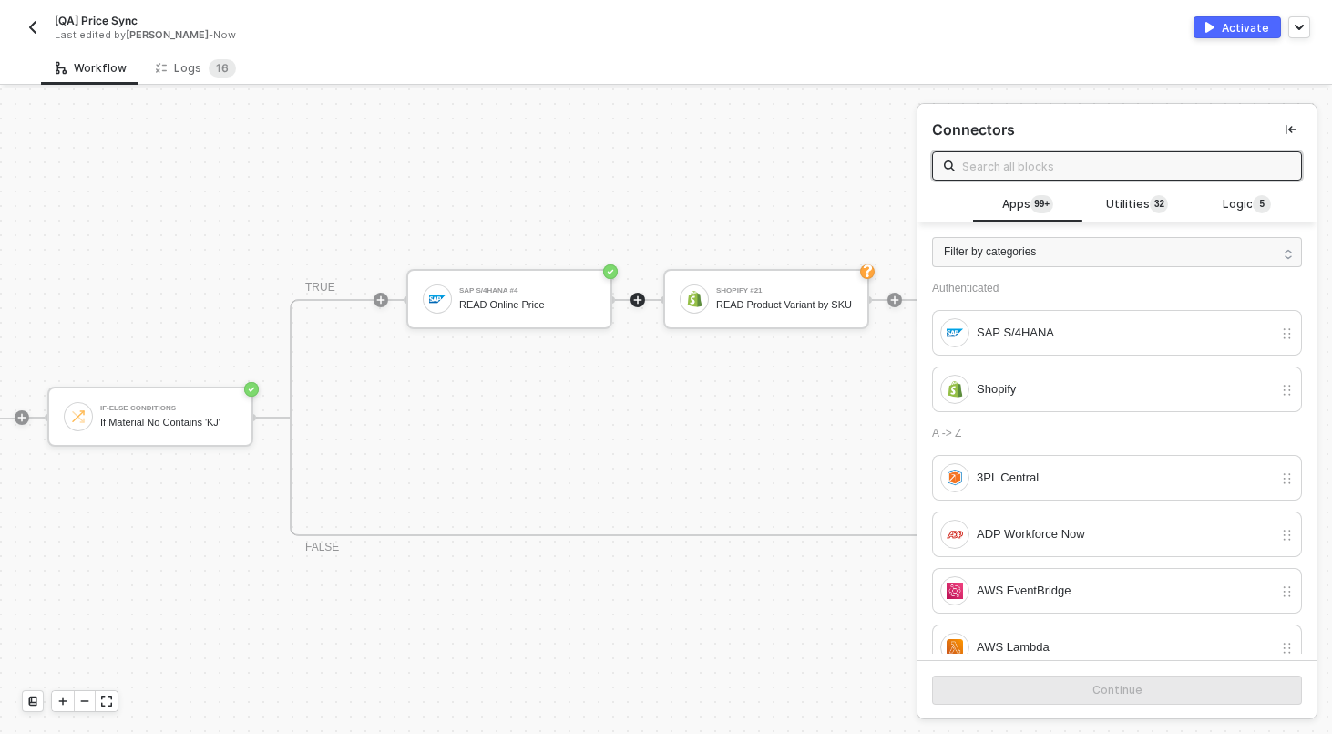
scroll to position [426, 929]
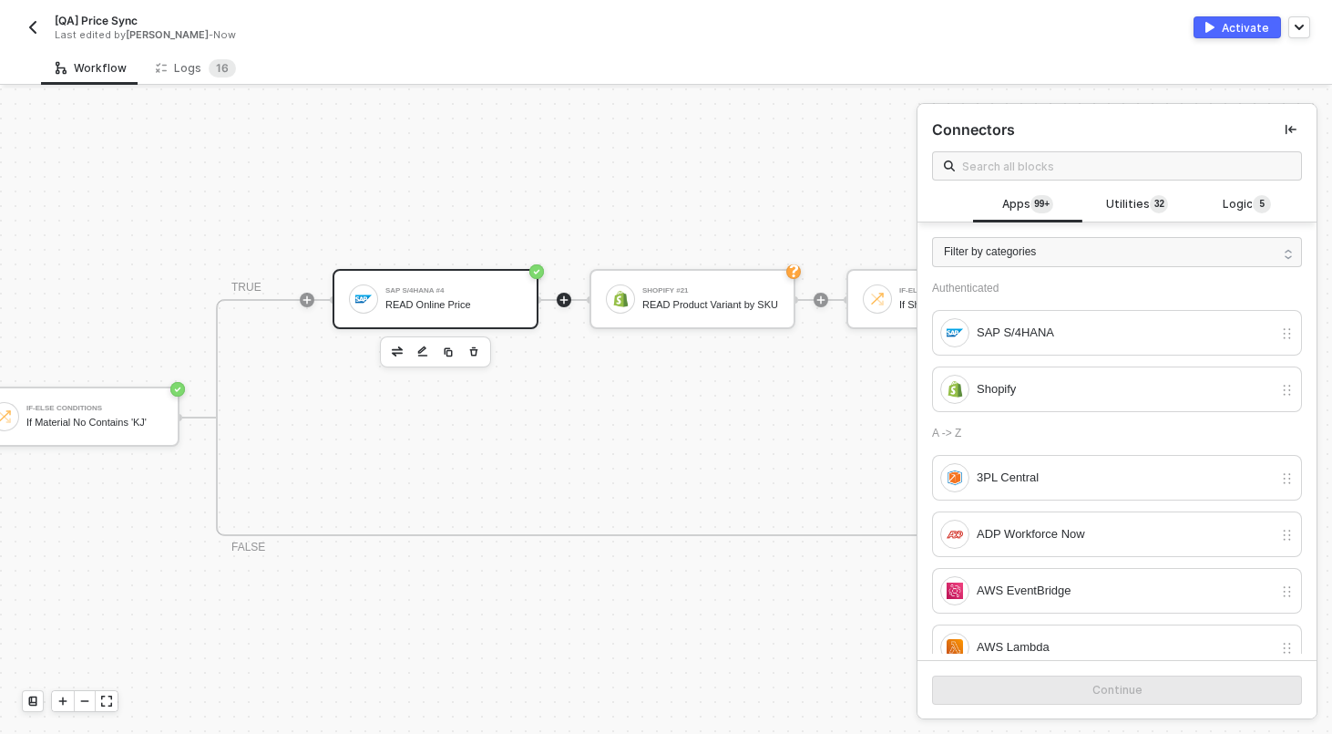
click at [478, 292] on div "SAP S/4HANA #4" at bounding box center [454, 290] width 137 height 7
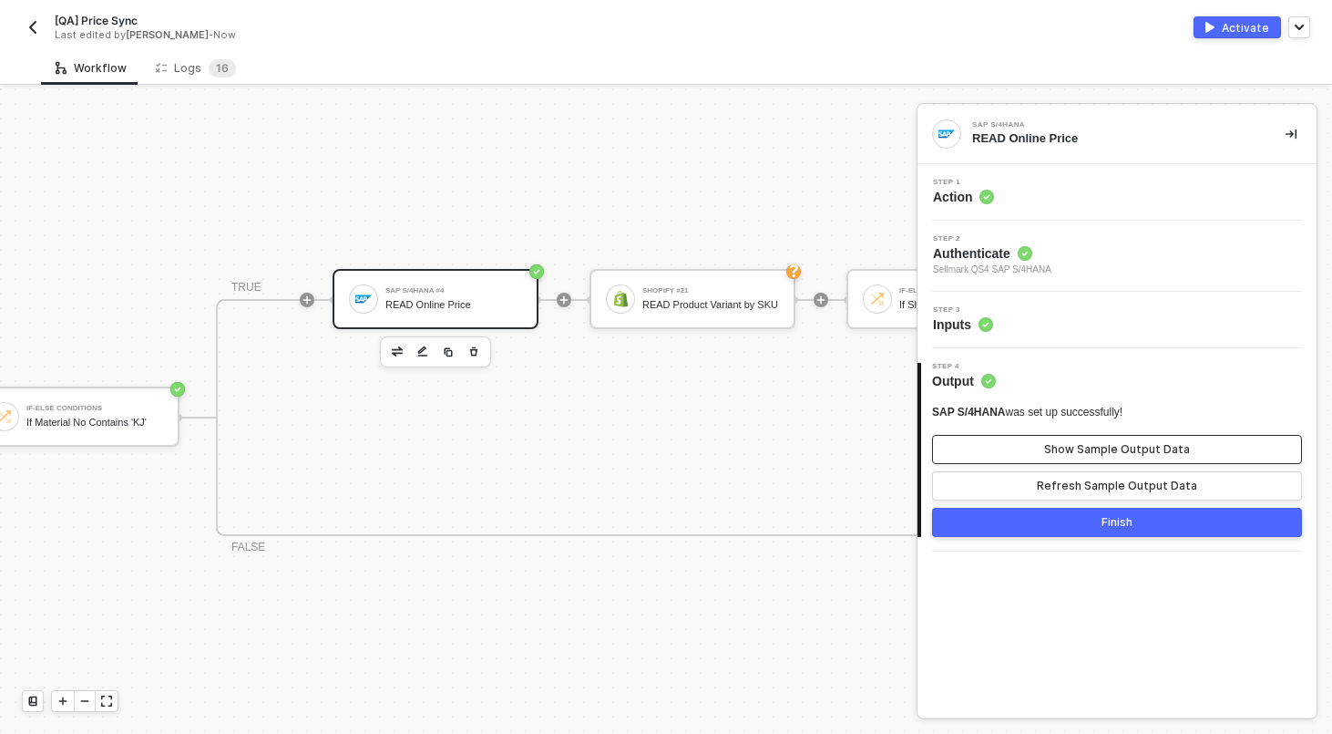
click at [1065, 453] on div "Show Sample Output Data" at bounding box center [1117, 449] width 146 height 15
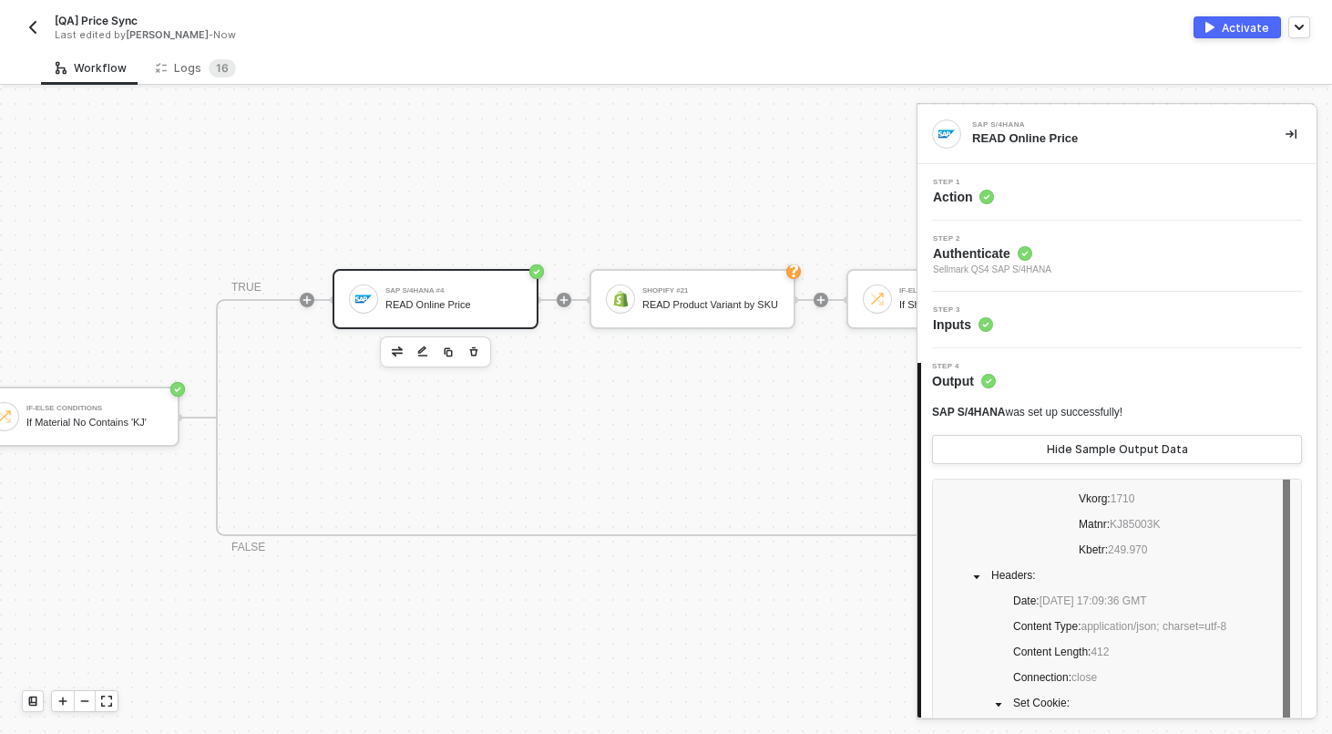
scroll to position [252, 0]
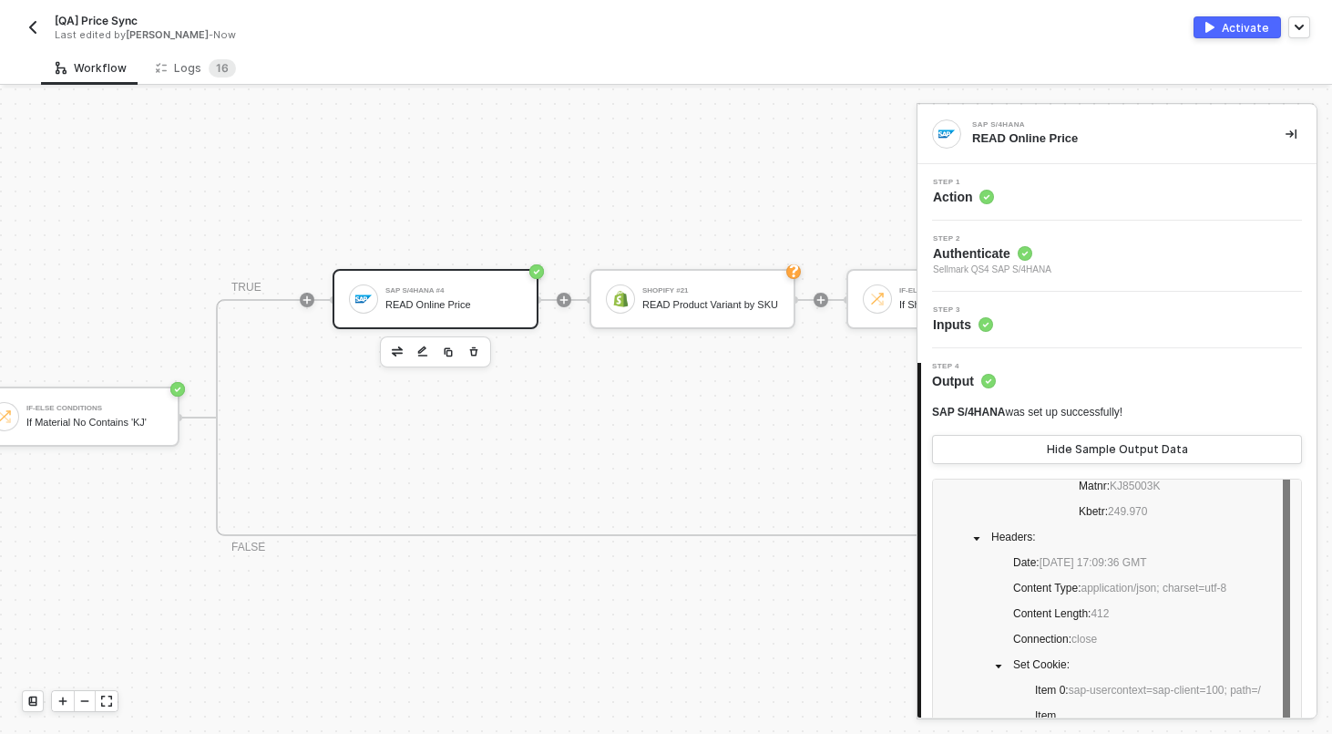
click at [691, 553] on div "If-Else Conditions If Material No Contains 'KJ' TRUE SAP S/4HANA #4 READ Online…" at bounding box center [826, 417] width 1704 height 592
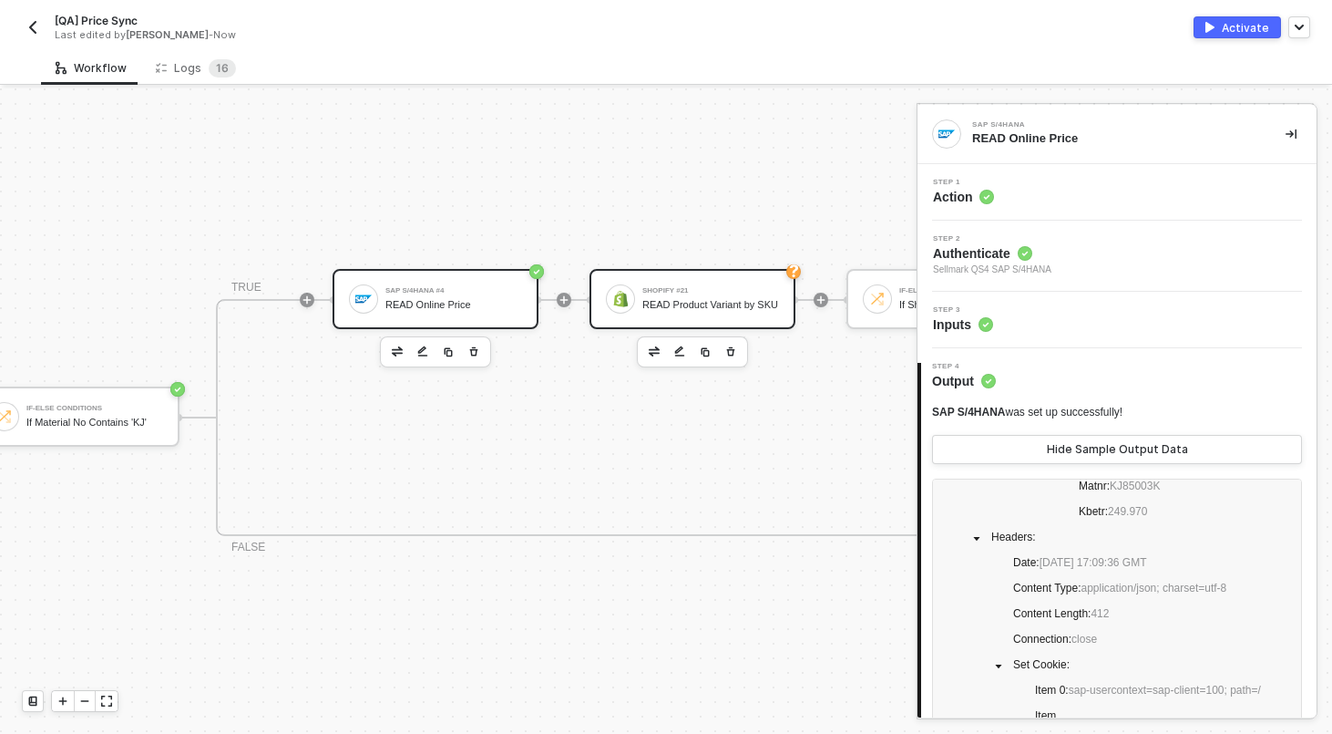
click at [701, 299] on div "READ Product Variant by SKU" at bounding box center [711, 305] width 137 height 12
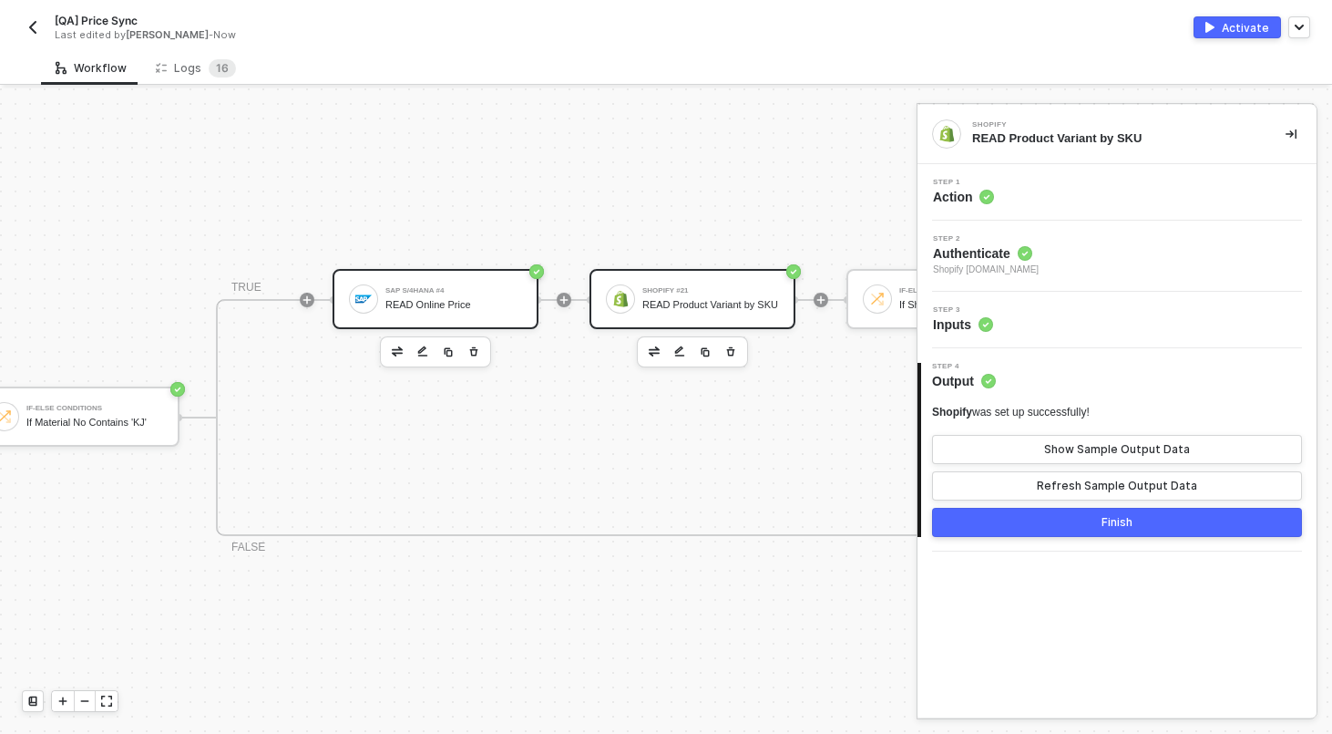
click at [449, 303] on div "READ Online Price" at bounding box center [454, 305] width 137 height 12
click at [1092, 265] on div "Step 2 Authenticate Sellmark QS4 SAP S/4HANA" at bounding box center [1119, 256] width 395 height 42
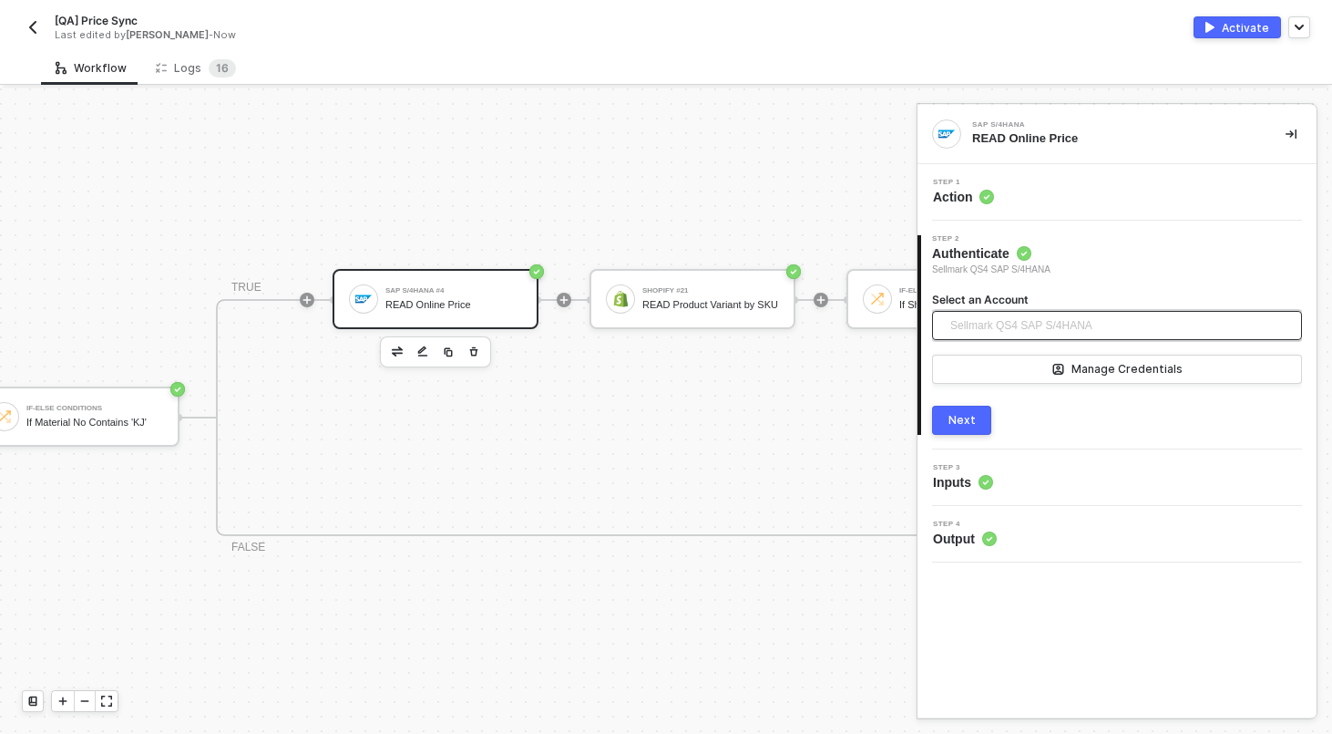
click at [1091, 319] on span "Sellmark QS4 SAP S/4HANA" at bounding box center [1022, 325] width 142 height 27
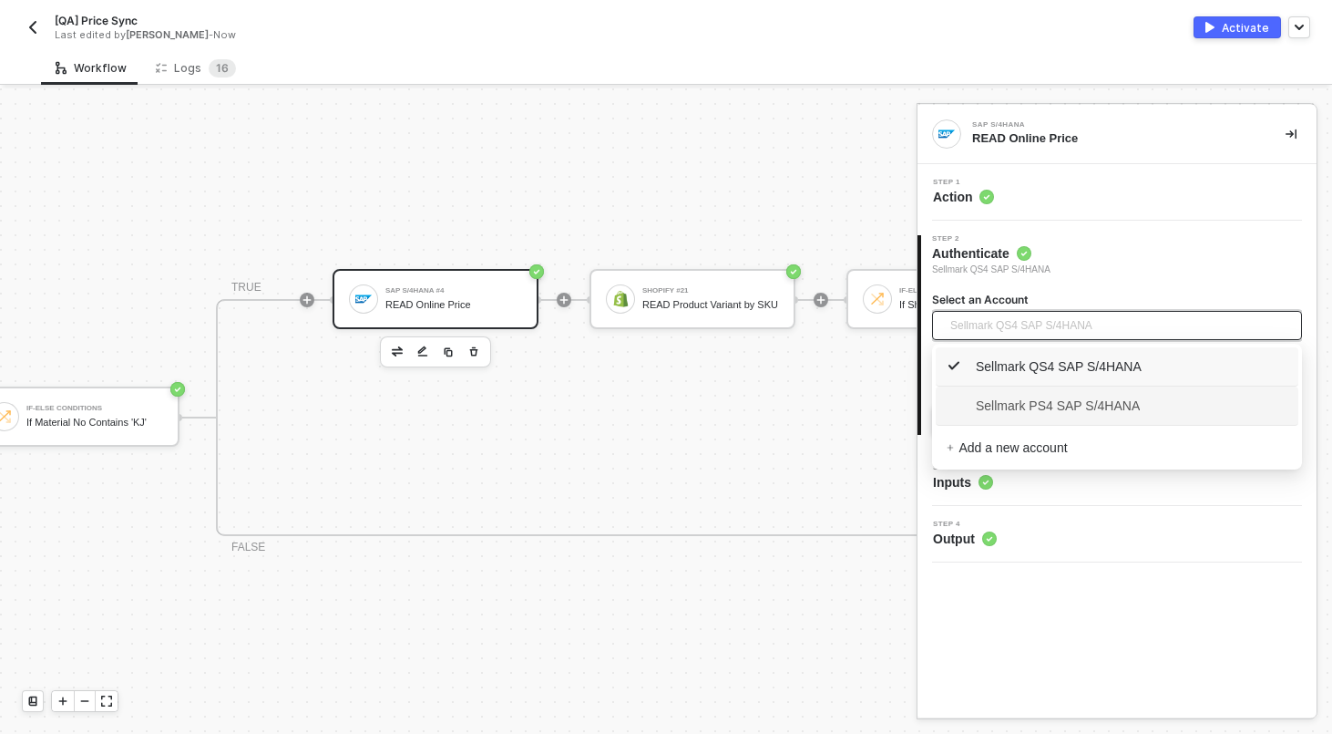
click at [1052, 402] on span "Sellmark PS4 SAP S/4HANA" at bounding box center [1043, 406] width 193 height 20
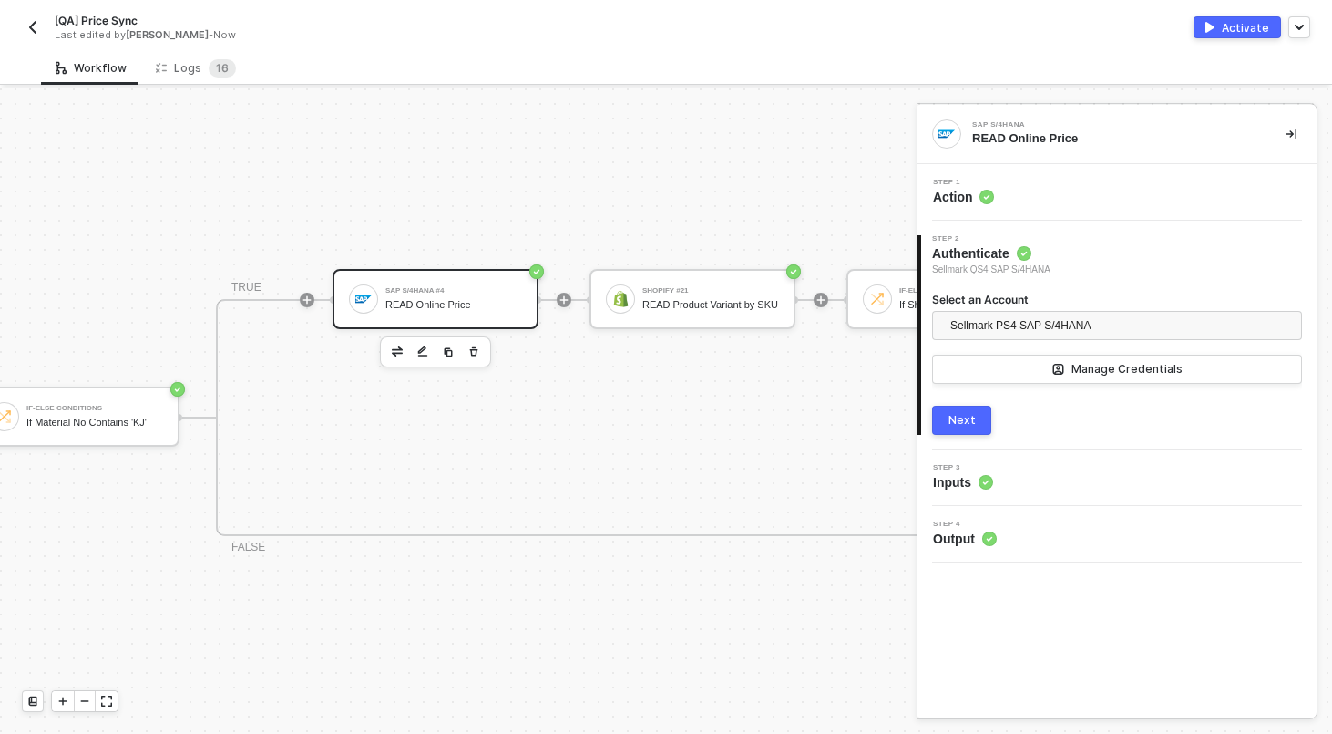
click at [967, 422] on div "Next" at bounding box center [962, 420] width 27 height 15
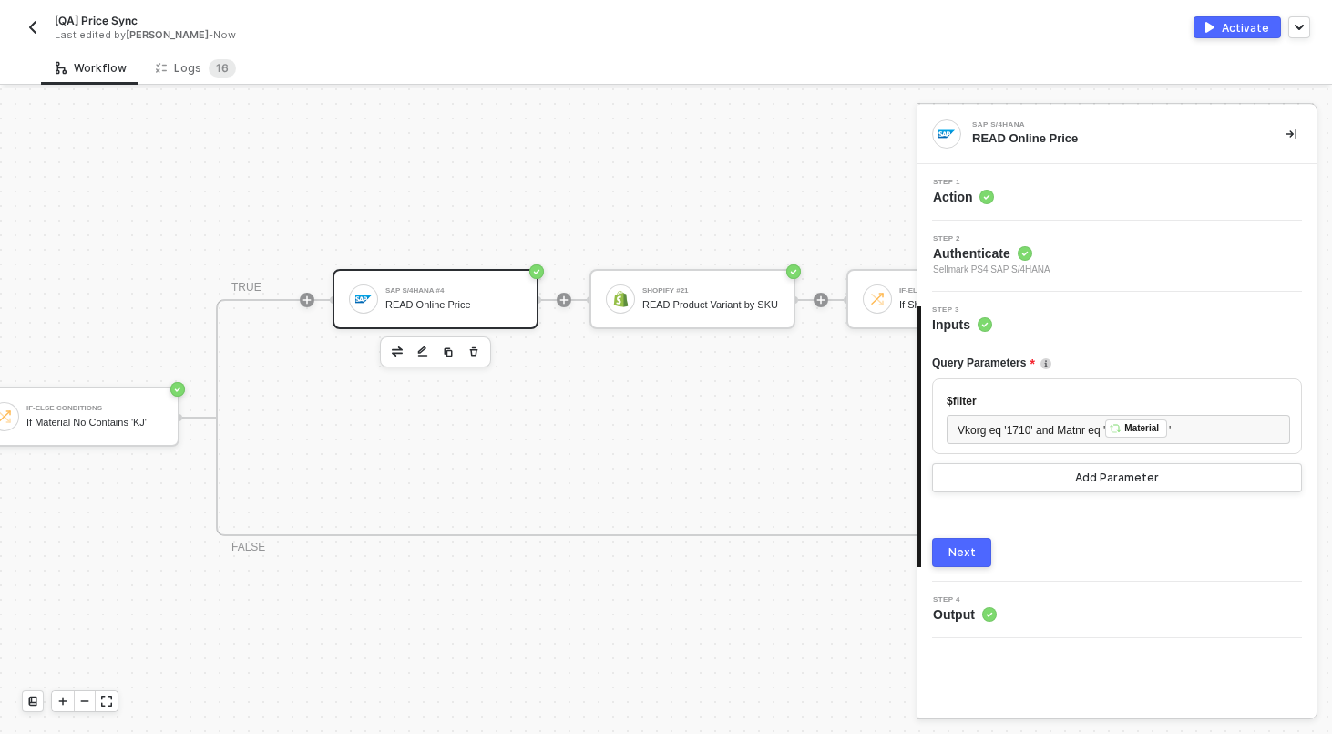
click at [959, 558] on div "Next" at bounding box center [962, 552] width 27 height 15
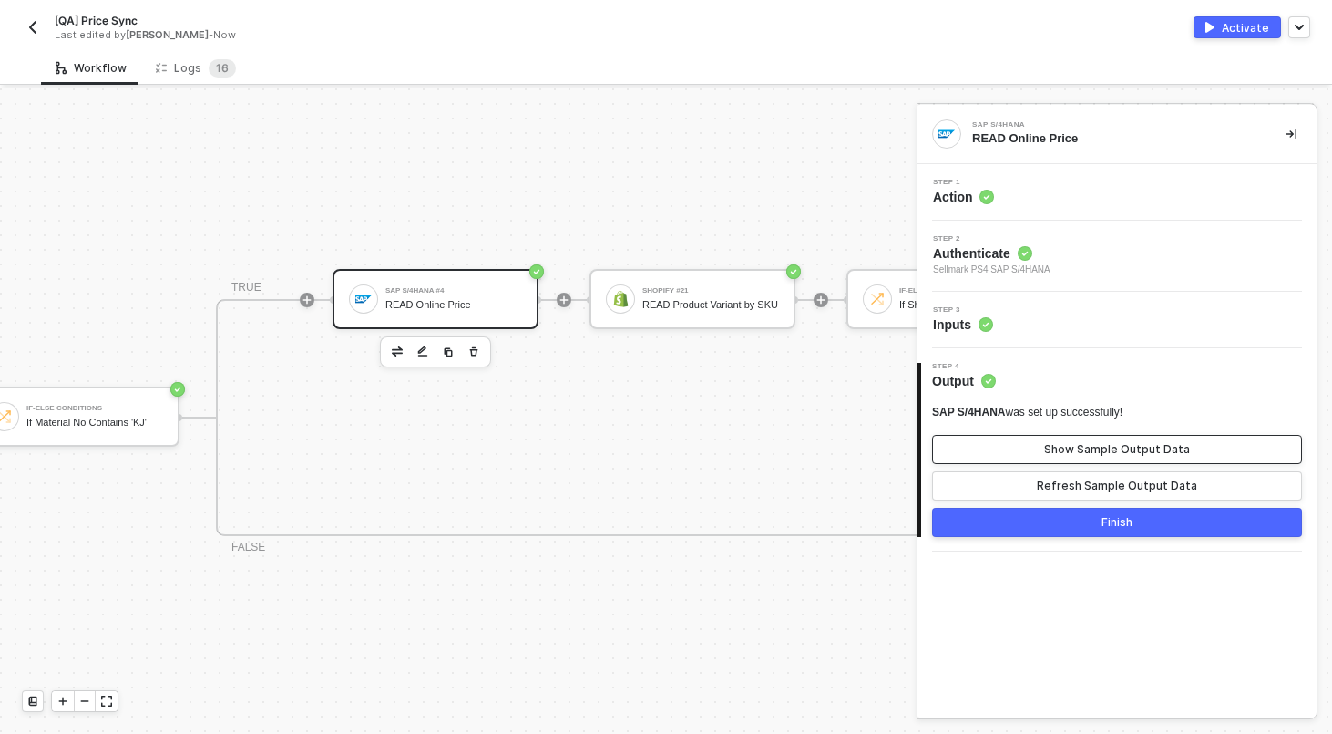
click at [1095, 444] on div "Show Sample Output Data" at bounding box center [1117, 449] width 146 height 15
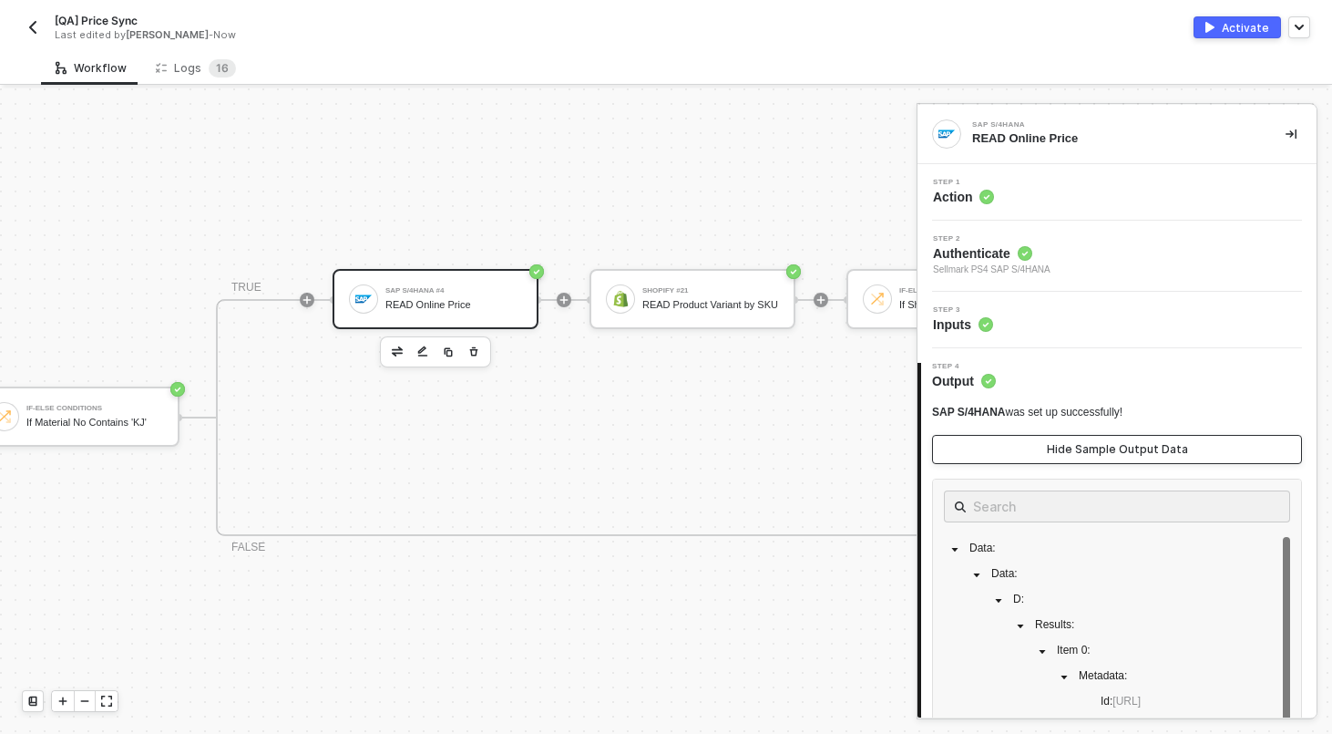
click at [1095, 444] on div "Hide Sample Output Data" at bounding box center [1117, 449] width 141 height 15
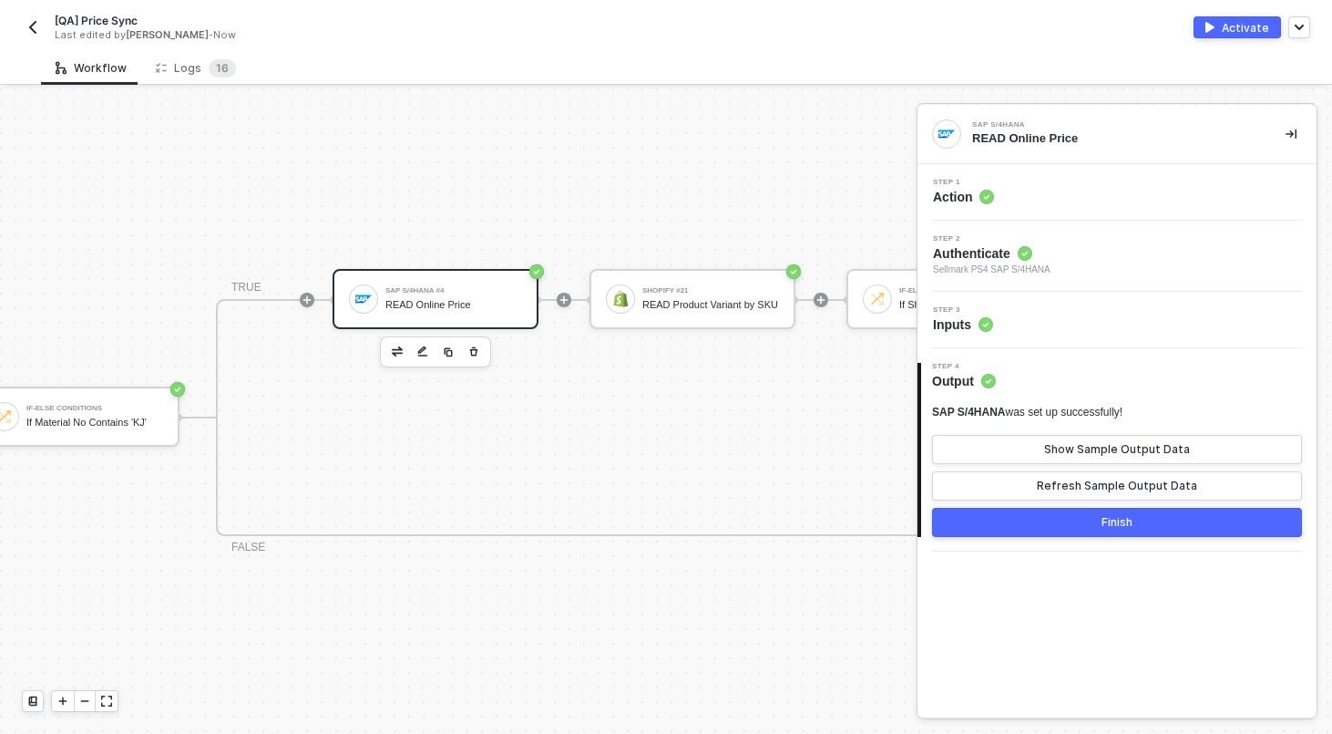
click at [1075, 521] on button "Finish" at bounding box center [1117, 522] width 370 height 29
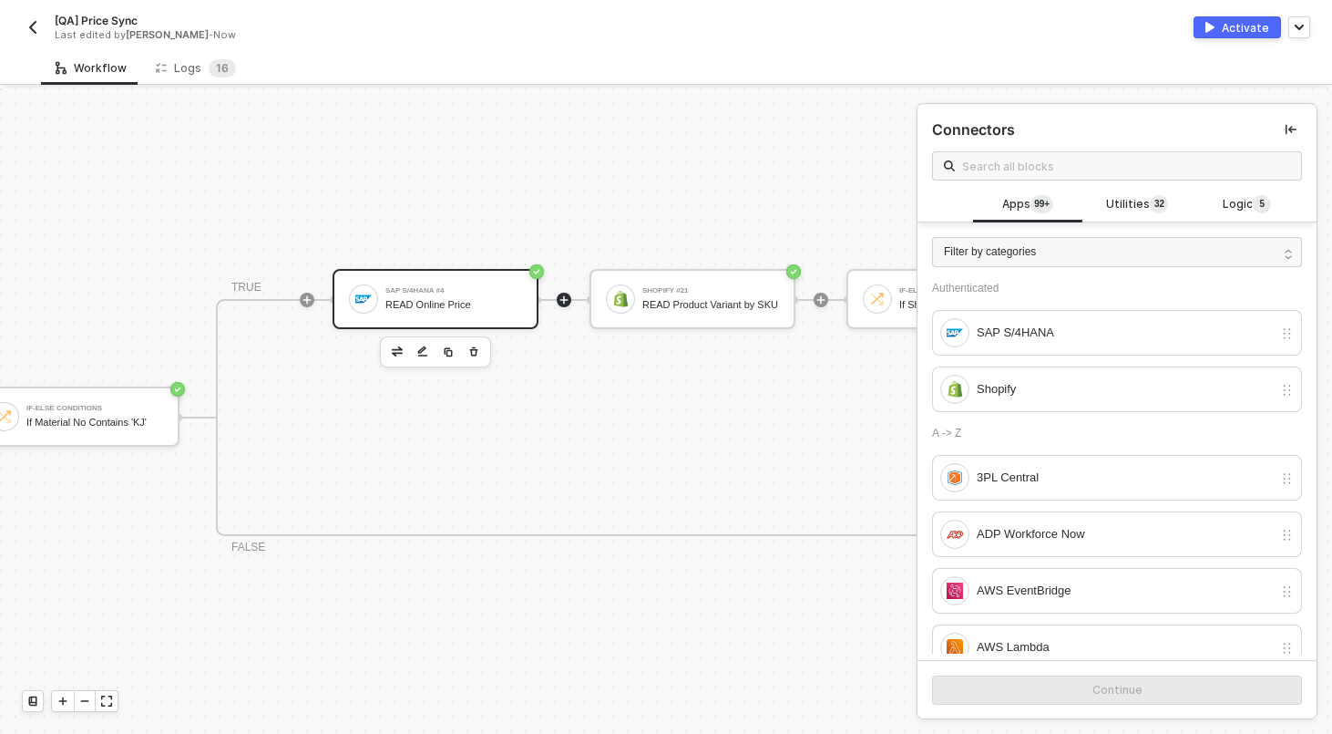
click at [467, 283] on div "SAP S/4HANA #4 READ Online Price" at bounding box center [454, 299] width 137 height 35
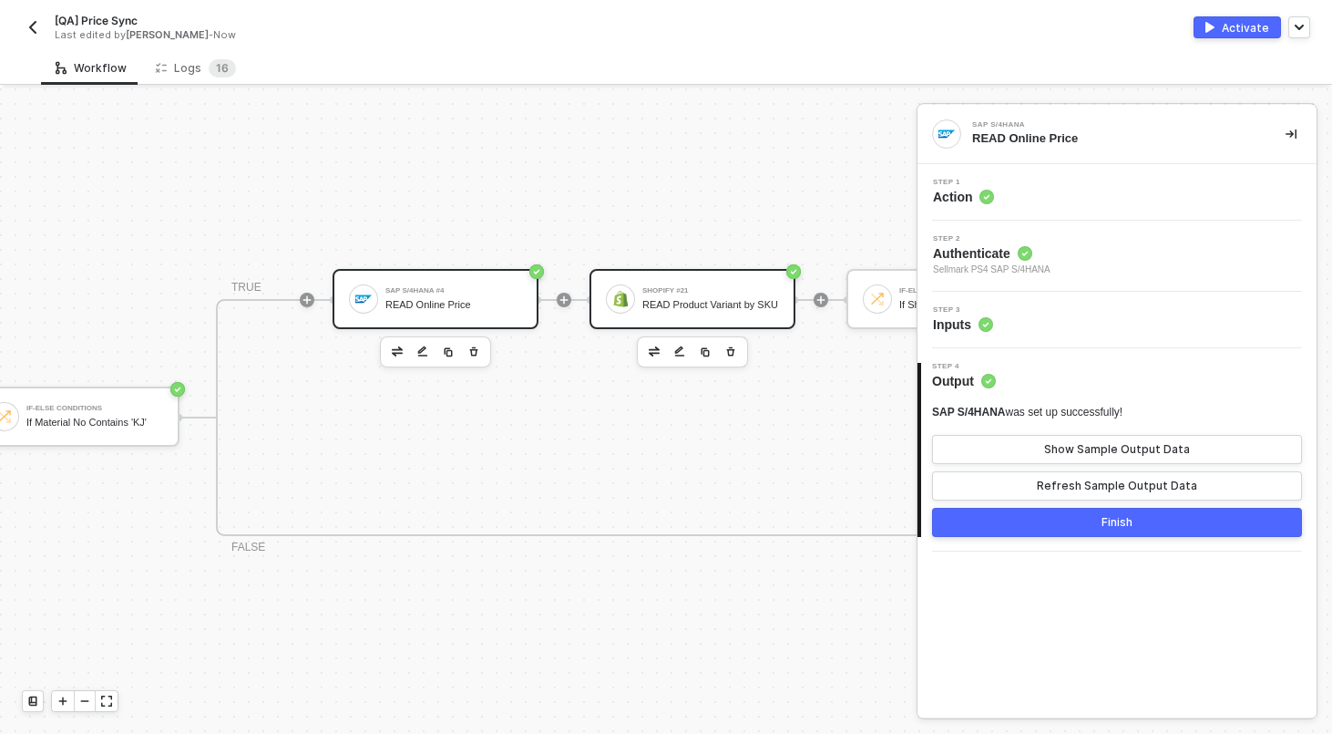
click at [645, 299] on div "READ Product Variant by SKU" at bounding box center [711, 305] width 137 height 12
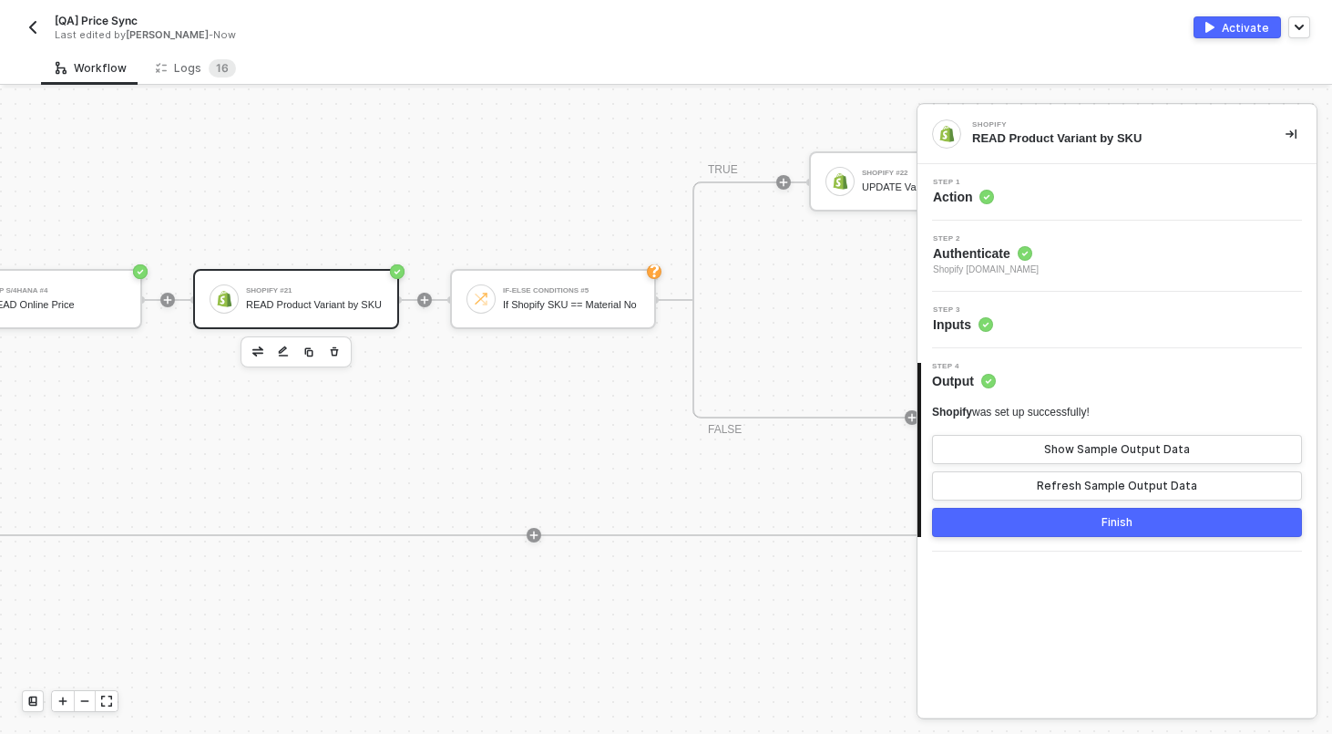
scroll to position [426, 1383]
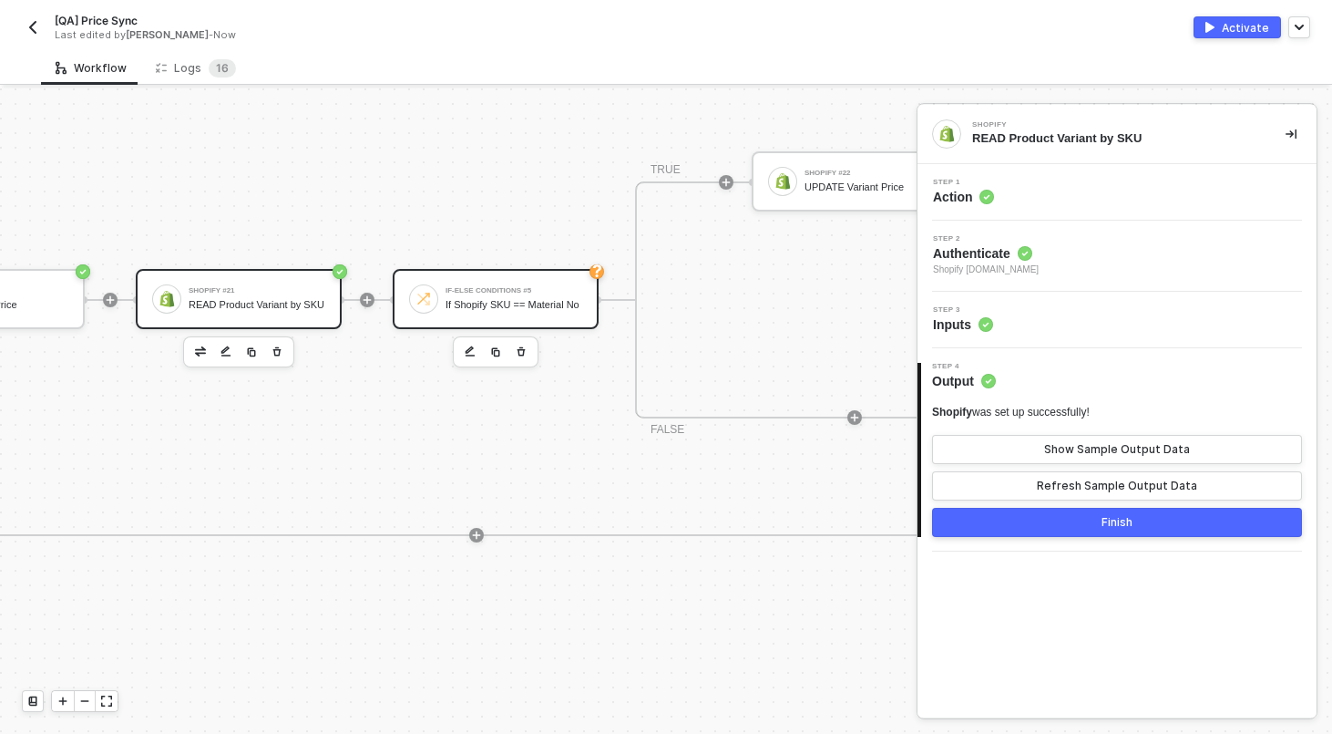
click at [517, 291] on div "If-Else Conditions #5 If Shopify SKU == Material No" at bounding box center [514, 299] width 137 height 35
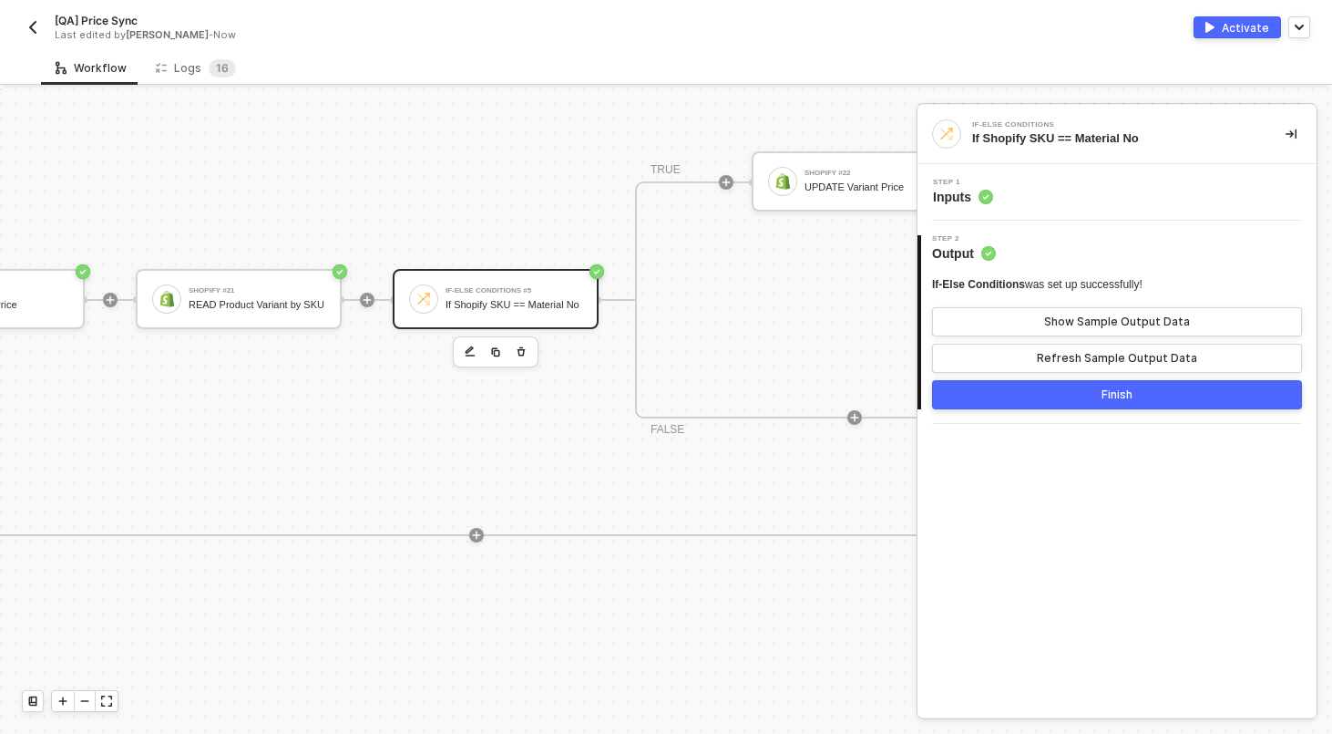
click at [1111, 202] on div "Step 1 Inputs" at bounding box center [1119, 192] width 395 height 27
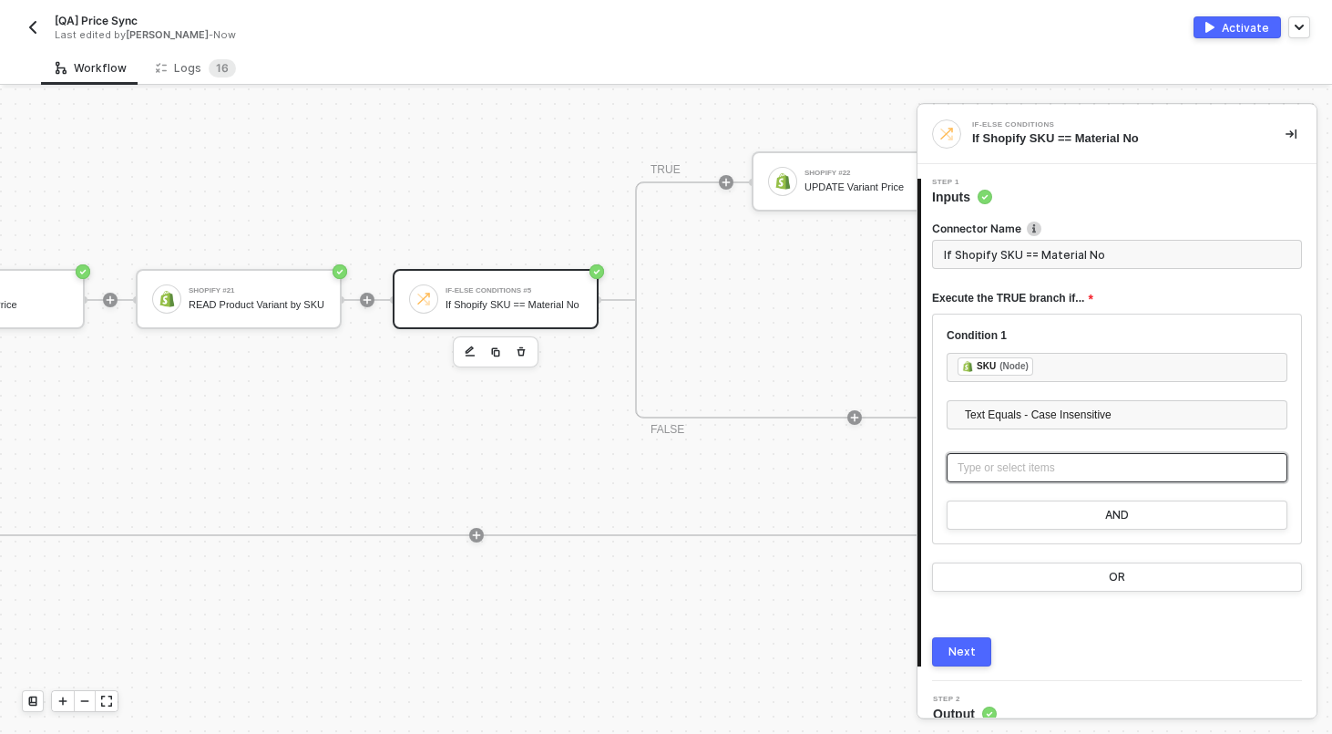
click at [1198, 477] on div "Type or select items ﻿" at bounding box center [1117, 467] width 341 height 29
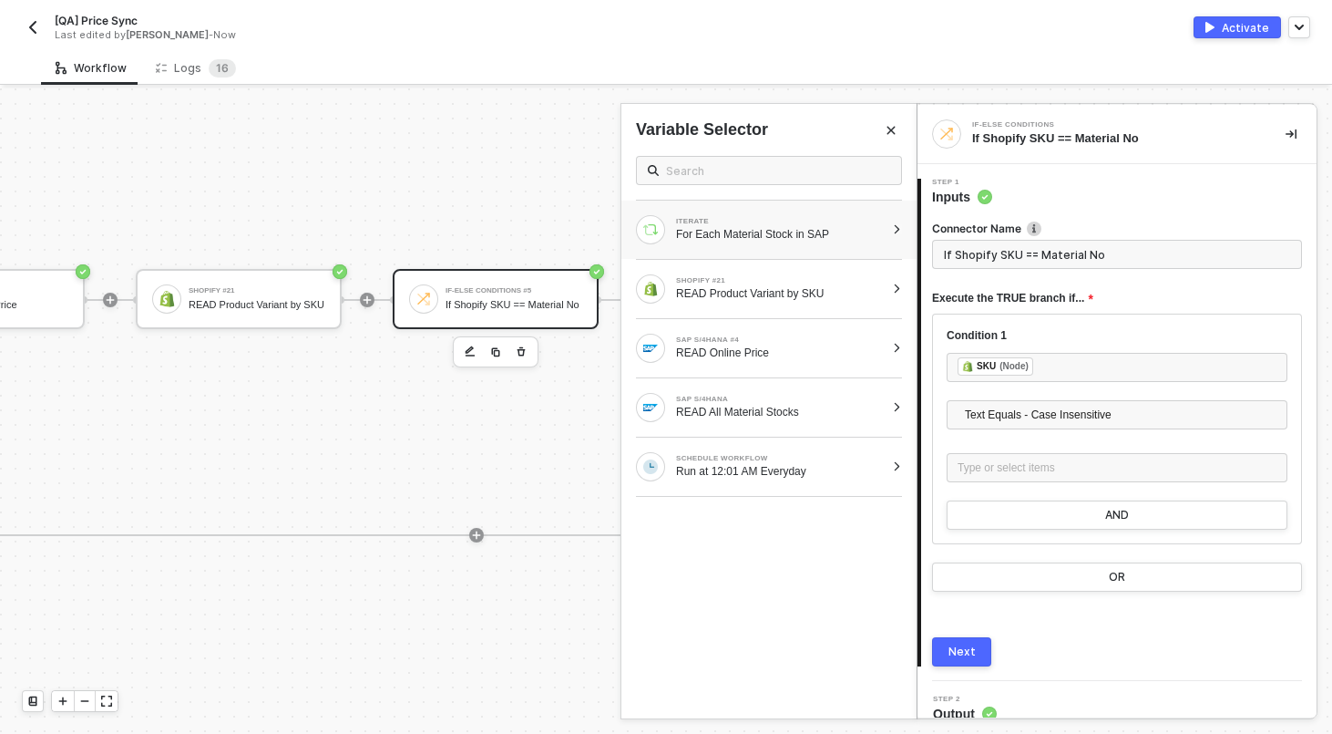
click at [899, 234] on div at bounding box center [897, 229] width 10 height 11
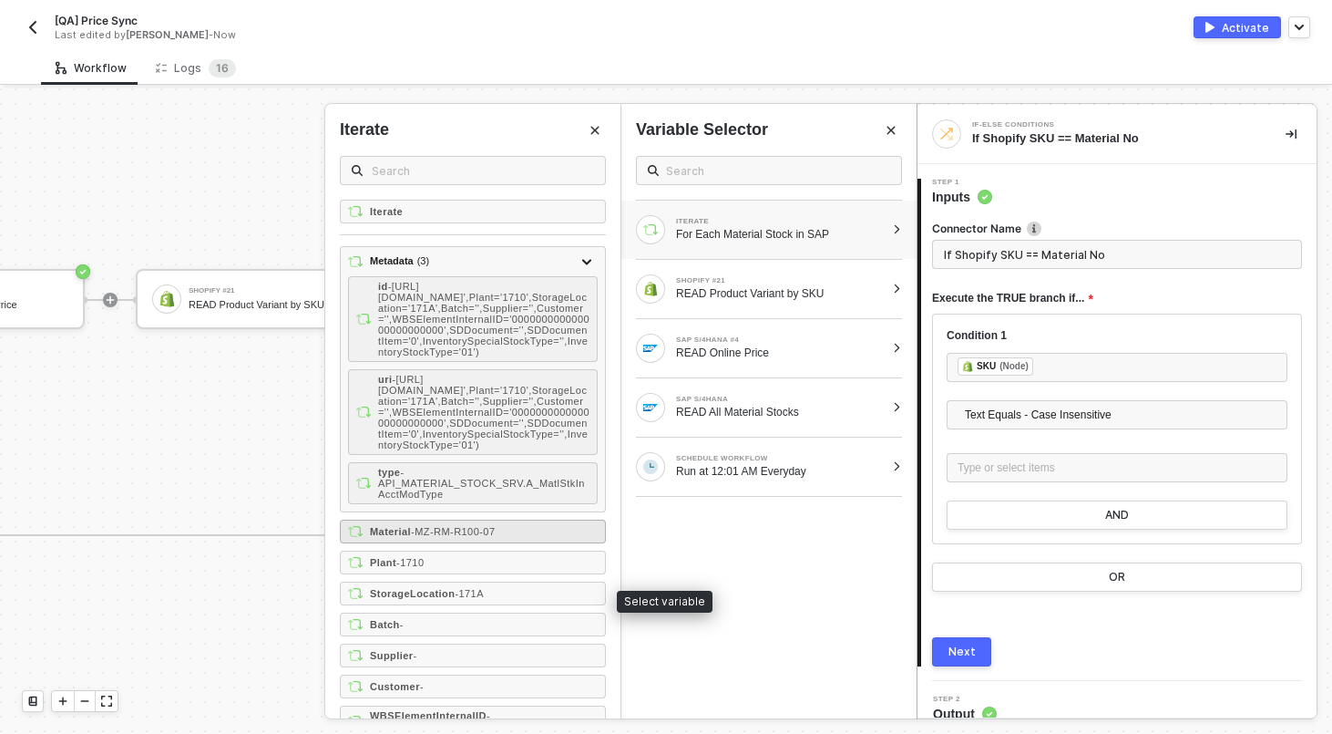
click at [550, 543] on div "Material - MZ-RM-R100-07" at bounding box center [473, 531] width 266 height 24
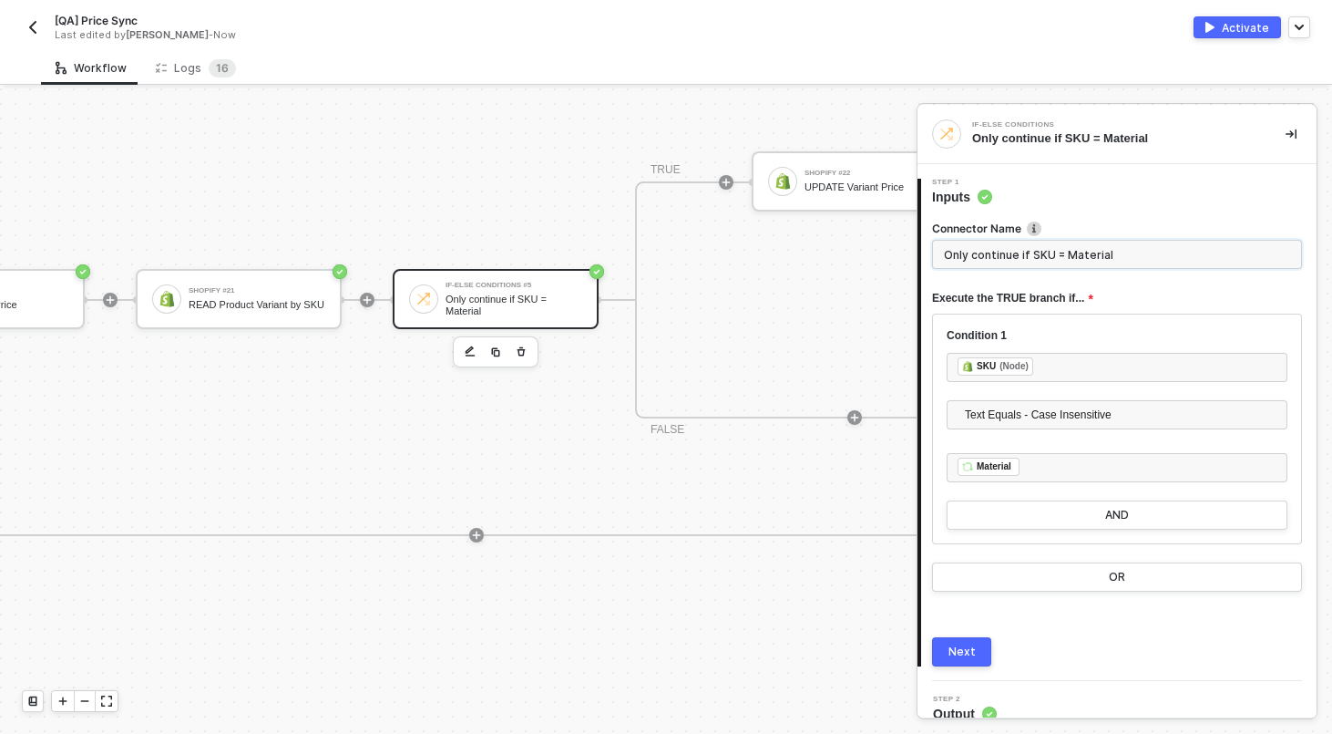
click at [1063, 260] on input "Only continue if SKU = Material" at bounding box center [1117, 254] width 370 height 29
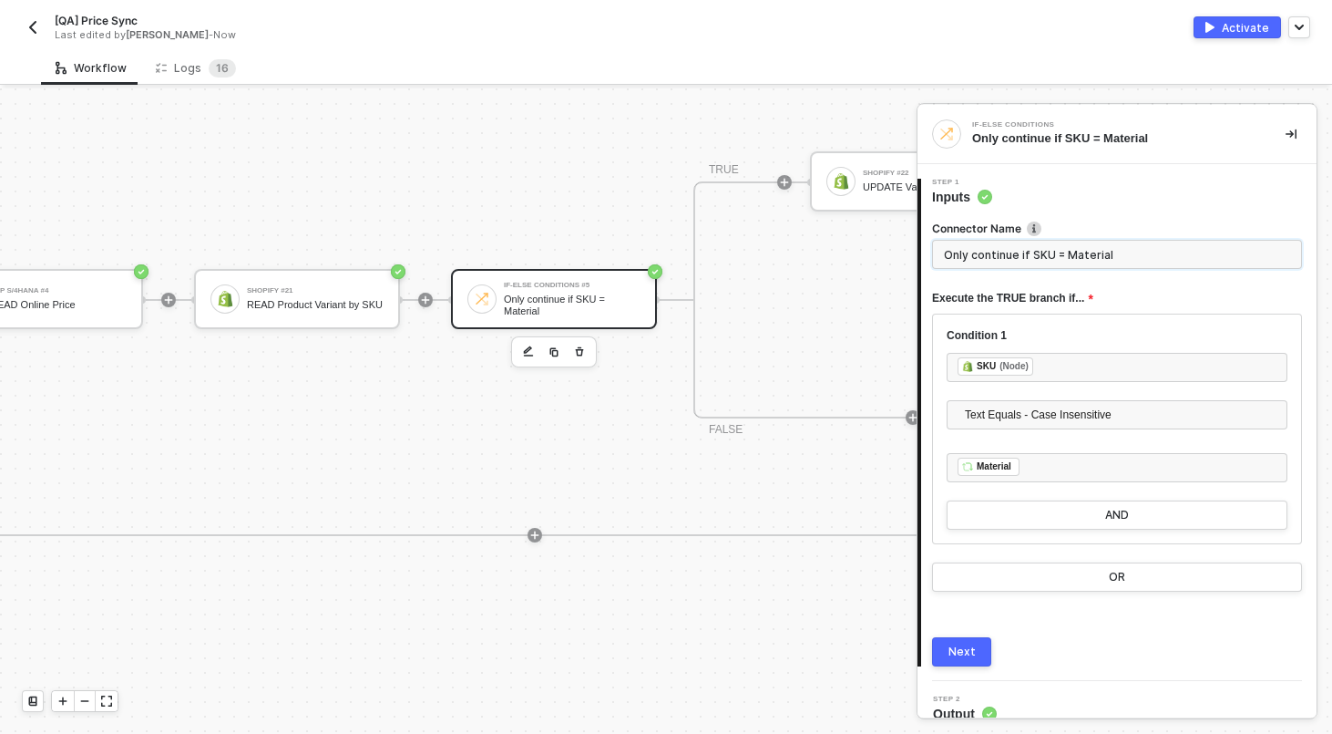
scroll to position [429, 1323]
type input "If Shopify SKU == Material No"
click at [948, 643] on button "Next" at bounding box center [961, 651] width 59 height 29
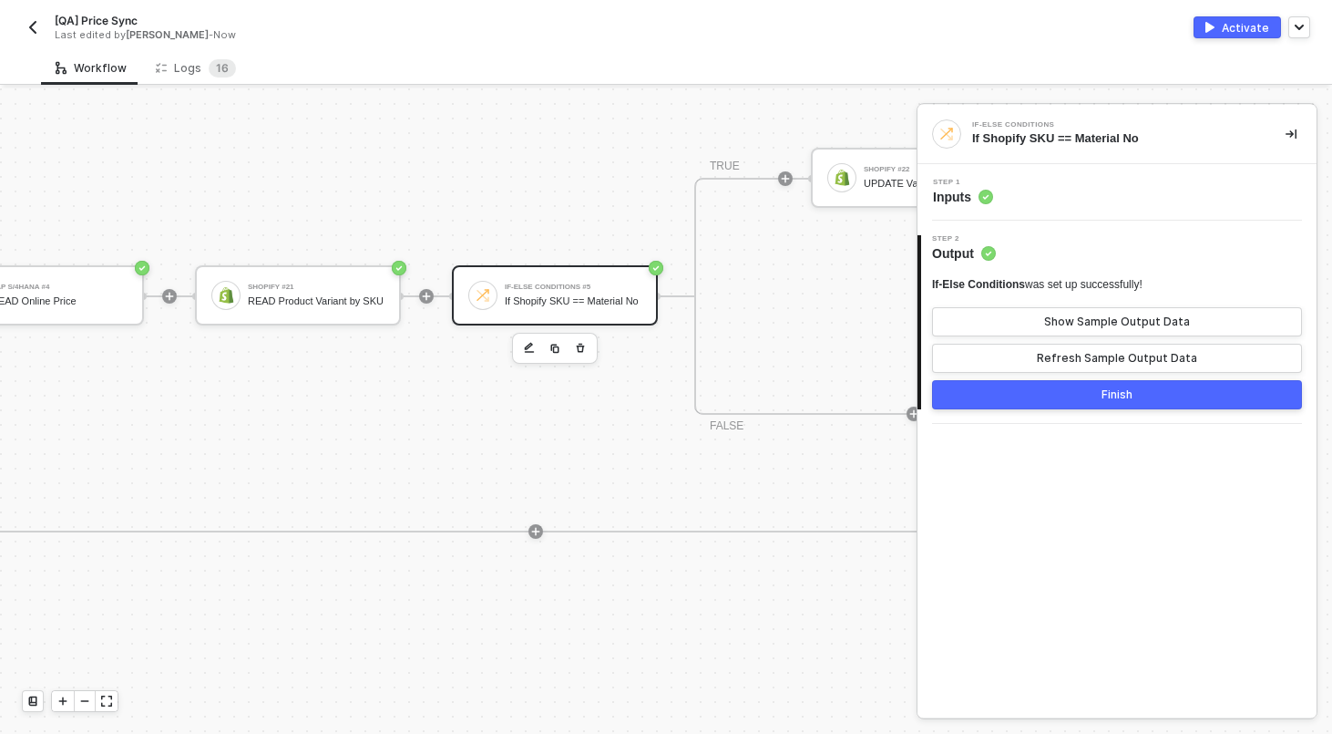
click at [1098, 200] on div "Step 1 Inputs" at bounding box center [1119, 192] width 395 height 27
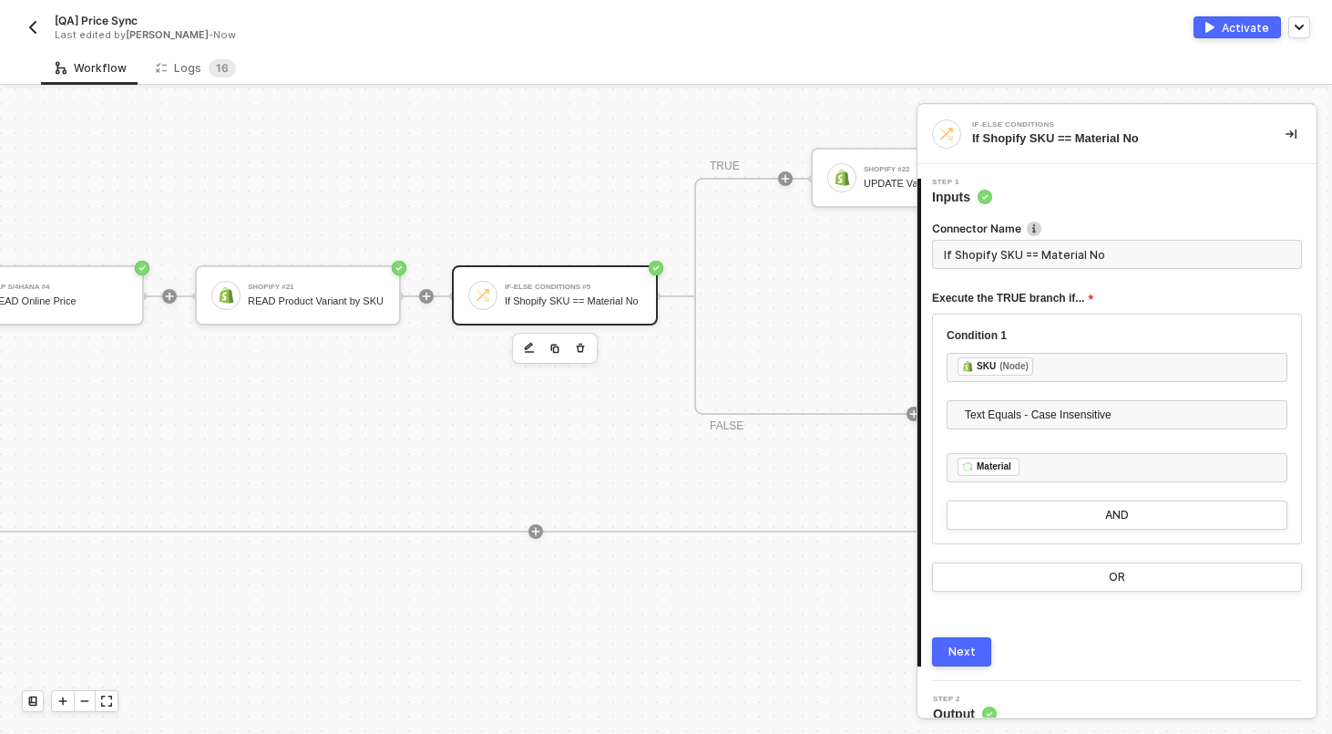
type input "If Shopify SKU == Material No"
click at [953, 658] on div "Next" at bounding box center [962, 651] width 27 height 15
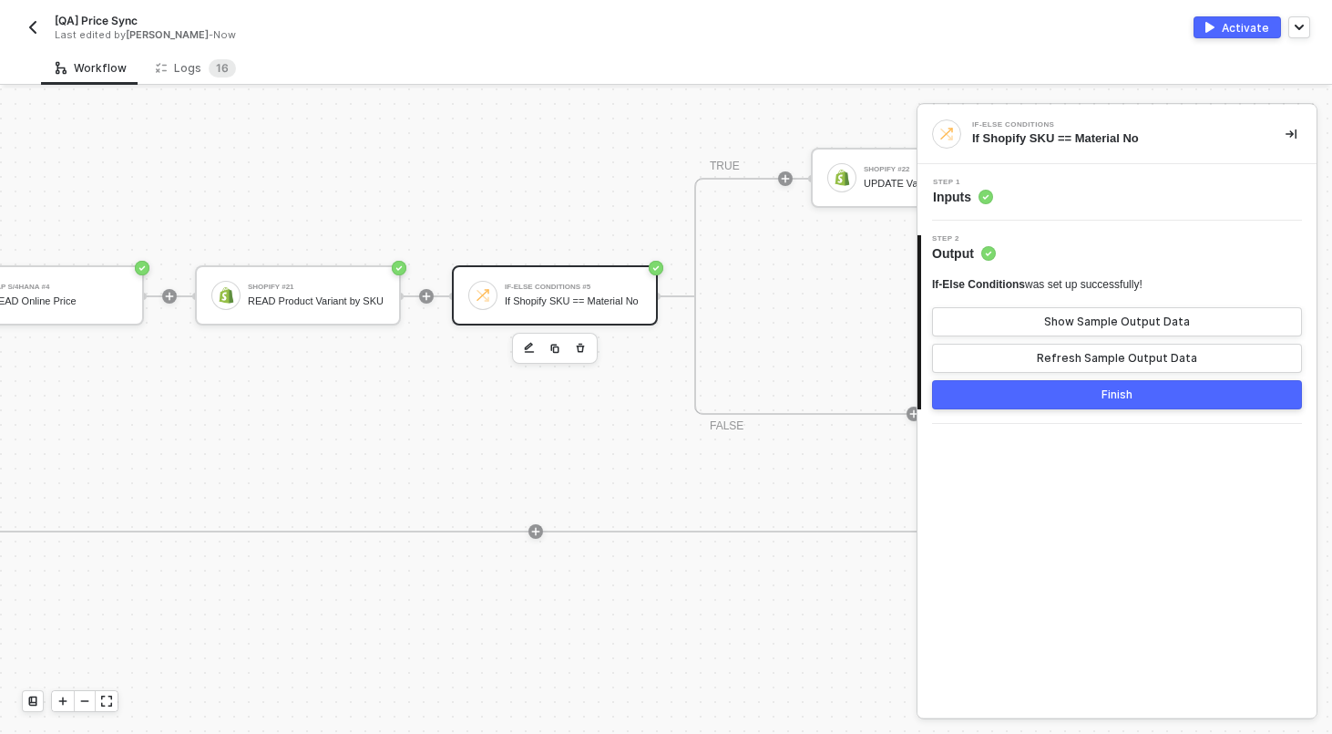
click at [1049, 401] on button "Finish" at bounding box center [1117, 394] width 370 height 29
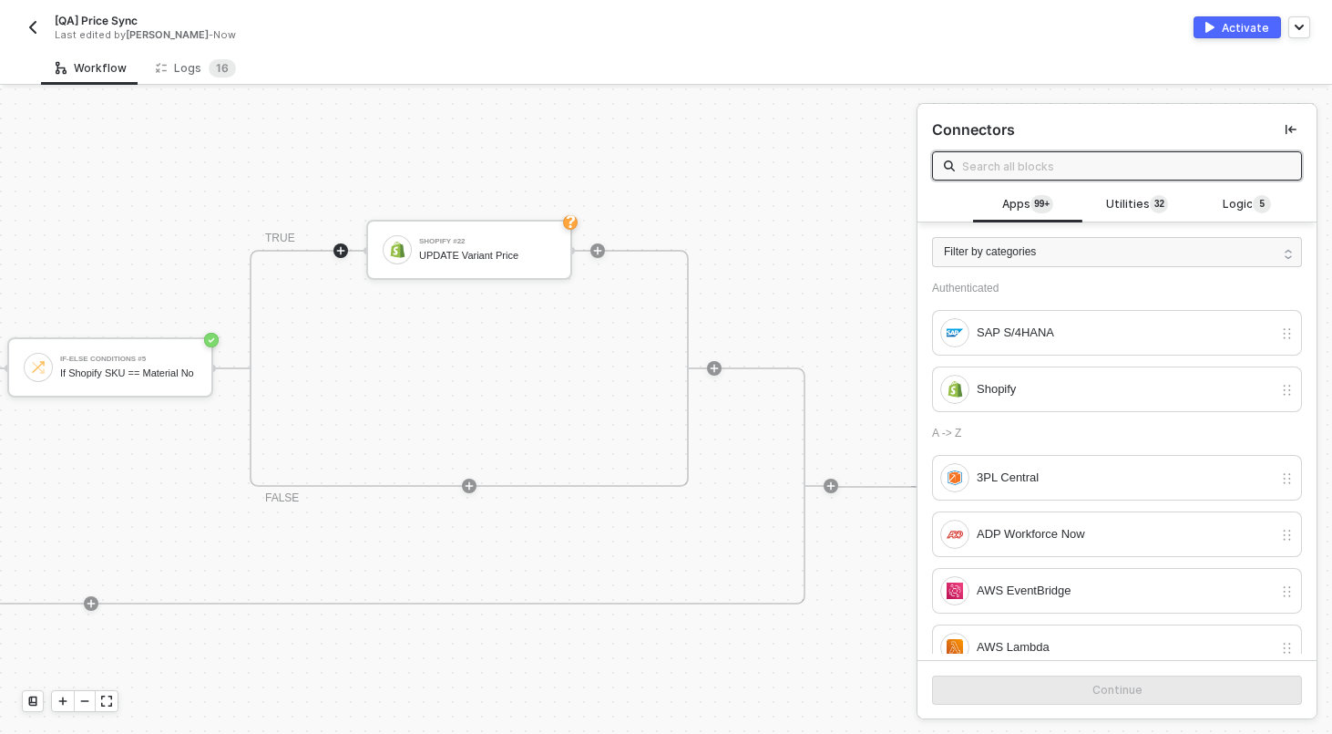
scroll to position [357, 1833]
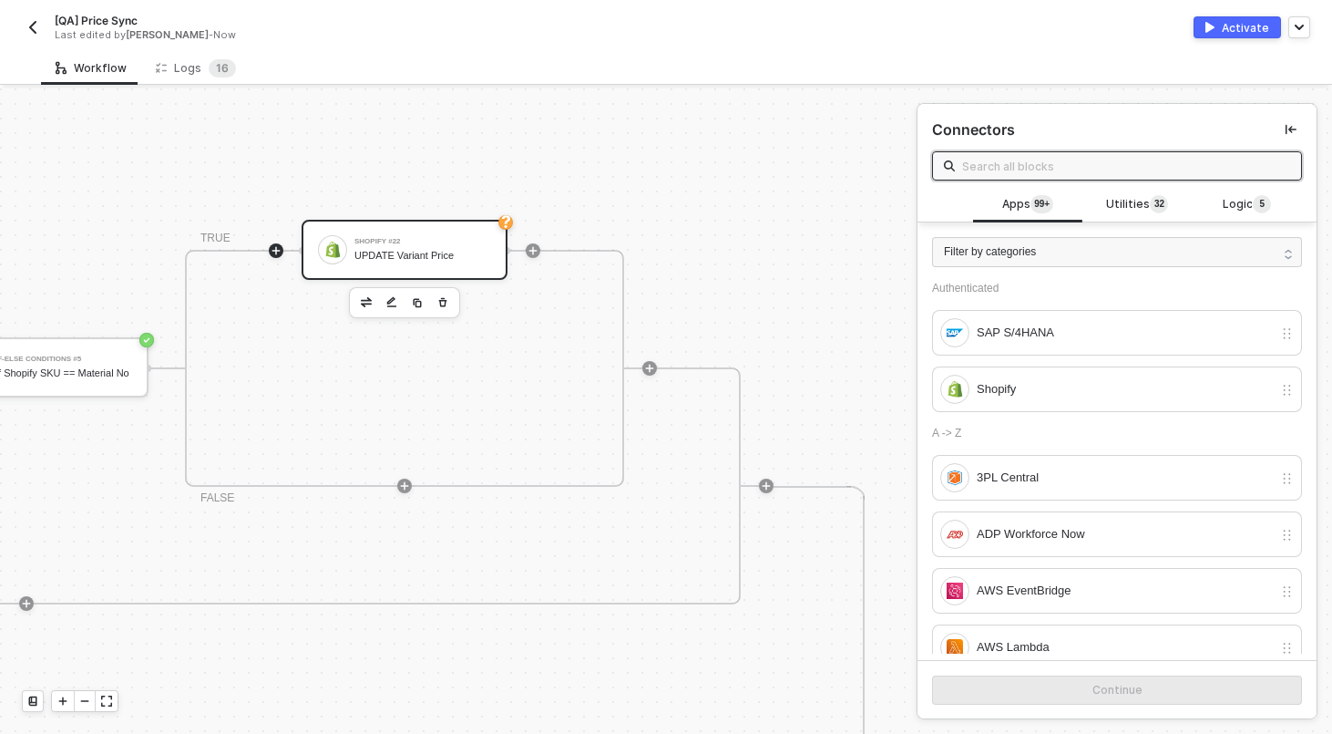
click at [455, 263] on div "Shopify #22 UPDATE Variant Price" at bounding box center [423, 249] width 137 height 35
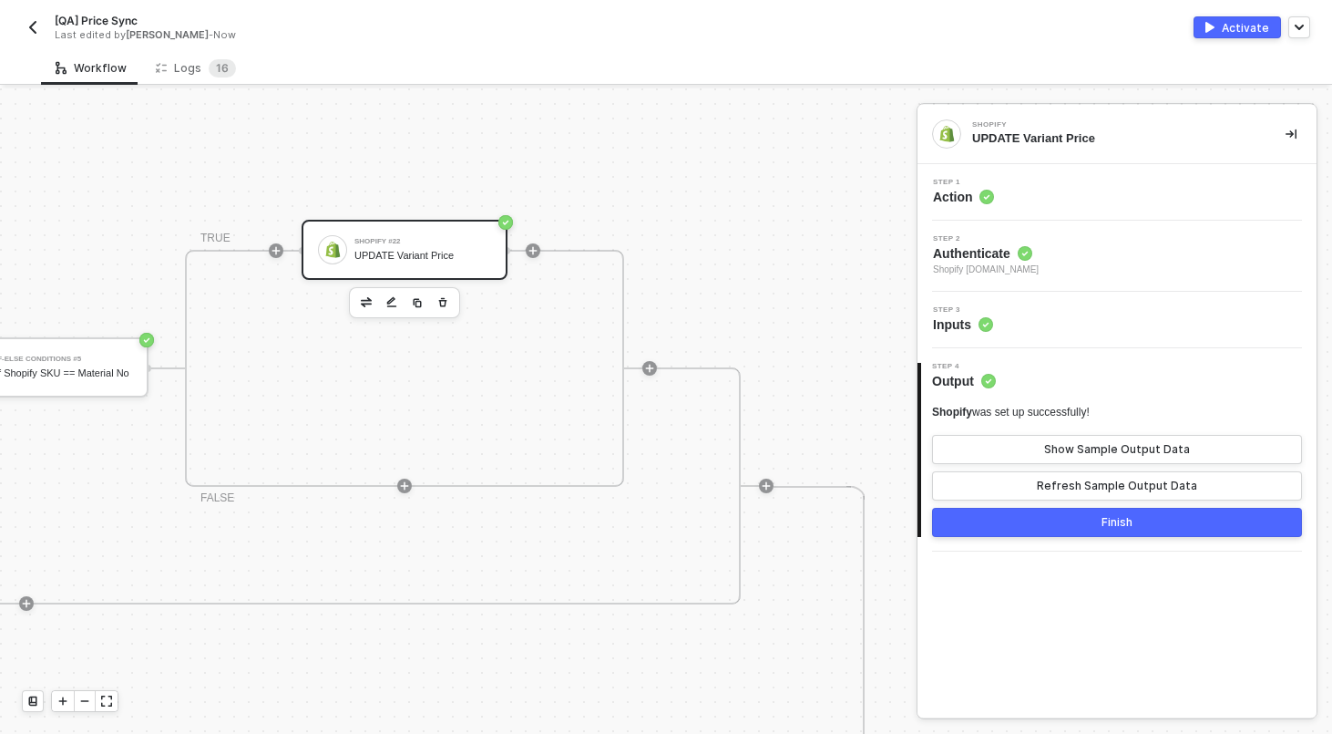
click at [1192, 326] on div "Step 3 Inputs" at bounding box center [1119, 319] width 395 height 27
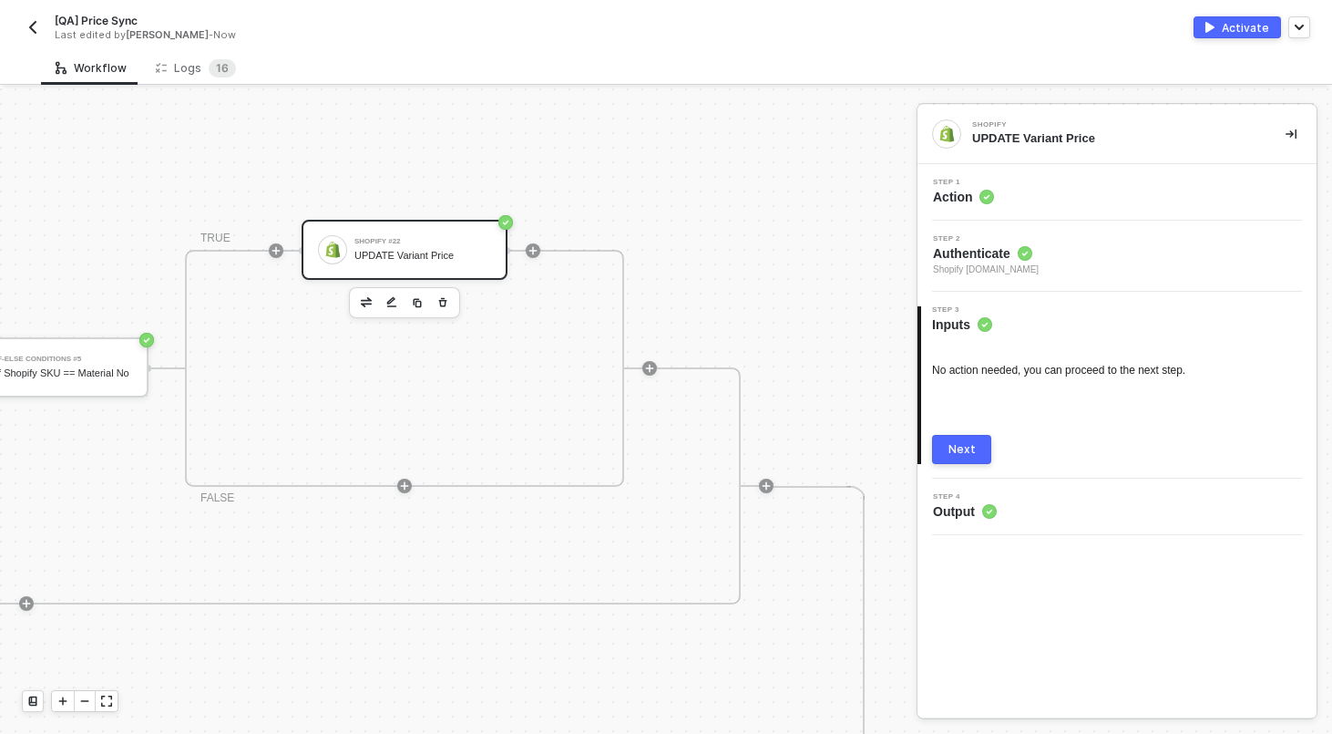
click at [1045, 192] on div "Step 1 Action" at bounding box center [1119, 192] width 395 height 27
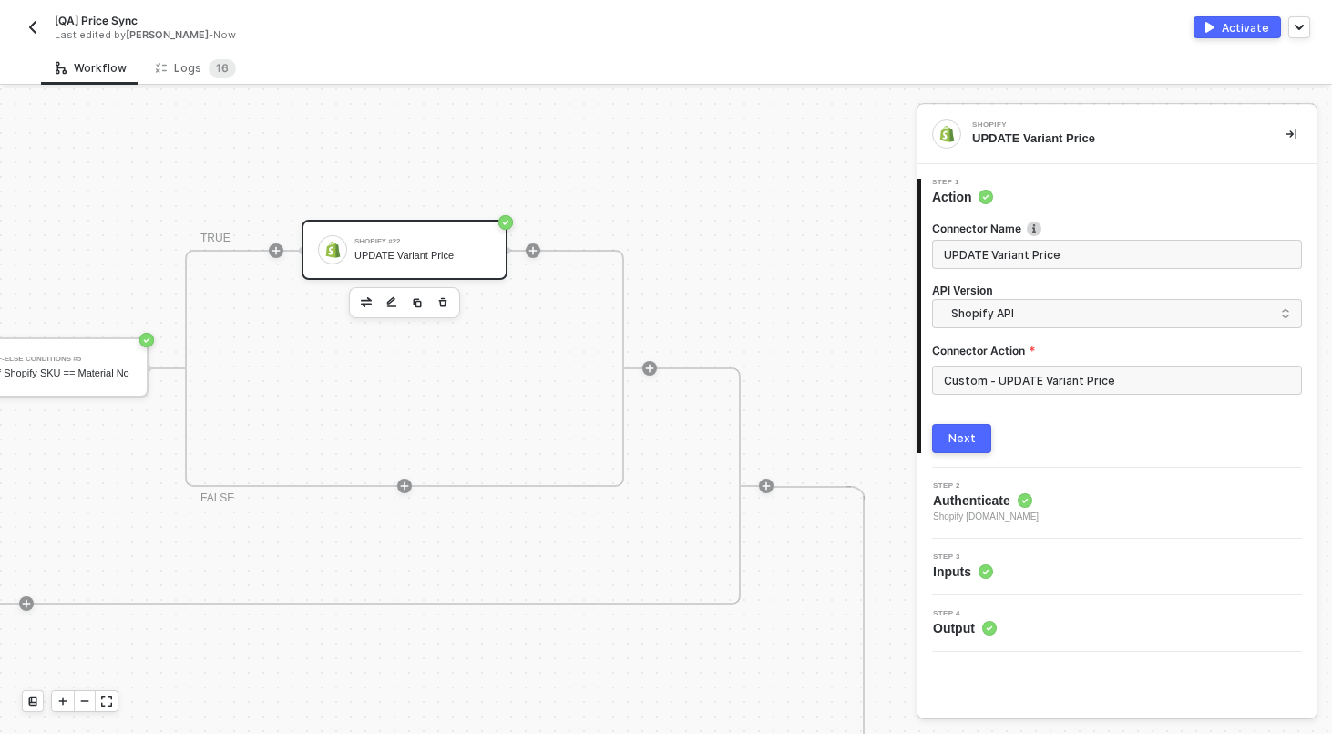
click at [972, 449] on button "Next" at bounding box center [961, 438] width 59 height 29
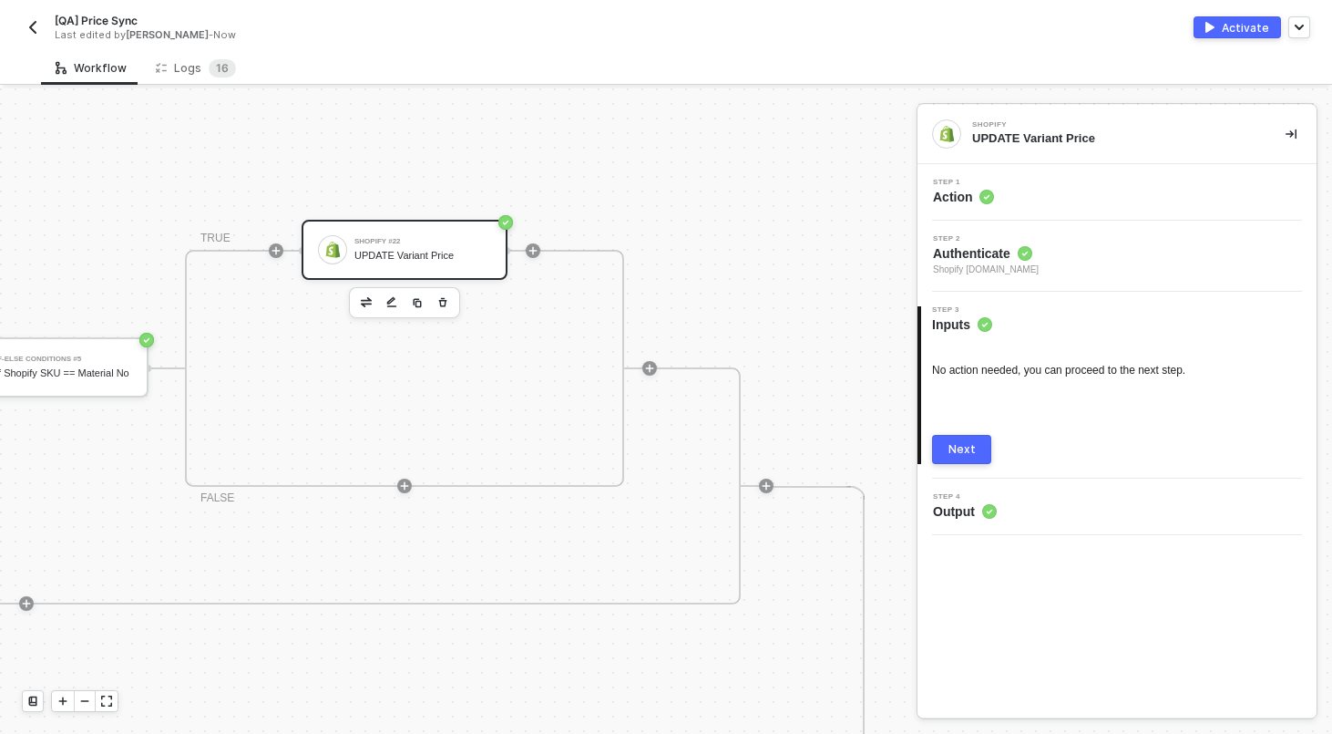
click at [1162, 262] on div "Step 2 Authenticate Shopify [DOMAIN_NAME]" at bounding box center [1119, 256] width 395 height 42
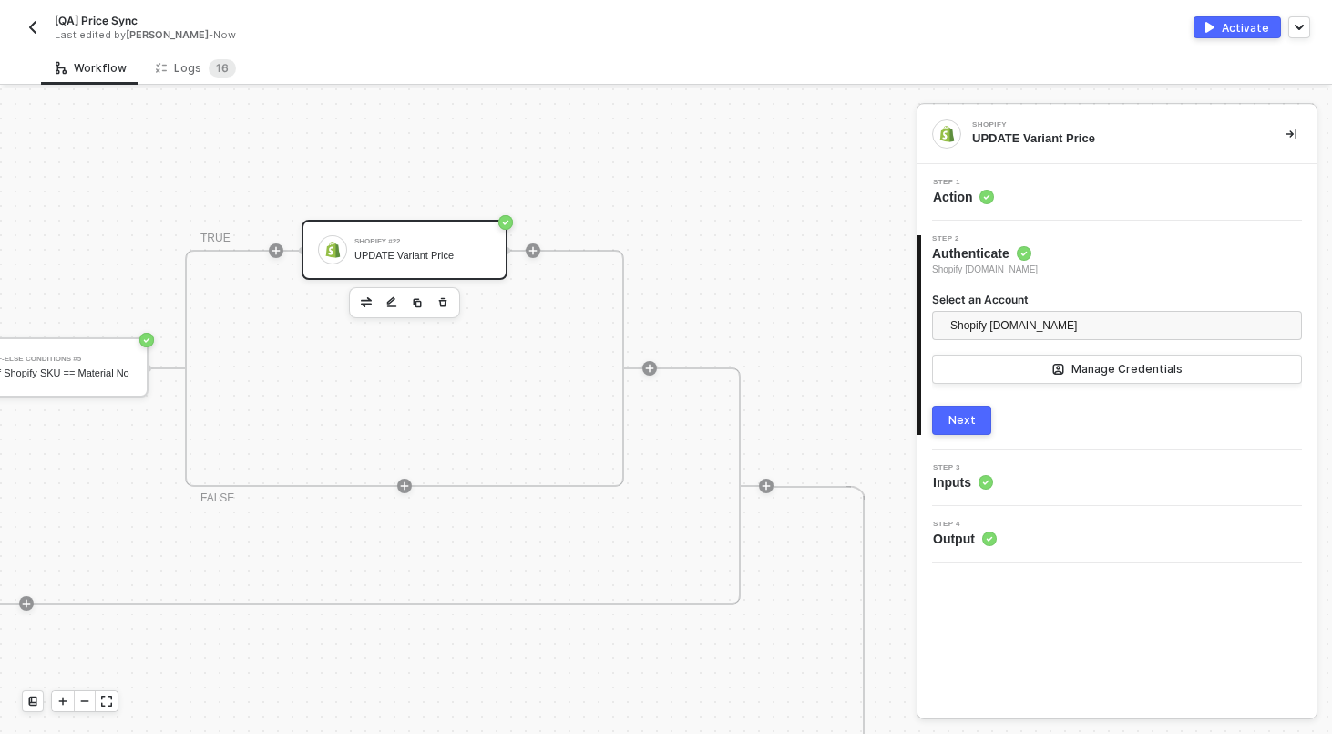
click at [947, 420] on button "Next" at bounding box center [961, 420] width 59 height 29
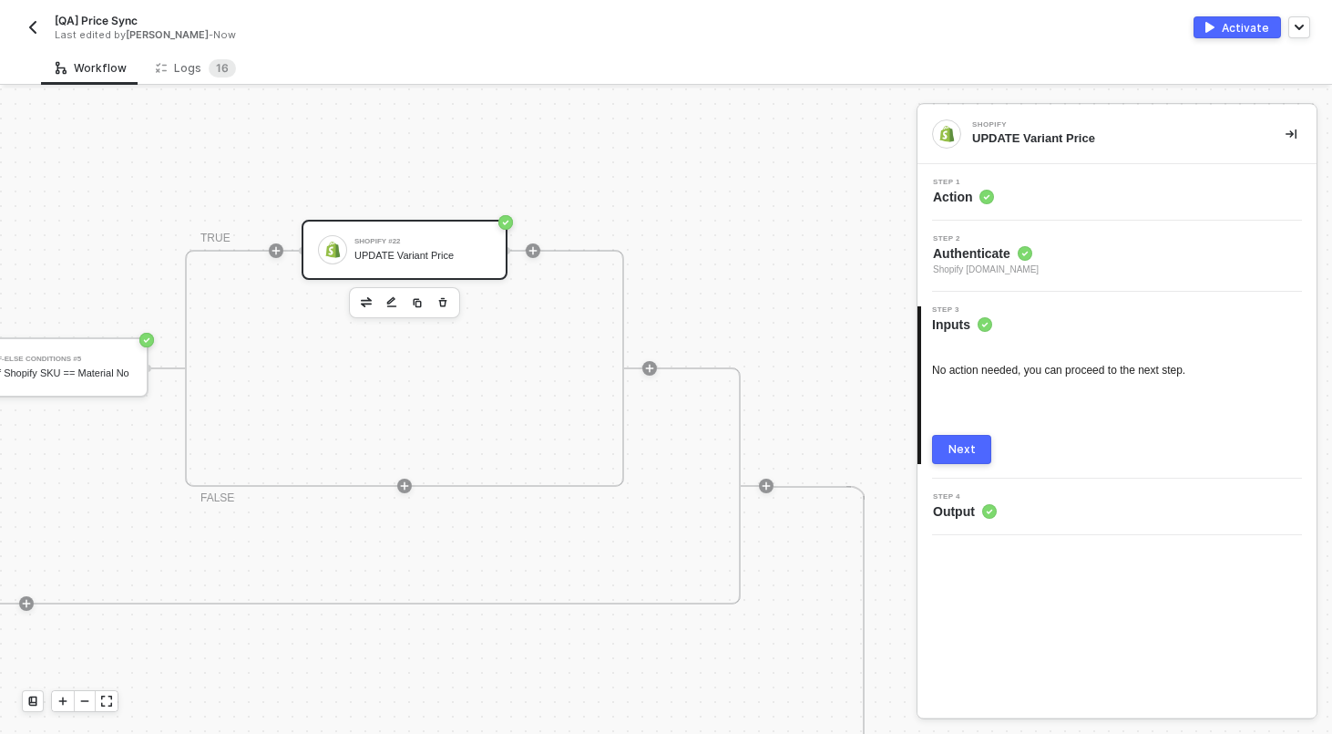
click at [968, 438] on button "Next" at bounding box center [961, 449] width 59 height 29
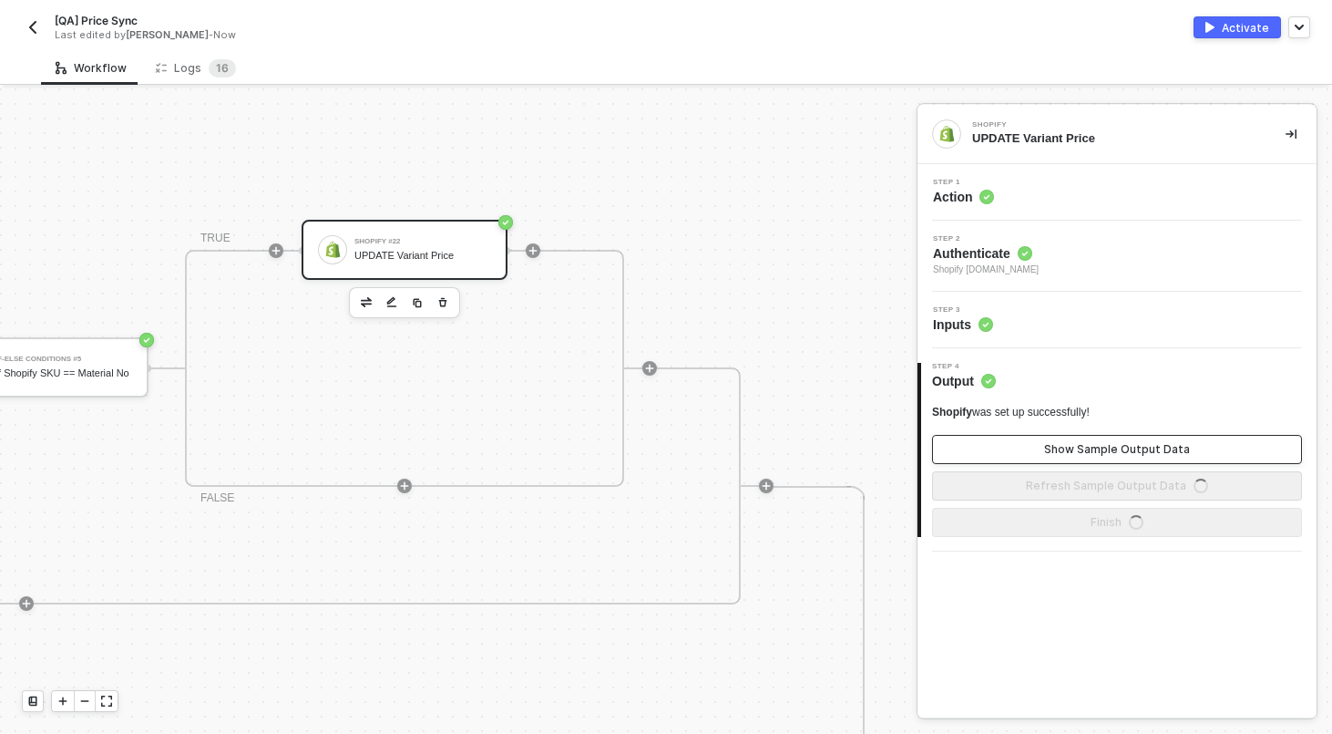
click at [1087, 455] on div "Show Sample Output Data" at bounding box center [1117, 449] width 146 height 15
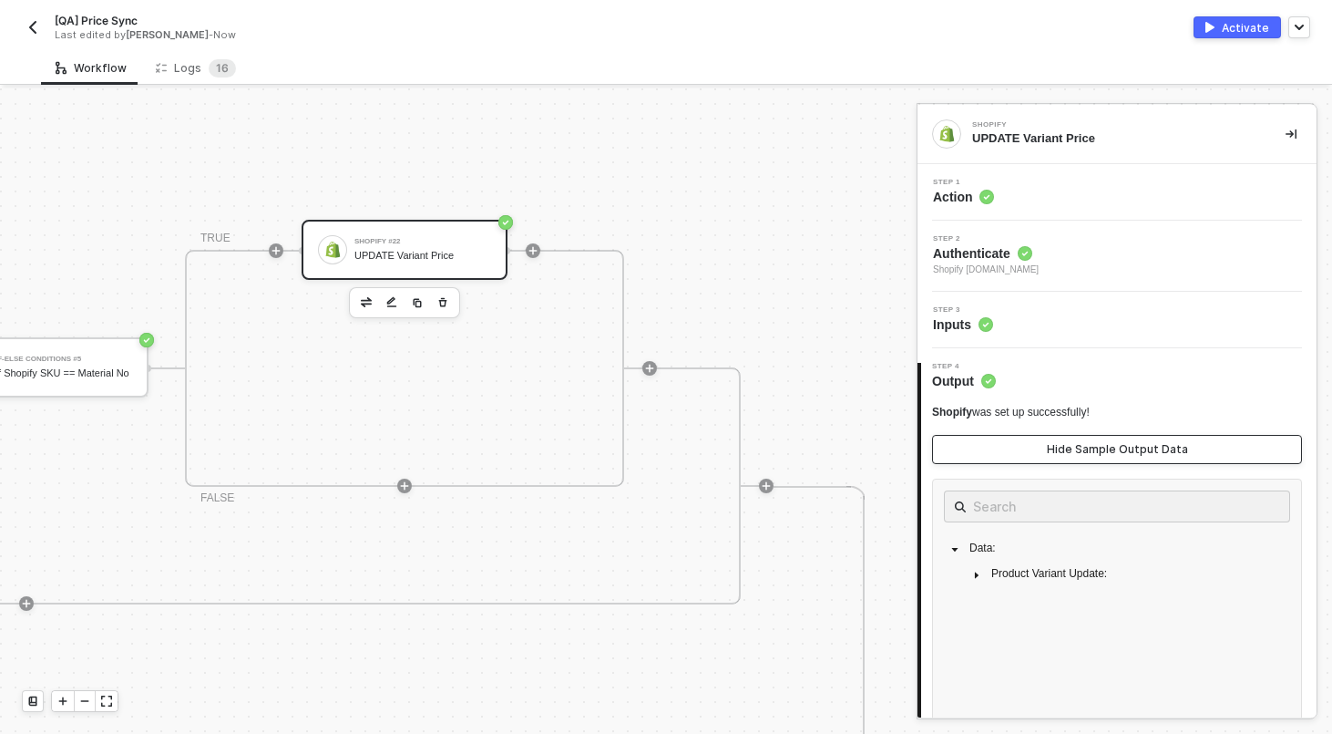
click at [1087, 455] on div "Hide Sample Output Data" at bounding box center [1117, 449] width 141 height 15
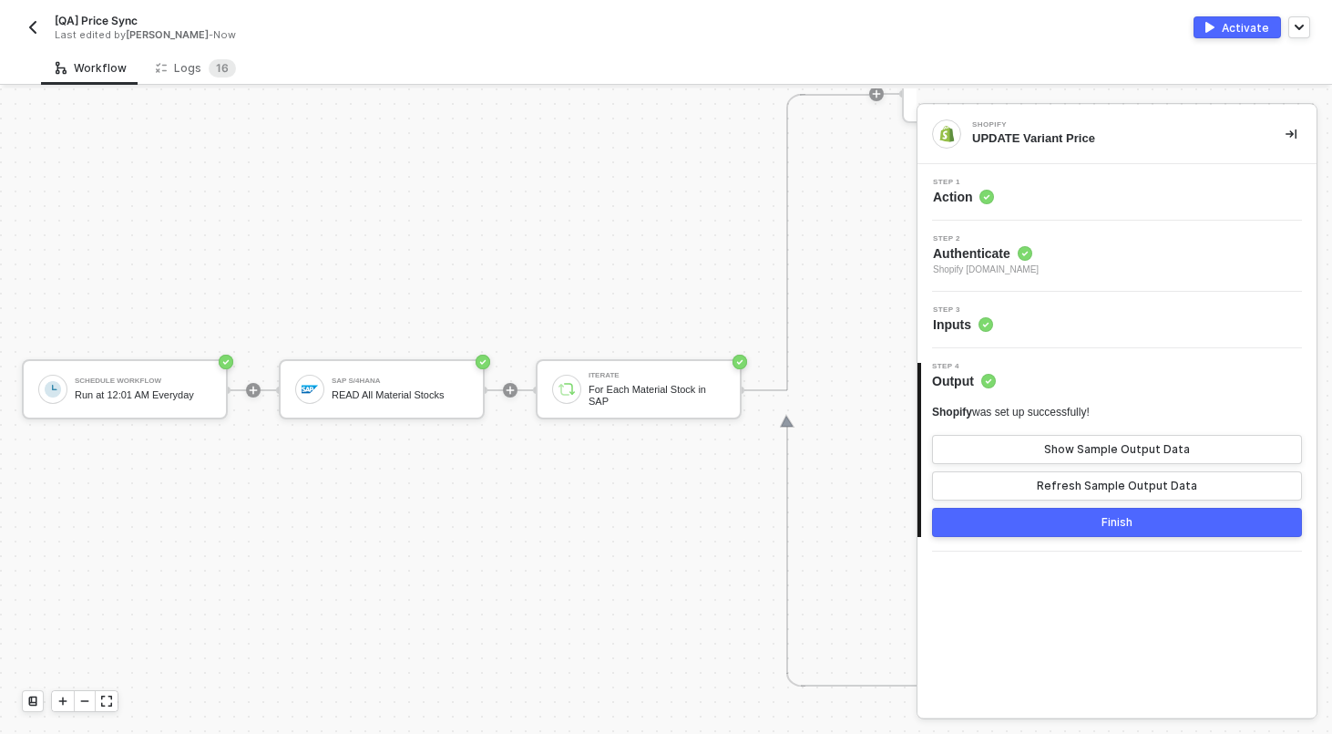
scroll to position [758, 0]
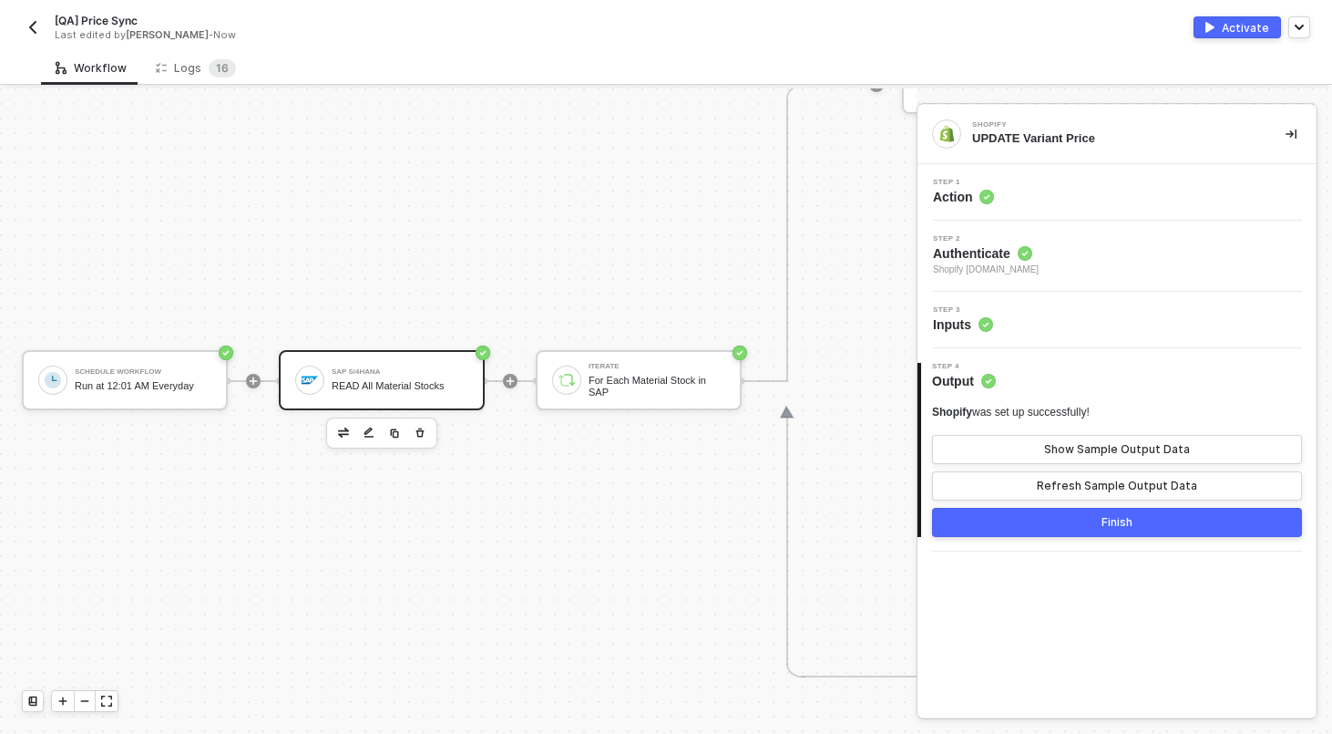
click at [425, 395] on div "SAP S/4HANA READ All Material Stocks" at bounding box center [400, 380] width 137 height 35
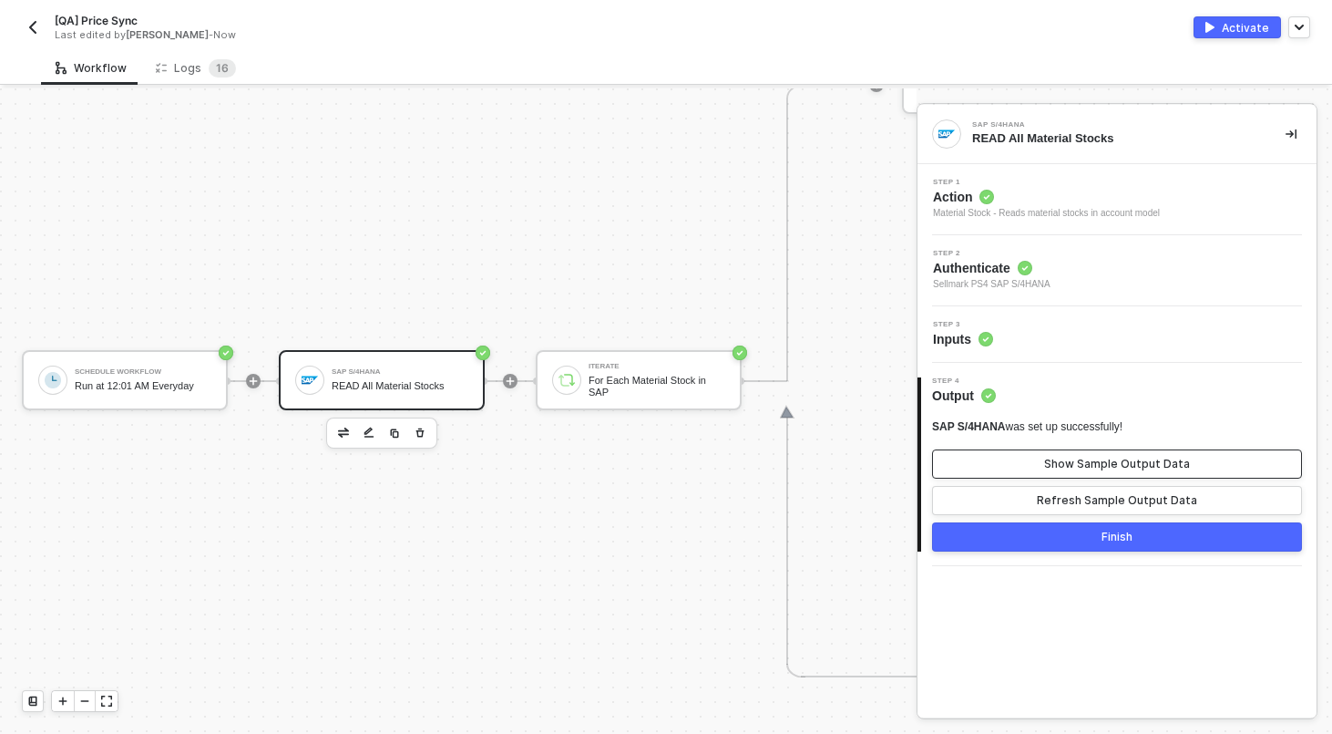
click at [1104, 460] on div "Show Sample Output Data" at bounding box center [1117, 464] width 146 height 15
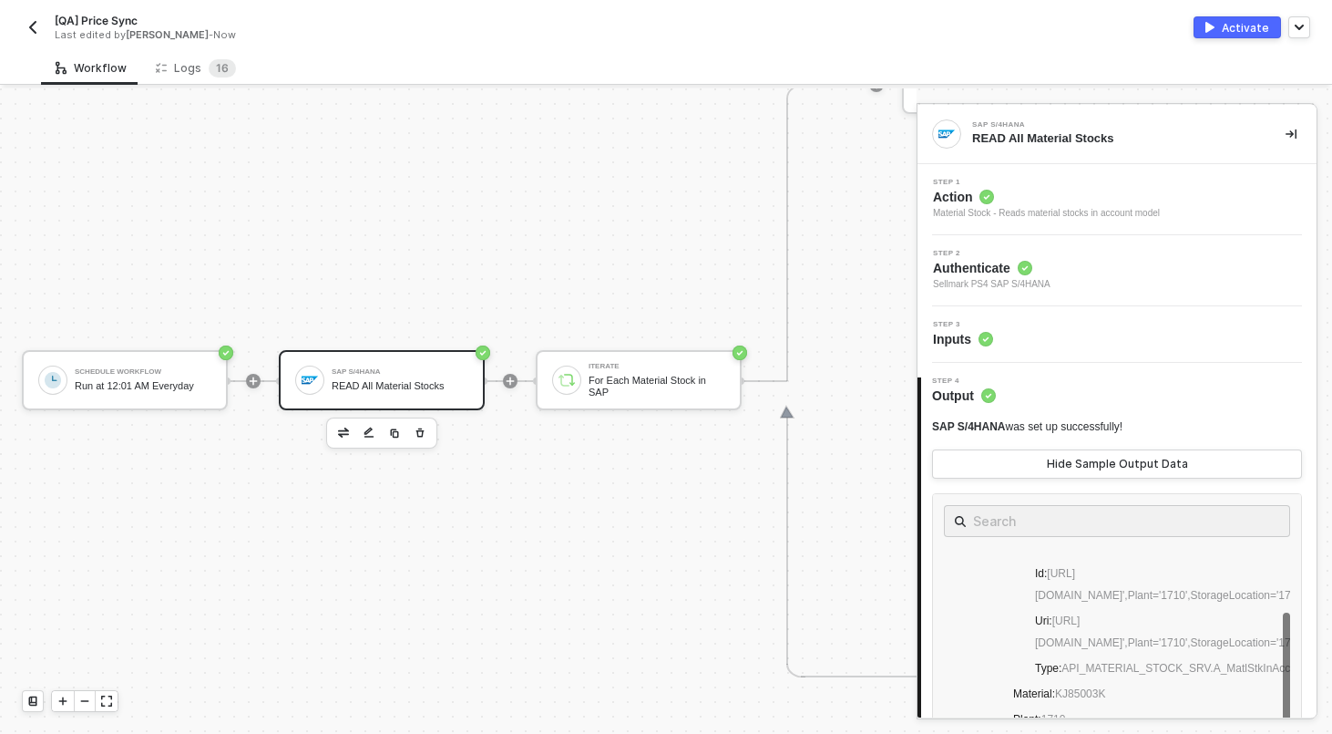
scroll to position [100, 0]
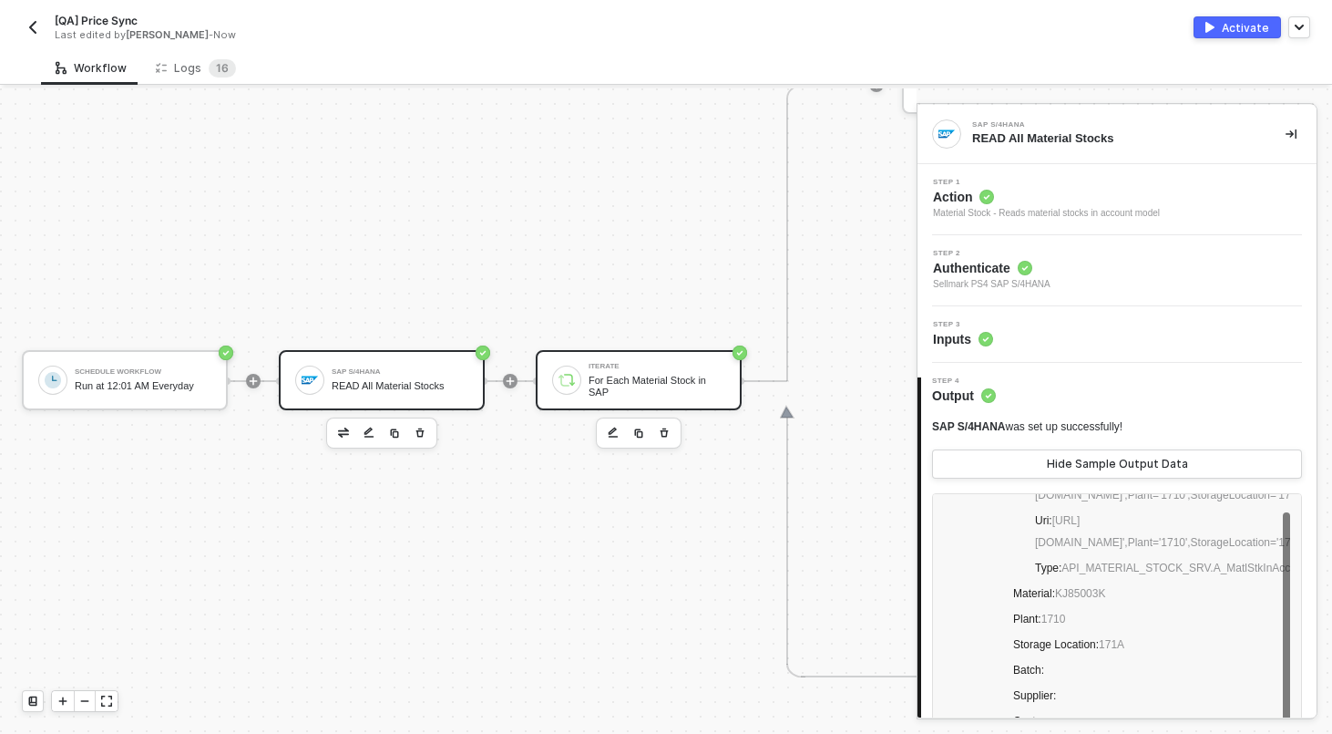
click at [665, 355] on div "Iterate For Each Material Stock in SAP" at bounding box center [639, 380] width 206 height 60
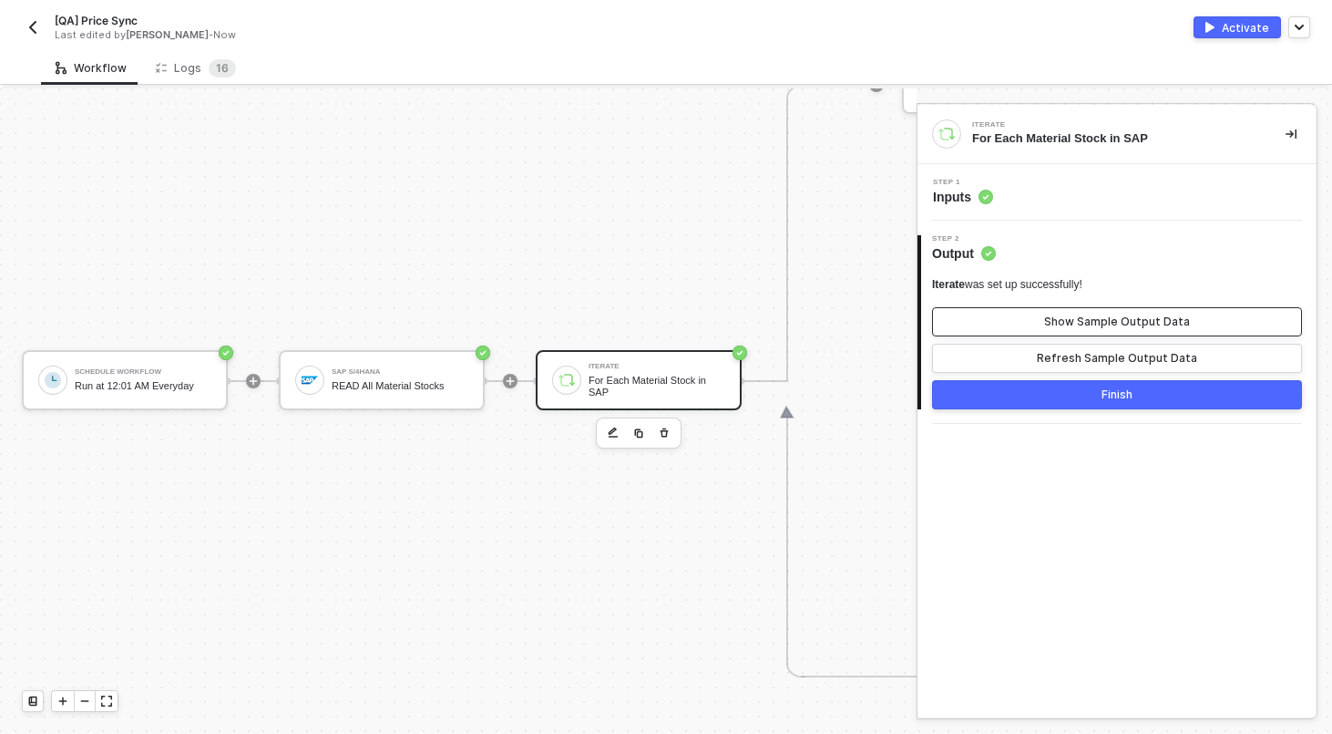
click at [1083, 334] on button "Show Sample Output Data" at bounding box center [1117, 321] width 370 height 29
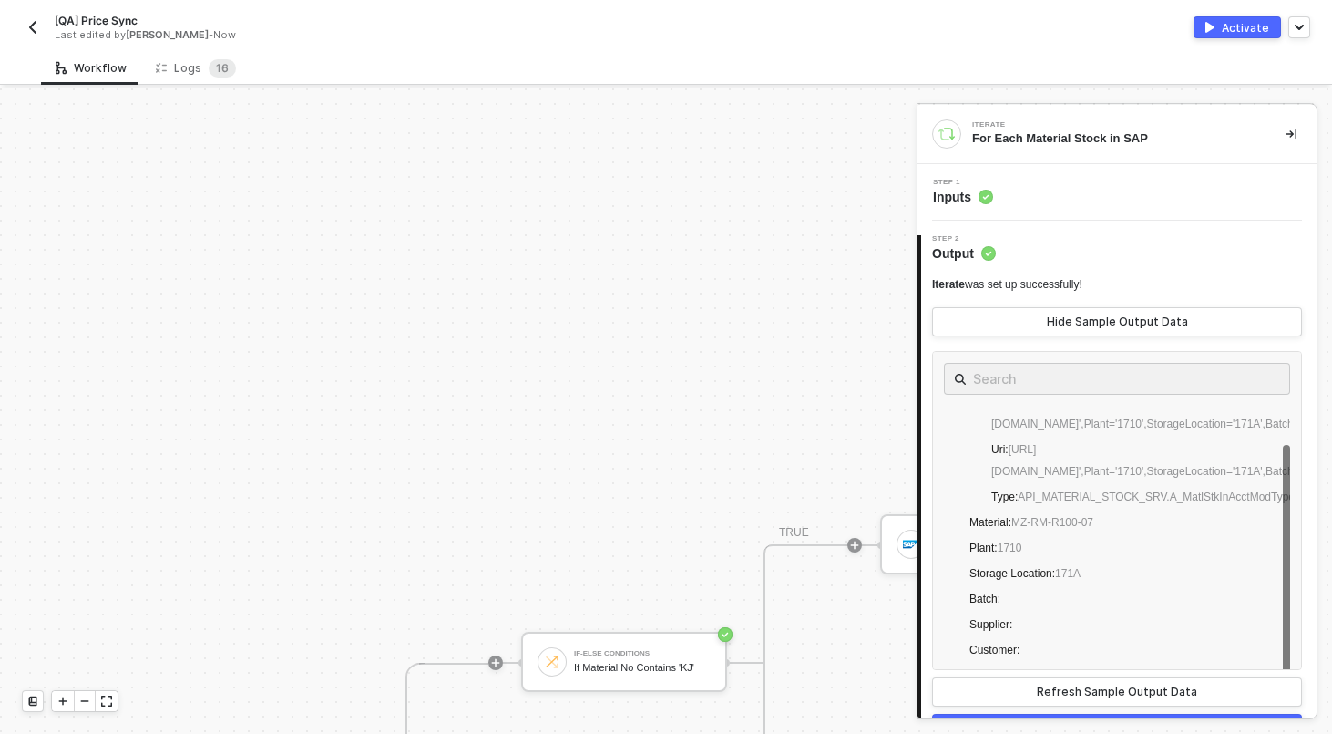
scroll to position [180, 454]
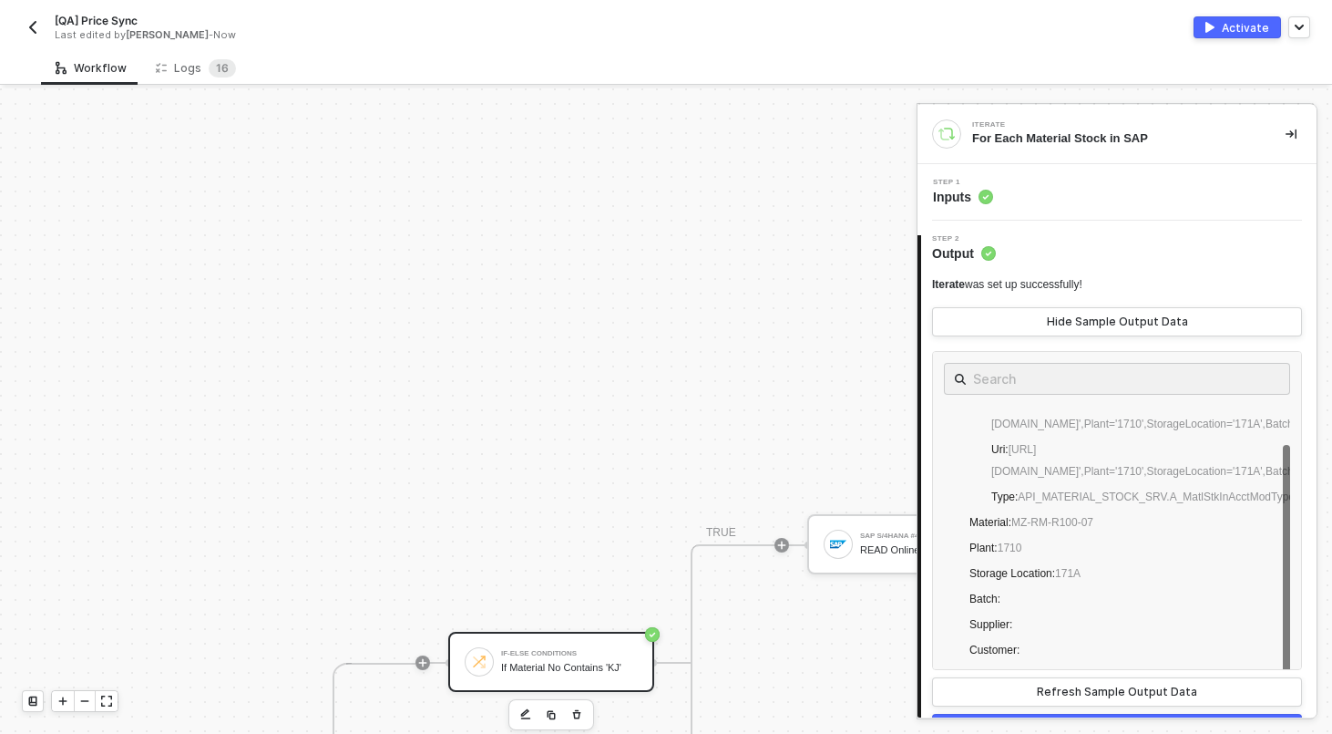
click at [539, 657] on div "If-Else Conditions If Material No Contains 'KJ'" at bounding box center [569, 661] width 137 height 35
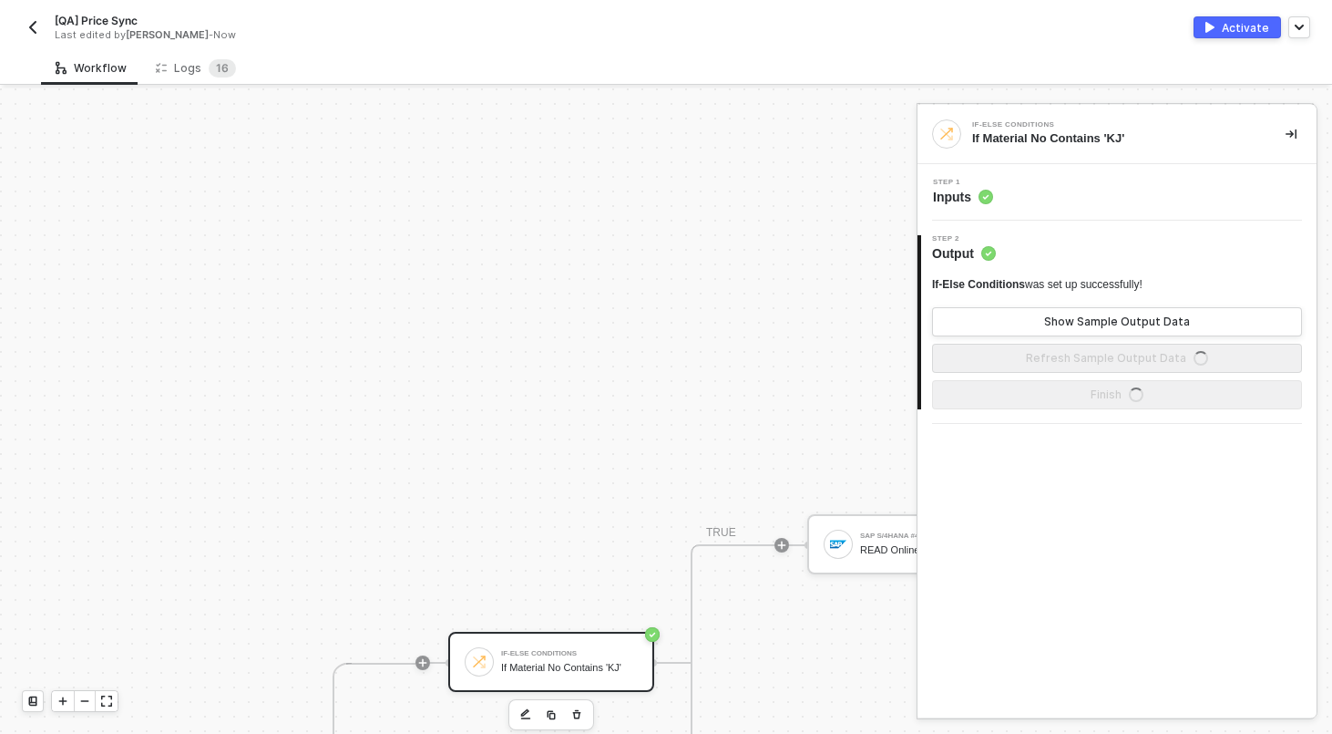
scroll to position [180, 805]
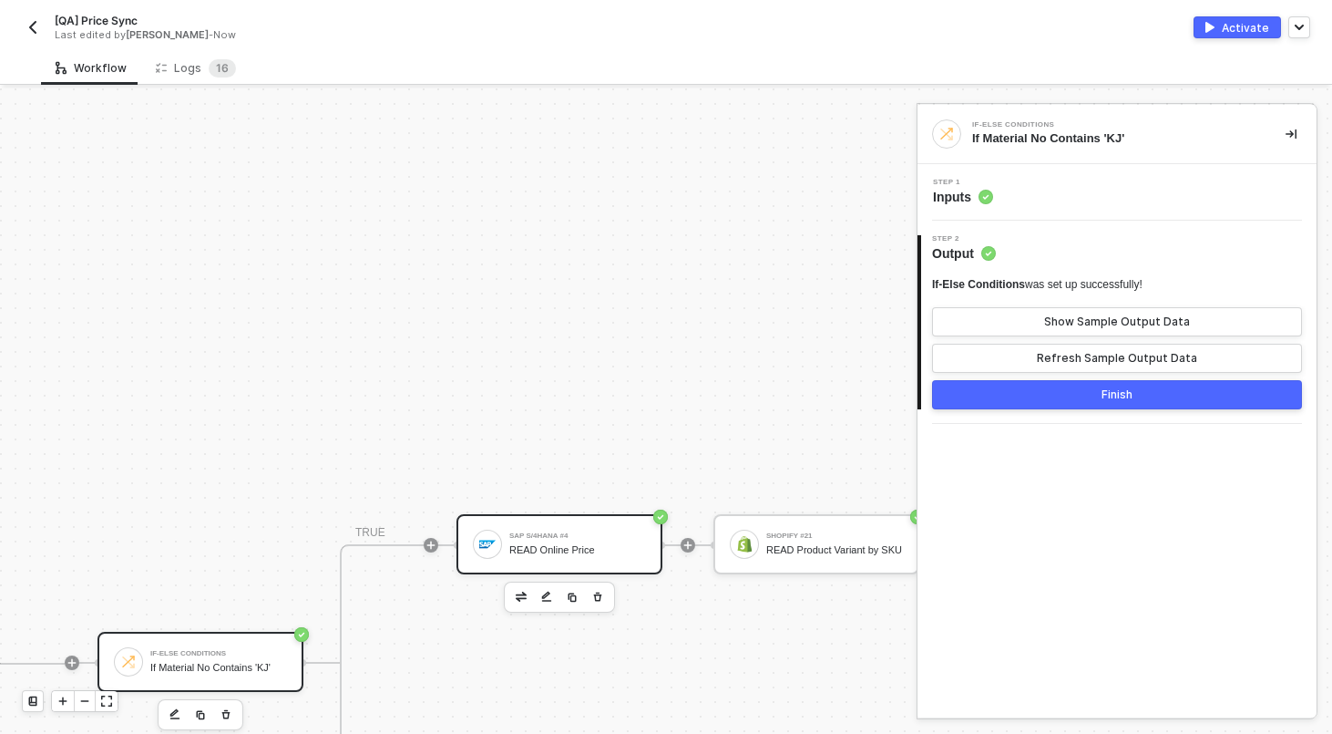
click at [565, 529] on div "SAP S/4HANA #4 READ Online Price" at bounding box center [577, 544] width 137 height 35
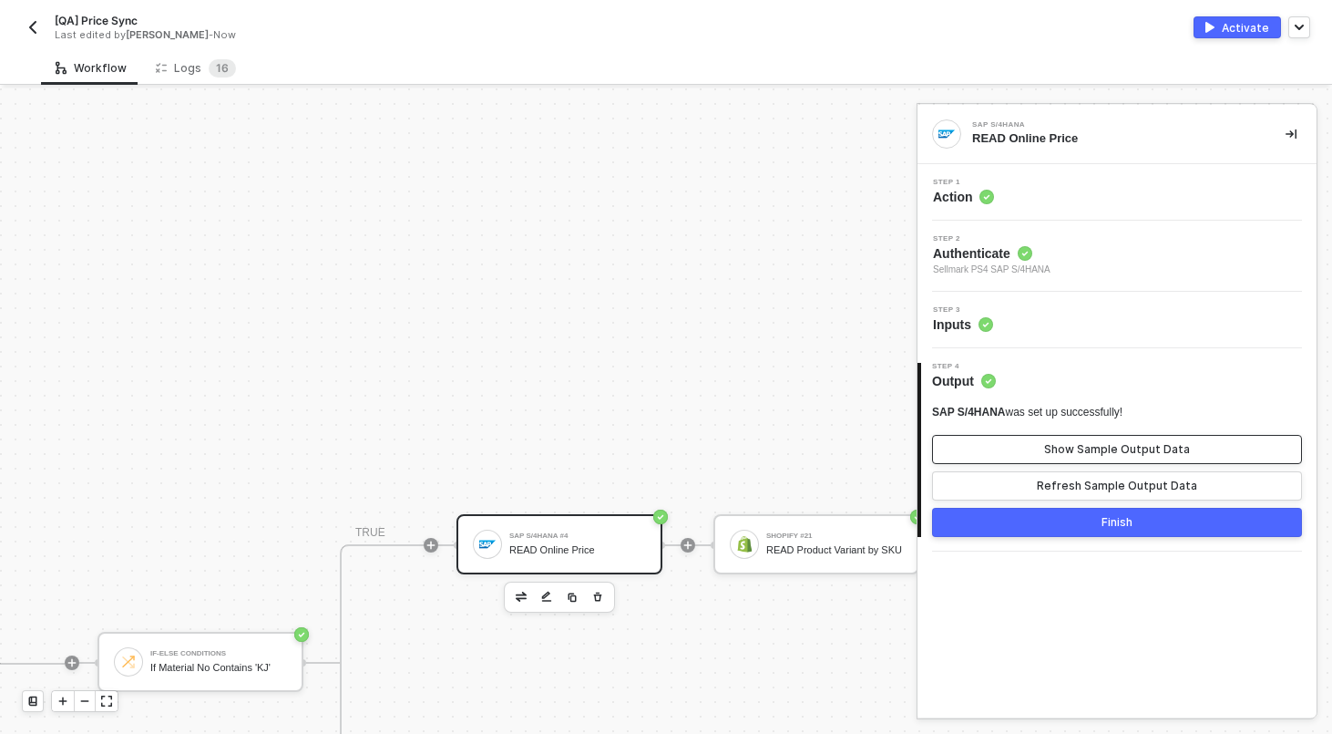
click at [1113, 459] on button "Show Sample Output Data" at bounding box center [1117, 449] width 370 height 29
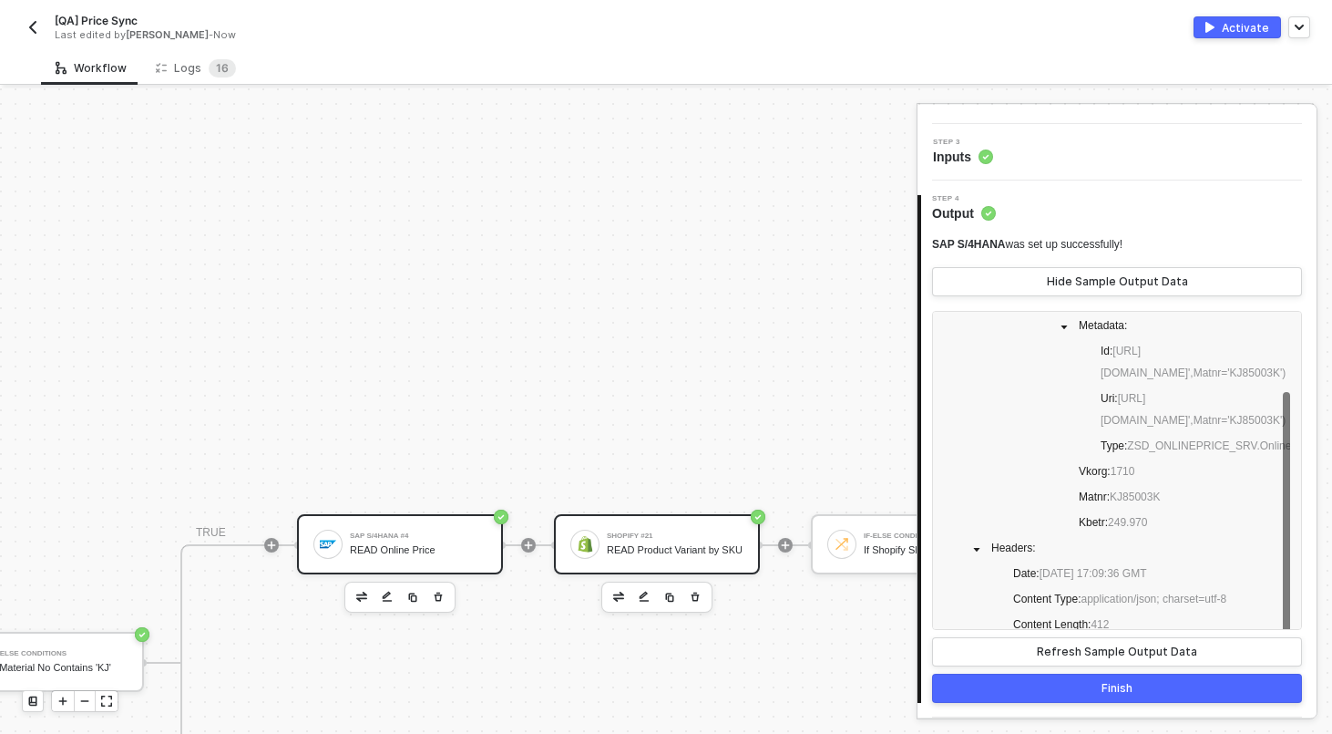
scroll to position [180, 1041]
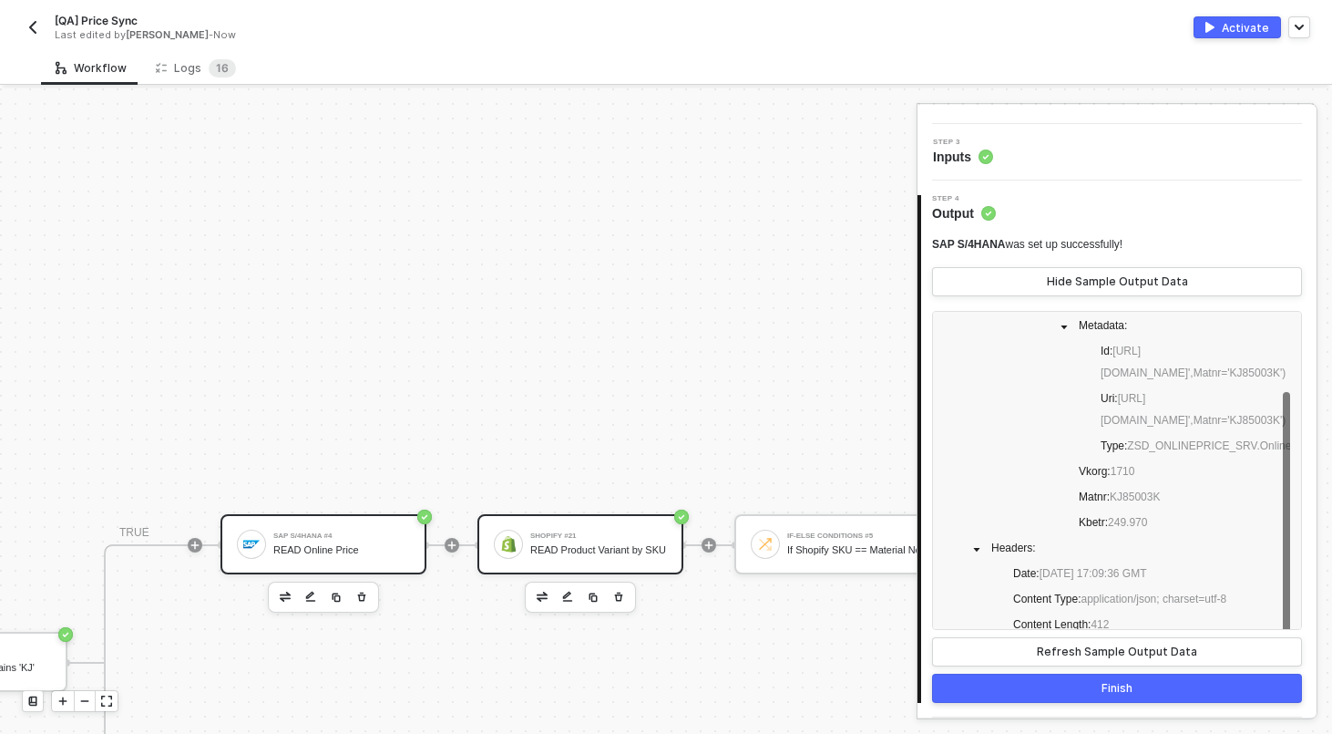
click at [532, 544] on div "READ Product Variant by SKU" at bounding box center [598, 550] width 137 height 12
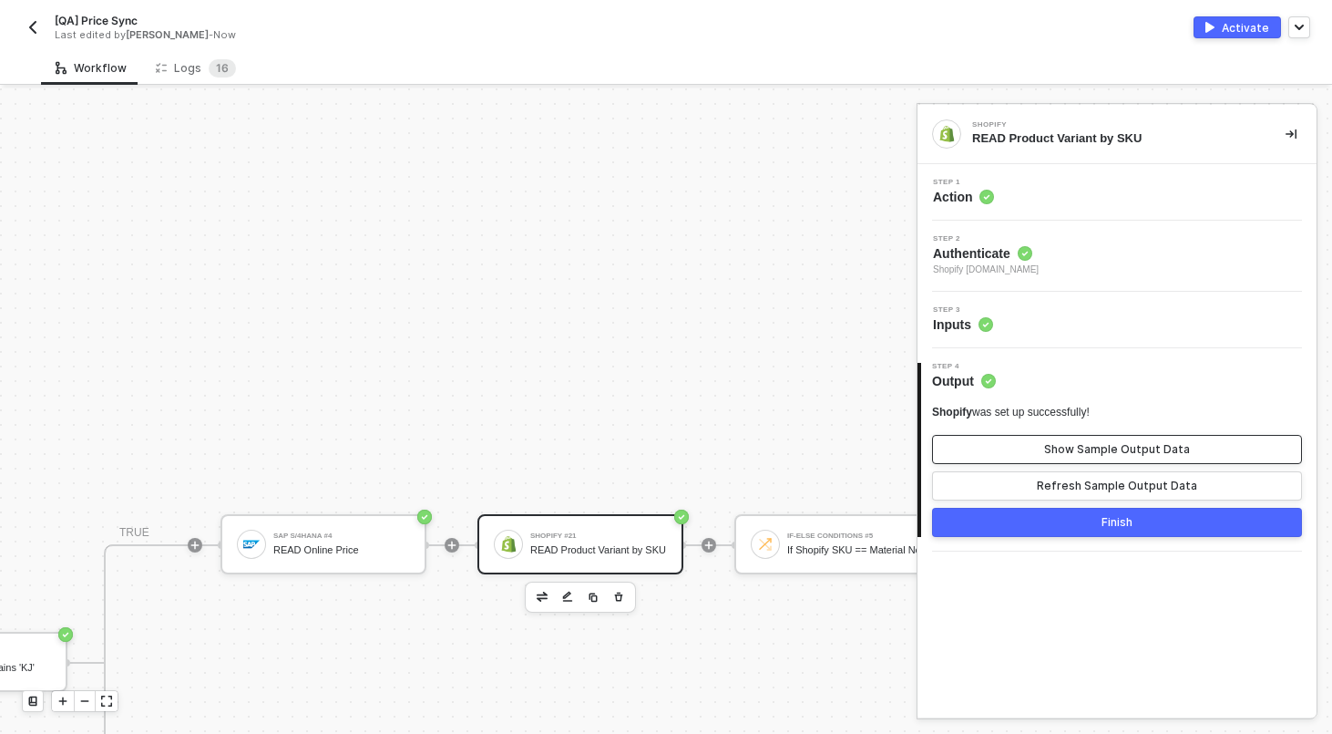
click at [1118, 449] on div "Show Sample Output Data" at bounding box center [1117, 449] width 146 height 15
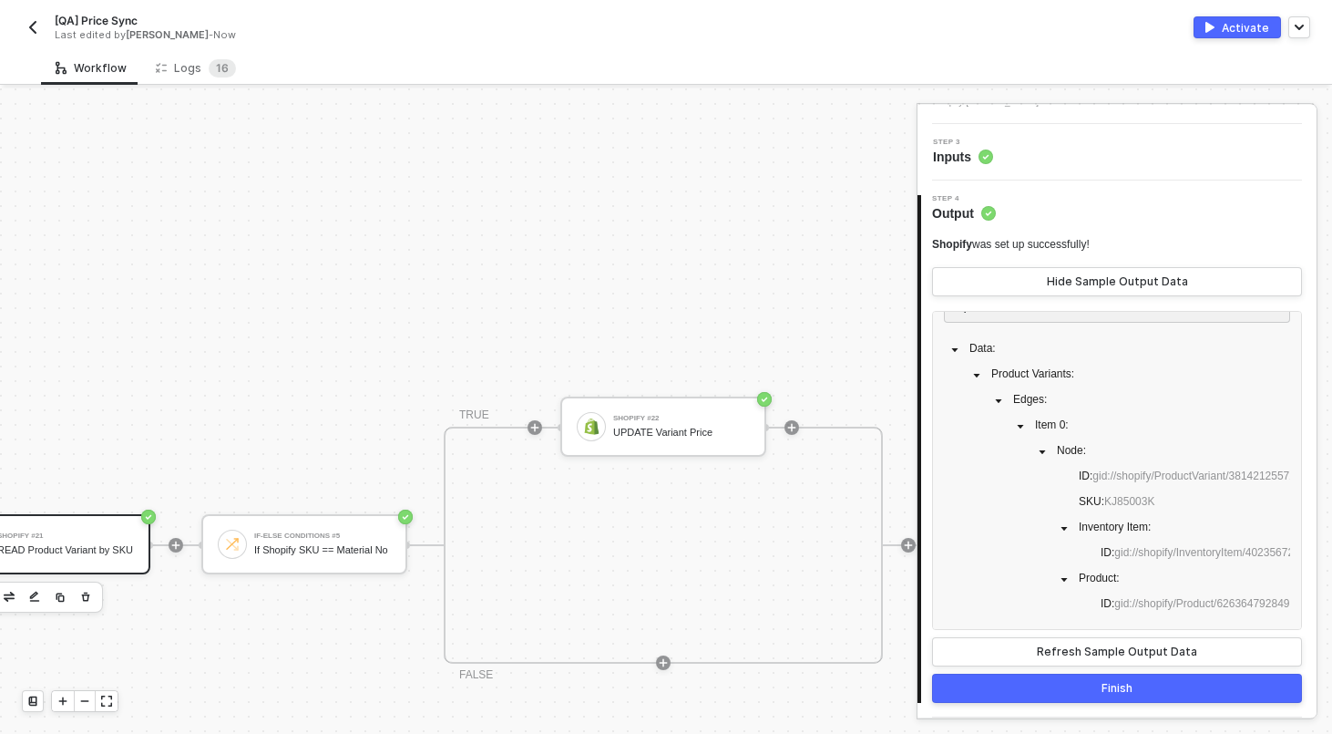
scroll to position [180, 1578]
click at [665, 424] on div "Shopify #22 UPDATE Variant Price" at bounding box center [677, 426] width 137 height 35
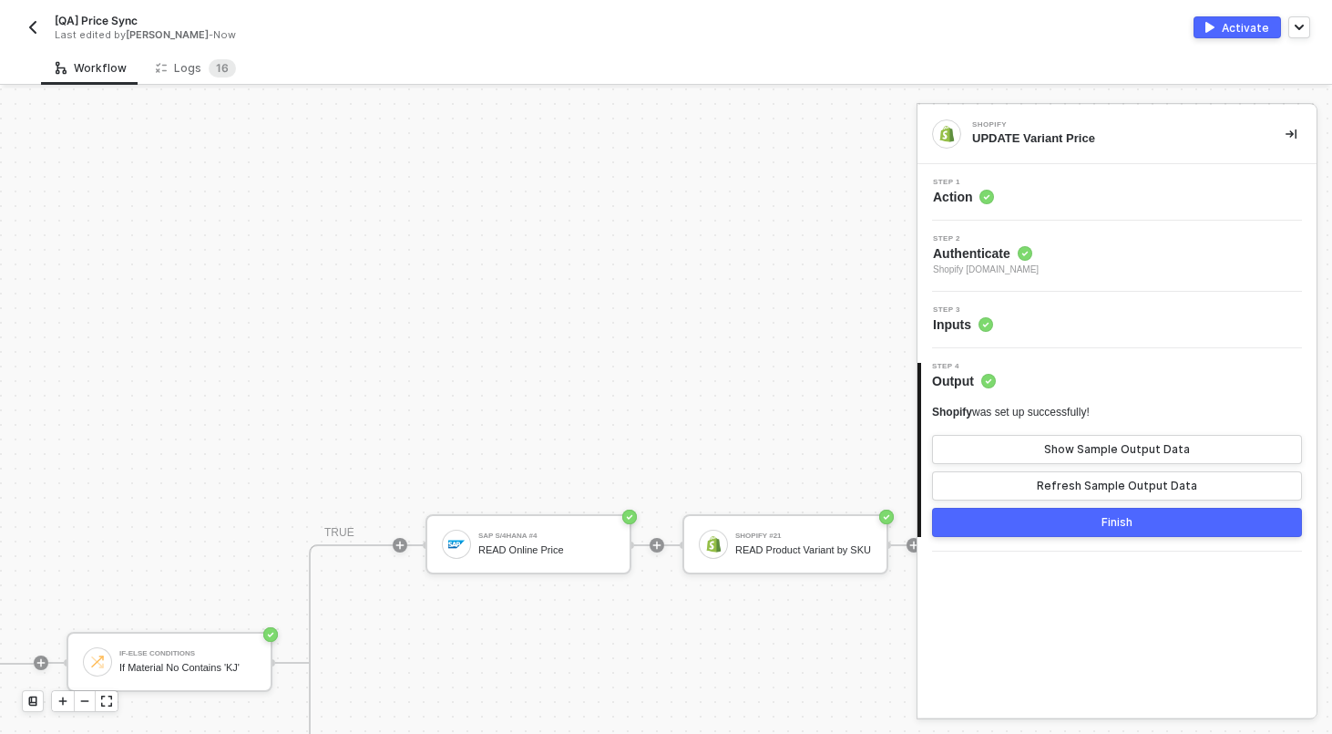
scroll to position [180, 622]
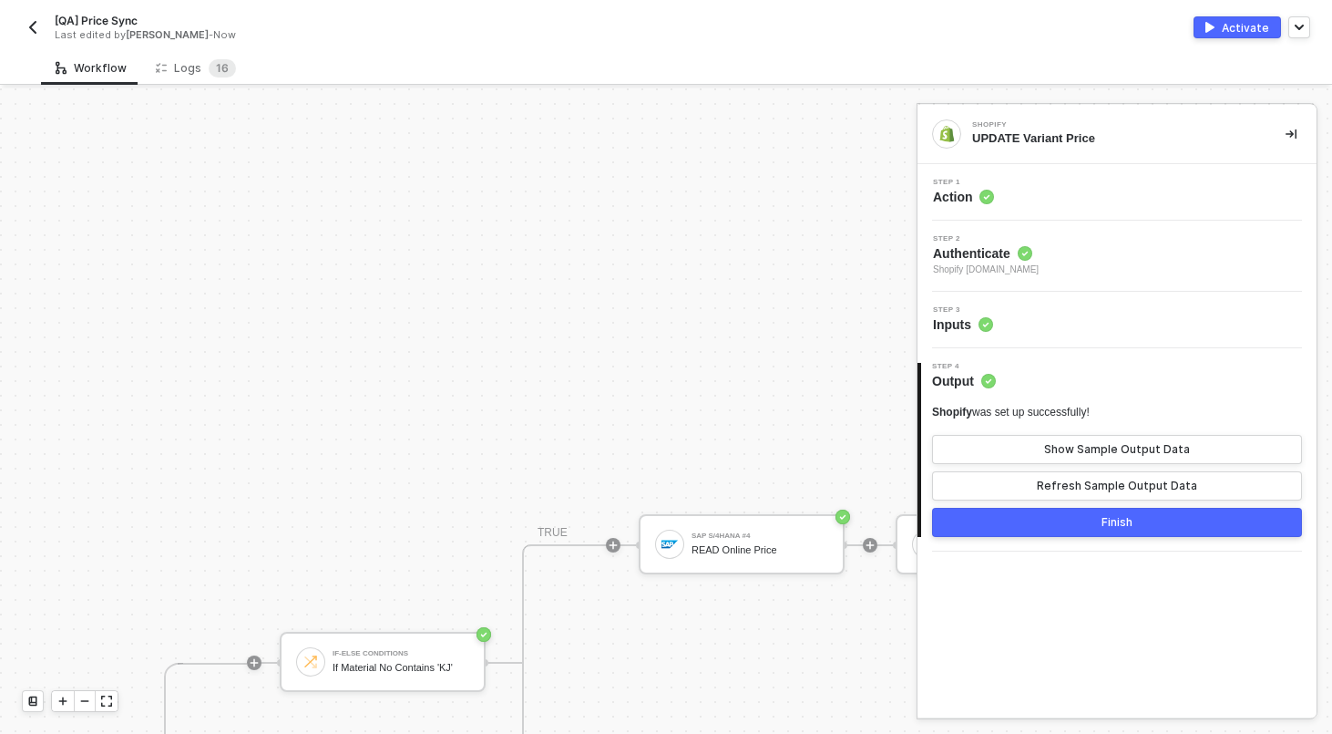
click at [91, 11] on div "[QA] Price Sync Last edited by [PERSON_NAME] - Now Activate" at bounding box center [666, 25] width 1289 height 51
click at [91, 13] on span "[QA] Price Sync" at bounding box center [96, 20] width 83 height 15
click at [91, 13] on input "[QA] Price Sync" at bounding box center [210, 21] width 310 height 22
click at [91, 19] on input "[QA] Price Sync" at bounding box center [210, 21] width 310 height 22
type input "Price Sync"
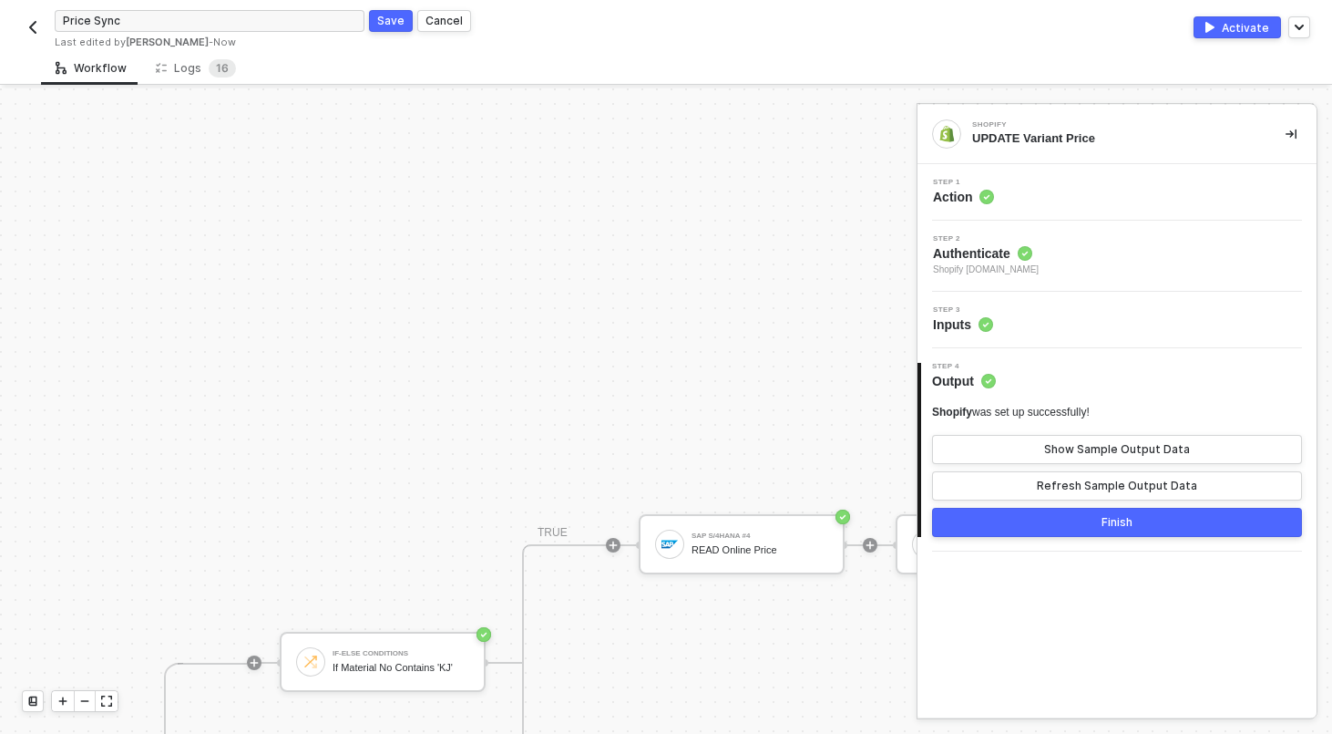
click at [378, 17] on div "Save" at bounding box center [390, 20] width 27 height 15
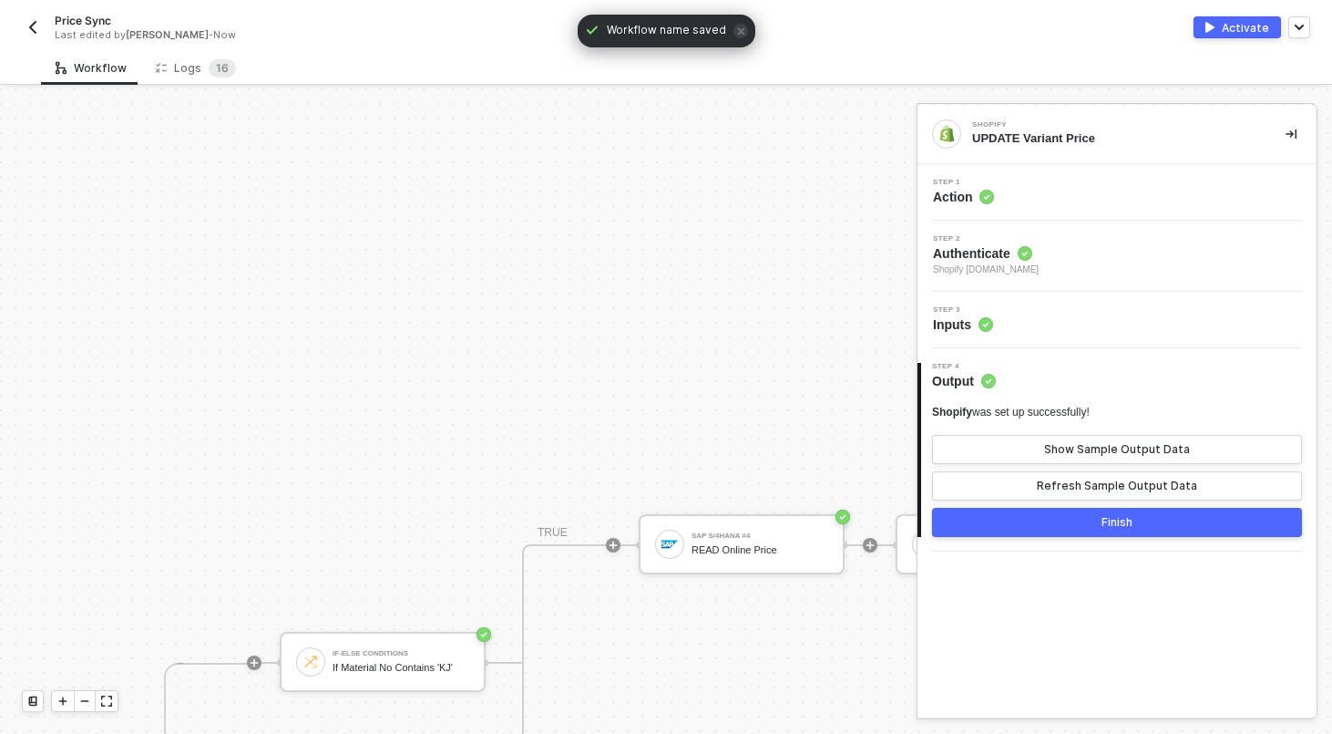
click at [30, 28] on img "button" at bounding box center [33, 27] width 15 height 15
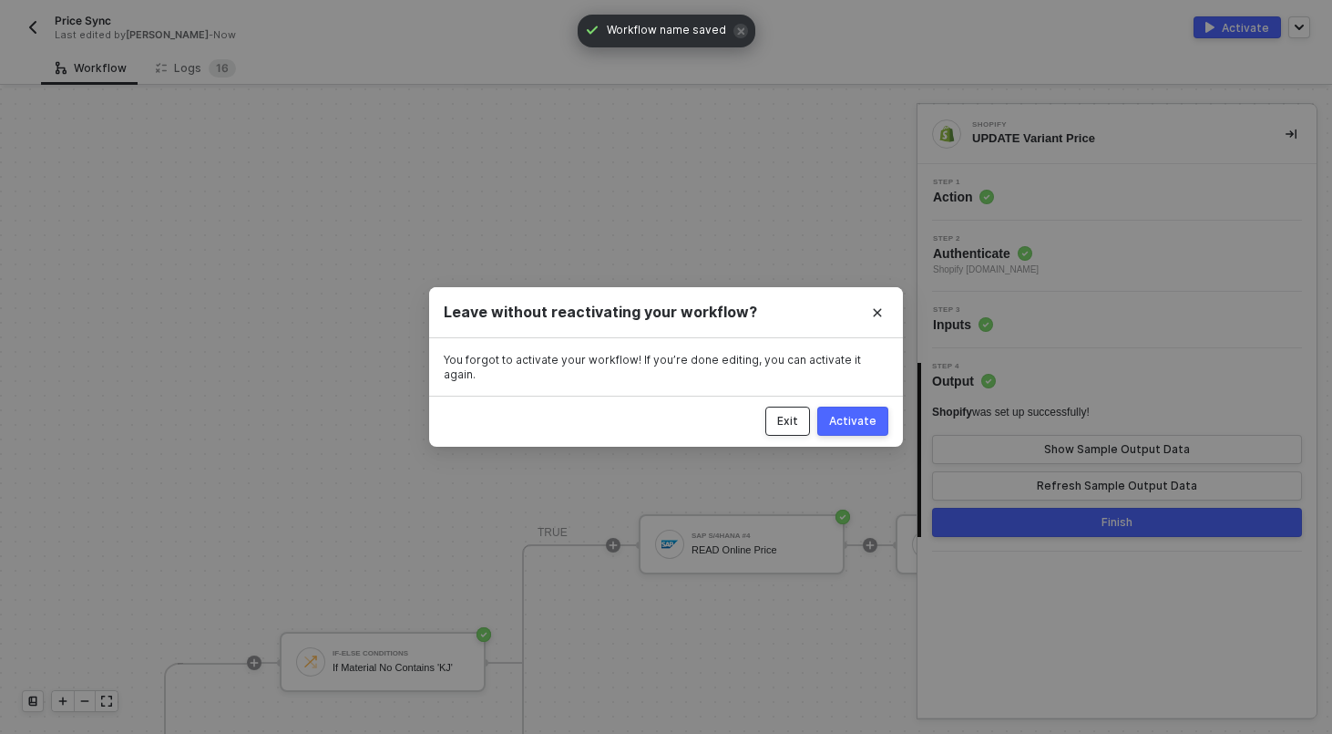
click at [785, 417] on div "Exit" at bounding box center [787, 421] width 21 height 15
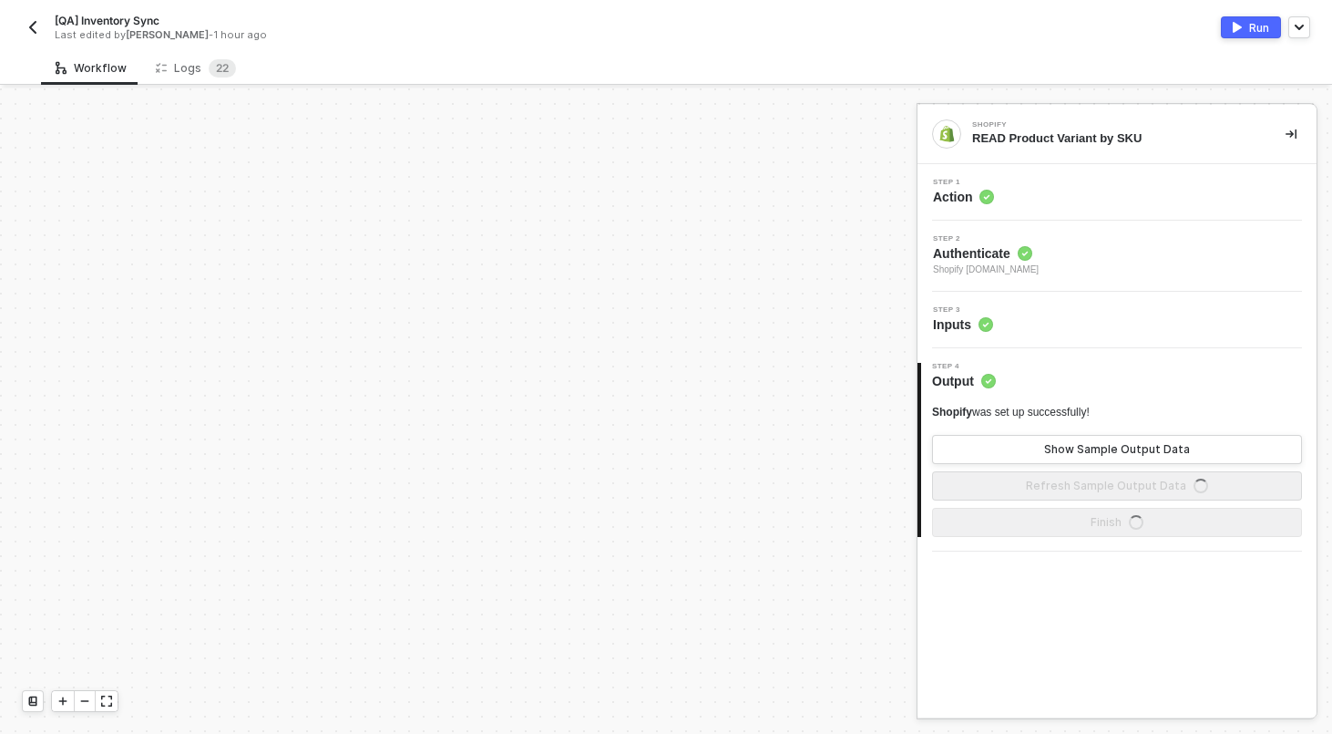
scroll to position [525, 0]
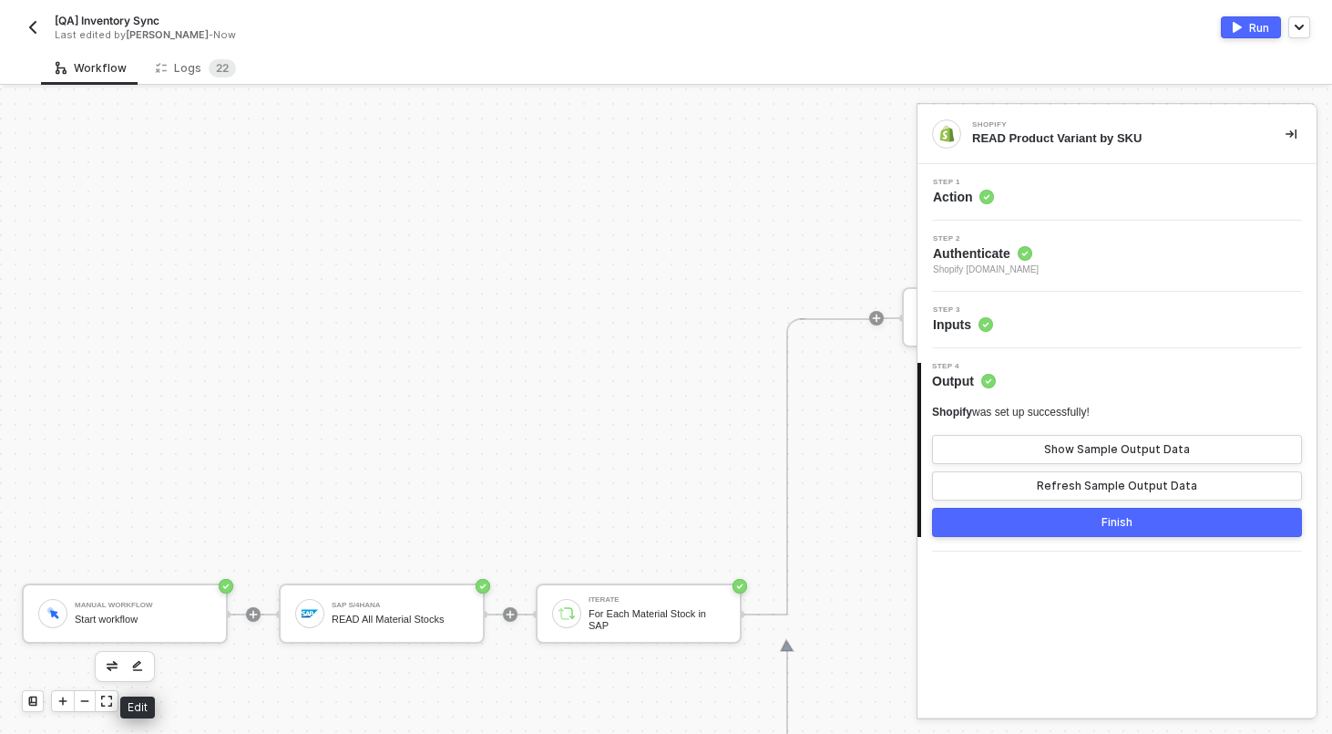
click at [143, 664] on button "button" at bounding box center [138, 666] width 22 height 22
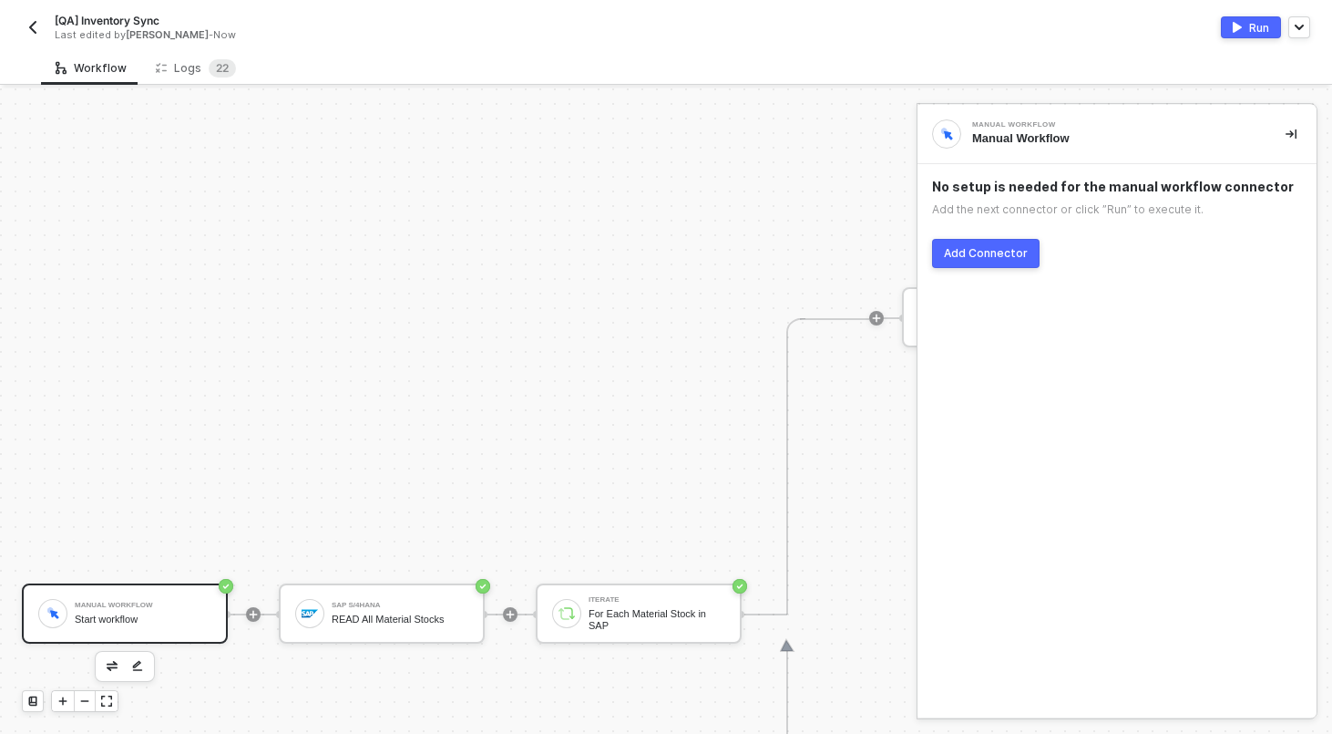
click at [165, 601] on div "Manual Workflow" at bounding box center [143, 604] width 137 height 7
click at [139, 656] on button "button" at bounding box center [138, 666] width 22 height 22
click at [114, 664] on img "button" at bounding box center [112, 665] width 11 height 9
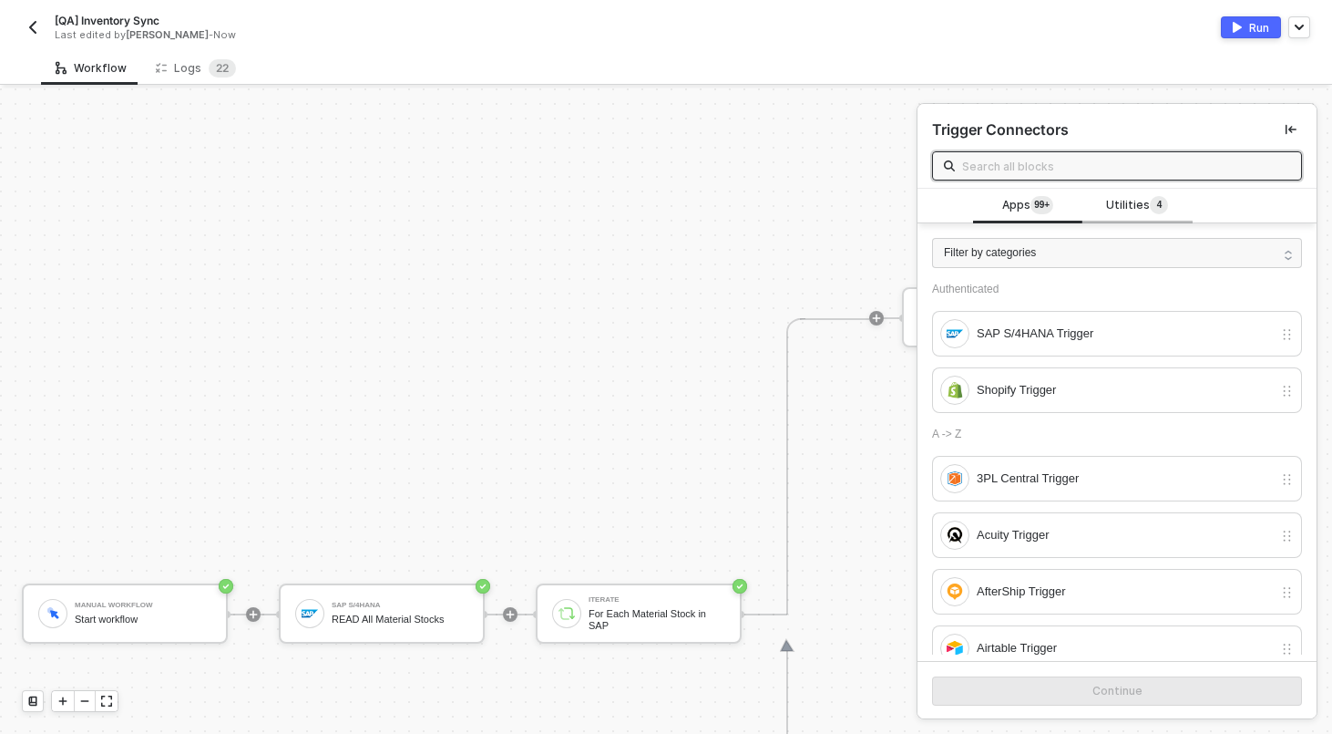
click at [1148, 198] on span "Utilities 4" at bounding box center [1137, 206] width 62 height 20
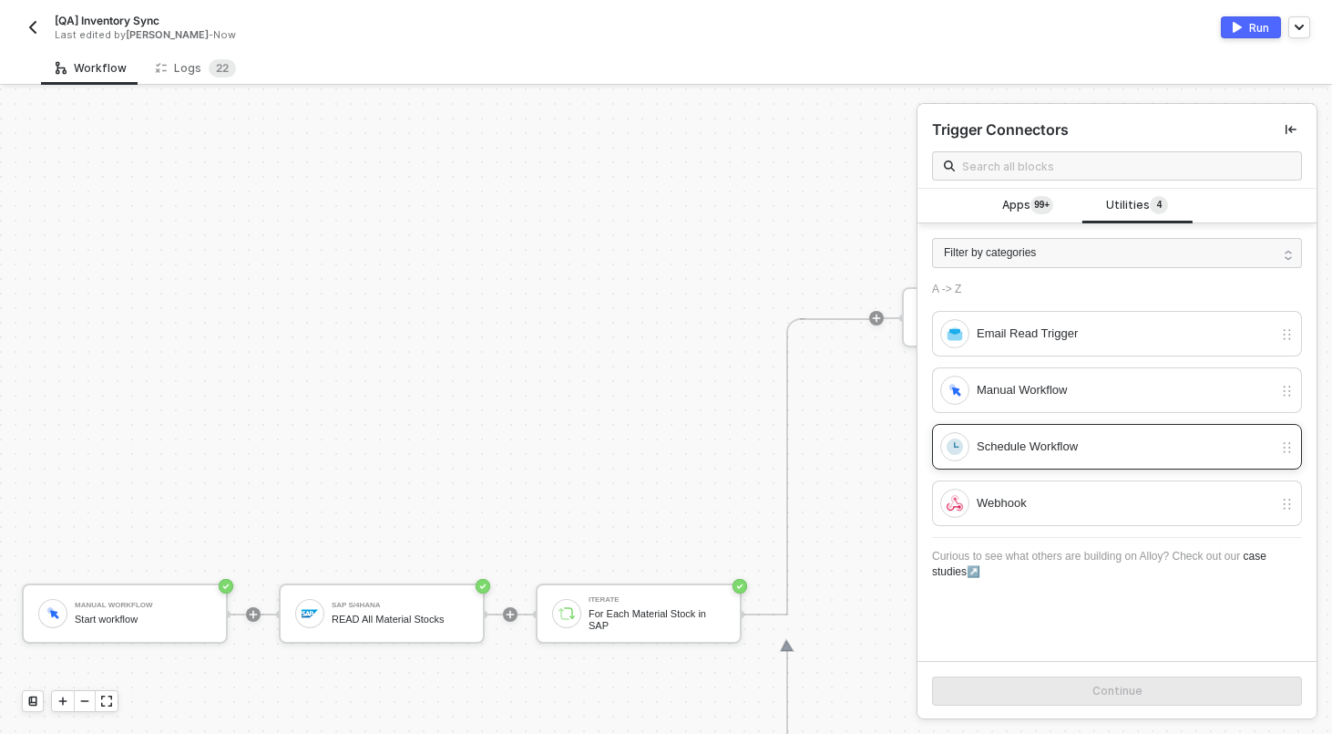
click at [1033, 447] on div "Schedule Workflow" at bounding box center [1125, 447] width 296 height 20
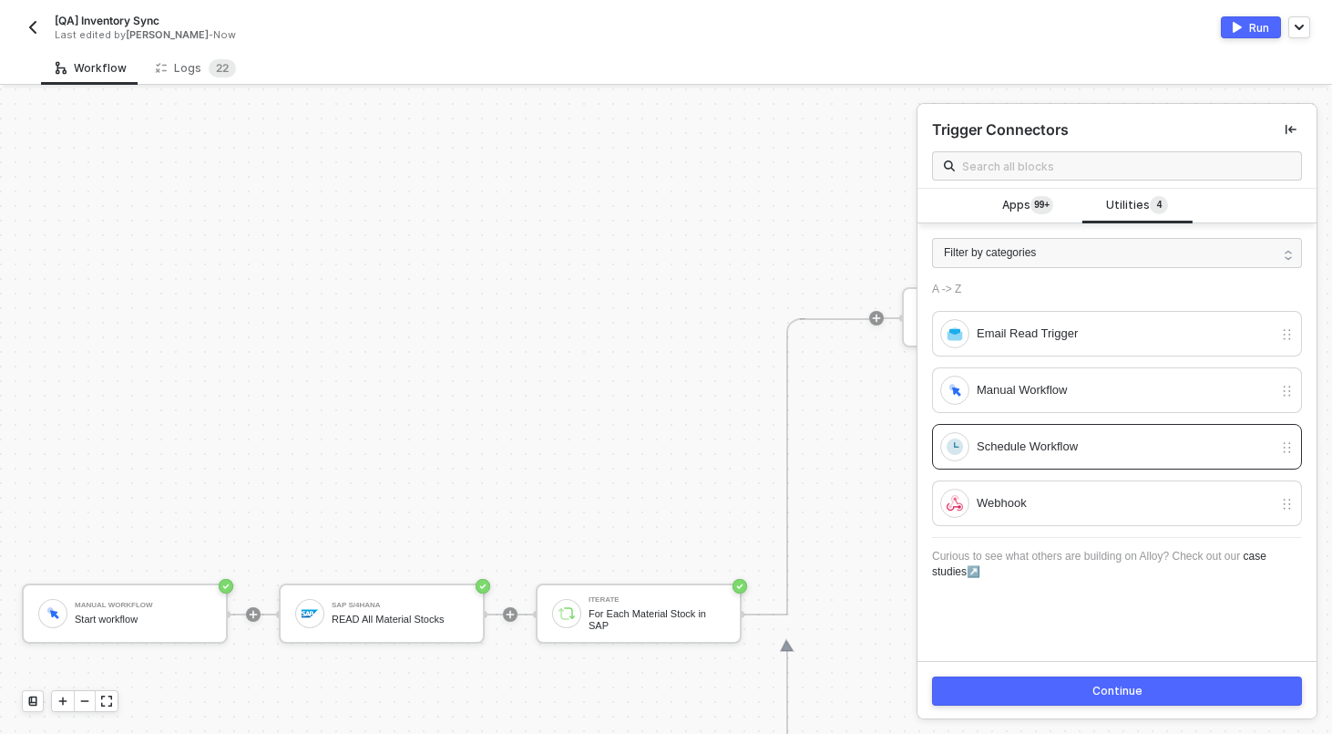
click at [1085, 684] on button "Continue" at bounding box center [1117, 690] width 370 height 29
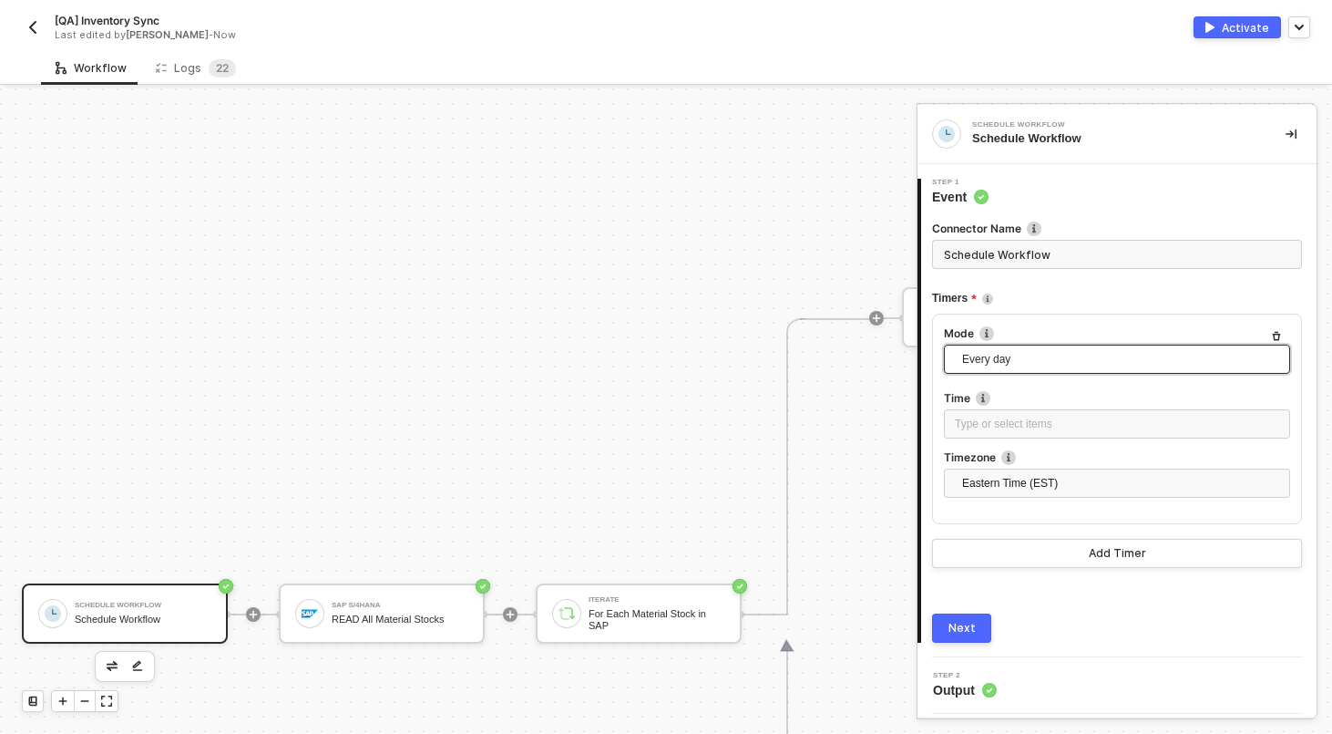
click at [1002, 367] on span "Every day" at bounding box center [1120, 358] width 317 height 27
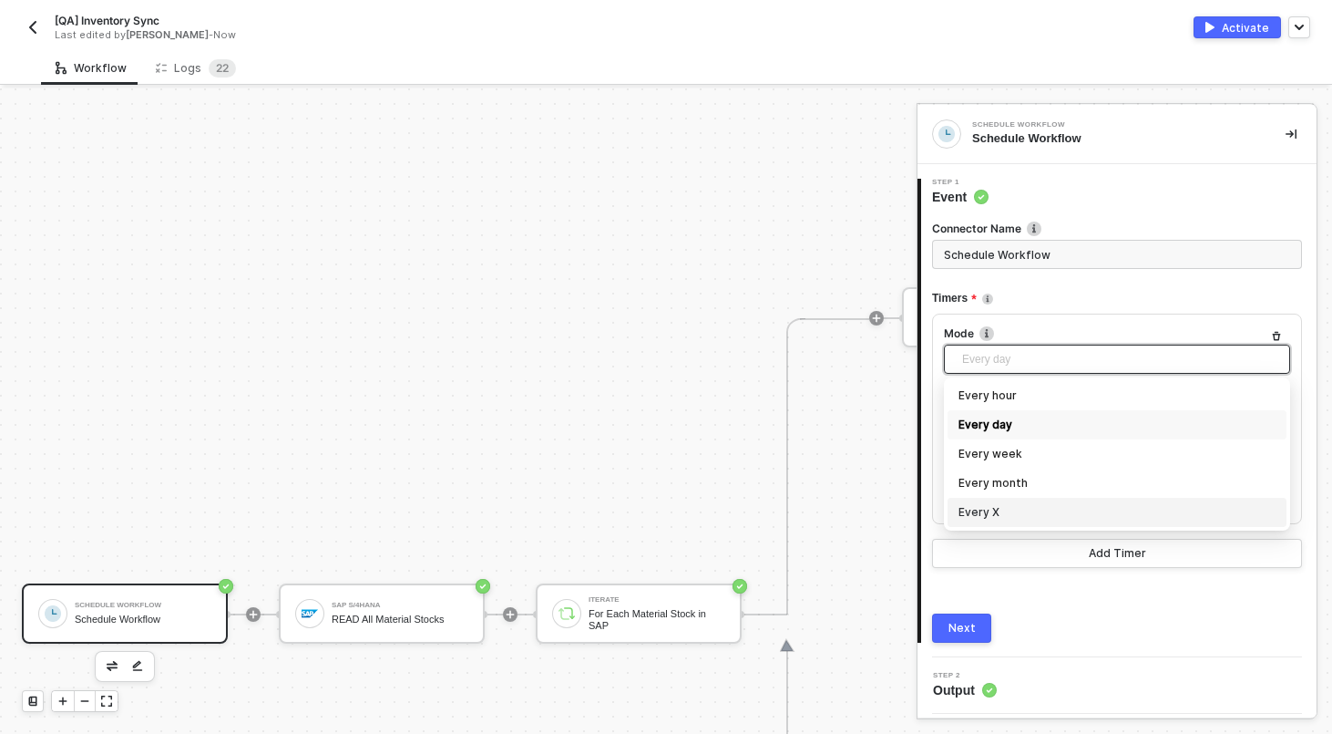
click at [1056, 507] on div "Every X" at bounding box center [1117, 512] width 317 height 20
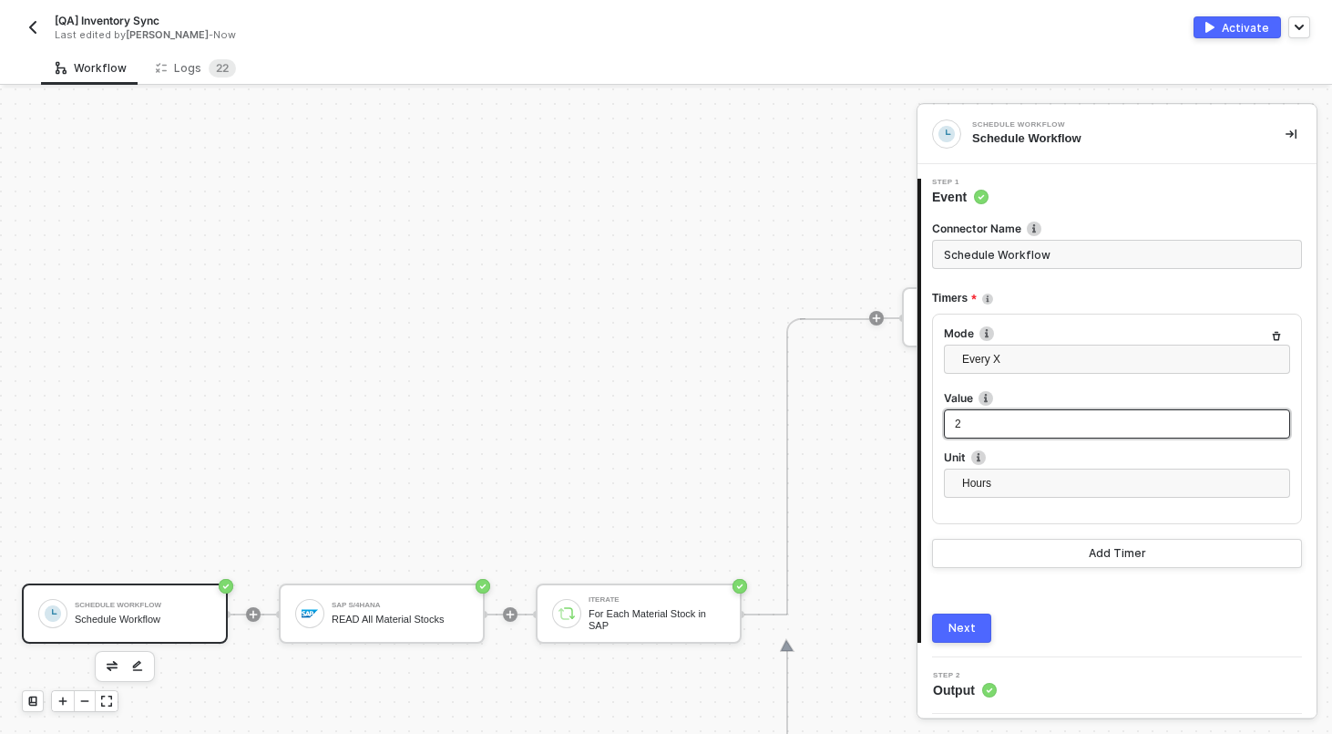
click at [978, 427] on div "2" at bounding box center [1117, 424] width 324 height 17
click at [1074, 254] on input "Schedule Workflow" at bounding box center [1117, 254] width 370 height 29
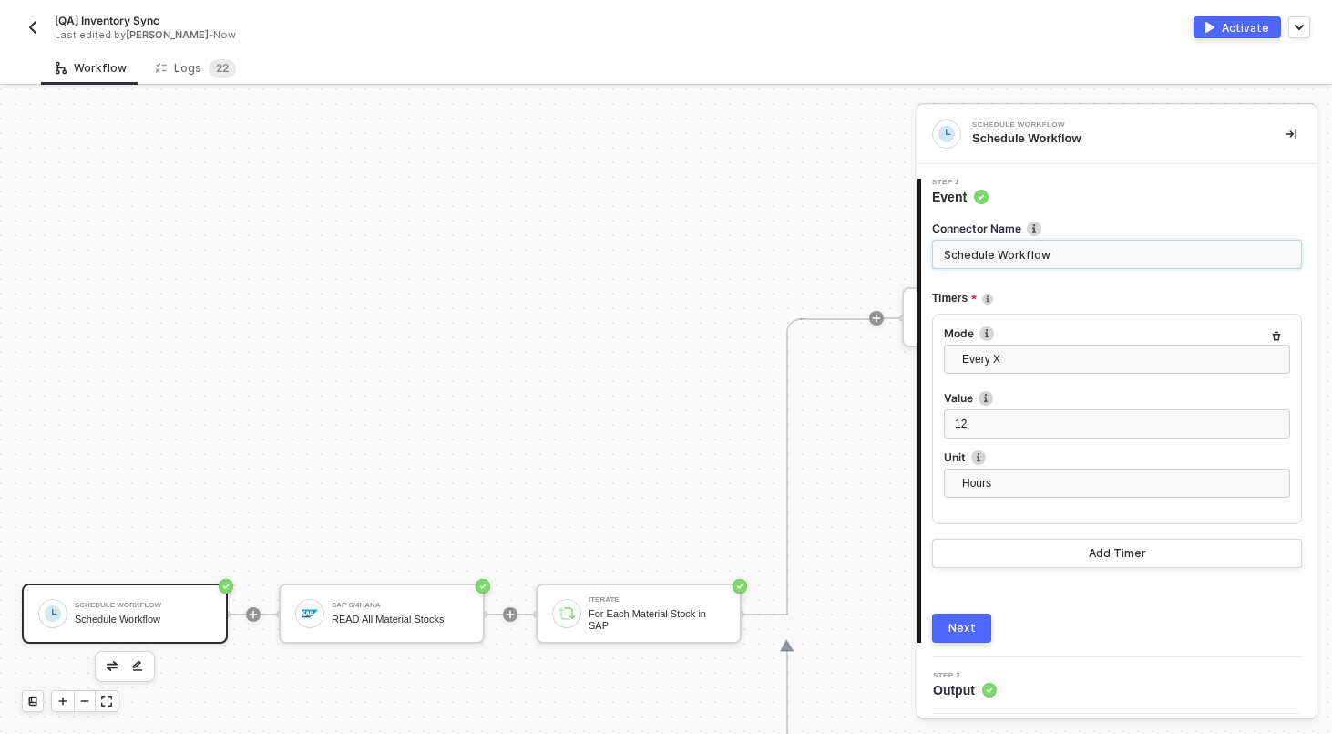
click at [1074, 254] on input "Schedule Workflow" at bounding box center [1117, 254] width 370 height 29
type input "Run Every 12 Hours"
click at [963, 640] on button "Next" at bounding box center [961, 627] width 59 height 29
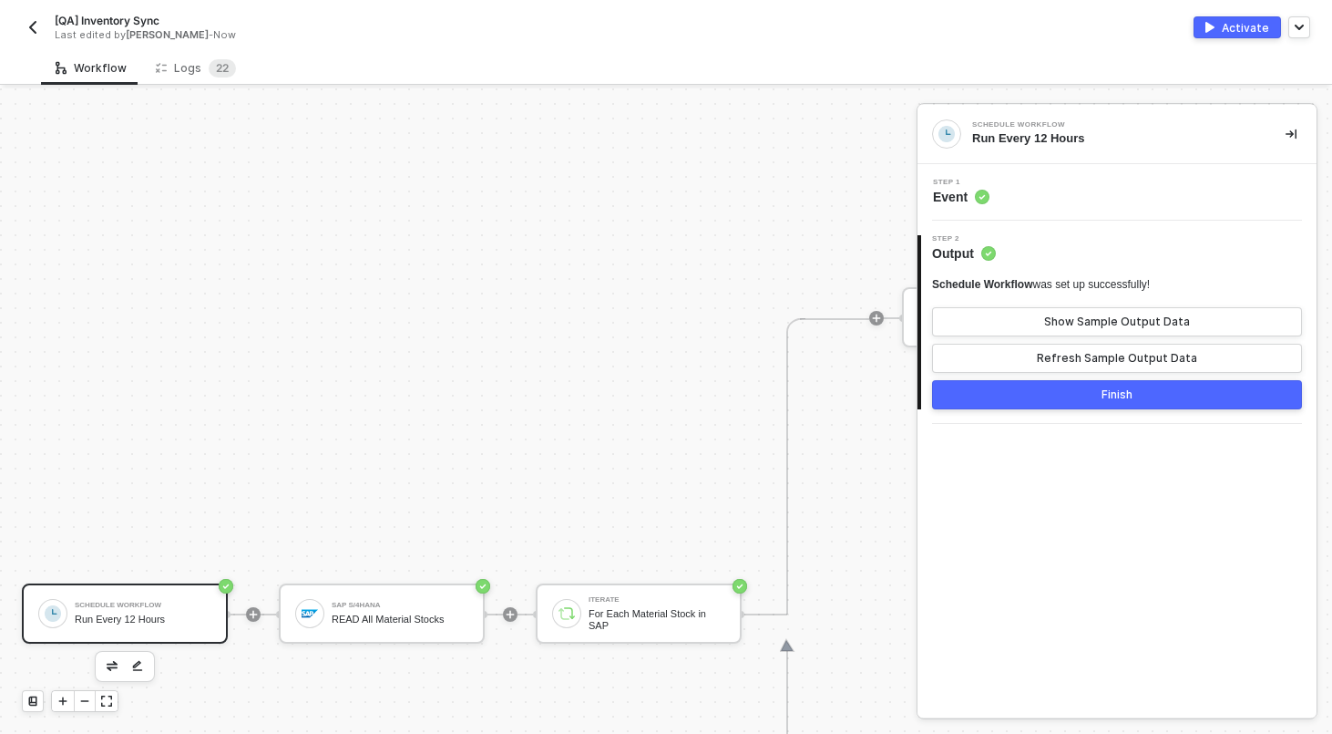
click at [1013, 406] on button "Finish" at bounding box center [1117, 394] width 370 height 29
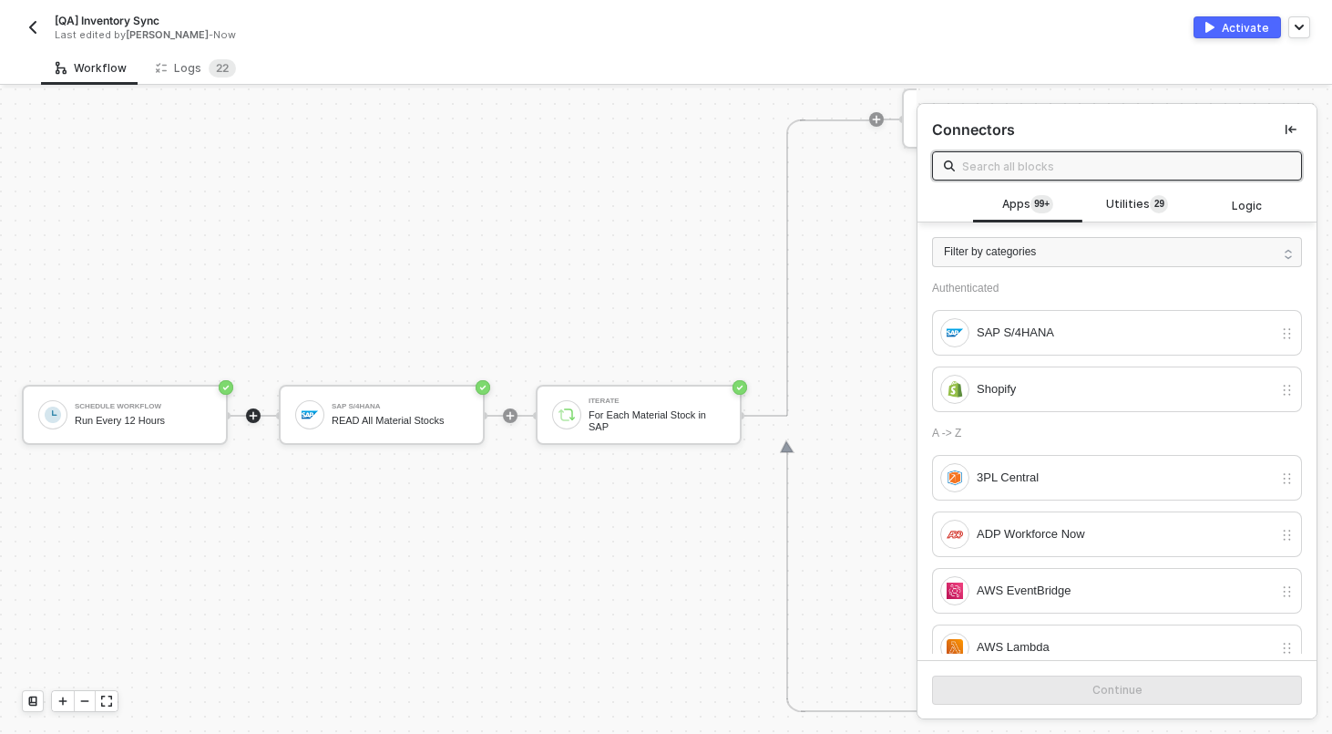
scroll to position [742, 0]
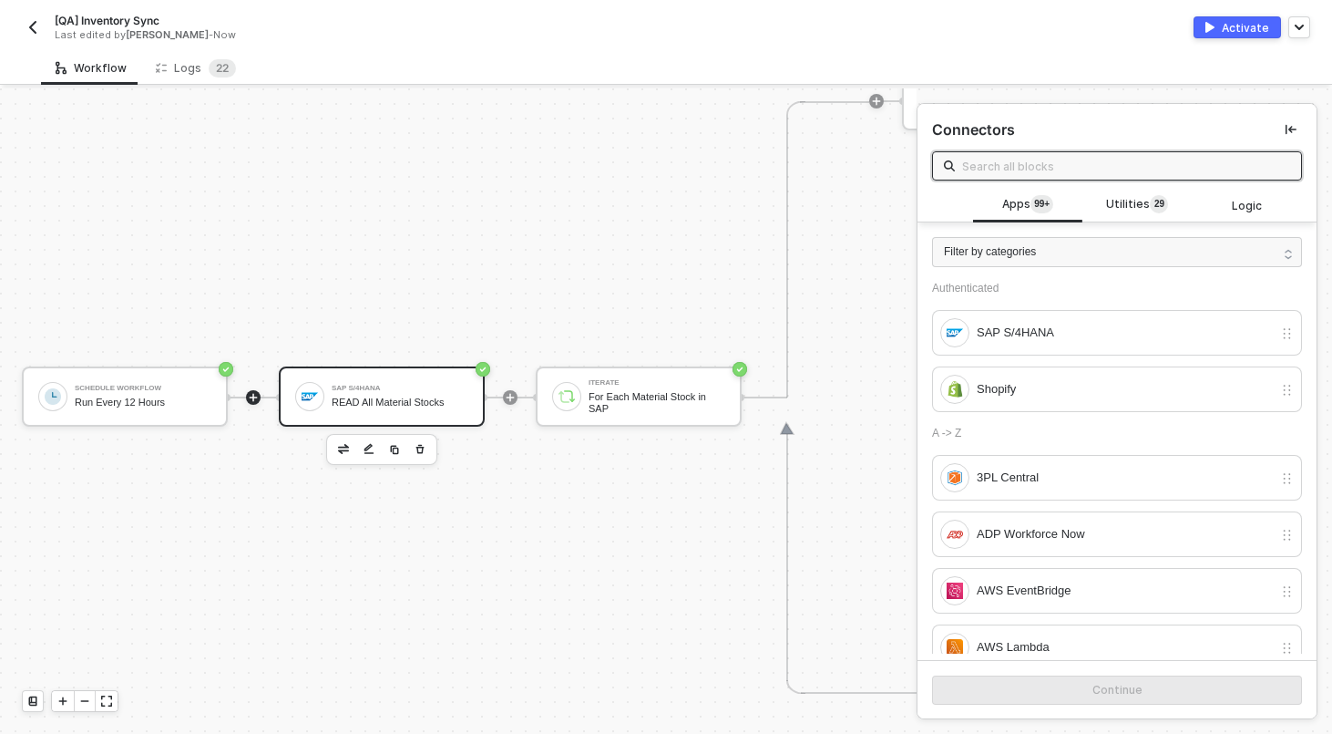
click at [436, 388] on div "SAP S/4HANA" at bounding box center [400, 388] width 137 height 7
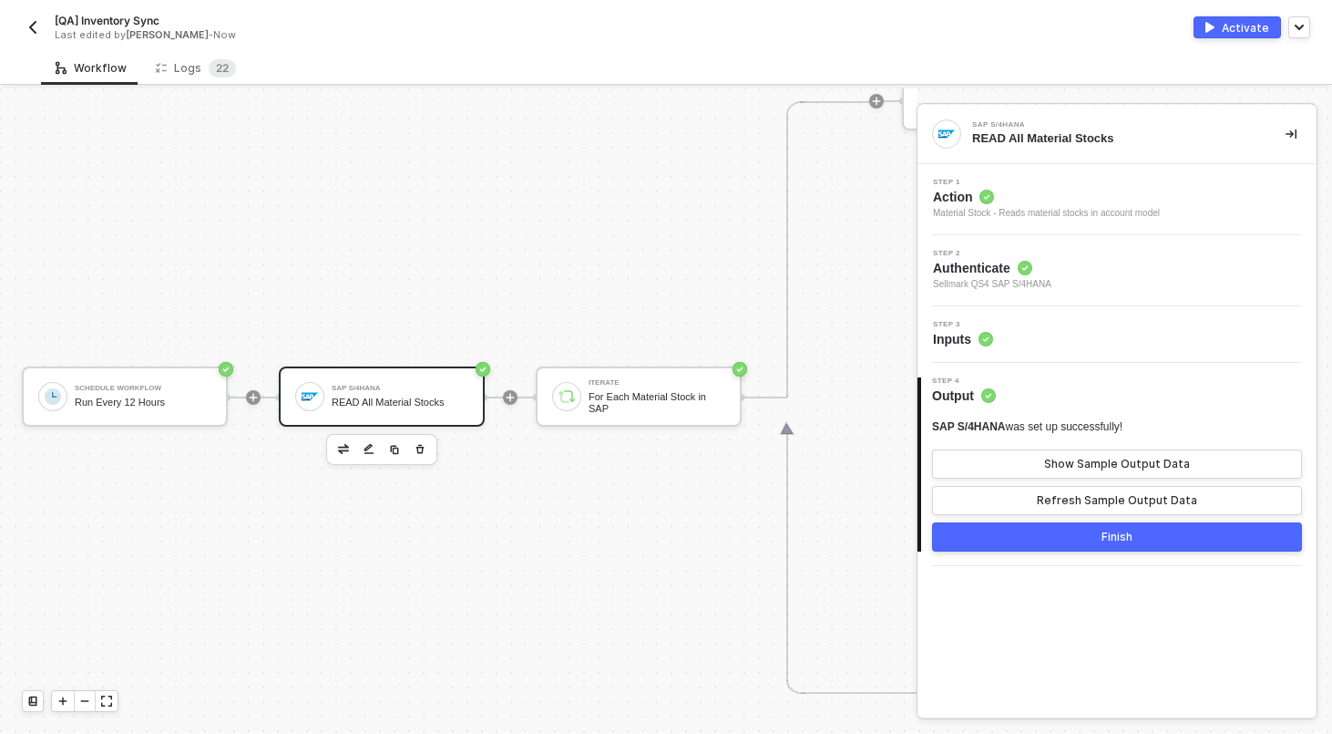
click at [1069, 276] on div "Step 2 Authenticate Sellmark QS4 SAP S/4HANA" at bounding box center [1119, 271] width 395 height 42
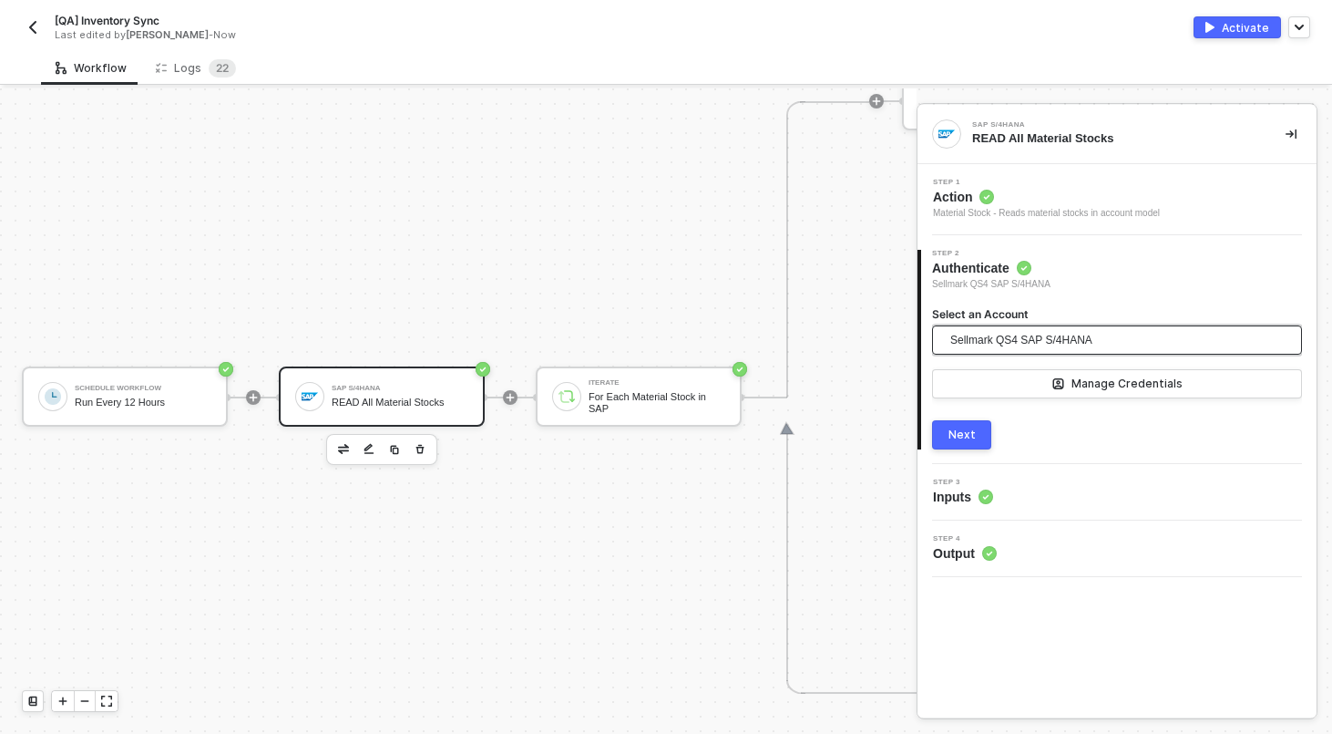
click at [1077, 346] on span "Sellmark QS4 SAP S/4HANA" at bounding box center [1022, 339] width 142 height 27
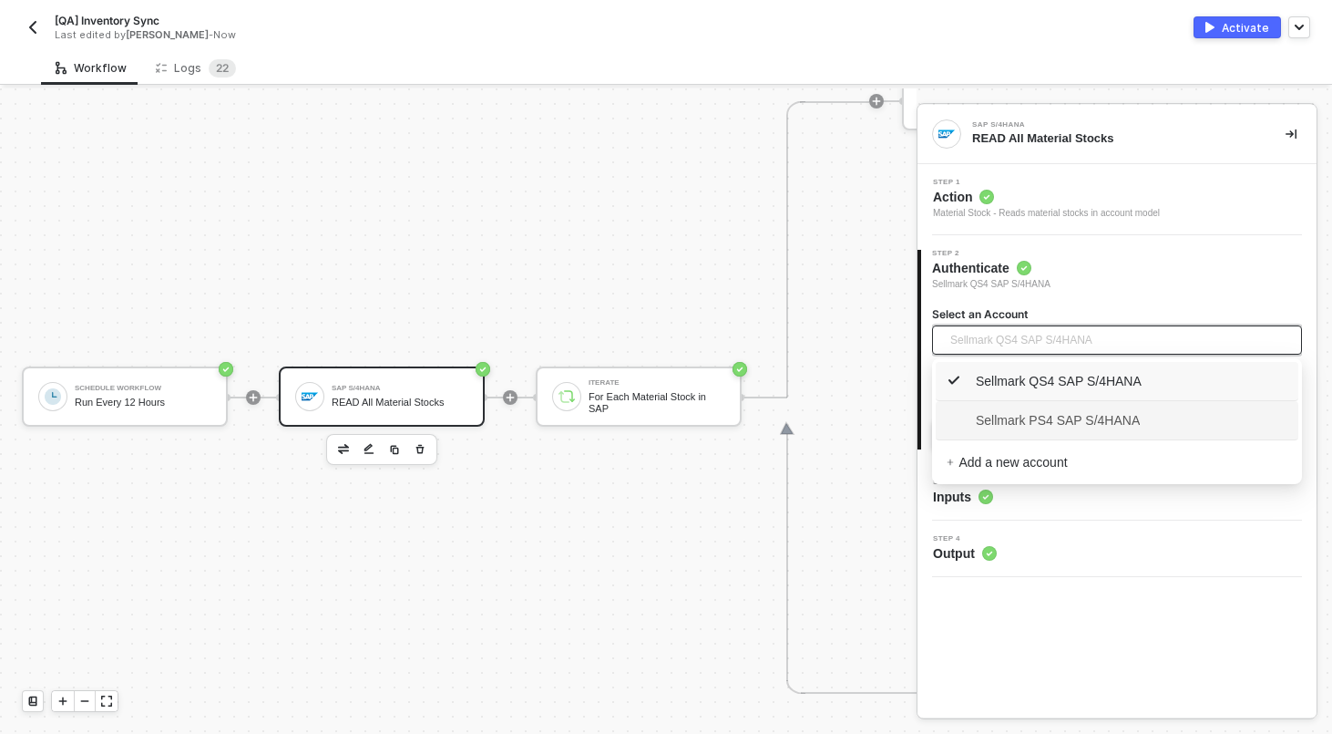
click at [1072, 410] on span "Sellmark PS4 SAP S/4HANA" at bounding box center [1043, 420] width 193 height 20
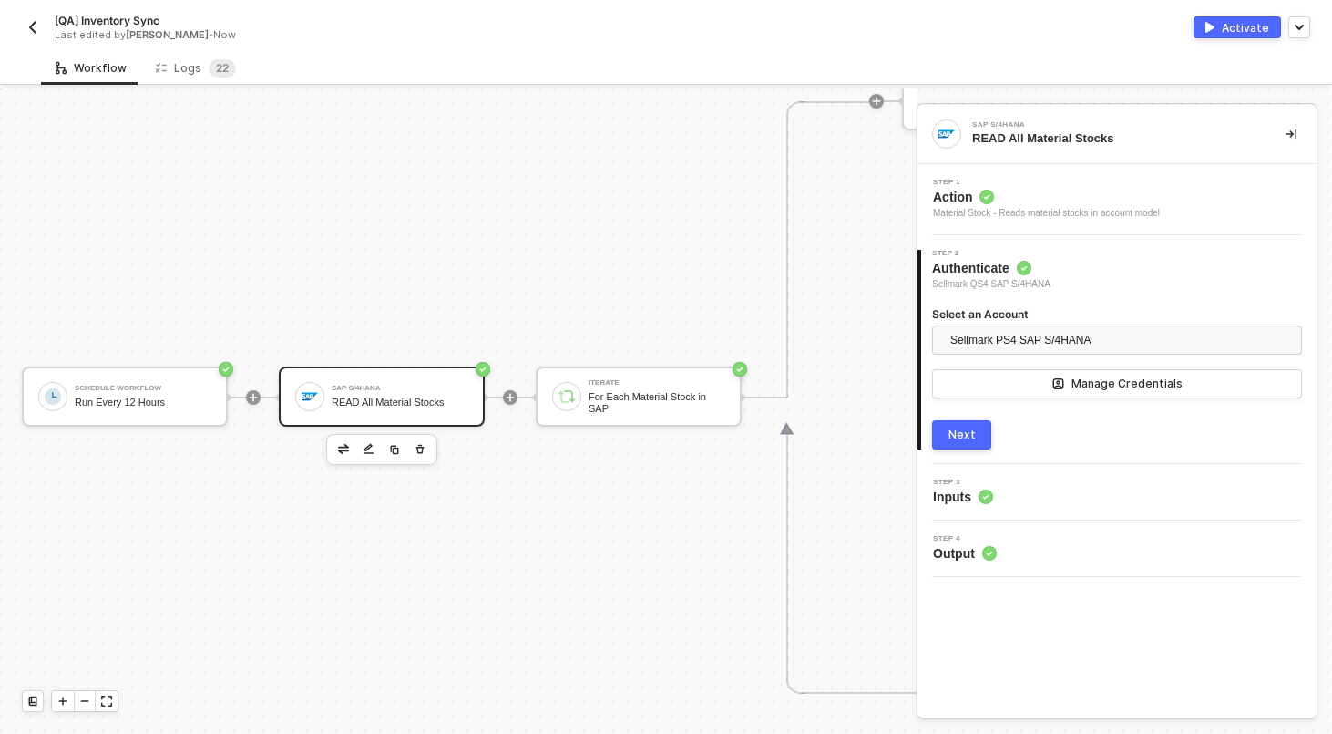
click at [980, 437] on button "Next" at bounding box center [961, 434] width 59 height 29
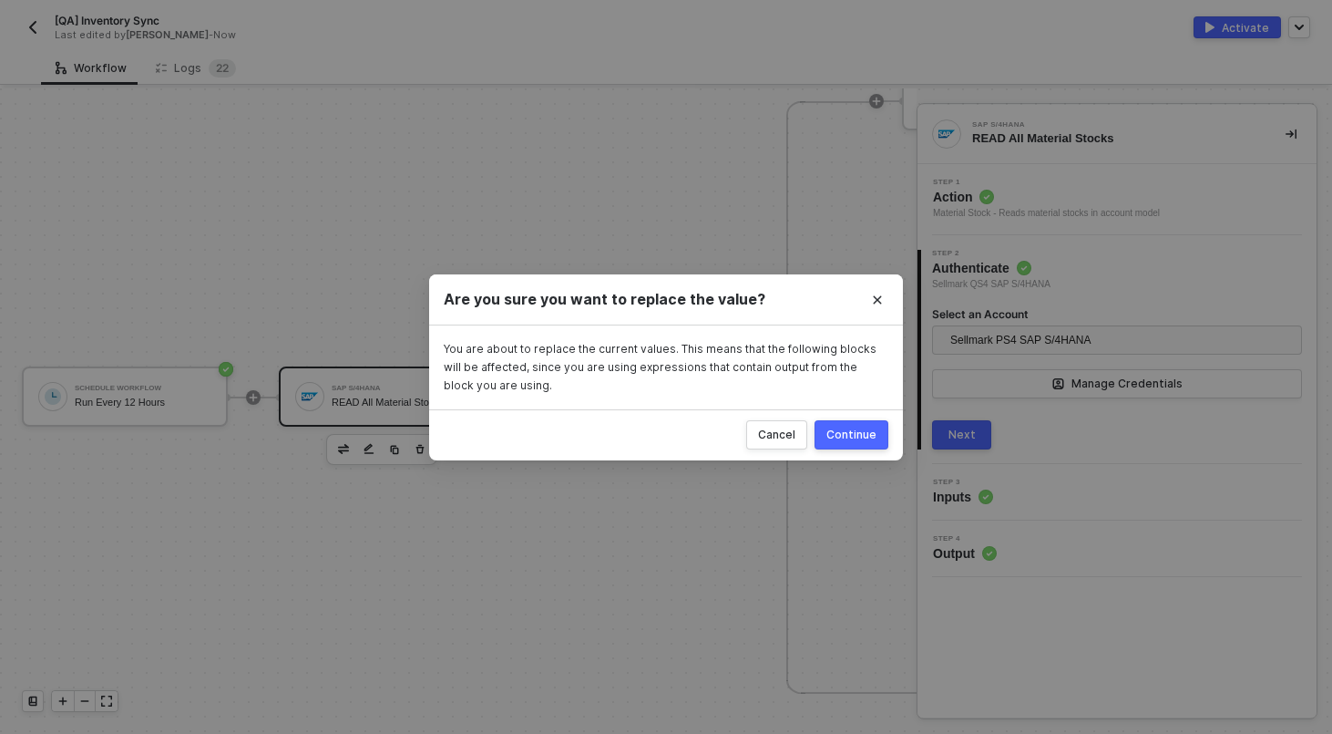
click at [878, 435] on button "Continue" at bounding box center [852, 434] width 74 height 29
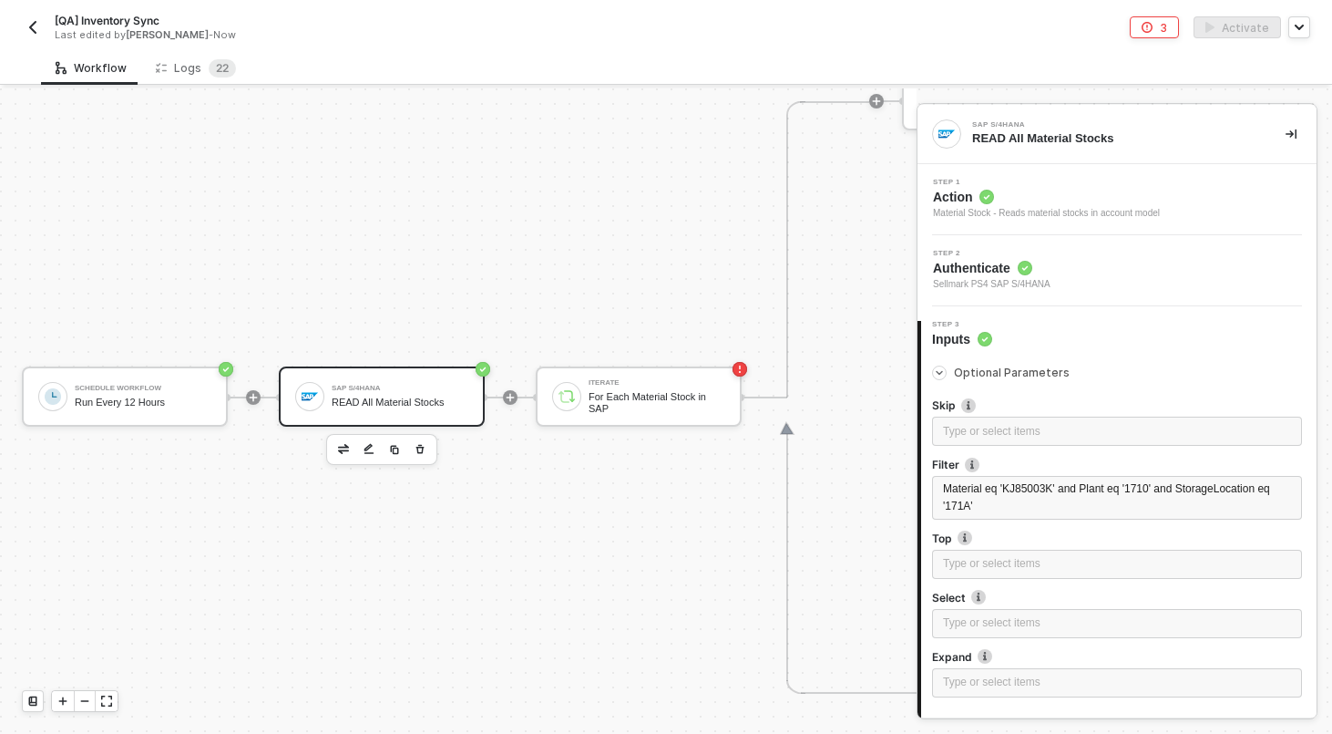
scroll to position [132, 0]
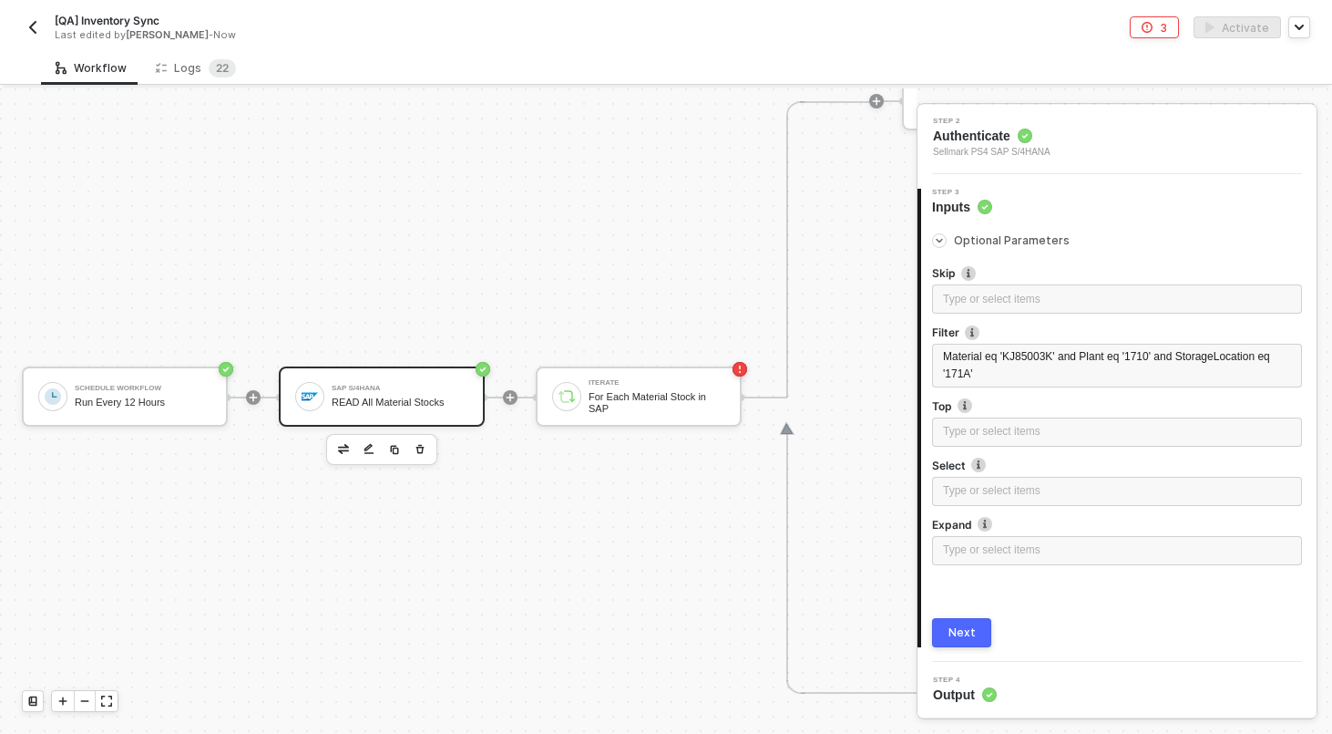
click at [972, 636] on div "Next" at bounding box center [962, 632] width 27 height 15
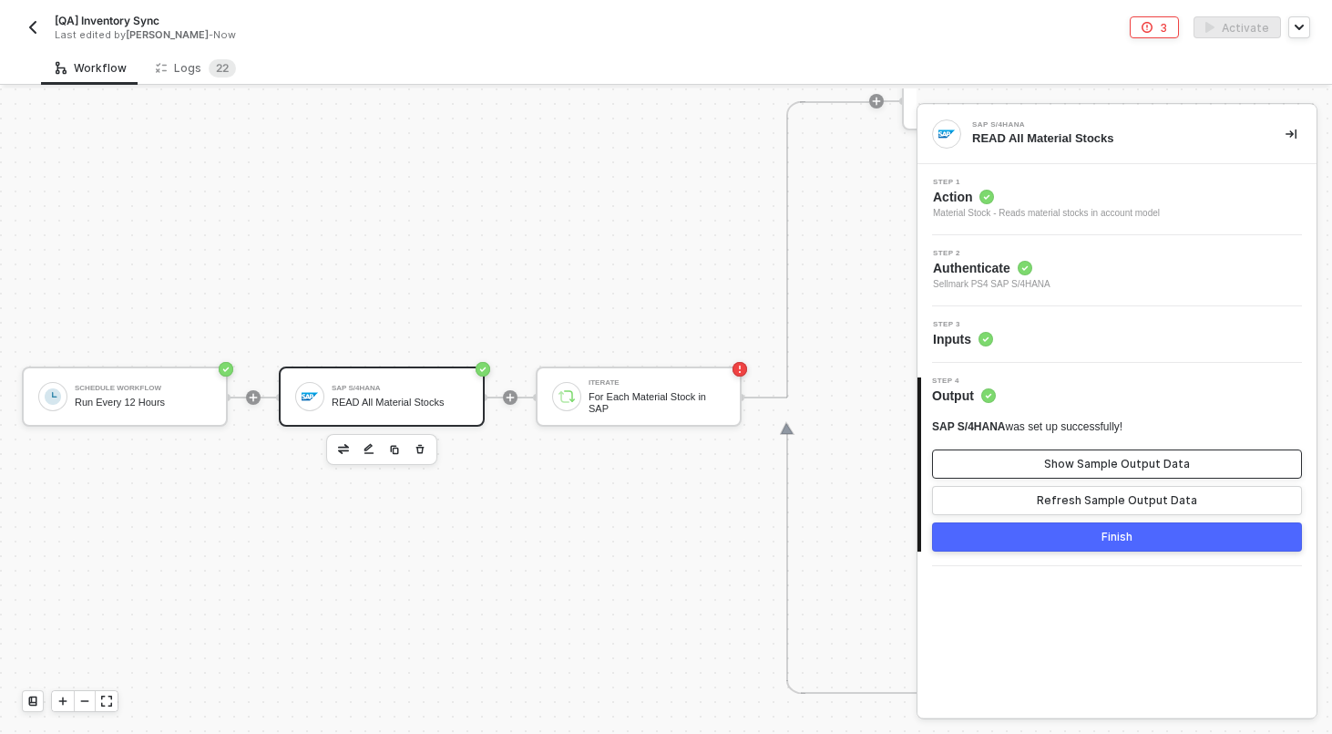
click at [1045, 467] on button "Show Sample Output Data" at bounding box center [1117, 463] width 370 height 29
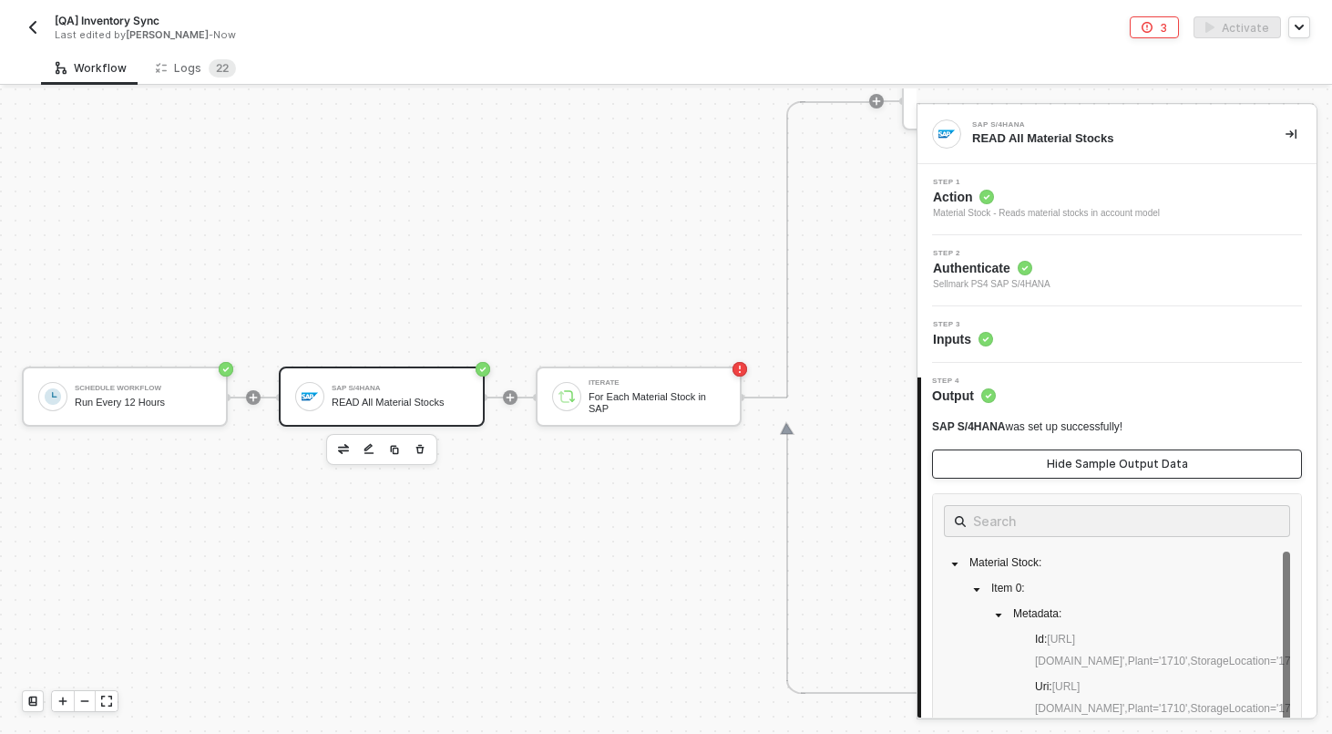
click at [1045, 467] on button "Hide Sample Output Data" at bounding box center [1117, 463] width 370 height 29
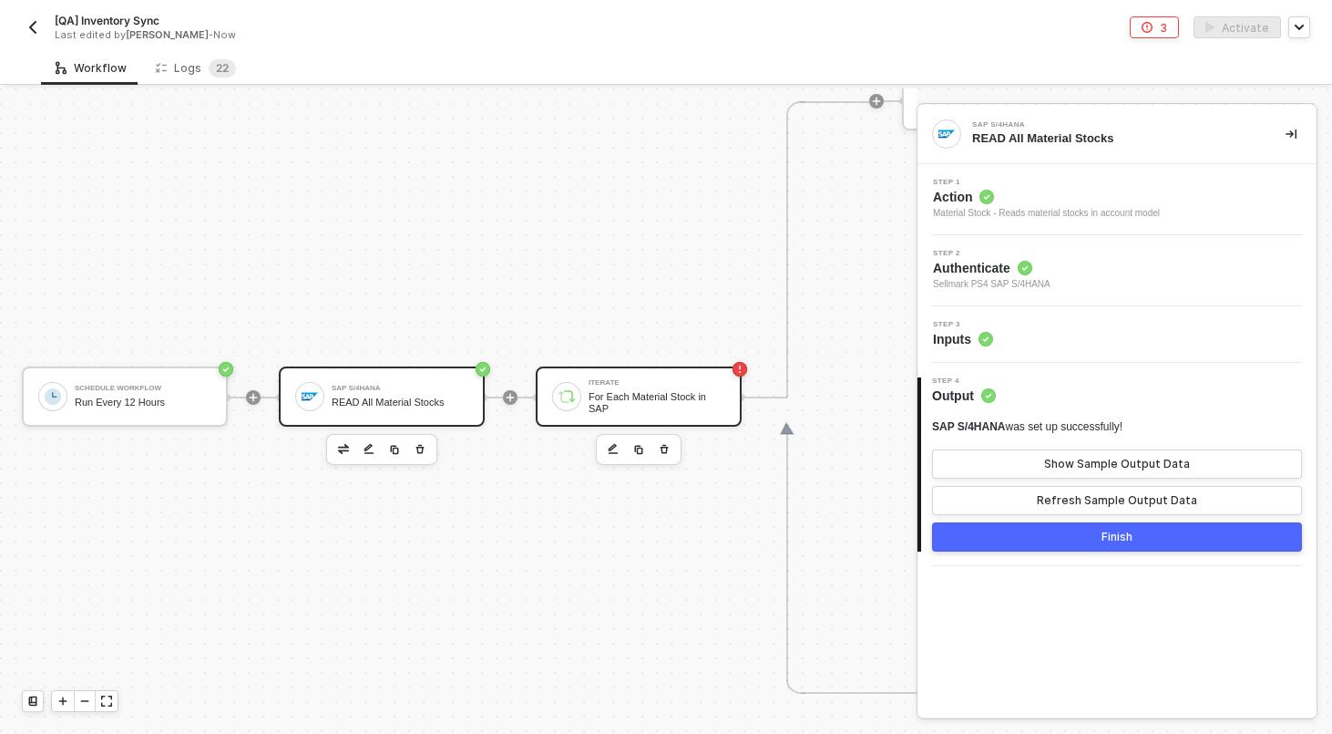
click at [678, 391] on div "For Each Material Stock in SAP" at bounding box center [657, 402] width 137 height 23
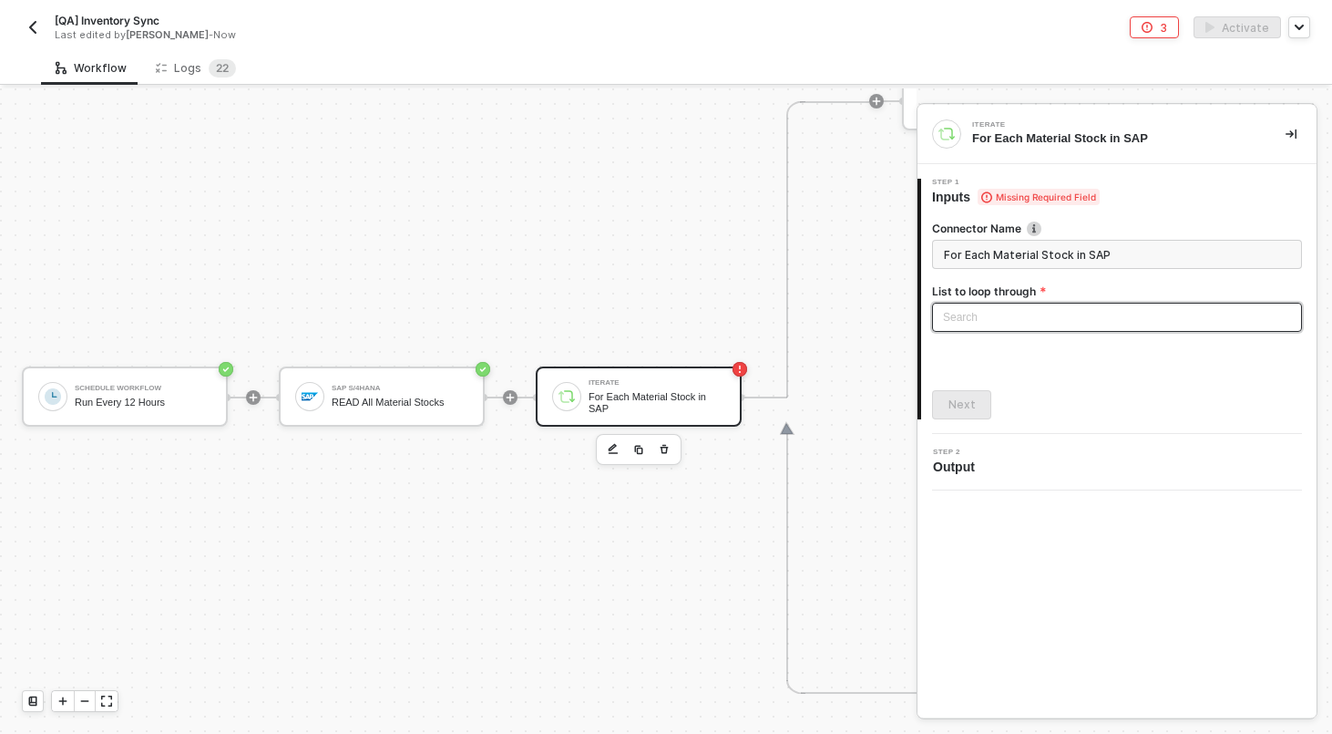
click at [1086, 322] on div "Search" at bounding box center [1117, 317] width 370 height 29
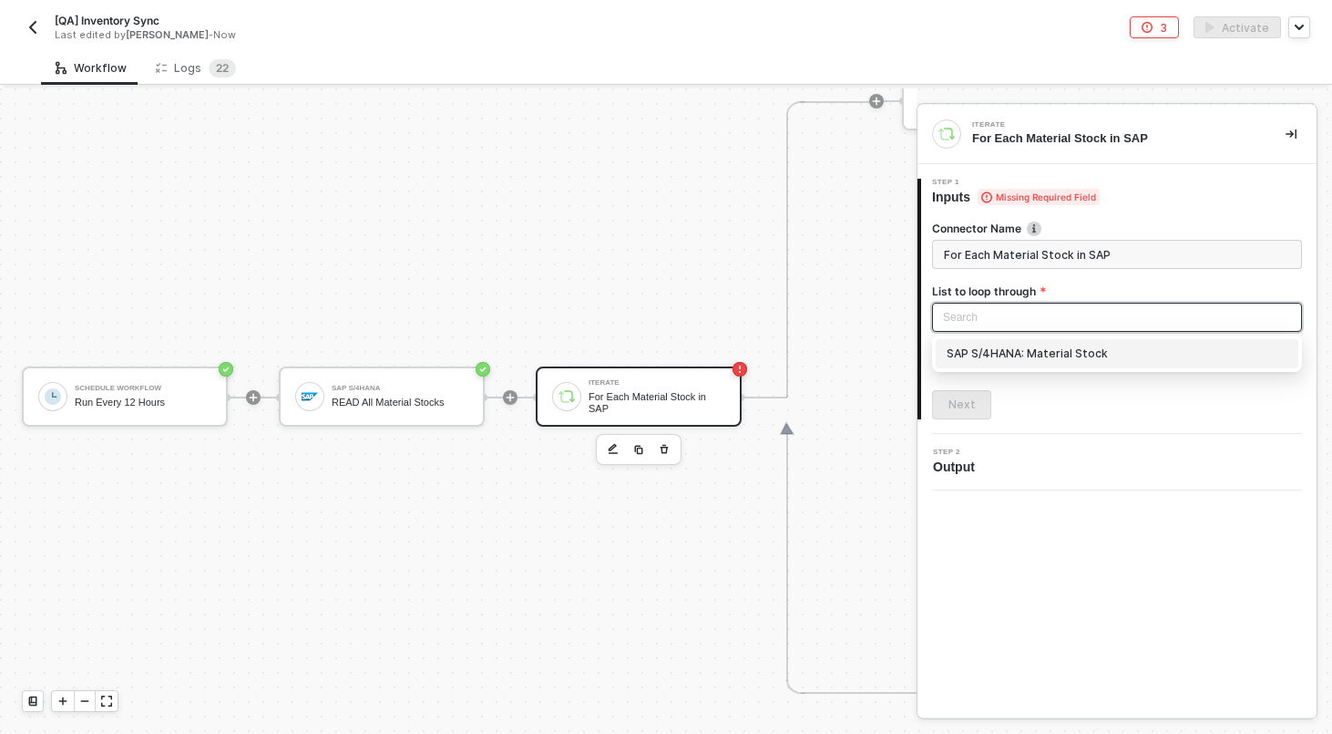
click at [1076, 359] on div "SAP S/4HANA: Material Stock" at bounding box center [1117, 354] width 341 height 20
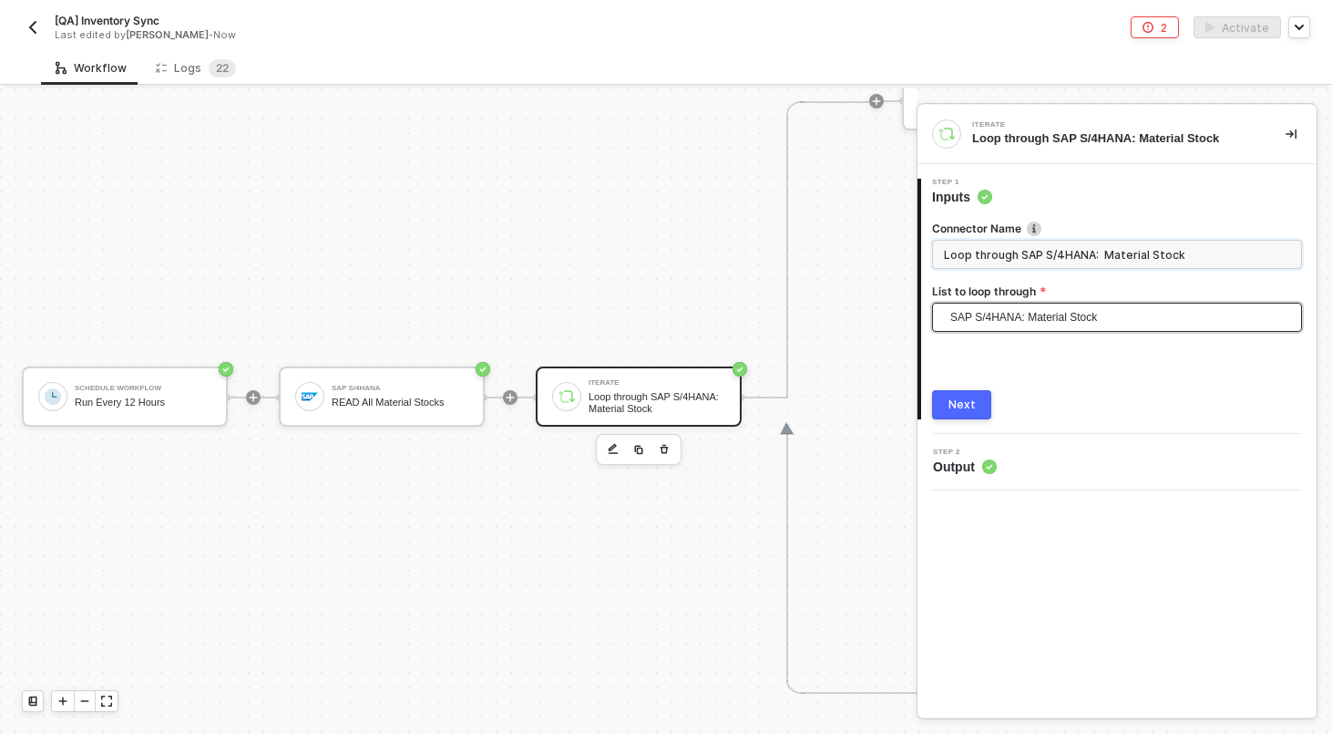
click at [1070, 251] on input "Loop through SAP S/4HANA: Material Stock" at bounding box center [1117, 254] width 370 height 29
type input "For Each Material Stock in SAP"
click at [951, 413] on button "Next" at bounding box center [961, 404] width 59 height 29
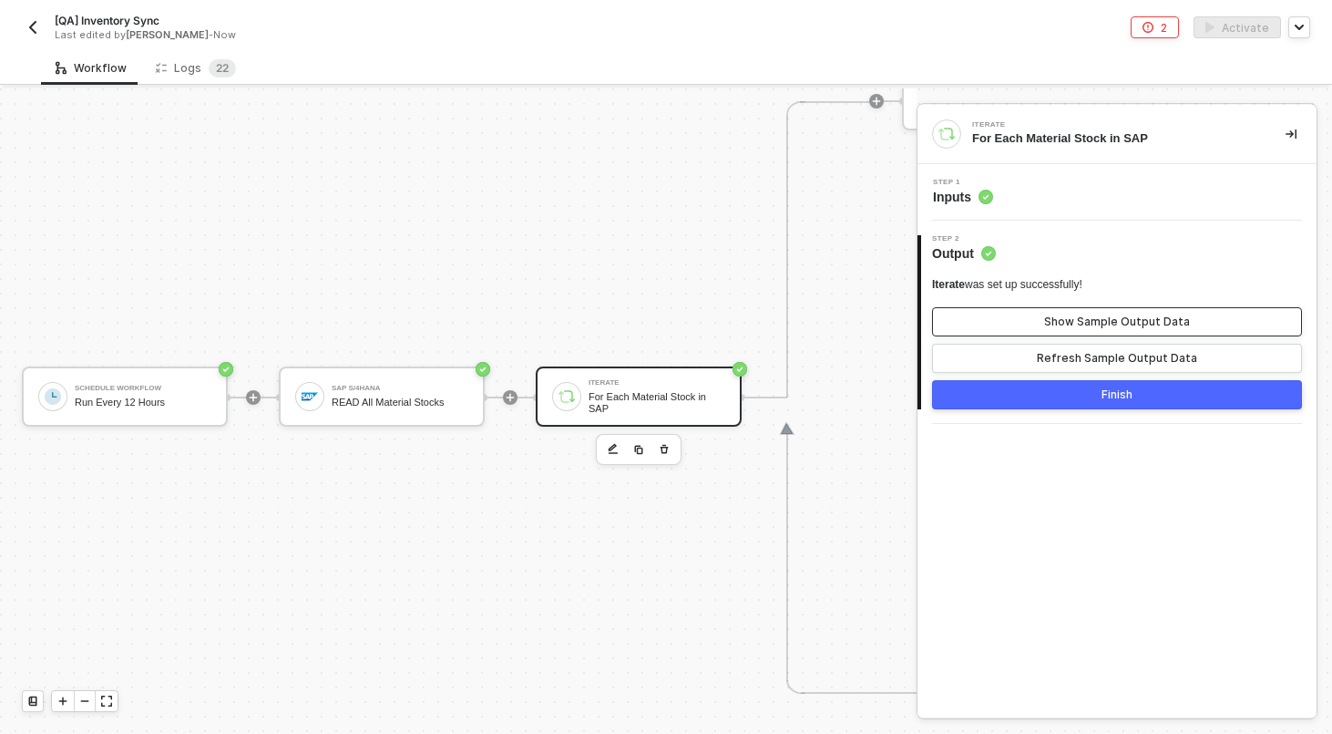
click at [1063, 314] on div "Show Sample Output Data" at bounding box center [1117, 321] width 146 height 15
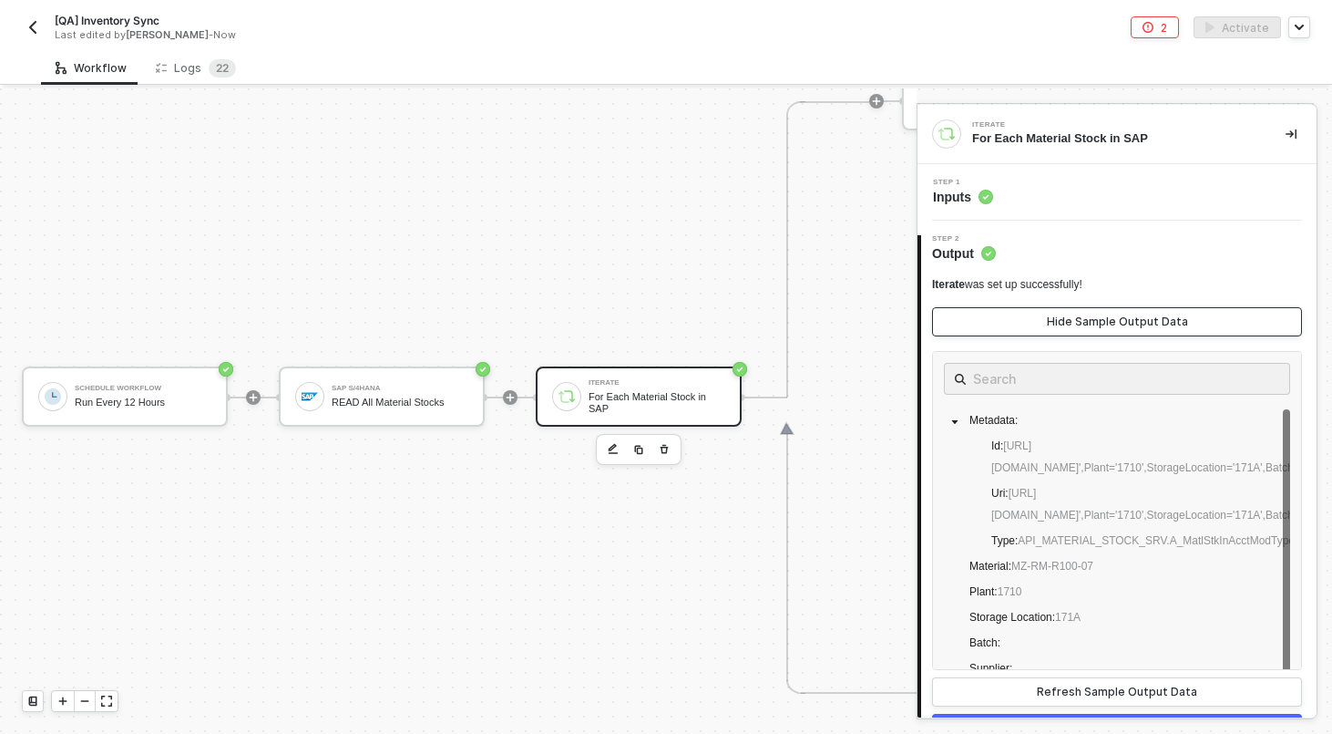
click at [1063, 314] on div "Hide Sample Output Data" at bounding box center [1117, 321] width 141 height 15
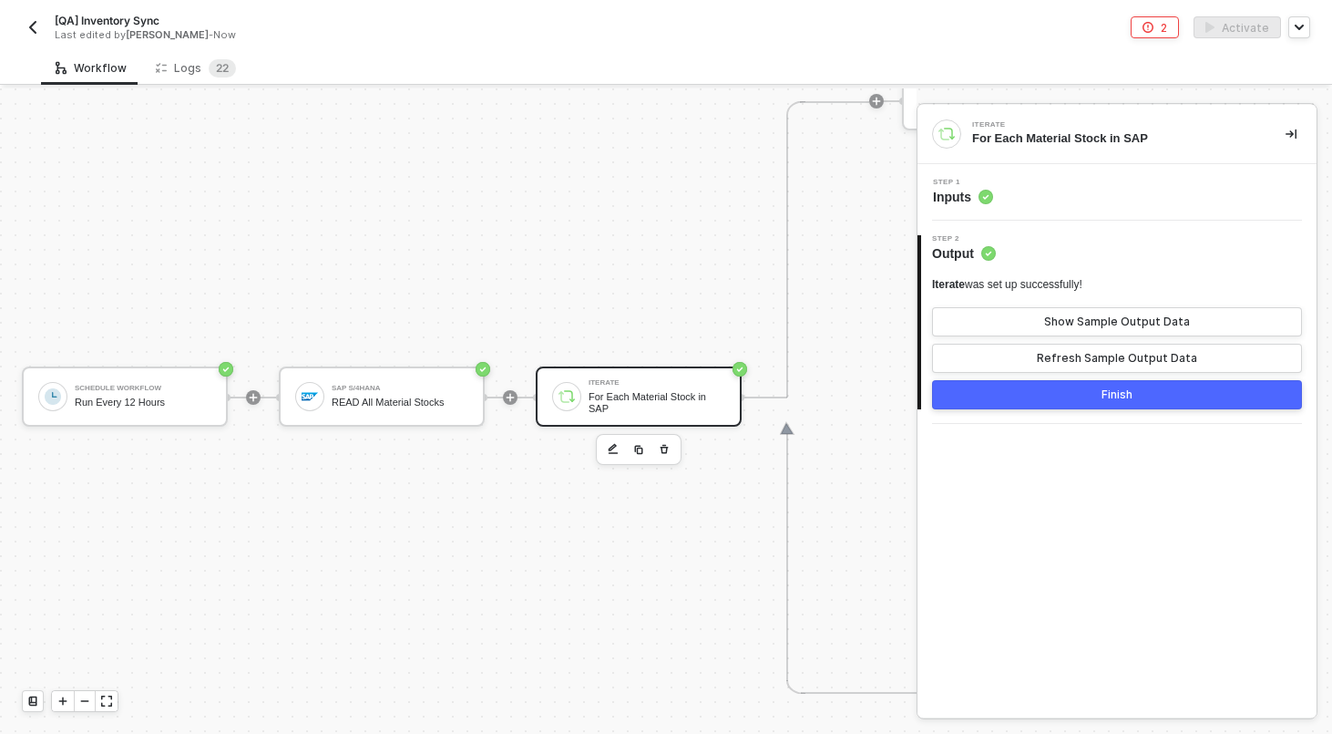
click at [1070, 402] on button "Finish" at bounding box center [1117, 394] width 370 height 29
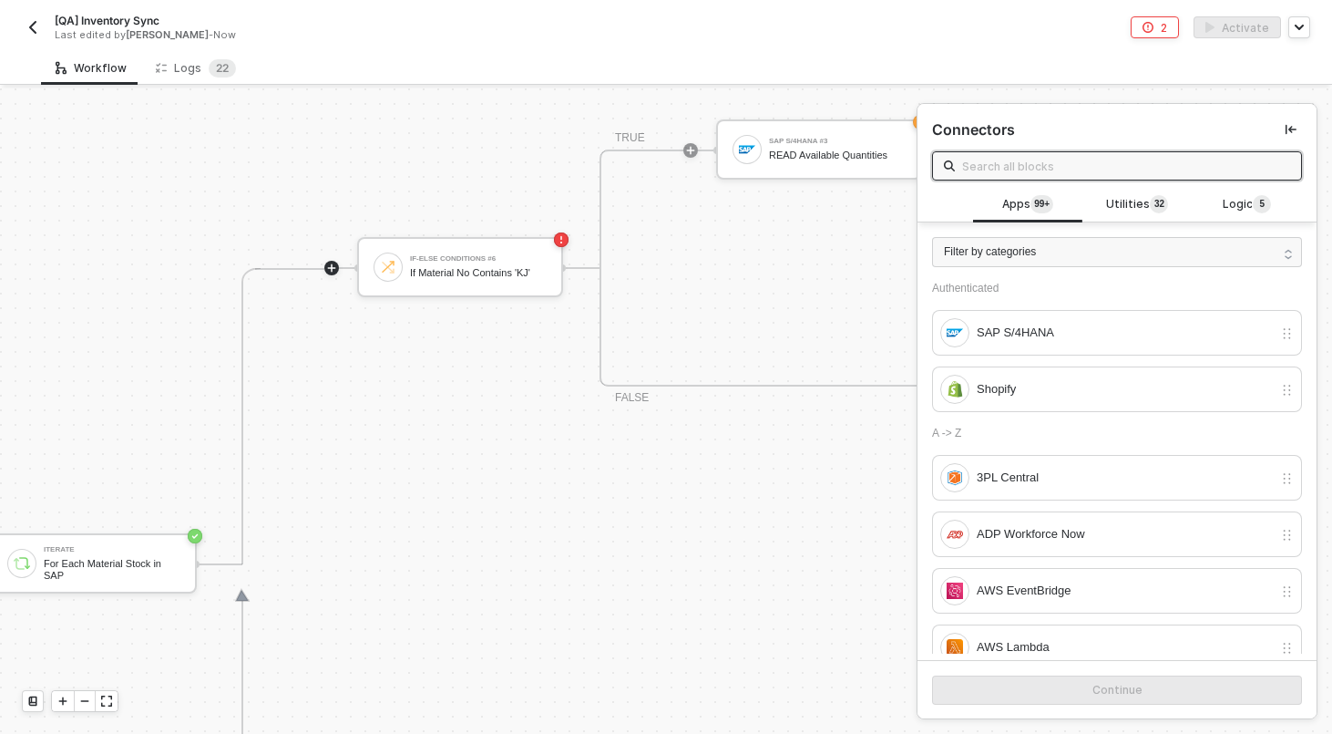
scroll to position [512, 545]
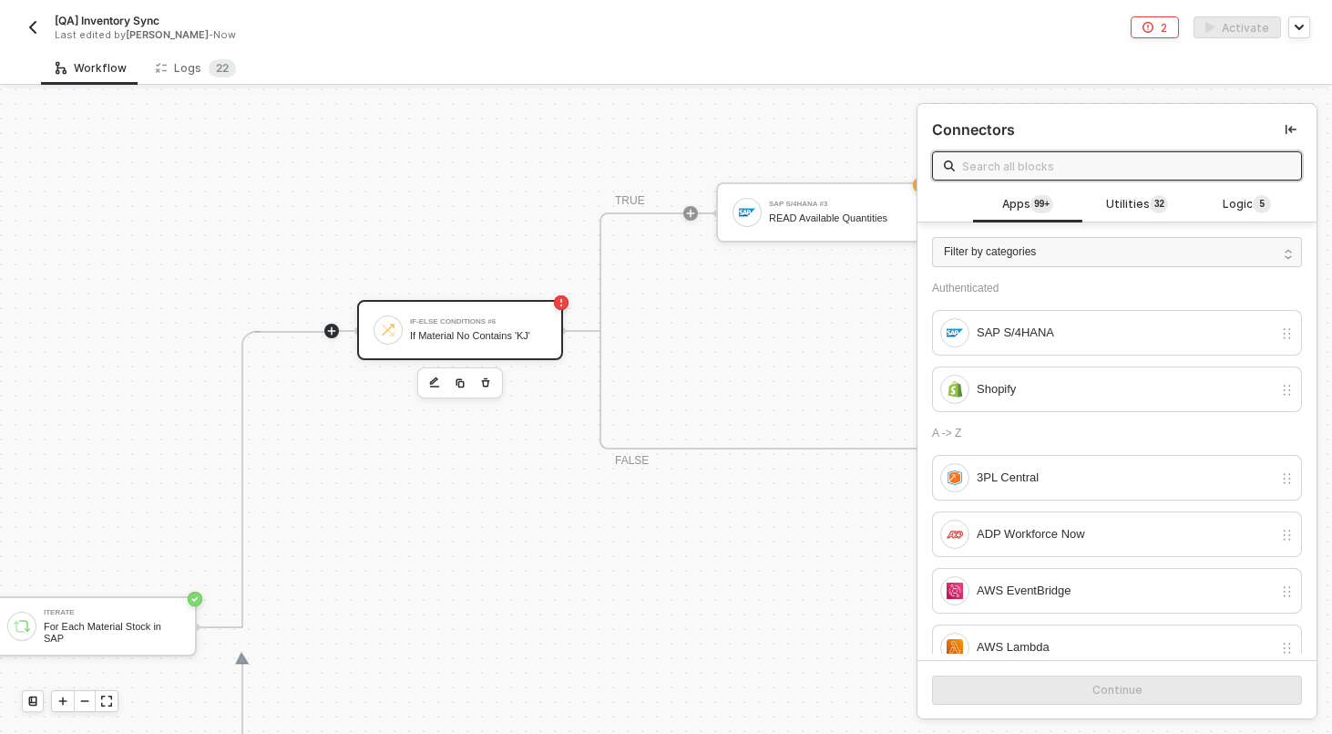
click at [497, 338] on div "If Material No Contains 'KJ'" at bounding box center [478, 336] width 137 height 12
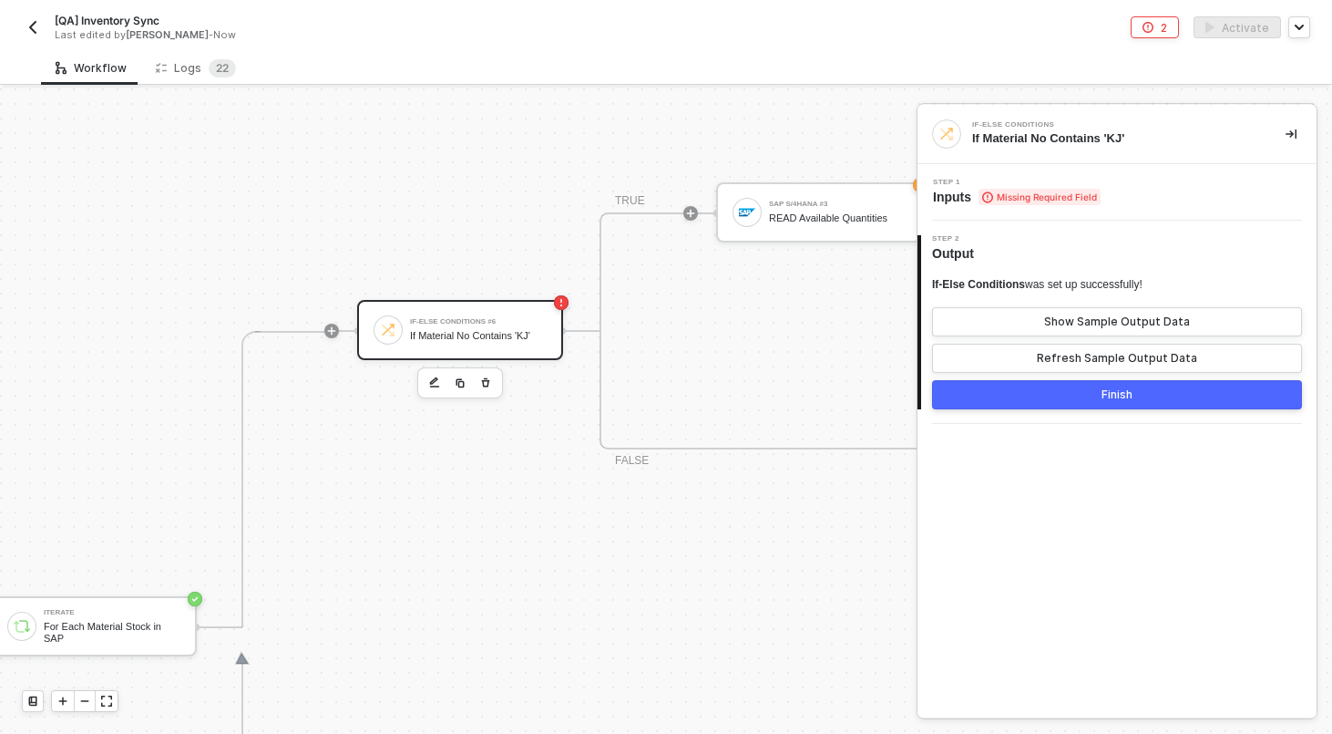
click at [1064, 194] on span "Missing Required Field" at bounding box center [1040, 197] width 122 height 16
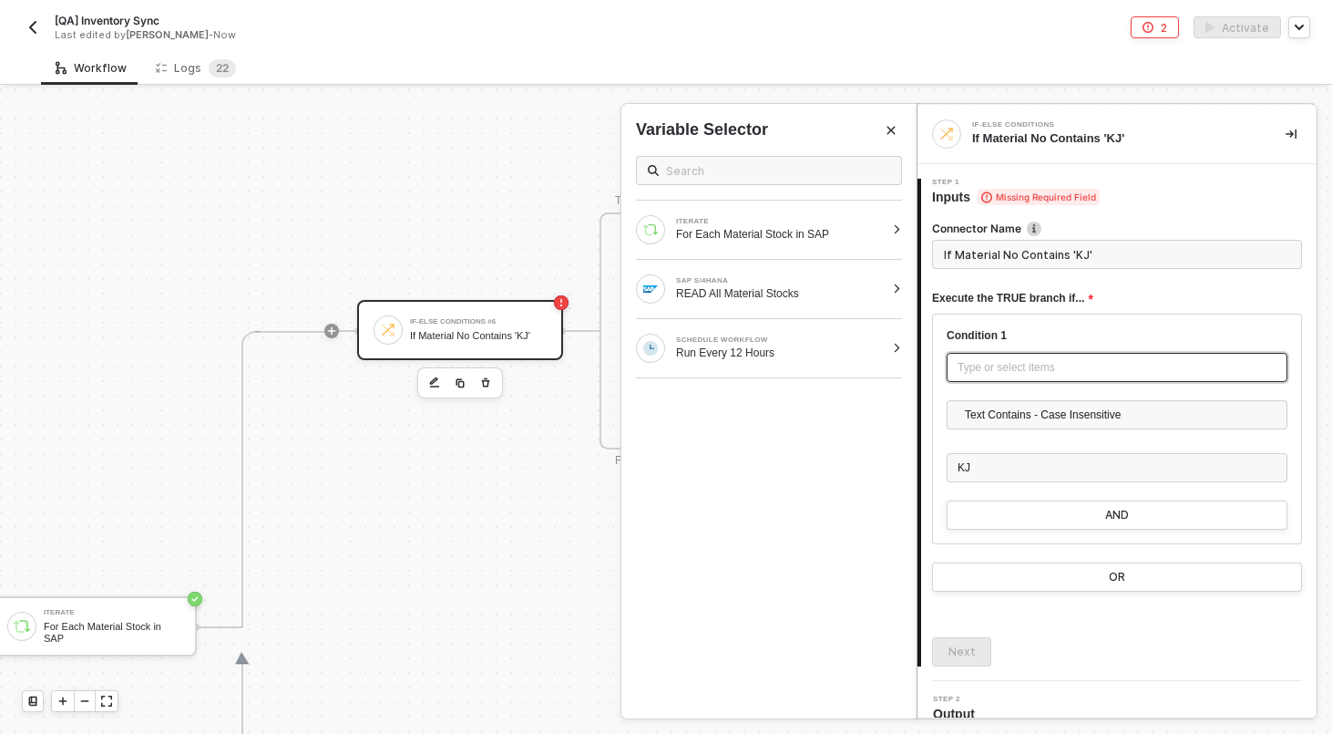
click at [1053, 375] on div "Type or select items ﻿" at bounding box center [1117, 367] width 319 height 17
click at [898, 233] on div at bounding box center [897, 229] width 10 height 11
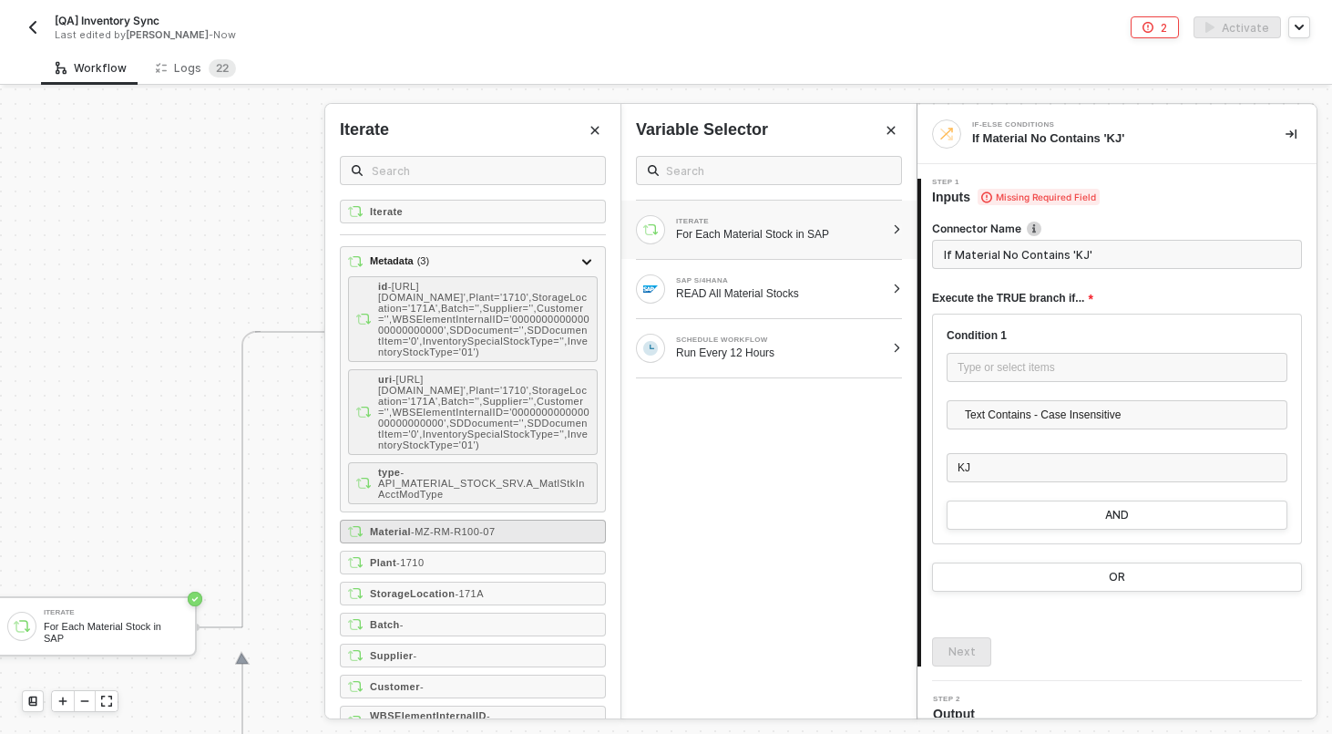
click at [555, 543] on div "Material - MZ-RM-R100-07" at bounding box center [473, 531] width 266 height 24
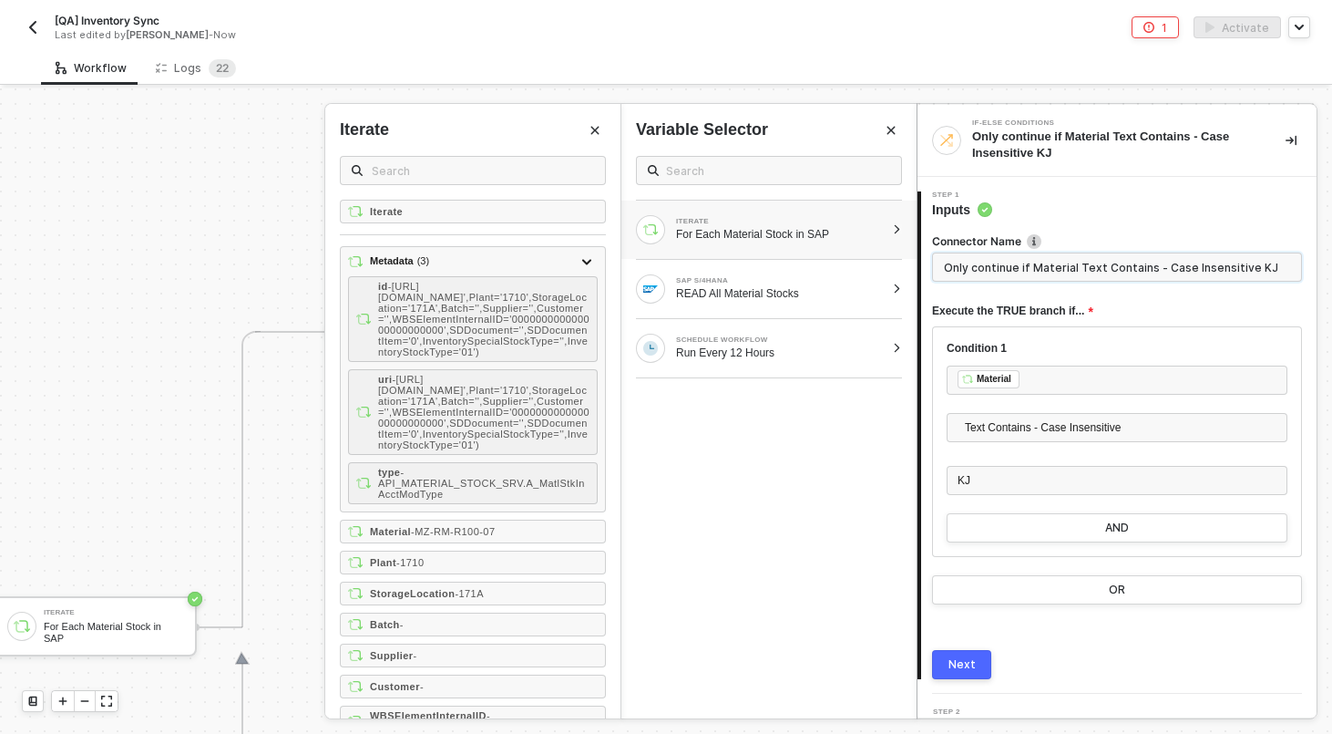
click at [1160, 269] on input "Only continue if Material Text Contains - Case Insensitive KJ" at bounding box center [1117, 266] width 370 height 29
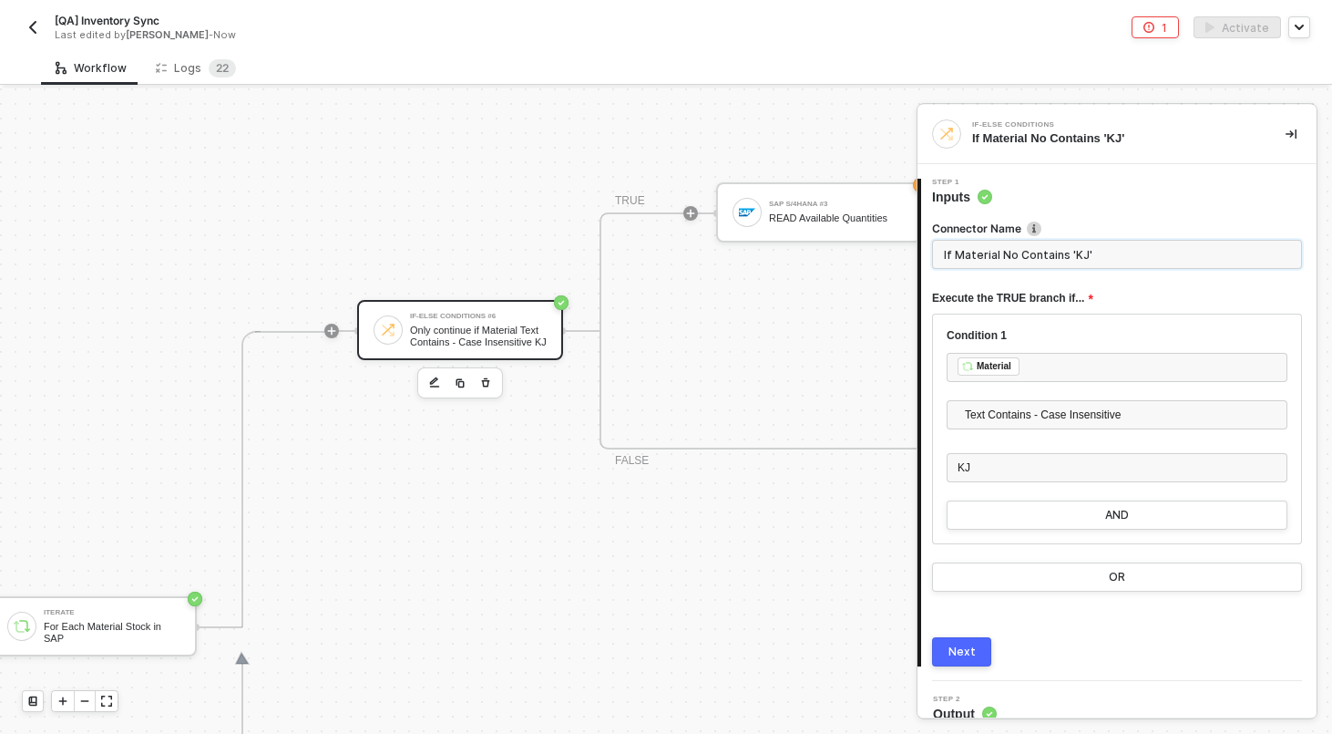
type input "If Material No Contains 'KJ'"
click at [956, 643] on button "Next" at bounding box center [961, 651] width 59 height 29
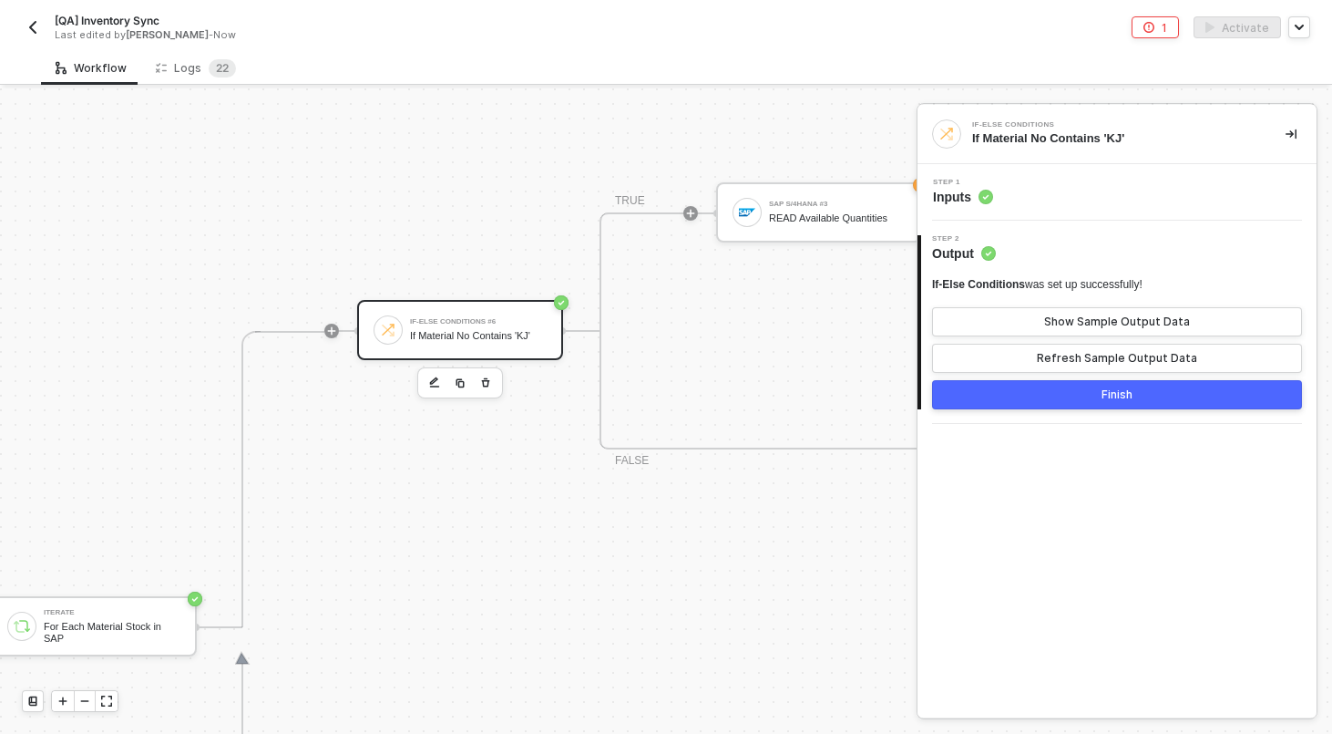
click at [1035, 403] on button "Finish" at bounding box center [1117, 394] width 370 height 29
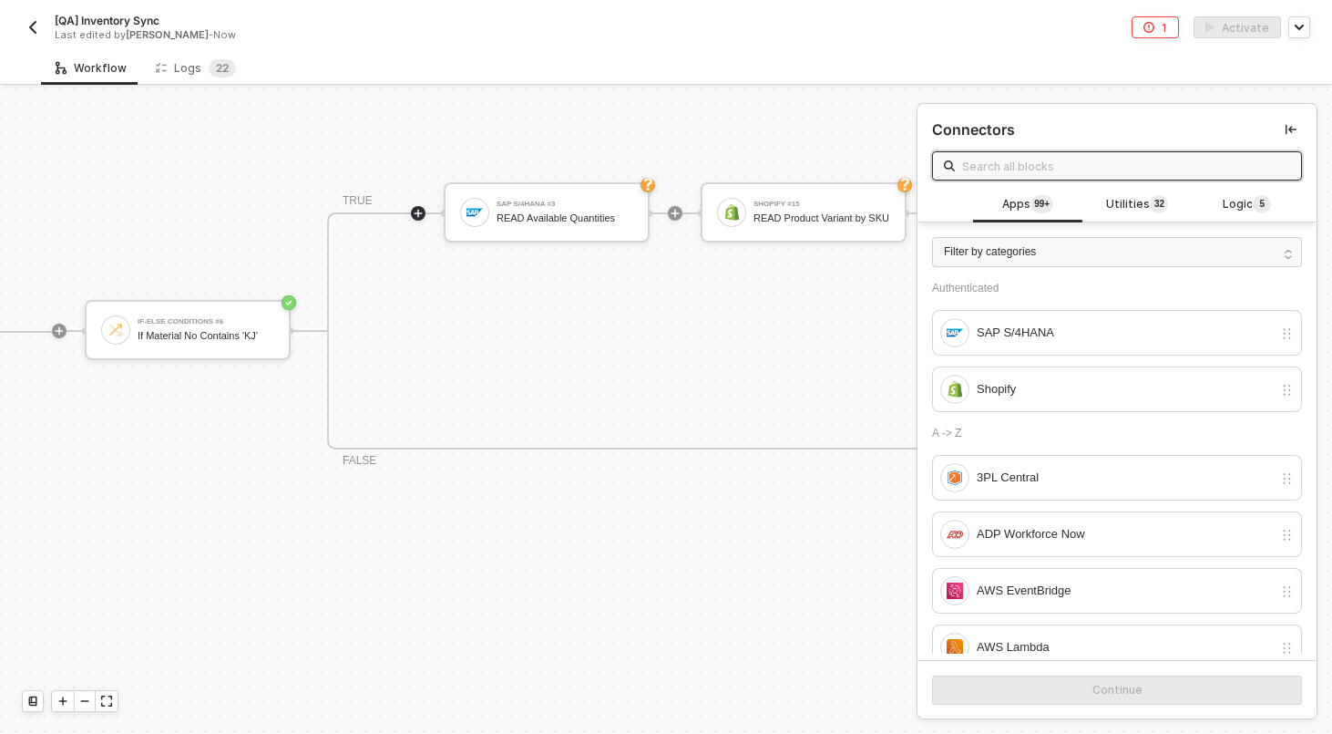
scroll to position [512, 786]
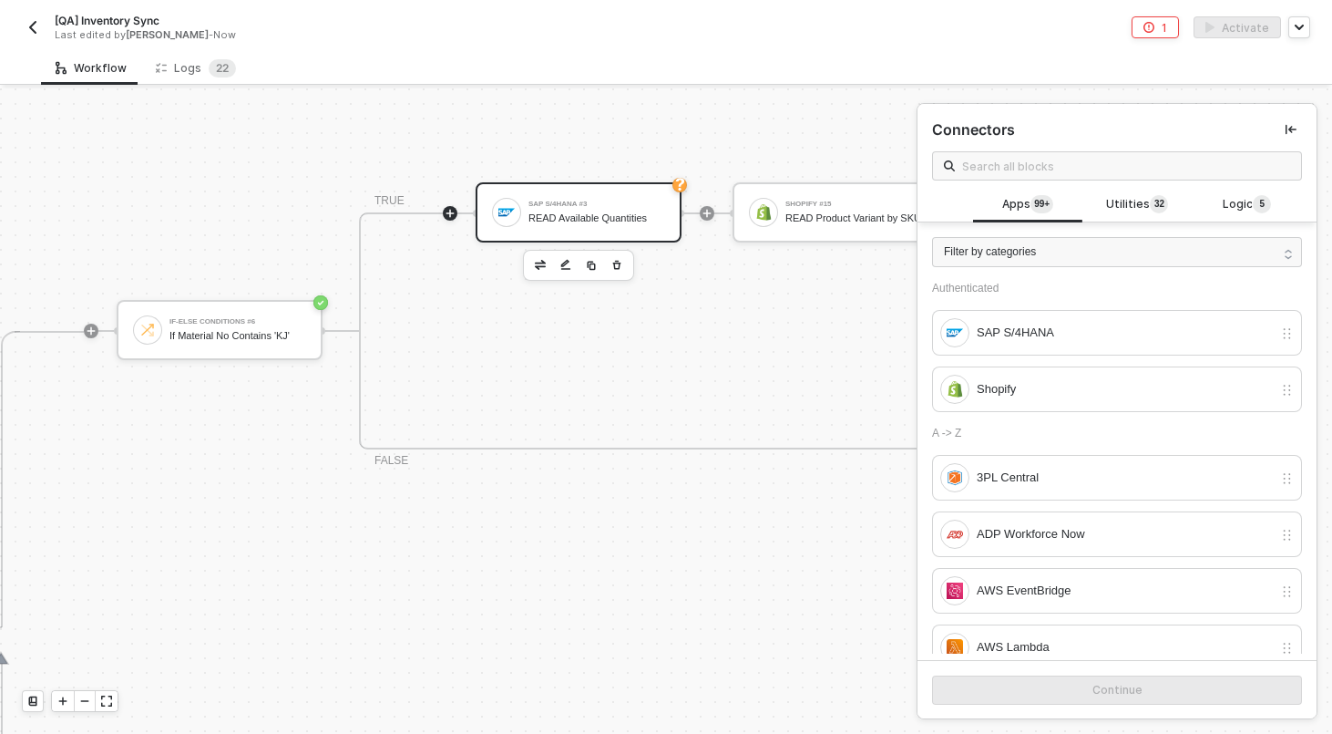
click at [642, 225] on div "SAP S/4HANA #3 READ Available Quantities" at bounding box center [597, 212] width 137 height 35
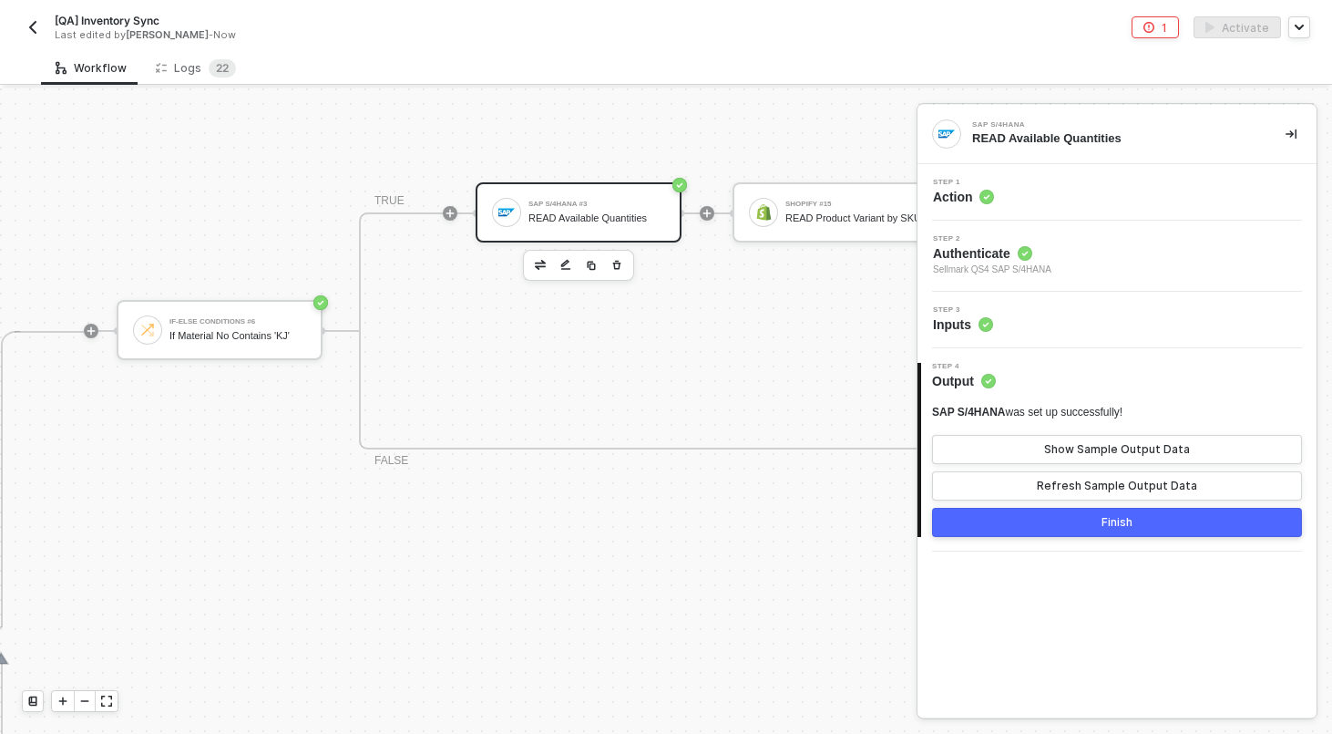
click at [1083, 330] on div "Step 3 Inputs" at bounding box center [1119, 319] width 395 height 27
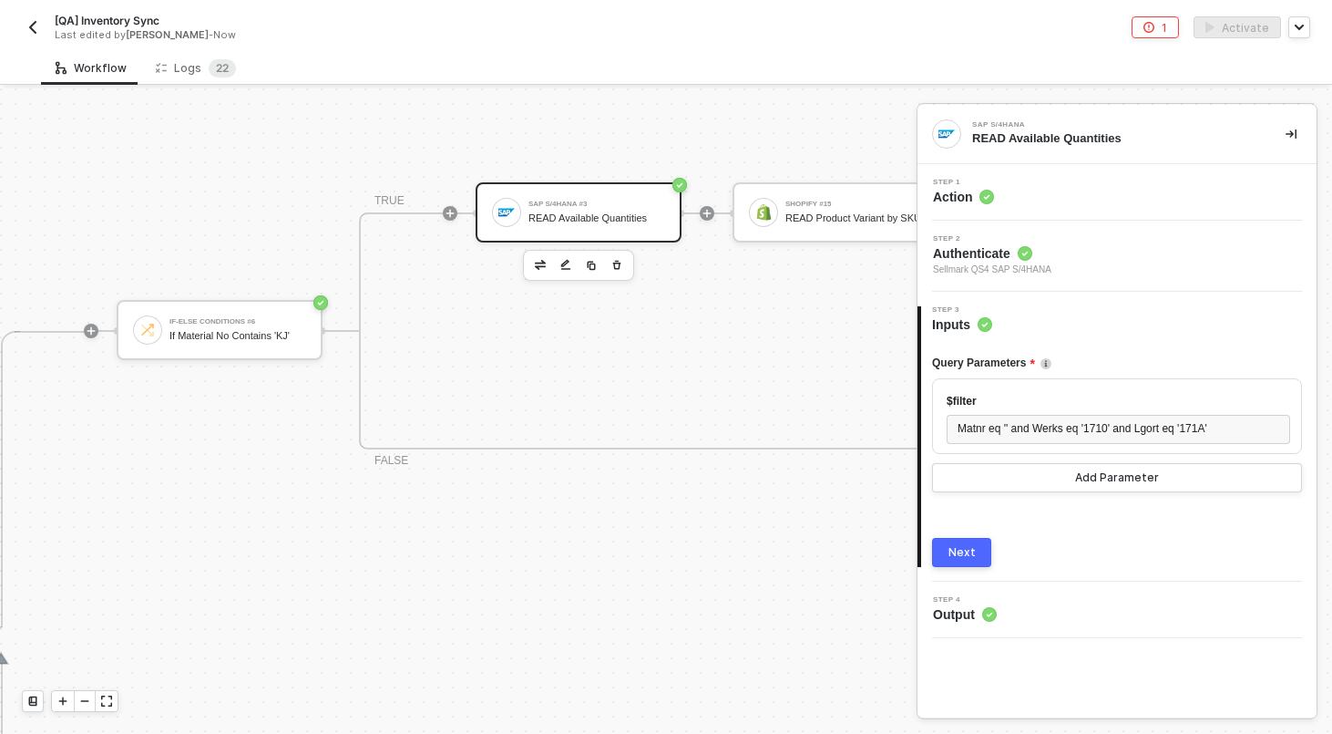
click at [1073, 258] on div "Step 2 Authenticate Sellmark QS4 SAP S/4HANA" at bounding box center [1119, 256] width 395 height 42
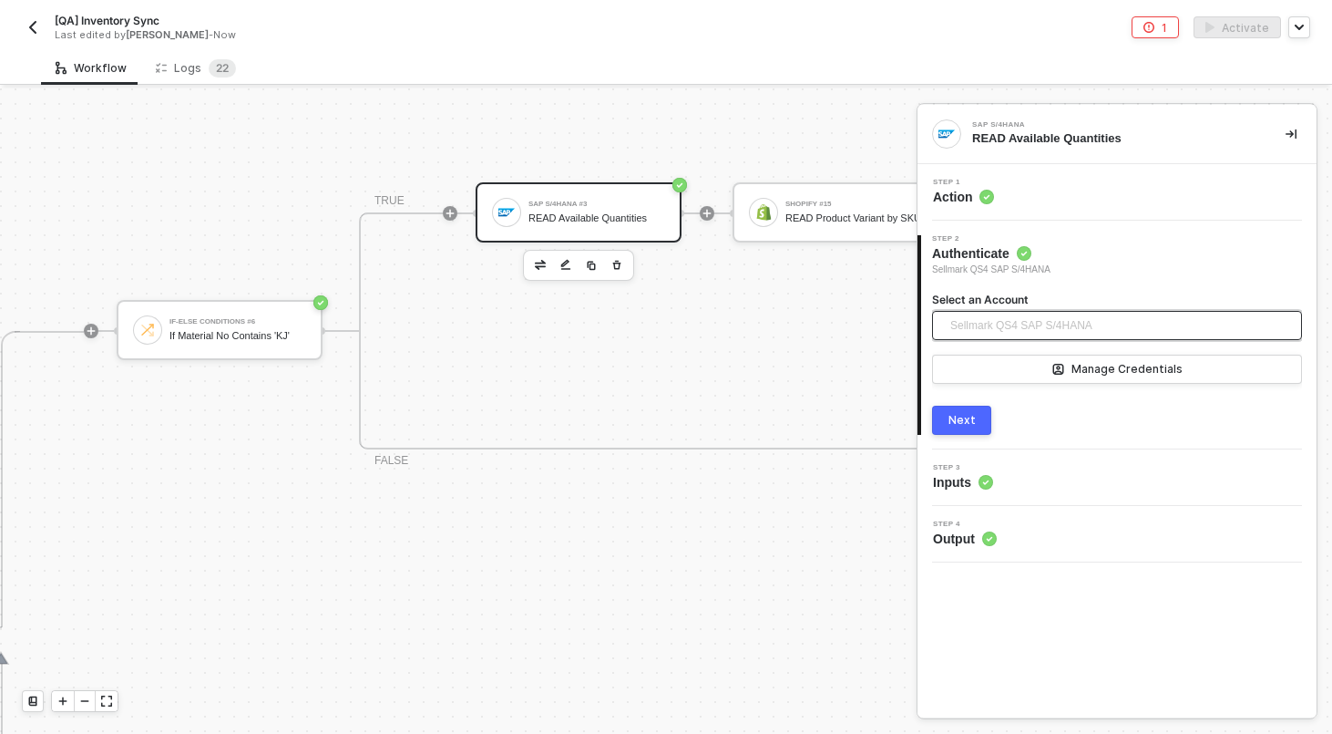
click at [1062, 328] on span "Sellmark QS4 SAP S/4HANA" at bounding box center [1022, 325] width 142 height 27
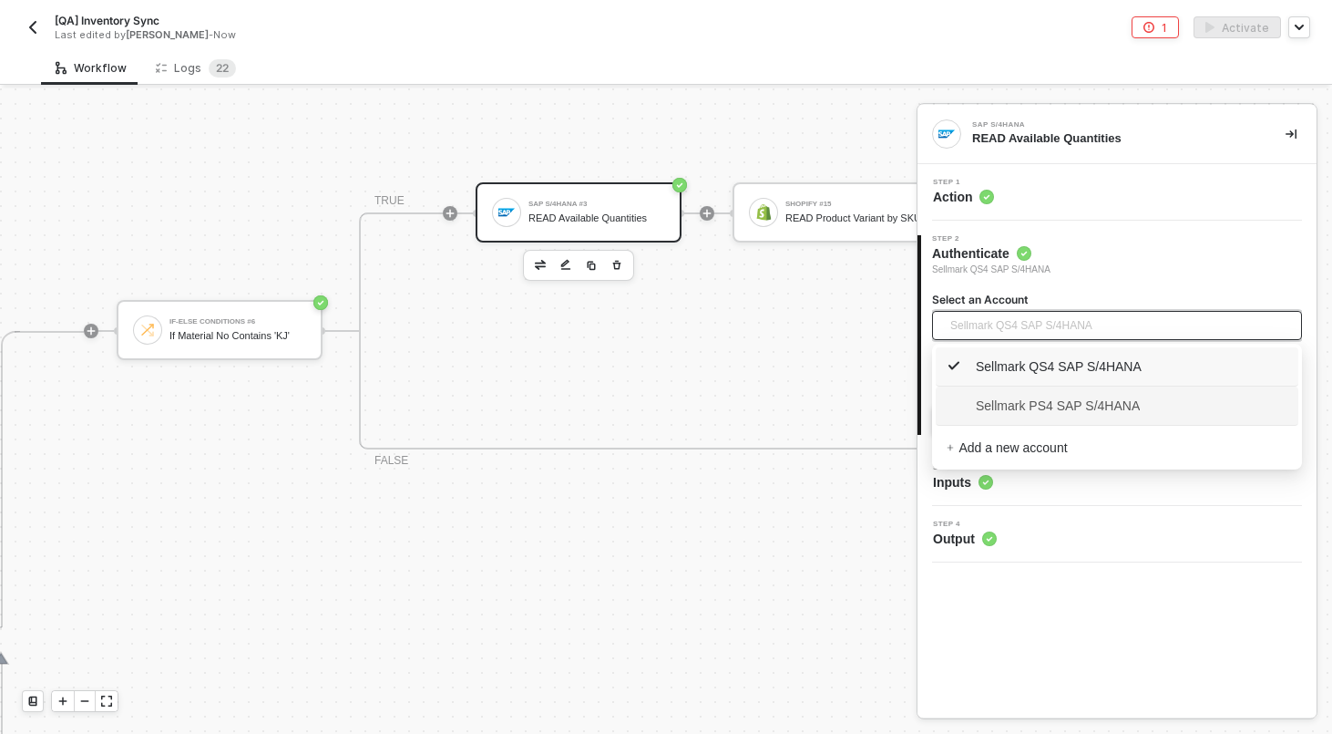
click at [1035, 402] on span "Sellmark PS4 SAP S/4HANA" at bounding box center [1043, 406] width 193 height 20
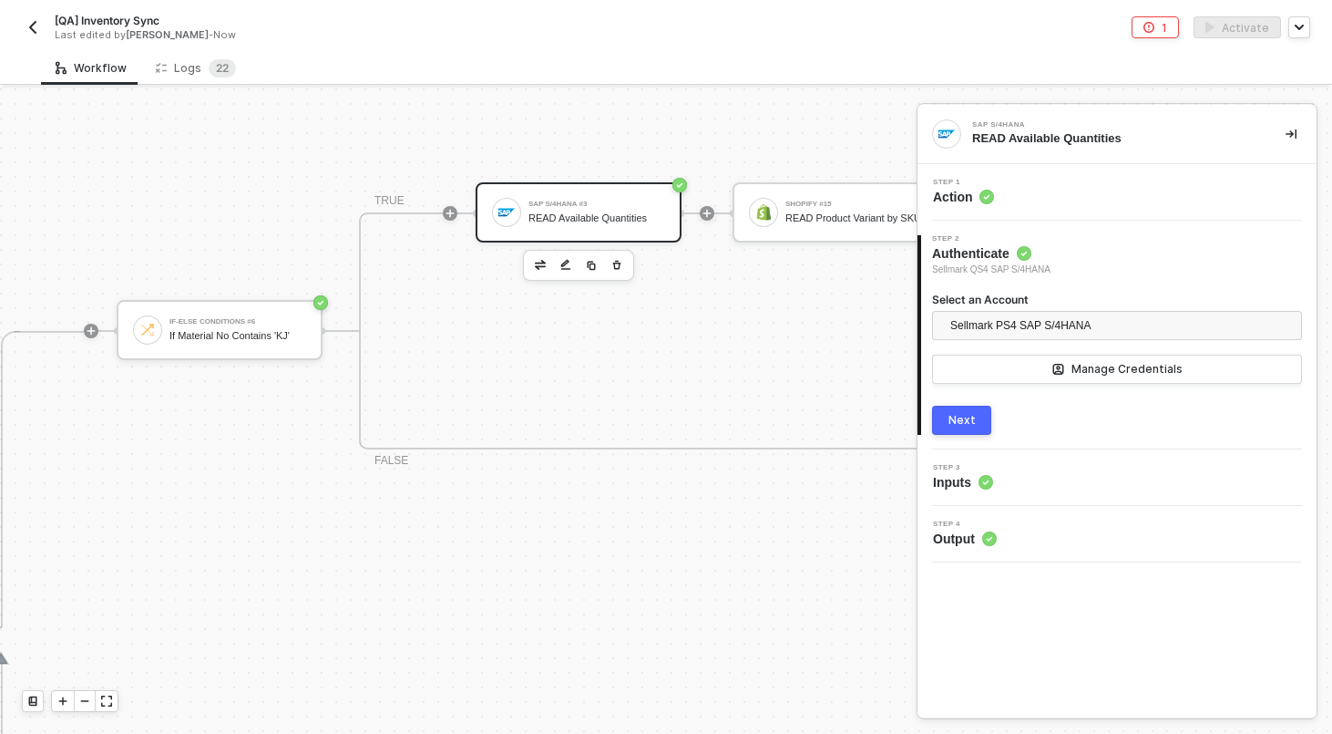
click at [961, 418] on div "Next" at bounding box center [962, 420] width 27 height 15
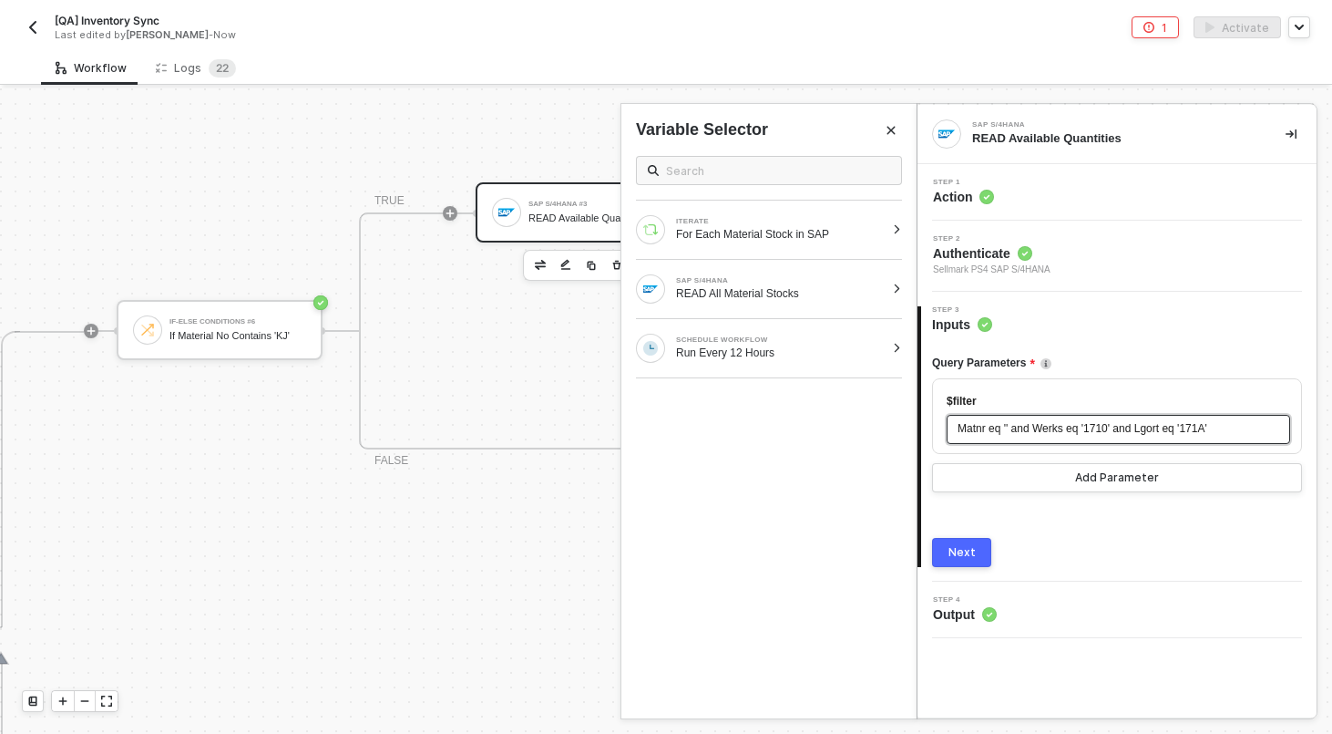
click at [1011, 432] on span "' and Werks eq '1710' and Lgort eq '171A'" at bounding box center [1106, 428] width 201 height 13
click at [1011, 430] on span "' and Werks eq '1710' and Lgort eq '171A'" at bounding box center [1106, 428] width 201 height 13
click at [899, 233] on div at bounding box center [897, 229] width 10 height 11
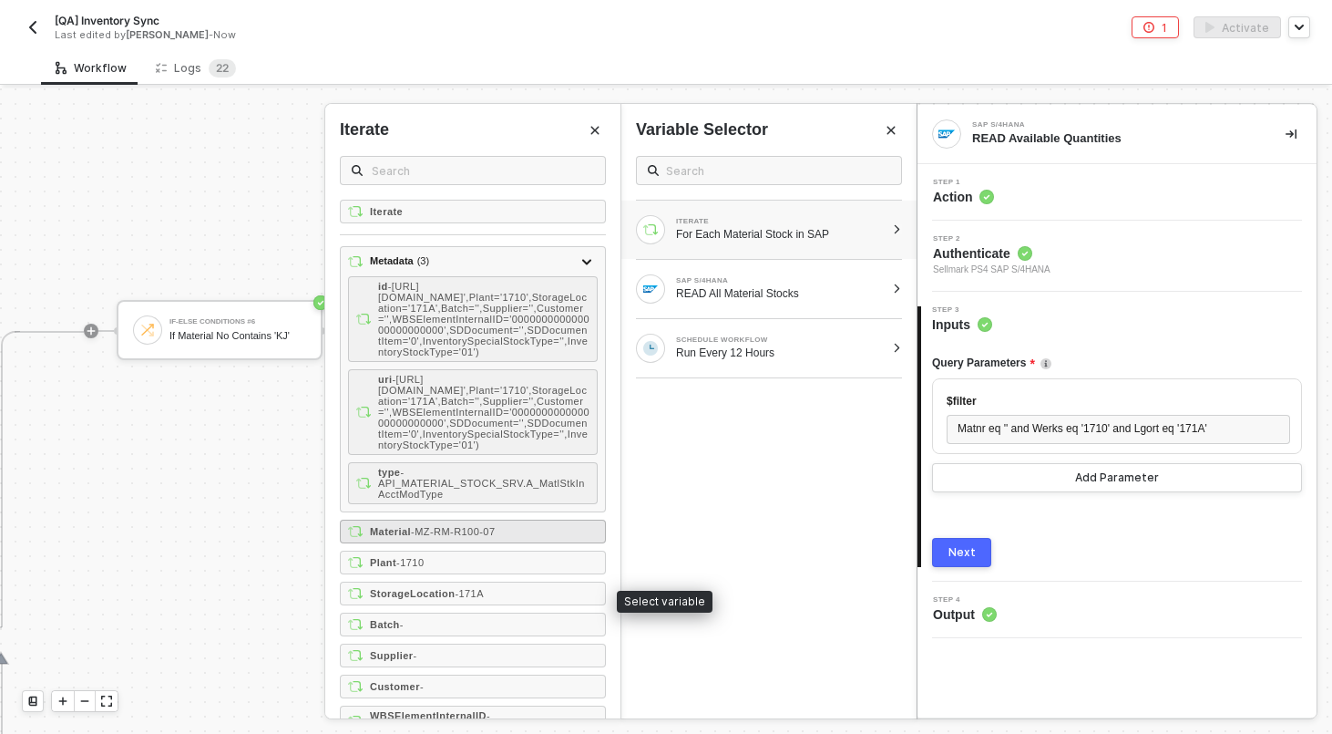
click at [441, 543] on div "Material - MZ-RM-R100-07" at bounding box center [473, 531] width 266 height 24
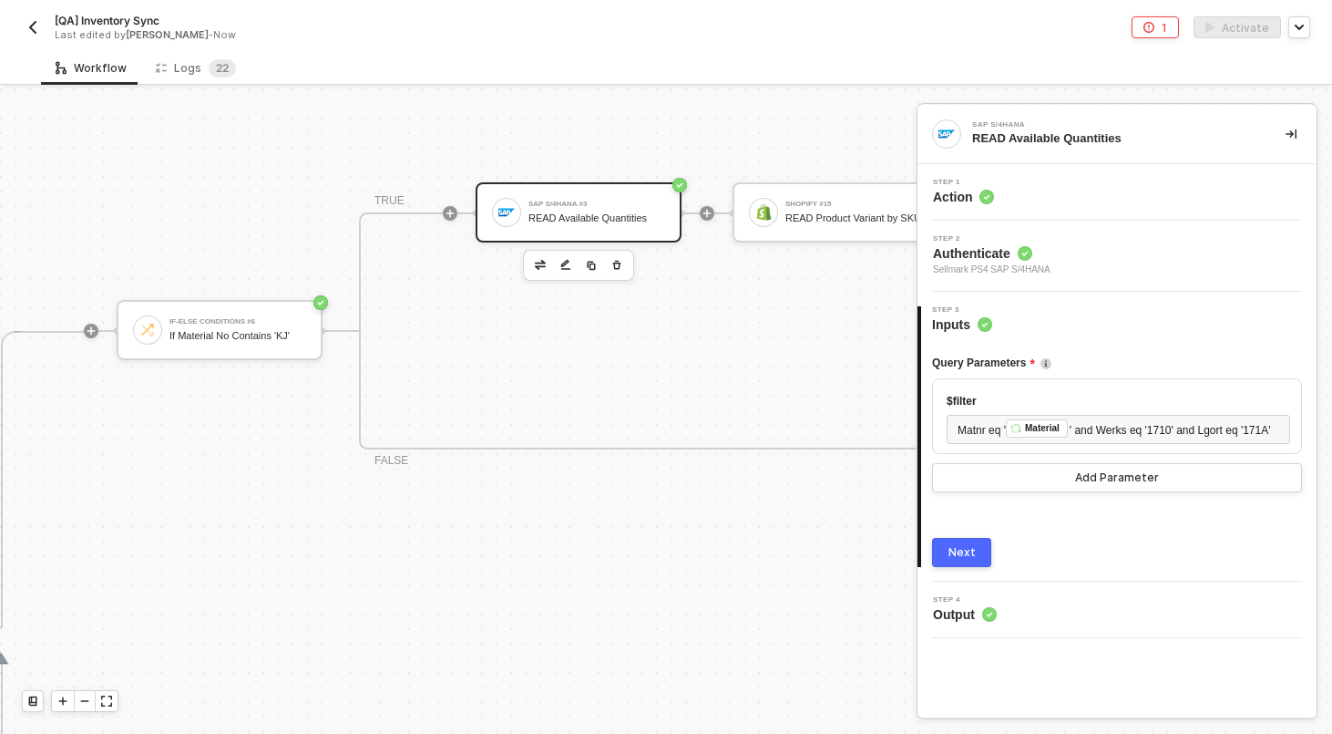
click at [950, 567] on button "Next" at bounding box center [961, 552] width 59 height 29
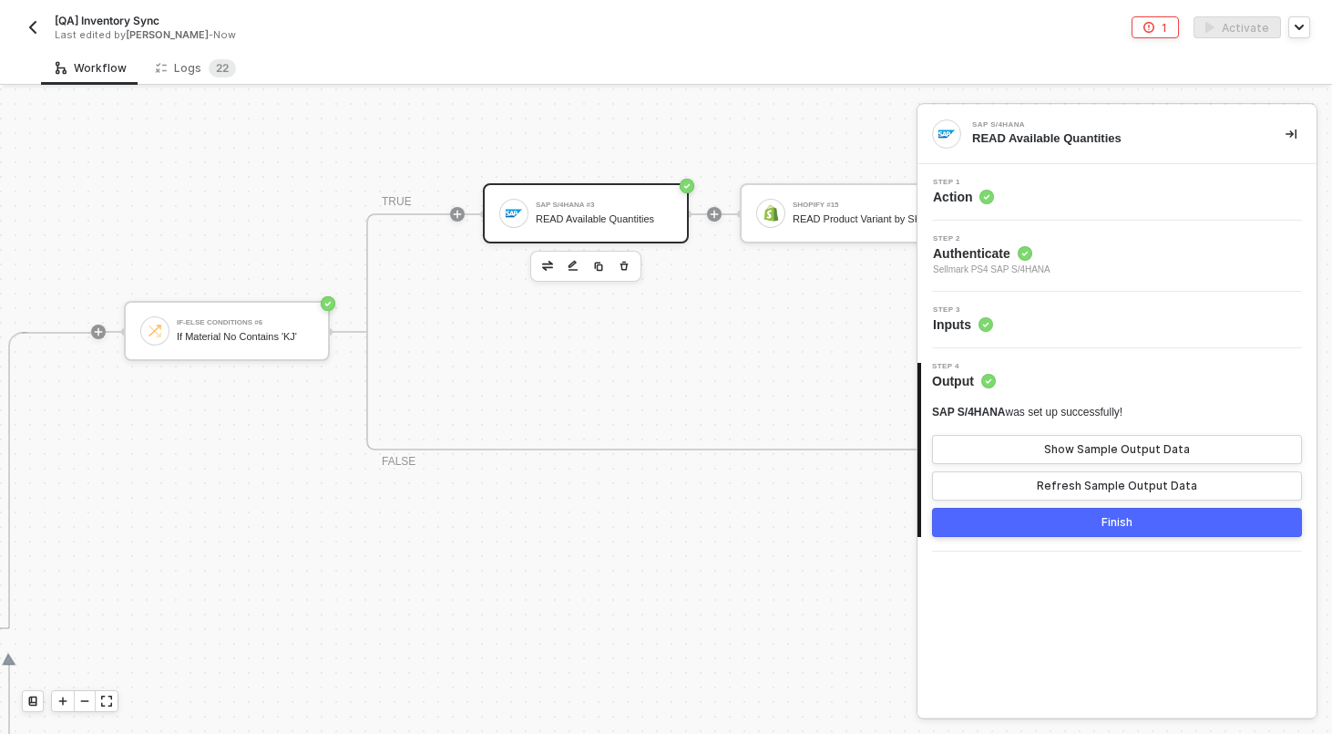
scroll to position [511, 838]
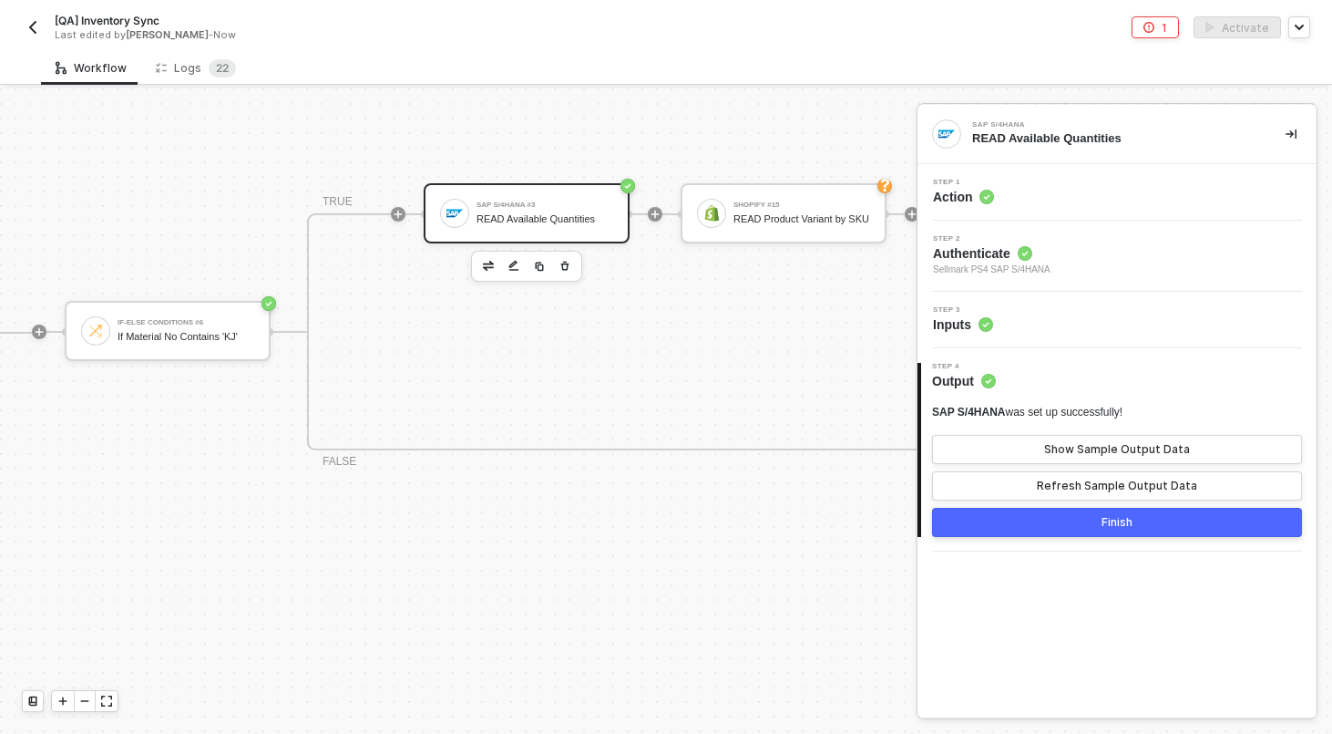
click at [1041, 519] on button "Finish" at bounding box center [1117, 522] width 370 height 29
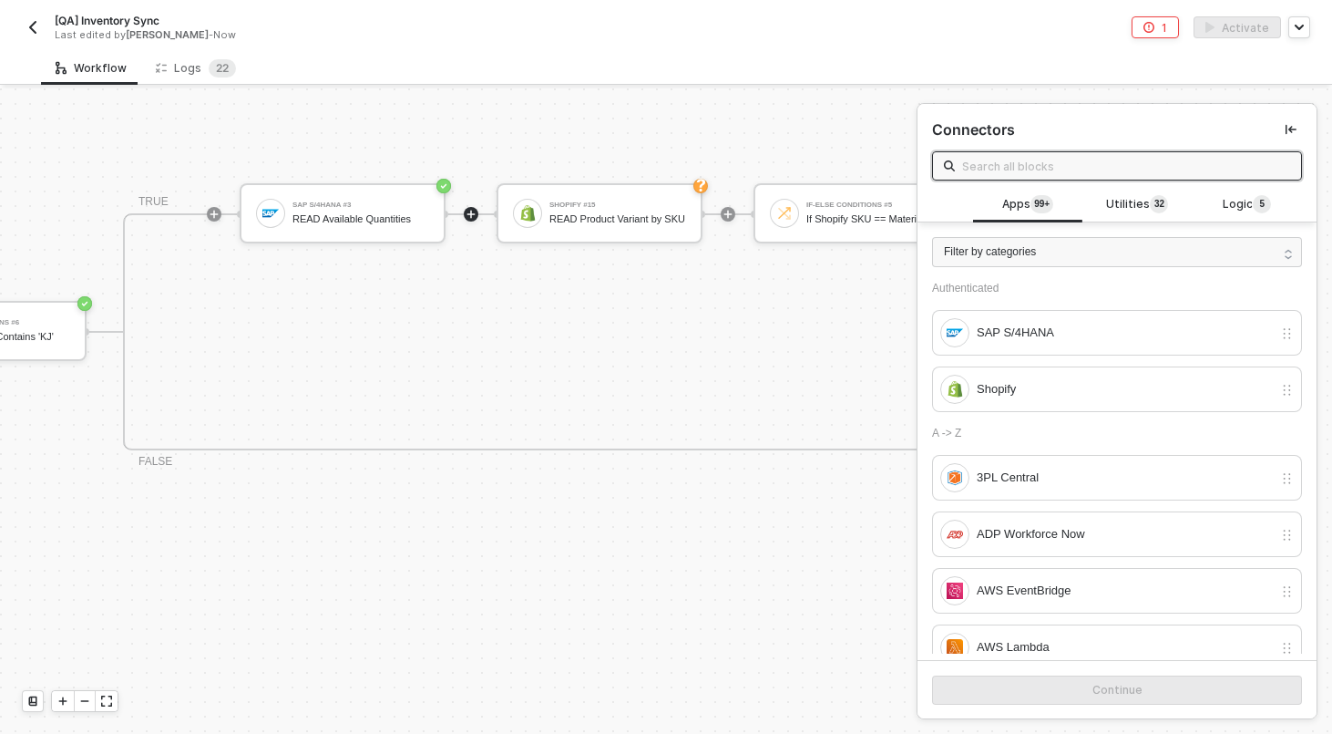
scroll to position [511, 1025]
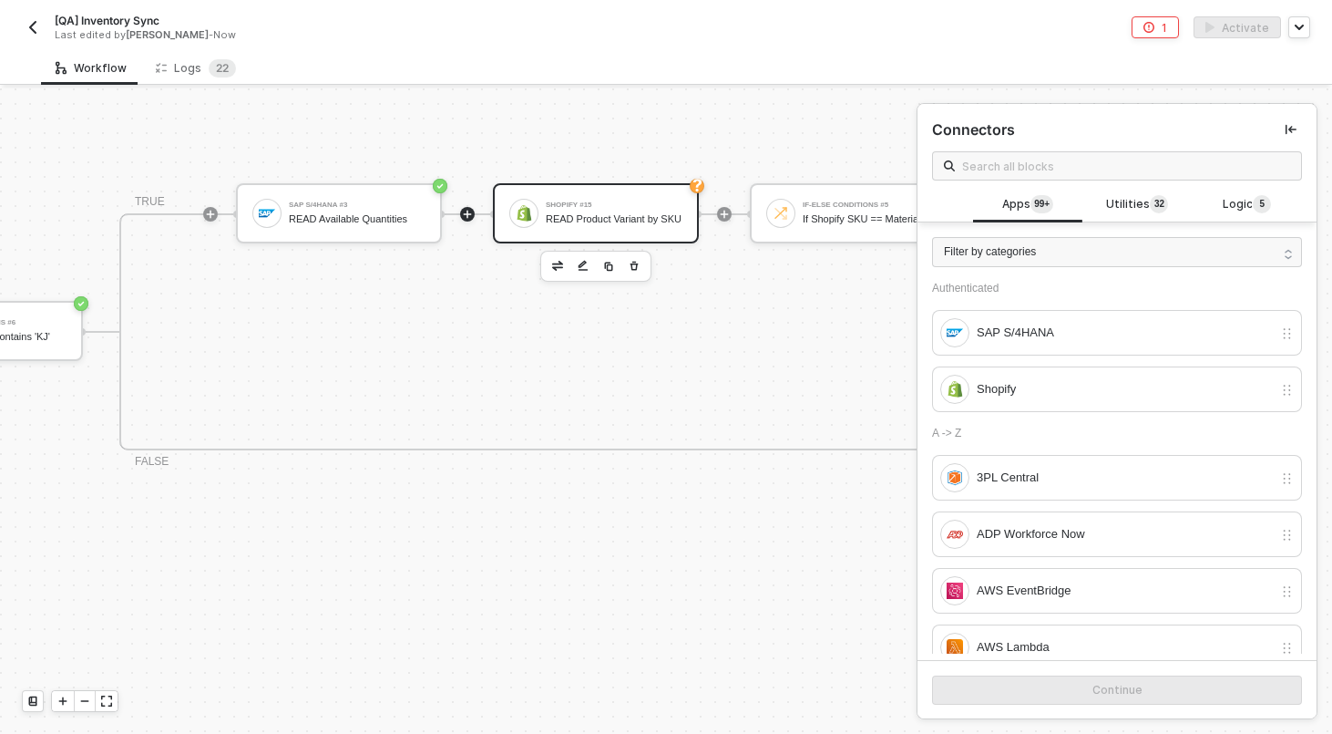
click at [607, 218] on div "READ Product Variant by SKU" at bounding box center [614, 219] width 137 height 12
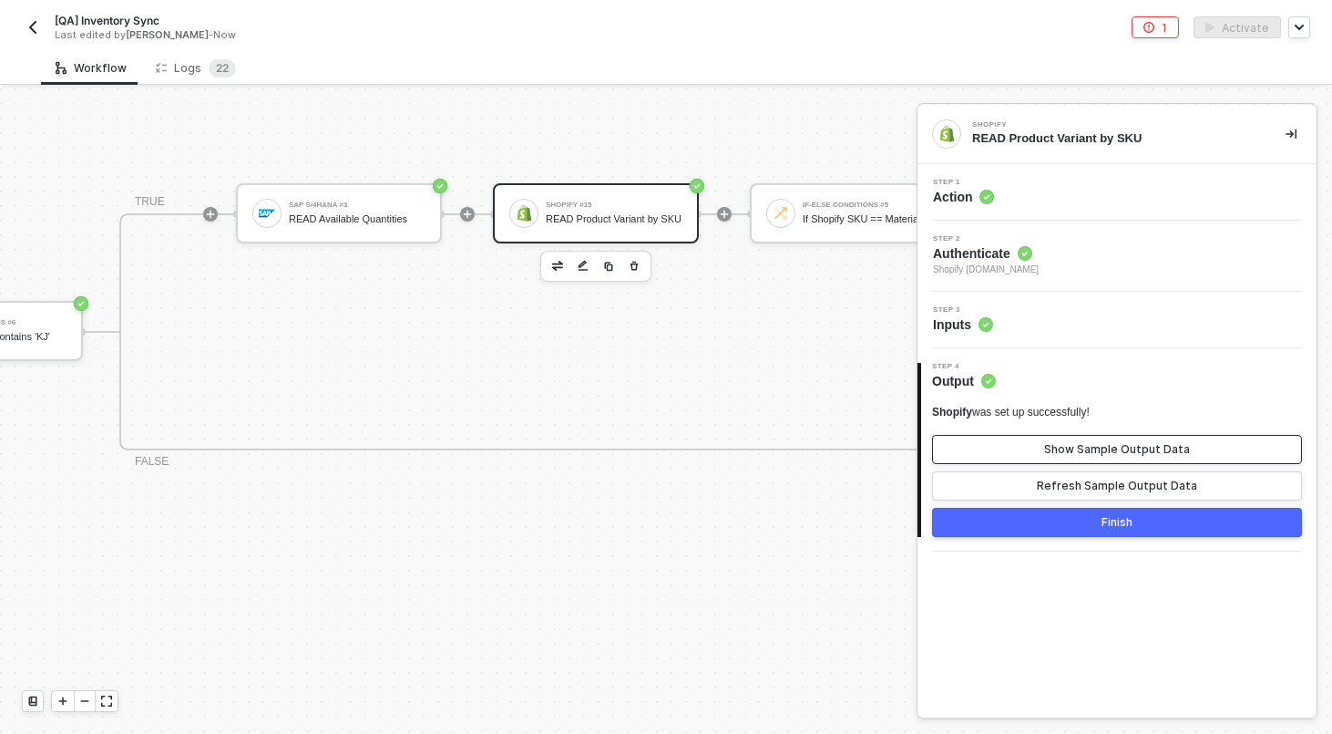
click at [1115, 452] on div "Show Sample Output Data" at bounding box center [1117, 449] width 146 height 15
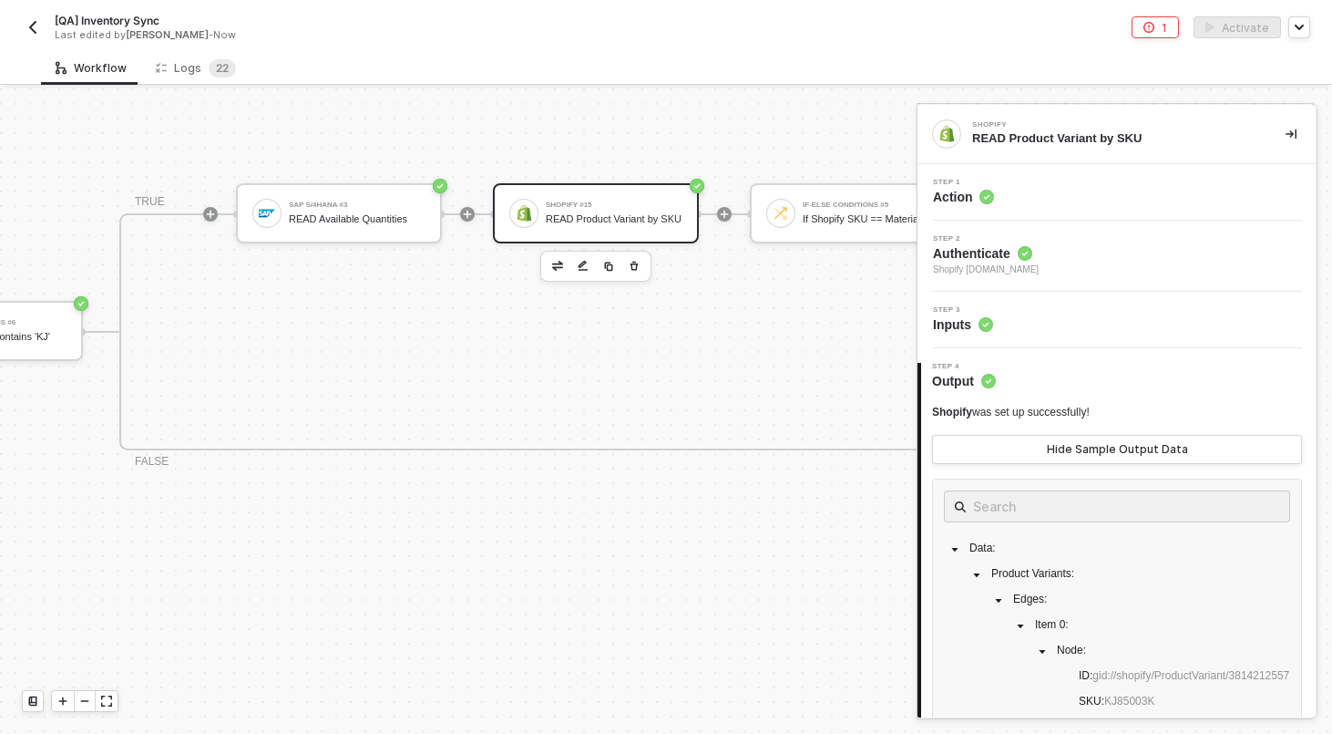
click at [640, 405] on div "TRUE SAP S/4HANA #3 READ Available Quantities Shopify #15 READ Product Variant …" at bounding box center [962, 331] width 1686 height 237
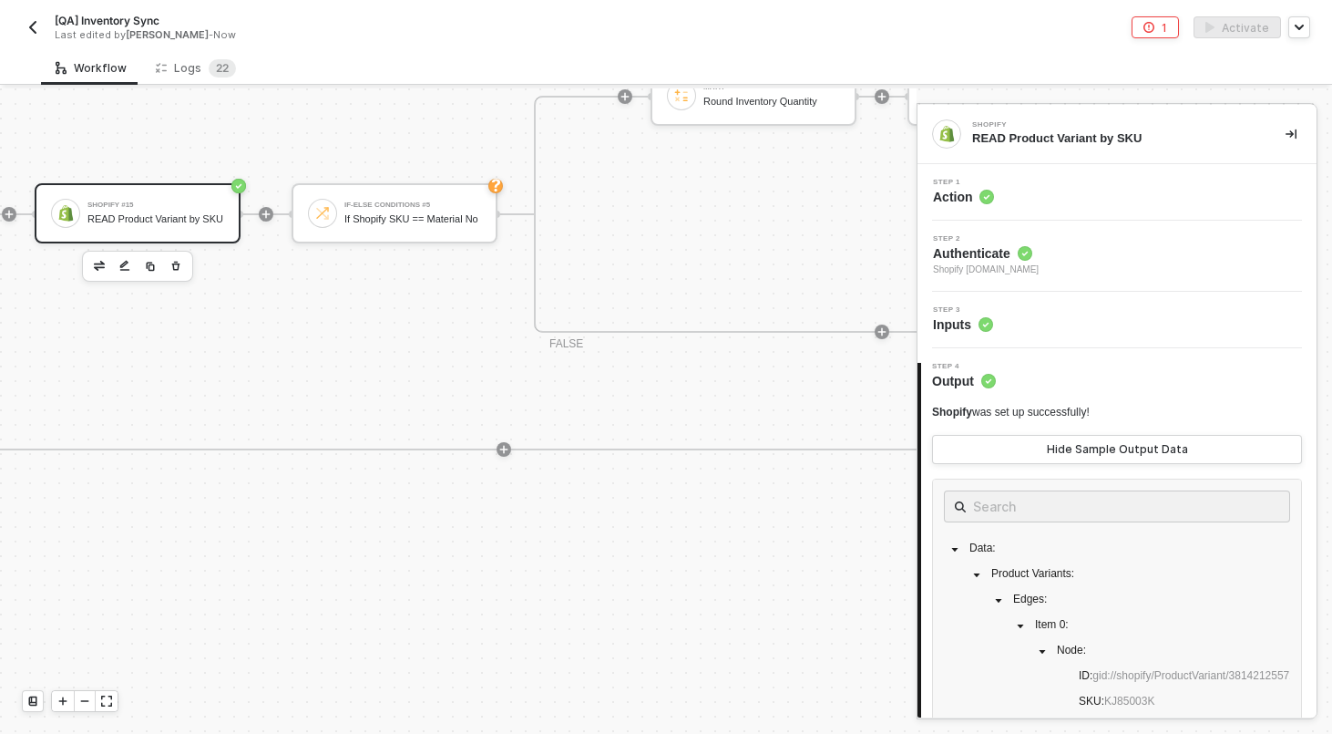
scroll to position [511, 1549]
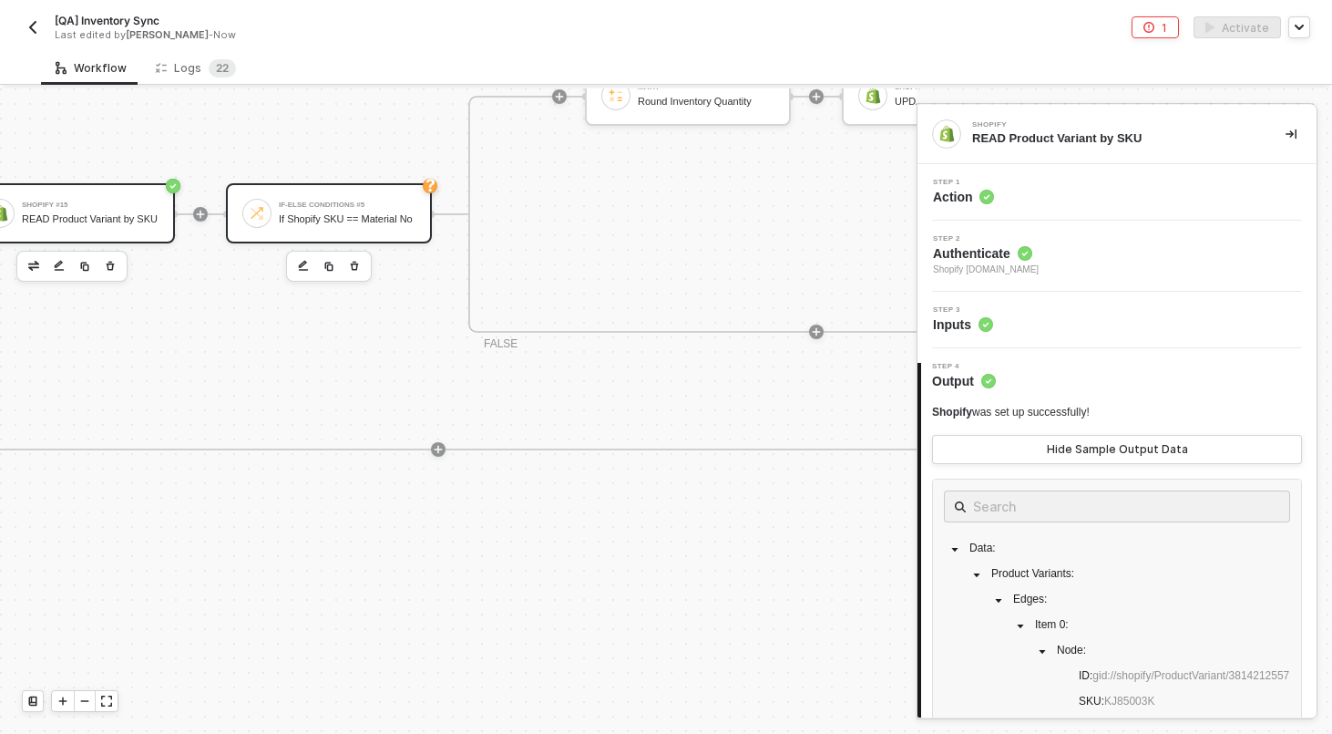
click at [377, 201] on div "If-Else Conditions #5" at bounding box center [347, 204] width 137 height 7
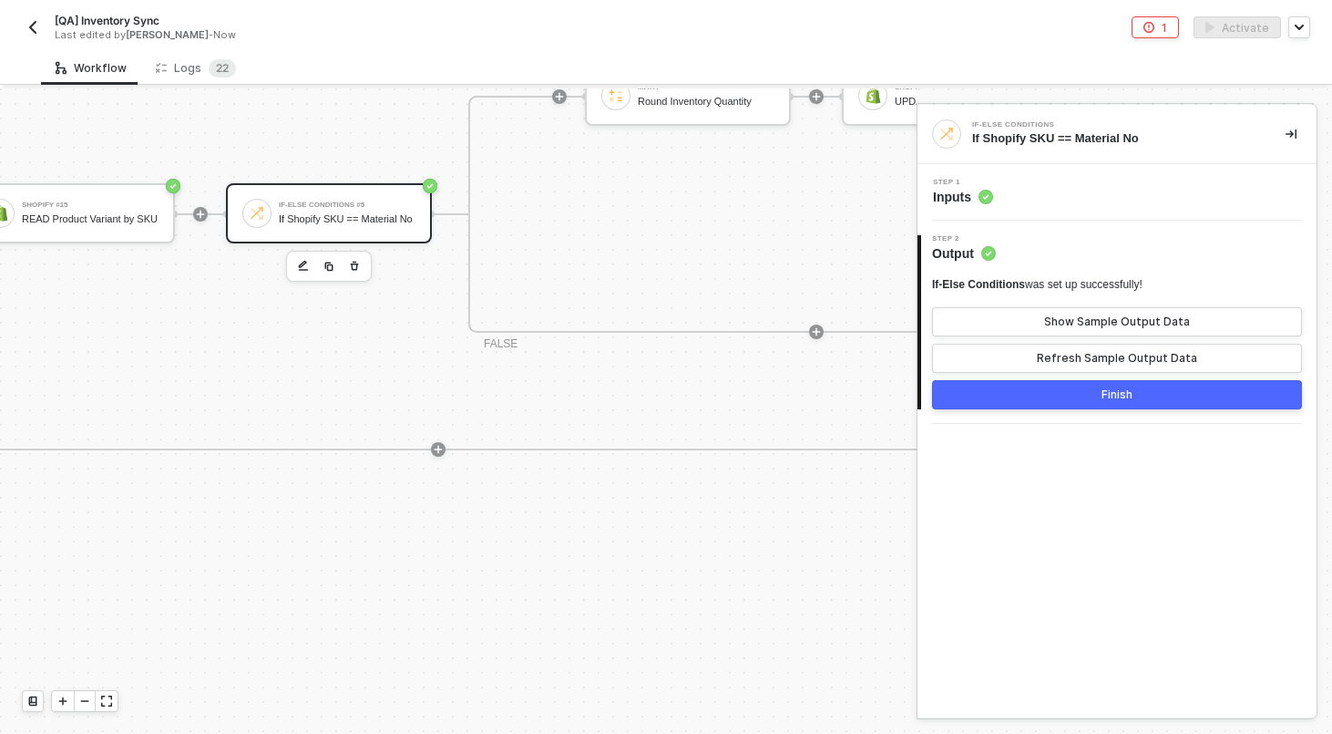
click at [1074, 200] on div "Step 1 Inputs" at bounding box center [1119, 192] width 395 height 27
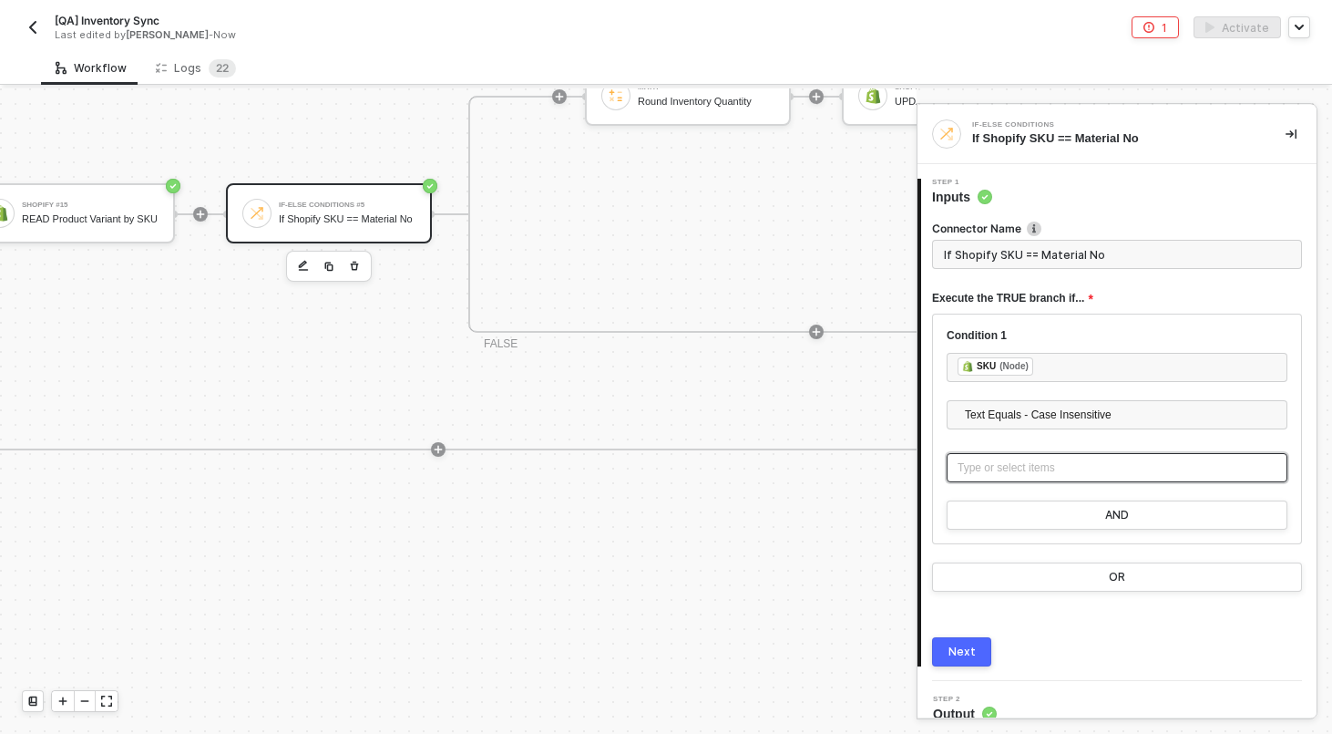
click at [992, 460] on div "Type or select items ﻿" at bounding box center [1117, 467] width 319 height 17
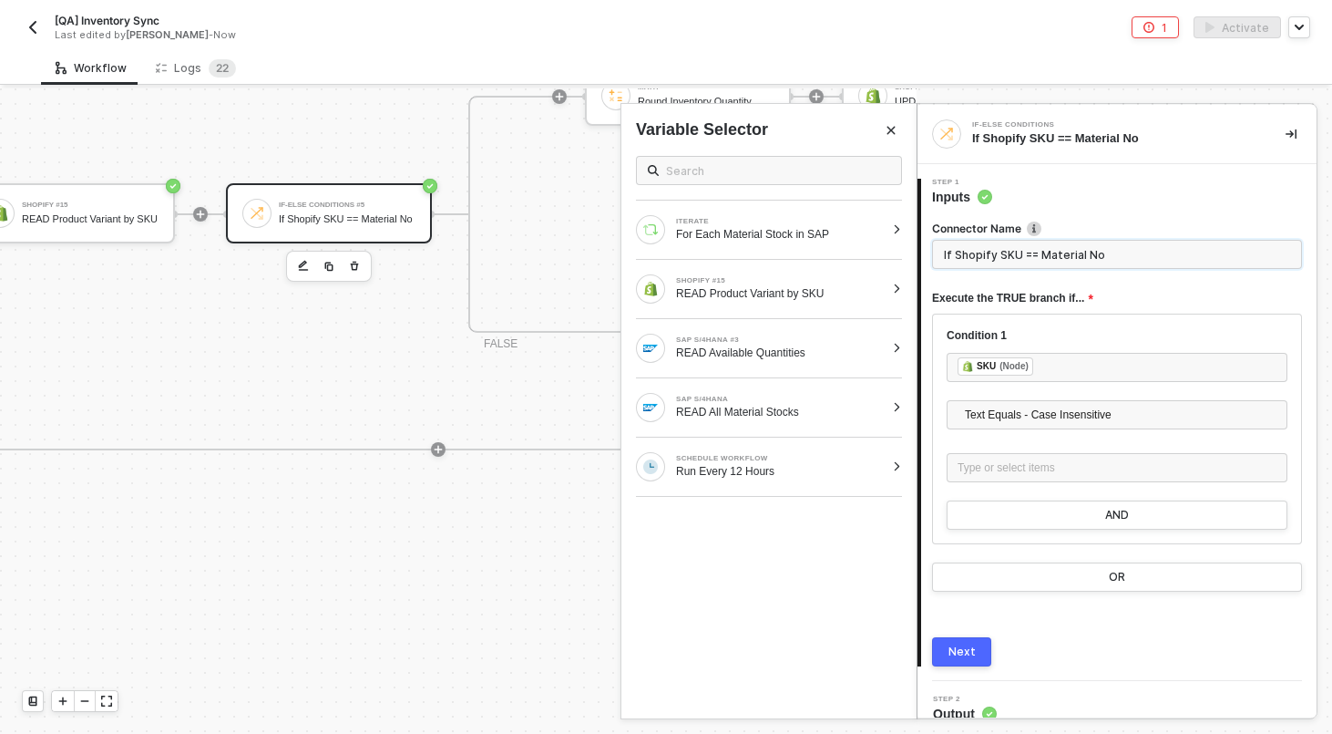
click at [1155, 252] on input "If Shopify SKU == Material No" at bounding box center [1117, 254] width 370 height 29
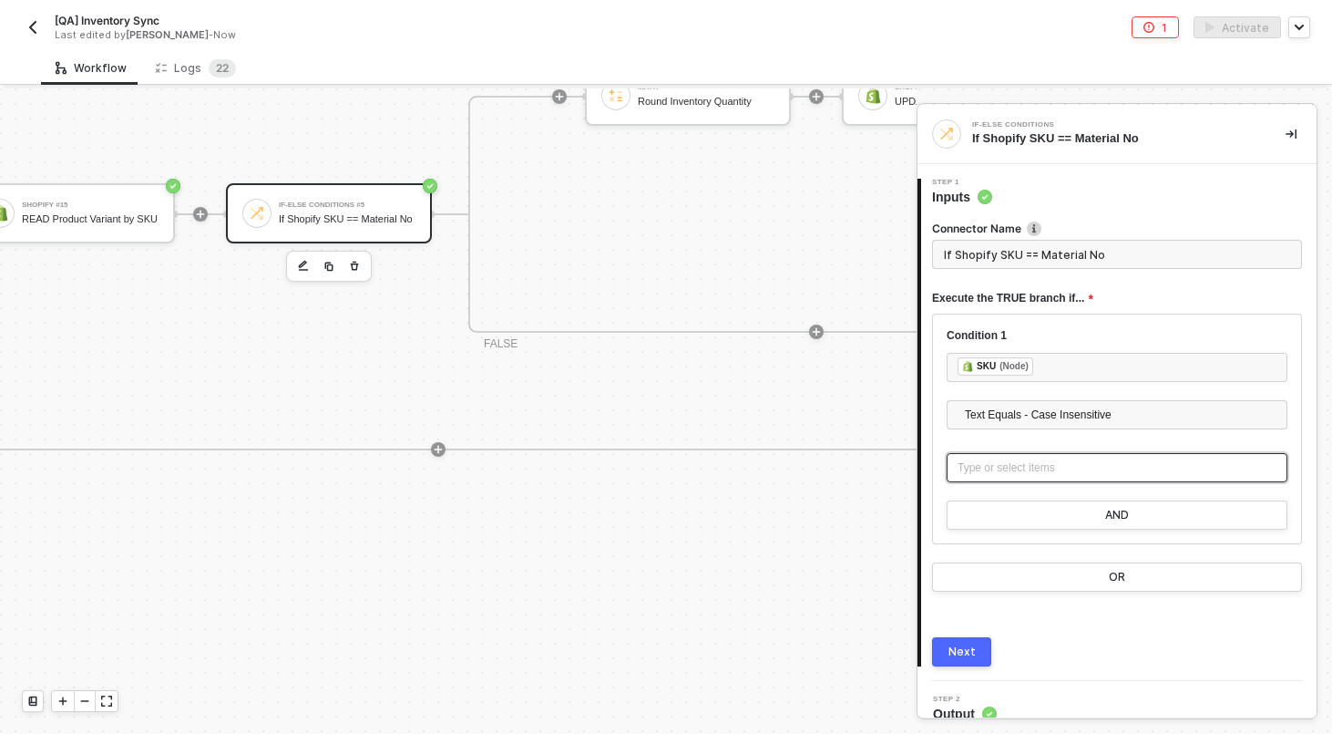
click at [992, 456] on div "Type or select items ﻿" at bounding box center [1117, 467] width 341 height 29
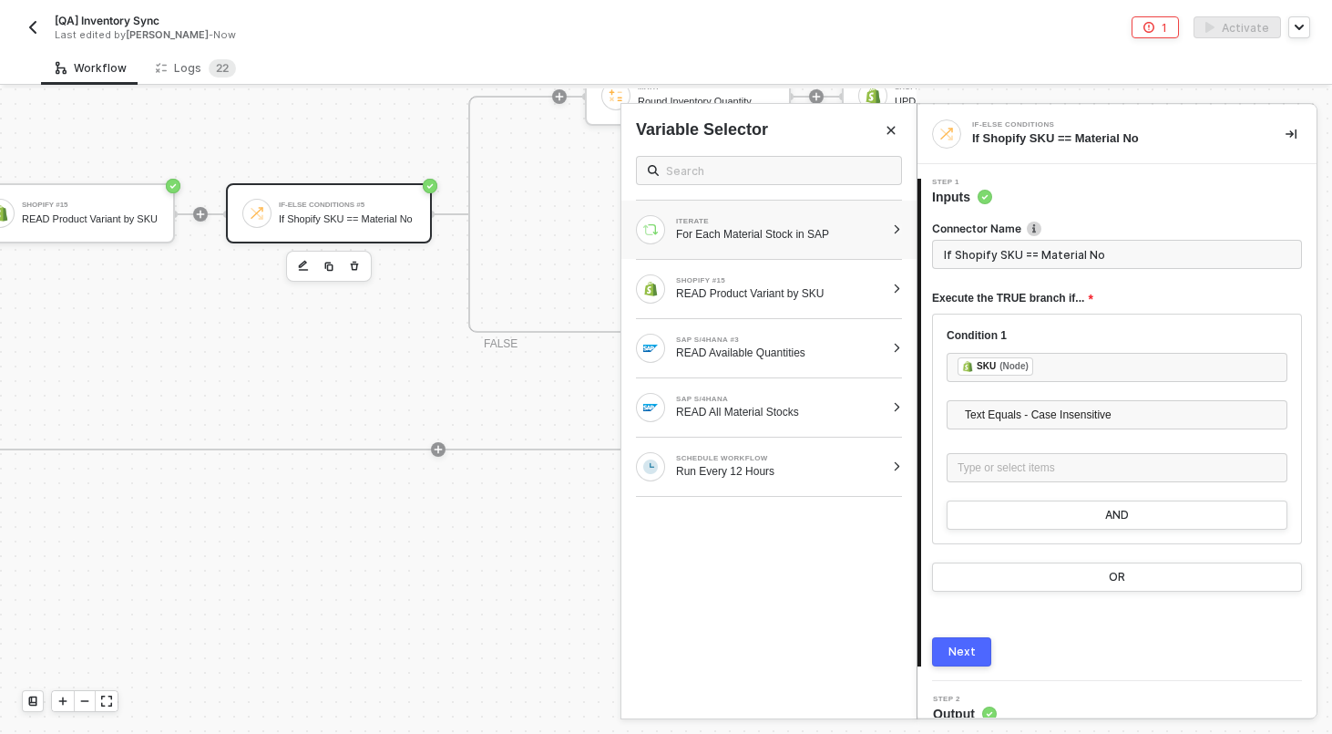
click at [903, 228] on div "ITERATE For Each Material Stock in SAP" at bounding box center [769, 229] width 295 height 58
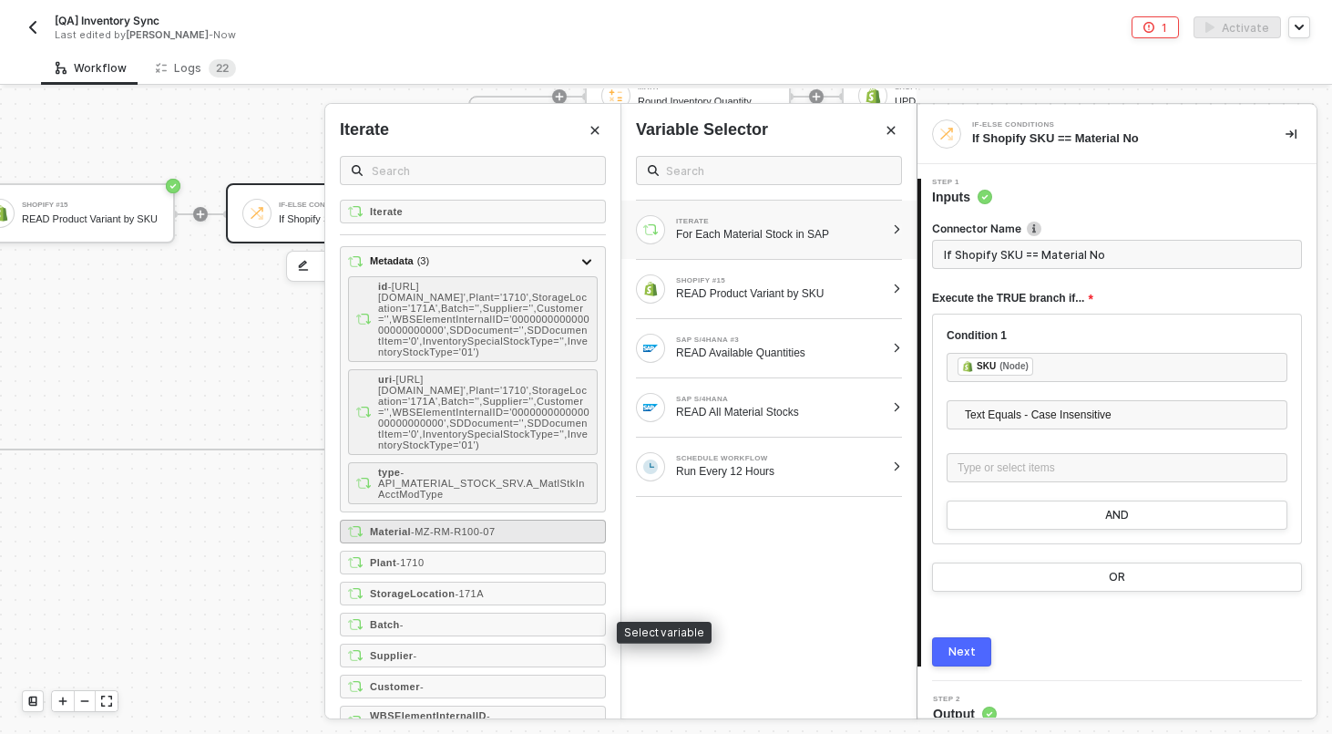
click at [463, 537] on span "- MZ-RM-R100-07" at bounding box center [453, 531] width 84 height 11
click at [1121, 247] on input "Only continue if SKU = Material" at bounding box center [1117, 254] width 370 height 29
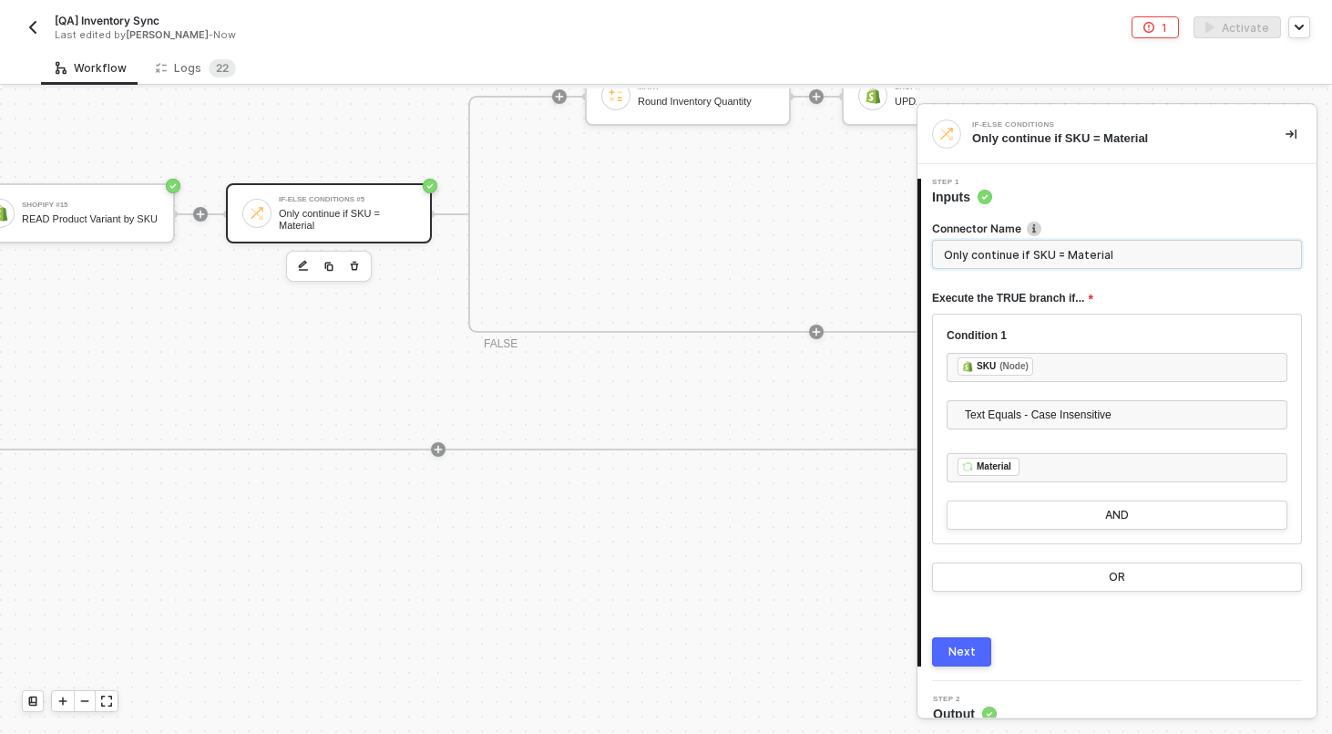
click at [1121, 247] on input "Only continue if SKU = Material" at bounding box center [1117, 254] width 370 height 29
paste input "If Shopify SKU == Material No"
type input "If Shopify SKU == Material No"
click at [952, 648] on div "Next" at bounding box center [962, 651] width 27 height 15
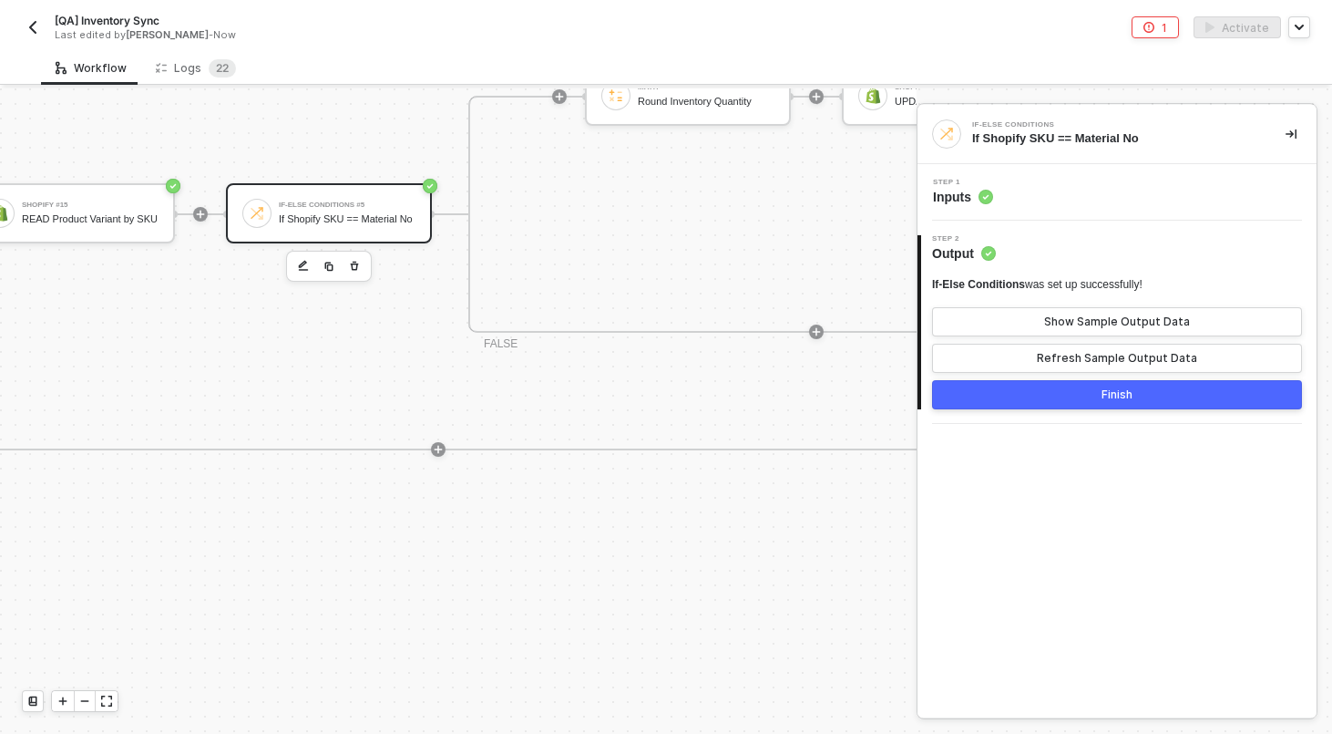
click at [1029, 405] on button "Finish" at bounding box center [1117, 394] width 370 height 29
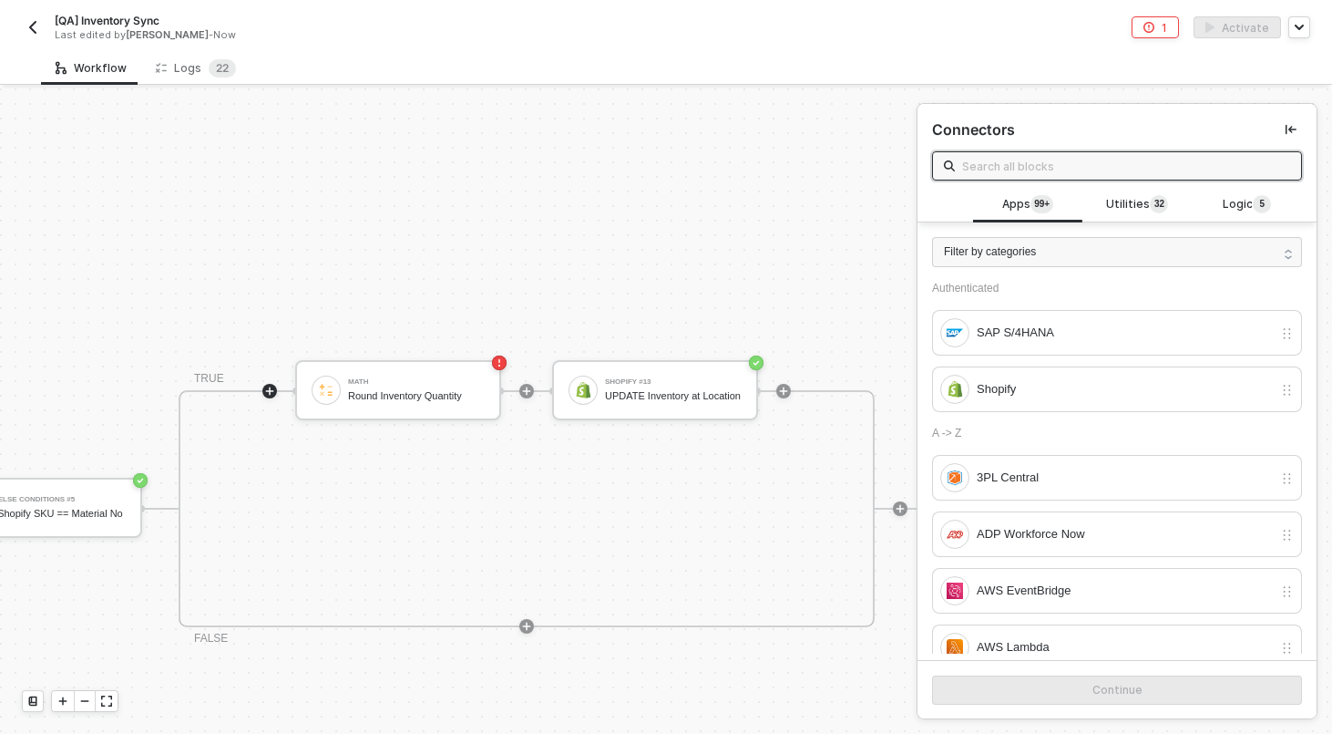
scroll to position [217, 1940]
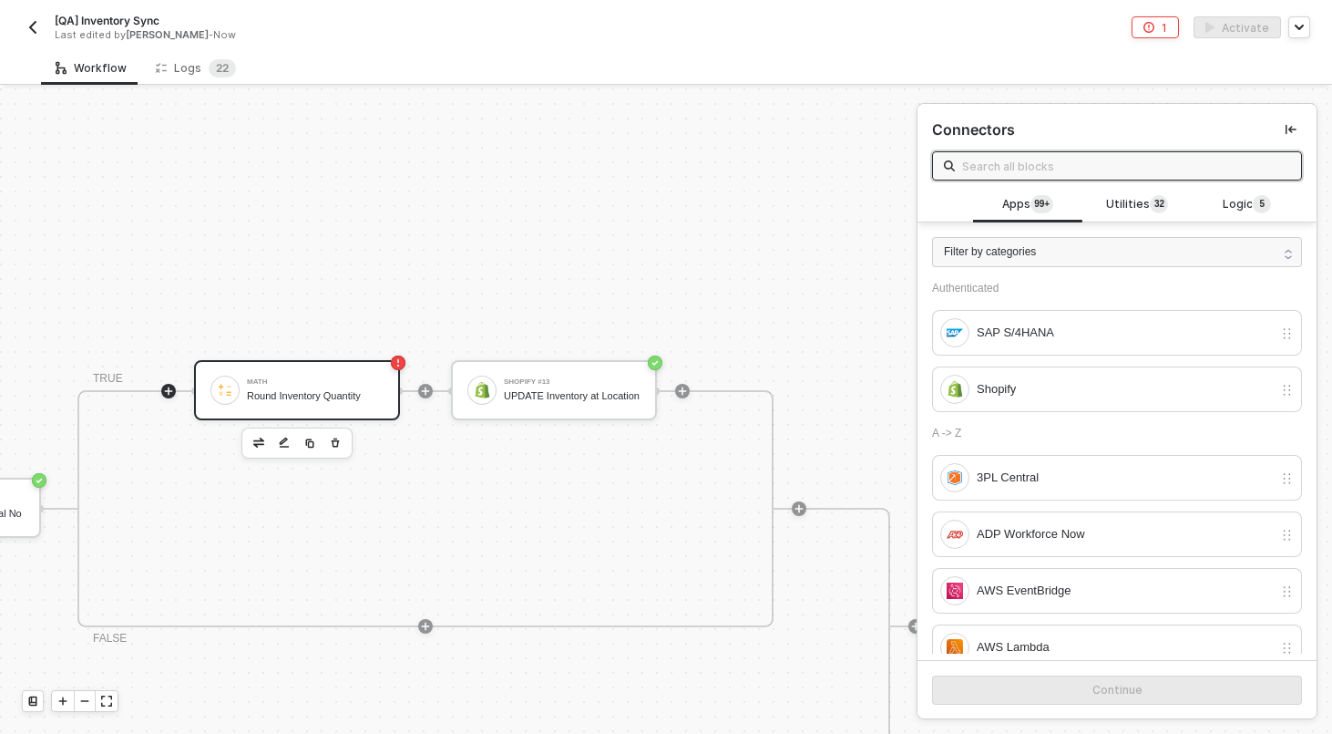
click at [391, 376] on div "Math Round Inventory Quantity" at bounding box center [297, 390] width 206 height 60
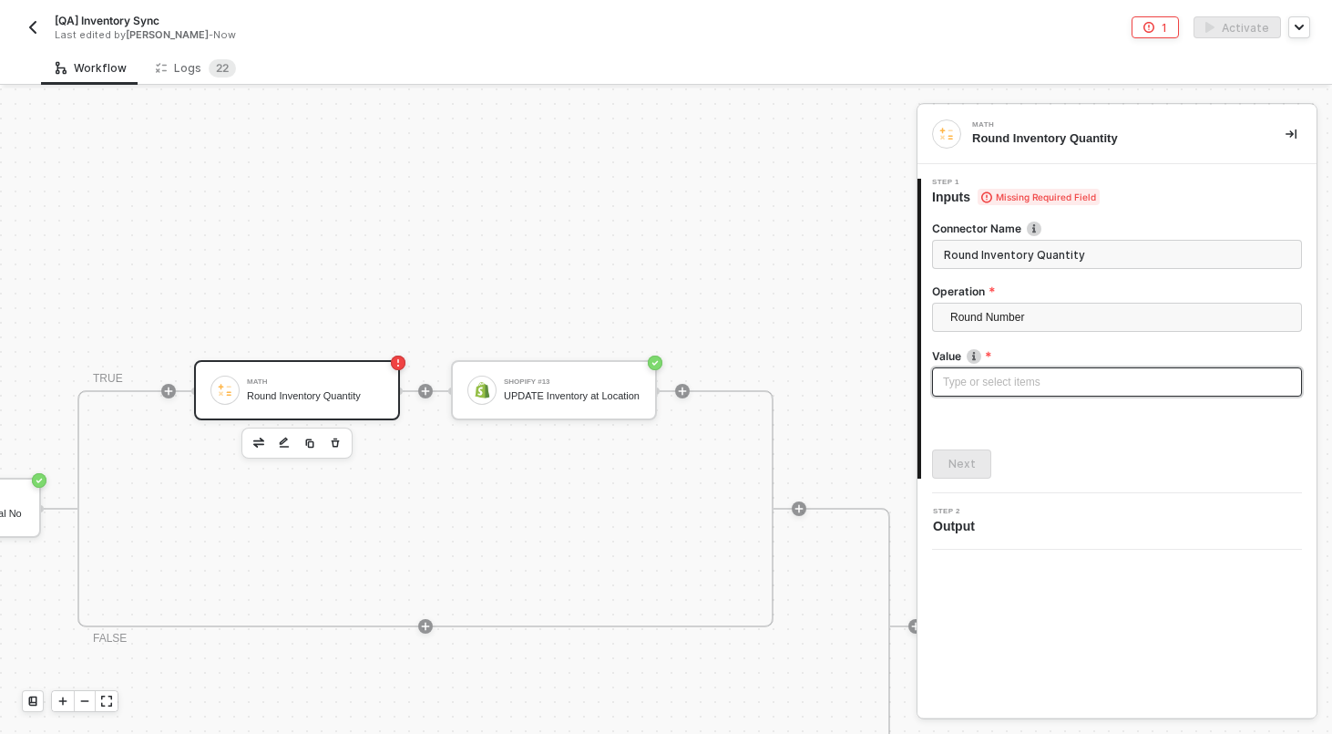
click at [1033, 387] on div "Type or select items ﻿" at bounding box center [1117, 382] width 348 height 17
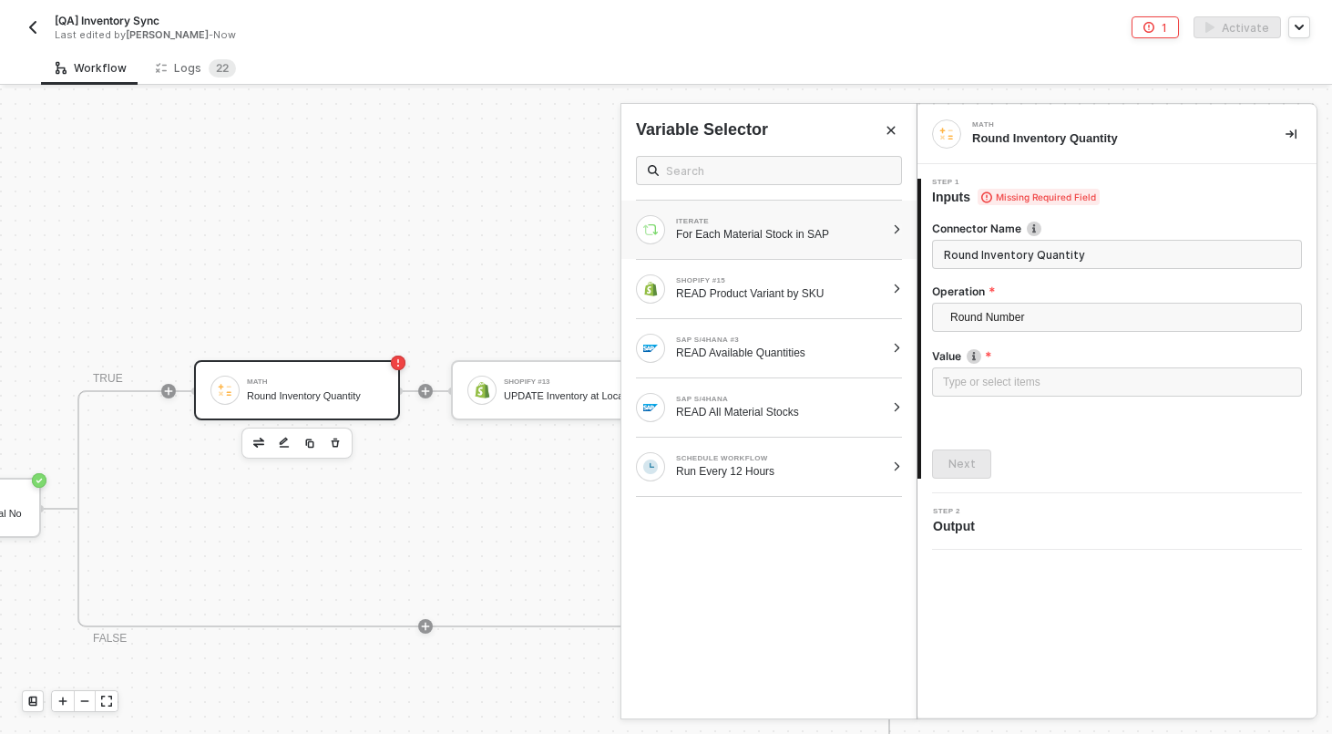
click at [900, 224] on div at bounding box center [897, 229] width 10 height 11
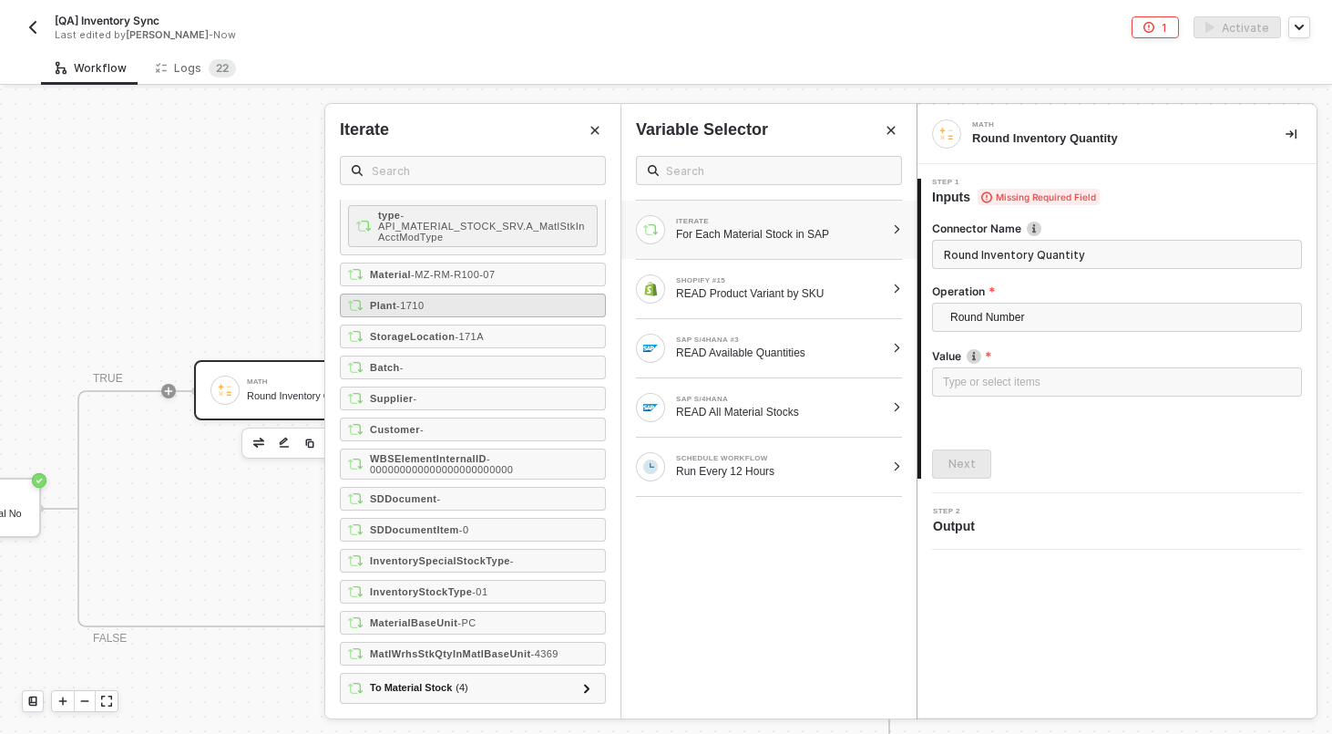
scroll to position [323, 0]
click at [900, 346] on div at bounding box center [897, 348] width 10 height 11
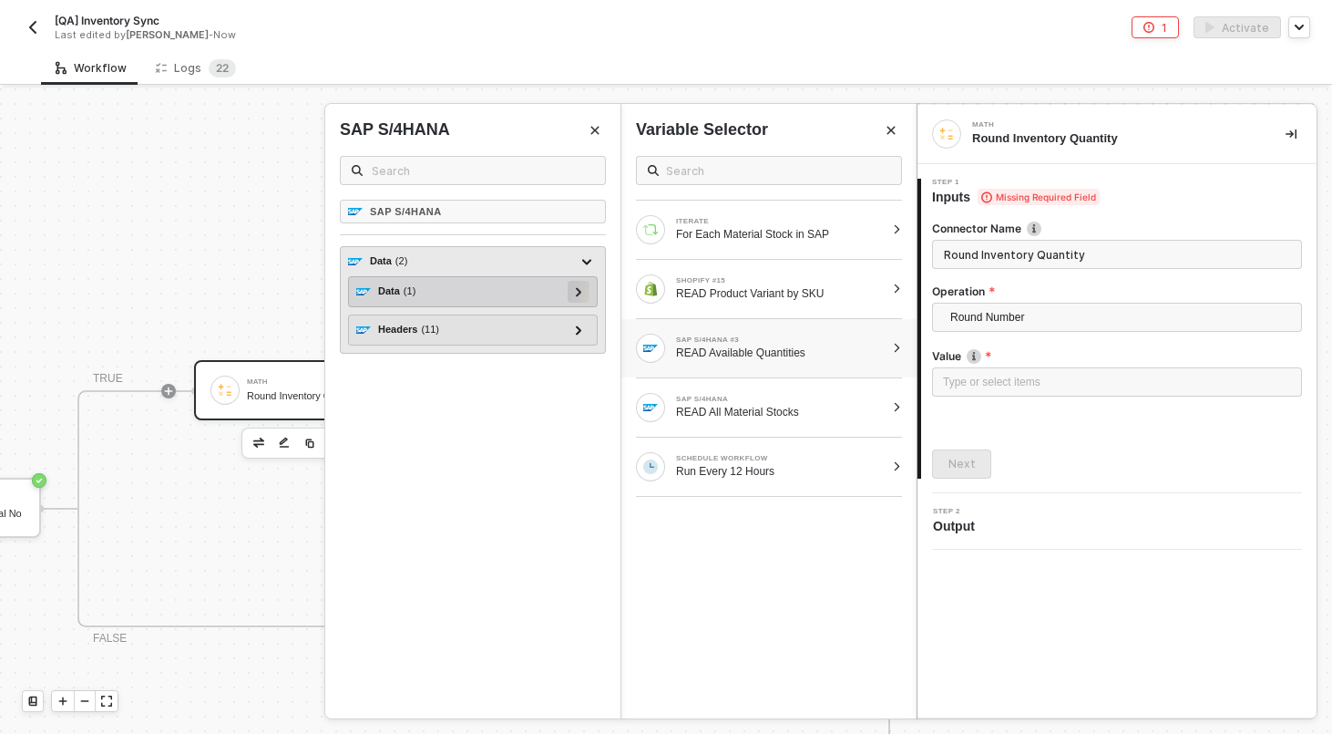
click at [583, 299] on div at bounding box center [579, 292] width 22 height 22
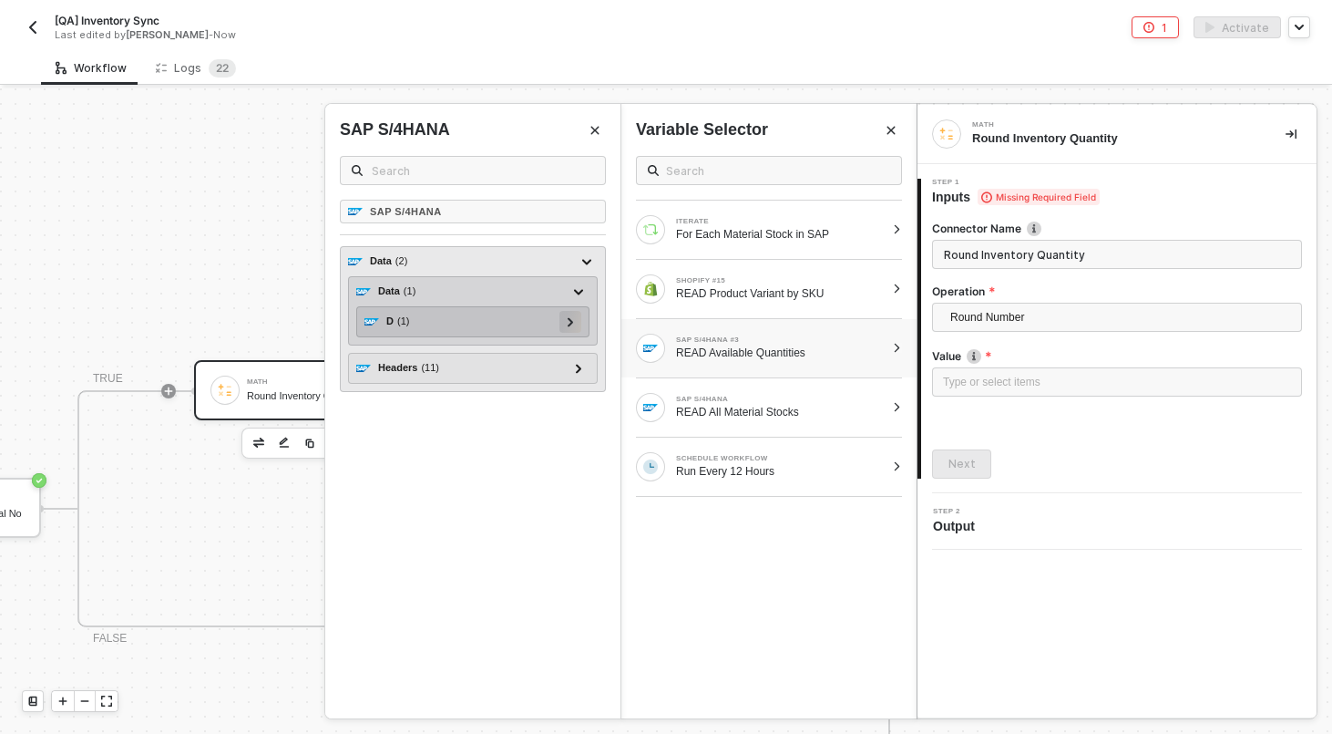
click at [574, 318] on div at bounding box center [570, 321] width 9 height 20
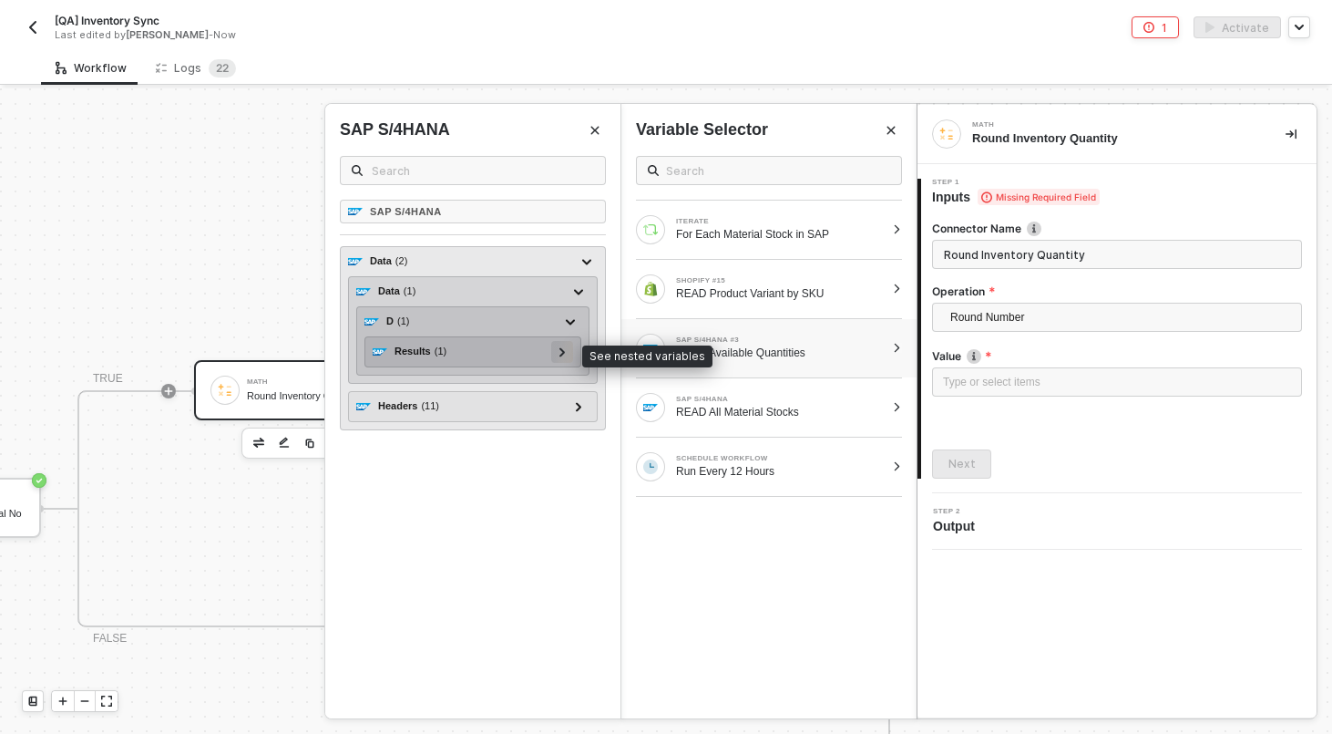
click at [561, 350] on icon at bounding box center [562, 351] width 5 height 9
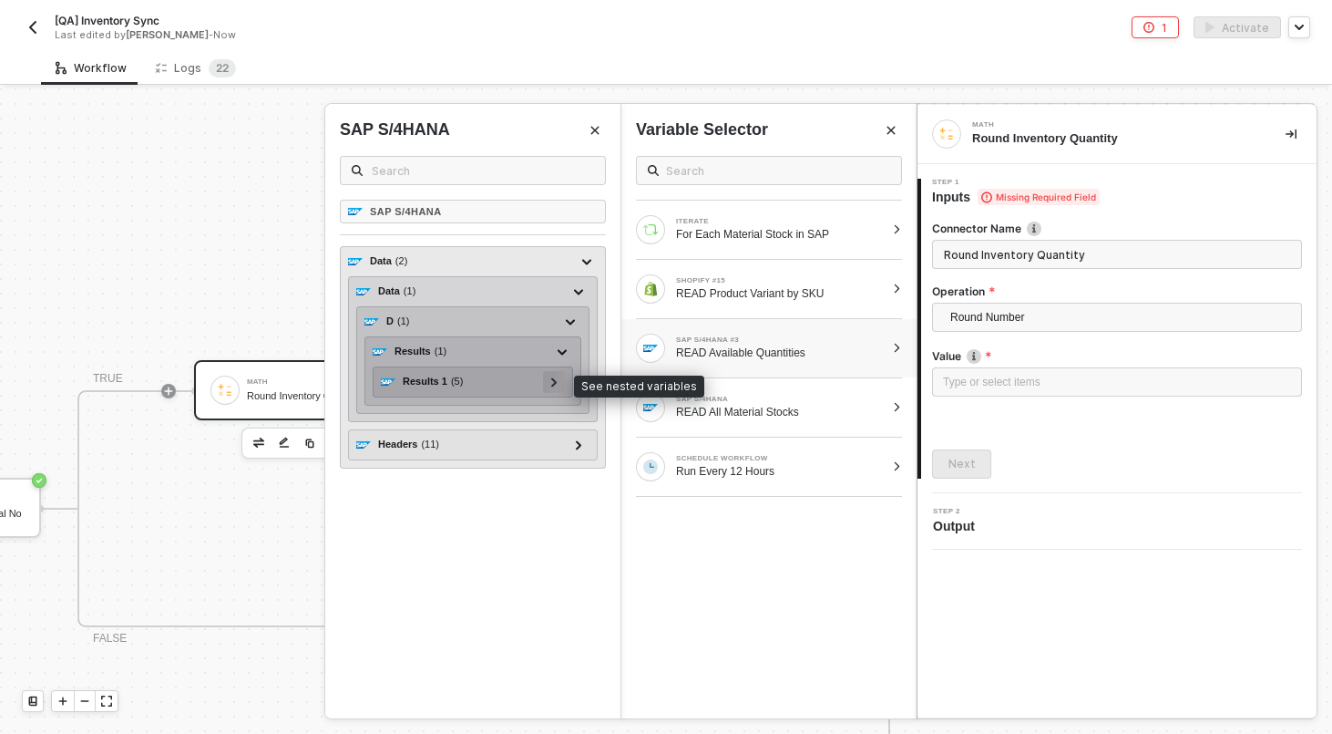
click at [558, 377] on div at bounding box center [554, 381] width 9 height 20
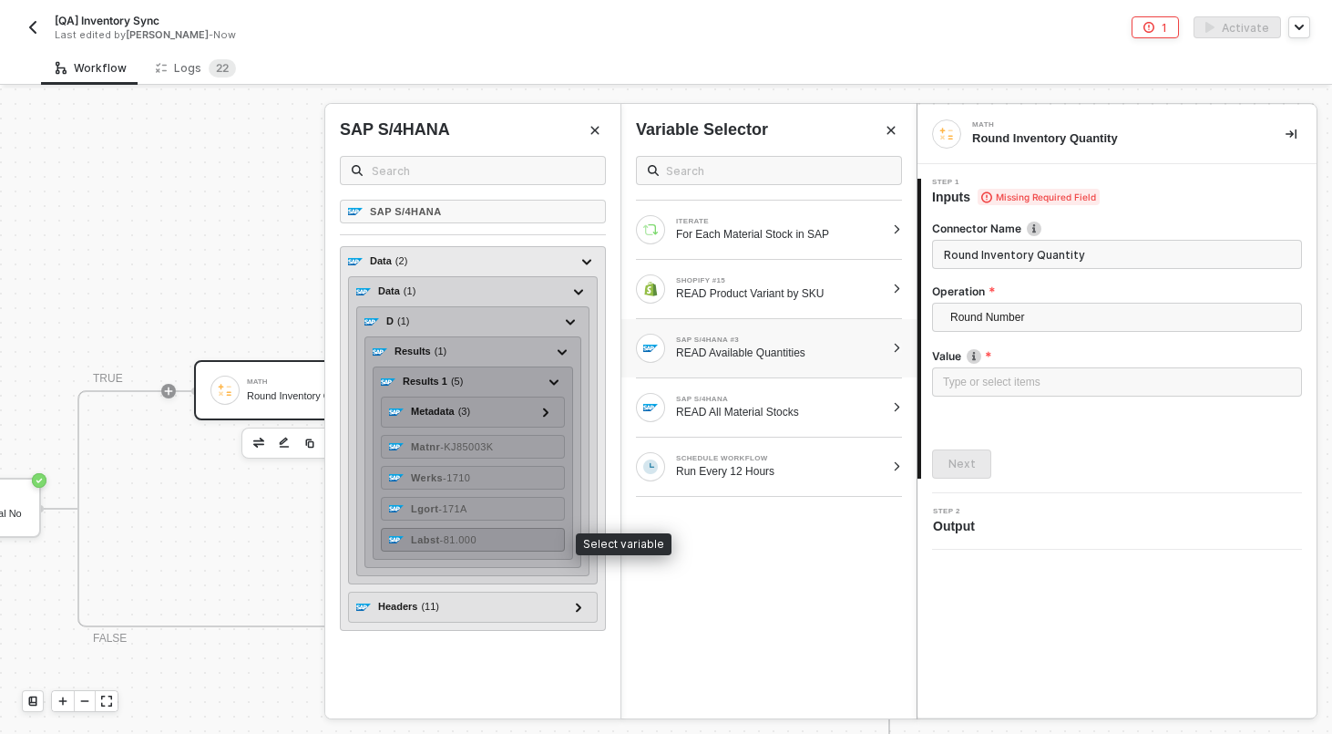
click at [505, 538] on div "Labst - 81.000" at bounding box center [473, 540] width 184 height 24
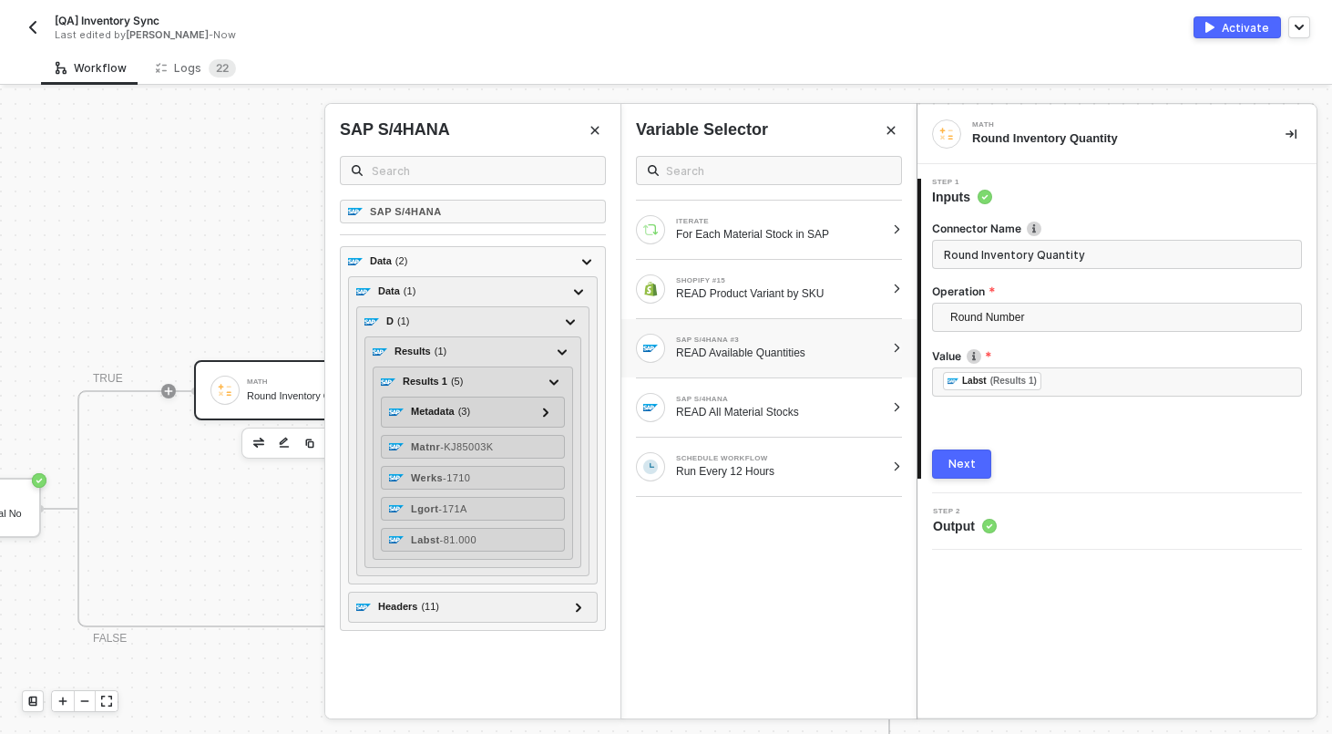
click at [1126, 578] on div "Math Round Inventory Quantity 1 Step 1 Inputs Connector Name Round Inventory Qu…" at bounding box center [1117, 411] width 399 height 612
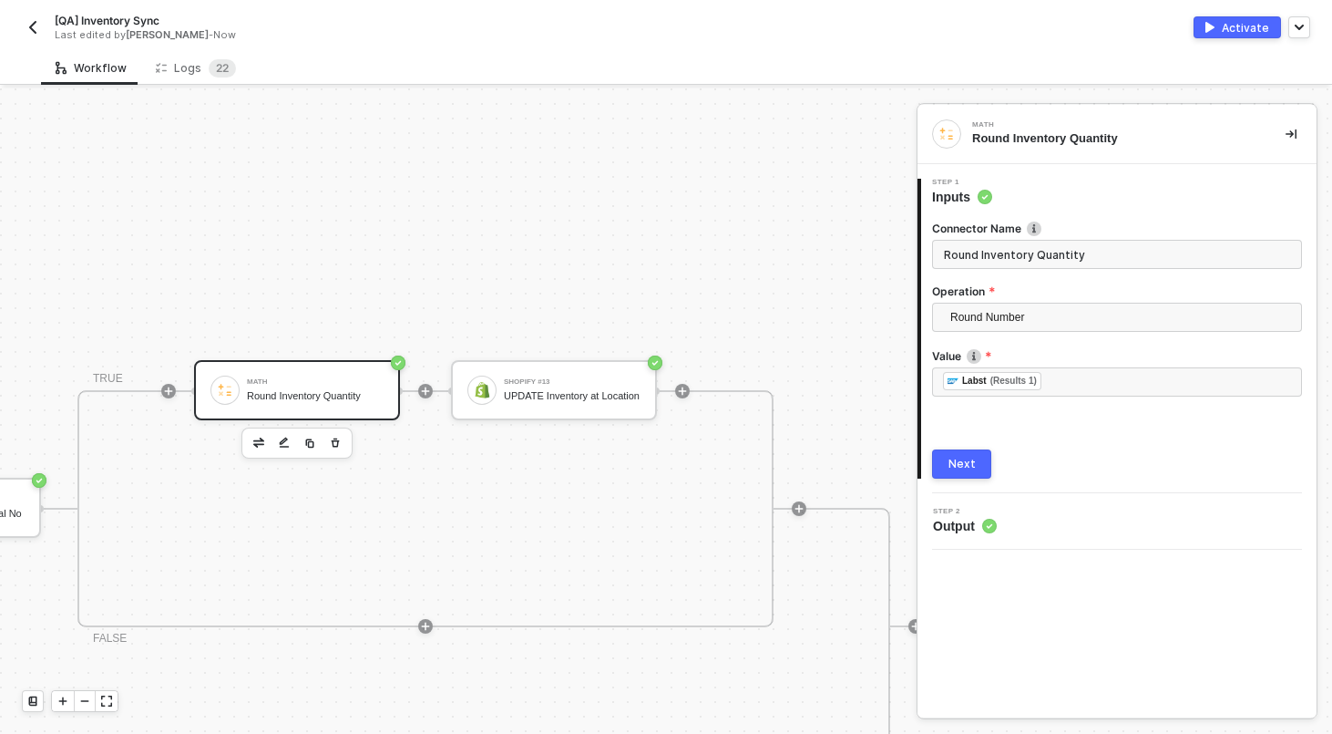
click at [970, 468] on div "Next" at bounding box center [962, 464] width 27 height 15
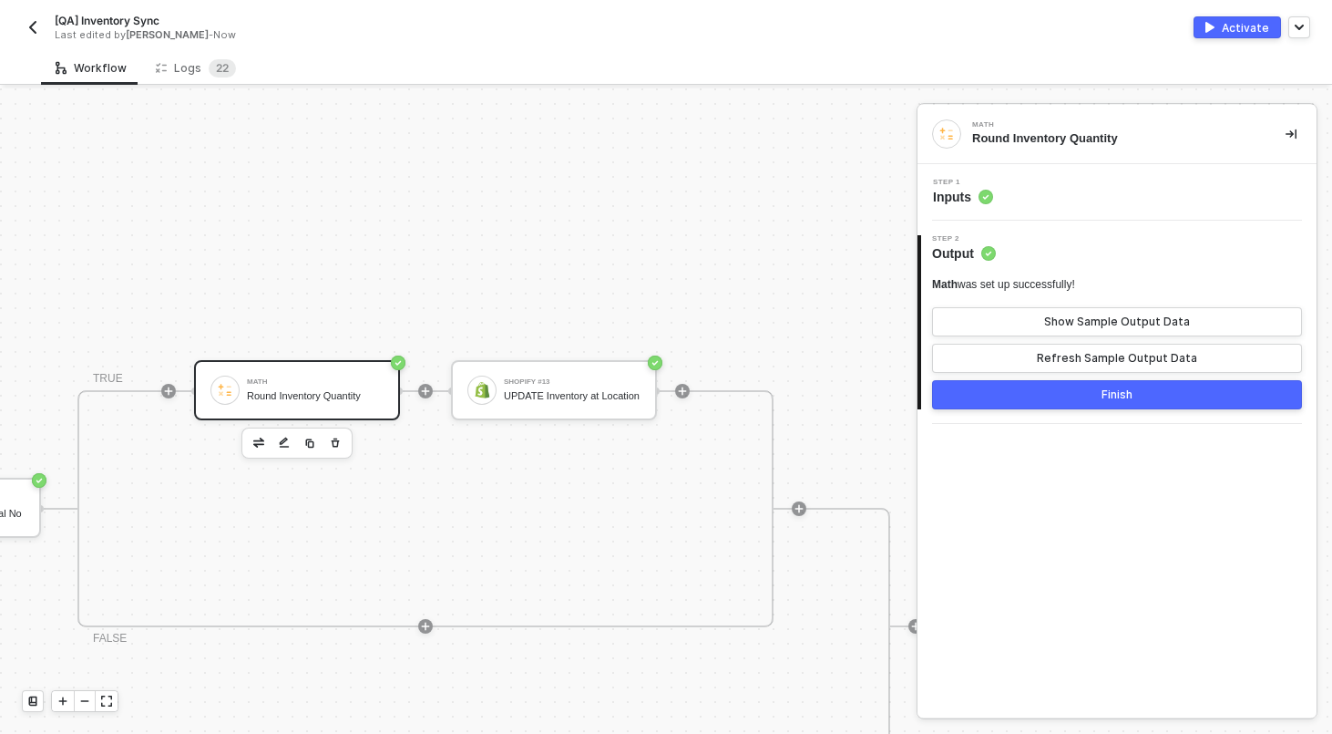
click at [1030, 397] on button "Finish" at bounding box center [1117, 394] width 370 height 29
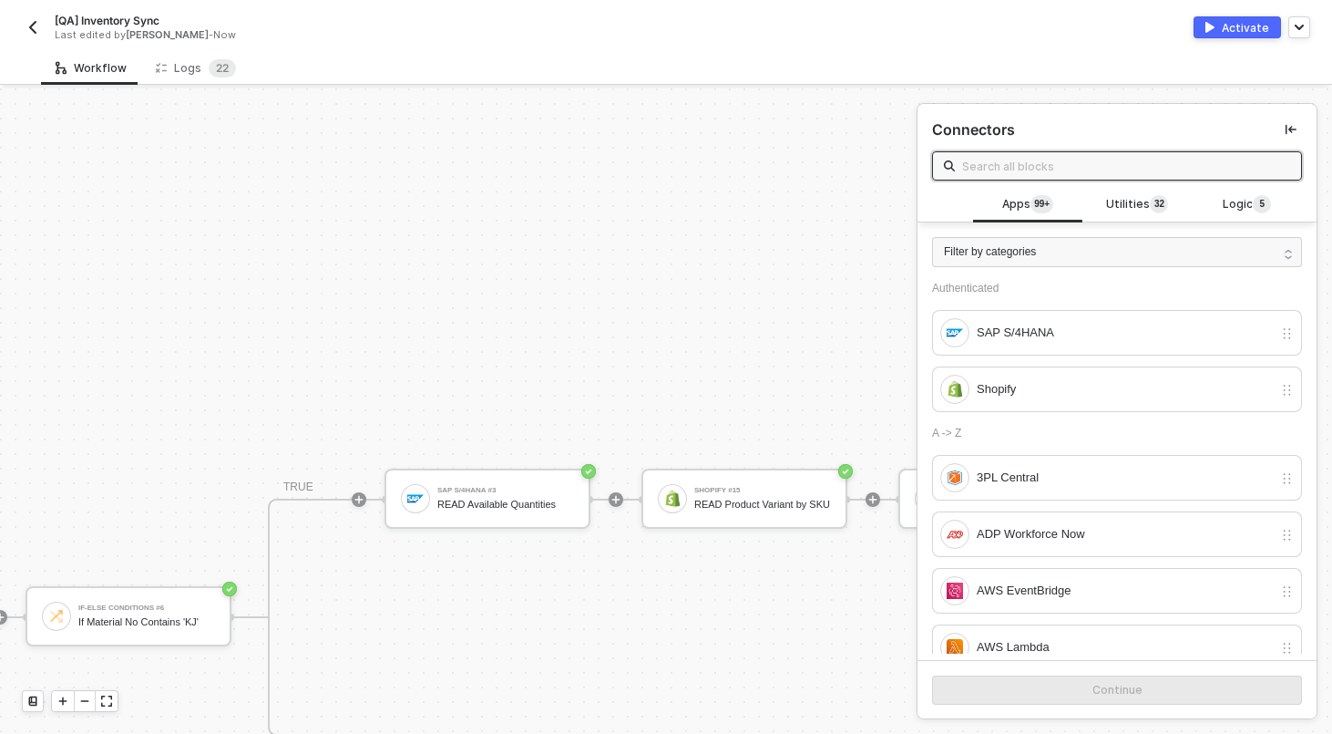
scroll to position [226, 881]
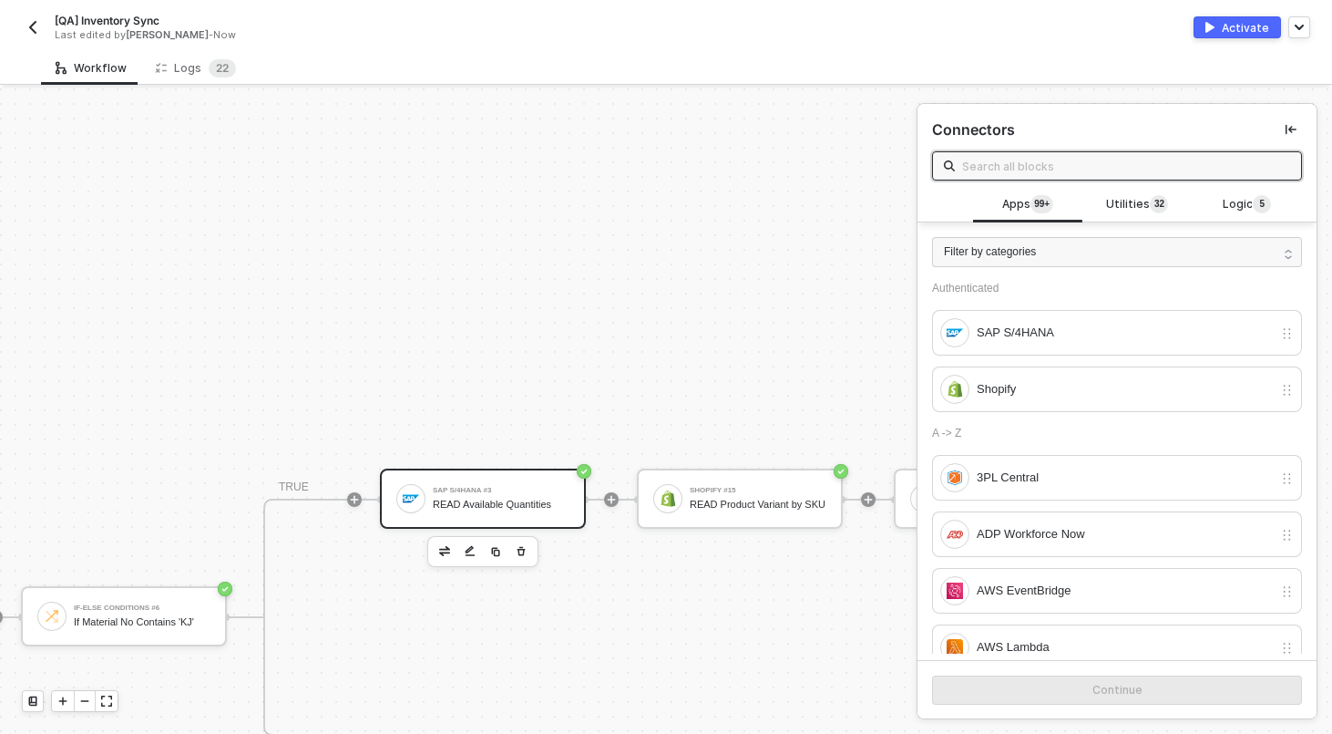
click at [518, 474] on div "SAP S/4HANA #3 READ Available Quantities" at bounding box center [483, 498] width 206 height 60
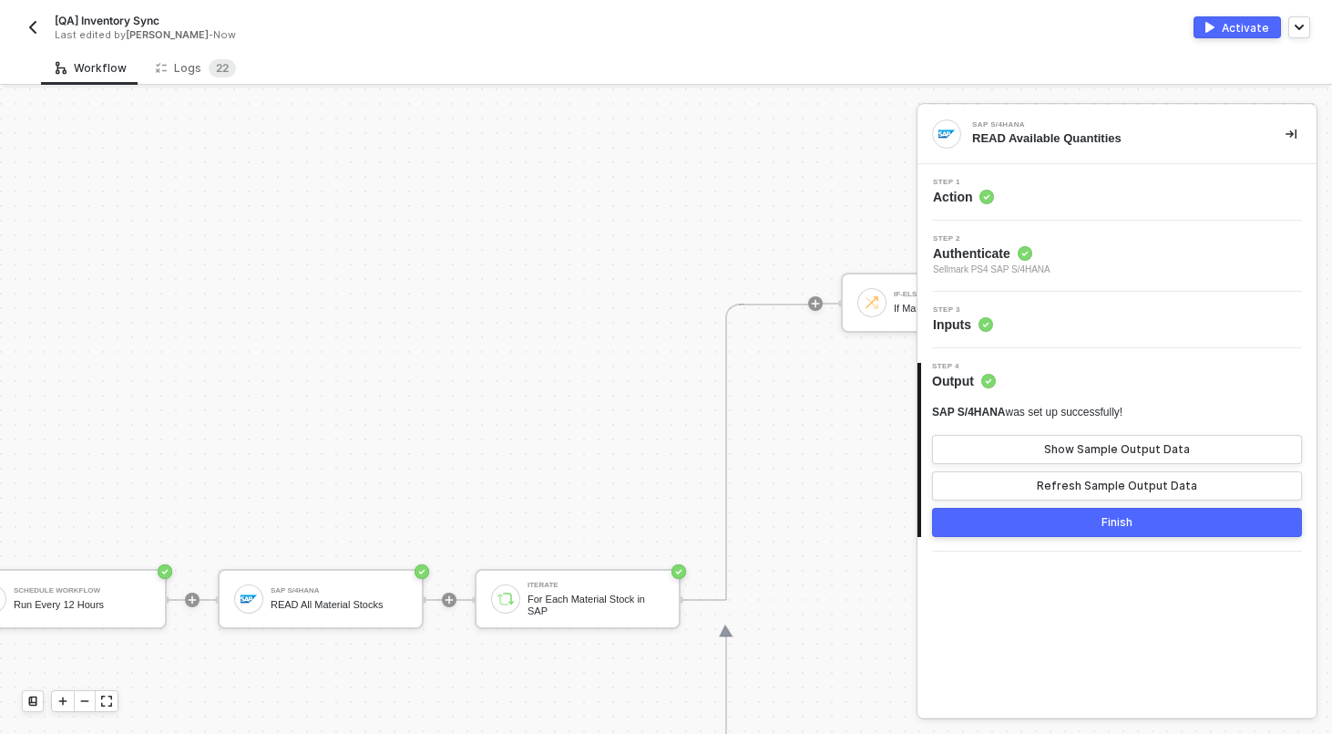
scroll to position [681, 61]
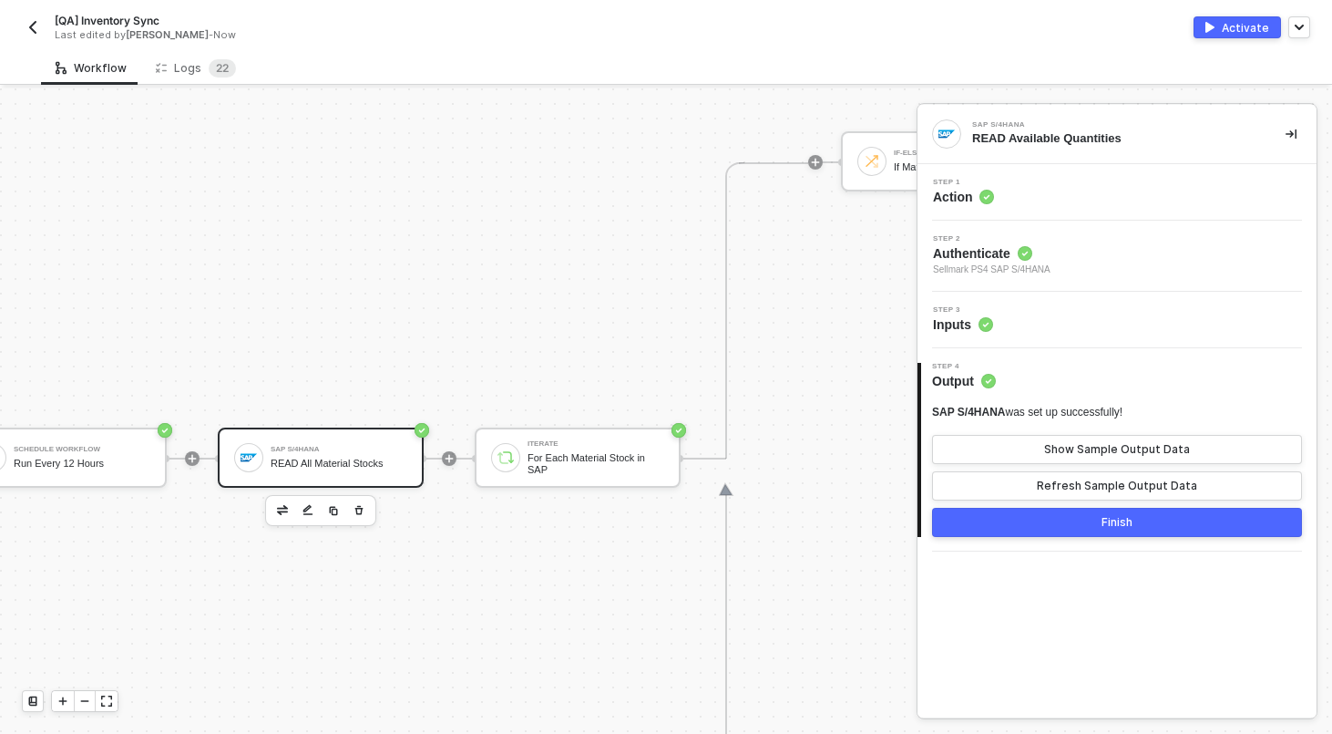
click at [345, 455] on div "SAP S/4HANA READ All Material Stocks" at bounding box center [339, 457] width 137 height 35
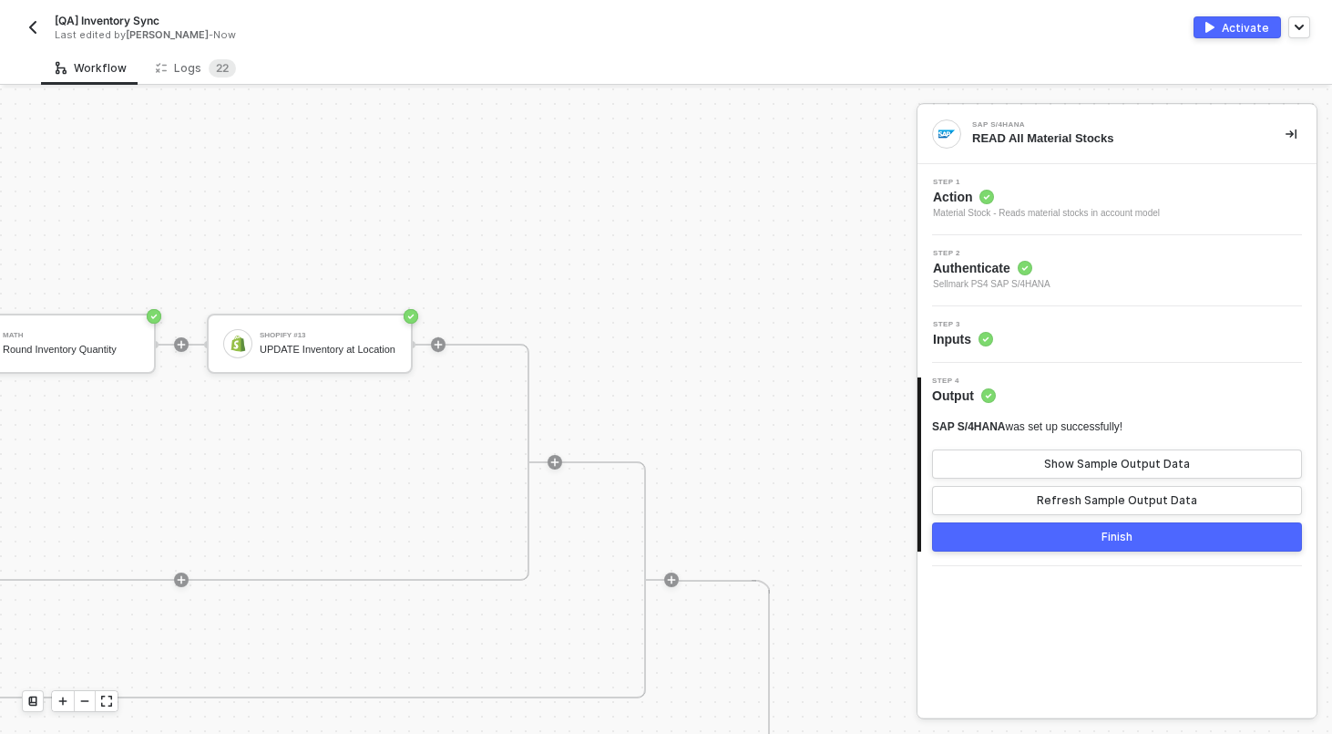
scroll to position [263, 2185]
click at [366, 361] on div "Shopify #13 UPDATE Inventory at Location" at bounding box center [310, 344] width 206 height 60
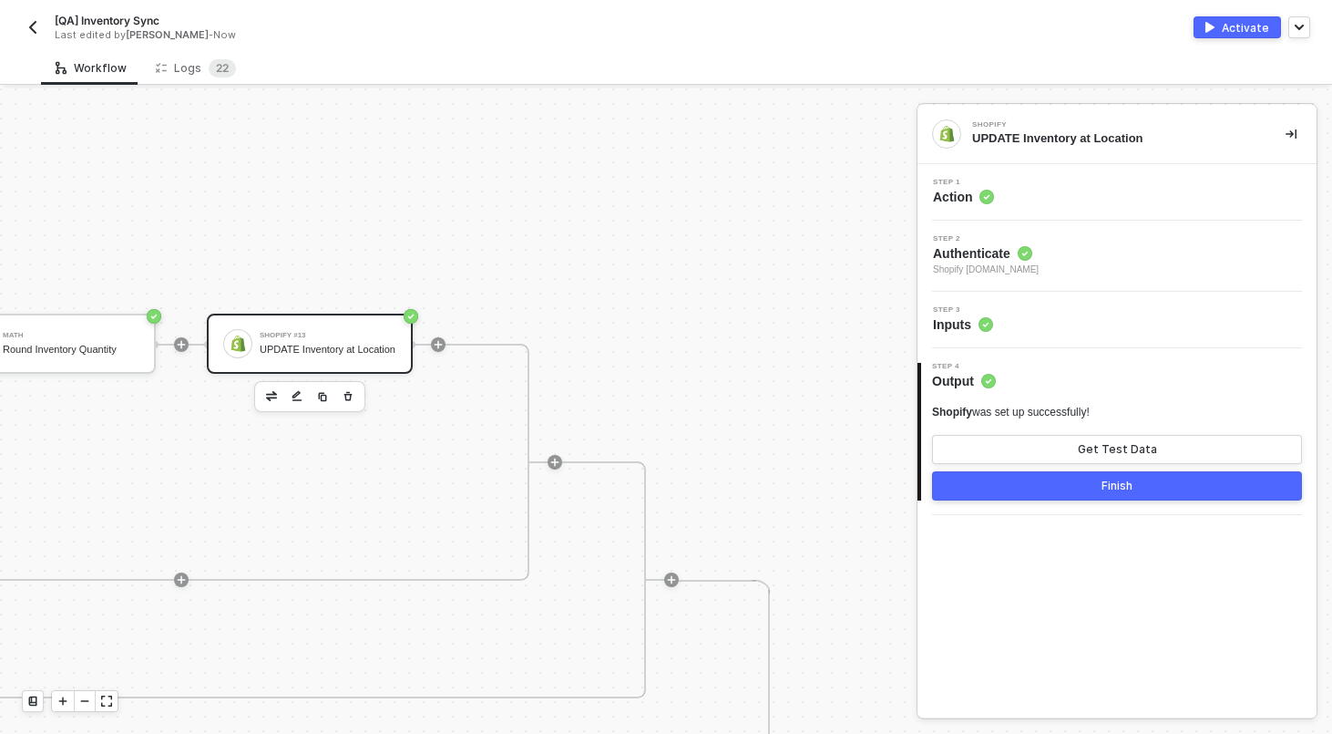
click at [1059, 322] on div "Step 3 Inputs" at bounding box center [1119, 319] width 395 height 27
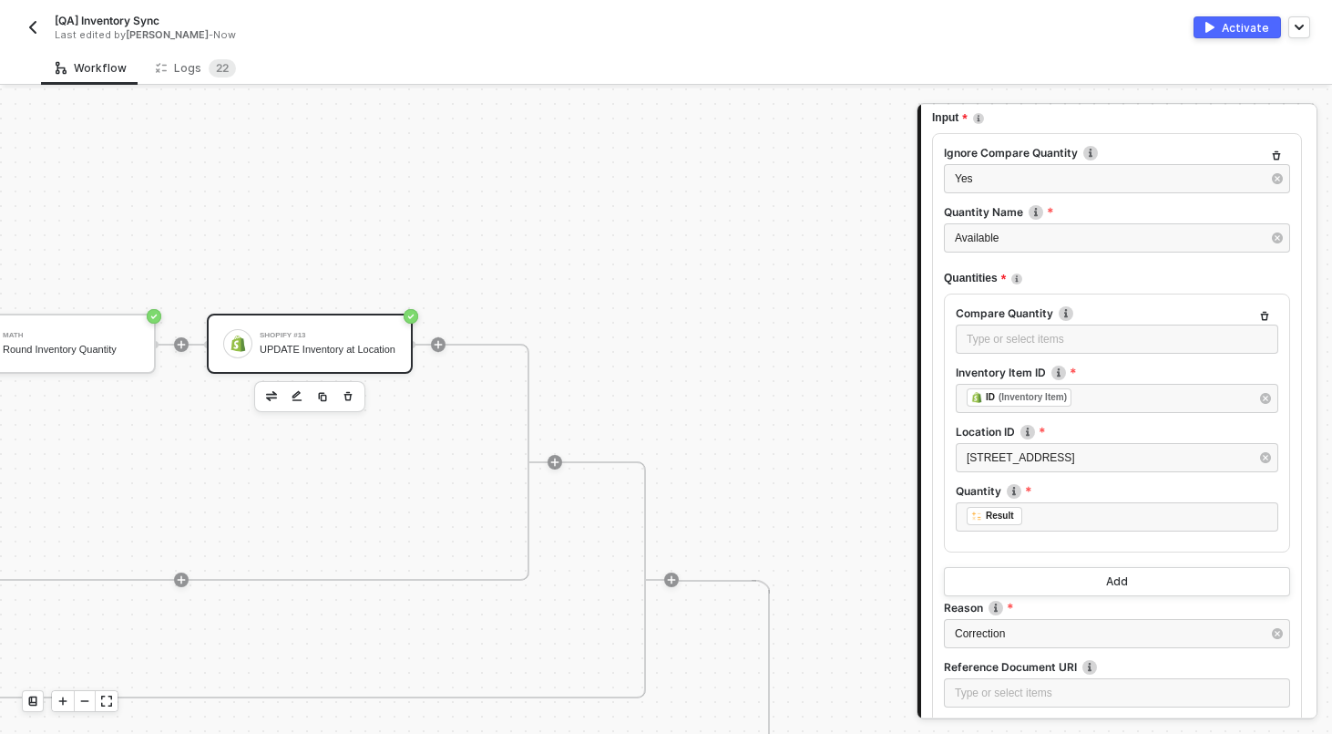
scroll to position [244, 0]
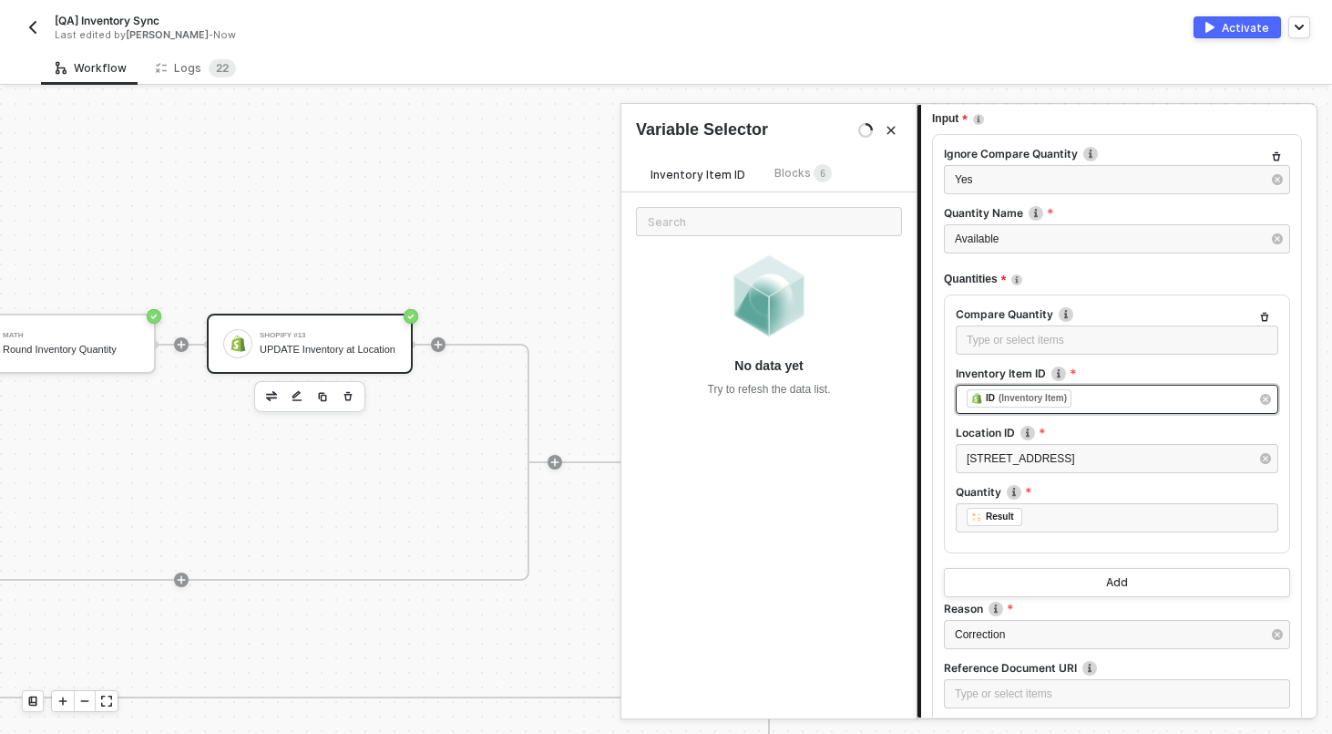
click at [1148, 394] on div "﻿ ﻿ ID (Inventory Item) ﻿" at bounding box center [1108, 399] width 283 height 20
click at [1148, 395] on div "﻿ ﻿ ID (Inventory Item) ﻿" at bounding box center [1108, 399] width 283 height 20
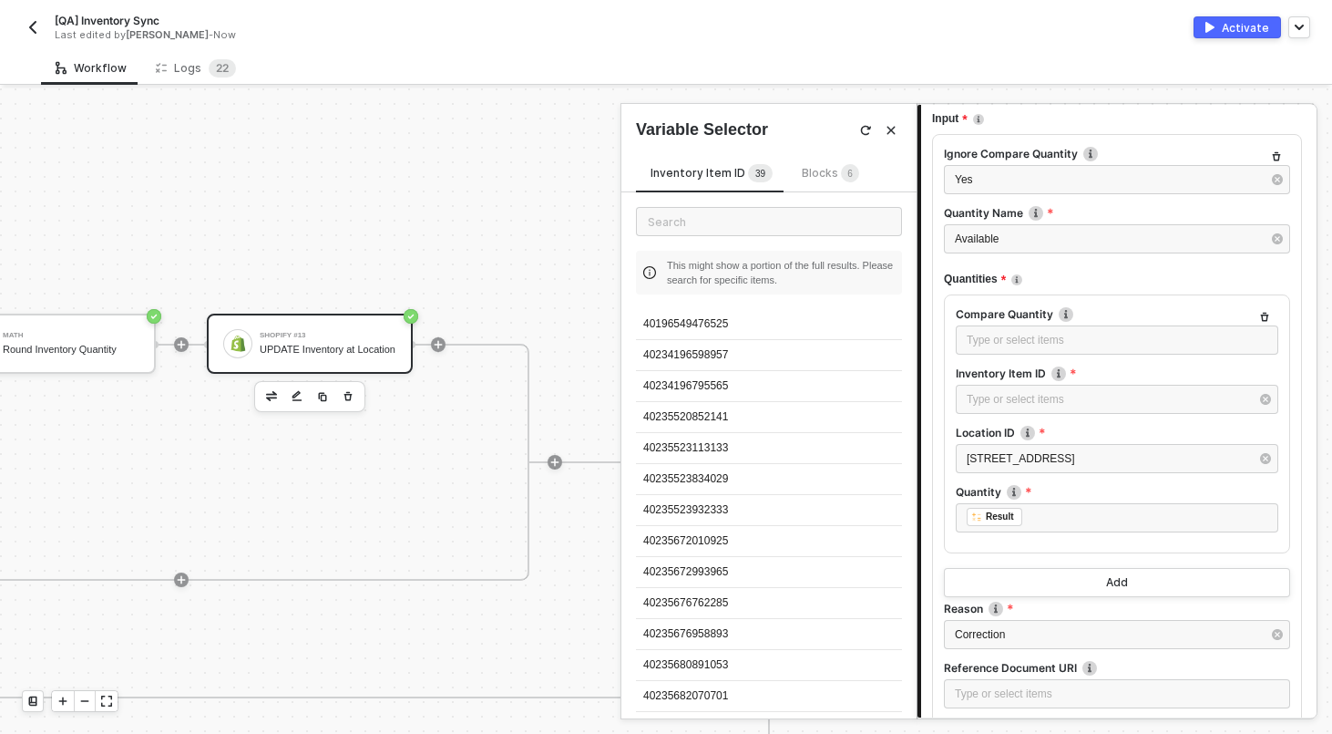
click at [825, 178] on span "Blocks 6" at bounding box center [830, 173] width 57 height 14
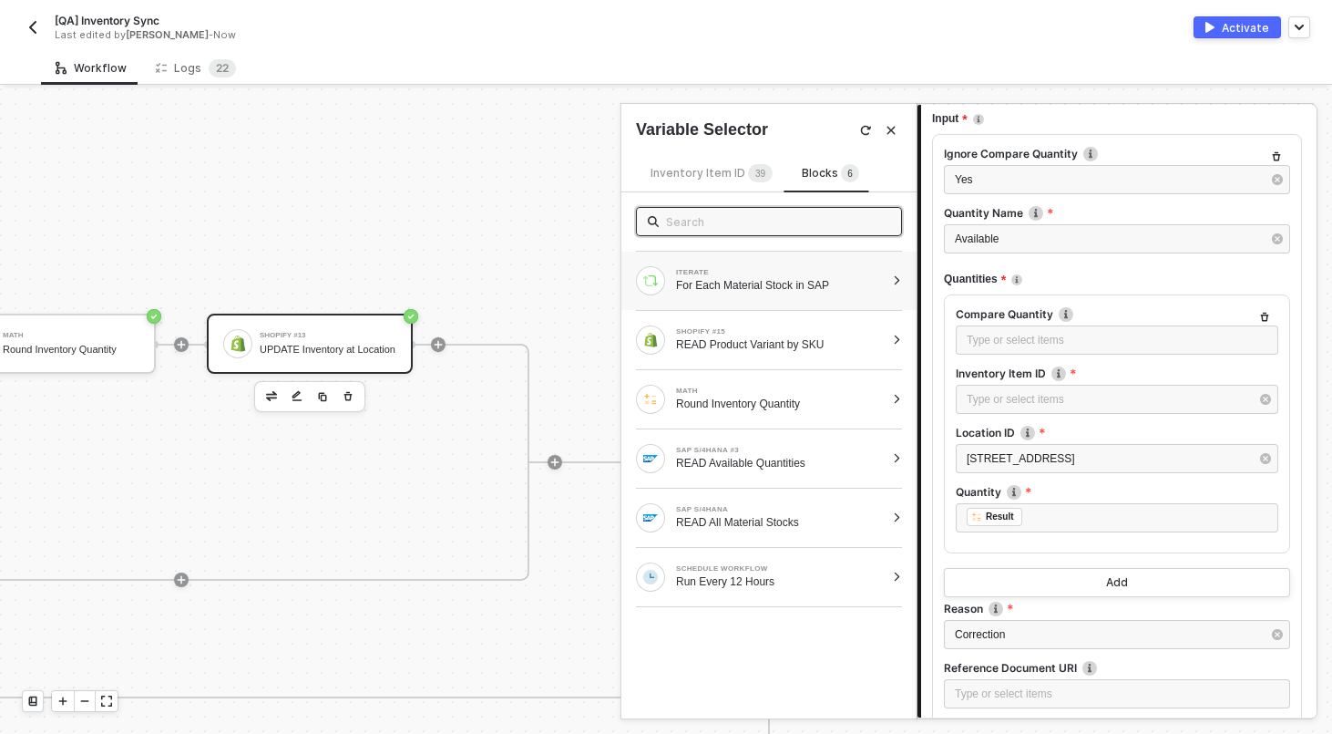
click at [900, 280] on div at bounding box center [897, 280] width 10 height 11
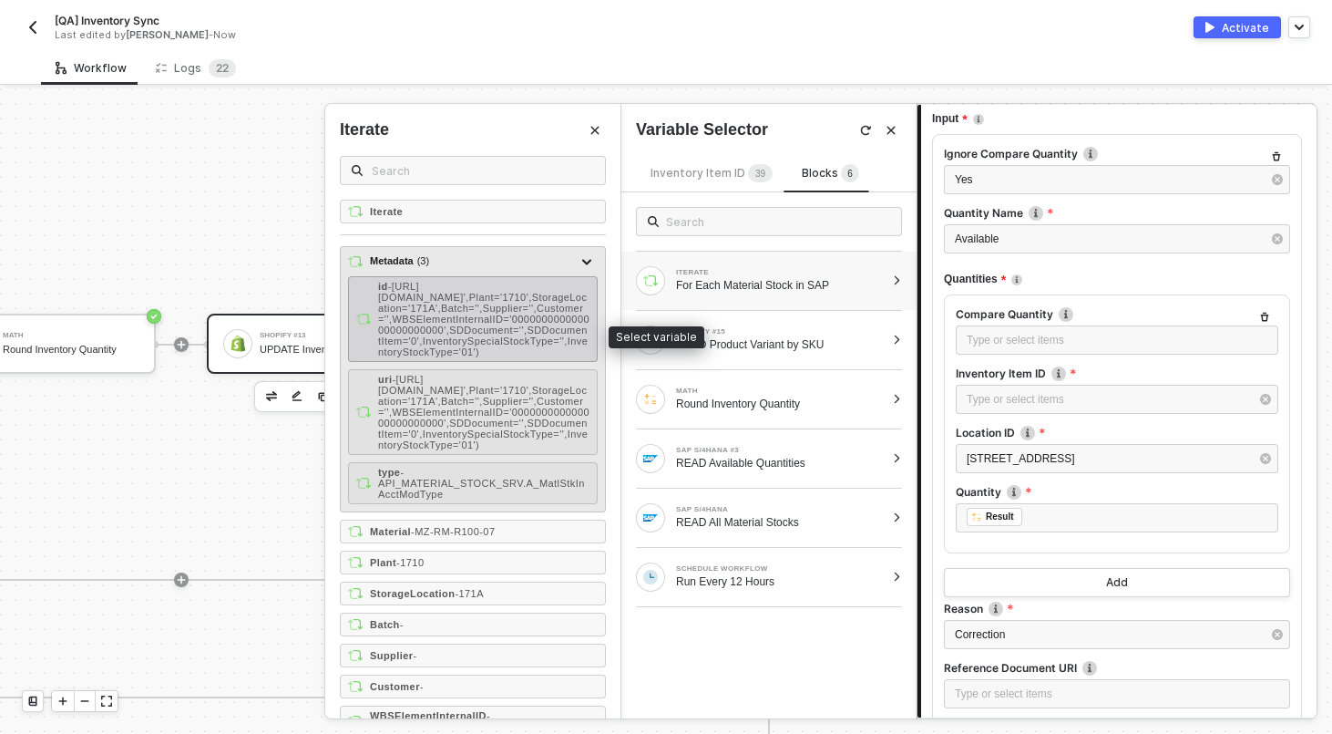
scroll to position [140, 0]
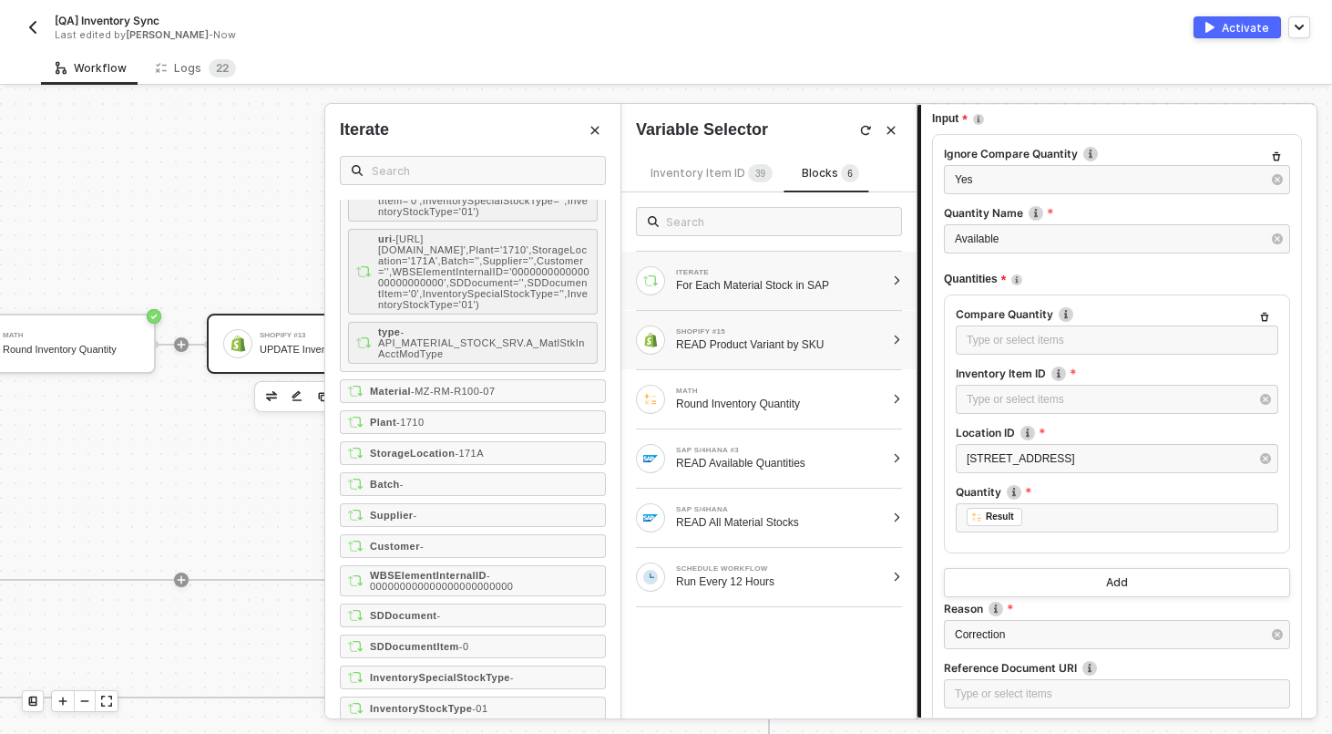
click at [900, 336] on div at bounding box center [897, 339] width 10 height 11
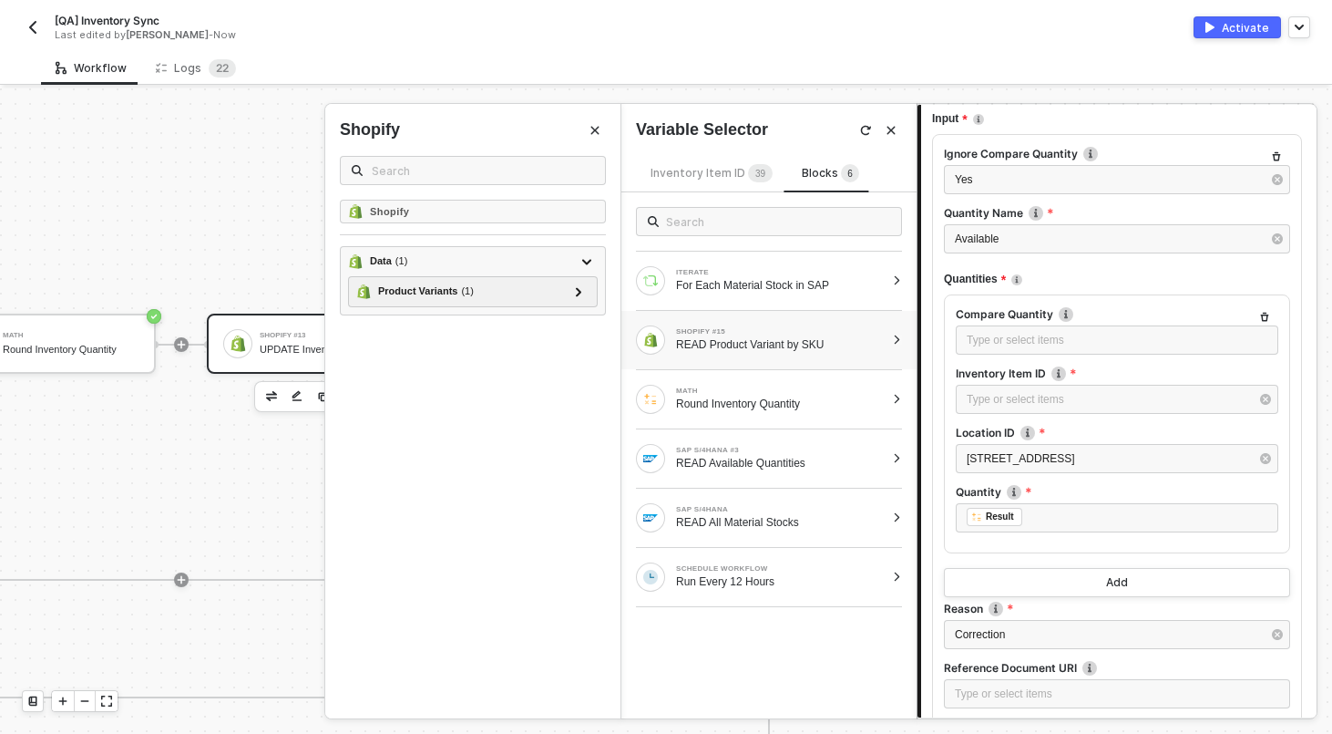
scroll to position [0, 0]
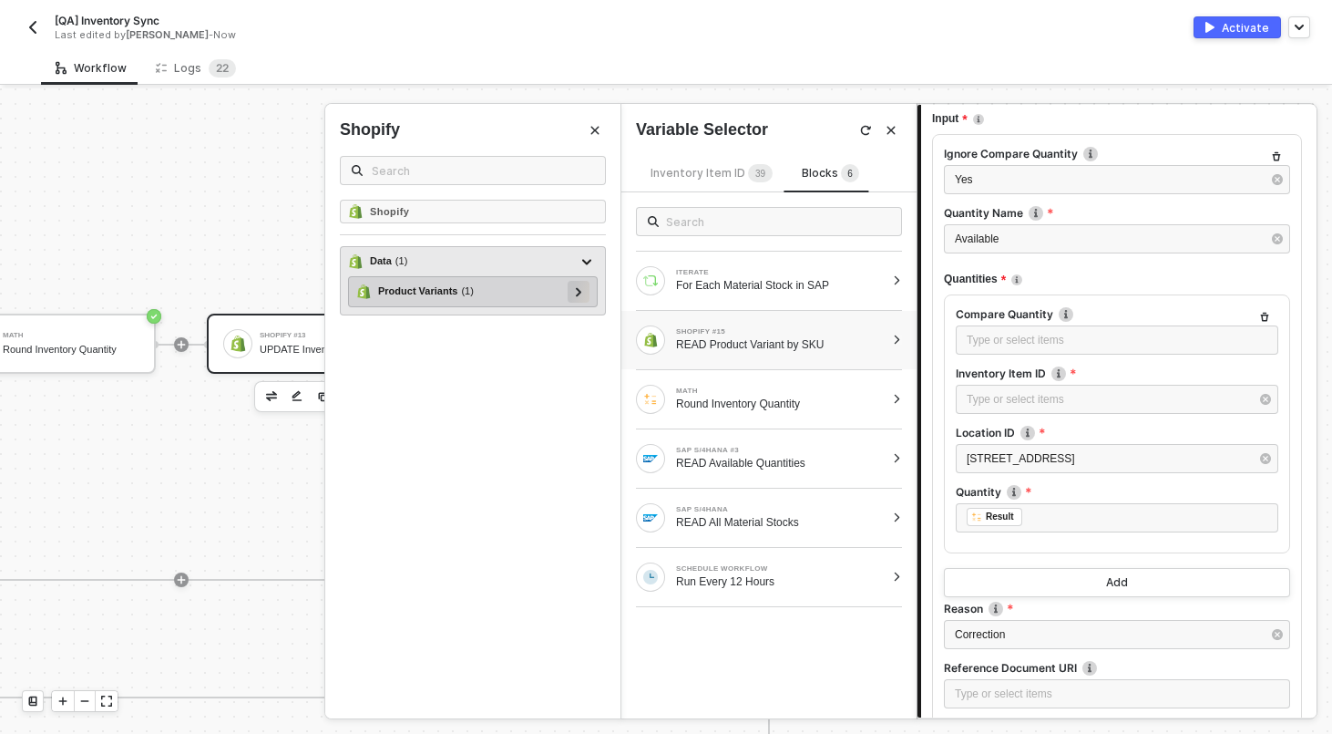
click at [584, 292] on div at bounding box center [579, 292] width 22 height 22
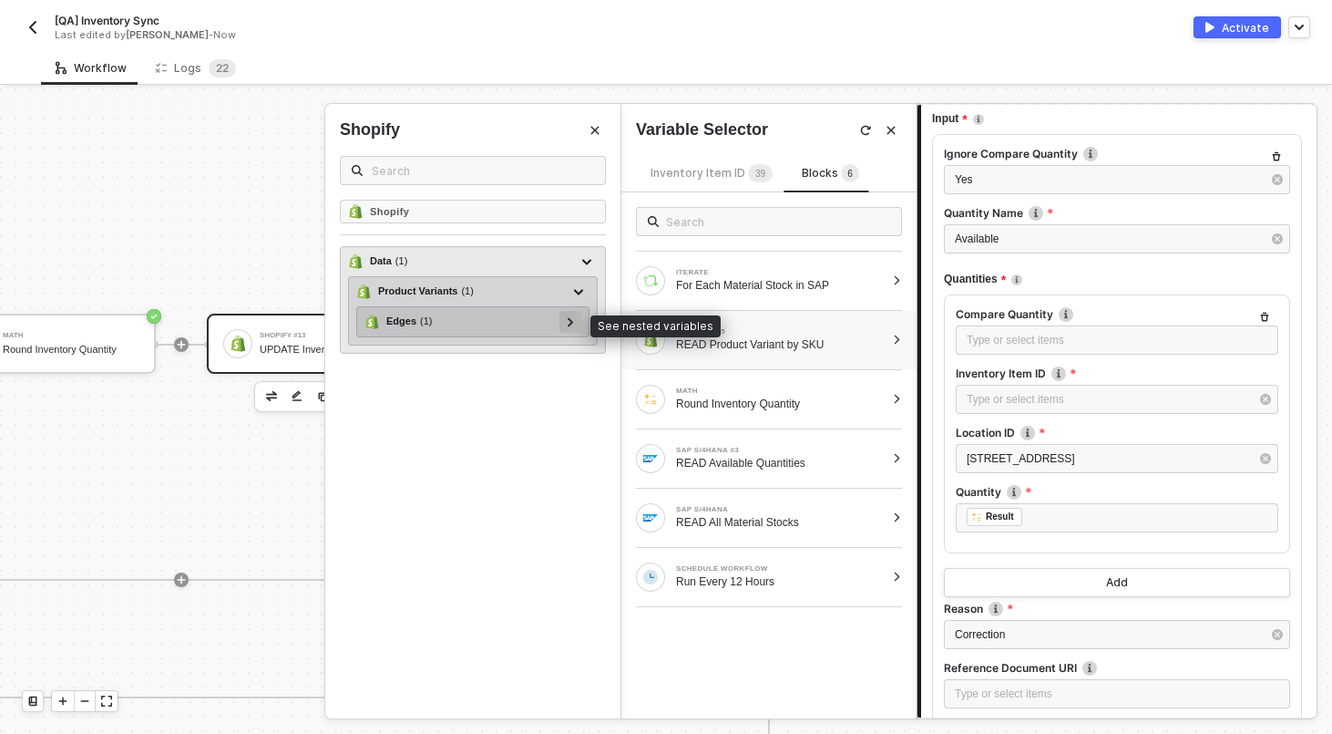
click at [571, 326] on icon at bounding box center [571, 321] width 6 height 9
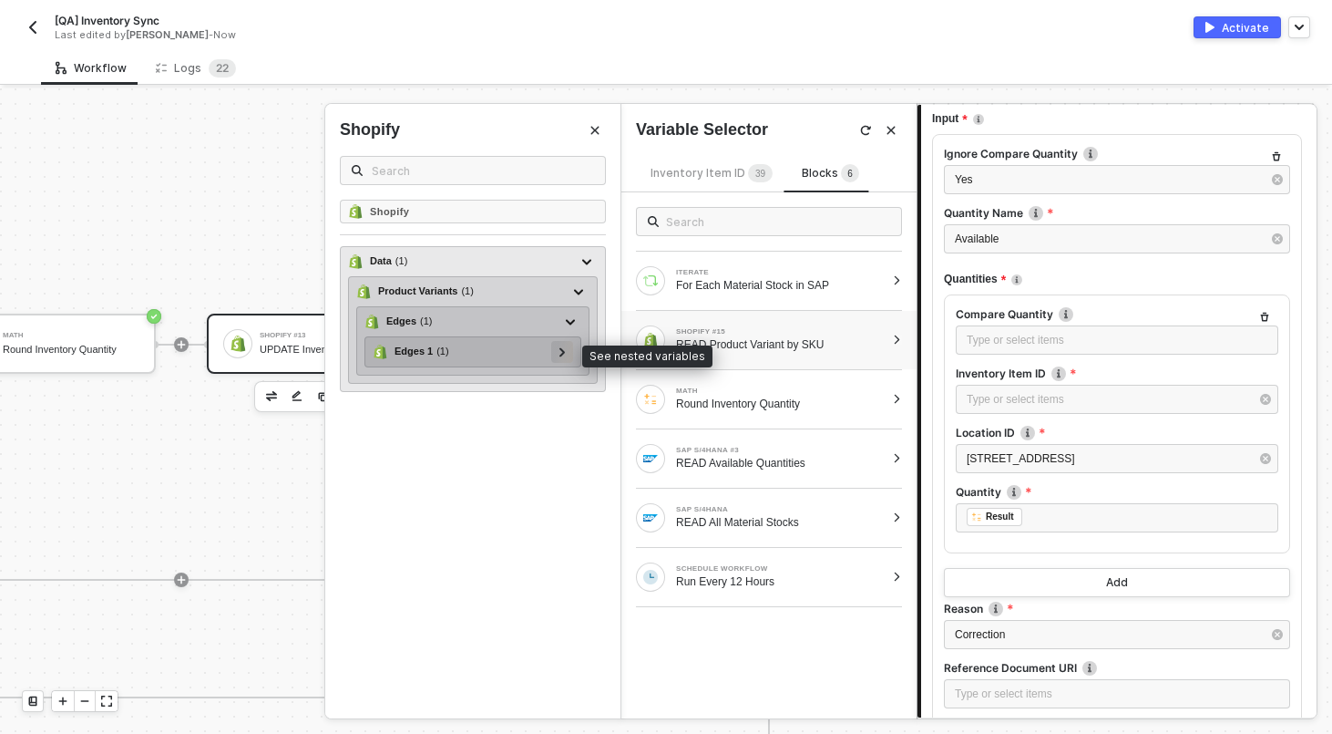
click at [563, 349] on icon at bounding box center [563, 351] width 6 height 9
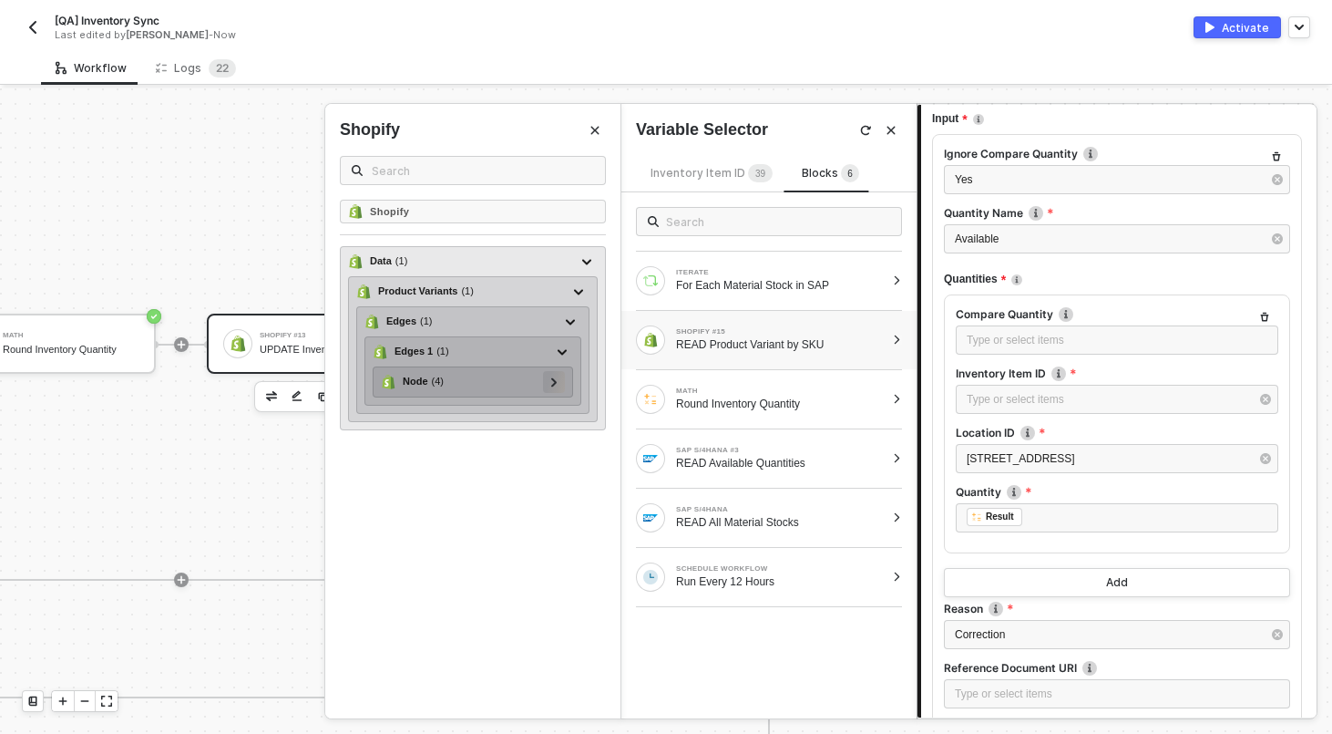
click at [556, 378] on icon at bounding box center [554, 381] width 6 height 9
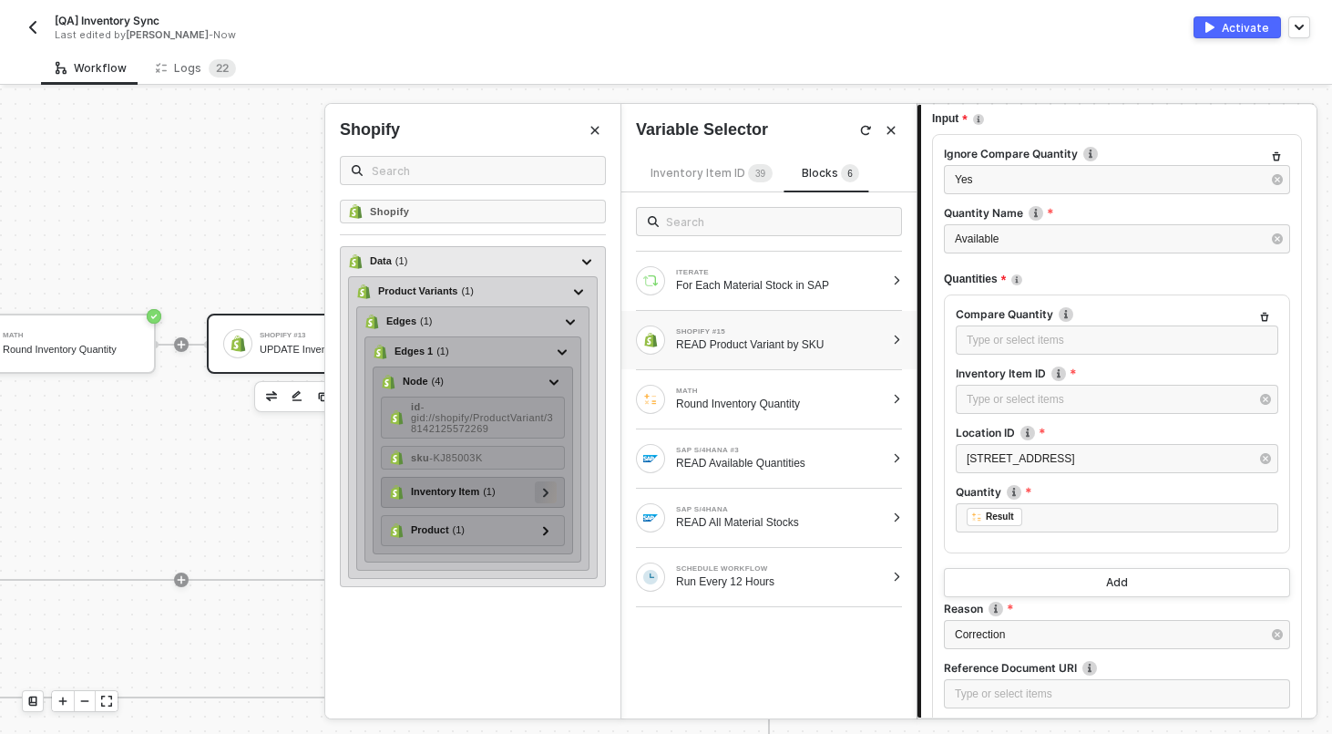
click at [547, 489] on icon at bounding box center [546, 492] width 6 height 9
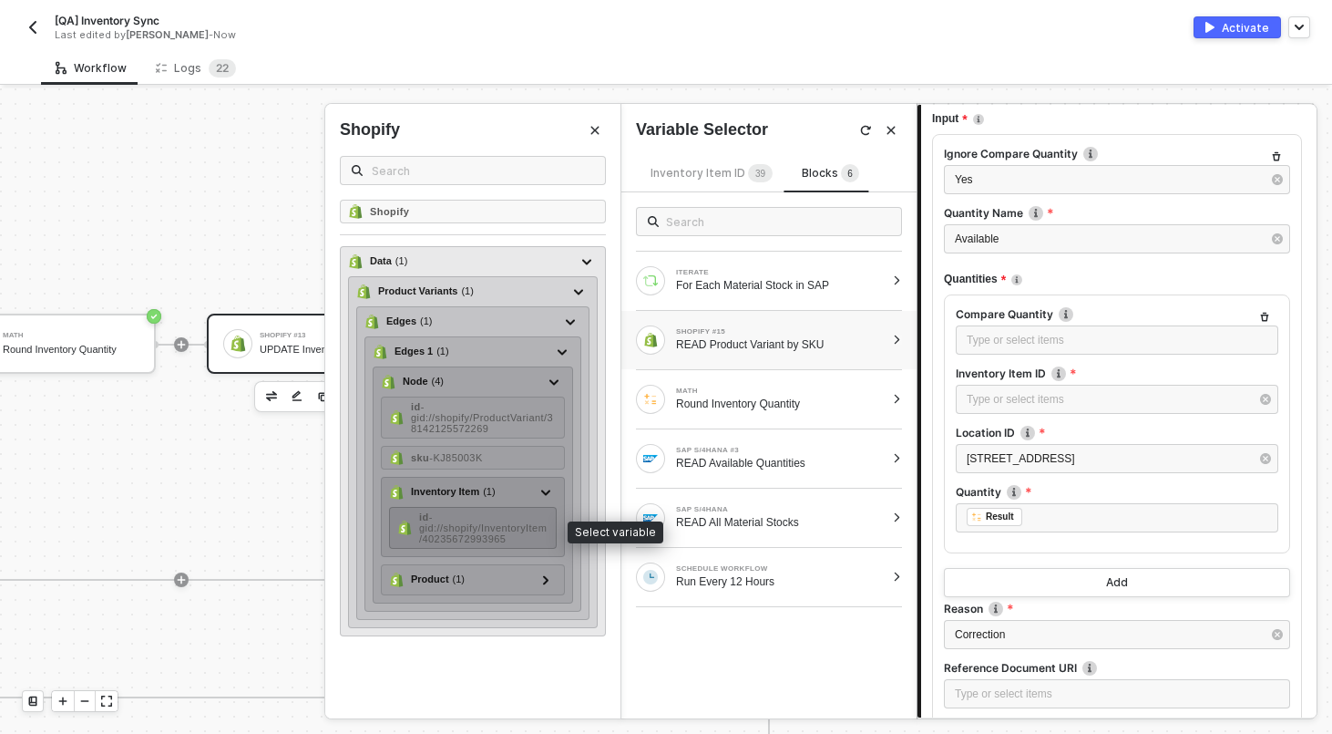
click at [510, 524] on span "- gid://shopify/InventoryItem/40235672993965" at bounding box center [483, 527] width 128 height 33
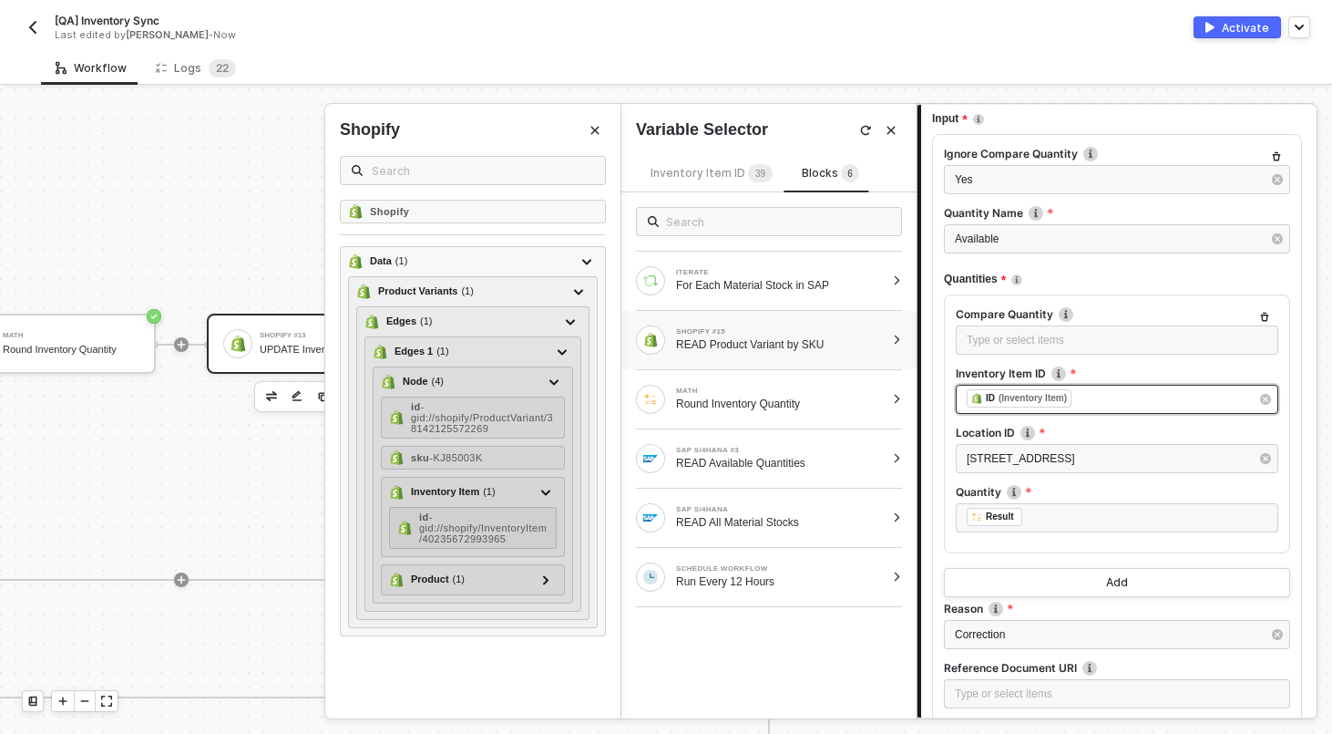
scroll to position [413, 0]
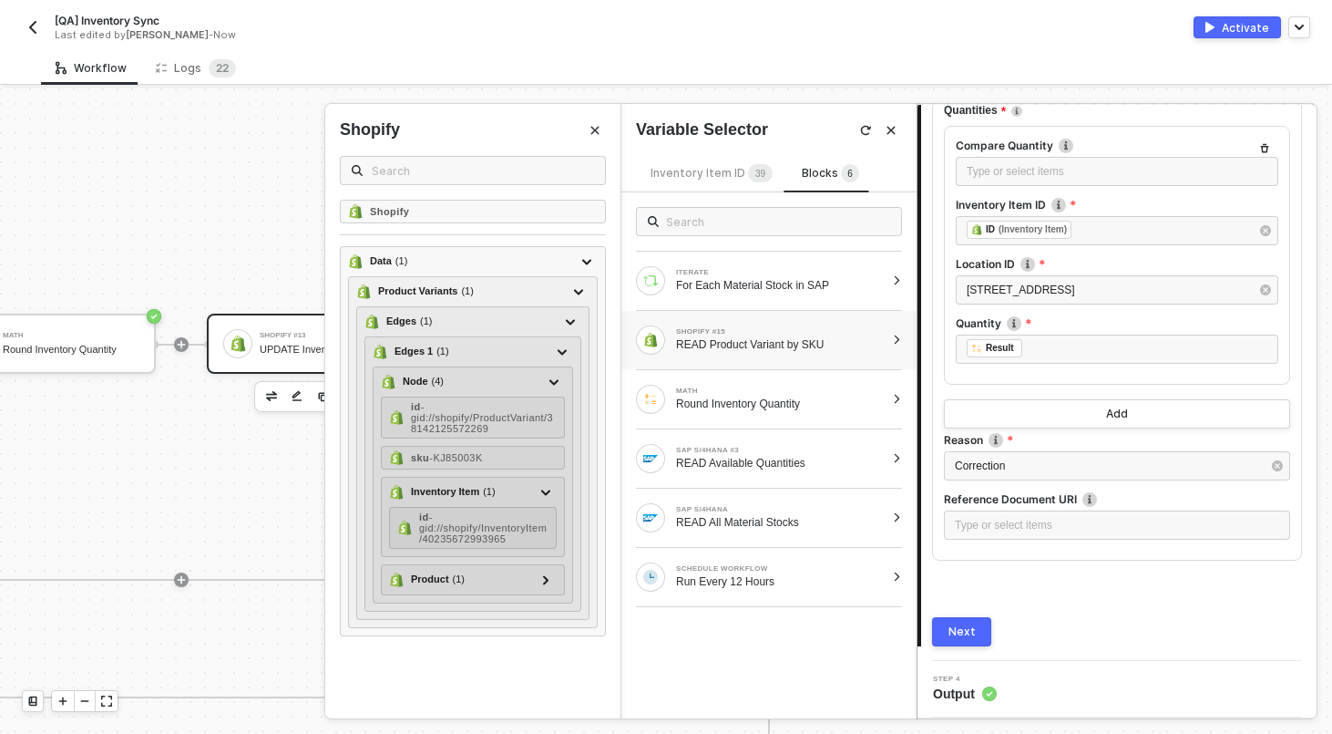
click at [961, 634] on div "Next" at bounding box center [962, 631] width 27 height 15
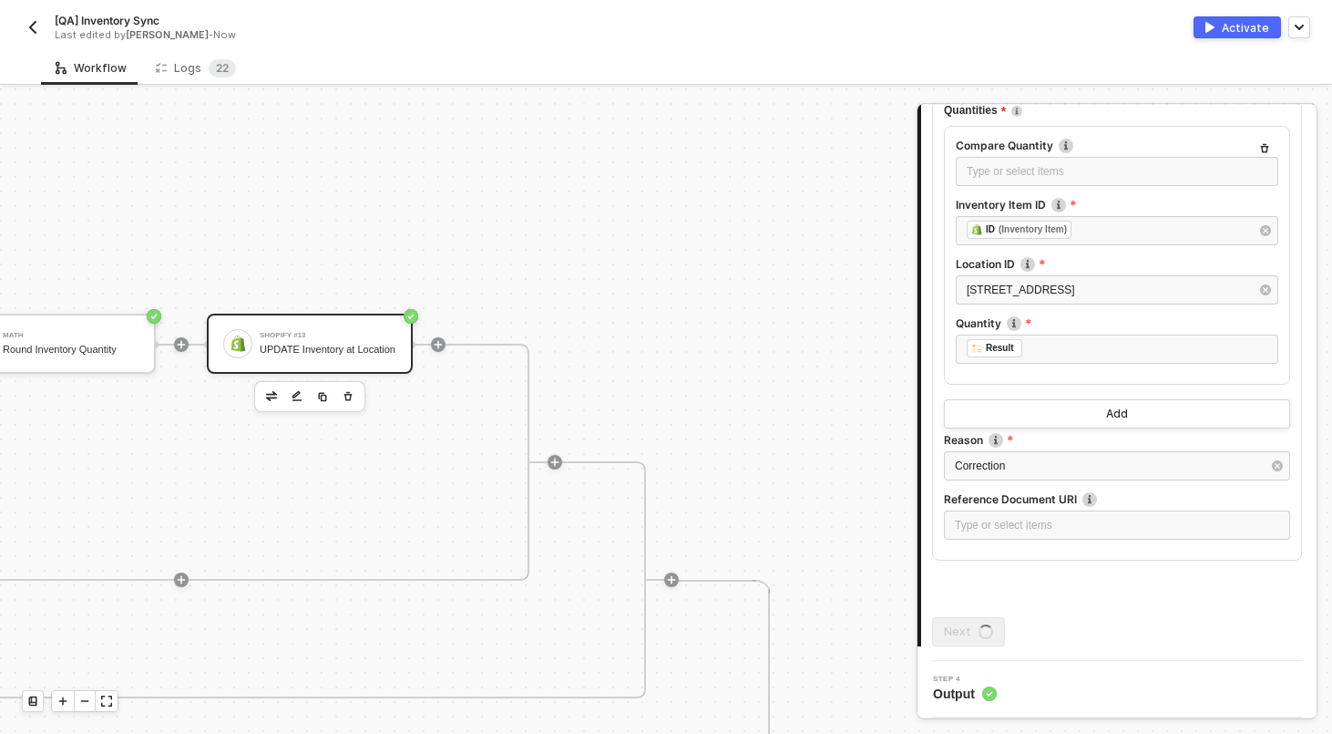
scroll to position [0, 0]
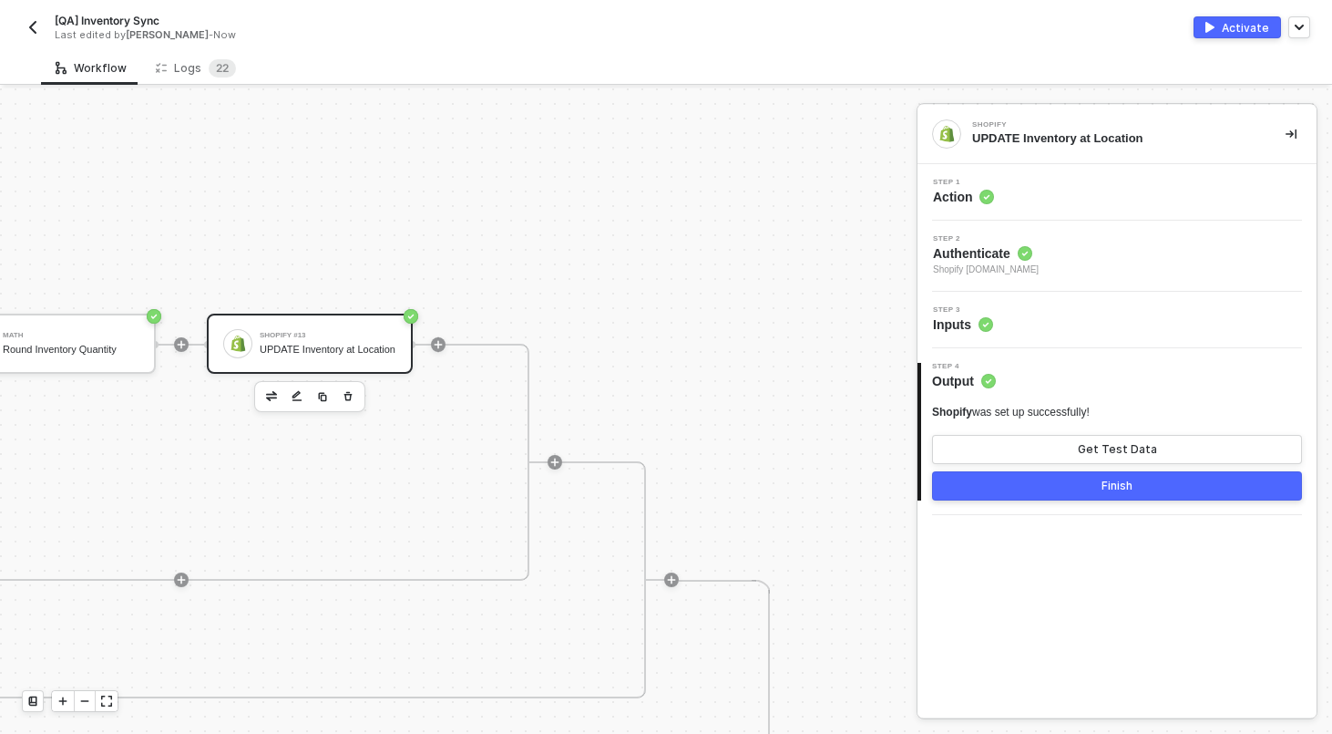
click at [1022, 488] on button "Finish" at bounding box center [1117, 485] width 370 height 29
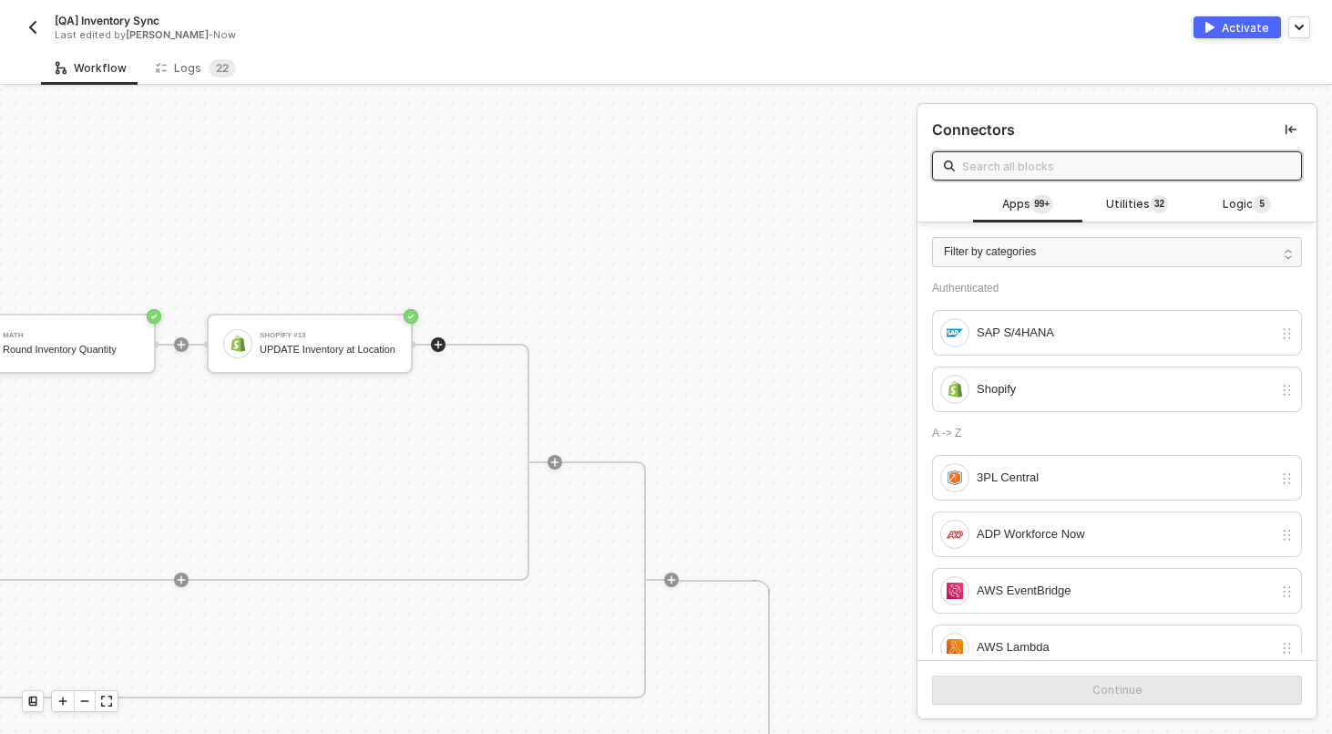
click at [98, 14] on span "[QA] Inventory Sync" at bounding box center [107, 20] width 105 height 15
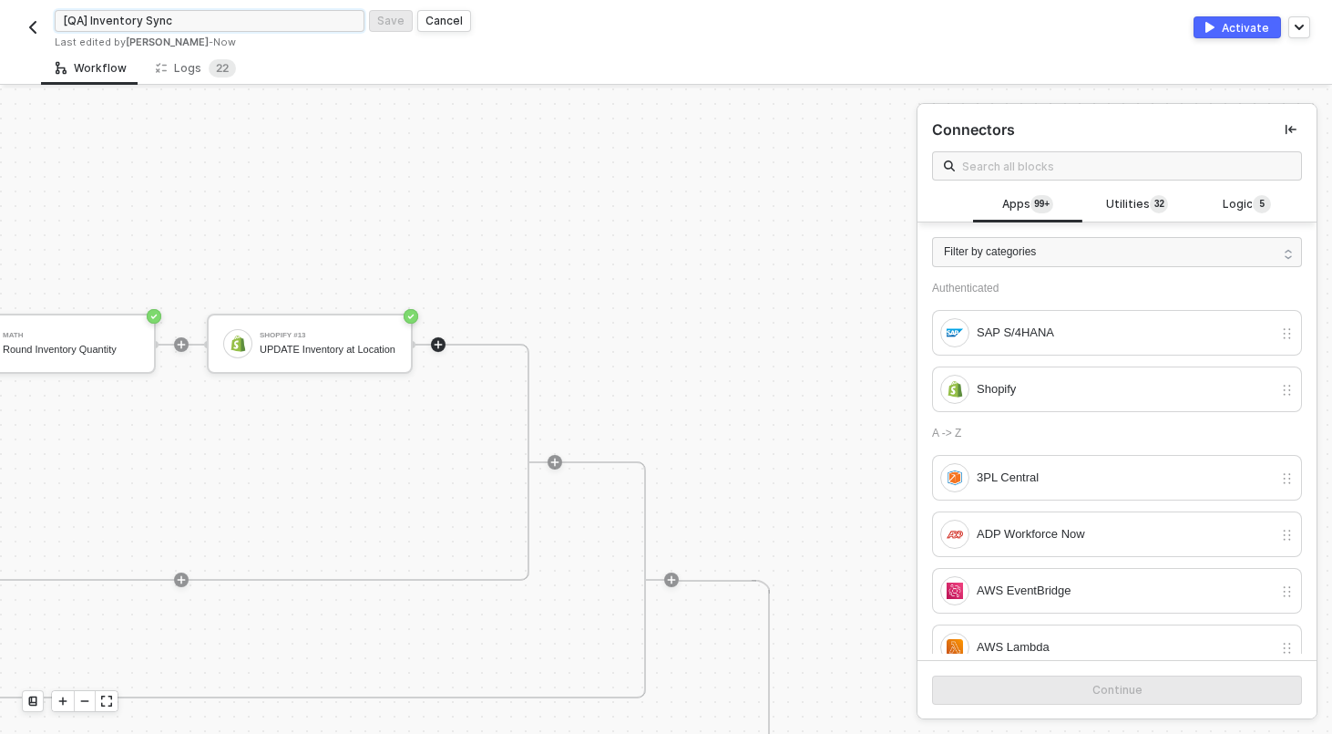
click at [87, 15] on input "[QA] Inventory Sync" at bounding box center [210, 21] width 310 height 22
type input "Inventory Sync"
click button "Save" at bounding box center [391, 21] width 44 height 22
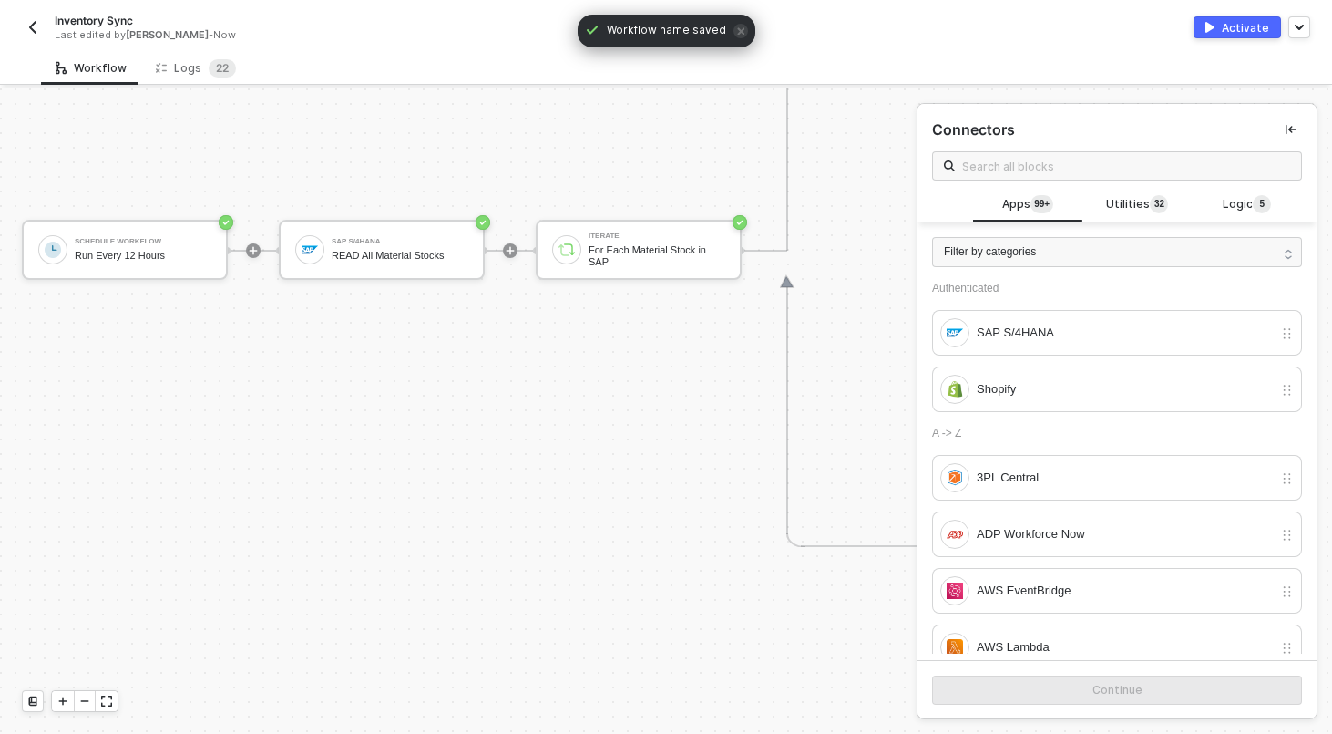
scroll to position [873, 0]
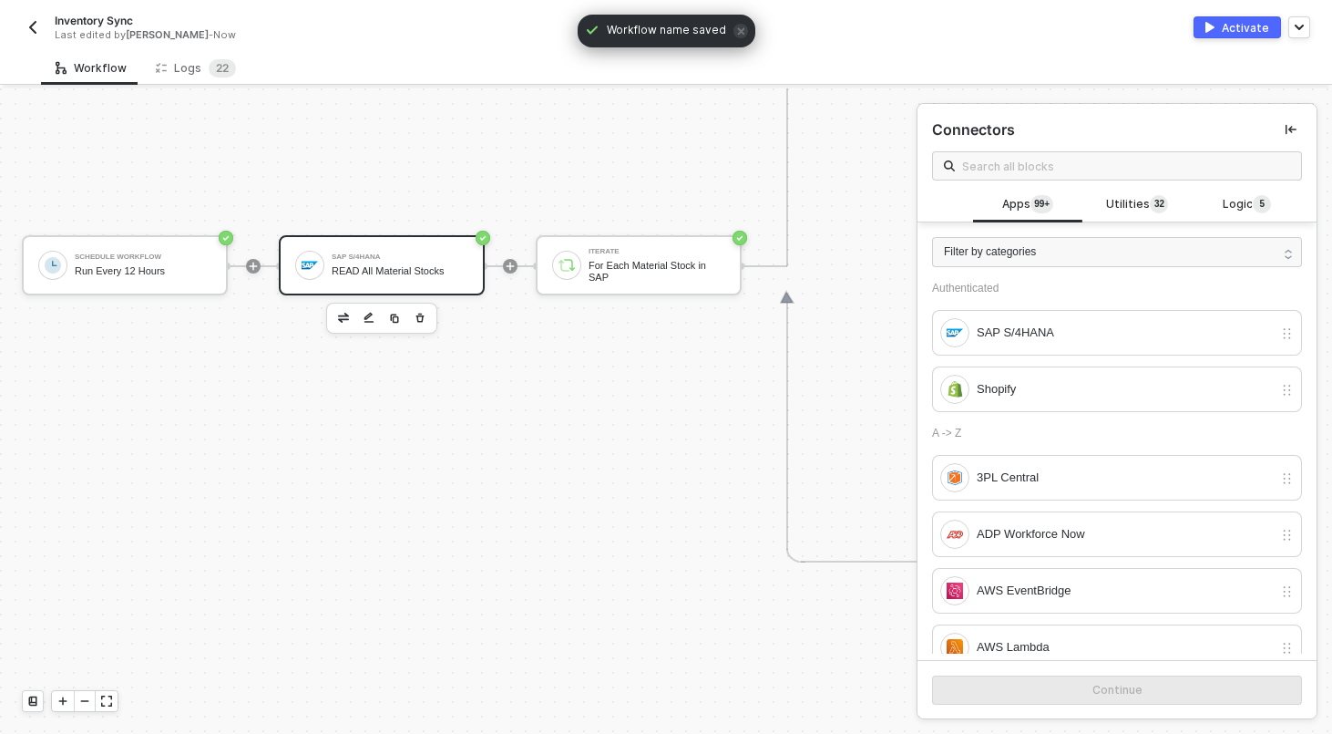
click at [387, 256] on div "SAP S/4HANA" at bounding box center [400, 256] width 137 height 7
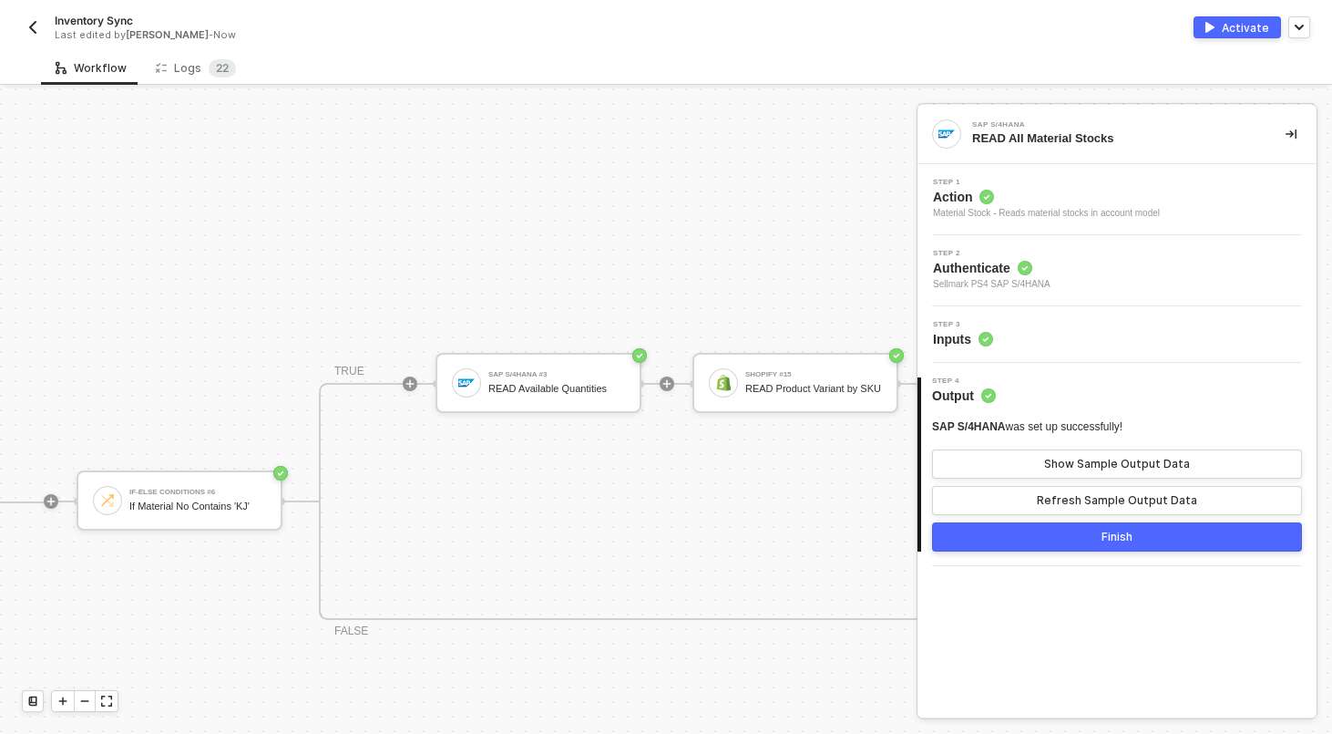
scroll to position [342, 880]
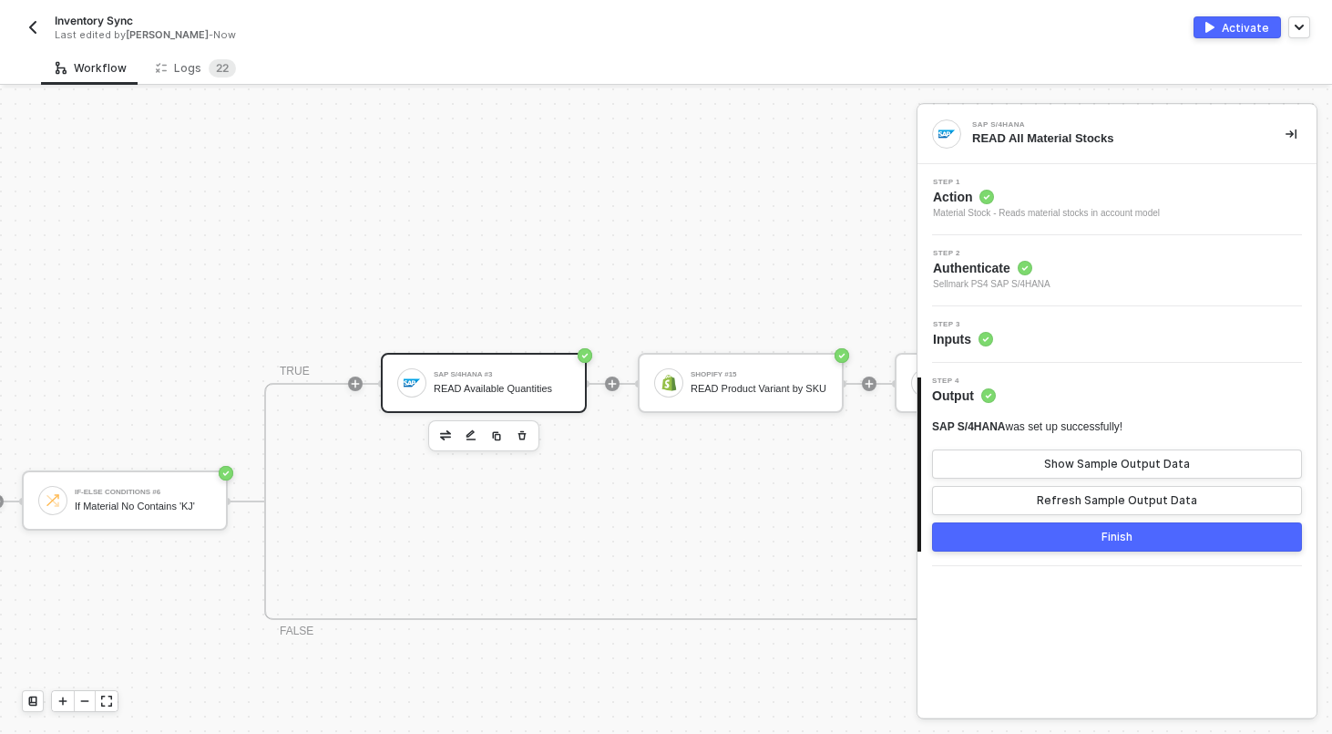
click at [545, 385] on div "READ Available Quantities" at bounding box center [502, 389] width 137 height 12
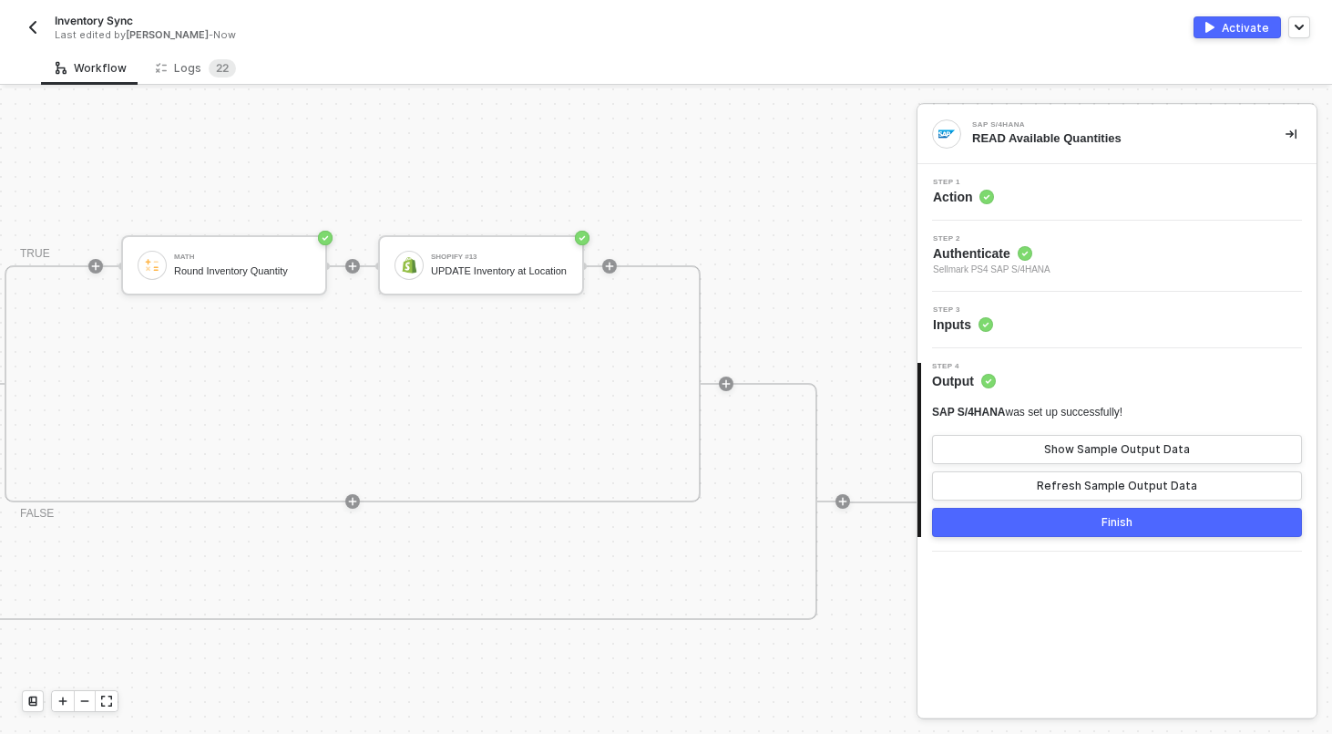
scroll to position [342, 2018]
click at [40, 39] on div "Inventory Sync Last edited by [PERSON_NAME] - Now" at bounding box center [344, 27] width 644 height 29
click at [40, 30] on button "button" at bounding box center [33, 27] width 22 height 22
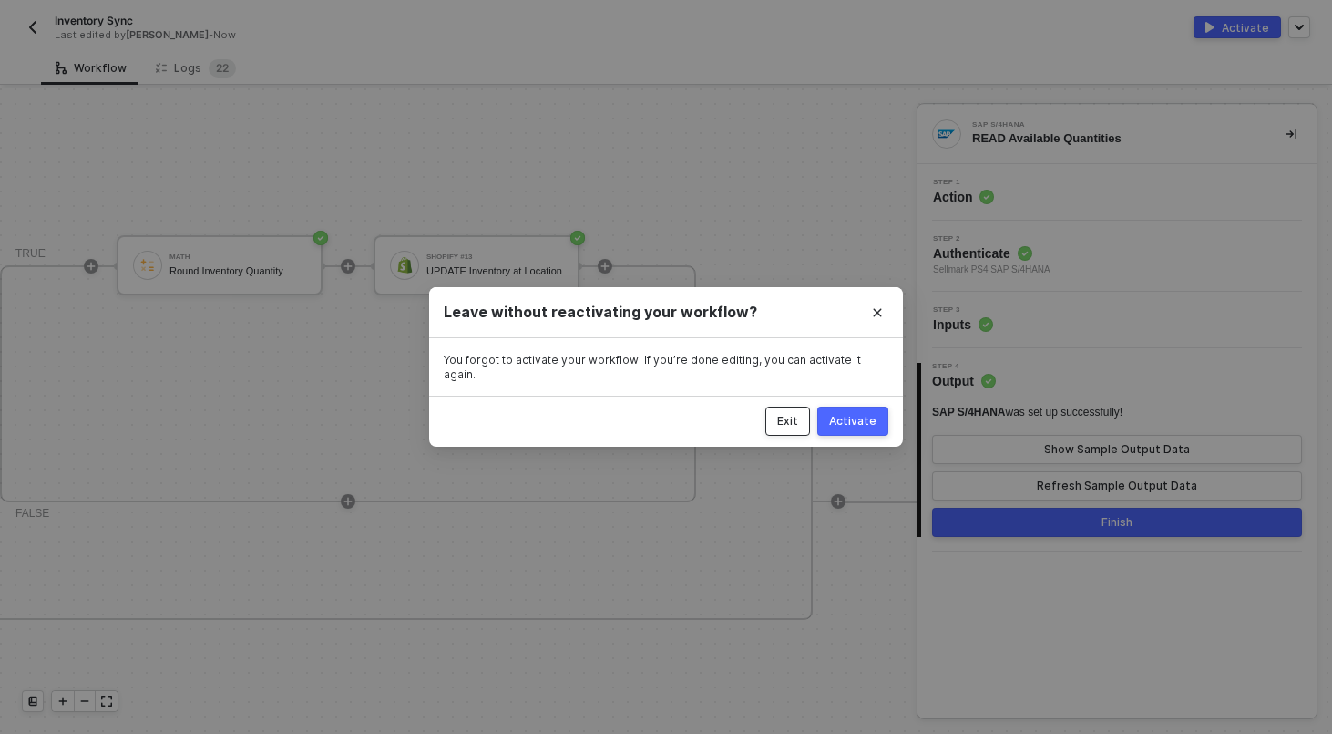
click at [786, 419] on div "Exit" at bounding box center [787, 421] width 21 height 15
